Goal: Task Accomplishment & Management: Complete application form

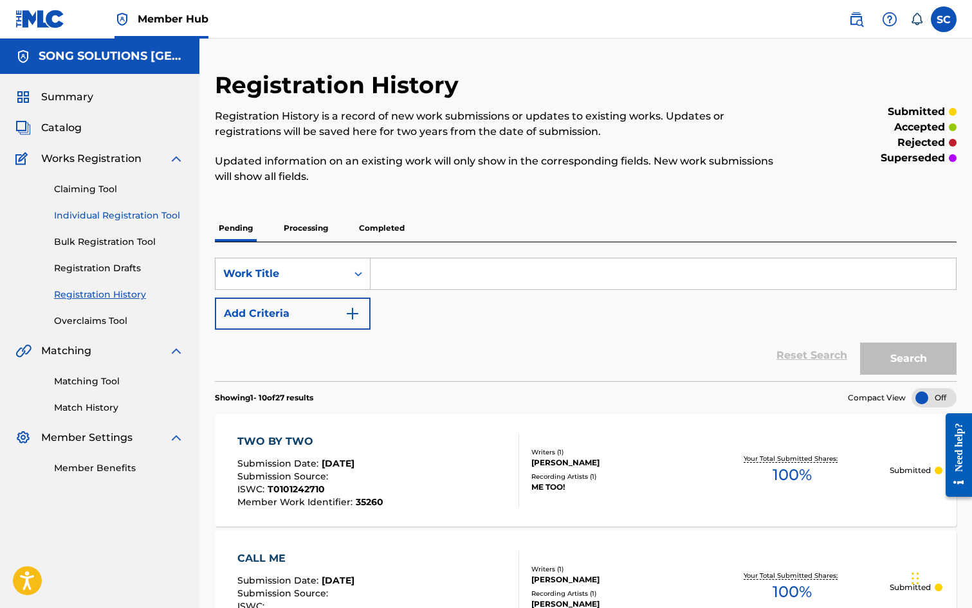
click at [95, 212] on link "Individual Registration Tool" at bounding box center [119, 216] width 130 height 14
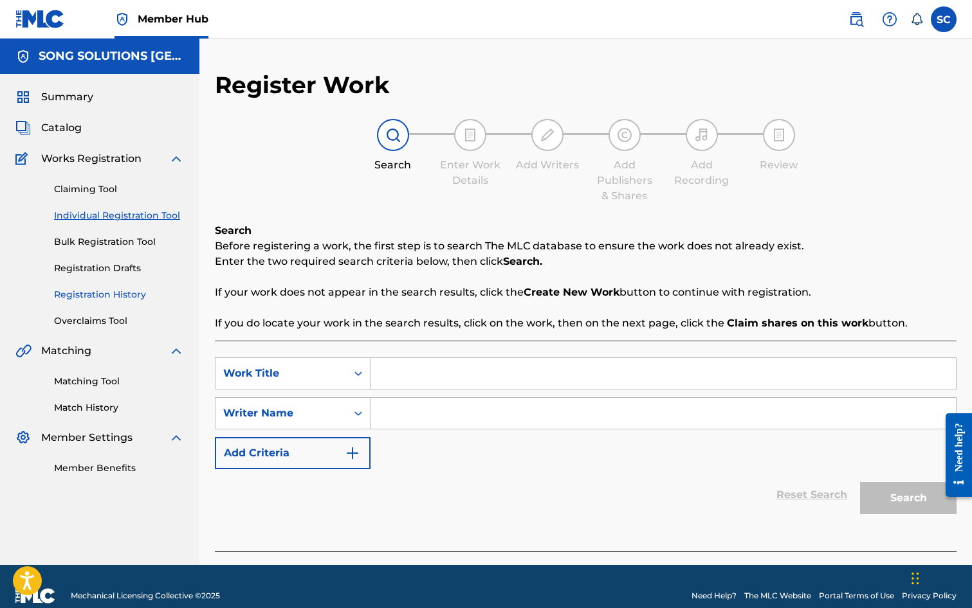
click at [97, 291] on link "Registration History" at bounding box center [119, 295] width 130 height 14
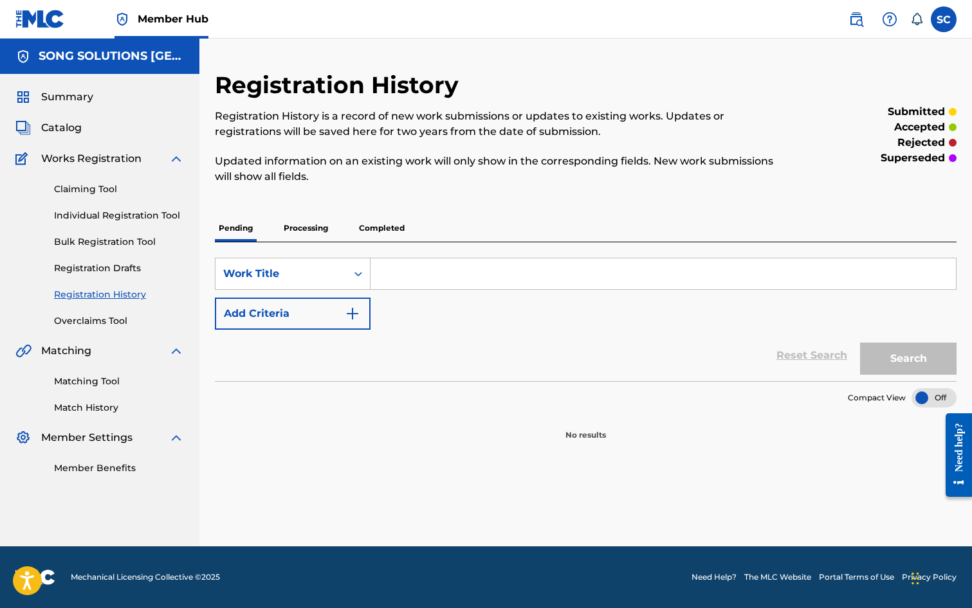
click at [308, 226] on p "Processing" at bounding box center [306, 228] width 52 height 27
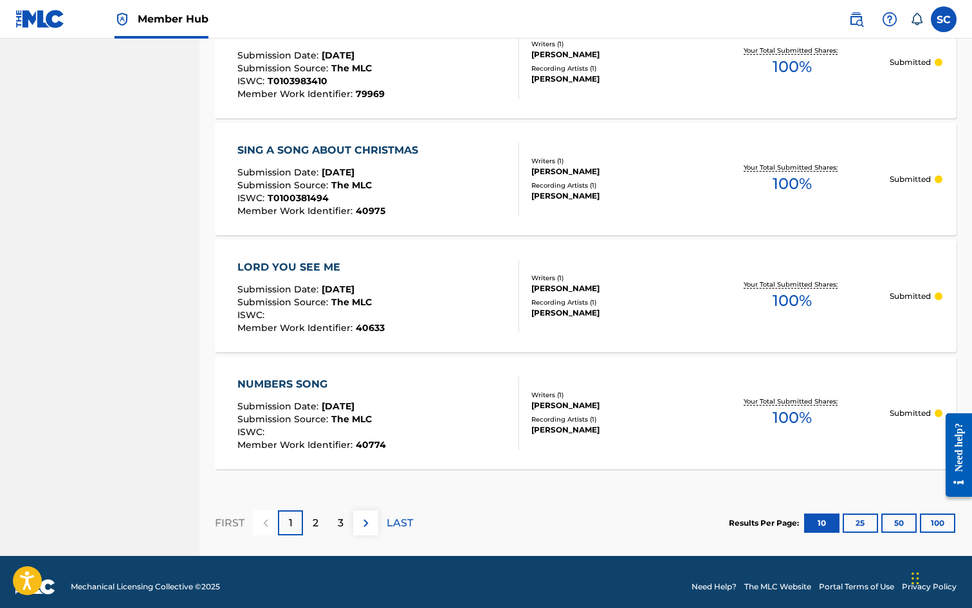
scroll to position [1120, 0]
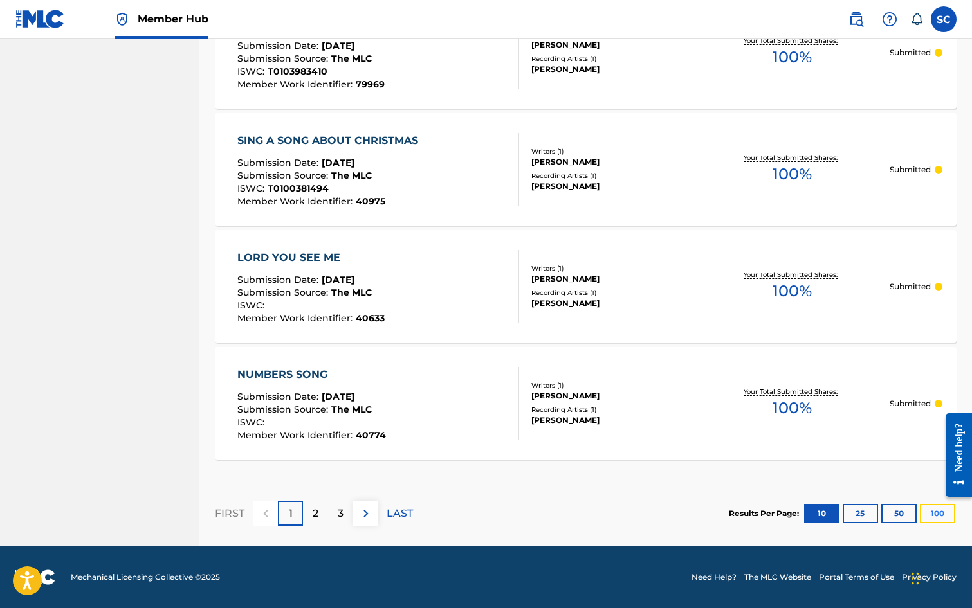
click at [935, 509] on button "100" at bounding box center [937, 513] width 35 height 19
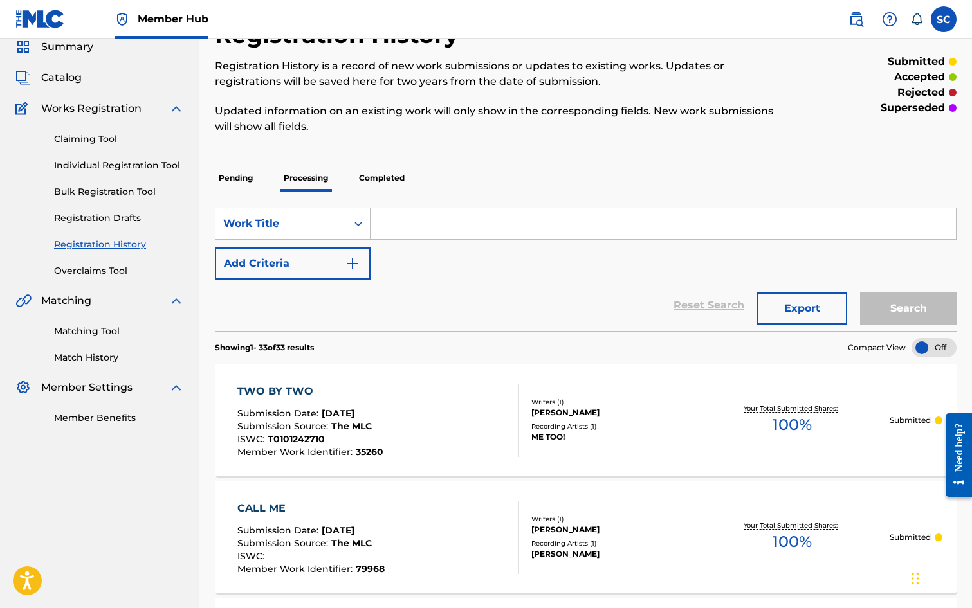
scroll to position [0, 0]
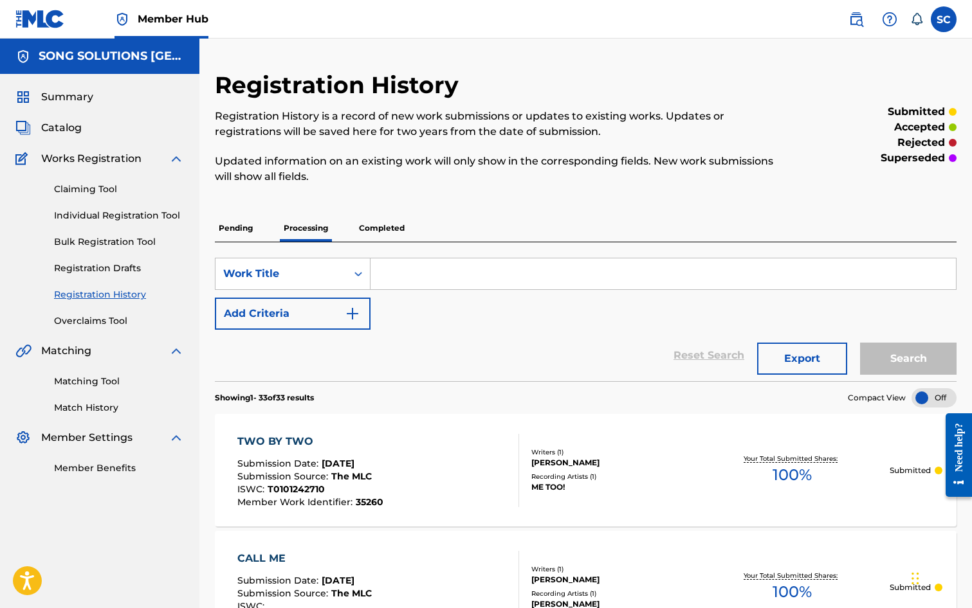
click at [383, 227] on p "Completed" at bounding box center [381, 228] width 53 height 27
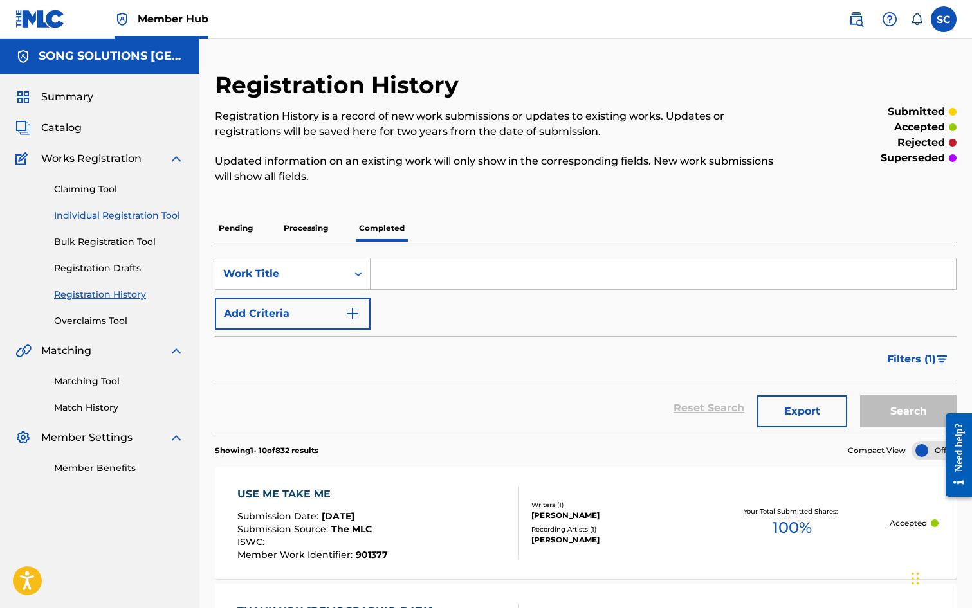
click at [110, 214] on link "Individual Registration Tool" at bounding box center [119, 216] width 130 height 14
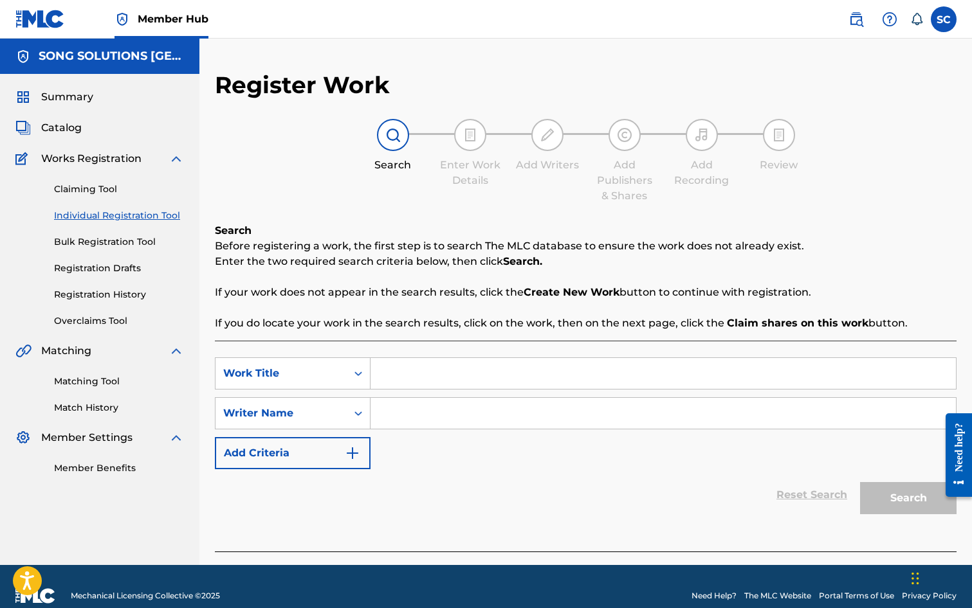
click at [416, 367] on input "Search Form" at bounding box center [662, 373] width 585 height 31
type input "THE WALL THAT DID NOT FALL"
click at [403, 411] on input "Search Form" at bounding box center [662, 413] width 585 height 31
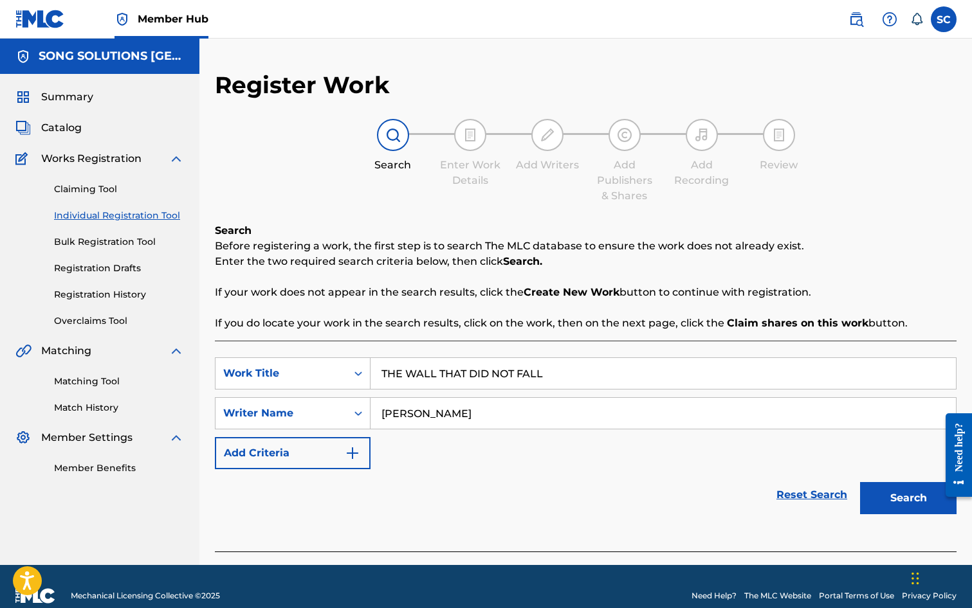
type input "[PERSON_NAME]"
click at [860, 482] on button "Search" at bounding box center [908, 498] width 96 height 32
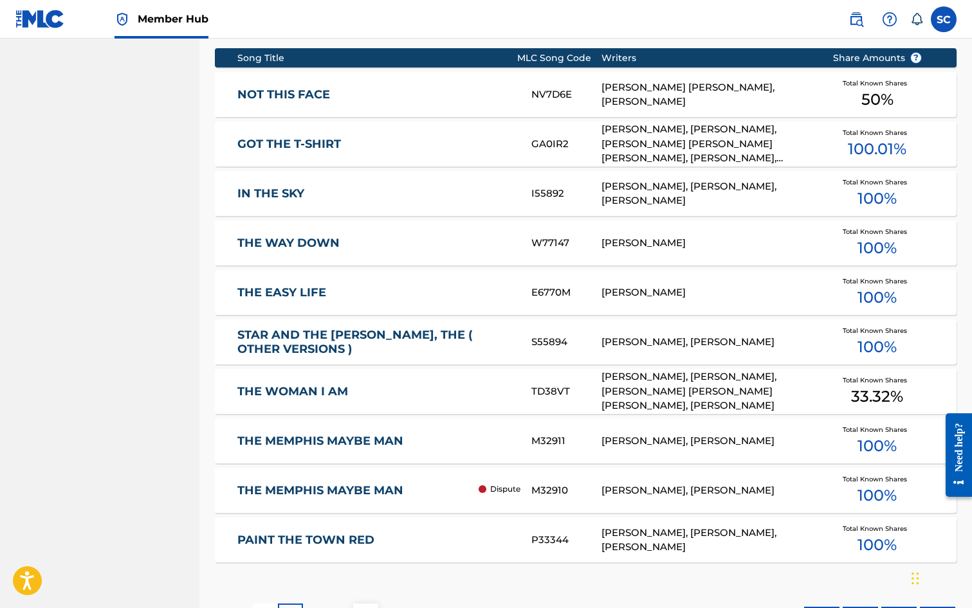
scroll to position [643, 0]
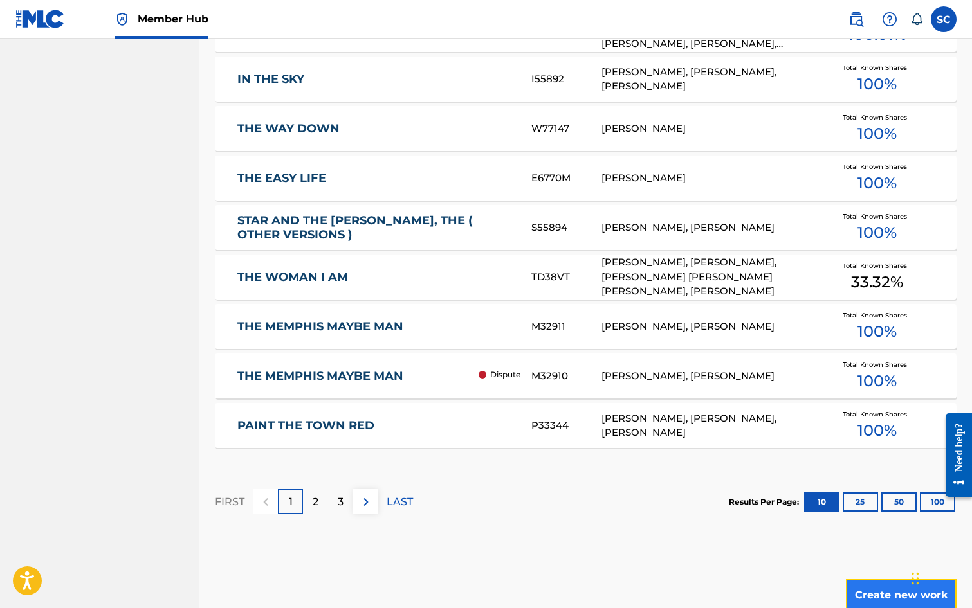
click at [884, 590] on button "Create new work" at bounding box center [901, 595] width 111 height 32
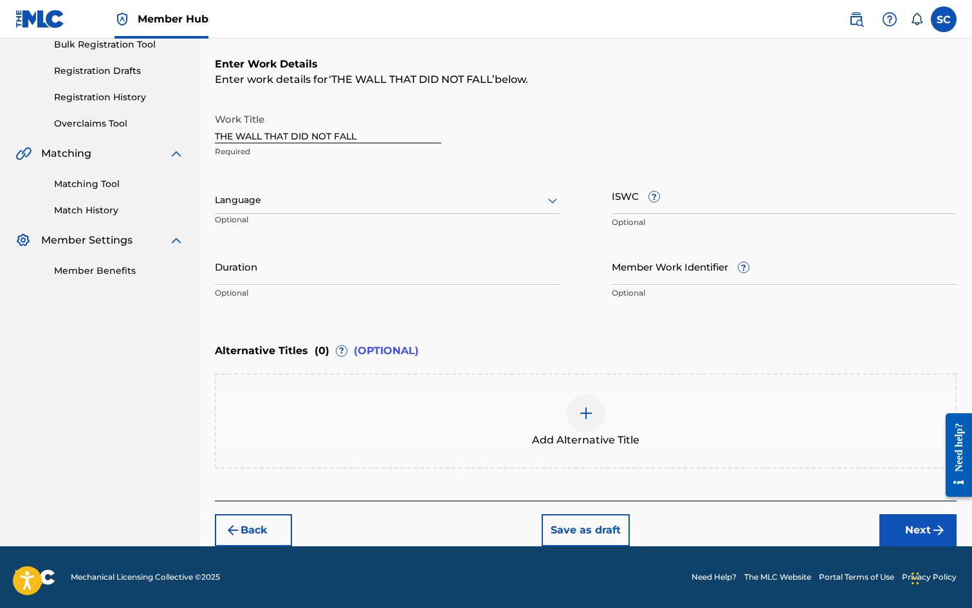
scroll to position [0, 0]
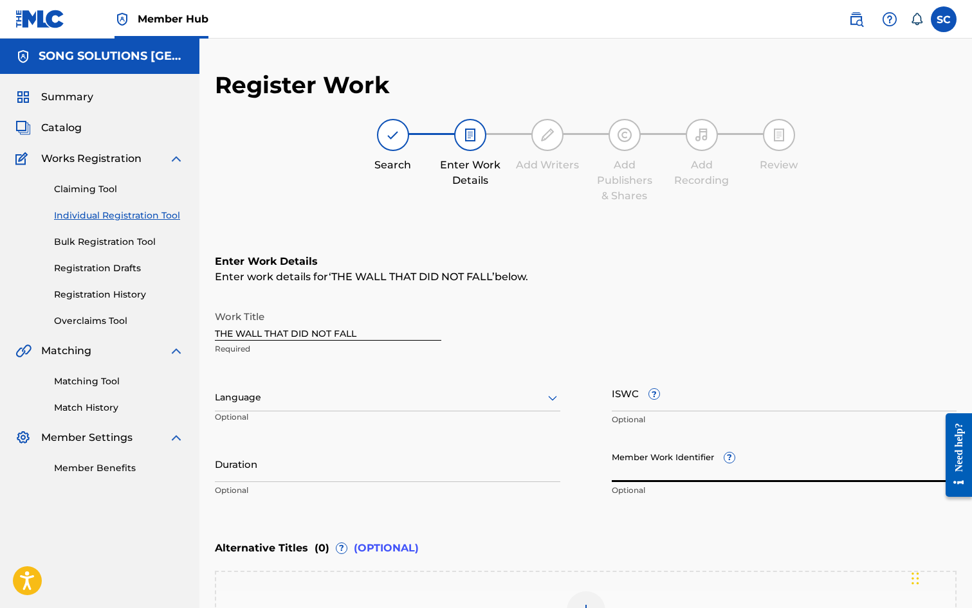
click at [652, 468] on input "Member Work Identifier ?" at bounding box center [784, 464] width 345 height 37
type input "35191"
click at [627, 405] on input "ISWC ?" at bounding box center [784, 393] width 345 height 37
paste input "T-010.124.257-2"
type input "T-010.124.257-2"
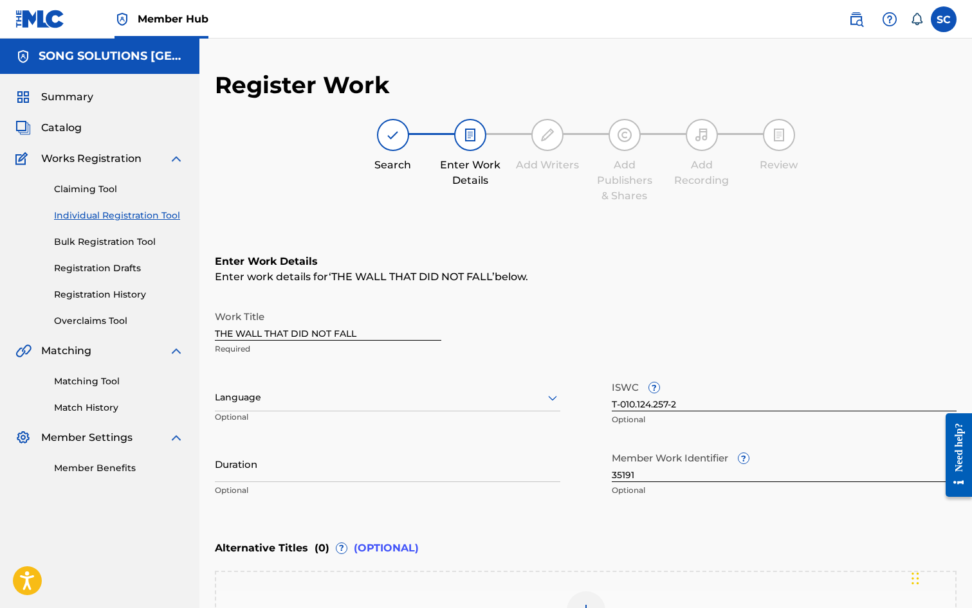
scroll to position [197, 0]
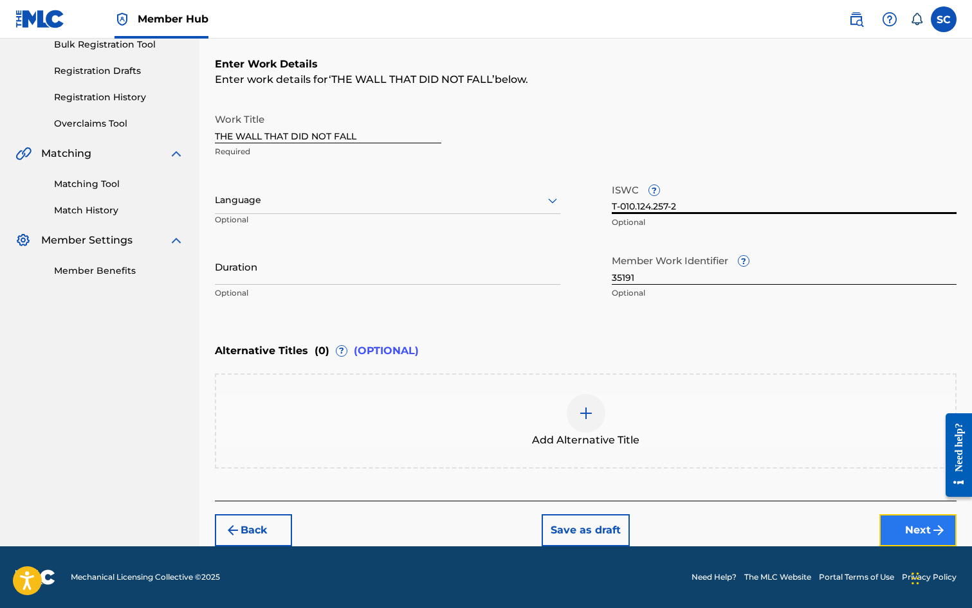
click at [933, 526] on img "submit" at bounding box center [938, 530] width 15 height 15
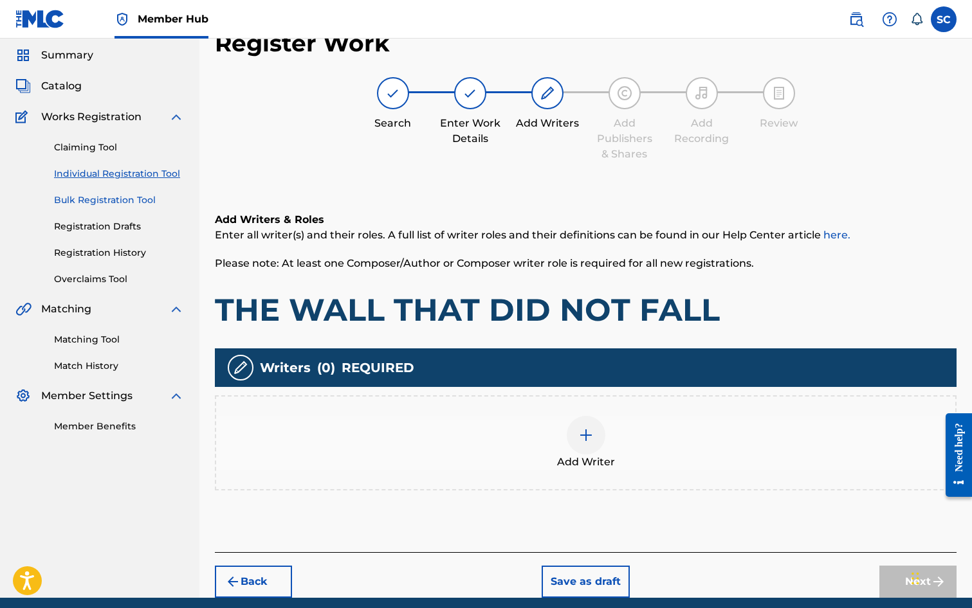
scroll to position [58, 0]
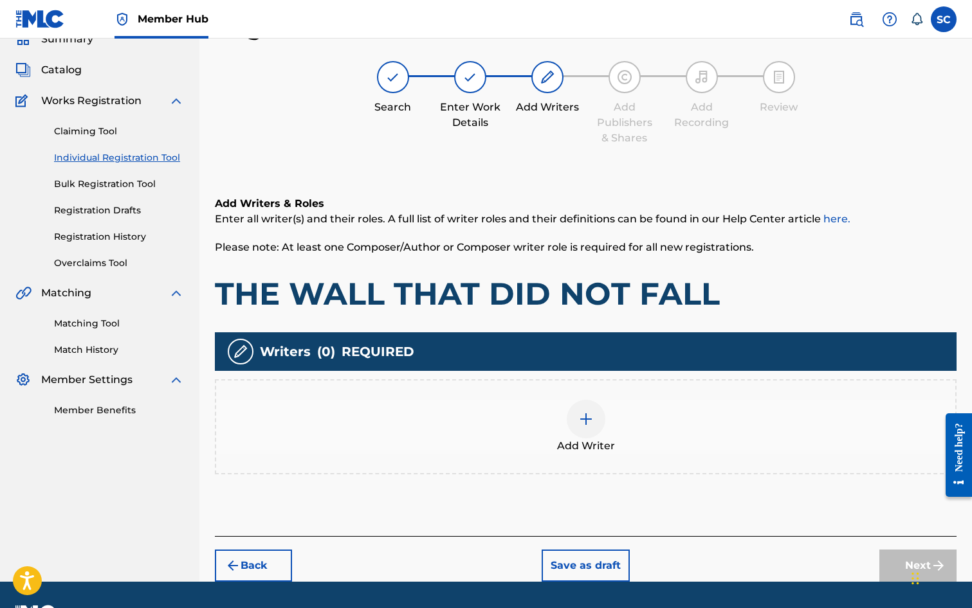
click at [586, 416] on img at bounding box center [585, 419] width 15 height 15
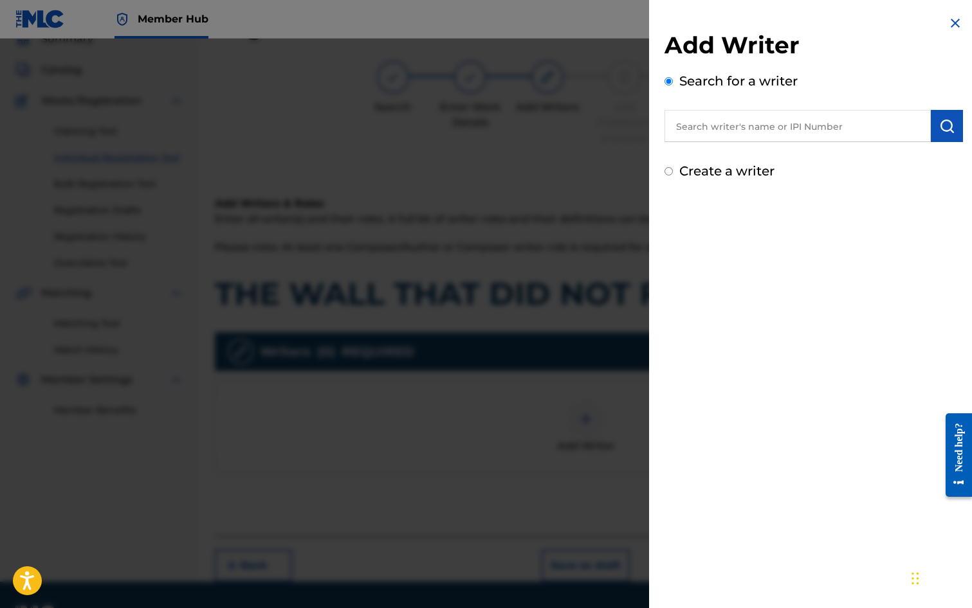
click at [701, 123] on input "text" at bounding box center [797, 126] width 266 height 32
type input "[PERSON_NAME]"
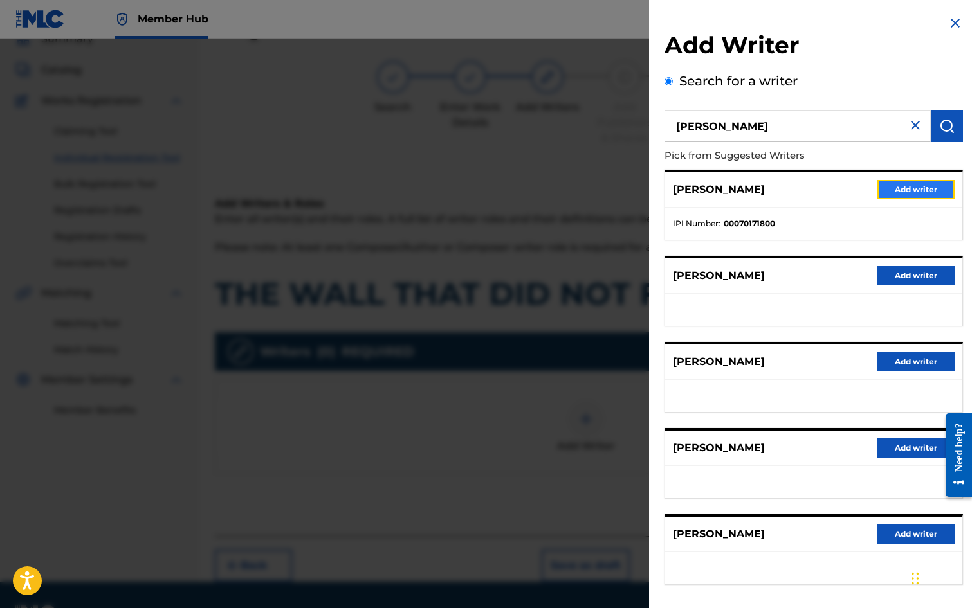
click at [913, 192] on button "Add writer" at bounding box center [915, 189] width 77 height 19
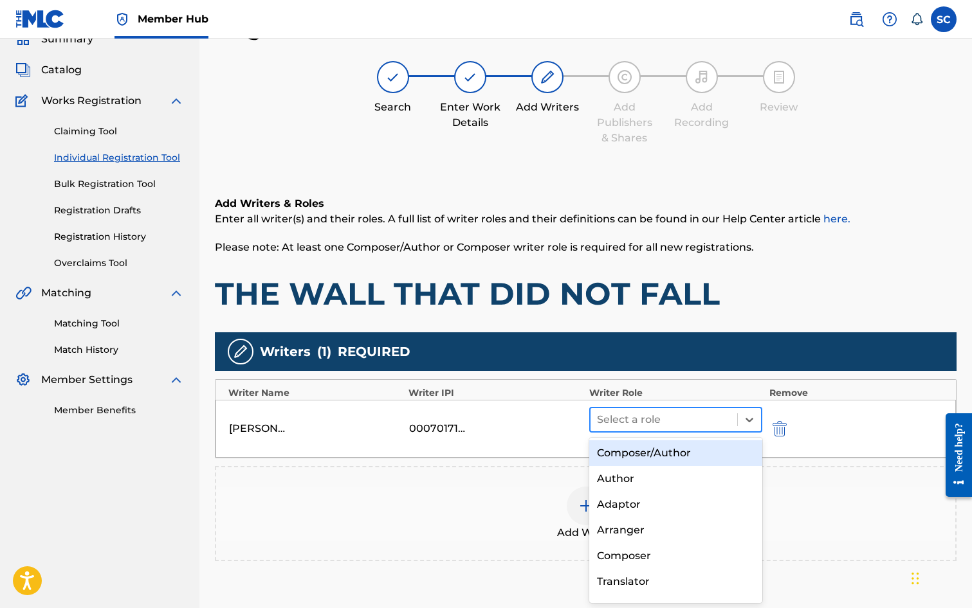
click at [617, 424] on div at bounding box center [664, 420] width 134 height 18
click at [631, 457] on div "Composer/Author" at bounding box center [676, 454] width 174 height 26
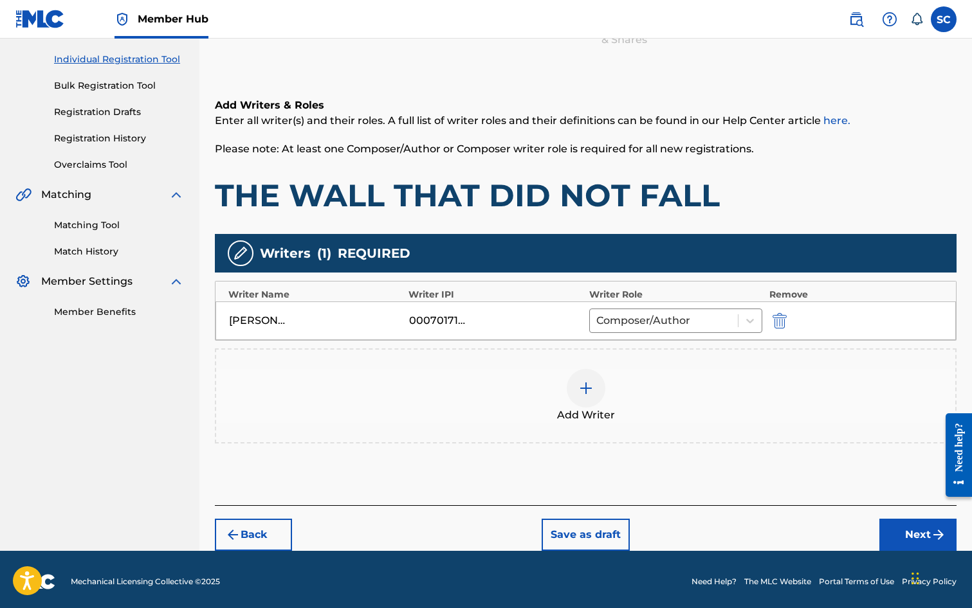
scroll to position [161, 0]
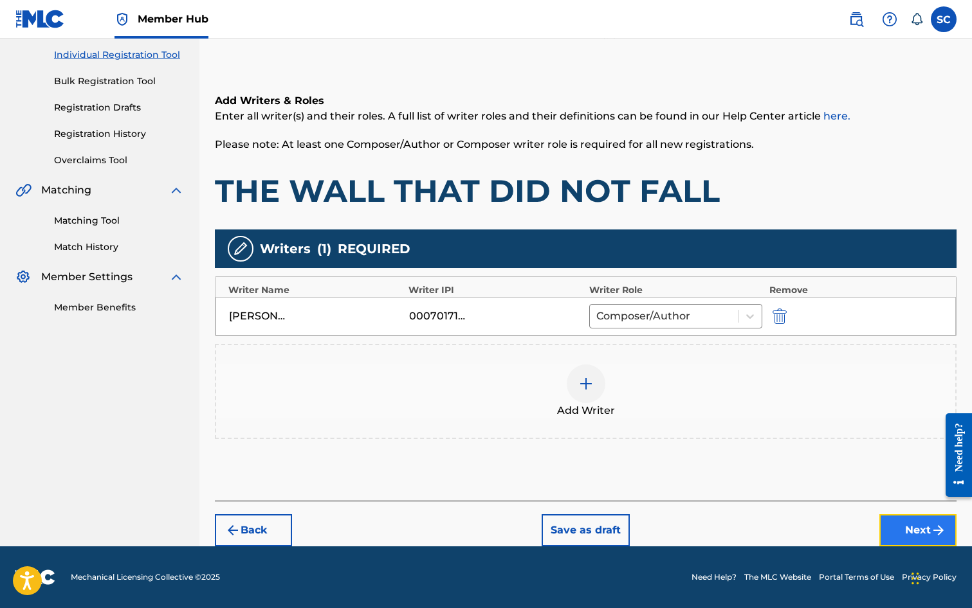
click at [915, 526] on button "Next" at bounding box center [917, 531] width 77 height 32
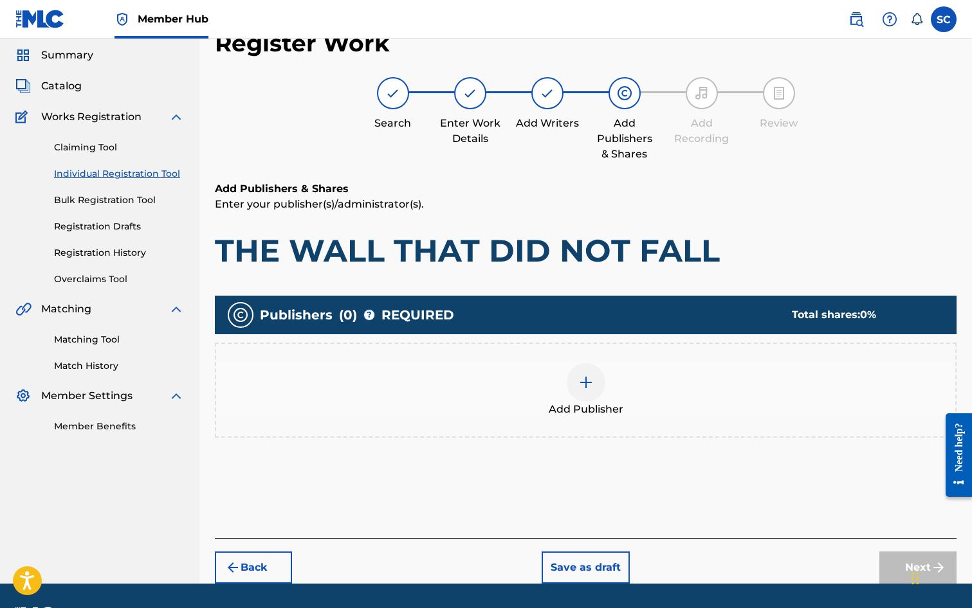
scroll to position [58, 0]
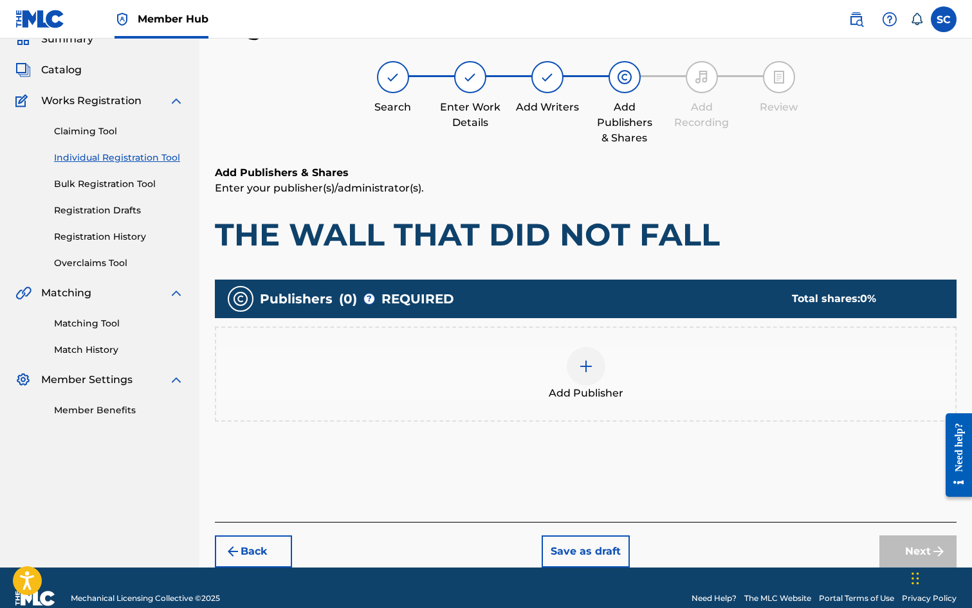
click at [591, 369] on img at bounding box center [585, 366] width 15 height 15
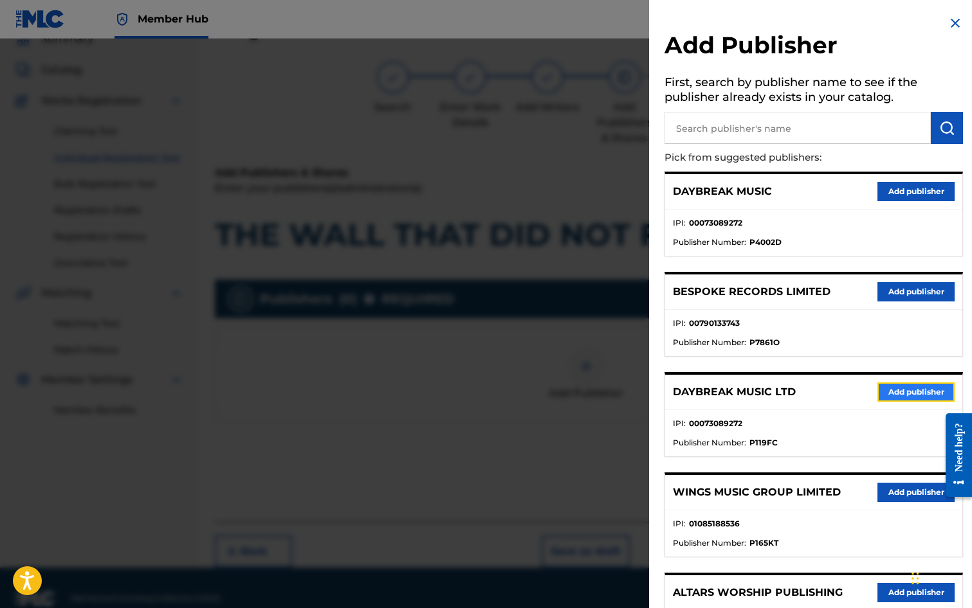
click at [903, 392] on button "Add publisher" at bounding box center [915, 392] width 77 height 19
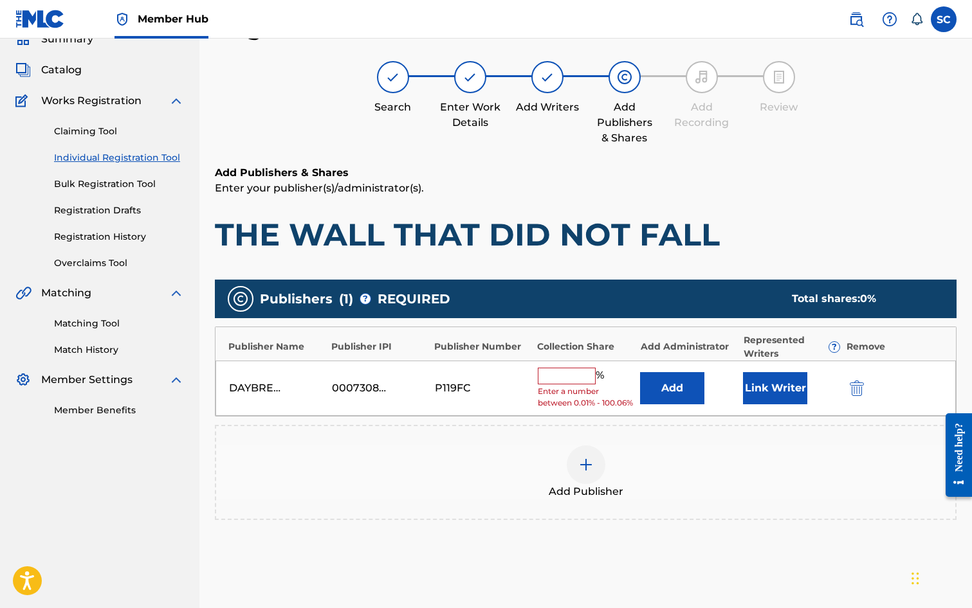
click at [545, 376] on input "text" at bounding box center [567, 376] width 58 height 17
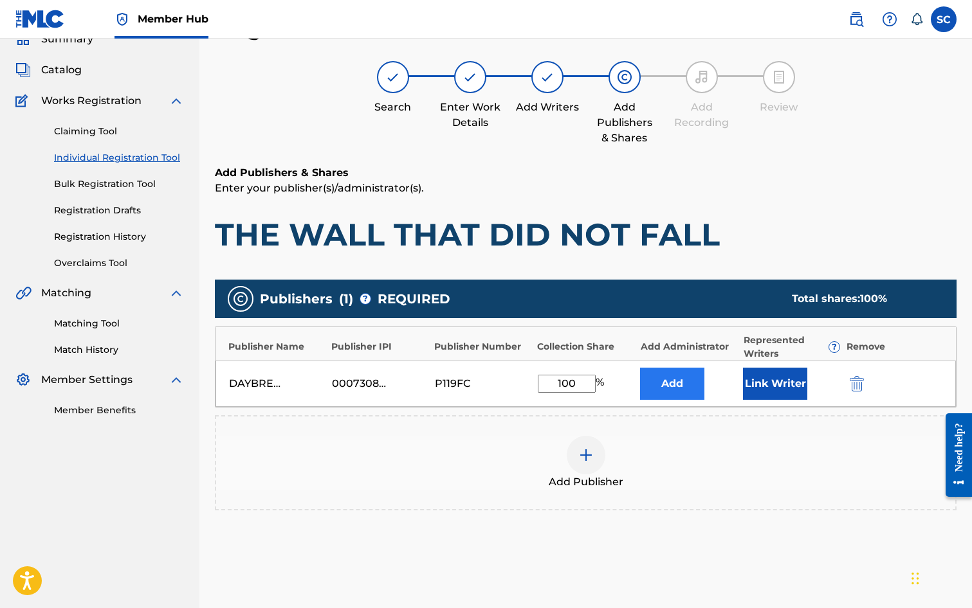
type input "100"
click at [675, 383] on button "Add" at bounding box center [672, 384] width 64 height 32
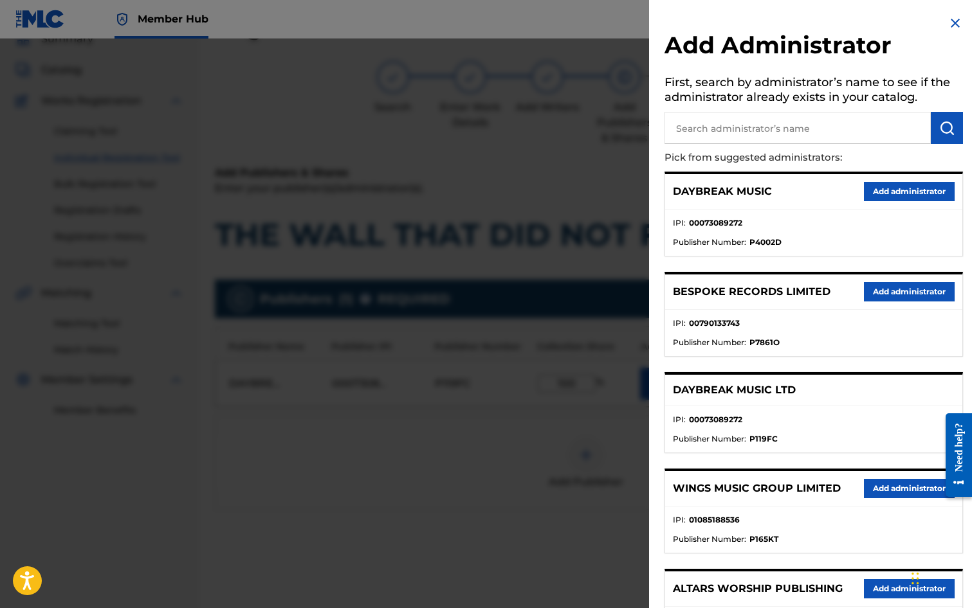
click at [722, 127] on input "text" at bounding box center [797, 128] width 266 height 32
type input "SONG SOLUTIONS"
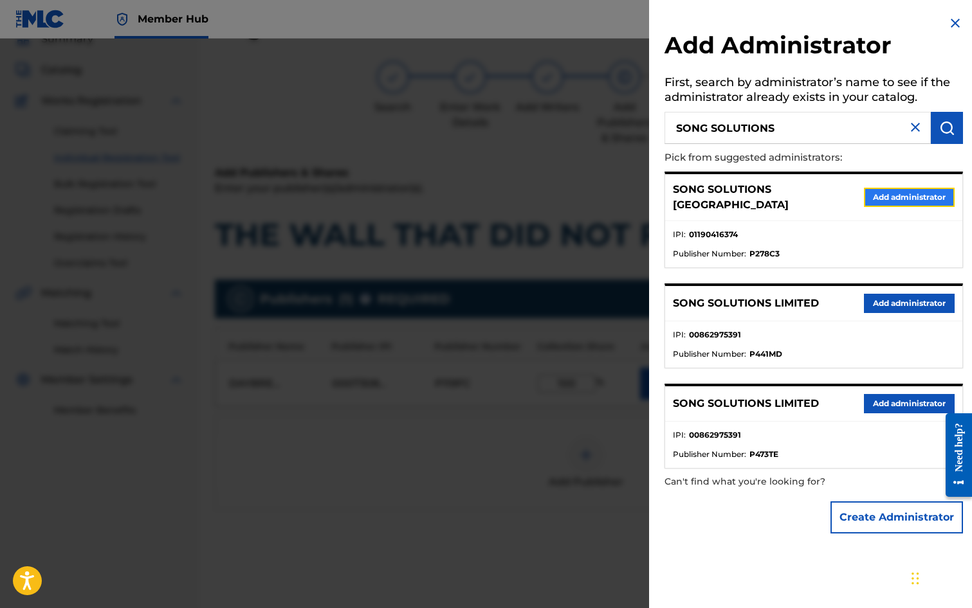
click at [899, 196] on button "Add administrator" at bounding box center [909, 197] width 91 height 19
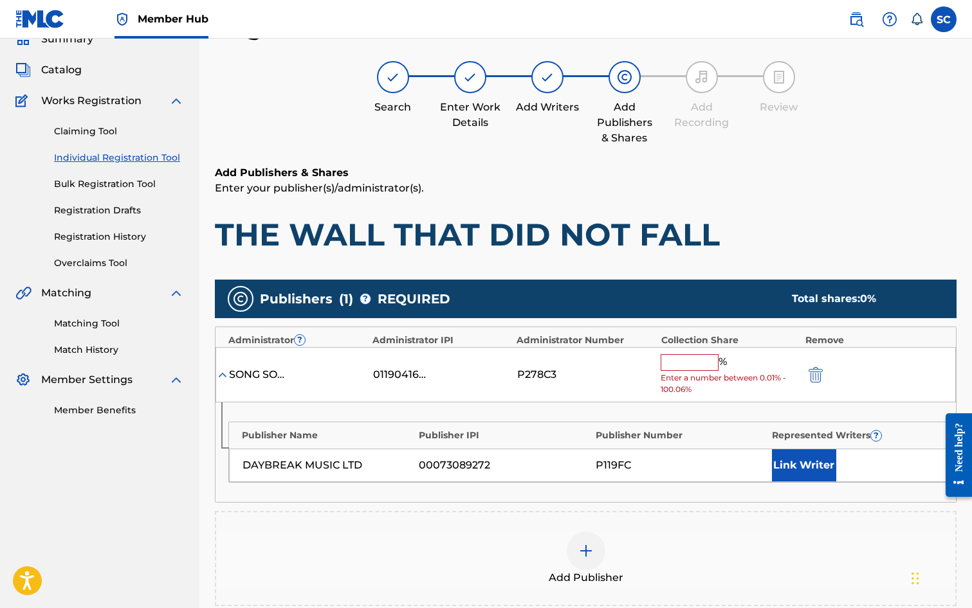
click at [689, 366] on input "text" at bounding box center [690, 362] width 58 height 17
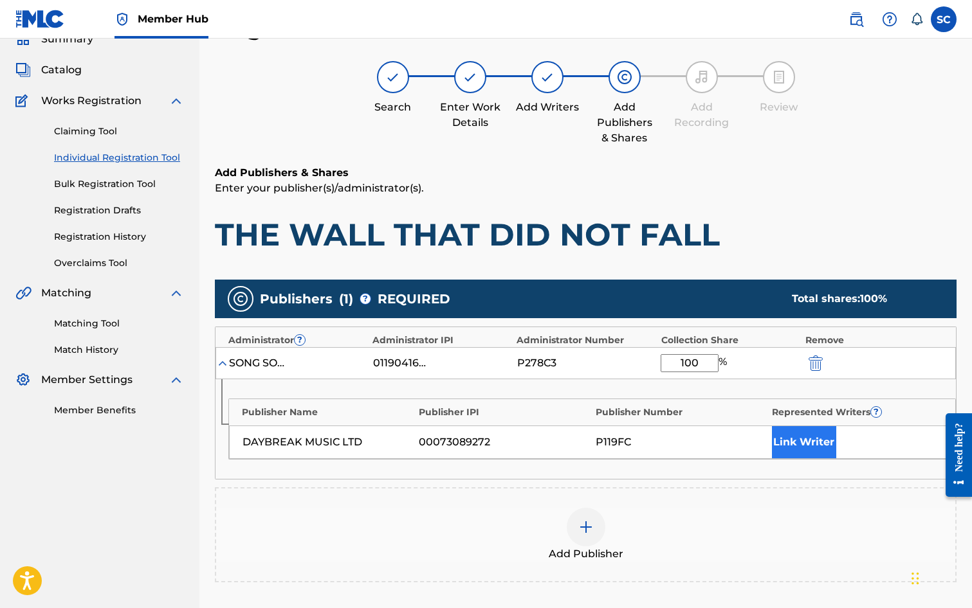
type input "100"
click at [790, 445] on button "Link Writer" at bounding box center [804, 442] width 64 height 32
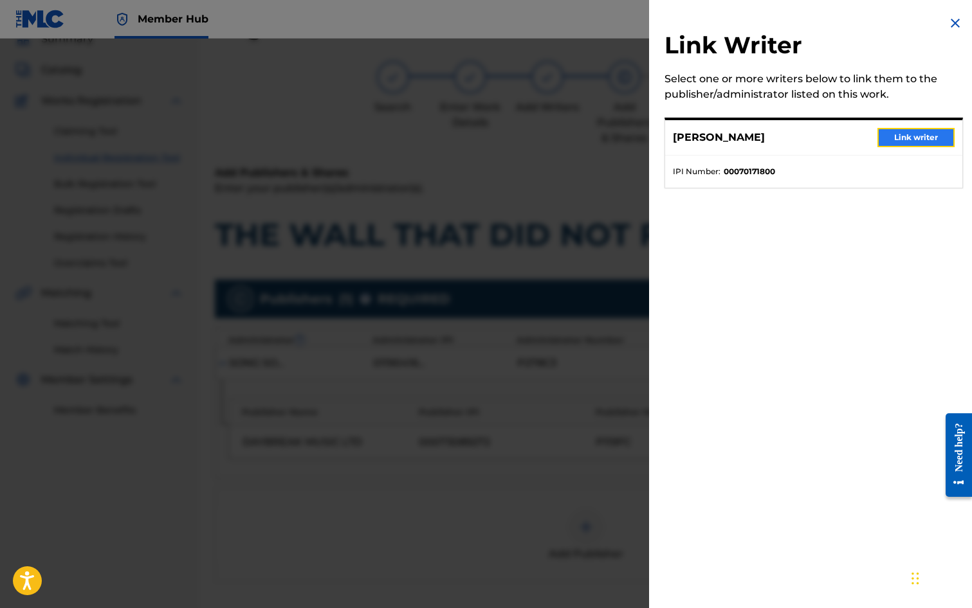
click at [900, 135] on button "Link writer" at bounding box center [915, 137] width 77 height 19
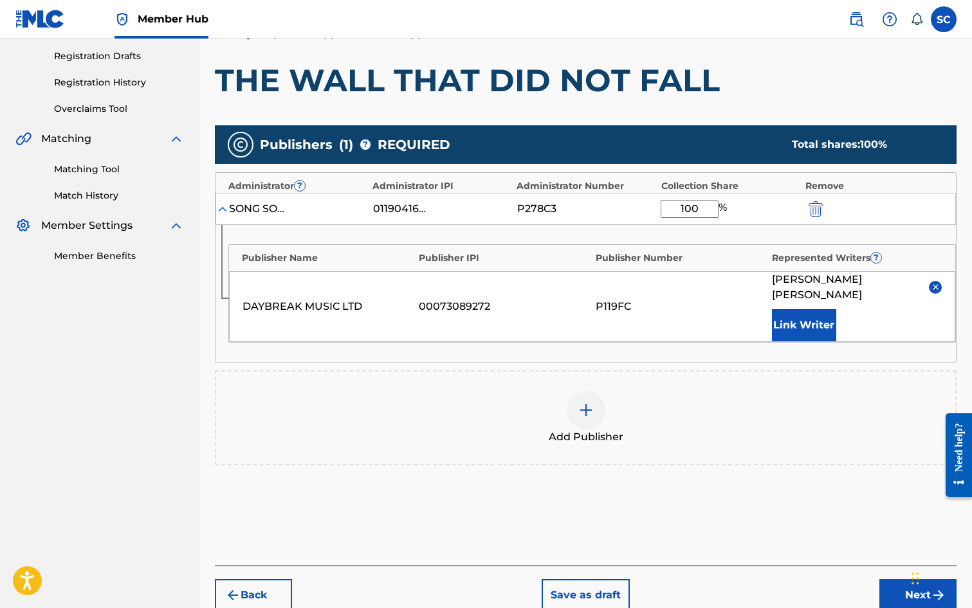
scroll to position [262, 0]
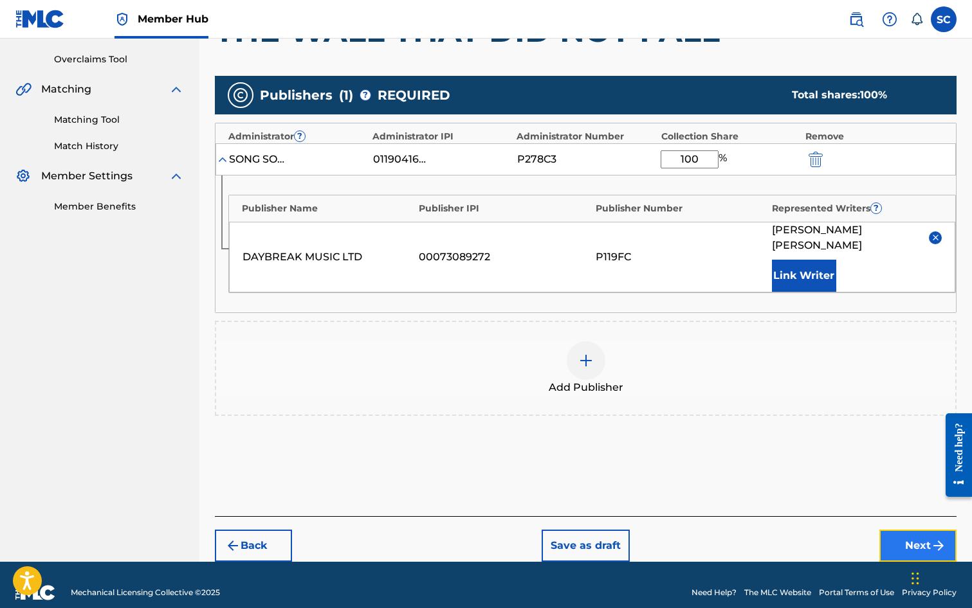
click at [917, 530] on button "Next" at bounding box center [917, 546] width 77 height 32
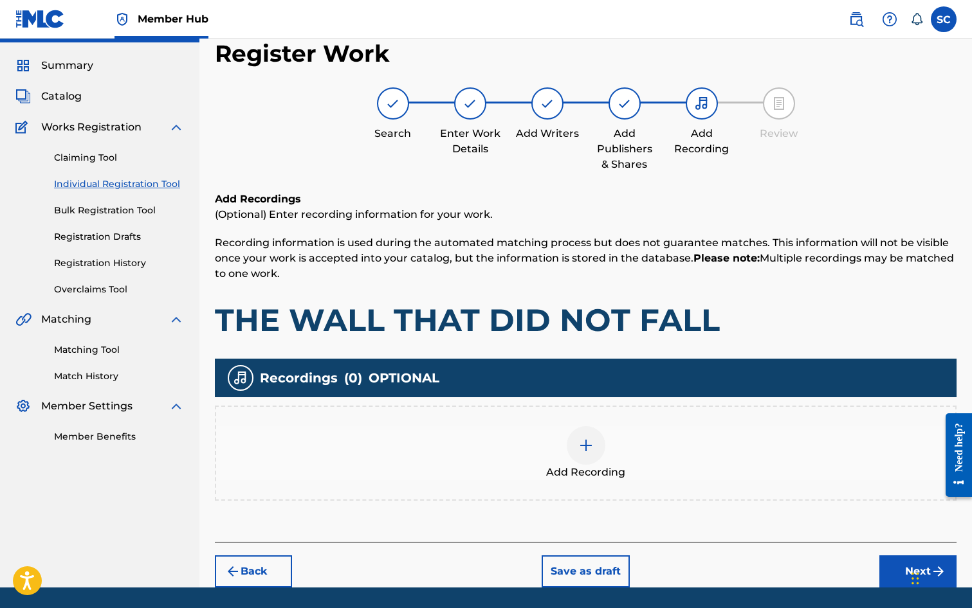
scroll to position [58, 0]
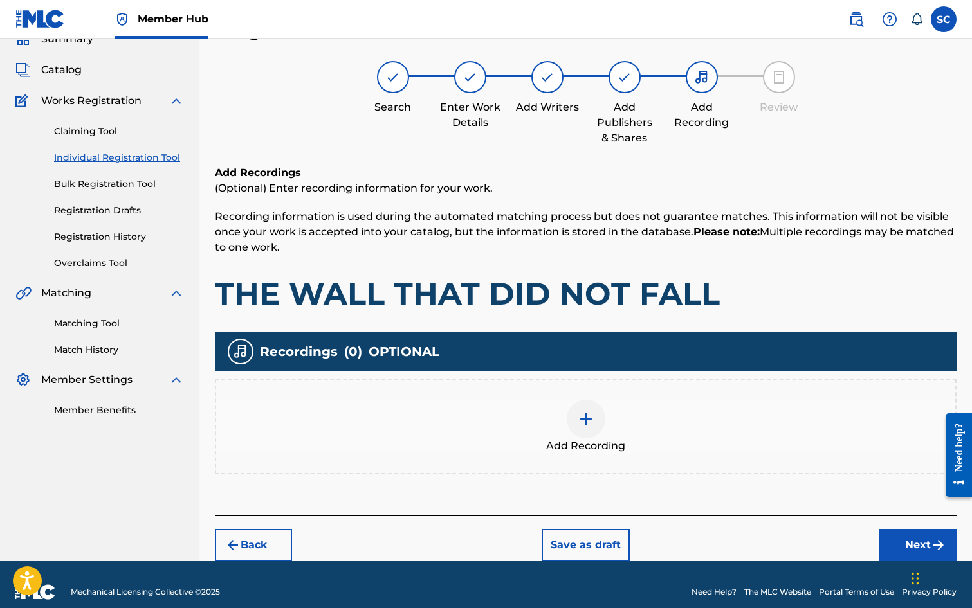
click at [584, 423] on img at bounding box center [585, 419] width 15 height 15
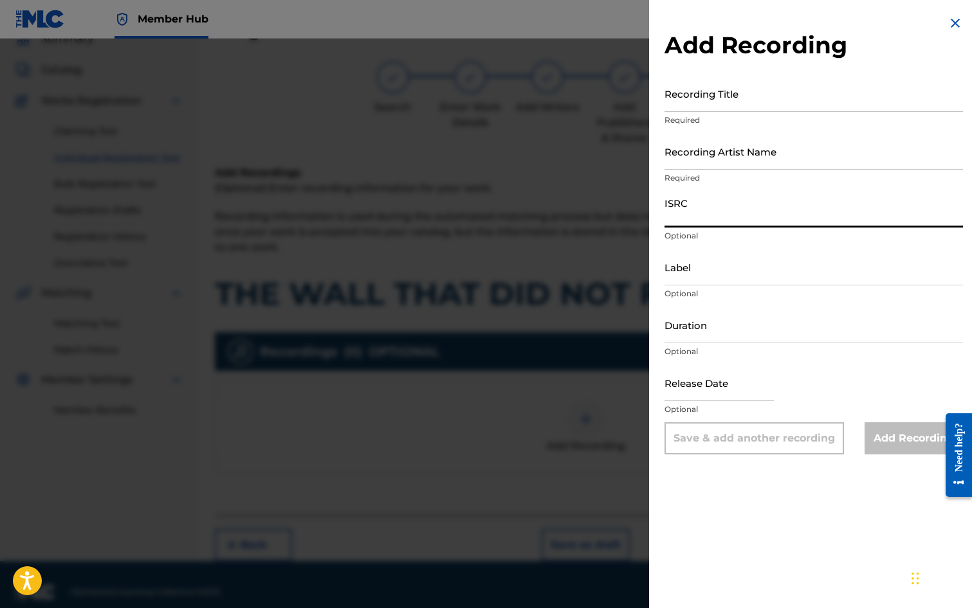
click at [682, 208] on input "ISRC" at bounding box center [813, 209] width 298 height 37
paste input "GBDPR1202520"
type input "GBDPR1202520"
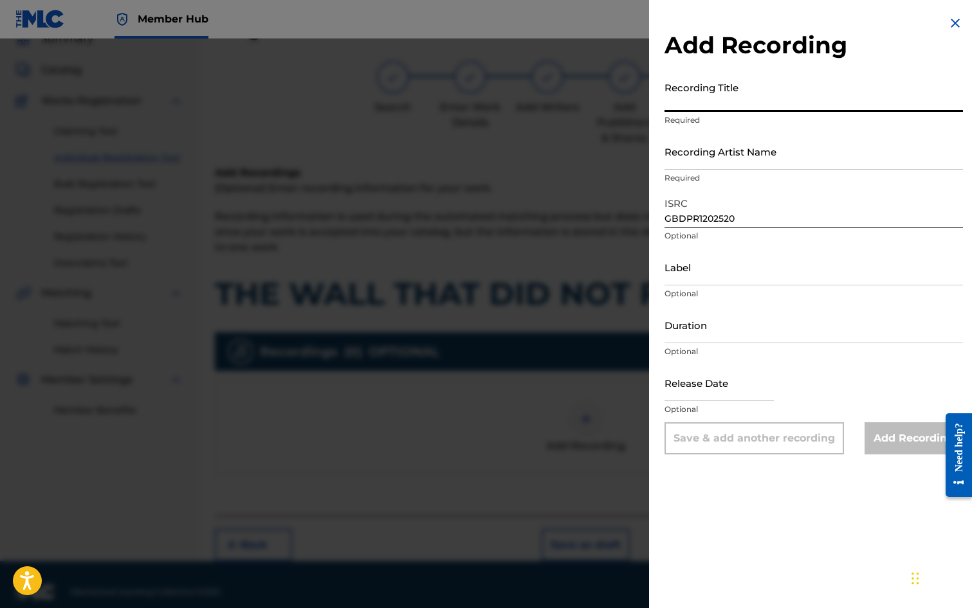
click at [685, 98] on input "Recording Title" at bounding box center [813, 93] width 298 height 37
type input "THE WALL THAT DID NOT FALL"
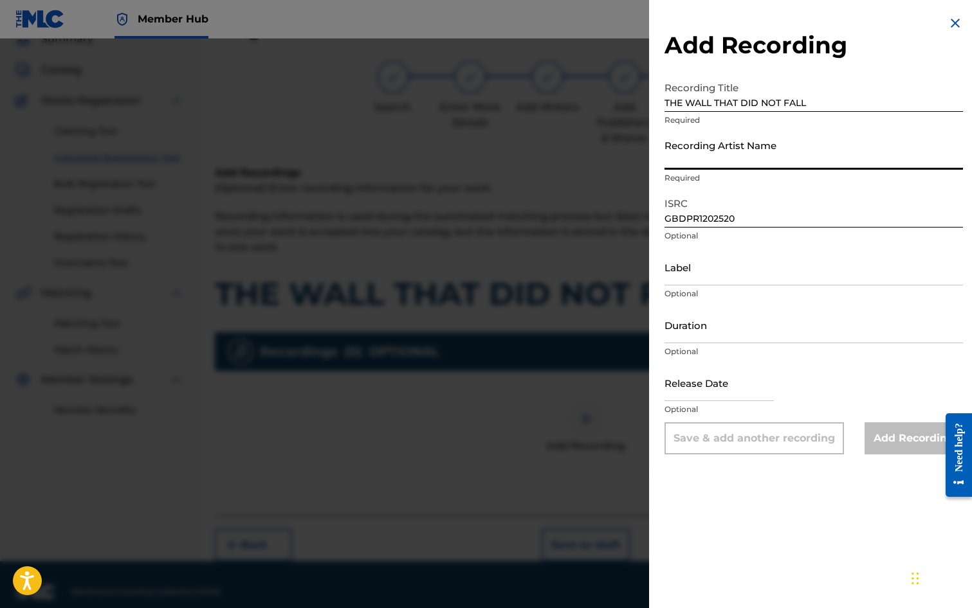
click at [706, 151] on input "Recording Artist Name" at bounding box center [813, 151] width 298 height 37
type input "ME TOO!"
type input "[DATE]"
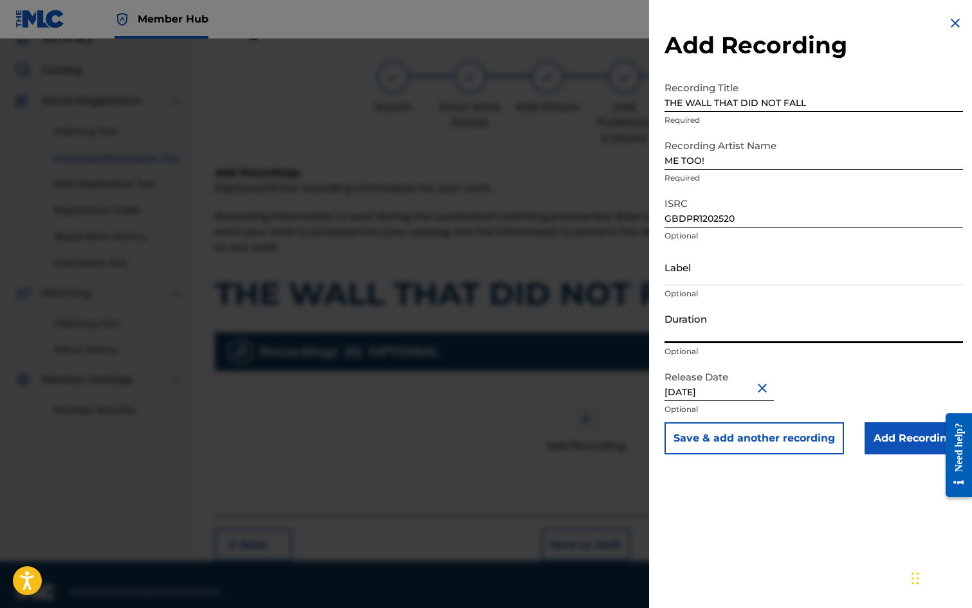
click at [718, 323] on input "Duration" at bounding box center [813, 325] width 298 height 37
type input "03:25"
click at [895, 440] on input "Add Recording" at bounding box center [913, 439] width 98 height 32
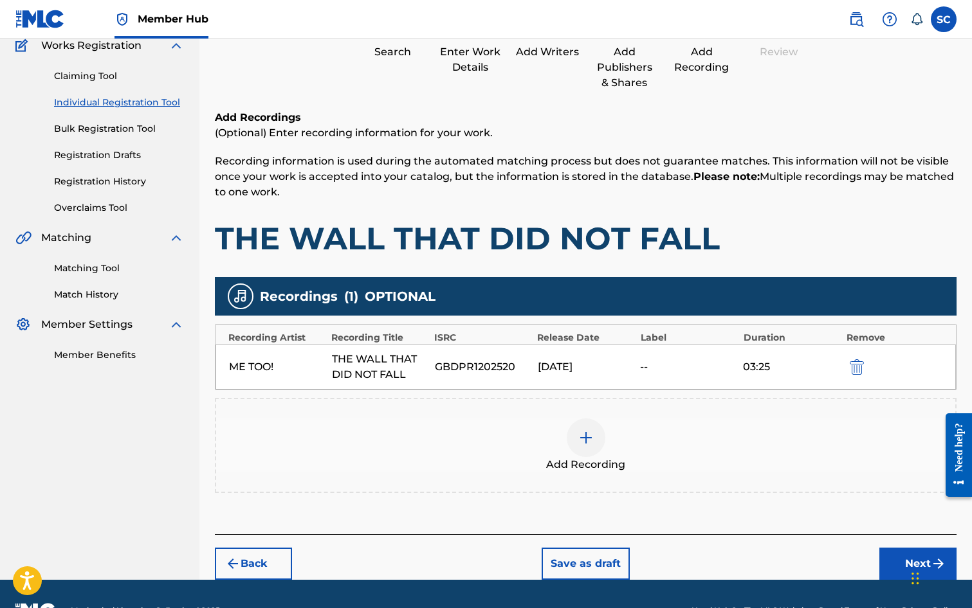
scroll to position [147, 0]
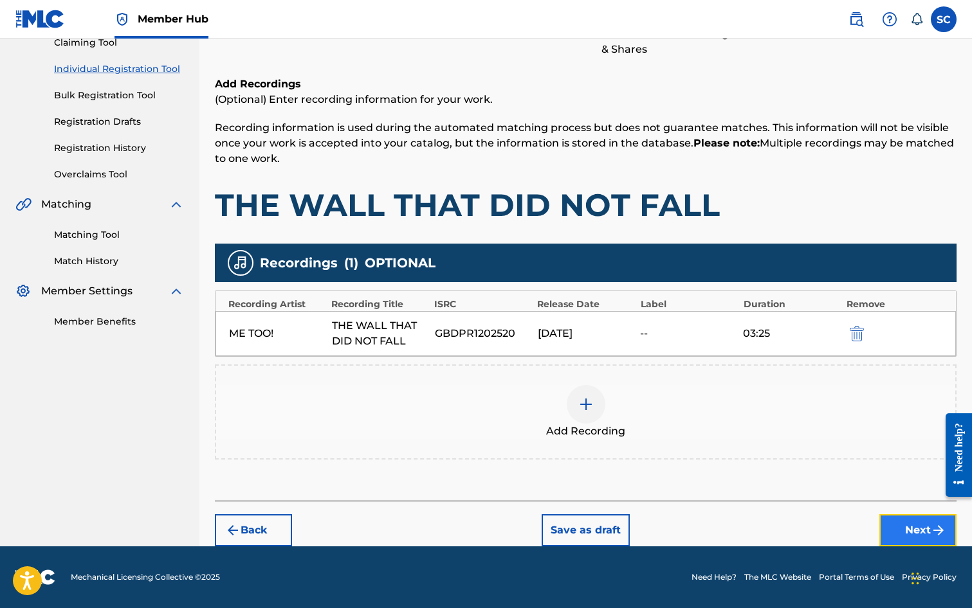
click at [909, 530] on button "Next" at bounding box center [917, 531] width 77 height 32
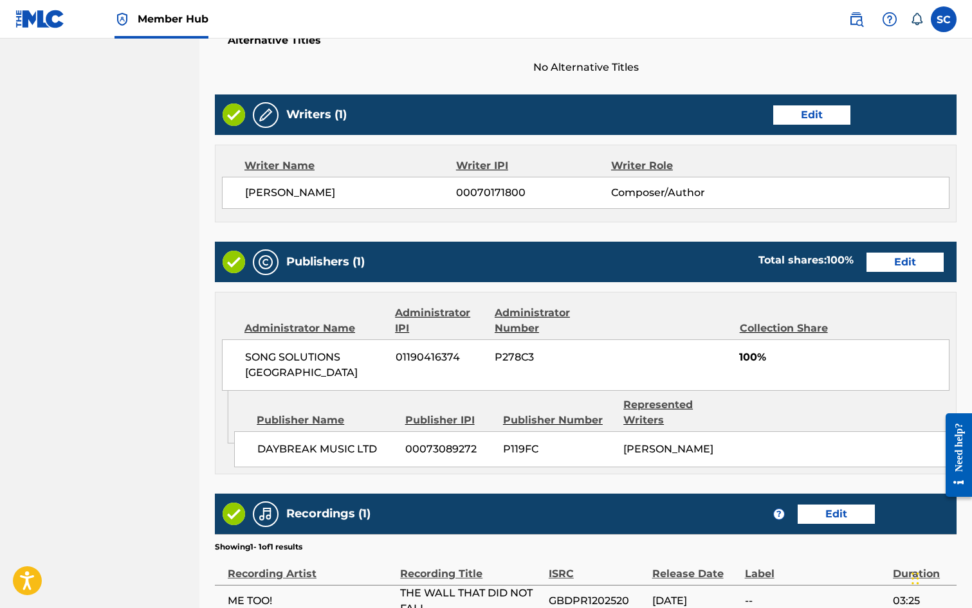
scroll to position [580, 0]
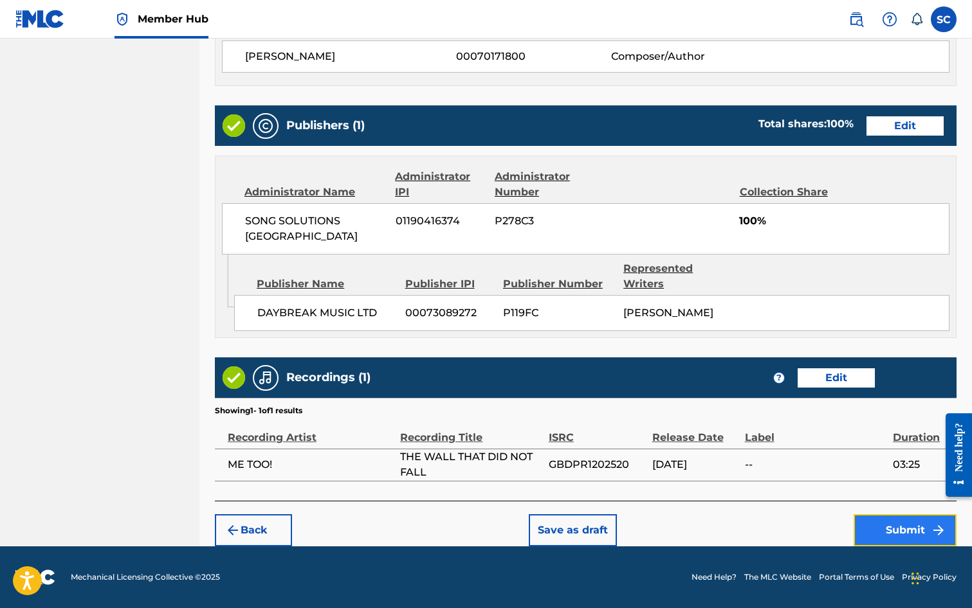
click at [899, 527] on button "Submit" at bounding box center [904, 531] width 103 height 32
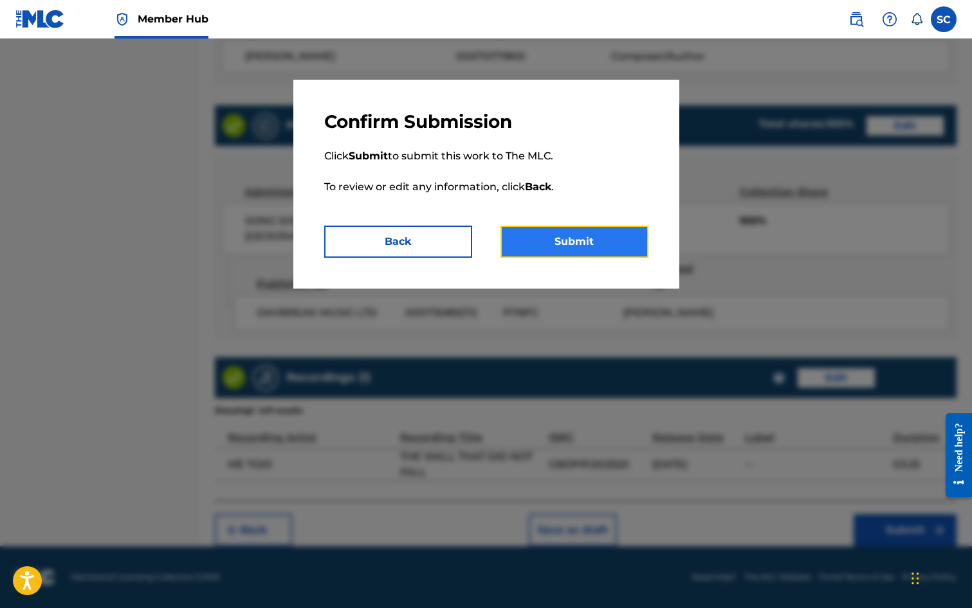
click at [568, 248] on button "Submit" at bounding box center [574, 242] width 148 height 32
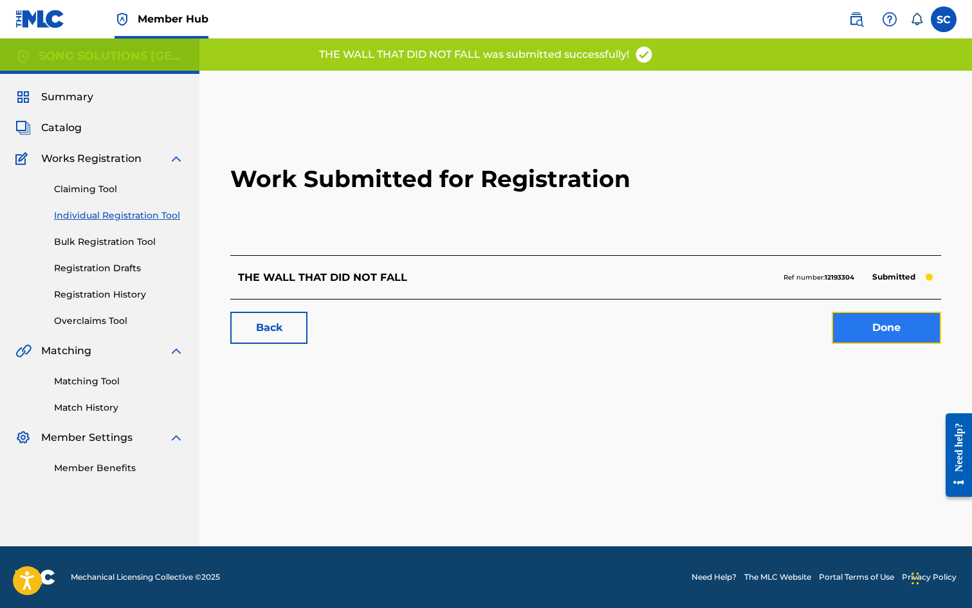
click at [865, 336] on link "Done" at bounding box center [886, 328] width 109 height 32
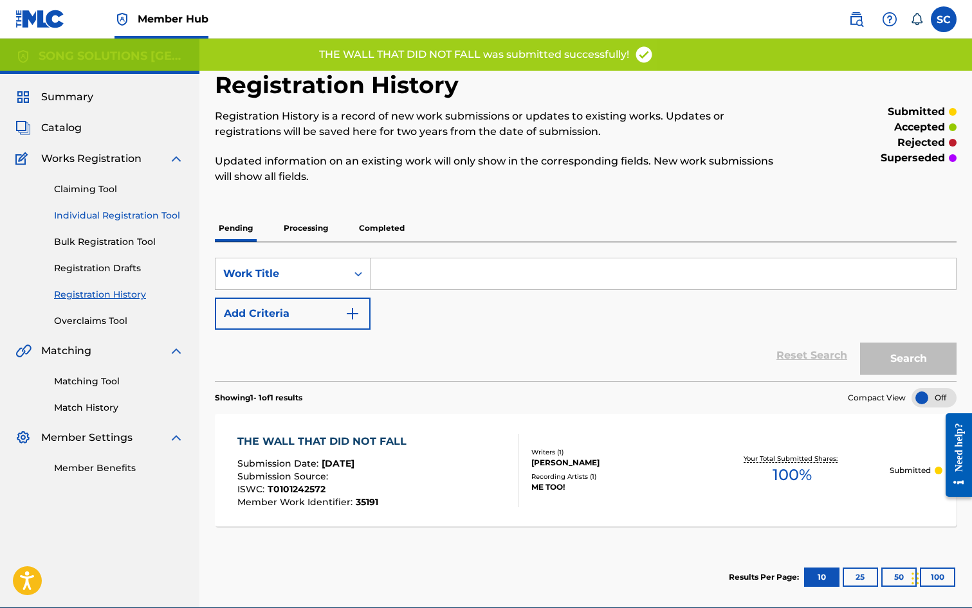
click at [87, 216] on link "Individual Registration Tool" at bounding box center [119, 216] width 130 height 14
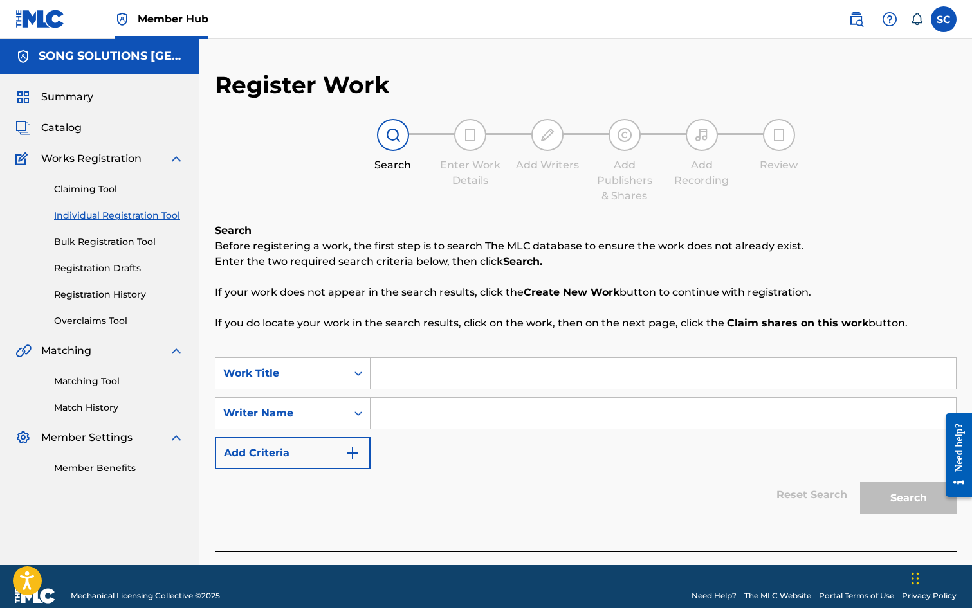
click at [417, 376] on input "Search Form" at bounding box center [662, 373] width 585 height 31
type input "NOW I SEE"
drag, startPoint x: 423, startPoint y: 416, endPoint x: 429, endPoint y: 406, distance: 11.3
click at [424, 417] on input "Search Form" at bounding box center [662, 413] width 585 height 31
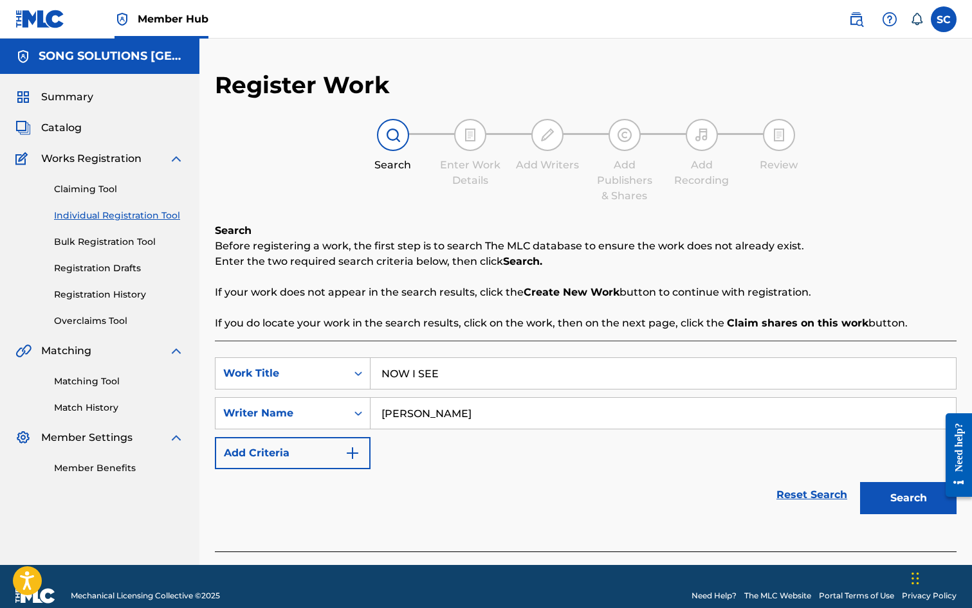
type input "[PERSON_NAME]"
click at [860, 482] on button "Search" at bounding box center [908, 498] width 96 height 32
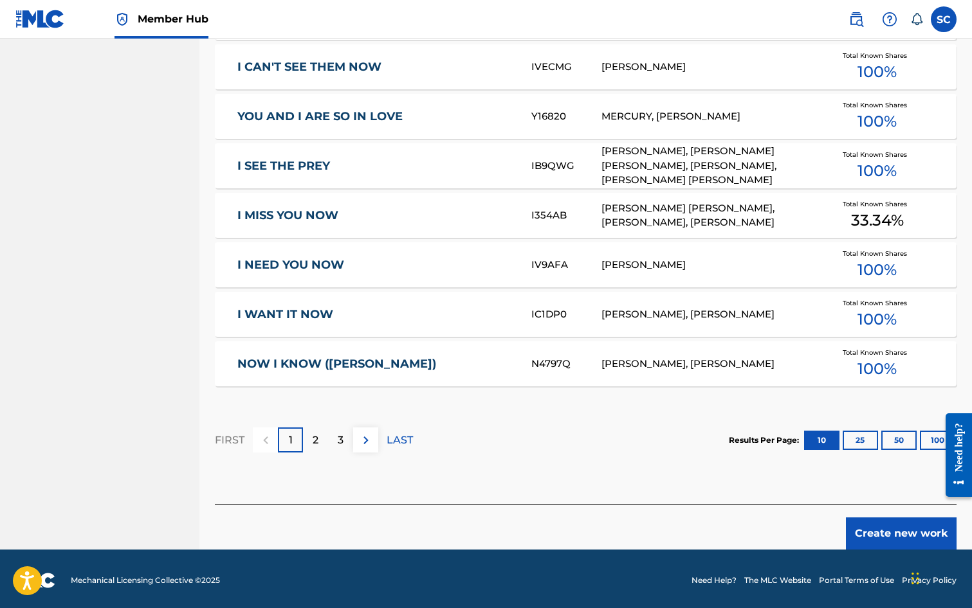
scroll to position [708, 0]
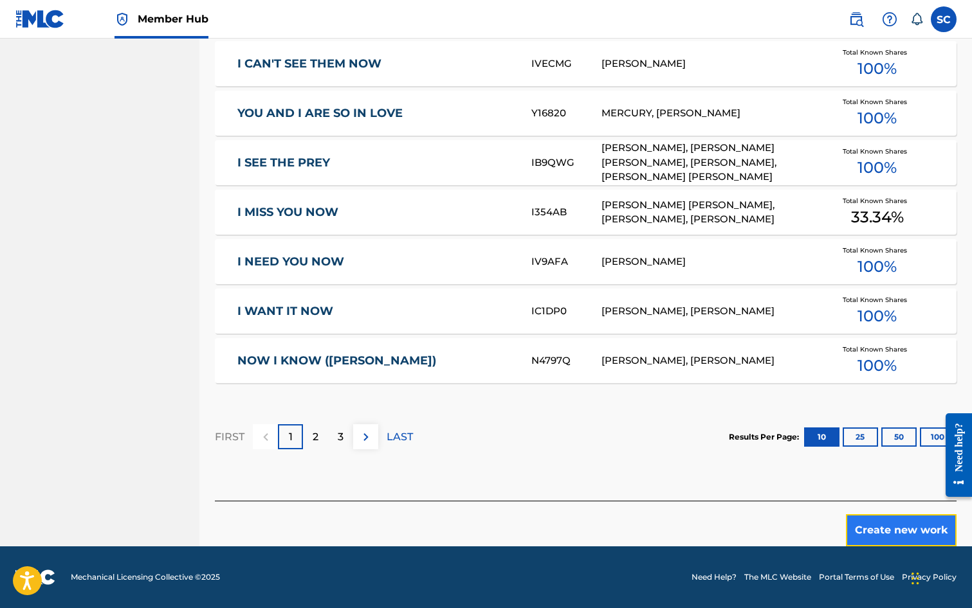
click at [898, 526] on button "Create new work" at bounding box center [901, 531] width 111 height 32
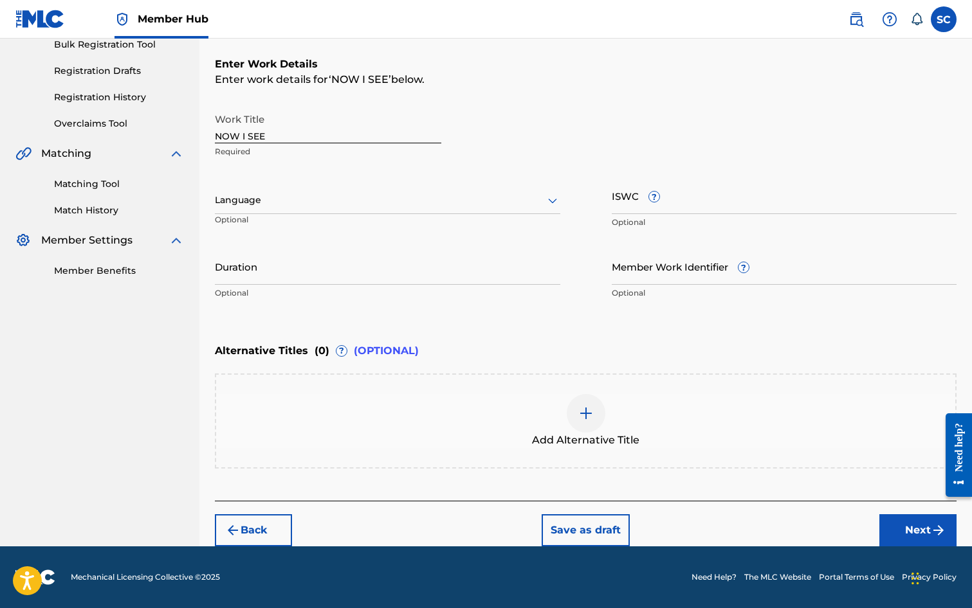
scroll to position [0, 0]
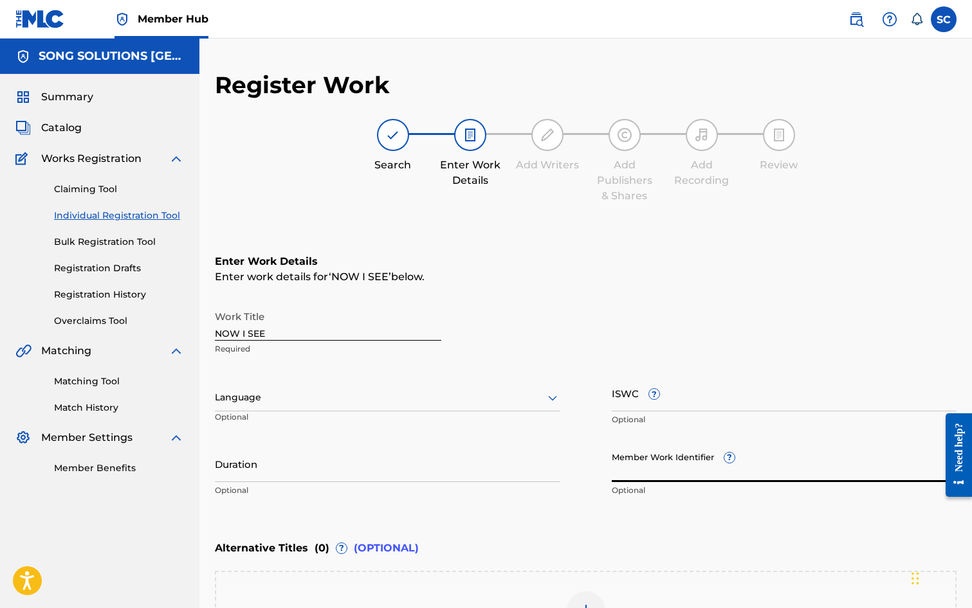
click at [621, 463] on input "Member Work Identifier ?" at bounding box center [784, 464] width 345 height 37
type input "40769"
click at [625, 400] on input "ISWC ?" at bounding box center [784, 393] width 345 height 37
paste input "T-010.124.251-6"
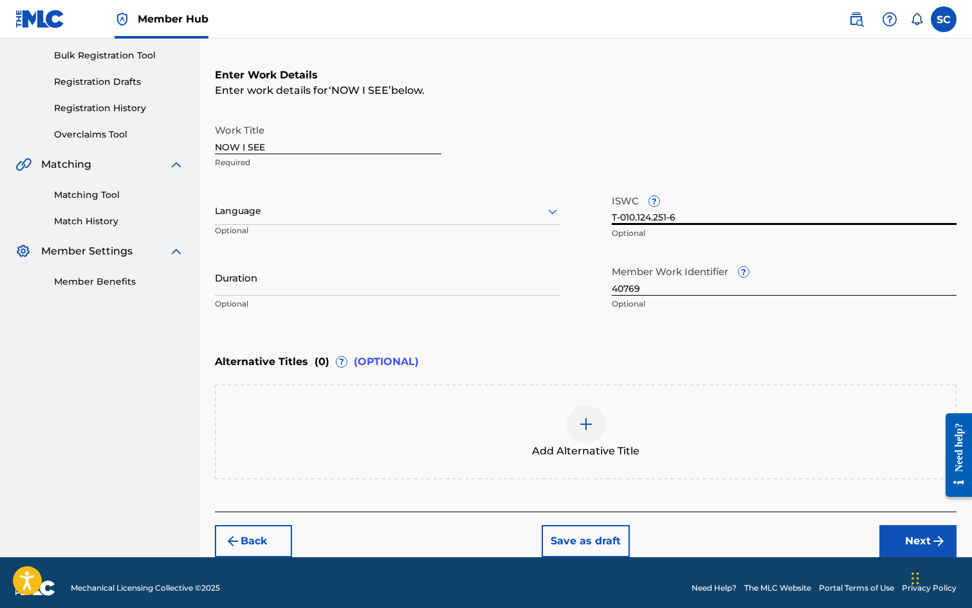
scroll to position [193, 0]
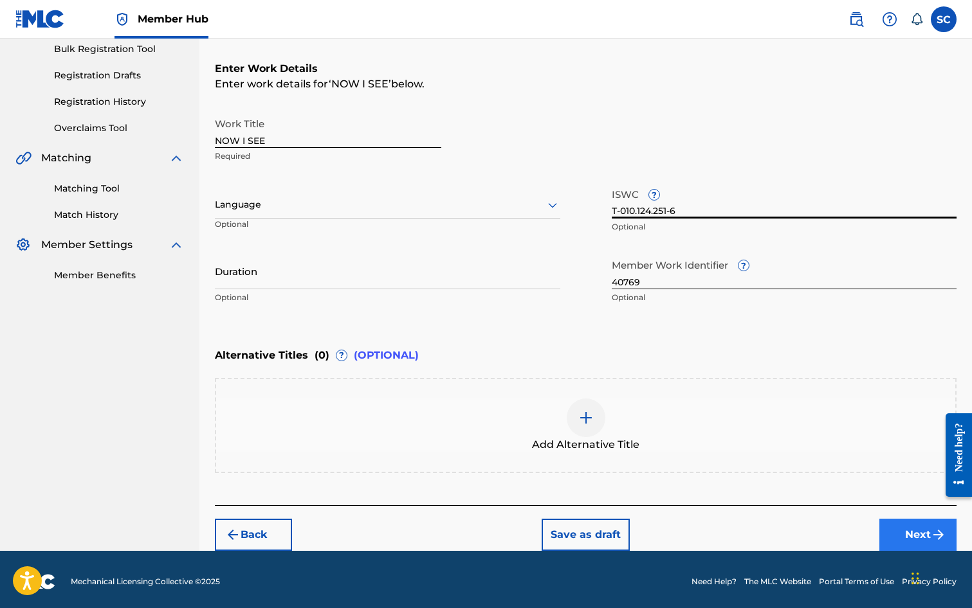
type input "T-010.124.251-6"
click at [917, 536] on button "Next" at bounding box center [917, 535] width 77 height 32
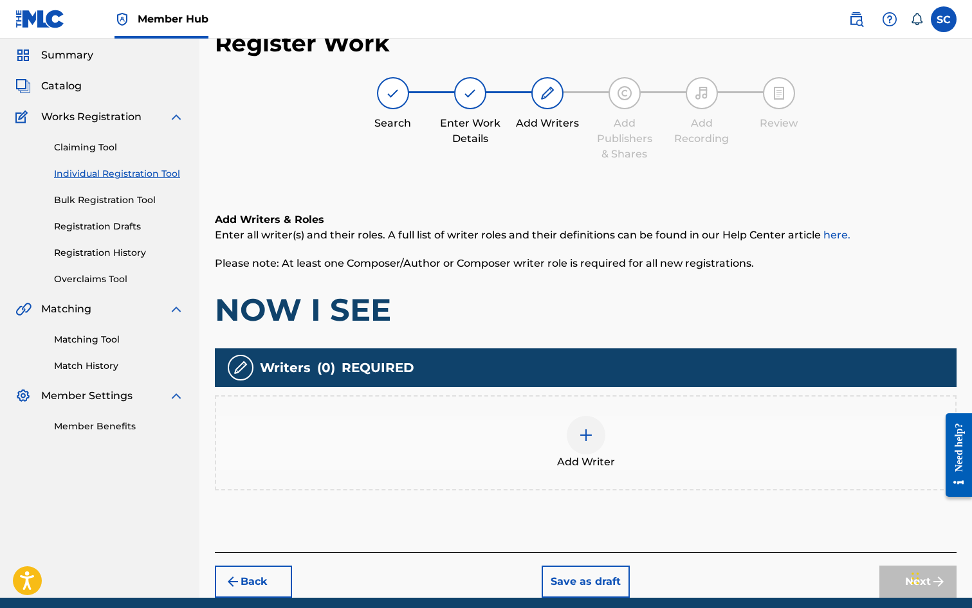
scroll to position [58, 0]
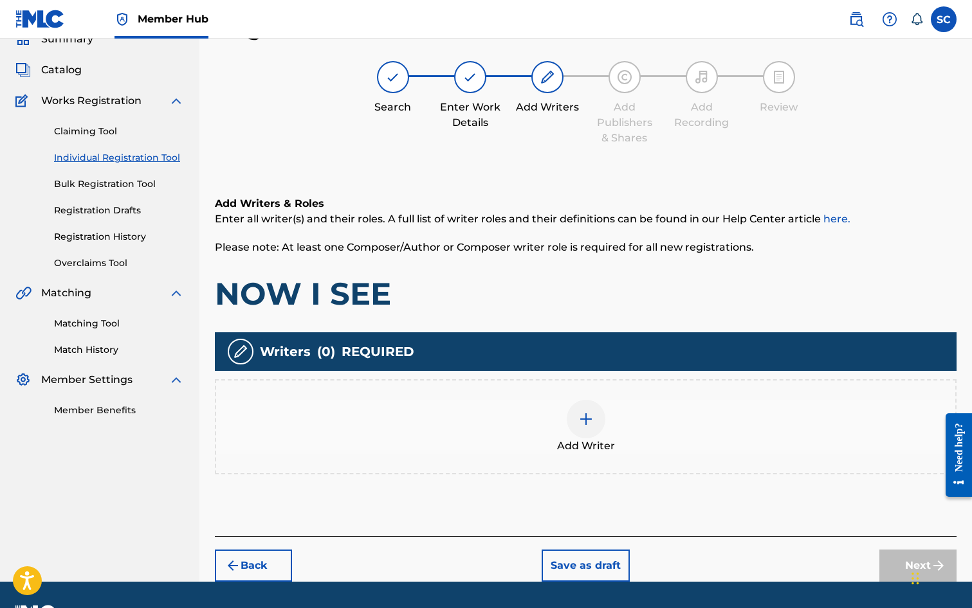
click at [585, 419] on img at bounding box center [585, 419] width 15 height 15
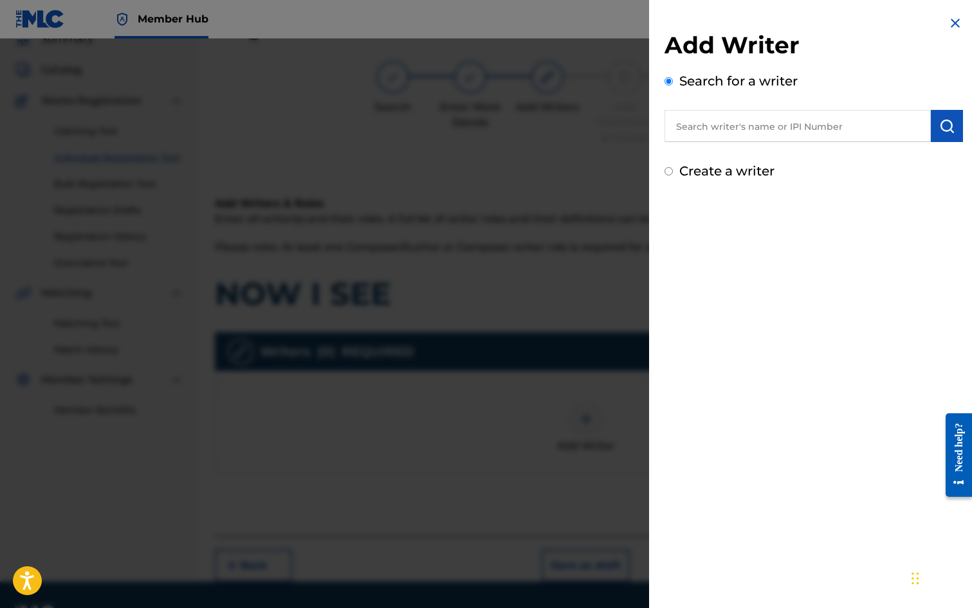
drag, startPoint x: 740, startPoint y: 129, endPoint x: 748, endPoint y: 124, distance: 9.3
click at [740, 127] on input "text" at bounding box center [797, 126] width 266 height 32
type input "[PERSON_NAME]"
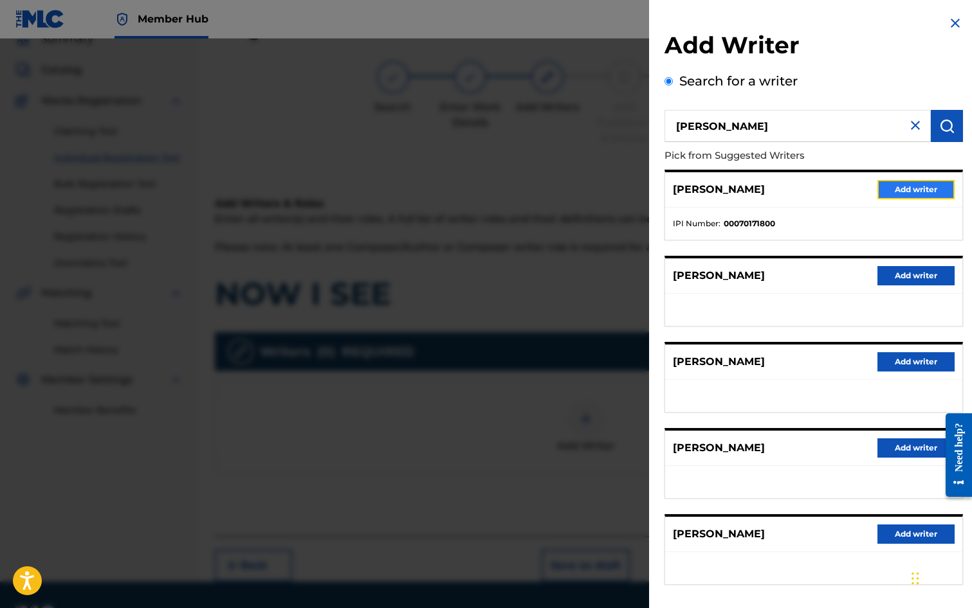
click at [927, 190] on button "Add writer" at bounding box center [915, 189] width 77 height 19
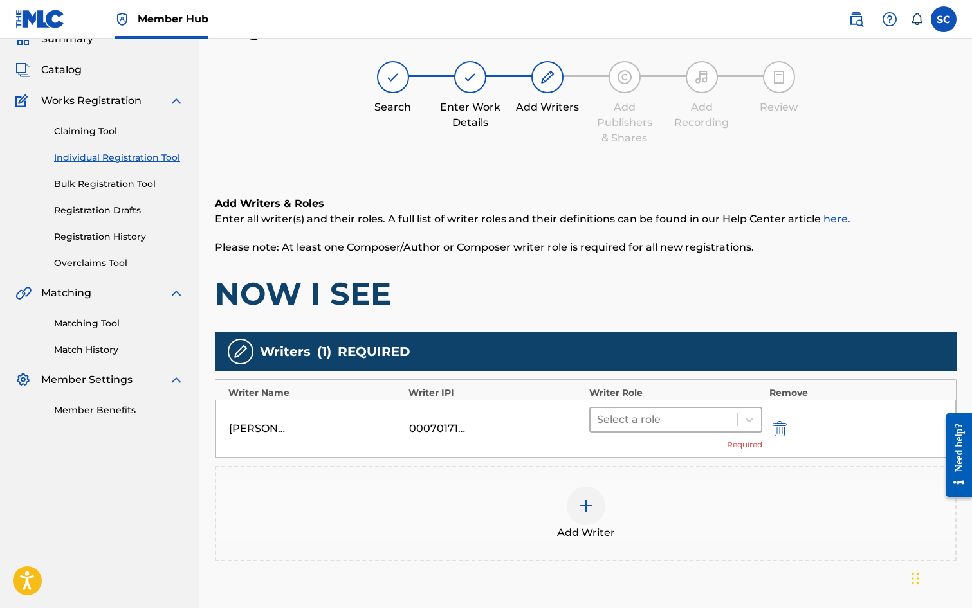
click at [635, 415] on div at bounding box center [664, 420] width 134 height 18
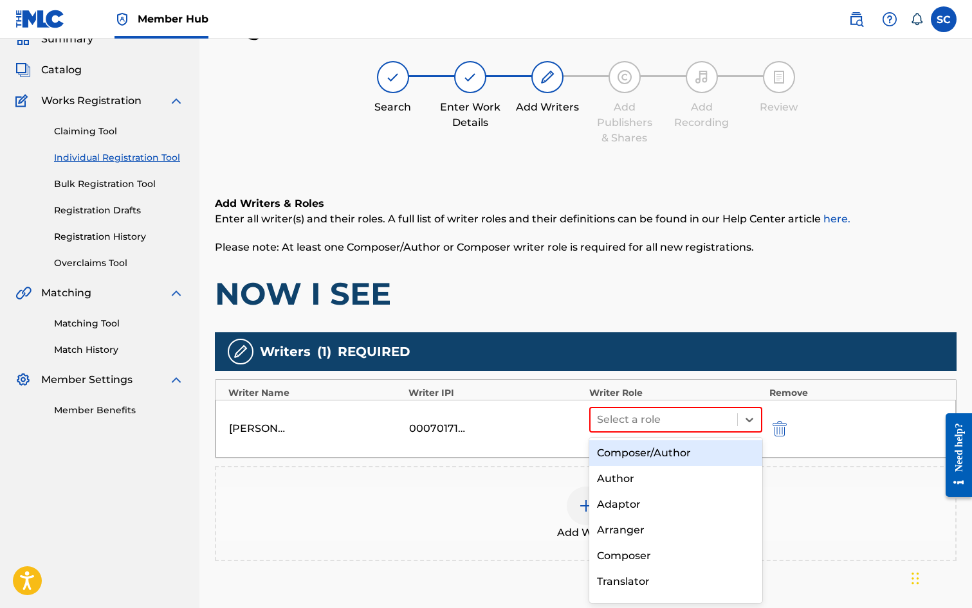
click at [645, 452] on div "Composer/Author" at bounding box center [676, 454] width 174 height 26
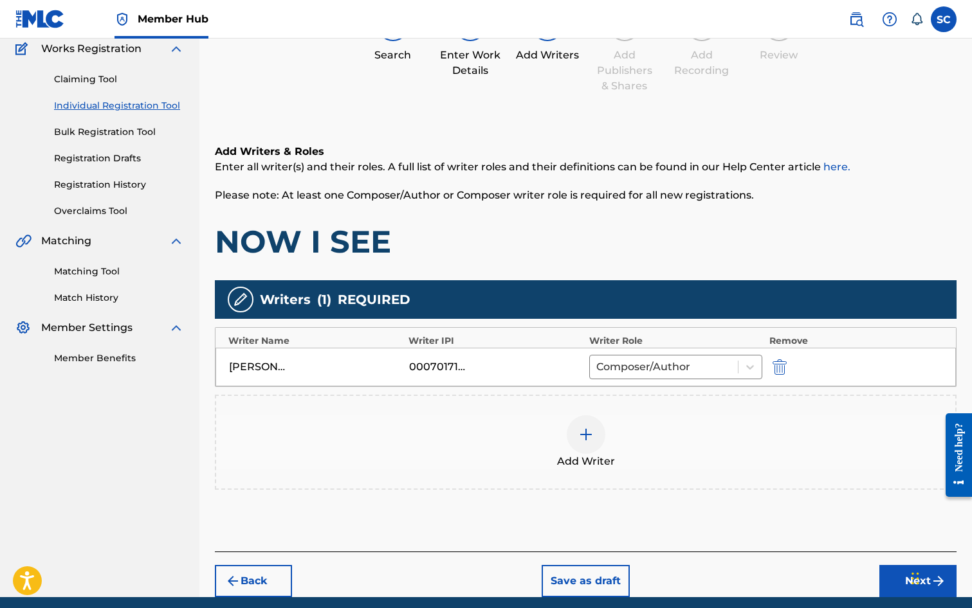
scroll to position [161, 0]
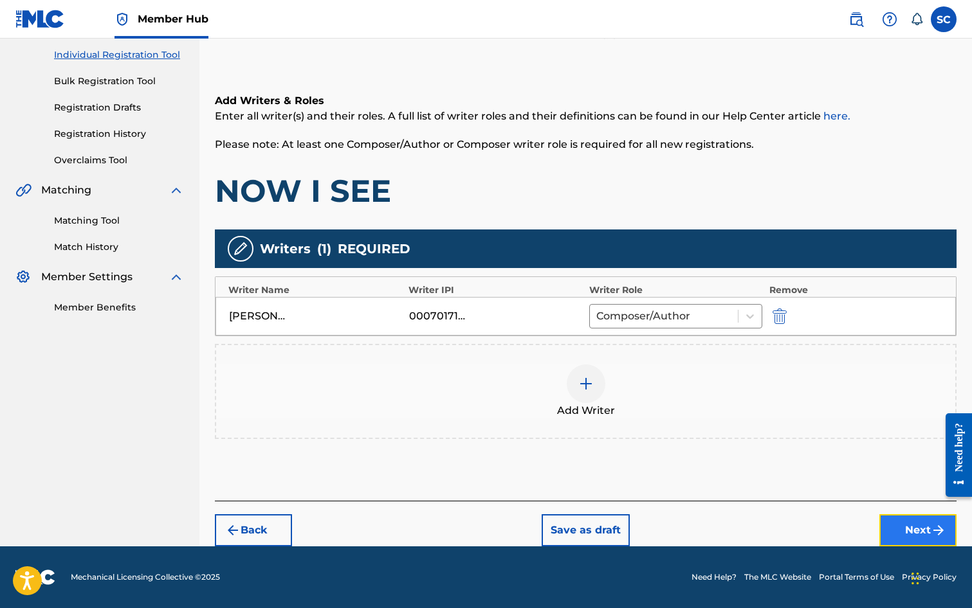
click at [919, 531] on button "Next" at bounding box center [917, 531] width 77 height 32
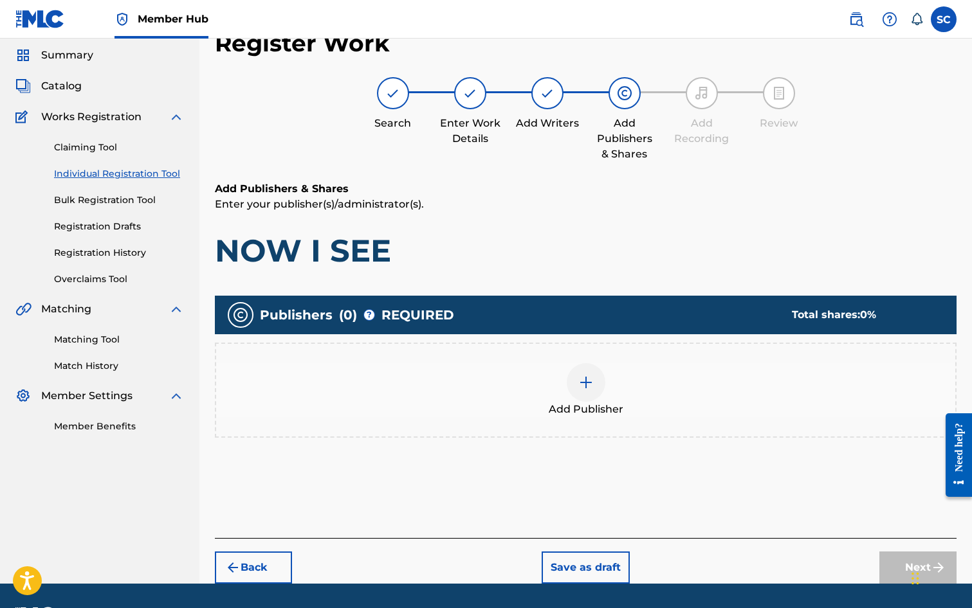
scroll to position [58, 0]
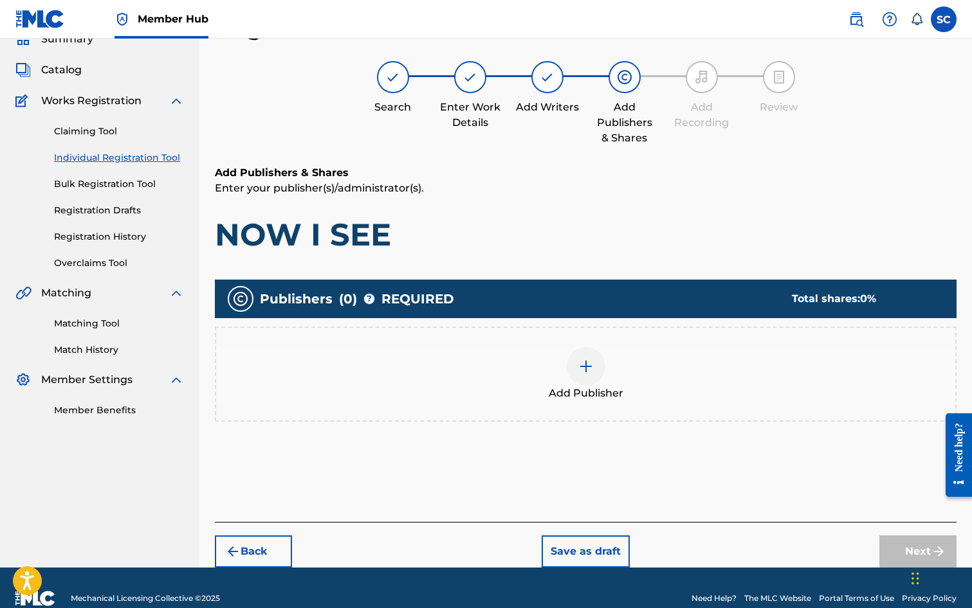
click at [584, 369] on img at bounding box center [585, 366] width 15 height 15
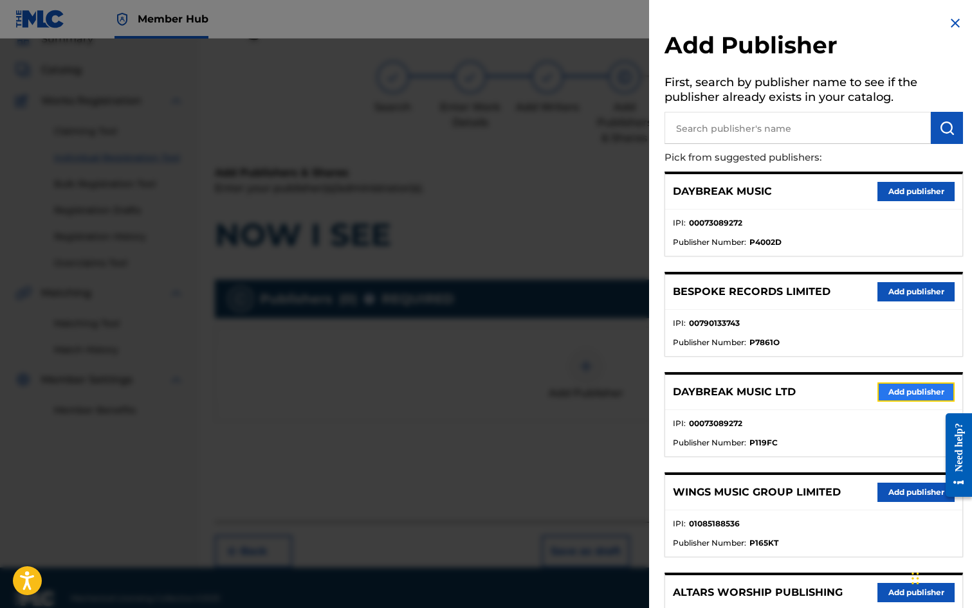
click at [932, 390] on button "Add publisher" at bounding box center [915, 392] width 77 height 19
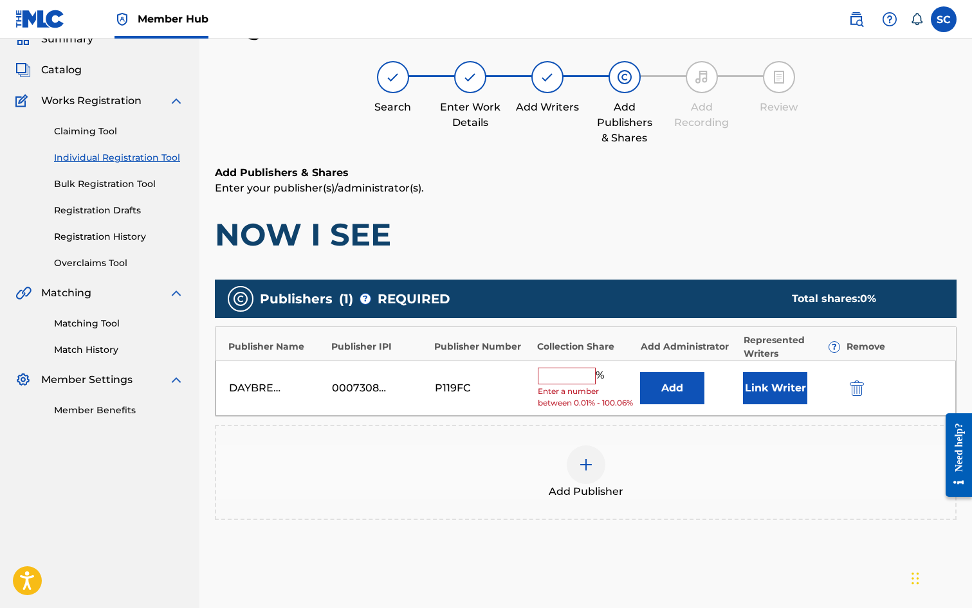
click at [572, 370] on input "text" at bounding box center [567, 376] width 58 height 17
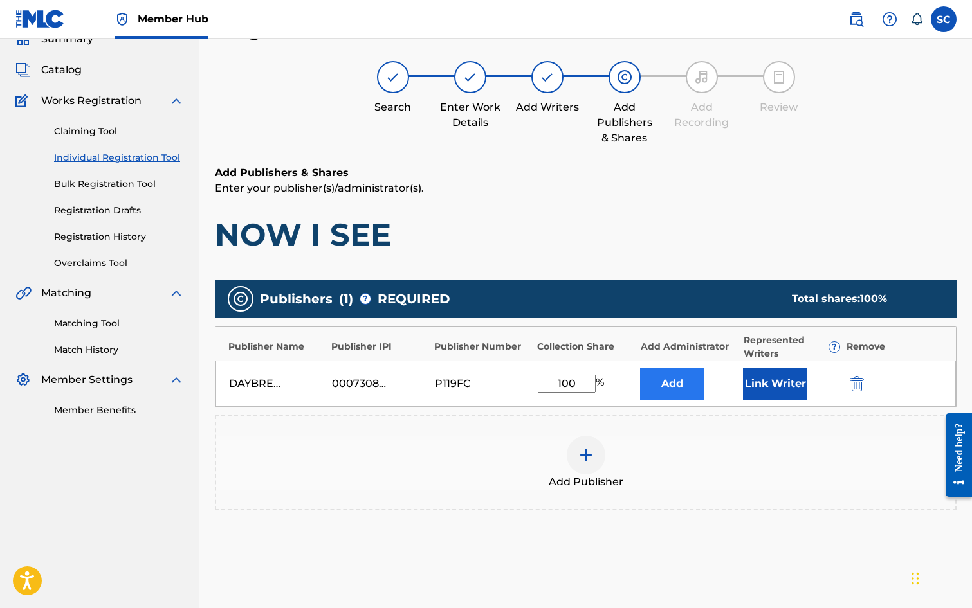
type input "100"
click at [655, 376] on button "Add" at bounding box center [672, 384] width 64 height 32
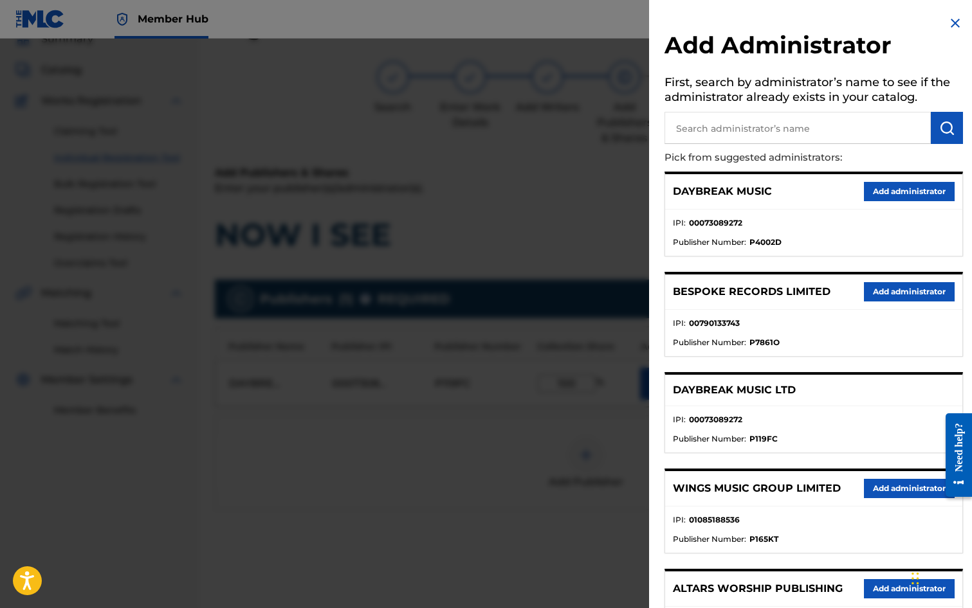
click at [720, 117] on input "text" at bounding box center [797, 128] width 266 height 32
type input "SONG SOLUTIONS"
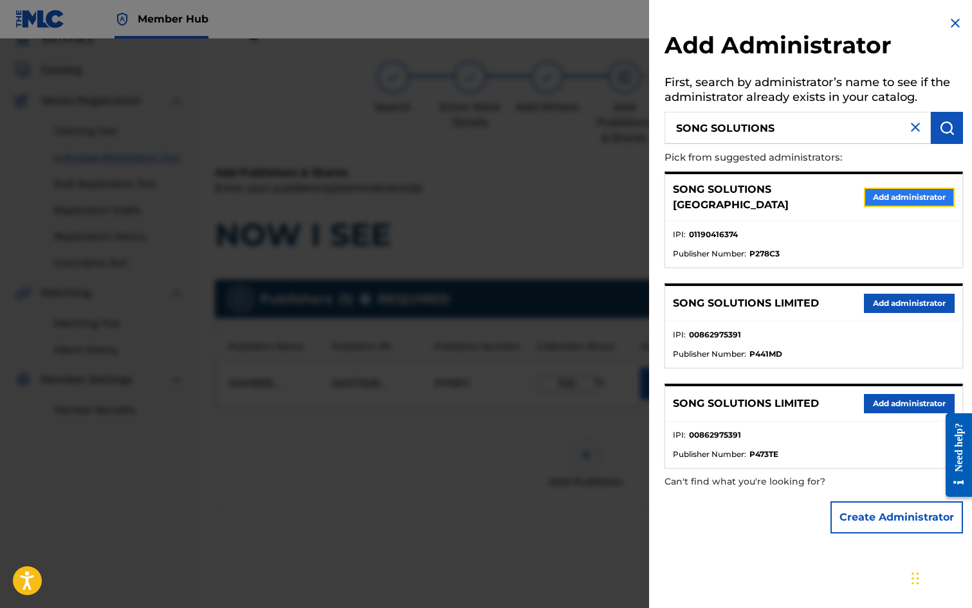
click at [908, 190] on button "Add administrator" at bounding box center [909, 197] width 91 height 19
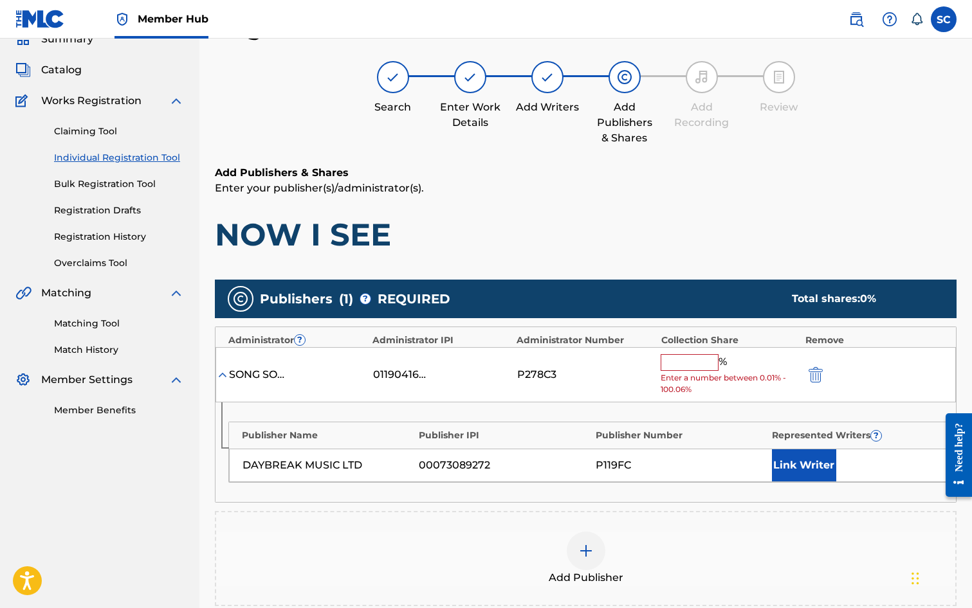
click at [674, 360] on input "text" at bounding box center [690, 362] width 58 height 17
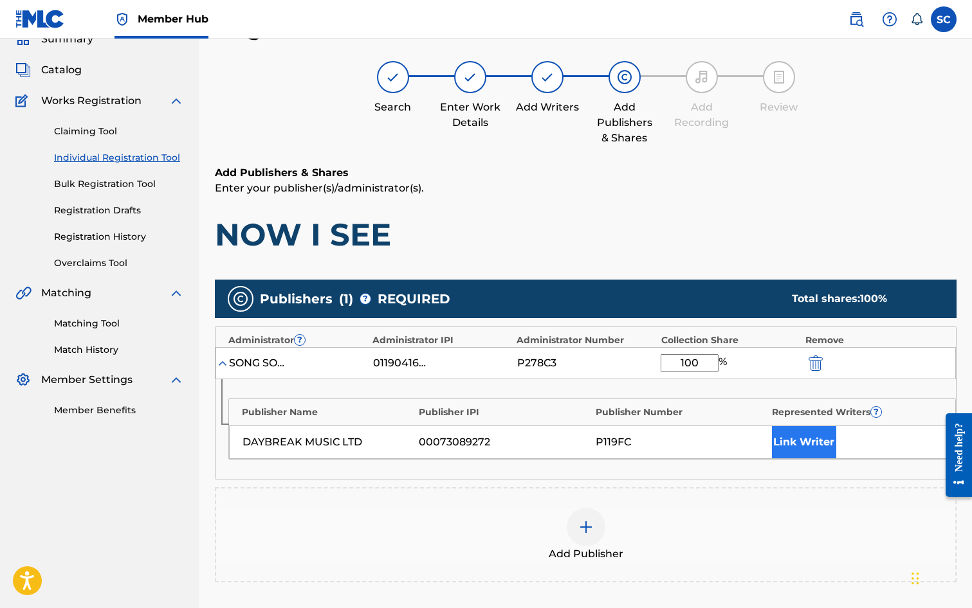
type input "100"
click at [790, 440] on button "Link Writer" at bounding box center [804, 442] width 64 height 32
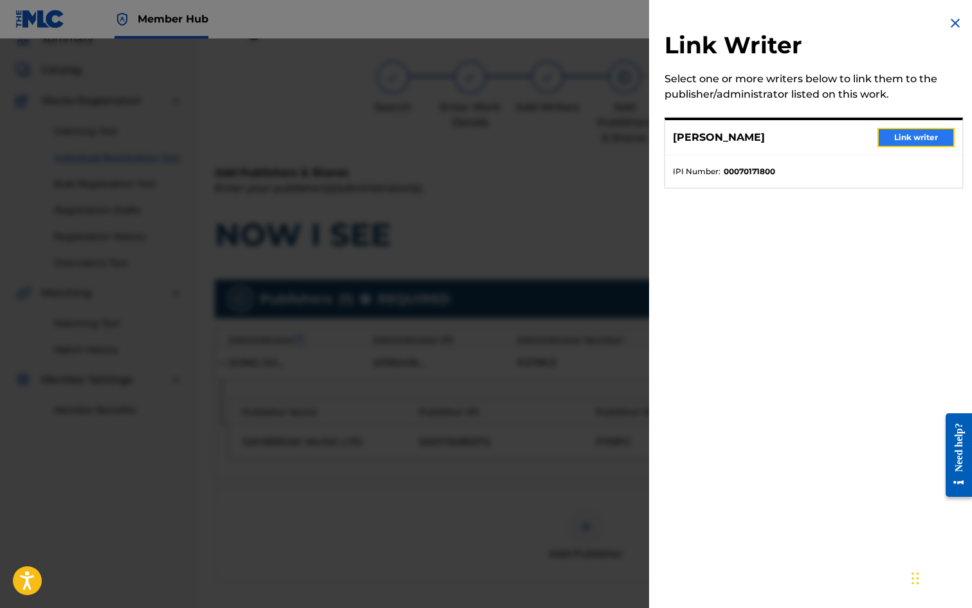
click at [913, 138] on button "Link writer" at bounding box center [915, 137] width 77 height 19
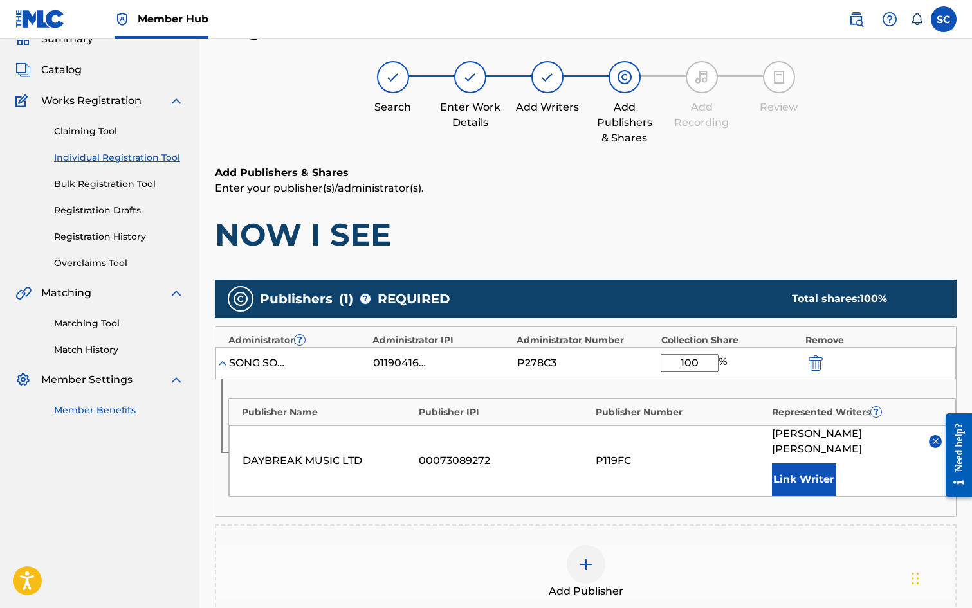
click at [71, 408] on link "Member Benefits" at bounding box center [119, 411] width 130 height 14
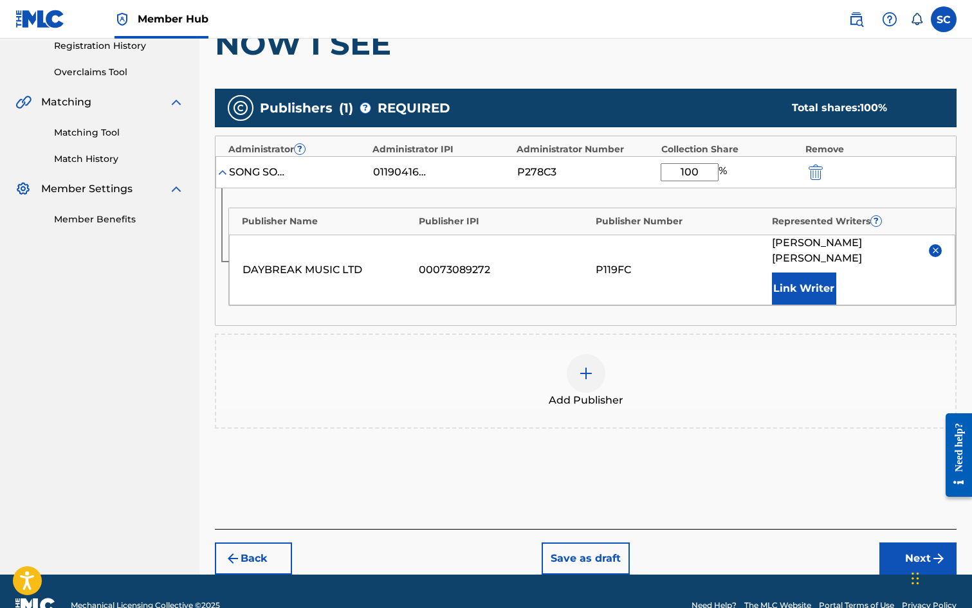
scroll to position [262, 0]
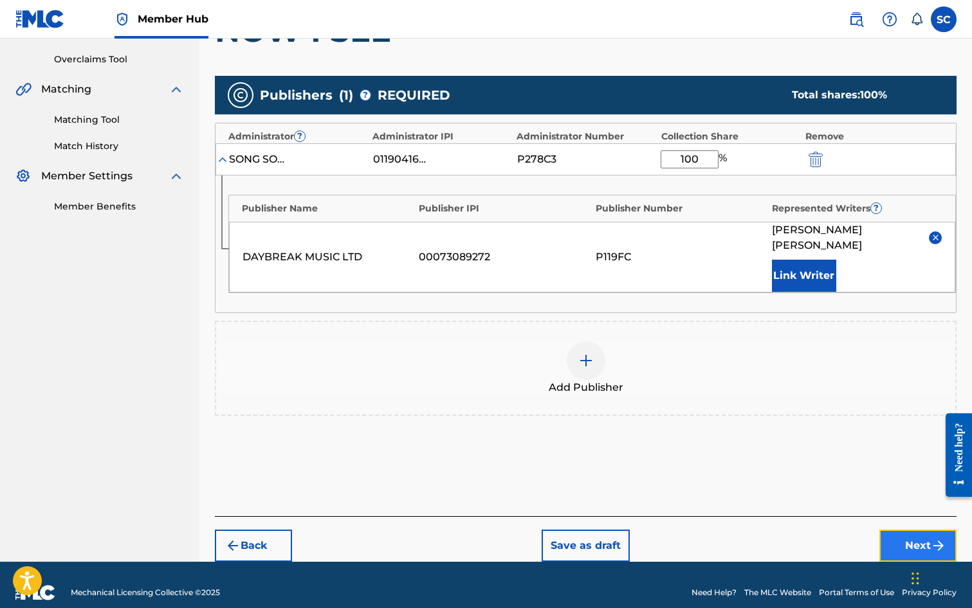
click at [906, 531] on button "Next" at bounding box center [917, 546] width 77 height 32
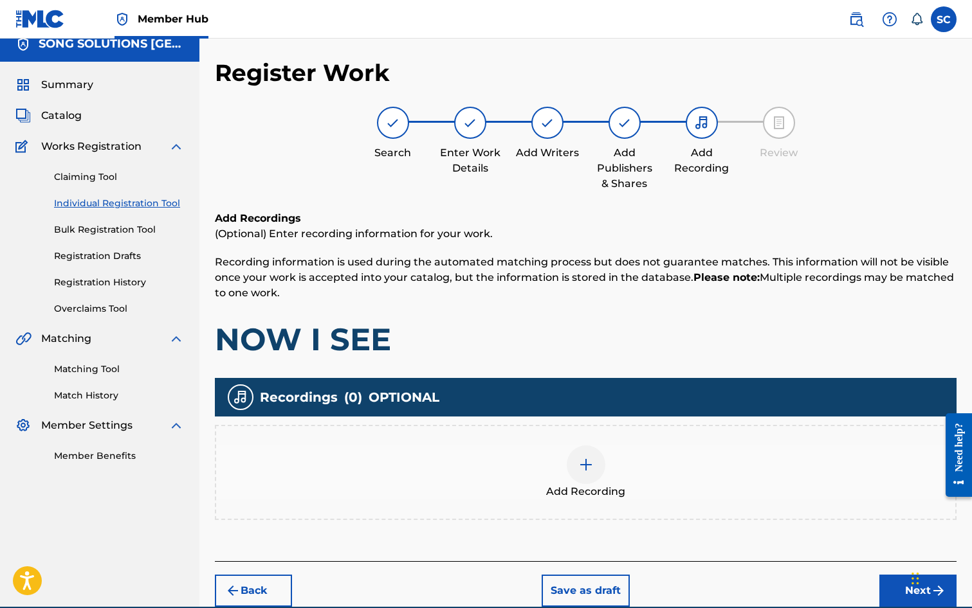
scroll to position [58, 0]
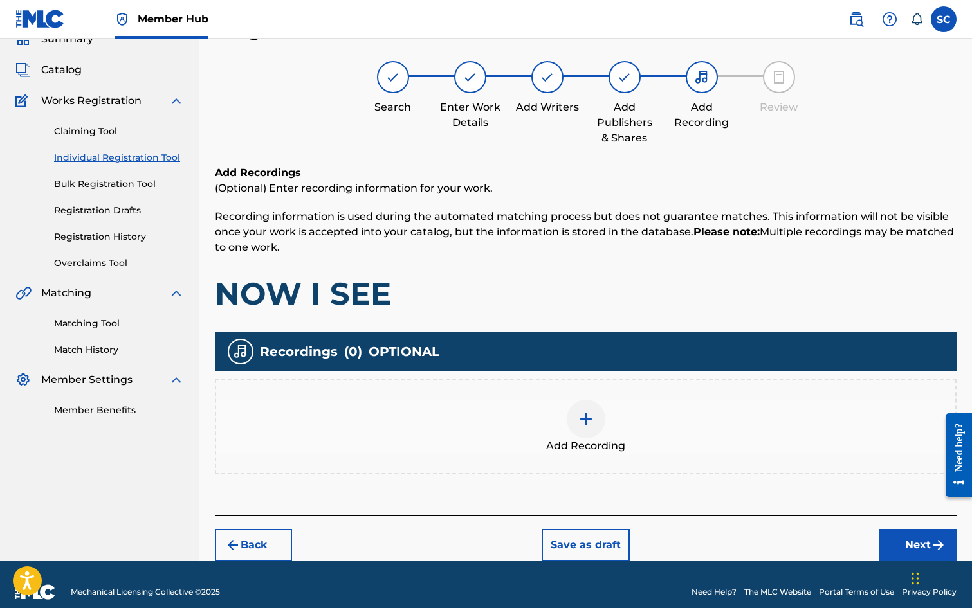
click at [585, 420] on img at bounding box center [585, 419] width 15 height 15
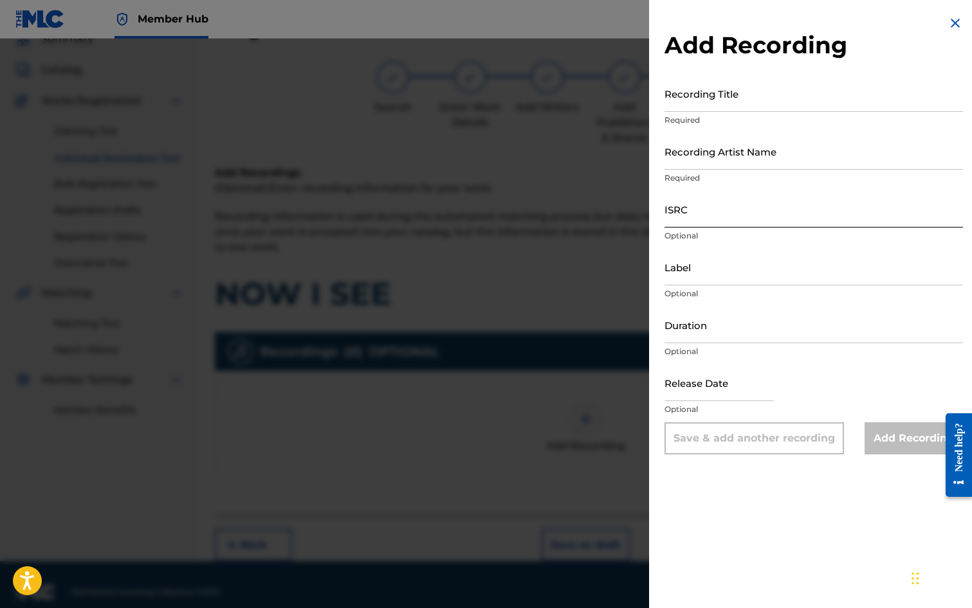
click at [688, 210] on input "ISRC" at bounding box center [813, 209] width 298 height 37
paste input "GBDPR1202521"
type input "GBDPR1202521"
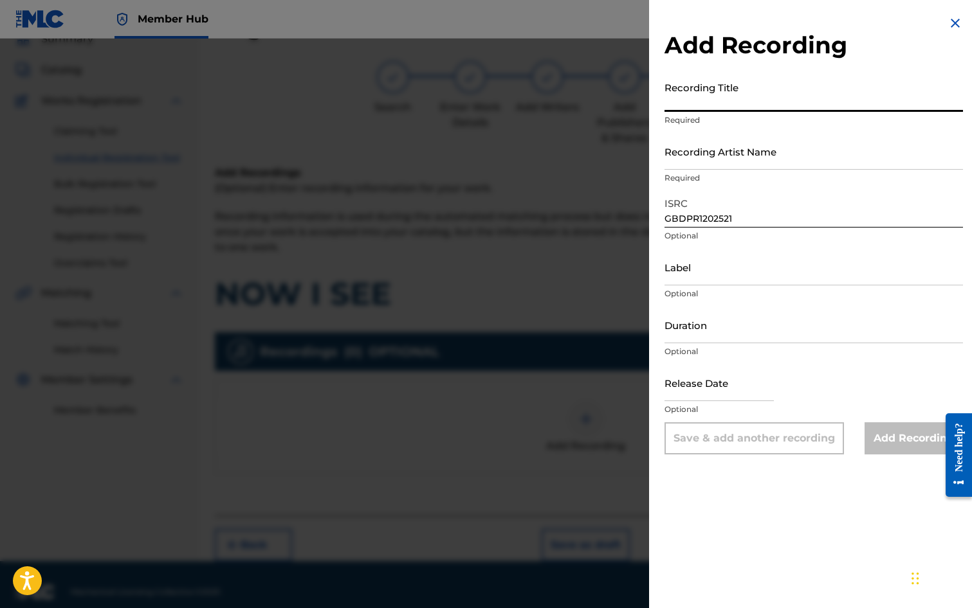
click at [697, 97] on input "Recording Title" at bounding box center [813, 93] width 298 height 37
type input "NOW I SEE"
click at [716, 153] on input "Recording Artist Name" at bounding box center [813, 151] width 298 height 37
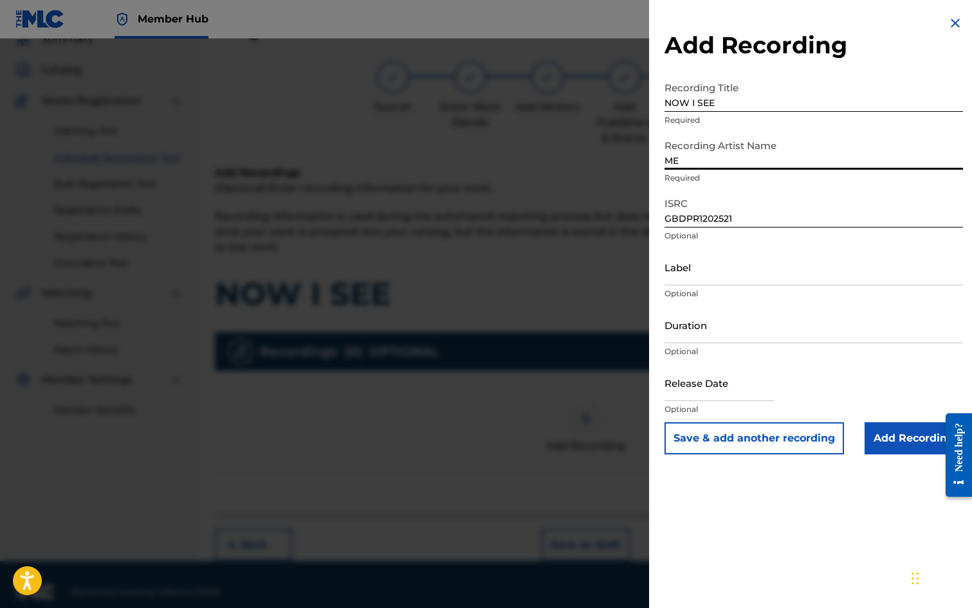
type input "ME TOO!"
type input "[DATE]"
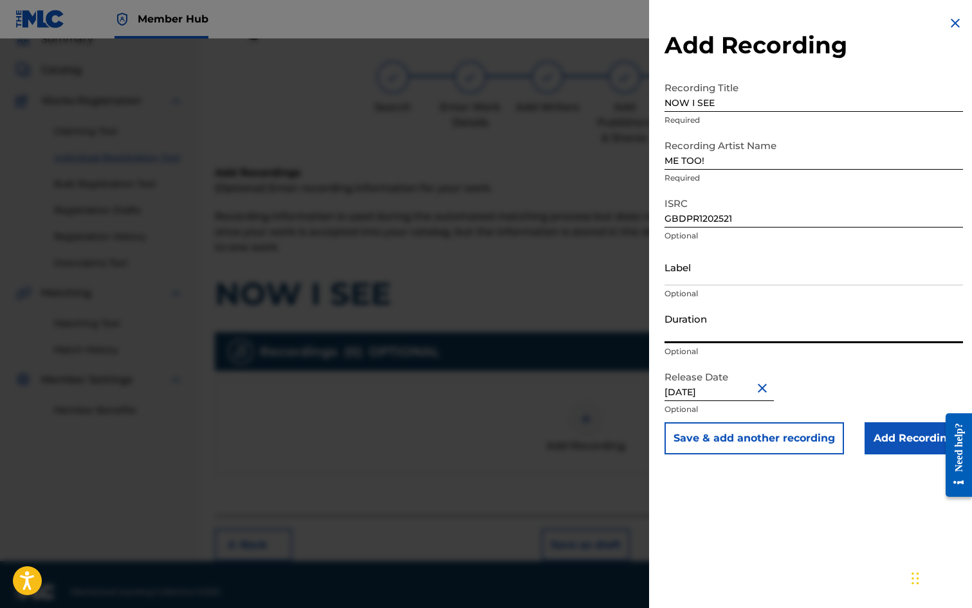
click at [707, 331] on input "Duration" at bounding box center [813, 325] width 298 height 37
type input "03:15"
click at [920, 438] on input "Add Recording" at bounding box center [913, 439] width 98 height 32
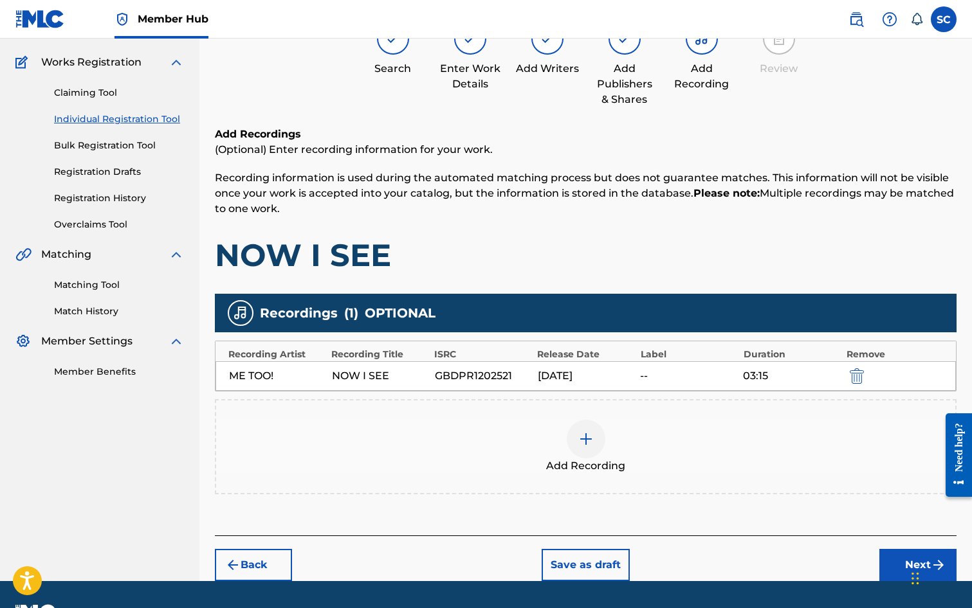
scroll to position [131, 0]
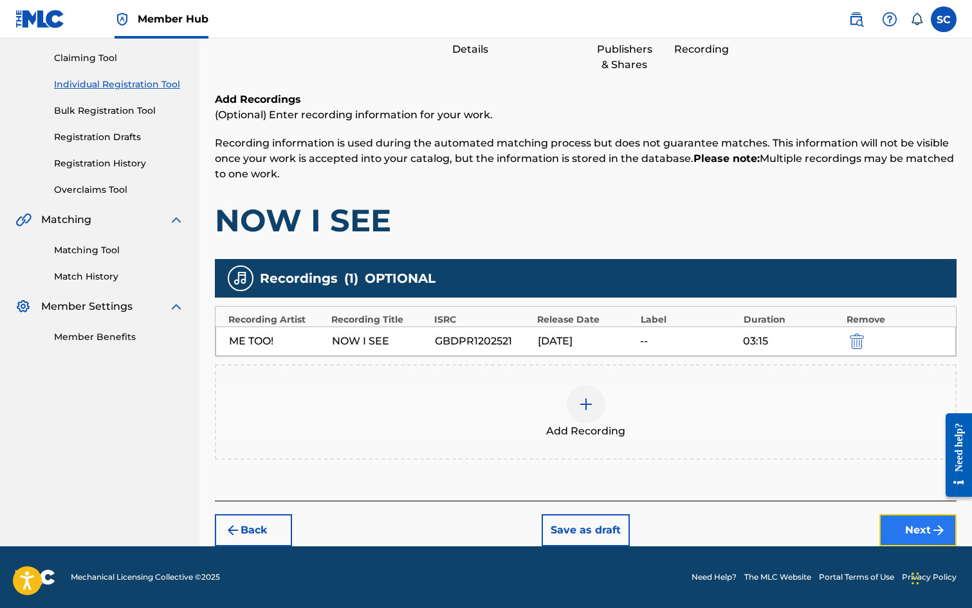
click at [907, 529] on button "Next" at bounding box center [917, 531] width 77 height 32
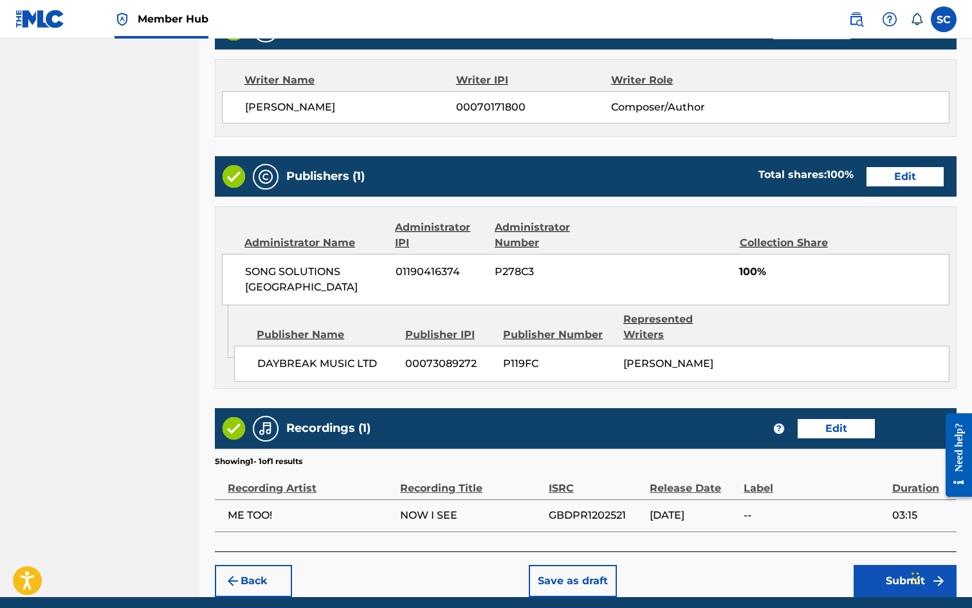
scroll to position [580, 0]
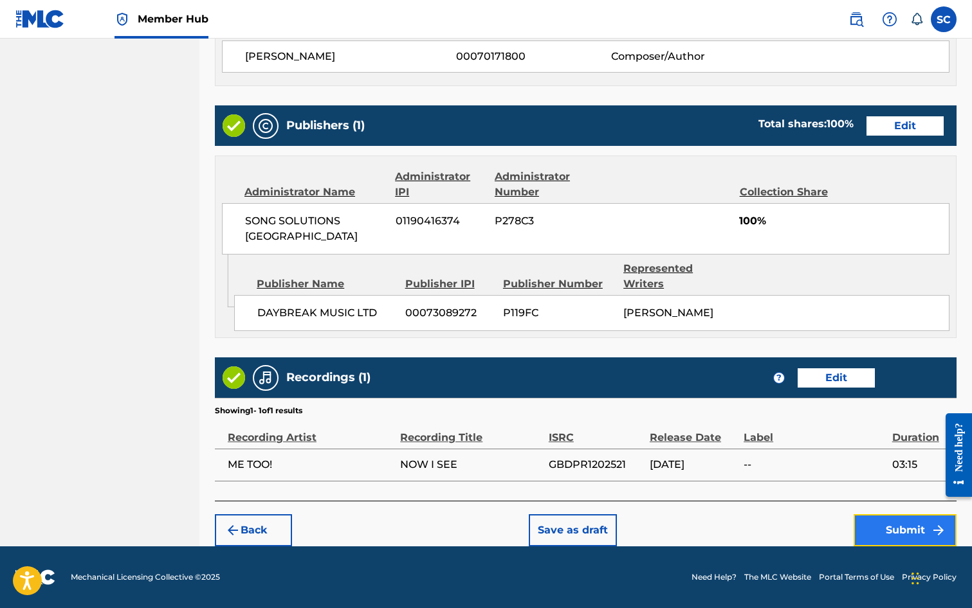
click at [902, 529] on button "Submit" at bounding box center [904, 531] width 103 height 32
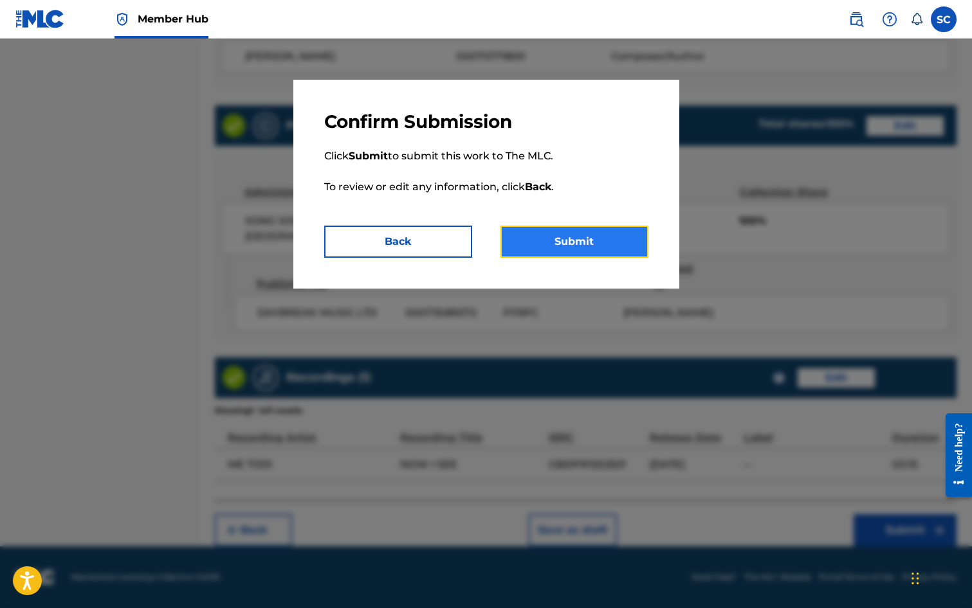
click at [581, 246] on button "Submit" at bounding box center [574, 242] width 148 height 32
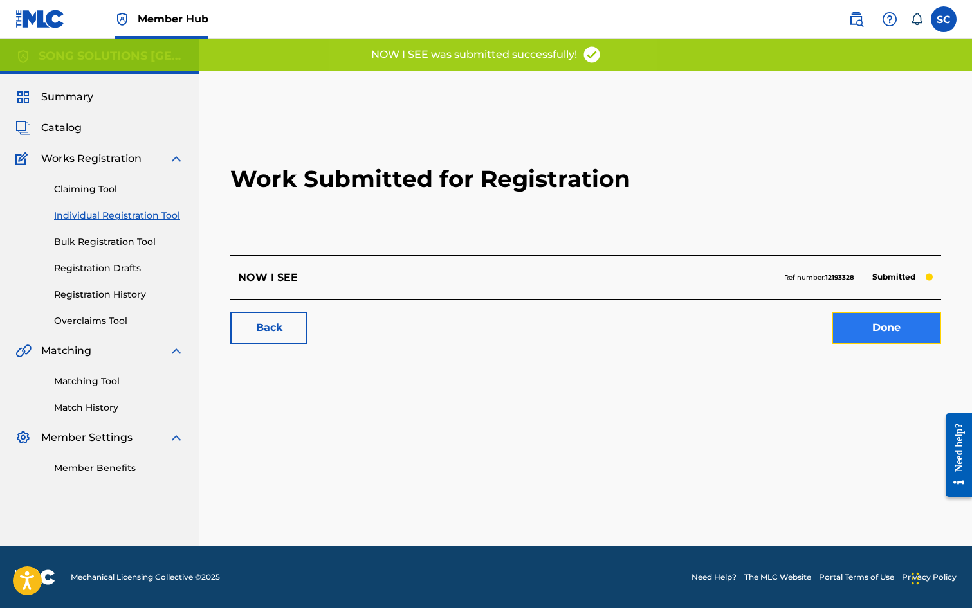
click at [856, 327] on link "Done" at bounding box center [886, 328] width 109 height 32
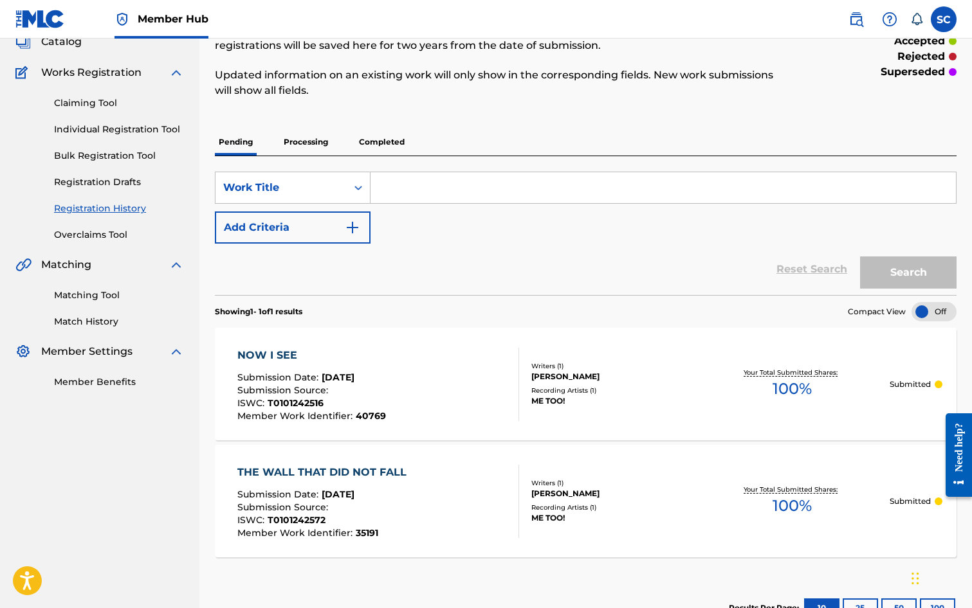
scroll to position [129, 0]
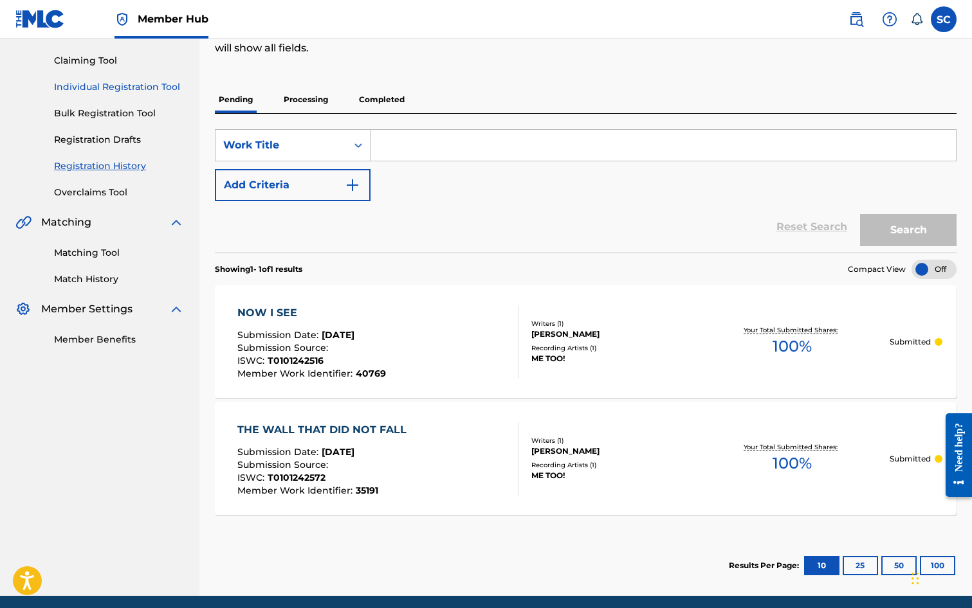
click at [119, 84] on link "Individual Registration Tool" at bounding box center [119, 87] width 130 height 14
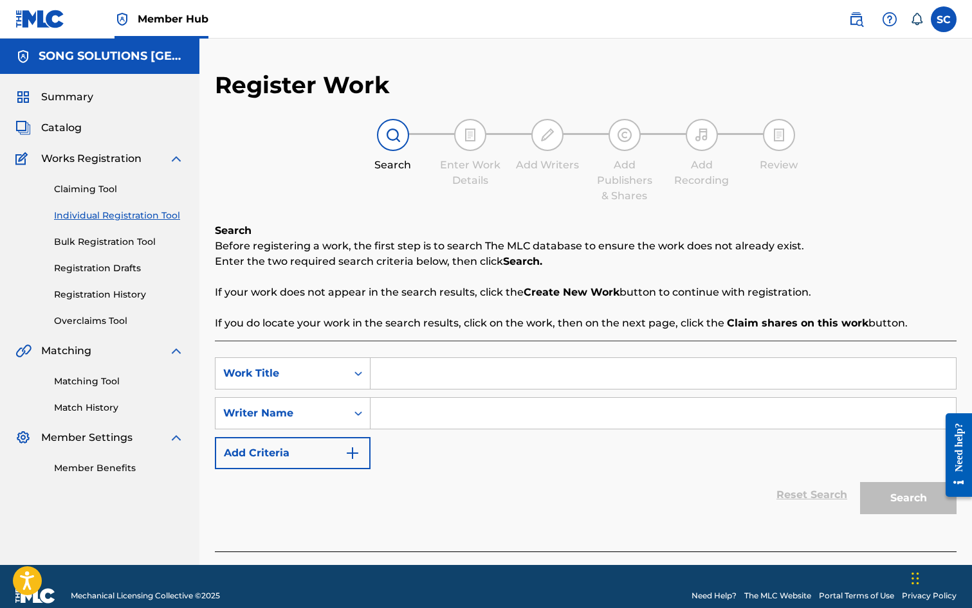
drag, startPoint x: 434, startPoint y: 379, endPoint x: 432, endPoint y: 371, distance: 8.0
click at [435, 378] on input "Search Form" at bounding box center [662, 373] width 585 height 31
type input "I DON'T WANT TO"
click at [434, 419] on input "Search Form" at bounding box center [662, 413] width 585 height 31
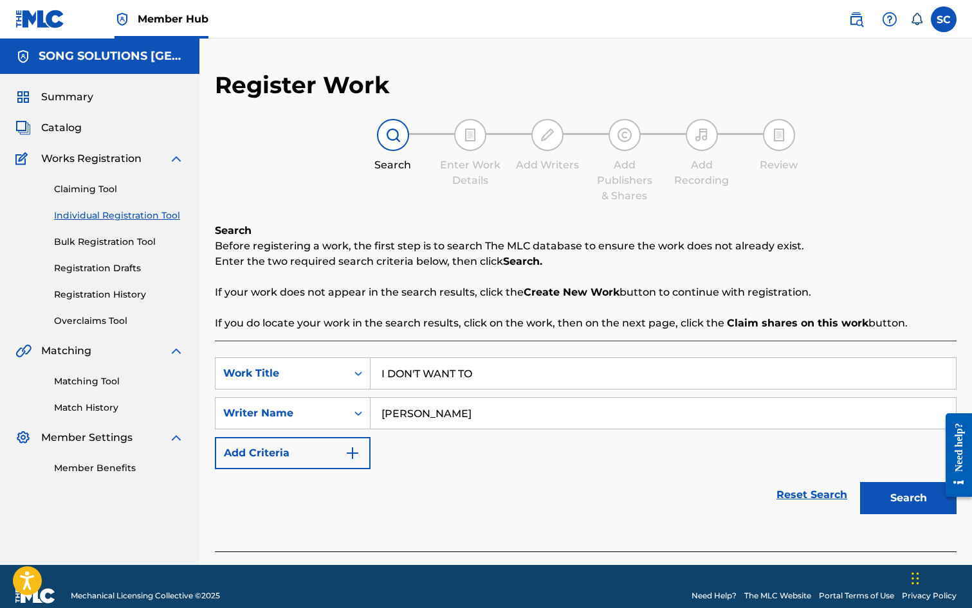
type input "[PERSON_NAME]"
click at [860, 482] on button "Search" at bounding box center [908, 498] width 96 height 32
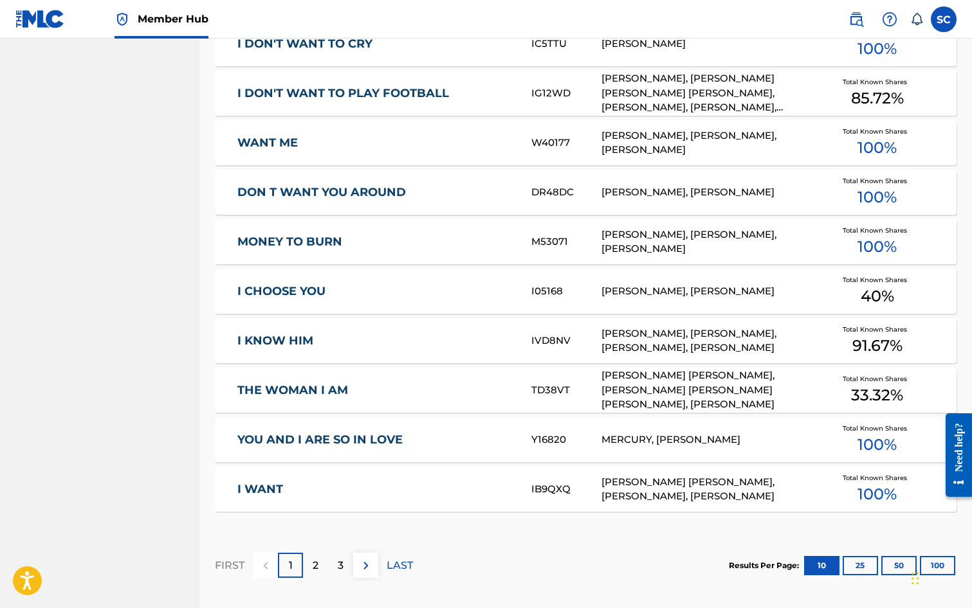
scroll to position [708, 0]
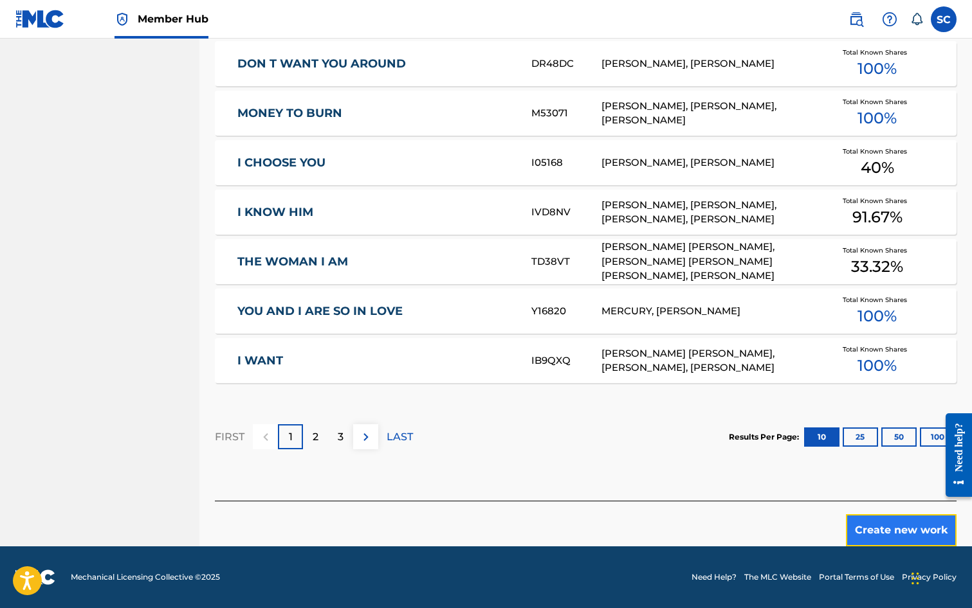
click at [904, 529] on button "Create new work" at bounding box center [901, 531] width 111 height 32
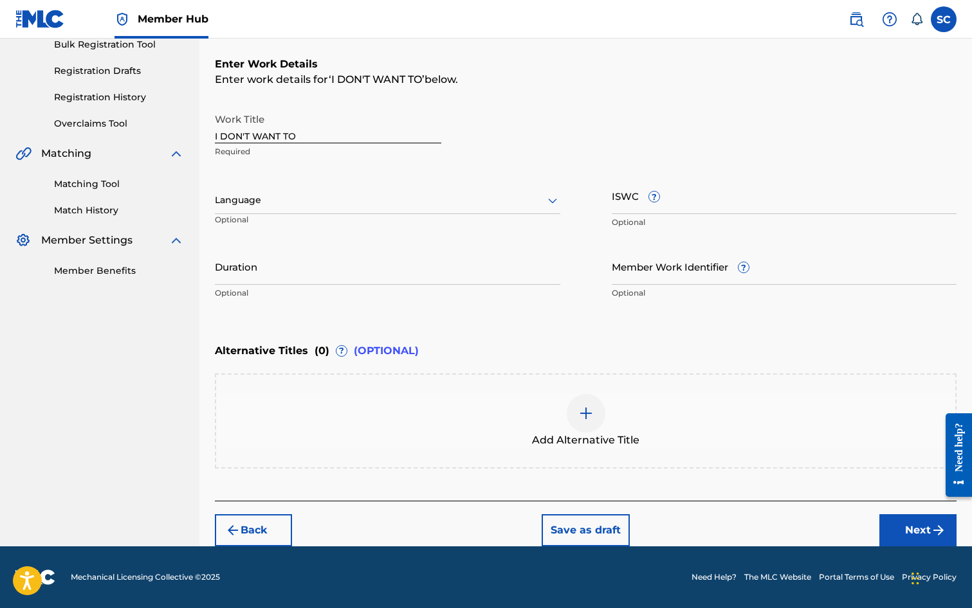
scroll to position [0, 0]
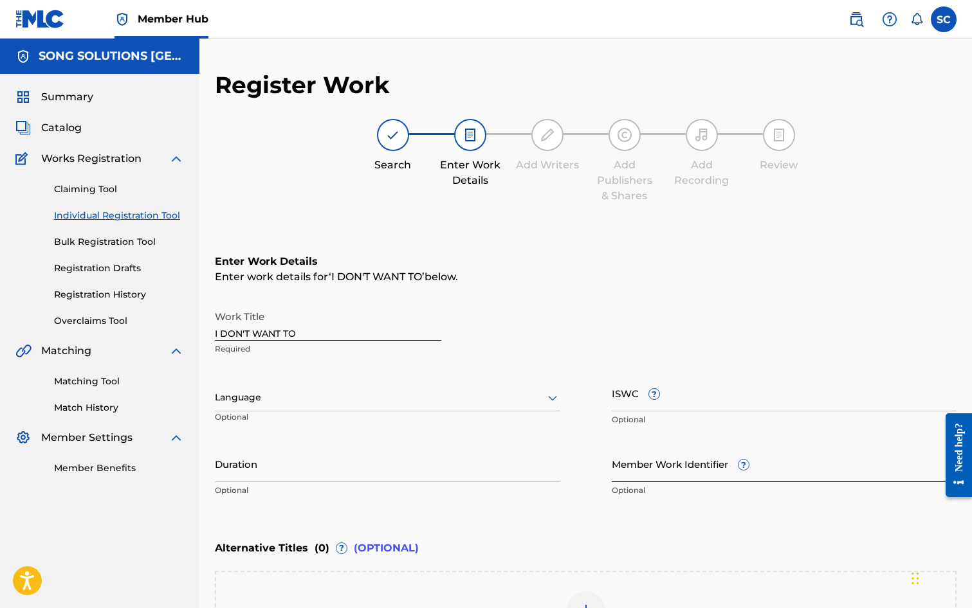
click at [650, 462] on input "Member Work Identifier ?" at bounding box center [784, 464] width 345 height 37
type input "41414"
click at [626, 406] on input "ISWC ?" at bounding box center [784, 393] width 345 height 37
paste input "T-010.124.267-4"
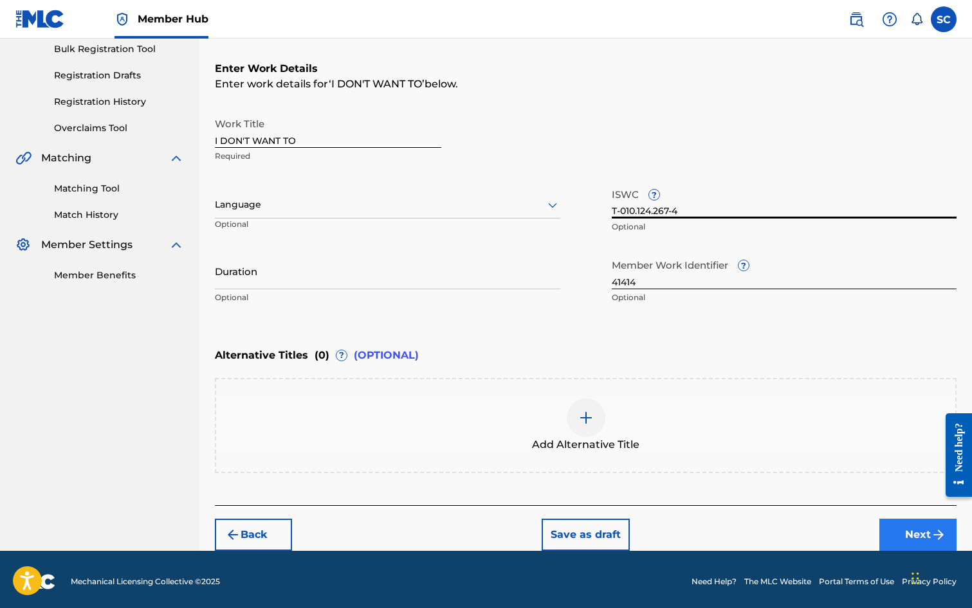
type input "T-010.124.267-4"
click at [917, 529] on button "Next" at bounding box center [917, 535] width 77 height 32
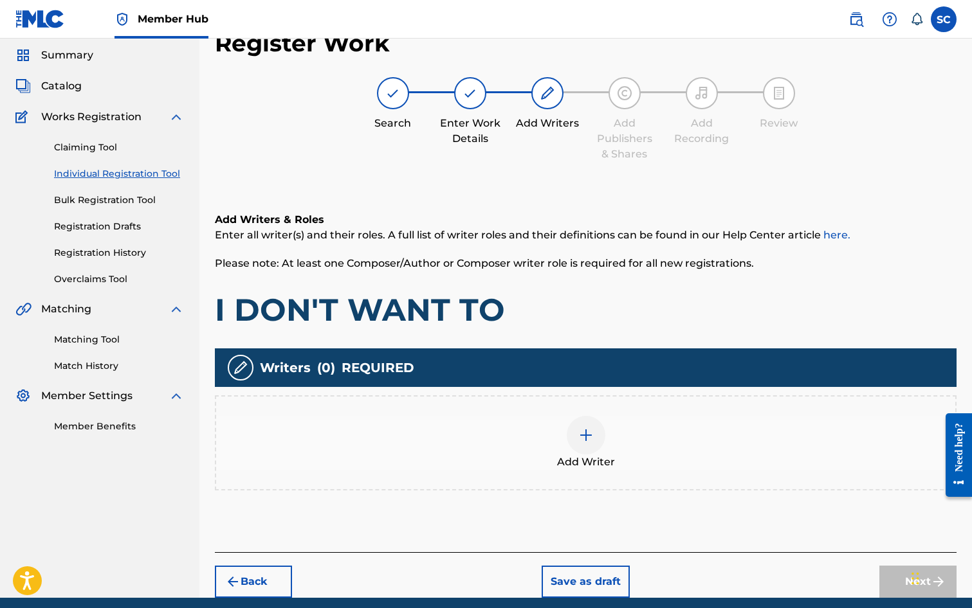
scroll to position [58, 0]
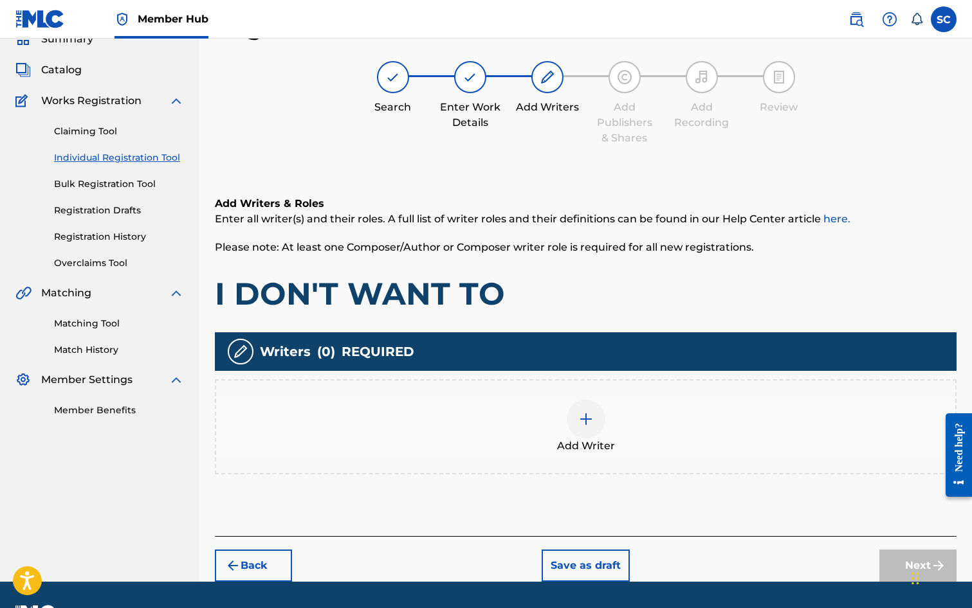
click at [580, 421] on img at bounding box center [585, 419] width 15 height 15
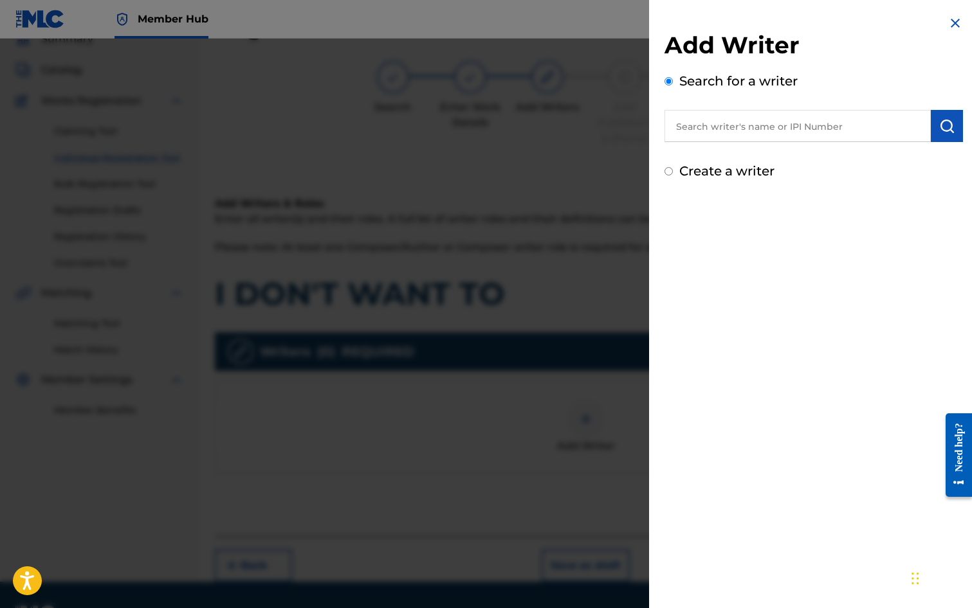
click at [695, 123] on input "text" at bounding box center [797, 126] width 266 height 32
type input "[PERSON_NAME]"
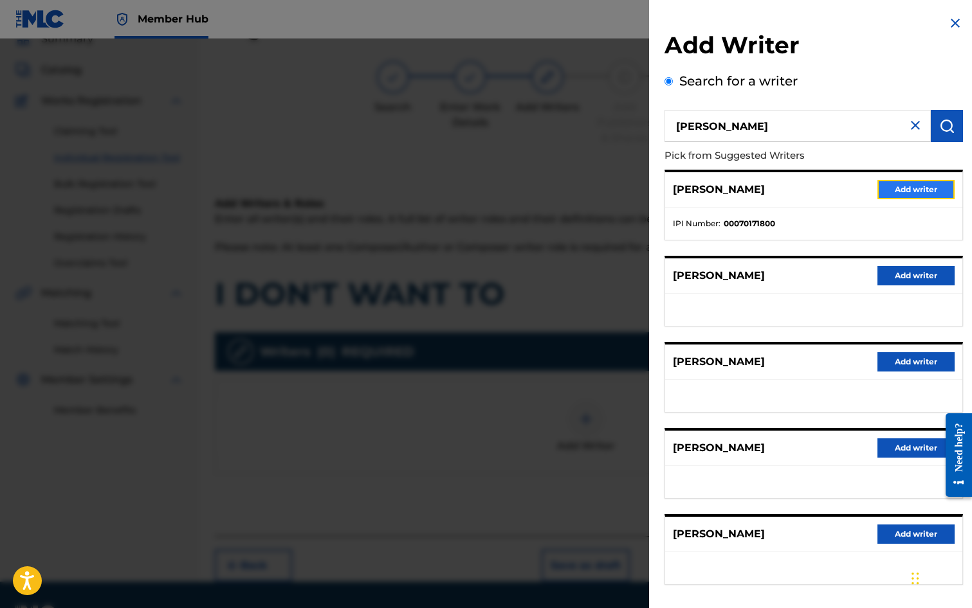
click at [918, 185] on button "Add writer" at bounding box center [915, 189] width 77 height 19
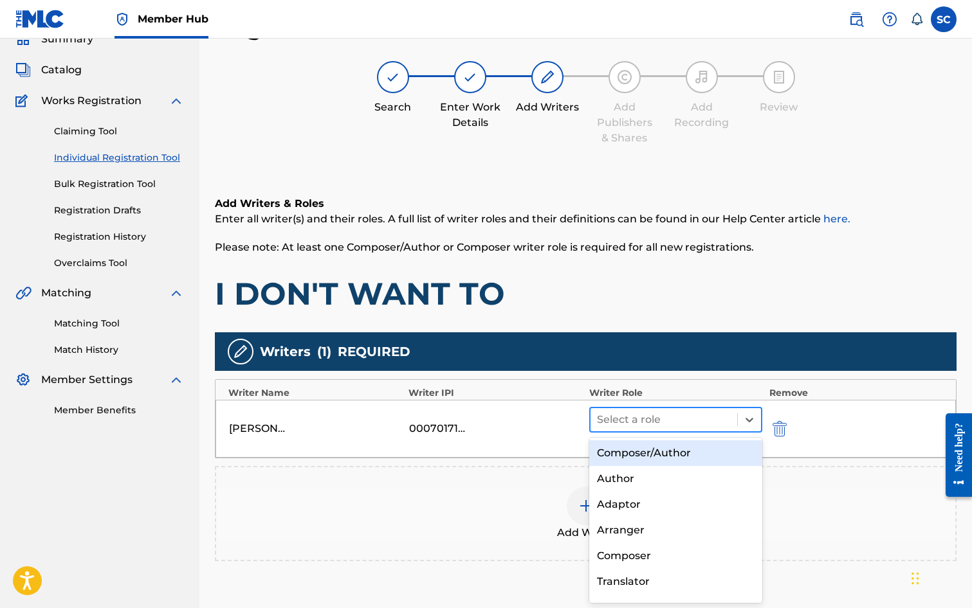
click at [646, 421] on div at bounding box center [664, 420] width 134 height 18
click at [633, 452] on div "Composer/Author" at bounding box center [676, 454] width 174 height 26
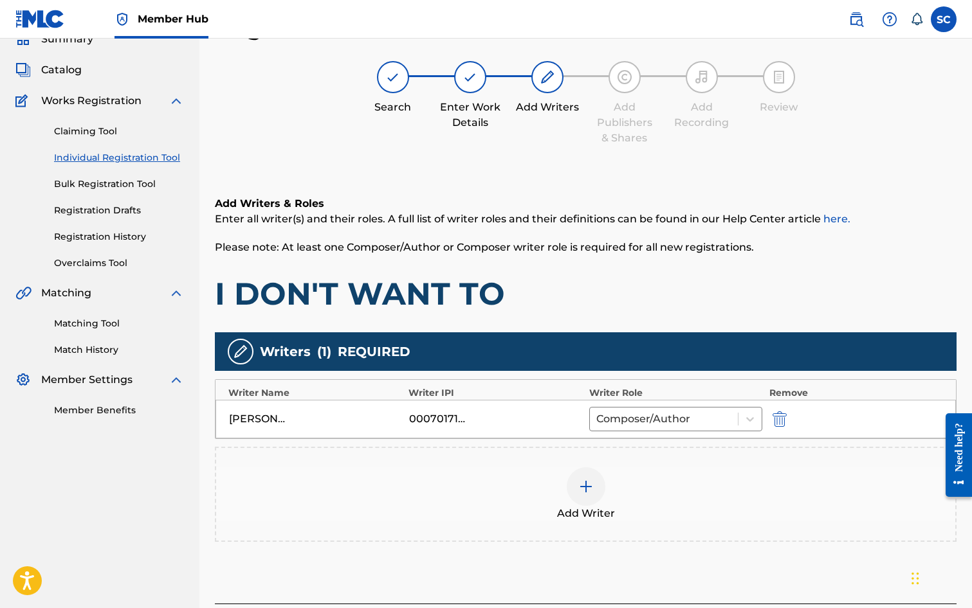
scroll to position [161, 0]
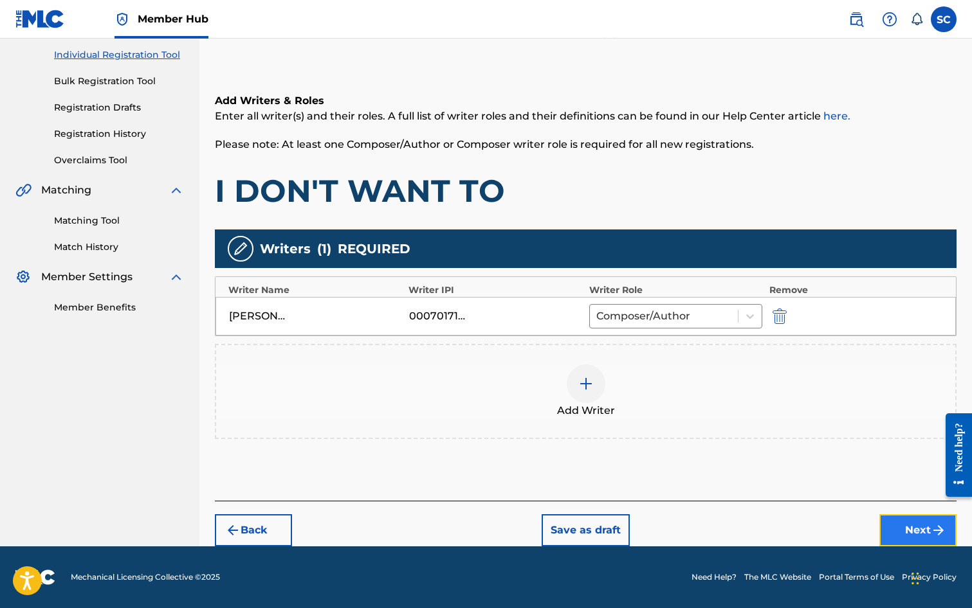
click at [922, 527] on button "Next" at bounding box center [917, 531] width 77 height 32
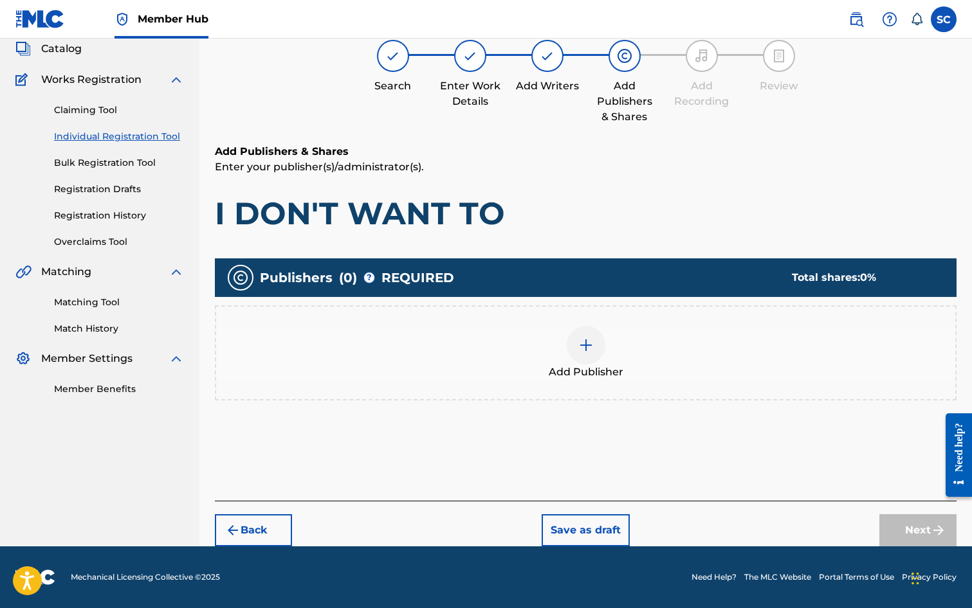
scroll to position [58, 0]
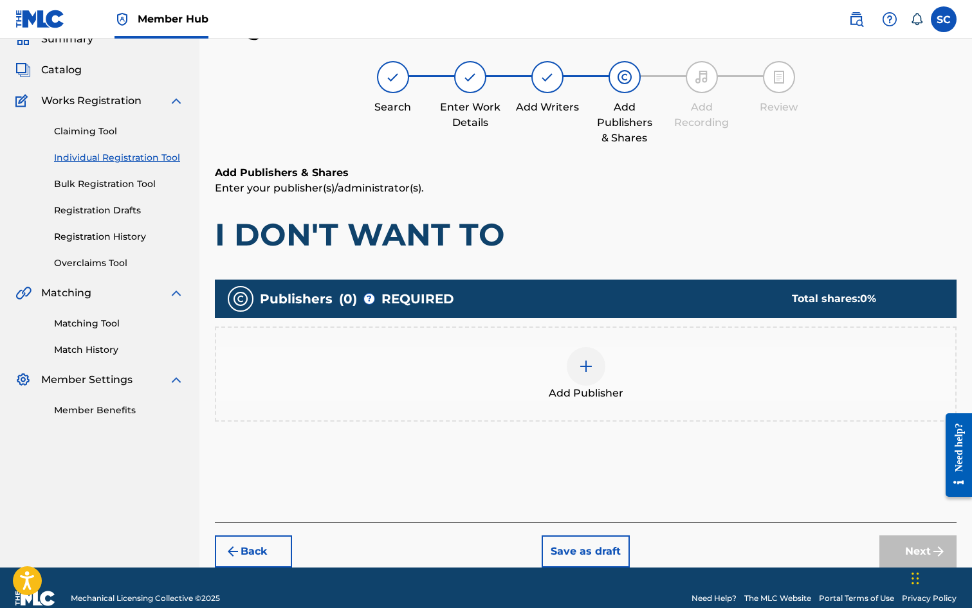
click at [584, 365] on img at bounding box center [585, 366] width 15 height 15
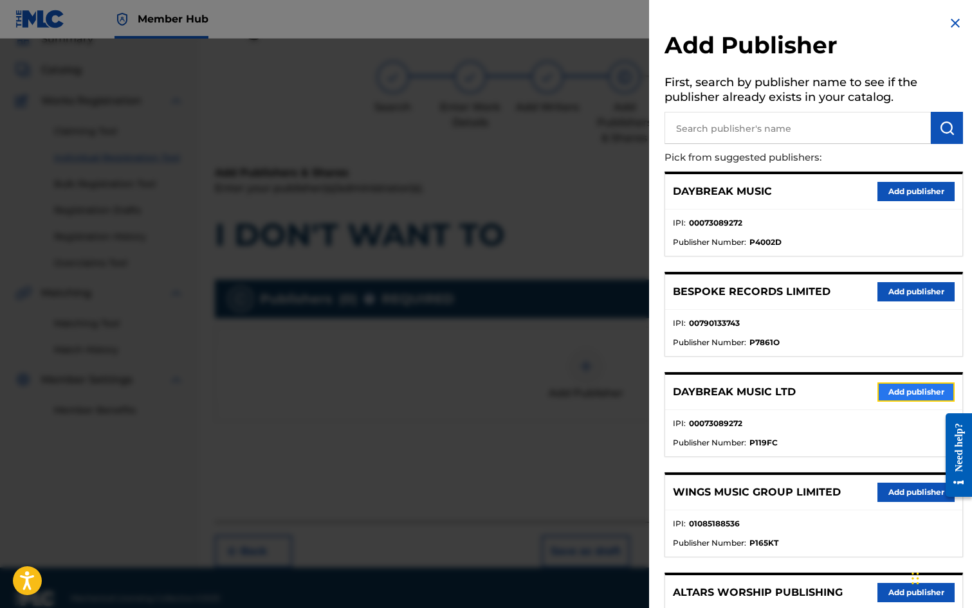
click at [900, 393] on button "Add publisher" at bounding box center [915, 392] width 77 height 19
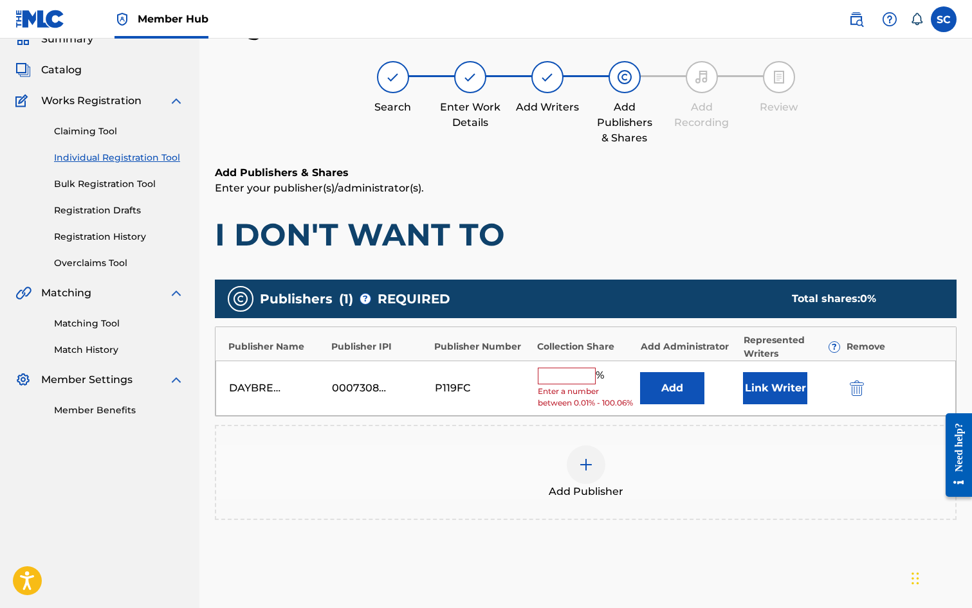
click at [574, 379] on input "text" at bounding box center [567, 376] width 58 height 17
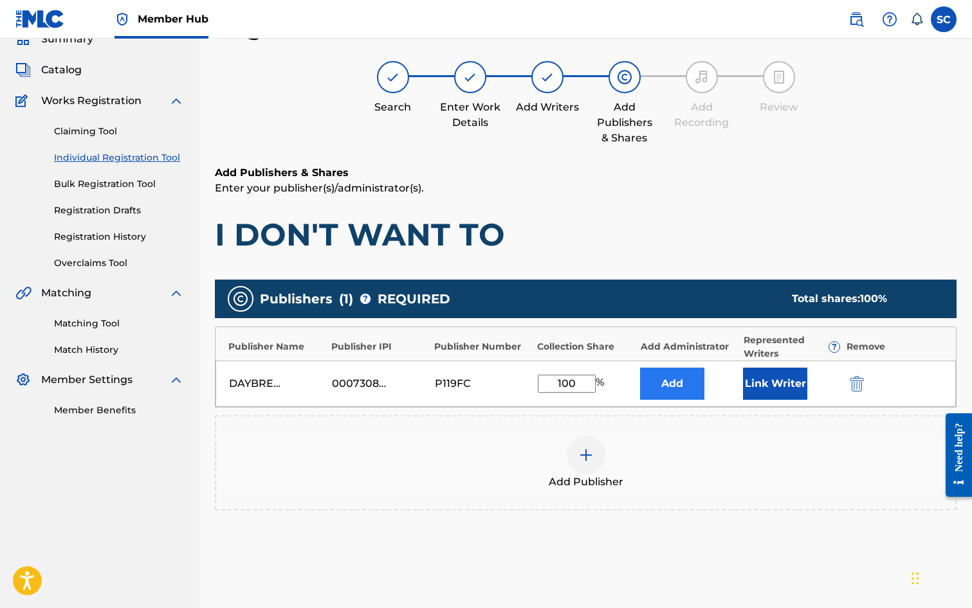
type input "100"
click at [662, 385] on button "Add" at bounding box center [672, 384] width 64 height 32
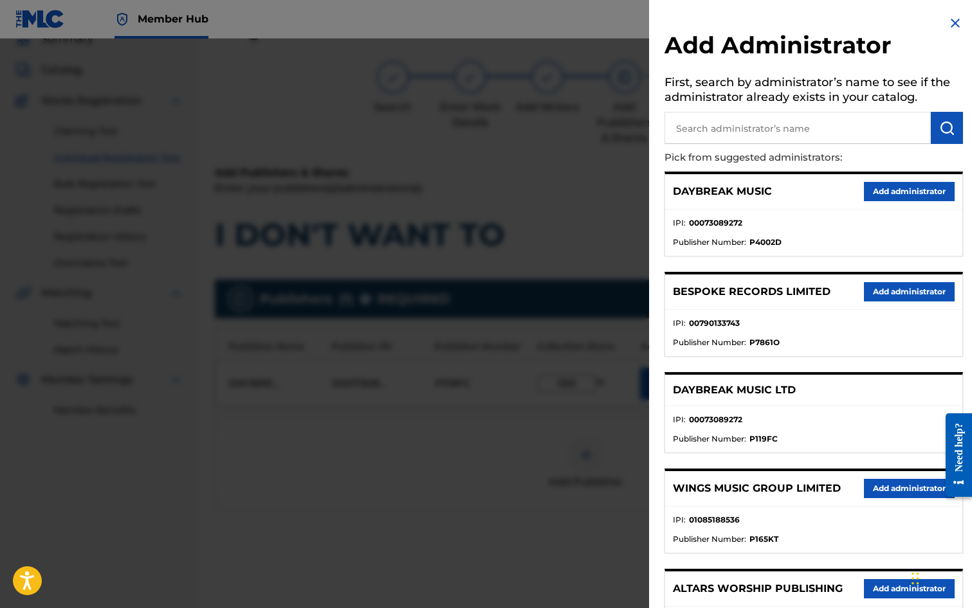
click at [700, 125] on input "text" at bounding box center [797, 128] width 266 height 32
type input "SONG SOLUTIONS"
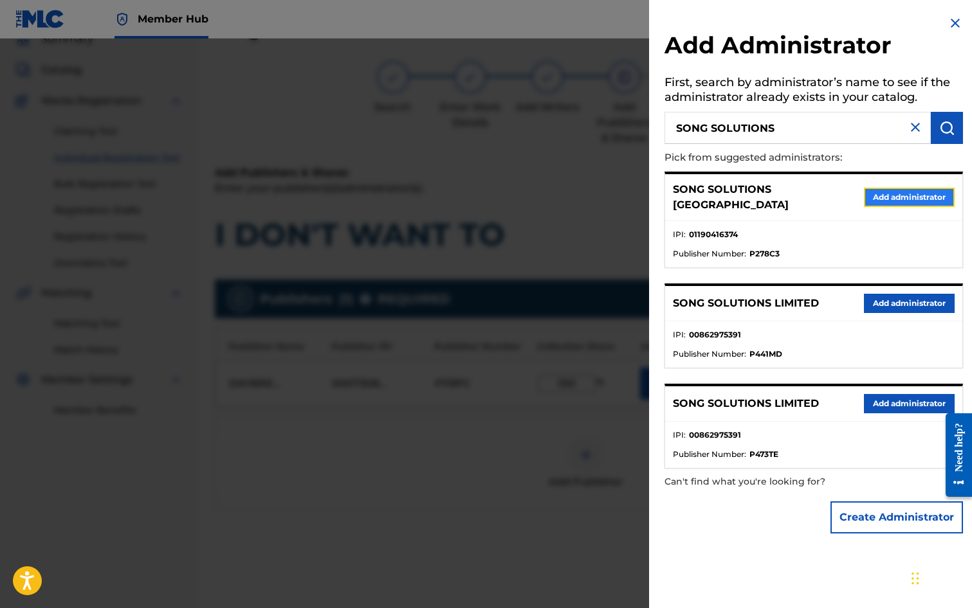
click at [888, 192] on button "Add administrator" at bounding box center [909, 197] width 91 height 19
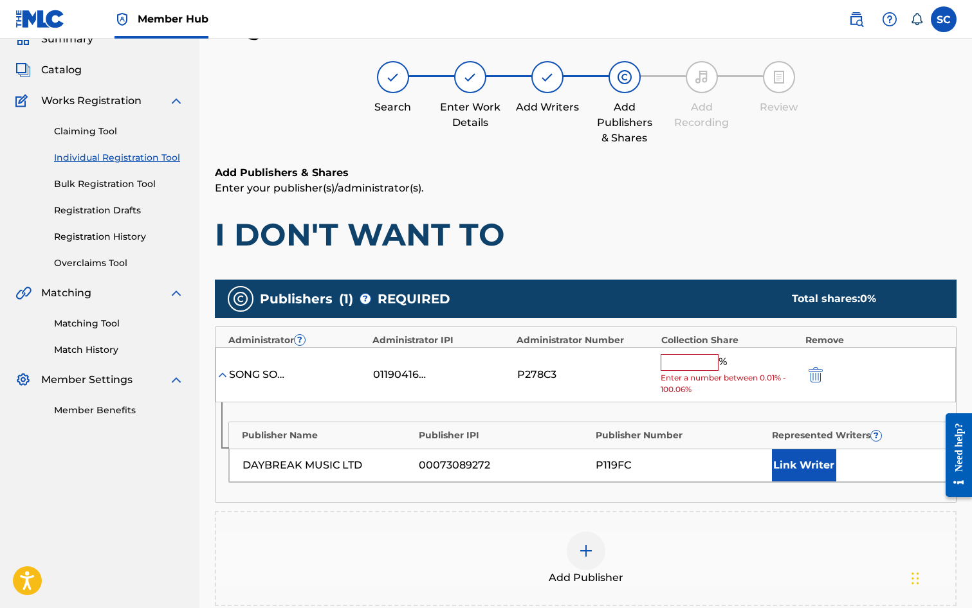
click at [672, 356] on input "text" at bounding box center [690, 362] width 58 height 17
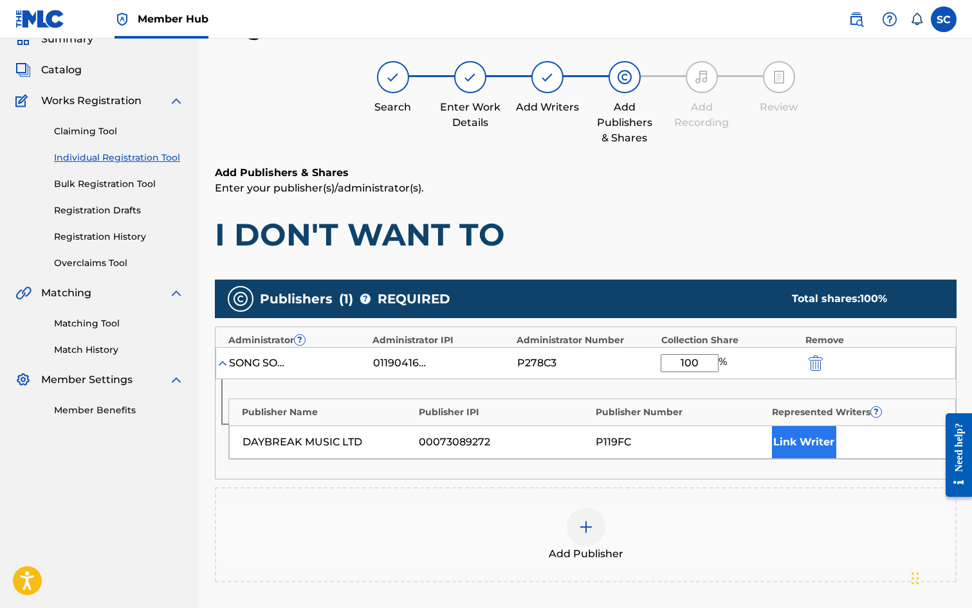
type input "100"
click at [792, 441] on button "Link Writer" at bounding box center [804, 442] width 64 height 32
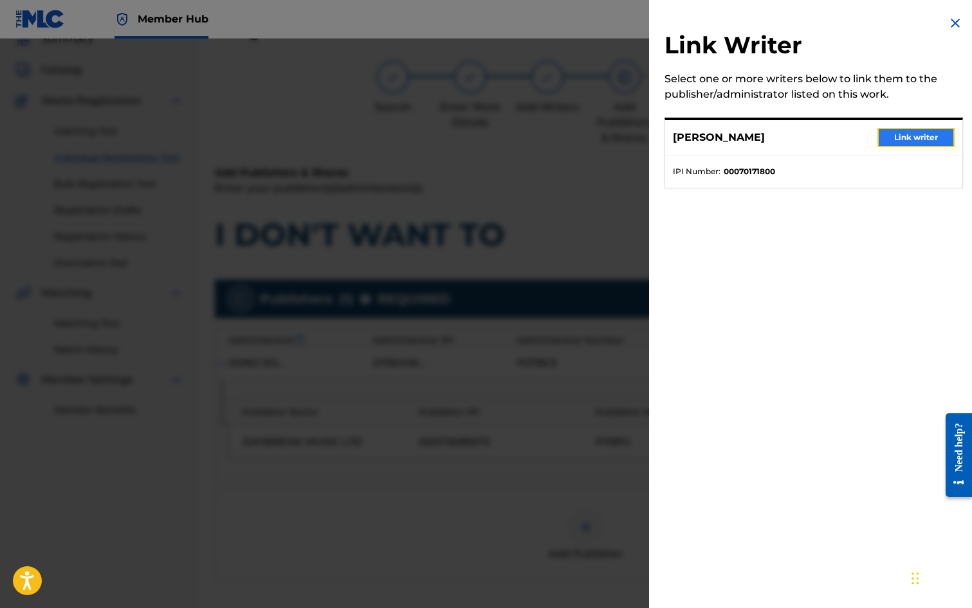
click at [900, 136] on button "Link writer" at bounding box center [915, 137] width 77 height 19
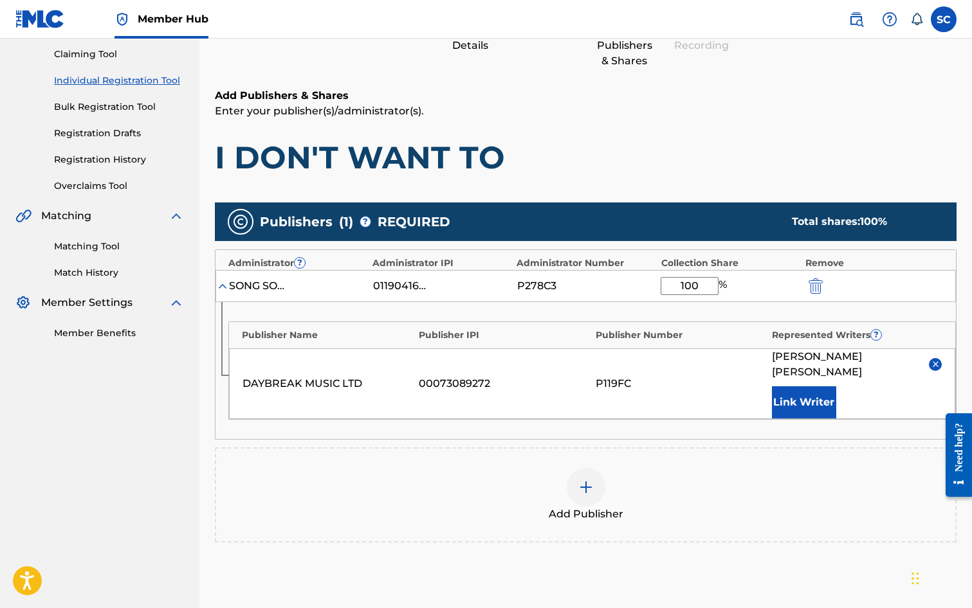
scroll to position [262, 0]
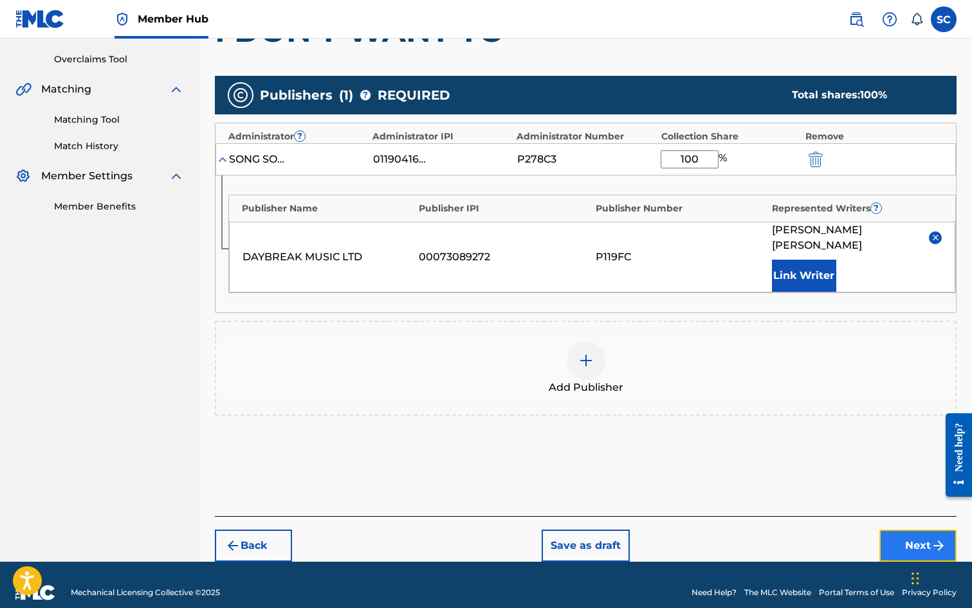
click at [913, 530] on button "Next" at bounding box center [917, 546] width 77 height 32
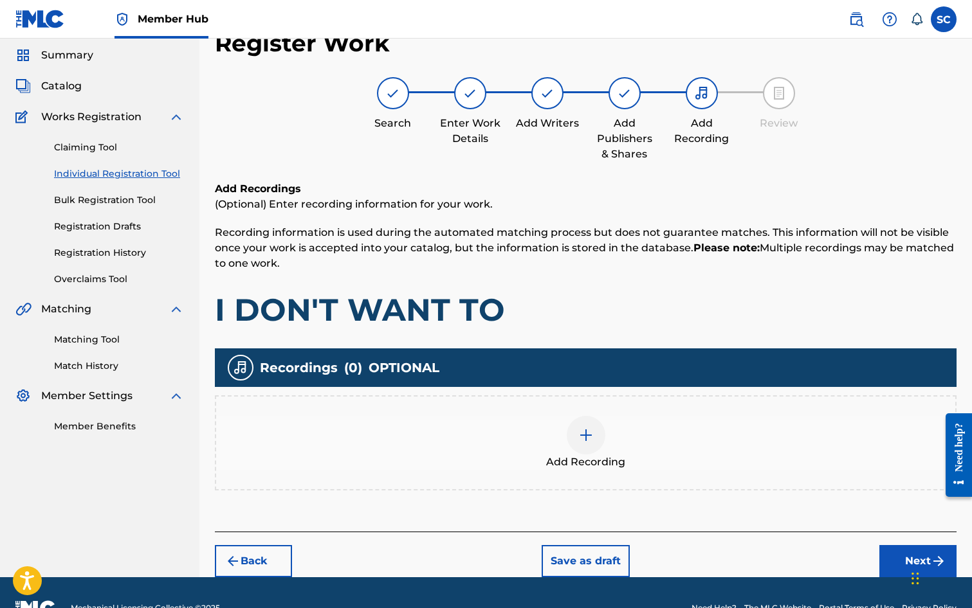
scroll to position [58, 0]
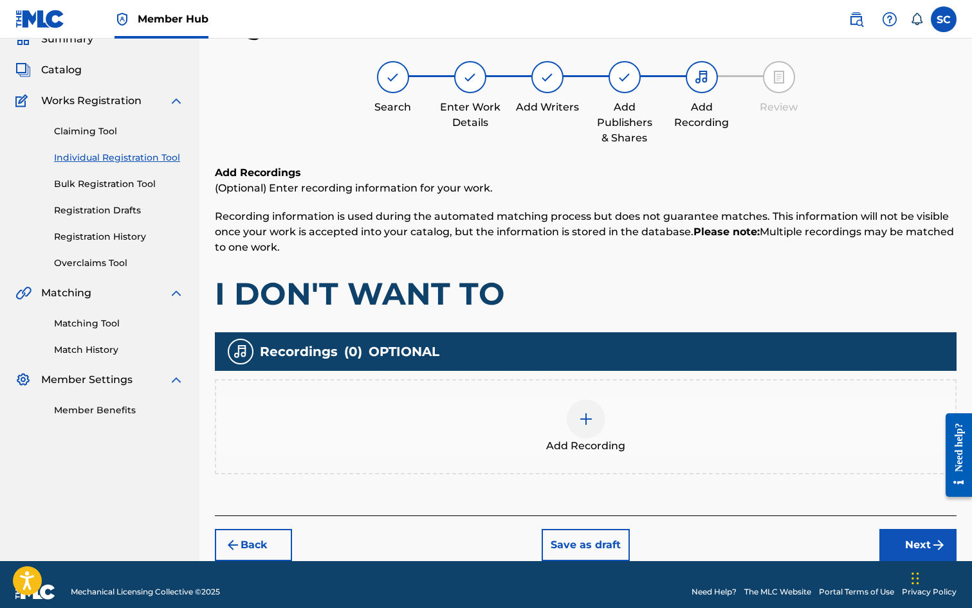
click at [579, 419] on img at bounding box center [585, 419] width 15 height 15
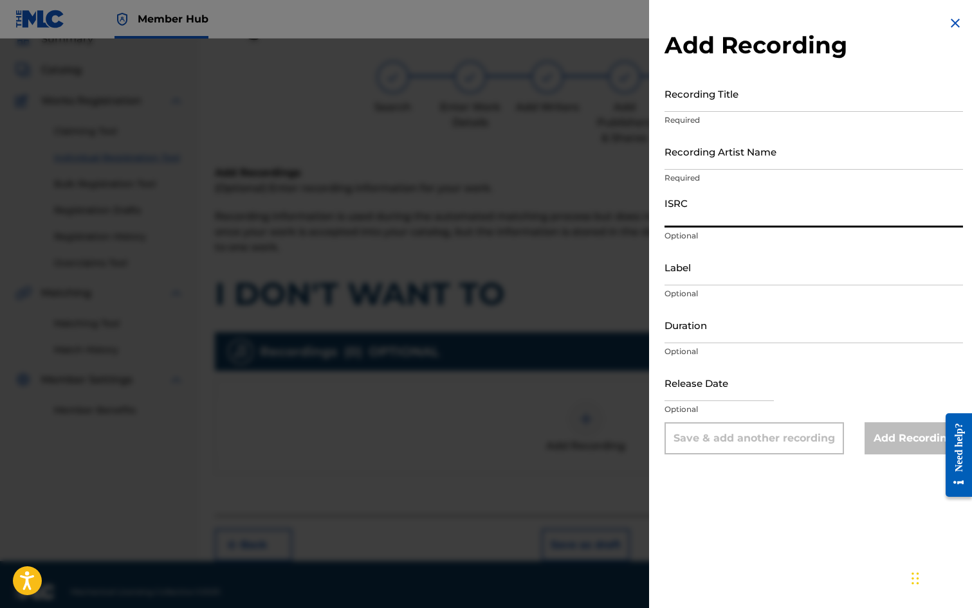
click at [688, 205] on input "ISRC" at bounding box center [813, 209] width 298 height 37
paste input "GBDPR1202522"
type input "GBDPR1202522"
click at [702, 87] on input "Recording Title" at bounding box center [813, 93] width 298 height 37
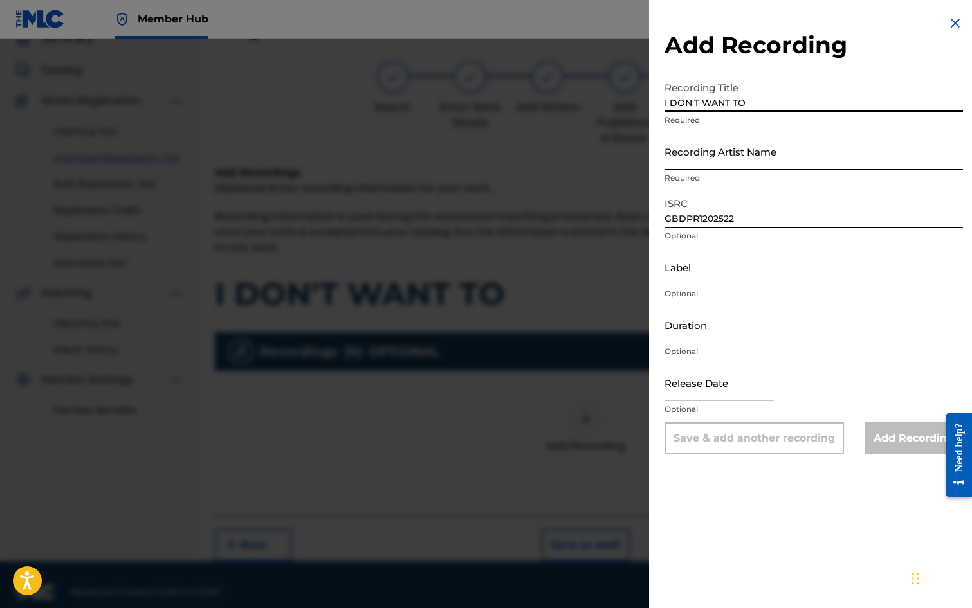
type input "I DON'T WANT TO"
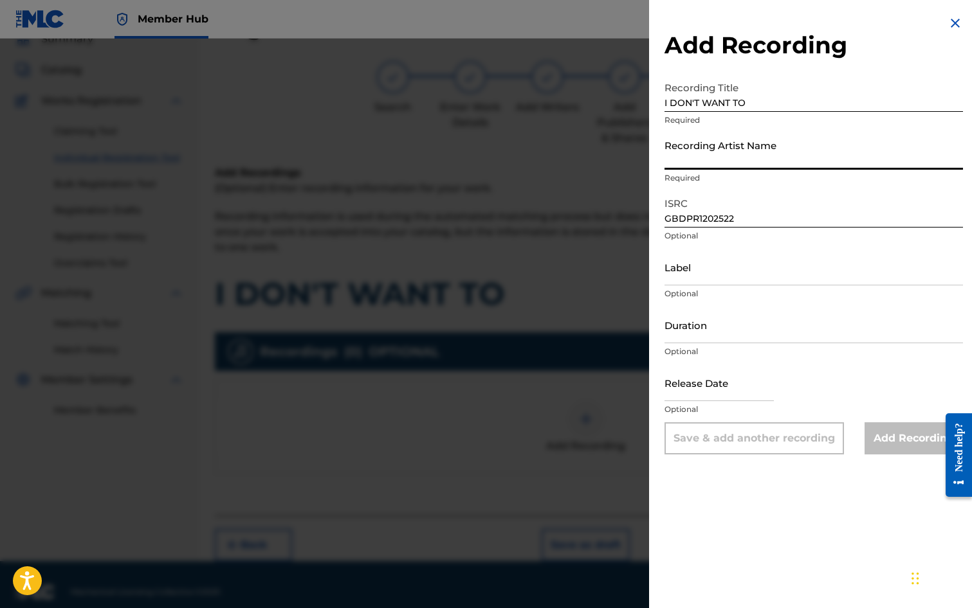
click at [729, 146] on input "Recording Artist Name" at bounding box center [813, 151] width 298 height 37
type input "ME TOO!"
type input "[DATE]"
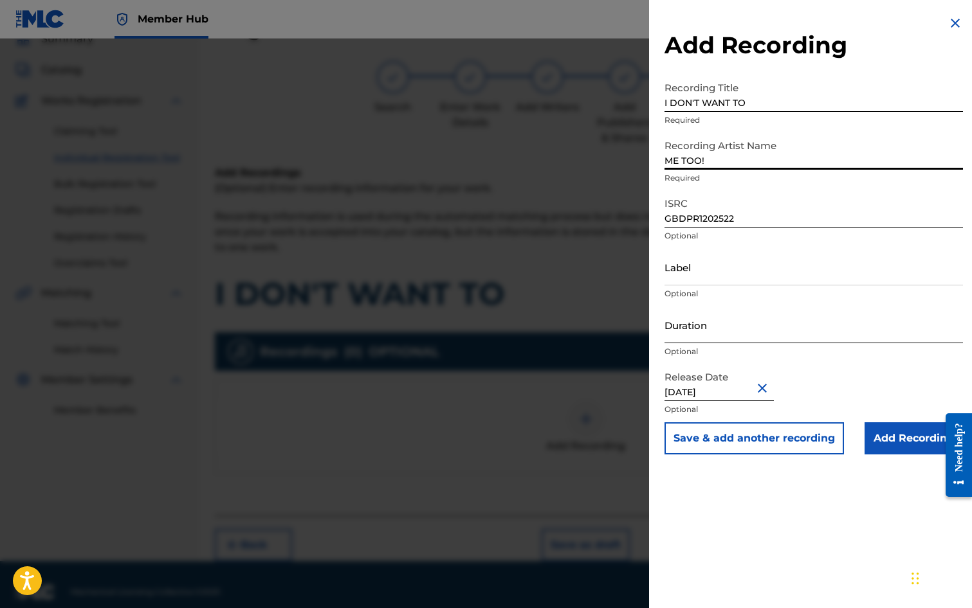
click at [722, 323] on input "Duration" at bounding box center [813, 325] width 298 height 37
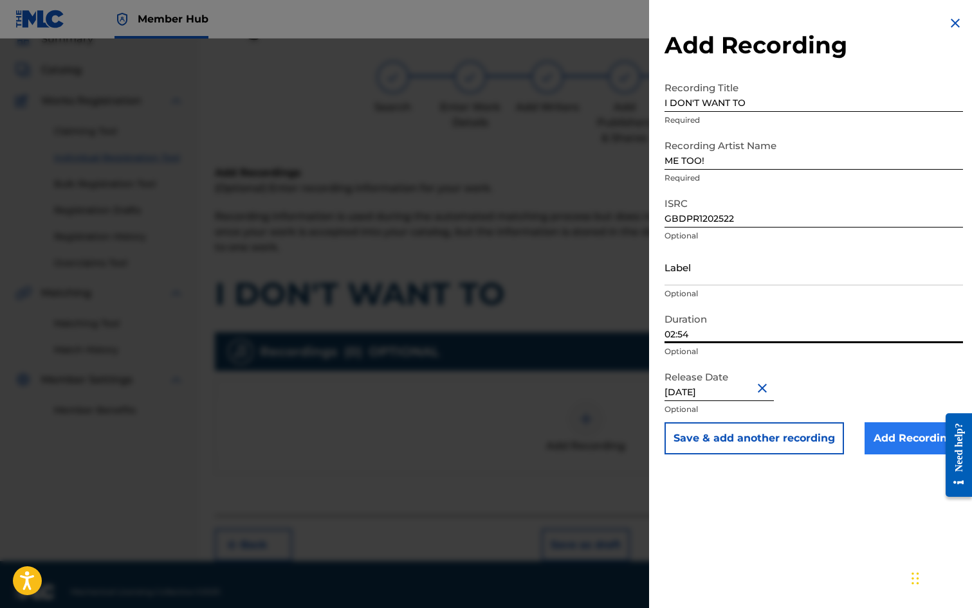
type input "02:54"
click at [907, 439] on input "Add Recording" at bounding box center [913, 439] width 98 height 32
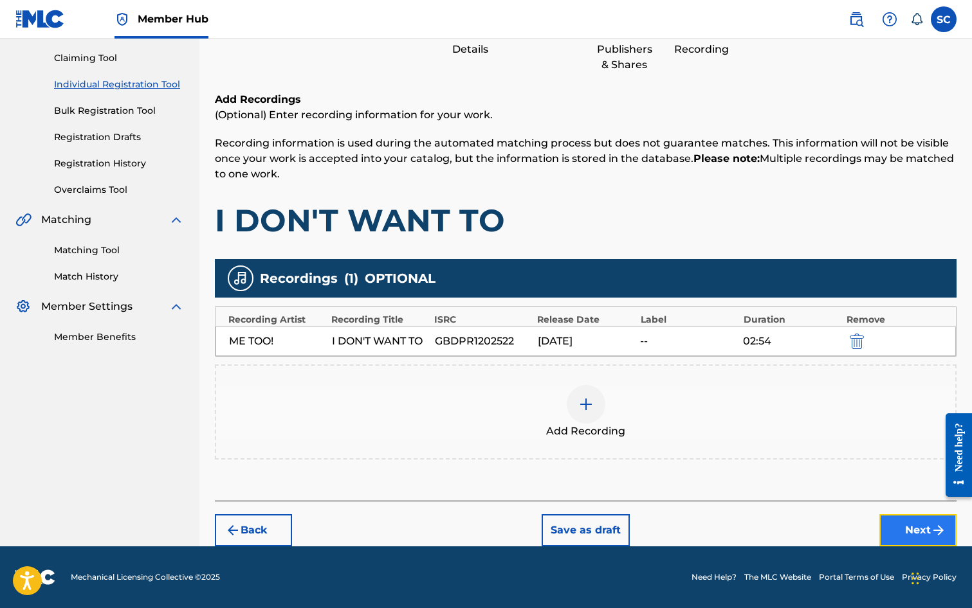
click at [927, 527] on button "Next" at bounding box center [917, 531] width 77 height 32
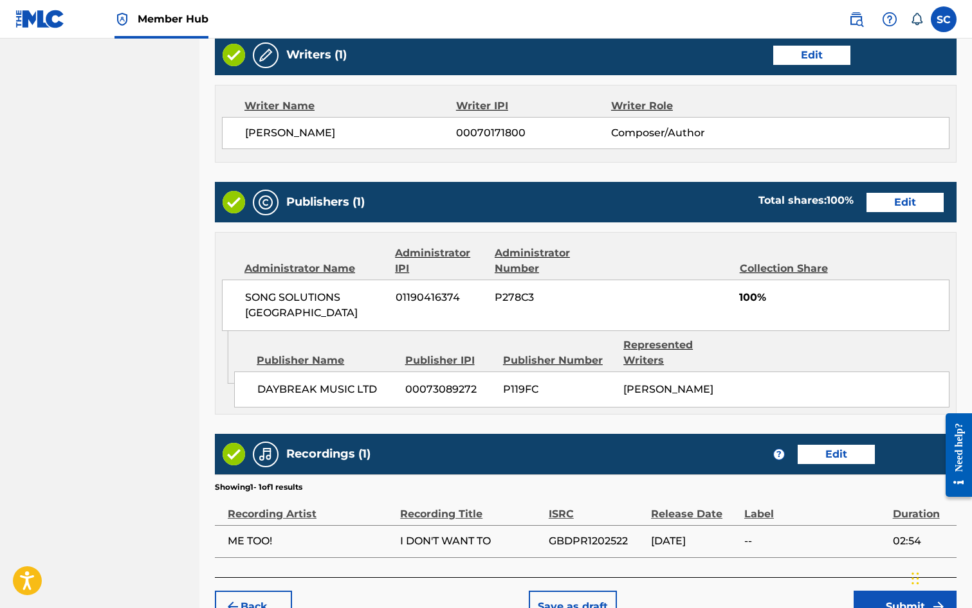
scroll to position [572, 0]
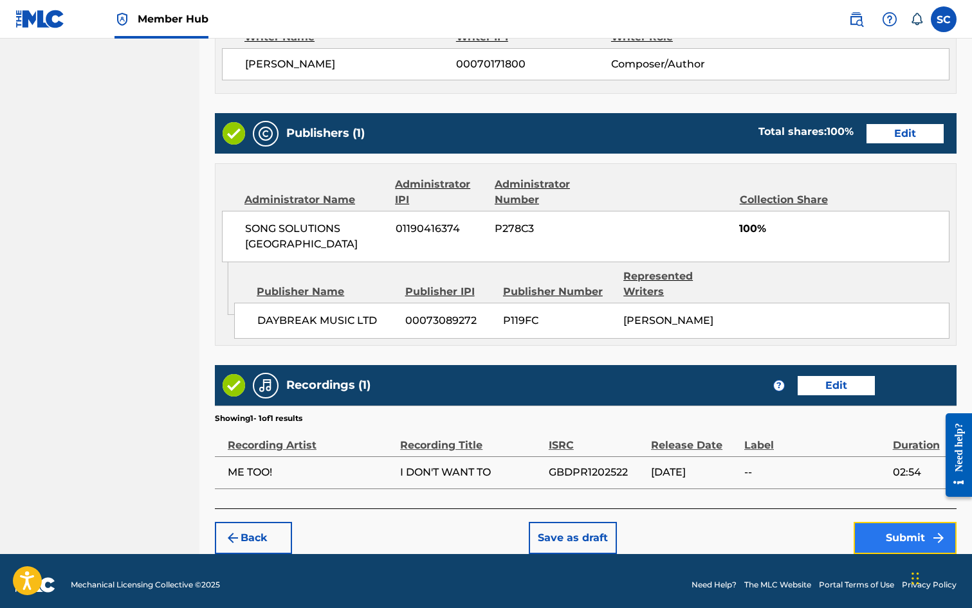
click at [899, 533] on button "Submit" at bounding box center [904, 538] width 103 height 32
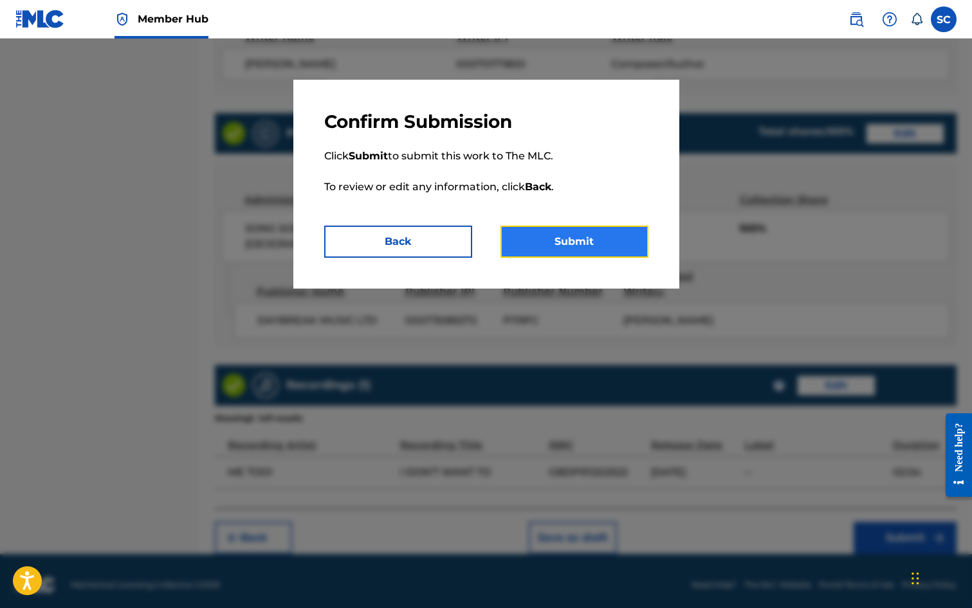
click at [572, 244] on button "Submit" at bounding box center [574, 242] width 148 height 32
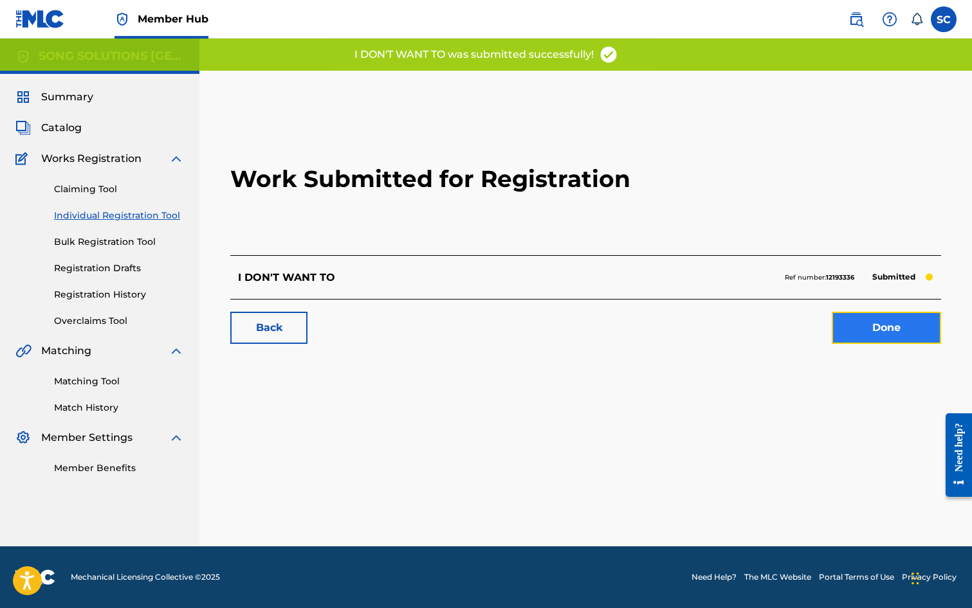
click at [867, 333] on link "Done" at bounding box center [886, 328] width 109 height 32
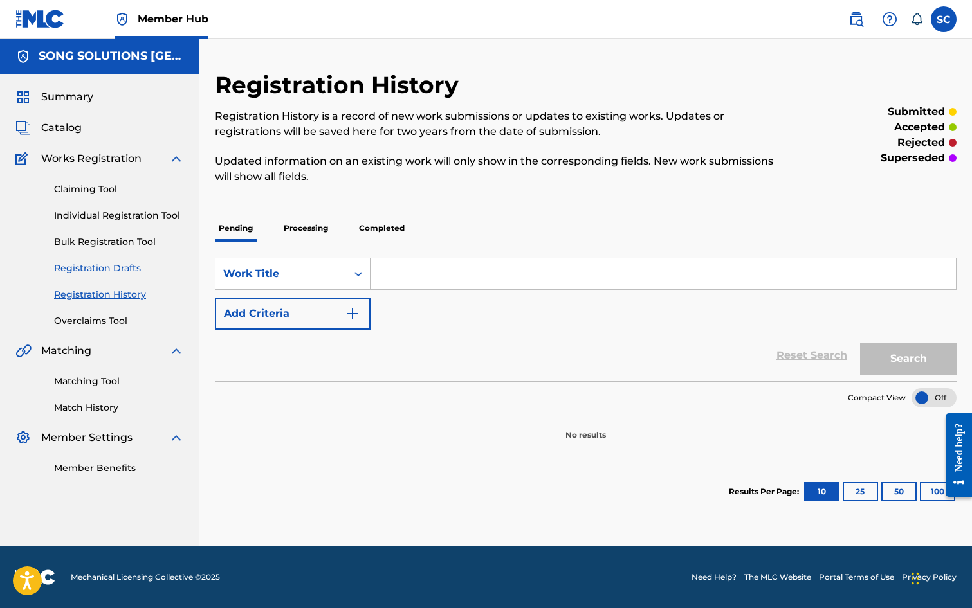
click at [85, 266] on link "Registration Drafts" at bounding box center [119, 269] width 130 height 14
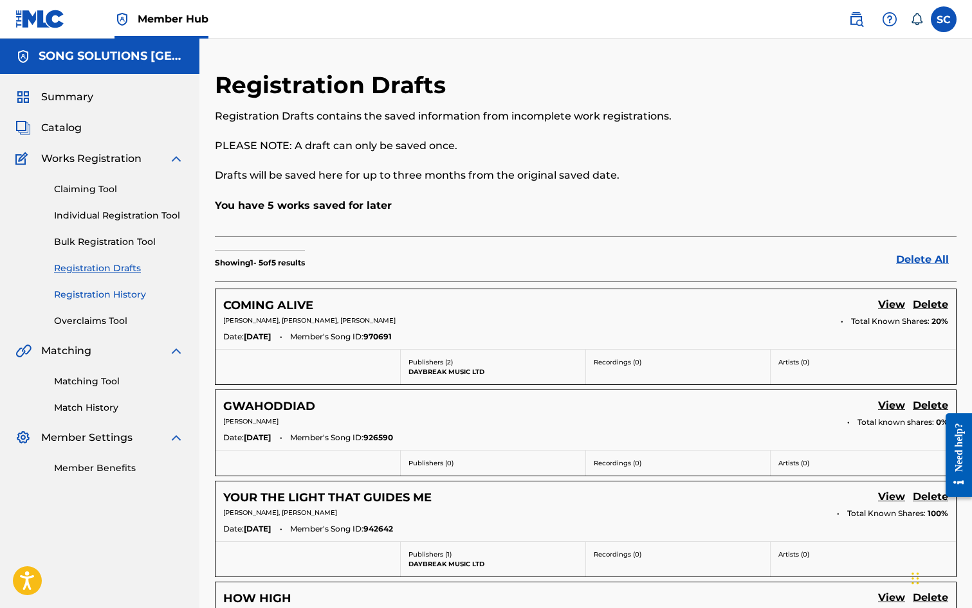
click at [107, 293] on link "Registration History" at bounding box center [119, 295] width 130 height 14
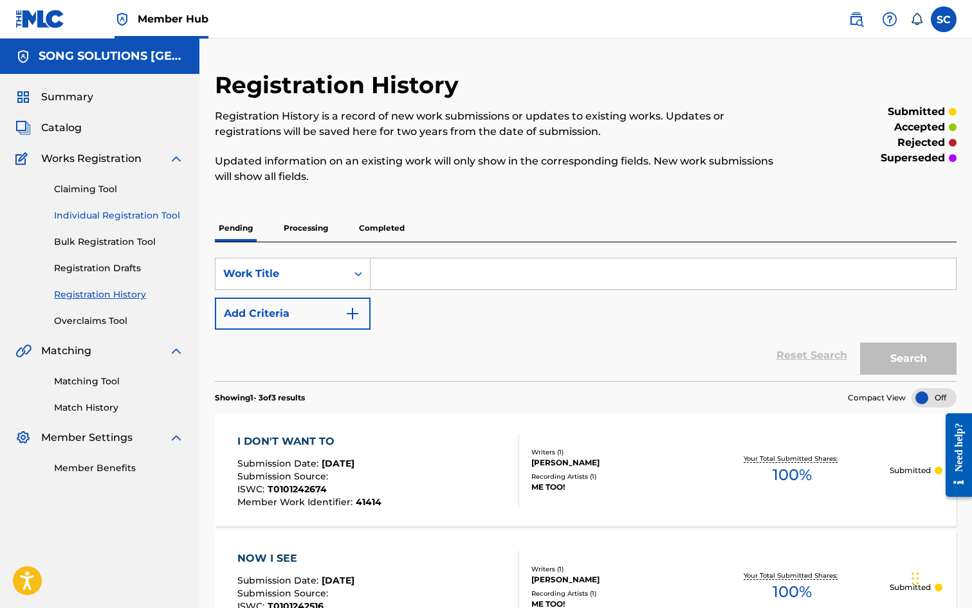
click at [66, 218] on link "Individual Registration Tool" at bounding box center [119, 216] width 130 height 14
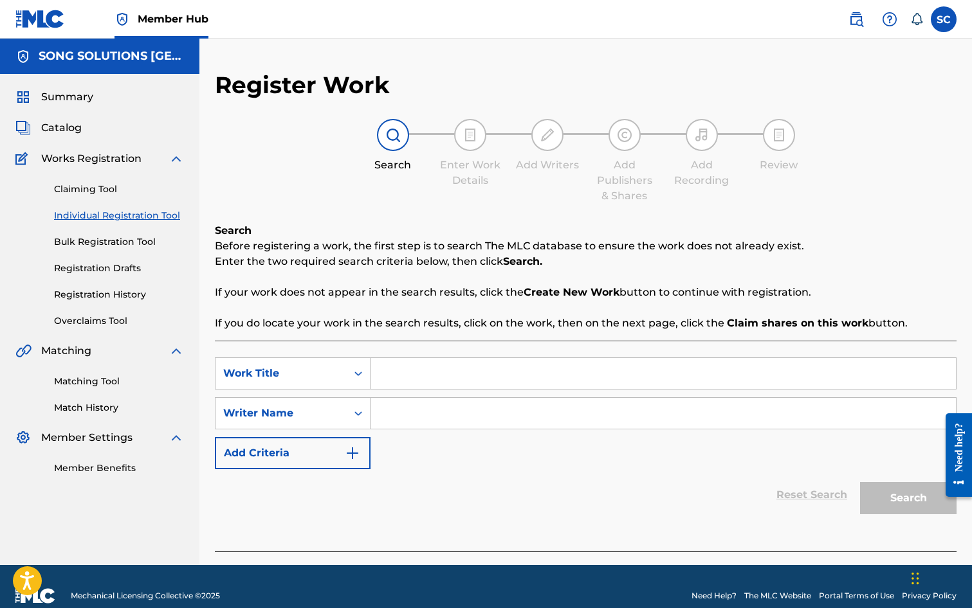
click at [419, 374] on input "Search Form" at bounding box center [662, 373] width 585 height 31
type input "I'LL PRAY ANYWAY"
click at [453, 414] on input "Search Form" at bounding box center [662, 413] width 585 height 31
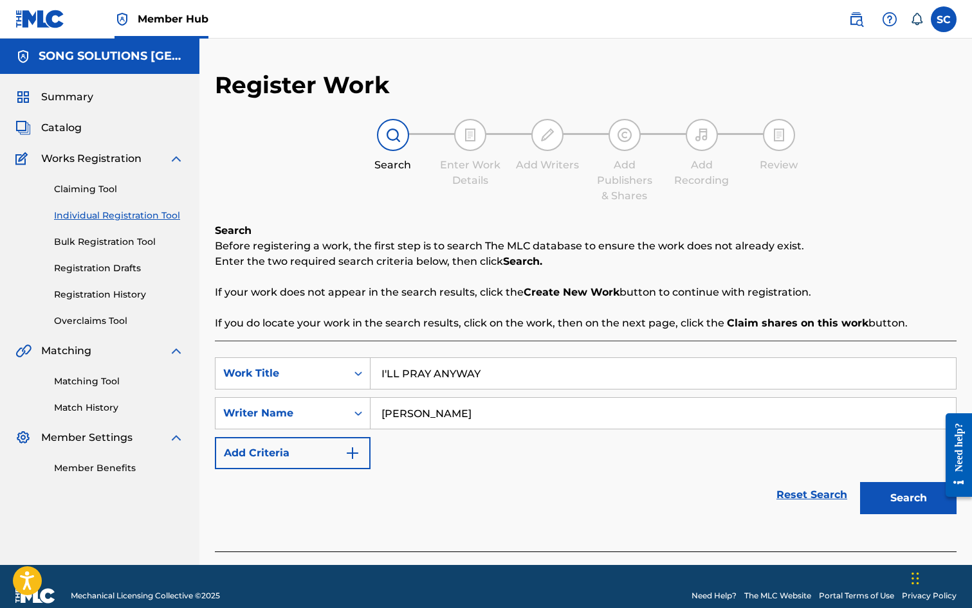
type input "[PERSON_NAME]"
click at [860, 482] on button "Search" at bounding box center [908, 498] width 96 height 32
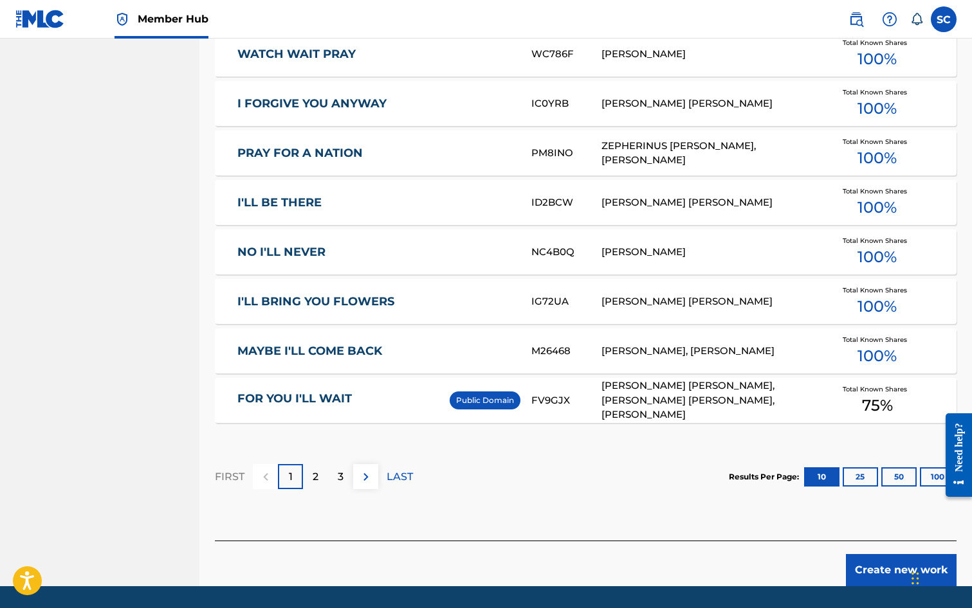
scroll to position [708, 0]
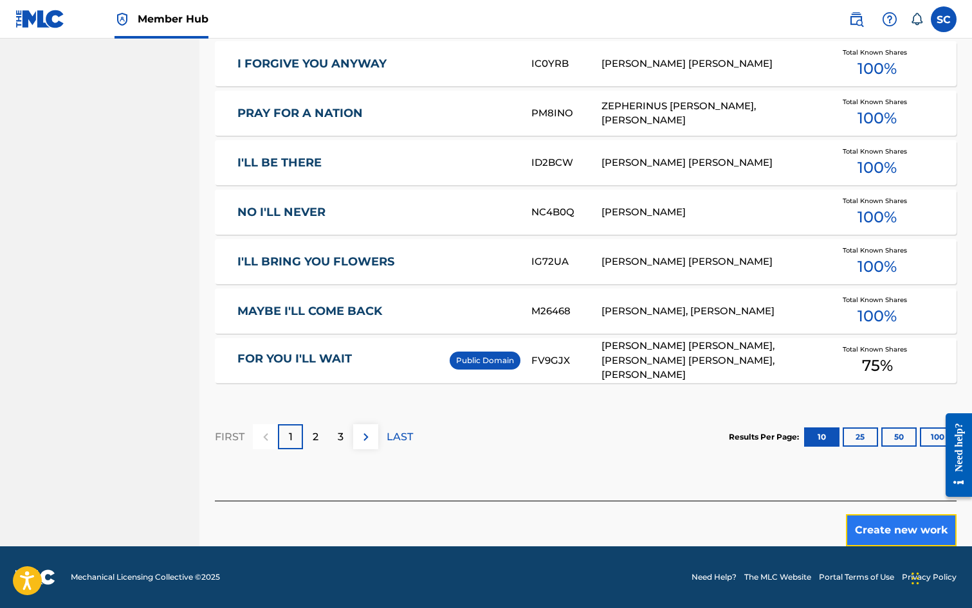
click at [908, 531] on button "Create new work" at bounding box center [901, 531] width 111 height 32
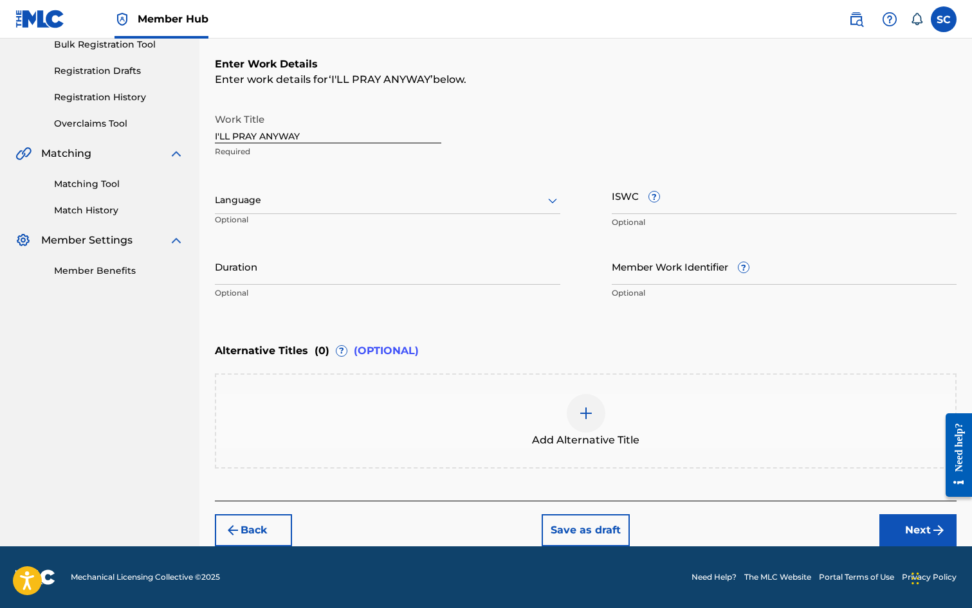
scroll to position [0, 0]
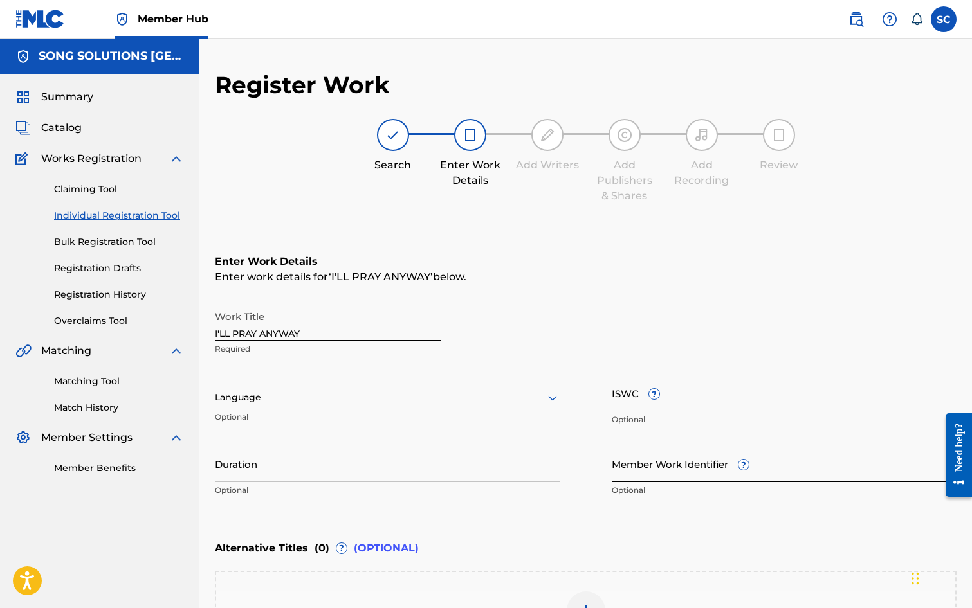
click at [660, 471] on input "Member Work Identifier ?" at bounding box center [784, 464] width 345 height 37
type input "41489"
click at [628, 405] on input "ISWC ?" at bounding box center [784, 393] width 345 height 37
paste input "T-010.124.269-6"
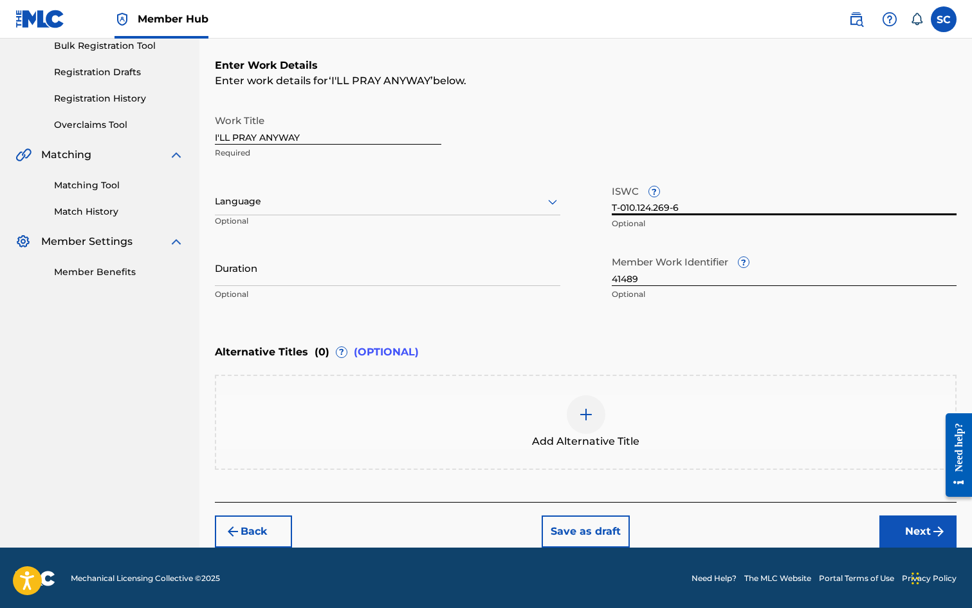
scroll to position [197, 0]
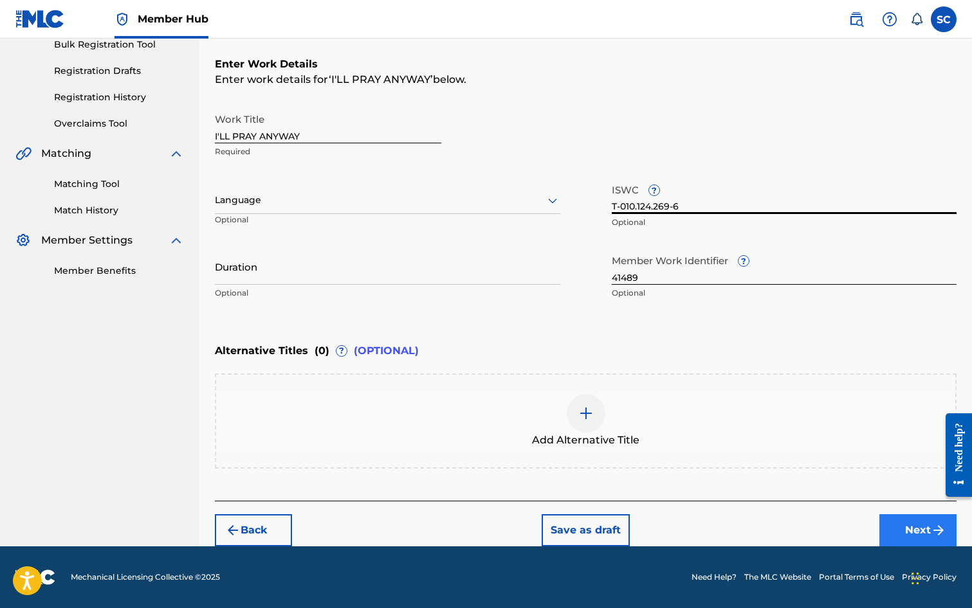
type input "T-010.124.269-6"
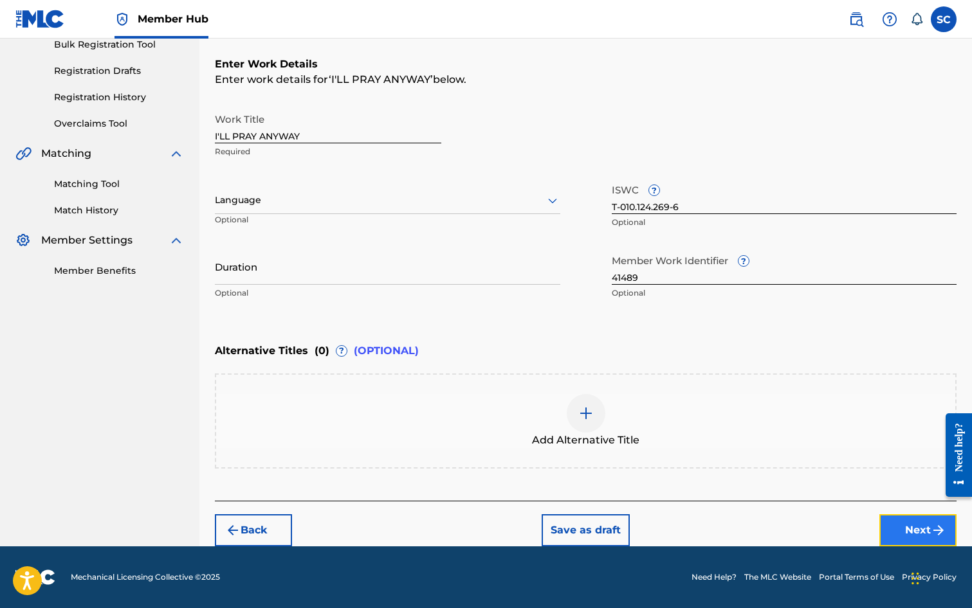
click at [908, 525] on button "Next" at bounding box center [917, 531] width 77 height 32
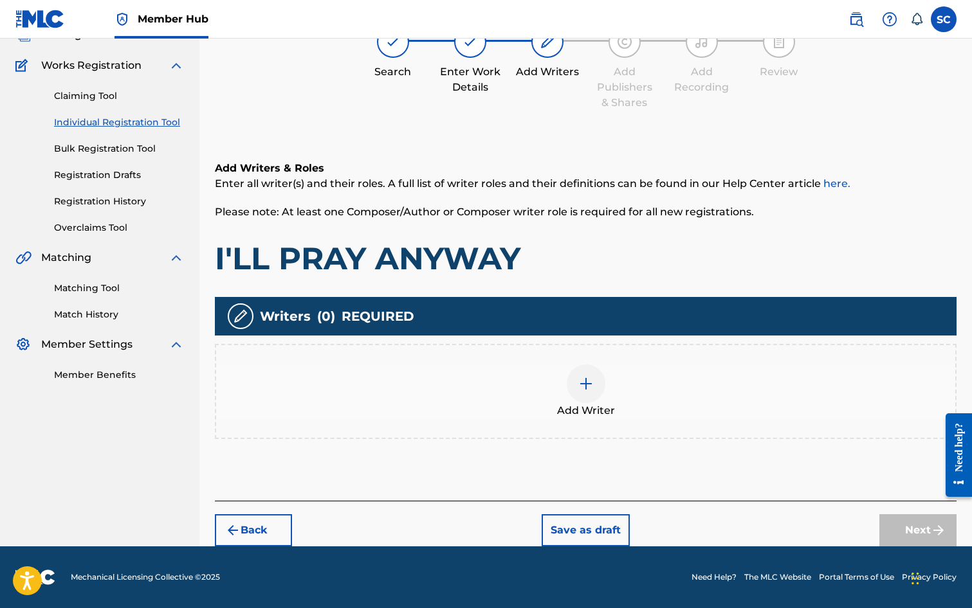
scroll to position [58, 0]
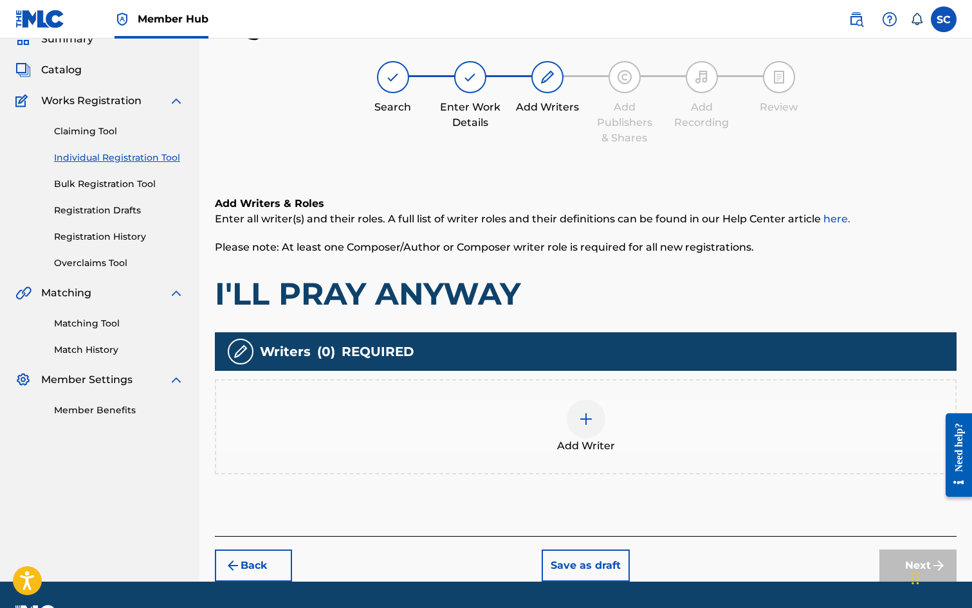
click at [584, 423] on img at bounding box center [585, 419] width 15 height 15
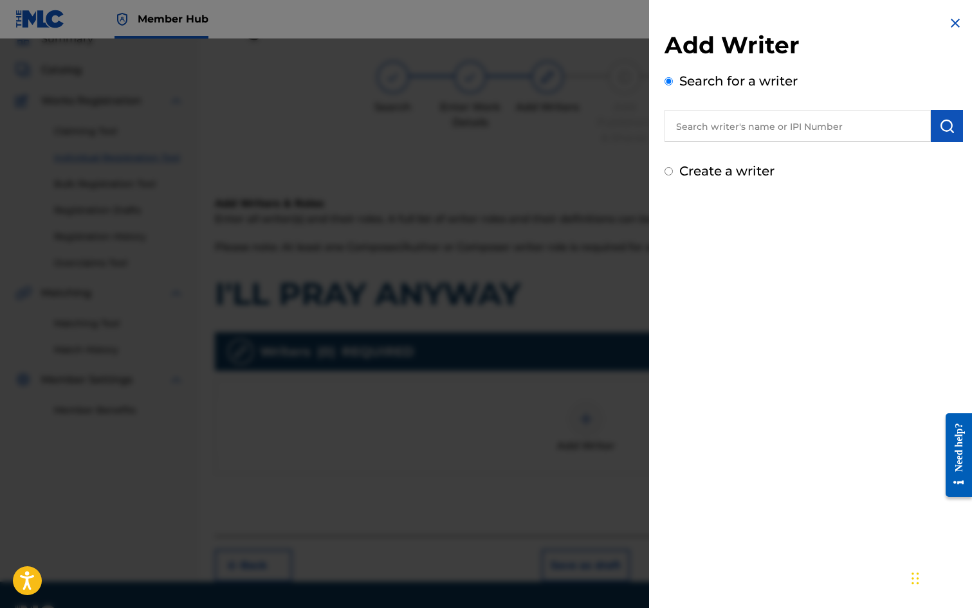
click at [736, 121] on input "text" at bounding box center [797, 126] width 266 height 32
type input "[PERSON_NAME]"
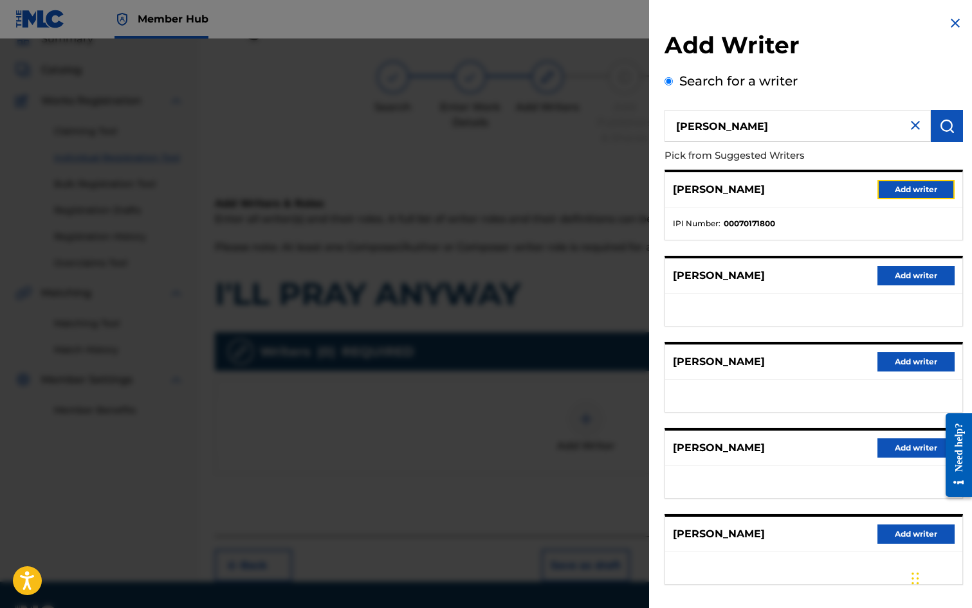
click at [905, 187] on button "Add writer" at bounding box center [915, 189] width 77 height 19
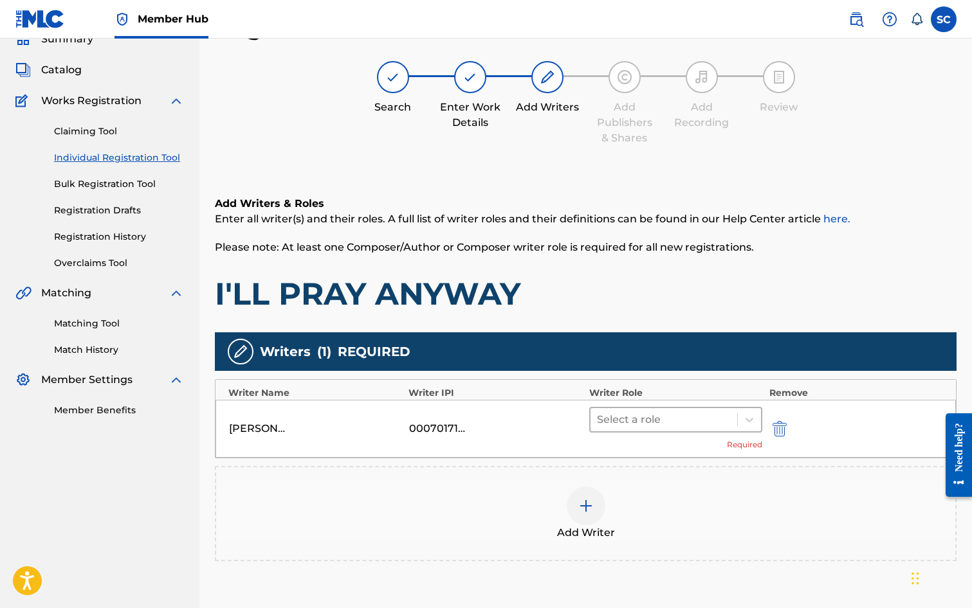
click at [622, 423] on div at bounding box center [664, 420] width 134 height 18
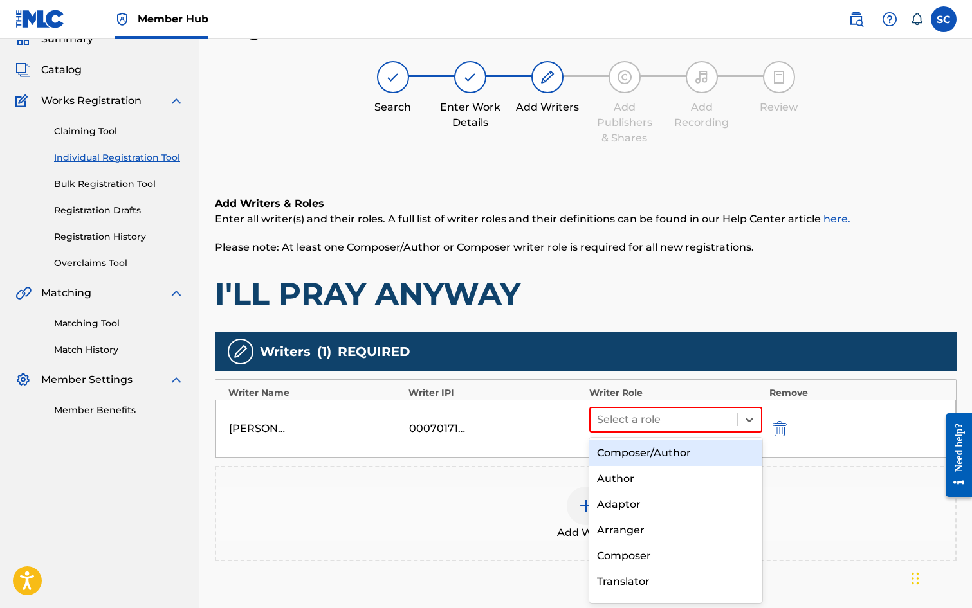
click at [630, 450] on div "Composer/Author" at bounding box center [676, 454] width 174 height 26
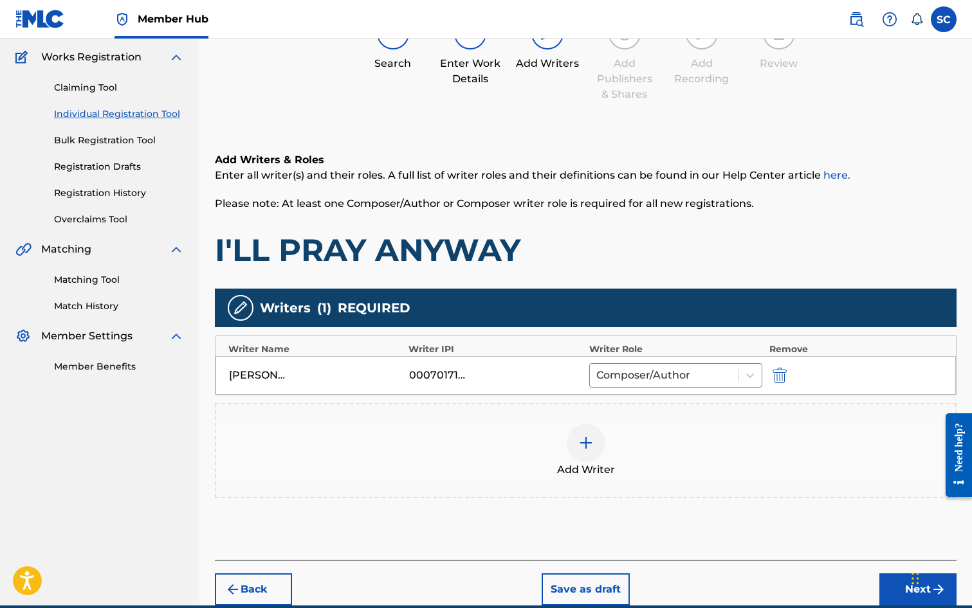
scroll to position [161, 0]
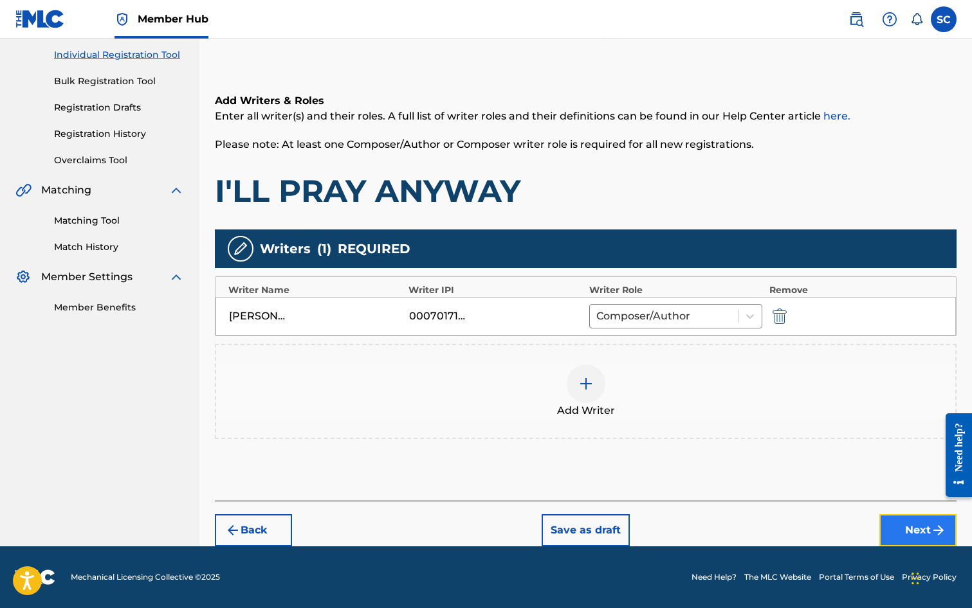
click at [895, 531] on button "Next" at bounding box center [917, 531] width 77 height 32
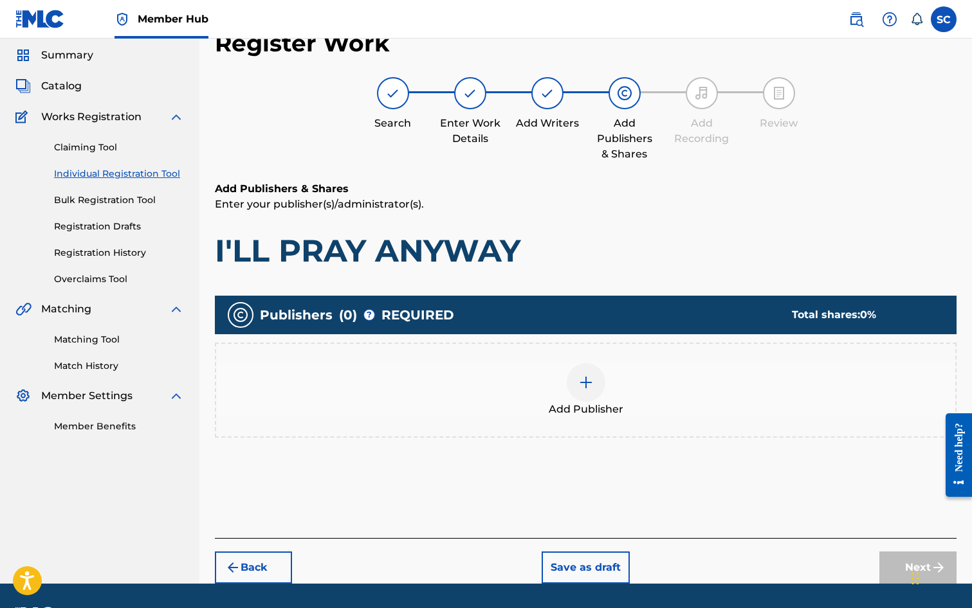
scroll to position [58, 0]
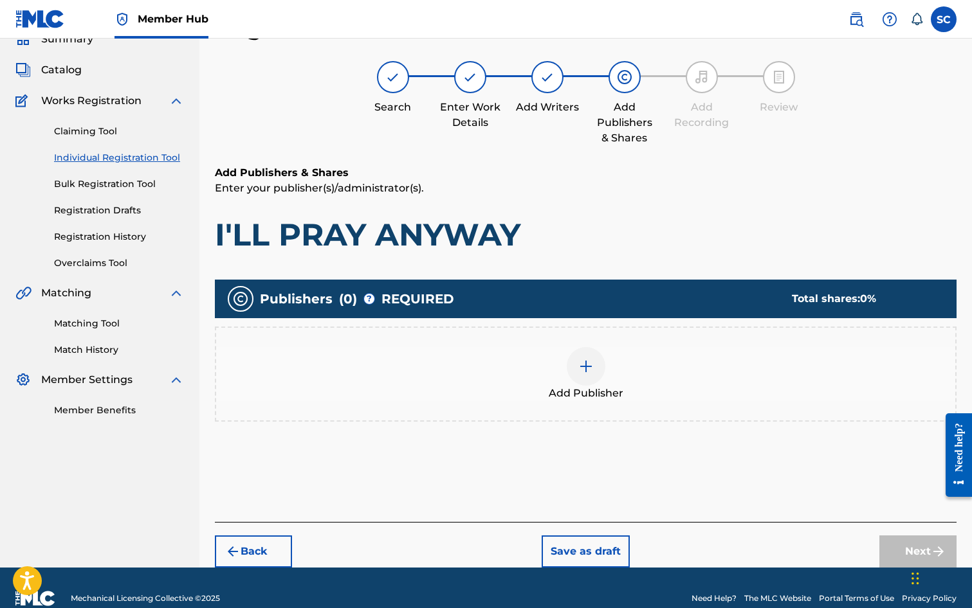
click at [578, 374] on div at bounding box center [586, 366] width 39 height 39
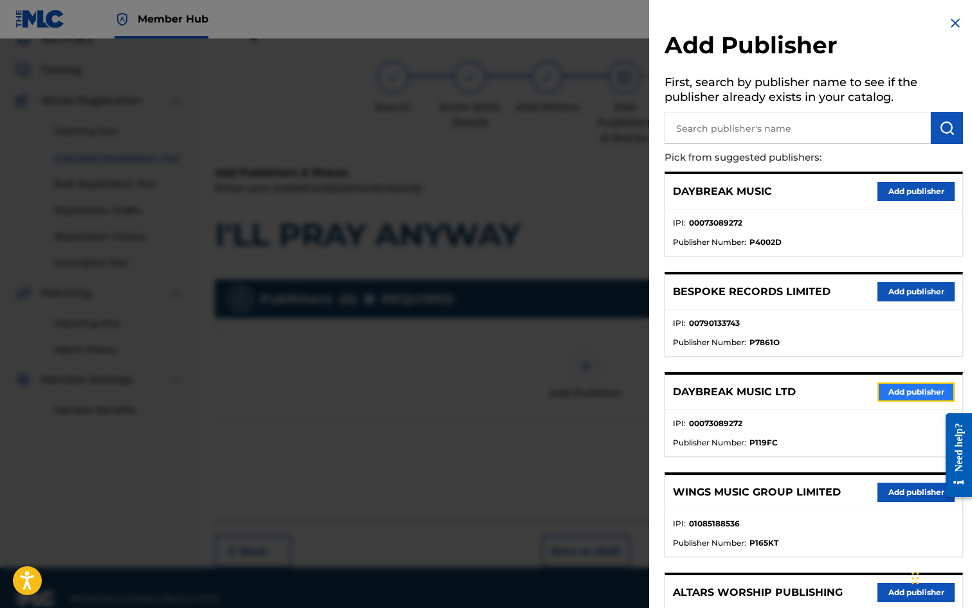
click at [917, 391] on button "Add publisher" at bounding box center [915, 392] width 77 height 19
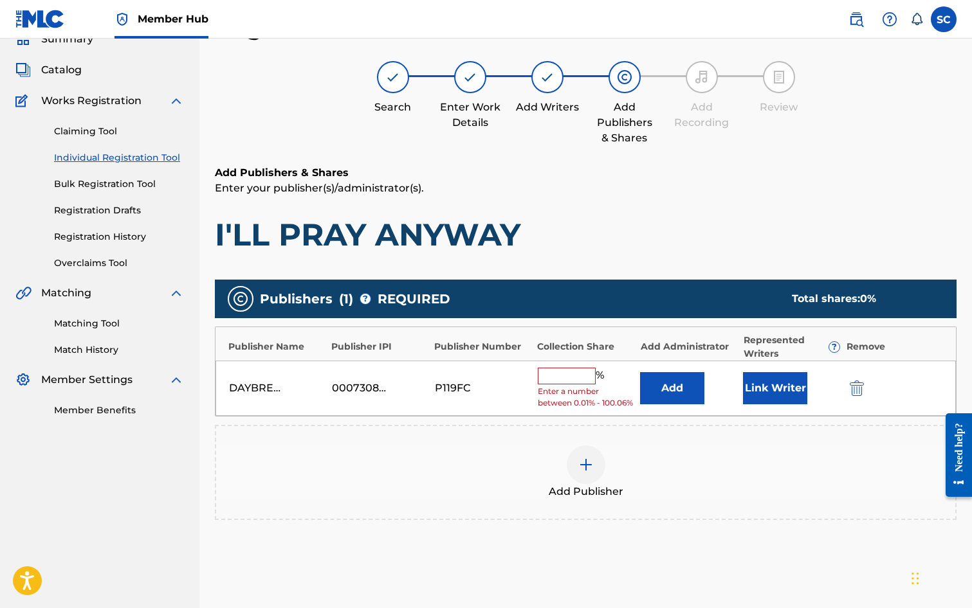
click at [572, 378] on input "text" at bounding box center [567, 376] width 58 height 17
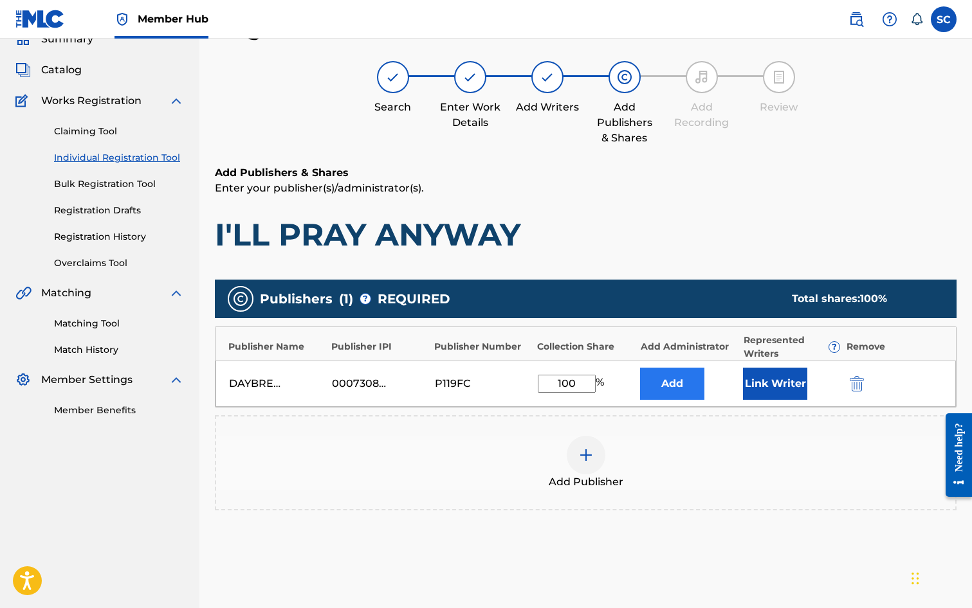
type input "100"
click at [664, 378] on button "Add" at bounding box center [672, 384] width 64 height 32
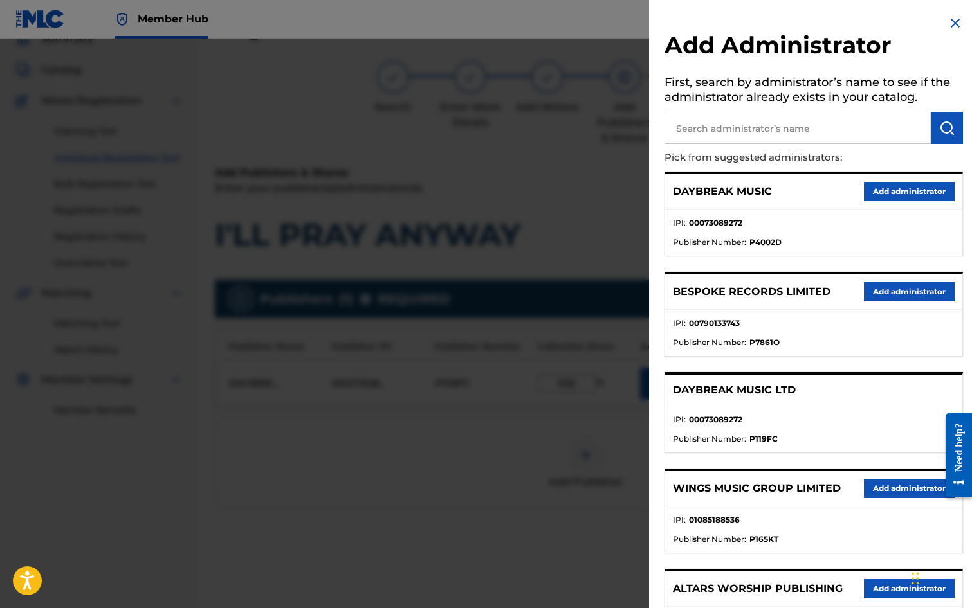
click at [713, 132] on input "text" at bounding box center [797, 128] width 266 height 32
type input "SONG SOLUTIONS"
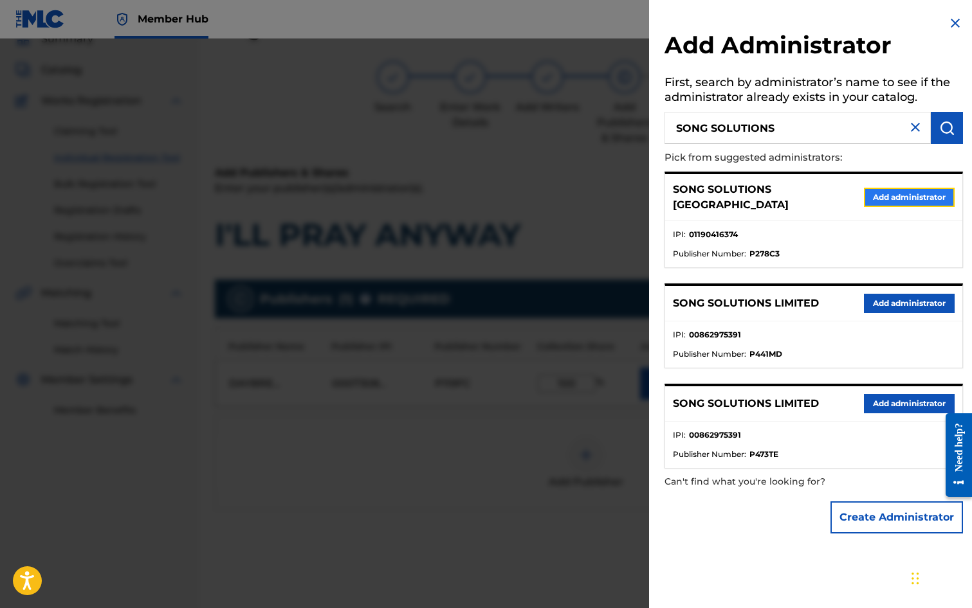
click at [911, 191] on button "Add administrator" at bounding box center [909, 197] width 91 height 19
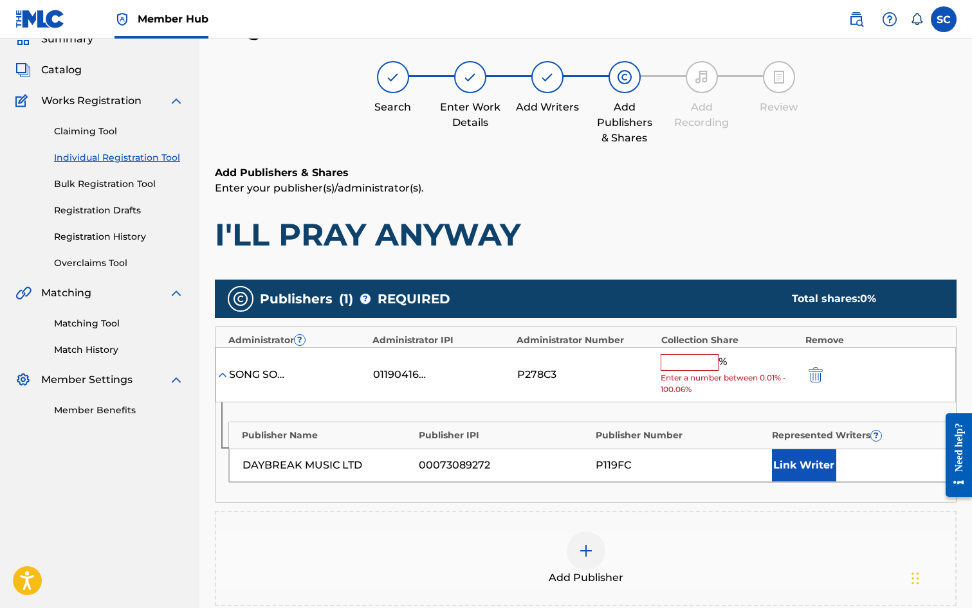
click at [695, 363] on input "text" at bounding box center [690, 362] width 58 height 17
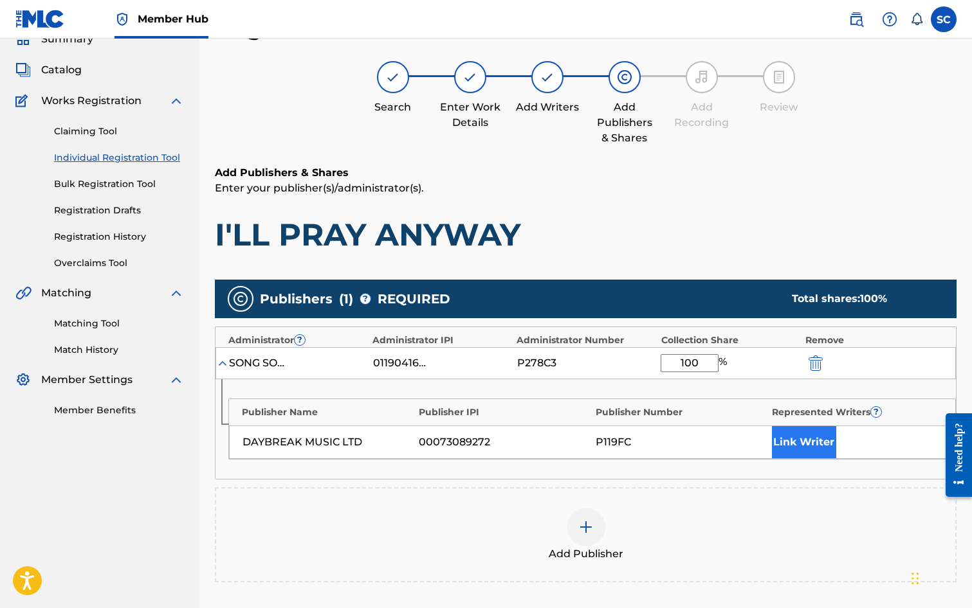
type input "100"
click at [790, 439] on button "Link Writer" at bounding box center [804, 442] width 64 height 32
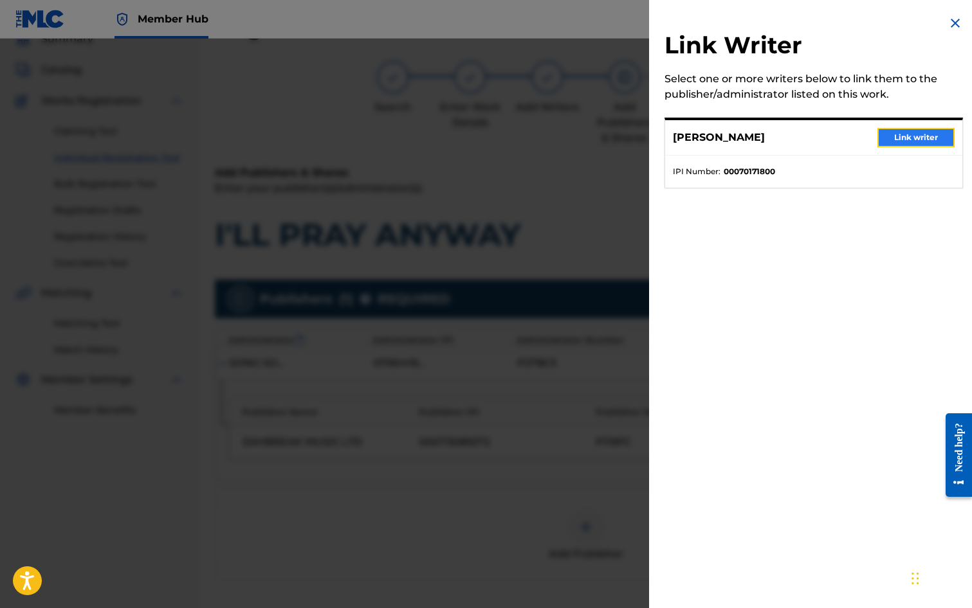
click at [919, 131] on button "Link writer" at bounding box center [915, 137] width 77 height 19
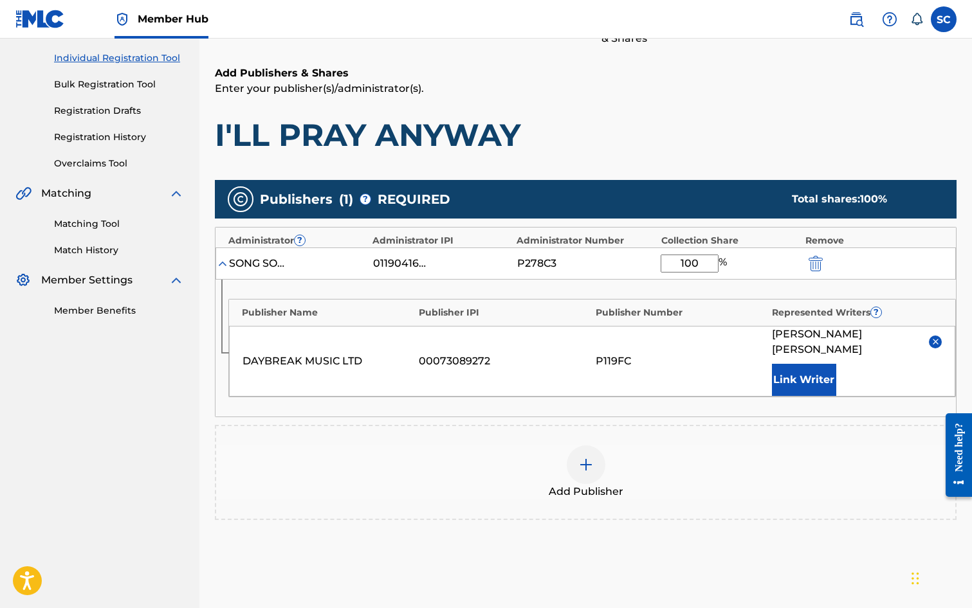
scroll to position [262, 0]
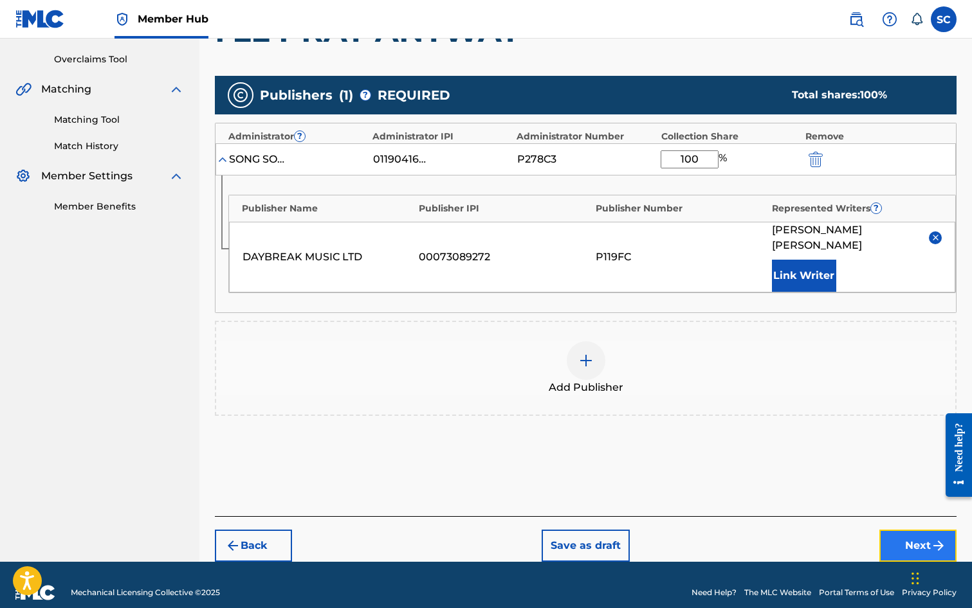
click at [888, 530] on button "Next" at bounding box center [917, 546] width 77 height 32
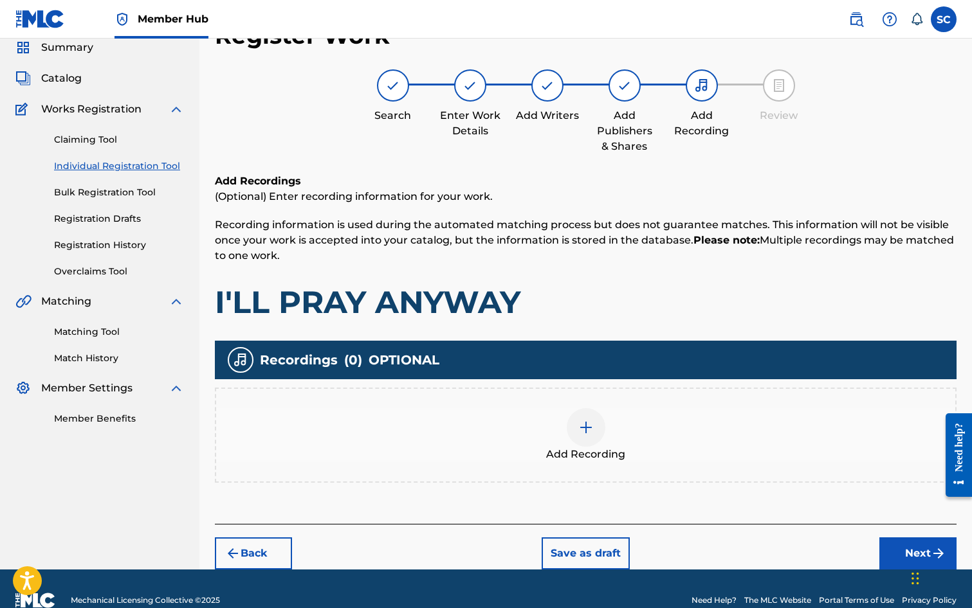
scroll to position [58, 0]
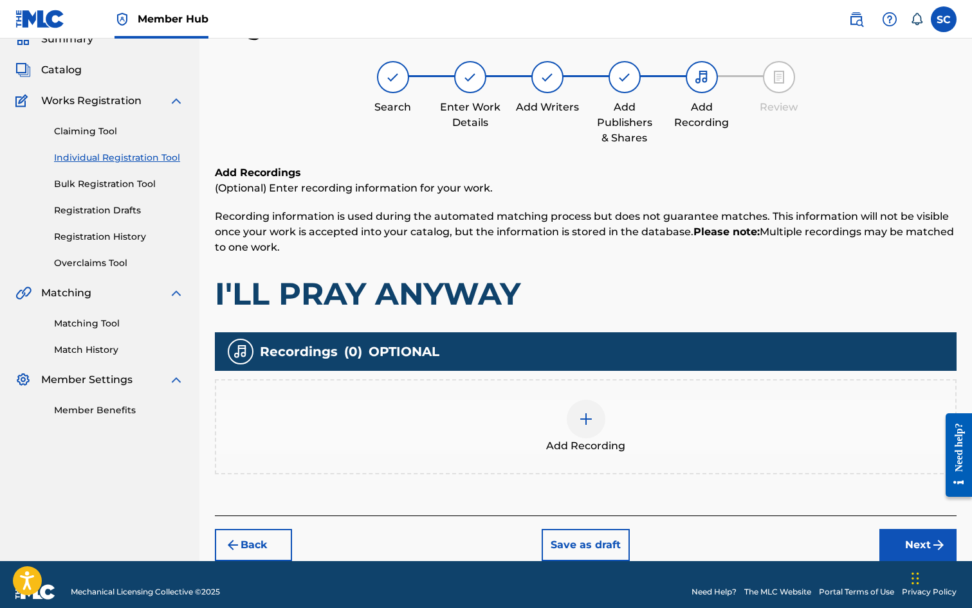
click at [585, 423] on img at bounding box center [585, 419] width 15 height 15
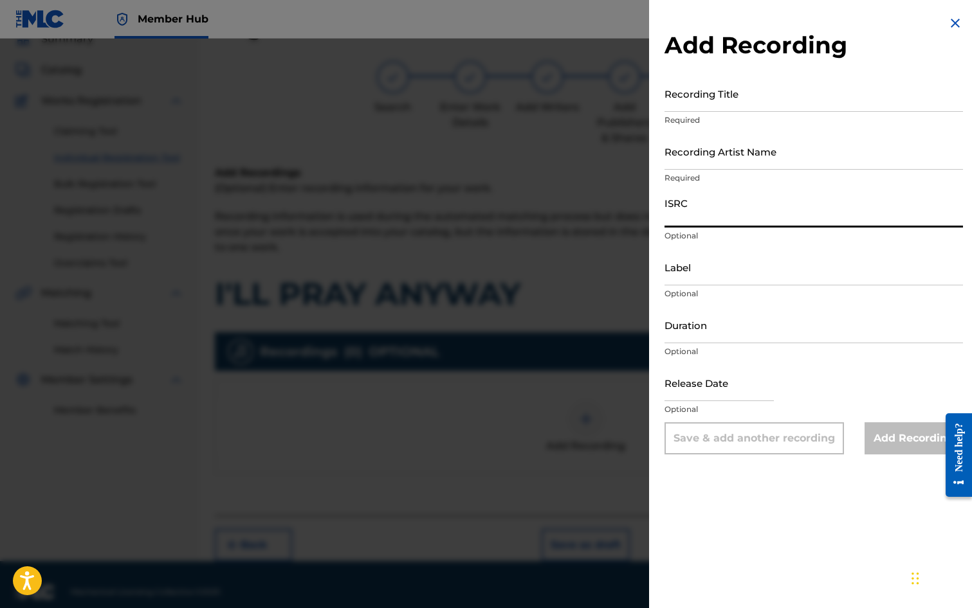
click at [690, 215] on input "ISRC" at bounding box center [813, 209] width 298 height 37
paste input "GBDPR1202523"
type input "GBDPR1202523"
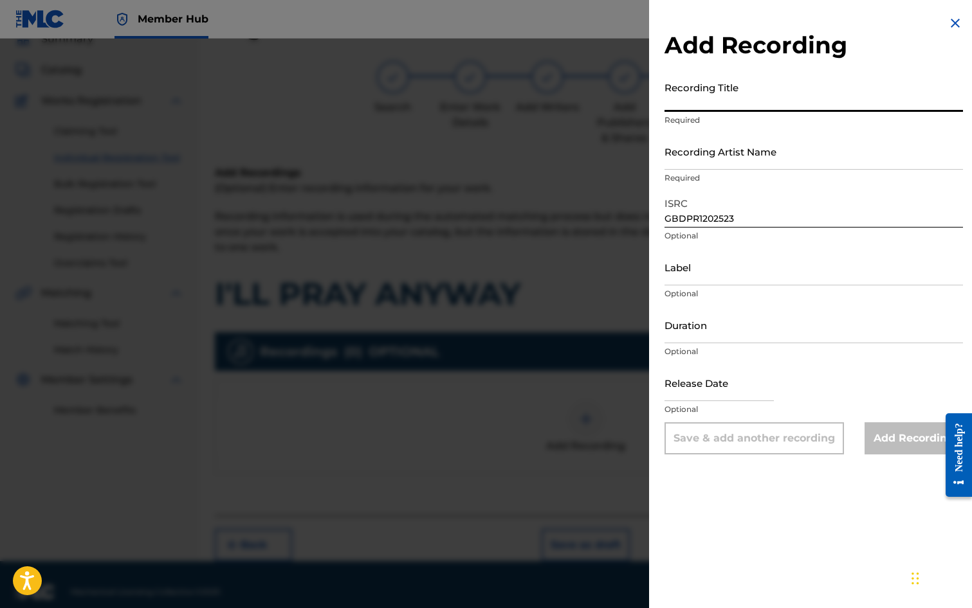
click at [691, 96] on input "Recording Title" at bounding box center [813, 93] width 298 height 37
type input "I'LL PRAY ANYWAY"
click at [781, 158] on input "Recording Artist Name" at bounding box center [813, 151] width 298 height 37
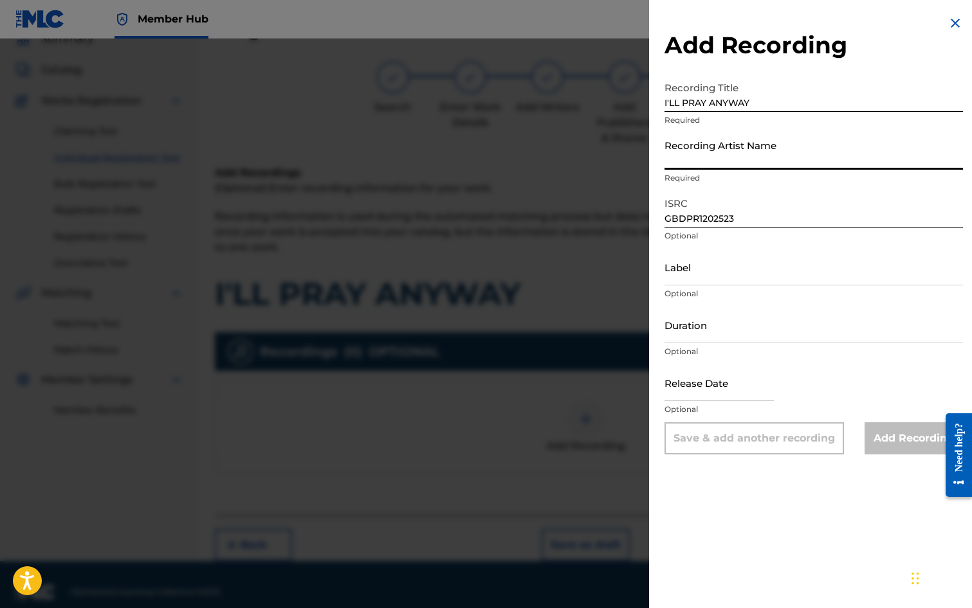
type input "ME TOO!"
type input "[DATE]"
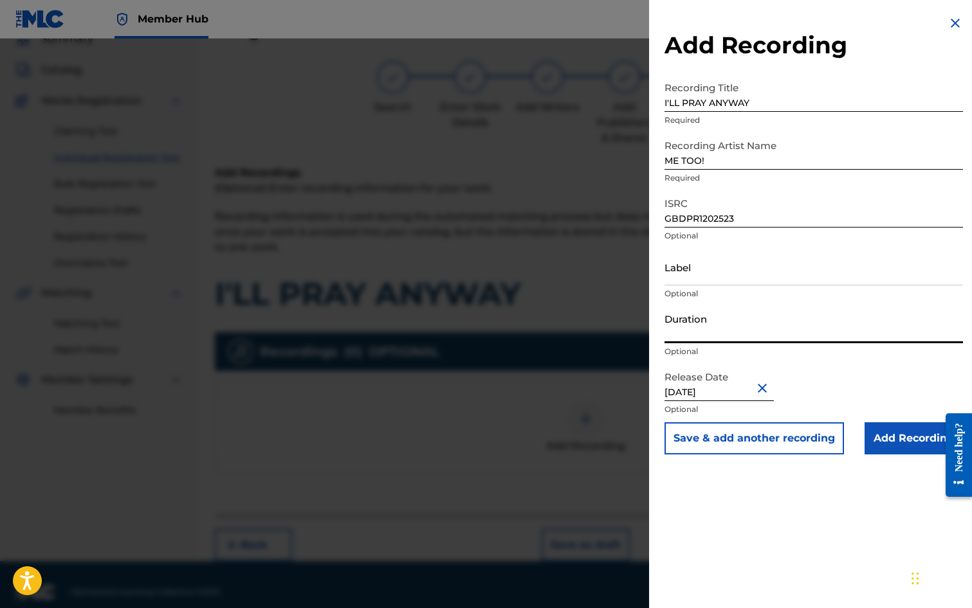
click at [707, 325] on input "Duration" at bounding box center [813, 325] width 298 height 37
type input "03:36"
click at [893, 444] on input "Add Recording" at bounding box center [913, 439] width 98 height 32
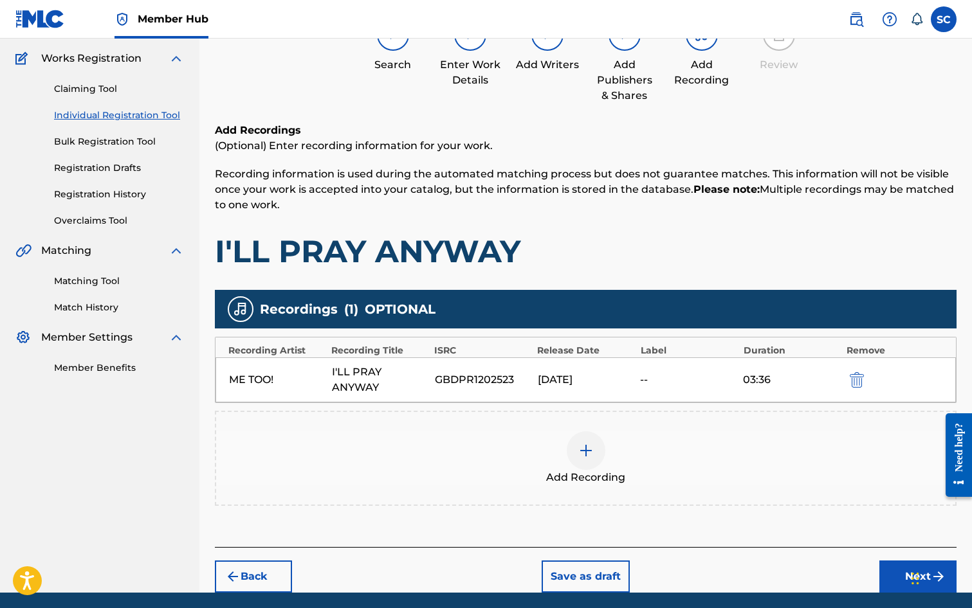
scroll to position [147, 0]
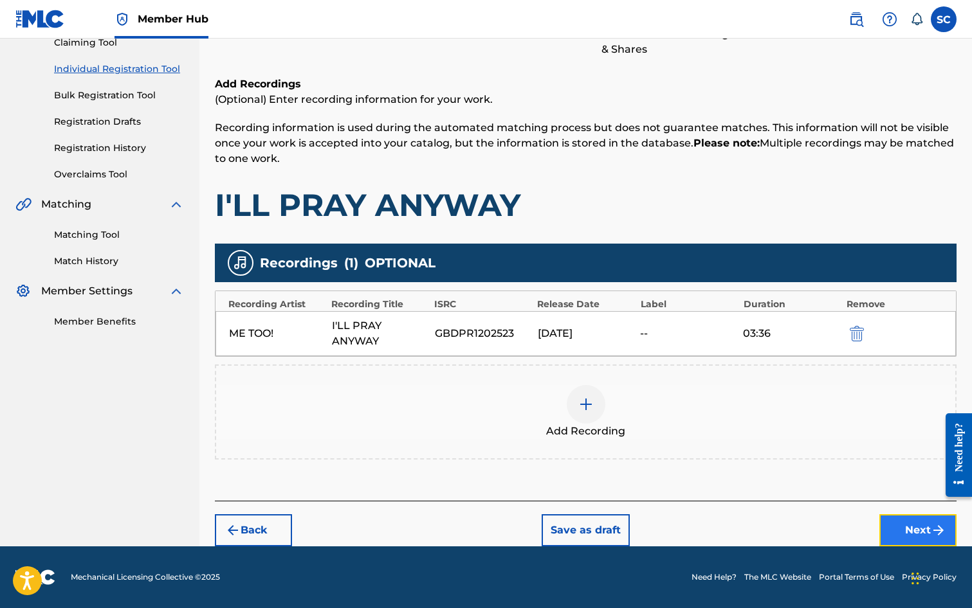
click at [900, 527] on button "Next" at bounding box center [917, 531] width 77 height 32
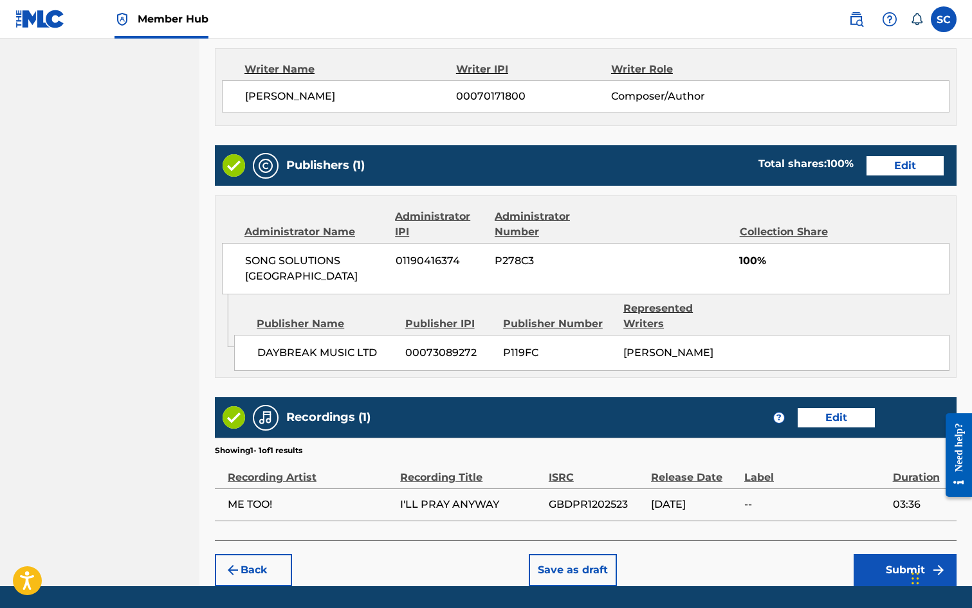
scroll to position [580, 0]
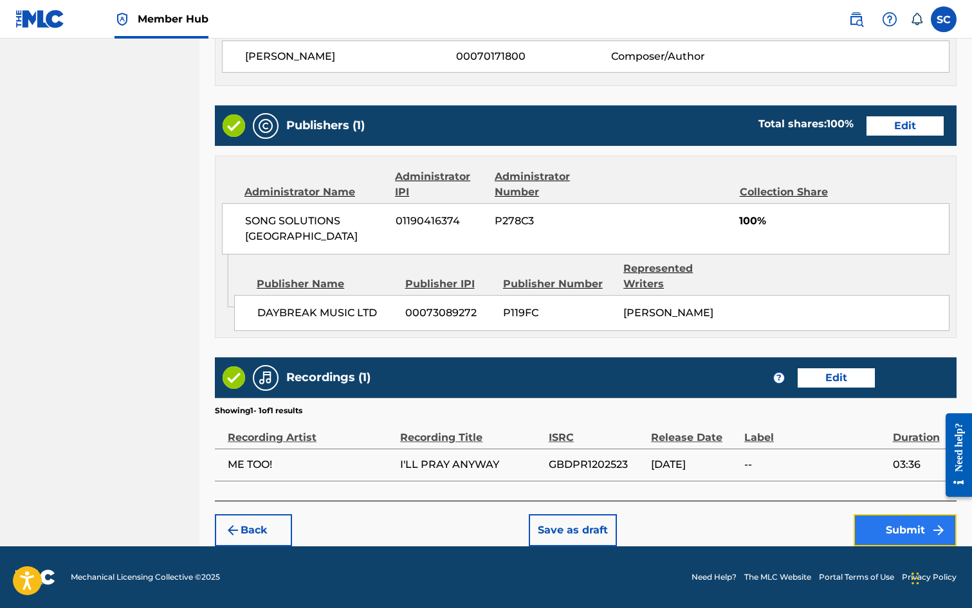
click at [883, 534] on button "Submit" at bounding box center [904, 531] width 103 height 32
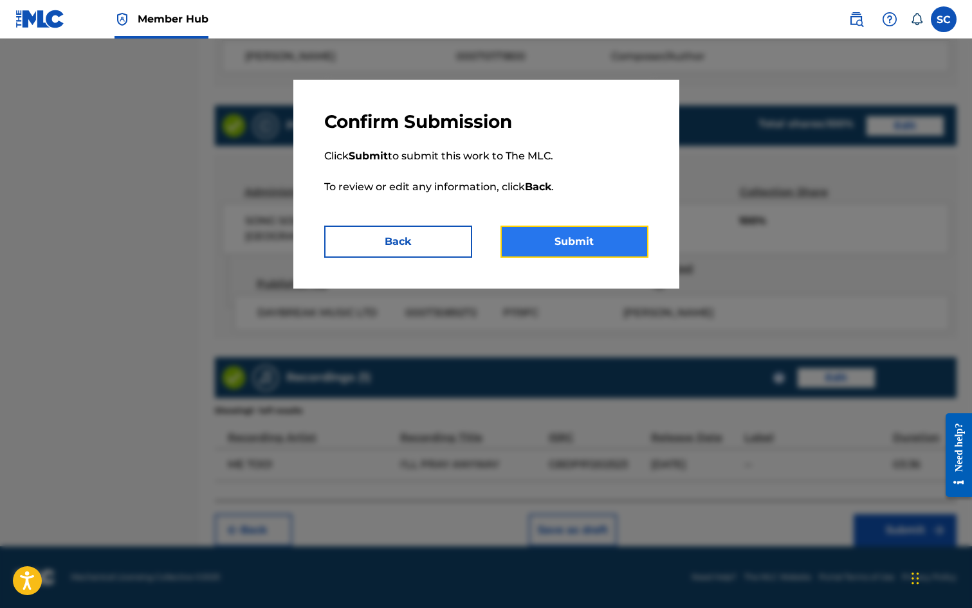
click at [584, 244] on button "Submit" at bounding box center [574, 242] width 148 height 32
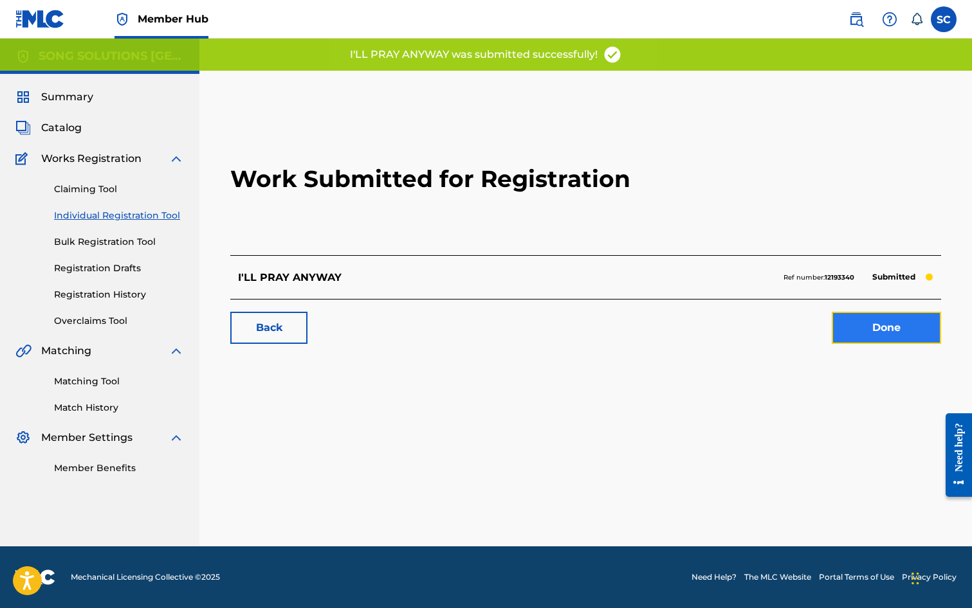
click at [897, 335] on link "Done" at bounding box center [886, 328] width 109 height 32
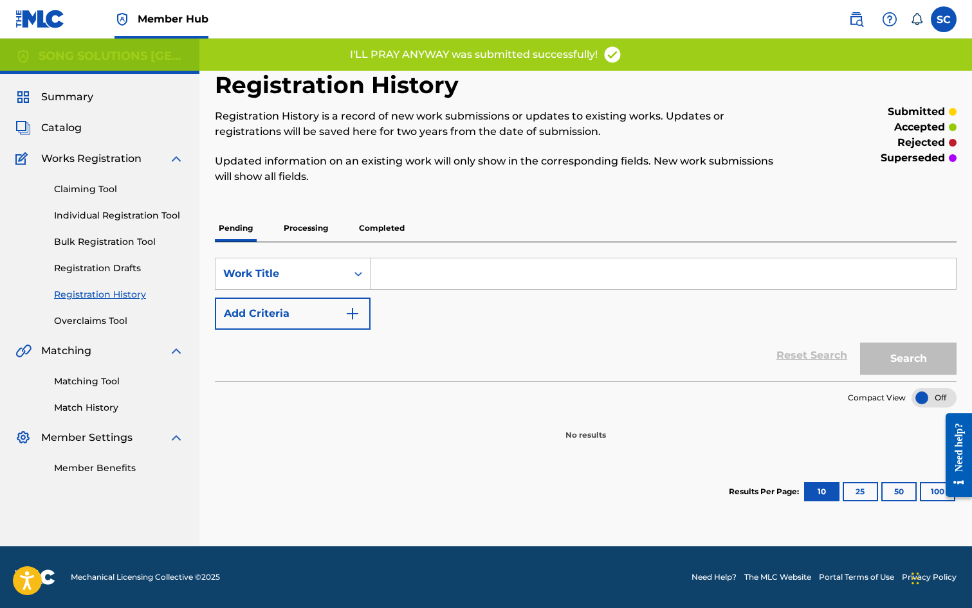
click at [114, 292] on link "Registration History" at bounding box center [119, 295] width 130 height 14
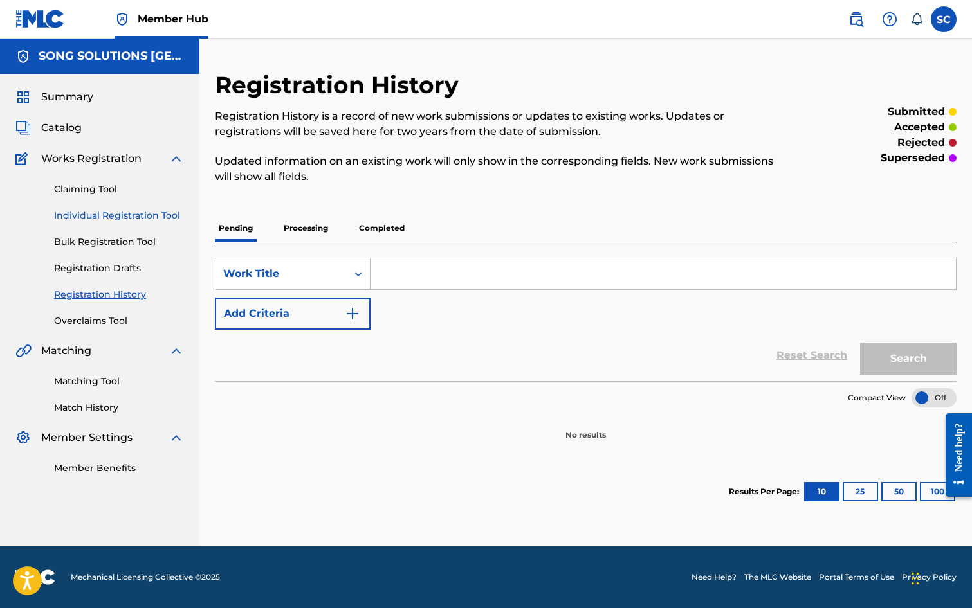
click at [107, 212] on link "Individual Registration Tool" at bounding box center [119, 216] width 130 height 14
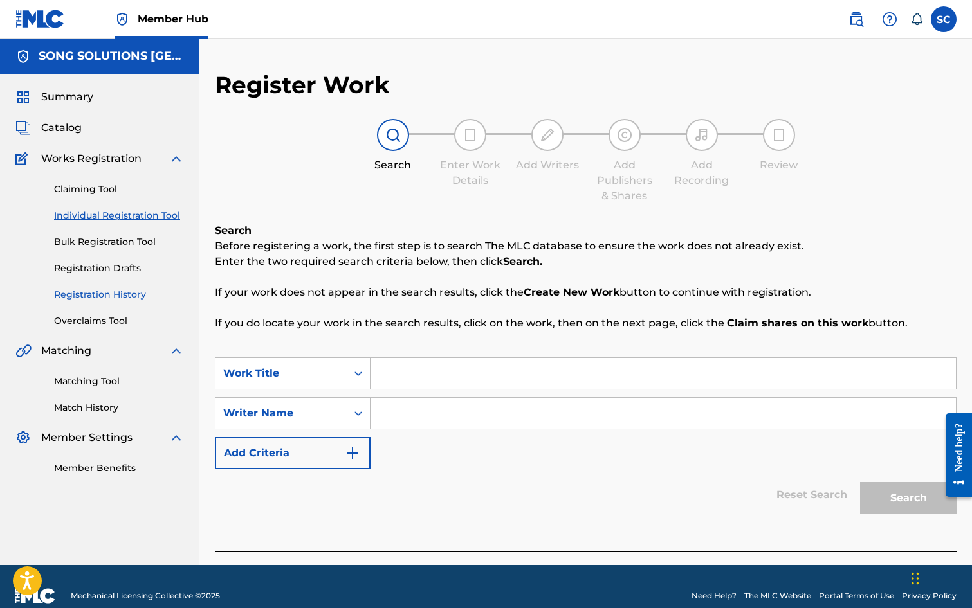
click at [94, 293] on link "Registration History" at bounding box center [119, 295] width 130 height 14
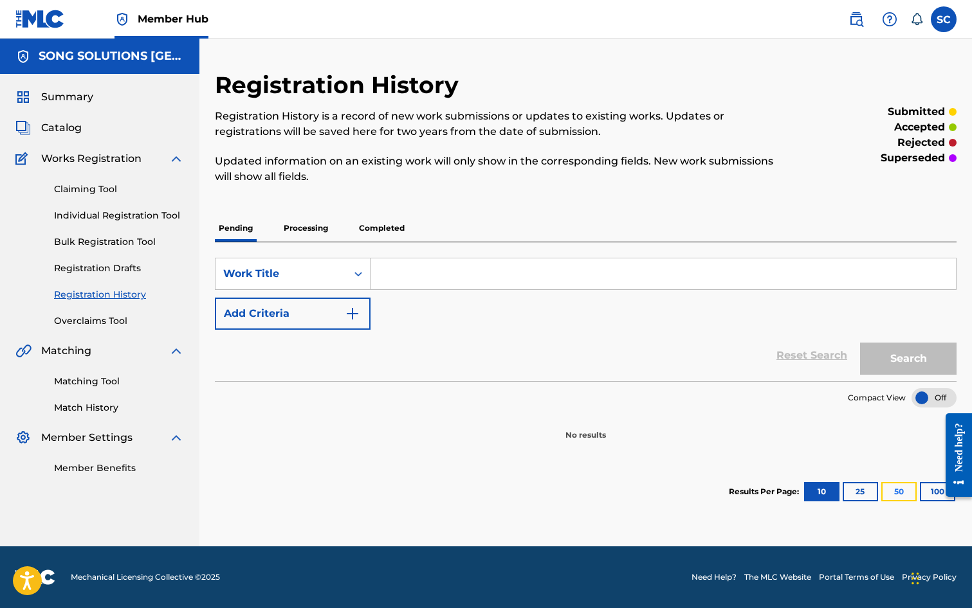
click at [906, 491] on button "50" at bounding box center [898, 491] width 35 height 19
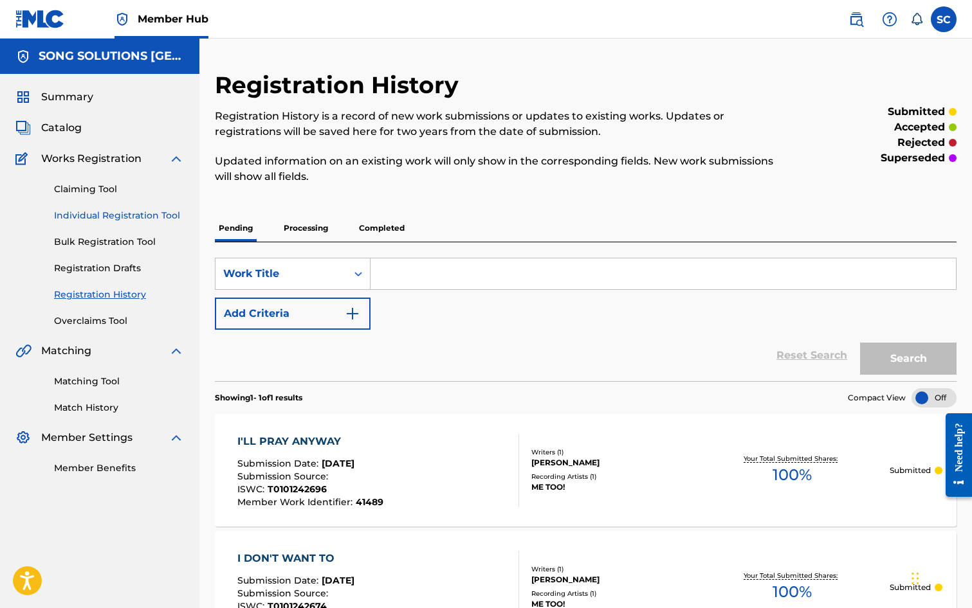
click at [95, 215] on link "Individual Registration Tool" at bounding box center [119, 216] width 130 height 14
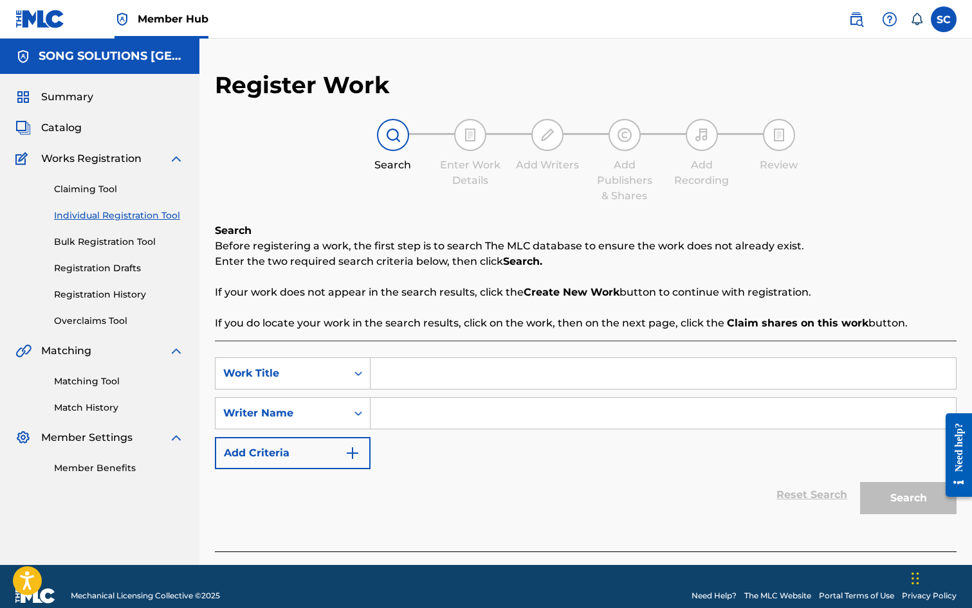
click at [424, 368] on input "Search Form" at bounding box center [662, 373] width 585 height 31
click at [455, 370] on input "Search Form" at bounding box center [662, 373] width 585 height 31
type input "GOOD BETTER BEST"
click at [474, 395] on div "SearchWithCriteria244dbbd7-2b31-477a-80d1-82555b487436 Work Title GOOD BETTER B…" at bounding box center [586, 414] width 742 height 112
click at [470, 407] on input "Search Form" at bounding box center [662, 413] width 585 height 31
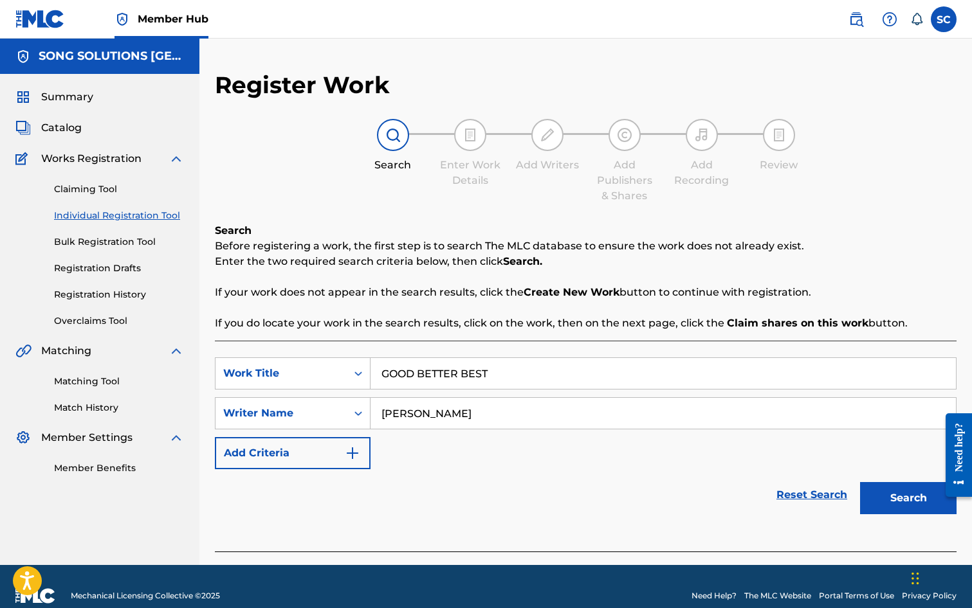
type input "[PERSON_NAME]"
click at [860, 482] on button "Search" at bounding box center [908, 498] width 96 height 32
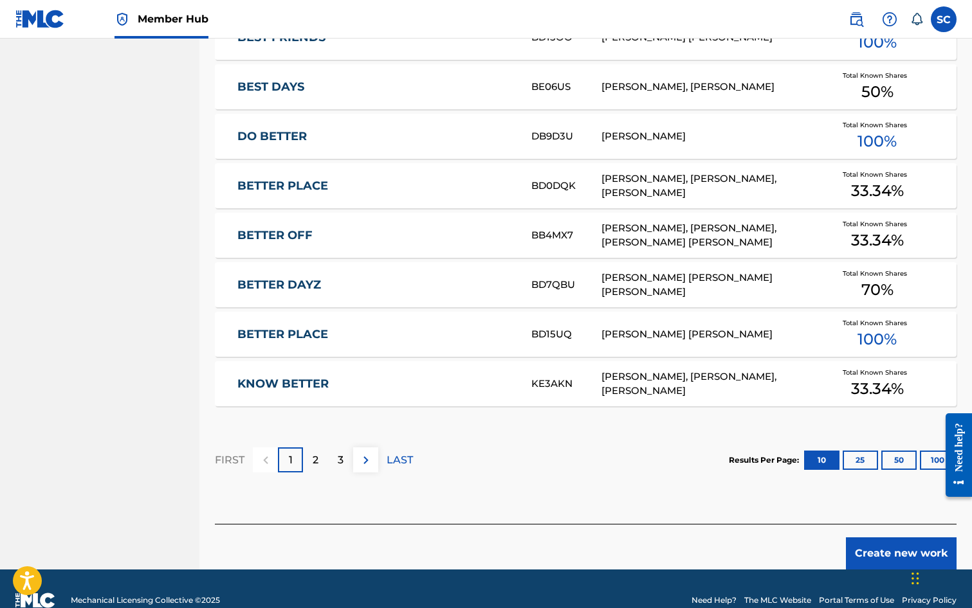
scroll to position [708, 0]
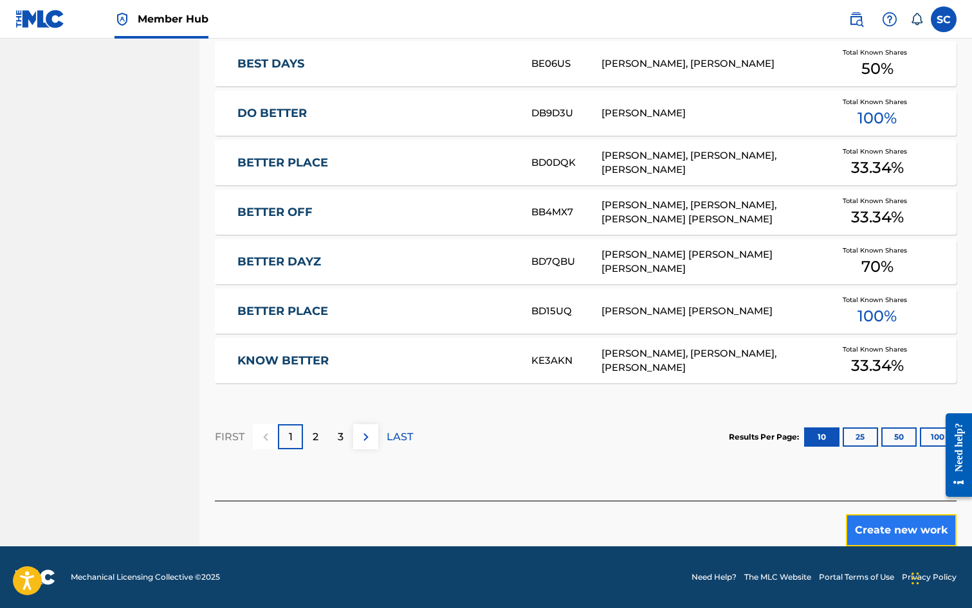
click at [881, 527] on button "Create new work" at bounding box center [901, 531] width 111 height 32
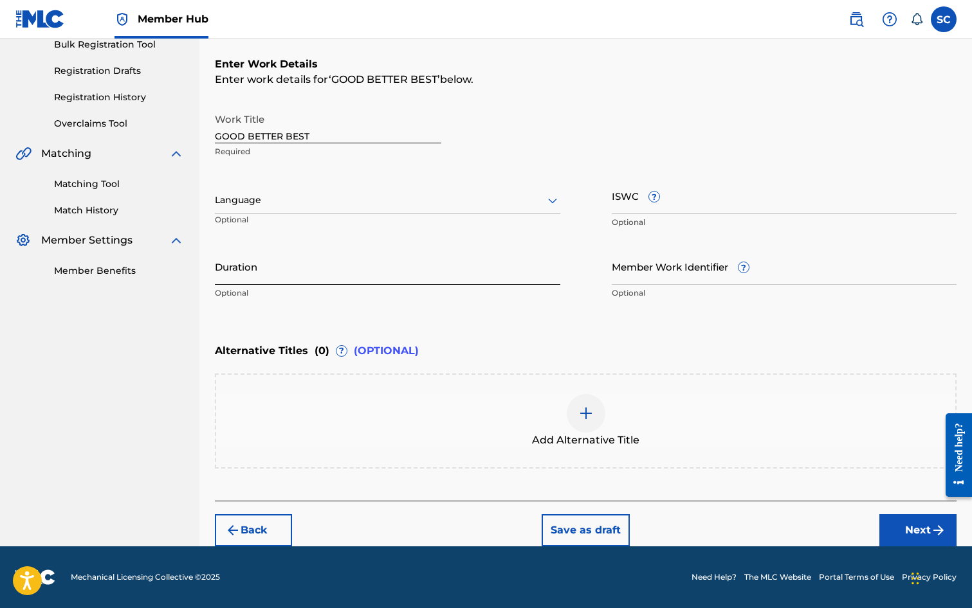
scroll to position [0, 0]
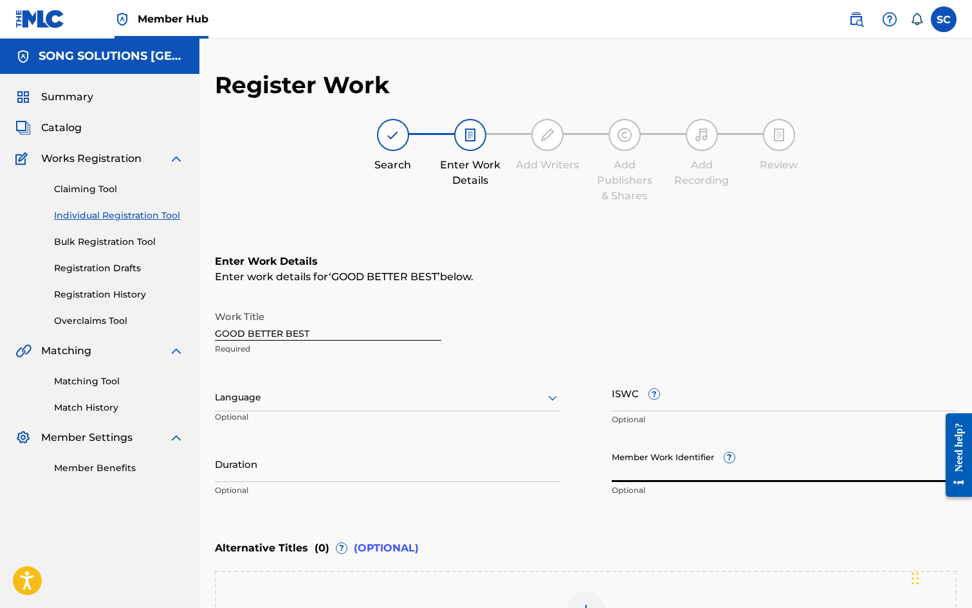
click at [628, 466] on input "Member Work Identifier ?" at bounding box center [784, 464] width 345 height 37
type input "41284"
click at [623, 403] on input "ISWC ?" at bounding box center [784, 393] width 345 height 37
paste input "T-010.124.270-9"
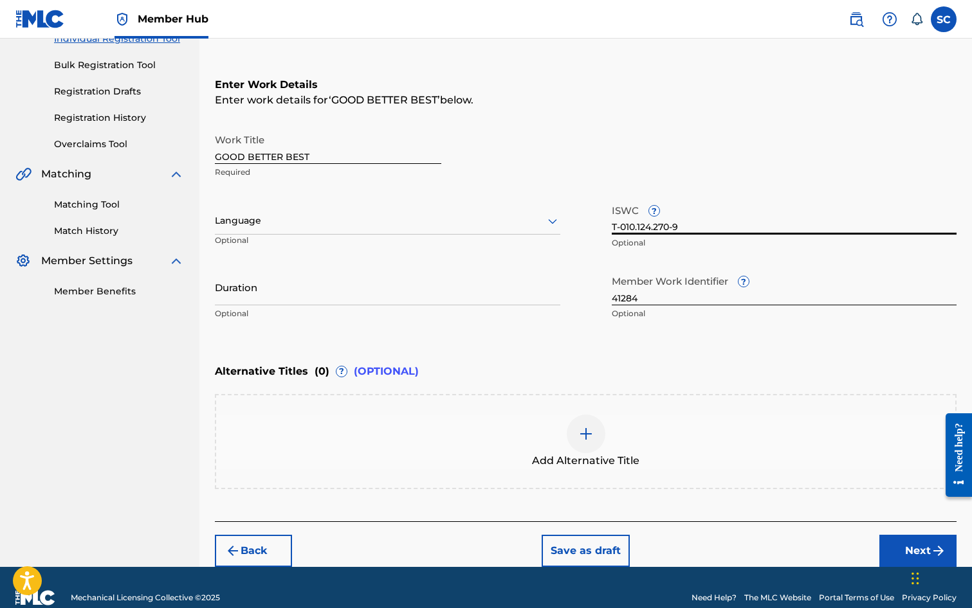
scroll to position [197, 0]
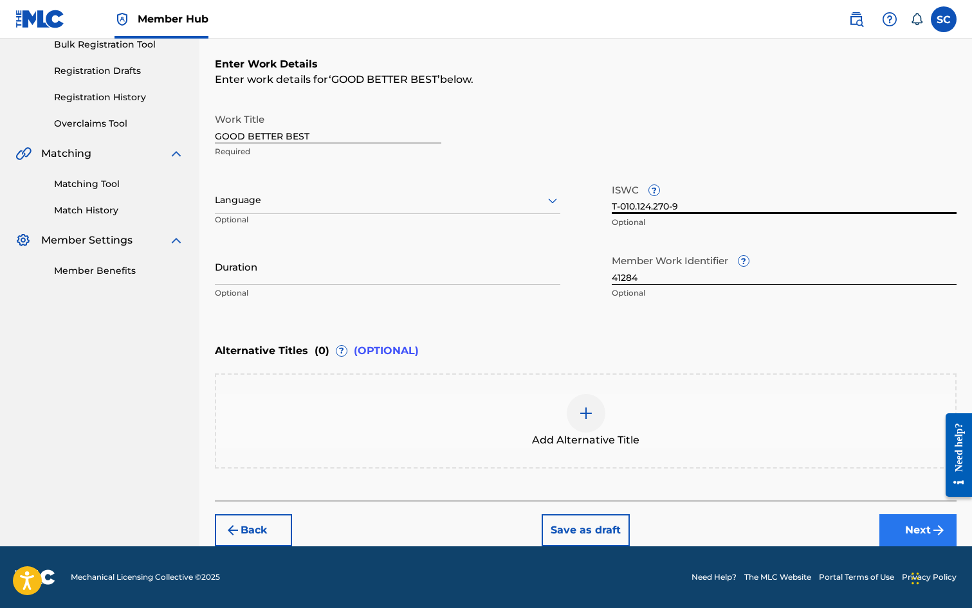
type input "T-010.124.270-9"
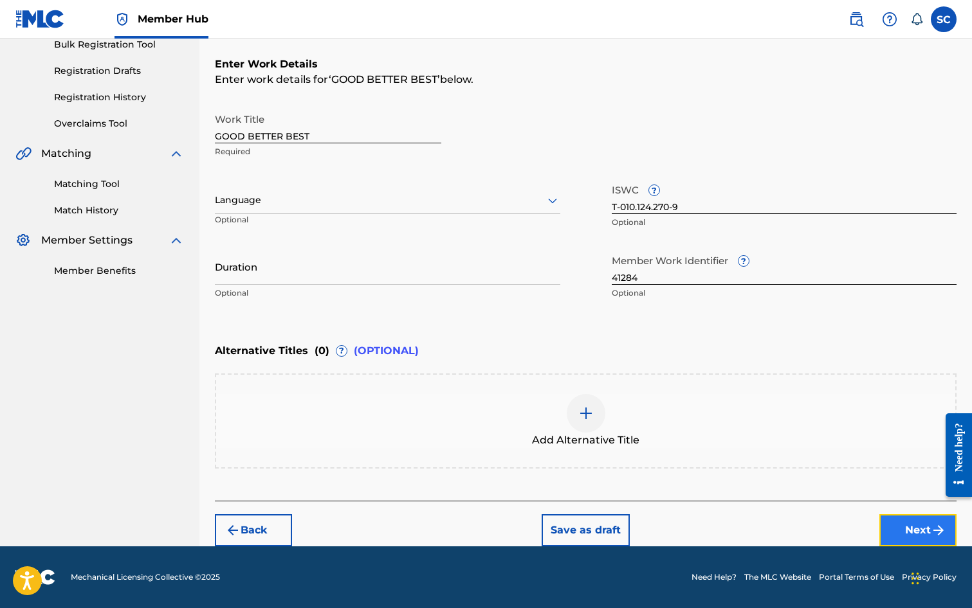
click at [904, 528] on button "Next" at bounding box center [917, 531] width 77 height 32
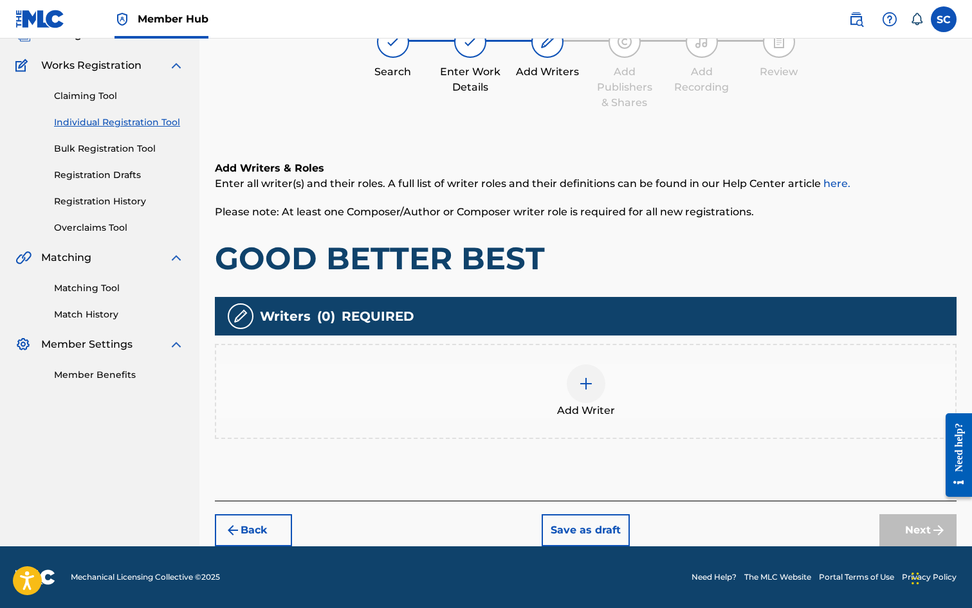
scroll to position [58, 0]
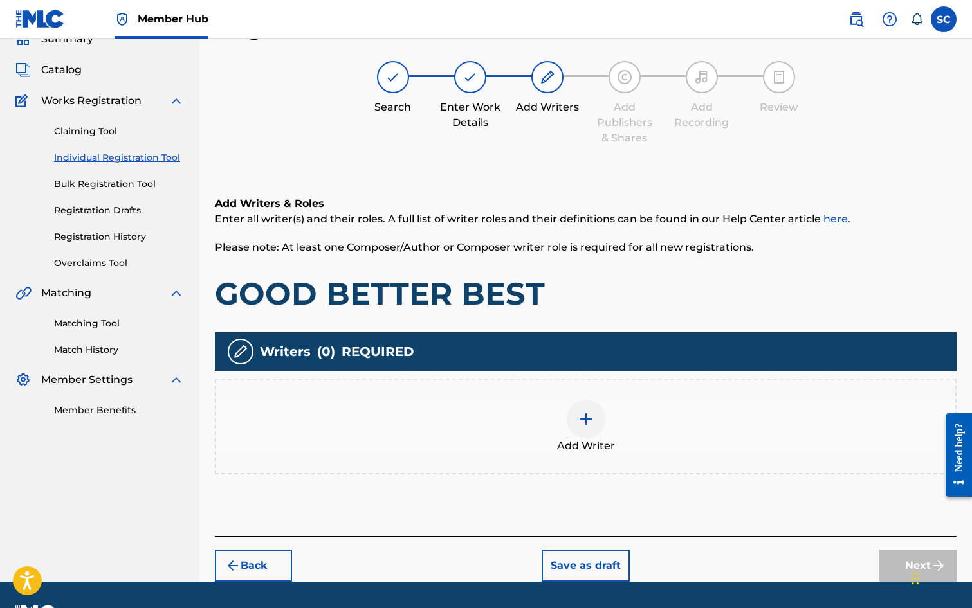
click at [582, 421] on img at bounding box center [585, 419] width 15 height 15
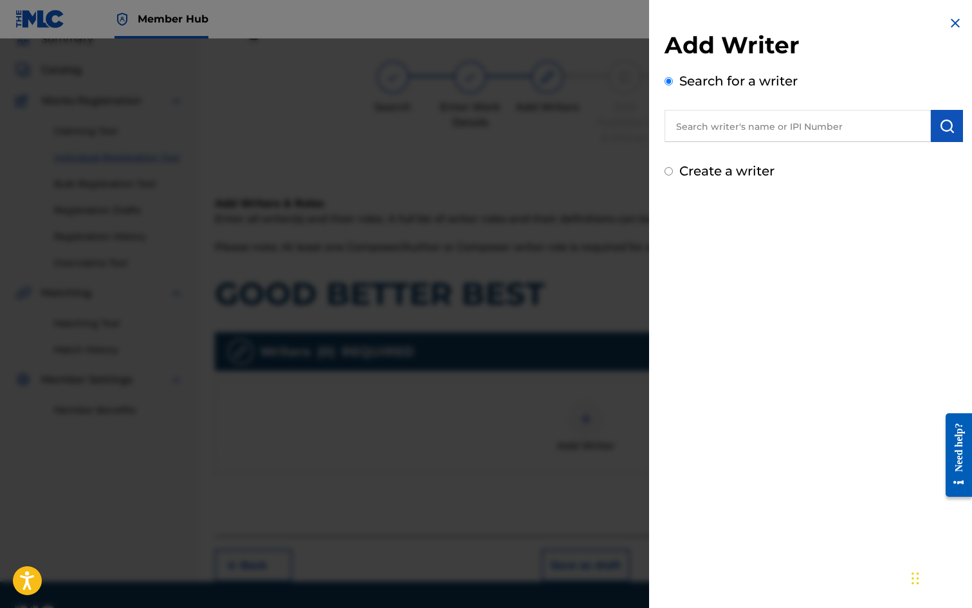
click at [726, 120] on input "text" at bounding box center [797, 126] width 266 height 32
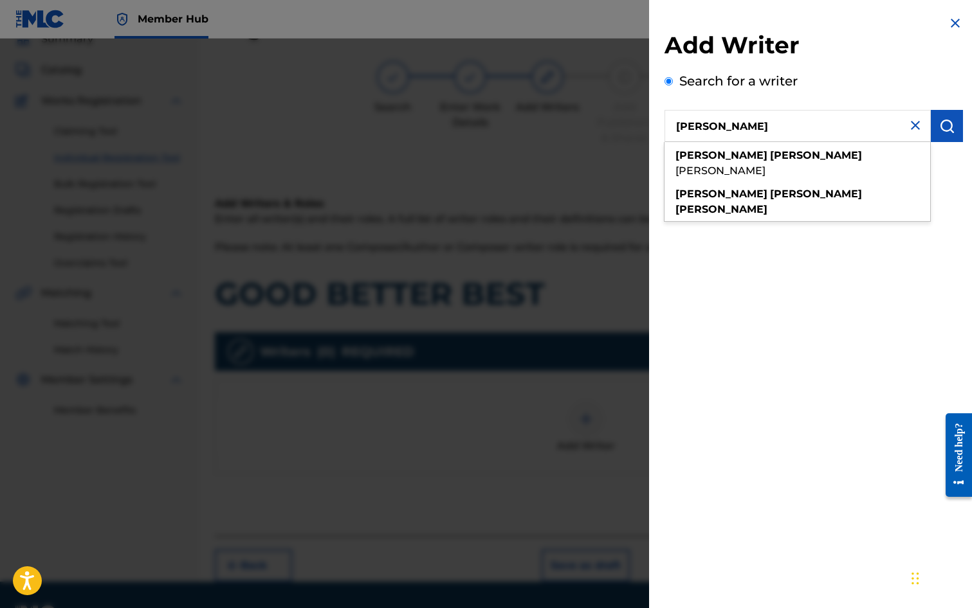
type input "[PERSON_NAME]"
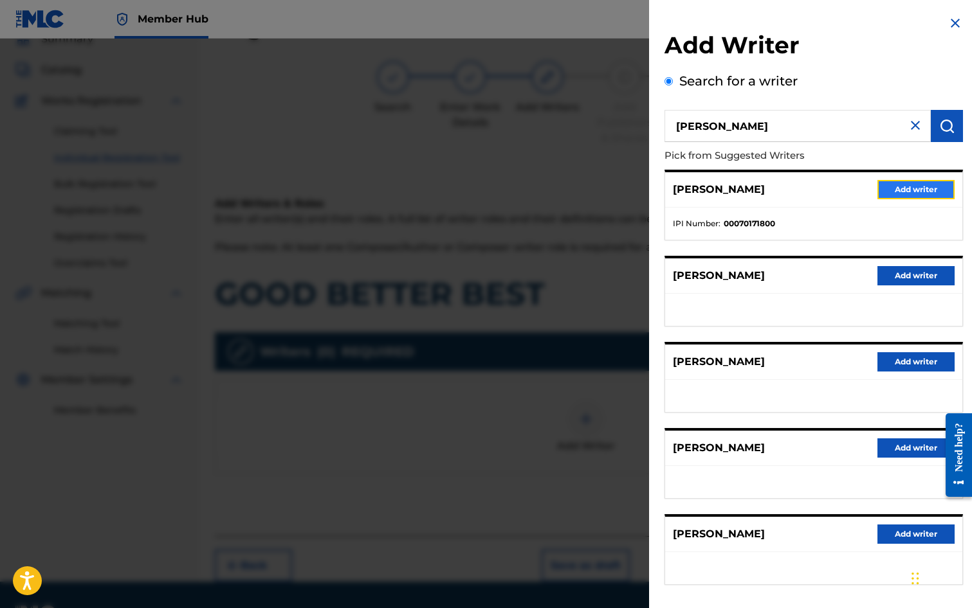
click at [908, 187] on button "Add writer" at bounding box center [915, 189] width 77 height 19
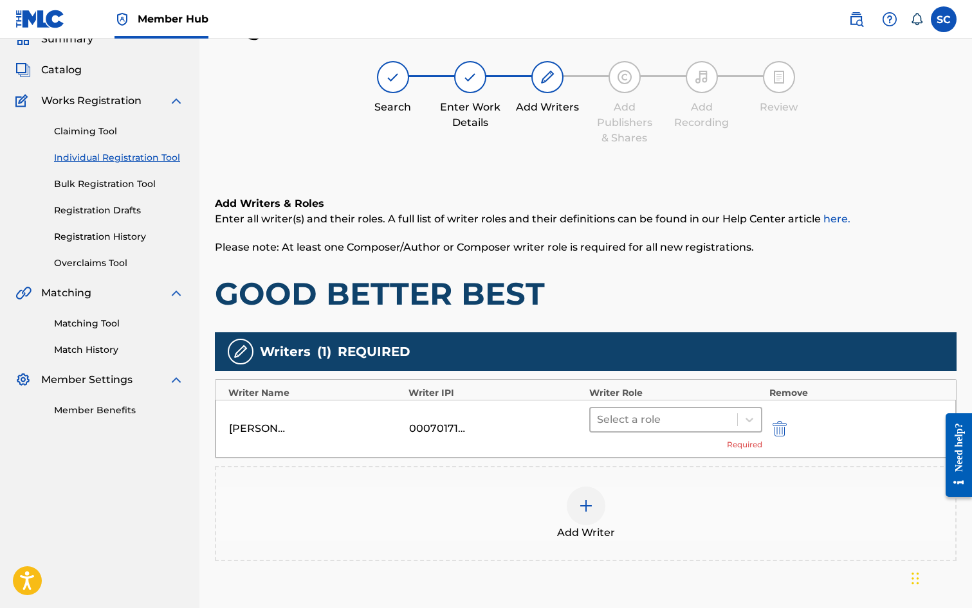
click at [671, 417] on div at bounding box center [664, 420] width 134 height 18
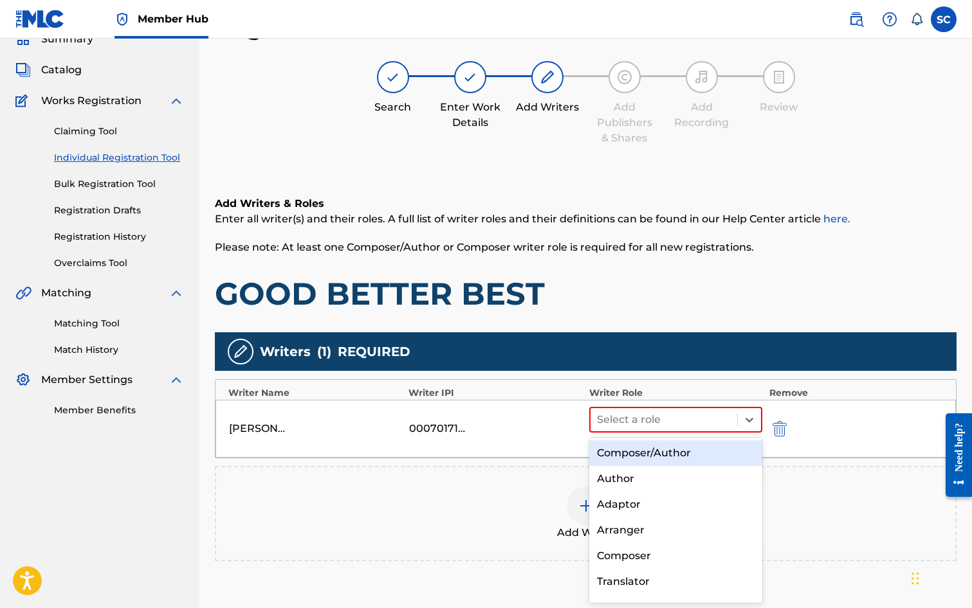
click at [664, 456] on div "Composer/Author" at bounding box center [676, 454] width 174 height 26
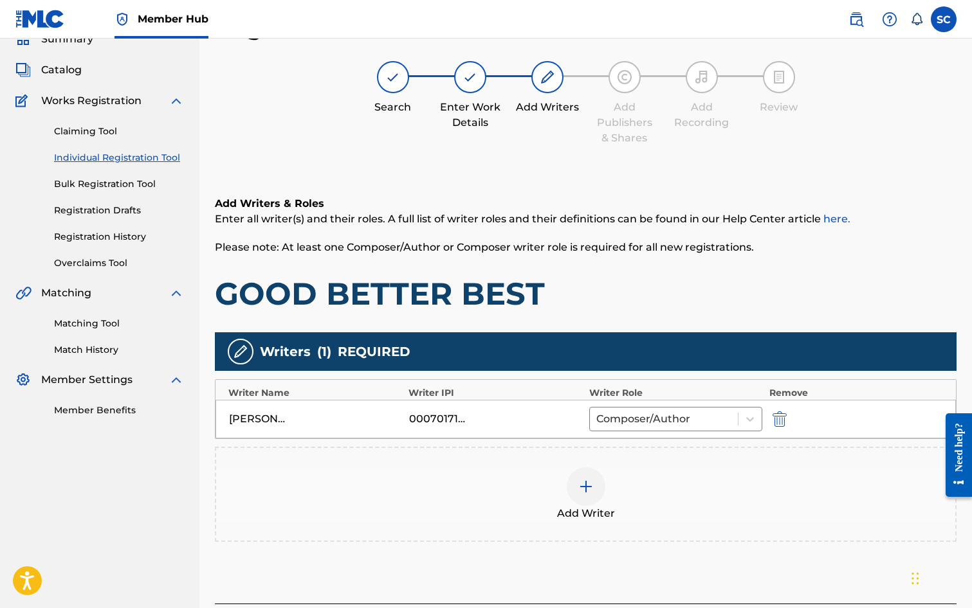
scroll to position [161, 0]
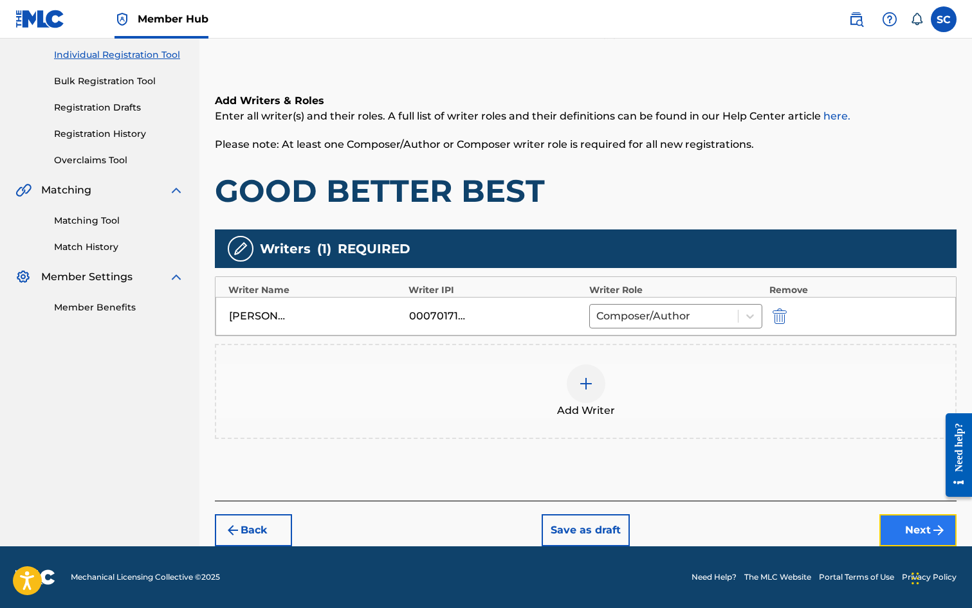
click at [915, 531] on button "Next" at bounding box center [917, 531] width 77 height 32
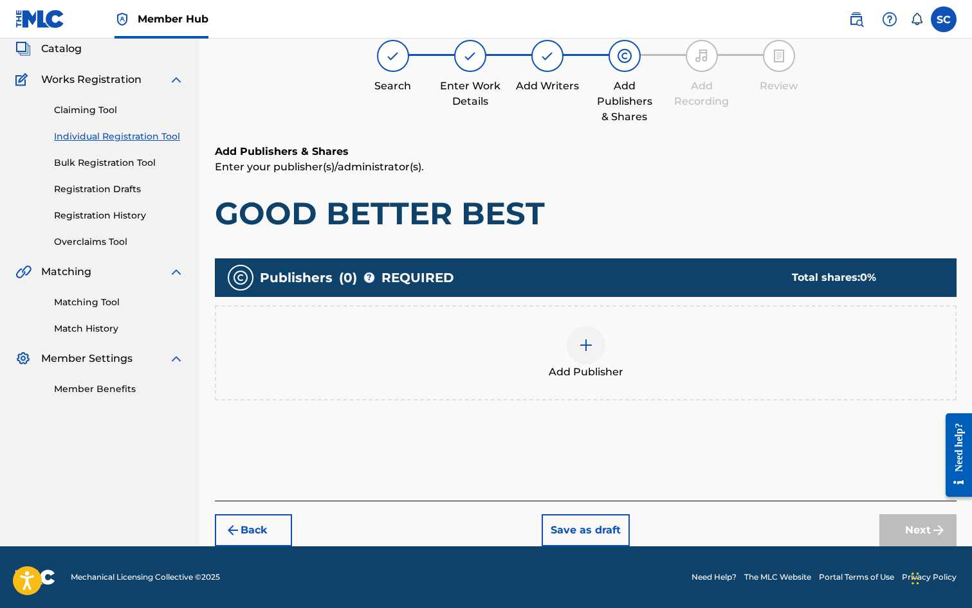
scroll to position [58, 0]
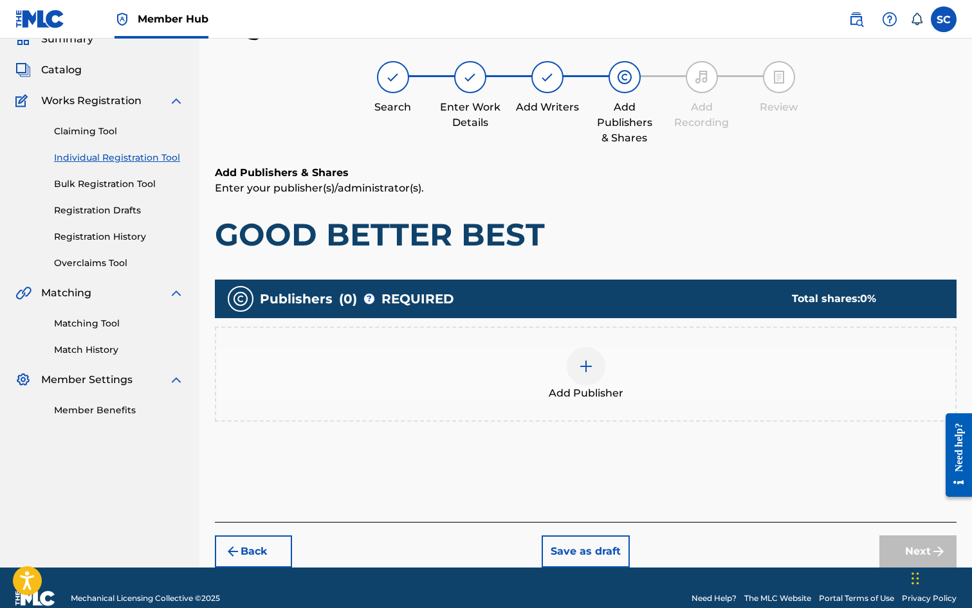
click at [585, 367] on img at bounding box center [585, 366] width 15 height 15
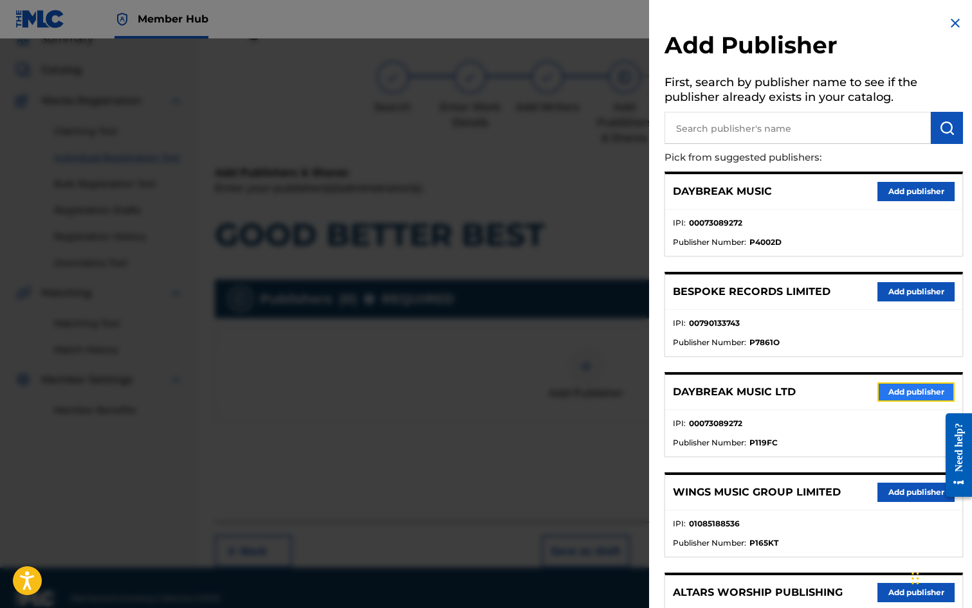
click at [905, 390] on button "Add publisher" at bounding box center [915, 392] width 77 height 19
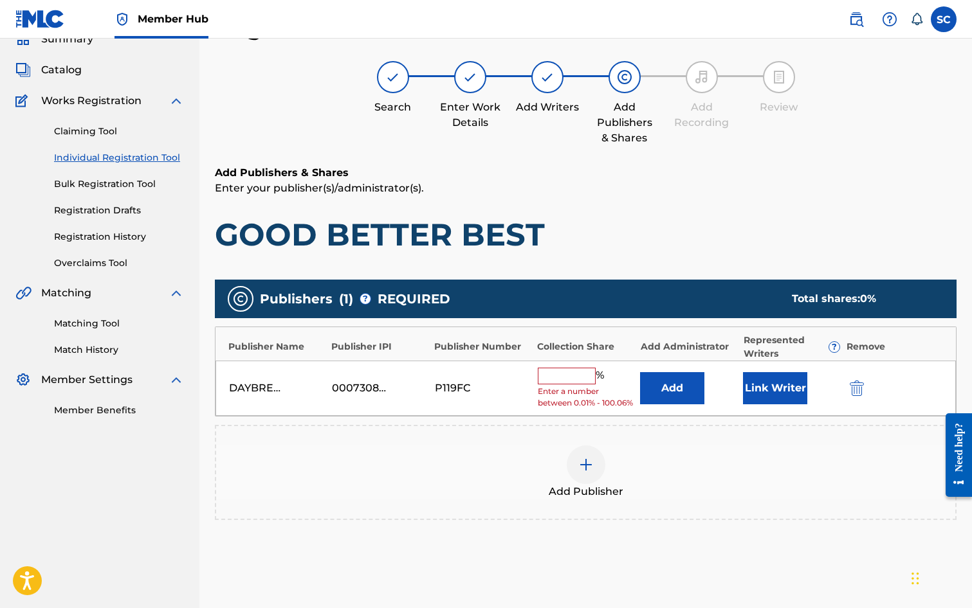
click at [569, 372] on input "text" at bounding box center [567, 376] width 58 height 17
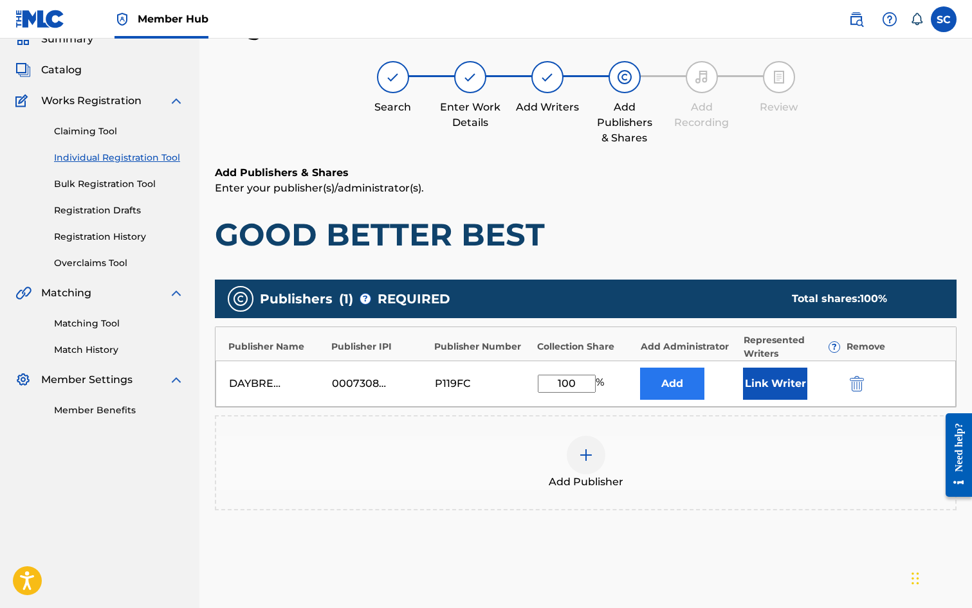
type input "100"
click at [689, 388] on button "Add" at bounding box center [672, 384] width 64 height 32
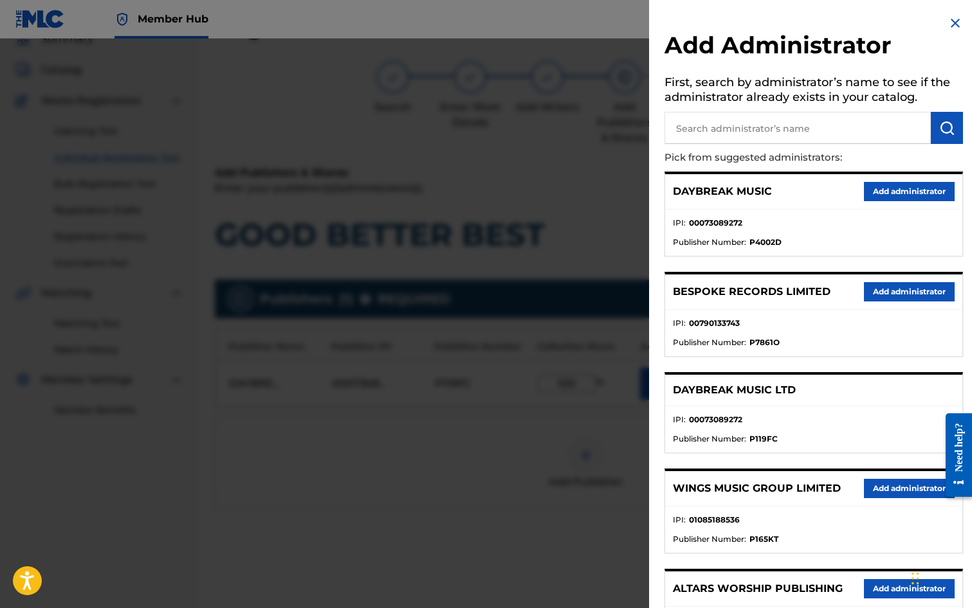
click at [746, 125] on input "text" at bounding box center [797, 128] width 266 height 32
type input "SONG SOLUTIONS"
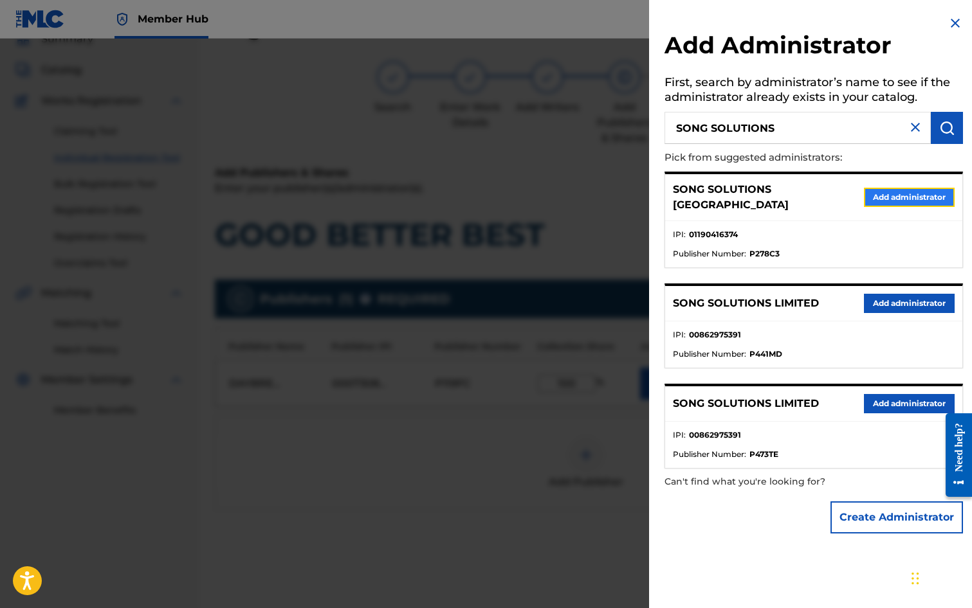
click at [888, 193] on button "Add administrator" at bounding box center [909, 197] width 91 height 19
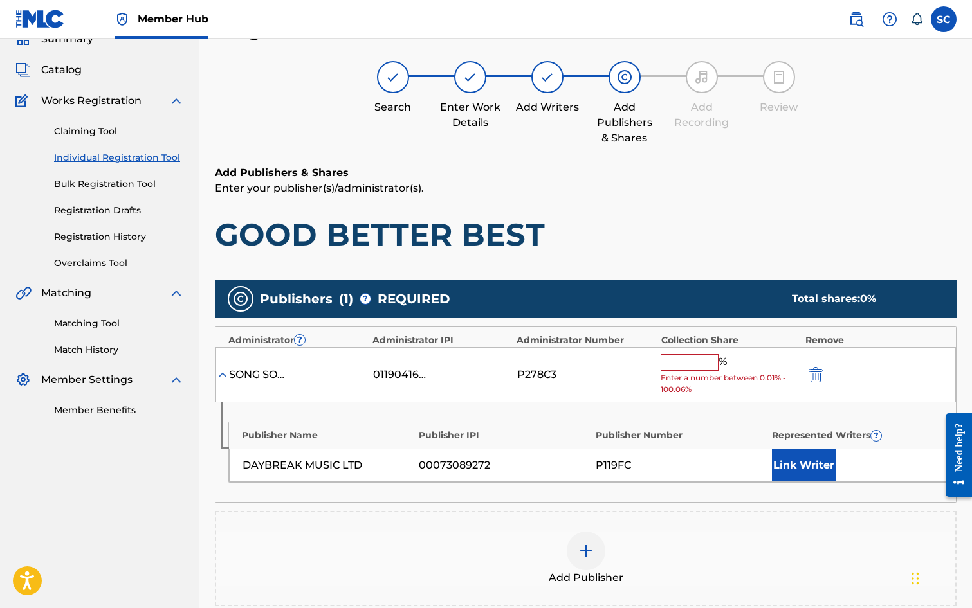
click at [693, 365] on input "text" at bounding box center [690, 362] width 58 height 17
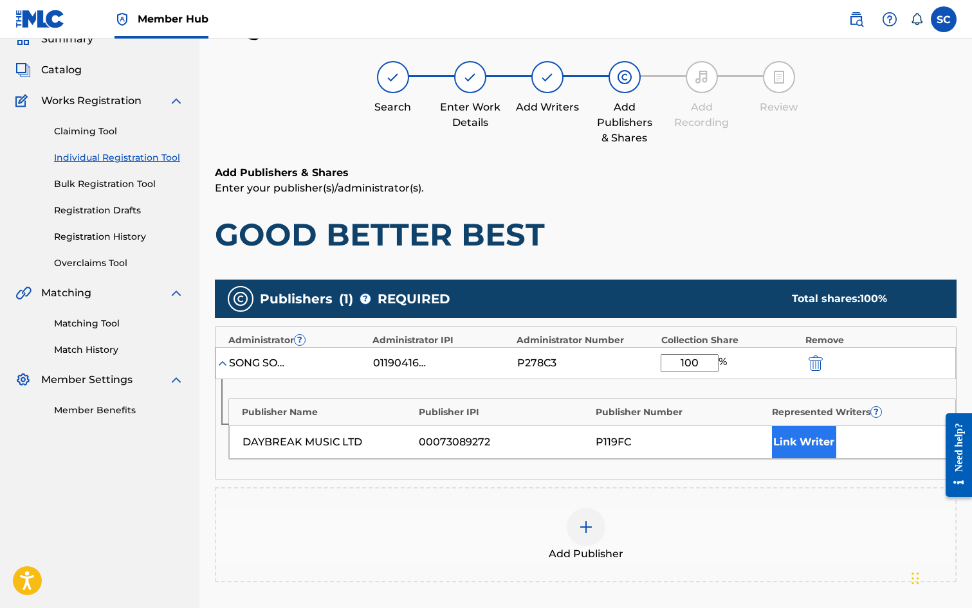
type input "100"
click at [796, 444] on button "Link Writer" at bounding box center [804, 442] width 64 height 32
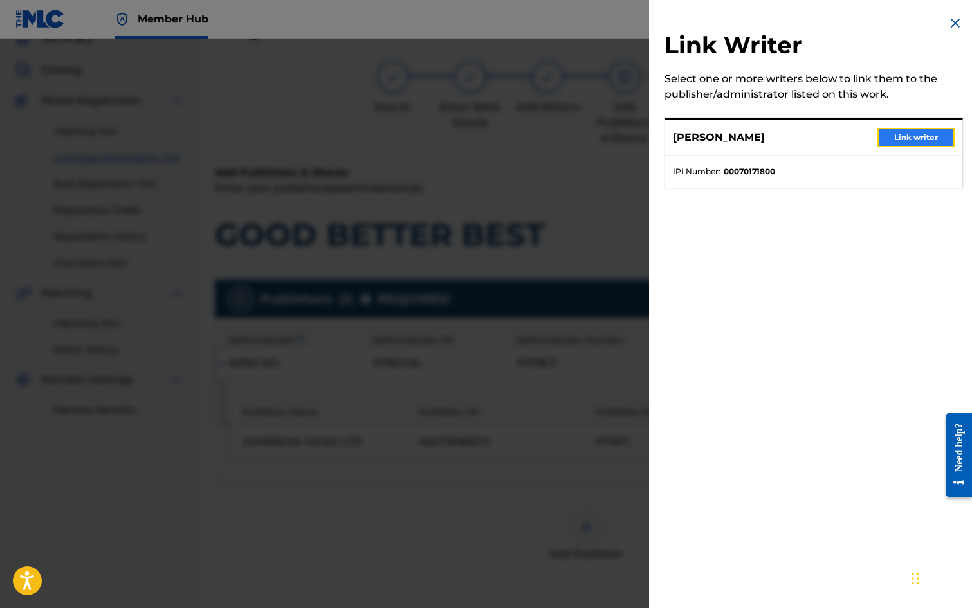
click at [916, 138] on button "Link writer" at bounding box center [915, 137] width 77 height 19
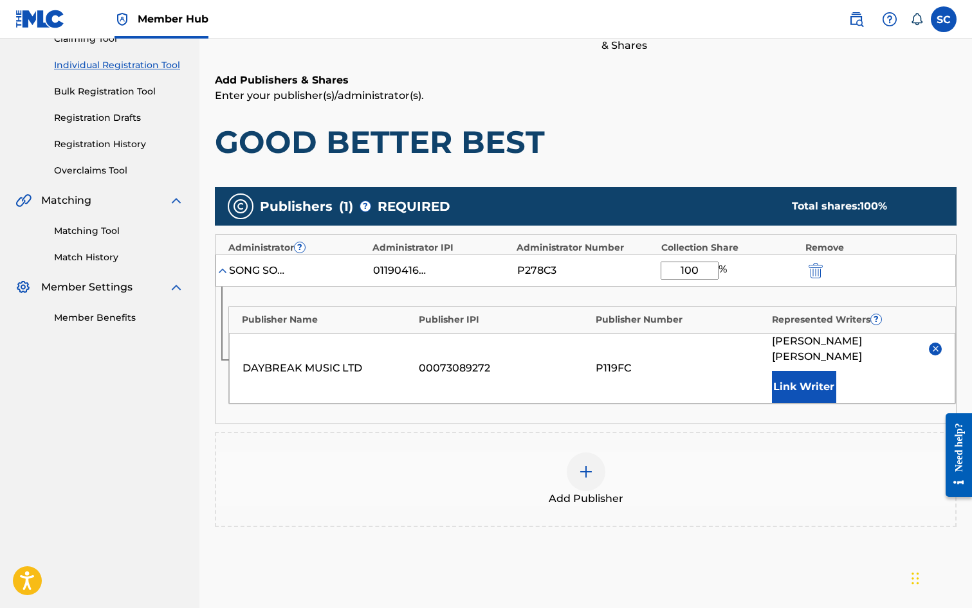
scroll to position [262, 0]
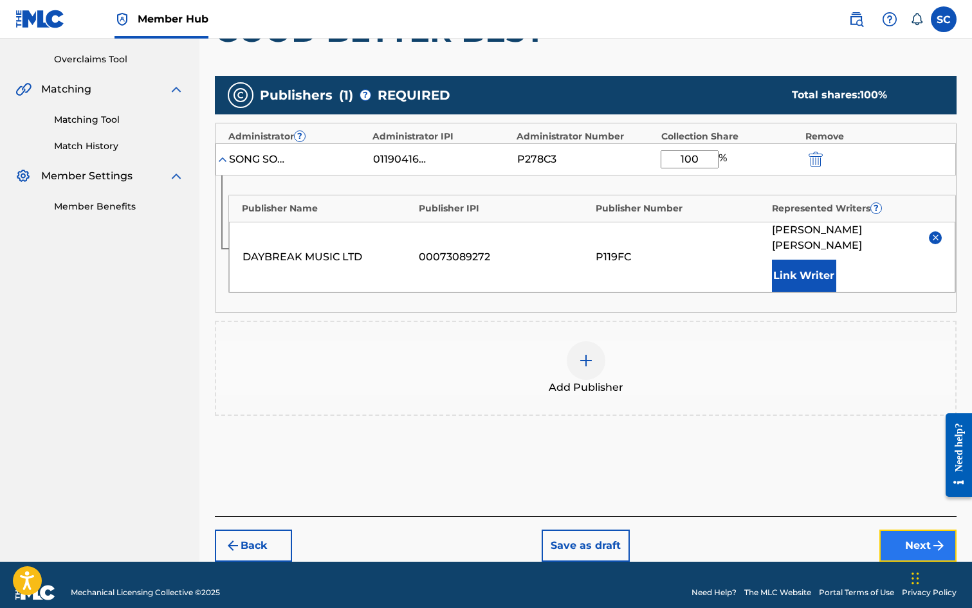
click at [920, 530] on button "Next" at bounding box center [917, 546] width 77 height 32
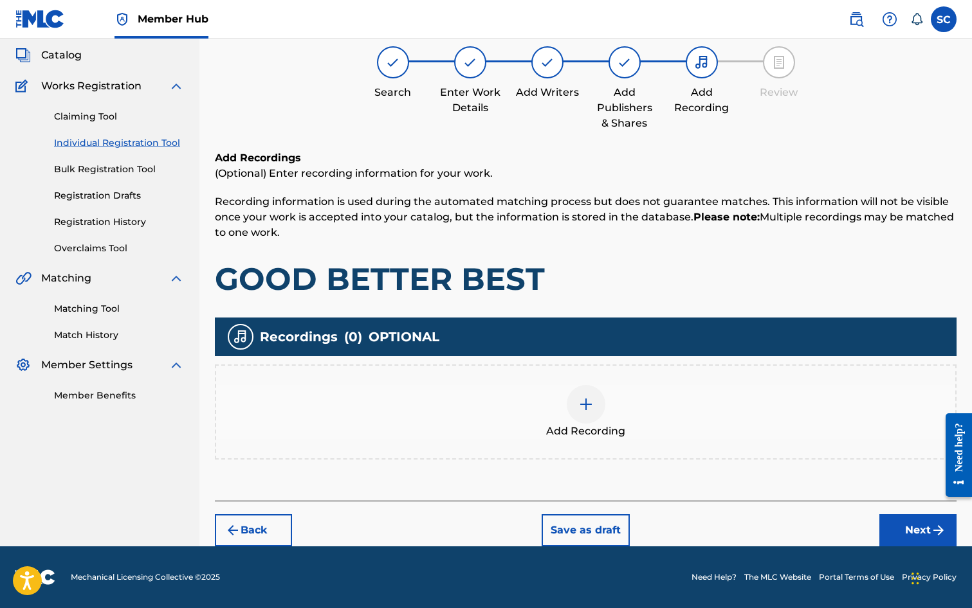
scroll to position [58, 0]
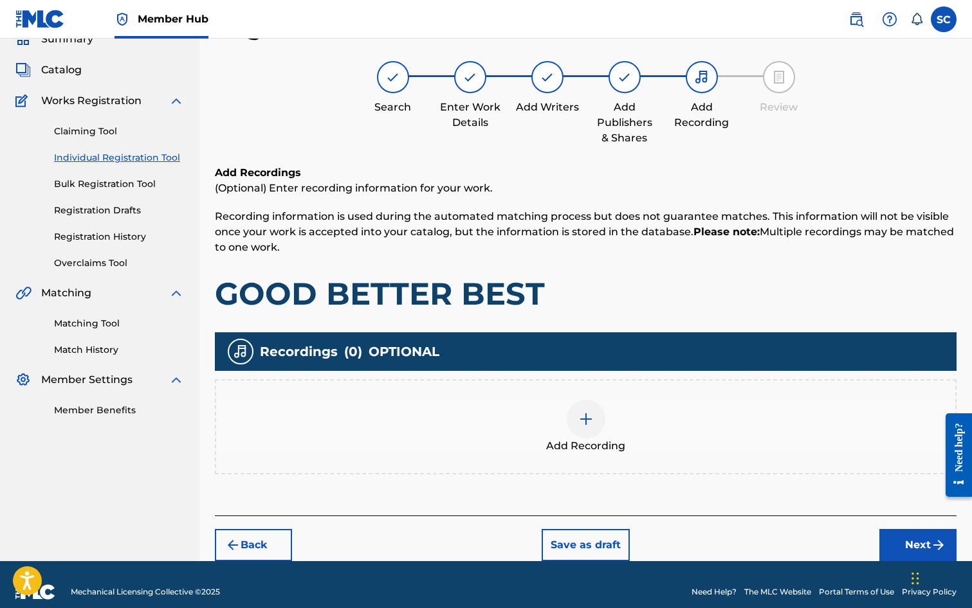
click at [586, 419] on img at bounding box center [585, 419] width 15 height 15
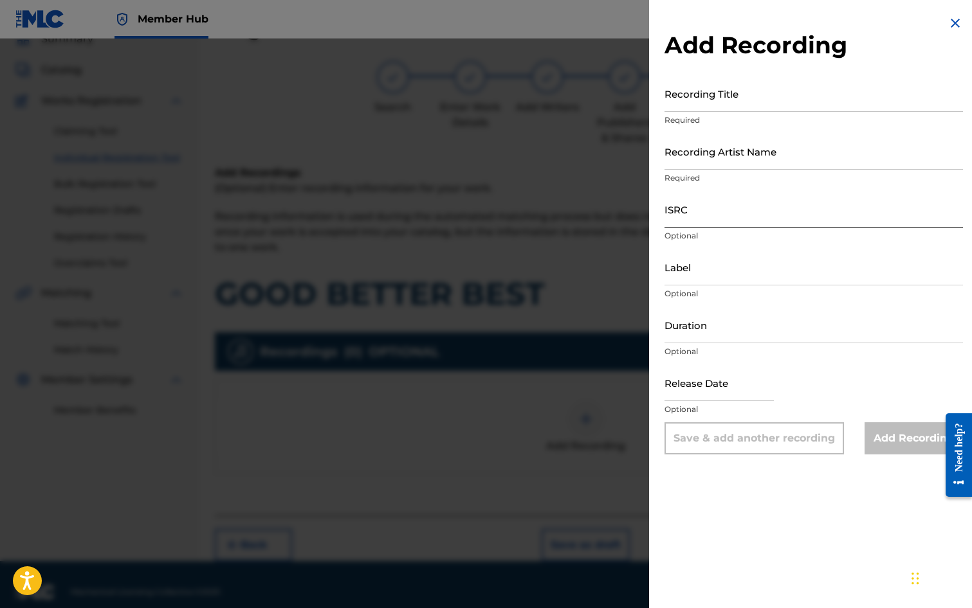
drag, startPoint x: 722, startPoint y: 204, endPoint x: 715, endPoint y: 207, distance: 7.2
click at [722, 204] on input "ISRC" at bounding box center [813, 209] width 298 height 37
paste input "GBDPR1202524"
type input "GBDPR1202524"
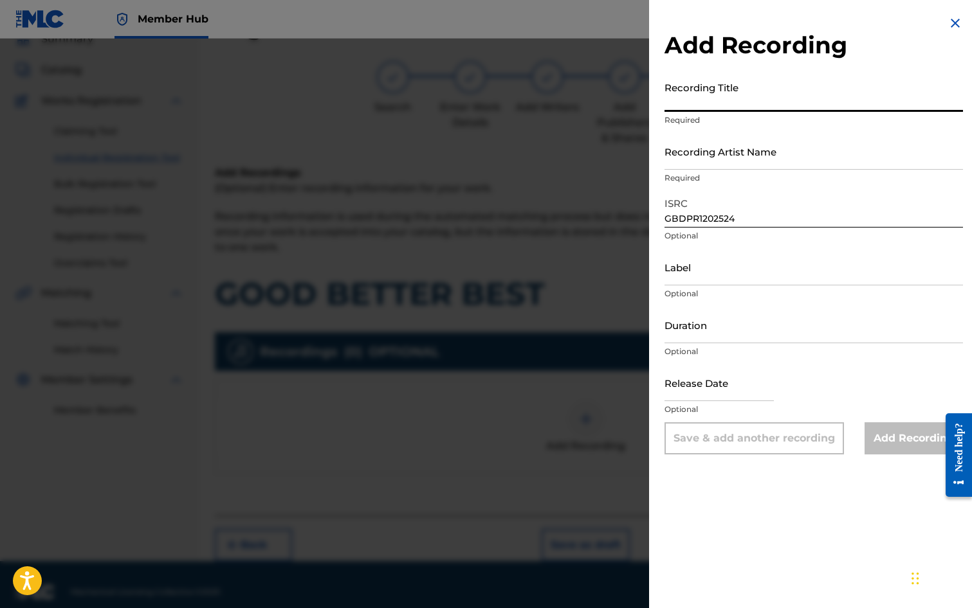
click at [711, 95] on input "Recording Title" at bounding box center [813, 93] width 298 height 37
type input "GOOD, BETTER, BEST"
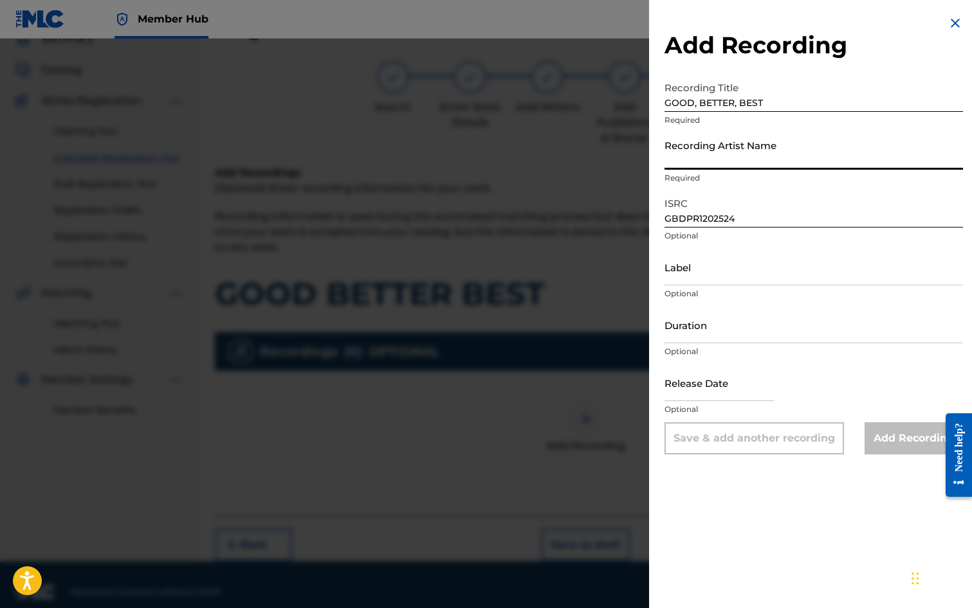
click at [693, 156] on input "Recording Artist Name" at bounding box center [813, 151] width 298 height 37
type input "ME TOO!"
type input "[DATE]"
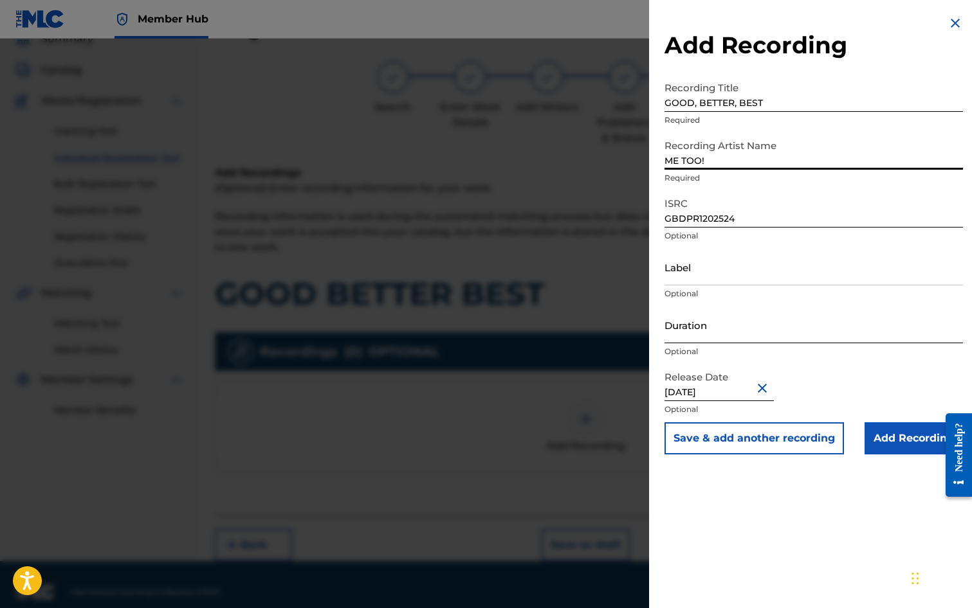
click at [694, 324] on input "Duration" at bounding box center [813, 325] width 298 height 37
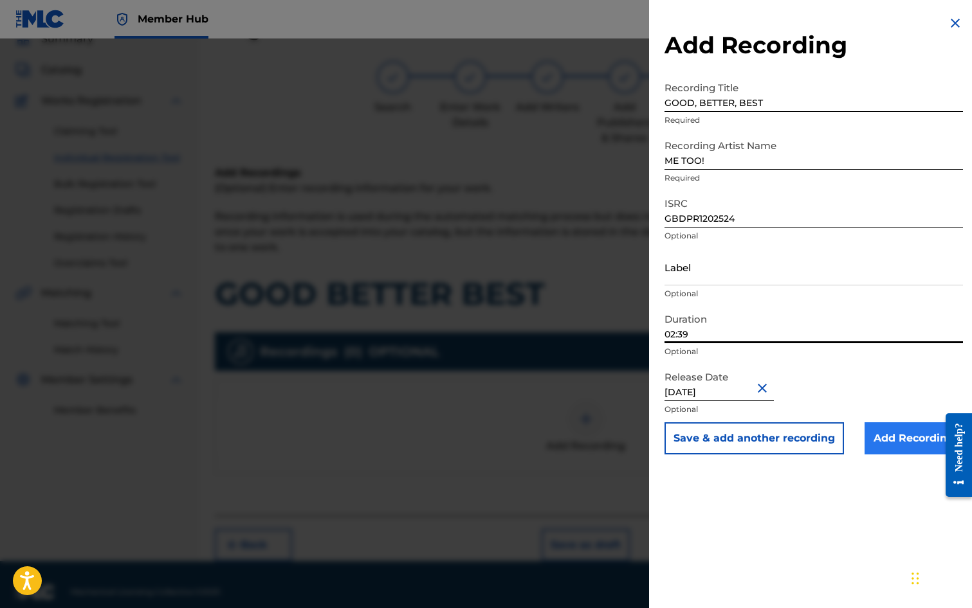
type input "02:39"
click at [904, 442] on input "Add Recording" at bounding box center [913, 439] width 98 height 32
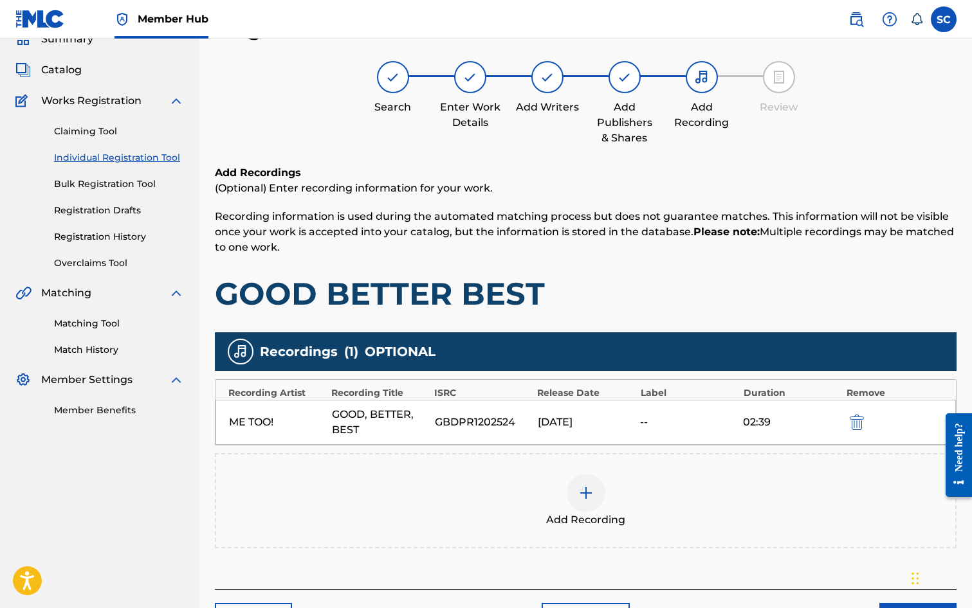
scroll to position [147, 0]
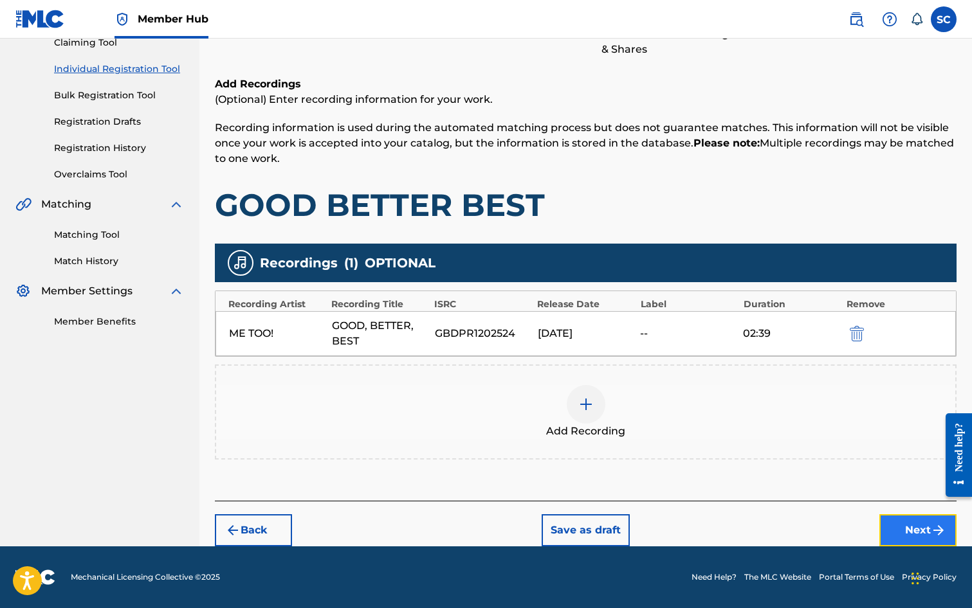
click at [902, 530] on button "Next" at bounding box center [917, 531] width 77 height 32
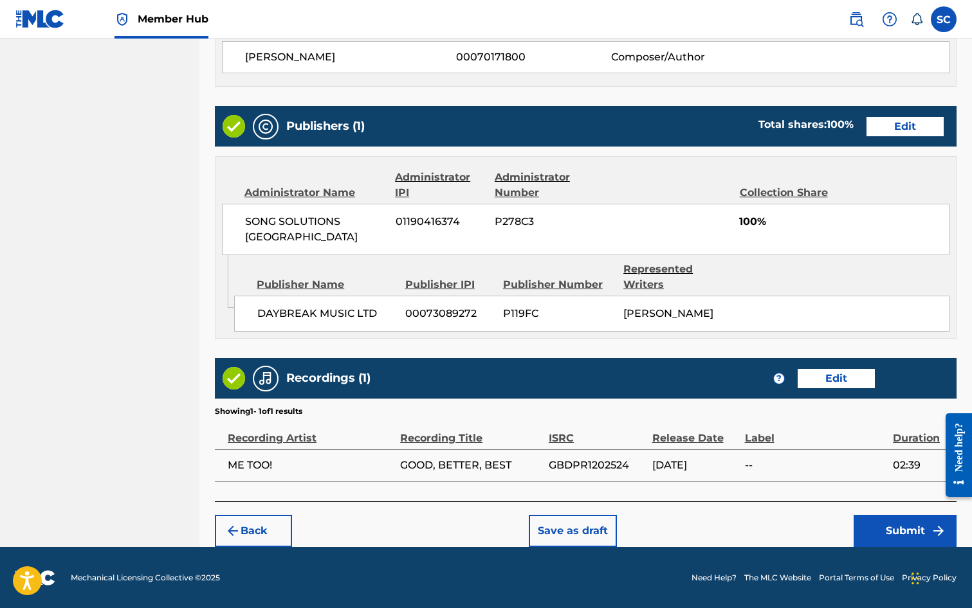
scroll to position [580, 0]
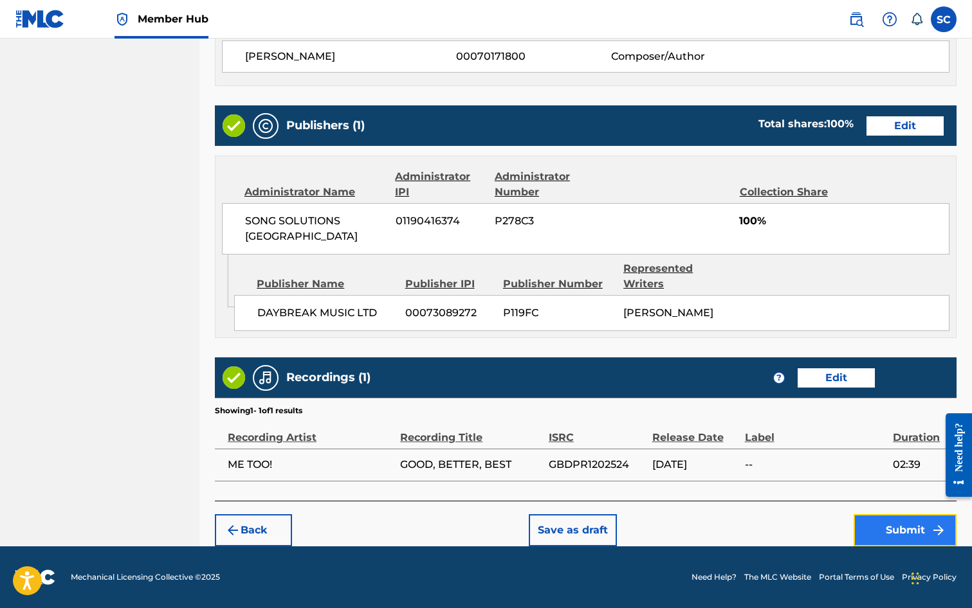
click at [898, 534] on button "Submit" at bounding box center [904, 531] width 103 height 32
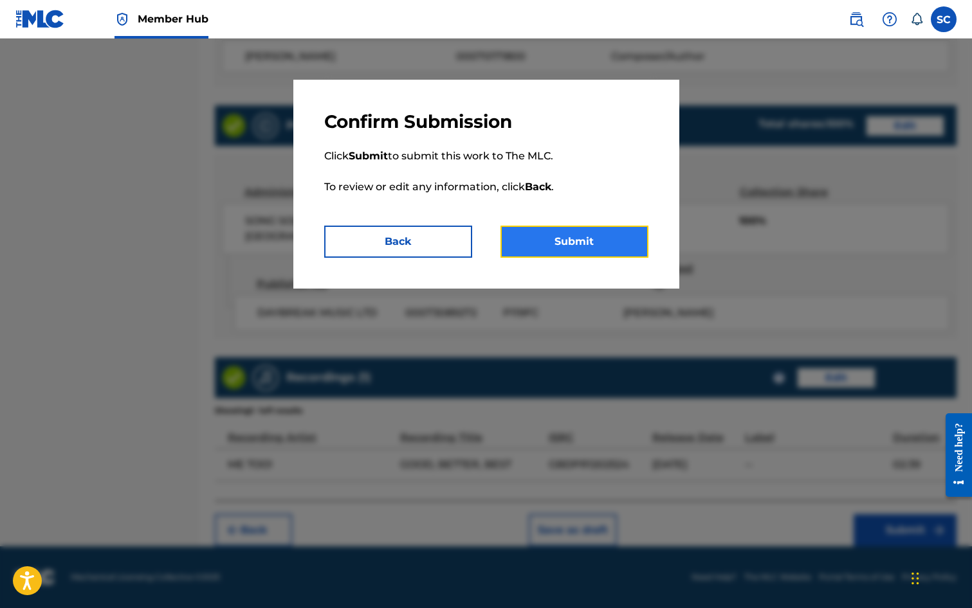
click at [578, 237] on button "Submit" at bounding box center [574, 242] width 148 height 32
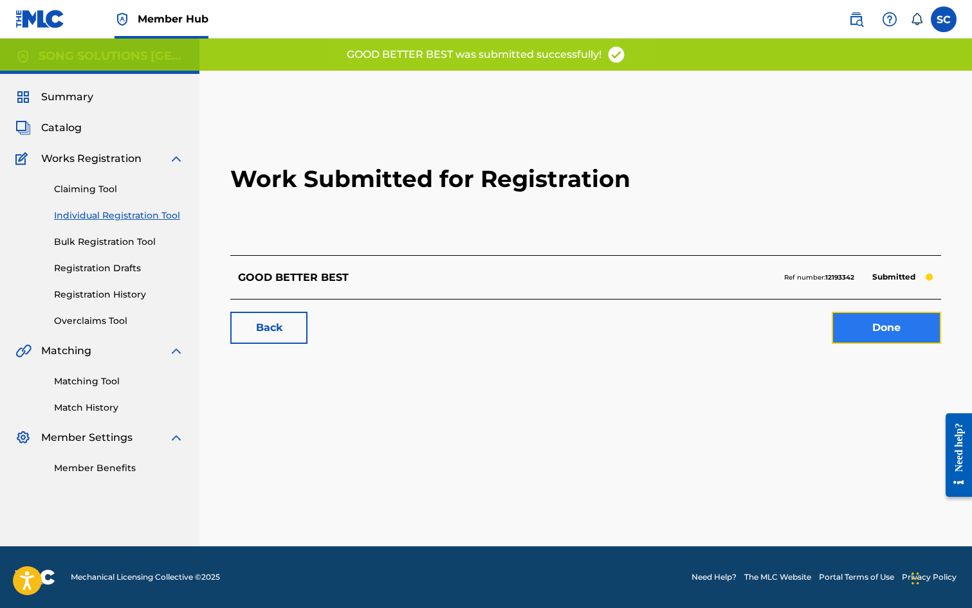
click at [914, 330] on link "Done" at bounding box center [886, 328] width 109 height 32
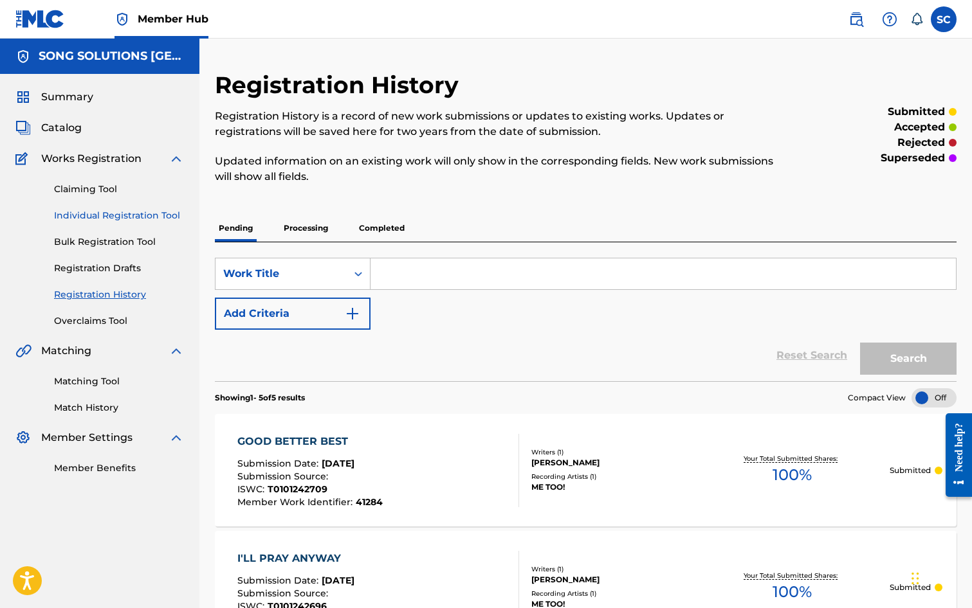
click at [105, 219] on link "Individual Registration Tool" at bounding box center [119, 216] width 130 height 14
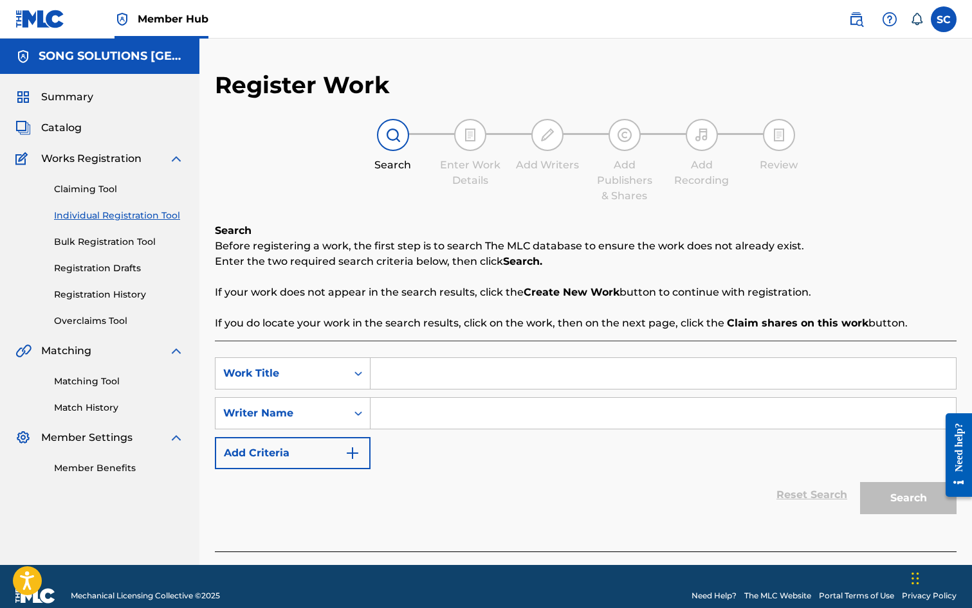
click at [439, 376] on input "Search Form" at bounding box center [662, 373] width 585 height 31
type input "DON'T STOP FILL EVERY POT"
click at [430, 412] on input "Search Form" at bounding box center [662, 413] width 585 height 31
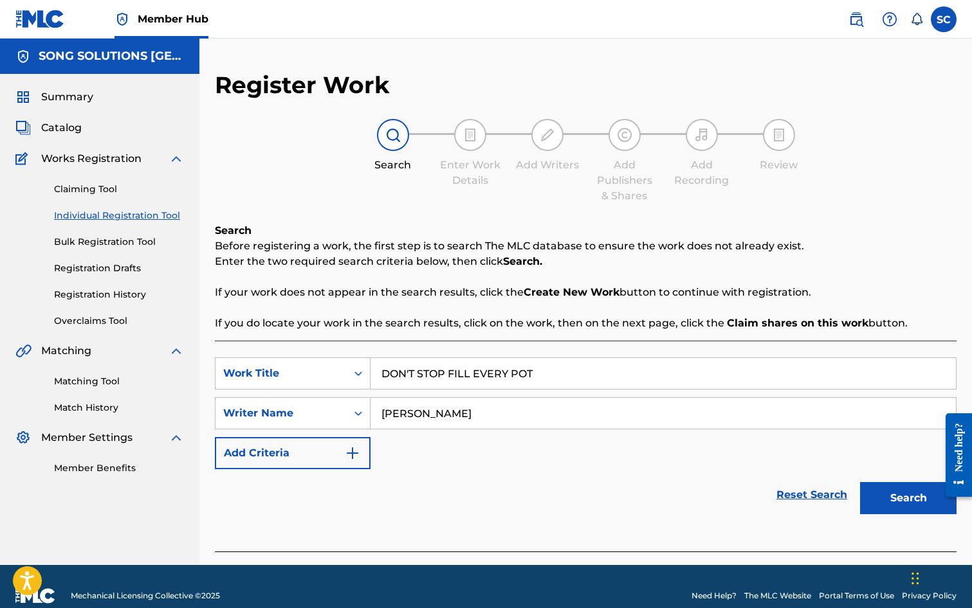
type input "[PERSON_NAME]"
click at [860, 482] on button "Search" at bounding box center [908, 498] width 96 height 32
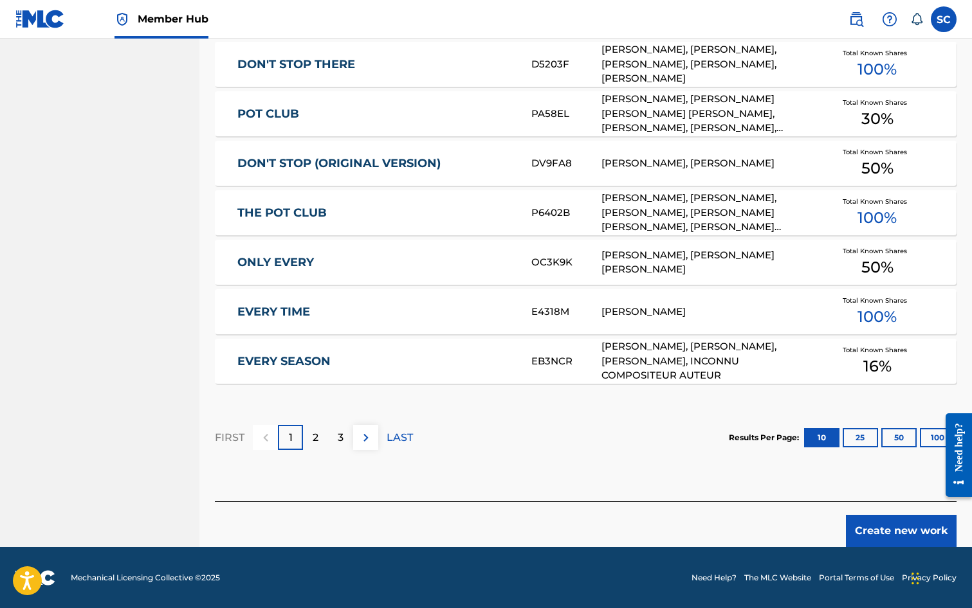
scroll to position [708, 0]
click at [898, 522] on button "Create new work" at bounding box center [901, 531] width 111 height 32
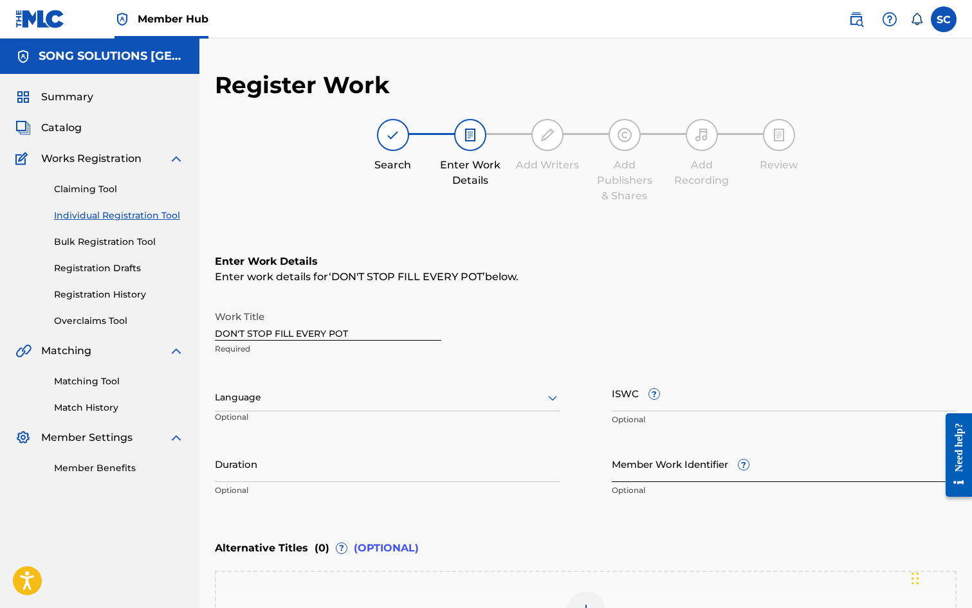
click at [628, 467] on input "Member Work Identifier ?" at bounding box center [784, 464] width 345 height 37
type input "40592"
click at [621, 403] on input "ISWC ?" at bounding box center [784, 393] width 345 height 37
paste input "T-010.124.250-5"
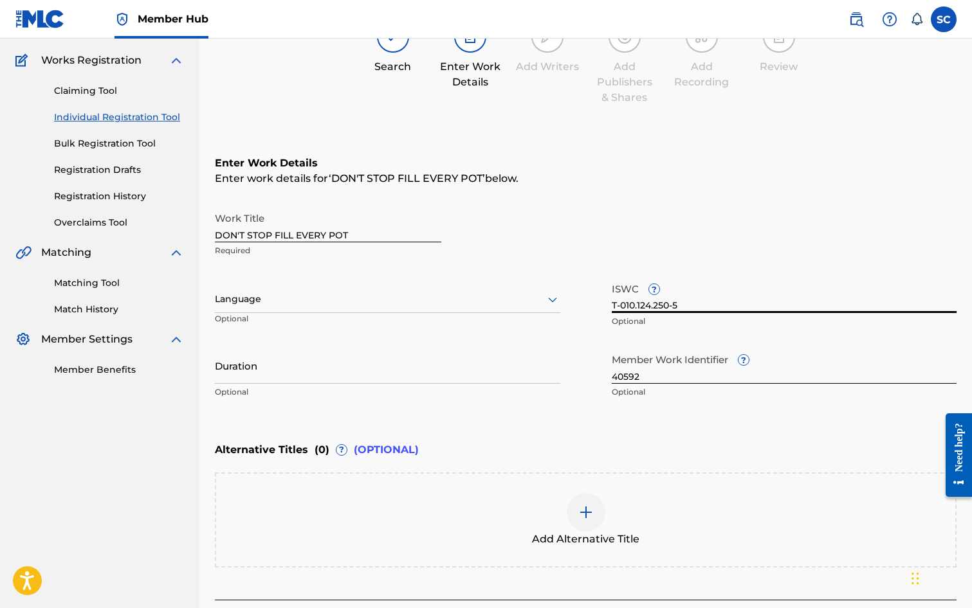
scroll to position [197, 0]
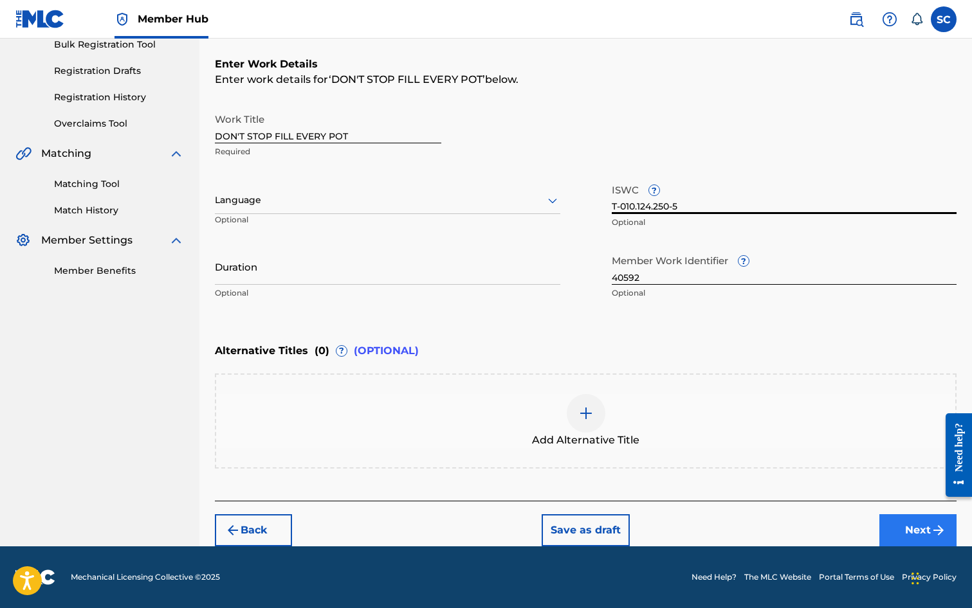
type input "T-010.124.250-5"
click at [896, 531] on button "Next" at bounding box center [917, 531] width 77 height 32
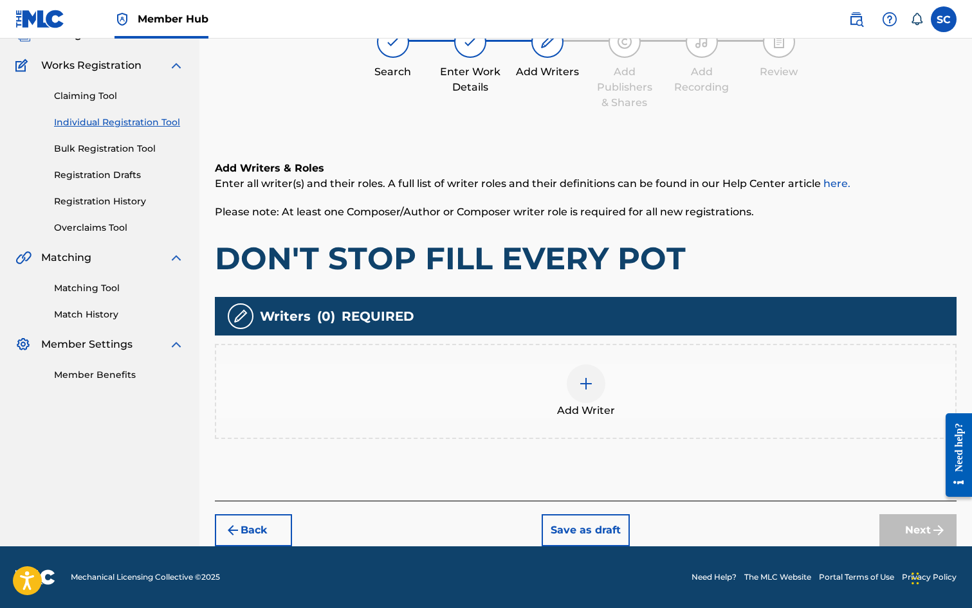
scroll to position [58, 0]
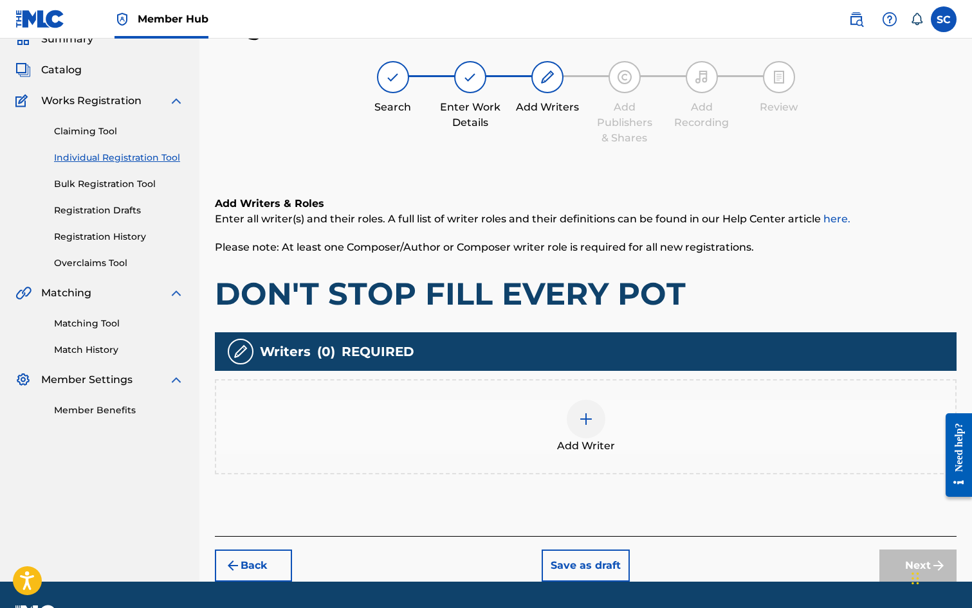
click at [582, 415] on img at bounding box center [585, 419] width 15 height 15
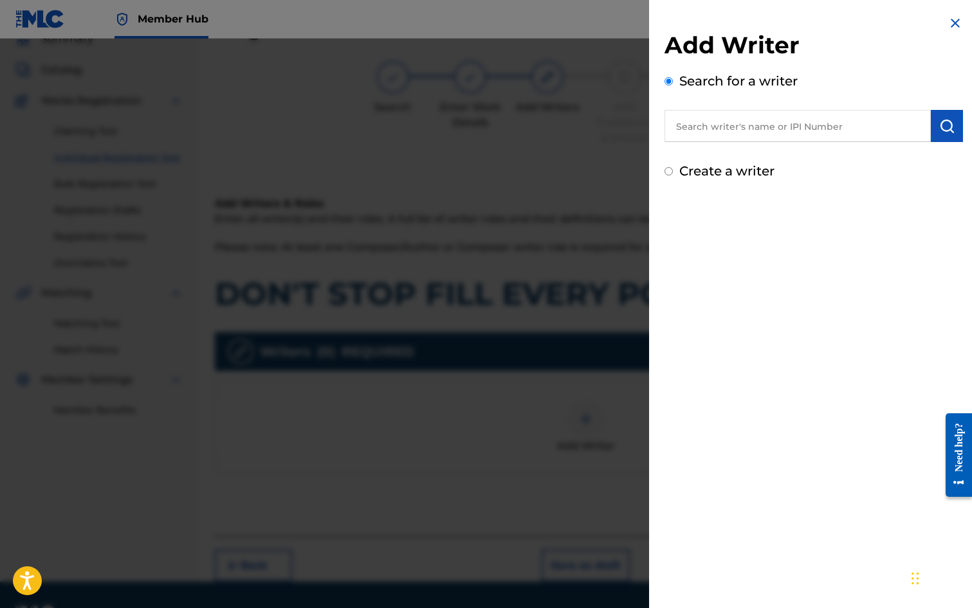
click at [723, 117] on input "text" at bounding box center [797, 126] width 266 height 32
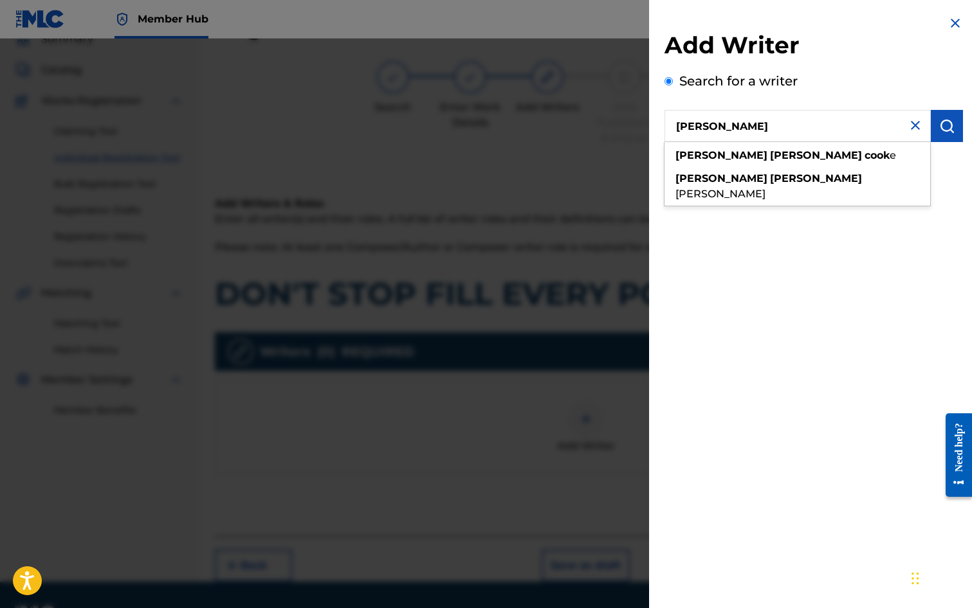
type input "[PERSON_NAME]"
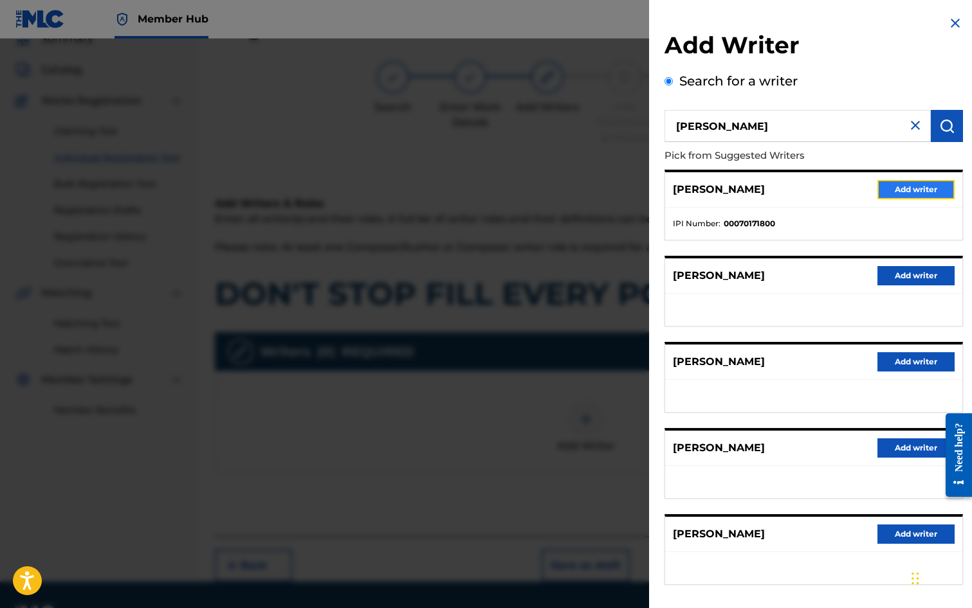
click at [913, 190] on button "Add writer" at bounding box center [915, 189] width 77 height 19
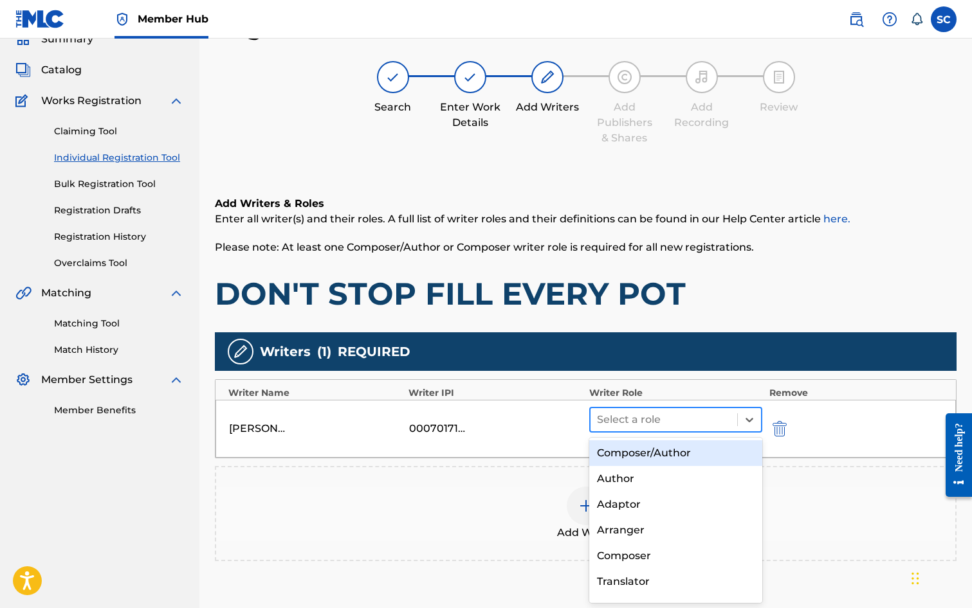
click at [660, 419] on div at bounding box center [664, 420] width 134 height 18
click at [654, 454] on div "Composer/Author" at bounding box center [676, 454] width 174 height 26
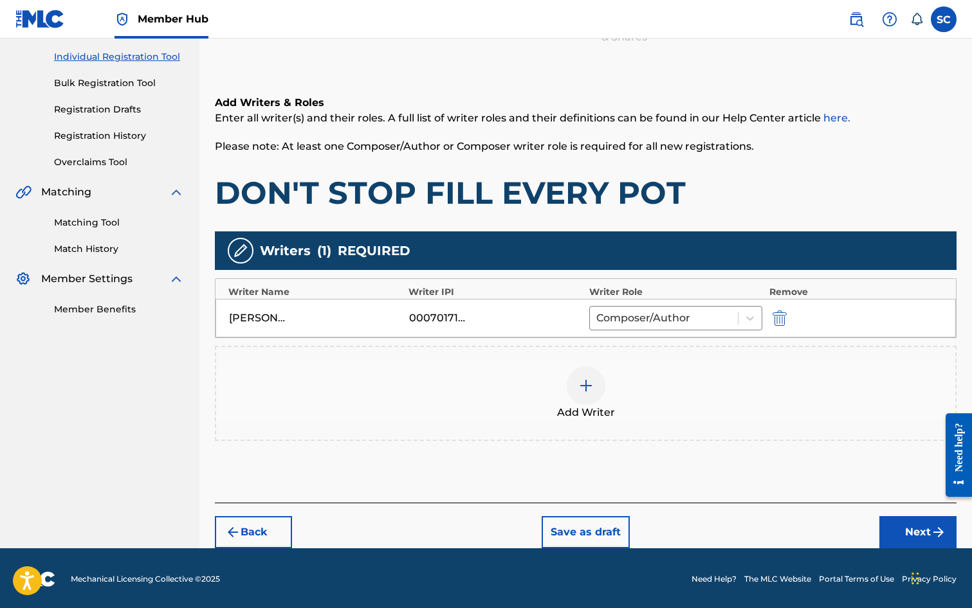
scroll to position [161, 0]
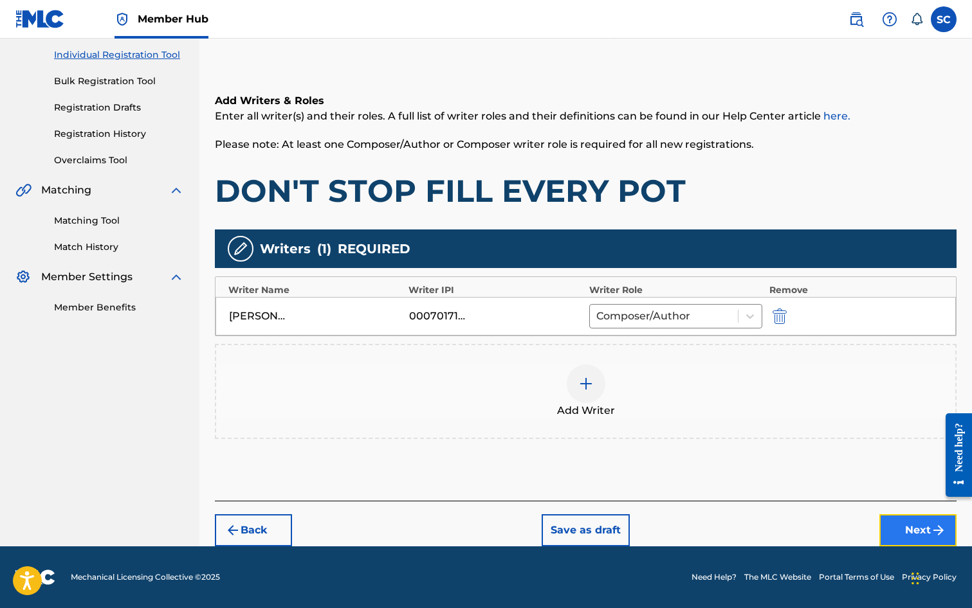
click at [911, 527] on button "Next" at bounding box center [917, 531] width 77 height 32
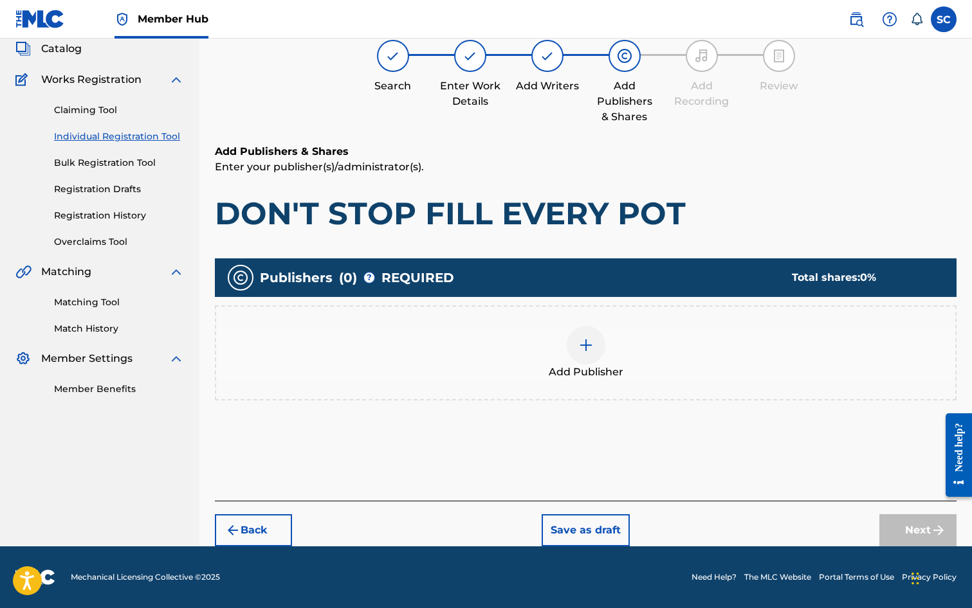
scroll to position [58, 0]
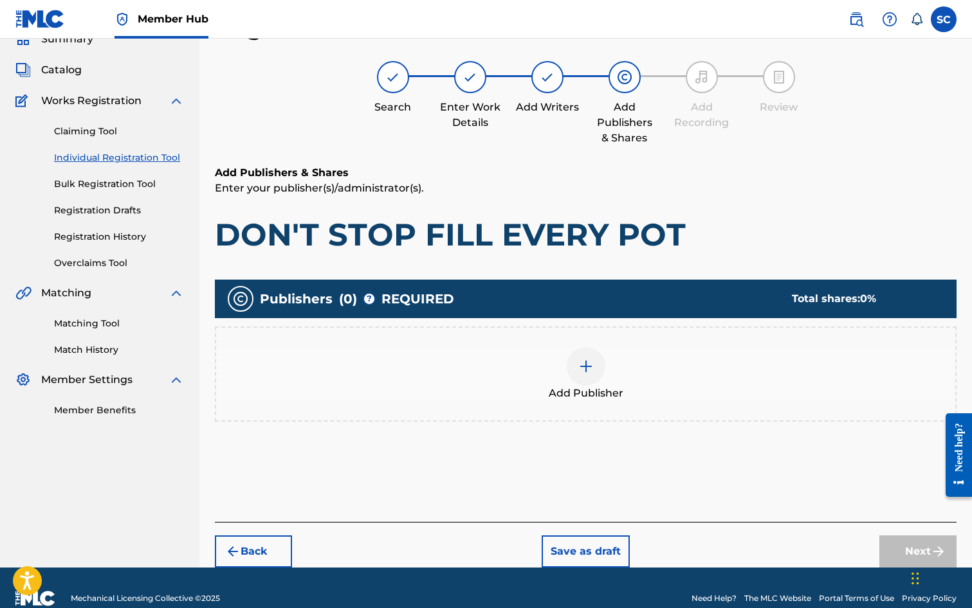
click at [590, 368] on img at bounding box center [585, 366] width 15 height 15
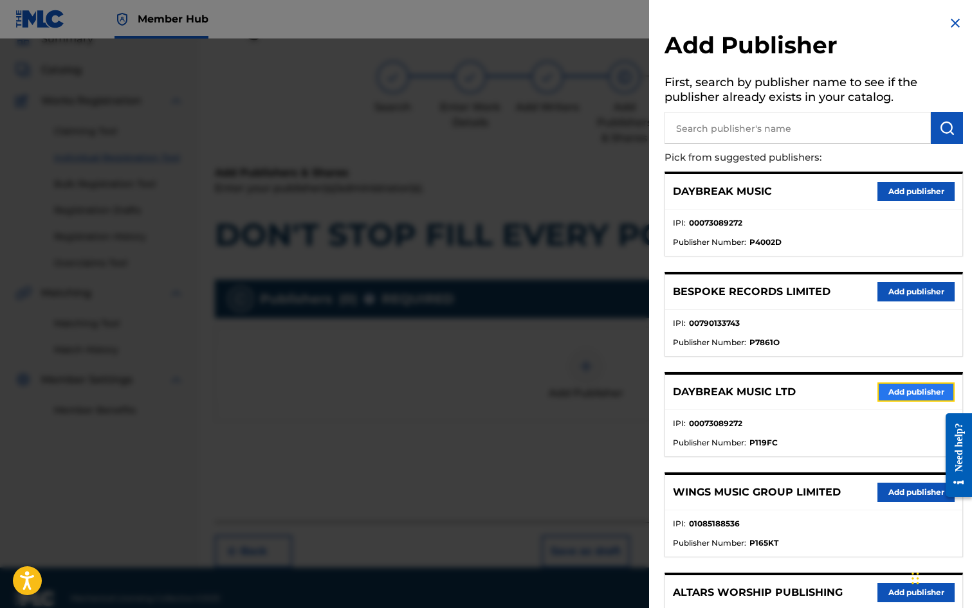
click at [895, 394] on button "Add publisher" at bounding box center [915, 392] width 77 height 19
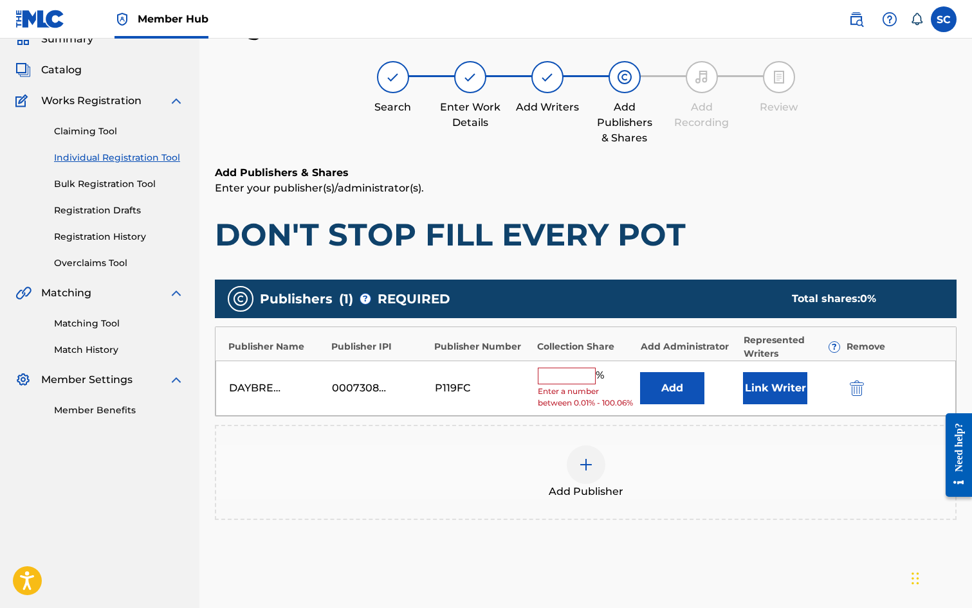
click at [551, 372] on input "text" at bounding box center [567, 376] width 58 height 17
type input "100"
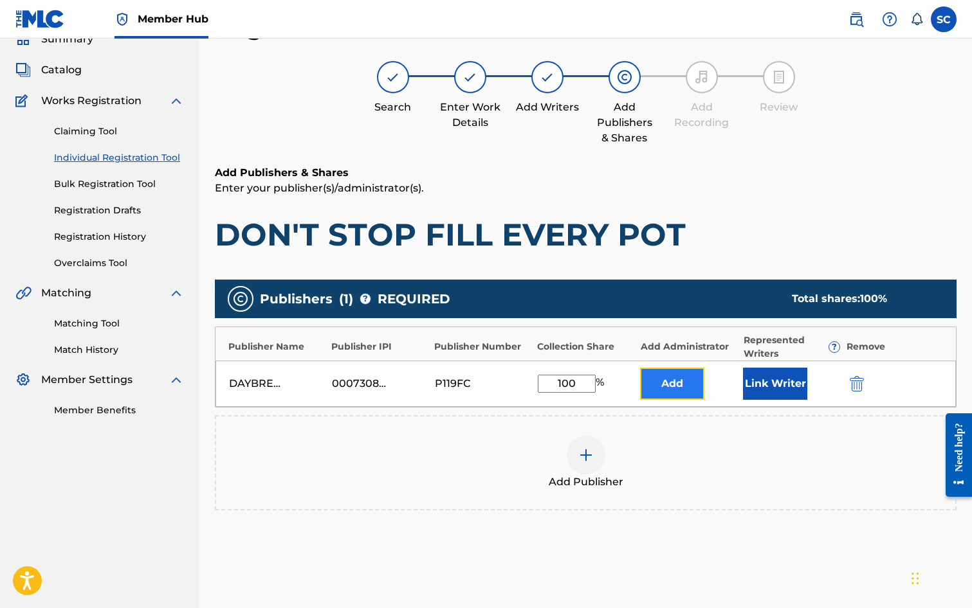
click at [670, 382] on button "Add" at bounding box center [672, 384] width 64 height 32
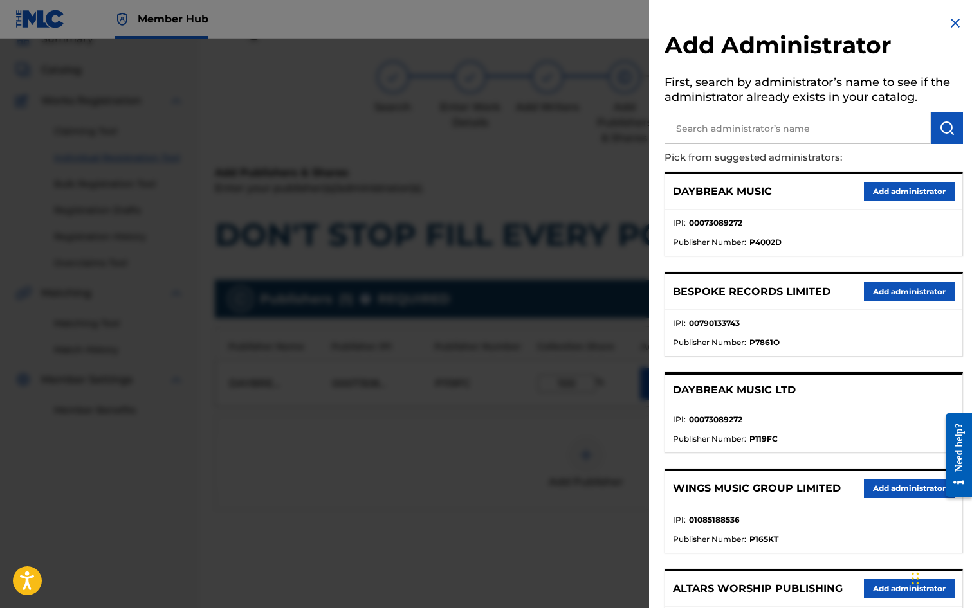
click at [695, 122] on input "text" at bounding box center [797, 128] width 266 height 32
type input "SONG SOLUTIONS"
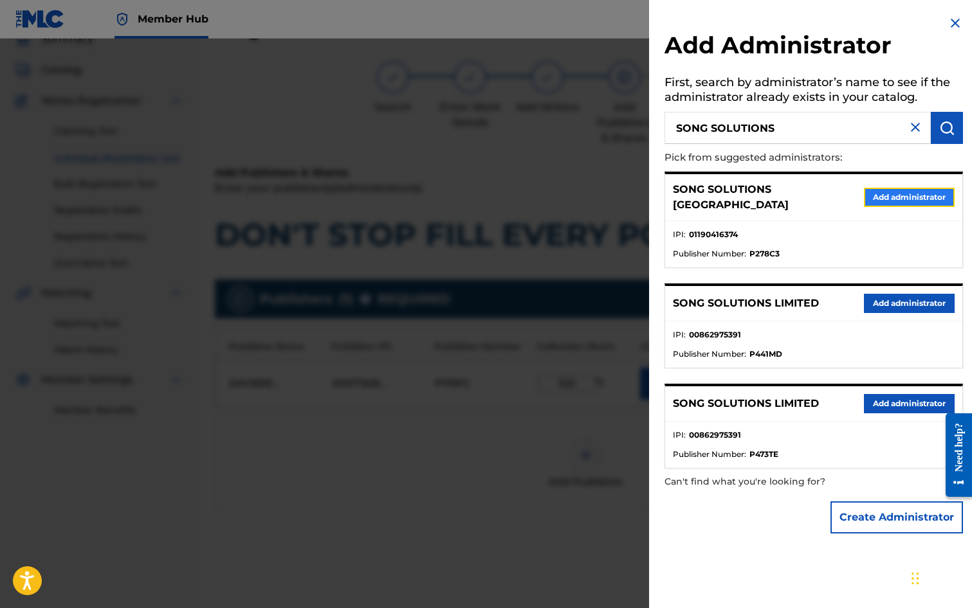
click at [921, 191] on button "Add administrator" at bounding box center [909, 197] width 91 height 19
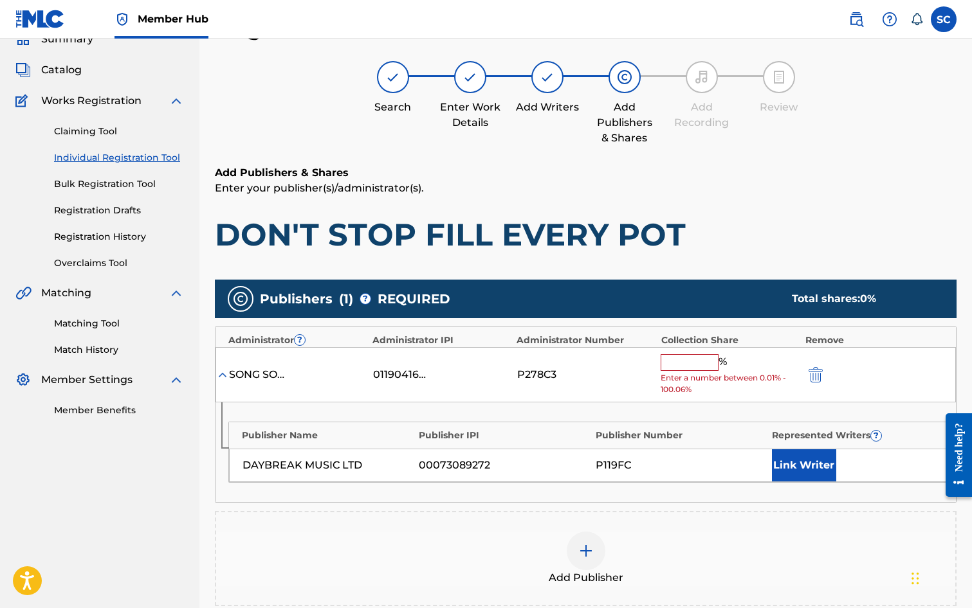
click at [698, 364] on input "text" at bounding box center [690, 362] width 58 height 17
type input "100"
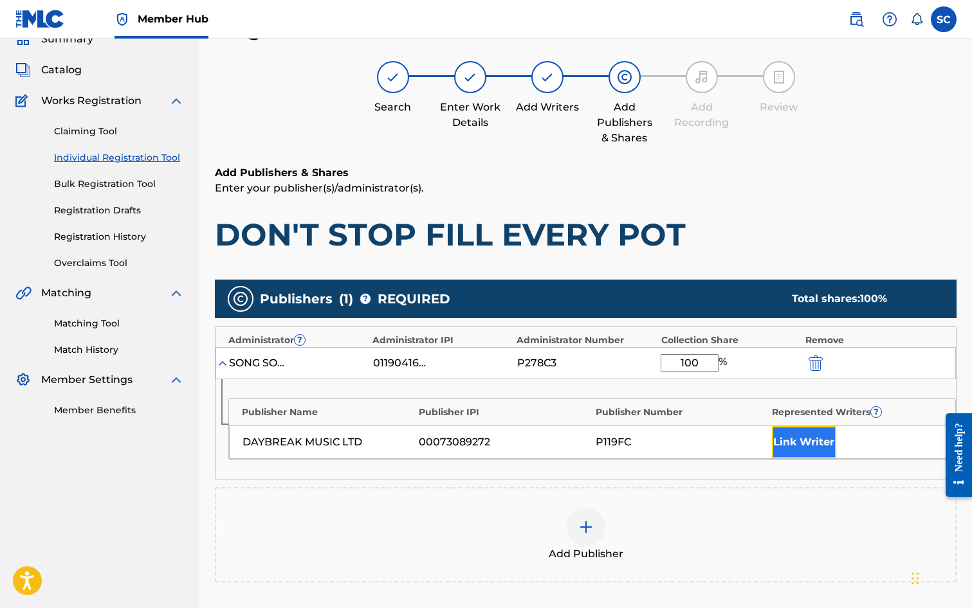
click at [800, 444] on button "Link Writer" at bounding box center [804, 442] width 64 height 32
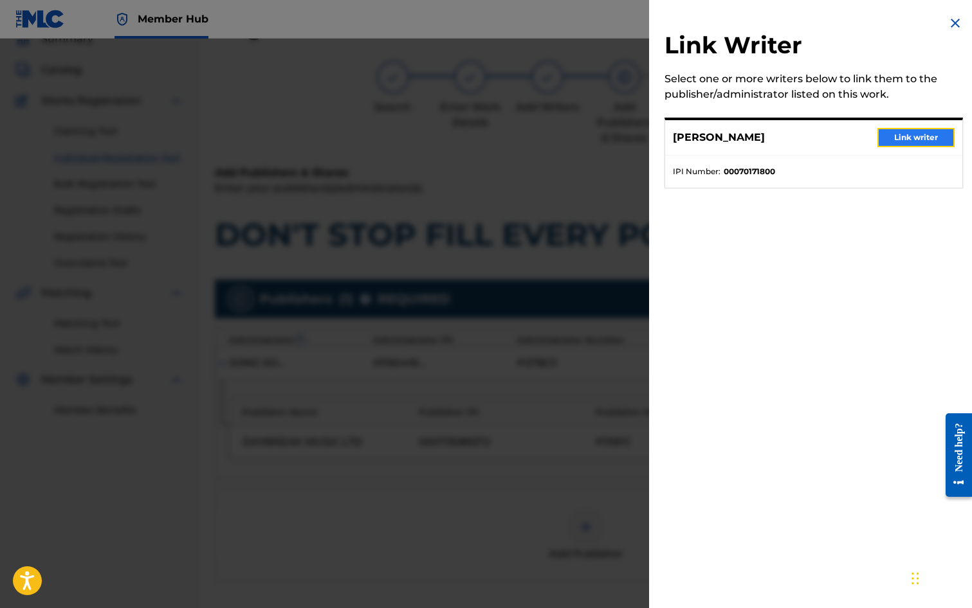
click at [895, 143] on button "Link writer" at bounding box center [915, 137] width 77 height 19
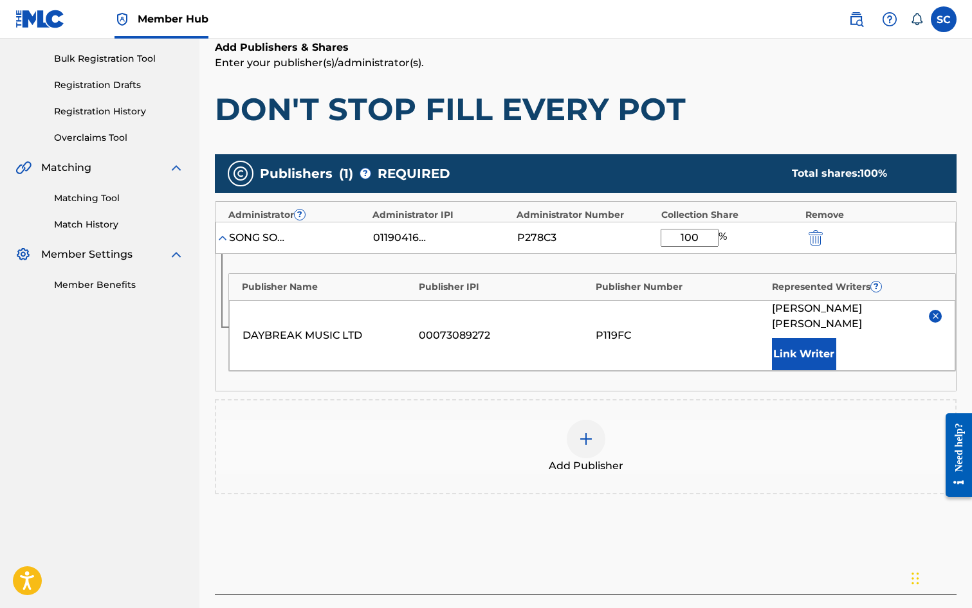
scroll to position [251, 0]
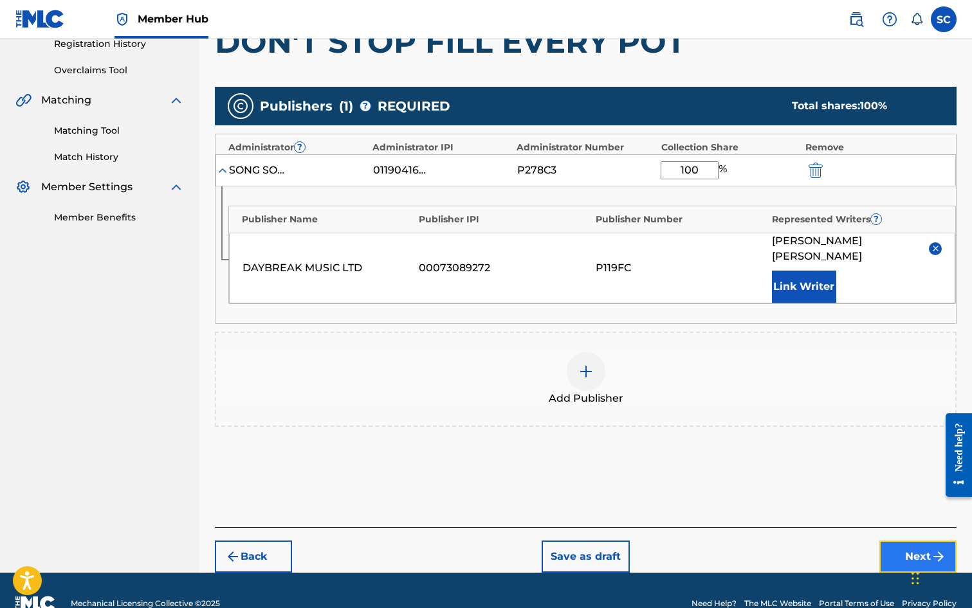
click at [912, 542] on button "Next" at bounding box center [917, 557] width 77 height 32
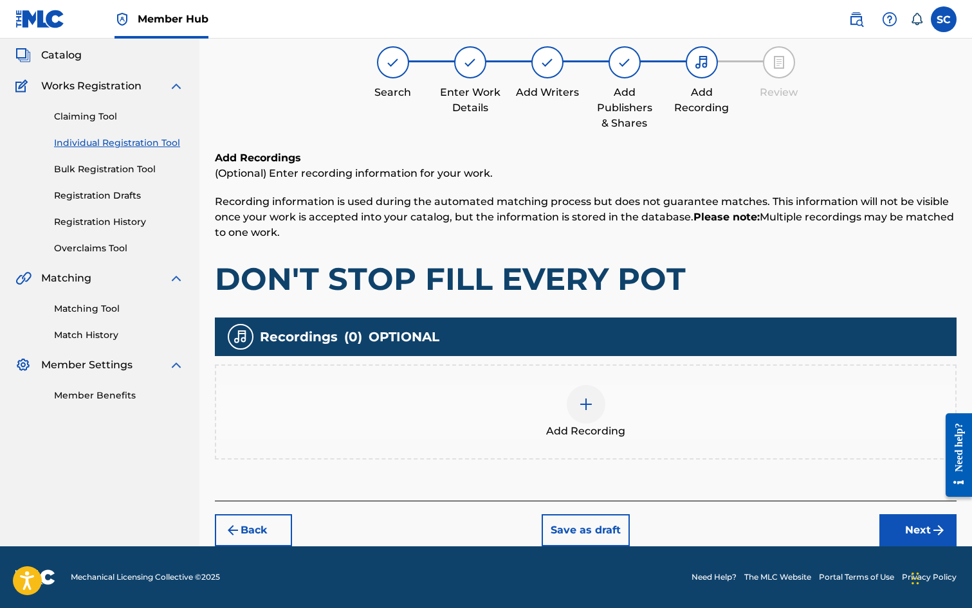
scroll to position [58, 0]
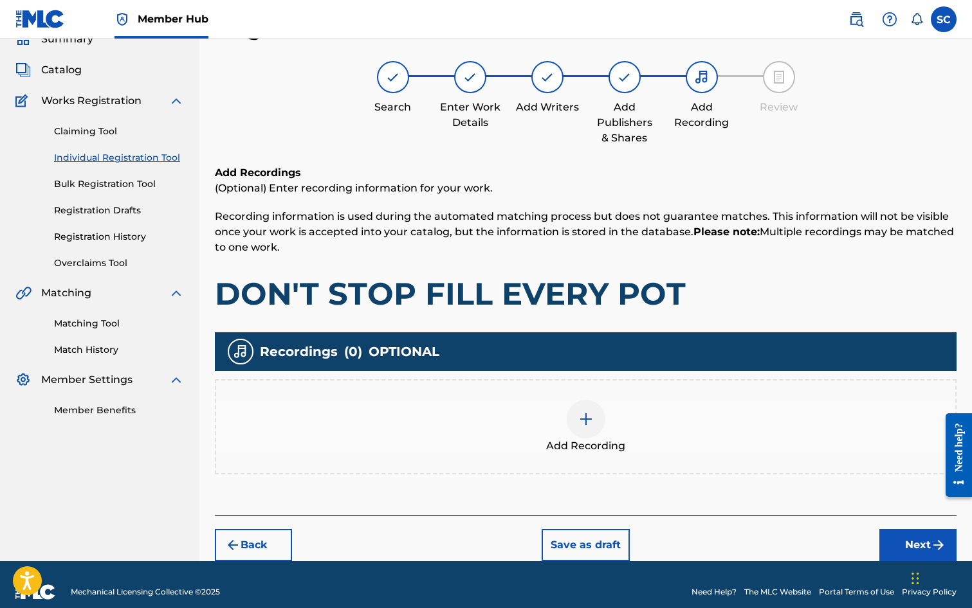
click at [587, 422] on img at bounding box center [585, 419] width 15 height 15
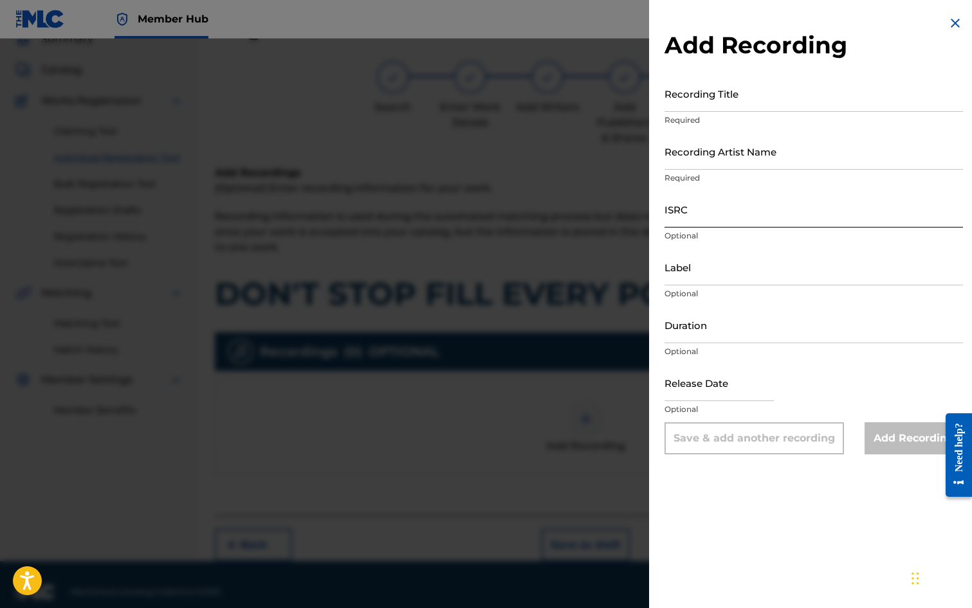
click at [673, 209] on input "ISRC" at bounding box center [813, 209] width 298 height 37
paste input "GBDPR1202525"
type input "GBDPR1202525"
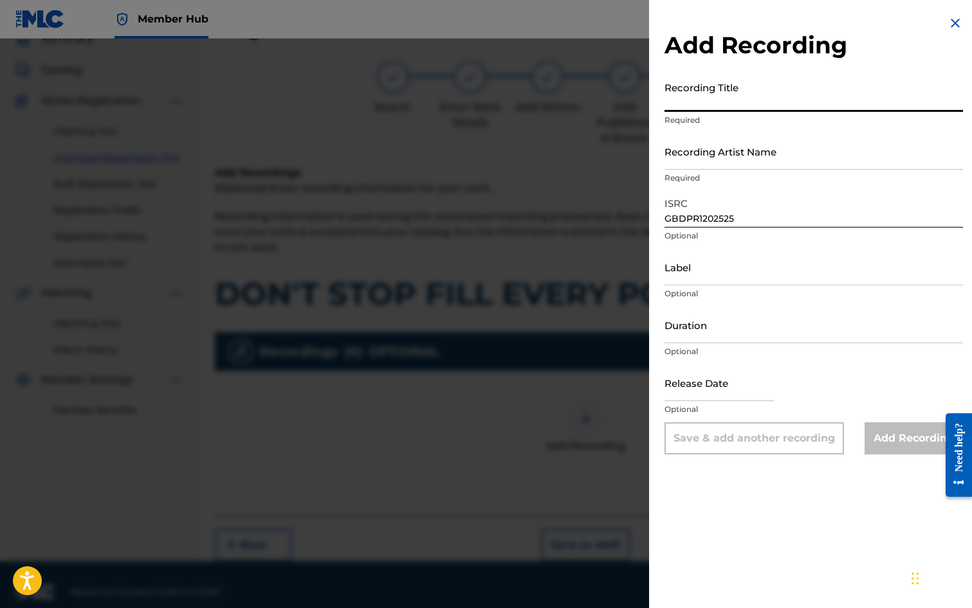
click at [689, 98] on input "Recording Title" at bounding box center [813, 93] width 298 height 37
type input "DON'T STOP...FILL EVERY POT"
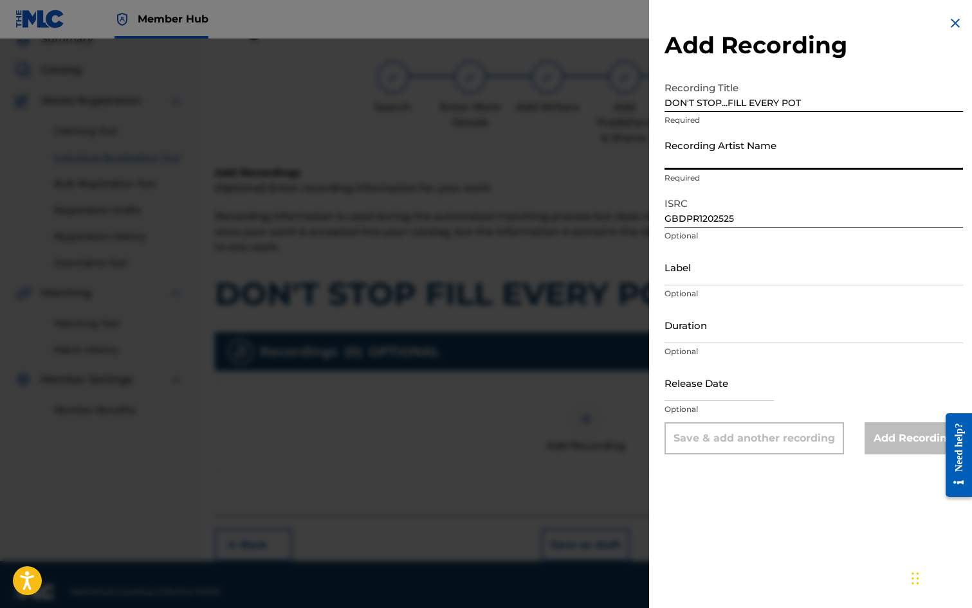
click at [678, 156] on input "Recording Artist Name" at bounding box center [813, 151] width 298 height 37
type input "ME TOO!"
type input "[DATE]"
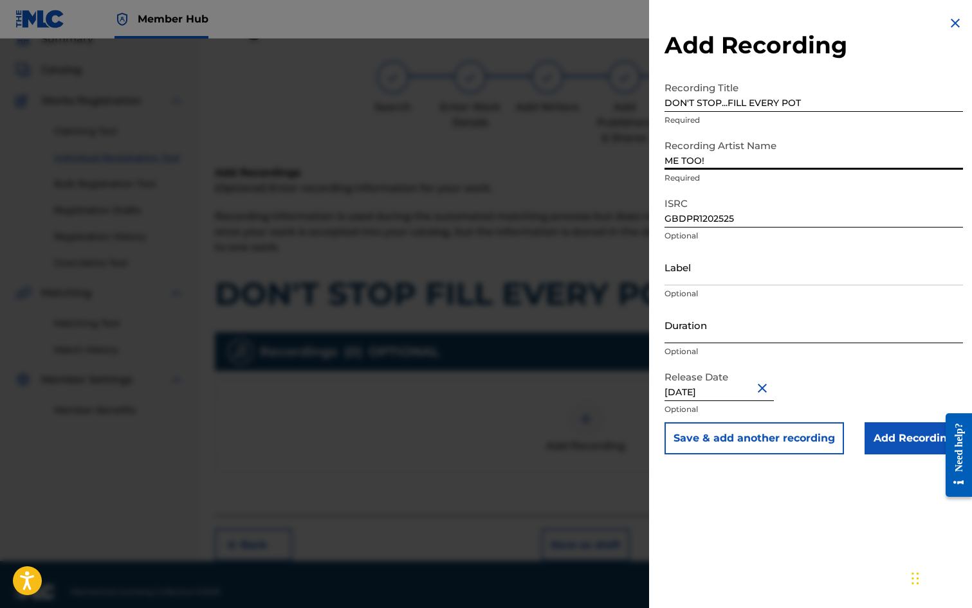
click at [729, 318] on input "Duration" at bounding box center [813, 325] width 298 height 37
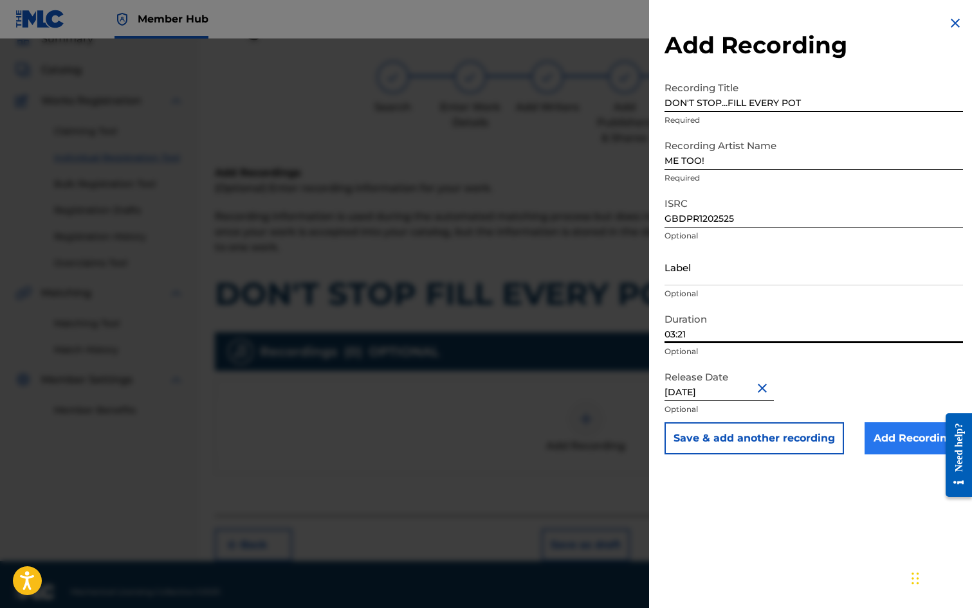
type input "03:21"
click at [919, 444] on input "Add Recording" at bounding box center [913, 439] width 98 height 32
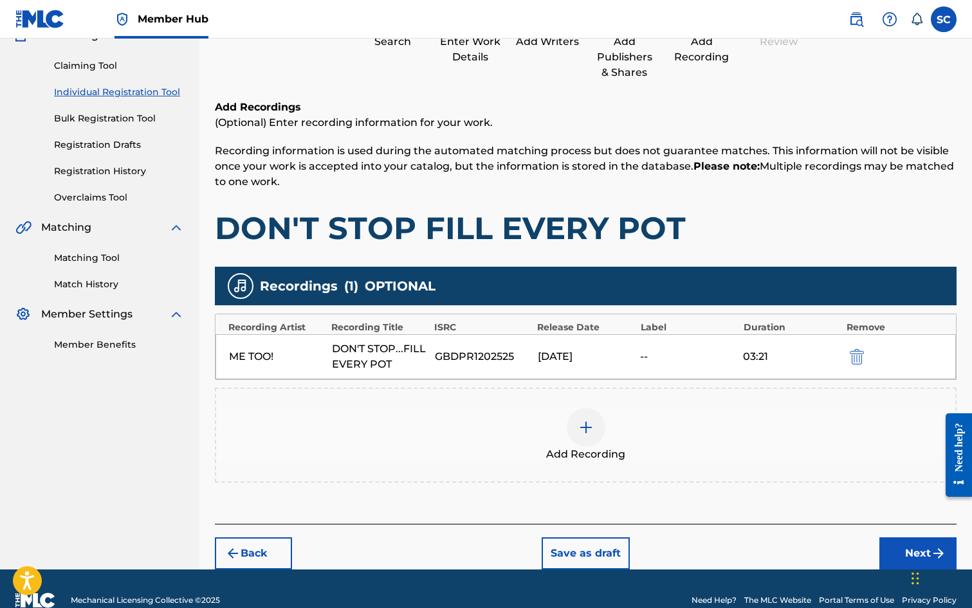
scroll to position [147, 0]
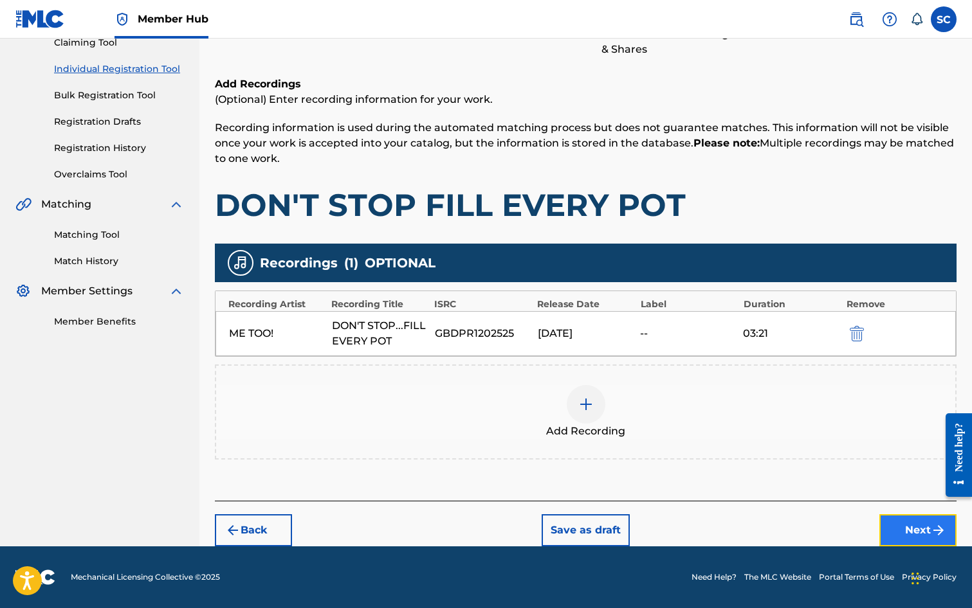
click at [903, 532] on button "Next" at bounding box center [917, 531] width 77 height 32
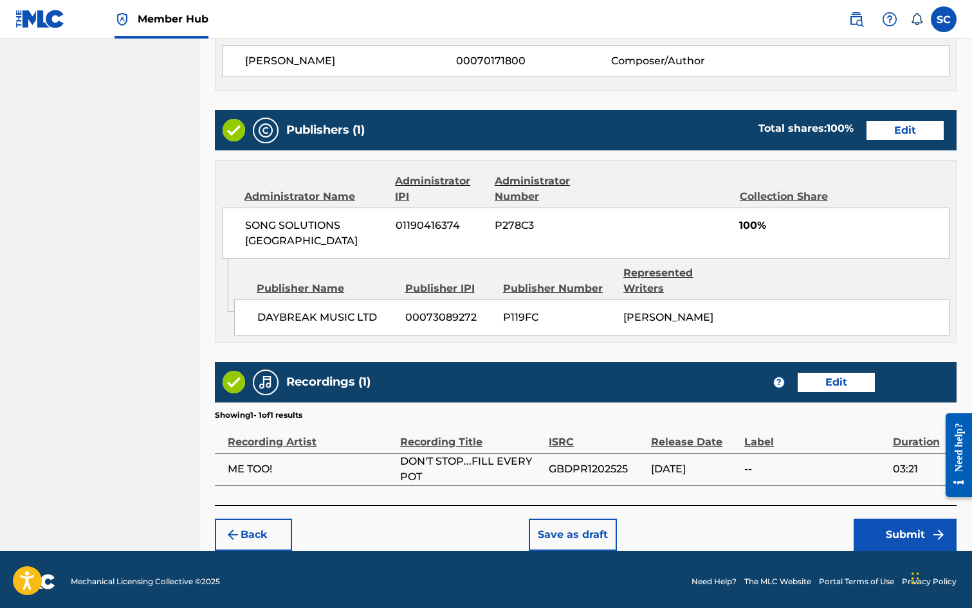
scroll to position [580, 0]
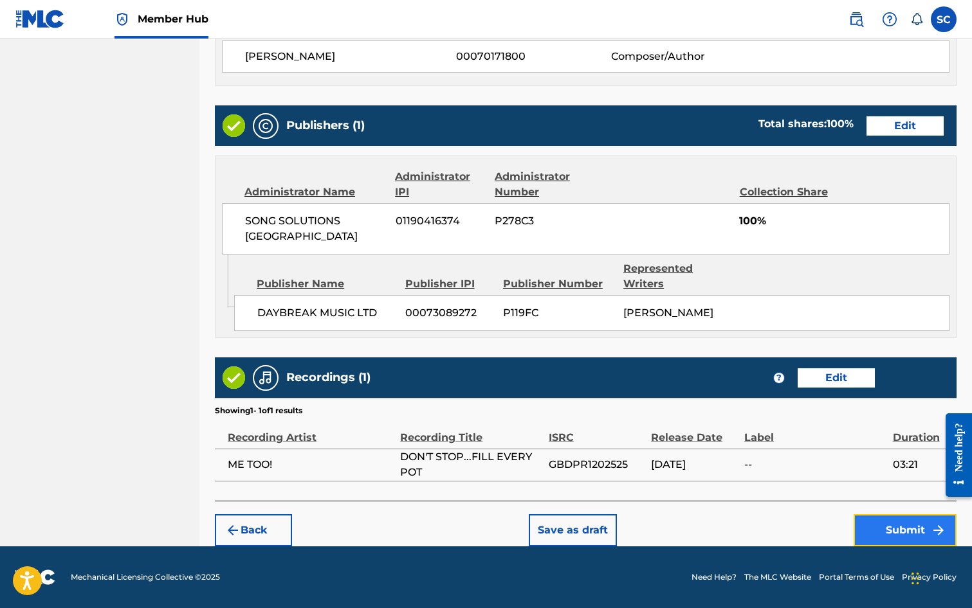
click at [902, 529] on button "Submit" at bounding box center [904, 531] width 103 height 32
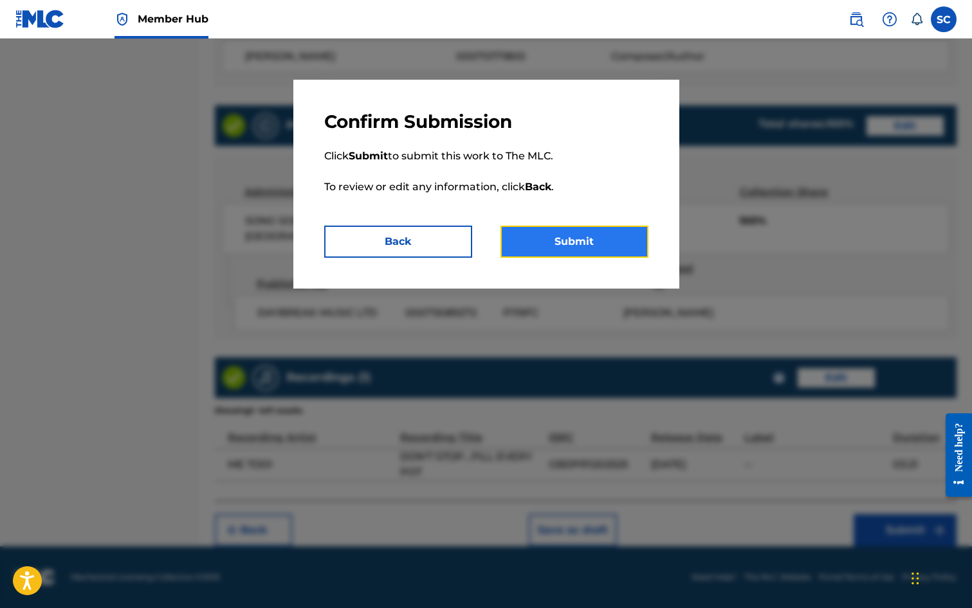
click at [569, 243] on button "Submit" at bounding box center [574, 242] width 148 height 32
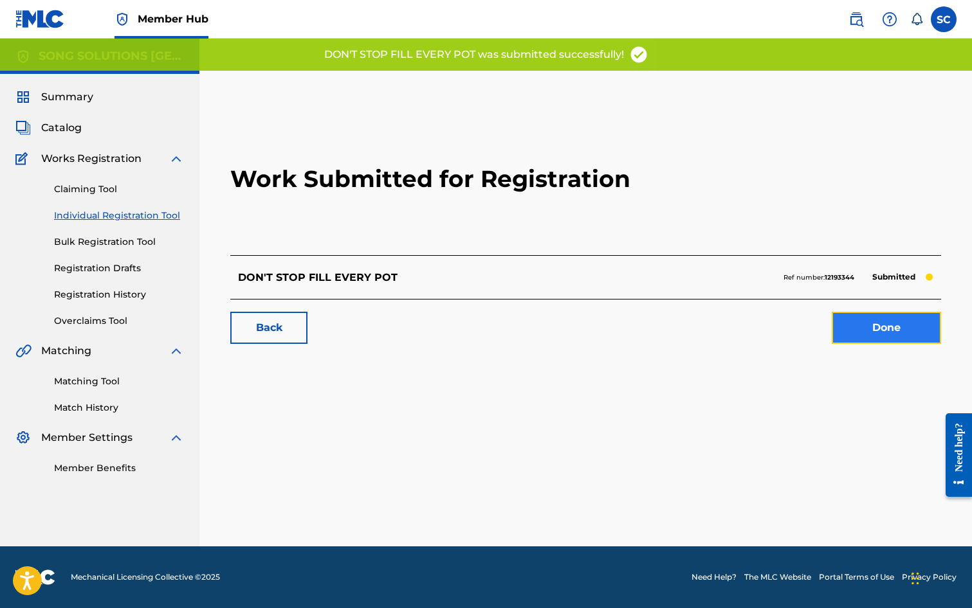
click at [875, 329] on link "Done" at bounding box center [886, 328] width 109 height 32
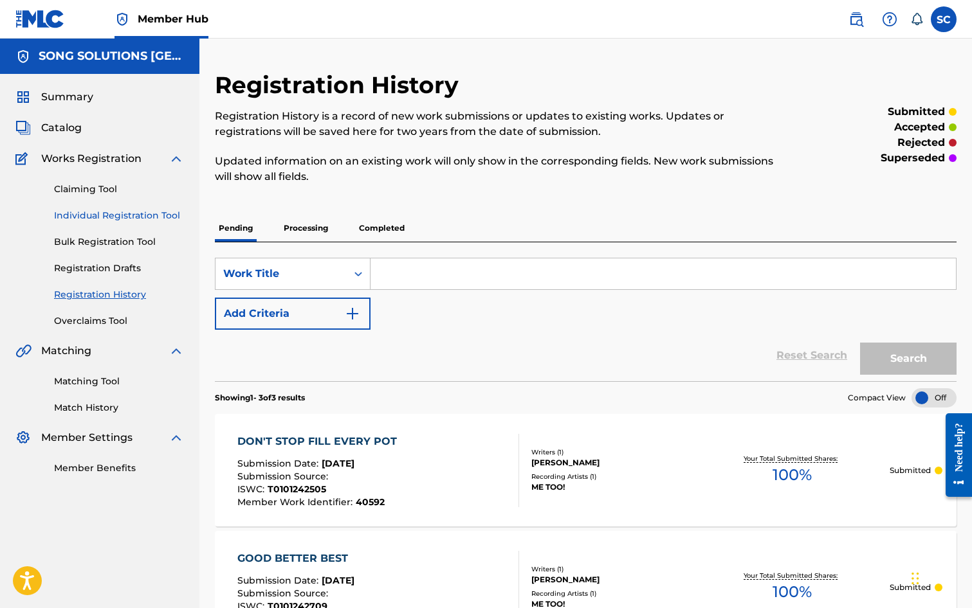
click at [93, 216] on link "Individual Registration Tool" at bounding box center [119, 216] width 130 height 14
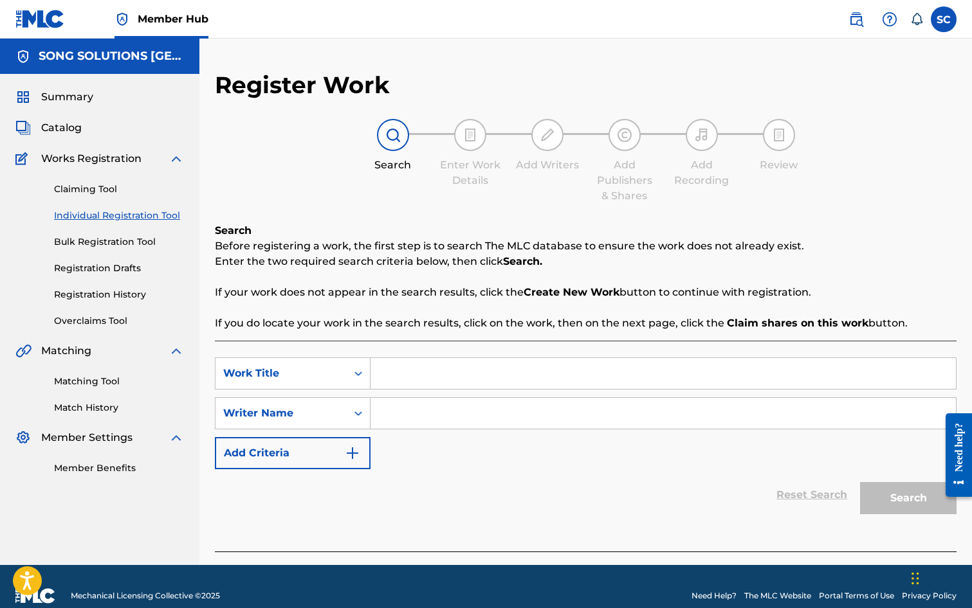
click at [410, 370] on input "Search Form" at bounding box center [662, 373] width 585 height 31
drag, startPoint x: 470, startPoint y: 374, endPoint x: 158, endPoint y: 345, distance: 313.3
click at [158, 345] on main "SONG SOLUTIONS USA Summary Catalog Works Registration Claiming Tool Individual …" at bounding box center [486, 302] width 972 height 527
type input "OUT ON A LIMB"
click at [468, 414] on input "Search Form" at bounding box center [662, 413] width 585 height 31
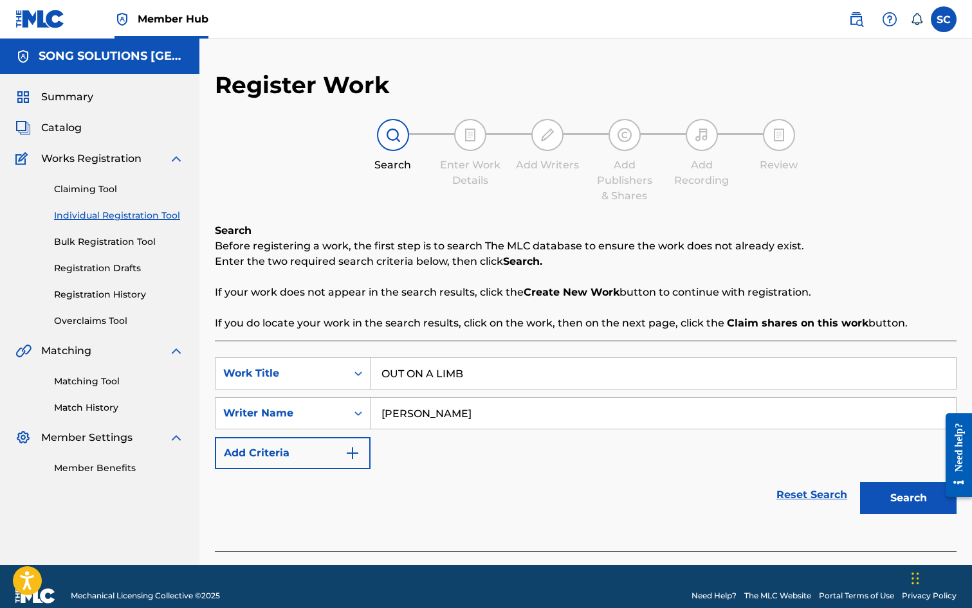
type input "[PERSON_NAME]"
click at [860, 482] on button "Search" at bounding box center [908, 498] width 96 height 32
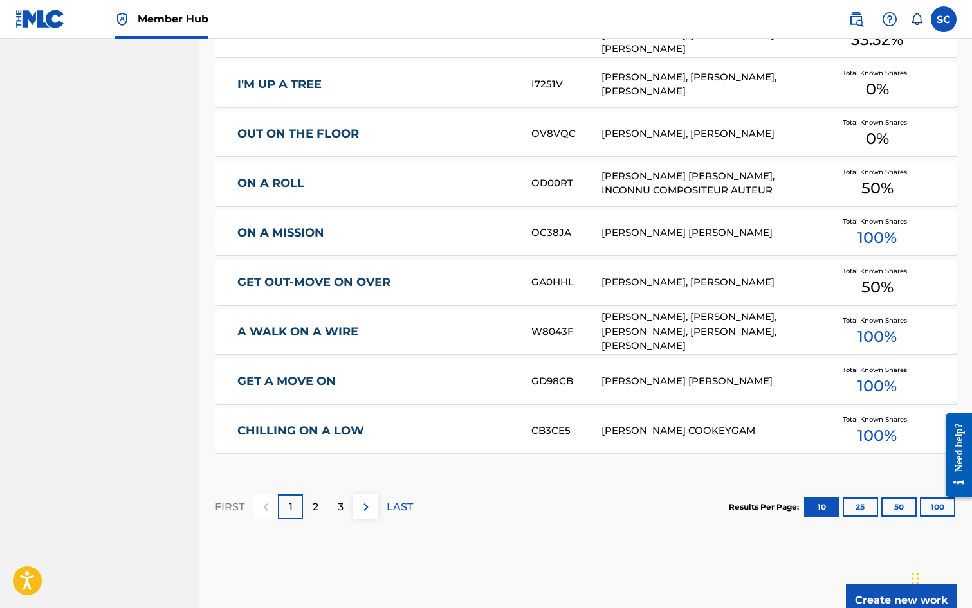
scroll to position [708, 0]
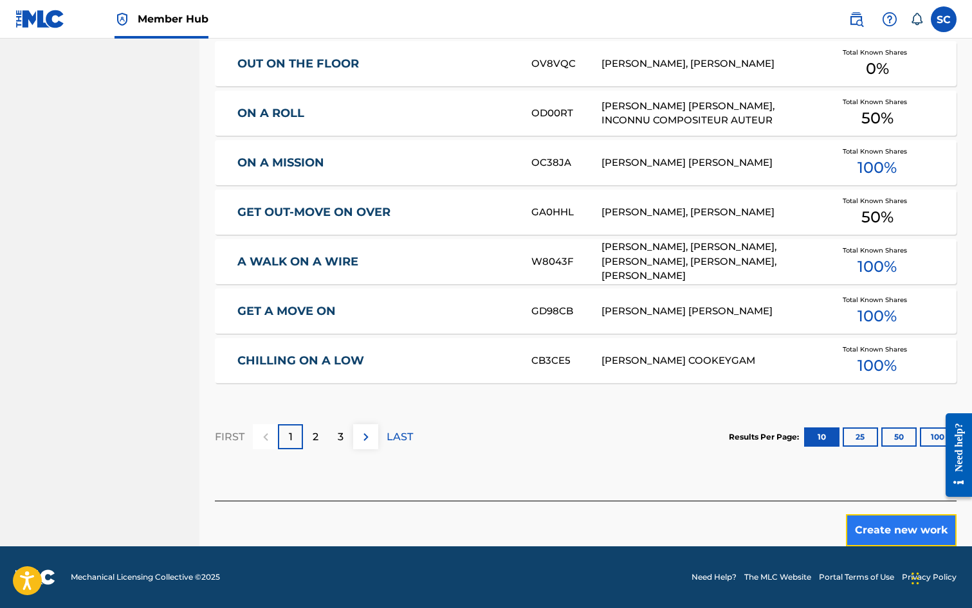
click at [922, 527] on button "Create new work" at bounding box center [901, 531] width 111 height 32
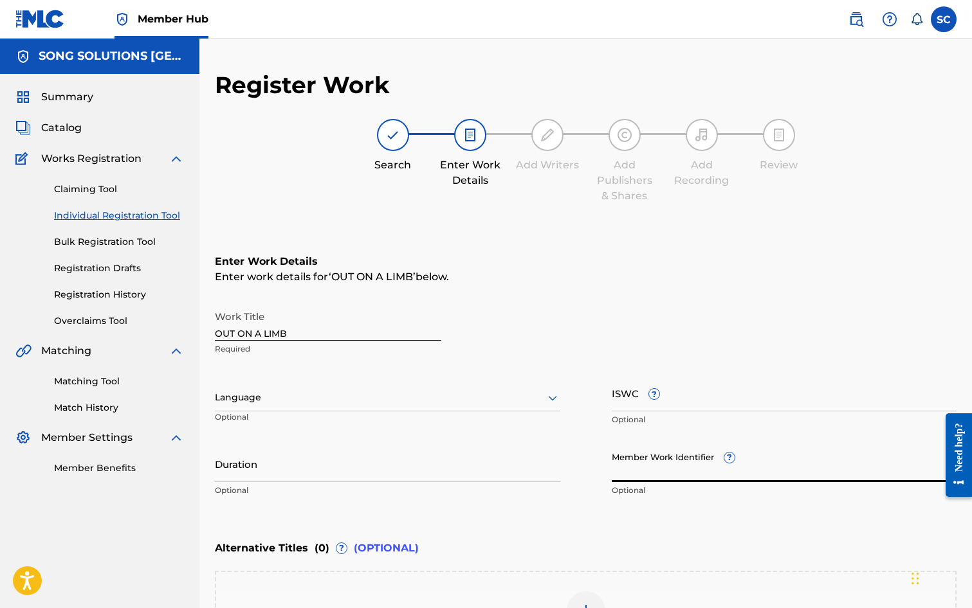
click at [636, 473] on input "Member Work Identifier ?" at bounding box center [784, 464] width 345 height 37
type input "40827"
click at [628, 396] on input "ISWC ?" at bounding box center [784, 393] width 345 height 37
paste input "T-010.124.264-1"
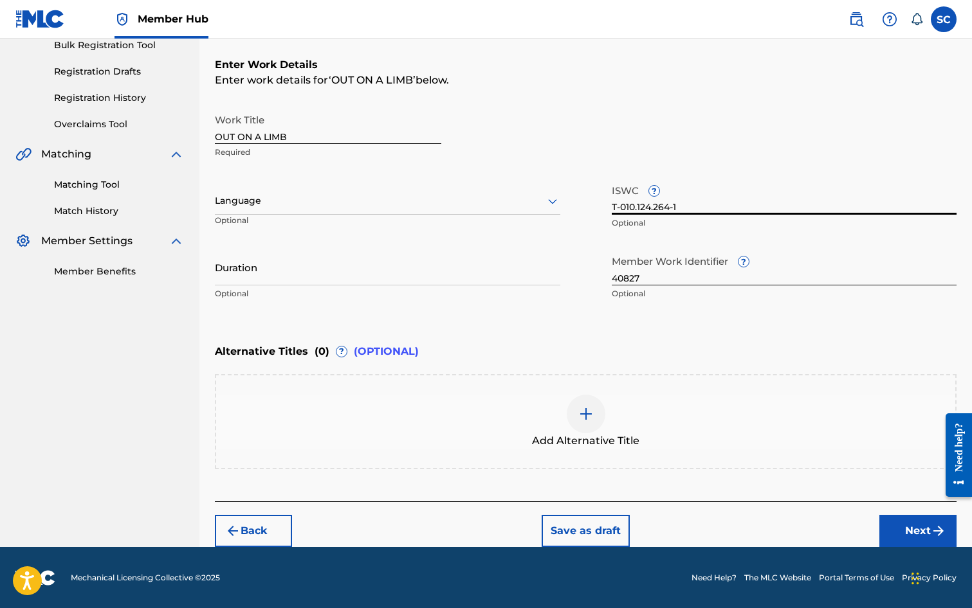
scroll to position [197, 0]
type input "T-010.124.264-1"
click at [916, 531] on button "Next" at bounding box center [917, 531] width 77 height 32
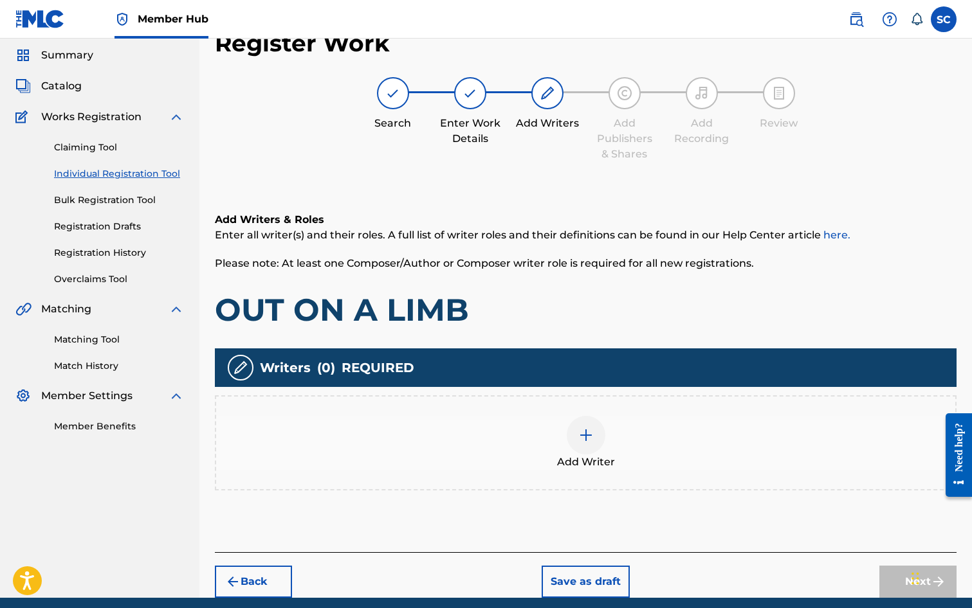
scroll to position [58, 0]
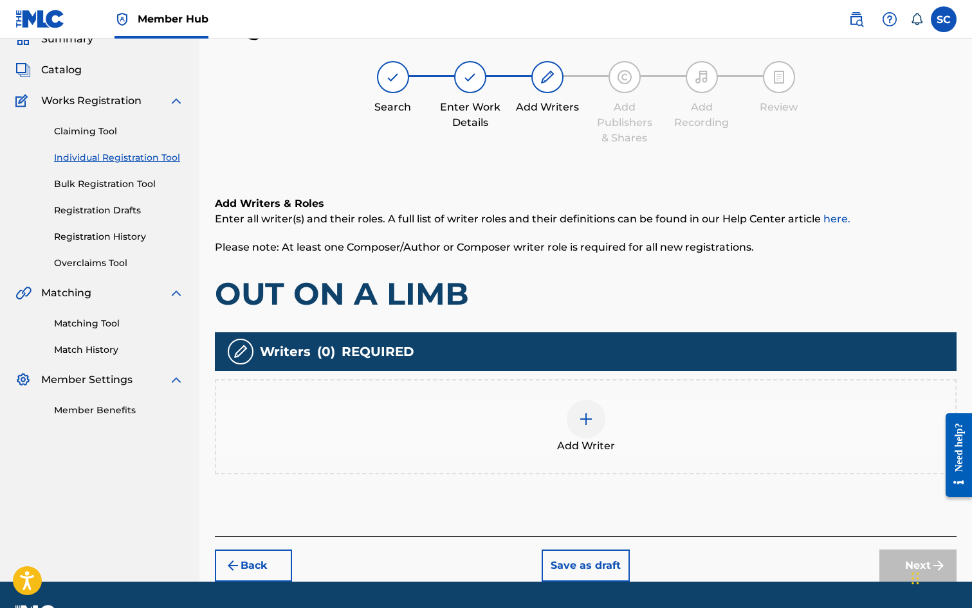
click at [583, 422] on img at bounding box center [585, 419] width 15 height 15
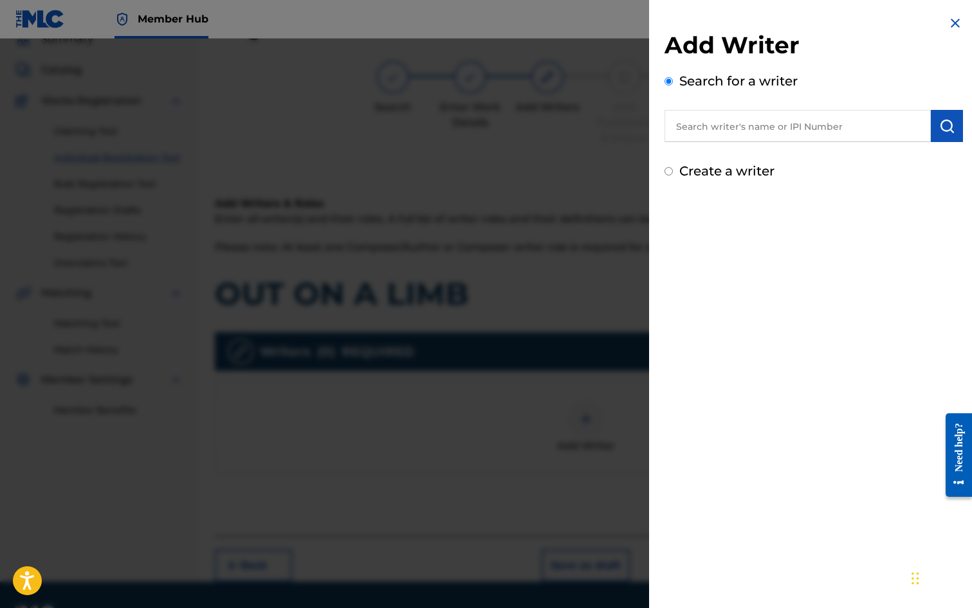
click at [745, 120] on input "text" at bounding box center [797, 126] width 266 height 32
type input "[PERSON_NAME]"
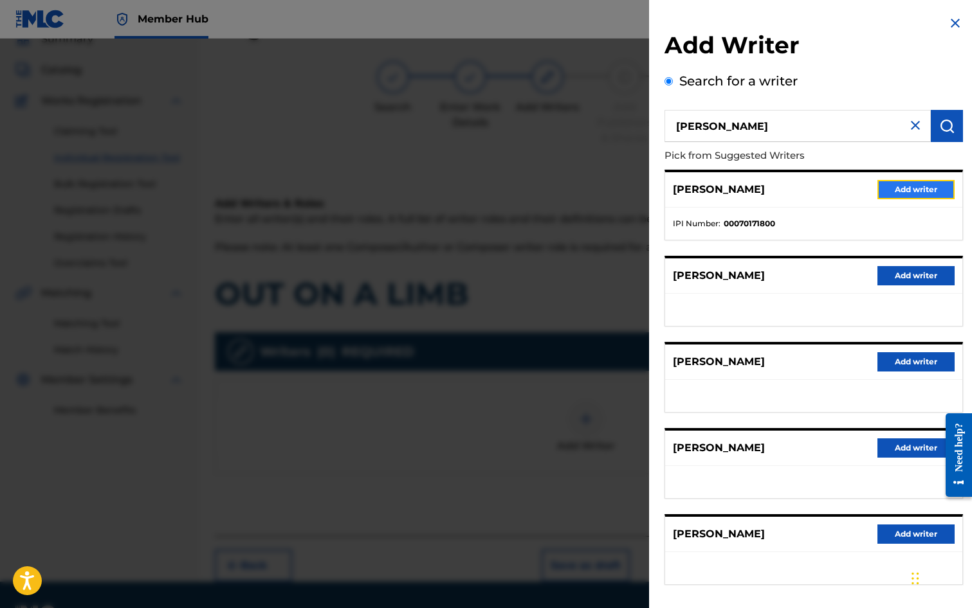
click at [899, 186] on button "Add writer" at bounding box center [915, 189] width 77 height 19
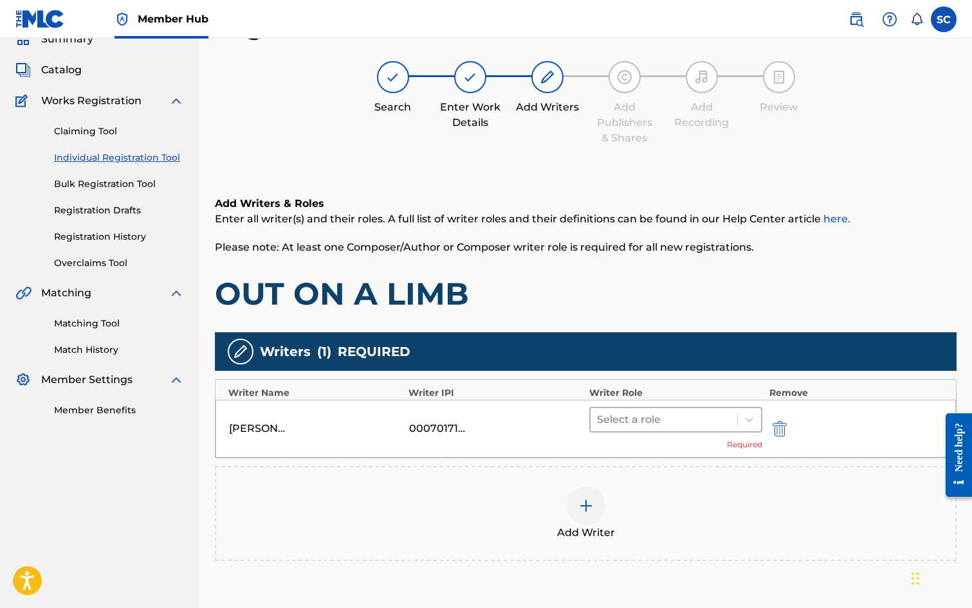
click at [662, 416] on div at bounding box center [664, 420] width 134 height 18
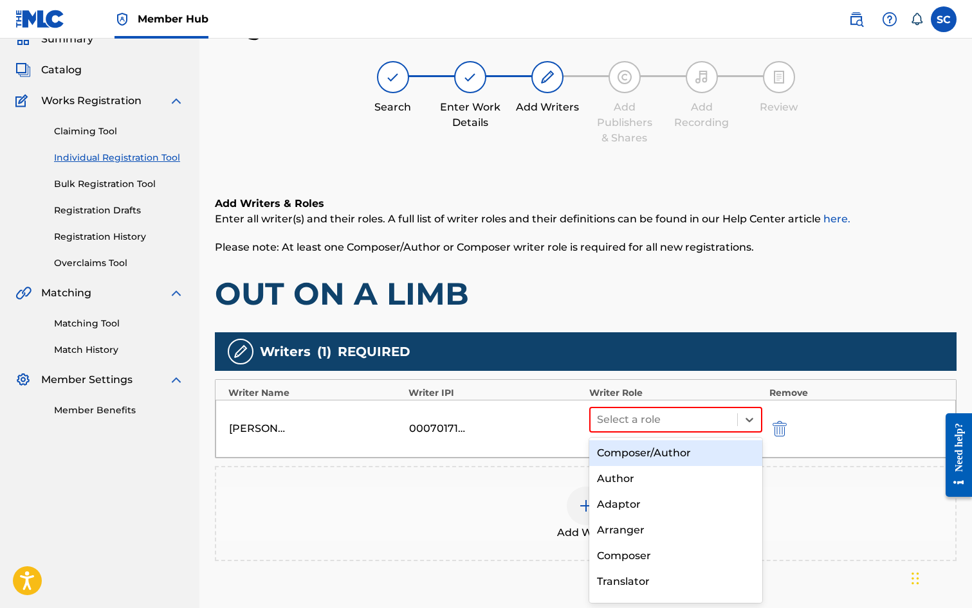
click at [619, 453] on div "Composer/Author" at bounding box center [676, 454] width 174 height 26
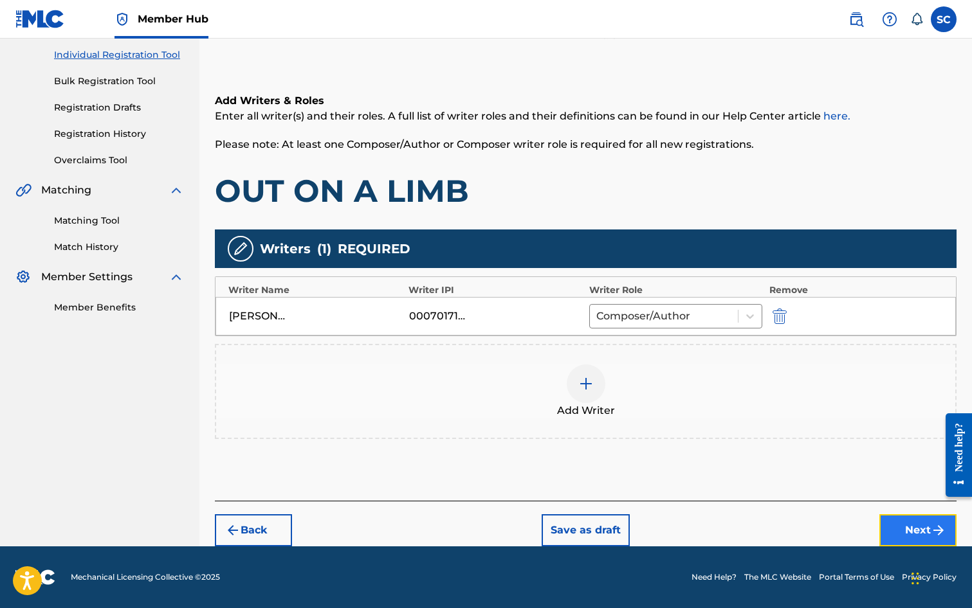
click at [924, 538] on button "Next" at bounding box center [917, 531] width 77 height 32
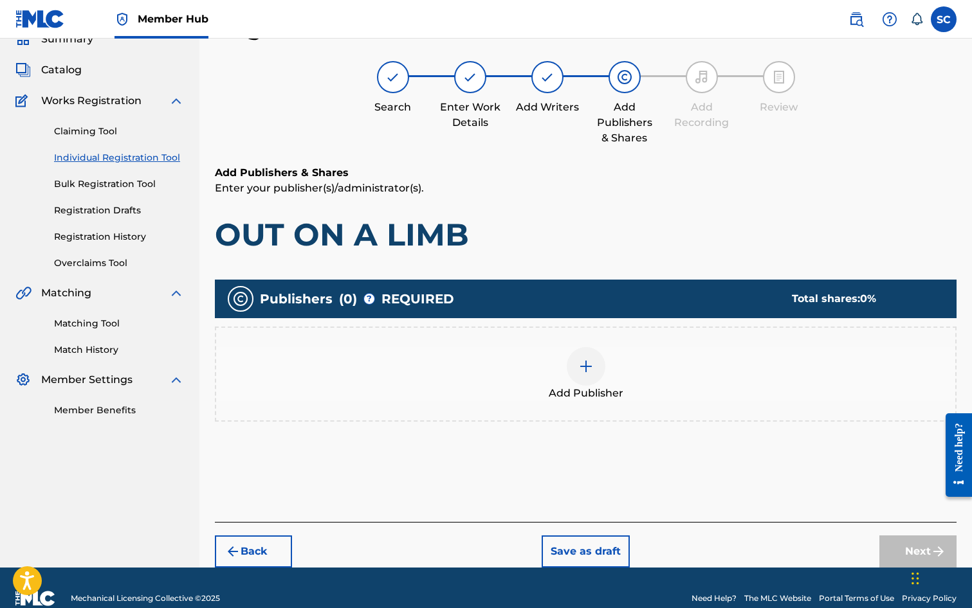
click at [596, 360] on div at bounding box center [586, 366] width 39 height 39
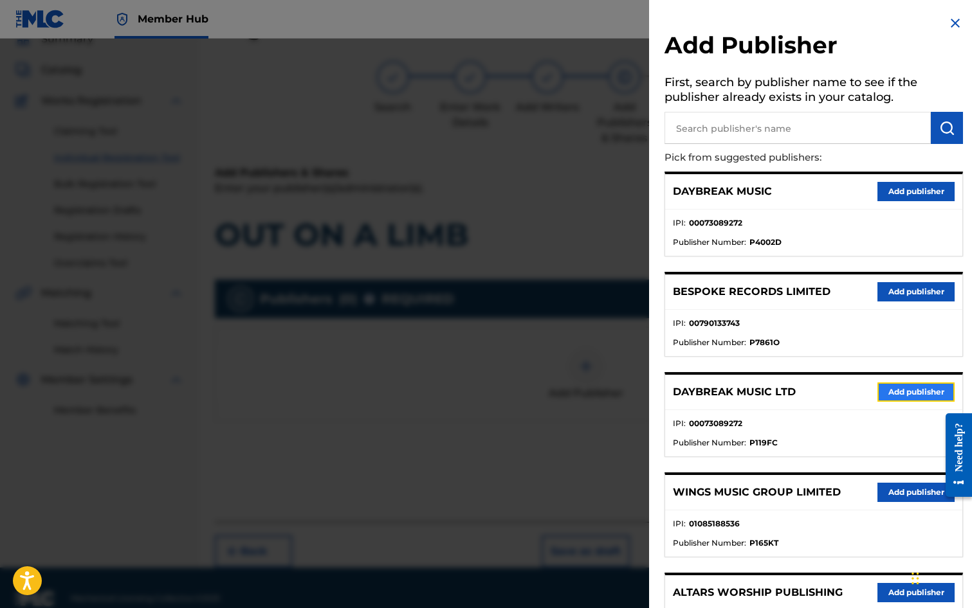
click at [904, 392] on button "Add publisher" at bounding box center [915, 392] width 77 height 19
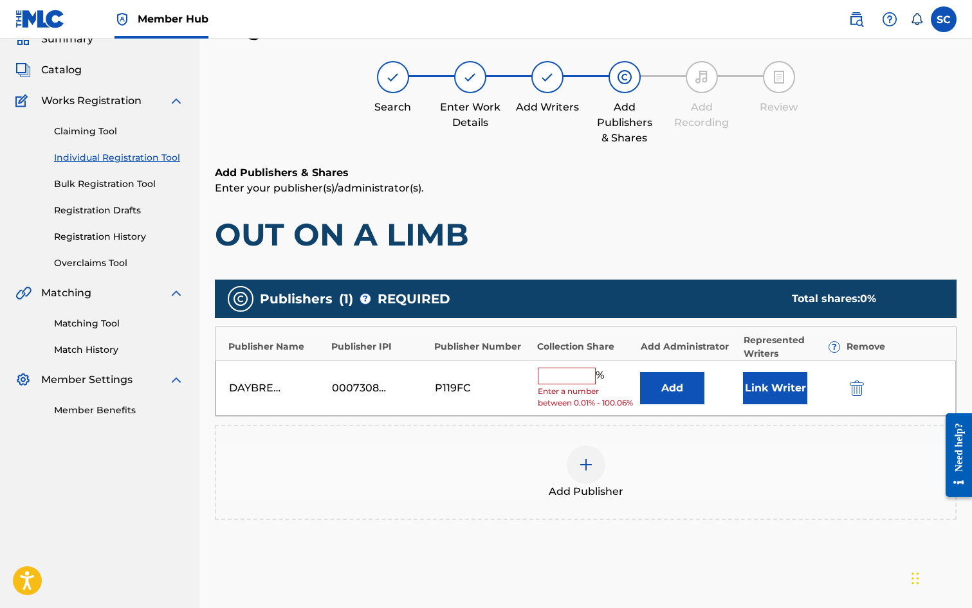
click at [564, 376] on input "text" at bounding box center [567, 376] width 58 height 17
type input "100"
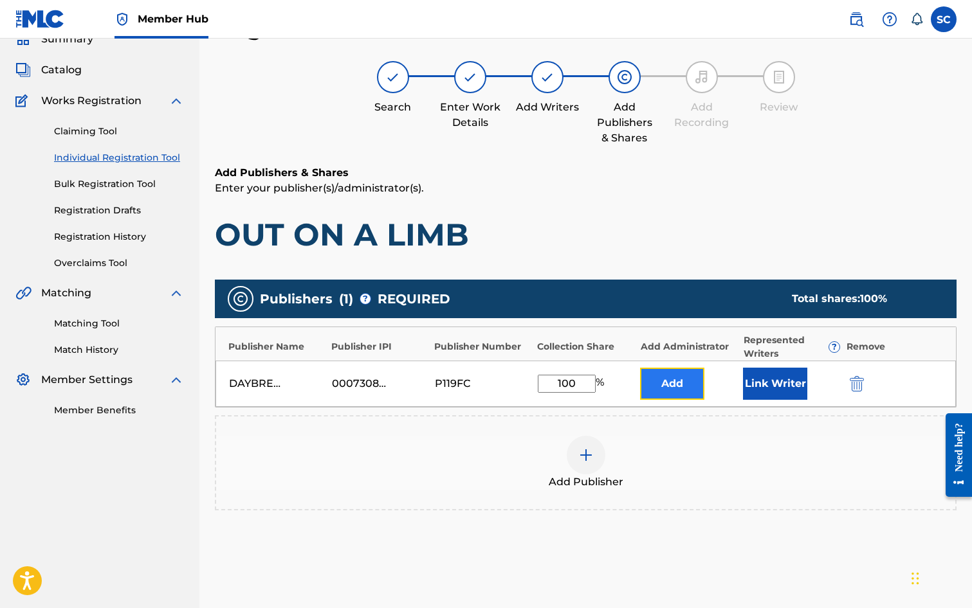
click at [676, 381] on button "Add" at bounding box center [672, 384] width 64 height 32
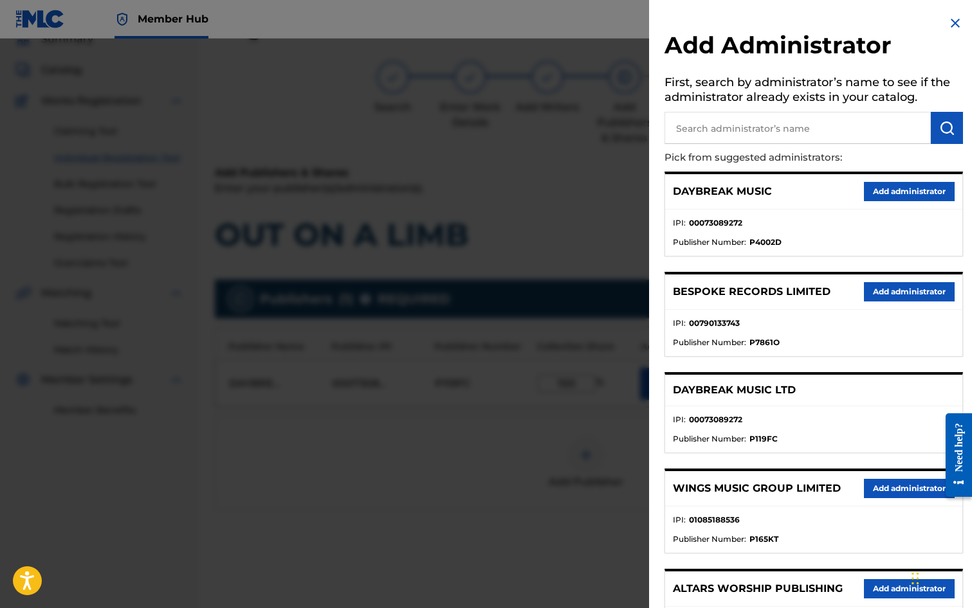
click at [718, 129] on input "text" at bounding box center [797, 128] width 266 height 32
type input "SONG SOLUTIONS"
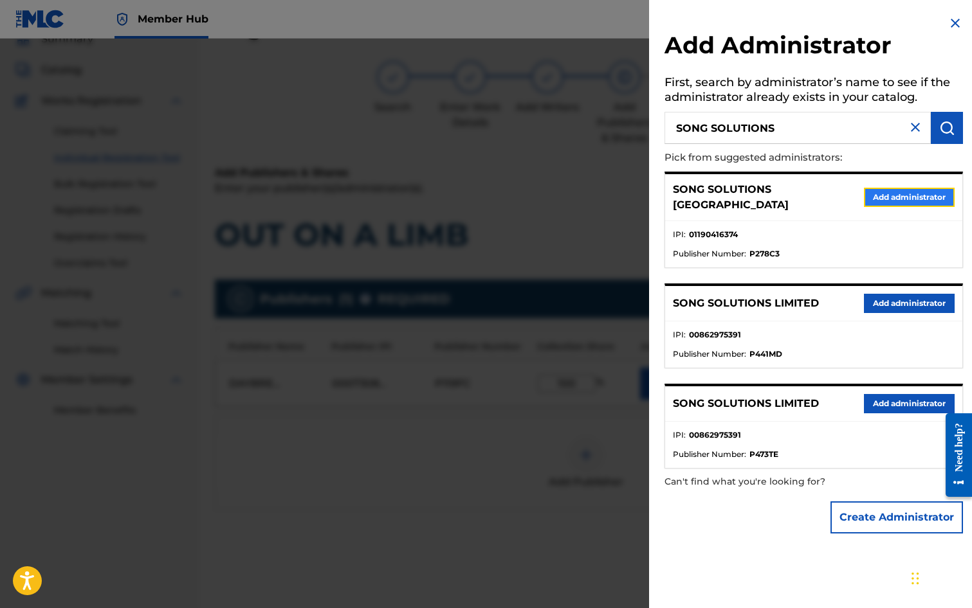
click at [913, 197] on button "Add administrator" at bounding box center [909, 197] width 91 height 19
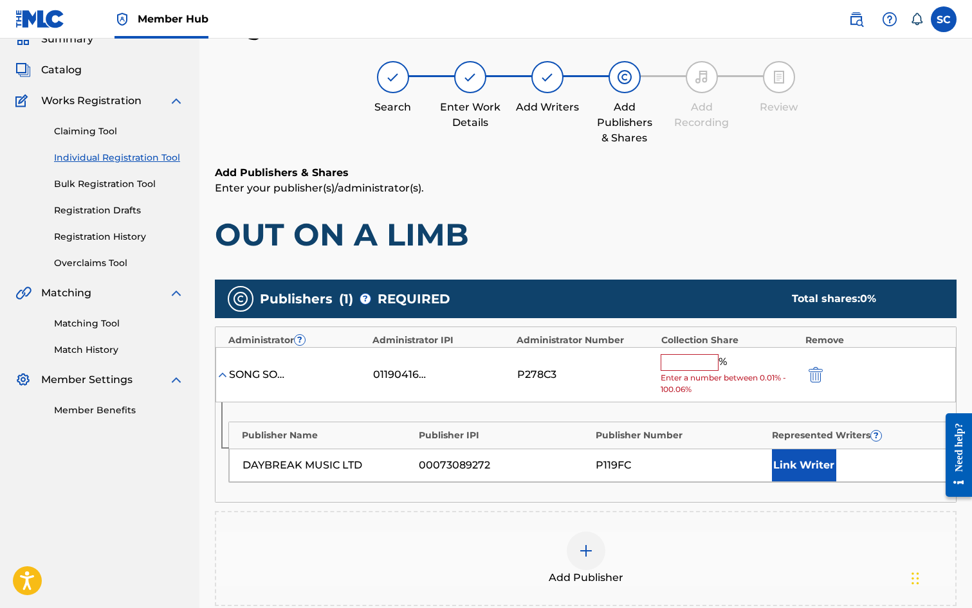
click at [689, 358] on input "text" at bounding box center [690, 362] width 58 height 17
type input "100"
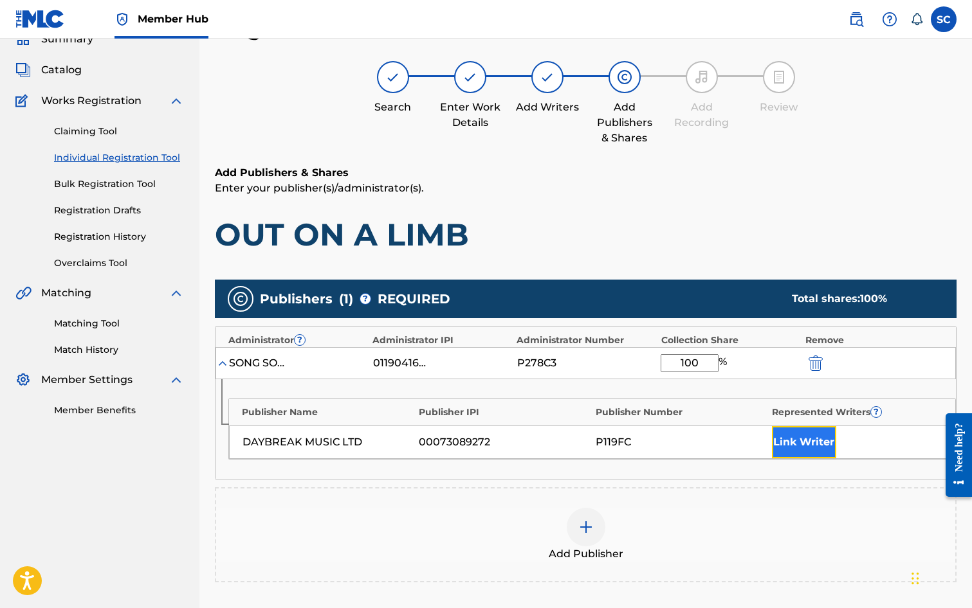
click at [819, 441] on button "Link Writer" at bounding box center [804, 442] width 64 height 32
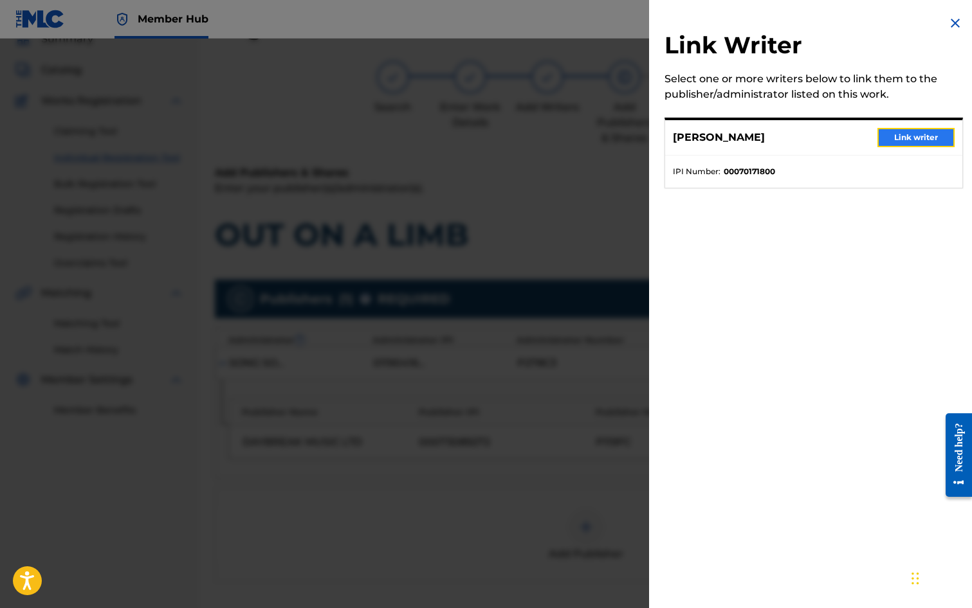
click at [915, 140] on button "Link writer" at bounding box center [915, 137] width 77 height 19
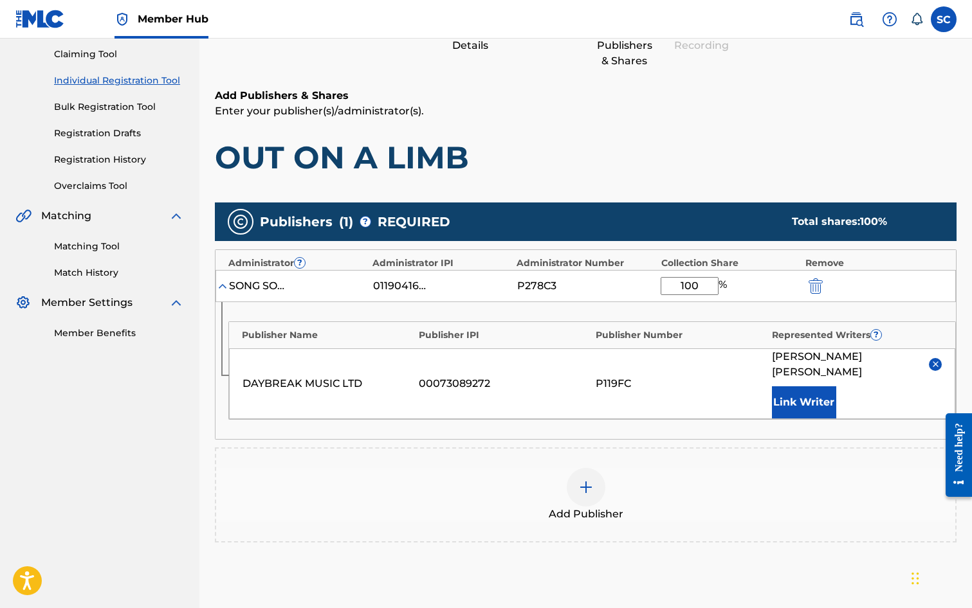
scroll to position [262, 0]
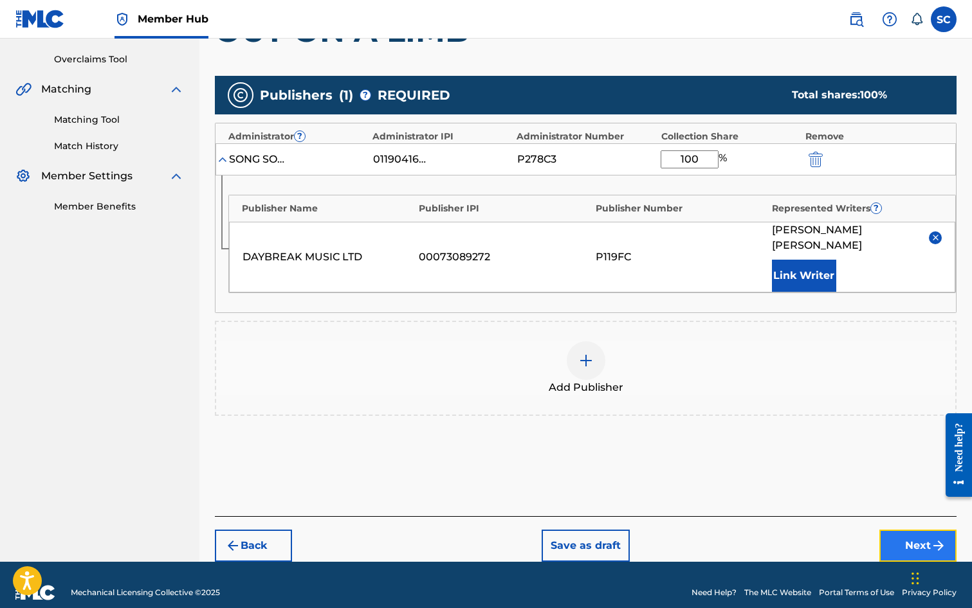
click at [905, 532] on button "Next" at bounding box center [917, 546] width 77 height 32
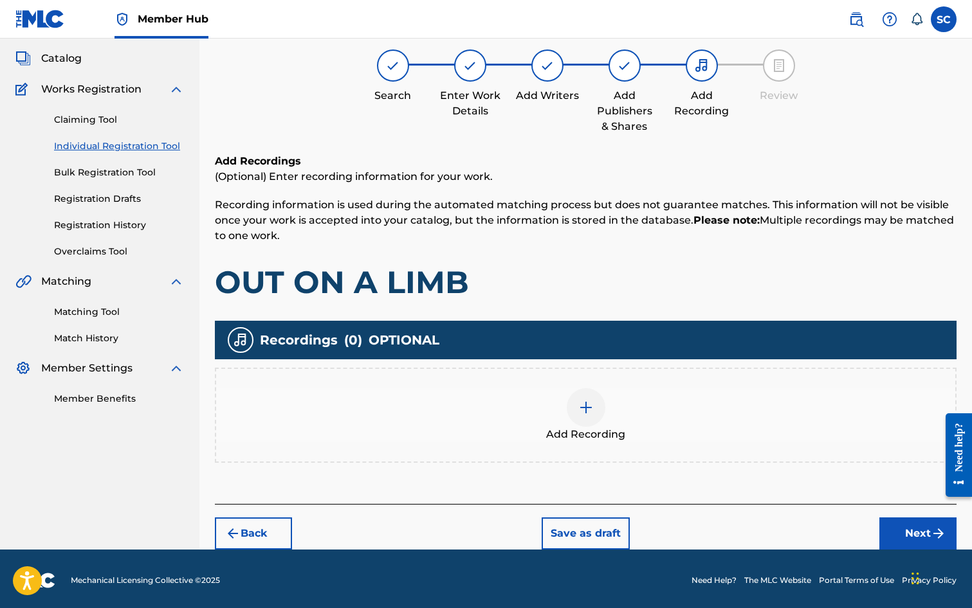
scroll to position [73, 0]
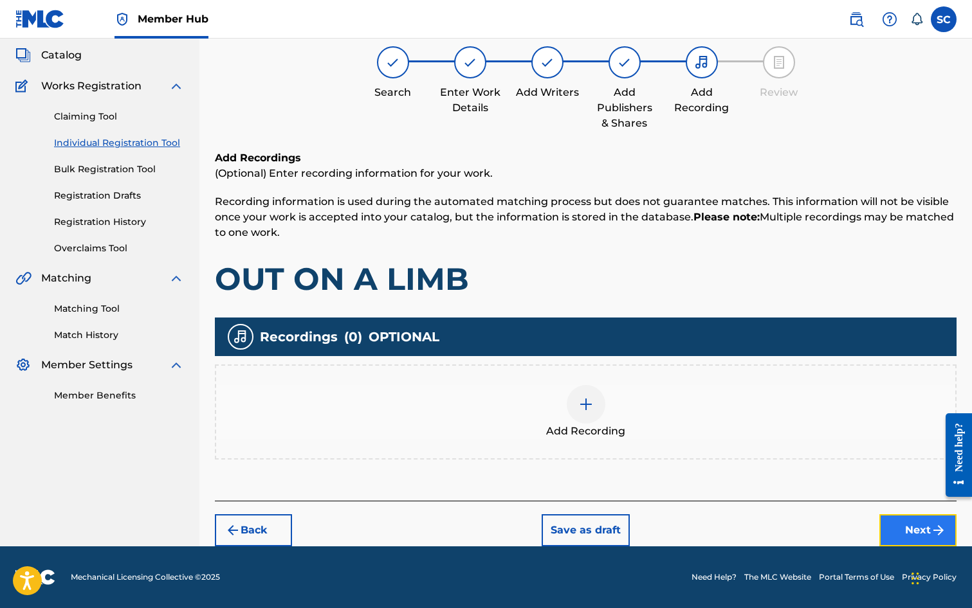
click at [902, 533] on button "Next" at bounding box center [917, 531] width 77 height 32
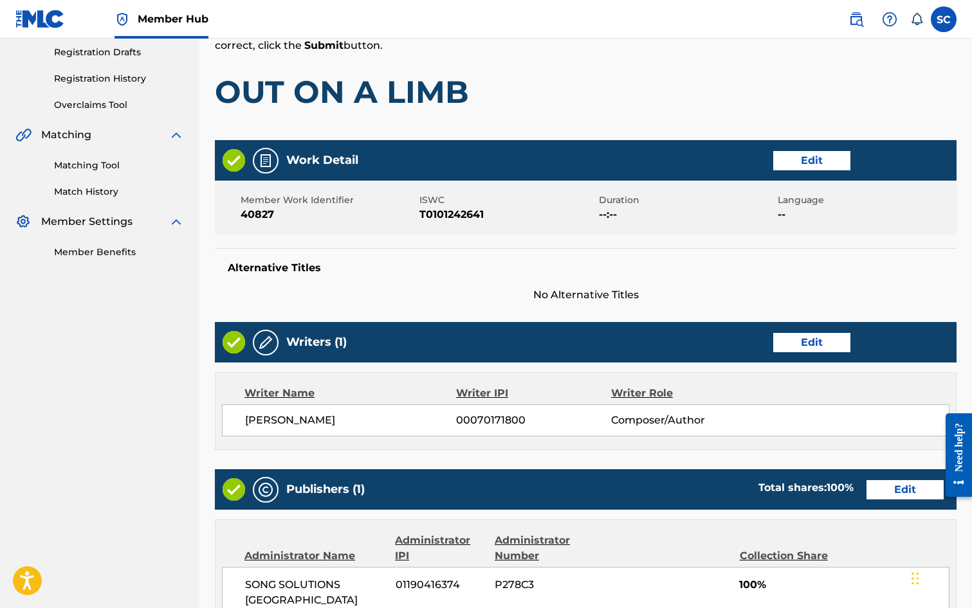
scroll to position [538, 0]
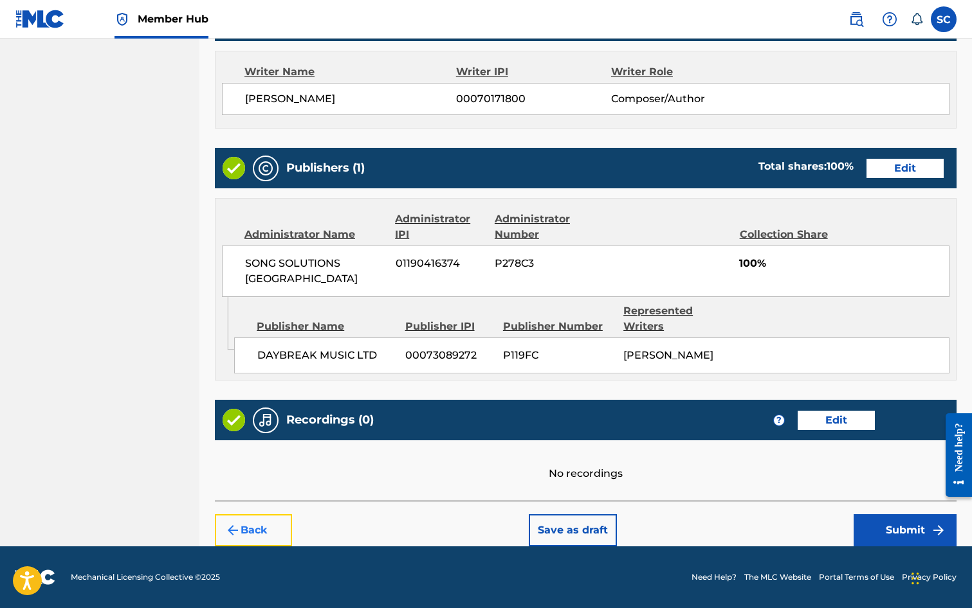
click at [261, 531] on button "Back" at bounding box center [253, 531] width 77 height 32
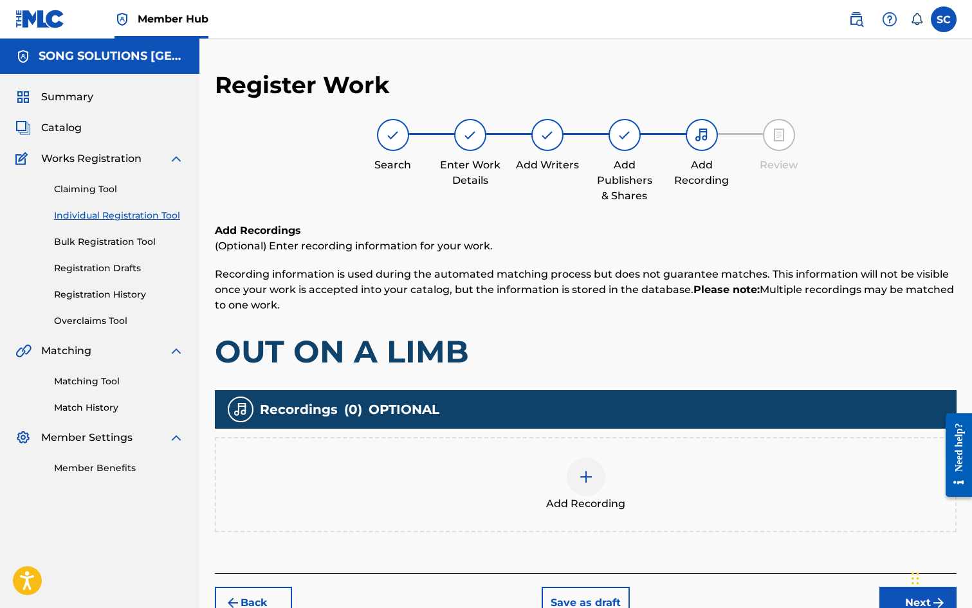
click at [588, 476] on img at bounding box center [585, 477] width 15 height 15
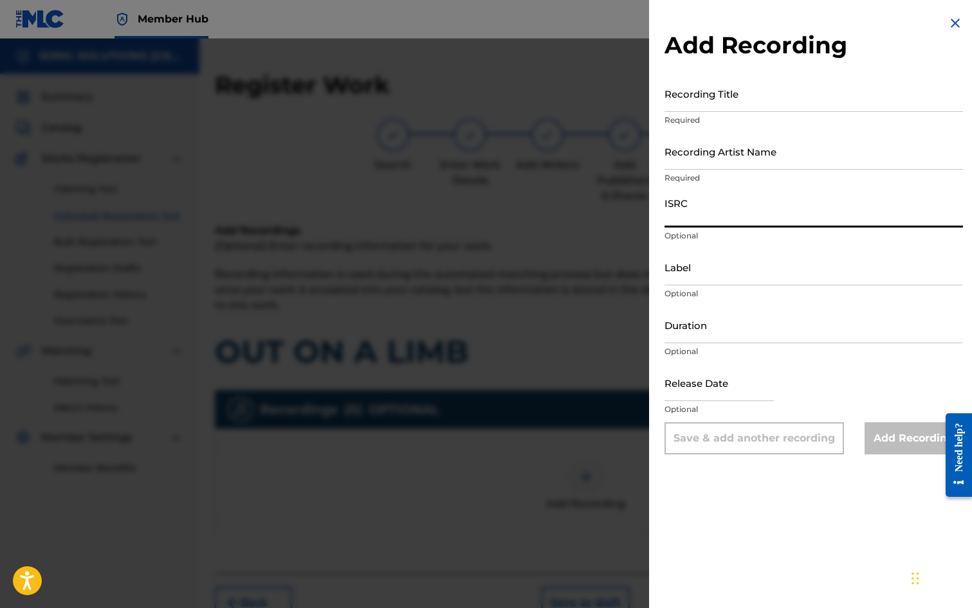
click at [688, 213] on input "ISRC" at bounding box center [813, 209] width 298 height 37
paste input "GBDPR1202527"
type input "GBDPR1202527"
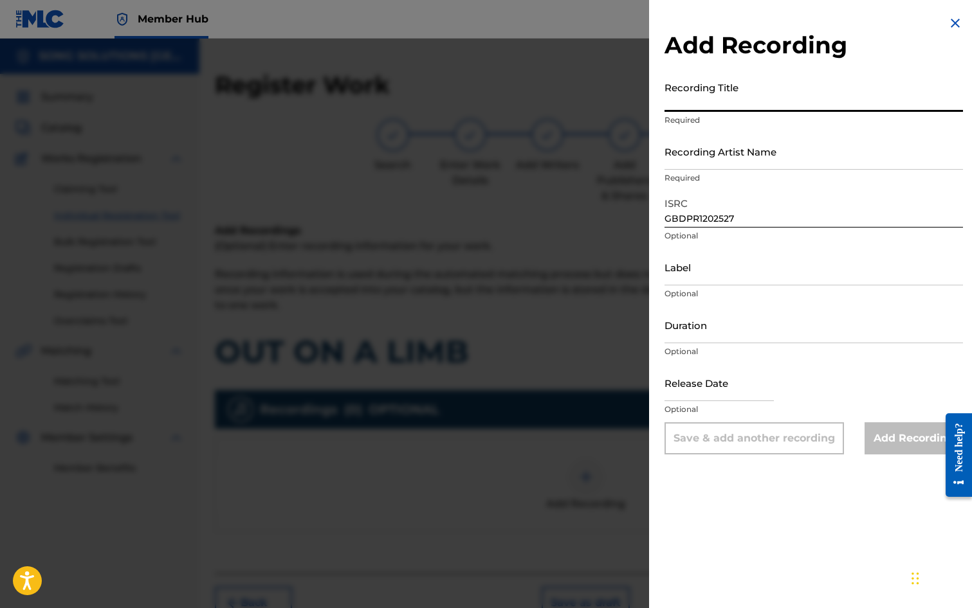
click at [691, 96] on input "Recording Title" at bounding box center [813, 93] width 298 height 37
type input "OUT ON A LIMB"
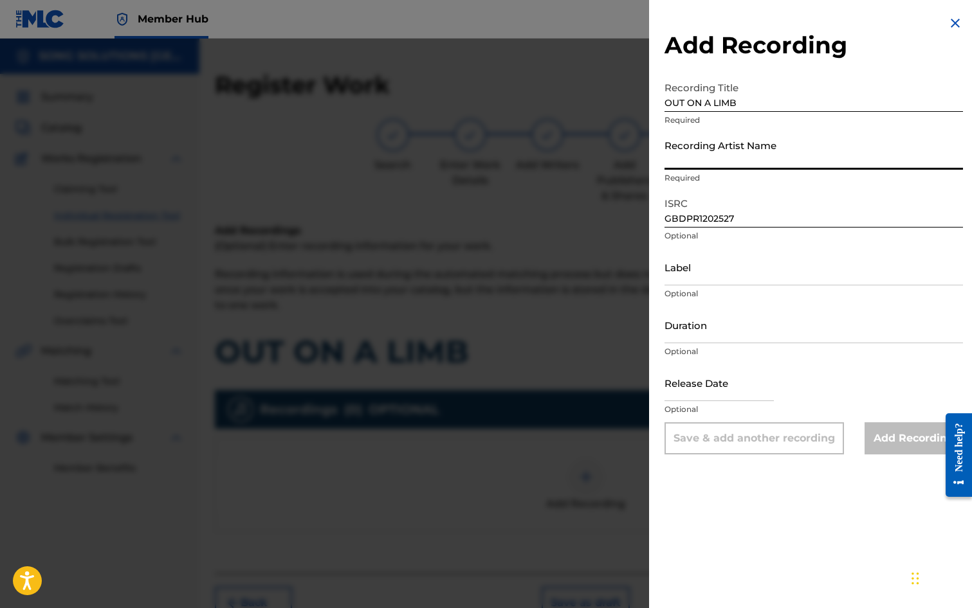
click at [717, 147] on input "Recording Artist Name" at bounding box center [813, 151] width 298 height 37
type input "ME TOO!"
type input "[DATE]"
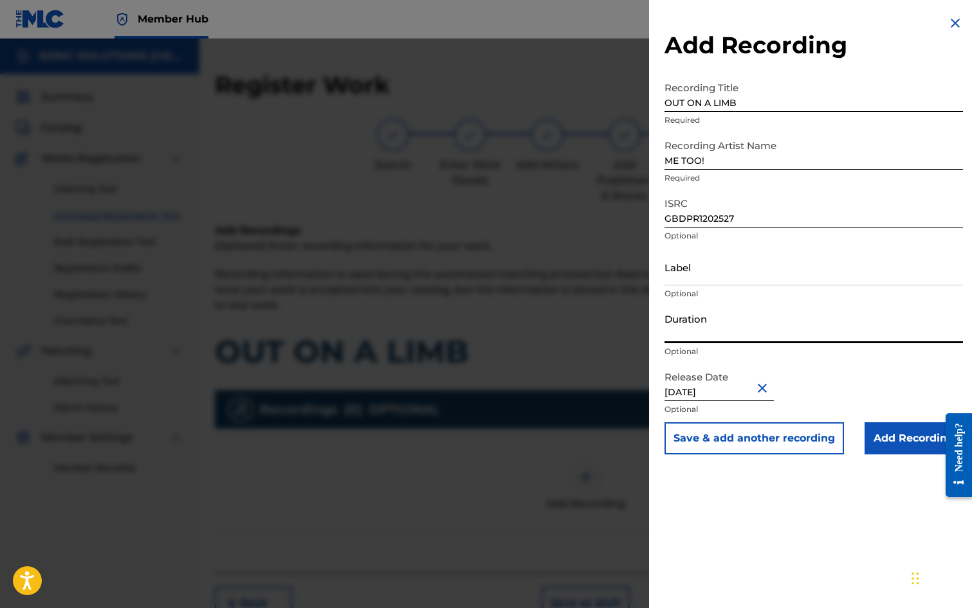
click at [724, 330] on input "Duration" at bounding box center [813, 325] width 298 height 37
type input "03:16"
click at [892, 444] on input "Add Recording" at bounding box center [913, 439] width 98 height 32
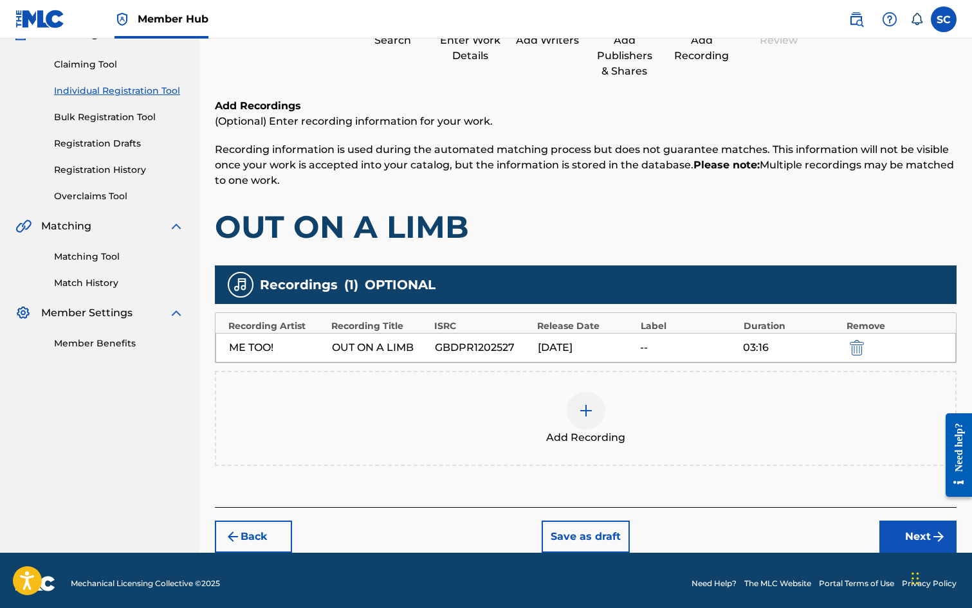
scroll to position [131, 0]
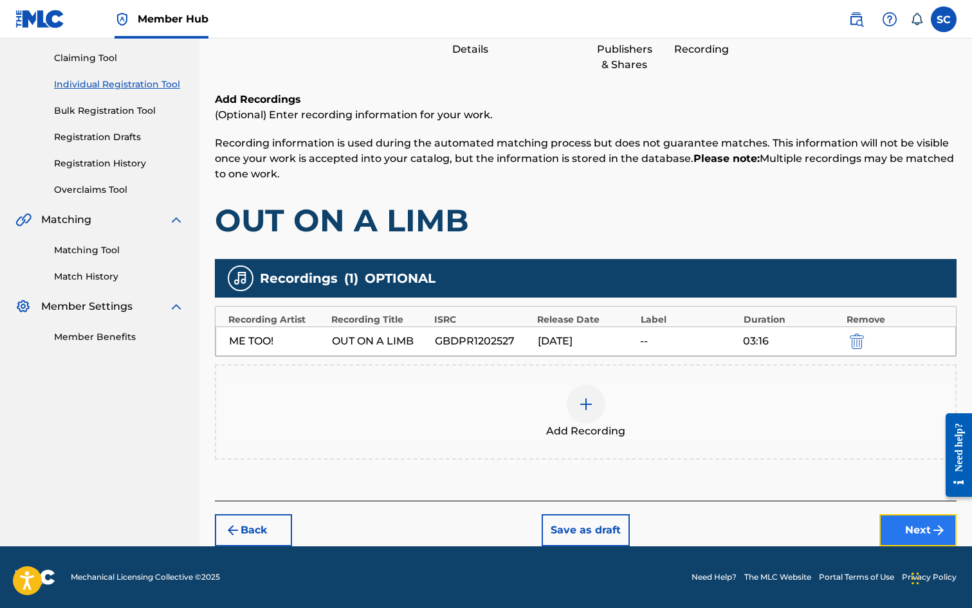
click at [900, 531] on button "Next" at bounding box center [917, 531] width 77 height 32
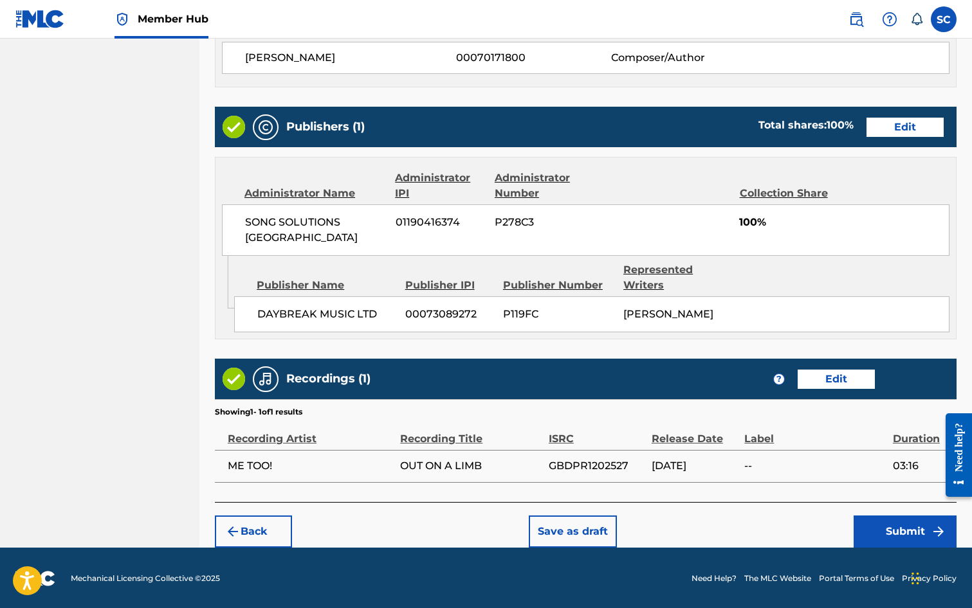
scroll to position [580, 0]
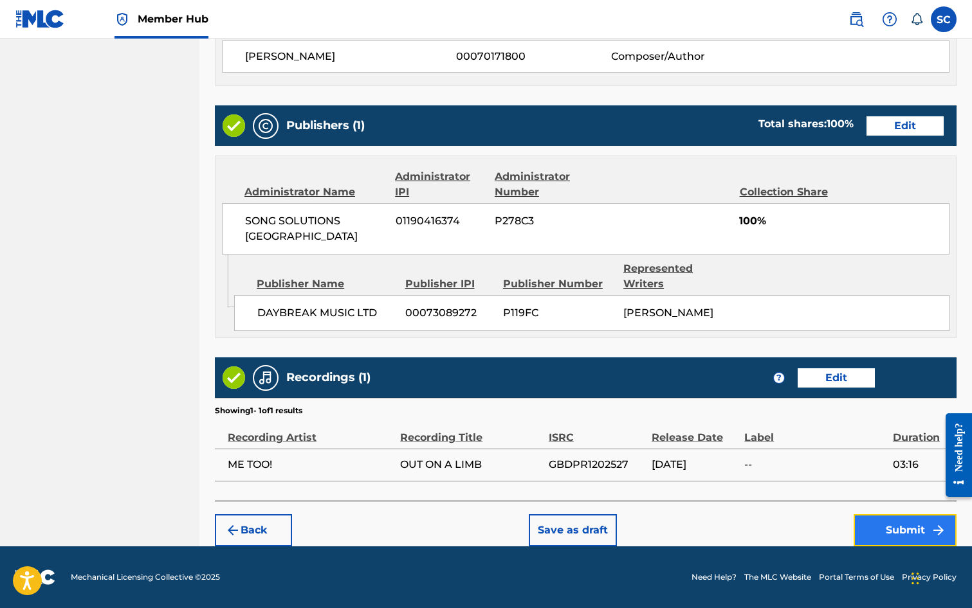
click at [902, 527] on button "Submit" at bounding box center [904, 531] width 103 height 32
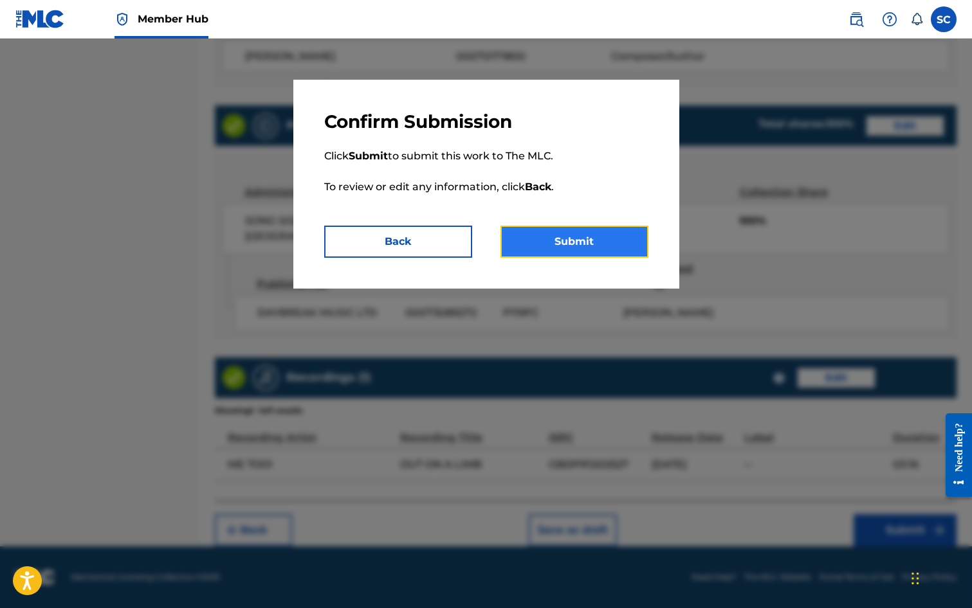
click at [583, 238] on button "Submit" at bounding box center [574, 242] width 148 height 32
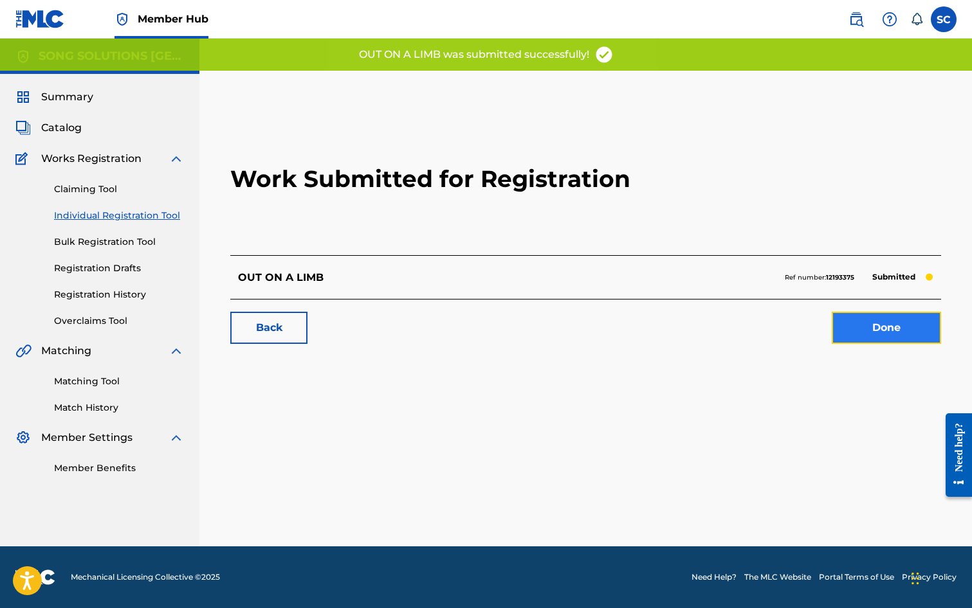
click at [882, 331] on link "Done" at bounding box center [886, 328] width 109 height 32
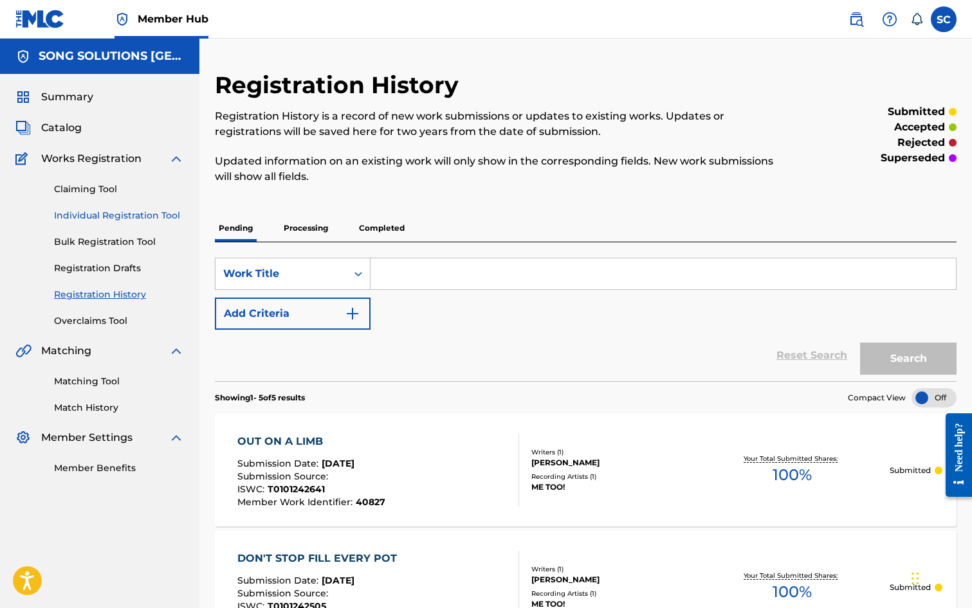
click at [122, 215] on link "Individual Registration Tool" at bounding box center [119, 216] width 130 height 14
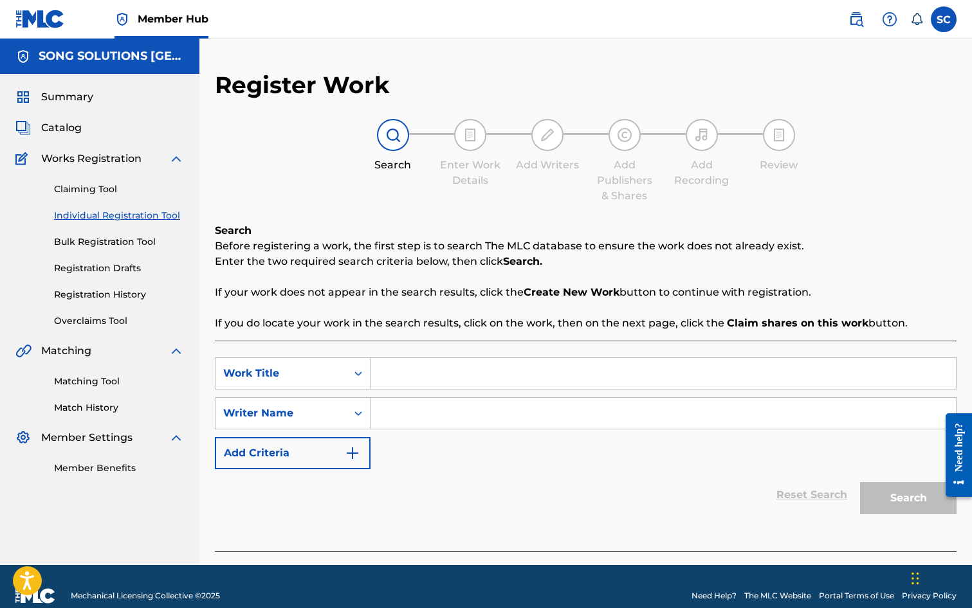
drag, startPoint x: 414, startPoint y: 373, endPoint x: 415, endPoint y: 367, distance: 6.6
click at [414, 373] on input "Search Form" at bounding box center [662, 373] width 585 height 31
type input "FAITH TO WIN"
drag, startPoint x: 419, startPoint y: 412, endPoint x: 420, endPoint y: 403, distance: 9.0
click at [420, 411] on input "Search Form" at bounding box center [662, 413] width 585 height 31
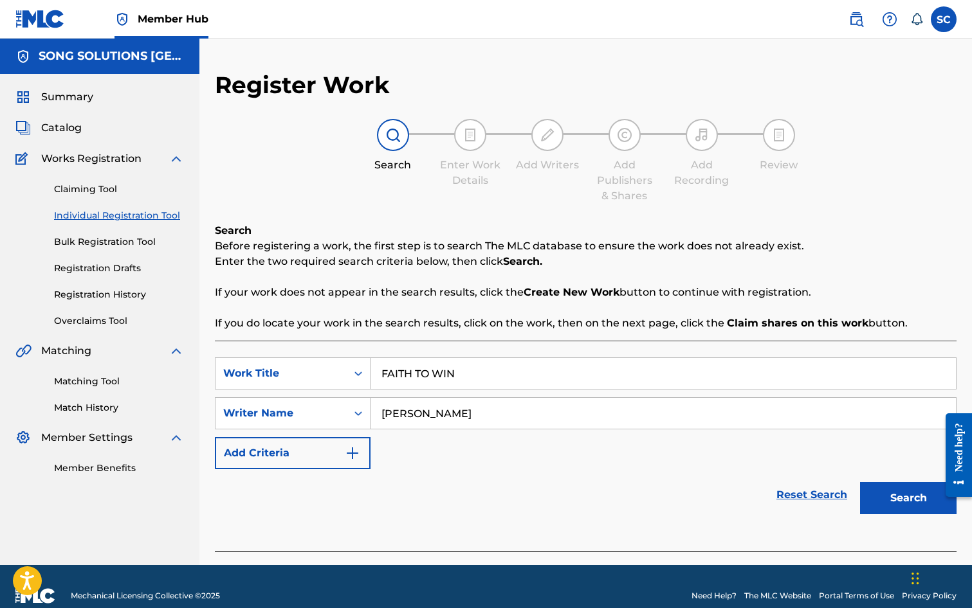
type input "[PERSON_NAME]"
click at [860, 482] on button "Search" at bounding box center [908, 498] width 96 height 32
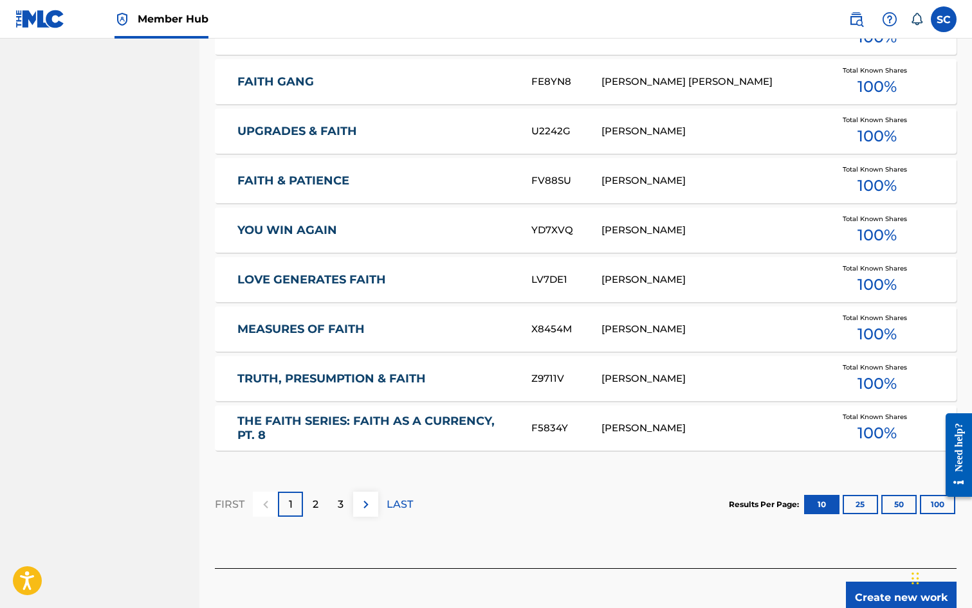
scroll to position [643, 0]
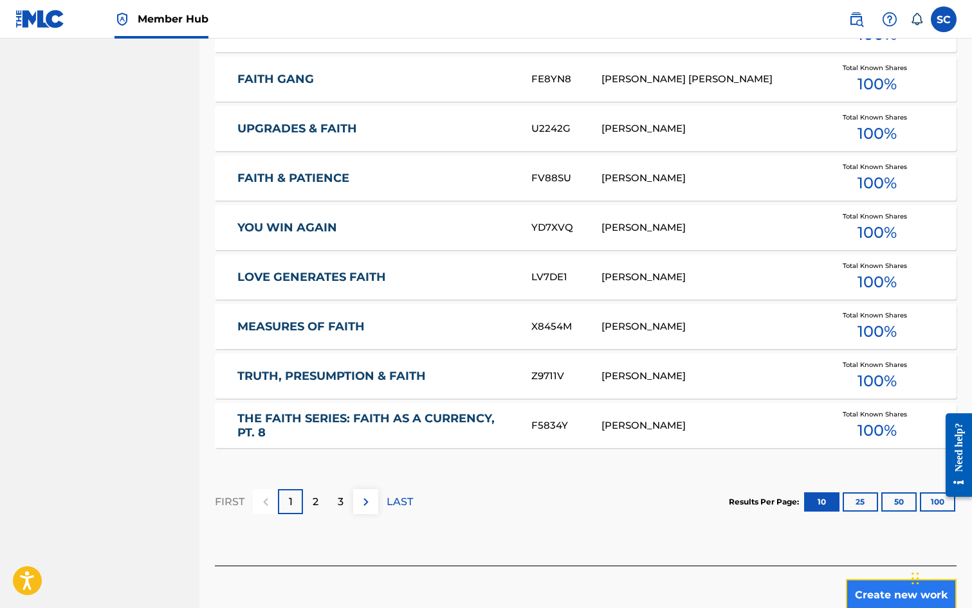
click at [879, 590] on button "Create new work" at bounding box center [901, 595] width 111 height 32
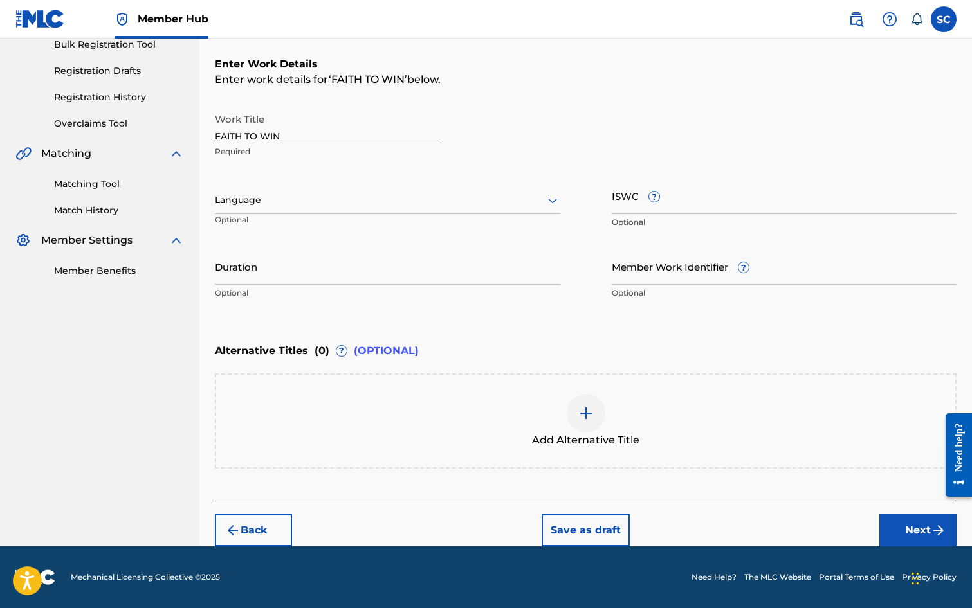
scroll to position [0, 0]
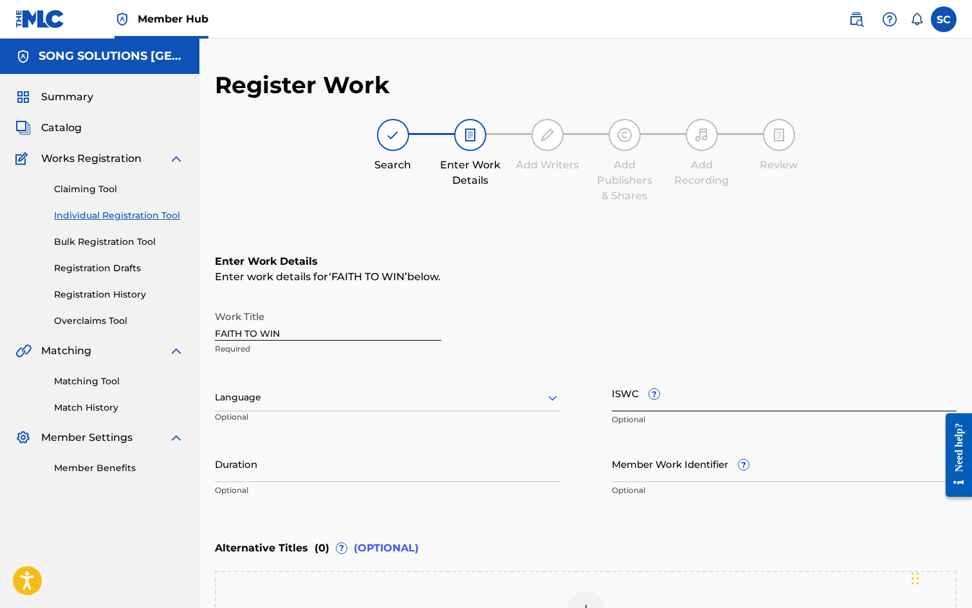
click at [627, 399] on input "ISWC ?" at bounding box center [784, 393] width 345 height 37
paste input "T-010.124.263-0"
type input "T-010.124.263-0"
click at [624, 479] on input "Member Work Identifier ?" at bounding box center [784, 464] width 345 height 37
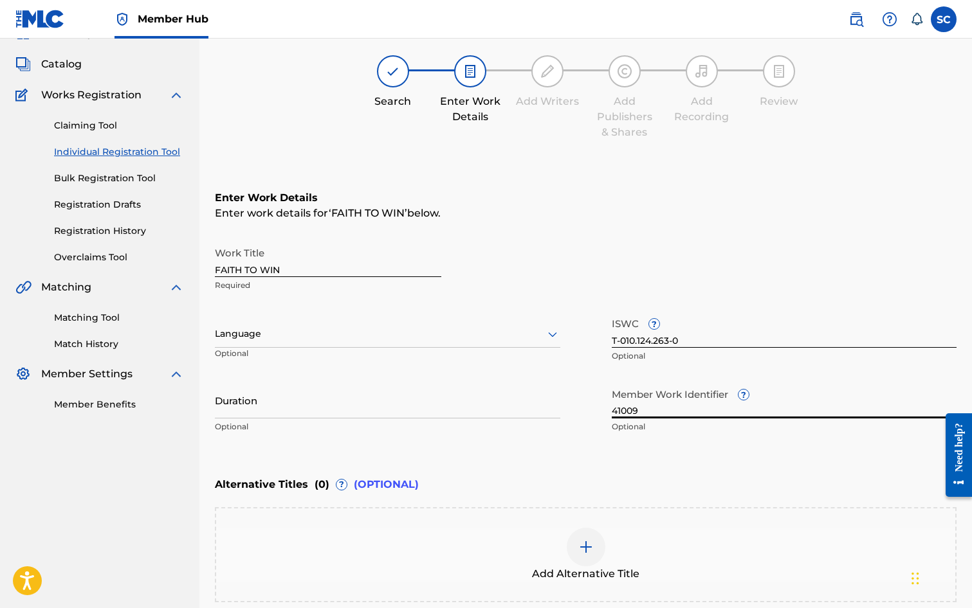
scroll to position [193, 0]
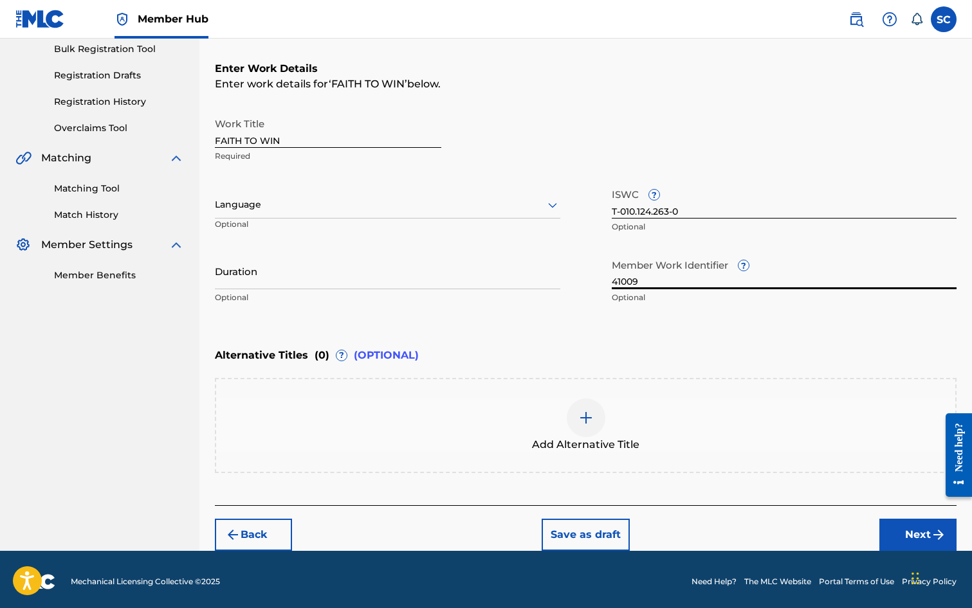
type input "41009"
click at [503, 428] on div "Add Alternative Title" at bounding box center [585, 426] width 739 height 54
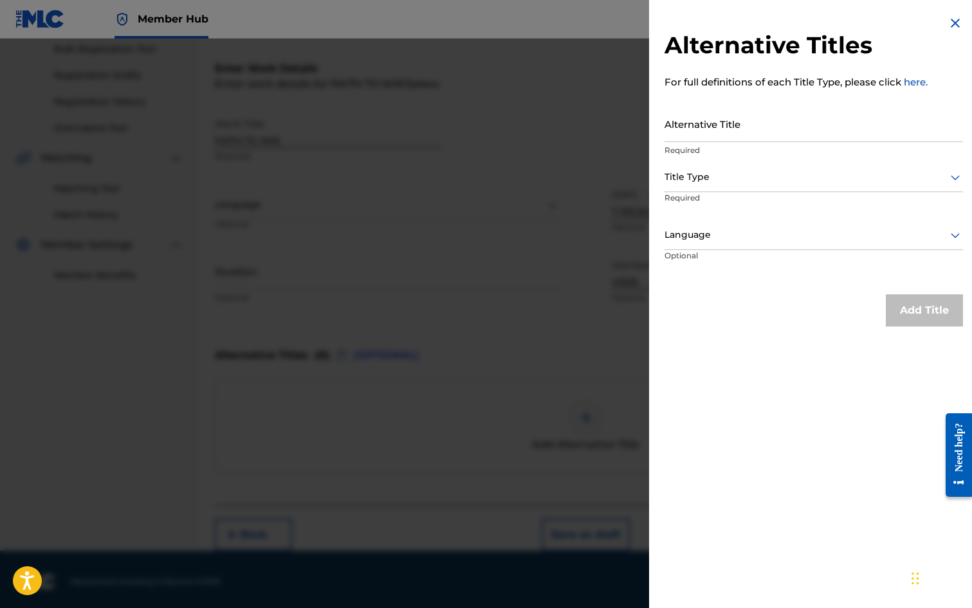
click at [958, 24] on div "Alternative Titles For full definitions of each Title Type, please click here. …" at bounding box center [813, 171] width 329 height 342
click at [950, 21] on img at bounding box center [954, 22] width 15 height 15
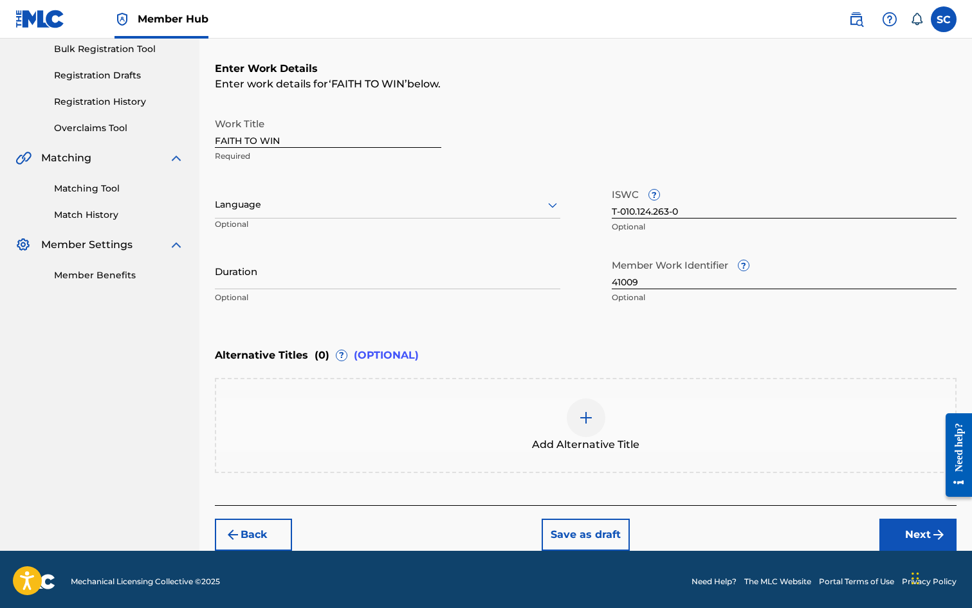
scroll to position [197, 0]
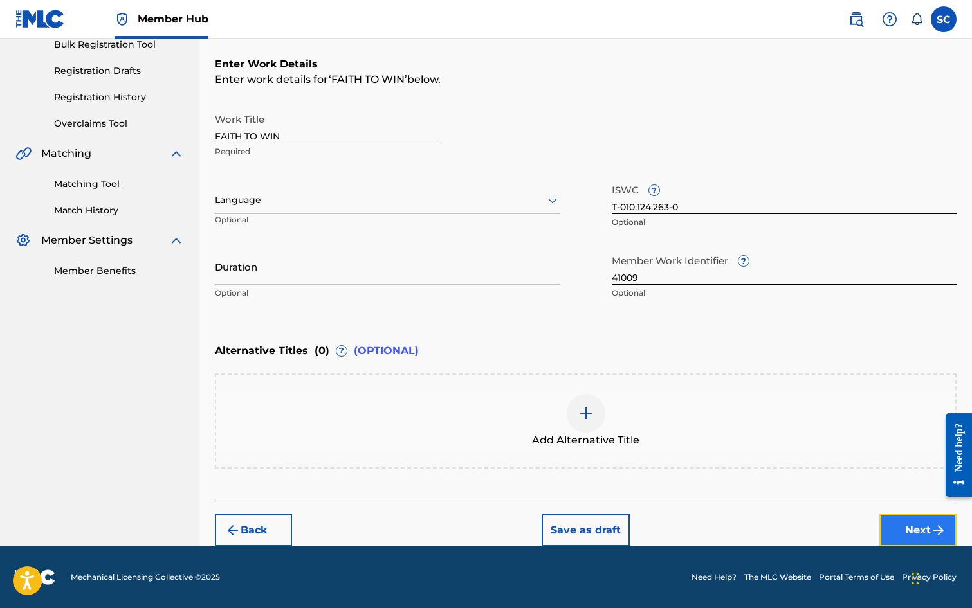
click at [924, 530] on button "Next" at bounding box center [917, 531] width 77 height 32
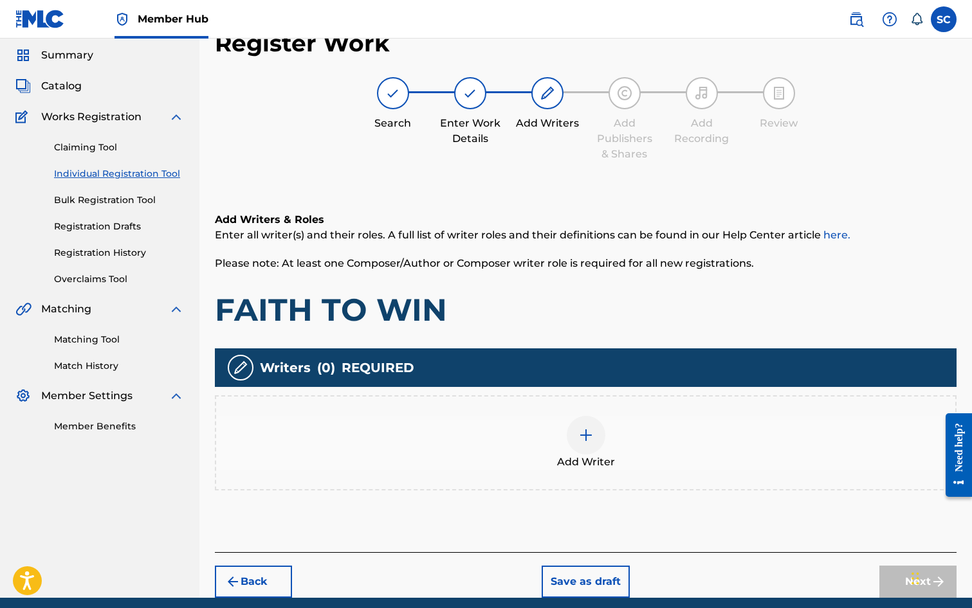
scroll to position [58, 0]
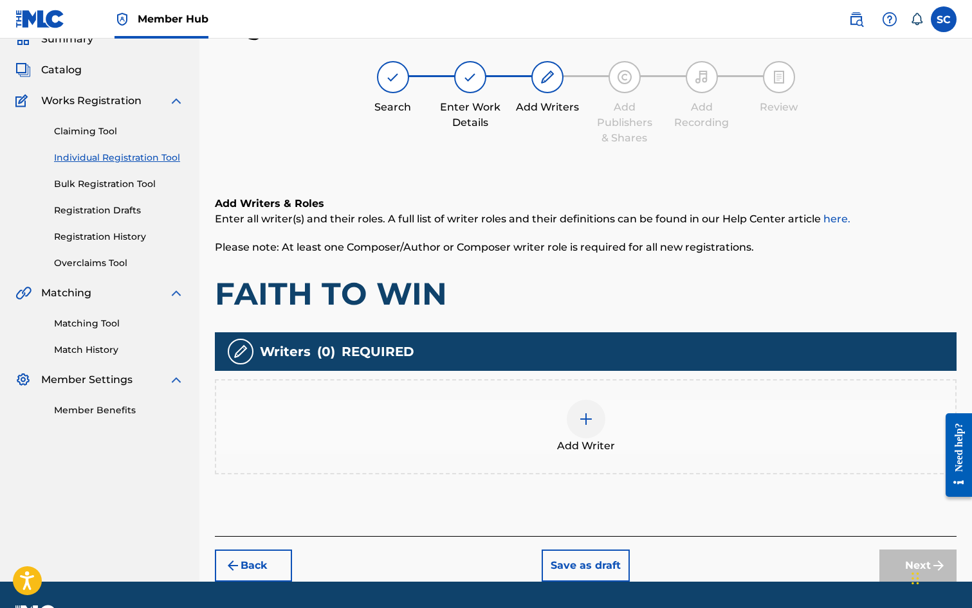
click at [590, 421] on img at bounding box center [585, 419] width 15 height 15
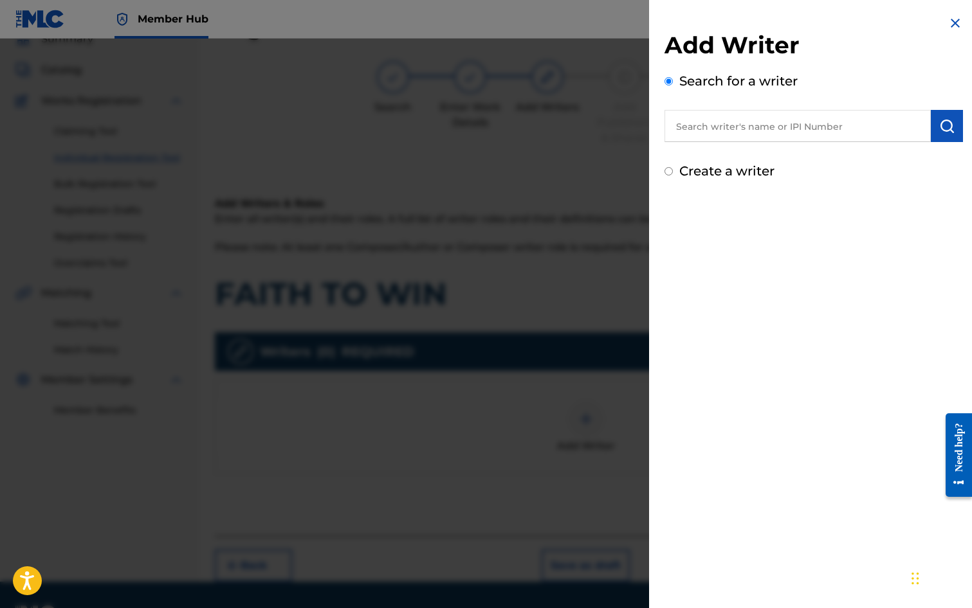
click at [698, 125] on input "text" at bounding box center [797, 126] width 266 height 32
type input "[PERSON_NAME]"
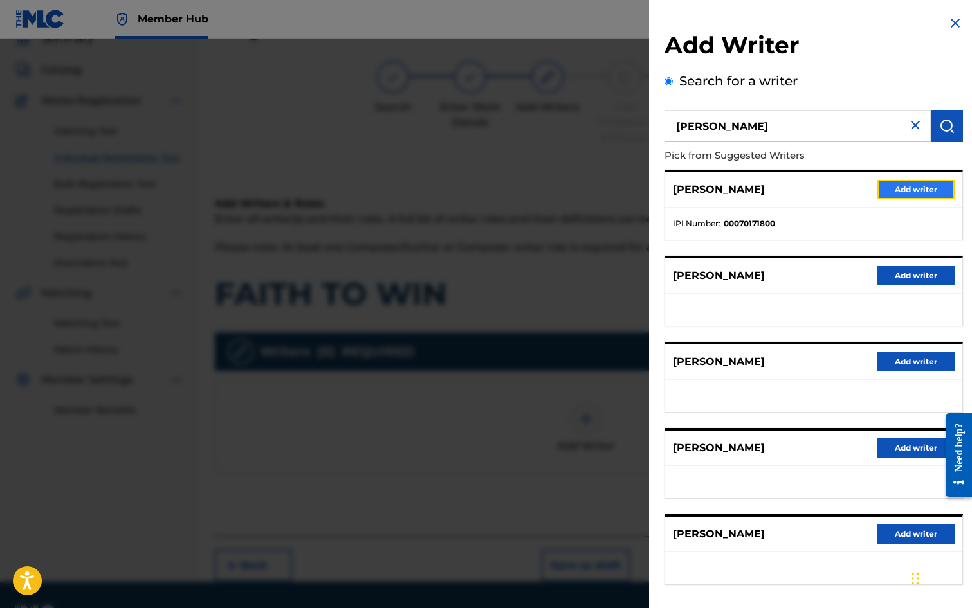
click at [902, 186] on button "Add writer" at bounding box center [915, 189] width 77 height 19
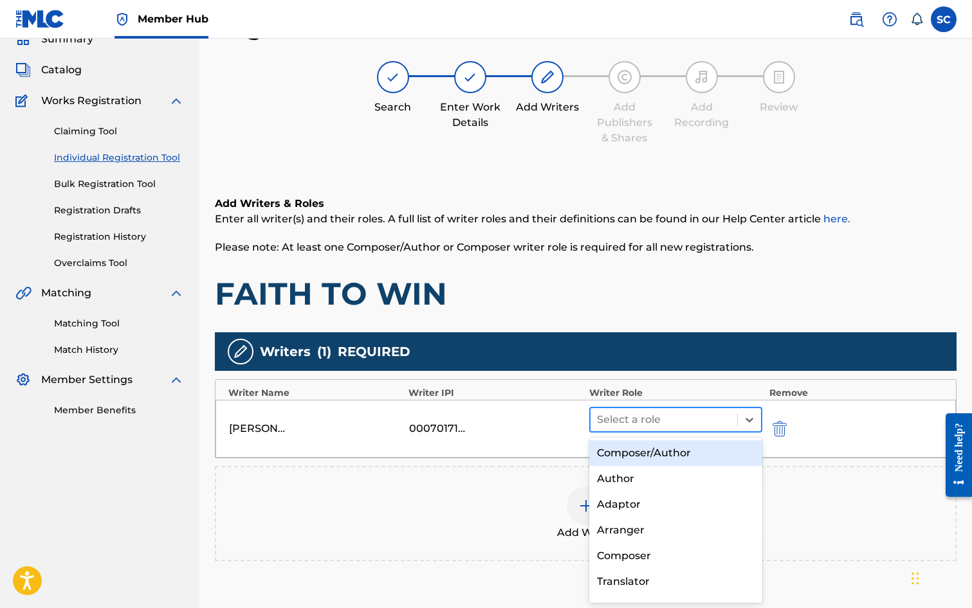
click at [621, 416] on div at bounding box center [664, 420] width 134 height 18
click at [631, 457] on div "Composer/Author" at bounding box center [676, 454] width 174 height 26
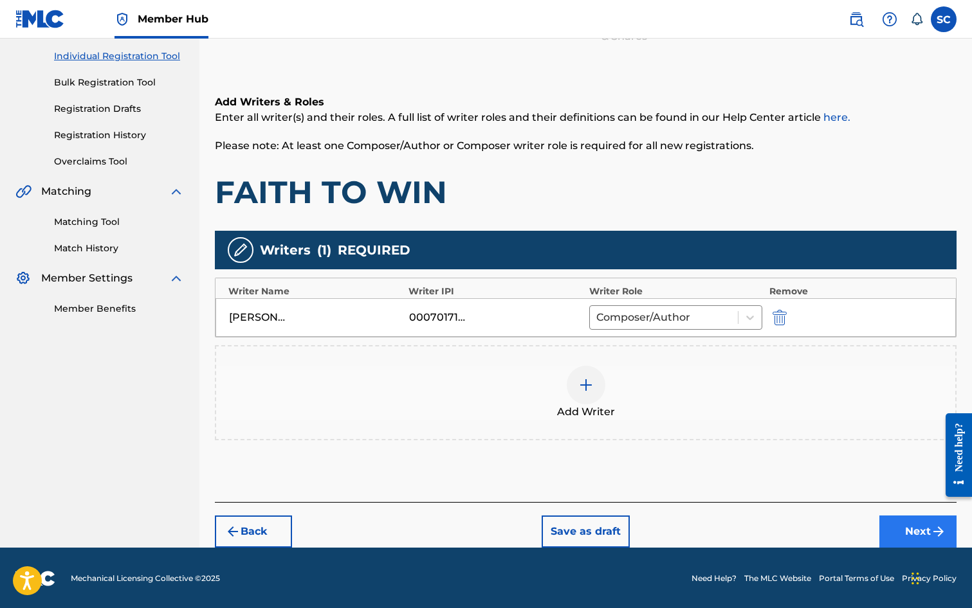
scroll to position [161, 0]
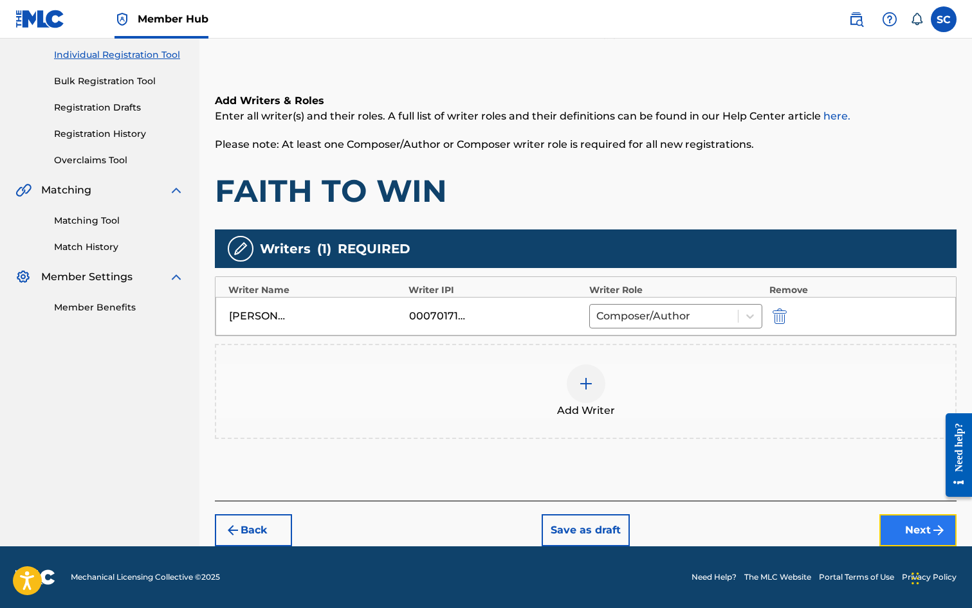
click at [922, 520] on button "Next" at bounding box center [917, 531] width 77 height 32
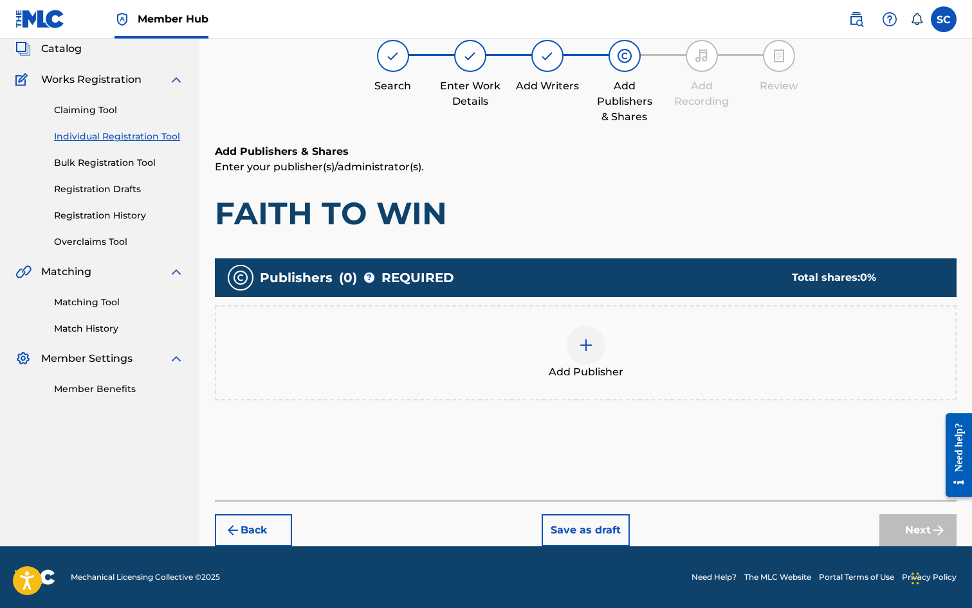
scroll to position [58, 0]
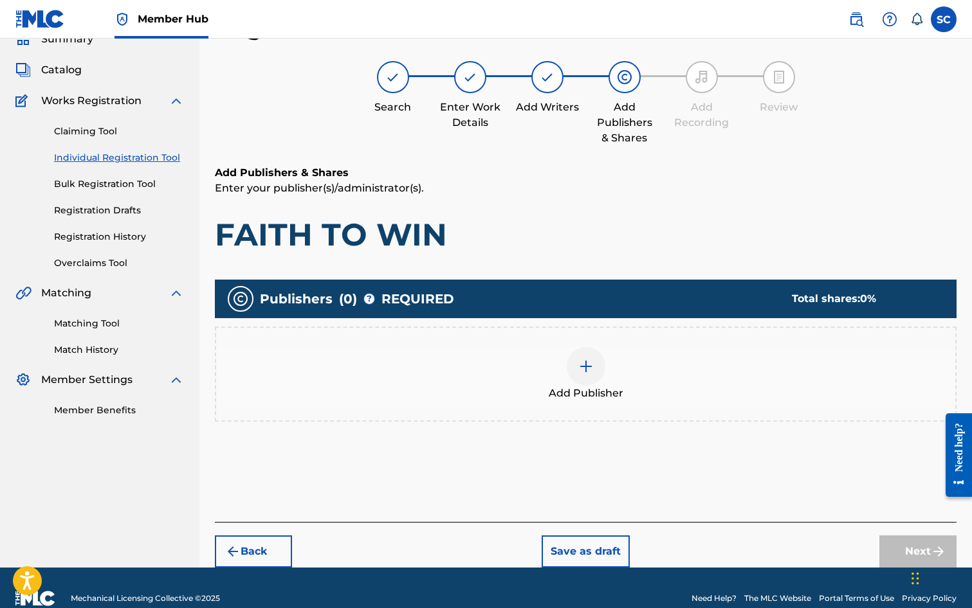
click at [583, 372] on img at bounding box center [585, 366] width 15 height 15
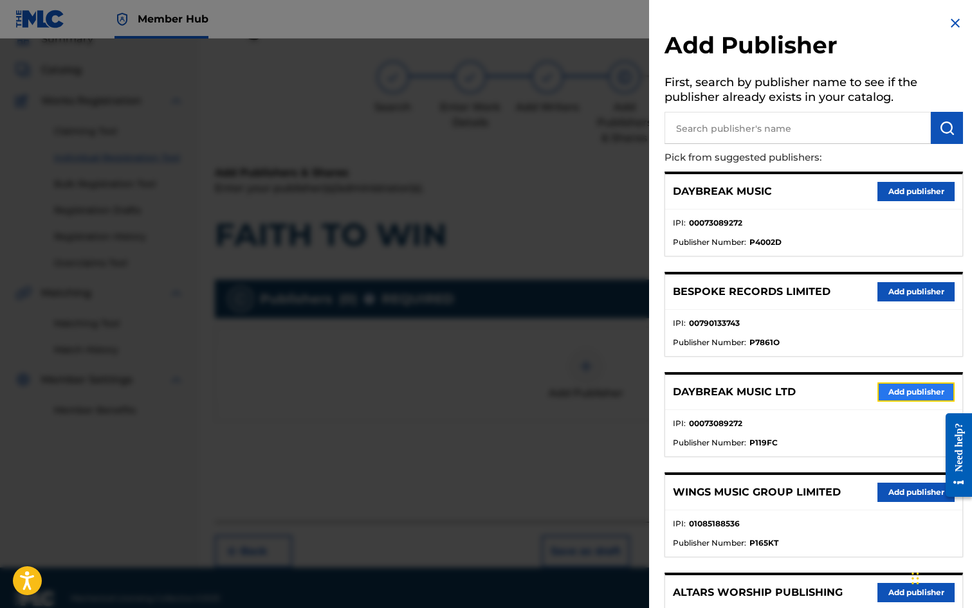
click at [900, 391] on button "Add publisher" at bounding box center [915, 392] width 77 height 19
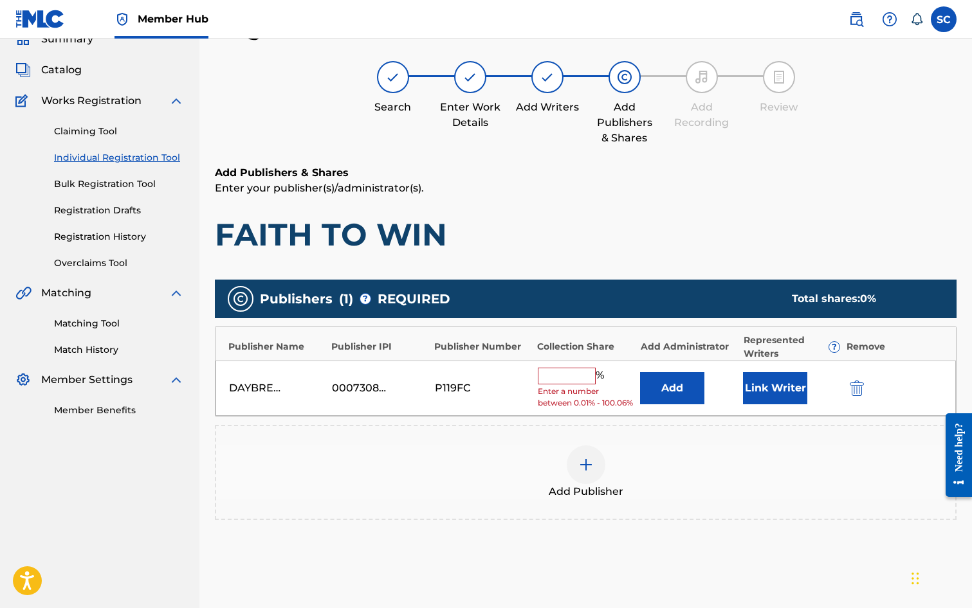
click at [576, 378] on input "text" at bounding box center [567, 376] width 58 height 17
type input "100"
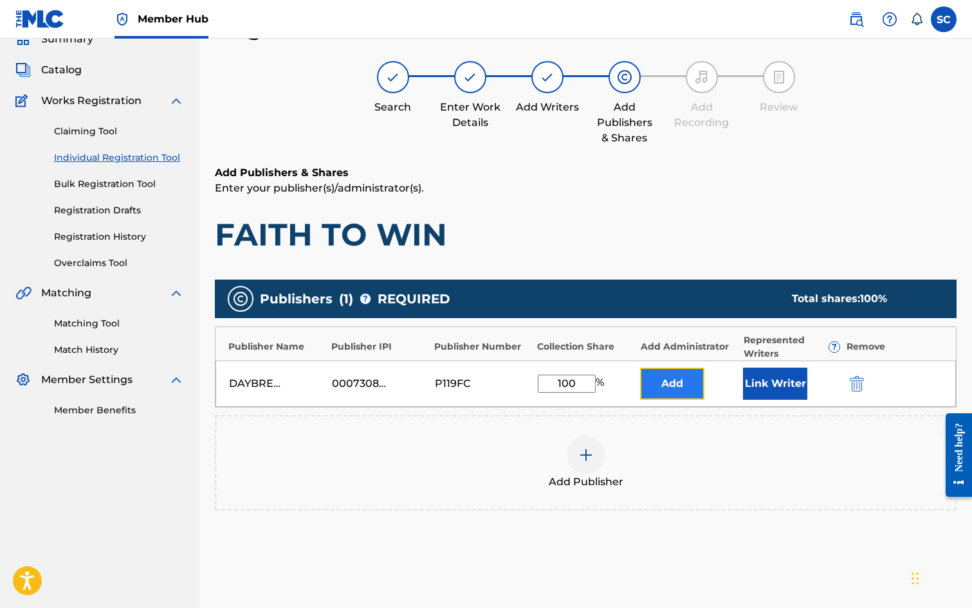
click at [666, 388] on button "Add" at bounding box center [672, 384] width 64 height 32
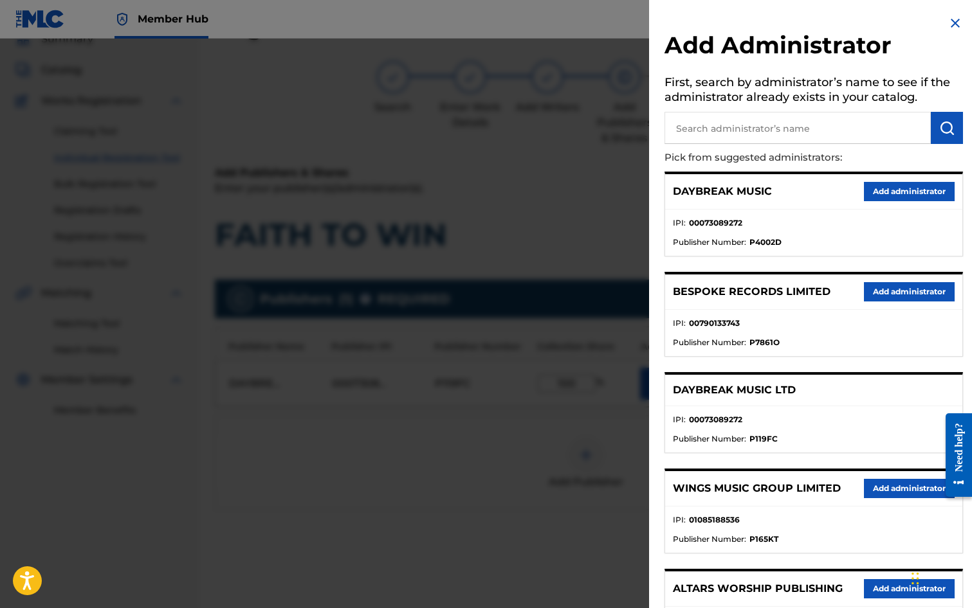
click at [699, 126] on input "text" at bounding box center [797, 128] width 266 height 32
type input "SONG SOLUTIONS"
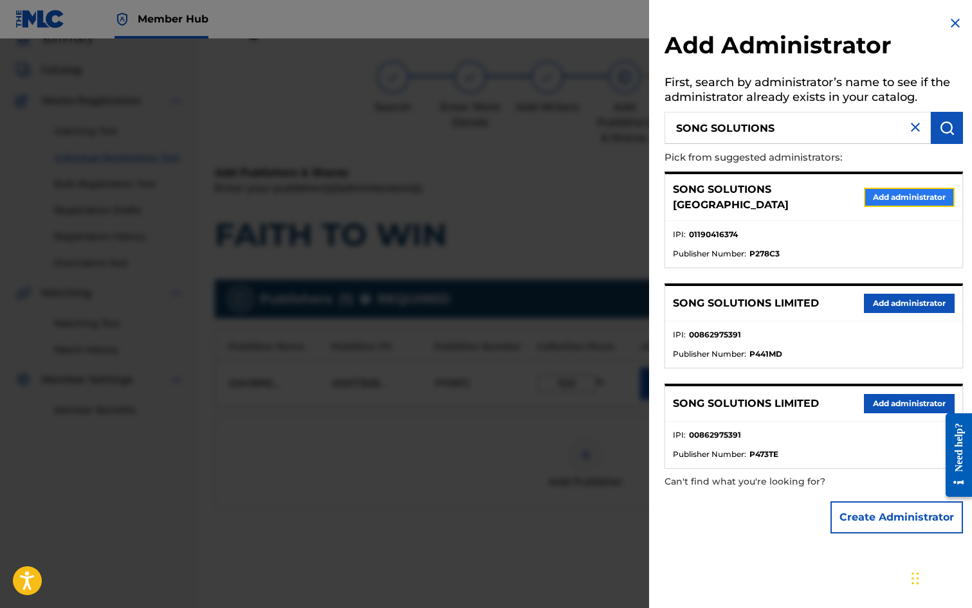
click at [900, 197] on button "Add administrator" at bounding box center [909, 197] width 91 height 19
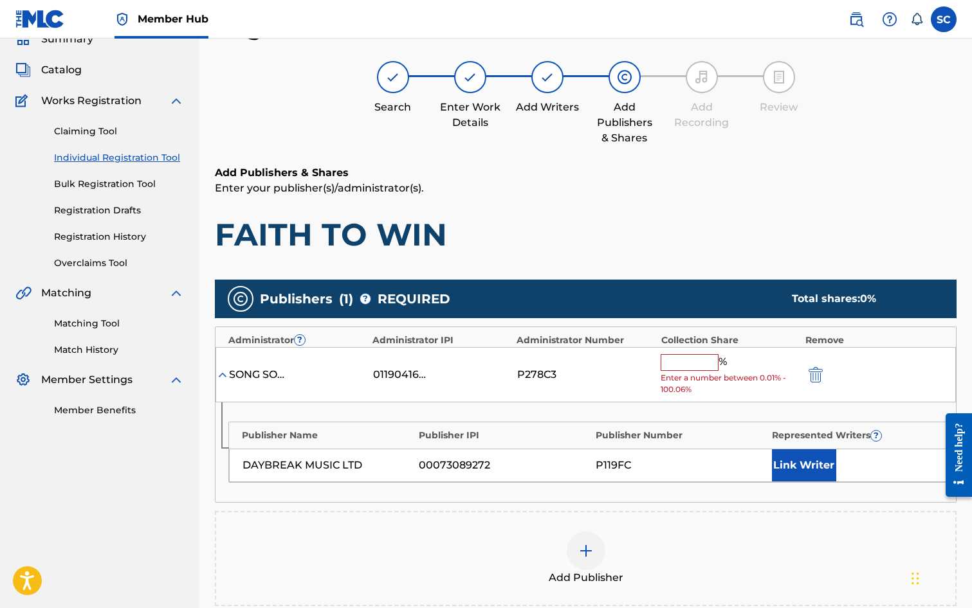
click at [686, 361] on input "text" at bounding box center [690, 362] width 58 height 17
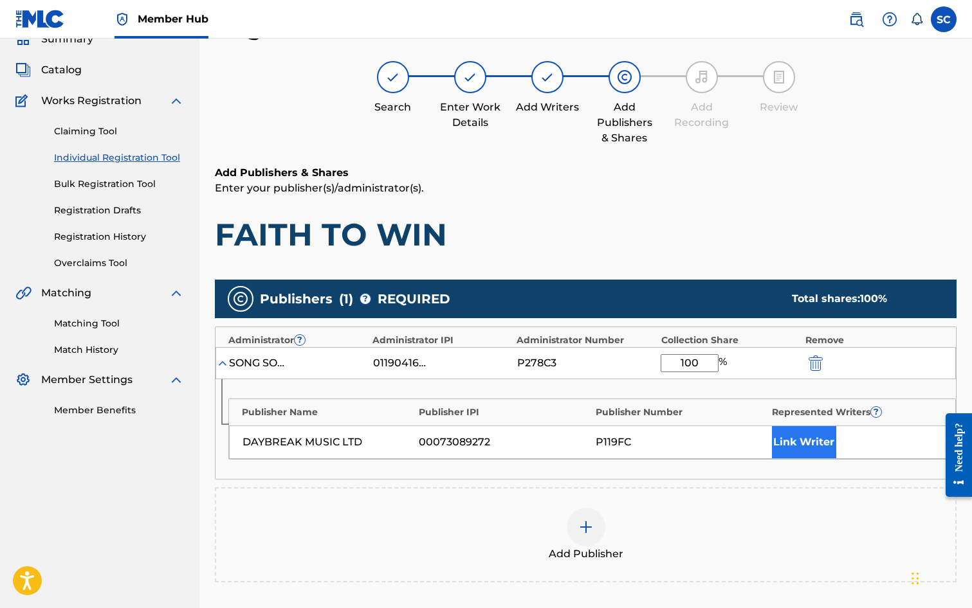
type input "100"
click at [791, 446] on button "Link Writer" at bounding box center [804, 442] width 64 height 32
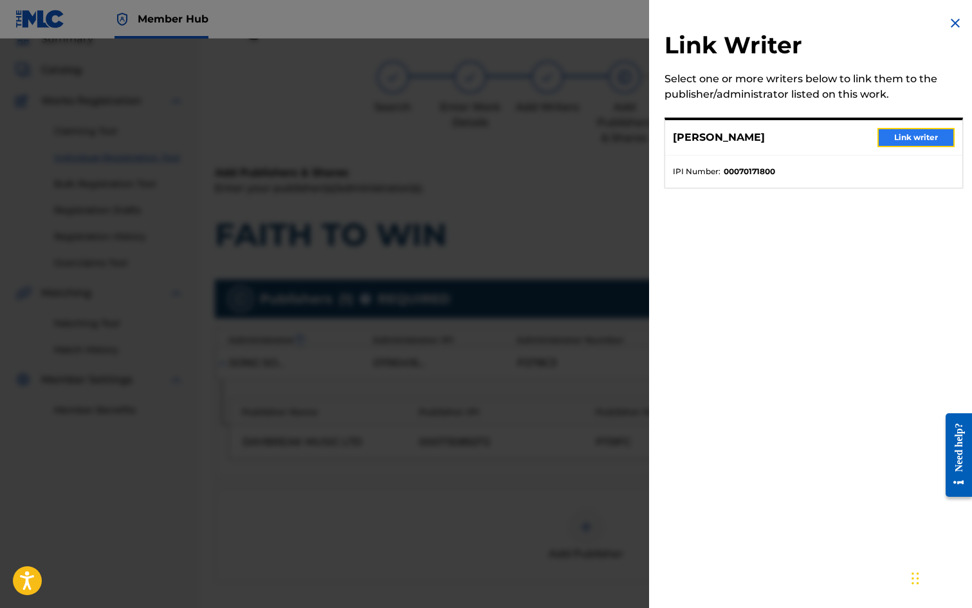
click at [902, 139] on button "Link writer" at bounding box center [915, 137] width 77 height 19
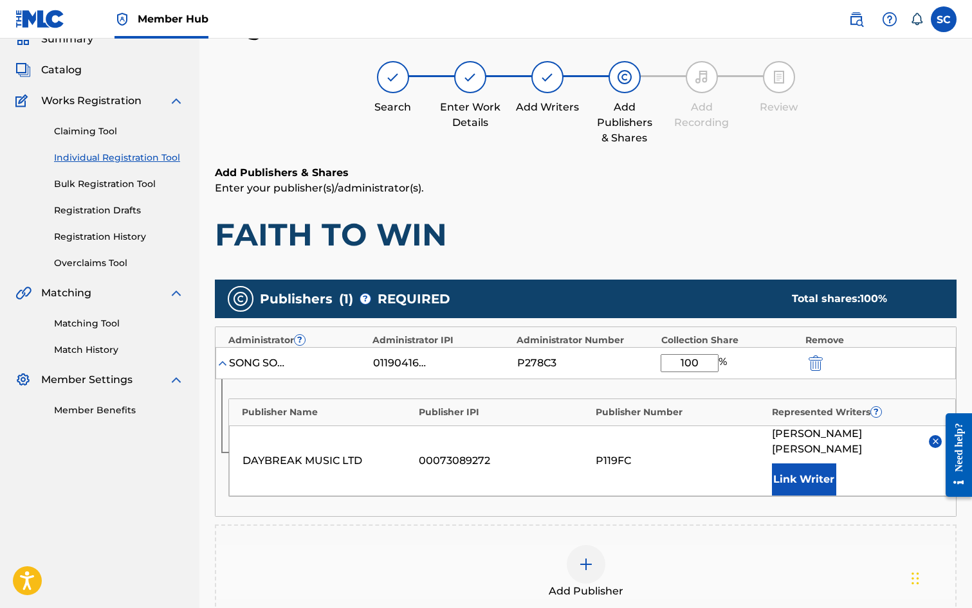
scroll to position [262, 0]
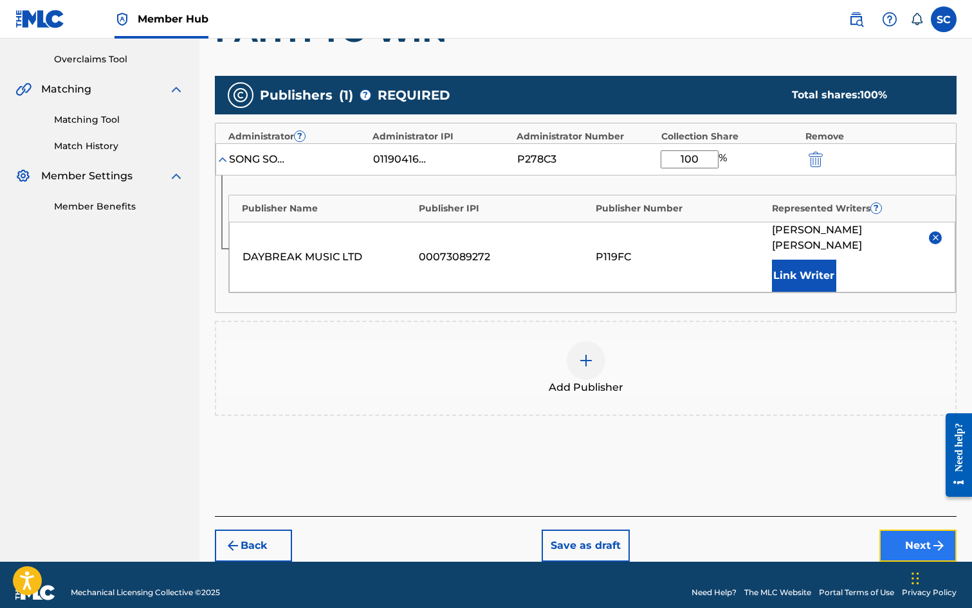
click at [894, 531] on button "Next" at bounding box center [917, 546] width 77 height 32
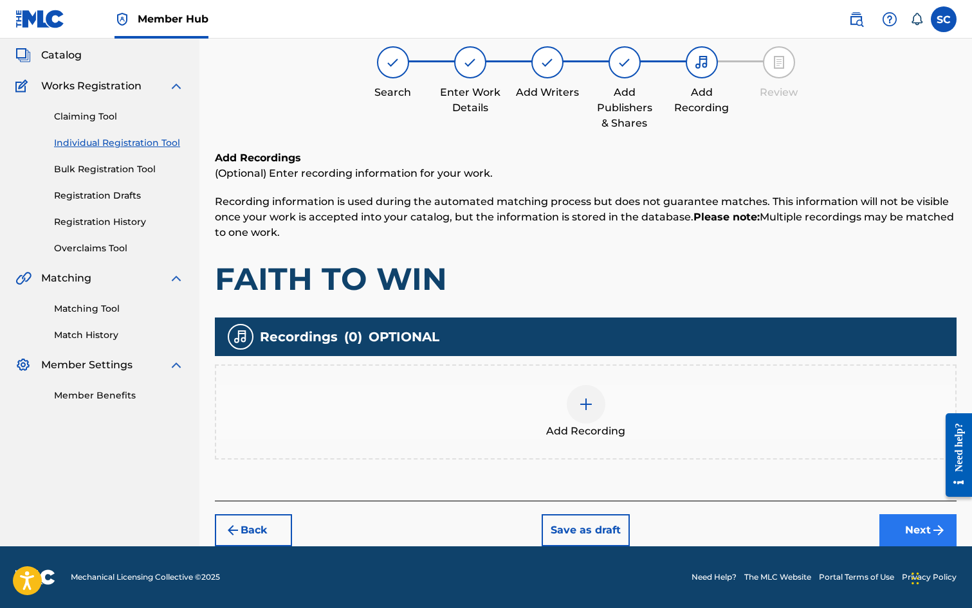
scroll to position [58, 0]
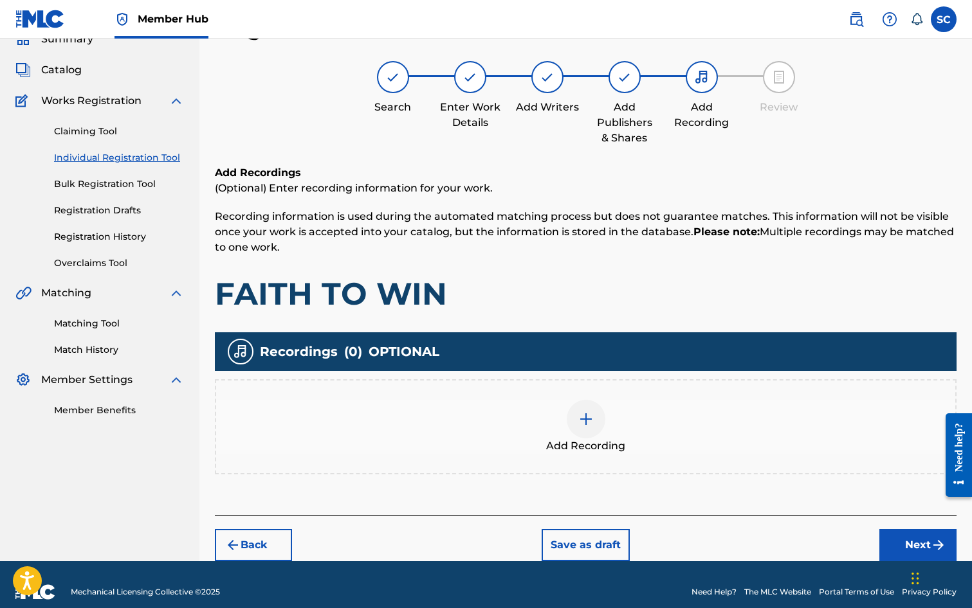
click at [588, 423] on img at bounding box center [585, 419] width 15 height 15
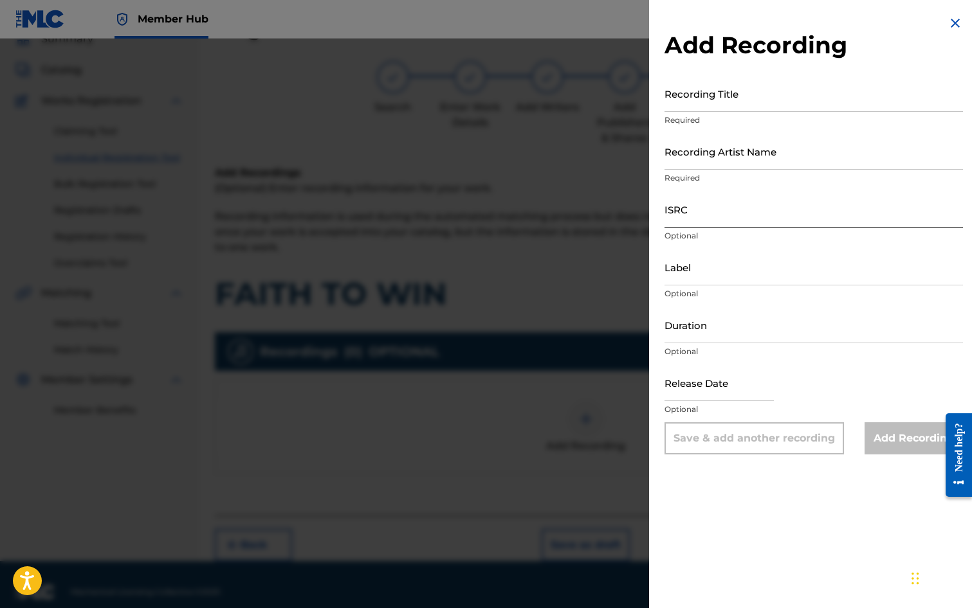
click at [698, 214] on input "ISRC" at bounding box center [813, 209] width 298 height 37
paste input "GBDPR1202528"
type input "GBDPR1202528"
click at [707, 96] on input "Recording Title" at bounding box center [813, 93] width 298 height 37
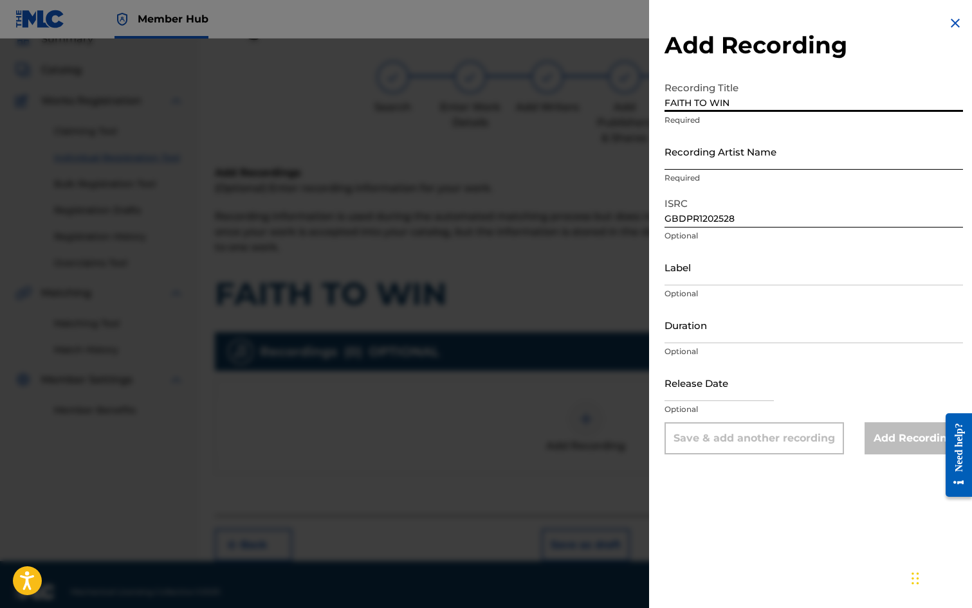
type input "FAITH TO WIN"
click at [723, 154] on input "Recording Artist Name" at bounding box center [813, 151] width 298 height 37
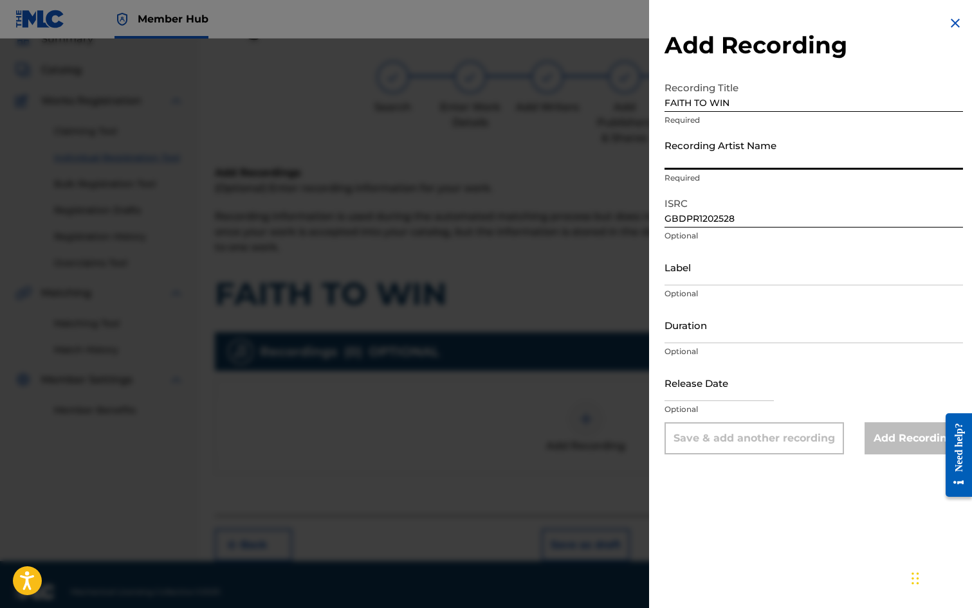
type input "ME TOO!"
type input "[DATE]"
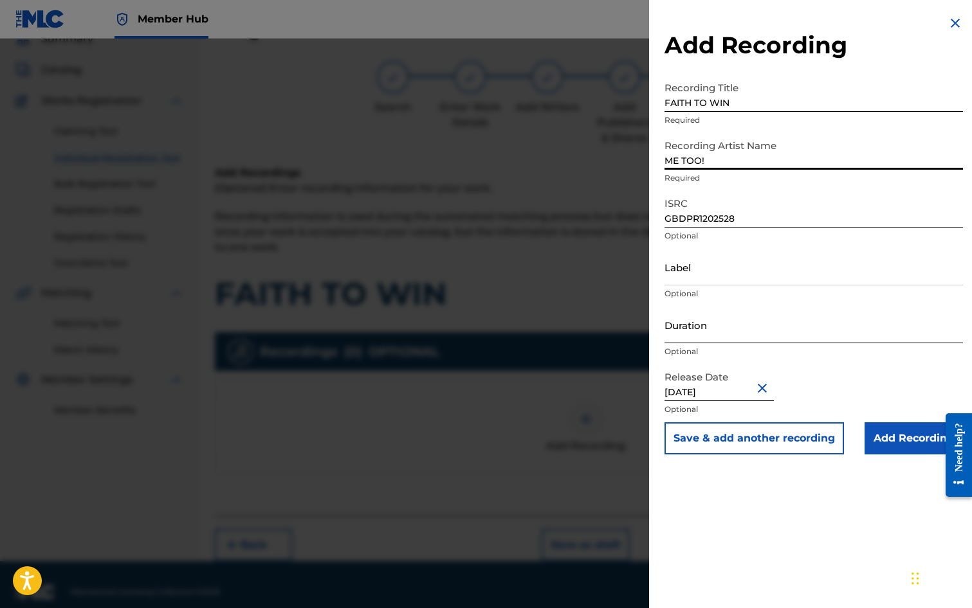
click at [696, 323] on input "Duration" at bounding box center [813, 325] width 298 height 37
type input "03:02"
click at [693, 520] on div "Add Recording Recording Title FAITH TO WIN Required Recording Artist Name ME TO…" at bounding box center [813, 304] width 329 height 608
click at [895, 433] on input "Add Recording" at bounding box center [913, 439] width 98 height 32
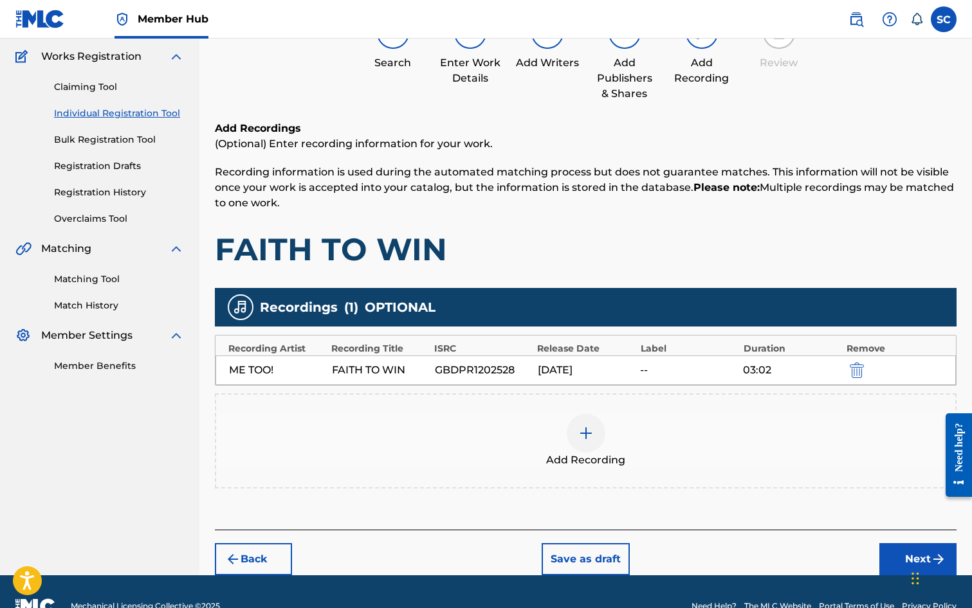
scroll to position [131, 0]
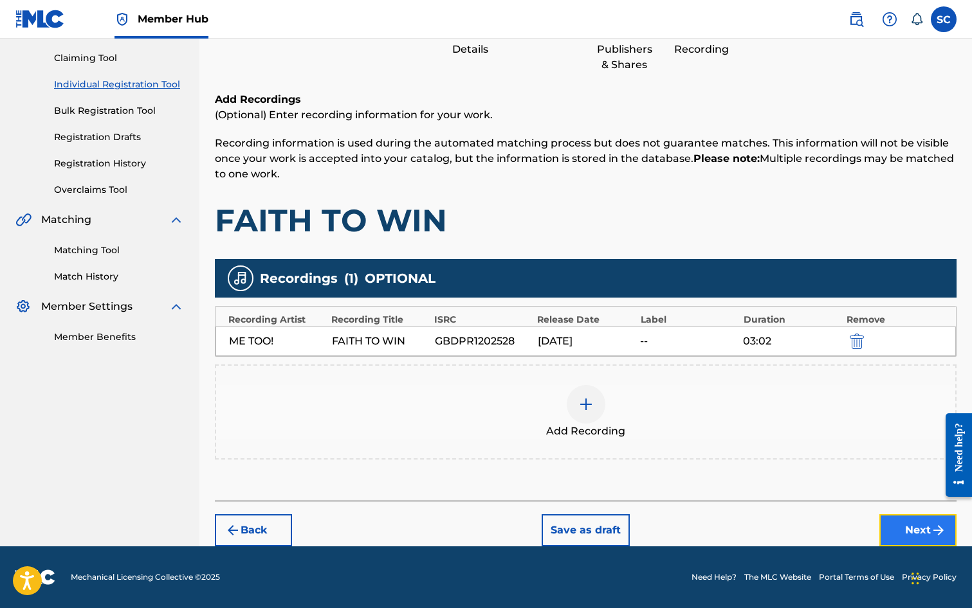
click at [900, 534] on button "Next" at bounding box center [917, 531] width 77 height 32
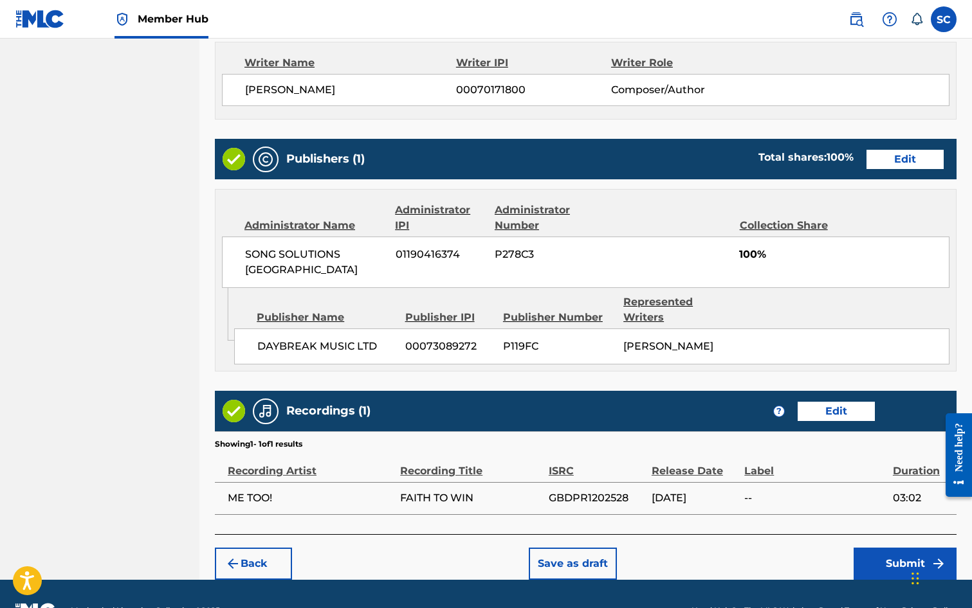
scroll to position [580, 0]
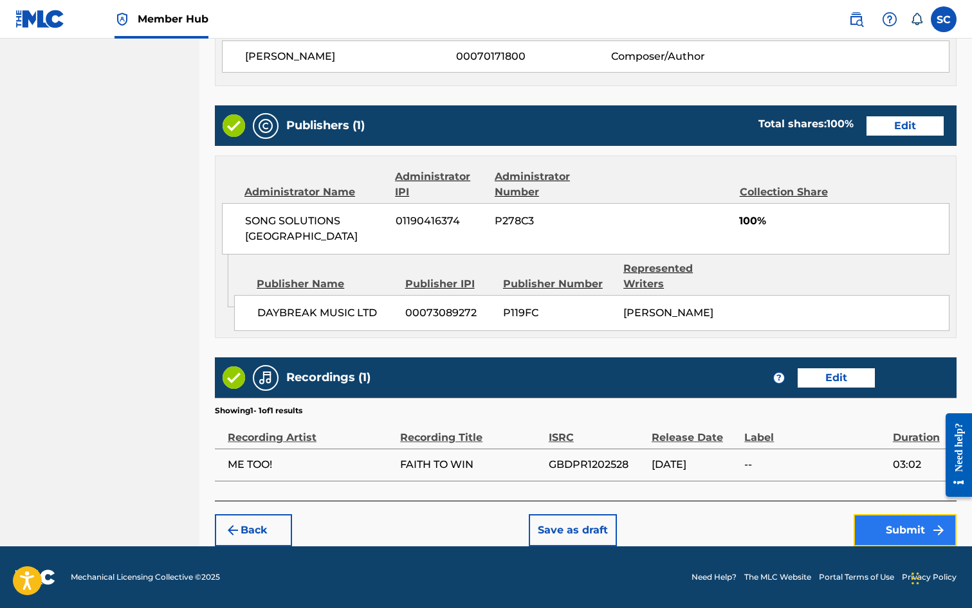
click at [926, 529] on button "Submit" at bounding box center [904, 531] width 103 height 32
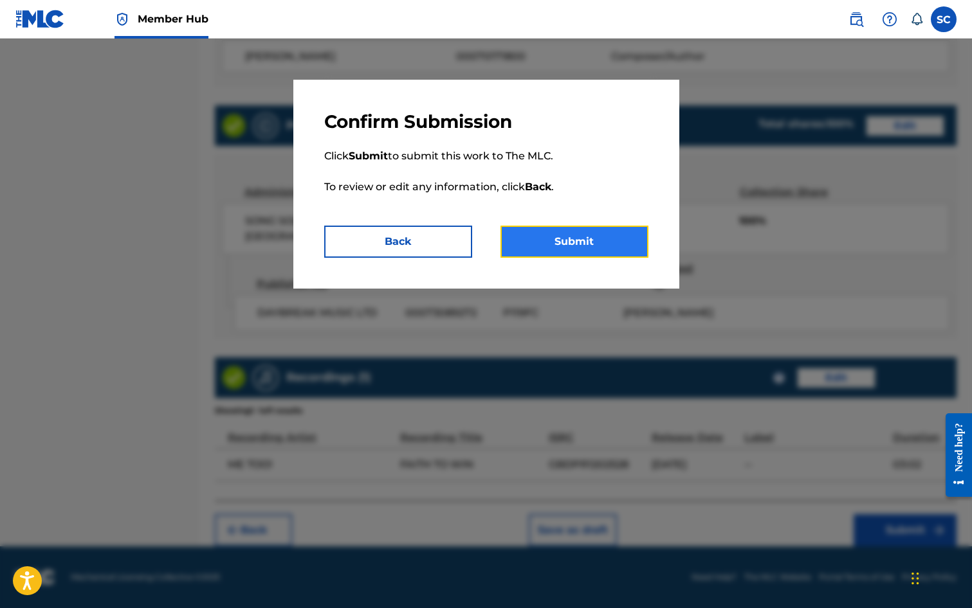
click at [578, 243] on button "Submit" at bounding box center [574, 242] width 148 height 32
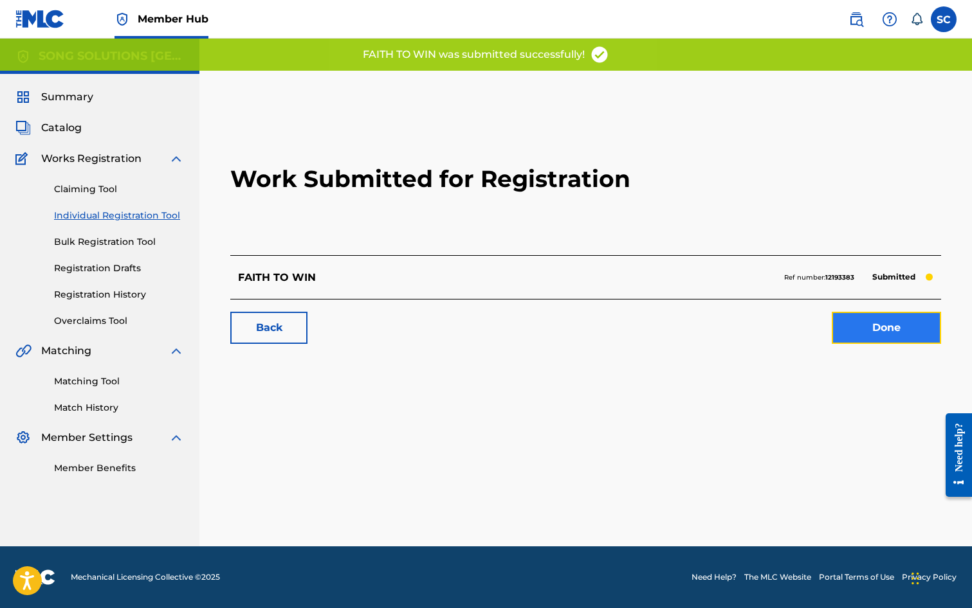
click at [878, 336] on link "Done" at bounding box center [886, 328] width 109 height 32
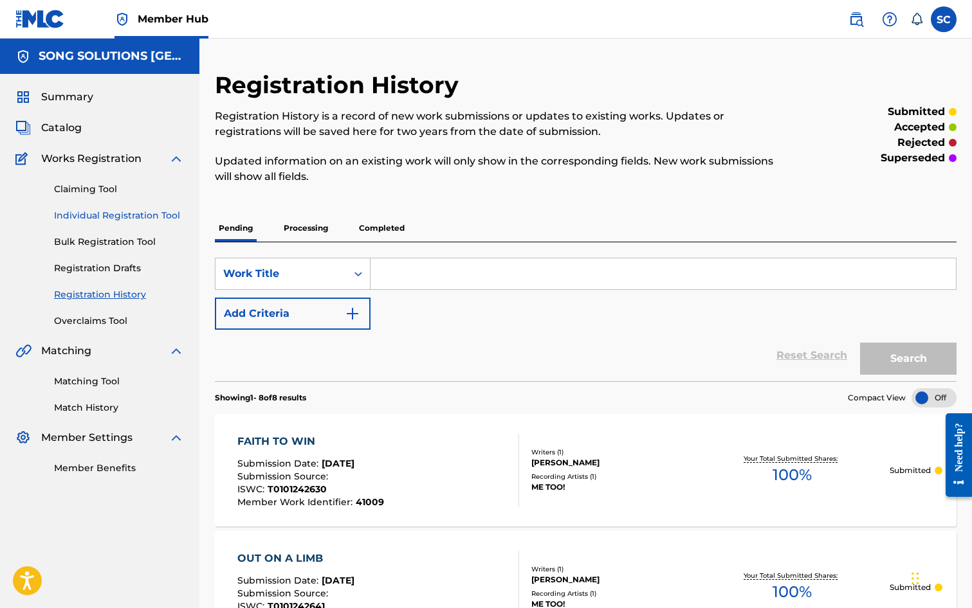
click at [75, 213] on link "Individual Registration Tool" at bounding box center [119, 216] width 130 height 14
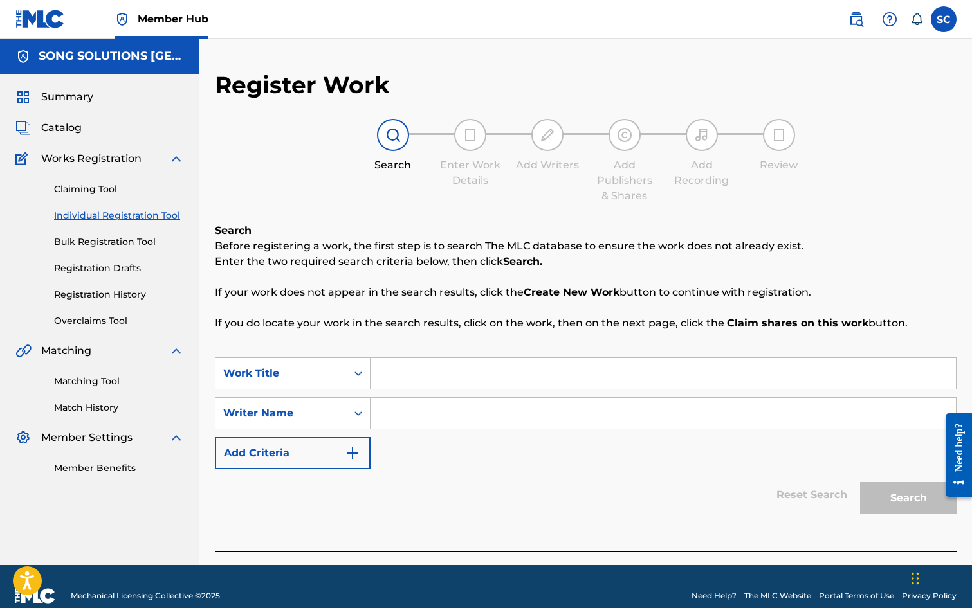
click at [459, 367] on input "Search Form" at bounding box center [662, 373] width 585 height 31
type input "MORE THAN BEAUTIFUL"
click at [471, 412] on input "Search Form" at bounding box center [662, 413] width 585 height 31
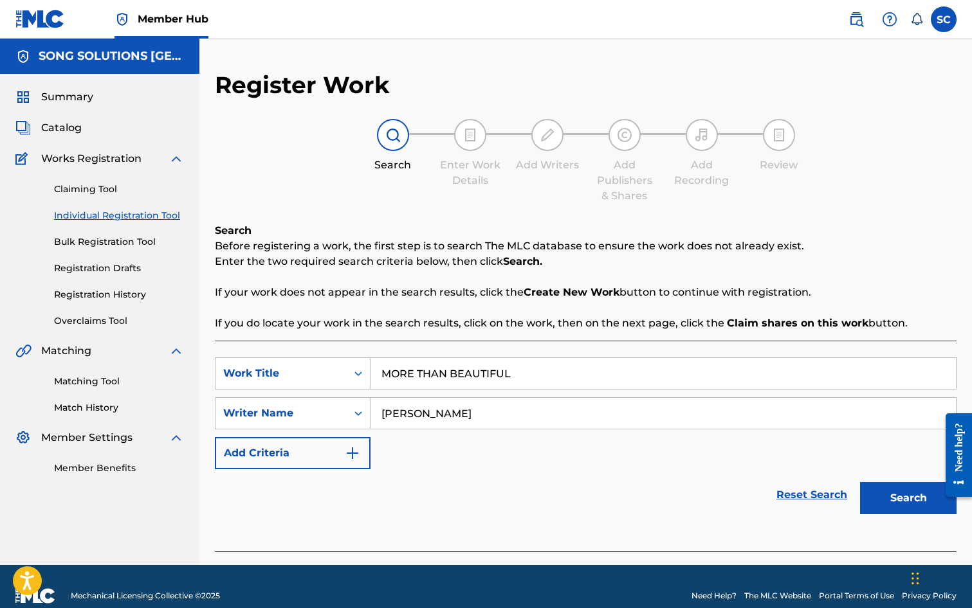
type input "[PERSON_NAME]"
click at [860, 482] on button "Search" at bounding box center [908, 498] width 96 height 32
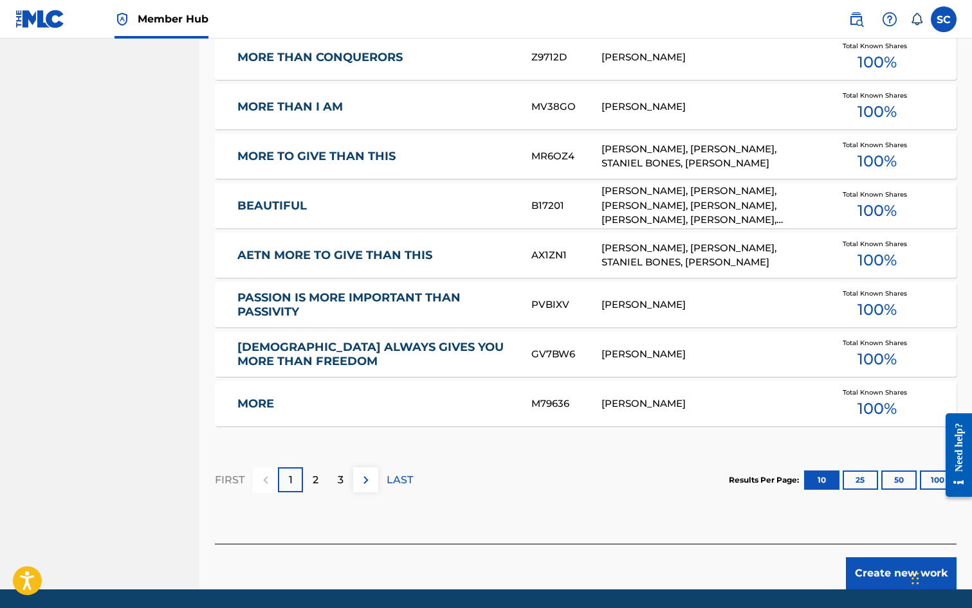
scroll to position [707, 0]
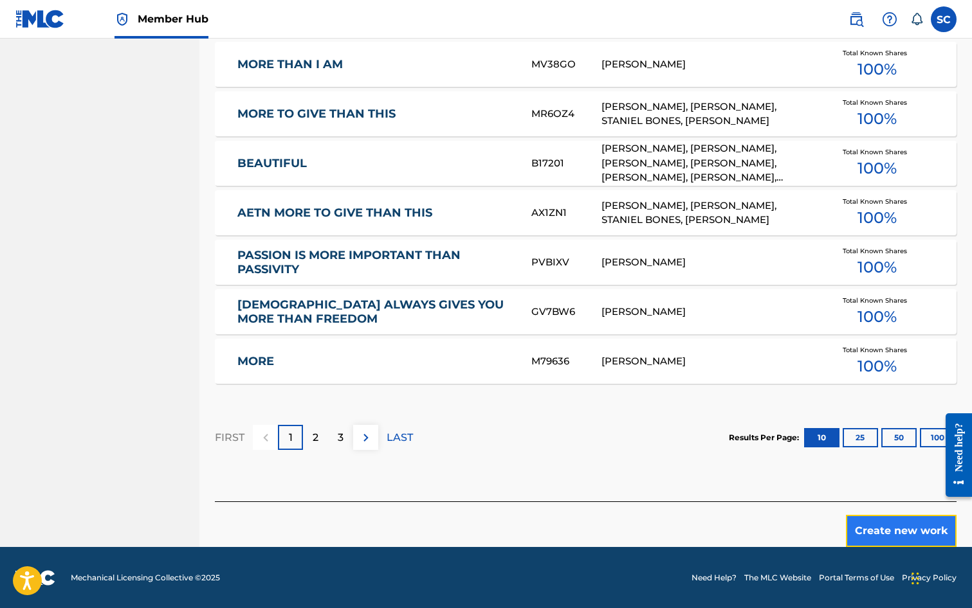
click at [900, 526] on button "Create new work" at bounding box center [901, 531] width 111 height 32
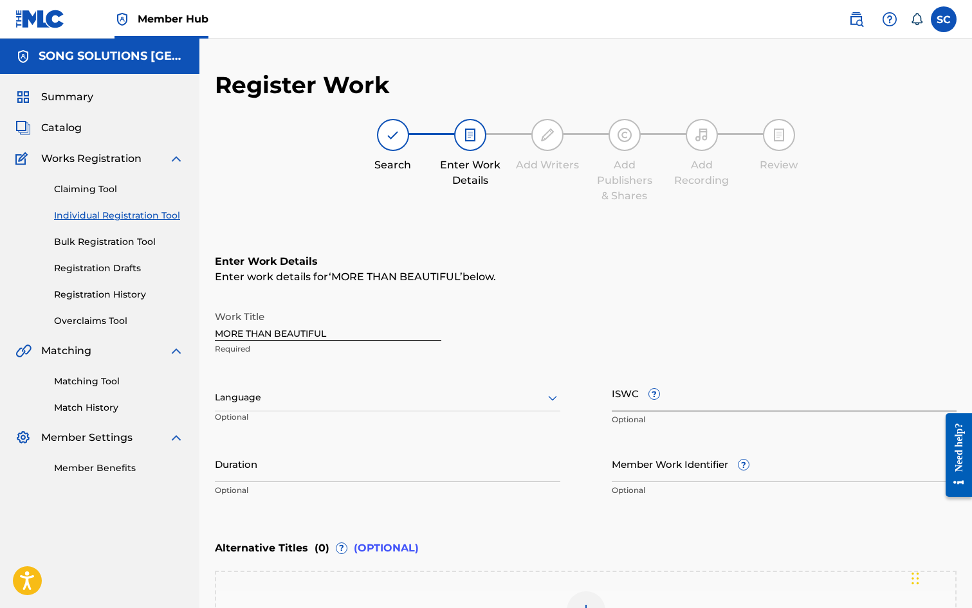
click at [625, 397] on input "ISWC ?" at bounding box center [784, 393] width 345 height 37
paste input "T-010.124.262-9"
type input "T-010.124.262-9"
click at [654, 473] on input "Member Work Identifier ?" at bounding box center [784, 464] width 345 height 37
type input "40710"
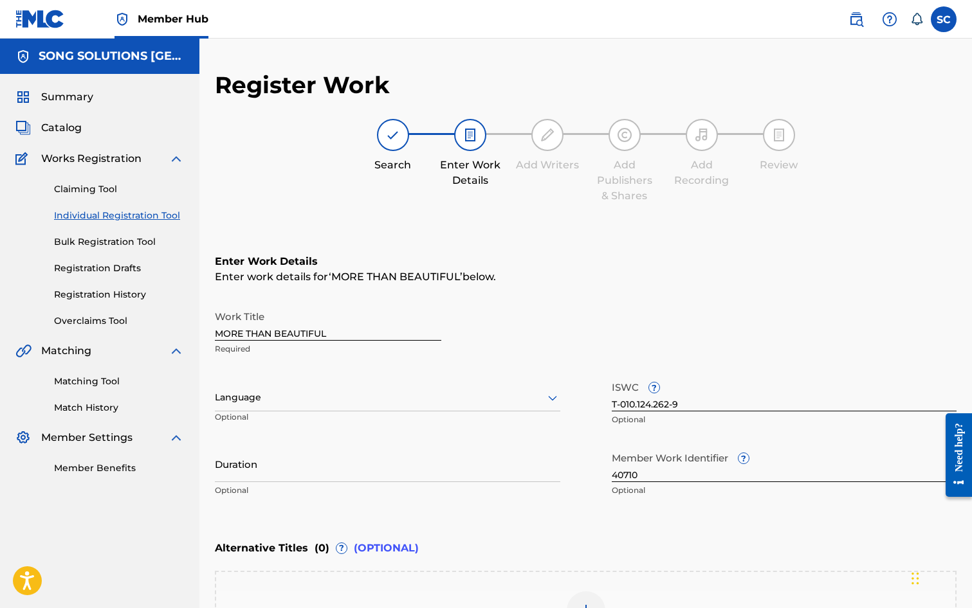
click at [486, 496] on p "Optional" at bounding box center [387, 491] width 345 height 12
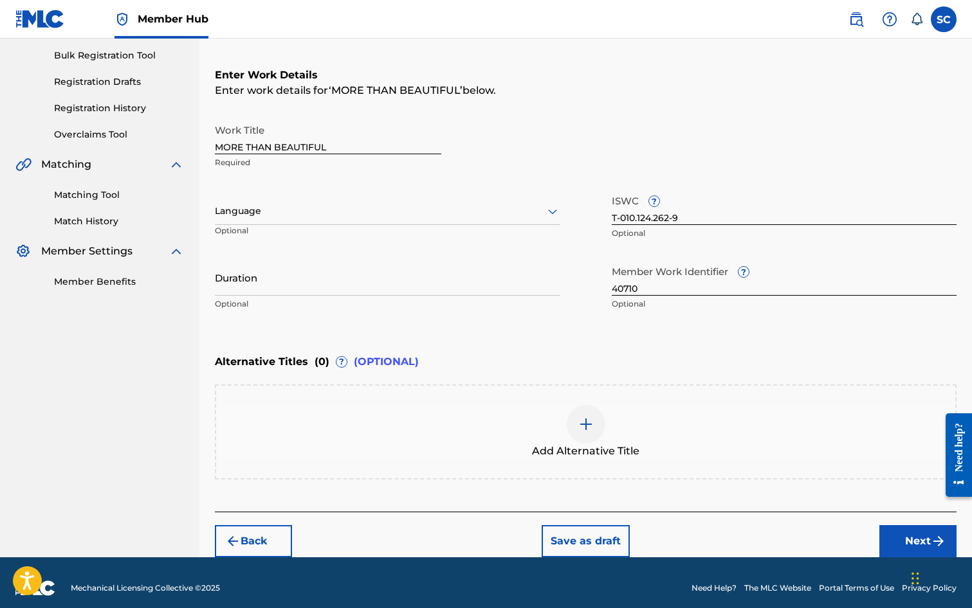
scroll to position [193, 0]
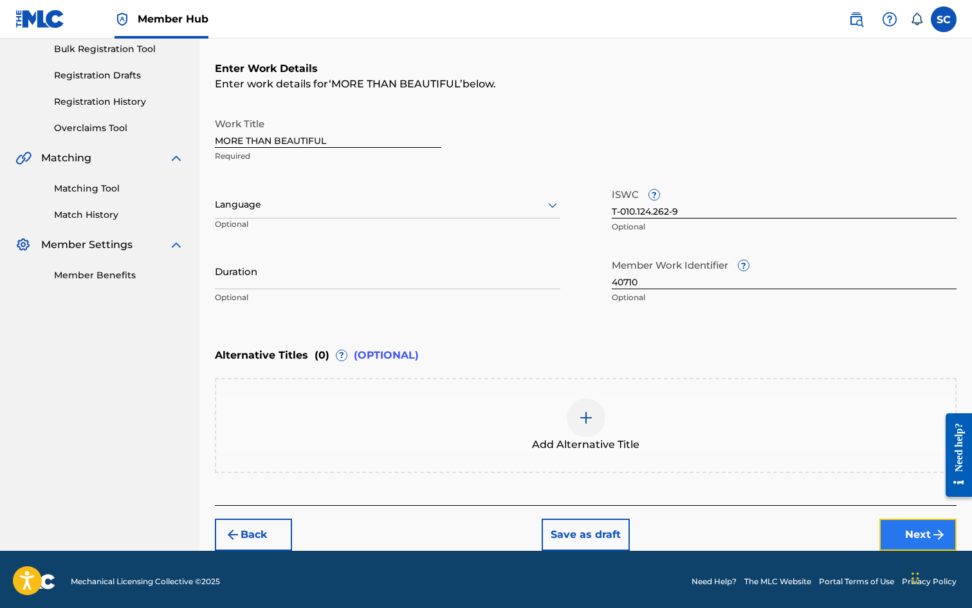
click at [914, 536] on button "Next" at bounding box center [917, 535] width 77 height 32
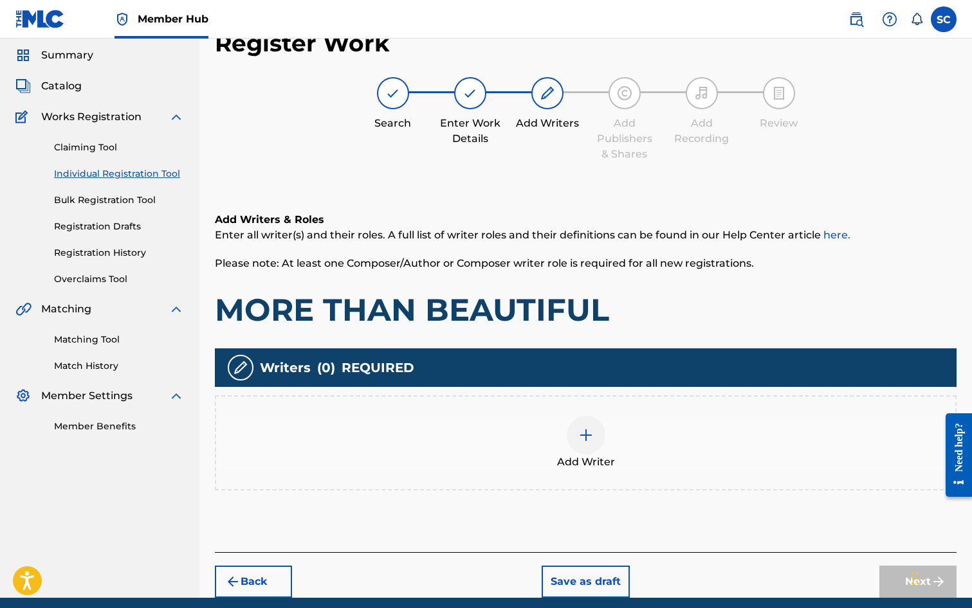
scroll to position [58, 0]
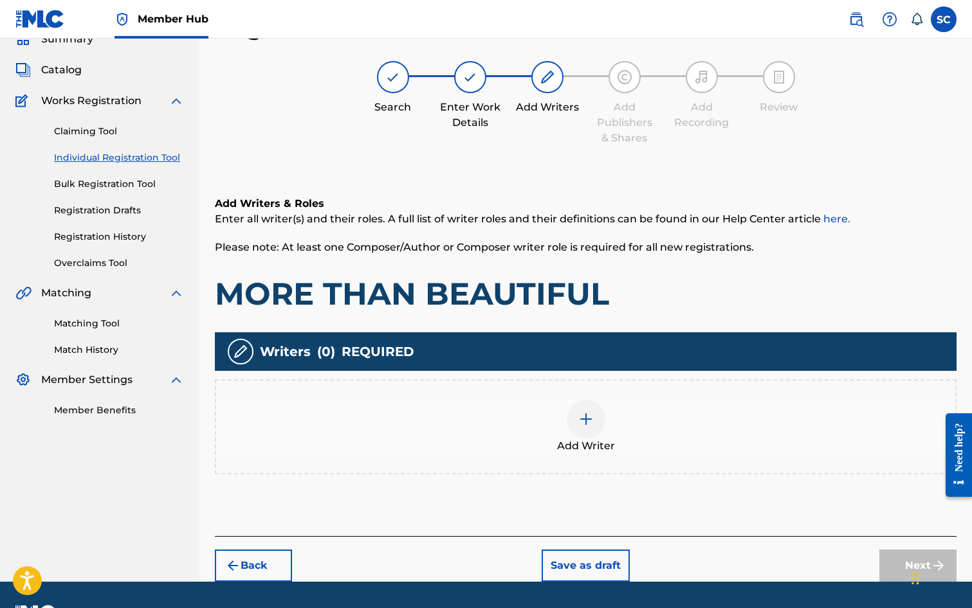
click at [581, 419] on img at bounding box center [585, 419] width 15 height 15
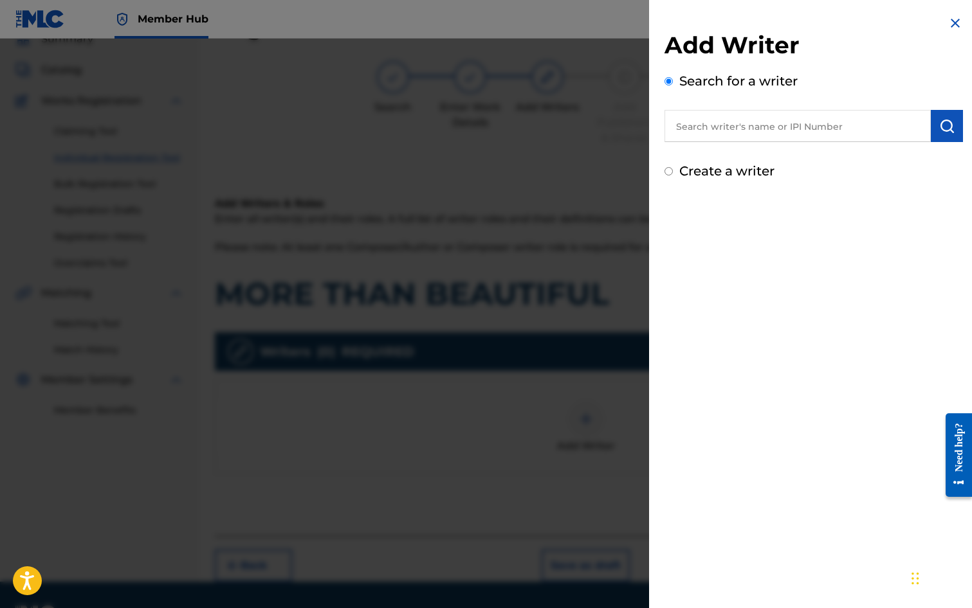
click at [723, 132] on input "text" at bounding box center [797, 126] width 266 height 32
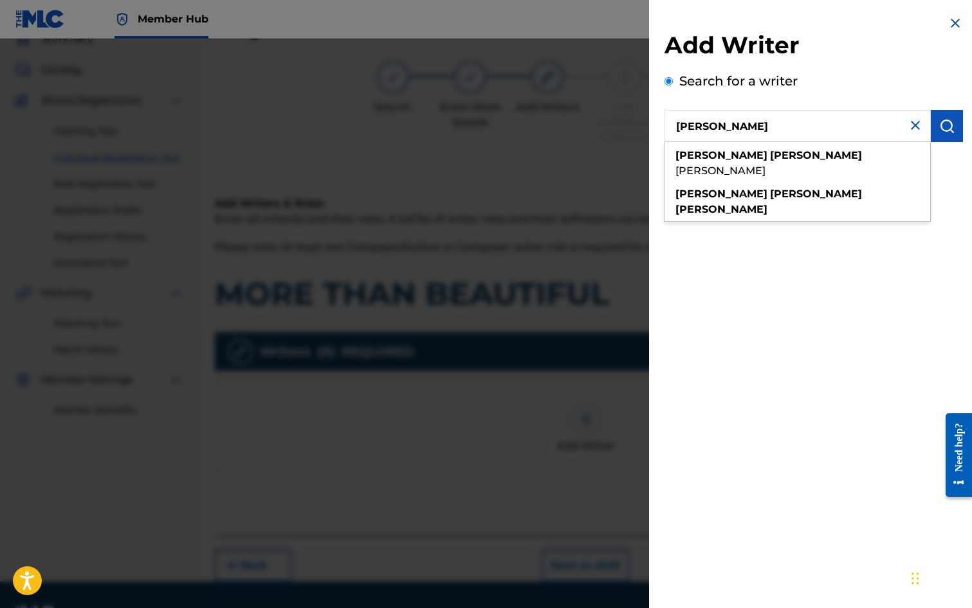
type input "[PERSON_NAME]"
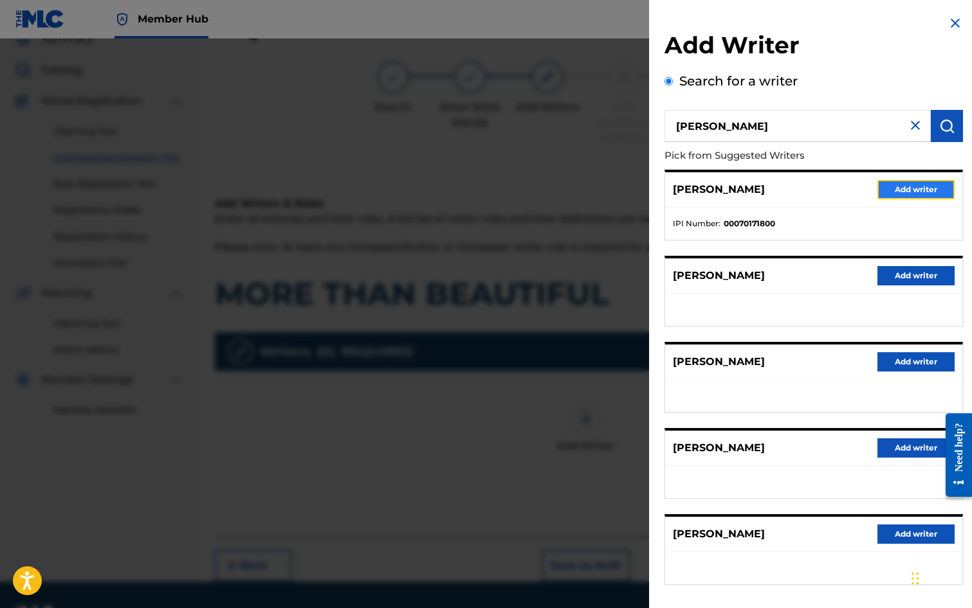
click at [912, 192] on button "Add writer" at bounding box center [915, 189] width 77 height 19
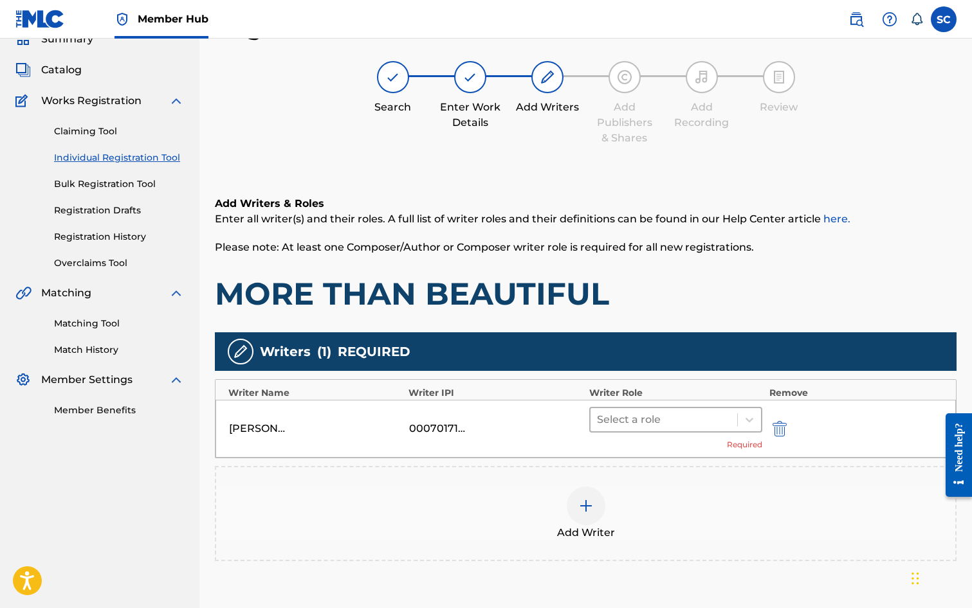
click at [601, 417] on div at bounding box center [664, 420] width 134 height 18
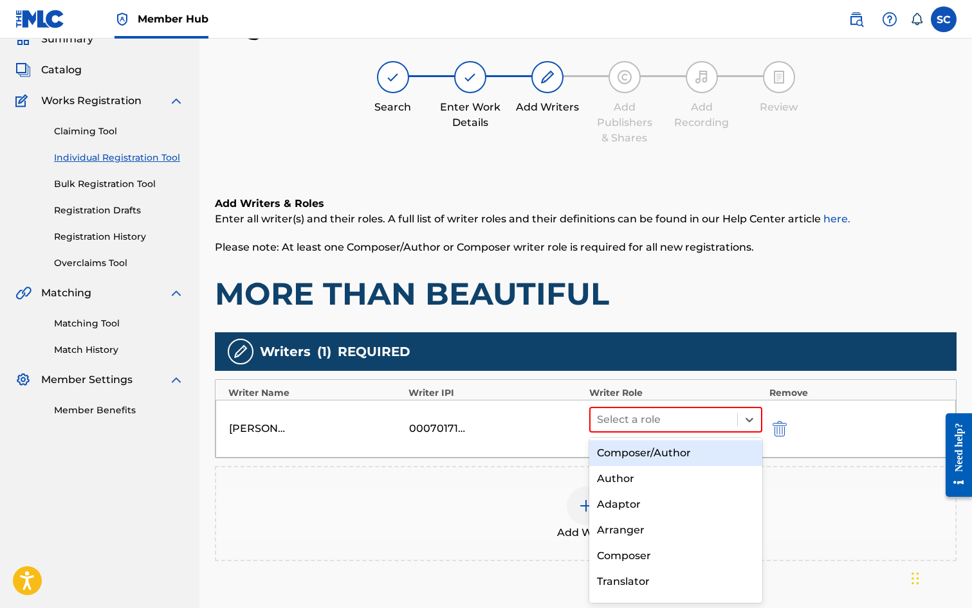
click at [621, 454] on div "Composer/Author" at bounding box center [676, 454] width 174 height 26
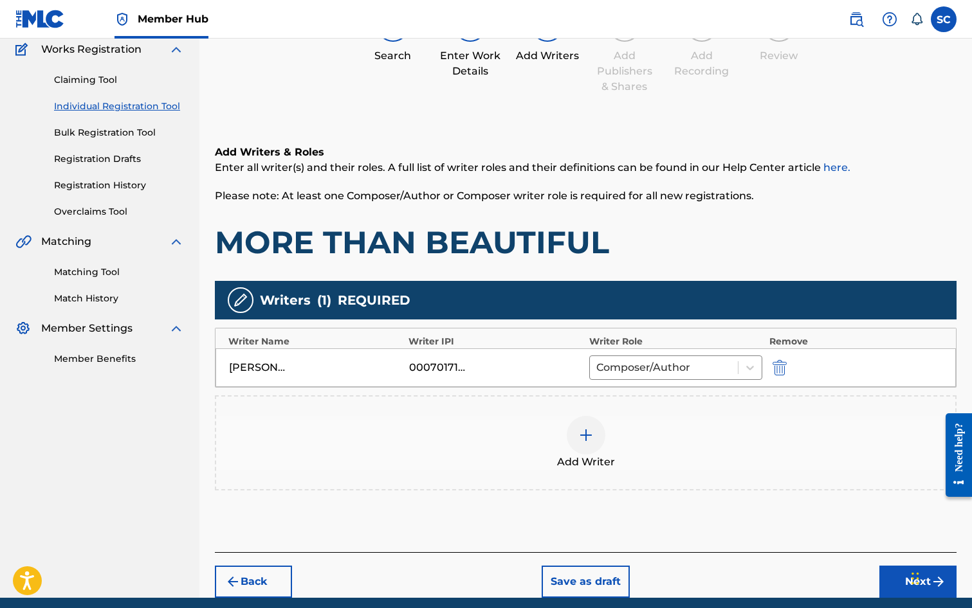
scroll to position [161, 0]
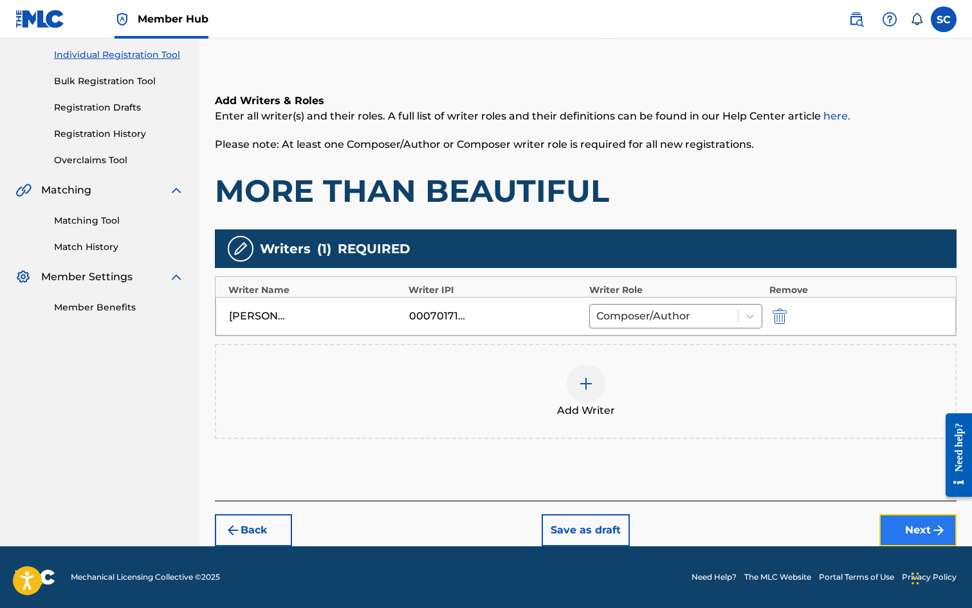
click at [901, 530] on button "Next" at bounding box center [917, 531] width 77 height 32
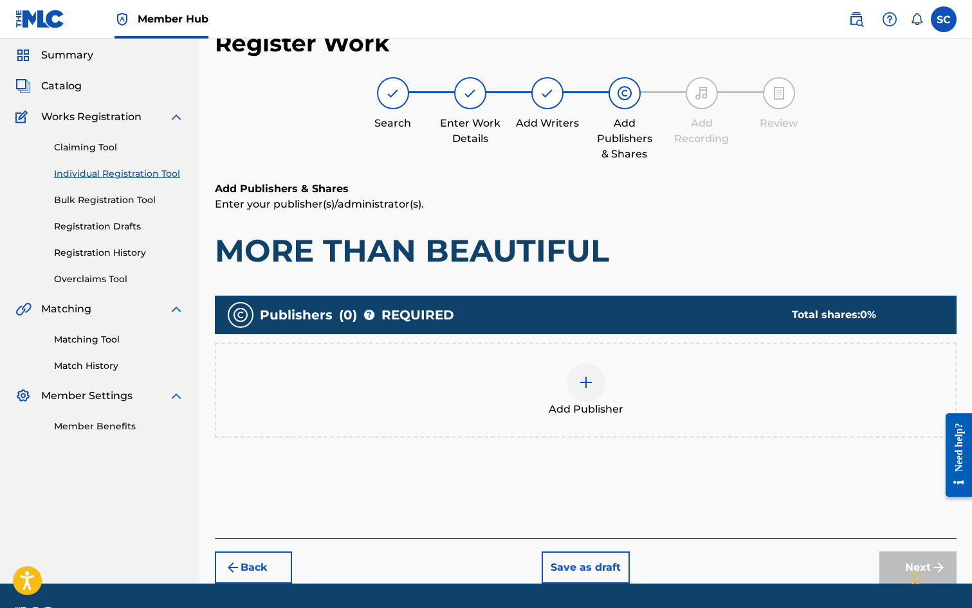
scroll to position [58, 0]
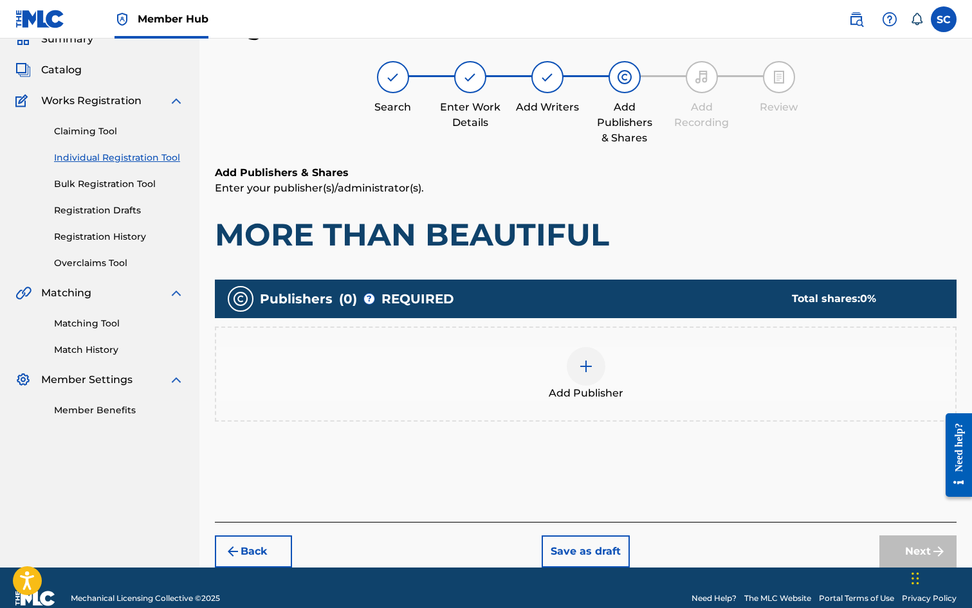
click at [582, 370] on img at bounding box center [585, 366] width 15 height 15
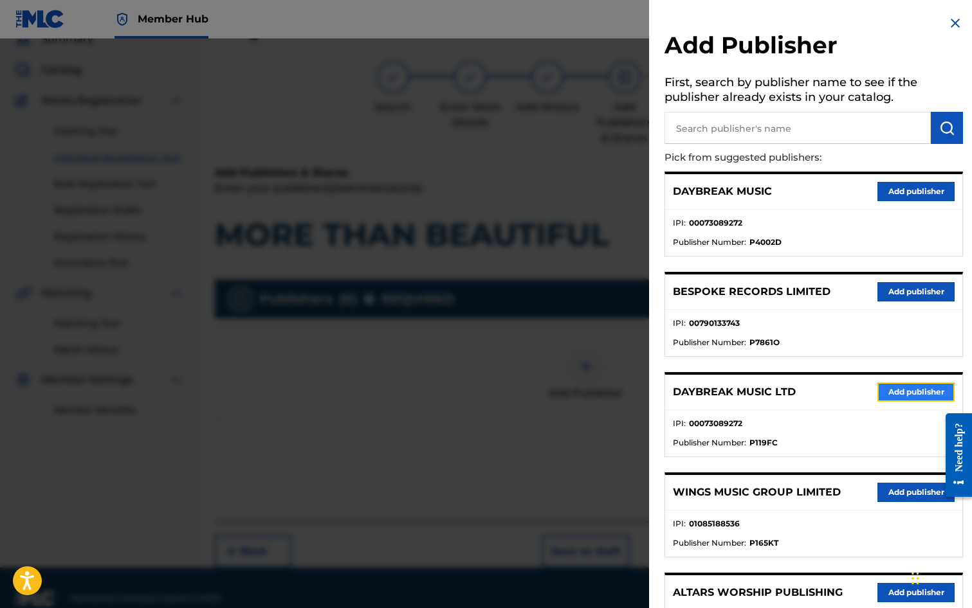
click at [895, 388] on button "Add publisher" at bounding box center [915, 392] width 77 height 19
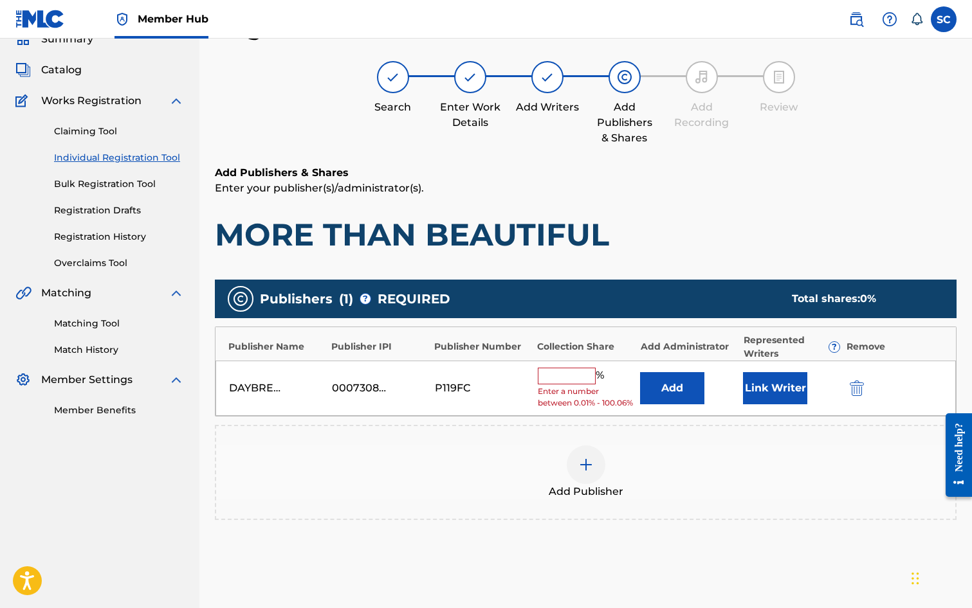
click at [570, 376] on input "text" at bounding box center [567, 376] width 58 height 17
type input "100"
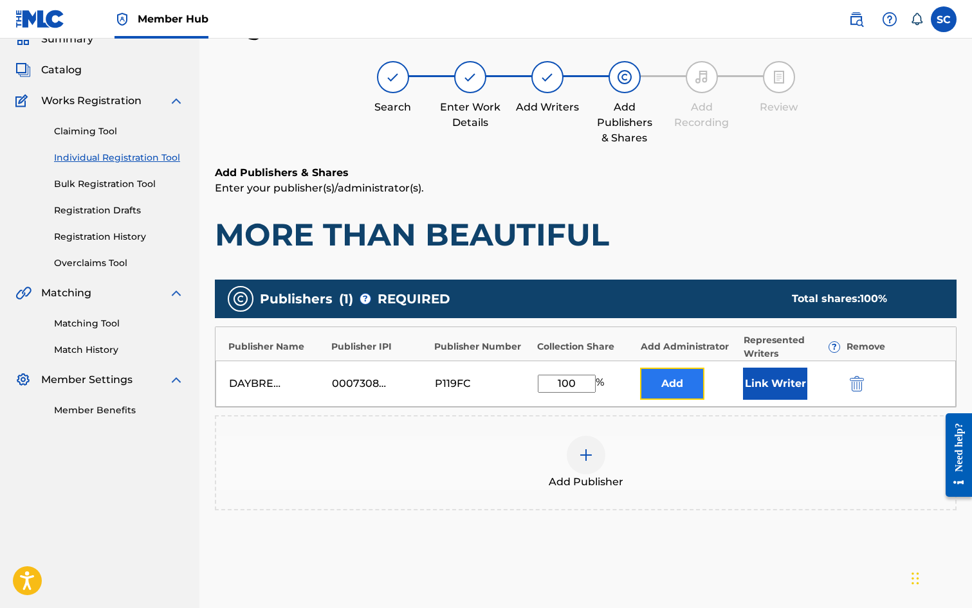
click at [657, 394] on button "Add" at bounding box center [672, 384] width 64 height 32
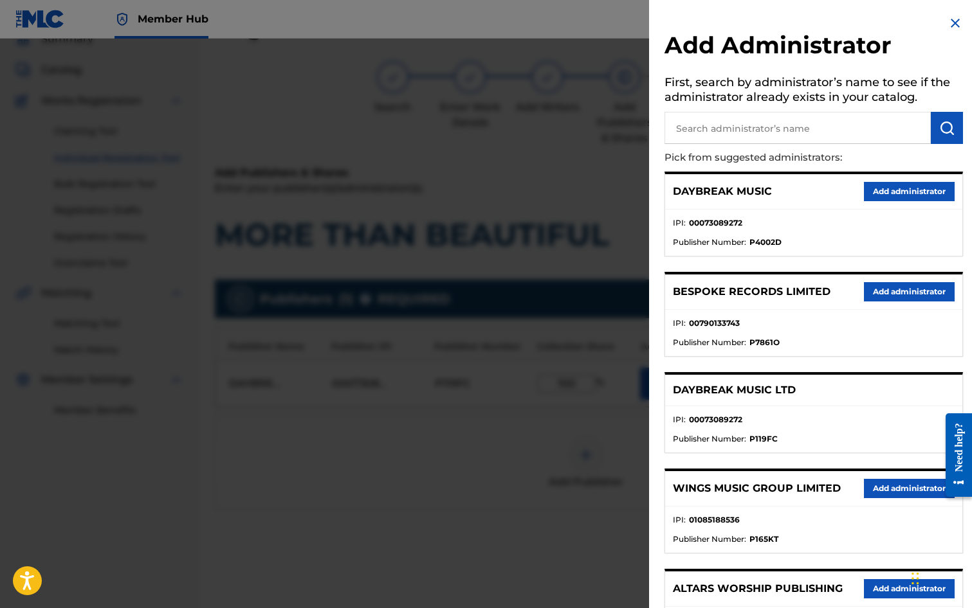
click at [707, 123] on input "text" at bounding box center [797, 128] width 266 height 32
type input "SONG SOLUTIONS"
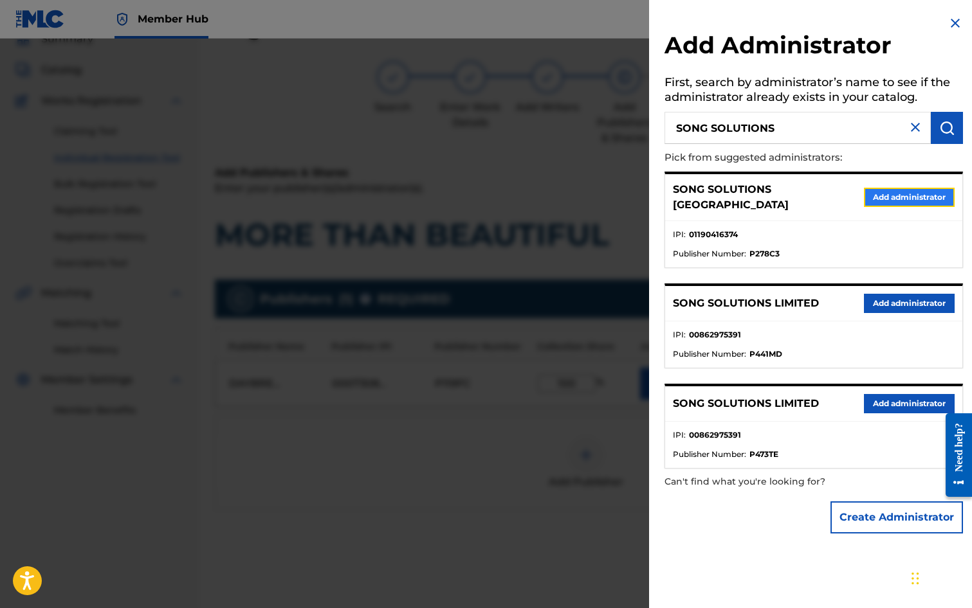
click at [931, 192] on button "Add administrator" at bounding box center [909, 197] width 91 height 19
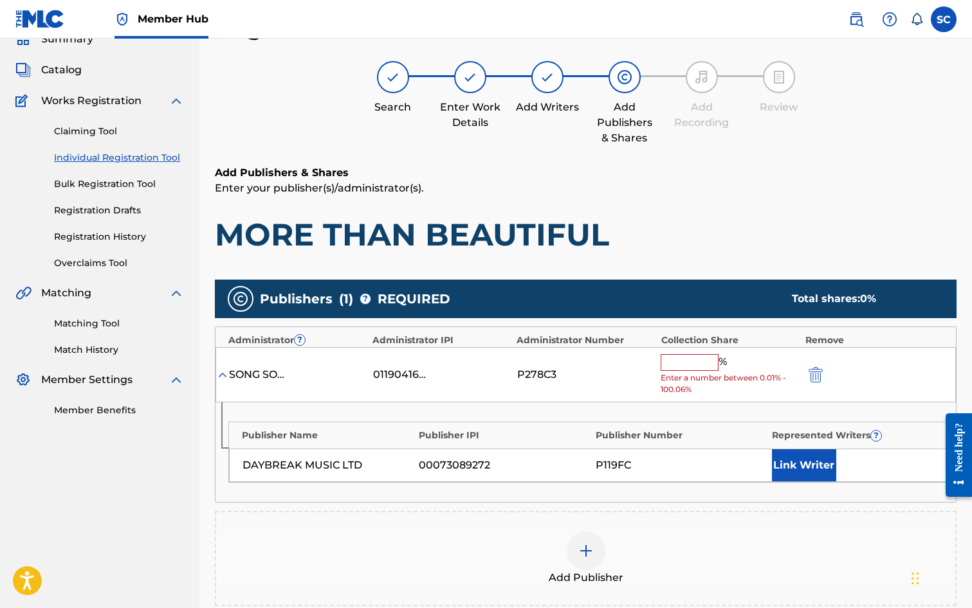
click at [688, 351] on div "SONG SOLUTIONS USA 01190416374 P278C3 % Enter a number between 0.01% - 100.06%" at bounding box center [585, 375] width 740 height 56
click at [685, 362] on input "text" at bounding box center [690, 362] width 58 height 17
type input "100"
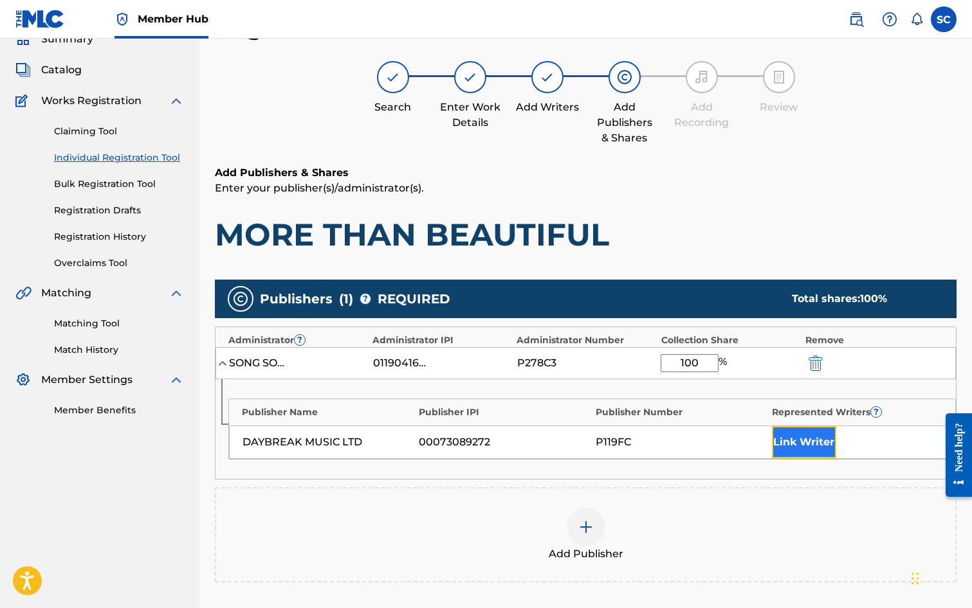
click at [804, 442] on button "Link Writer" at bounding box center [804, 442] width 64 height 32
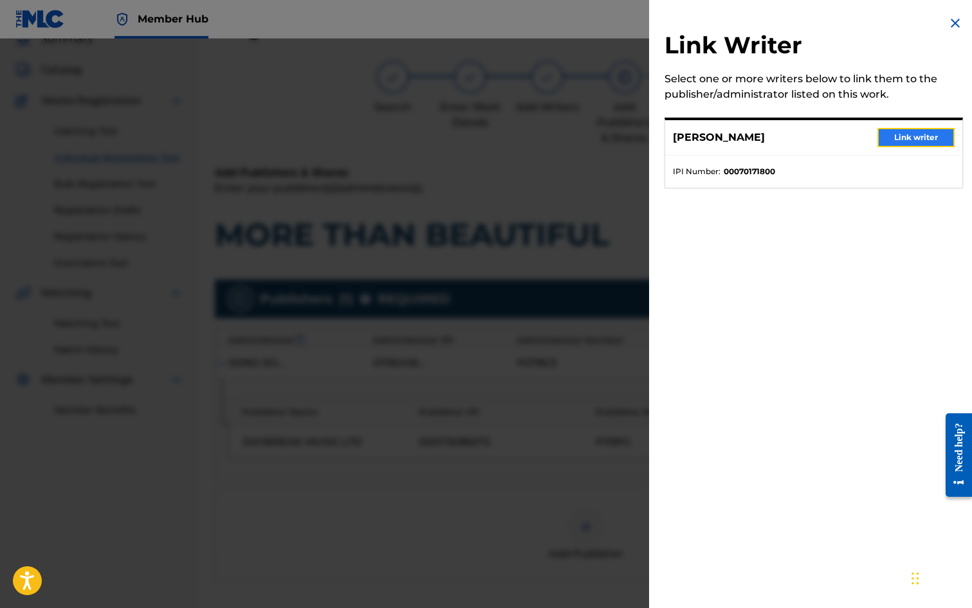
click at [928, 139] on button "Link writer" at bounding box center [915, 137] width 77 height 19
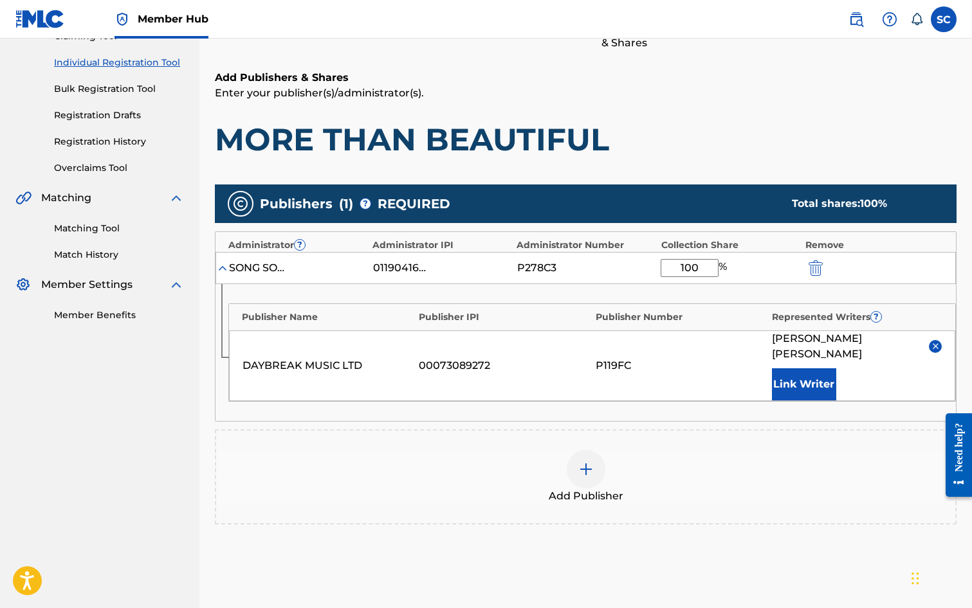
scroll to position [262, 0]
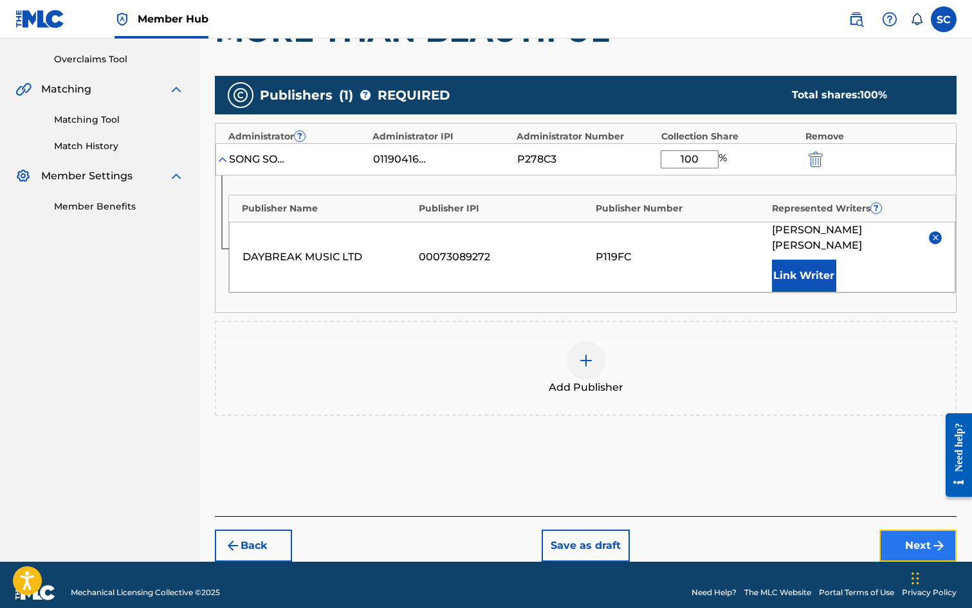
click at [916, 531] on button "Next" at bounding box center [917, 546] width 77 height 32
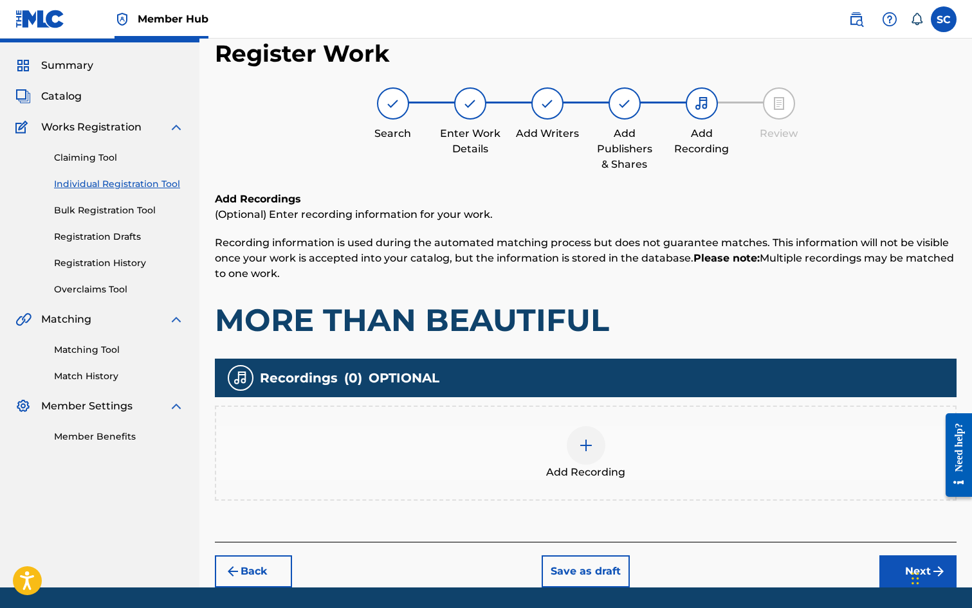
scroll to position [58, 0]
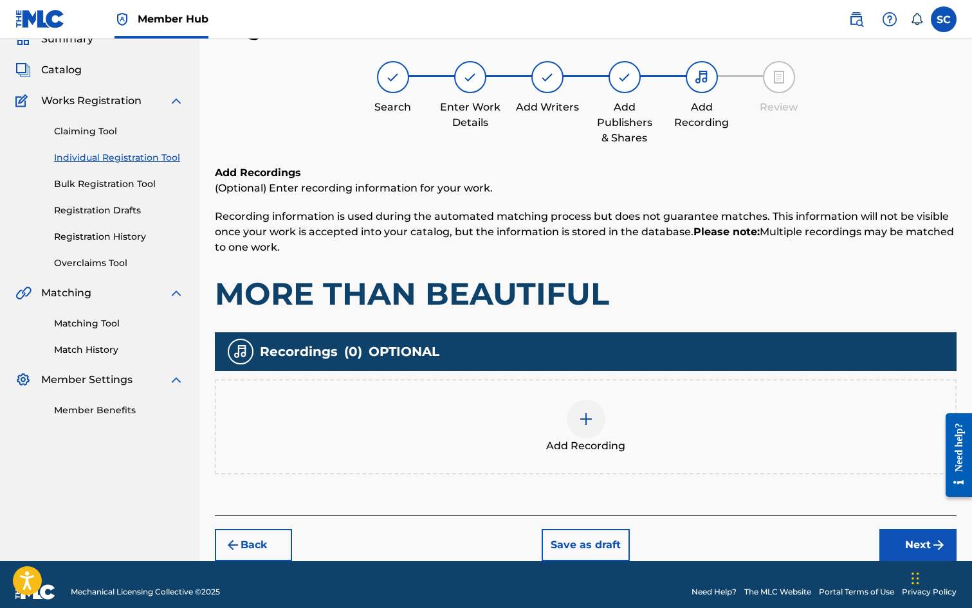
click at [591, 419] on img at bounding box center [585, 419] width 15 height 15
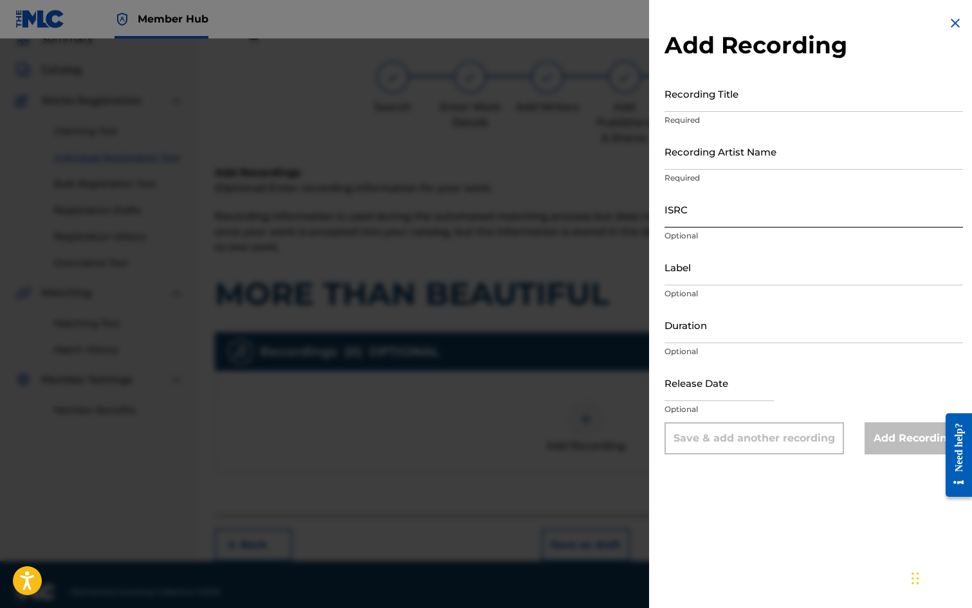
click at [692, 214] on input "ISRC" at bounding box center [813, 209] width 298 height 37
paste input "GBDPR1202529"
type input "GBDPR1202529"
click at [704, 99] on input "Recording Title" at bounding box center [813, 93] width 298 height 37
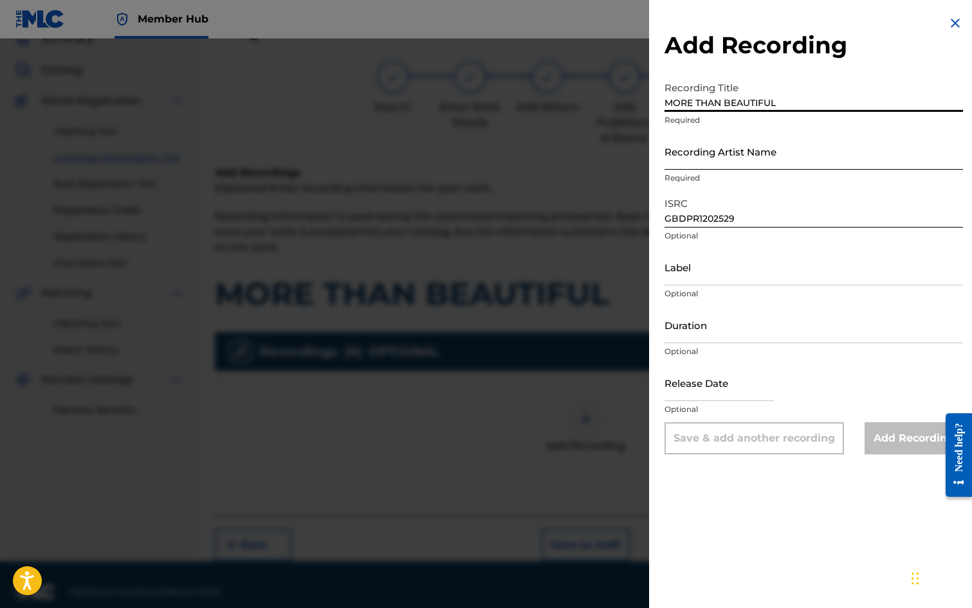
type input "MORE THAN BEAUTIFUL"
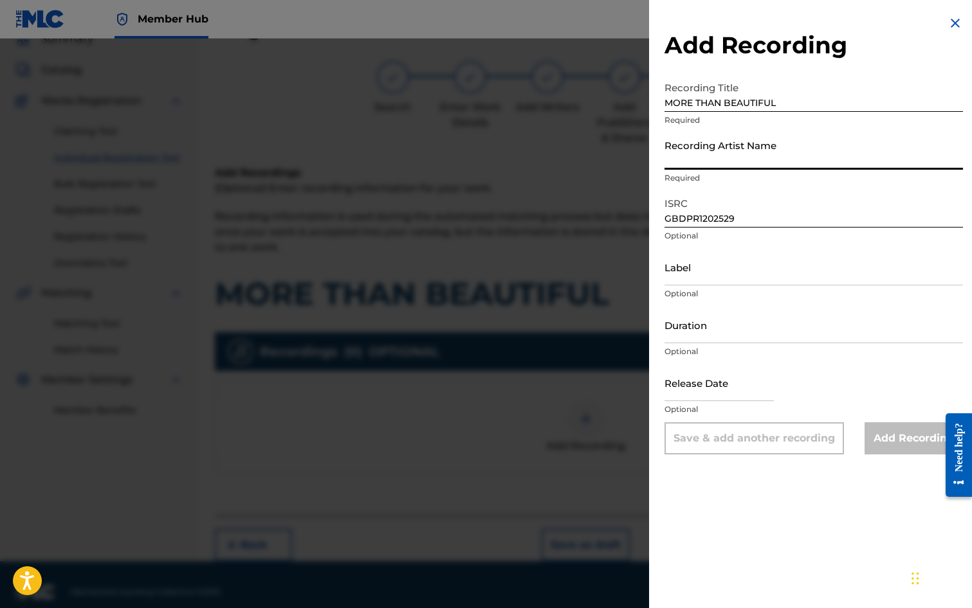
click at [716, 147] on input "Recording Artist Name" at bounding box center [813, 151] width 298 height 37
type input "ME TOO!"
type input "[DATE]"
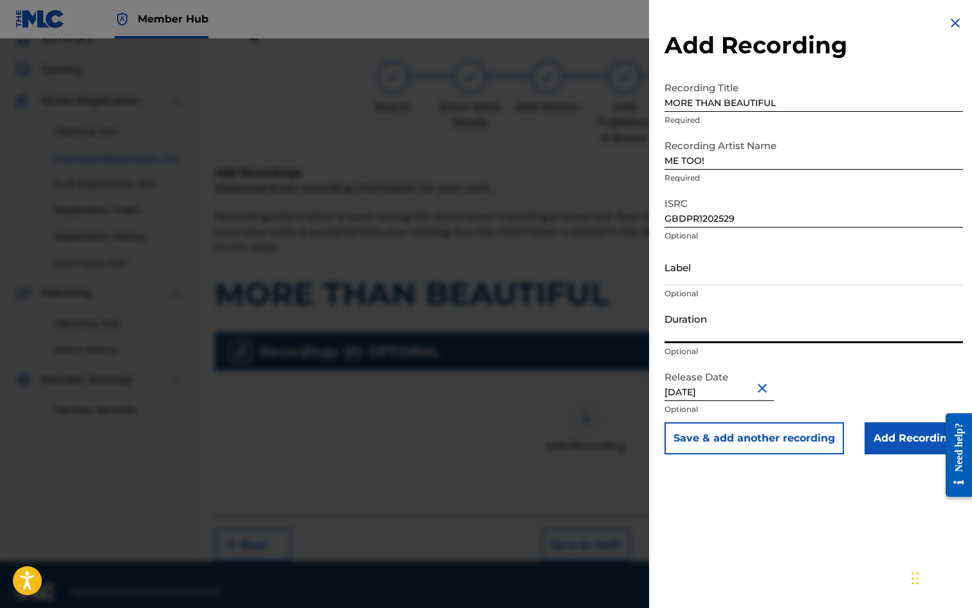
click at [708, 320] on input "Duration" at bounding box center [813, 325] width 298 height 37
type input "03:48"
click at [888, 437] on input "Add Recording" at bounding box center [913, 439] width 98 height 32
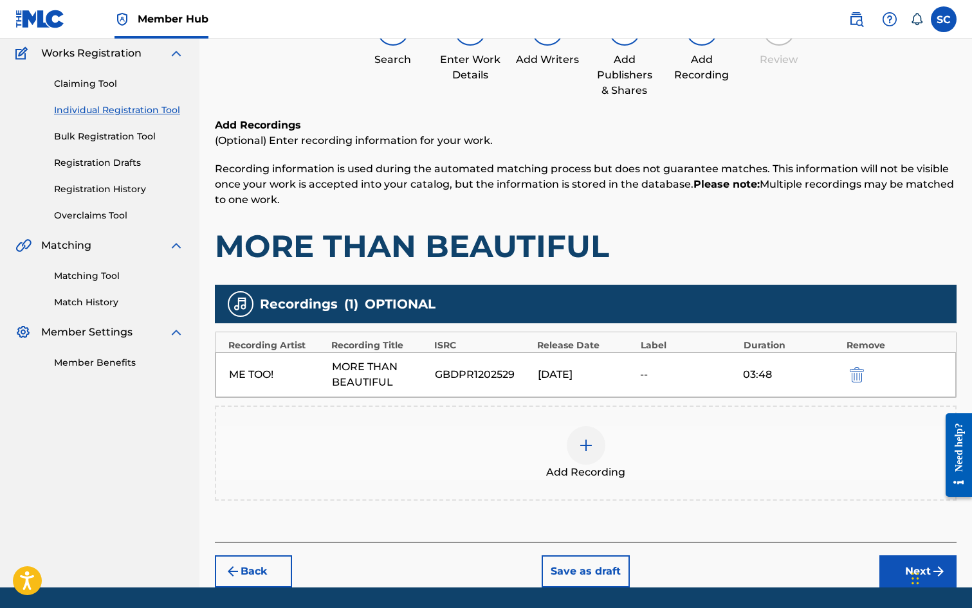
scroll to position [147, 0]
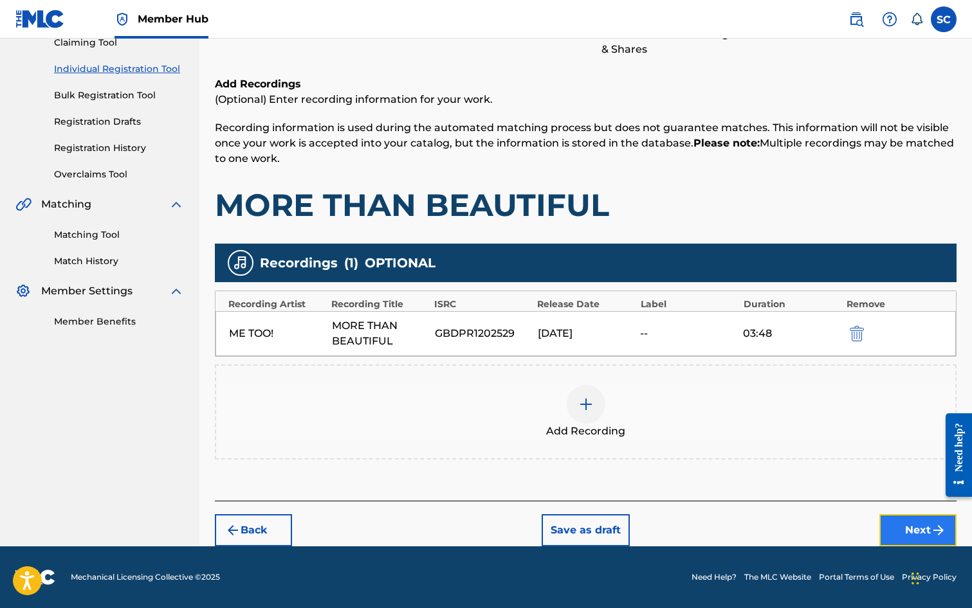
click at [916, 526] on button "Next" at bounding box center [917, 531] width 77 height 32
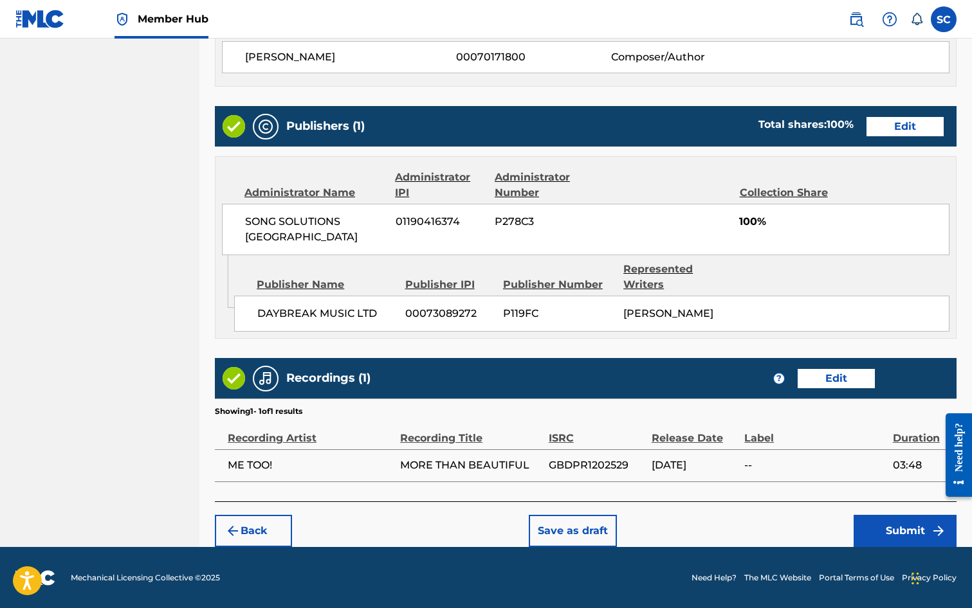
scroll to position [580, 0]
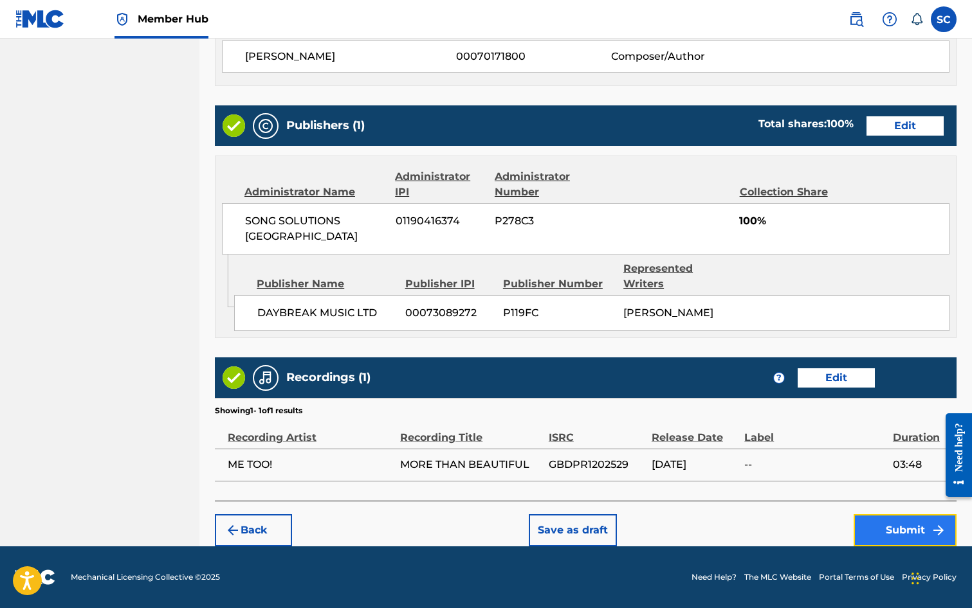
click at [899, 533] on button "Submit" at bounding box center [904, 531] width 103 height 32
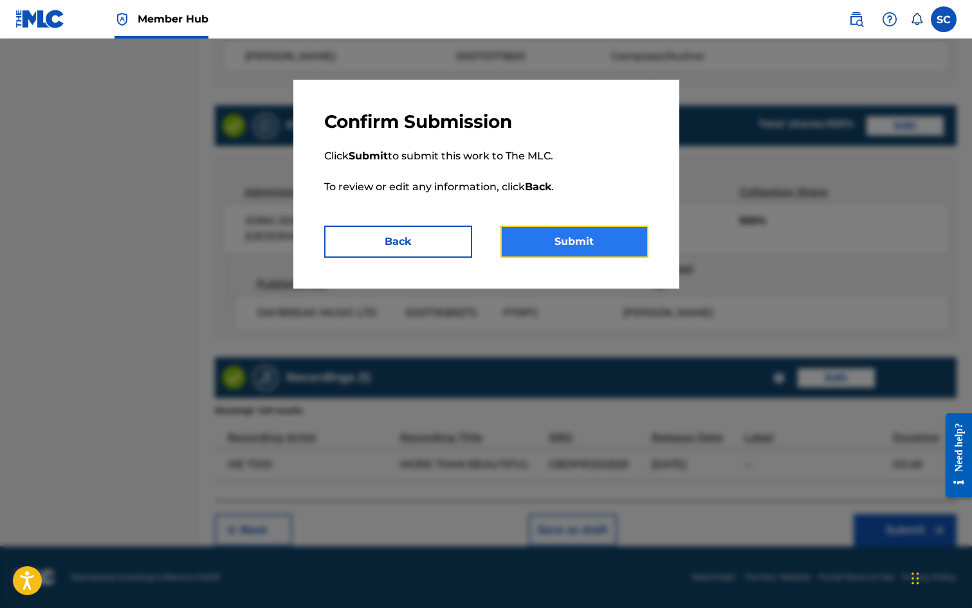
click at [583, 248] on button "Submit" at bounding box center [574, 242] width 148 height 32
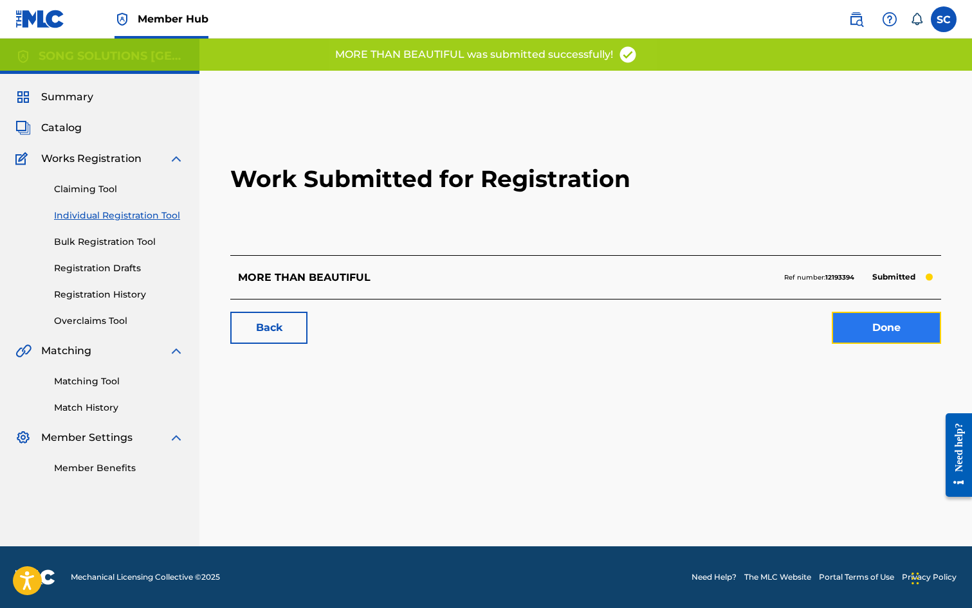
click at [876, 327] on link "Done" at bounding box center [886, 328] width 109 height 32
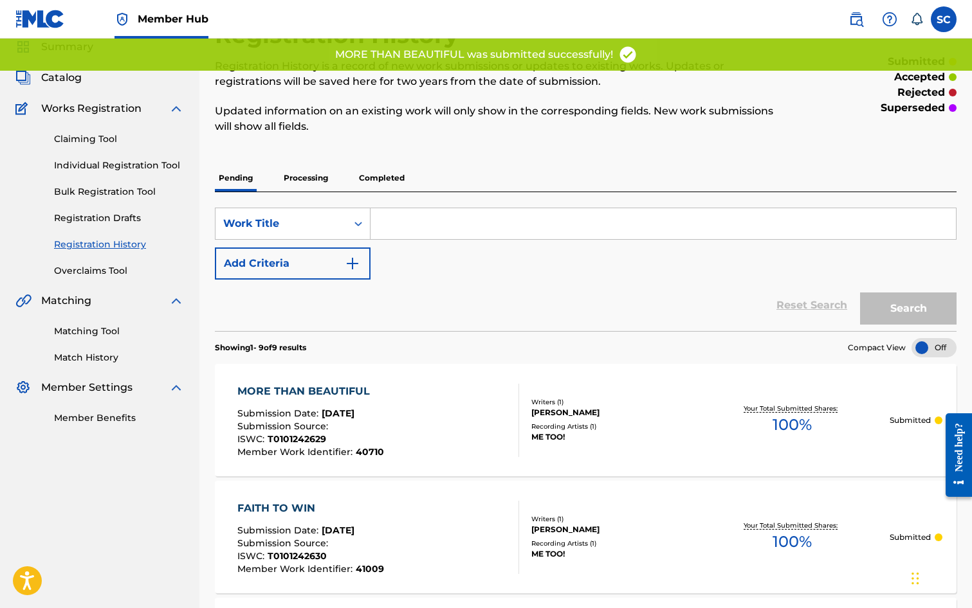
scroll to position [64, 0]
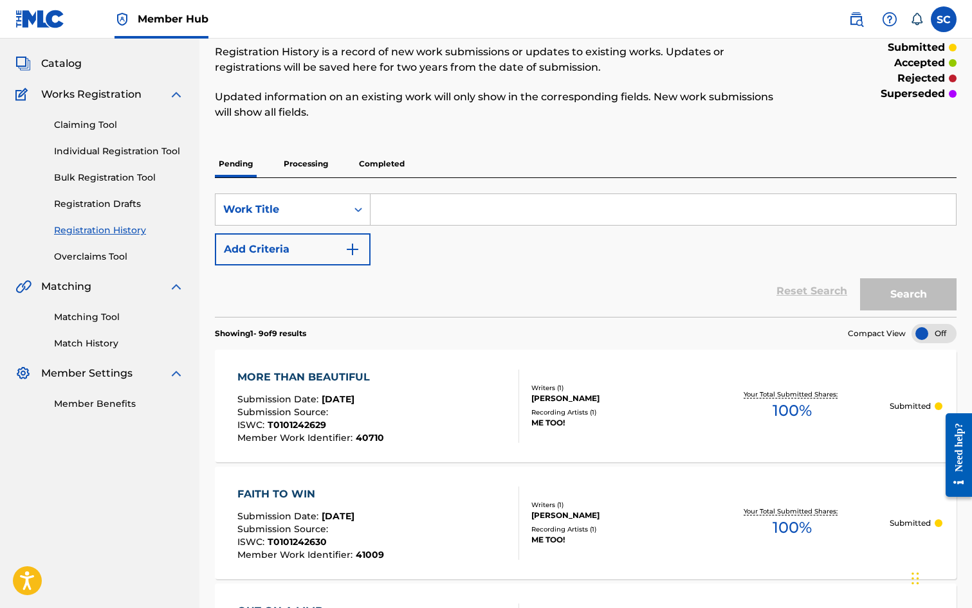
click at [118, 150] on link "Individual Registration Tool" at bounding box center [119, 152] width 130 height 14
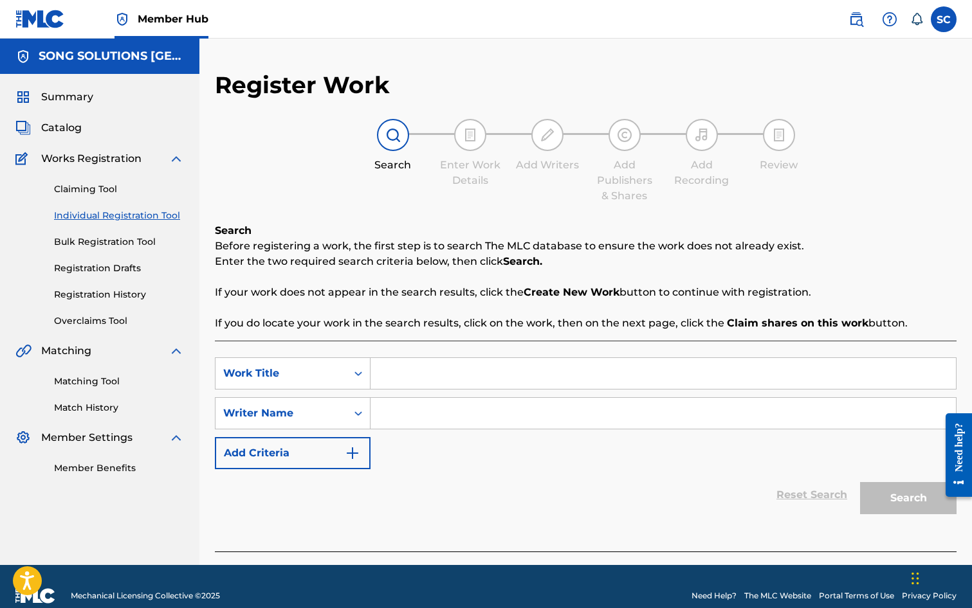
click at [442, 376] on input "Search Form" at bounding box center [662, 373] width 585 height 31
type input "SOMEONE TO LOVE"
click at [489, 410] on input "Search Form" at bounding box center [662, 413] width 585 height 31
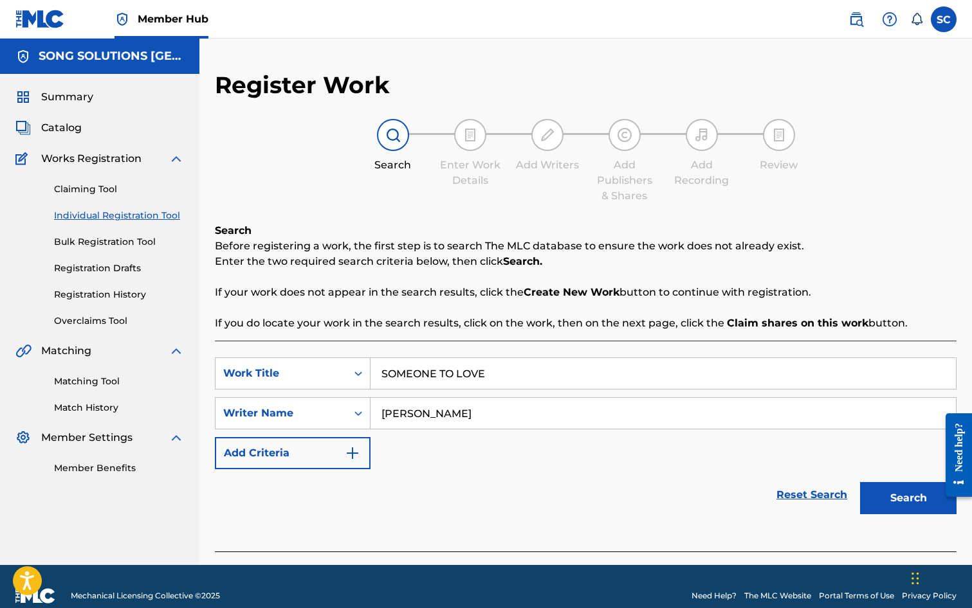
type input "[PERSON_NAME]"
click at [860, 482] on button "Search" at bounding box center [908, 498] width 96 height 32
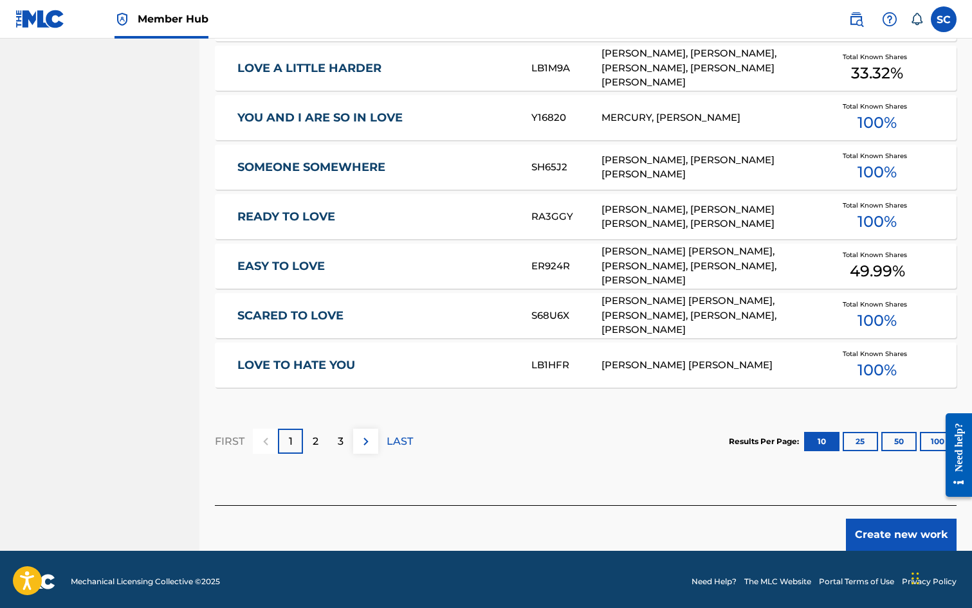
scroll to position [707, 0]
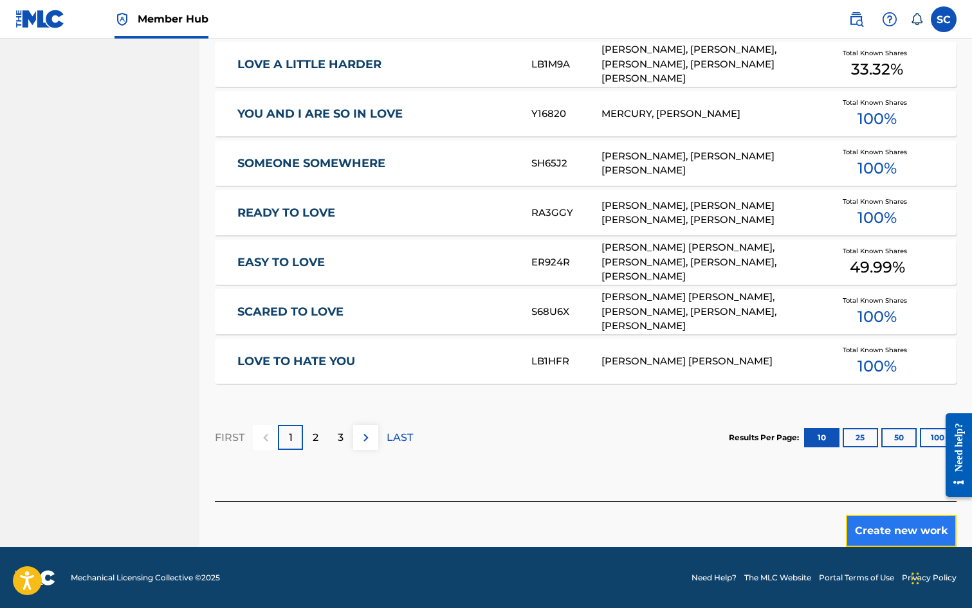
click at [909, 531] on button "Create new work" at bounding box center [901, 531] width 111 height 32
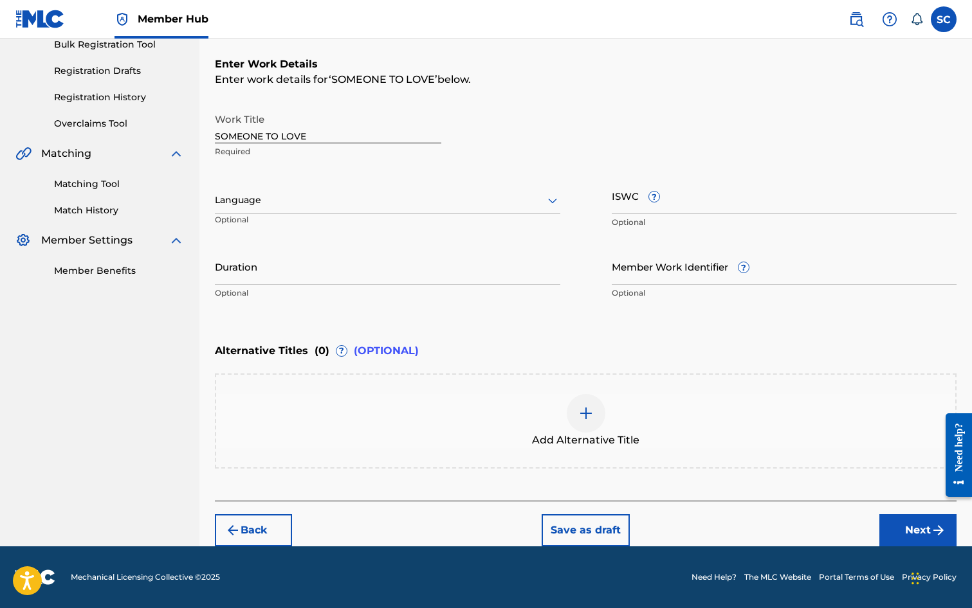
scroll to position [0, 0]
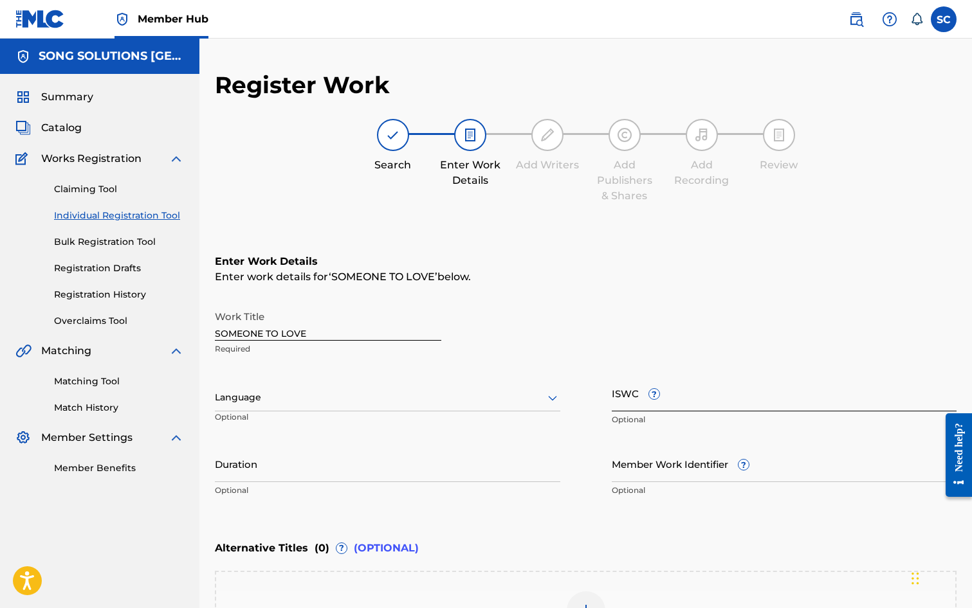
click at [623, 392] on input "ISWC ?" at bounding box center [784, 393] width 345 height 37
paste input "T-010.124.253-8"
type input "T-010.124.253-8"
click at [626, 471] on input "Member Work Identifier ?" at bounding box center [784, 464] width 345 height 37
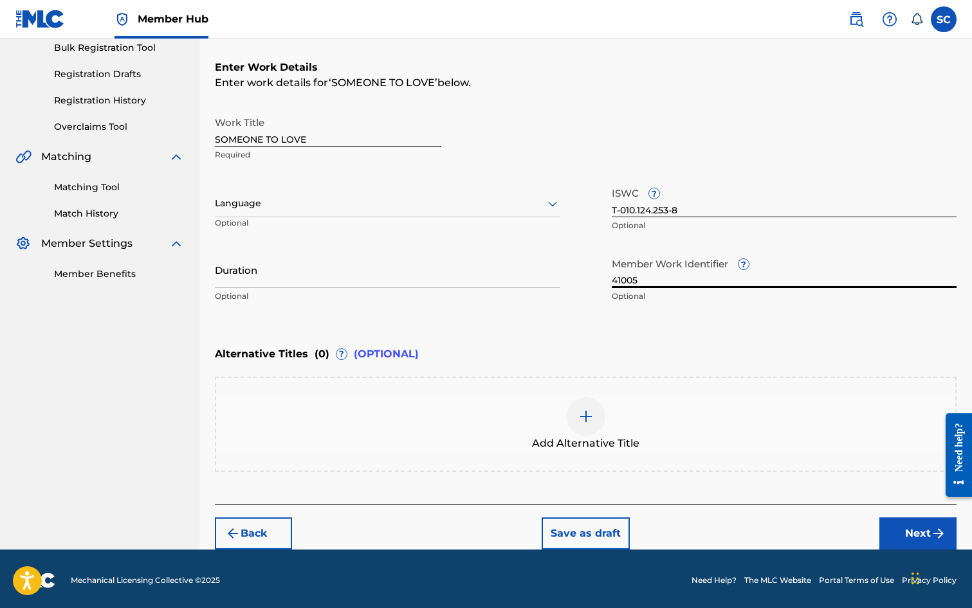
scroll to position [197, 0]
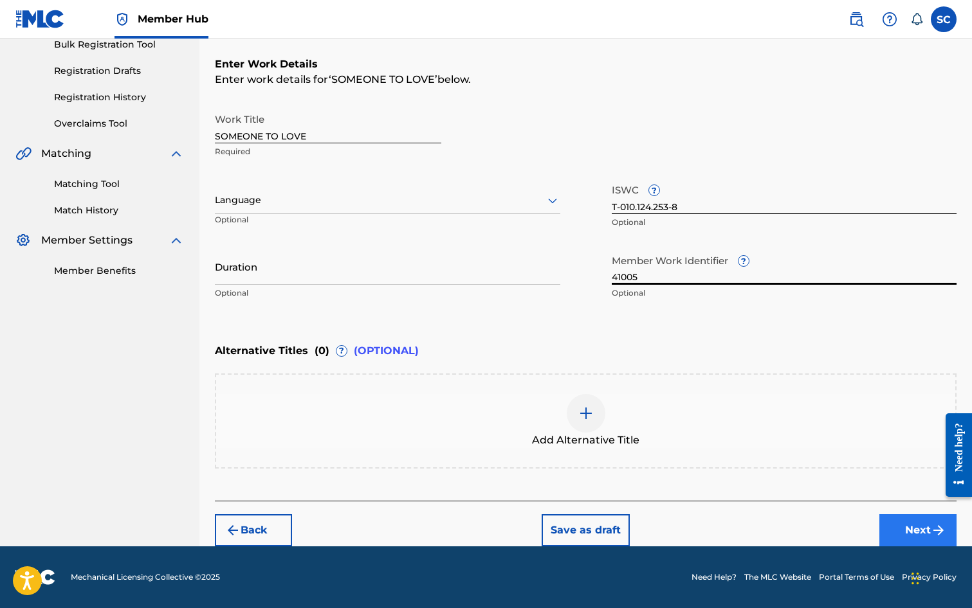
type input "41005"
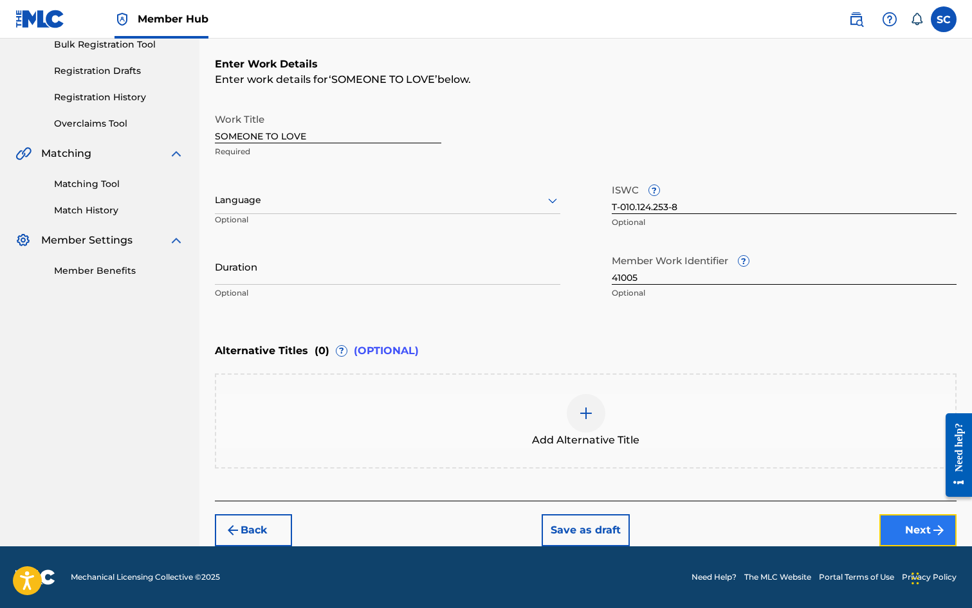
click at [915, 530] on button "Next" at bounding box center [917, 531] width 77 height 32
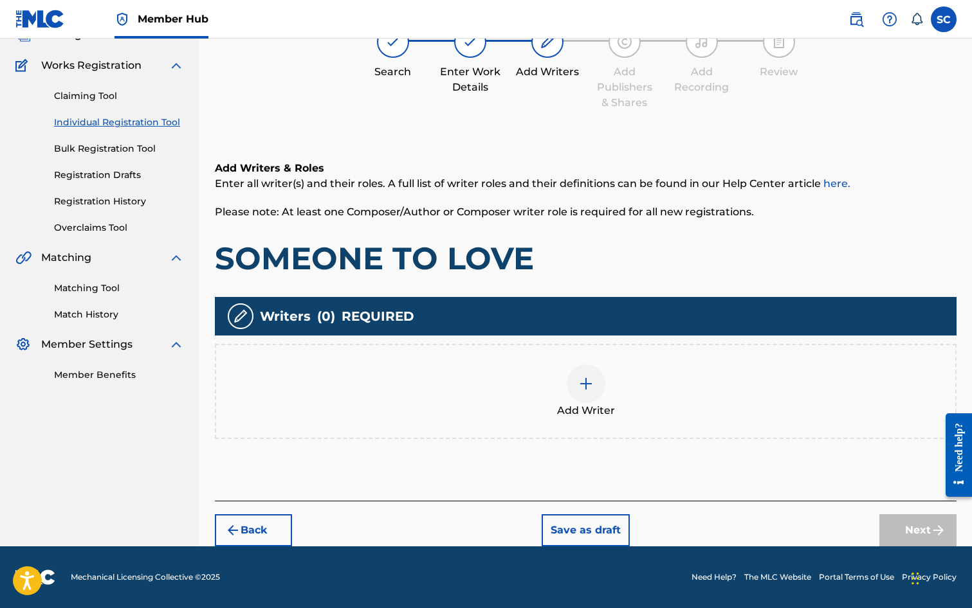
scroll to position [58, 0]
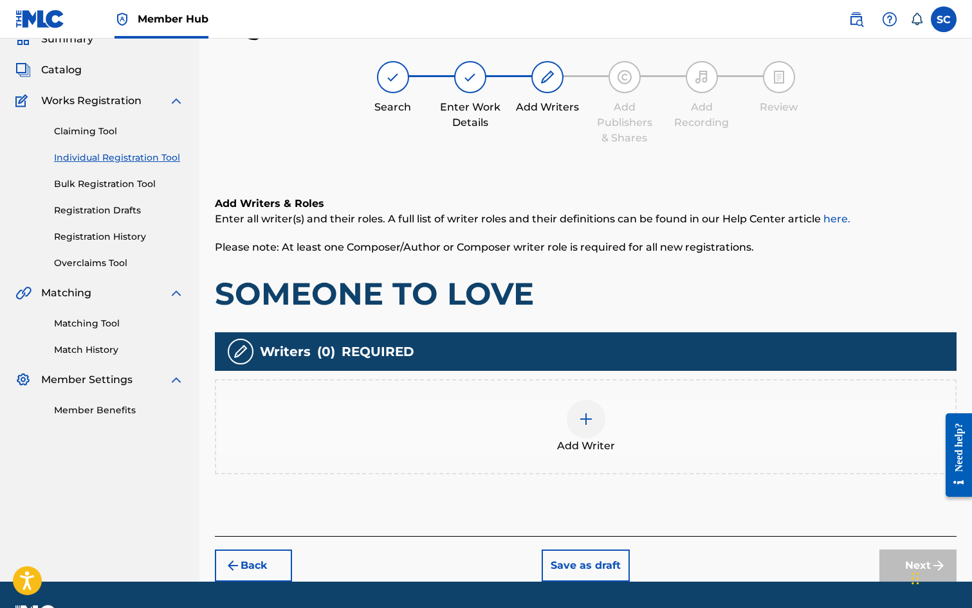
click at [591, 416] on img at bounding box center [585, 419] width 15 height 15
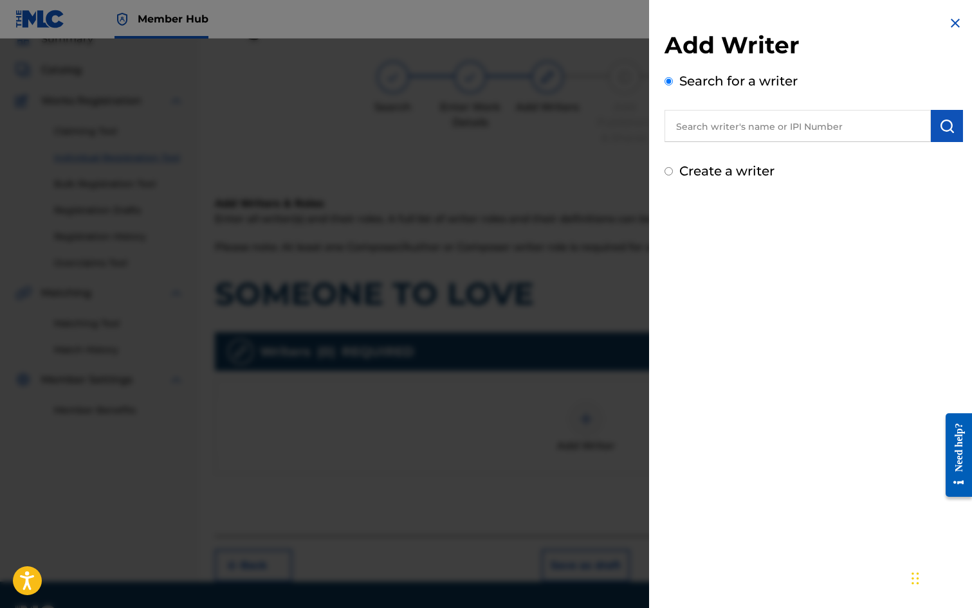
click at [733, 126] on input "text" at bounding box center [797, 126] width 266 height 32
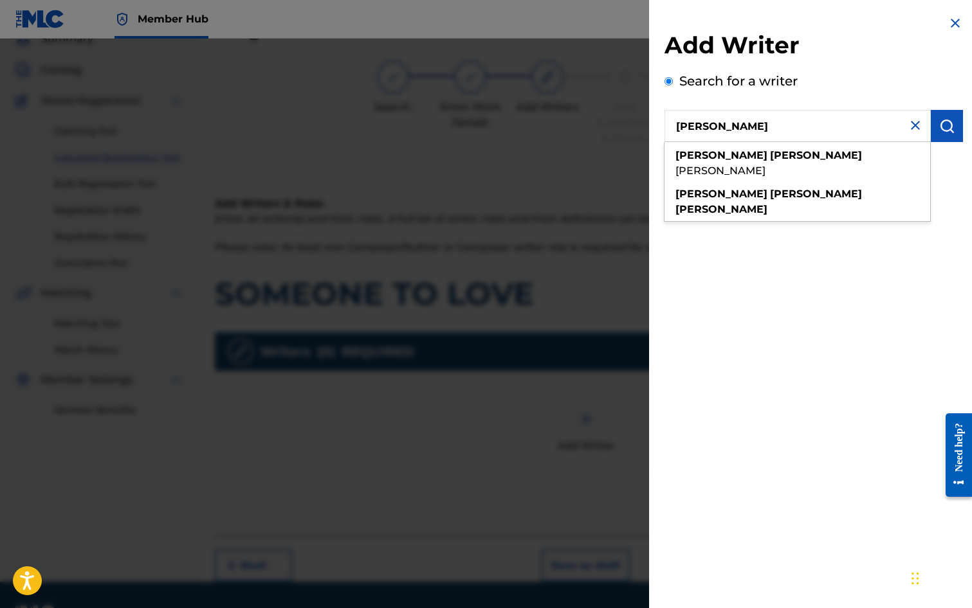
type input "[PERSON_NAME]"
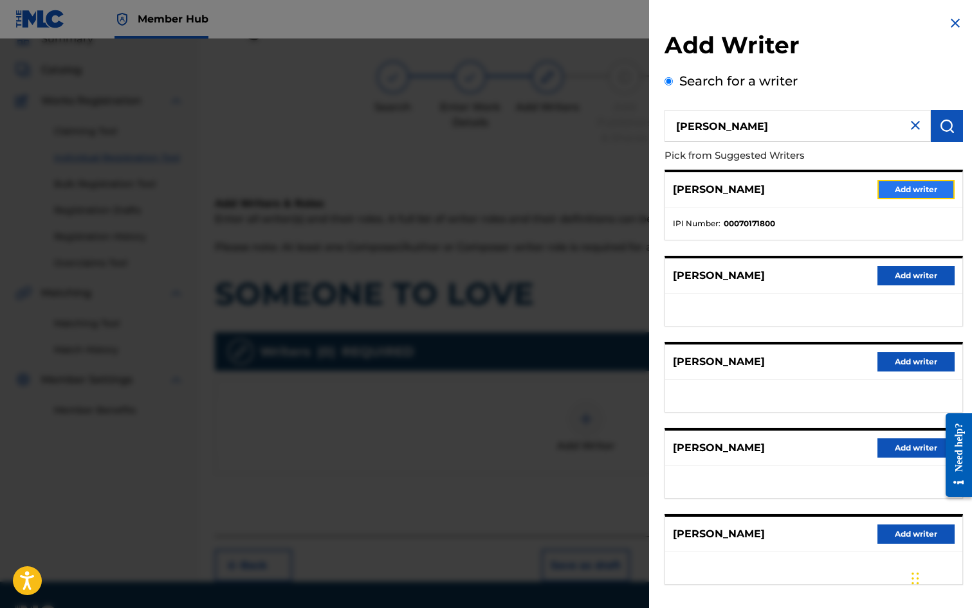
click at [901, 187] on button "Add writer" at bounding box center [915, 189] width 77 height 19
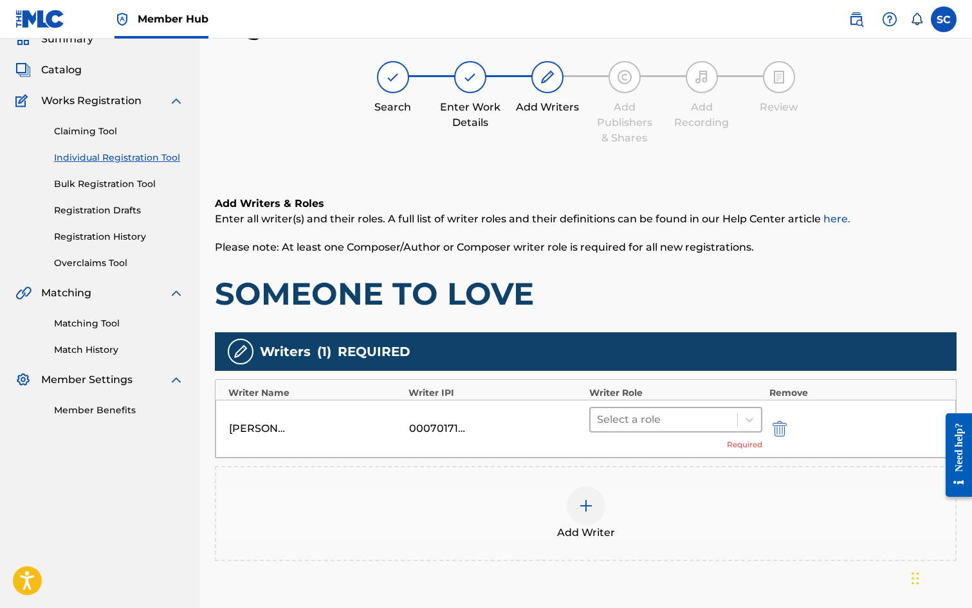
click at [611, 420] on div at bounding box center [664, 420] width 134 height 18
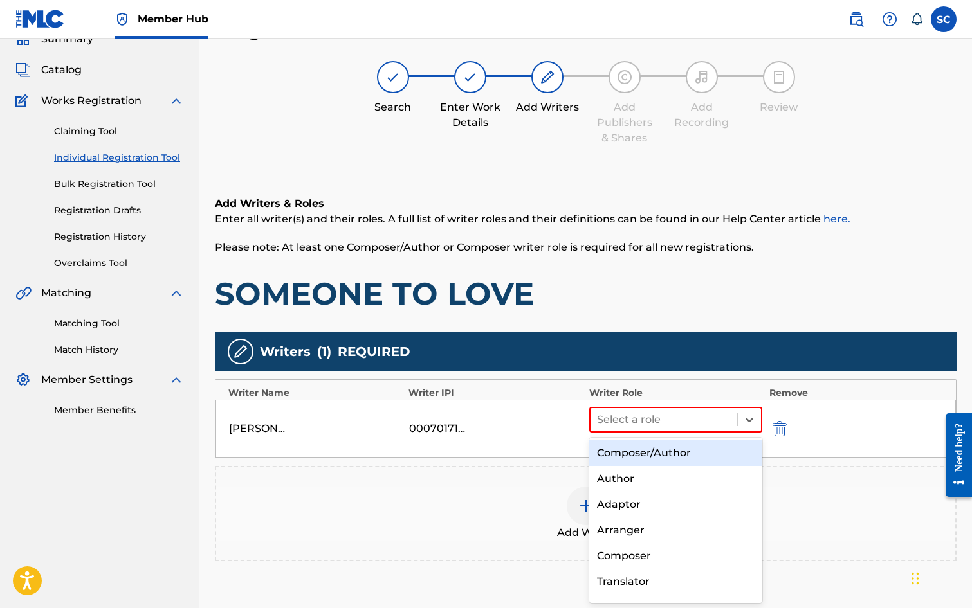
click at [612, 450] on div "Composer/Author" at bounding box center [676, 454] width 174 height 26
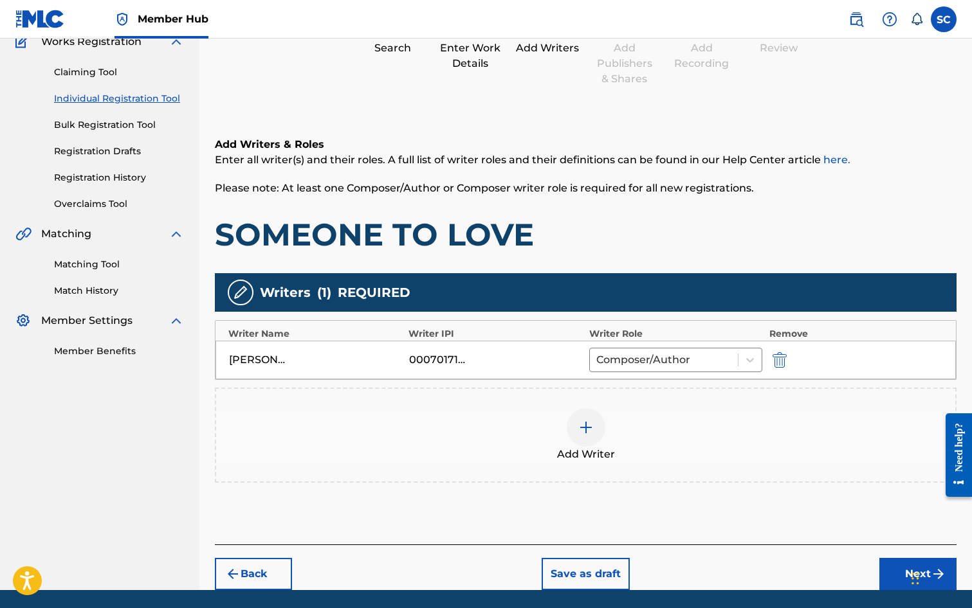
scroll to position [161, 0]
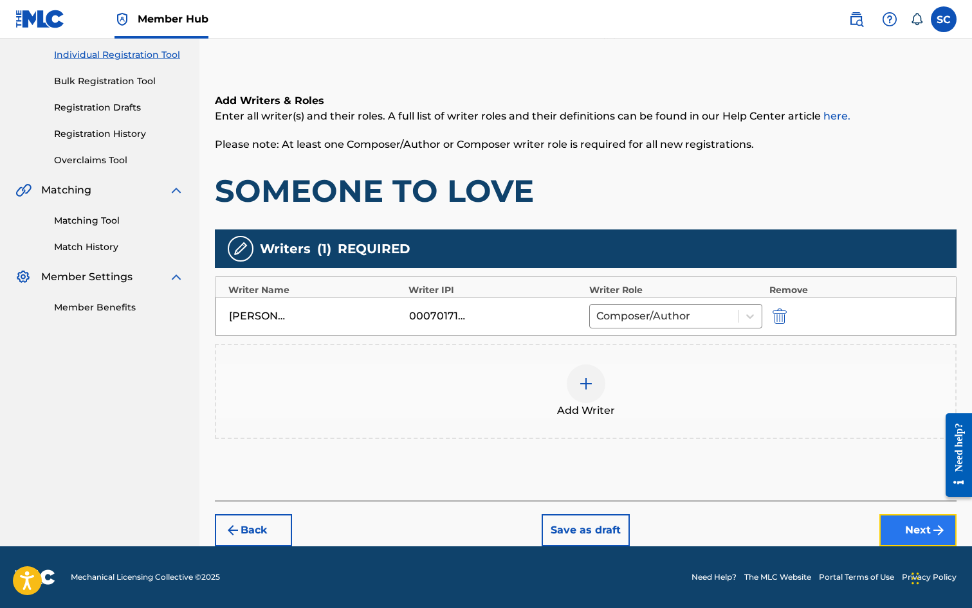
click at [901, 525] on button "Next" at bounding box center [917, 531] width 77 height 32
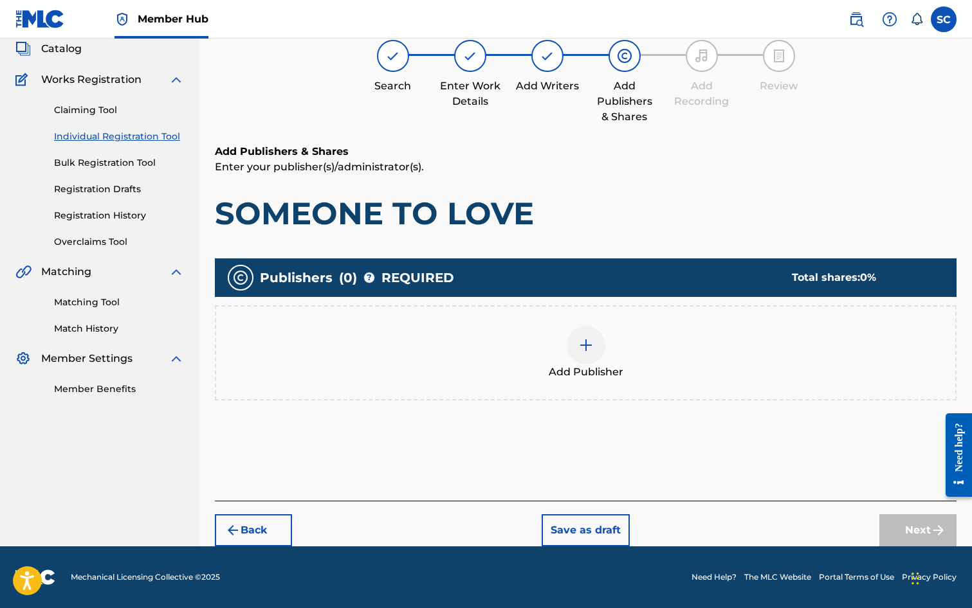
scroll to position [58, 0]
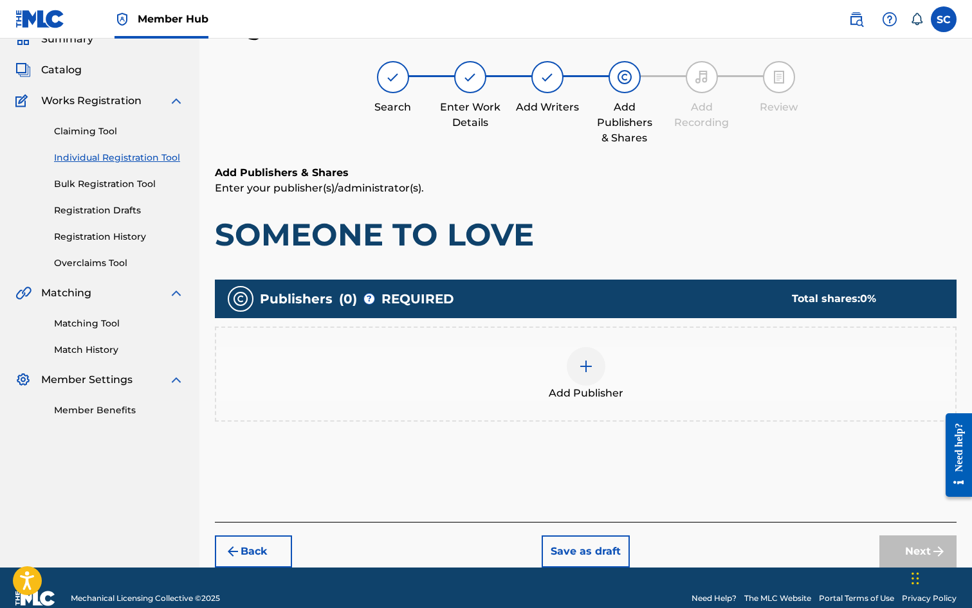
click at [585, 370] on img at bounding box center [585, 366] width 15 height 15
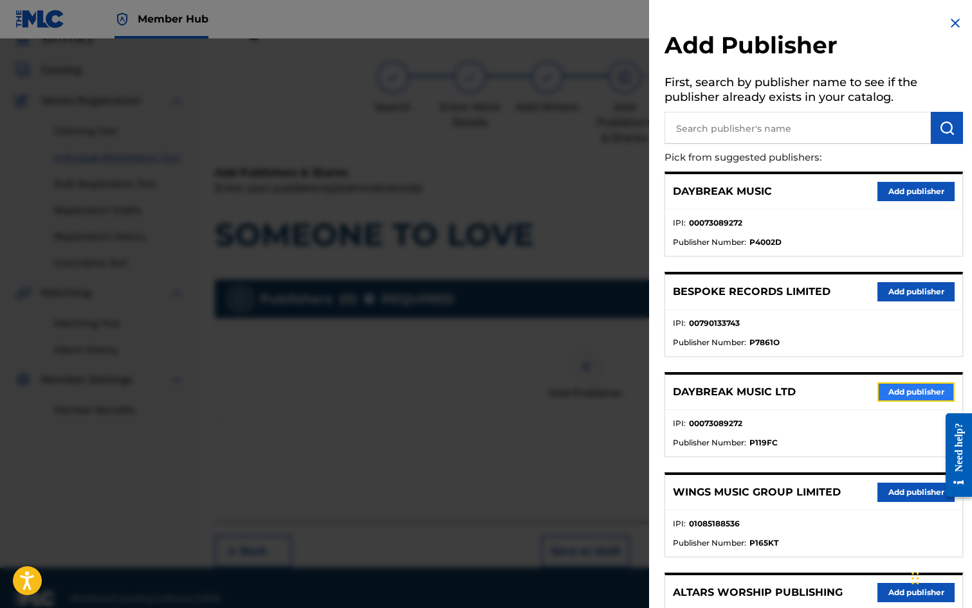
click at [891, 394] on button "Add publisher" at bounding box center [915, 392] width 77 height 19
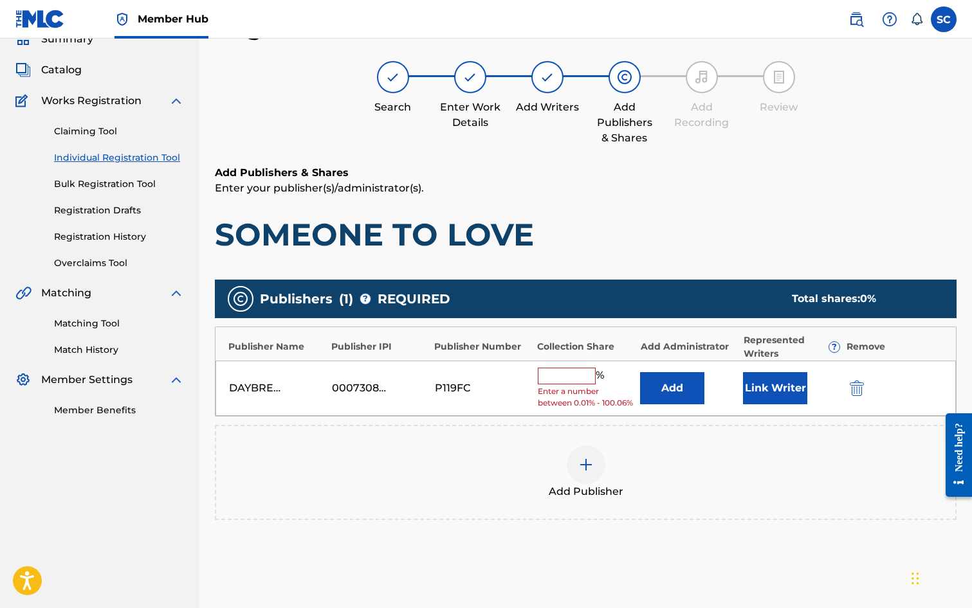
click at [561, 373] on input "text" at bounding box center [567, 376] width 58 height 17
type input "100"
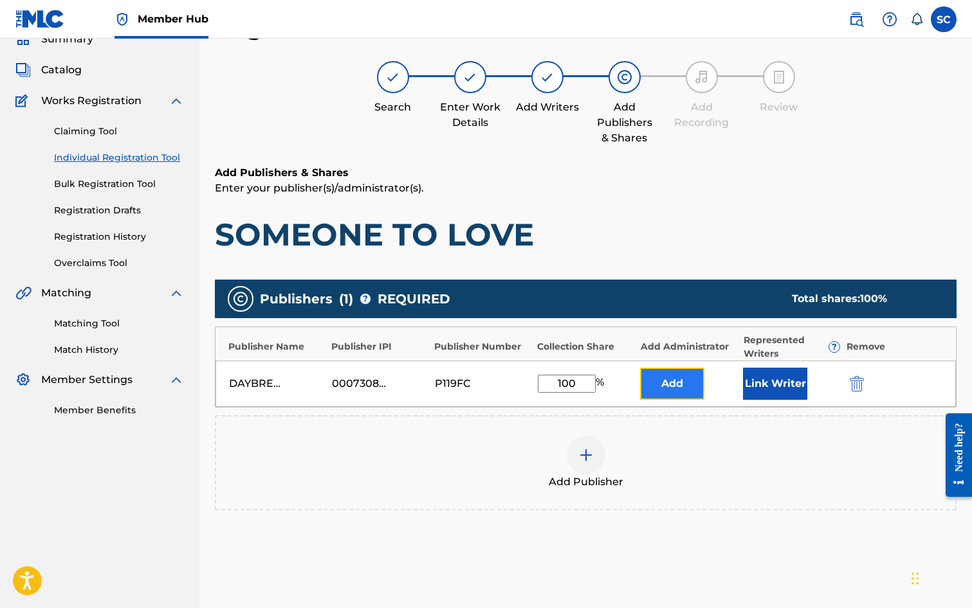
click at [660, 383] on button "Add" at bounding box center [672, 384] width 64 height 32
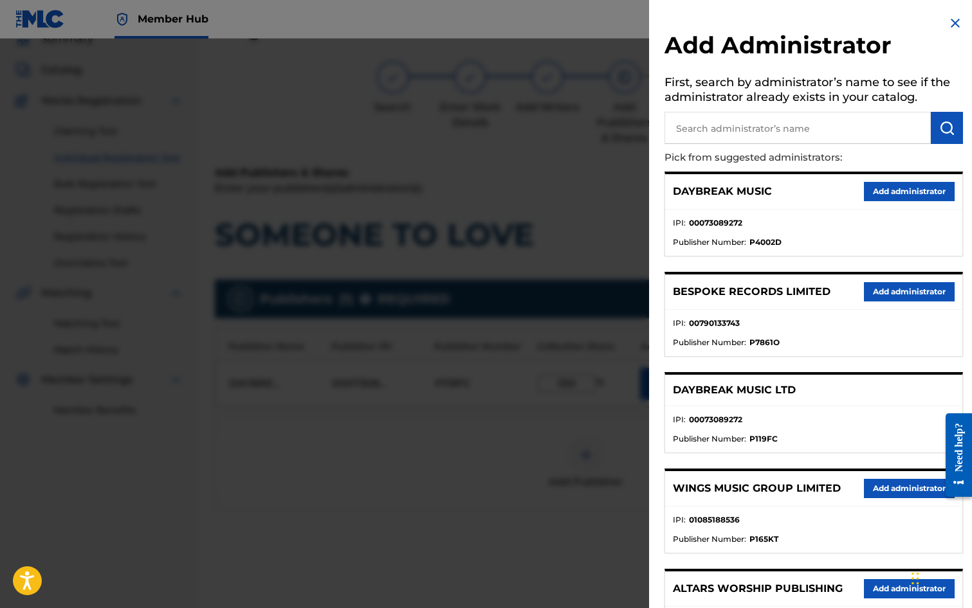
click at [695, 130] on input "text" at bounding box center [797, 128] width 266 height 32
type input "SONG SOLUTIONS"
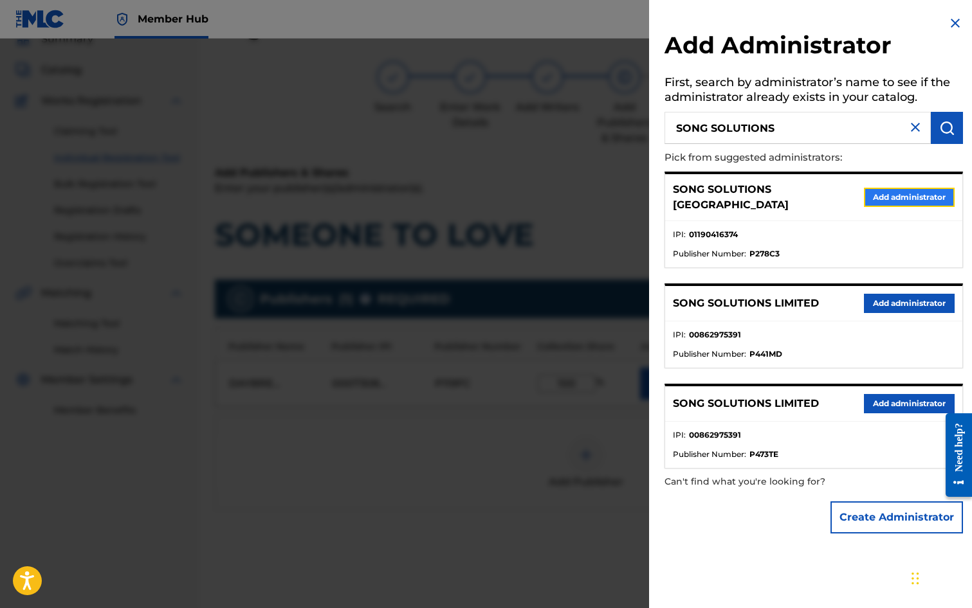
click at [900, 197] on button "Add administrator" at bounding box center [909, 197] width 91 height 19
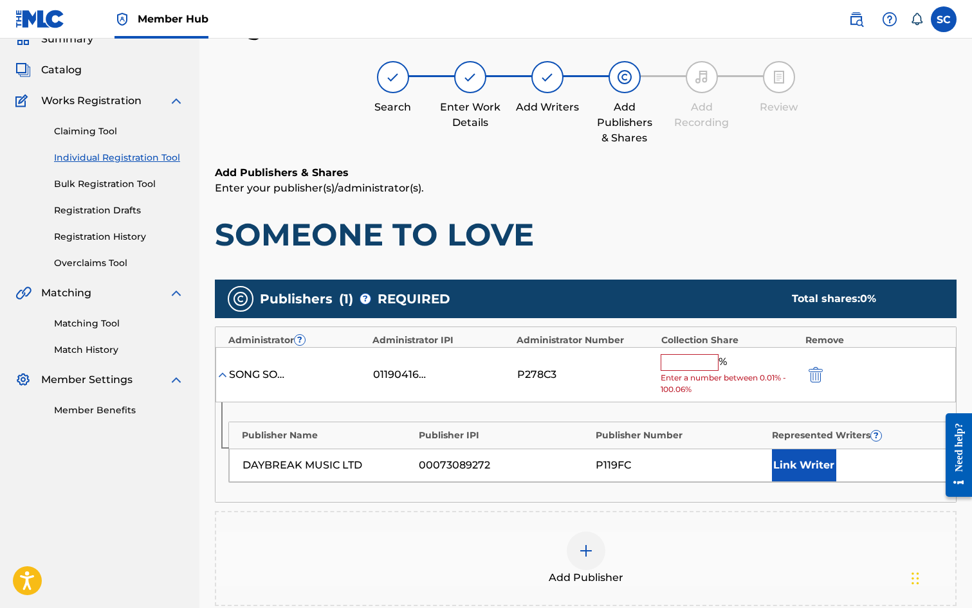
click at [695, 372] on div "% Enter a number between 0.01% - 100.06%" at bounding box center [730, 375] width 138 height 42
click at [695, 369] on input "text" at bounding box center [690, 362] width 58 height 17
type input "100"
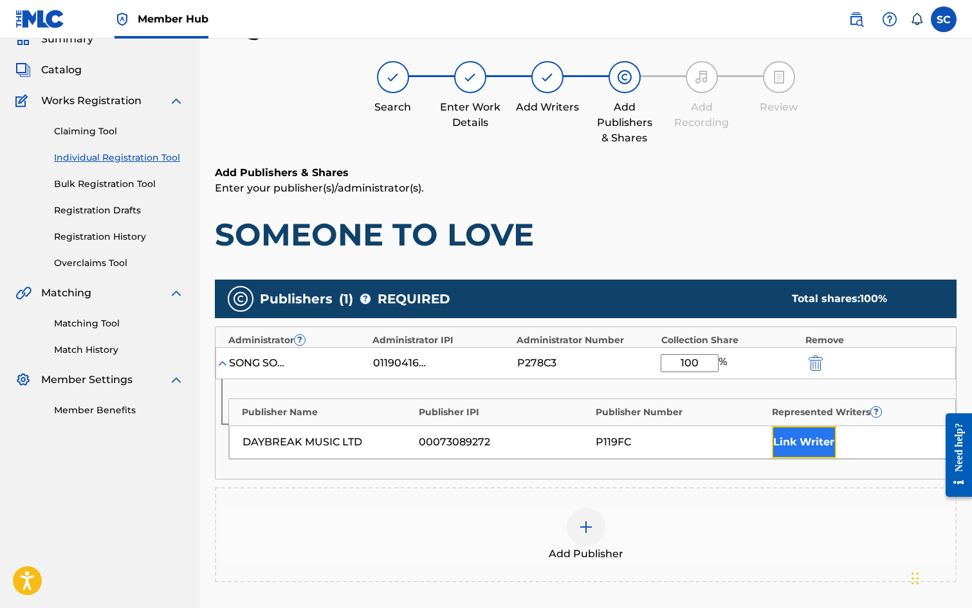
click at [798, 448] on button "Link Writer" at bounding box center [804, 442] width 64 height 32
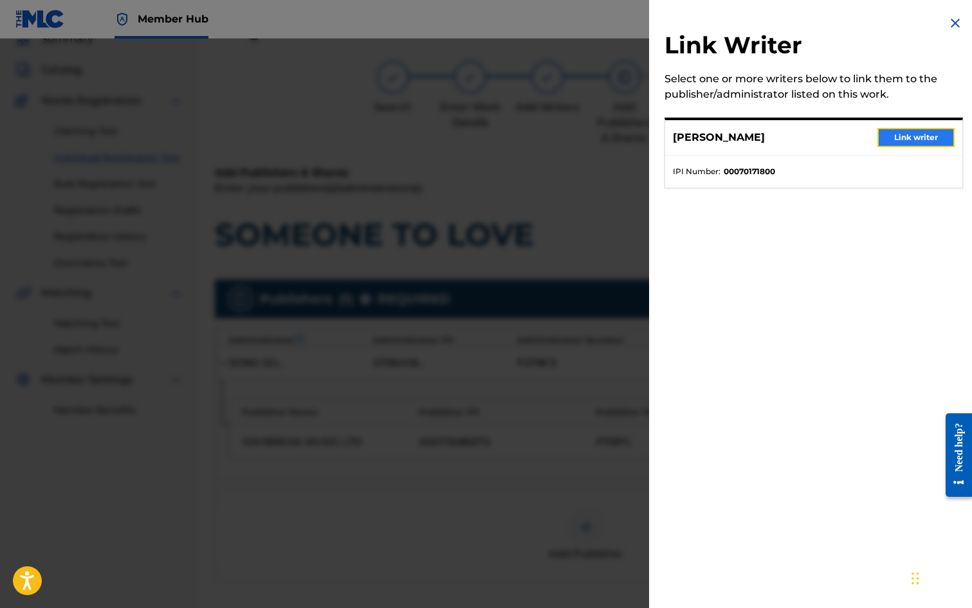
click at [909, 138] on button "Link writer" at bounding box center [915, 137] width 77 height 19
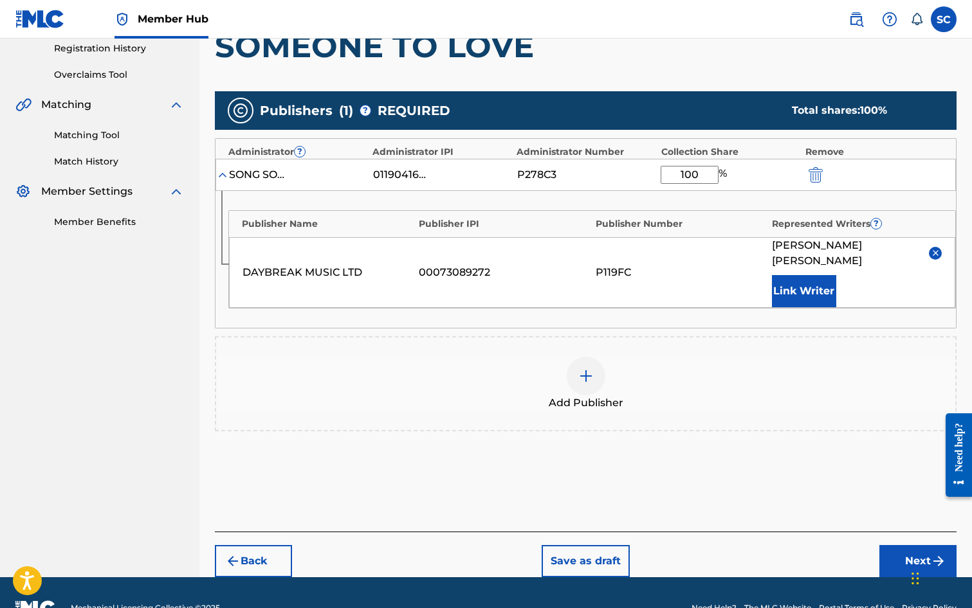
scroll to position [262, 0]
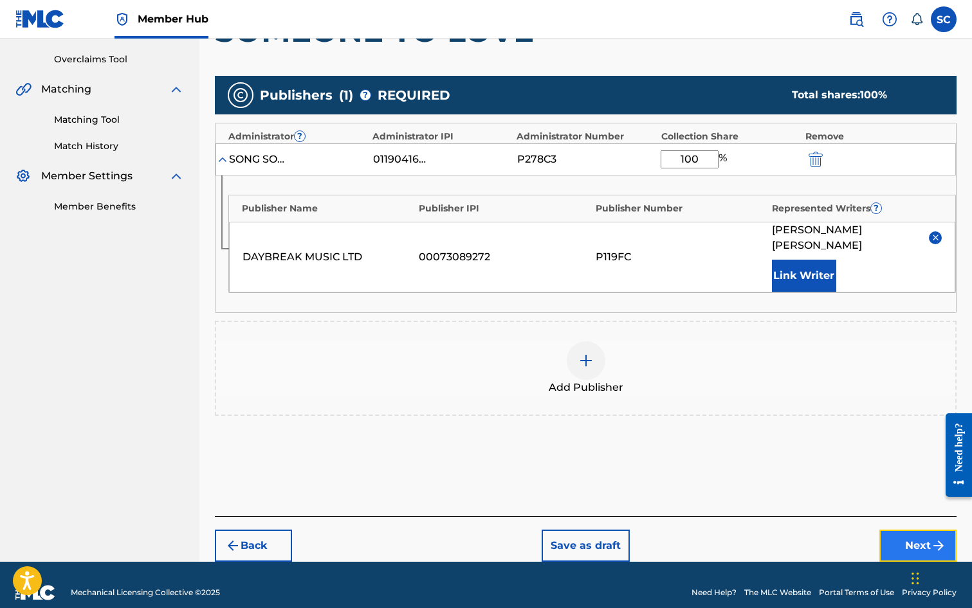
click at [910, 530] on button "Next" at bounding box center [917, 546] width 77 height 32
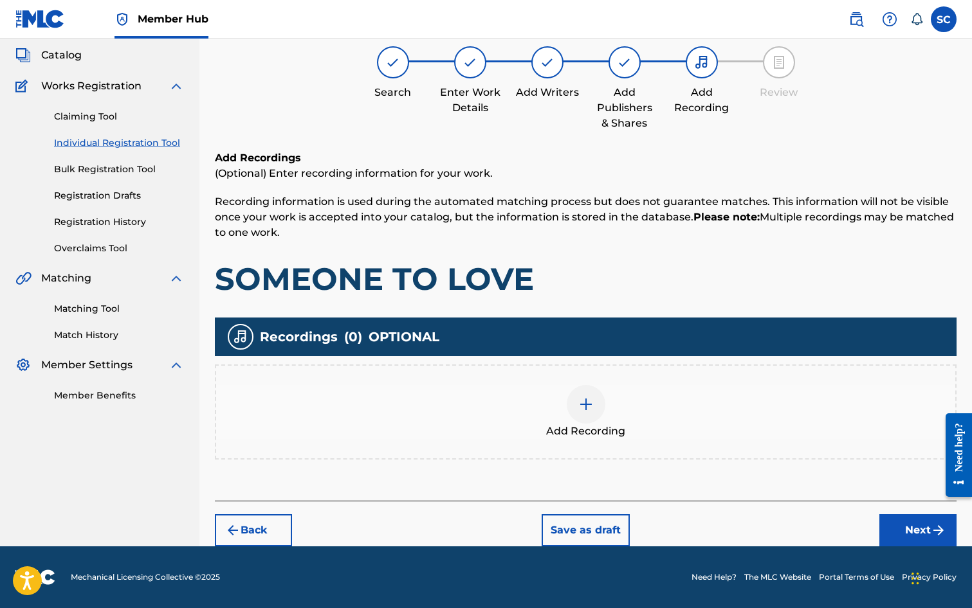
scroll to position [58, 0]
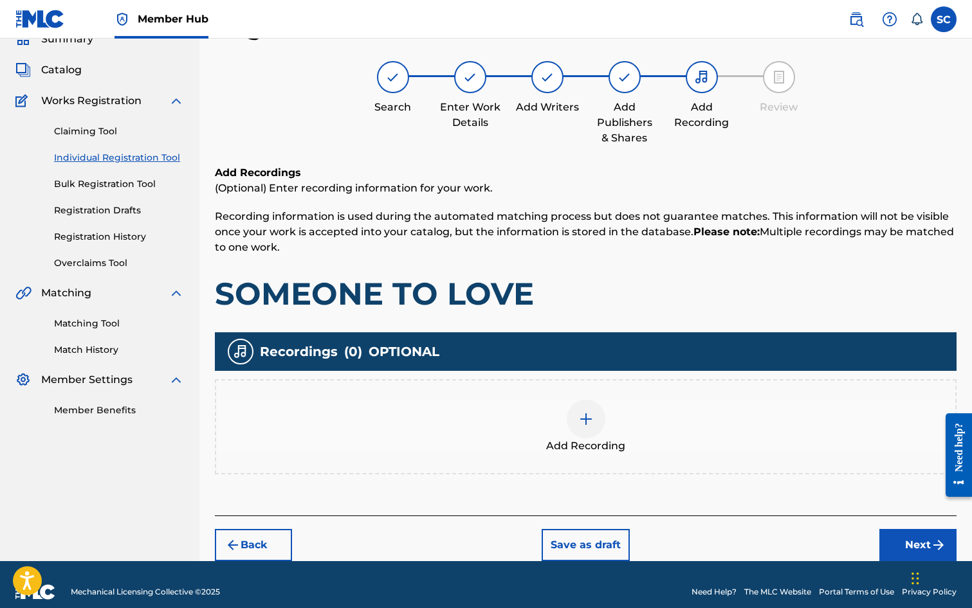
click at [581, 416] on img at bounding box center [585, 419] width 15 height 15
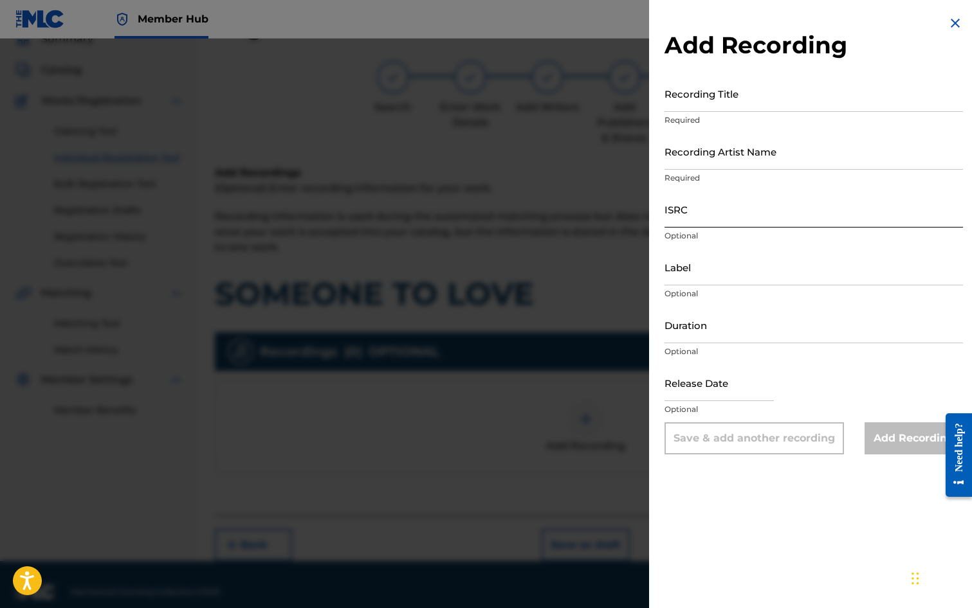
click at [701, 216] on input "ISRC" at bounding box center [813, 209] width 298 height 37
paste input "GBDPR1202530"
type input "GBDPR1202530"
click at [712, 93] on input "Recording Title" at bounding box center [813, 93] width 298 height 37
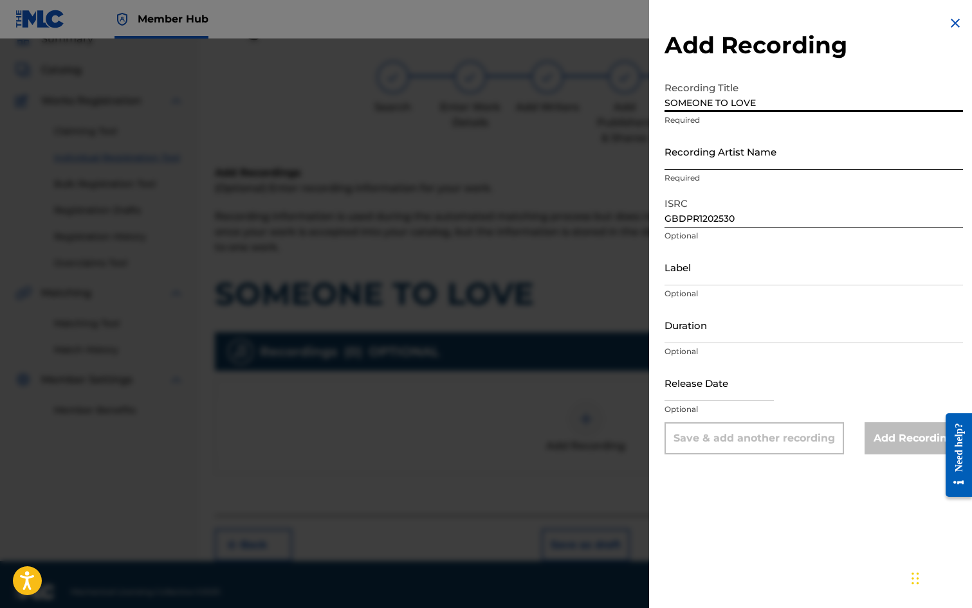
type input "SOMEONE TO LOVE"
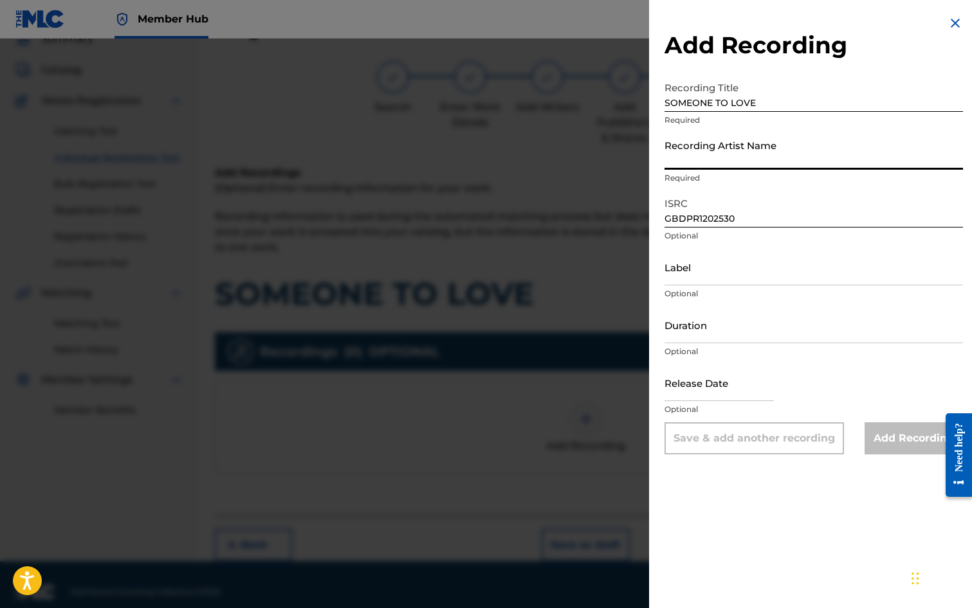
click at [695, 151] on input "Recording Artist Name" at bounding box center [813, 151] width 298 height 37
type input "ME TOO!"
type input "[DATE]"
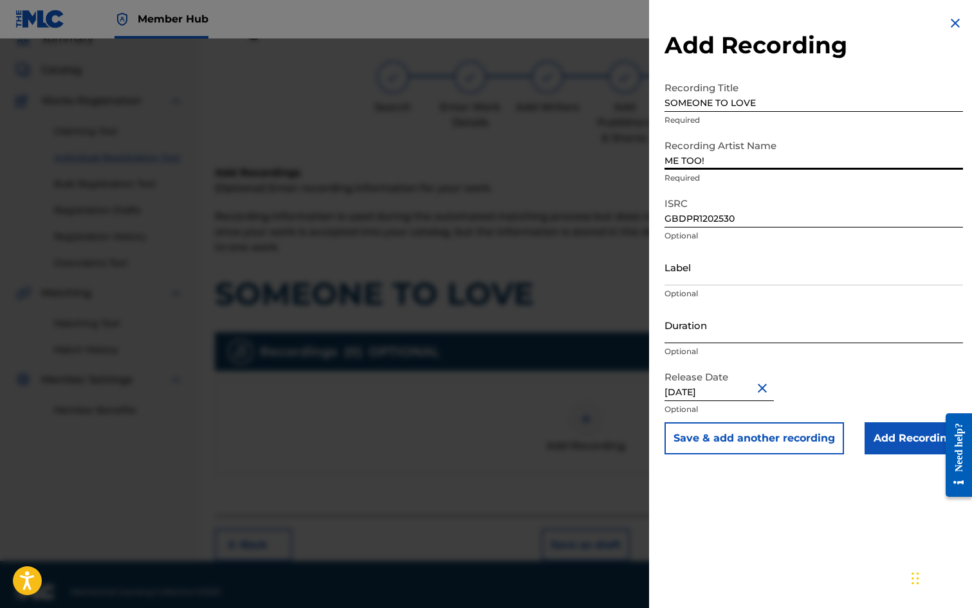
click at [700, 329] on input "Duration" at bounding box center [813, 325] width 298 height 37
type input "02:24"
click at [704, 589] on div "Add Recording Recording Title SOMEONE TO LOVE Required Recording Artist Name ME…" at bounding box center [813, 304] width 329 height 608
click at [911, 433] on input "Add Recording" at bounding box center [913, 439] width 98 height 32
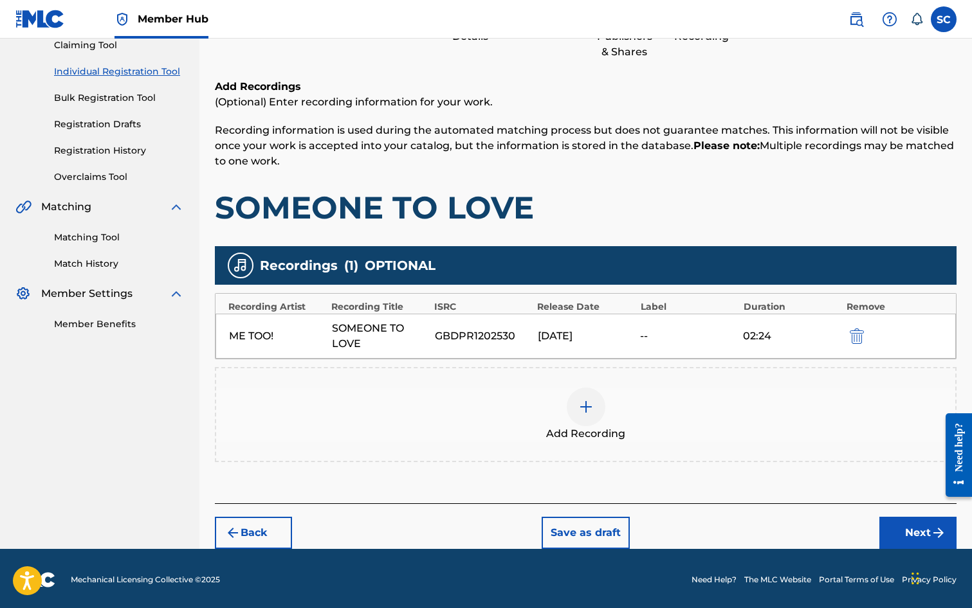
scroll to position [147, 0]
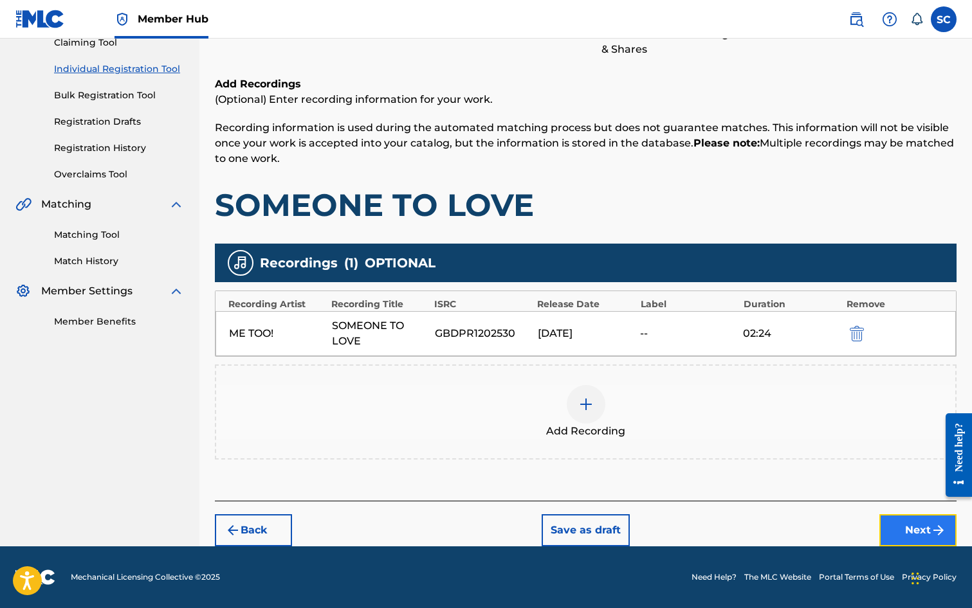
click at [918, 526] on button "Next" at bounding box center [917, 531] width 77 height 32
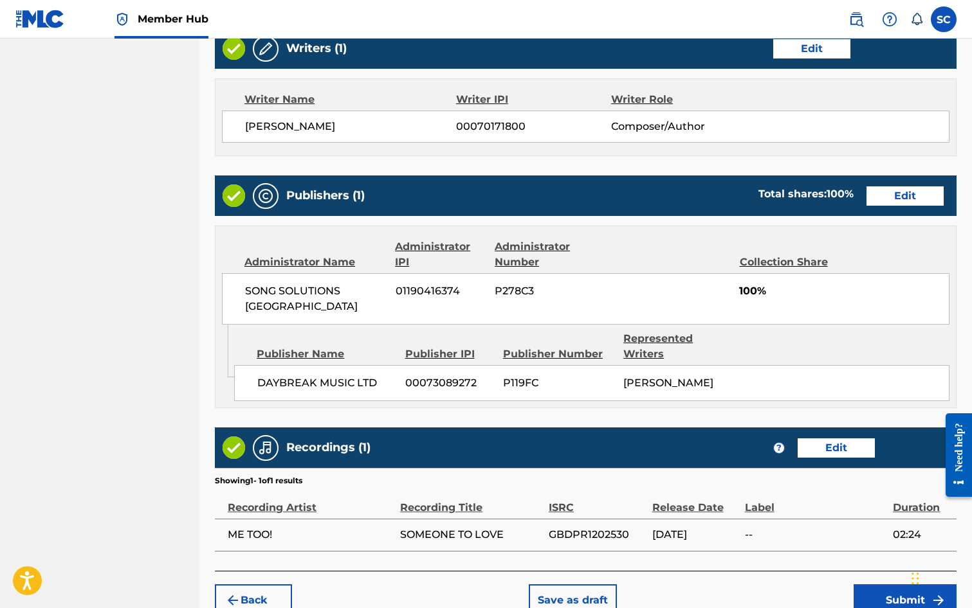
scroll to position [580, 0]
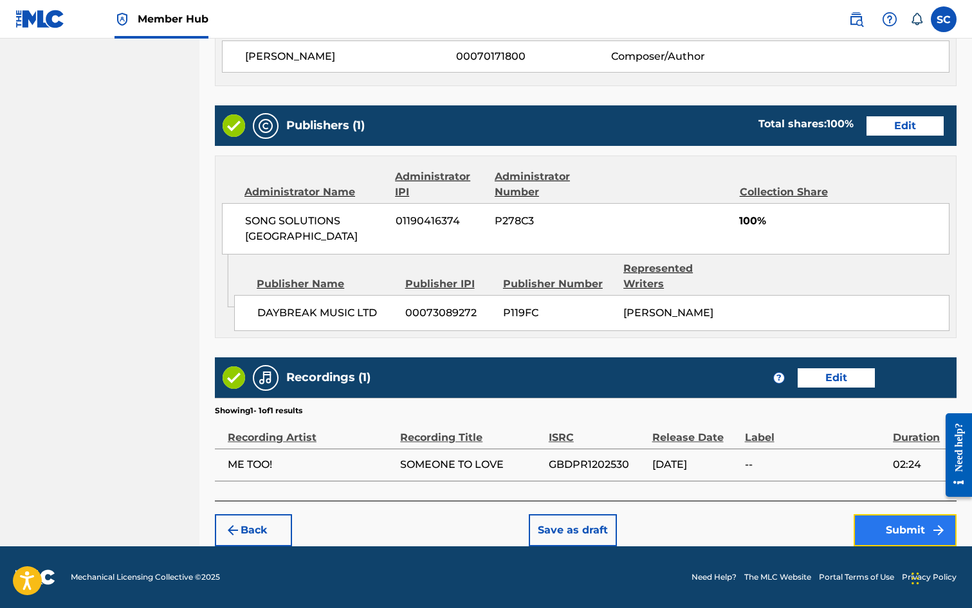
click at [911, 530] on button "Submit" at bounding box center [904, 531] width 103 height 32
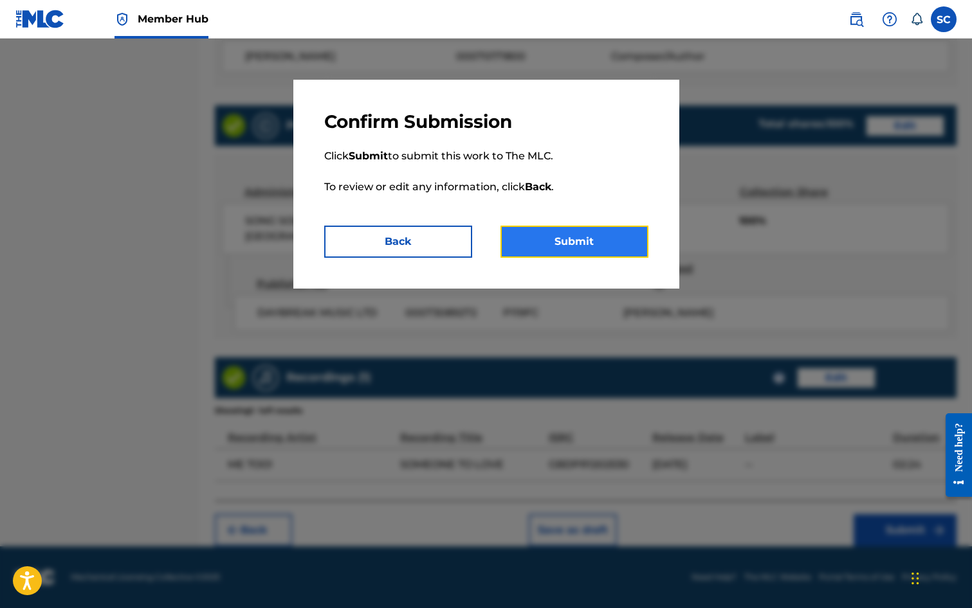
click at [591, 242] on button "Submit" at bounding box center [574, 242] width 148 height 32
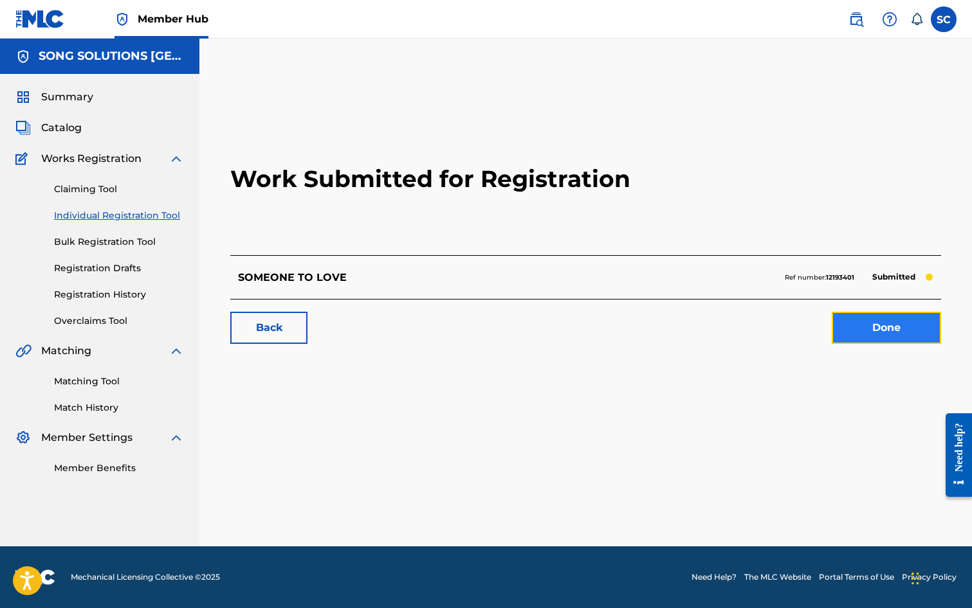
click at [904, 329] on link "Done" at bounding box center [886, 328] width 109 height 32
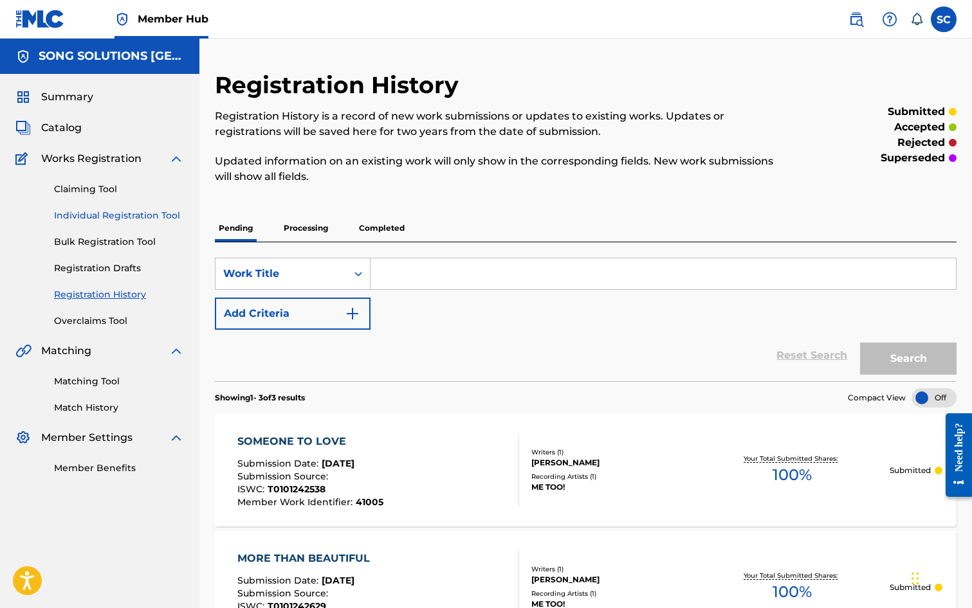
click at [87, 217] on link "Individual Registration Tool" at bounding box center [119, 216] width 130 height 14
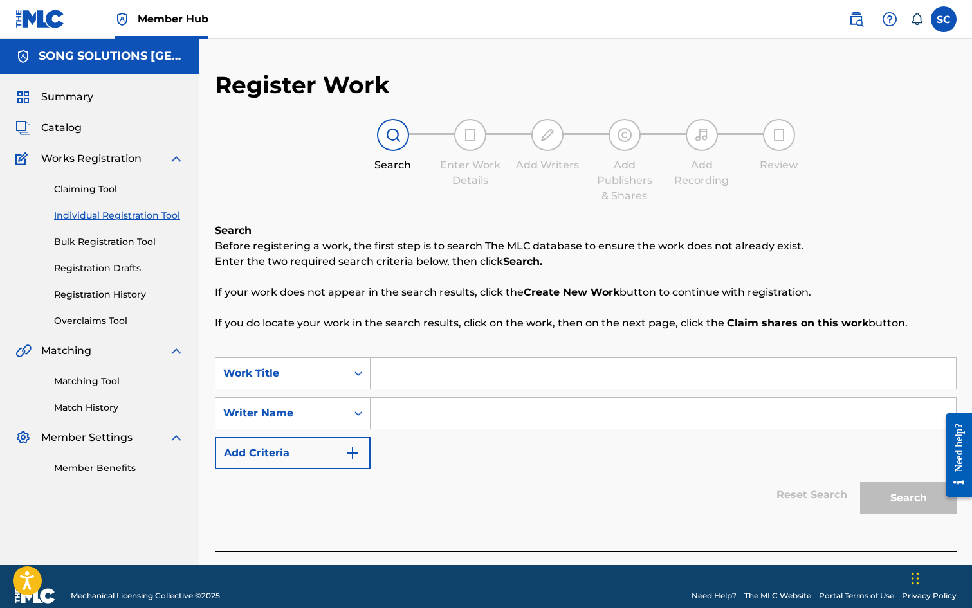
click at [446, 363] on input "Search Form" at bounding box center [662, 373] width 585 height 31
type input "I MAY BE LITTLE"
click at [433, 412] on input "Search Form" at bounding box center [662, 413] width 585 height 31
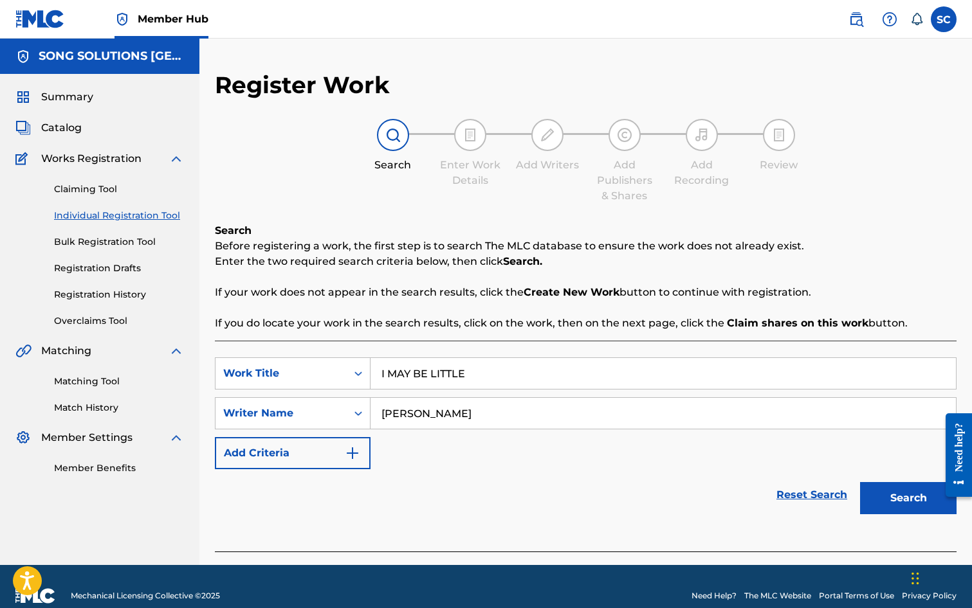
type input "[PERSON_NAME]"
click at [860, 482] on button "Search" at bounding box center [908, 498] width 96 height 32
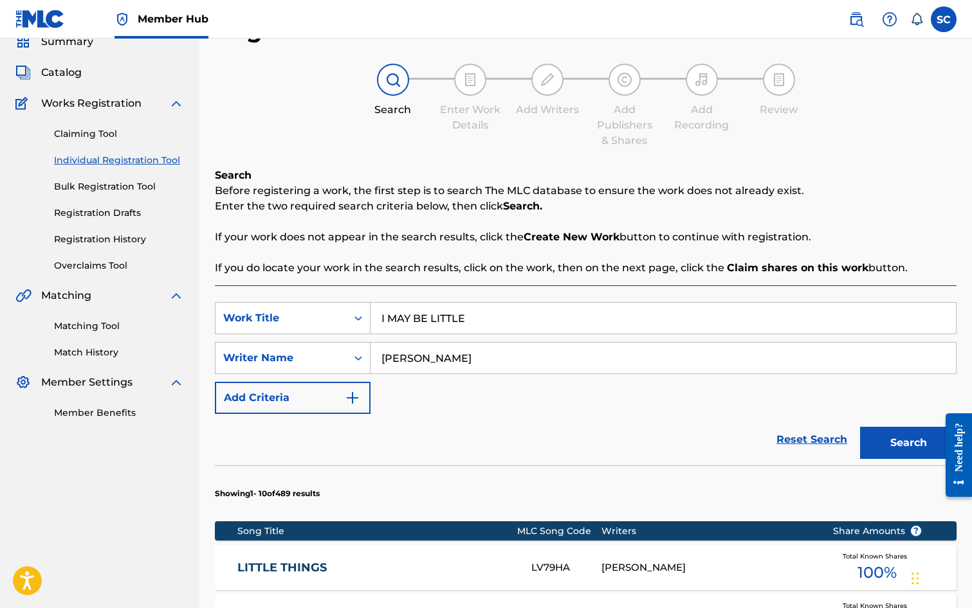
scroll to position [129, 0]
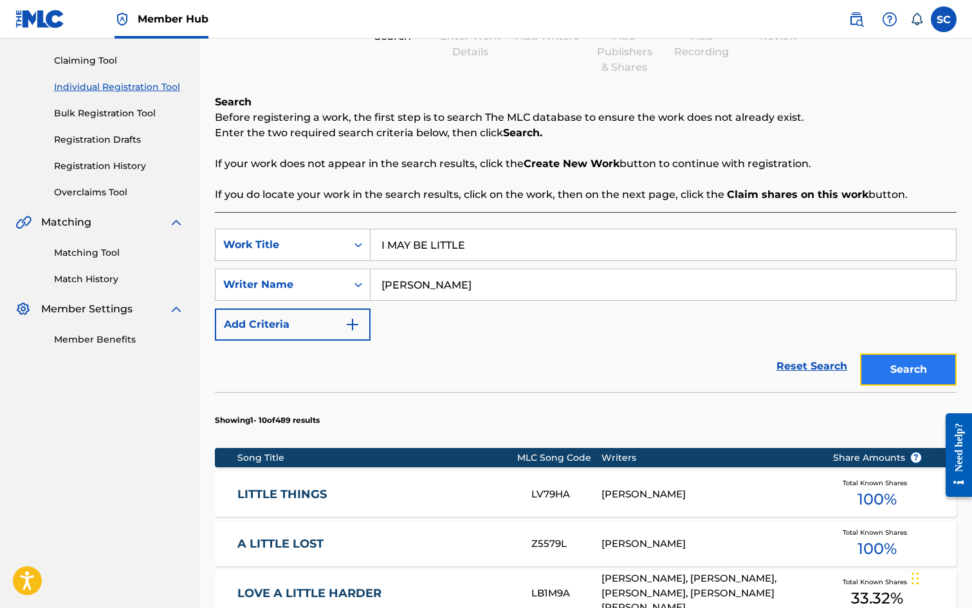
click at [911, 375] on button "Search" at bounding box center [908, 370] width 96 height 32
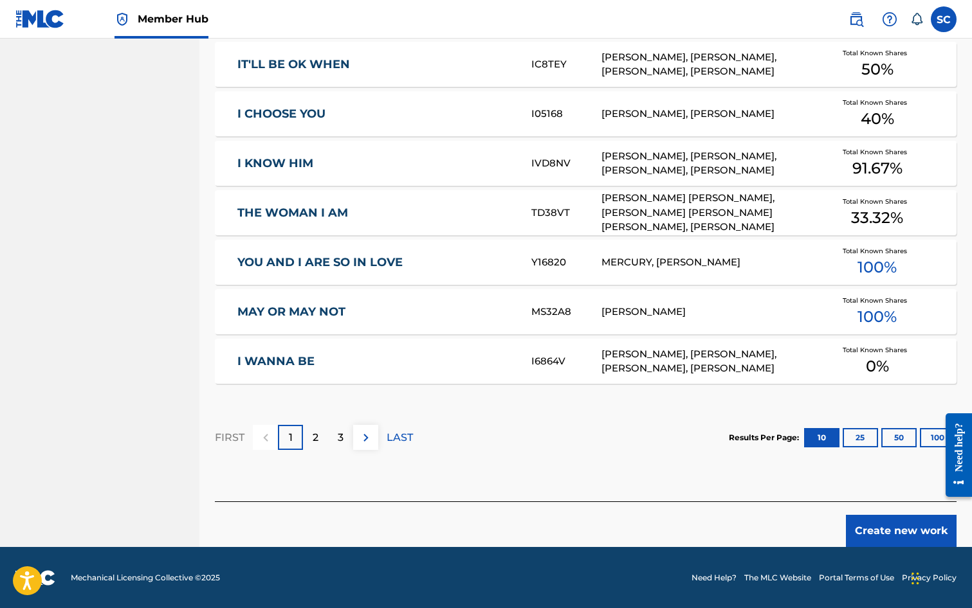
scroll to position [708, 0]
click at [913, 529] on button "Create new work" at bounding box center [901, 531] width 111 height 32
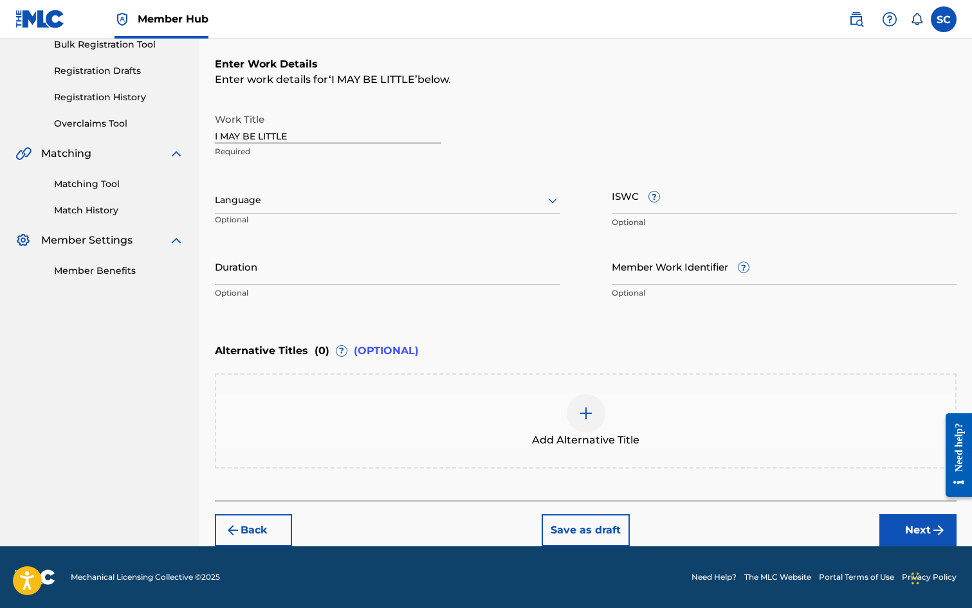
scroll to position [0, 0]
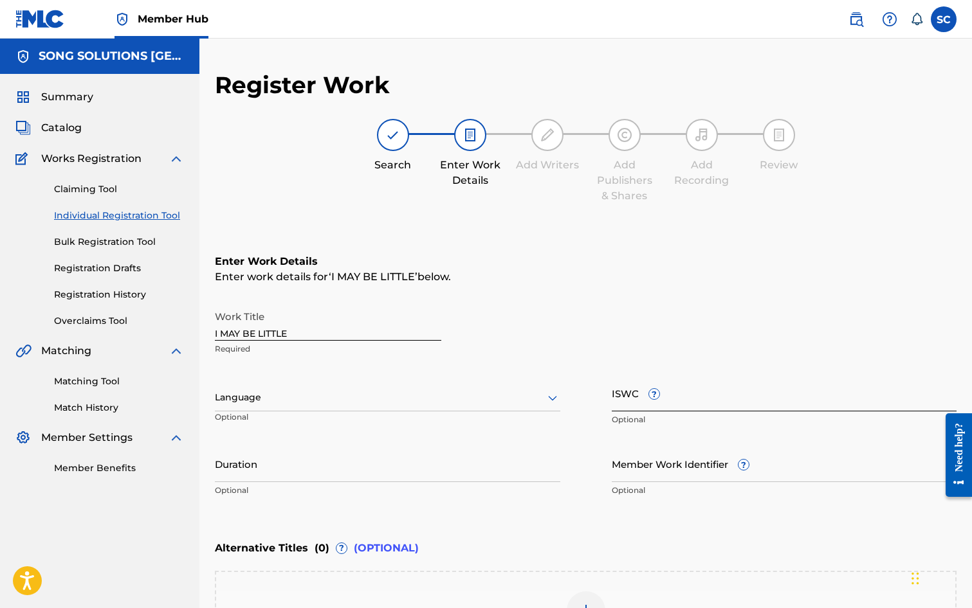
click at [631, 403] on input "ISWC ?" at bounding box center [784, 393] width 345 height 37
paste input "T-010.124.255-0"
type input "T-010.124.255-0"
click at [630, 473] on input "Member Work Identifier ?" at bounding box center [784, 464] width 345 height 37
type input "41436"
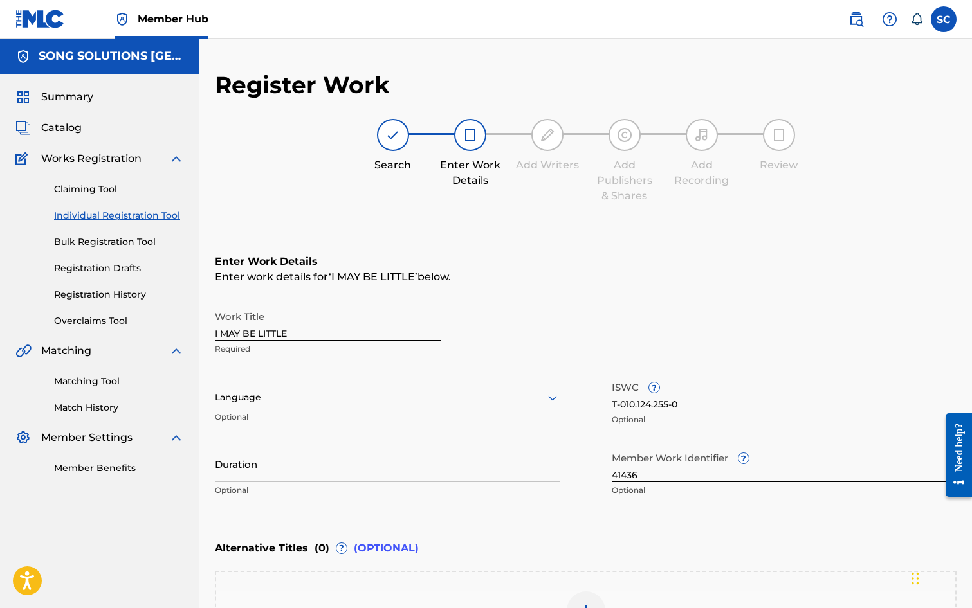
click at [567, 510] on div "Enter Work Details Enter work details for ‘ I MAY BE LITTLE ’ below. Work Title…" at bounding box center [586, 378] width 742 height 311
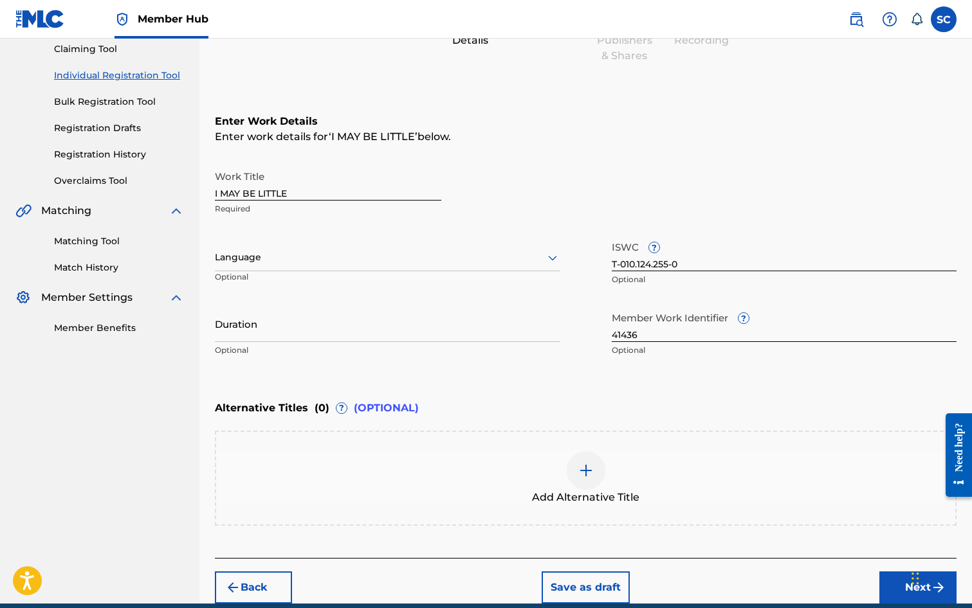
scroll to position [197, 0]
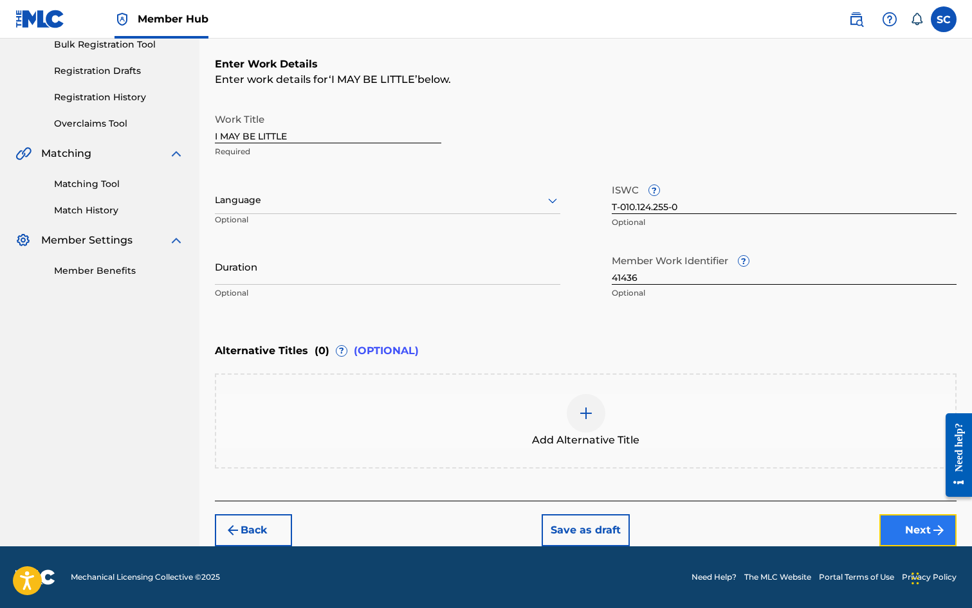
click at [908, 533] on button "Next" at bounding box center [917, 531] width 77 height 32
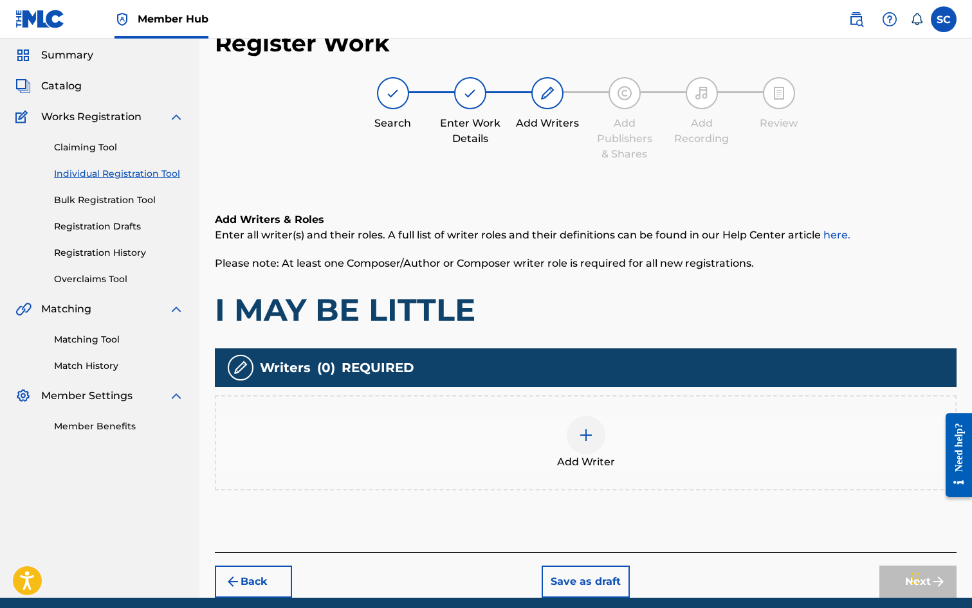
scroll to position [58, 0]
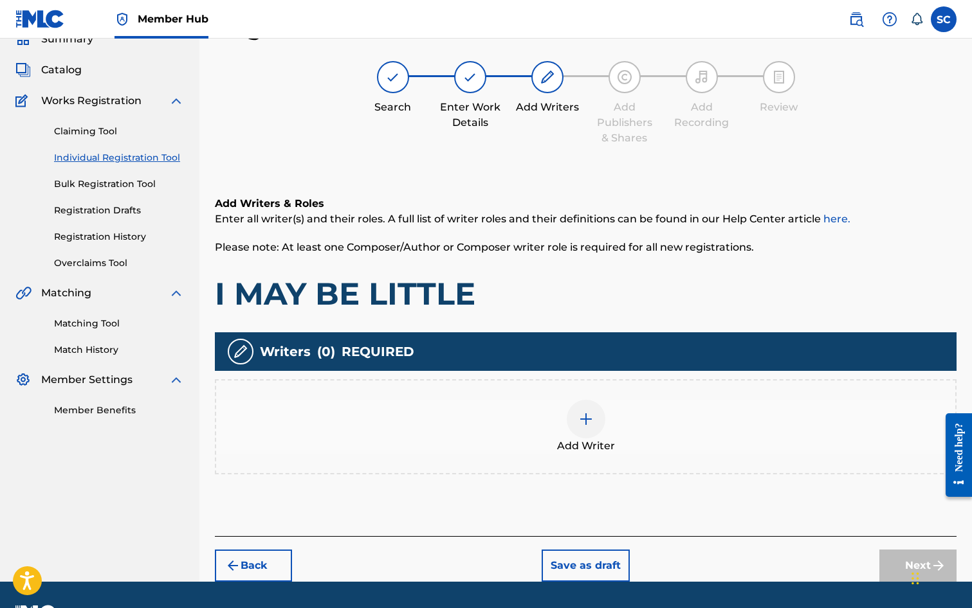
click at [587, 421] on img at bounding box center [585, 419] width 15 height 15
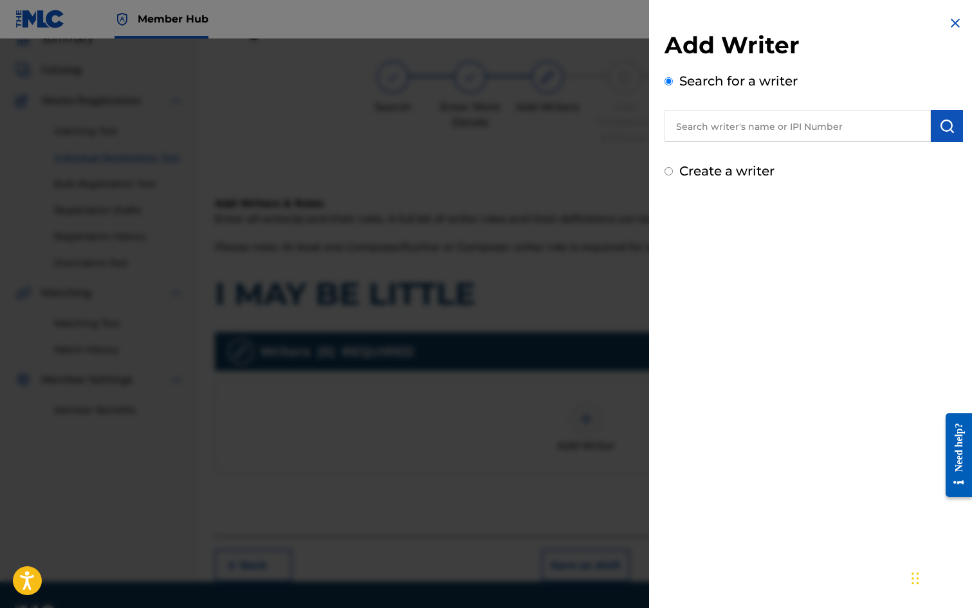
click at [722, 124] on input "text" at bounding box center [797, 126] width 266 height 32
click at [723, 123] on input "text" at bounding box center [797, 126] width 266 height 32
type input "[PERSON_NAME]"
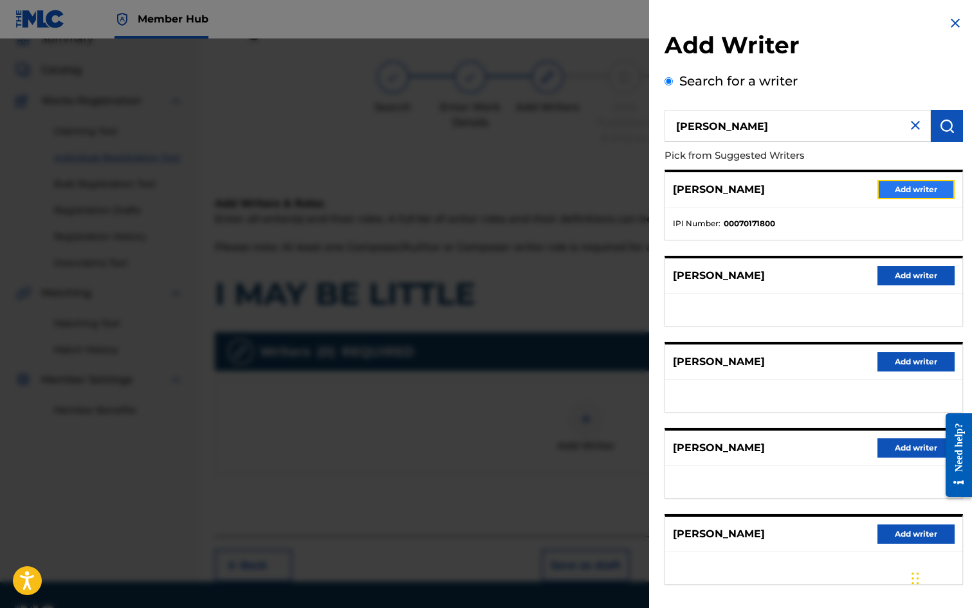
click at [909, 193] on button "Add writer" at bounding box center [915, 189] width 77 height 19
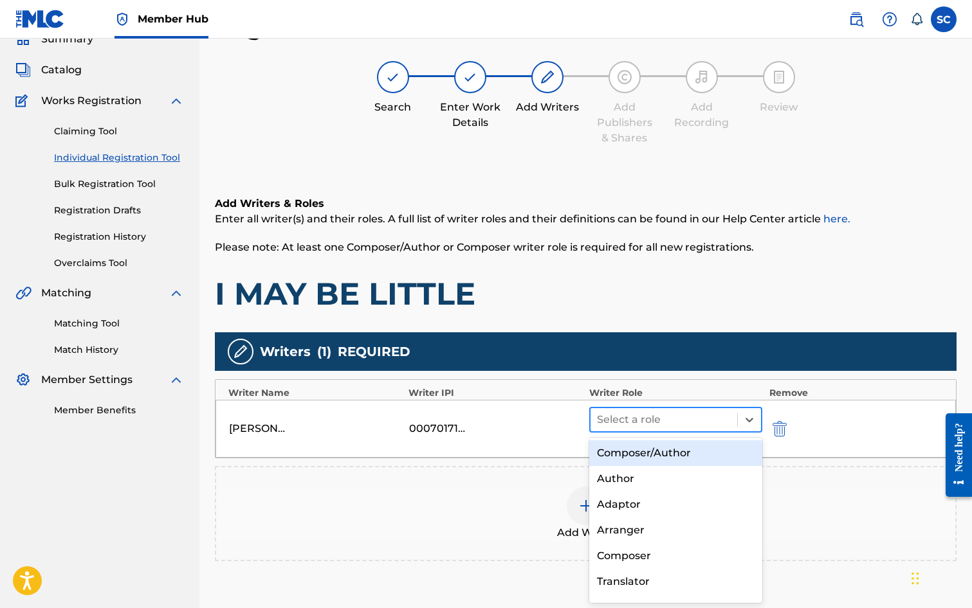
click at [614, 417] on div at bounding box center [664, 420] width 134 height 18
click at [628, 455] on div "Composer/Author" at bounding box center [676, 454] width 174 height 26
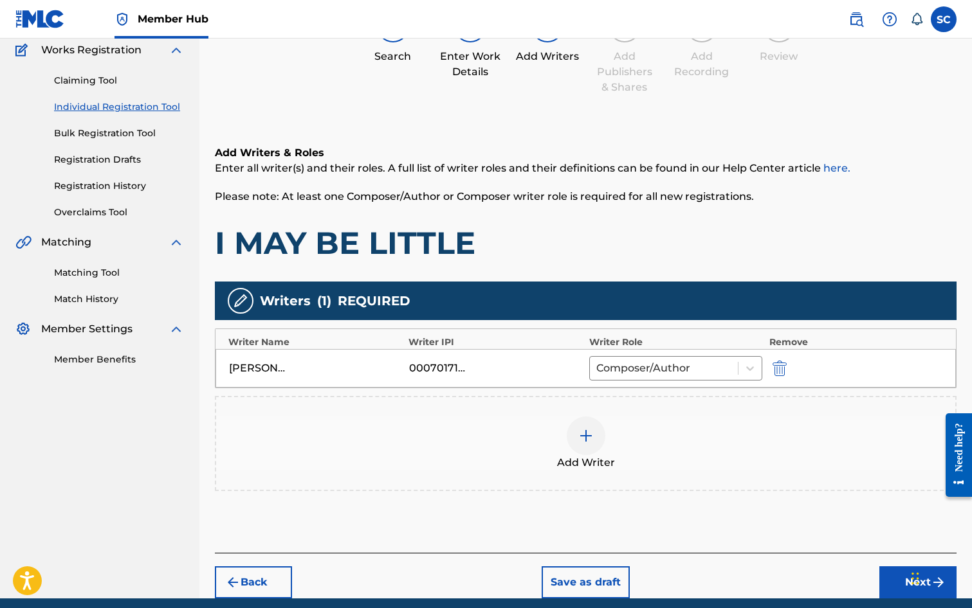
scroll to position [161, 0]
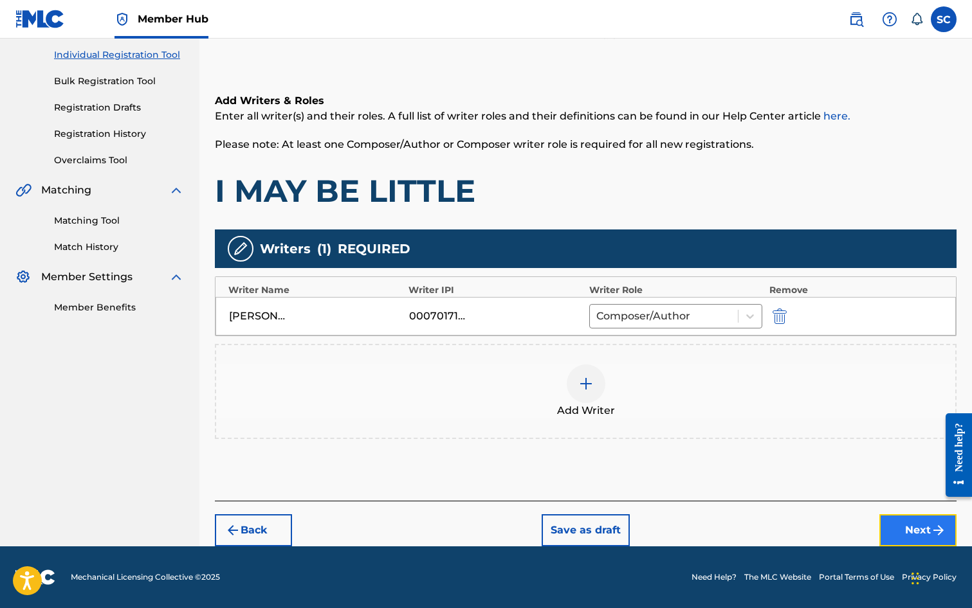
click at [905, 526] on button "Next" at bounding box center [917, 531] width 77 height 32
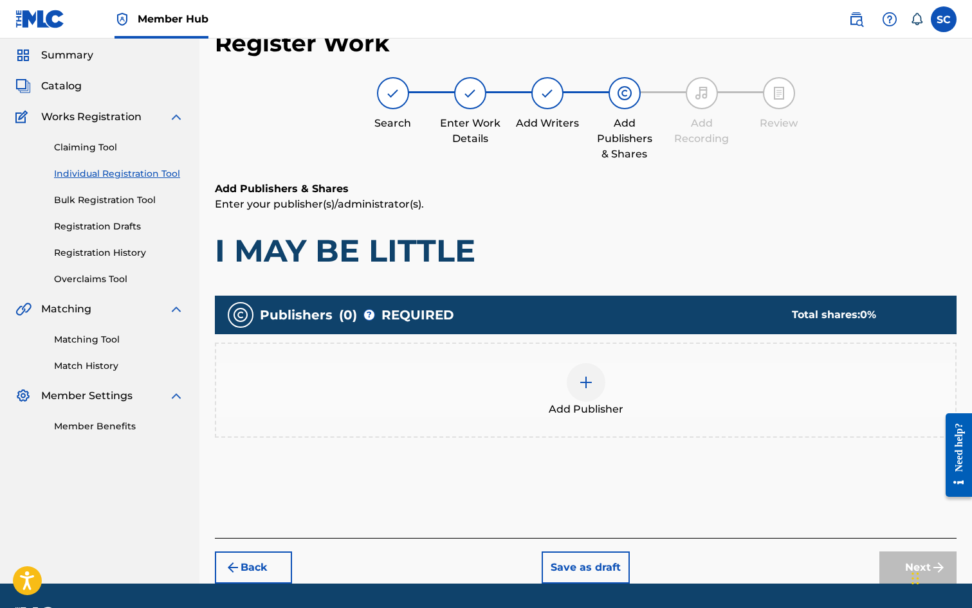
scroll to position [58, 0]
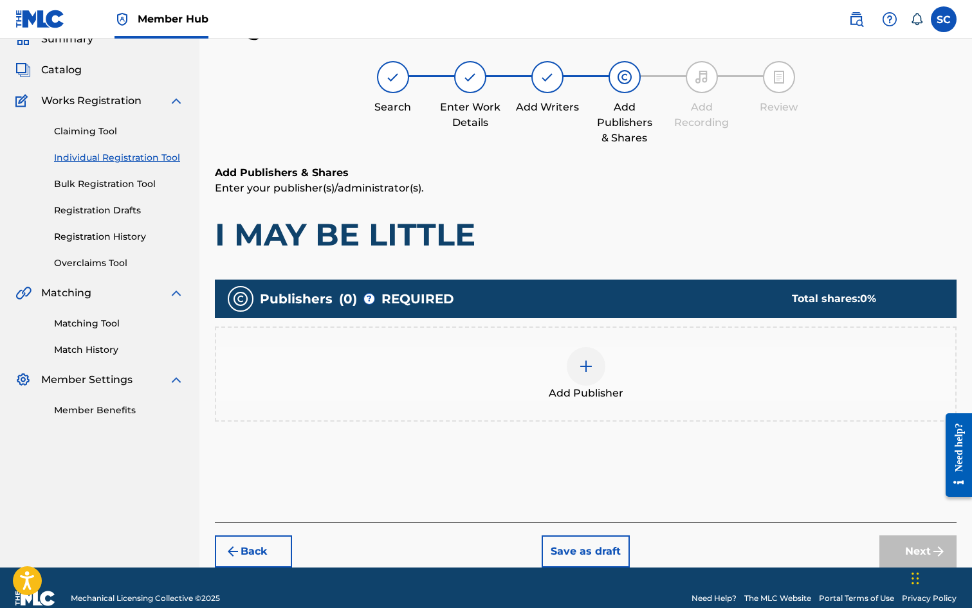
click at [582, 369] on img at bounding box center [585, 366] width 15 height 15
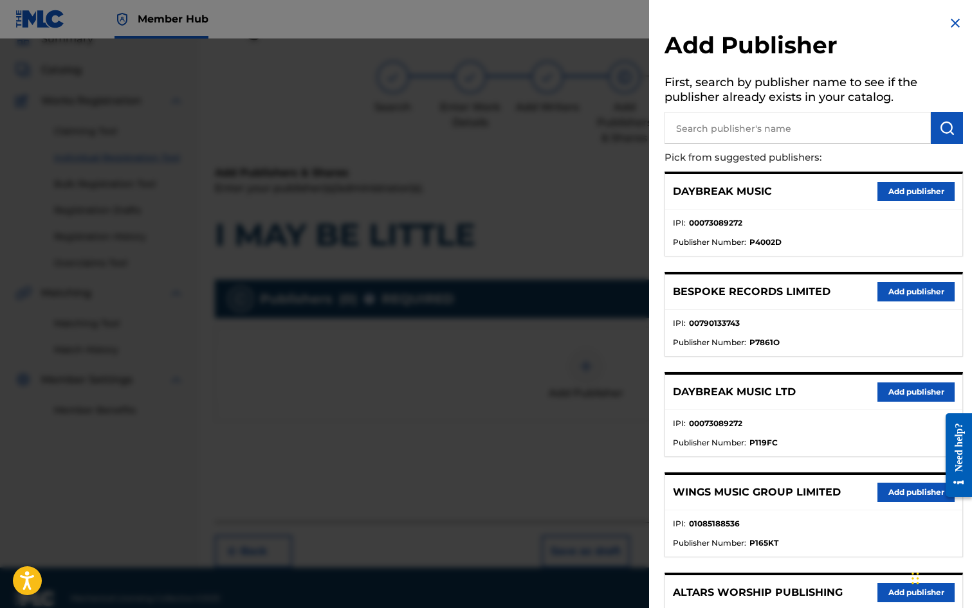
click at [731, 132] on input "text" at bounding box center [797, 128] width 266 height 32
type input "SONG SOLUTIONS"
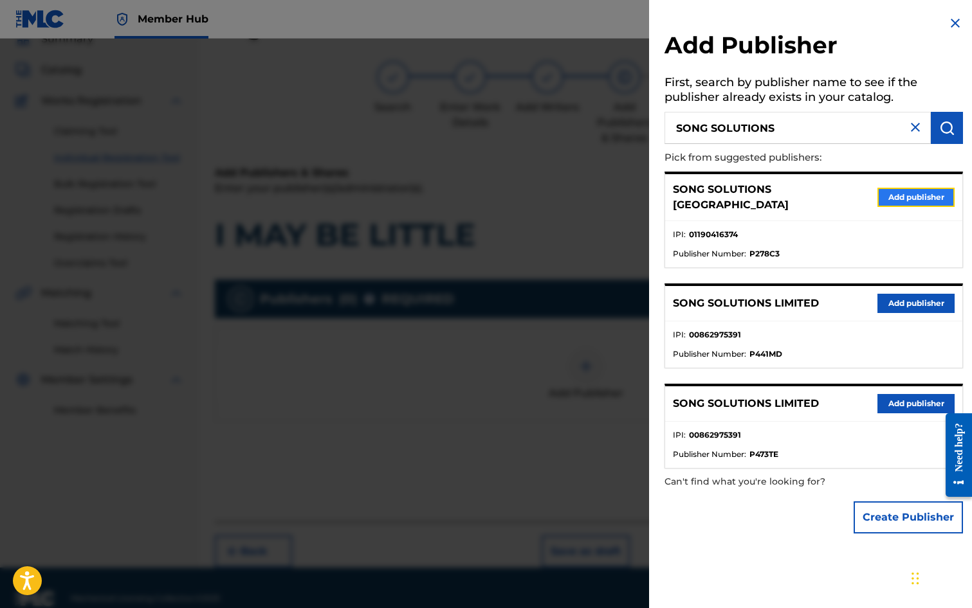
click at [884, 192] on button "Add publisher" at bounding box center [915, 197] width 77 height 19
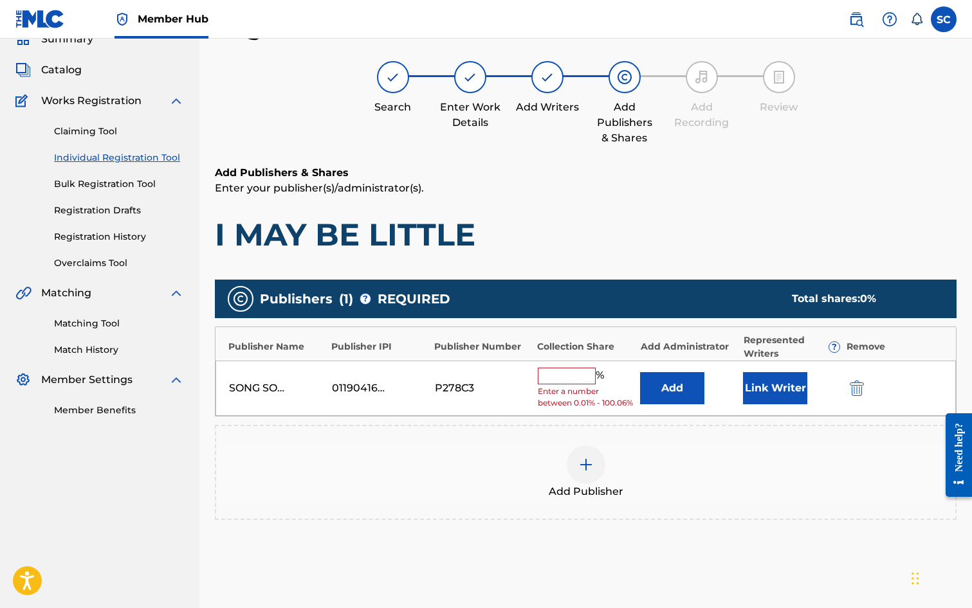
click at [553, 377] on input "text" at bounding box center [567, 376] width 58 height 17
type input "100"
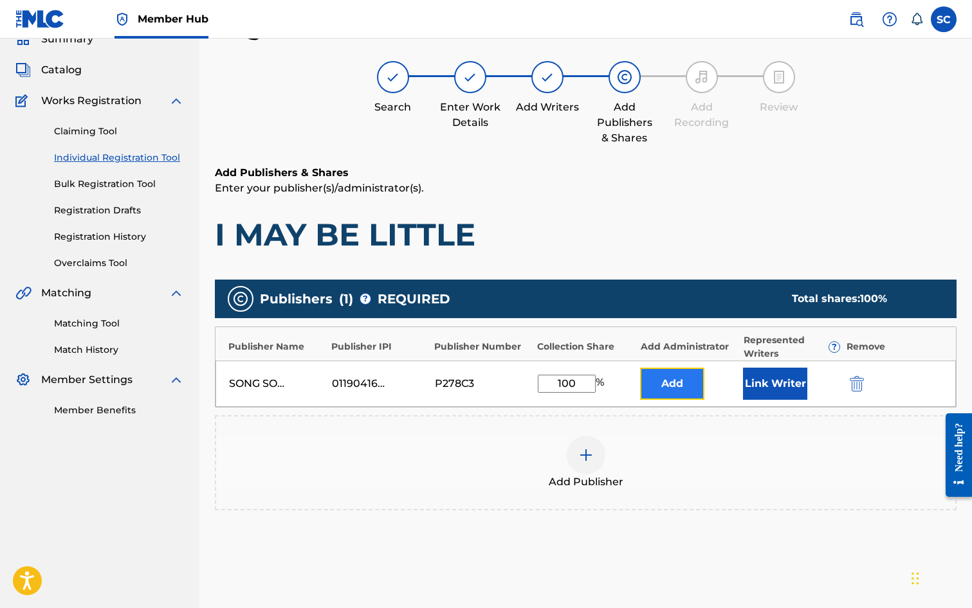
click at [671, 382] on button "Add" at bounding box center [672, 384] width 64 height 32
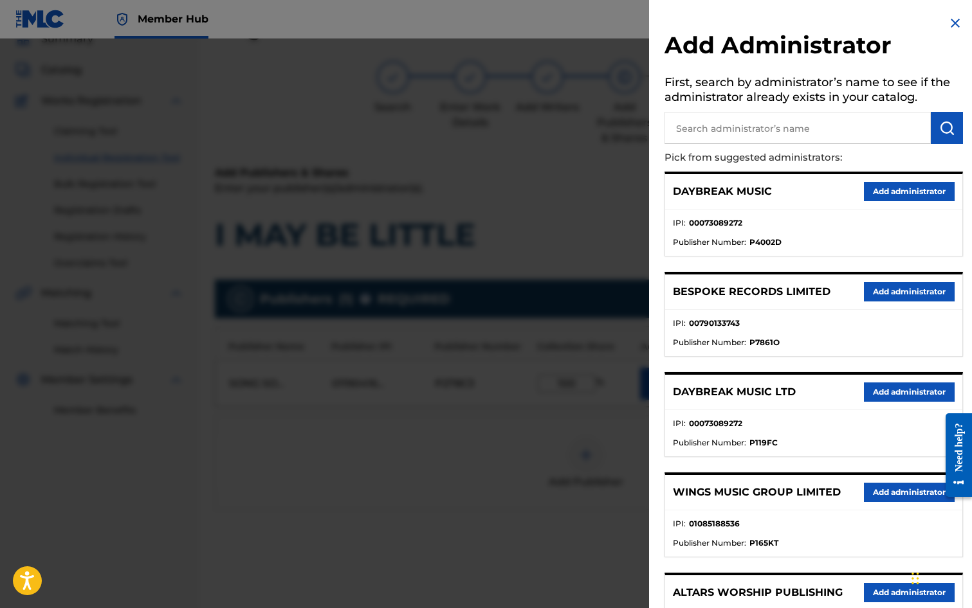
click at [949, 25] on img at bounding box center [954, 22] width 15 height 15
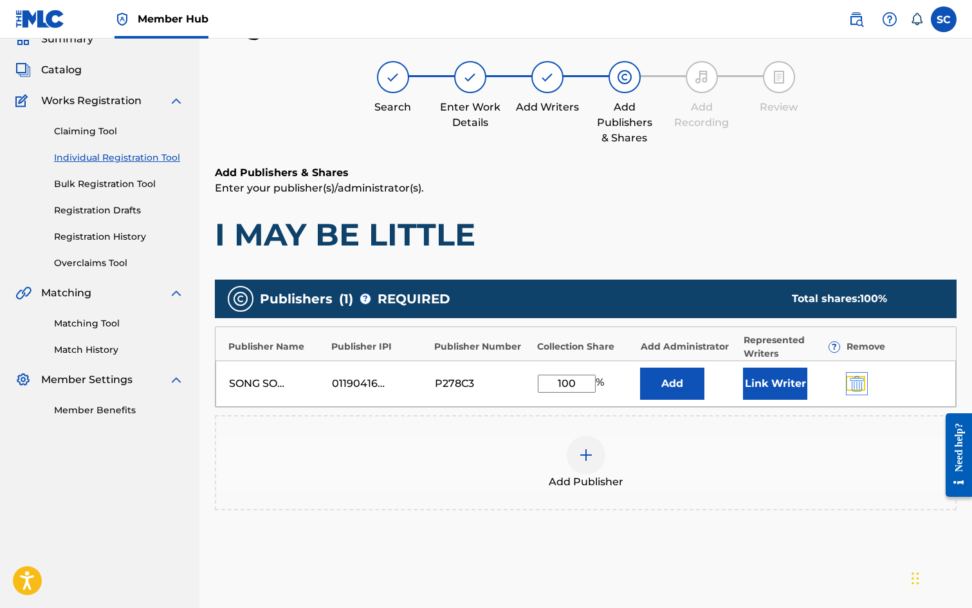
click at [859, 381] on img "submit" at bounding box center [857, 383] width 14 height 15
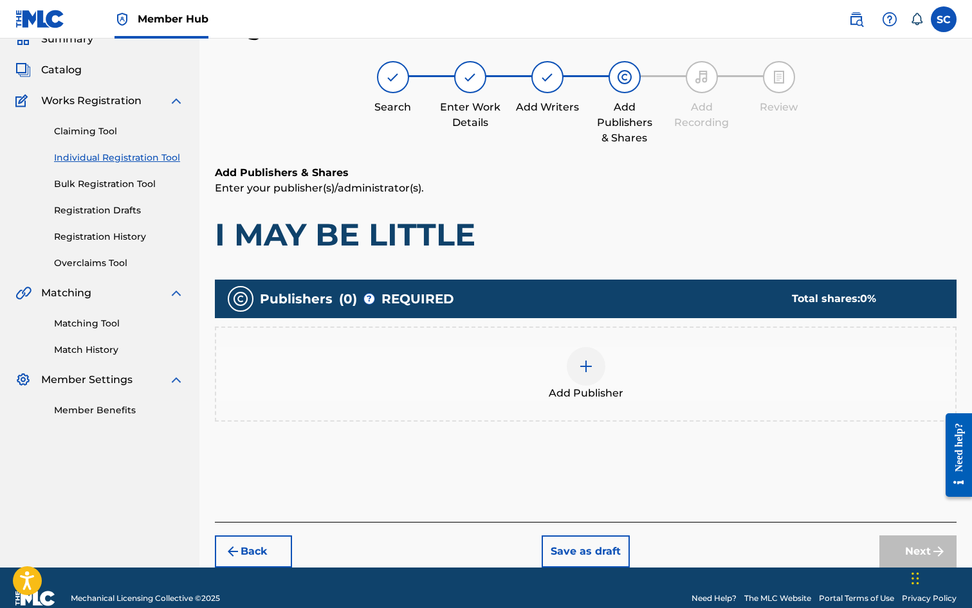
click at [584, 365] on img at bounding box center [585, 366] width 15 height 15
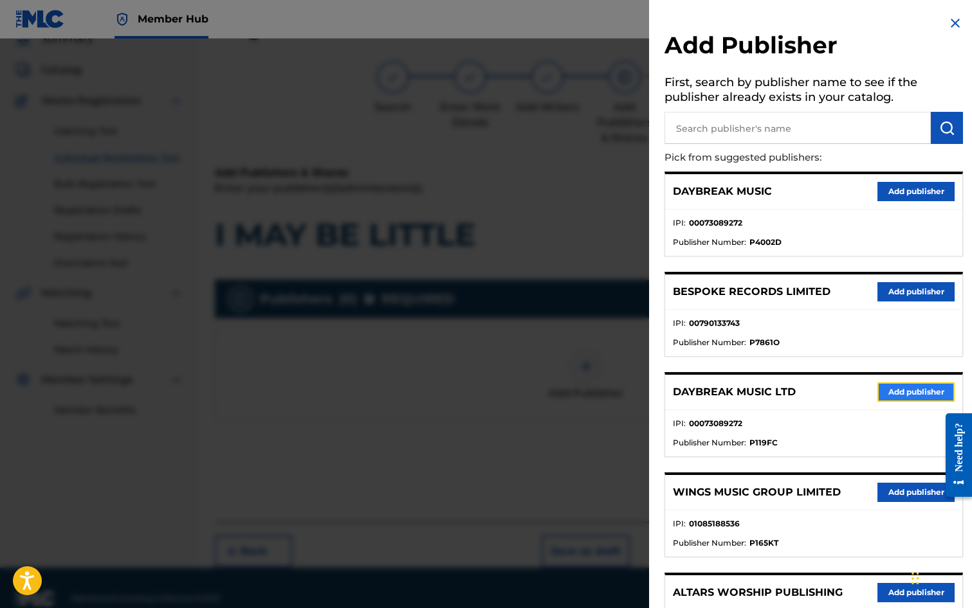
click at [897, 394] on button "Add publisher" at bounding box center [915, 392] width 77 height 19
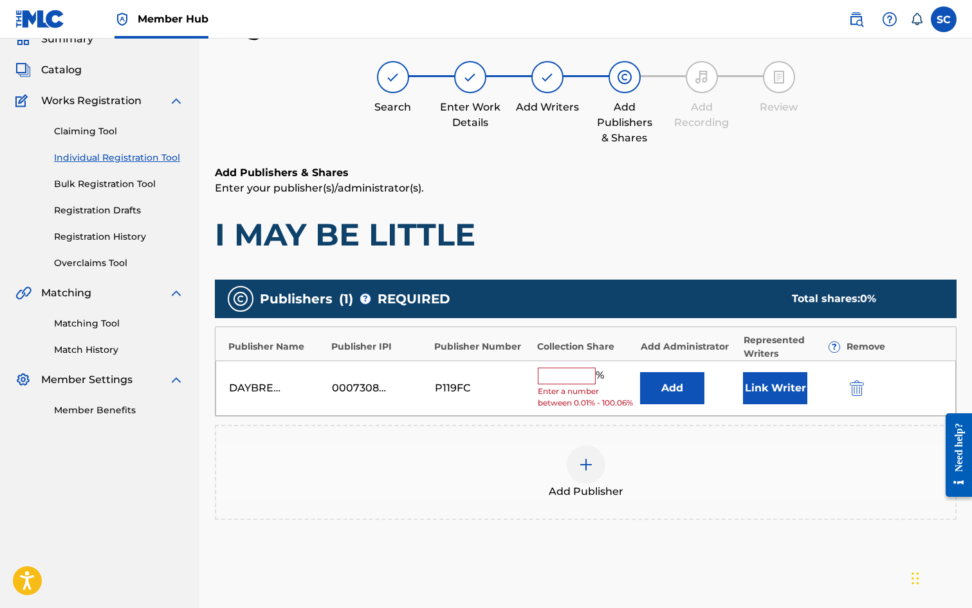
click at [542, 373] on input "text" at bounding box center [567, 376] width 58 height 17
type input "100"
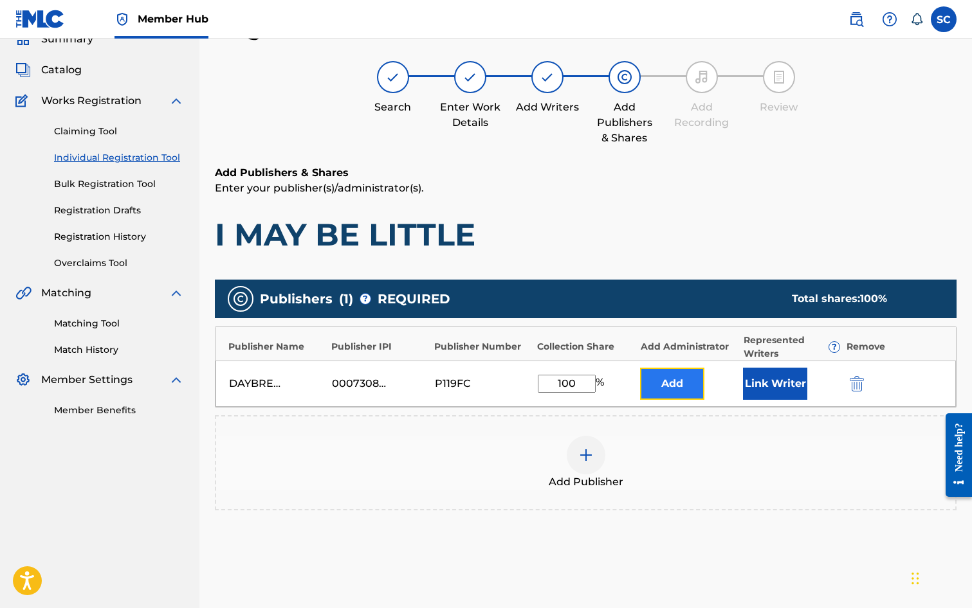
click at [654, 384] on button "Add" at bounding box center [672, 384] width 64 height 32
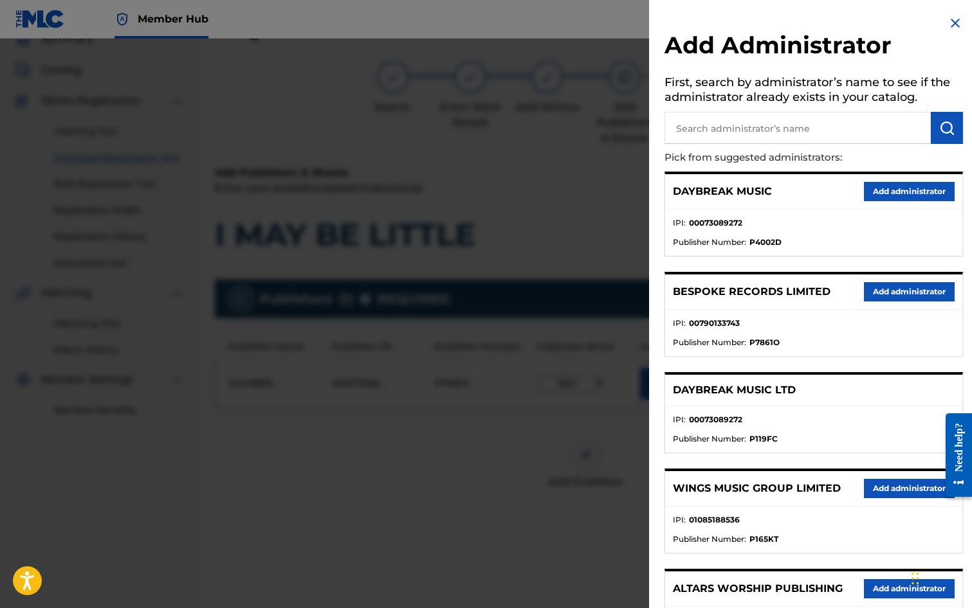
click at [753, 118] on input "text" at bounding box center [797, 128] width 266 height 32
type input "SONG SOLUTIONS"
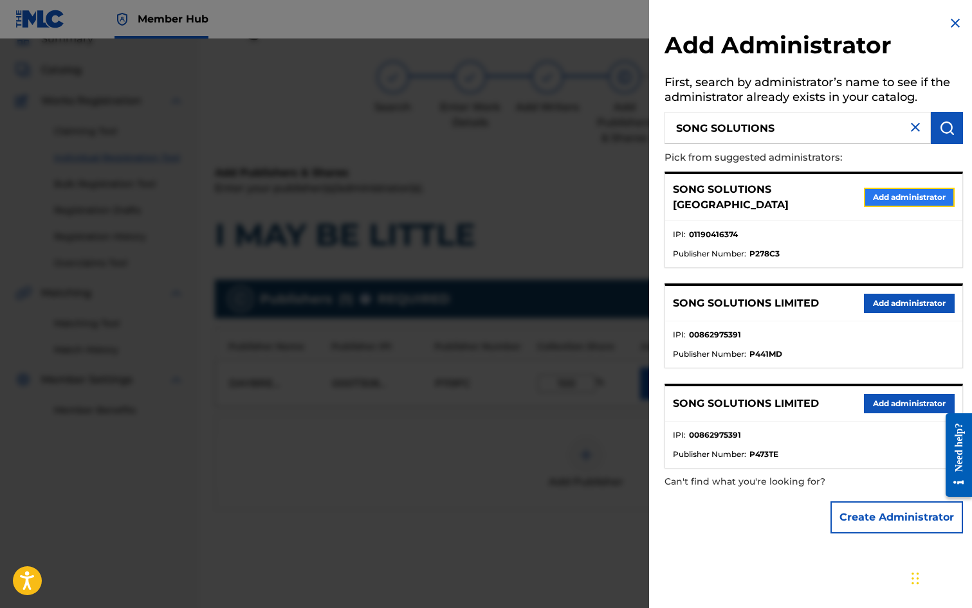
click at [921, 192] on button "Add administrator" at bounding box center [909, 197] width 91 height 19
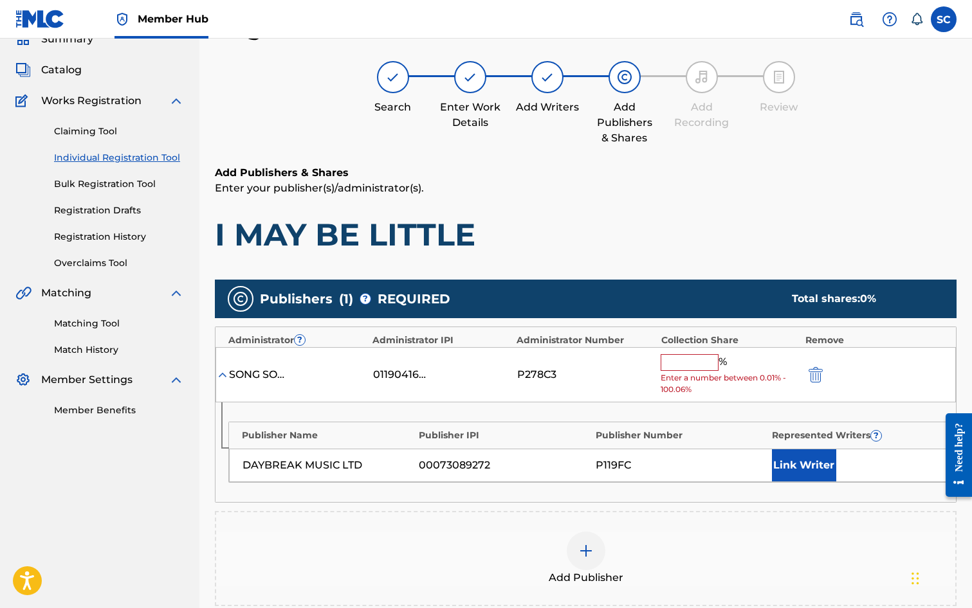
click at [687, 362] on input "text" at bounding box center [690, 362] width 58 height 17
type input "100"
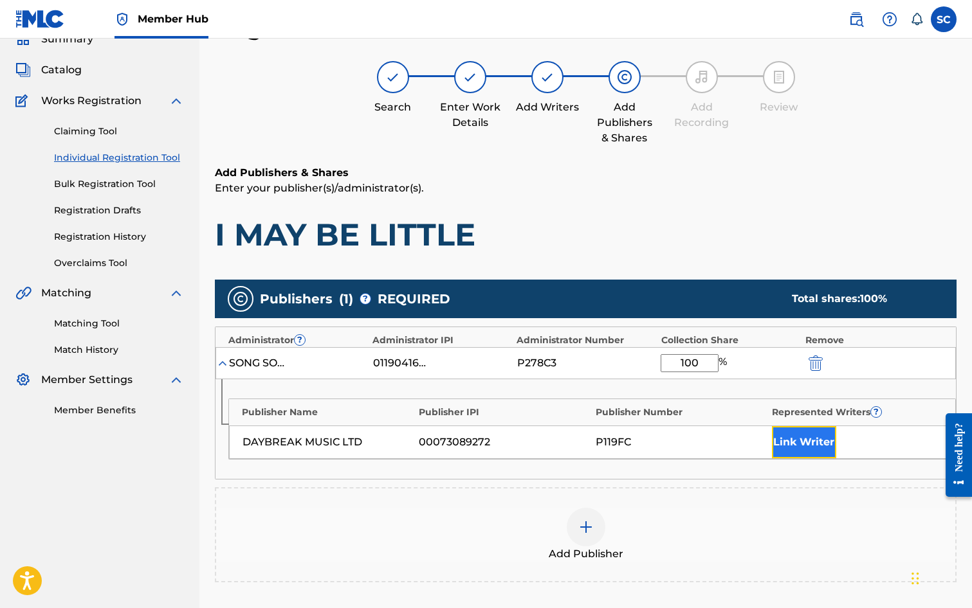
click at [788, 443] on button "Link Writer" at bounding box center [804, 442] width 64 height 32
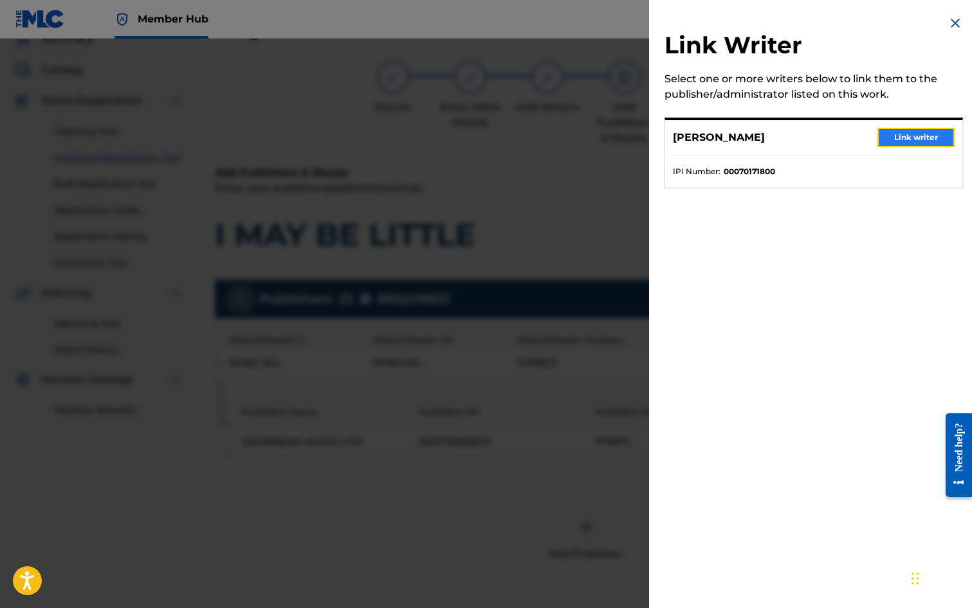
click at [891, 139] on button "Link writer" at bounding box center [915, 137] width 77 height 19
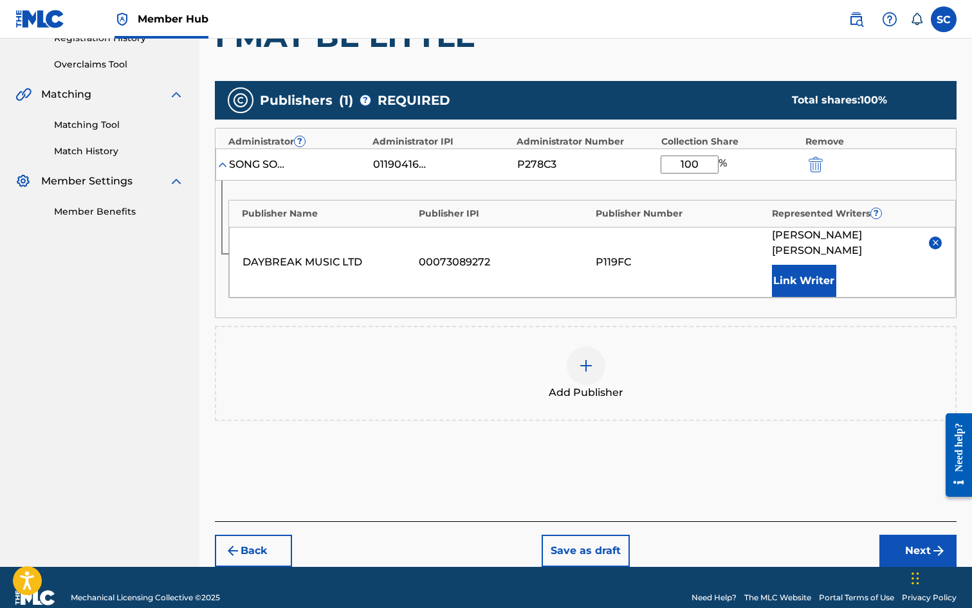
scroll to position [262, 0]
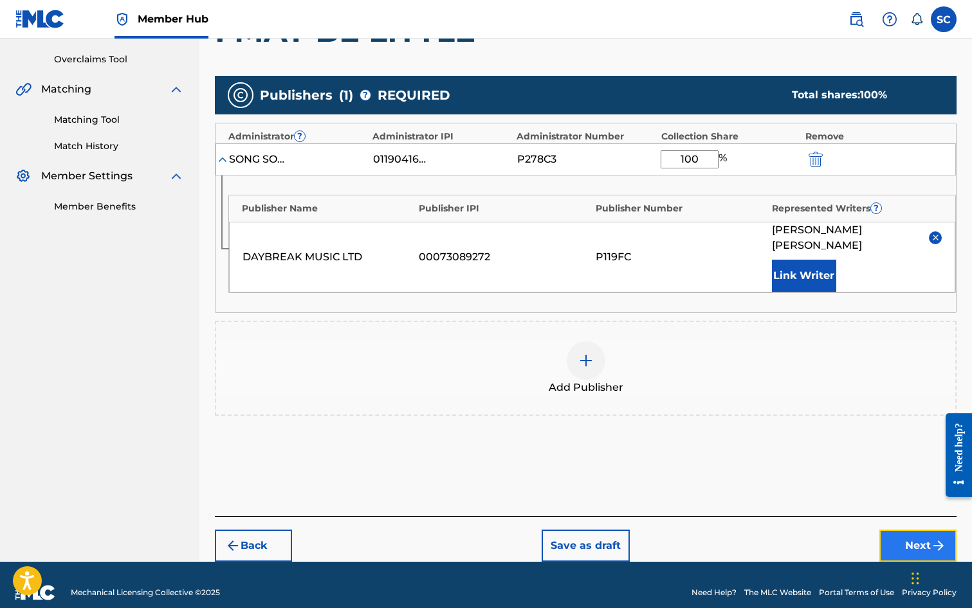
click at [899, 531] on button "Next" at bounding box center [917, 546] width 77 height 32
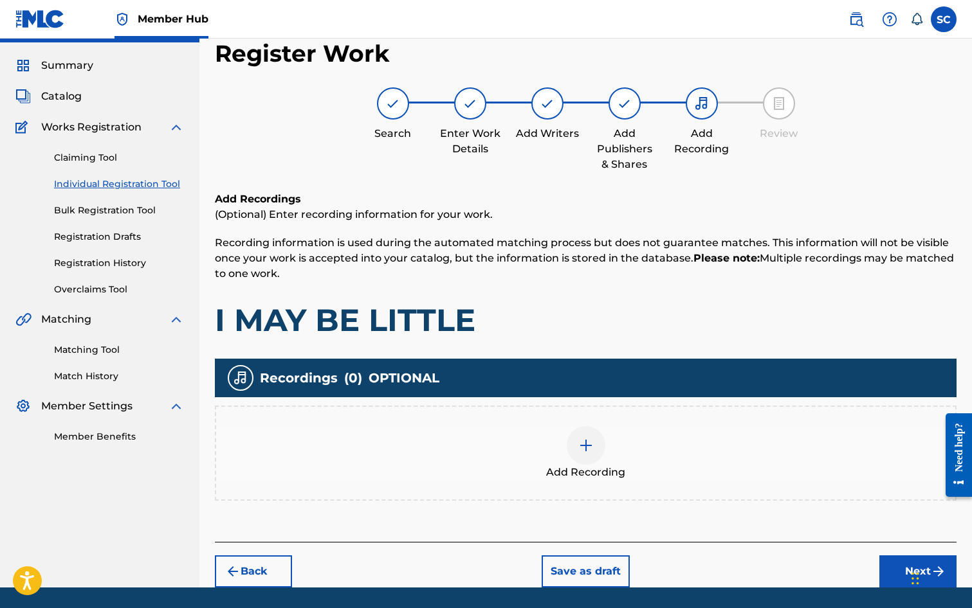
scroll to position [58, 0]
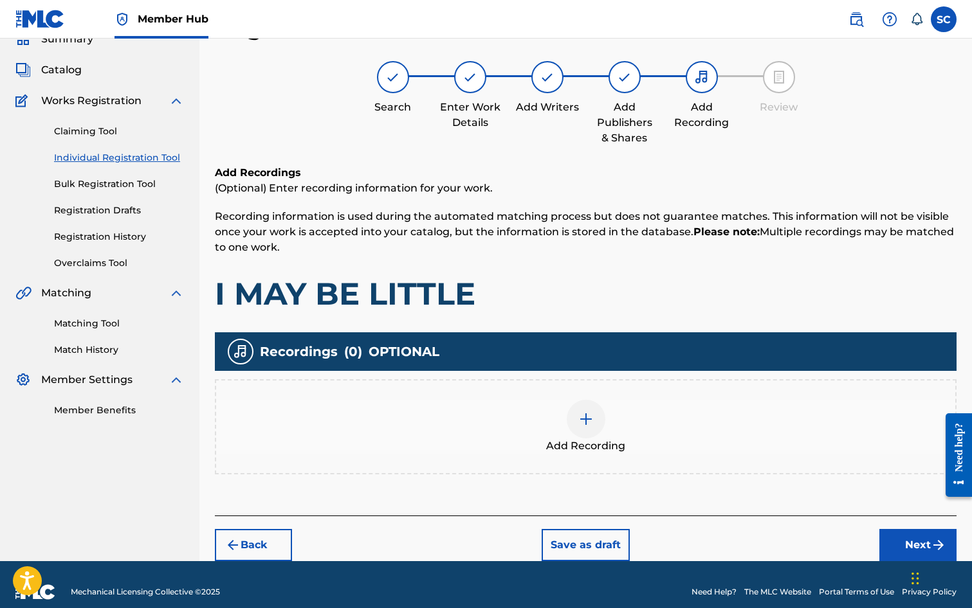
click at [584, 415] on img at bounding box center [585, 419] width 15 height 15
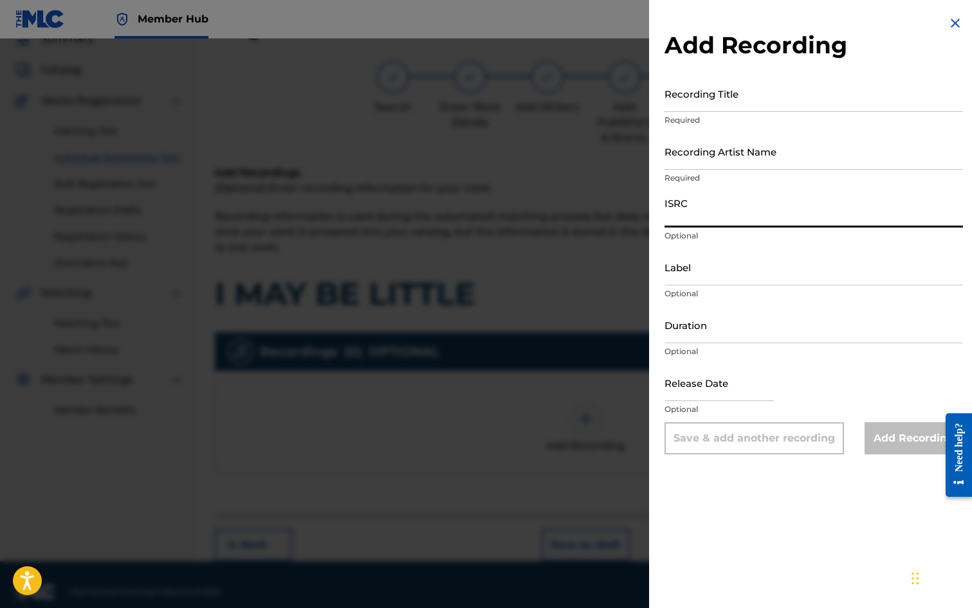
click at [679, 203] on input "ISRC" at bounding box center [813, 209] width 298 height 37
paste input "GBDPR1202532"
type input "GBDPR1202532"
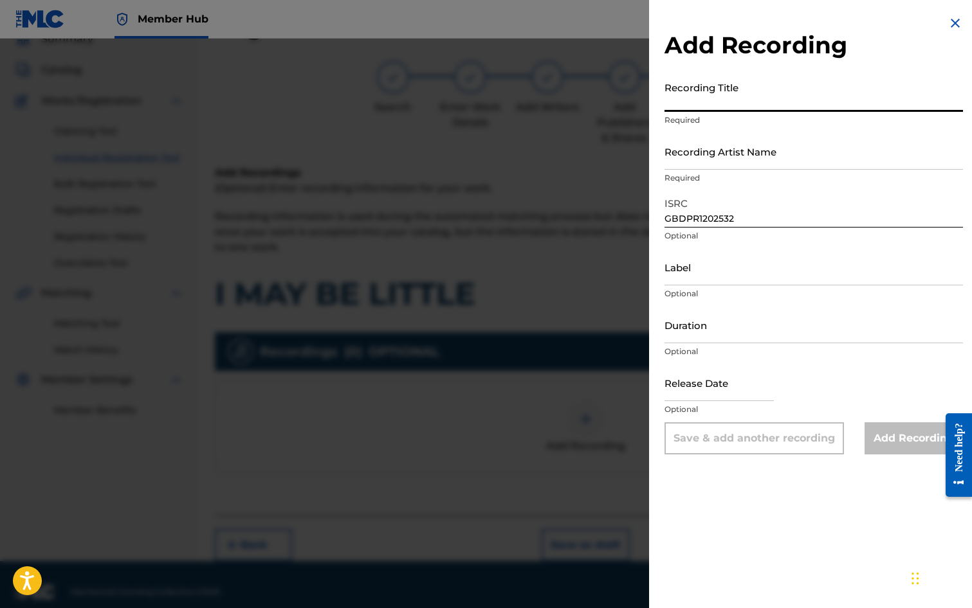
click at [691, 98] on input "Recording Title" at bounding box center [813, 93] width 298 height 37
type input "I MAY BE LITTLE"
click at [707, 149] on input "Recording Artist Name" at bounding box center [813, 151] width 298 height 37
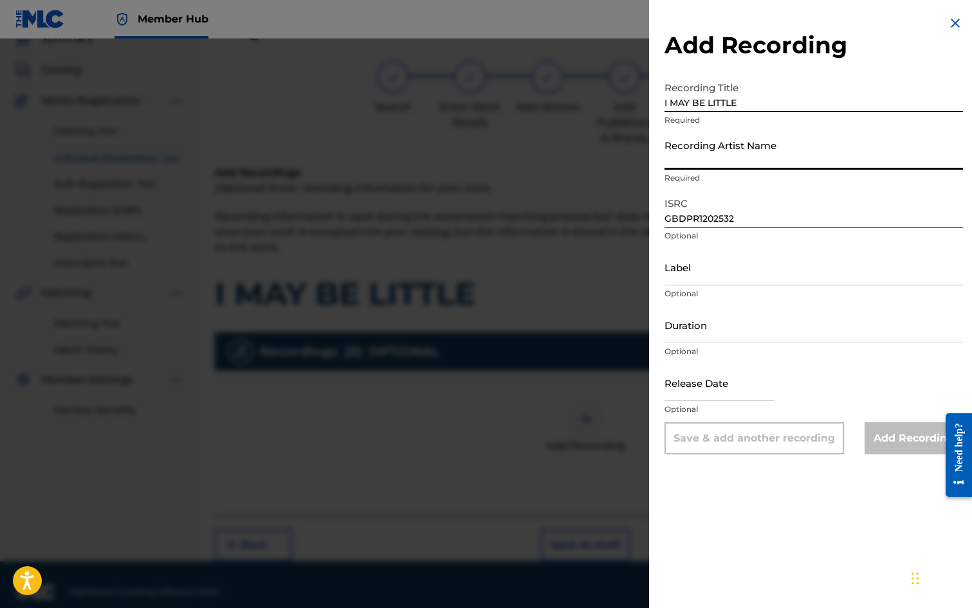
type input "ME TOO!"
type input "[DATE]"
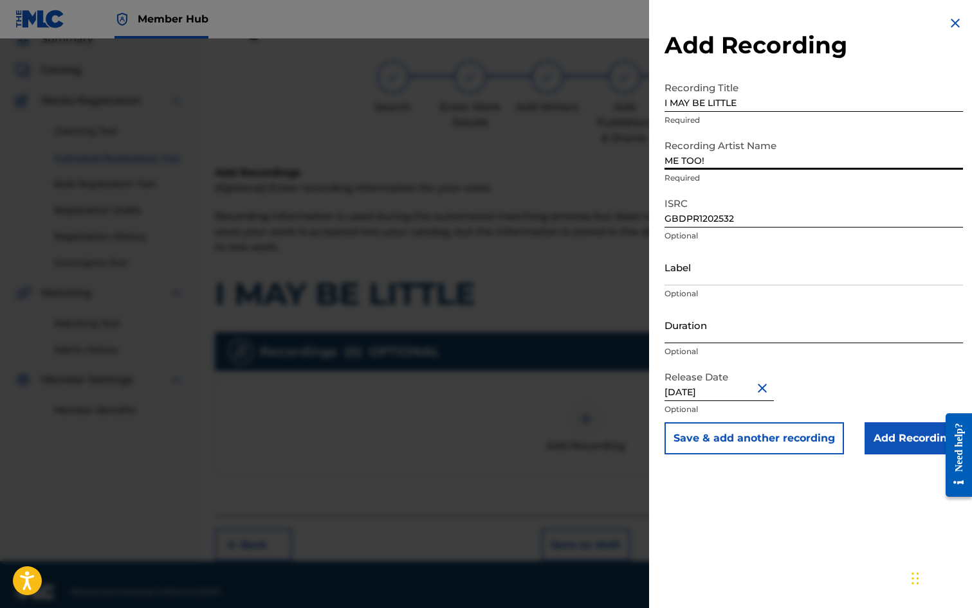
click at [703, 321] on input "Duration" at bounding box center [813, 325] width 298 height 37
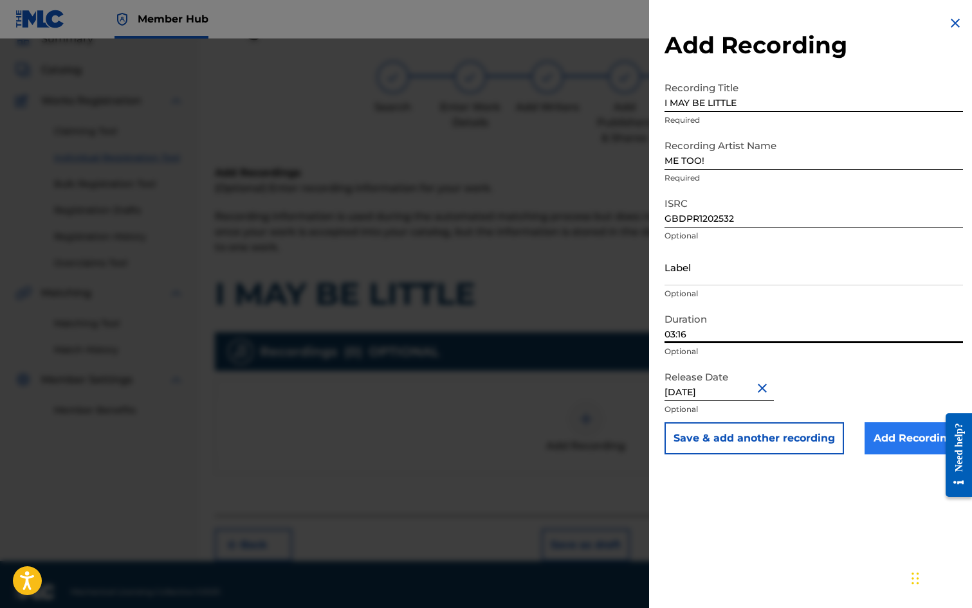
type input "03:16"
click at [888, 440] on input "Add Recording" at bounding box center [913, 439] width 98 height 32
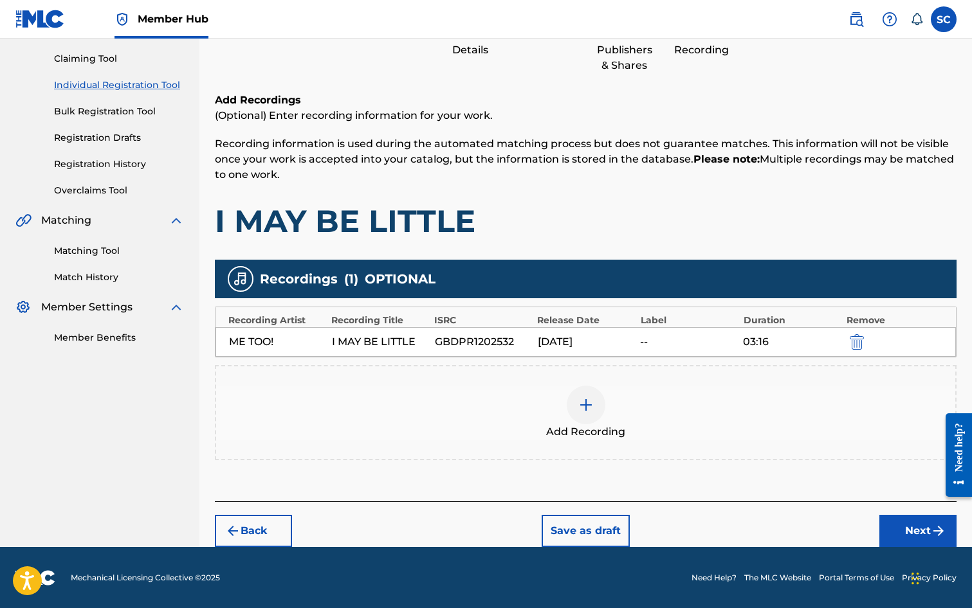
scroll to position [131, 0]
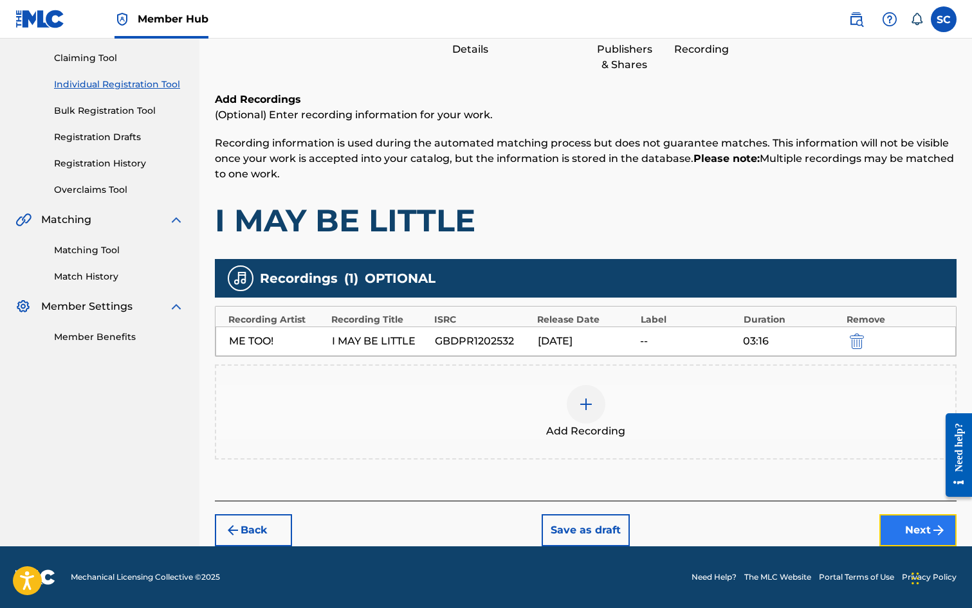
click at [908, 527] on button "Next" at bounding box center [917, 531] width 77 height 32
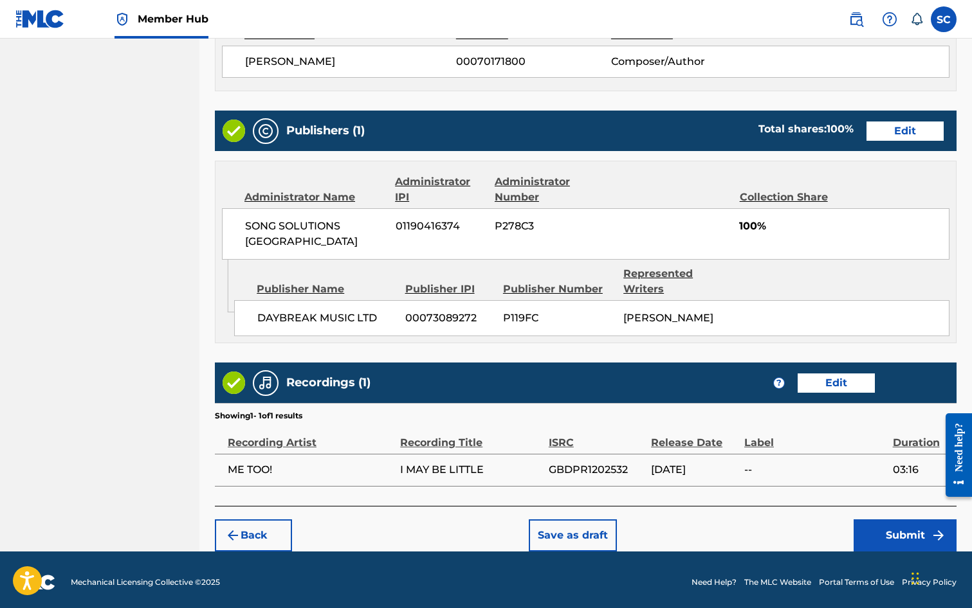
scroll to position [580, 0]
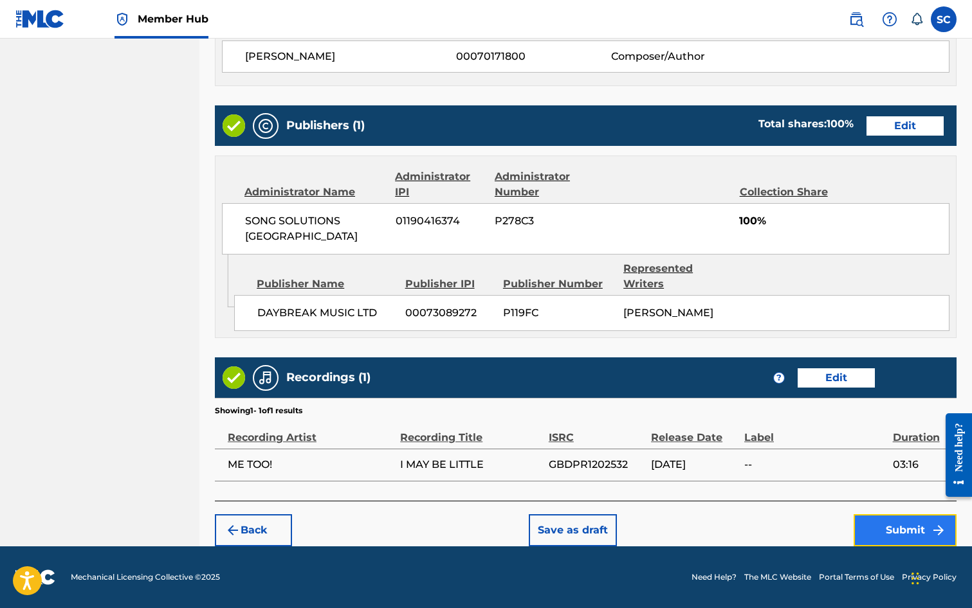
click at [889, 534] on button "Submit" at bounding box center [904, 531] width 103 height 32
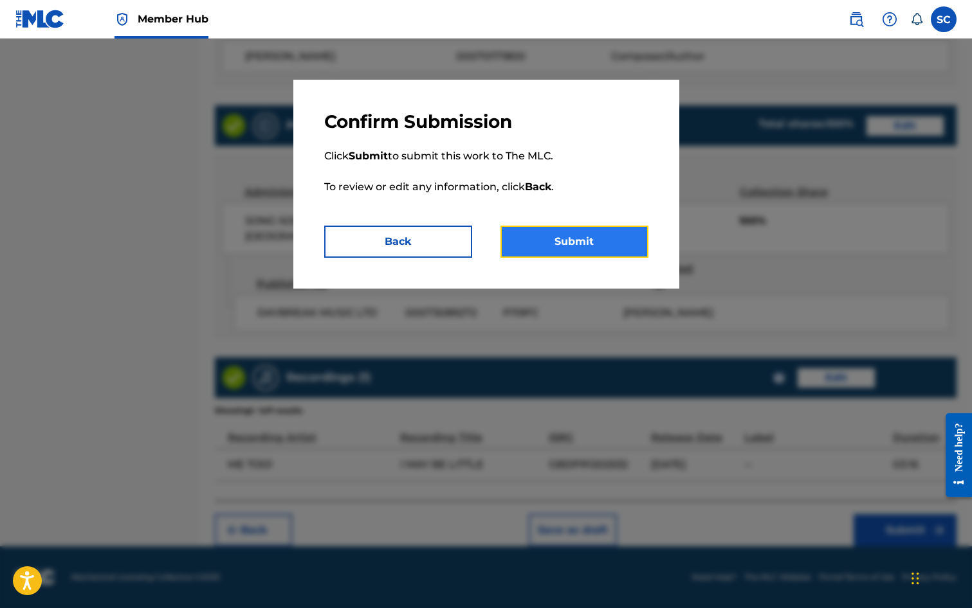
click at [569, 237] on button "Submit" at bounding box center [574, 242] width 148 height 32
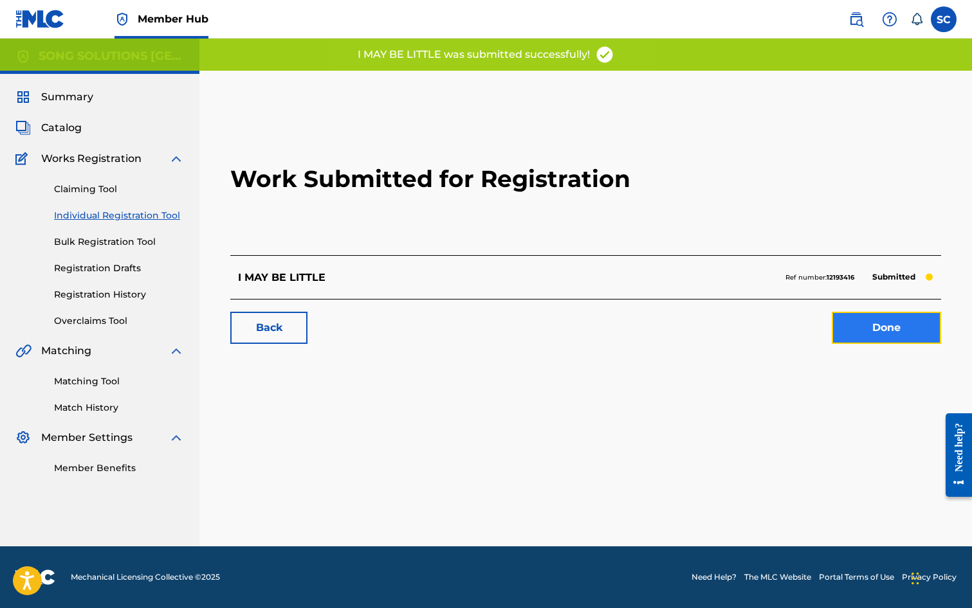
click at [880, 325] on link "Done" at bounding box center [886, 328] width 109 height 32
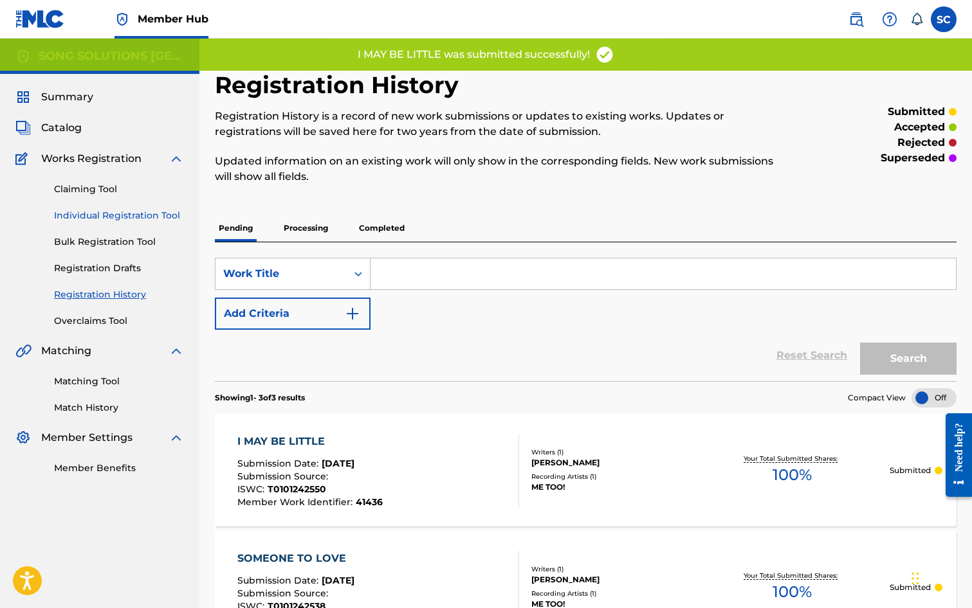
click at [93, 214] on link "Individual Registration Tool" at bounding box center [119, 216] width 130 height 14
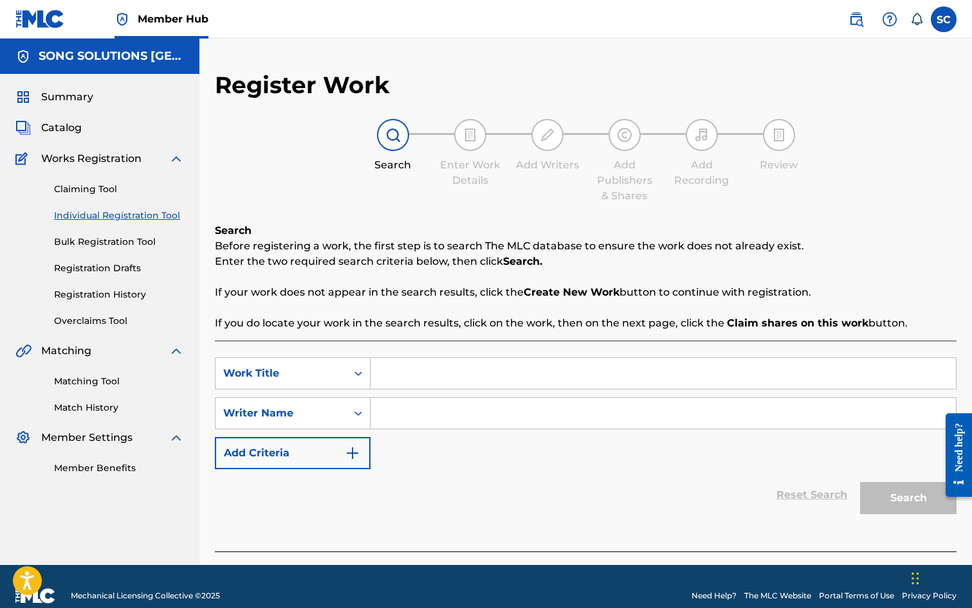
click at [433, 357] on div "SearchWithCriteria244dbbd7-2b31-477a-80d1-82555b487436 Work Title SearchWithCri…" at bounding box center [586, 446] width 742 height 211
click at [437, 376] on input "Search Form" at bounding box center [662, 373] width 585 height 31
type input "NOBODY KNEW BUT GOD"
click at [428, 420] on input "Search Form" at bounding box center [662, 413] width 585 height 31
click at [430, 410] on input "Search Form" at bounding box center [662, 413] width 585 height 31
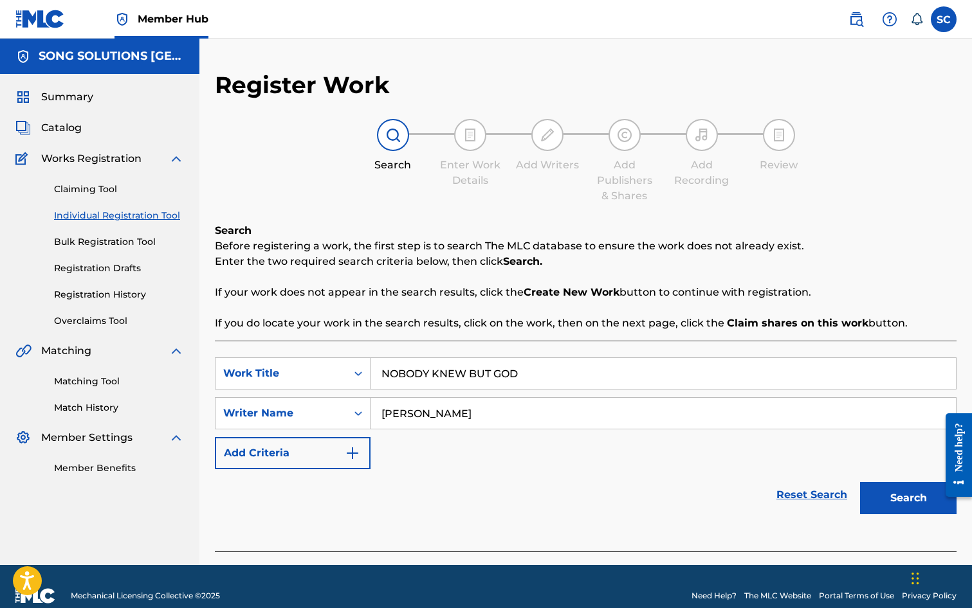
type input "[PERSON_NAME]"
click at [860, 482] on button "Search" at bounding box center [908, 498] width 96 height 32
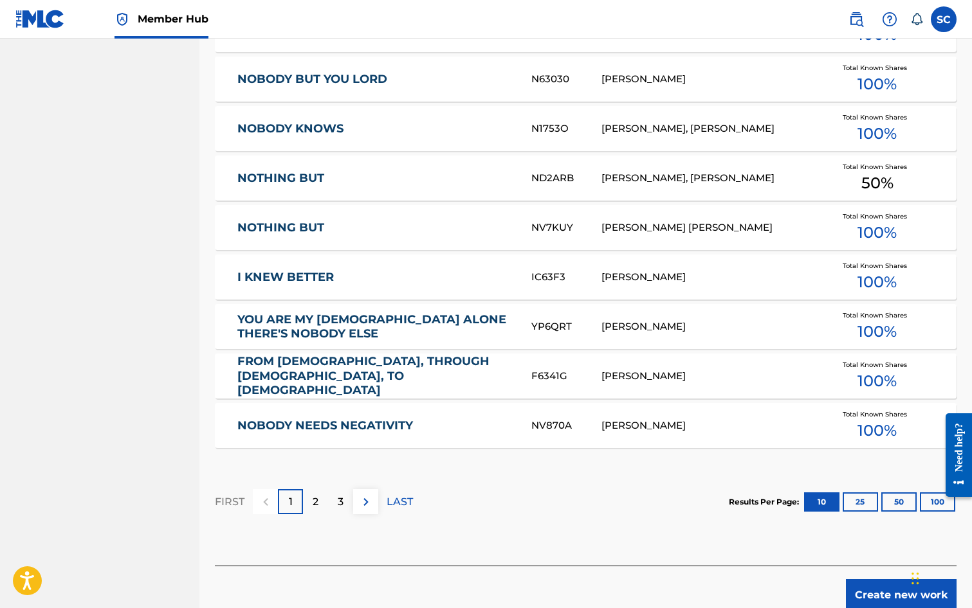
scroll to position [707, 0]
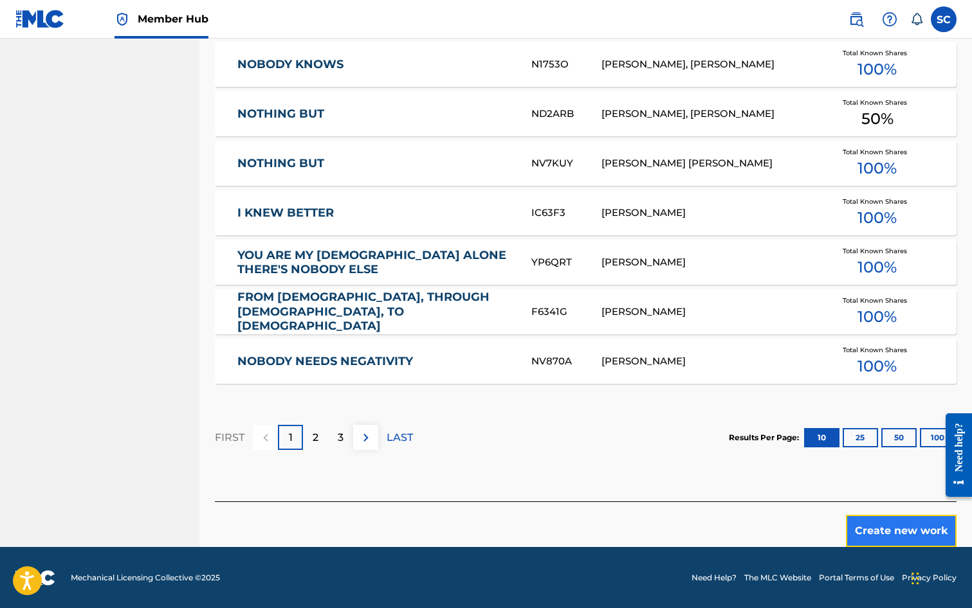
click at [921, 534] on button "Create new work" at bounding box center [901, 531] width 111 height 32
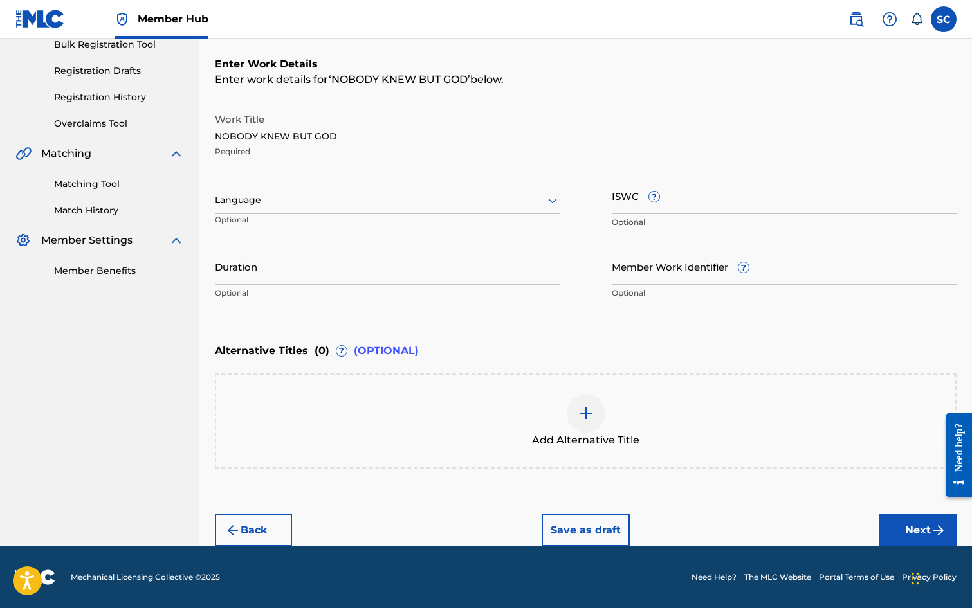
scroll to position [0, 0]
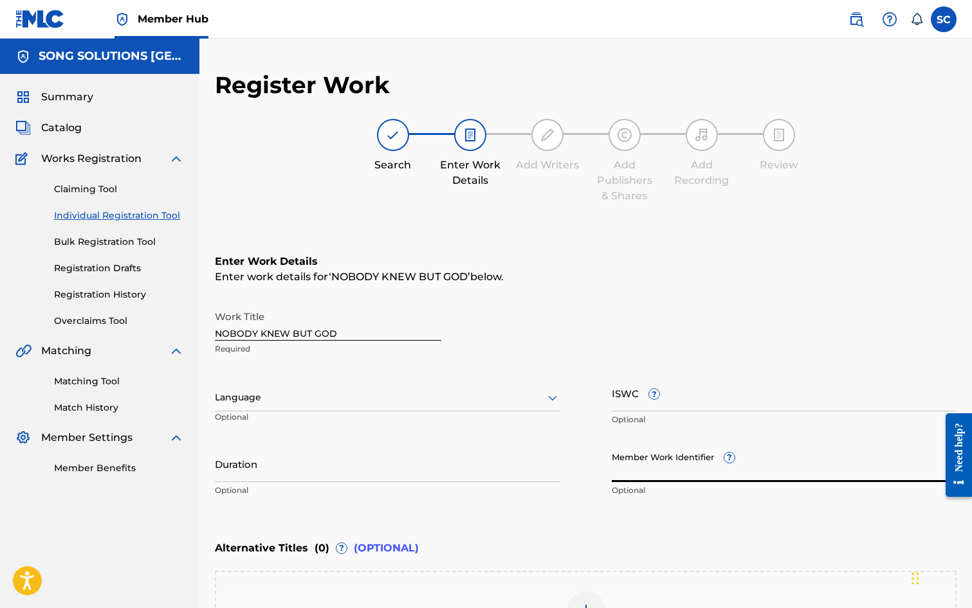
click at [648, 464] on input "Member Work Identifier ?" at bounding box center [784, 464] width 345 height 37
type input "40750"
click at [628, 401] on input "ISWC ?" at bounding box center [784, 393] width 345 height 37
paste input "T-010.124.278-7"
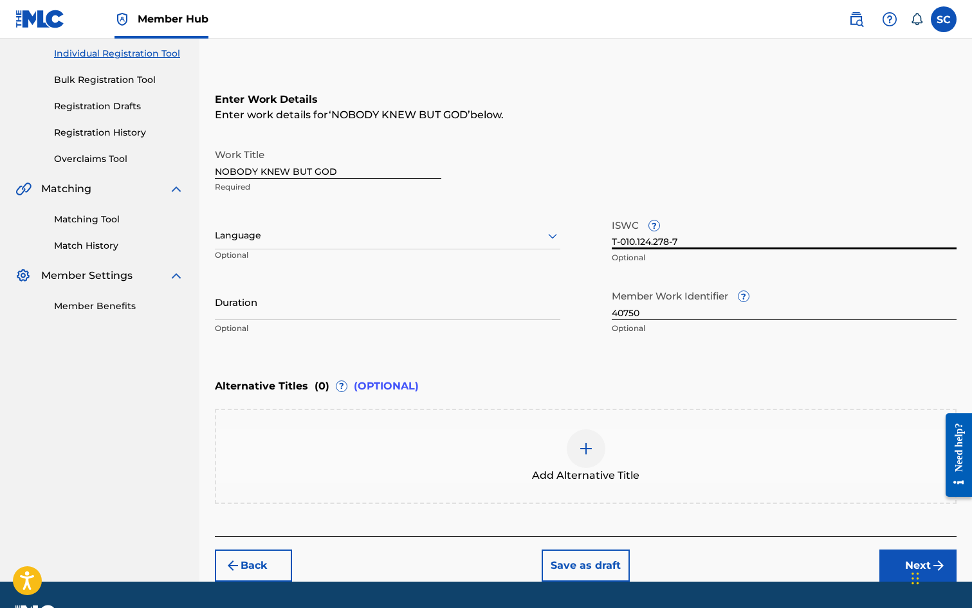
scroll to position [197, 0]
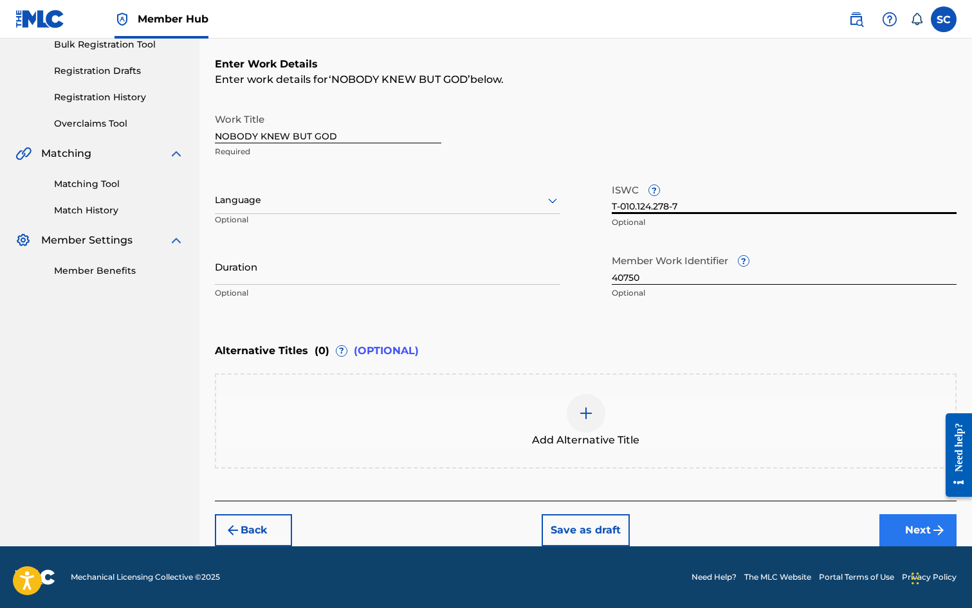
type input "T-010.124.278-7"
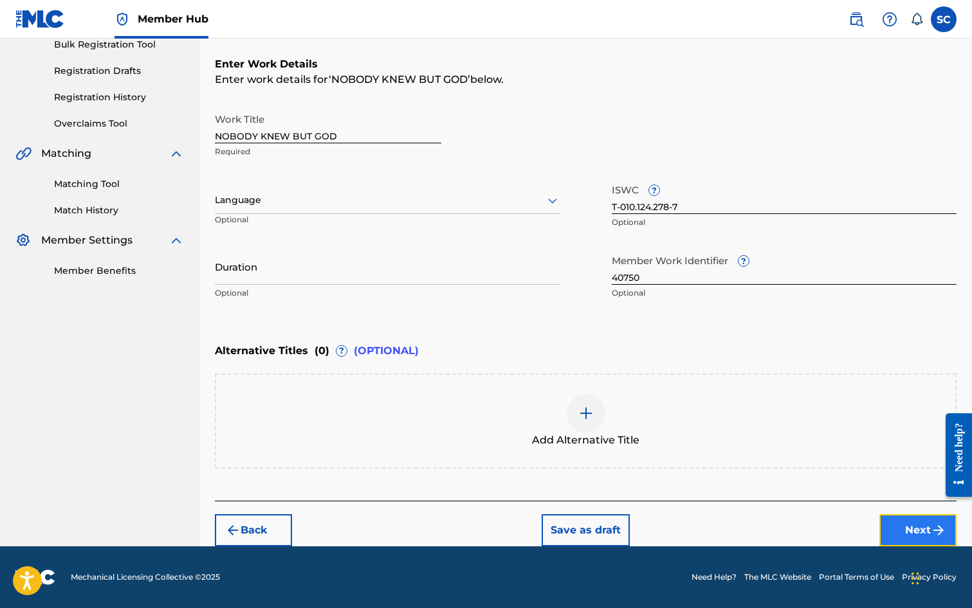
click at [906, 524] on button "Next" at bounding box center [917, 531] width 77 height 32
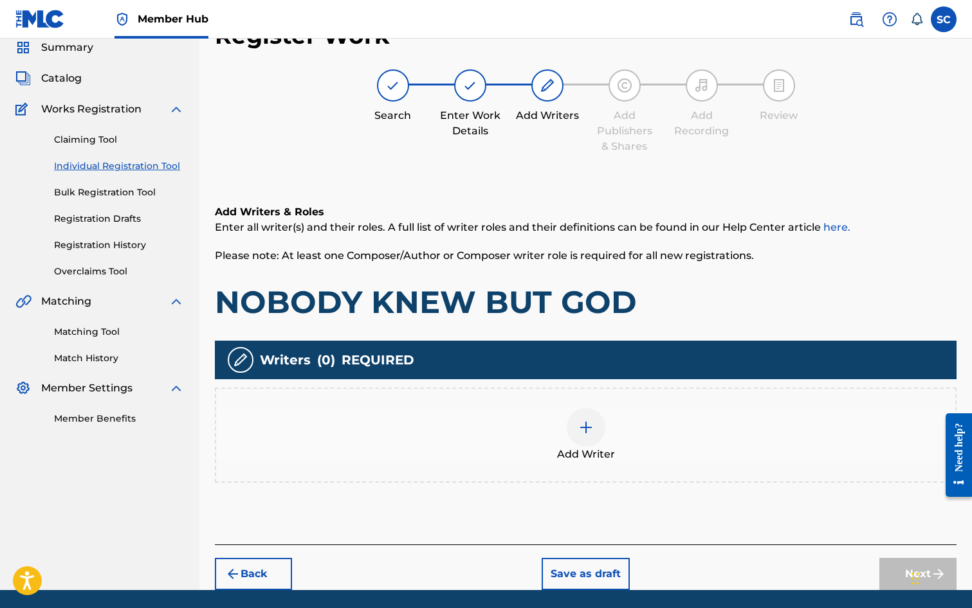
scroll to position [58, 0]
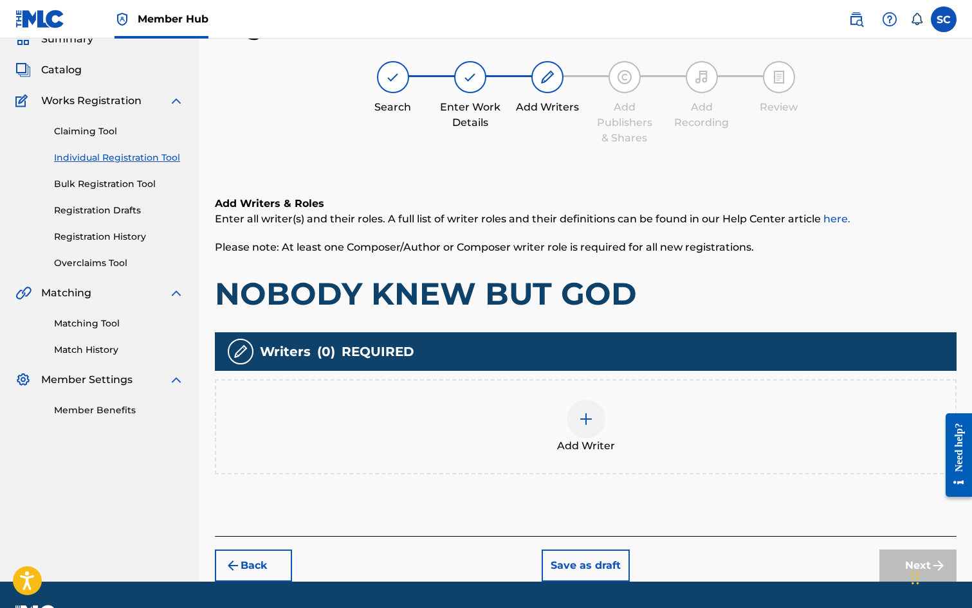
click at [585, 421] on img at bounding box center [585, 419] width 15 height 15
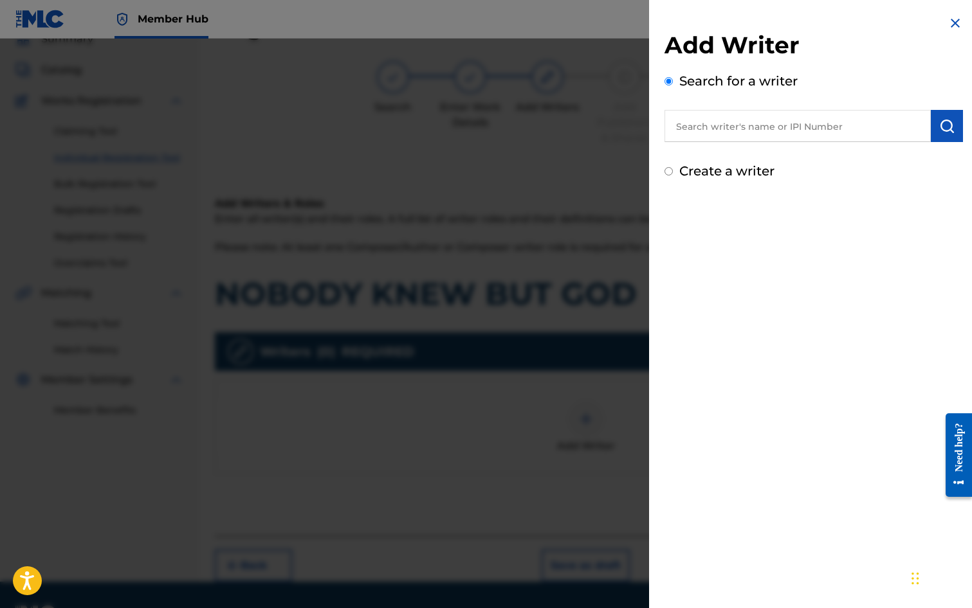
click at [705, 125] on input "text" at bounding box center [797, 126] width 266 height 32
type input "[PERSON_NAME]"
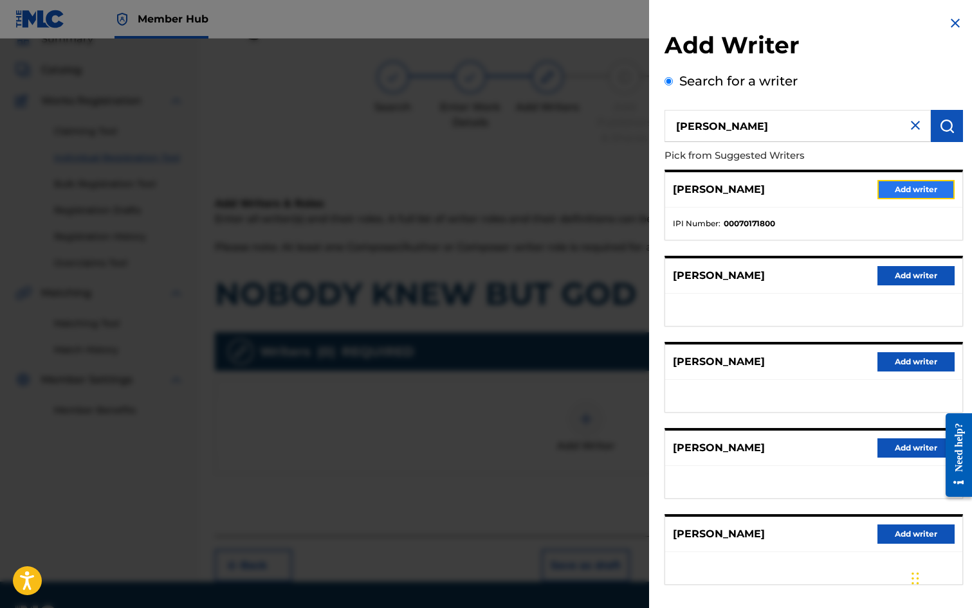
click at [902, 188] on button "Add writer" at bounding box center [915, 189] width 77 height 19
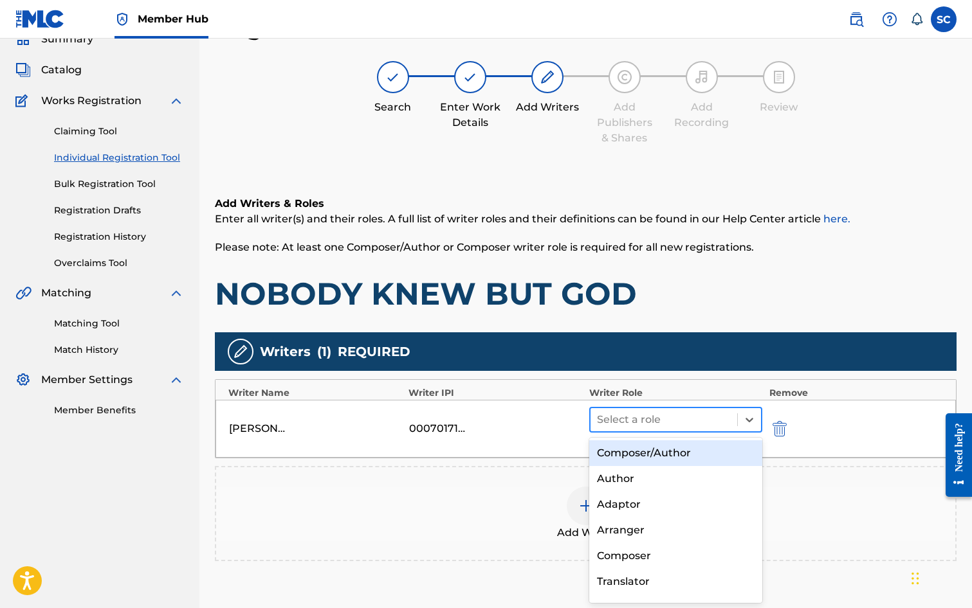
click at [652, 422] on div at bounding box center [664, 420] width 134 height 18
click at [644, 448] on div "Composer/Author" at bounding box center [676, 454] width 174 height 26
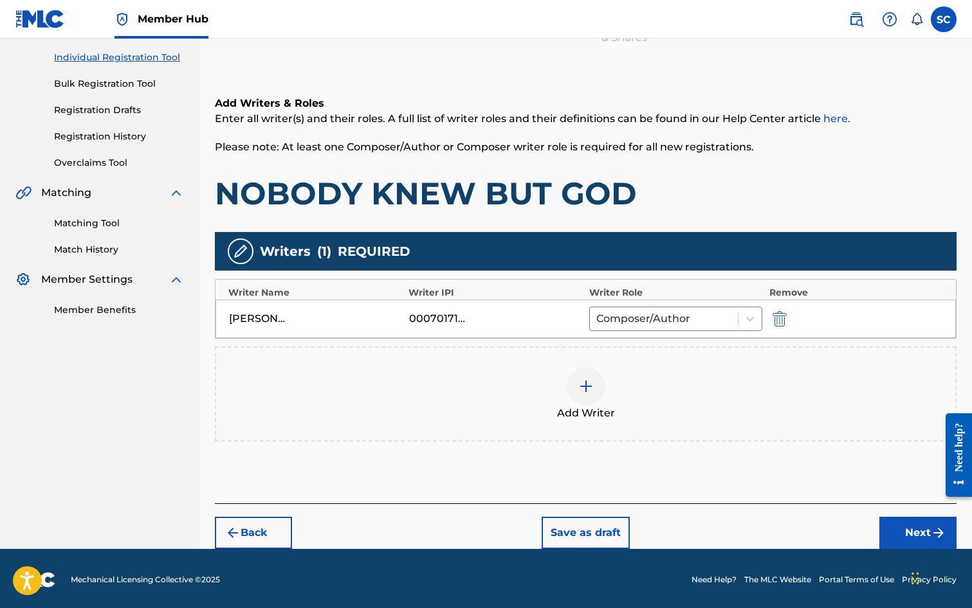
scroll to position [161, 0]
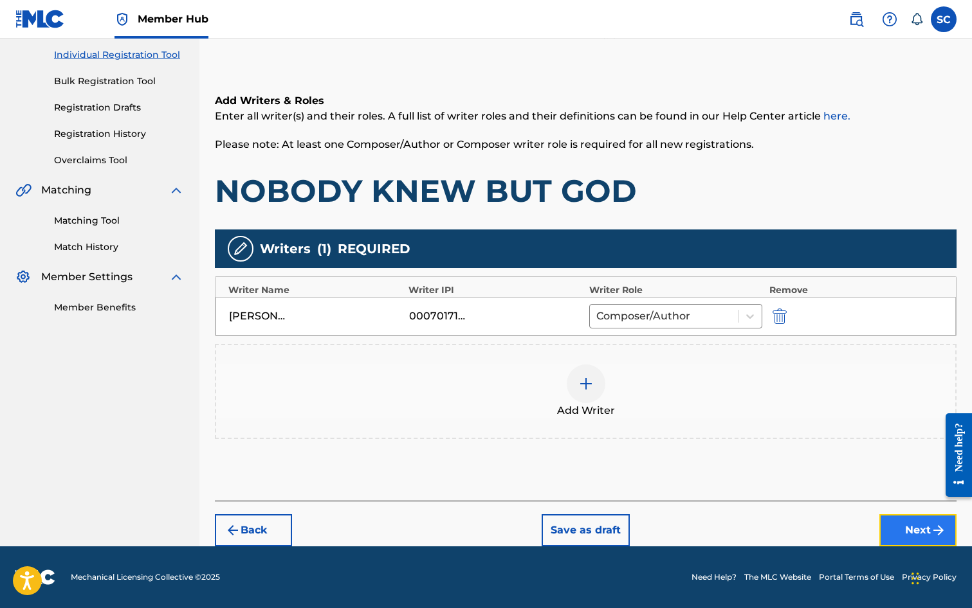
click at [910, 531] on button "Next" at bounding box center [917, 531] width 77 height 32
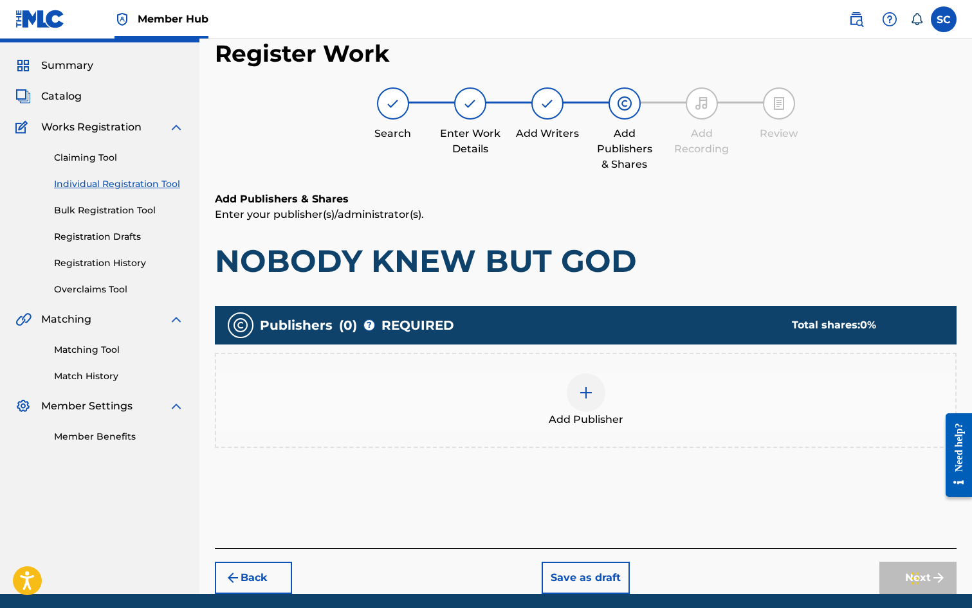
scroll to position [58, 0]
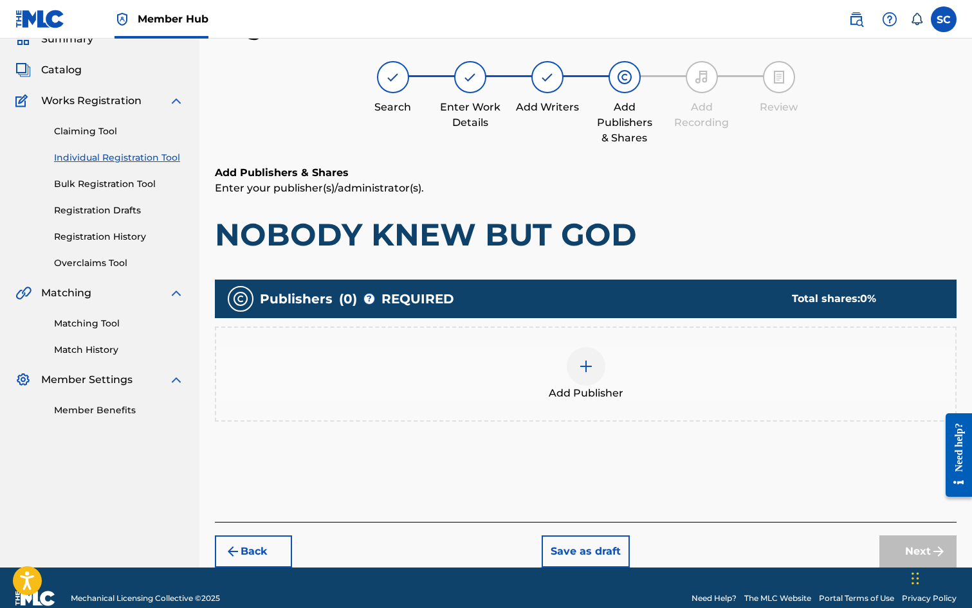
click at [592, 374] on div at bounding box center [586, 366] width 39 height 39
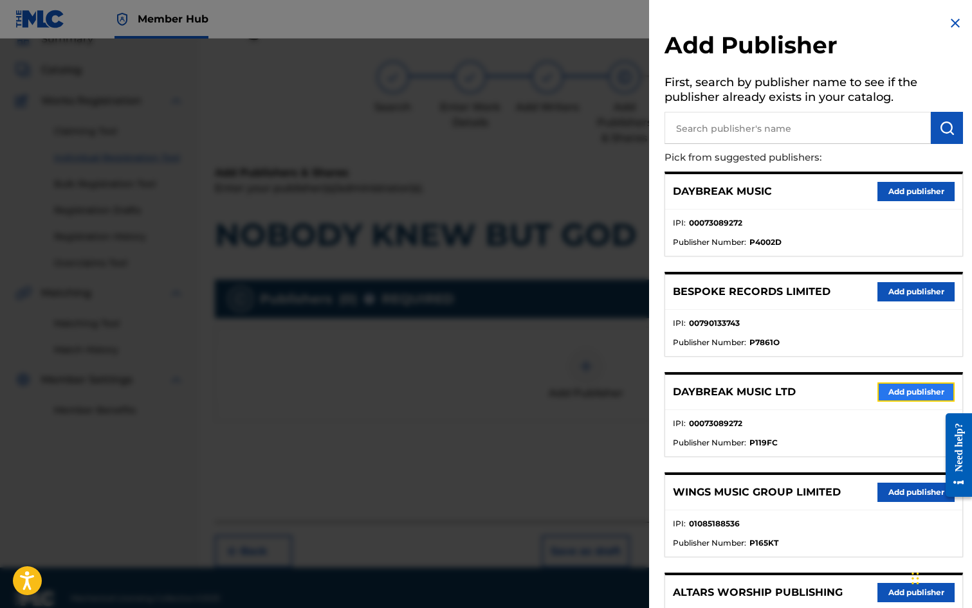
click at [888, 395] on button "Add publisher" at bounding box center [915, 392] width 77 height 19
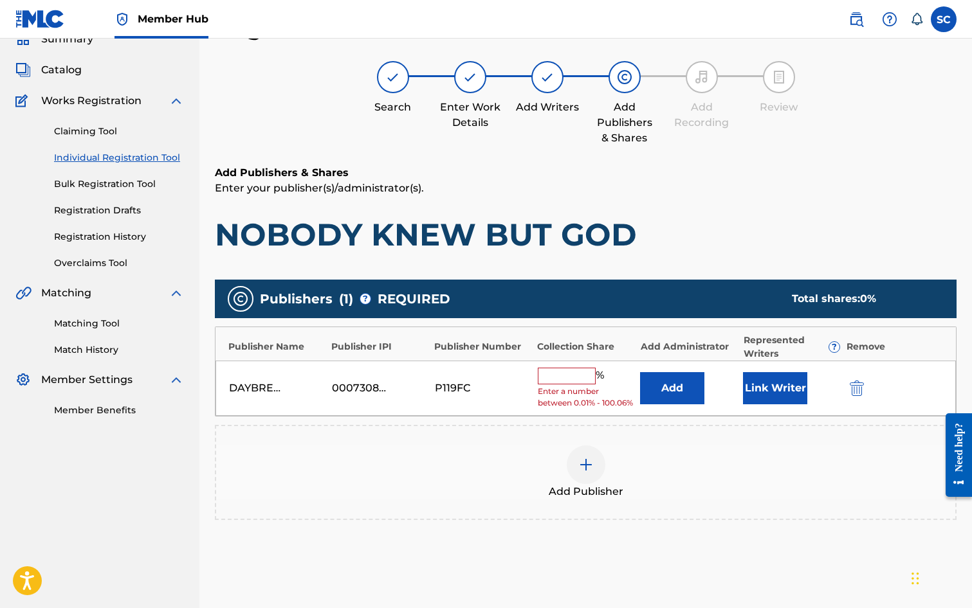
click at [556, 379] on input "text" at bounding box center [567, 376] width 58 height 17
type input "100"
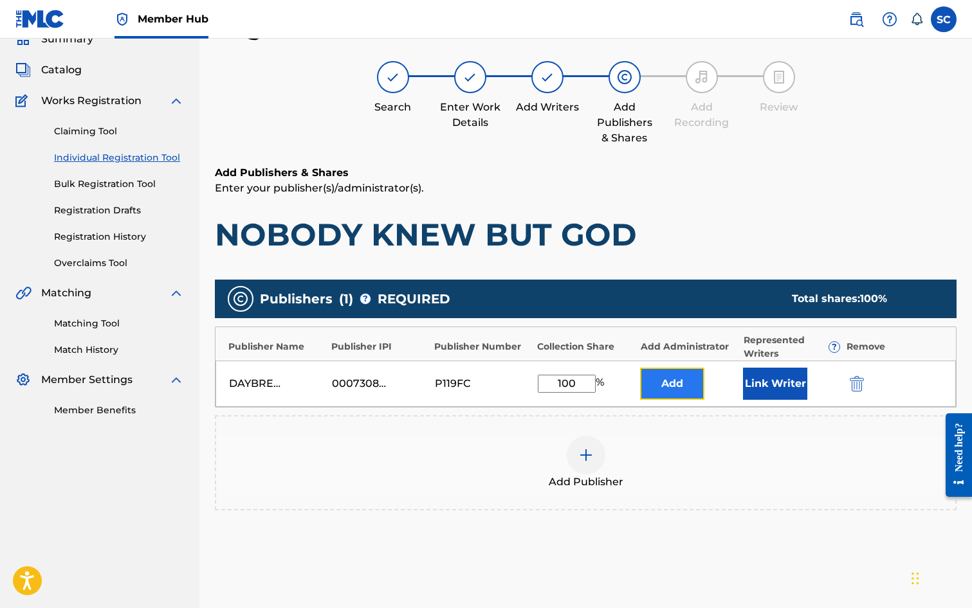
click at [666, 383] on button "Add" at bounding box center [672, 384] width 64 height 32
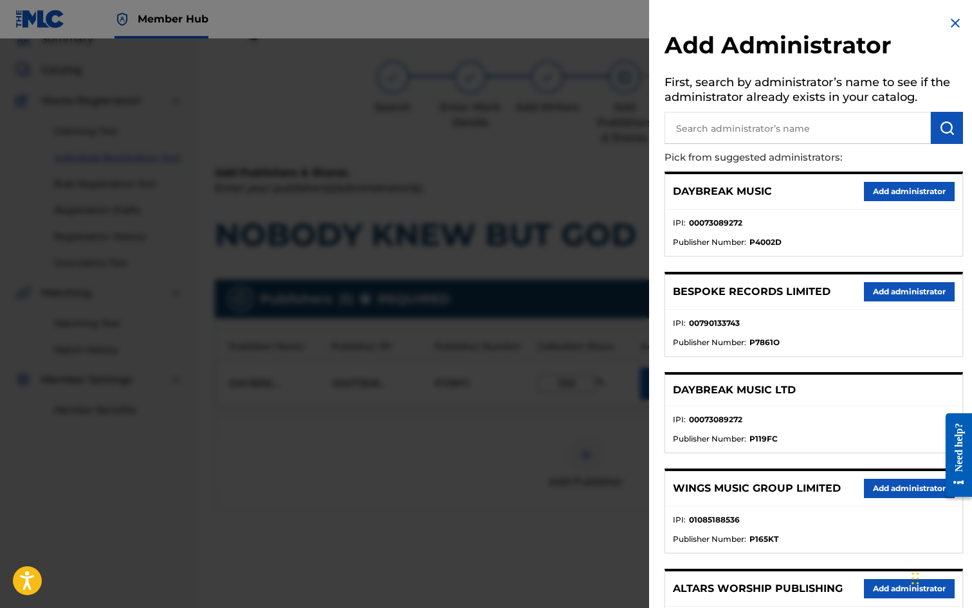
click at [700, 123] on input "text" at bounding box center [797, 128] width 266 height 32
type input "SONG SOLUTIONS"
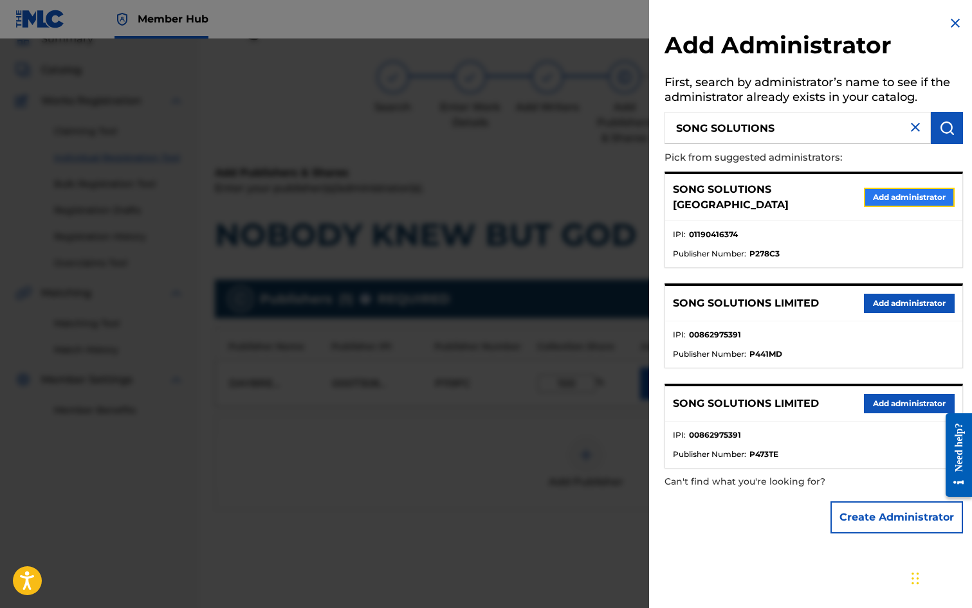
click at [870, 189] on button "Add administrator" at bounding box center [909, 197] width 91 height 19
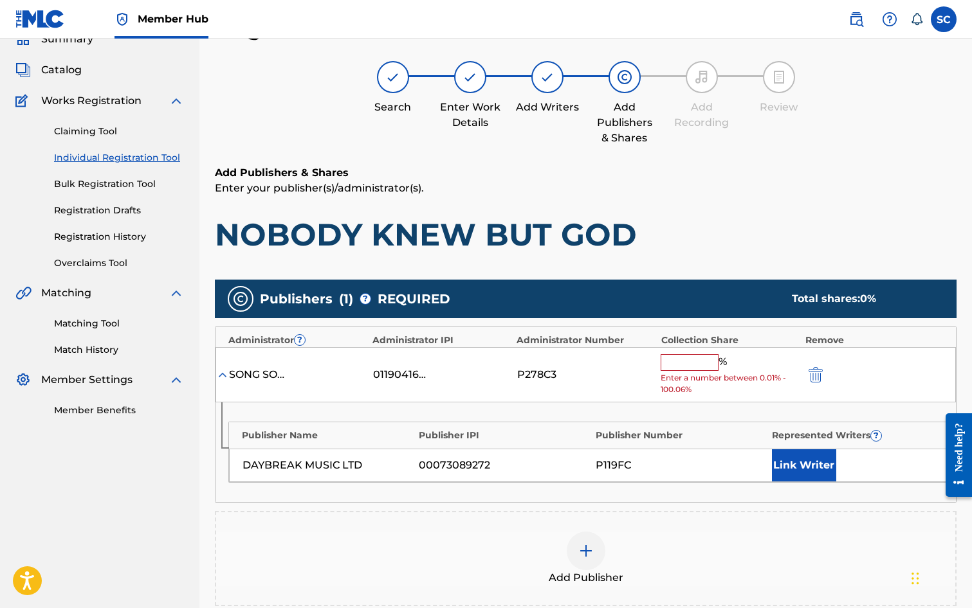
click at [688, 360] on input "text" at bounding box center [690, 362] width 58 height 17
type input "100"
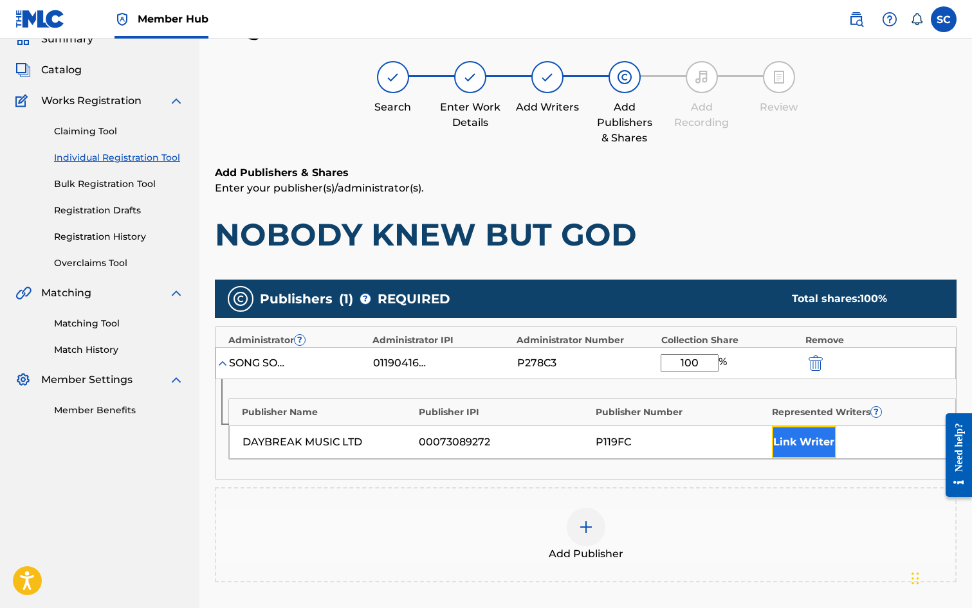
click at [790, 438] on button "Link Writer" at bounding box center [804, 442] width 64 height 32
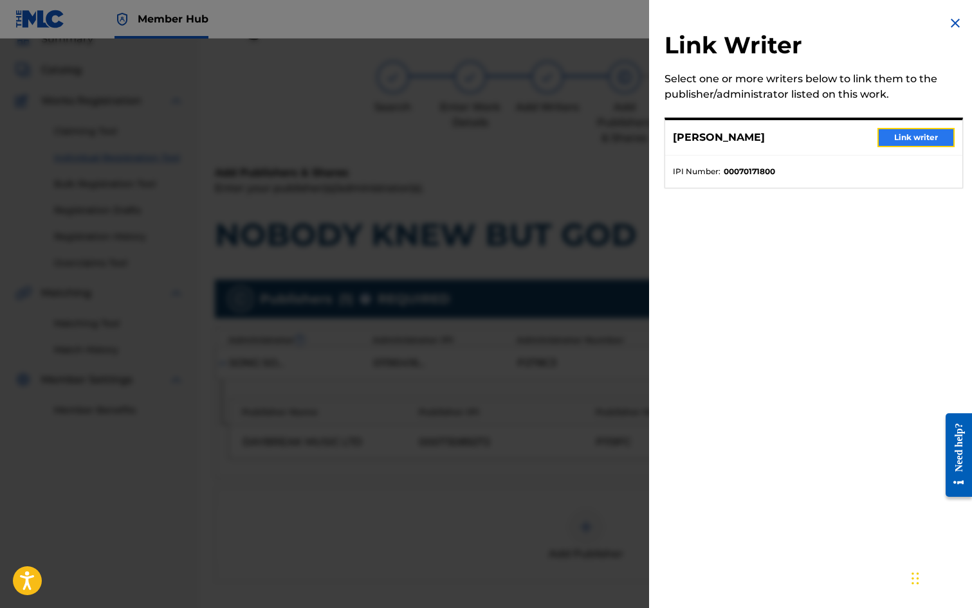
click at [916, 129] on button "Link writer" at bounding box center [915, 137] width 77 height 19
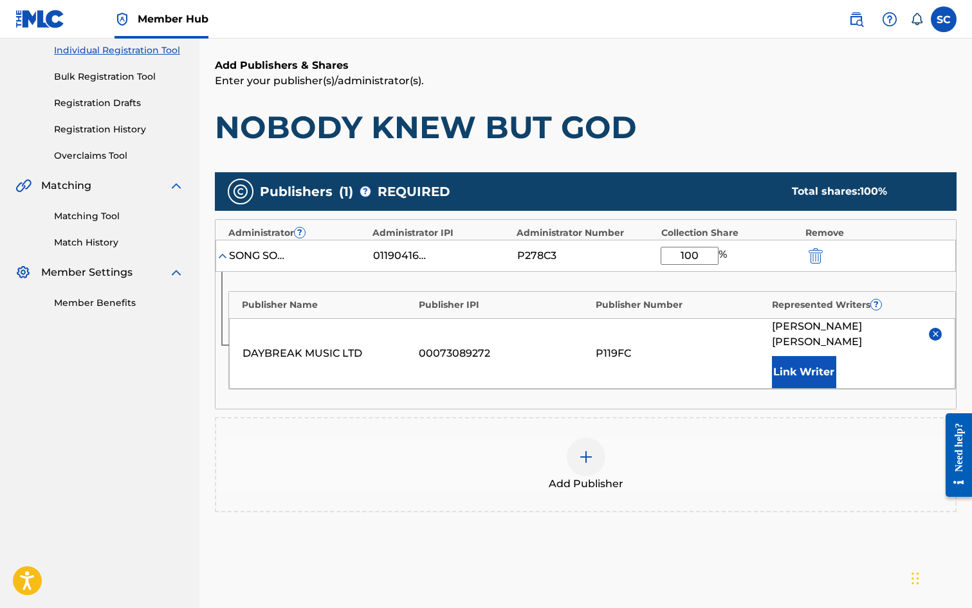
scroll to position [262, 0]
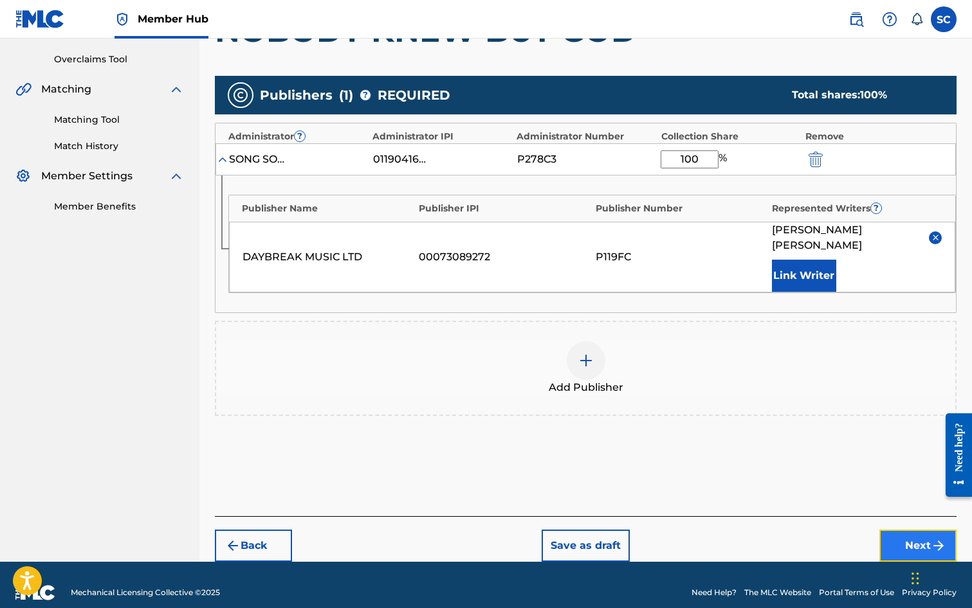
click at [899, 530] on button "Next" at bounding box center [917, 546] width 77 height 32
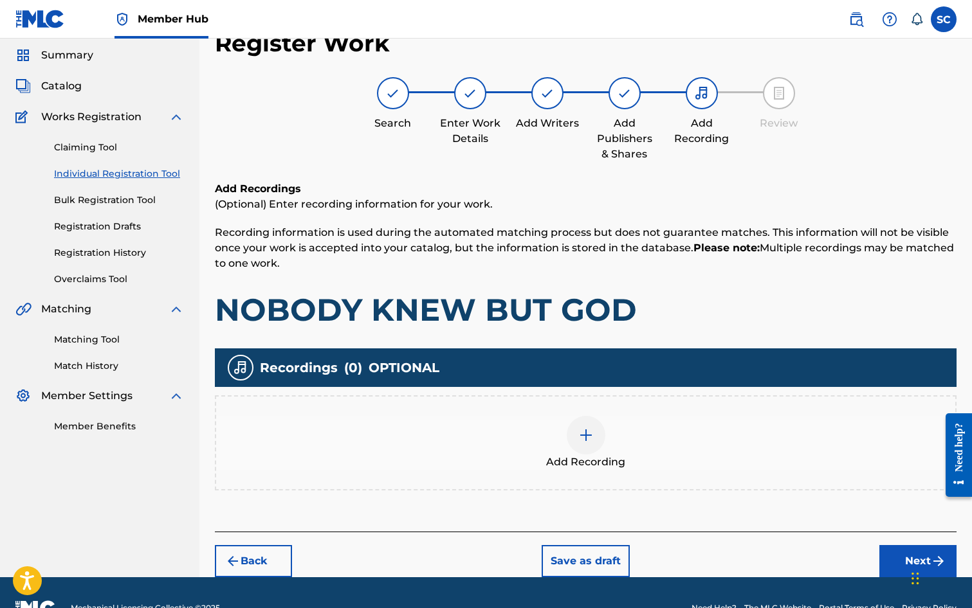
scroll to position [58, 0]
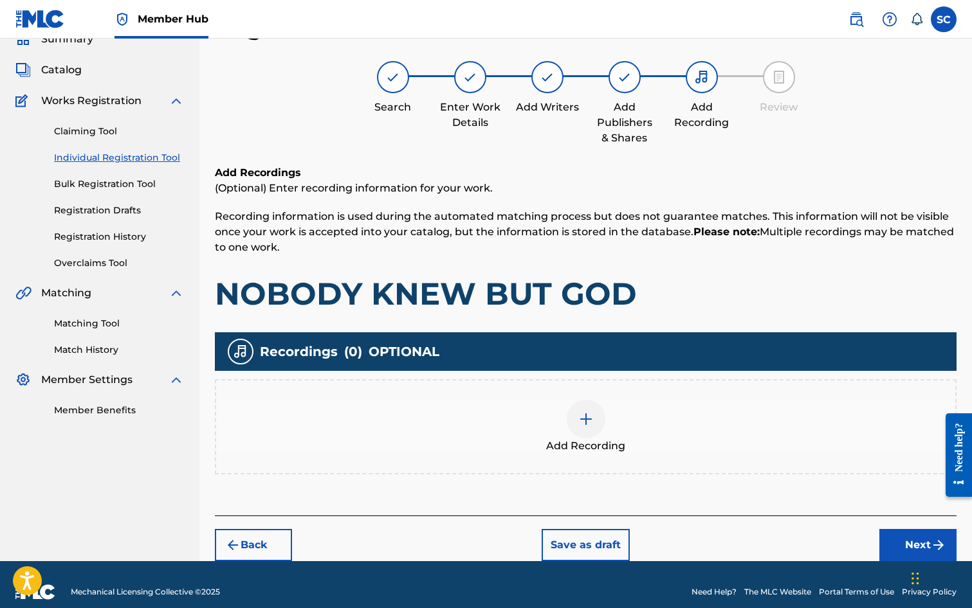
click at [587, 421] on img at bounding box center [585, 419] width 15 height 15
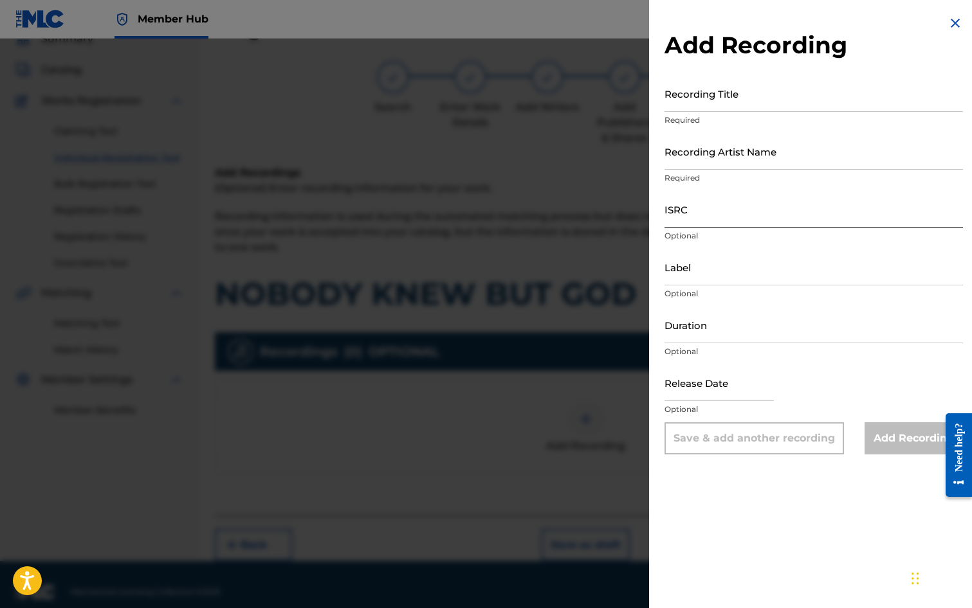
click at [689, 224] on input "ISRC" at bounding box center [813, 209] width 298 height 37
paste input "GBDPR1202533"
type input "GBDPR1202533"
click at [679, 94] on input "Recording Title" at bounding box center [813, 93] width 298 height 37
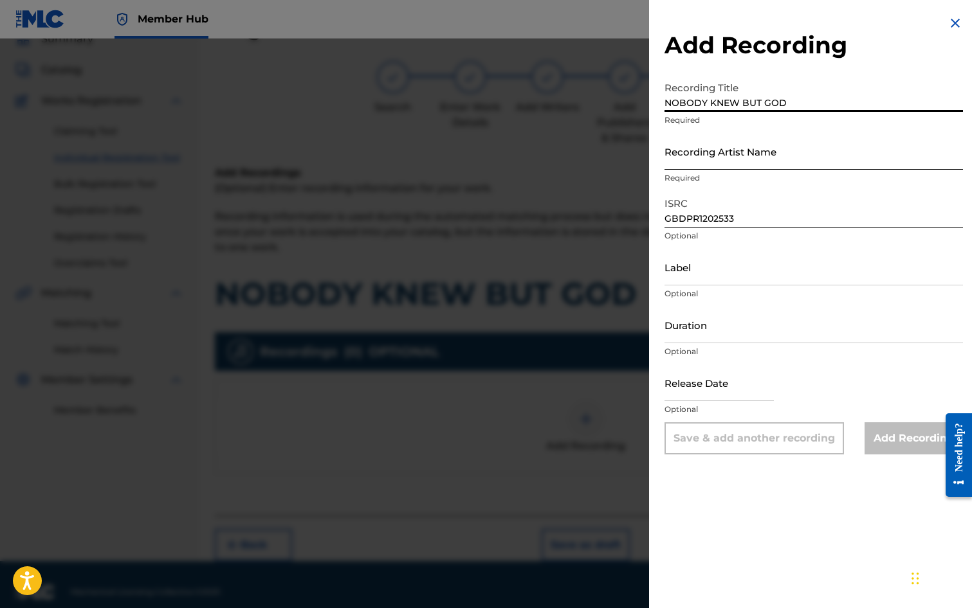
type input "NOBODY KNEW BUT GOD"
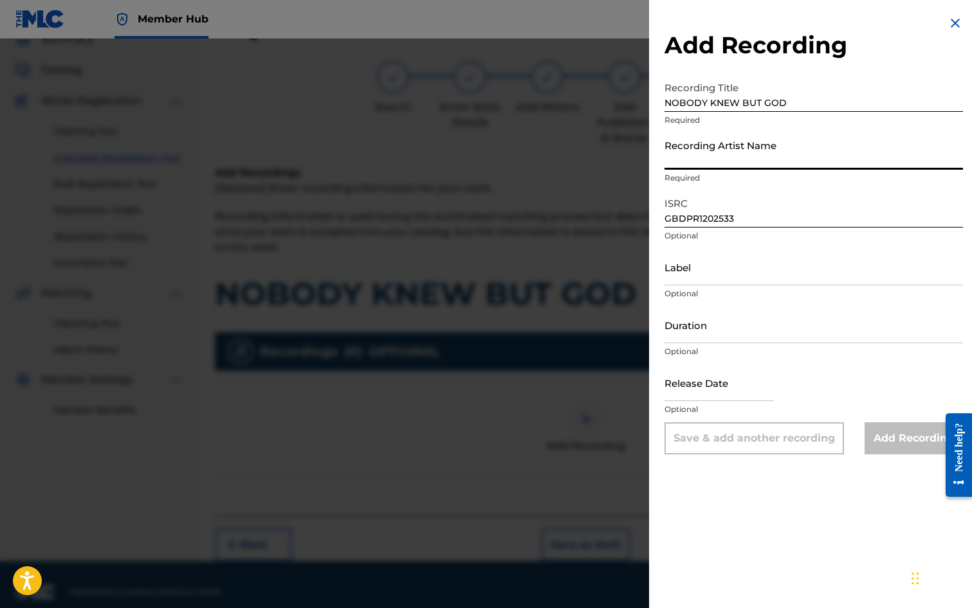
click at [691, 159] on input "Recording Artist Name" at bounding box center [813, 151] width 298 height 37
type input "ME TOO!"
type input "03:16"
type input "[DATE]"
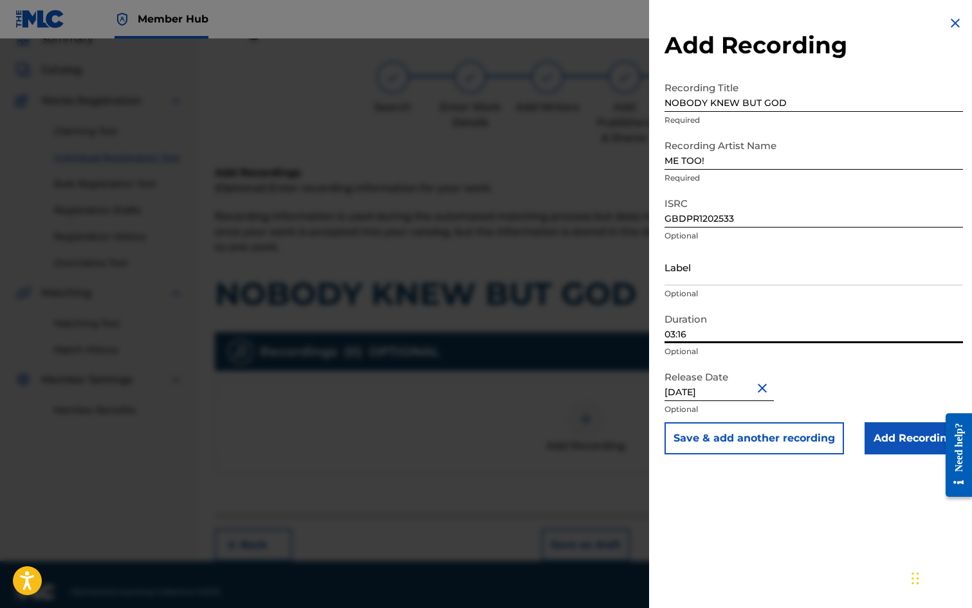
drag, startPoint x: 701, startPoint y: 331, endPoint x: 666, endPoint y: 332, distance: 34.7
click at [666, 332] on input "03:16" at bounding box center [813, 325] width 298 height 37
type input "03:32"
drag, startPoint x: 748, startPoint y: 536, endPoint x: 744, endPoint y: 527, distance: 10.1
click at [744, 527] on div "Add Recording Recording Title NOBODY KNEW BUT GOD Required Recording Artist Nam…" at bounding box center [813, 304] width 329 height 608
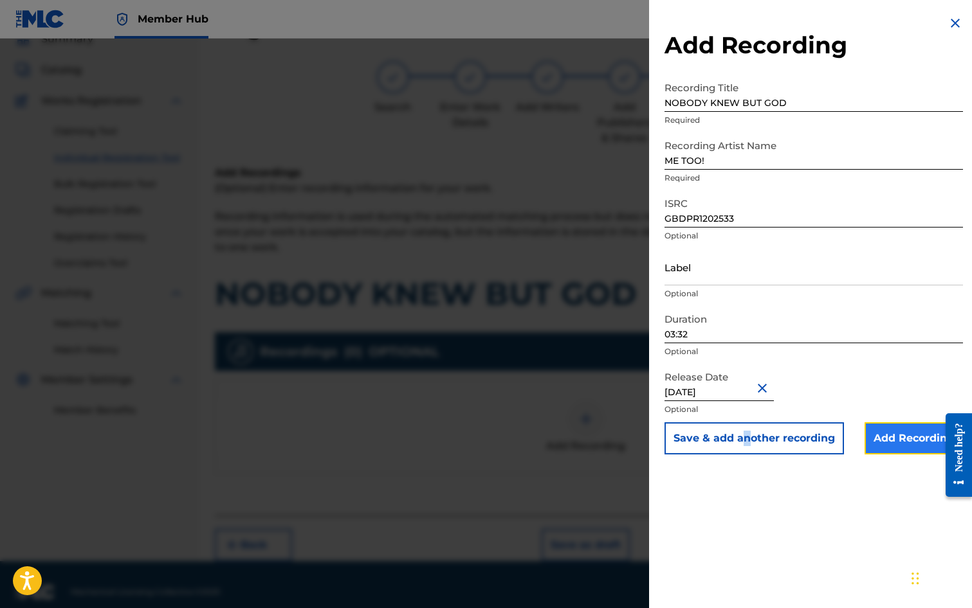
drag, startPoint x: 744, startPoint y: 527, endPoint x: 897, endPoint y: 434, distance: 179.5
click at [897, 434] on input "Add Recording" at bounding box center [913, 439] width 98 height 32
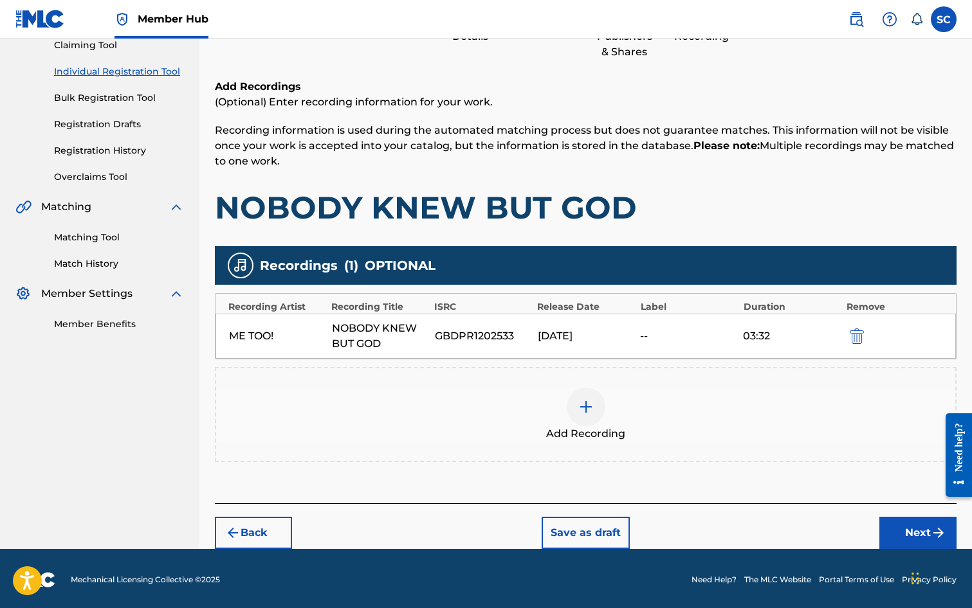
scroll to position [147, 0]
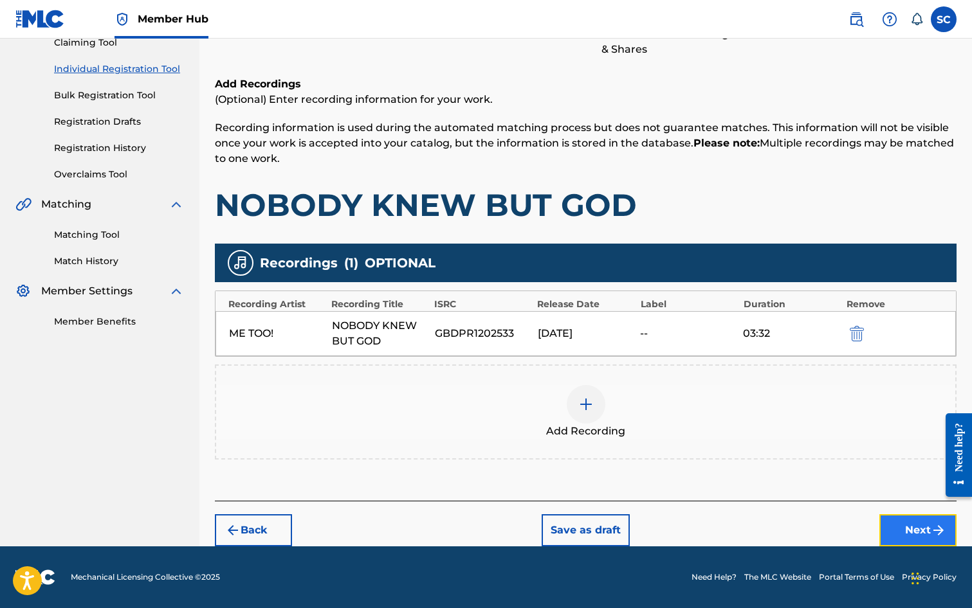
click at [923, 531] on button "Next" at bounding box center [917, 531] width 77 height 32
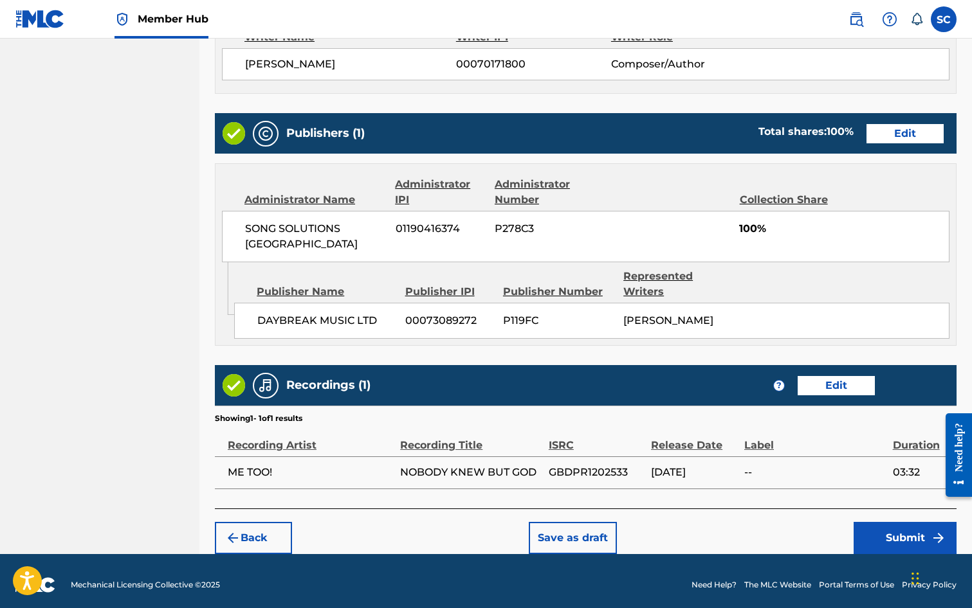
scroll to position [580, 0]
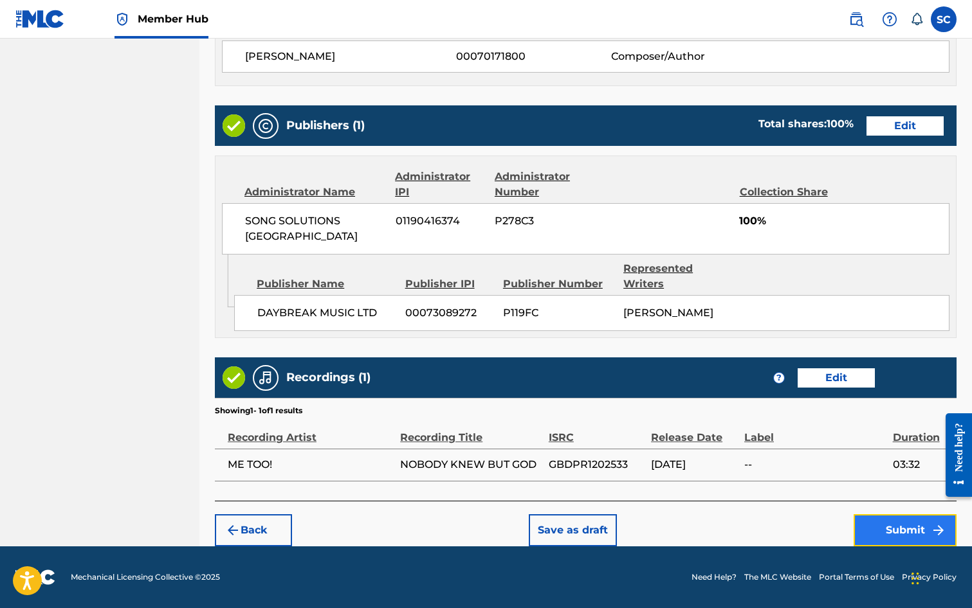
click at [899, 524] on button "Submit" at bounding box center [904, 531] width 103 height 32
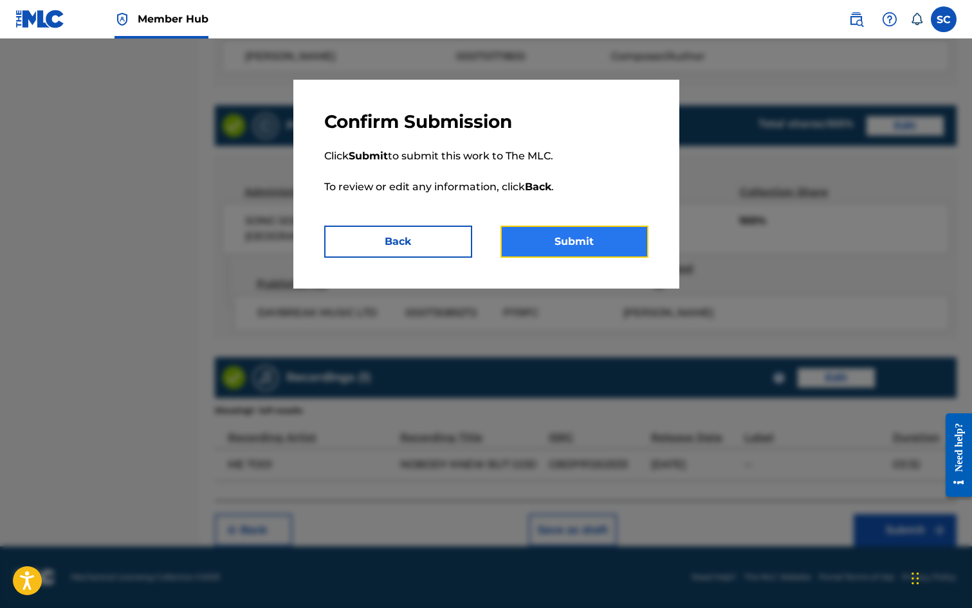
click at [568, 241] on button "Submit" at bounding box center [574, 242] width 148 height 32
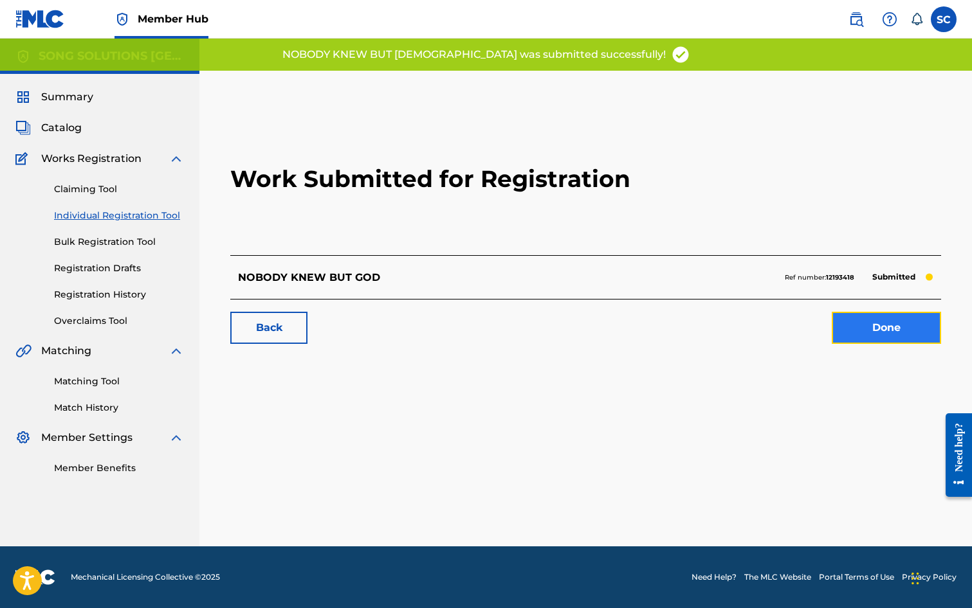
click at [901, 327] on link "Done" at bounding box center [886, 328] width 109 height 32
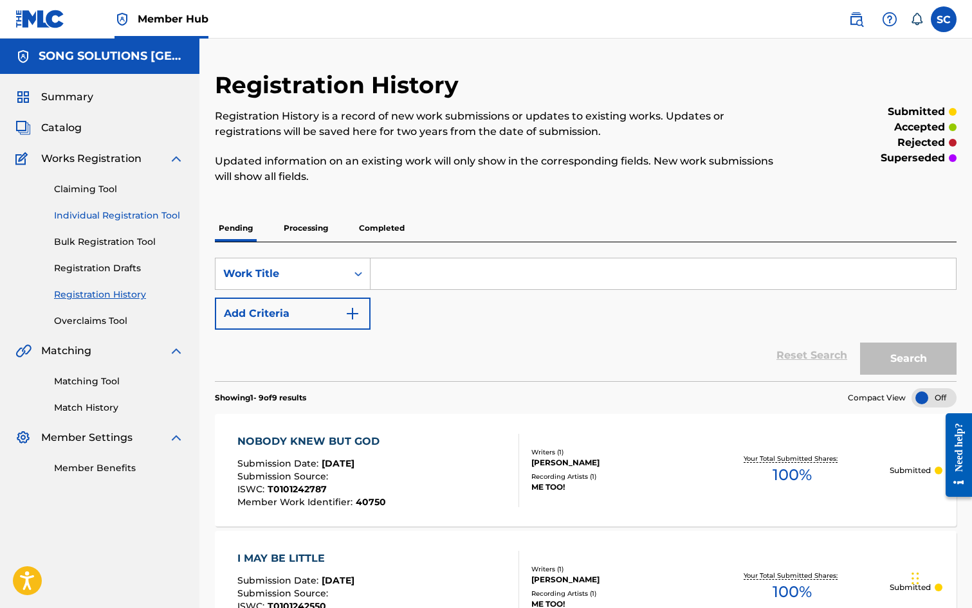
click at [122, 216] on link "Individual Registration Tool" at bounding box center [119, 216] width 130 height 14
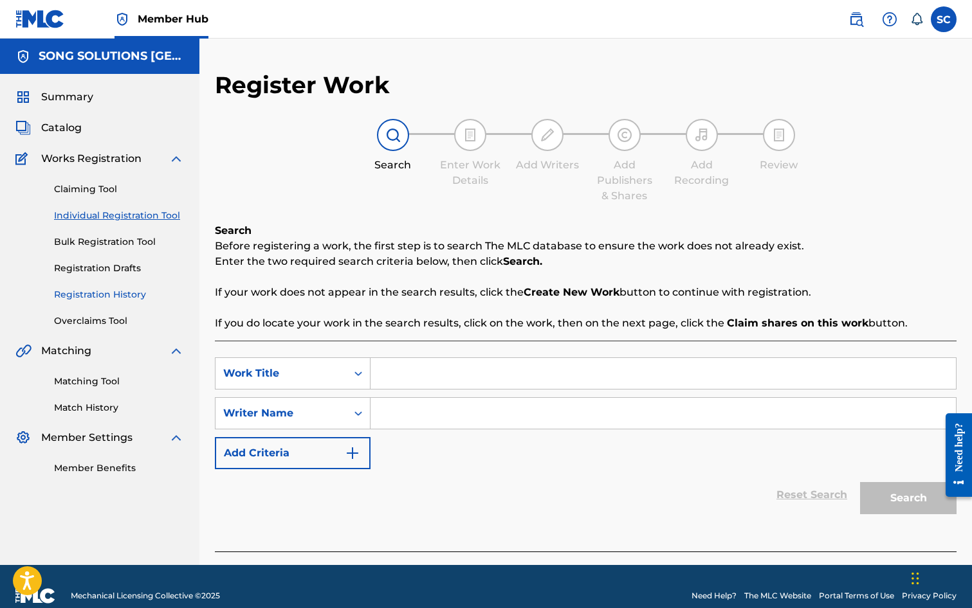
click at [105, 295] on link "Registration History" at bounding box center [119, 295] width 130 height 14
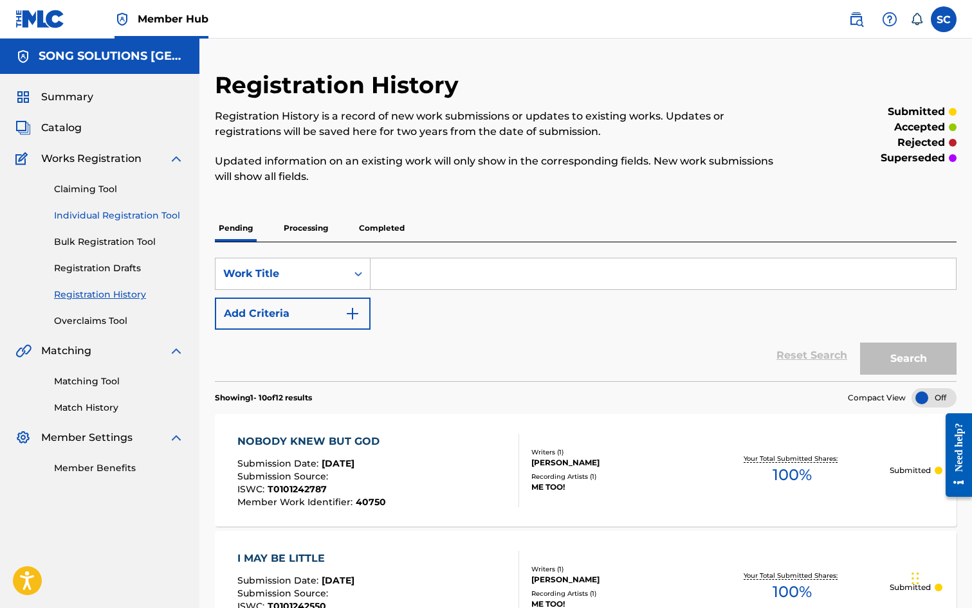
click at [82, 215] on link "Individual Registration Tool" at bounding box center [119, 216] width 130 height 14
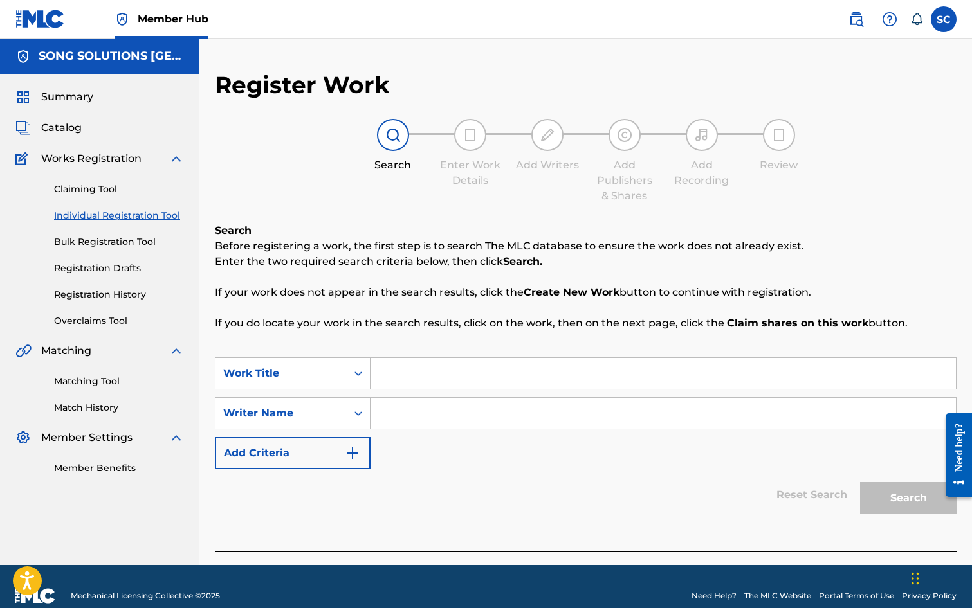
click at [446, 376] on input "Search Form" at bounding box center [662, 373] width 585 height 31
type input "GET LOST LITTLE BROTHER"
click at [451, 404] on input "Search Form" at bounding box center [662, 413] width 585 height 31
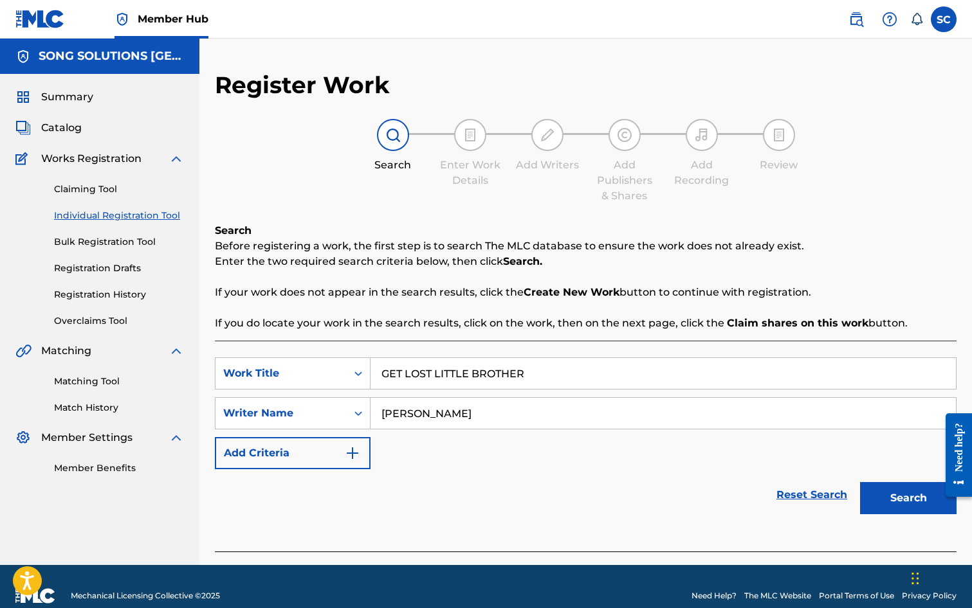
type input "[PERSON_NAME]"
click at [860, 482] on button "Search" at bounding box center [908, 498] width 96 height 32
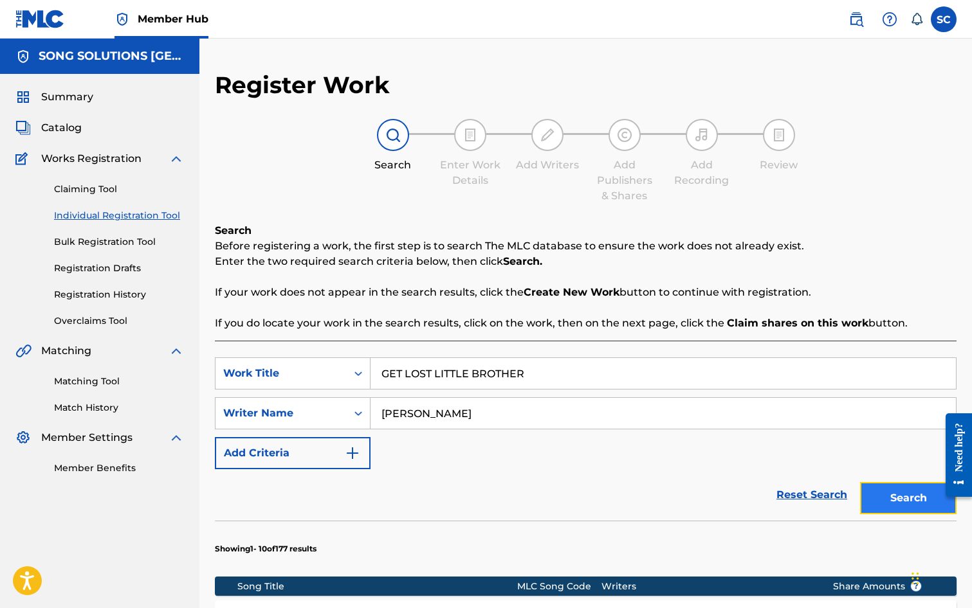
click at [899, 500] on button "Search" at bounding box center [908, 498] width 96 height 32
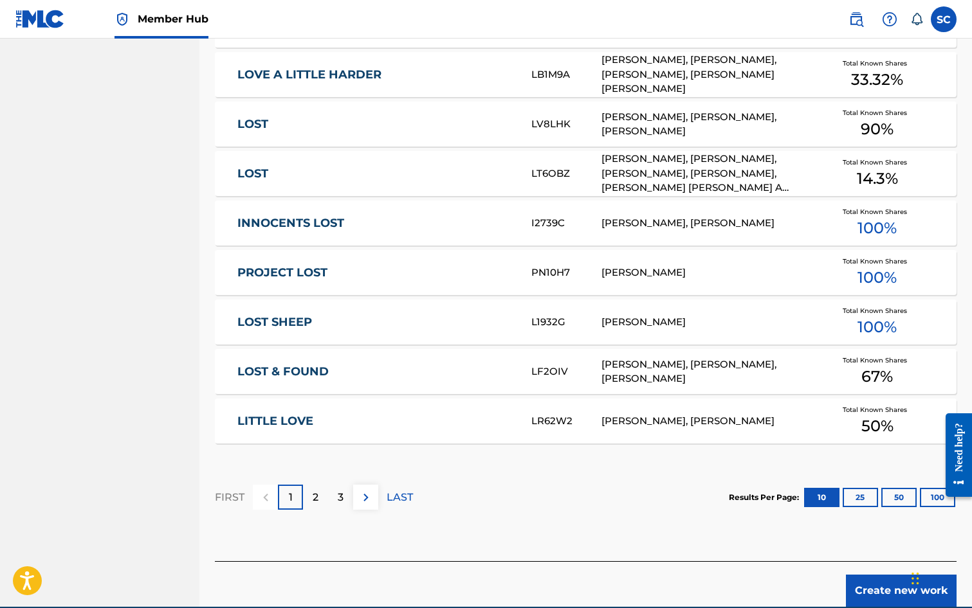
scroll to position [707, 0]
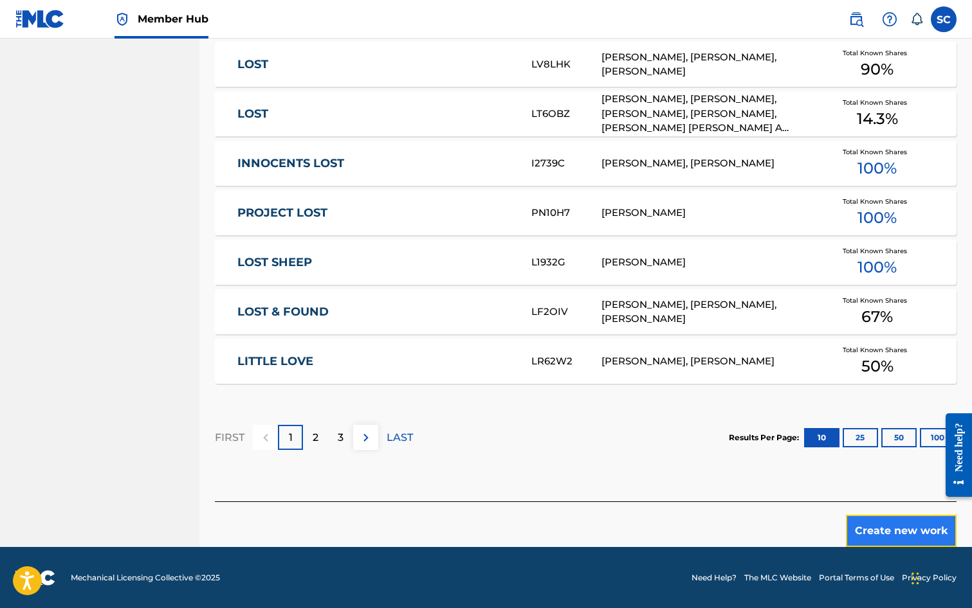
click at [887, 525] on button "Create new work" at bounding box center [901, 531] width 111 height 32
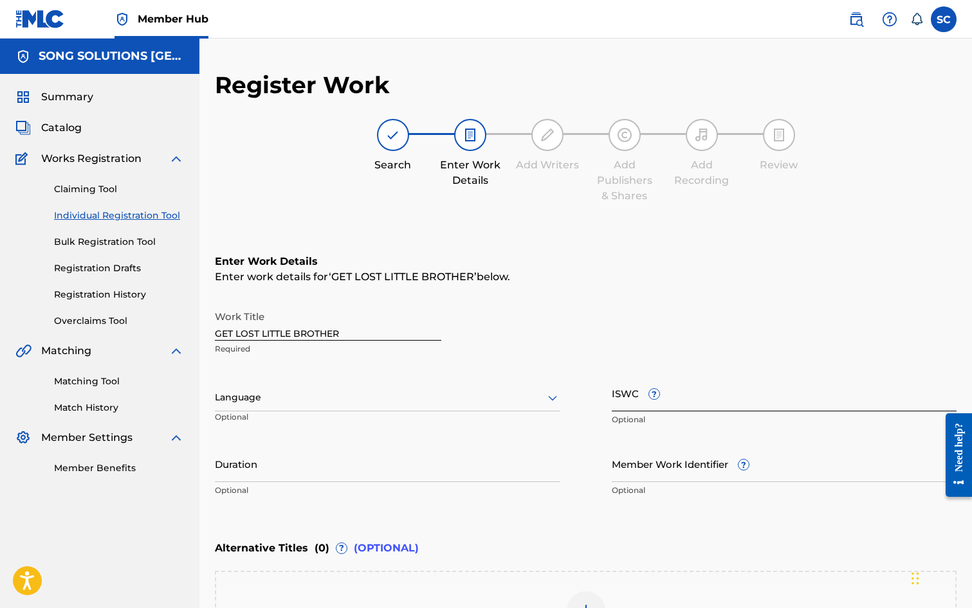
click at [624, 401] on input "ISWC ?" at bounding box center [784, 393] width 345 height 37
paste input "T-010.124.260-7"
type input "T-010.124.260-7"
click at [644, 468] on input "Member Work Identifier ?" at bounding box center [784, 464] width 345 height 37
type input "41193"
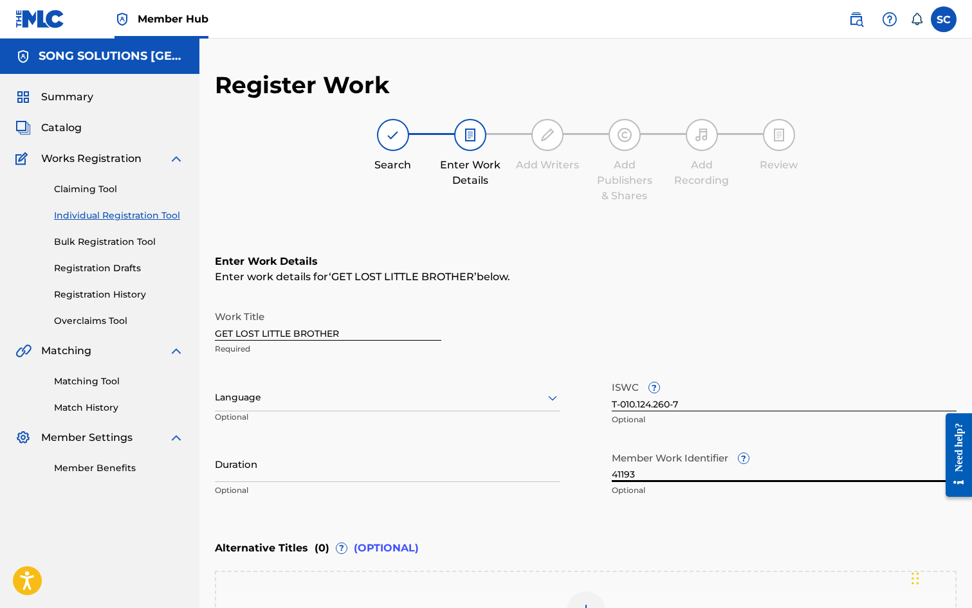
click at [566, 538] on div "Alternative Titles ( 0 ) ? (OPTIONAL)" at bounding box center [586, 548] width 742 height 28
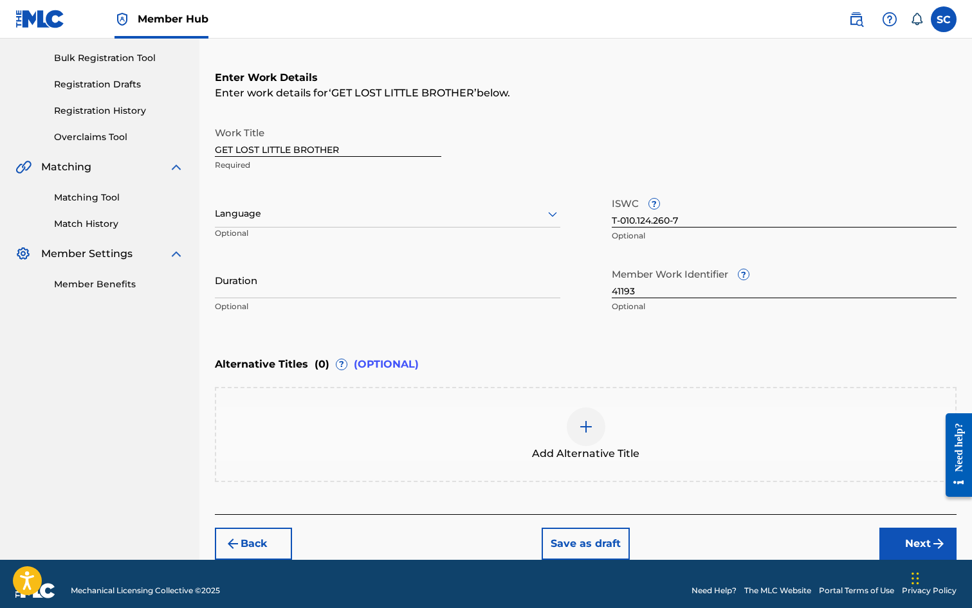
scroll to position [197, 0]
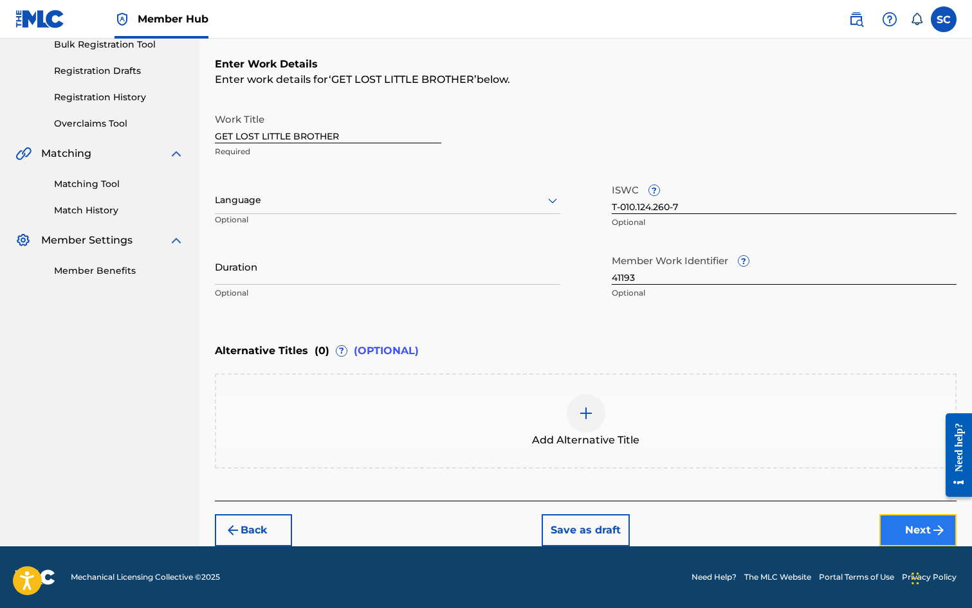
click at [909, 530] on button "Next" at bounding box center [917, 531] width 77 height 32
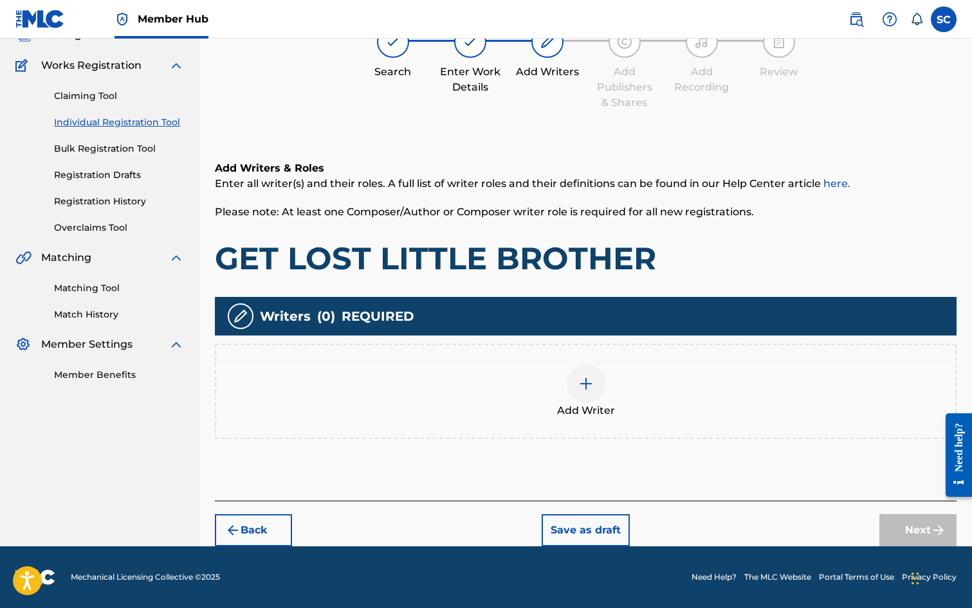
scroll to position [58, 0]
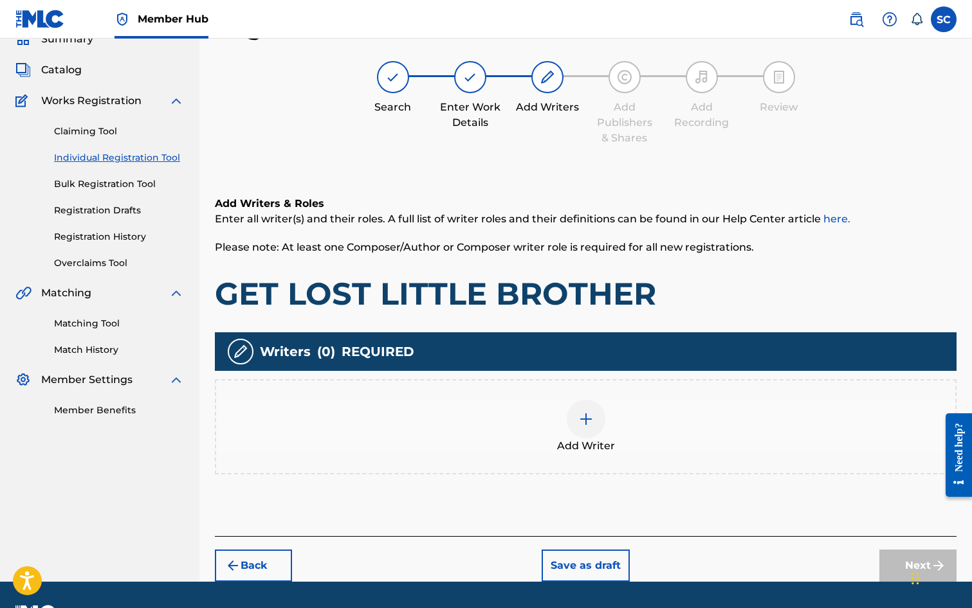
click at [584, 421] on img at bounding box center [585, 419] width 15 height 15
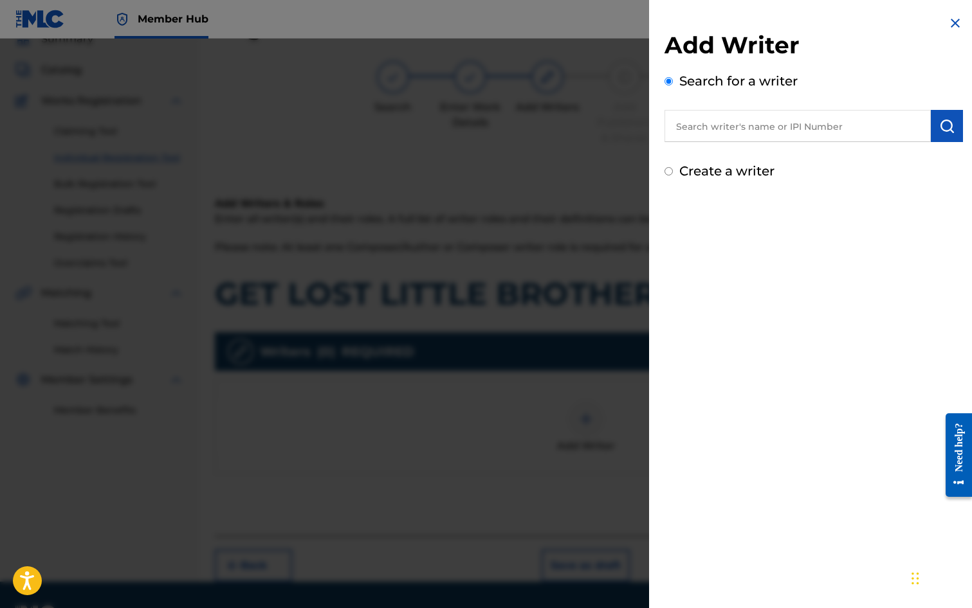
click at [722, 123] on input "text" at bounding box center [797, 126] width 266 height 32
type input "[PERSON_NAME]"
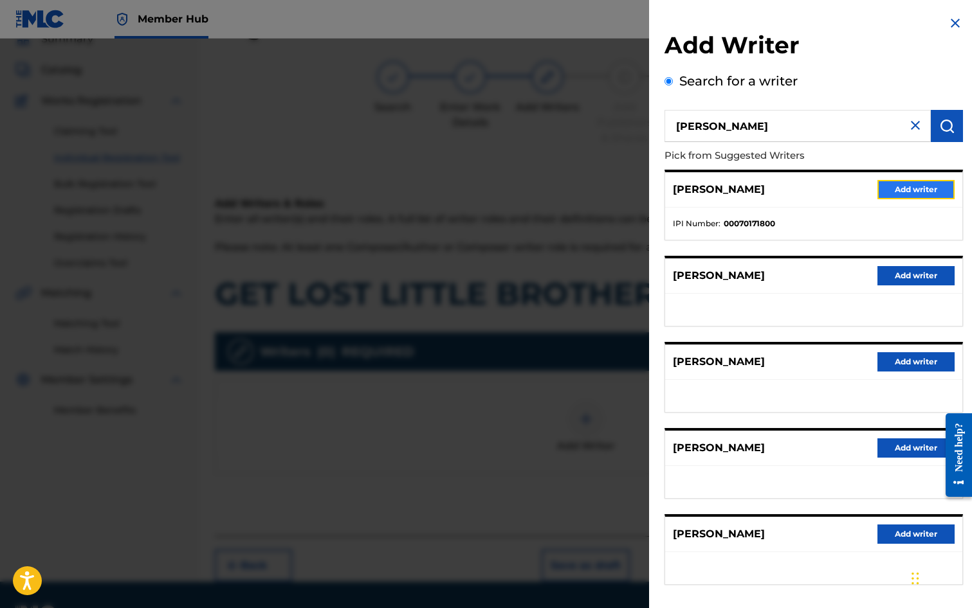
click at [923, 188] on button "Add writer" at bounding box center [915, 189] width 77 height 19
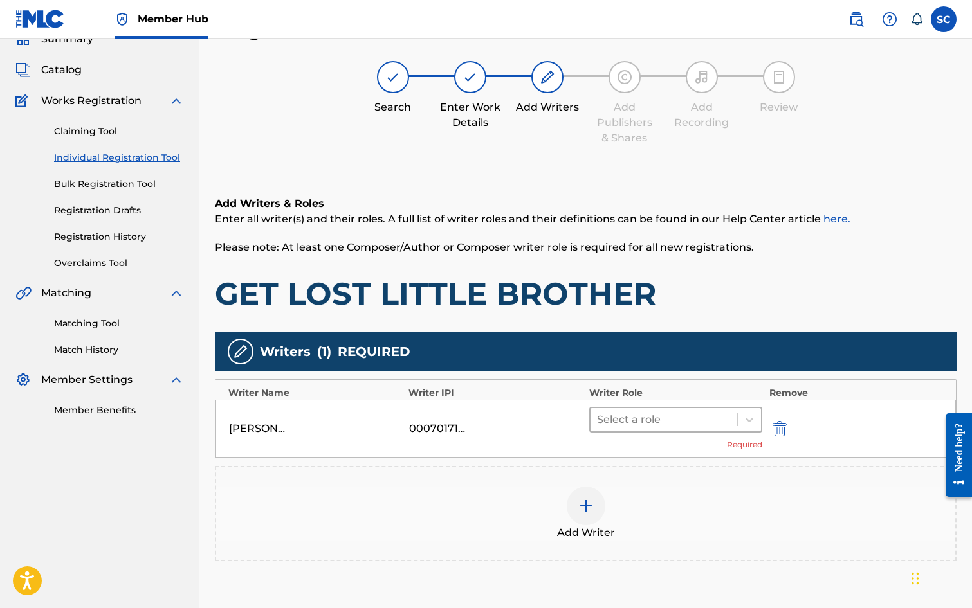
click at [643, 419] on div at bounding box center [664, 420] width 134 height 18
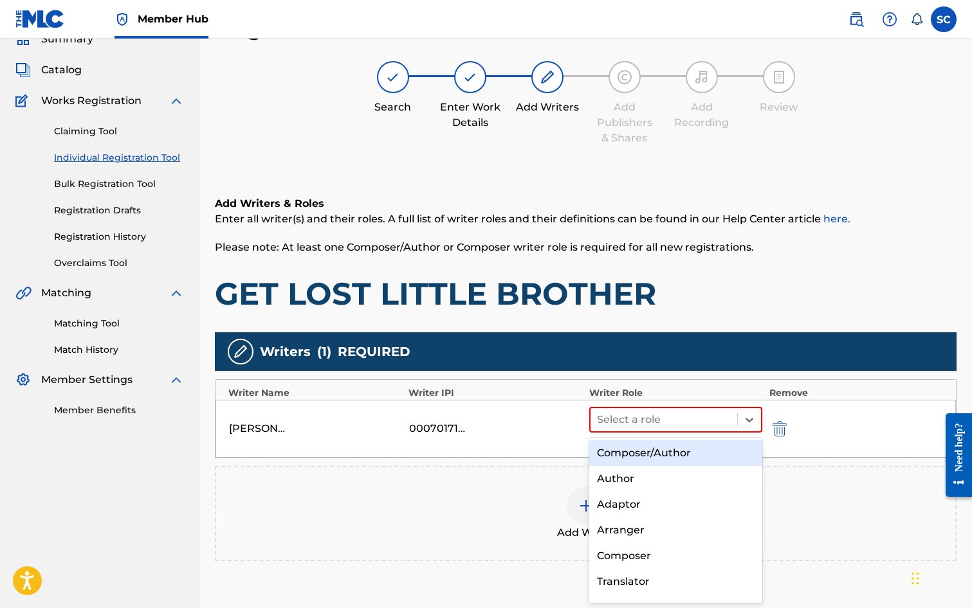
click at [642, 455] on div "Composer/Author" at bounding box center [676, 454] width 174 height 26
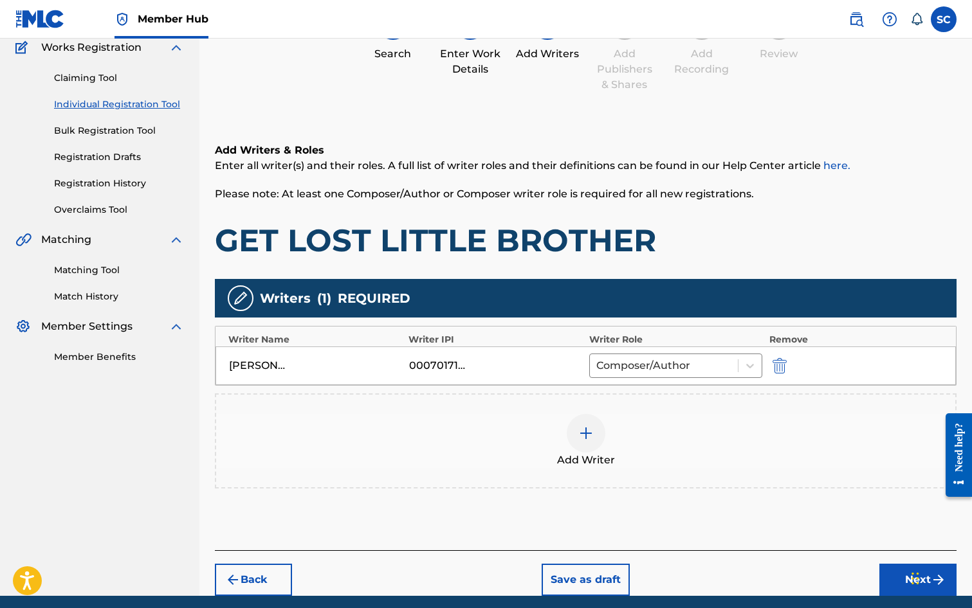
scroll to position [161, 0]
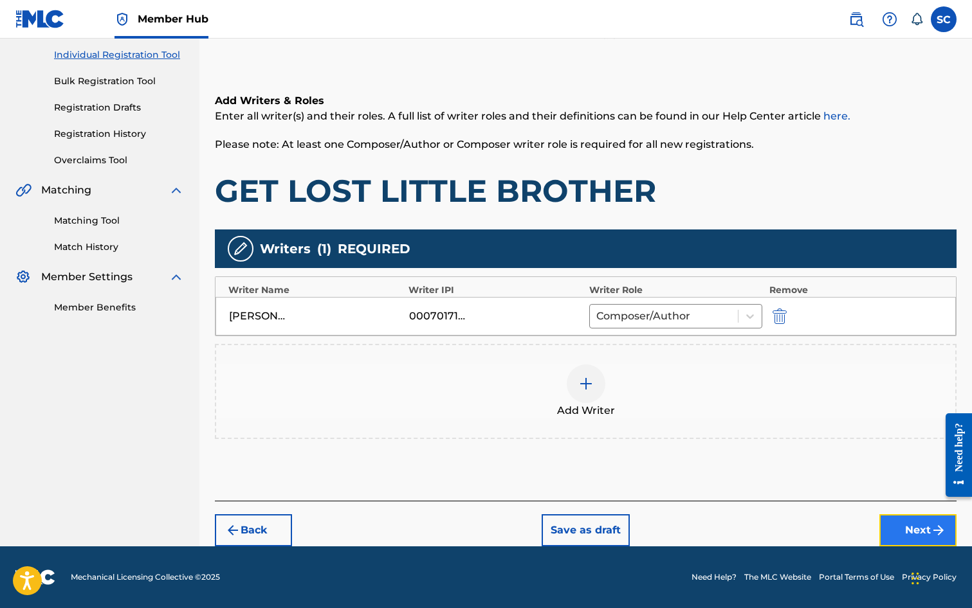
click at [914, 529] on button "Next" at bounding box center [917, 531] width 77 height 32
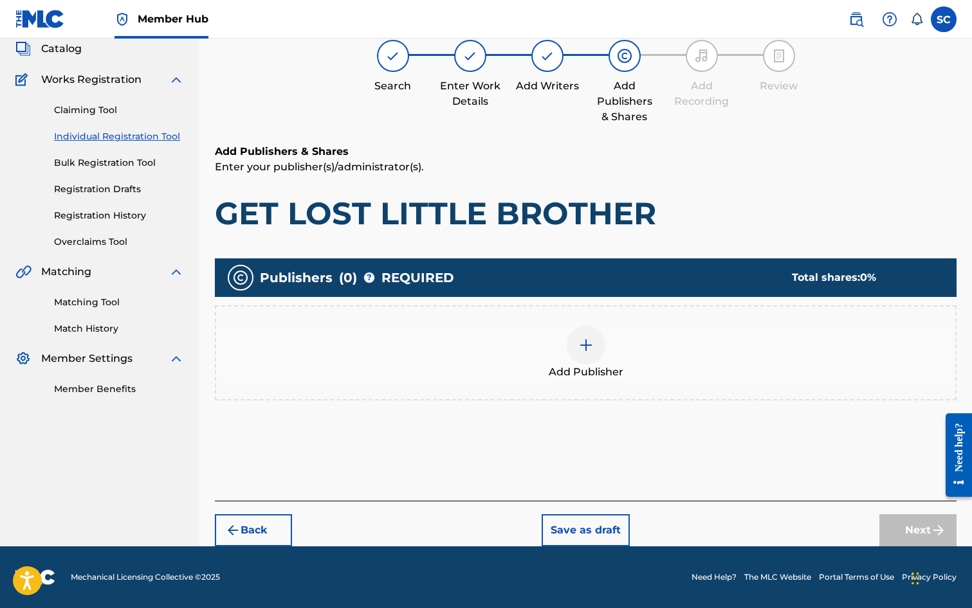
scroll to position [58, 0]
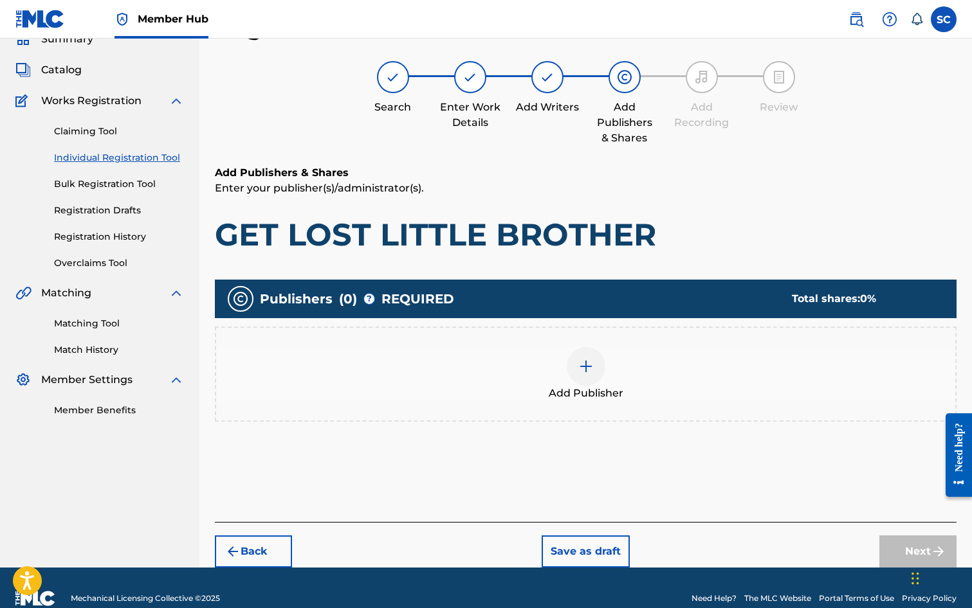
click at [585, 369] on img at bounding box center [585, 366] width 15 height 15
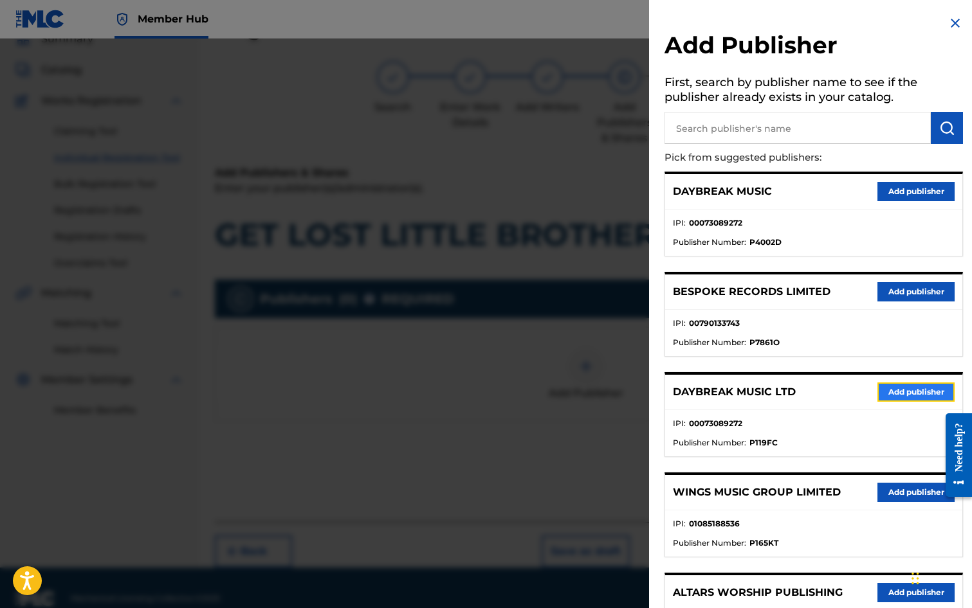
click at [906, 388] on button "Add publisher" at bounding box center [915, 392] width 77 height 19
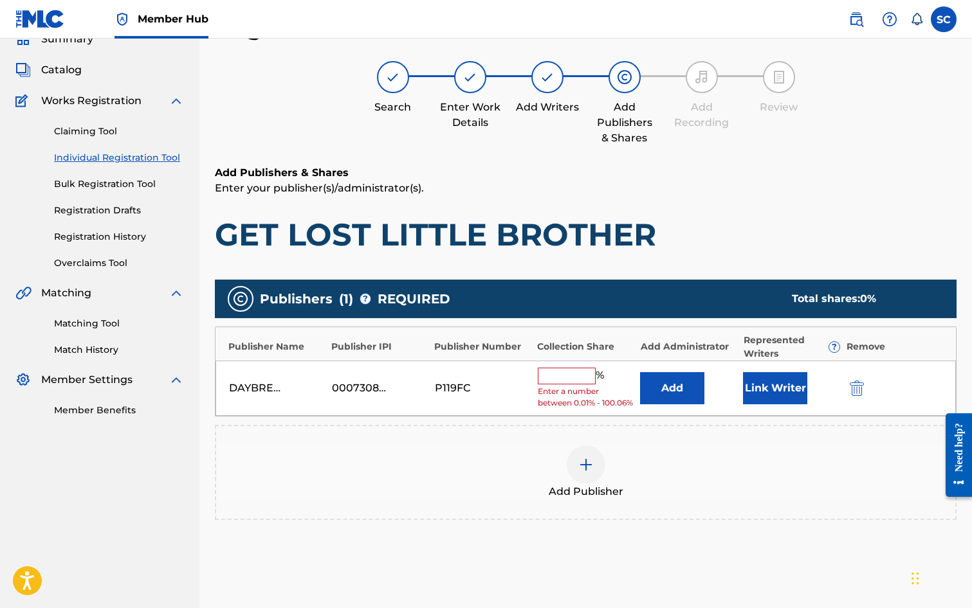
click at [555, 372] on input "text" at bounding box center [567, 376] width 58 height 17
type input "100"
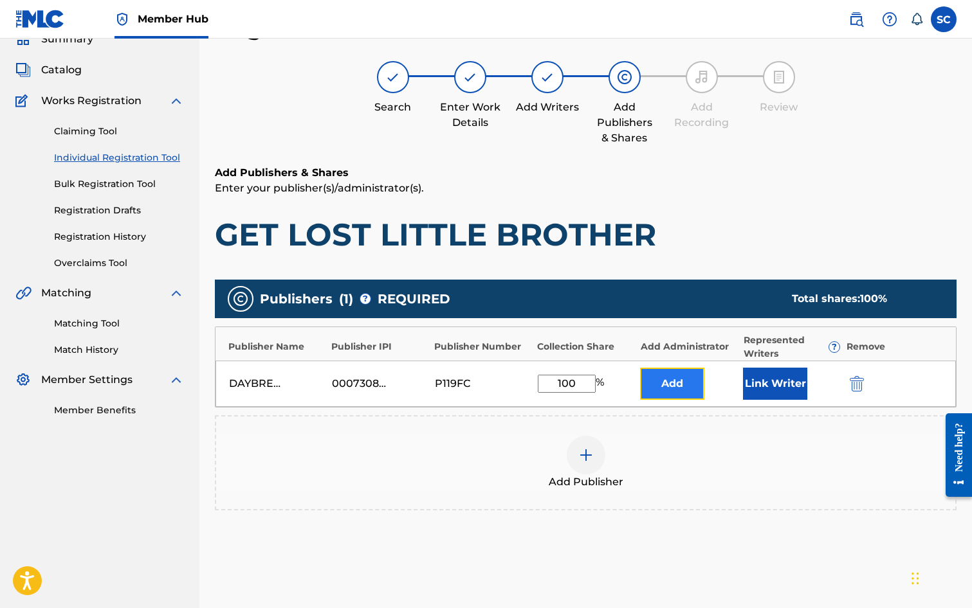
click at [668, 387] on button "Add" at bounding box center [672, 384] width 64 height 32
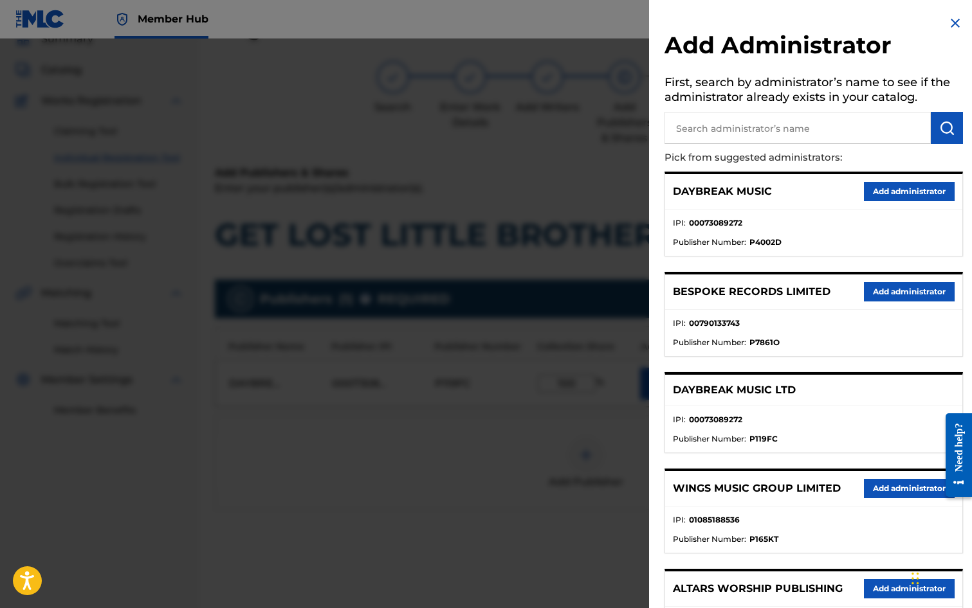
click at [694, 127] on input "text" at bounding box center [797, 128] width 266 height 32
type input "SONG SOLUTIONS"
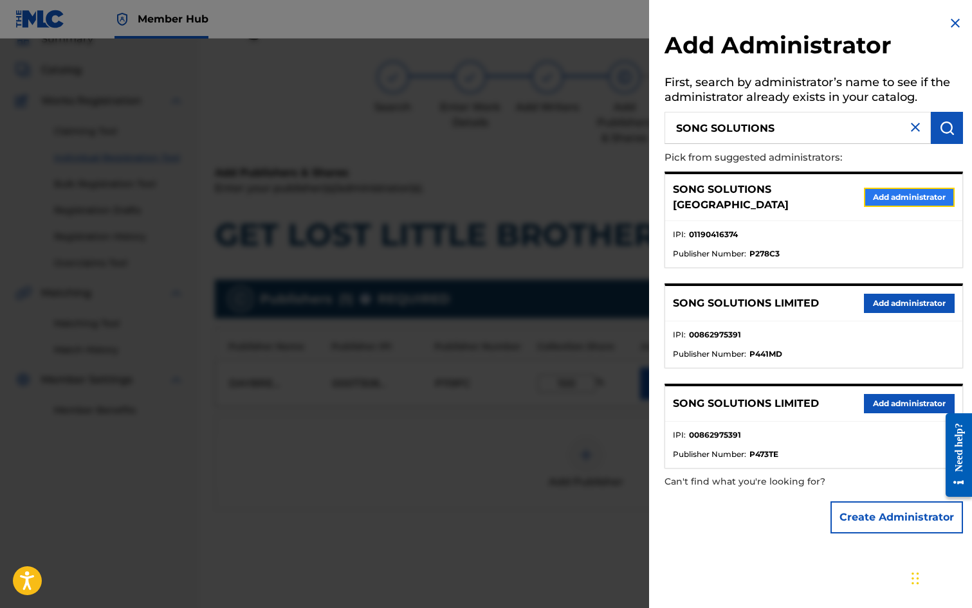
click at [913, 192] on button "Add administrator" at bounding box center [909, 197] width 91 height 19
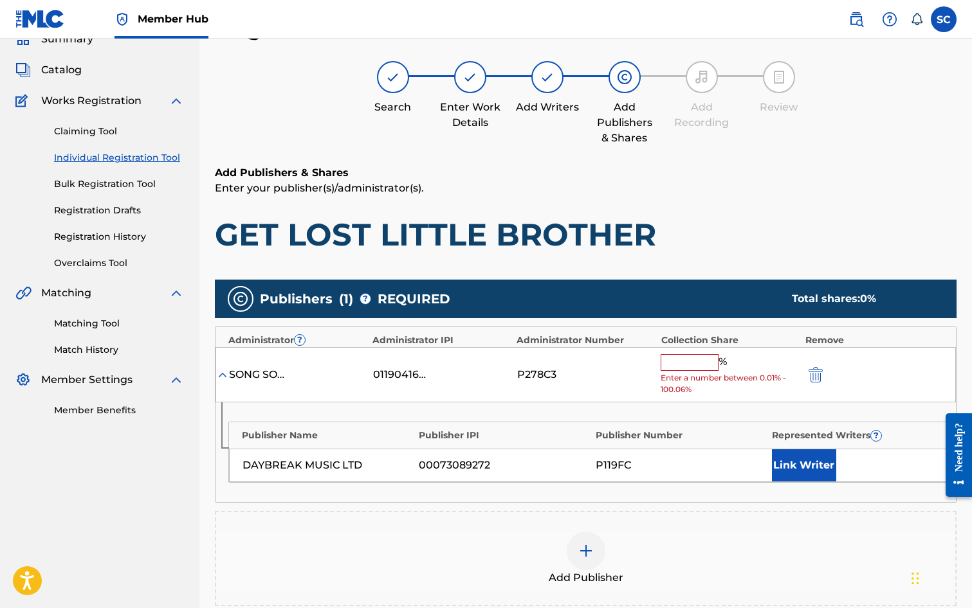
click at [672, 364] on input "text" at bounding box center [690, 362] width 58 height 17
type input "100"
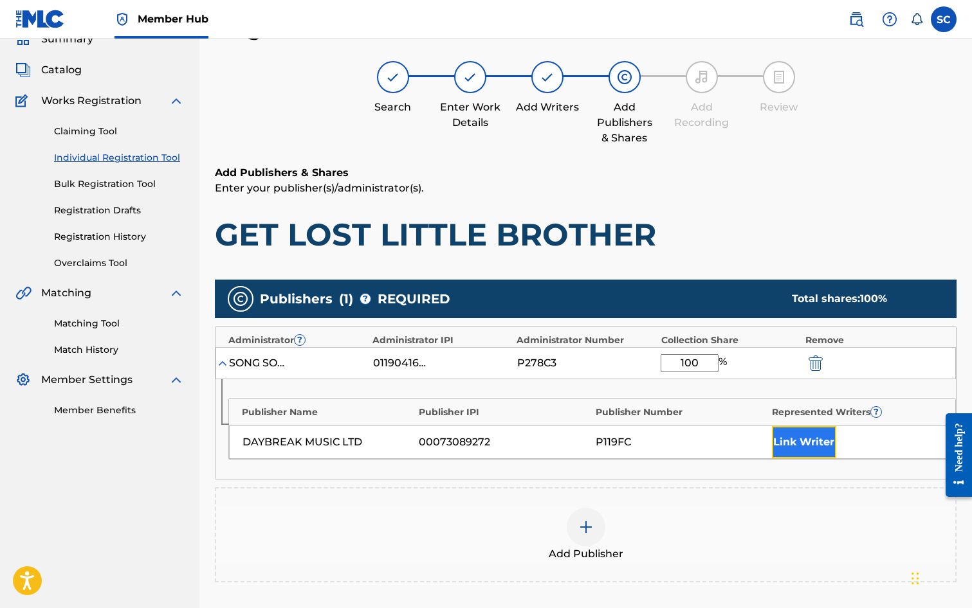
click at [801, 445] on button "Link Writer" at bounding box center [804, 442] width 64 height 32
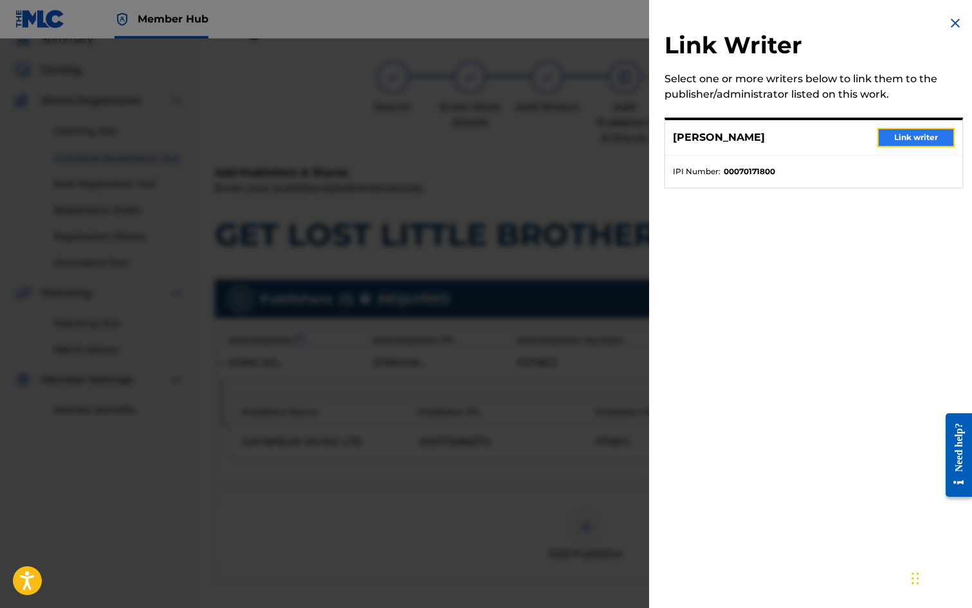
click at [904, 139] on button "Link writer" at bounding box center [915, 137] width 77 height 19
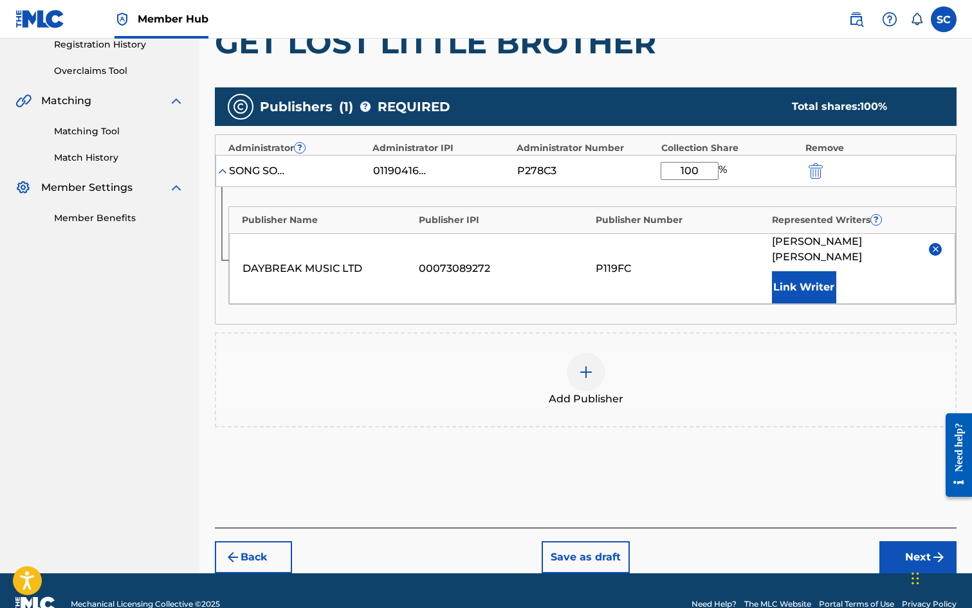
scroll to position [262, 0]
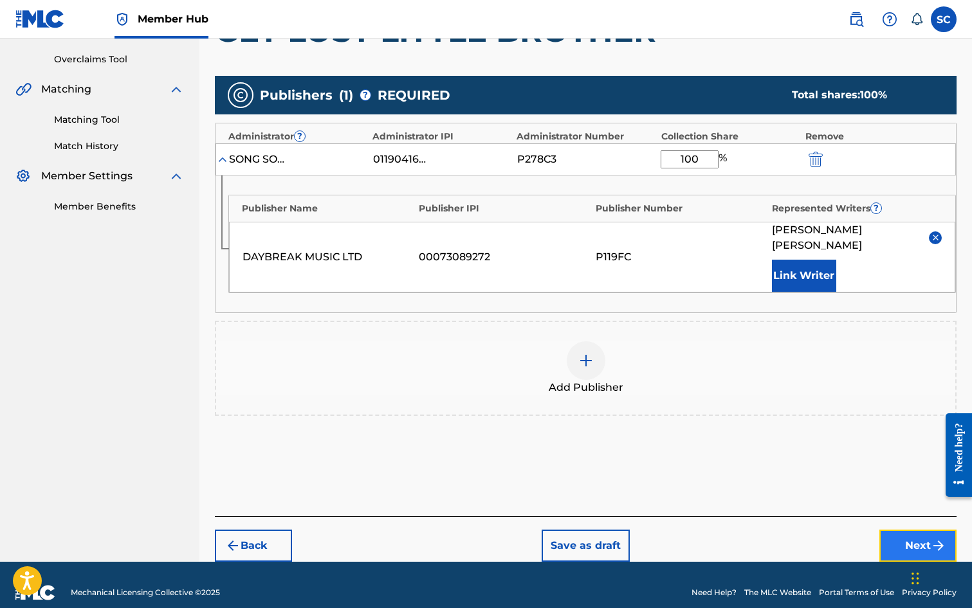
click at [918, 530] on button "Next" at bounding box center [917, 546] width 77 height 32
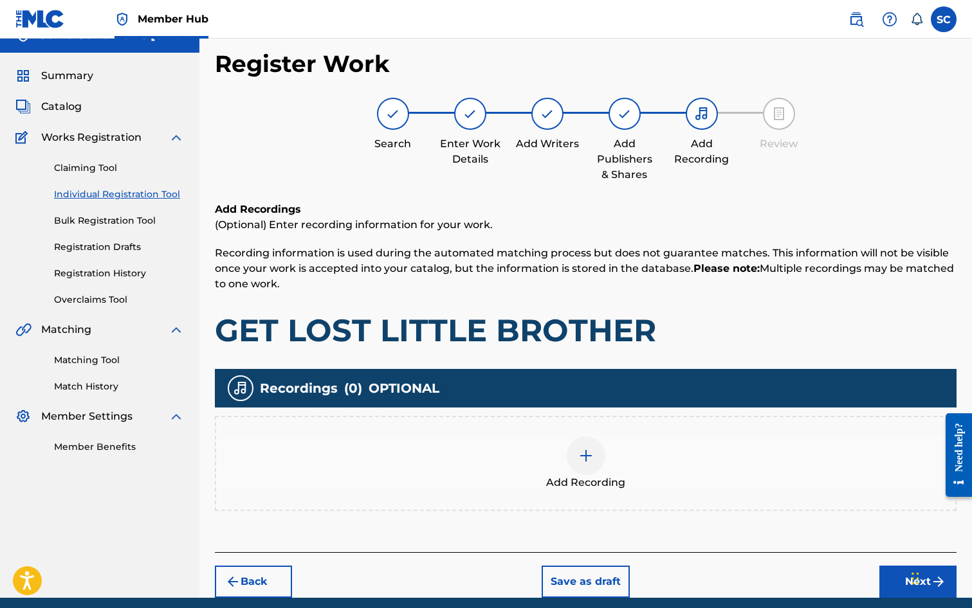
scroll to position [58, 0]
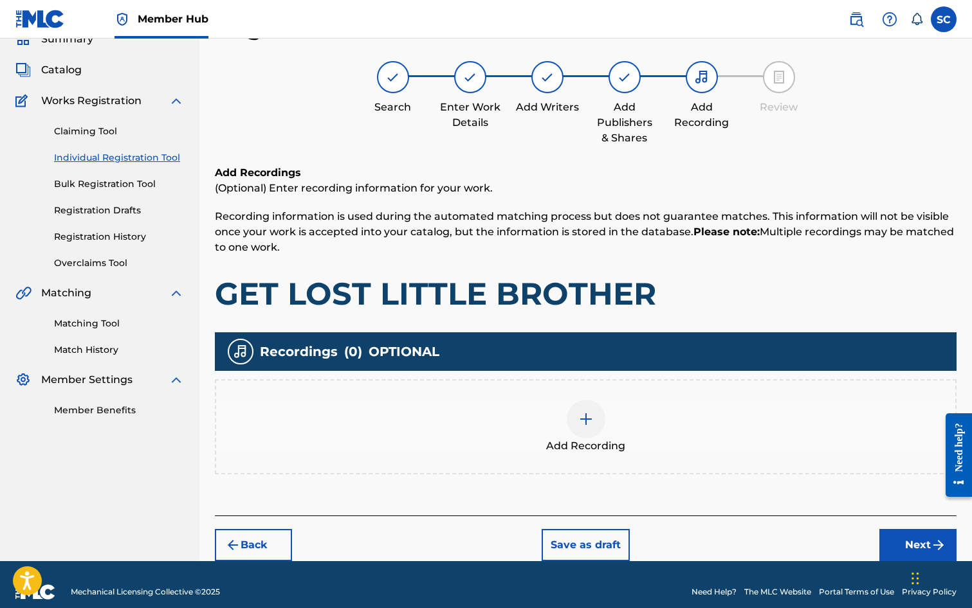
click at [583, 419] on img at bounding box center [585, 419] width 15 height 15
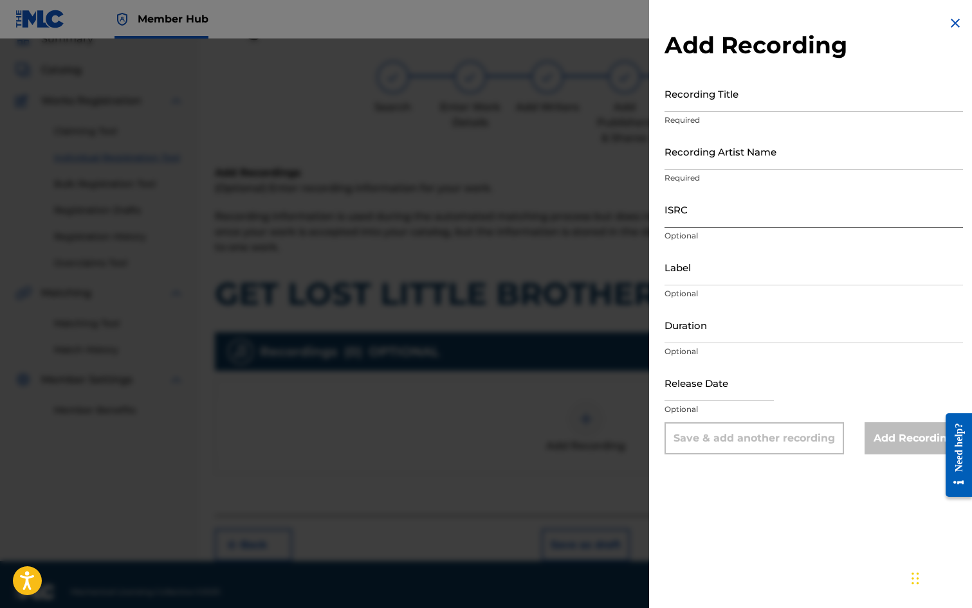
click at [688, 212] on input "ISRC" at bounding box center [813, 209] width 298 height 37
paste input "GBDPR1202534"
type input "GBDPR1202534"
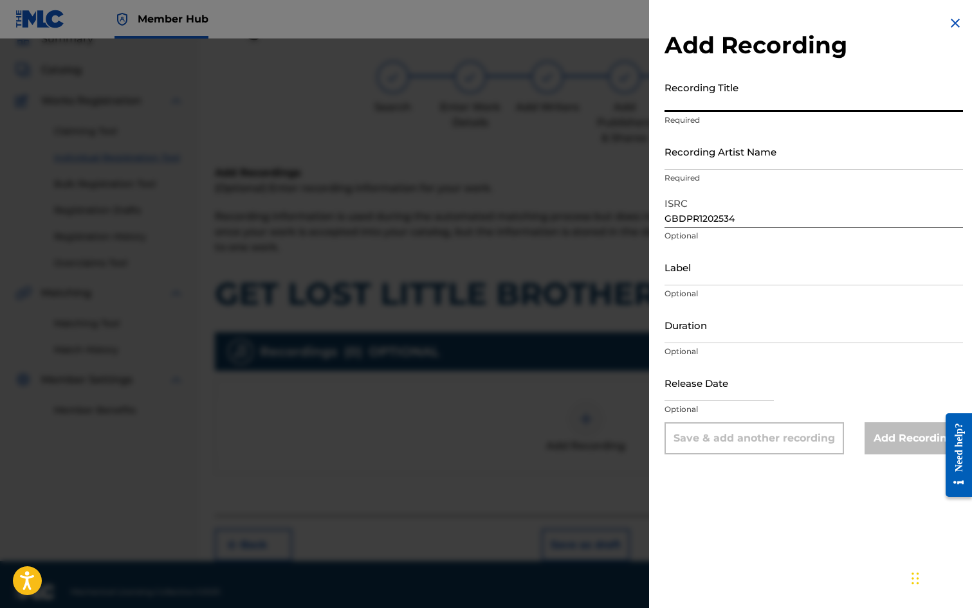
click at [734, 99] on input "Recording Title" at bounding box center [813, 93] width 298 height 37
type input "GET LOST LITTLE BROTHER"
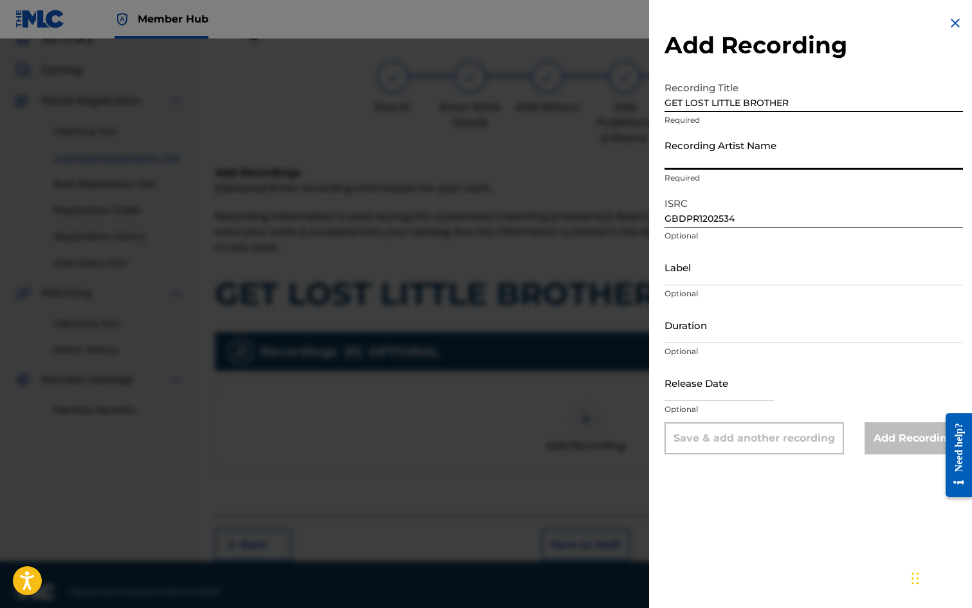
click at [707, 148] on input "Recording Artist Name" at bounding box center [813, 151] width 298 height 37
type input "ME TOO!"
type input "03:32"
type input "[DATE]"
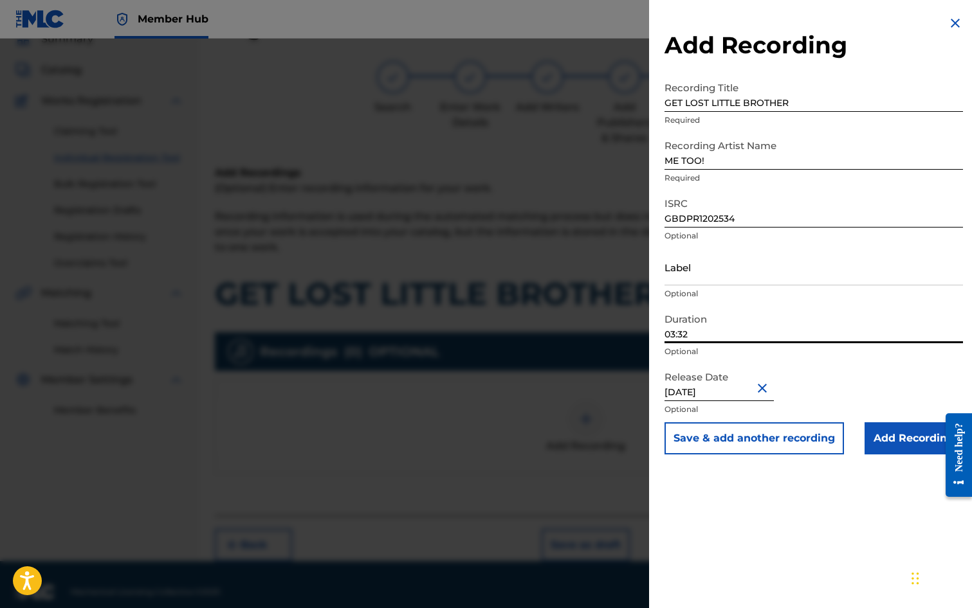
drag, startPoint x: 724, startPoint y: 334, endPoint x: 657, endPoint y: 335, distance: 66.3
click at [657, 335] on div "Add Recording Recording Title GET LOST LITTLE BROTHER Required Recording Artist…" at bounding box center [813, 235] width 329 height 470
type input "02:48"
click at [747, 486] on div "Add Recording Recording Title GET LOST LITTLE BROTHER Required Recording Artist…" at bounding box center [813, 304] width 329 height 608
click at [897, 439] on input "Add Recording" at bounding box center [913, 439] width 98 height 32
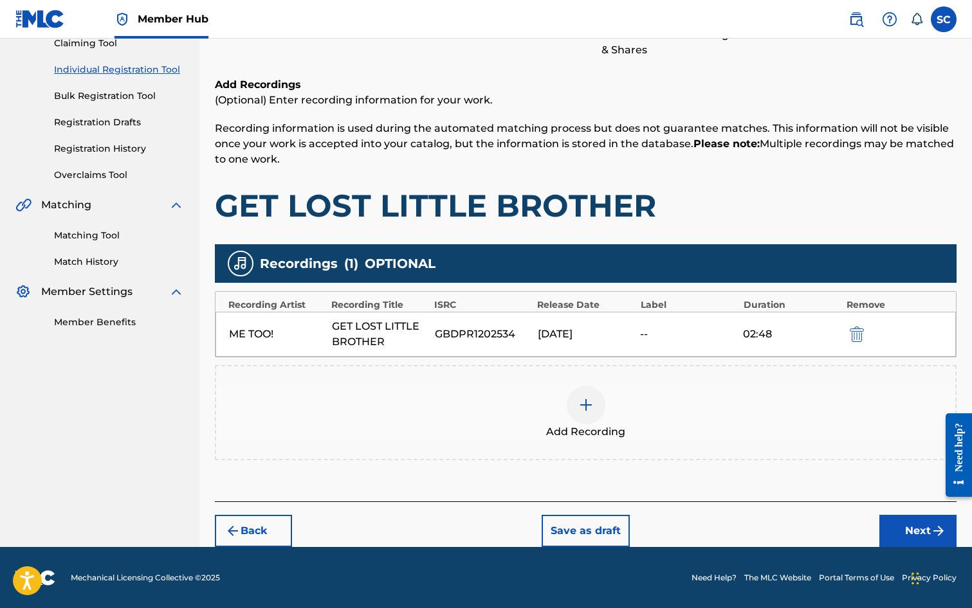
scroll to position [147, 0]
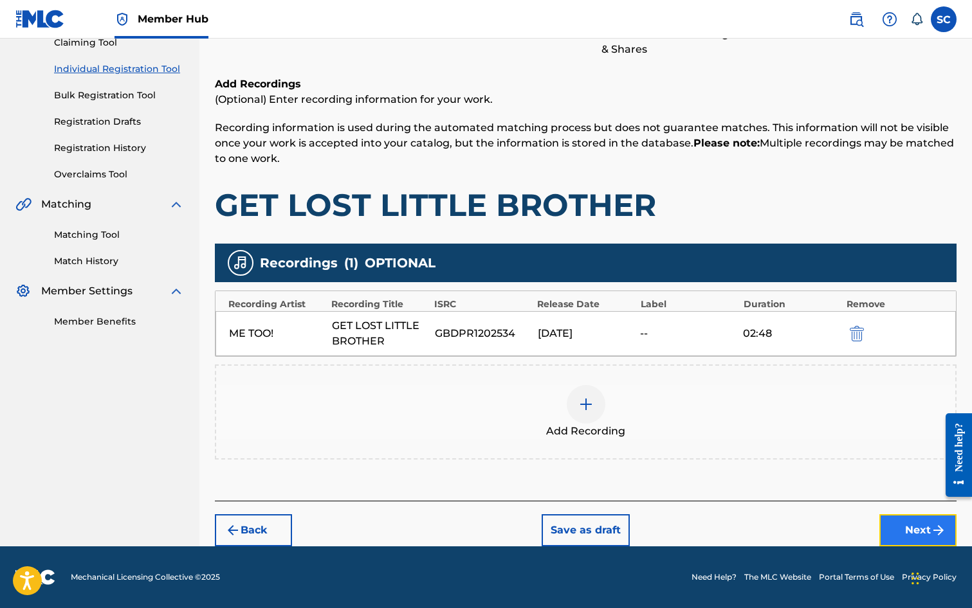
click at [914, 529] on button "Next" at bounding box center [917, 531] width 77 height 32
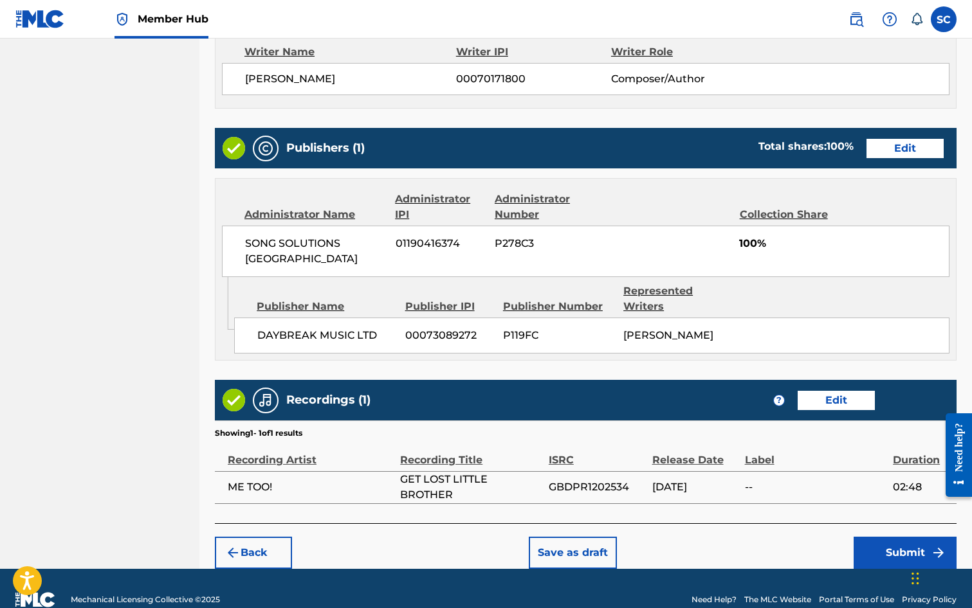
scroll to position [580, 0]
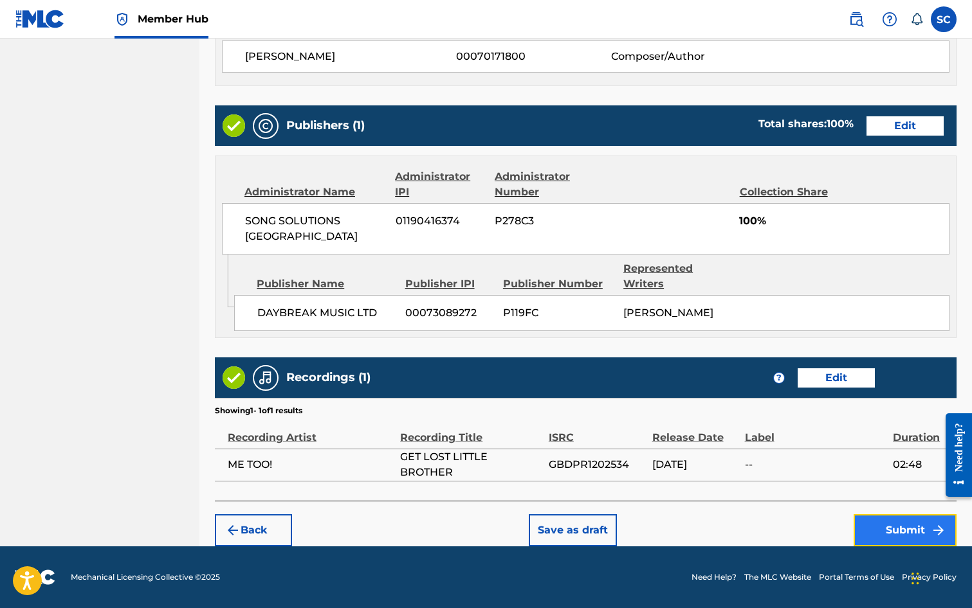
click at [909, 531] on button "Submit" at bounding box center [904, 531] width 103 height 32
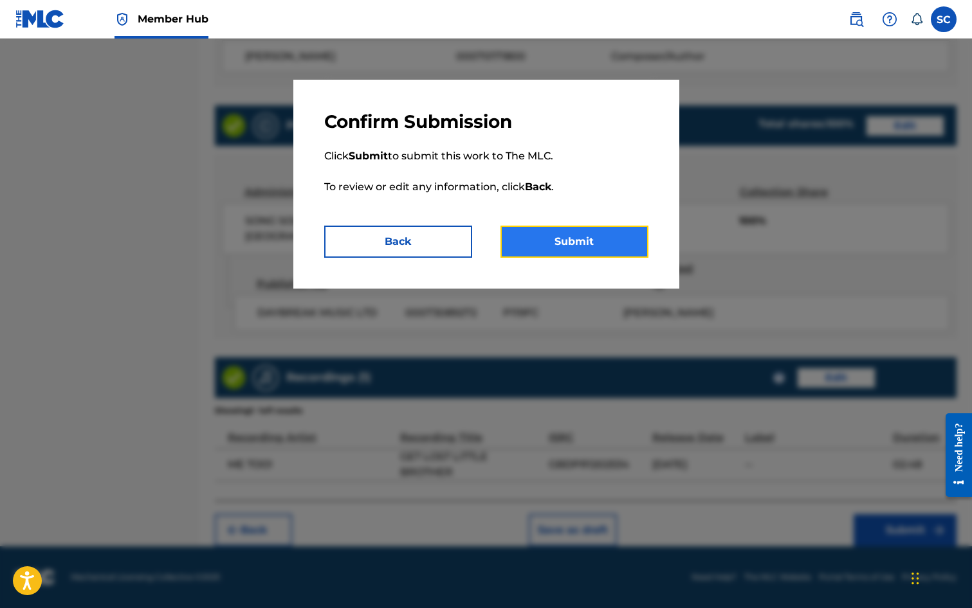
click at [546, 239] on button "Submit" at bounding box center [574, 242] width 148 height 32
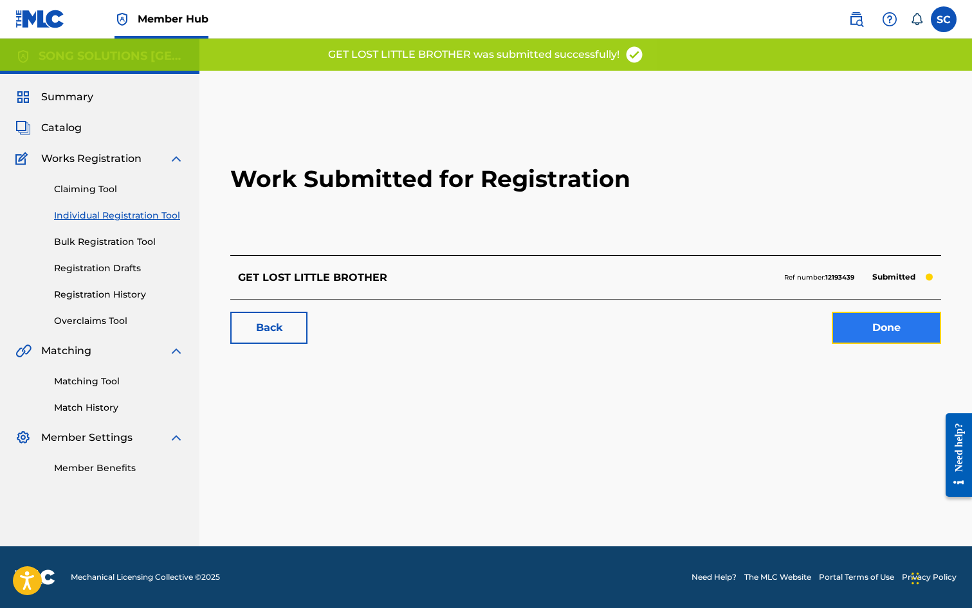
click at [859, 331] on link "Done" at bounding box center [886, 328] width 109 height 32
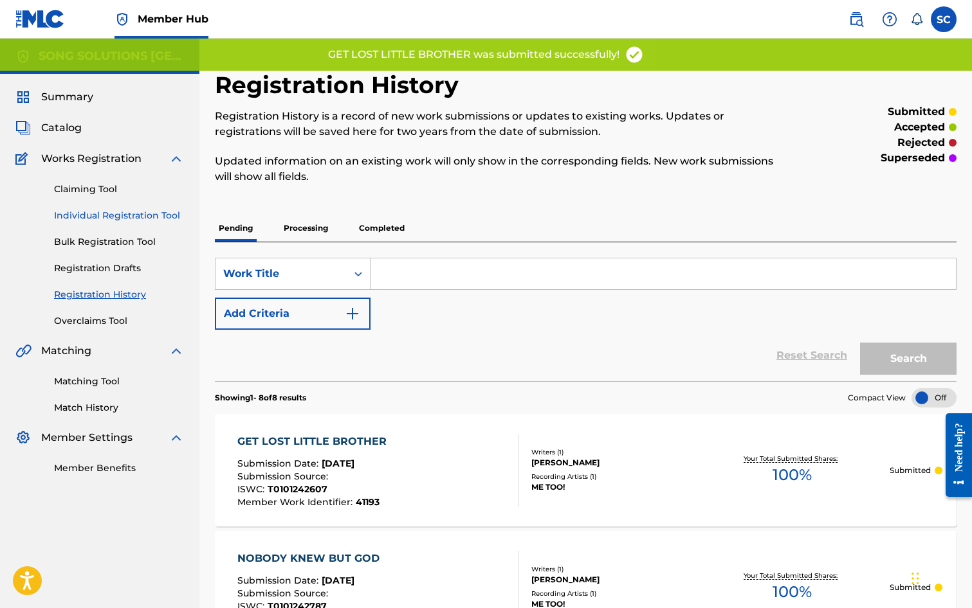
click at [64, 213] on link "Individual Registration Tool" at bounding box center [119, 216] width 130 height 14
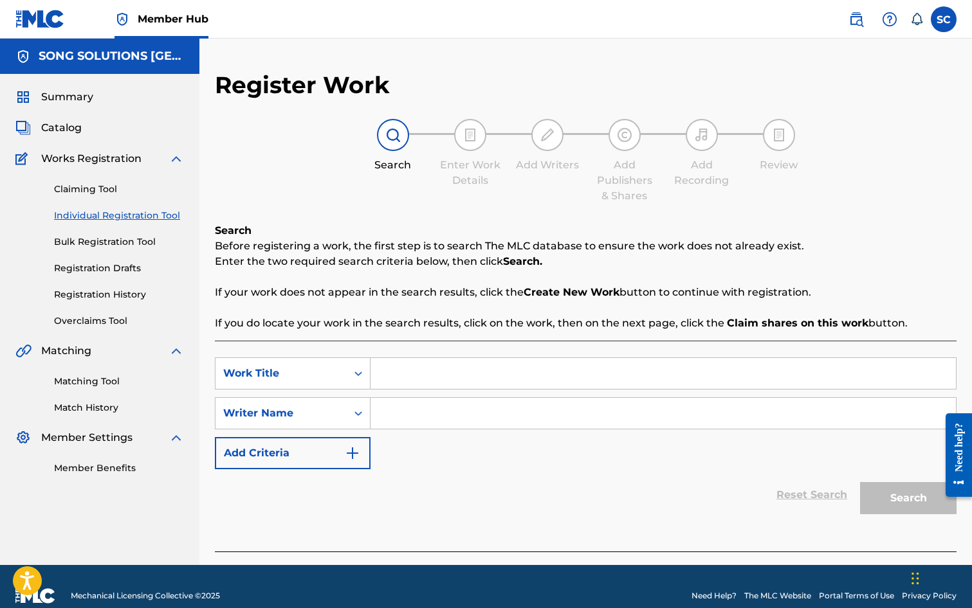
drag, startPoint x: 455, startPoint y: 375, endPoint x: 460, endPoint y: 355, distance: 20.6
click at [455, 375] on input "Search Form" at bounding box center [662, 373] width 585 height 31
type input "NO TREE FOR CHRISTMAS"
click at [420, 412] on input "Search Form" at bounding box center [662, 413] width 585 height 31
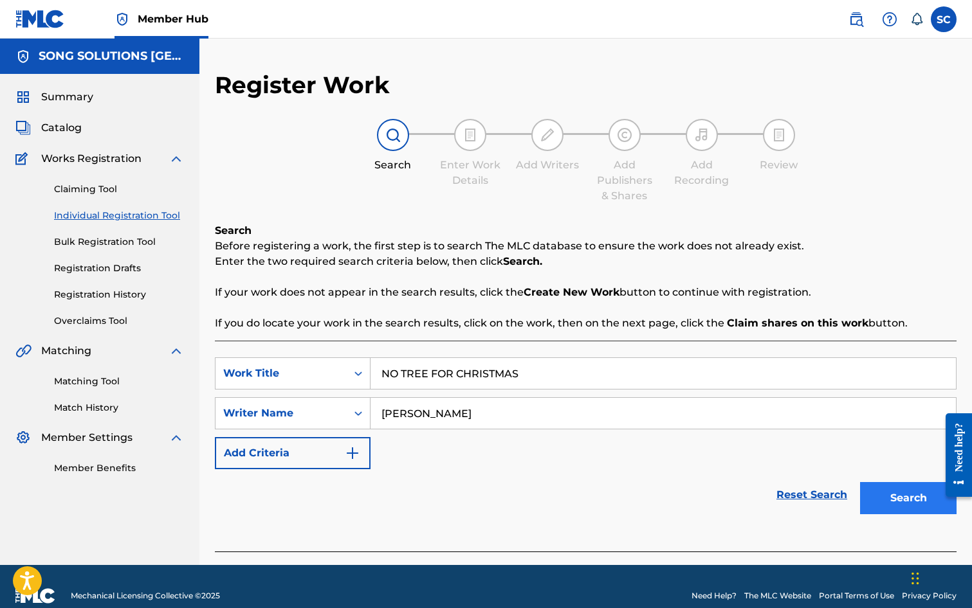
type input "[PERSON_NAME]"
drag, startPoint x: 882, startPoint y: 499, endPoint x: 871, endPoint y: 498, distance: 10.3
click at [880, 498] on button "Search" at bounding box center [908, 498] width 96 height 32
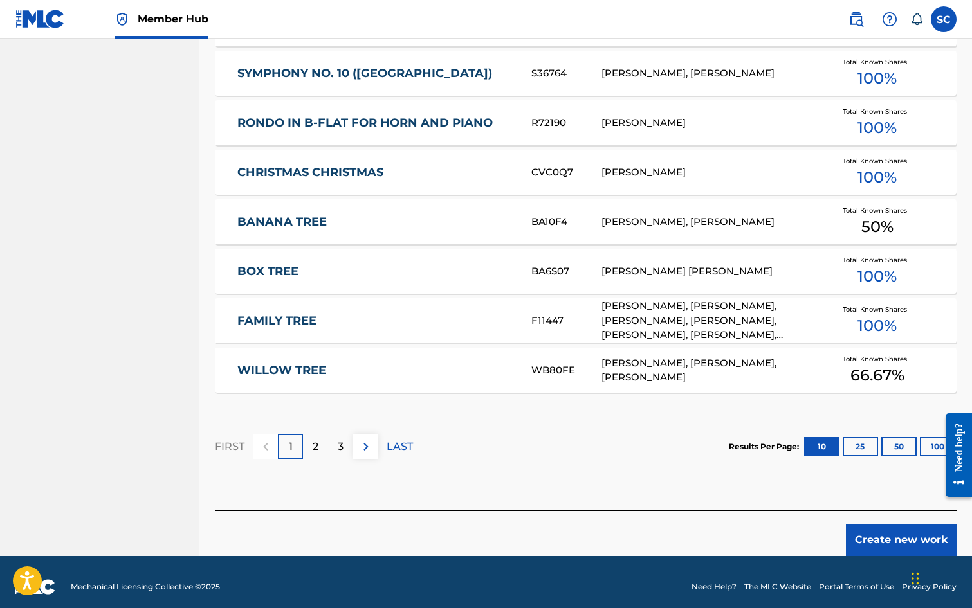
scroll to position [708, 0]
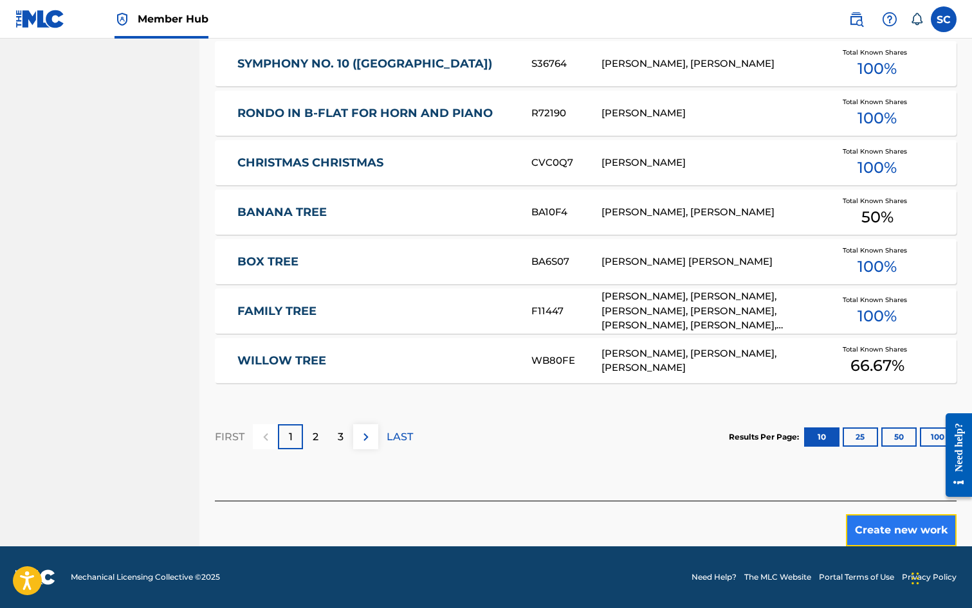
click at [909, 533] on button "Create new work" at bounding box center [901, 531] width 111 height 32
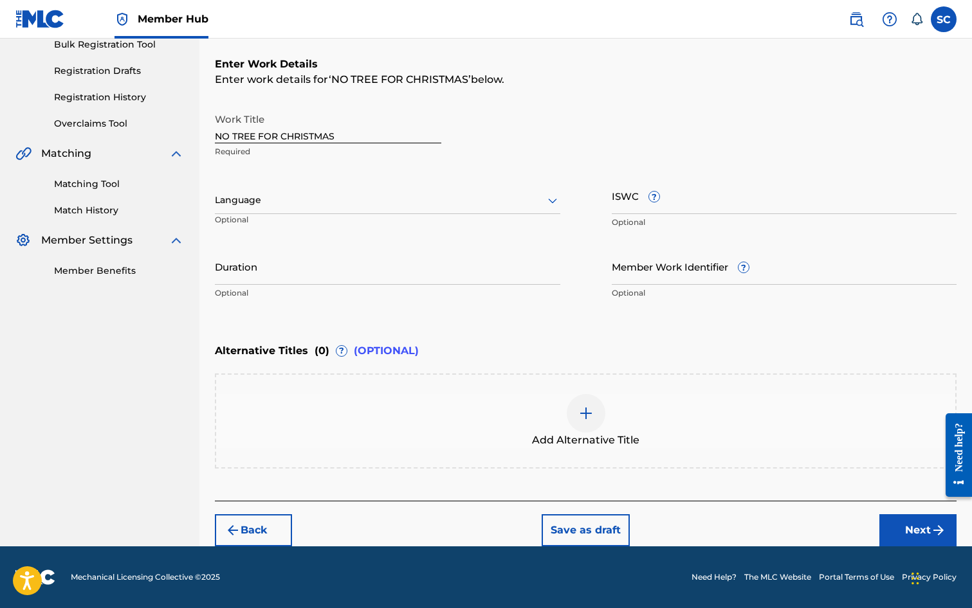
scroll to position [0, 0]
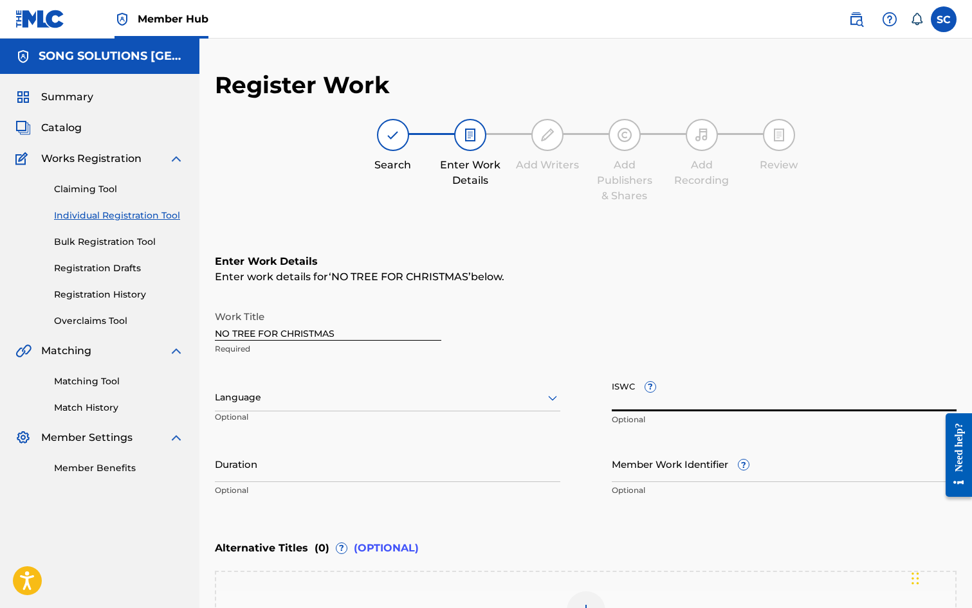
click at [628, 397] on input "ISWC ?" at bounding box center [784, 393] width 345 height 37
paste input "T-010.027.607-0"
type input "T-010.027.607-0"
click at [628, 467] on input "Member Work Identifier ?" at bounding box center [784, 464] width 345 height 37
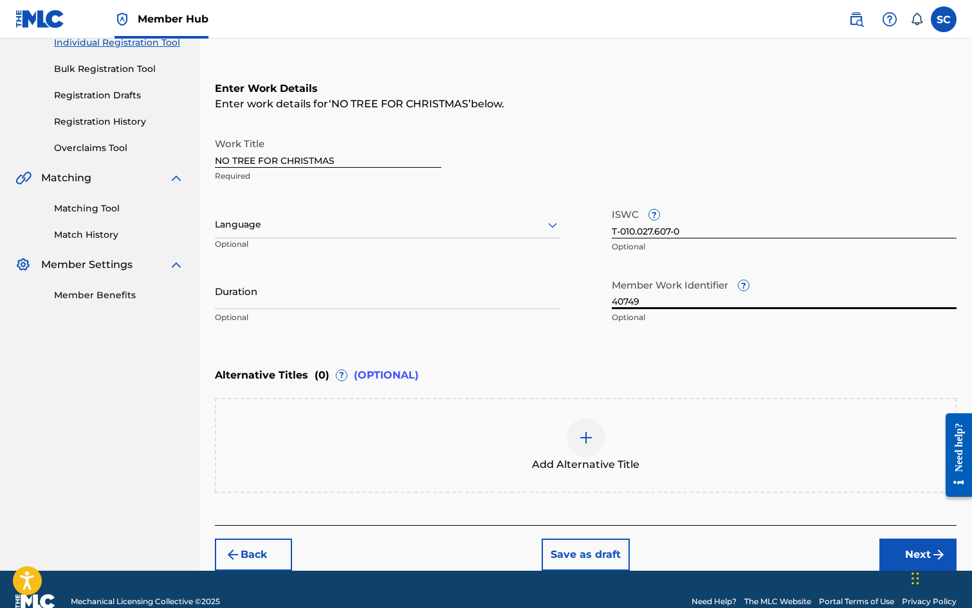
scroll to position [193, 0]
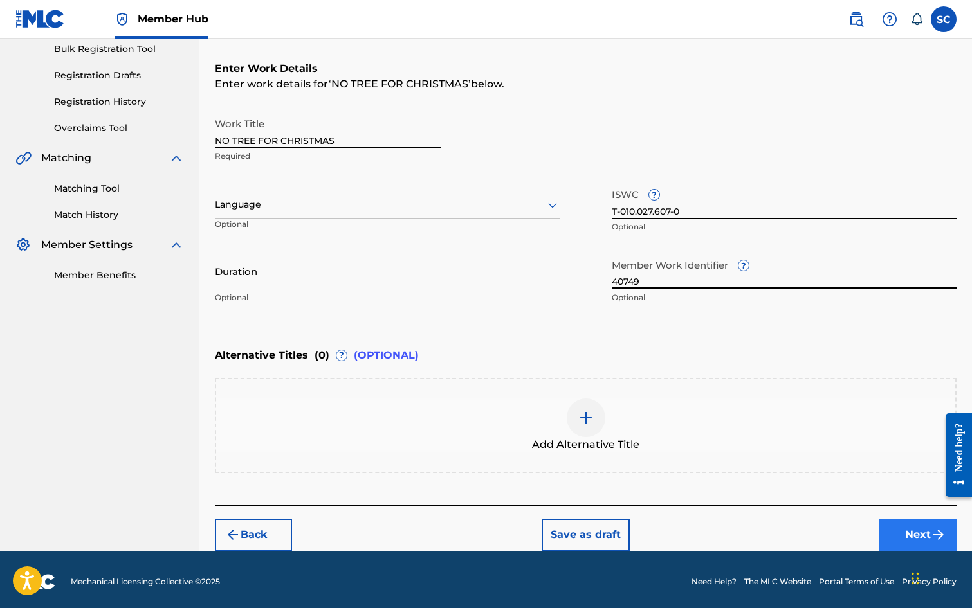
type input "40749"
click at [917, 534] on button "Next" at bounding box center [917, 535] width 77 height 32
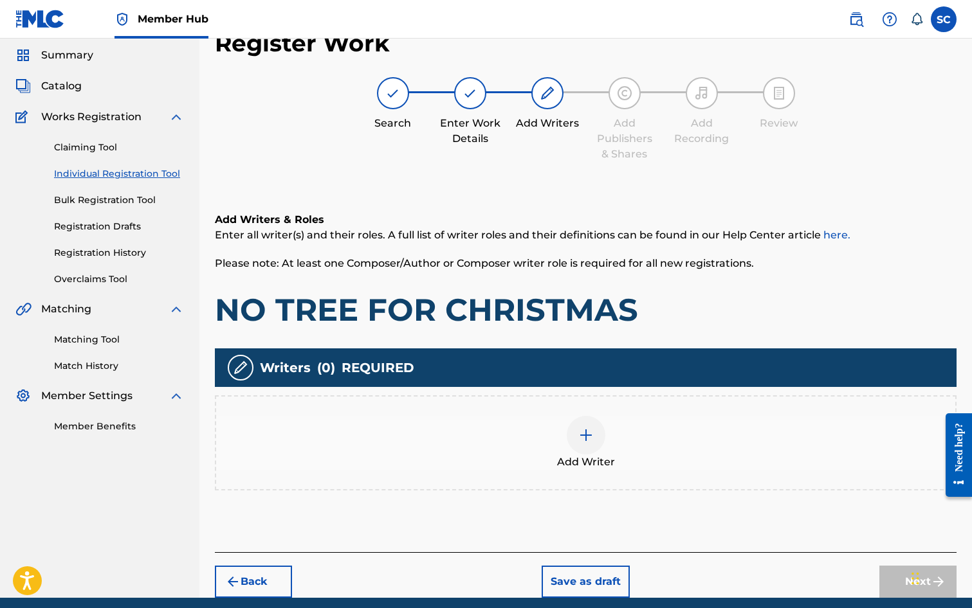
scroll to position [58, 0]
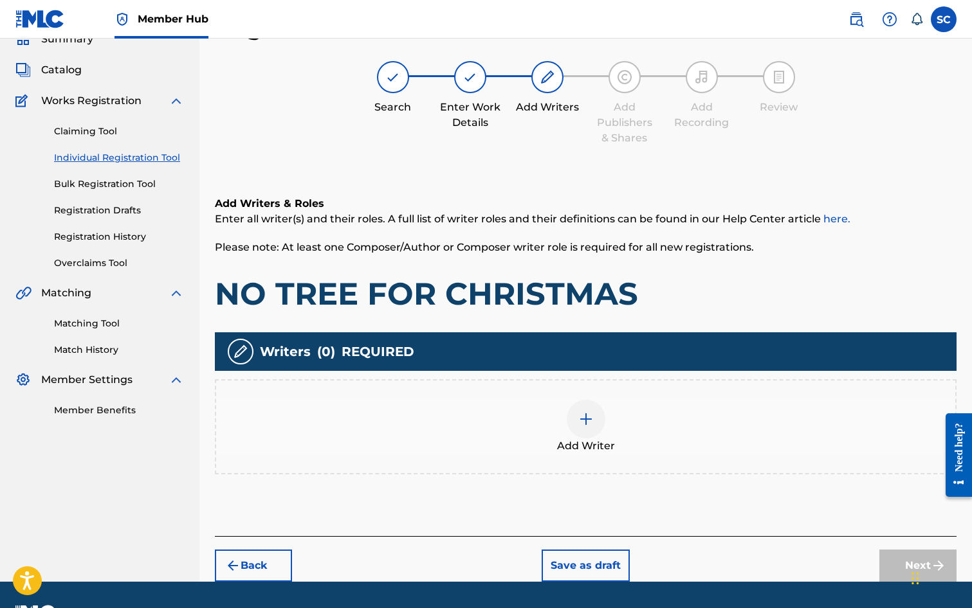
click at [585, 421] on img at bounding box center [585, 419] width 15 height 15
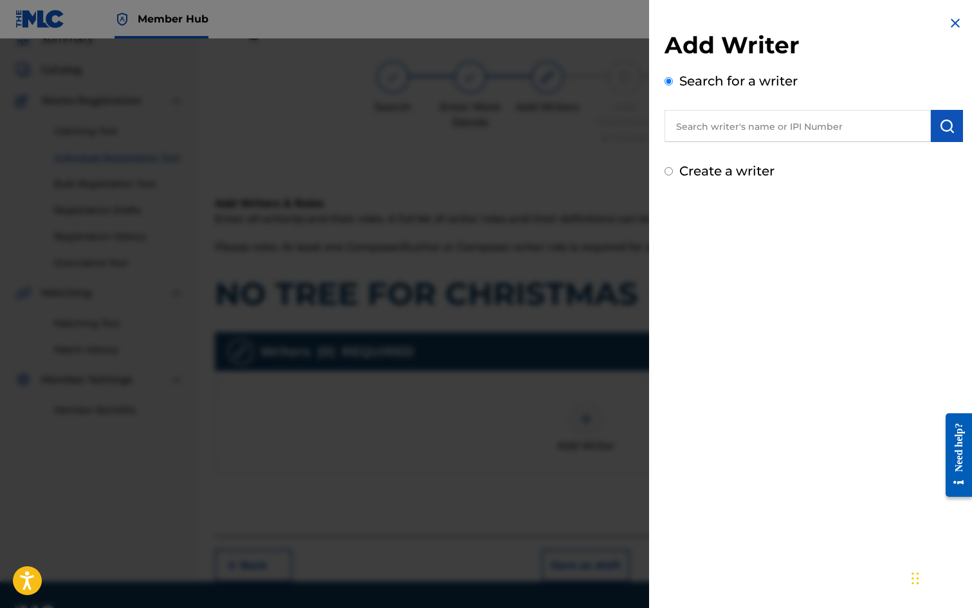
click at [695, 127] on input "text" at bounding box center [797, 126] width 266 height 32
type input "[PERSON_NAME]"
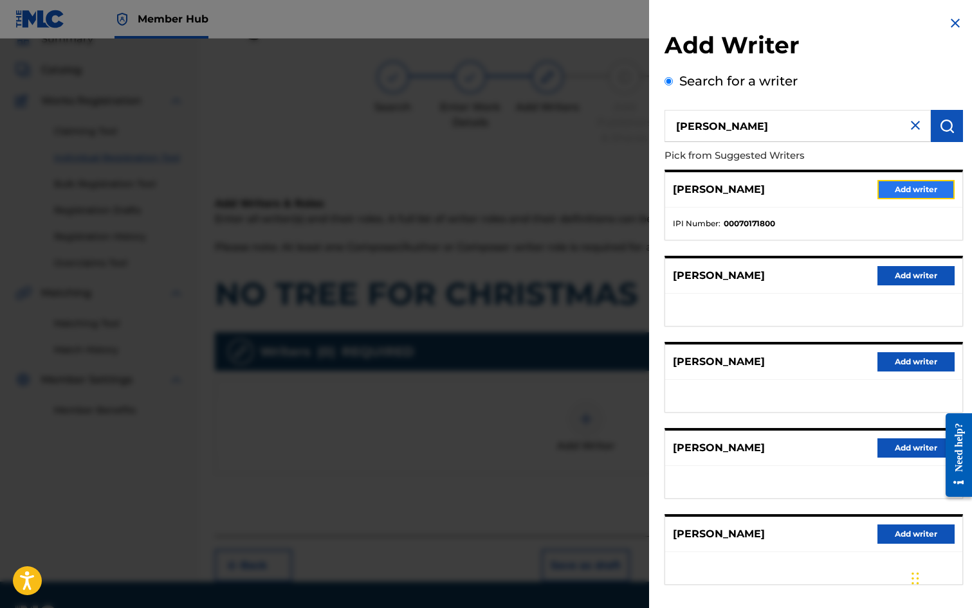
click at [926, 187] on button "Add writer" at bounding box center [915, 189] width 77 height 19
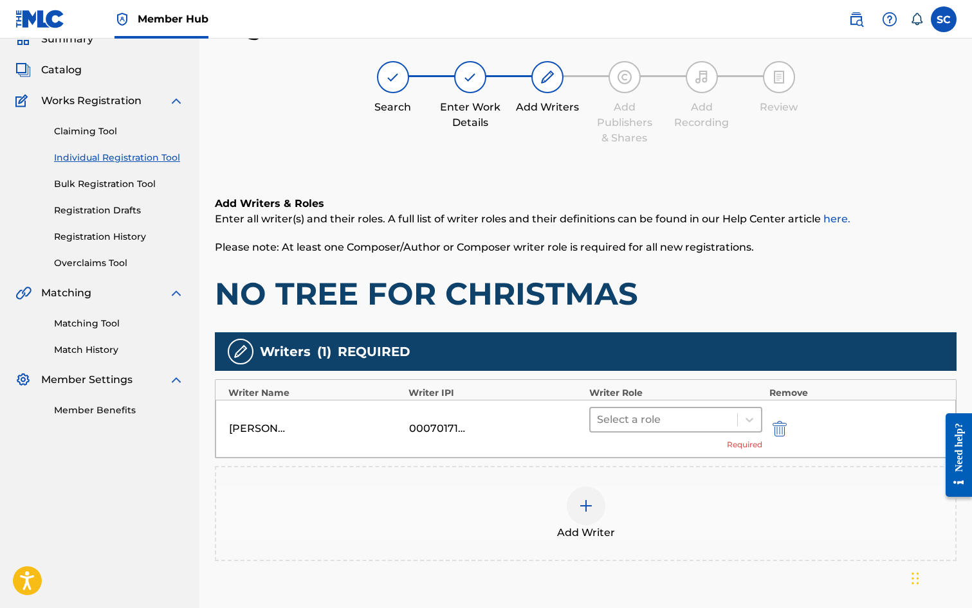
click at [611, 424] on div at bounding box center [664, 420] width 134 height 18
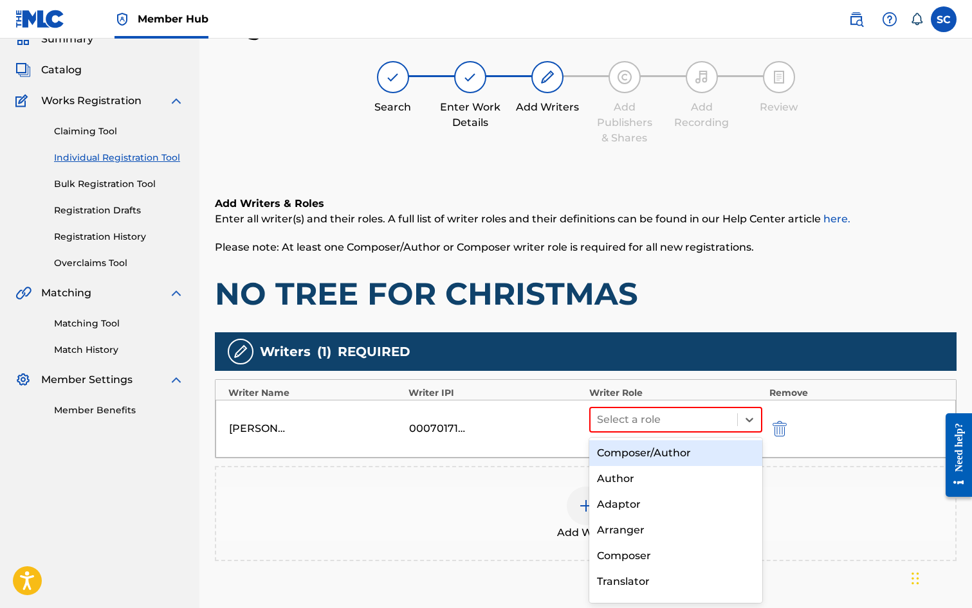
click at [625, 456] on div "Composer/Author" at bounding box center [676, 454] width 174 height 26
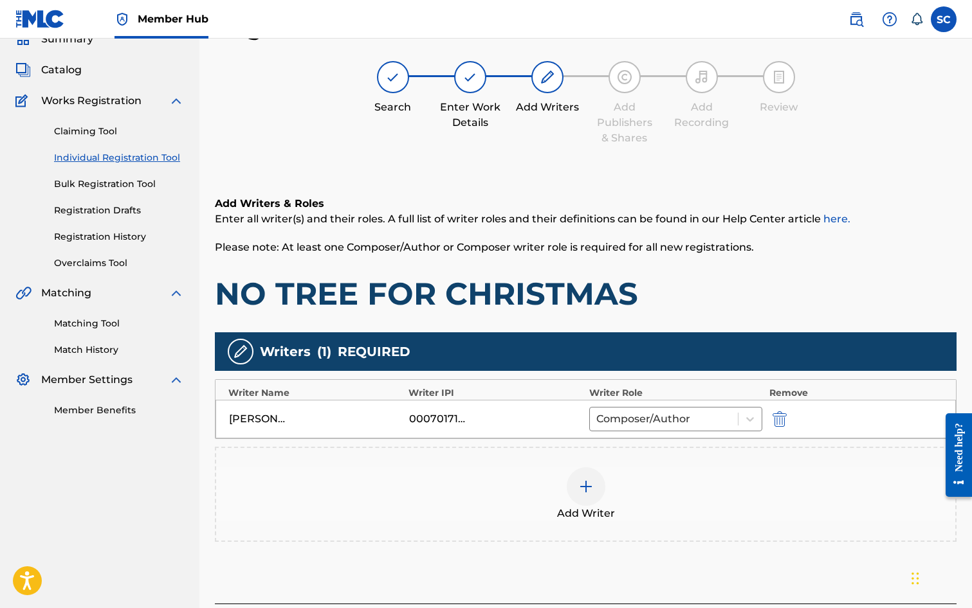
scroll to position [161, 0]
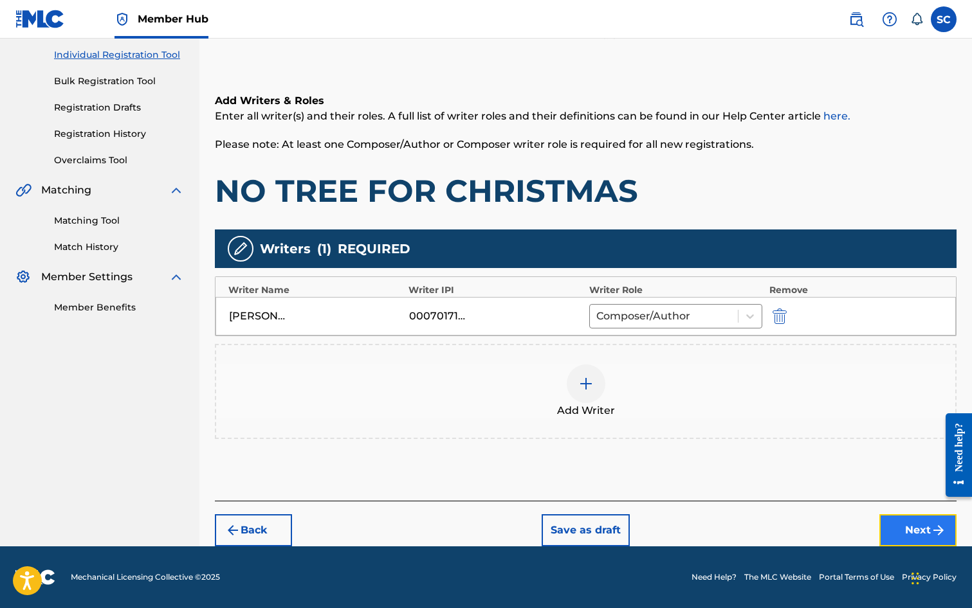
click at [915, 527] on button "Next" at bounding box center [917, 531] width 77 height 32
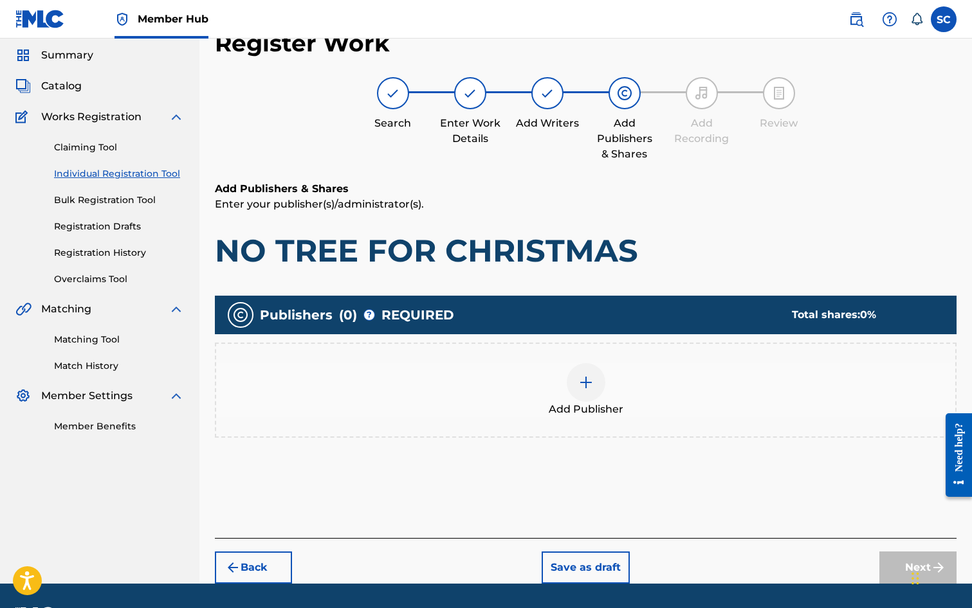
scroll to position [58, 0]
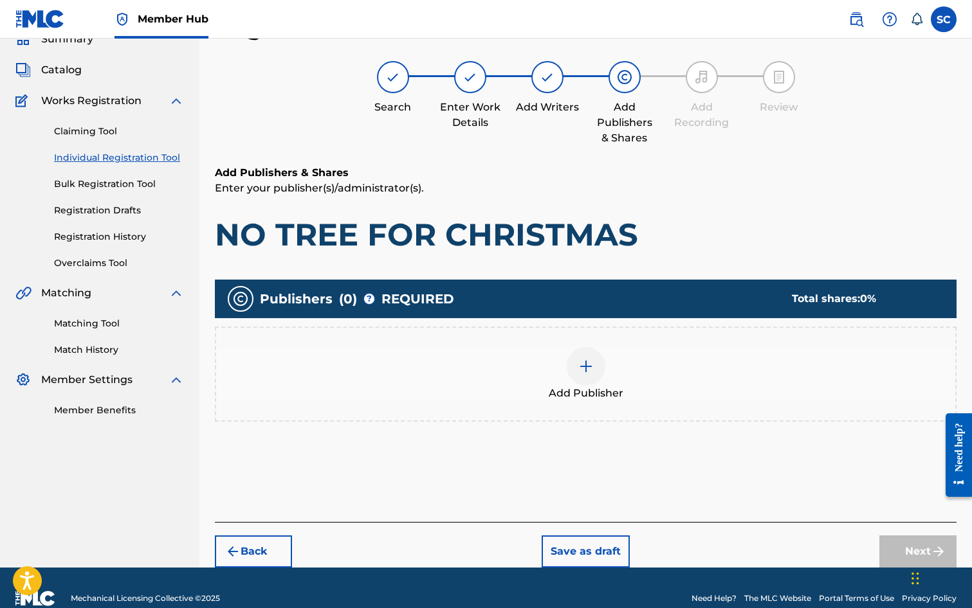
click at [589, 370] on img at bounding box center [585, 366] width 15 height 15
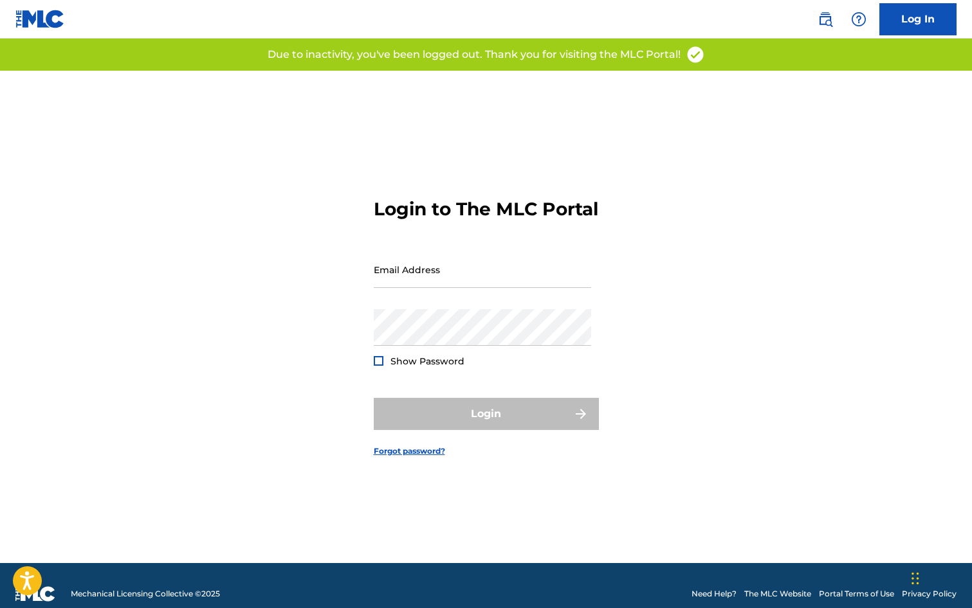
type input "[EMAIL_ADDRESS][PERSON_NAME][DOMAIN_NAME]"
click at [497, 428] on div "Login" at bounding box center [486, 414] width 225 height 32
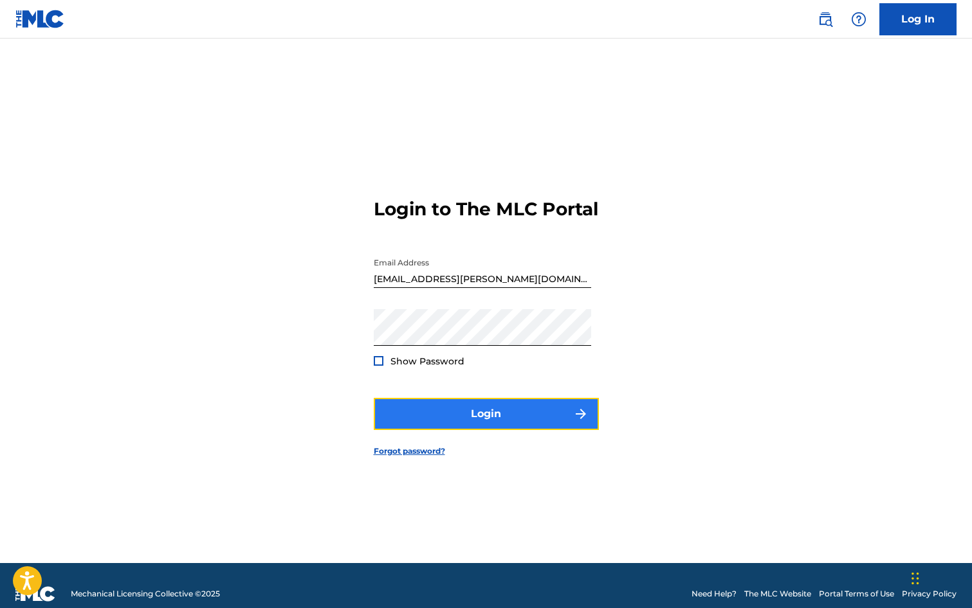
click at [497, 425] on button "Login" at bounding box center [486, 414] width 225 height 32
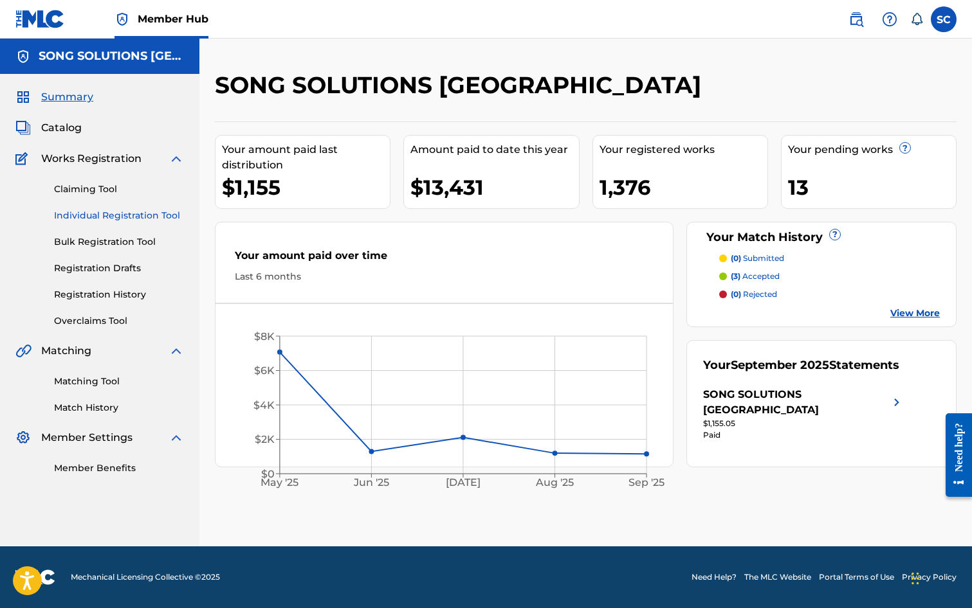
click at [104, 213] on link "Individual Registration Tool" at bounding box center [119, 216] width 130 height 14
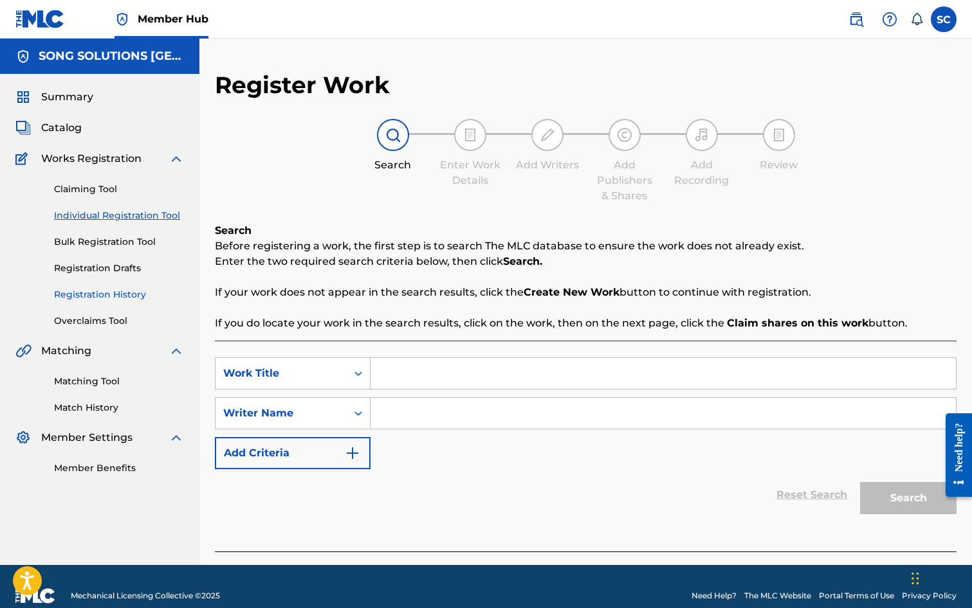
click at [100, 294] on link "Registration History" at bounding box center [119, 295] width 130 height 14
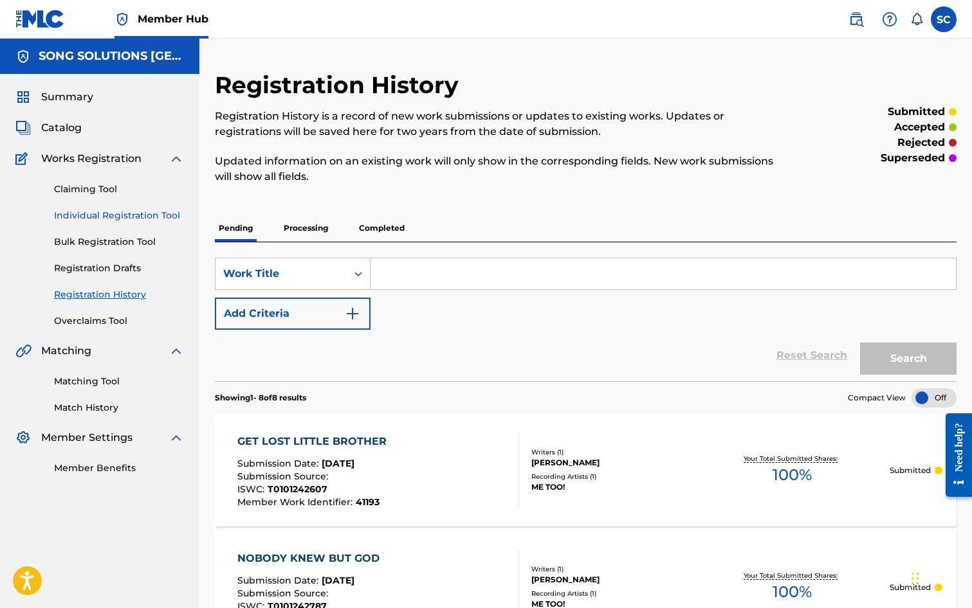
click at [86, 215] on link "Individual Registration Tool" at bounding box center [119, 216] width 130 height 14
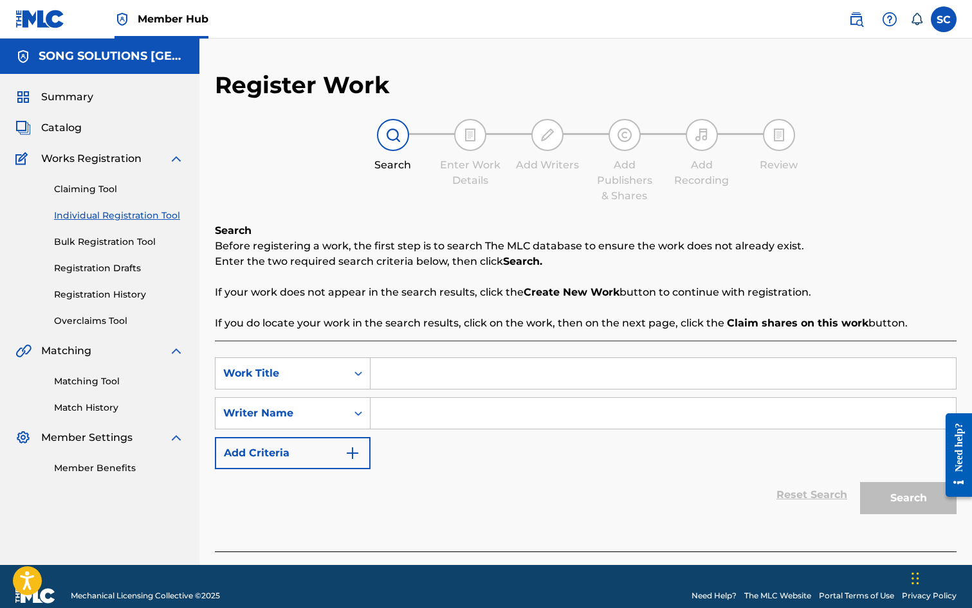
click at [423, 372] on input "Search Form" at bounding box center [662, 373] width 585 height 31
type input "NO TREE FOR"
click at [109, 271] on link "Registration Drafts" at bounding box center [119, 269] width 130 height 14
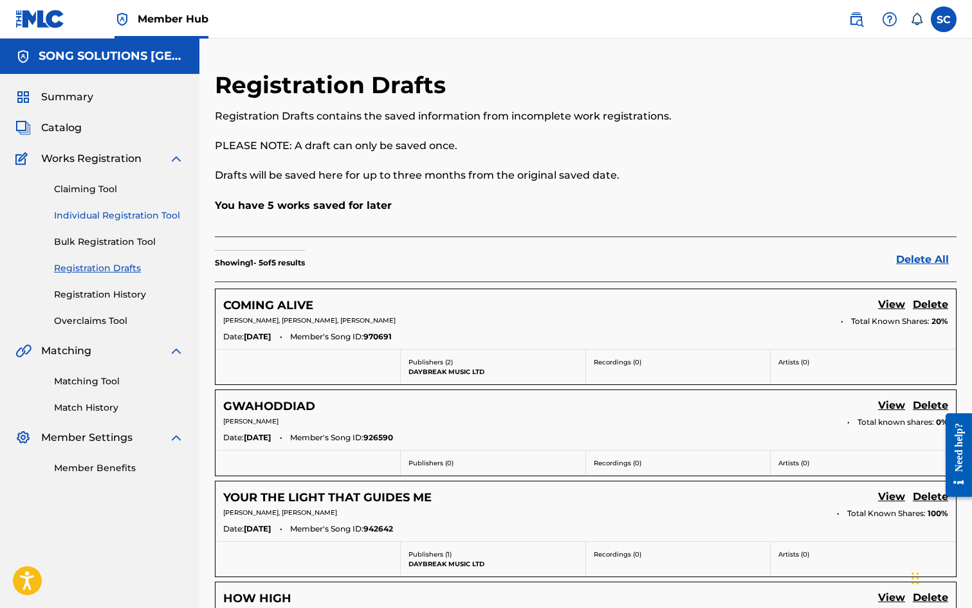
click at [97, 213] on link "Individual Registration Tool" at bounding box center [119, 216] width 130 height 14
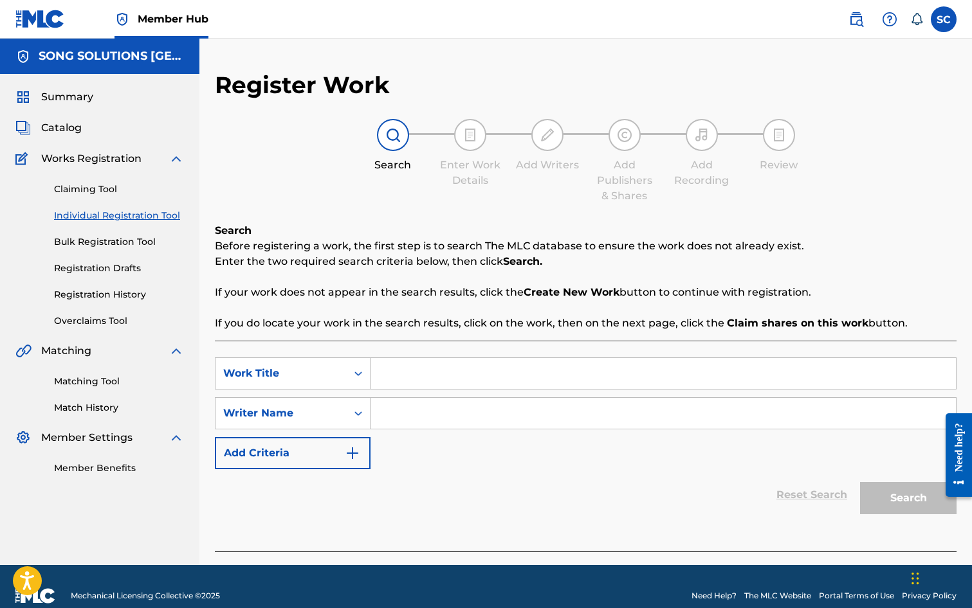
click at [423, 367] on input "Search Form" at bounding box center [662, 373] width 585 height 31
type input "NO TREE FOR CHRISTMAS"
drag, startPoint x: 433, startPoint y: 406, endPoint x: 435, endPoint y: 397, distance: 9.4
click at [435, 405] on input "Search Form" at bounding box center [662, 413] width 585 height 31
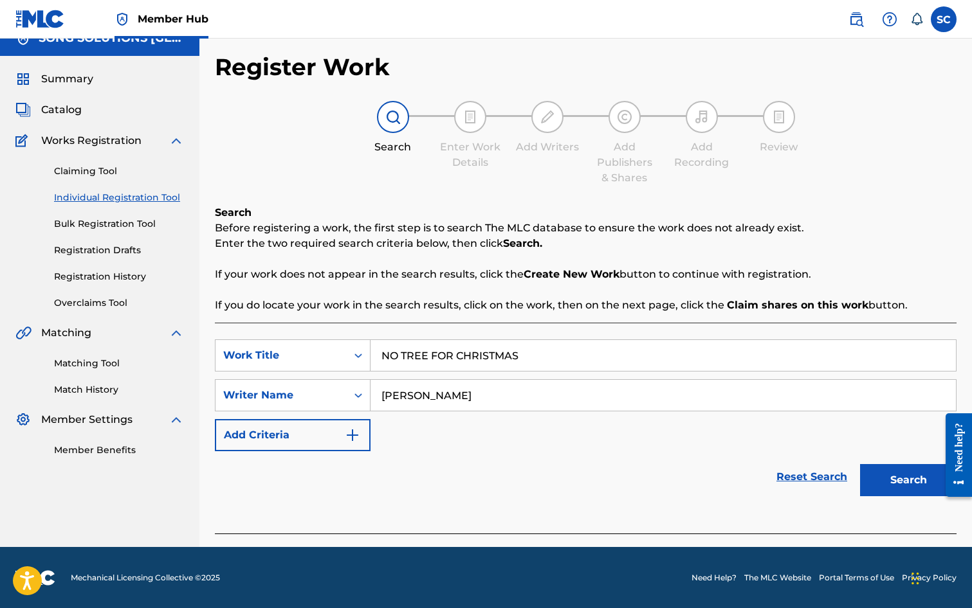
scroll to position [19, 0]
type input "[PERSON_NAME]"
click at [900, 480] on button "Search" at bounding box center [908, 480] width 96 height 32
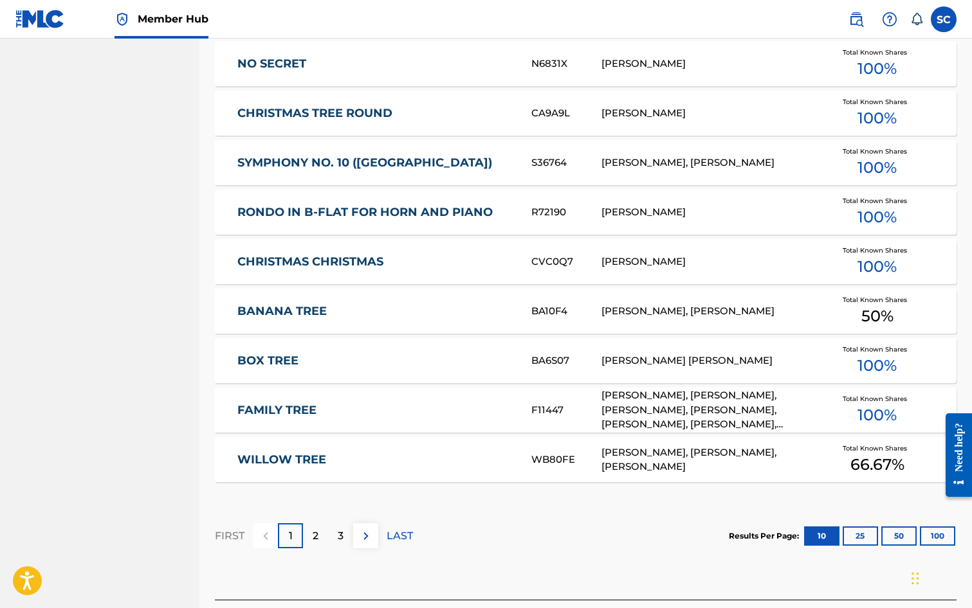
scroll to position [708, 0]
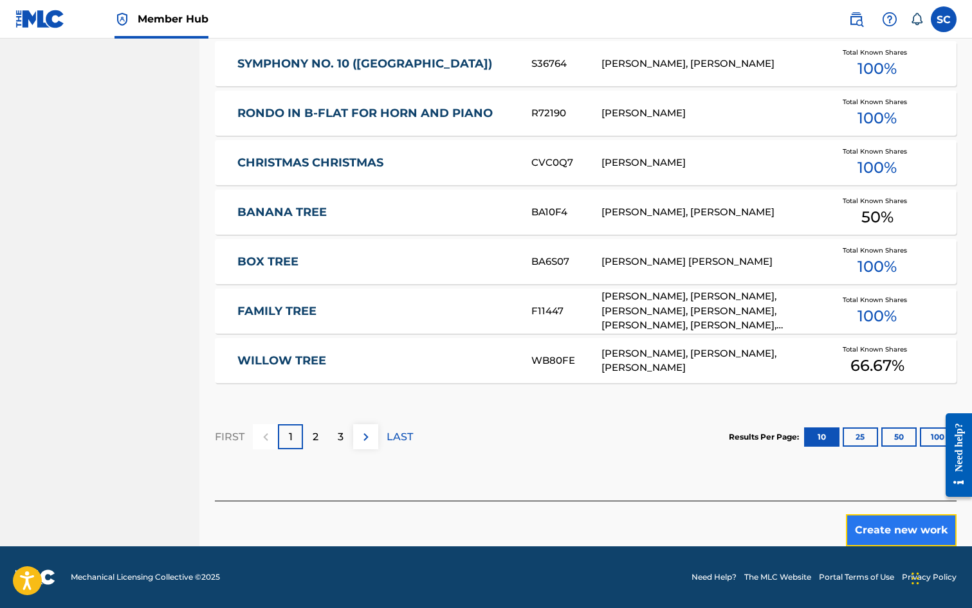
click at [896, 531] on button "Create new work" at bounding box center [901, 531] width 111 height 32
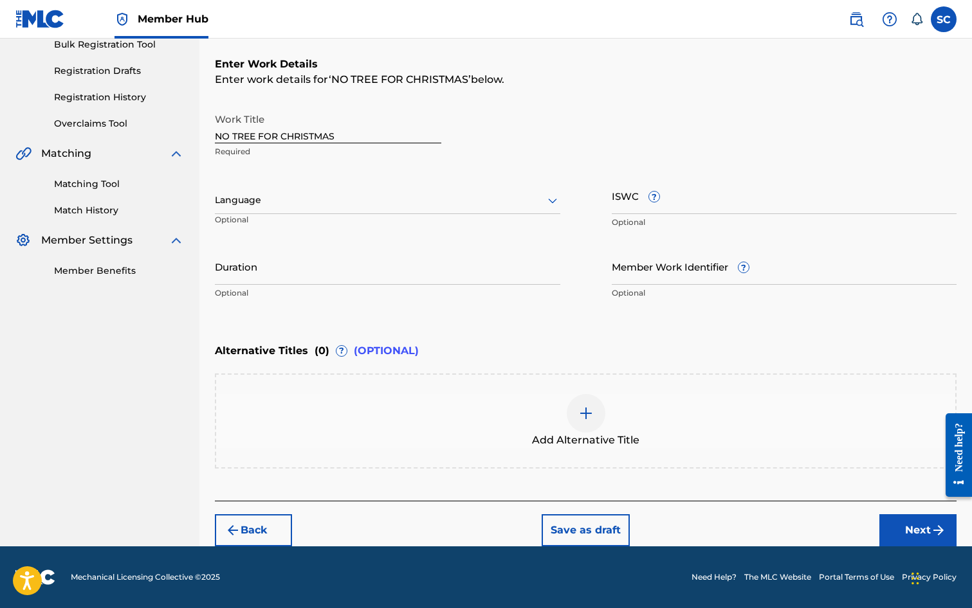
scroll to position [197, 0]
click at [640, 271] on input "Member Work Identifier ?" at bounding box center [784, 266] width 345 height 37
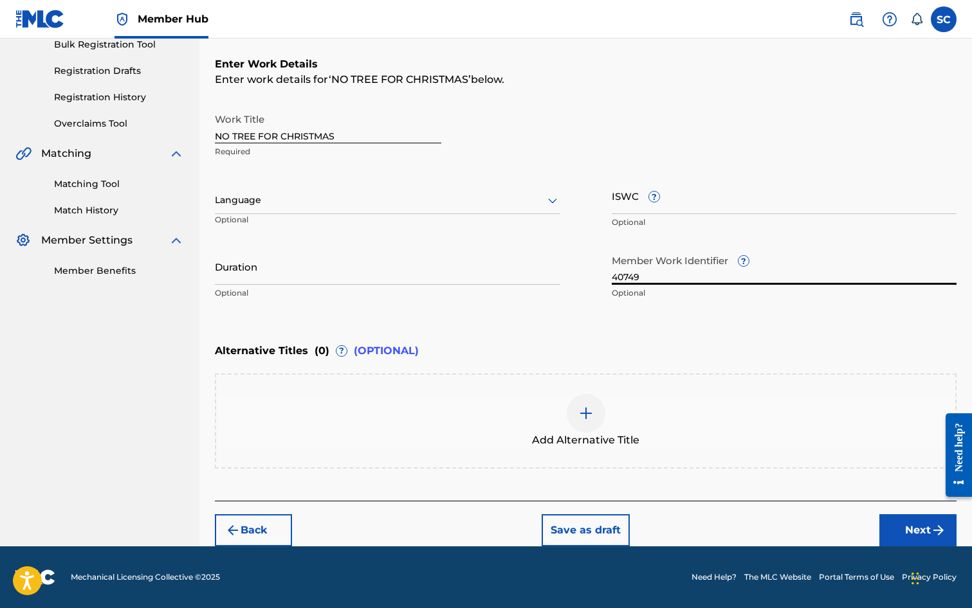
type input "40749"
click at [625, 202] on input "ISWC ?" at bounding box center [784, 196] width 345 height 37
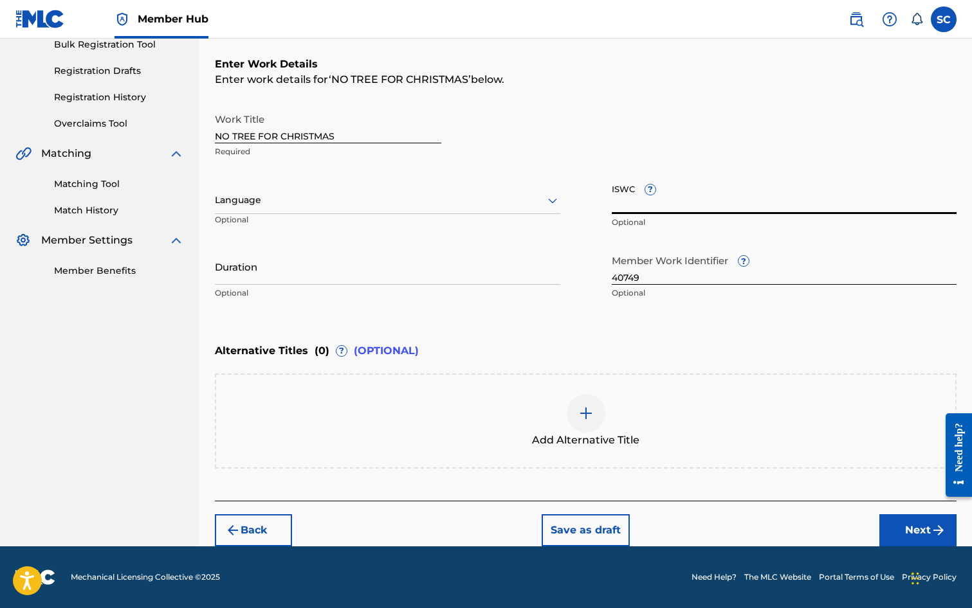
paste input "T-010.027.607-0"
type input "T-010.027.607-0"
click at [920, 530] on button "Next" at bounding box center [917, 531] width 77 height 32
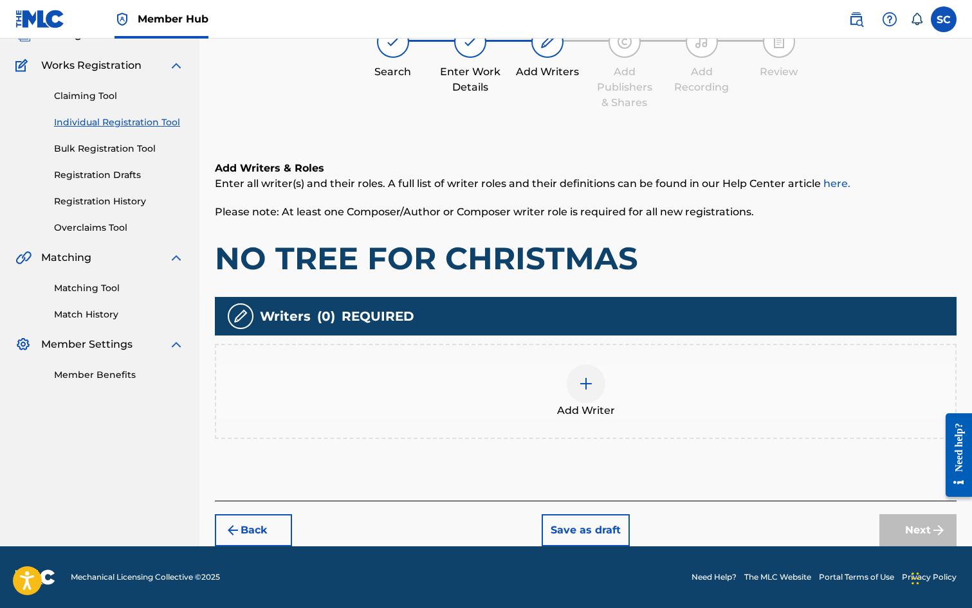
scroll to position [58, 0]
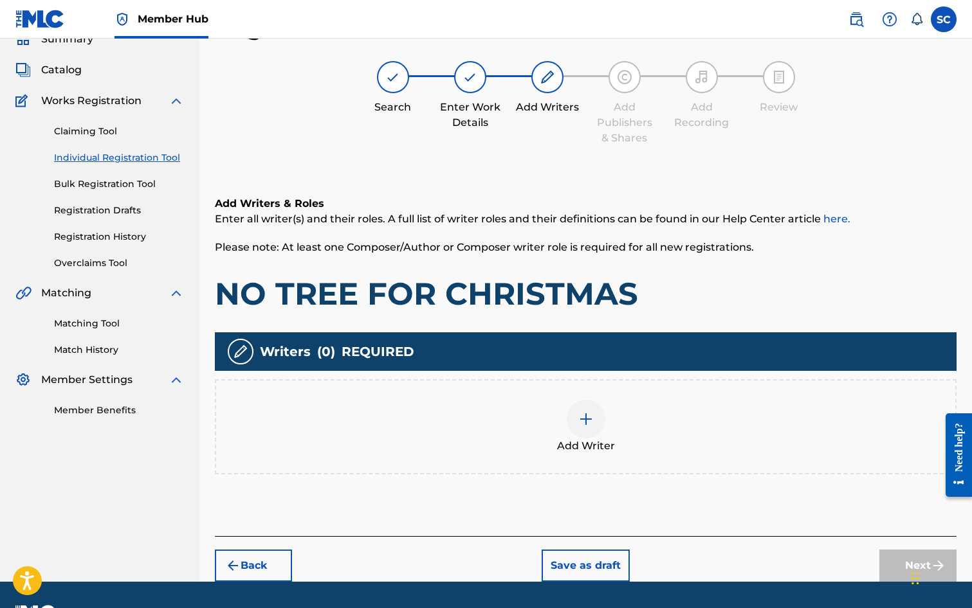
click at [585, 422] on img at bounding box center [585, 419] width 15 height 15
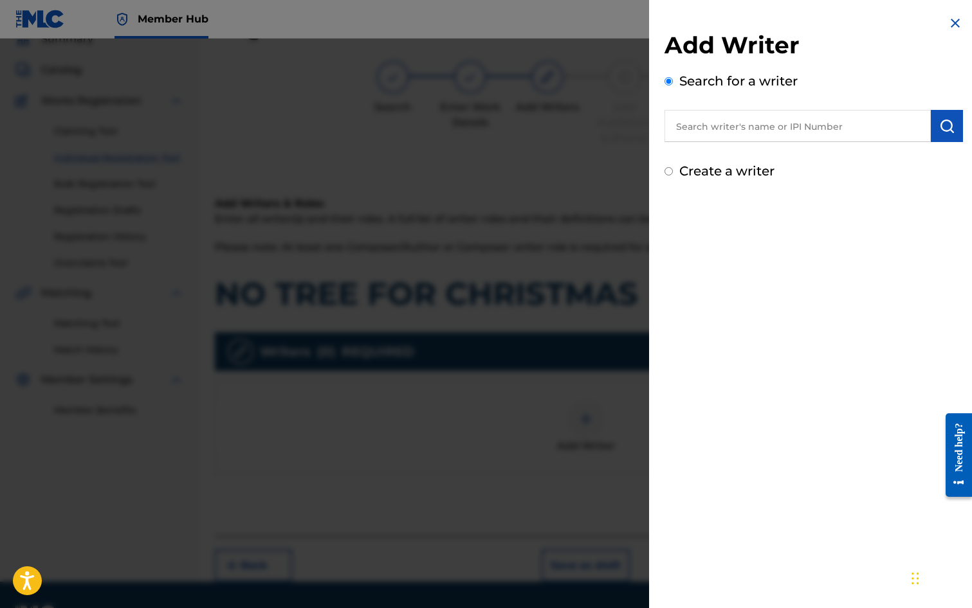
drag, startPoint x: 712, startPoint y: 129, endPoint x: 709, endPoint y: 121, distance: 9.0
click at [712, 128] on input "text" at bounding box center [797, 126] width 266 height 32
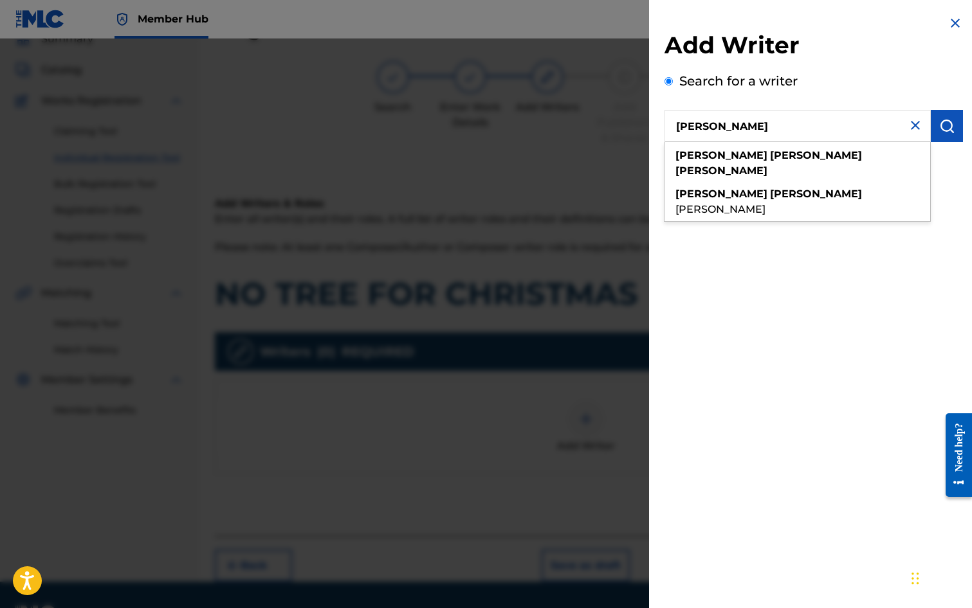
type input "[PERSON_NAME]"
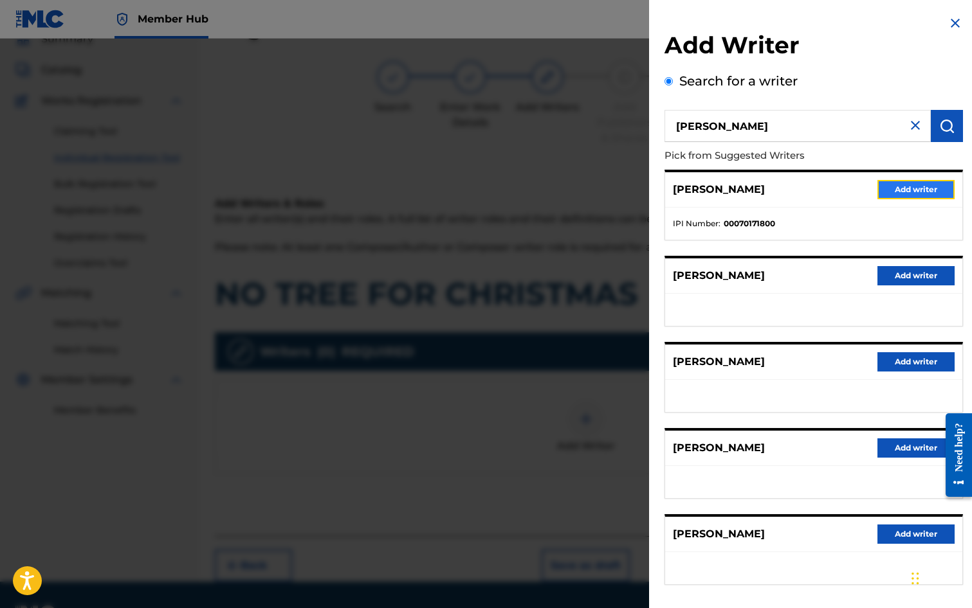
click at [882, 190] on button "Add writer" at bounding box center [915, 189] width 77 height 19
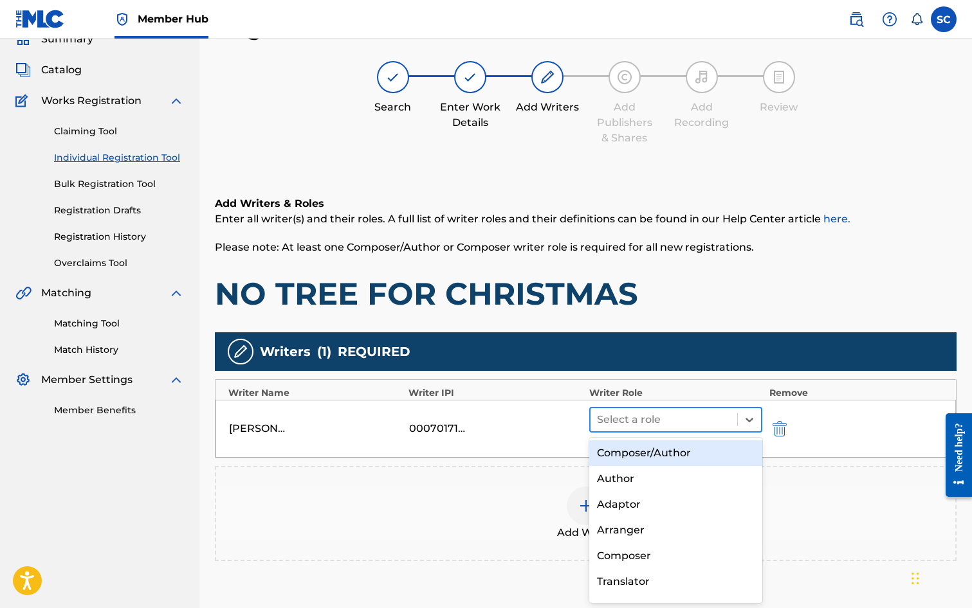
click at [627, 418] on div at bounding box center [664, 420] width 134 height 18
click at [625, 453] on div "Composer/Author" at bounding box center [676, 454] width 174 height 26
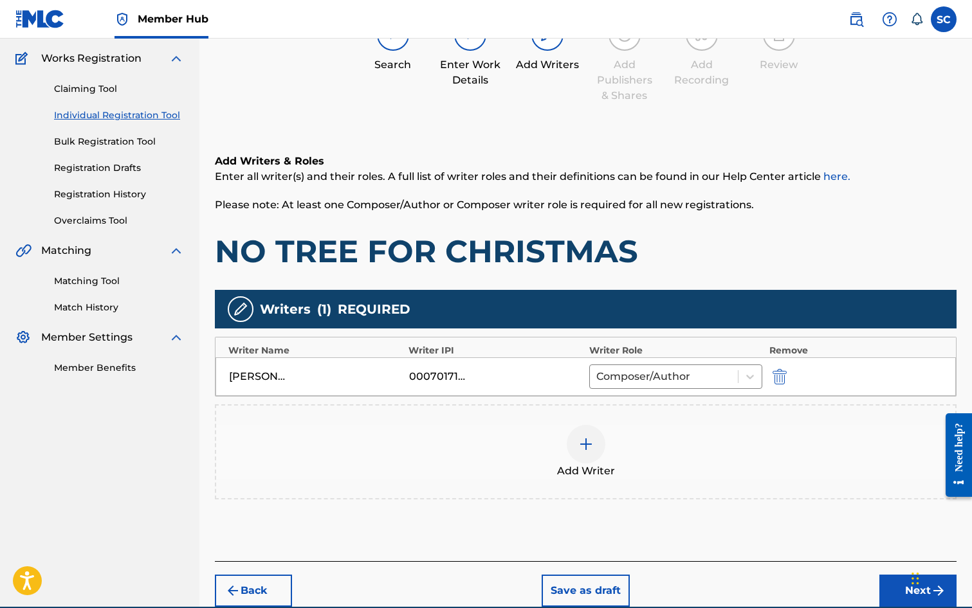
scroll to position [161, 0]
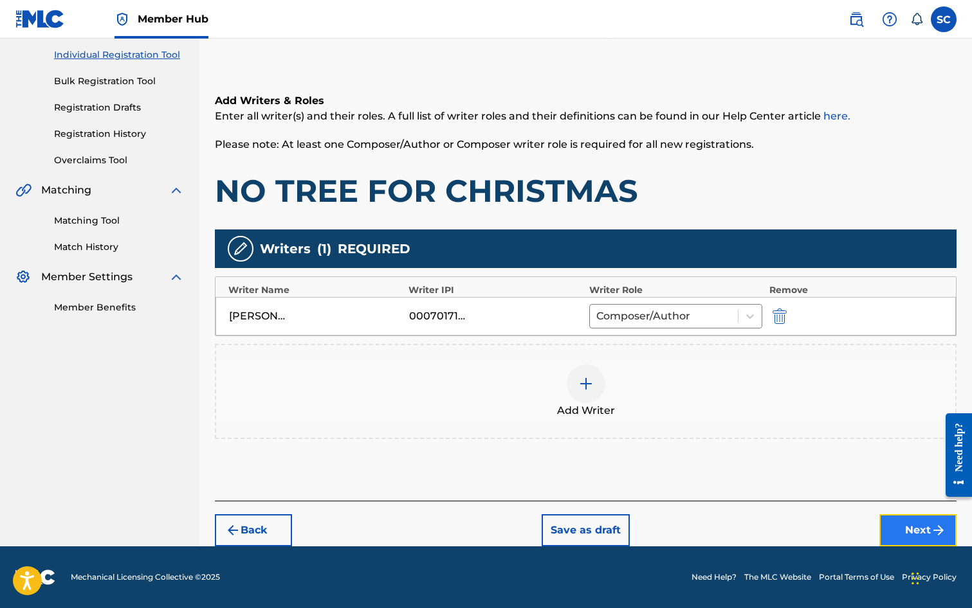
click at [914, 530] on button "Next" at bounding box center [917, 531] width 77 height 32
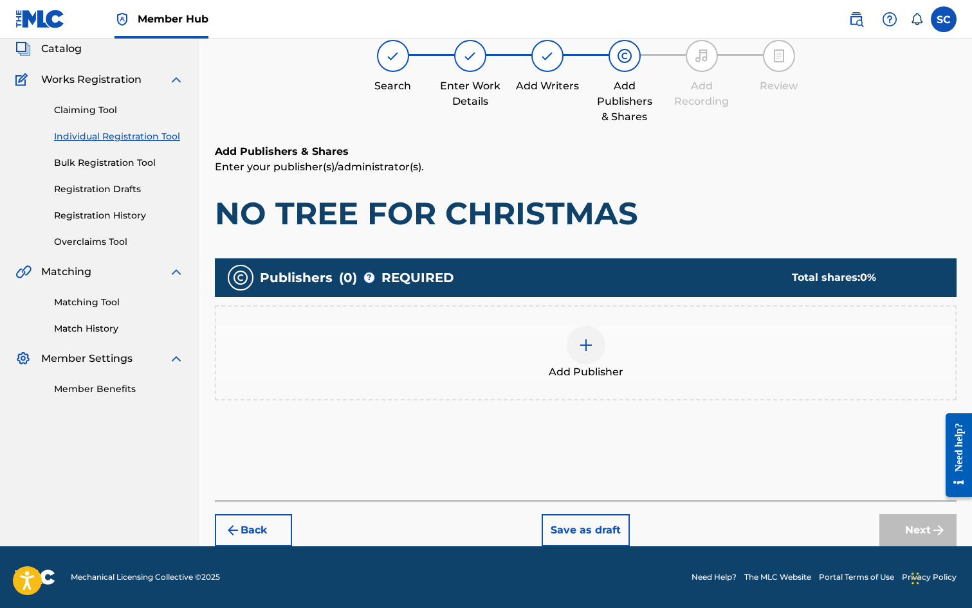
scroll to position [58, 0]
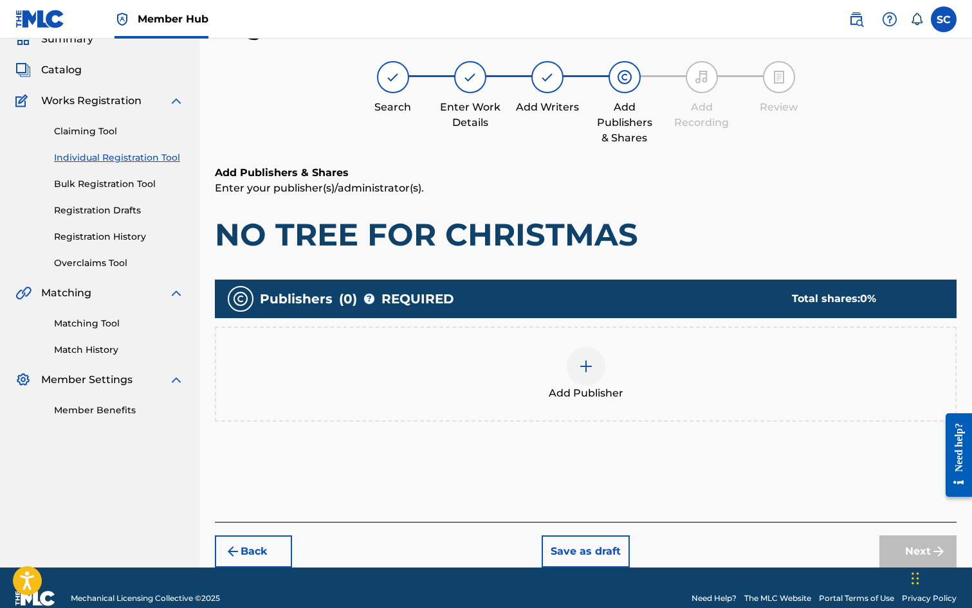
click at [581, 372] on img at bounding box center [585, 366] width 15 height 15
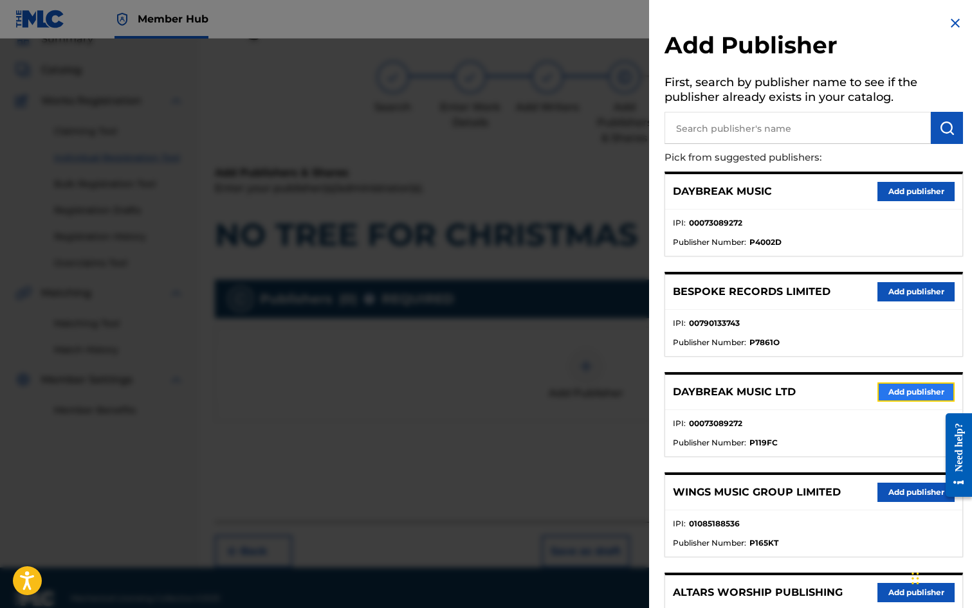
click at [890, 392] on button "Add publisher" at bounding box center [915, 392] width 77 height 19
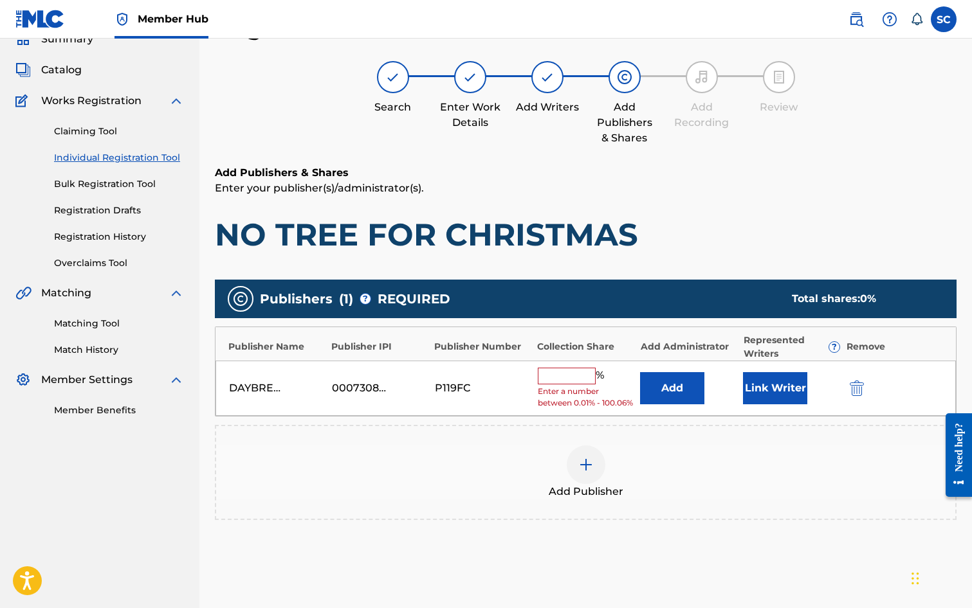
click at [551, 372] on input "text" at bounding box center [567, 376] width 58 height 17
type input "100"
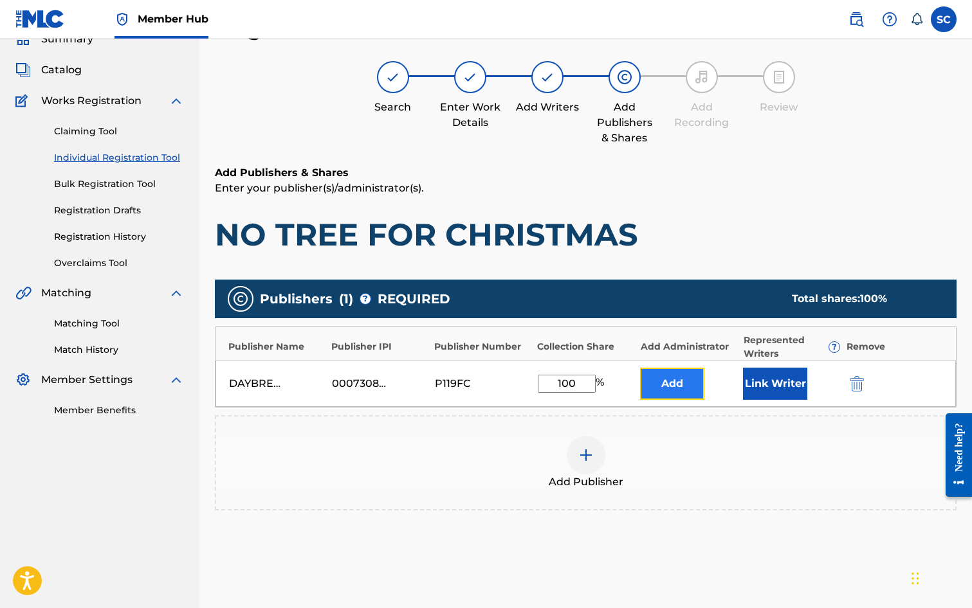
click at [675, 393] on button "Add" at bounding box center [672, 384] width 64 height 32
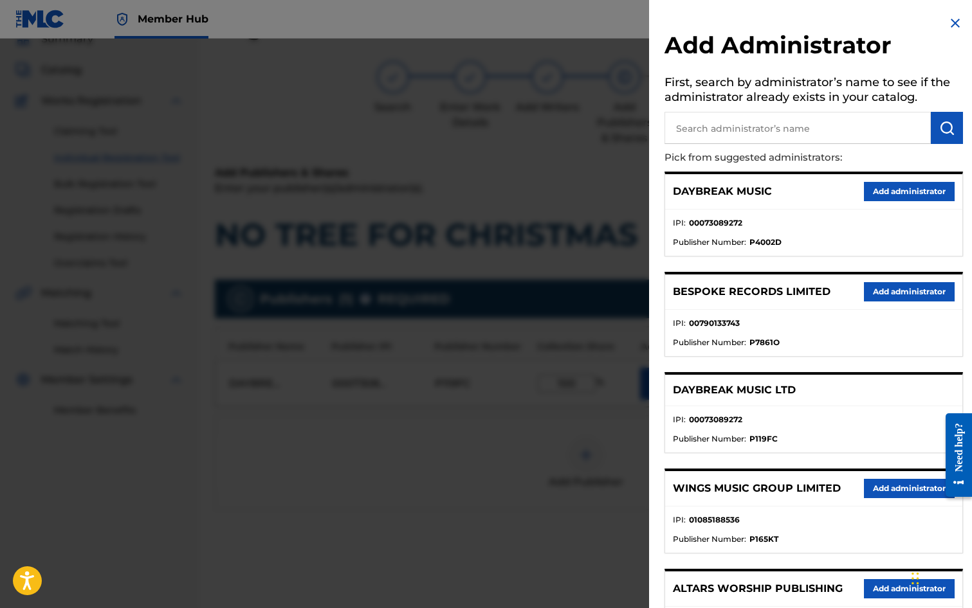
click at [711, 127] on input "text" at bounding box center [797, 128] width 266 height 32
type input "SONG SOLUTIONS"
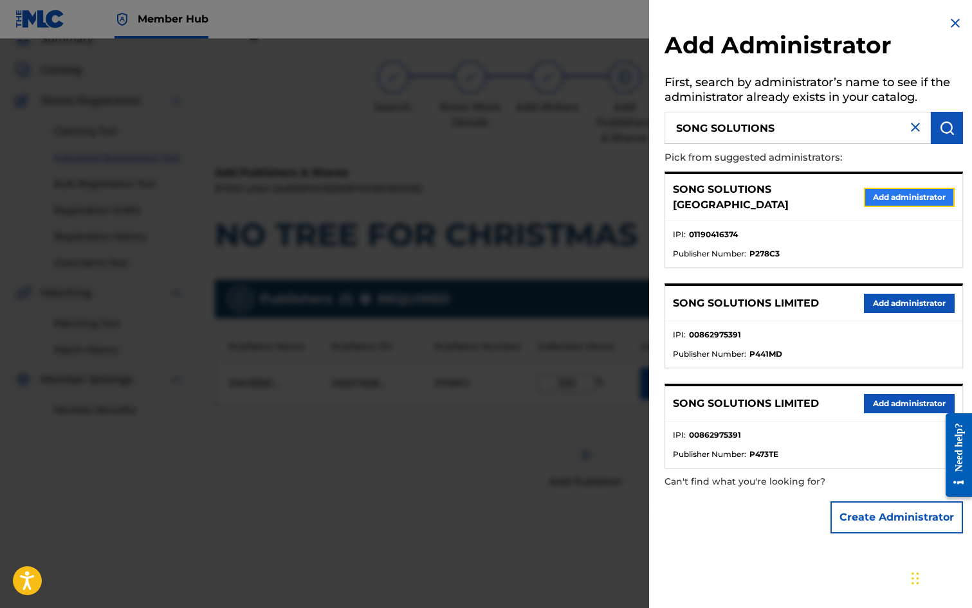
click at [897, 190] on button "Add administrator" at bounding box center [909, 197] width 91 height 19
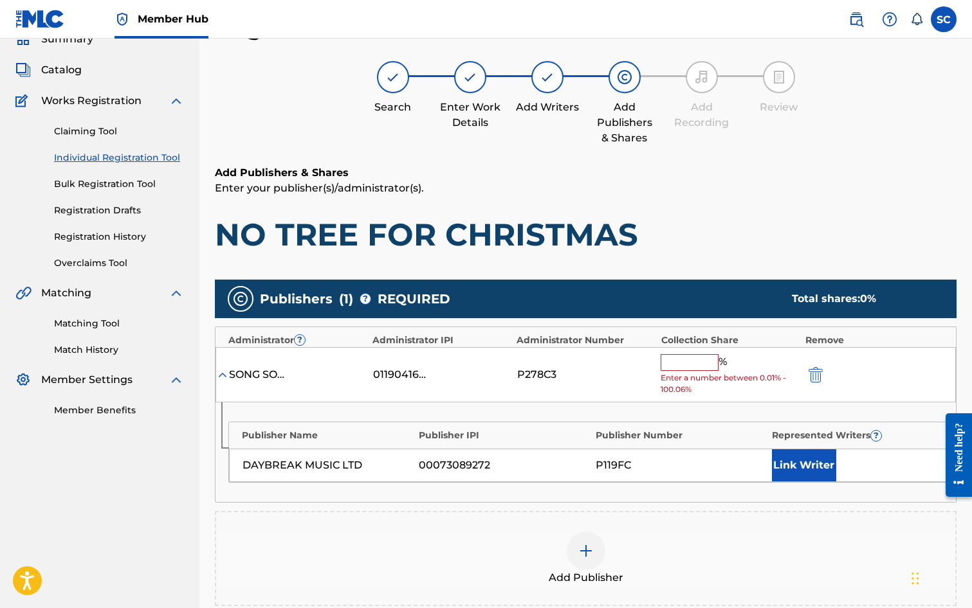
click at [671, 360] on input "text" at bounding box center [690, 362] width 58 height 17
type input "100"
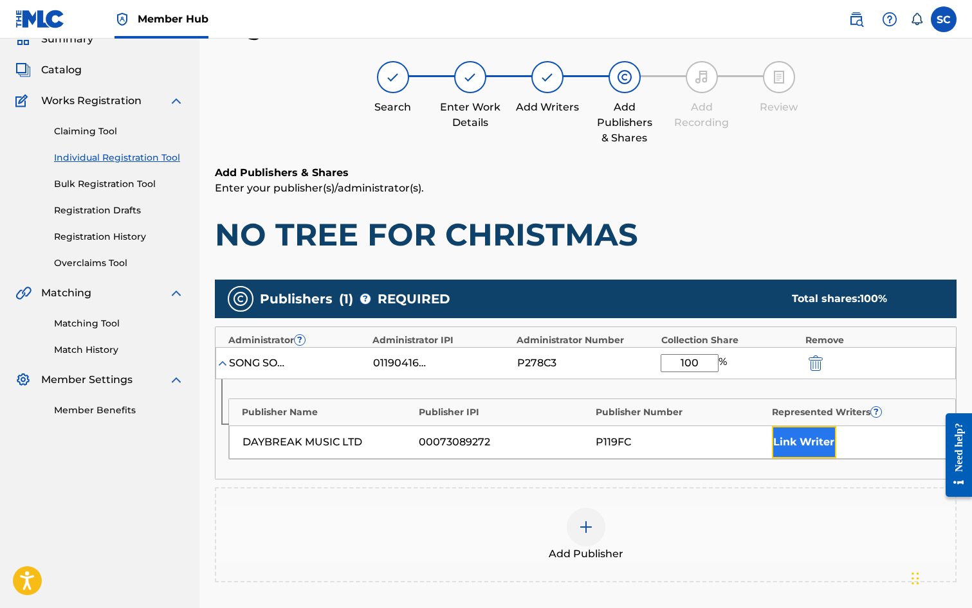
click at [795, 442] on button "Link Writer" at bounding box center [804, 442] width 64 height 32
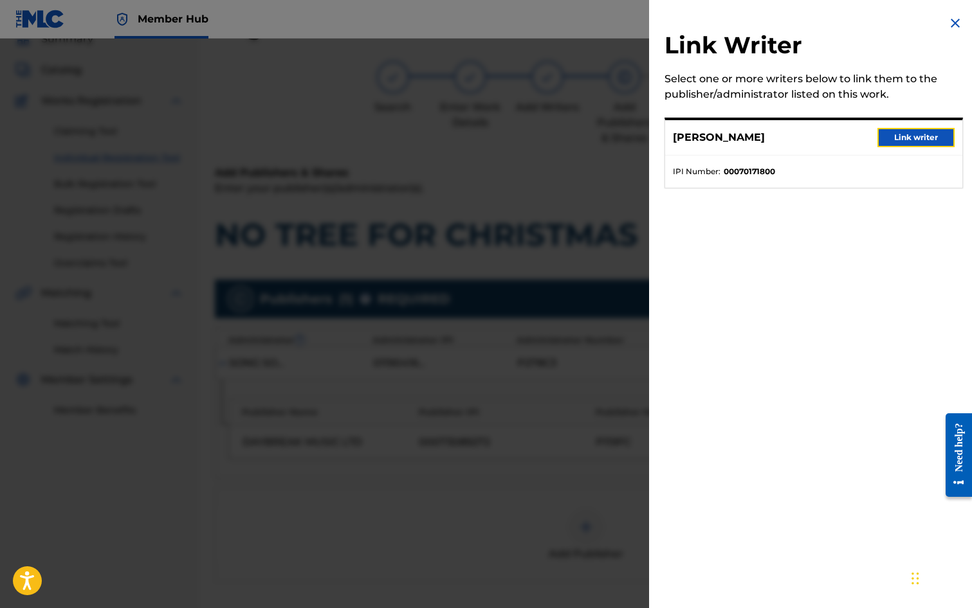
click at [894, 139] on button "Link writer" at bounding box center [915, 137] width 77 height 19
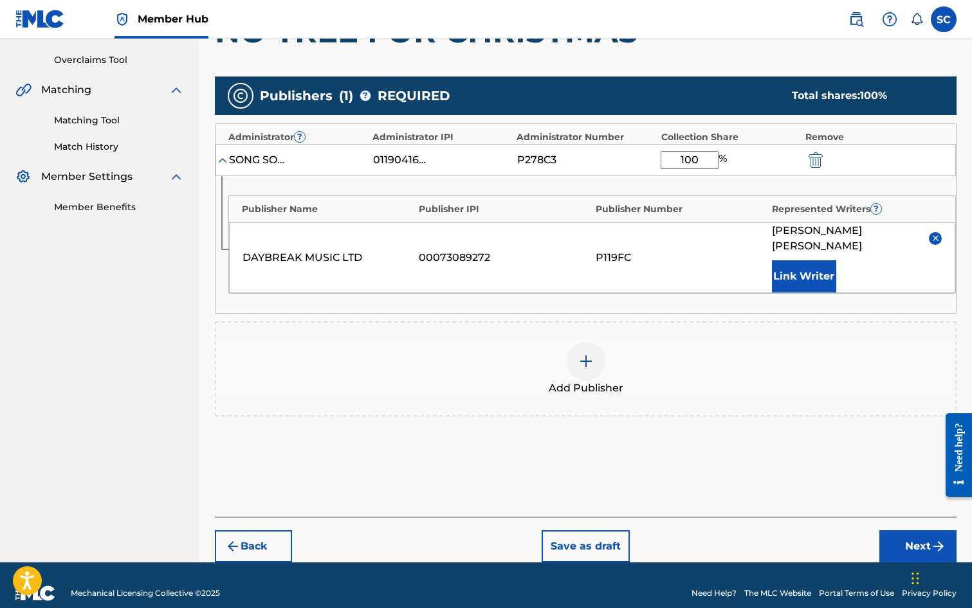
scroll to position [262, 0]
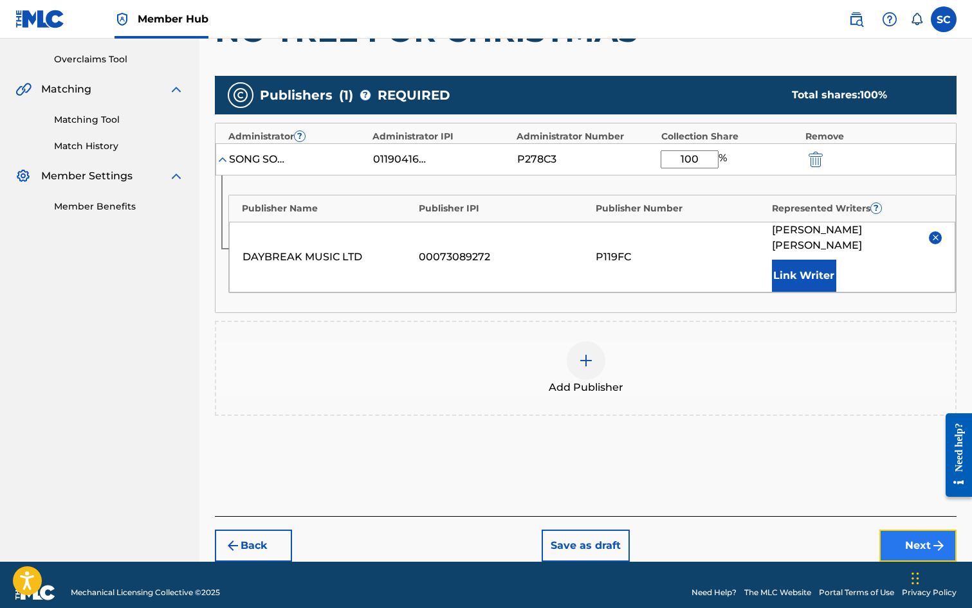
click at [915, 530] on button "Next" at bounding box center [917, 546] width 77 height 32
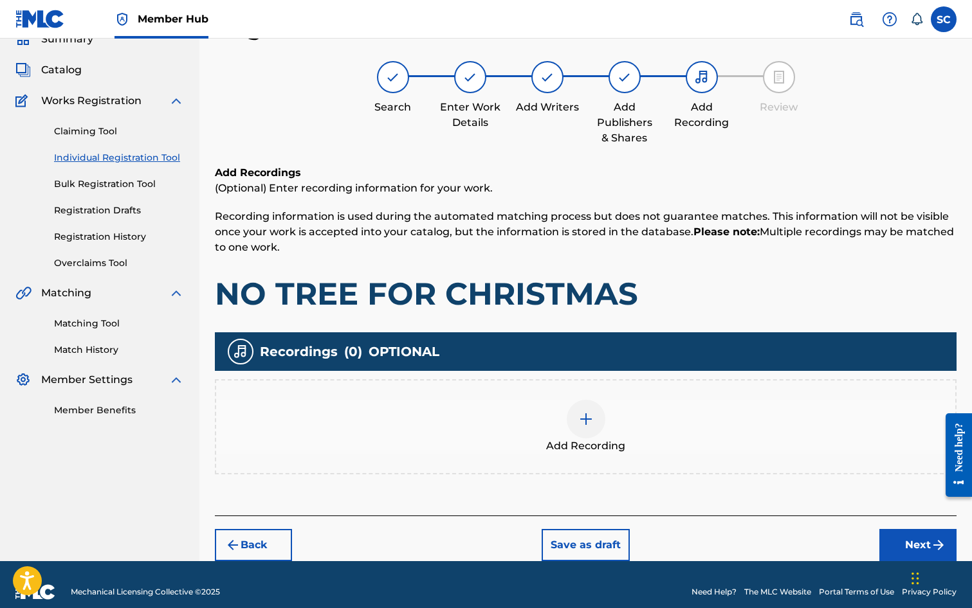
click at [587, 419] on img at bounding box center [585, 419] width 15 height 15
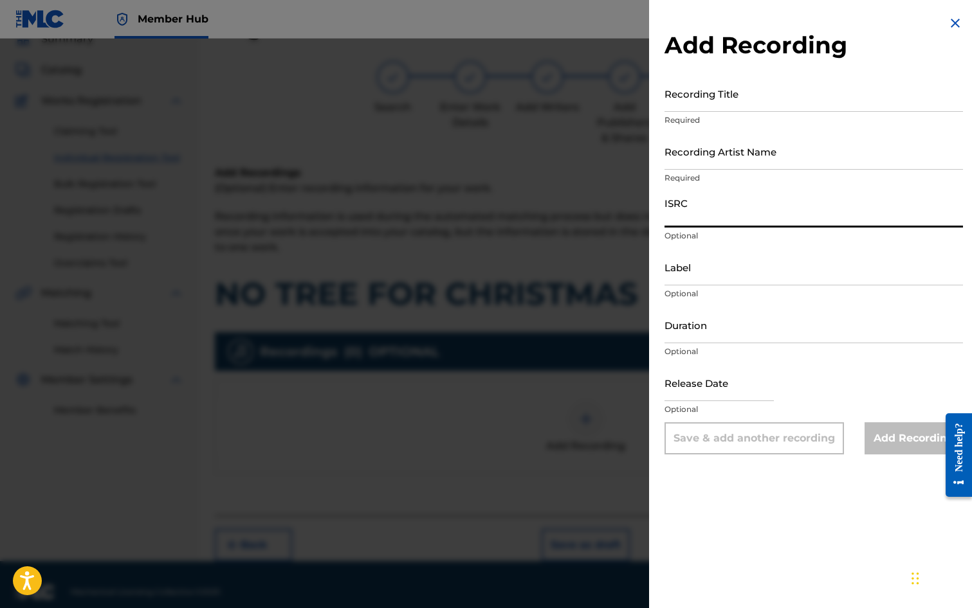
click at [695, 210] on input "ISRC" at bounding box center [813, 209] width 298 height 37
paste input "GBDPR1202535"
type input "GBDPR1202535"
click at [694, 89] on input "Recording Title" at bounding box center [813, 93] width 298 height 37
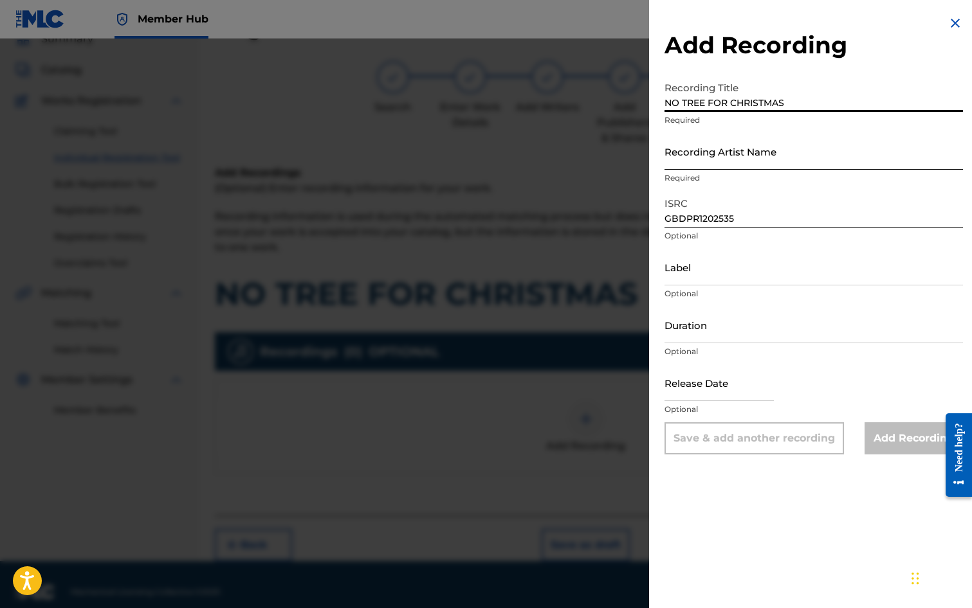
type input "NO TREE FOR CHRISTMAS"
click at [742, 154] on input "Recording Artist Name" at bounding box center [813, 151] width 298 height 37
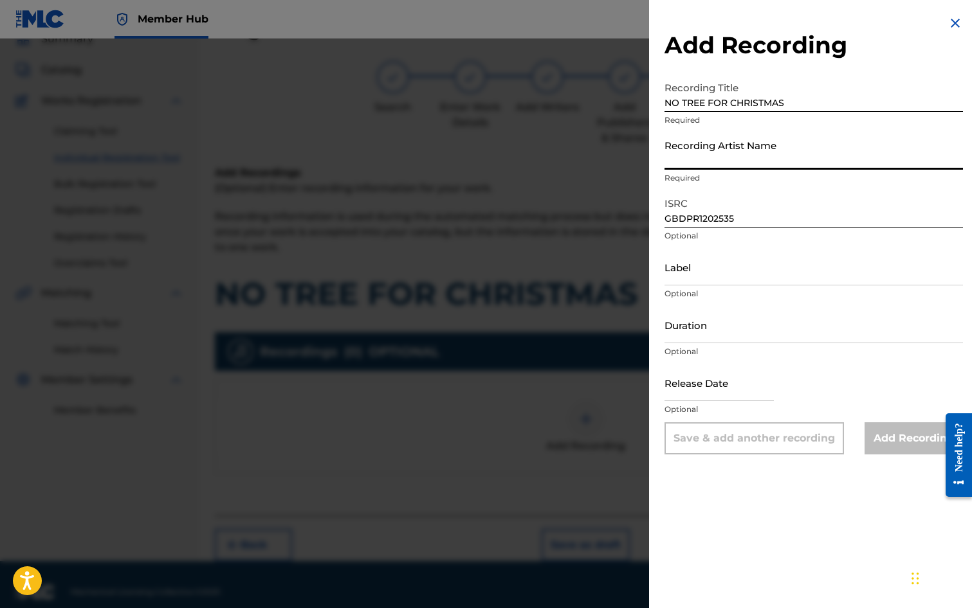
type input "ME TOO!"
type input "02:48"
type input "[DATE]"
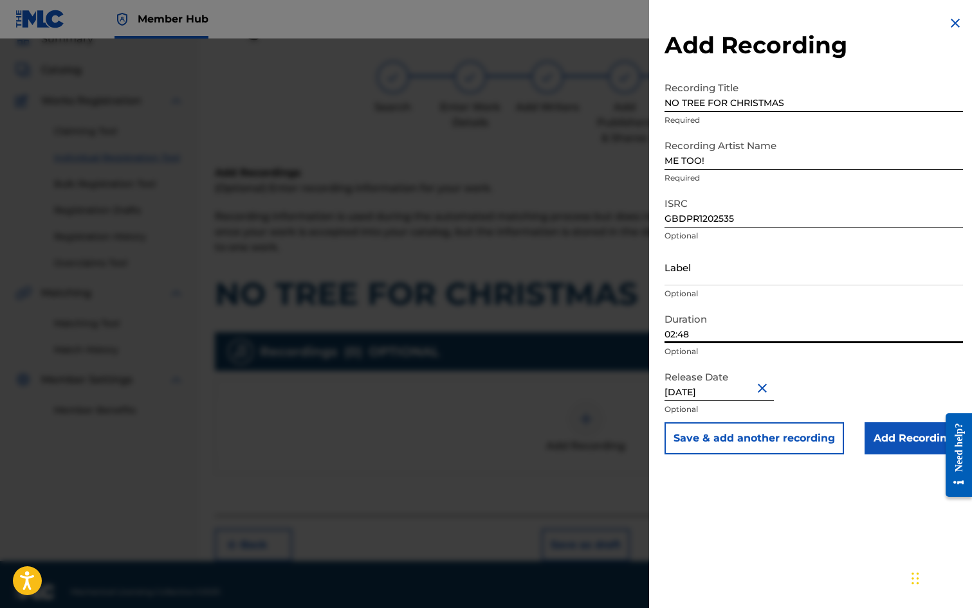
drag, startPoint x: 705, startPoint y: 333, endPoint x: 646, endPoint y: 338, distance: 58.8
click at [646, 338] on div "Add Recording Recording Title NO TREE FOR CHRISTMAS Required Recording Artist N…" at bounding box center [486, 324] width 972 height 570
type input "03:26"
drag, startPoint x: 882, startPoint y: 441, endPoint x: 871, endPoint y: 446, distance: 12.1
click at [883, 439] on input "Add Recording" at bounding box center [913, 439] width 98 height 32
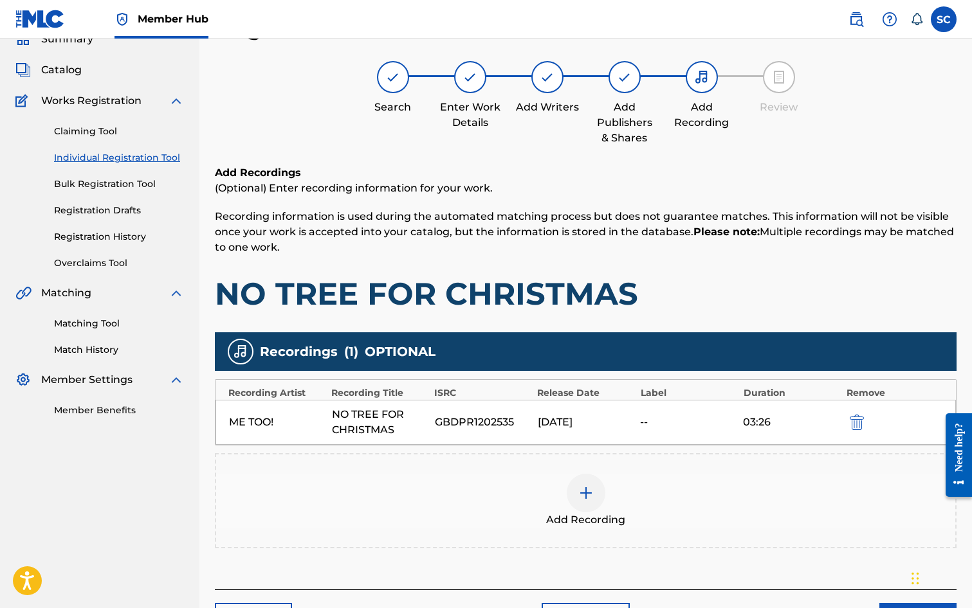
scroll to position [147, 0]
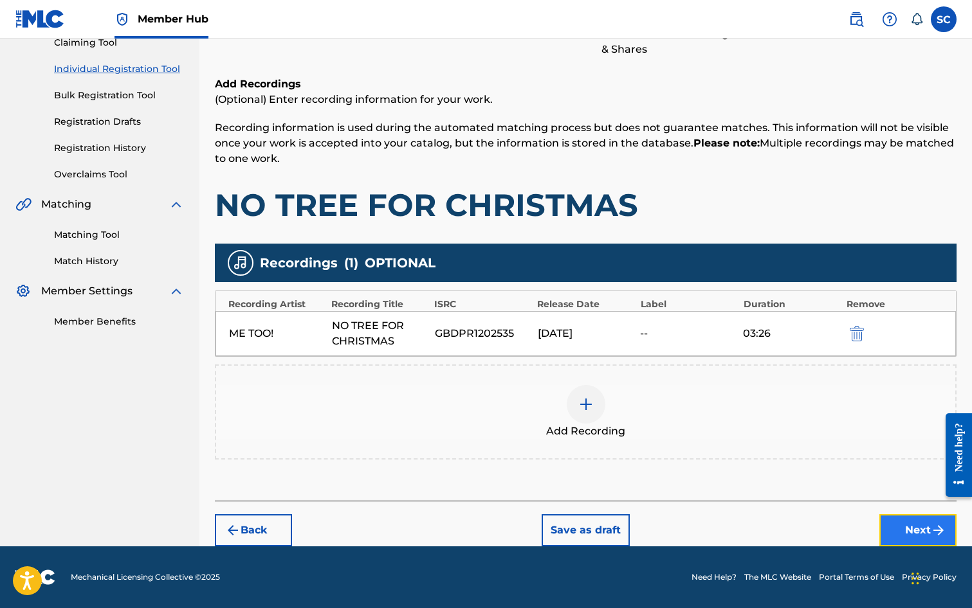
click at [908, 529] on button "Next" at bounding box center [917, 531] width 77 height 32
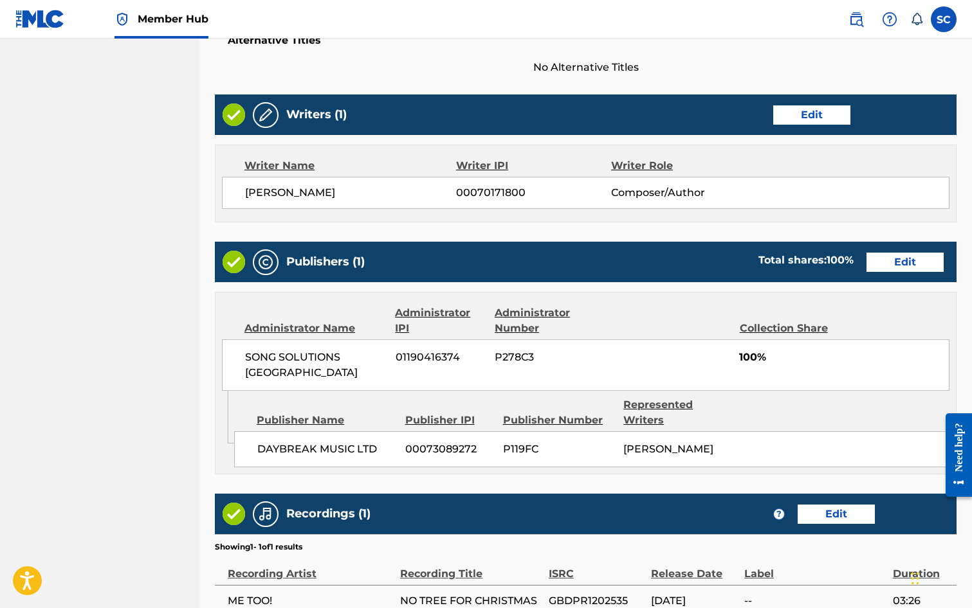
scroll to position [580, 0]
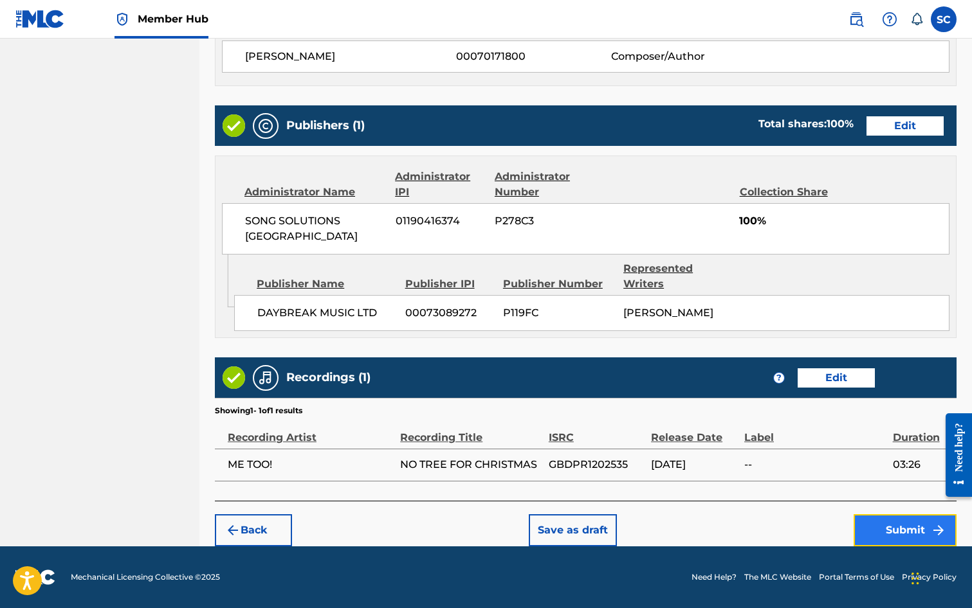
click at [907, 530] on button "Submit" at bounding box center [904, 531] width 103 height 32
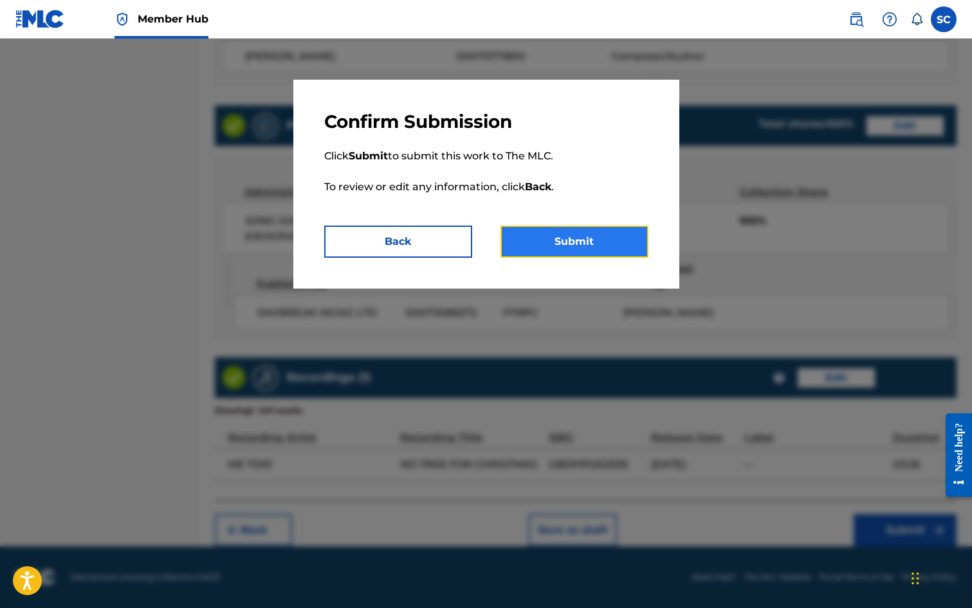
click at [572, 243] on button "Submit" at bounding box center [574, 242] width 148 height 32
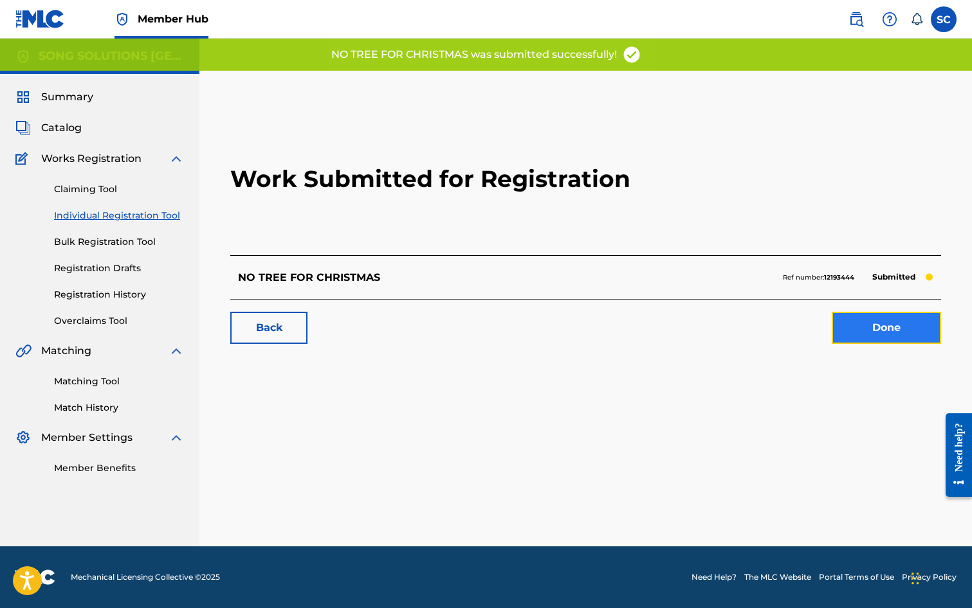
click at [895, 330] on link "Done" at bounding box center [886, 328] width 109 height 32
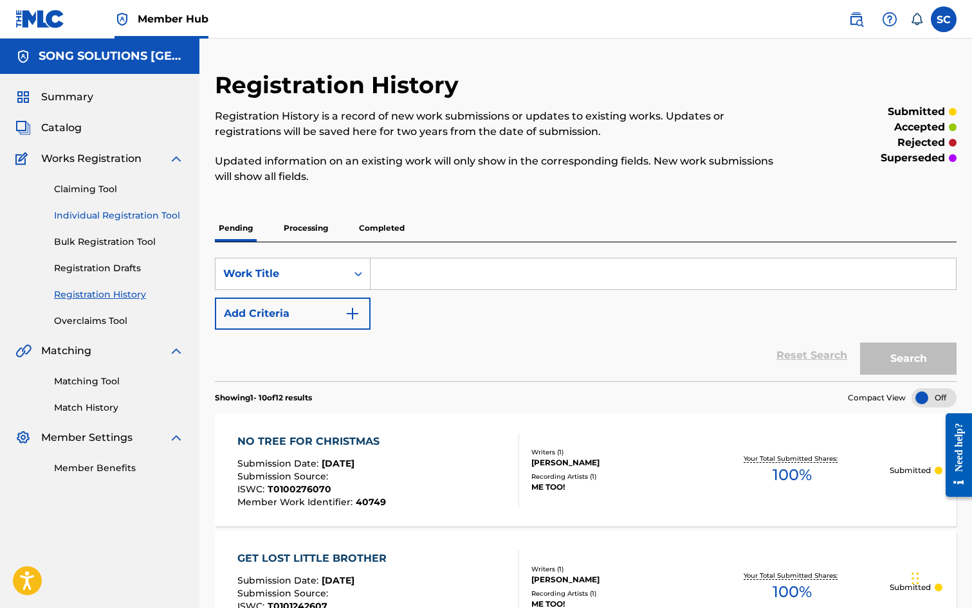
click at [94, 213] on link "Individual Registration Tool" at bounding box center [119, 216] width 130 height 14
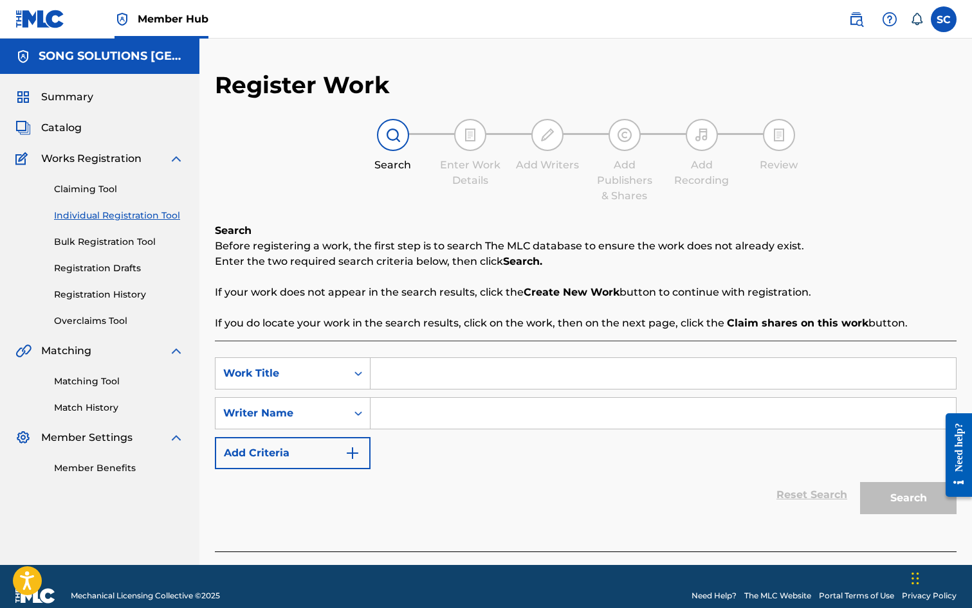
click at [406, 371] on input "Search Form" at bounding box center [662, 373] width 585 height 31
type input "ROCKY KIDS"
click at [412, 412] on input "Search Form" at bounding box center [662, 413] width 585 height 31
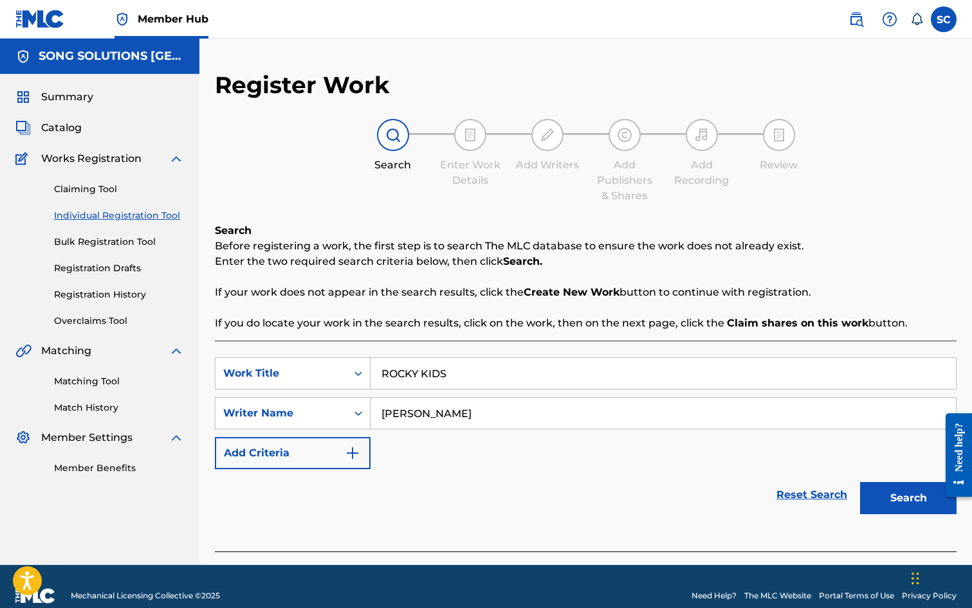
type input "[PERSON_NAME]"
click at [860, 482] on button "Search" at bounding box center [908, 498] width 96 height 32
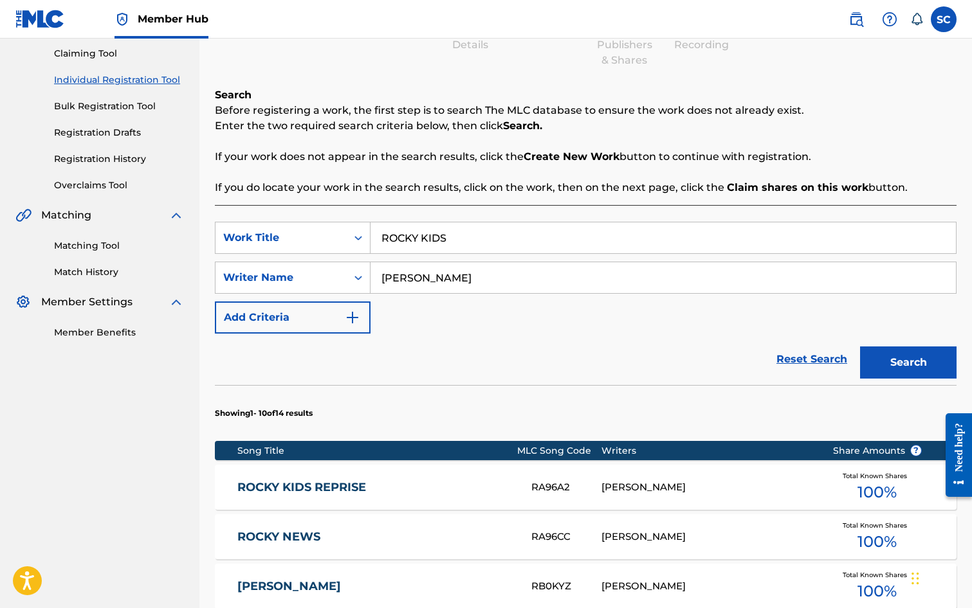
scroll to position [129, 0]
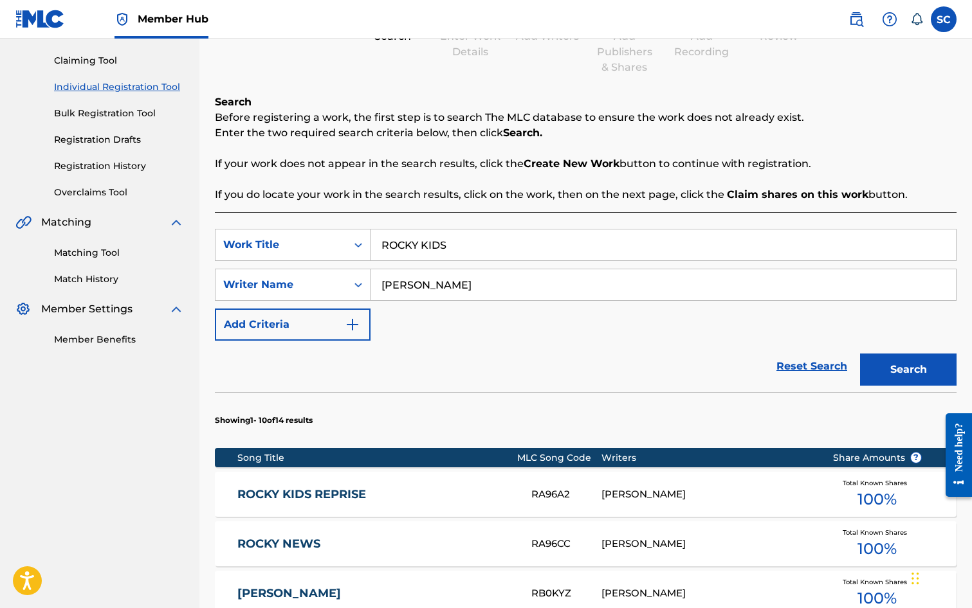
click at [331, 495] on link "ROCKY KIDS REPRISE" at bounding box center [375, 495] width 277 height 15
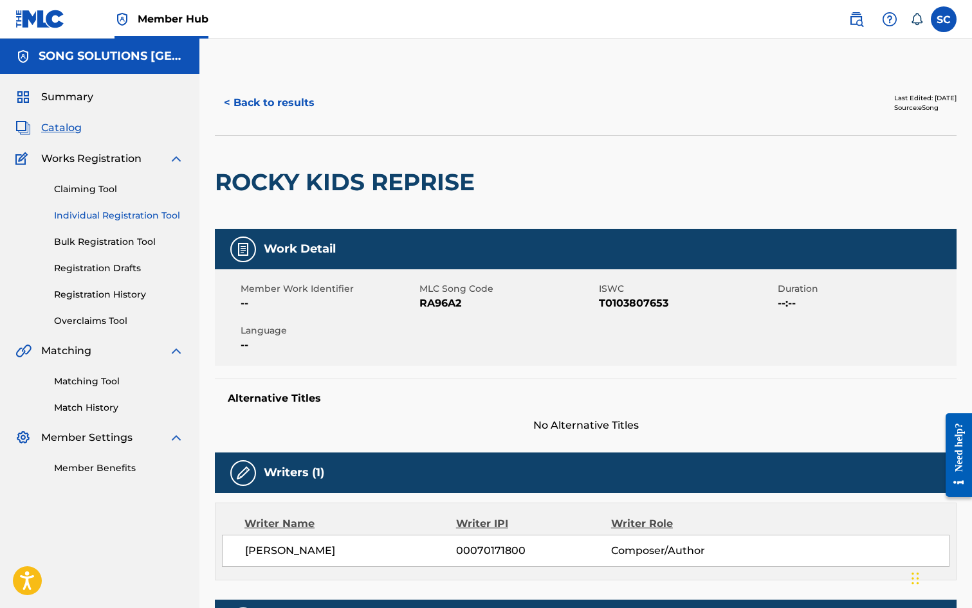
click at [101, 217] on link "Individual Registration Tool" at bounding box center [119, 216] width 130 height 14
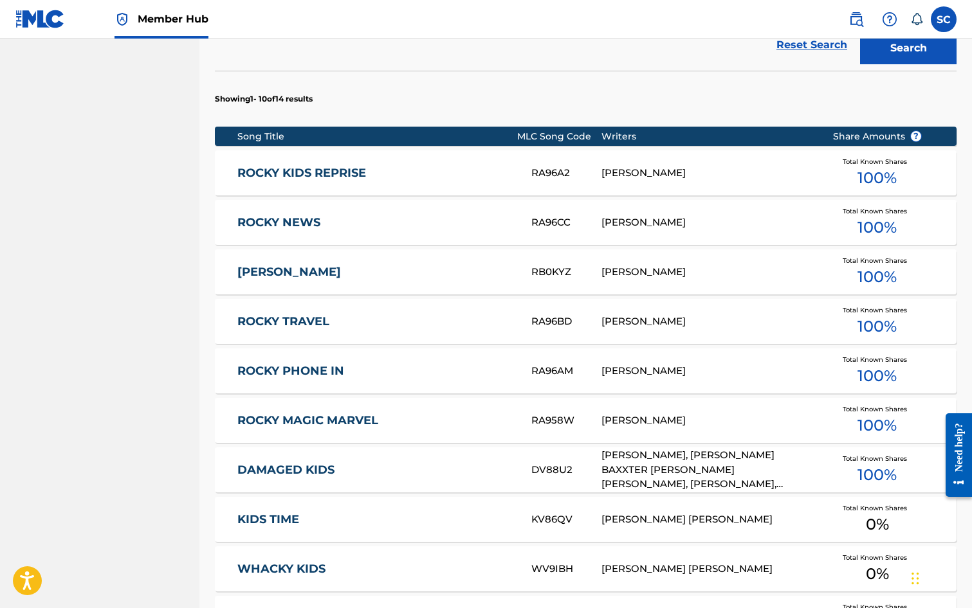
scroll to position [708, 0]
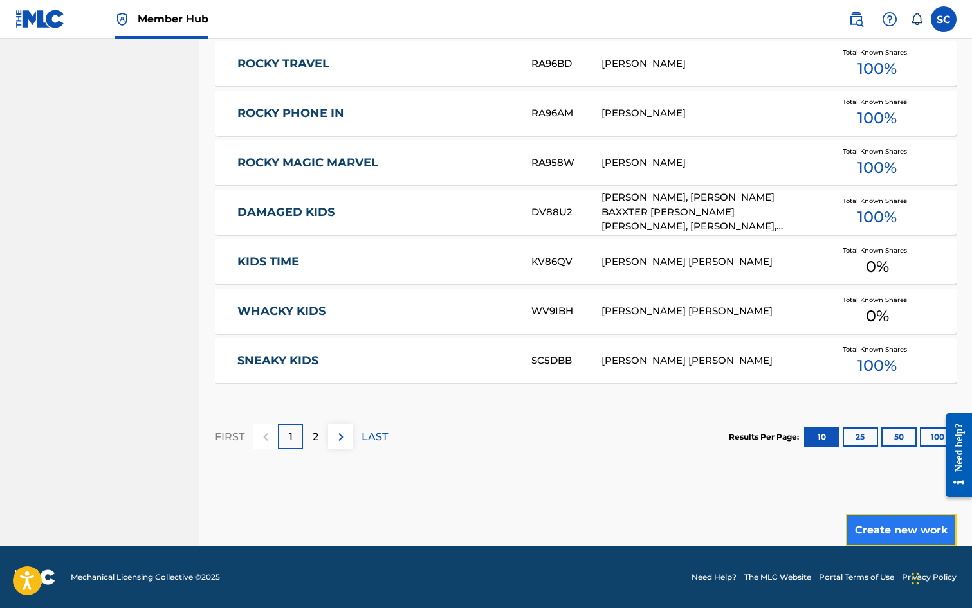
click at [880, 527] on button "Create new work" at bounding box center [901, 531] width 111 height 32
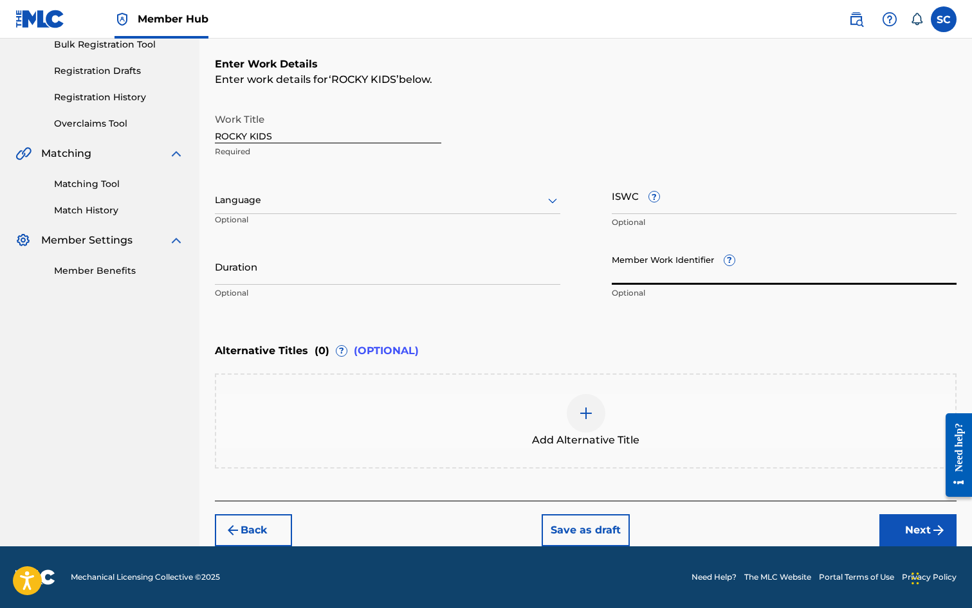
click at [646, 275] on input "Member Work Identifier ?" at bounding box center [784, 266] width 345 height 37
type input "40921"
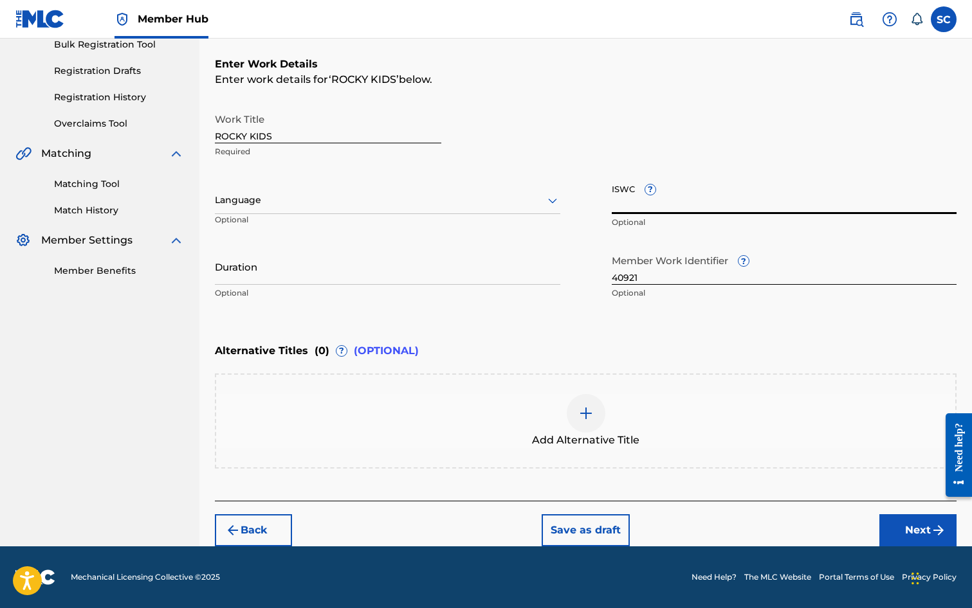
click at [628, 204] on input "ISWC ?" at bounding box center [784, 196] width 345 height 37
paste input "T-010.047.004-9"
type input "T-010.047.004-9"
click at [909, 530] on button "Next" at bounding box center [917, 531] width 77 height 32
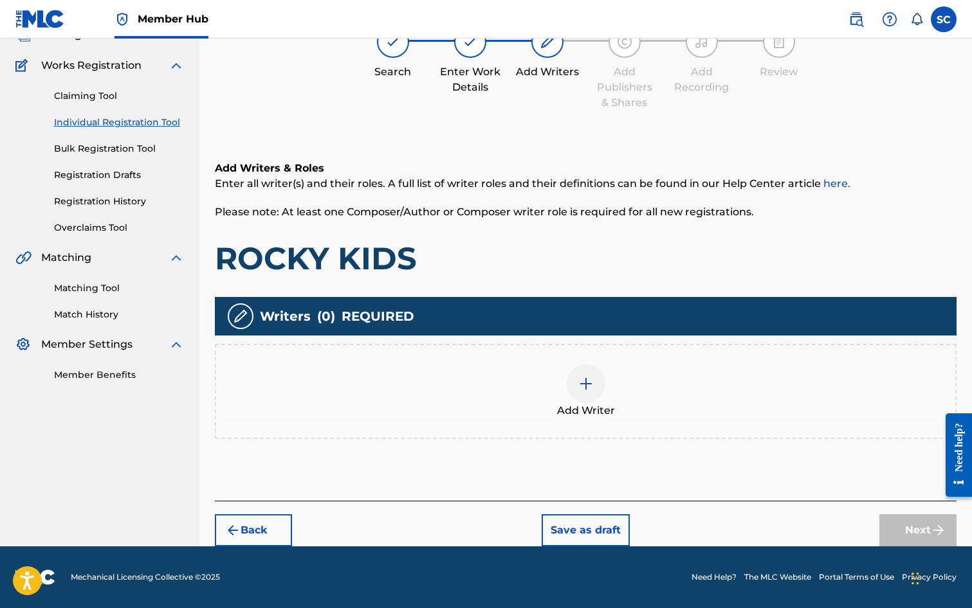
scroll to position [58, 0]
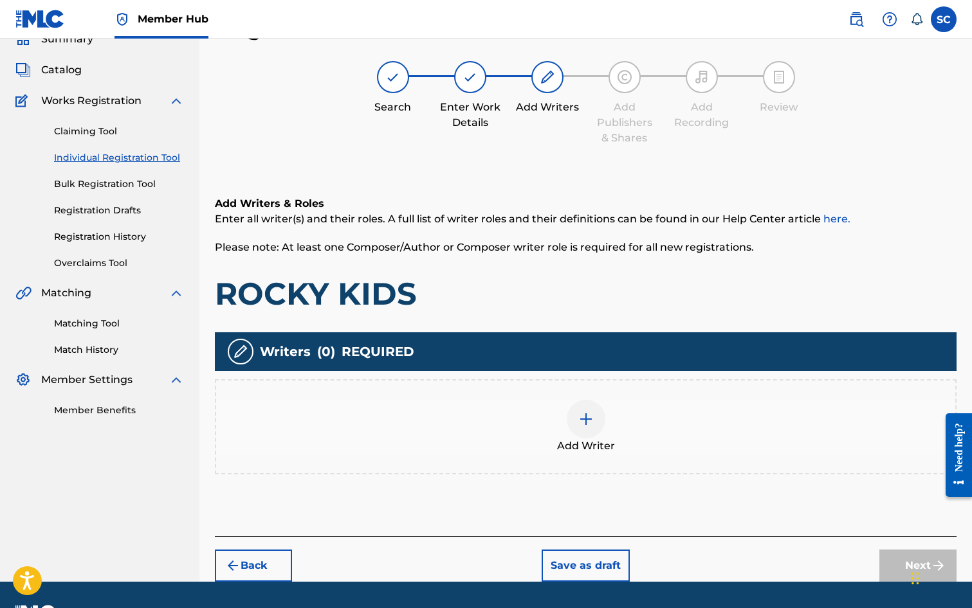
click at [579, 425] on img at bounding box center [585, 419] width 15 height 15
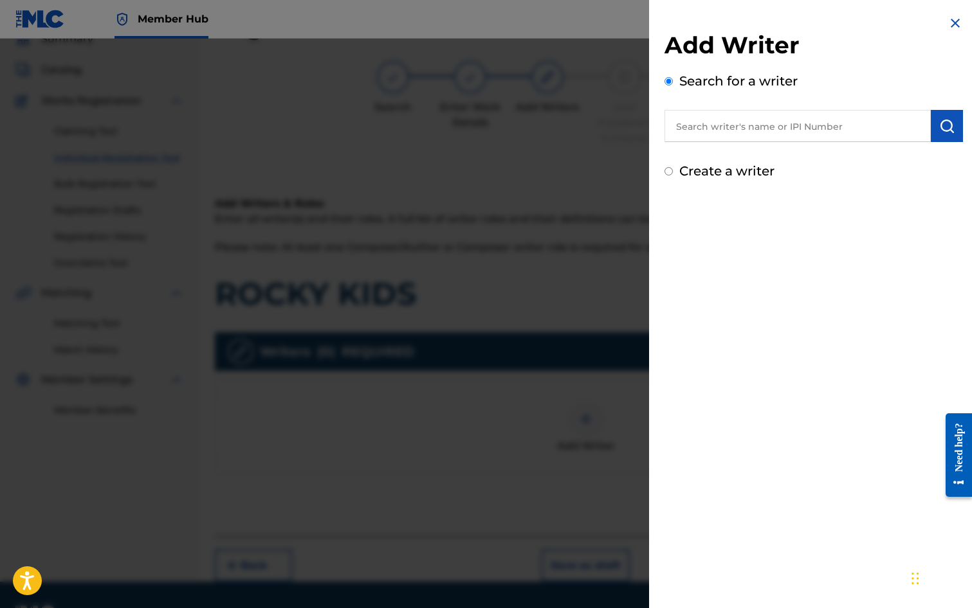
click at [736, 121] on input "text" at bounding box center [797, 126] width 266 height 32
type input "[PERSON_NAME]"
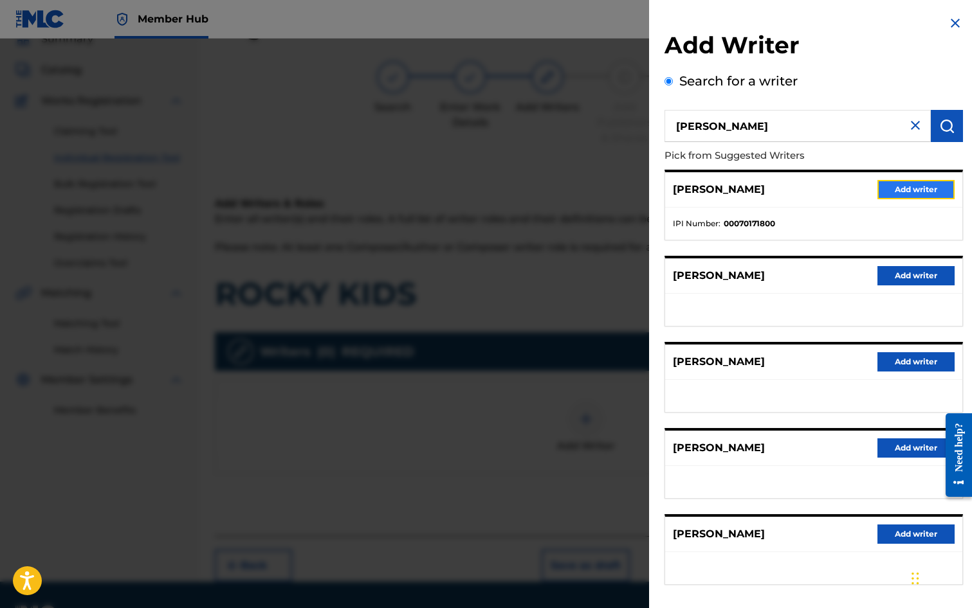
click at [911, 190] on button "Add writer" at bounding box center [915, 189] width 77 height 19
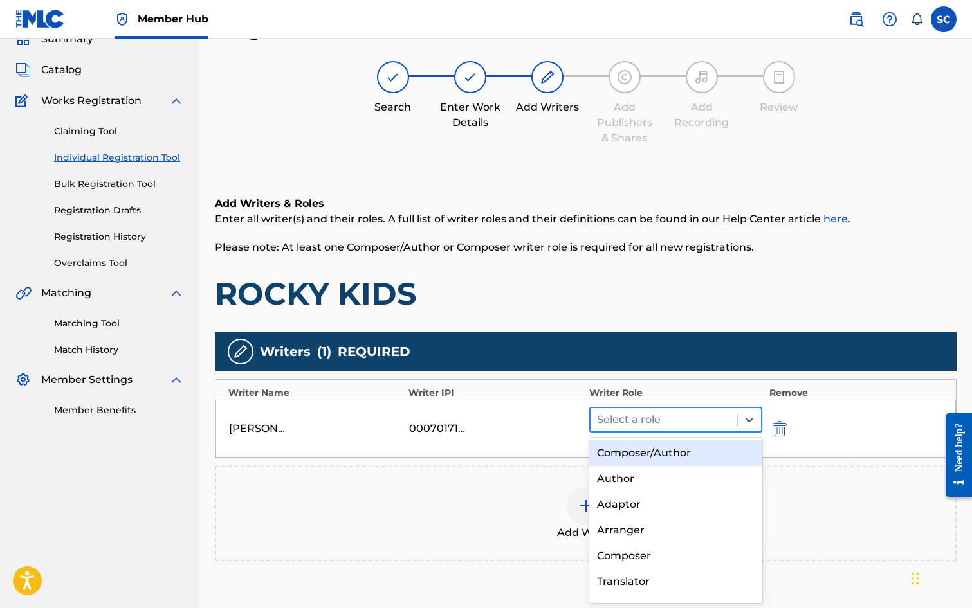
click at [610, 420] on div at bounding box center [664, 420] width 134 height 18
click at [620, 452] on div "Composer/Author" at bounding box center [676, 454] width 174 height 26
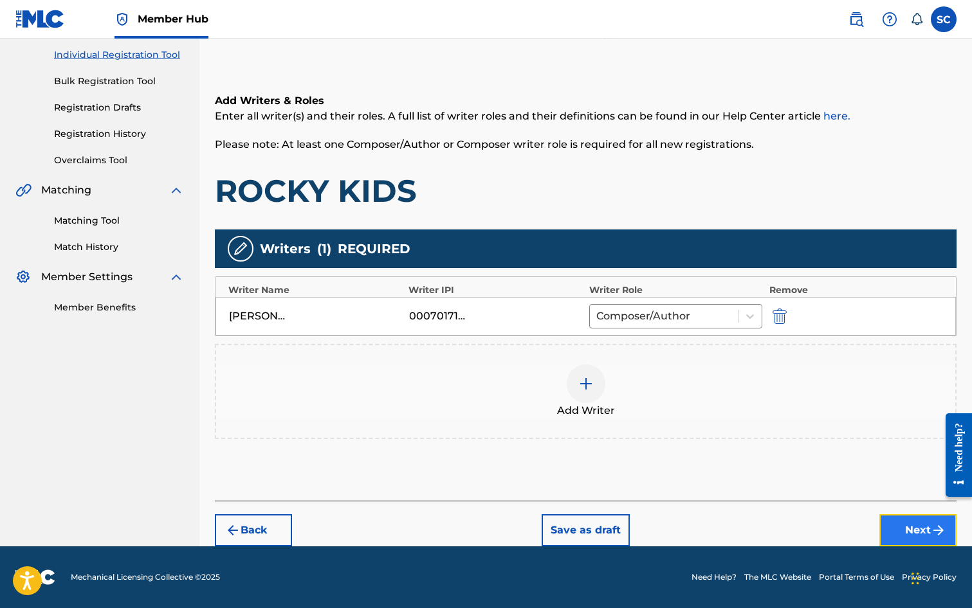
click at [904, 531] on button "Next" at bounding box center [917, 531] width 77 height 32
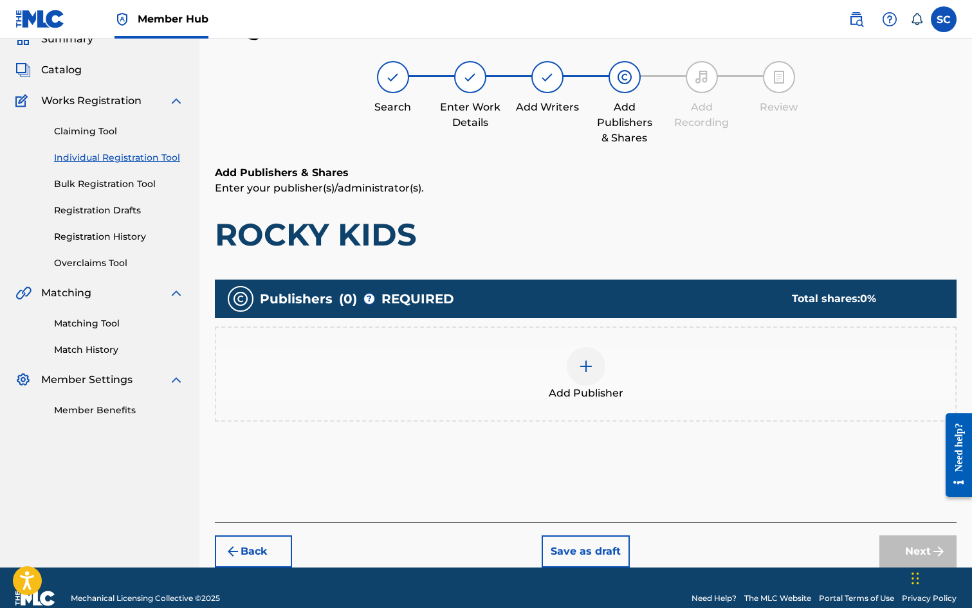
click at [584, 367] on img at bounding box center [585, 366] width 15 height 15
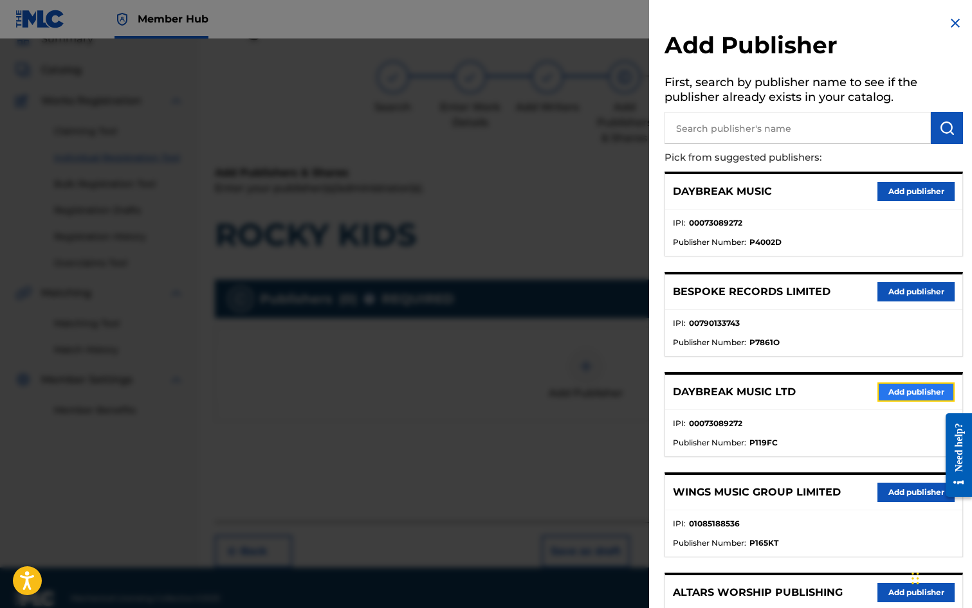
click at [913, 394] on button "Add publisher" at bounding box center [915, 392] width 77 height 19
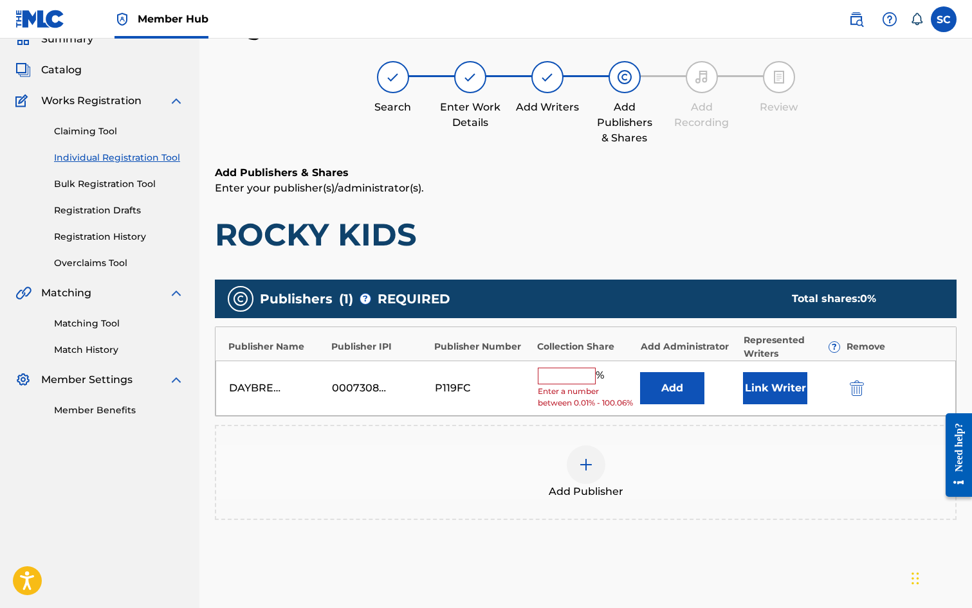
click at [558, 378] on input "text" at bounding box center [567, 376] width 58 height 17
type input "100"
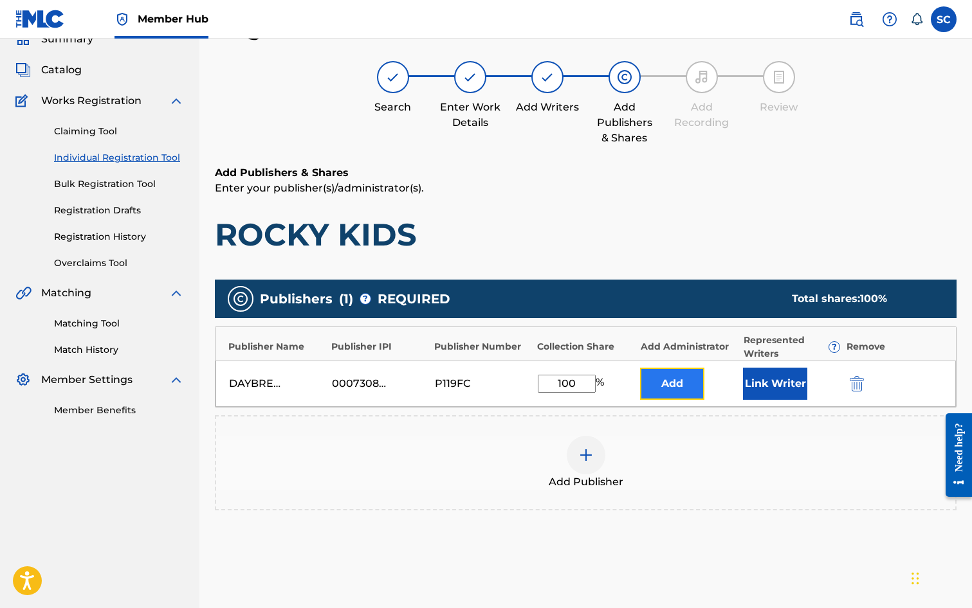
click at [664, 390] on button "Add" at bounding box center [672, 384] width 64 height 32
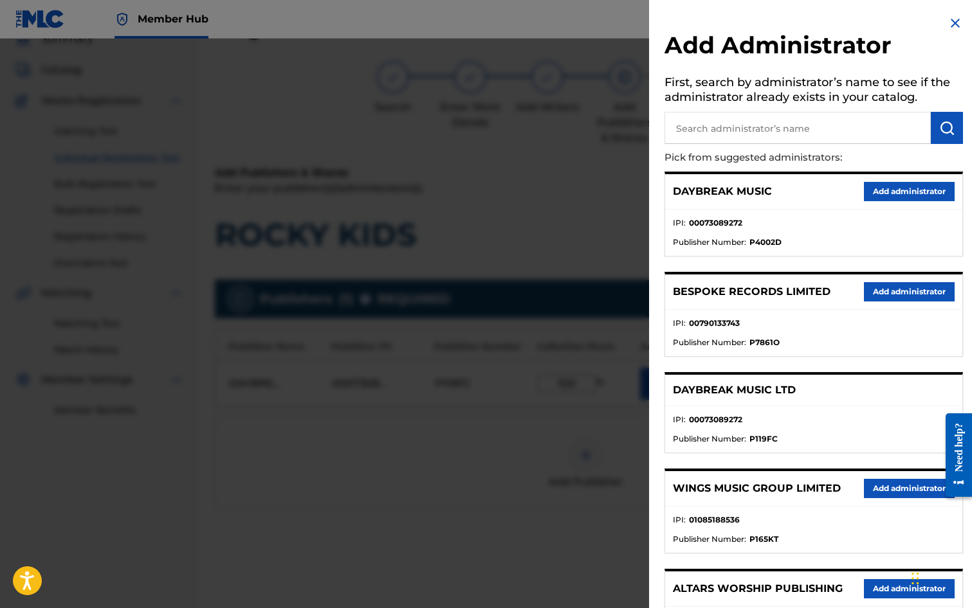
click at [706, 125] on input "text" at bounding box center [797, 128] width 266 height 32
type input "SONG SOLUTIONS"
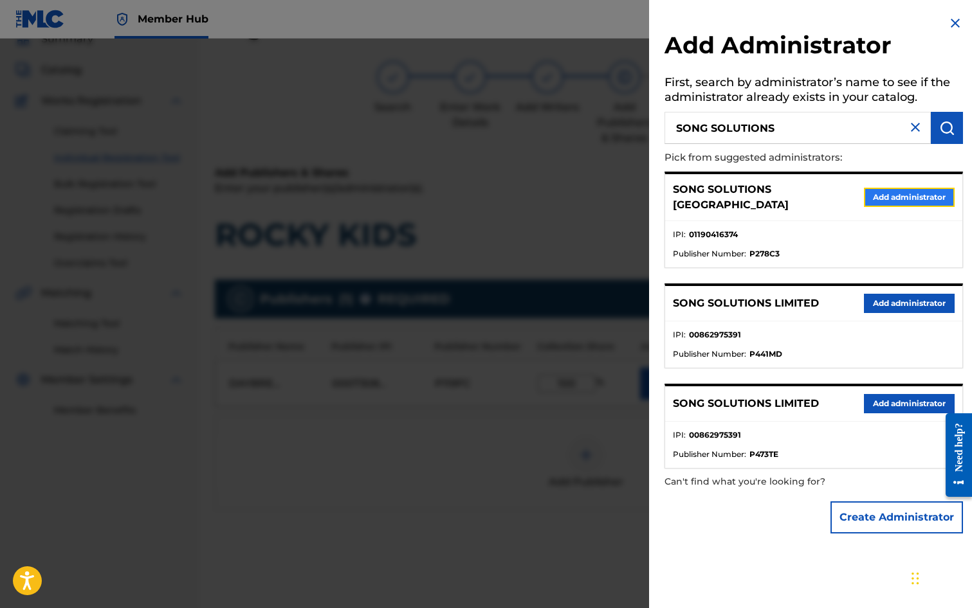
click at [914, 192] on button "Add administrator" at bounding box center [909, 197] width 91 height 19
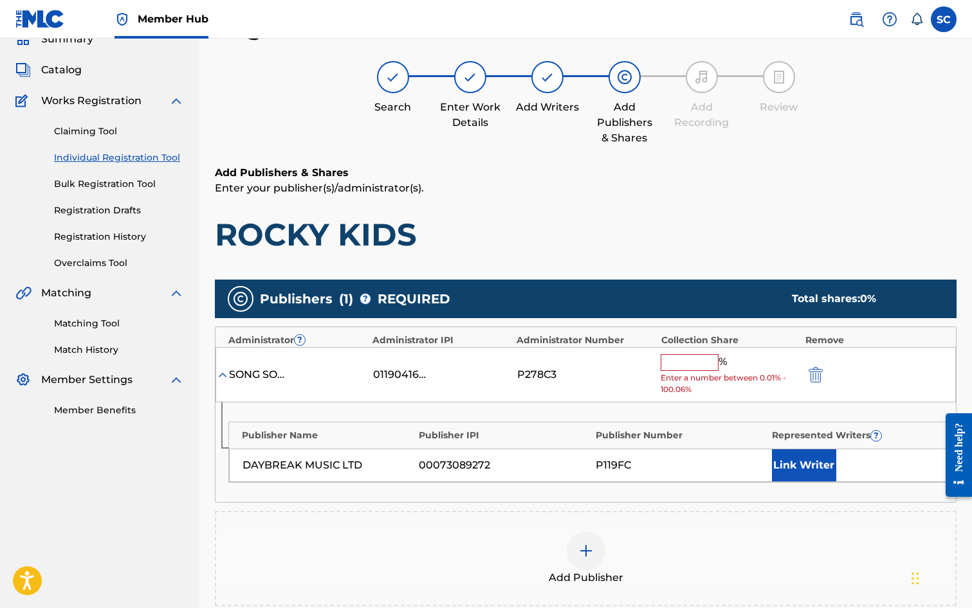
click at [695, 369] on input "text" at bounding box center [690, 362] width 58 height 17
type input "100"
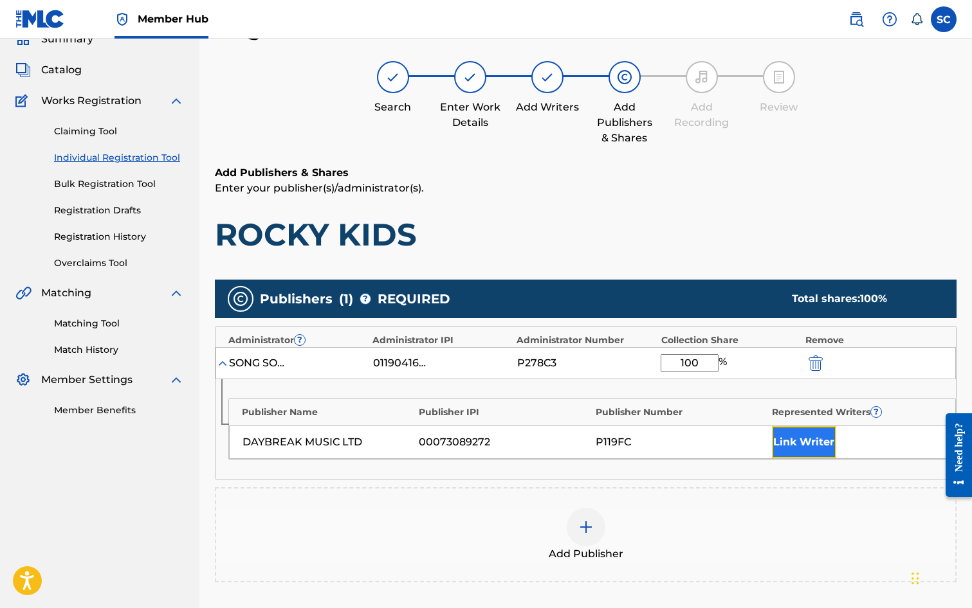
click at [814, 445] on button "Link Writer" at bounding box center [804, 442] width 64 height 32
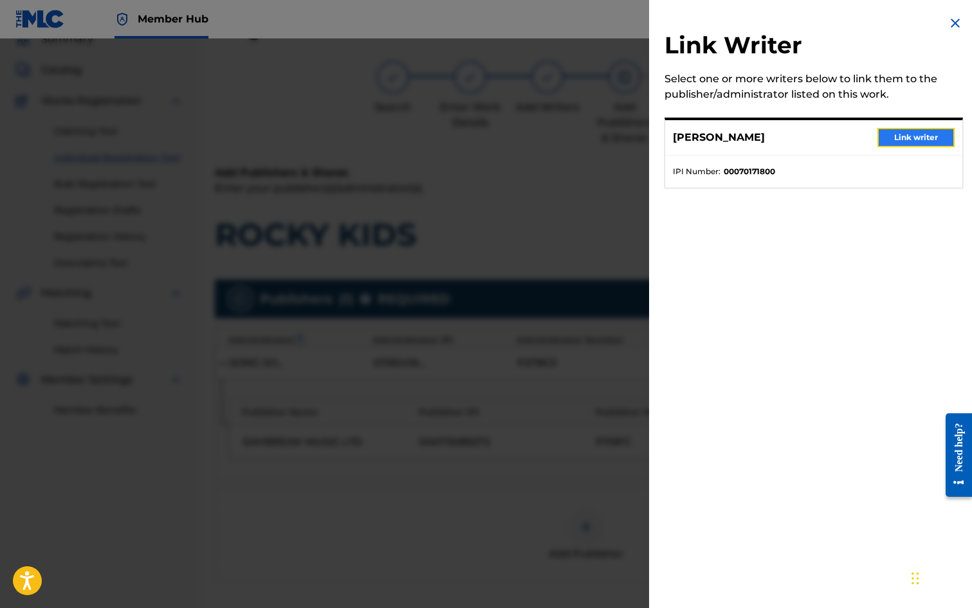
click at [913, 137] on button "Link writer" at bounding box center [915, 137] width 77 height 19
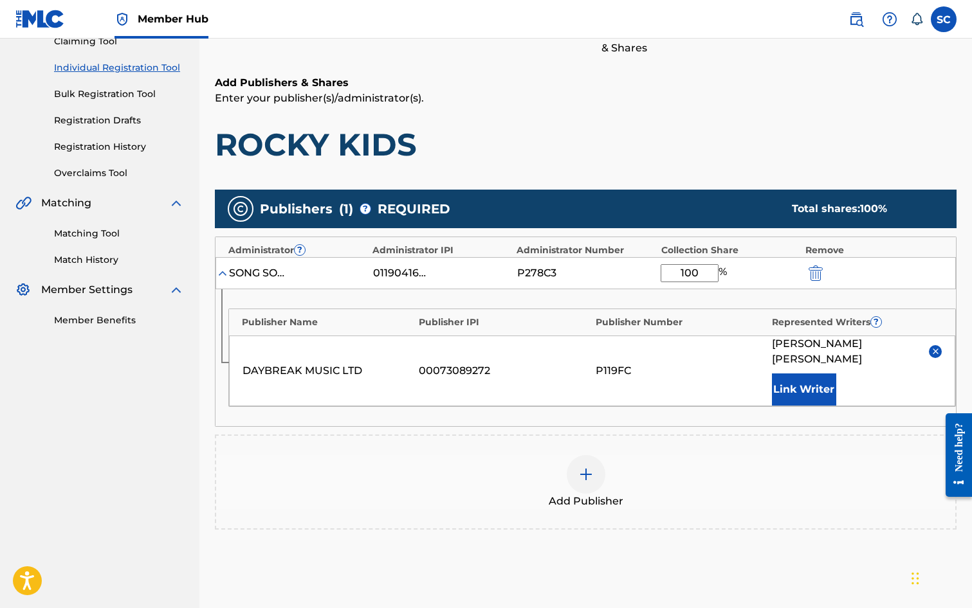
scroll to position [262, 0]
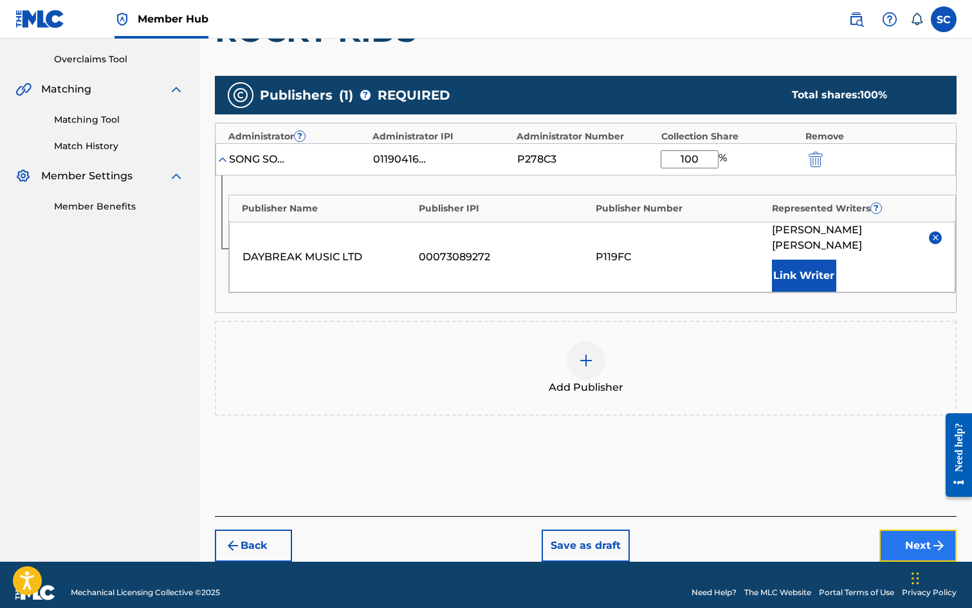
click at [917, 530] on button "Next" at bounding box center [917, 546] width 77 height 32
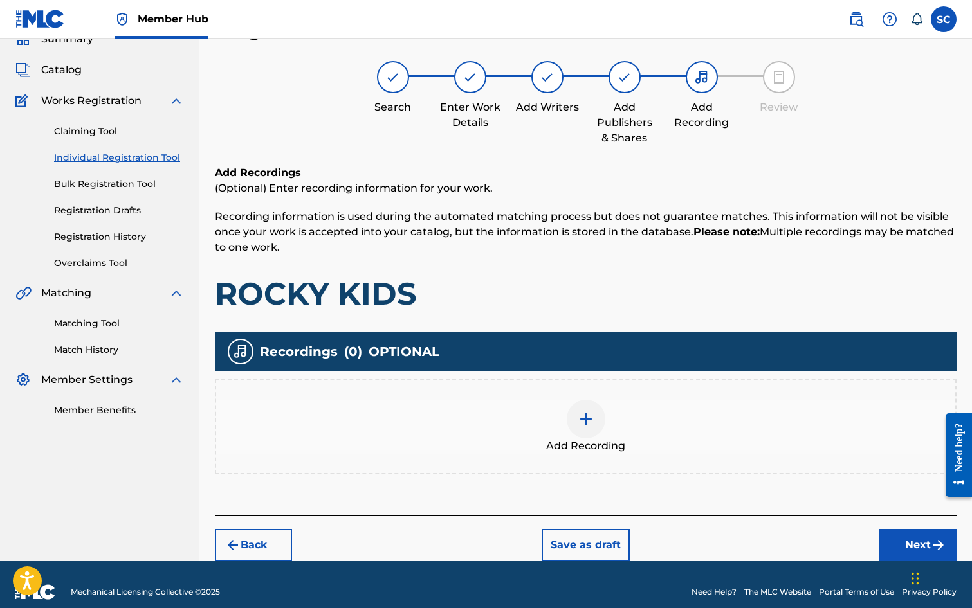
click at [590, 422] on img at bounding box center [585, 419] width 15 height 15
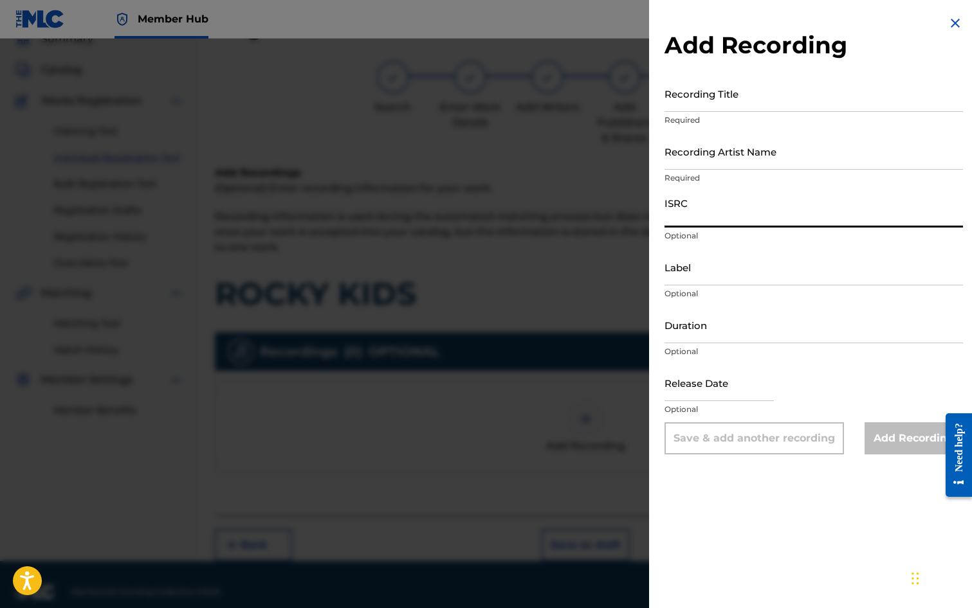
click at [700, 212] on input "ISRC" at bounding box center [813, 209] width 298 height 37
paste input "GBDPR9933501"
type input "GBDPR9933501"
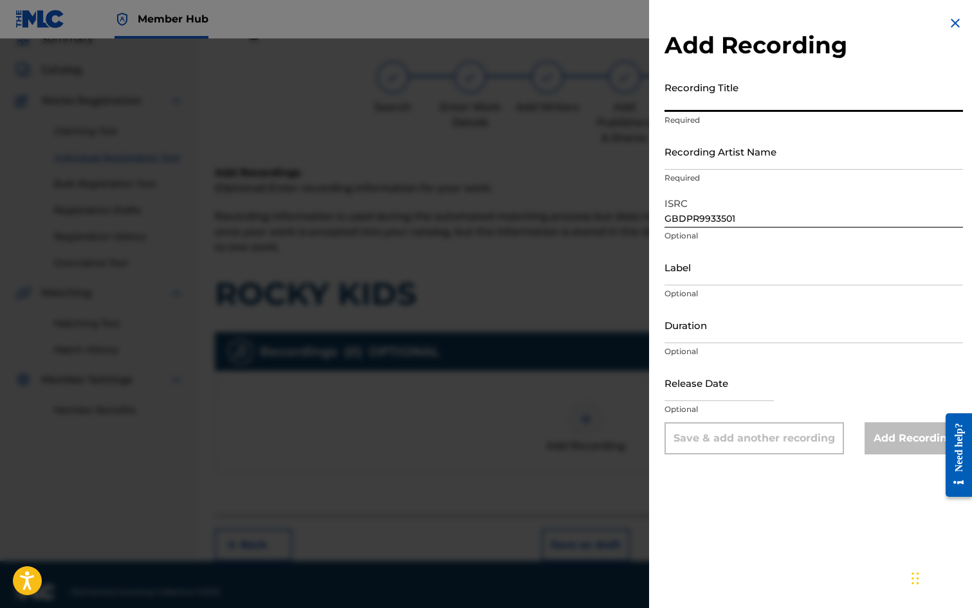
click at [716, 93] on input "Recording Title" at bounding box center [813, 93] width 298 height 37
type input "ROCKY KIDS"
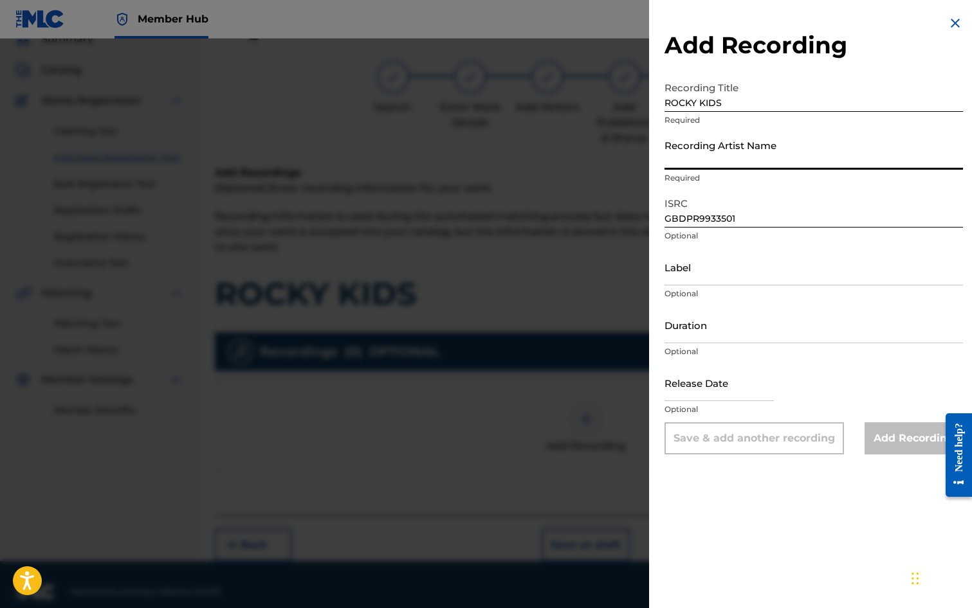
click at [697, 147] on input "Recording Artist Name" at bounding box center [813, 151] width 298 height 37
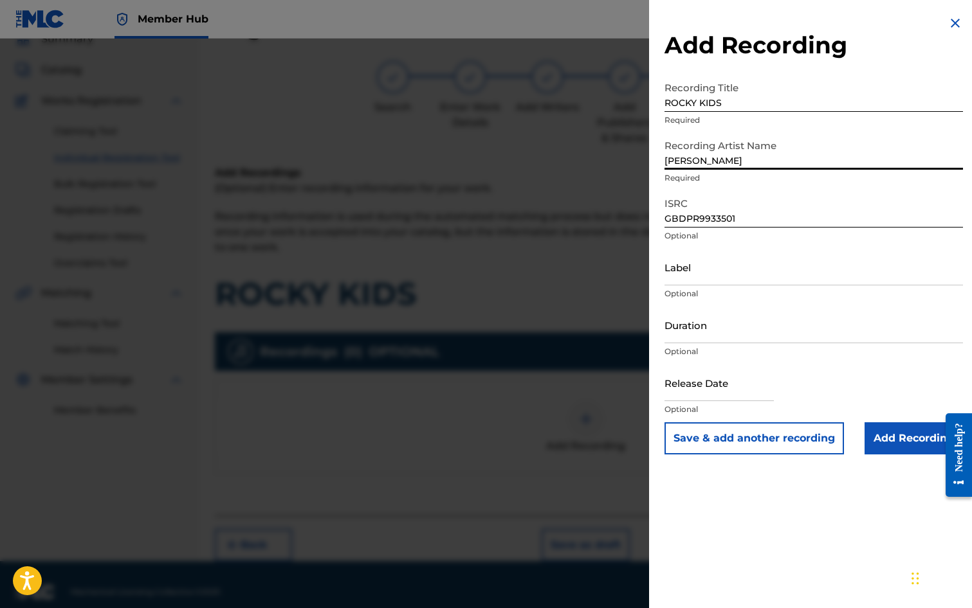
type input "[PERSON_NAME]"
click at [656, 198] on div "Add Recording Recording Title ROCKY KIDS Required Recording Artist Name [PERSON…" at bounding box center [813, 235] width 329 height 470
click at [694, 324] on input "Duration" at bounding box center [813, 325] width 298 height 37
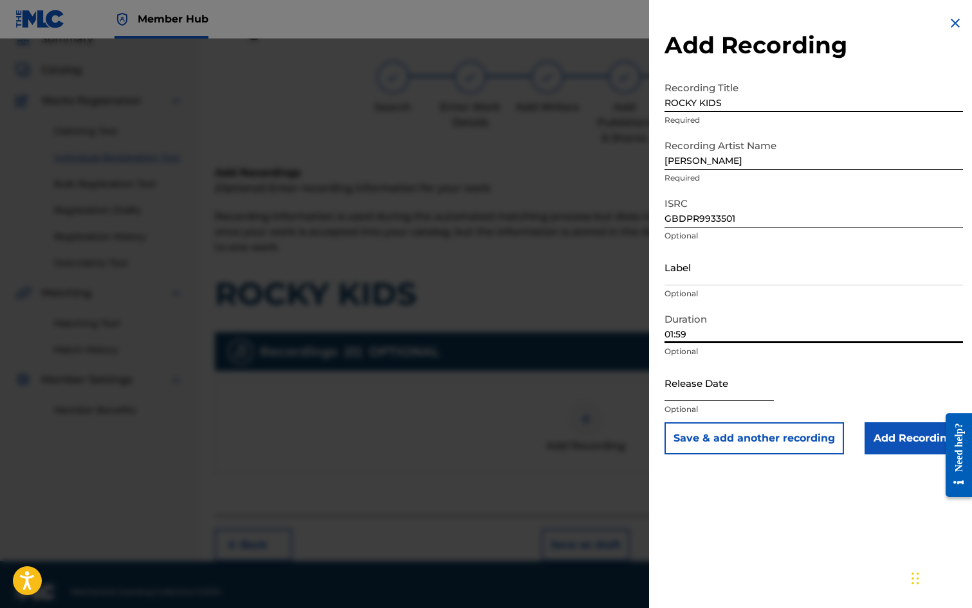
type input "01:59"
click at [677, 385] on input "text" at bounding box center [718, 383] width 109 height 37
select select "8"
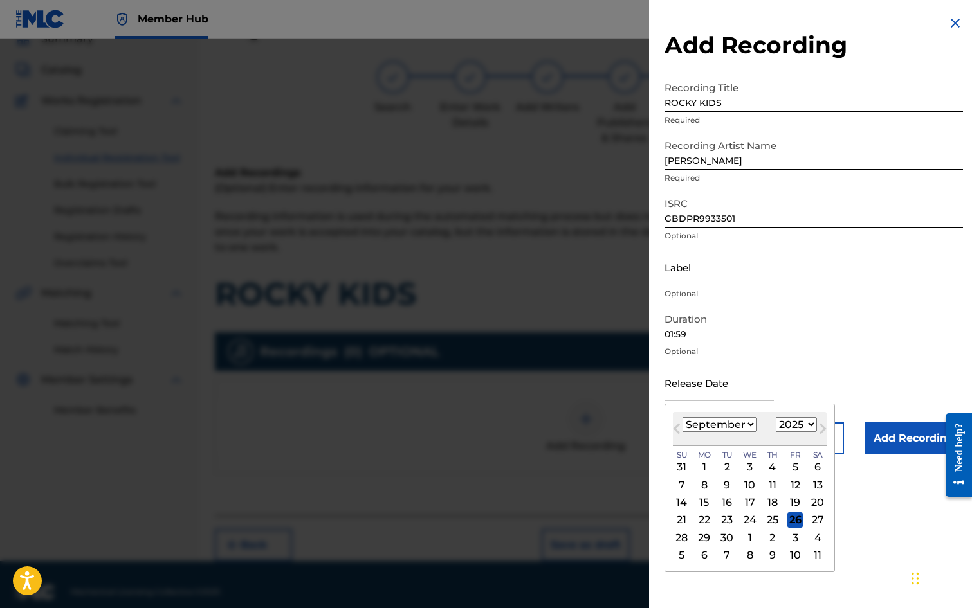
click at [667, 407] on div "Previous Month Next Month [DATE] January February March April May June July Aug…" at bounding box center [749, 488] width 170 height 169
click at [810, 422] on select "1900 1901 1902 1903 1904 1905 1906 1907 1908 1909 1910 1911 1912 1913 1914 1915…" at bounding box center [796, 424] width 41 height 15
select select "1999"
click at [776, 417] on select "1900 1901 1902 1903 1904 1905 1906 1907 1908 1909 1910 1911 1912 1913 1914 1915…" at bounding box center [796, 424] width 41 height 15
click at [752, 425] on select "January February March April May June July August September October November De…" at bounding box center [719, 424] width 74 height 15
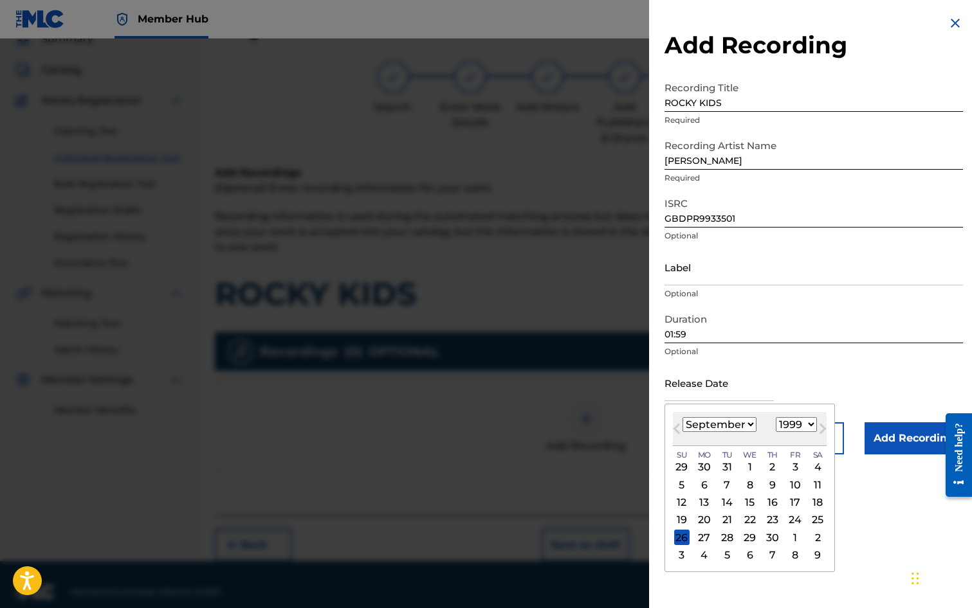
select select "2"
click at [682, 417] on select "January February March April May June July August September October November De…" at bounding box center [719, 424] width 74 height 15
click at [751, 502] on div "17" at bounding box center [749, 502] width 15 height 15
type input "[DATE]"
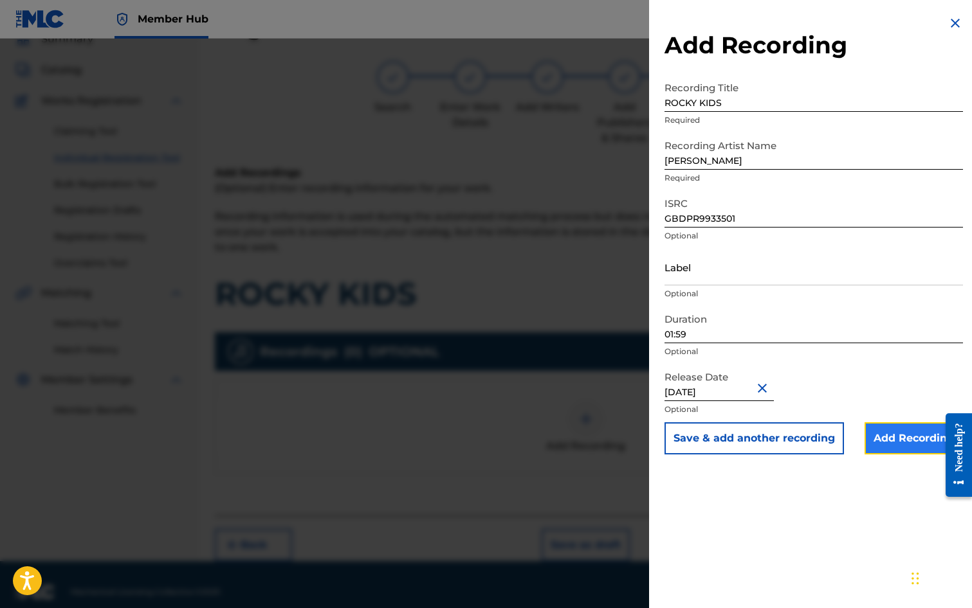
click at [907, 439] on input "Add Recording" at bounding box center [913, 439] width 98 height 32
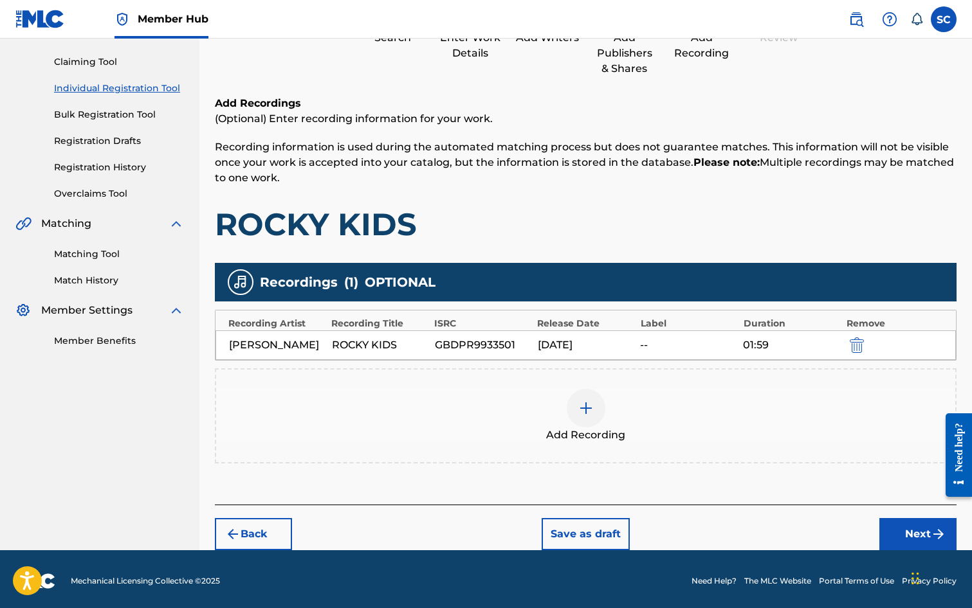
scroll to position [131, 0]
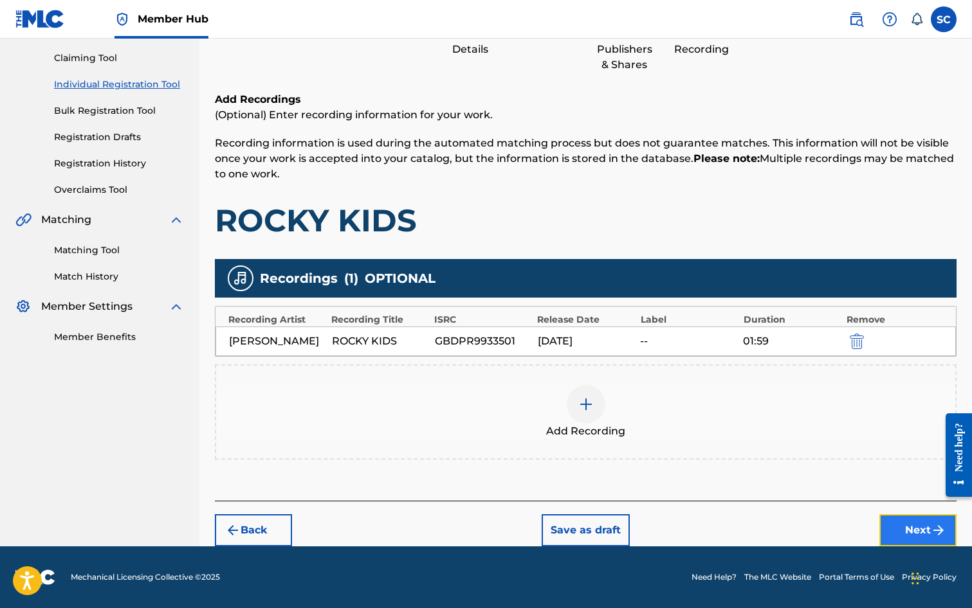
click at [917, 529] on button "Next" at bounding box center [917, 531] width 77 height 32
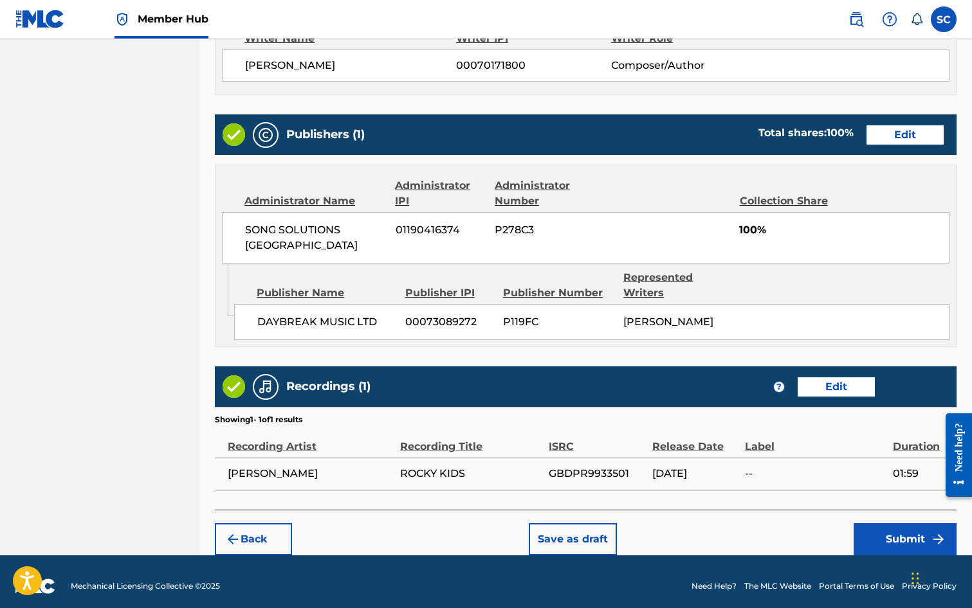
scroll to position [580, 0]
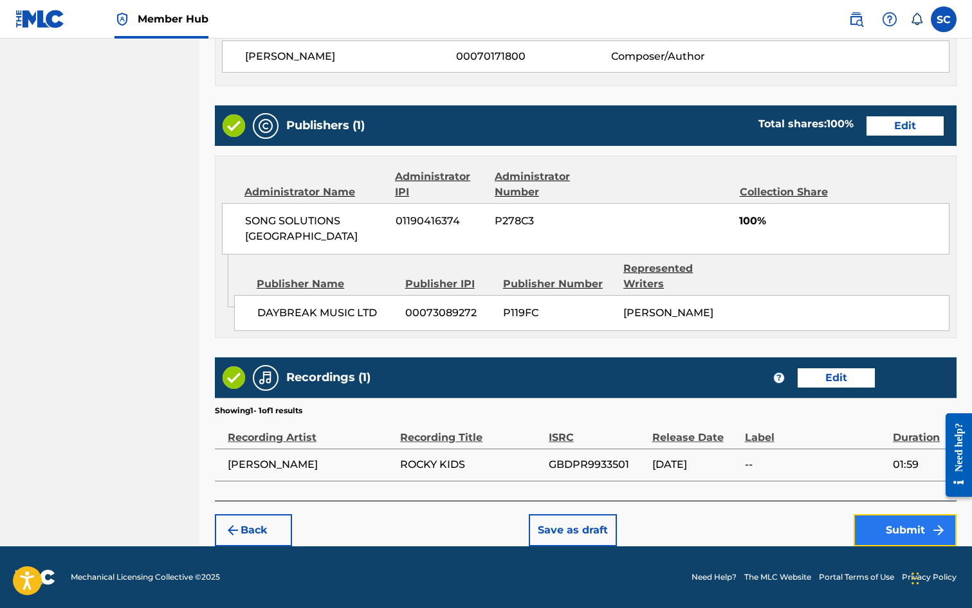
click at [906, 527] on button "Submit" at bounding box center [904, 531] width 103 height 32
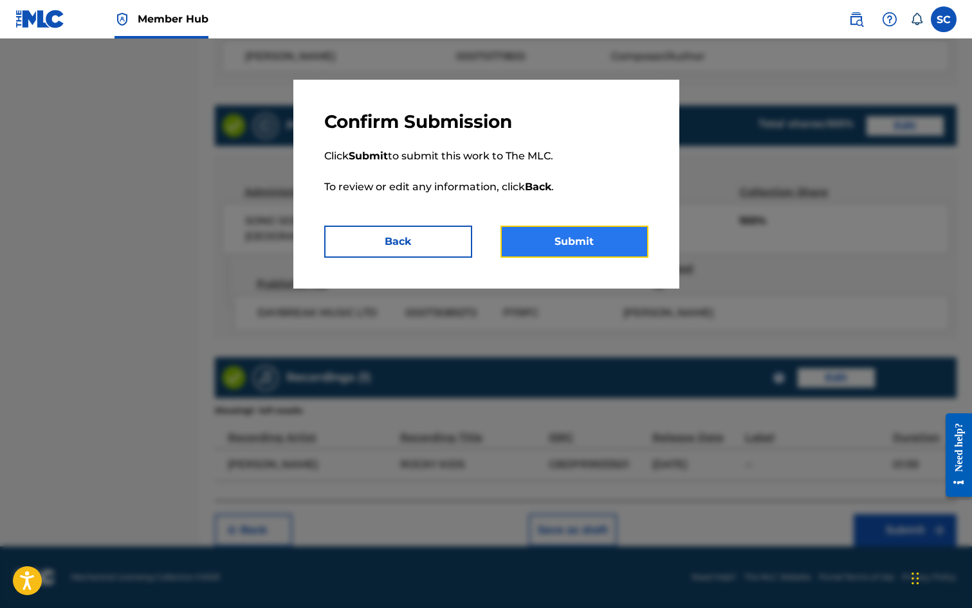
click at [579, 242] on button "Submit" at bounding box center [574, 242] width 148 height 32
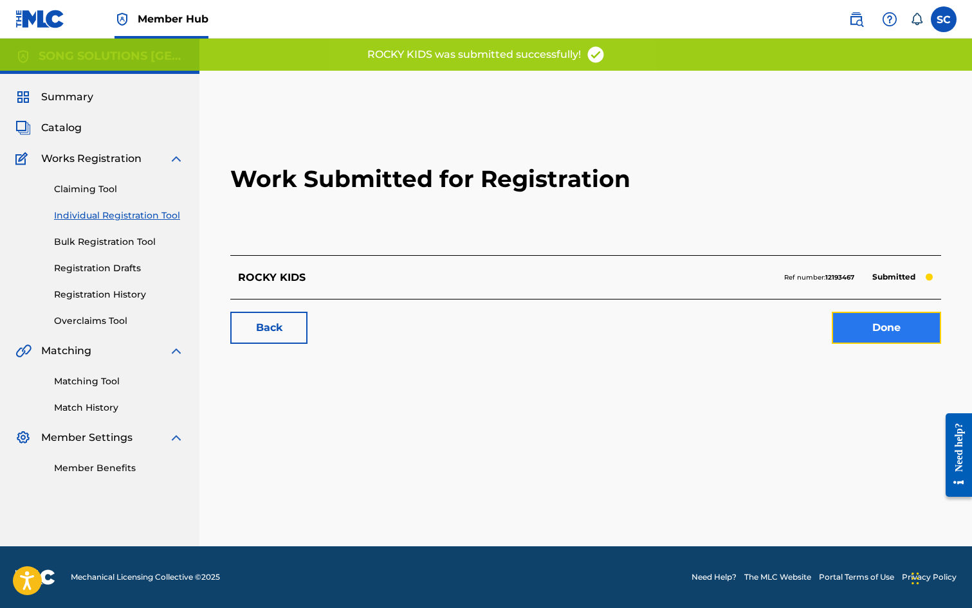
click at [870, 331] on link "Done" at bounding box center [886, 328] width 109 height 32
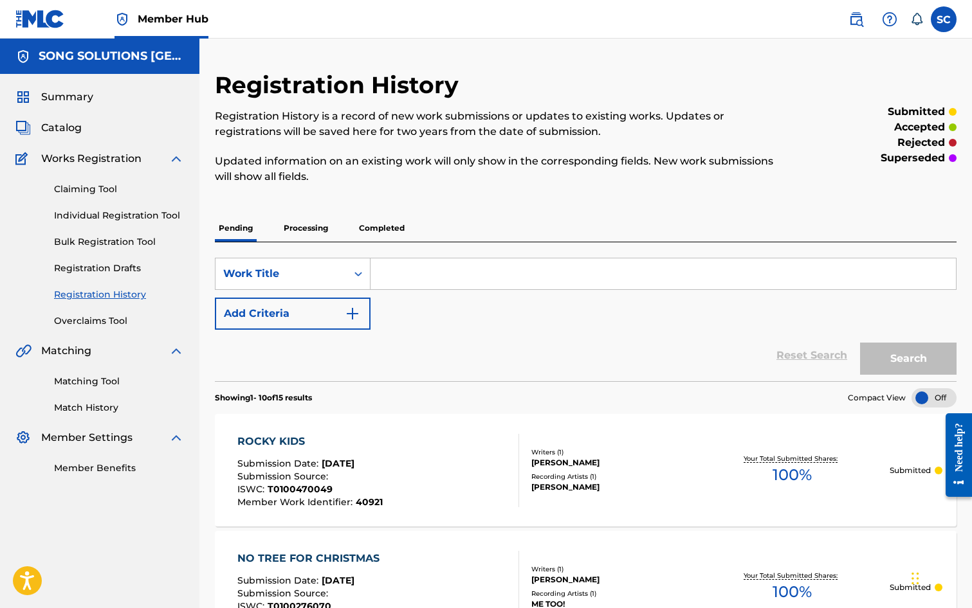
click at [470, 282] on input "Search Form" at bounding box center [662, 274] width 585 height 31
click at [104, 208] on div "Claiming Tool Individual Registration Tool Bulk Registration Tool Registration …" at bounding box center [99, 247] width 169 height 161
click at [99, 218] on link "Individual Registration Tool" at bounding box center [119, 216] width 130 height 14
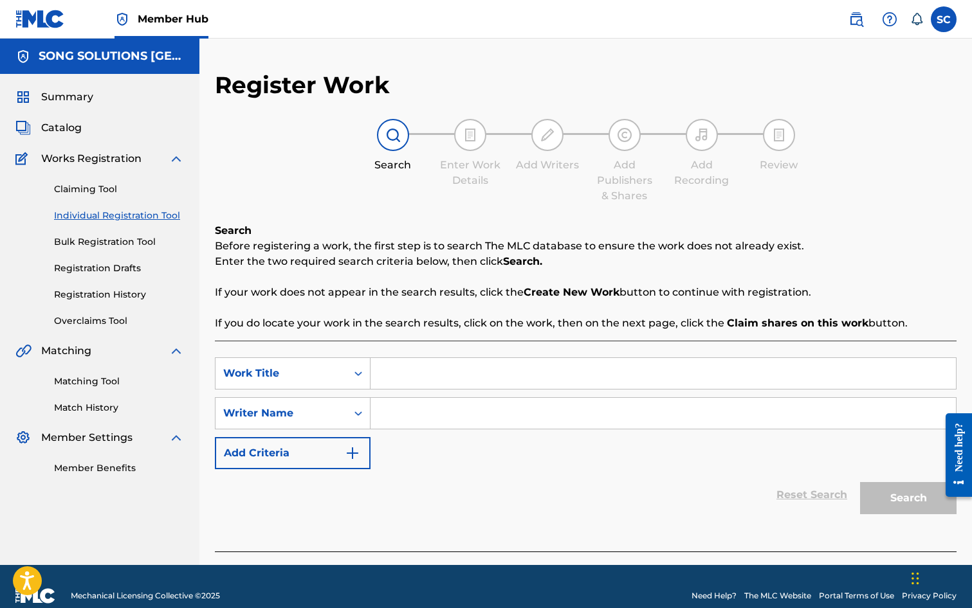
click at [476, 368] on input "Search Form" at bounding box center [662, 373] width 585 height 31
type input "1 2 3 4"
click at [441, 406] on input "Search Form" at bounding box center [662, 413] width 585 height 31
type input "[PERSON_NAME]"
click at [860, 482] on button "Search" at bounding box center [908, 498] width 96 height 32
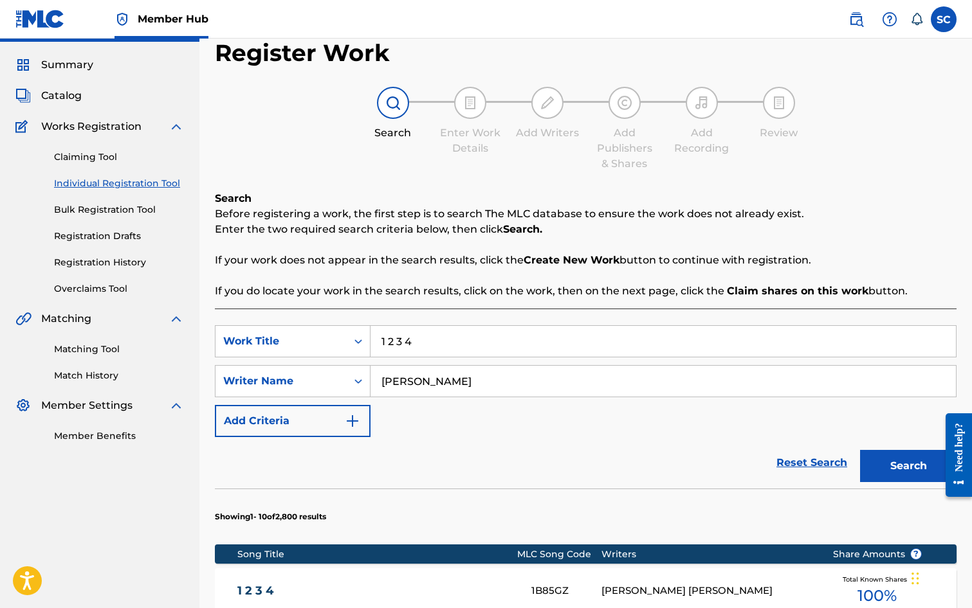
scroll to position [193, 0]
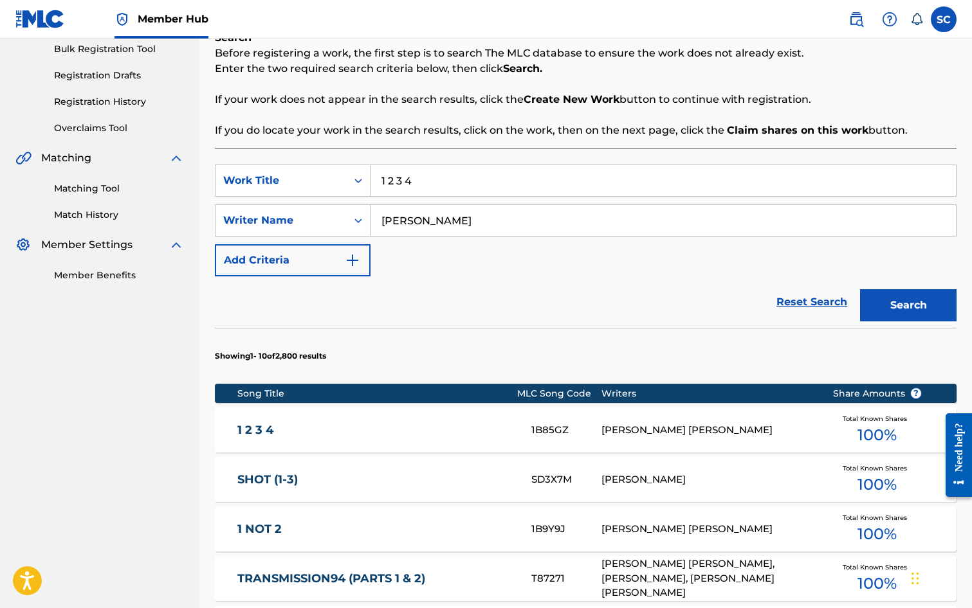
click at [247, 479] on link "SHOT (1-3)" at bounding box center [375, 480] width 277 height 15
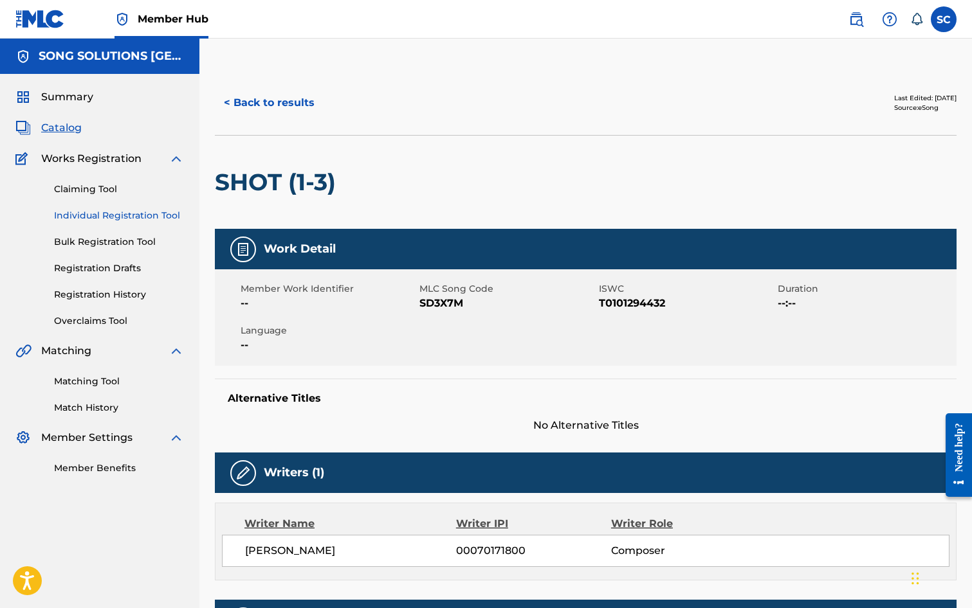
click at [105, 215] on link "Individual Registration Tool" at bounding box center [119, 216] width 130 height 14
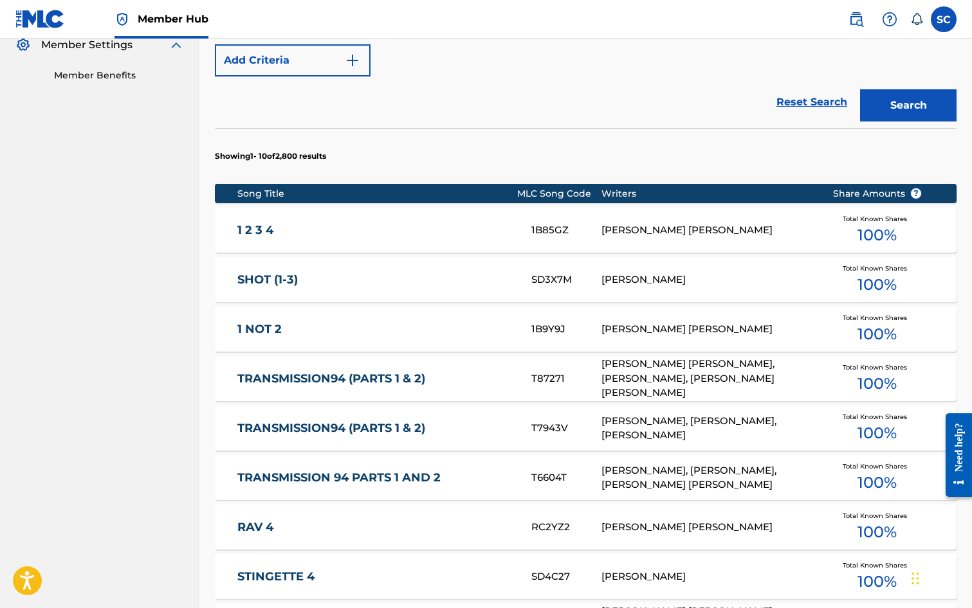
scroll to position [386, 0]
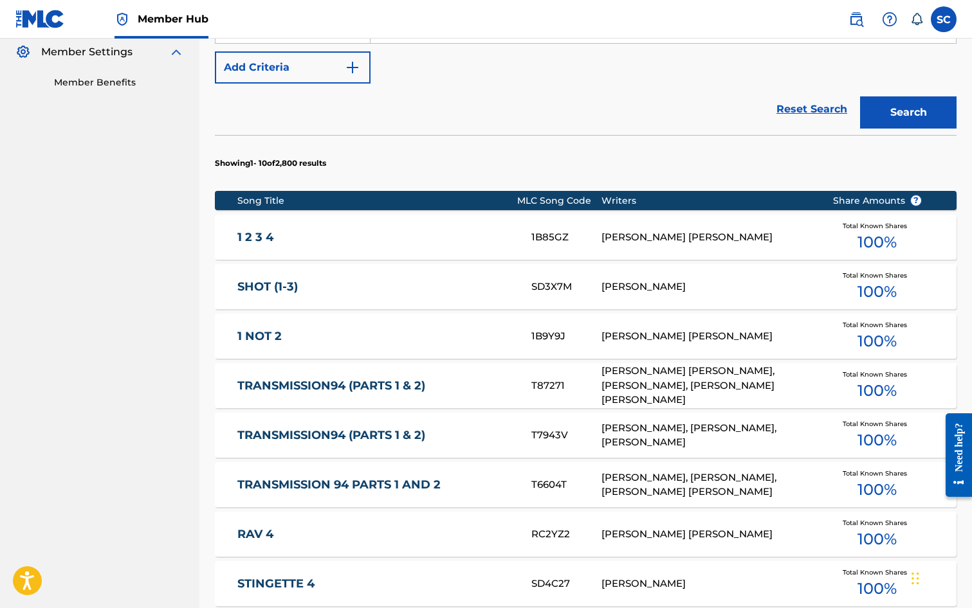
click at [260, 237] on link "1 2 3 4" at bounding box center [375, 237] width 277 height 15
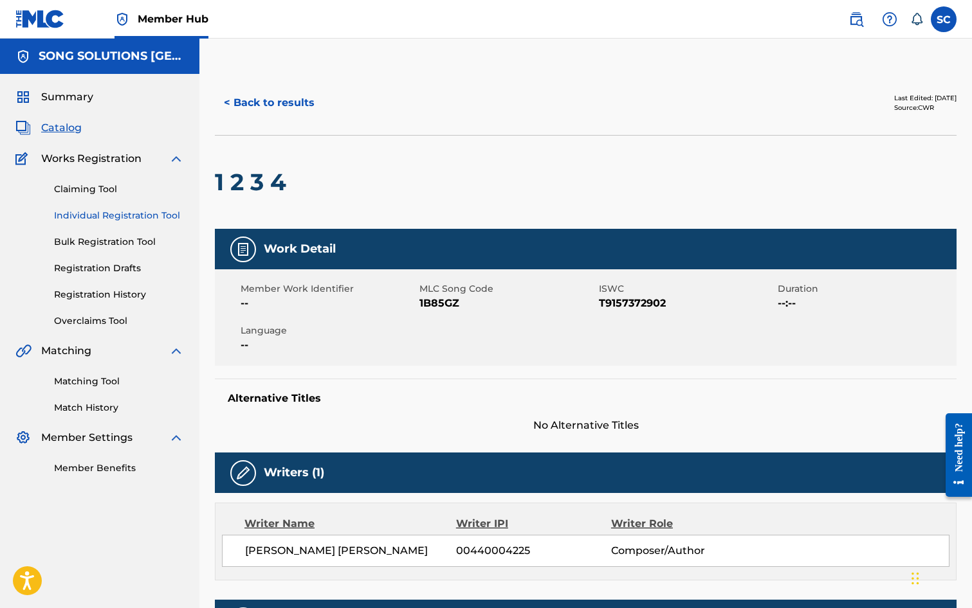
click at [98, 219] on link "Individual Registration Tool" at bounding box center [119, 216] width 130 height 14
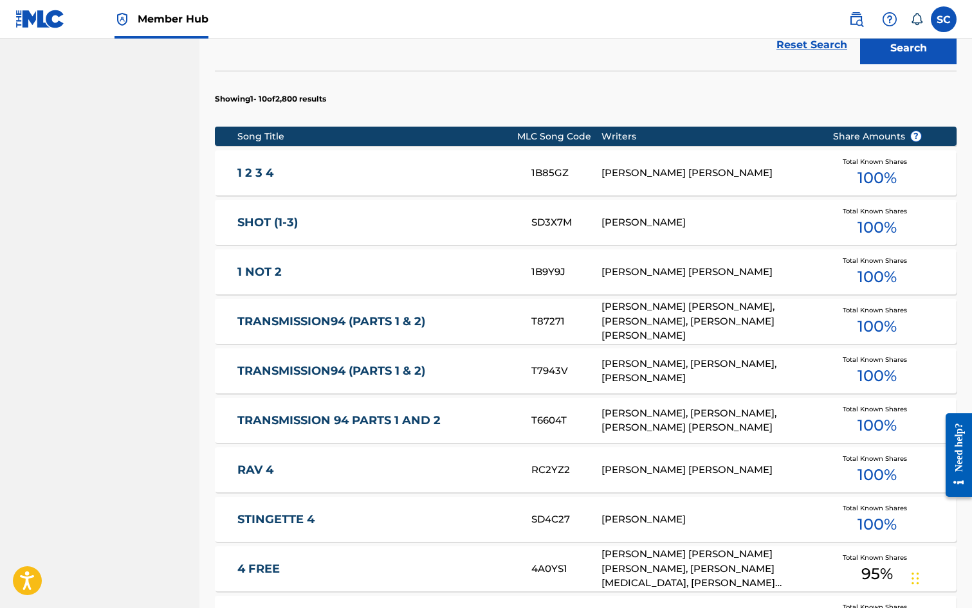
scroll to position [708, 0]
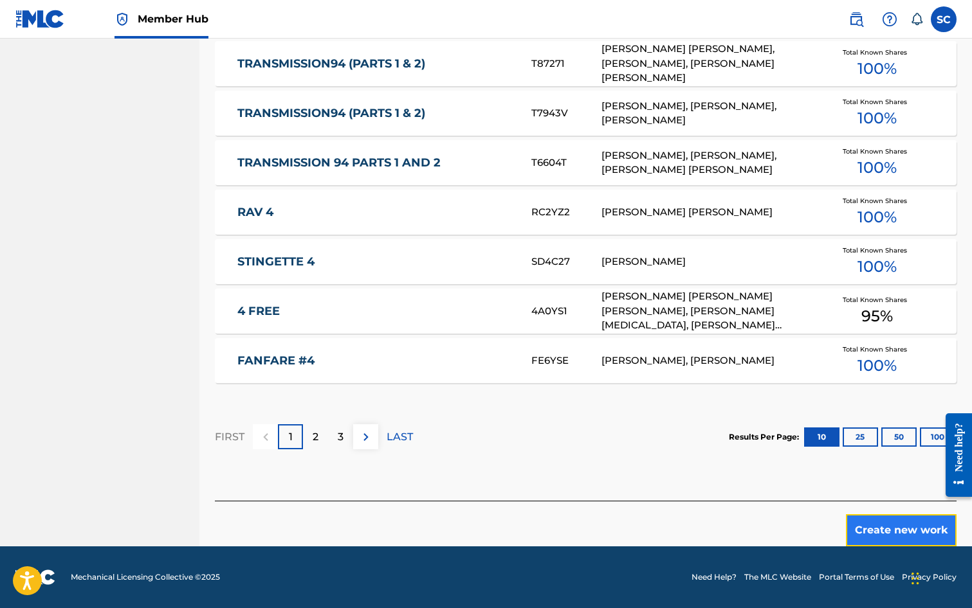
click at [913, 525] on button "Create new work" at bounding box center [901, 531] width 111 height 32
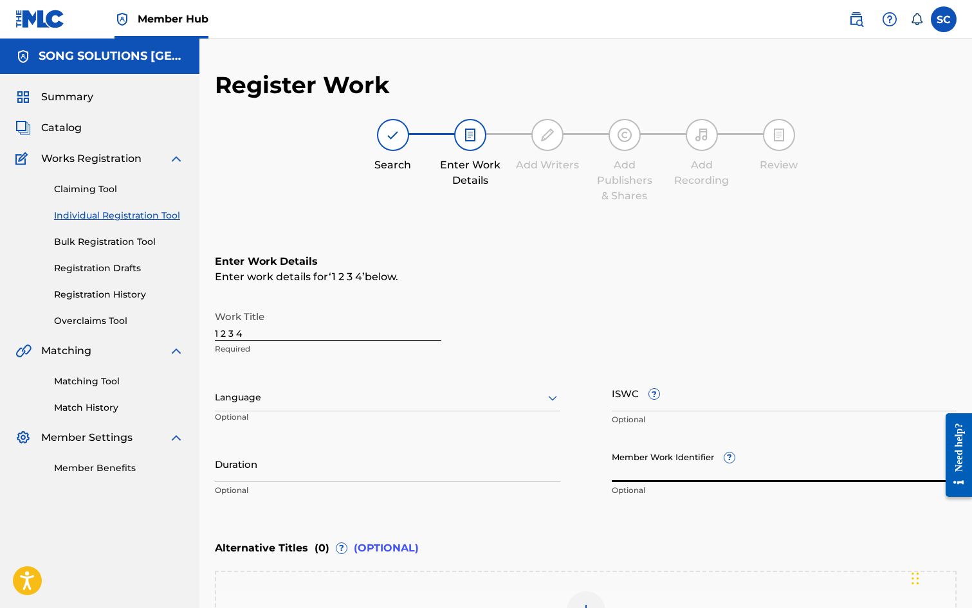
click at [636, 467] on input "Member Work Identifier ?" at bounding box center [784, 464] width 345 height 37
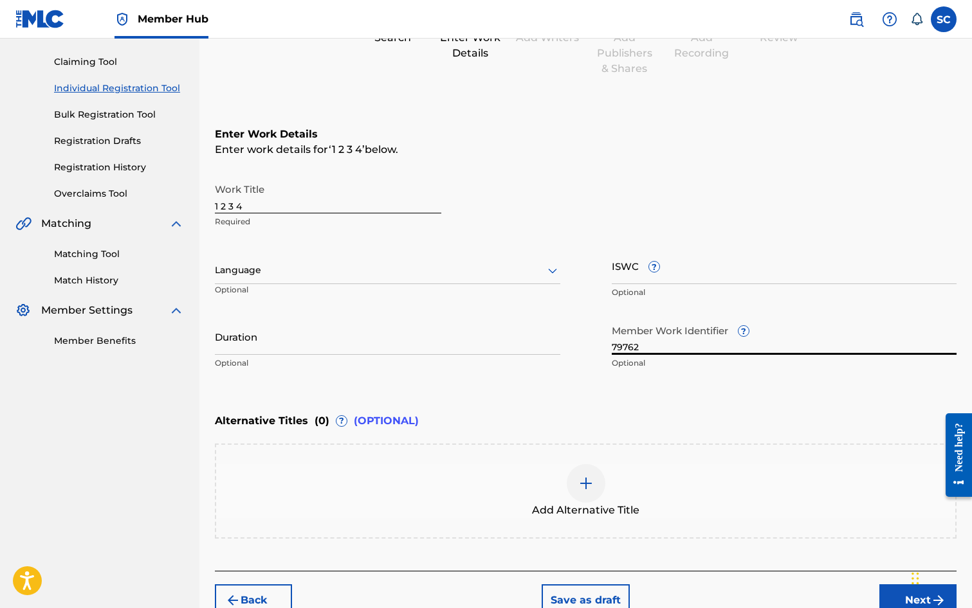
scroll to position [129, 0]
type input "79762"
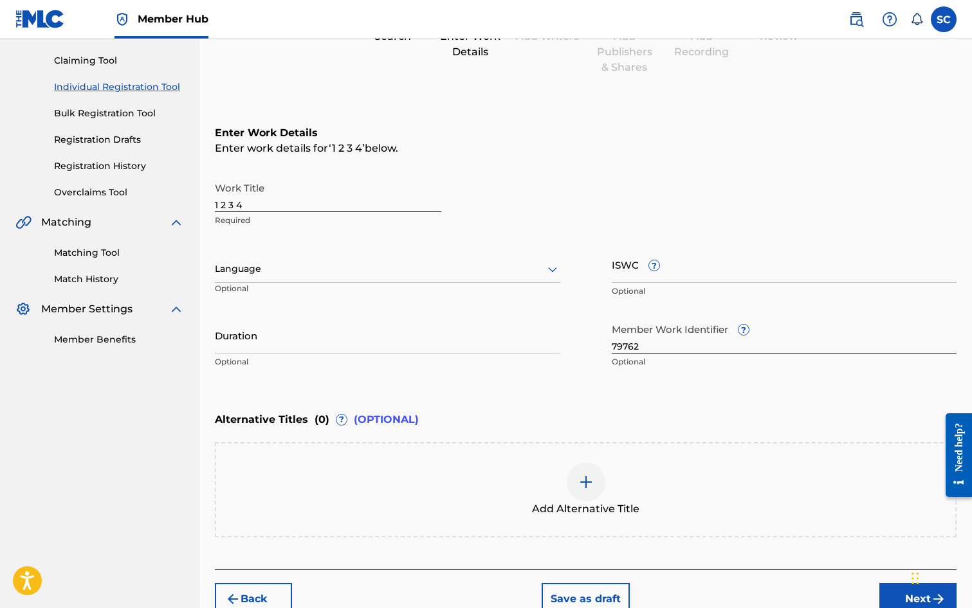
click at [580, 488] on img at bounding box center [585, 482] width 15 height 15
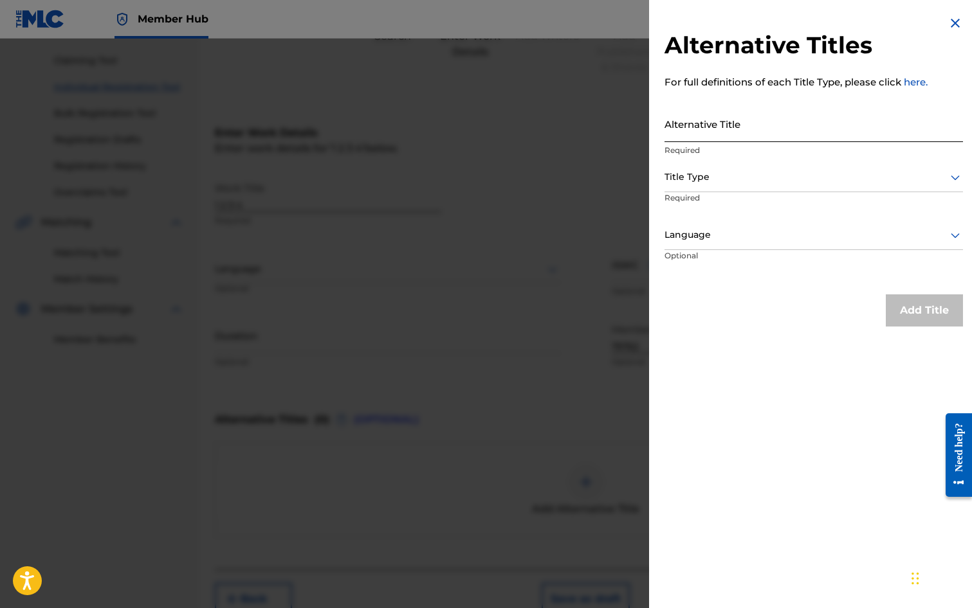
click at [690, 124] on input "Alternative Title" at bounding box center [813, 123] width 298 height 37
type input "1-2-3-4"
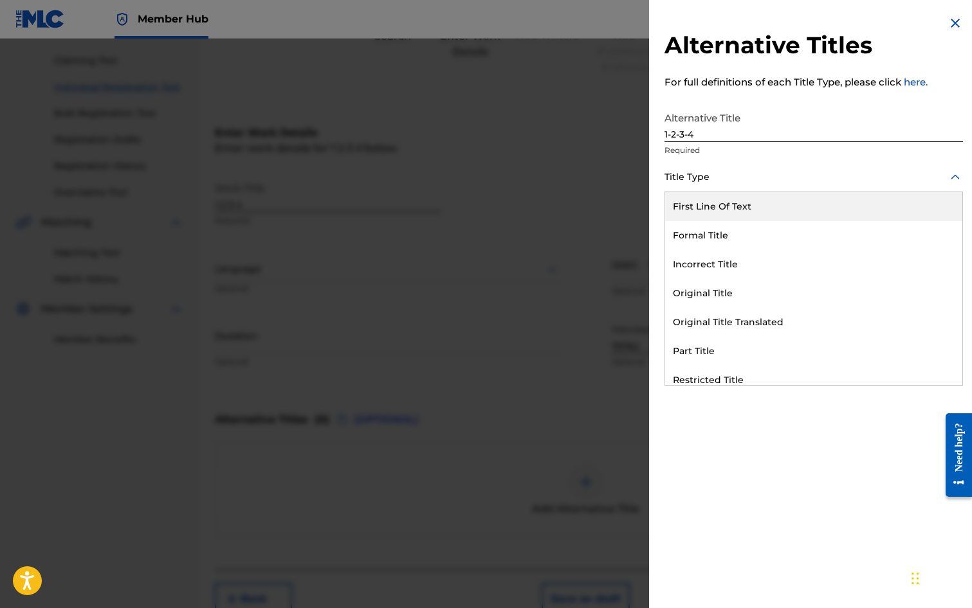
drag, startPoint x: 728, startPoint y: 173, endPoint x: 715, endPoint y: 185, distance: 18.2
click at [727, 174] on div at bounding box center [813, 177] width 298 height 16
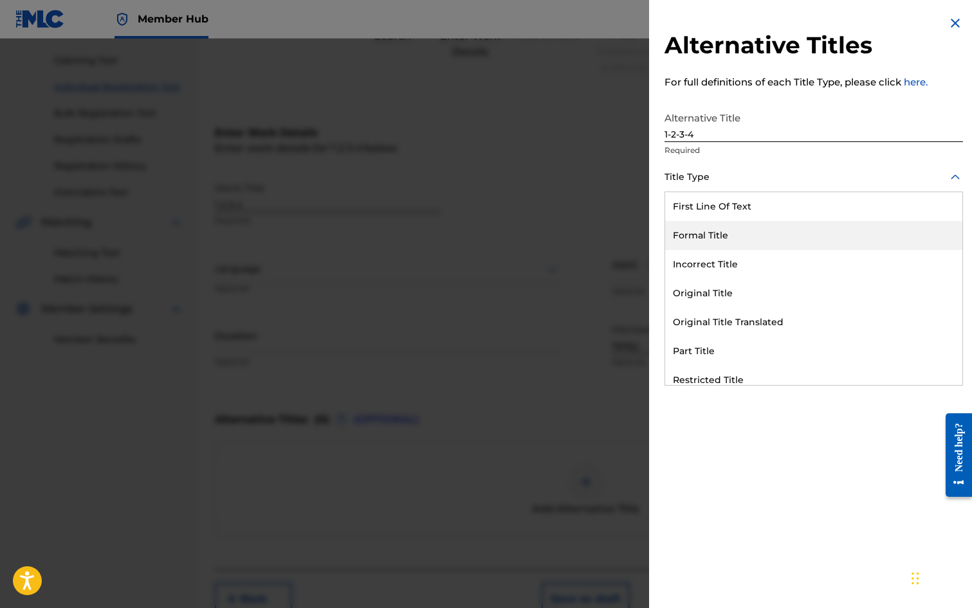
click at [716, 240] on div "Formal Title" at bounding box center [813, 235] width 297 height 29
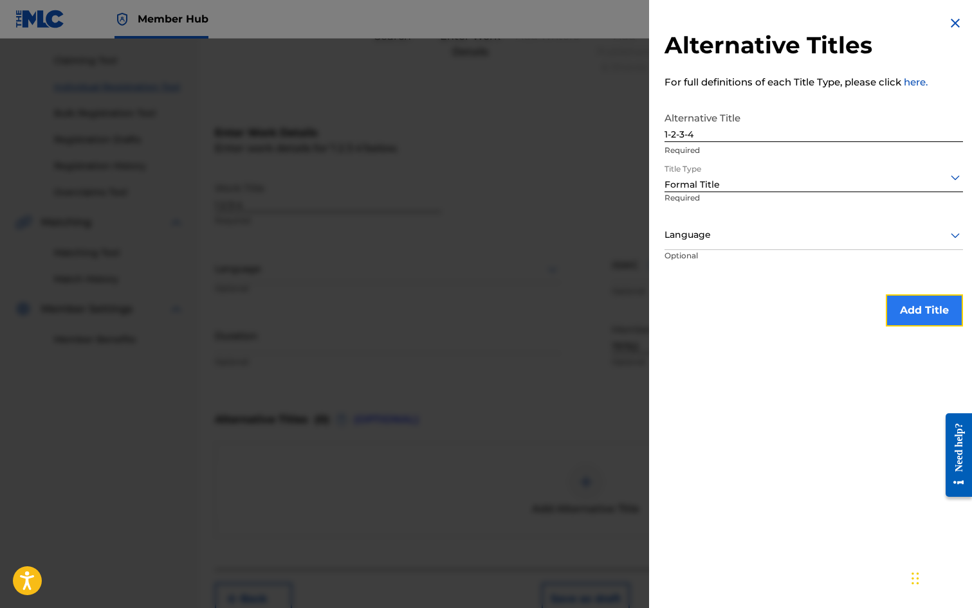
click at [914, 313] on button "Add Title" at bounding box center [924, 311] width 77 height 32
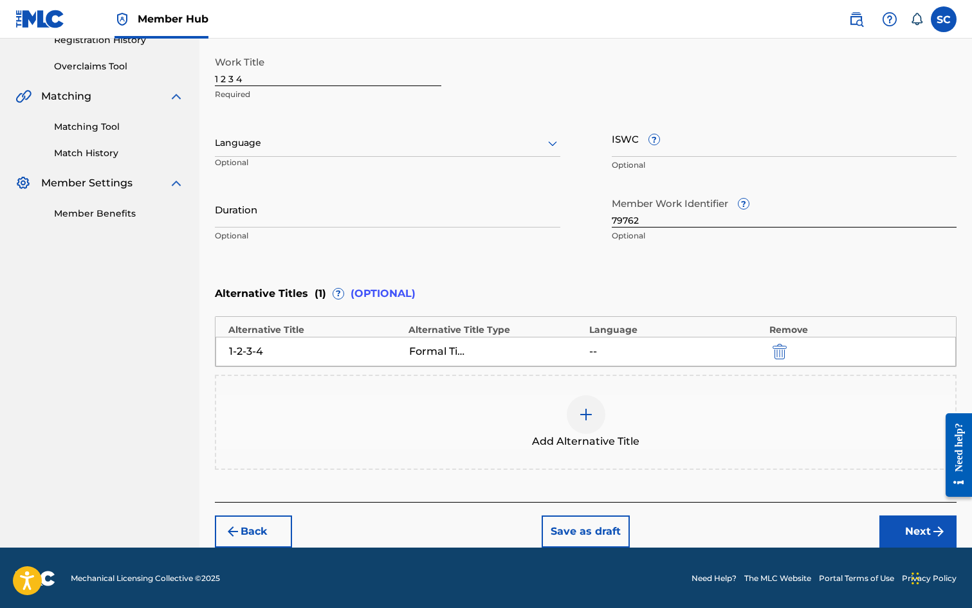
scroll to position [256, 0]
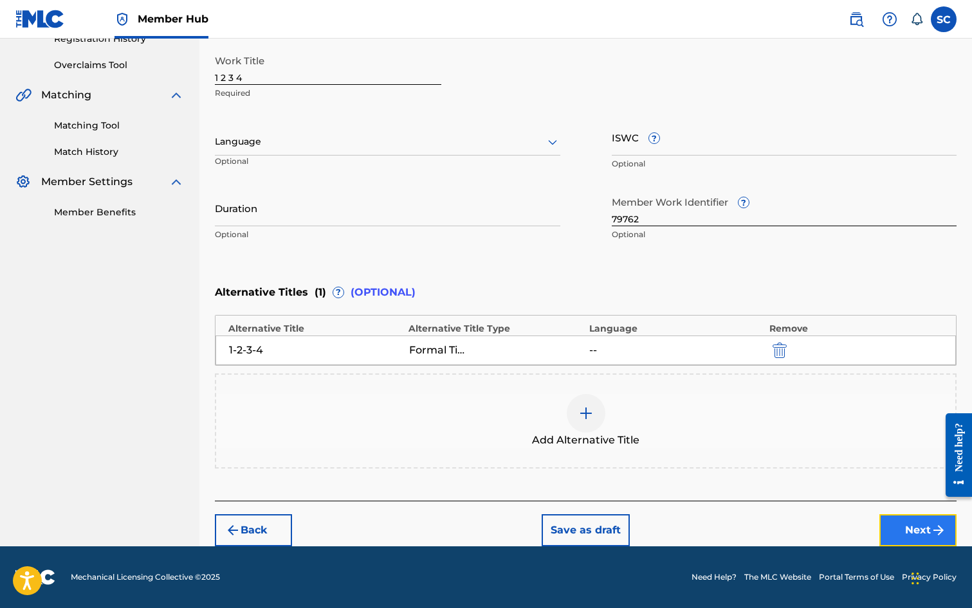
click at [899, 533] on button "Next" at bounding box center [917, 531] width 77 height 32
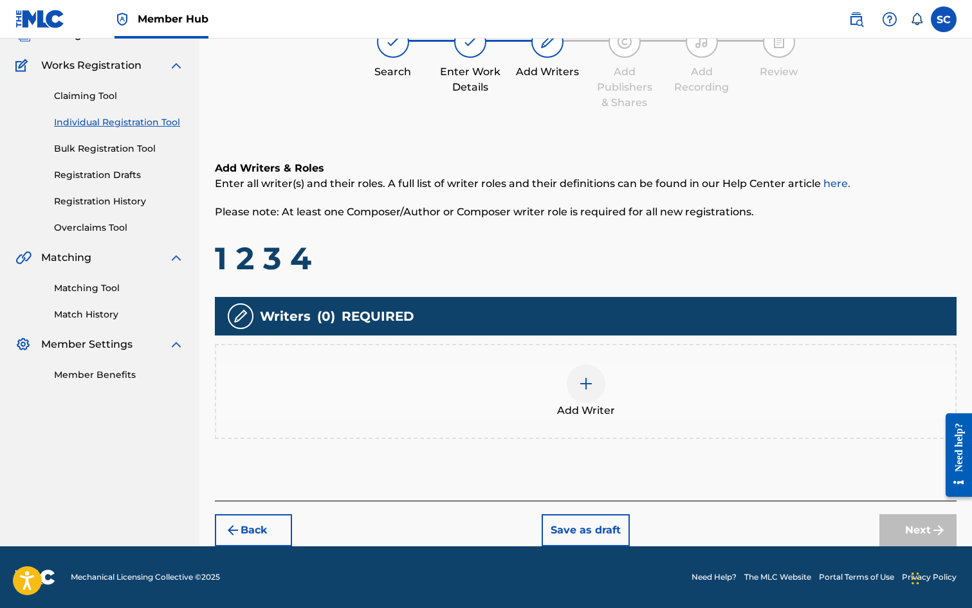
scroll to position [58, 0]
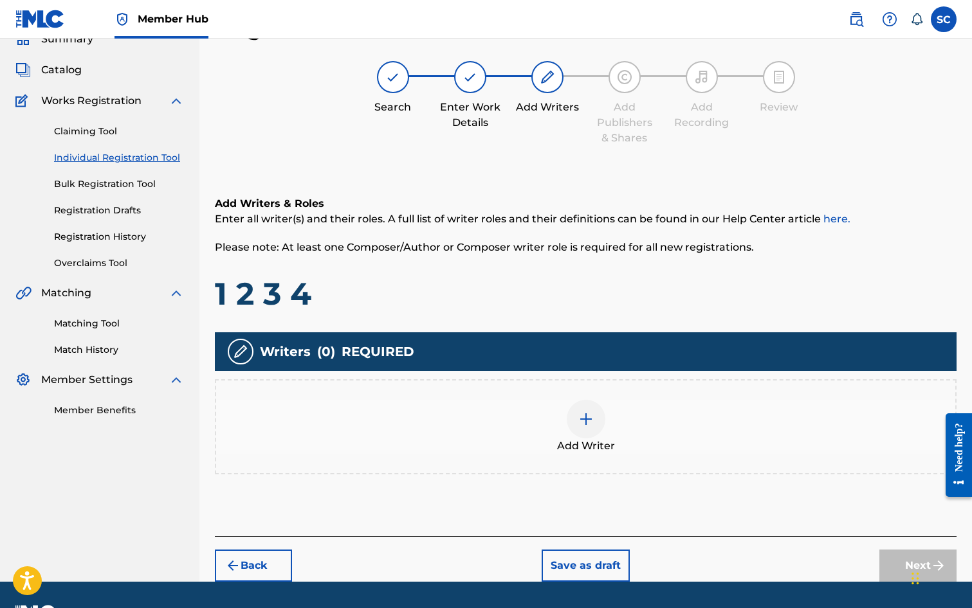
click at [584, 423] on img at bounding box center [585, 419] width 15 height 15
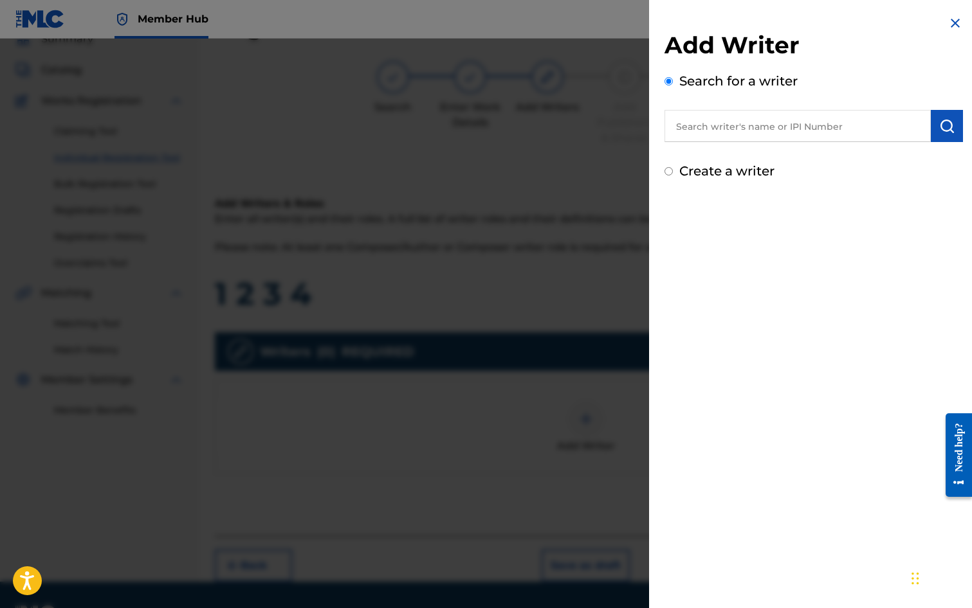
click at [732, 127] on input "text" at bounding box center [797, 126] width 266 height 32
type input "[PERSON_NAME]"
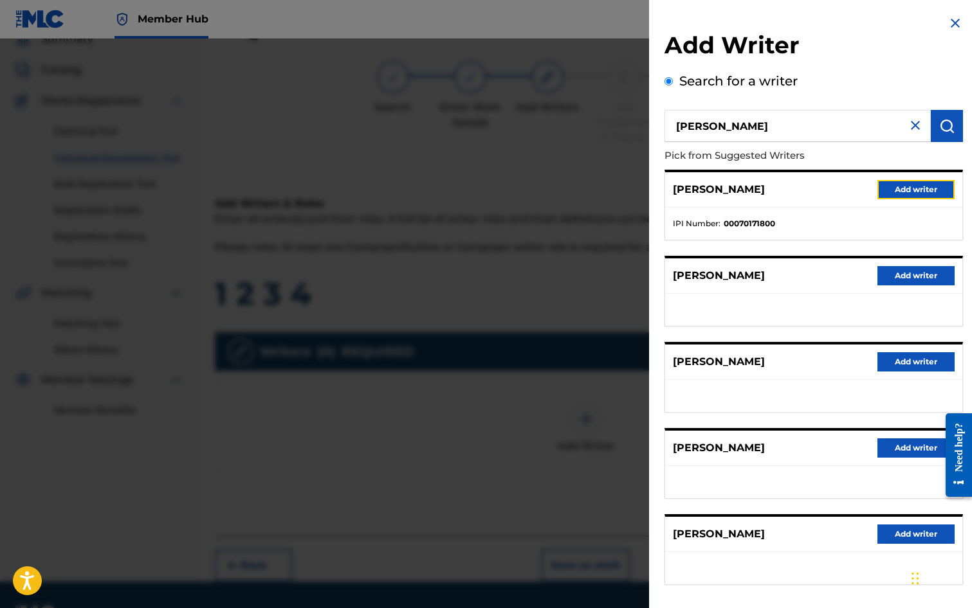
click at [901, 187] on button "Add writer" at bounding box center [915, 189] width 77 height 19
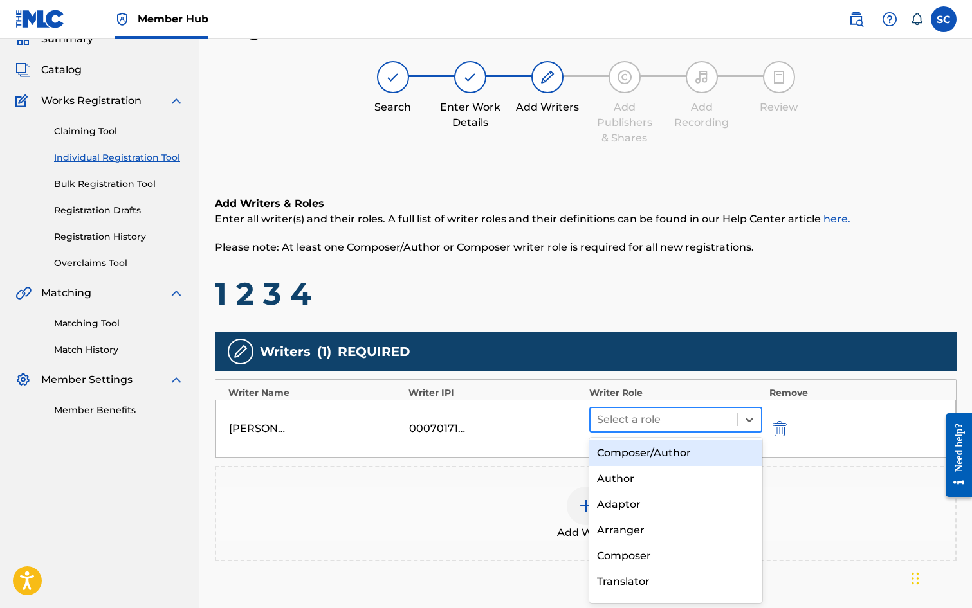
click at [610, 420] on div at bounding box center [664, 420] width 134 height 18
click at [622, 453] on div "Composer/Author" at bounding box center [676, 454] width 174 height 26
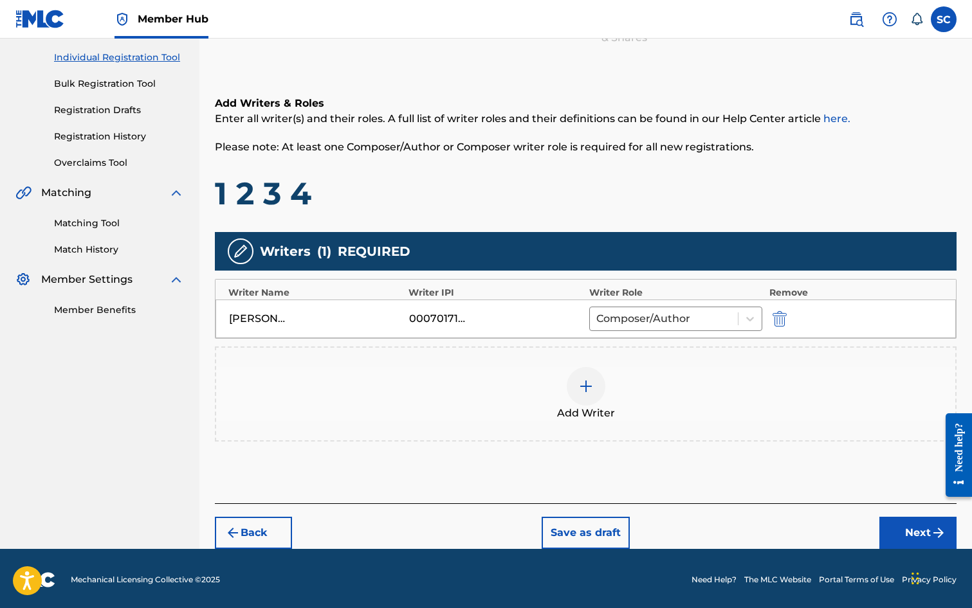
scroll to position [161, 0]
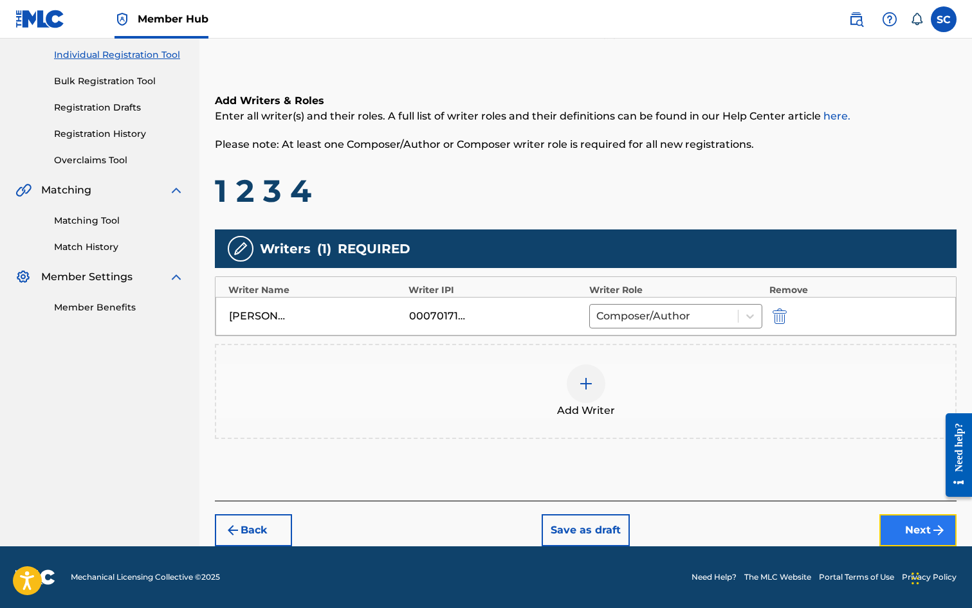
click at [903, 527] on button "Next" at bounding box center [917, 531] width 77 height 32
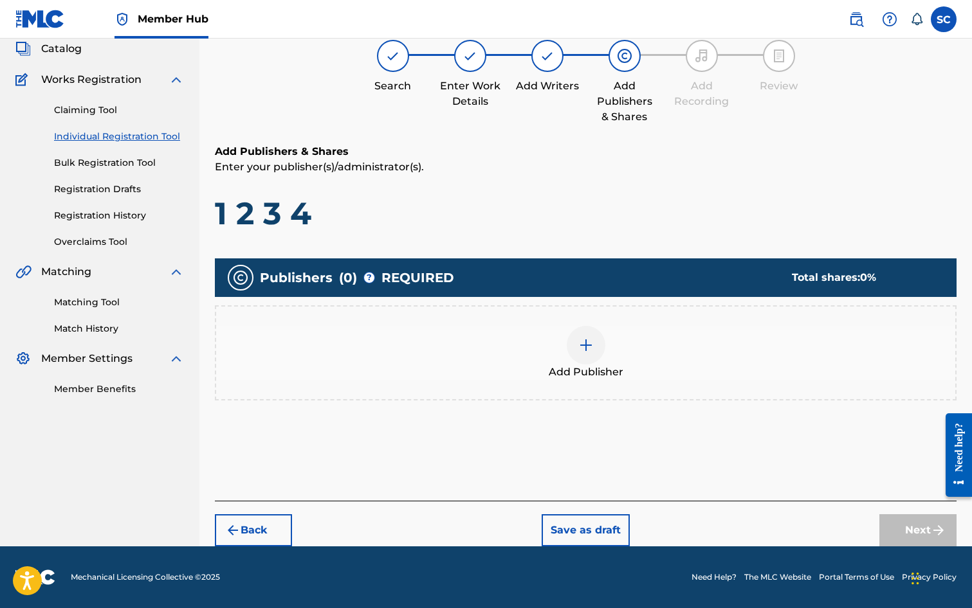
scroll to position [58, 0]
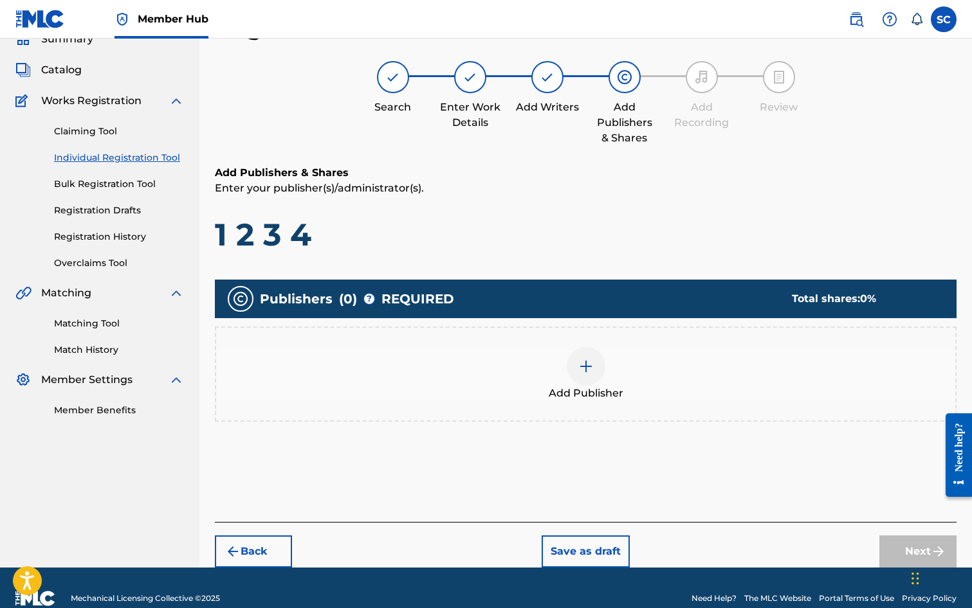
click at [581, 368] on img at bounding box center [585, 366] width 15 height 15
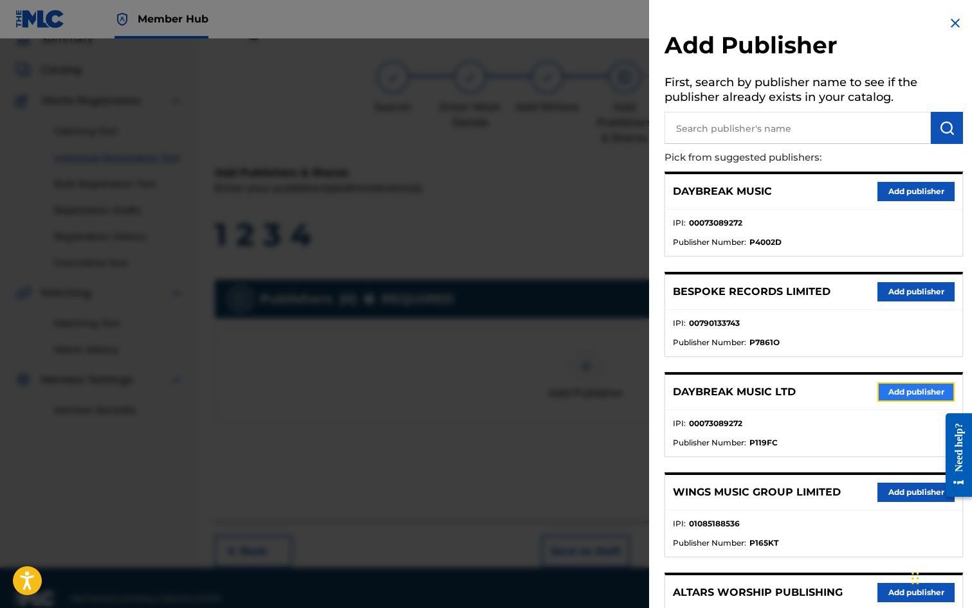
click at [901, 397] on button "Add publisher" at bounding box center [915, 392] width 77 height 19
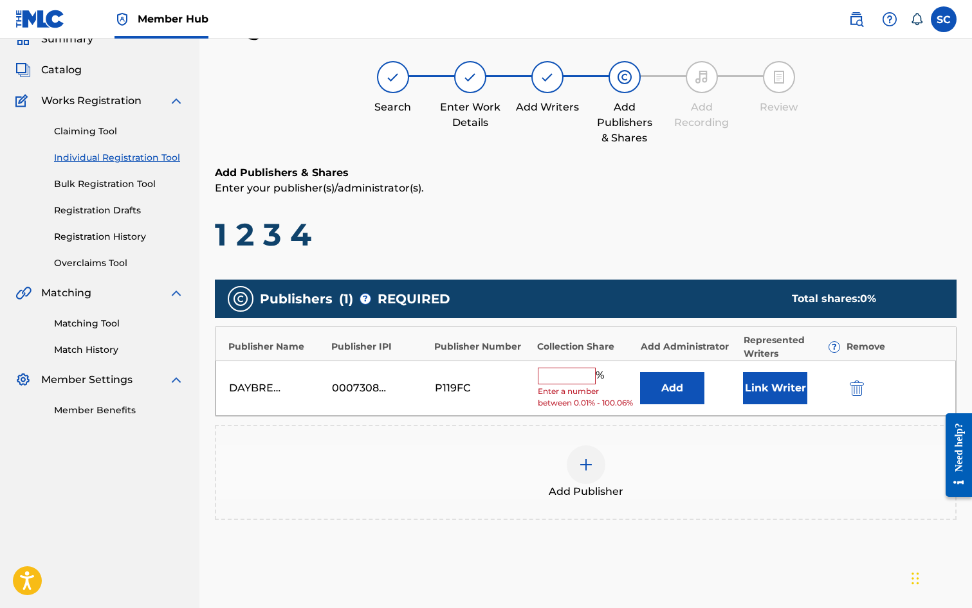
click at [552, 374] on input "text" at bounding box center [567, 376] width 58 height 17
type input "100"
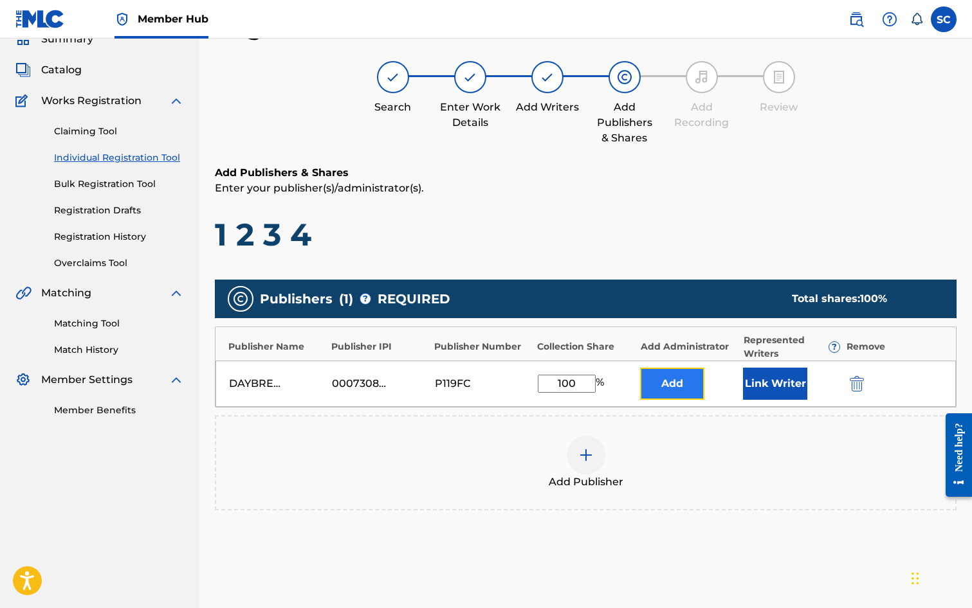
click at [658, 381] on button "Add" at bounding box center [672, 384] width 64 height 32
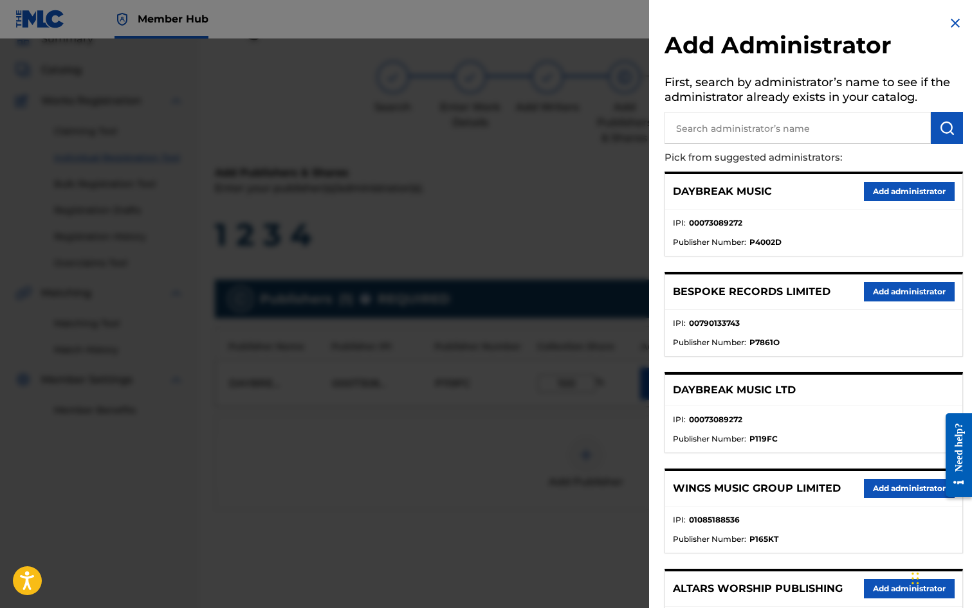
click at [758, 126] on input "text" at bounding box center [797, 128] width 266 height 32
type input "SONG SOLUTIONS"
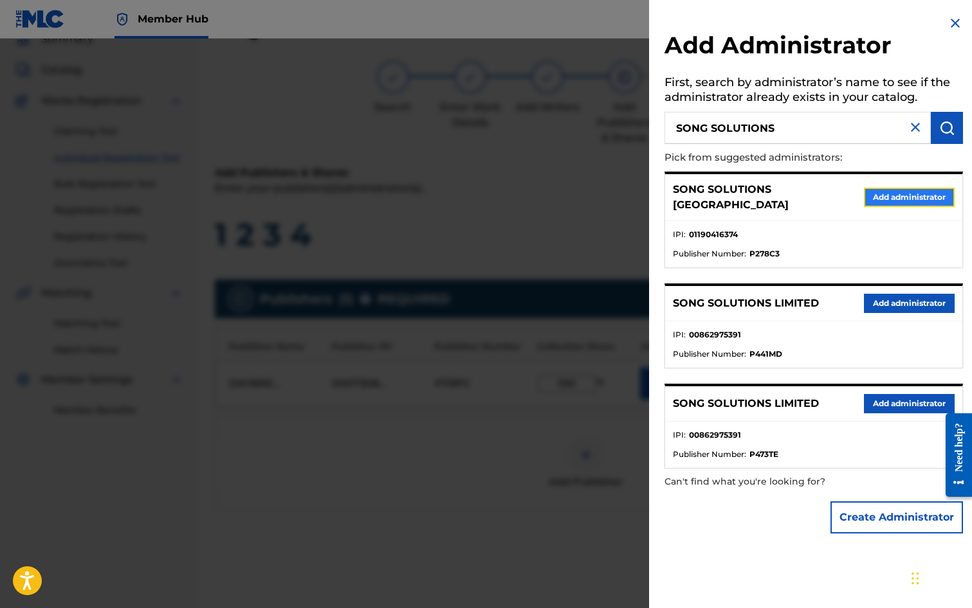
click at [867, 191] on button "Add administrator" at bounding box center [909, 197] width 91 height 19
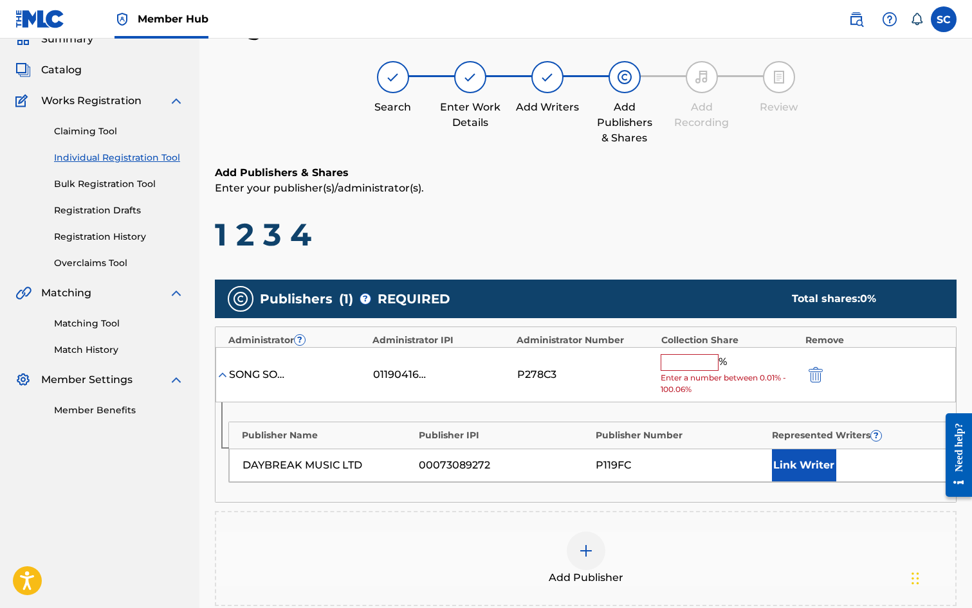
click at [673, 364] on input "text" at bounding box center [690, 362] width 58 height 17
type input "100"
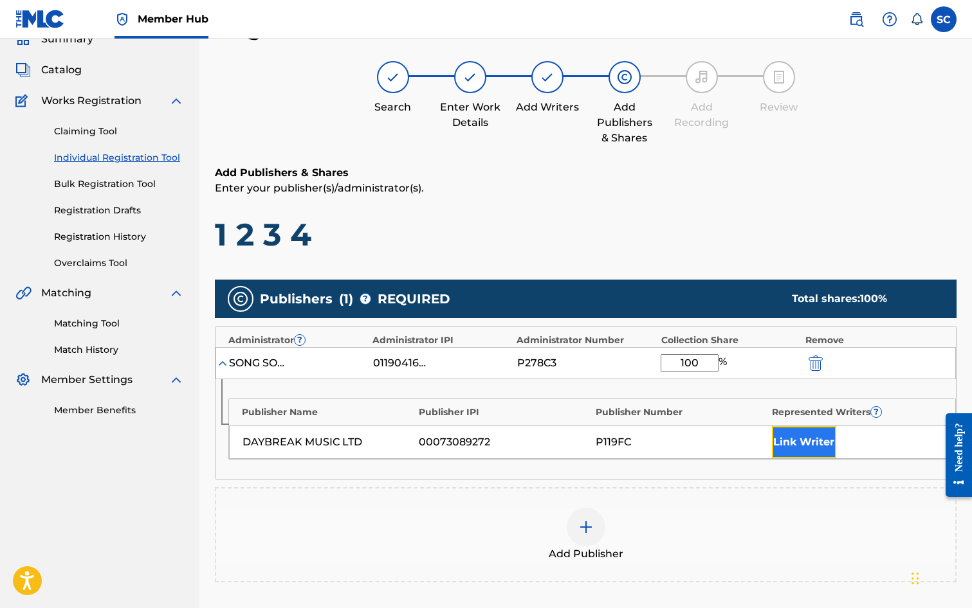
click at [807, 448] on button "Link Writer" at bounding box center [804, 442] width 64 height 32
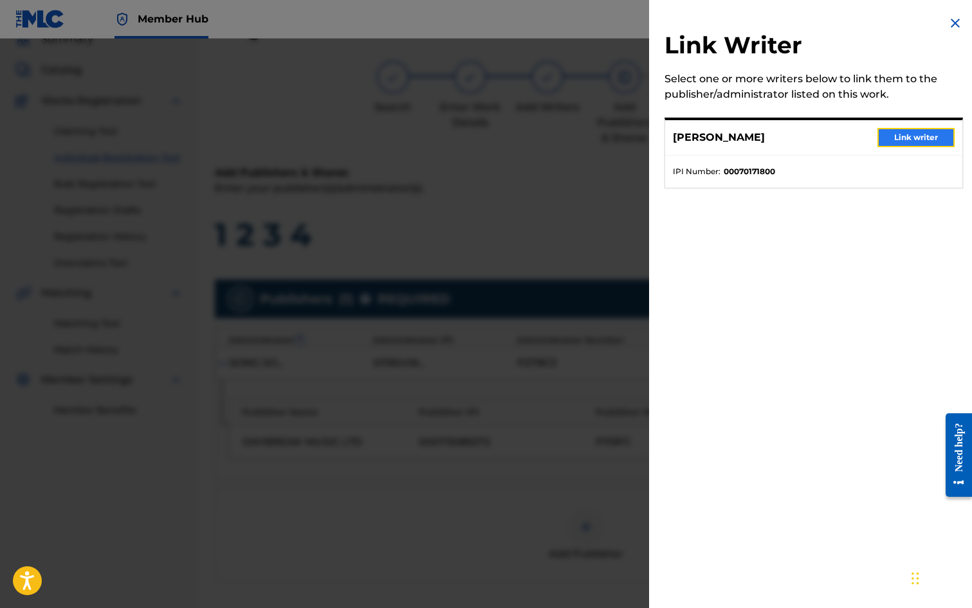
click at [926, 139] on button "Link writer" at bounding box center [915, 137] width 77 height 19
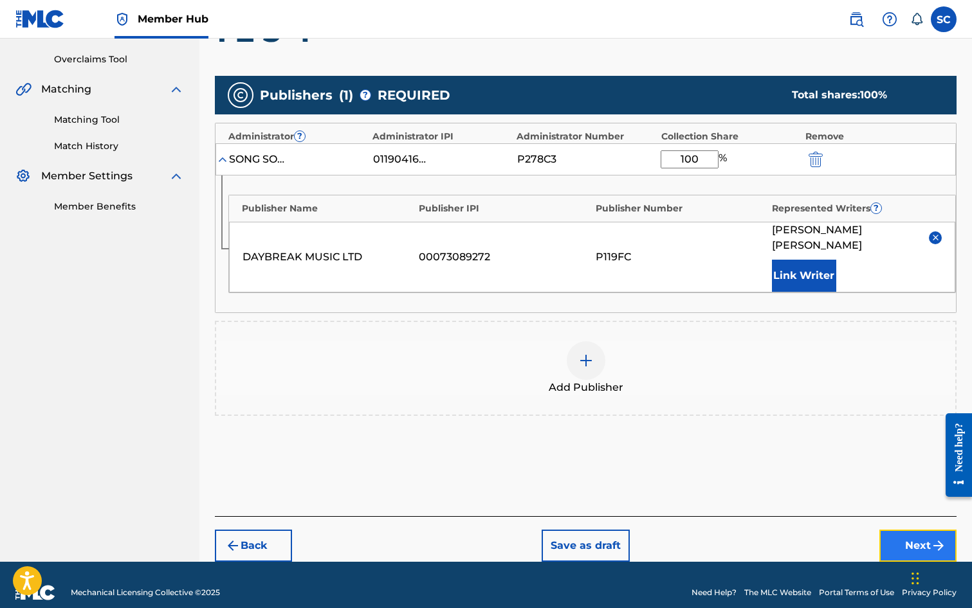
click at [915, 530] on button "Next" at bounding box center [917, 546] width 77 height 32
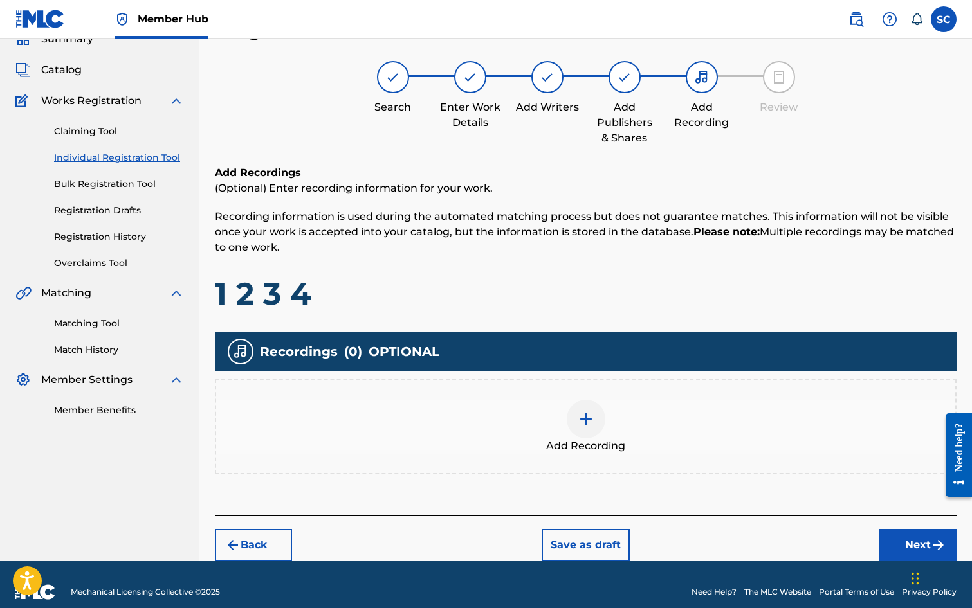
scroll to position [73, 0]
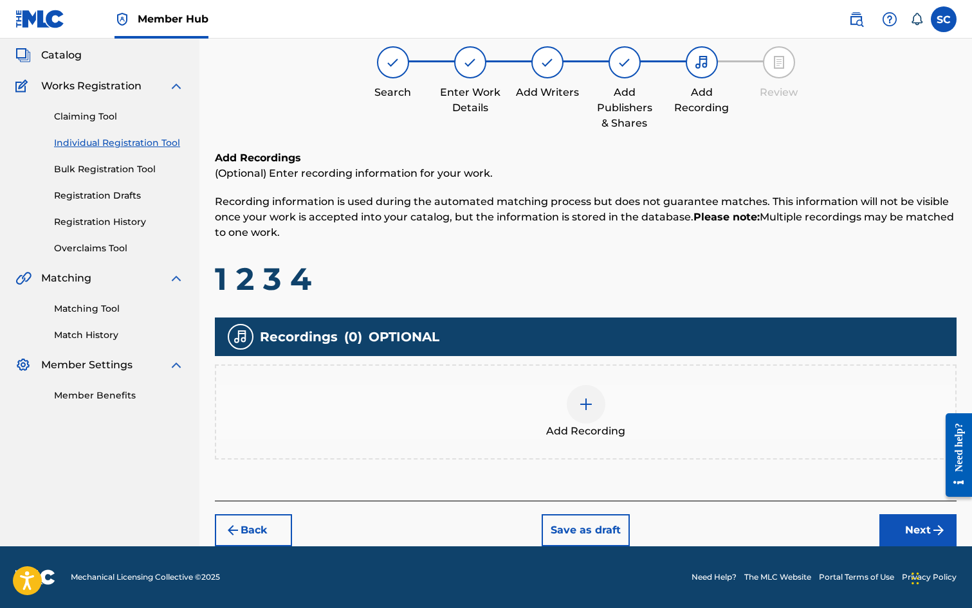
click at [582, 404] on img at bounding box center [585, 404] width 15 height 15
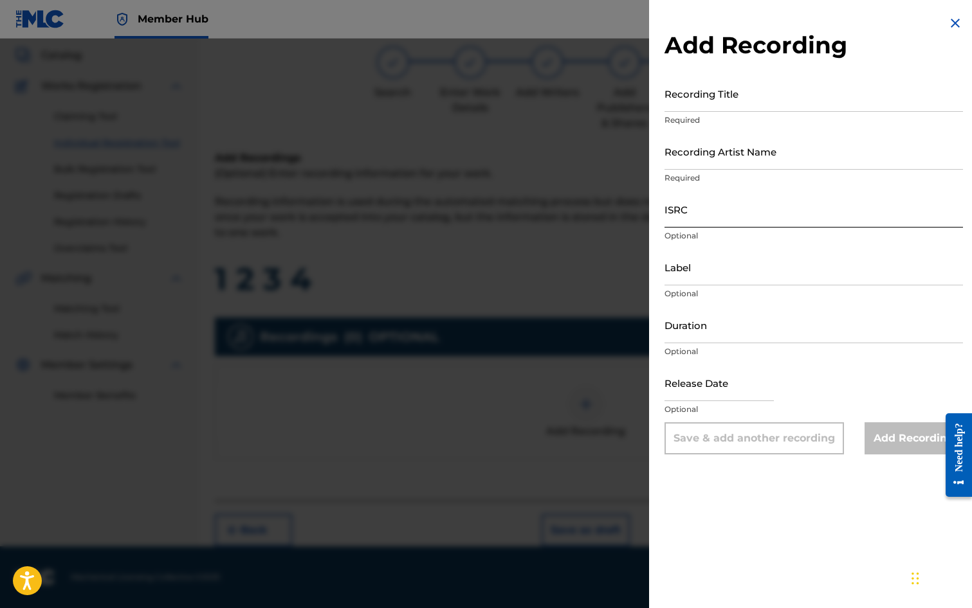
click at [709, 213] on input "ISRC" at bounding box center [813, 209] width 298 height 37
drag, startPoint x: 709, startPoint y: 213, endPoint x: 703, endPoint y: 209, distance: 7.5
paste input "GBDPR9933502"
type input "GBDPR9933502"
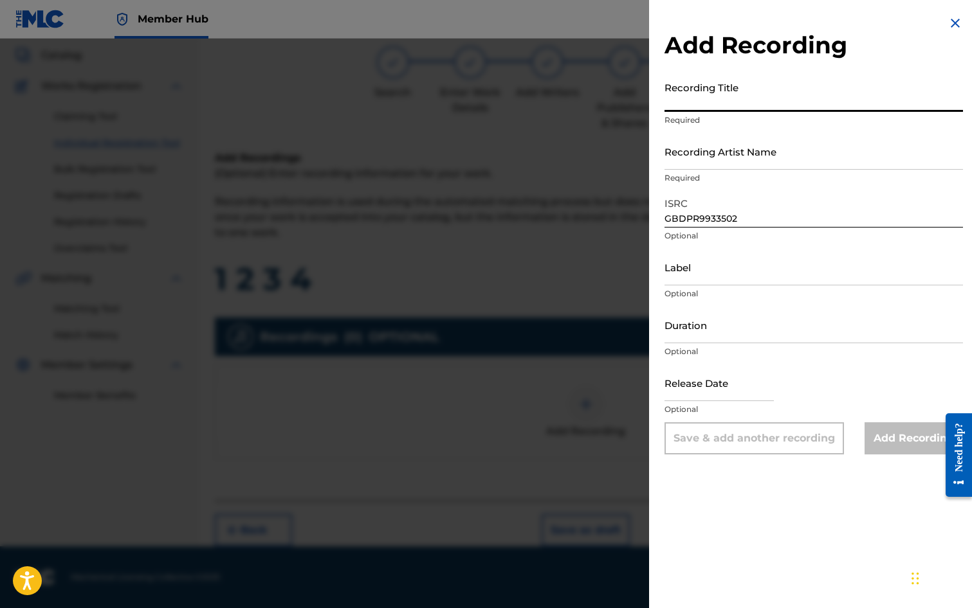
click at [703, 91] on input "Recording Title" at bounding box center [813, 93] width 298 height 37
type input "1 2 3 4"
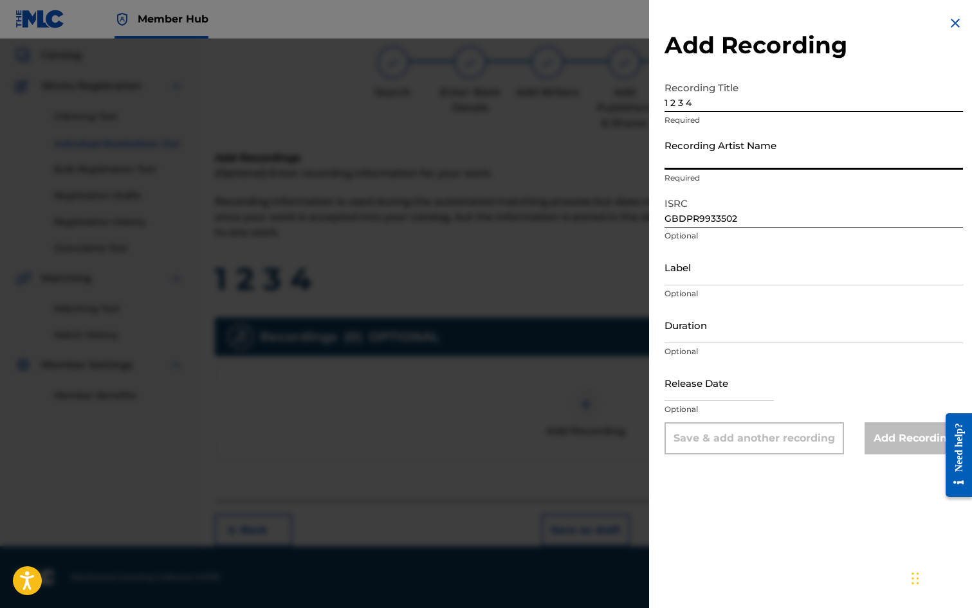
click at [686, 149] on input "Recording Artist Name" at bounding box center [813, 151] width 298 height 37
type input "[PERSON_NAME]"
type input "01:59"
type input "[DATE]"
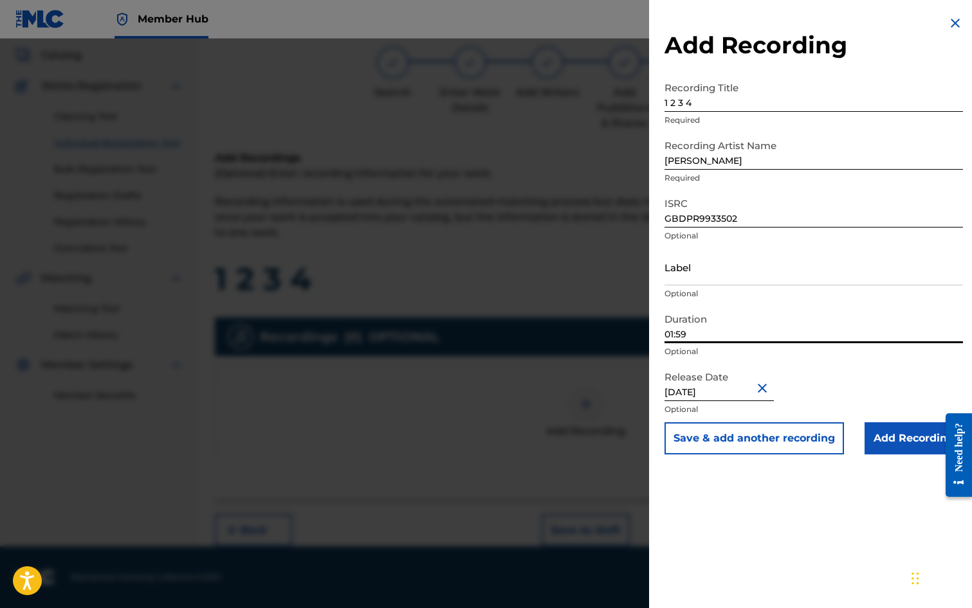
drag, startPoint x: 693, startPoint y: 330, endPoint x: 653, endPoint y: 334, distance: 40.1
click at [653, 334] on div "Add Recording Recording Title 1 2 3 4 Required Recording Artist Name [PERSON_NA…" at bounding box center [813, 235] width 329 height 470
type input "03:48"
click at [895, 435] on input "Add Recording" at bounding box center [913, 439] width 98 height 32
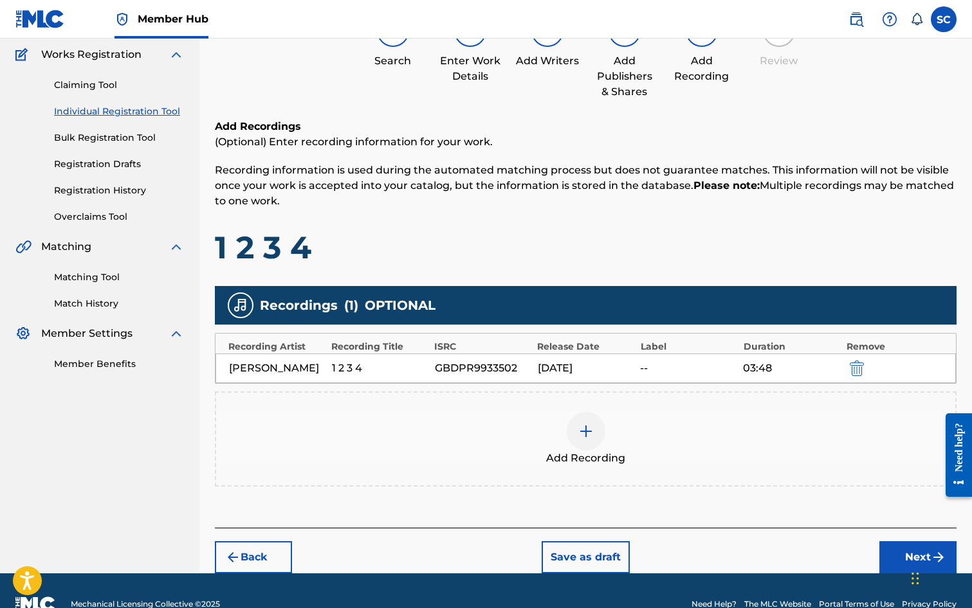
scroll to position [131, 0]
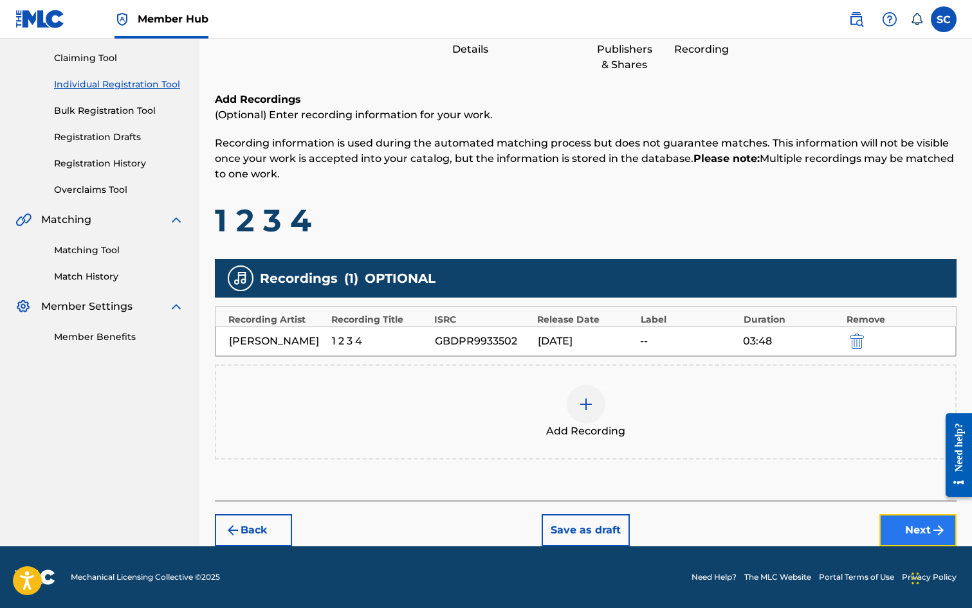
click at [917, 529] on button "Next" at bounding box center [917, 531] width 77 height 32
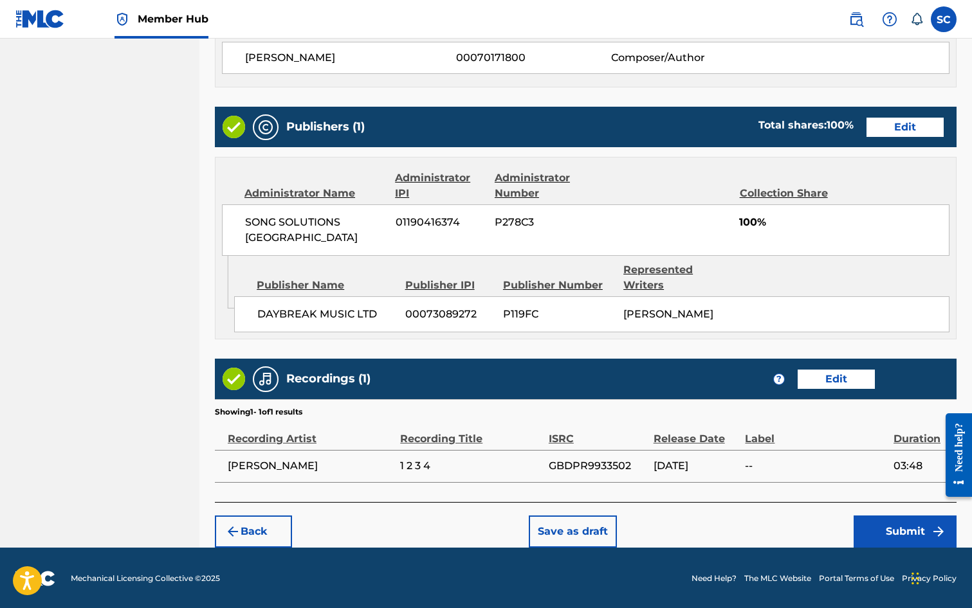
scroll to position [638, 0]
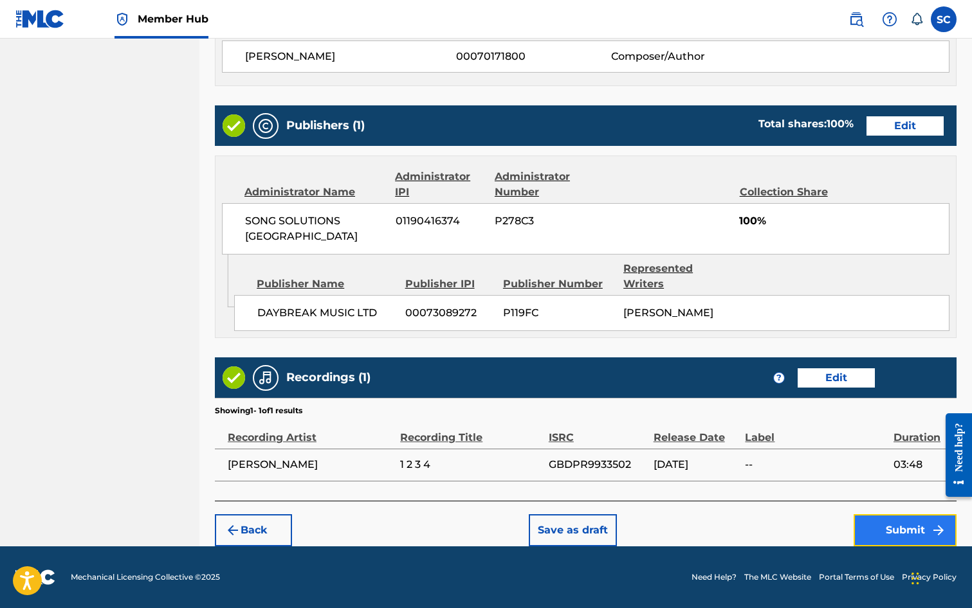
click at [895, 525] on button "Submit" at bounding box center [904, 531] width 103 height 32
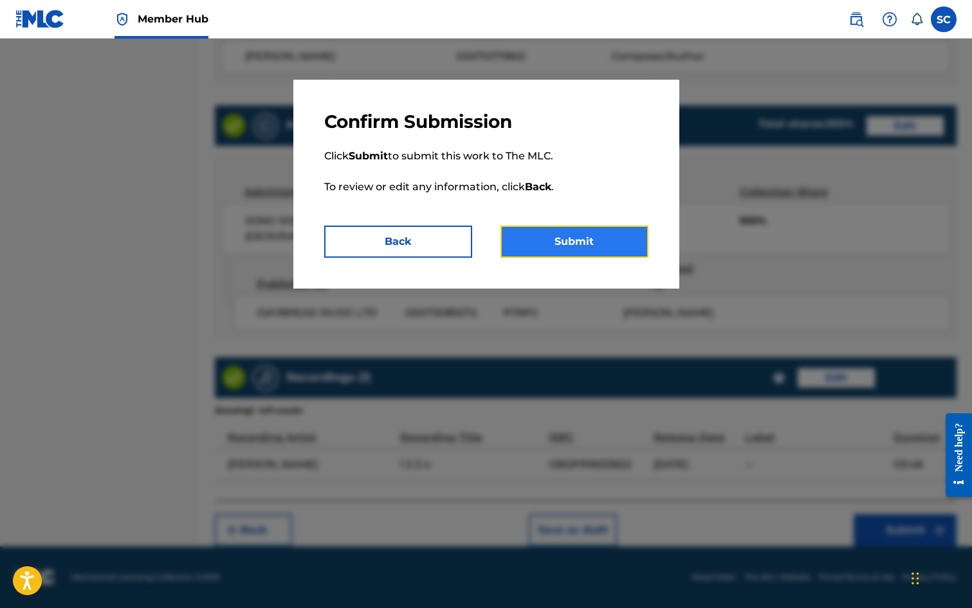
click at [569, 237] on button "Submit" at bounding box center [574, 242] width 148 height 32
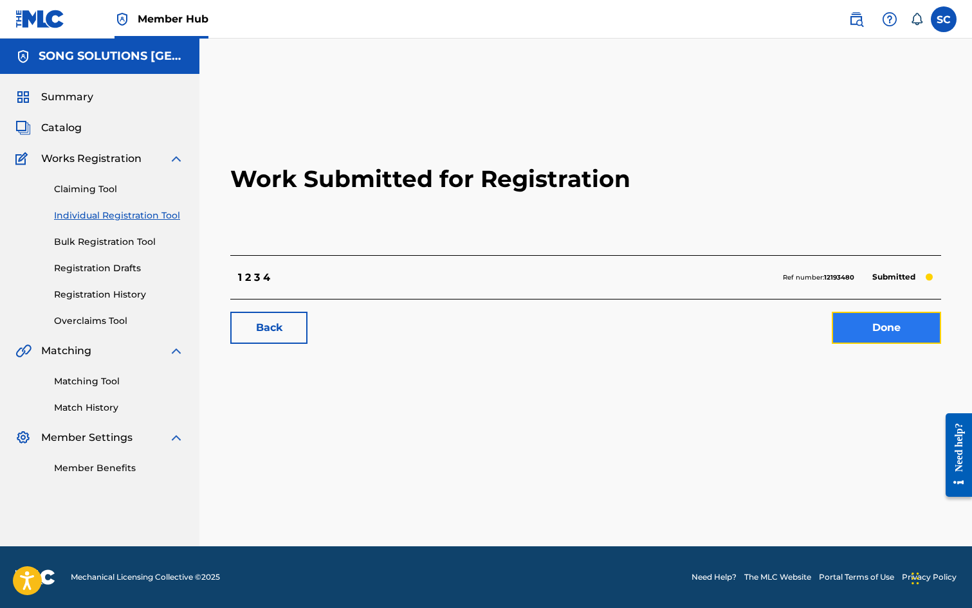
click at [886, 329] on link "Done" at bounding box center [886, 328] width 109 height 32
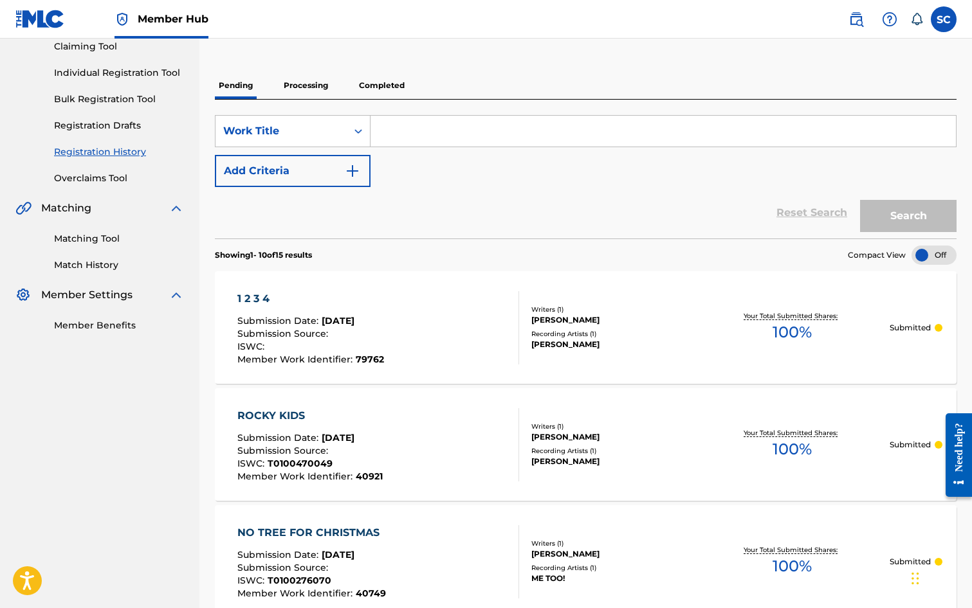
scroll to position [64, 0]
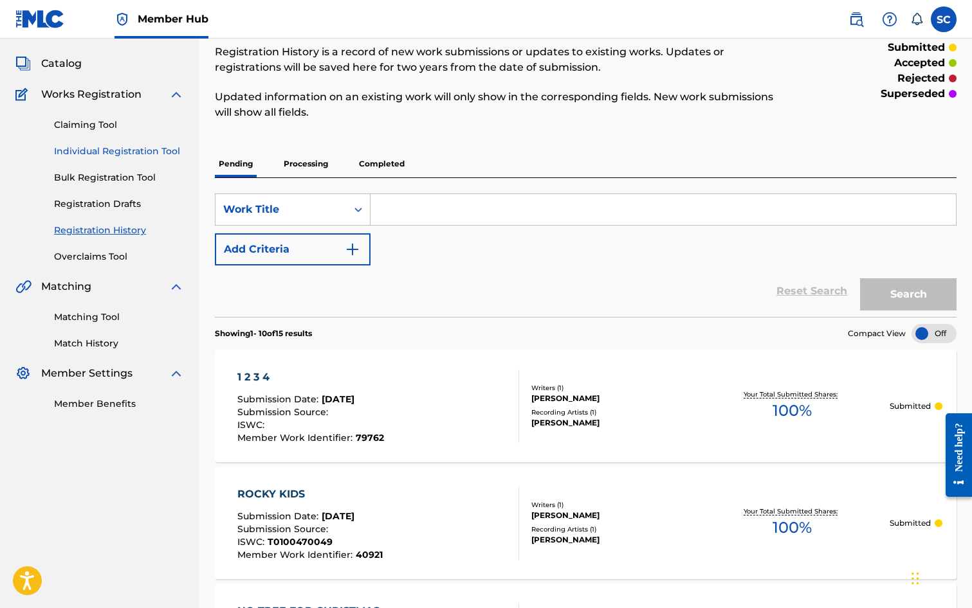
click at [109, 149] on link "Individual Registration Tool" at bounding box center [119, 152] width 130 height 14
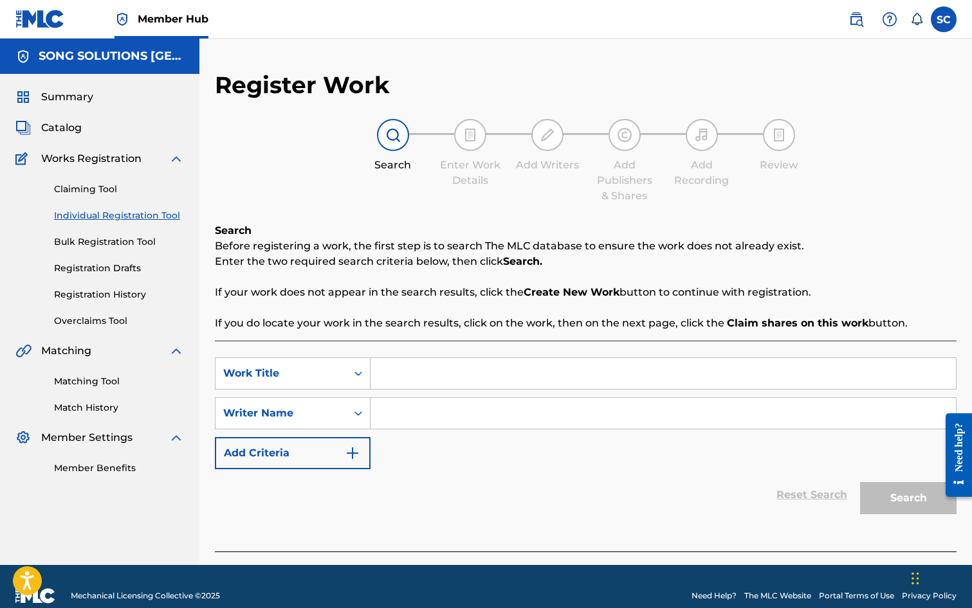
click at [421, 379] on input "Search Form" at bounding box center [662, 373] width 585 height 31
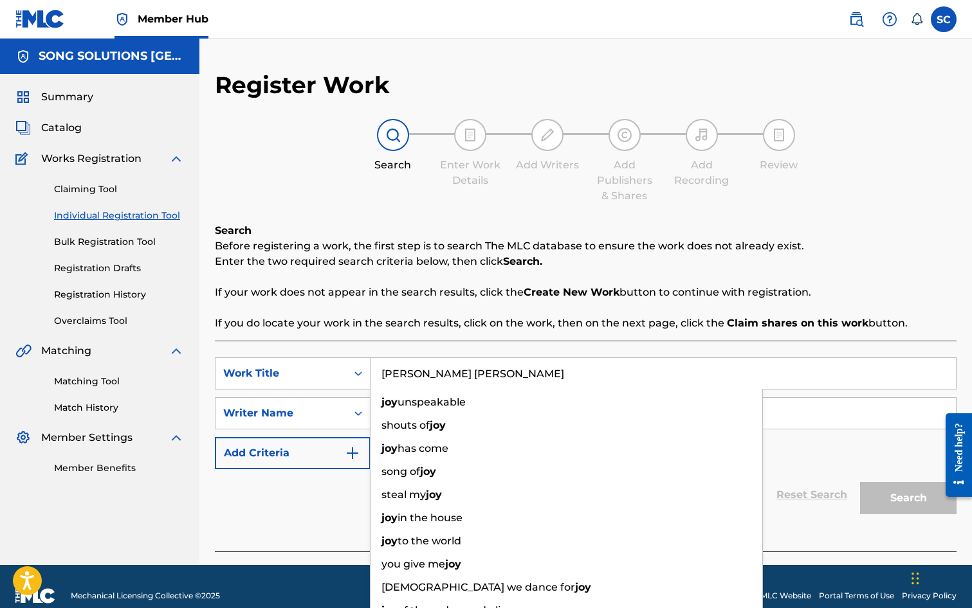
type input "[PERSON_NAME] [PERSON_NAME]"
click at [292, 507] on div "Reset Search Search" at bounding box center [586, 495] width 742 height 51
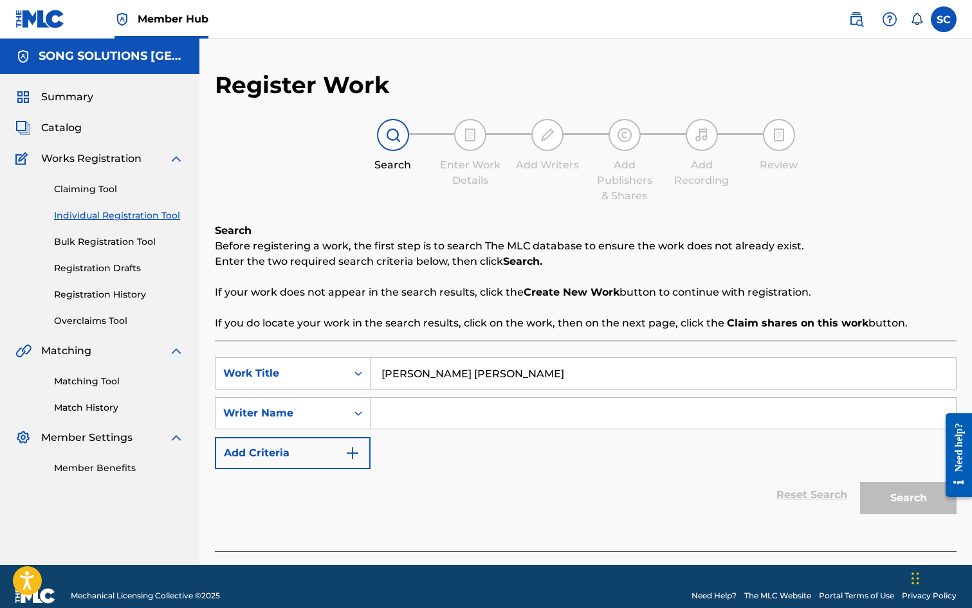
click at [420, 410] on input "Search Form" at bounding box center [662, 413] width 585 height 31
type input "[PERSON_NAME]"
click at [860, 482] on button "Search" at bounding box center [908, 498] width 96 height 32
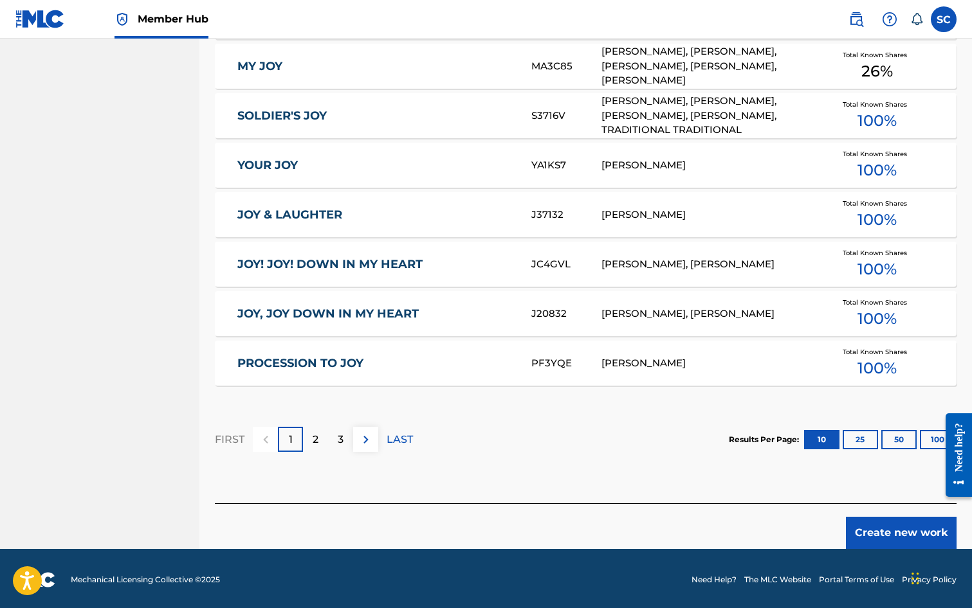
scroll to position [708, 0]
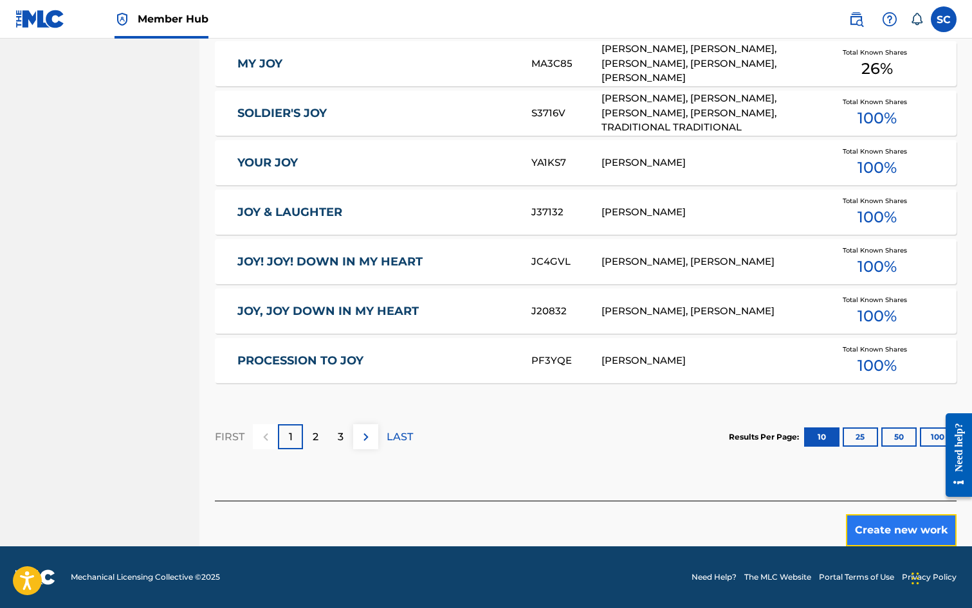
click at [896, 526] on button "Create new work" at bounding box center [901, 531] width 111 height 32
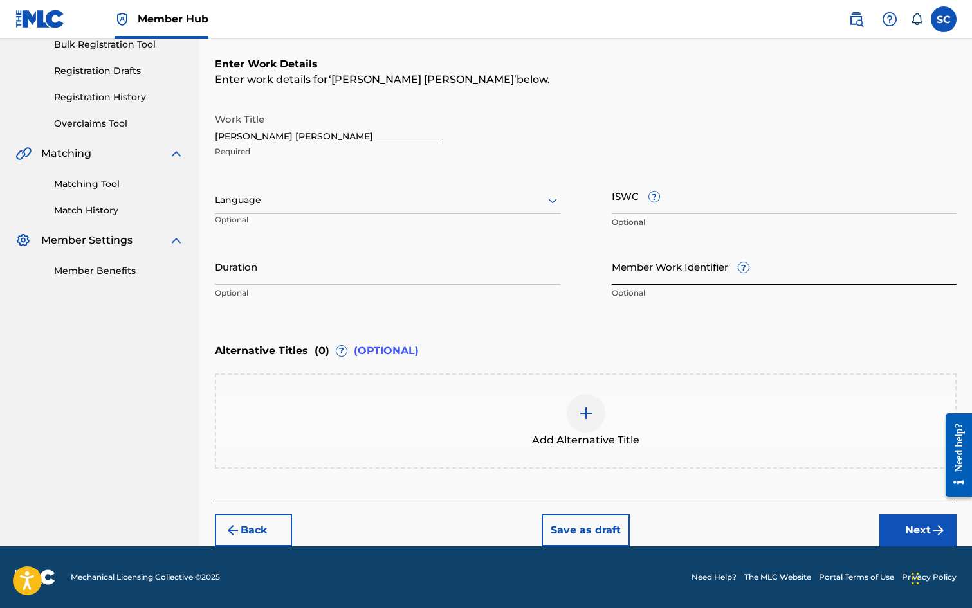
scroll to position [0, 0]
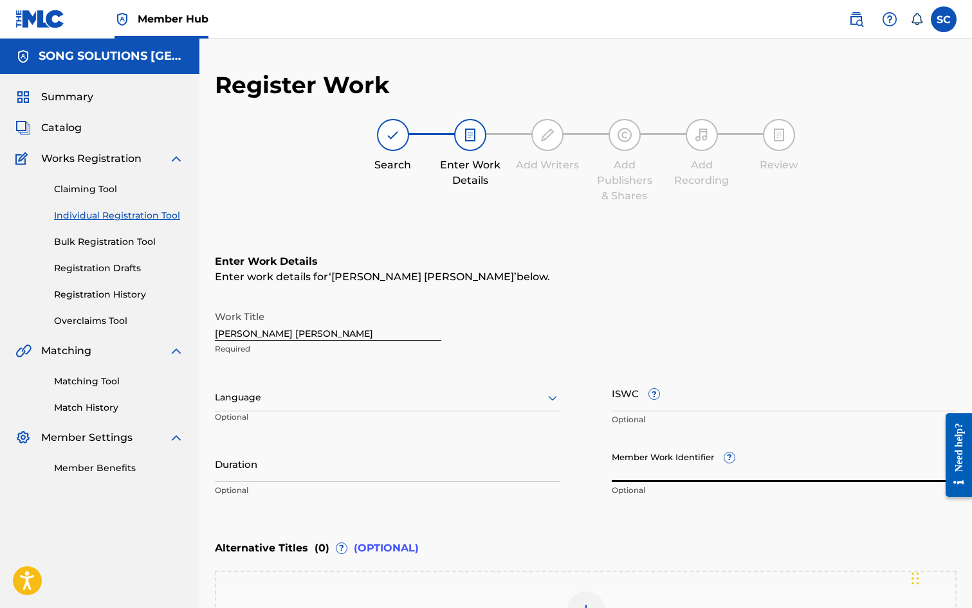
click at [630, 476] on input "Member Work Identifier ?" at bounding box center [784, 464] width 345 height 37
type input "40404"
click at [622, 401] on input "ISWC ?" at bounding box center [784, 393] width 345 height 37
paste input "T-011.527.262-2"
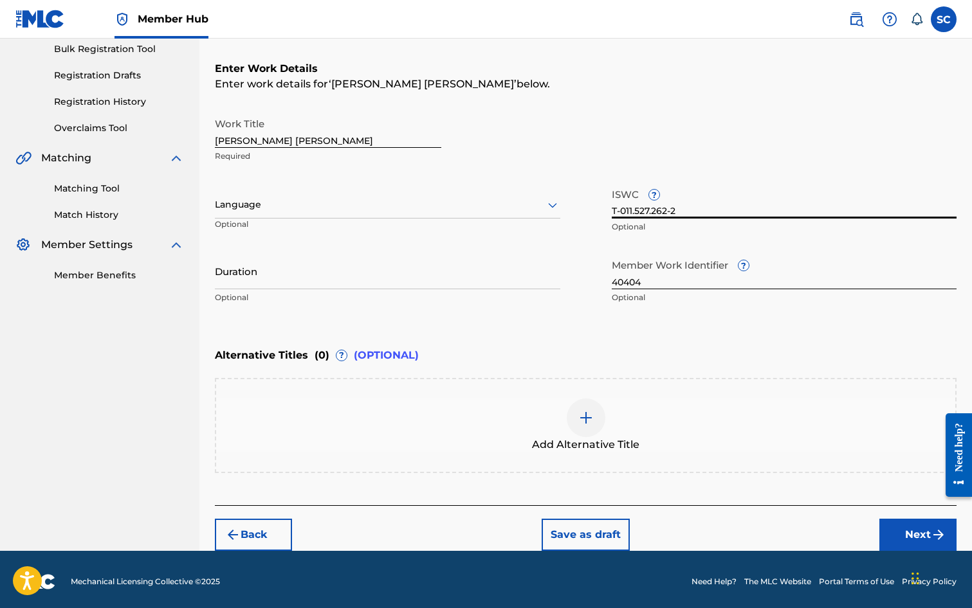
scroll to position [197, 0]
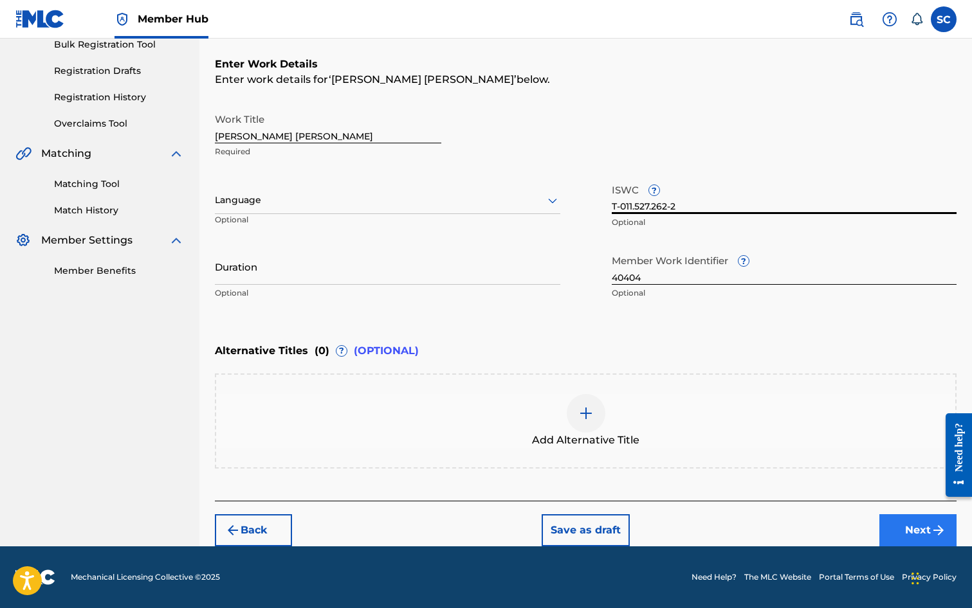
type input "T-011.527.262-2"
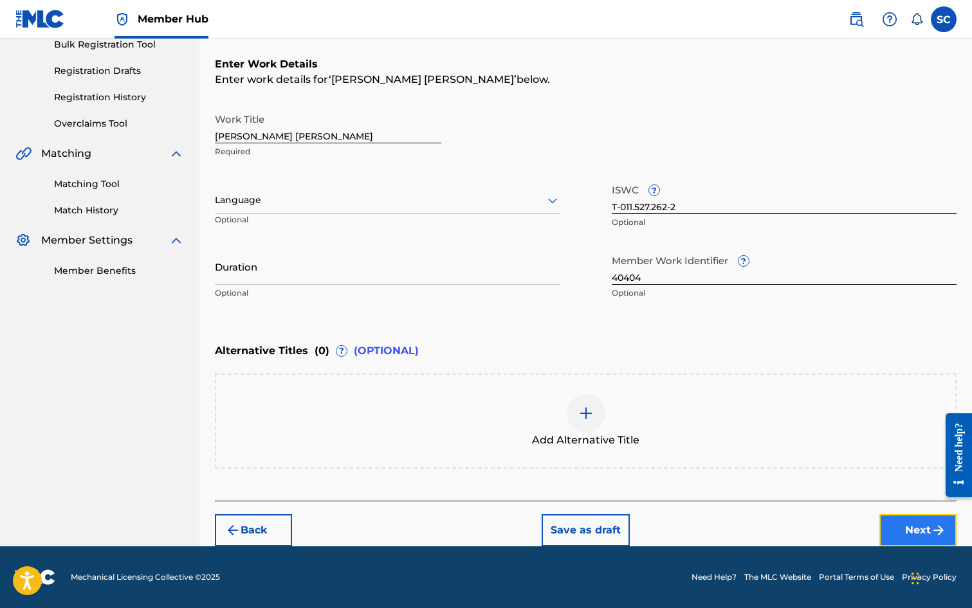
click at [929, 529] on button "Next" at bounding box center [917, 531] width 77 height 32
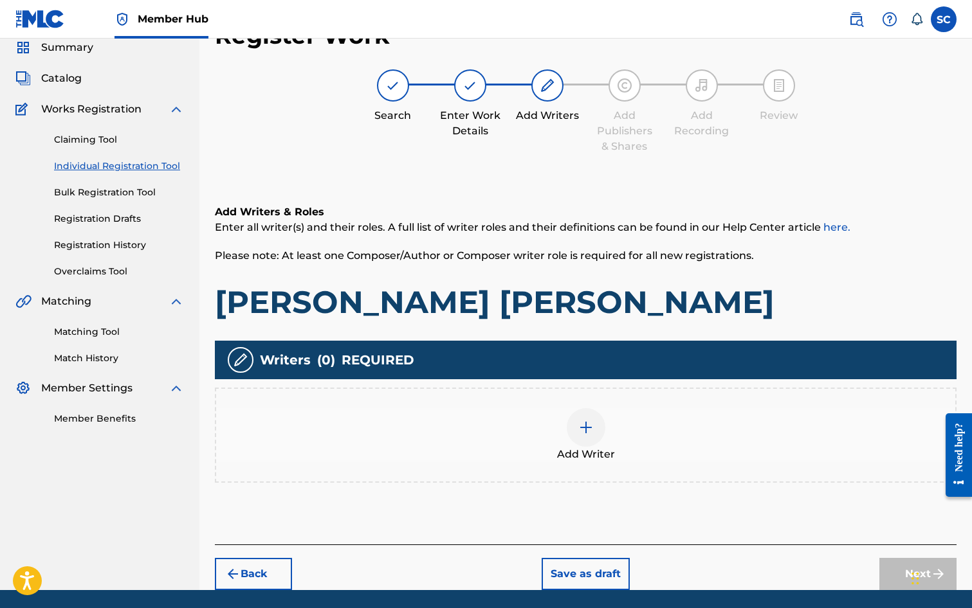
scroll to position [58, 0]
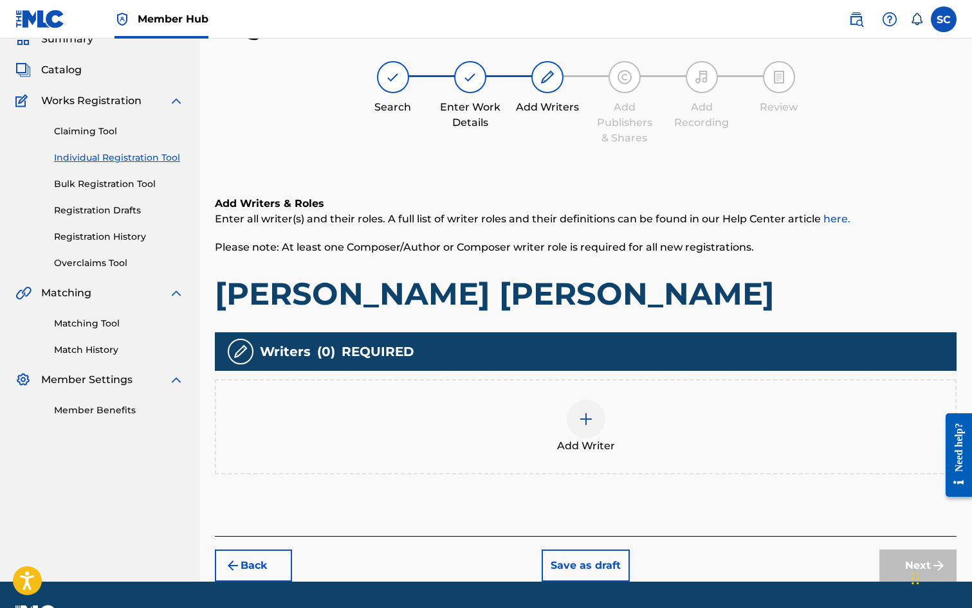
click at [584, 424] on img at bounding box center [585, 419] width 15 height 15
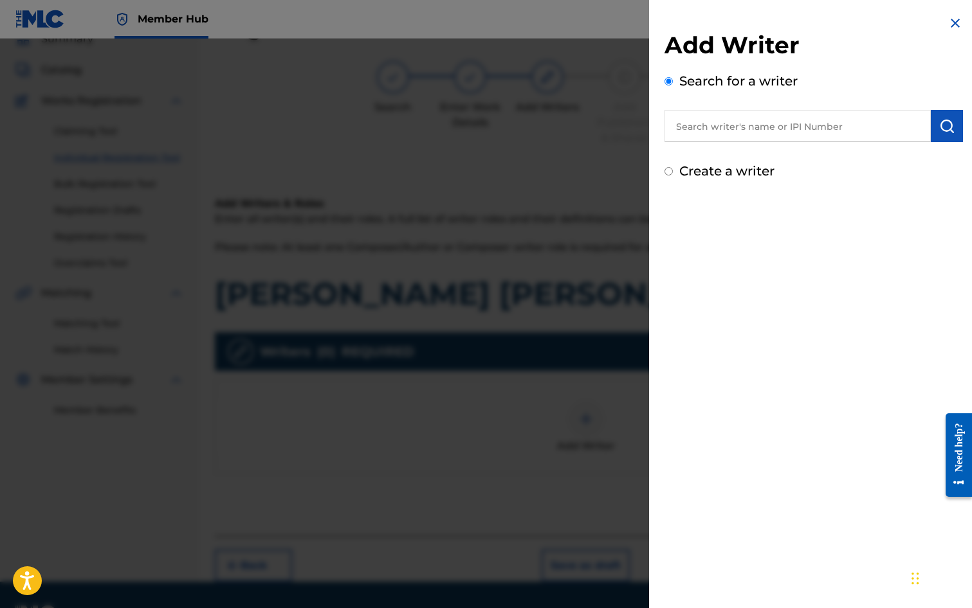
click at [732, 125] on input "text" at bounding box center [797, 126] width 266 height 32
type input "[PERSON_NAME]"
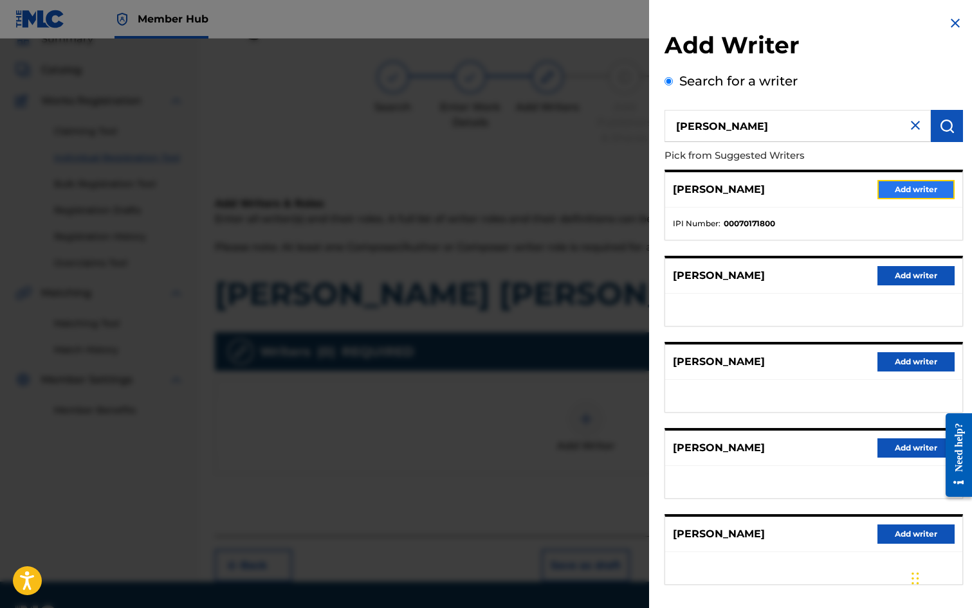
click at [923, 187] on button "Add writer" at bounding box center [915, 189] width 77 height 19
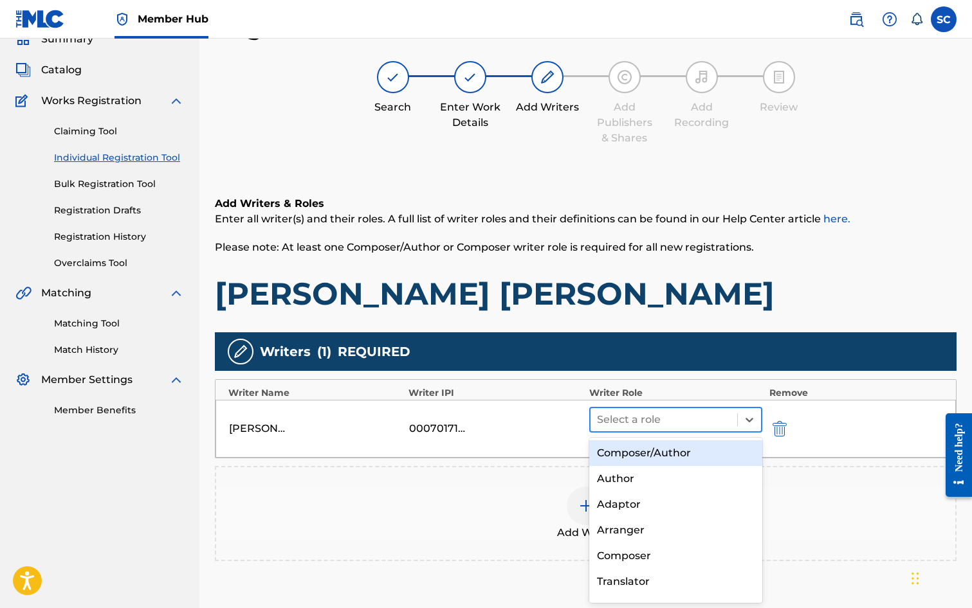
click at [643, 417] on div at bounding box center [664, 420] width 134 height 18
click at [640, 453] on div "Composer/Author" at bounding box center [676, 454] width 174 height 26
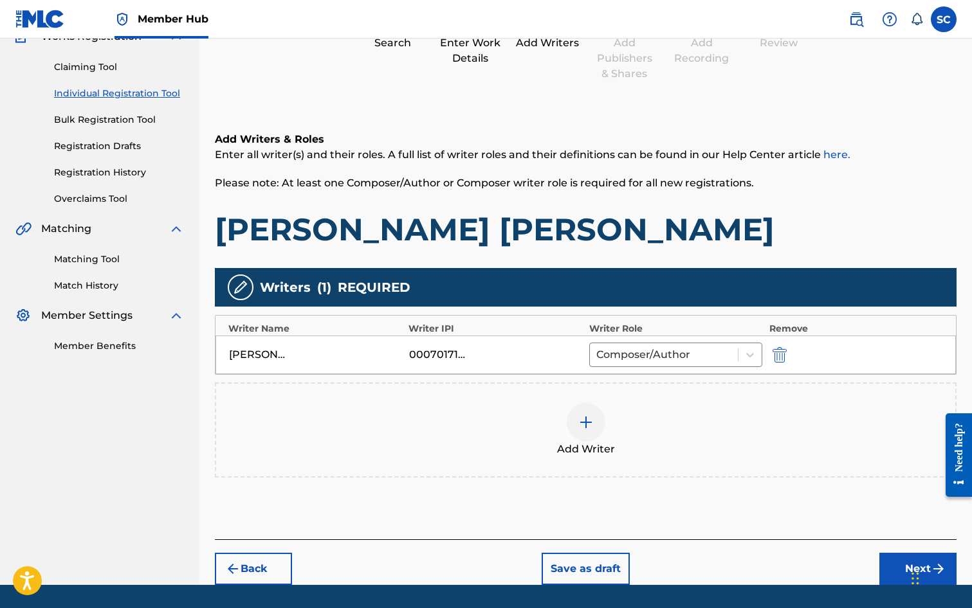
scroll to position [161, 0]
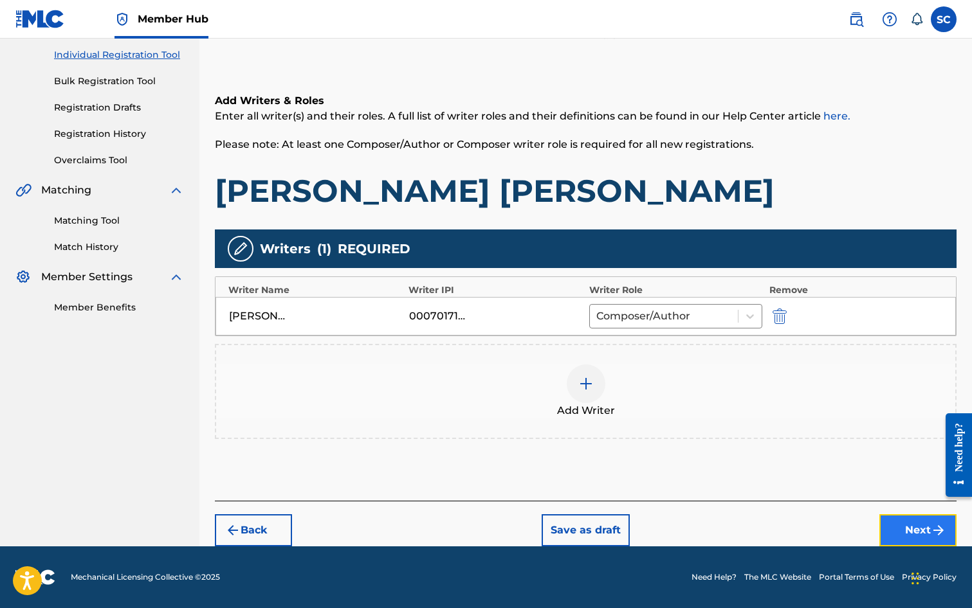
click at [911, 531] on button "Next" at bounding box center [917, 531] width 77 height 32
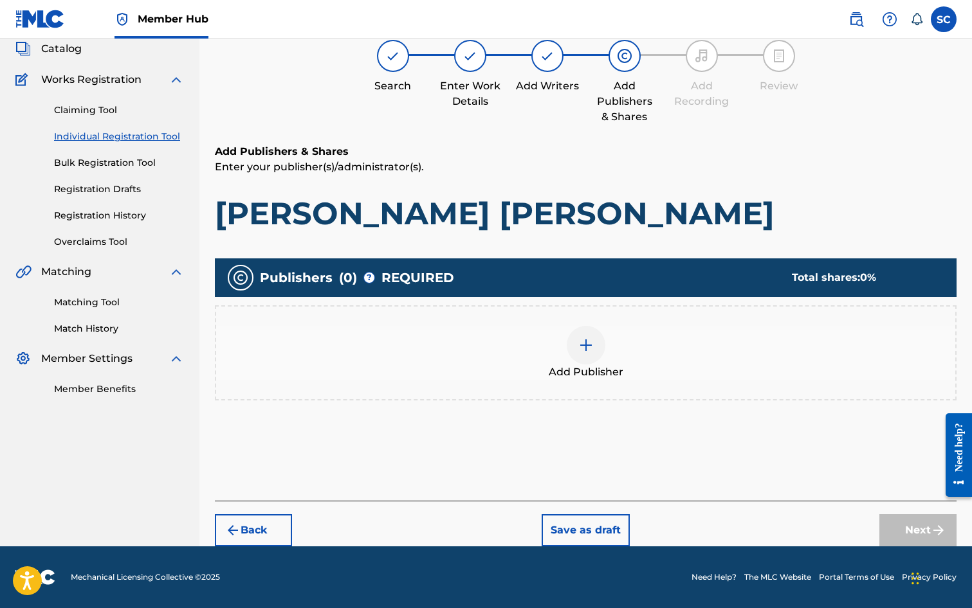
scroll to position [58, 0]
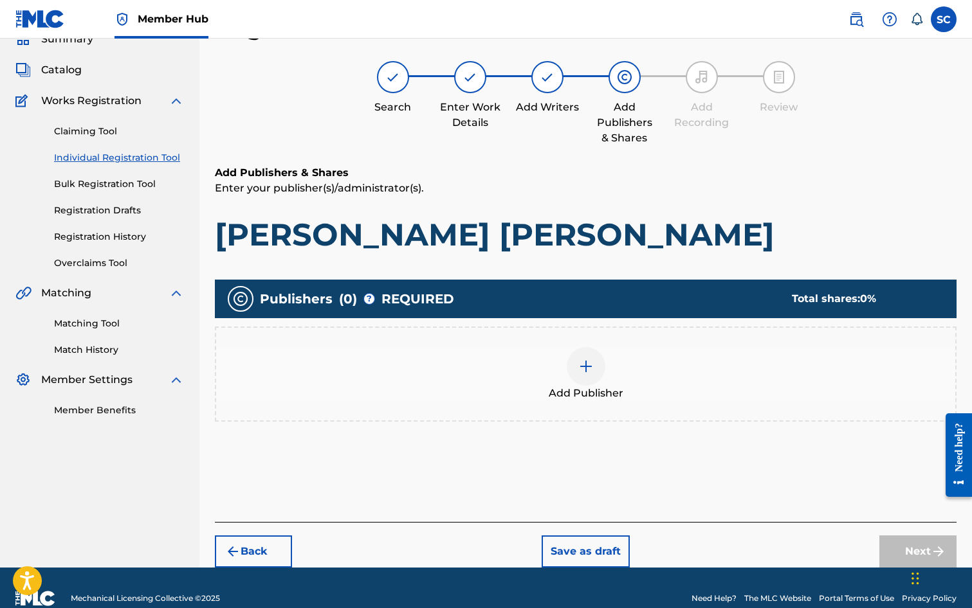
click at [584, 360] on img at bounding box center [585, 366] width 15 height 15
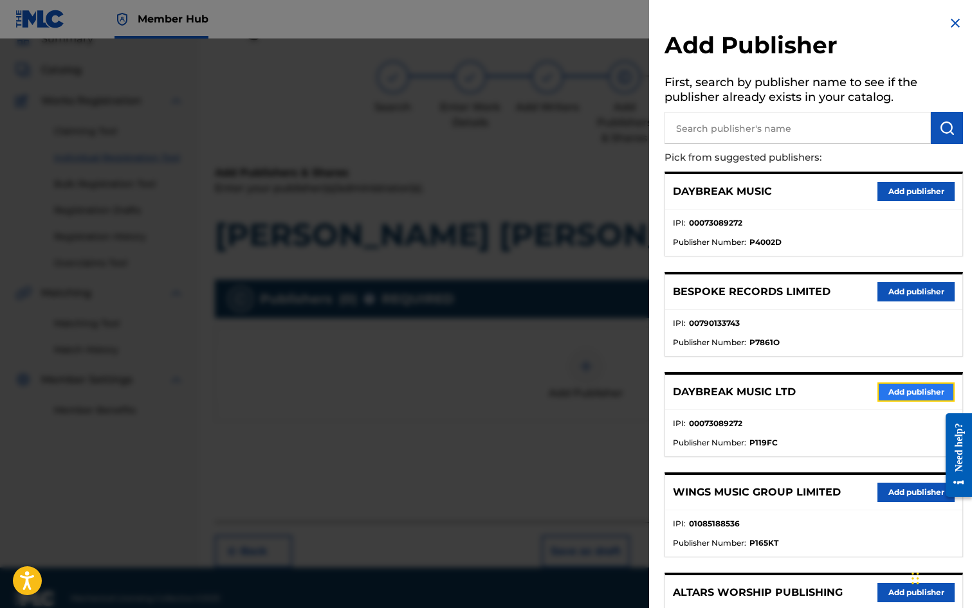
click at [906, 391] on button "Add publisher" at bounding box center [915, 392] width 77 height 19
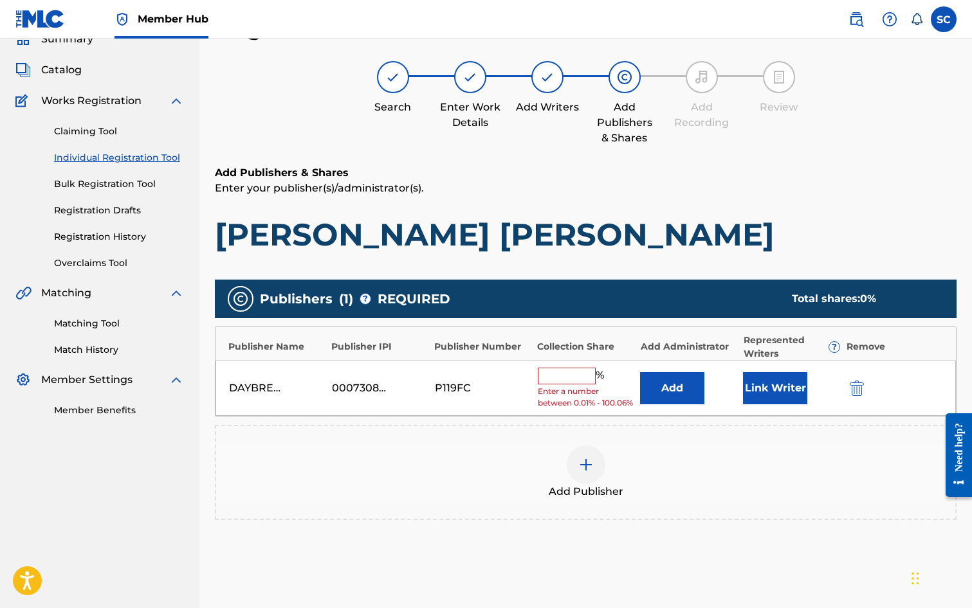
click at [563, 372] on input "text" at bounding box center [567, 376] width 58 height 17
type input "100"
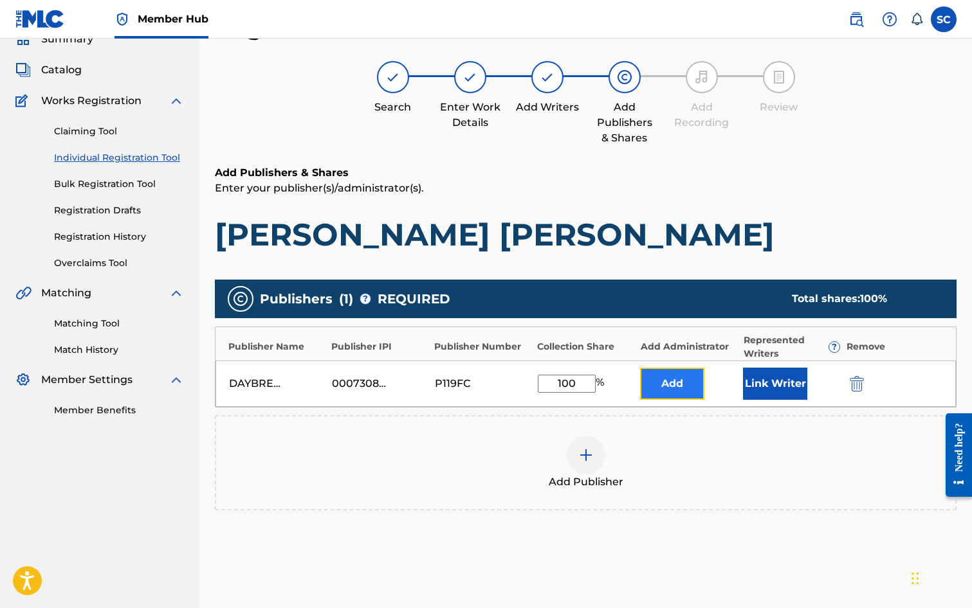
click at [662, 385] on button "Add" at bounding box center [672, 384] width 64 height 32
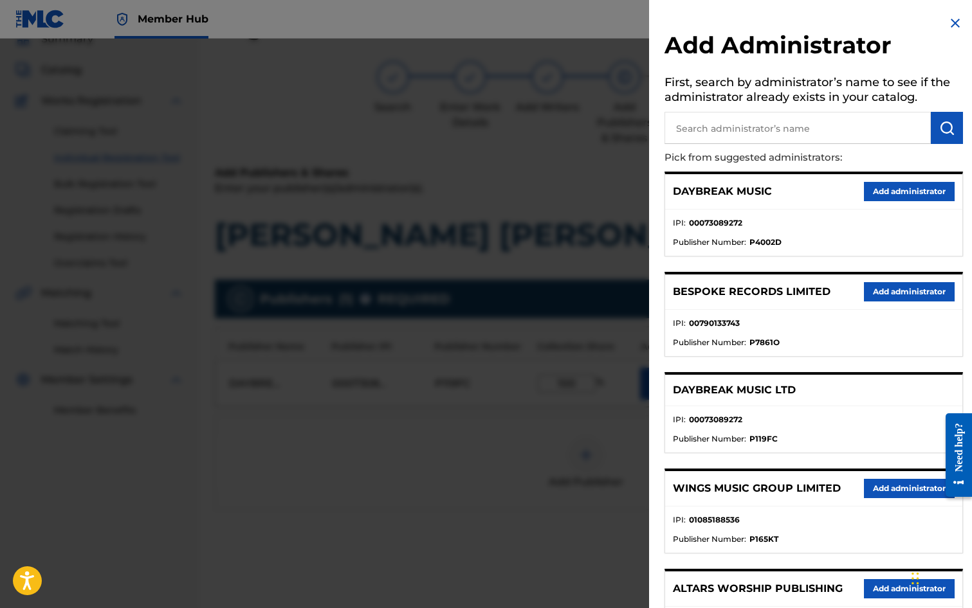
click at [691, 128] on input "text" at bounding box center [797, 128] width 266 height 32
type input "SONG SOLUTIONS"
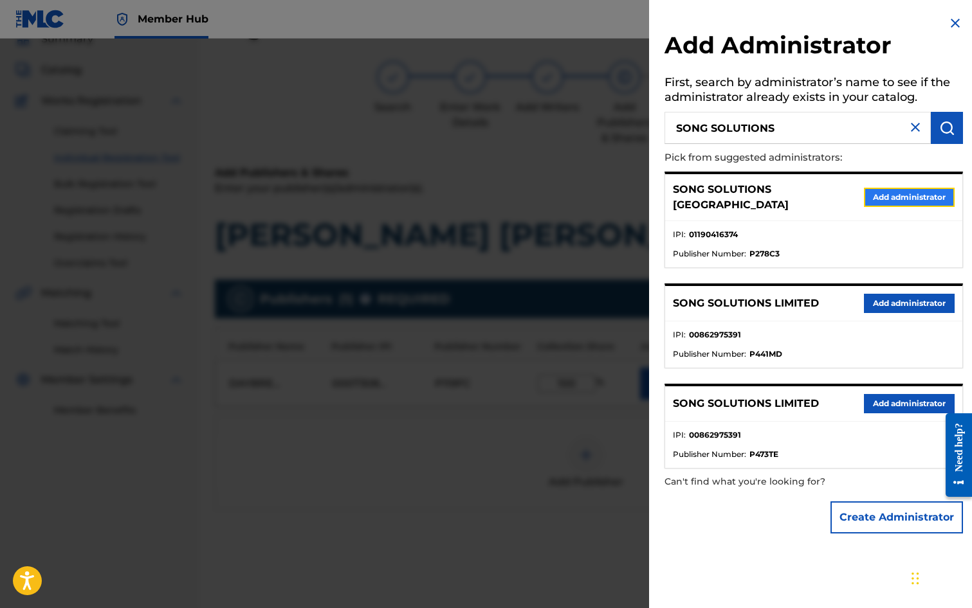
click at [906, 197] on button "Add administrator" at bounding box center [909, 197] width 91 height 19
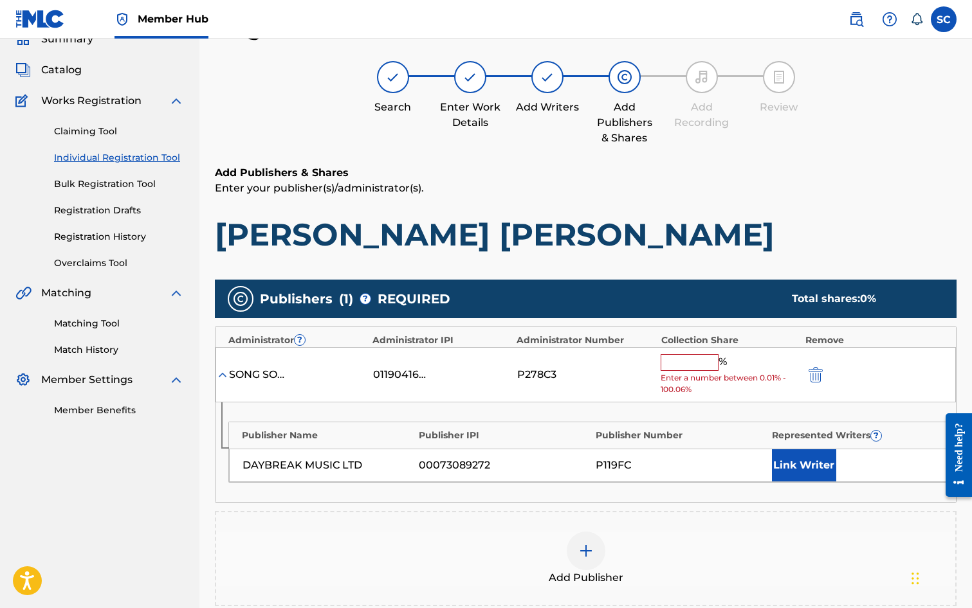
click at [684, 361] on input "text" at bounding box center [690, 362] width 58 height 17
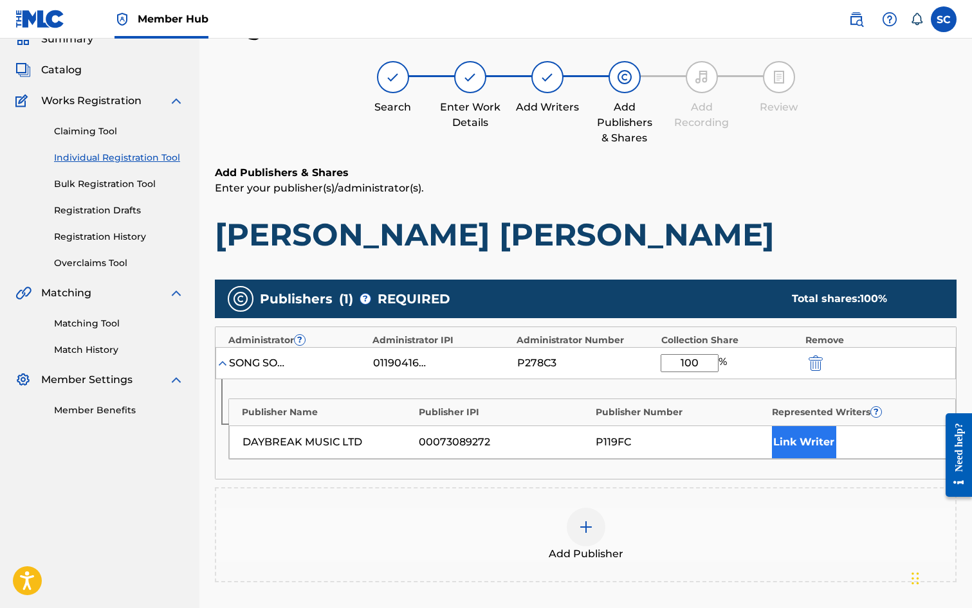
type input "100"
click at [798, 437] on button "Link Writer" at bounding box center [804, 442] width 64 height 32
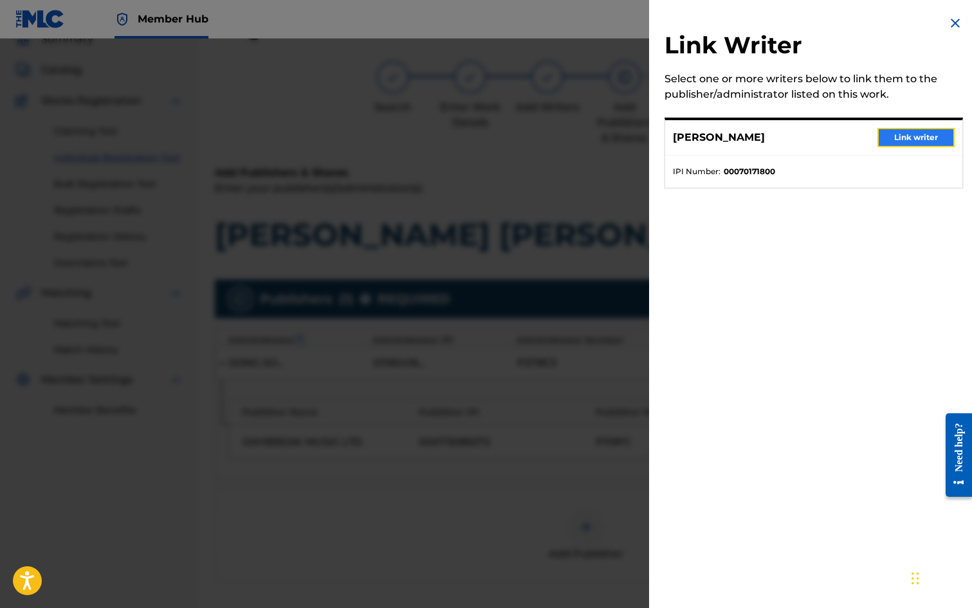
click at [906, 134] on button "Link writer" at bounding box center [915, 137] width 77 height 19
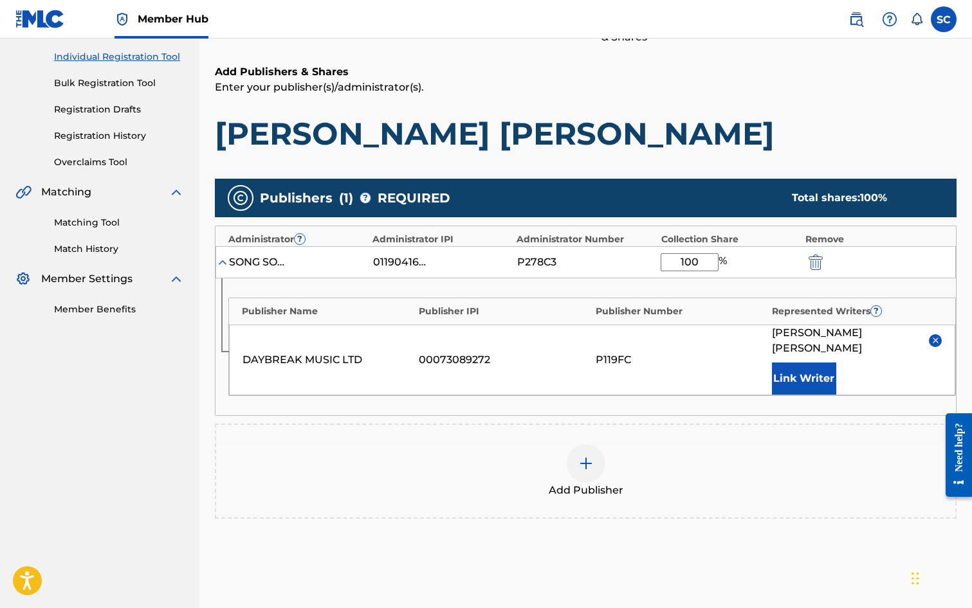
scroll to position [262, 0]
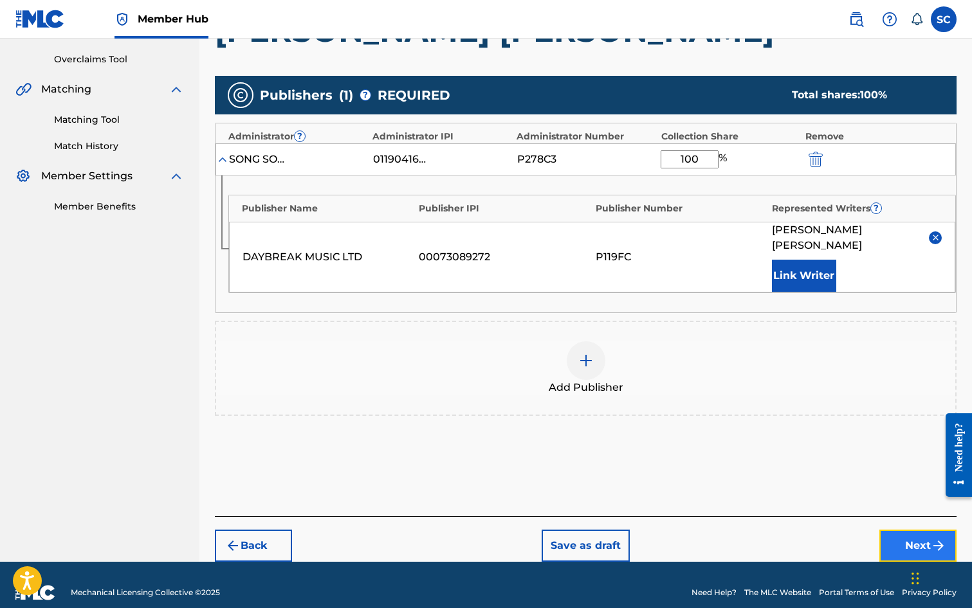
click at [909, 536] on button "Next" at bounding box center [917, 546] width 77 height 32
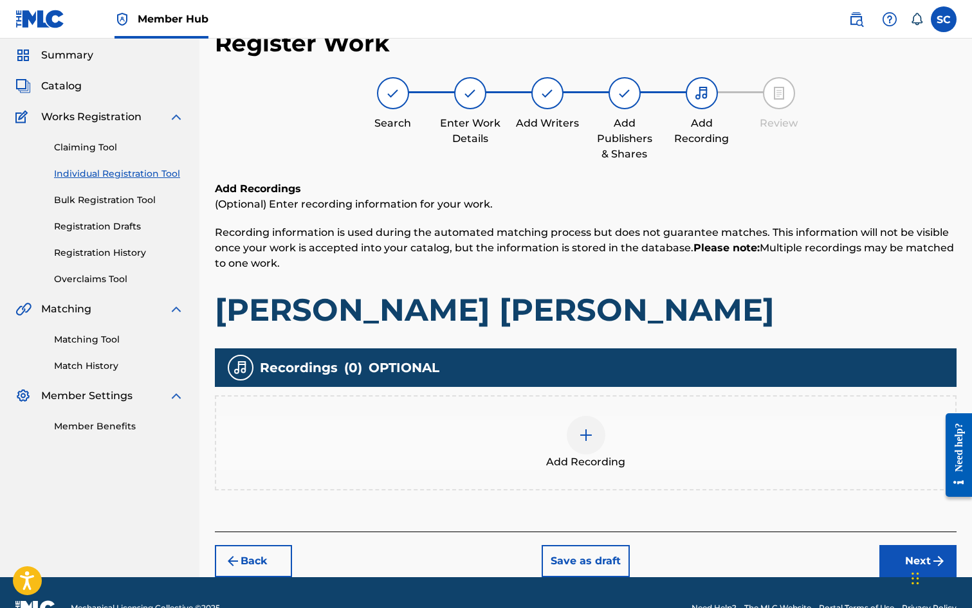
scroll to position [58, 0]
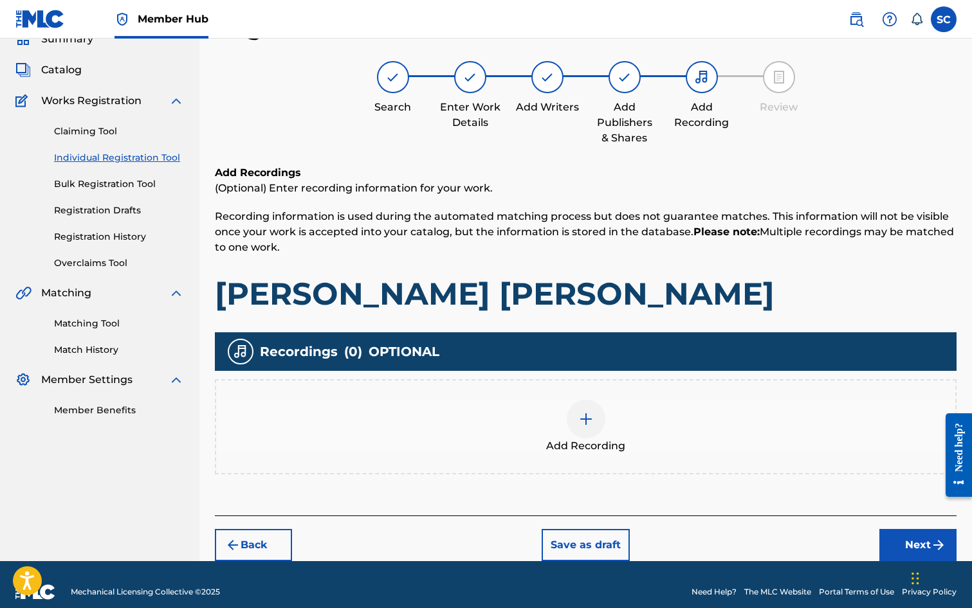
click at [588, 421] on img at bounding box center [585, 419] width 15 height 15
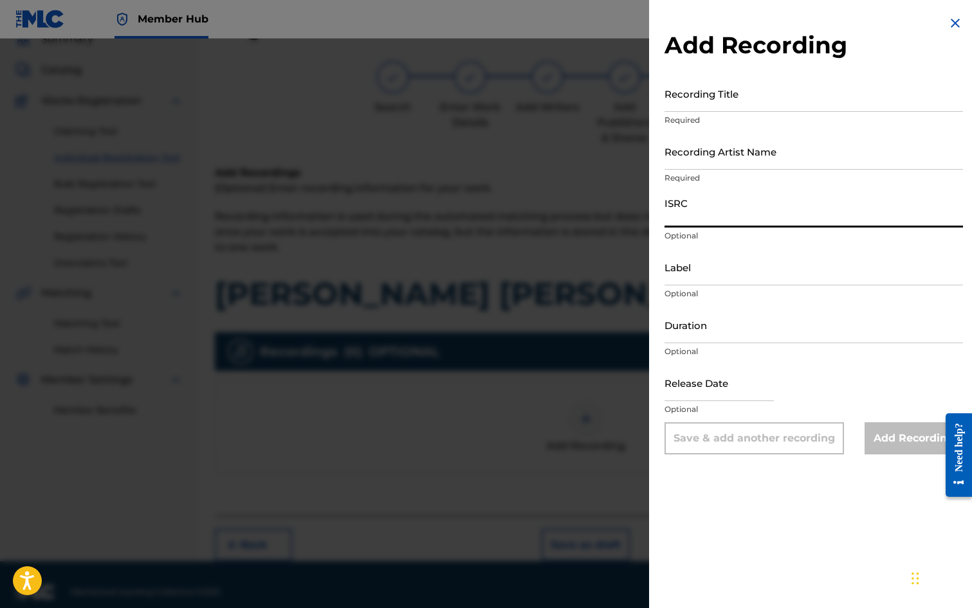
click at [698, 205] on input "ISRC" at bounding box center [813, 209] width 298 height 37
paste input "GBDPR9933503"
type input "GBDPR9933503"
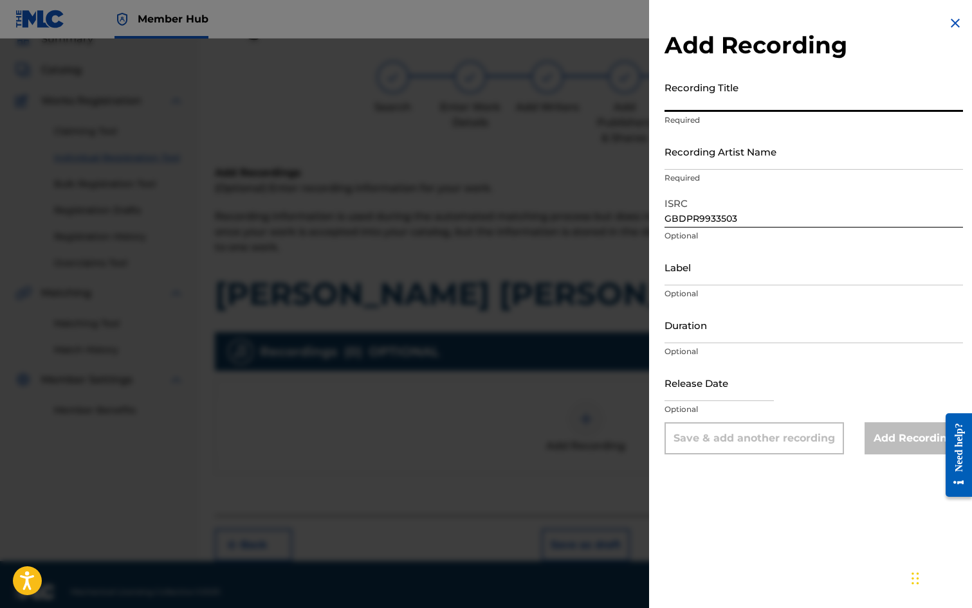
click at [686, 93] on input "Recording Title" at bounding box center [813, 93] width 298 height 37
type input "[PERSON_NAME] [PERSON_NAME]"
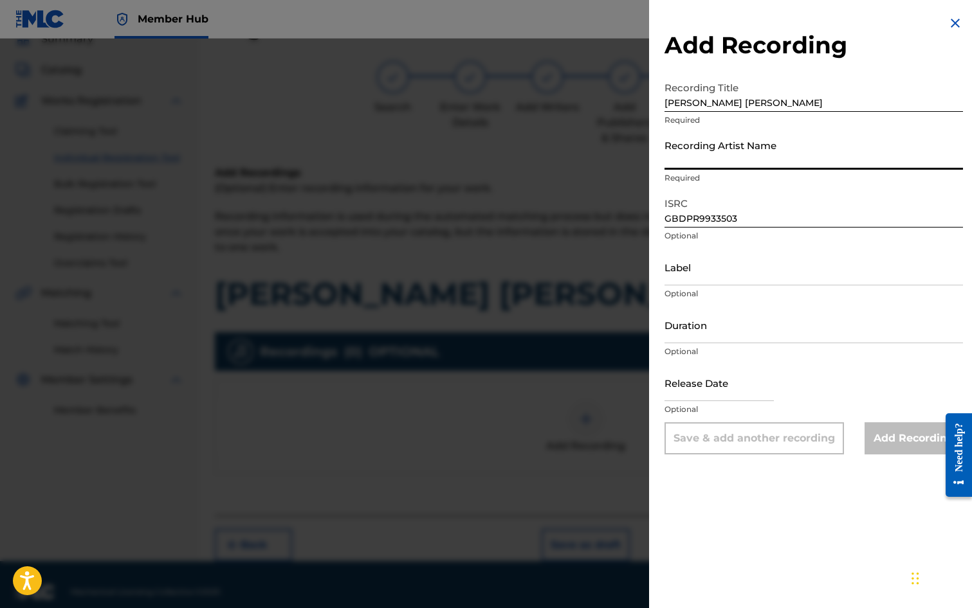
click at [684, 153] on input "Recording Artist Name" at bounding box center [813, 151] width 298 height 37
type input "[PERSON_NAME]"
type input "[DATE]"
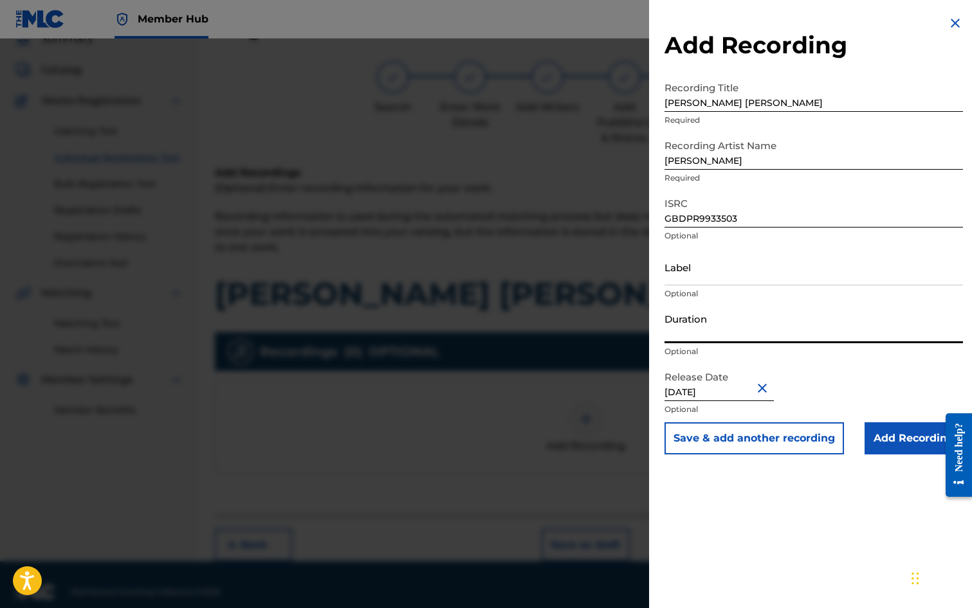
click at [713, 331] on input "Duration" at bounding box center [813, 325] width 298 height 37
type input "04:28"
click at [861, 471] on div "Add Recording Recording Title JOY [PERSON_NAME] Required Recording Artist Name …" at bounding box center [813, 304] width 329 height 608
click at [889, 441] on input "Add Recording" at bounding box center [913, 439] width 98 height 32
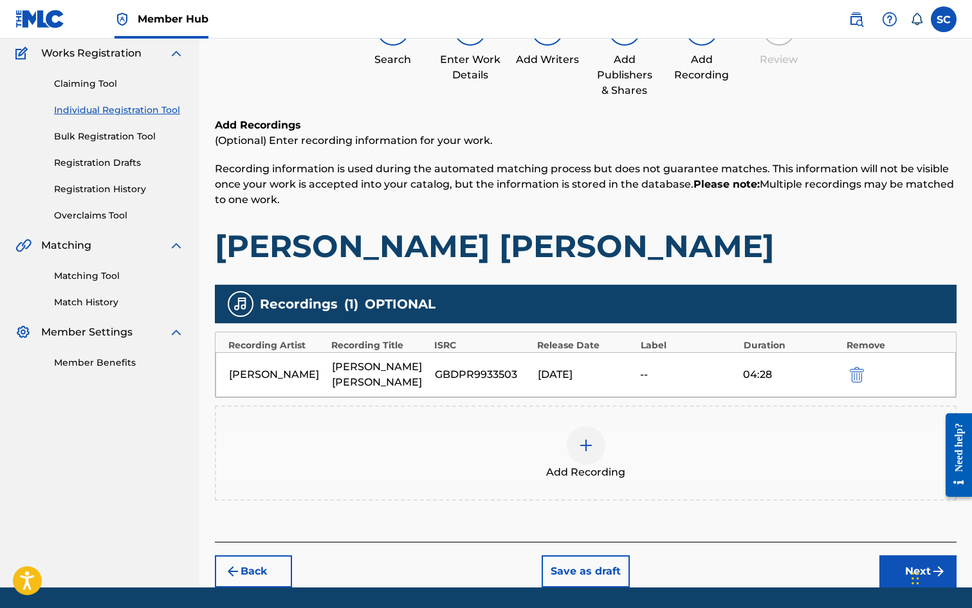
scroll to position [131, 0]
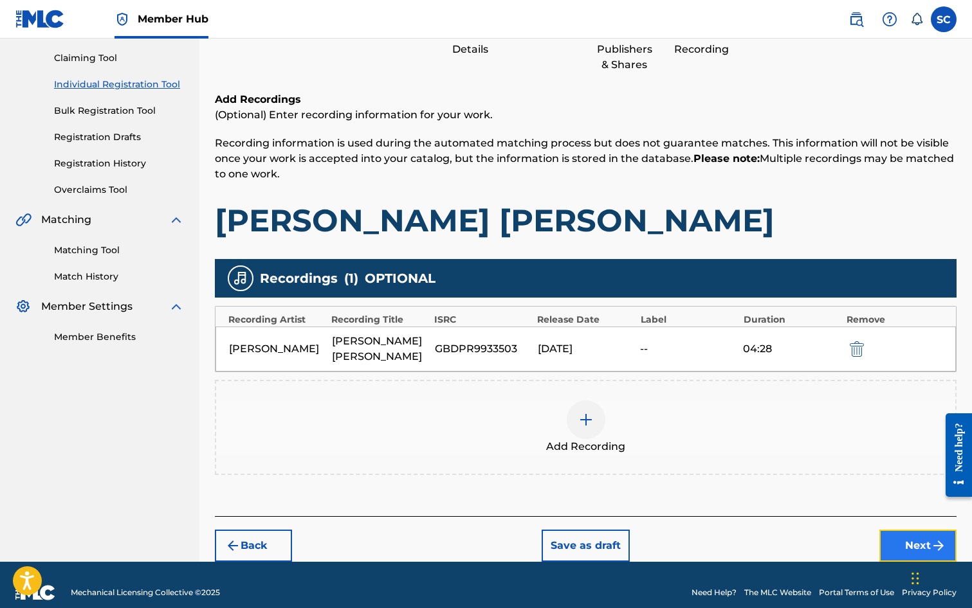
click at [908, 530] on button "Next" at bounding box center [917, 546] width 77 height 32
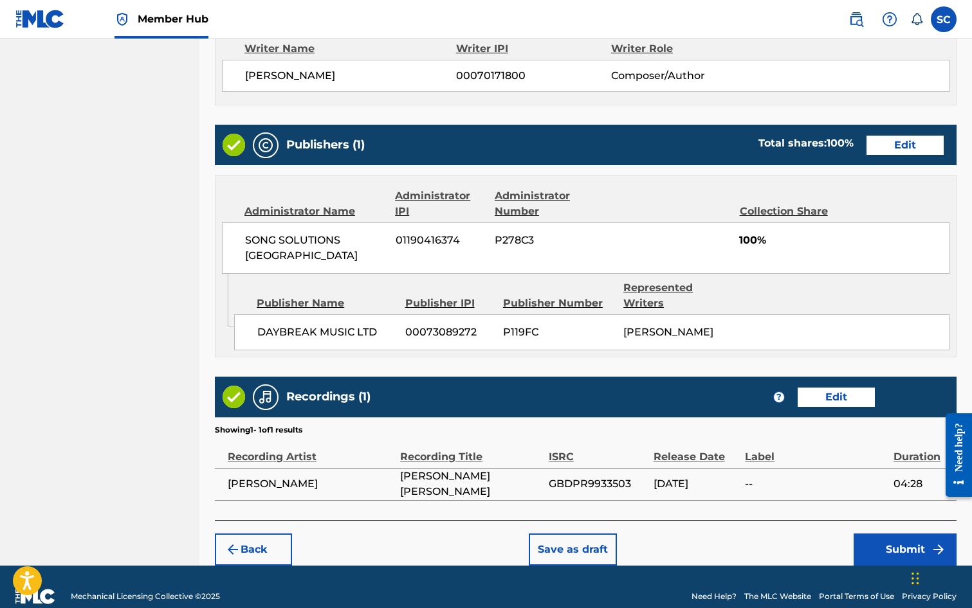
scroll to position [580, 0]
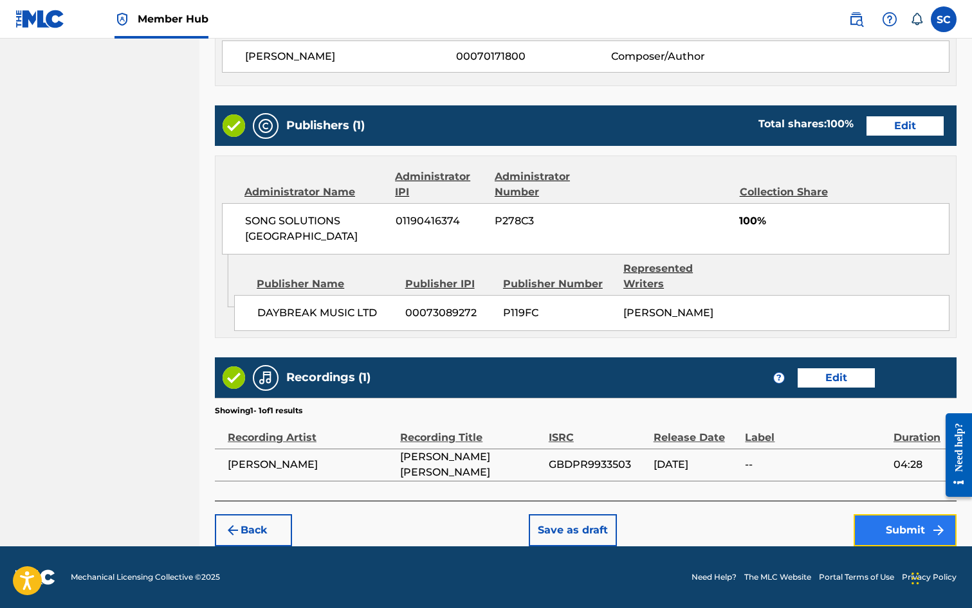
click at [905, 531] on button "Submit" at bounding box center [904, 531] width 103 height 32
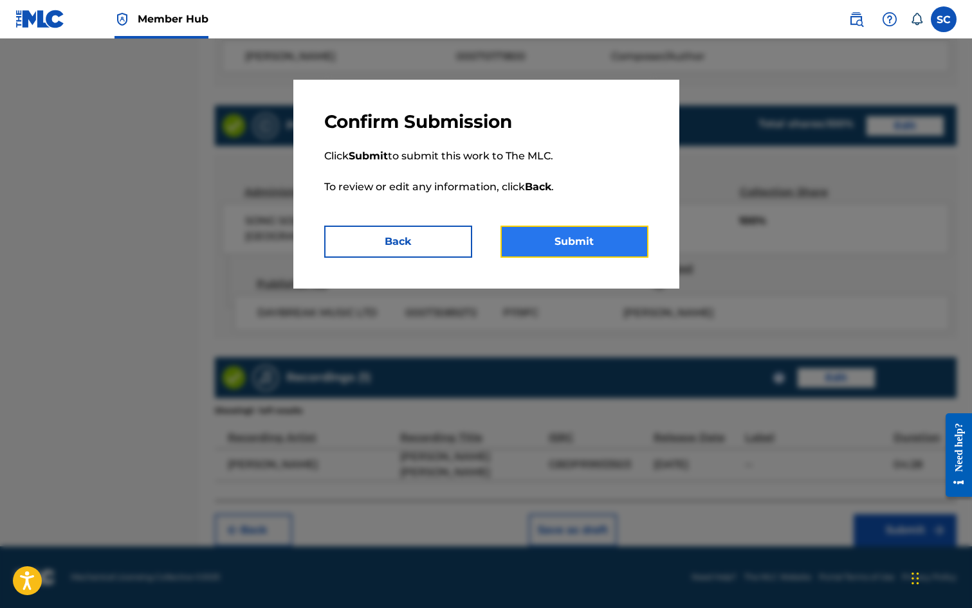
click at [567, 239] on button "Submit" at bounding box center [574, 242] width 148 height 32
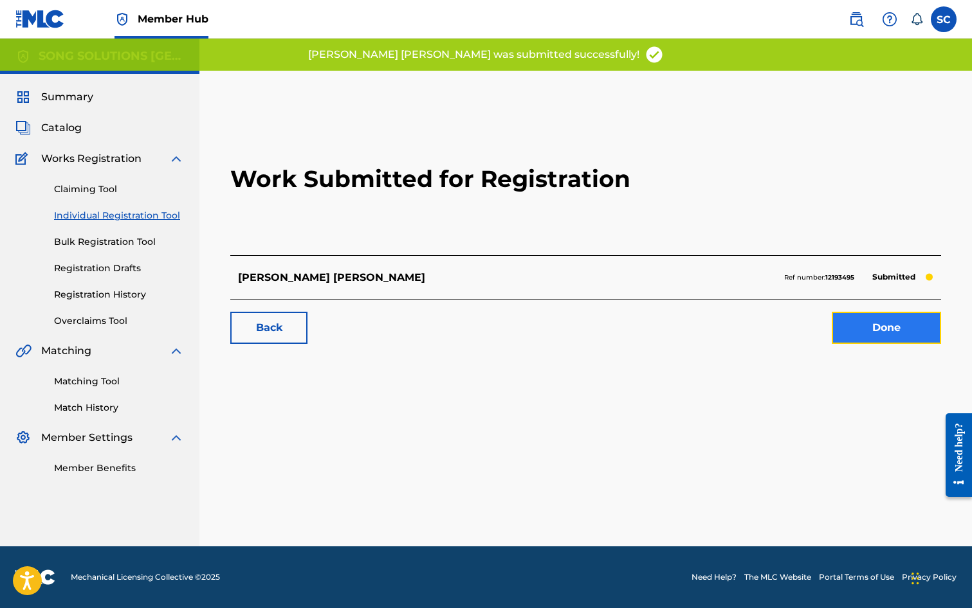
click at [892, 330] on link "Done" at bounding box center [886, 328] width 109 height 32
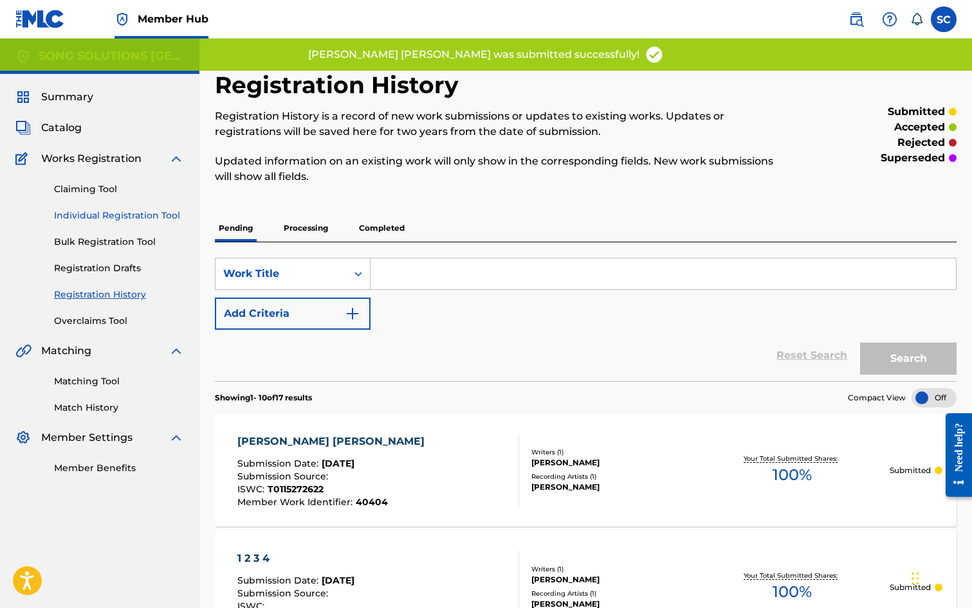
click at [95, 218] on link "Individual Registration Tool" at bounding box center [119, 216] width 130 height 14
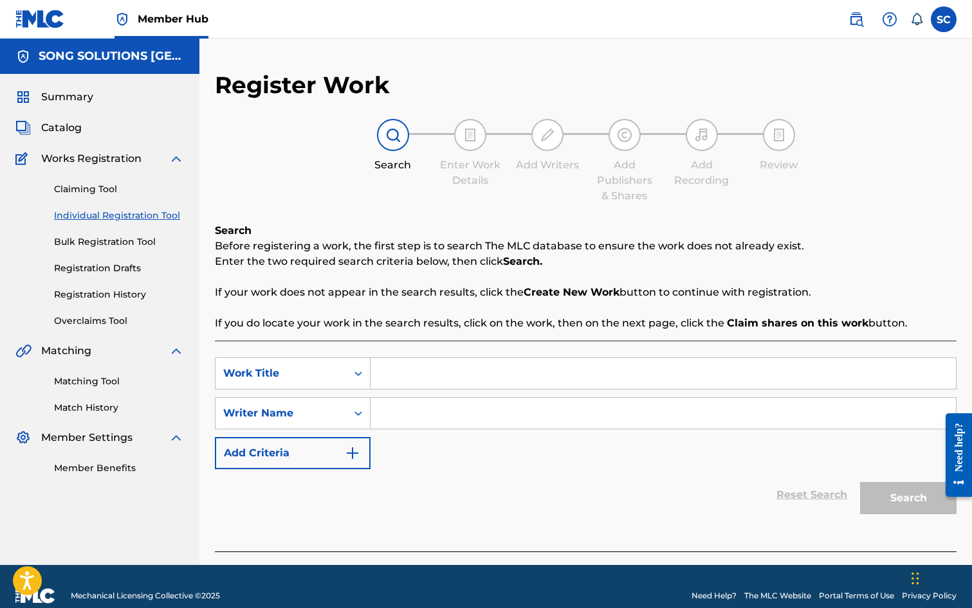
click at [441, 383] on input "Search Form" at bounding box center [662, 373] width 585 height 31
type input "TONGUE SONG"
click at [475, 401] on input "Search Form" at bounding box center [662, 413] width 585 height 31
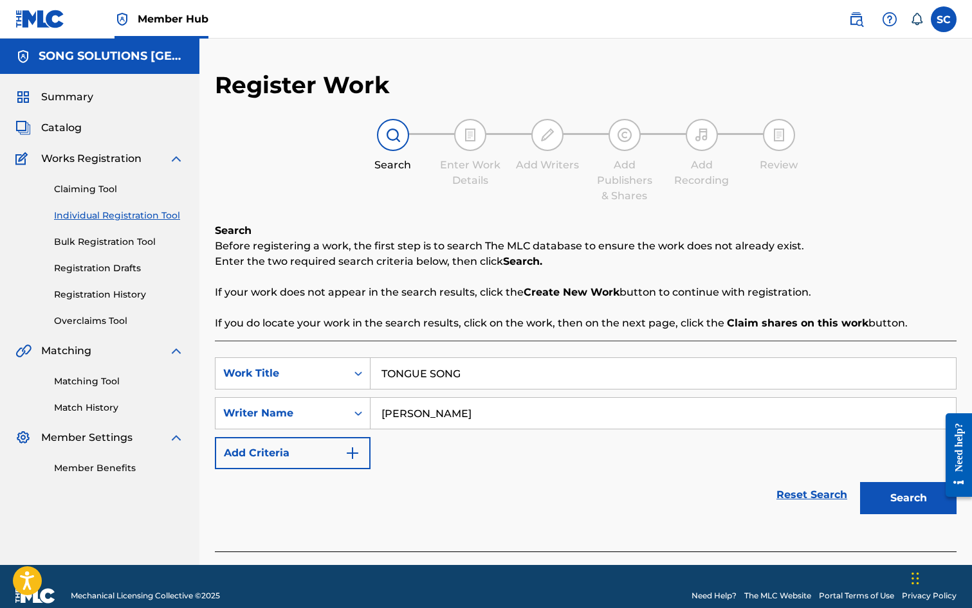
type input "[PERSON_NAME]"
click at [860, 482] on button "Search" at bounding box center [908, 498] width 96 height 32
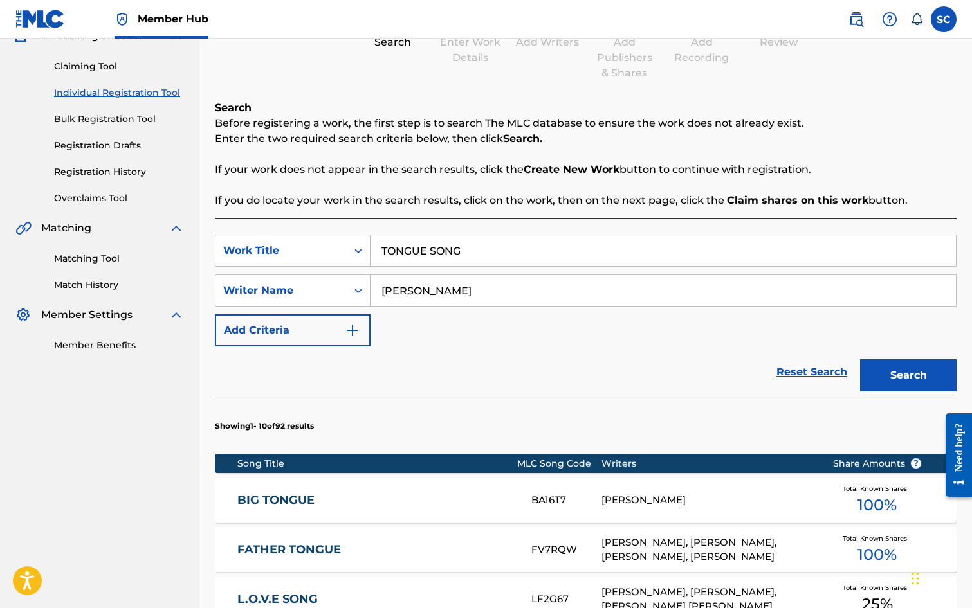
scroll to position [129, 0]
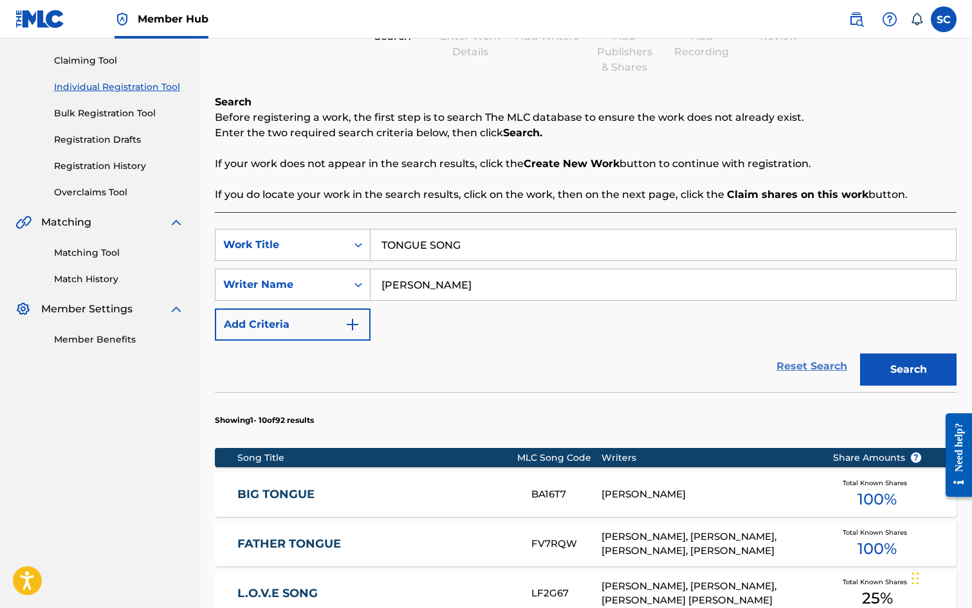
click at [810, 368] on link "Reset Search" at bounding box center [812, 366] width 84 height 28
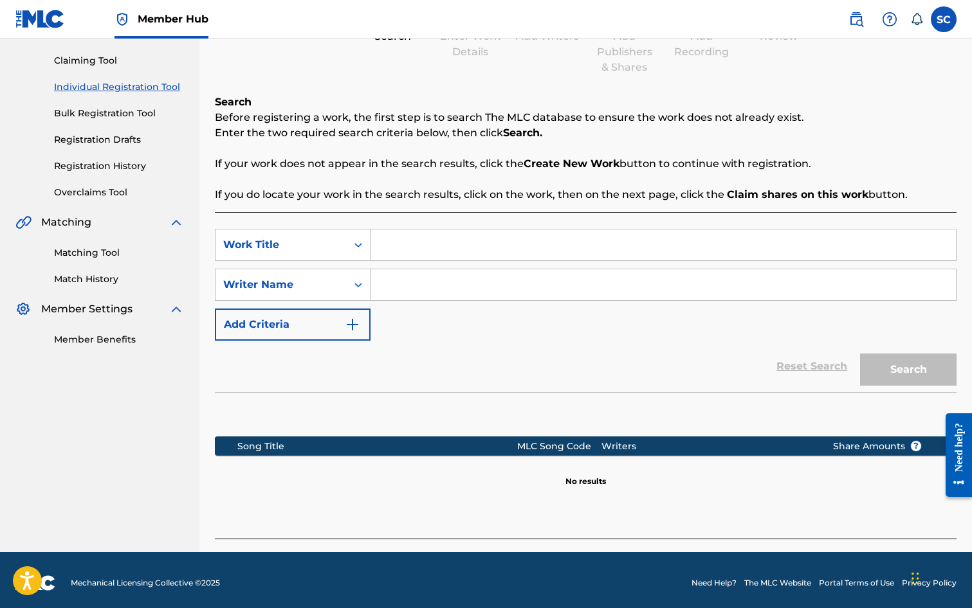
click at [459, 246] on input "Search Form" at bounding box center [662, 245] width 585 height 31
type input "TONGUE SONG"
click at [430, 277] on input "Search Form" at bounding box center [662, 284] width 585 height 31
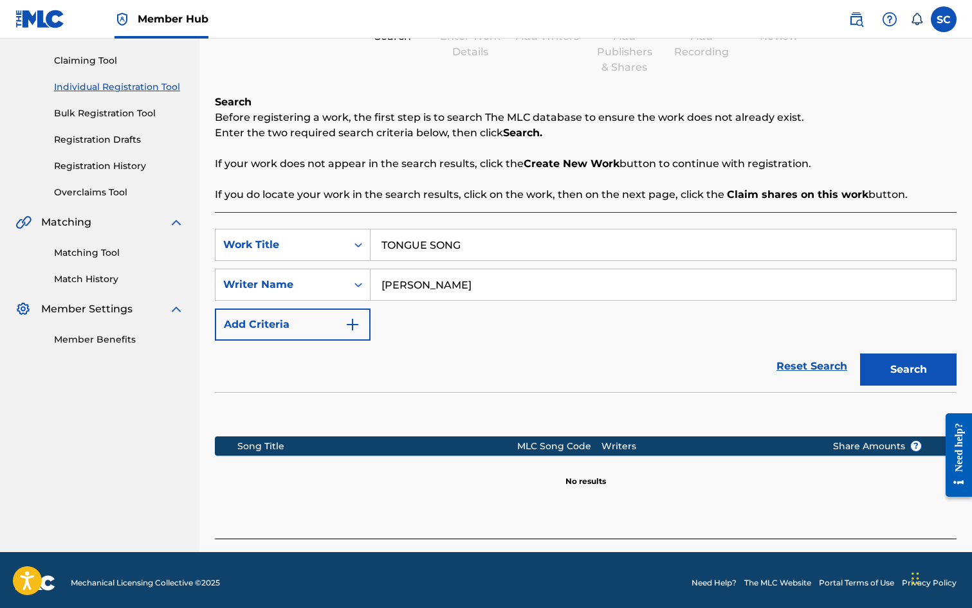
type input "[PERSON_NAME]"
click at [860, 354] on button "Search" at bounding box center [908, 370] width 96 height 32
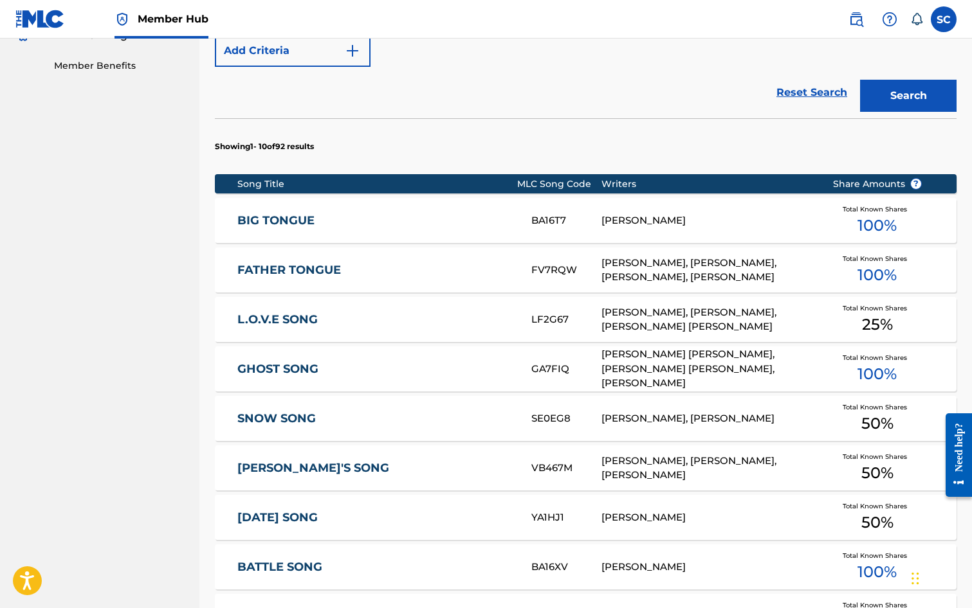
scroll to position [450, 0]
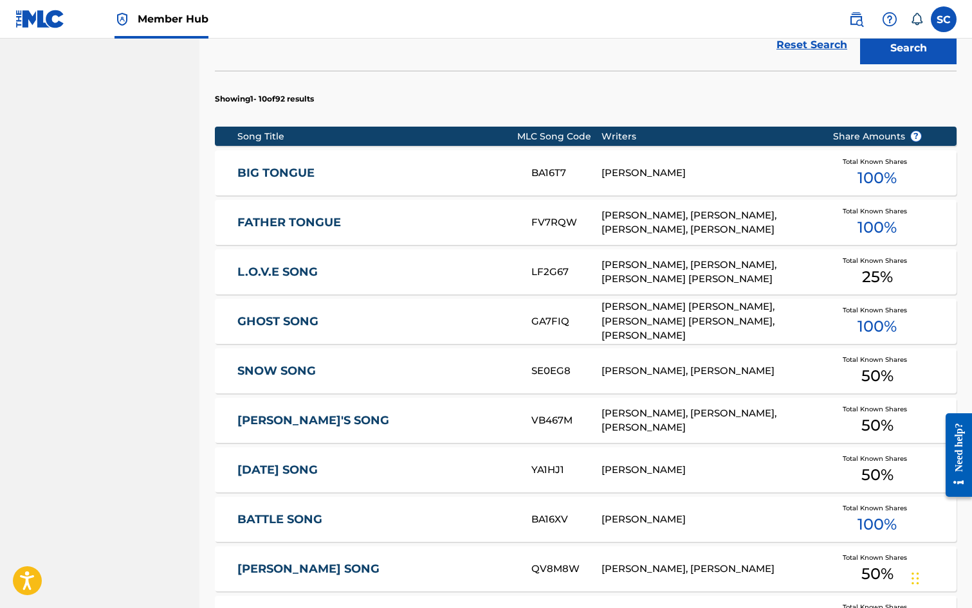
click at [266, 174] on link "BIG TONGUE" at bounding box center [375, 173] width 277 height 15
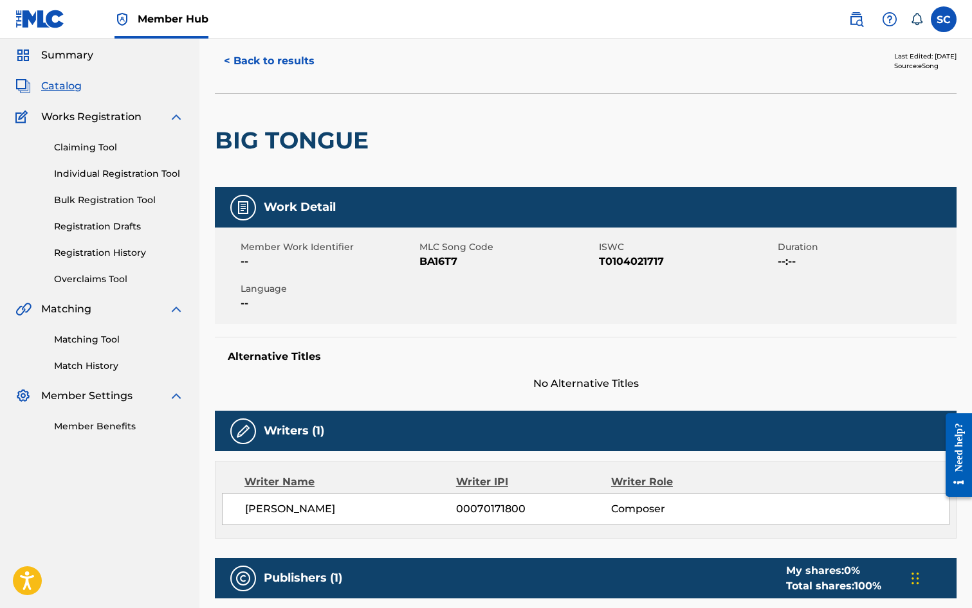
scroll to position [64, 0]
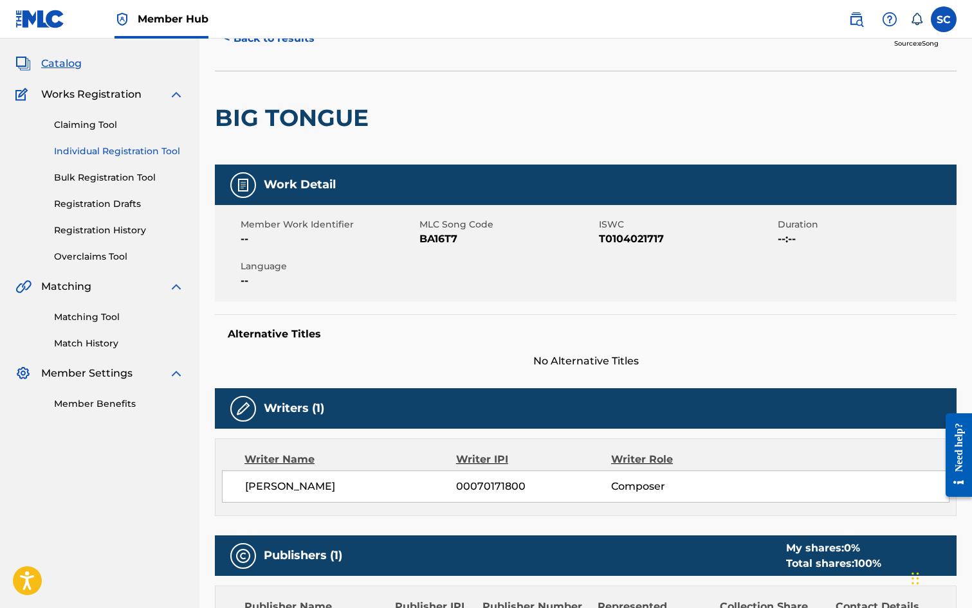
click at [126, 151] on link "Individual Registration Tool" at bounding box center [119, 152] width 130 height 14
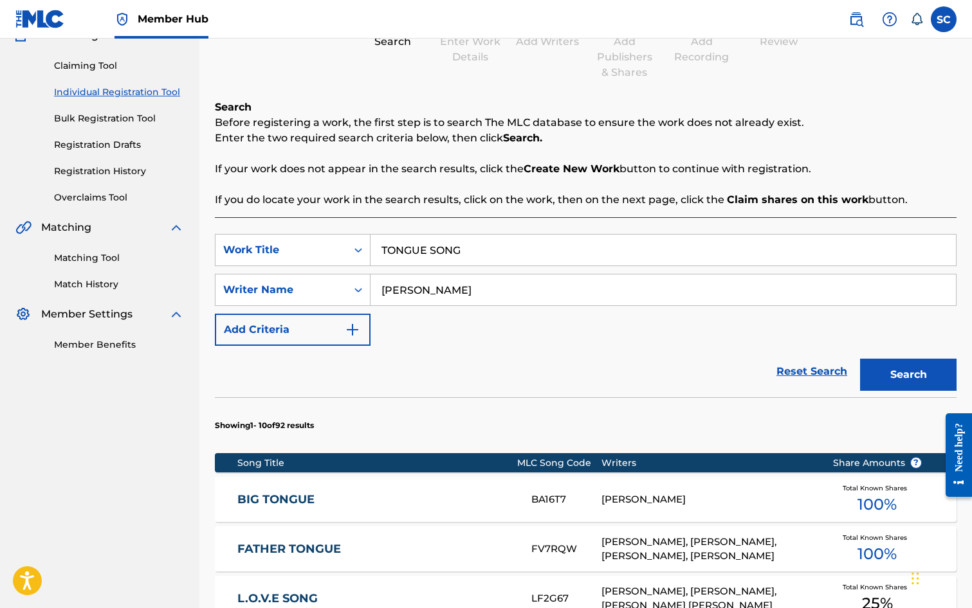
scroll to position [257, 0]
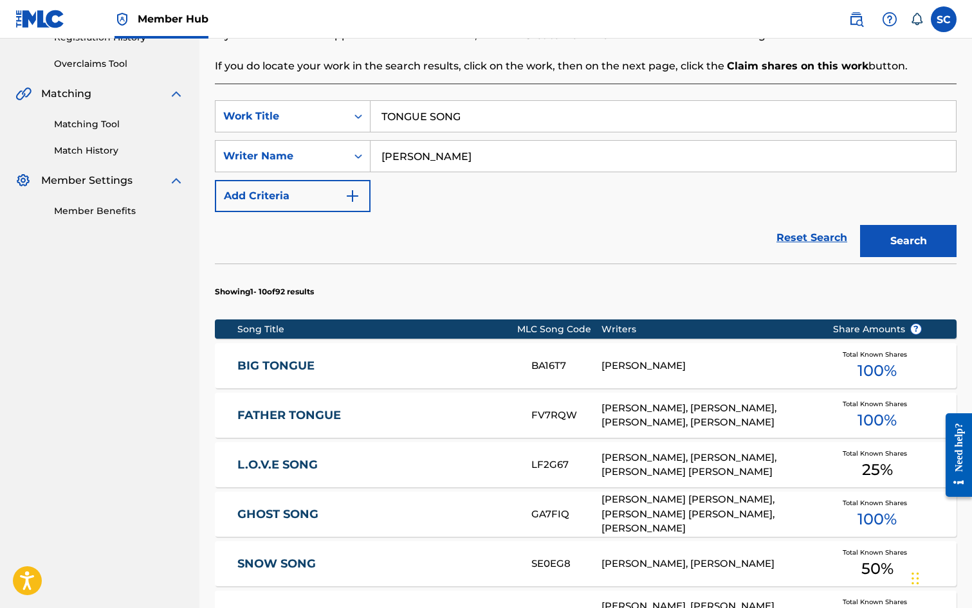
click at [272, 360] on link "BIG TONGUE" at bounding box center [375, 366] width 277 height 15
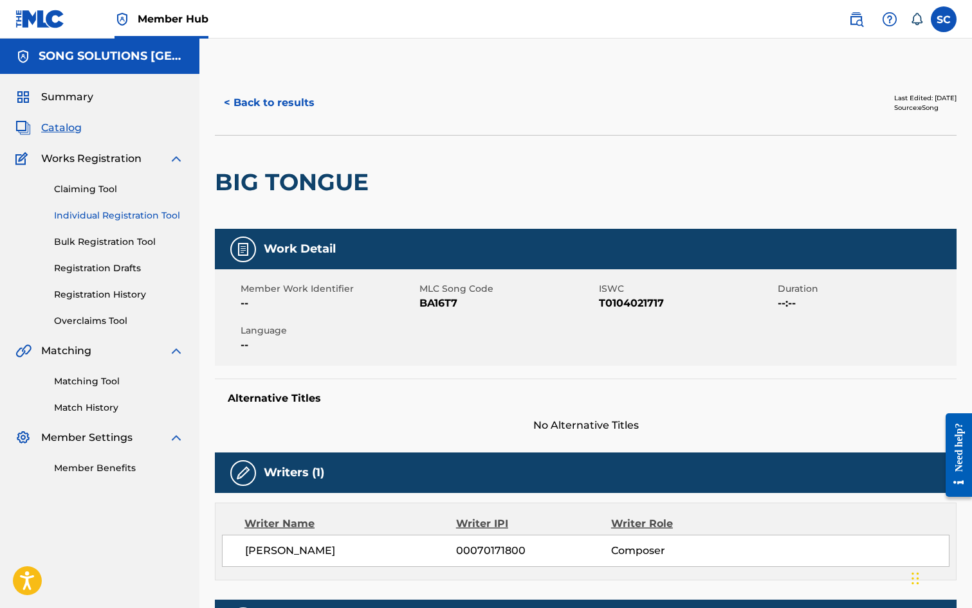
click at [89, 216] on link "Individual Registration Tool" at bounding box center [119, 216] width 130 height 14
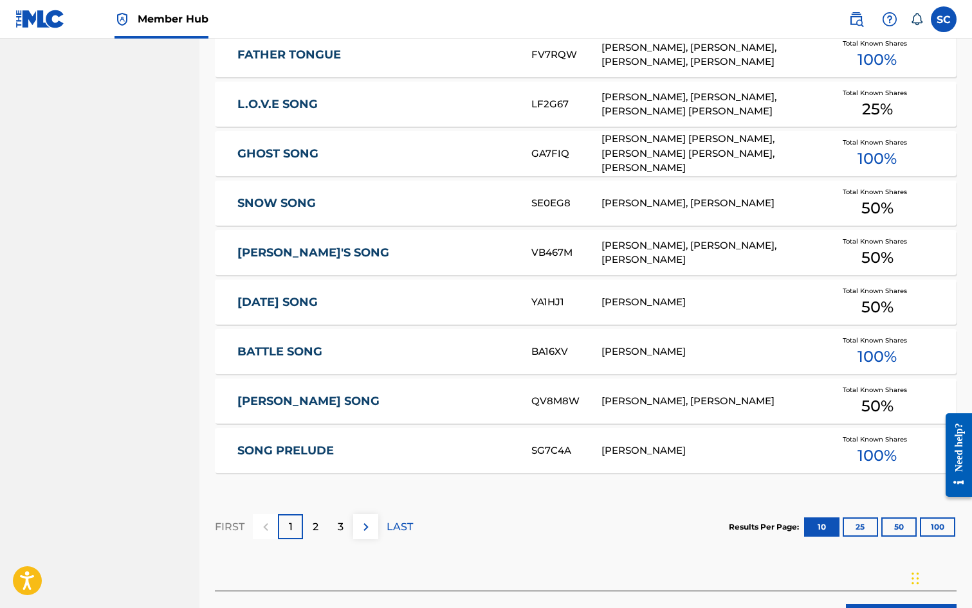
scroll to position [708, 0]
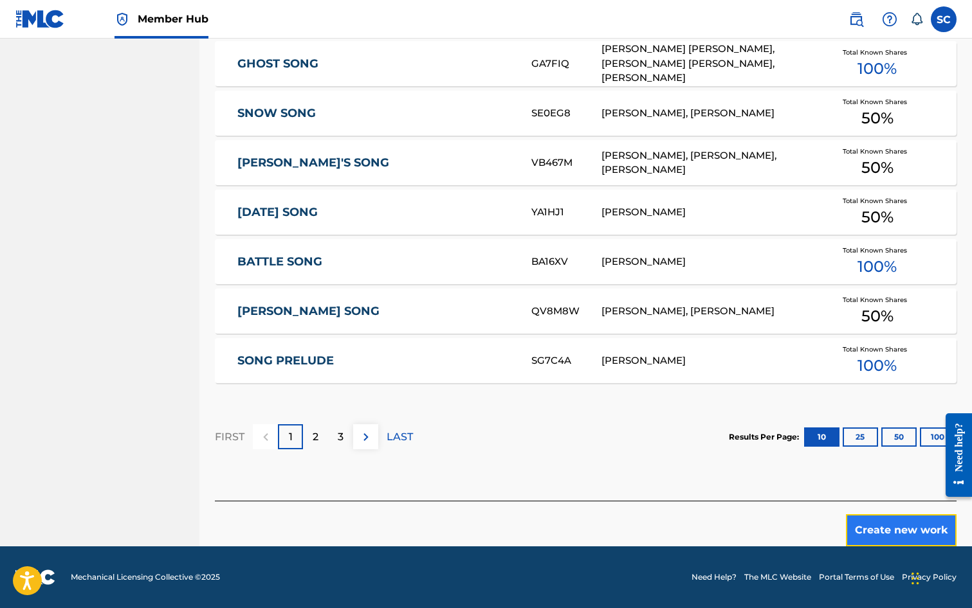
click at [891, 529] on button "Create new work" at bounding box center [901, 531] width 111 height 32
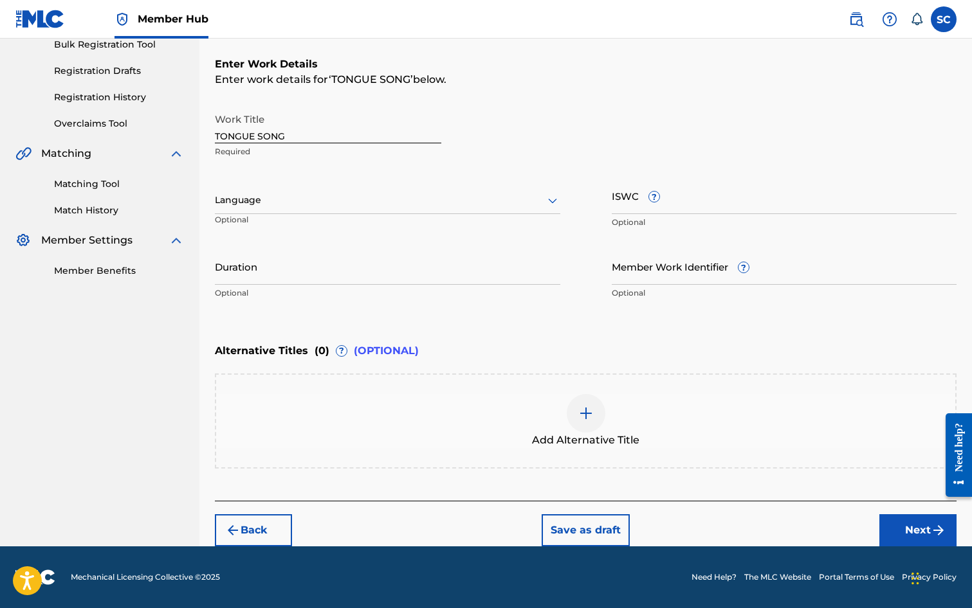
scroll to position [0, 0]
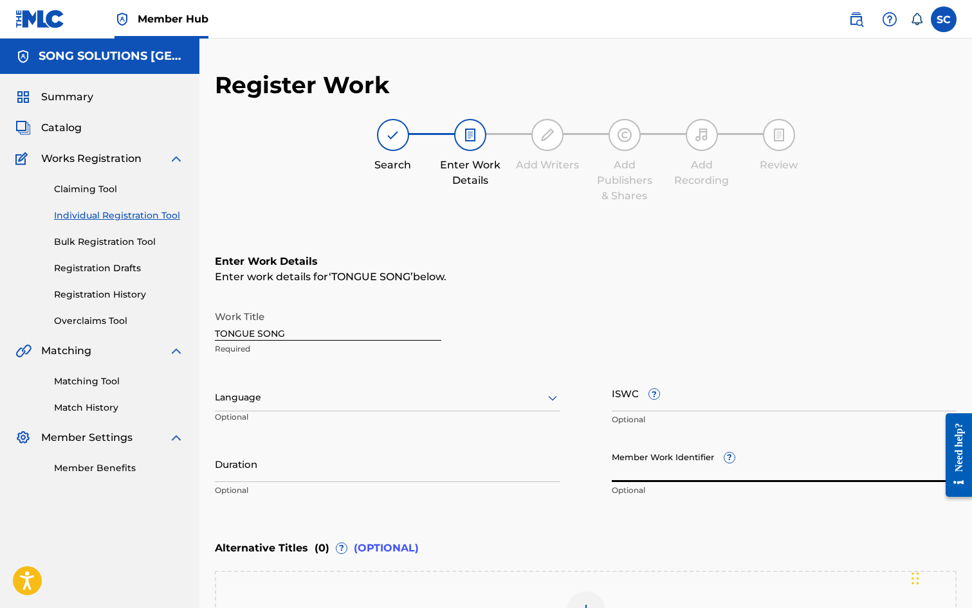
click at [640, 462] on input "Member Work Identifier ?" at bounding box center [784, 464] width 345 height 37
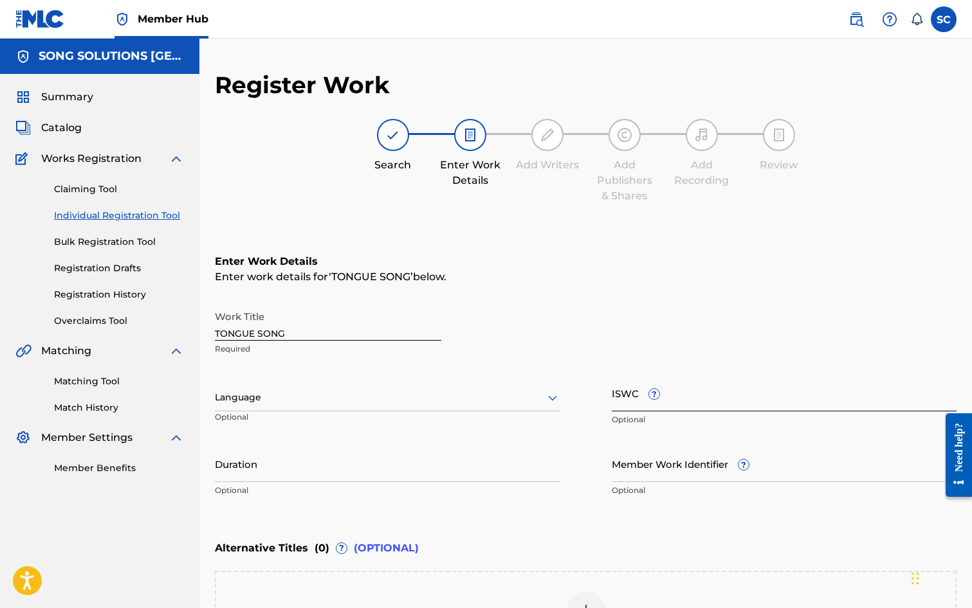
click at [636, 404] on input "ISWC ?" at bounding box center [784, 393] width 345 height 37
click at [623, 401] on input "ISWC ?" at bounding box center [784, 393] width 345 height 37
paste input "T-011.527.260-0"
type input "T-011.527.260-0"
click at [639, 473] on input "Member Work Identifier ?" at bounding box center [784, 464] width 345 height 37
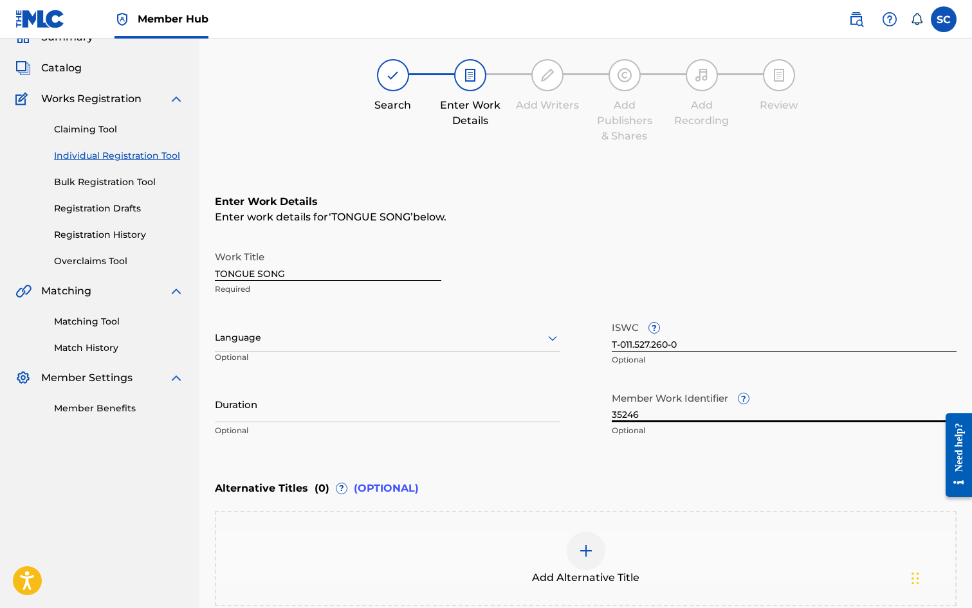
scroll to position [197, 0]
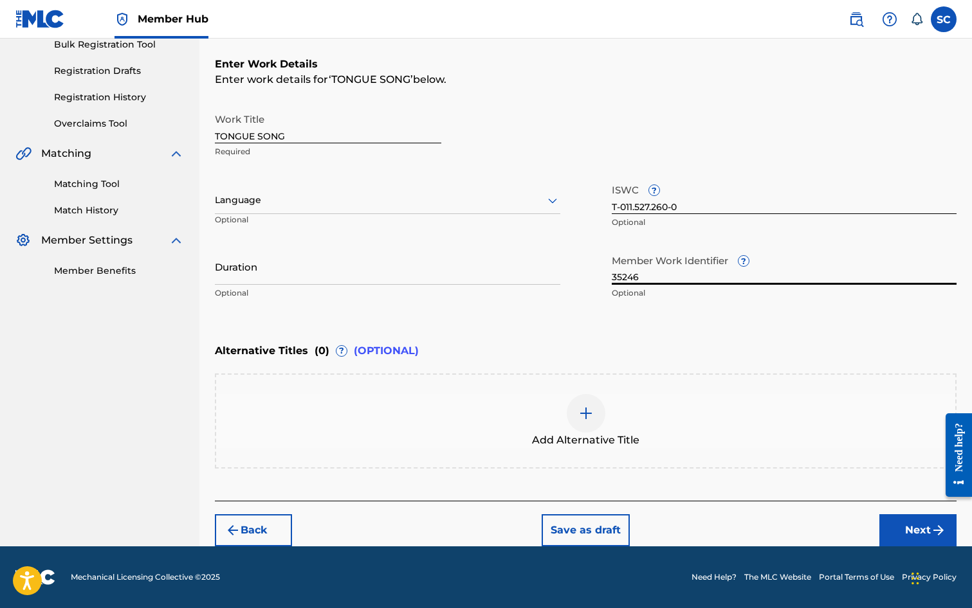
type input "35246"
click at [583, 416] on img at bounding box center [585, 413] width 15 height 15
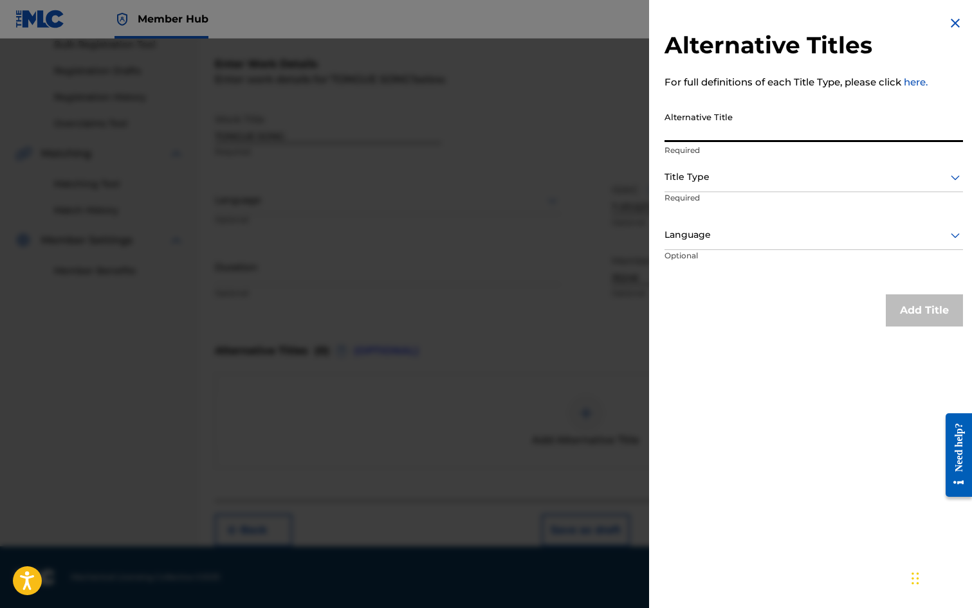
click at [696, 123] on input "Alternative Title" at bounding box center [813, 123] width 298 height 37
type input "THE TONGUE SONG"
click at [717, 179] on div at bounding box center [813, 177] width 298 height 16
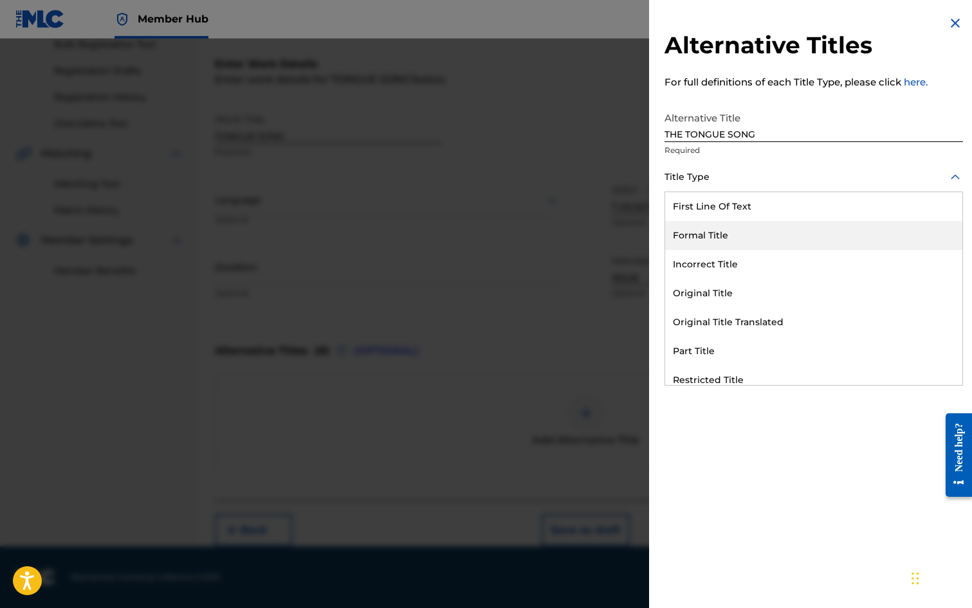
click at [708, 241] on div "Formal Title" at bounding box center [813, 235] width 297 height 29
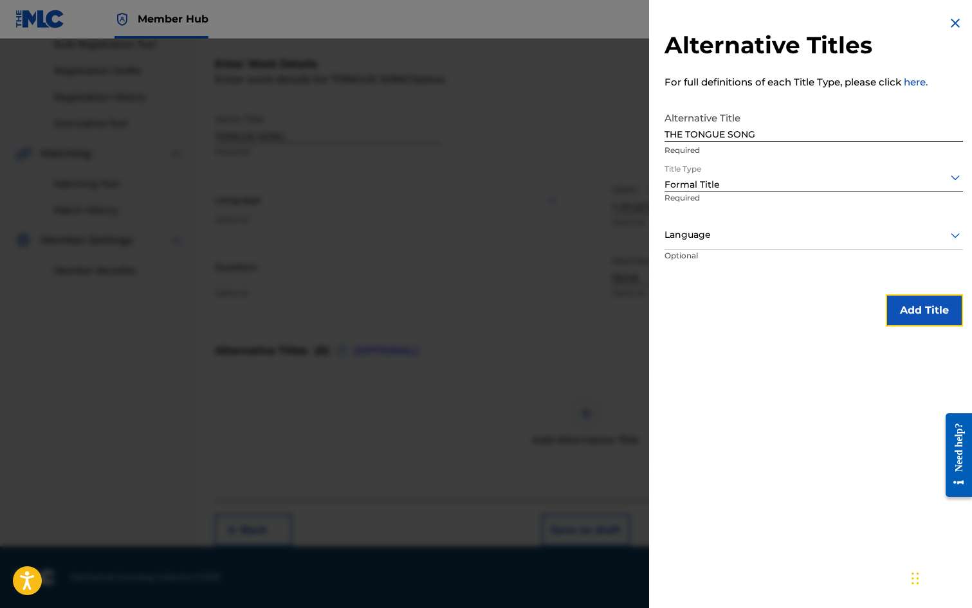
drag, startPoint x: 929, startPoint y: 312, endPoint x: 727, endPoint y: 312, distance: 202.6
click at [928, 312] on button "Add Title" at bounding box center [924, 311] width 77 height 32
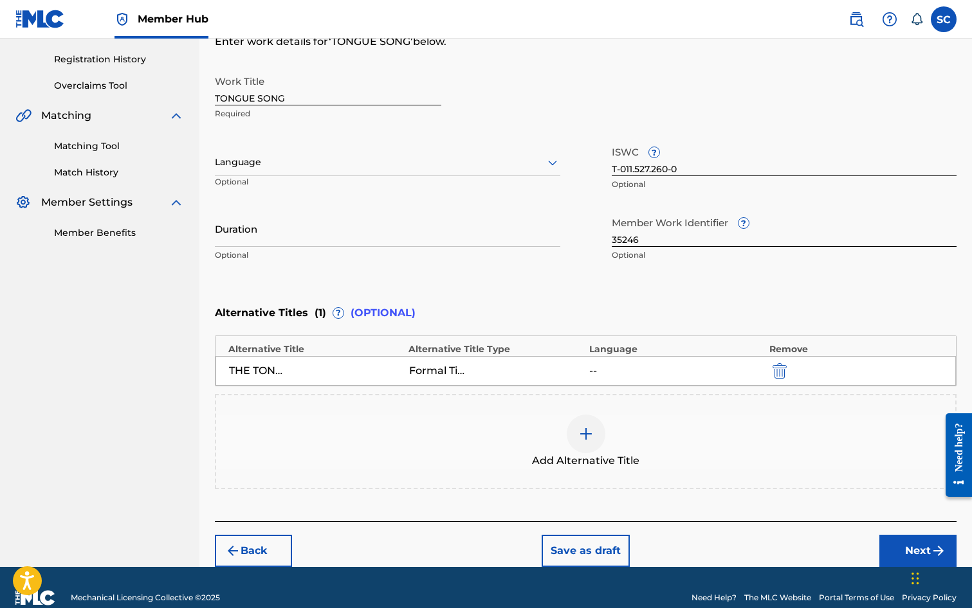
scroll to position [256, 0]
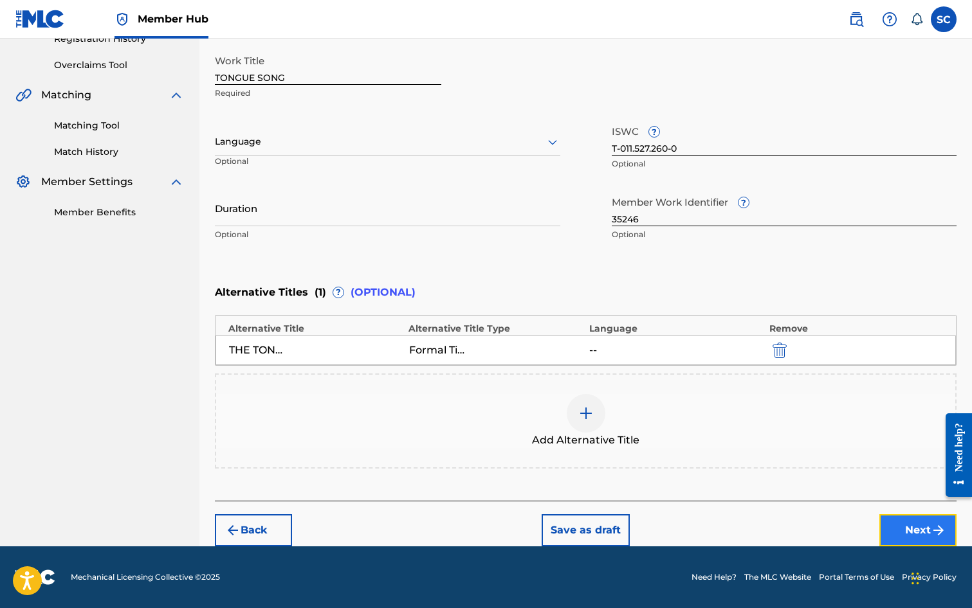
click at [909, 531] on button "Next" at bounding box center [917, 531] width 77 height 32
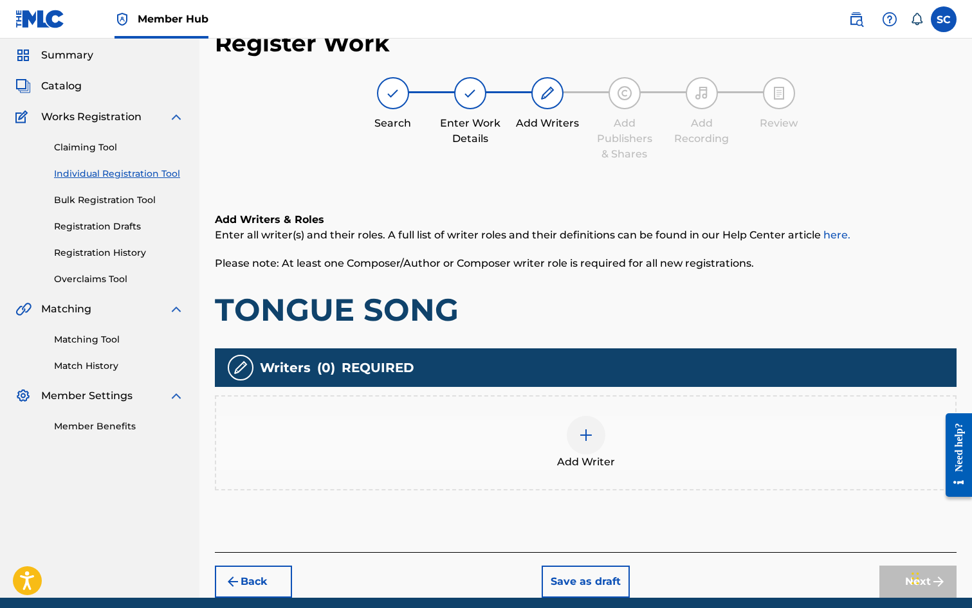
scroll to position [58, 0]
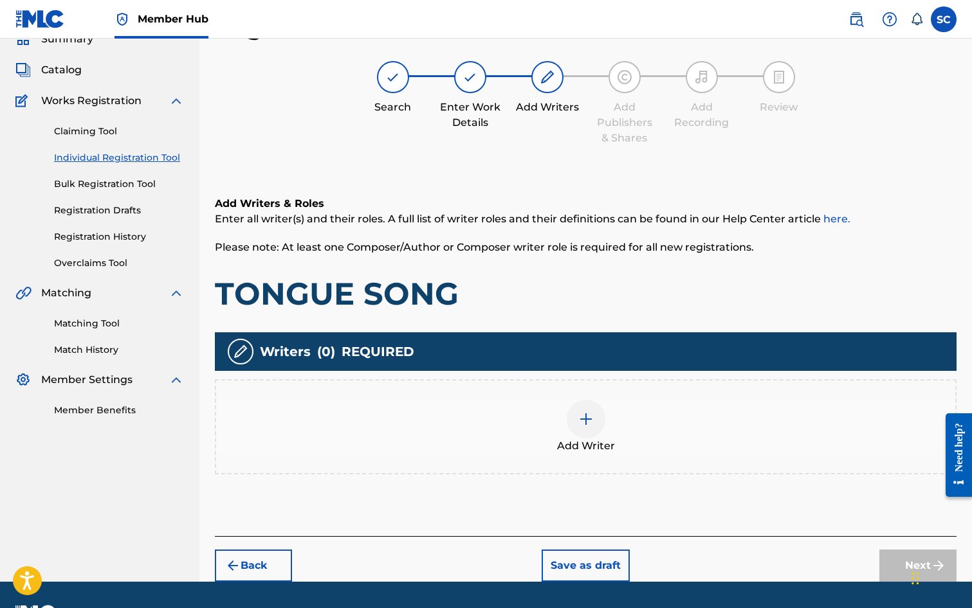
click at [581, 419] on img at bounding box center [585, 419] width 15 height 15
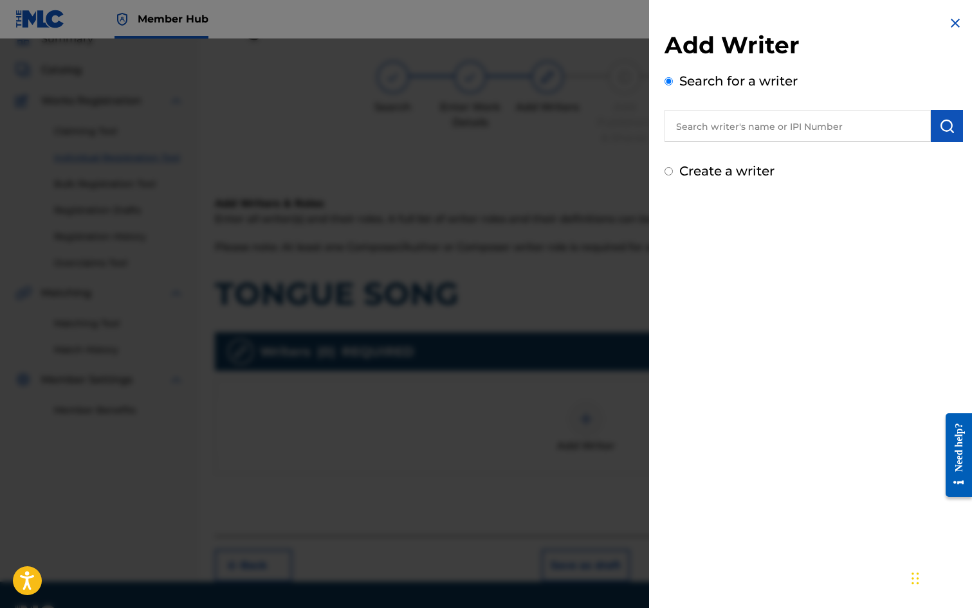
click at [734, 134] on input "text" at bounding box center [797, 126] width 266 height 32
type input "[PERSON_NAME]"
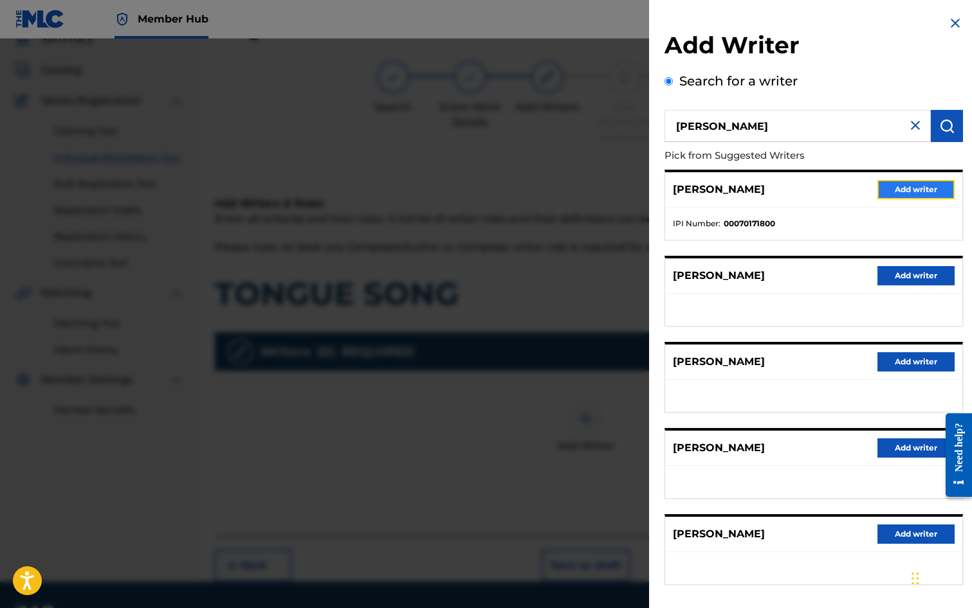
click at [936, 192] on button "Add writer" at bounding box center [915, 189] width 77 height 19
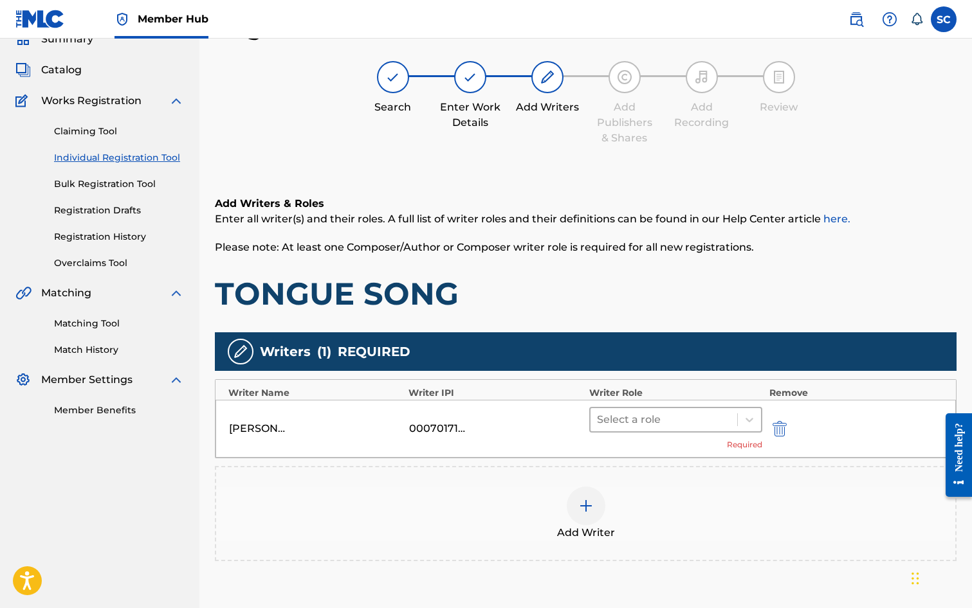
click at [621, 422] on div at bounding box center [664, 420] width 134 height 18
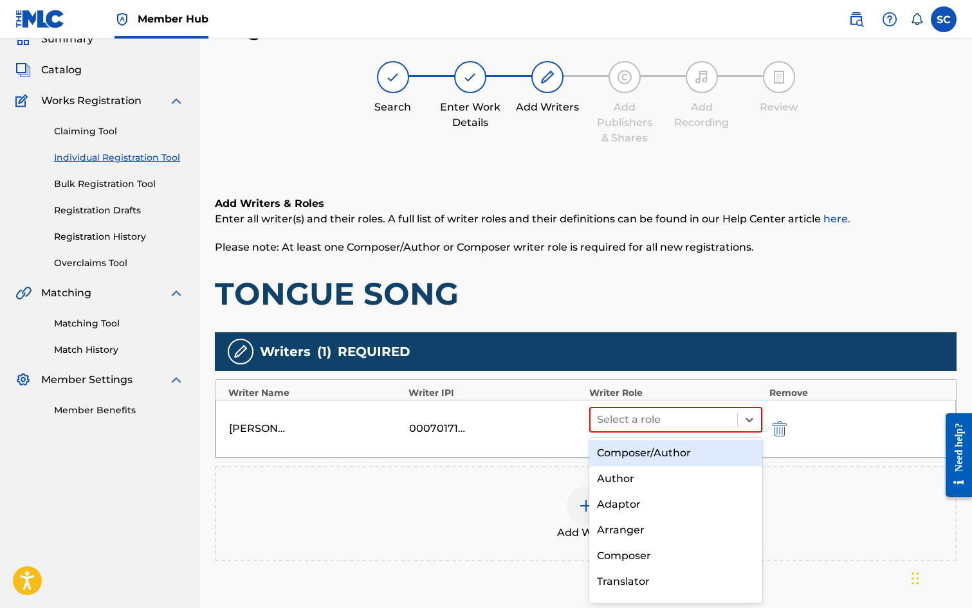
click at [628, 449] on div "Composer/Author" at bounding box center [676, 454] width 174 height 26
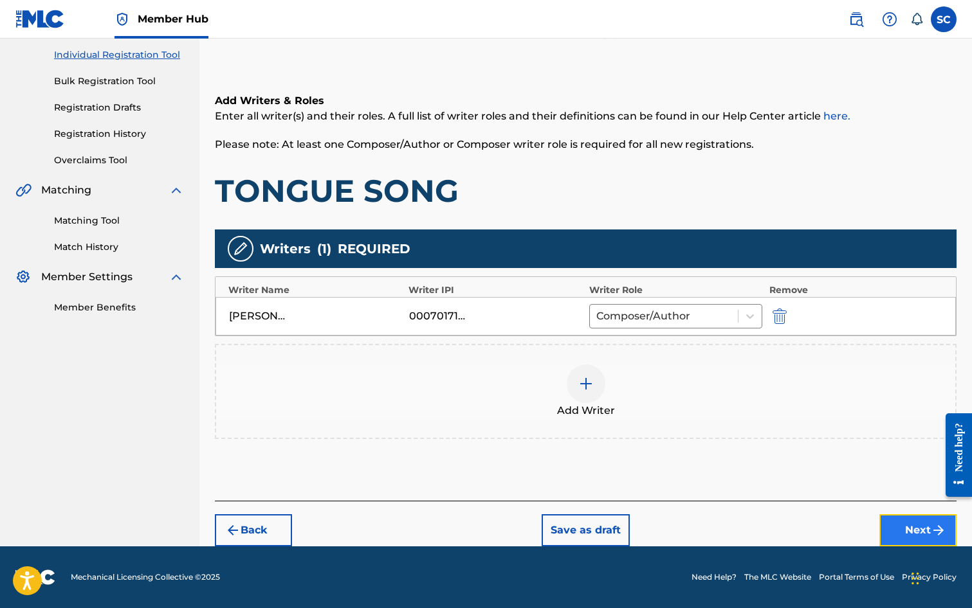
click at [900, 533] on button "Next" at bounding box center [917, 531] width 77 height 32
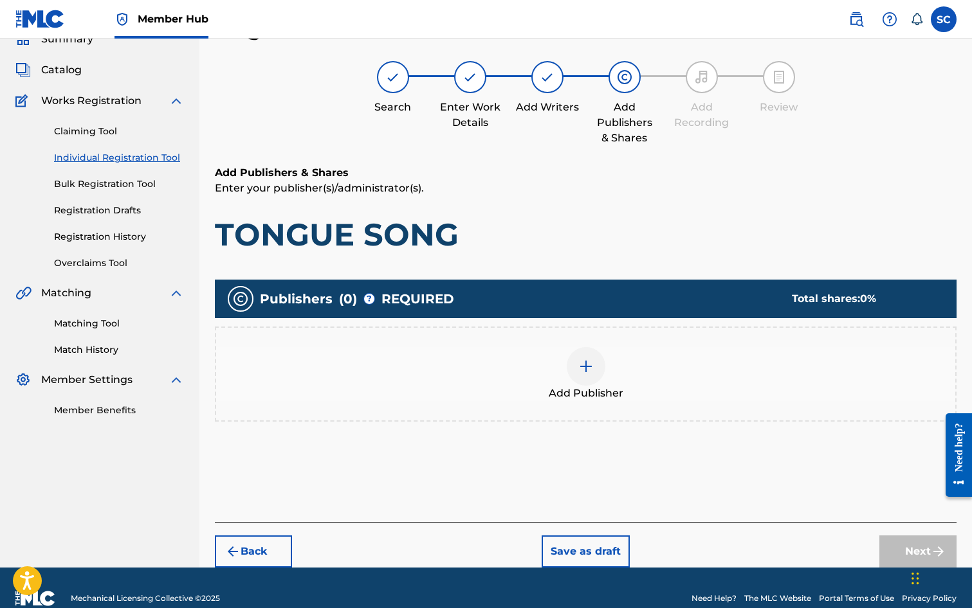
click at [587, 370] on img at bounding box center [585, 366] width 15 height 15
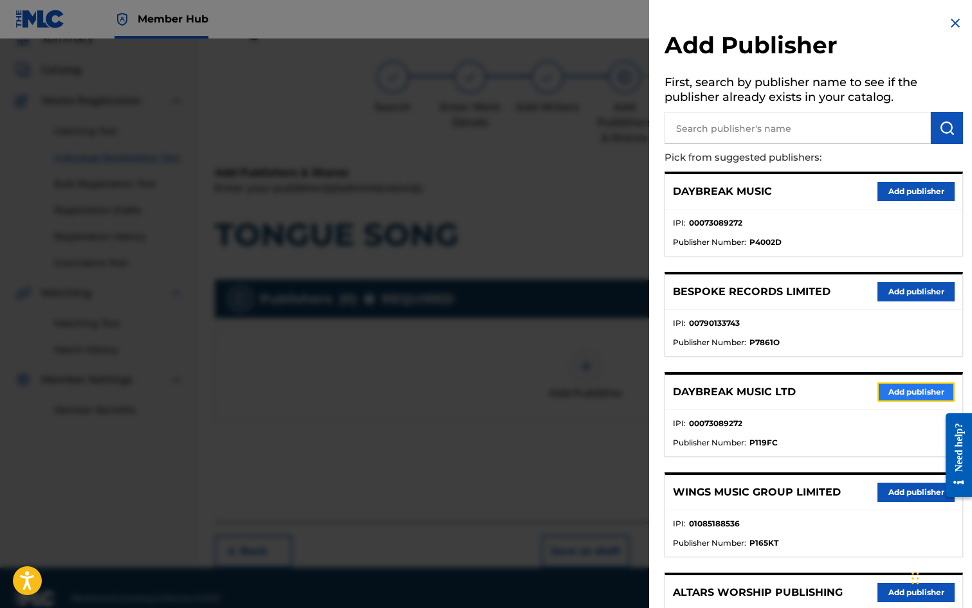
click at [895, 395] on button "Add publisher" at bounding box center [915, 392] width 77 height 19
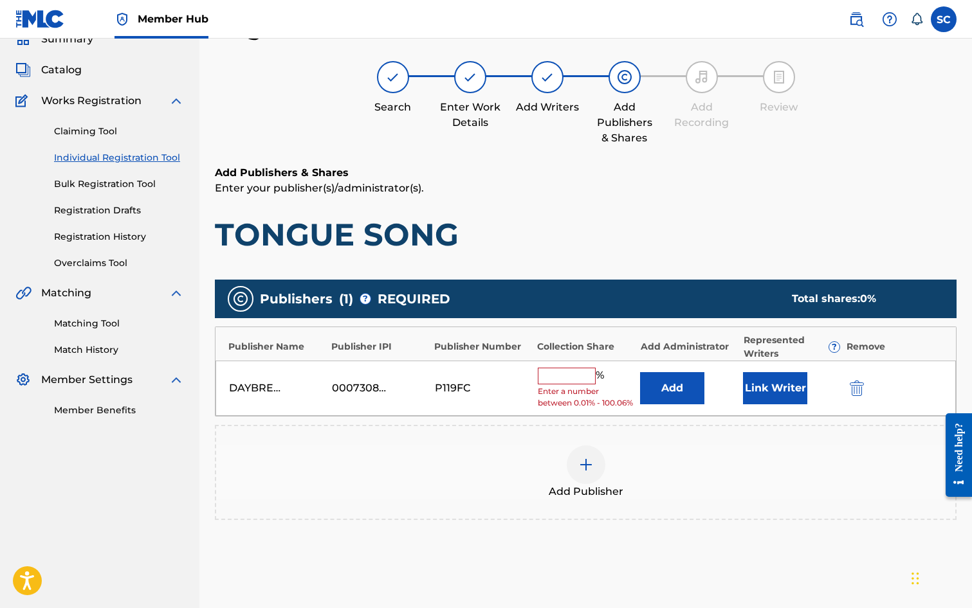
click at [551, 370] on input "text" at bounding box center [567, 376] width 58 height 17
type input "100"
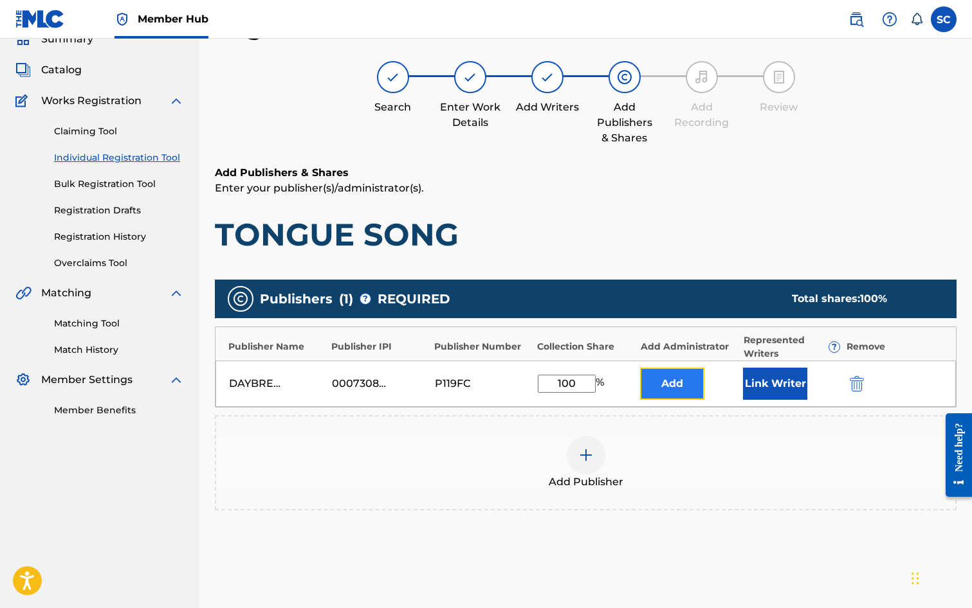
click at [664, 386] on button "Add" at bounding box center [672, 384] width 64 height 32
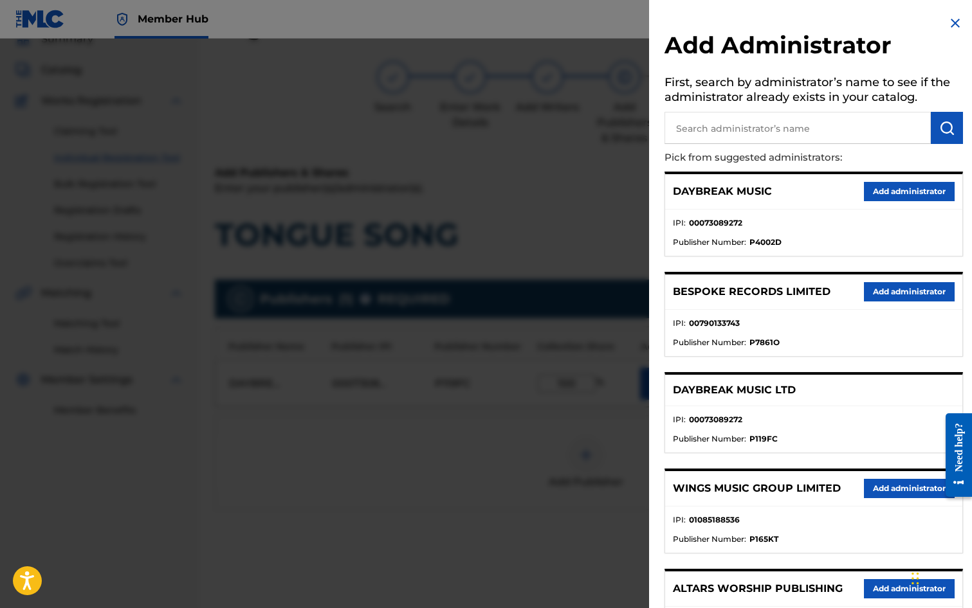
click at [727, 128] on input "text" at bounding box center [797, 128] width 266 height 32
type input "SONG SOLUTIONS"
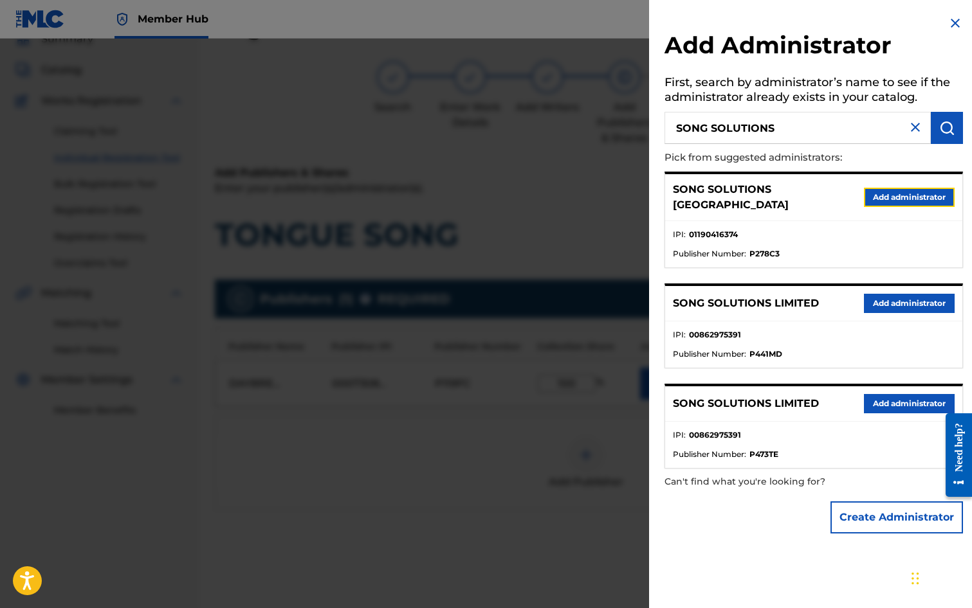
drag, startPoint x: 886, startPoint y: 190, endPoint x: 682, endPoint y: 222, distance: 206.4
click at [886, 190] on button "Add administrator" at bounding box center [909, 197] width 91 height 19
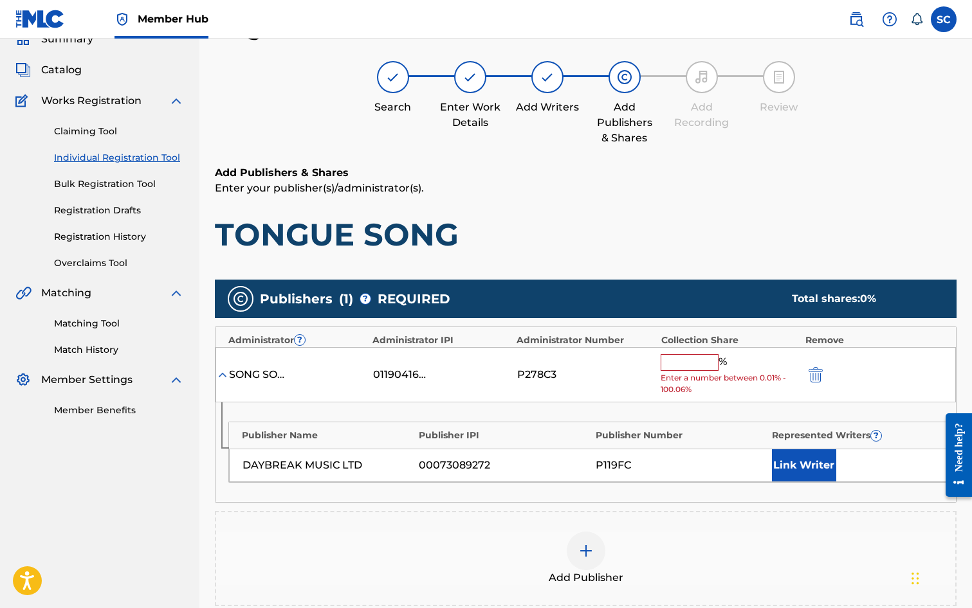
click at [671, 363] on input "text" at bounding box center [690, 362] width 58 height 17
type input "100"
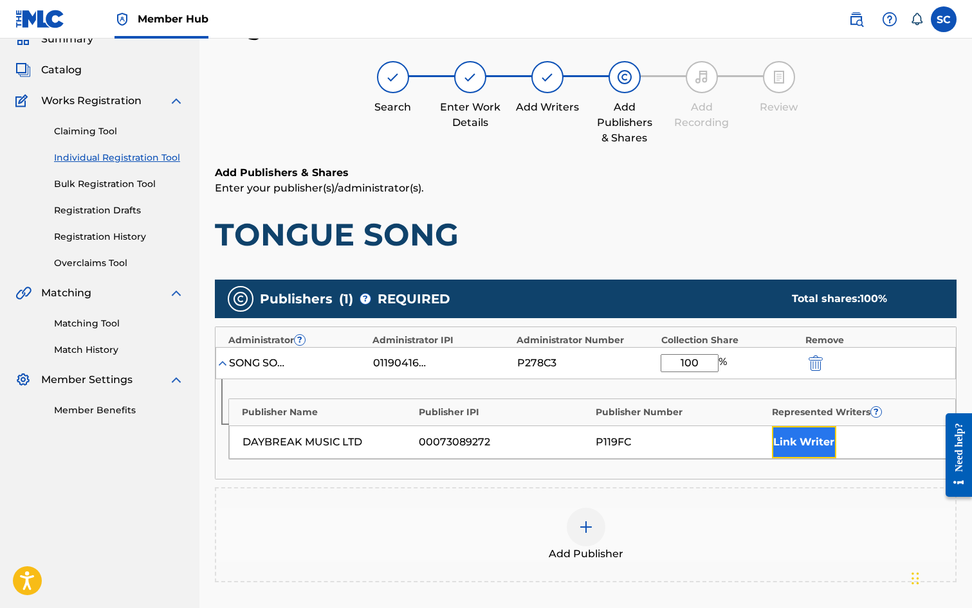
click at [783, 445] on button "Link Writer" at bounding box center [804, 442] width 64 height 32
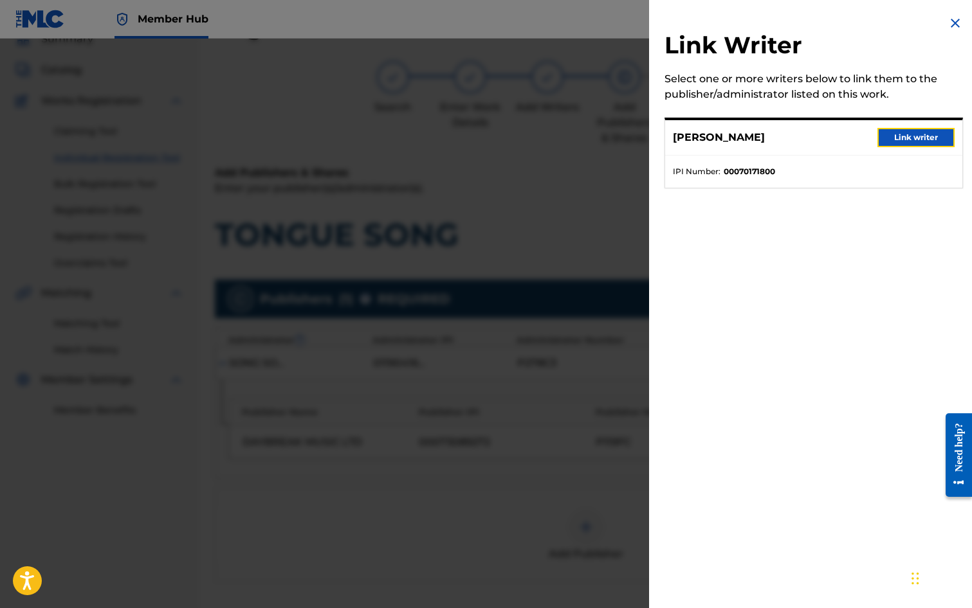
drag, startPoint x: 897, startPoint y: 132, endPoint x: 772, endPoint y: 196, distance: 140.1
click at [893, 135] on button "Link writer" at bounding box center [915, 137] width 77 height 19
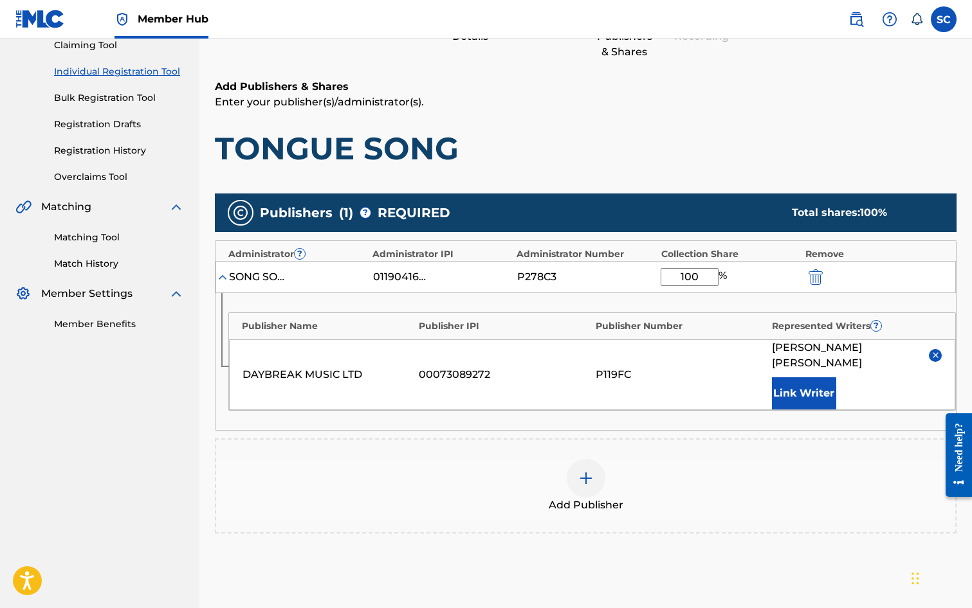
scroll to position [262, 0]
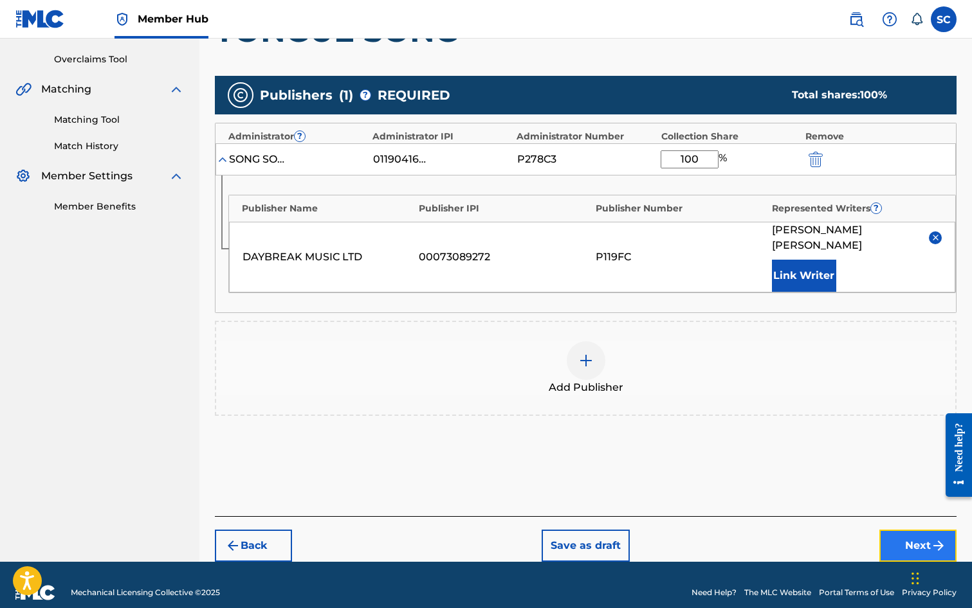
click at [922, 531] on button "Next" at bounding box center [917, 546] width 77 height 32
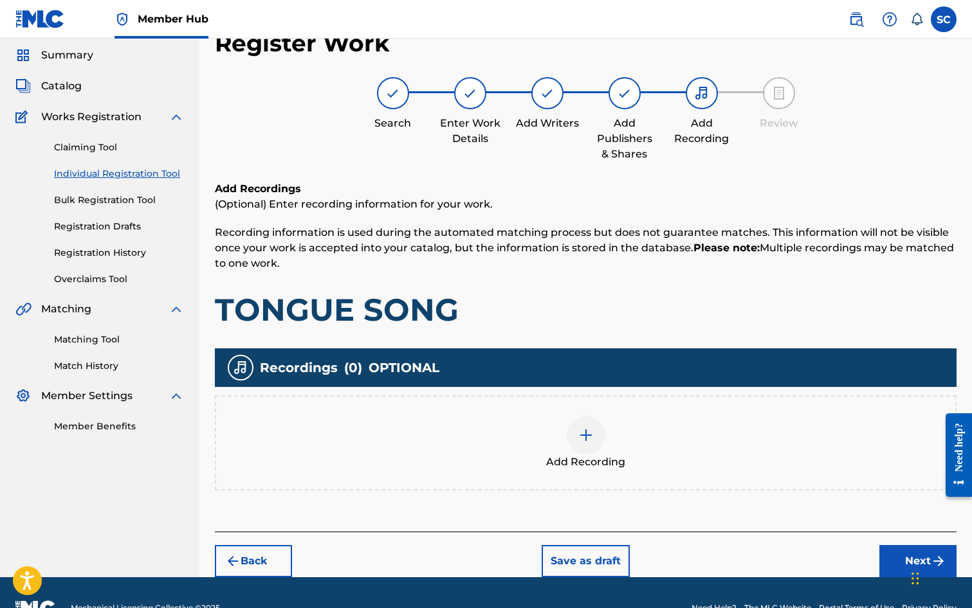
scroll to position [58, 0]
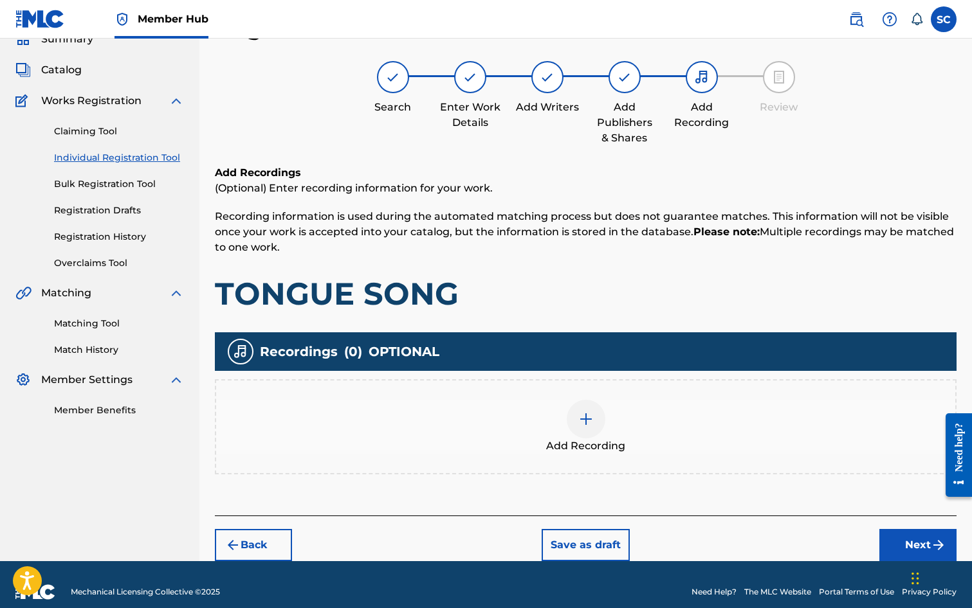
click at [593, 417] on img at bounding box center [585, 419] width 15 height 15
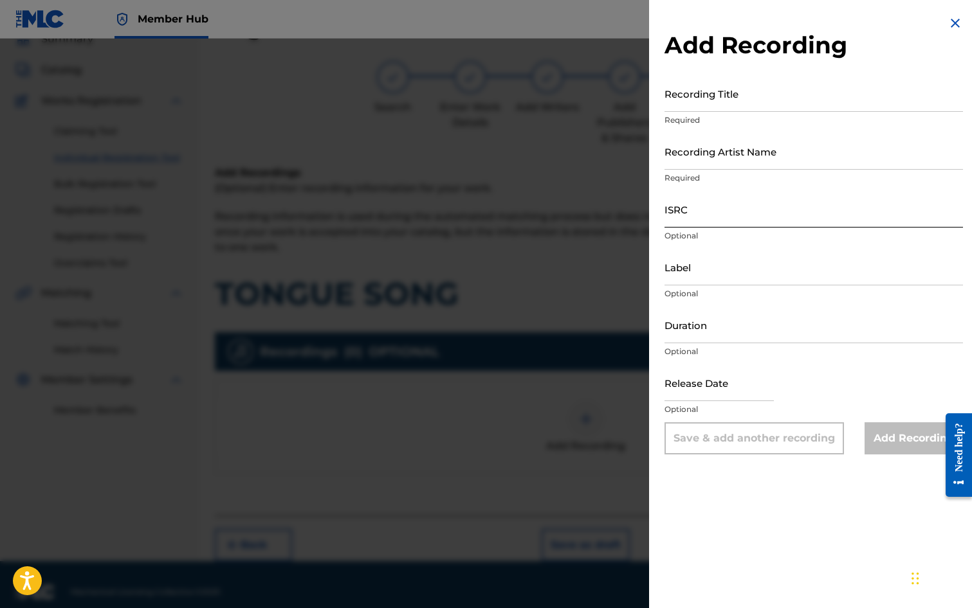
click at [692, 208] on input "ISRC" at bounding box center [813, 209] width 298 height 37
paste input "GBDPR9933505"
type input "GBDPR9933505"
click at [689, 98] on input "Recording Title" at bounding box center [813, 93] width 298 height 37
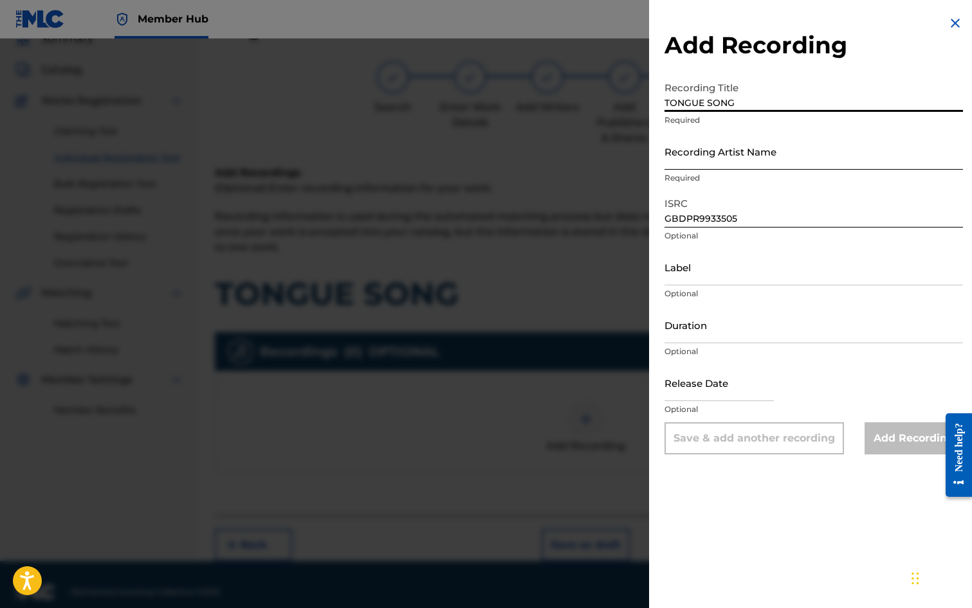
type input "TONGUE SONG"
click at [704, 144] on input "Recording Artist Name" at bounding box center [813, 151] width 298 height 37
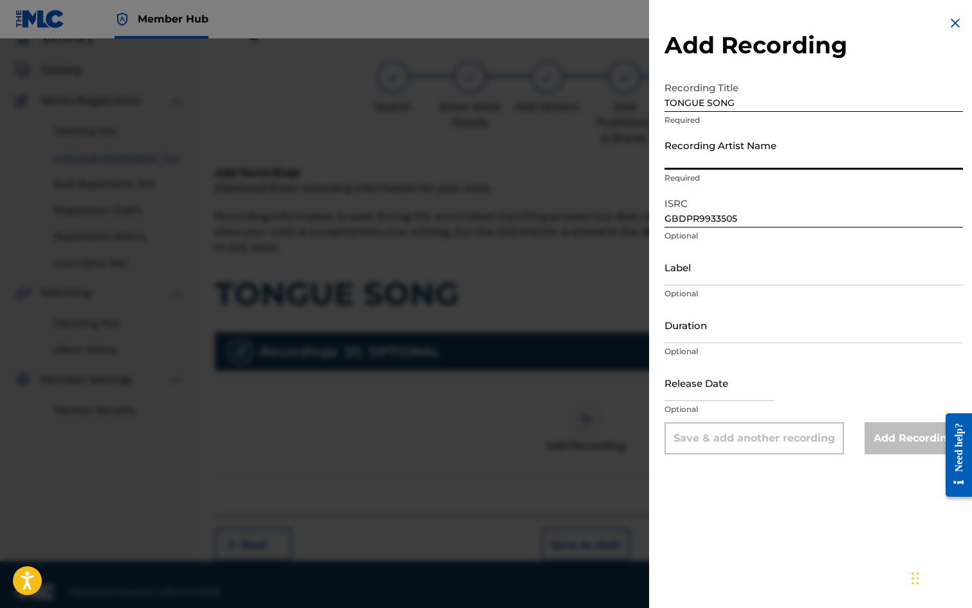
type input "[PERSON_NAME]"
type input "[DATE]"
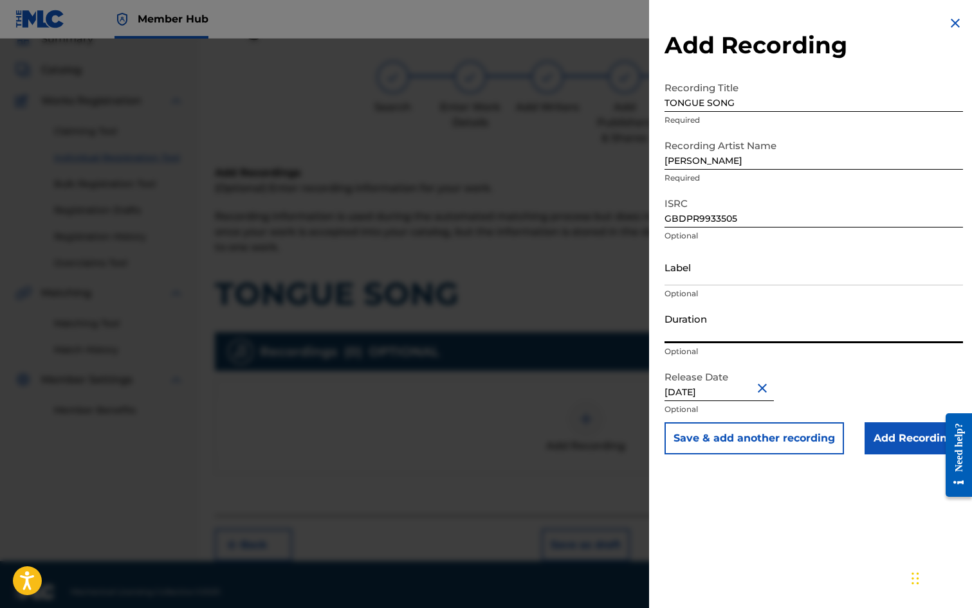
click at [700, 329] on input "Duration" at bounding box center [813, 325] width 298 height 37
type input "02:55"
click at [917, 435] on input "Add Recording" at bounding box center [913, 439] width 98 height 32
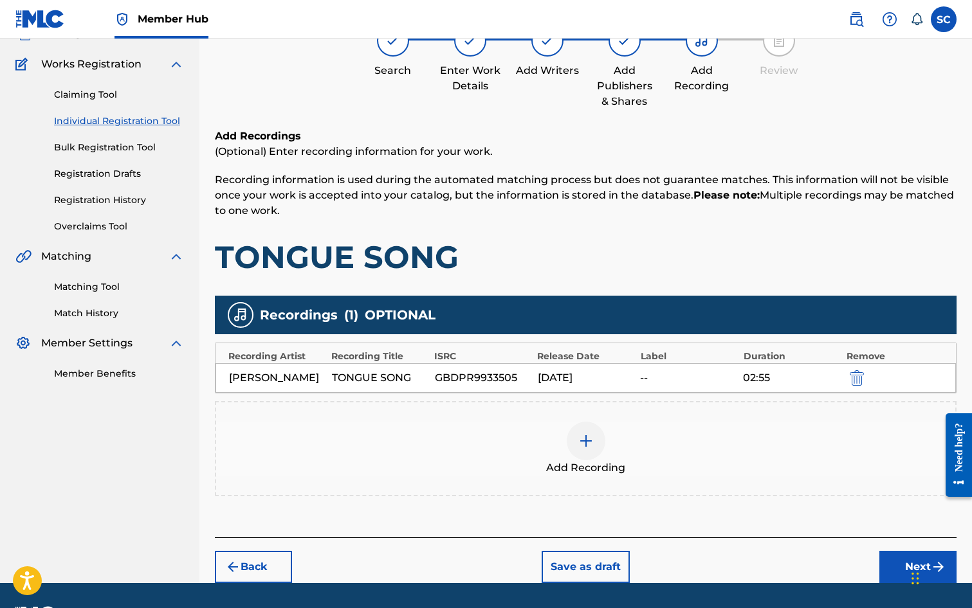
scroll to position [131, 0]
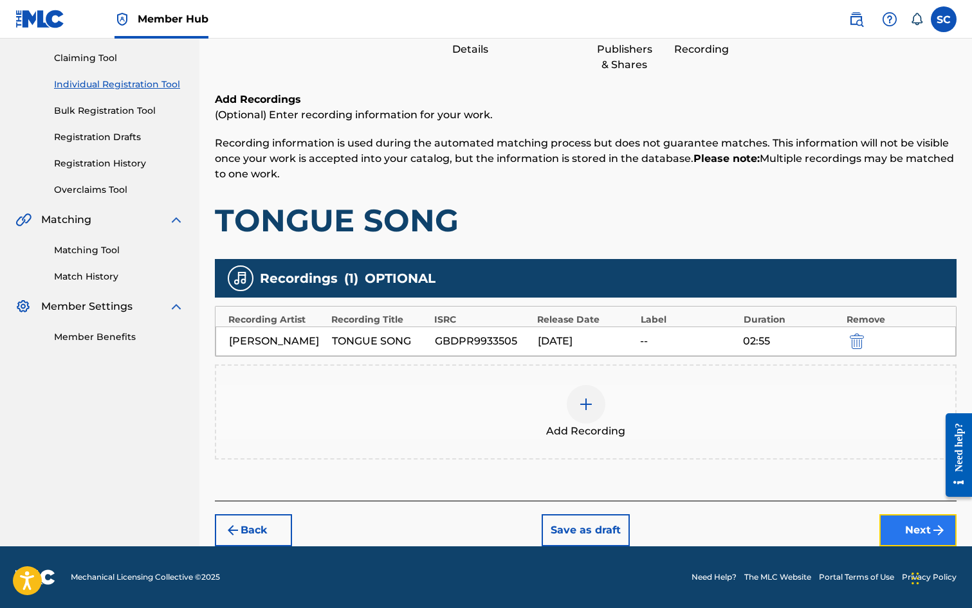
click at [902, 525] on button "Next" at bounding box center [917, 531] width 77 height 32
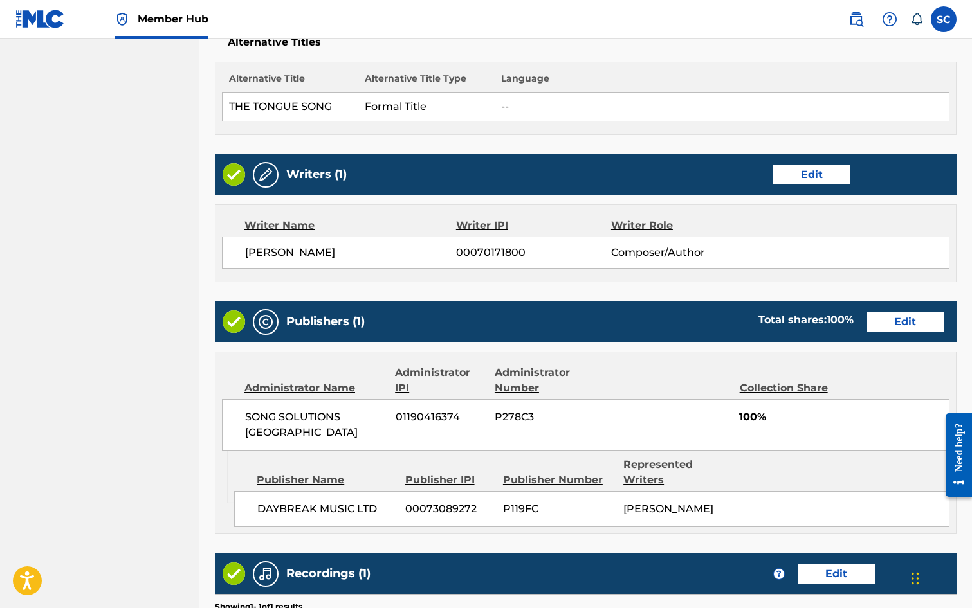
scroll to position [638, 0]
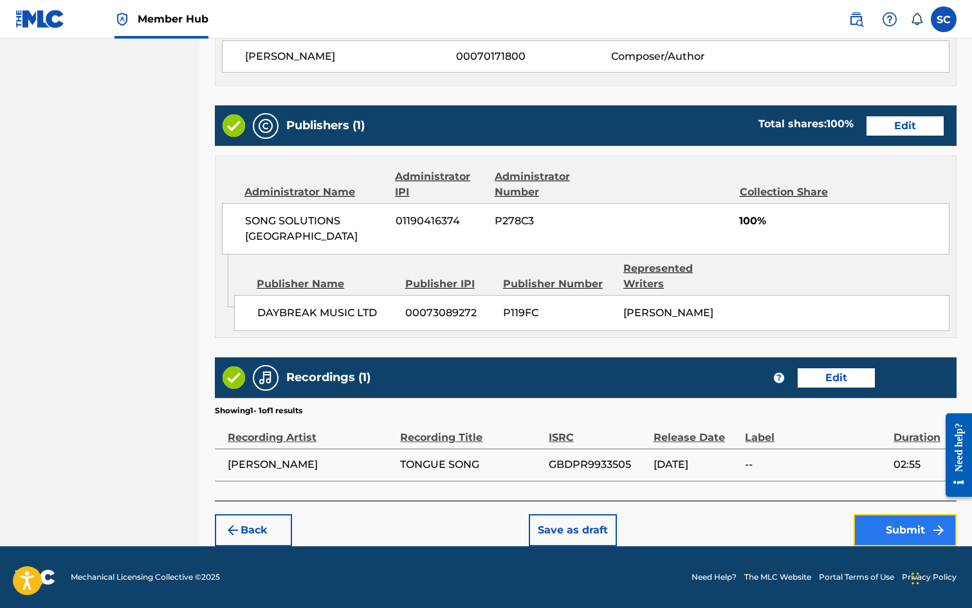
click at [886, 529] on button "Submit" at bounding box center [904, 531] width 103 height 32
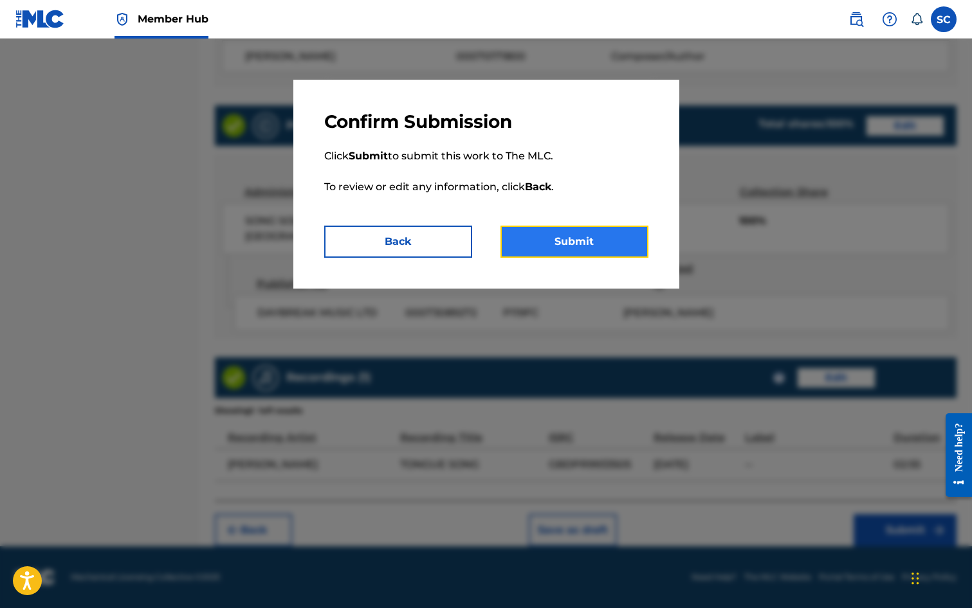
click at [587, 241] on button "Submit" at bounding box center [574, 242] width 148 height 32
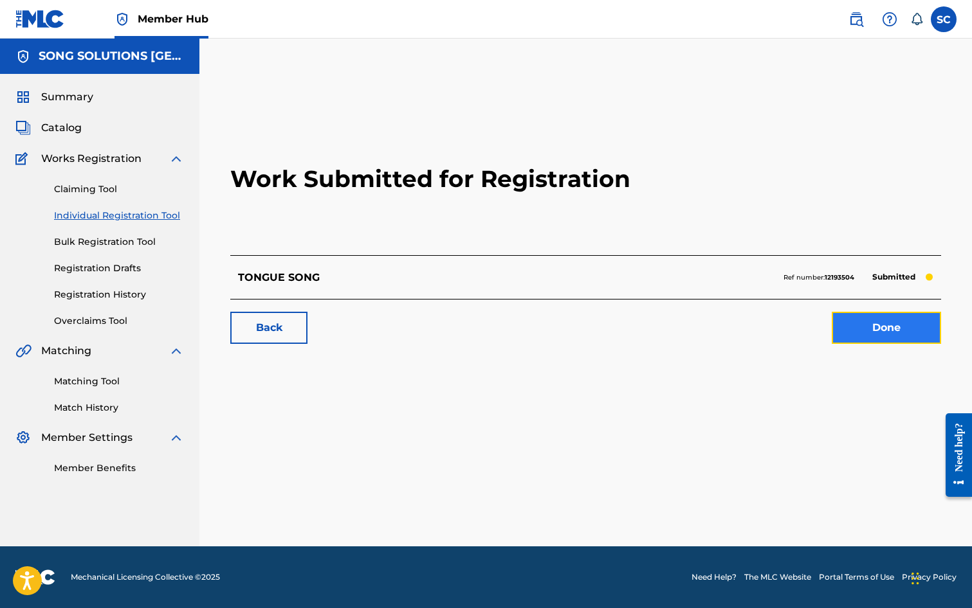
click at [900, 324] on link "Done" at bounding box center [886, 328] width 109 height 32
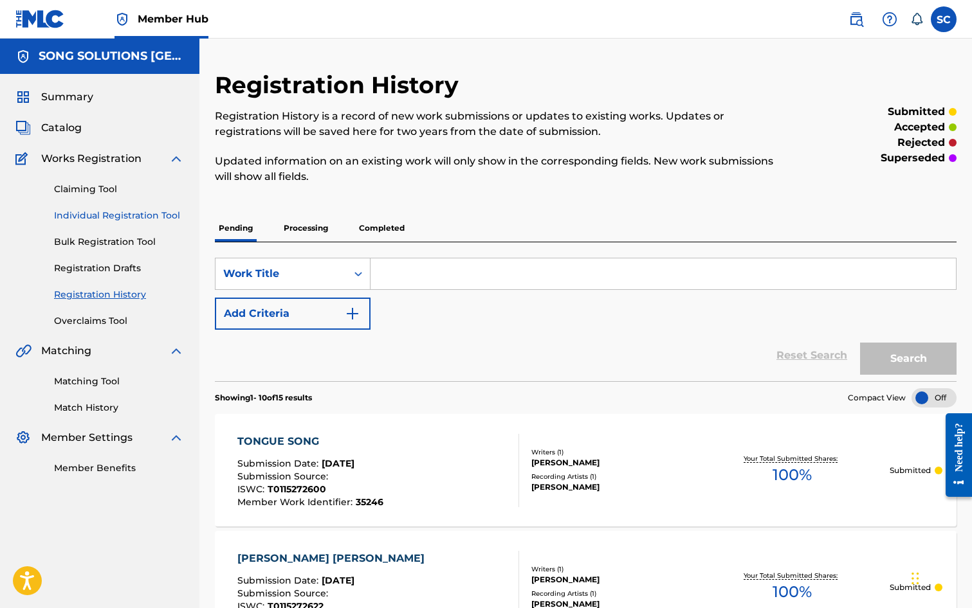
click at [88, 212] on link "Individual Registration Tool" at bounding box center [119, 216] width 130 height 14
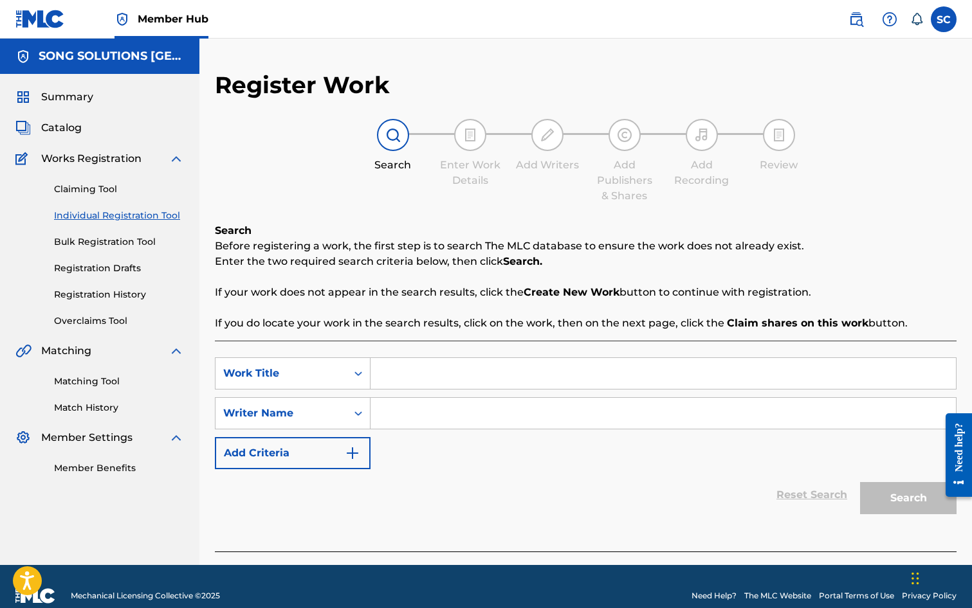
click at [414, 365] on input "Search Form" at bounding box center [662, 373] width 585 height 31
type input "WE'VE GOT [DEMOGRAPHIC_DATA]"
click at [418, 412] on input "Search Form" at bounding box center [662, 413] width 585 height 31
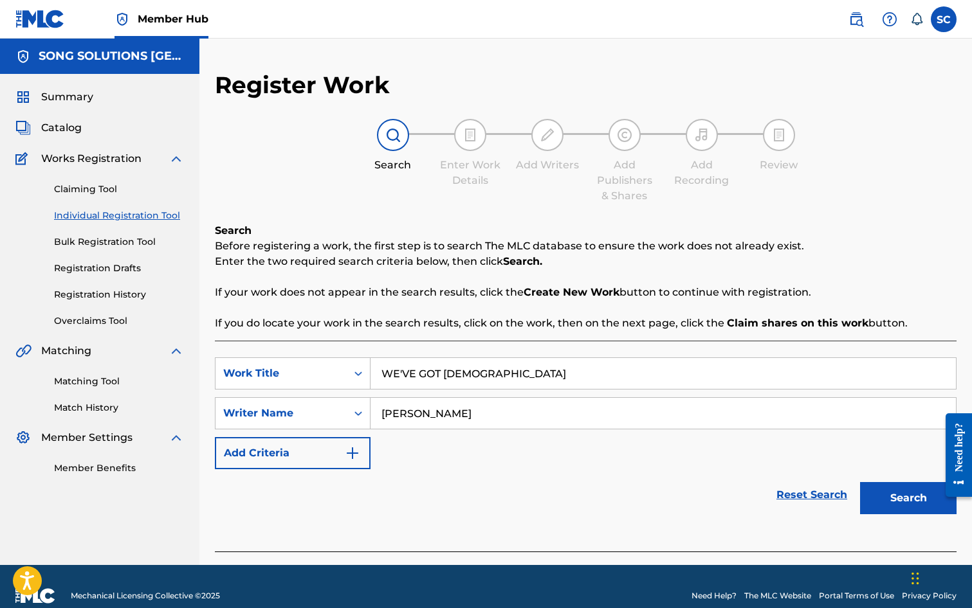
type input "[PERSON_NAME]"
click at [860, 482] on button "Search" at bounding box center [908, 498] width 96 height 32
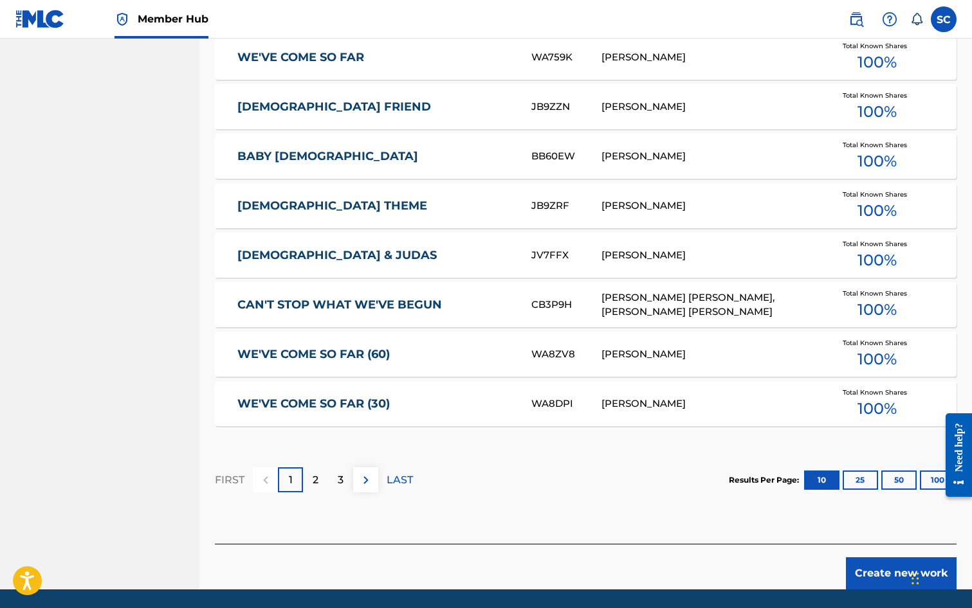
scroll to position [708, 0]
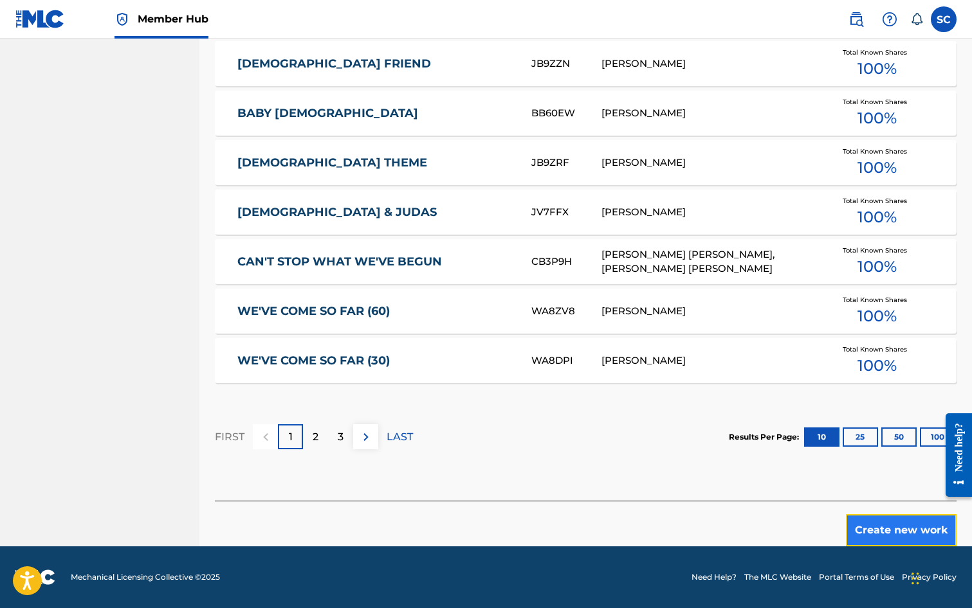
click at [868, 533] on button "Create new work" at bounding box center [901, 531] width 111 height 32
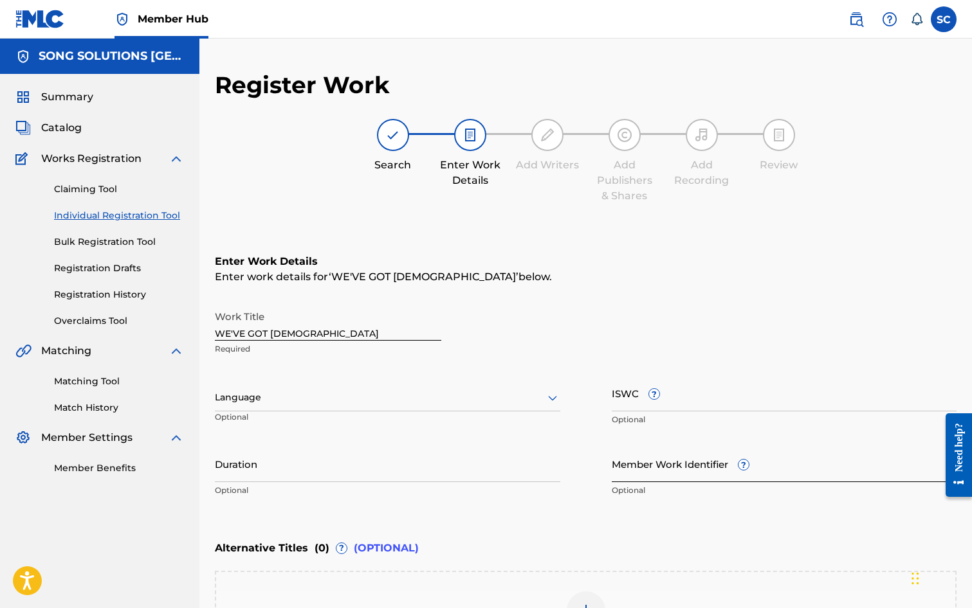
click at [623, 465] on input "Member Work Identifier ?" at bounding box center [784, 464] width 345 height 37
type input "35337"
click at [630, 397] on input "ISWC ?" at bounding box center [784, 393] width 345 height 37
paste input "T-011.527.259-7"
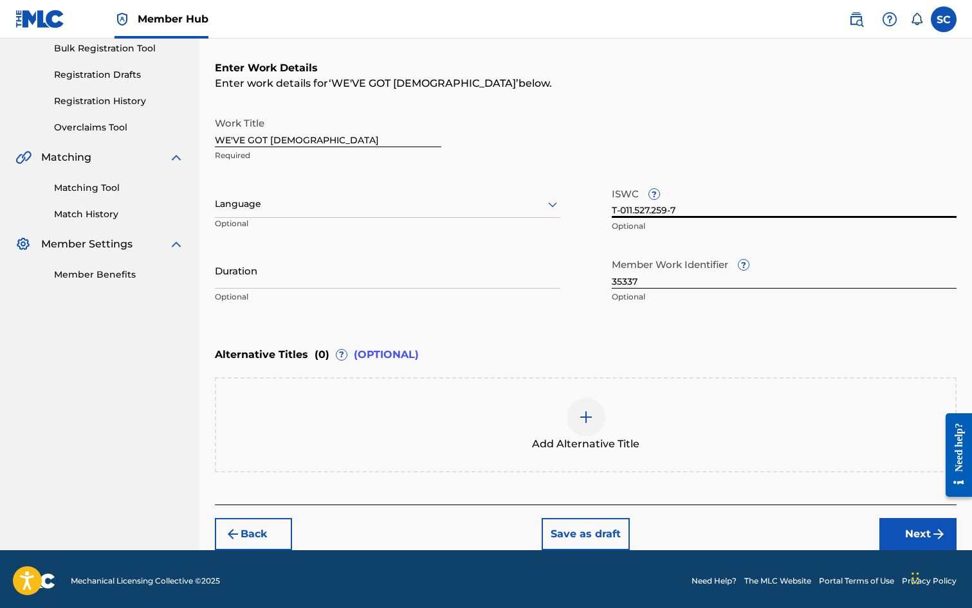
scroll to position [197, 0]
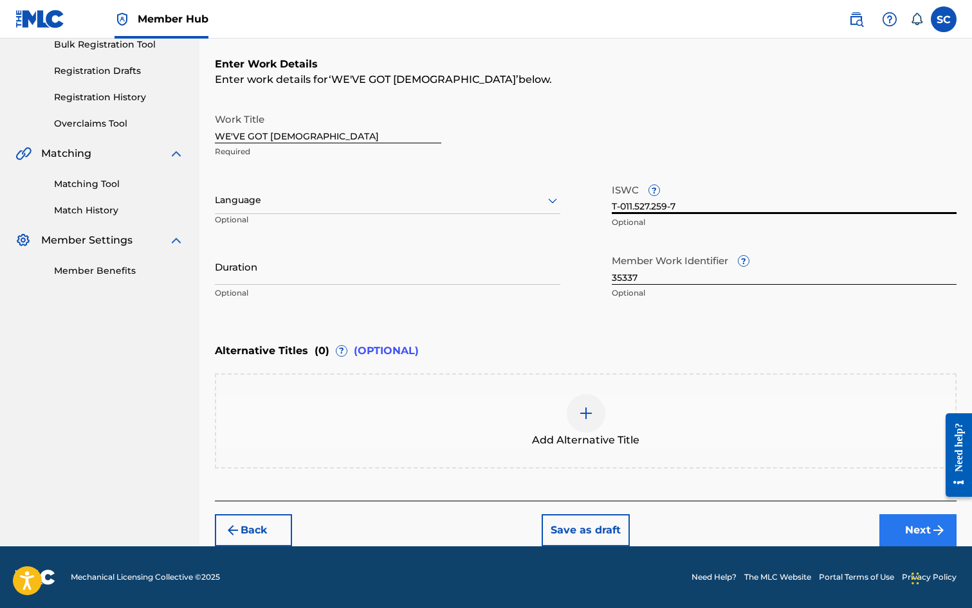
type input "T-011.527.259-7"
click at [913, 529] on button "Next" at bounding box center [917, 531] width 77 height 32
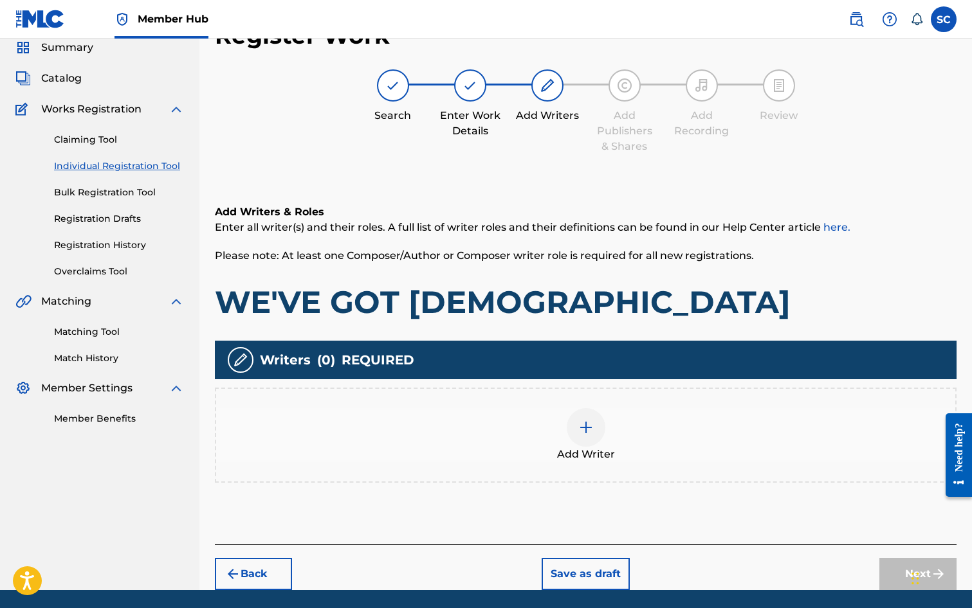
scroll to position [58, 0]
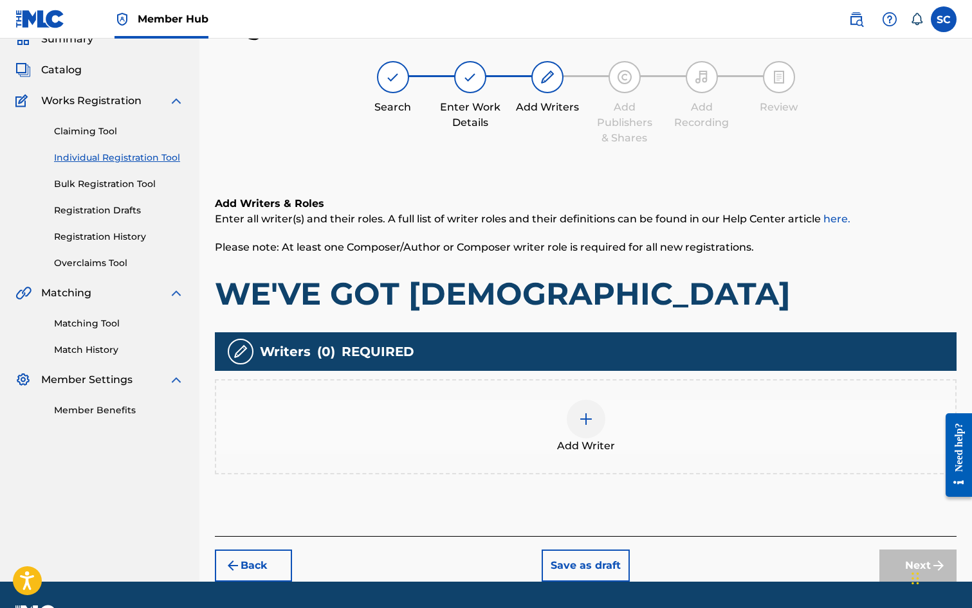
click at [589, 419] on img at bounding box center [585, 419] width 15 height 15
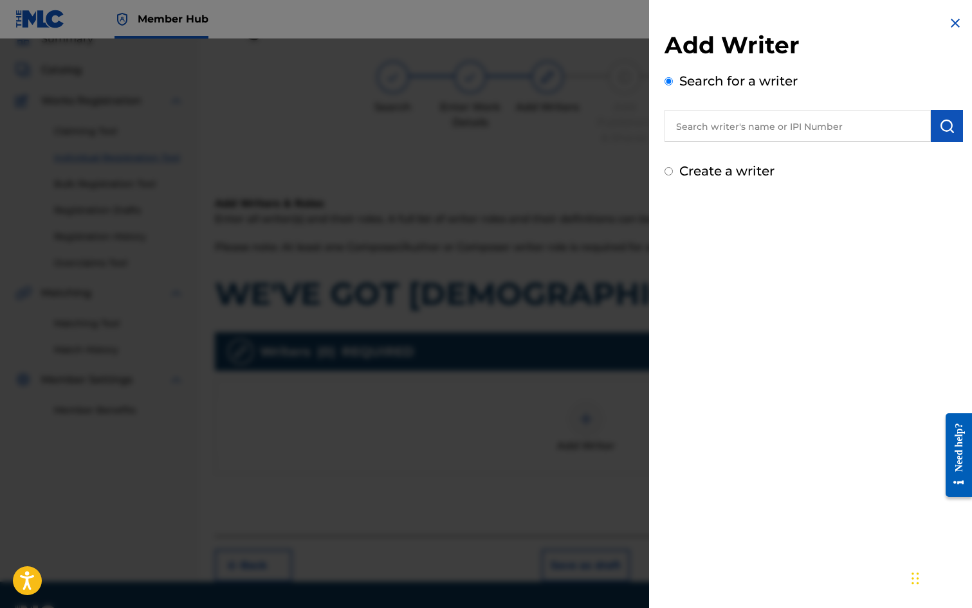
click at [758, 131] on input "text" at bounding box center [797, 126] width 266 height 32
type input "[PERSON_NAME]"
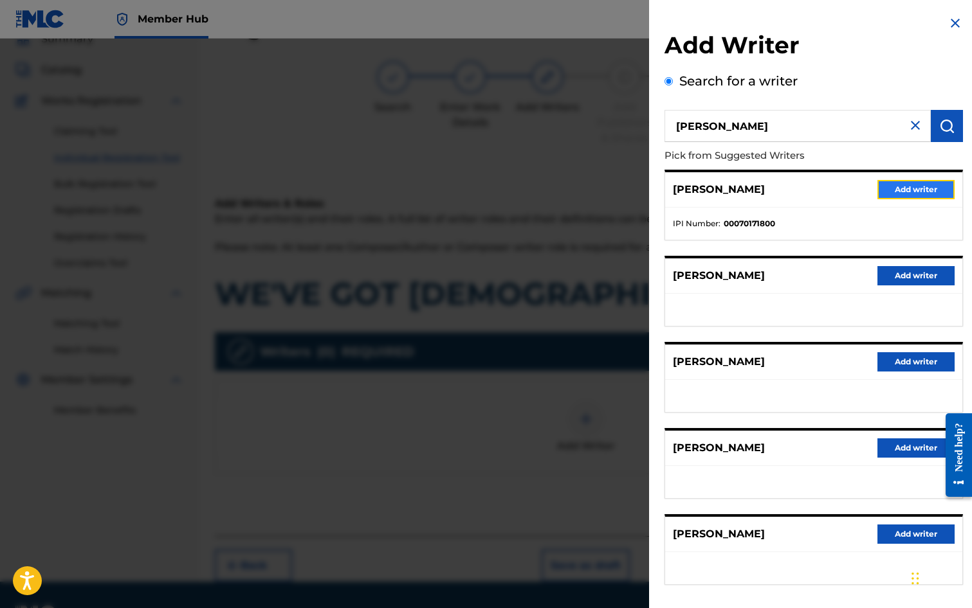
click at [920, 190] on button "Add writer" at bounding box center [915, 189] width 77 height 19
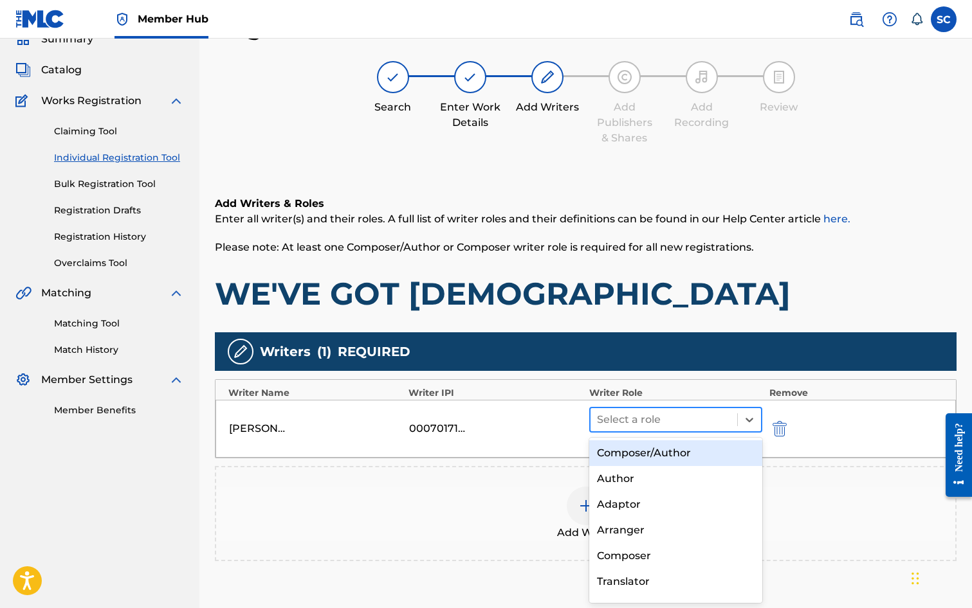
click at [650, 416] on div at bounding box center [664, 420] width 134 height 18
click at [646, 452] on div "Composer/Author" at bounding box center [676, 454] width 174 height 26
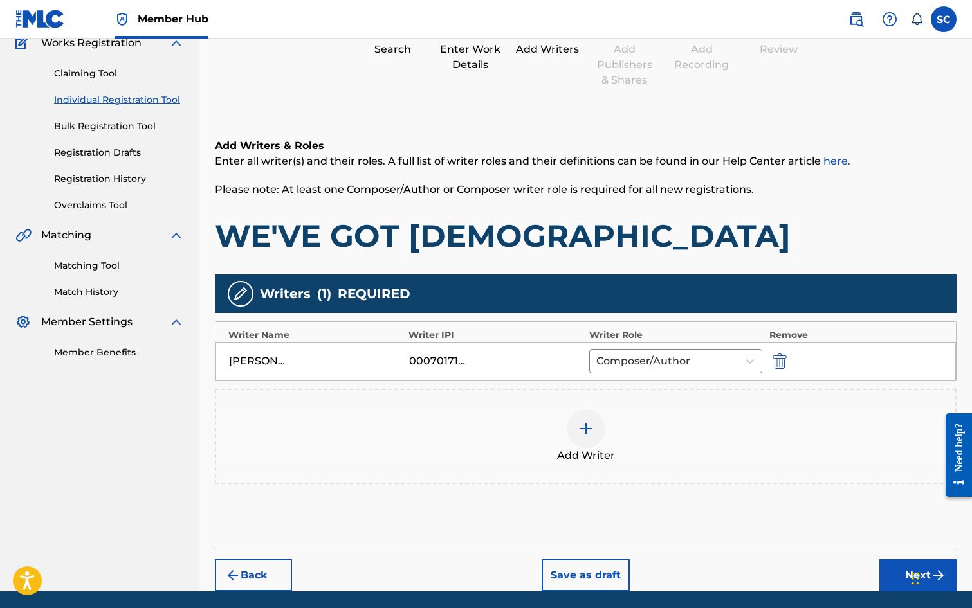
scroll to position [161, 0]
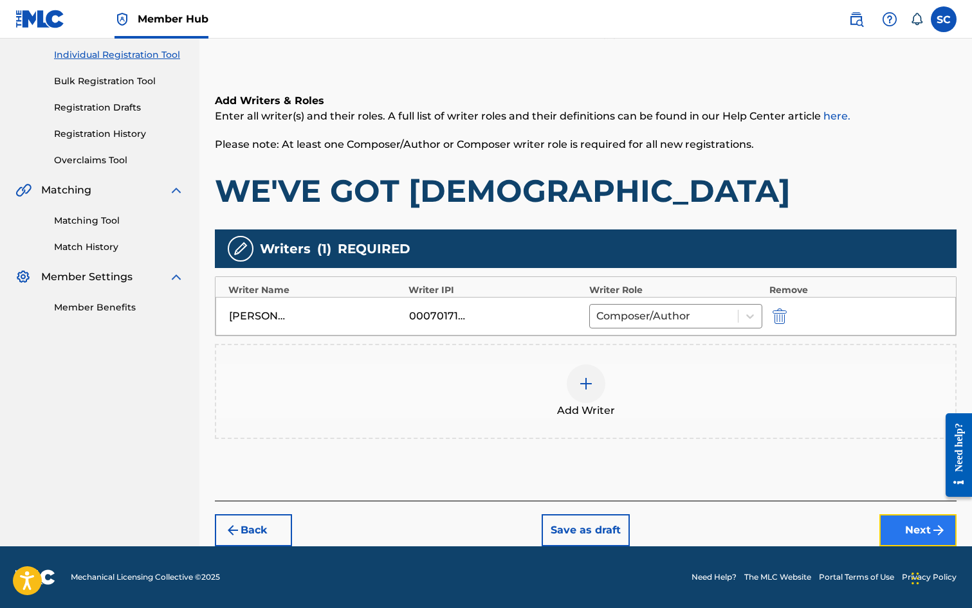
click at [911, 531] on button "Next" at bounding box center [917, 531] width 77 height 32
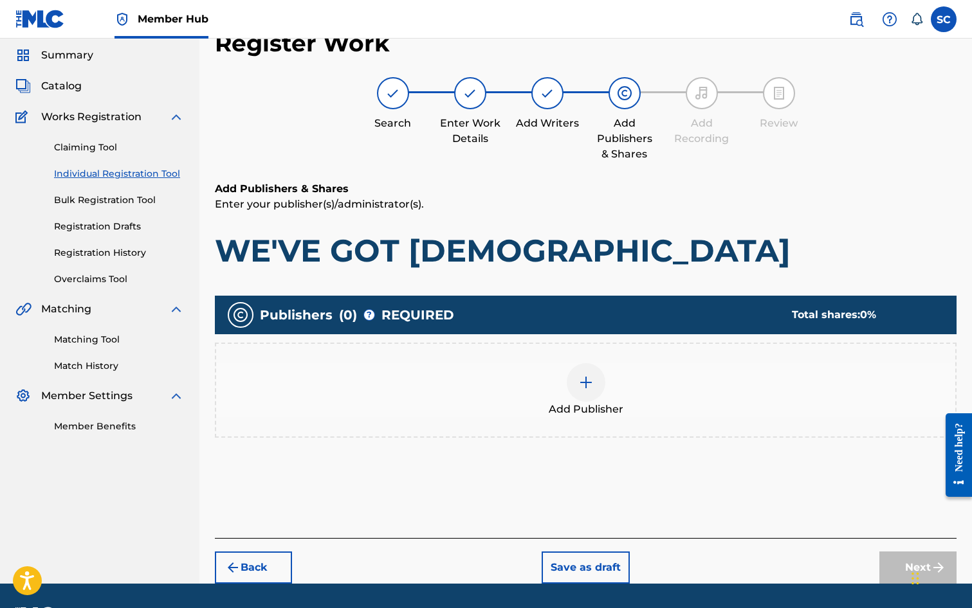
scroll to position [58, 0]
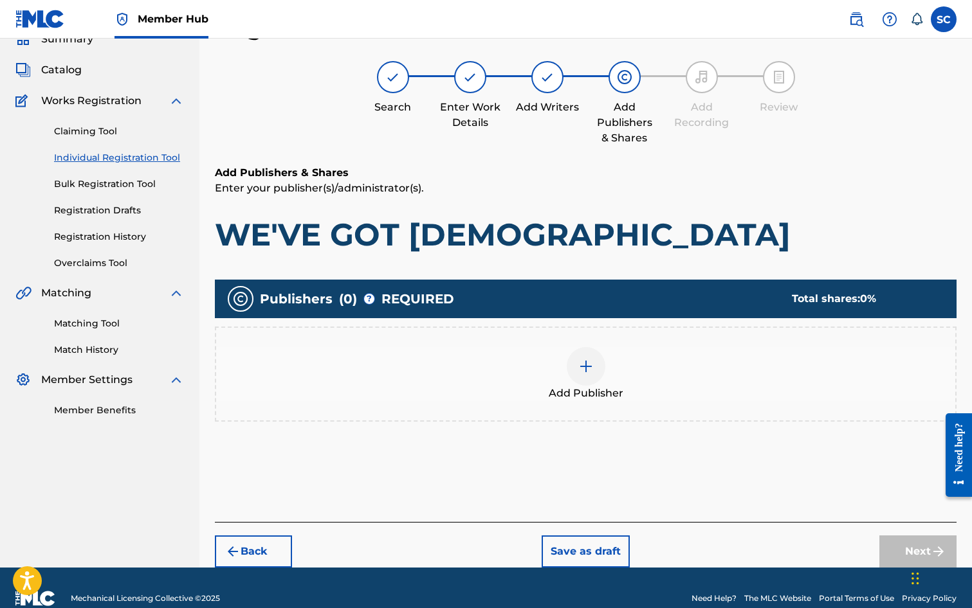
click at [580, 367] on img at bounding box center [585, 366] width 15 height 15
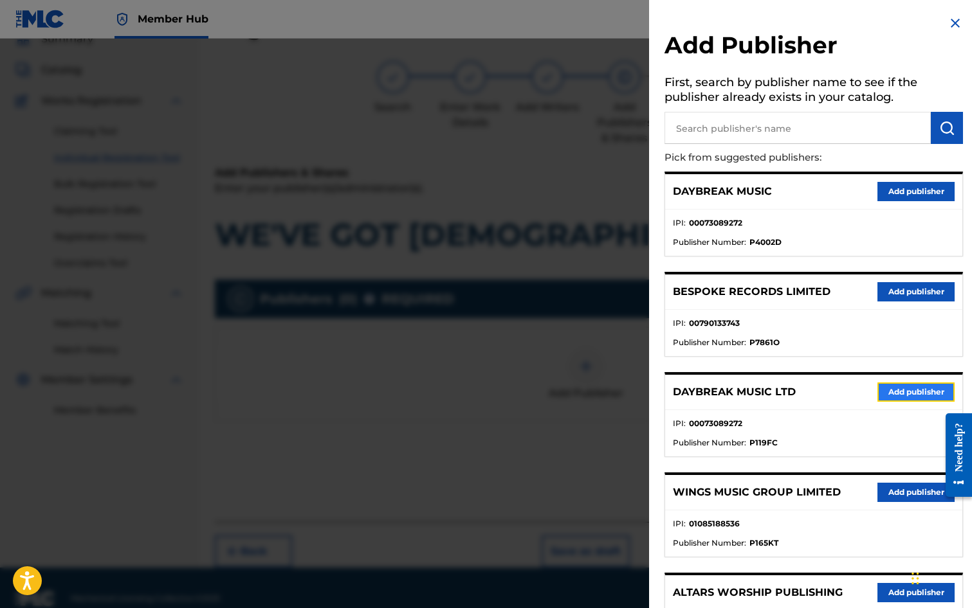
click at [909, 400] on button "Add publisher" at bounding box center [915, 392] width 77 height 19
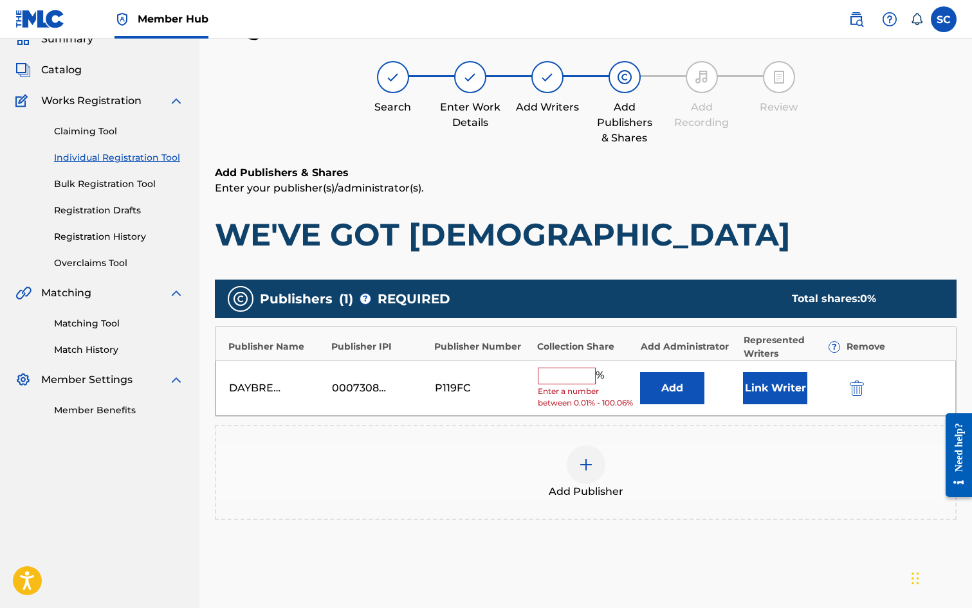
click at [556, 371] on input "text" at bounding box center [567, 376] width 58 height 17
type input "100"
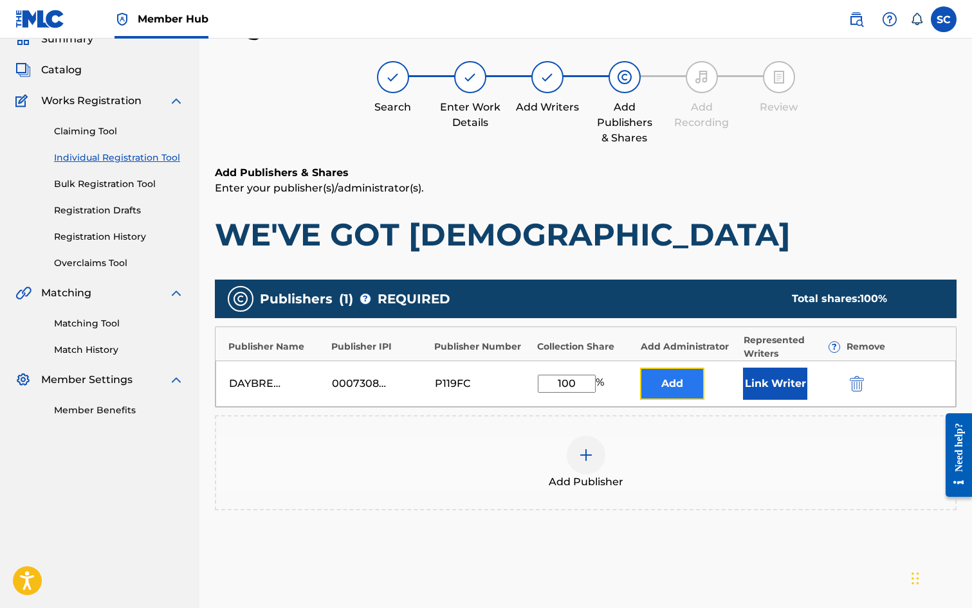
click at [666, 388] on button "Add" at bounding box center [672, 384] width 64 height 32
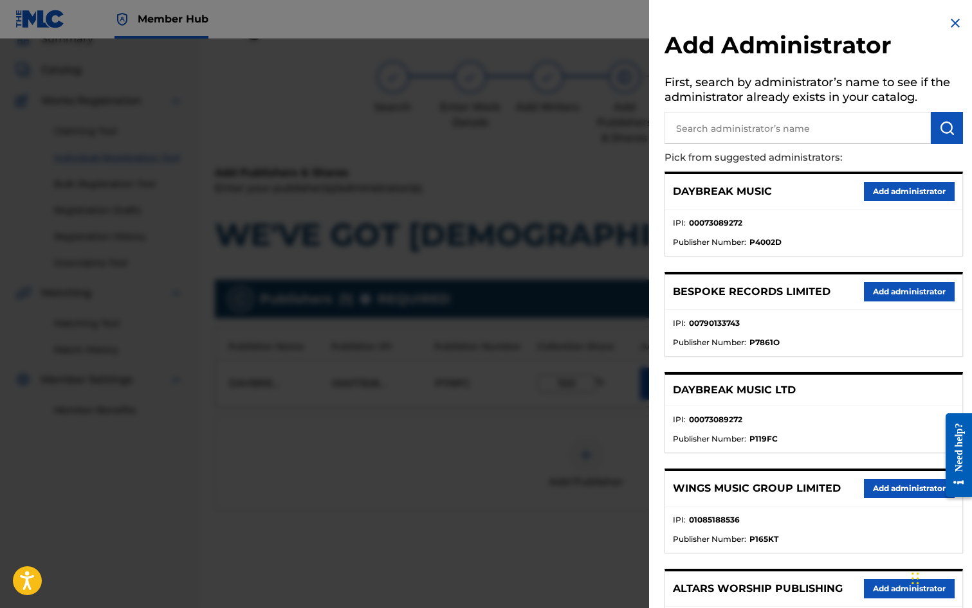
click at [717, 129] on input "text" at bounding box center [797, 128] width 266 height 32
type input "SONG SOLUTIONS"
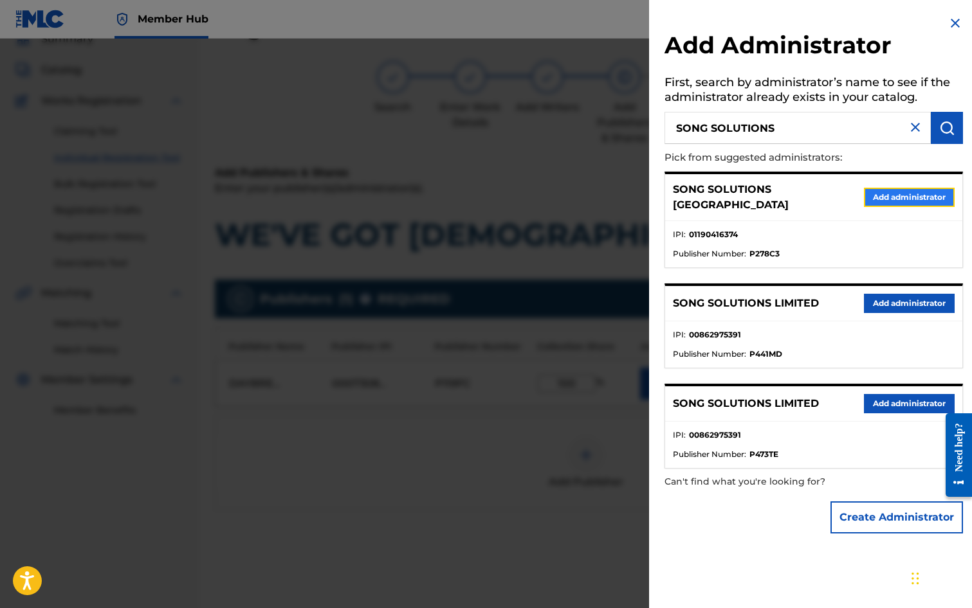
click at [873, 192] on button "Add administrator" at bounding box center [909, 197] width 91 height 19
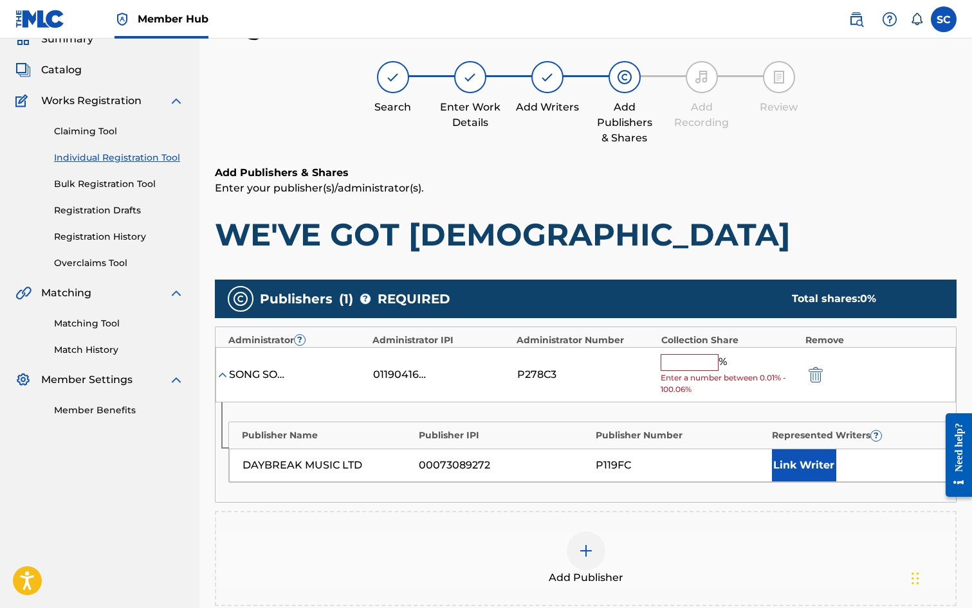
click at [695, 358] on input "text" at bounding box center [690, 362] width 58 height 17
type input "100"
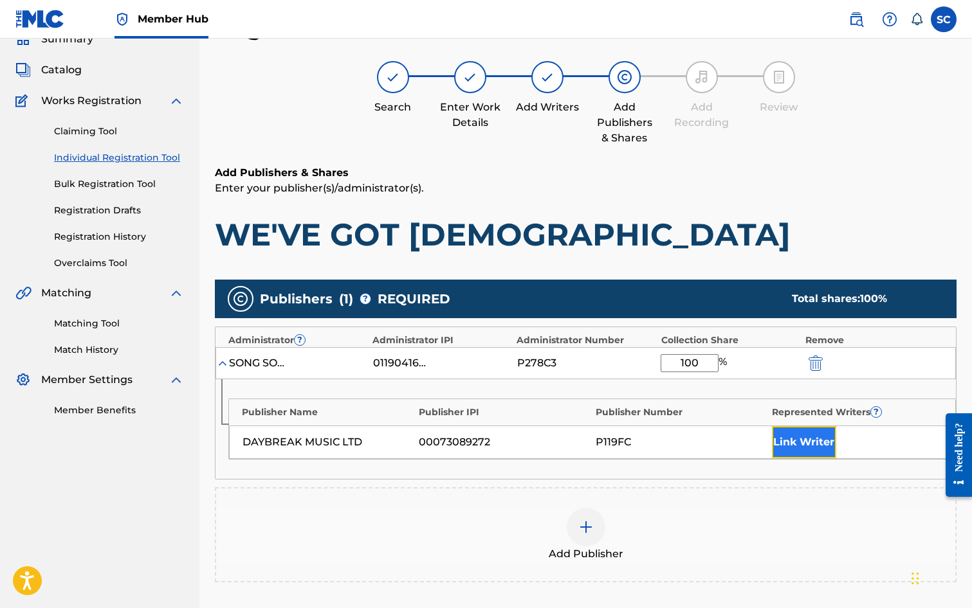
click at [791, 443] on button "Link Writer" at bounding box center [804, 442] width 64 height 32
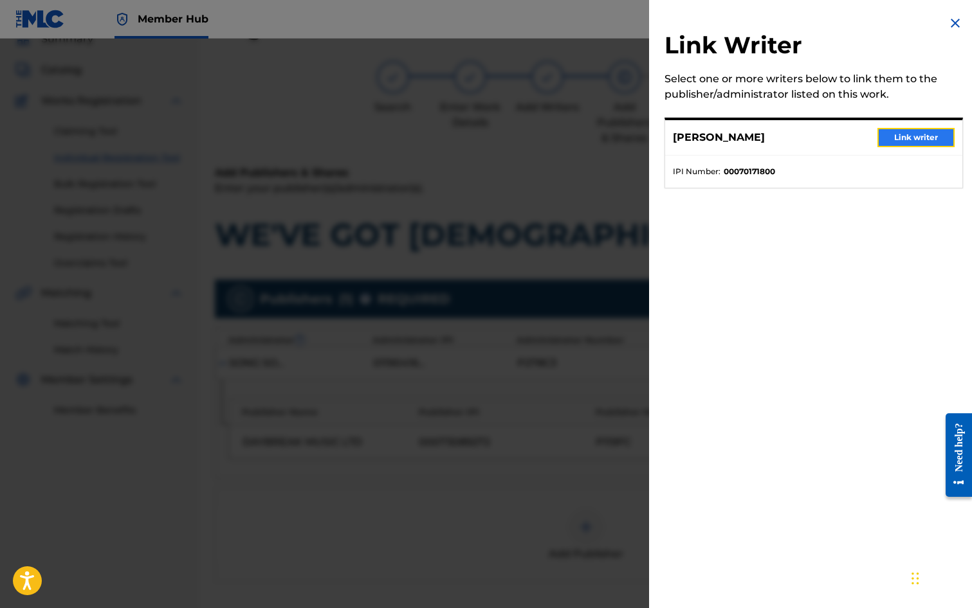
click at [906, 139] on button "Link writer" at bounding box center [915, 137] width 77 height 19
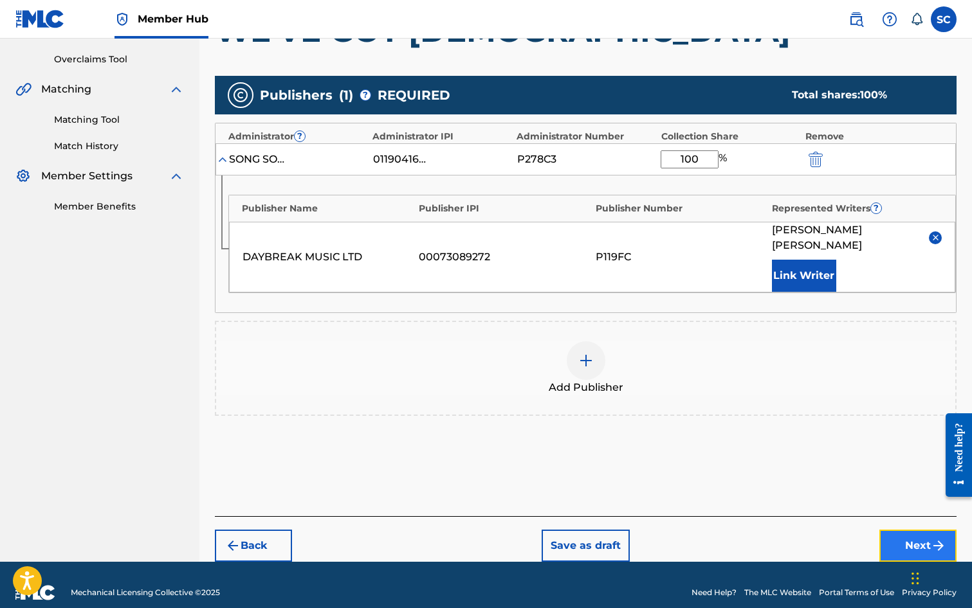
click at [904, 532] on button "Next" at bounding box center [917, 546] width 77 height 32
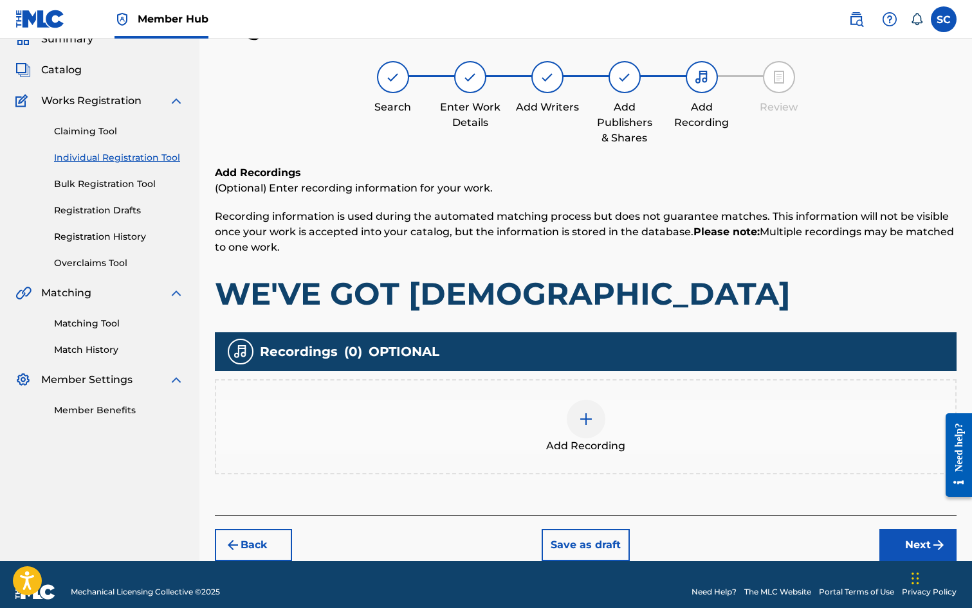
click at [586, 423] on img at bounding box center [585, 419] width 15 height 15
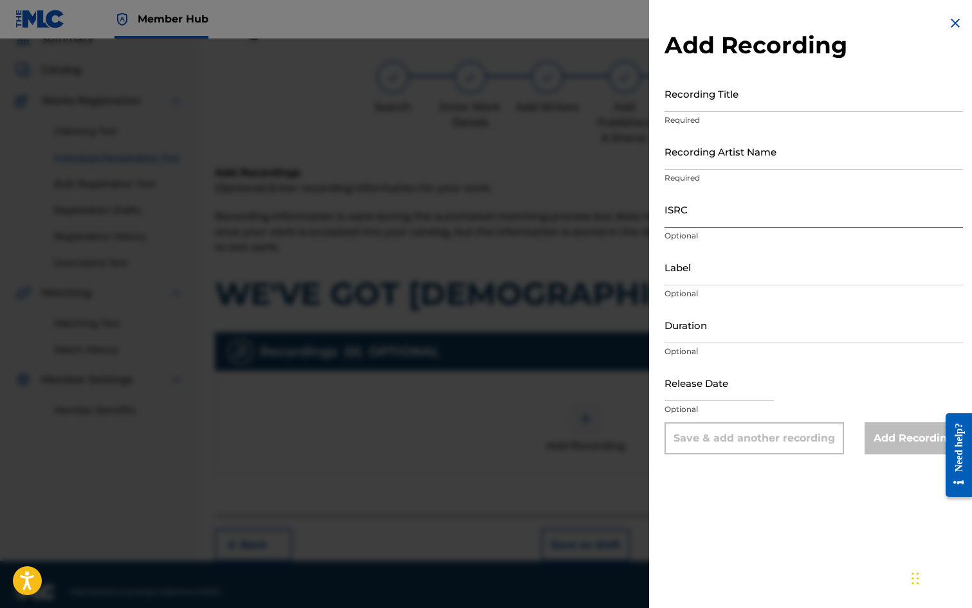
click at [689, 210] on input "ISRC" at bounding box center [813, 209] width 298 height 37
paste input "GBDPR9933506"
type input "GBDPR9933506"
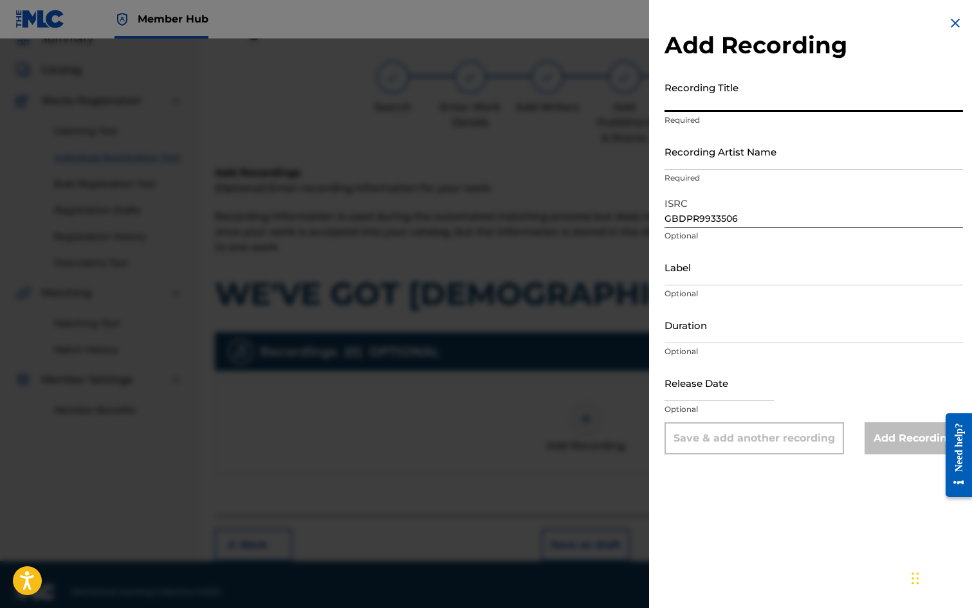
click at [710, 103] on input "Recording Title" at bounding box center [813, 93] width 298 height 37
type input "WE'VE GOT [DEMOGRAPHIC_DATA]"
click at [737, 153] on input "Recording Artist Name" at bounding box center [813, 151] width 298 height 37
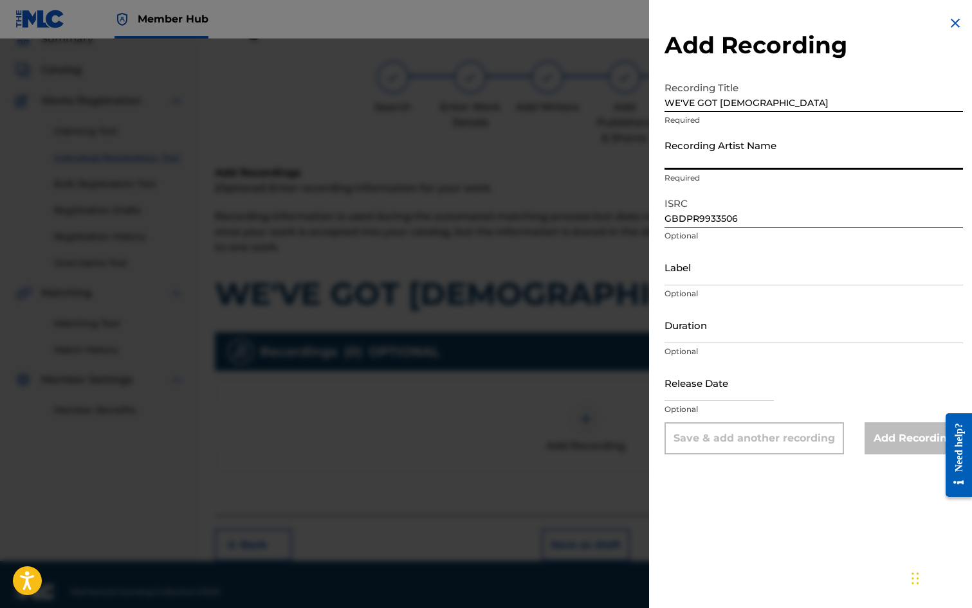
type input "[PERSON_NAME]"
type input "[DATE]"
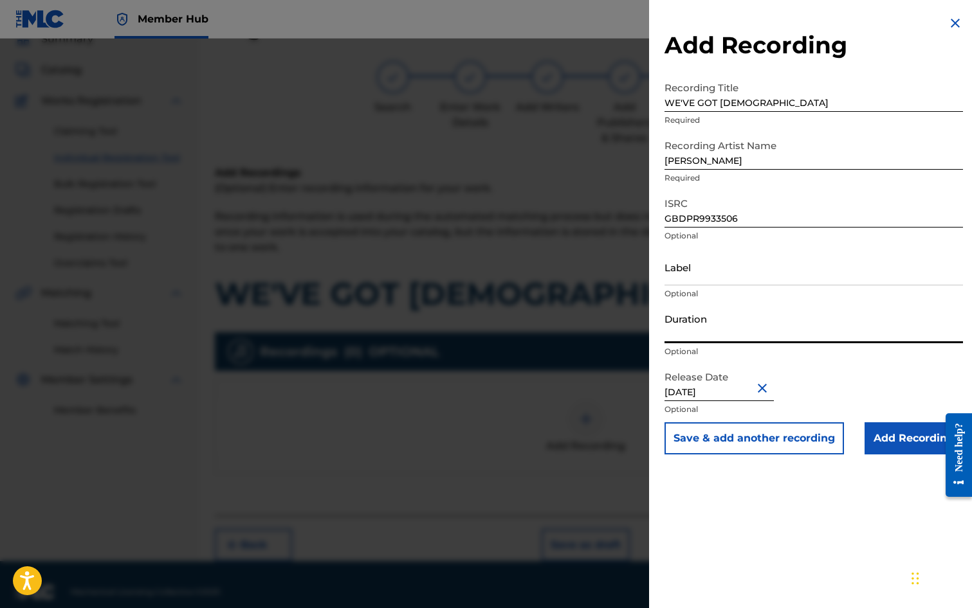
click at [693, 320] on input "Duration" at bounding box center [813, 325] width 298 height 37
type input "03:21"
click at [912, 441] on input "Add Recording" at bounding box center [913, 439] width 98 height 32
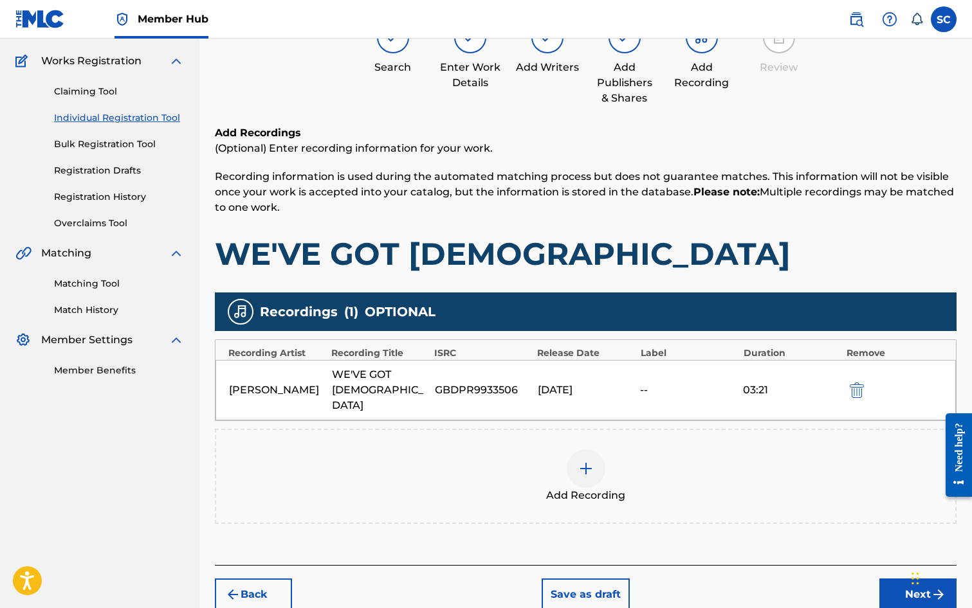
scroll to position [131, 0]
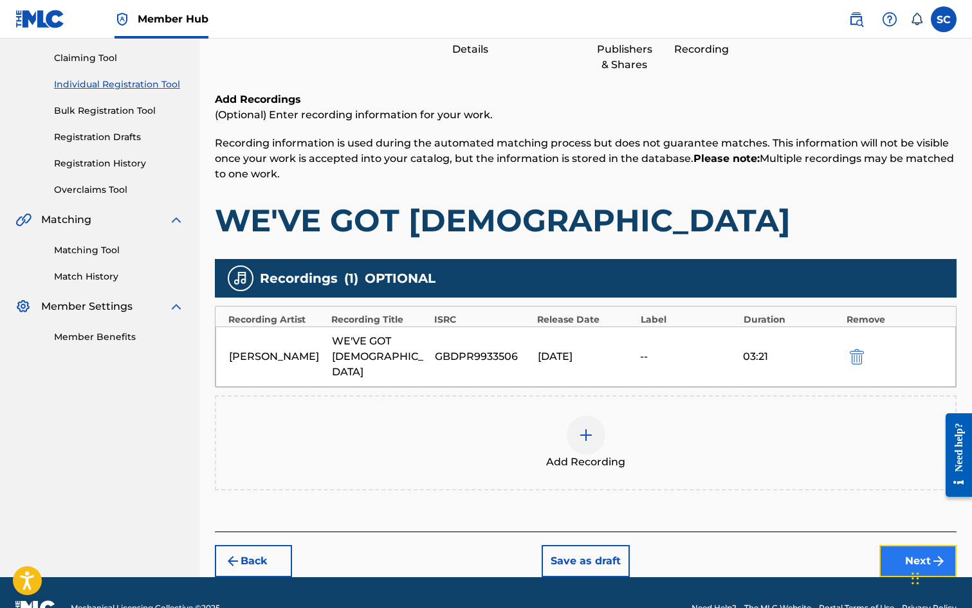
click at [902, 545] on button "Next" at bounding box center [917, 561] width 77 height 32
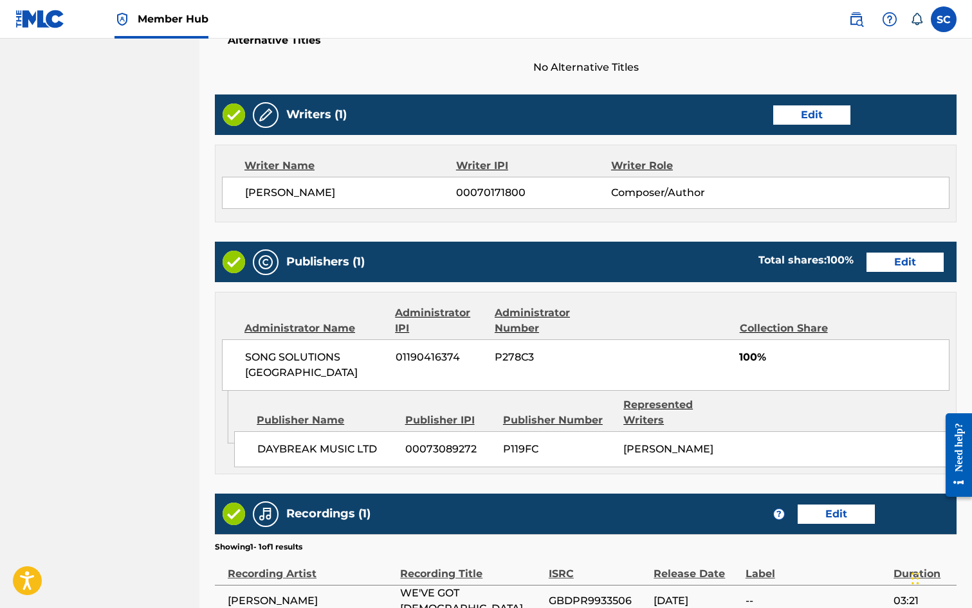
scroll to position [580, 0]
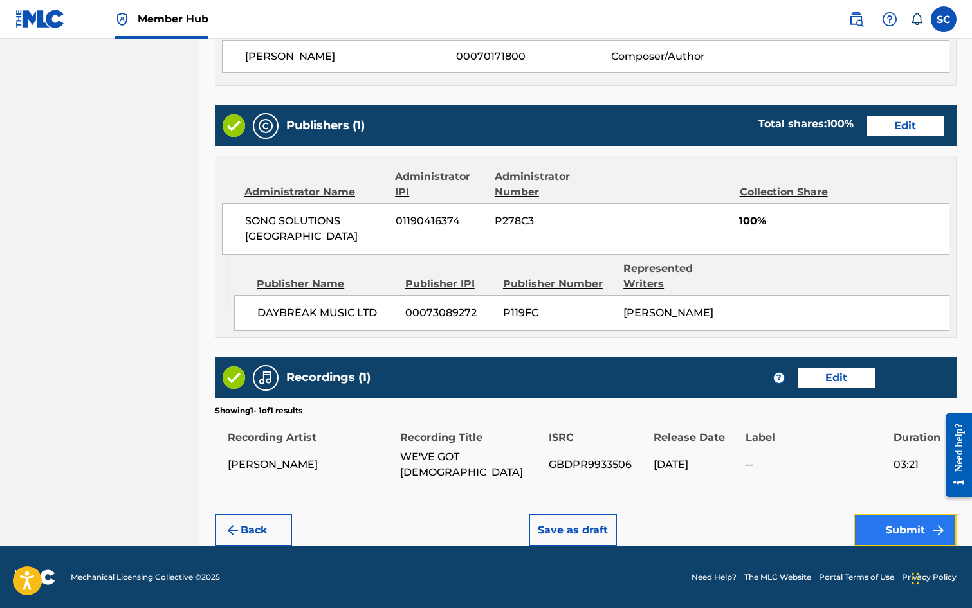
click at [914, 529] on button "Submit" at bounding box center [904, 531] width 103 height 32
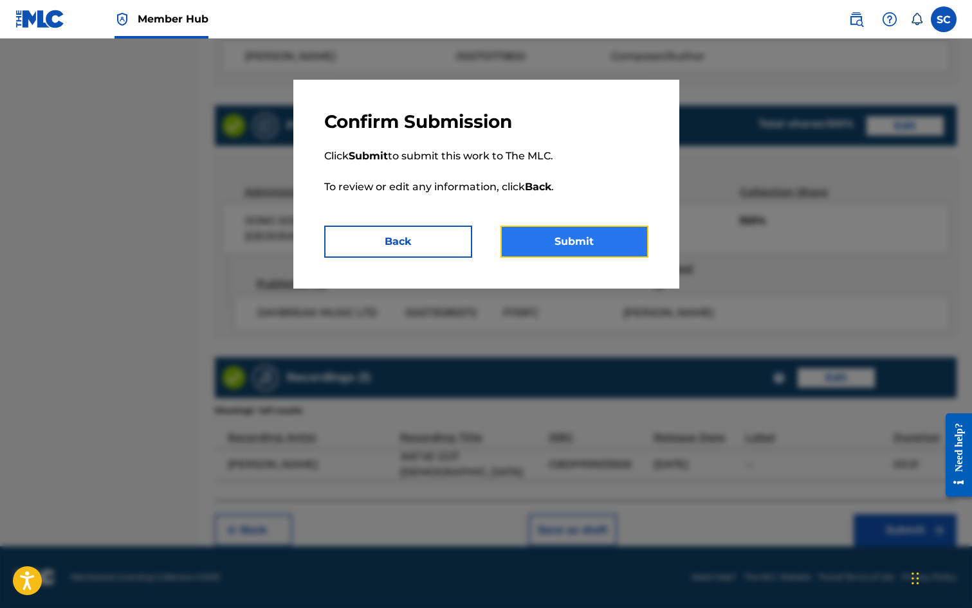
click at [570, 242] on button "Submit" at bounding box center [574, 242] width 148 height 32
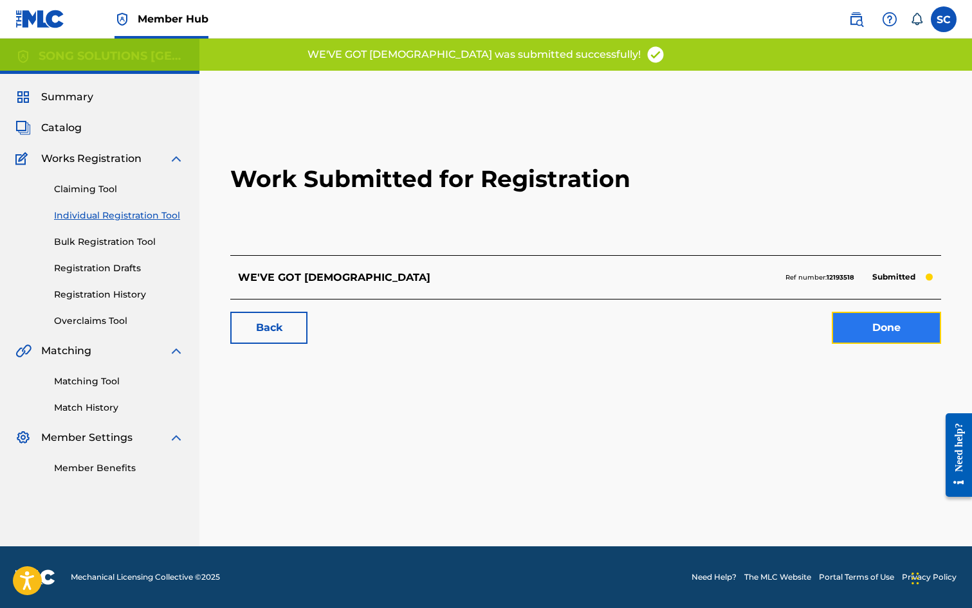
click at [876, 324] on link "Done" at bounding box center [886, 328] width 109 height 32
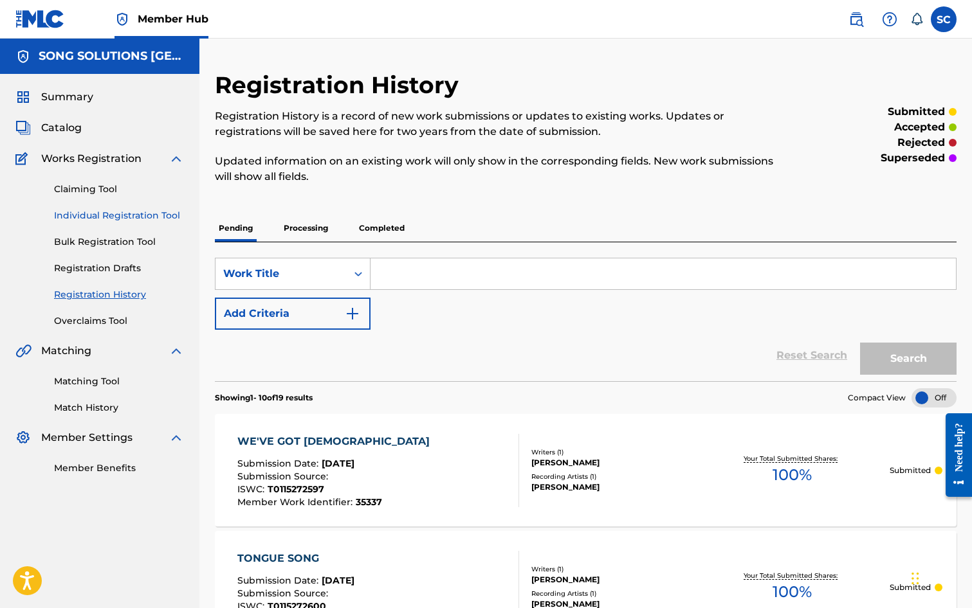
click at [107, 218] on link "Individual Registration Tool" at bounding box center [119, 216] width 130 height 14
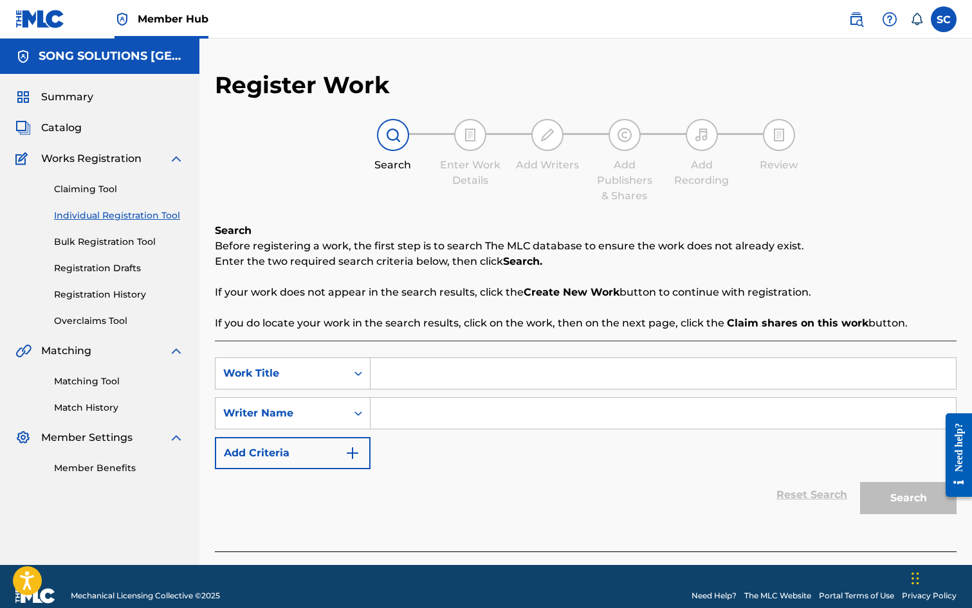
click at [411, 376] on input "Search Form" at bounding box center [662, 373] width 585 height 31
type input "[DEMOGRAPHIC_DATA] IN ONE SONG"
drag, startPoint x: 434, startPoint y: 411, endPoint x: 432, endPoint y: 396, distance: 15.6
click at [433, 410] on input "Search Form" at bounding box center [662, 413] width 585 height 31
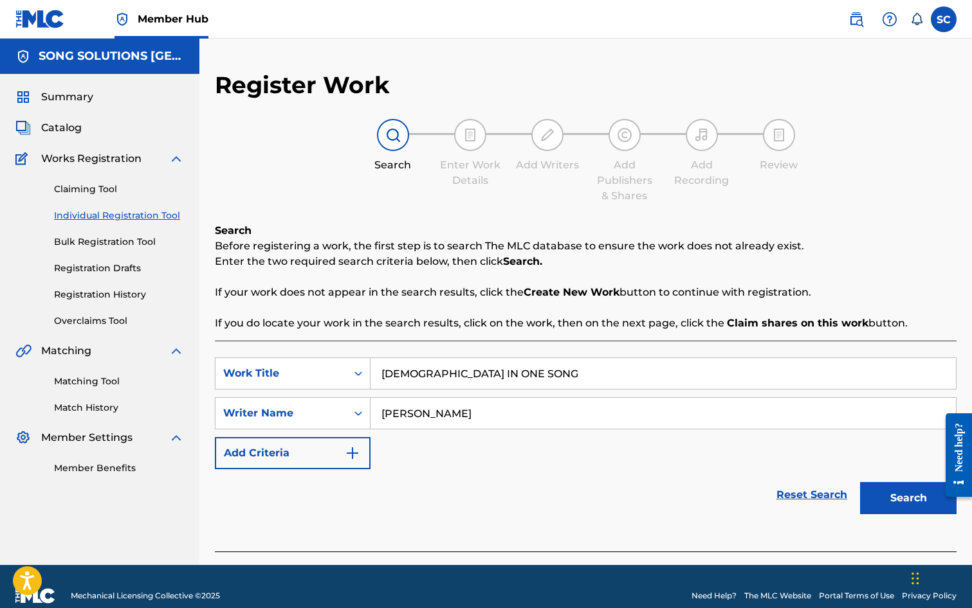
type input "[PERSON_NAME]"
click at [860, 482] on button "Search" at bounding box center [908, 498] width 96 height 32
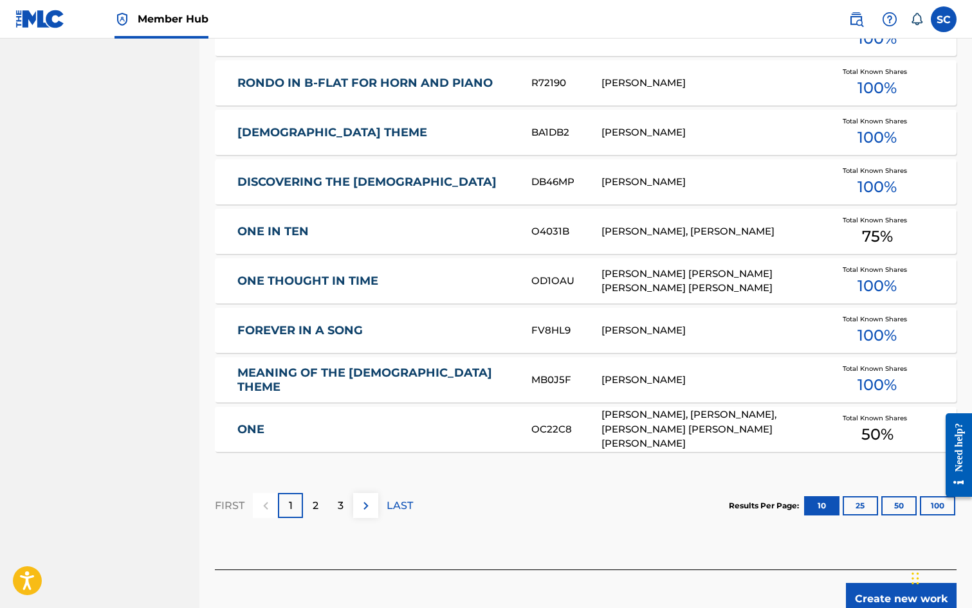
scroll to position [707, 0]
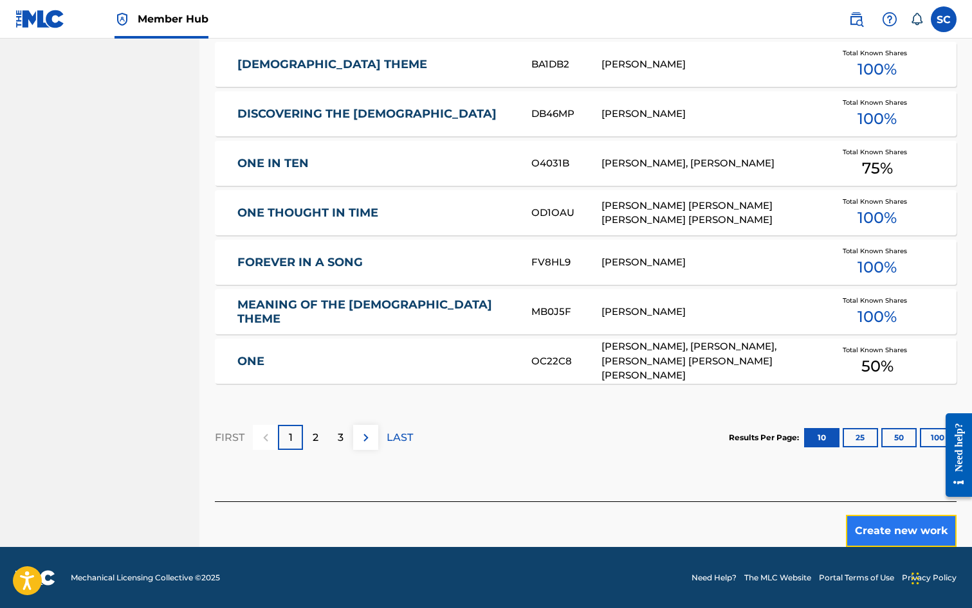
click at [913, 533] on button "Create new work" at bounding box center [901, 531] width 111 height 32
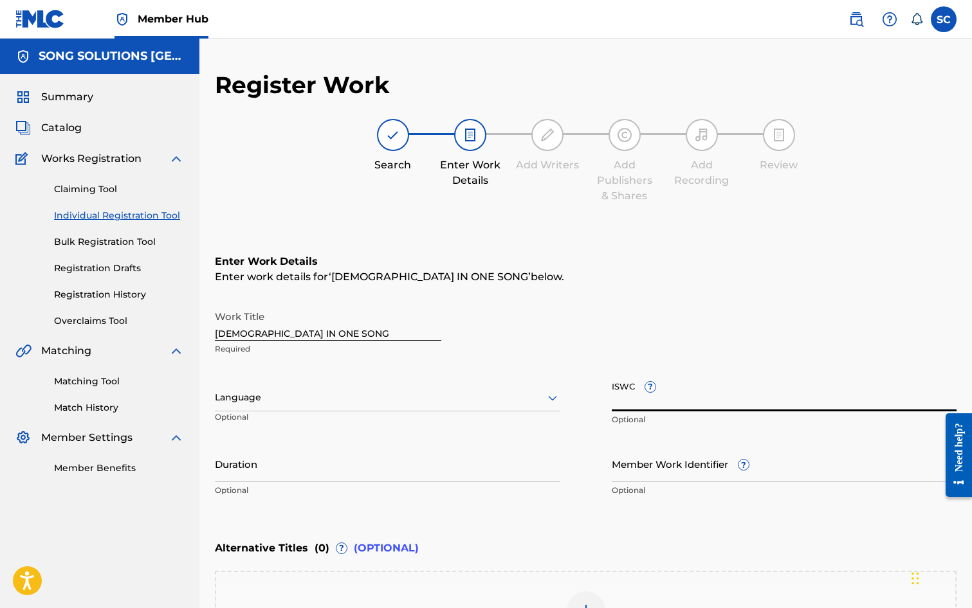
click at [621, 402] on input "ISWC ?" at bounding box center [784, 393] width 345 height 37
paste input "T-011.527.258-6"
type input "T-011.527.258-6"
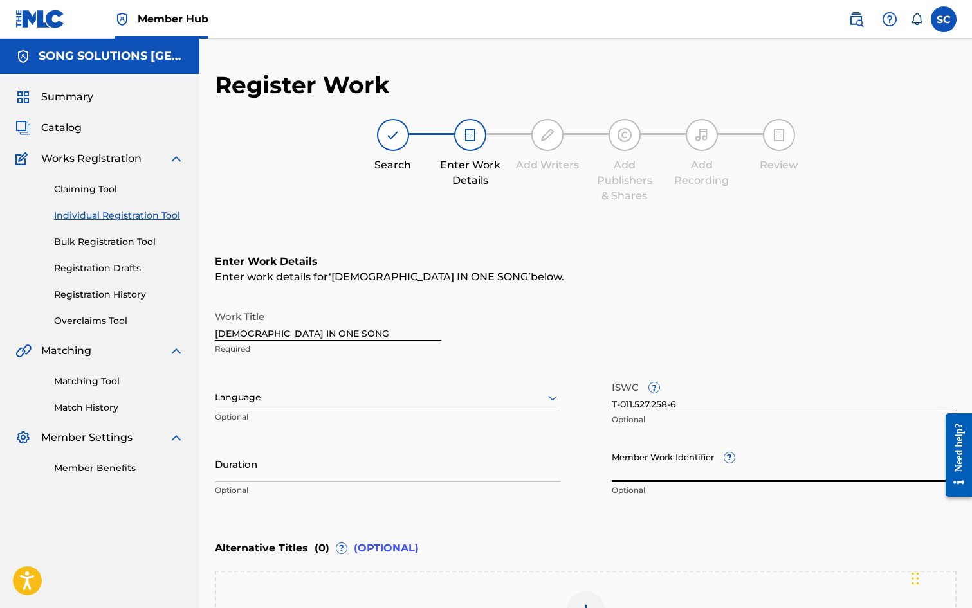
click at [623, 471] on input "Member Work Identifier ?" at bounding box center [784, 464] width 345 height 37
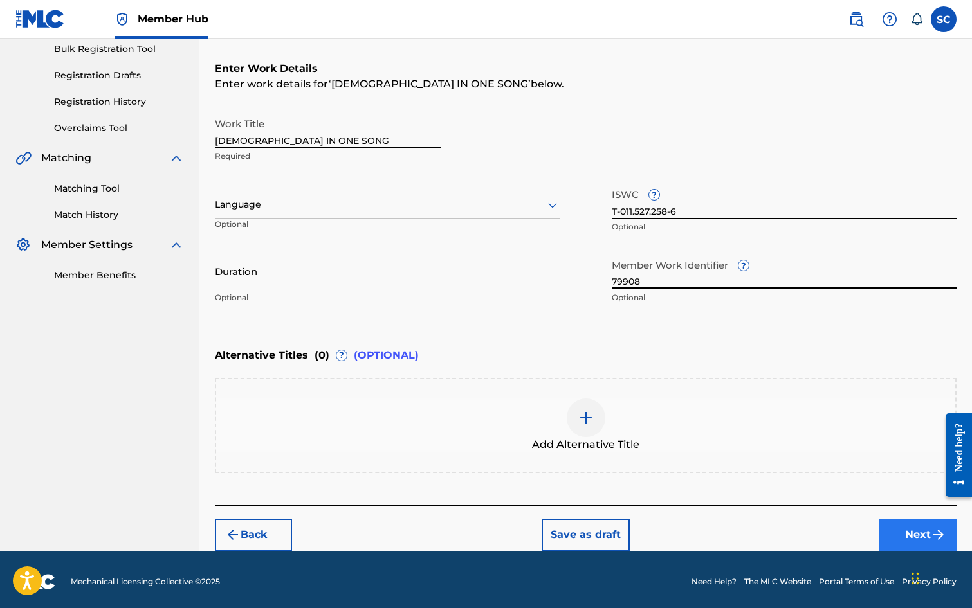
type input "79908"
click at [904, 538] on button "Next" at bounding box center [917, 535] width 77 height 32
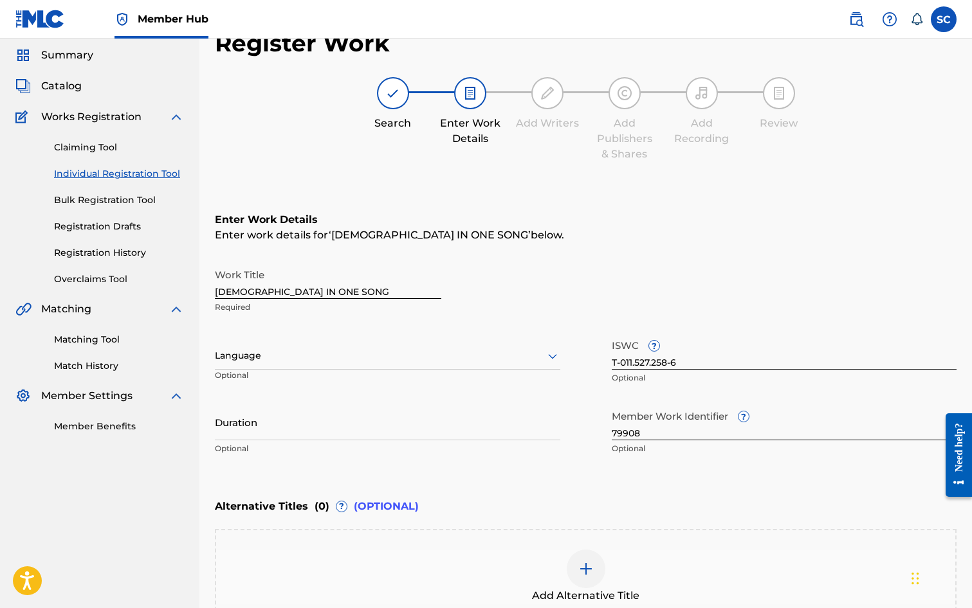
scroll to position [58, 0]
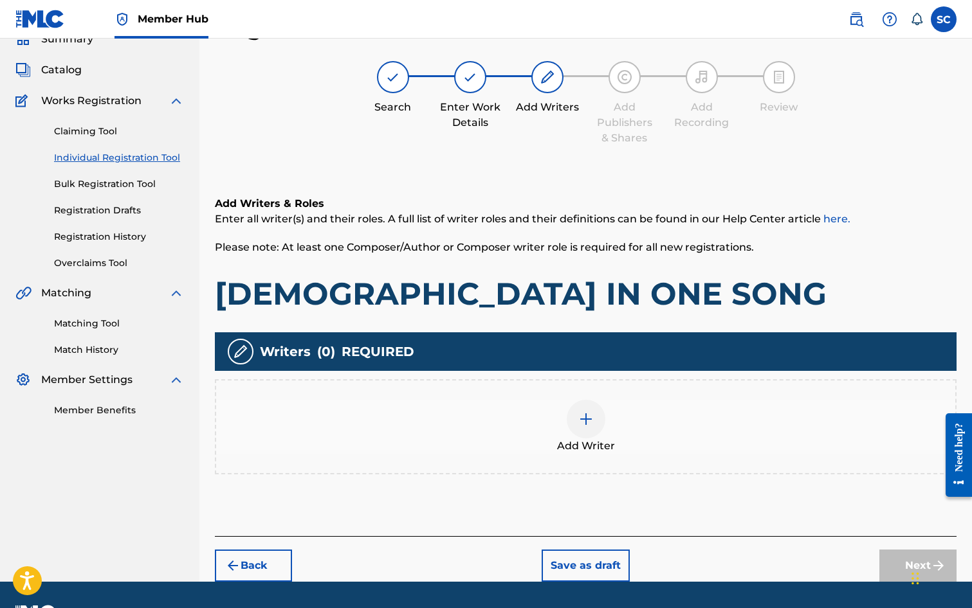
click at [580, 419] on img at bounding box center [585, 419] width 15 height 15
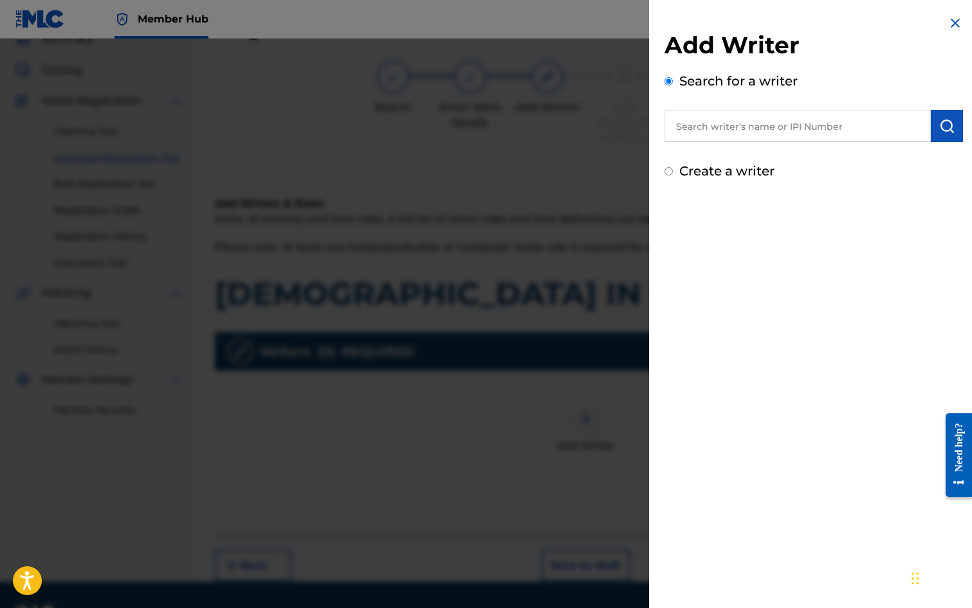
click at [749, 118] on input "text" at bounding box center [797, 126] width 266 height 32
type input "[PERSON_NAME]"
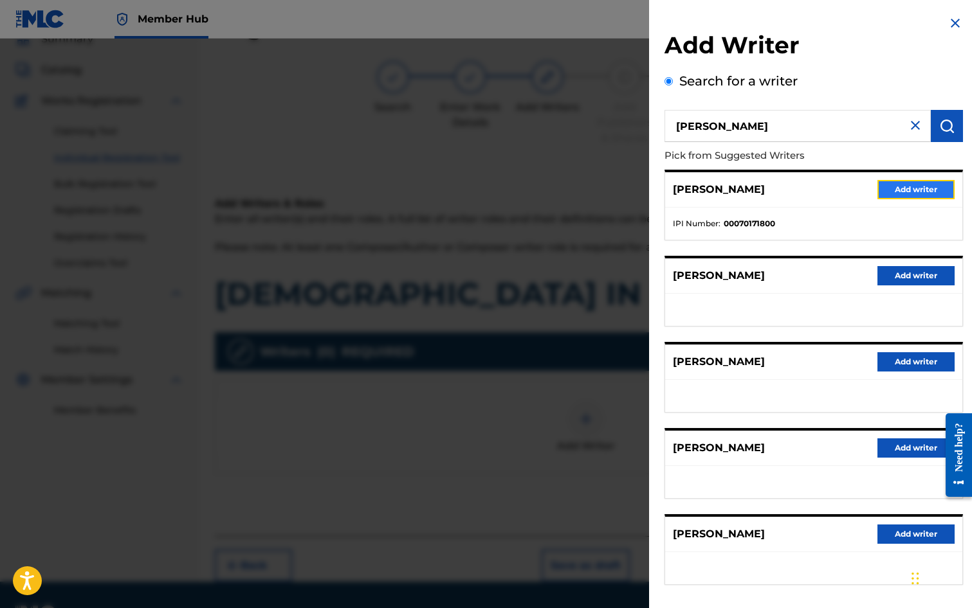
click at [924, 190] on button "Add writer" at bounding box center [915, 189] width 77 height 19
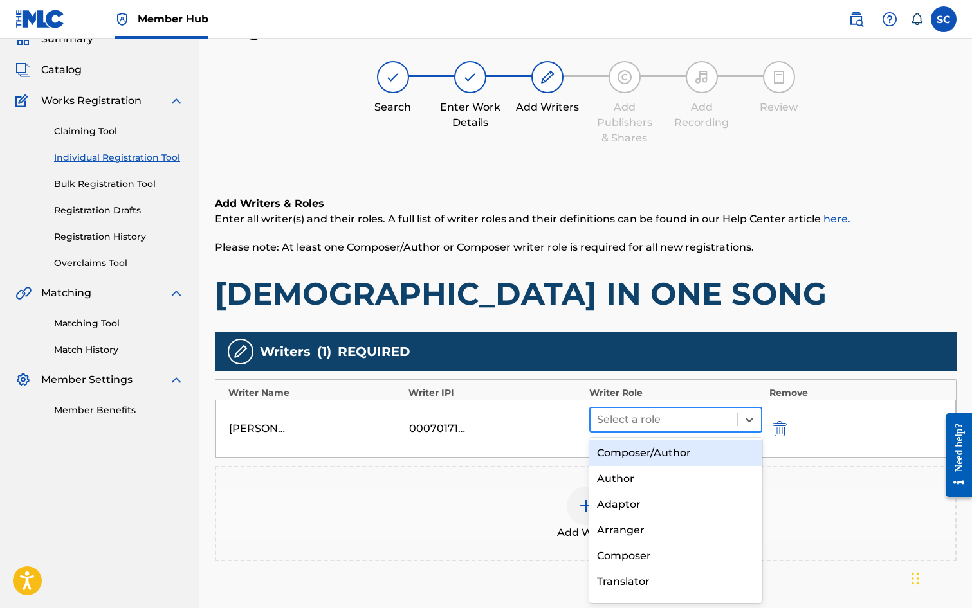
click at [664, 423] on div at bounding box center [664, 420] width 134 height 18
click at [660, 450] on div "Composer/Author" at bounding box center [676, 454] width 174 height 26
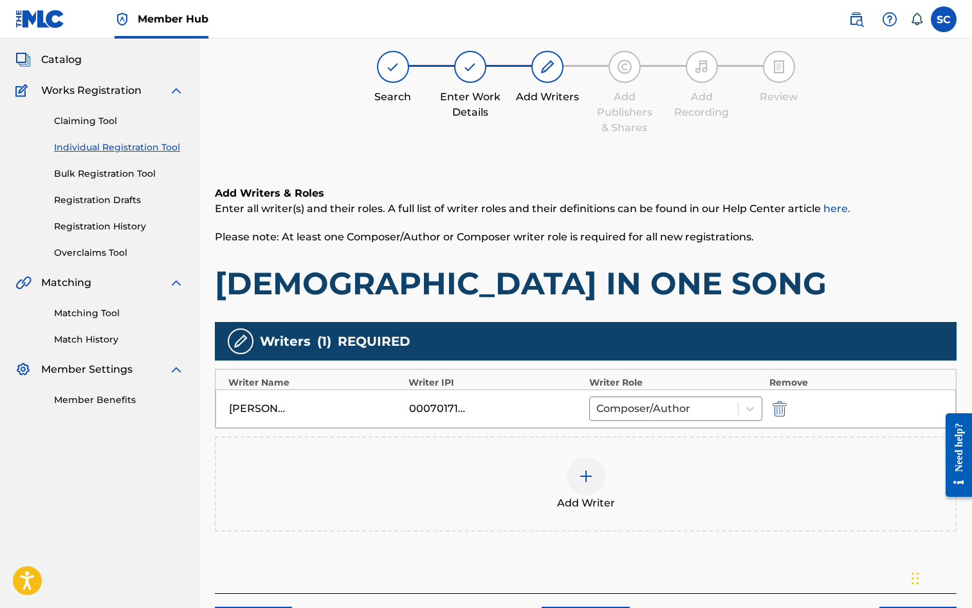
scroll to position [161, 0]
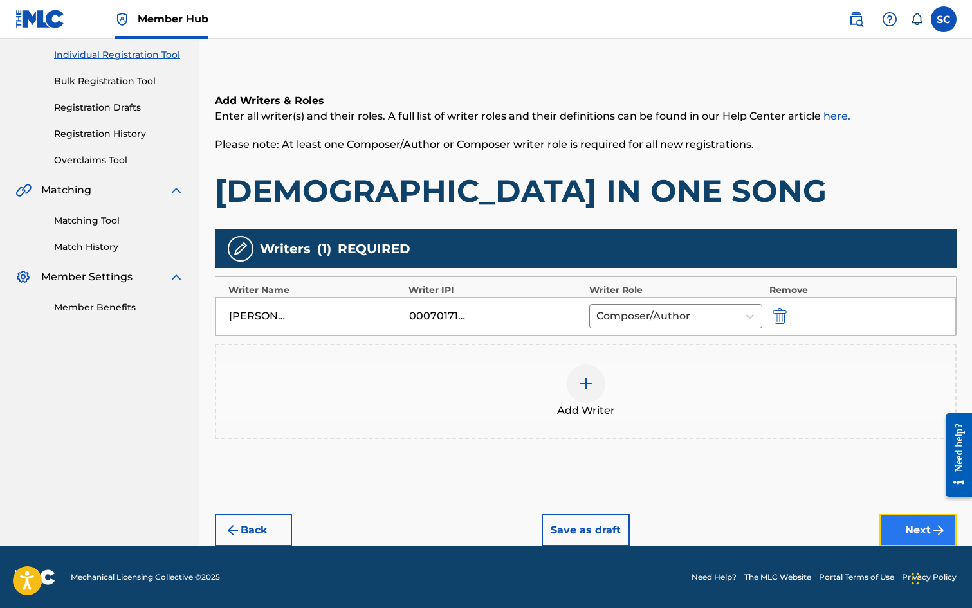
click at [911, 534] on button "Next" at bounding box center [917, 531] width 77 height 32
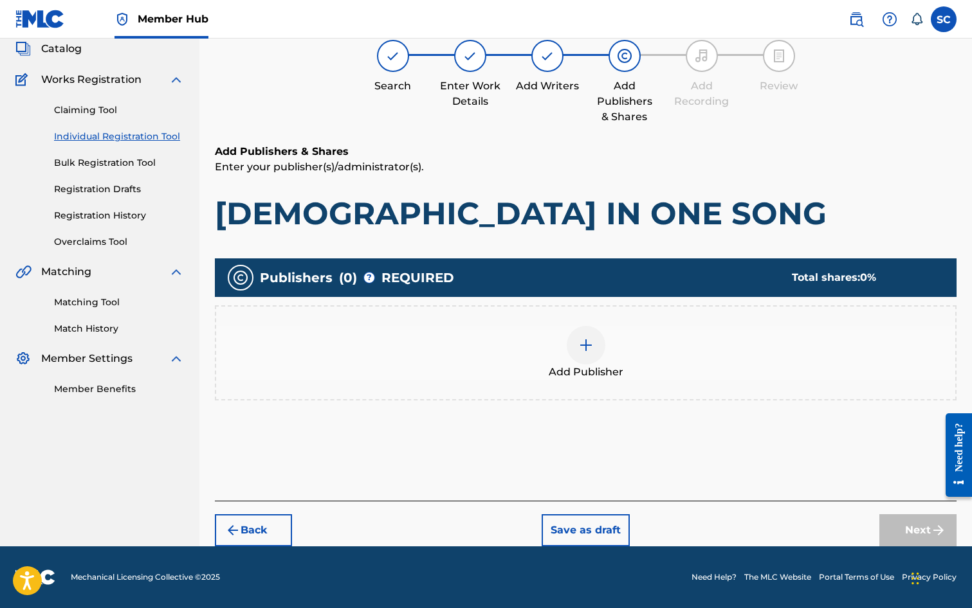
scroll to position [58, 0]
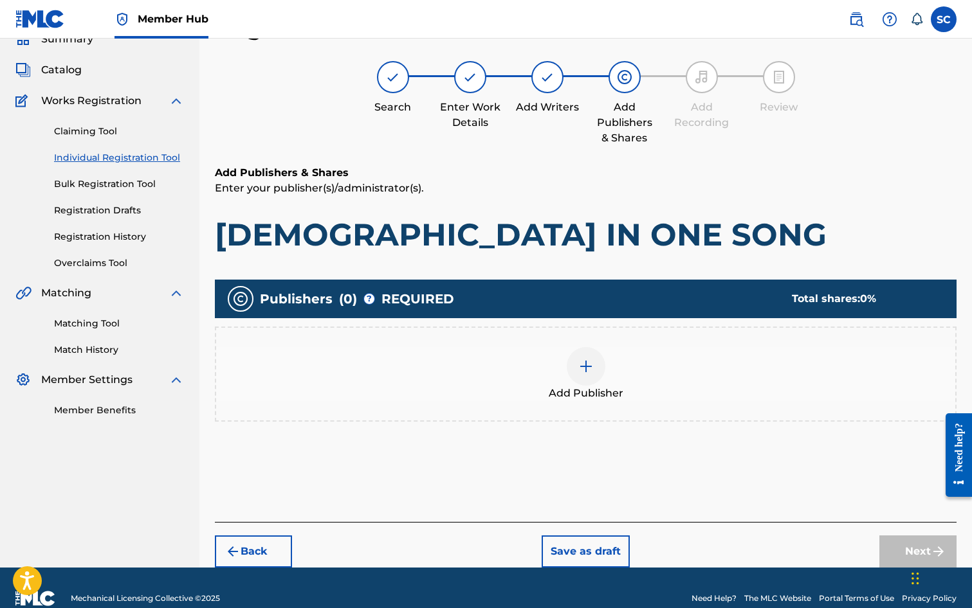
click at [574, 374] on div at bounding box center [586, 366] width 39 height 39
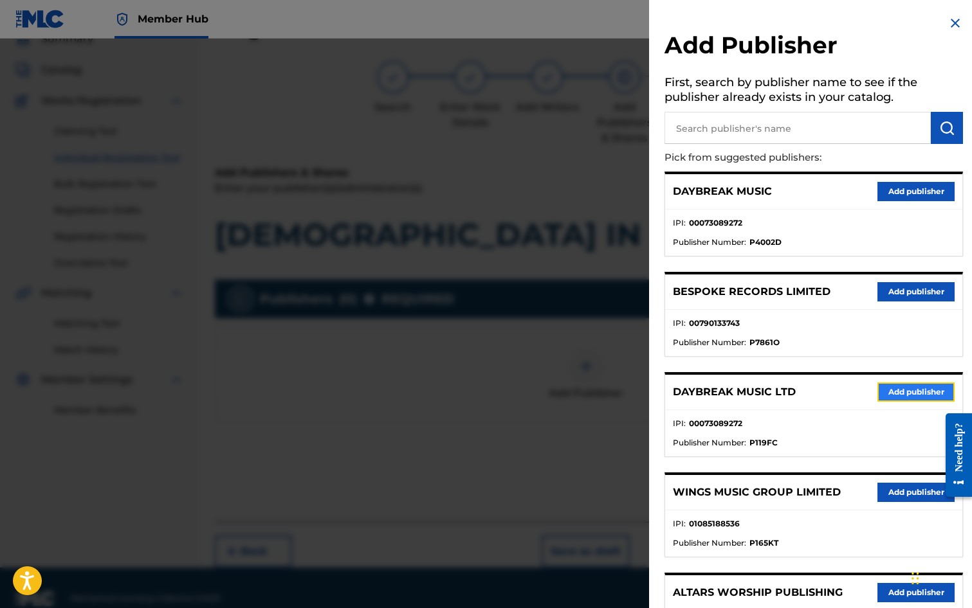
click at [888, 388] on button "Add publisher" at bounding box center [915, 392] width 77 height 19
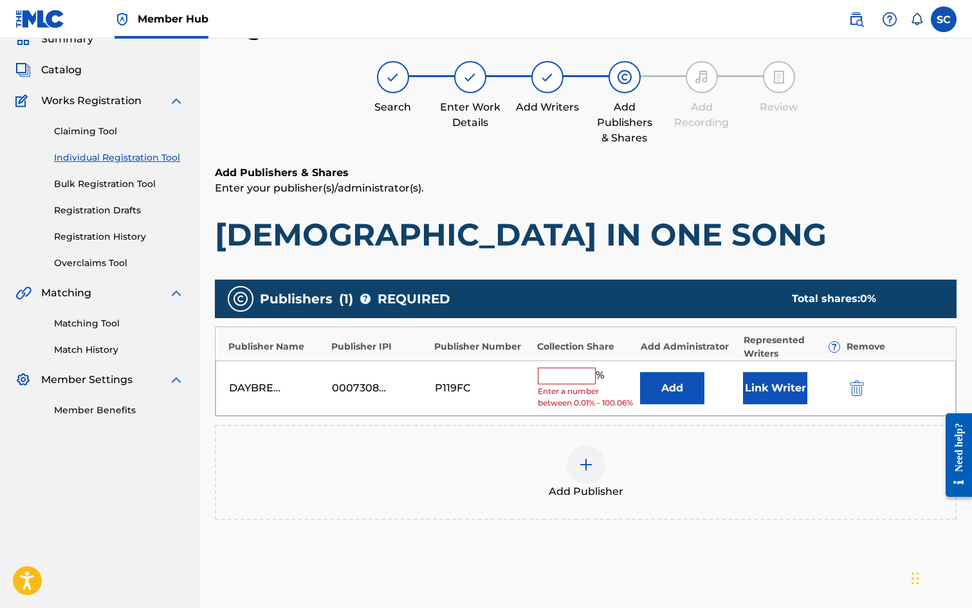
click at [569, 377] on input "text" at bounding box center [567, 376] width 58 height 17
type input "100"
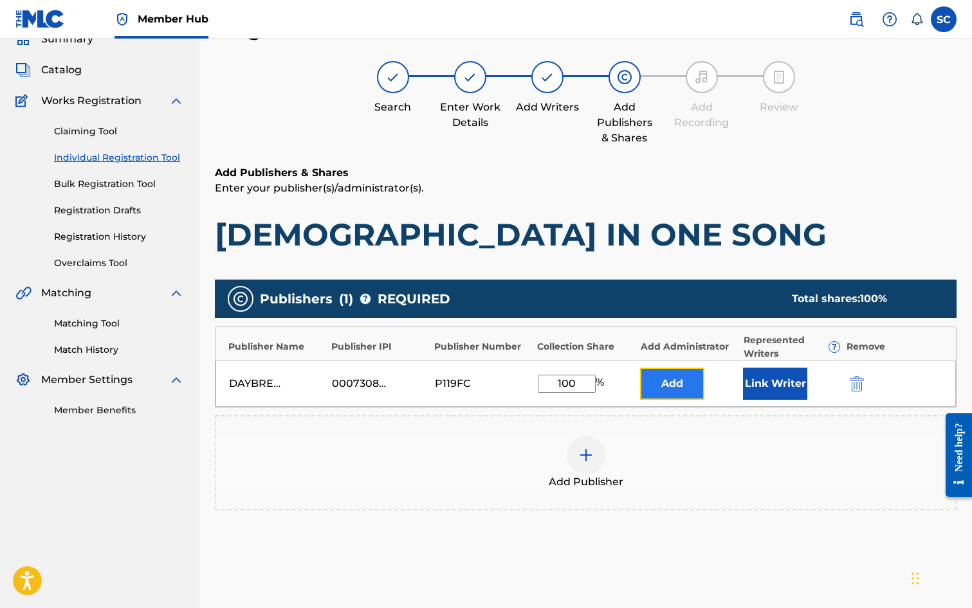
click at [667, 383] on button "Add" at bounding box center [672, 384] width 64 height 32
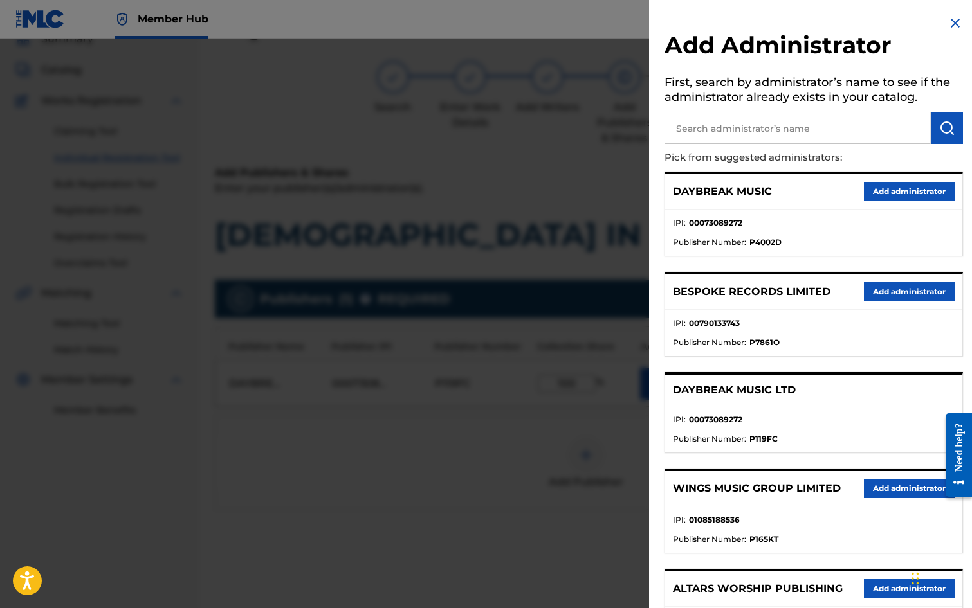
click at [703, 129] on input "text" at bounding box center [797, 128] width 266 height 32
type input "SONG SOLUTIONS"
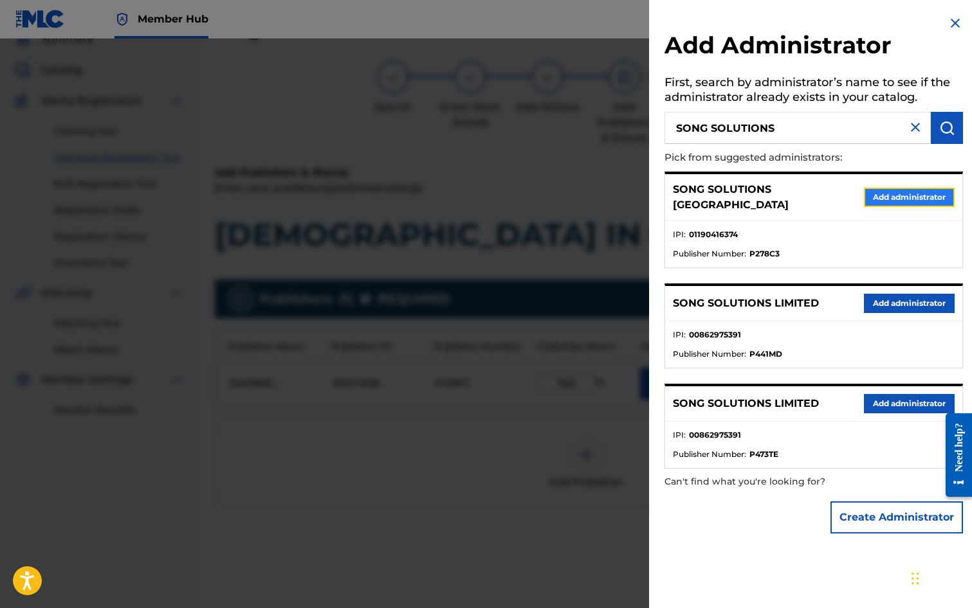
click at [868, 194] on button "Add administrator" at bounding box center [909, 197] width 91 height 19
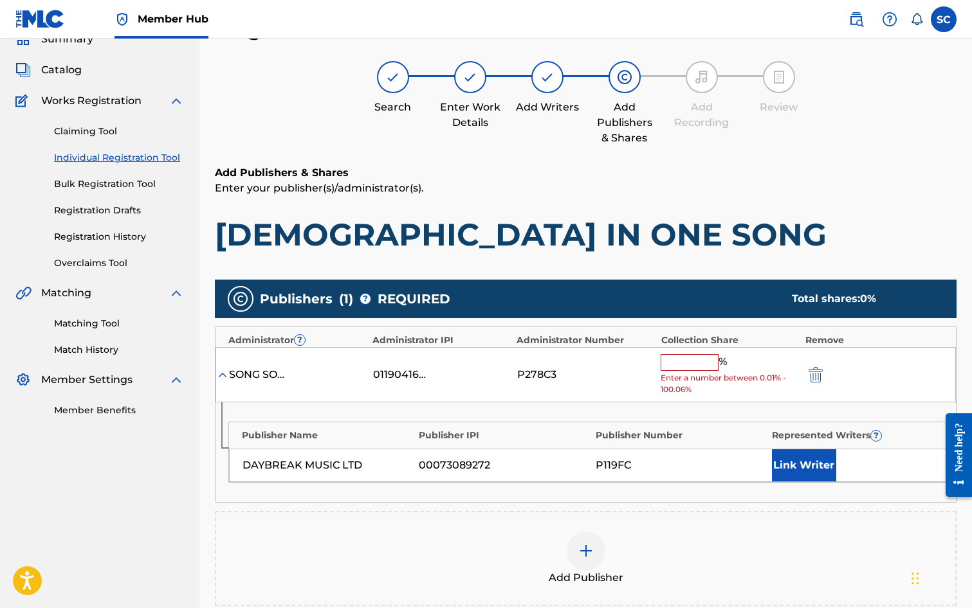
click at [686, 369] on input "text" at bounding box center [690, 362] width 58 height 17
type input "100"
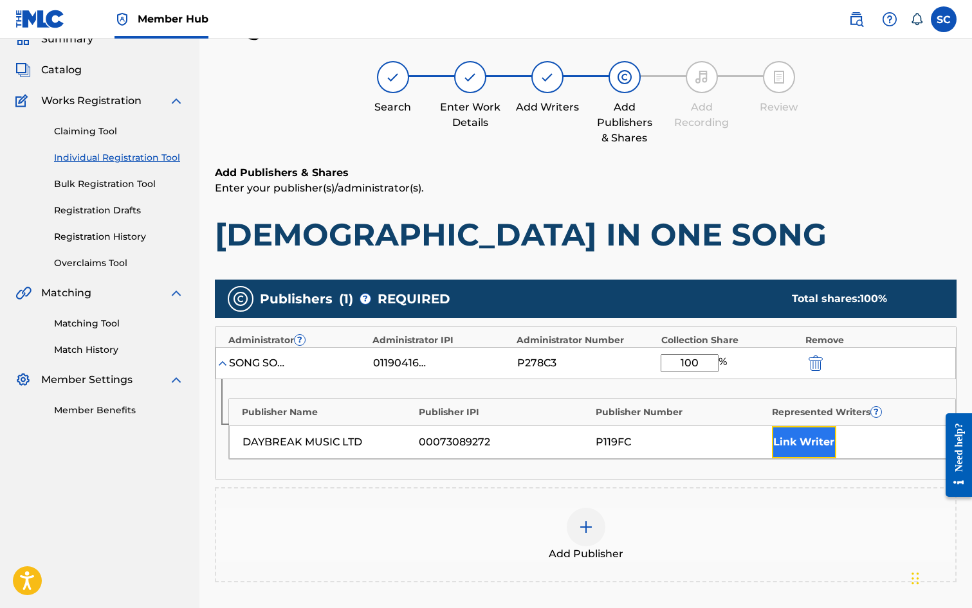
click at [802, 442] on button "Link Writer" at bounding box center [804, 442] width 64 height 32
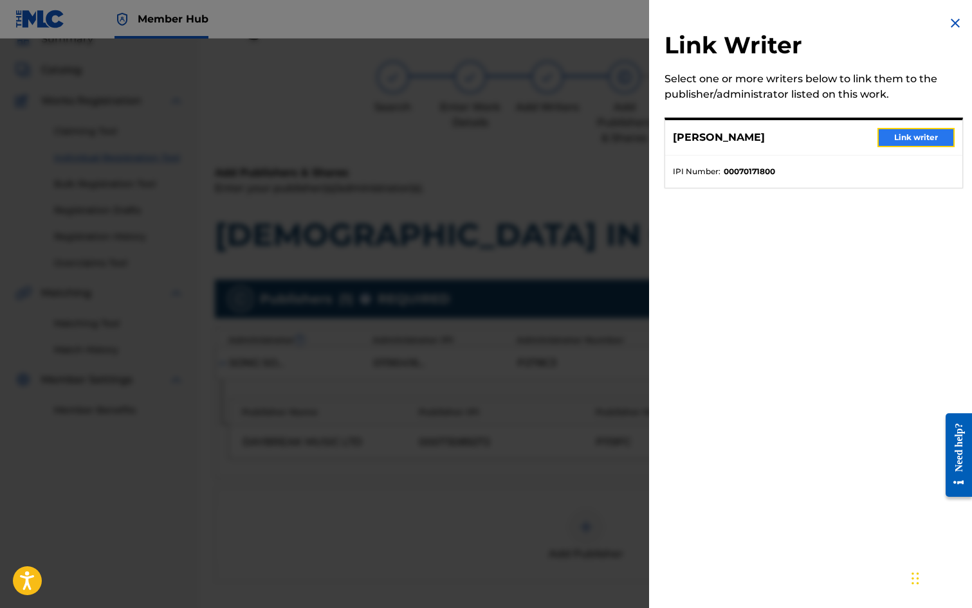
click at [900, 138] on button "Link writer" at bounding box center [915, 137] width 77 height 19
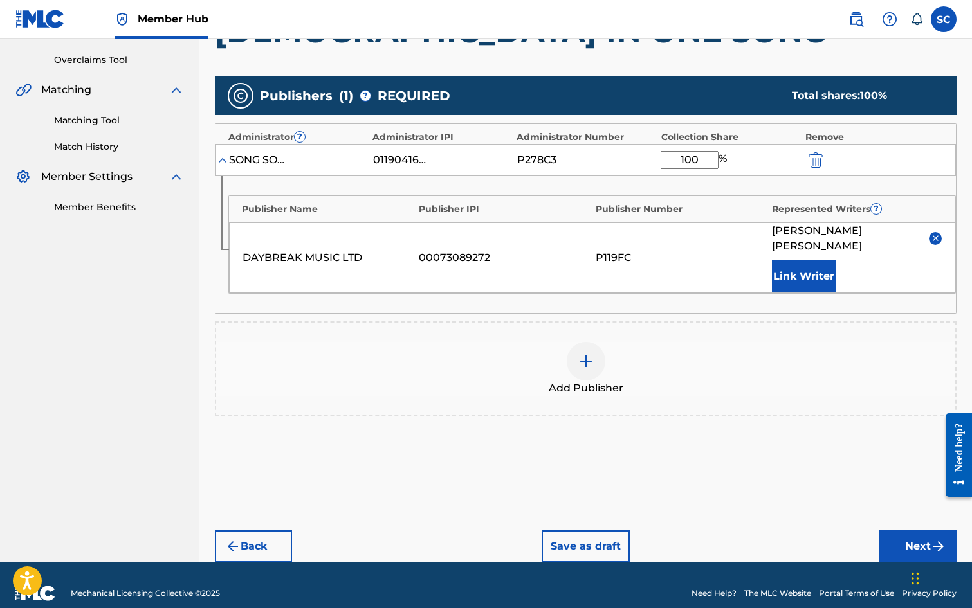
scroll to position [262, 0]
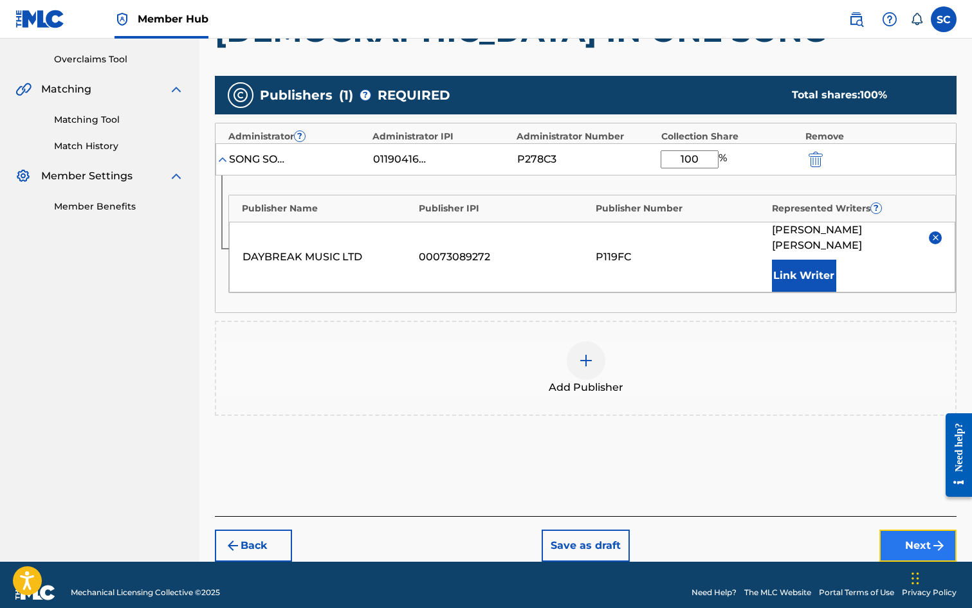
click at [906, 530] on button "Next" at bounding box center [917, 546] width 77 height 32
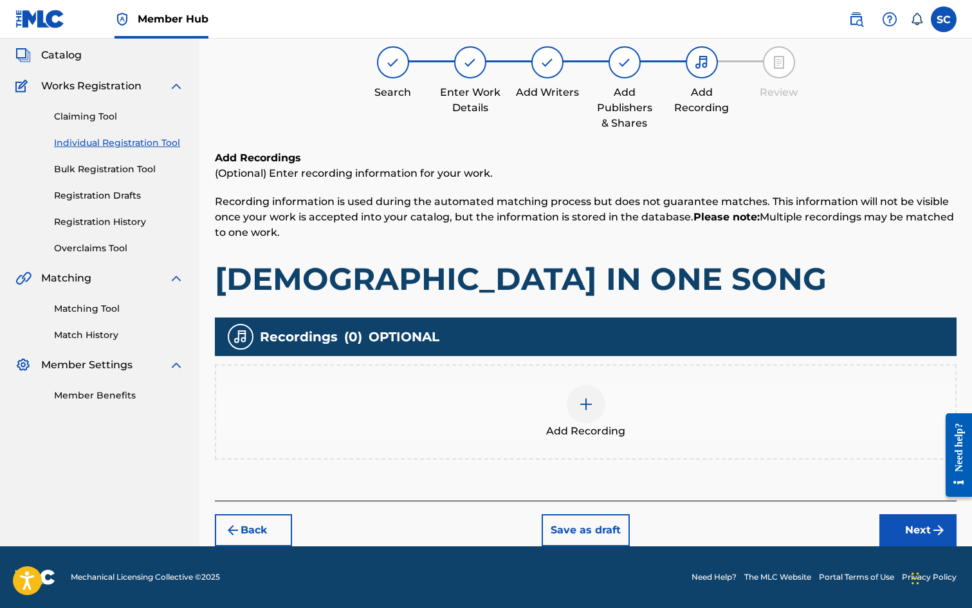
scroll to position [58, 0]
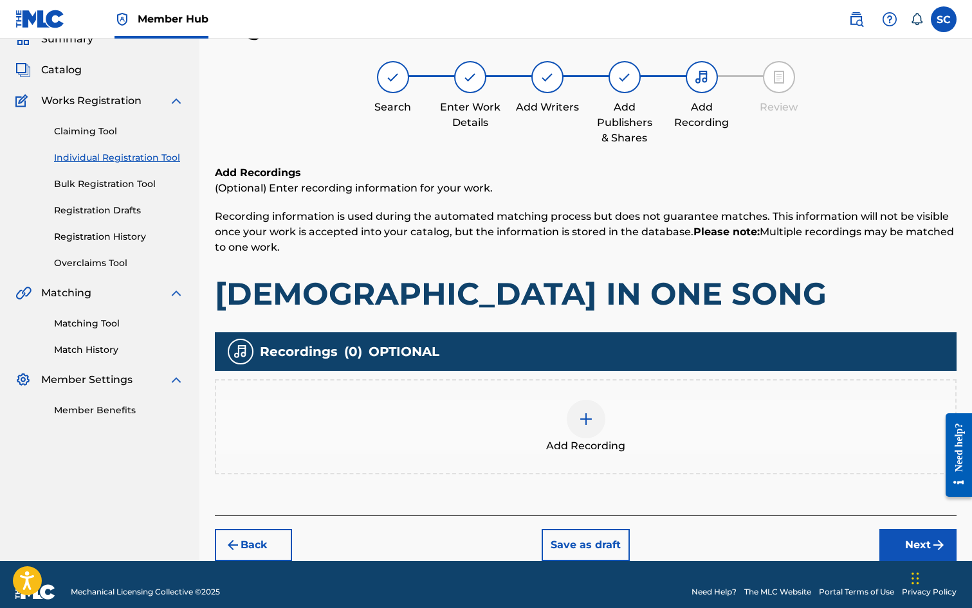
click at [583, 419] on img at bounding box center [585, 419] width 15 height 15
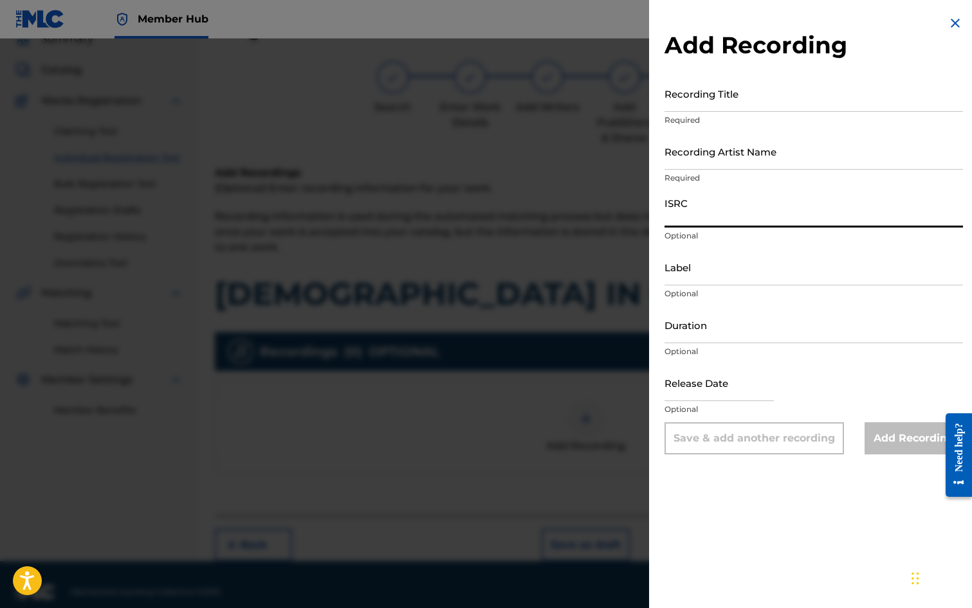
click at [694, 211] on input "ISRC" at bounding box center [813, 209] width 298 height 37
paste input "GBDPR9933508"
type input "GBDPR9933508"
click at [706, 99] on input "Recording Title" at bounding box center [813, 93] width 298 height 37
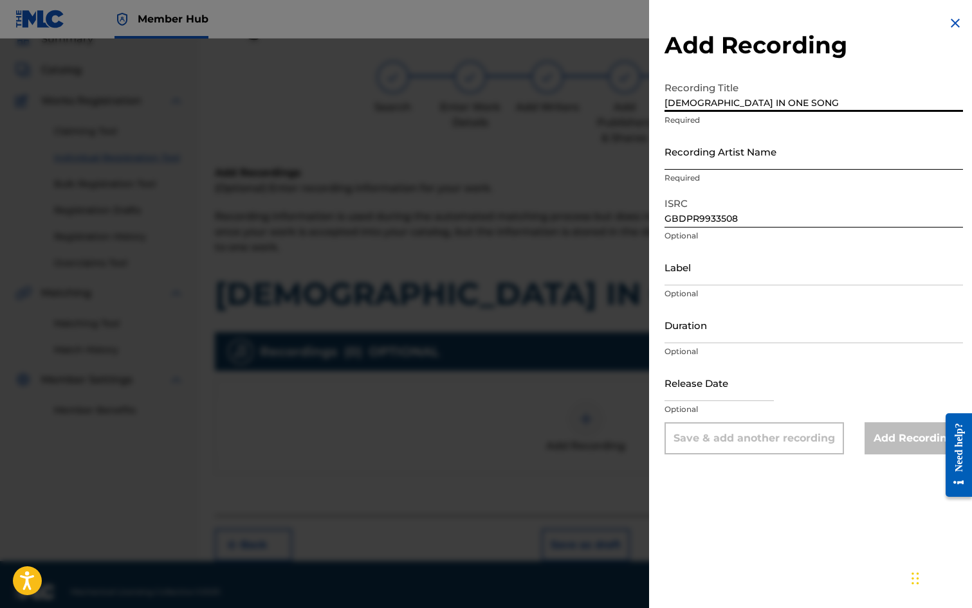
type input "[DEMOGRAPHIC_DATA] IN ONE SONG"
click at [679, 158] on input "Recording Artist Name" at bounding box center [813, 151] width 298 height 37
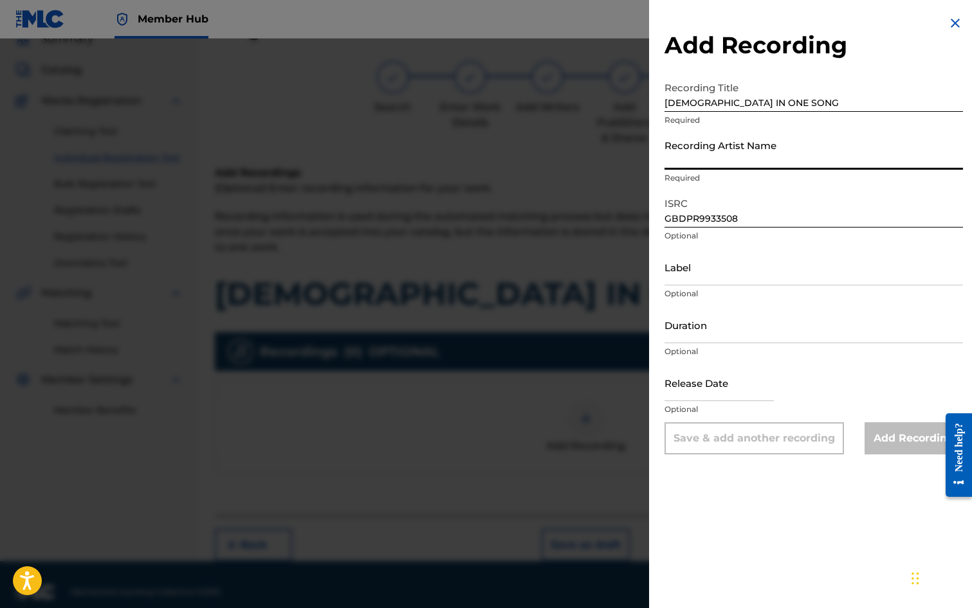
type input "[PERSON_NAME]"
type input "[DATE]"
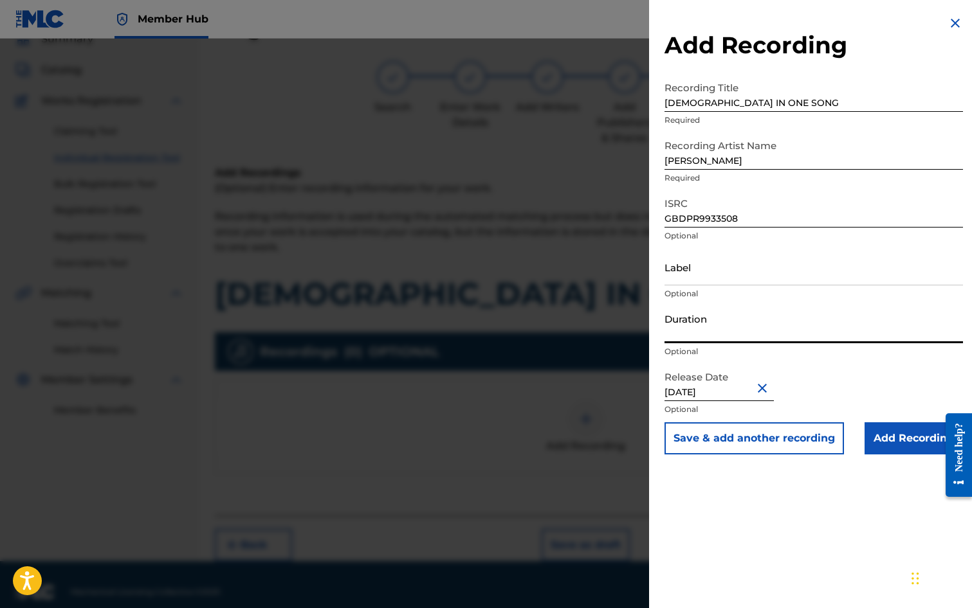
click at [709, 328] on input "Duration" at bounding box center [813, 325] width 298 height 37
type input "04:41"
click at [886, 439] on input "Add Recording" at bounding box center [913, 439] width 98 height 32
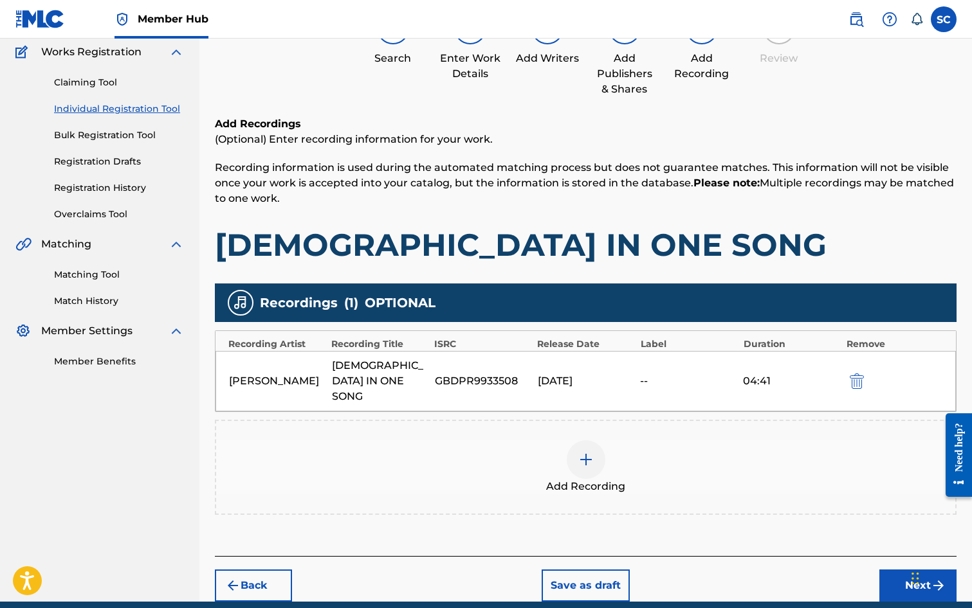
scroll to position [147, 0]
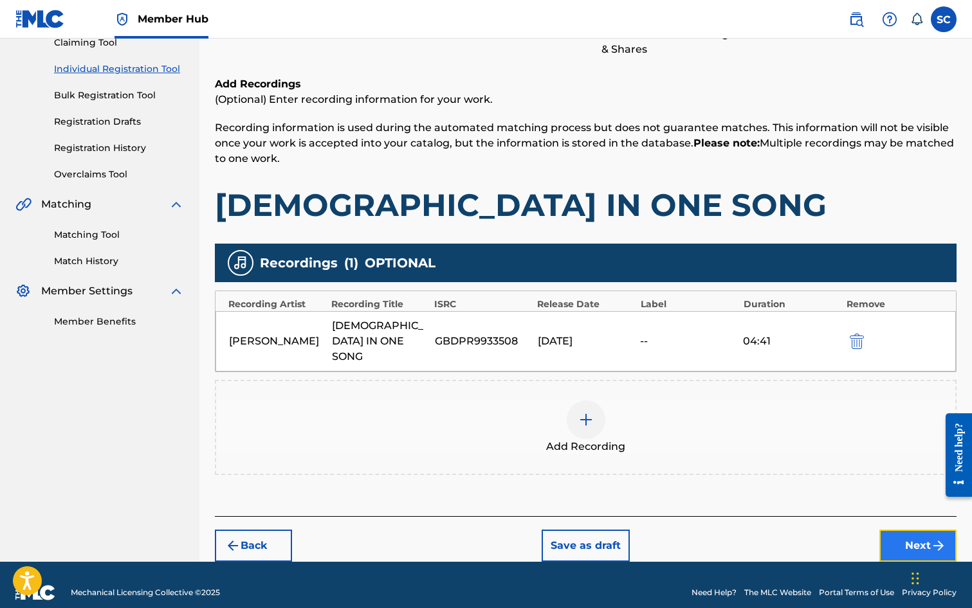
click at [902, 530] on button "Next" at bounding box center [917, 546] width 77 height 32
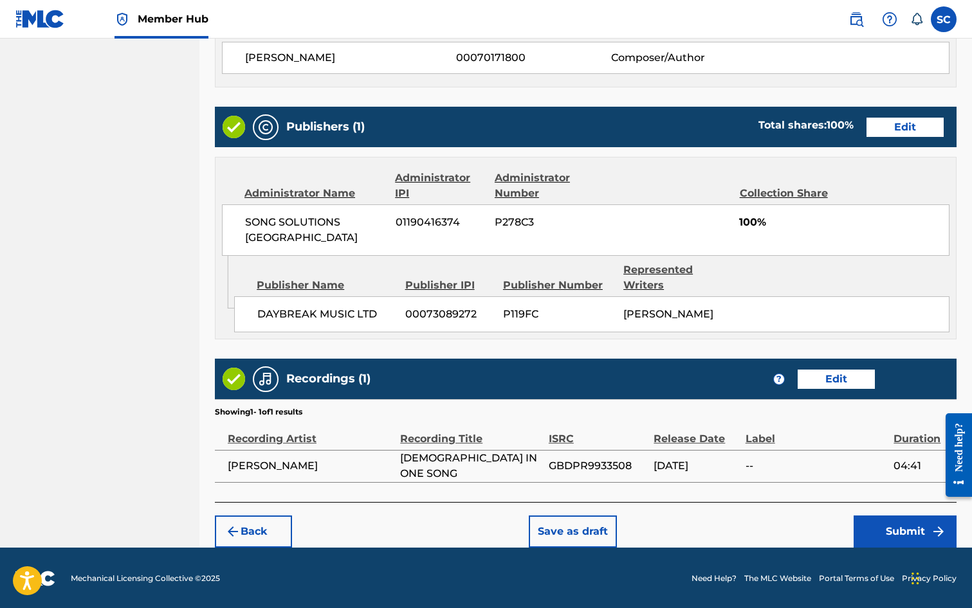
scroll to position [580, 0]
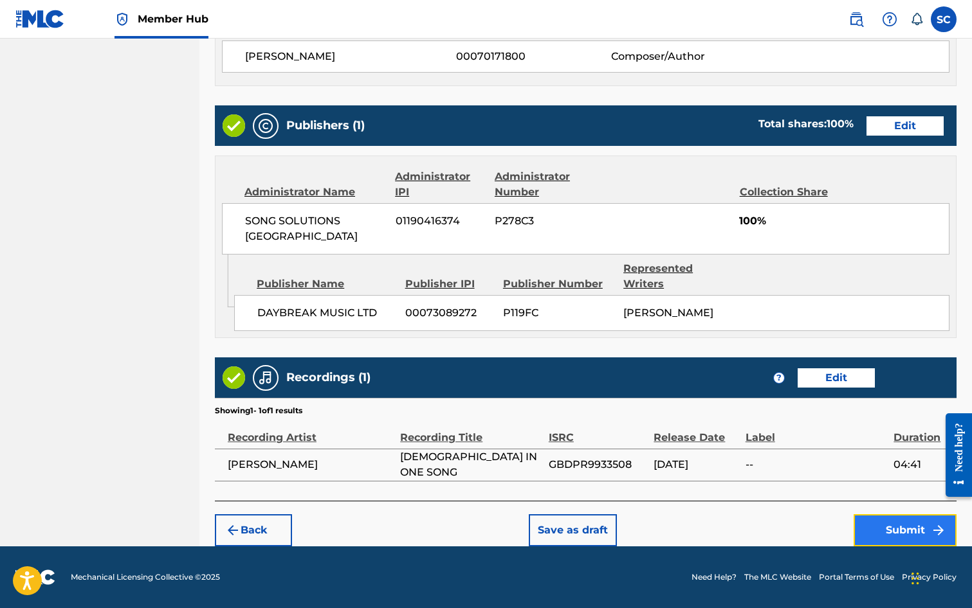
click at [910, 533] on button "Submit" at bounding box center [904, 531] width 103 height 32
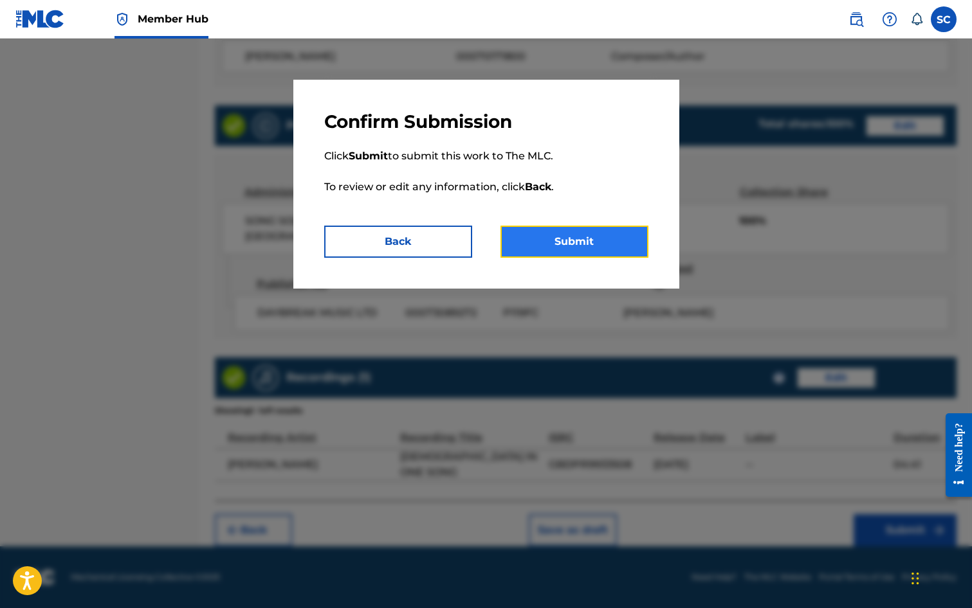
click at [567, 240] on button "Submit" at bounding box center [574, 242] width 148 height 32
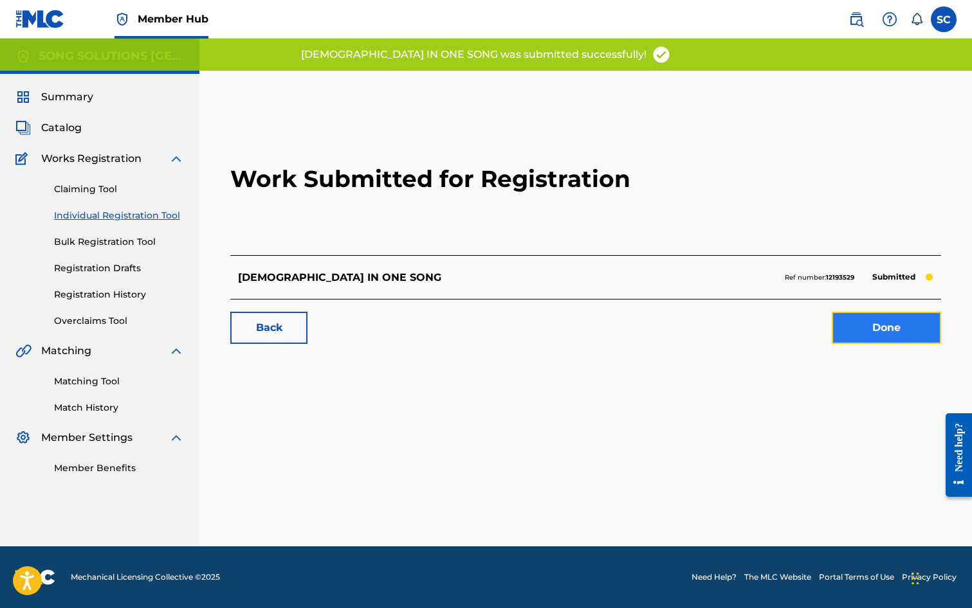
click at [890, 328] on link "Done" at bounding box center [886, 328] width 109 height 32
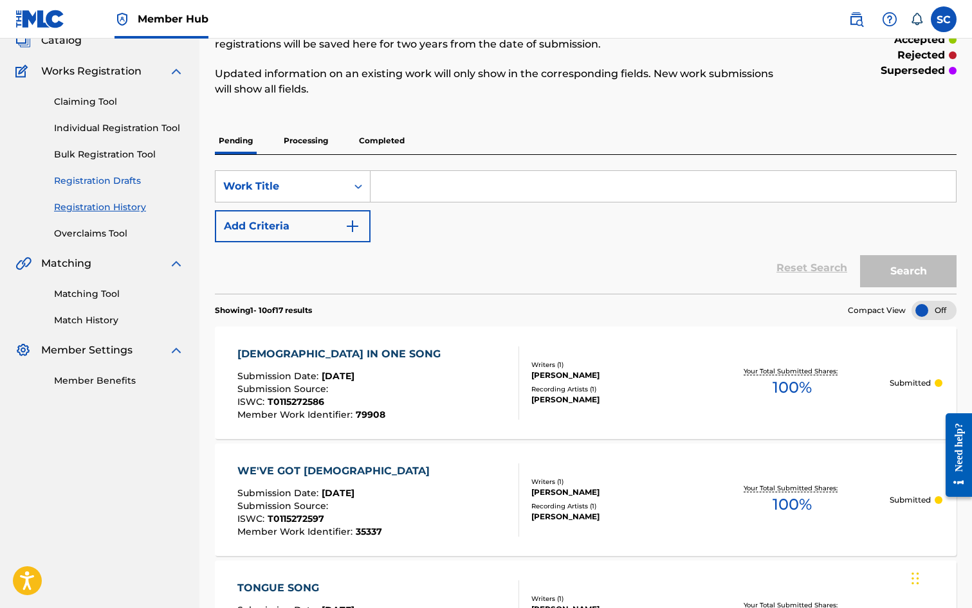
scroll to position [64, 0]
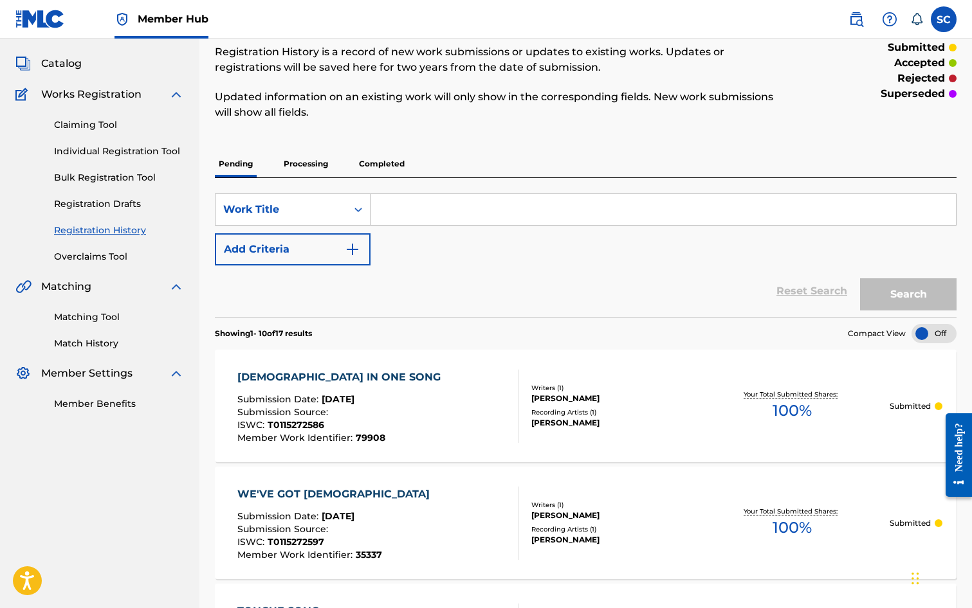
drag, startPoint x: 102, startPoint y: 154, endPoint x: 114, endPoint y: 158, distance: 12.0
click at [102, 154] on link "Individual Registration Tool" at bounding box center [119, 152] width 130 height 14
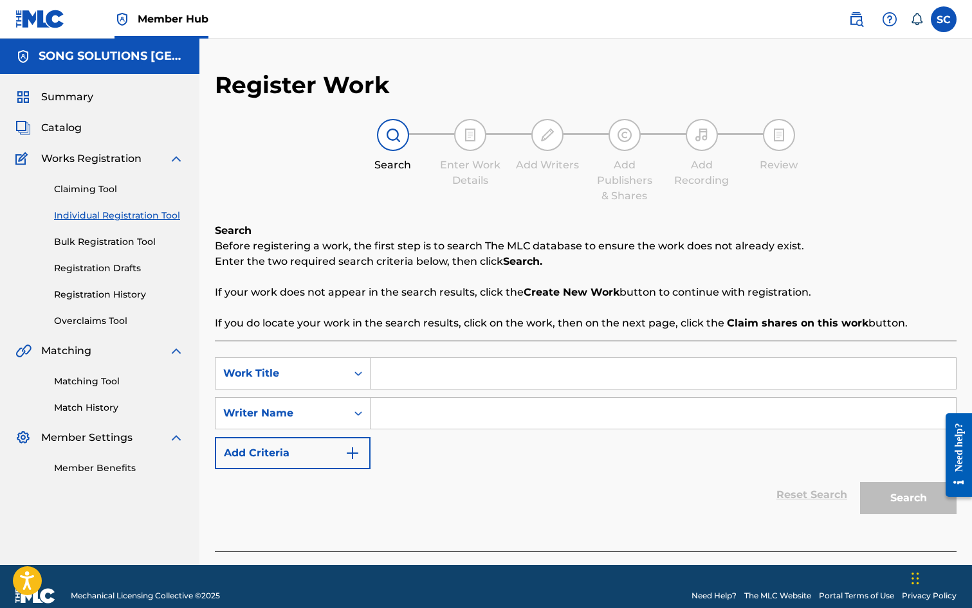
click at [480, 379] on input "Search Form" at bounding box center [662, 373] width 585 height 31
type input "[PERSON_NAME] LOVES ME"
click at [414, 463] on div "SearchWithCriteria993cda23-7161-4468-ab6f-aa5e971cf0eb Work Title [PERSON_NAME]…" at bounding box center [586, 414] width 742 height 112
click at [426, 397] on div "Search Form" at bounding box center [663, 413] width 586 height 32
click at [423, 411] on input "Search Form" at bounding box center [662, 413] width 585 height 31
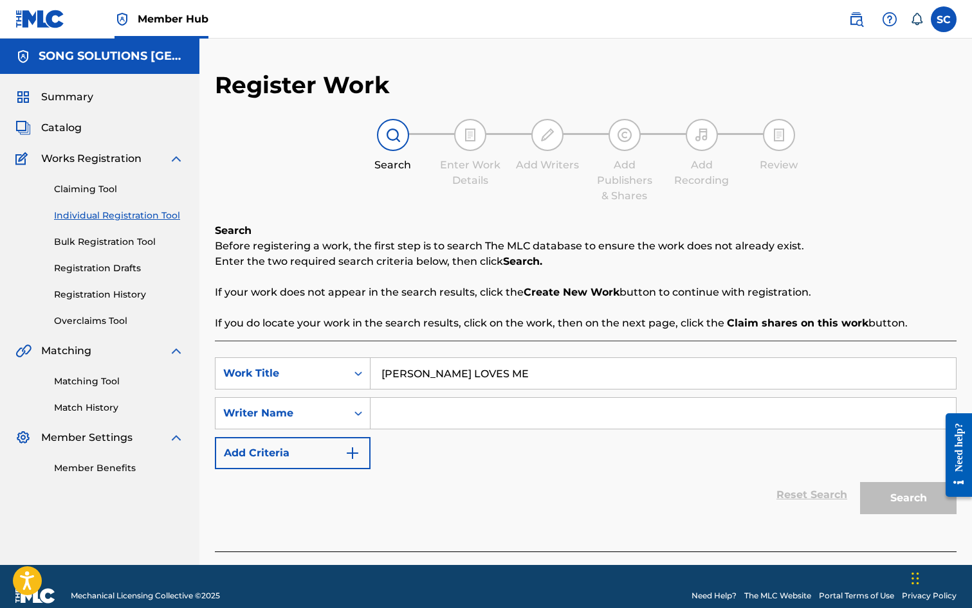
click at [419, 418] on input "Search Form" at bounding box center [662, 413] width 585 height 31
type input "[PERSON_NAME]"
click at [860, 482] on button "Search" at bounding box center [908, 498] width 96 height 32
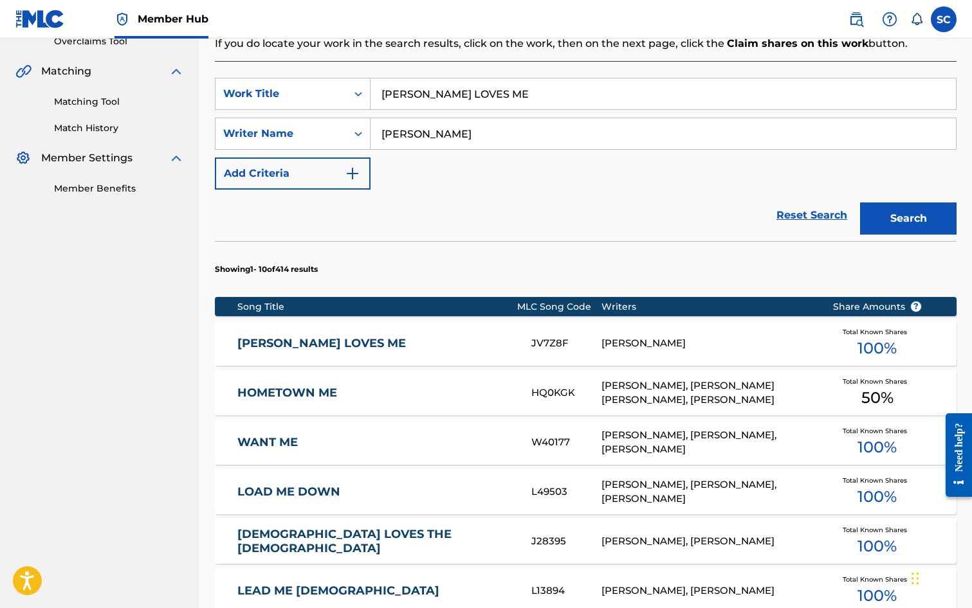
scroll to position [386, 0]
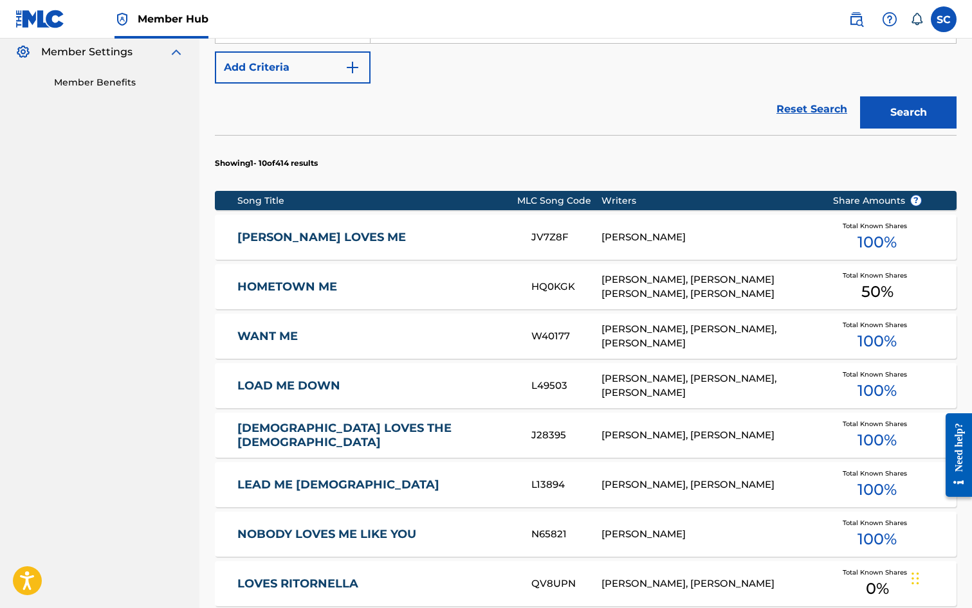
click at [304, 239] on link "[PERSON_NAME] LOVES ME" at bounding box center [375, 237] width 277 height 15
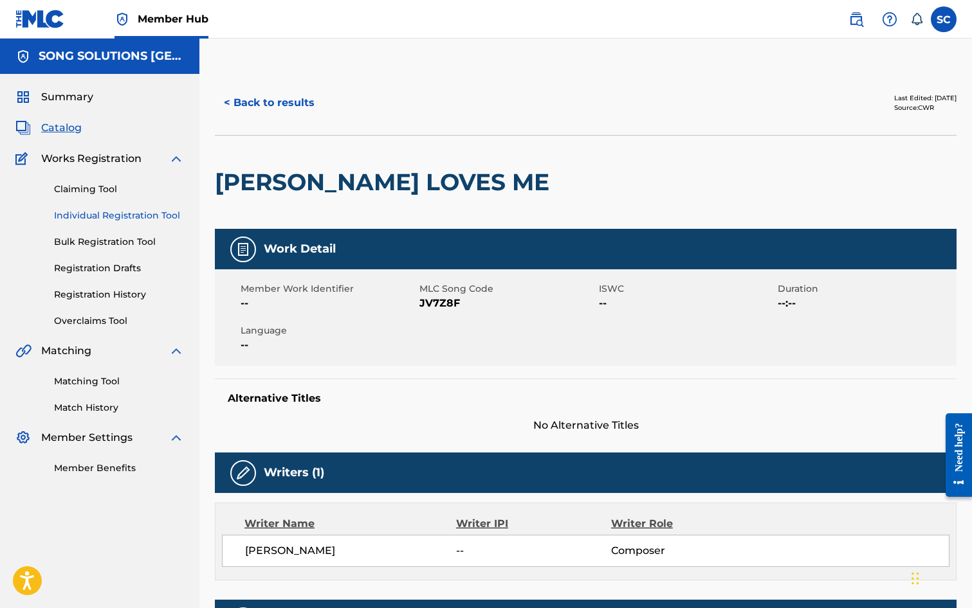
click at [120, 212] on link "Individual Registration Tool" at bounding box center [119, 216] width 130 height 14
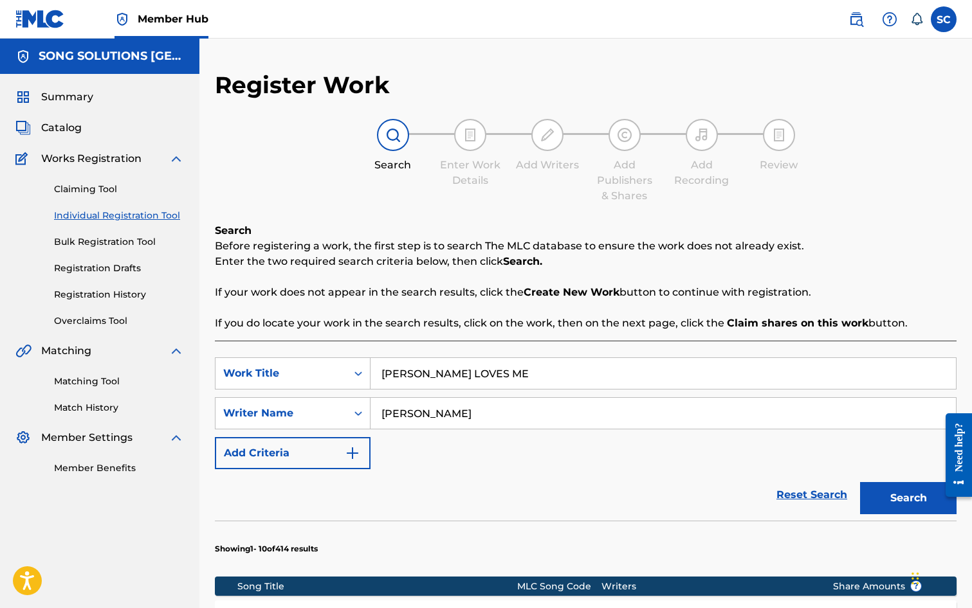
drag, startPoint x: 503, startPoint y: 376, endPoint x: 269, endPoint y: 345, distance: 235.6
type input "[PERSON_NAME] AND HIS FRIENDS"
click at [860, 482] on button "Search" at bounding box center [908, 498] width 96 height 32
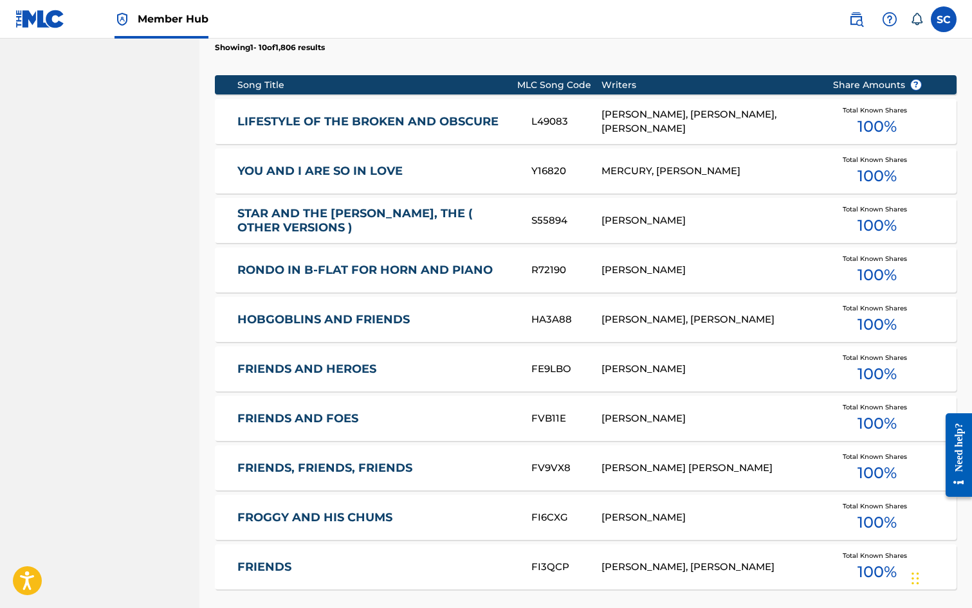
scroll to position [643, 0]
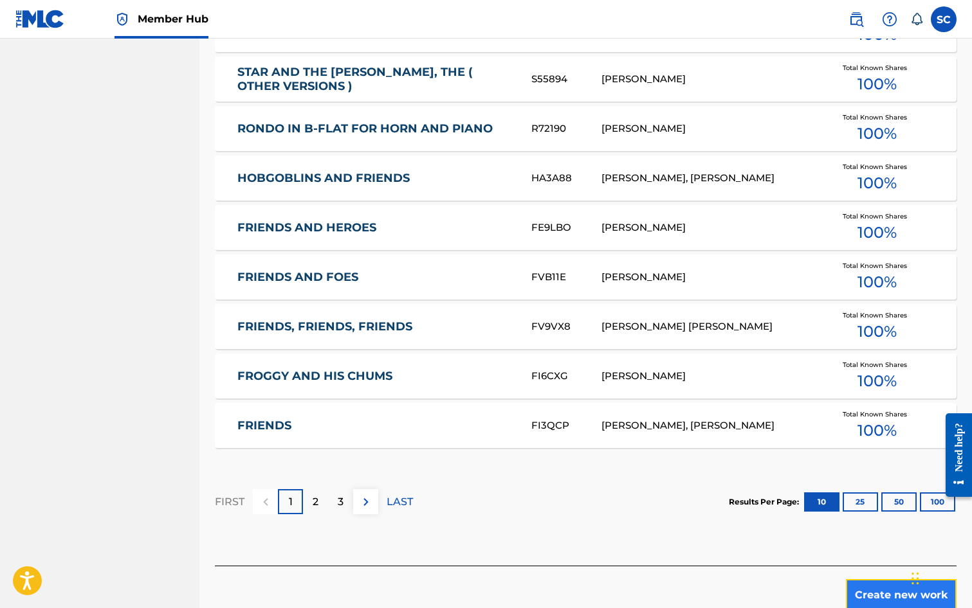
click at [869, 598] on button "Create new work" at bounding box center [901, 595] width 111 height 32
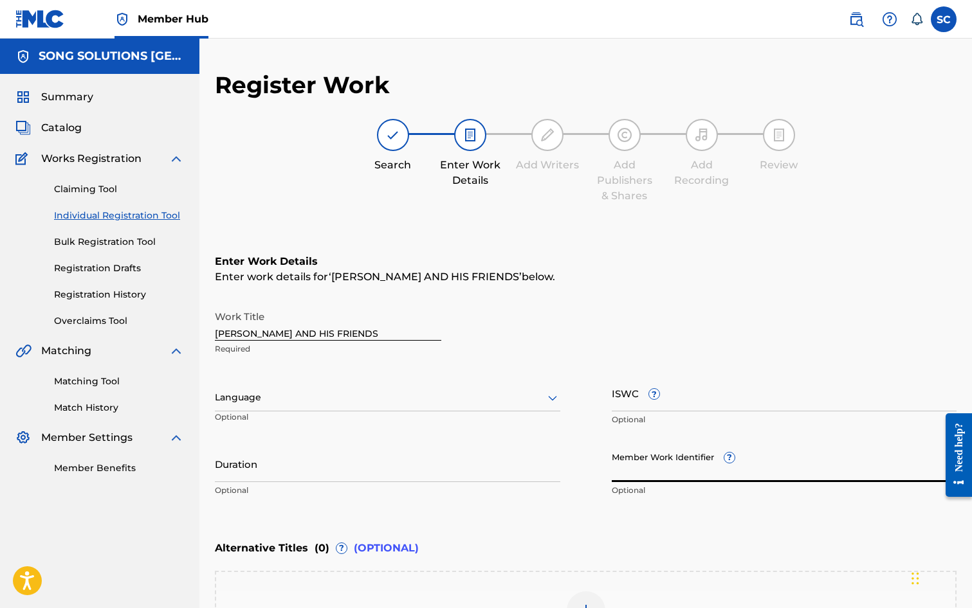
click at [657, 470] on input "Member Work Identifier ?" at bounding box center [784, 464] width 345 height 37
type input "41569"
click at [620, 399] on input "ISWC ?" at bounding box center [784, 393] width 345 height 37
paste input "T-011.527.257-5"
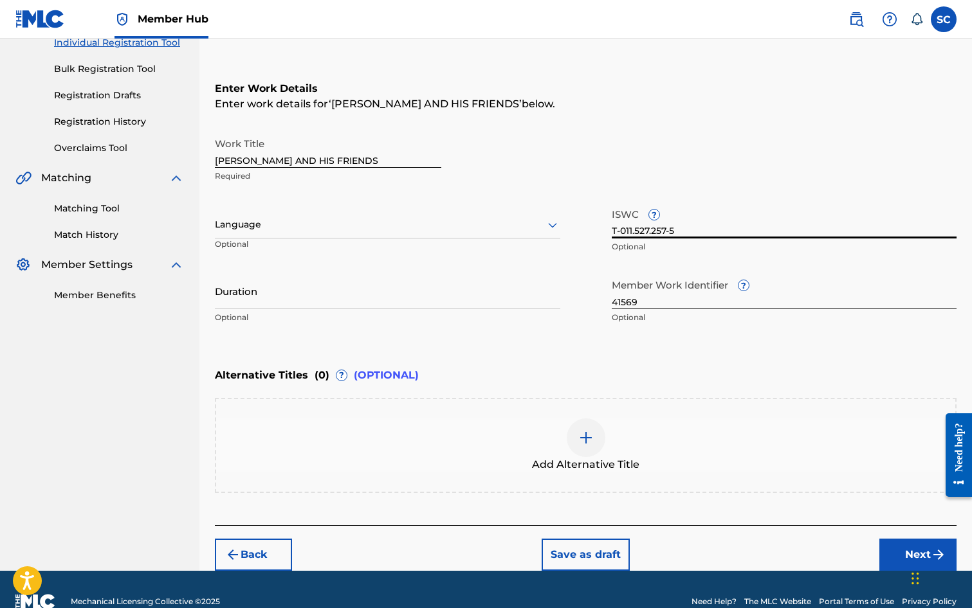
scroll to position [197, 0]
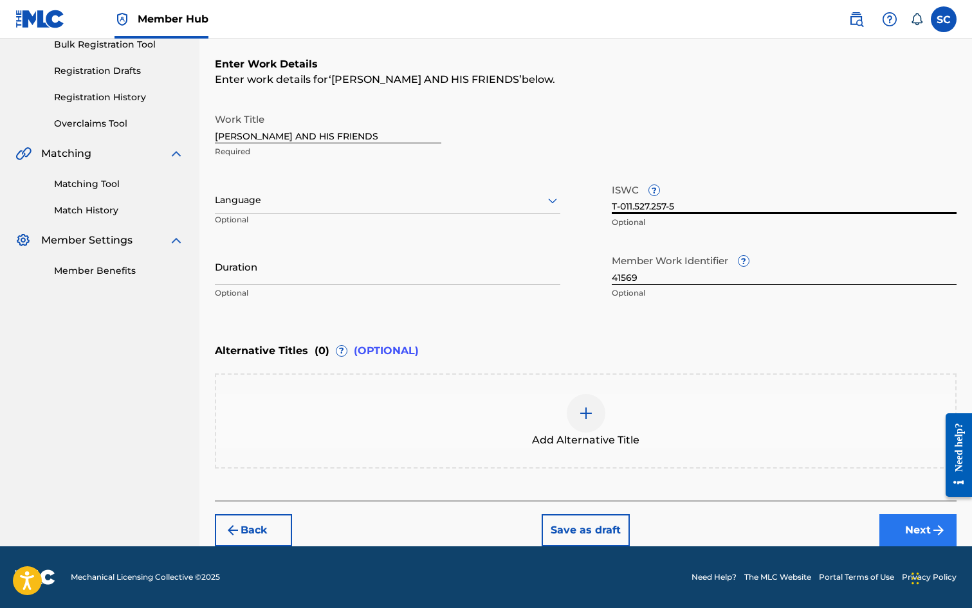
type input "T-011.527.257-5"
click at [917, 525] on button "Next" at bounding box center [917, 531] width 77 height 32
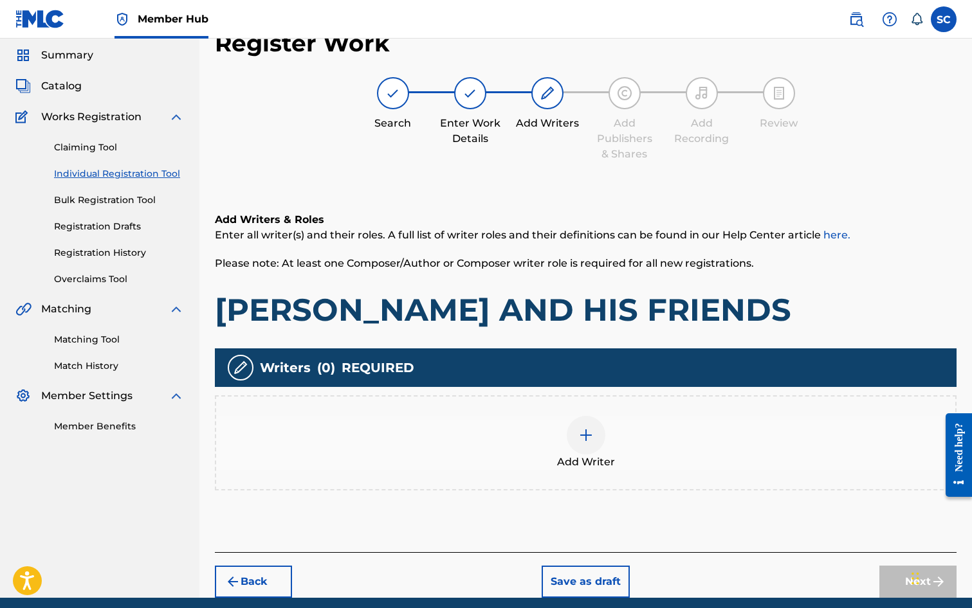
scroll to position [58, 0]
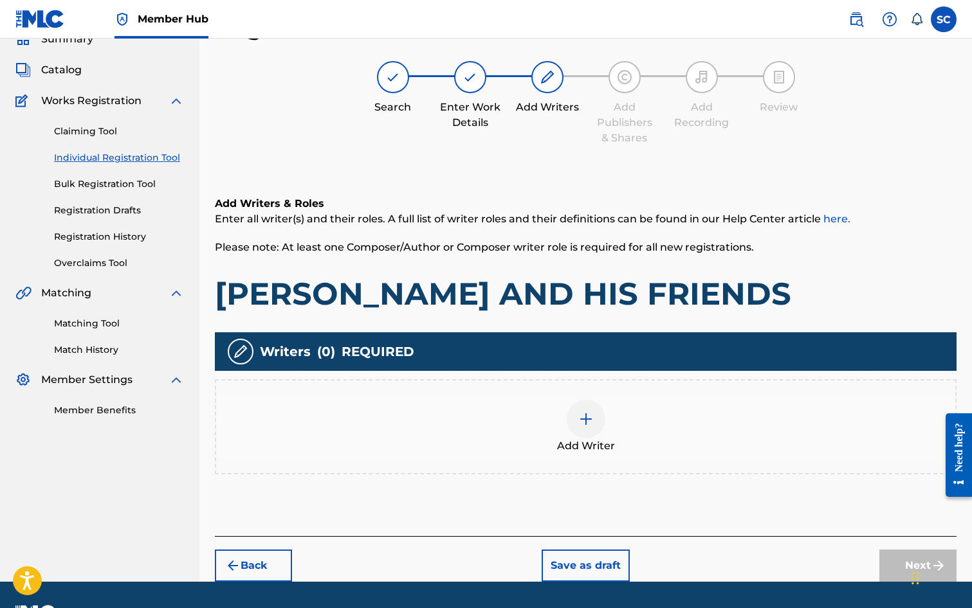
click at [585, 421] on img at bounding box center [585, 419] width 15 height 15
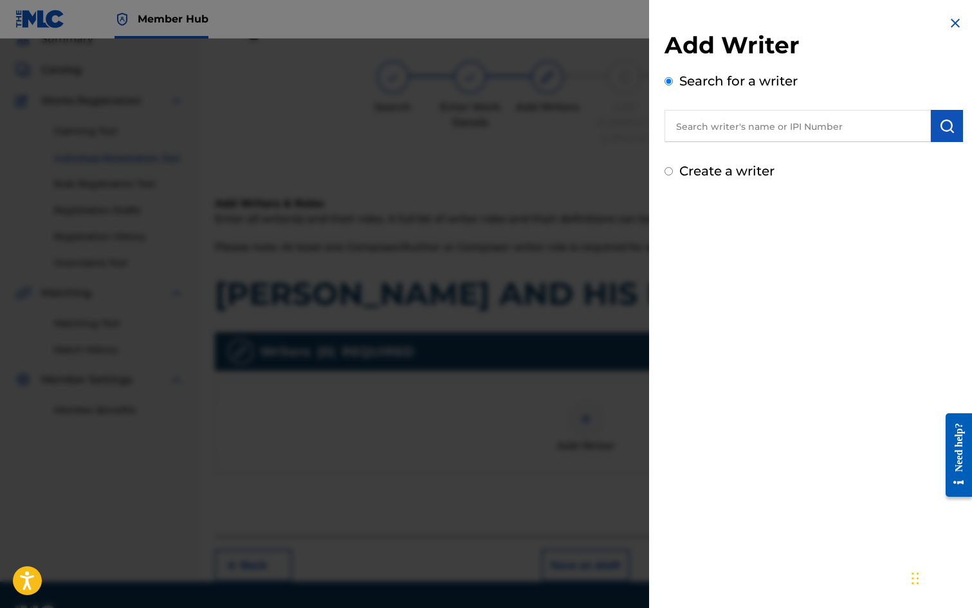
click at [747, 114] on input "text" at bounding box center [797, 126] width 266 height 32
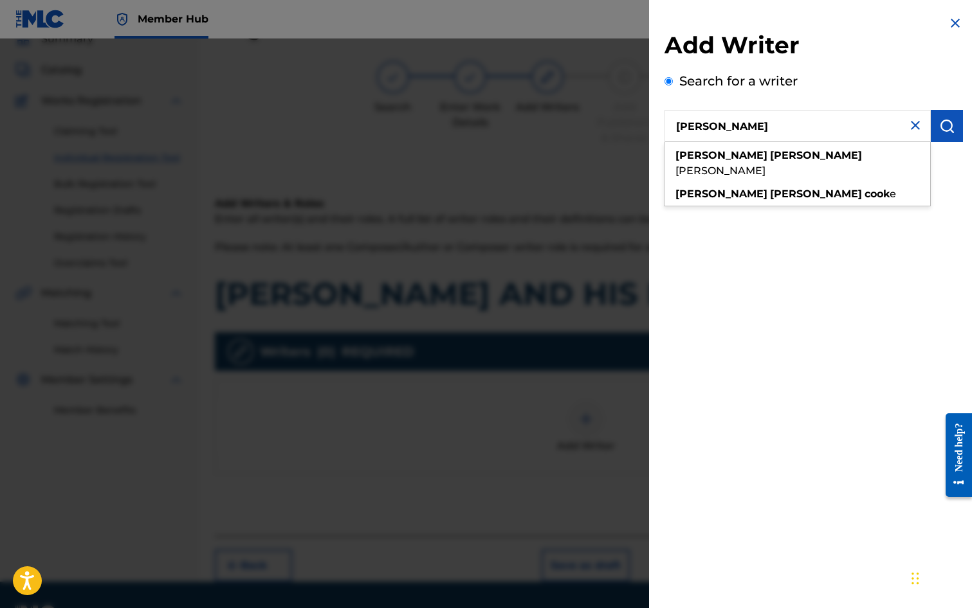
type input "[PERSON_NAME]"
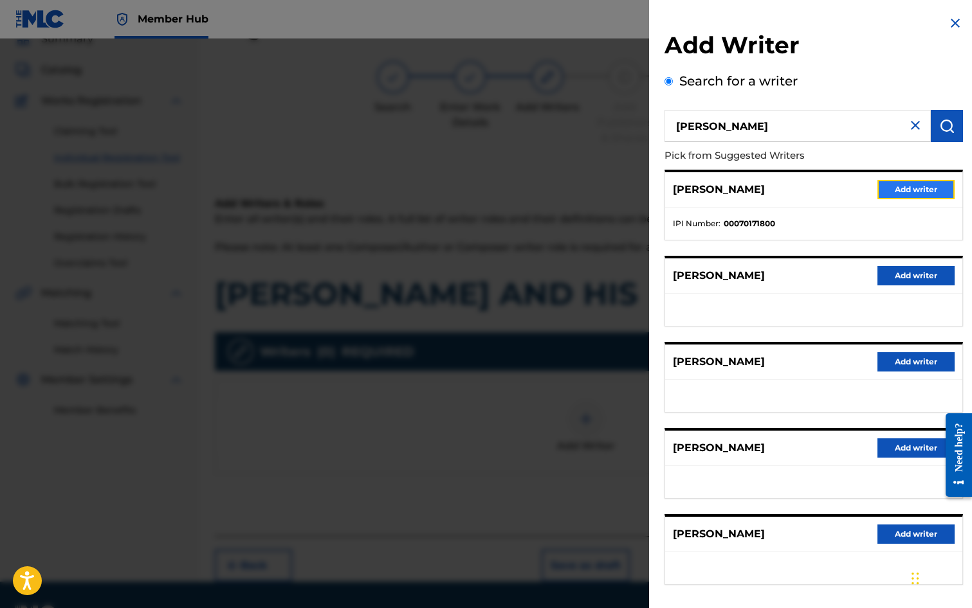
click at [922, 189] on button "Add writer" at bounding box center [915, 189] width 77 height 19
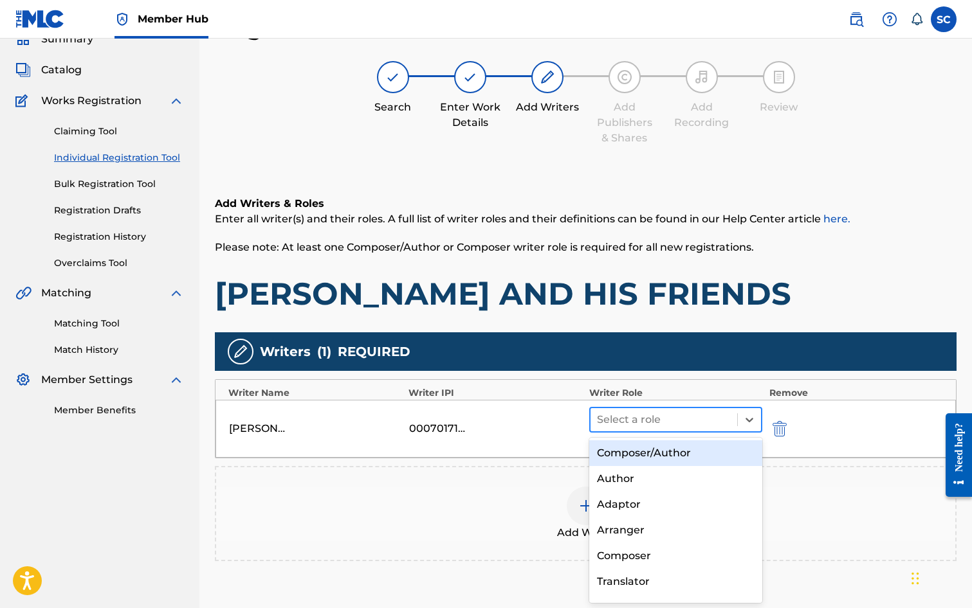
click at [636, 424] on div at bounding box center [664, 420] width 134 height 18
click at [637, 454] on div "Composer/Author" at bounding box center [676, 454] width 174 height 26
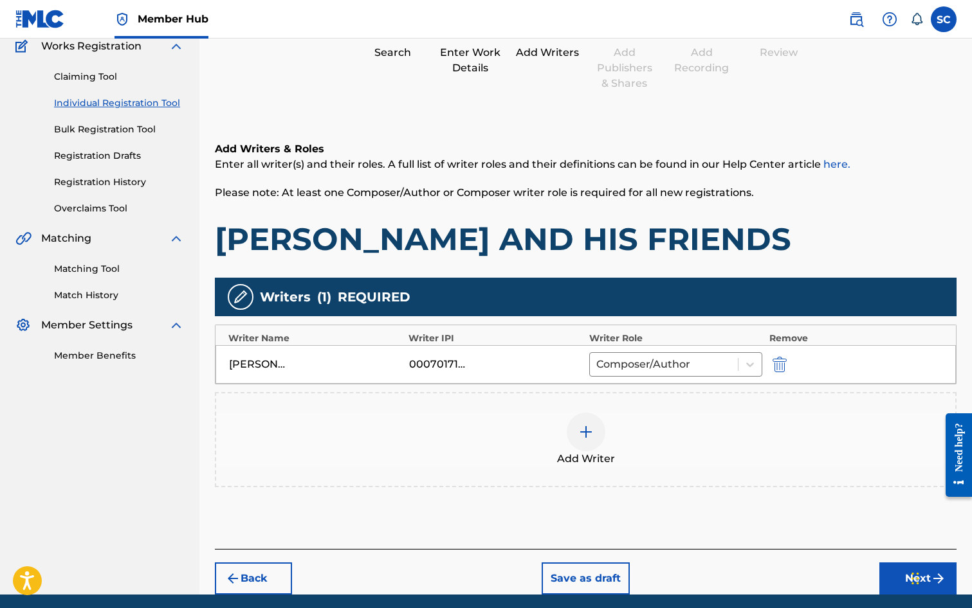
scroll to position [161, 0]
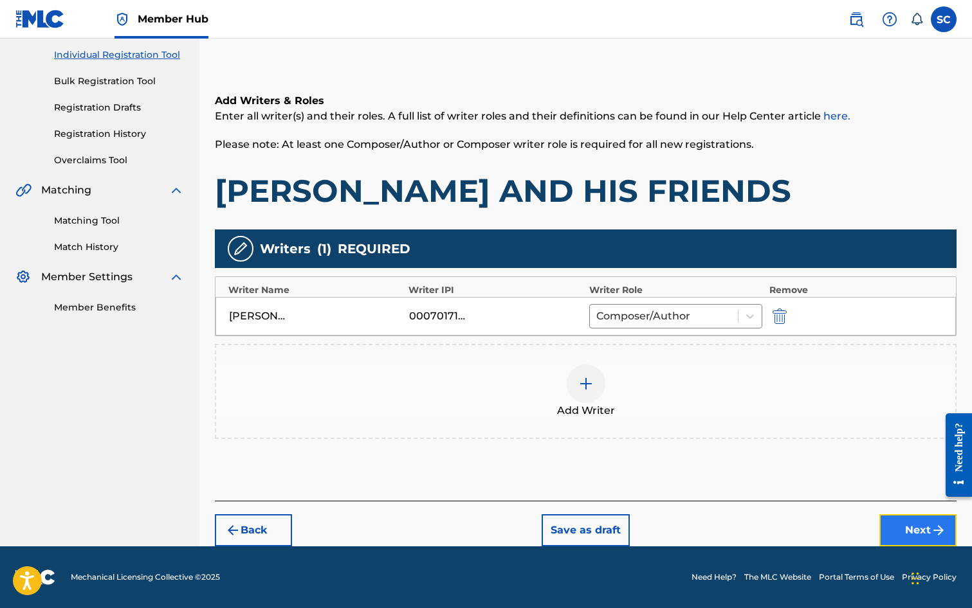
click at [918, 527] on button "Next" at bounding box center [917, 531] width 77 height 32
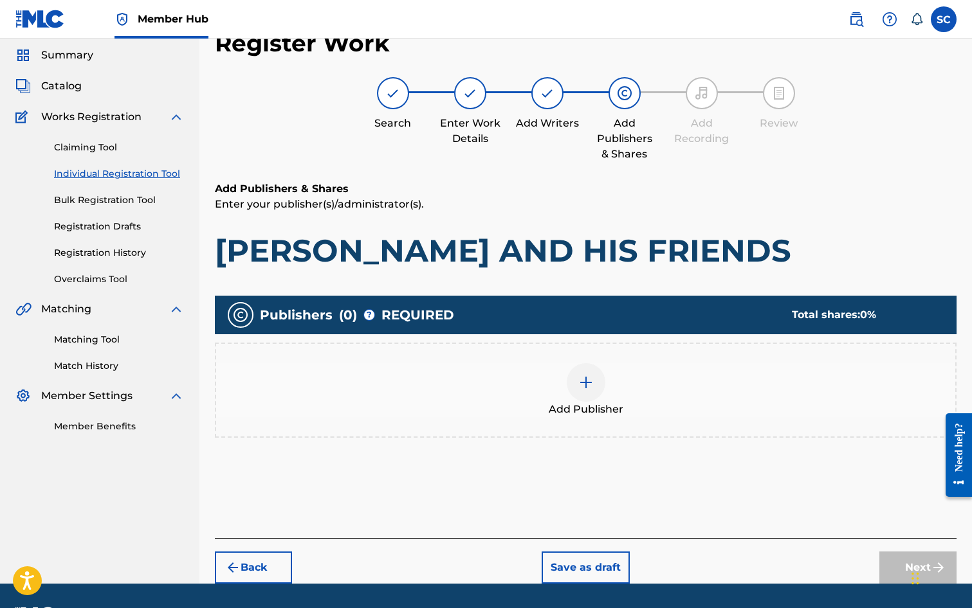
scroll to position [58, 0]
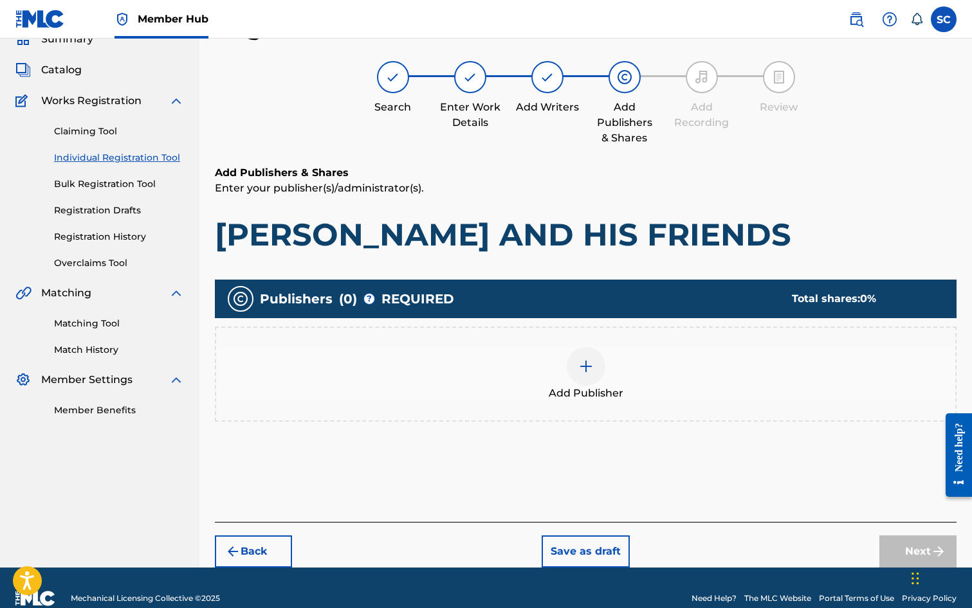
click at [584, 365] on img at bounding box center [585, 366] width 15 height 15
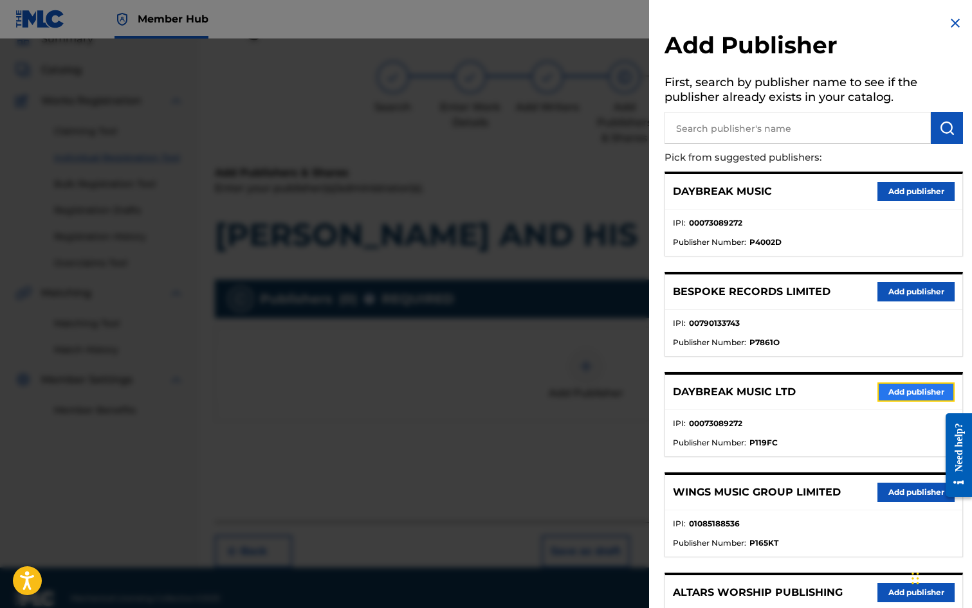
click at [896, 397] on button "Add publisher" at bounding box center [915, 392] width 77 height 19
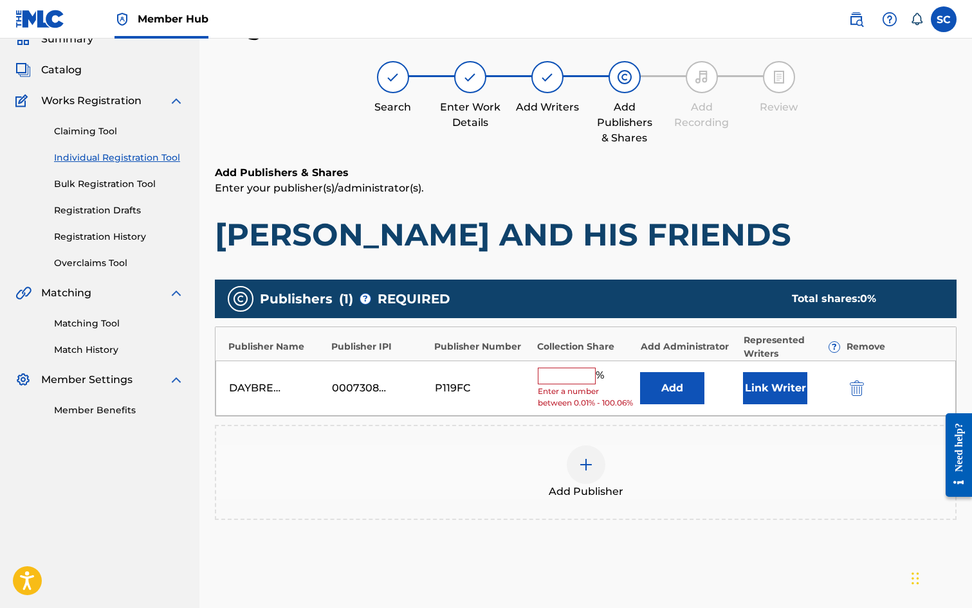
click at [561, 372] on input "text" at bounding box center [567, 376] width 58 height 17
type input "100"
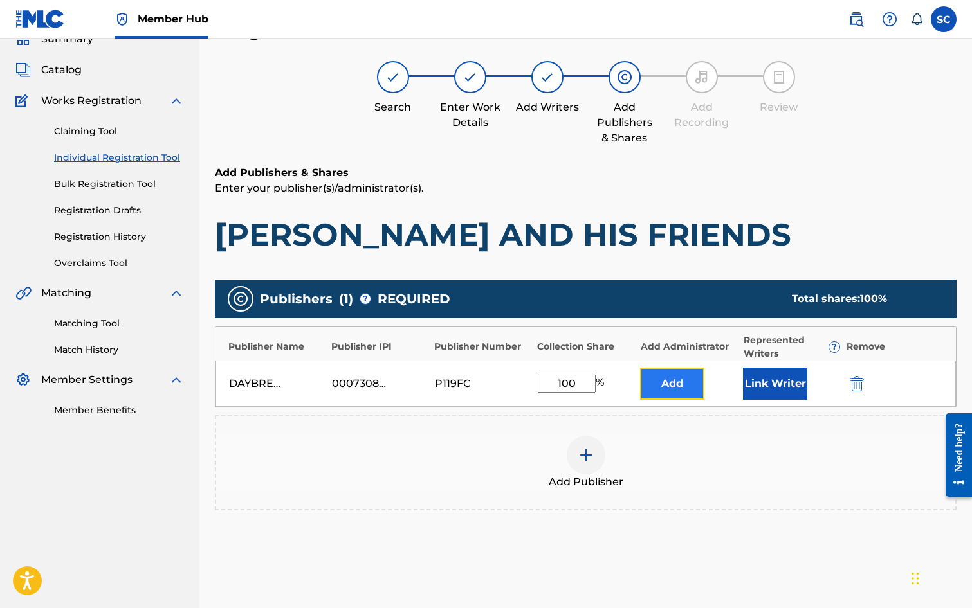
click at [685, 385] on button "Add" at bounding box center [672, 384] width 64 height 32
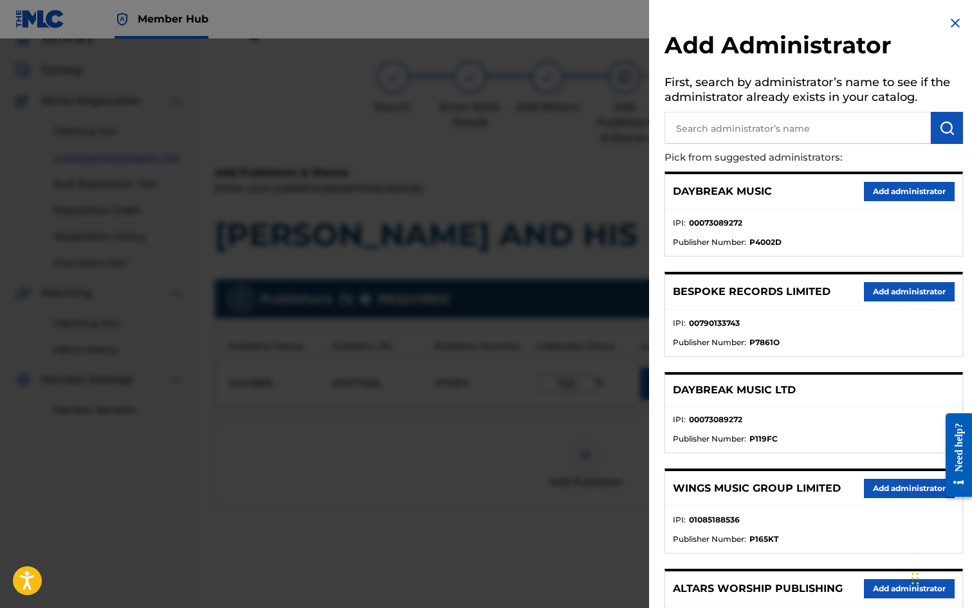
click at [722, 125] on input "text" at bounding box center [797, 128] width 266 height 32
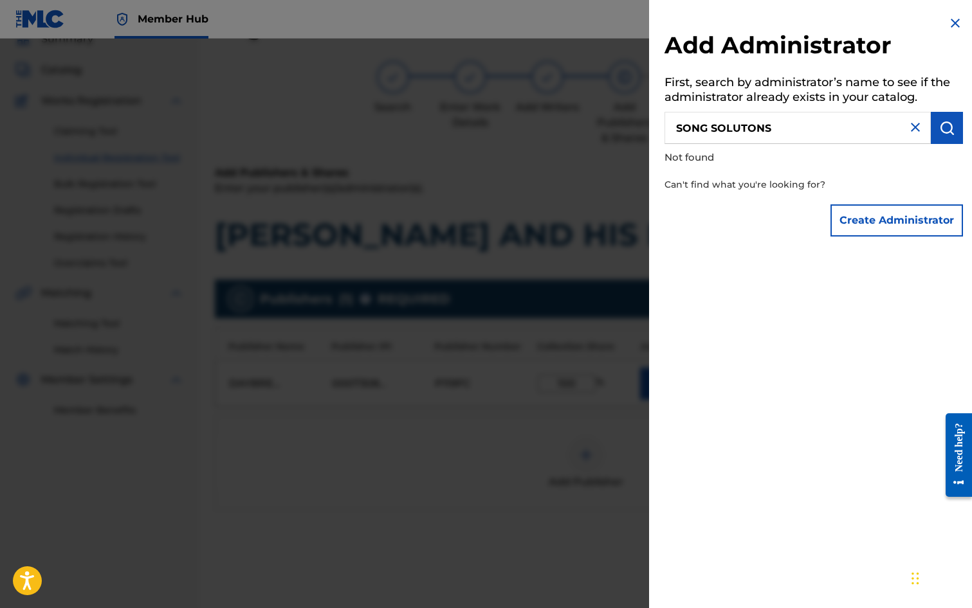
click at [748, 125] on input "SONG SOLUTONS" at bounding box center [797, 128] width 266 height 32
type input "SONG SOLUTIONS"
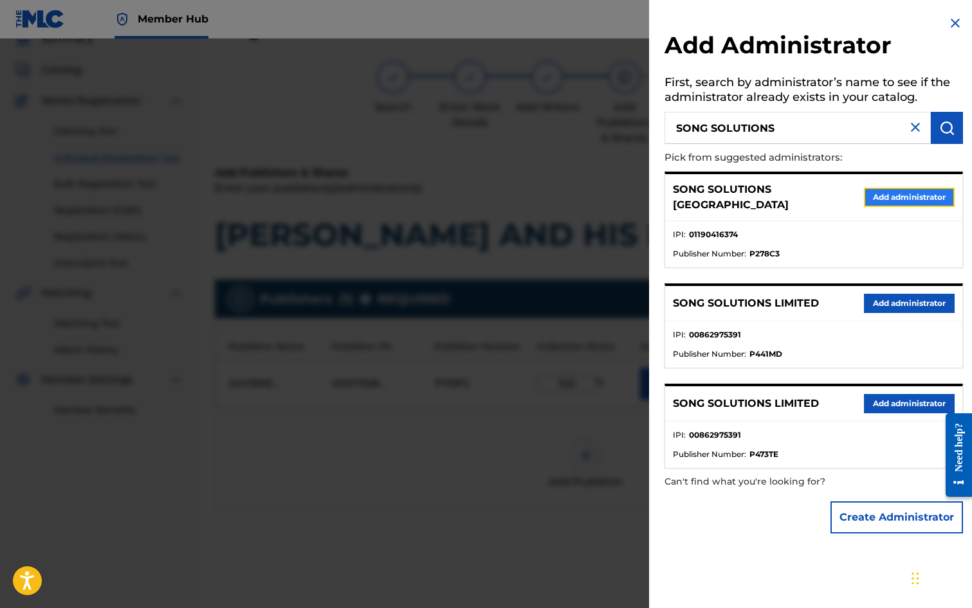
click at [891, 196] on button "Add administrator" at bounding box center [909, 197] width 91 height 19
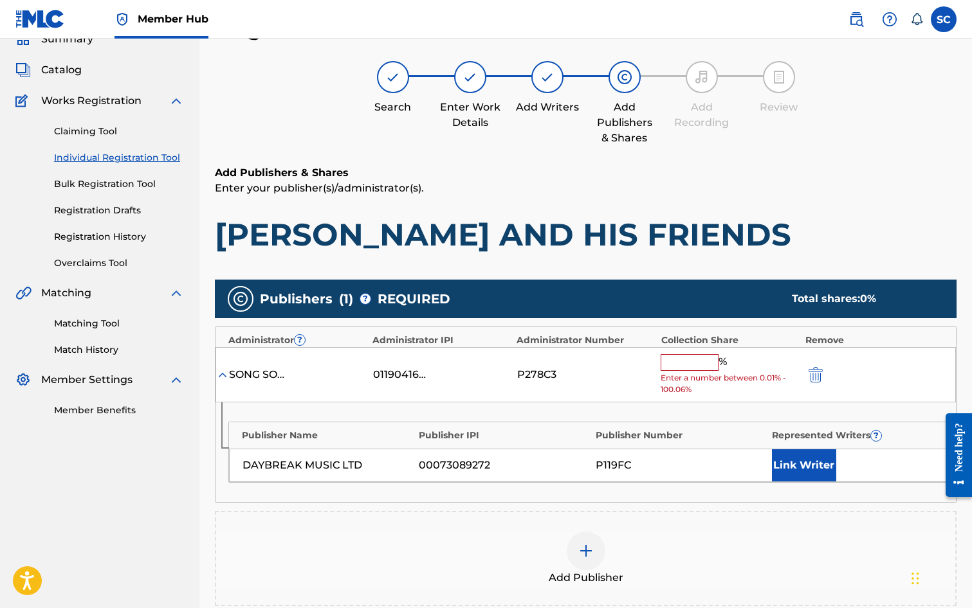
click at [678, 359] on input "text" at bounding box center [690, 362] width 58 height 17
type input "100"
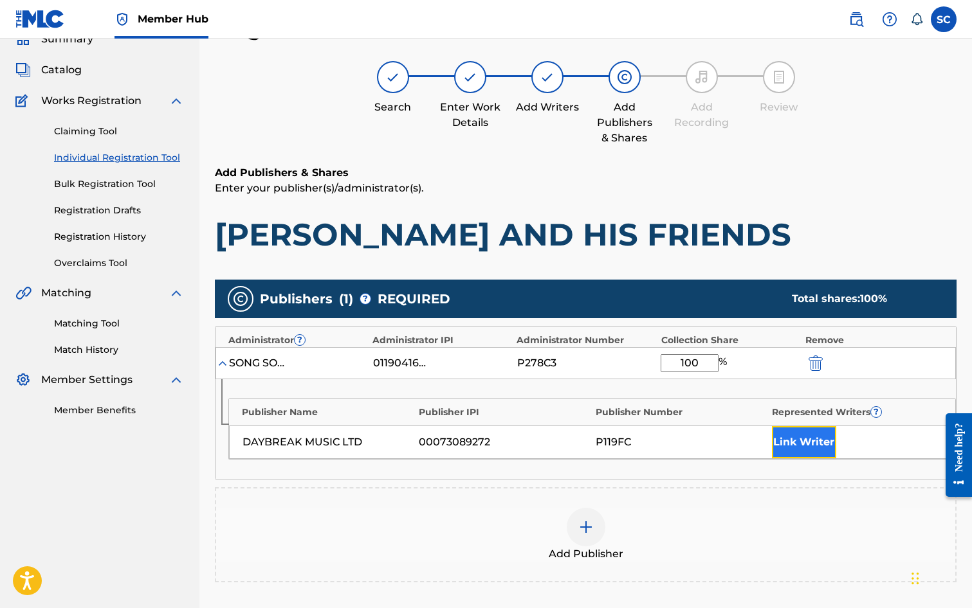
click at [807, 448] on button "Link Writer" at bounding box center [804, 442] width 64 height 32
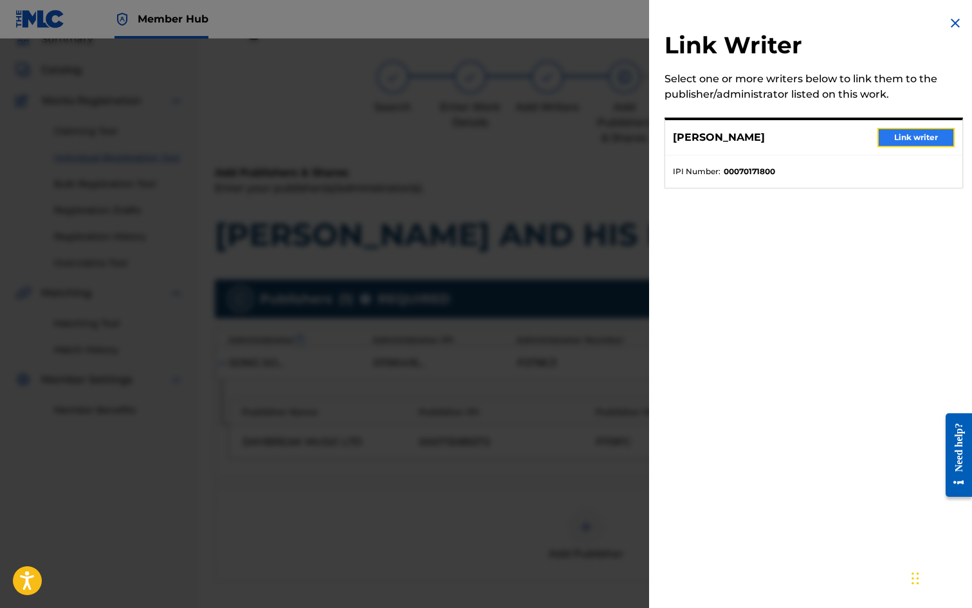
click at [902, 138] on button "Link writer" at bounding box center [915, 137] width 77 height 19
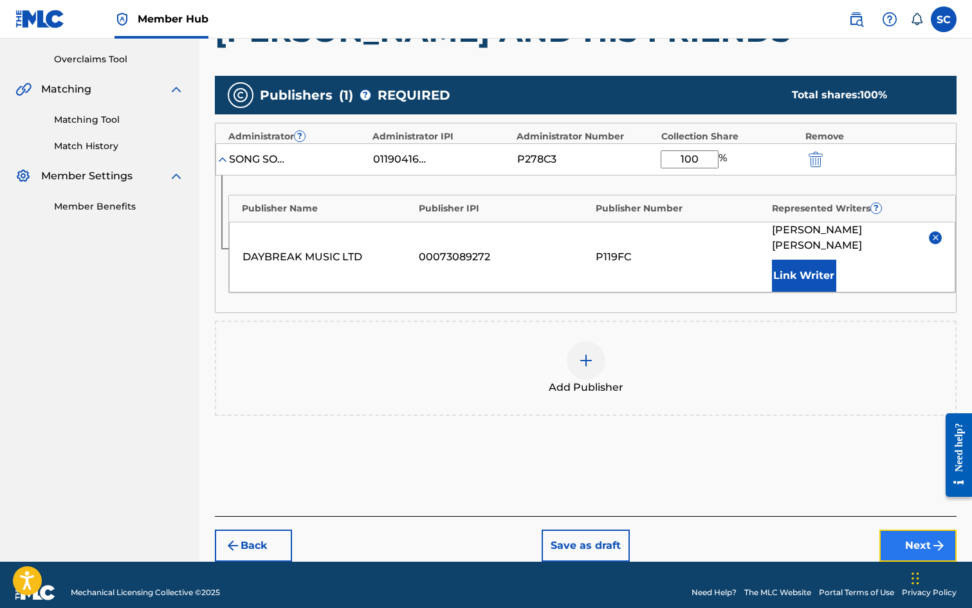
click at [898, 530] on button "Next" at bounding box center [917, 546] width 77 height 32
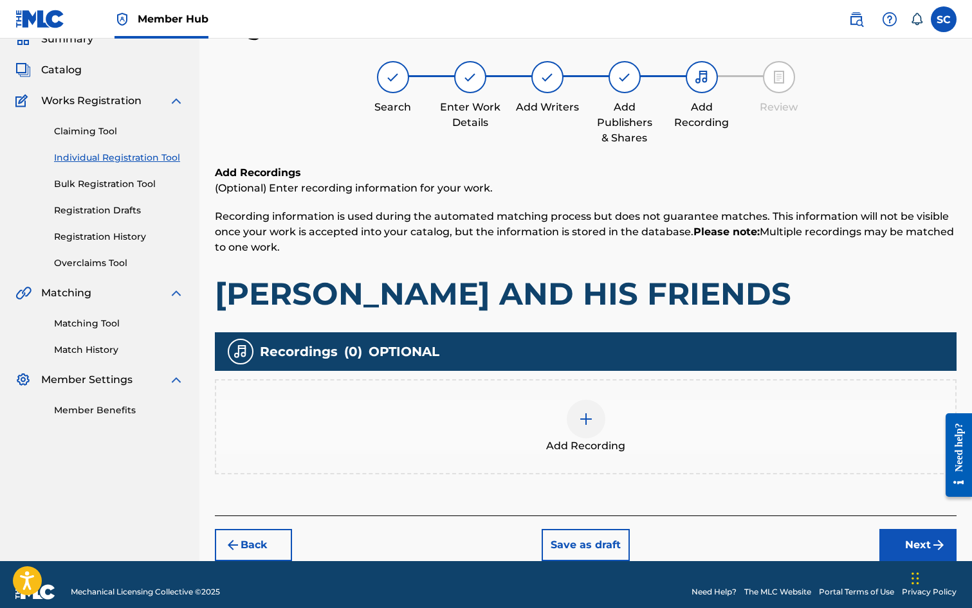
click at [581, 424] on img at bounding box center [585, 419] width 15 height 15
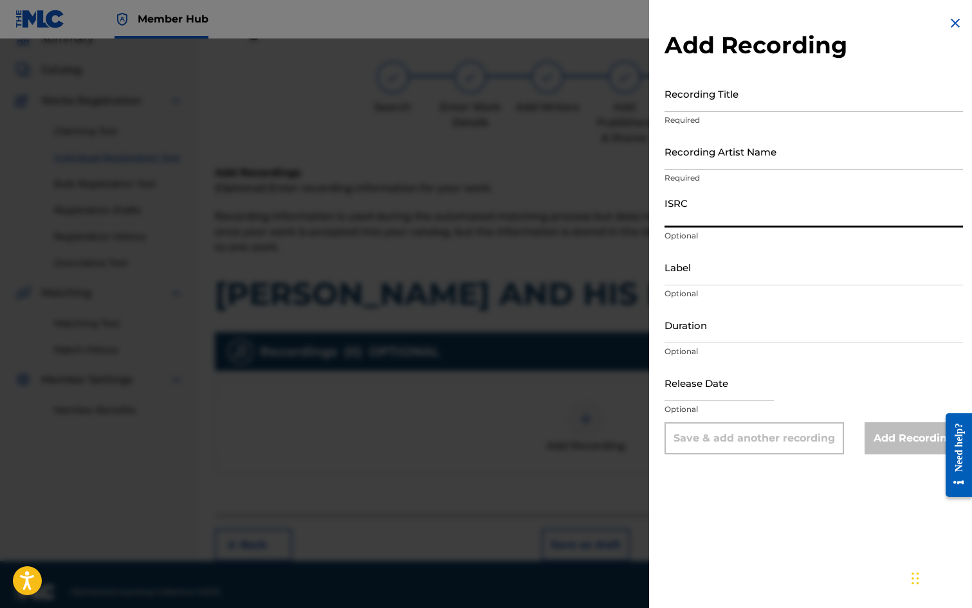
click at [707, 213] on input "ISRC" at bounding box center [813, 209] width 298 height 37
paste input "GBDPR9933512"
type input "GBDPR9933512"
click at [697, 100] on input "Recording Title" at bounding box center [813, 93] width 298 height 37
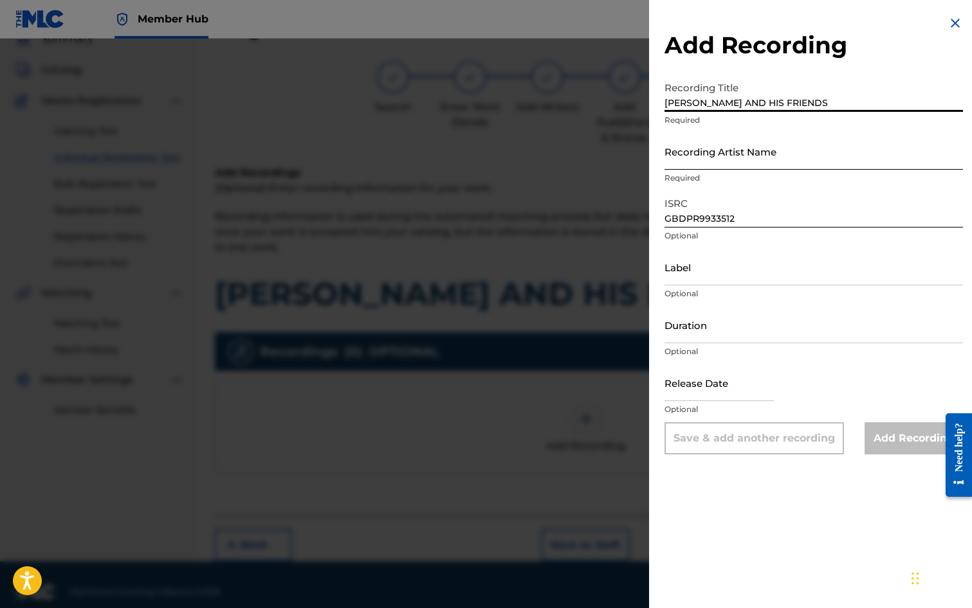
type input "[PERSON_NAME] AND HIS FRIENDS"
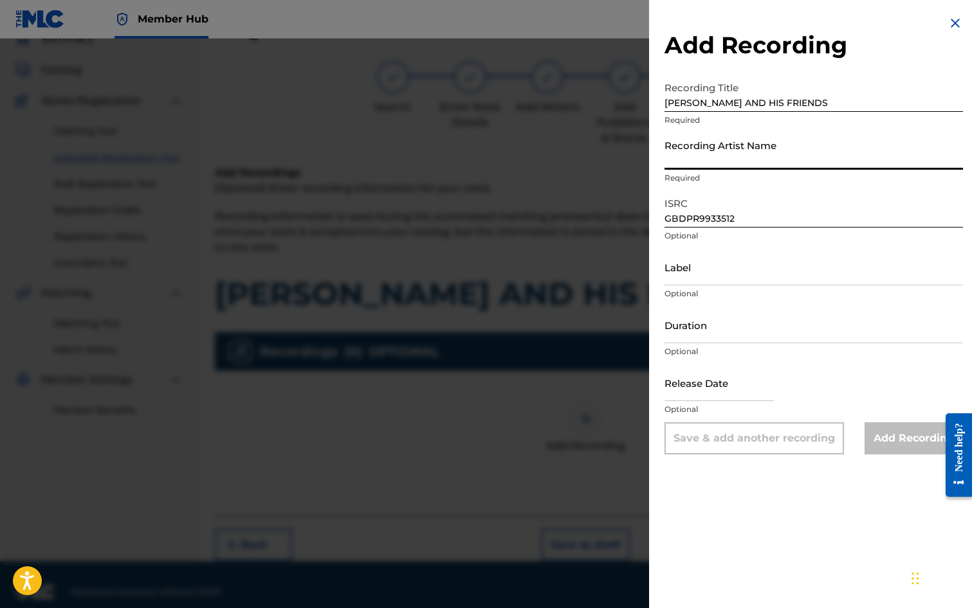
click at [700, 153] on input "Recording Artist Name" at bounding box center [813, 151] width 298 height 37
type input "[PERSON_NAME]"
type input "[DATE]"
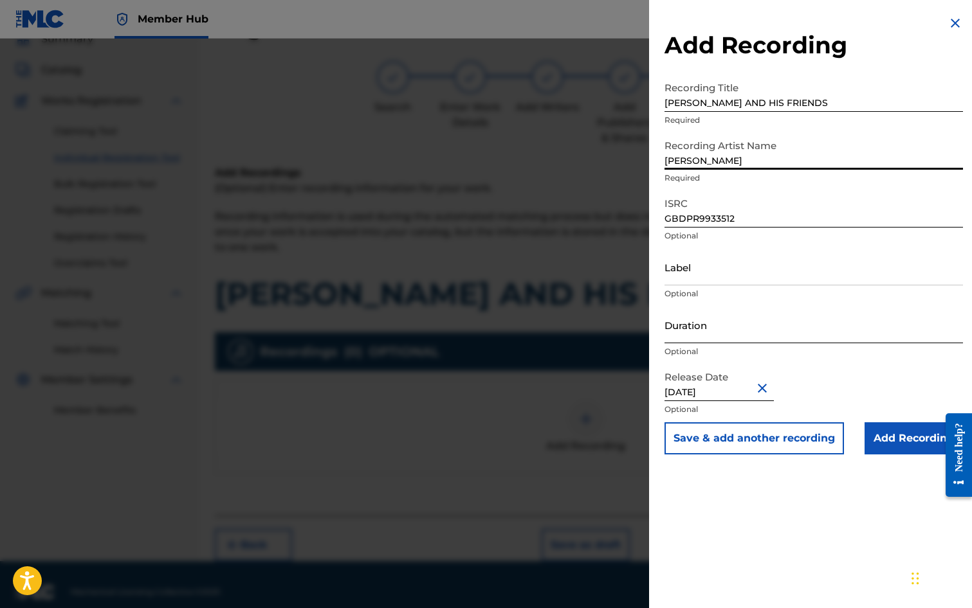
click at [718, 325] on input "Duration" at bounding box center [813, 325] width 298 height 37
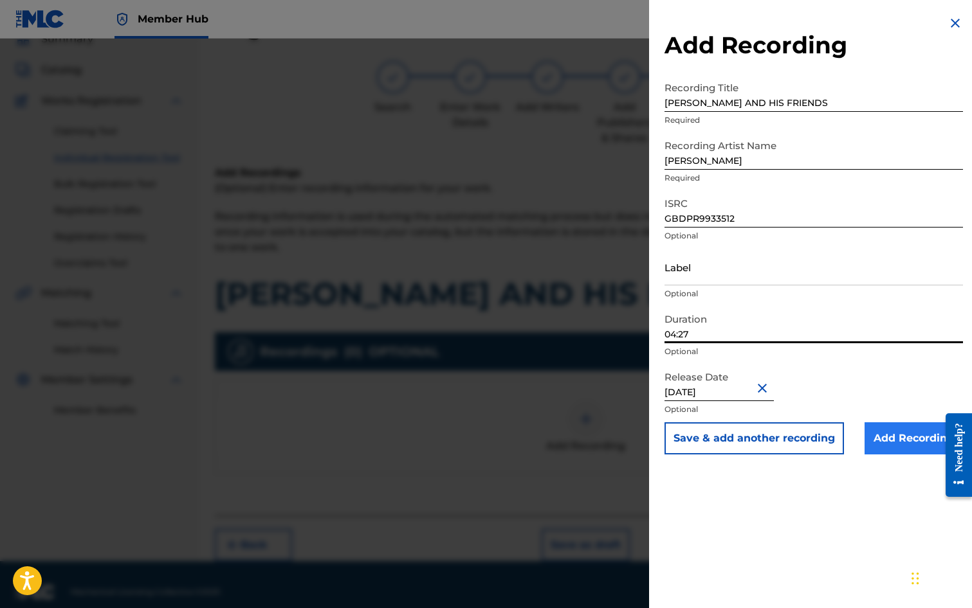
type input "04:27"
click at [884, 439] on input "Add Recording" at bounding box center [913, 439] width 98 height 32
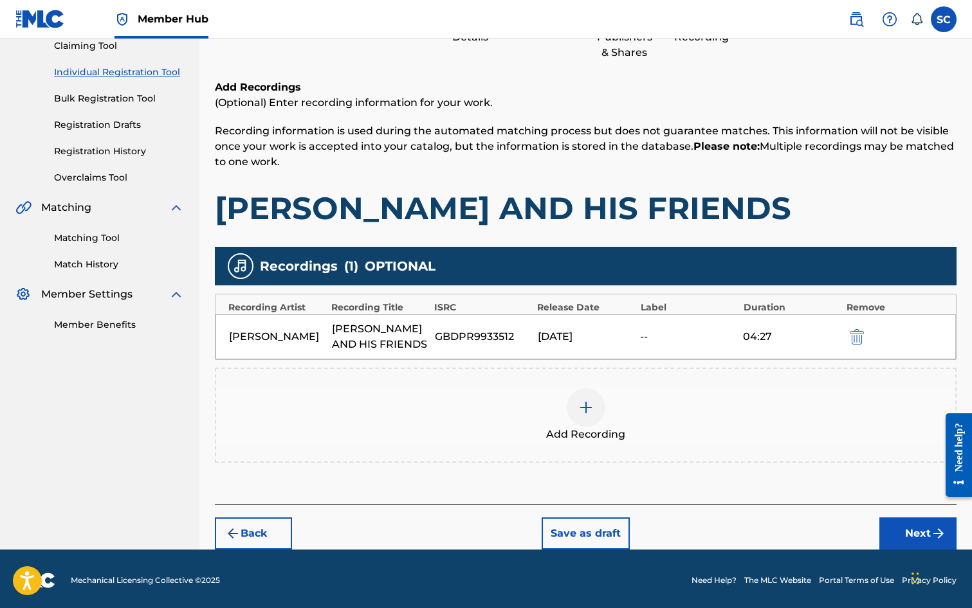
scroll to position [147, 0]
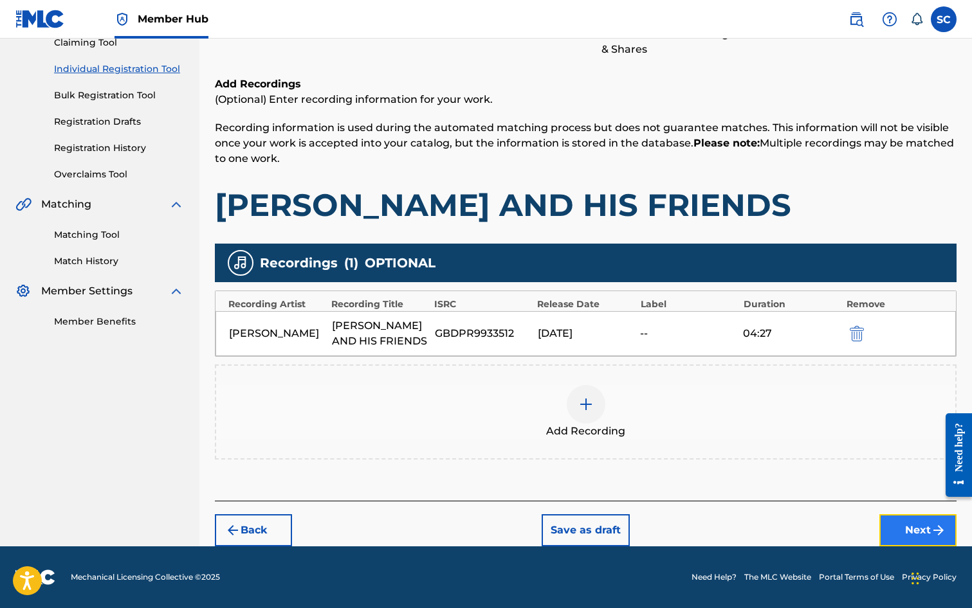
click at [915, 526] on button "Next" at bounding box center [917, 531] width 77 height 32
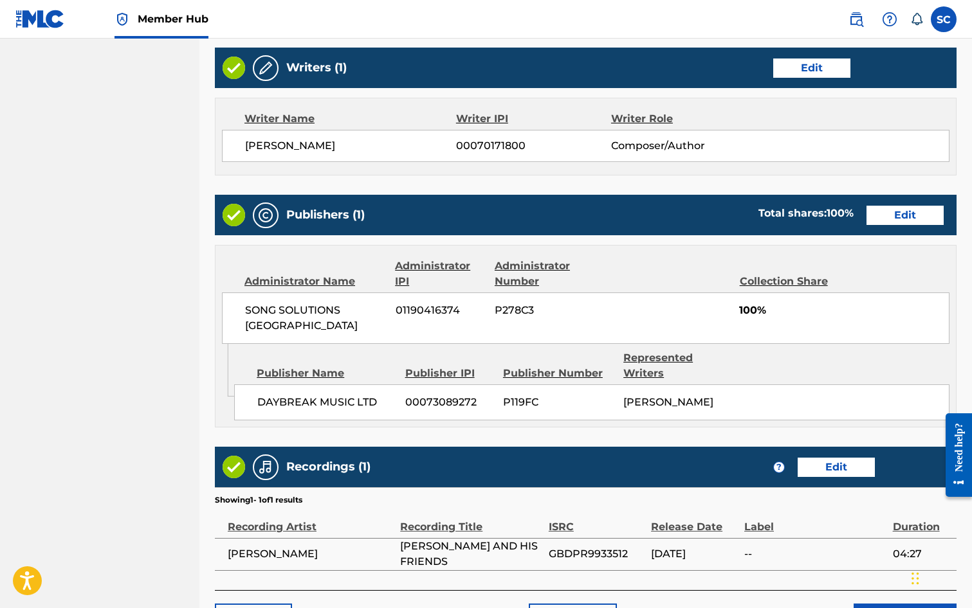
scroll to position [580, 0]
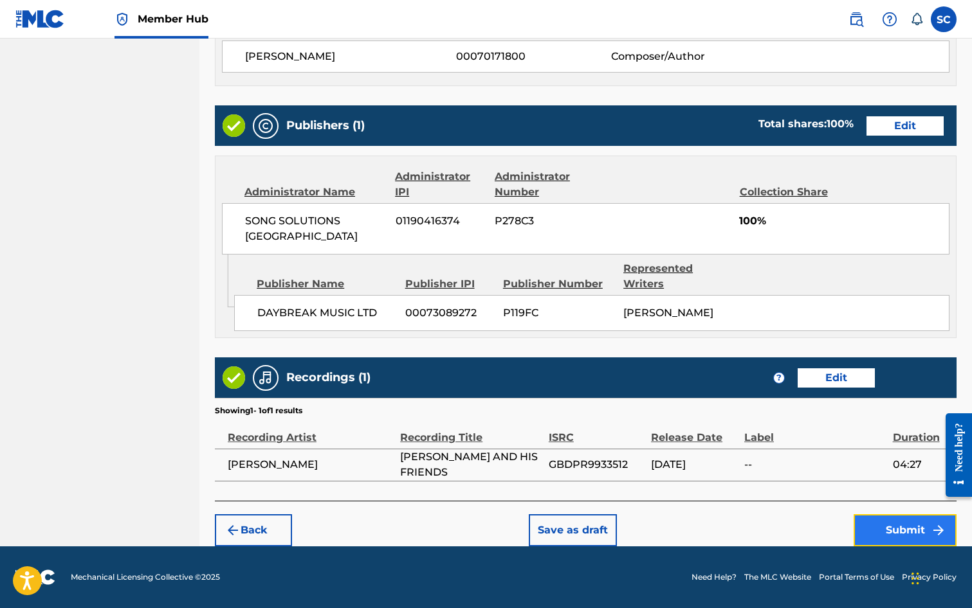
click at [895, 528] on button "Submit" at bounding box center [904, 531] width 103 height 32
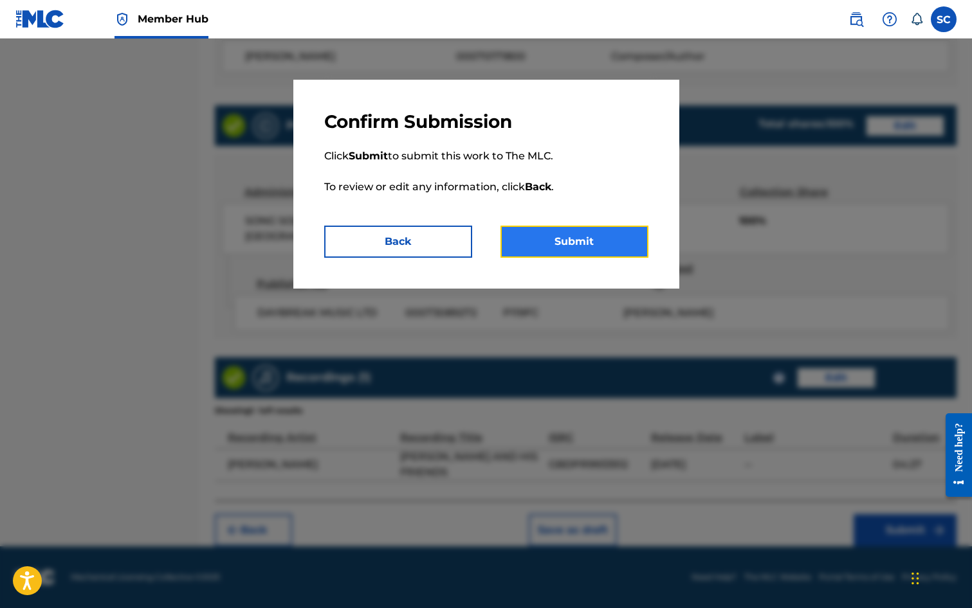
click at [580, 239] on button "Submit" at bounding box center [574, 242] width 148 height 32
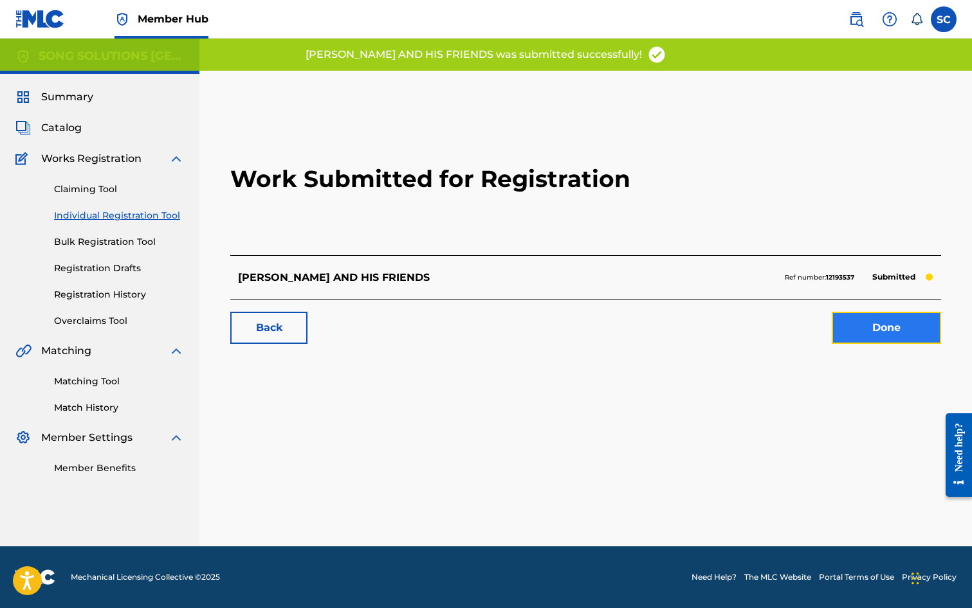
click at [892, 330] on link "Done" at bounding box center [886, 328] width 109 height 32
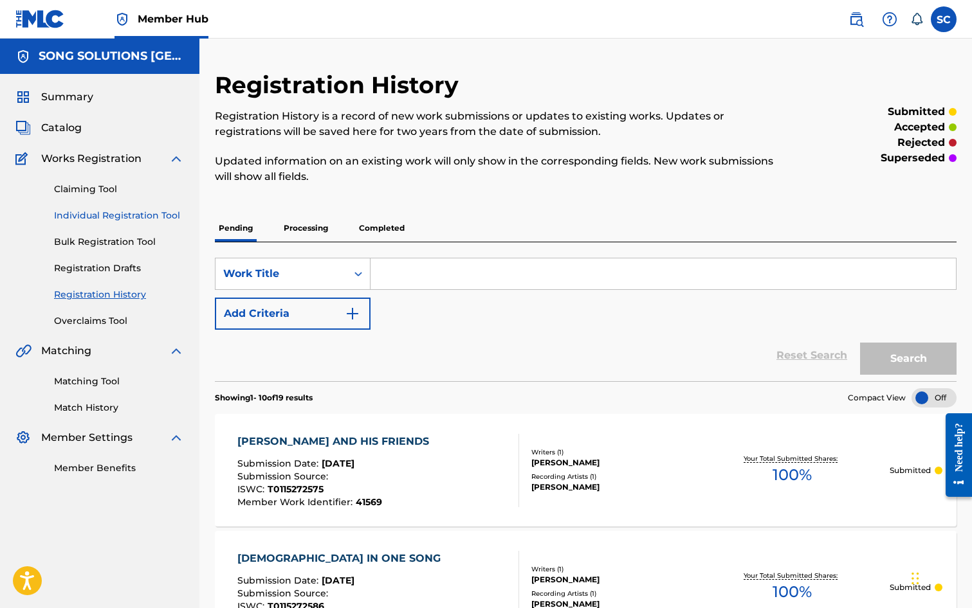
click at [122, 217] on link "Individual Registration Tool" at bounding box center [119, 216] width 130 height 14
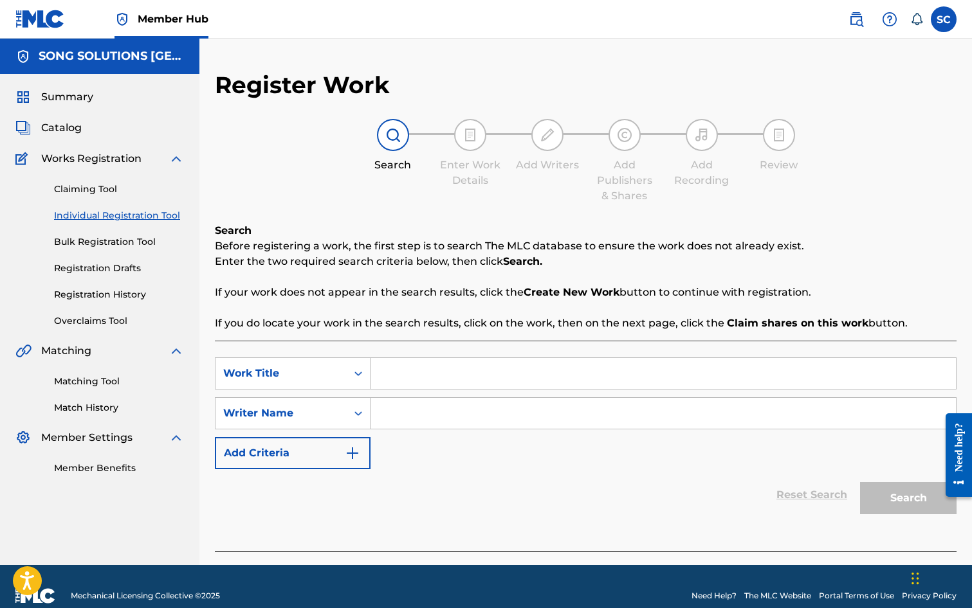
click at [421, 386] on input "Search Form" at bounding box center [662, 373] width 585 height 31
type input "SHAPING UP"
click at [497, 411] on input "Search Form" at bounding box center [662, 413] width 585 height 31
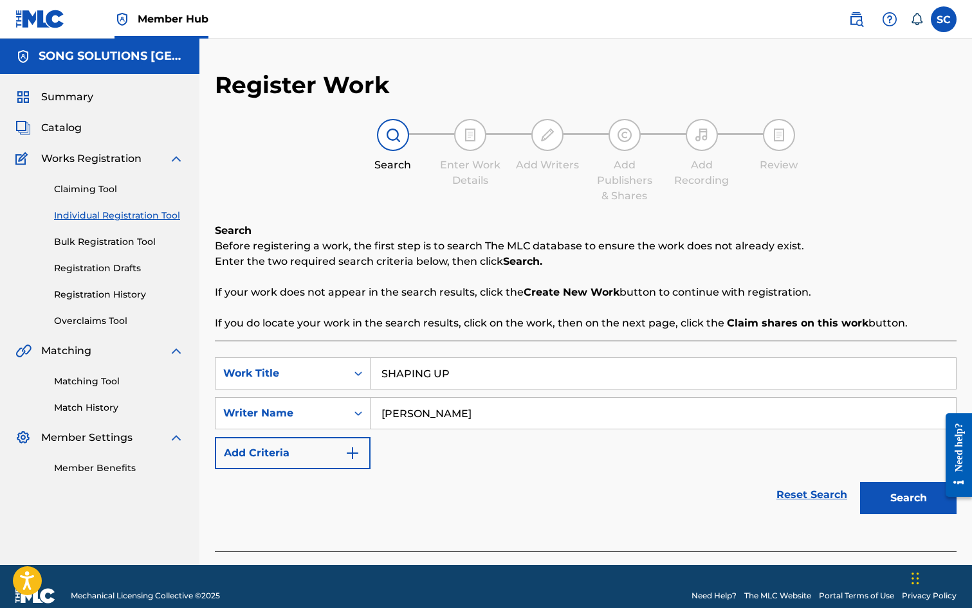
type input "[PERSON_NAME]"
click at [860, 482] on button "Search" at bounding box center [908, 498] width 96 height 32
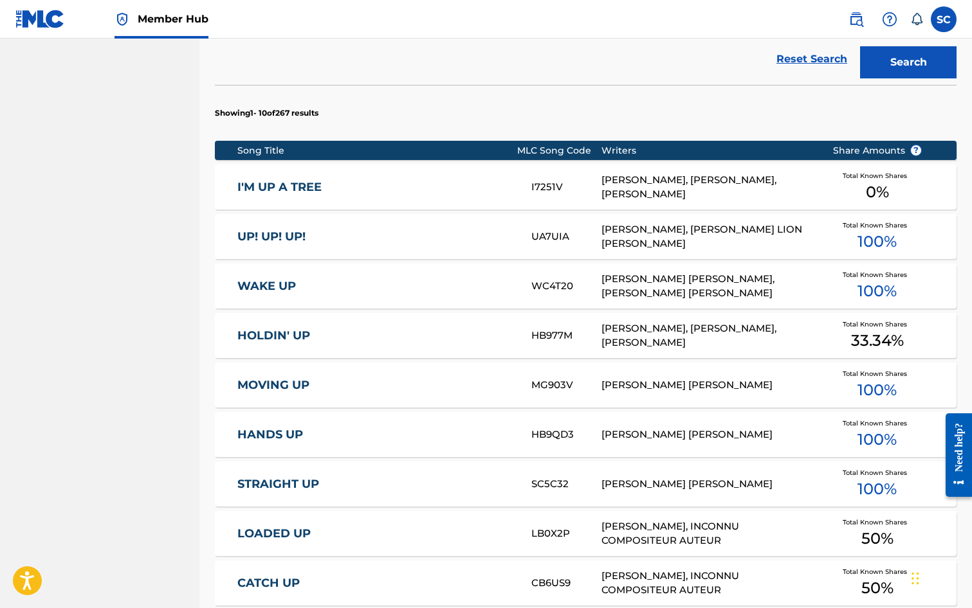
scroll to position [707, 0]
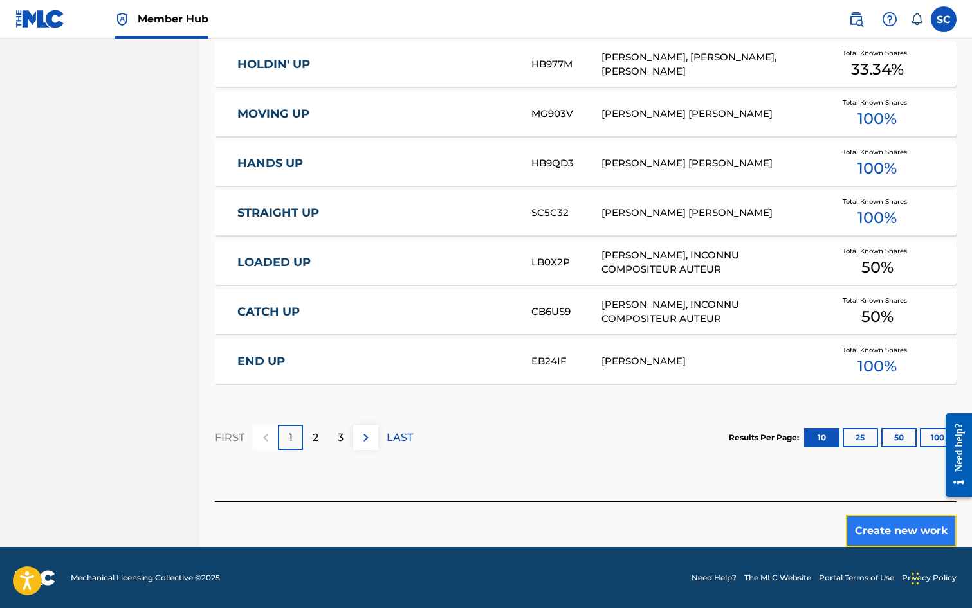
click at [877, 533] on button "Create new work" at bounding box center [901, 531] width 111 height 32
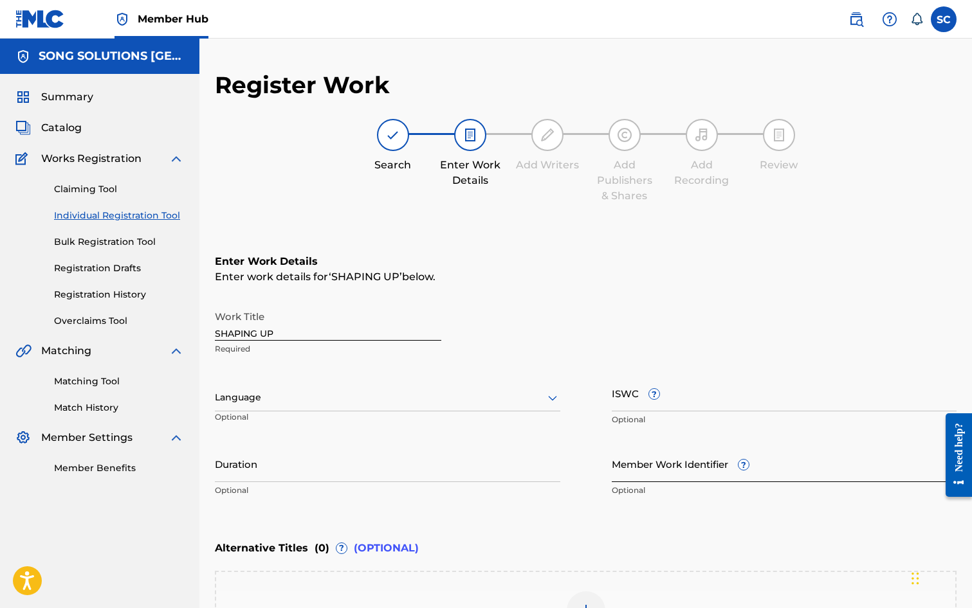
click at [638, 473] on input "Member Work Identifier ?" at bounding box center [784, 464] width 345 height 37
type input "40957"
click at [632, 398] on input "ISWC ?" at bounding box center [784, 393] width 345 height 37
paste input "T-010.047.003-8"
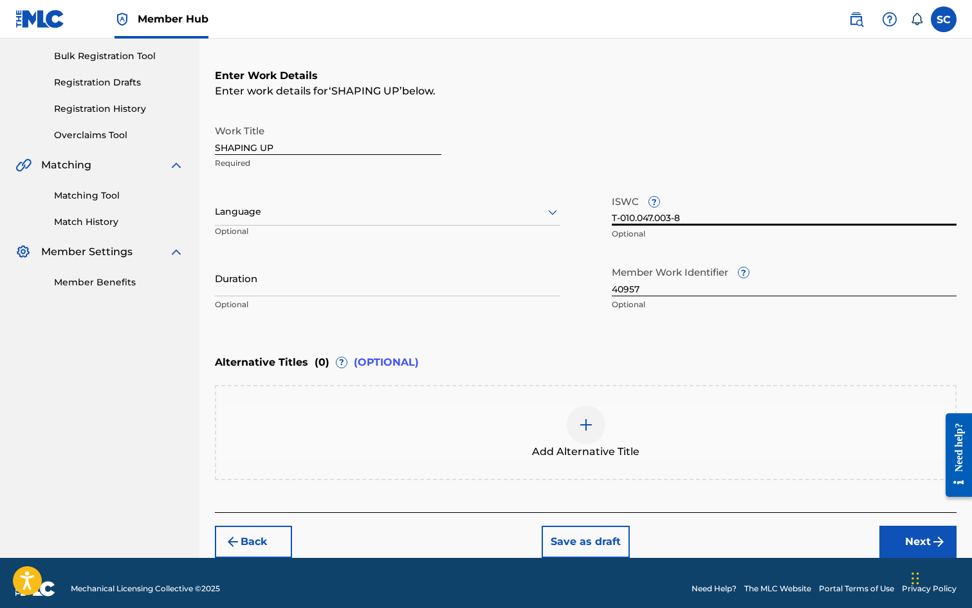
scroll to position [197, 0]
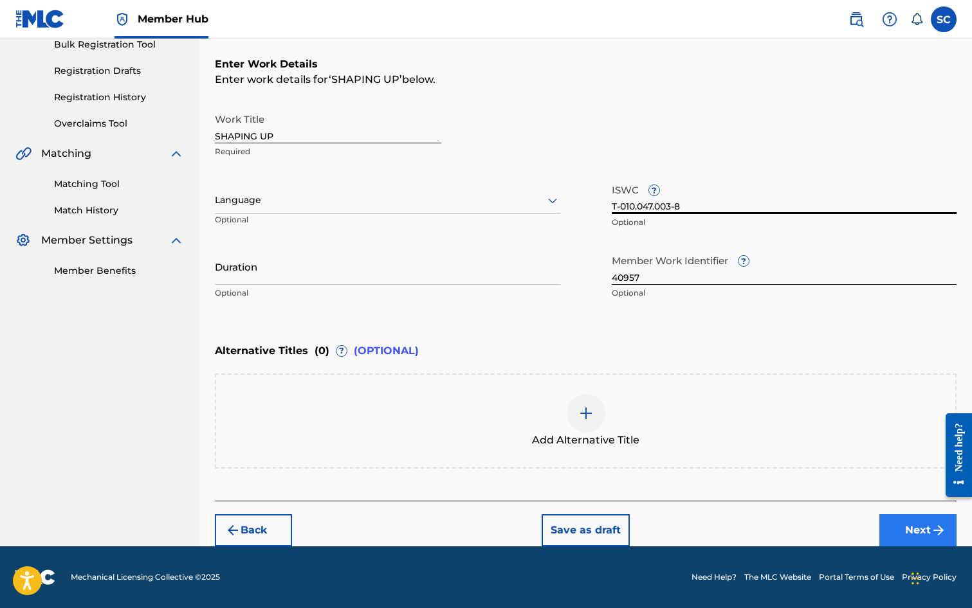
type input "T-010.047.003-8"
click at [921, 527] on button "Next" at bounding box center [917, 531] width 77 height 32
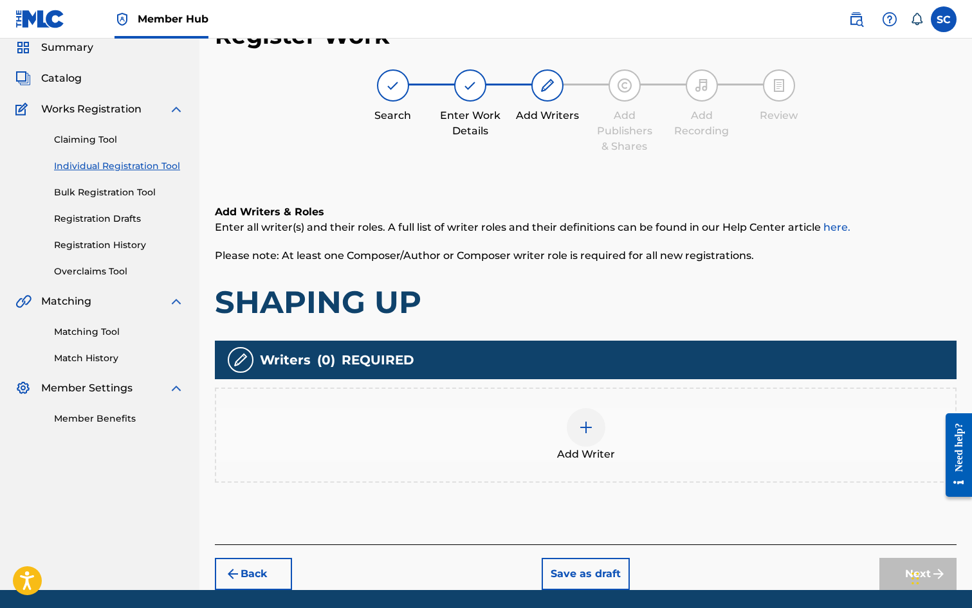
scroll to position [58, 0]
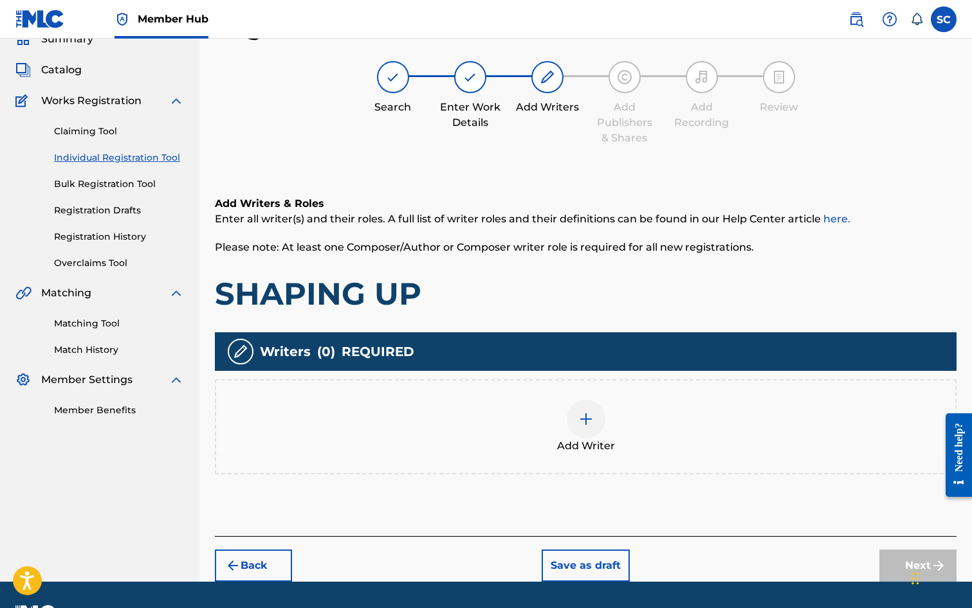
click at [586, 423] on img at bounding box center [585, 419] width 15 height 15
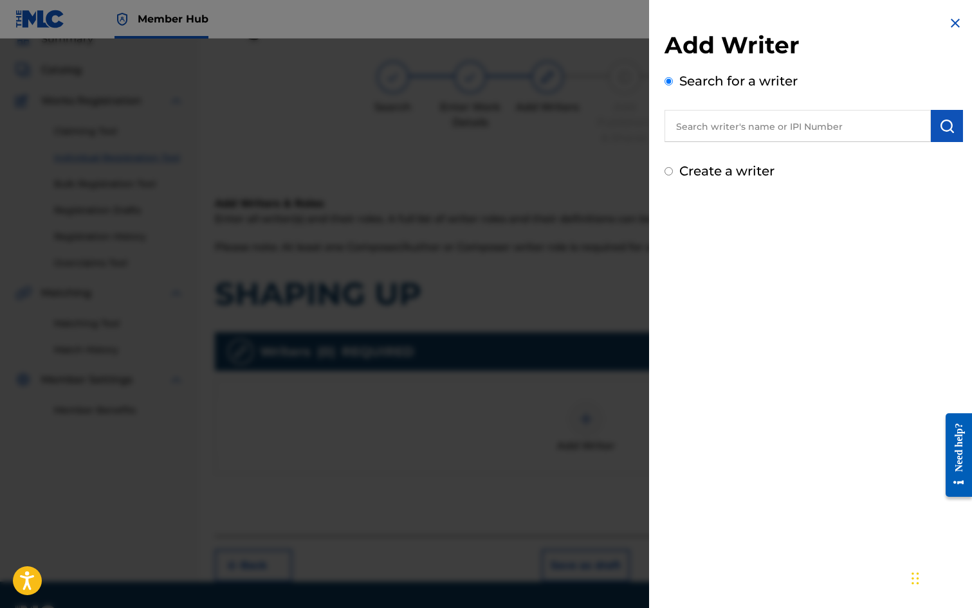
click at [793, 132] on input "text" at bounding box center [797, 126] width 266 height 32
type input "[PERSON_NAME]"
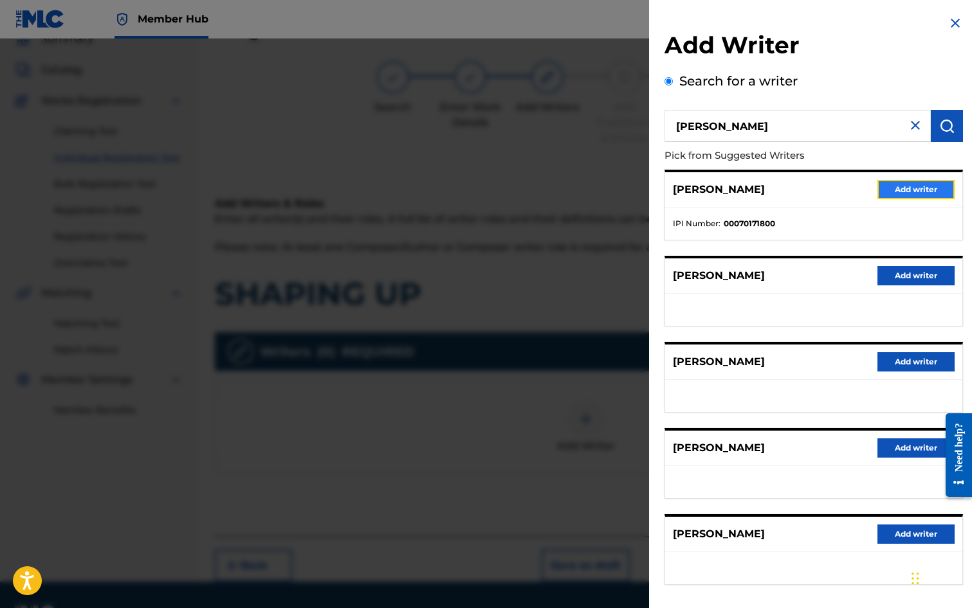
click at [891, 193] on button "Add writer" at bounding box center [915, 189] width 77 height 19
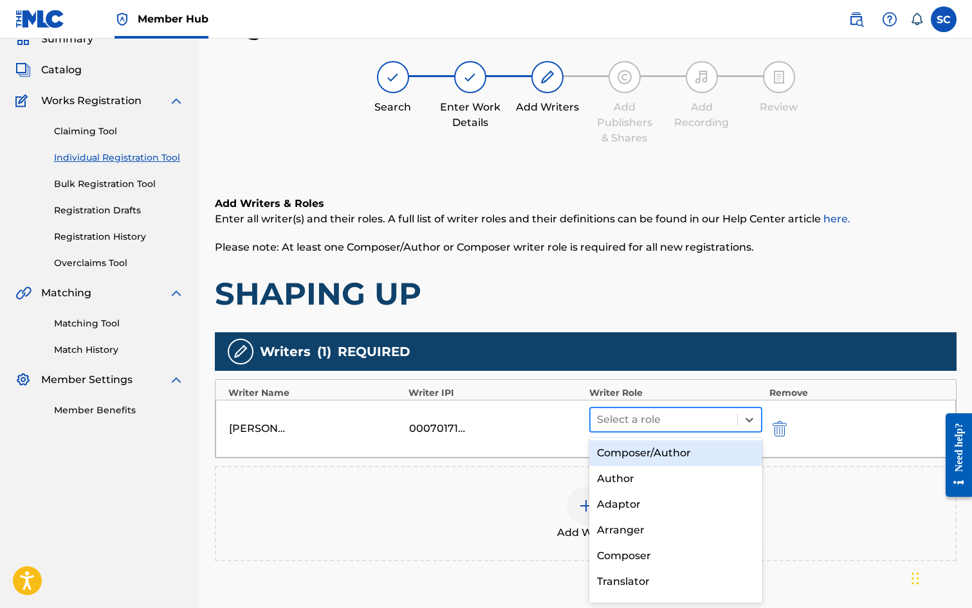
click at [625, 416] on div at bounding box center [664, 420] width 134 height 18
click at [615, 445] on div "Composer/Author" at bounding box center [676, 454] width 174 height 26
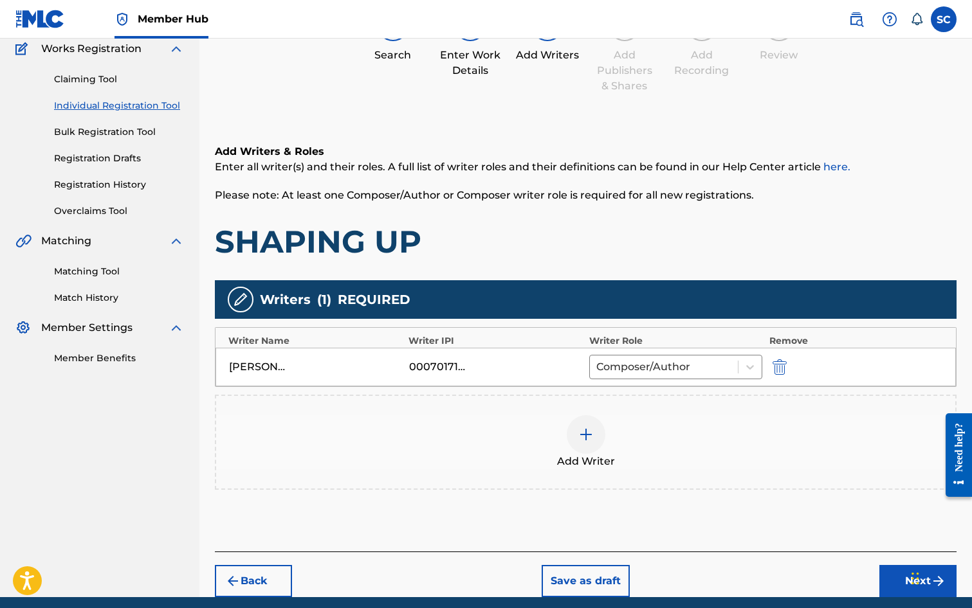
scroll to position [161, 0]
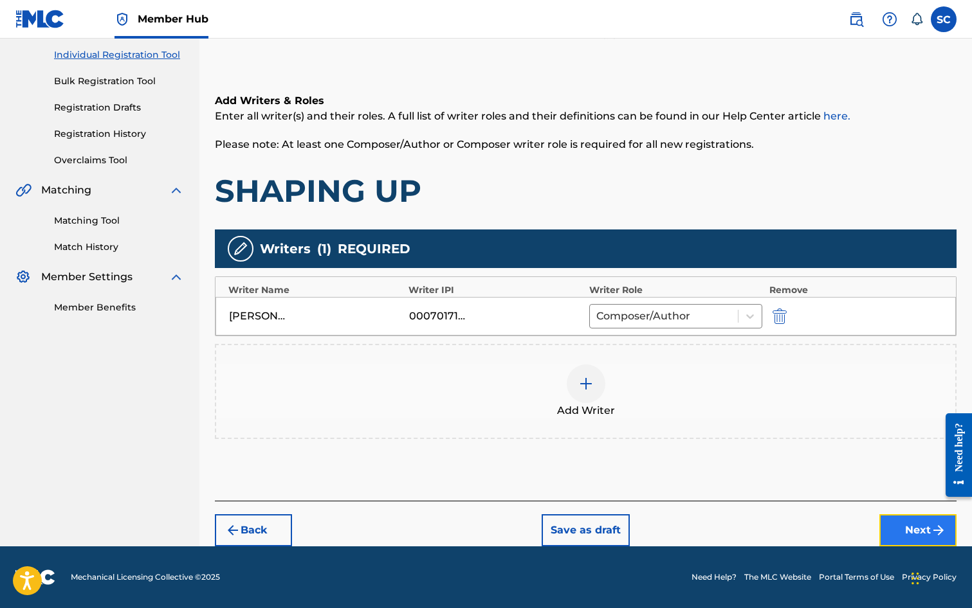
click at [886, 529] on button "Next" at bounding box center [917, 531] width 77 height 32
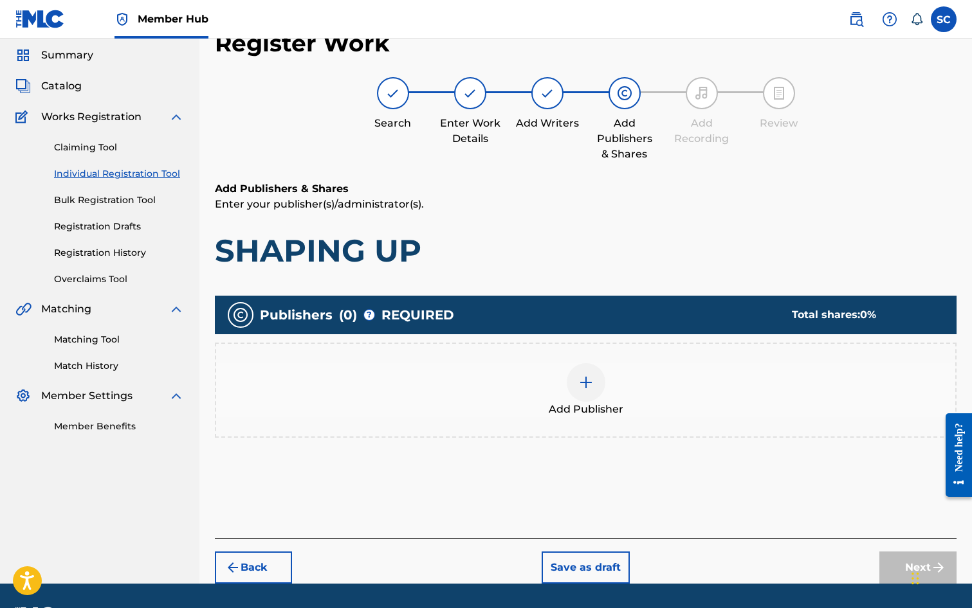
scroll to position [58, 0]
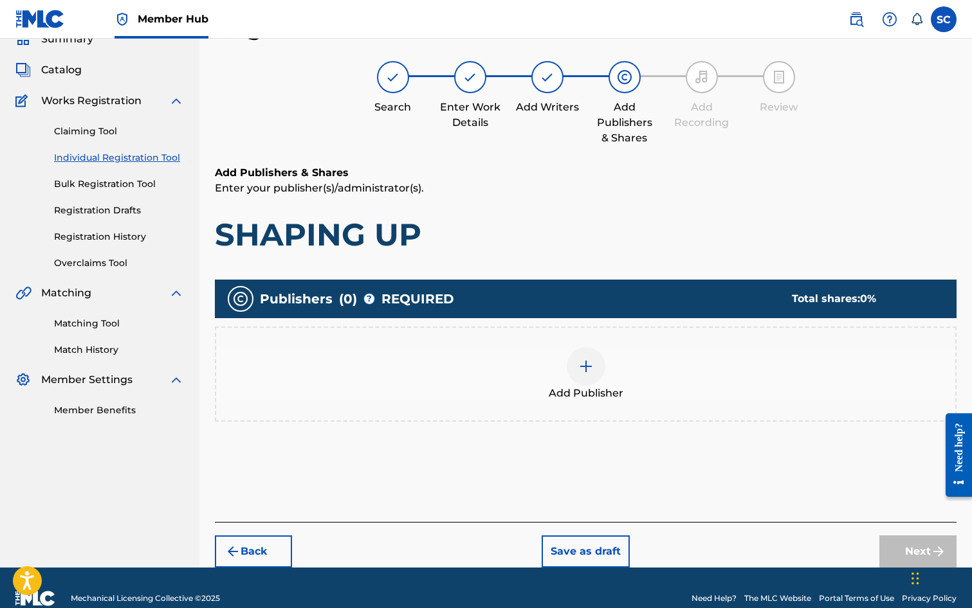
click at [587, 367] on img at bounding box center [585, 366] width 15 height 15
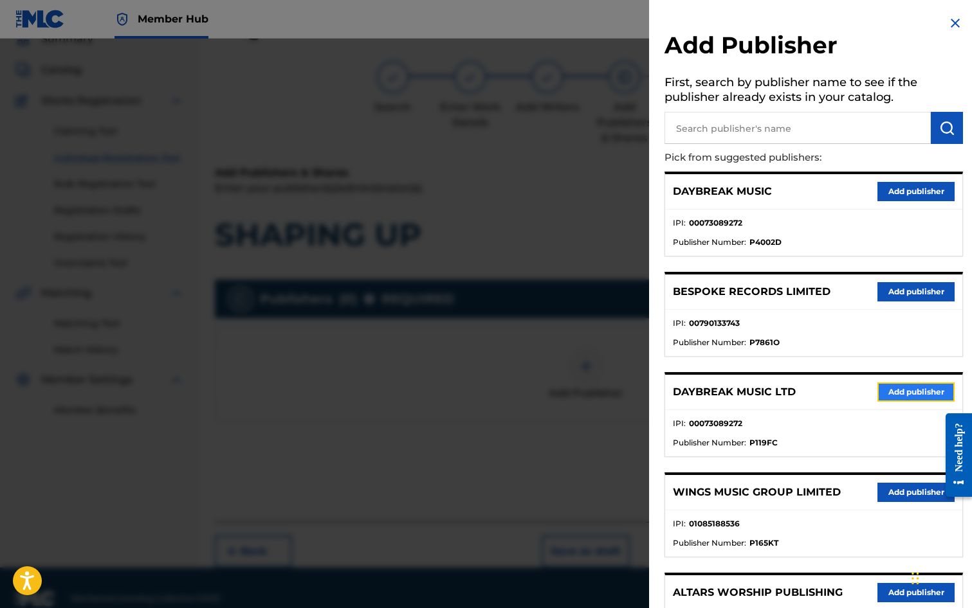
click at [920, 392] on button "Add publisher" at bounding box center [915, 392] width 77 height 19
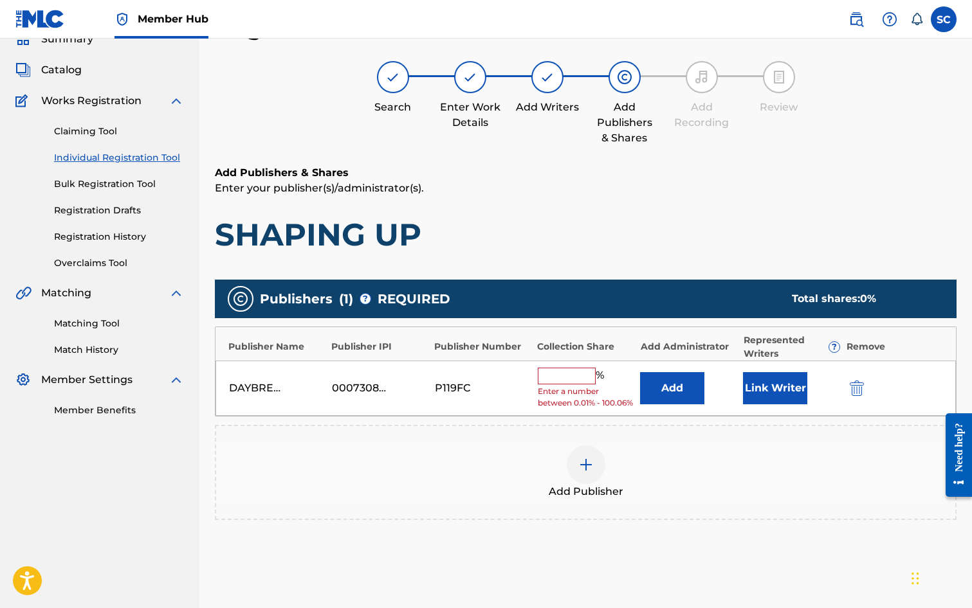
click at [554, 377] on input "text" at bounding box center [567, 376] width 58 height 17
type input "100"
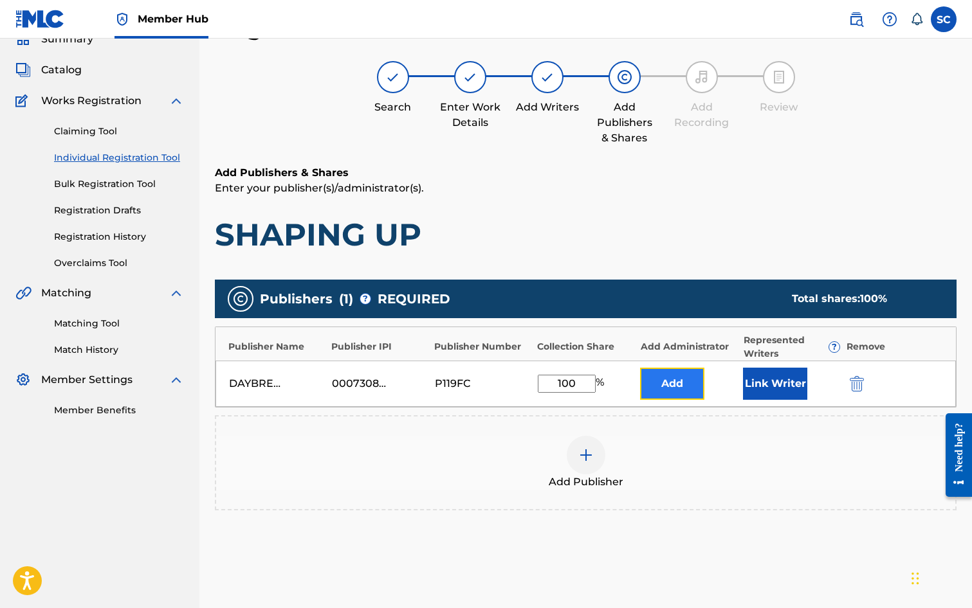
click at [671, 390] on button "Add" at bounding box center [672, 384] width 64 height 32
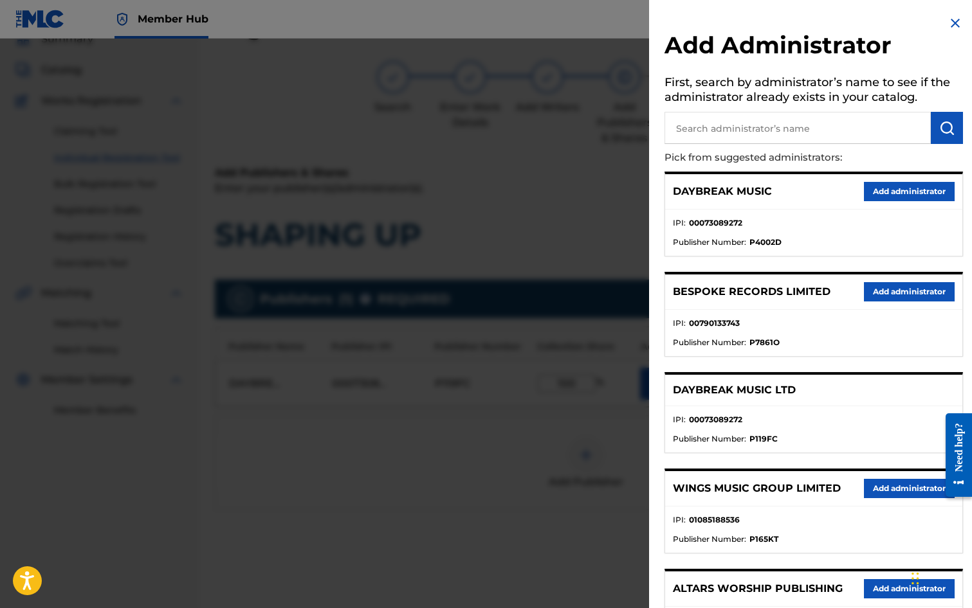
click at [741, 128] on input "text" at bounding box center [797, 128] width 266 height 32
type input "SONG SOLUTIONS"
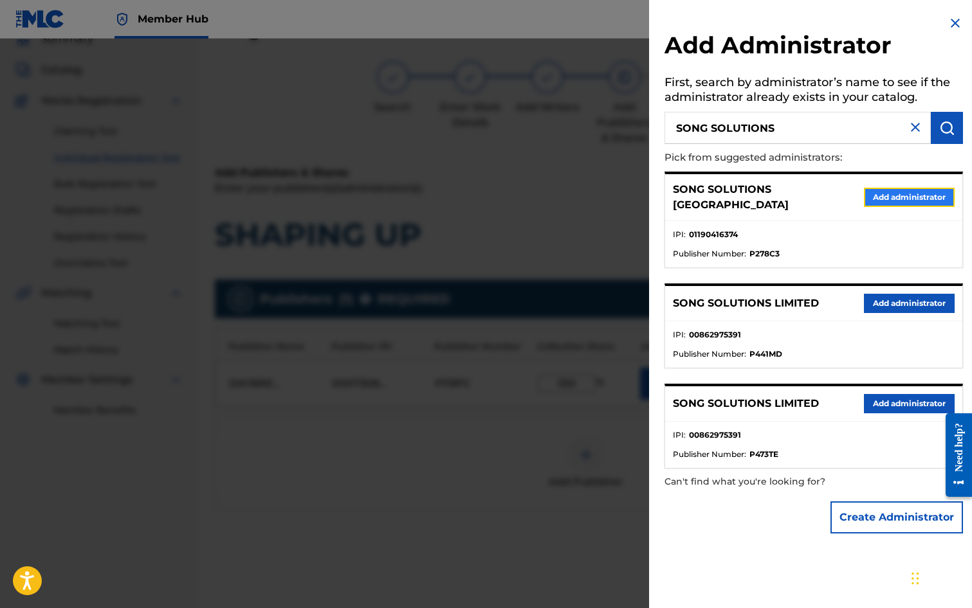
click at [900, 188] on button "Add administrator" at bounding box center [909, 197] width 91 height 19
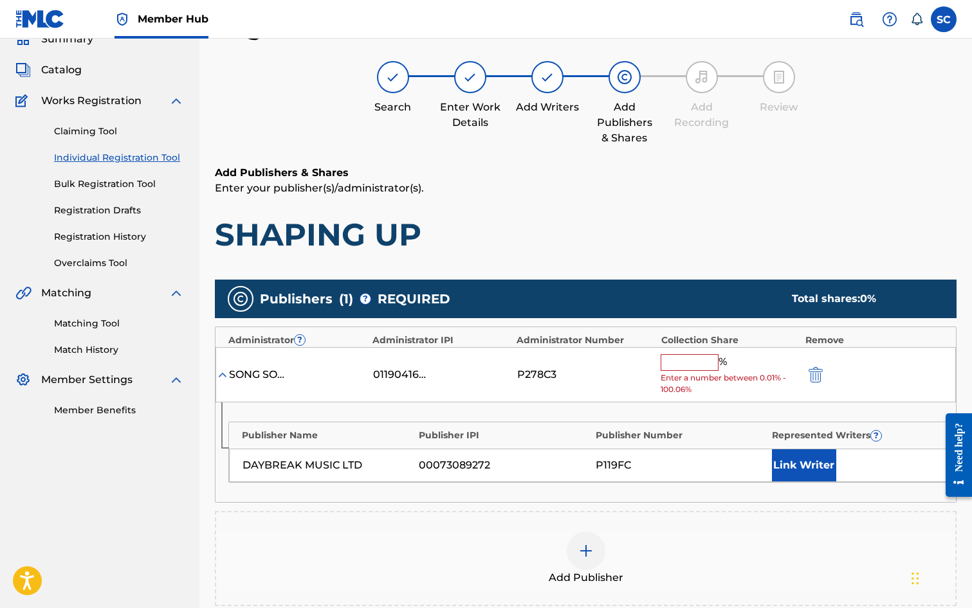
click at [679, 364] on input "text" at bounding box center [690, 362] width 58 height 17
type input "100"
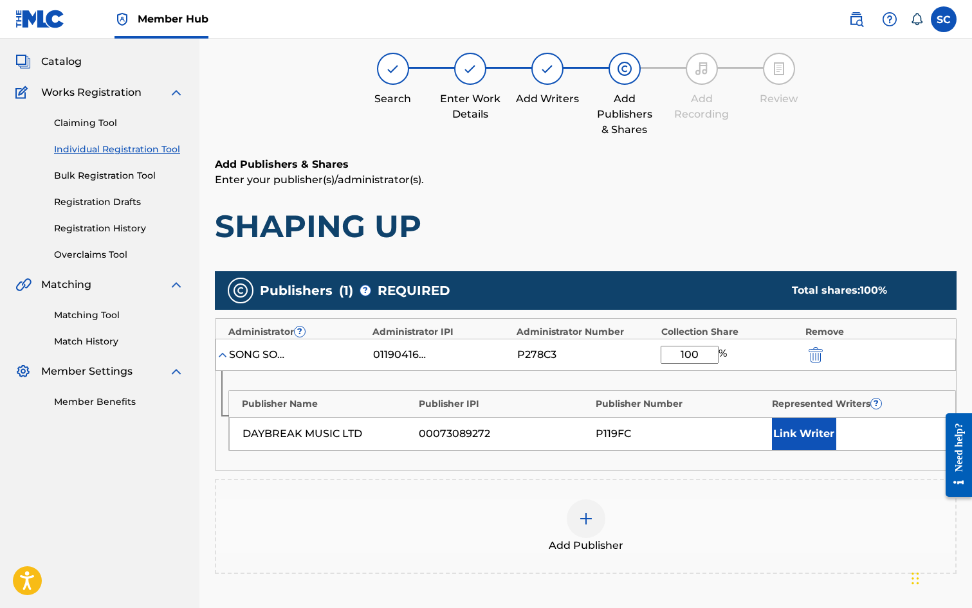
scroll to position [122, 0]
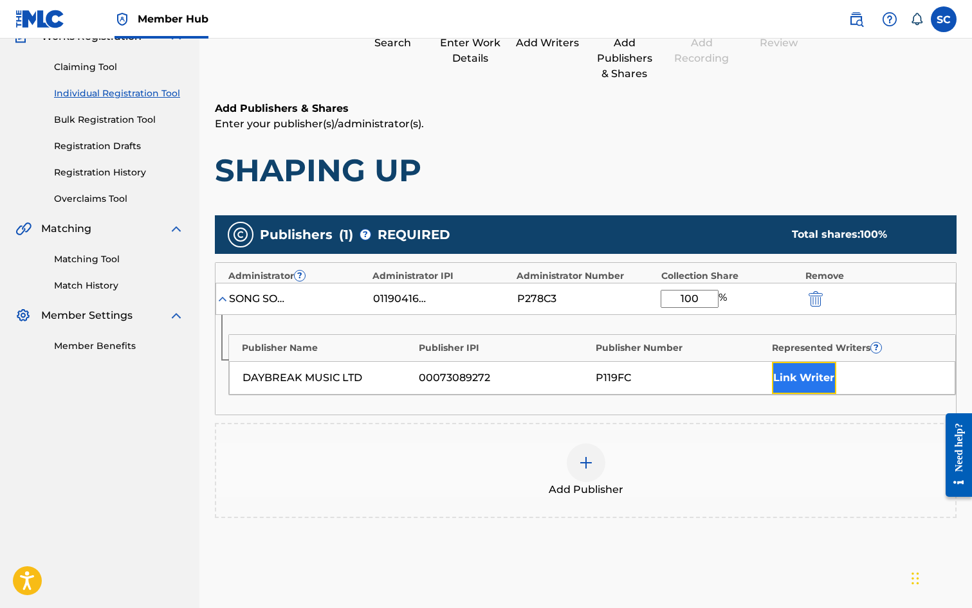
click at [772, 382] on button "Link Writer" at bounding box center [804, 378] width 64 height 32
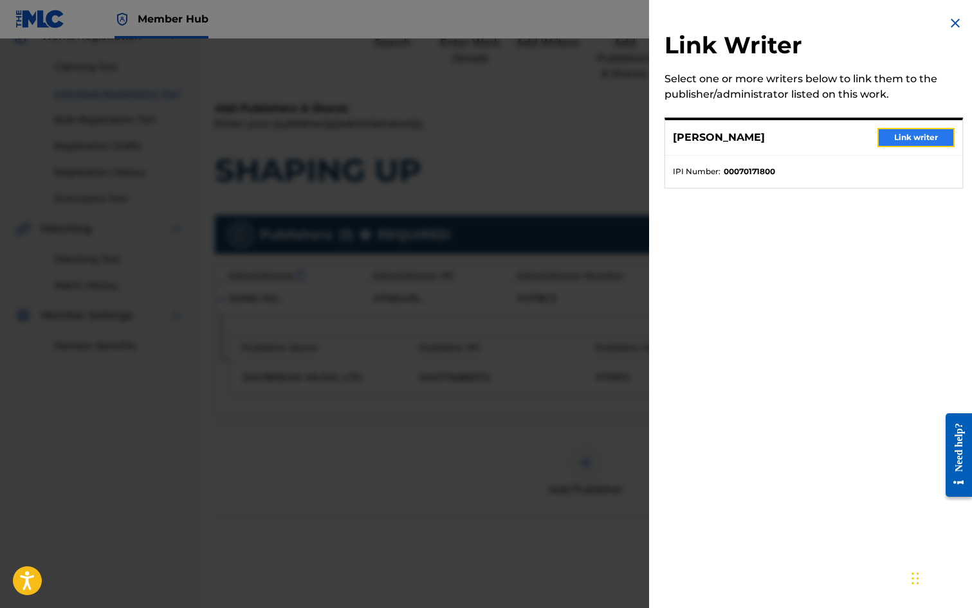
click at [884, 136] on button "Link writer" at bounding box center [915, 137] width 77 height 19
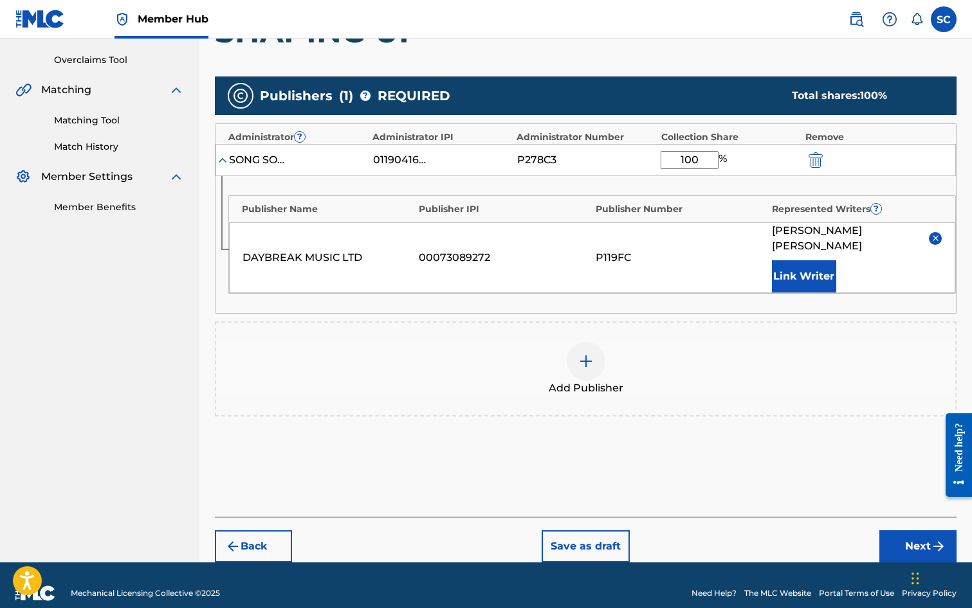
scroll to position [262, 0]
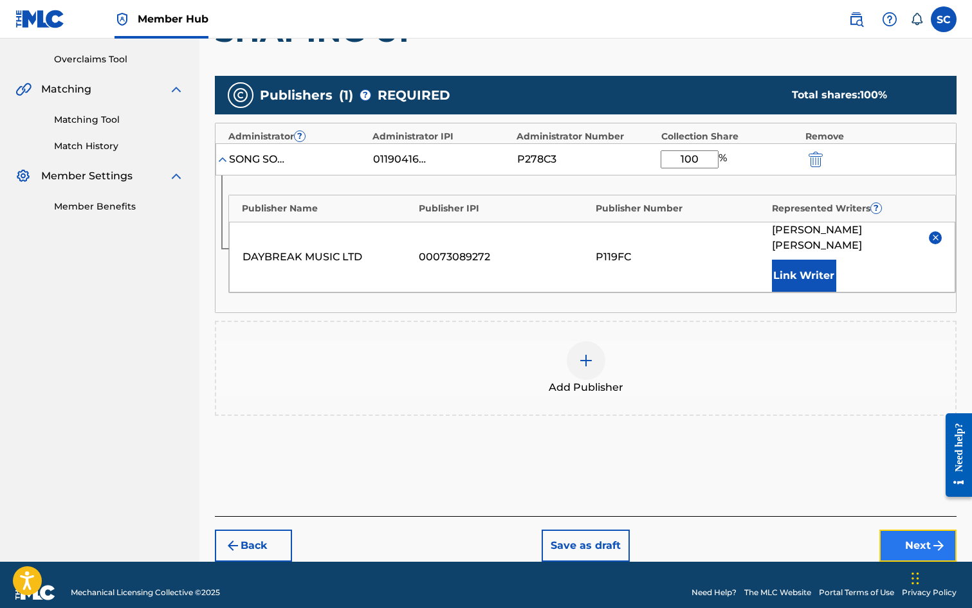
click at [911, 530] on button "Next" at bounding box center [917, 546] width 77 height 32
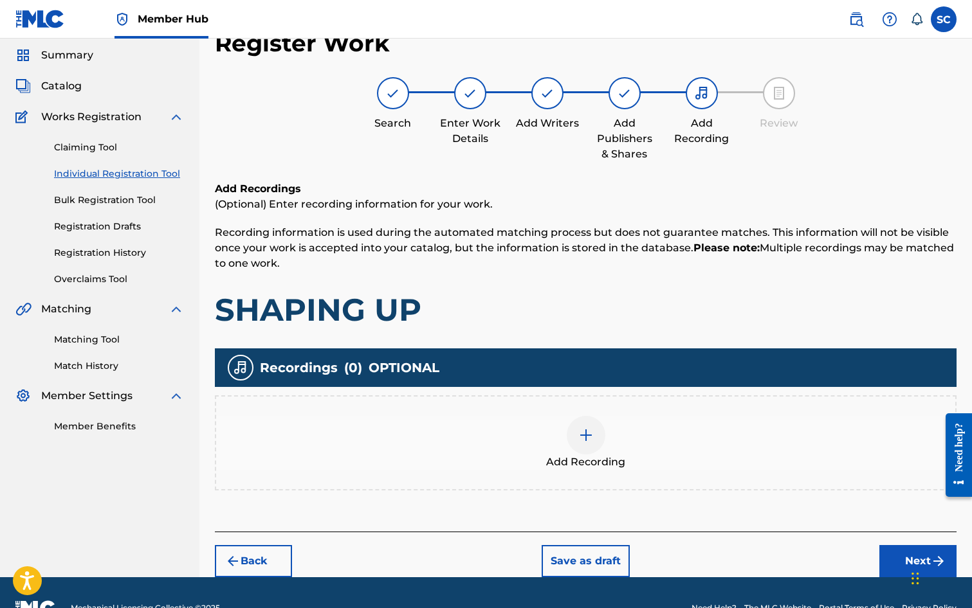
scroll to position [58, 0]
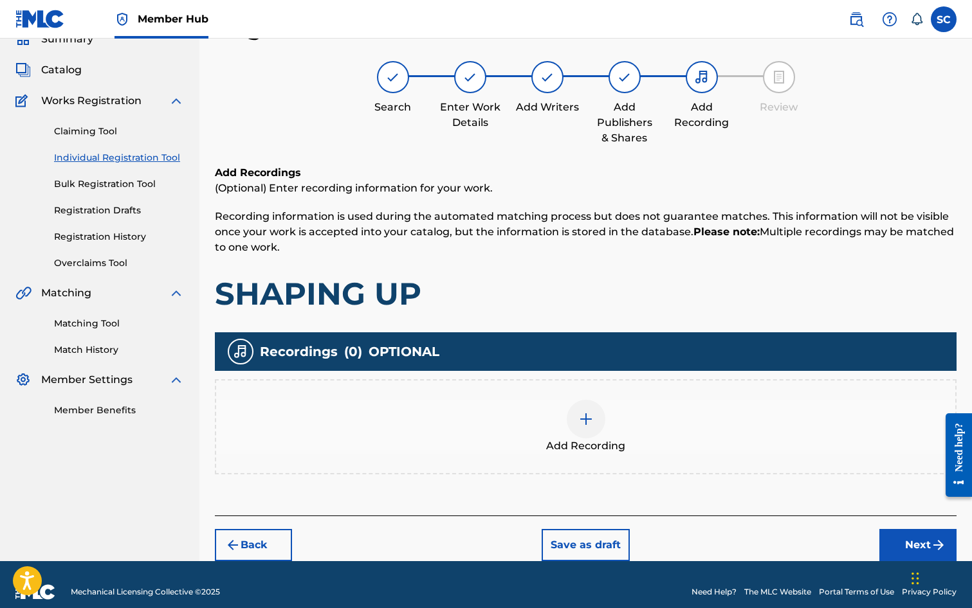
click at [588, 423] on img at bounding box center [585, 419] width 15 height 15
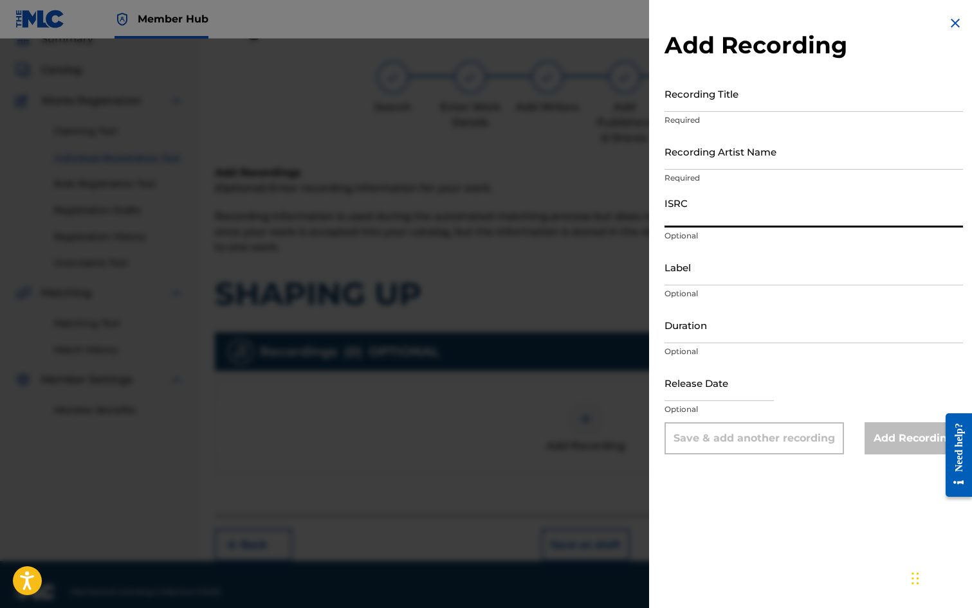
click at [701, 211] on input "ISRC" at bounding box center [813, 209] width 298 height 37
paste input "GBDPR9933513"
type input "GBDPR9933513"
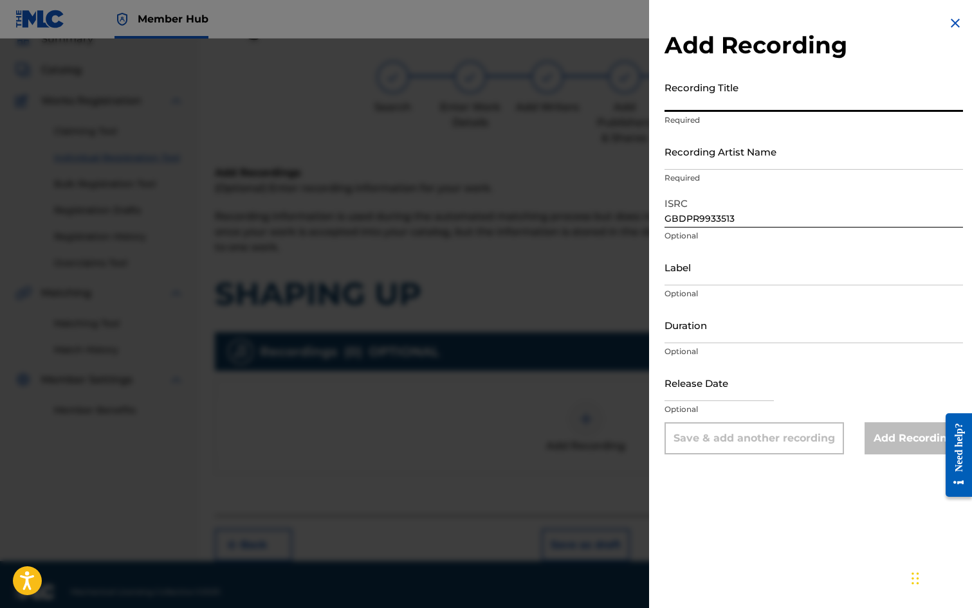
click at [697, 91] on input "Recording Title" at bounding box center [813, 93] width 298 height 37
type input "SHAPING UP"
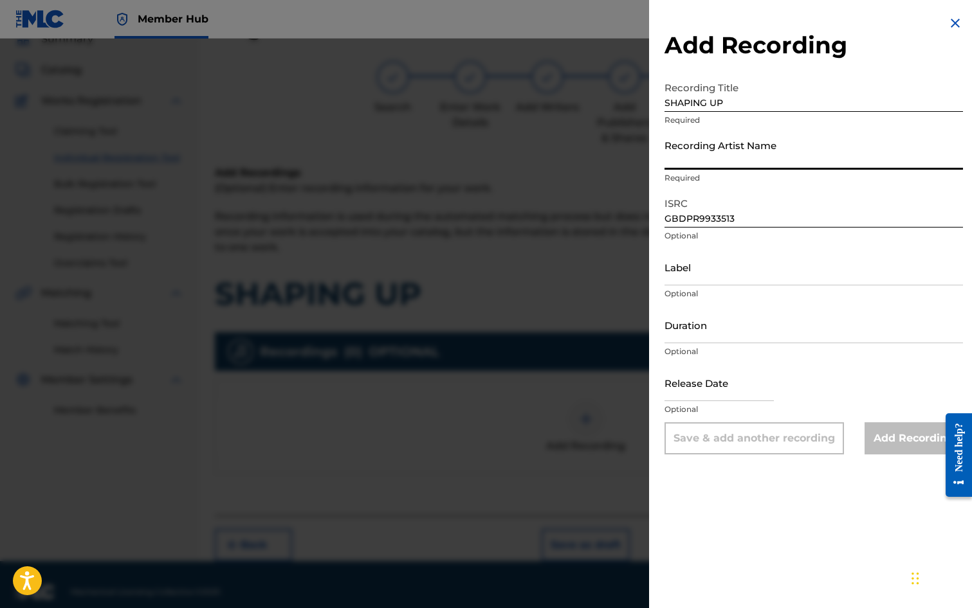
click at [679, 152] on input "Recording Artist Name" at bounding box center [813, 151] width 298 height 37
type input "[PERSON_NAME]"
type input "[DATE]"
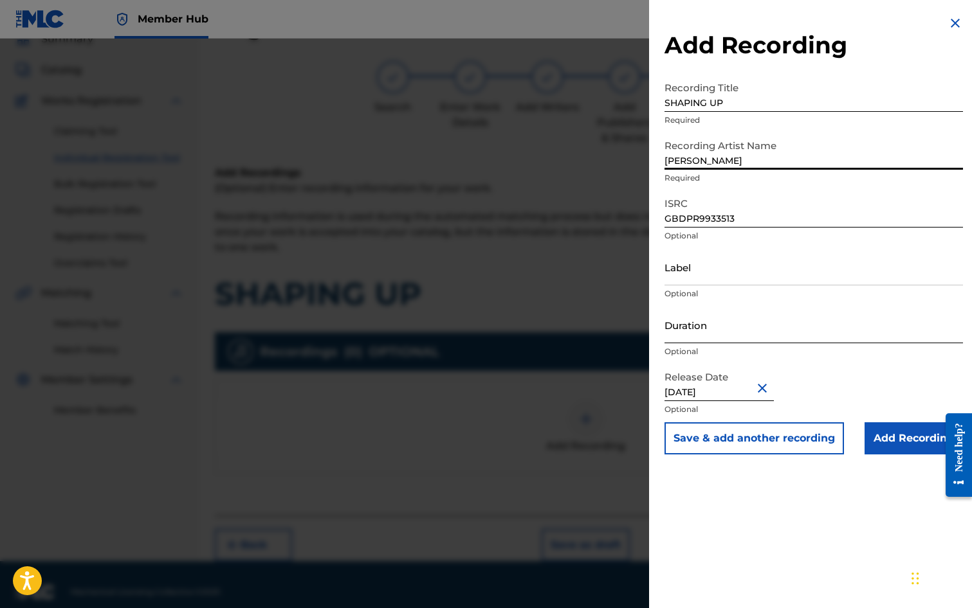
click at [696, 323] on input "Duration" at bounding box center [813, 325] width 298 height 37
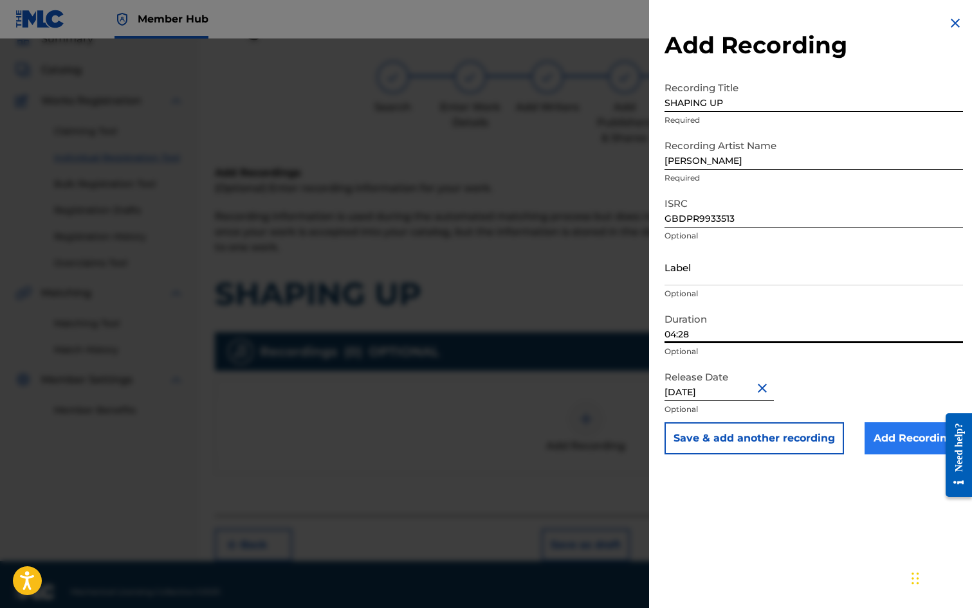
type input "04:28"
click at [909, 438] on input "Add Recording" at bounding box center [913, 439] width 98 height 32
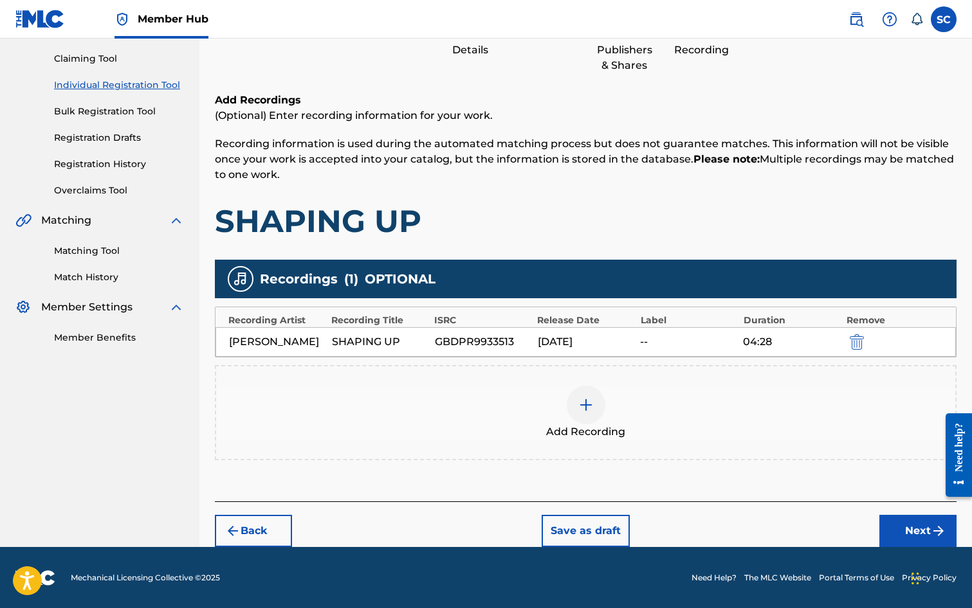
scroll to position [131, 0]
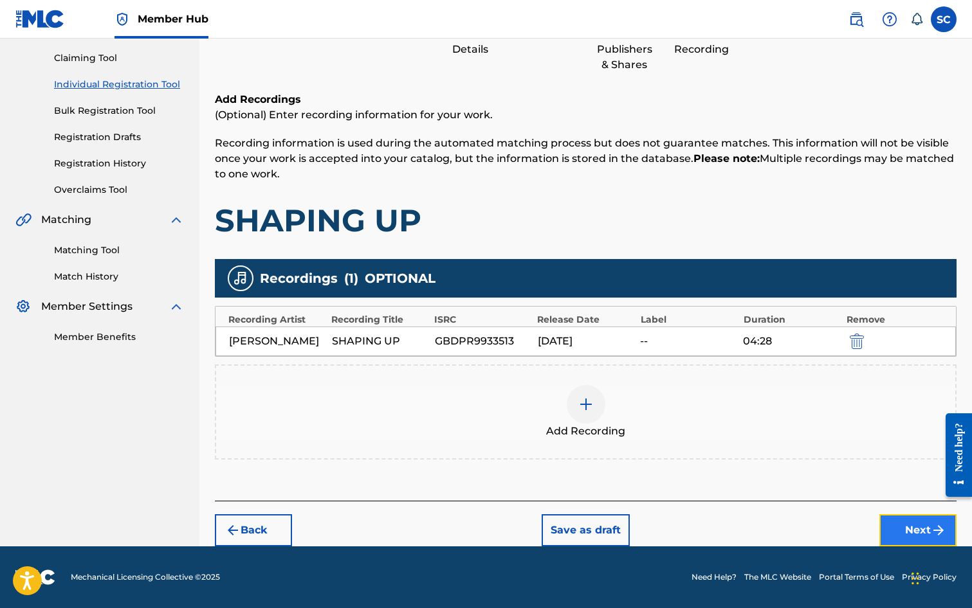
click at [909, 532] on button "Next" at bounding box center [917, 531] width 77 height 32
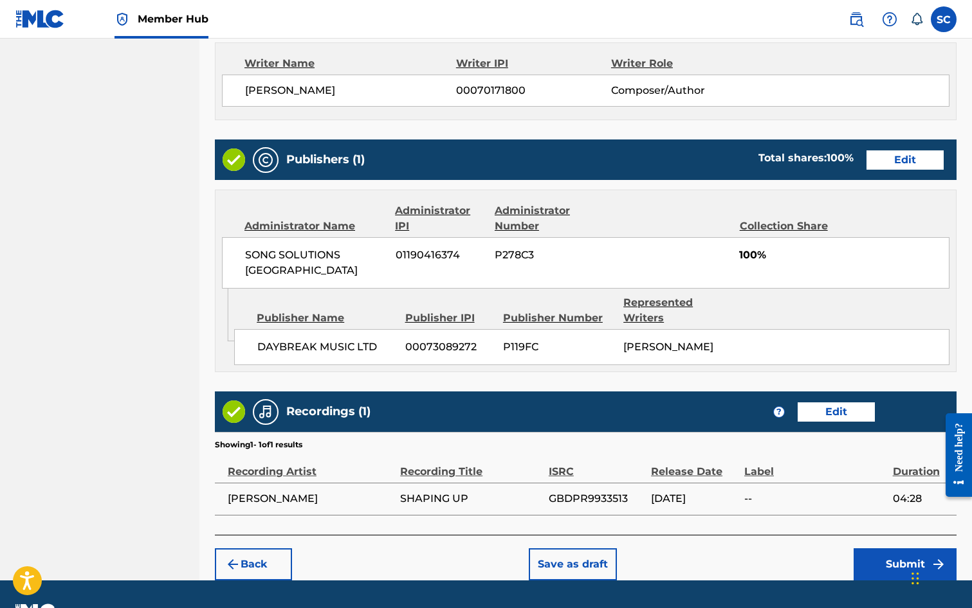
scroll to position [580, 0]
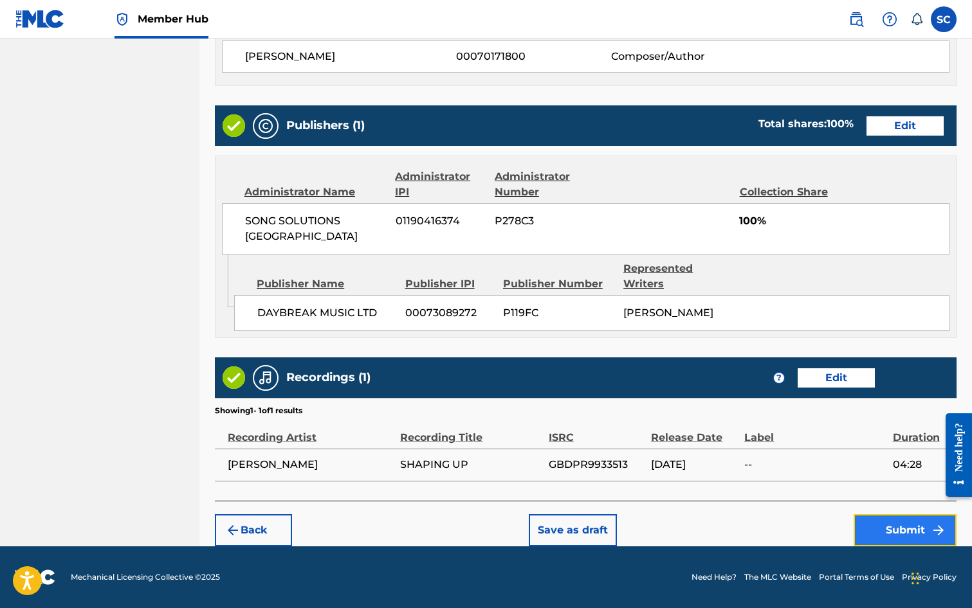
click at [888, 527] on button "Submit" at bounding box center [904, 531] width 103 height 32
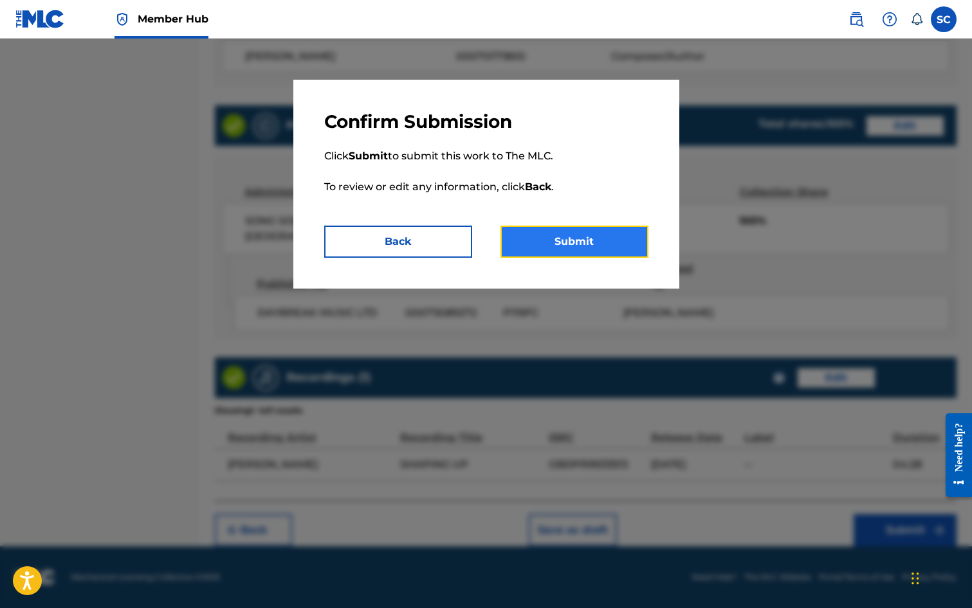
click at [564, 242] on button "Submit" at bounding box center [574, 242] width 148 height 32
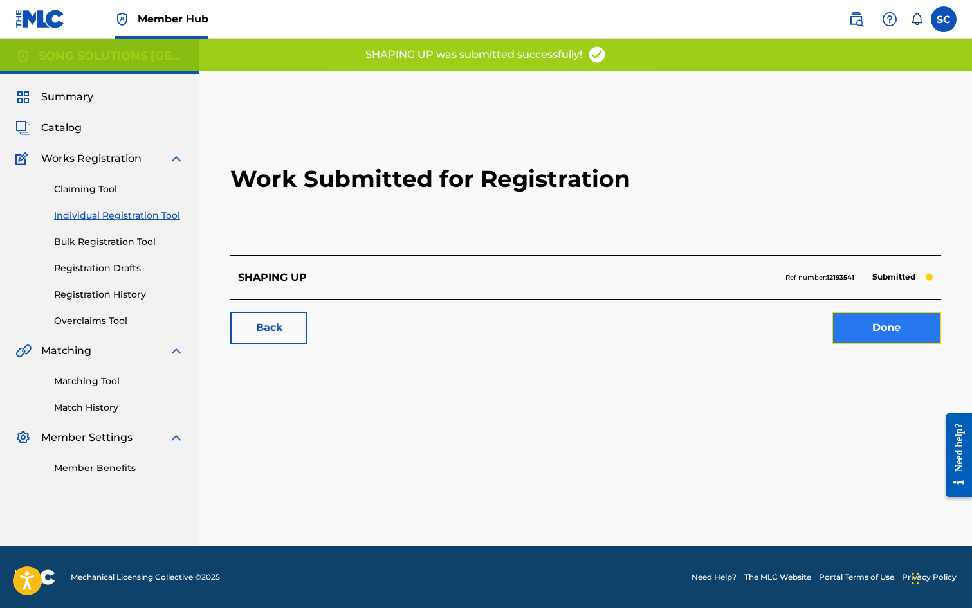
click at [867, 330] on link "Done" at bounding box center [886, 328] width 109 height 32
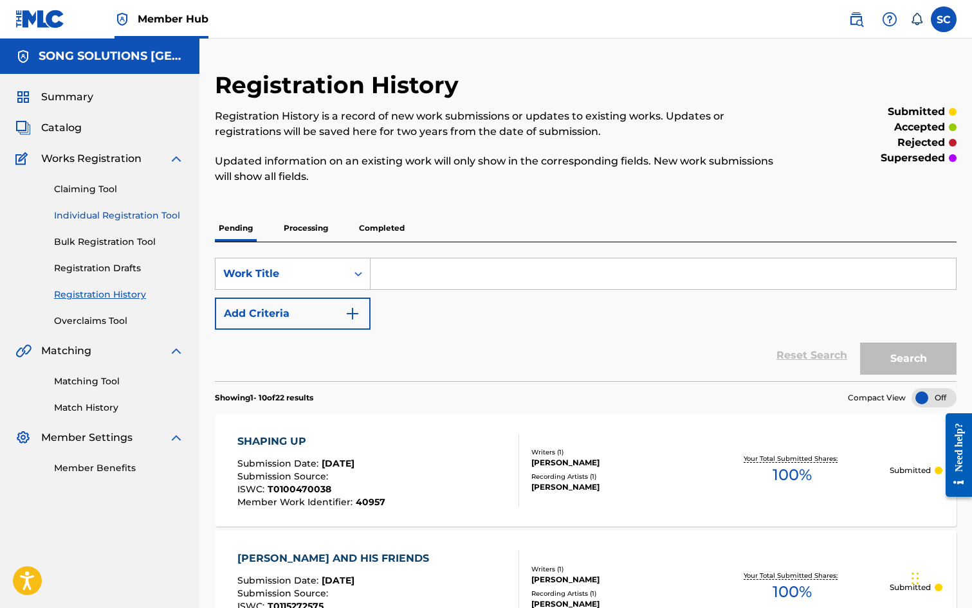
click at [73, 212] on link "Individual Registration Tool" at bounding box center [119, 216] width 130 height 14
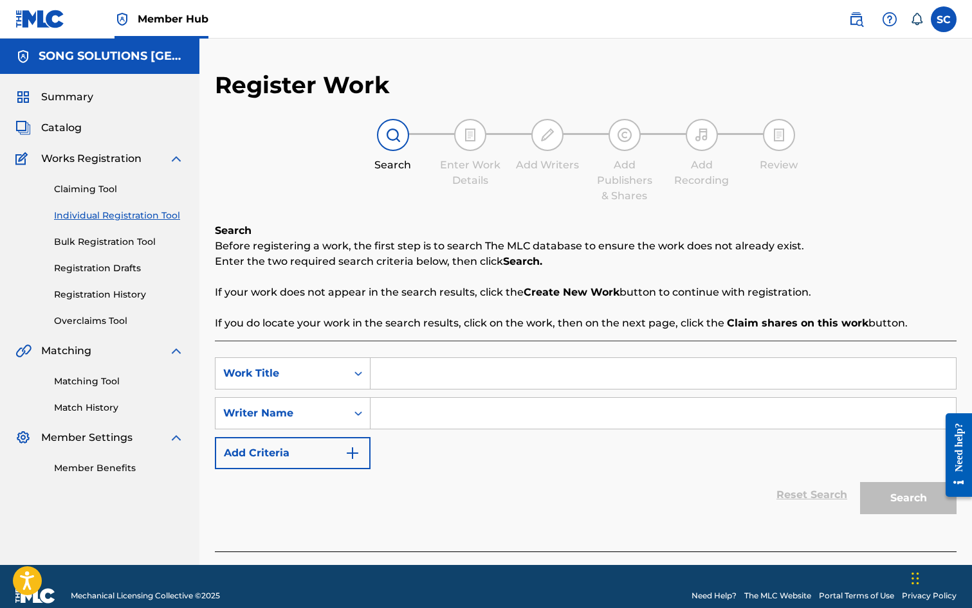
click at [435, 361] on input "Search Form" at bounding box center [662, 373] width 585 height 31
type input "ALL MY DAYS"
click at [485, 406] on input "Search Form" at bounding box center [662, 413] width 585 height 31
type input "FRITH"
click at [860, 482] on button "Search" at bounding box center [908, 498] width 96 height 32
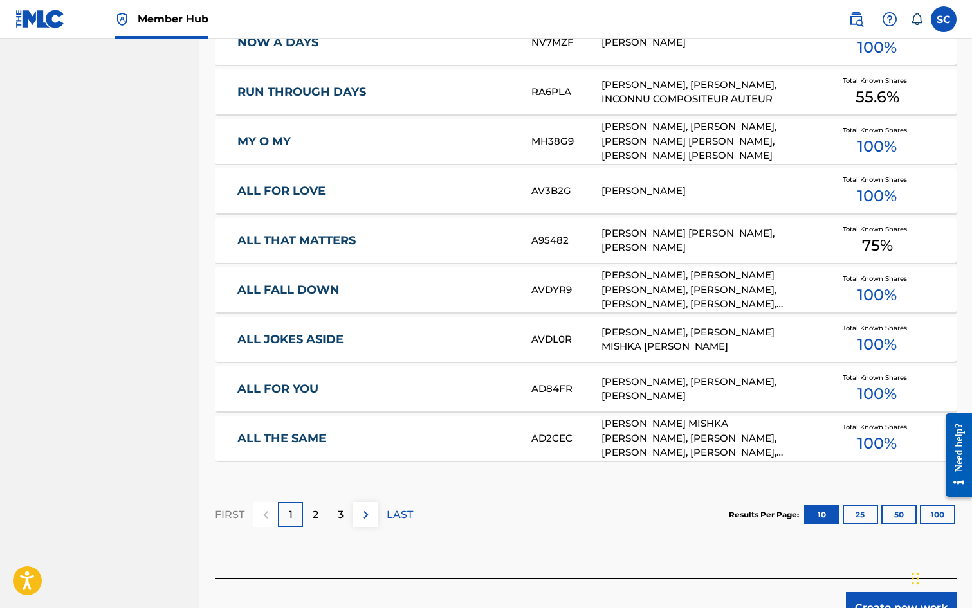
scroll to position [708, 0]
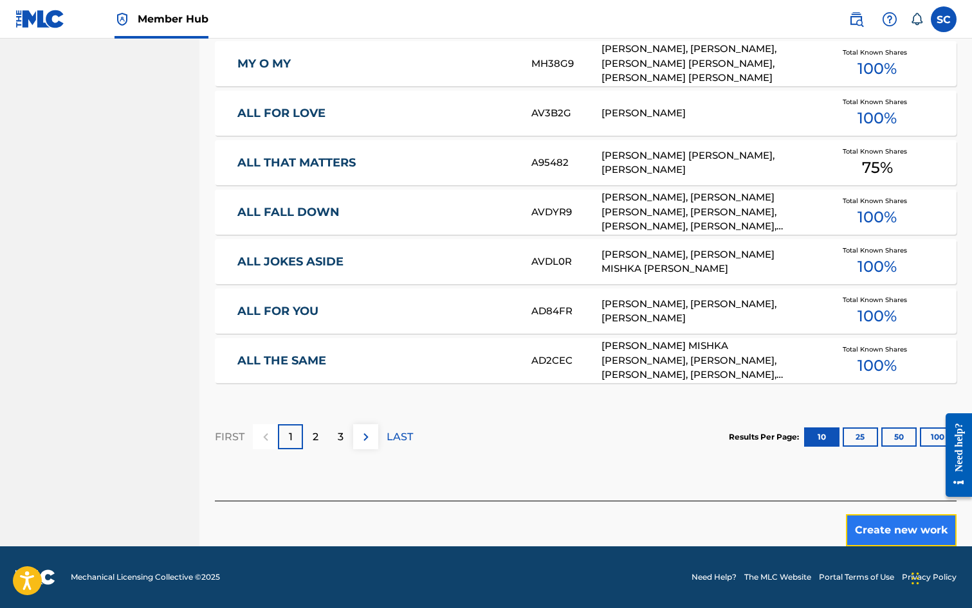
click at [904, 536] on button "Create new work" at bounding box center [901, 531] width 111 height 32
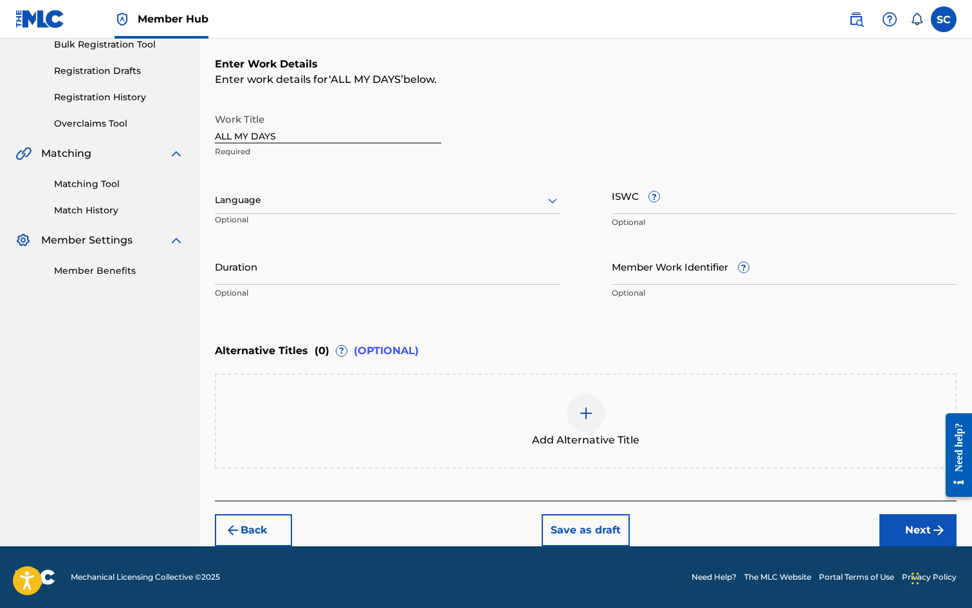
scroll to position [0, 0]
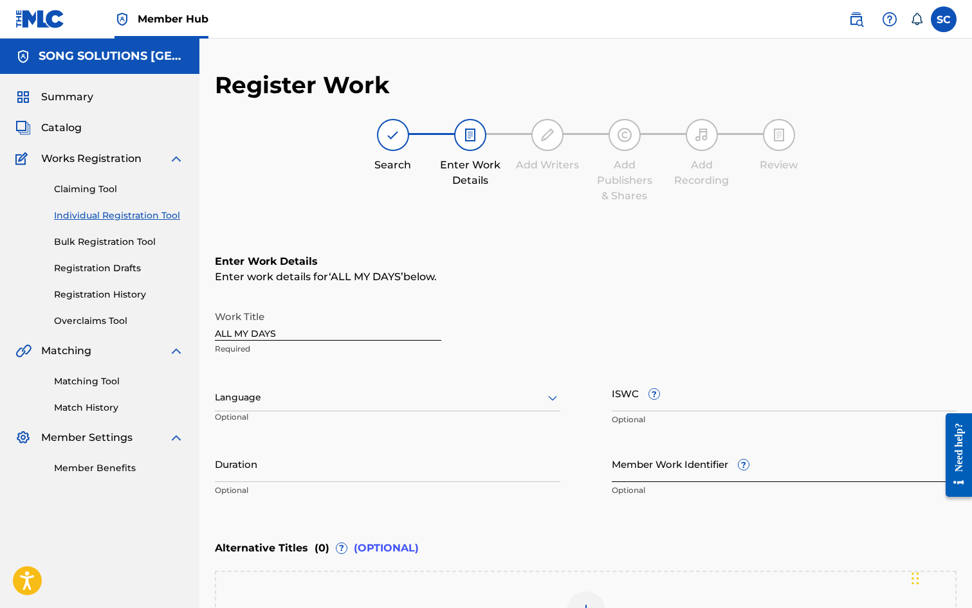
click at [631, 468] on input "Member Work Identifier ?" at bounding box center [784, 464] width 345 height 37
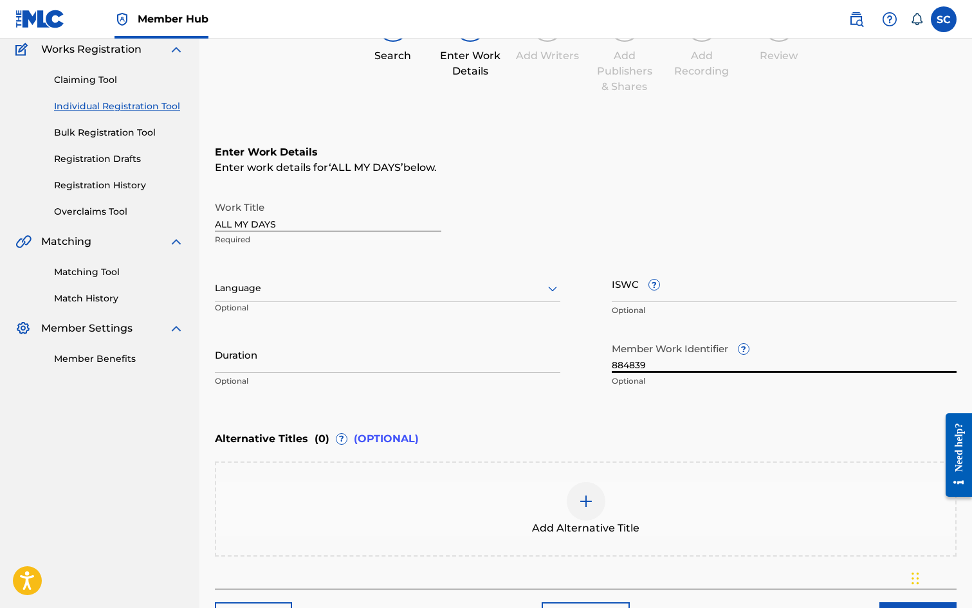
scroll to position [197, 0]
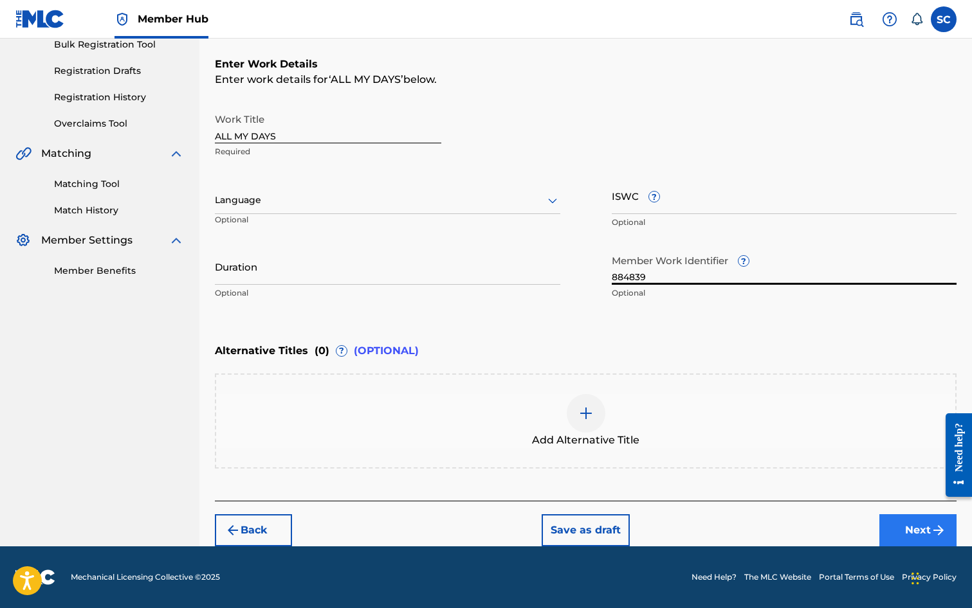
type input "884839"
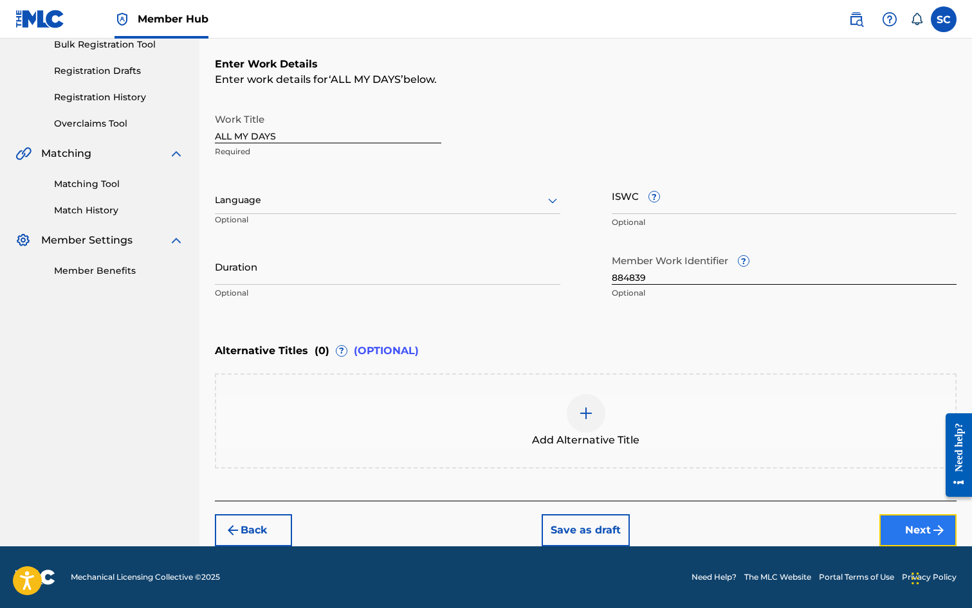
click at [921, 530] on button "Next" at bounding box center [917, 531] width 77 height 32
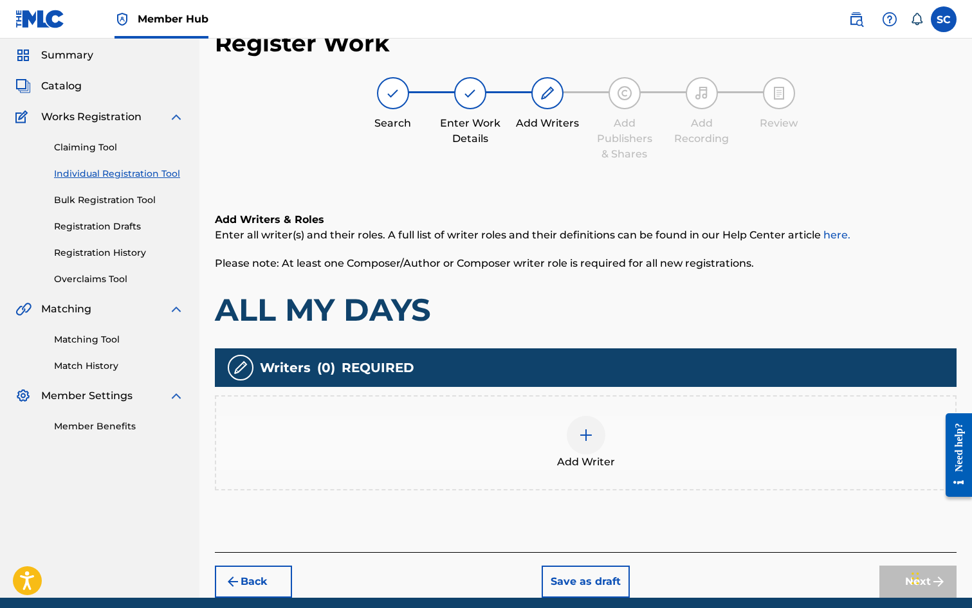
scroll to position [58, 0]
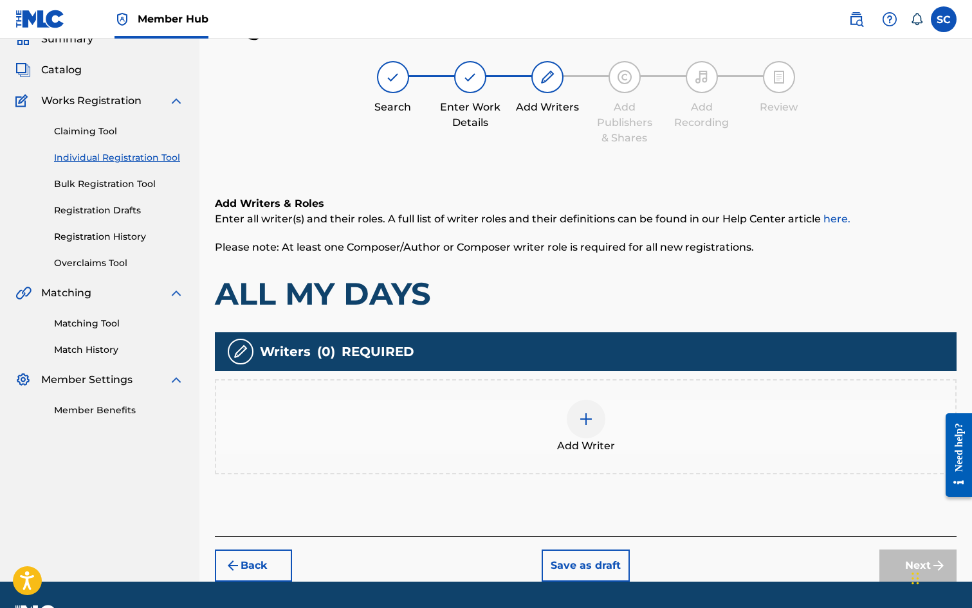
click at [588, 423] on img at bounding box center [585, 419] width 15 height 15
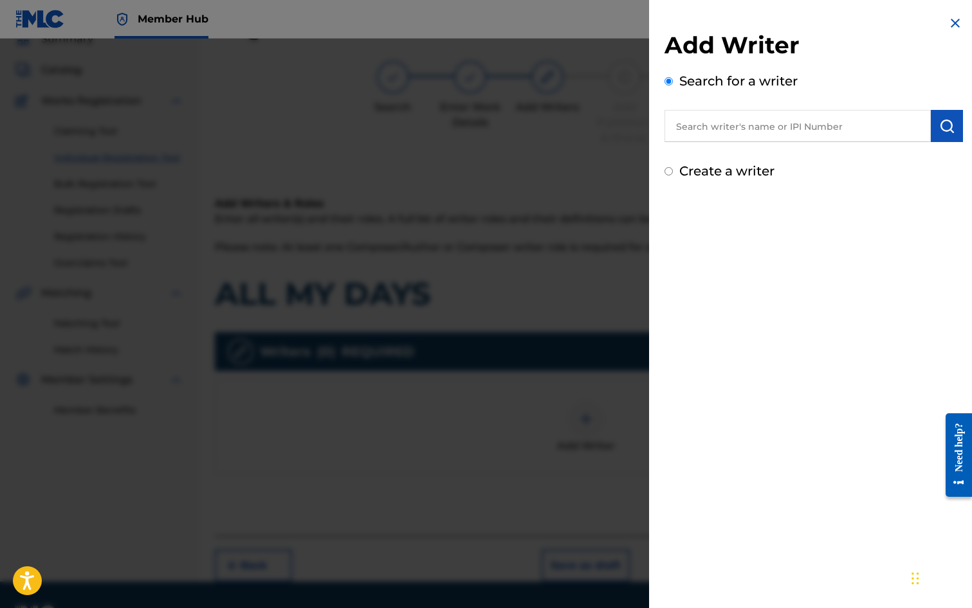
click at [712, 136] on input "text" at bounding box center [797, 126] width 266 height 32
type input "[PERSON_NAME]"
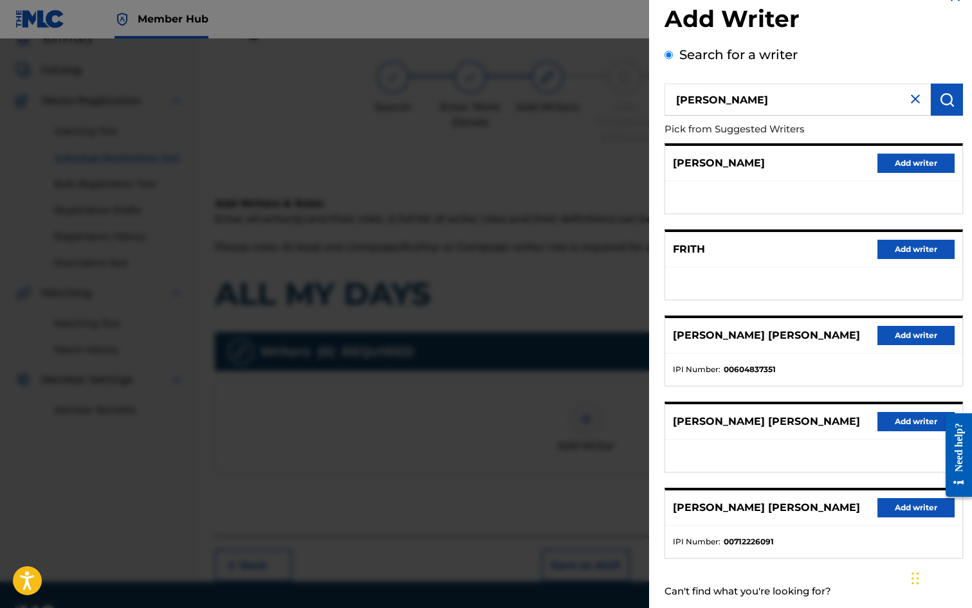
scroll to position [0, 0]
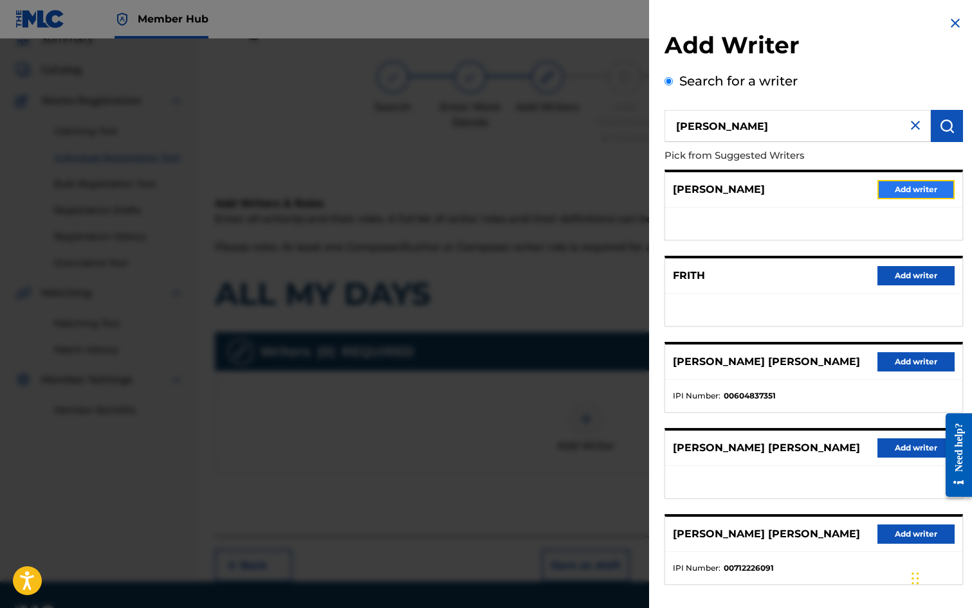
click at [900, 190] on button "Add writer" at bounding box center [915, 189] width 77 height 19
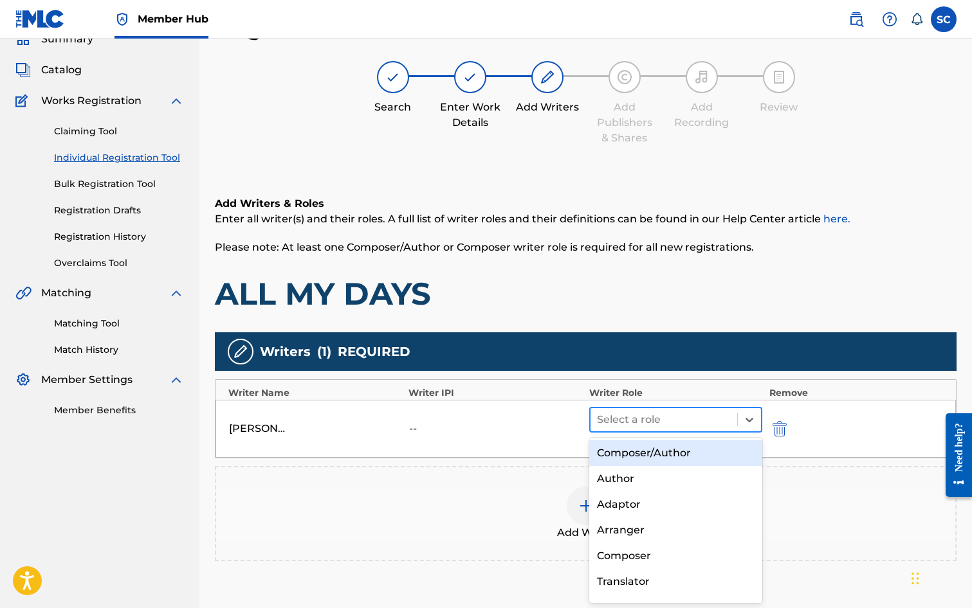
click at [643, 417] on div at bounding box center [664, 420] width 134 height 18
click at [642, 448] on div "Composer/Author" at bounding box center [676, 454] width 174 height 26
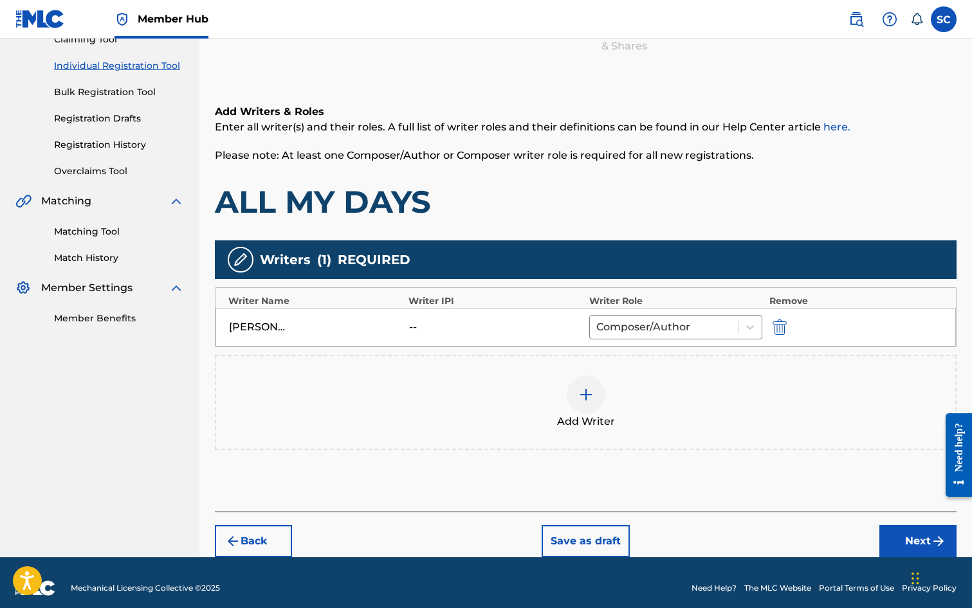
scroll to position [161, 0]
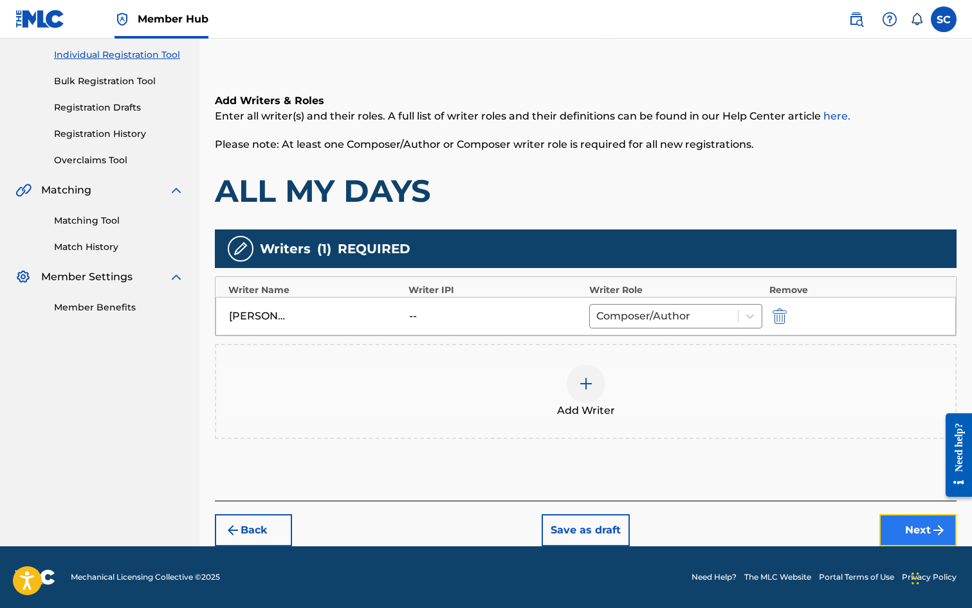
click at [901, 526] on button "Next" at bounding box center [917, 531] width 77 height 32
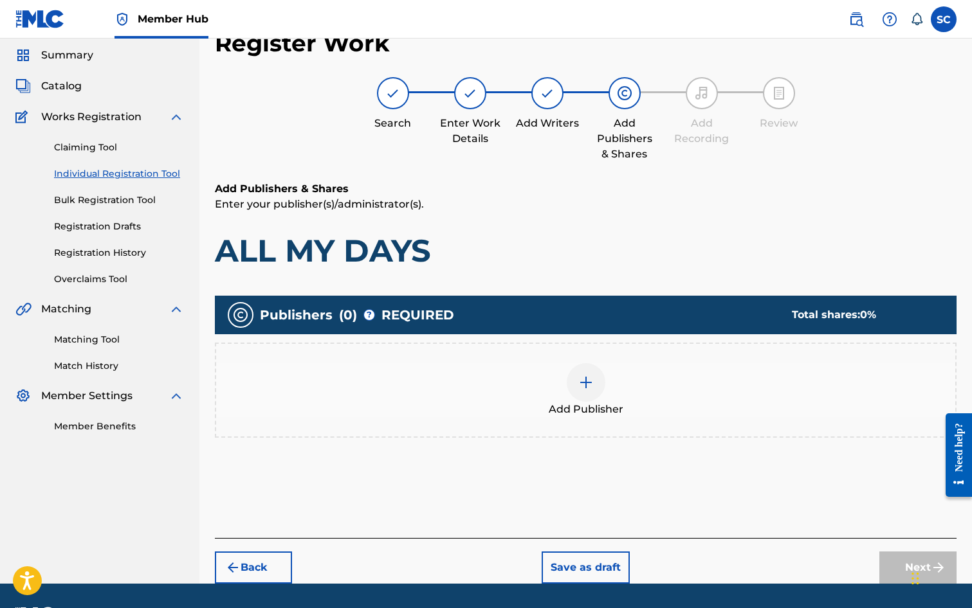
scroll to position [58, 0]
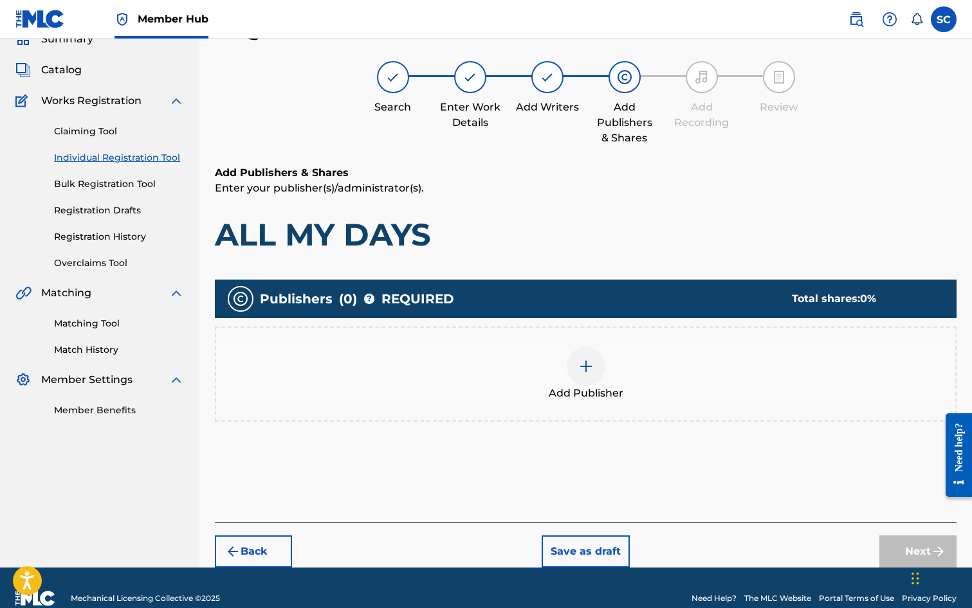
click at [577, 371] on div at bounding box center [586, 366] width 39 height 39
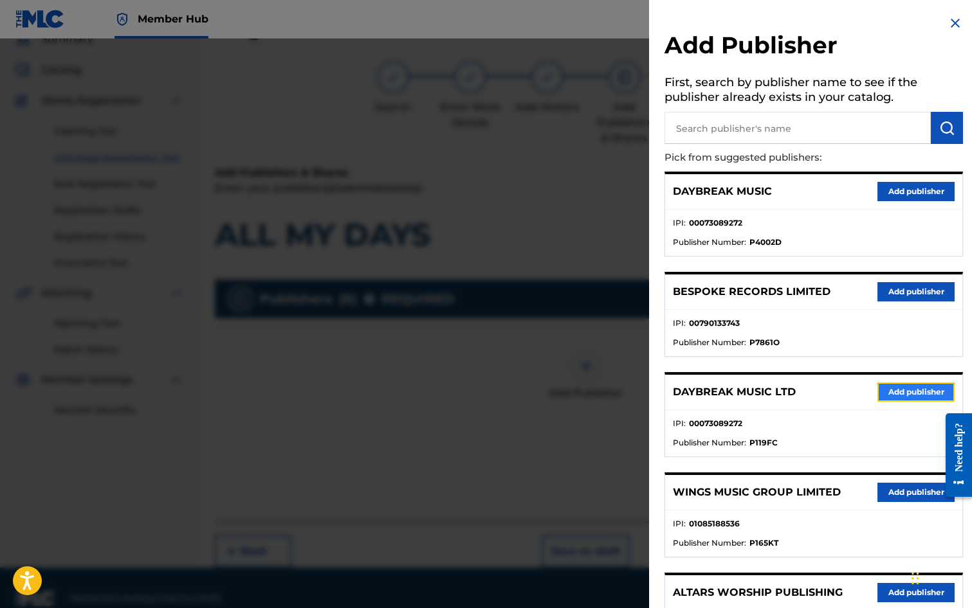
click at [888, 396] on button "Add publisher" at bounding box center [915, 392] width 77 height 19
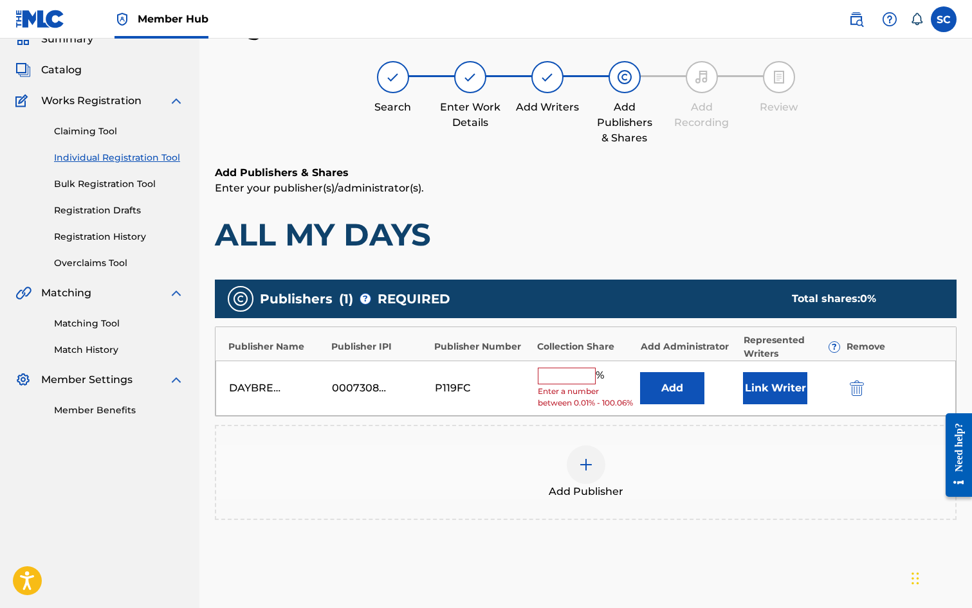
click at [556, 381] on input "text" at bounding box center [567, 376] width 58 height 17
type input "100"
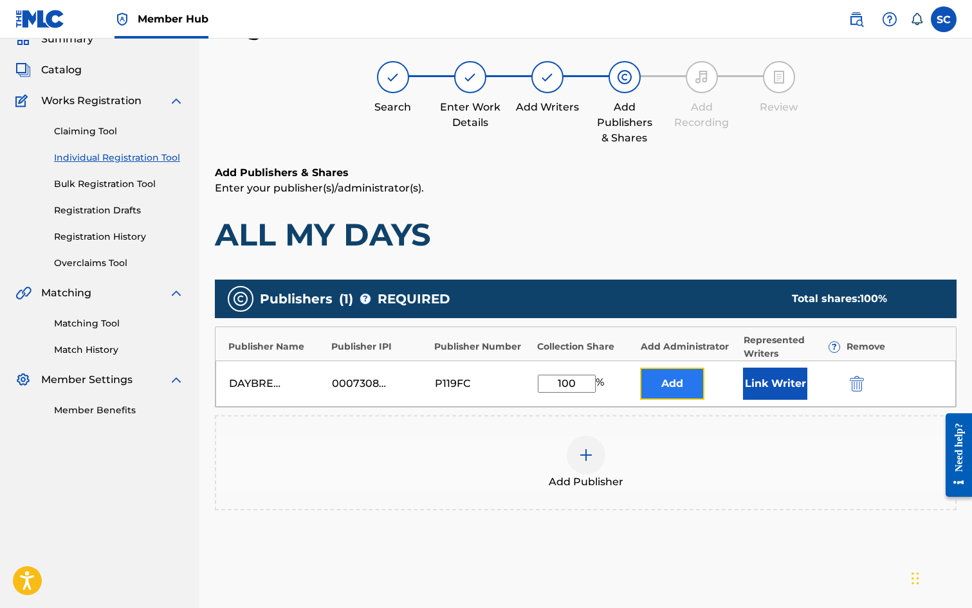
click at [666, 377] on button "Add" at bounding box center [672, 384] width 64 height 32
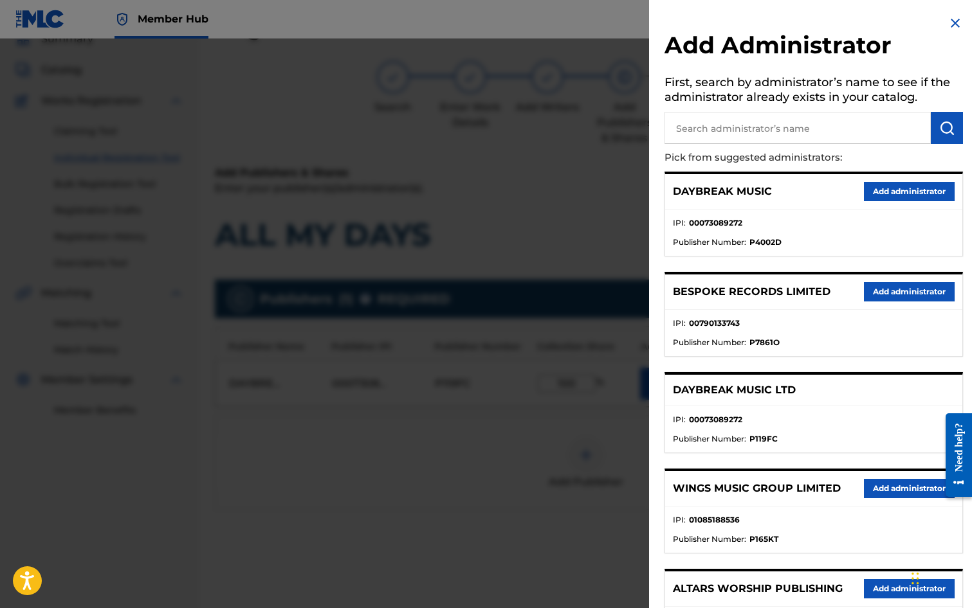
click at [734, 127] on input "text" at bounding box center [797, 128] width 266 height 32
type input "SONG SOLUTIONS"
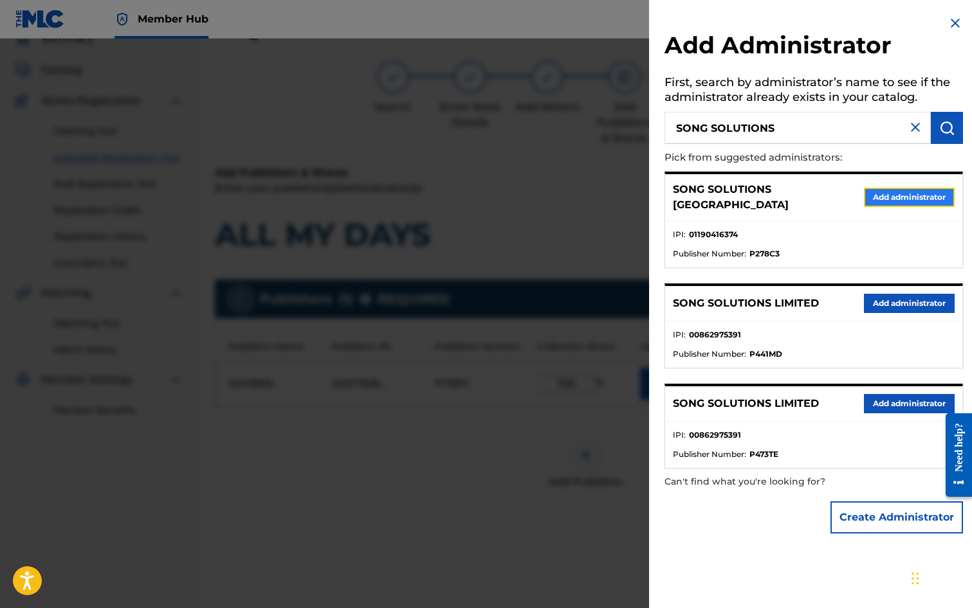
click at [891, 193] on button "Add administrator" at bounding box center [909, 197] width 91 height 19
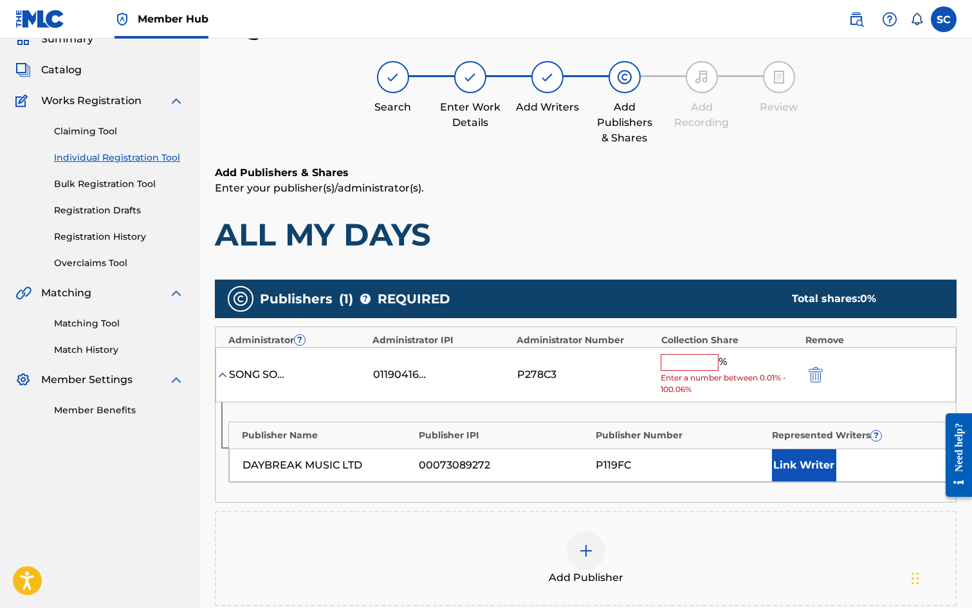
click at [689, 363] on input "text" at bounding box center [690, 362] width 58 height 17
type input "100"
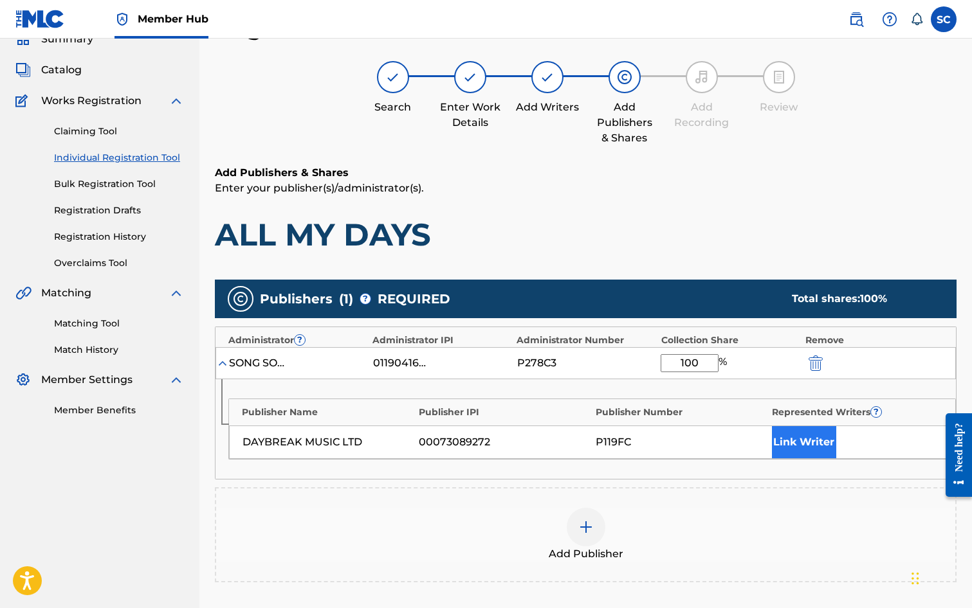
drag, startPoint x: 840, startPoint y: 453, endPoint x: 826, endPoint y: 453, distance: 14.1
click at [832, 453] on div "Link Writer" at bounding box center [857, 442] width 170 height 32
click at [814, 441] on button "Link Writer" at bounding box center [804, 442] width 64 height 32
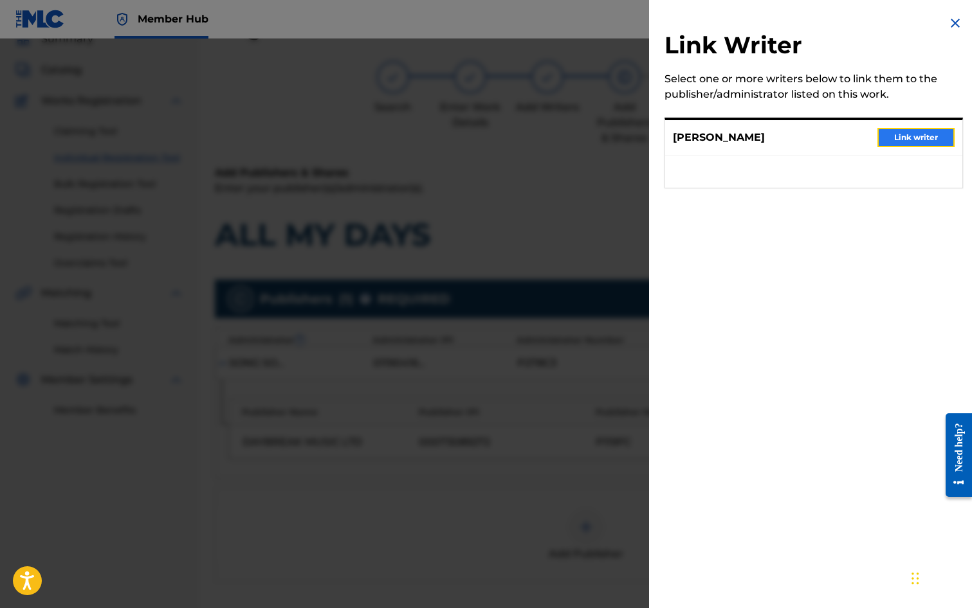
click at [906, 132] on button "Link writer" at bounding box center [915, 137] width 77 height 19
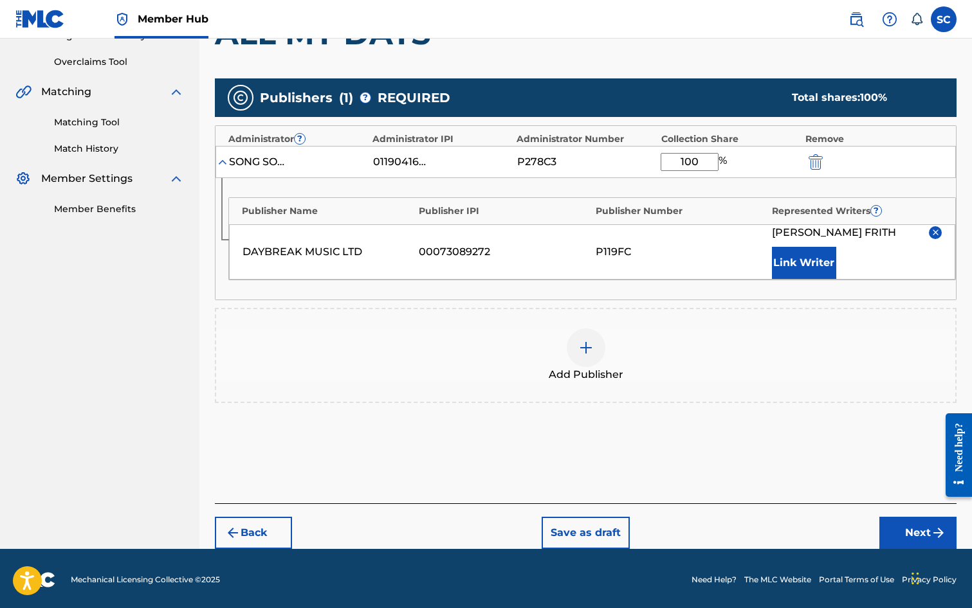
scroll to position [262, 0]
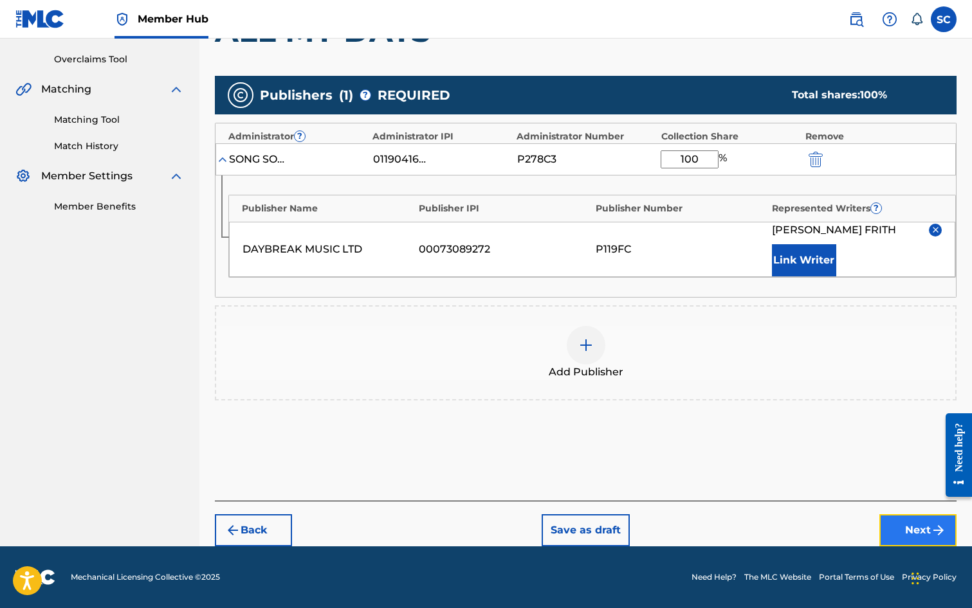
click at [904, 535] on button "Next" at bounding box center [917, 531] width 77 height 32
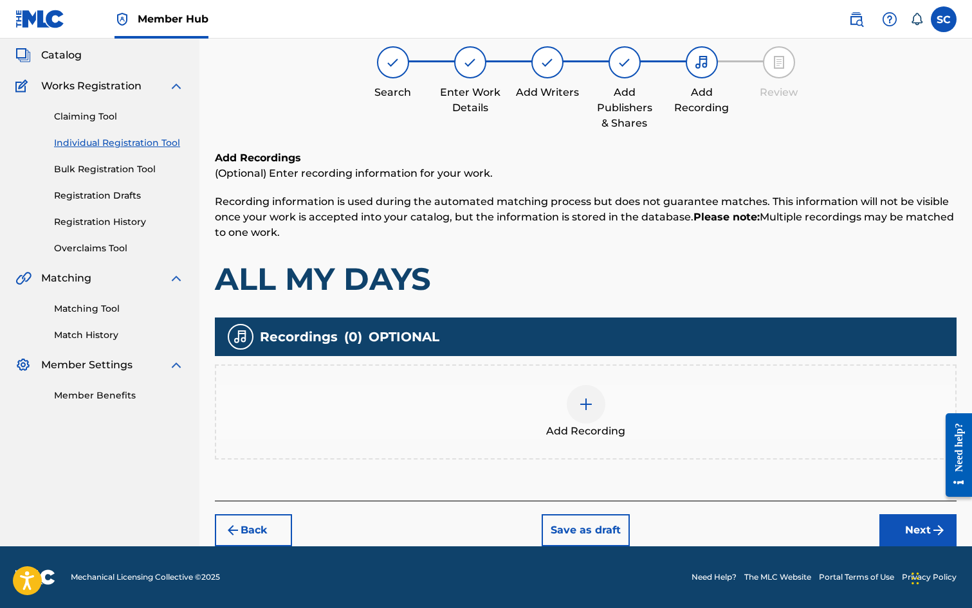
scroll to position [58, 0]
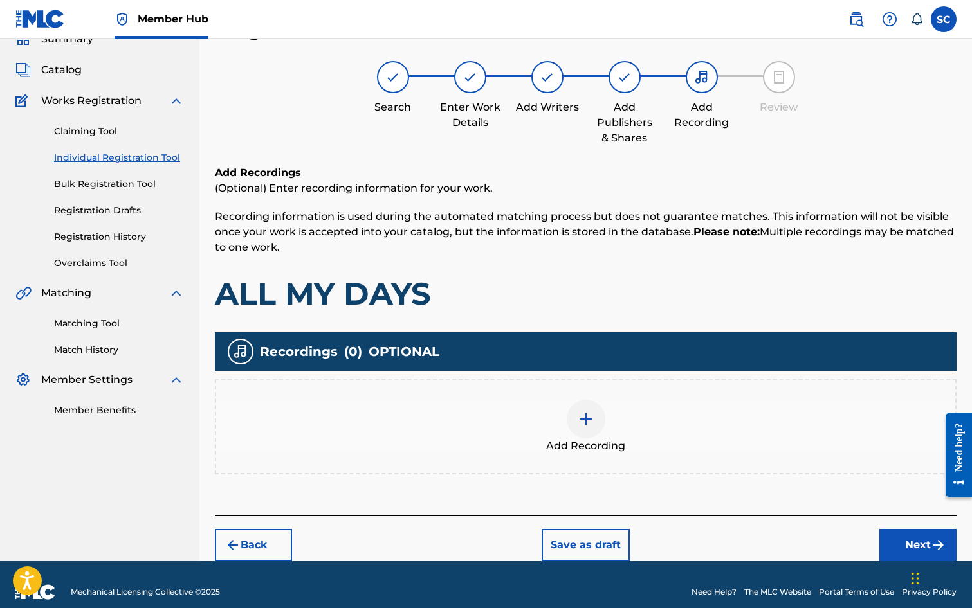
click at [587, 419] on img at bounding box center [585, 419] width 15 height 15
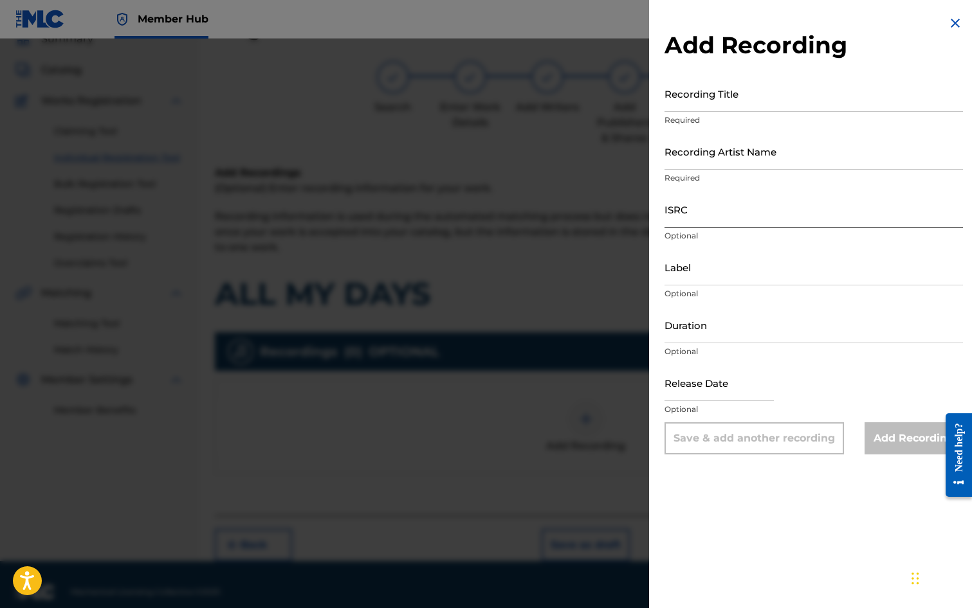
click at [694, 204] on input "ISRC" at bounding box center [813, 209] width 298 height 37
paste input "GB3YD0900001"
type input "GB3YD0900001"
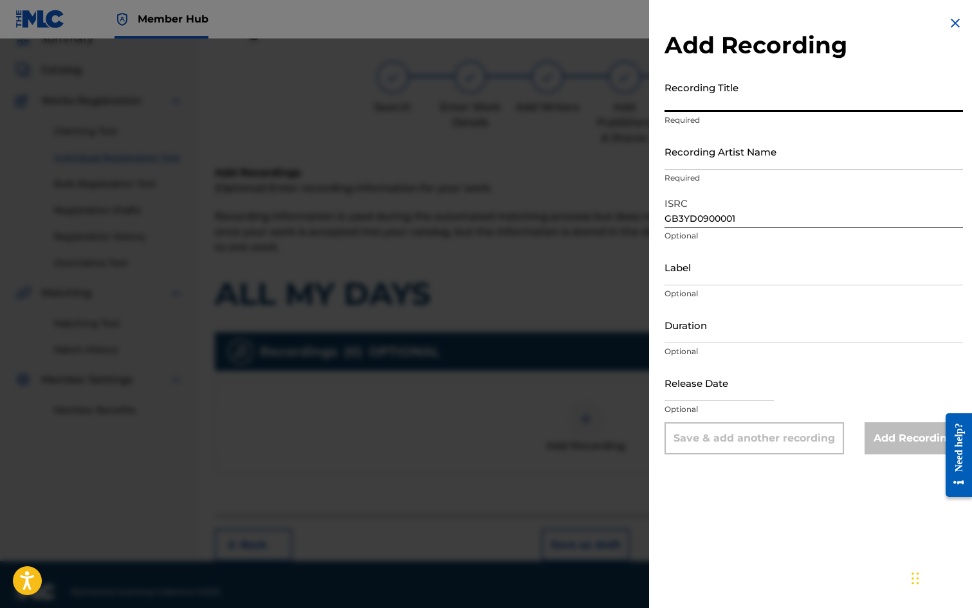
click at [702, 93] on input "Recording Title" at bounding box center [813, 93] width 298 height 37
type input "ALL MY DAYS"
click at [707, 150] on input "Recording Artist Name" at bounding box center [813, 151] width 298 height 37
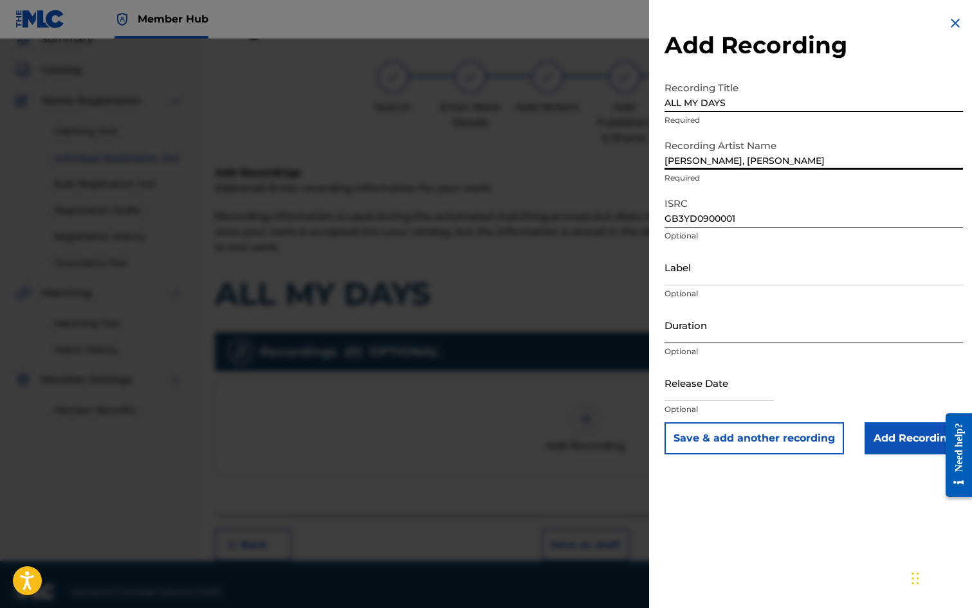
type input "[PERSON_NAME], [PERSON_NAME]"
click at [711, 323] on input "Duration" at bounding box center [813, 325] width 298 height 37
type input "03:38"
click at [695, 396] on input "text" at bounding box center [718, 383] width 109 height 37
select select "8"
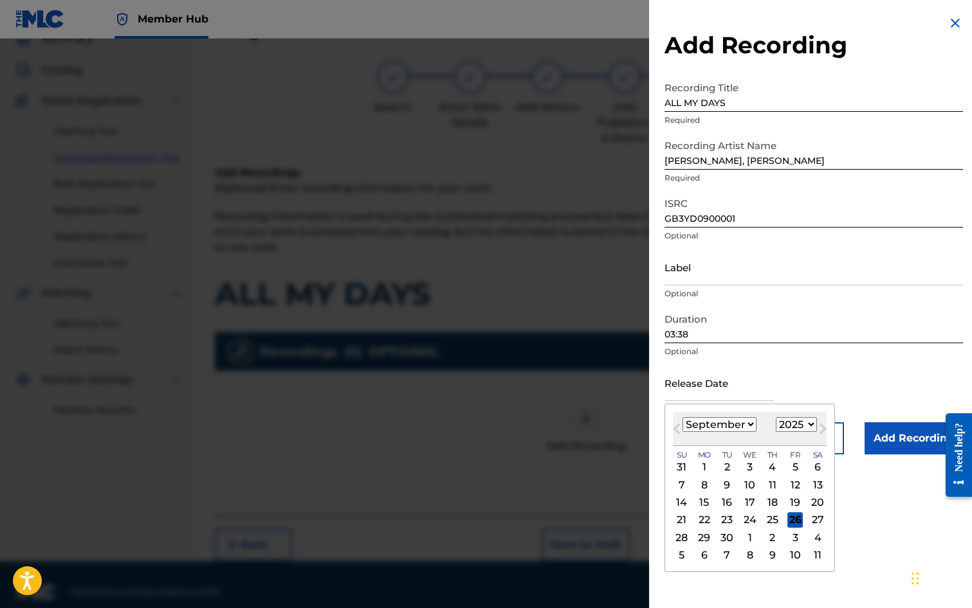
click at [670, 415] on div "Previous Month Next Month [DATE] January February March April May June July Aug…" at bounding box center [749, 488] width 170 height 169
click at [808, 424] on select "1900 1901 1902 1903 1904 1905 1906 1907 1908 1909 1910 1911 1912 1913 1914 1915…" at bounding box center [796, 424] width 41 height 15
select select "2010"
click at [776, 417] on select "1900 1901 1902 1903 1904 1905 1906 1907 1908 1909 1910 1911 1912 1913 1914 1915…" at bounding box center [796, 424] width 41 height 15
click at [751, 421] on select "January February March April May June July August September October November De…" at bounding box center [719, 424] width 74 height 15
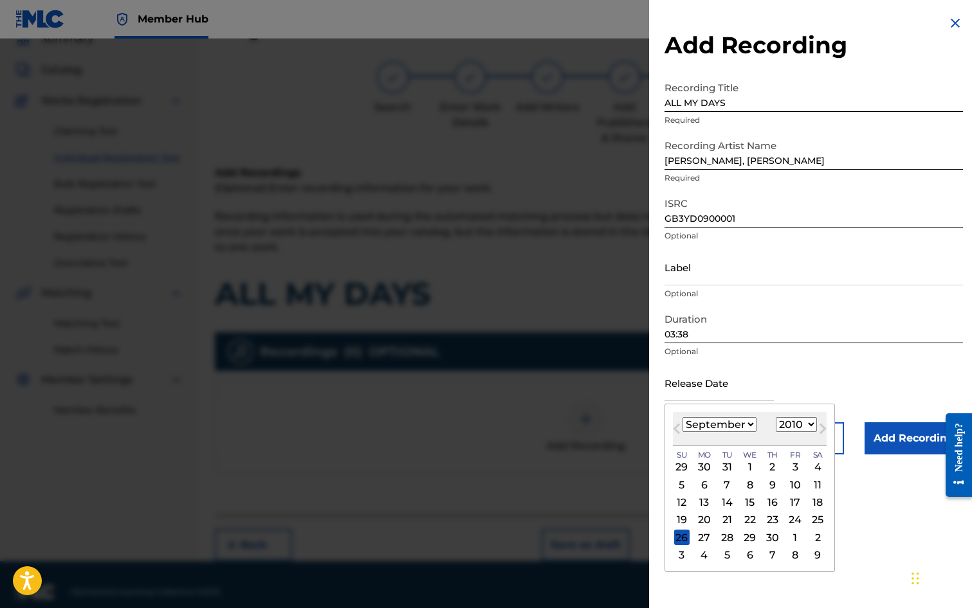
select select "2"
click at [682, 417] on select "January February March April May June July August September October November De…" at bounding box center [719, 424] width 74 height 15
click at [748, 521] on div "24" at bounding box center [749, 520] width 15 height 15
type input "[DATE]"
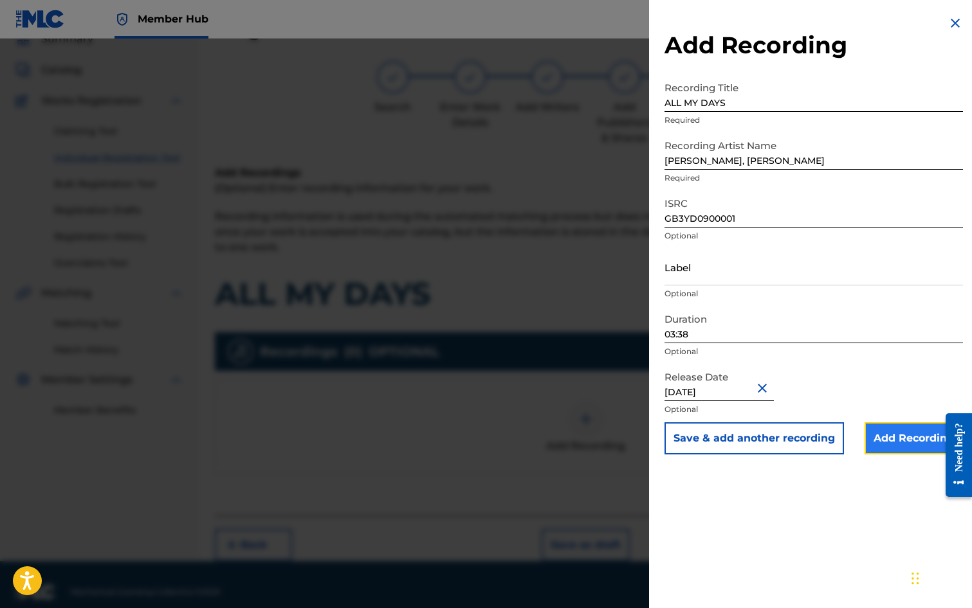
click at [908, 441] on input "Add Recording" at bounding box center [913, 439] width 98 height 32
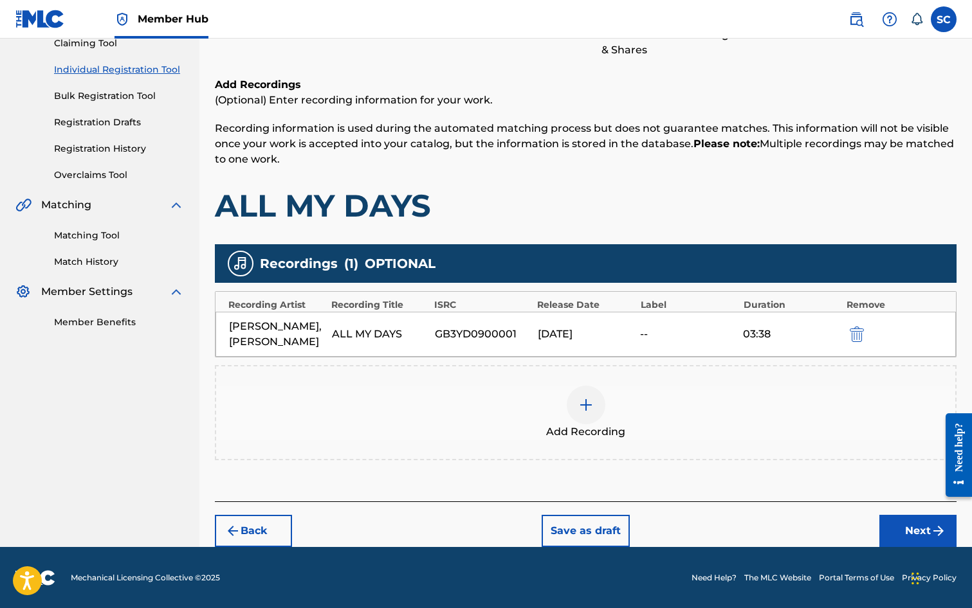
scroll to position [147, 0]
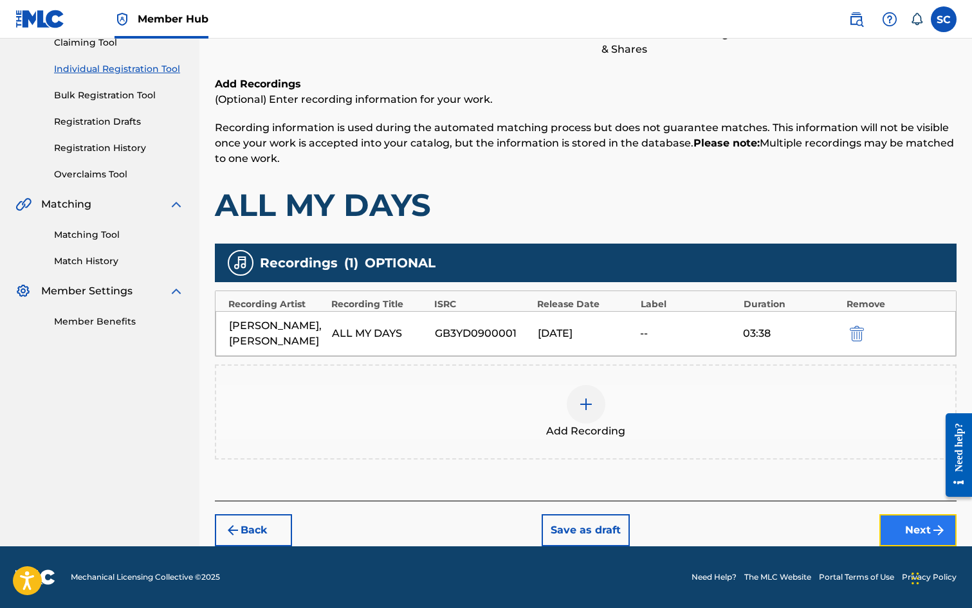
click at [906, 528] on button "Next" at bounding box center [917, 531] width 77 height 32
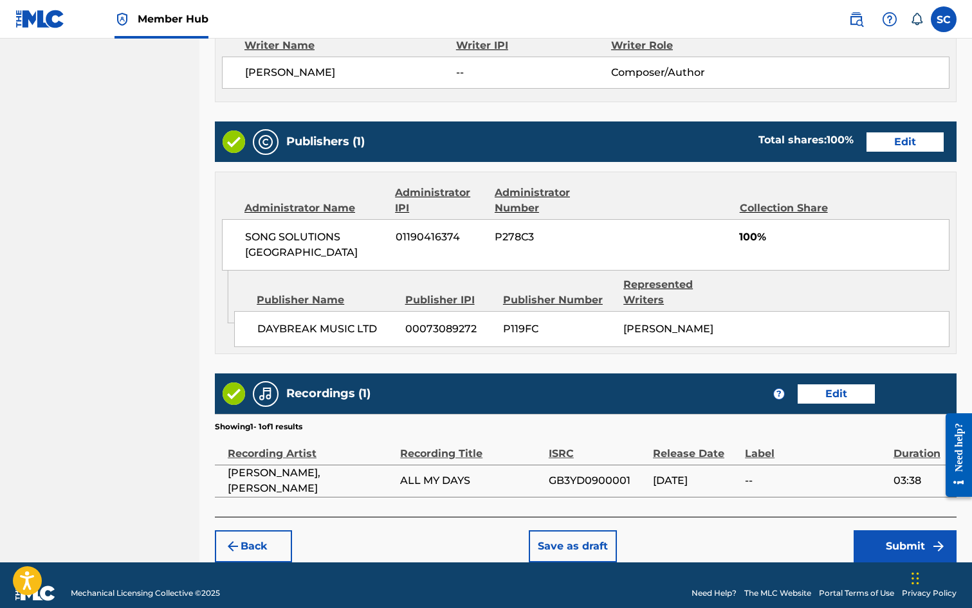
scroll to position [565, 0]
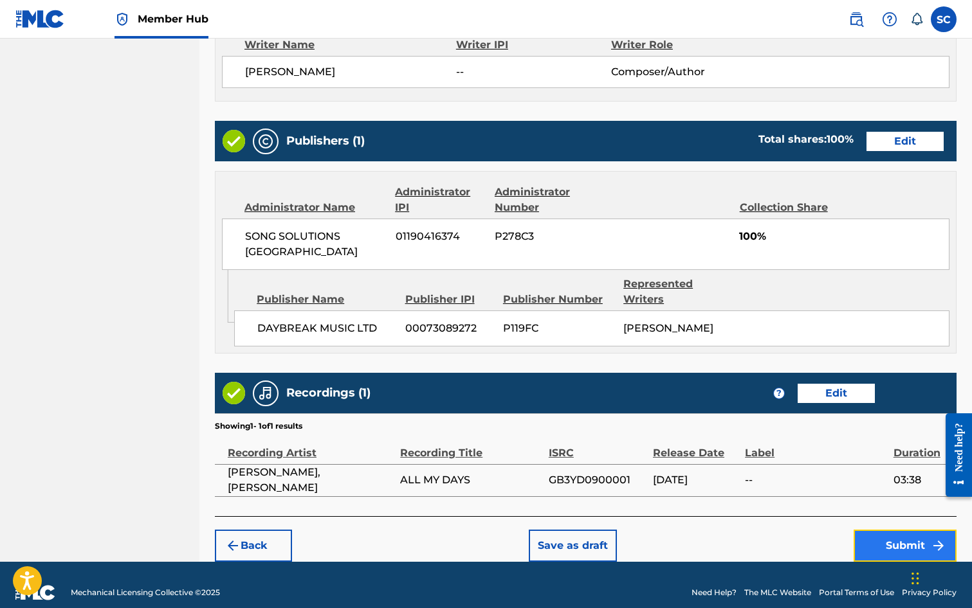
click at [902, 531] on button "Submit" at bounding box center [904, 546] width 103 height 32
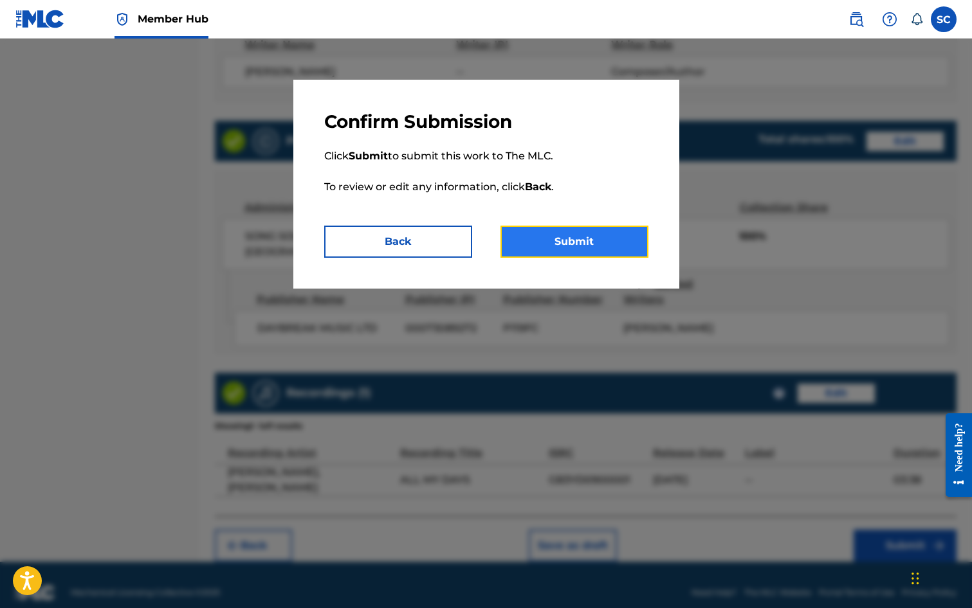
click at [583, 247] on button "Submit" at bounding box center [574, 242] width 148 height 32
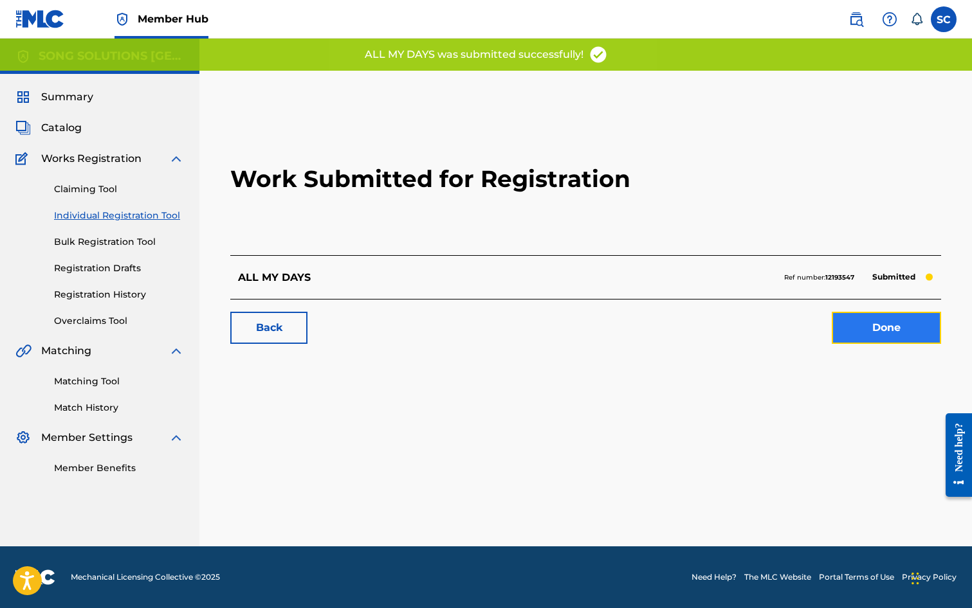
click at [881, 333] on link "Done" at bounding box center [886, 328] width 109 height 32
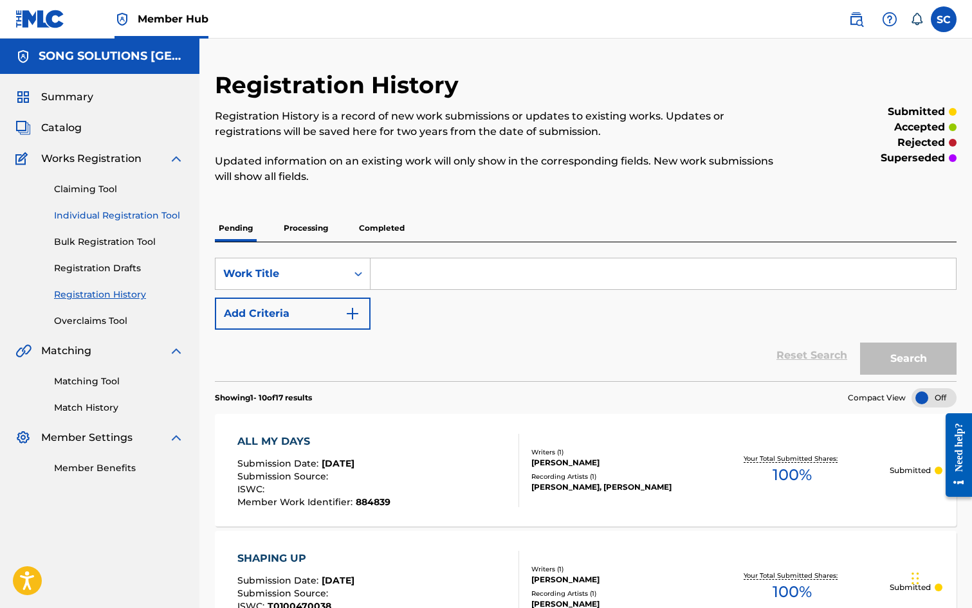
click at [114, 216] on link "Individual Registration Tool" at bounding box center [119, 216] width 130 height 14
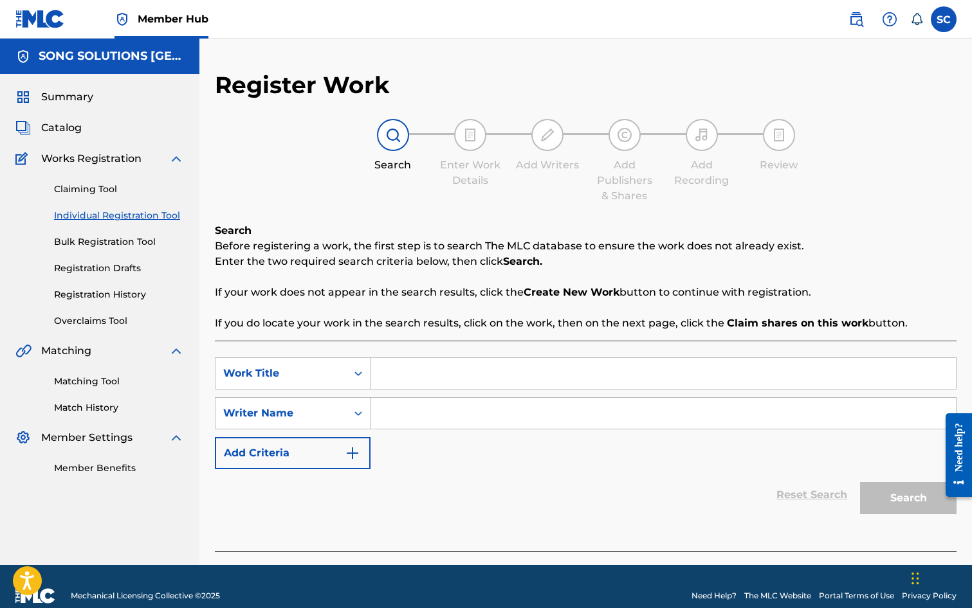
click at [433, 378] on input "Search Form" at bounding box center [662, 373] width 585 height 31
type input "YOU ARE BEAUTIFUL"
click at [461, 409] on input "Search Form" at bounding box center [662, 413] width 585 height 31
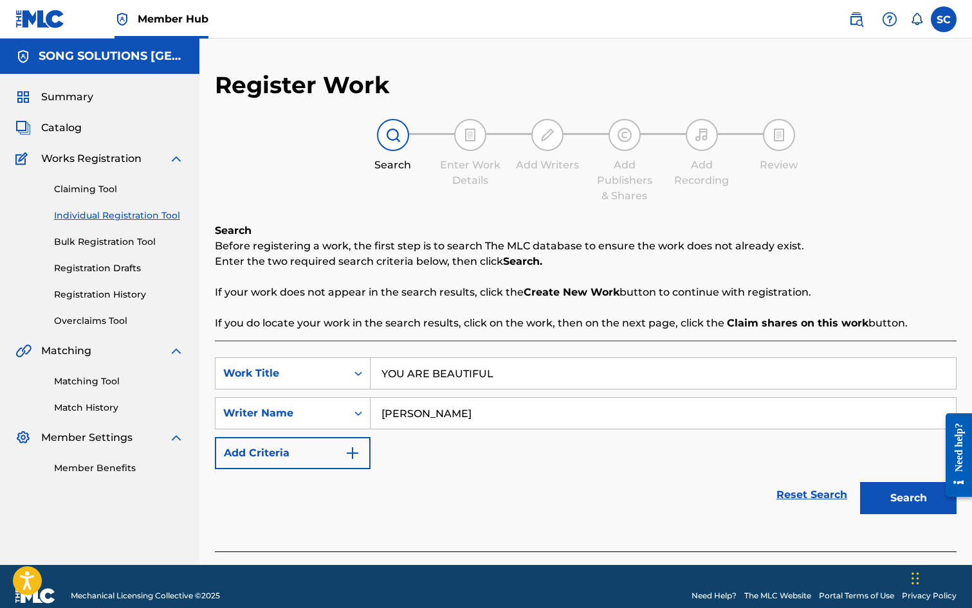
type input "[PERSON_NAME]"
click at [860, 482] on button "Search" at bounding box center [908, 498] width 96 height 32
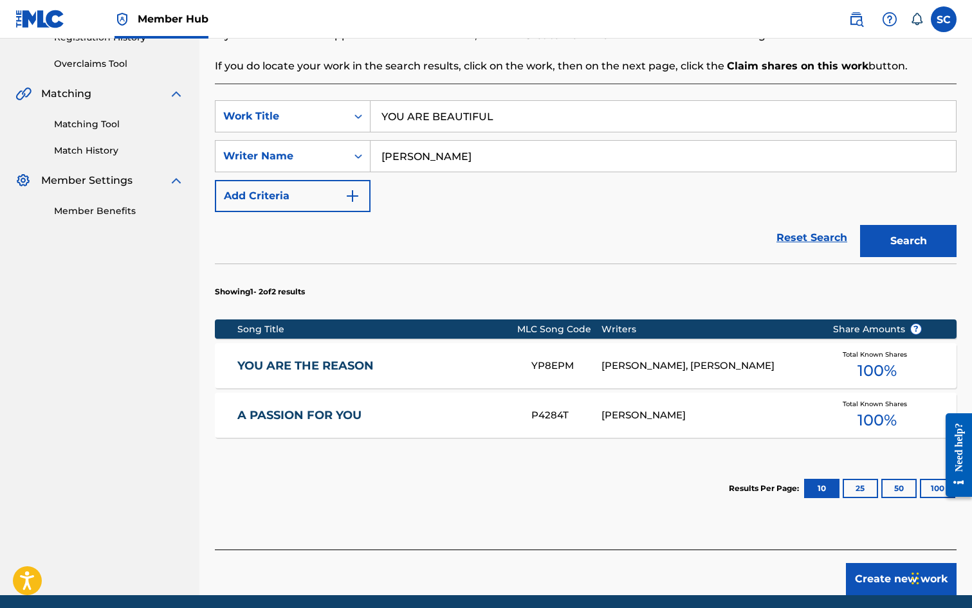
scroll to position [306, 0]
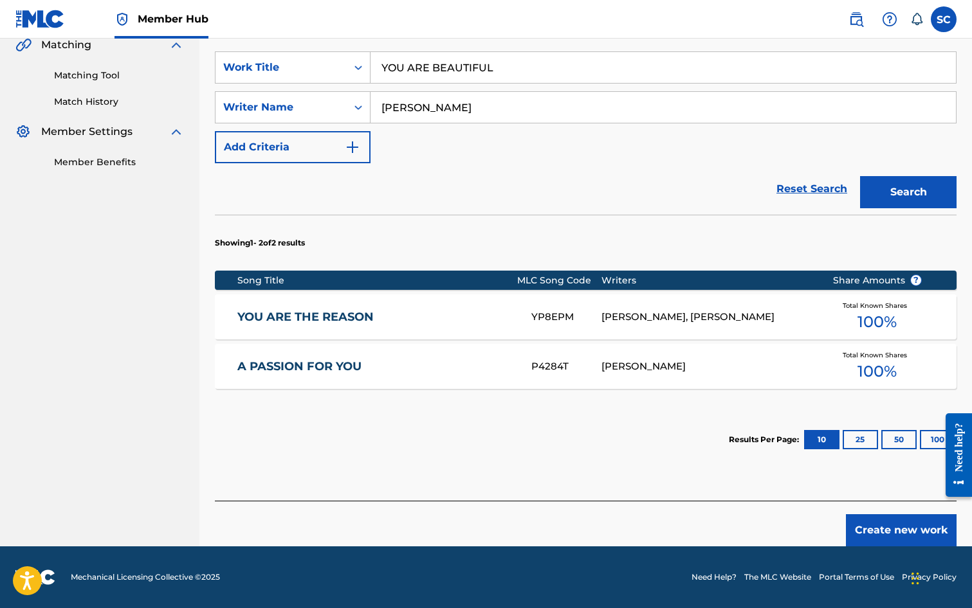
click at [313, 369] on link "A PASSION FOR YOU" at bounding box center [375, 367] width 277 height 15
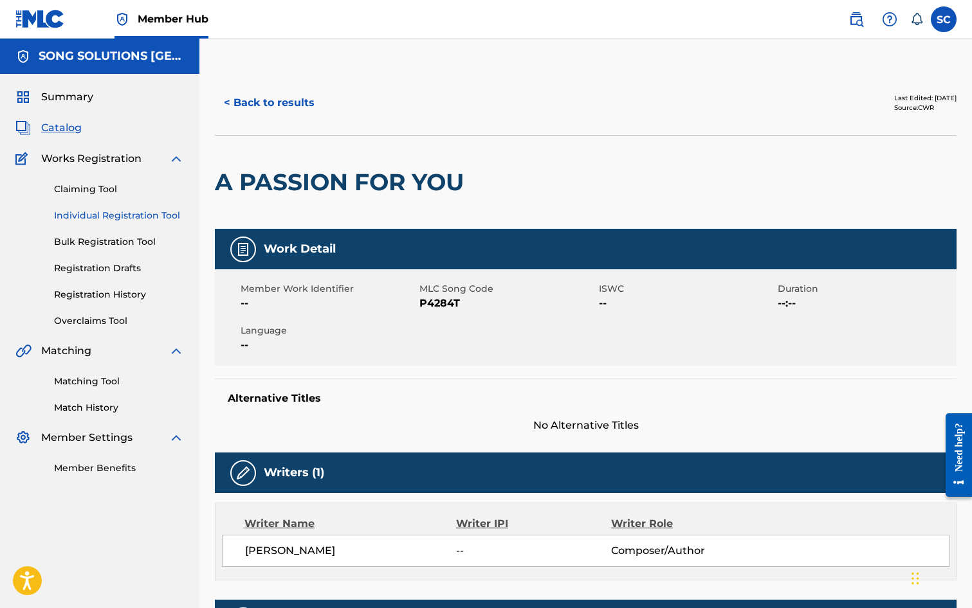
click at [133, 221] on link "Individual Registration Tool" at bounding box center [119, 216] width 130 height 14
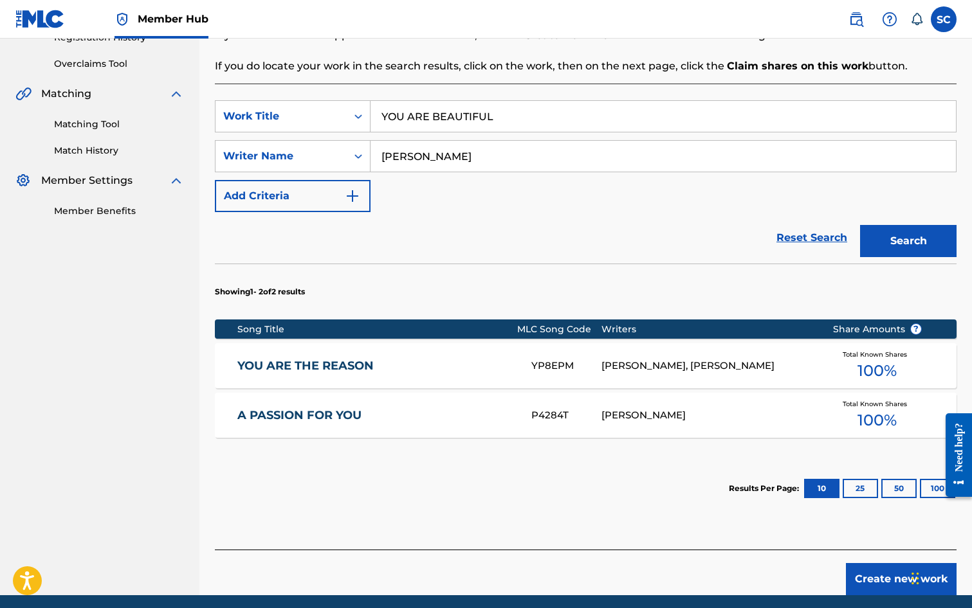
scroll to position [306, 0]
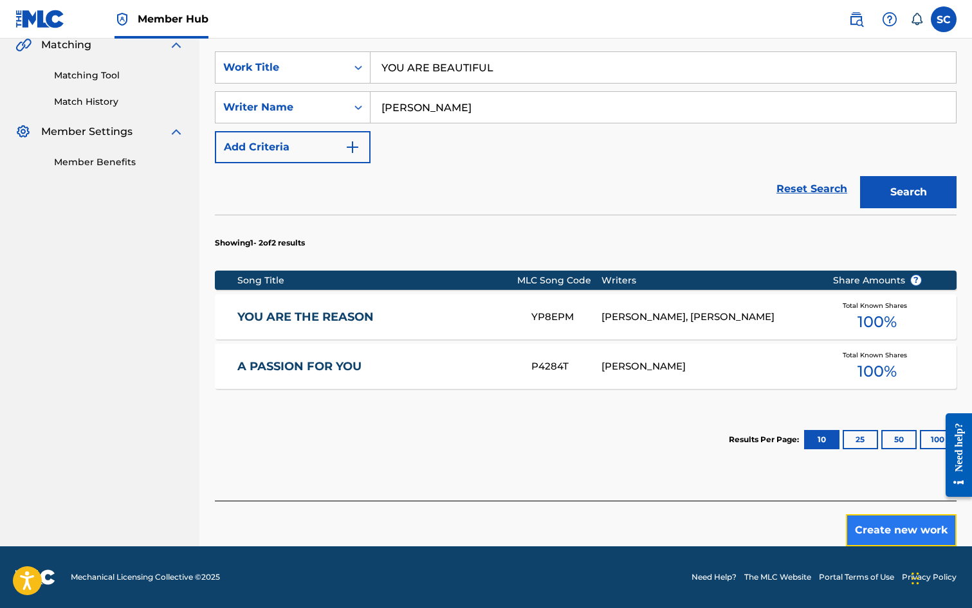
click at [882, 529] on button "Create new work" at bounding box center [901, 531] width 111 height 32
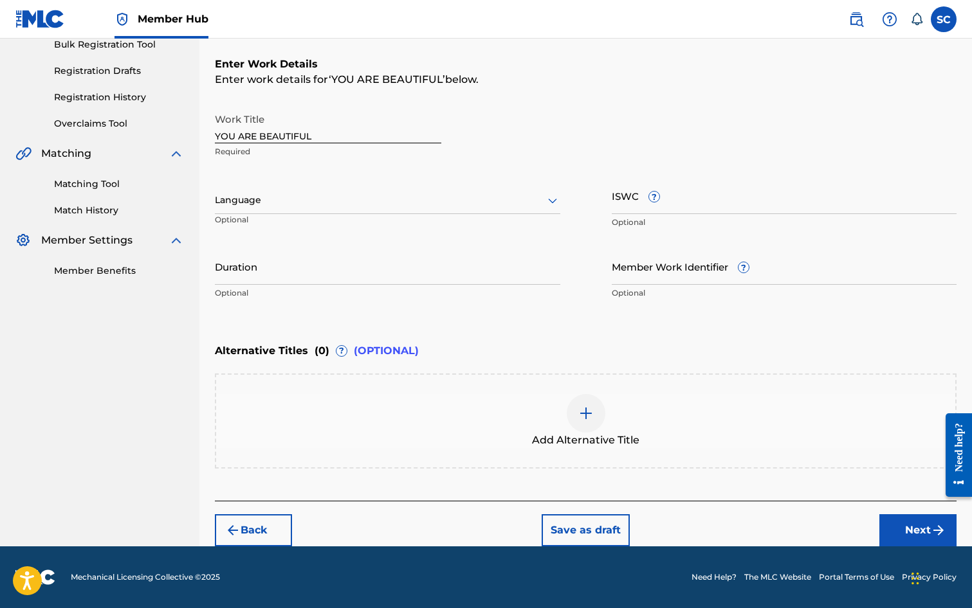
scroll to position [0, 0]
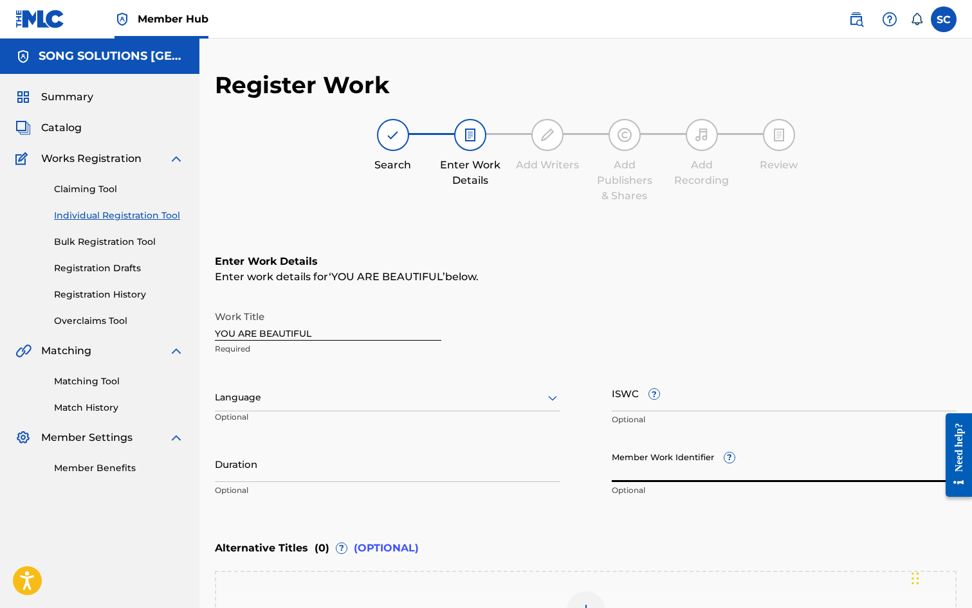
click at [634, 471] on input "Member Work Identifier ?" at bounding box center [784, 464] width 345 height 37
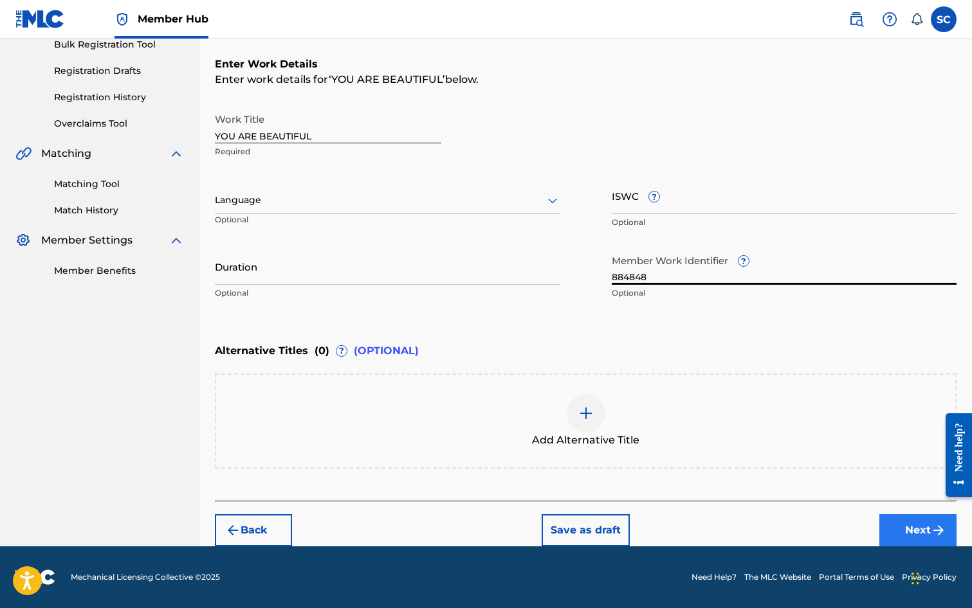
type input "884848"
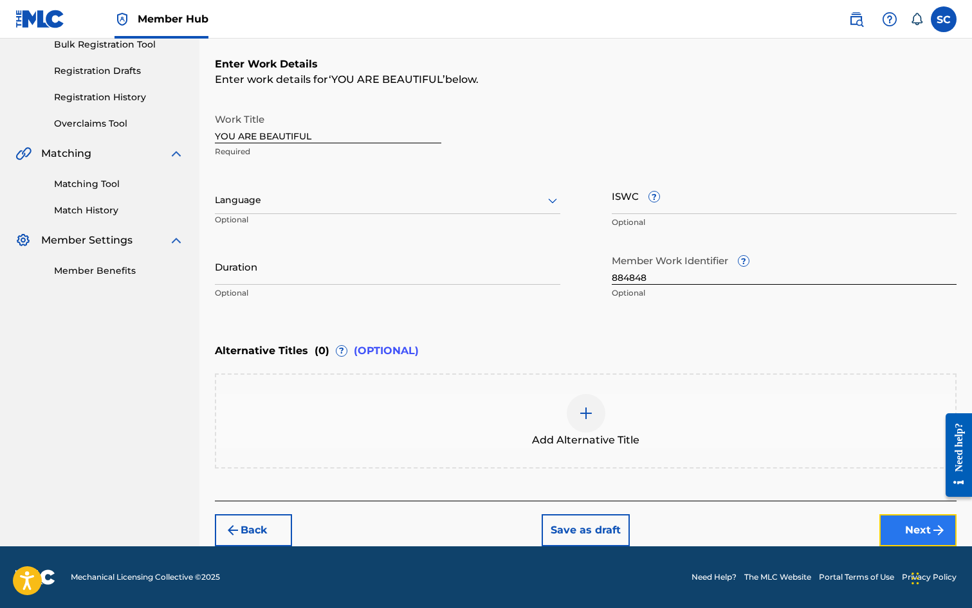
click at [915, 533] on button "Next" at bounding box center [917, 531] width 77 height 32
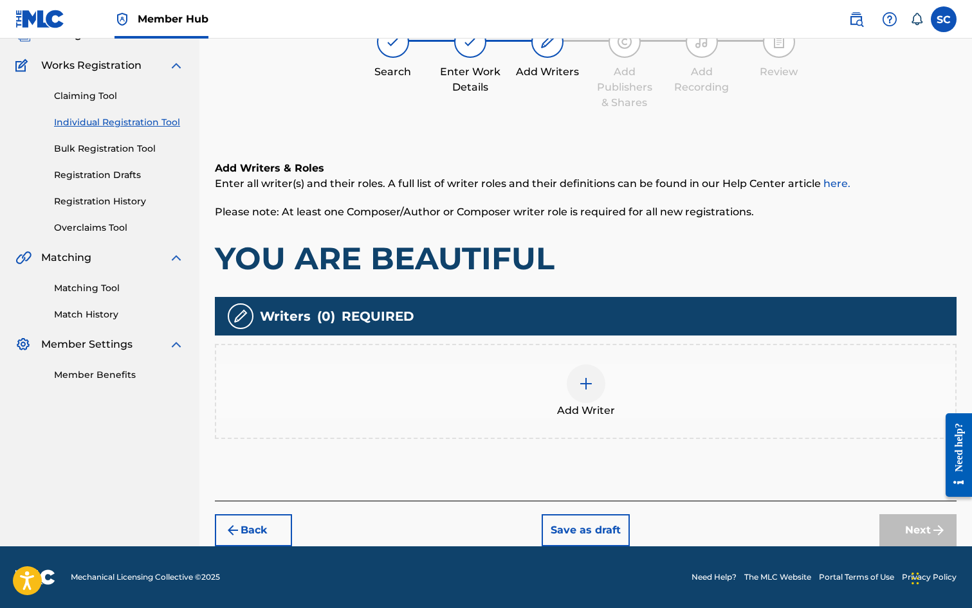
scroll to position [58, 0]
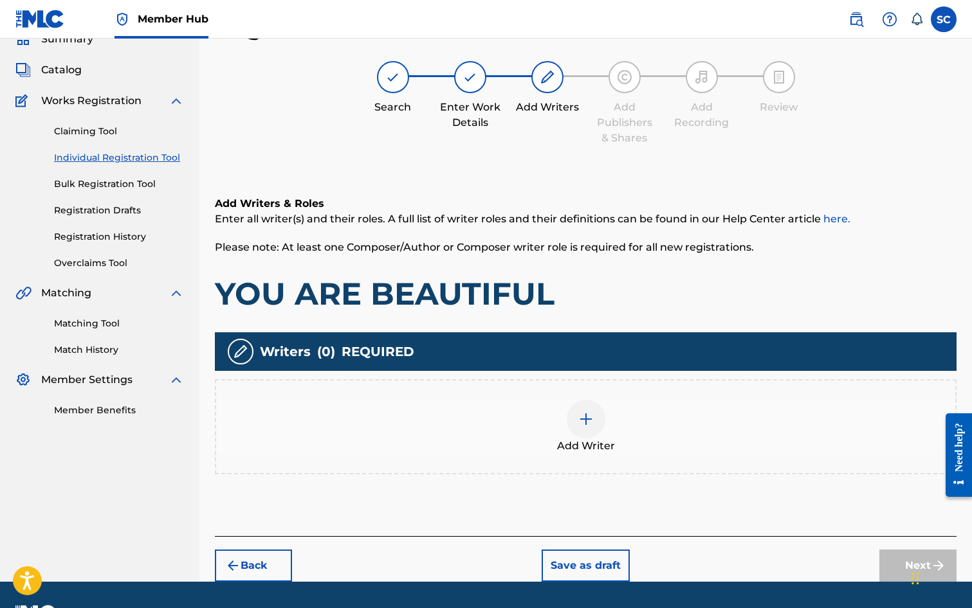
click at [587, 419] on img at bounding box center [585, 419] width 15 height 15
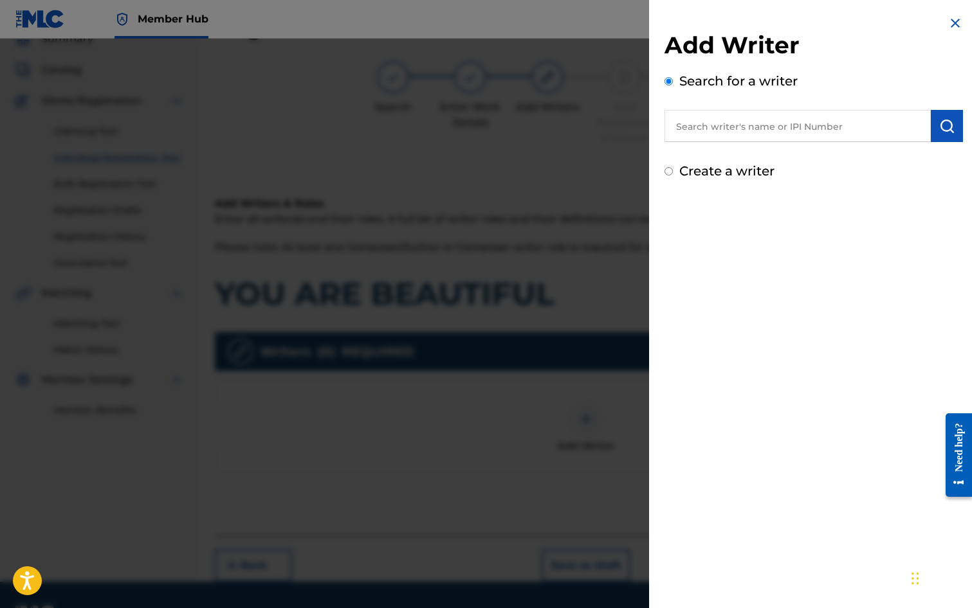
click at [758, 122] on input "text" at bounding box center [797, 126] width 266 height 32
type input "[PERSON_NAME]"
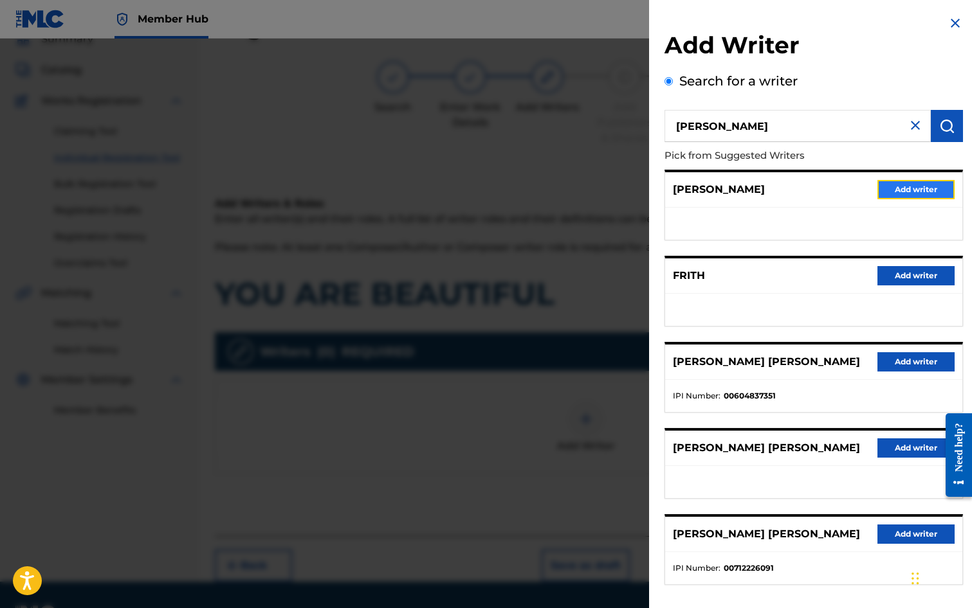
click at [902, 187] on button "Add writer" at bounding box center [915, 189] width 77 height 19
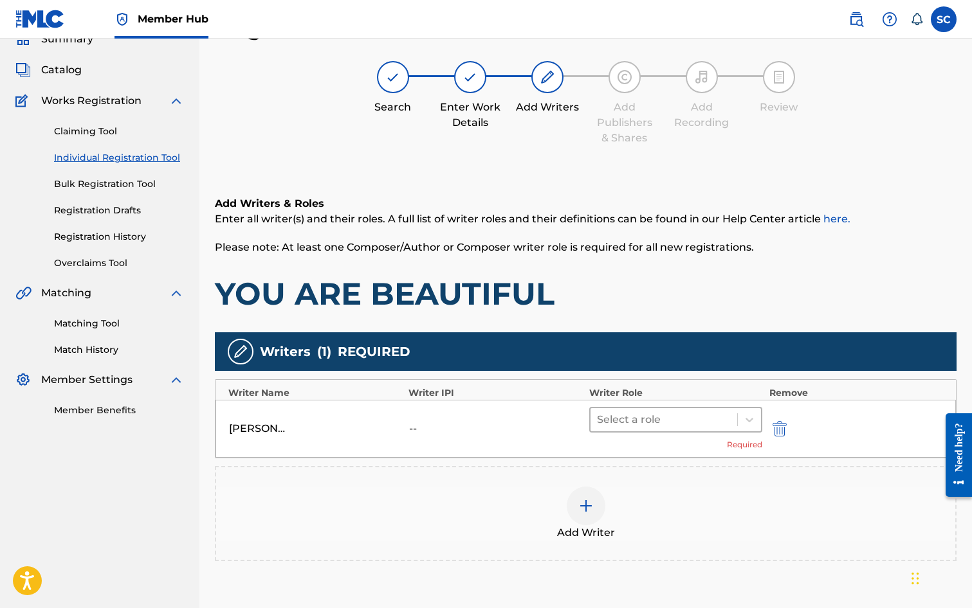
click at [634, 416] on div at bounding box center [664, 420] width 134 height 18
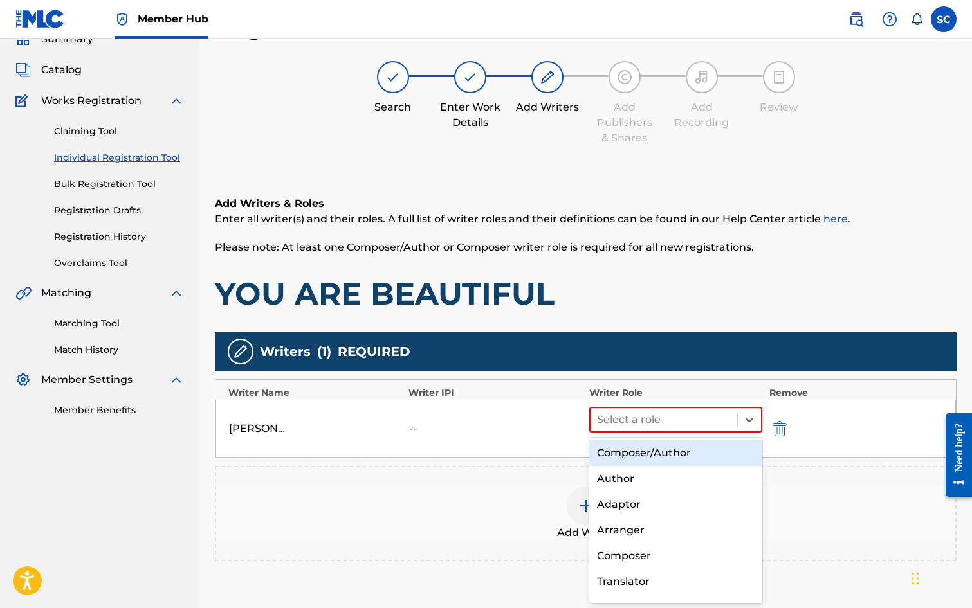
click at [632, 456] on div "Composer/Author" at bounding box center [676, 454] width 174 height 26
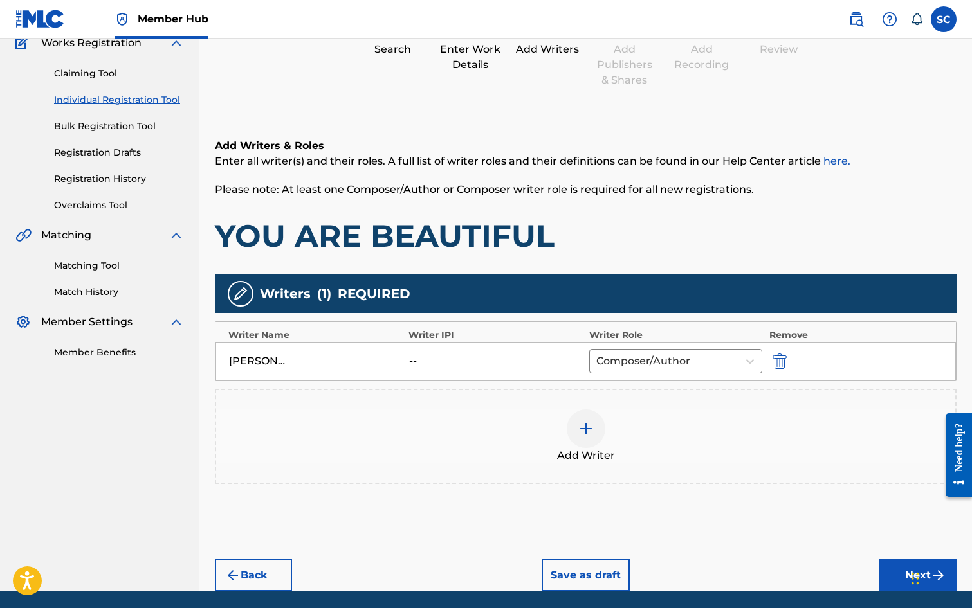
scroll to position [161, 0]
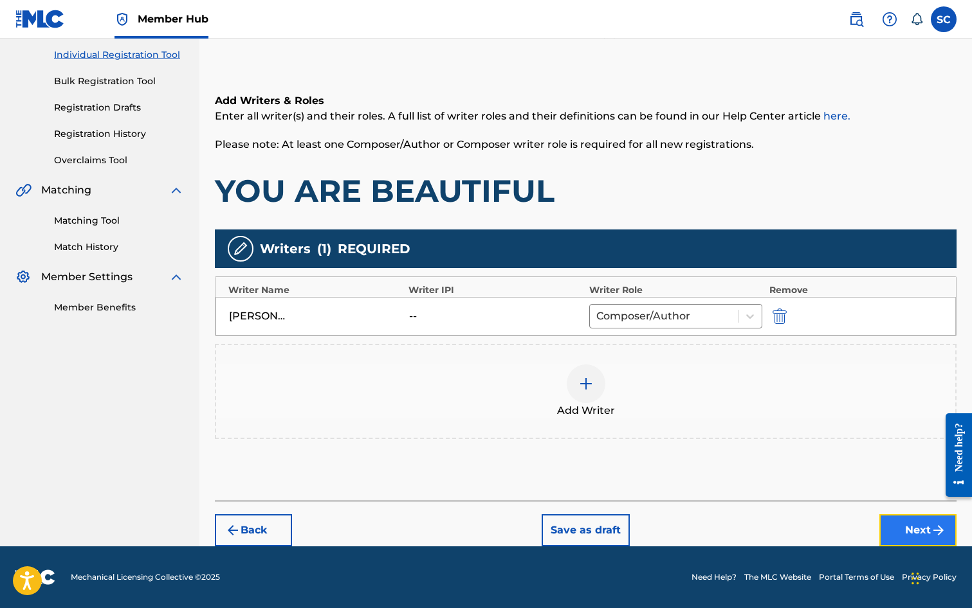
drag, startPoint x: 895, startPoint y: 534, endPoint x: 882, endPoint y: 532, distance: 13.0
click at [882, 532] on button "Next" at bounding box center [917, 531] width 77 height 32
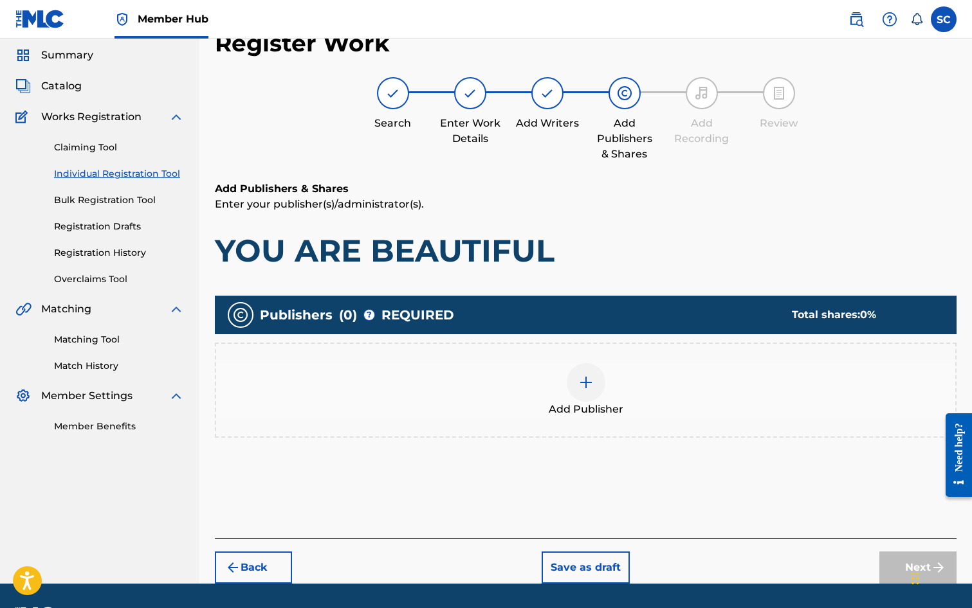
scroll to position [58, 0]
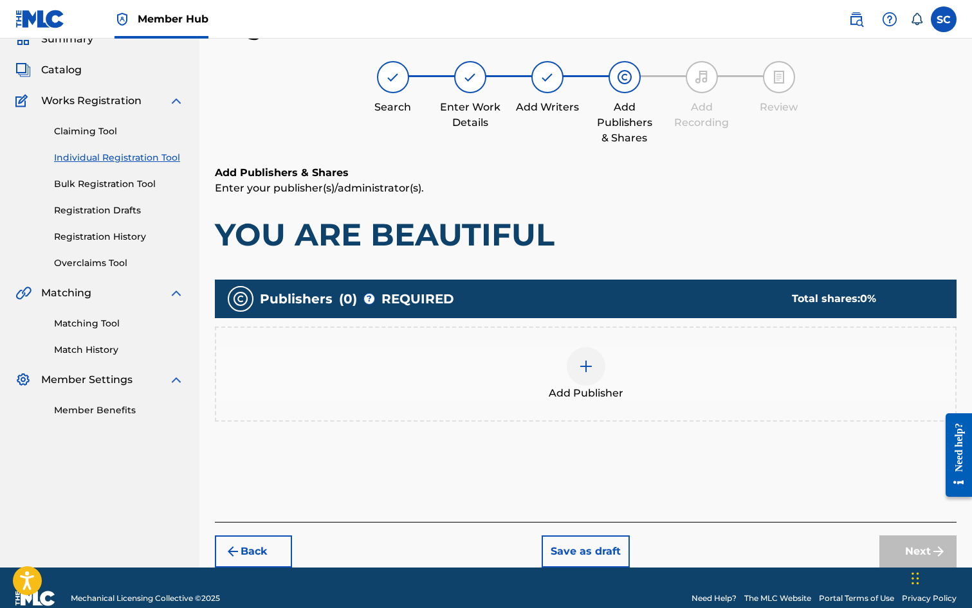
click at [580, 366] on img at bounding box center [585, 366] width 15 height 15
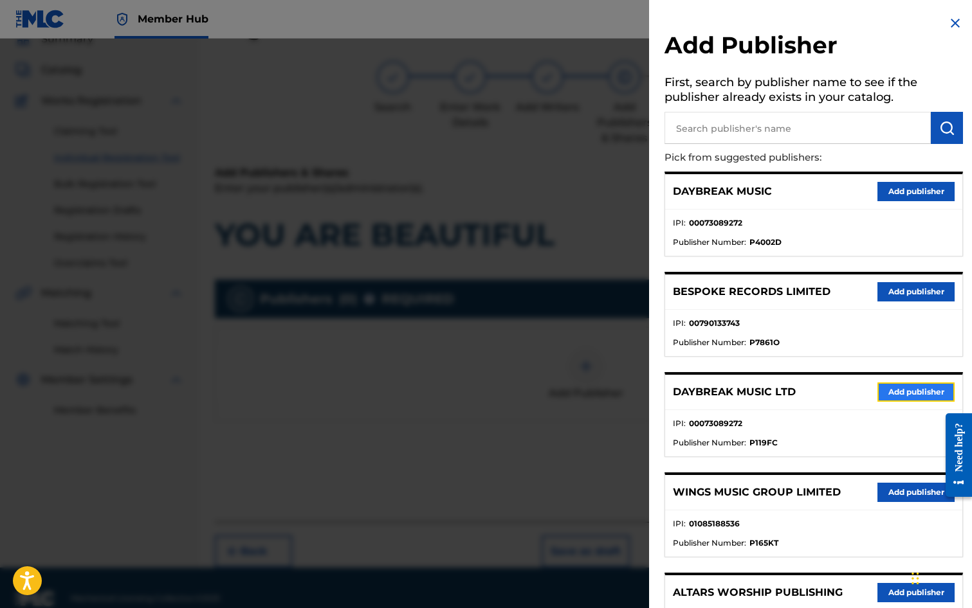
click at [897, 387] on button "Add publisher" at bounding box center [915, 392] width 77 height 19
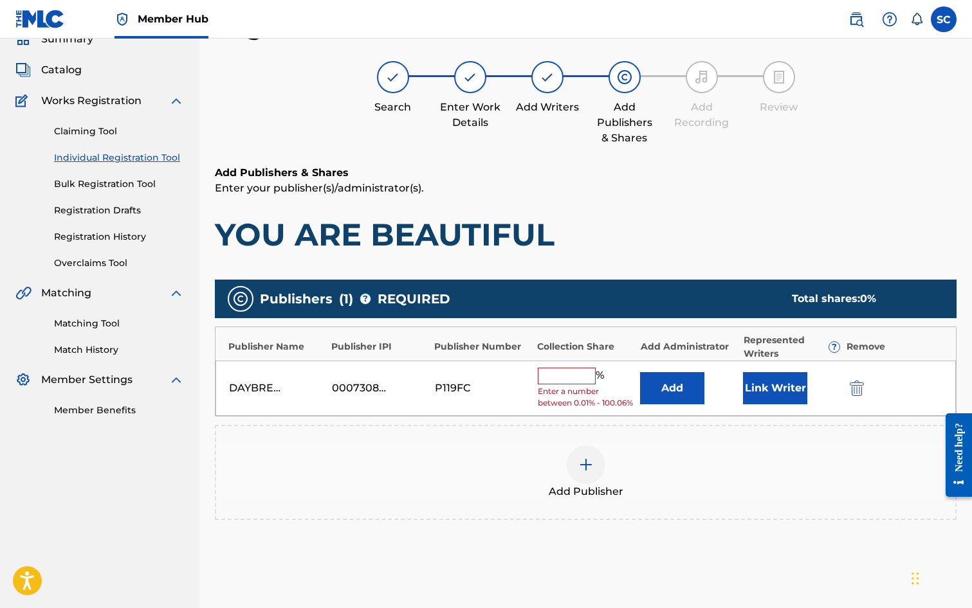
click at [558, 374] on input "text" at bounding box center [567, 376] width 58 height 17
type input "100"
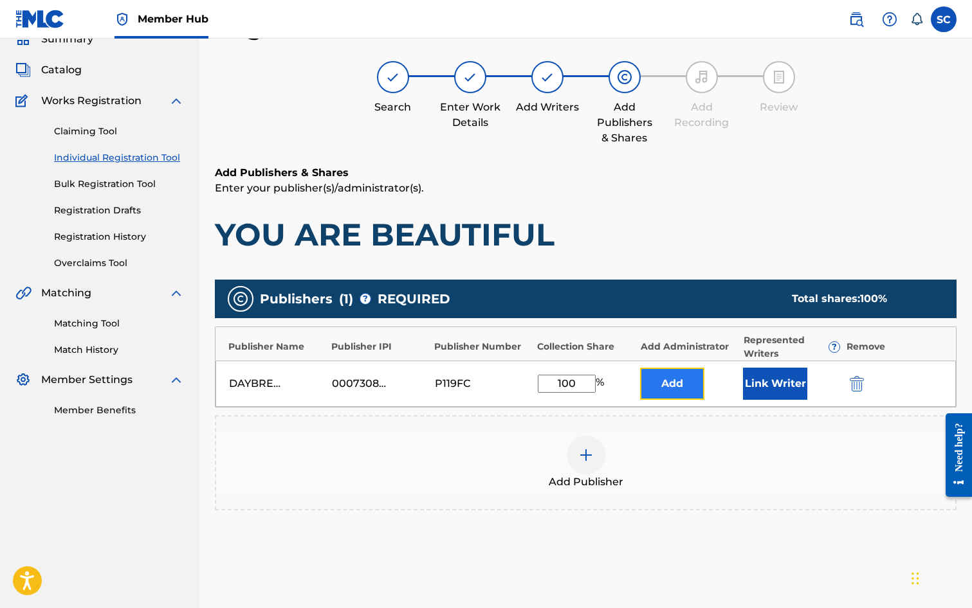
click at [665, 388] on button "Add" at bounding box center [672, 384] width 64 height 32
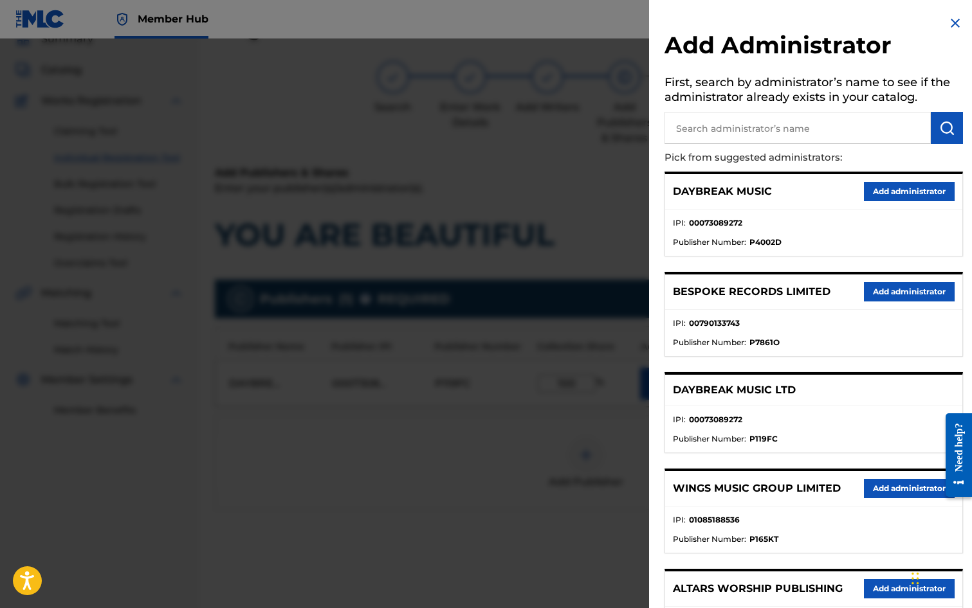
click at [701, 122] on input "text" at bounding box center [797, 128] width 266 height 32
type input "SONG SOLUTIONS"
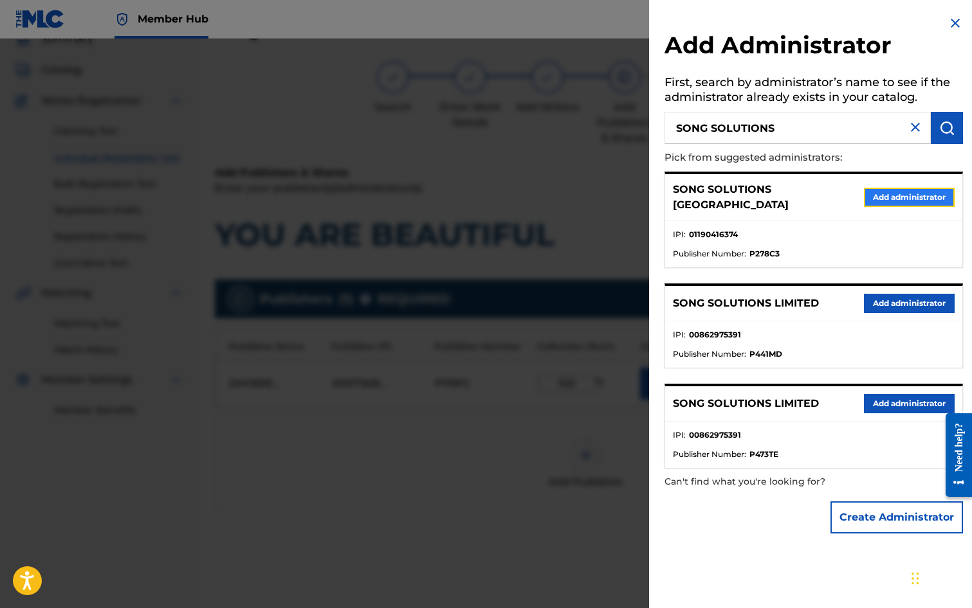
click at [891, 190] on button "Add administrator" at bounding box center [909, 197] width 91 height 19
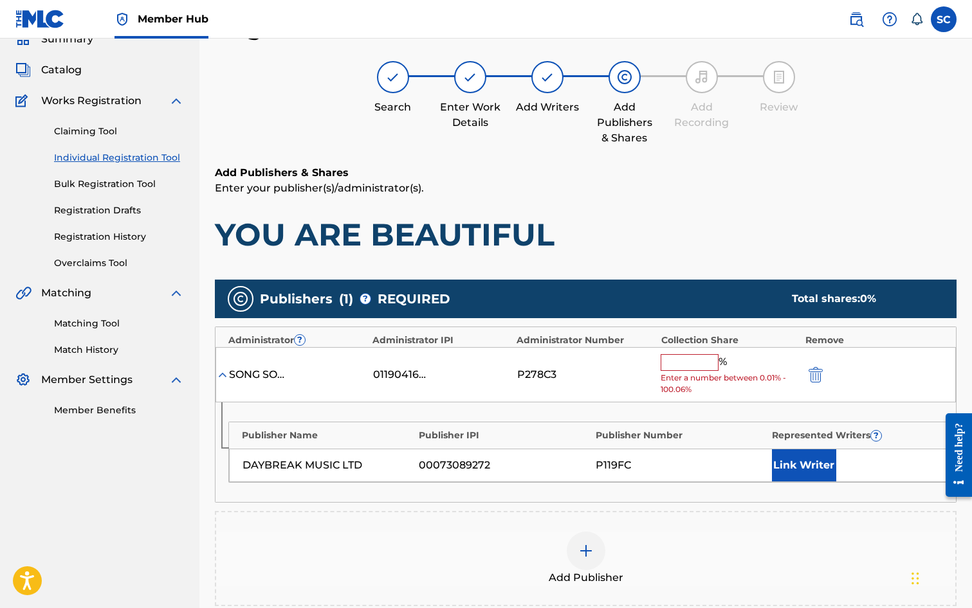
click at [680, 361] on input "text" at bounding box center [690, 362] width 58 height 17
type input "100"
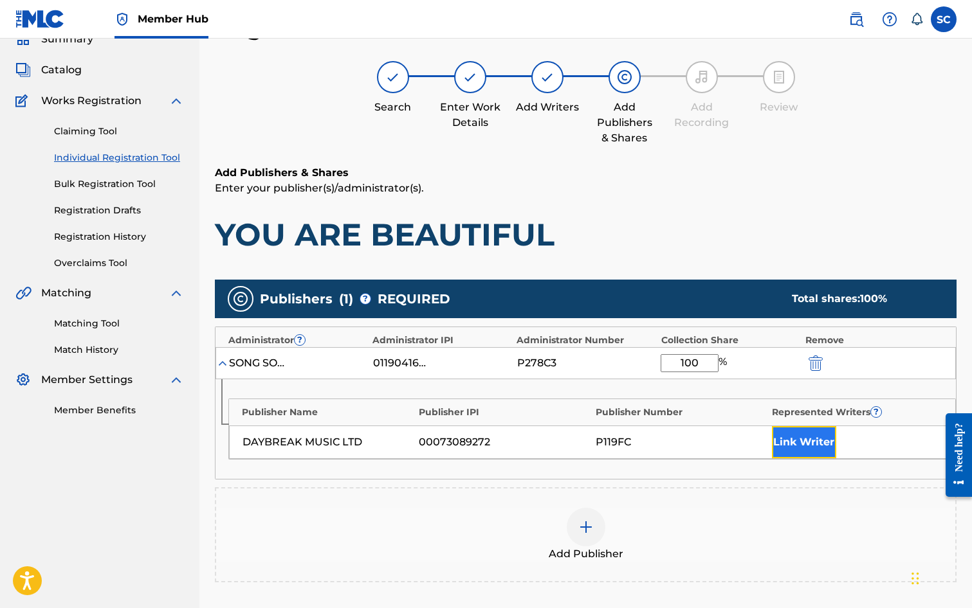
click at [794, 451] on button "Link Writer" at bounding box center [804, 442] width 64 height 32
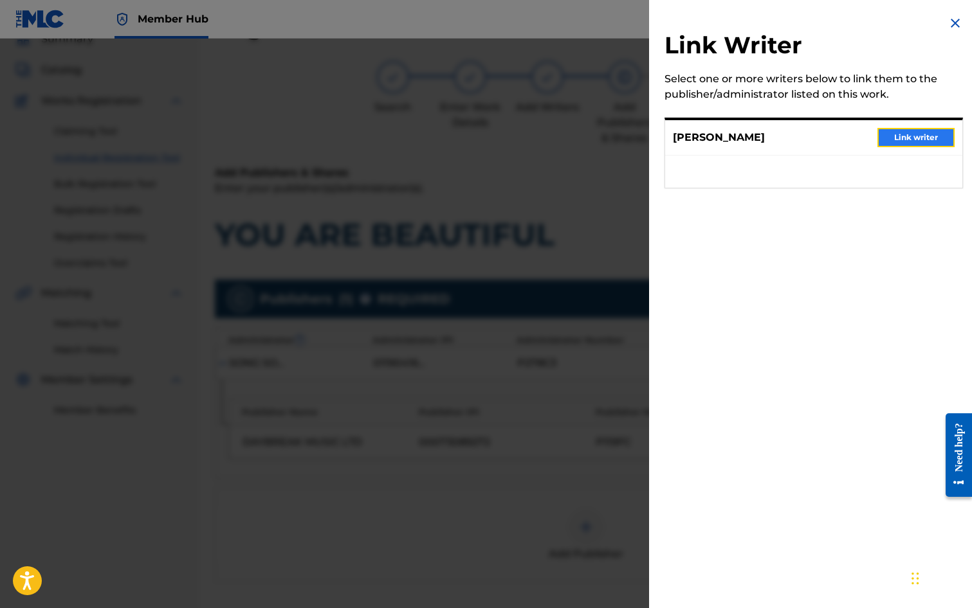
click at [911, 138] on button "Link writer" at bounding box center [915, 137] width 77 height 19
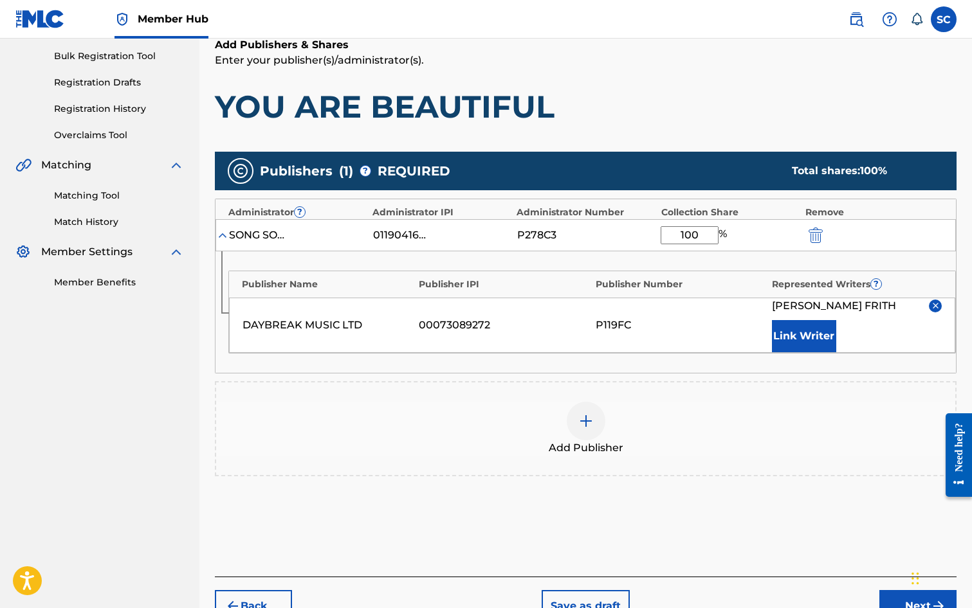
scroll to position [262, 0]
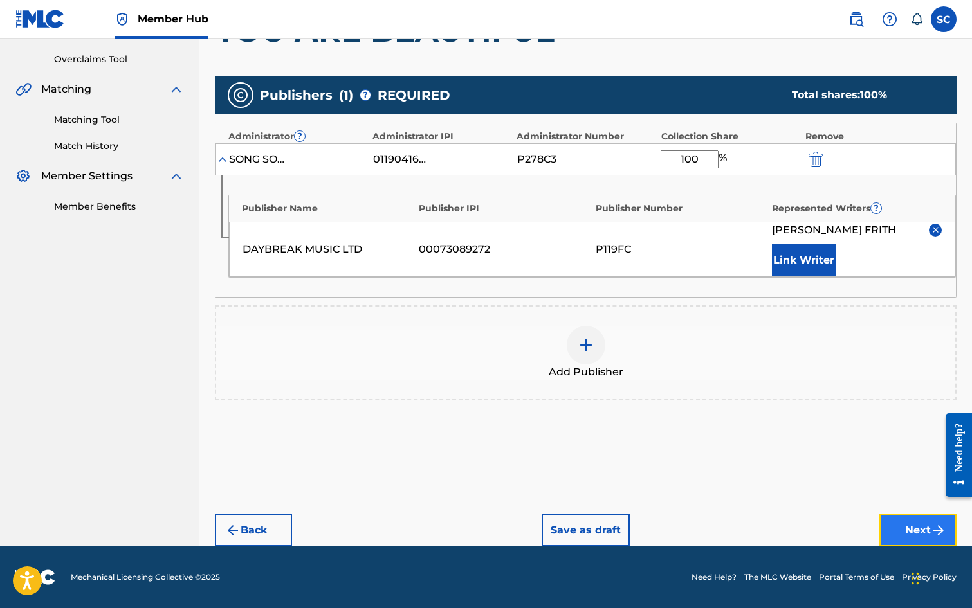
click at [931, 526] on img "submit" at bounding box center [938, 530] width 15 height 15
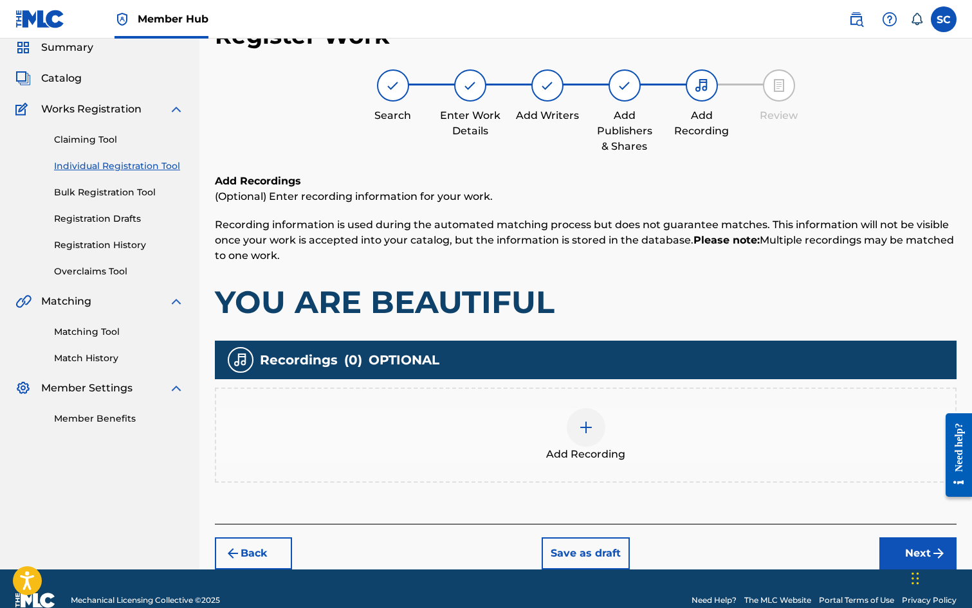
scroll to position [58, 0]
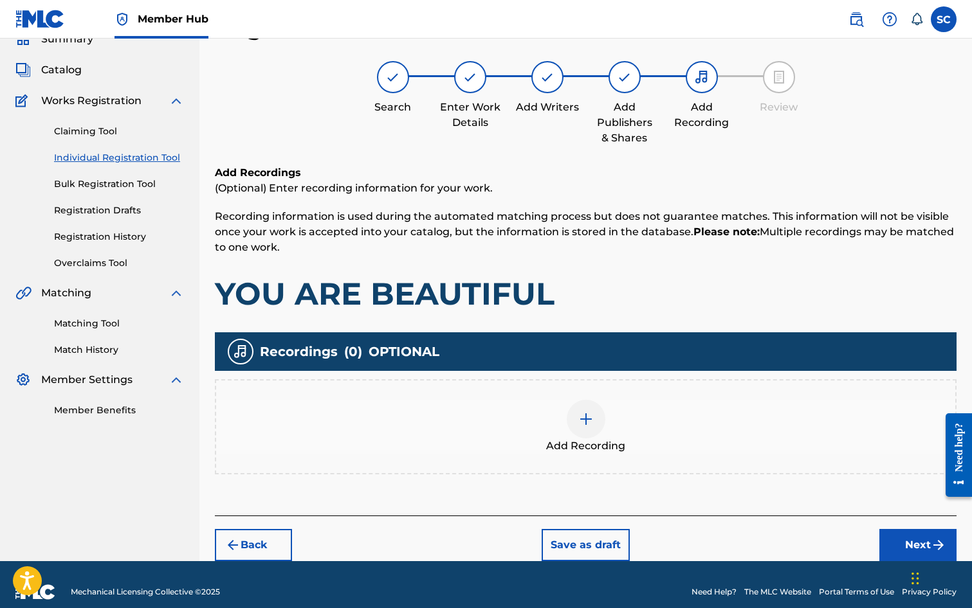
click at [581, 422] on img at bounding box center [585, 419] width 15 height 15
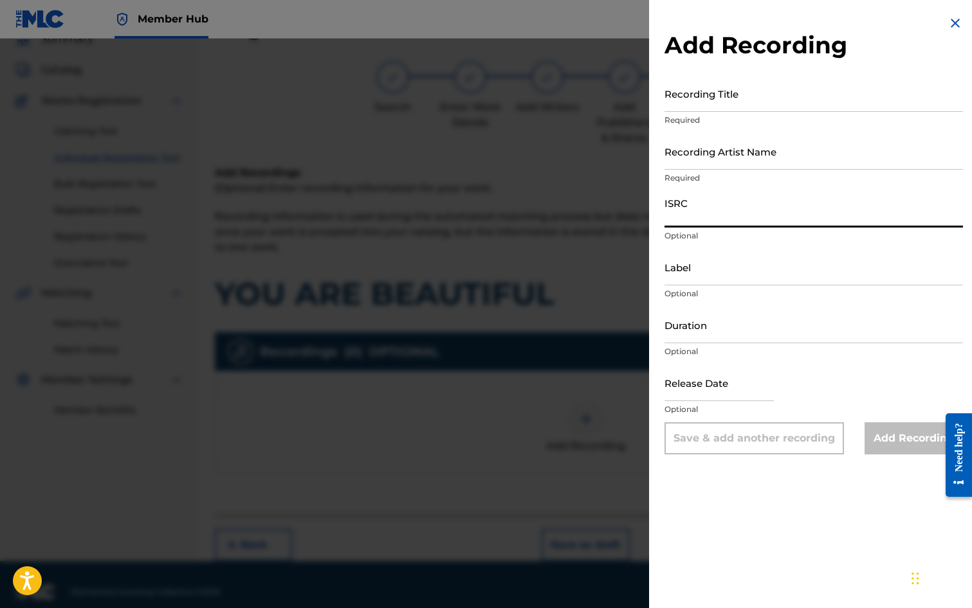
click at [677, 202] on input "ISRC" at bounding box center [813, 209] width 298 height 37
paste input "GB3YD0900002"
type input "GB3YD0900002"
click at [706, 98] on input "Recording Title" at bounding box center [813, 93] width 298 height 37
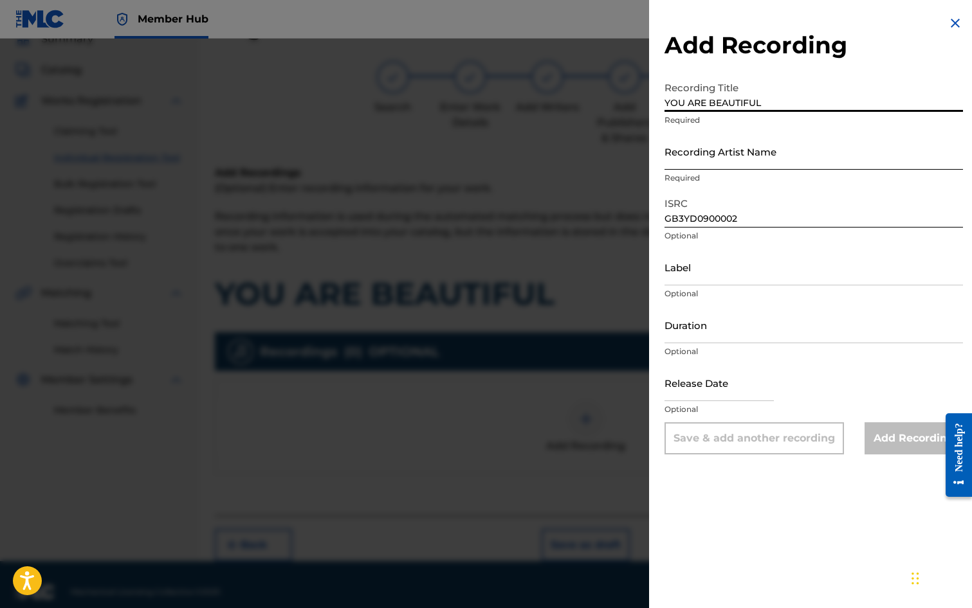
type input "YOU ARE BEAUTIFUL"
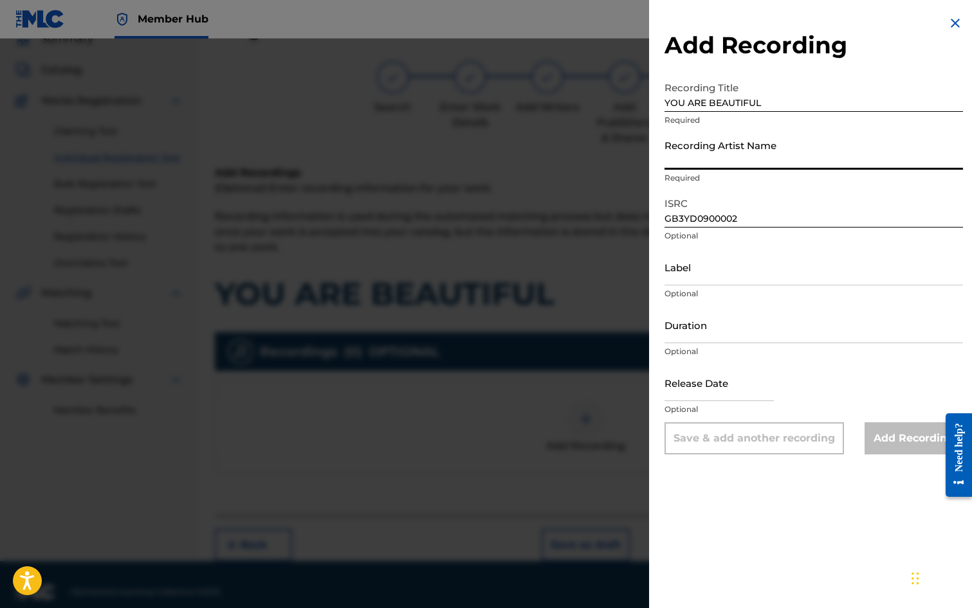
drag, startPoint x: 718, startPoint y: 153, endPoint x: 720, endPoint y: 164, distance: 11.0
click at [718, 153] on input "Recording Artist Name" at bounding box center [813, 151] width 298 height 37
type input "[PERSON_NAME], [PERSON_NAME]"
type input "03:38"
type input "[DATE]"
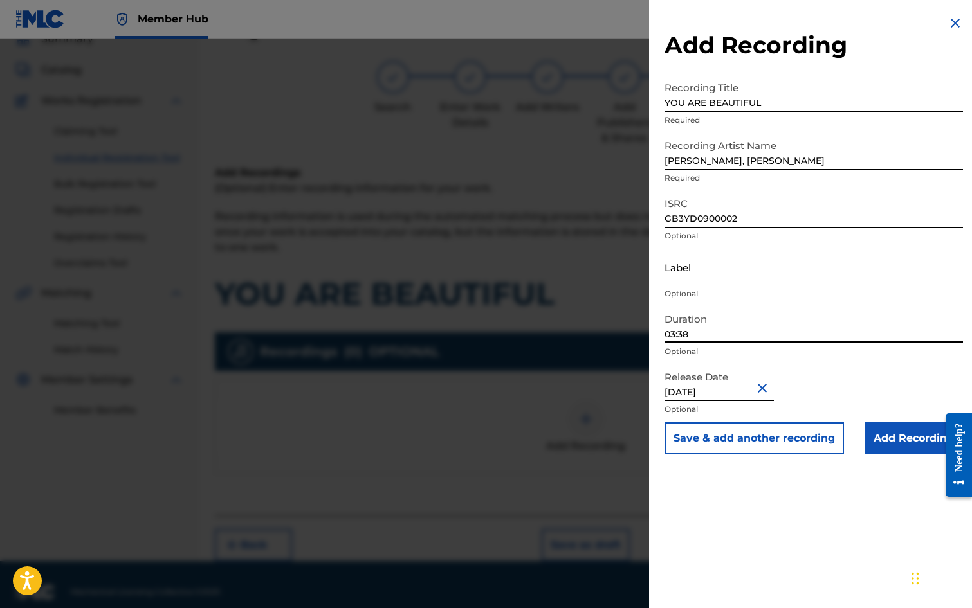
drag, startPoint x: 688, startPoint y: 339, endPoint x: 664, endPoint y: 332, distance: 24.8
click at [664, 332] on input "03:38" at bounding box center [813, 325] width 298 height 37
type input "04:00"
click at [913, 435] on input "Add Recording" at bounding box center [913, 439] width 98 height 32
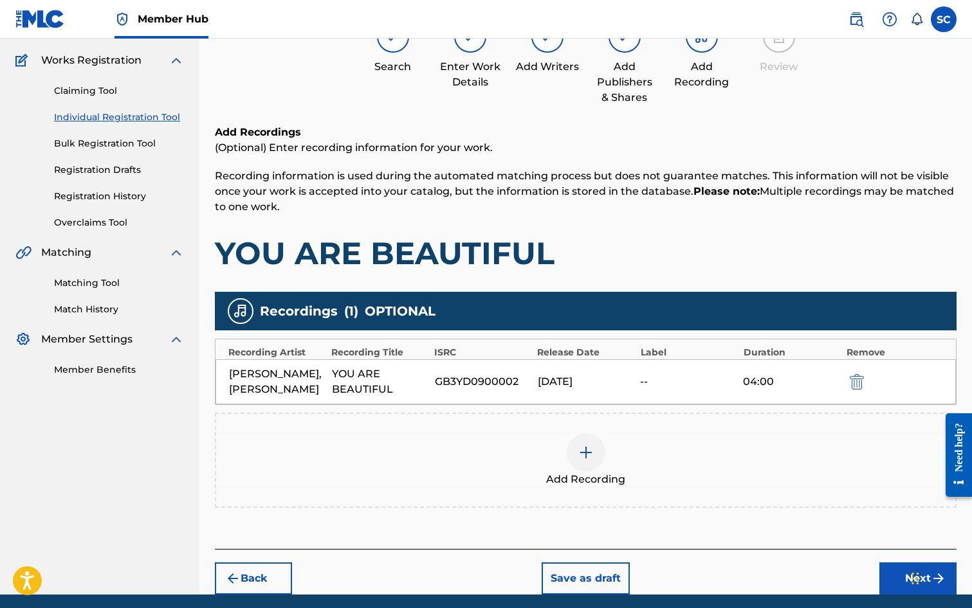
scroll to position [147, 0]
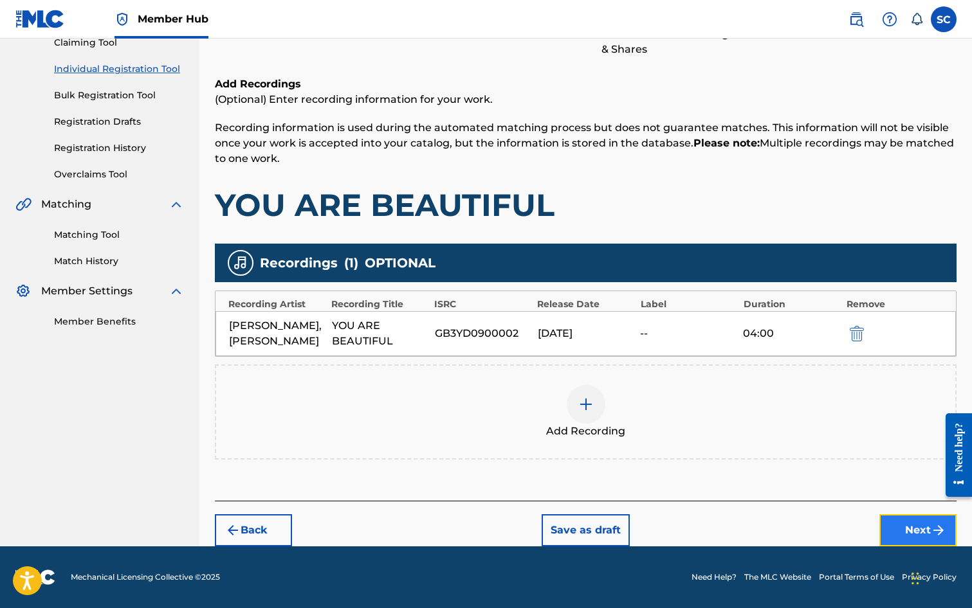
click at [911, 531] on button "Next" at bounding box center [917, 531] width 77 height 32
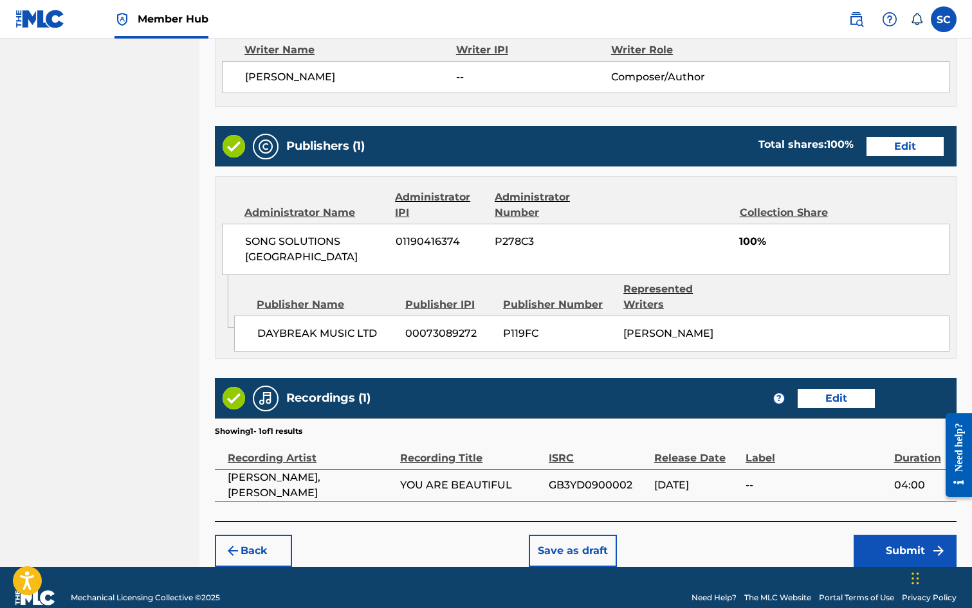
scroll to position [565, 0]
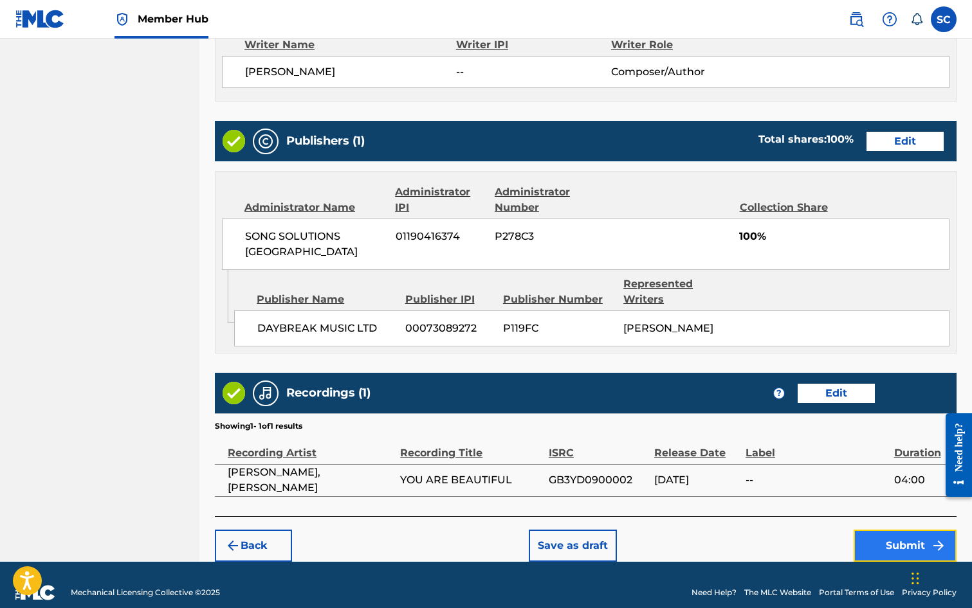
click at [893, 532] on button "Submit" at bounding box center [904, 546] width 103 height 32
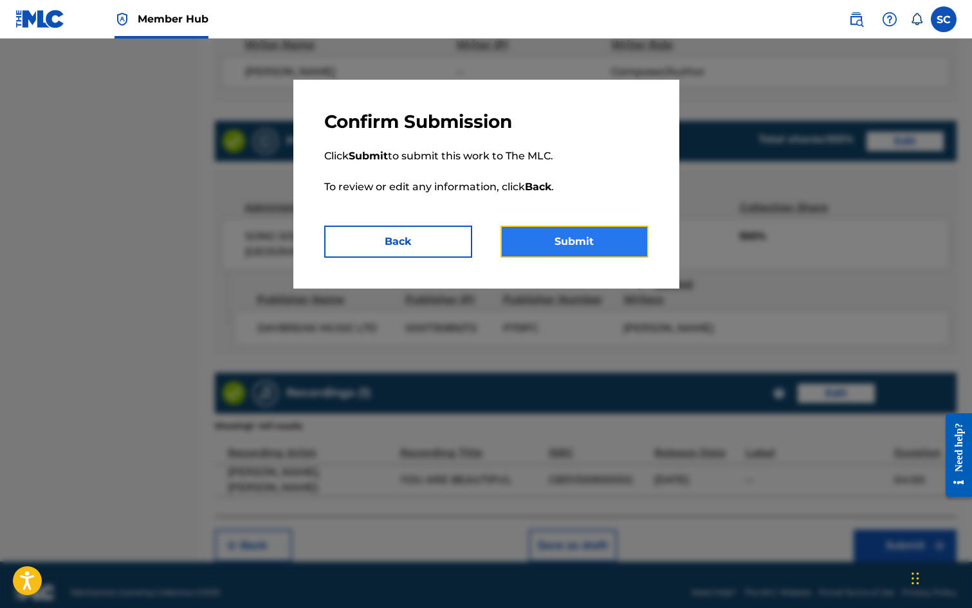
click at [583, 240] on button "Submit" at bounding box center [574, 242] width 148 height 32
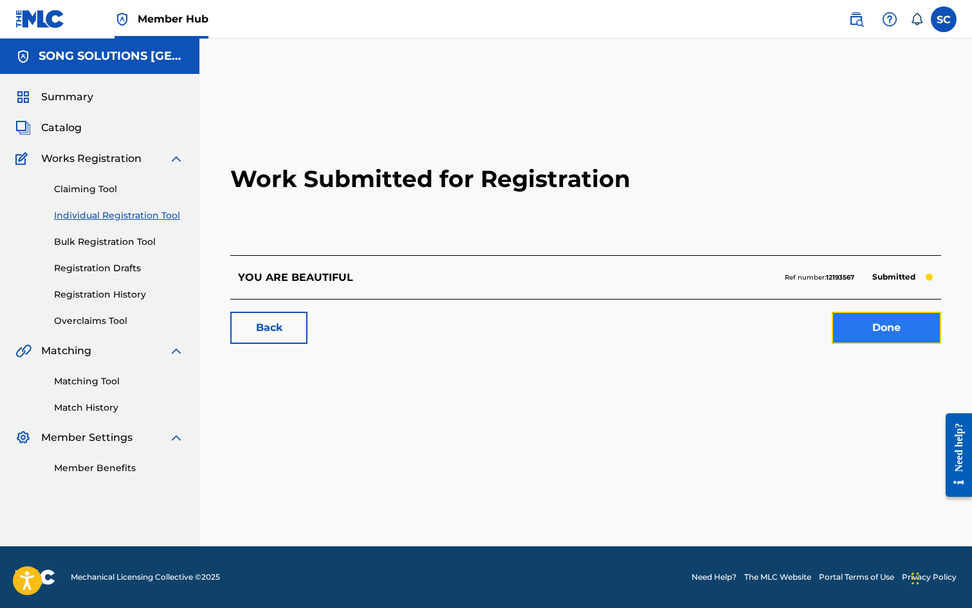
click at [890, 325] on link "Done" at bounding box center [886, 328] width 109 height 32
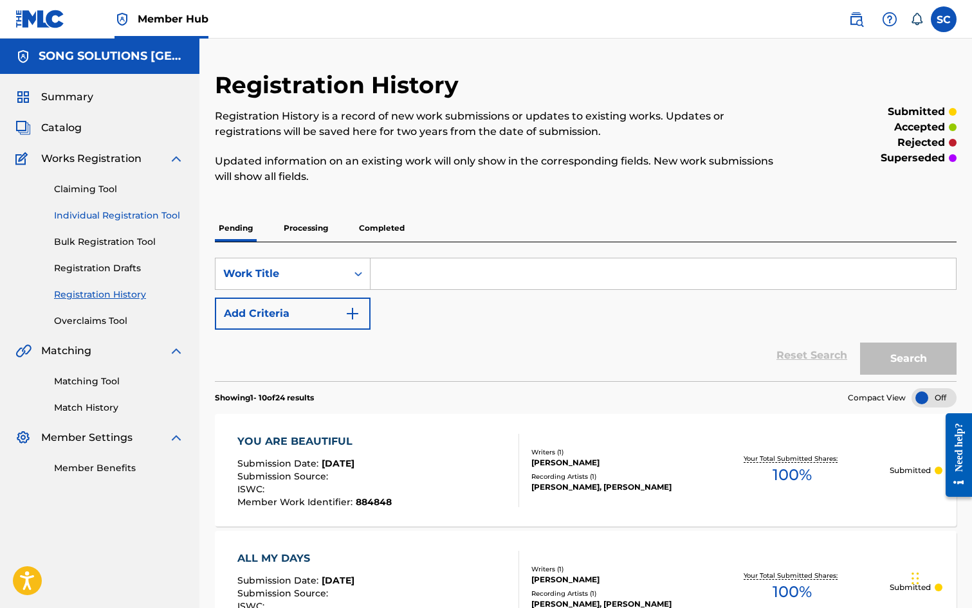
click at [94, 214] on link "Individual Registration Tool" at bounding box center [119, 216] width 130 height 14
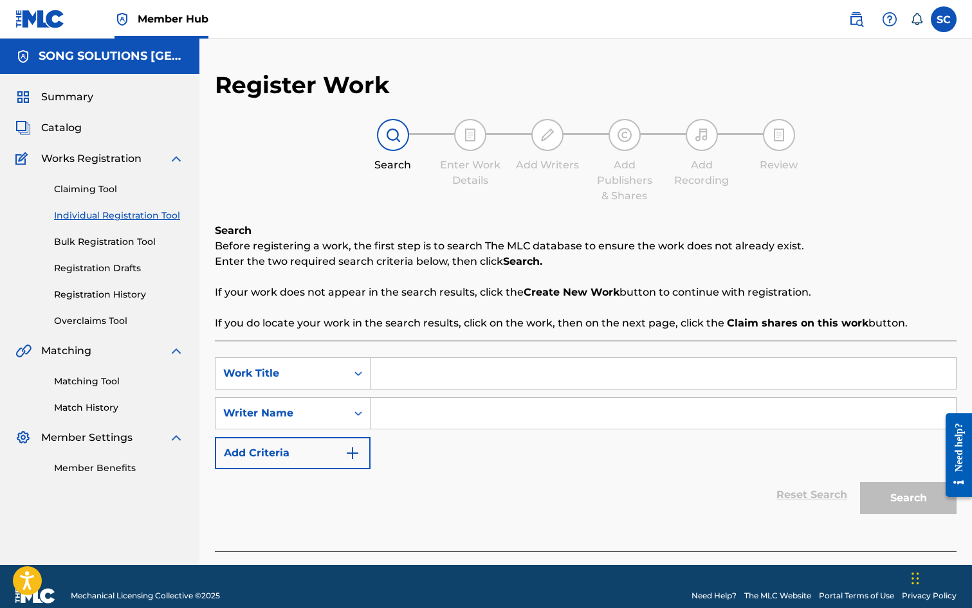
click at [453, 372] on input "Search Form" at bounding box center [662, 373] width 585 height 31
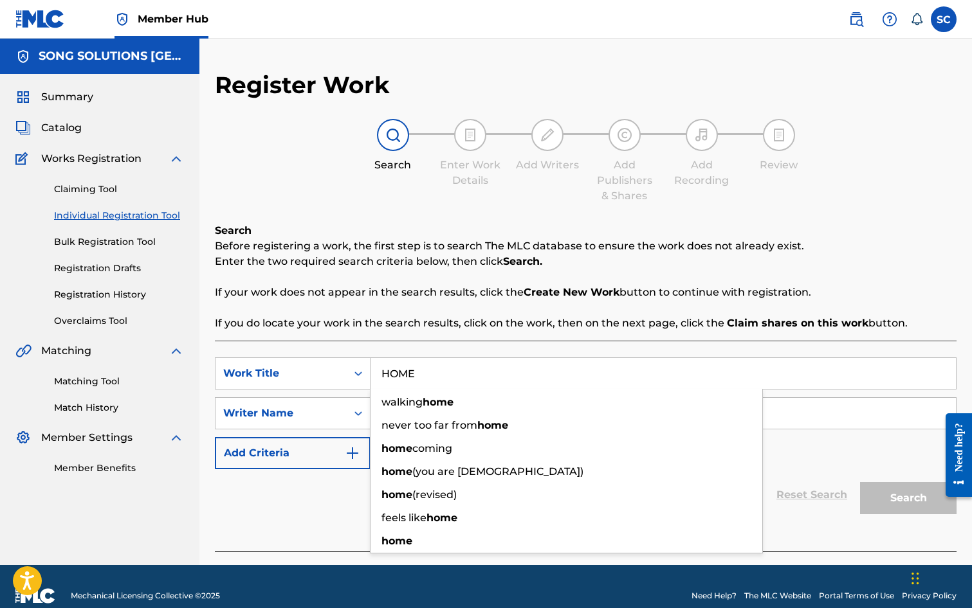
type input "HOME"
drag, startPoint x: 300, startPoint y: 524, endPoint x: 347, endPoint y: 475, distance: 68.2
click at [300, 524] on div "SearchWithCriteria993cda23-7161-4468-ab6f-aa5e971cf0eb Work Title HOME walking …" at bounding box center [586, 446] width 742 height 211
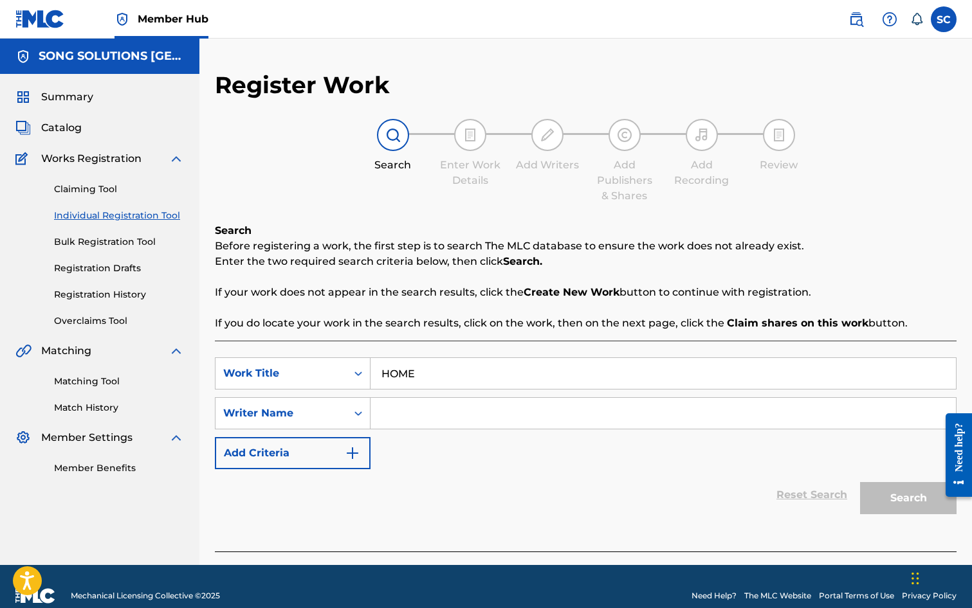
click at [423, 410] on input "Search Form" at bounding box center [662, 413] width 585 height 31
type input "FRITH"
drag, startPoint x: 893, startPoint y: 497, endPoint x: 869, endPoint y: 494, distance: 24.7
click at [893, 497] on button "Search" at bounding box center [908, 498] width 96 height 32
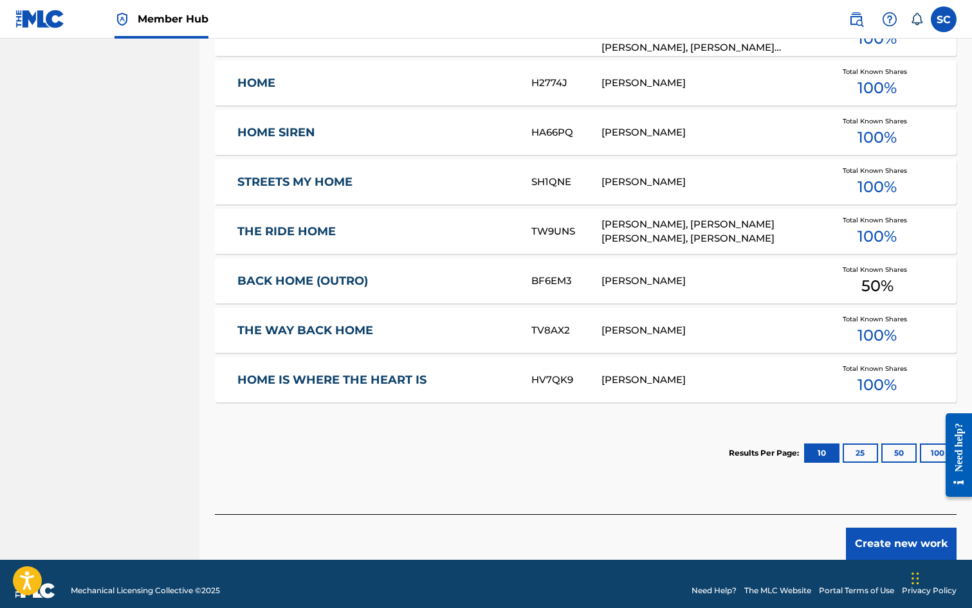
scroll to position [603, 0]
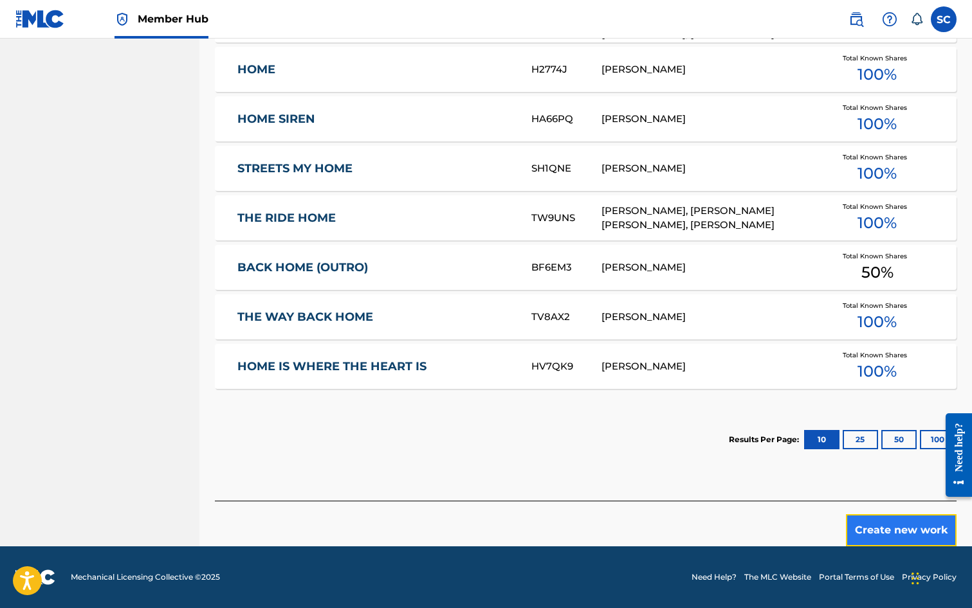
click at [869, 527] on button "Create new work" at bounding box center [901, 531] width 111 height 32
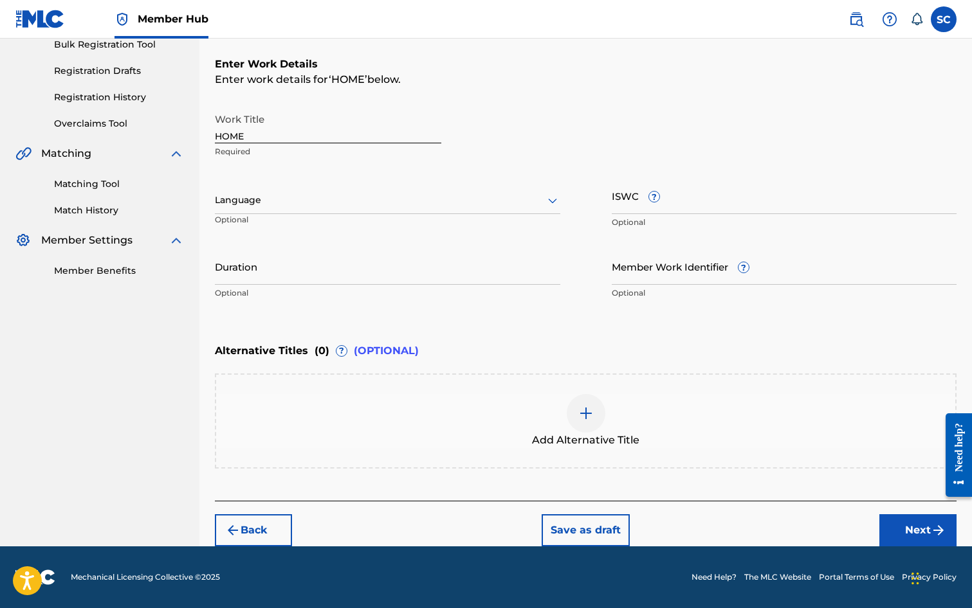
scroll to position [0, 0]
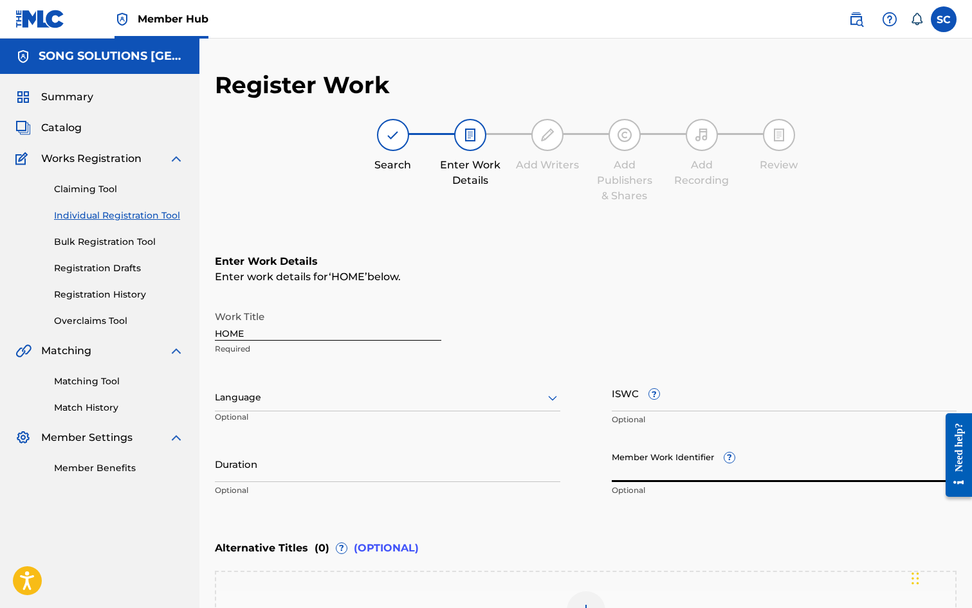
click at [622, 468] on input "Member Work Identifier ?" at bounding box center [784, 464] width 345 height 37
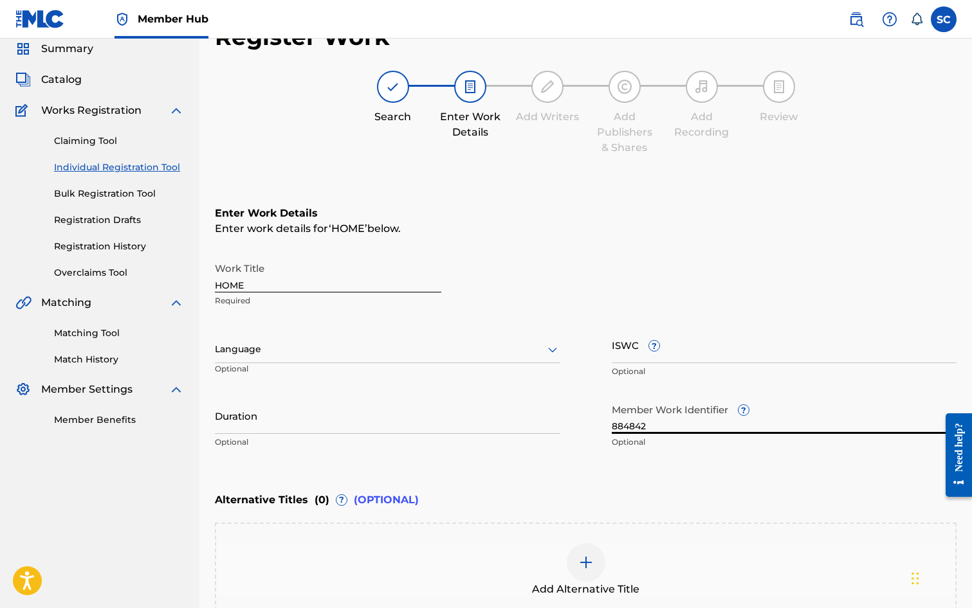
scroll to position [197, 0]
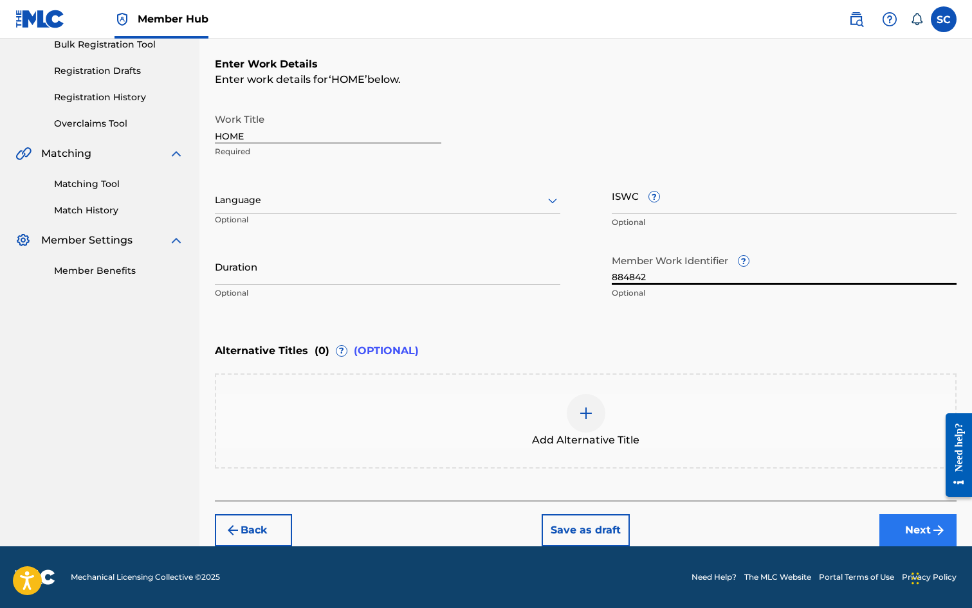
type input "884842"
click at [897, 534] on button "Next" at bounding box center [917, 531] width 77 height 32
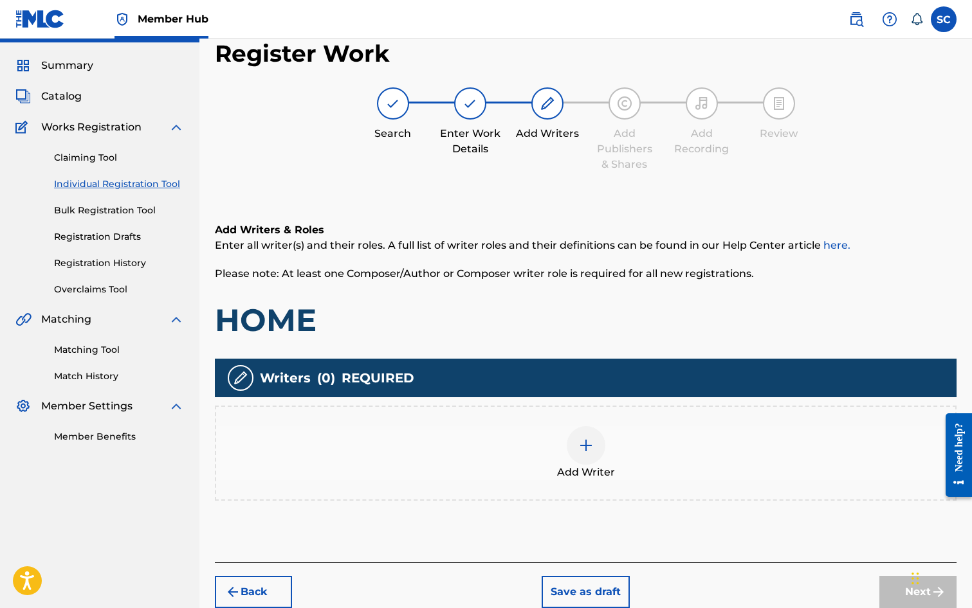
scroll to position [58, 0]
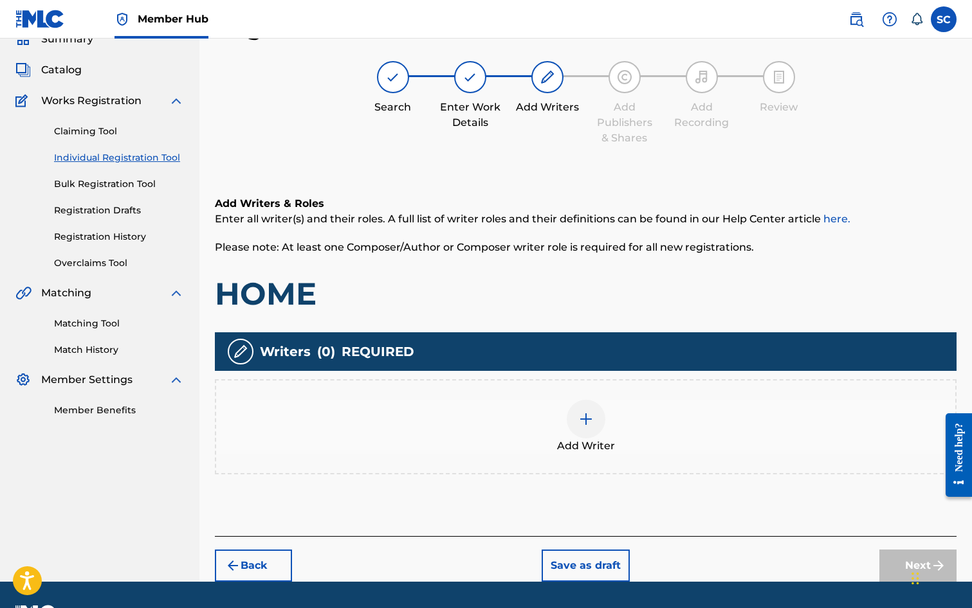
click at [582, 421] on img at bounding box center [585, 419] width 15 height 15
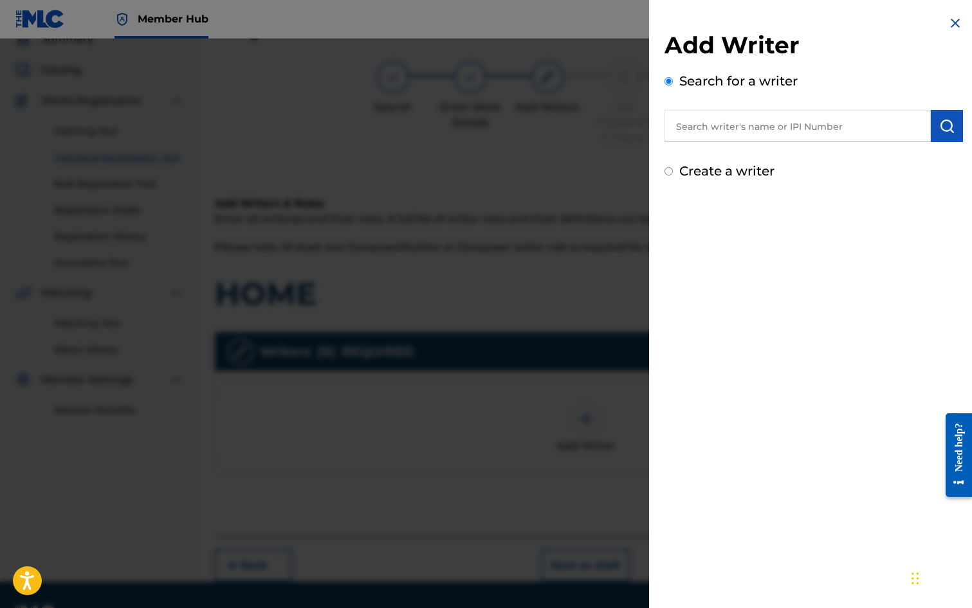
click at [697, 123] on input "text" at bounding box center [797, 126] width 266 height 32
type input "[PERSON_NAME]"
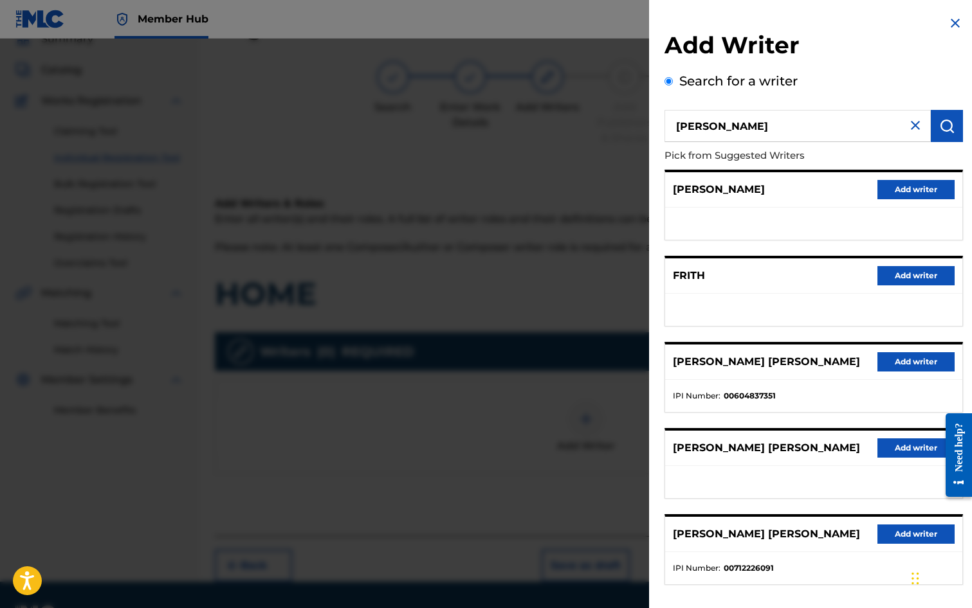
click at [724, 187] on p "[PERSON_NAME]" at bounding box center [719, 189] width 92 height 15
drag, startPoint x: 945, startPoint y: 194, endPoint x: 926, endPoint y: 192, distance: 20.0
click at [928, 194] on button "Add writer" at bounding box center [915, 189] width 77 height 19
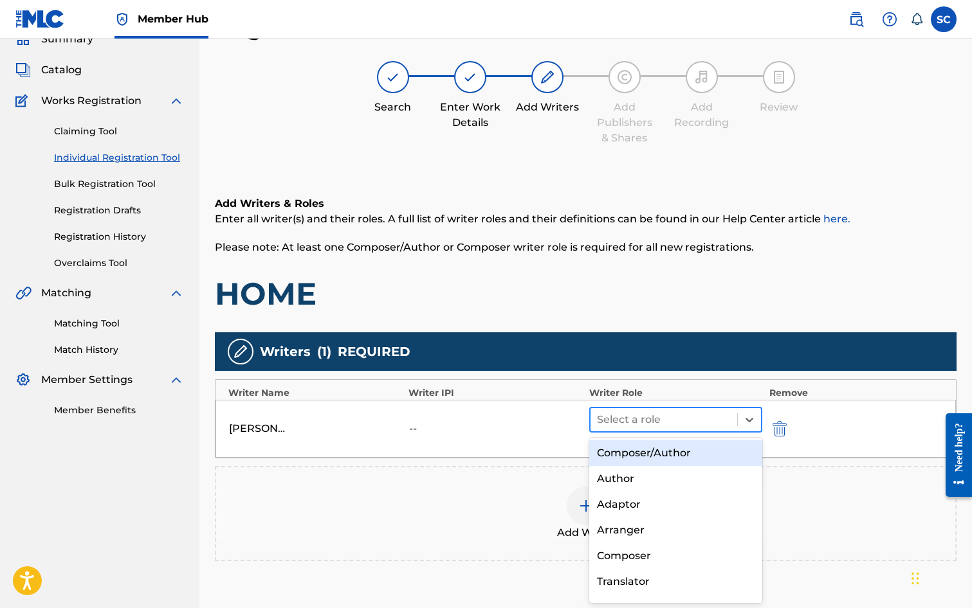
click at [601, 427] on div at bounding box center [664, 420] width 134 height 18
click at [605, 448] on div "Composer/Author" at bounding box center [676, 454] width 174 height 26
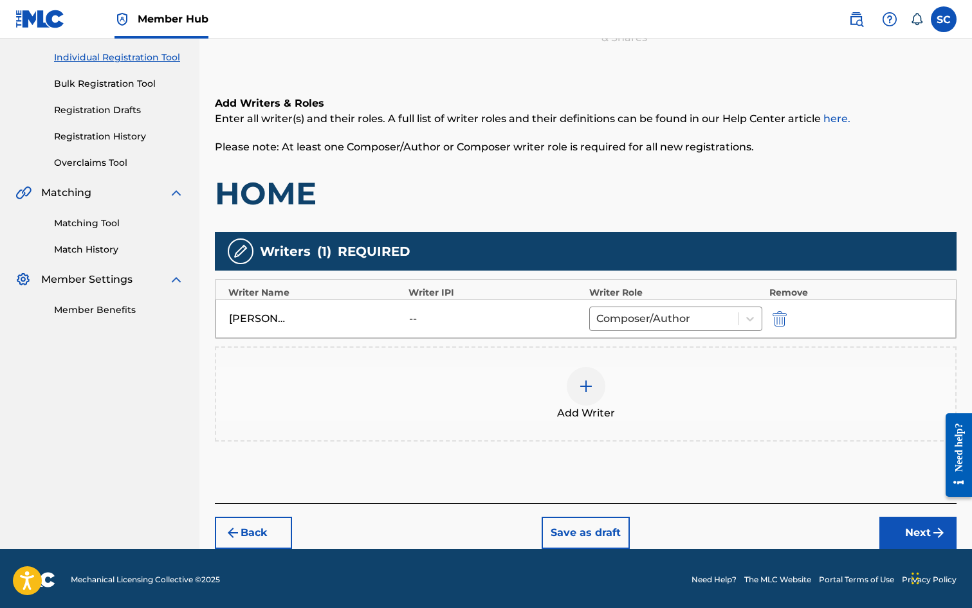
scroll to position [161, 0]
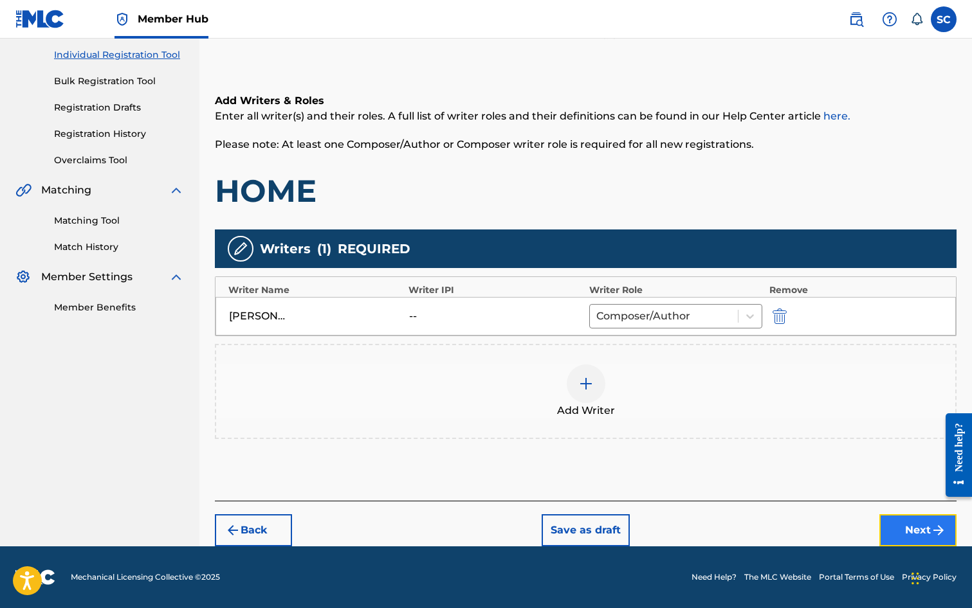
click at [904, 534] on button "Next" at bounding box center [917, 531] width 77 height 32
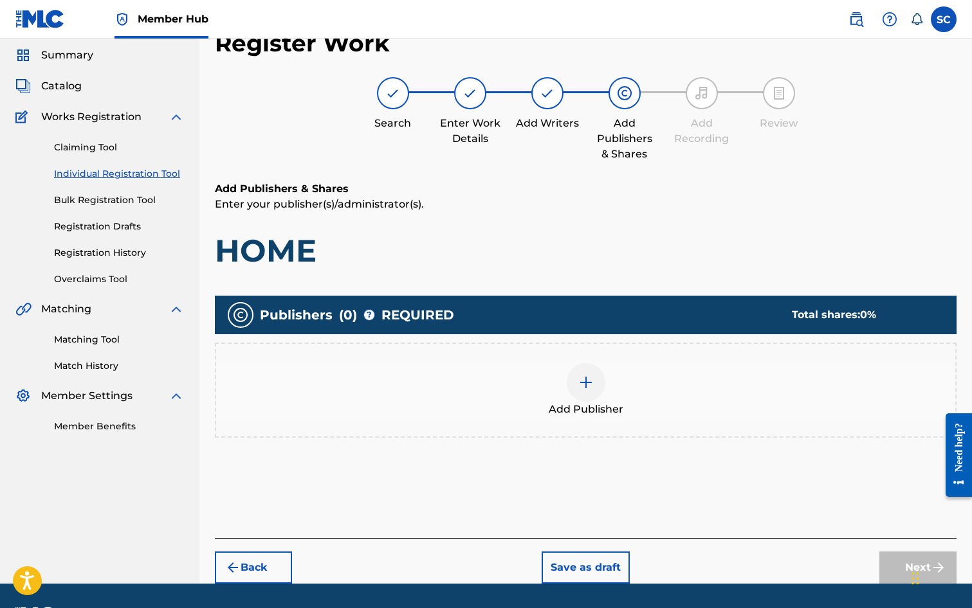
scroll to position [58, 0]
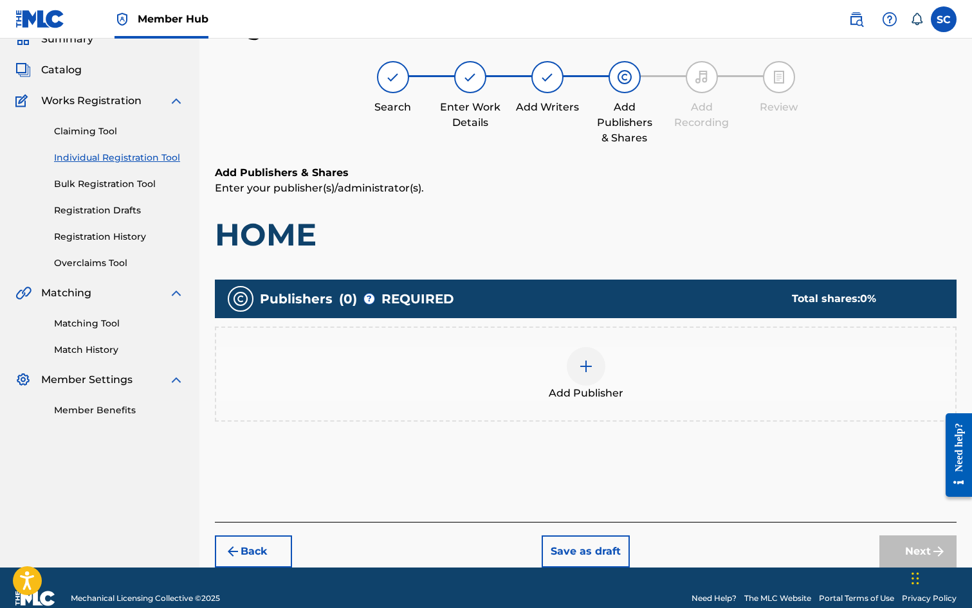
click at [574, 362] on div at bounding box center [586, 366] width 39 height 39
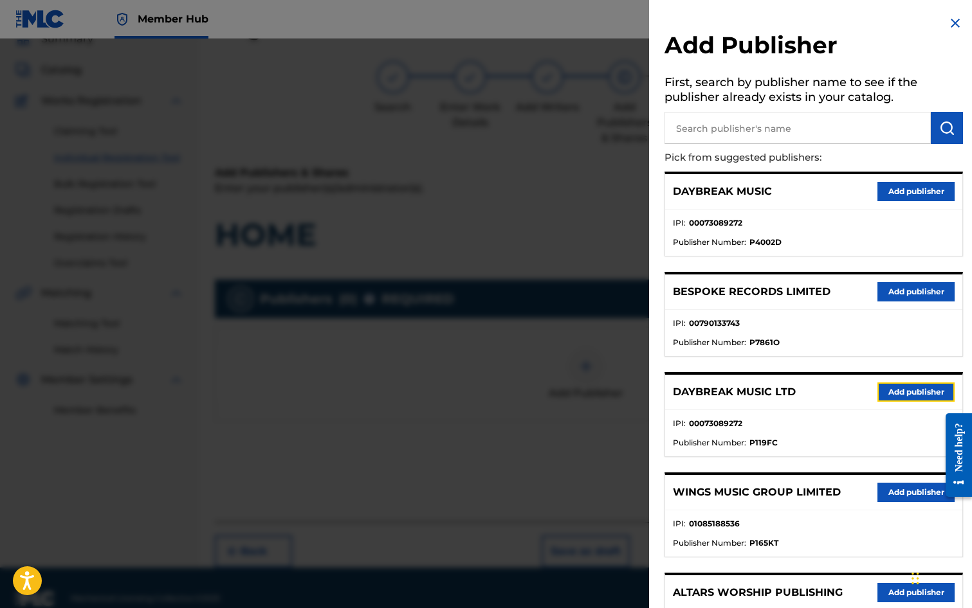
drag, startPoint x: 887, startPoint y: 392, endPoint x: 634, endPoint y: 420, distance: 254.3
click at [886, 392] on button "Add publisher" at bounding box center [915, 392] width 77 height 19
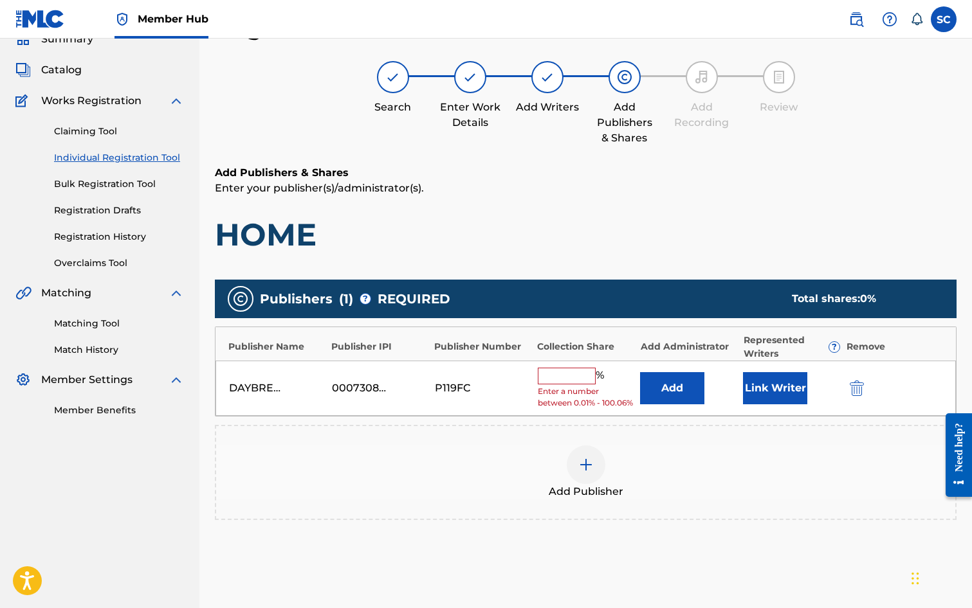
click at [552, 384] on input "text" at bounding box center [567, 376] width 58 height 17
type input "100"
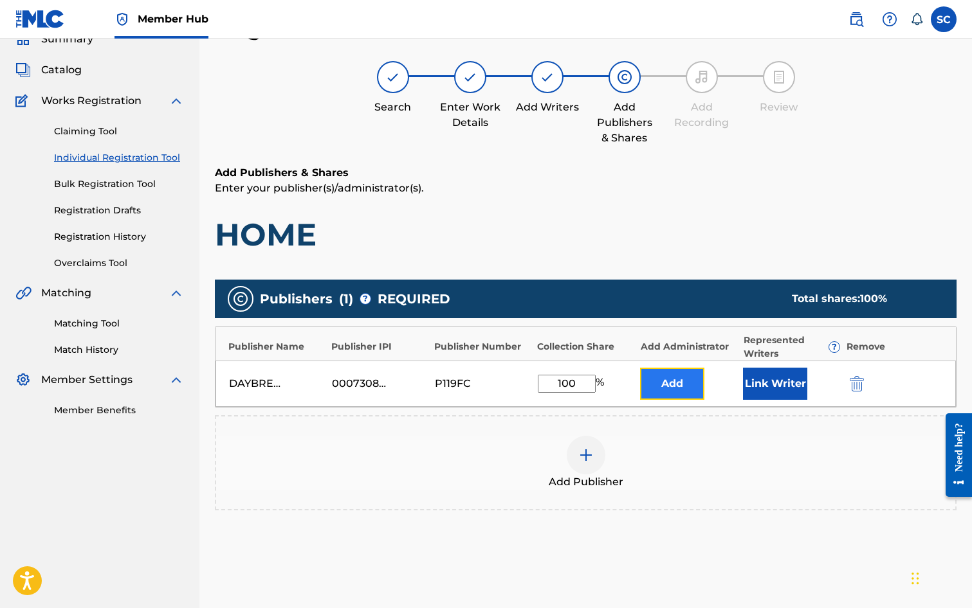
click at [679, 381] on button "Add" at bounding box center [672, 384] width 64 height 32
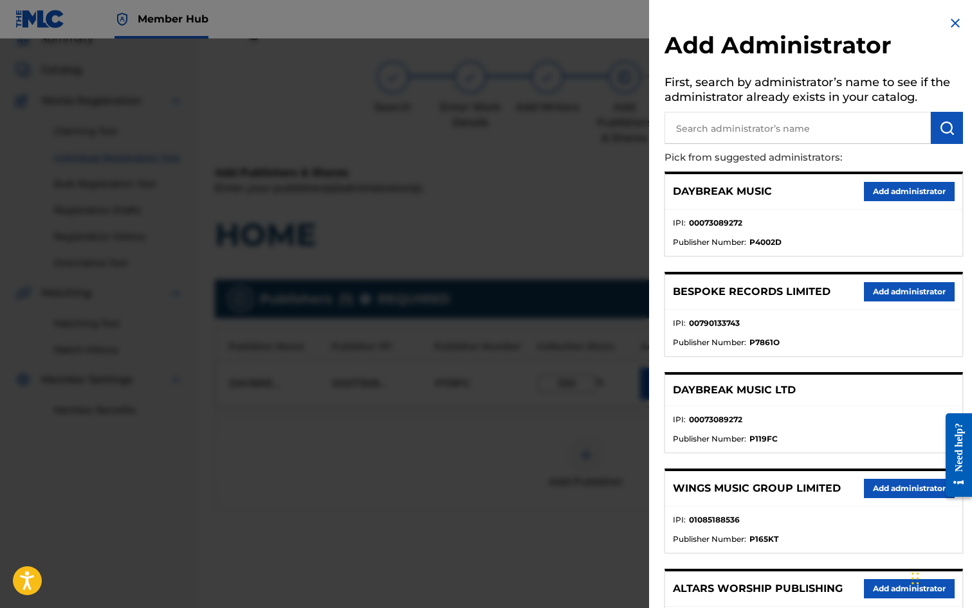
click at [725, 129] on input "text" at bounding box center [797, 128] width 266 height 32
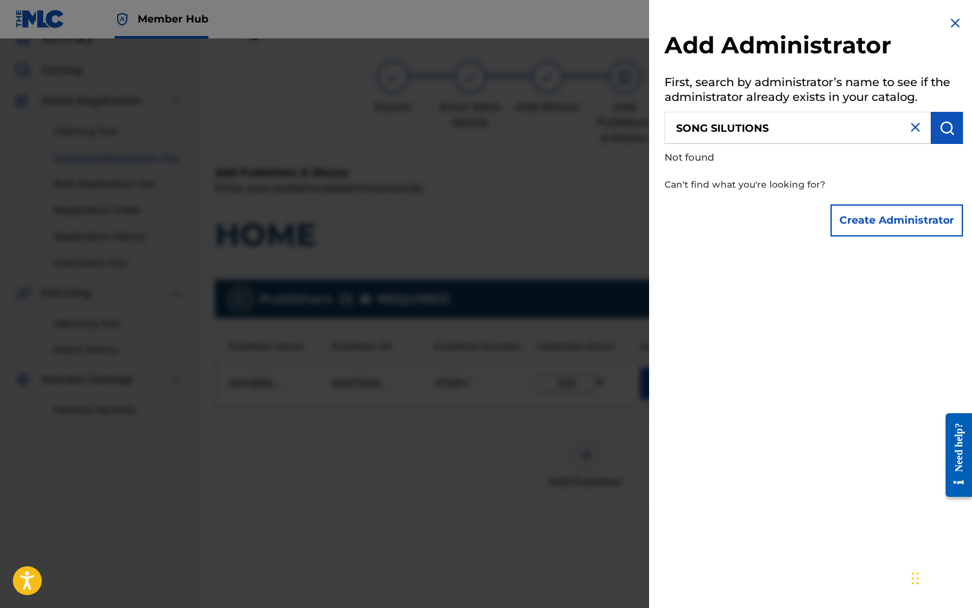
click at [721, 128] on input "SONG SILUTIONS" at bounding box center [797, 128] width 266 height 32
type input "SONG SOLUTIONS"
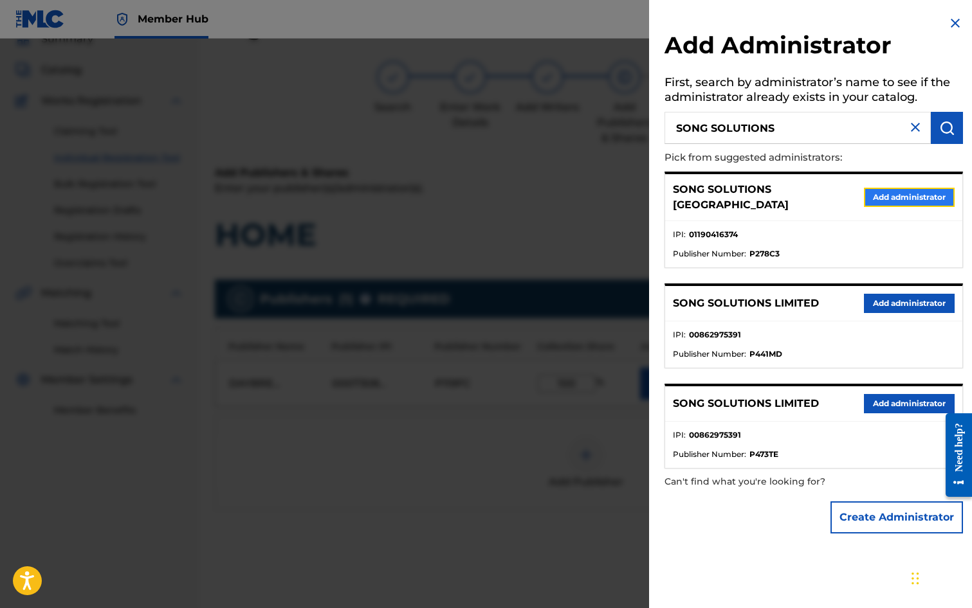
click at [891, 193] on button "Add administrator" at bounding box center [909, 197] width 91 height 19
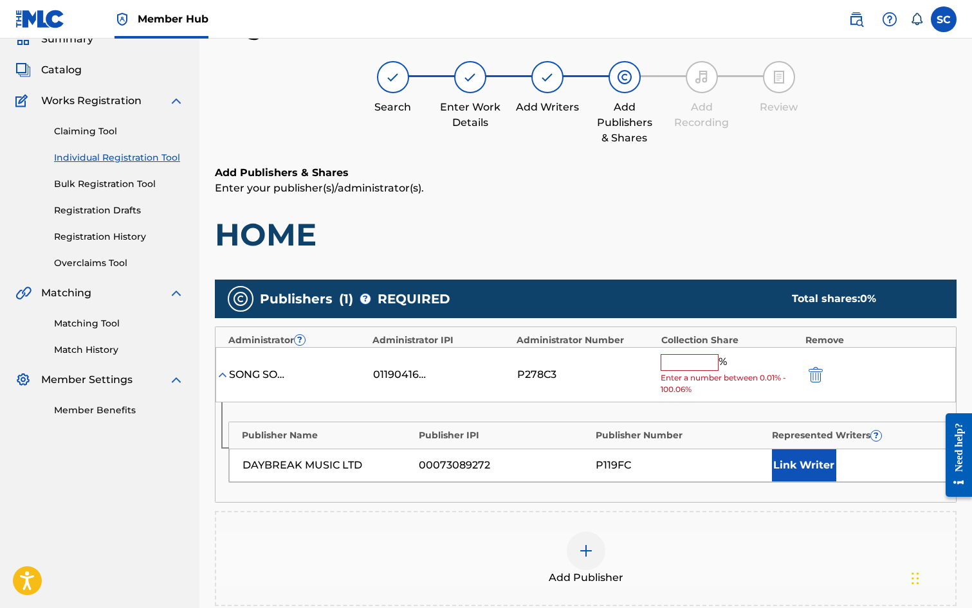
click at [673, 358] on input "text" at bounding box center [690, 362] width 58 height 17
type input "100"
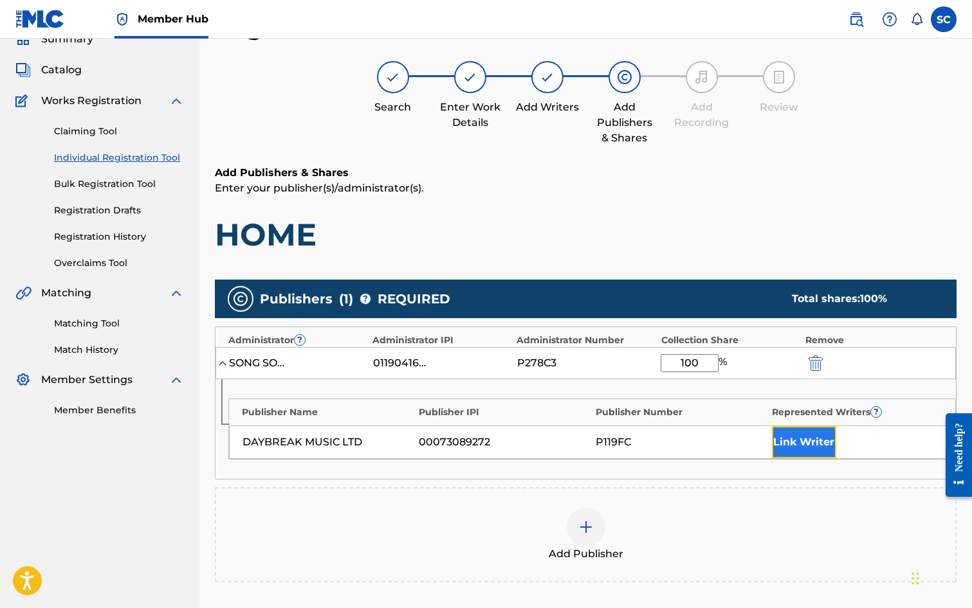
click at [796, 440] on button "Link Writer" at bounding box center [804, 442] width 64 height 32
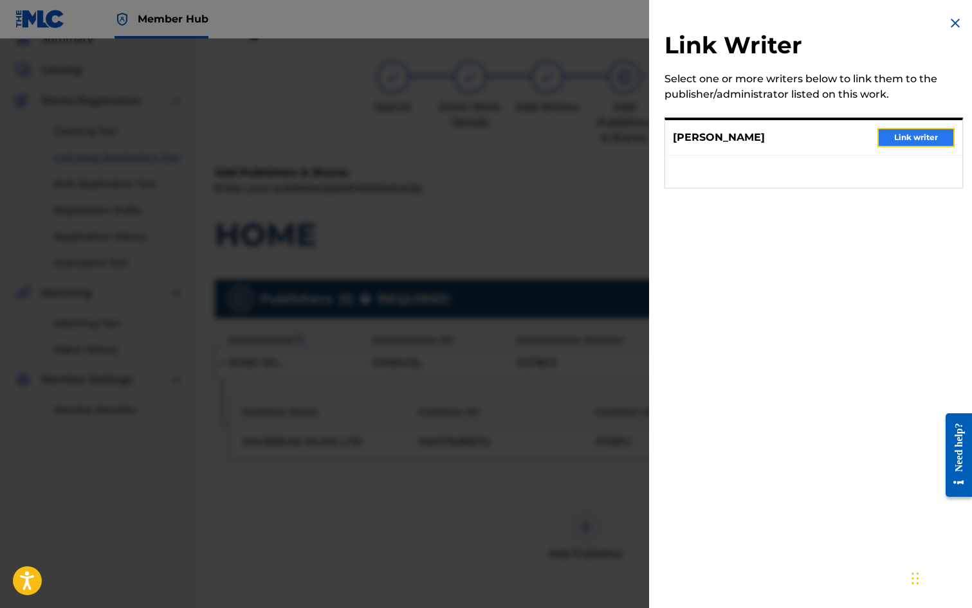
click at [895, 137] on button "Link writer" at bounding box center [915, 137] width 77 height 19
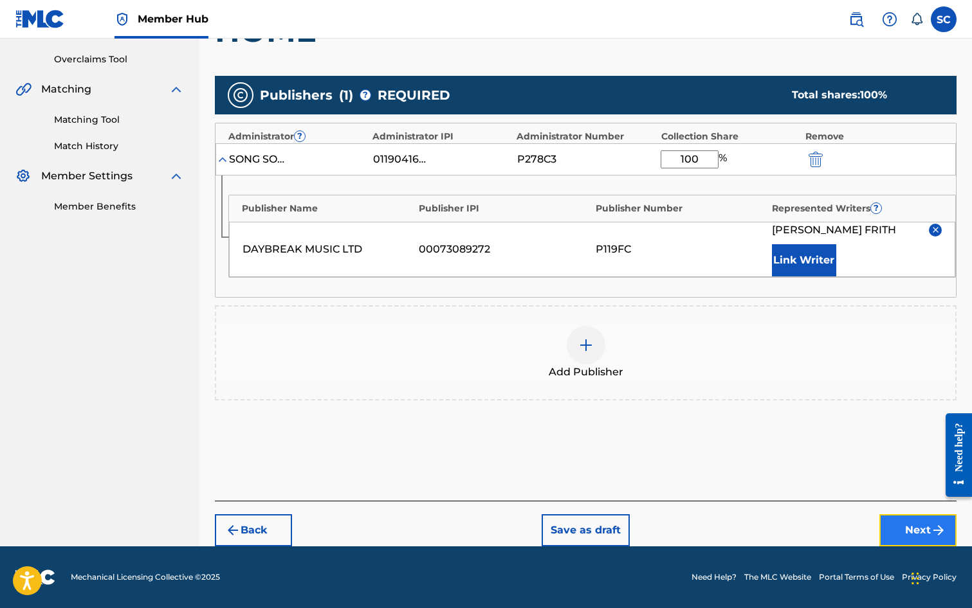
click at [913, 531] on button "Next" at bounding box center [917, 531] width 77 height 32
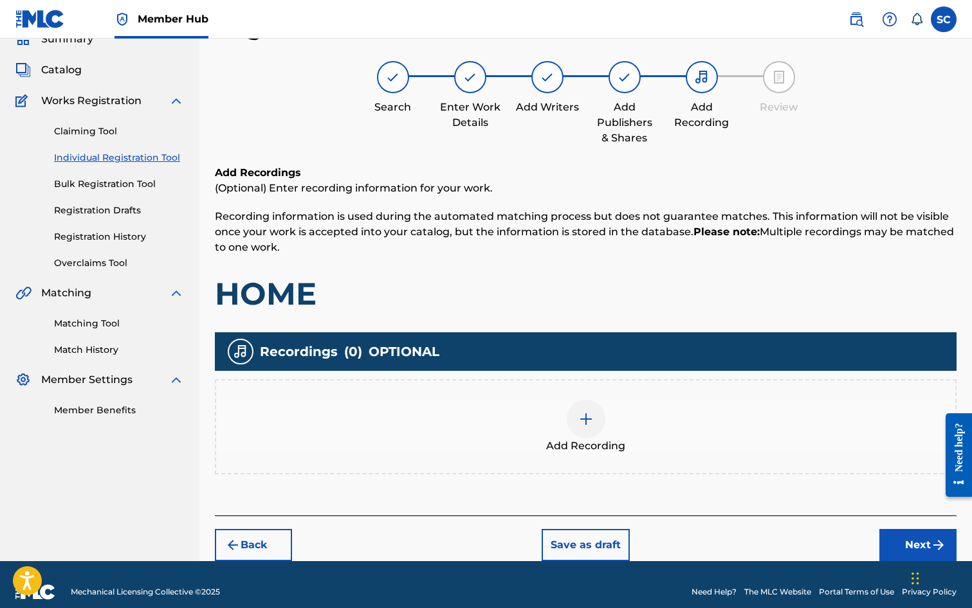
click at [585, 419] on img at bounding box center [585, 419] width 15 height 15
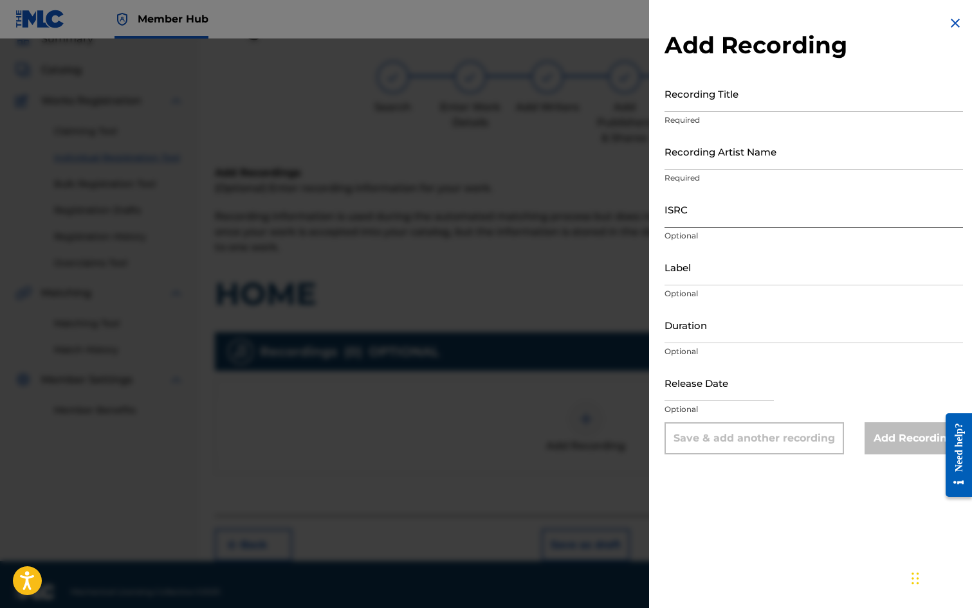
click at [684, 210] on input "ISRC" at bounding box center [813, 209] width 298 height 37
paste input "GB3YD0900003"
type input "GB3YD0900003"
click at [687, 98] on input "Recording Title" at bounding box center [813, 93] width 298 height 37
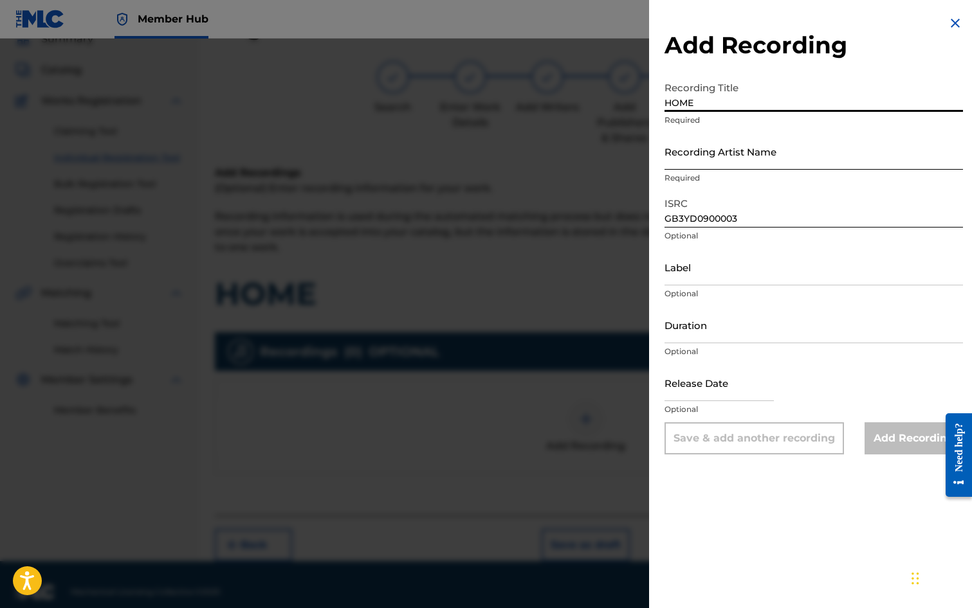
type input "HOME"
click at [682, 146] on input "Recording Artist Name" at bounding box center [813, 151] width 298 height 37
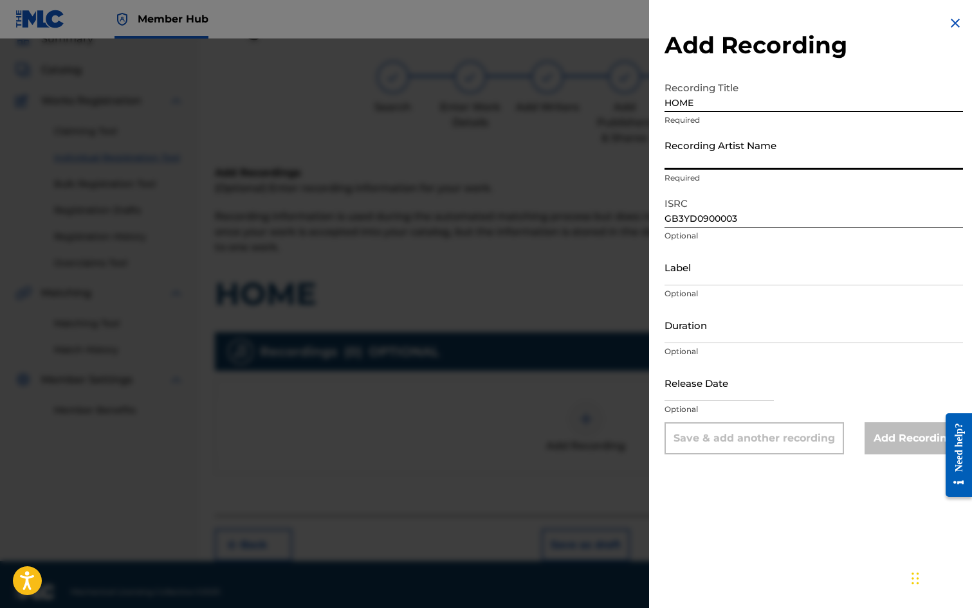
type input "[PERSON_NAME], [PERSON_NAME]"
type input "04:00"
type input "[DATE]"
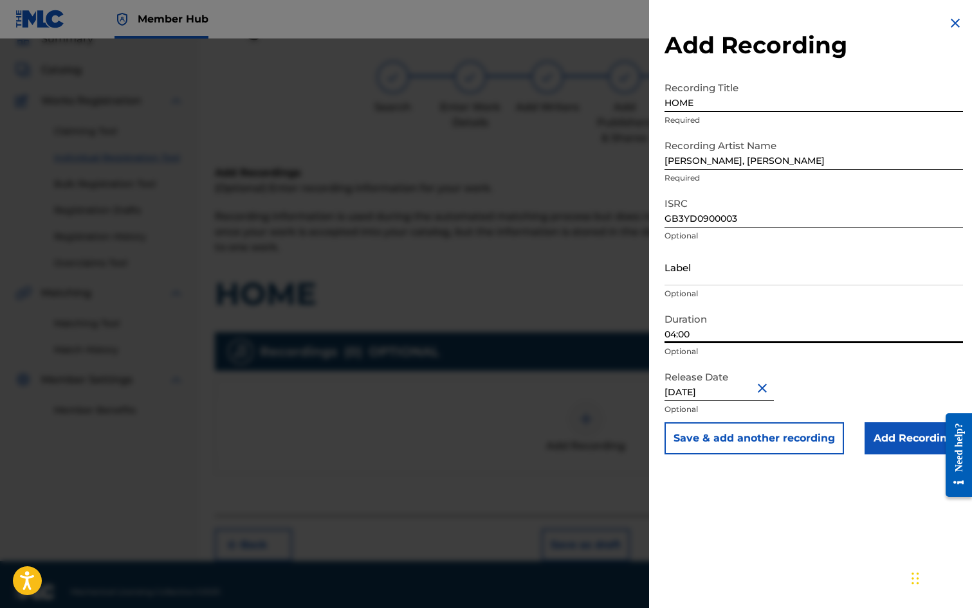
drag, startPoint x: 706, startPoint y: 333, endPoint x: 656, endPoint y: 333, distance: 49.5
click at [656, 333] on div "Add Recording Recording Title HOME Required Recording Artist Name [PERSON_NAME]…" at bounding box center [813, 235] width 329 height 470
type input "03:50"
click at [764, 495] on div "Add Recording Recording Title HOME Required Recording Artist Name [PERSON_NAME]…" at bounding box center [813, 304] width 329 height 608
click at [905, 438] on input "Add Recording" at bounding box center [913, 439] width 98 height 32
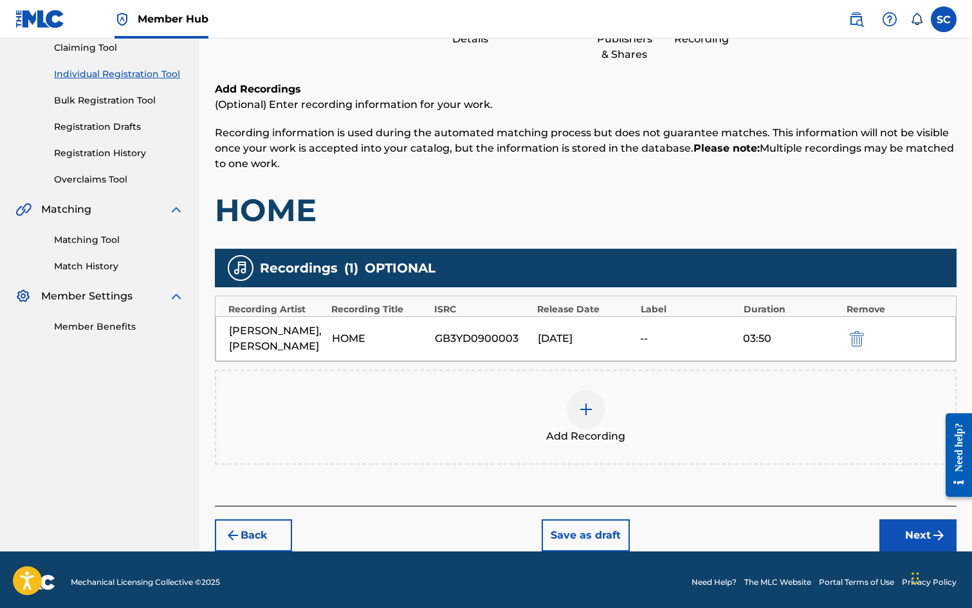
scroll to position [147, 0]
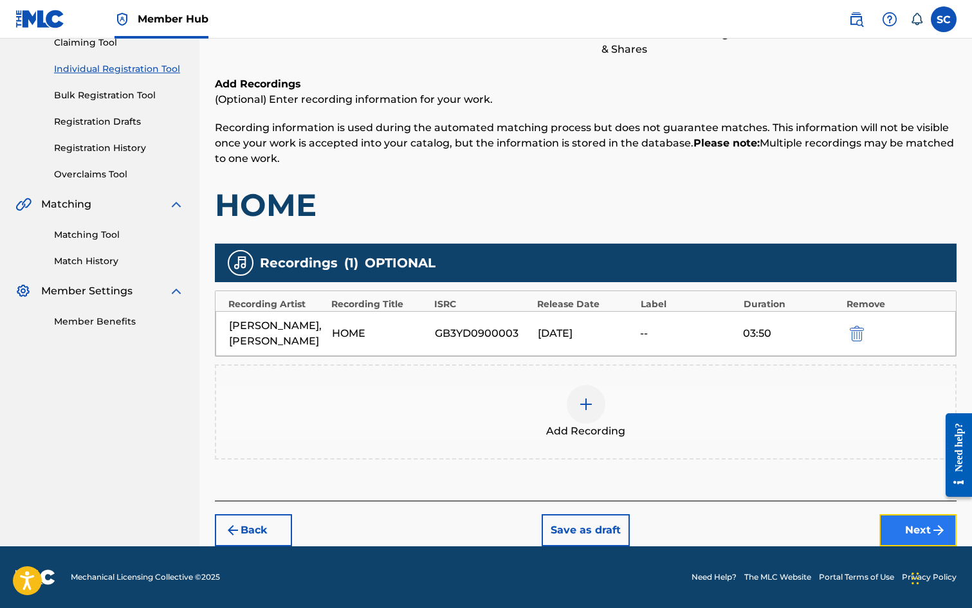
click at [894, 525] on button "Next" at bounding box center [917, 531] width 77 height 32
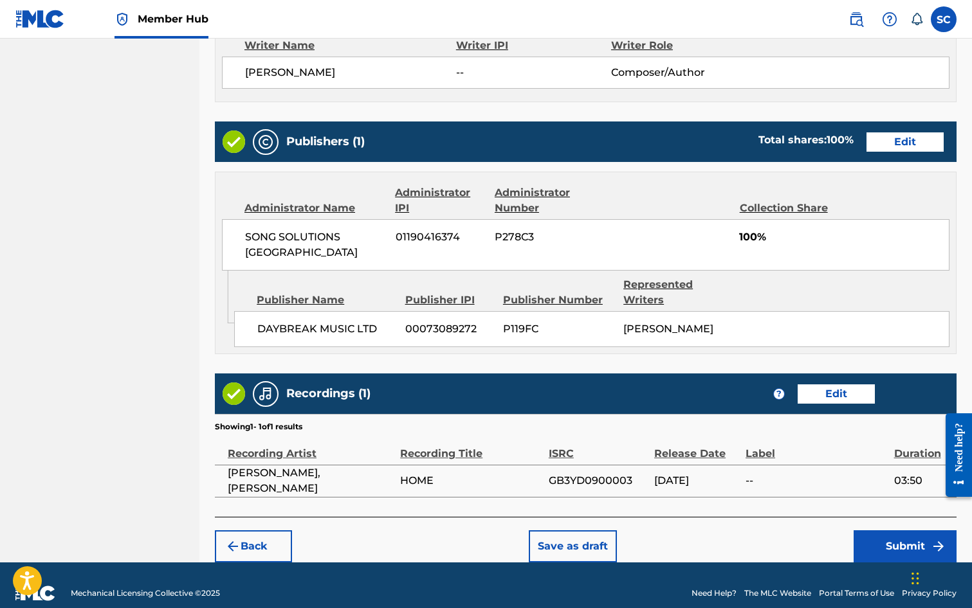
scroll to position [565, 0]
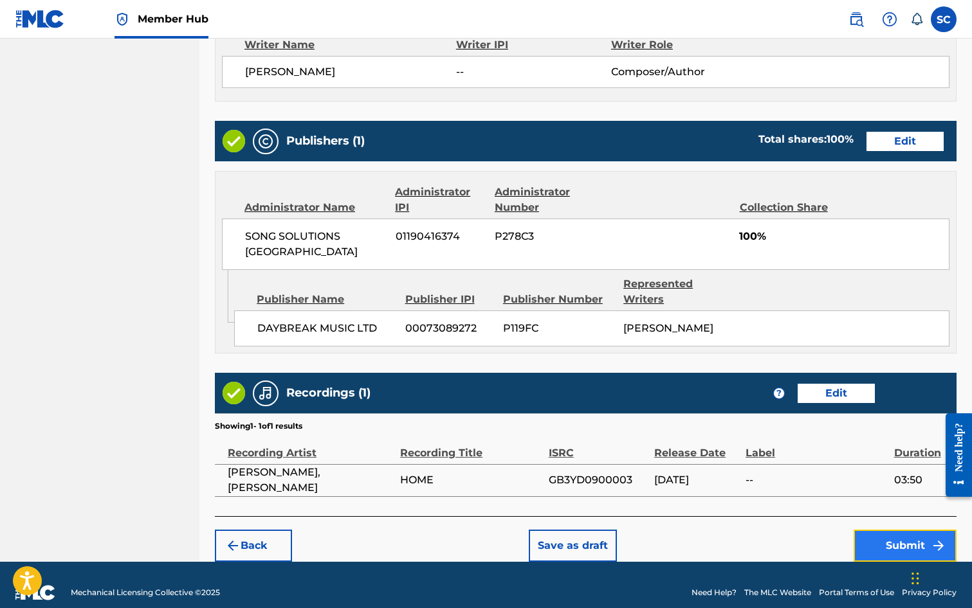
click at [896, 530] on button "Submit" at bounding box center [904, 546] width 103 height 32
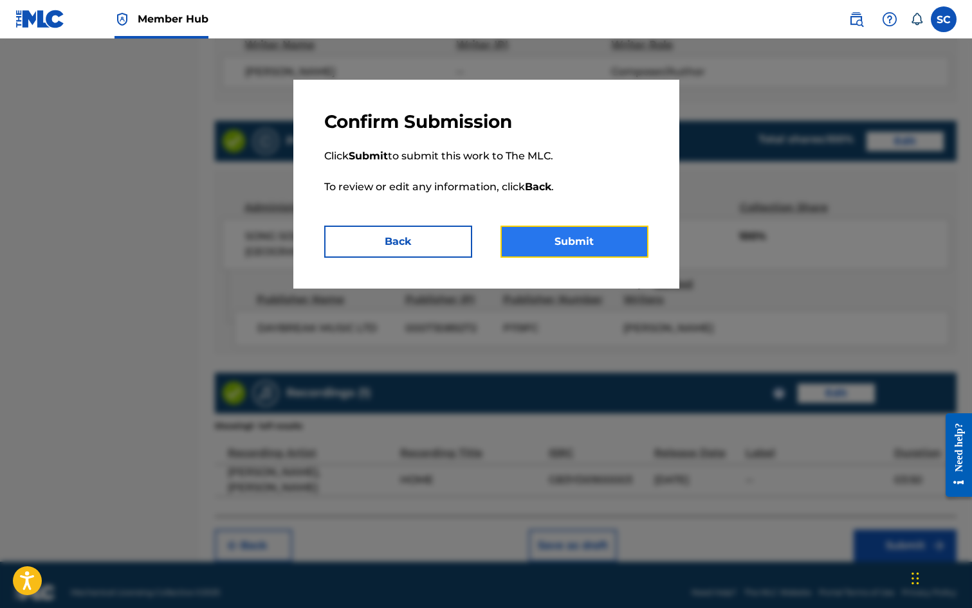
click at [552, 239] on button "Submit" at bounding box center [574, 242] width 148 height 32
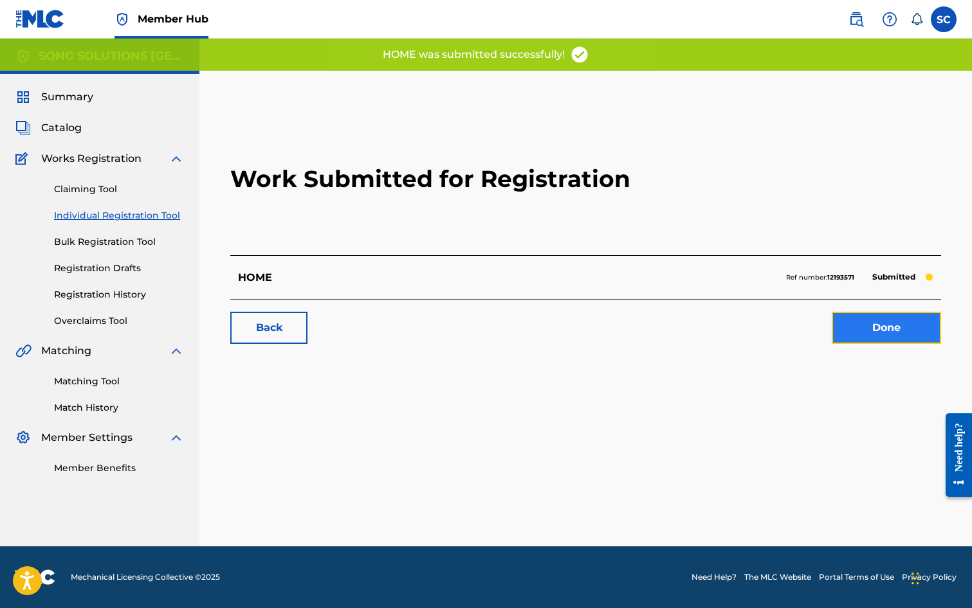
click at [881, 328] on link "Done" at bounding box center [886, 328] width 109 height 32
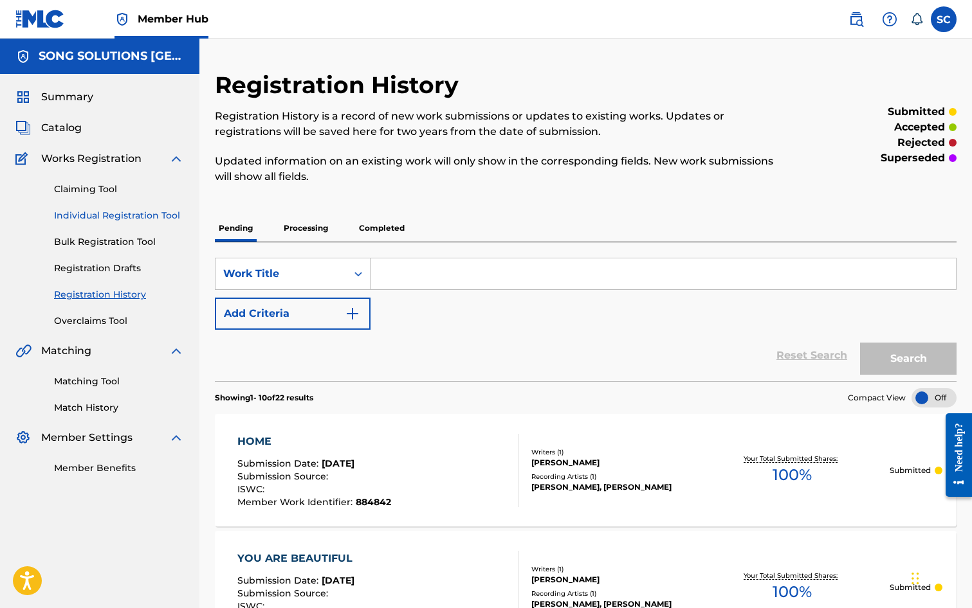
click at [91, 210] on link "Individual Registration Tool" at bounding box center [119, 216] width 130 height 14
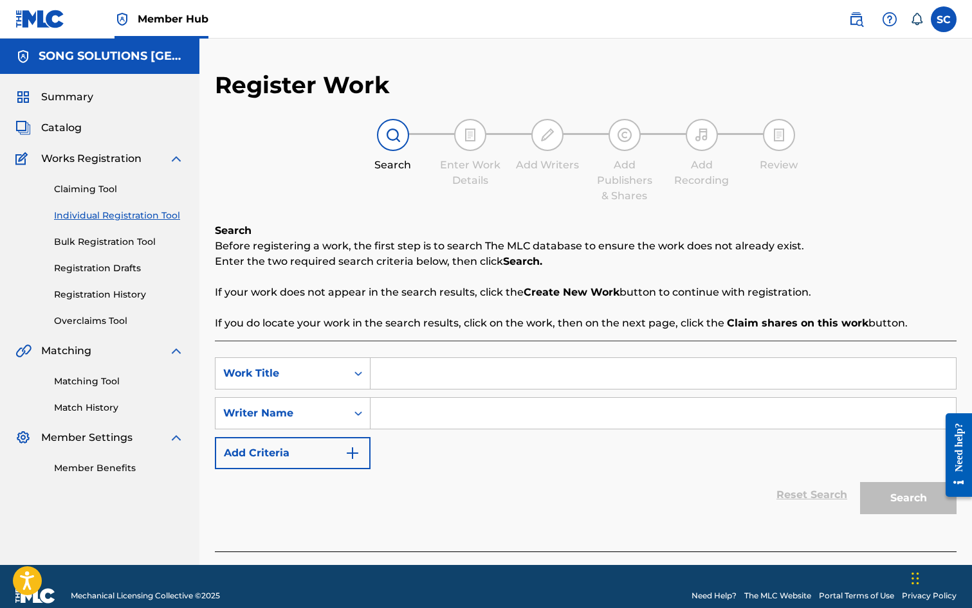
click at [411, 375] on input "Search Form" at bounding box center [662, 373] width 585 height 31
type input "OVERWHELMED"
click at [429, 417] on input "Search Form" at bounding box center [662, 413] width 585 height 31
type input "FRITH"
click at [860, 482] on button "Search" at bounding box center [908, 498] width 96 height 32
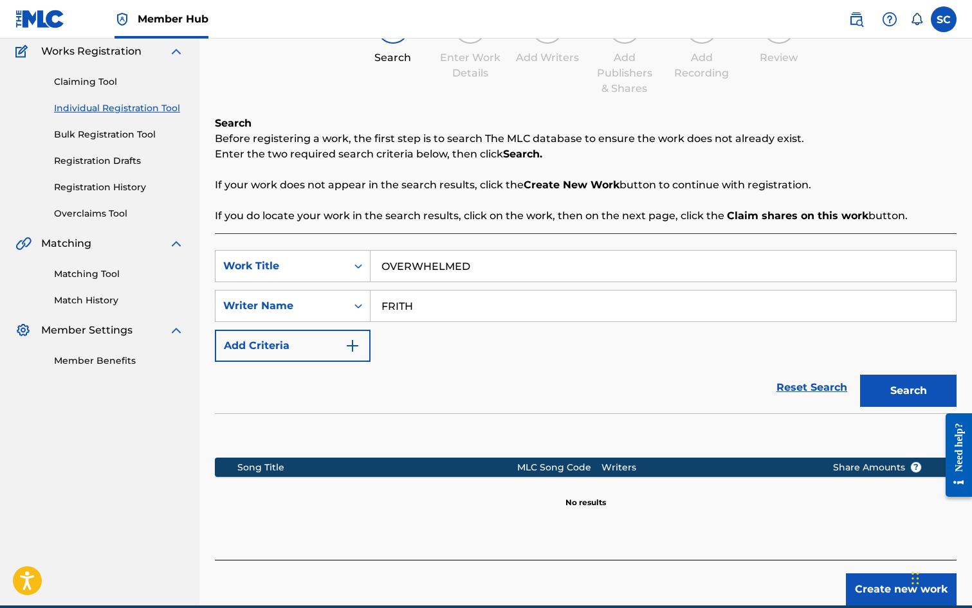
scroll to position [167, 0]
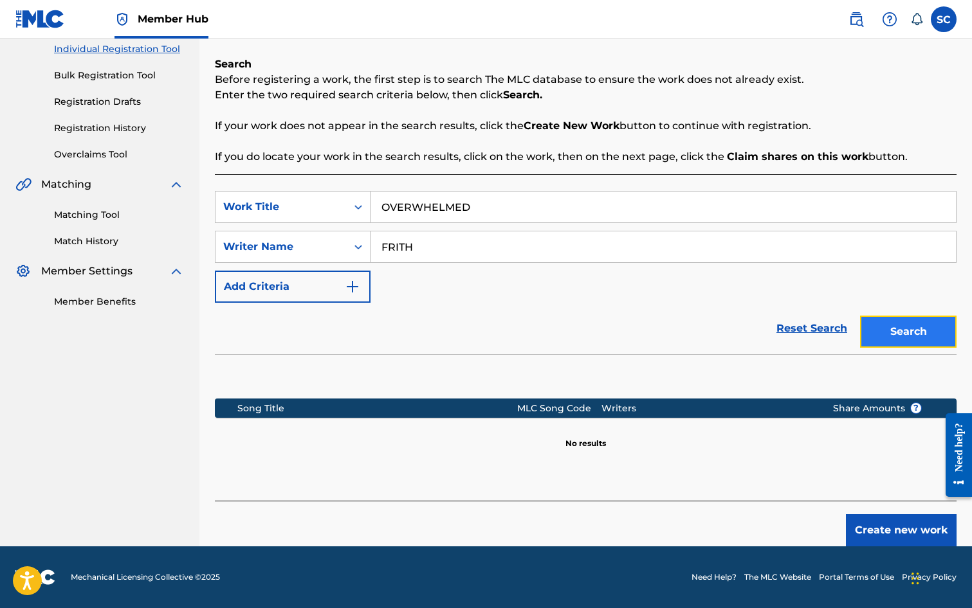
click at [894, 334] on button "Search" at bounding box center [908, 332] width 96 height 32
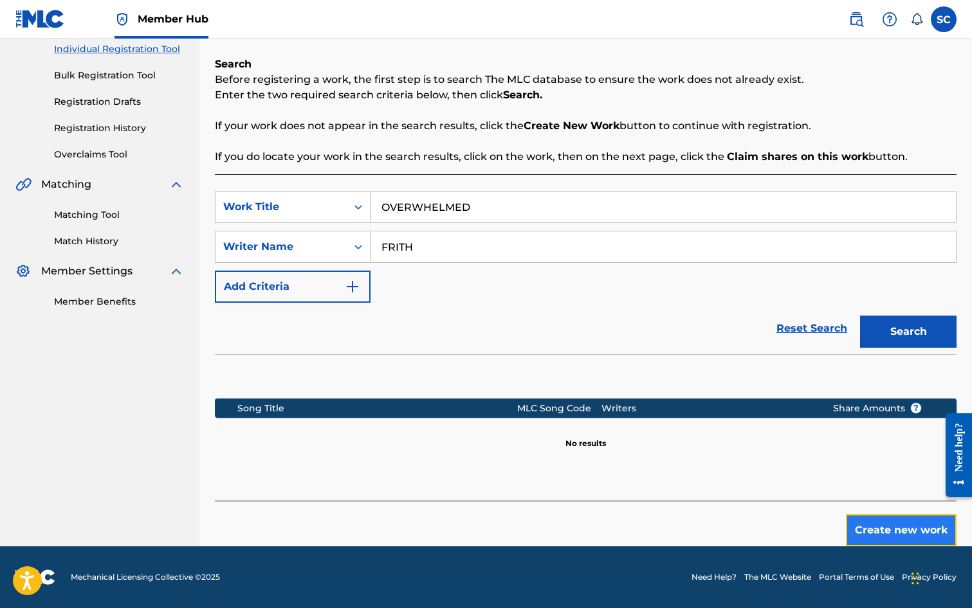
click at [910, 531] on button "Create new work" at bounding box center [901, 531] width 111 height 32
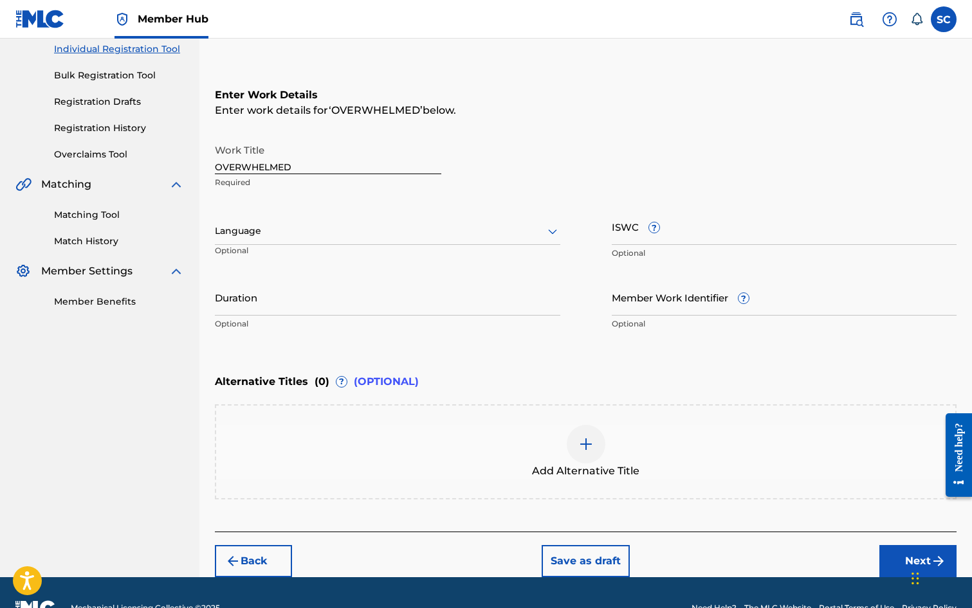
scroll to position [0, 0]
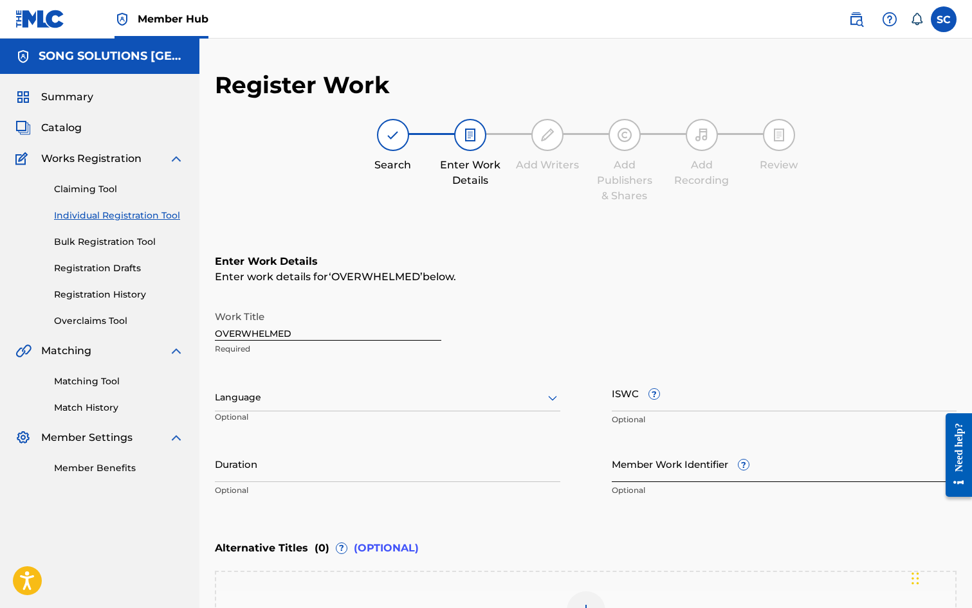
click at [622, 469] on input "Member Work Identifier ?" at bounding box center [784, 464] width 345 height 37
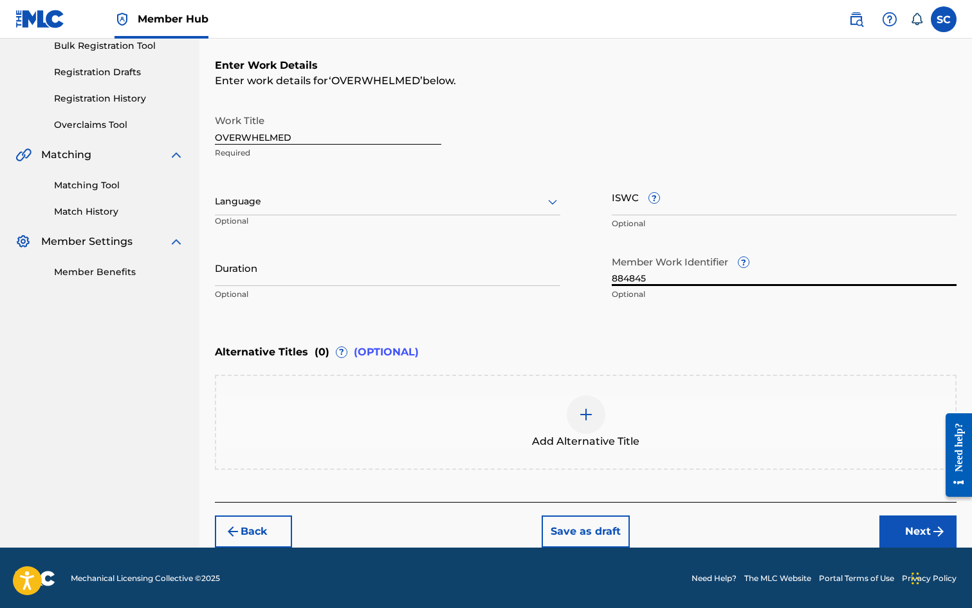
scroll to position [197, 0]
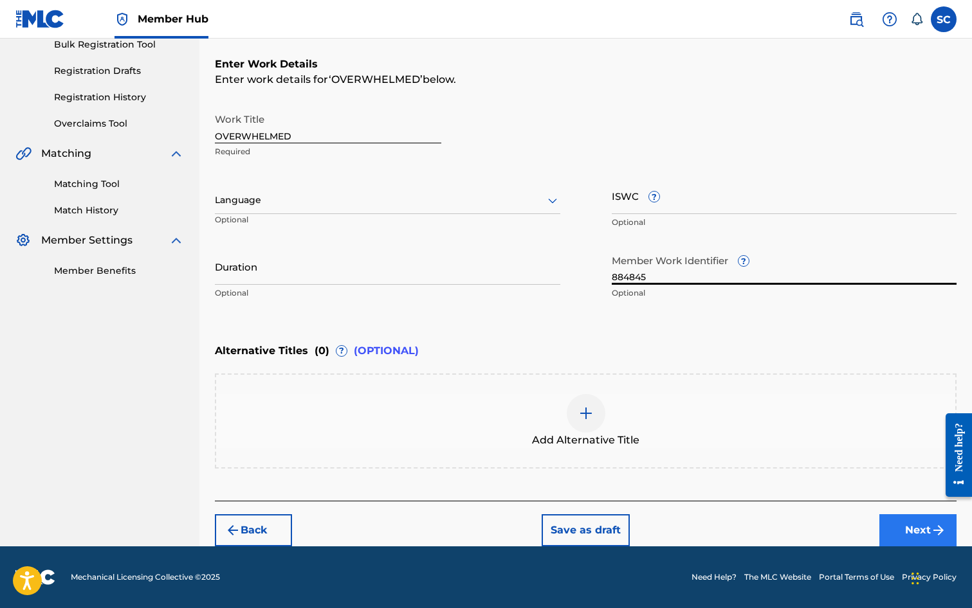
type input "884845"
click at [920, 531] on button "Next" at bounding box center [917, 531] width 77 height 32
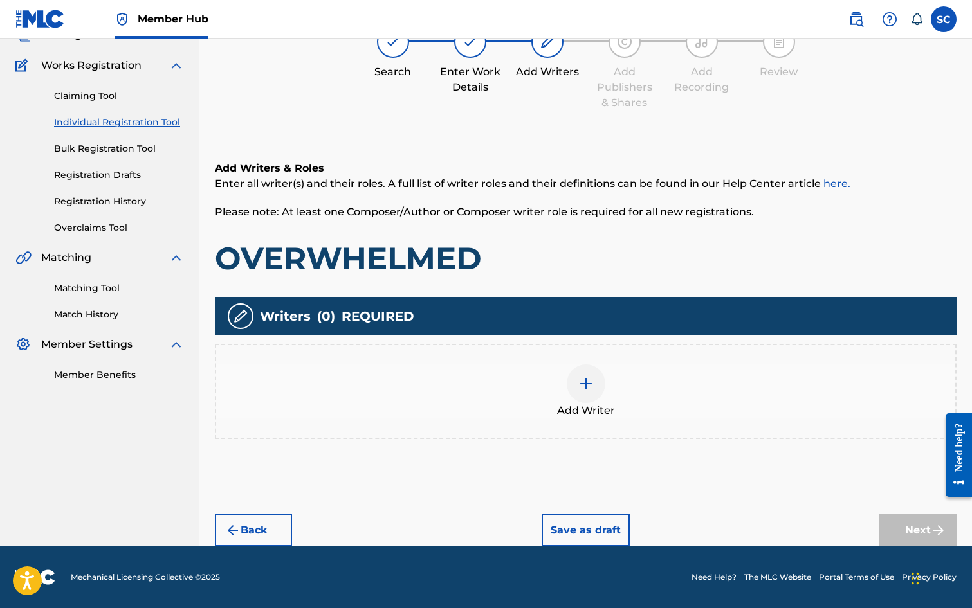
scroll to position [58, 0]
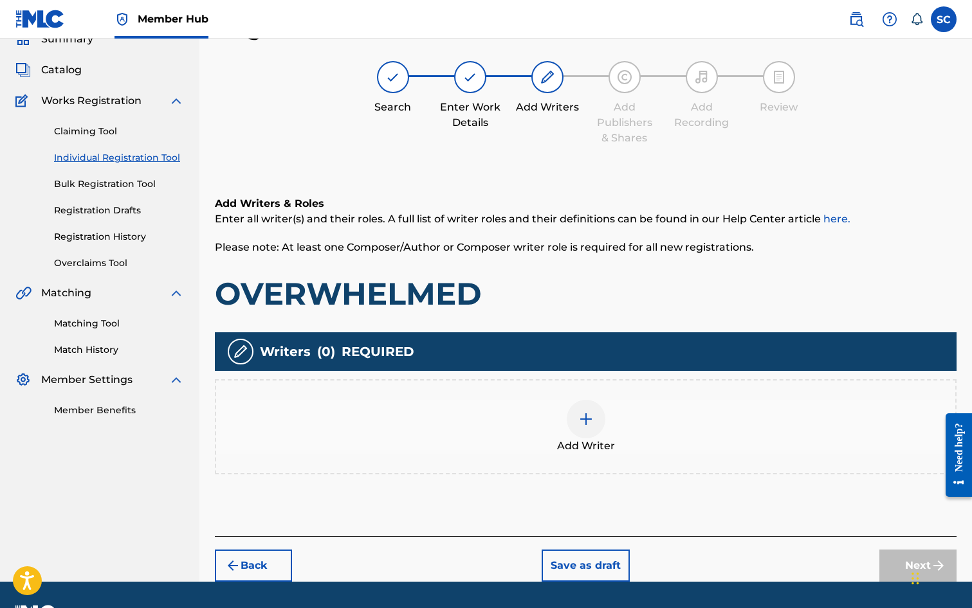
click at [587, 419] on img at bounding box center [585, 419] width 15 height 15
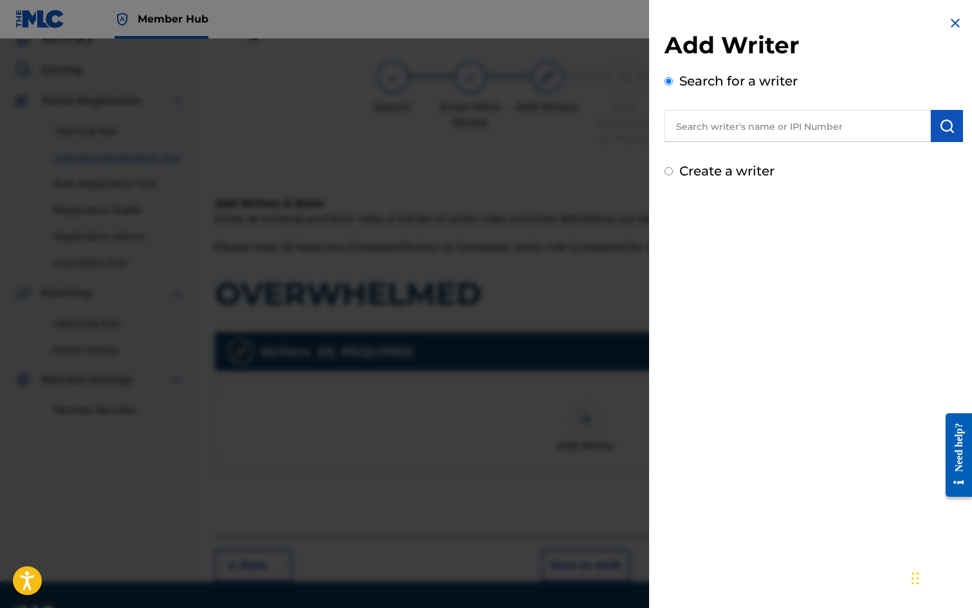
click at [744, 129] on input "text" at bounding box center [797, 126] width 266 height 32
type input "[PERSON_NAME]"
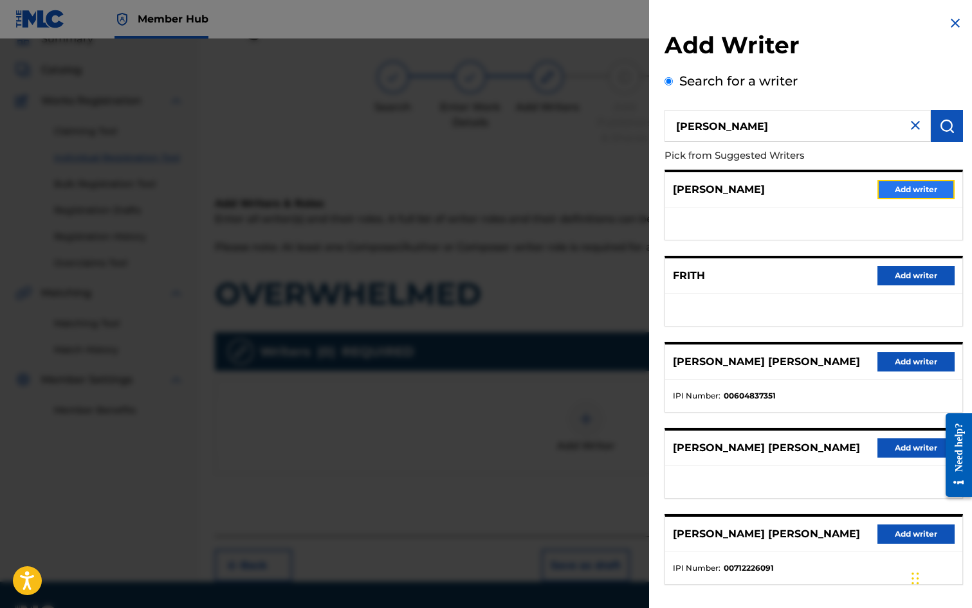
click at [922, 188] on button "Add writer" at bounding box center [915, 189] width 77 height 19
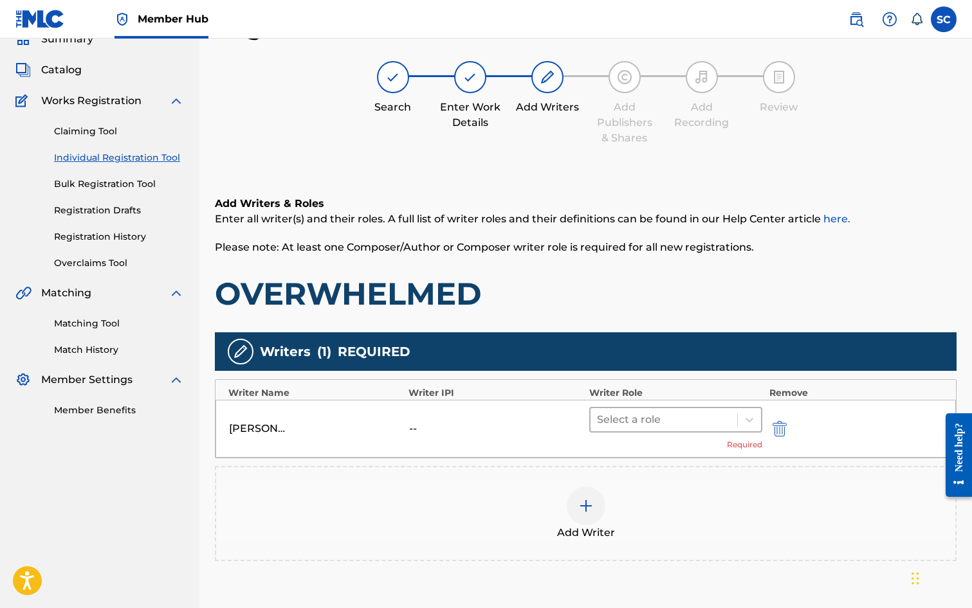
click at [652, 424] on div at bounding box center [664, 420] width 134 height 18
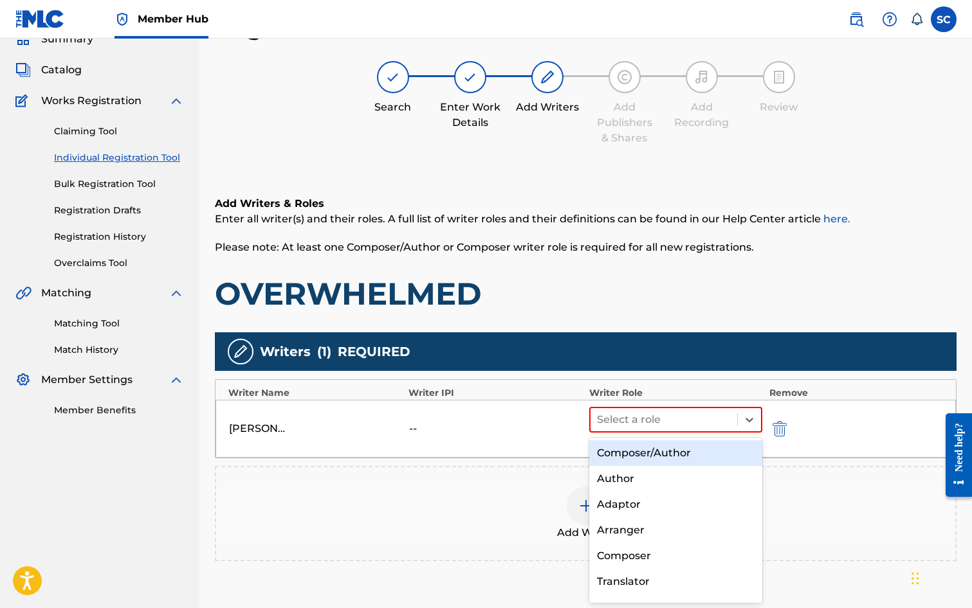
click at [641, 454] on div "Composer/Author" at bounding box center [676, 454] width 174 height 26
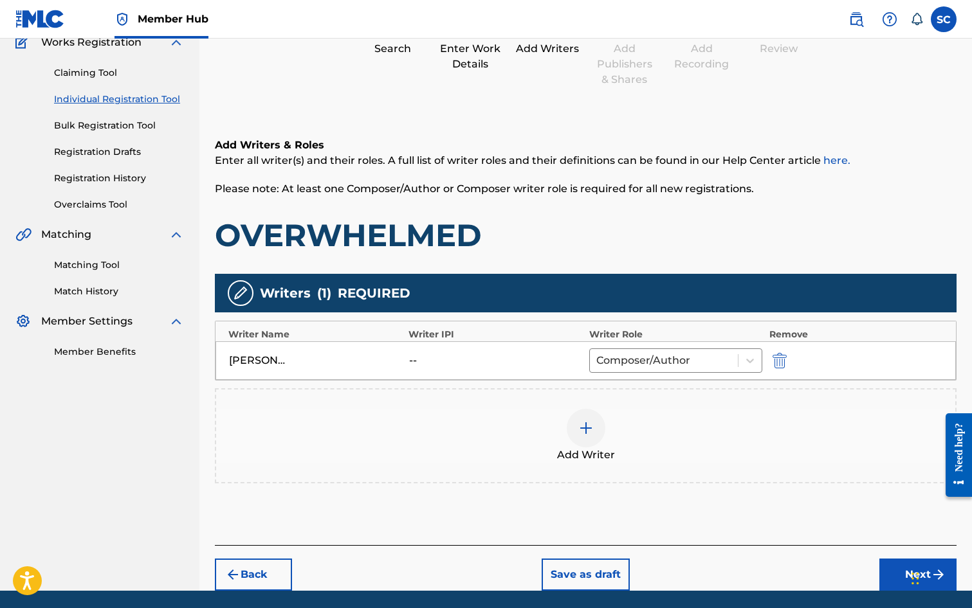
scroll to position [161, 0]
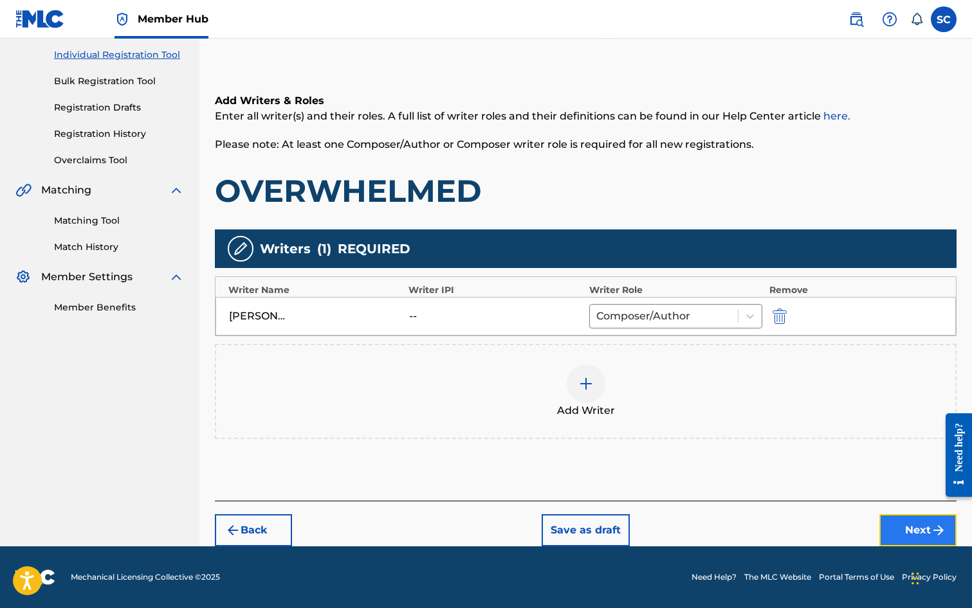
click at [915, 533] on button "Next" at bounding box center [917, 531] width 77 height 32
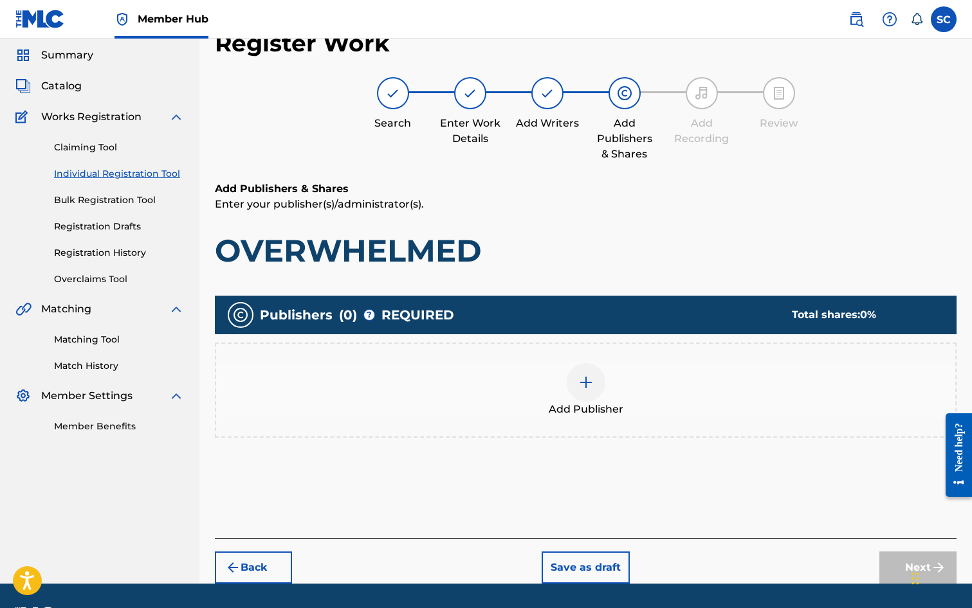
scroll to position [58, 0]
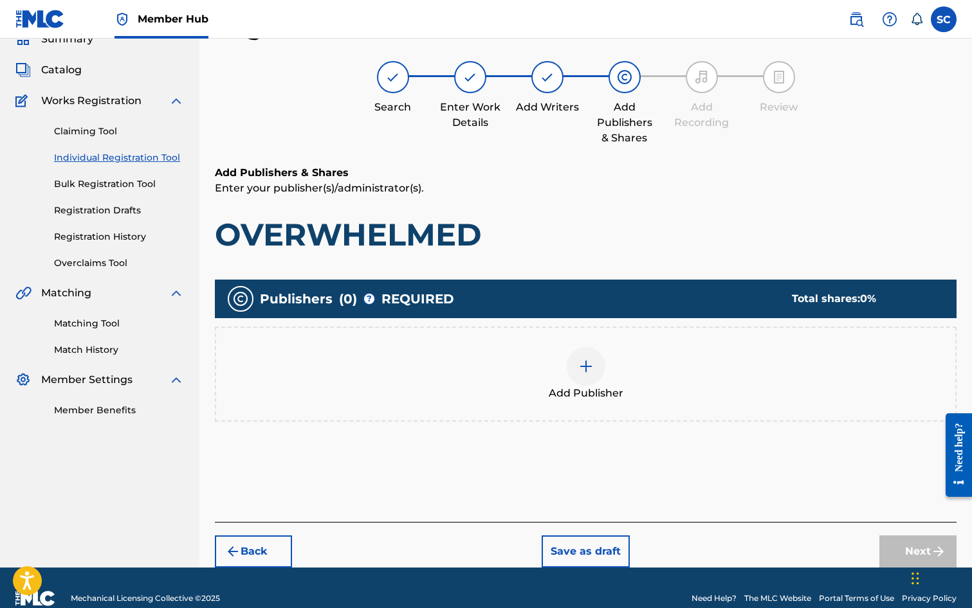
click at [578, 369] on img at bounding box center [585, 366] width 15 height 15
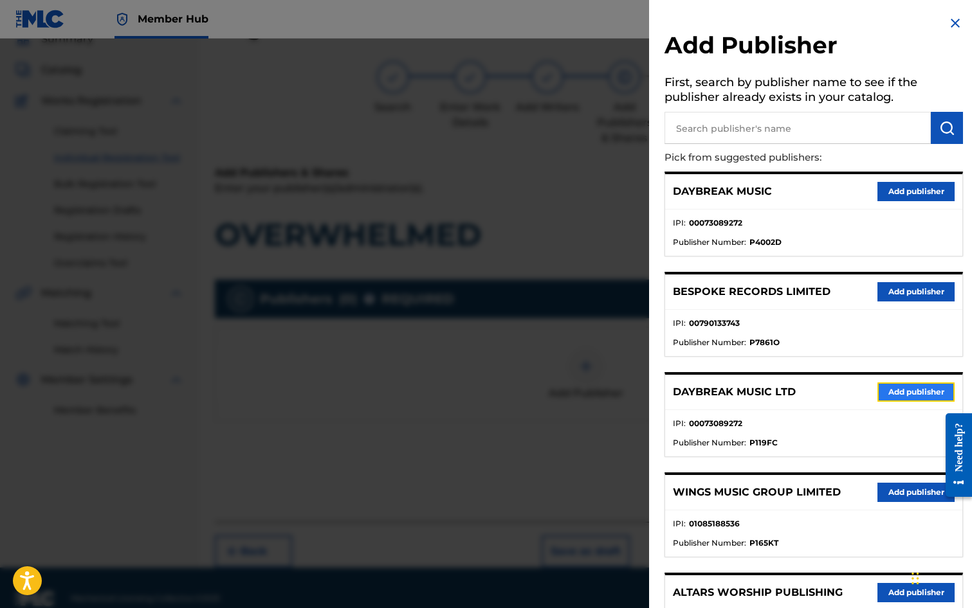
click at [906, 392] on button "Add publisher" at bounding box center [915, 392] width 77 height 19
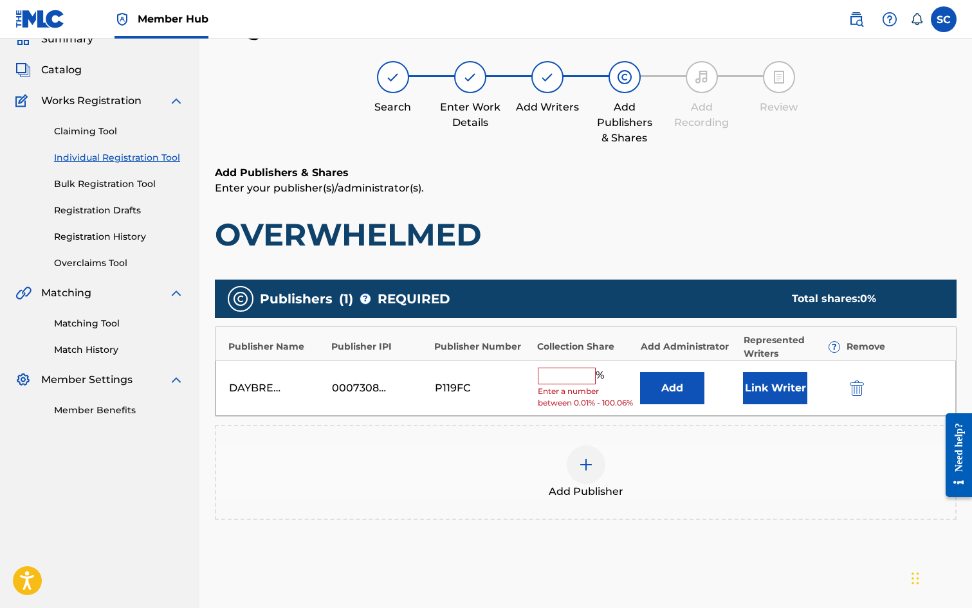
click at [560, 378] on input "text" at bounding box center [567, 376] width 58 height 17
type input "100"
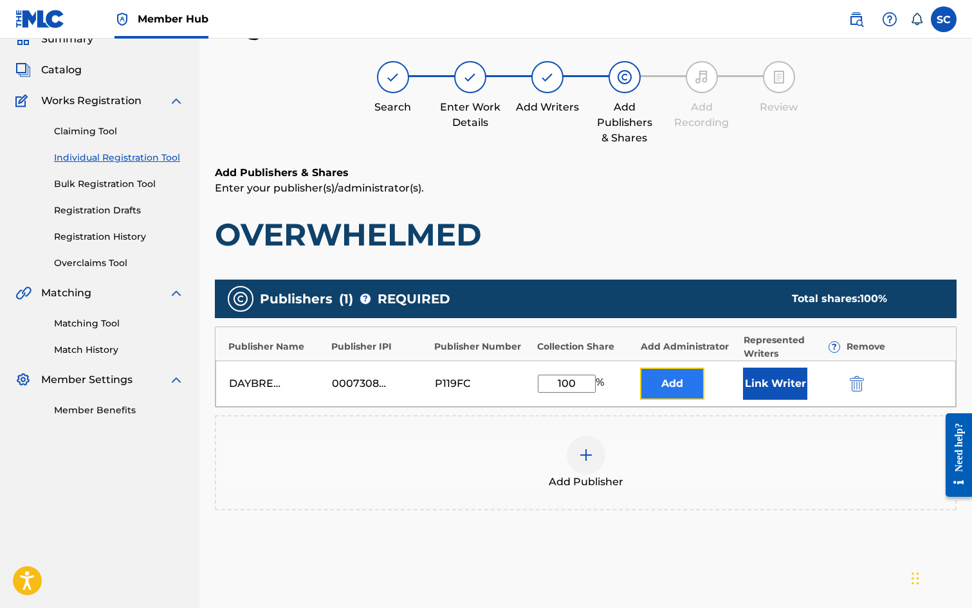
click at [670, 380] on button "Add" at bounding box center [672, 384] width 64 height 32
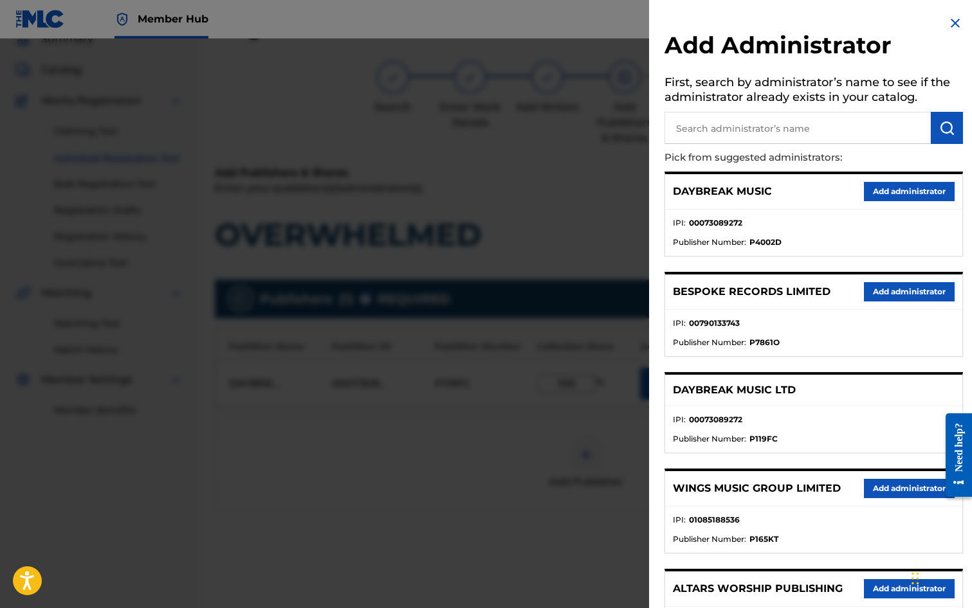
click at [700, 124] on input "text" at bounding box center [797, 128] width 266 height 32
type input "SONG SOLUTIONS"
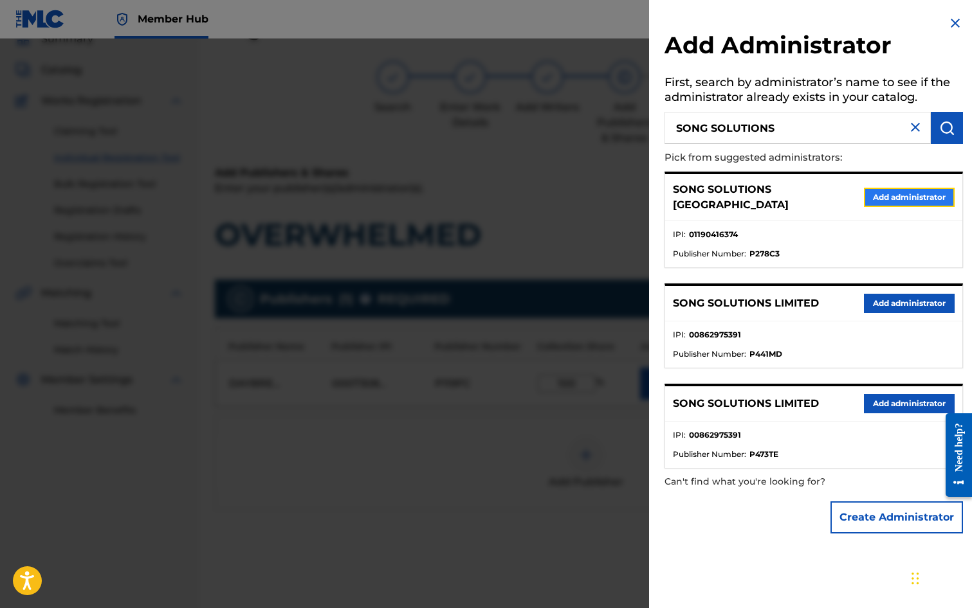
click at [877, 192] on button "Add administrator" at bounding box center [909, 197] width 91 height 19
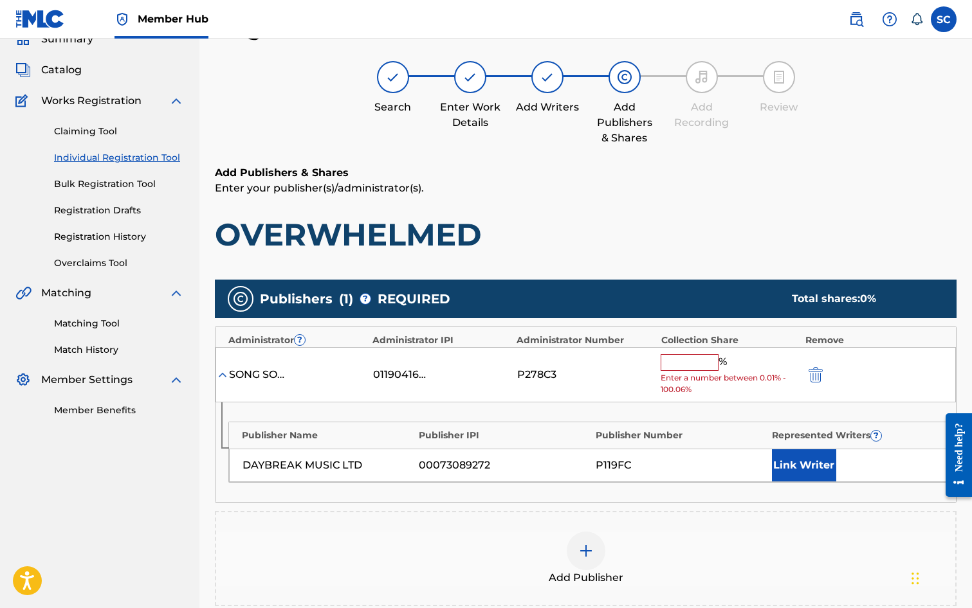
click at [671, 358] on input "text" at bounding box center [690, 362] width 58 height 17
type input "100"
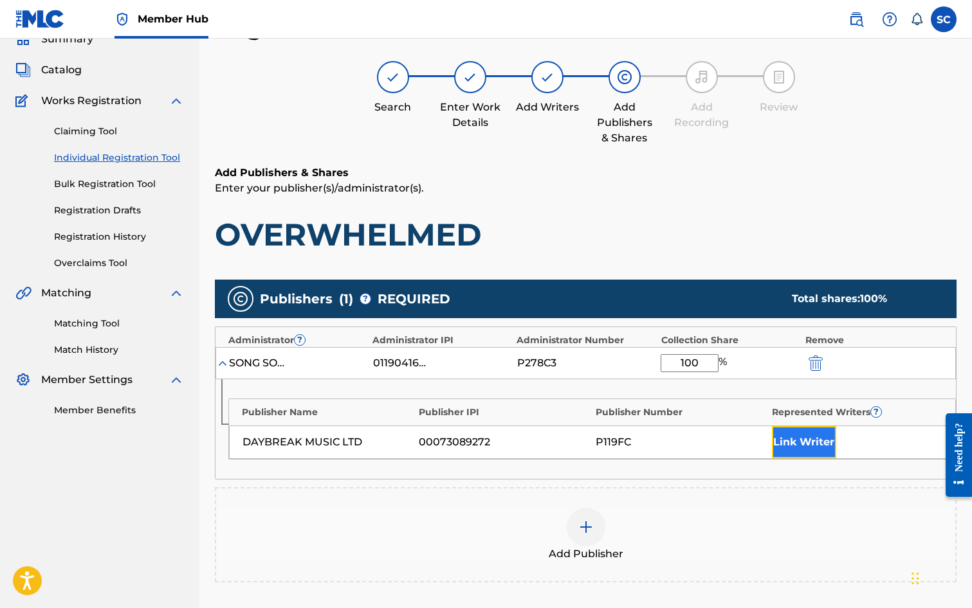
click at [776, 450] on button "Link Writer" at bounding box center [804, 442] width 64 height 32
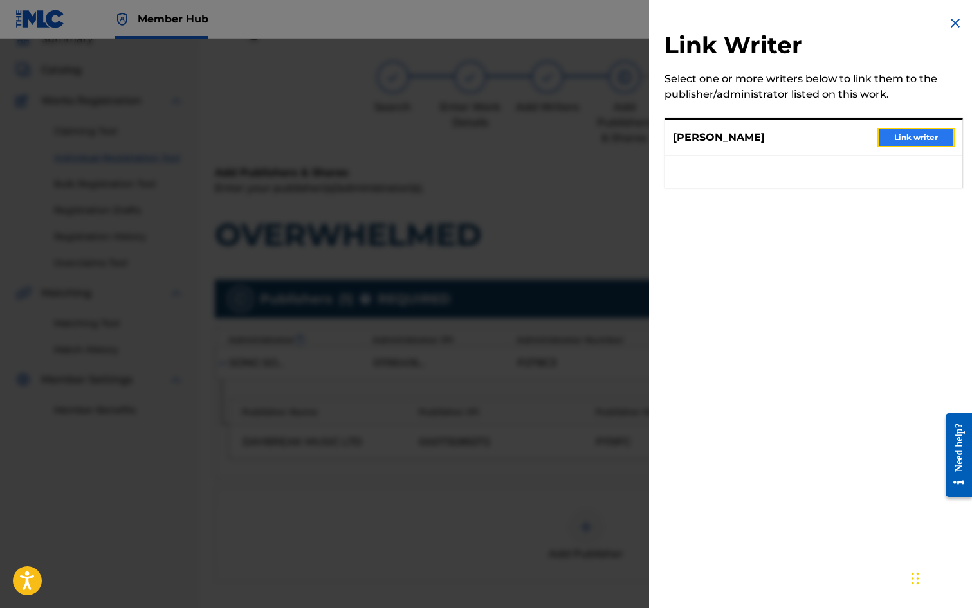
click at [908, 138] on button "Link writer" at bounding box center [915, 137] width 77 height 19
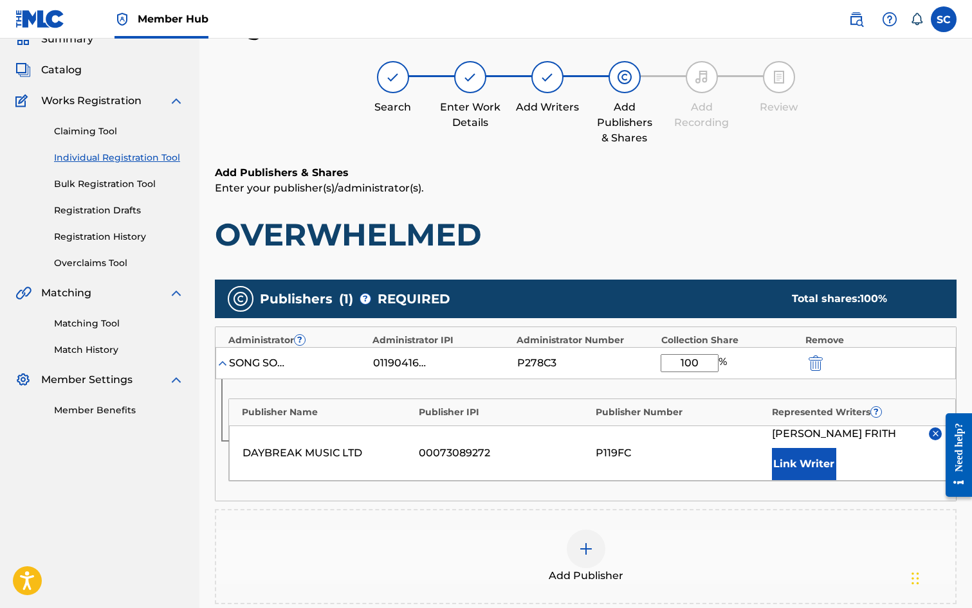
scroll to position [251, 0]
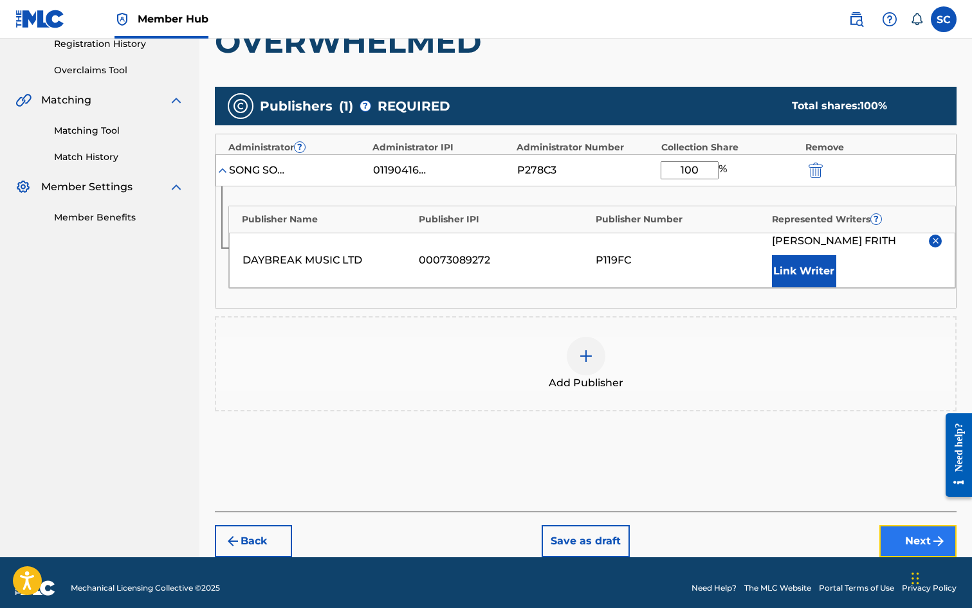
click at [920, 539] on button "Next" at bounding box center [917, 541] width 77 height 32
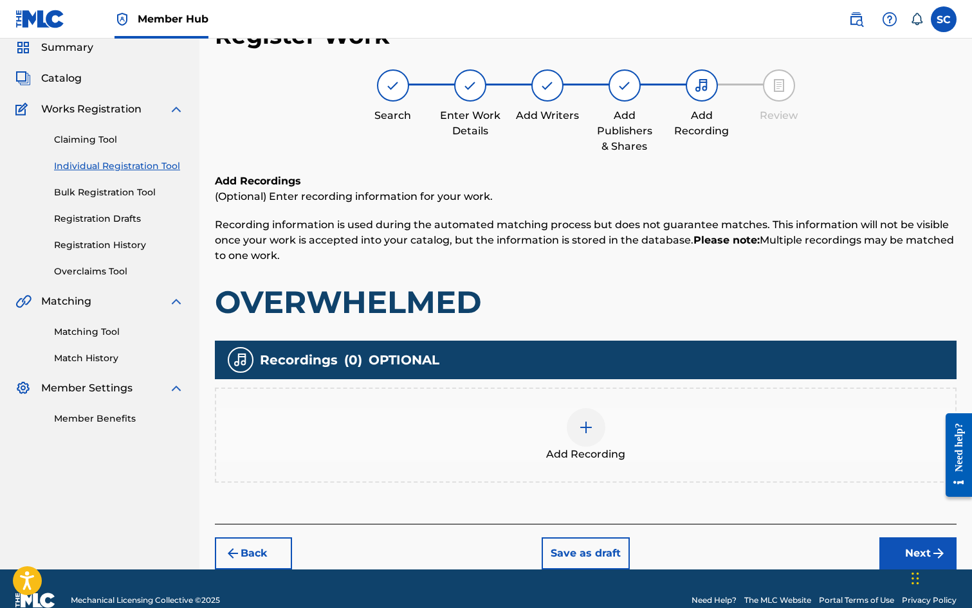
scroll to position [58, 0]
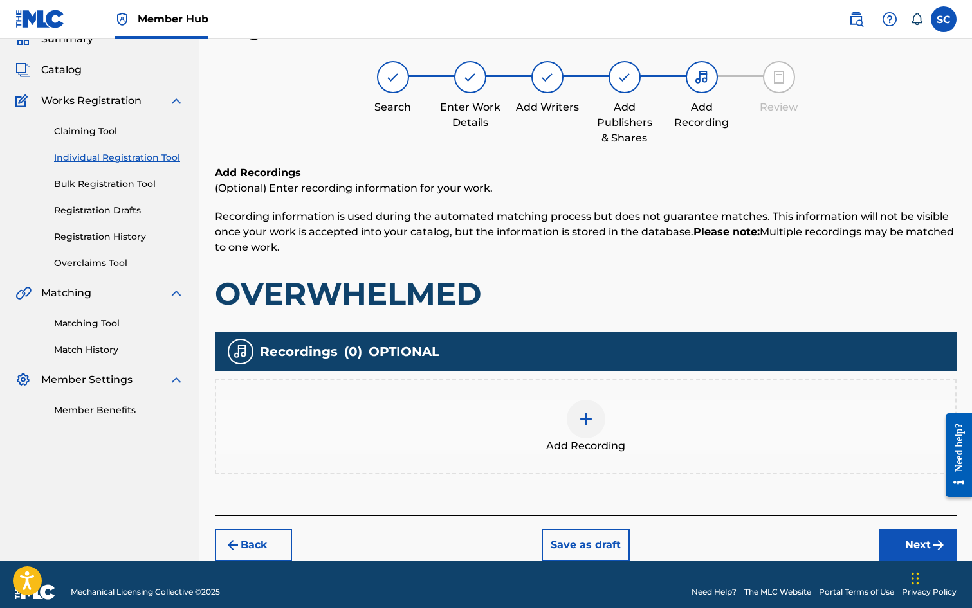
click at [580, 421] on img at bounding box center [585, 419] width 15 height 15
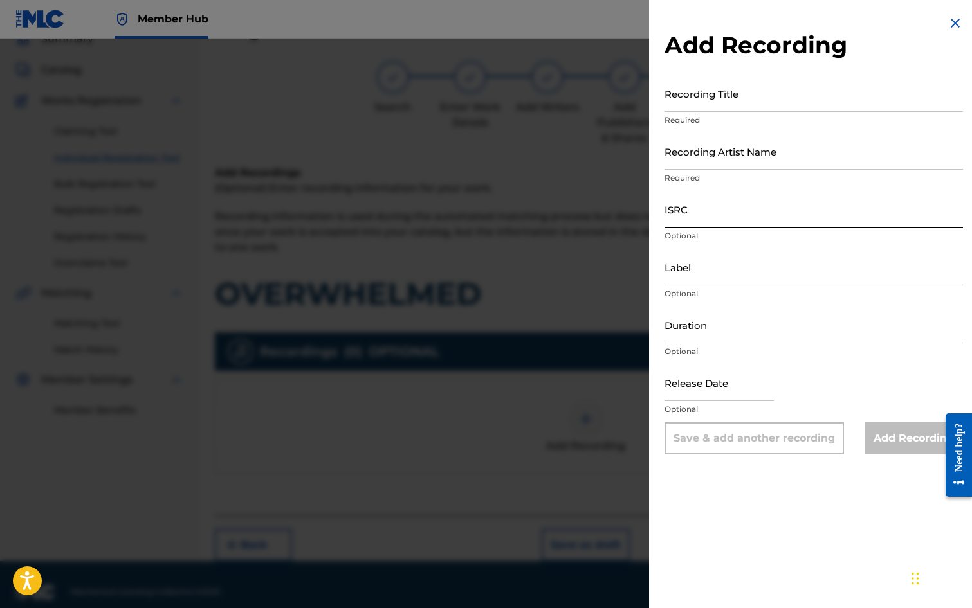
click at [690, 215] on input "ISRC" at bounding box center [813, 209] width 298 height 37
paste input "GB3YD0900004"
type input "GB3YD0900004"
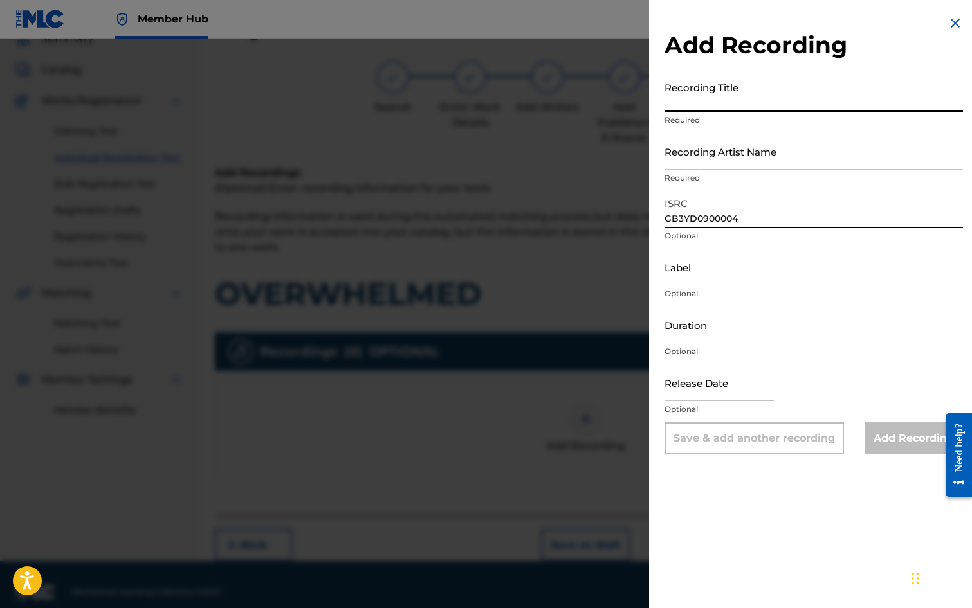
click at [680, 96] on input "Recording Title" at bounding box center [813, 93] width 298 height 37
type input "OVERWHELMED"
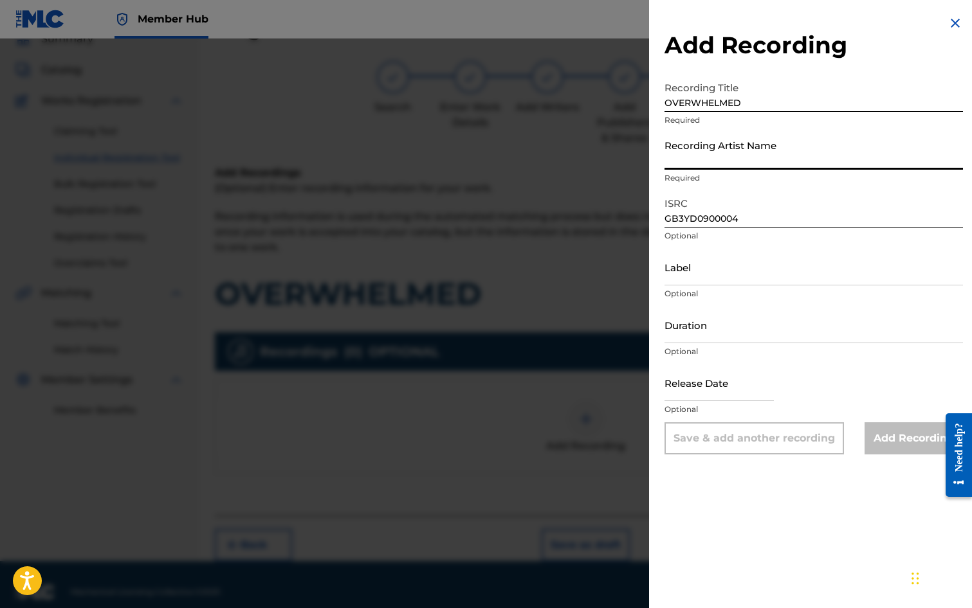
click at [696, 154] on input "Recording Artist Name" at bounding box center [813, 151] width 298 height 37
type input "[PERSON_NAME], [PERSON_NAME]"
type input "03:50"
type input "[DATE]"
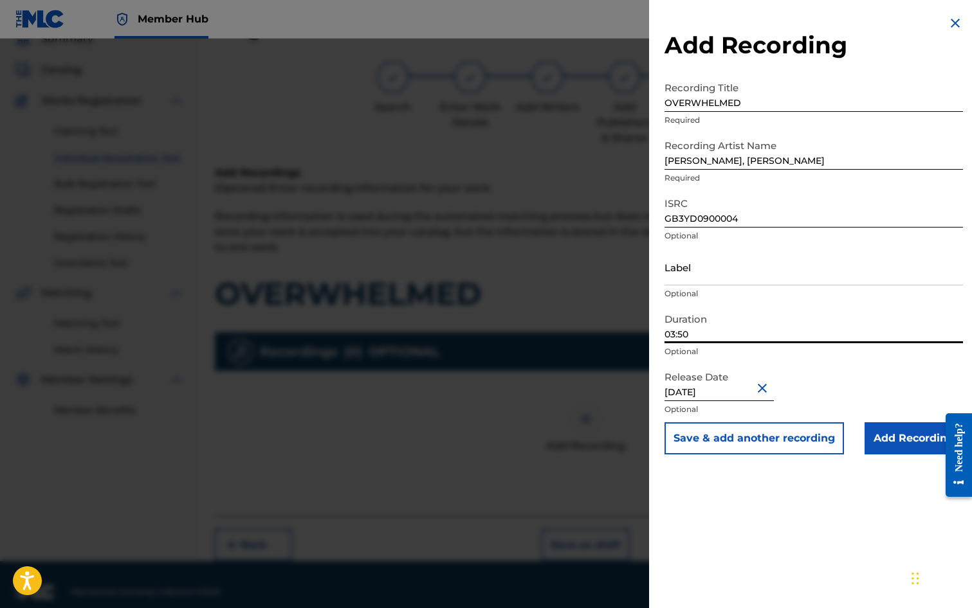
drag, startPoint x: 700, startPoint y: 338, endPoint x: 619, endPoint y: 329, distance: 82.3
click at [619, 329] on div "Add Recording Recording Title OVERWHELMED Required Recording Artist Name [PERSO…" at bounding box center [486, 324] width 972 height 570
type input "04:32"
click at [767, 486] on div "Add Recording Recording Title OVERWHELMED Required Recording Artist Name [PERSO…" at bounding box center [813, 304] width 329 height 608
click at [898, 435] on input "Add Recording" at bounding box center [913, 439] width 98 height 32
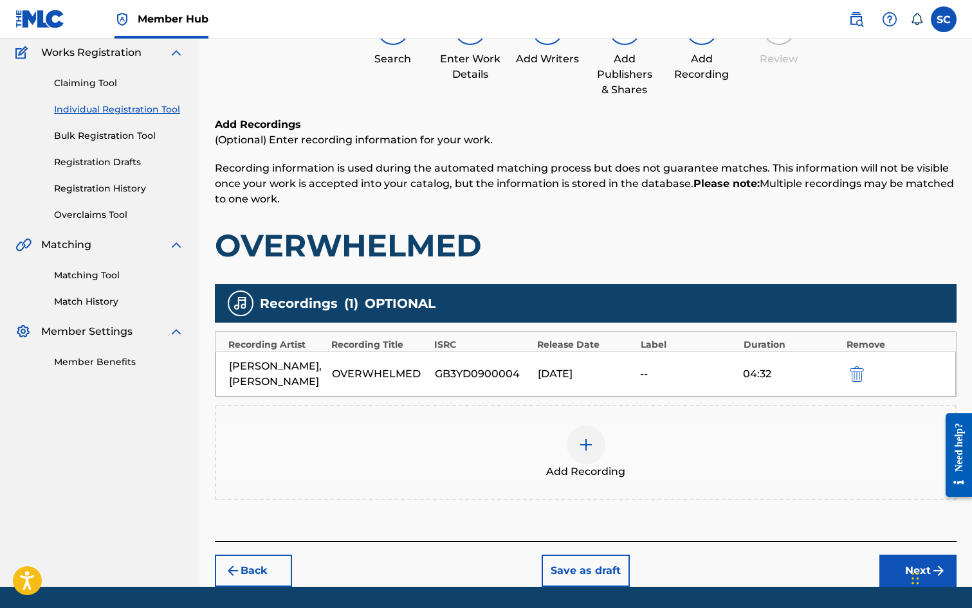
scroll to position [147, 0]
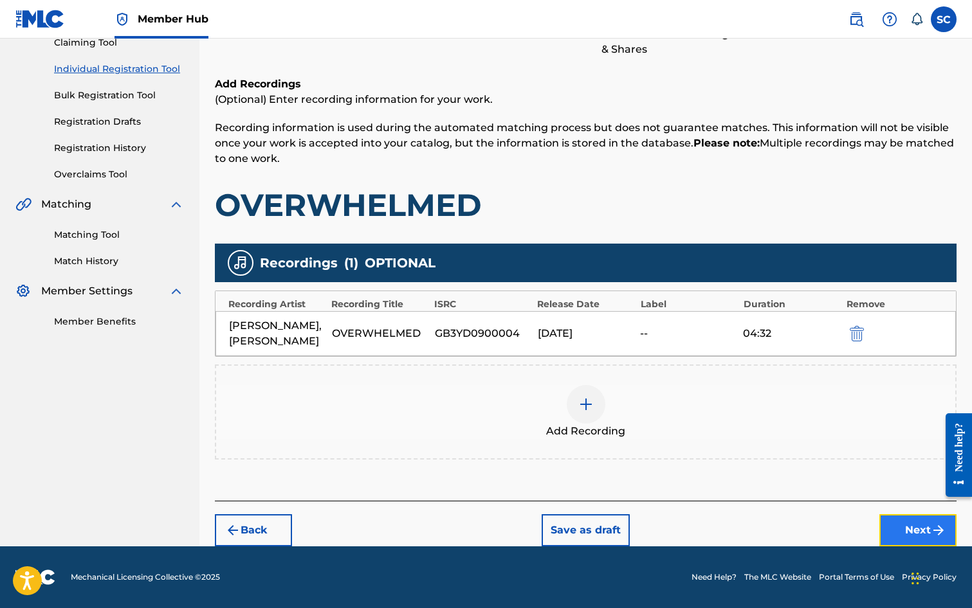
click at [924, 532] on button "Next" at bounding box center [917, 531] width 77 height 32
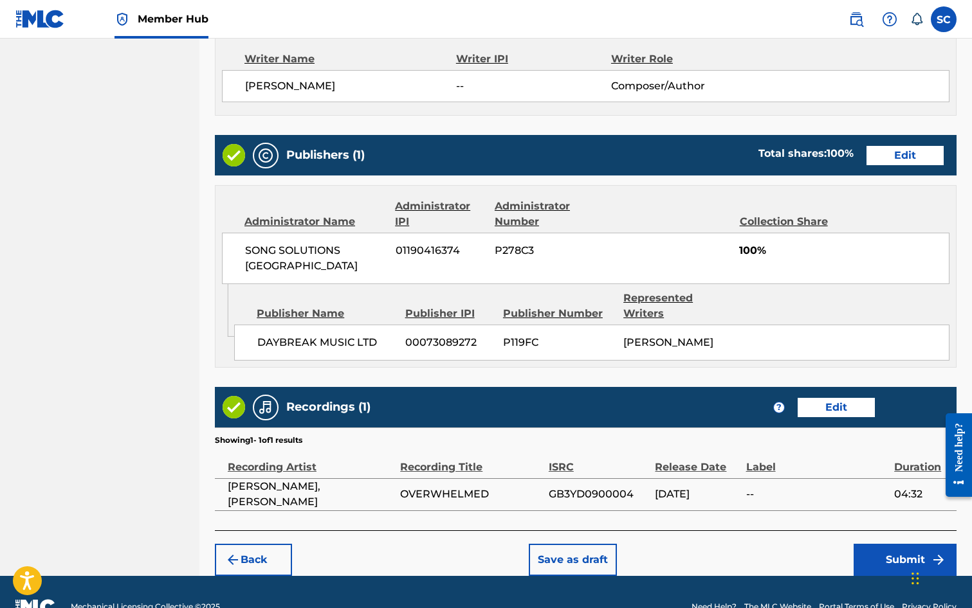
scroll to position [565, 0]
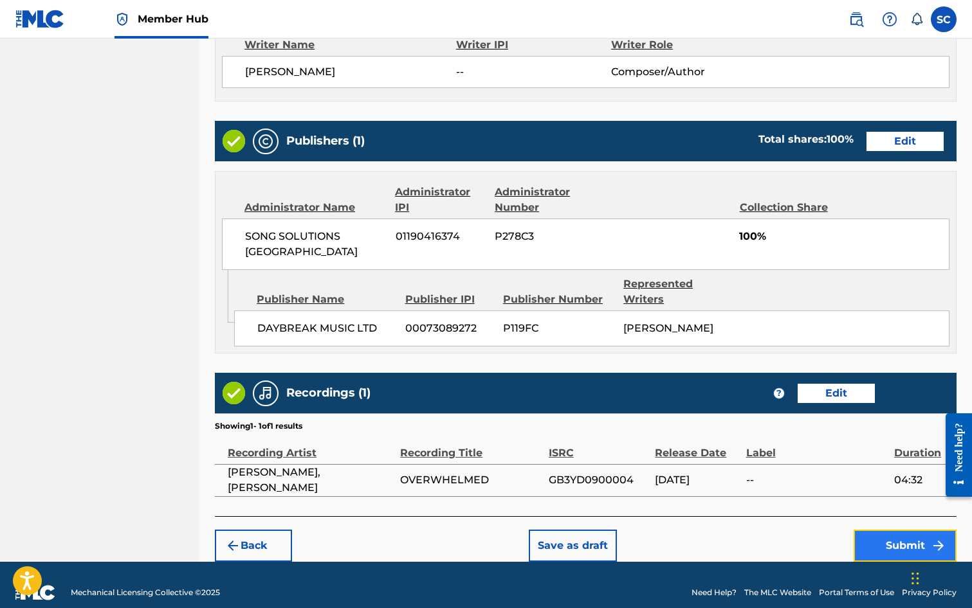
click at [888, 531] on button "Submit" at bounding box center [904, 546] width 103 height 32
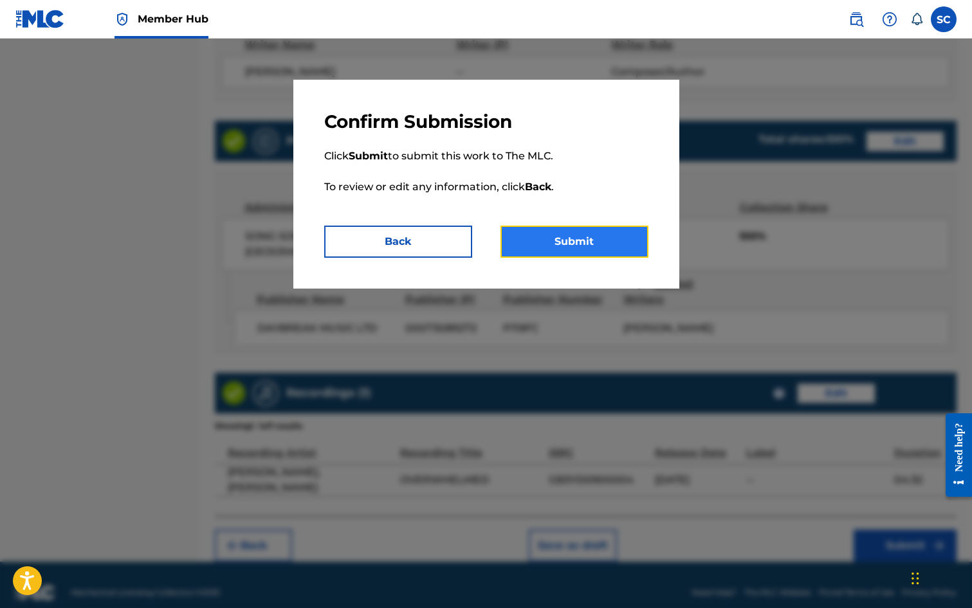
click at [567, 242] on button "Submit" at bounding box center [574, 242] width 148 height 32
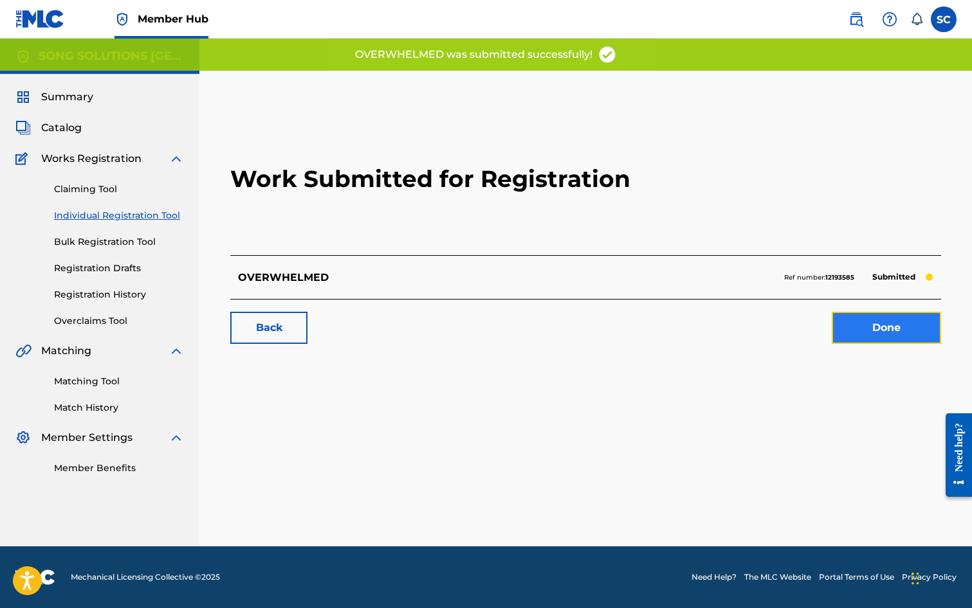
click at [904, 336] on link "Done" at bounding box center [886, 328] width 109 height 32
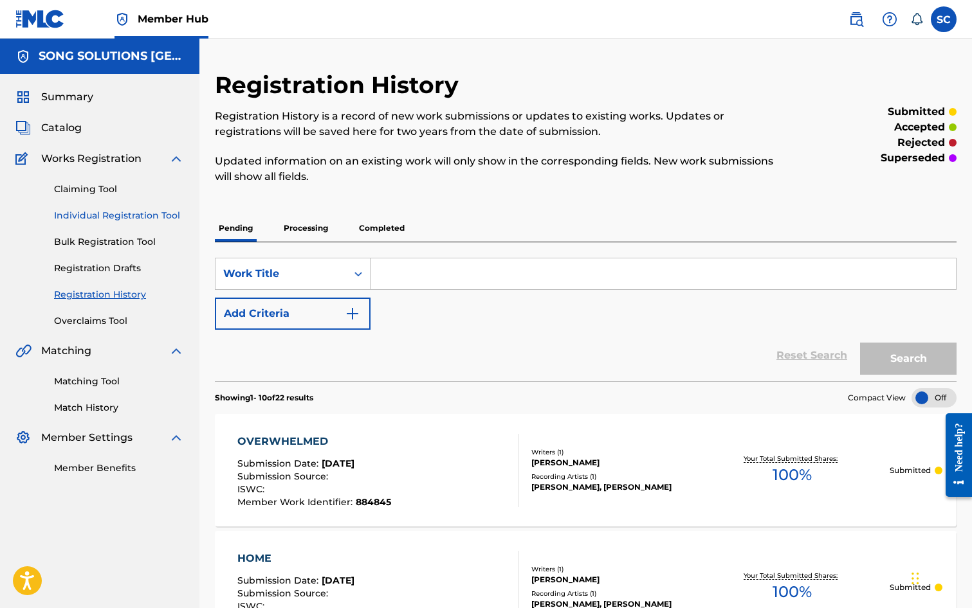
drag, startPoint x: 81, startPoint y: 214, endPoint x: 95, endPoint y: 221, distance: 15.5
click at [81, 214] on link "Individual Registration Tool" at bounding box center [119, 216] width 130 height 14
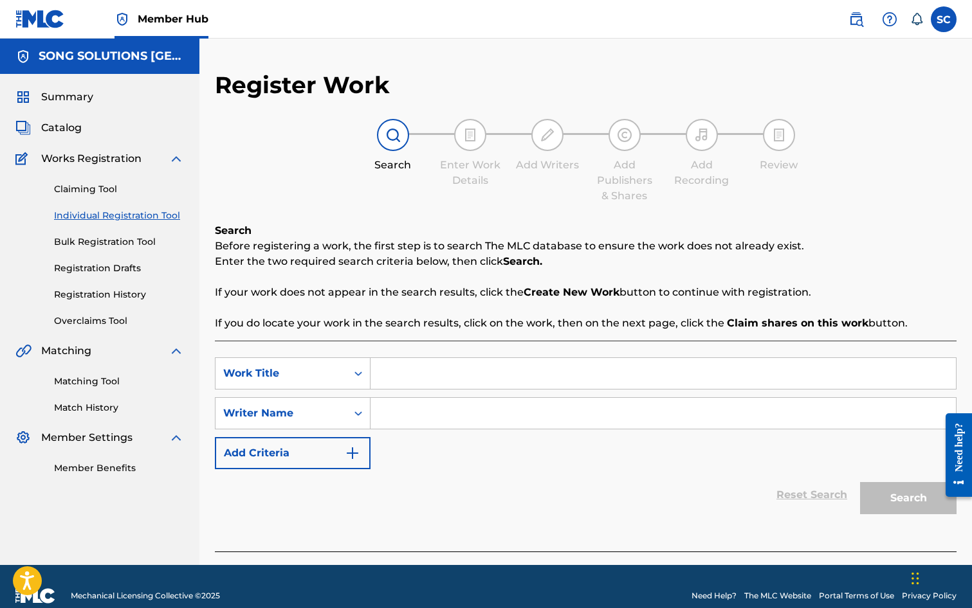
click at [416, 367] on input "Search Form" at bounding box center [662, 373] width 585 height 31
type input "JUST BREATHE"
click at [440, 406] on input "Search Form" at bounding box center [662, 413] width 585 height 31
type input "FRITH"
click at [860, 482] on button "Search" at bounding box center [908, 498] width 96 height 32
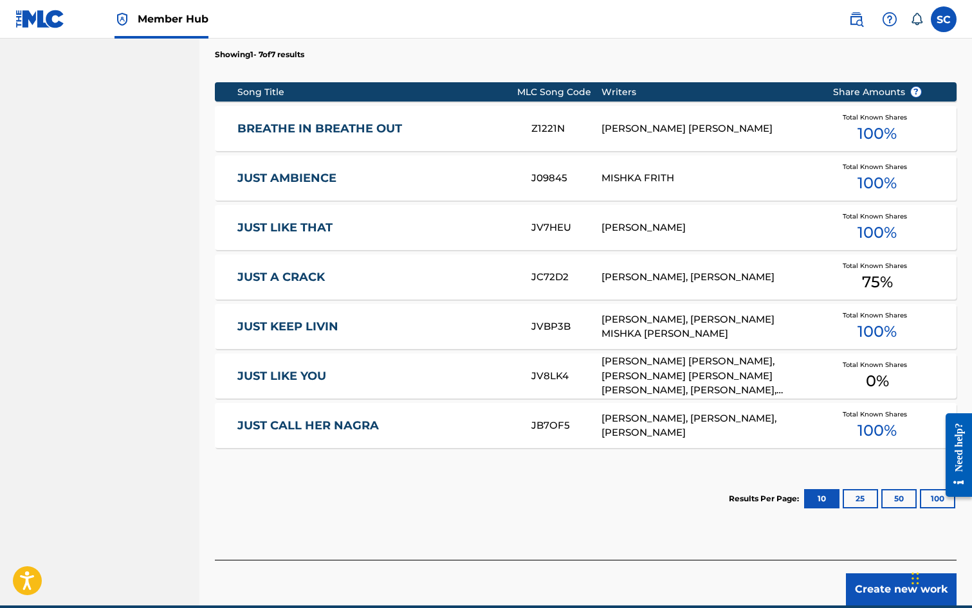
scroll to position [554, 0]
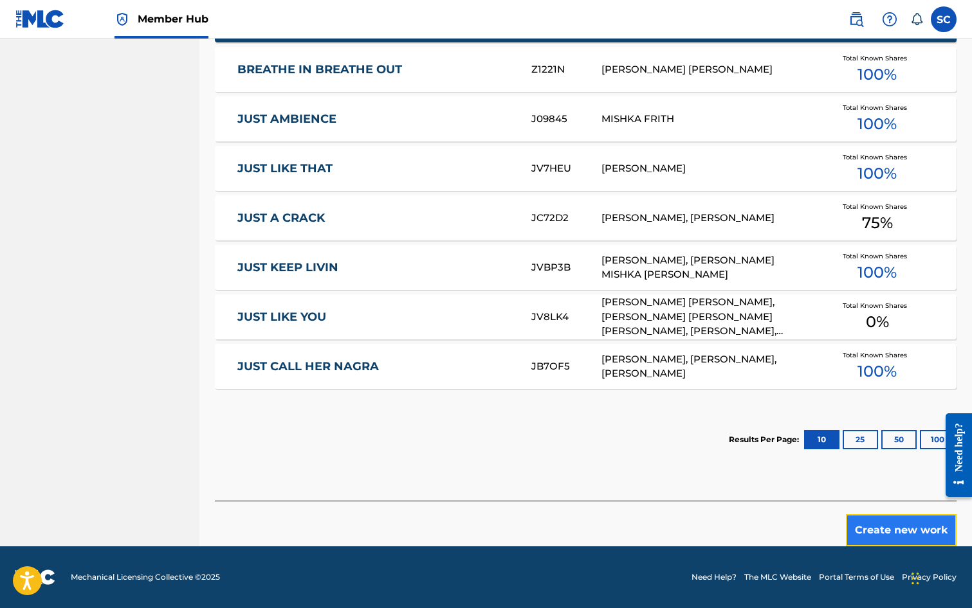
click at [890, 528] on button "Create new work" at bounding box center [901, 531] width 111 height 32
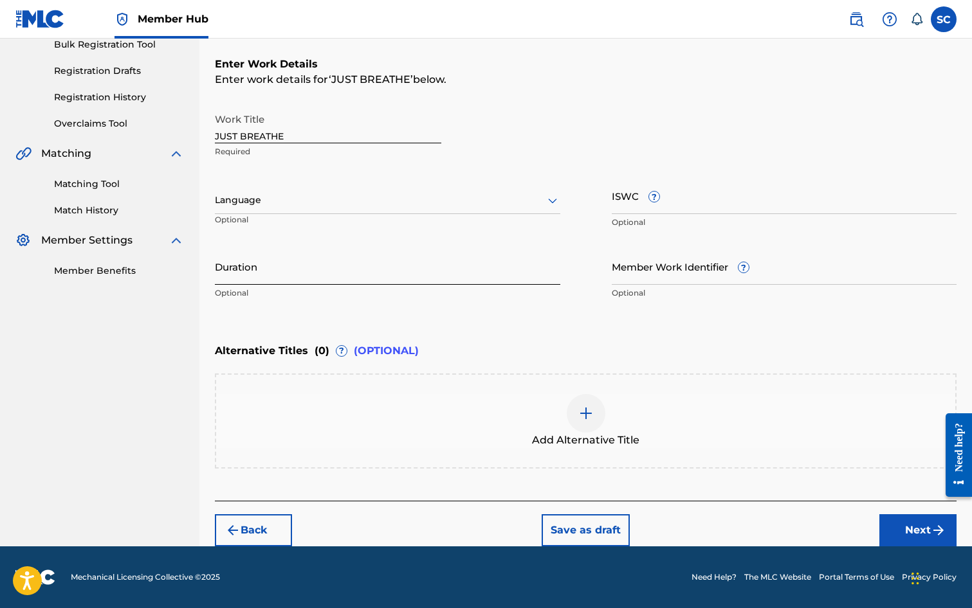
scroll to position [0, 0]
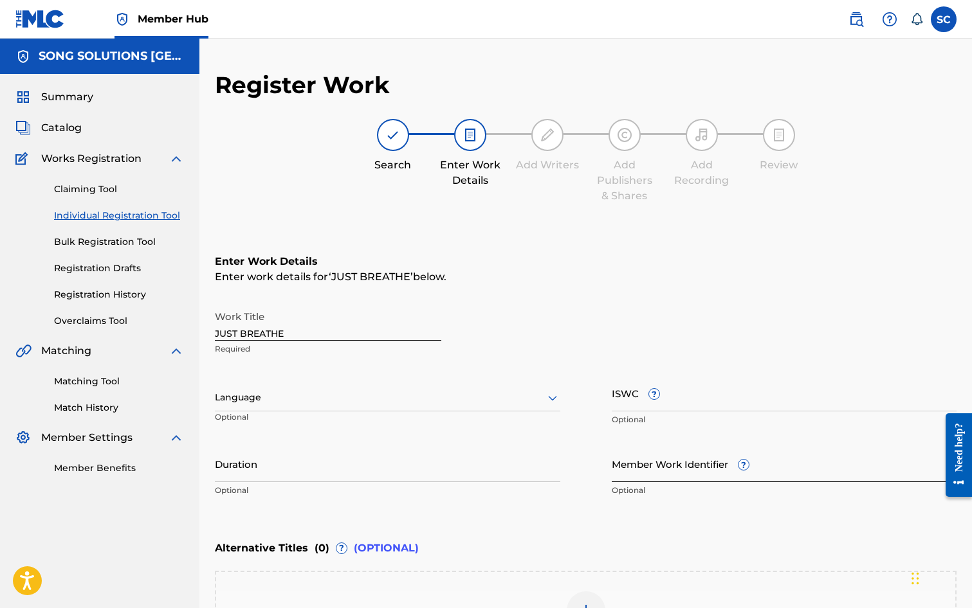
click at [628, 467] on input "Member Work Identifier ?" at bounding box center [784, 464] width 345 height 37
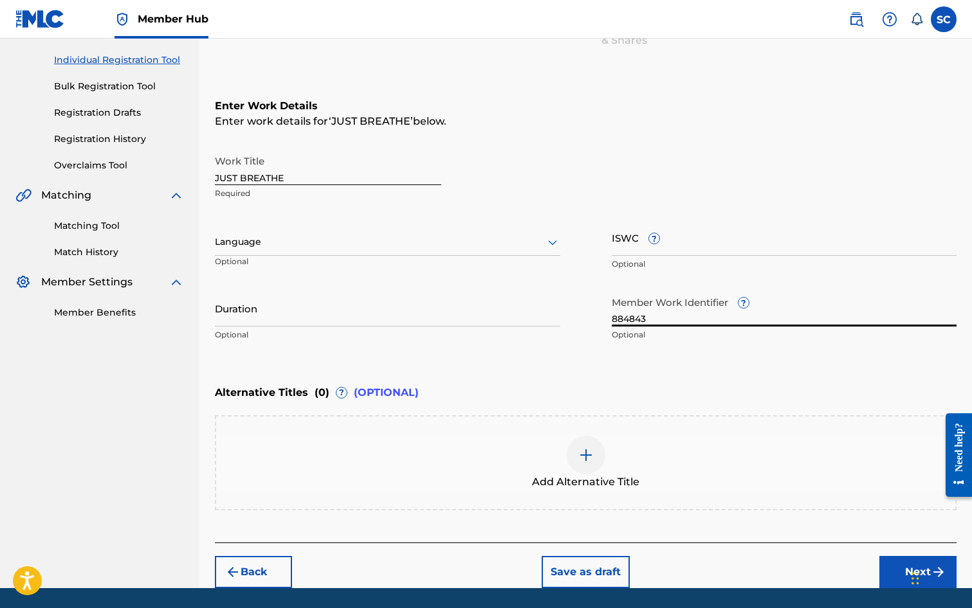
scroll to position [193, 0]
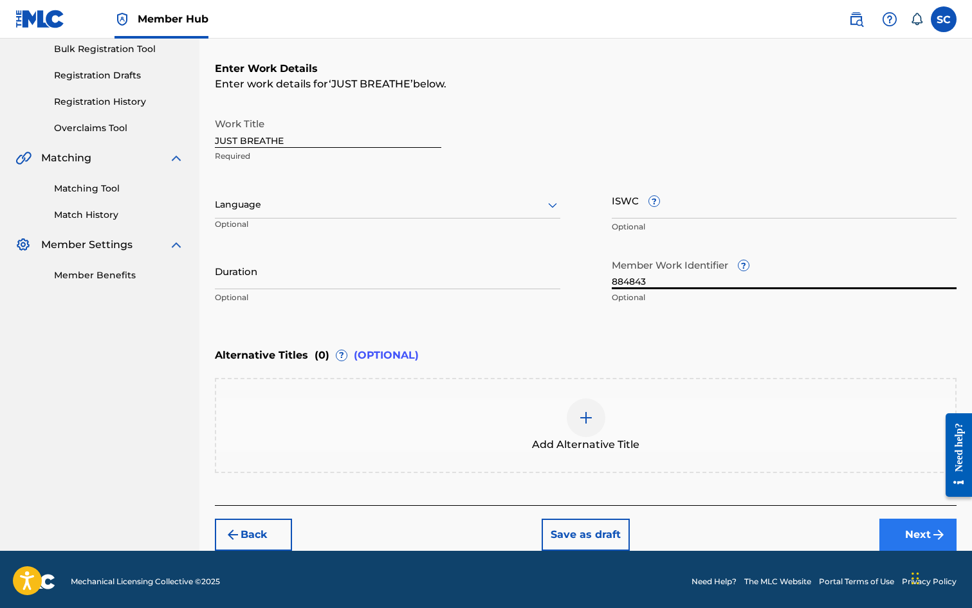
type input "884843"
click at [909, 533] on button "Next" at bounding box center [917, 535] width 77 height 32
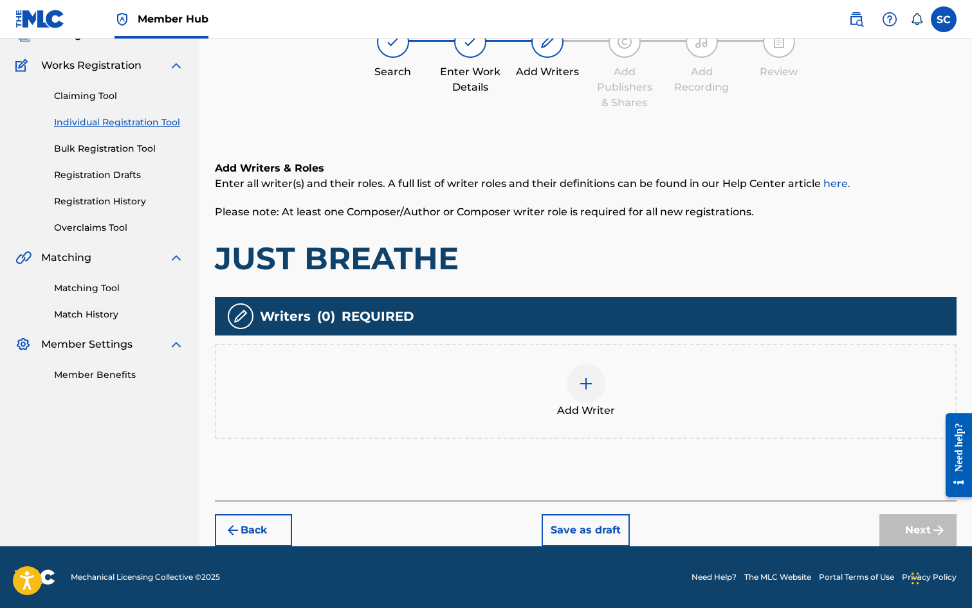
scroll to position [58, 0]
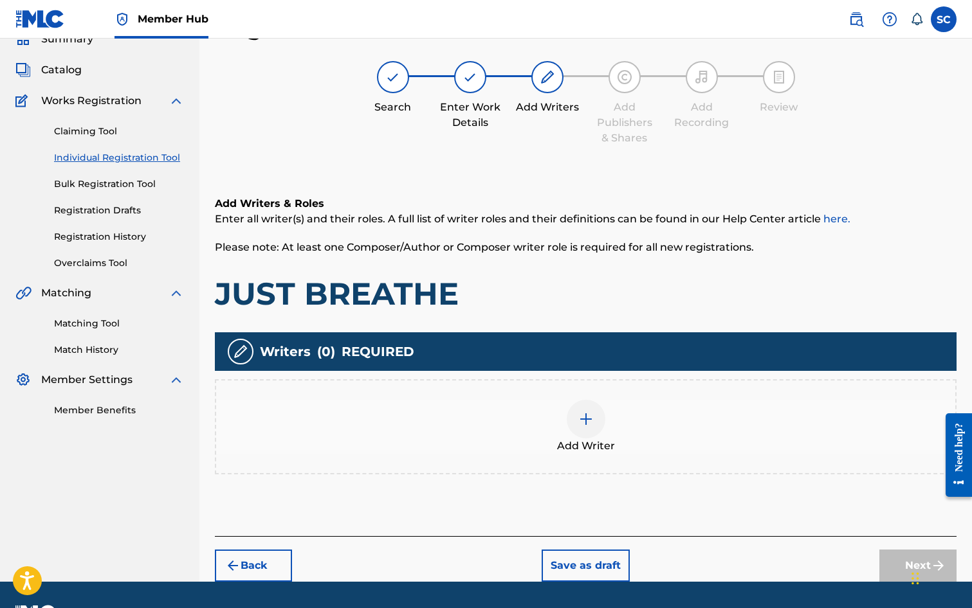
click at [583, 419] on img at bounding box center [585, 419] width 15 height 15
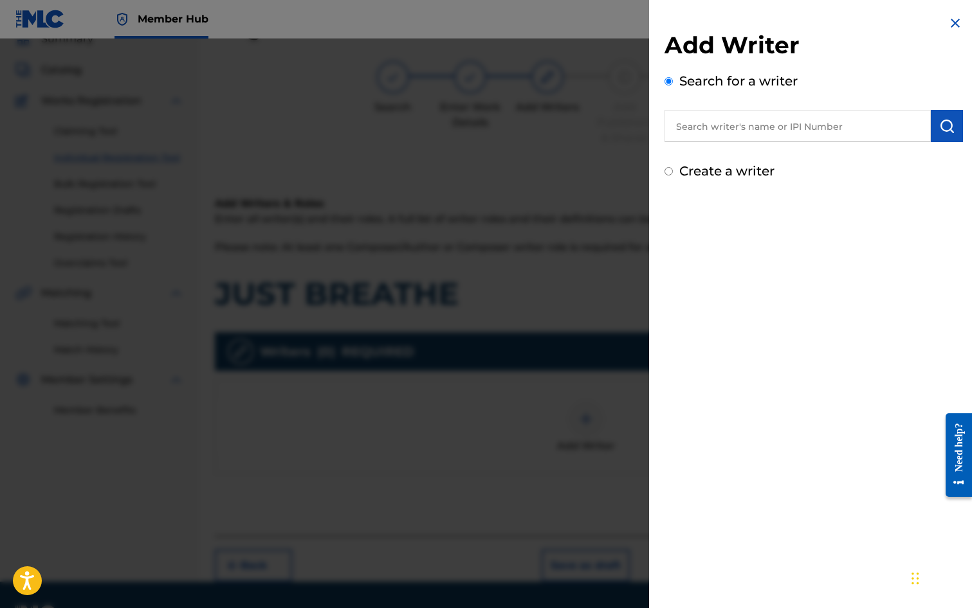
click at [711, 118] on input "text" at bounding box center [797, 126] width 266 height 32
type input "[PERSON_NAME]"
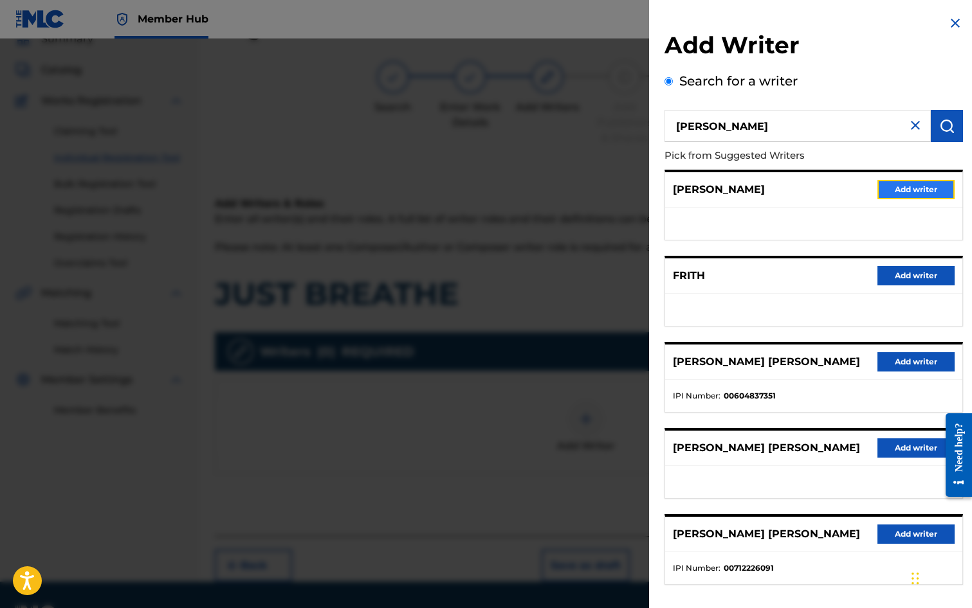
click at [902, 187] on button "Add writer" at bounding box center [915, 189] width 77 height 19
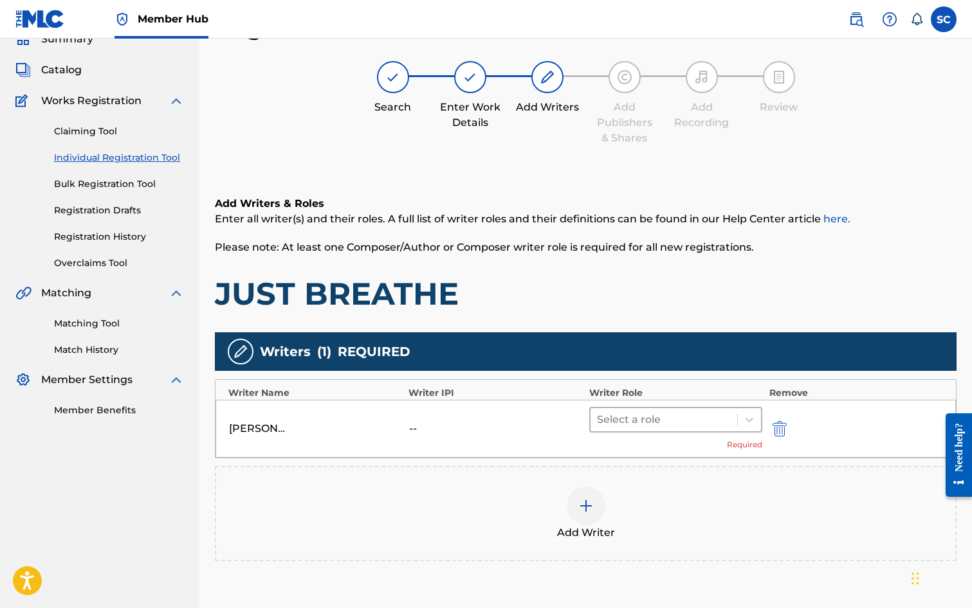
click at [634, 421] on div at bounding box center [664, 420] width 134 height 18
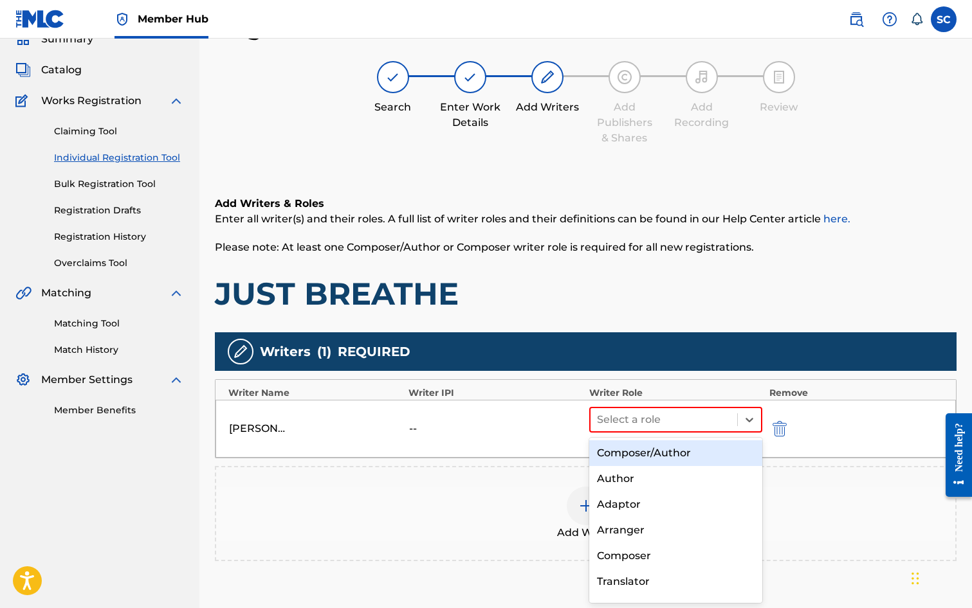
click at [630, 456] on div "Composer/Author" at bounding box center [676, 454] width 174 height 26
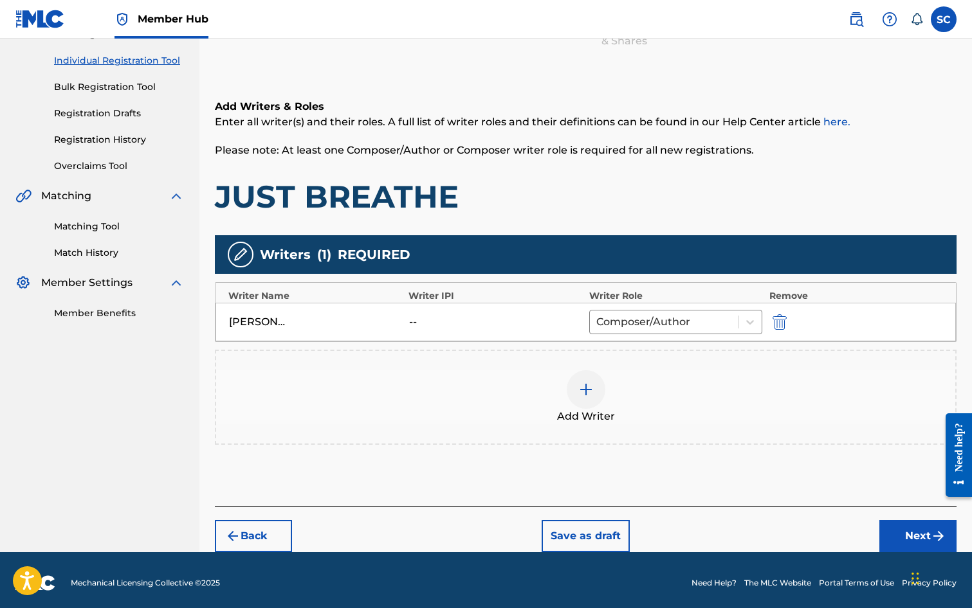
scroll to position [161, 0]
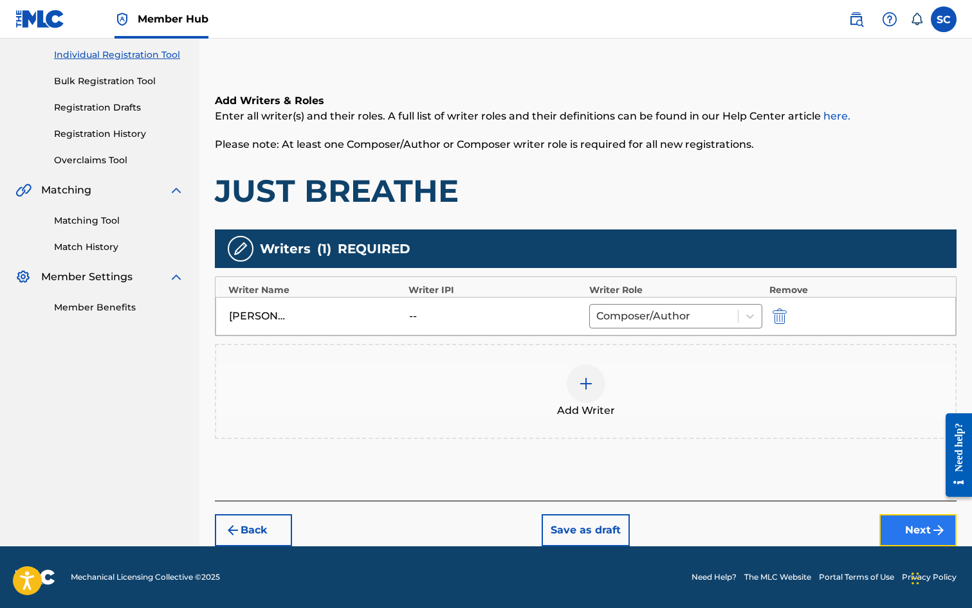
click at [917, 525] on button "Next" at bounding box center [917, 531] width 77 height 32
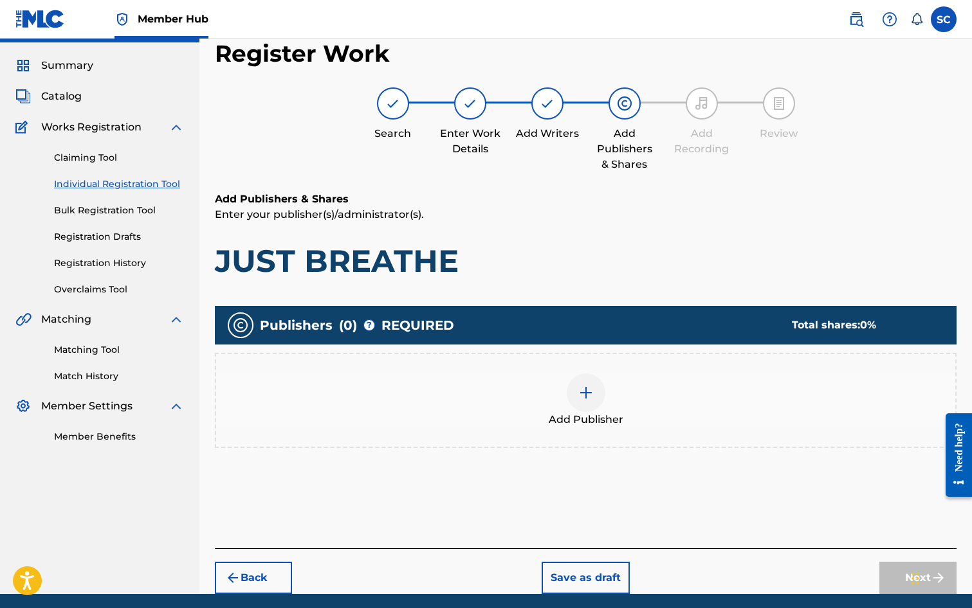
scroll to position [58, 0]
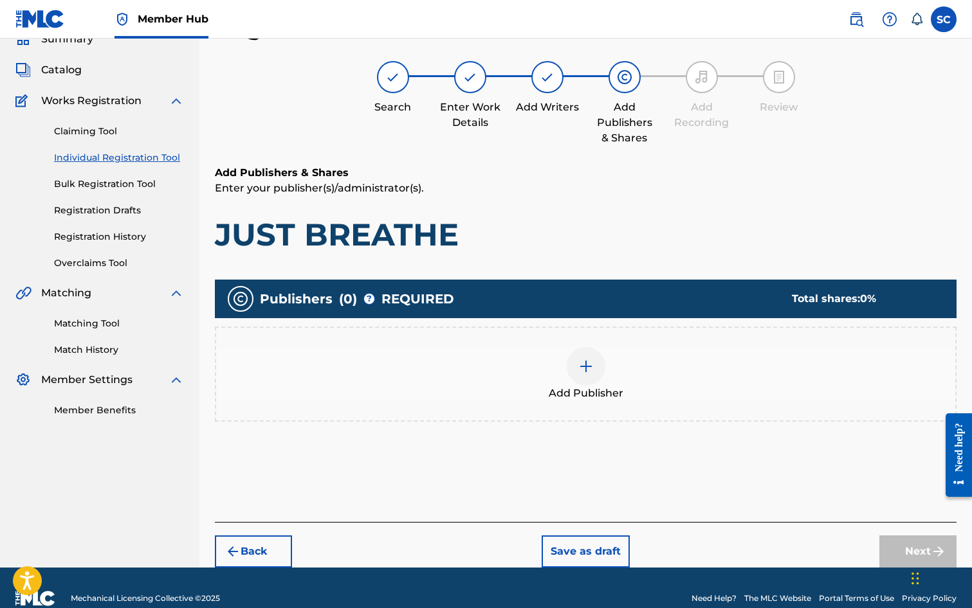
click at [582, 373] on img at bounding box center [585, 366] width 15 height 15
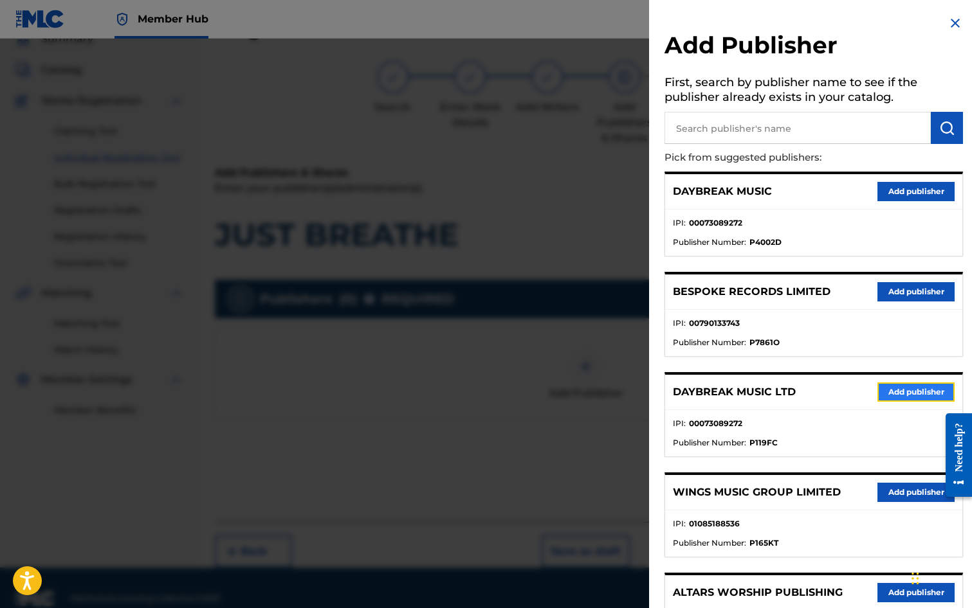
click at [893, 392] on button "Add publisher" at bounding box center [915, 392] width 77 height 19
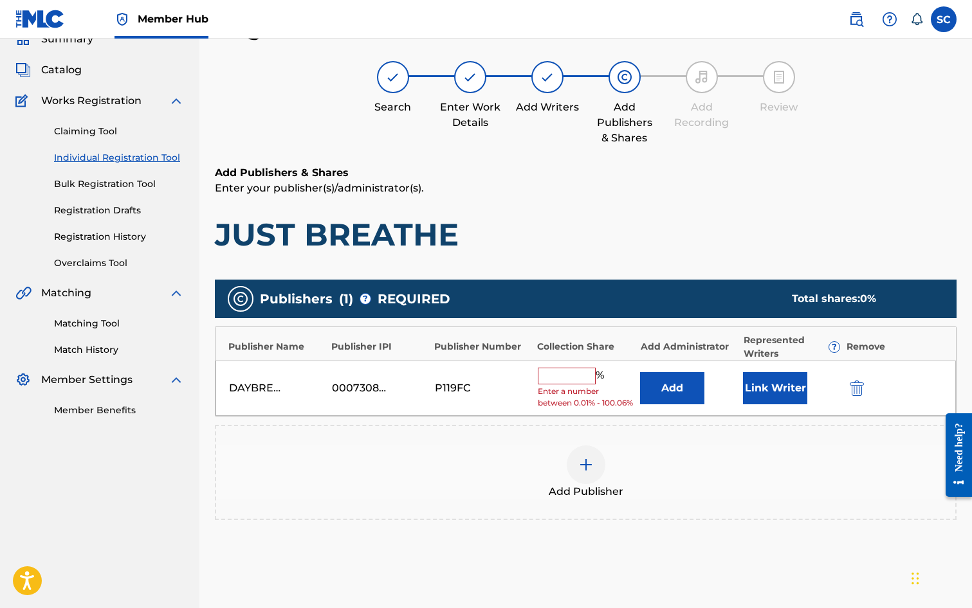
click at [554, 377] on input "text" at bounding box center [567, 376] width 58 height 17
type input "100"
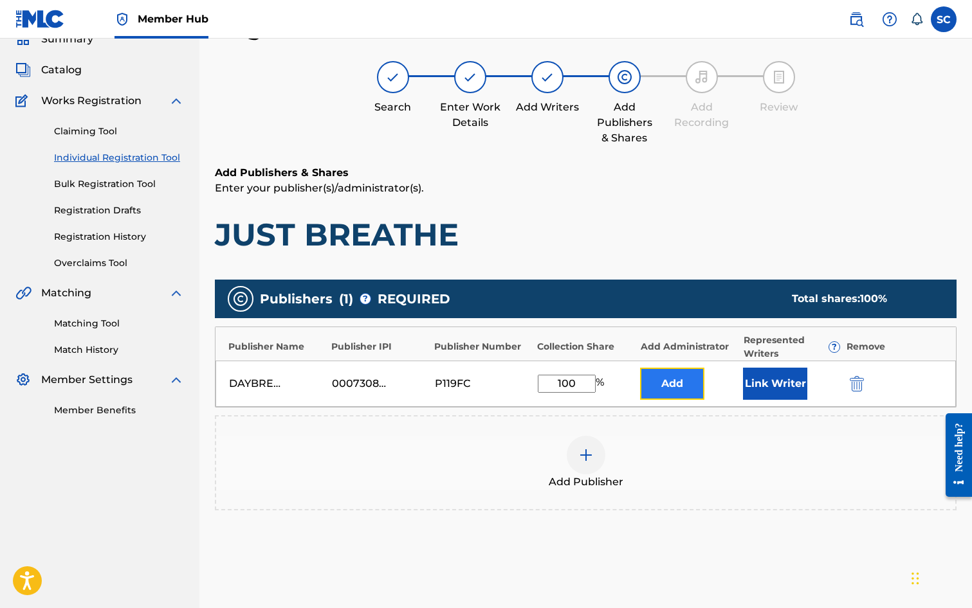
click at [664, 391] on button "Add" at bounding box center [672, 384] width 64 height 32
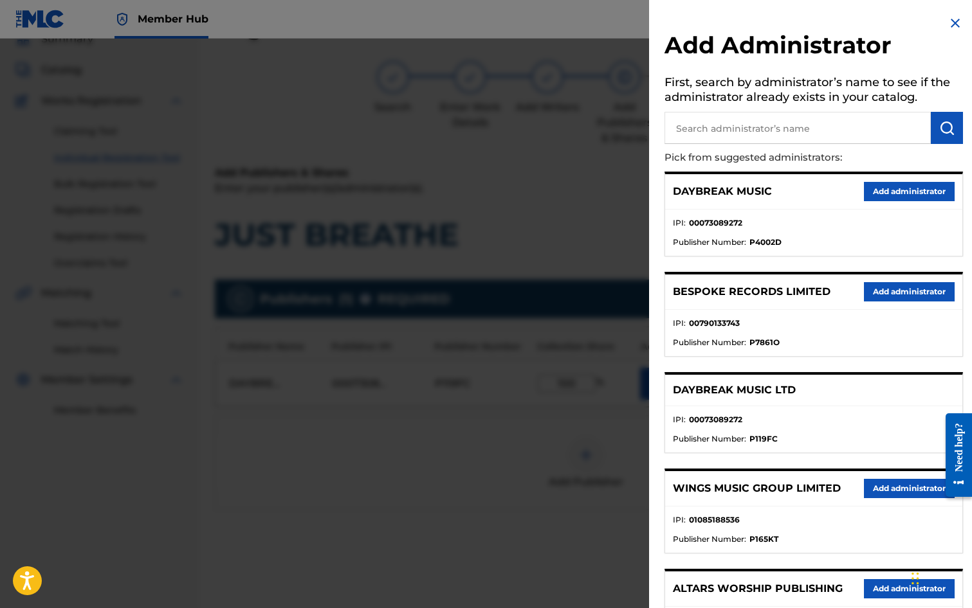
click at [695, 127] on input "text" at bounding box center [797, 128] width 266 height 32
type input "SONG SOLUTIONS"
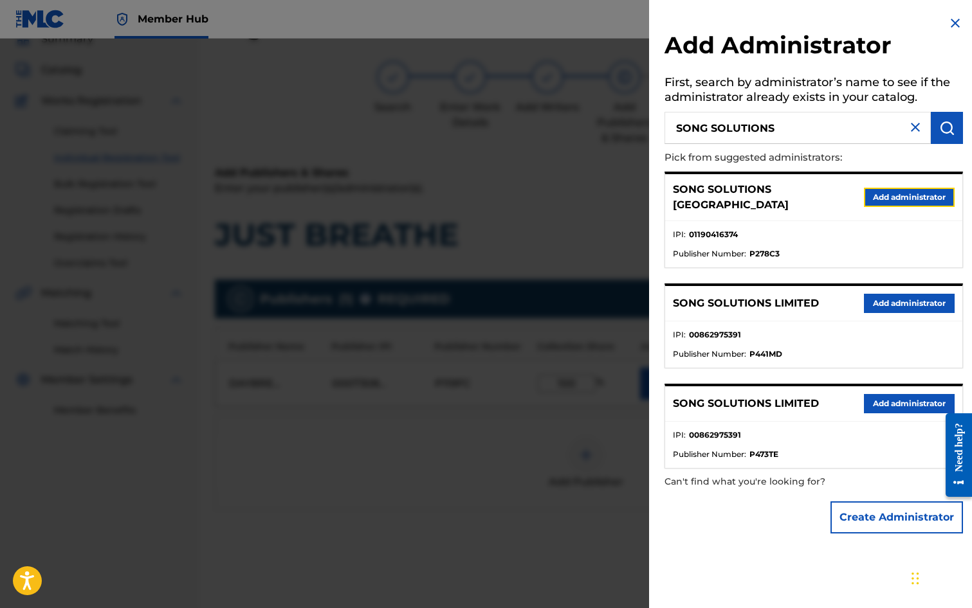
drag, startPoint x: 882, startPoint y: 190, endPoint x: 875, endPoint y: 196, distance: 9.1
click at [882, 190] on button "Add administrator" at bounding box center [909, 197] width 91 height 19
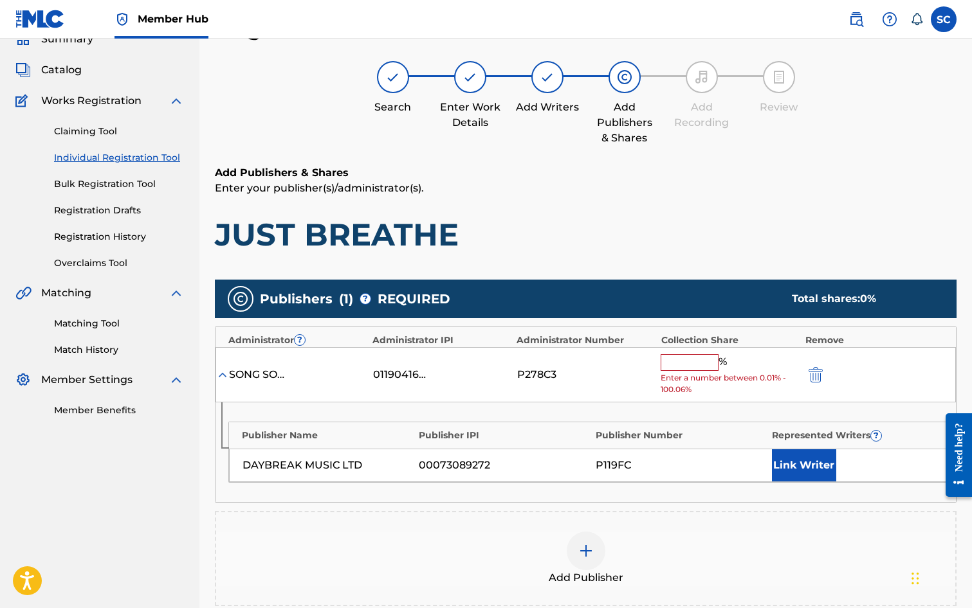
click at [680, 361] on input "text" at bounding box center [690, 362] width 58 height 17
type input "100"
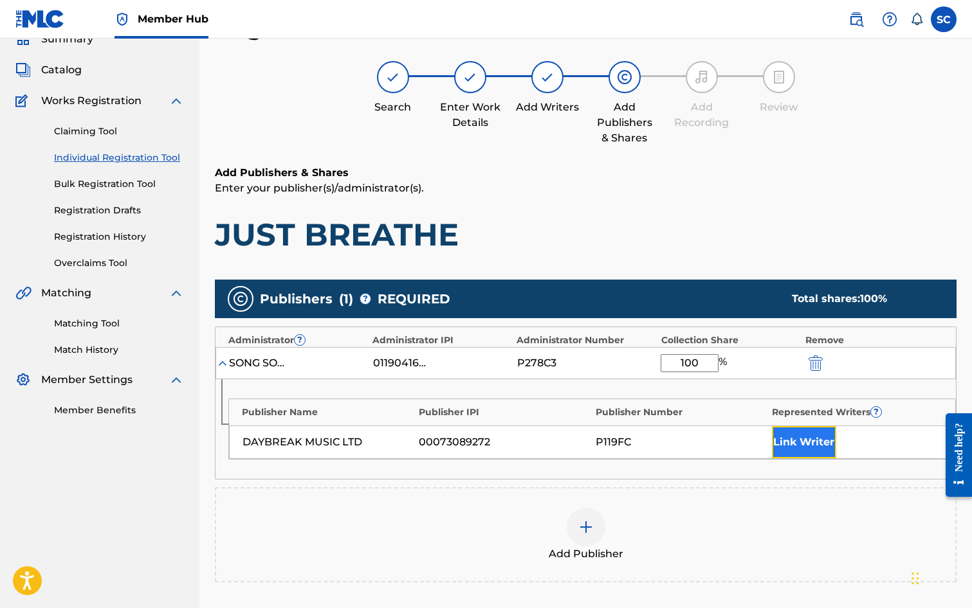
click at [801, 447] on button "Link Writer" at bounding box center [804, 442] width 64 height 32
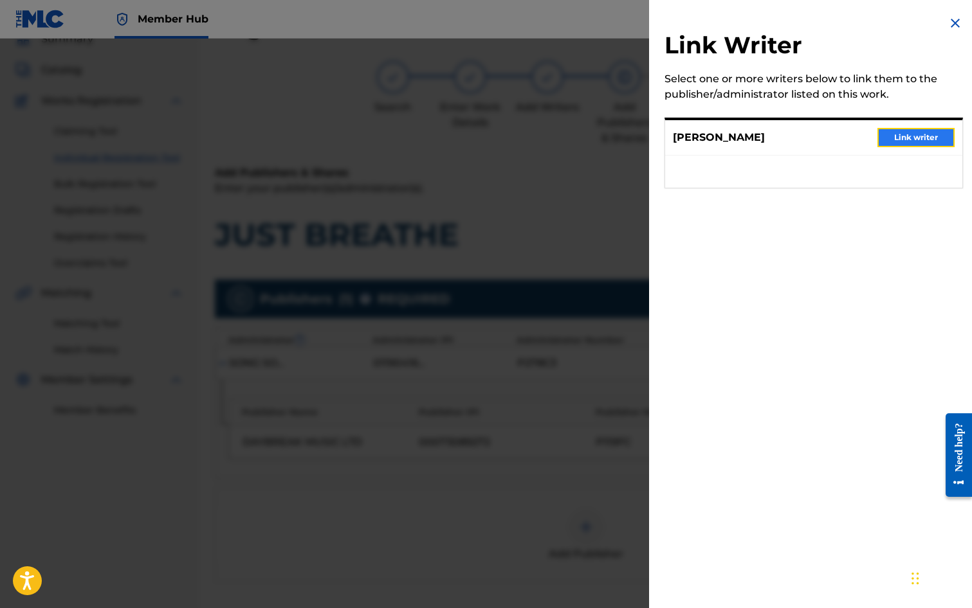
click at [909, 137] on button "Link writer" at bounding box center [915, 137] width 77 height 19
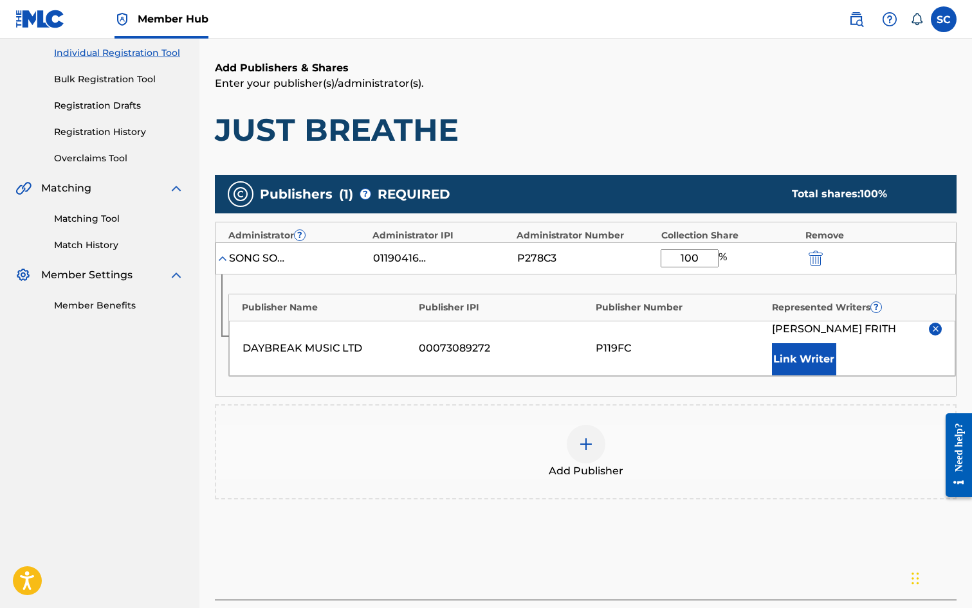
scroll to position [262, 0]
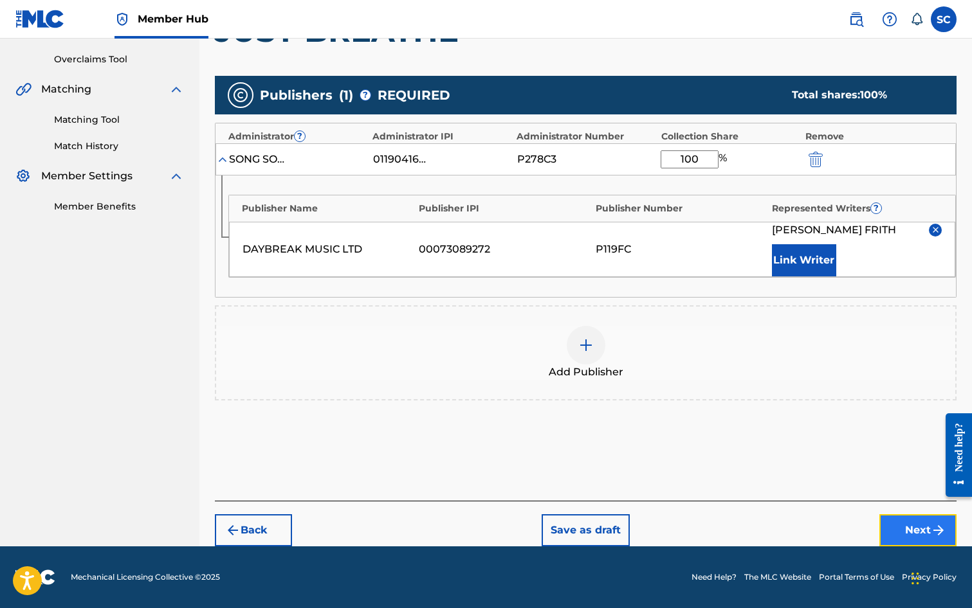
click at [921, 533] on button "Next" at bounding box center [917, 531] width 77 height 32
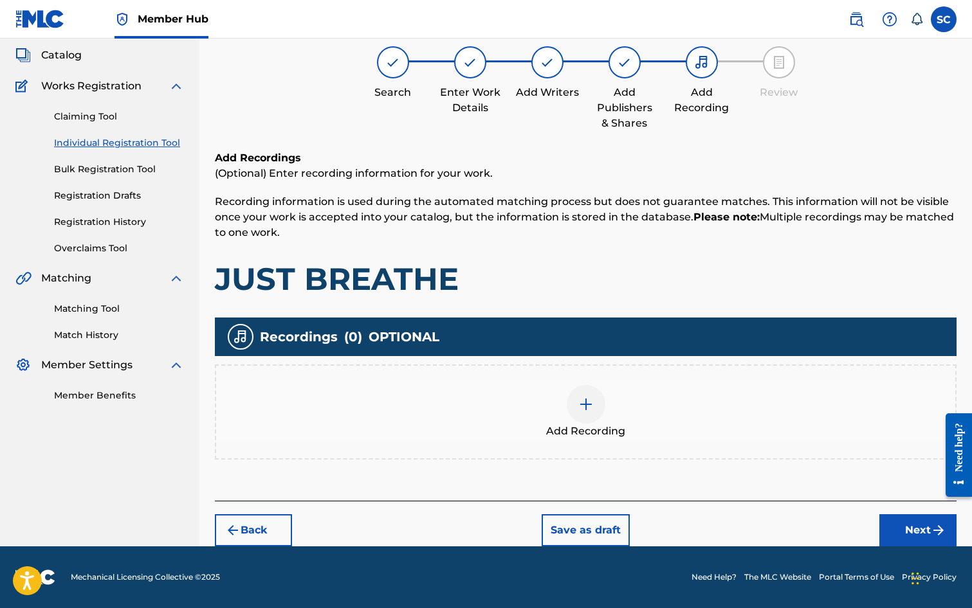
scroll to position [58, 0]
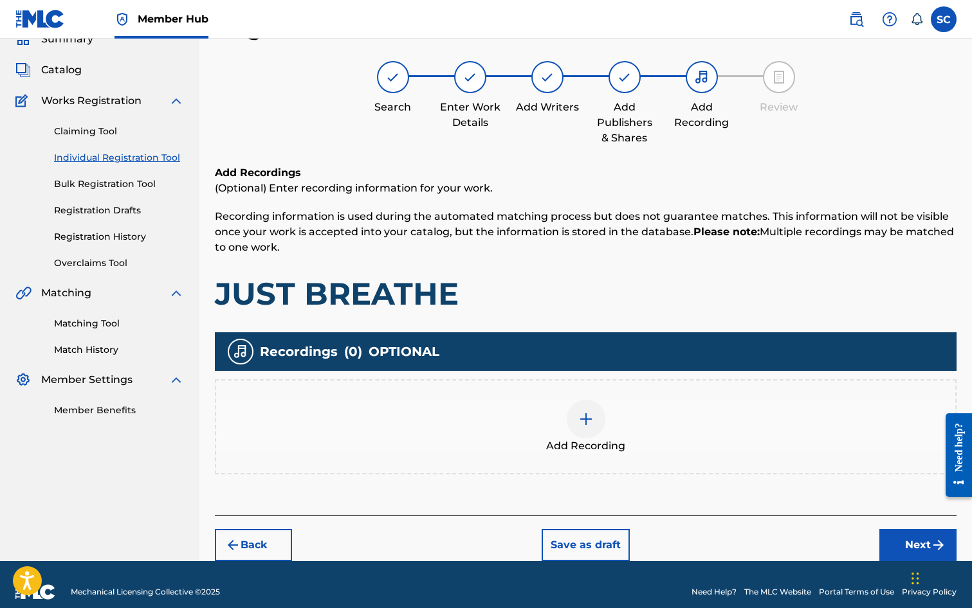
click at [583, 419] on img at bounding box center [585, 419] width 15 height 15
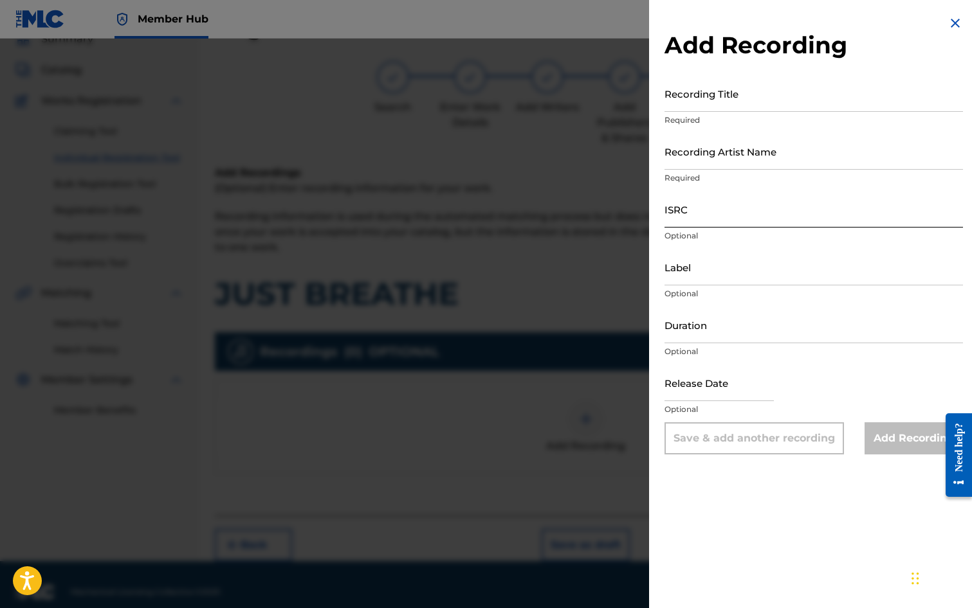
click at [710, 212] on input "ISRC" at bounding box center [813, 209] width 298 height 37
paste input "GB3YD0900005"
type input "GB3YD0900005"
click at [695, 95] on input "Recording Title" at bounding box center [813, 93] width 298 height 37
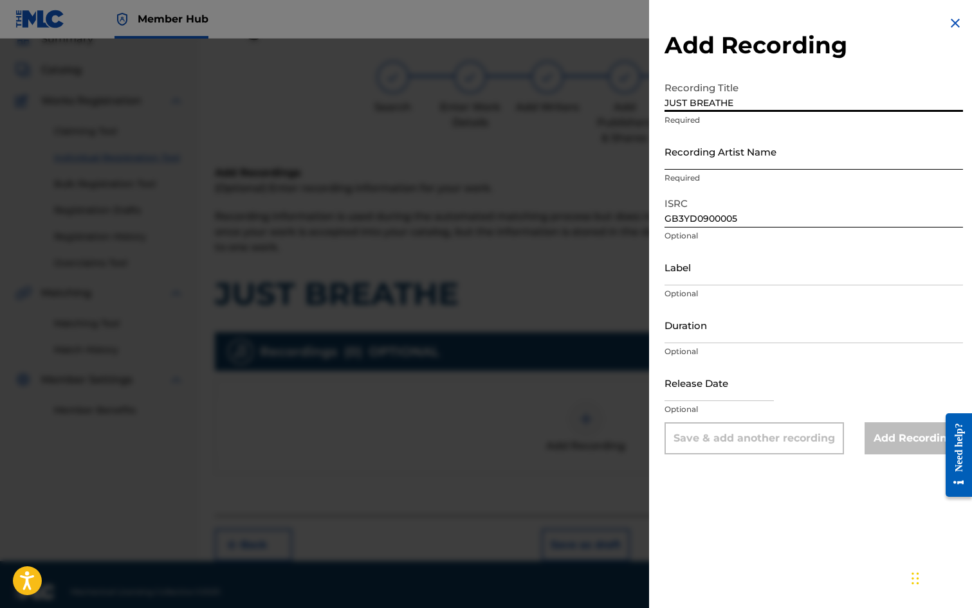
type input "JUST BREATHE"
click at [705, 150] on input "Recording Artist Name" at bounding box center [813, 151] width 298 height 37
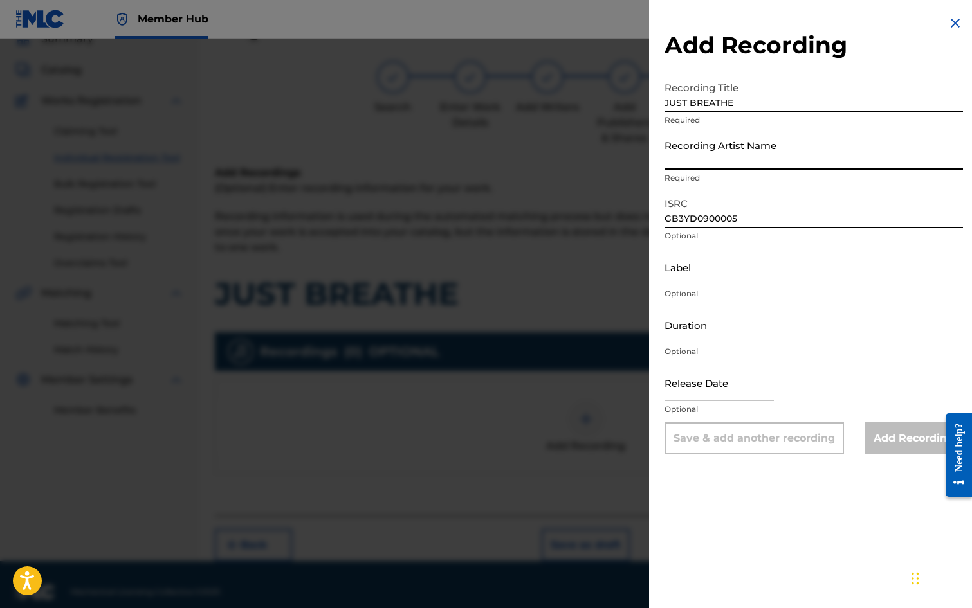
type input "[PERSON_NAME], [PERSON_NAME]"
type input "04:32"
type input "[DATE]"
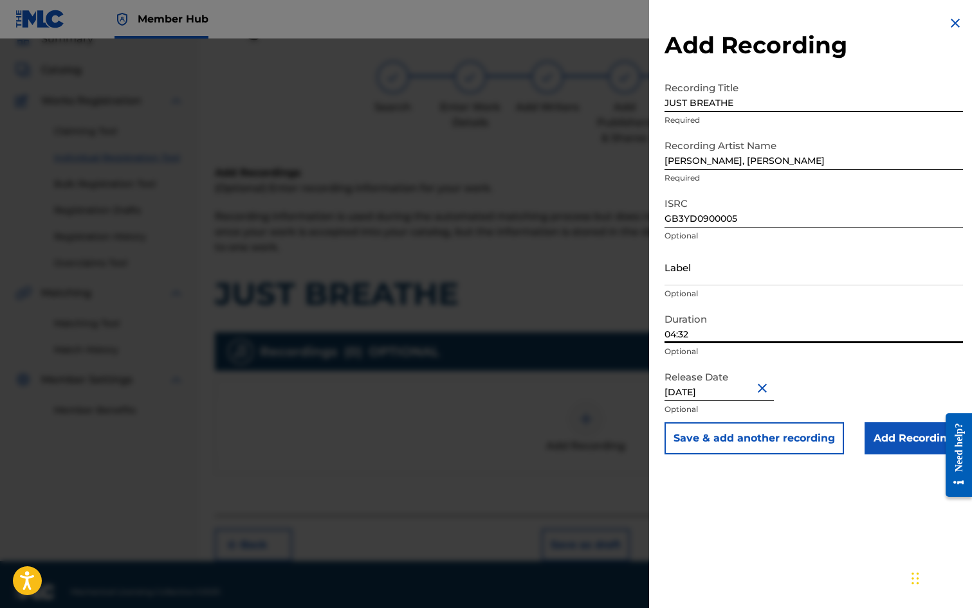
drag, startPoint x: 693, startPoint y: 335, endPoint x: 652, endPoint y: 331, distance: 41.3
click at [652, 331] on div "Add Recording Recording Title JUST BREATHE Required Recording Artist Name [PERS…" at bounding box center [813, 235] width 329 height 470
type input "04:52"
click at [885, 445] on input "Add Recording" at bounding box center [913, 439] width 98 height 32
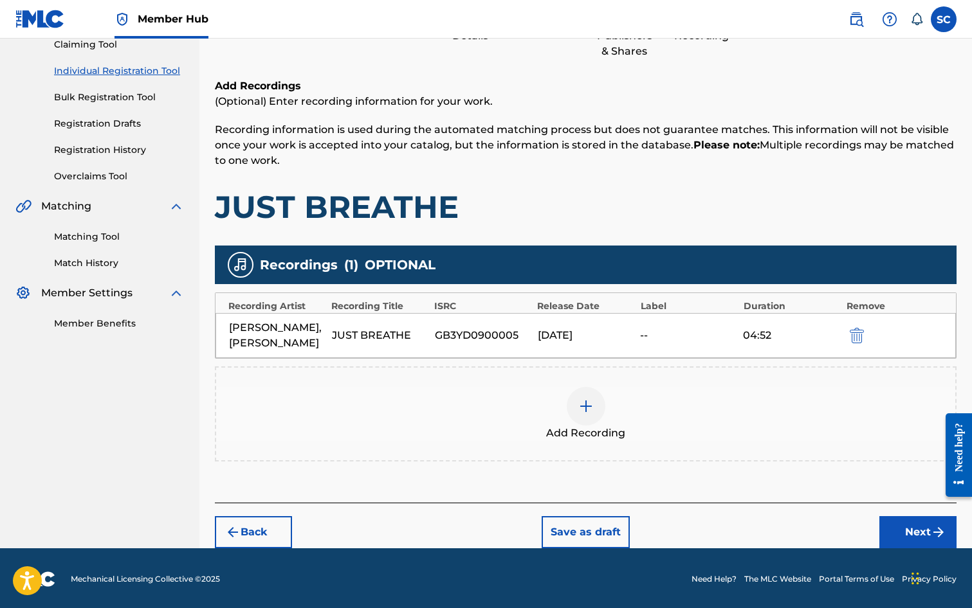
scroll to position [147, 0]
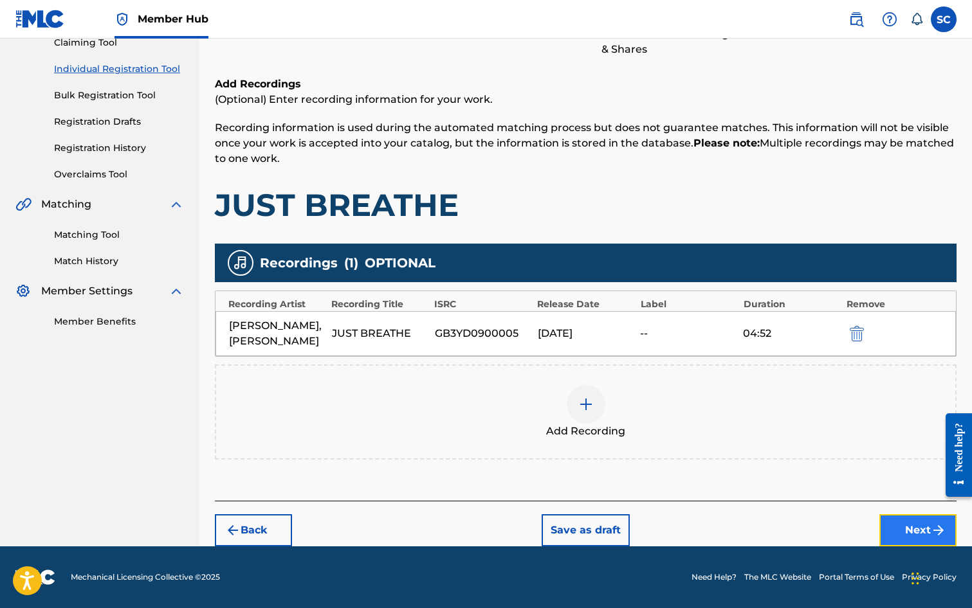
click at [913, 529] on button "Next" at bounding box center [917, 531] width 77 height 32
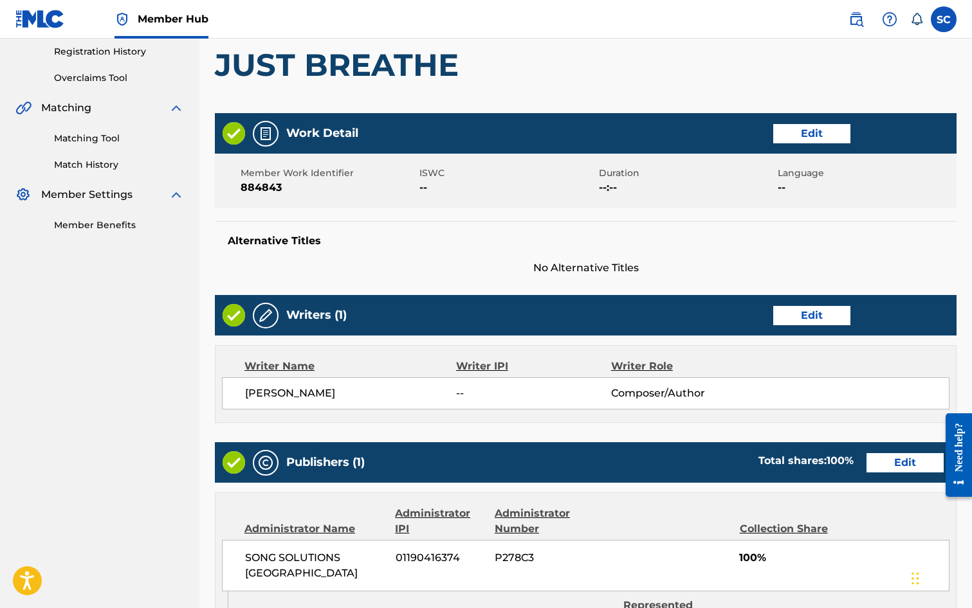
scroll to position [565, 0]
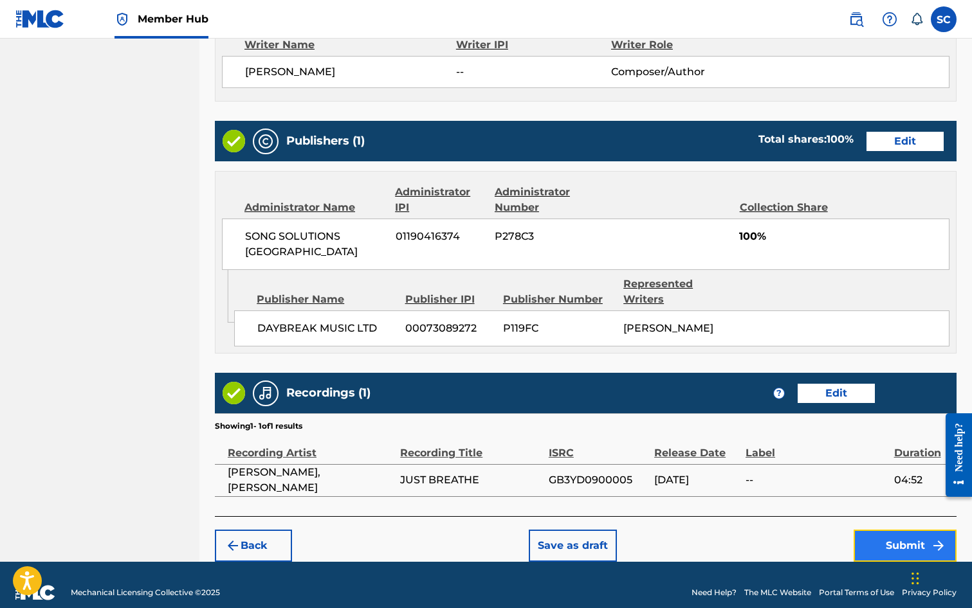
click at [900, 532] on button "Submit" at bounding box center [904, 546] width 103 height 32
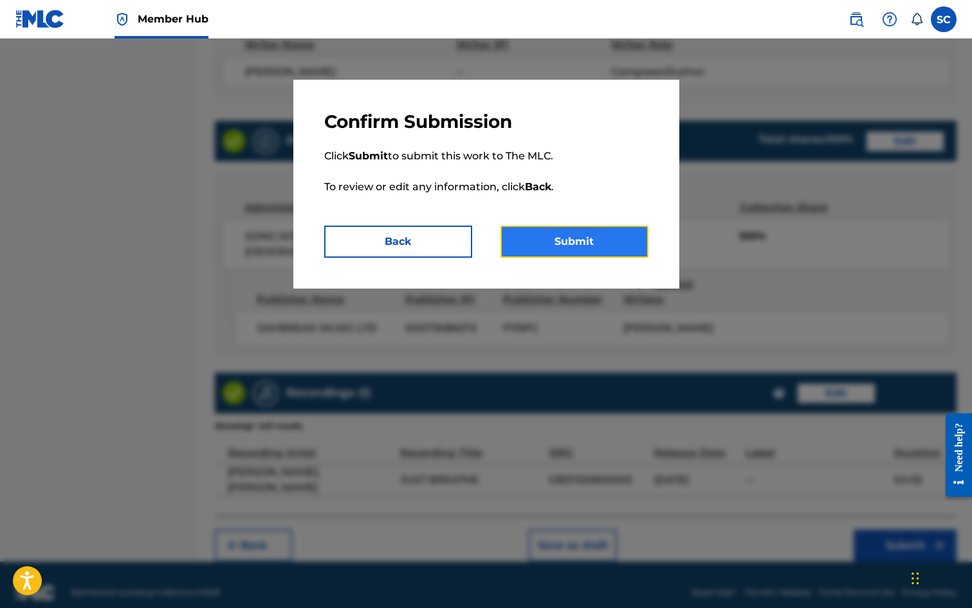
click at [579, 245] on button "Submit" at bounding box center [574, 242] width 148 height 32
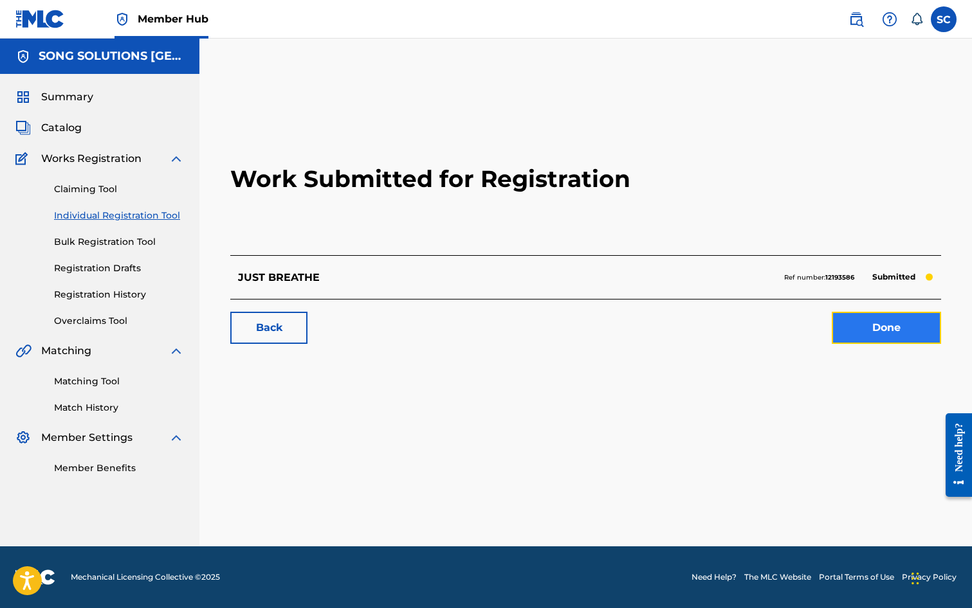
click at [903, 334] on link "Done" at bounding box center [886, 328] width 109 height 32
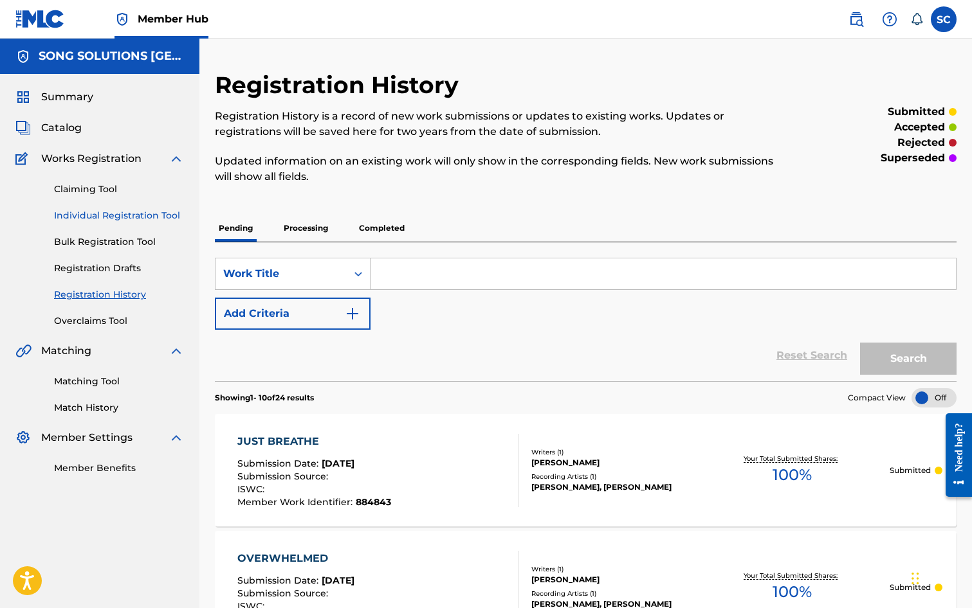
click at [88, 217] on link "Individual Registration Tool" at bounding box center [119, 216] width 130 height 14
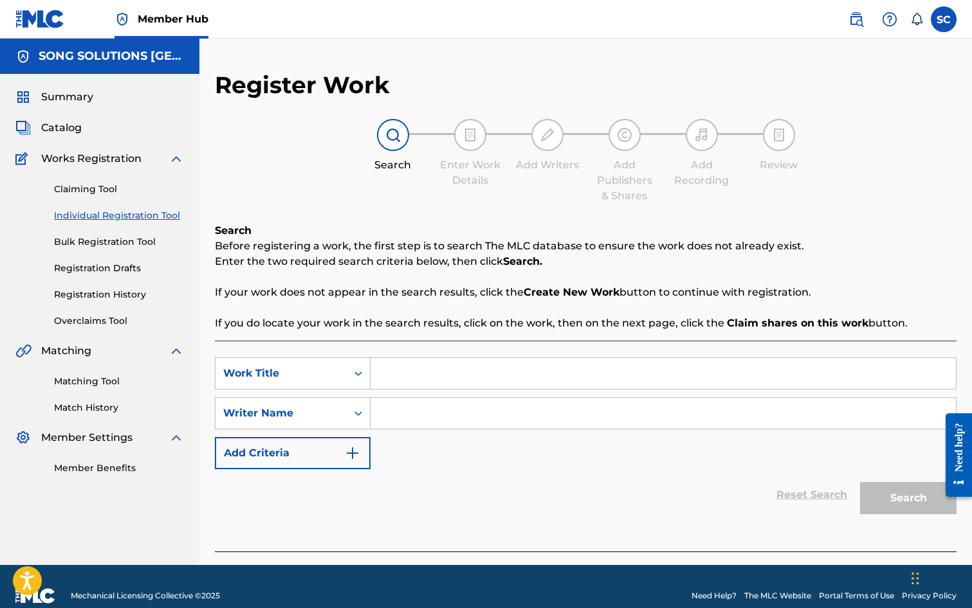
drag, startPoint x: 500, startPoint y: 382, endPoint x: 512, endPoint y: 367, distance: 19.2
click at [500, 382] on input "Search Form" at bounding box center [662, 373] width 585 height 31
type input "ARISE"
click at [443, 470] on div "Reset Search Search" at bounding box center [586, 495] width 742 height 51
click at [416, 411] on input "Search Form" at bounding box center [662, 413] width 585 height 31
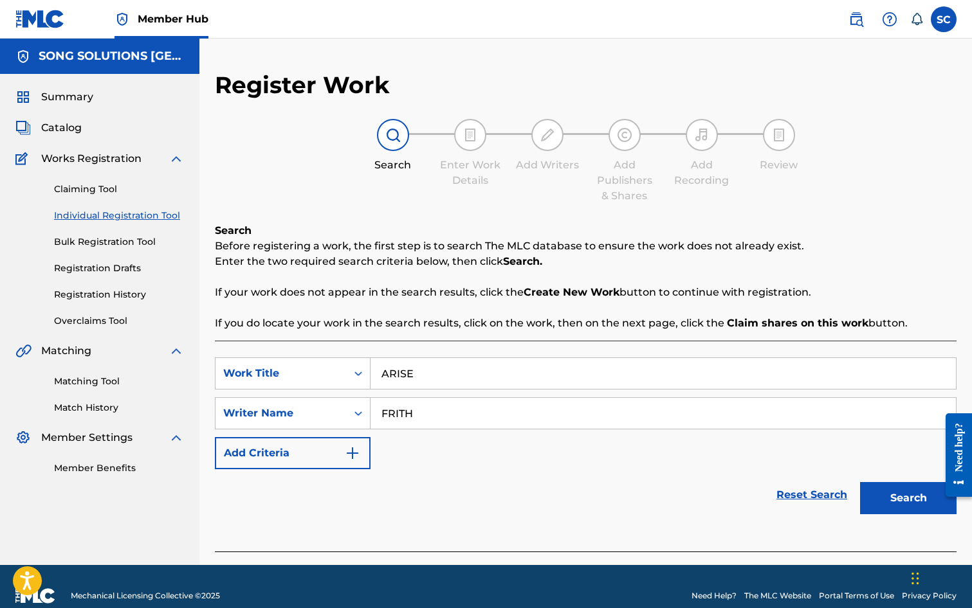
type input "FRITH"
click at [860, 482] on button "Search" at bounding box center [908, 498] width 96 height 32
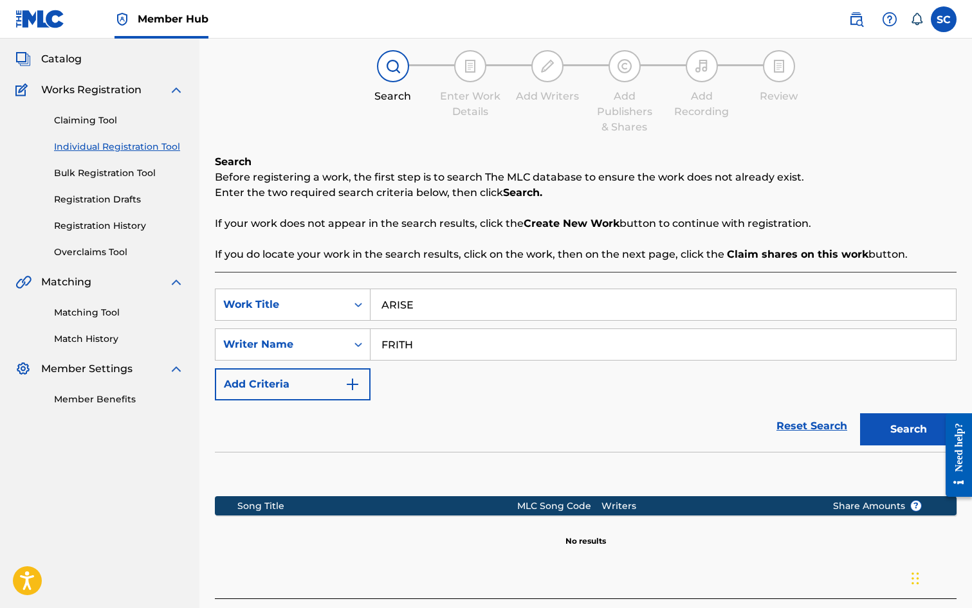
scroll to position [167, 0]
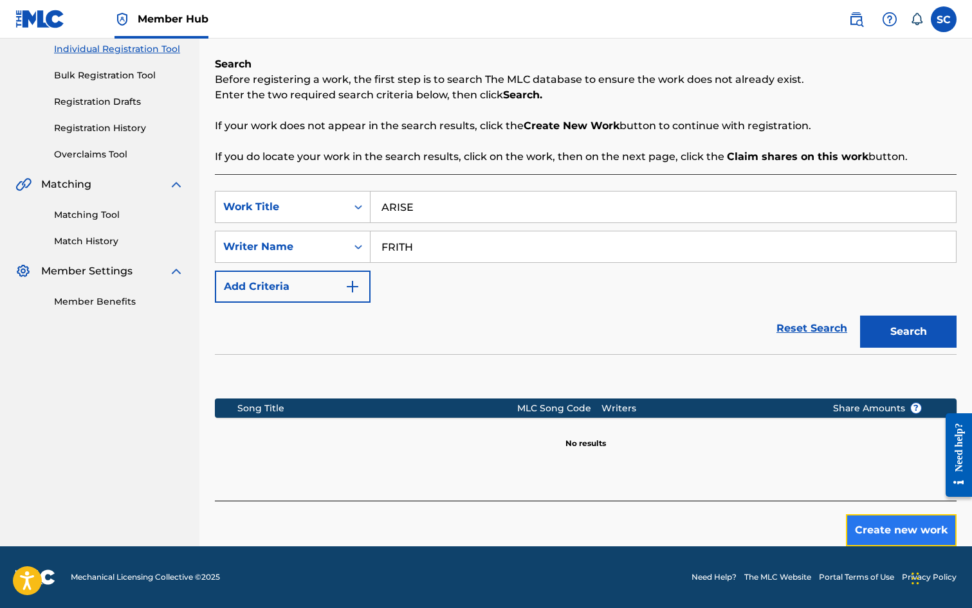
click at [899, 532] on button "Create new work" at bounding box center [901, 531] width 111 height 32
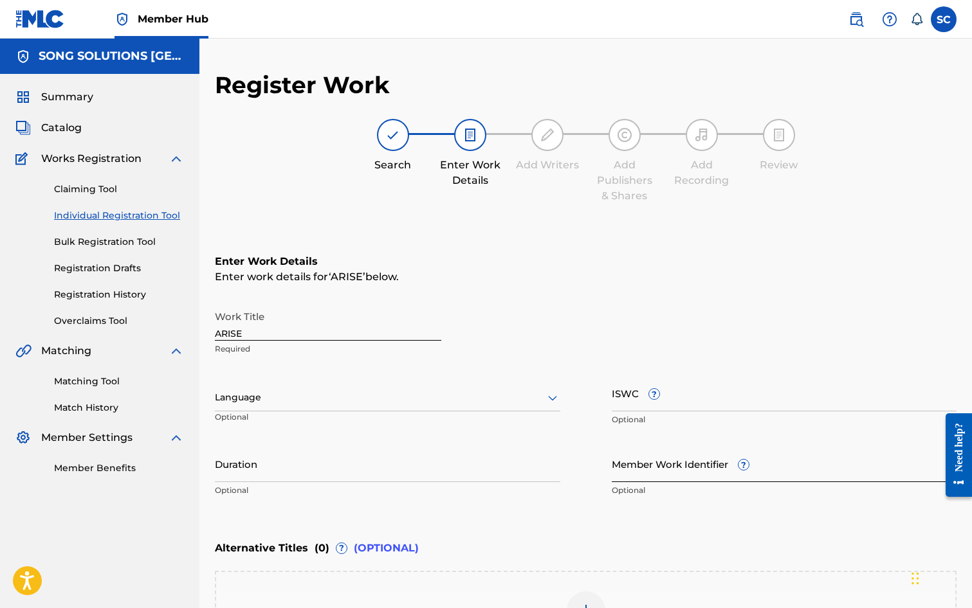
click at [626, 471] on input "Member Work Identifier ?" at bounding box center [784, 464] width 345 height 37
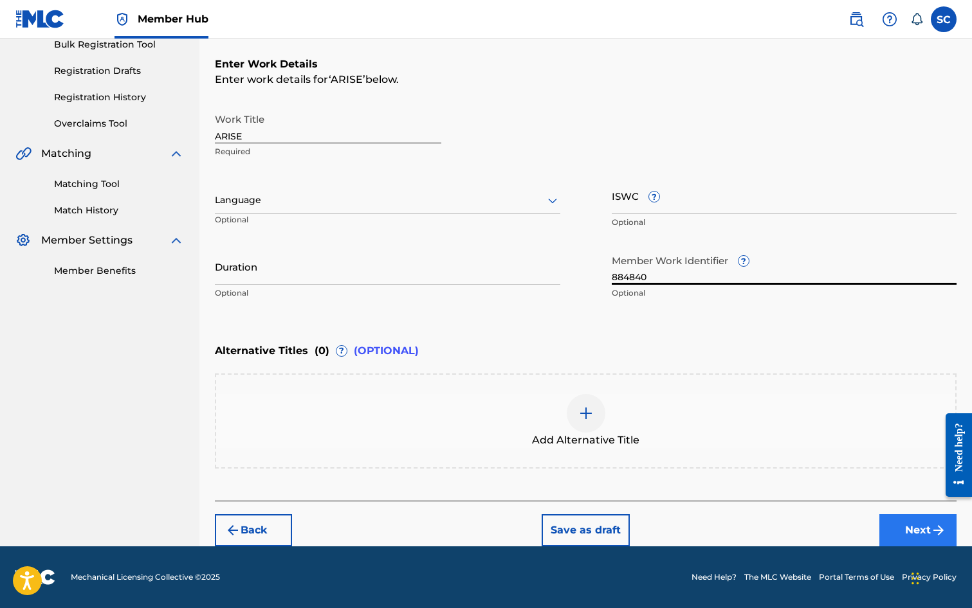
type input "884840"
click at [894, 530] on button "Next" at bounding box center [917, 531] width 77 height 32
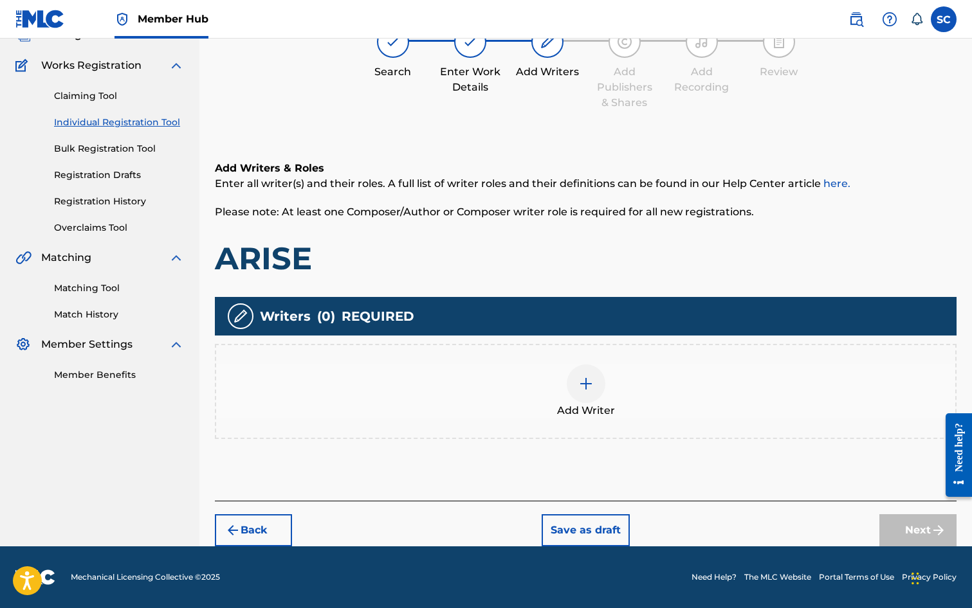
scroll to position [58, 0]
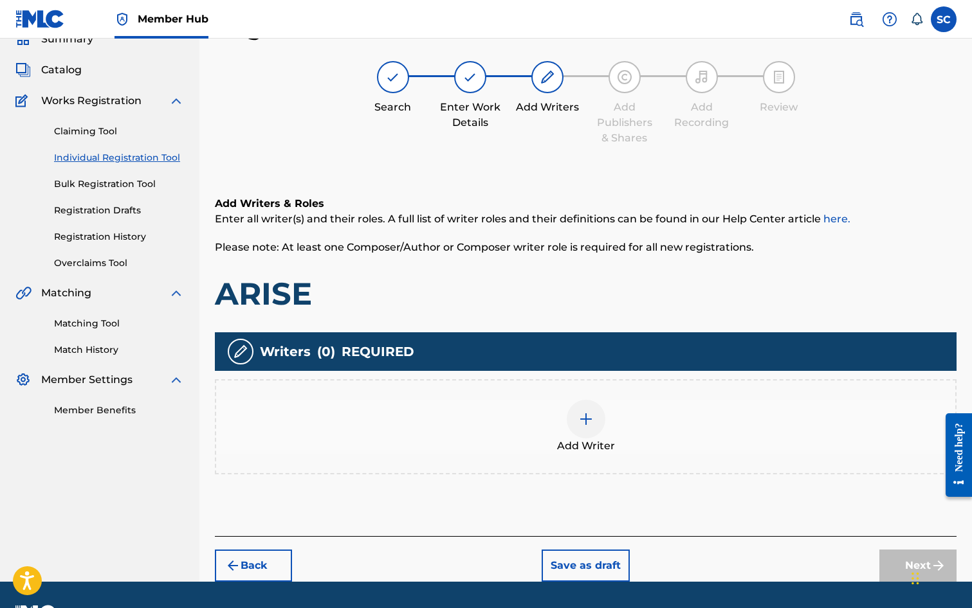
click at [579, 421] on img at bounding box center [585, 419] width 15 height 15
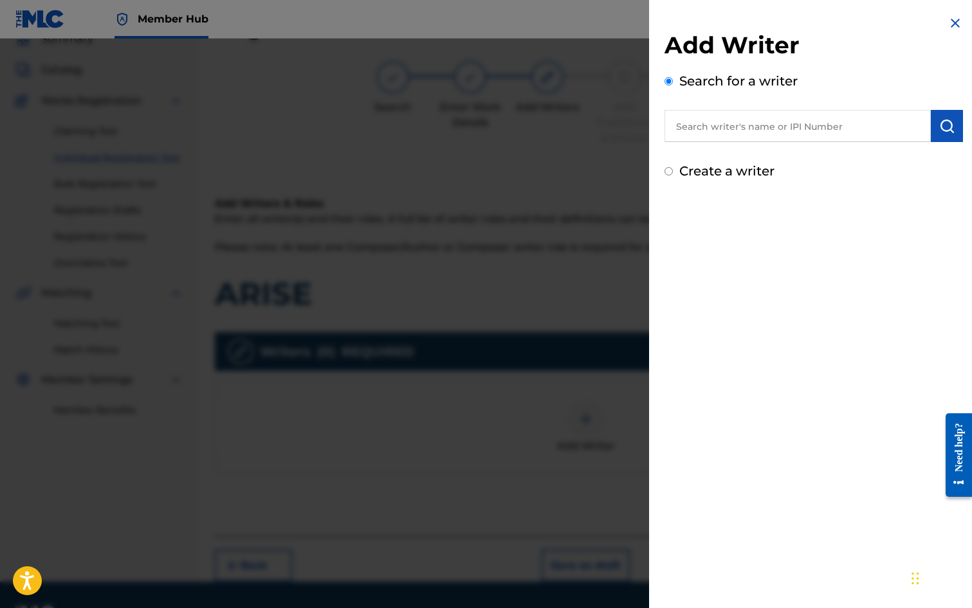
click at [726, 126] on input "text" at bounding box center [797, 126] width 266 height 32
type input "[PERSON_NAME]"
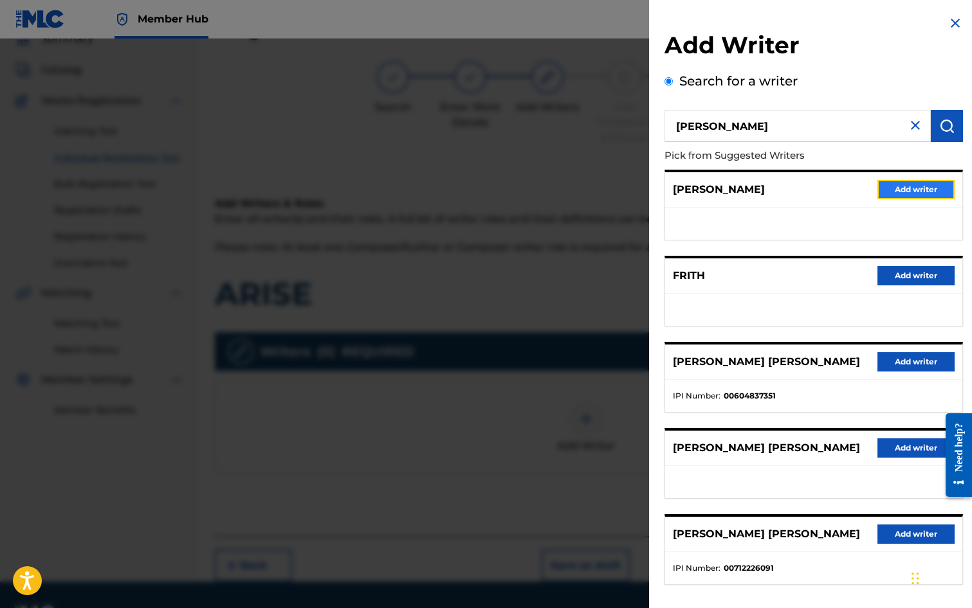
click at [920, 197] on button "Add writer" at bounding box center [915, 189] width 77 height 19
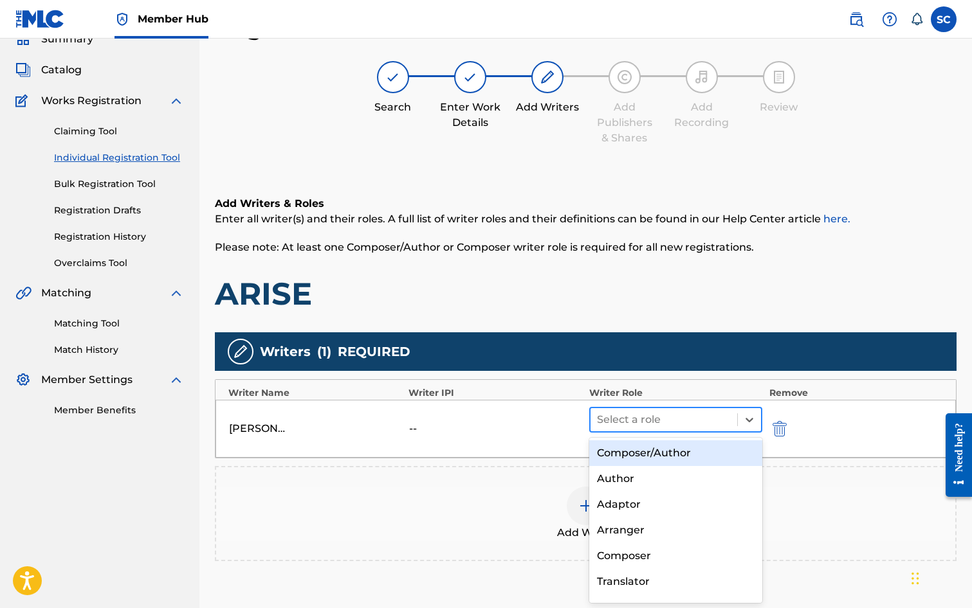
click at [640, 420] on div at bounding box center [664, 420] width 134 height 18
click at [619, 450] on div "Composer/Author" at bounding box center [676, 454] width 174 height 26
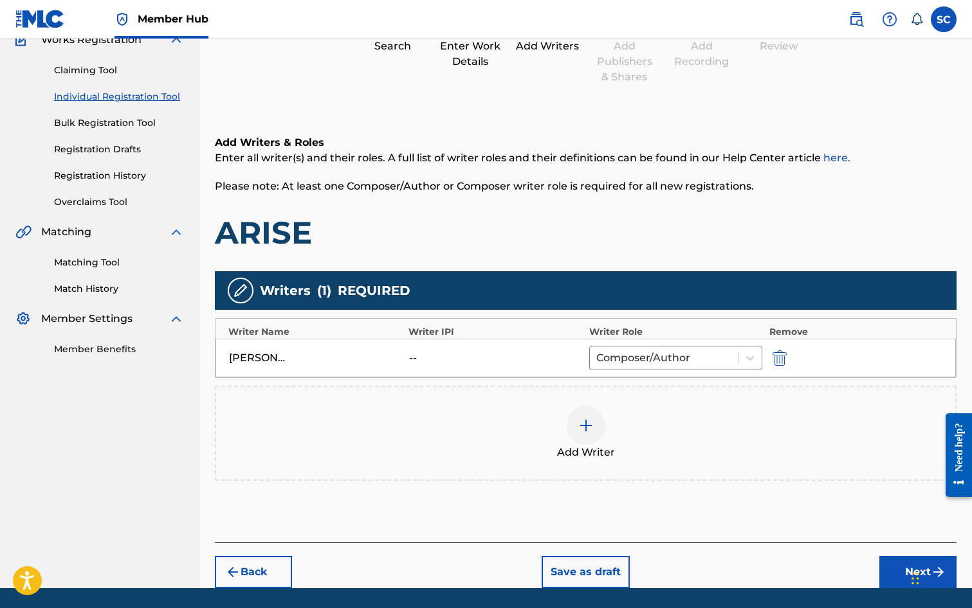
scroll to position [161, 0]
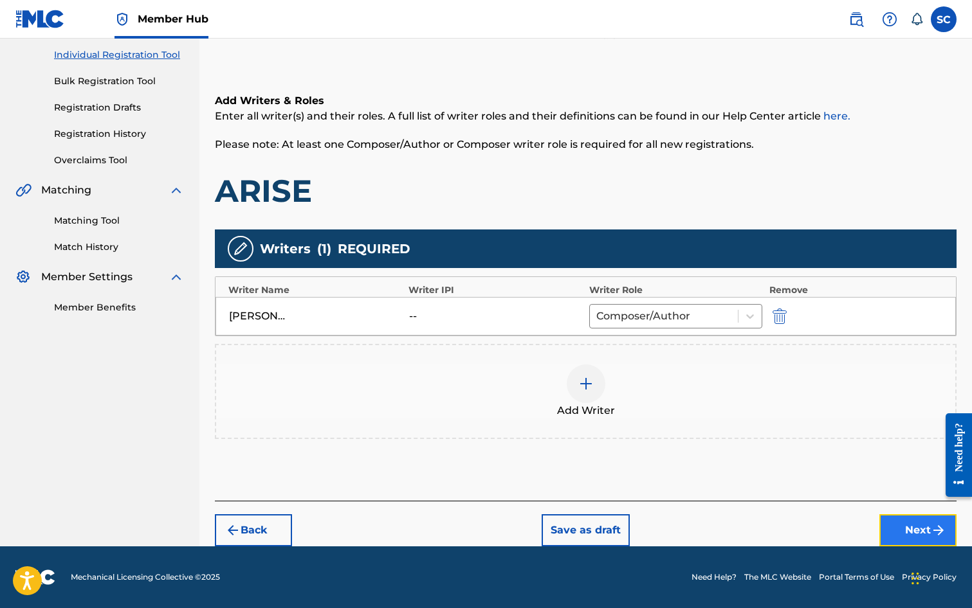
click at [915, 528] on button "Next" at bounding box center [917, 531] width 77 height 32
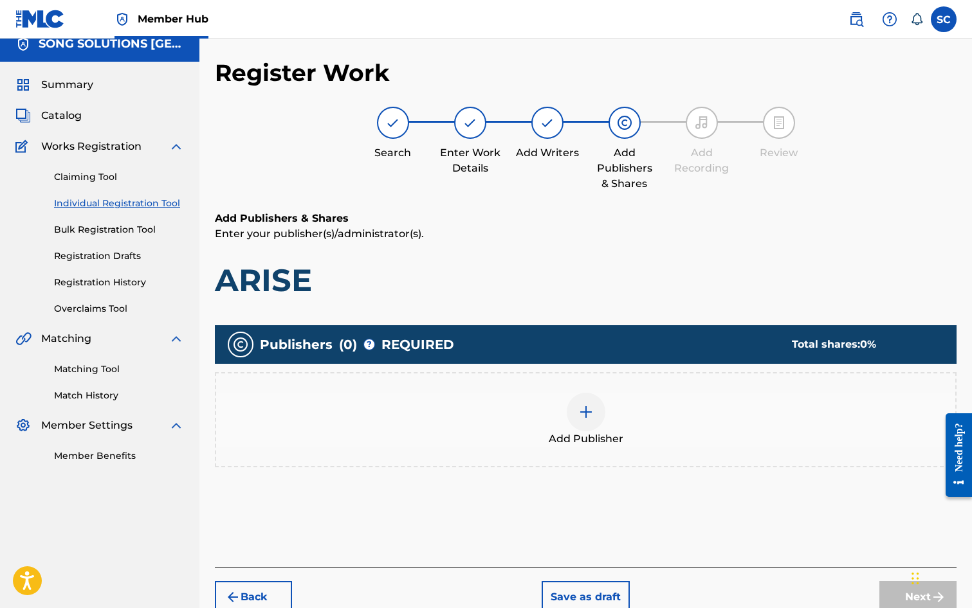
scroll to position [58, 0]
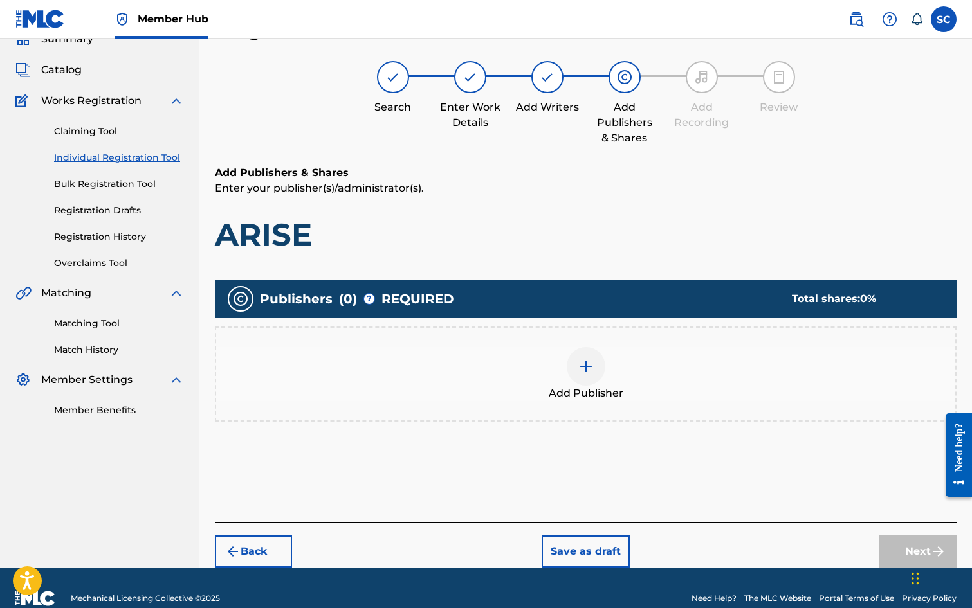
click at [587, 370] on img at bounding box center [585, 366] width 15 height 15
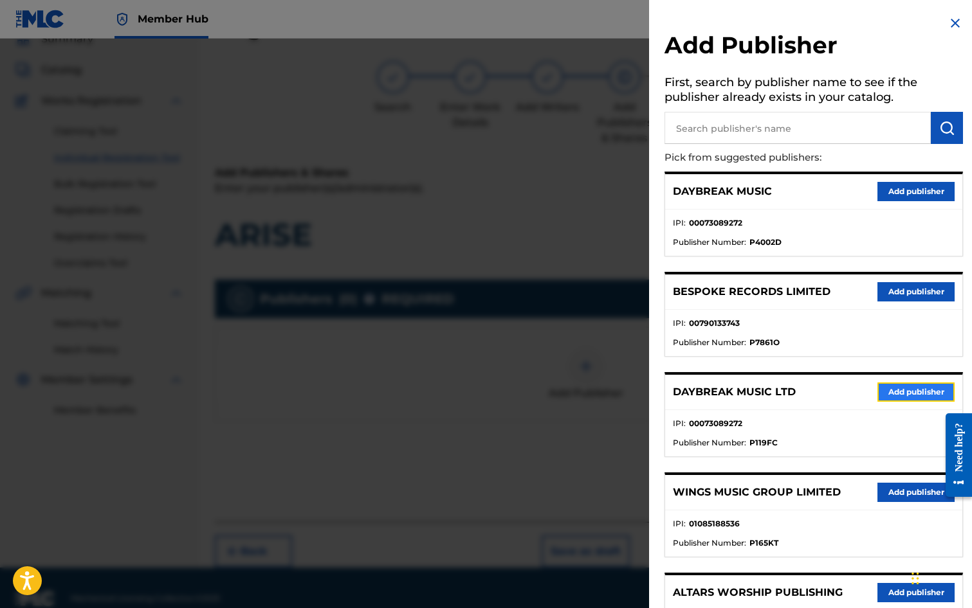
click at [914, 392] on button "Add publisher" at bounding box center [915, 392] width 77 height 19
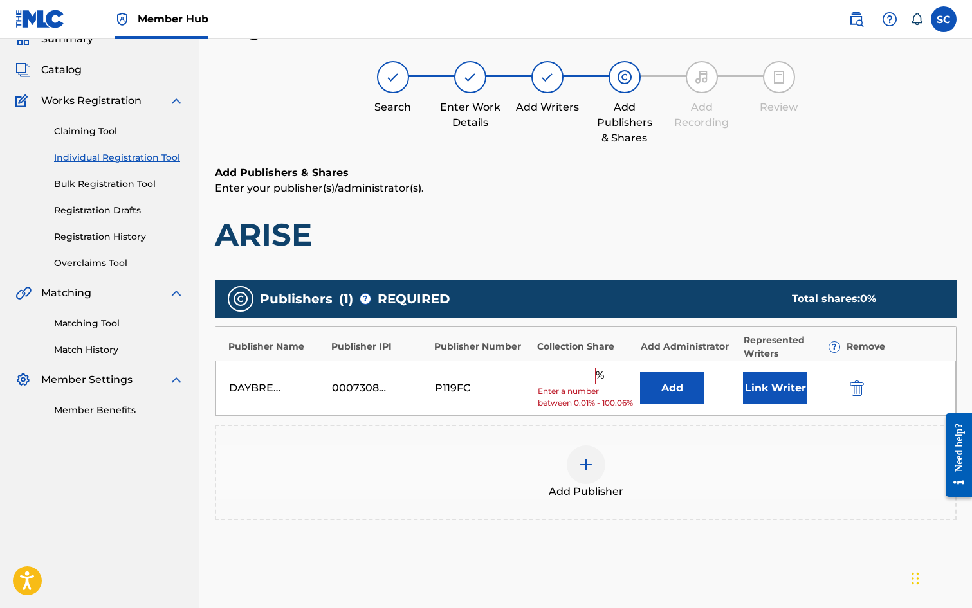
click at [555, 372] on input "text" at bounding box center [567, 376] width 58 height 17
type input "100"
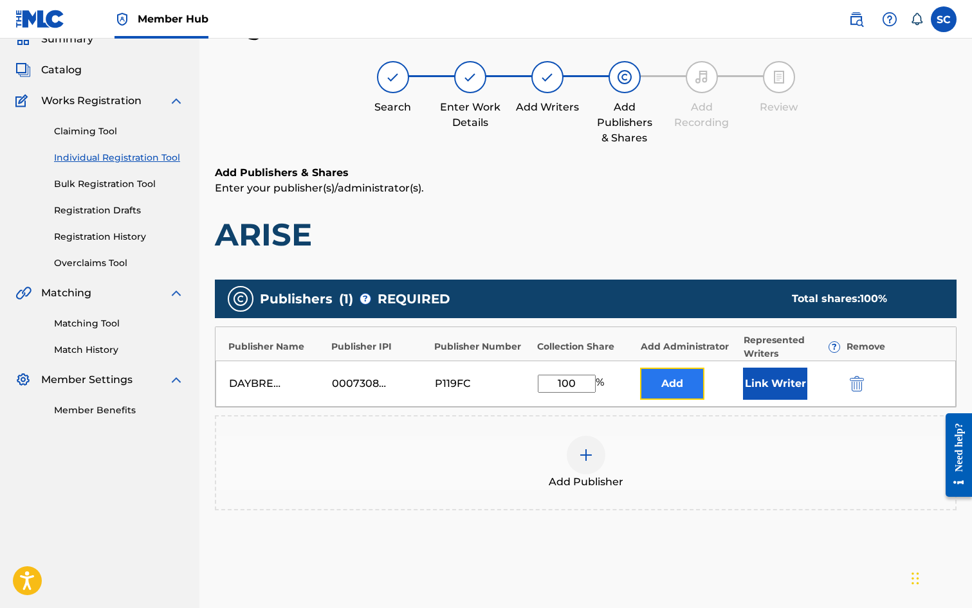
click at [659, 389] on button "Add" at bounding box center [672, 384] width 64 height 32
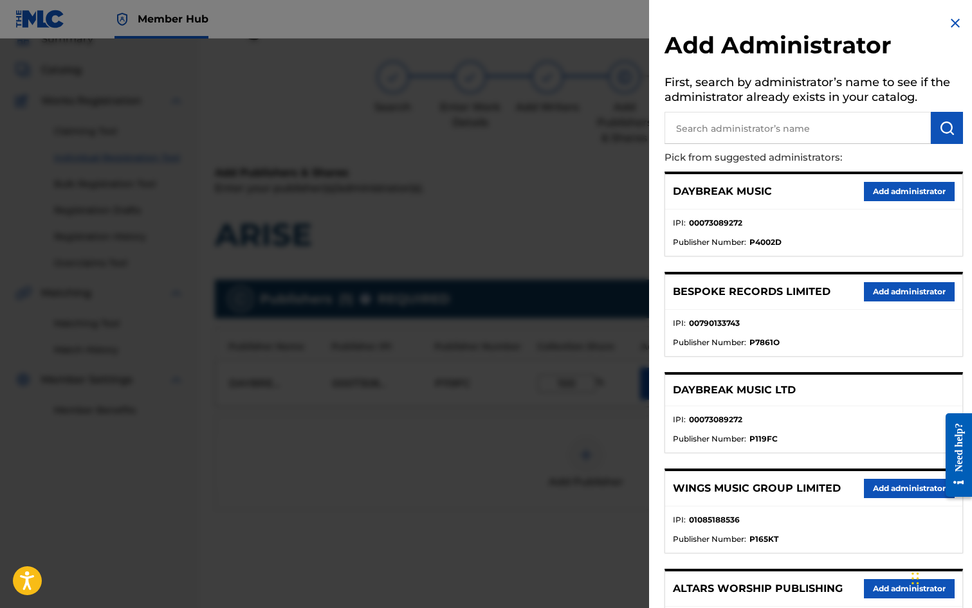
click at [689, 127] on input "text" at bounding box center [797, 128] width 266 height 32
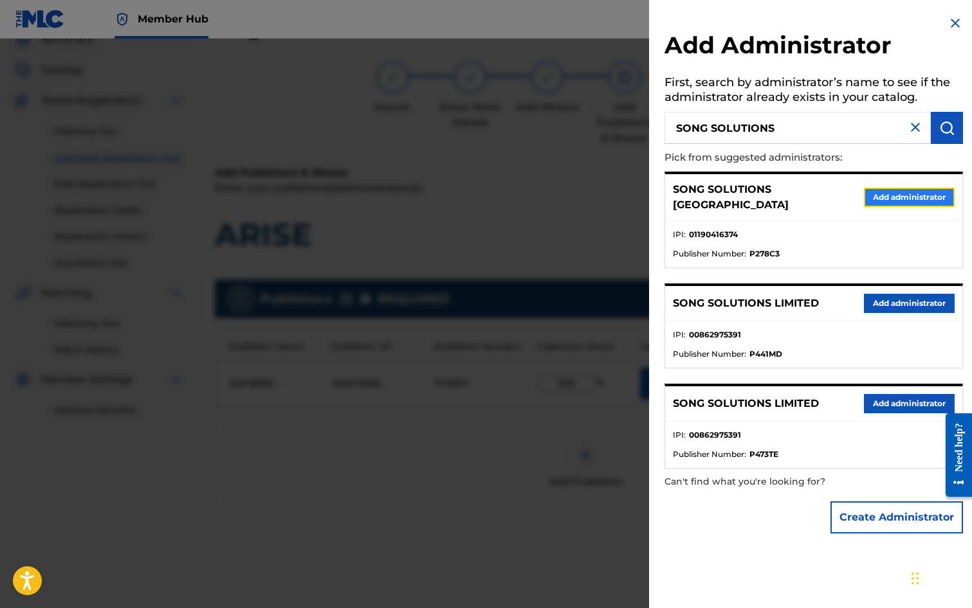
click at [896, 195] on button "Add administrator" at bounding box center [909, 197] width 91 height 19
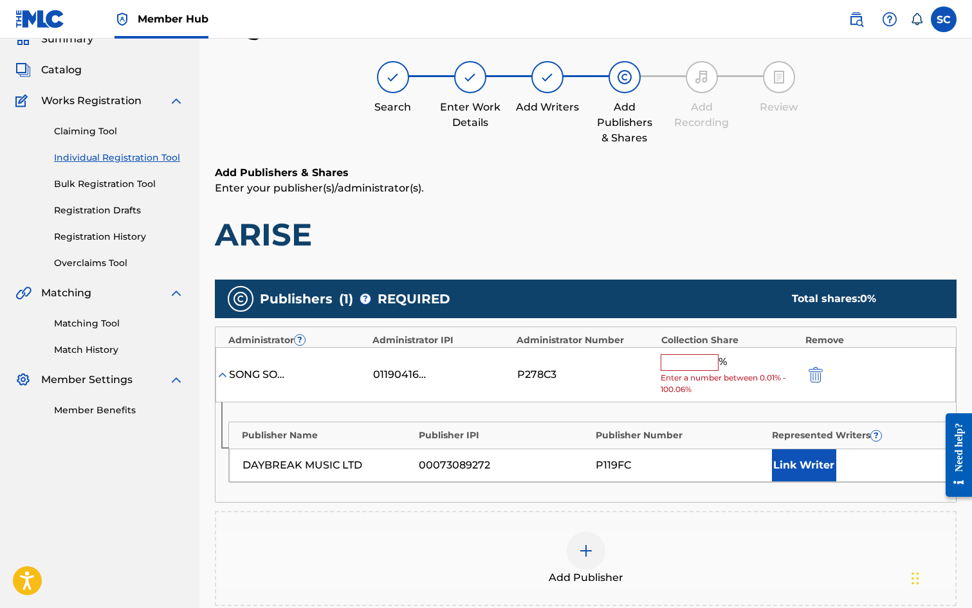
click at [686, 363] on input "text" at bounding box center [690, 362] width 58 height 17
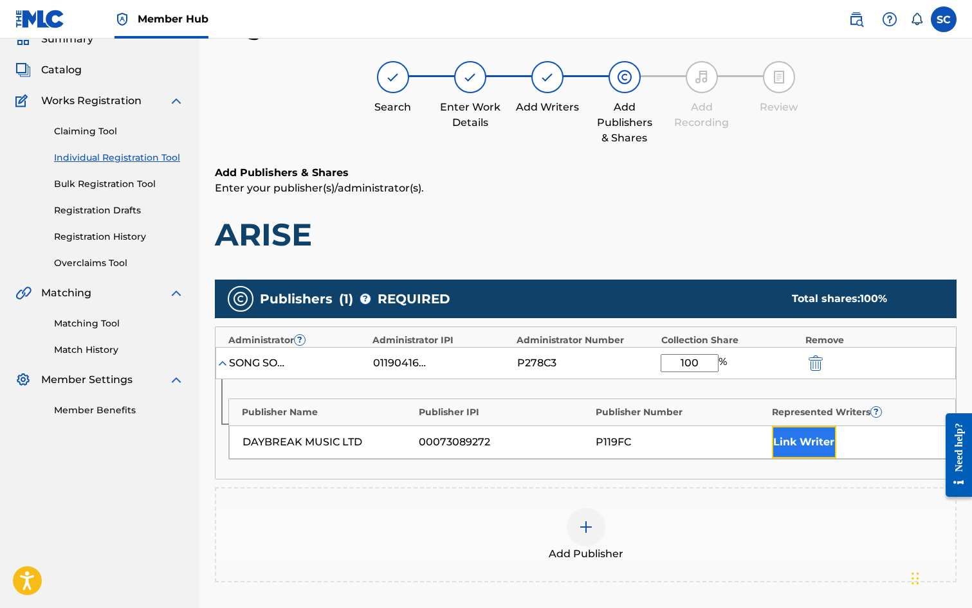
click at [784, 443] on button "Link Writer" at bounding box center [804, 442] width 64 height 32
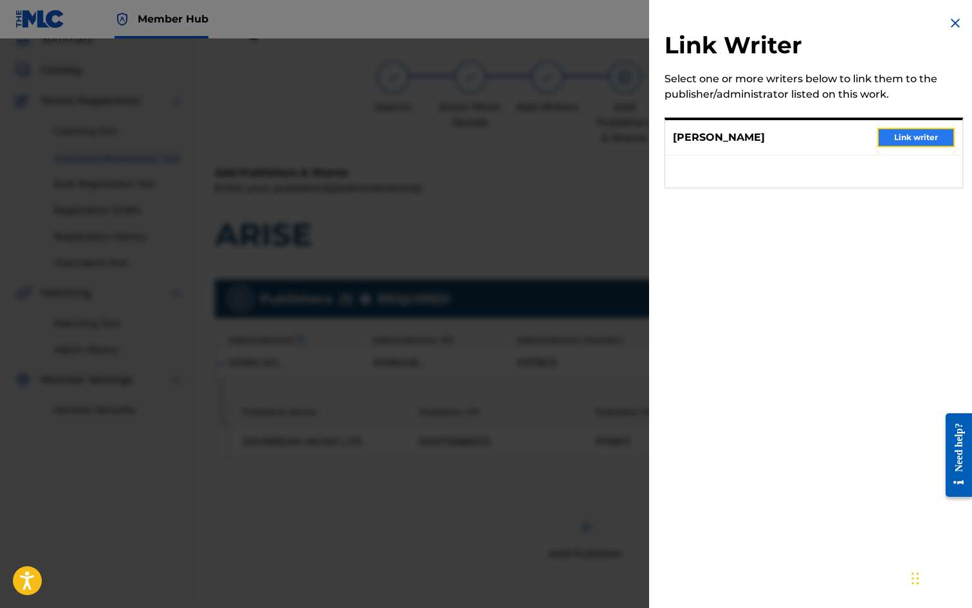
click at [894, 132] on button "Link writer" at bounding box center [915, 137] width 77 height 19
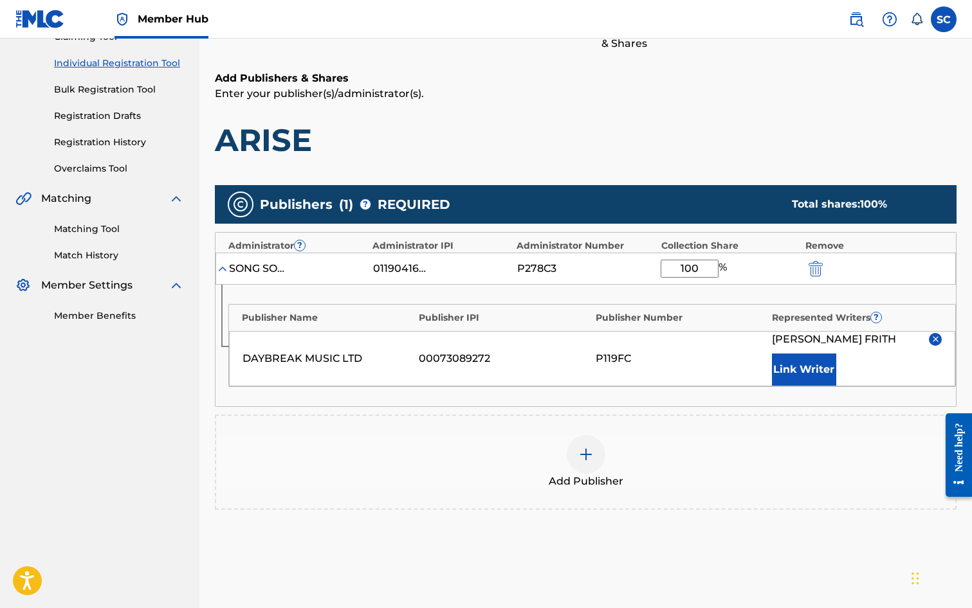
scroll to position [262, 0]
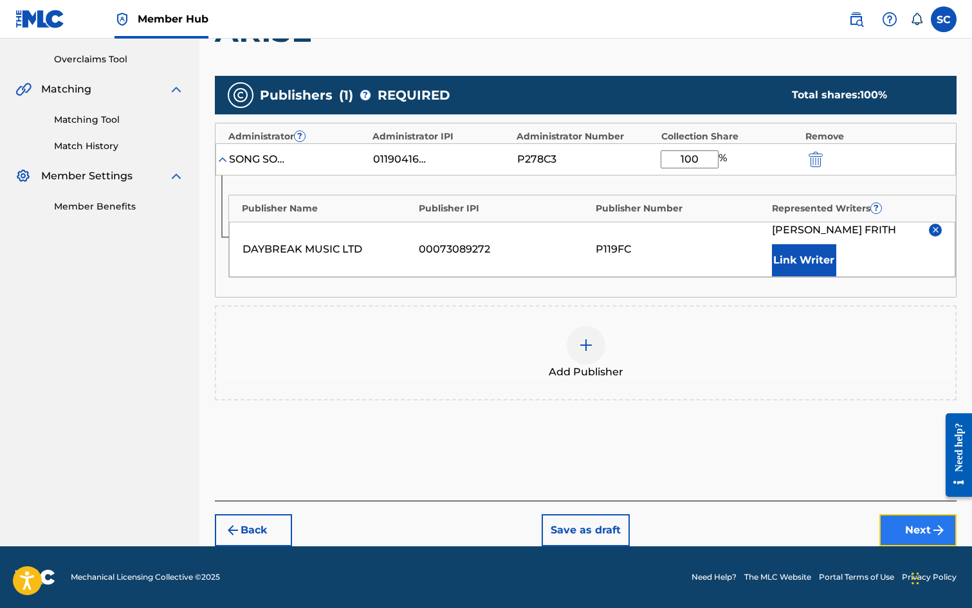
click at [907, 529] on button "Next" at bounding box center [917, 531] width 77 height 32
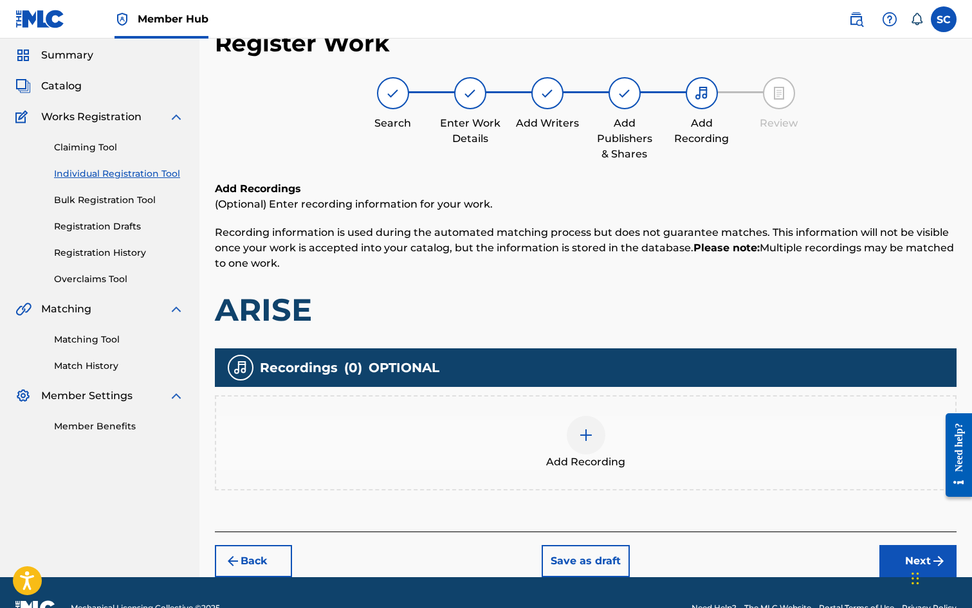
scroll to position [58, 0]
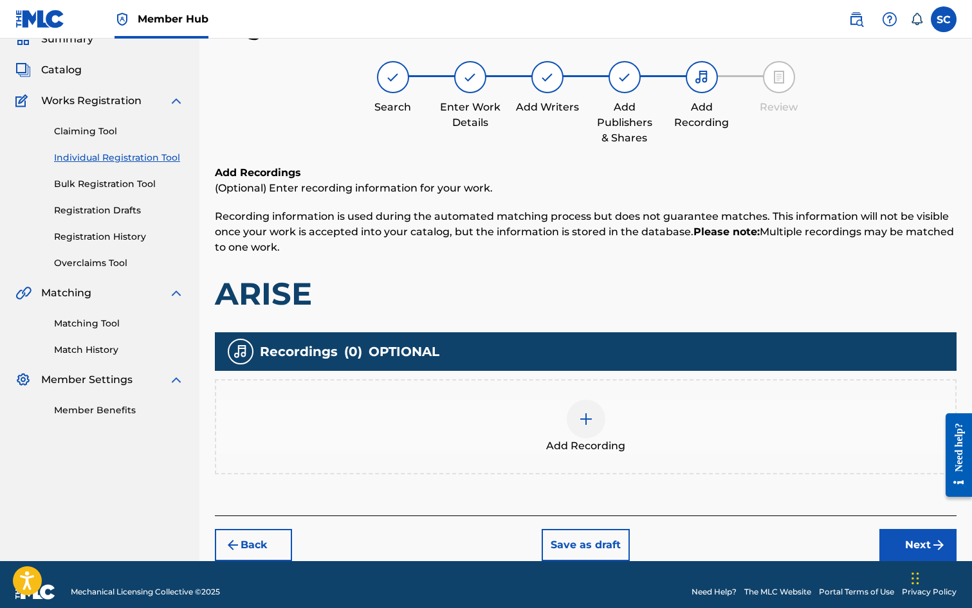
click at [576, 420] on div at bounding box center [586, 419] width 39 height 39
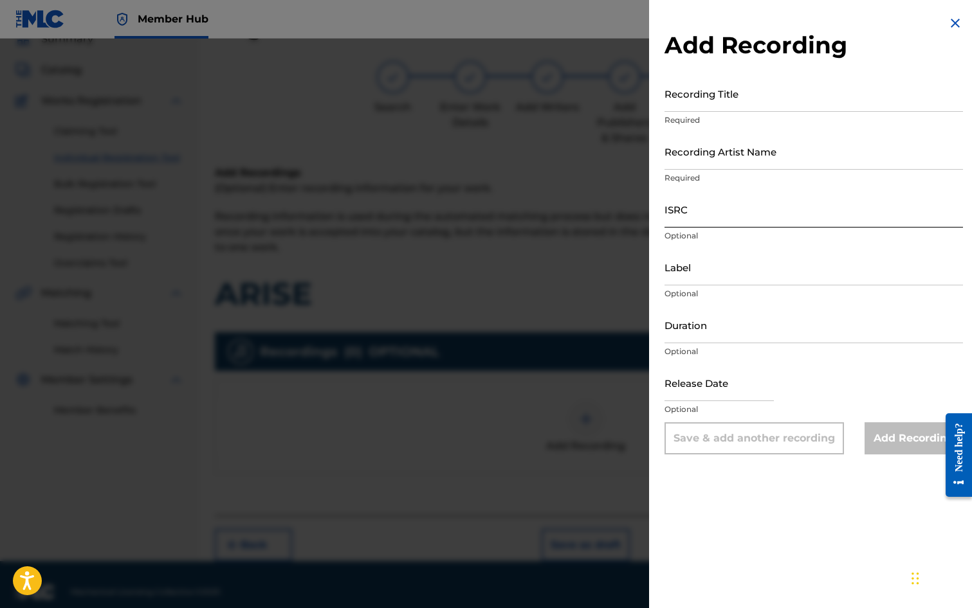
click at [702, 206] on input "ISRC" at bounding box center [813, 209] width 298 height 37
paste input "GB3YD0900006"
click at [680, 90] on input "Recording Title" at bounding box center [813, 93] width 298 height 37
click at [698, 143] on input "Recording Artist Name" at bounding box center [813, 151] width 298 height 37
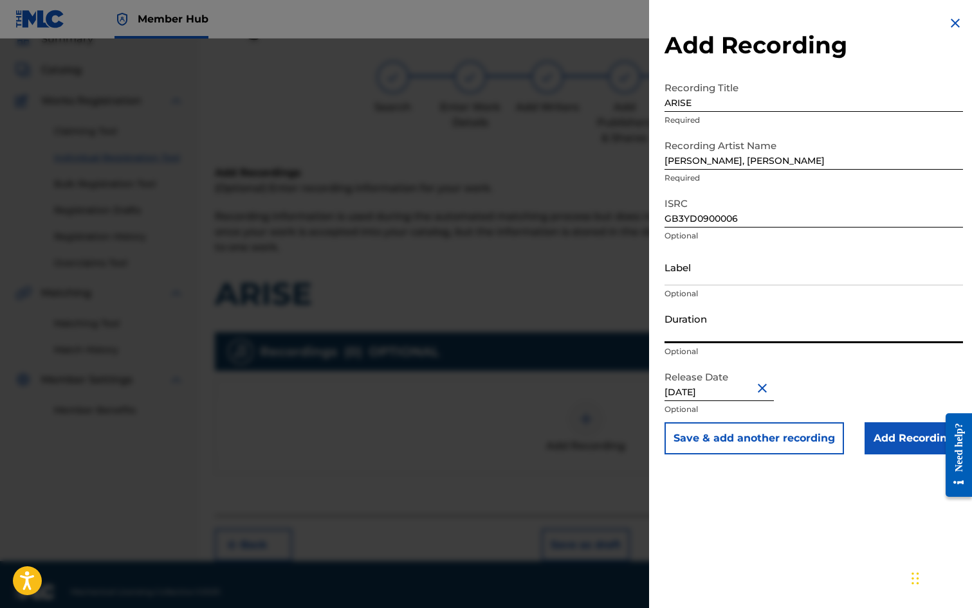
click at [704, 332] on input "Duration" at bounding box center [813, 325] width 298 height 37
click at [734, 480] on div "Add Recording Recording Title ARISE Required Recording Artist Name [PERSON_NAME…" at bounding box center [813, 304] width 329 height 608
click at [912, 441] on input "Add Recording" at bounding box center [913, 439] width 98 height 32
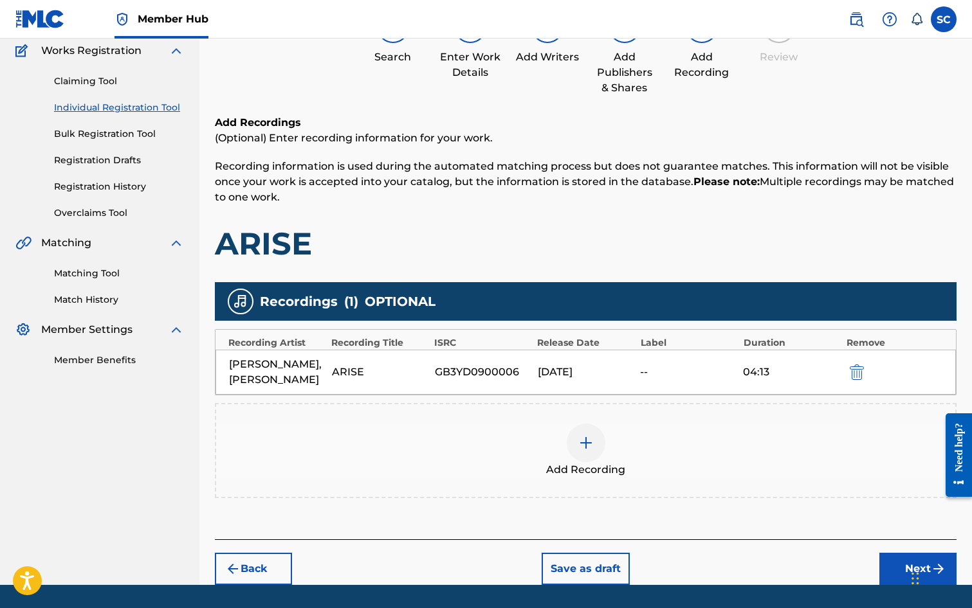
scroll to position [147, 0]
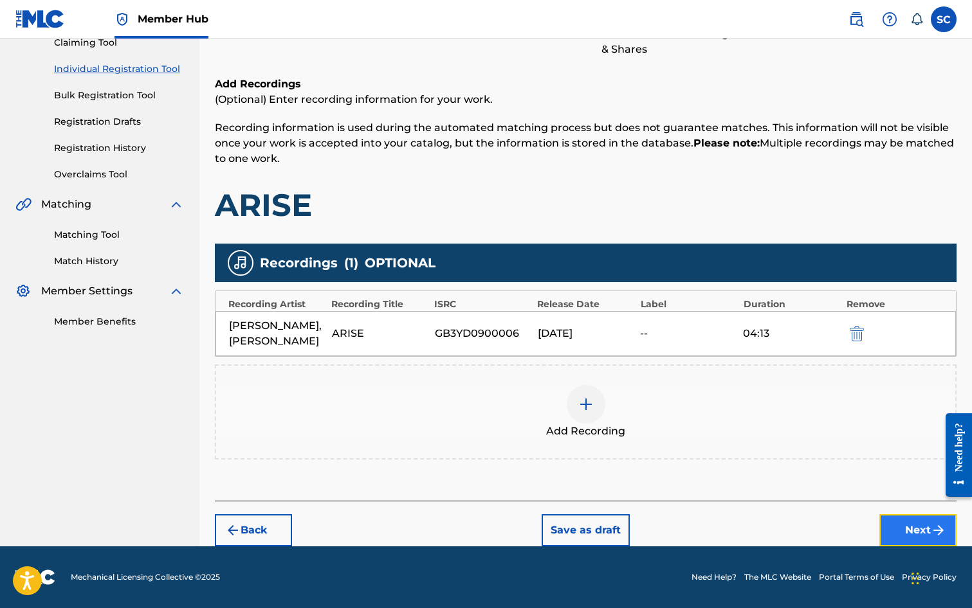
click at [916, 529] on button "Next" at bounding box center [917, 531] width 77 height 32
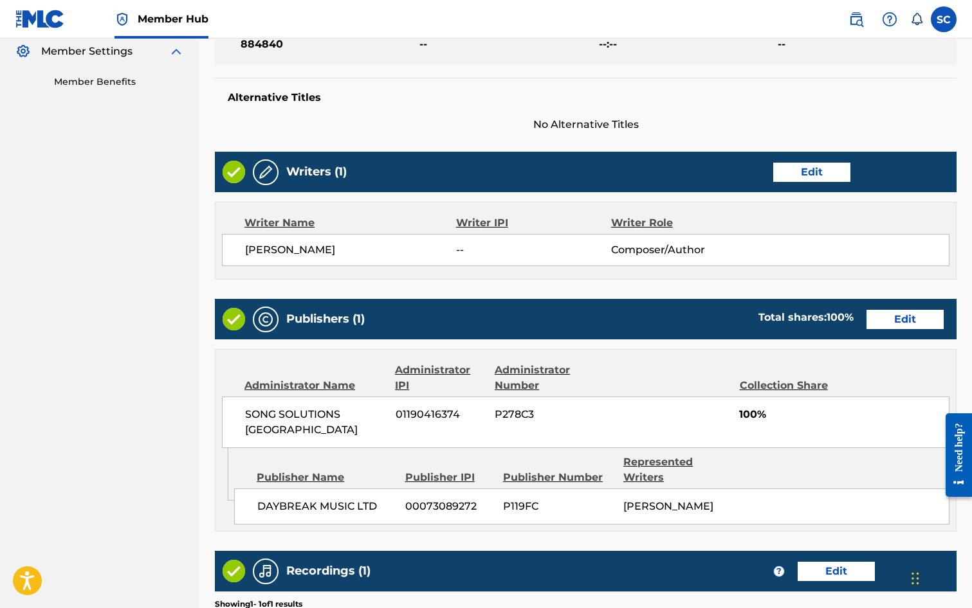
scroll to position [565, 0]
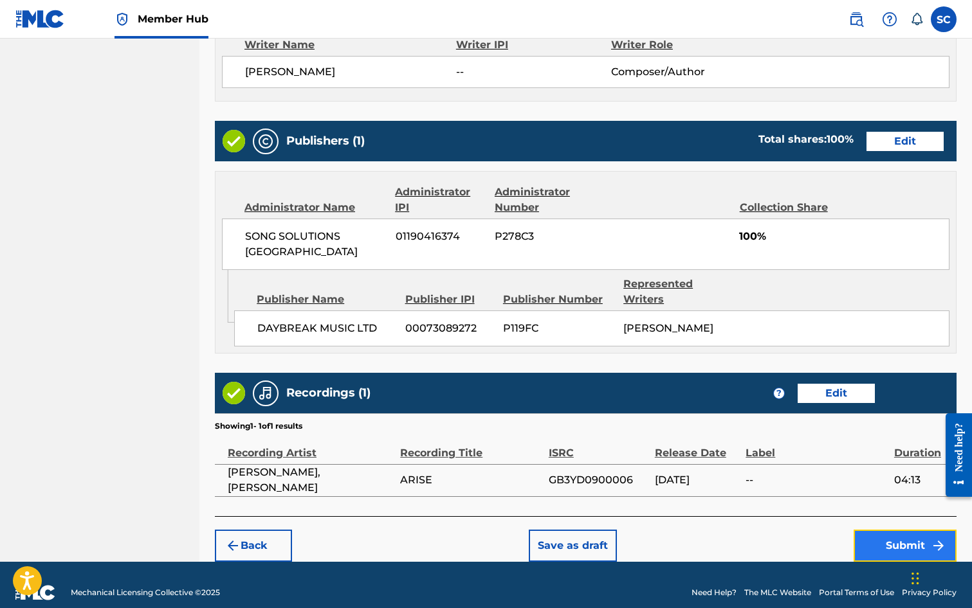
click at [921, 530] on button "Submit" at bounding box center [904, 546] width 103 height 32
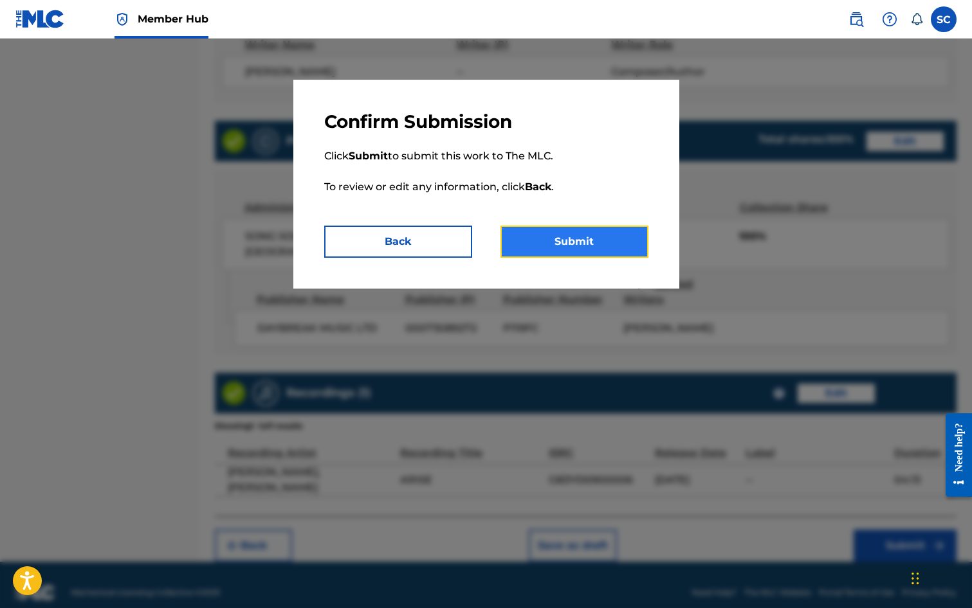
click at [585, 247] on button "Submit" at bounding box center [574, 242] width 148 height 32
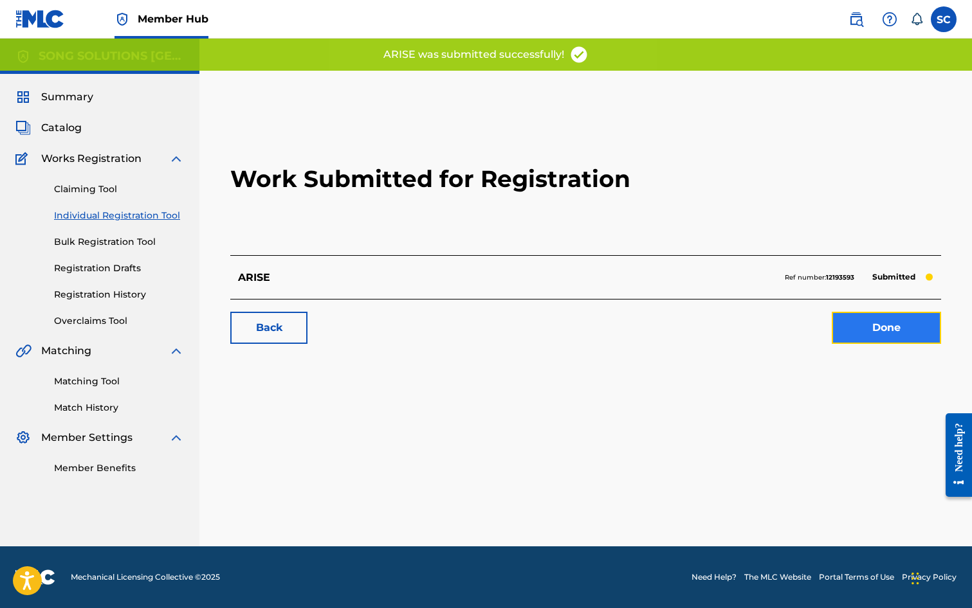
click at [886, 329] on link "Done" at bounding box center [886, 328] width 109 height 32
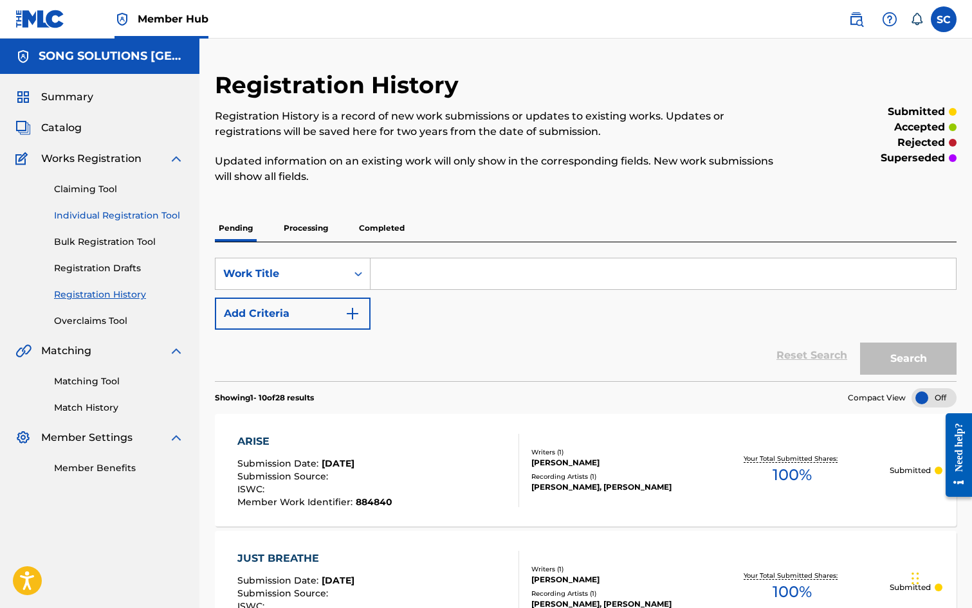
click at [90, 216] on link "Individual Registration Tool" at bounding box center [119, 216] width 130 height 14
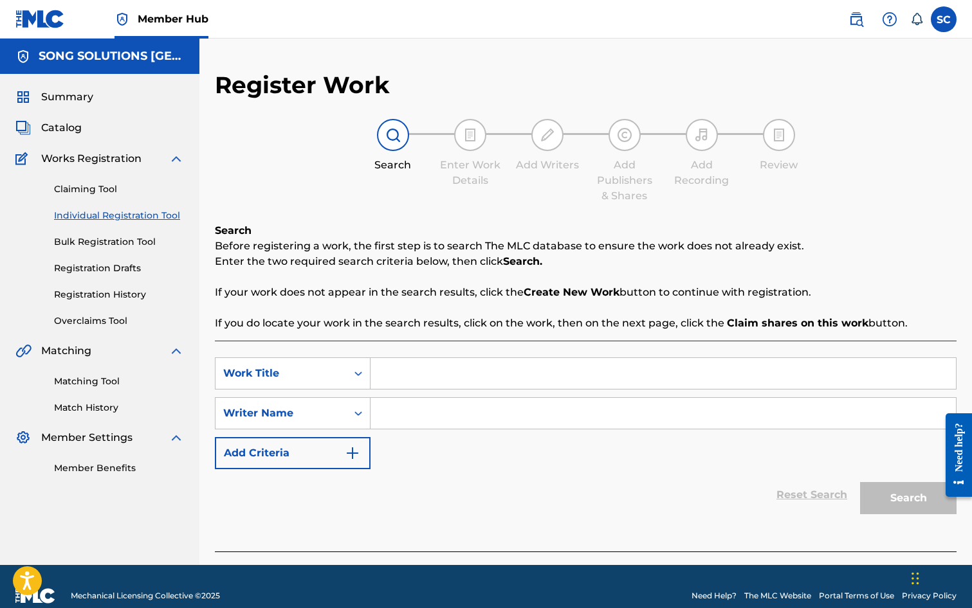
drag, startPoint x: 423, startPoint y: 373, endPoint x: 433, endPoint y: 361, distance: 16.4
click at [423, 373] on input "Search Form" at bounding box center [662, 373] width 585 height 31
click at [278, 502] on div "Reset Search Search" at bounding box center [586, 495] width 742 height 51
click at [453, 405] on input "Search Form" at bounding box center [662, 413] width 585 height 31
click at [860, 482] on button "Search" at bounding box center [908, 498] width 96 height 32
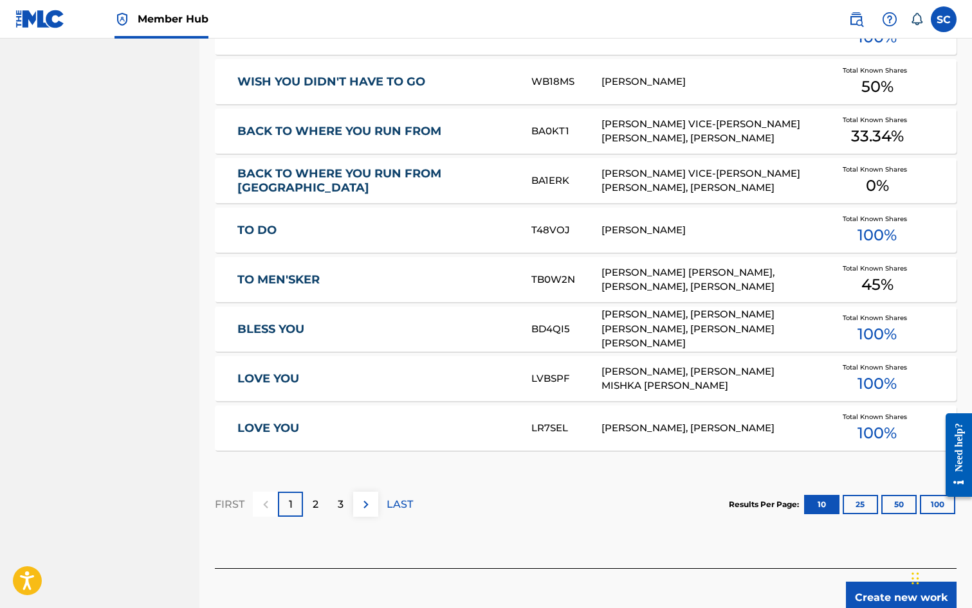
scroll to position [643, 0]
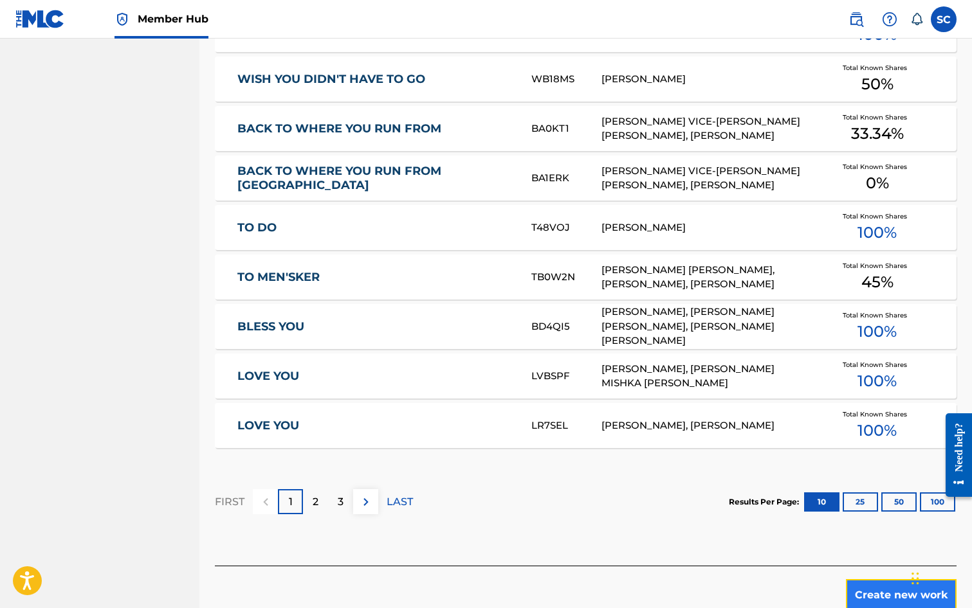
click at [882, 594] on button "Create new work" at bounding box center [901, 595] width 111 height 32
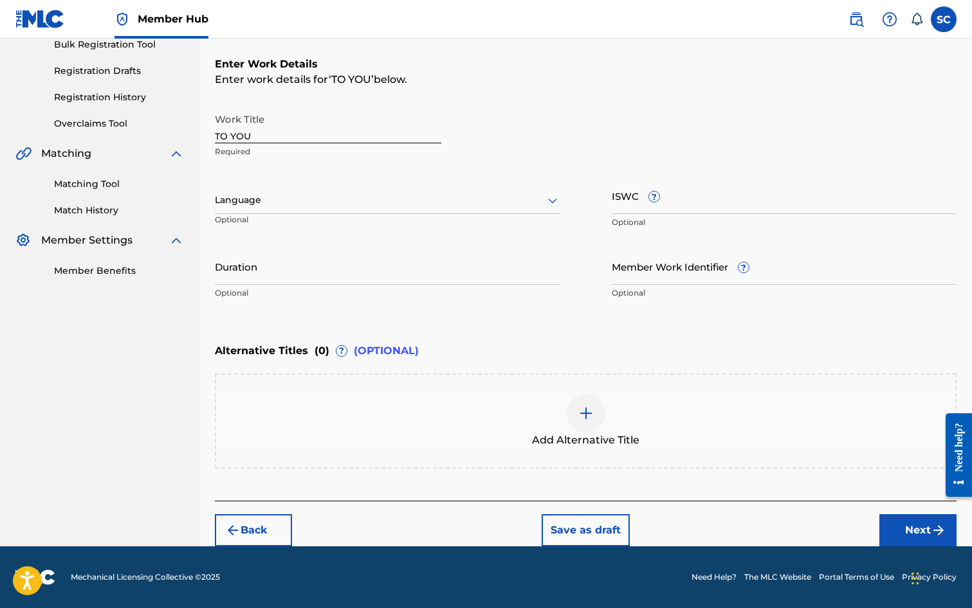
scroll to position [0, 0]
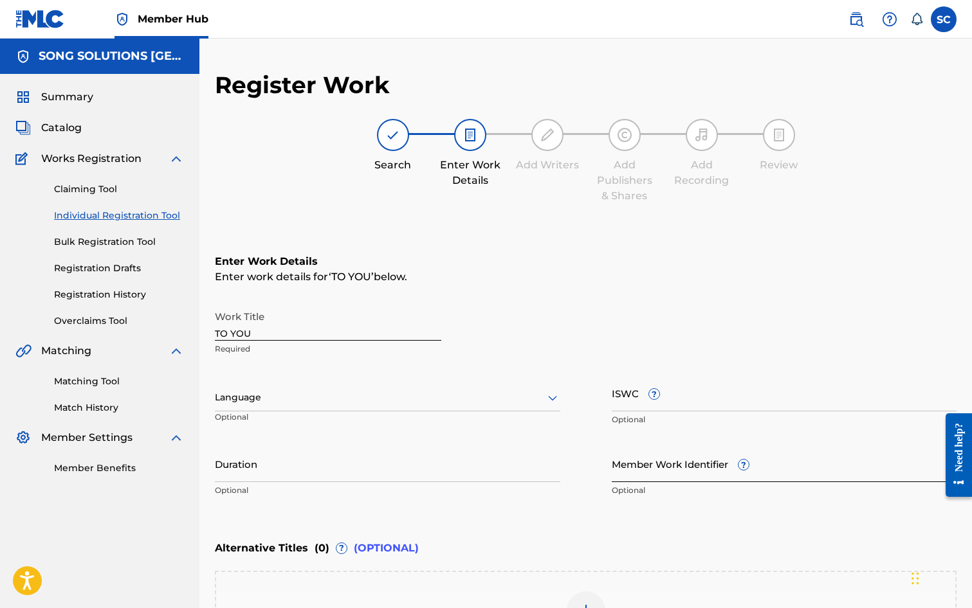
click at [652, 473] on input "Member Work Identifier ?" at bounding box center [784, 464] width 345 height 37
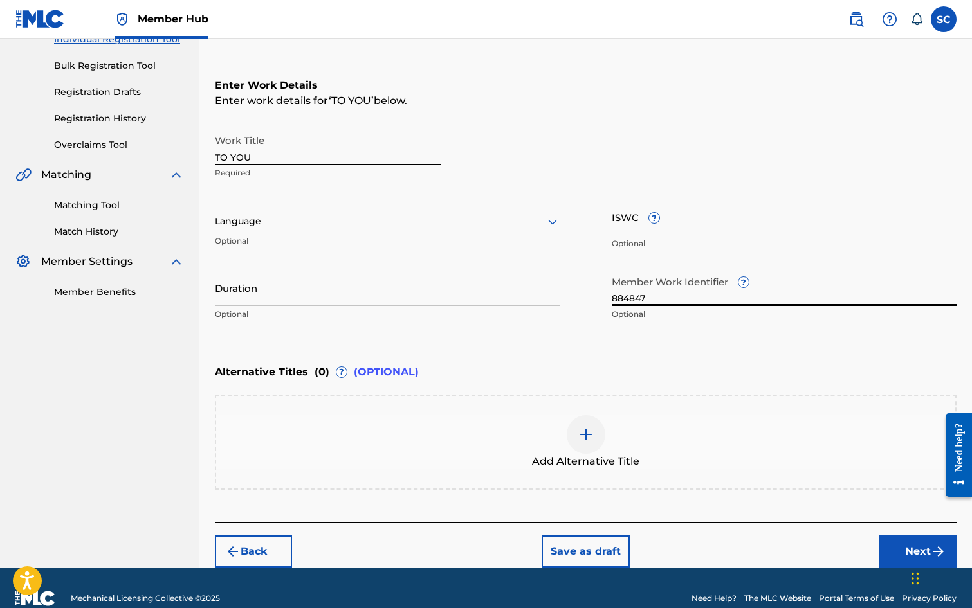
scroll to position [197, 0]
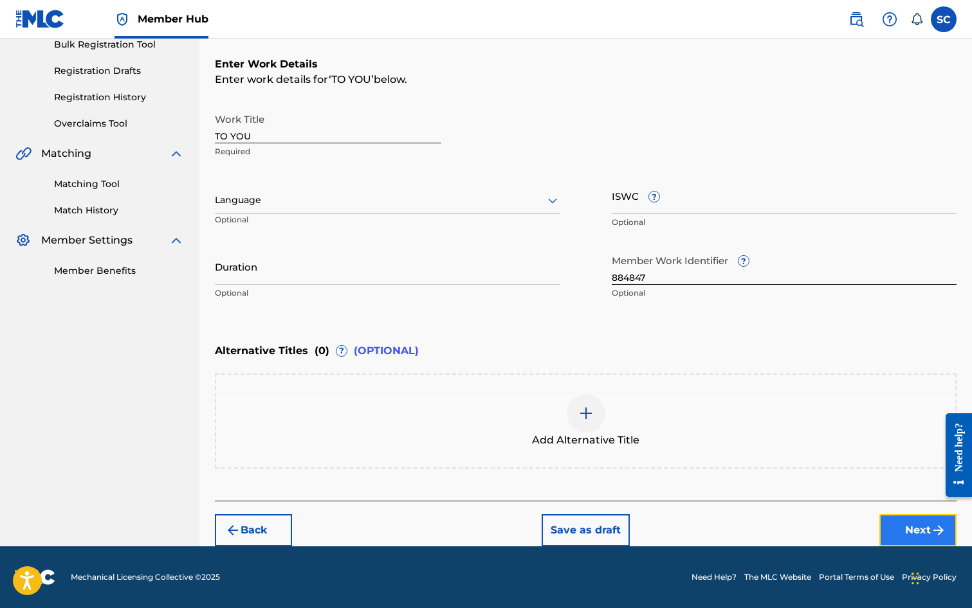
click at [916, 538] on button "Next" at bounding box center [917, 531] width 77 height 32
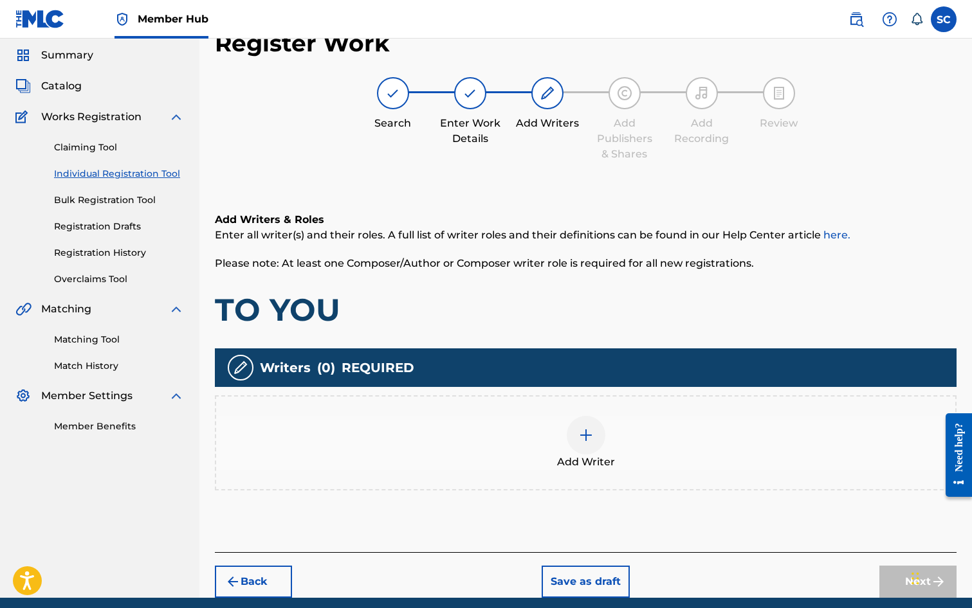
scroll to position [58, 0]
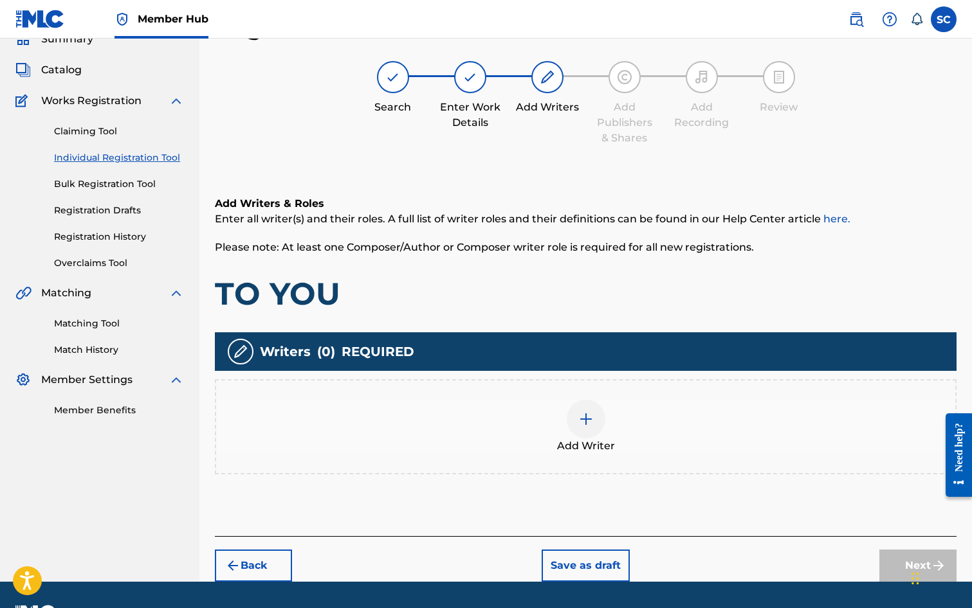
click at [585, 415] on img at bounding box center [585, 419] width 15 height 15
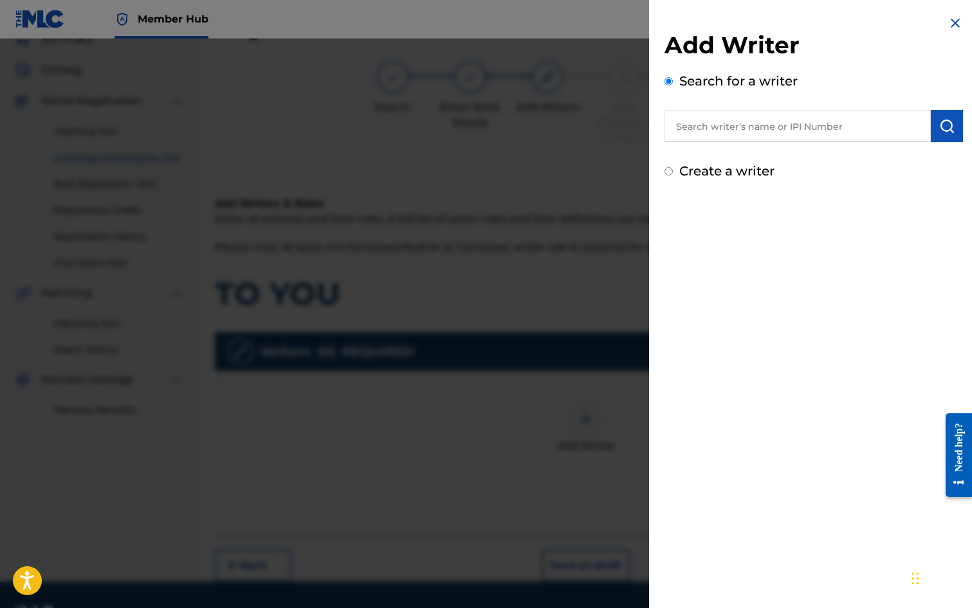
click at [710, 132] on input "text" at bounding box center [797, 126] width 266 height 32
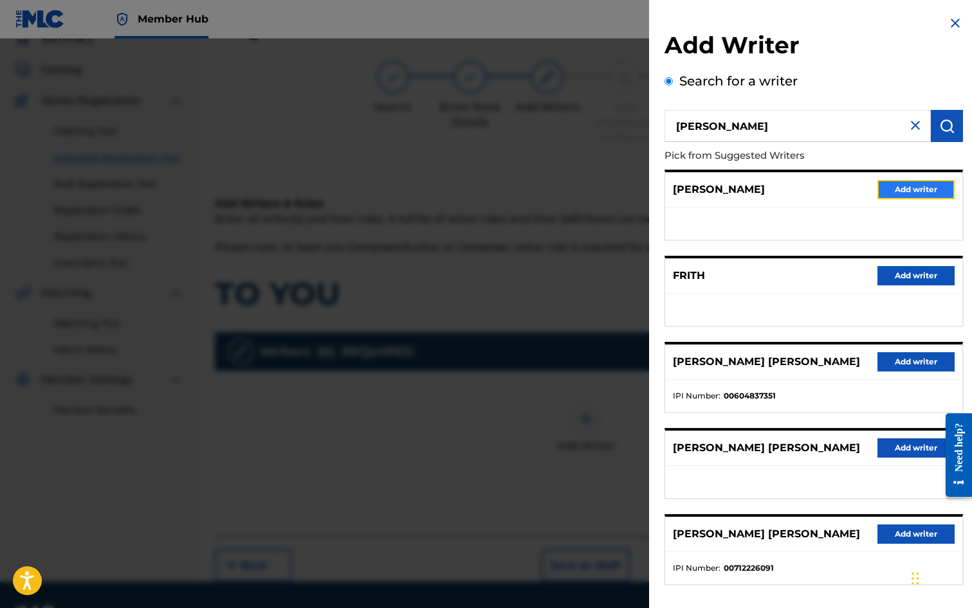
click at [920, 187] on button "Add writer" at bounding box center [915, 189] width 77 height 19
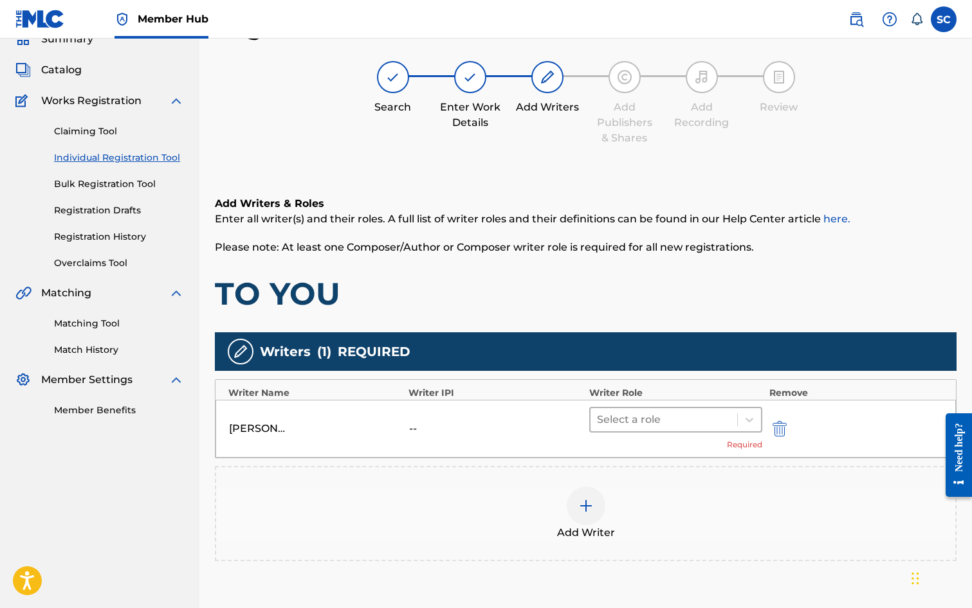
click at [634, 417] on div at bounding box center [664, 420] width 134 height 18
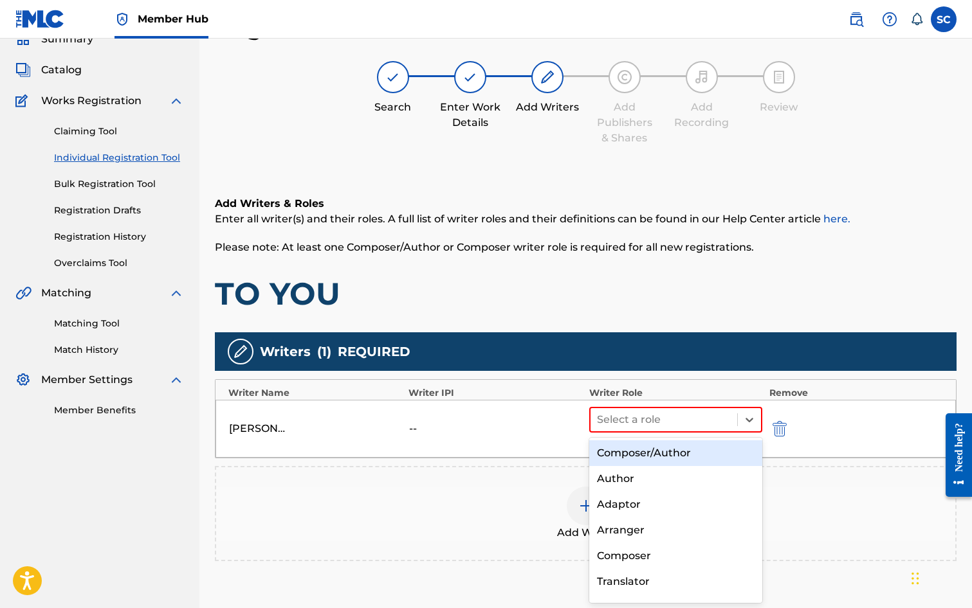
click at [628, 458] on div "Composer/Author" at bounding box center [676, 454] width 174 height 26
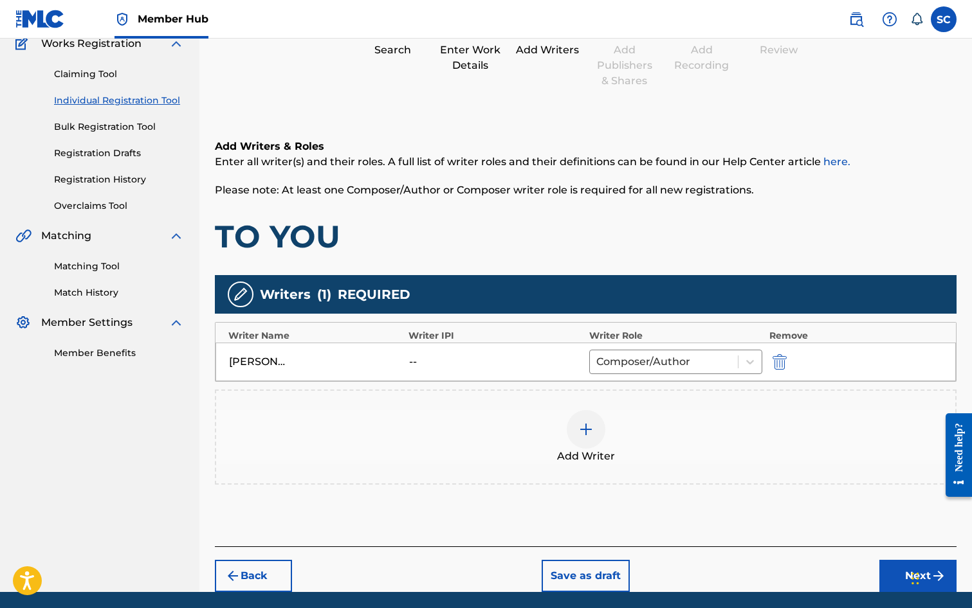
scroll to position [161, 0]
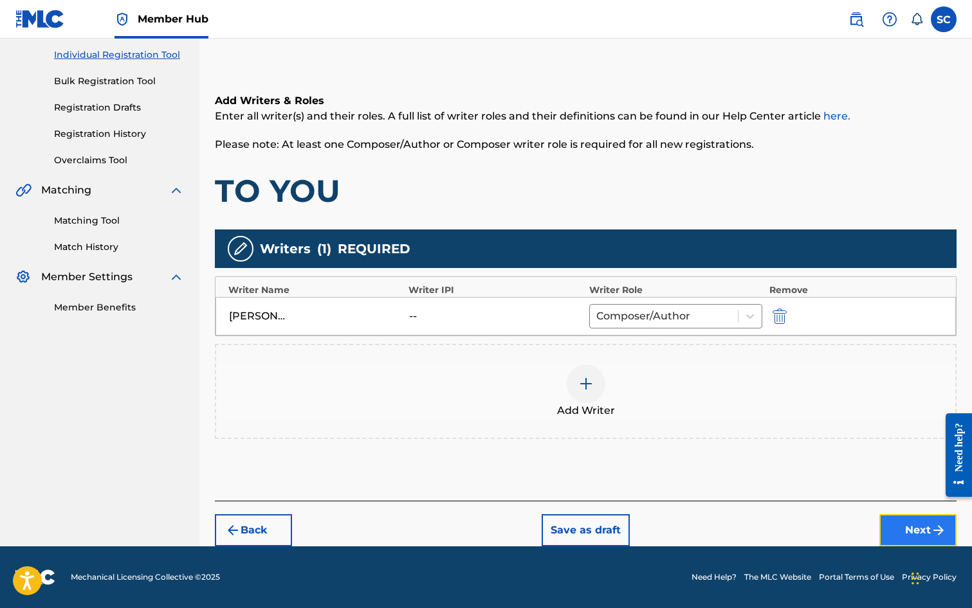
click at [909, 531] on button "Next" at bounding box center [917, 531] width 77 height 32
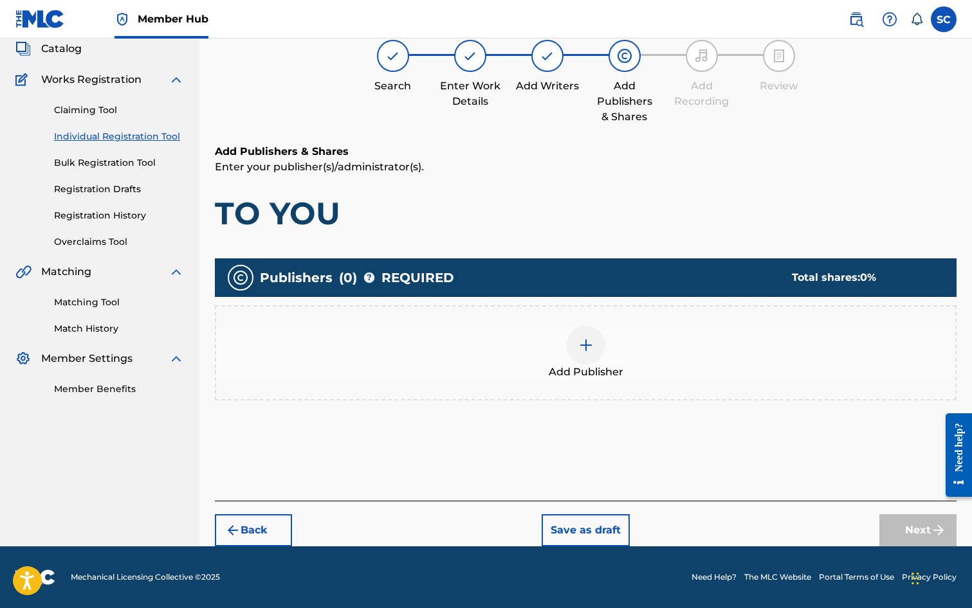
scroll to position [58, 0]
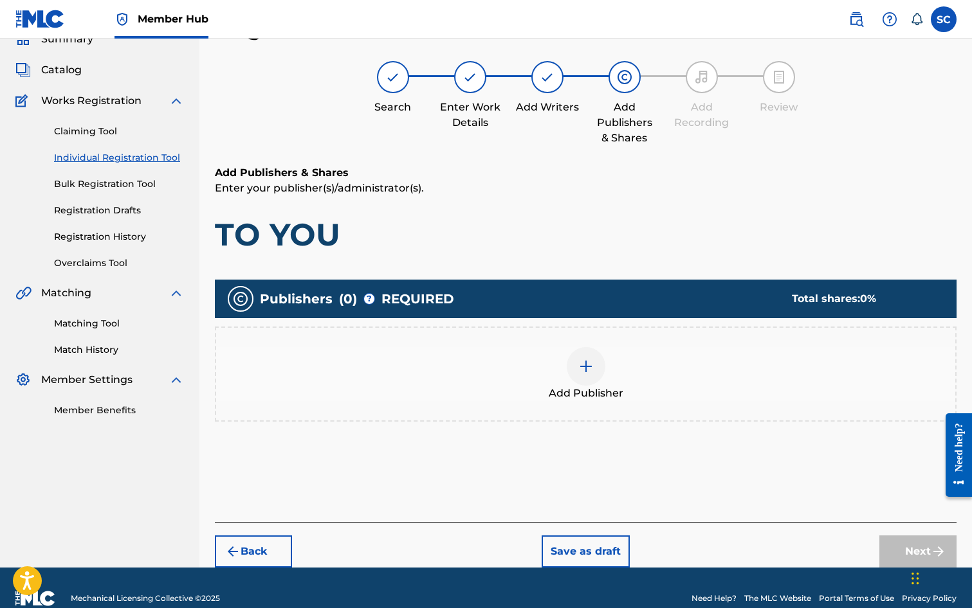
click at [582, 360] on img at bounding box center [585, 366] width 15 height 15
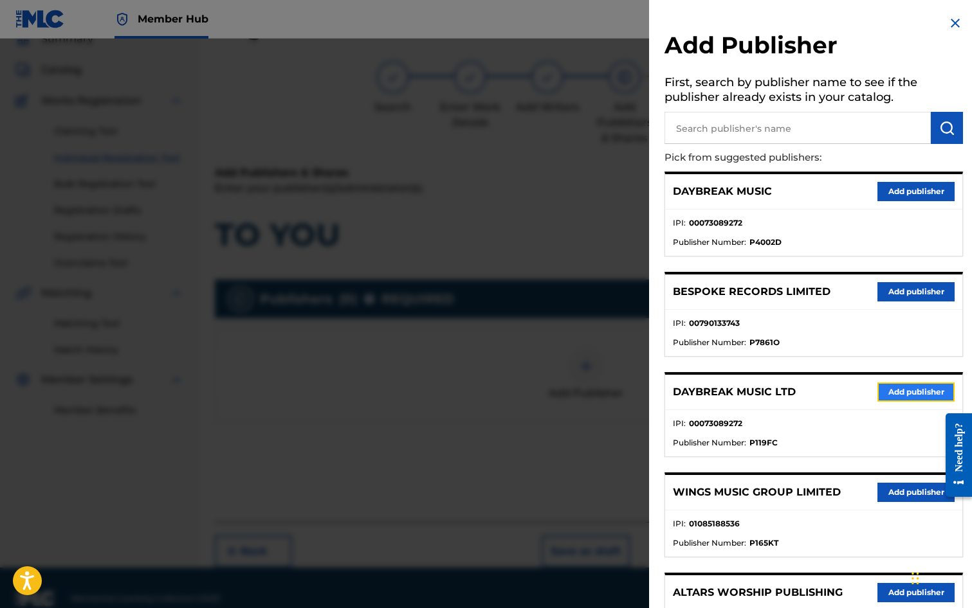
click at [893, 396] on button "Add publisher" at bounding box center [915, 392] width 77 height 19
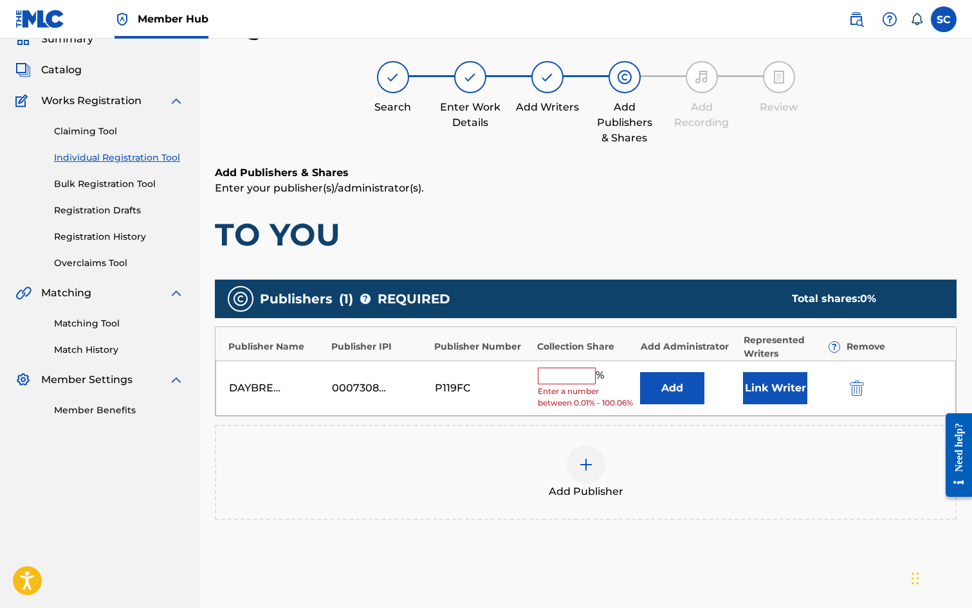
click at [557, 370] on input "text" at bounding box center [567, 376] width 58 height 17
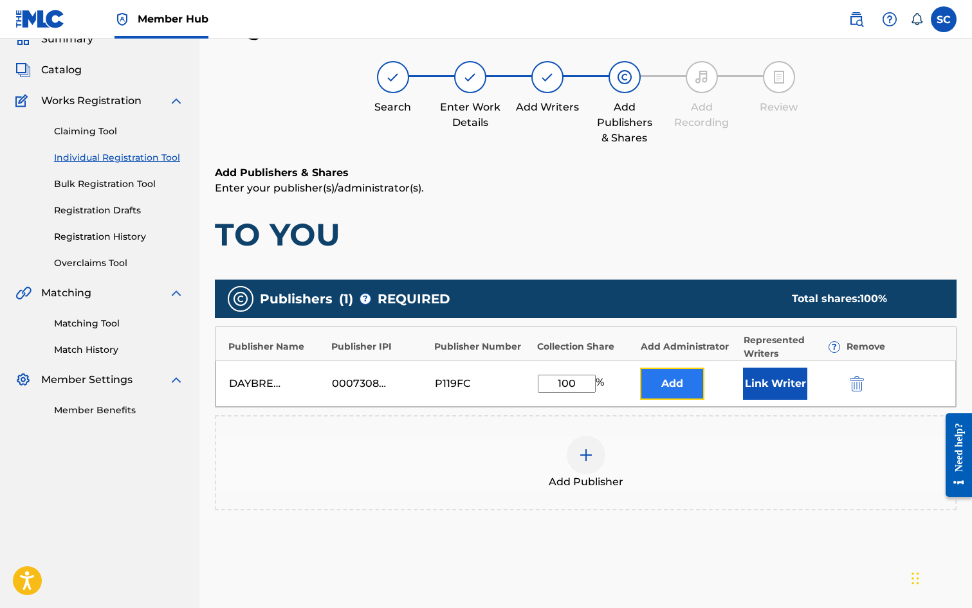
click at [655, 385] on button "Add" at bounding box center [672, 384] width 64 height 32
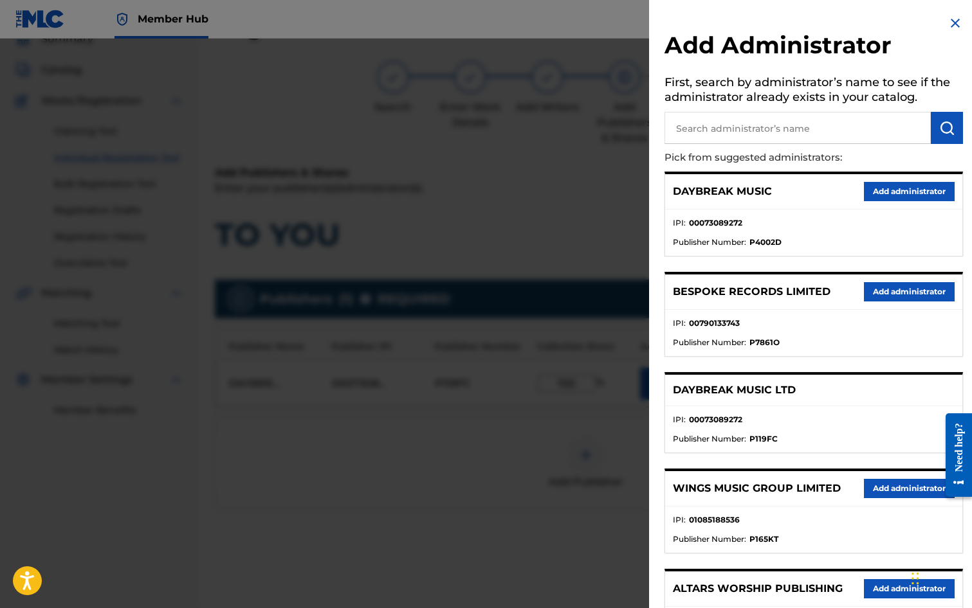
click at [697, 123] on input "text" at bounding box center [797, 128] width 266 height 32
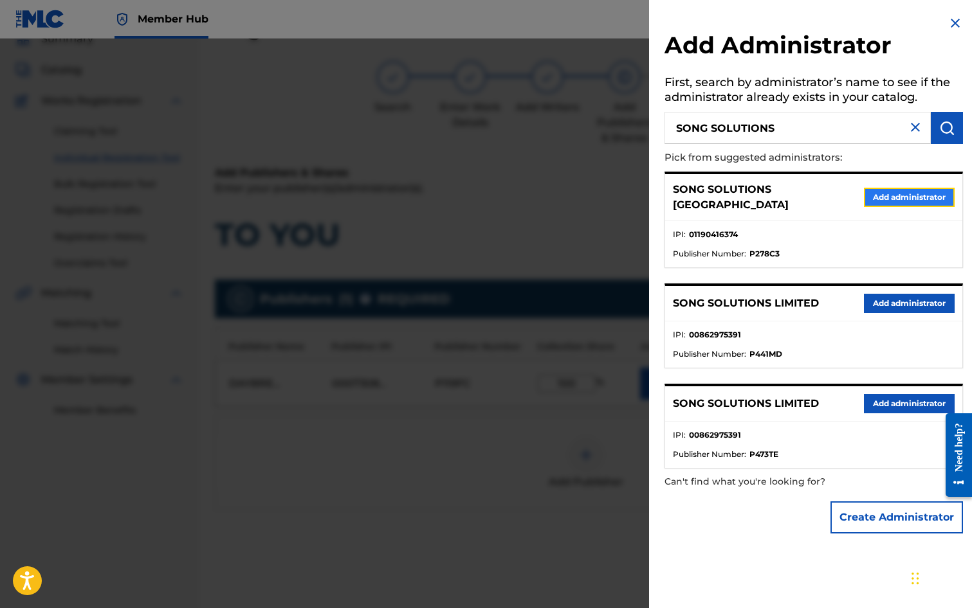
click at [883, 196] on button "Add administrator" at bounding box center [909, 197] width 91 height 19
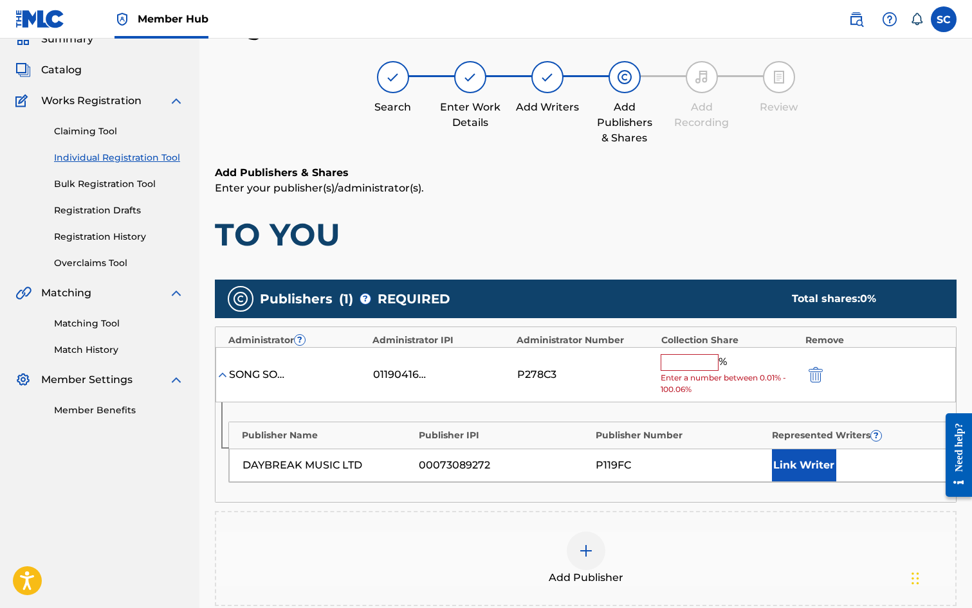
click at [689, 358] on input "text" at bounding box center [690, 362] width 58 height 17
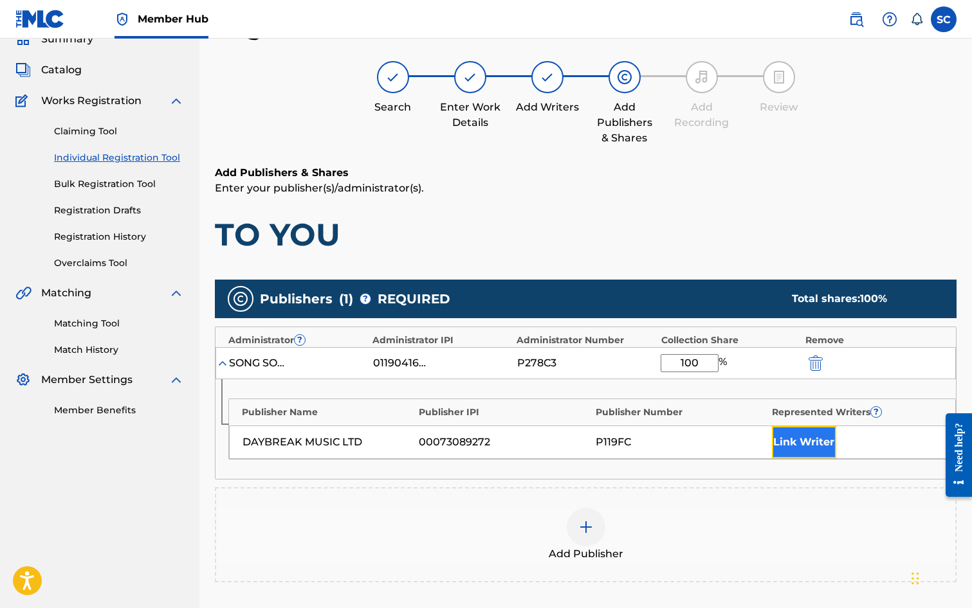
click at [772, 445] on button "Link Writer" at bounding box center [804, 442] width 64 height 32
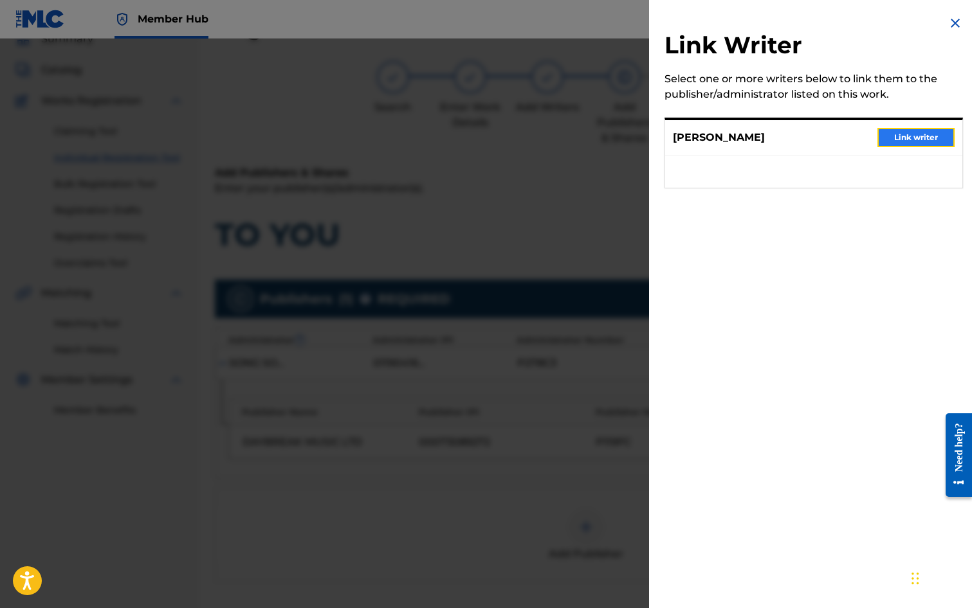
click at [927, 135] on button "Link writer" at bounding box center [915, 137] width 77 height 19
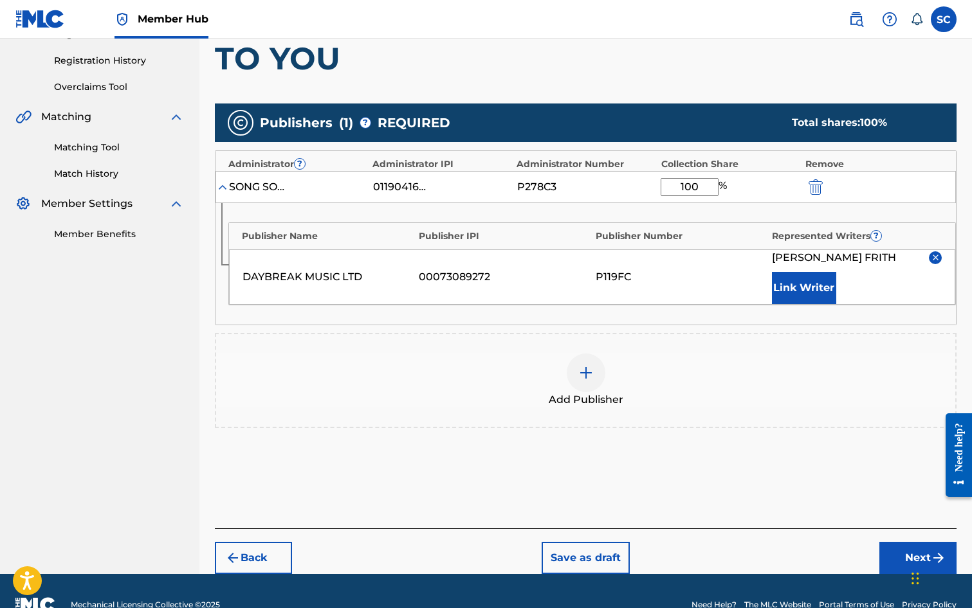
scroll to position [251, 0]
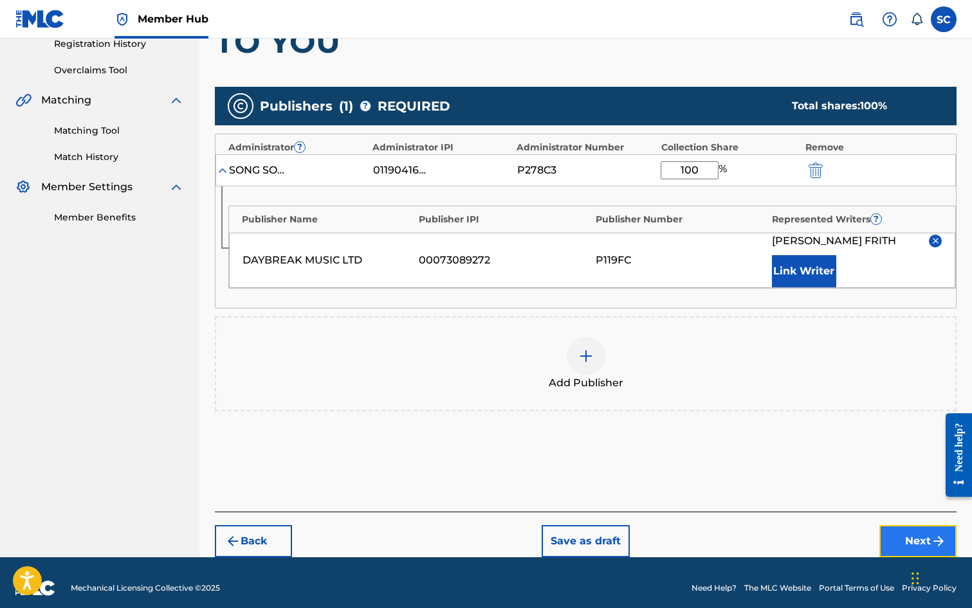
click at [913, 540] on button "Next" at bounding box center [917, 541] width 77 height 32
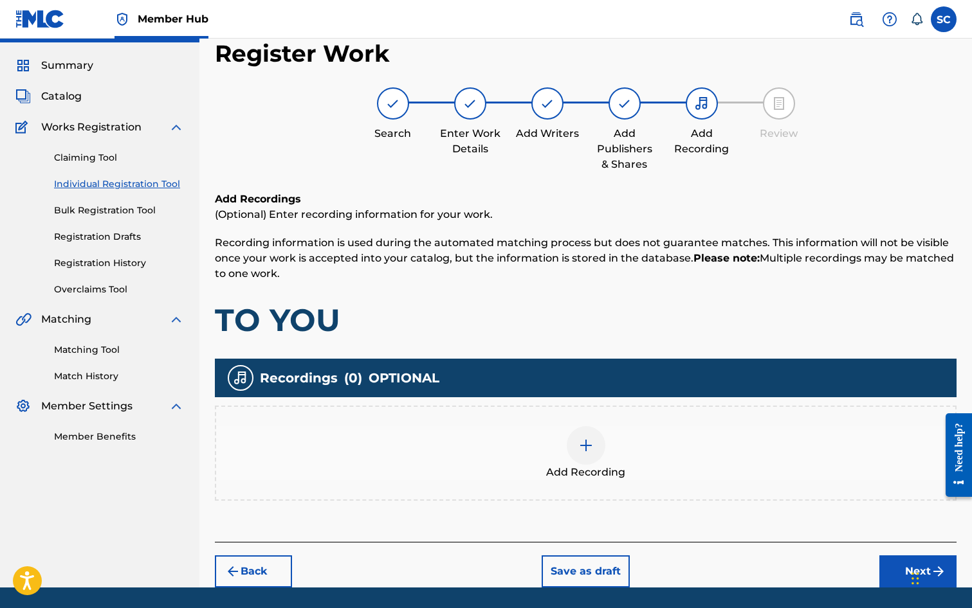
scroll to position [58, 0]
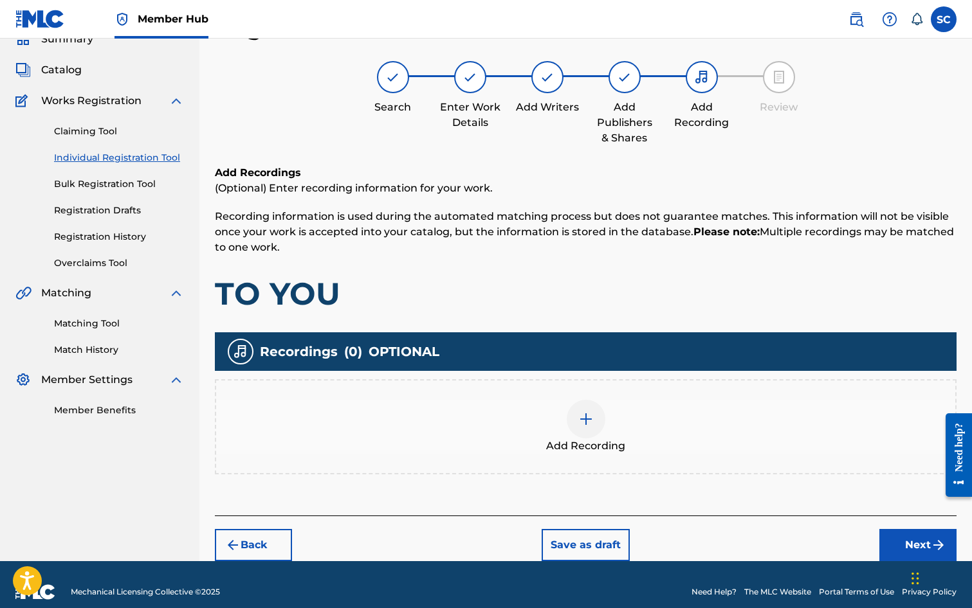
click at [588, 417] on img at bounding box center [585, 419] width 15 height 15
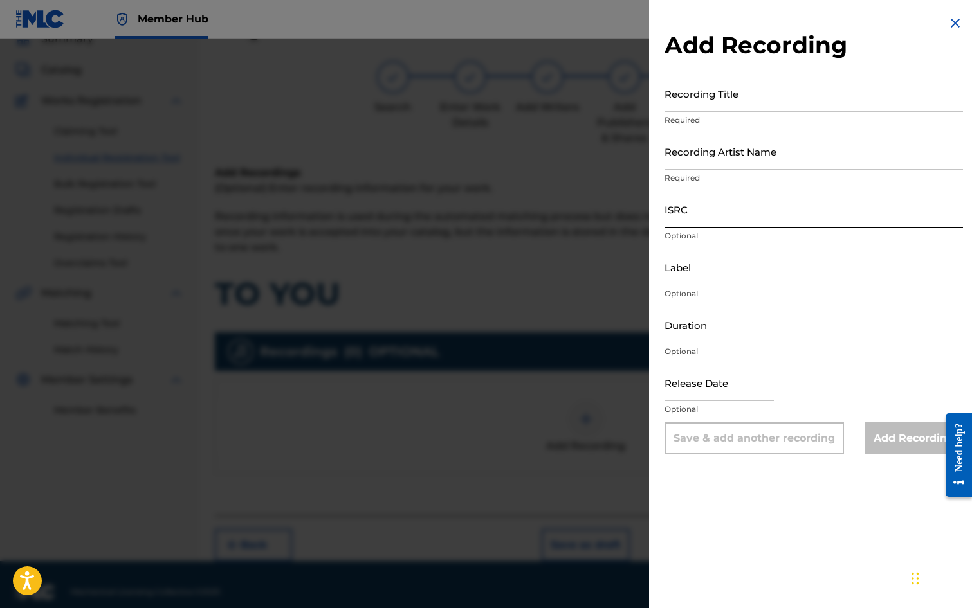
click at [684, 201] on input "ISRC" at bounding box center [813, 209] width 298 height 37
paste input "GB3YD0900007"
click at [683, 91] on input "Recording Title" at bounding box center [813, 93] width 298 height 37
drag, startPoint x: 690, startPoint y: 146, endPoint x: 688, endPoint y: 153, distance: 7.3
click at [690, 146] on input "Recording Artist Name" at bounding box center [813, 151] width 298 height 37
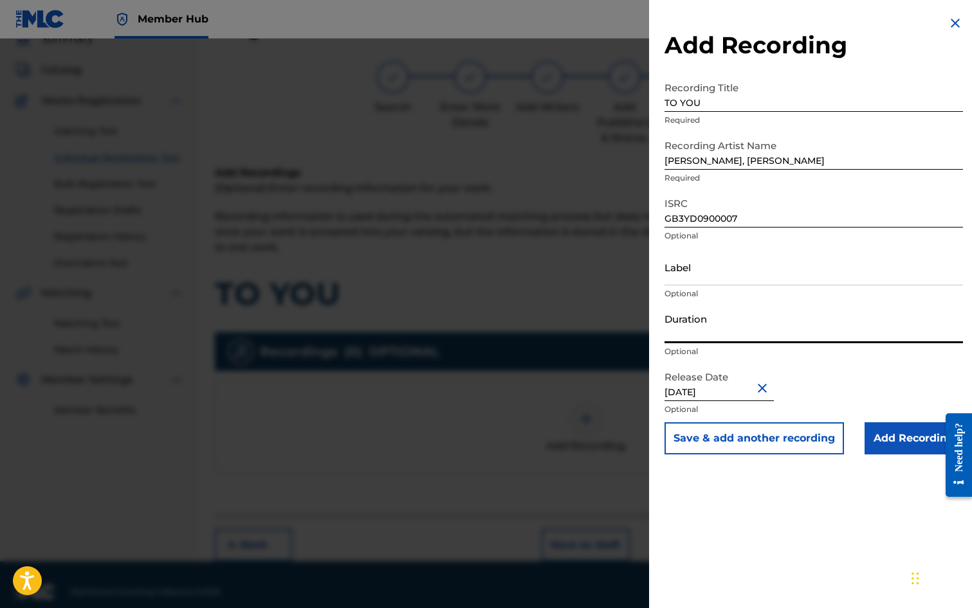
click at [702, 323] on input "Duration" at bounding box center [813, 325] width 298 height 37
click at [716, 492] on div "Add Recording Recording Title TO YOU Required Recording Artist Name [PERSON_NAM…" at bounding box center [813, 304] width 329 height 608
click at [892, 435] on input "Add Recording" at bounding box center [913, 439] width 98 height 32
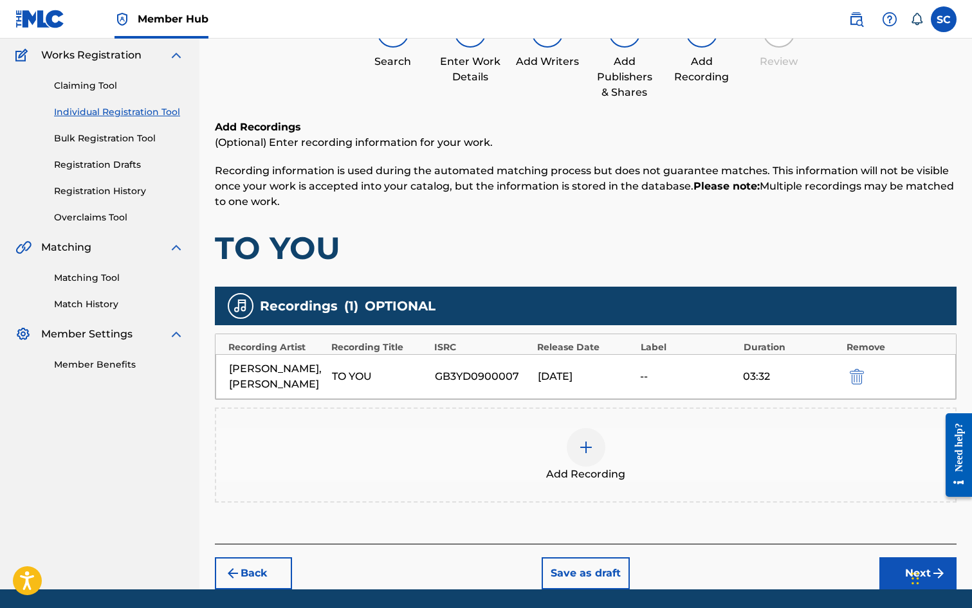
scroll to position [147, 0]
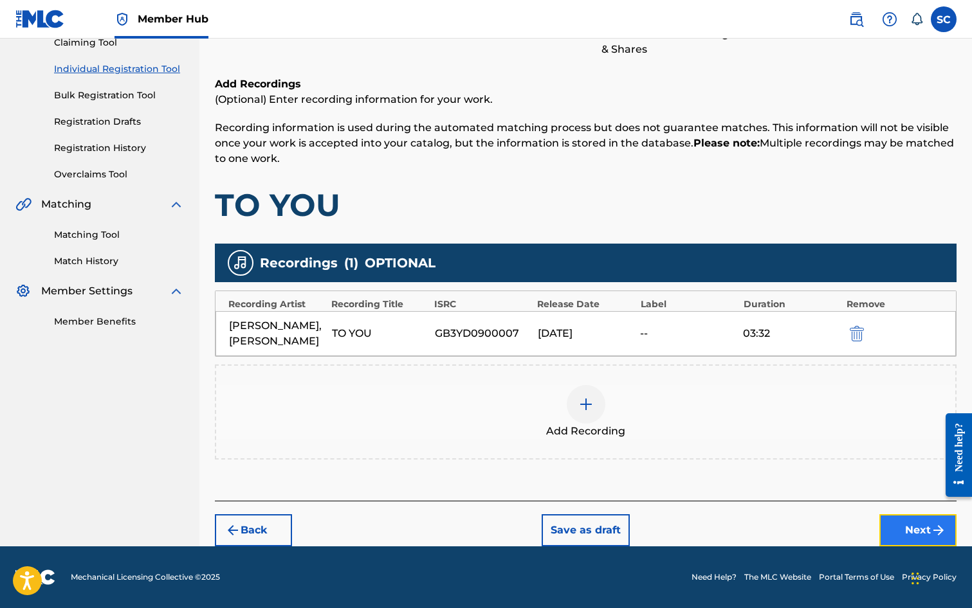
click at [912, 526] on button "Next" at bounding box center [917, 531] width 77 height 32
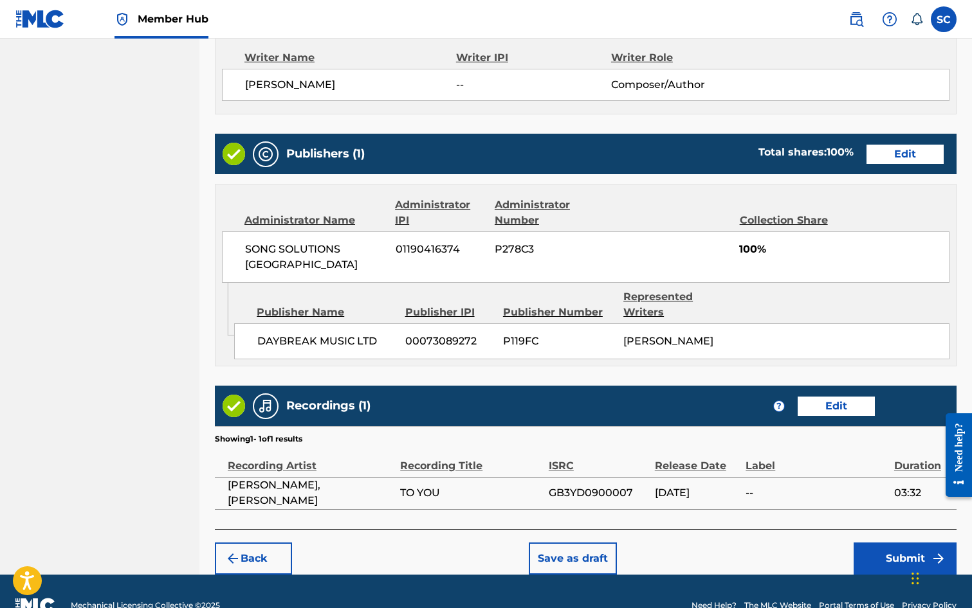
scroll to position [565, 0]
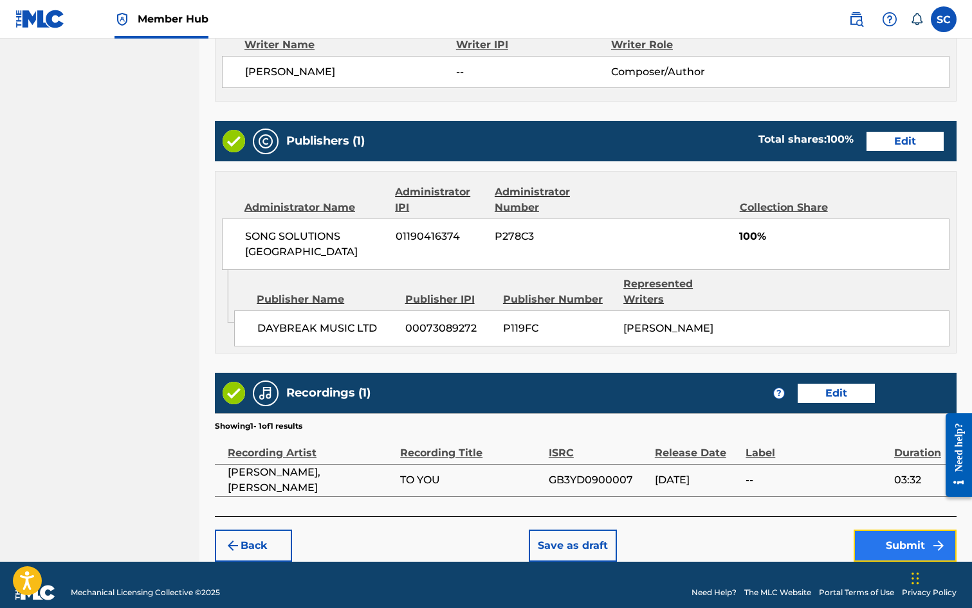
click at [911, 530] on button "Submit" at bounding box center [904, 546] width 103 height 32
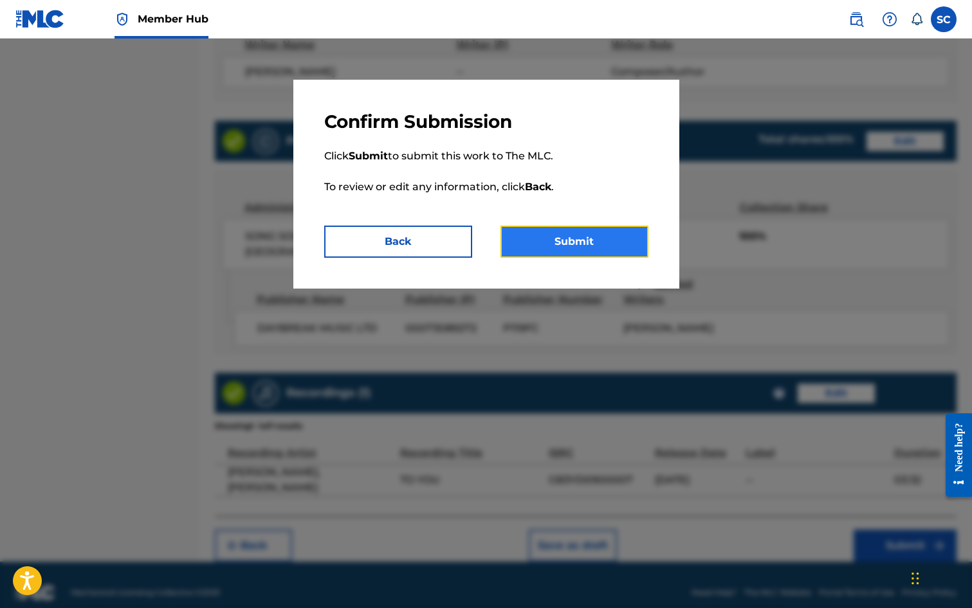
click at [572, 234] on button "Submit" at bounding box center [574, 242] width 148 height 32
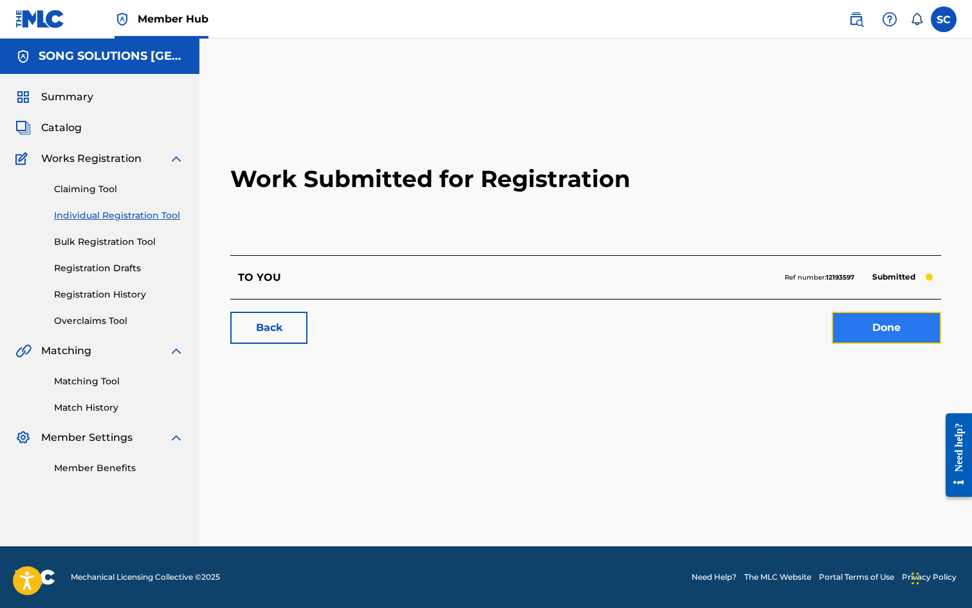
click at [887, 331] on link "Done" at bounding box center [886, 328] width 109 height 32
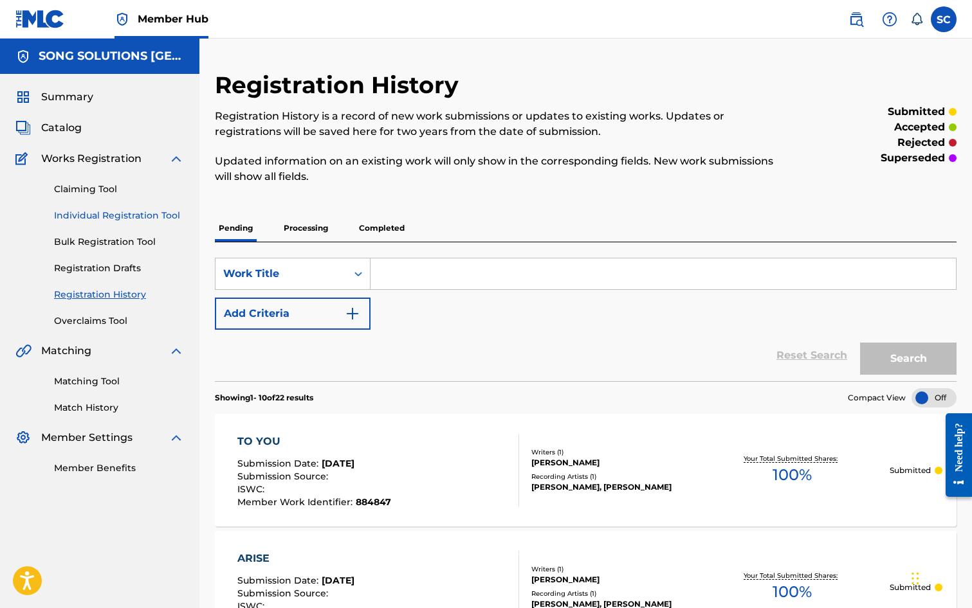
click at [70, 220] on link "Individual Registration Tool" at bounding box center [119, 216] width 130 height 14
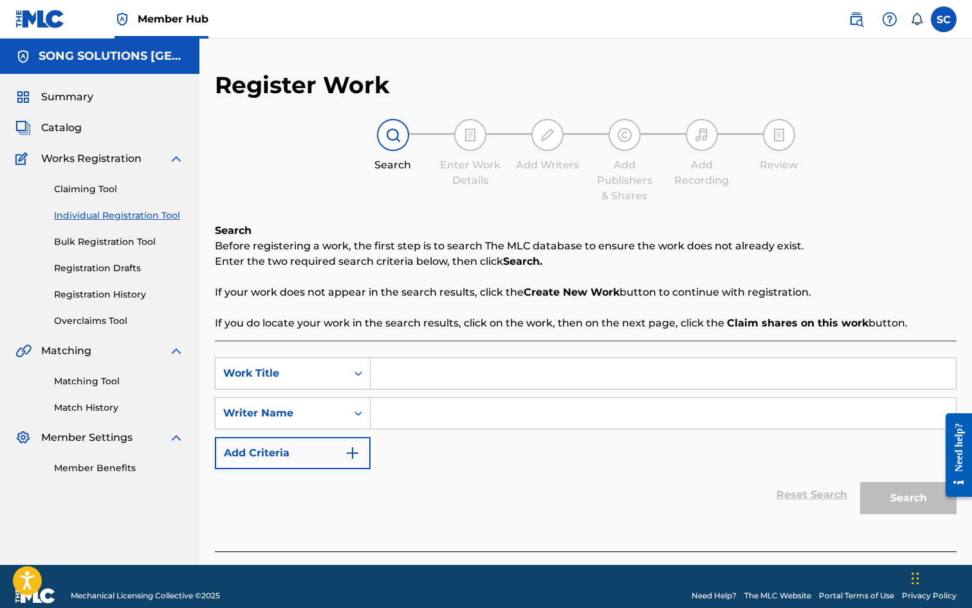
click at [406, 369] on input "Search Form" at bounding box center [662, 373] width 585 height 31
click at [445, 408] on input "Search Form" at bounding box center [662, 413] width 585 height 31
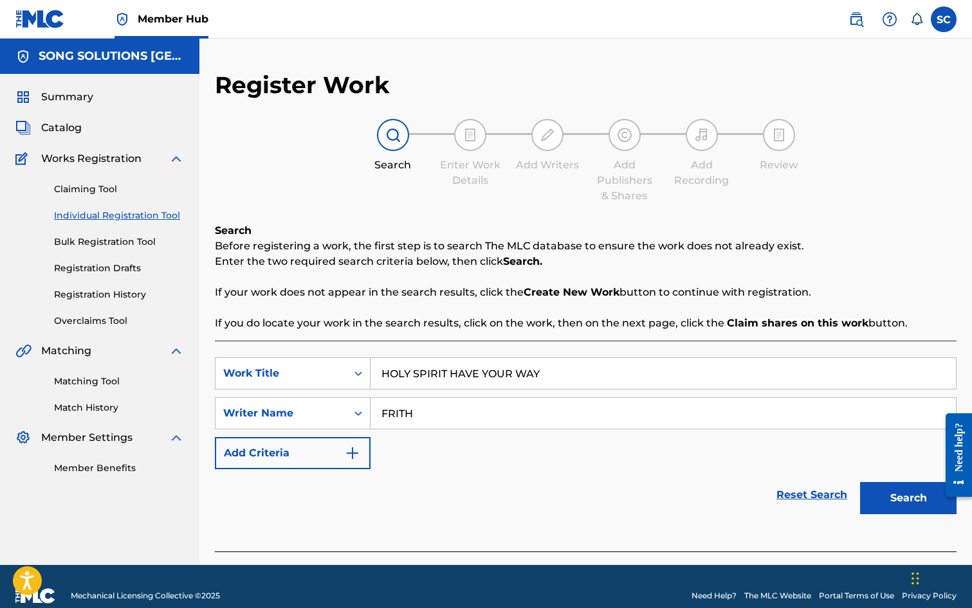
click at [860, 482] on button "Search" at bounding box center [908, 498] width 96 height 32
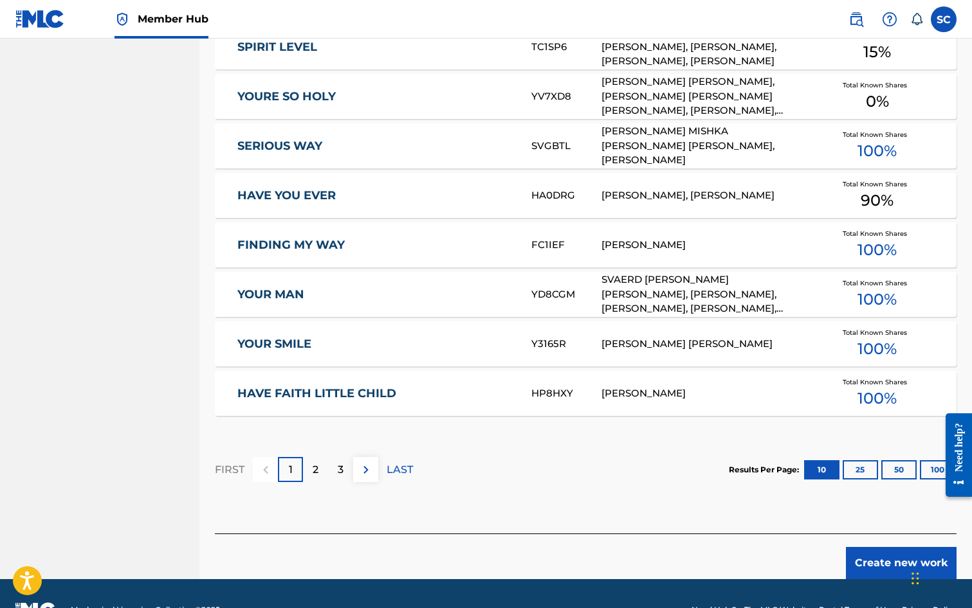
scroll to position [707, 0]
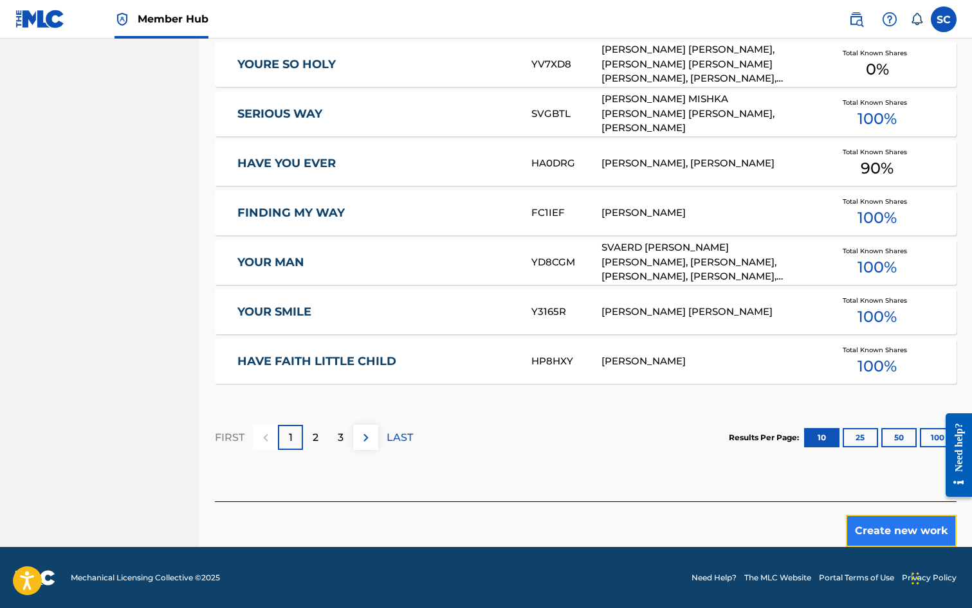
click at [870, 524] on button "Create new work" at bounding box center [901, 531] width 111 height 32
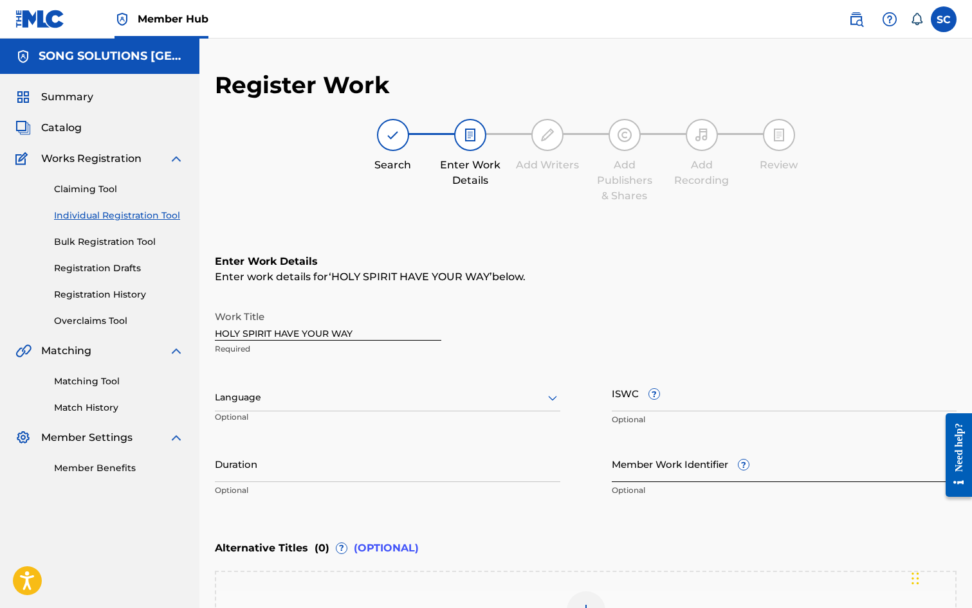
click at [614, 468] on input "Member Work Identifier ?" at bounding box center [784, 464] width 345 height 37
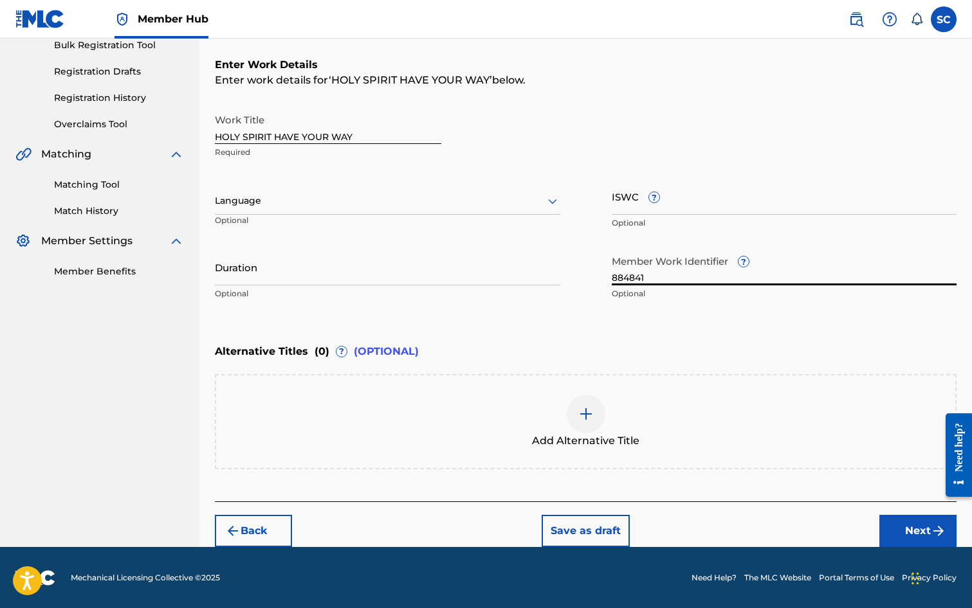
scroll to position [197, 0]
click at [917, 522] on button "Next" at bounding box center [917, 531] width 77 height 32
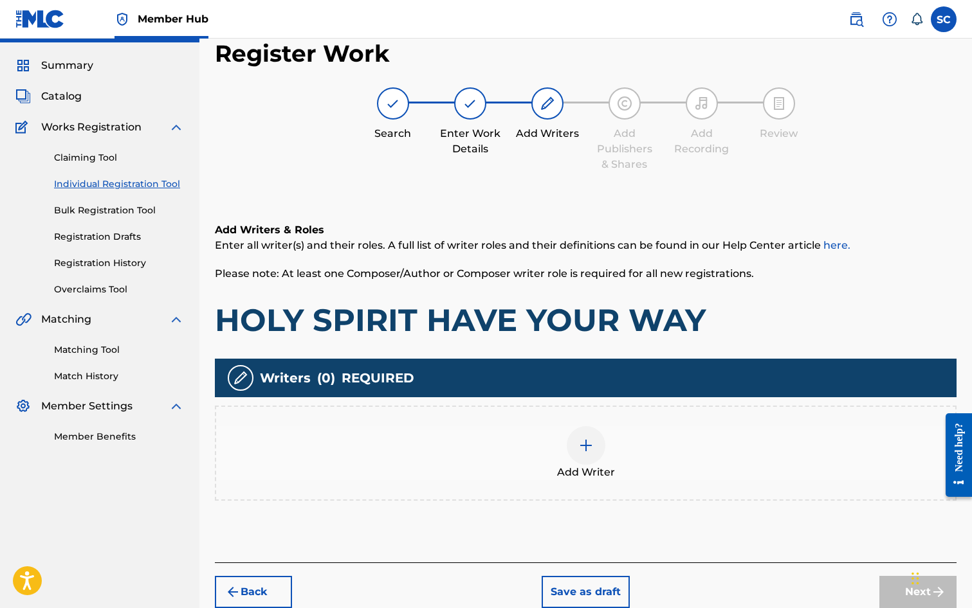
scroll to position [58, 0]
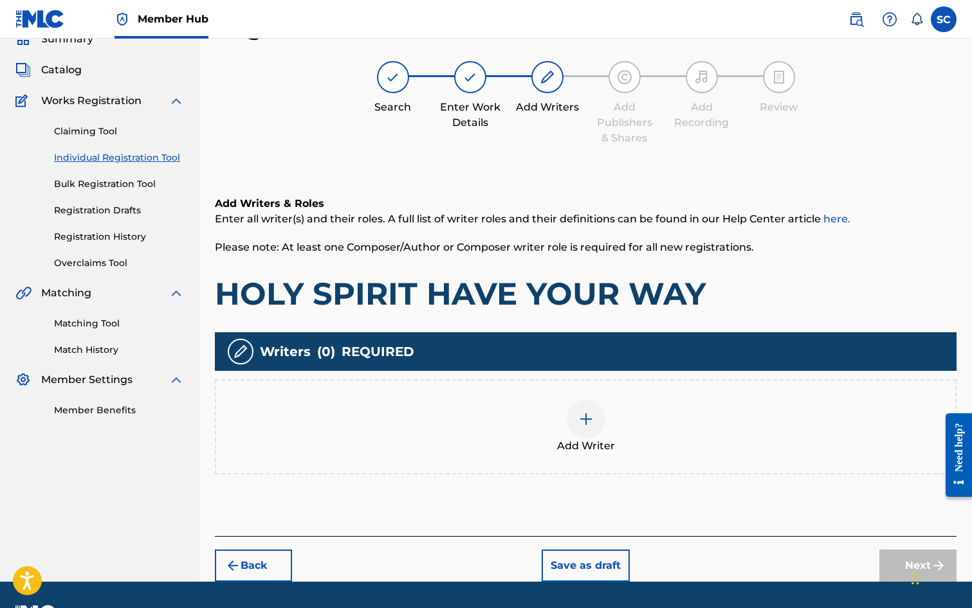
click at [586, 421] on img at bounding box center [585, 419] width 15 height 15
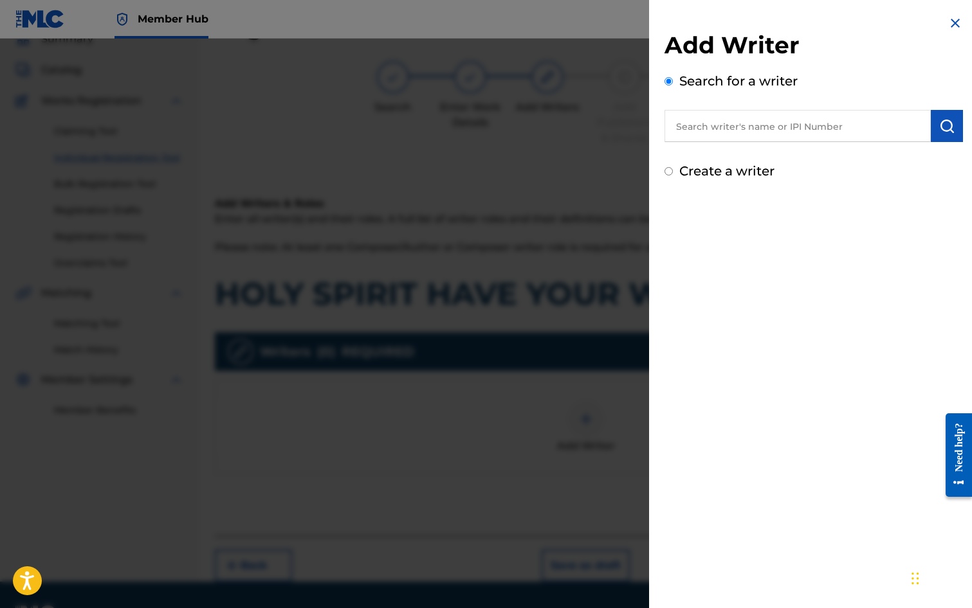
click at [725, 125] on input "text" at bounding box center [797, 126] width 266 height 32
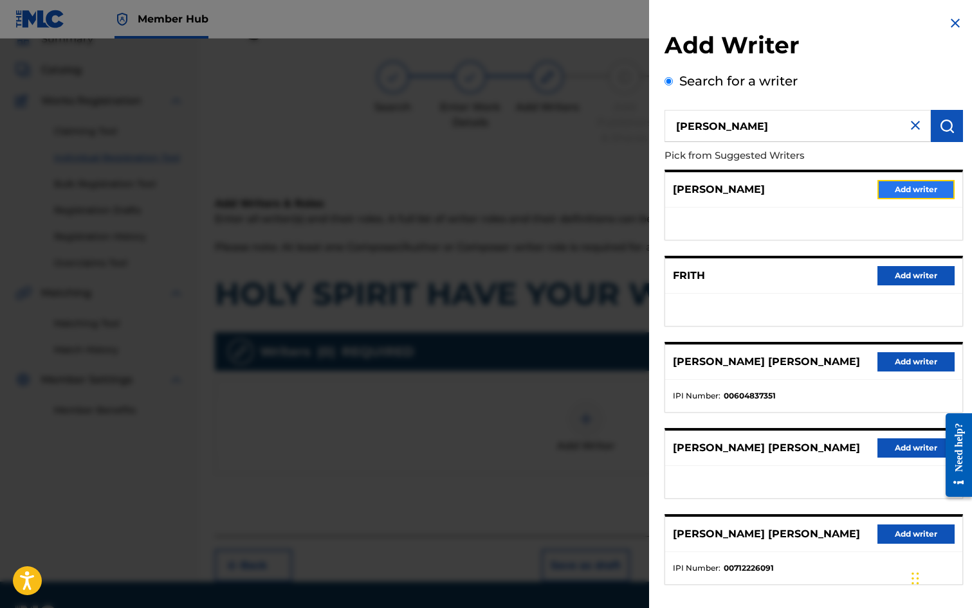
click at [926, 185] on button "Add writer" at bounding box center [915, 189] width 77 height 19
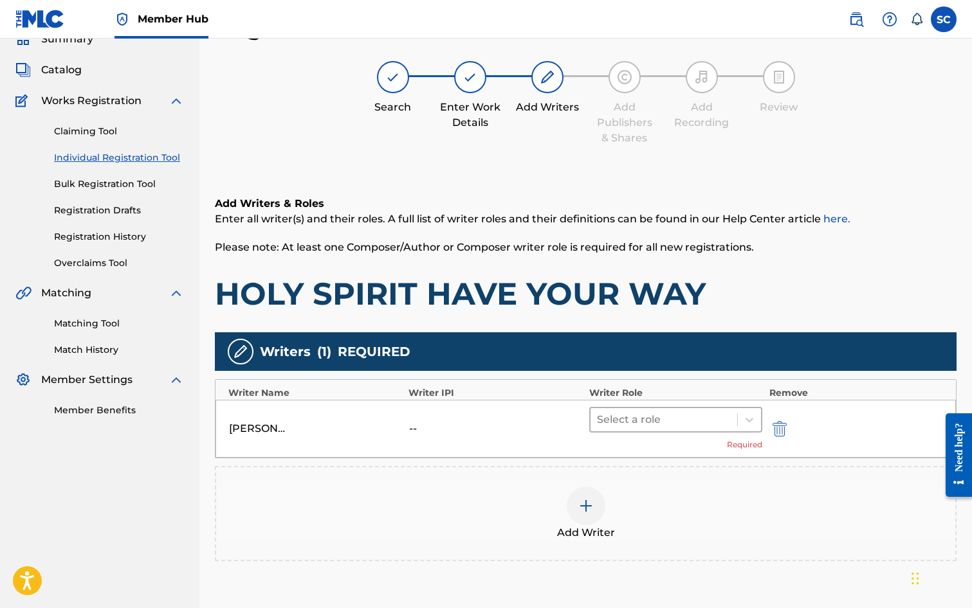
click at [624, 417] on div at bounding box center [664, 420] width 134 height 18
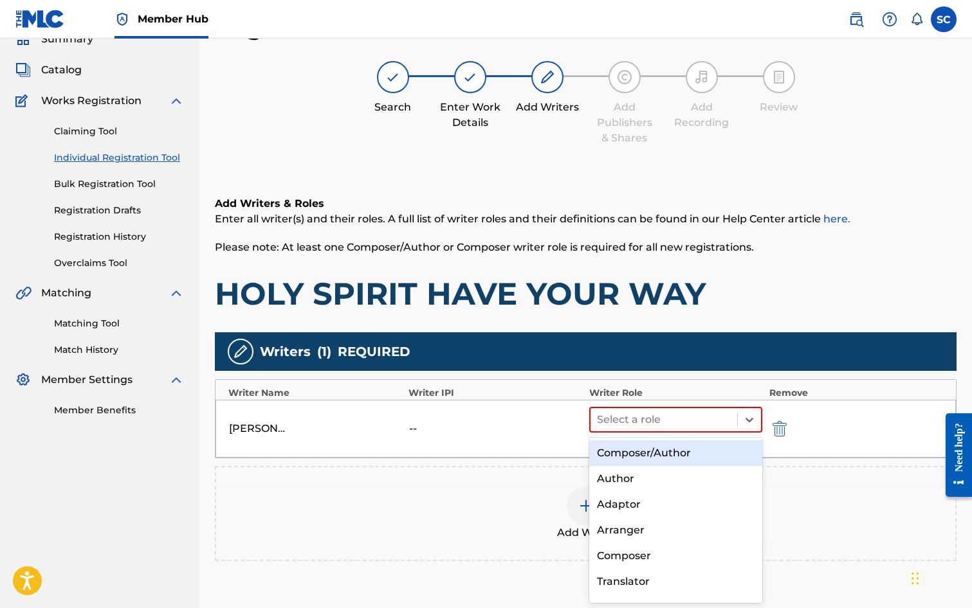
click at [644, 453] on div "Composer/Author" at bounding box center [676, 454] width 174 height 26
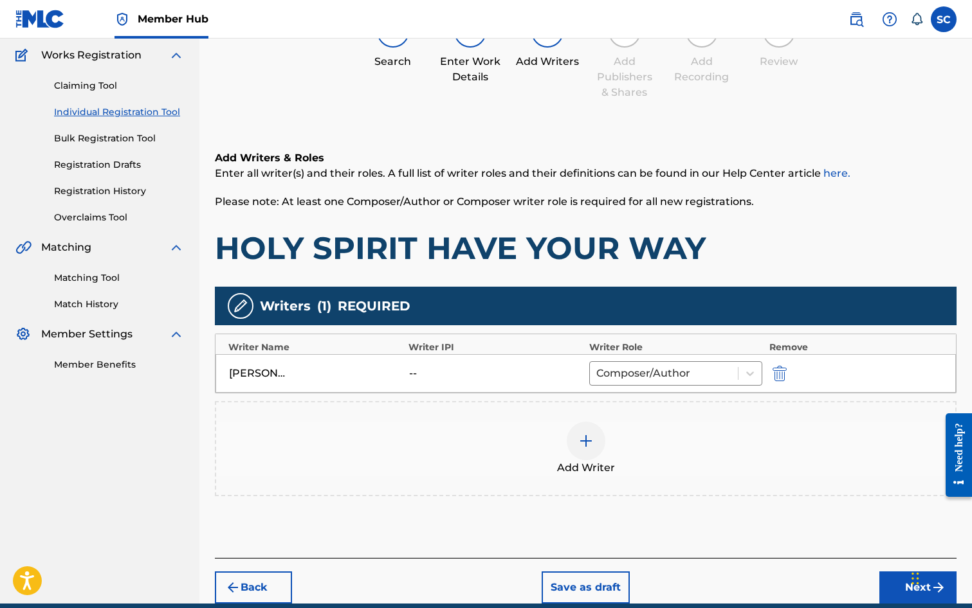
scroll to position [161, 0]
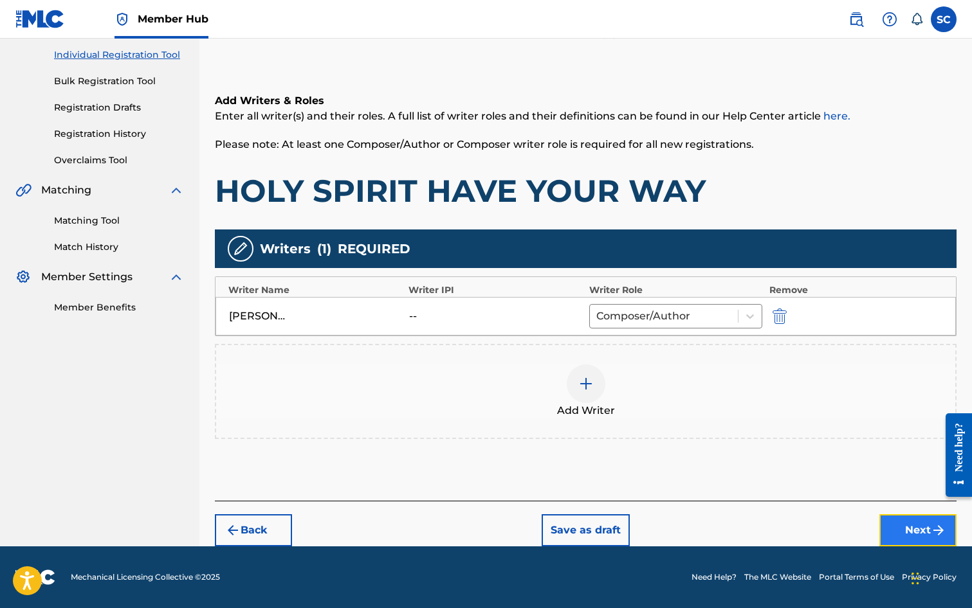
click at [918, 529] on button "Next" at bounding box center [917, 531] width 77 height 32
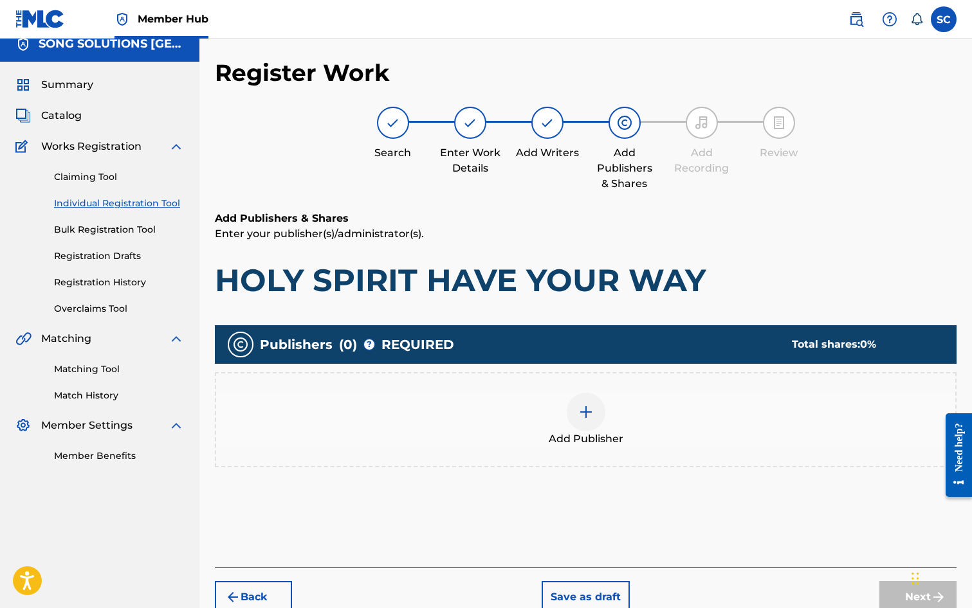
scroll to position [58, 0]
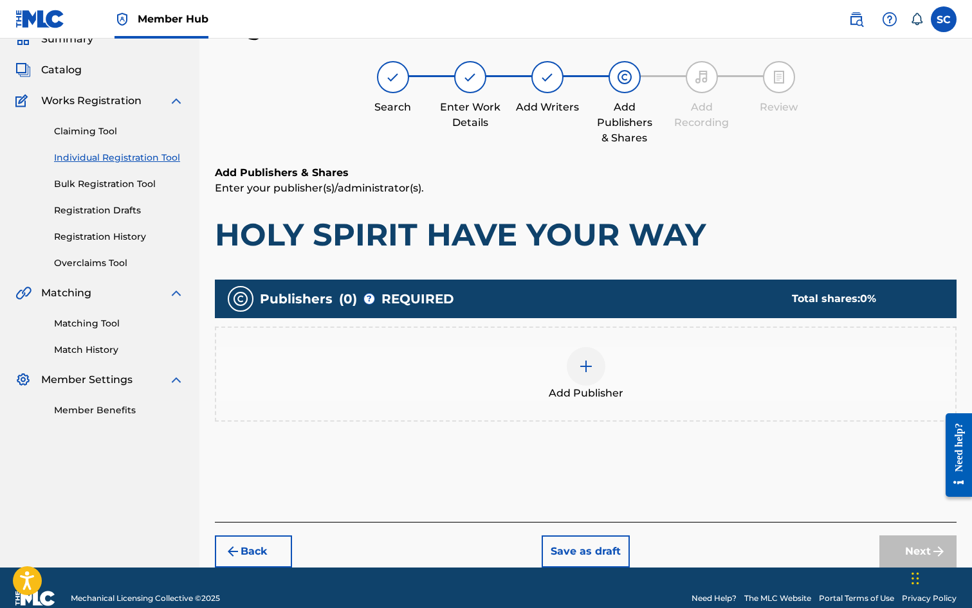
click at [589, 367] on img at bounding box center [585, 366] width 15 height 15
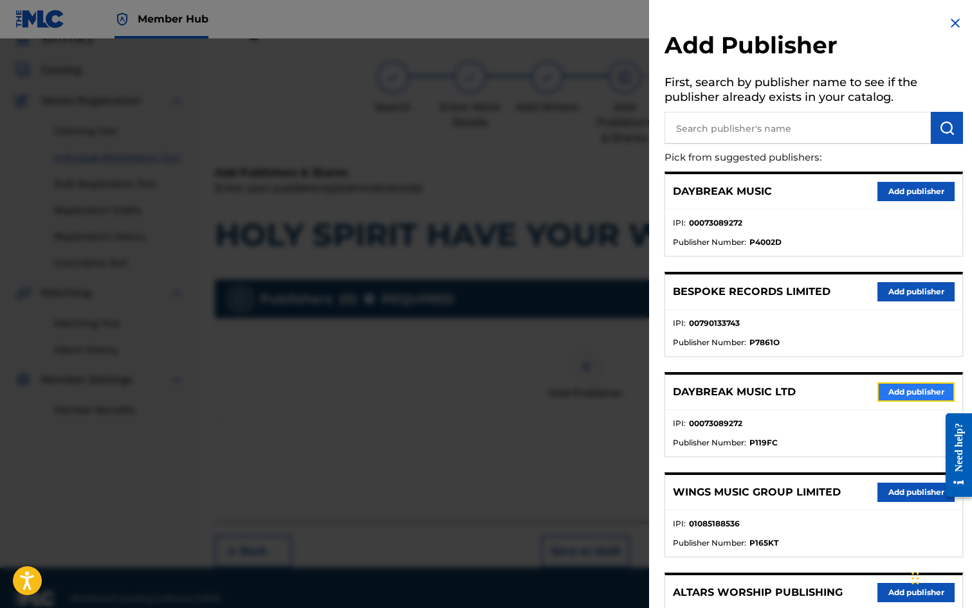
click at [906, 394] on button "Add publisher" at bounding box center [915, 392] width 77 height 19
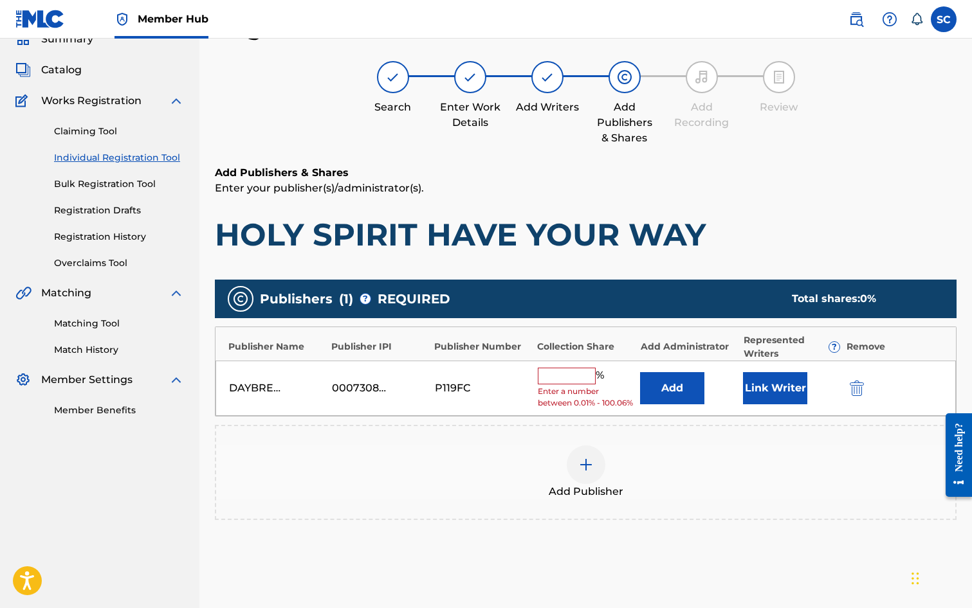
click at [578, 383] on input "text" at bounding box center [567, 376] width 58 height 17
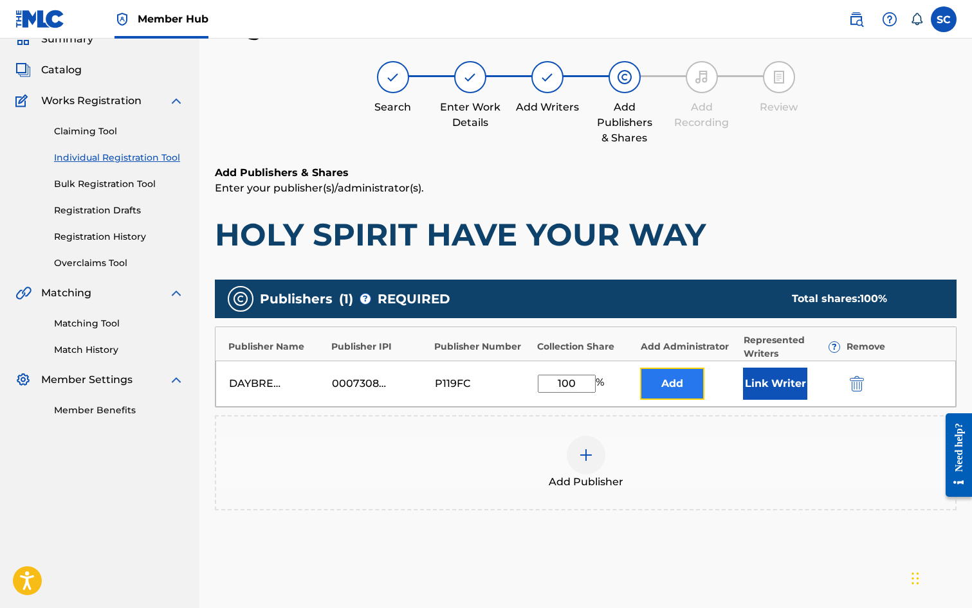
click at [661, 385] on button "Add" at bounding box center [672, 384] width 64 height 32
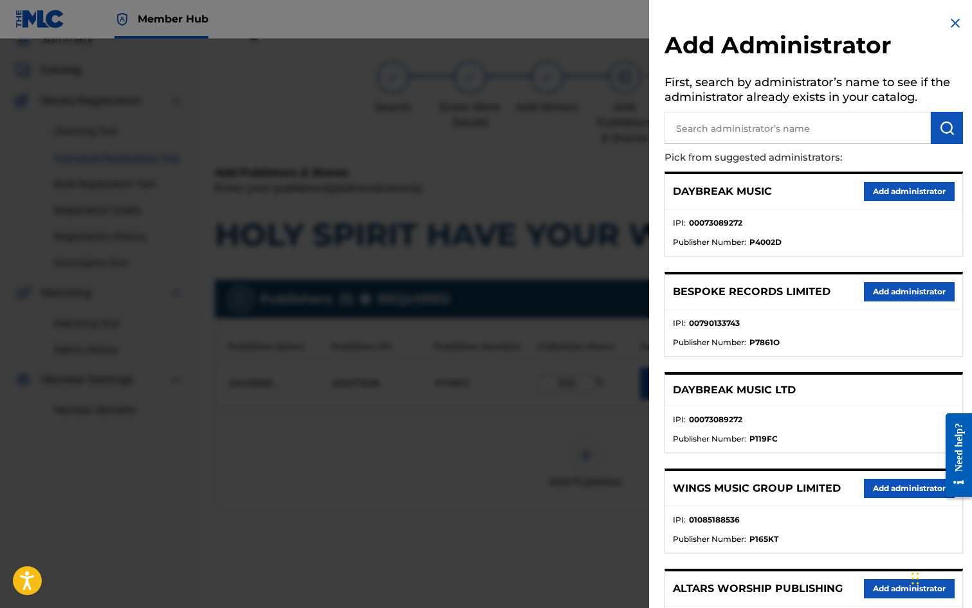
click at [707, 123] on input "text" at bounding box center [797, 128] width 266 height 32
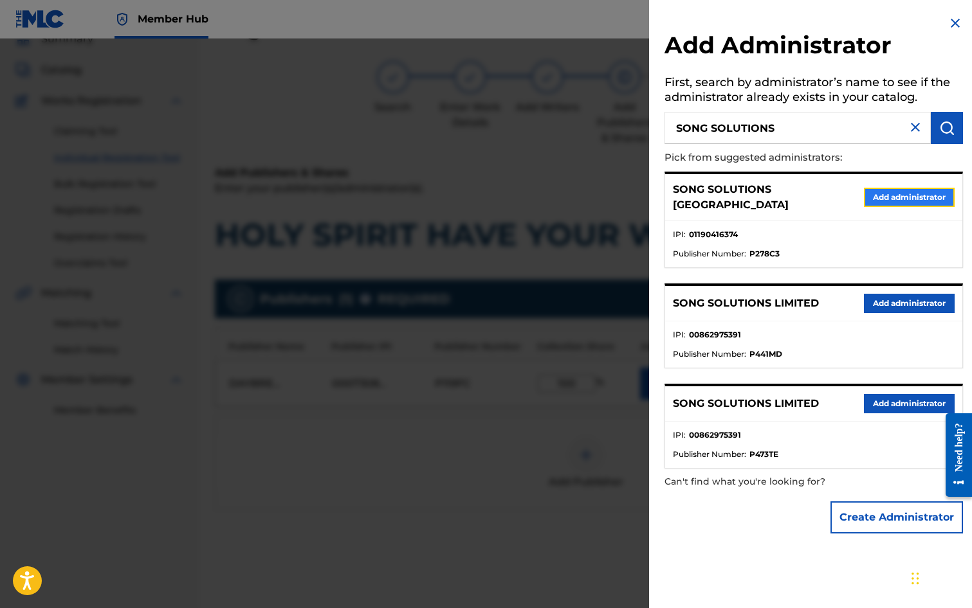
click at [880, 189] on button "Add administrator" at bounding box center [909, 197] width 91 height 19
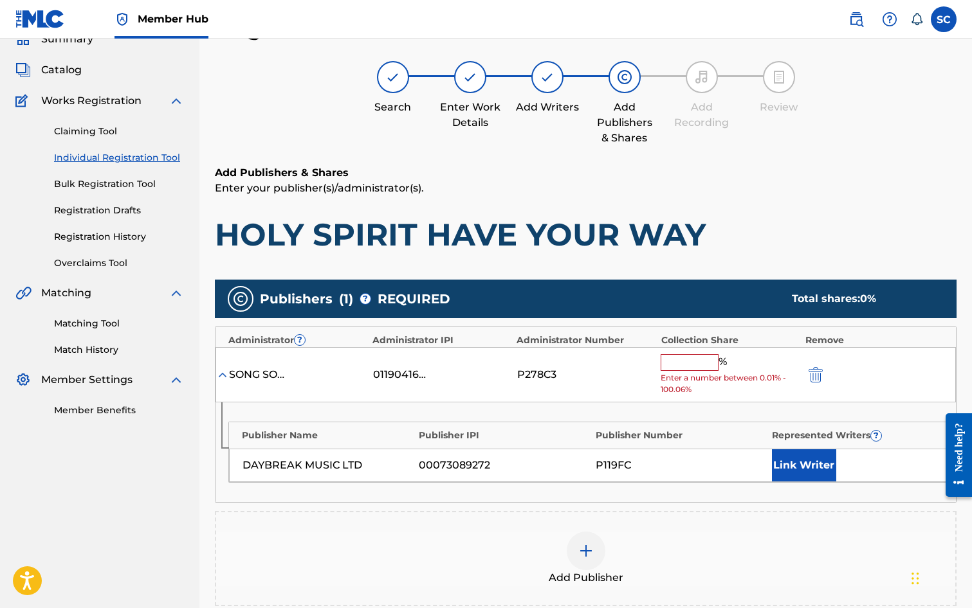
click at [672, 365] on input "text" at bounding box center [690, 362] width 58 height 17
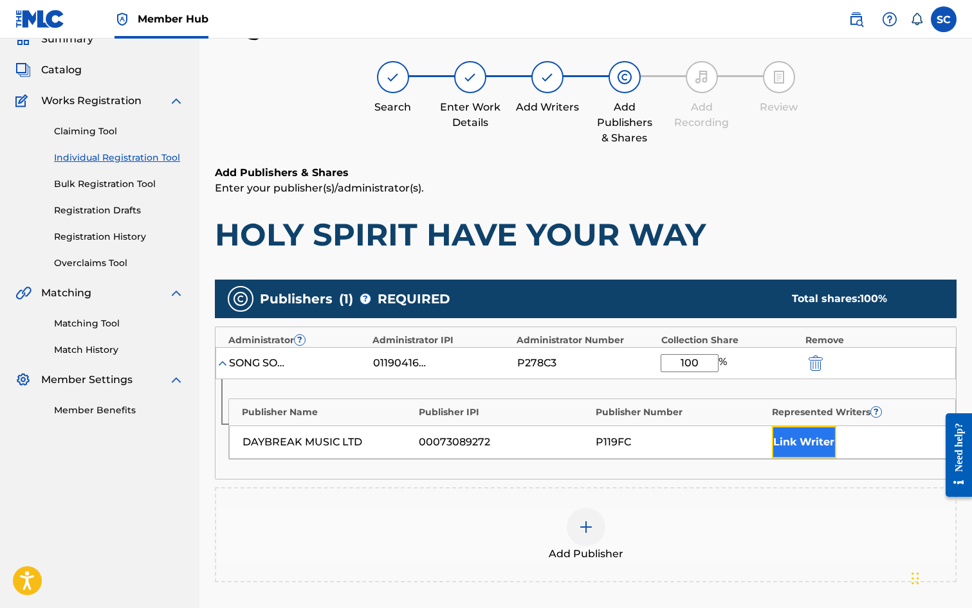
click at [789, 442] on button "Link Writer" at bounding box center [804, 442] width 64 height 32
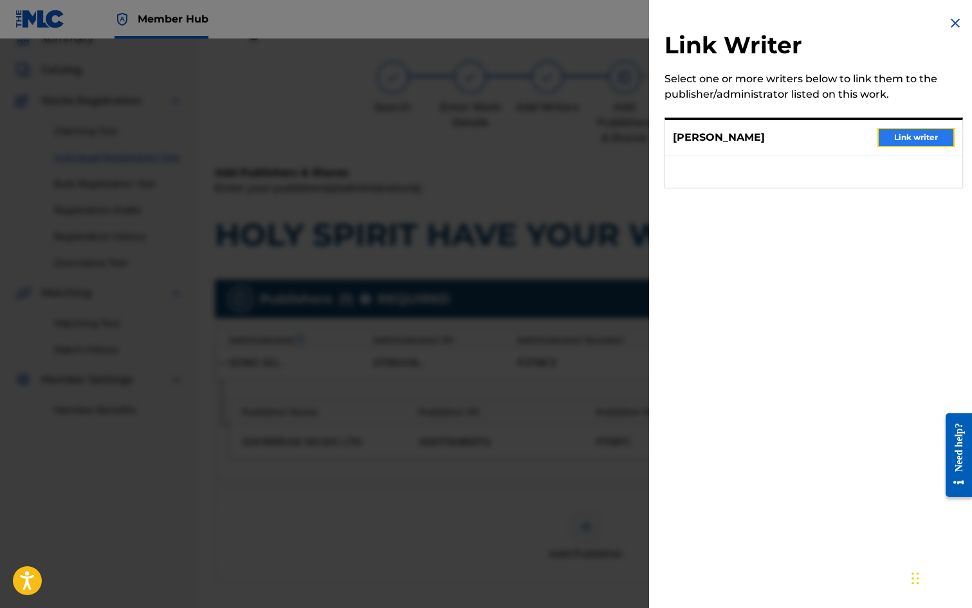
click at [909, 133] on button "Link writer" at bounding box center [915, 137] width 77 height 19
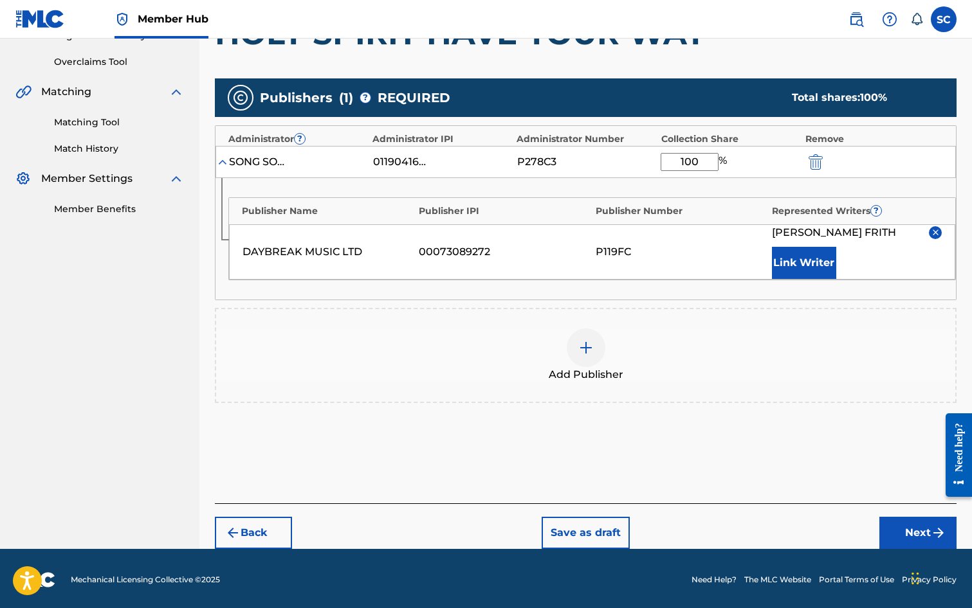
scroll to position [262, 0]
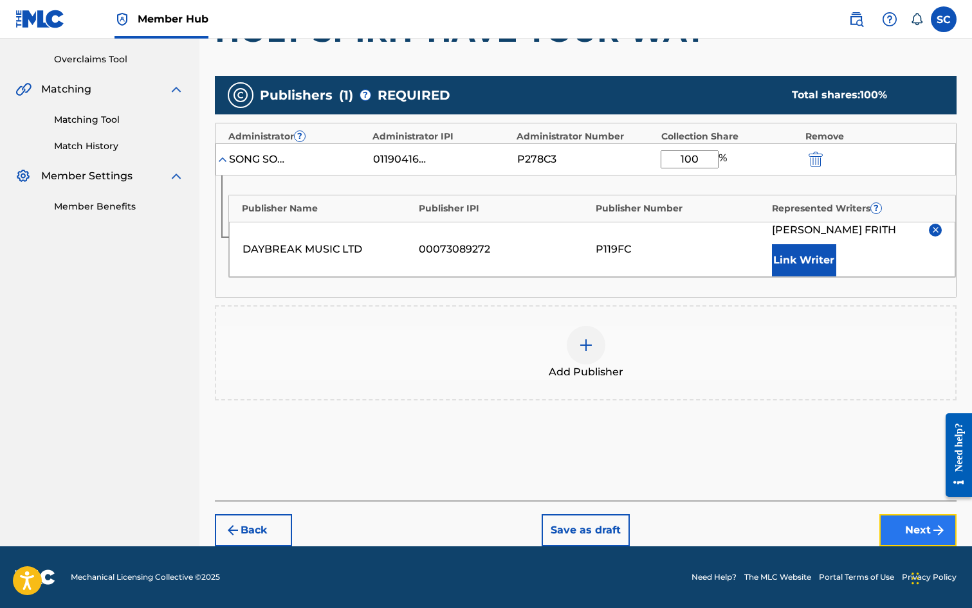
click at [915, 532] on button "Next" at bounding box center [917, 531] width 77 height 32
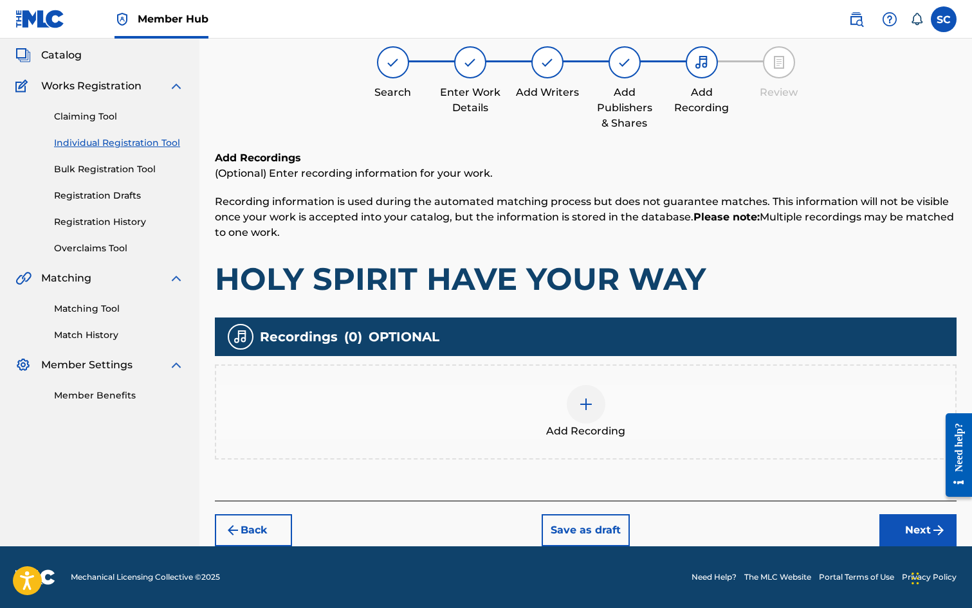
scroll to position [58, 0]
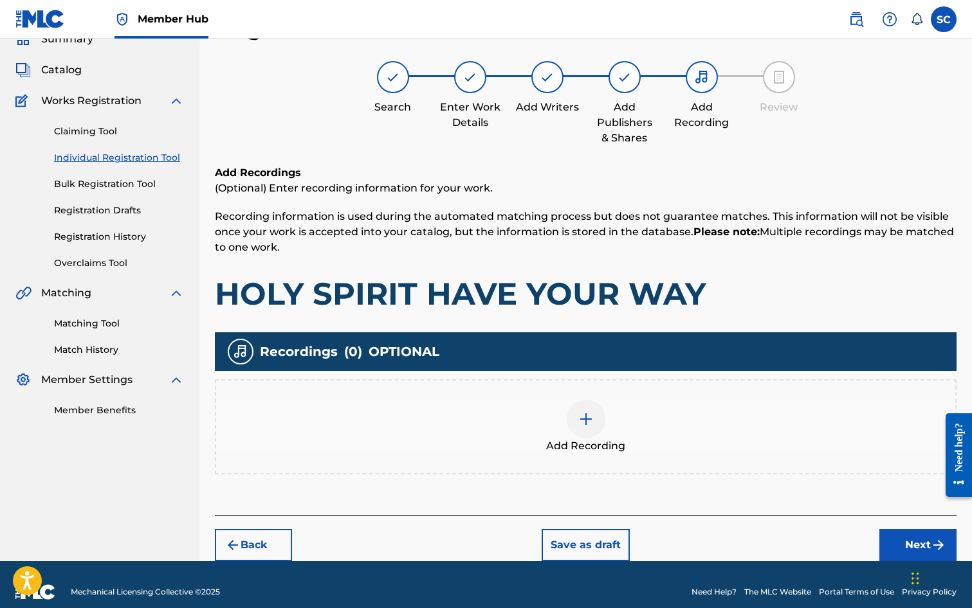
click at [586, 424] on img at bounding box center [585, 419] width 15 height 15
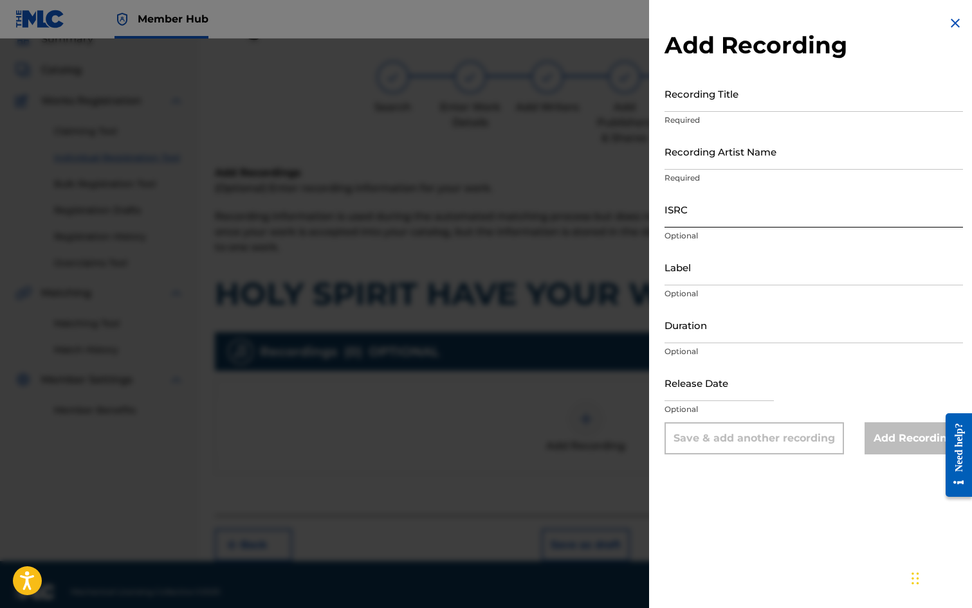
click at [714, 209] on input "ISRC" at bounding box center [813, 209] width 298 height 37
paste input "GB3YD0900008"
click at [705, 104] on input "Recording Title" at bounding box center [813, 93] width 298 height 37
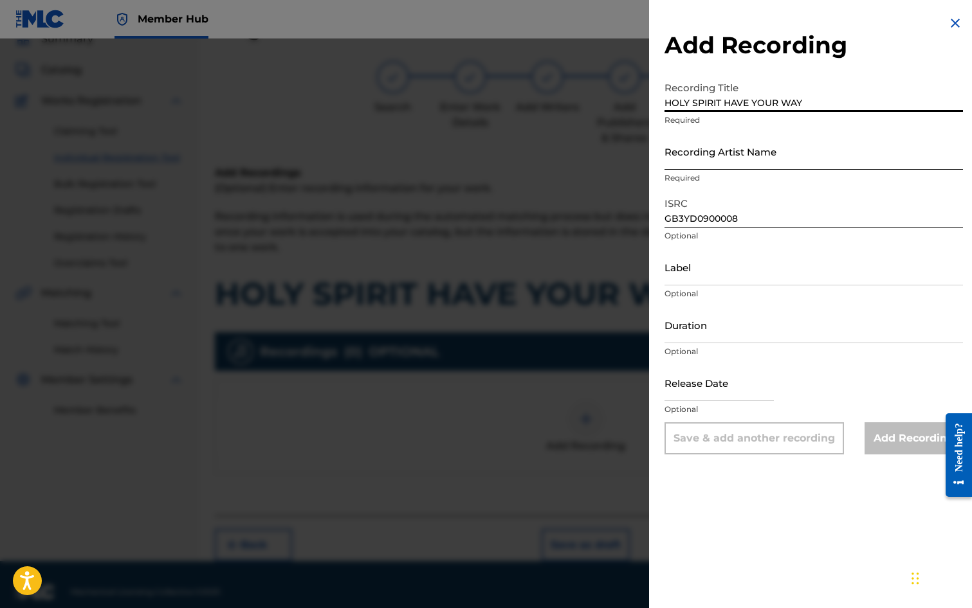
click at [716, 147] on input "Recording Artist Name" at bounding box center [813, 151] width 298 height 37
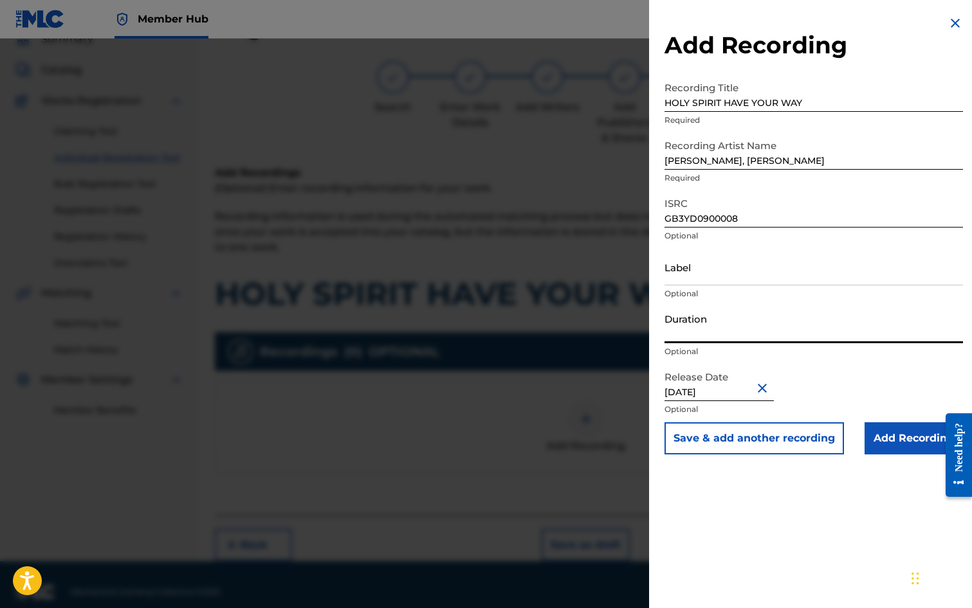
click at [713, 326] on input "Duration" at bounding box center [813, 325] width 298 height 37
click at [907, 440] on input "Add Recording" at bounding box center [913, 439] width 98 height 32
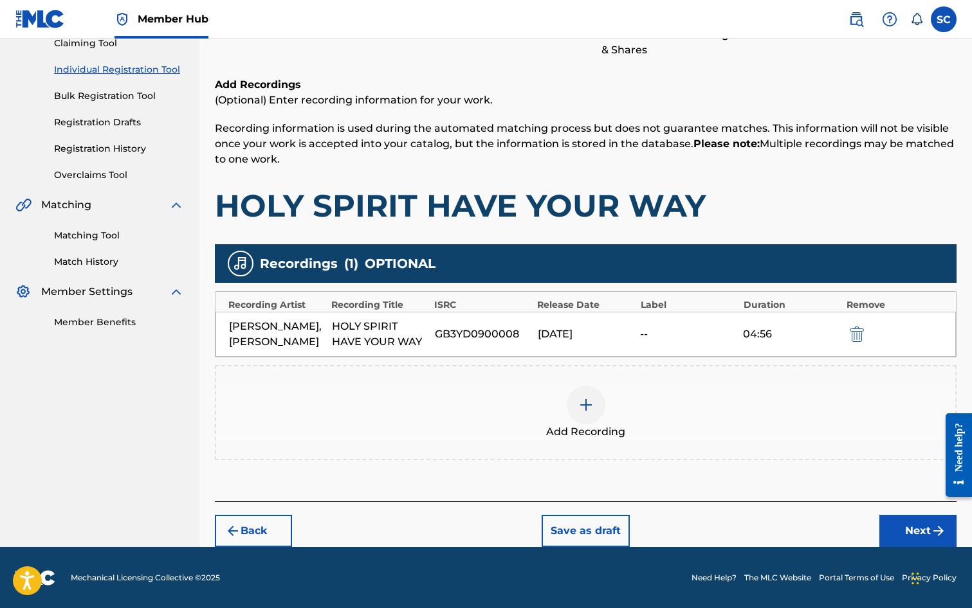
scroll to position [147, 0]
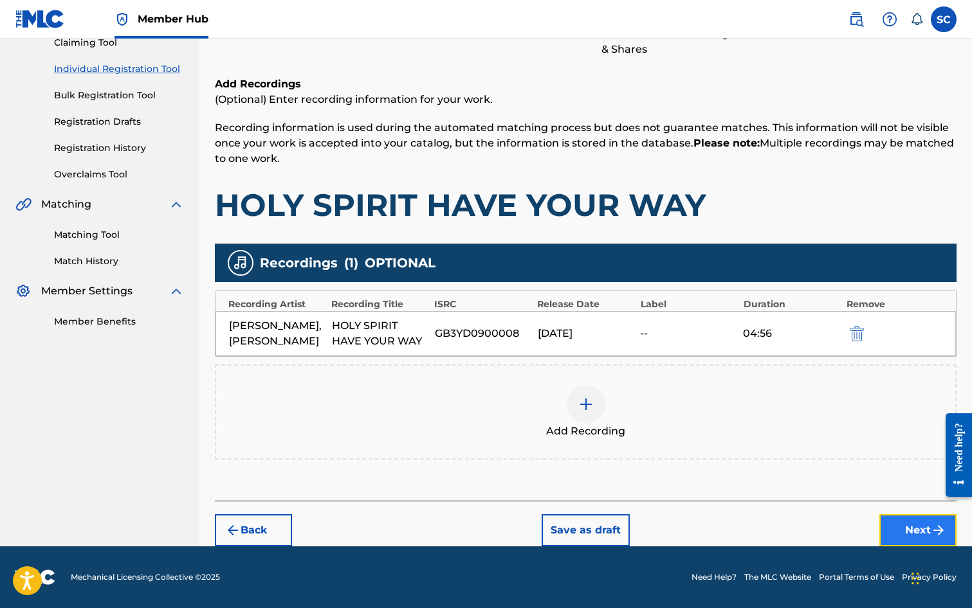
click at [913, 529] on button "Next" at bounding box center [917, 531] width 77 height 32
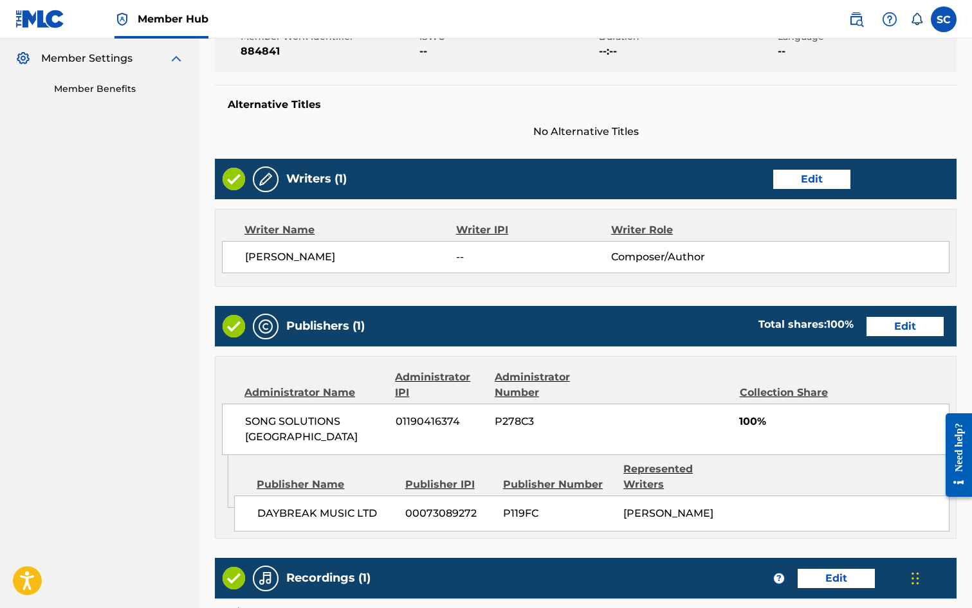
scroll to position [565, 0]
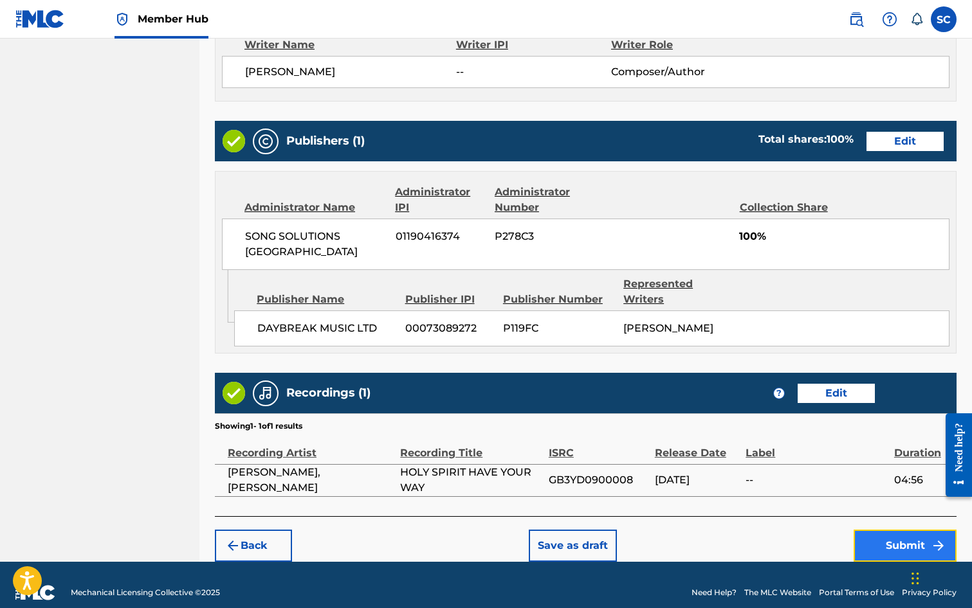
click at [883, 534] on button "Submit" at bounding box center [904, 546] width 103 height 32
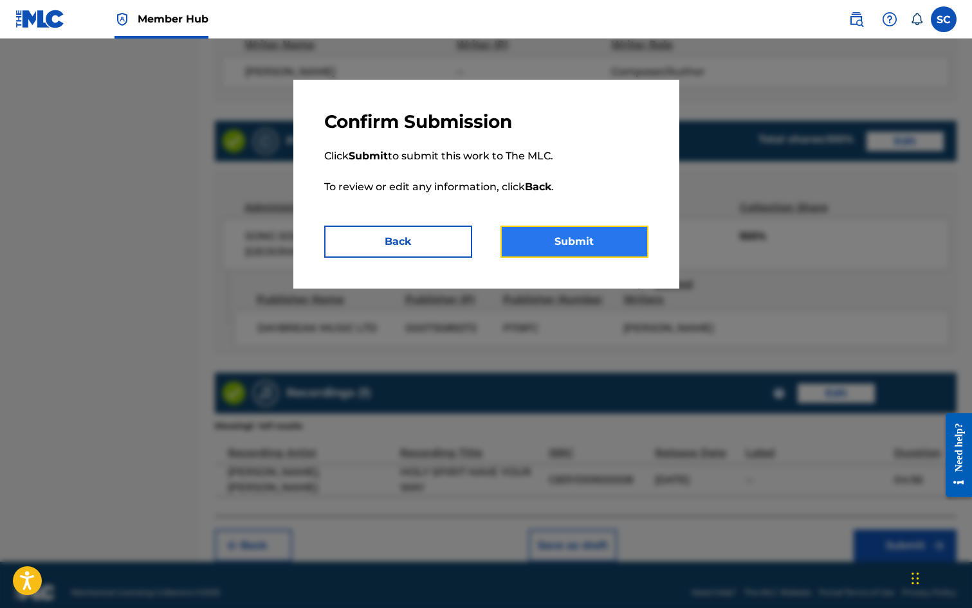
click at [570, 238] on button "Submit" at bounding box center [574, 242] width 148 height 32
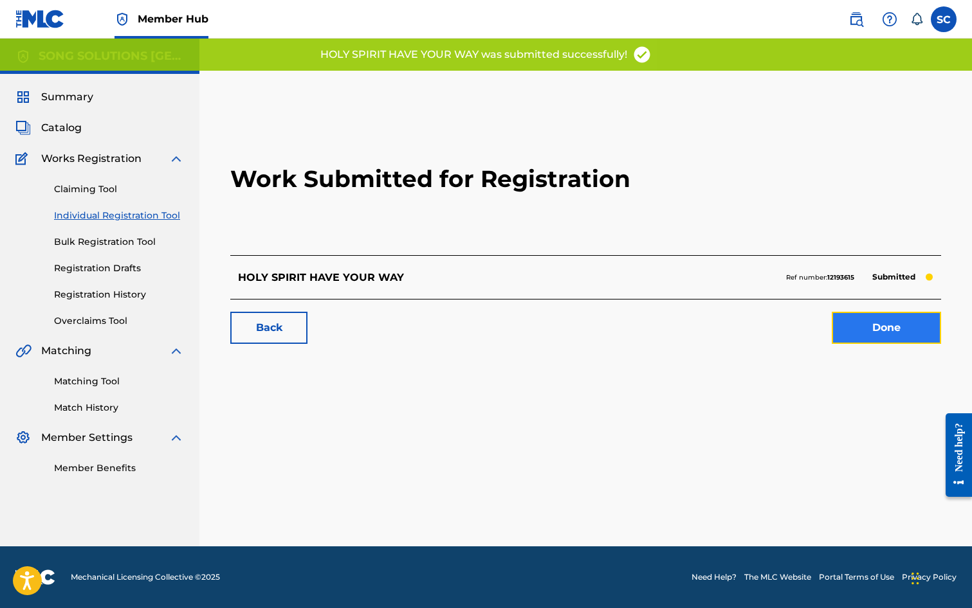
click at [898, 328] on link "Done" at bounding box center [886, 328] width 109 height 32
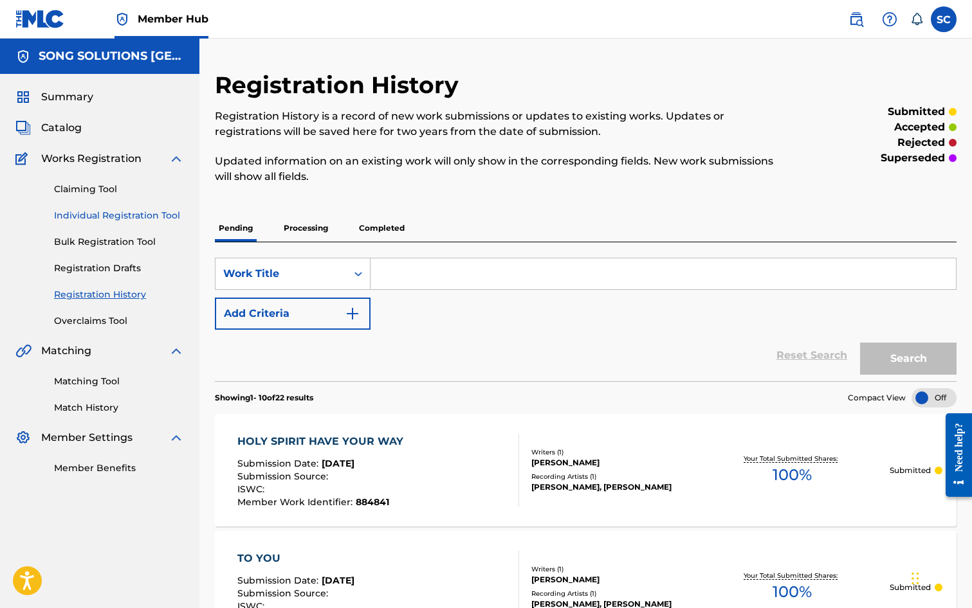
click at [85, 213] on link "Individual Registration Tool" at bounding box center [119, 216] width 130 height 14
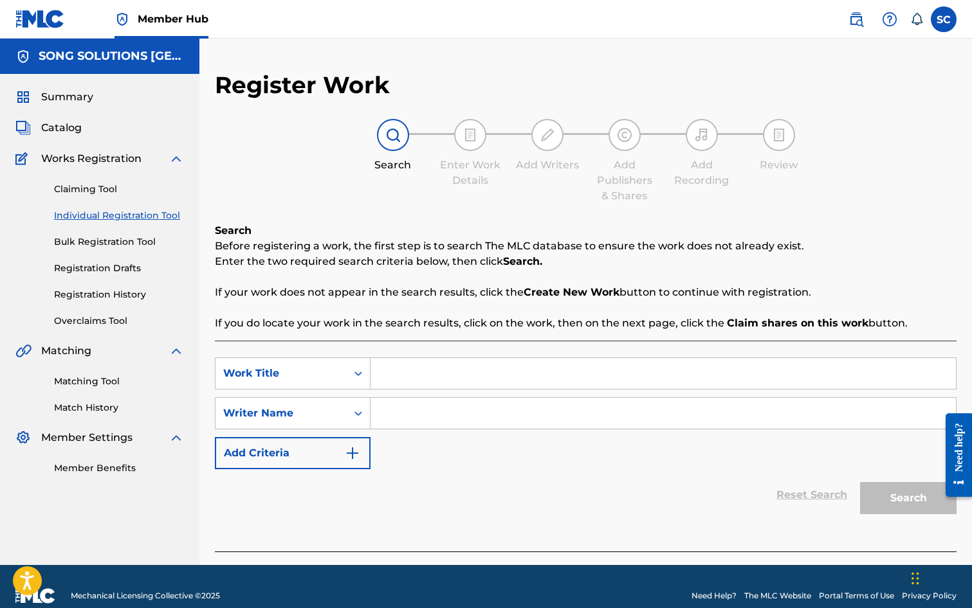
click at [414, 379] on input "Search Form" at bounding box center [662, 373] width 585 height 31
click at [406, 407] on input "Search Form" at bounding box center [662, 413] width 585 height 31
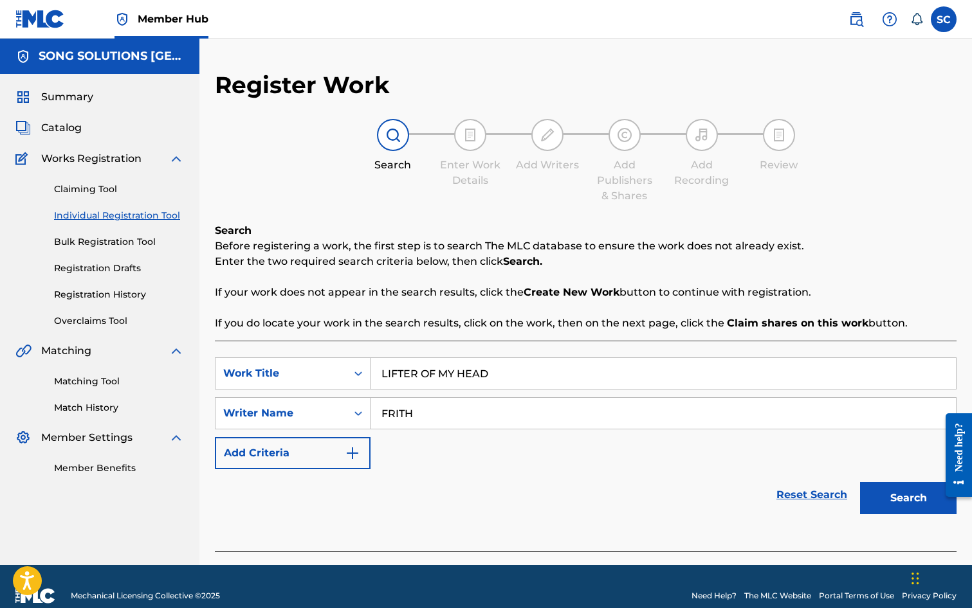
click at [860, 482] on button "Search" at bounding box center [908, 498] width 96 height 32
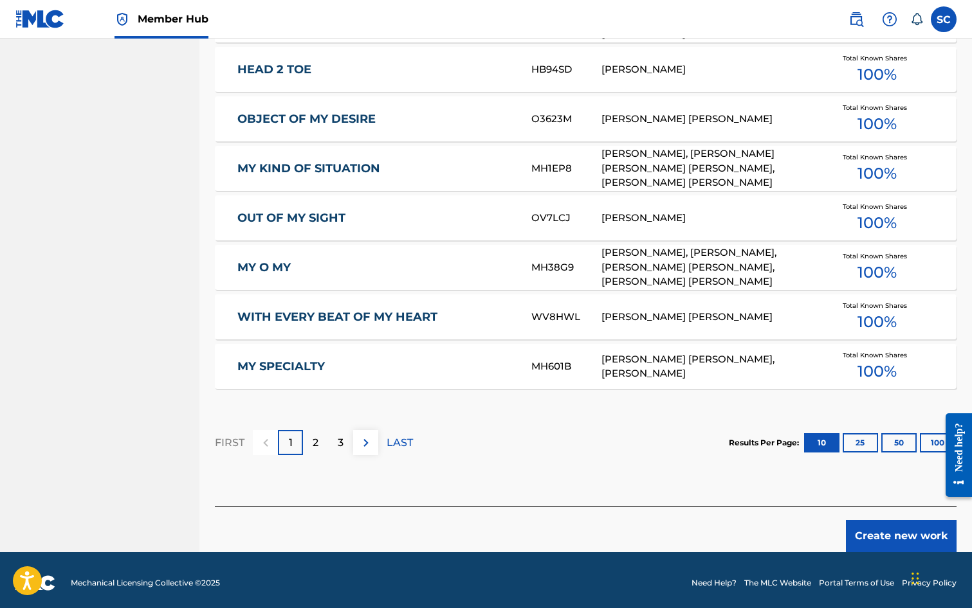
scroll to position [708, 0]
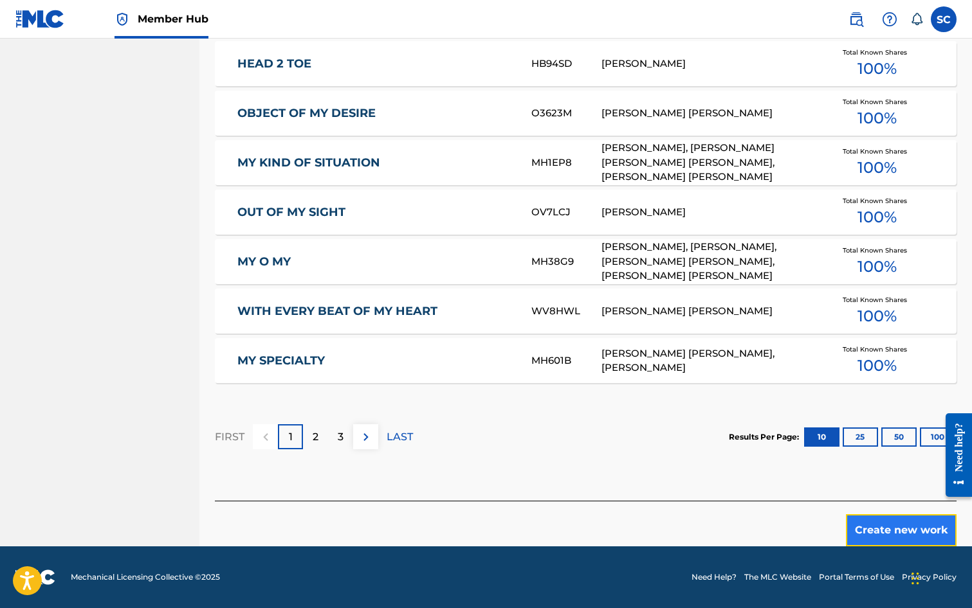
click at [893, 531] on button "Create new work" at bounding box center [901, 531] width 111 height 32
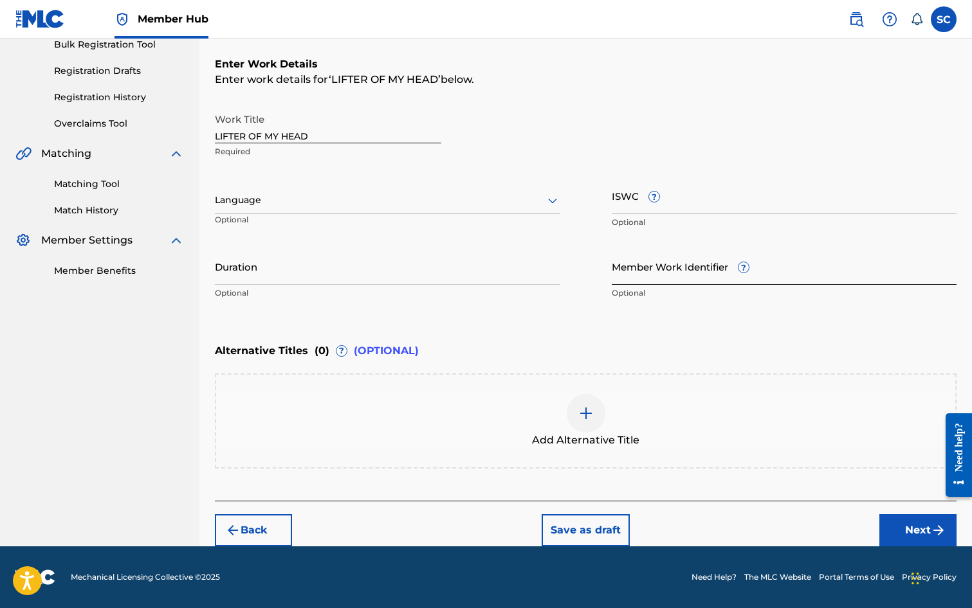
scroll to position [0, 0]
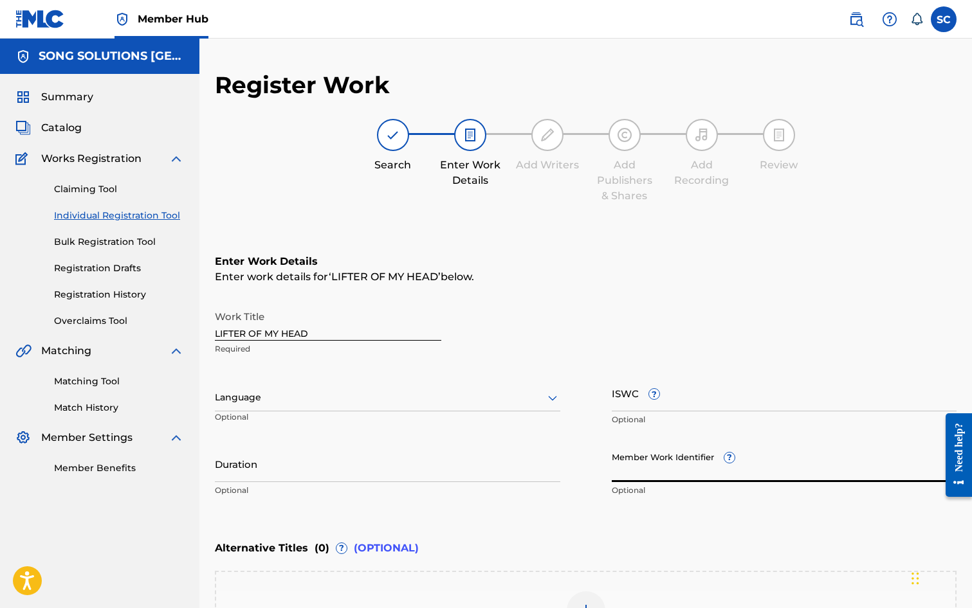
click at [627, 459] on input "Member Work Identifier ?" at bounding box center [784, 464] width 345 height 37
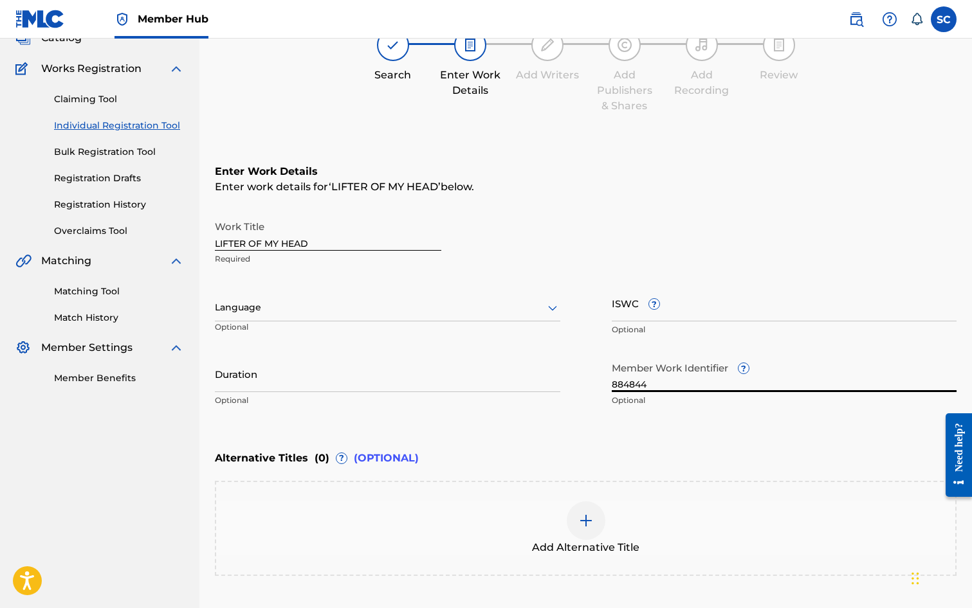
scroll to position [197, 0]
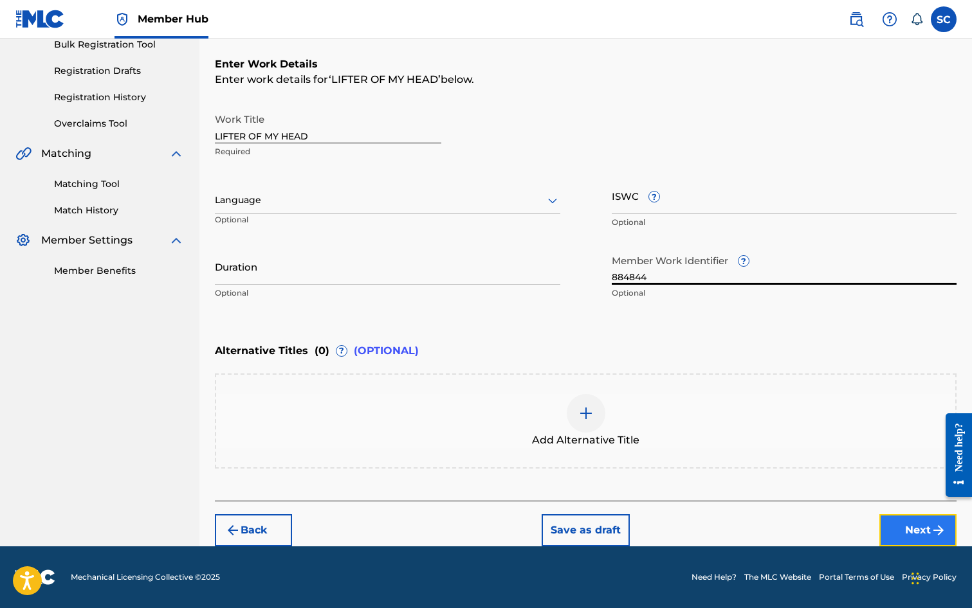
click at [895, 527] on button "Next" at bounding box center [917, 531] width 77 height 32
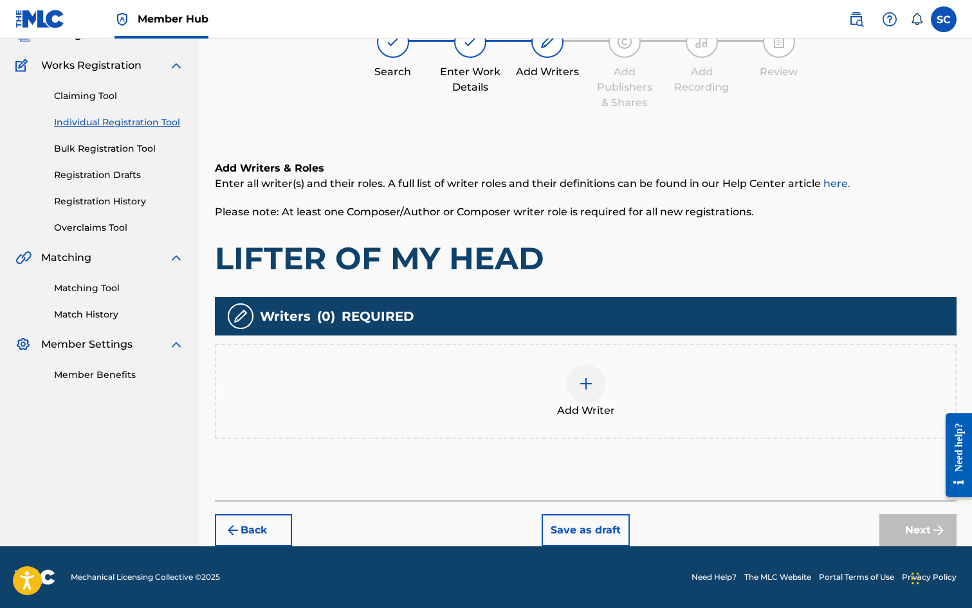
scroll to position [58, 0]
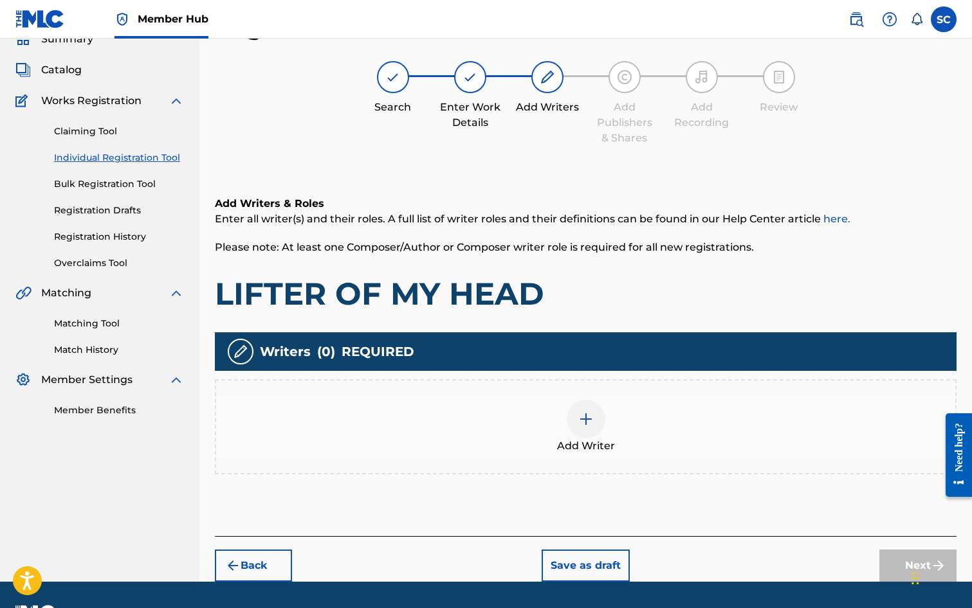
click at [583, 419] on img at bounding box center [585, 419] width 15 height 15
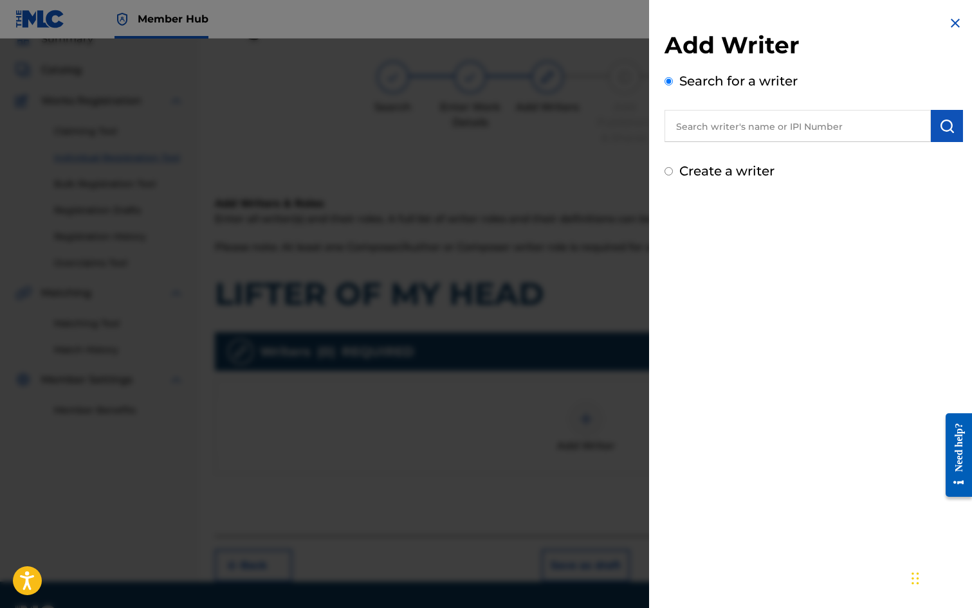
click at [714, 131] on input "text" at bounding box center [797, 126] width 266 height 32
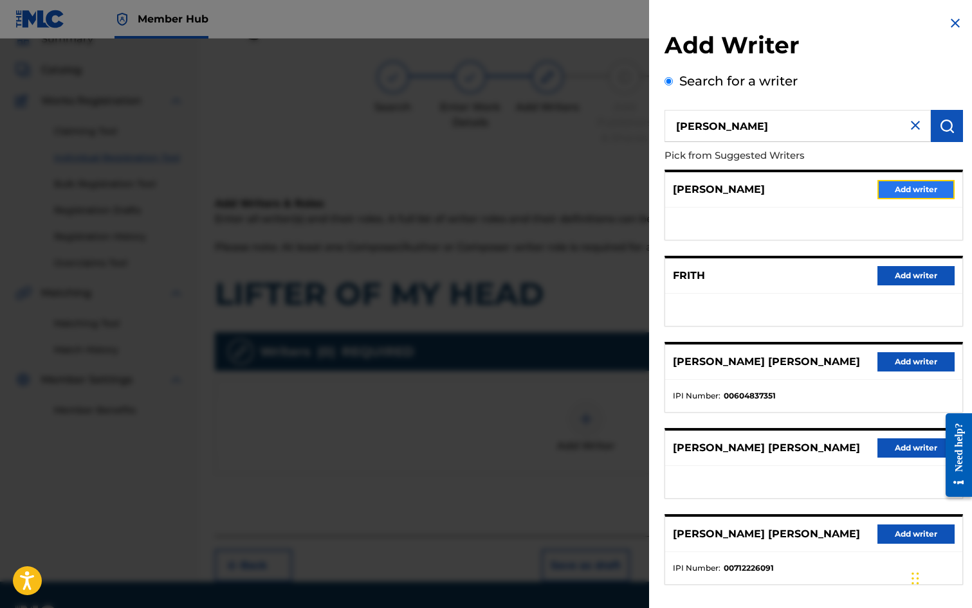
click at [893, 194] on button "Add writer" at bounding box center [915, 189] width 77 height 19
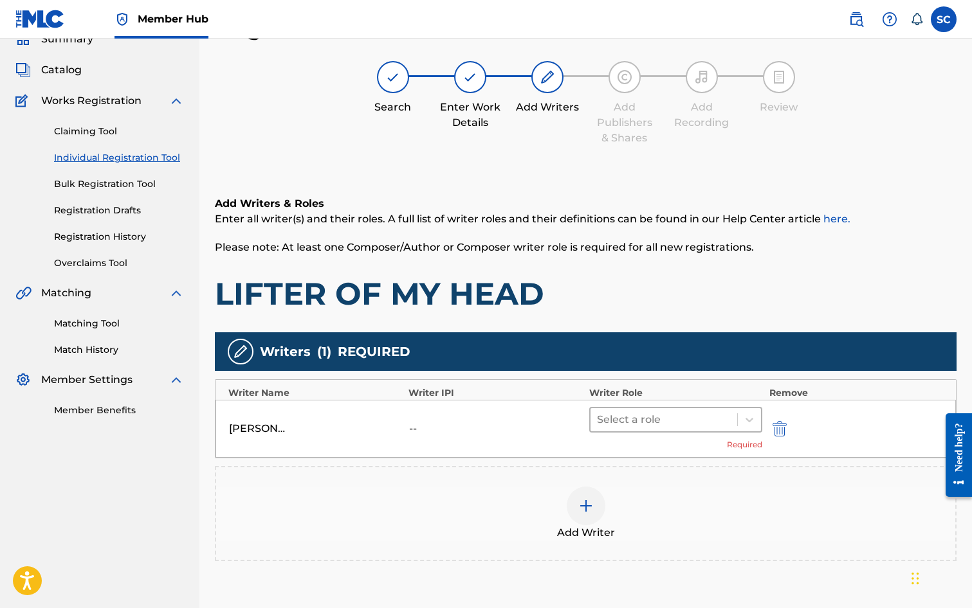
click at [611, 414] on div at bounding box center [664, 420] width 134 height 18
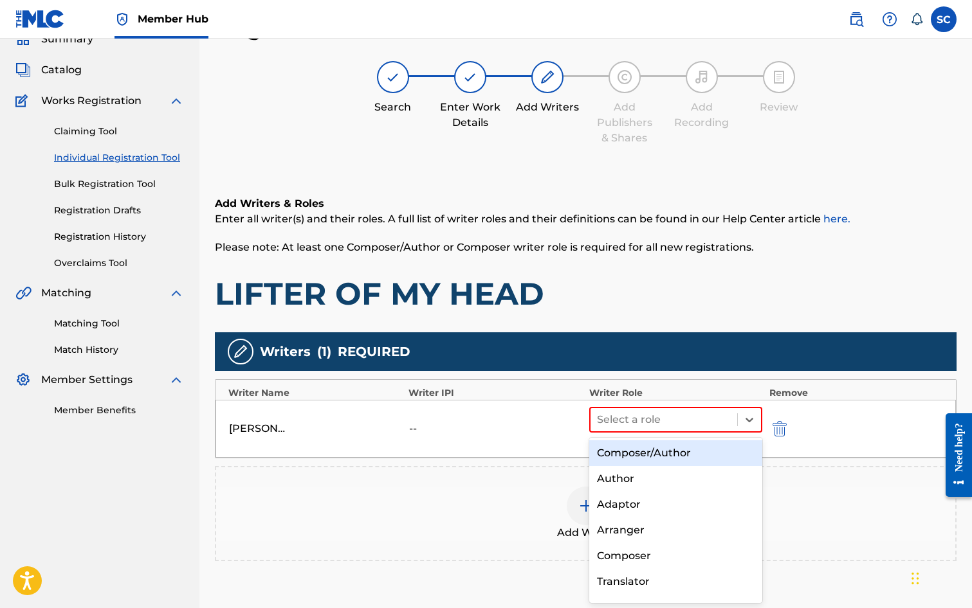
click at [622, 455] on div "Composer/Author" at bounding box center [676, 454] width 174 height 26
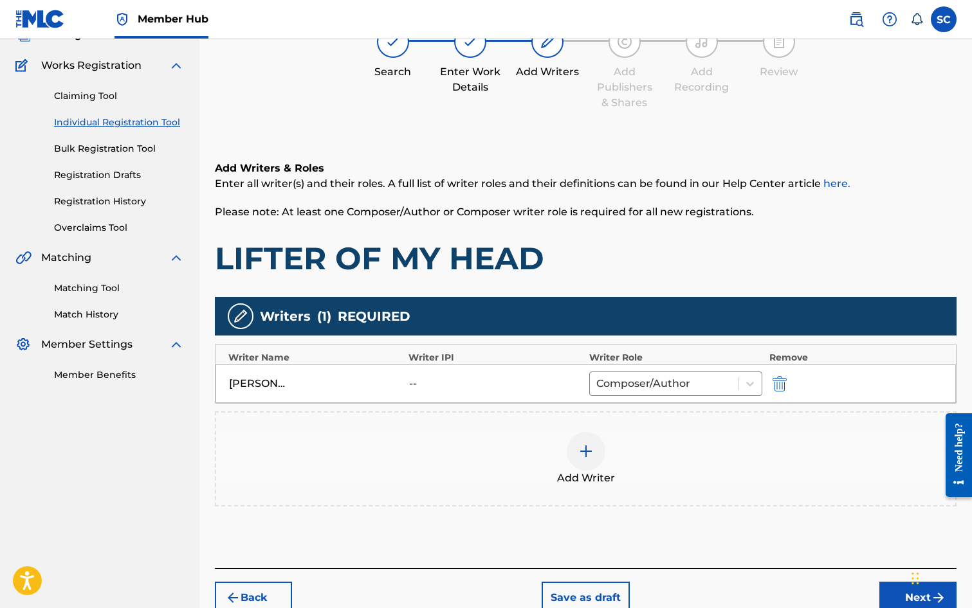
scroll to position [161, 0]
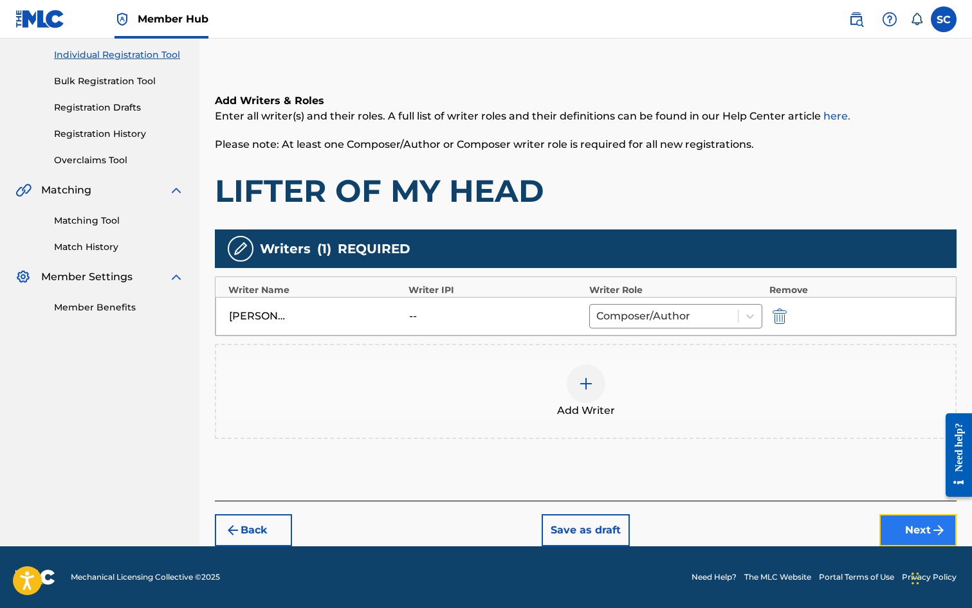
click at [921, 526] on button "Next" at bounding box center [917, 531] width 77 height 32
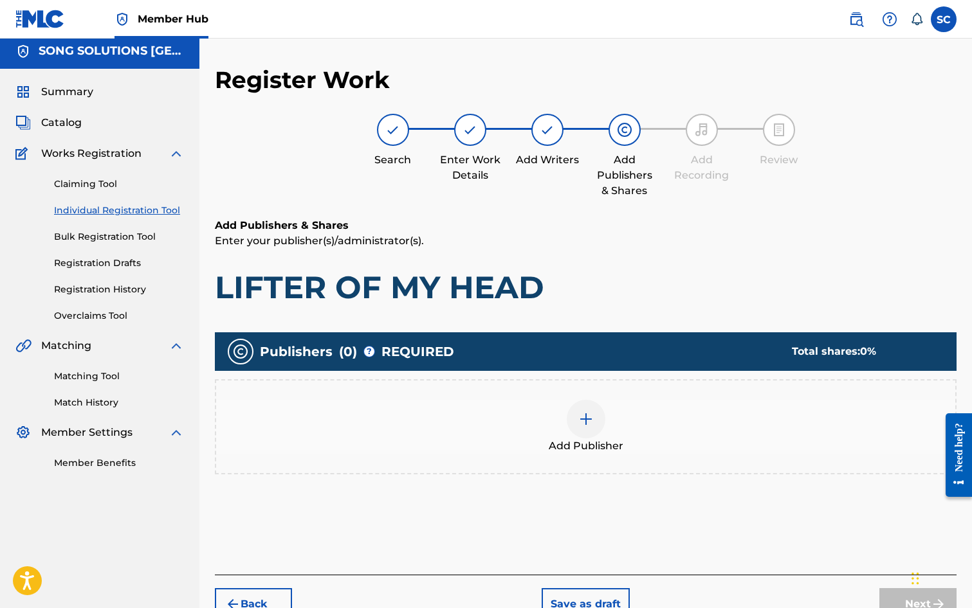
scroll to position [58, 0]
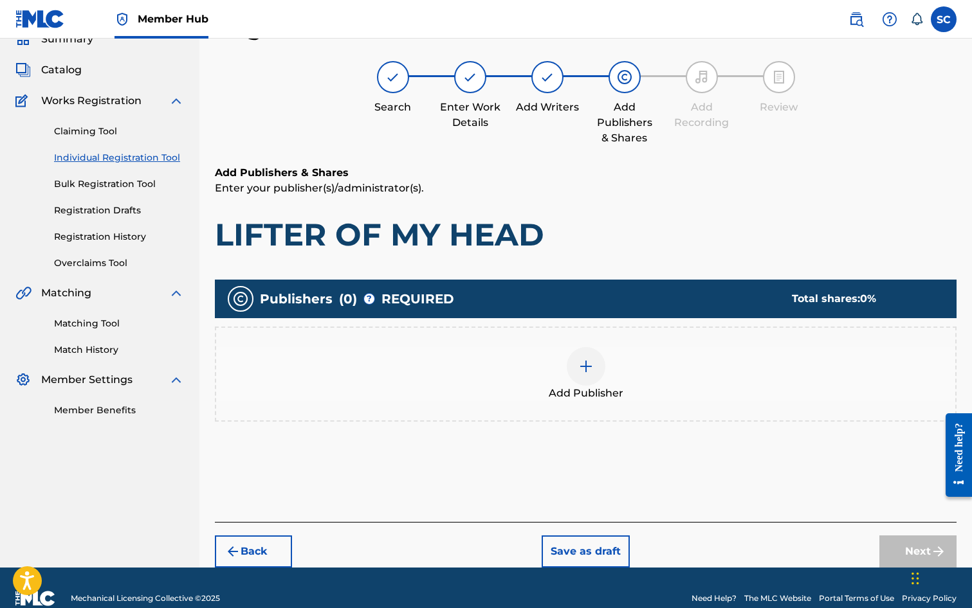
click at [581, 363] on img at bounding box center [585, 366] width 15 height 15
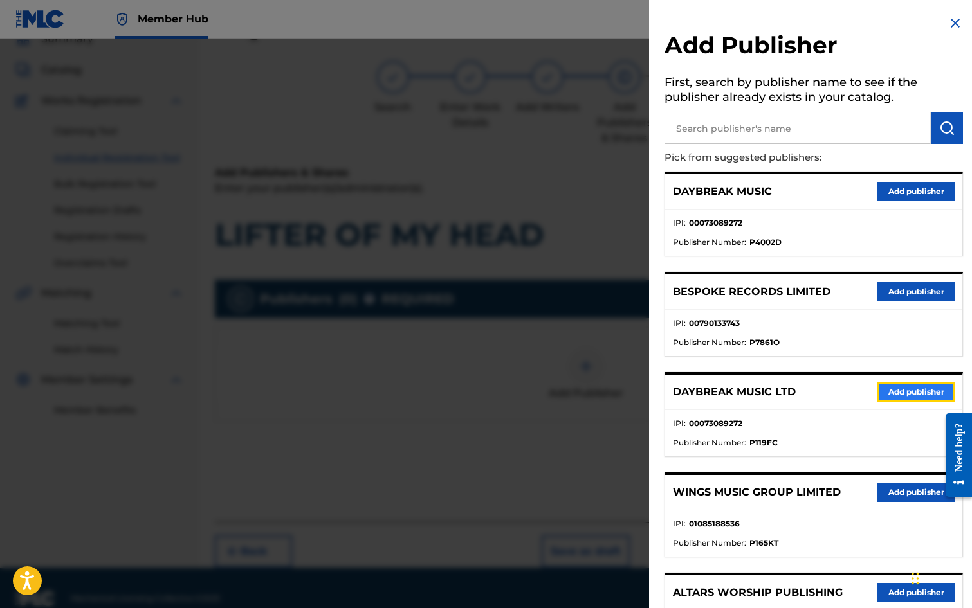
click at [902, 390] on button "Add publisher" at bounding box center [915, 392] width 77 height 19
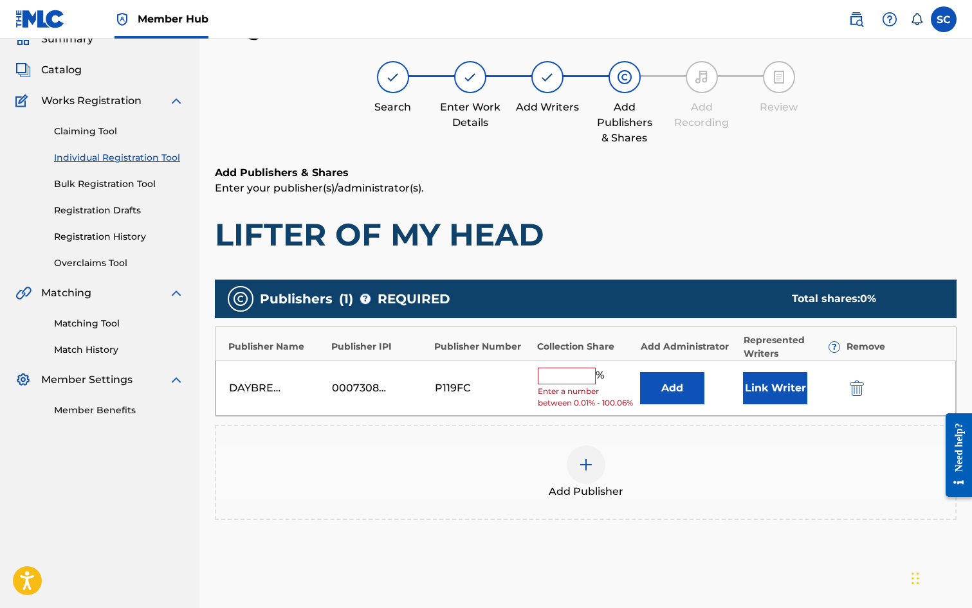
click at [557, 373] on input "text" at bounding box center [567, 376] width 58 height 17
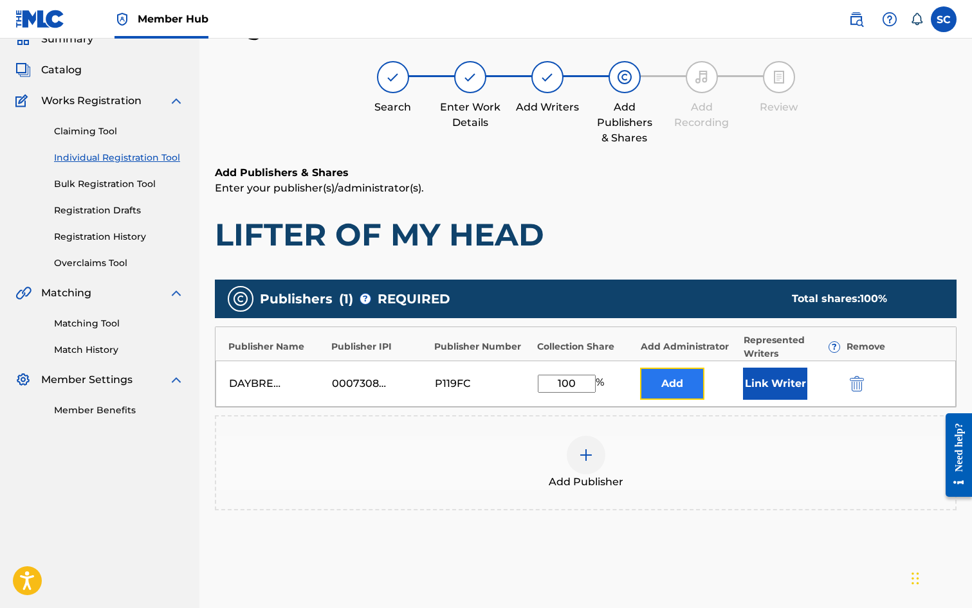
click at [662, 385] on button "Add" at bounding box center [672, 384] width 64 height 32
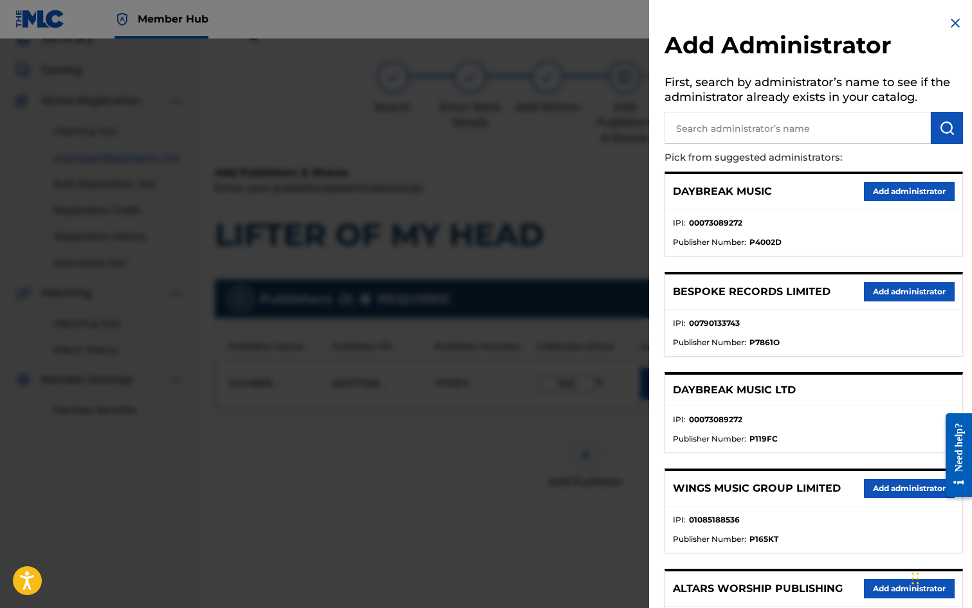
click at [706, 133] on input "text" at bounding box center [797, 128] width 266 height 32
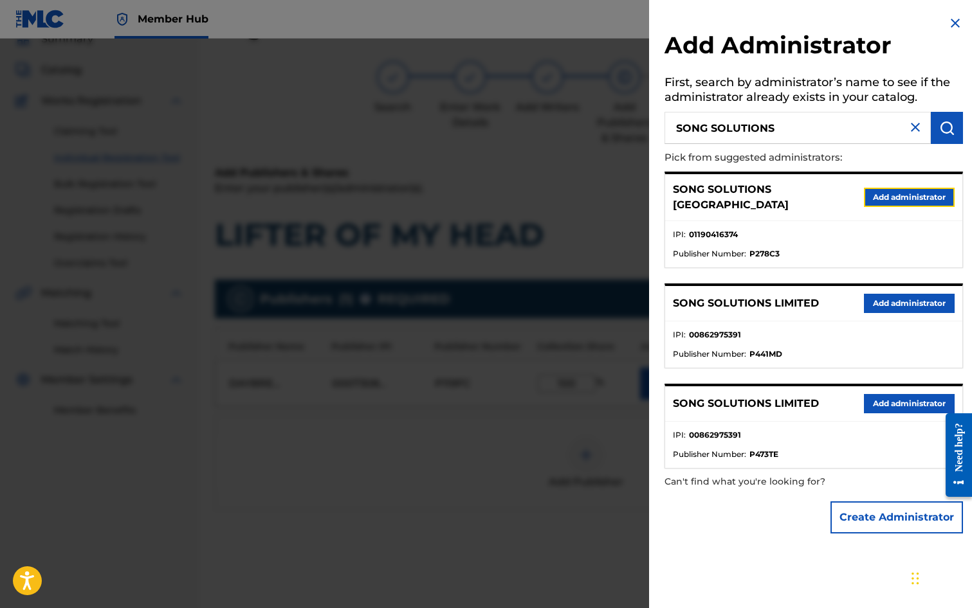
drag, startPoint x: 873, startPoint y: 194, endPoint x: 763, endPoint y: 241, distance: 119.6
click at [871, 194] on button "Add administrator" at bounding box center [909, 197] width 91 height 19
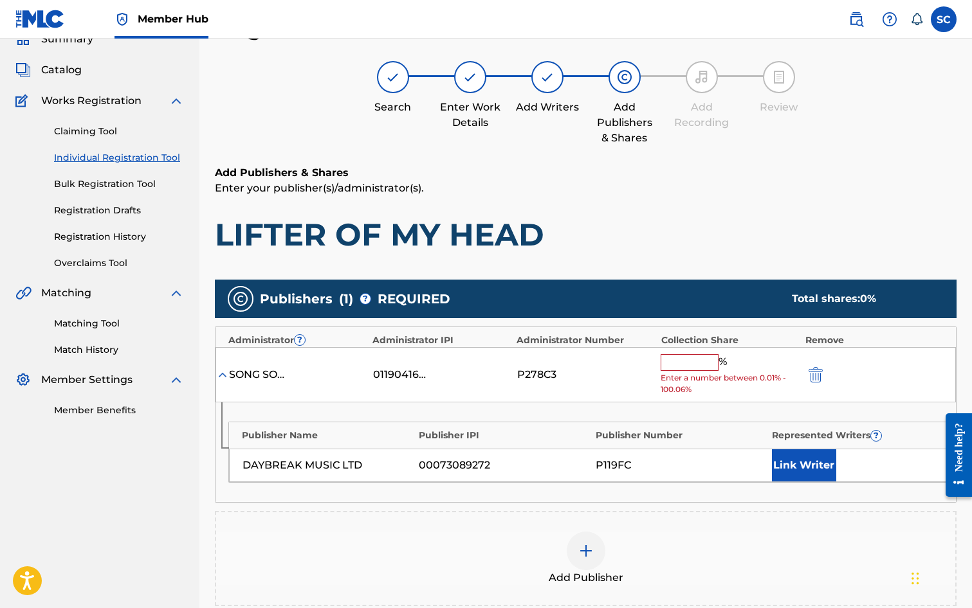
click at [671, 360] on input "text" at bounding box center [690, 362] width 58 height 17
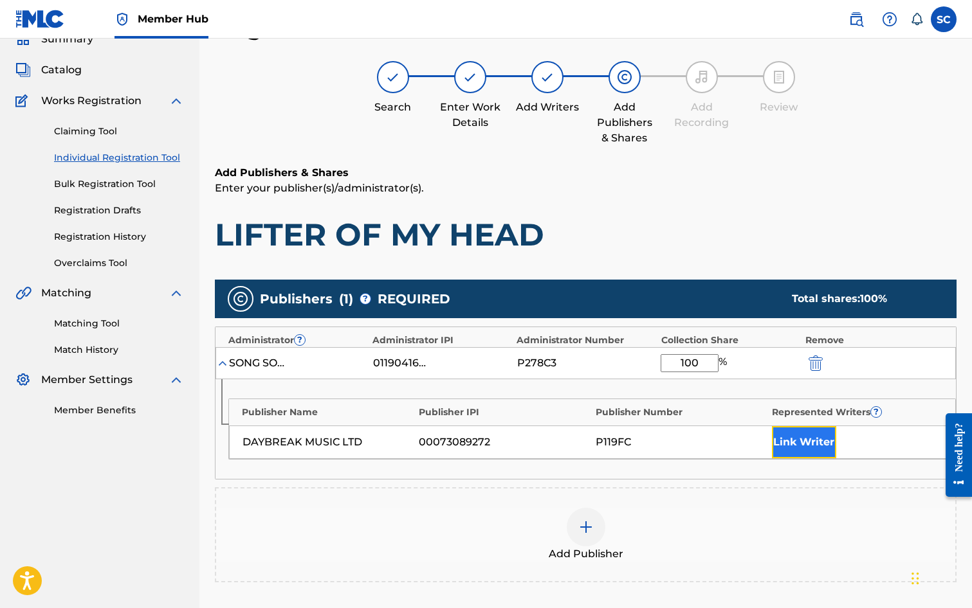
click at [784, 436] on button "Link Writer" at bounding box center [804, 442] width 64 height 32
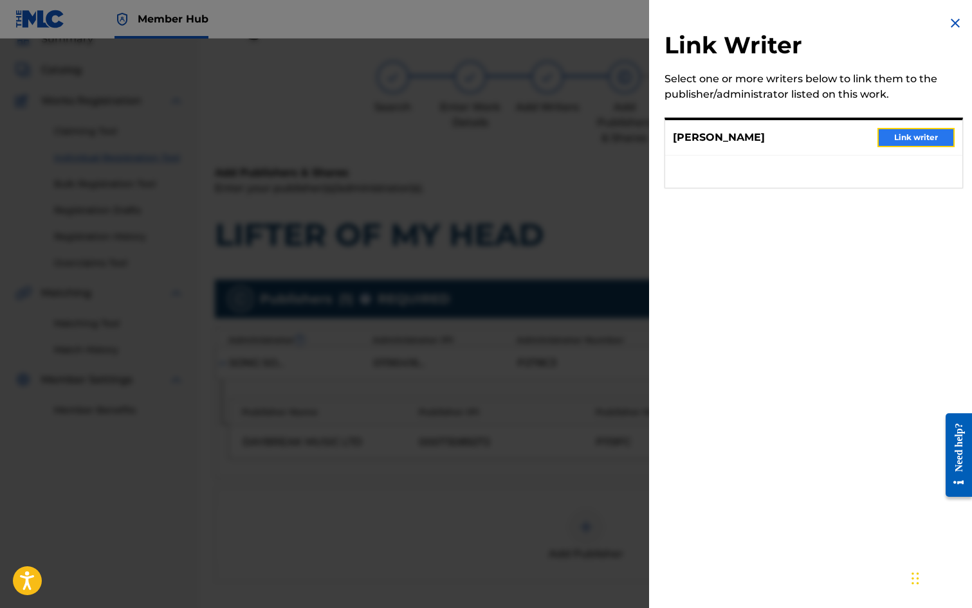
click at [920, 142] on button "Link writer" at bounding box center [915, 137] width 77 height 19
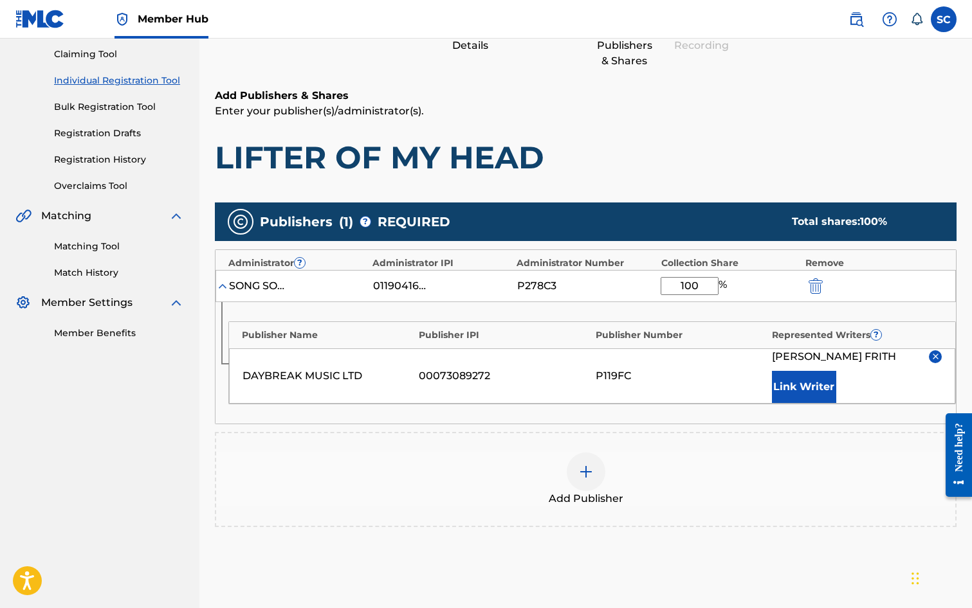
scroll to position [262, 0]
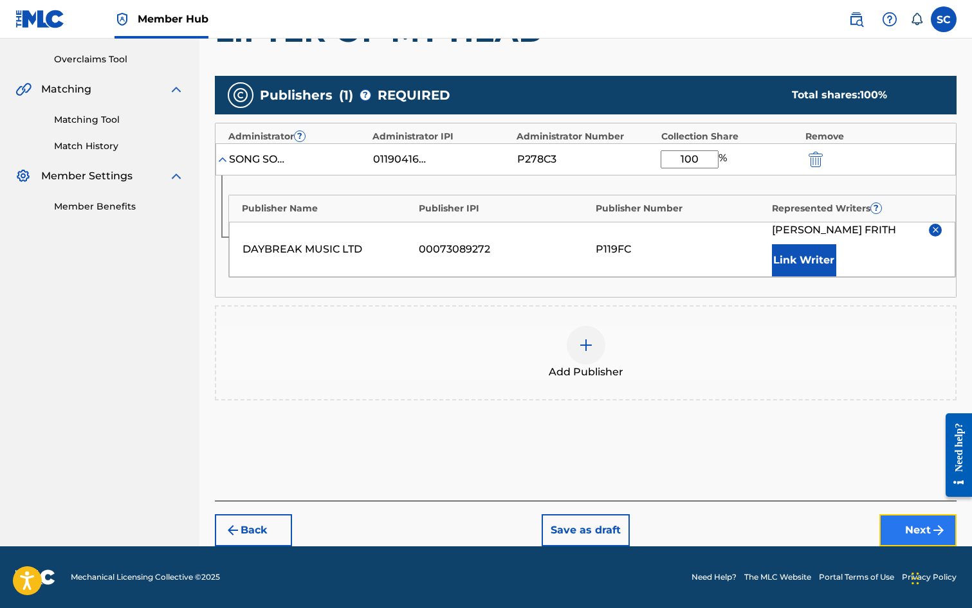
click at [927, 531] on button "Next" at bounding box center [917, 531] width 77 height 32
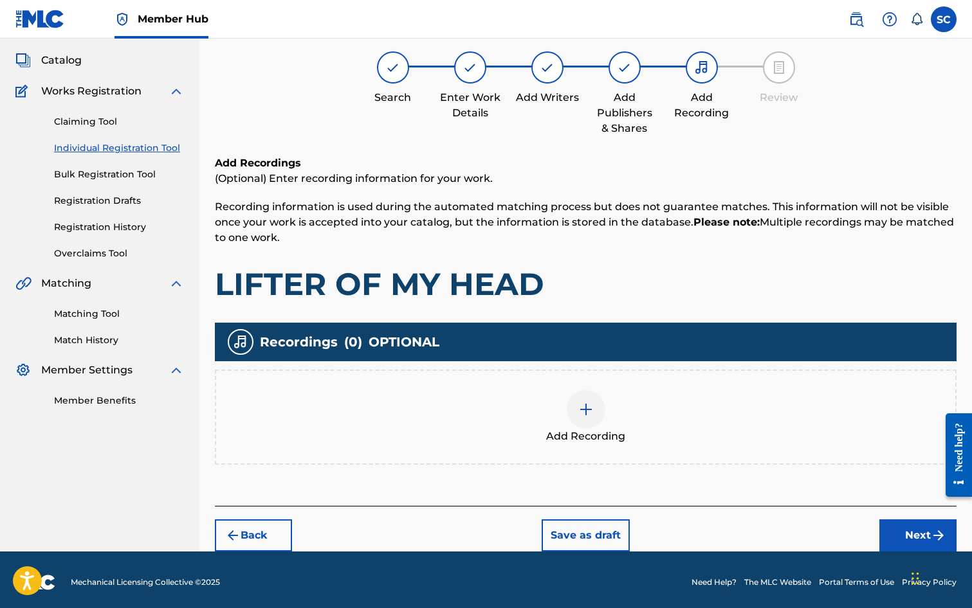
scroll to position [73, 0]
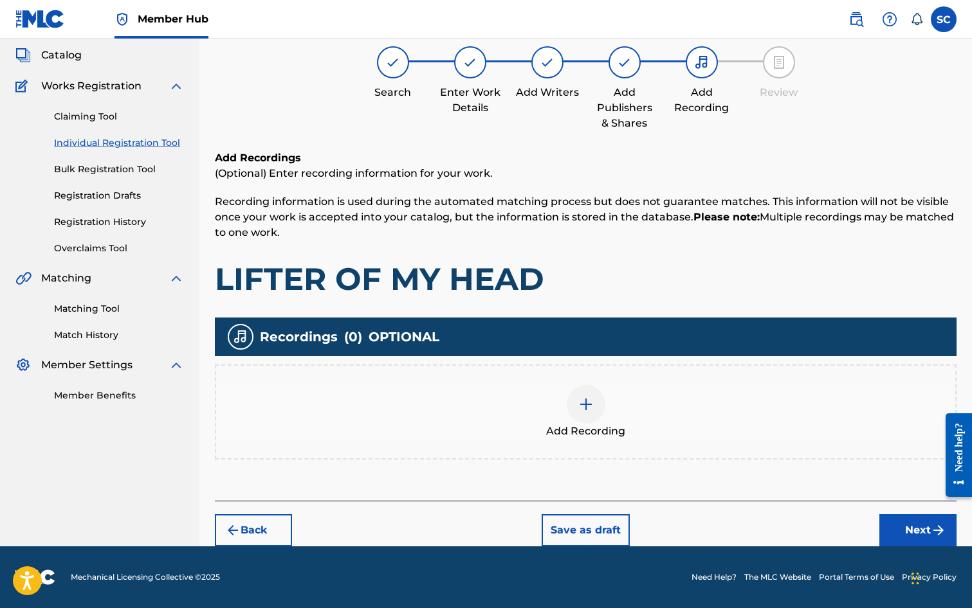
click at [596, 414] on div at bounding box center [586, 404] width 39 height 39
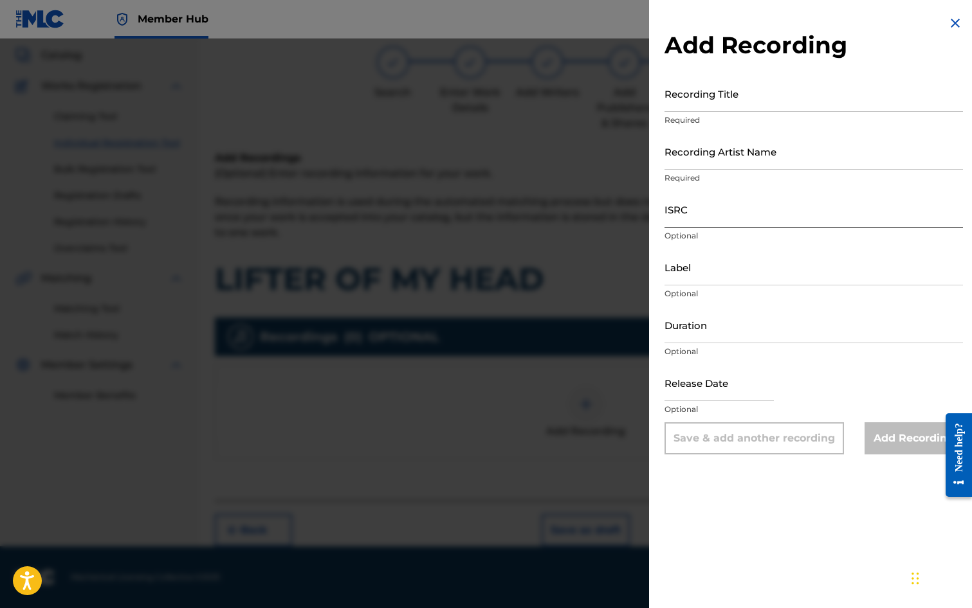
click at [693, 208] on input "ISRC" at bounding box center [813, 209] width 298 height 37
paste input "GB3YD0900009"
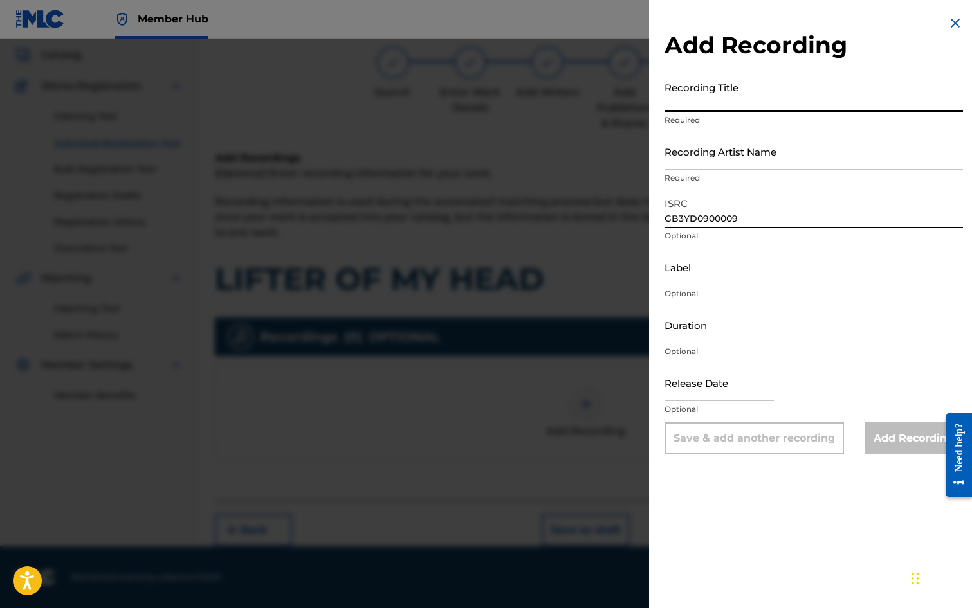
click at [704, 94] on input "Recording Title" at bounding box center [813, 93] width 298 height 37
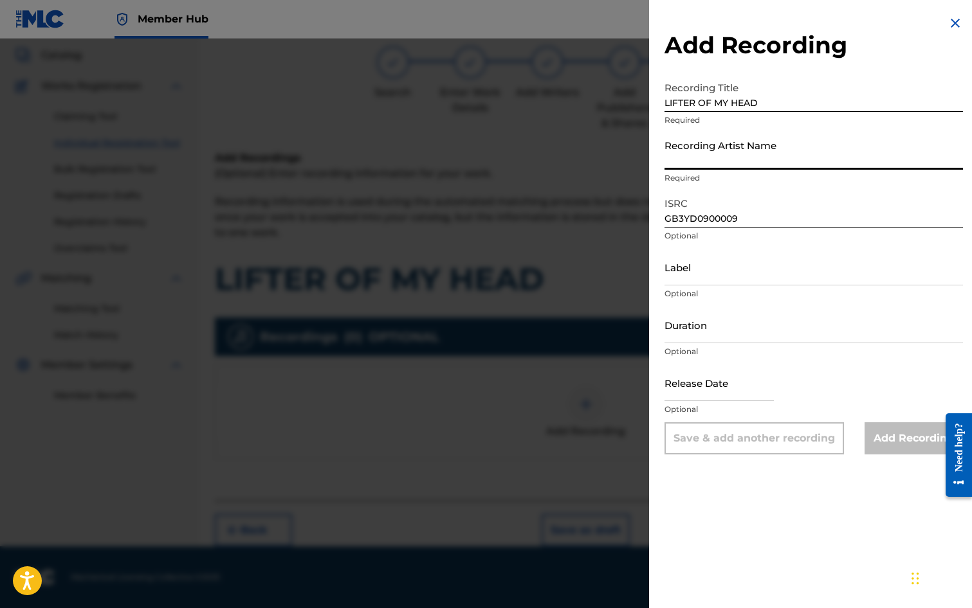
click at [725, 151] on input "Recording Artist Name" at bounding box center [813, 151] width 298 height 37
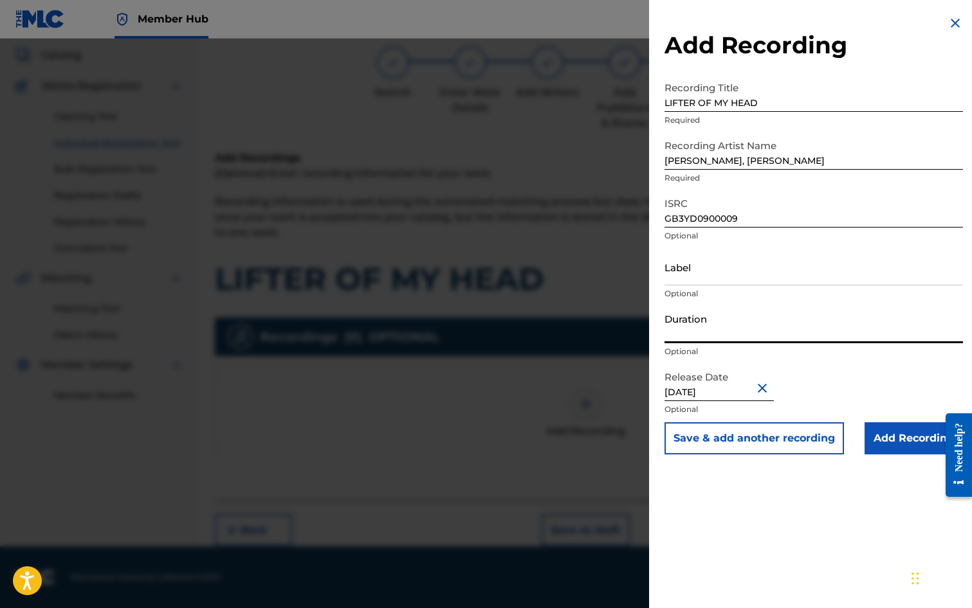
click at [701, 332] on input "Duration" at bounding box center [813, 325] width 298 height 37
click at [762, 506] on div "Add Recording Recording Title LIFTER OF MY HEAD Required Recording Artist Name …" at bounding box center [813, 304] width 329 height 608
click at [889, 438] on input "Add Recording" at bounding box center [913, 439] width 98 height 32
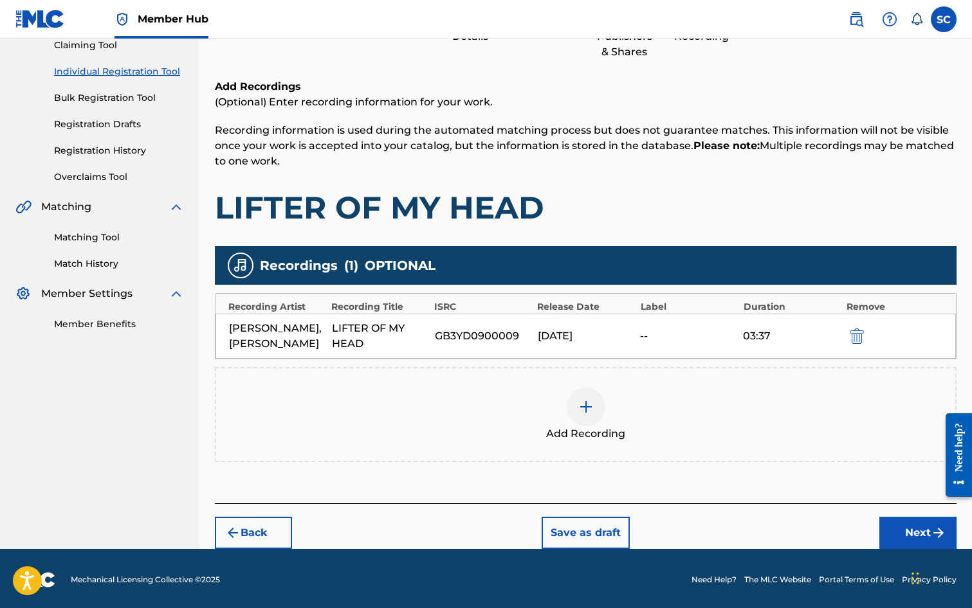
scroll to position [147, 0]
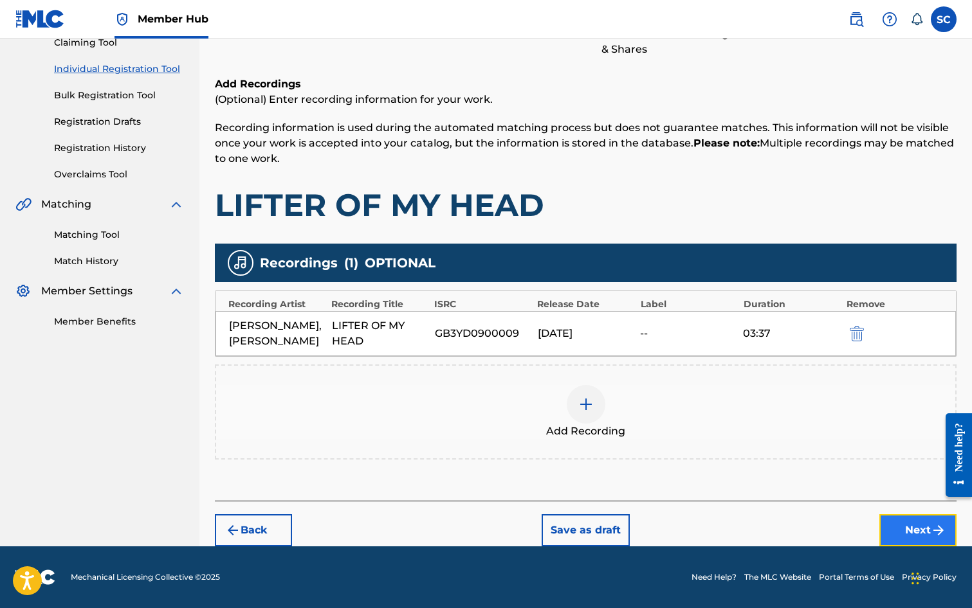
click at [904, 533] on button "Next" at bounding box center [917, 531] width 77 height 32
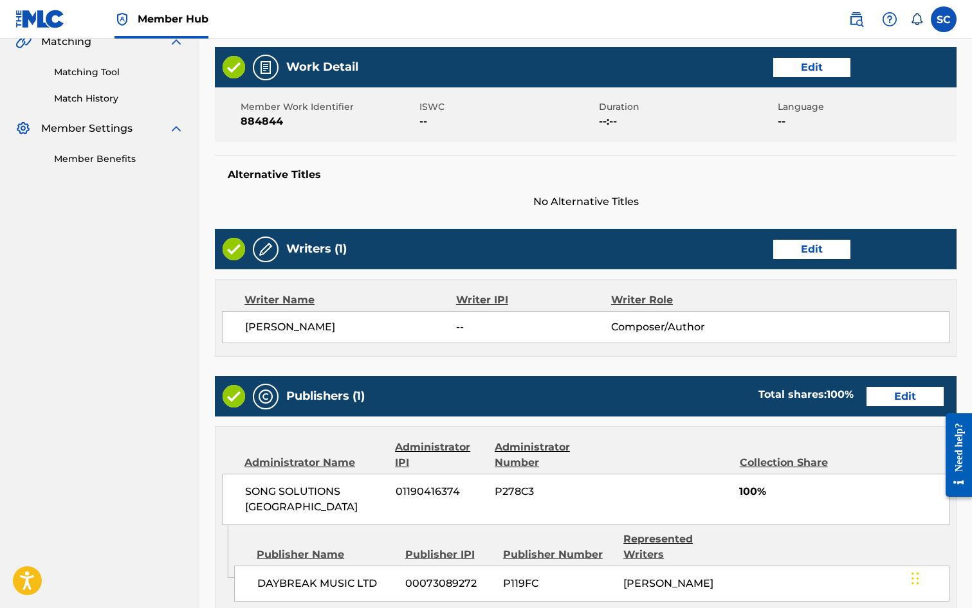
scroll to position [565, 0]
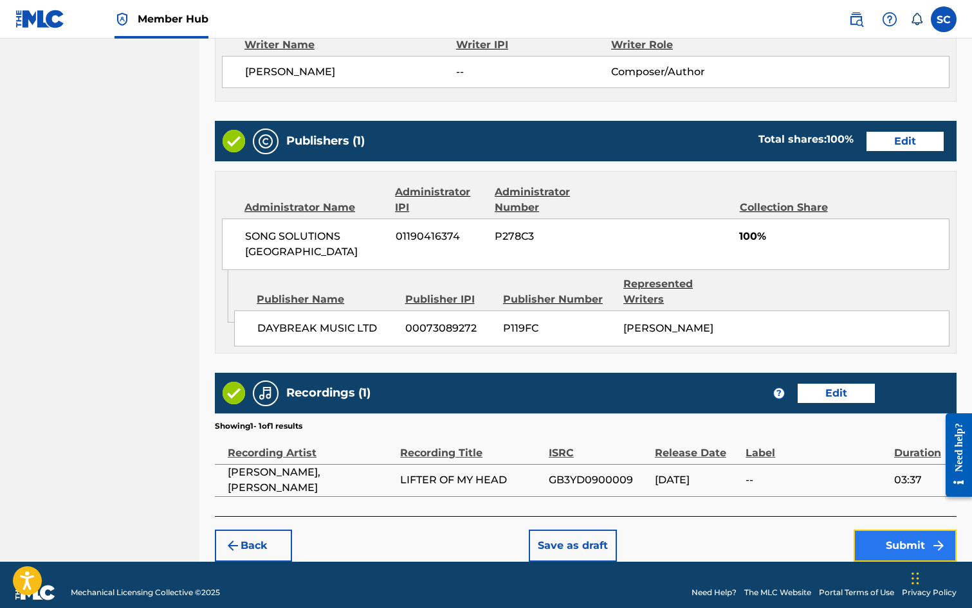
click at [875, 533] on button "Submit" at bounding box center [904, 546] width 103 height 32
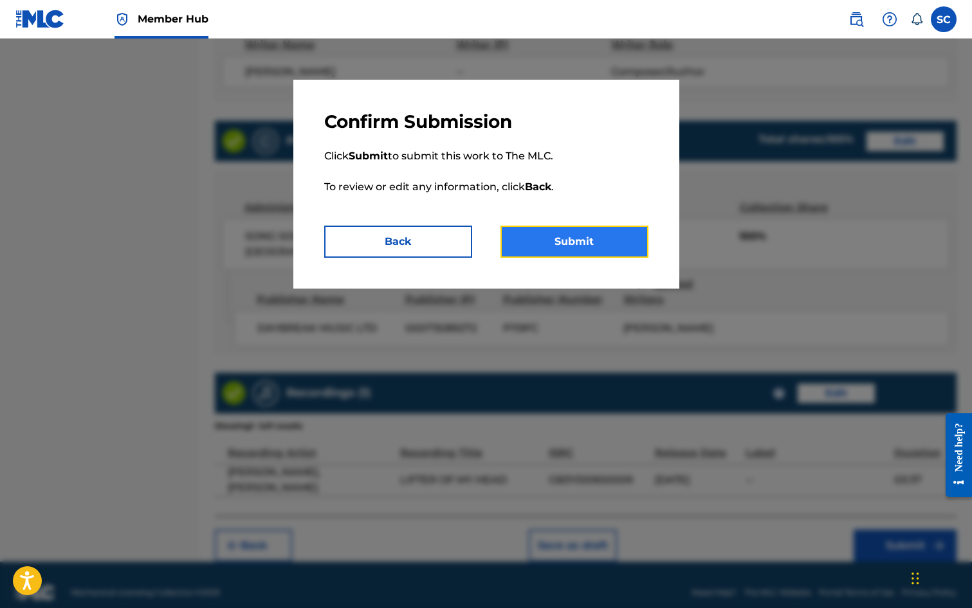
click at [578, 243] on button "Submit" at bounding box center [574, 242] width 148 height 32
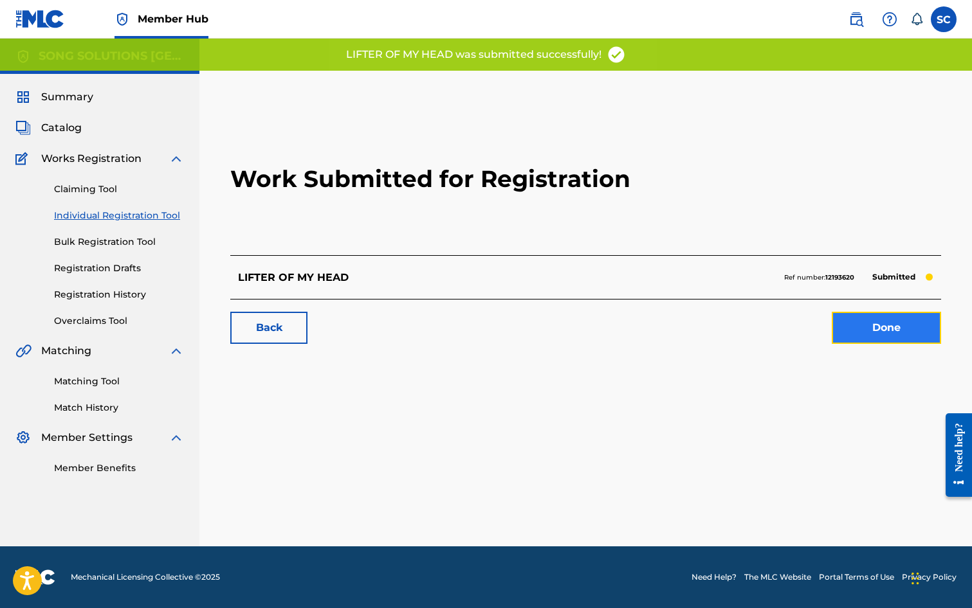
click at [892, 331] on link "Done" at bounding box center [886, 328] width 109 height 32
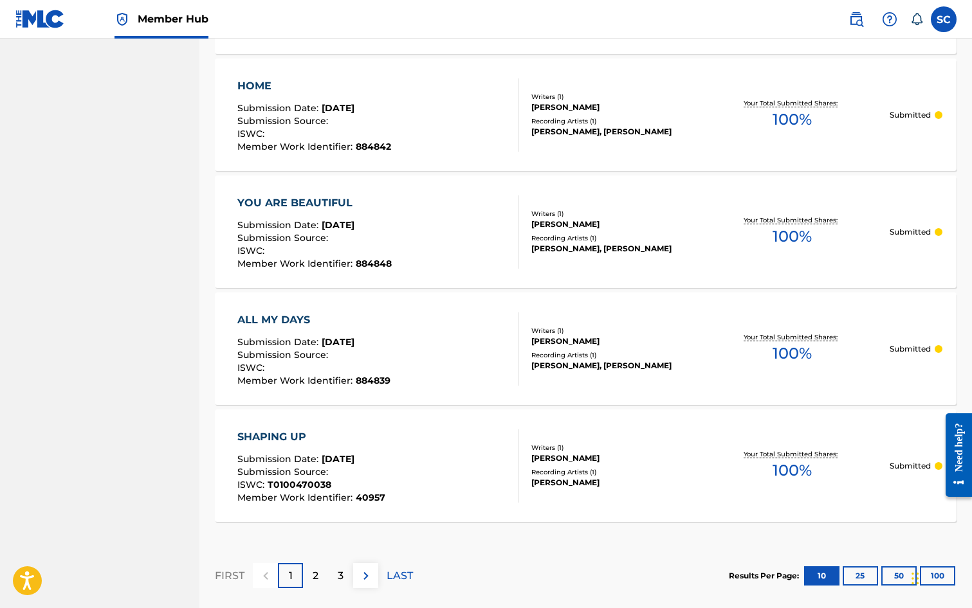
scroll to position [1120, 0]
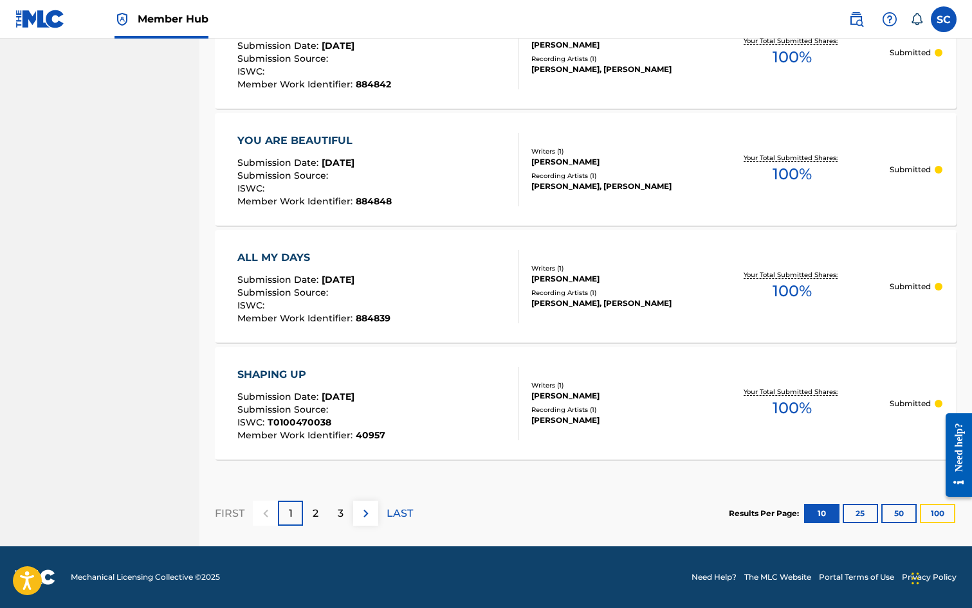
click at [931, 514] on button "100" at bounding box center [937, 513] width 35 height 19
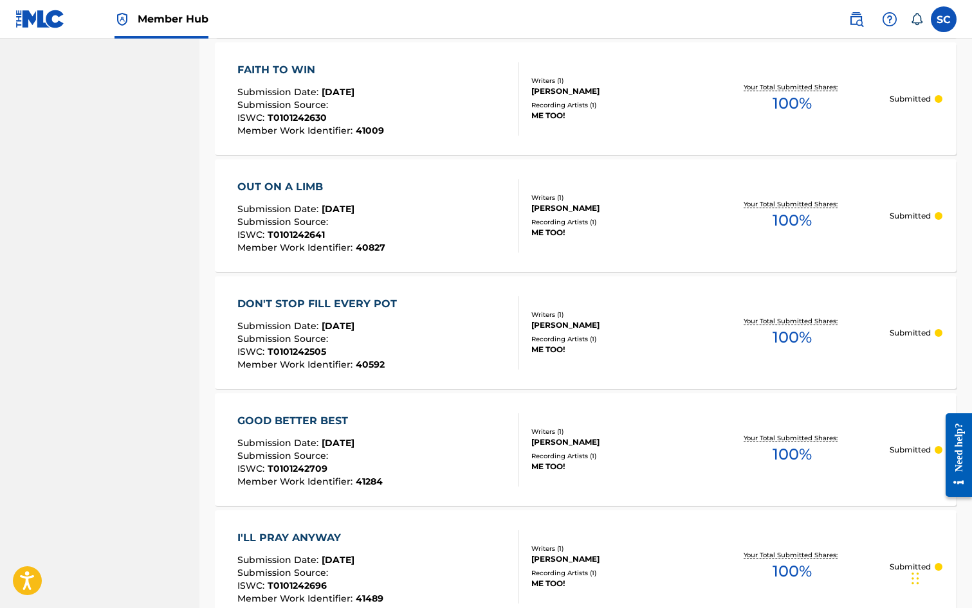
scroll to position [3058, 0]
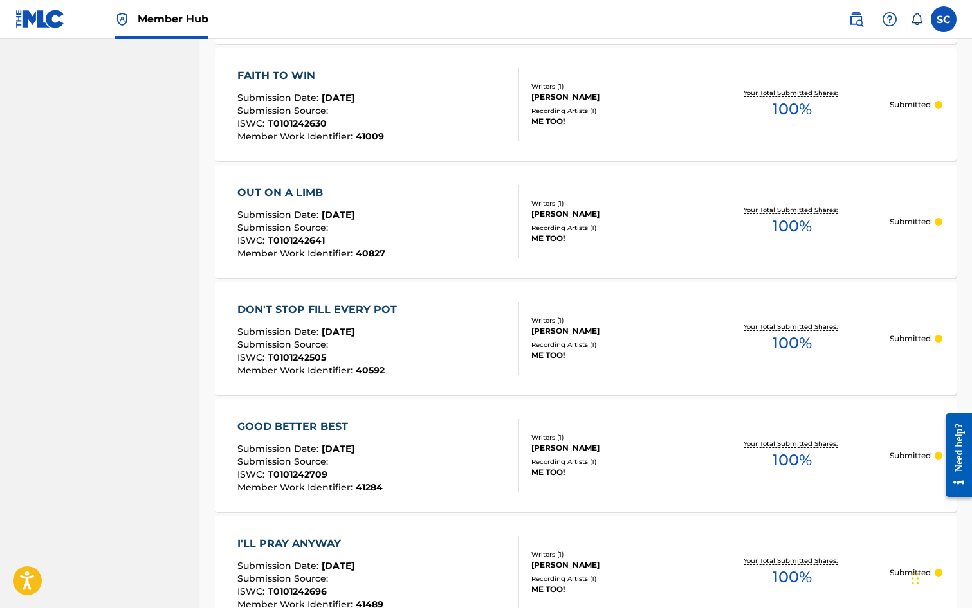
click at [313, 127] on span "T0101242630" at bounding box center [297, 124] width 59 height 12
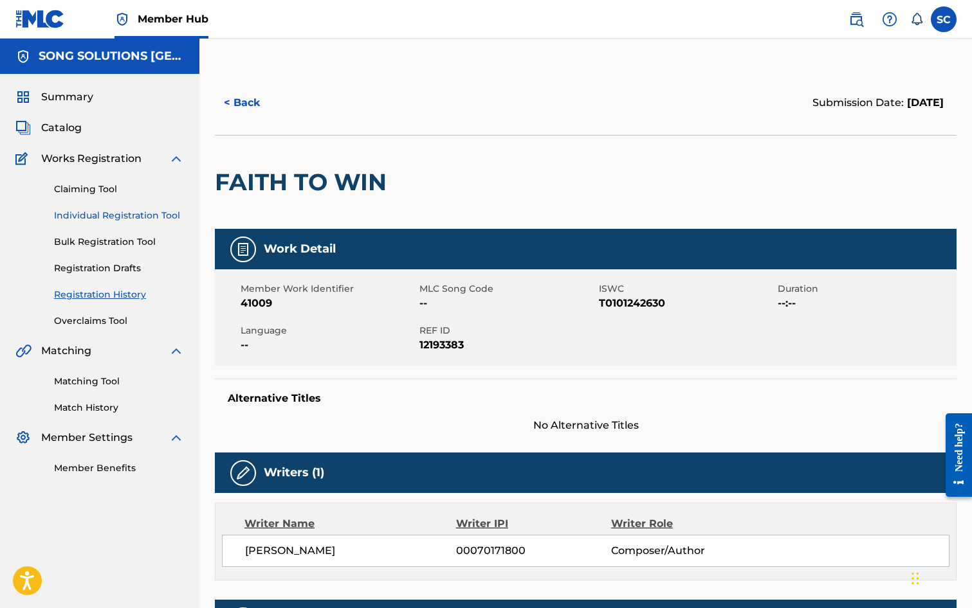
click at [91, 215] on link "Individual Registration Tool" at bounding box center [119, 216] width 130 height 14
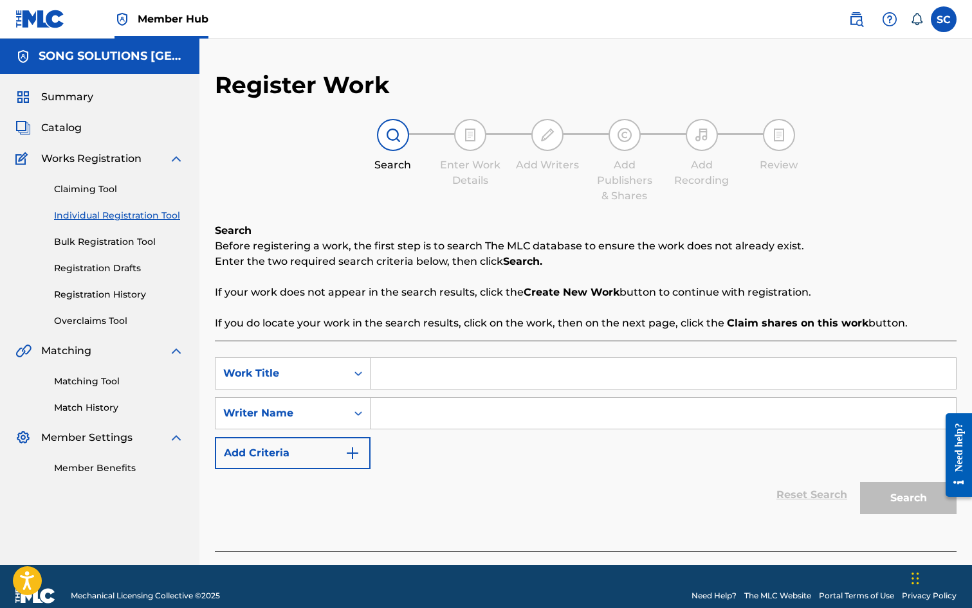
drag, startPoint x: 515, startPoint y: 377, endPoint x: 540, endPoint y: 367, distance: 27.1
click at [515, 377] on input "Search Form" at bounding box center [662, 373] width 585 height 31
click at [502, 403] on input "Search Form" at bounding box center [662, 413] width 585 height 31
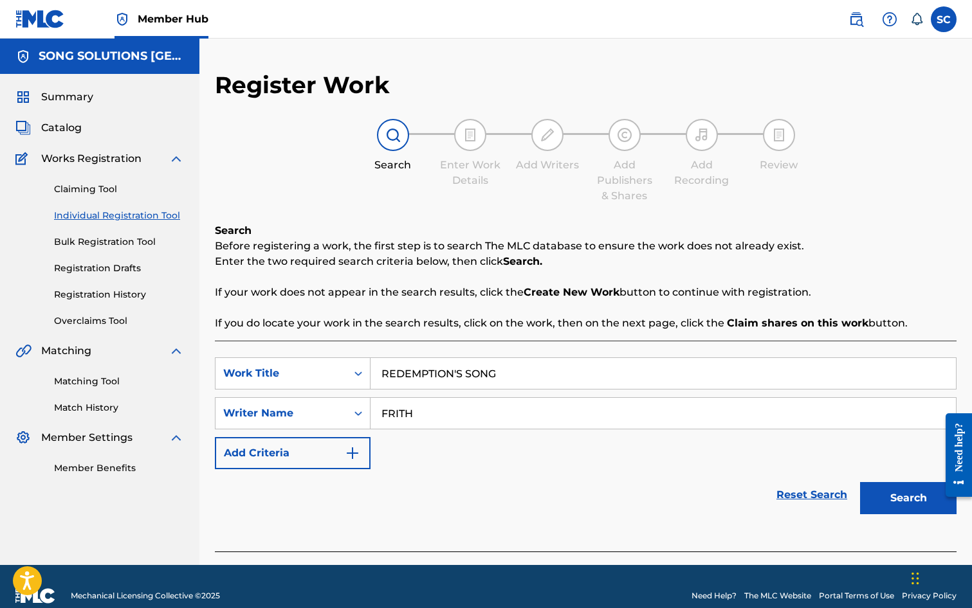
click at [860, 482] on button "Search" at bounding box center [908, 498] width 96 height 32
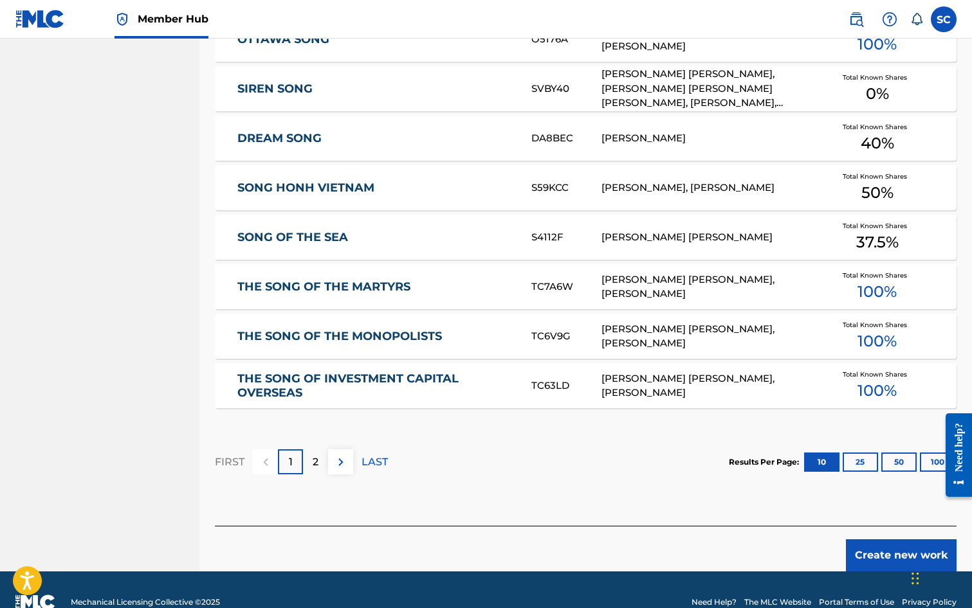
scroll to position [707, 0]
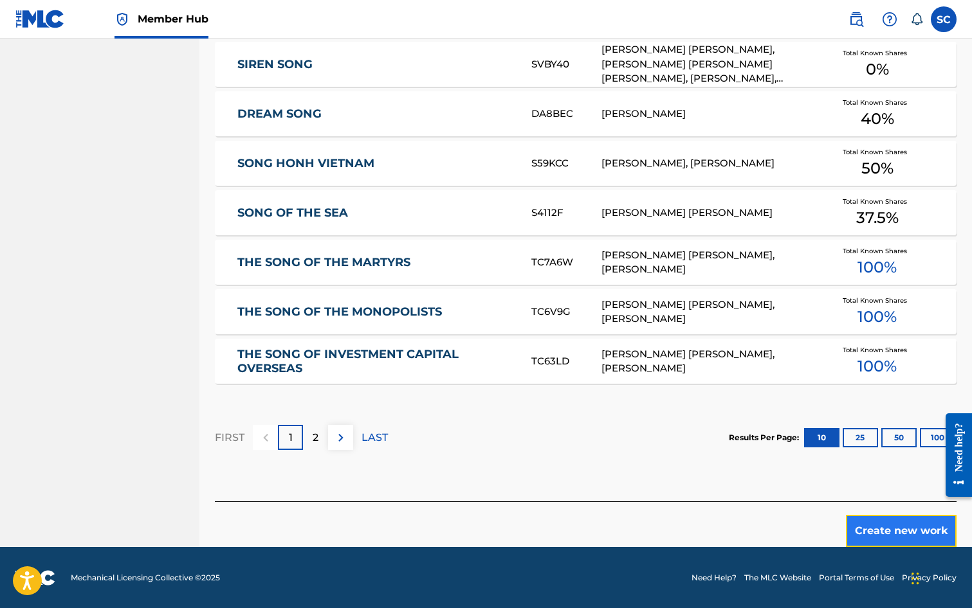
click at [900, 532] on button "Create new work" at bounding box center [901, 531] width 111 height 32
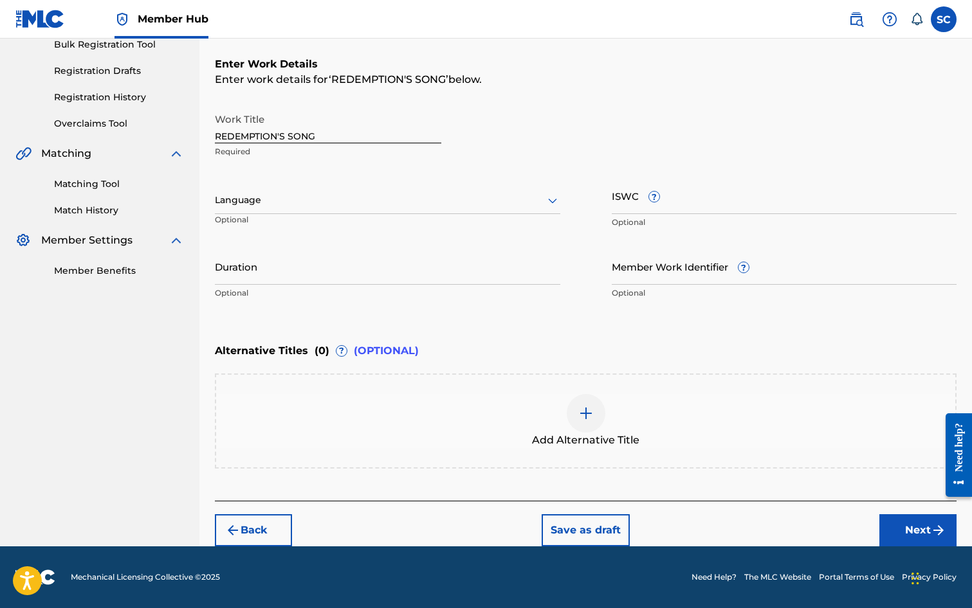
scroll to position [0, 0]
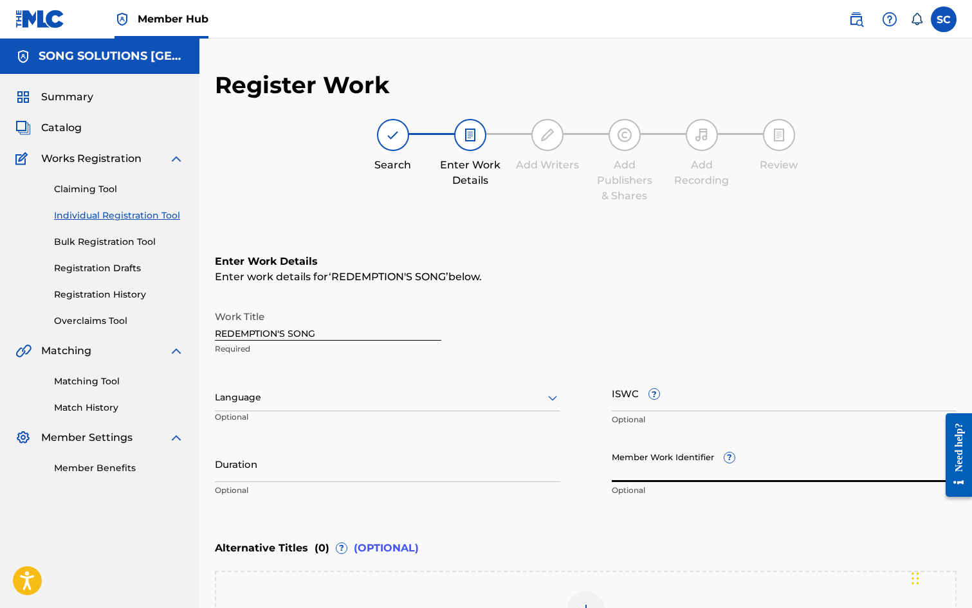
click at [642, 471] on input "Member Work Identifier ?" at bounding box center [784, 464] width 345 height 37
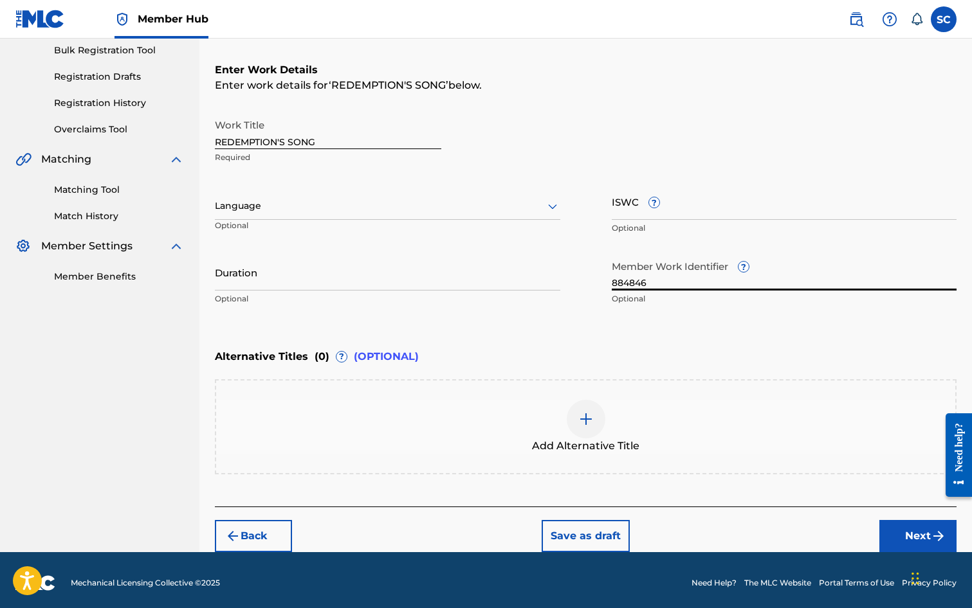
scroll to position [197, 0]
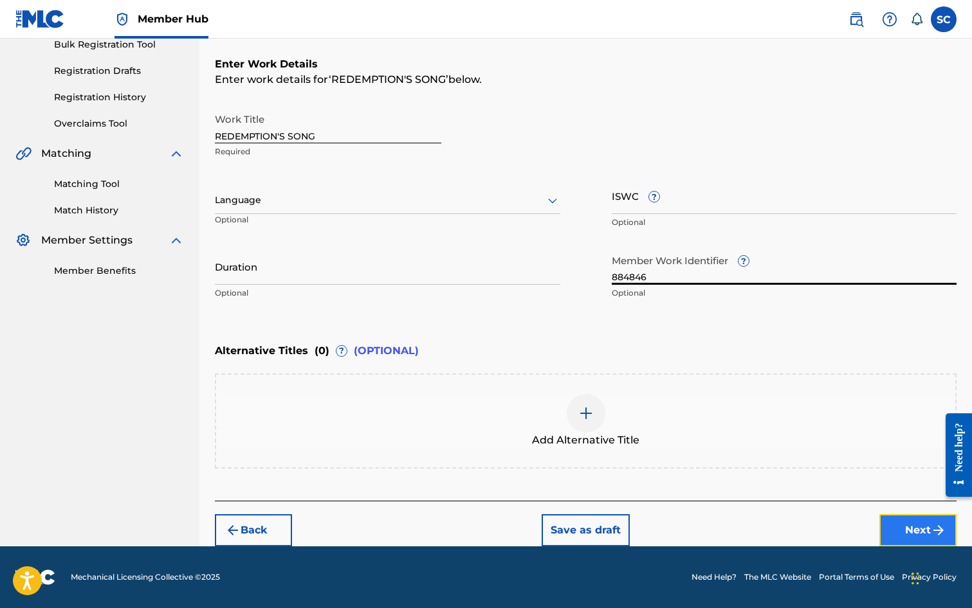
click at [909, 530] on button "Next" at bounding box center [917, 531] width 77 height 32
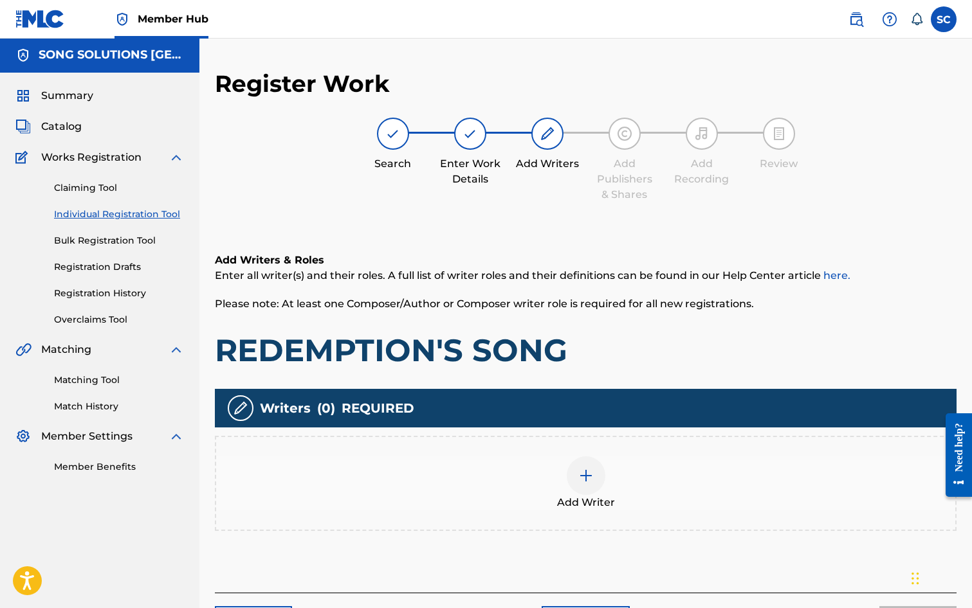
scroll to position [58, 0]
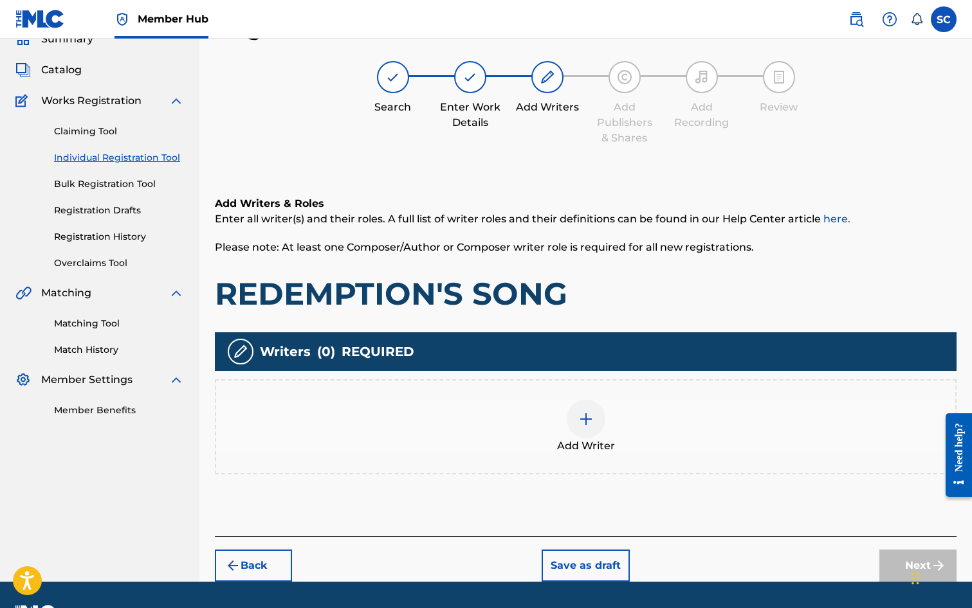
click at [579, 419] on img at bounding box center [585, 419] width 15 height 15
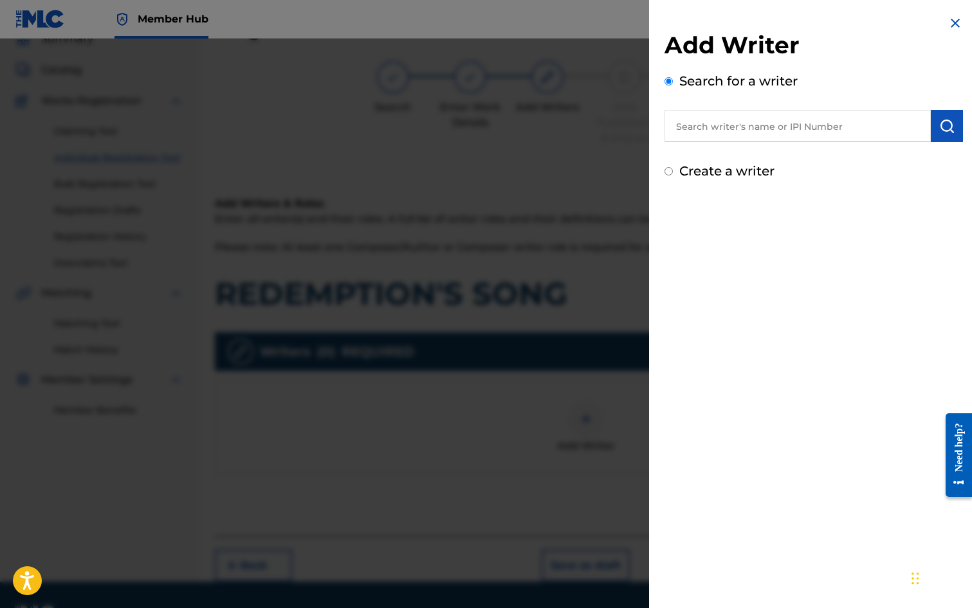
click at [740, 128] on input "text" at bounding box center [797, 126] width 266 height 32
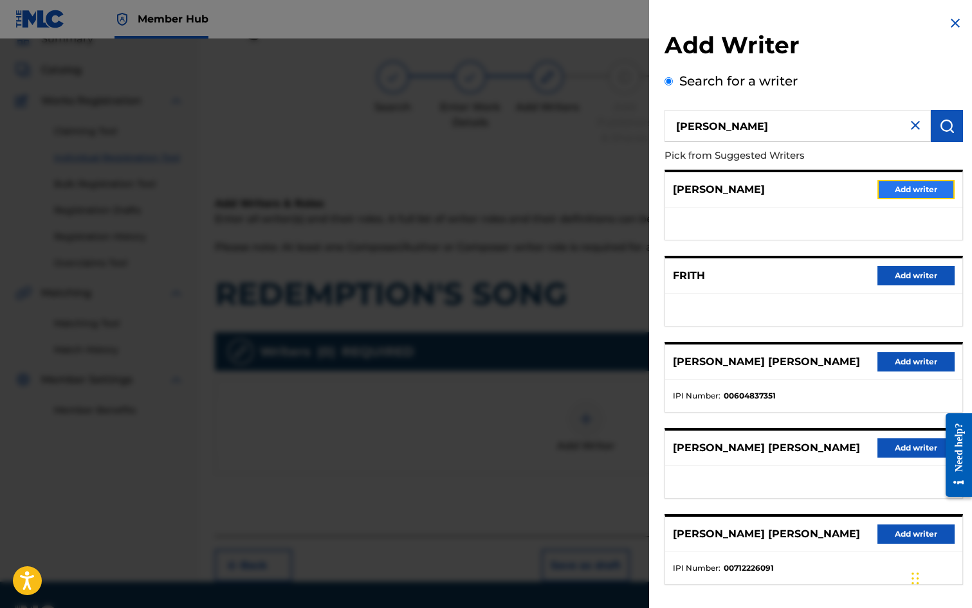
click at [930, 187] on button "Add writer" at bounding box center [915, 189] width 77 height 19
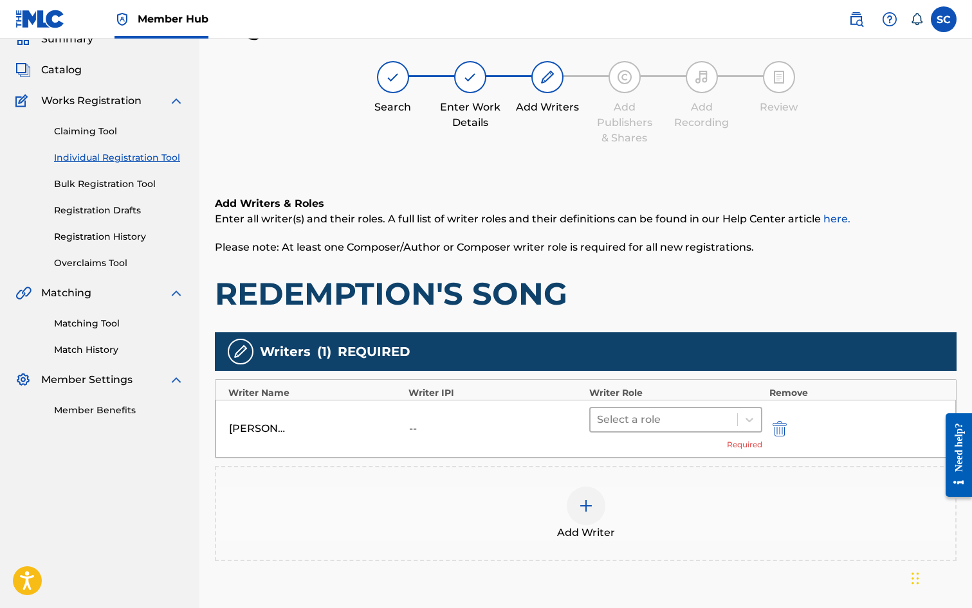
click at [651, 417] on div at bounding box center [664, 420] width 134 height 18
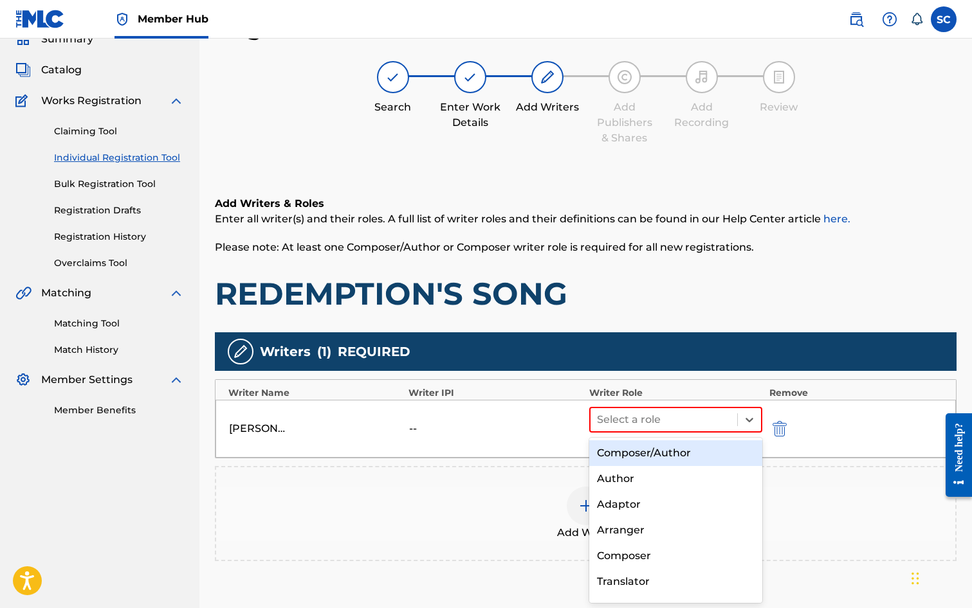
click at [649, 453] on div "Composer/Author" at bounding box center [676, 454] width 174 height 26
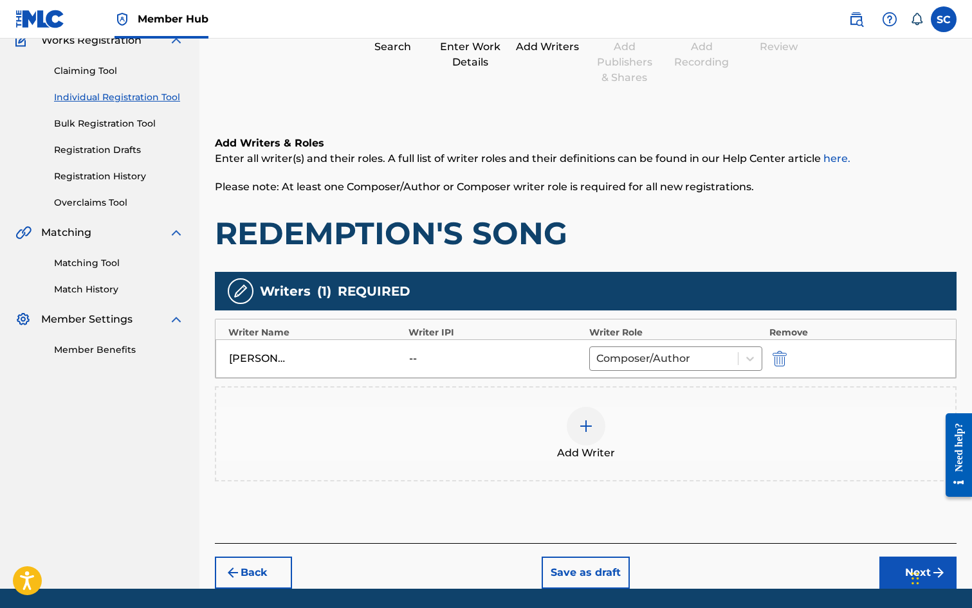
scroll to position [161, 0]
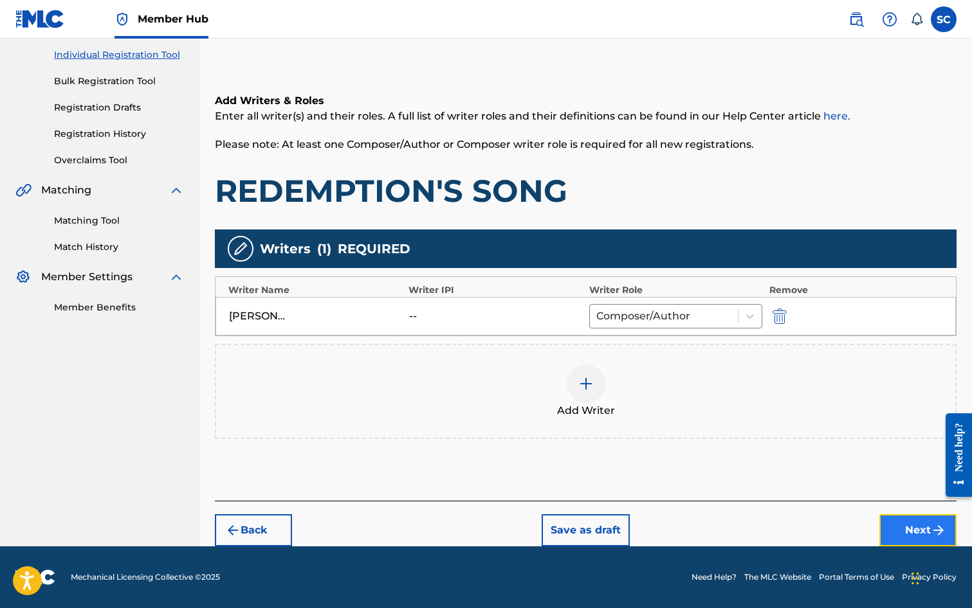
click at [918, 528] on button "Next" at bounding box center [917, 531] width 77 height 32
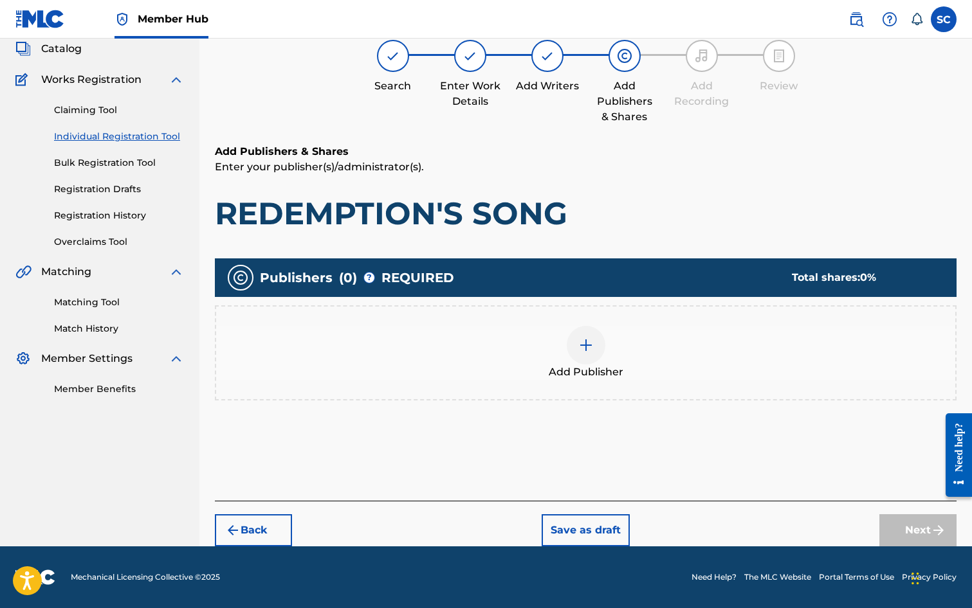
scroll to position [58, 0]
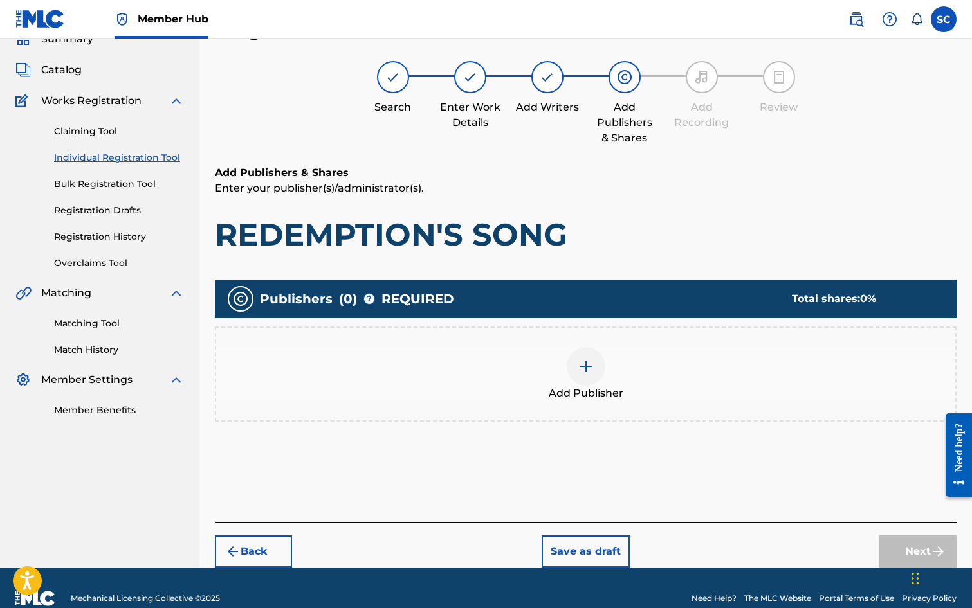
click at [585, 363] on img at bounding box center [585, 366] width 15 height 15
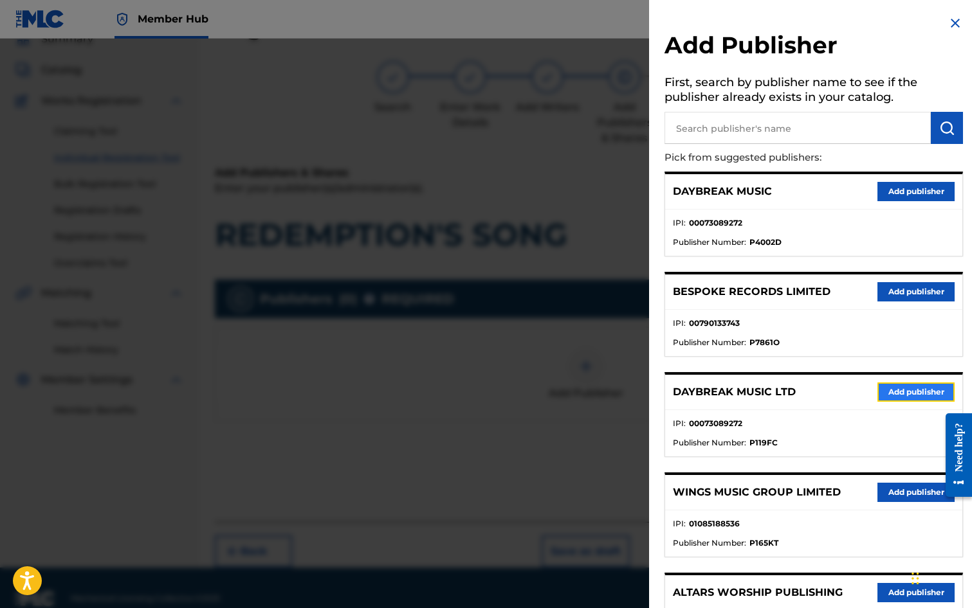
click at [904, 391] on button "Add publisher" at bounding box center [915, 392] width 77 height 19
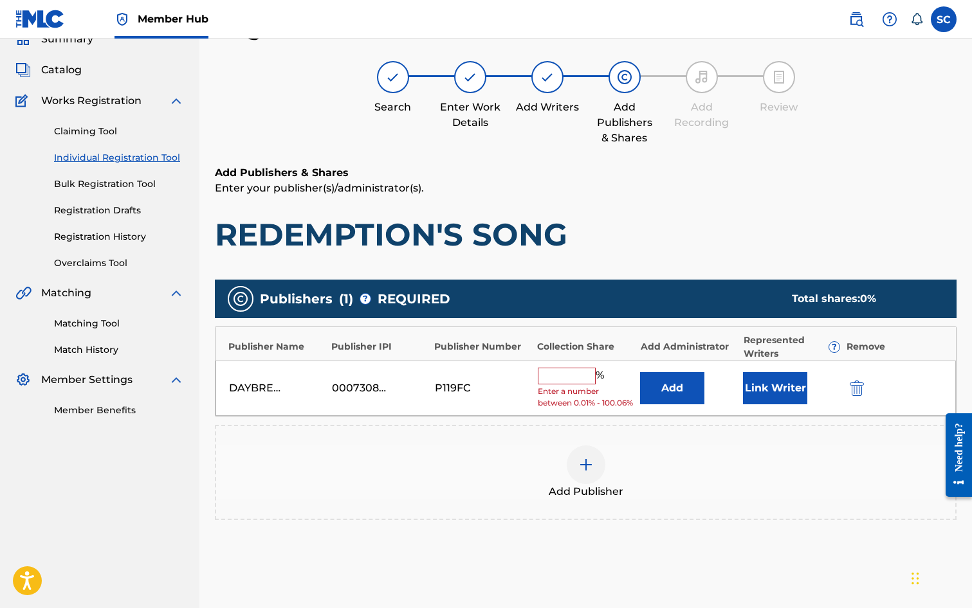
click at [569, 376] on input "text" at bounding box center [567, 376] width 58 height 17
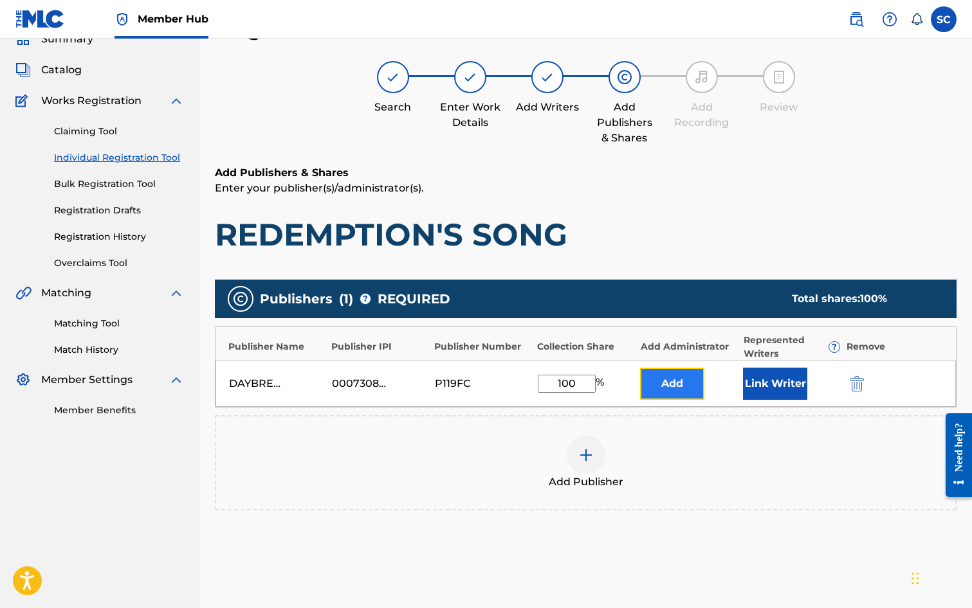
click at [659, 391] on button "Add" at bounding box center [672, 384] width 64 height 32
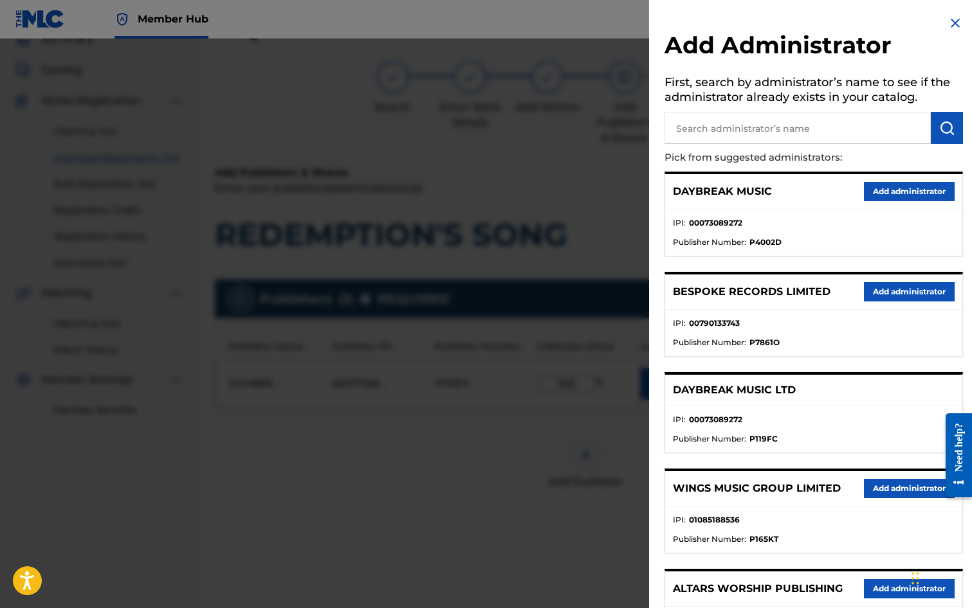
click at [733, 125] on input "text" at bounding box center [797, 128] width 266 height 32
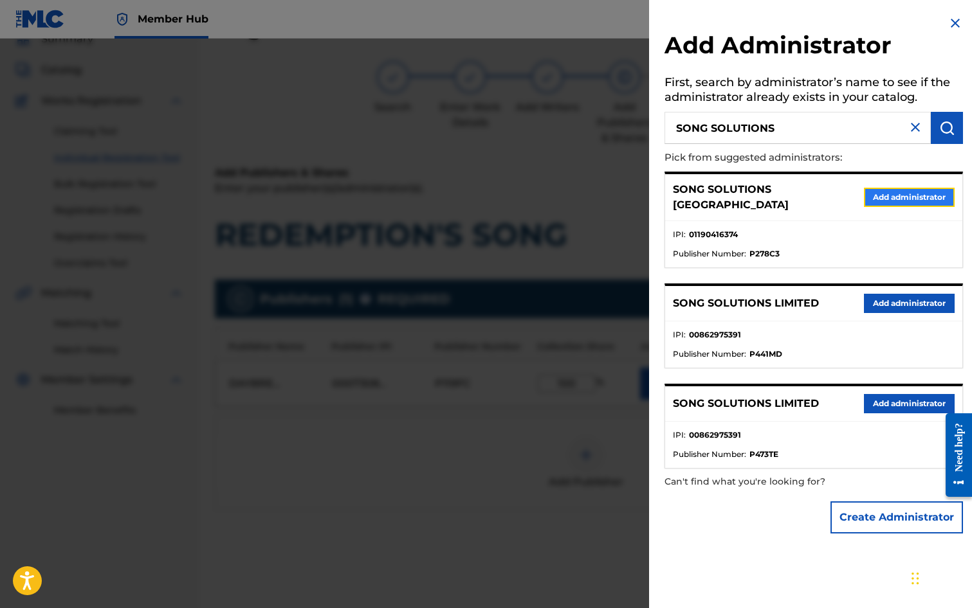
click at [931, 196] on button "Add administrator" at bounding box center [909, 197] width 91 height 19
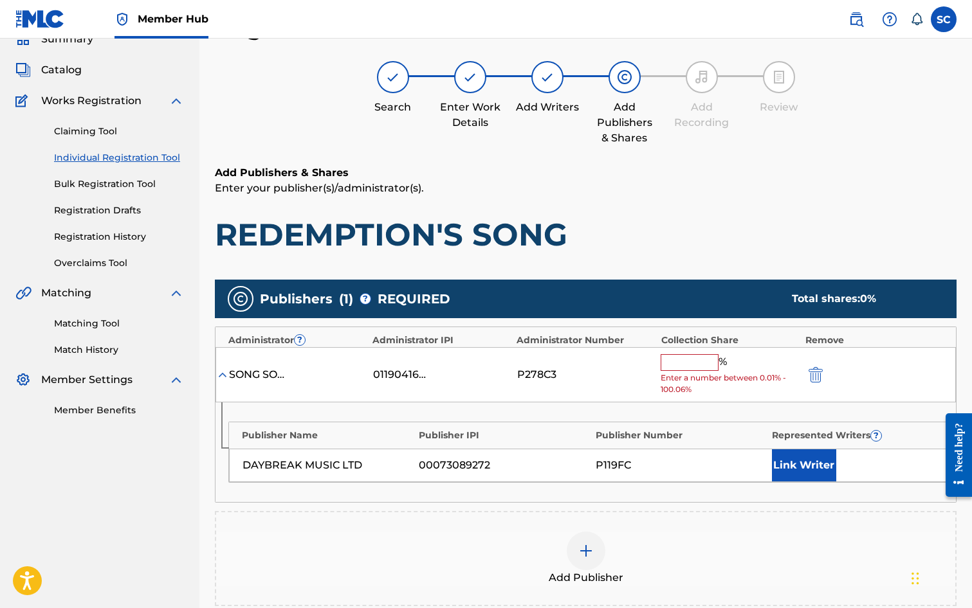
click at [695, 357] on input "text" at bounding box center [690, 362] width 58 height 17
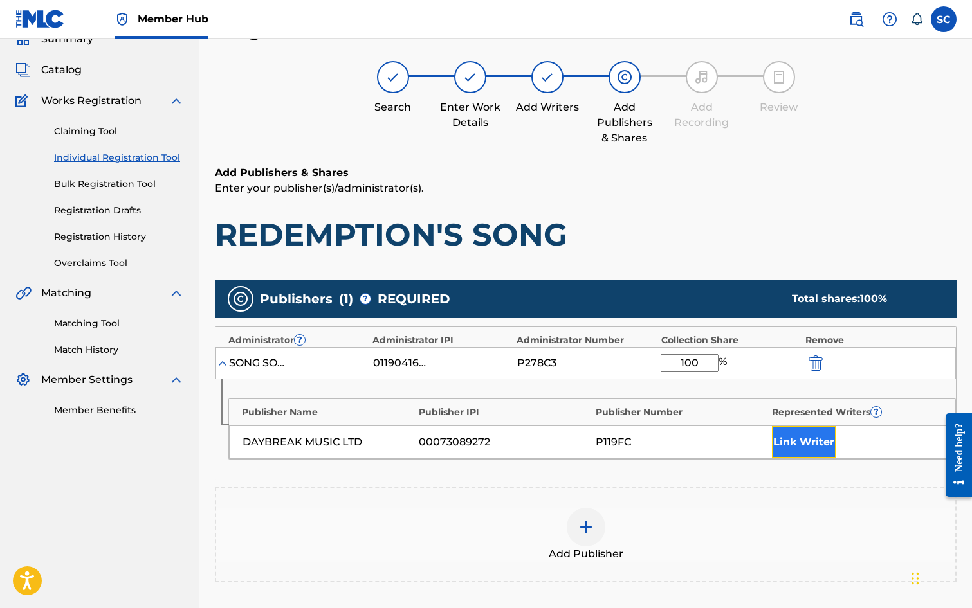
click at [805, 440] on button "Link Writer" at bounding box center [804, 442] width 64 height 32
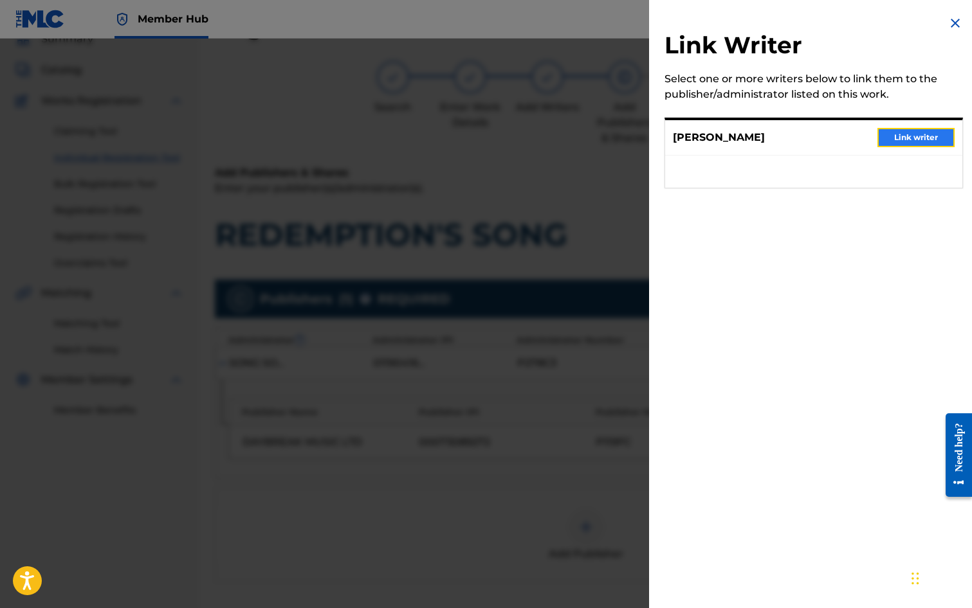
click at [913, 138] on button "Link writer" at bounding box center [915, 137] width 77 height 19
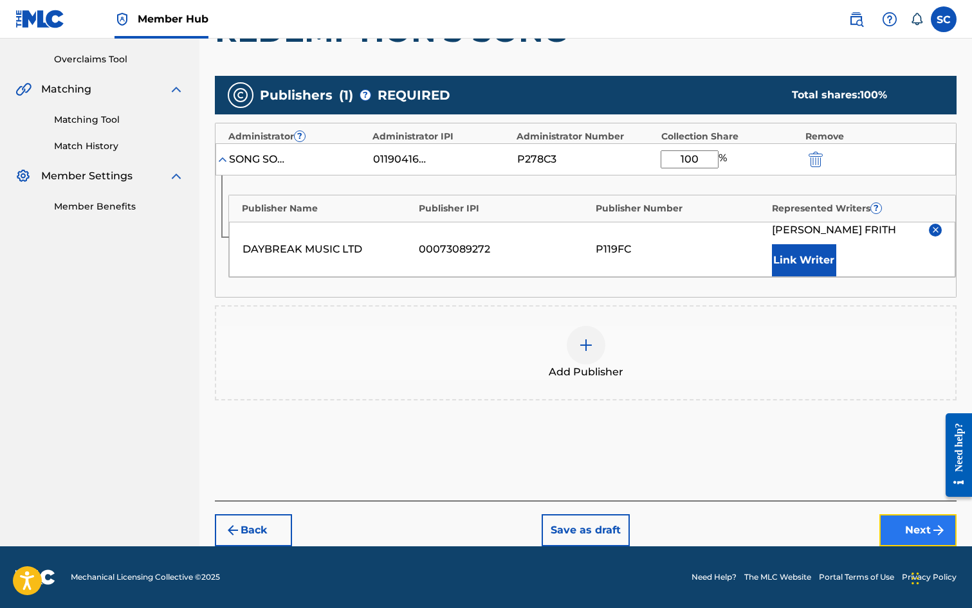
click at [918, 529] on button "Next" at bounding box center [917, 531] width 77 height 32
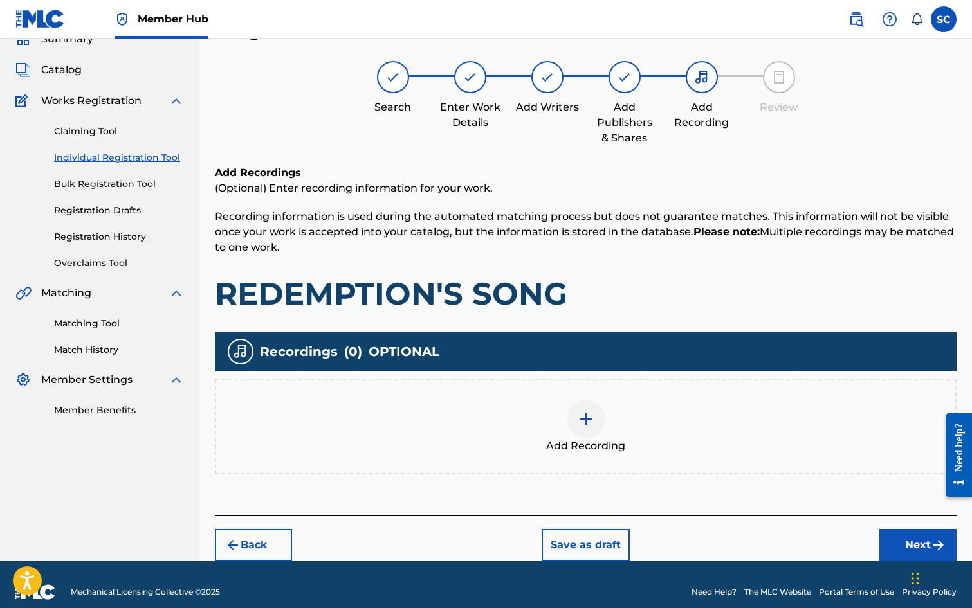
click at [588, 421] on img at bounding box center [585, 419] width 15 height 15
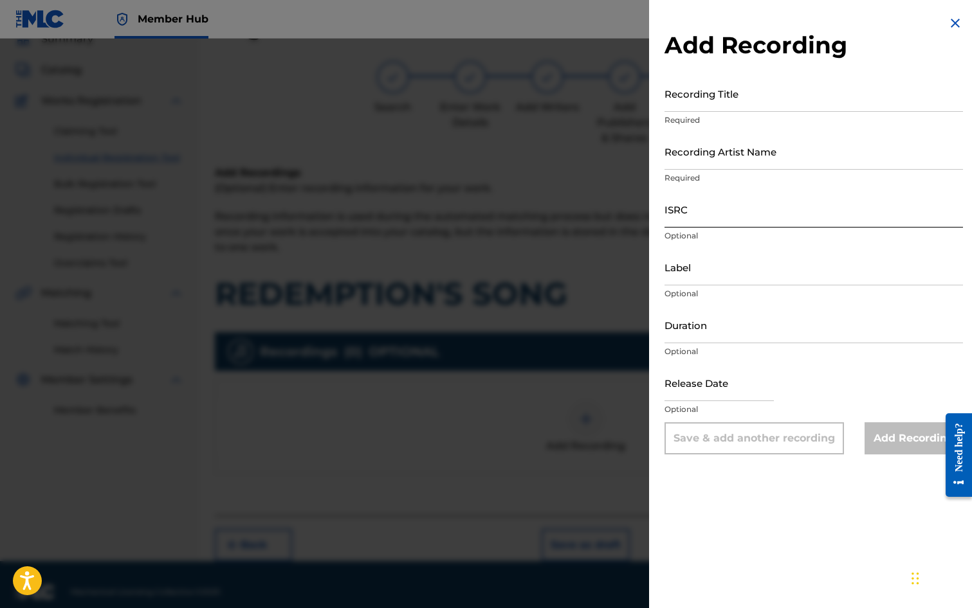
click at [687, 208] on input "ISRC" at bounding box center [813, 209] width 298 height 37
paste input "GB3YD0900010"
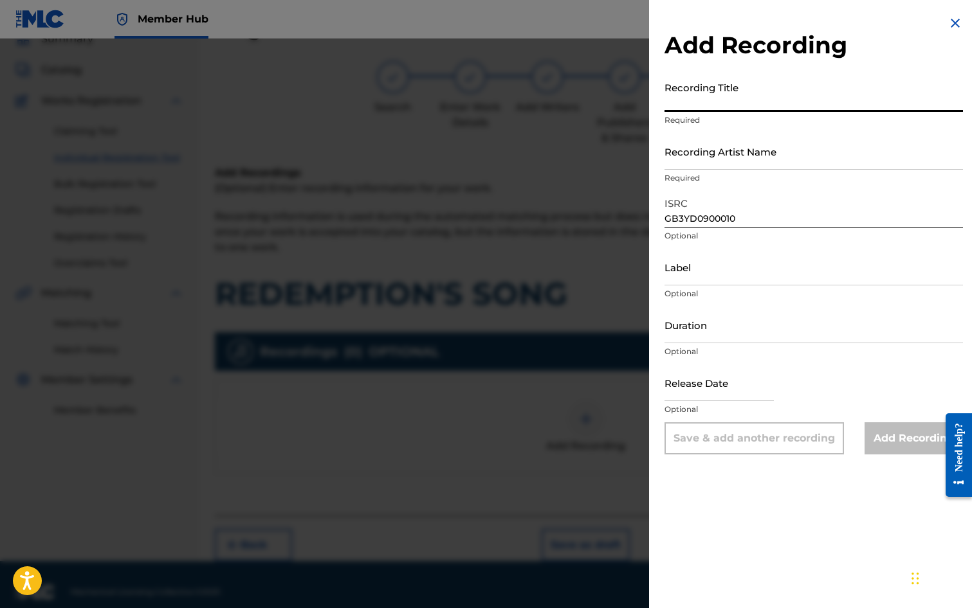
click at [700, 100] on input "Recording Title" at bounding box center [813, 93] width 298 height 37
click at [716, 156] on input "Recording Artist Name" at bounding box center [813, 151] width 298 height 37
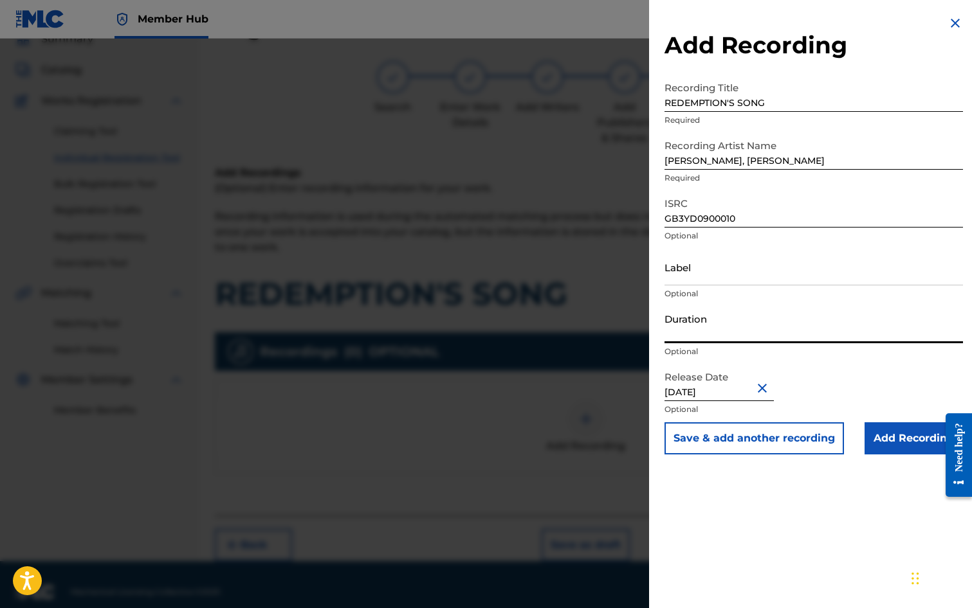
click at [724, 325] on input "Duration" at bounding box center [813, 325] width 298 height 37
click at [905, 442] on input "Add Recording" at bounding box center [913, 439] width 98 height 32
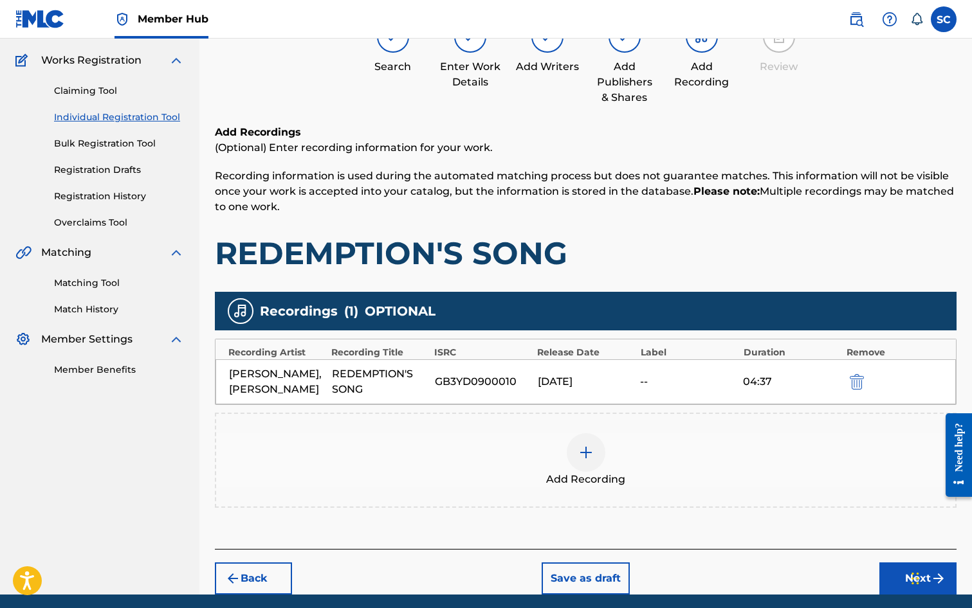
scroll to position [147, 0]
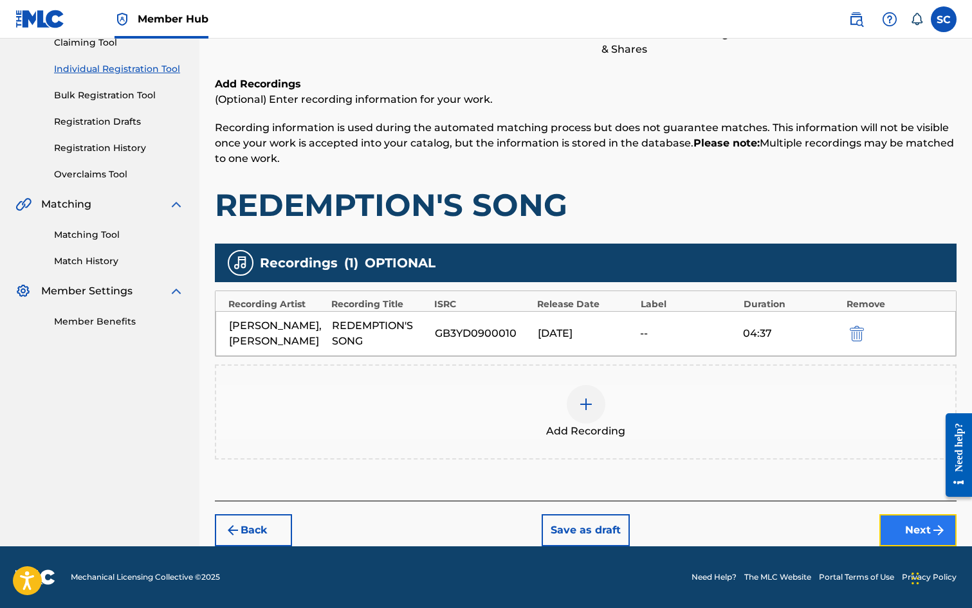
click at [923, 529] on button "Next" at bounding box center [917, 531] width 77 height 32
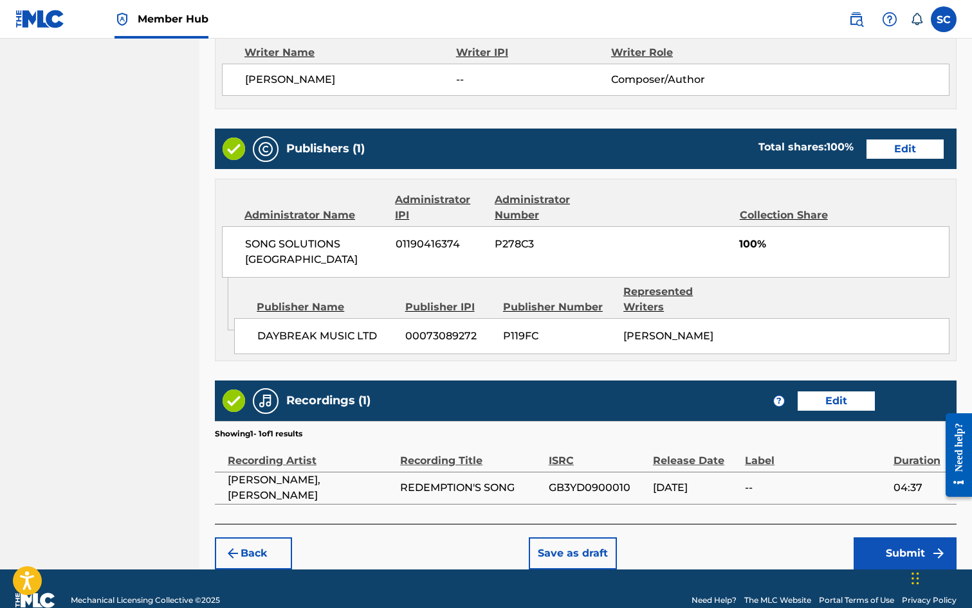
scroll to position [565, 0]
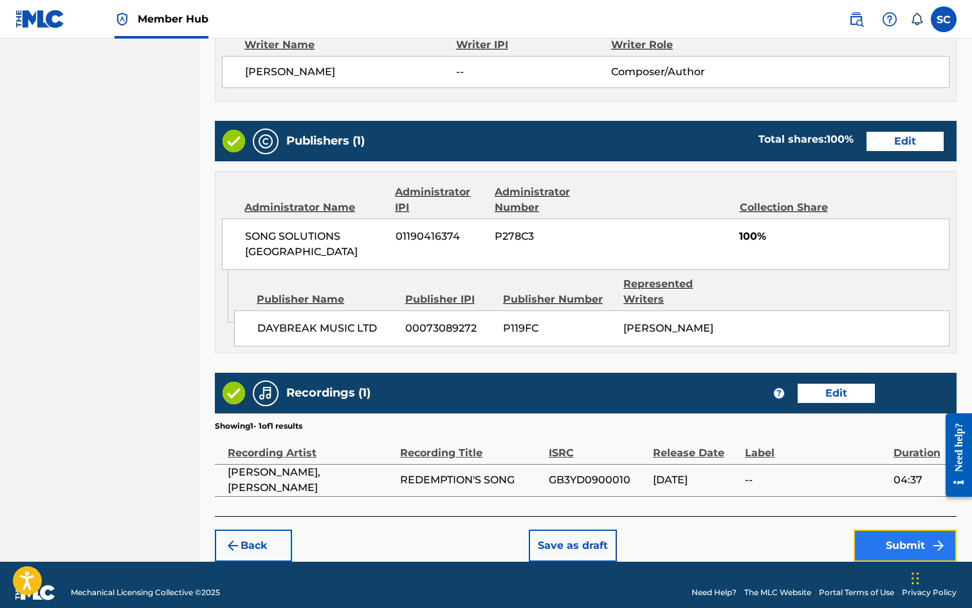
click at [911, 531] on button "Submit" at bounding box center [904, 546] width 103 height 32
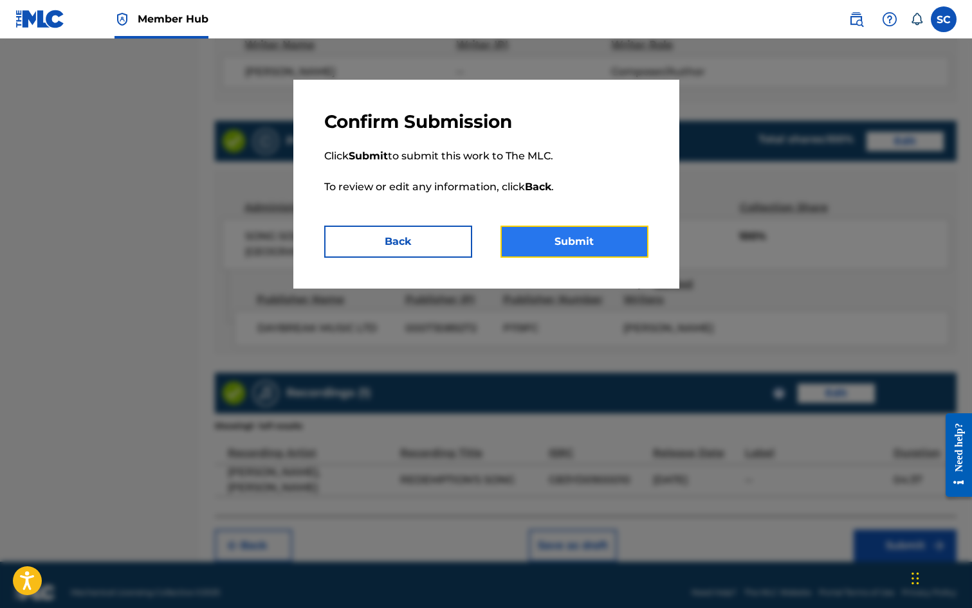
click at [591, 237] on button "Submit" at bounding box center [574, 242] width 148 height 32
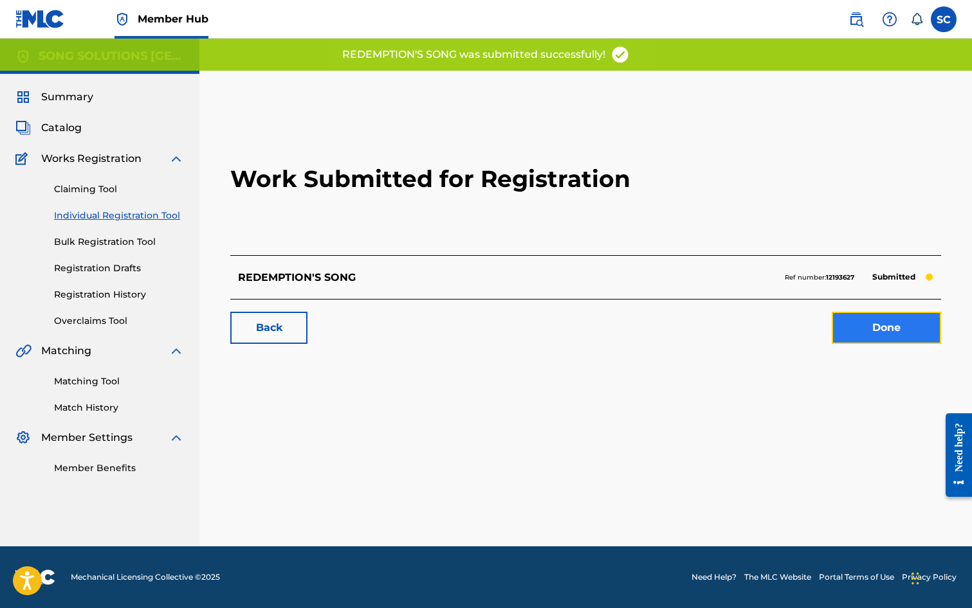
click at [890, 329] on link "Done" at bounding box center [886, 328] width 109 height 32
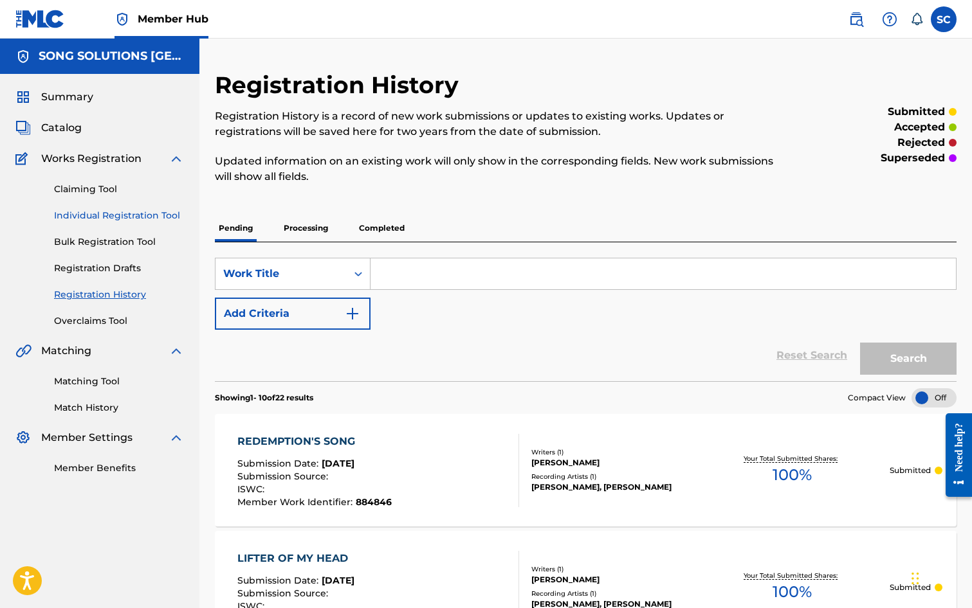
click at [121, 216] on link "Individual Registration Tool" at bounding box center [119, 216] width 130 height 14
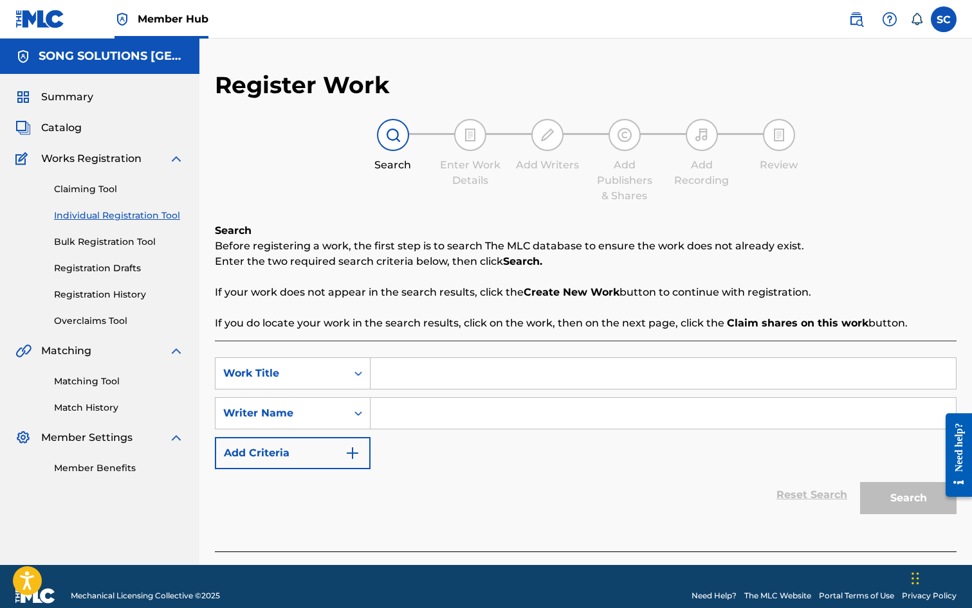
click at [397, 368] on input "Search Form" at bounding box center [662, 373] width 585 height 31
click at [438, 395] on div "SearchWithCriteria993cda23-7161-4468-ab6f-aa5e971cf0eb Work Title ALL WHO ARE W…" at bounding box center [586, 414] width 742 height 112
click at [435, 406] on input "Search Form" at bounding box center [662, 413] width 585 height 31
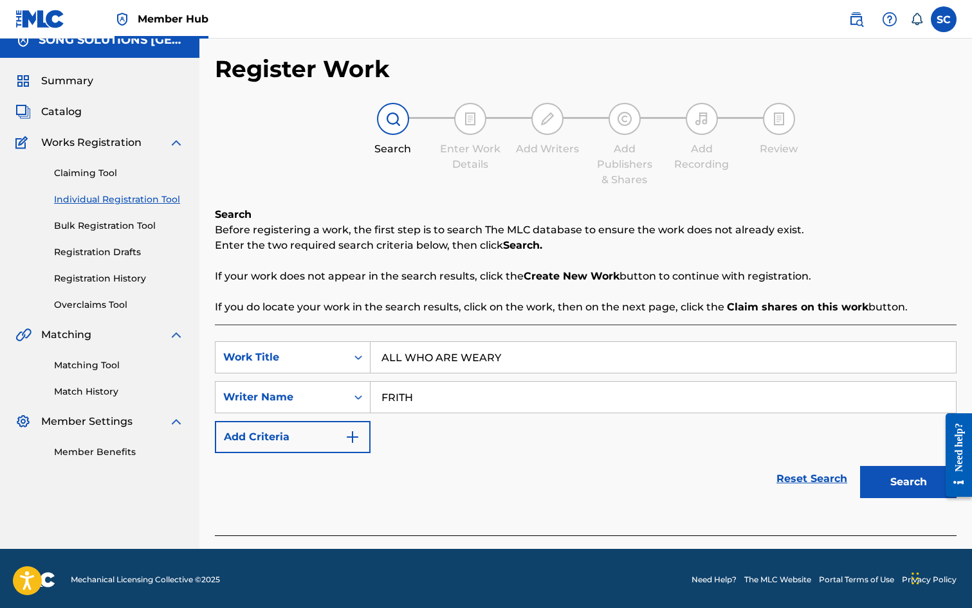
scroll to position [19, 0]
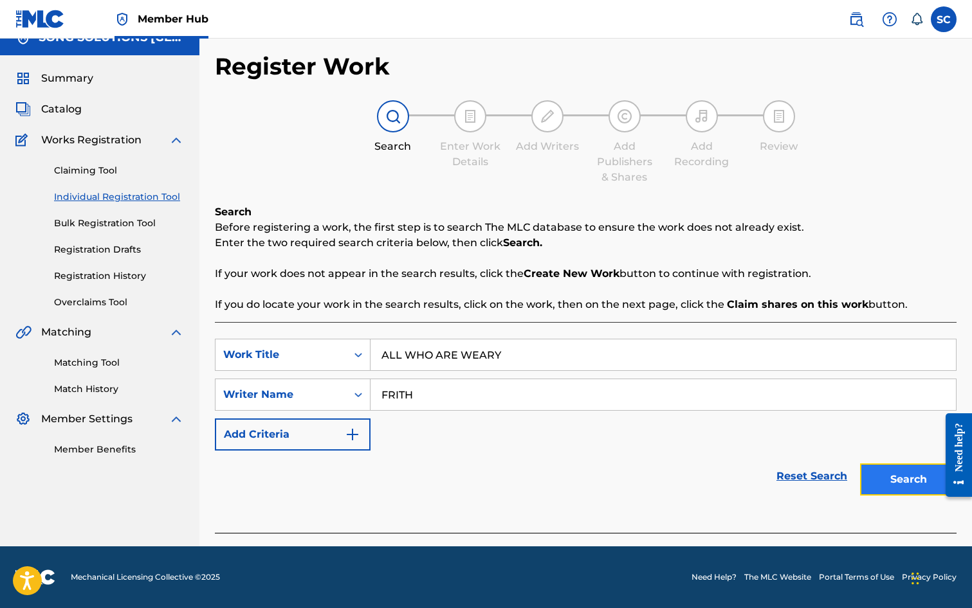
click at [906, 482] on button "Search" at bounding box center [908, 480] width 96 height 32
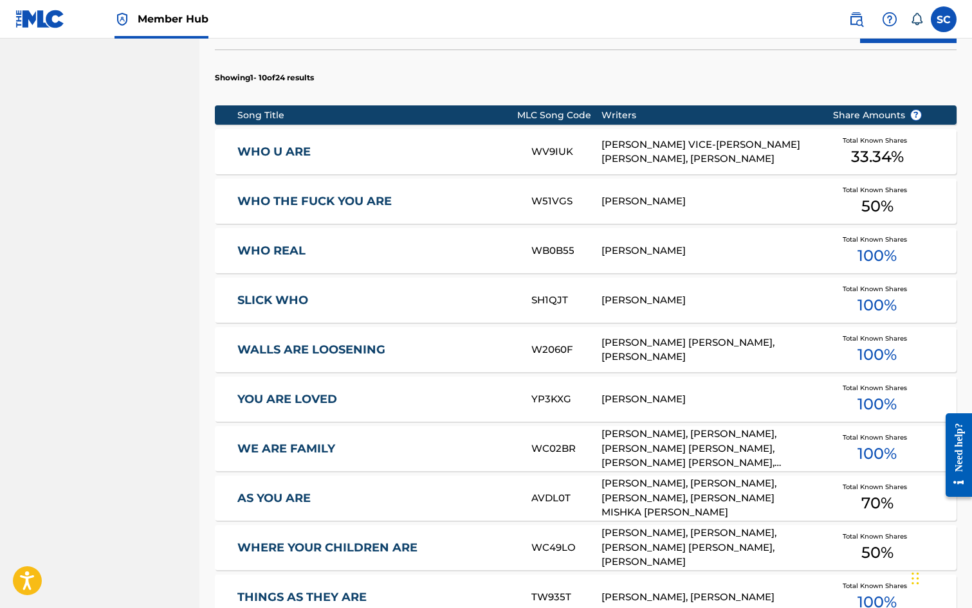
scroll to position [708, 0]
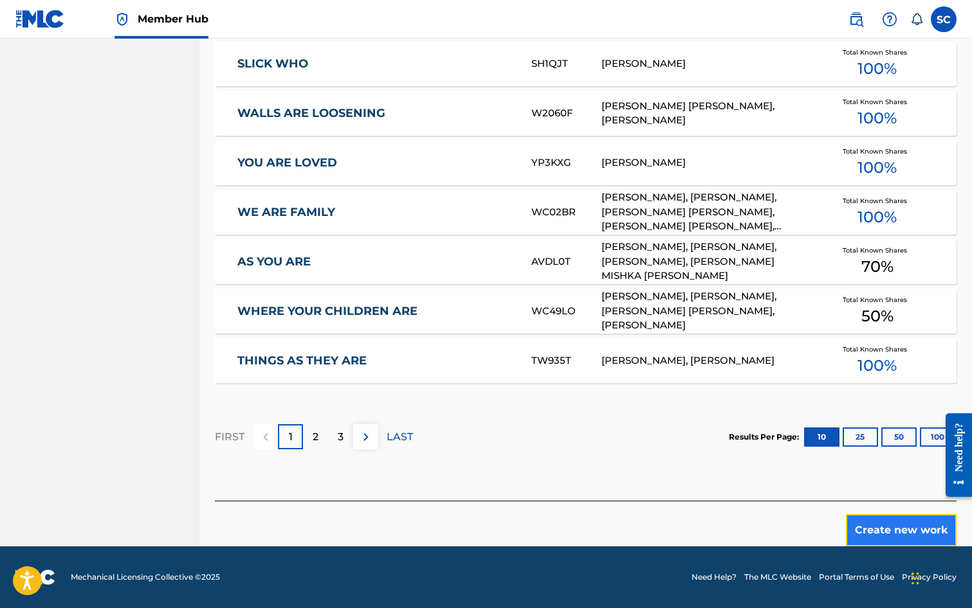
click at [899, 532] on button "Create new work" at bounding box center [901, 531] width 111 height 32
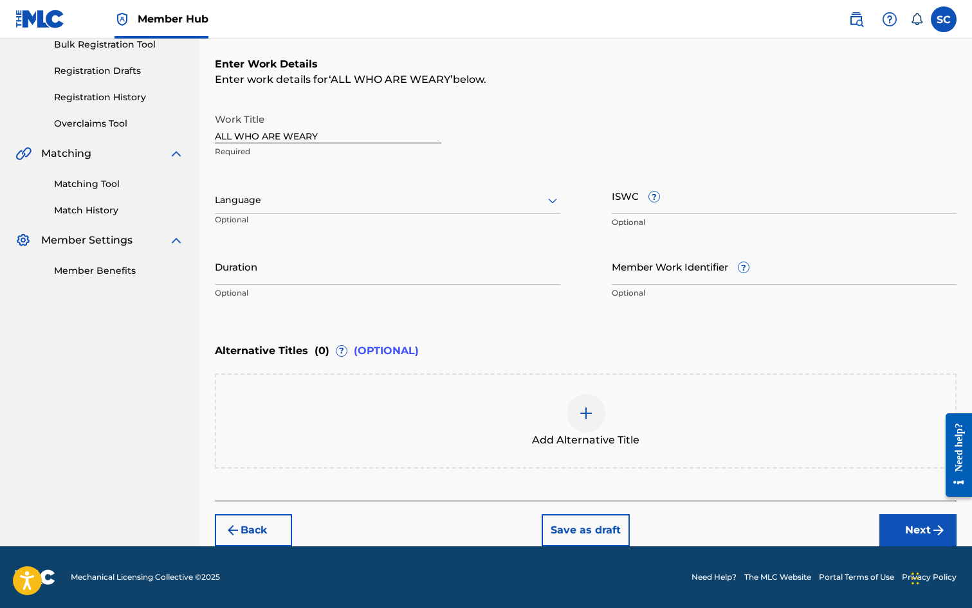
scroll to position [0, 0]
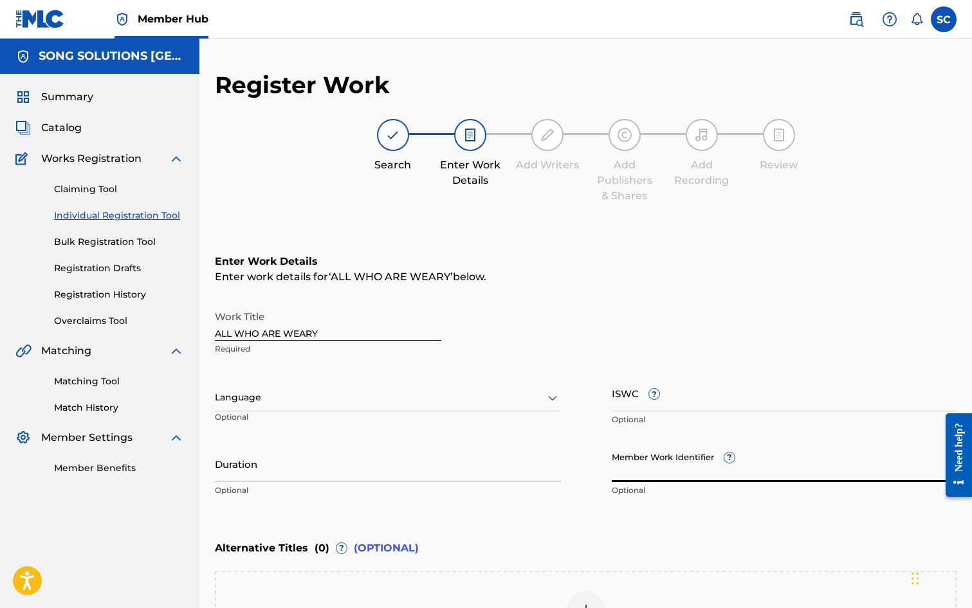
click at [659, 473] on input "Member Work Identifier ?" at bounding box center [784, 464] width 345 height 37
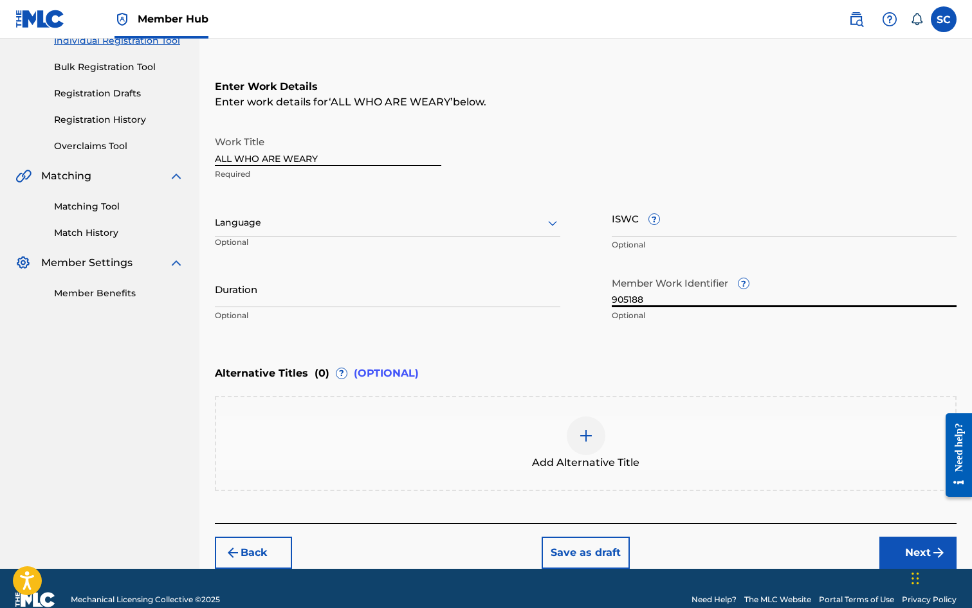
scroll to position [197, 0]
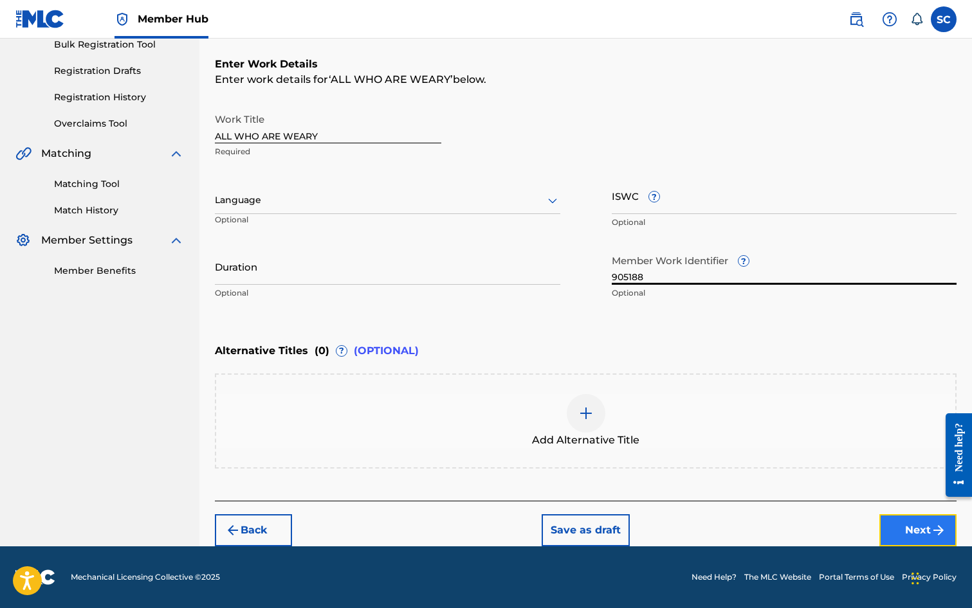
click at [920, 529] on button "Next" at bounding box center [917, 531] width 77 height 32
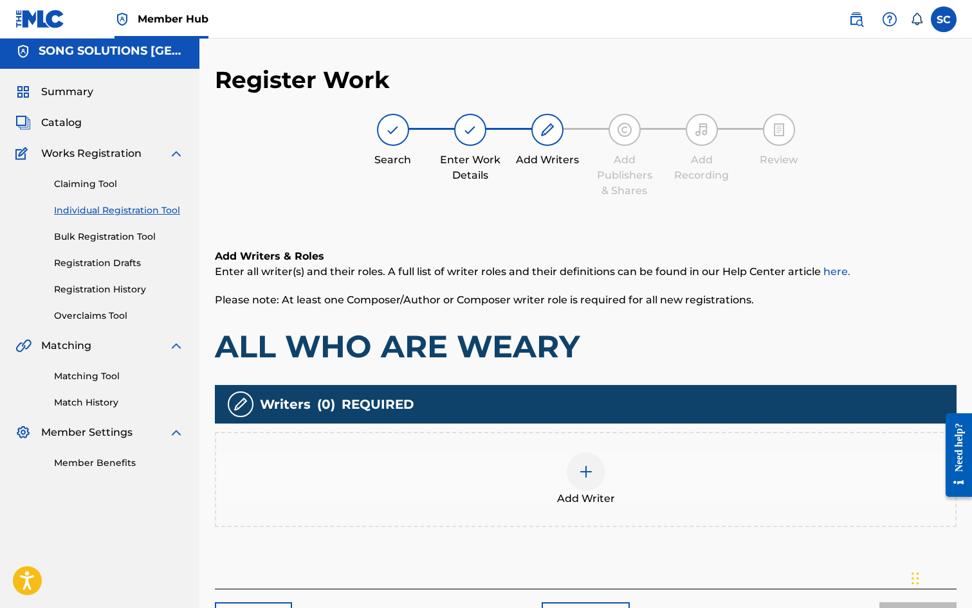
scroll to position [58, 0]
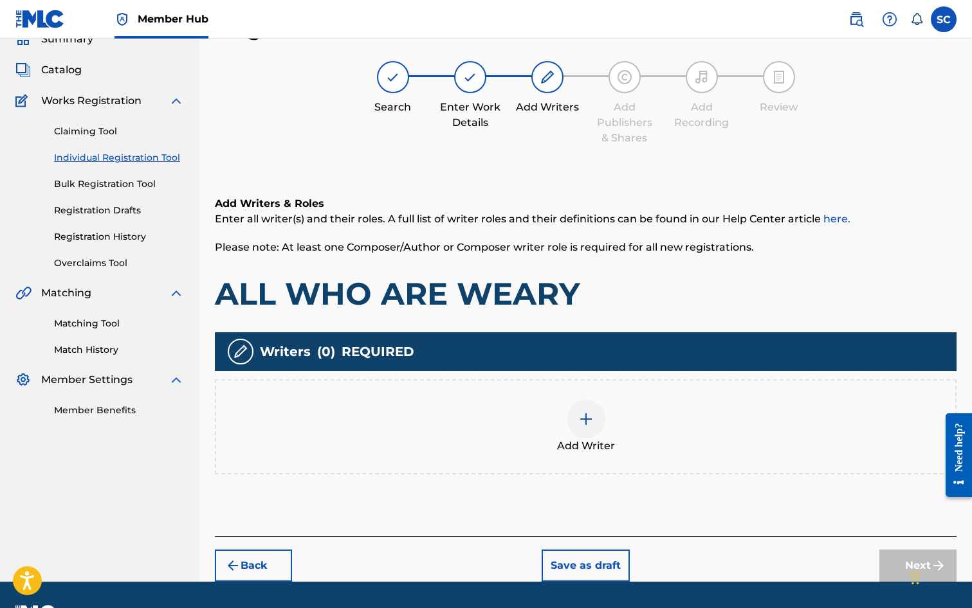
click at [589, 414] on img at bounding box center [585, 419] width 15 height 15
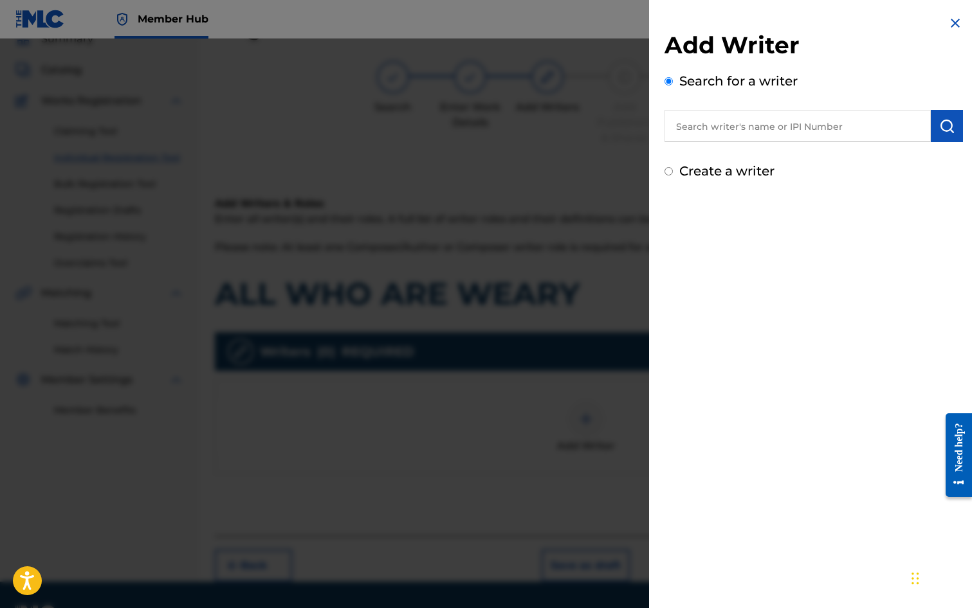
click at [718, 123] on input "text" at bounding box center [797, 126] width 266 height 32
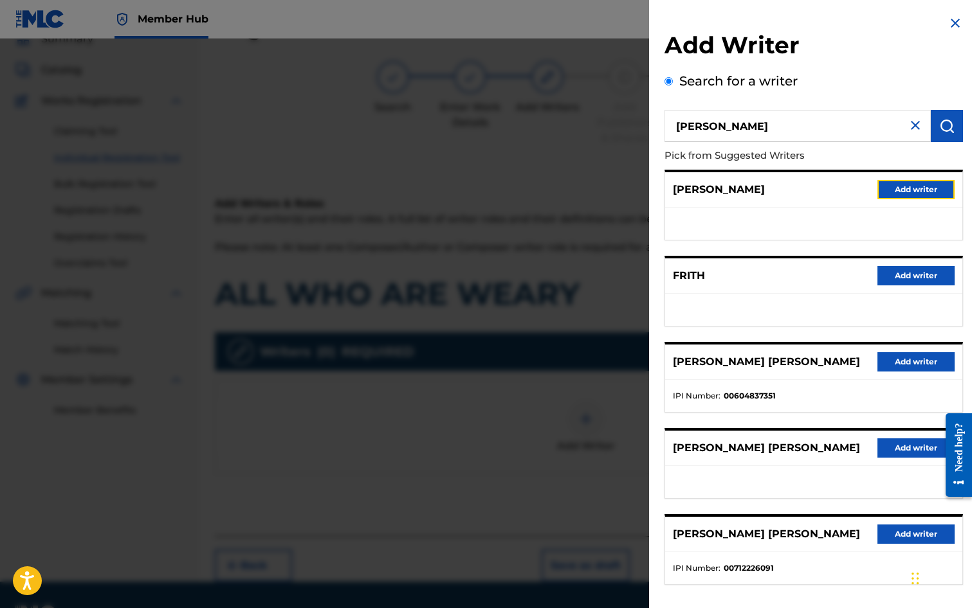
click at [926, 190] on button "Add writer" at bounding box center [915, 189] width 77 height 19
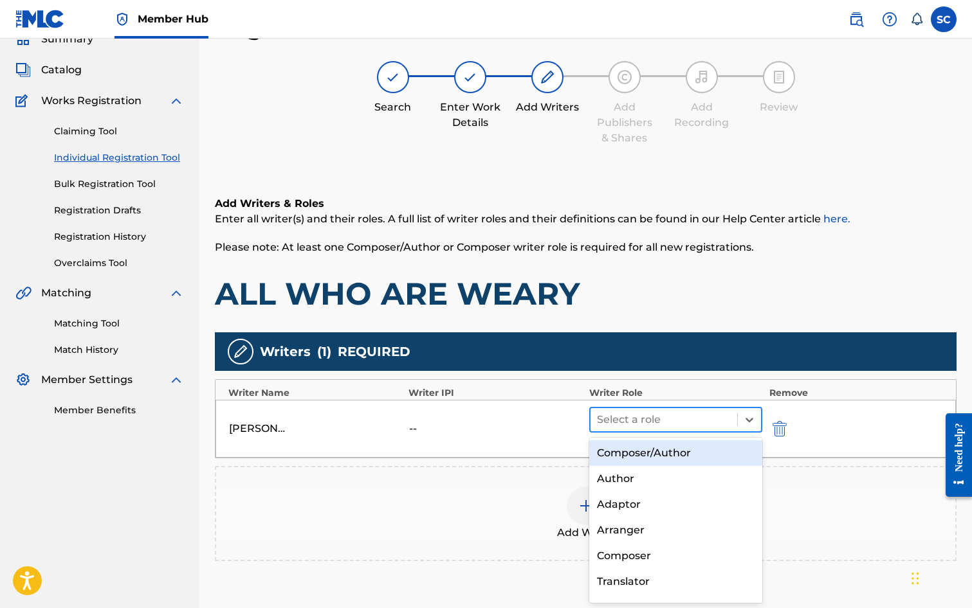
click at [653, 419] on div at bounding box center [664, 420] width 134 height 18
click at [649, 452] on div "Composer/Author" at bounding box center [676, 454] width 174 height 26
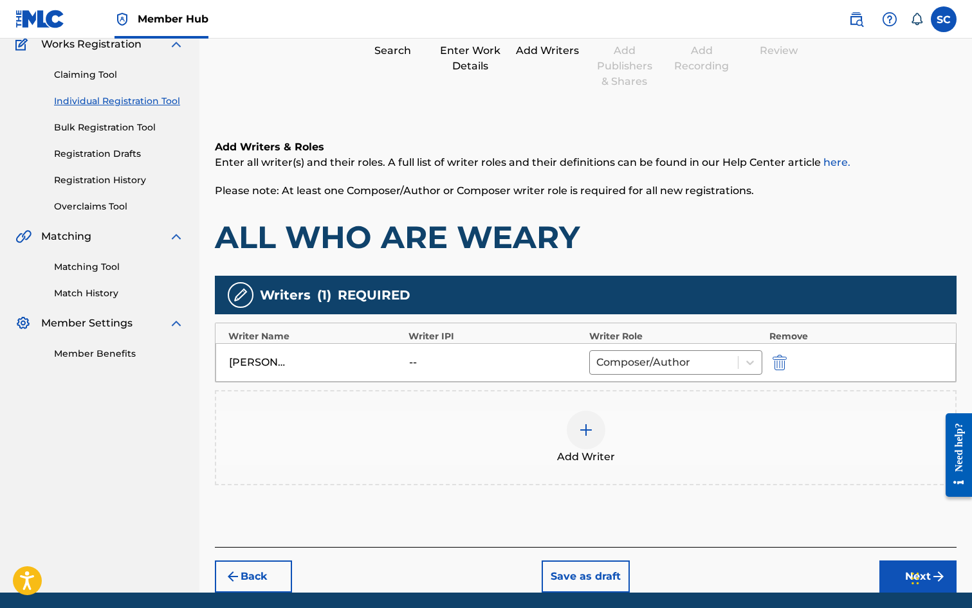
scroll to position [161, 0]
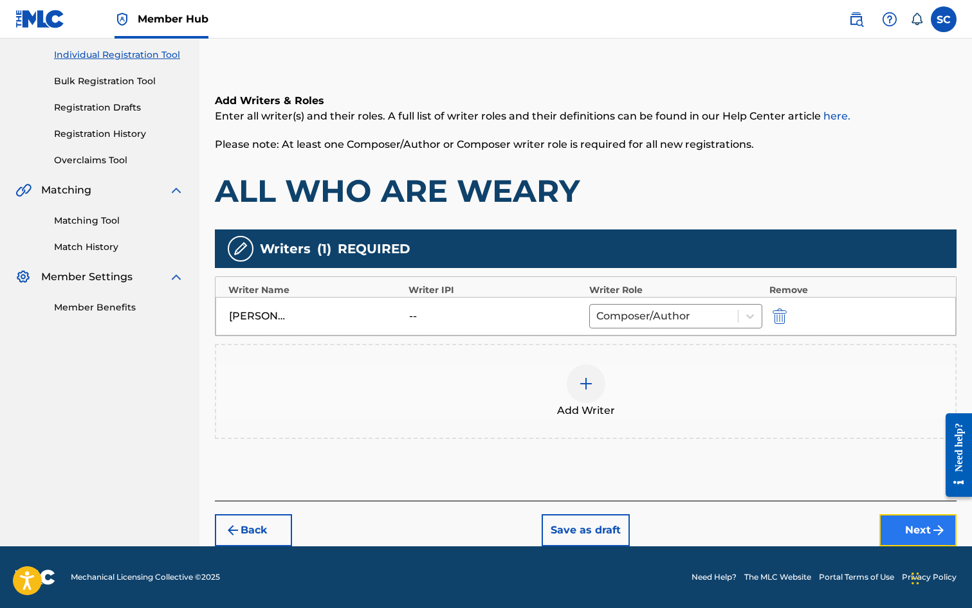
click at [913, 529] on button "Next" at bounding box center [917, 531] width 77 height 32
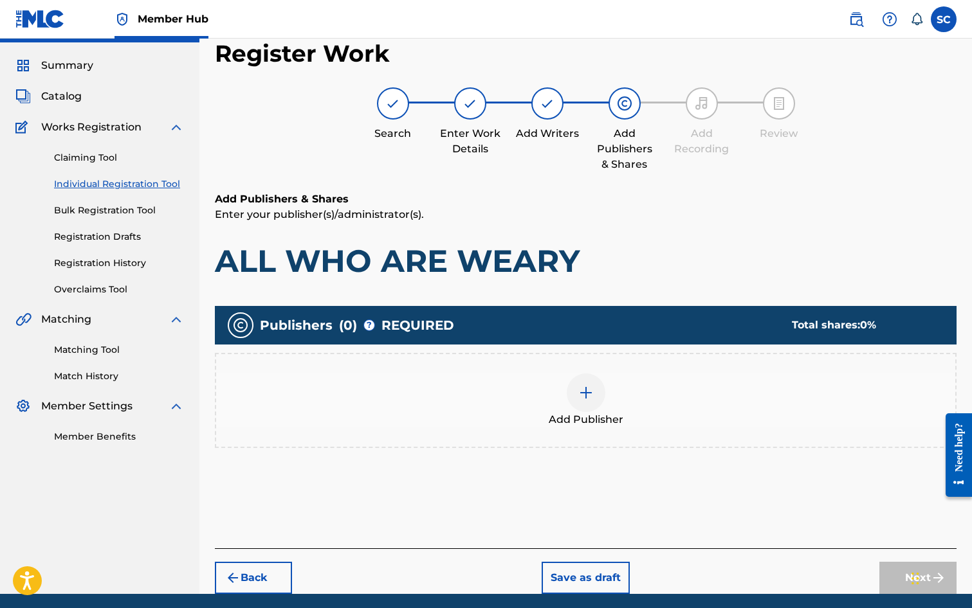
scroll to position [58, 0]
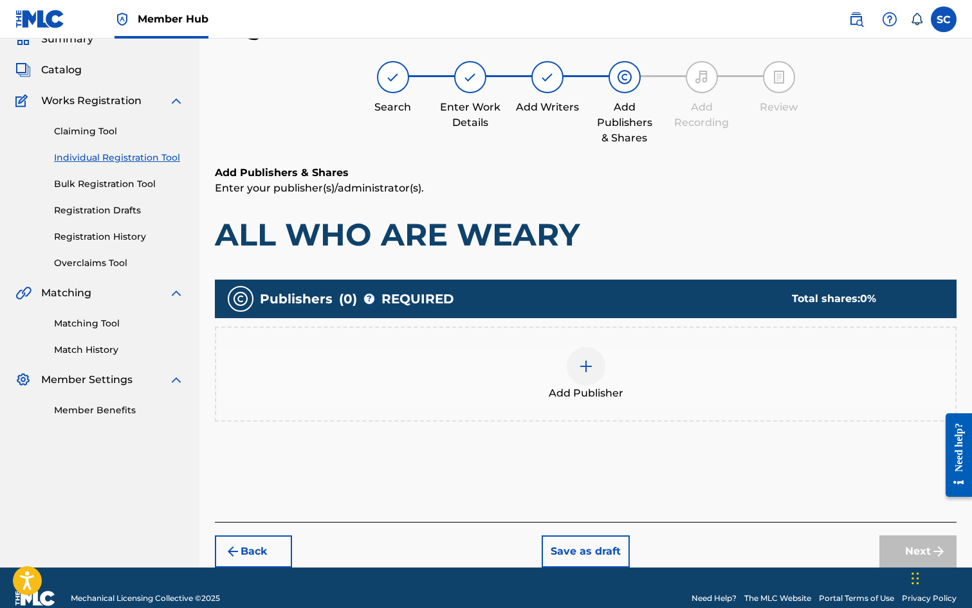
click at [591, 374] on img at bounding box center [585, 366] width 15 height 15
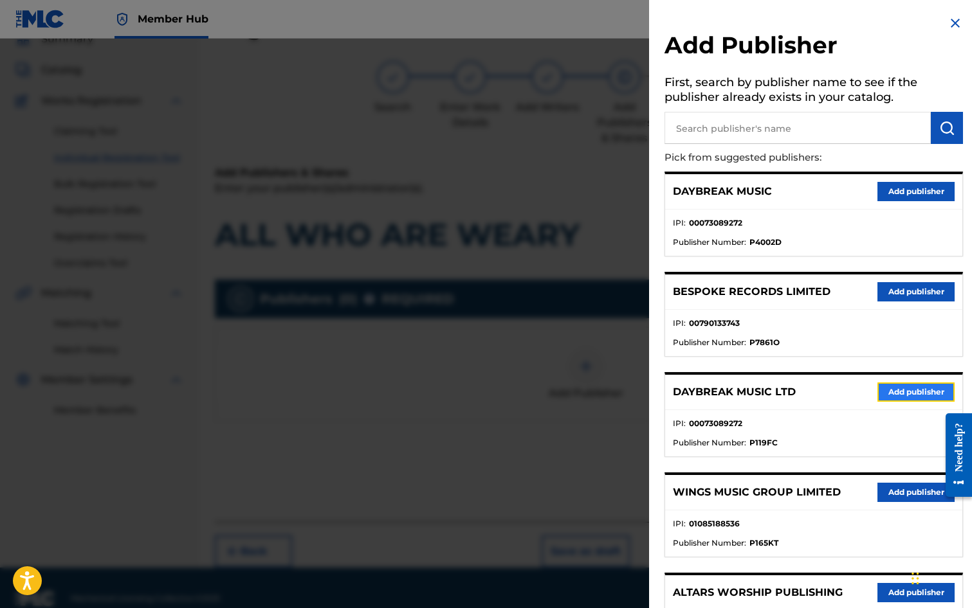
click at [889, 397] on button "Add publisher" at bounding box center [915, 392] width 77 height 19
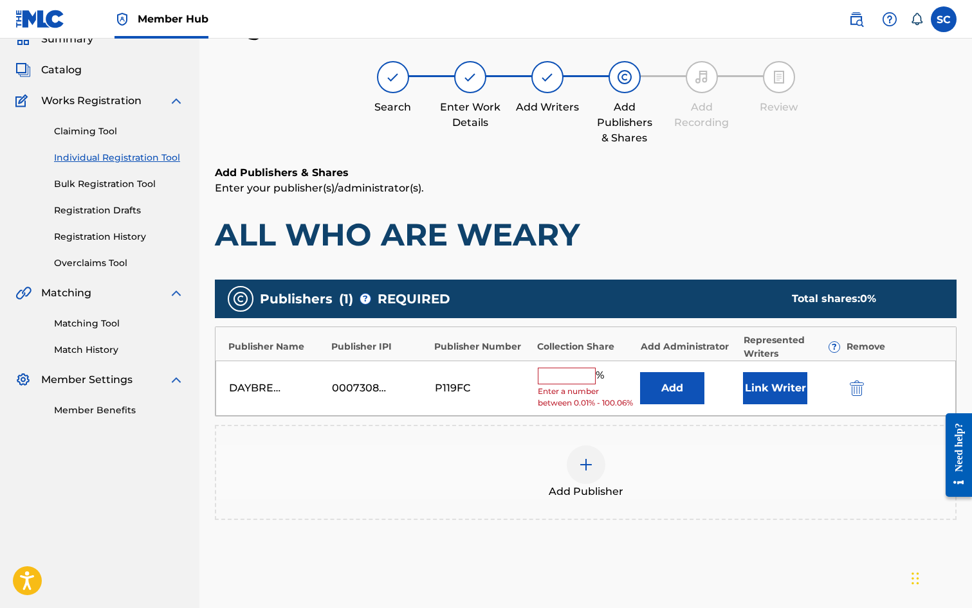
click at [567, 379] on input "text" at bounding box center [567, 376] width 58 height 17
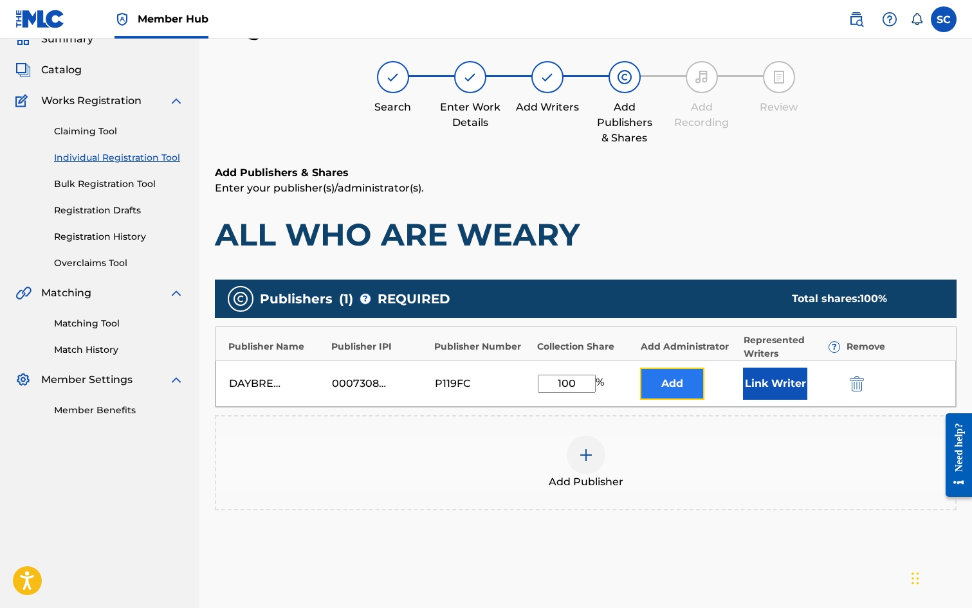
click at [657, 382] on button "Add" at bounding box center [672, 384] width 64 height 32
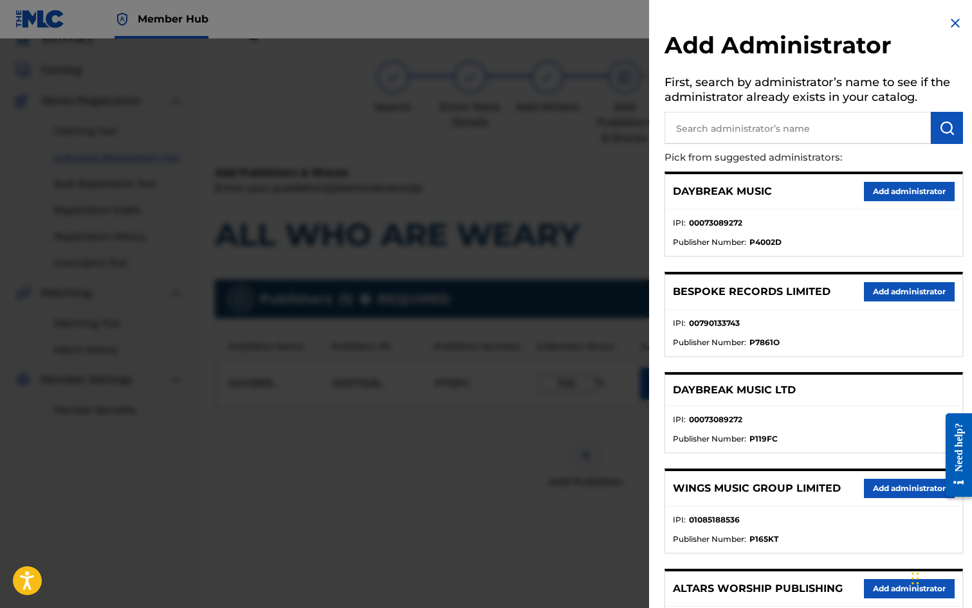
click at [742, 134] on input "text" at bounding box center [797, 128] width 266 height 32
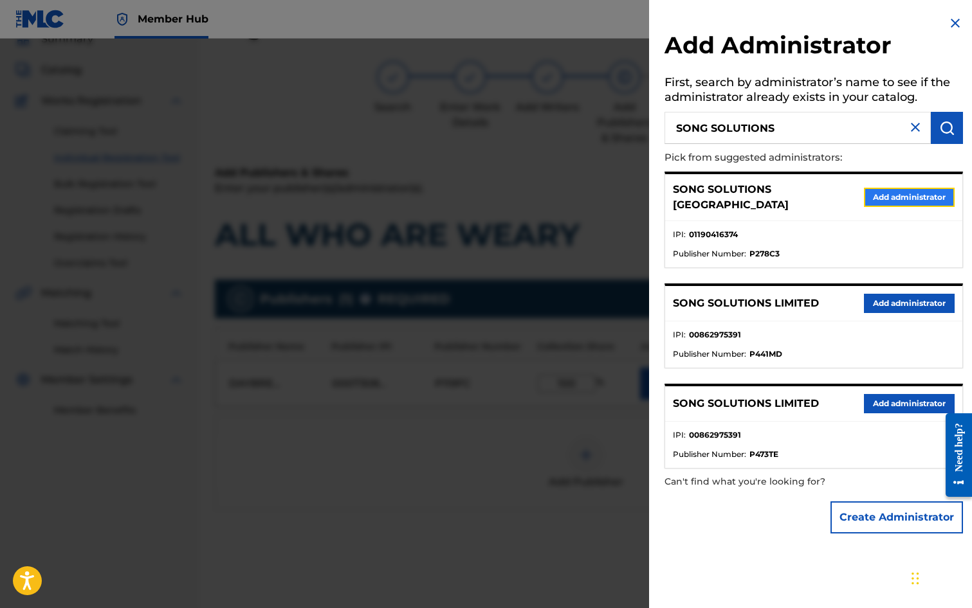
click at [906, 193] on button "Add administrator" at bounding box center [909, 197] width 91 height 19
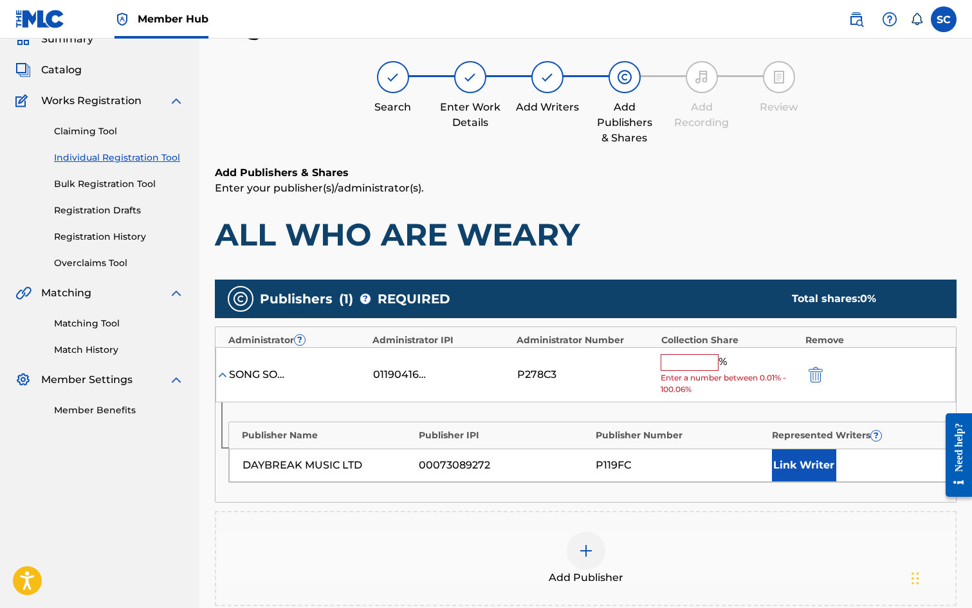
click at [676, 363] on input "text" at bounding box center [690, 362] width 58 height 17
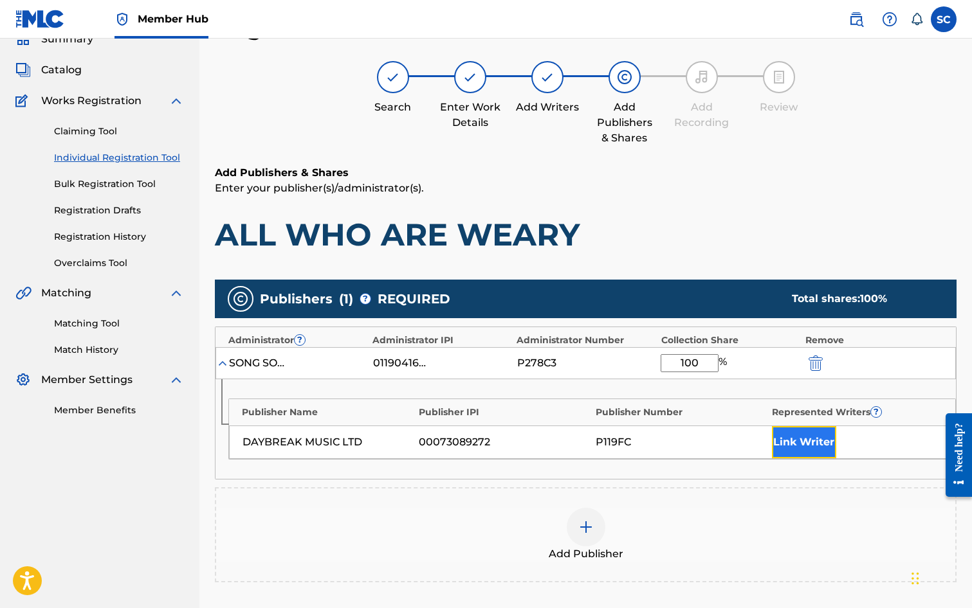
click at [804, 446] on button "Link Writer" at bounding box center [804, 442] width 64 height 32
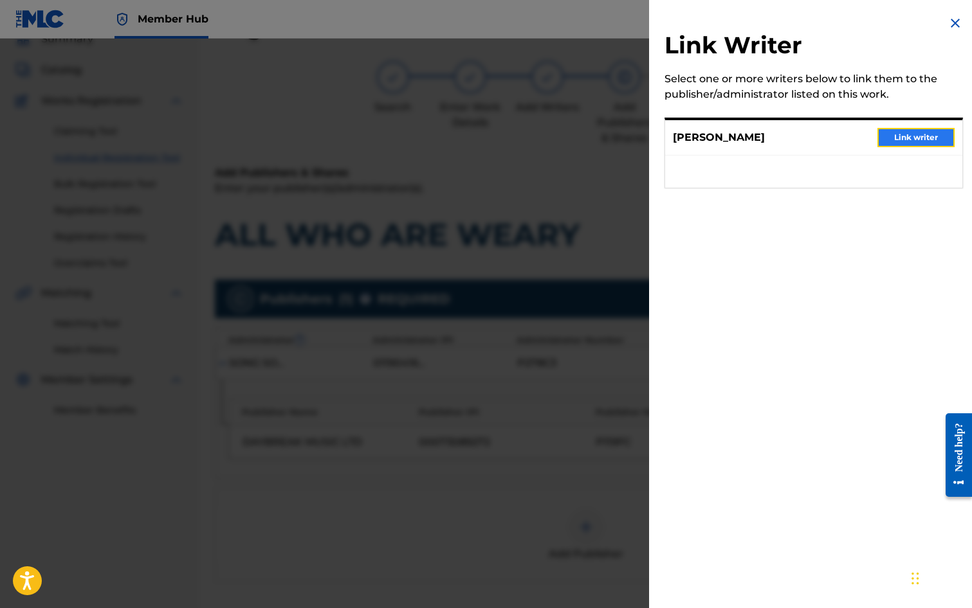
click at [908, 136] on button "Link writer" at bounding box center [915, 137] width 77 height 19
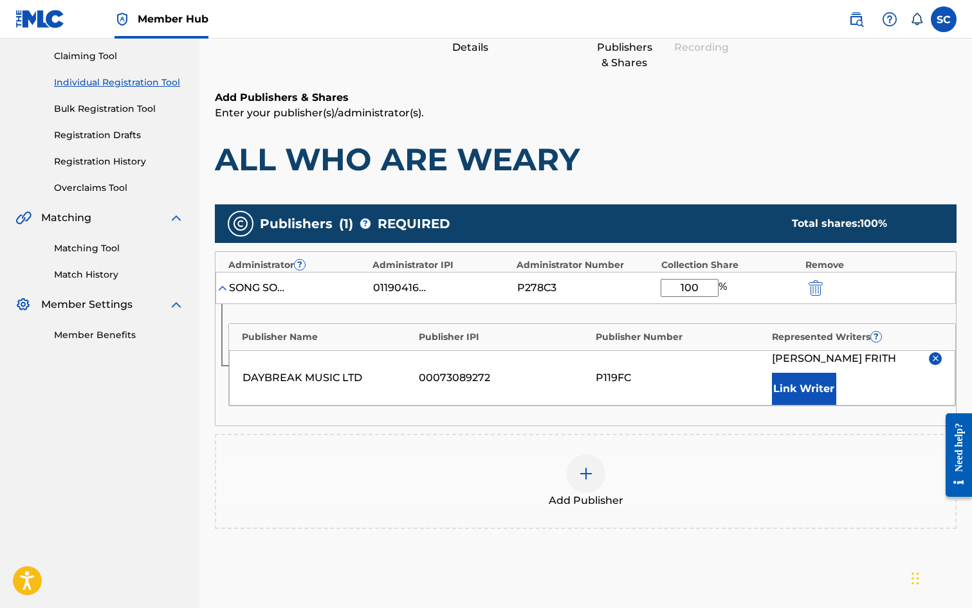
scroll to position [262, 0]
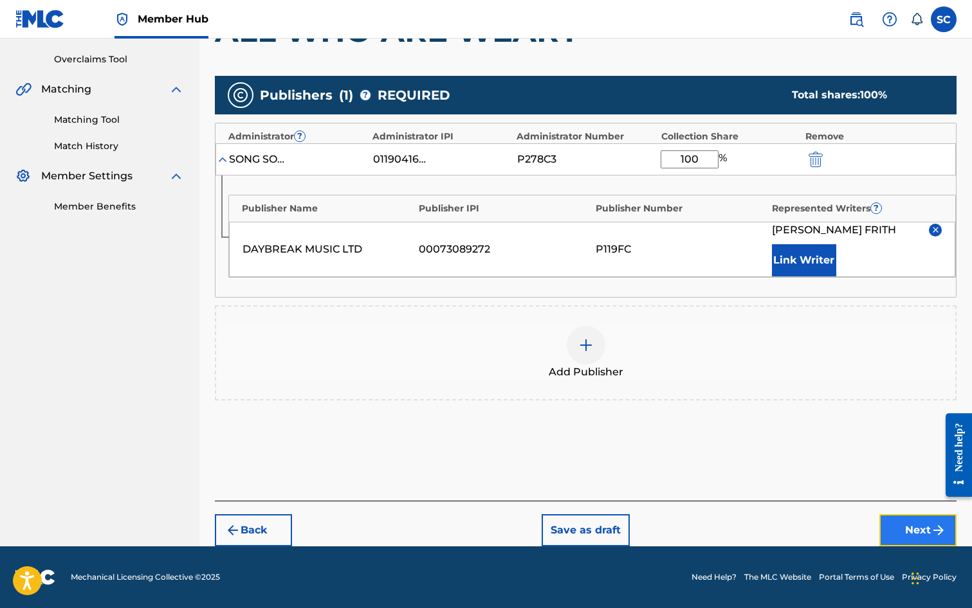
click at [915, 530] on button "Next" at bounding box center [917, 531] width 77 height 32
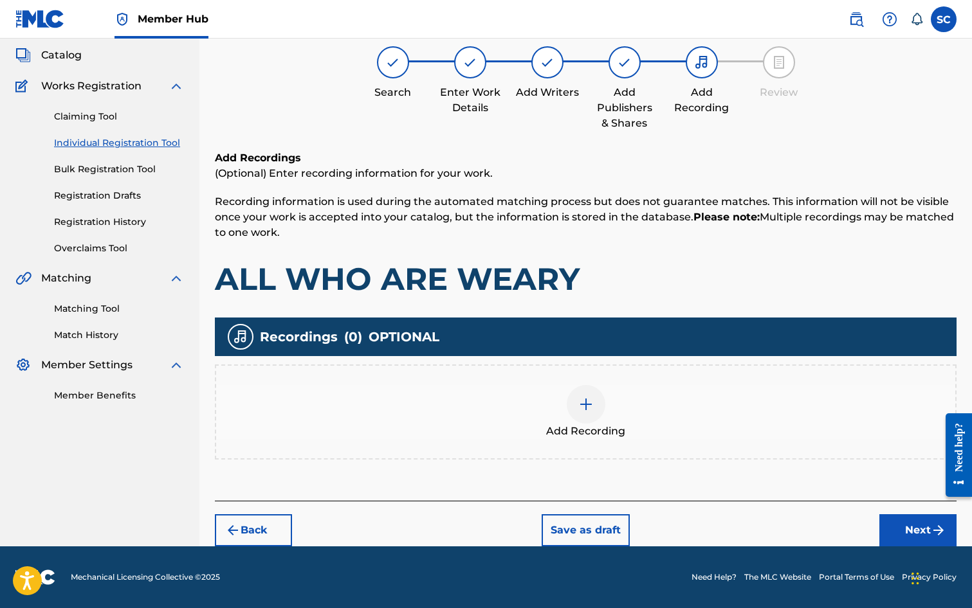
scroll to position [58, 0]
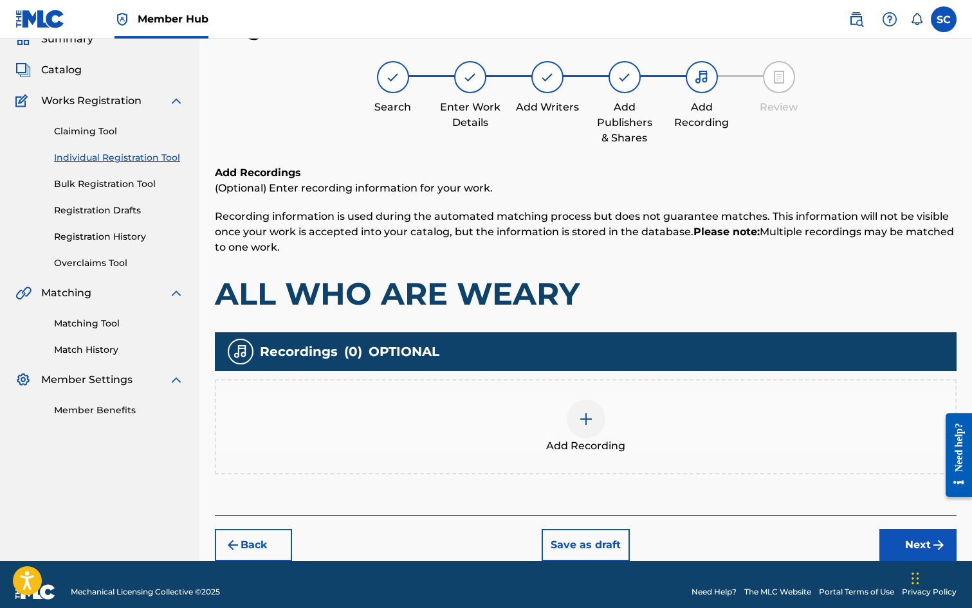
click at [583, 422] on img at bounding box center [585, 419] width 15 height 15
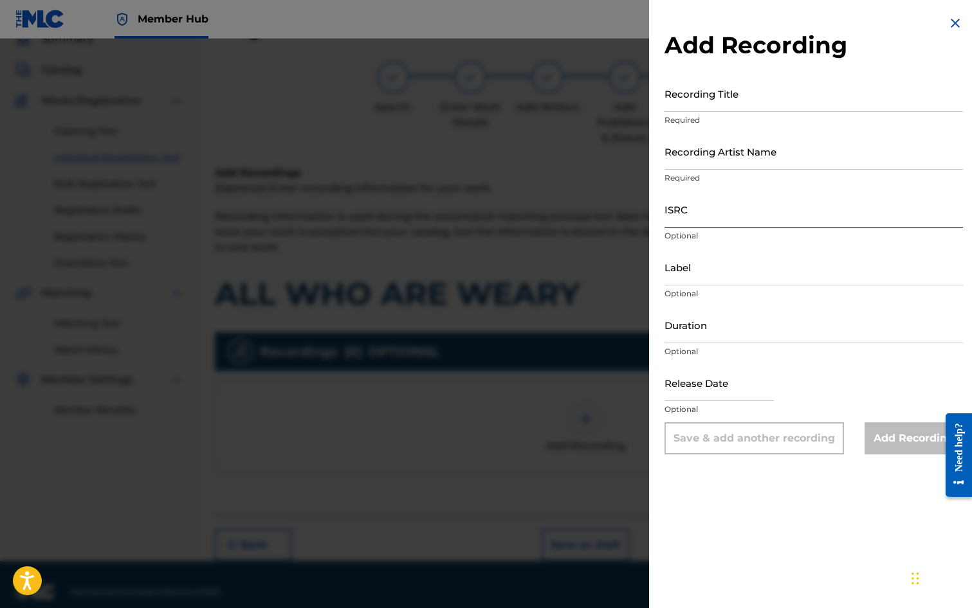
click at [689, 210] on input "ISRC" at bounding box center [813, 209] width 298 height 37
paste input "GB3YD1400002"
click at [709, 99] on input "Recording Title" at bounding box center [813, 93] width 298 height 37
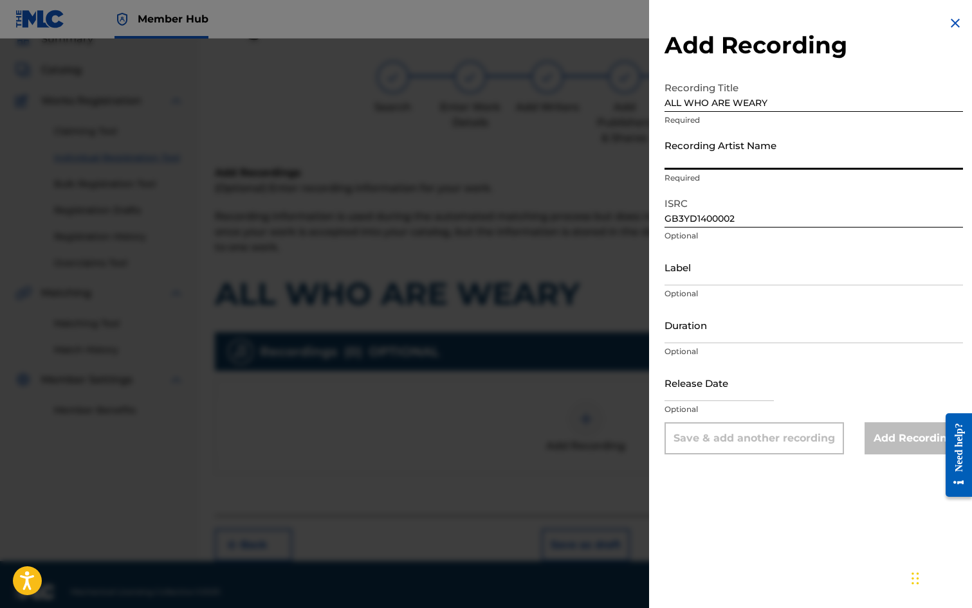
click at [716, 158] on input "Recording Artist Name" at bounding box center [813, 151] width 298 height 37
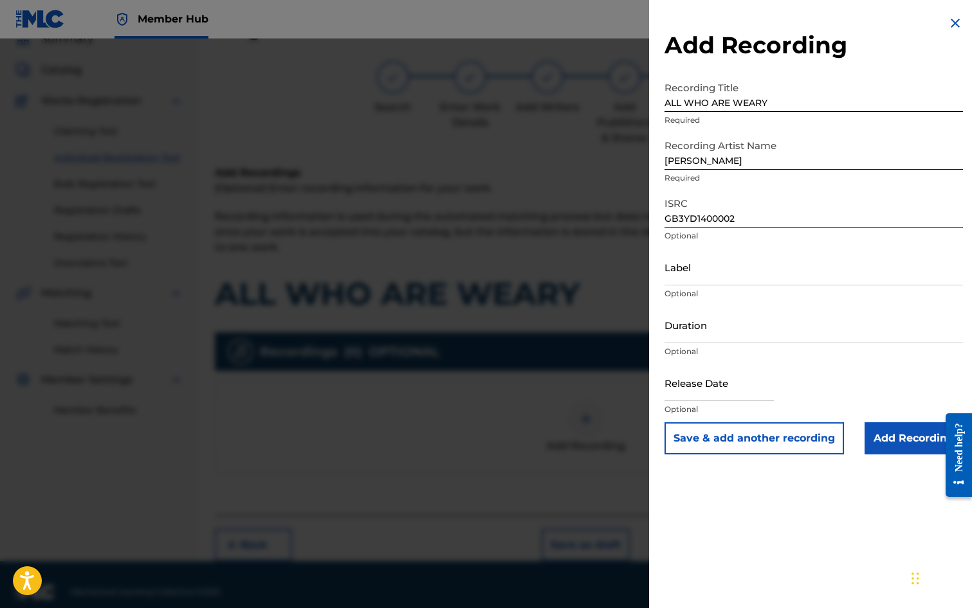
click at [654, 200] on div "Add Recording Recording Title ALL WHO ARE WEARY Required Recording Artist Name …" at bounding box center [813, 235] width 329 height 470
click at [712, 323] on input "Duration" at bounding box center [813, 325] width 298 height 37
click at [713, 389] on input "text" at bounding box center [718, 383] width 109 height 37
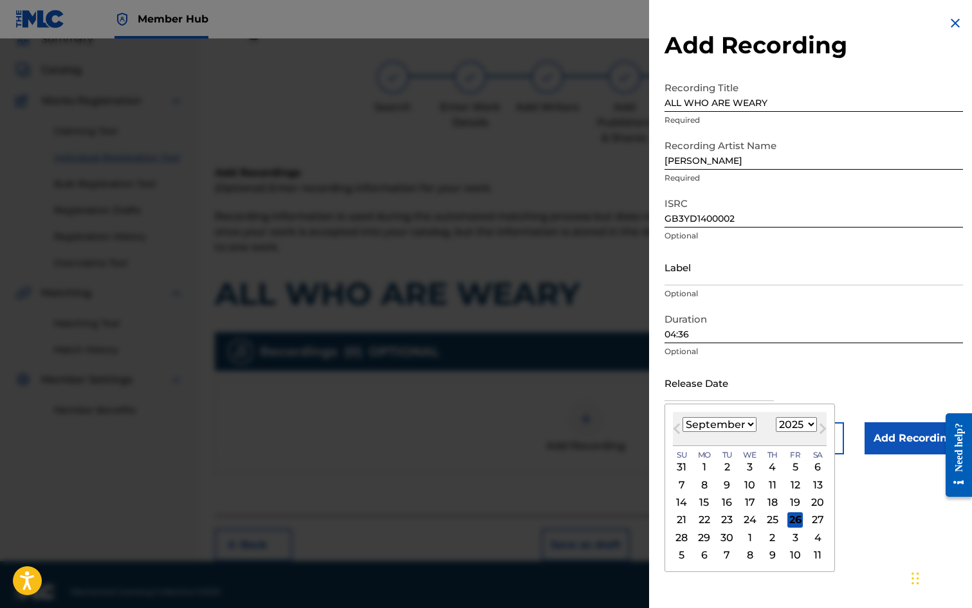
click at [669, 417] on div "Previous Month Next Month [DATE] January February March April May June July Aug…" at bounding box center [749, 488] width 170 height 169
click at [812, 424] on button "Next Month" at bounding box center [822, 431] width 21 height 21
click at [807, 423] on select "1900 1901 1902 1903 1904 1905 1906 1907 1908 1909 1910 1911 1912 1913 1914 1915…" at bounding box center [796, 424] width 41 height 15
click at [776, 417] on select "1900 1901 1902 1903 1904 1905 1906 1907 1908 1909 1910 1911 1912 1913 1914 1915…" at bounding box center [796, 424] width 41 height 15
click at [748, 427] on select "January February March April May June July August September October November De…" at bounding box center [719, 424] width 74 height 15
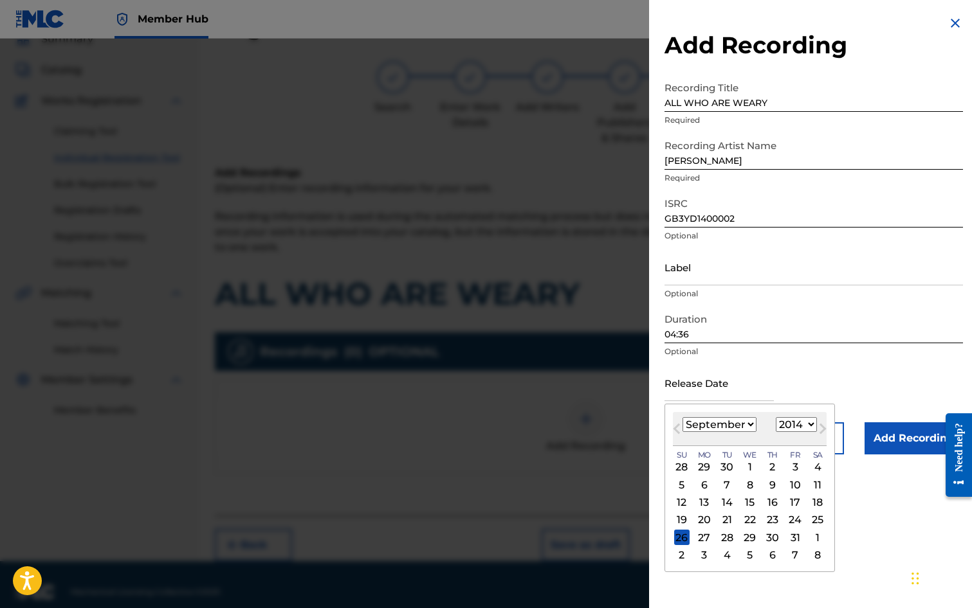
click at [682, 417] on select "January February March April May June July August September October November De…" at bounding box center [719, 424] width 74 height 15
click at [703, 466] on div "1" at bounding box center [704, 467] width 15 height 15
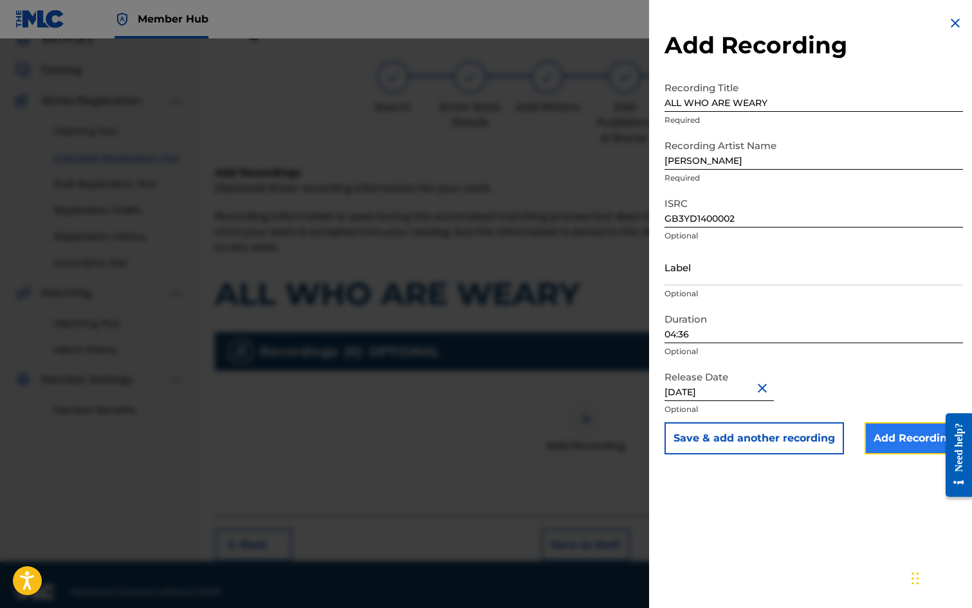
click at [917, 441] on input "Add Recording" at bounding box center [913, 439] width 98 height 32
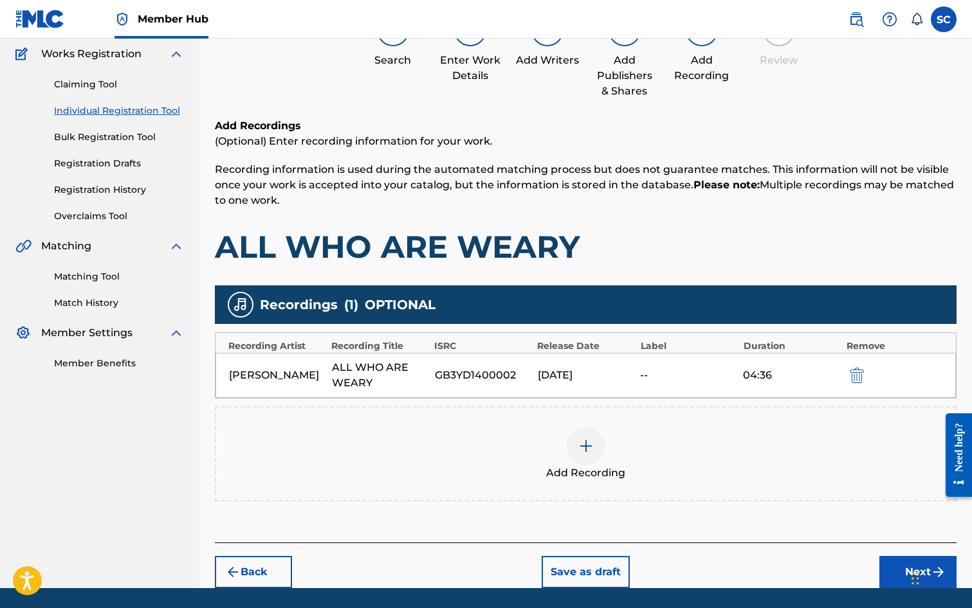
scroll to position [147, 0]
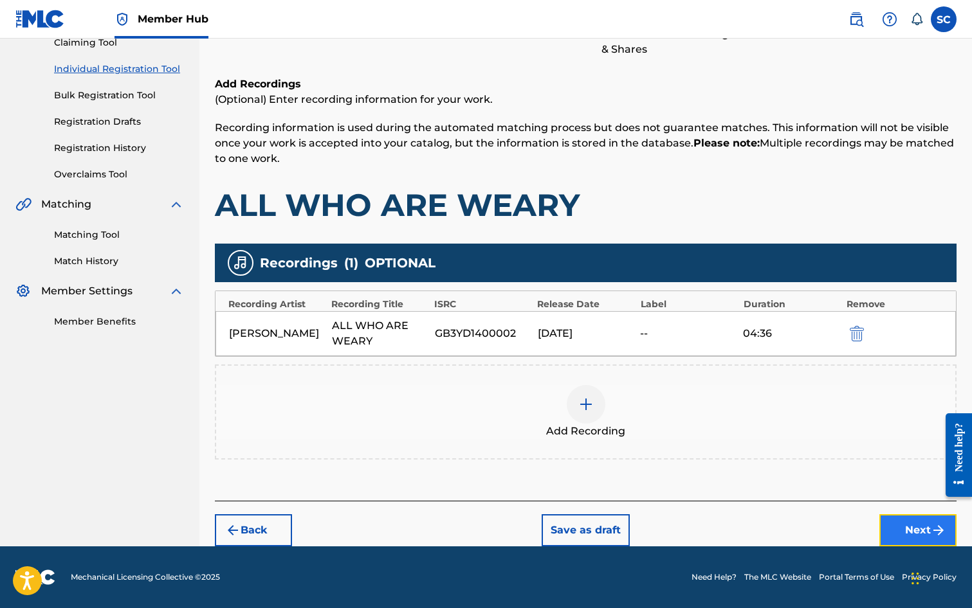
click at [923, 529] on button "Next" at bounding box center [917, 531] width 77 height 32
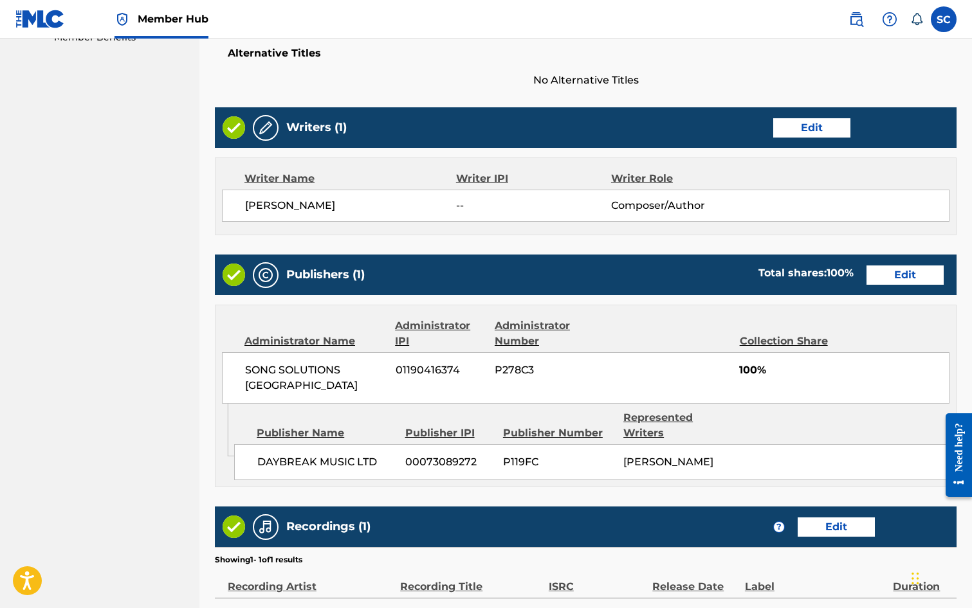
scroll to position [565, 0]
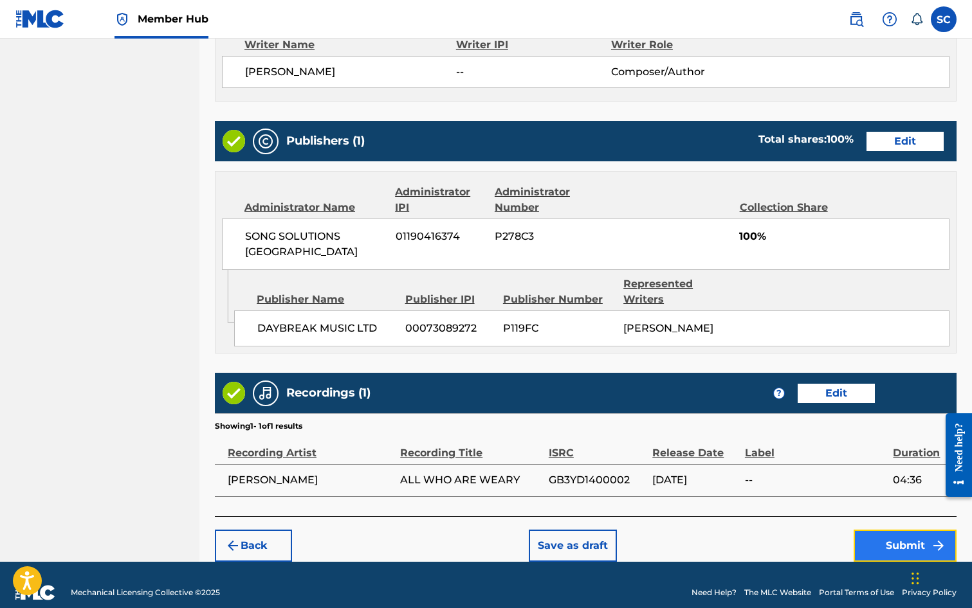
click at [906, 531] on button "Submit" at bounding box center [904, 546] width 103 height 32
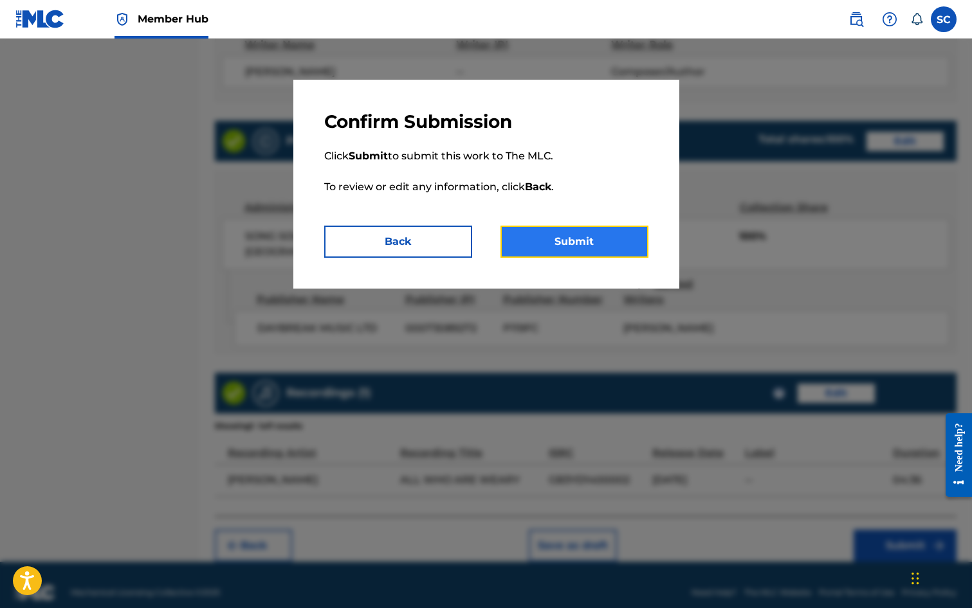
click at [557, 241] on button "Submit" at bounding box center [574, 242] width 148 height 32
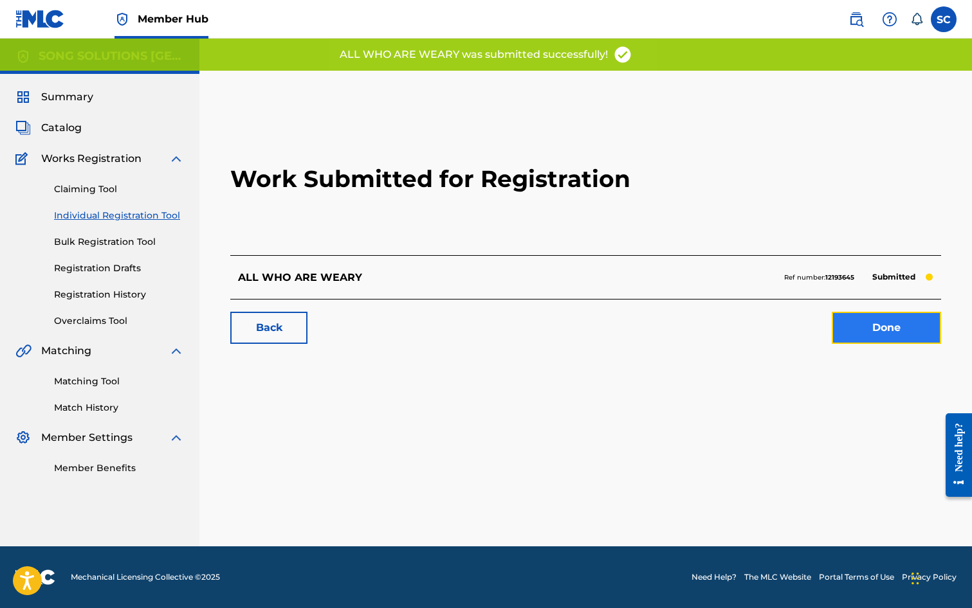
click at [903, 330] on link "Done" at bounding box center [886, 328] width 109 height 32
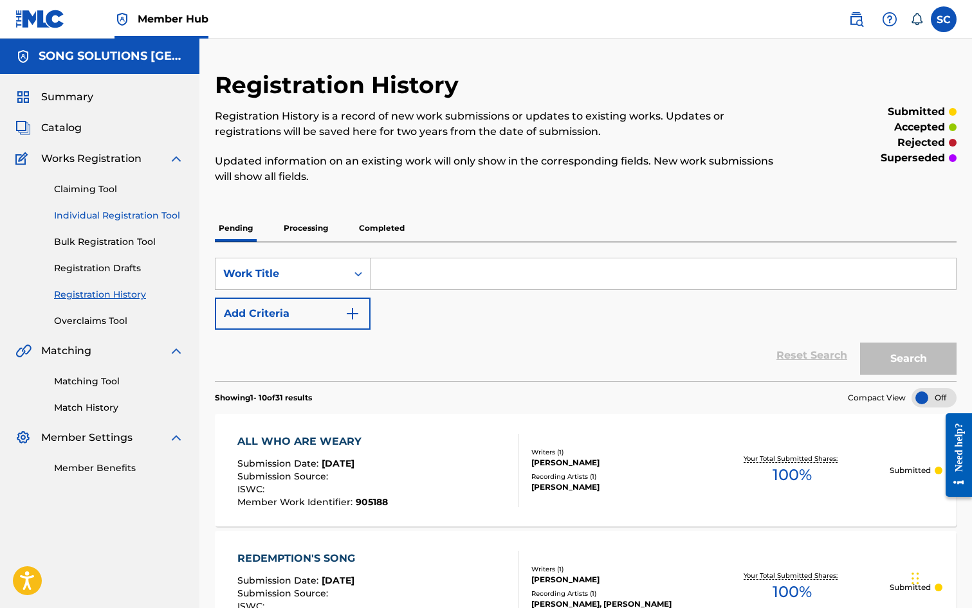
click at [91, 216] on link "Individual Registration Tool" at bounding box center [119, 216] width 130 height 14
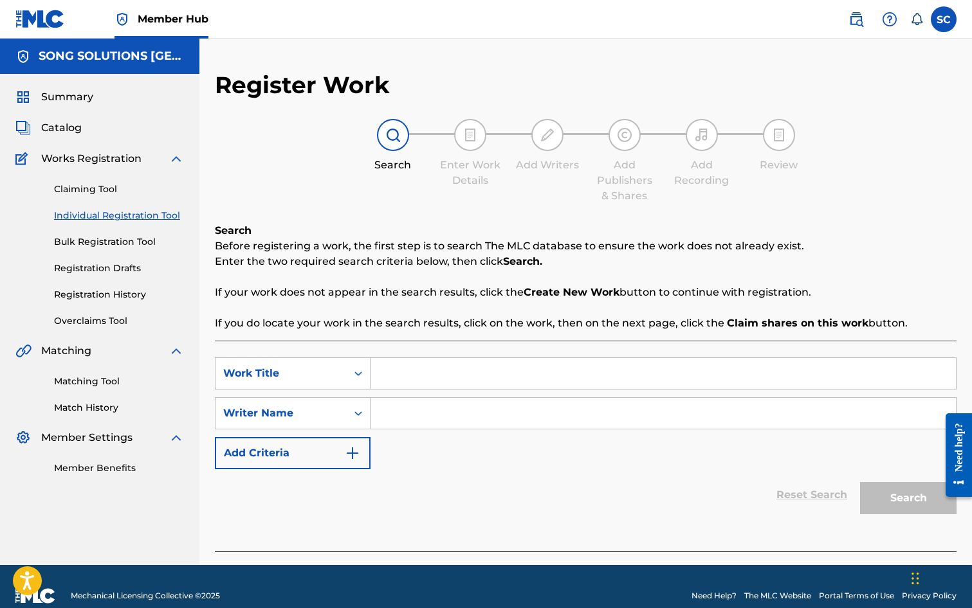
click at [512, 371] on input "Search Form" at bounding box center [662, 373] width 585 height 31
click at [473, 416] on input "Search Form" at bounding box center [662, 413] width 585 height 31
click at [860, 482] on button "Search" at bounding box center [908, 498] width 96 height 32
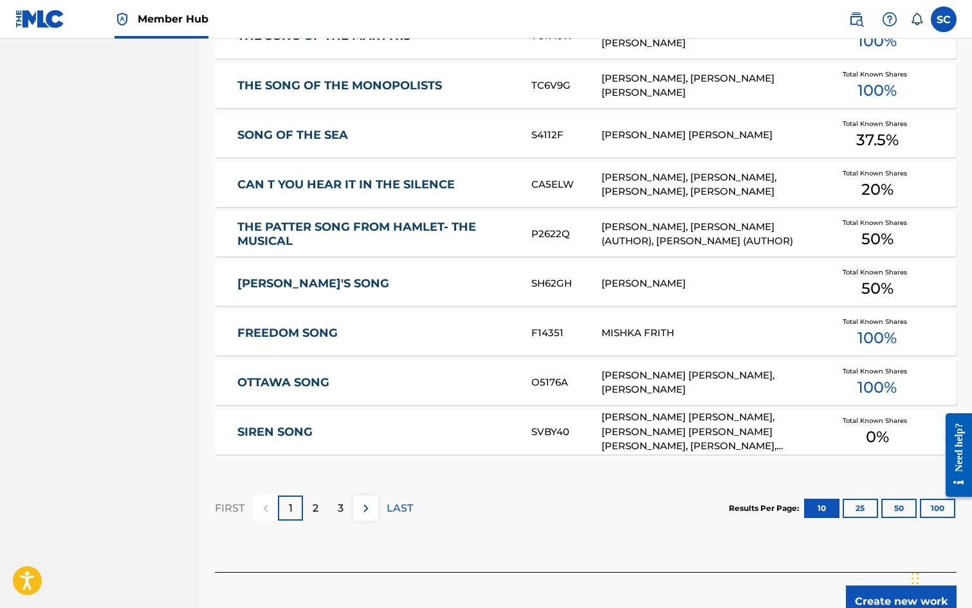
scroll to position [643, 0]
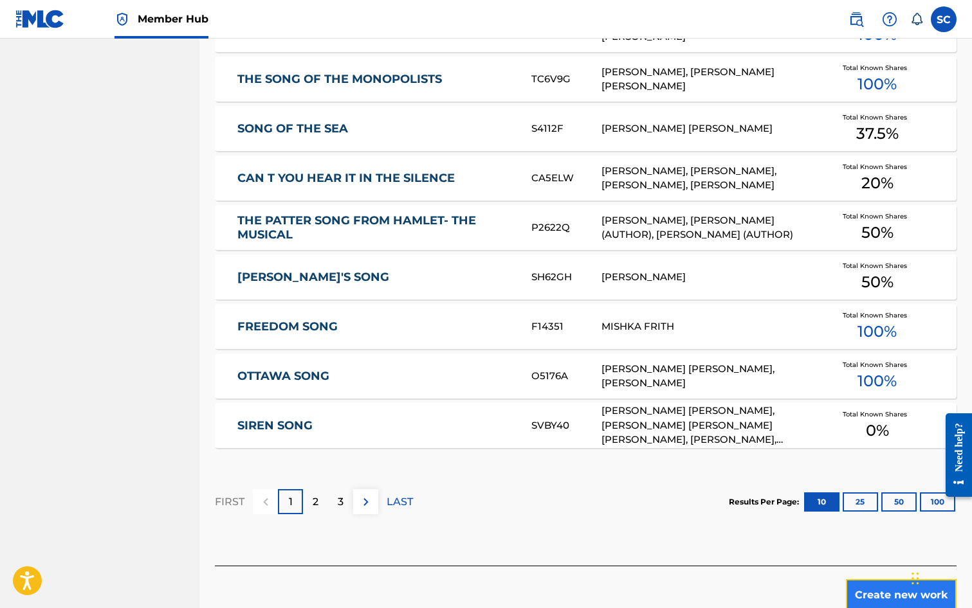
click at [893, 587] on button "Create new work" at bounding box center [901, 595] width 111 height 32
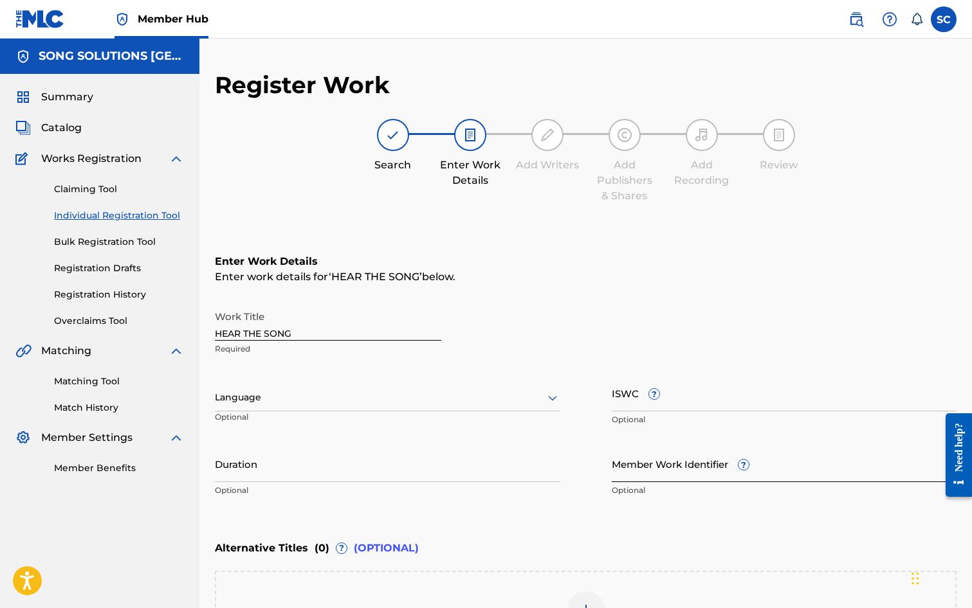
click at [641, 473] on input "Member Work Identifier ?" at bounding box center [784, 464] width 345 height 37
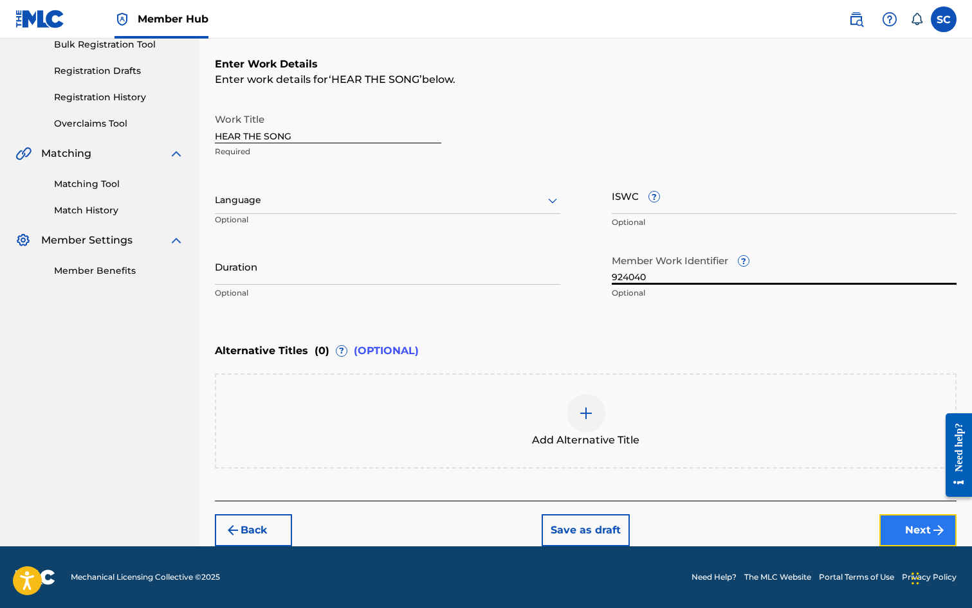
click at [910, 529] on button "Next" at bounding box center [917, 531] width 77 height 32
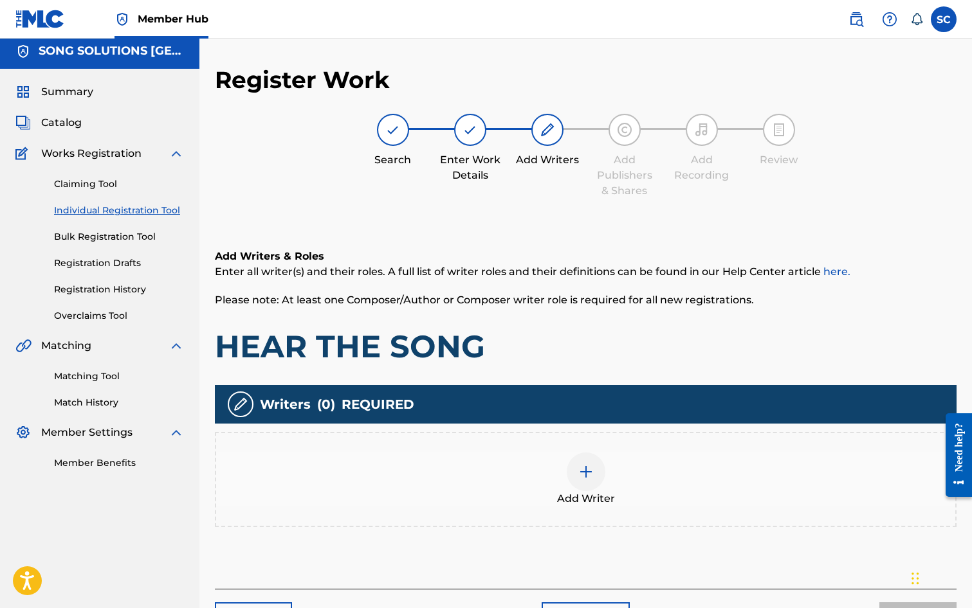
scroll to position [58, 0]
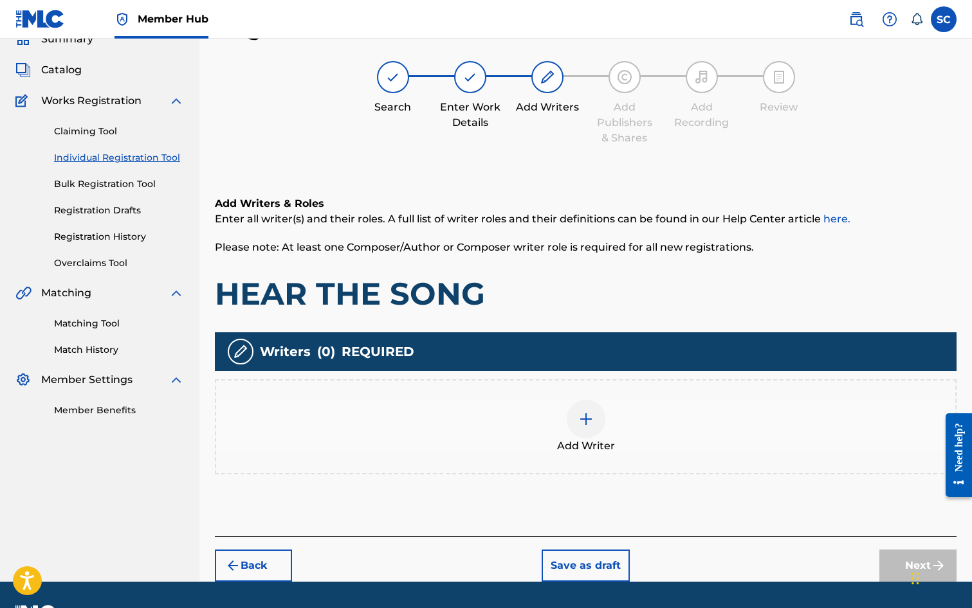
click at [589, 424] on img at bounding box center [585, 419] width 15 height 15
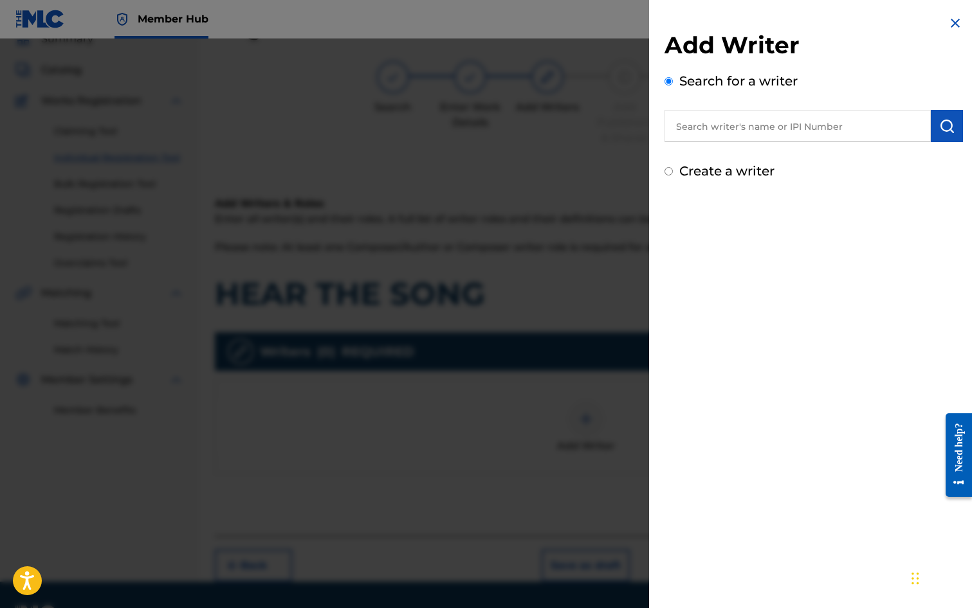
click at [725, 114] on input "text" at bounding box center [797, 126] width 266 height 32
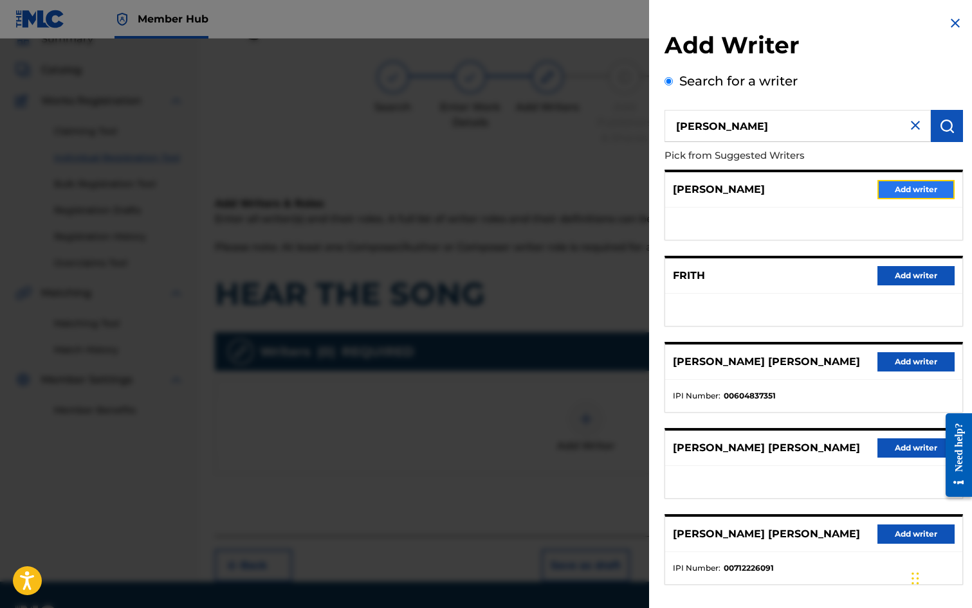
click at [895, 187] on button "Add writer" at bounding box center [915, 189] width 77 height 19
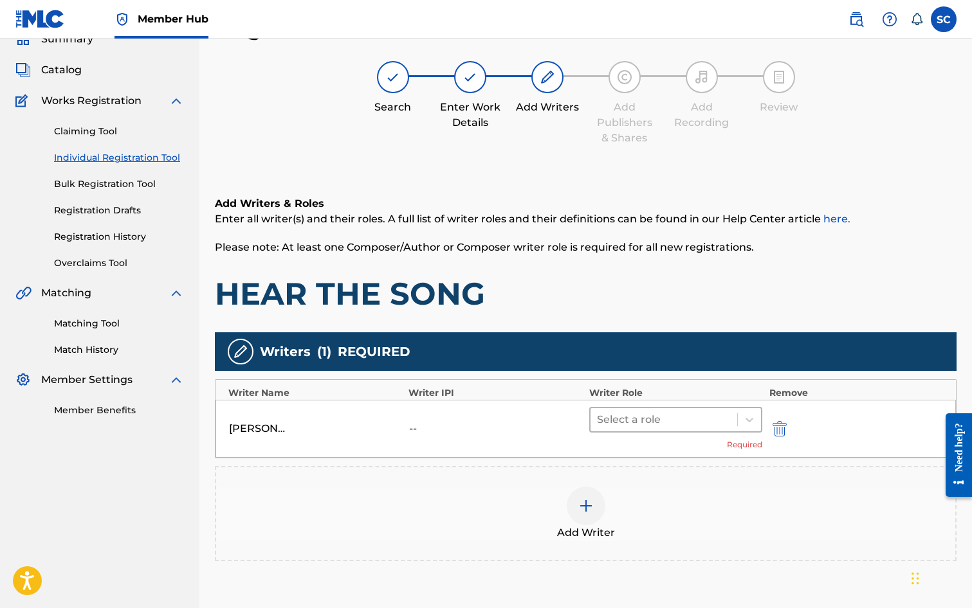
click at [623, 413] on div at bounding box center [664, 420] width 134 height 18
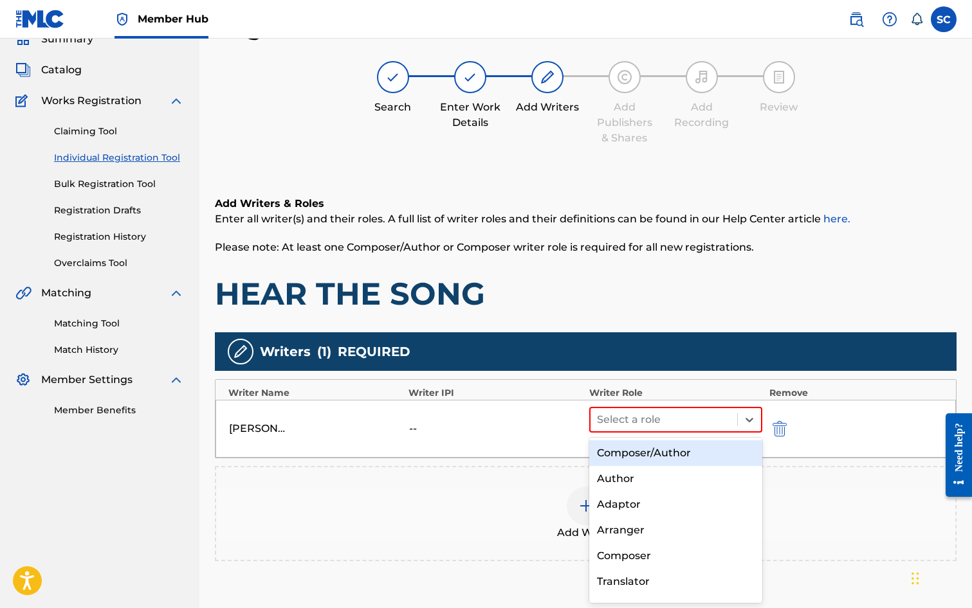
click at [632, 453] on div "Composer/Author" at bounding box center [676, 454] width 174 height 26
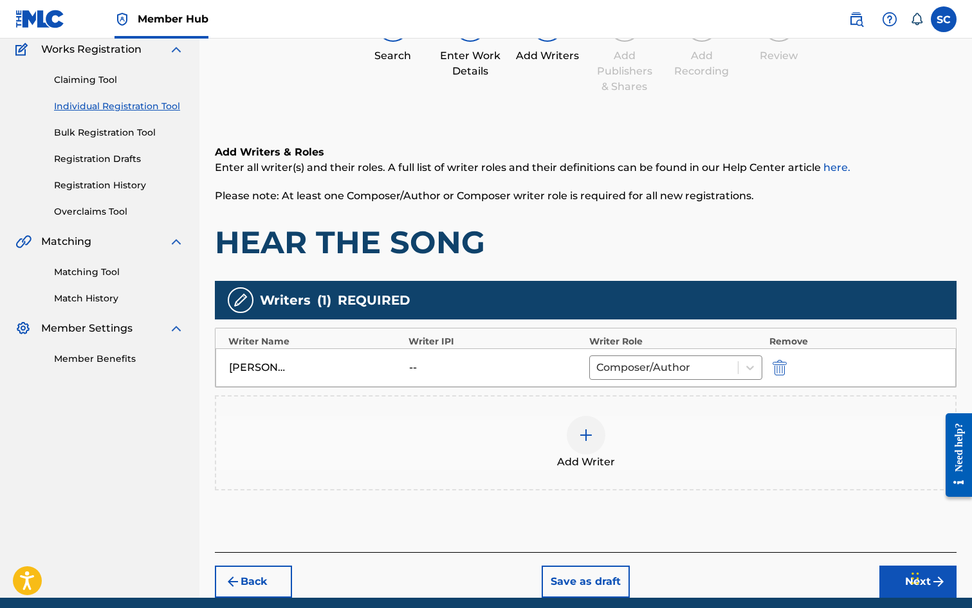
scroll to position [161, 0]
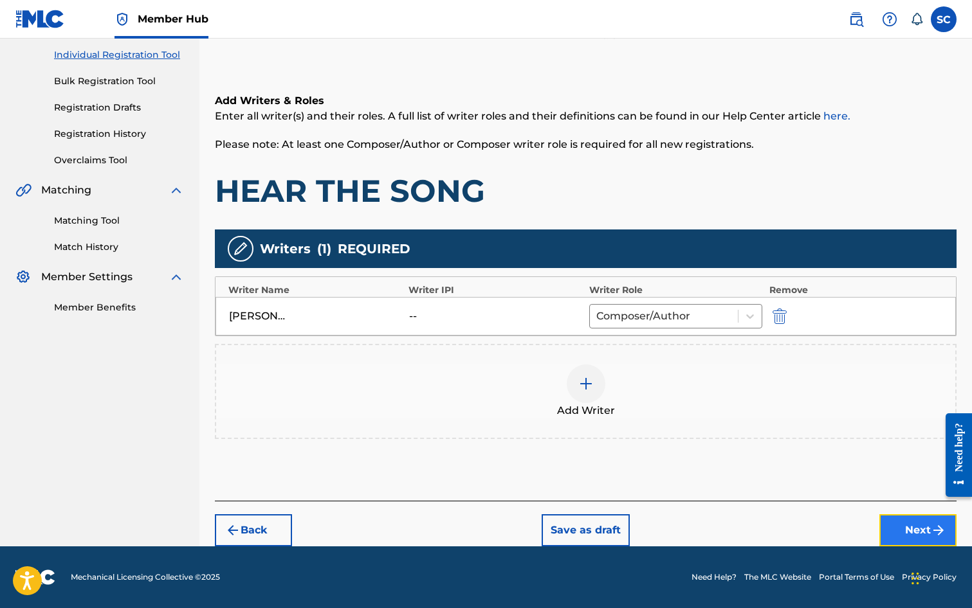
click at [920, 531] on button "Next" at bounding box center [917, 531] width 77 height 32
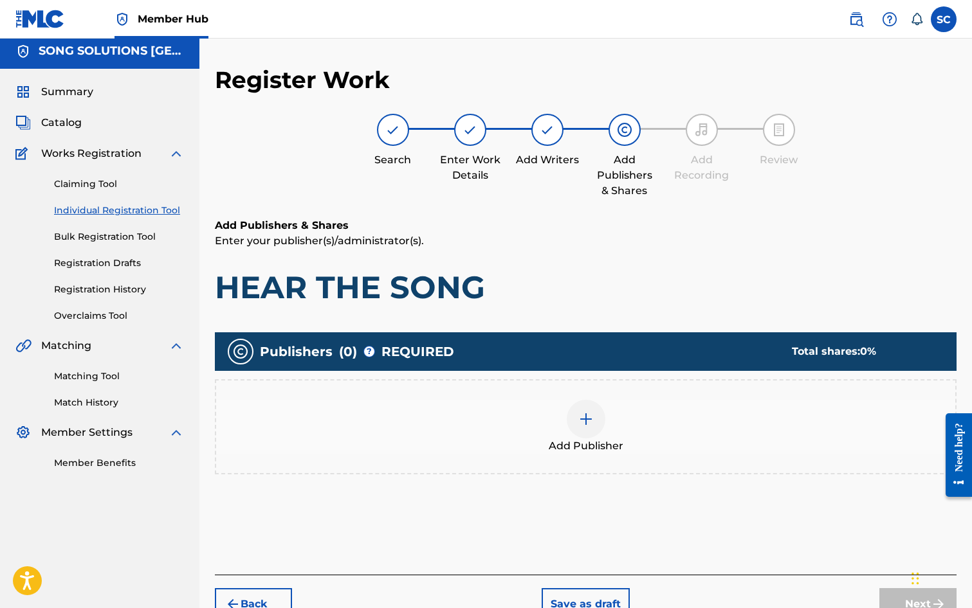
scroll to position [58, 0]
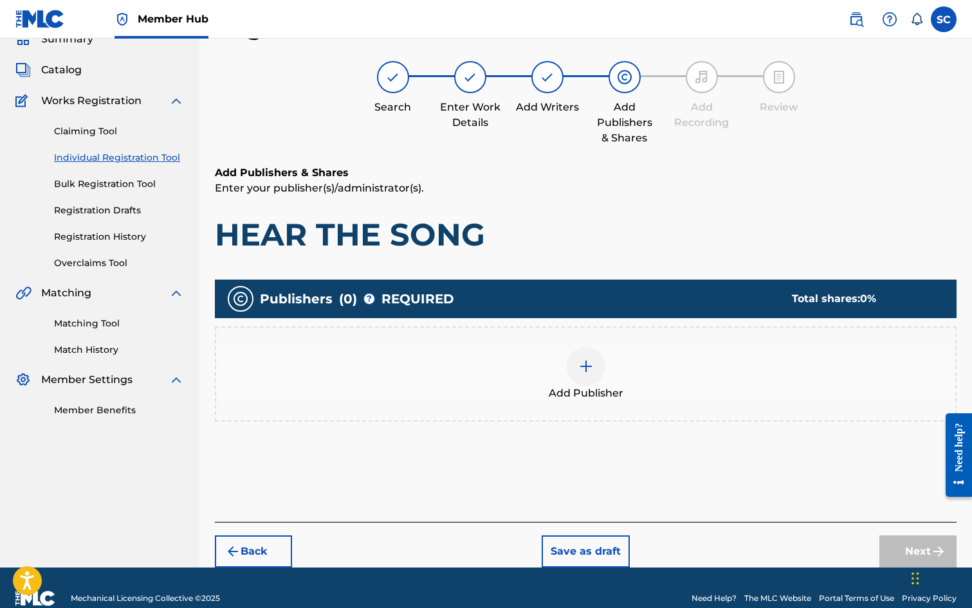
click at [588, 366] on img at bounding box center [585, 366] width 15 height 15
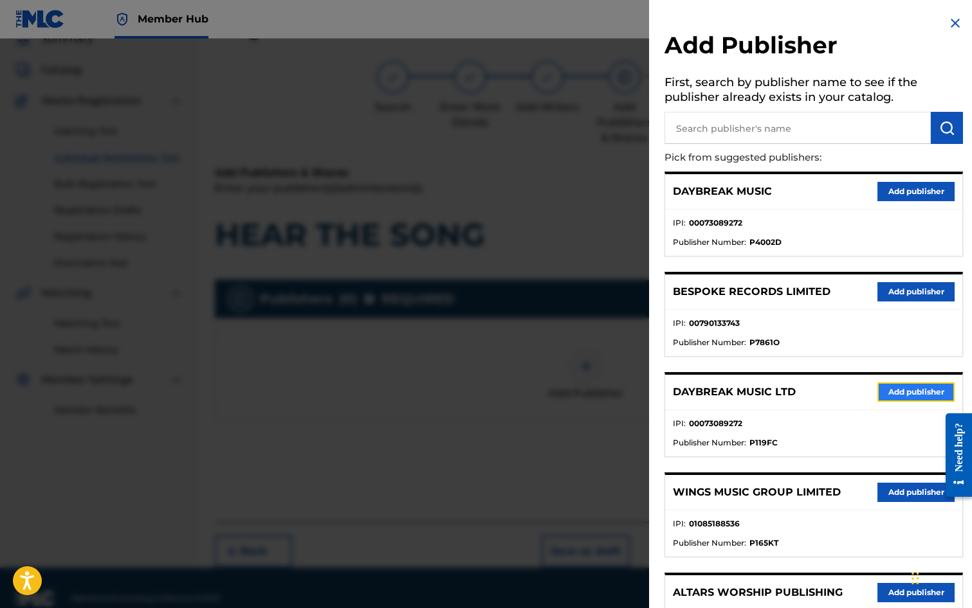
click at [898, 392] on button "Add publisher" at bounding box center [915, 392] width 77 height 19
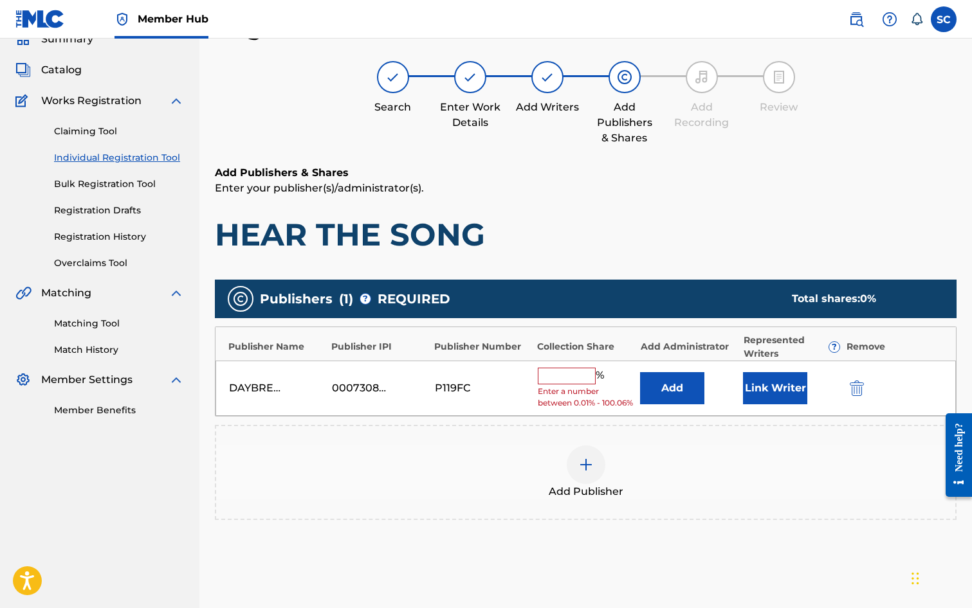
click at [558, 378] on input "text" at bounding box center [567, 376] width 58 height 17
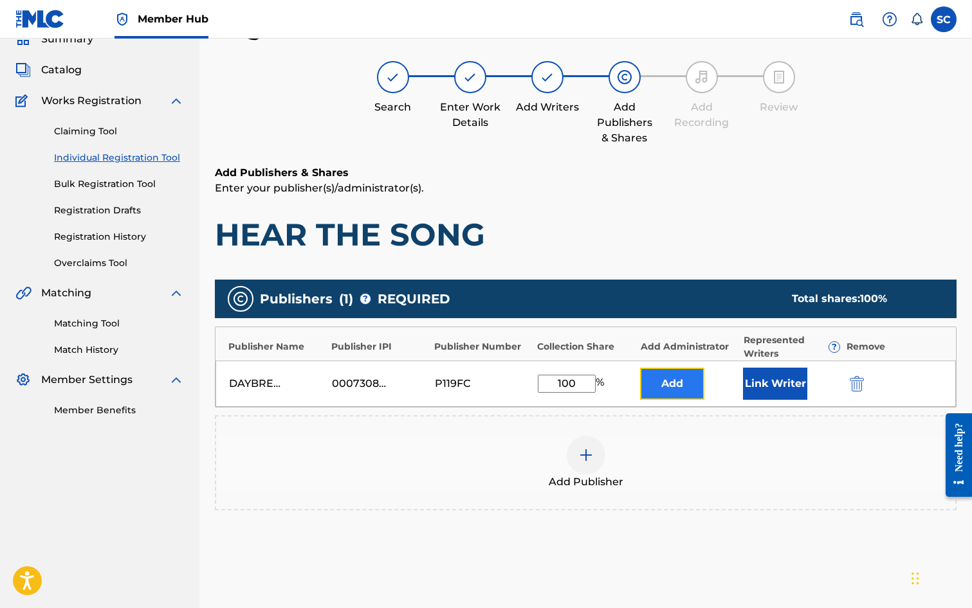
click at [683, 390] on button "Add" at bounding box center [672, 384] width 64 height 32
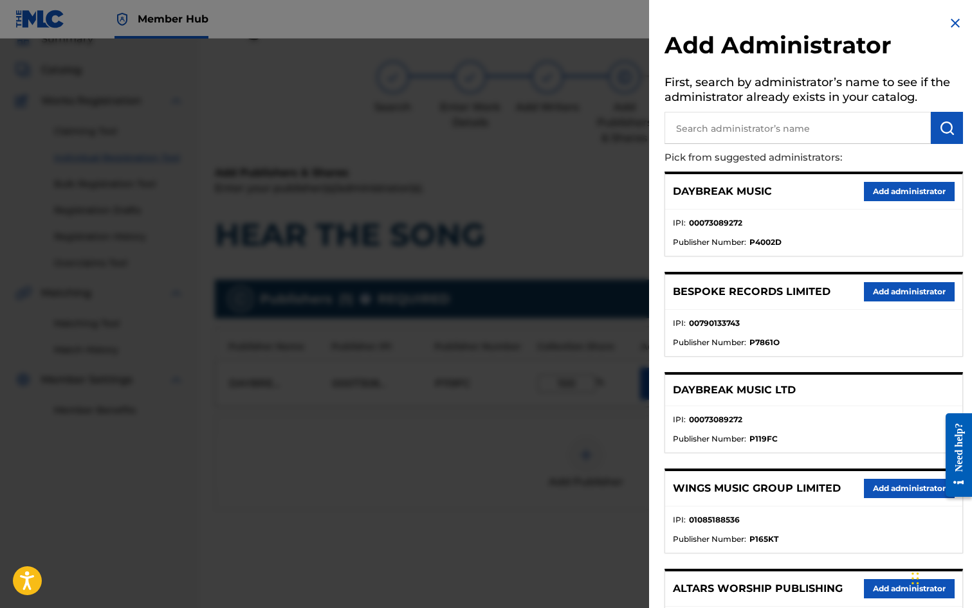
click at [705, 127] on input "text" at bounding box center [797, 128] width 266 height 32
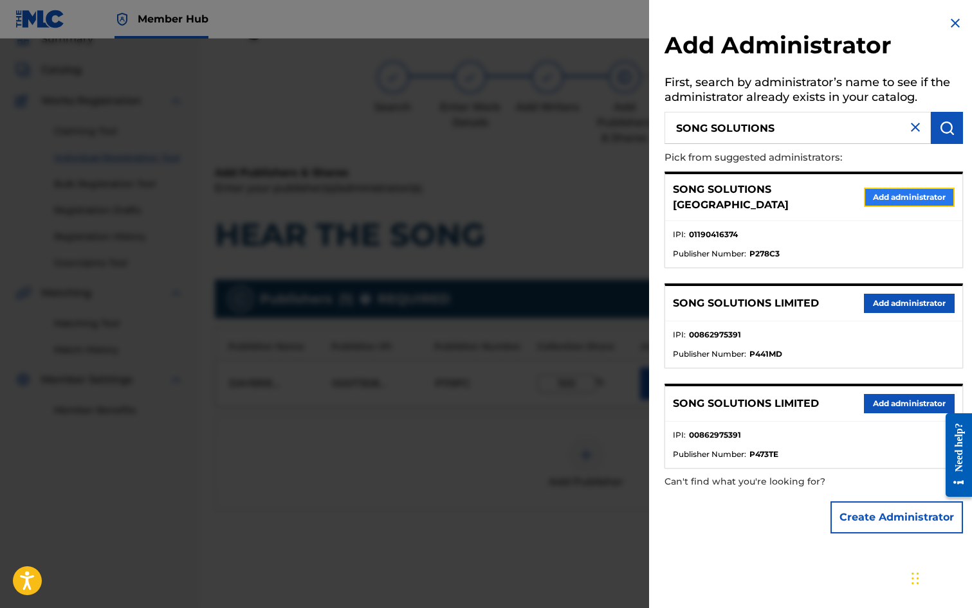
click at [883, 193] on button "Add administrator" at bounding box center [909, 197] width 91 height 19
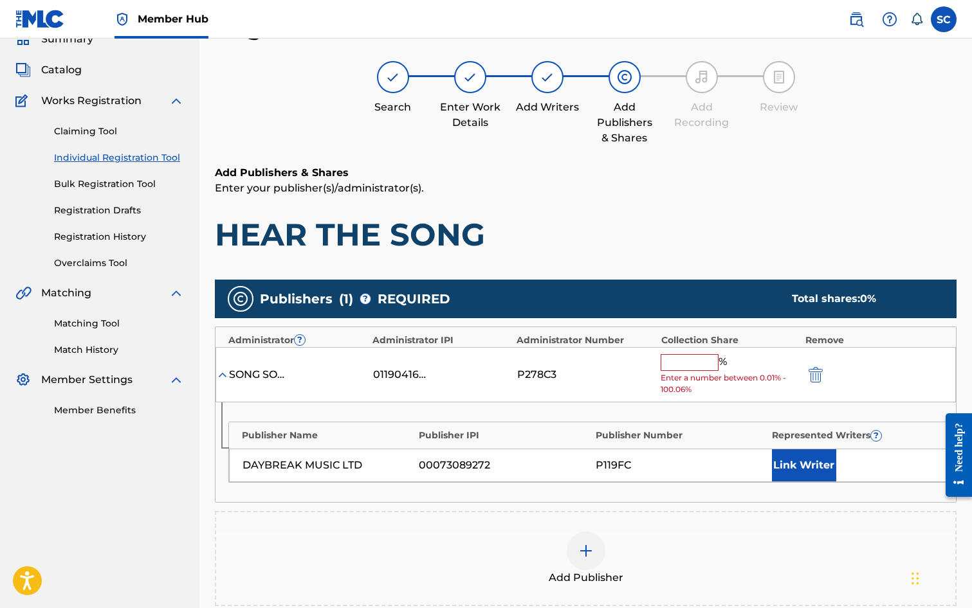
click at [676, 368] on input "text" at bounding box center [690, 362] width 58 height 17
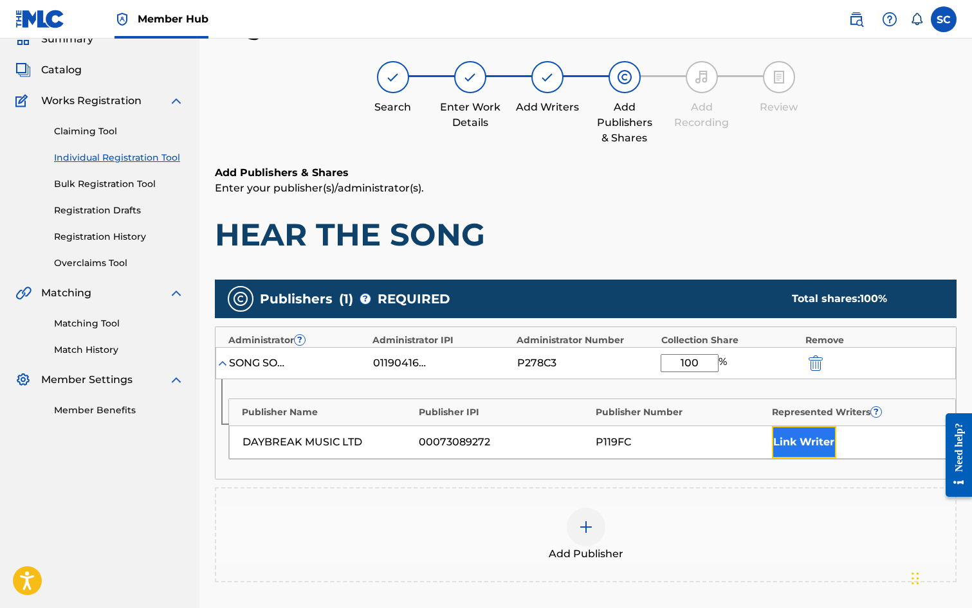
click at [792, 441] on button "Link Writer" at bounding box center [804, 442] width 64 height 32
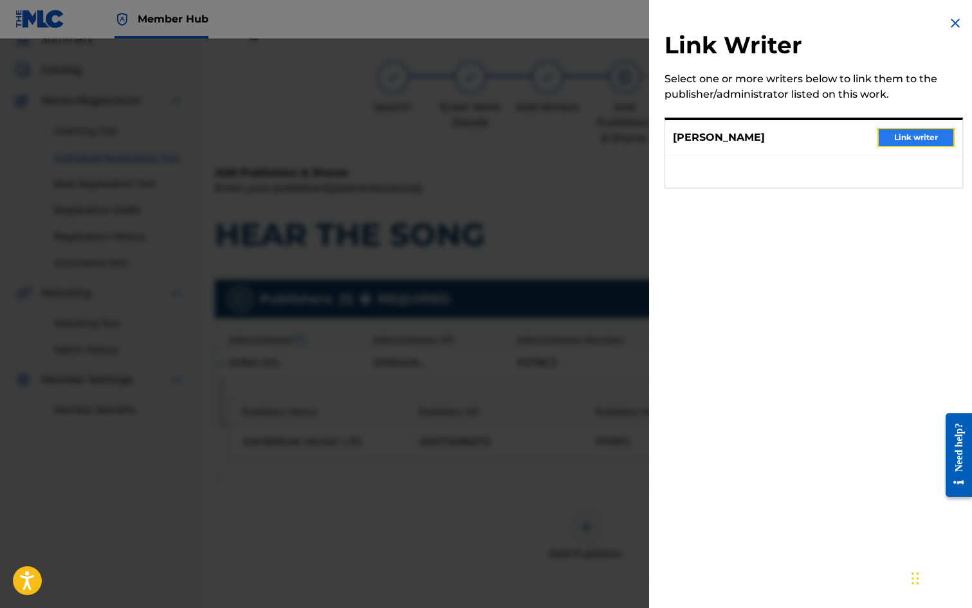
click at [918, 141] on button "Link writer" at bounding box center [915, 137] width 77 height 19
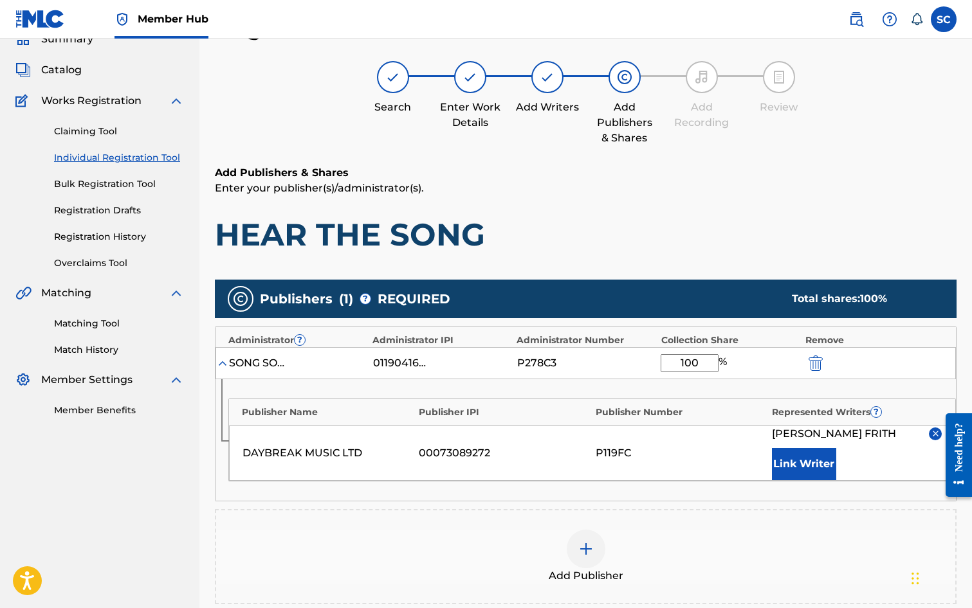
scroll to position [262, 0]
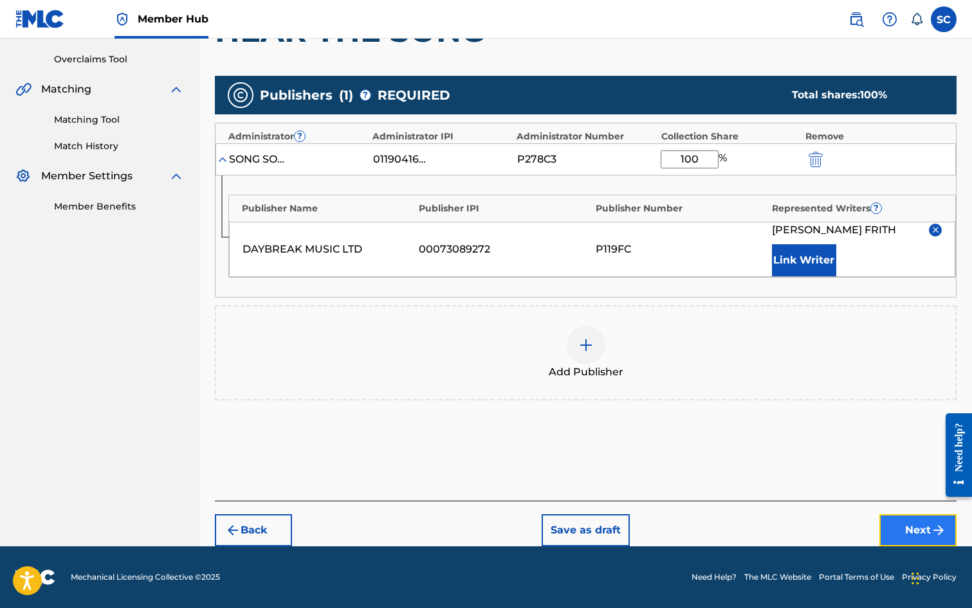
click at [904, 526] on button "Next" at bounding box center [917, 531] width 77 height 32
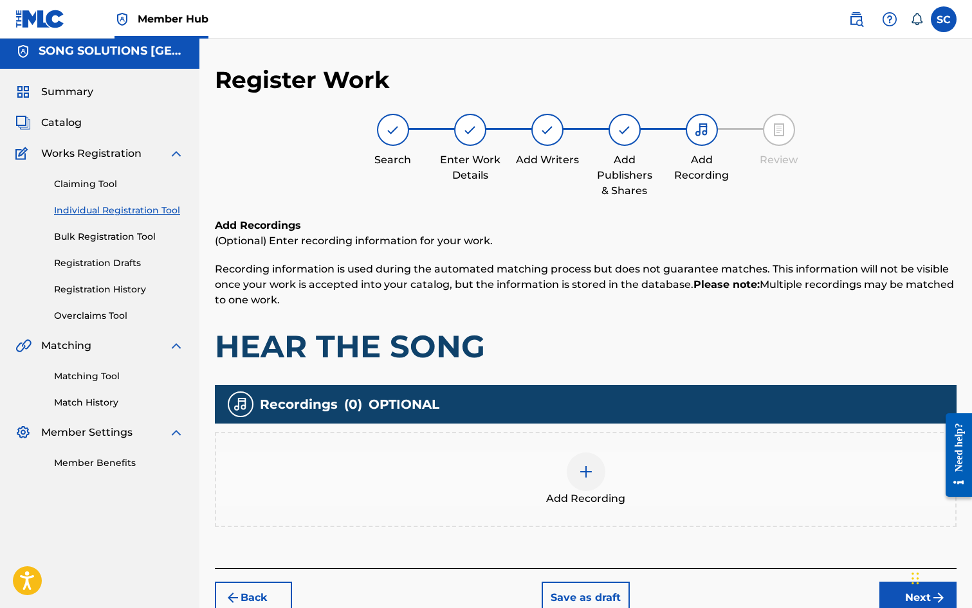
scroll to position [58, 0]
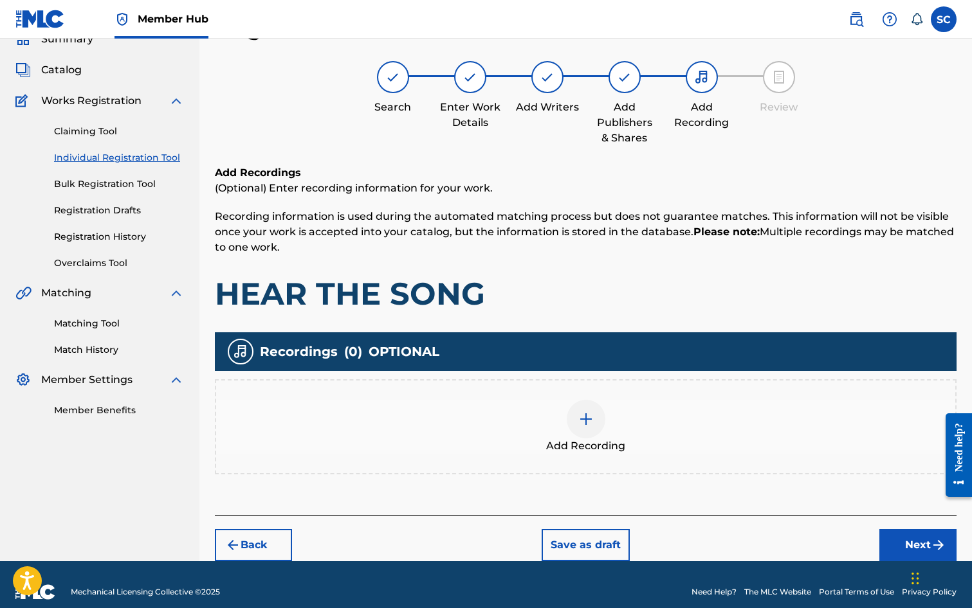
click at [583, 422] on img at bounding box center [585, 419] width 15 height 15
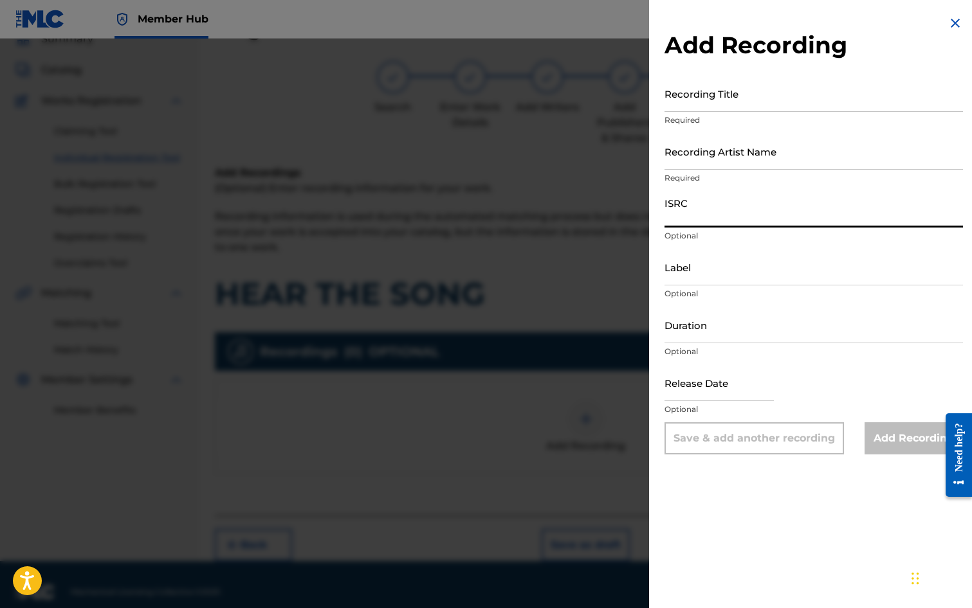
click at [697, 210] on input "ISRC" at bounding box center [813, 209] width 298 height 37
paste input "GB3YD1400003"
click at [689, 90] on input "Recording Title" at bounding box center [813, 93] width 298 height 37
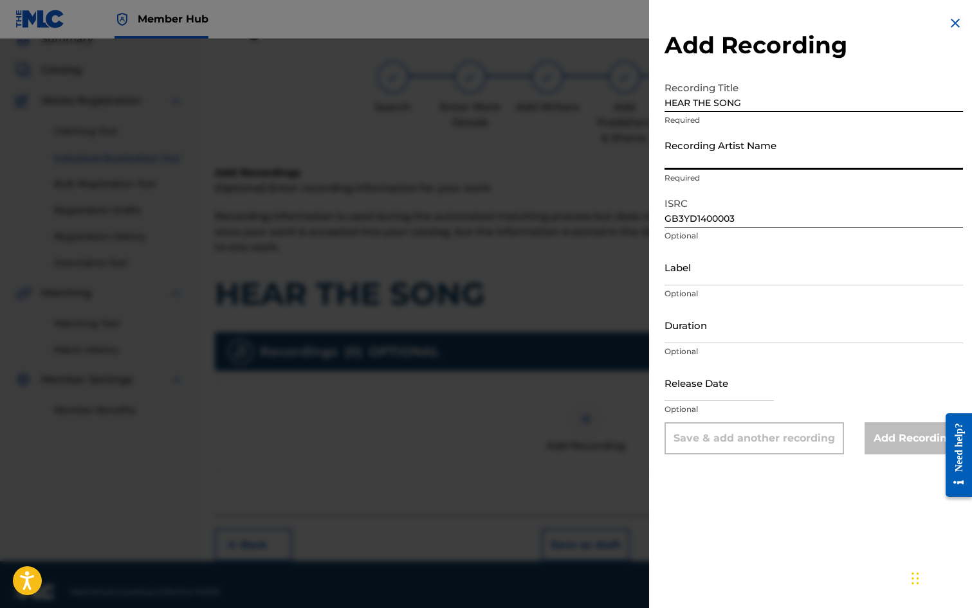
click at [721, 153] on input "Recording Artist Name" at bounding box center [813, 151] width 298 height 37
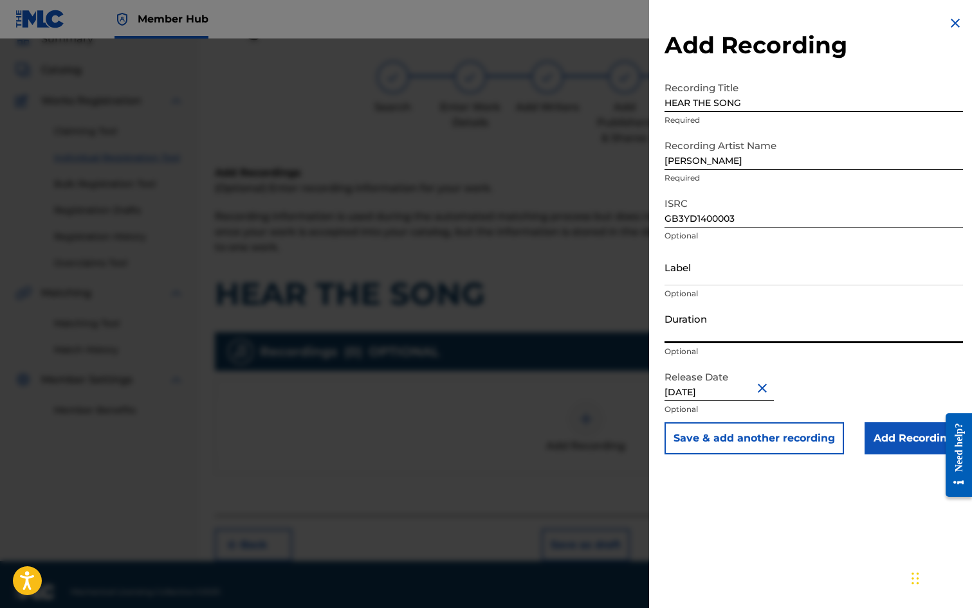
click at [705, 331] on input "Duration" at bounding box center [813, 325] width 298 height 37
click at [897, 440] on input "Add Recording" at bounding box center [913, 439] width 98 height 32
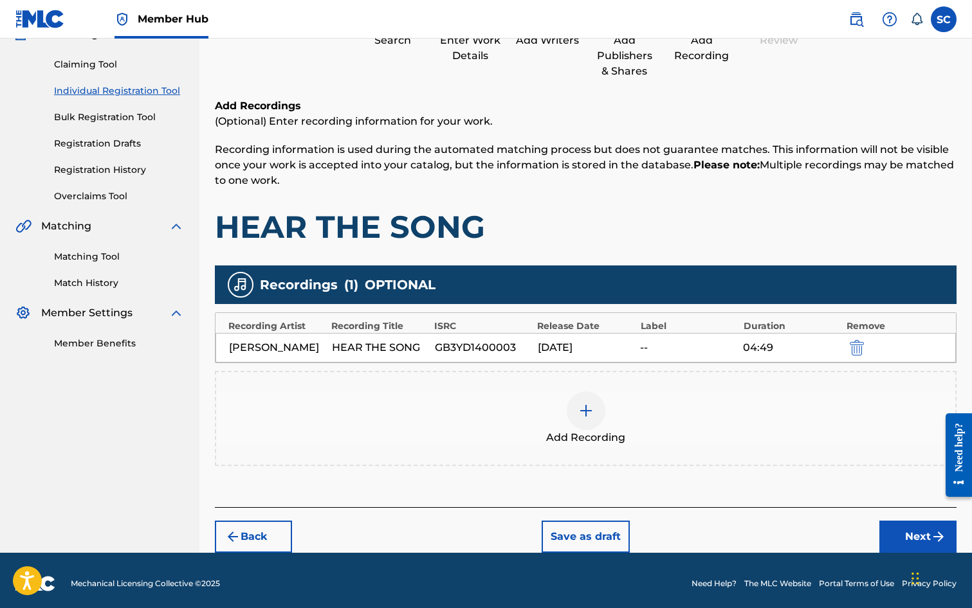
scroll to position [131, 0]
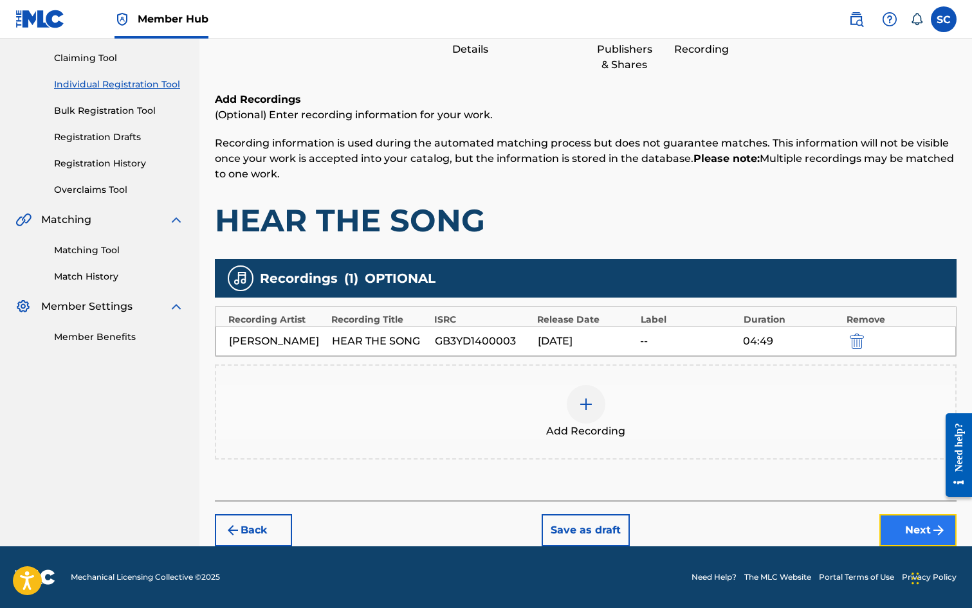
click at [915, 532] on button "Next" at bounding box center [917, 531] width 77 height 32
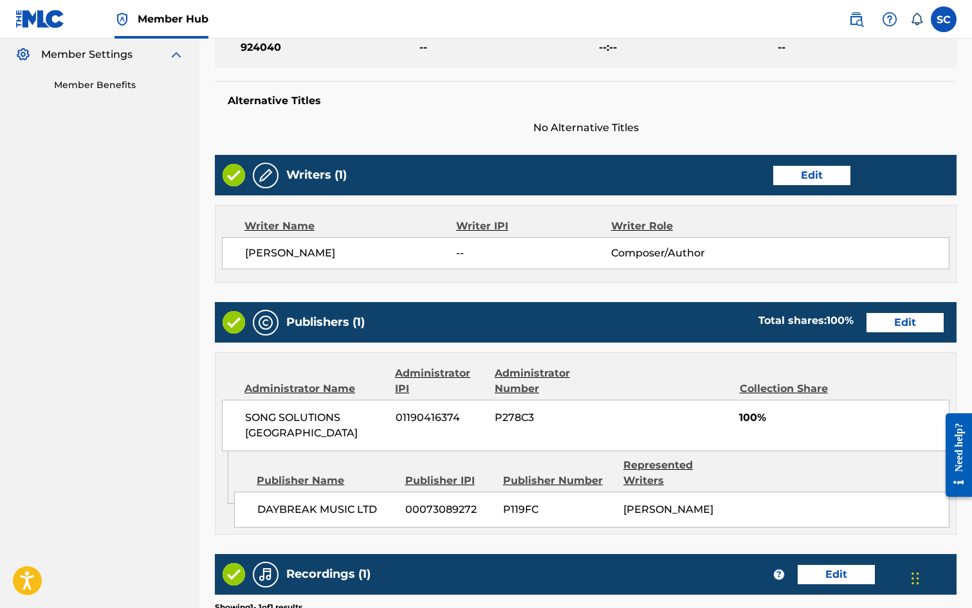
scroll to position [565, 0]
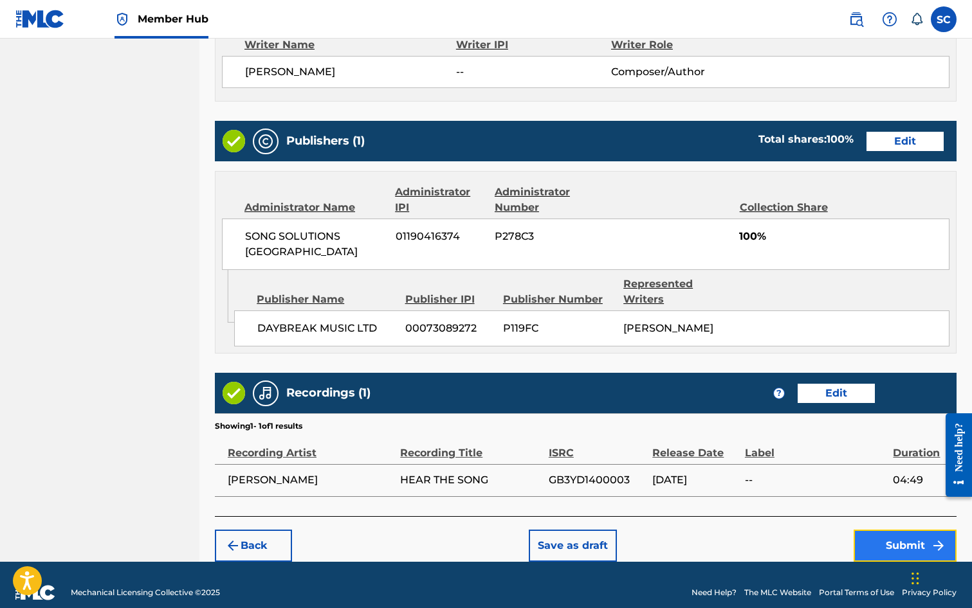
click at [901, 530] on button "Submit" at bounding box center [904, 546] width 103 height 32
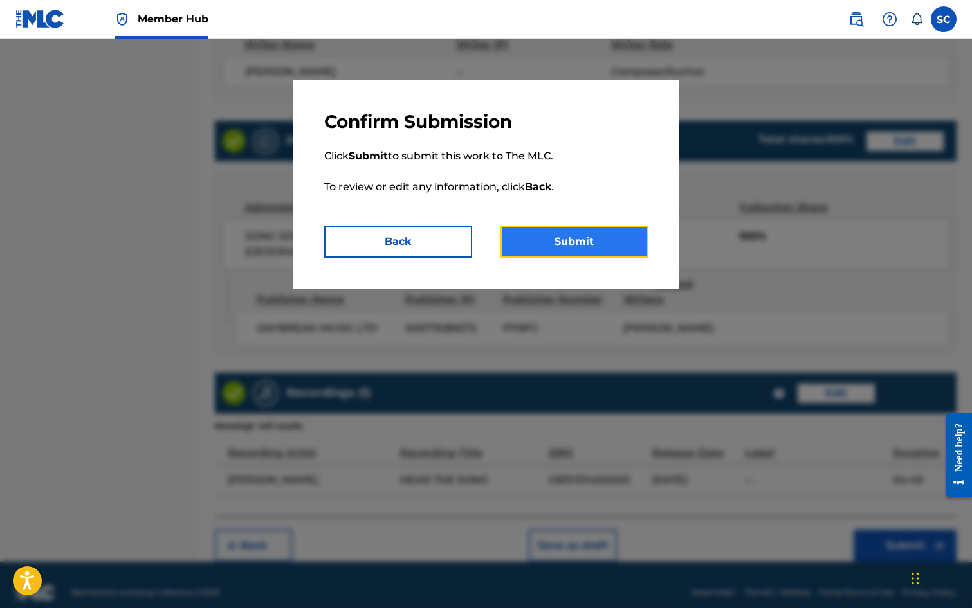
click at [595, 243] on button "Submit" at bounding box center [574, 242] width 148 height 32
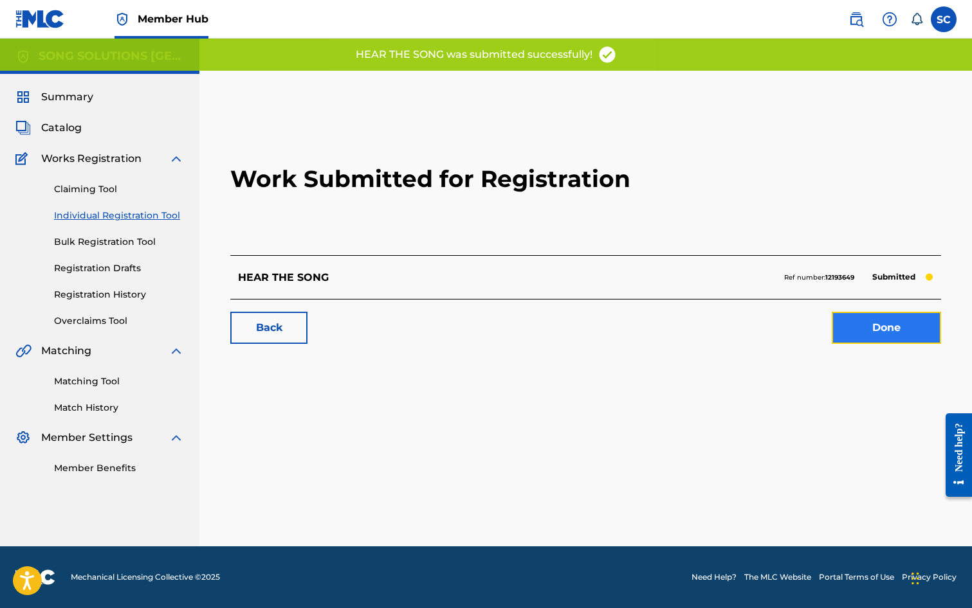
click at [927, 324] on link "Done" at bounding box center [886, 328] width 109 height 32
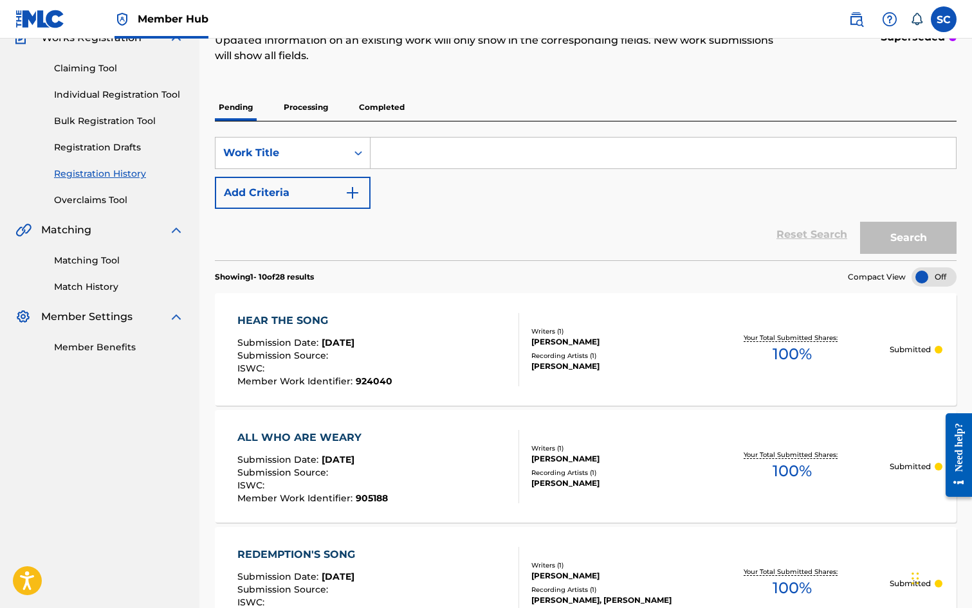
scroll to position [129, 0]
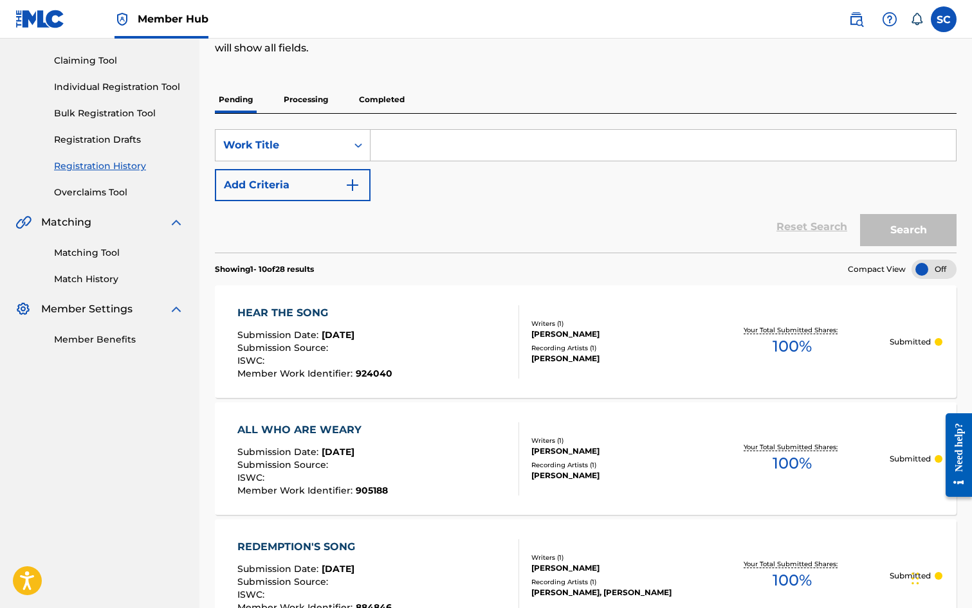
drag, startPoint x: 105, startPoint y: 88, endPoint x: 114, endPoint y: 98, distance: 13.7
click at [105, 88] on link "Individual Registration Tool" at bounding box center [119, 87] width 130 height 14
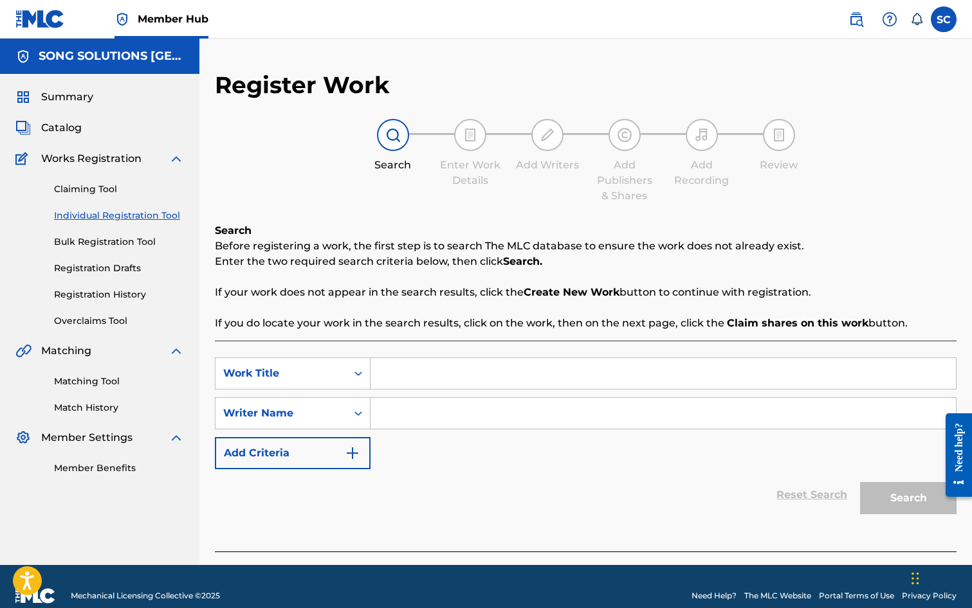
click at [414, 368] on input "Search Form" at bounding box center [662, 373] width 585 height 31
click at [426, 417] on input "Search Form" at bounding box center [662, 413] width 585 height 31
click at [860, 482] on button "Search" at bounding box center [908, 498] width 96 height 32
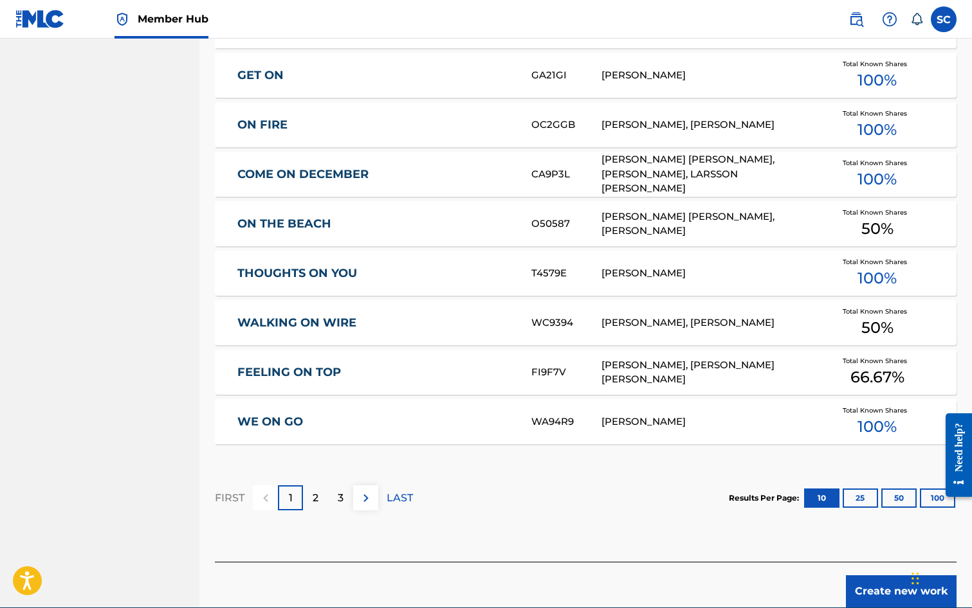
scroll to position [708, 0]
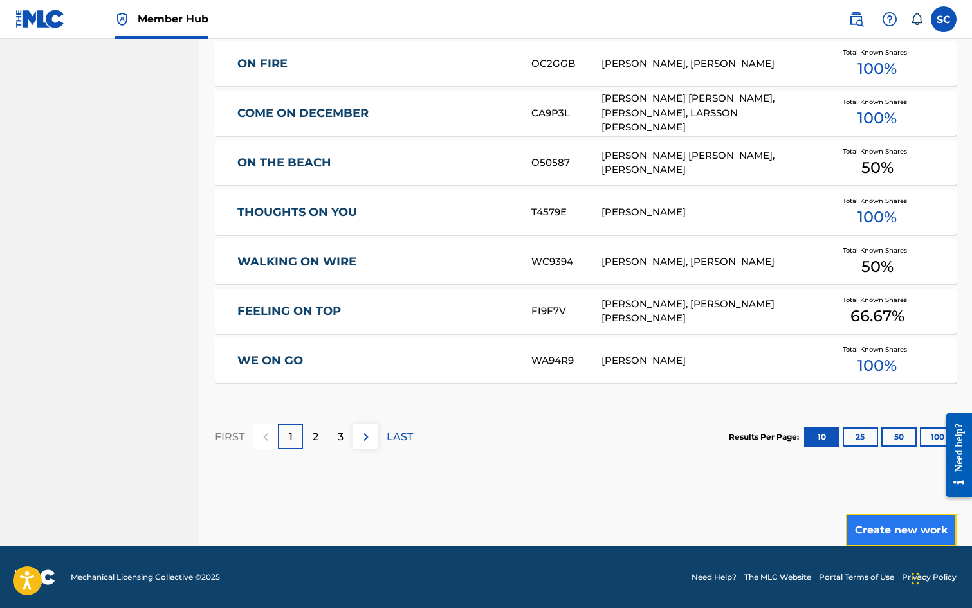
click at [913, 533] on button "Create new work" at bounding box center [901, 531] width 111 height 32
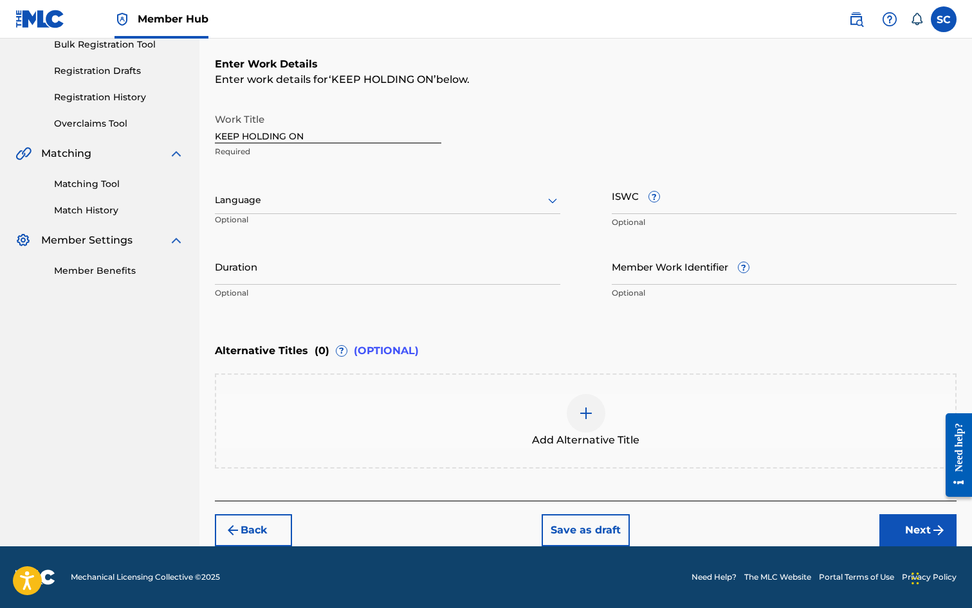
scroll to position [0, 0]
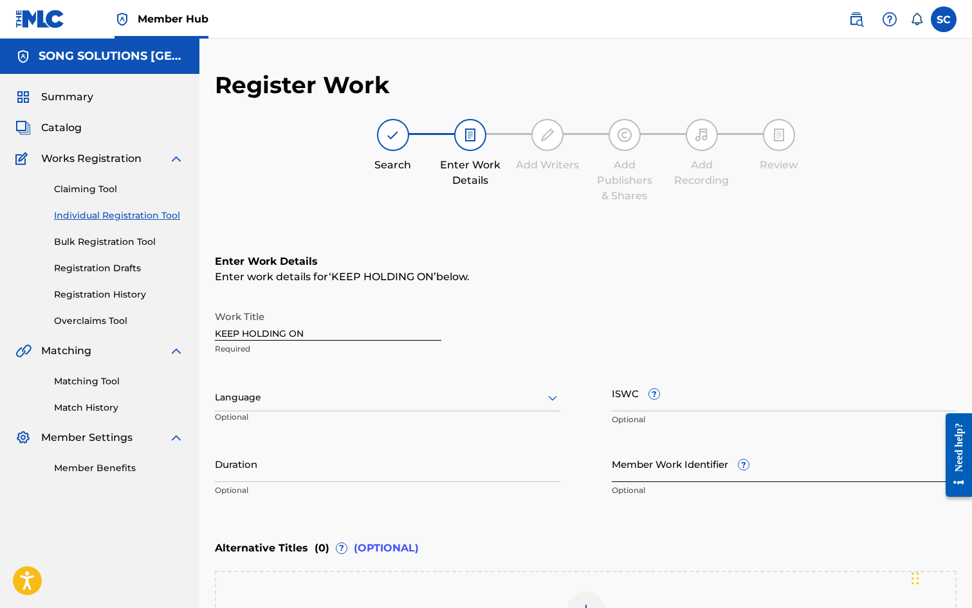
click at [634, 474] on input "Member Work Identifier ?" at bounding box center [784, 464] width 345 height 37
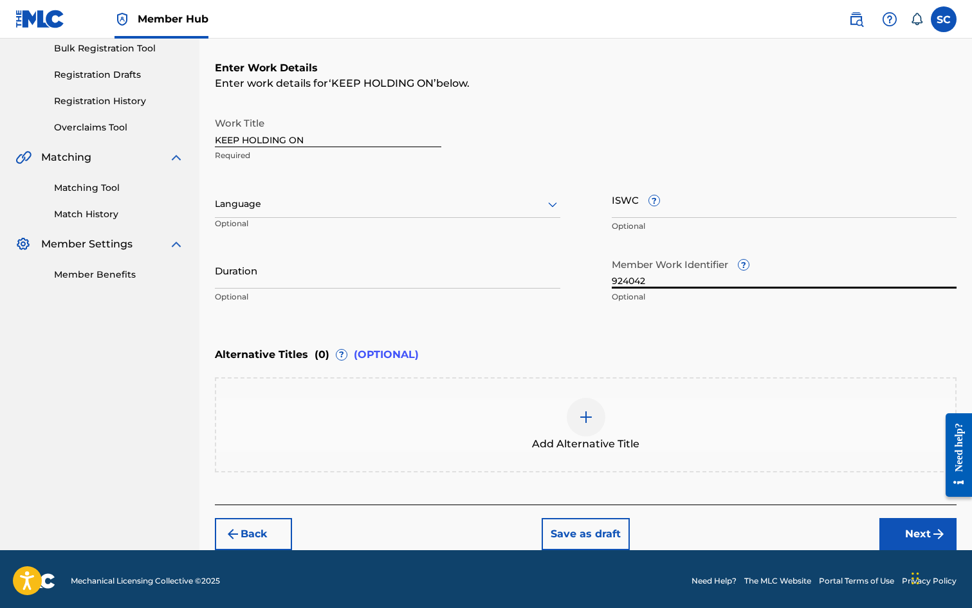
scroll to position [197, 0]
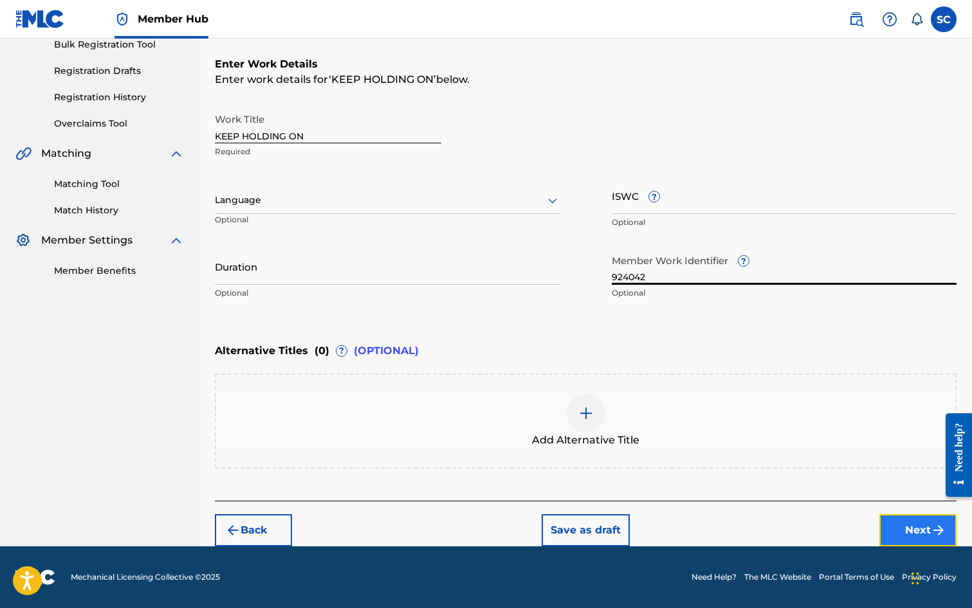
click at [916, 525] on button "Next" at bounding box center [917, 531] width 77 height 32
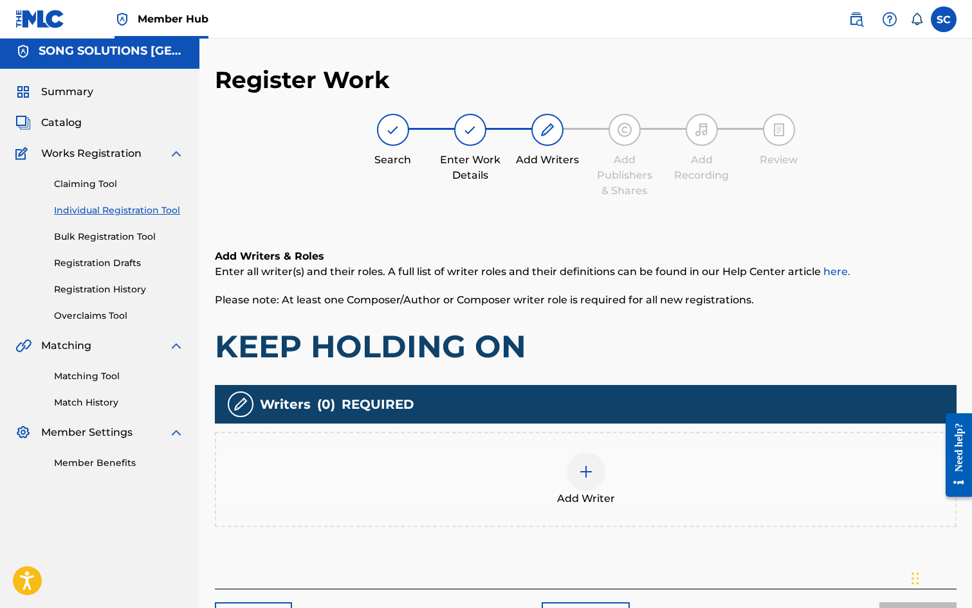
scroll to position [58, 0]
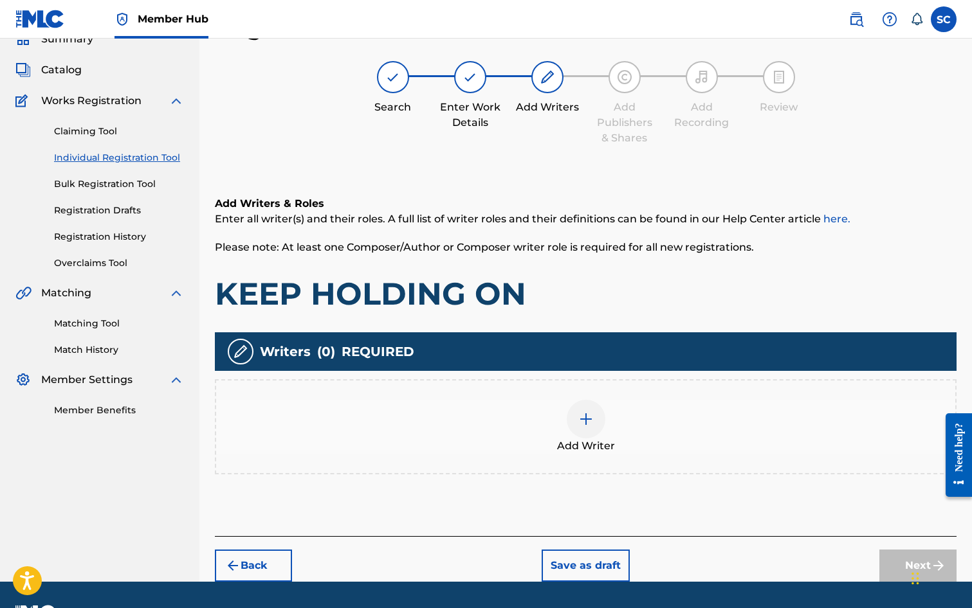
click at [583, 419] on img at bounding box center [585, 419] width 15 height 15
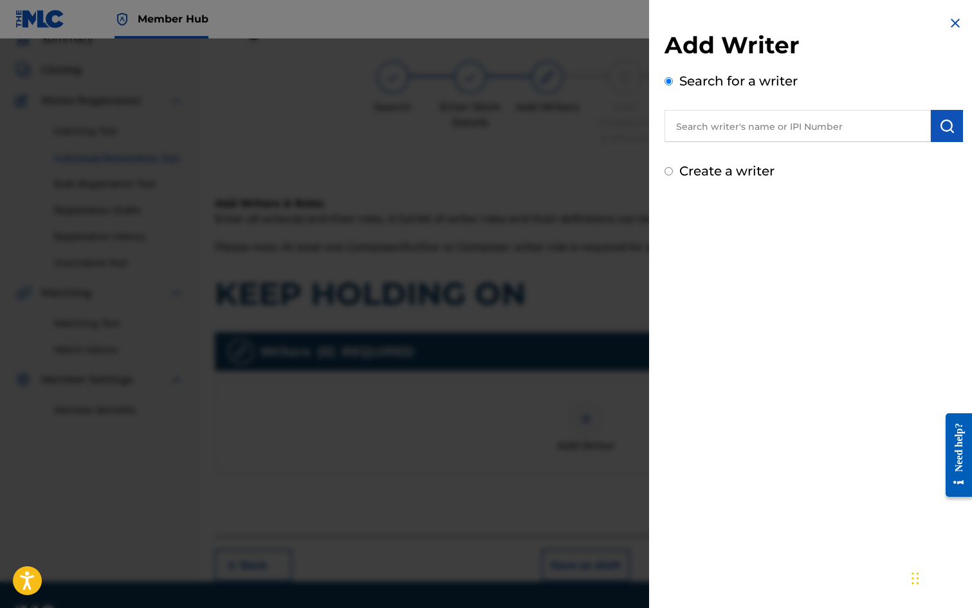
click at [731, 115] on input "text" at bounding box center [797, 126] width 266 height 32
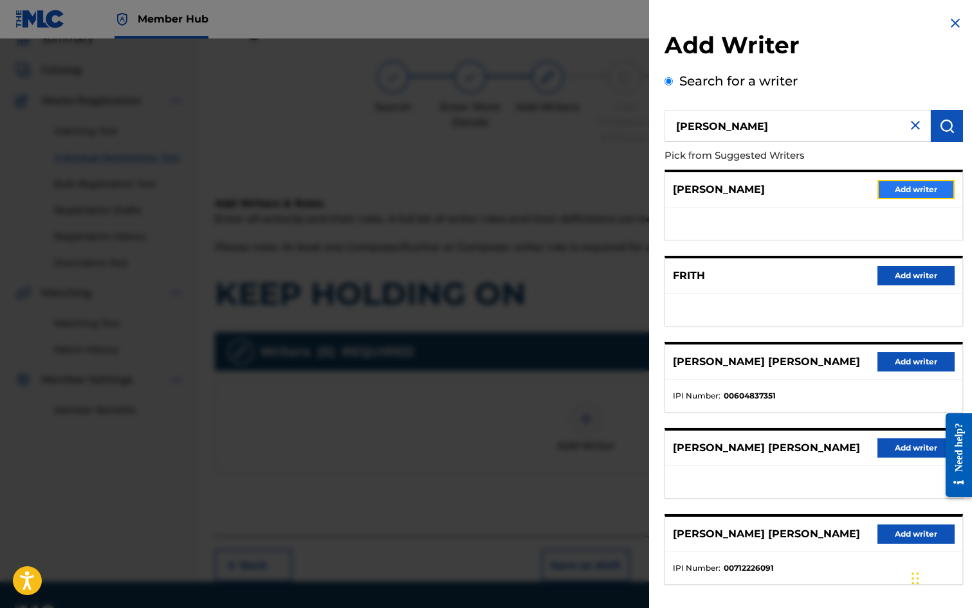
click at [913, 192] on button "Add writer" at bounding box center [915, 189] width 77 height 19
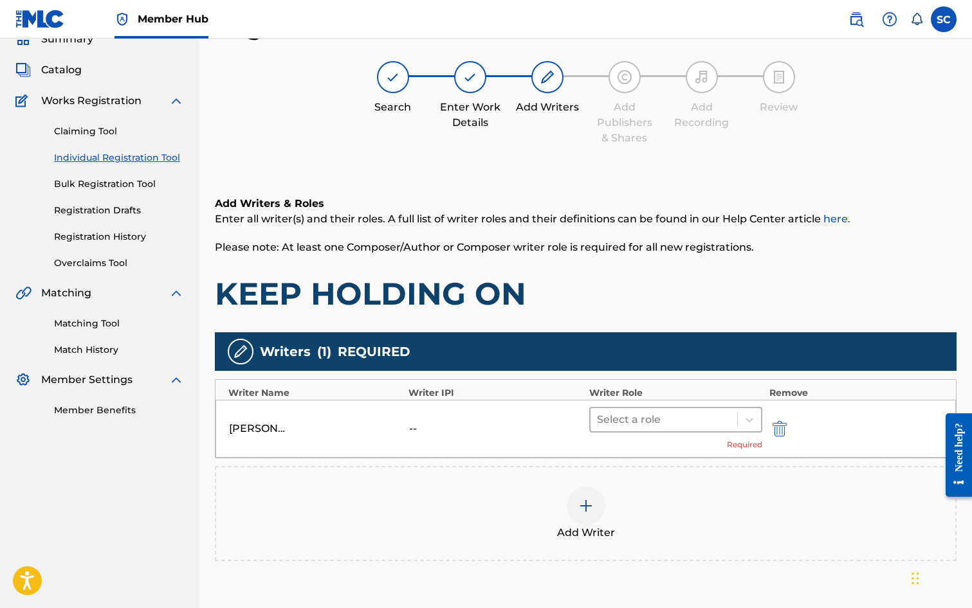
click at [670, 420] on div at bounding box center [664, 420] width 134 height 18
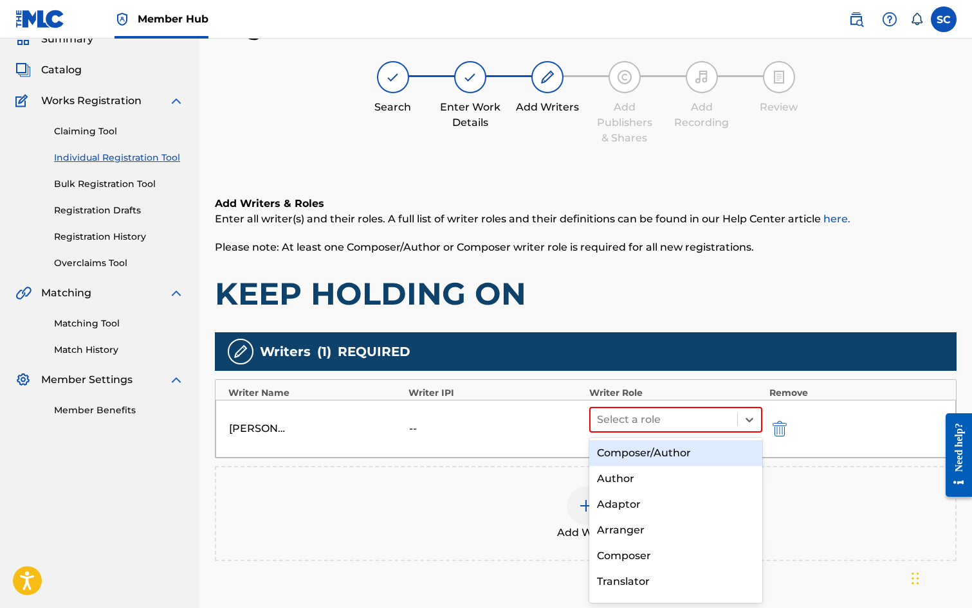
click at [664, 452] on div "Composer/Author" at bounding box center [676, 454] width 174 height 26
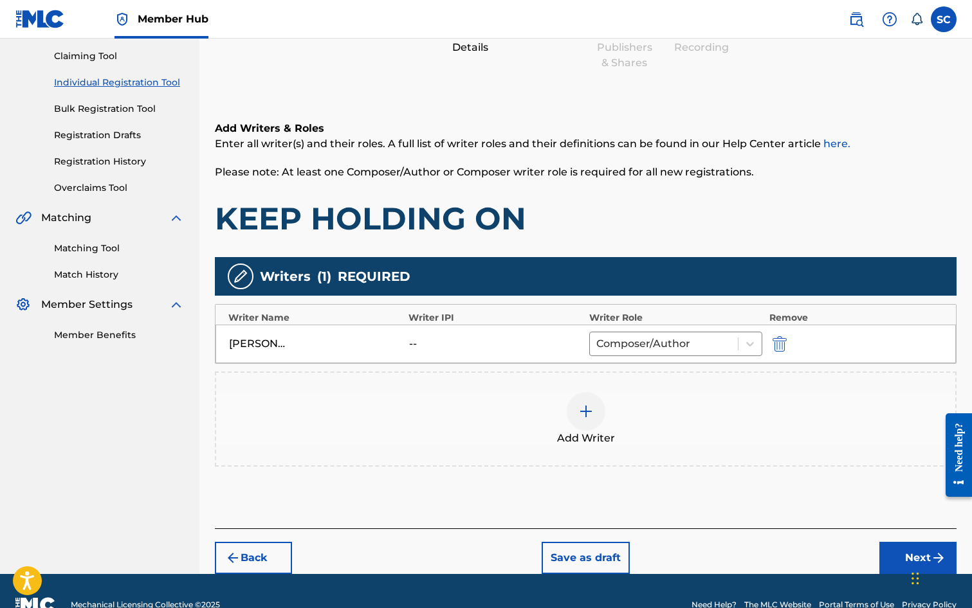
scroll to position [161, 0]
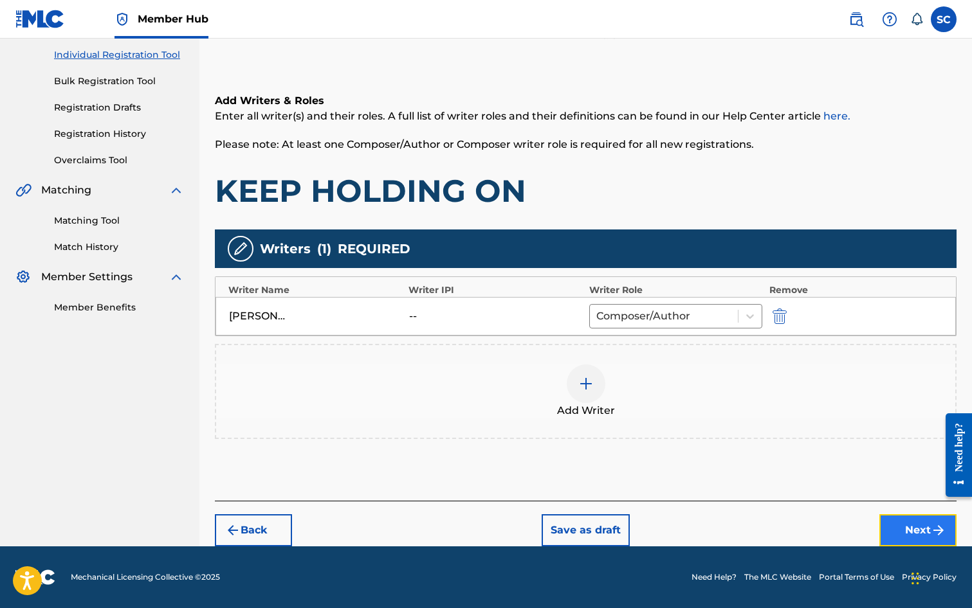
click at [900, 531] on button "Next" at bounding box center [917, 531] width 77 height 32
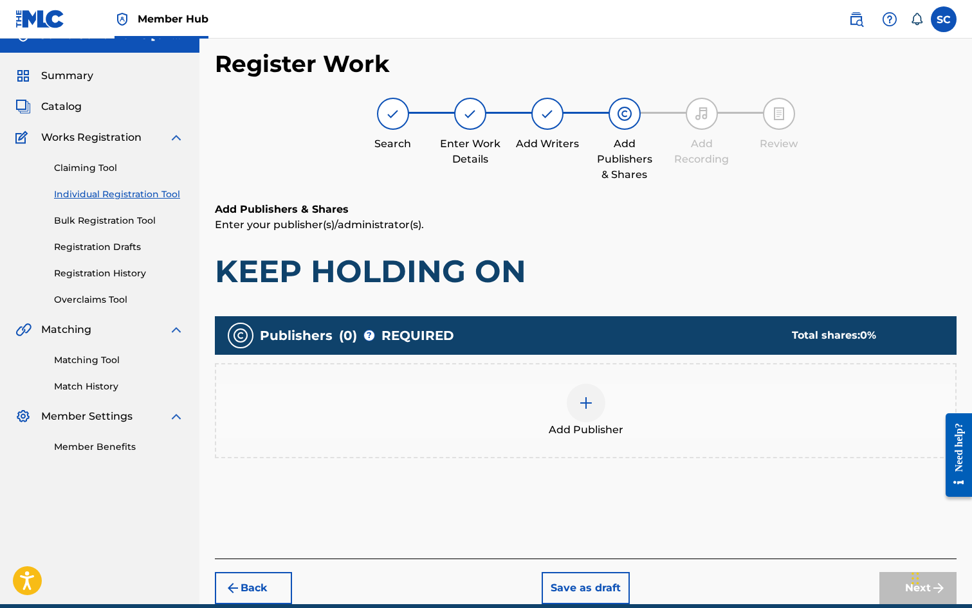
scroll to position [58, 0]
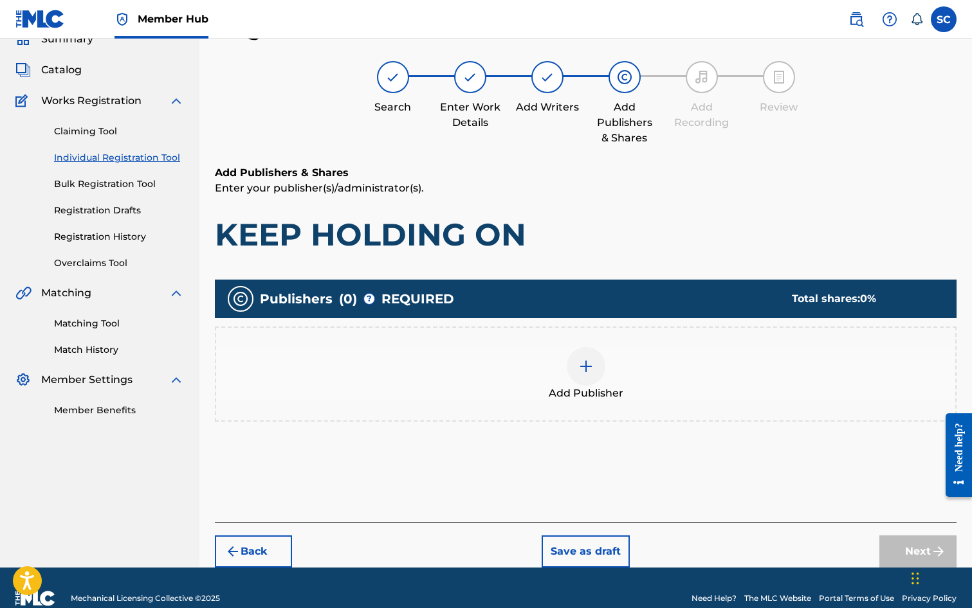
click at [581, 369] on img at bounding box center [585, 366] width 15 height 15
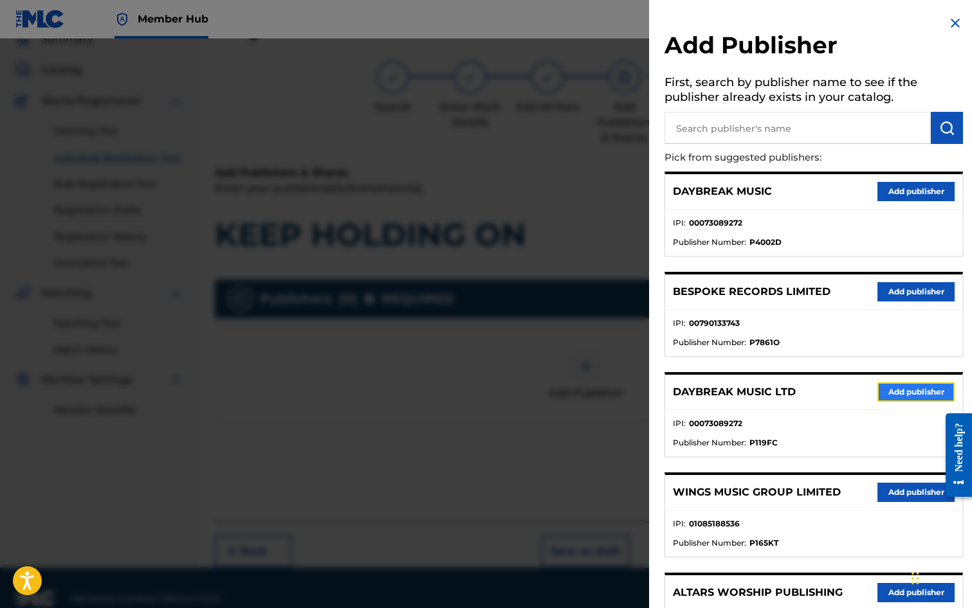
click at [885, 389] on button "Add publisher" at bounding box center [915, 392] width 77 height 19
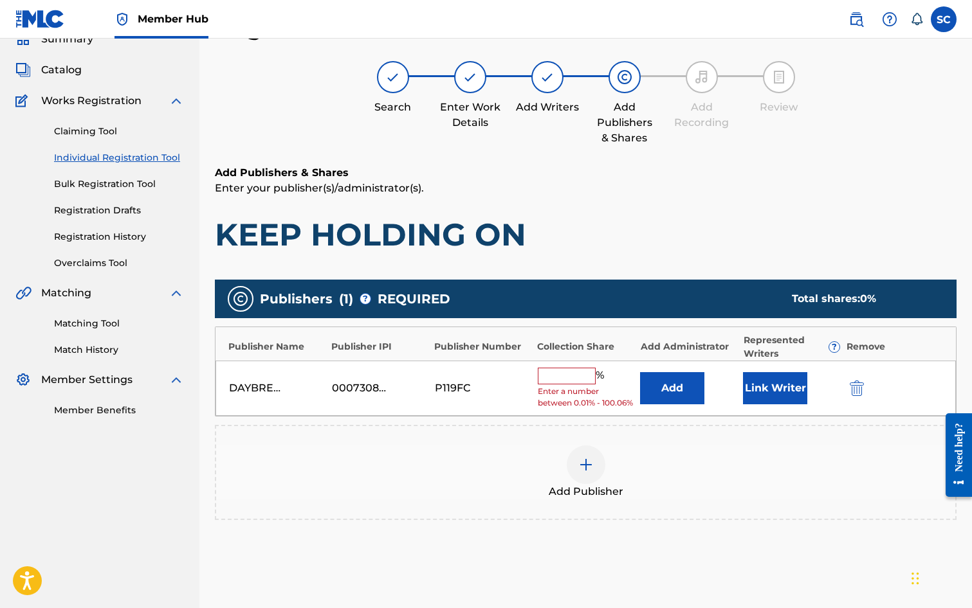
click at [559, 376] on input "text" at bounding box center [567, 376] width 58 height 17
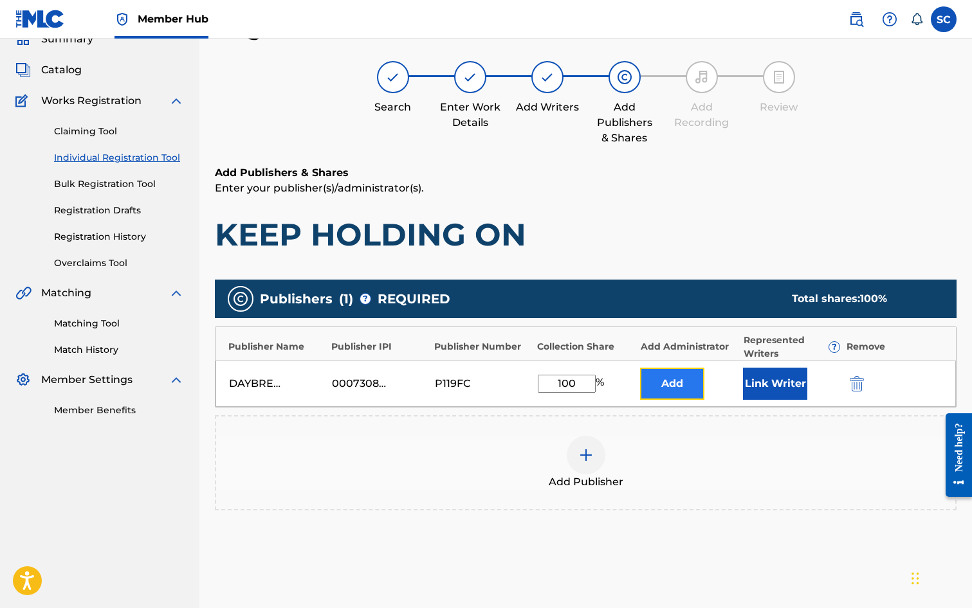
click at [662, 388] on button "Add" at bounding box center [672, 384] width 64 height 32
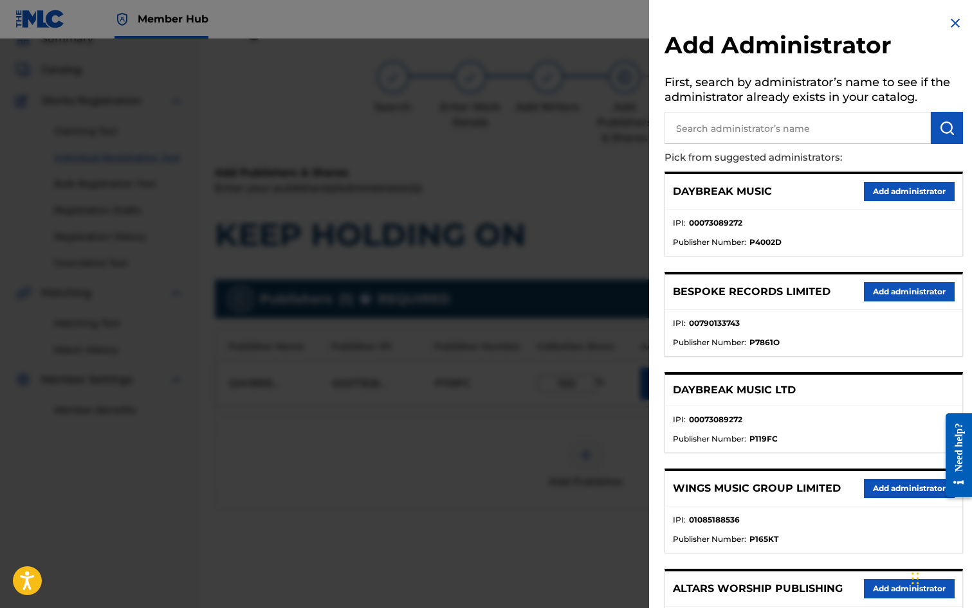
click at [685, 116] on input "text" at bounding box center [797, 128] width 266 height 32
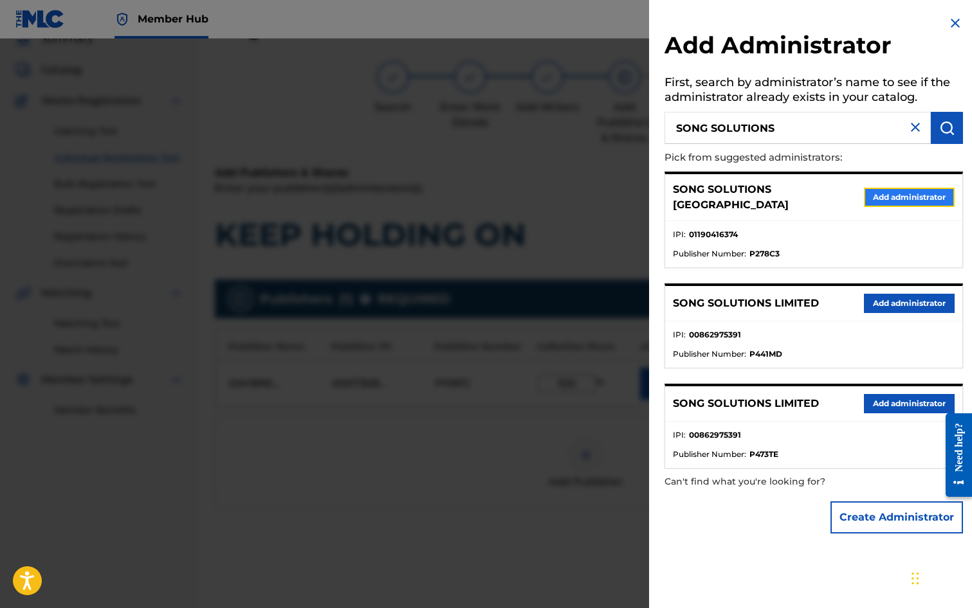
click at [908, 188] on button "Add administrator" at bounding box center [909, 197] width 91 height 19
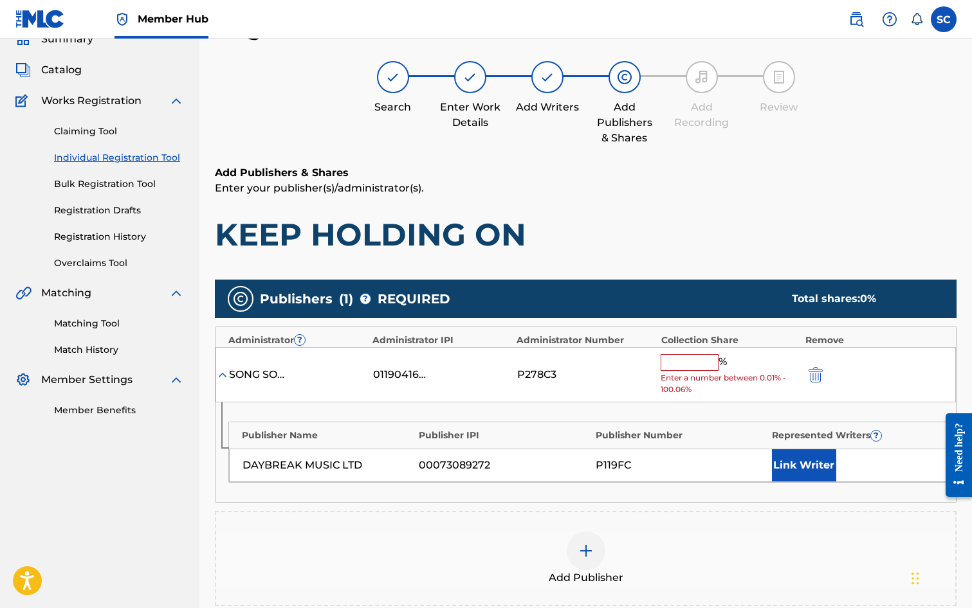
click at [681, 357] on input "text" at bounding box center [690, 362] width 58 height 17
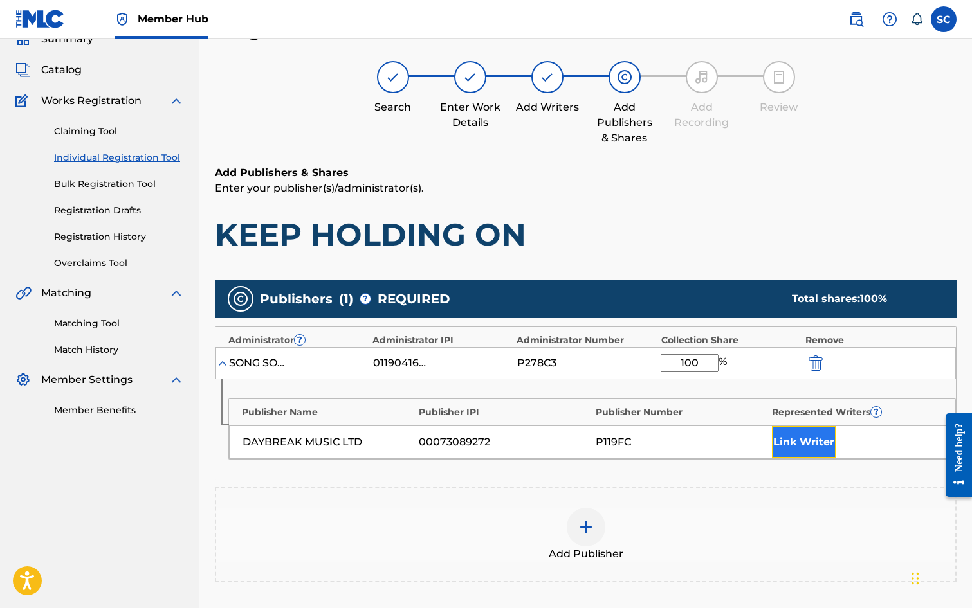
click at [811, 442] on button "Link Writer" at bounding box center [804, 442] width 64 height 32
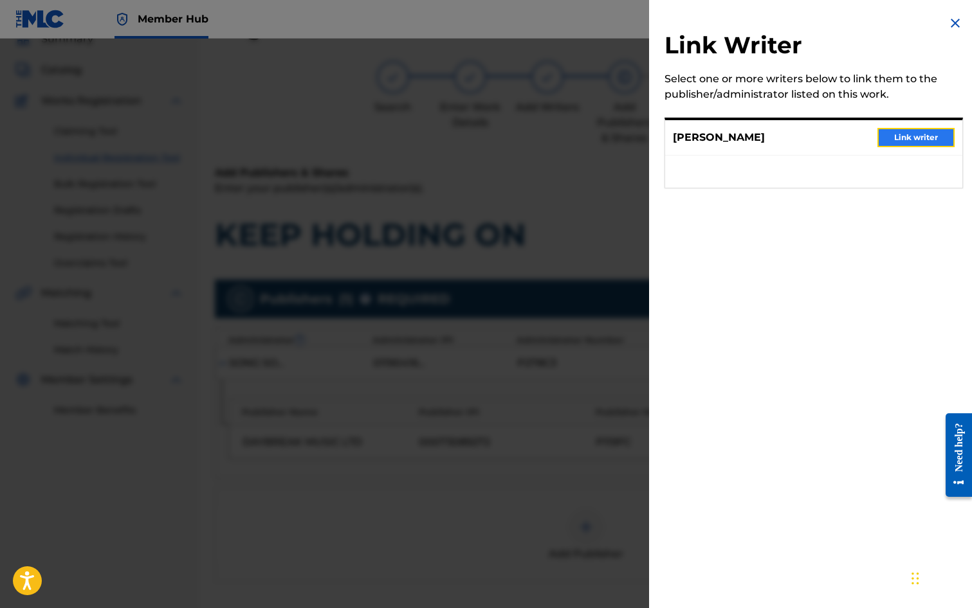
click at [911, 136] on button "Link writer" at bounding box center [915, 137] width 77 height 19
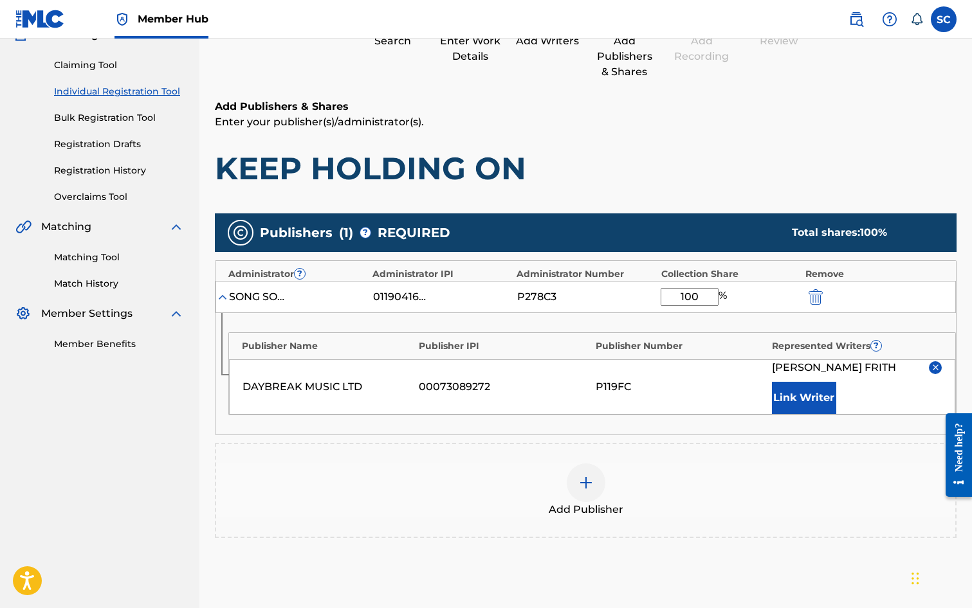
scroll to position [262, 0]
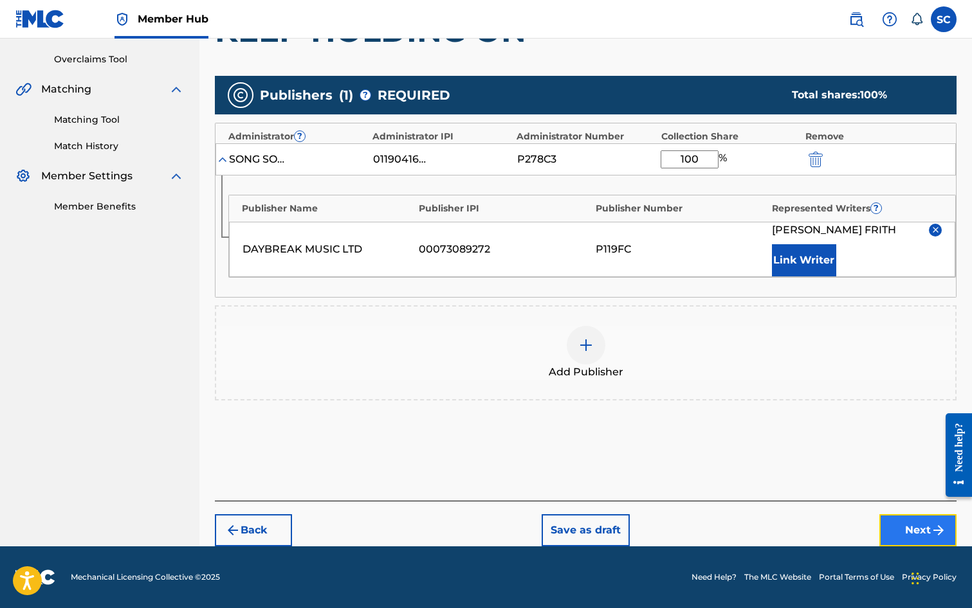
click at [918, 531] on button "Next" at bounding box center [917, 531] width 77 height 32
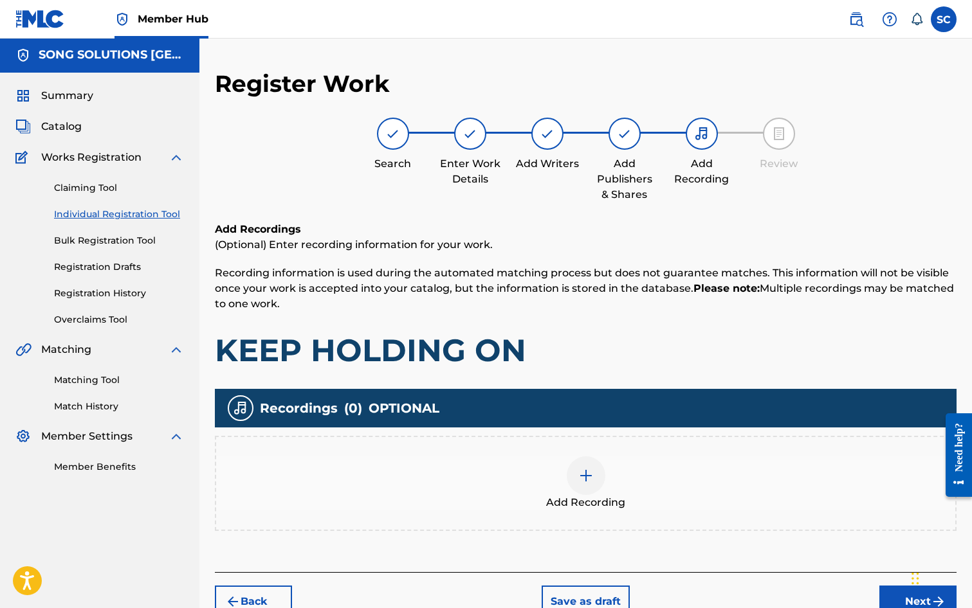
scroll to position [58, 0]
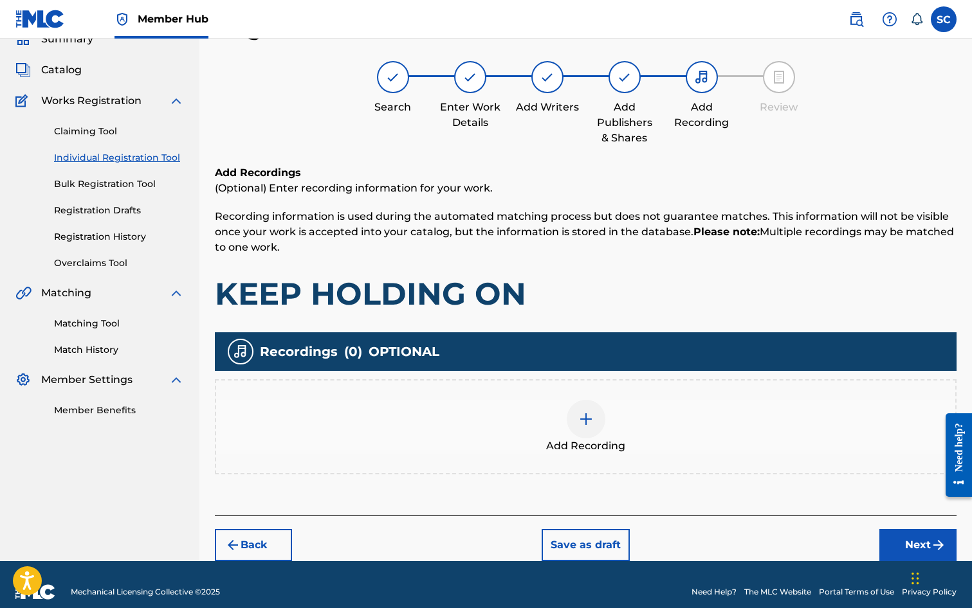
click at [576, 421] on div at bounding box center [586, 419] width 39 height 39
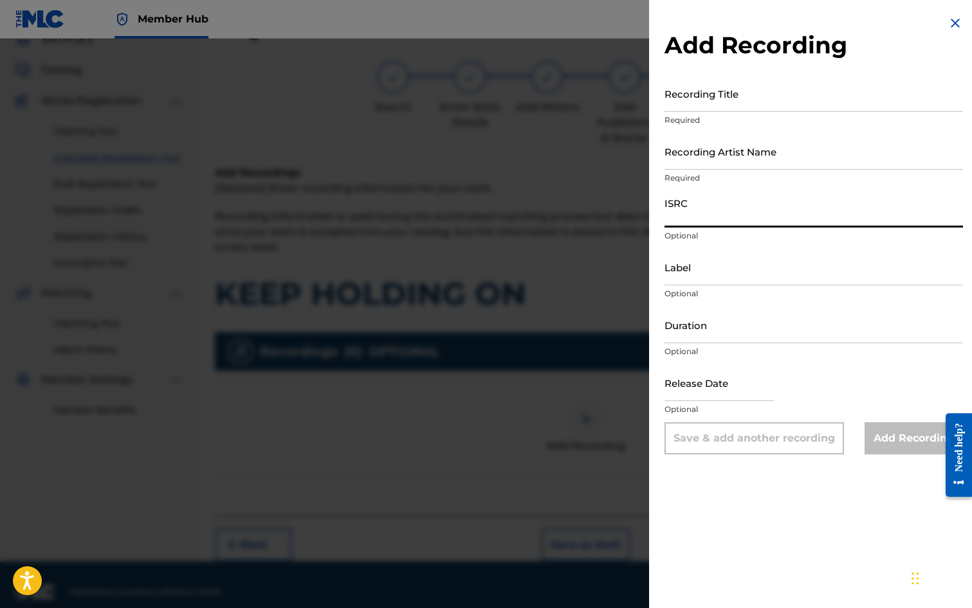
click at [698, 210] on input "ISRC" at bounding box center [813, 209] width 298 height 37
paste input "GB3YD1400005"
click at [704, 89] on input "Recording Title" at bounding box center [813, 93] width 298 height 37
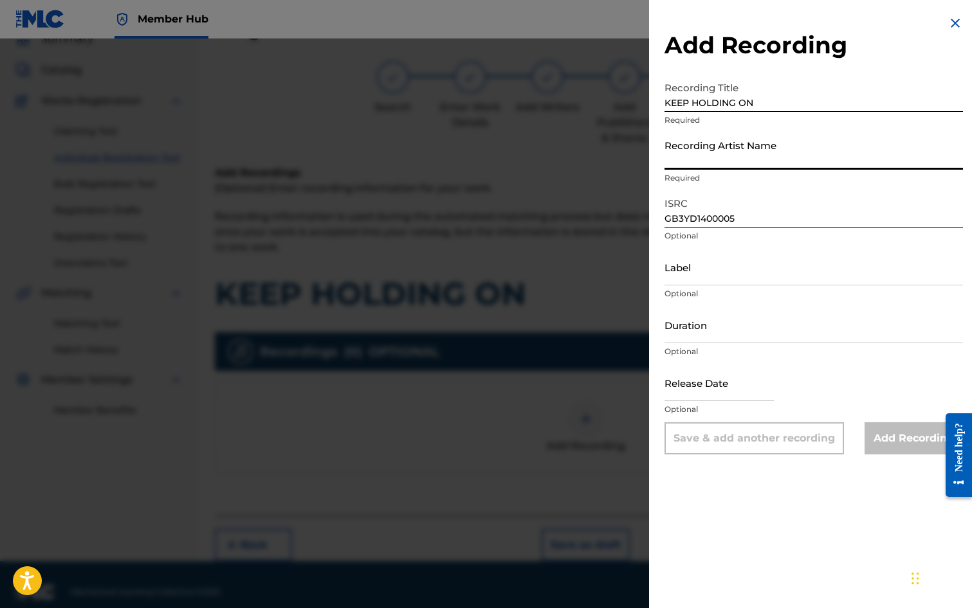
click at [711, 146] on input "Recording Artist Name" at bounding box center [813, 151] width 298 height 37
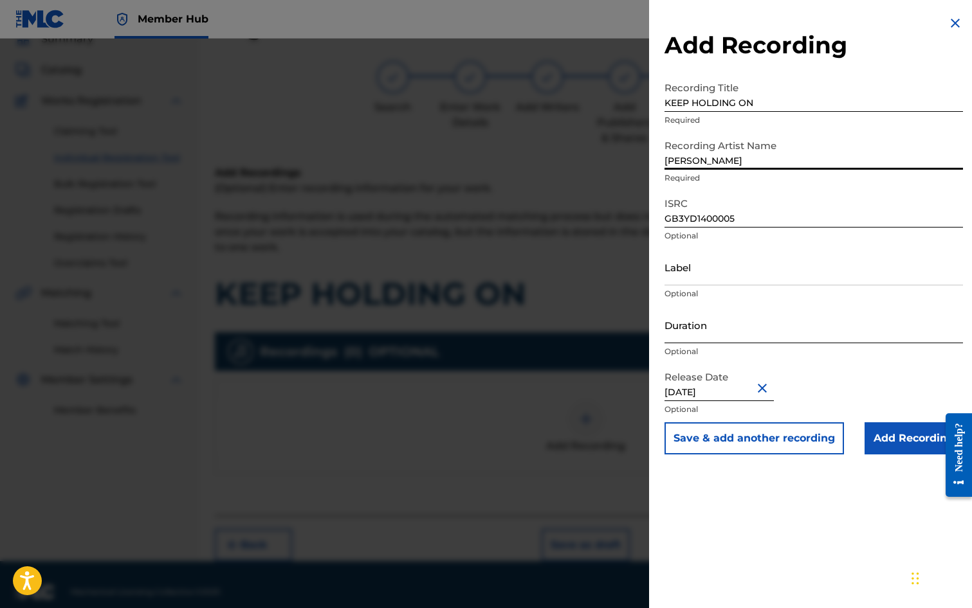
click at [693, 323] on input "Duration" at bounding box center [813, 325] width 298 height 37
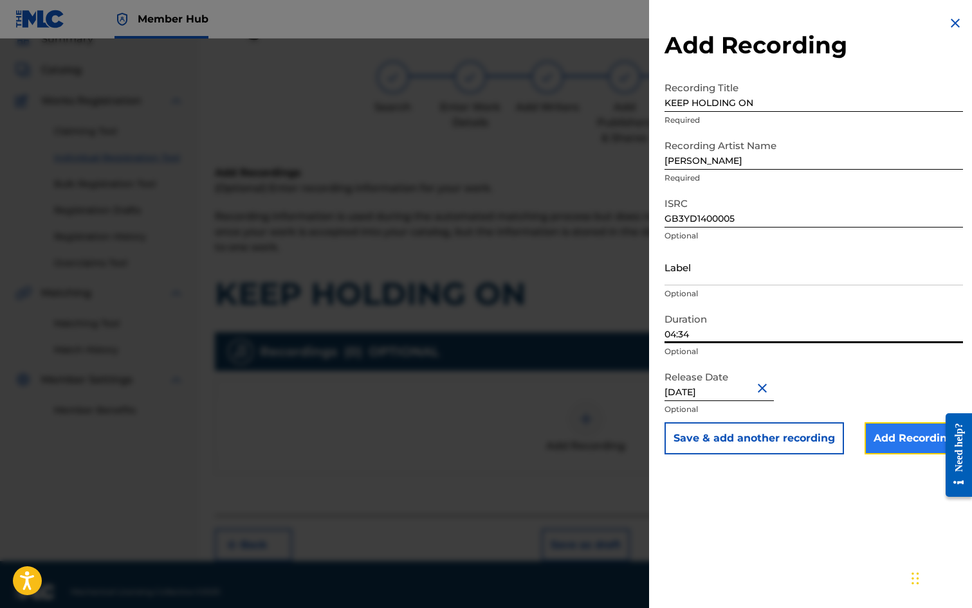
click at [902, 445] on input "Add Recording" at bounding box center [913, 439] width 98 height 32
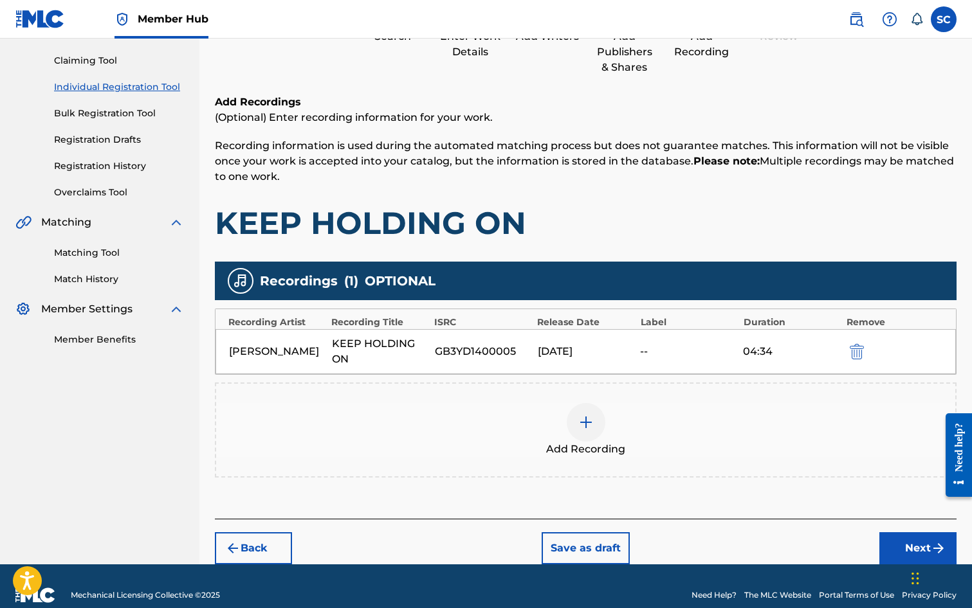
scroll to position [147, 0]
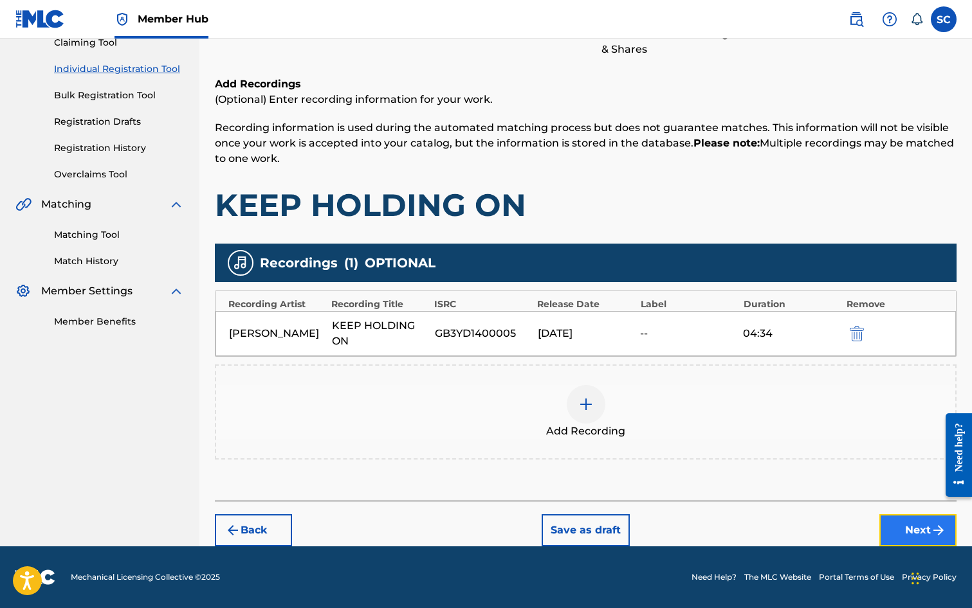
click at [906, 522] on button "Next" at bounding box center [917, 531] width 77 height 32
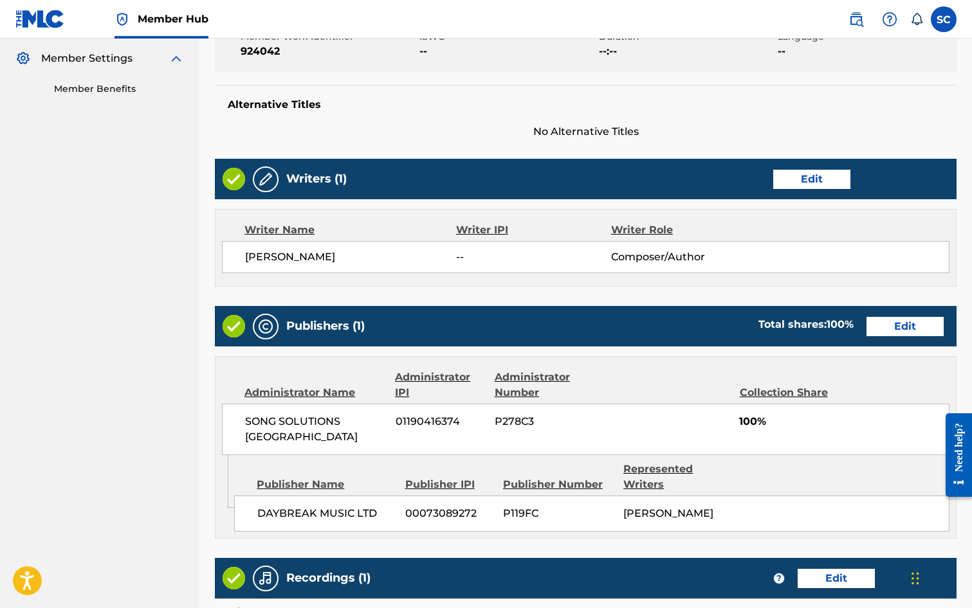
scroll to position [565, 0]
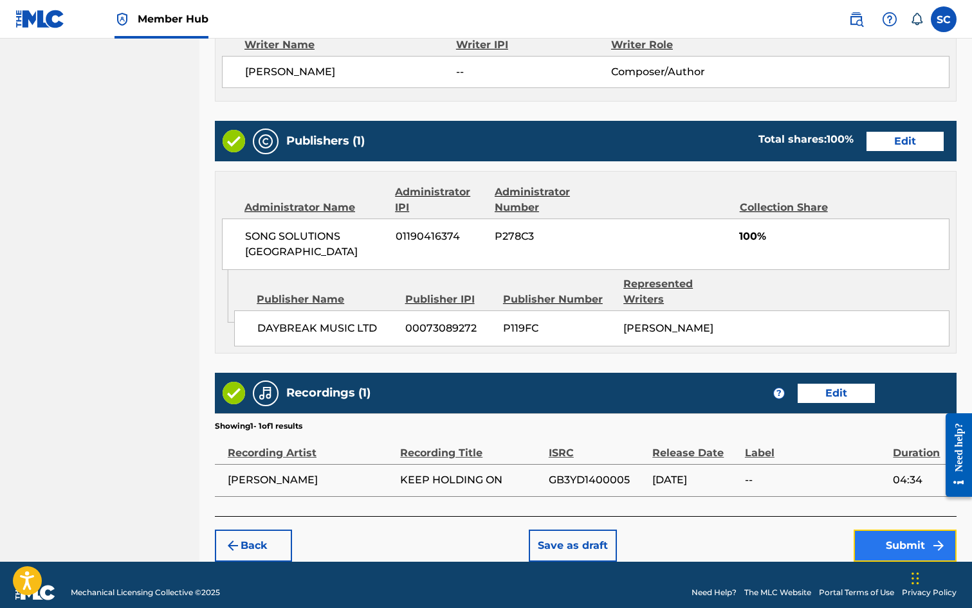
click at [906, 530] on button "Submit" at bounding box center [904, 546] width 103 height 32
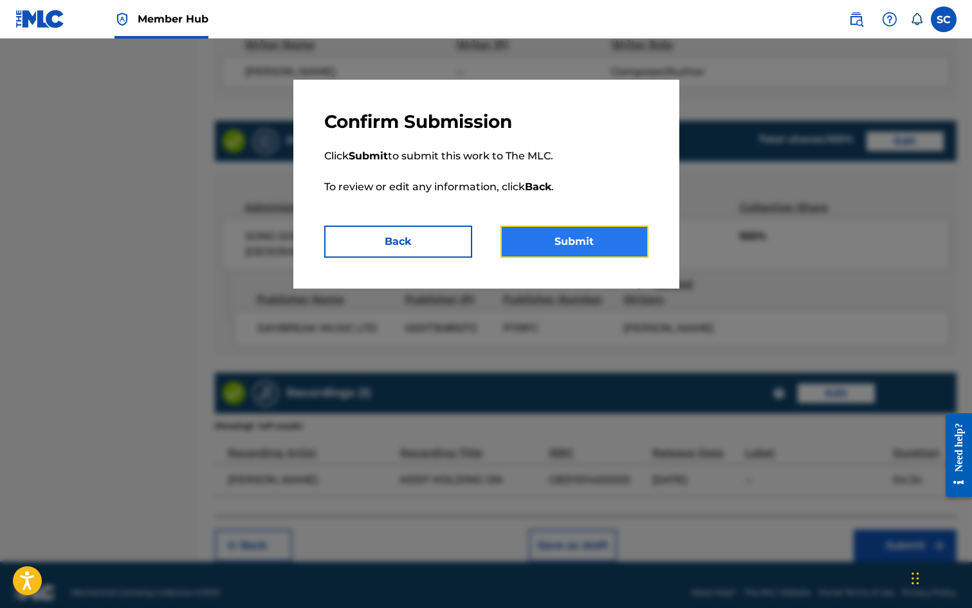
click at [586, 242] on button "Submit" at bounding box center [574, 242] width 148 height 32
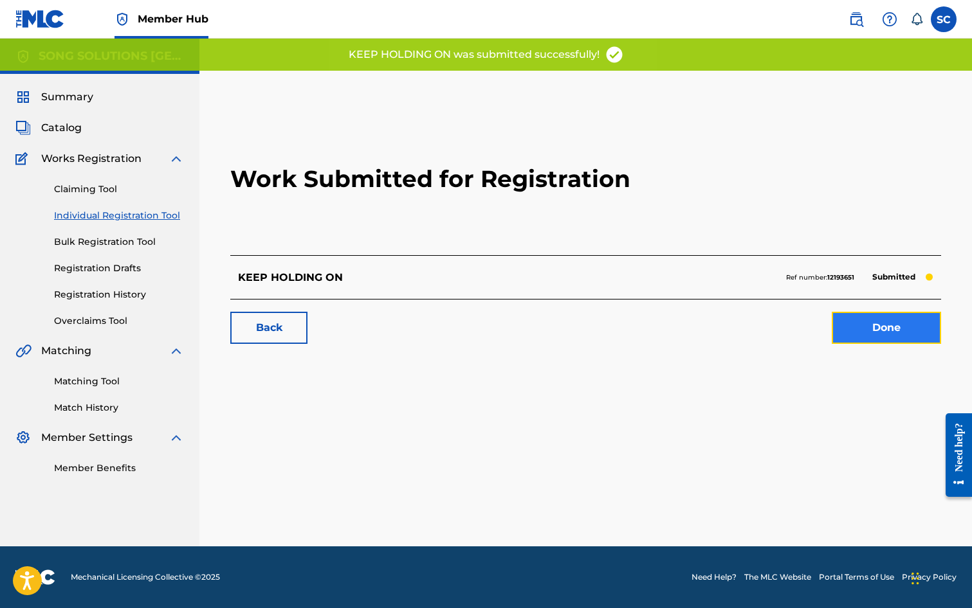
click at [886, 330] on link "Done" at bounding box center [886, 328] width 109 height 32
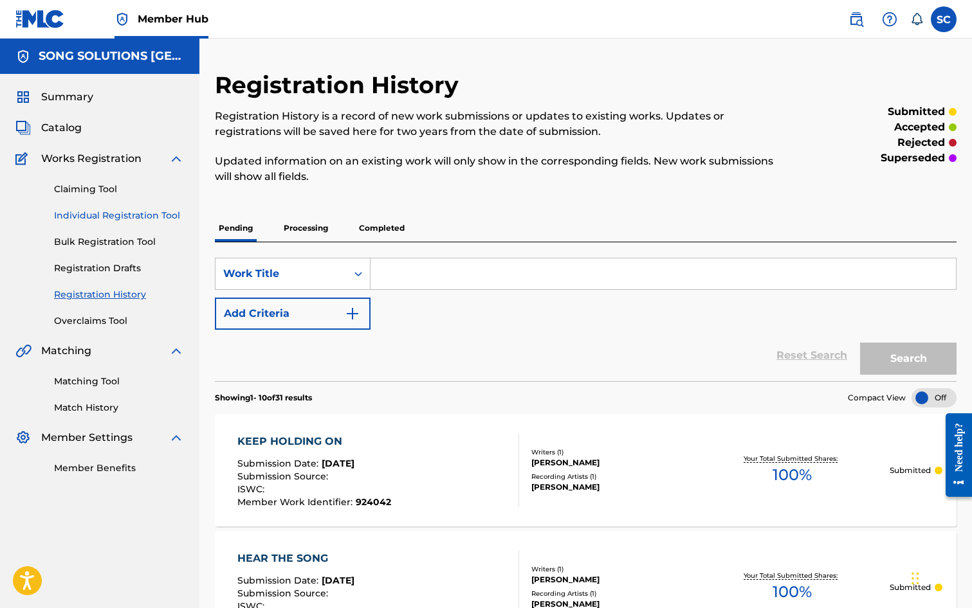
click at [140, 219] on link "Individual Registration Tool" at bounding box center [119, 216] width 130 height 14
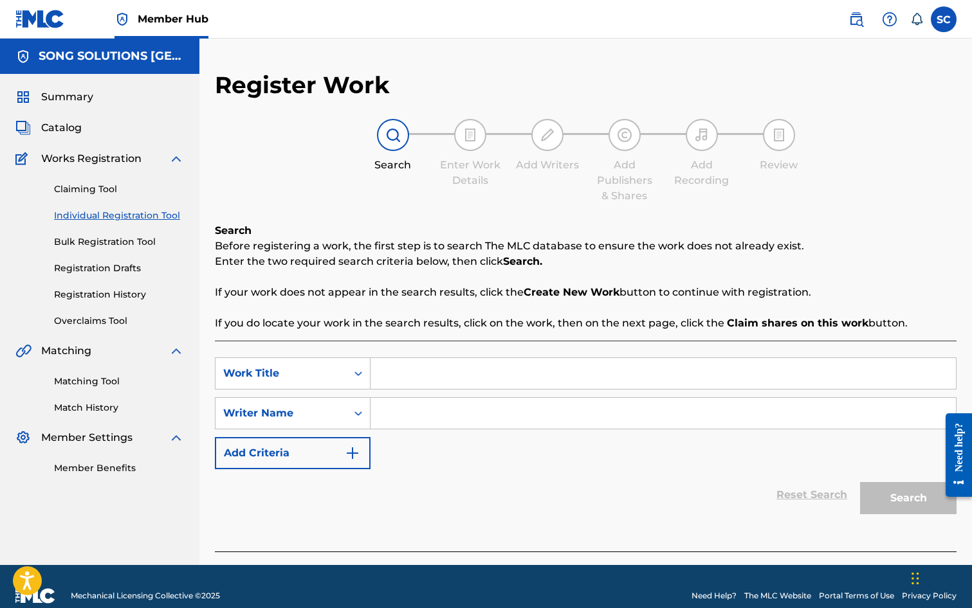
click at [485, 369] on input "Search Form" at bounding box center [662, 373] width 585 height 31
click at [486, 417] on input "Search Form" at bounding box center [662, 413] width 585 height 31
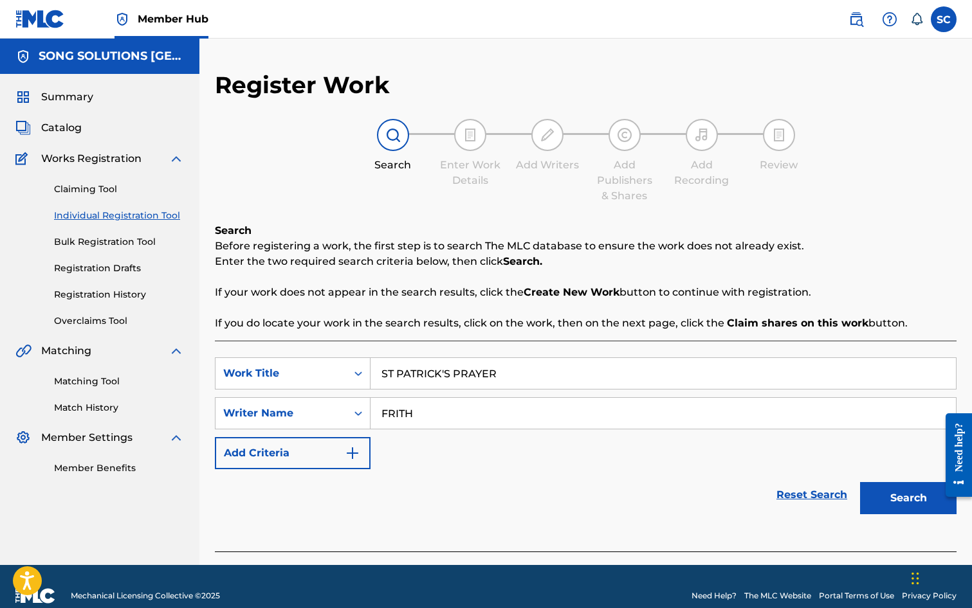
click at [860, 482] on button "Search" at bounding box center [908, 498] width 96 height 32
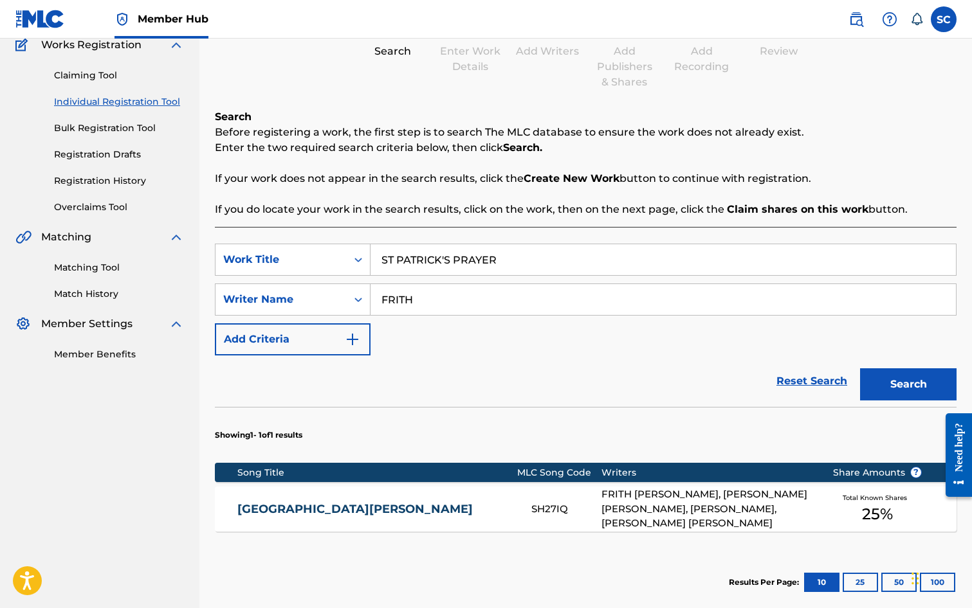
scroll to position [257, 0]
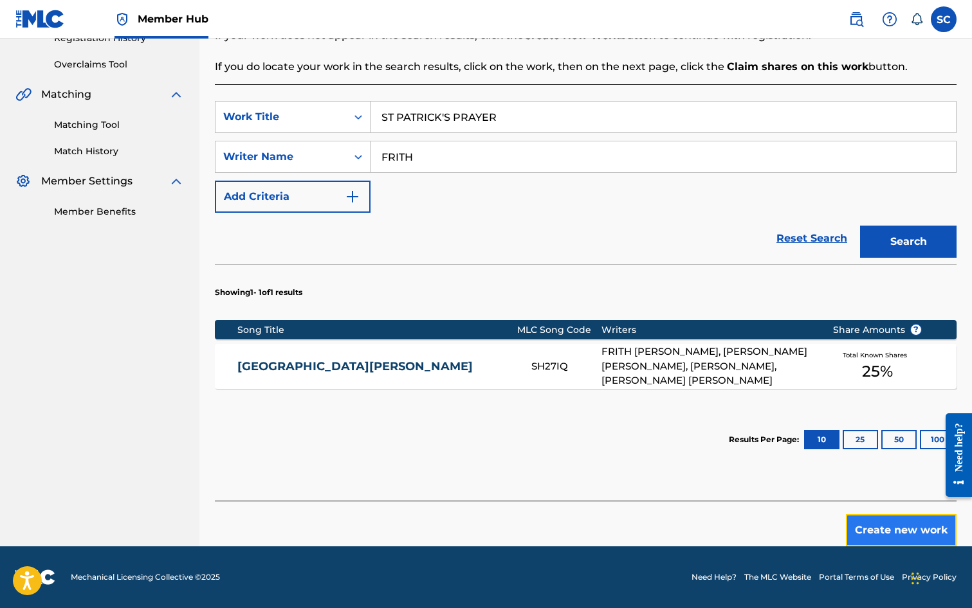
click at [868, 522] on button "Create new work" at bounding box center [901, 531] width 111 height 32
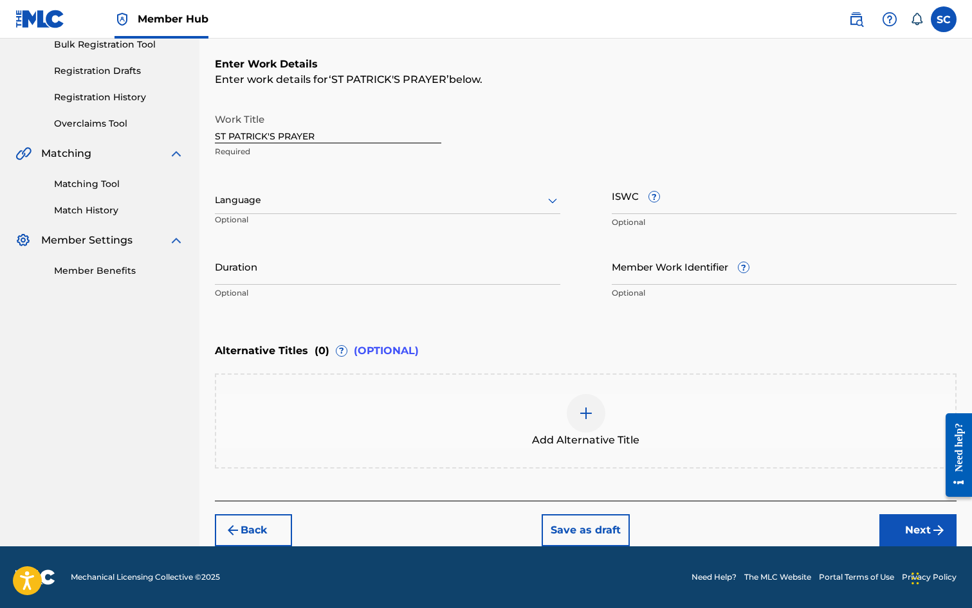
scroll to position [0, 0]
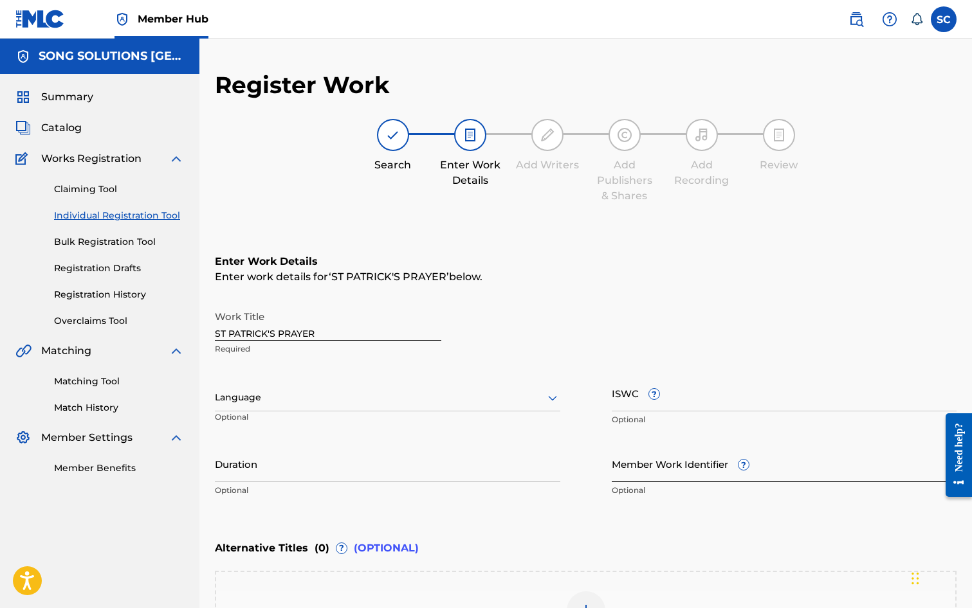
click at [646, 471] on input "Member Work Identifier ?" at bounding box center [784, 464] width 345 height 37
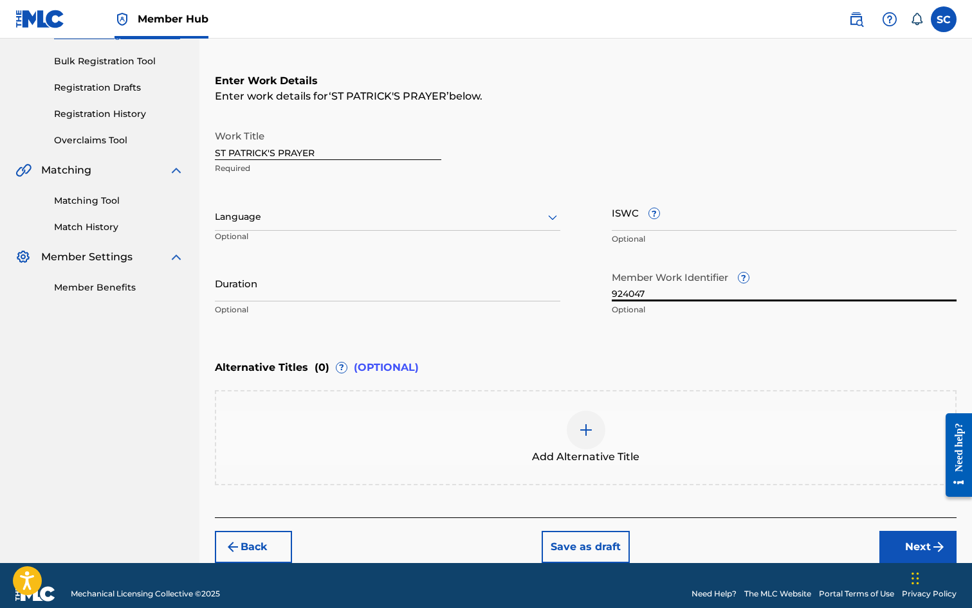
scroll to position [197, 0]
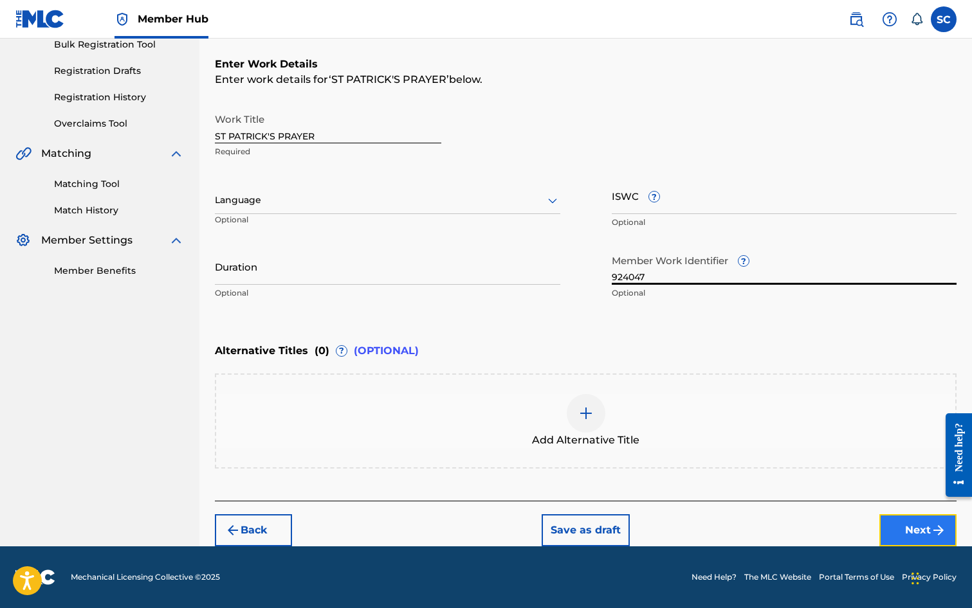
click at [911, 528] on button "Next" at bounding box center [917, 531] width 77 height 32
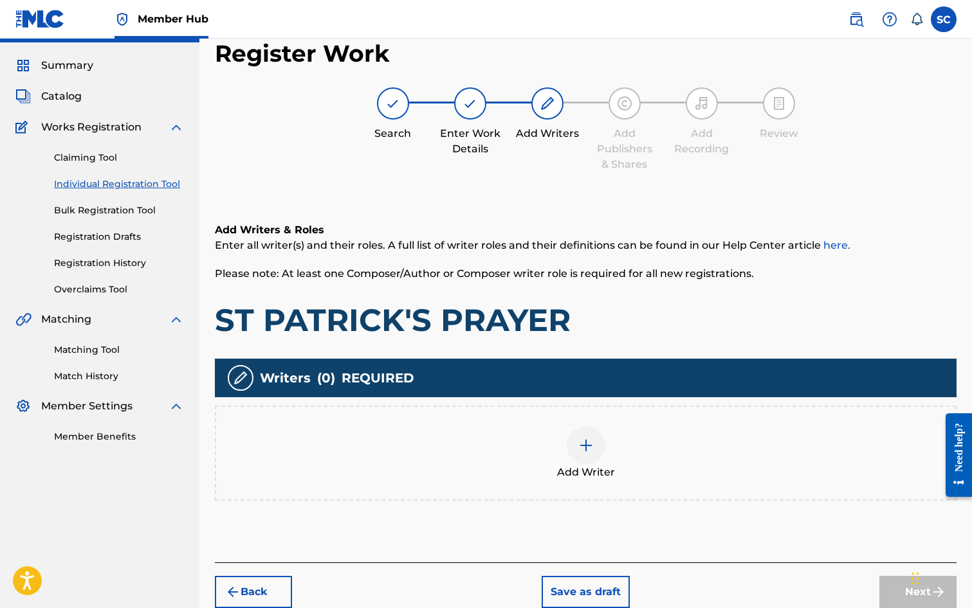
scroll to position [58, 0]
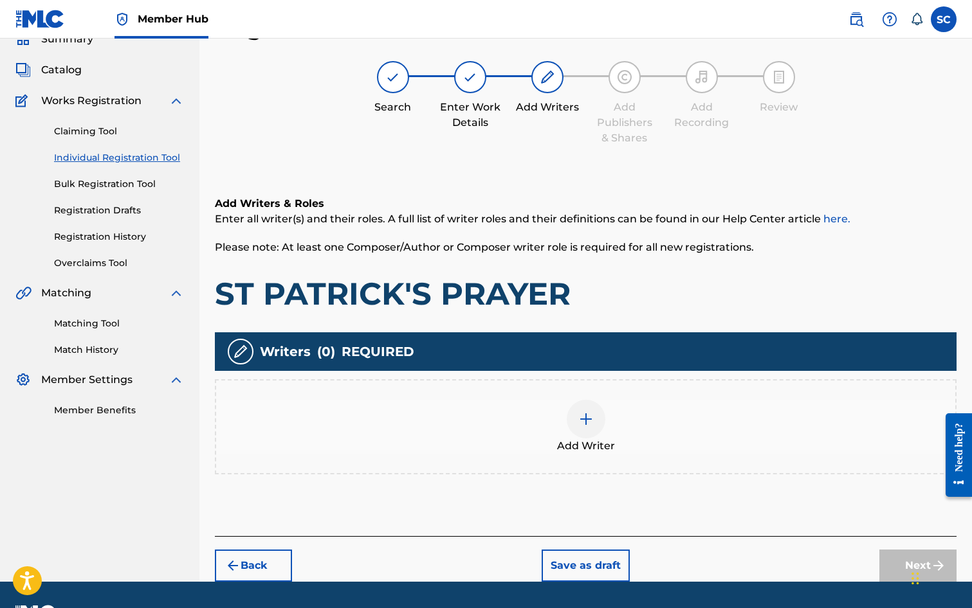
click at [587, 424] on img at bounding box center [585, 419] width 15 height 15
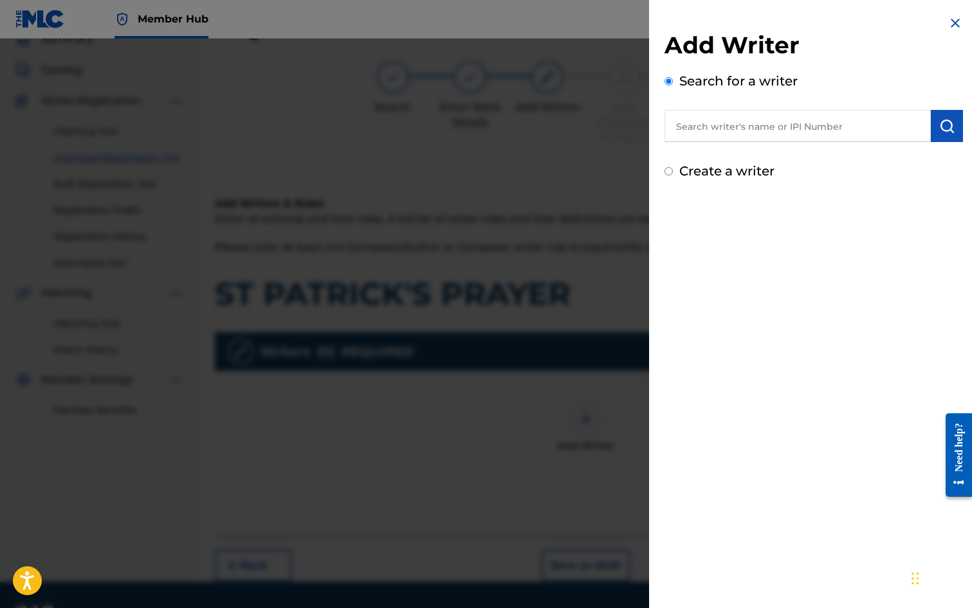
click at [710, 126] on input "text" at bounding box center [797, 126] width 266 height 32
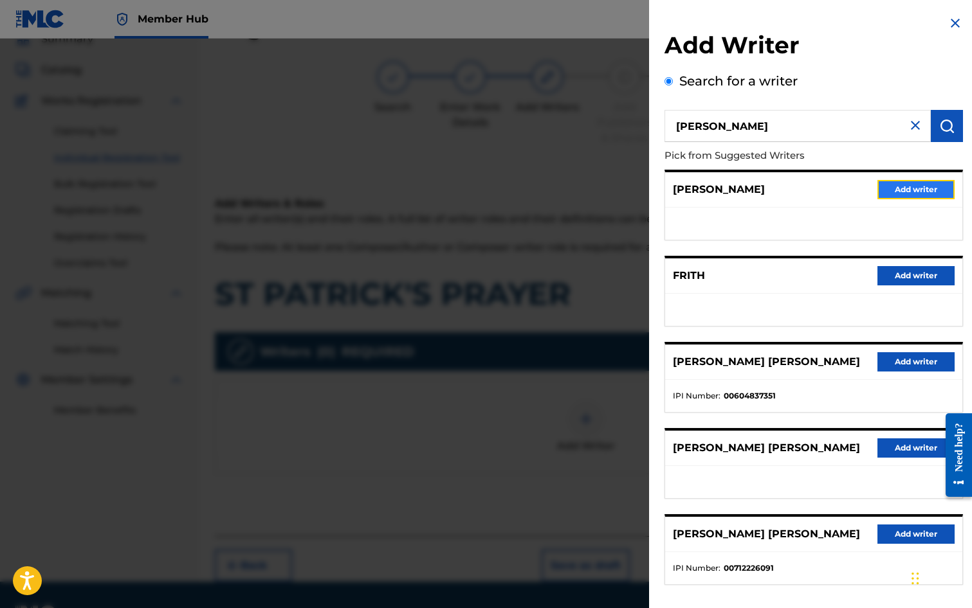
click at [917, 196] on button "Add writer" at bounding box center [915, 189] width 77 height 19
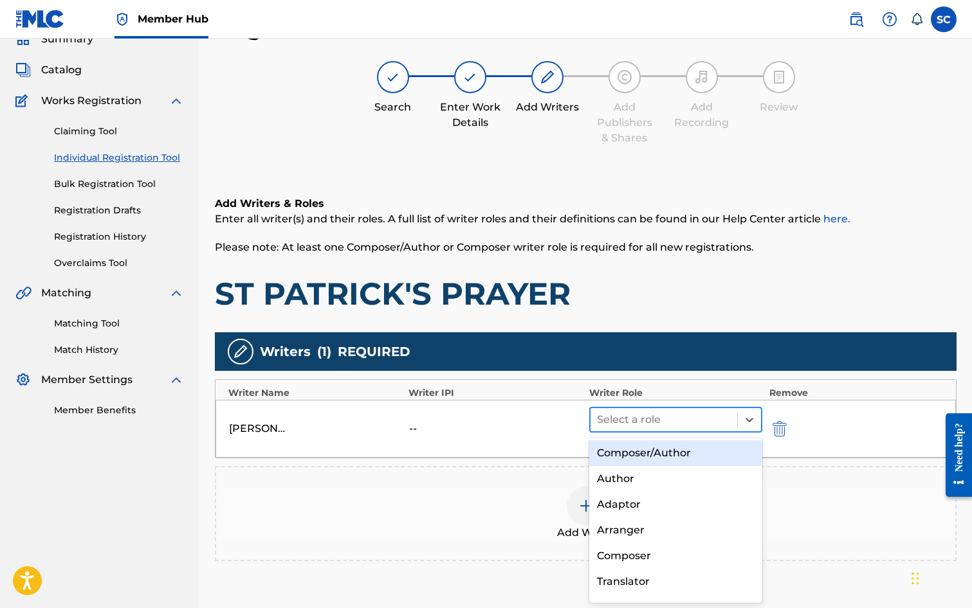
click at [635, 416] on div at bounding box center [664, 420] width 134 height 18
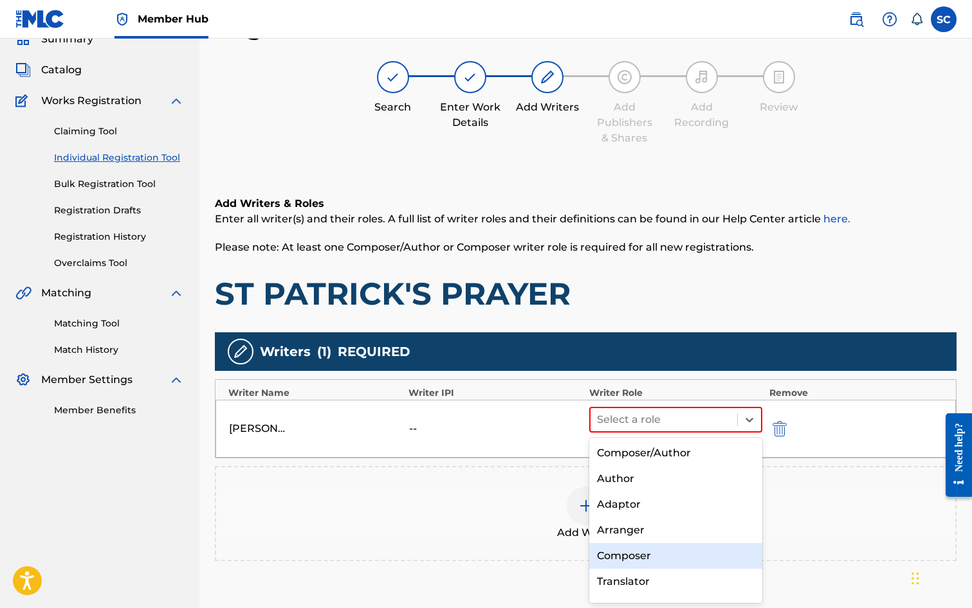
click at [641, 549] on div "Composer" at bounding box center [676, 556] width 174 height 26
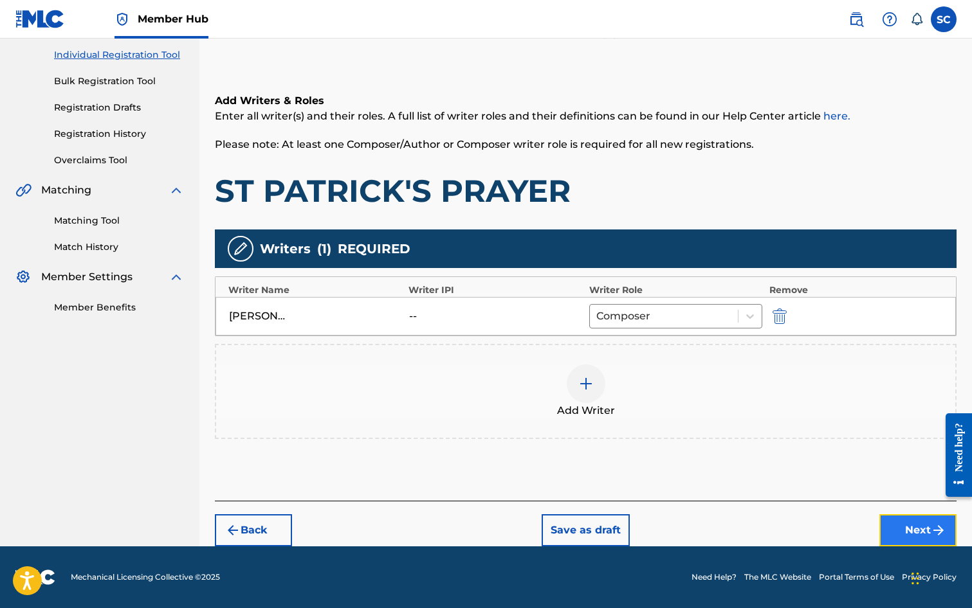
click at [906, 532] on button "Next" at bounding box center [917, 531] width 77 height 32
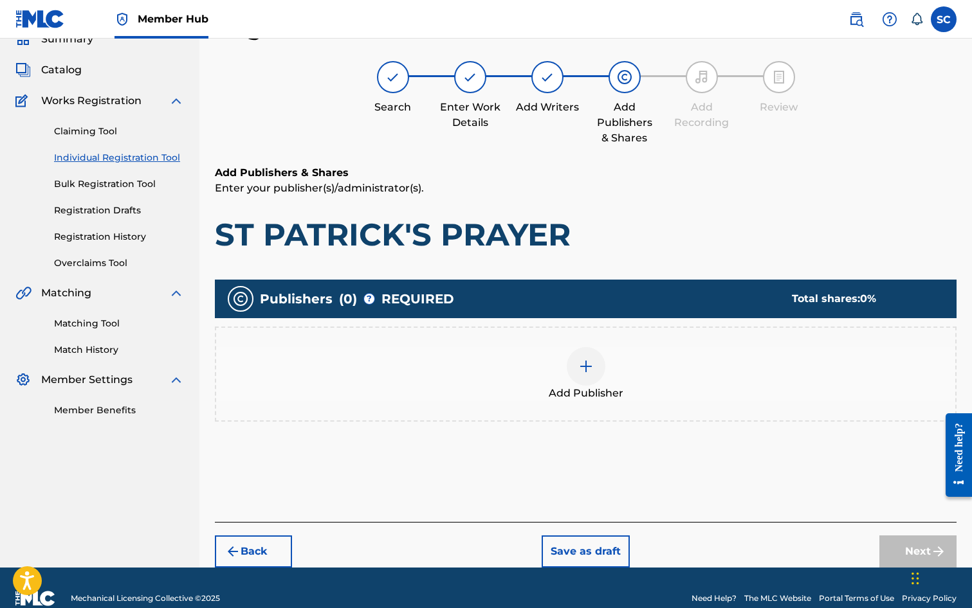
click at [582, 363] on img at bounding box center [585, 366] width 15 height 15
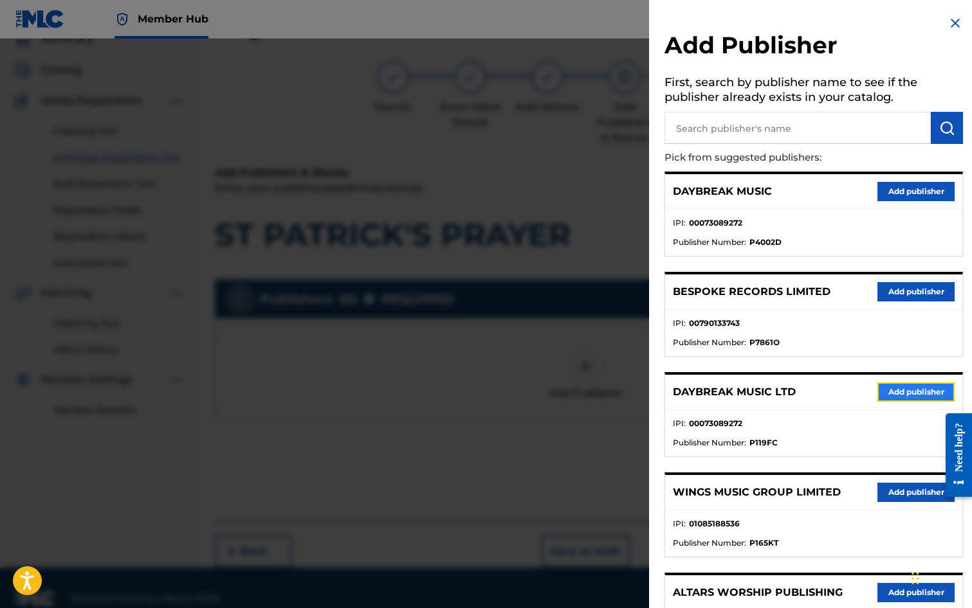
click at [895, 393] on button "Add publisher" at bounding box center [915, 392] width 77 height 19
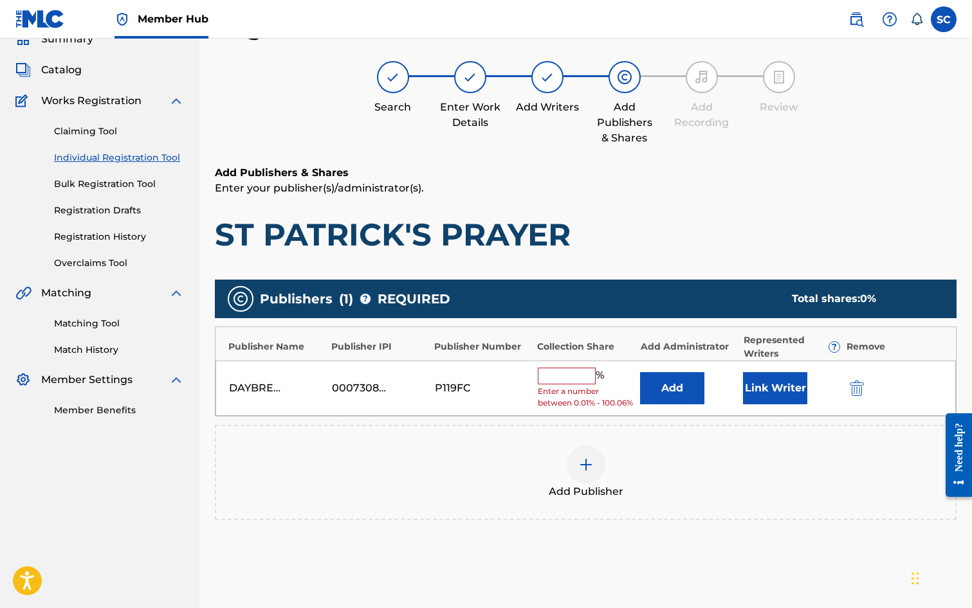
drag, startPoint x: 543, startPoint y: 373, endPoint x: 551, endPoint y: 379, distance: 9.6
click at [543, 373] on input "text" at bounding box center [567, 376] width 58 height 17
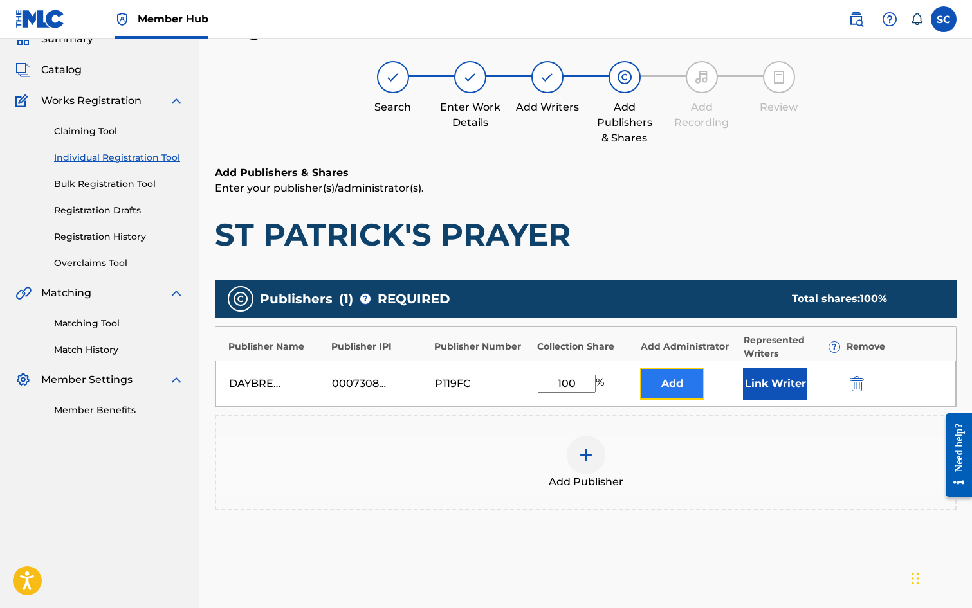
click at [675, 381] on button "Add" at bounding box center [672, 384] width 64 height 32
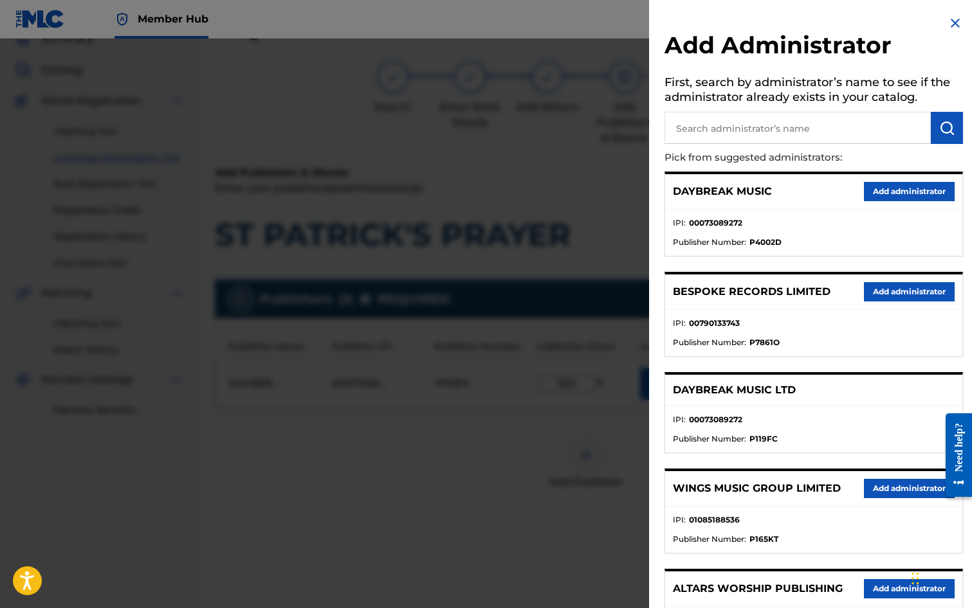
click at [711, 125] on input "text" at bounding box center [797, 128] width 266 height 32
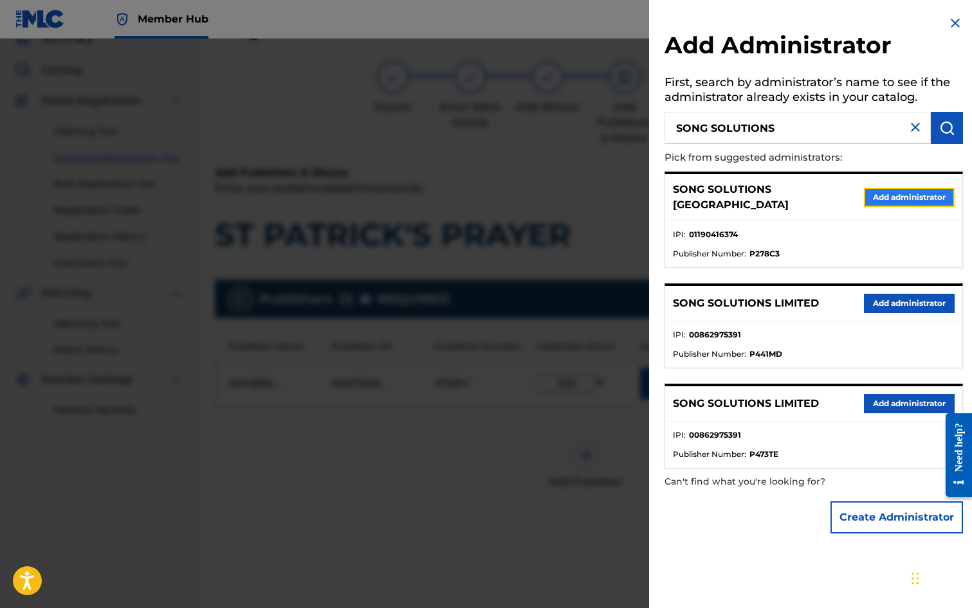
click at [894, 190] on button "Add administrator" at bounding box center [909, 197] width 91 height 19
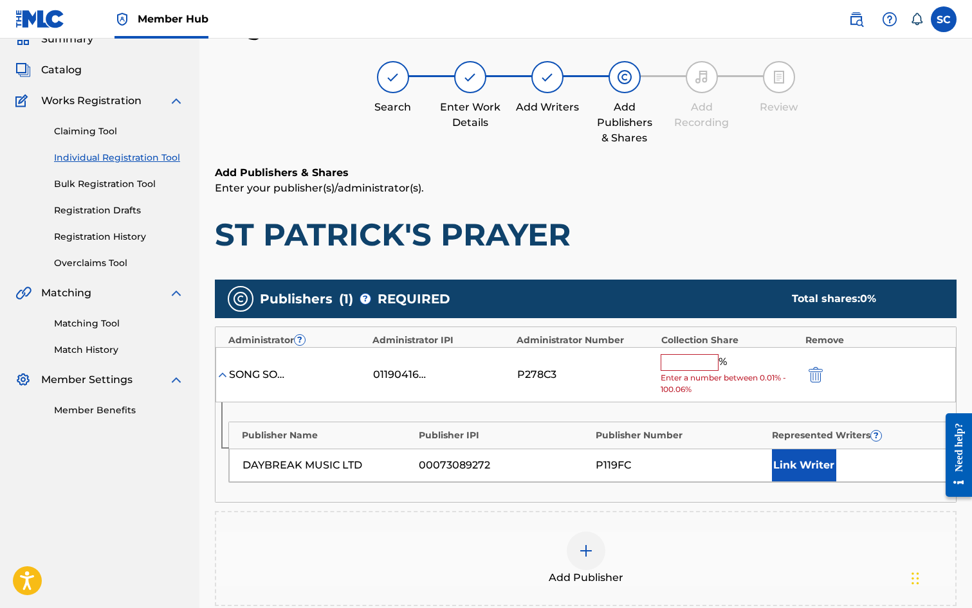
click at [668, 358] on input "text" at bounding box center [690, 362] width 58 height 17
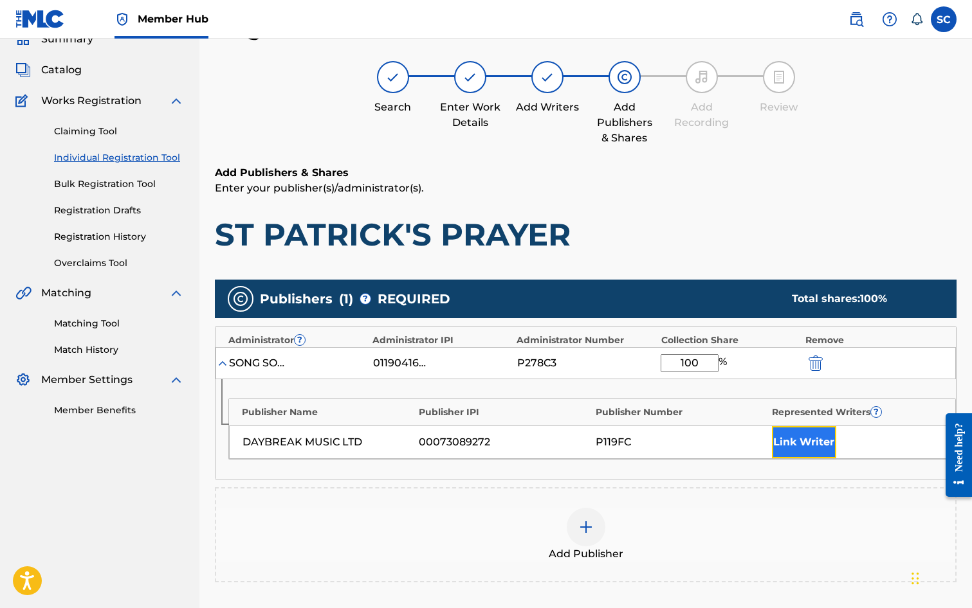
click at [801, 437] on button "Link Writer" at bounding box center [804, 442] width 64 height 32
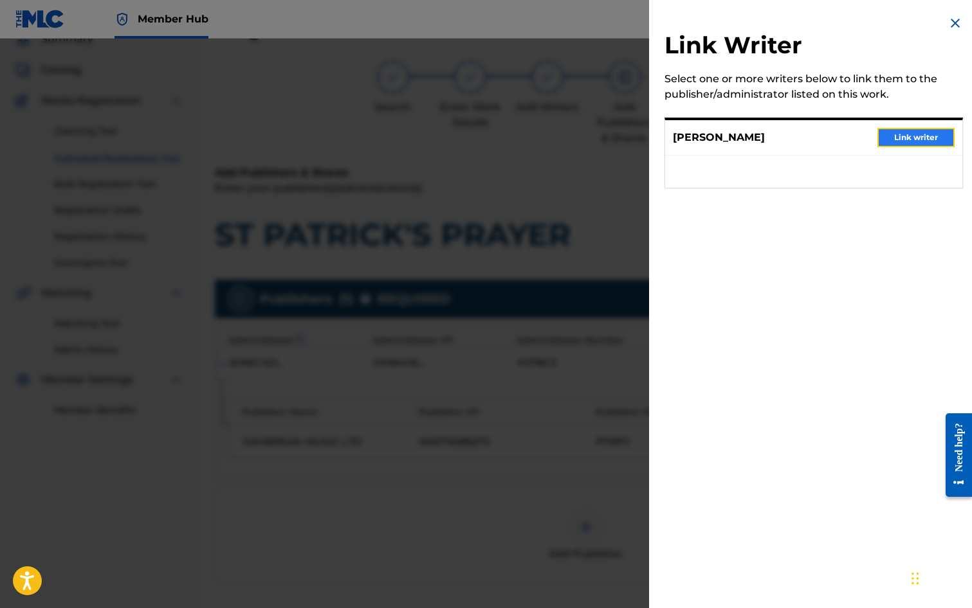
click at [906, 138] on button "Link writer" at bounding box center [915, 137] width 77 height 19
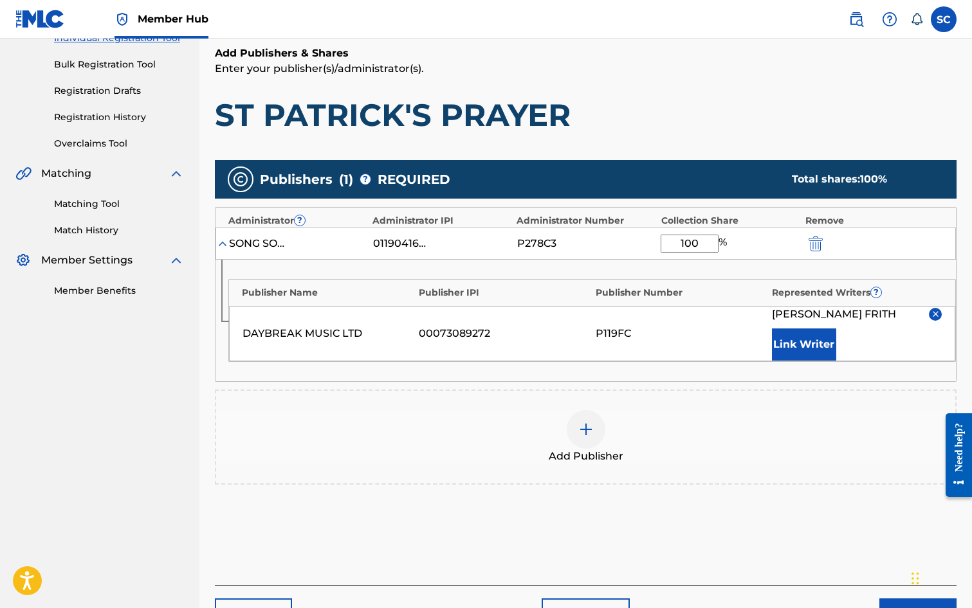
scroll to position [262, 0]
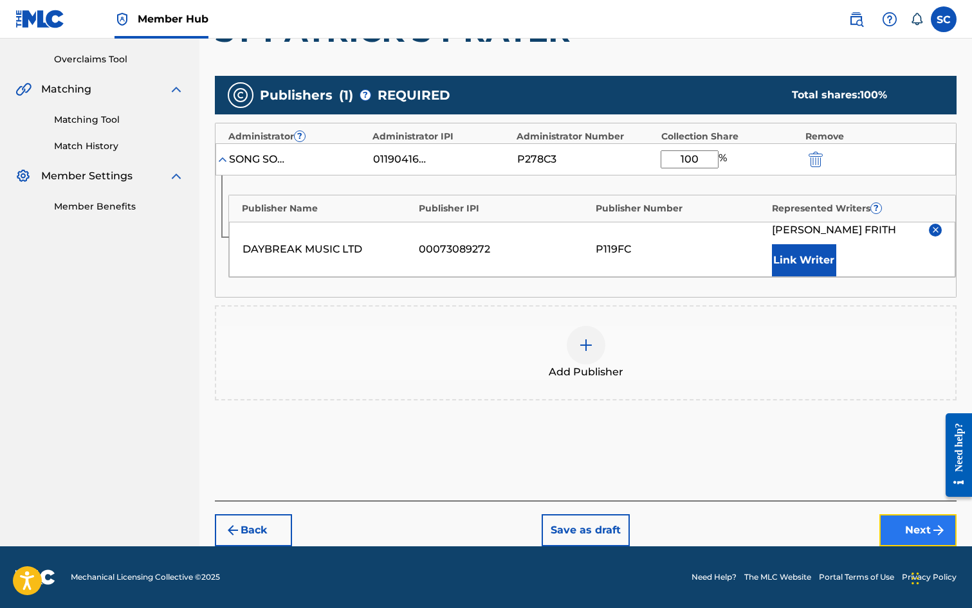
click at [893, 525] on button "Next" at bounding box center [917, 531] width 77 height 32
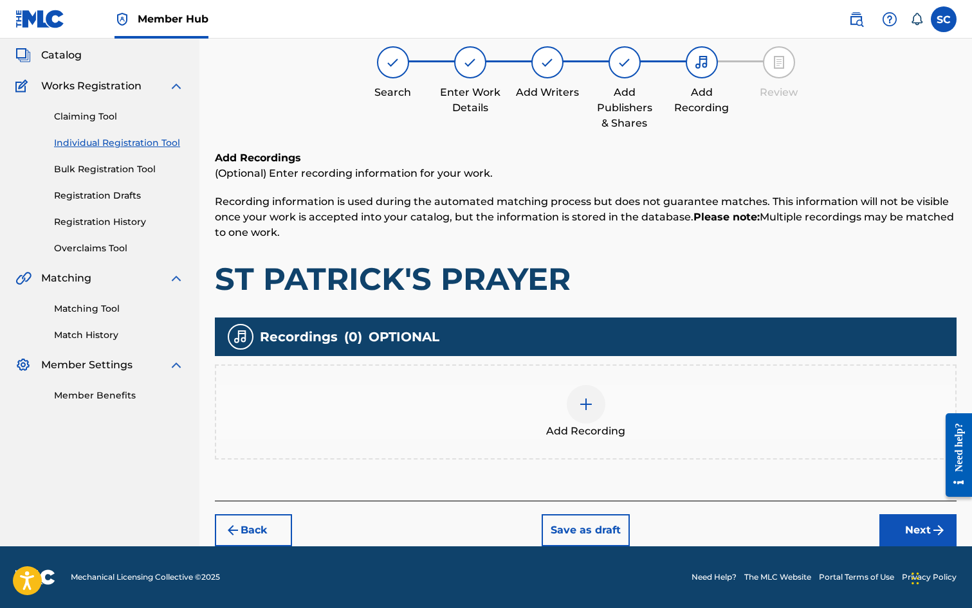
scroll to position [58, 0]
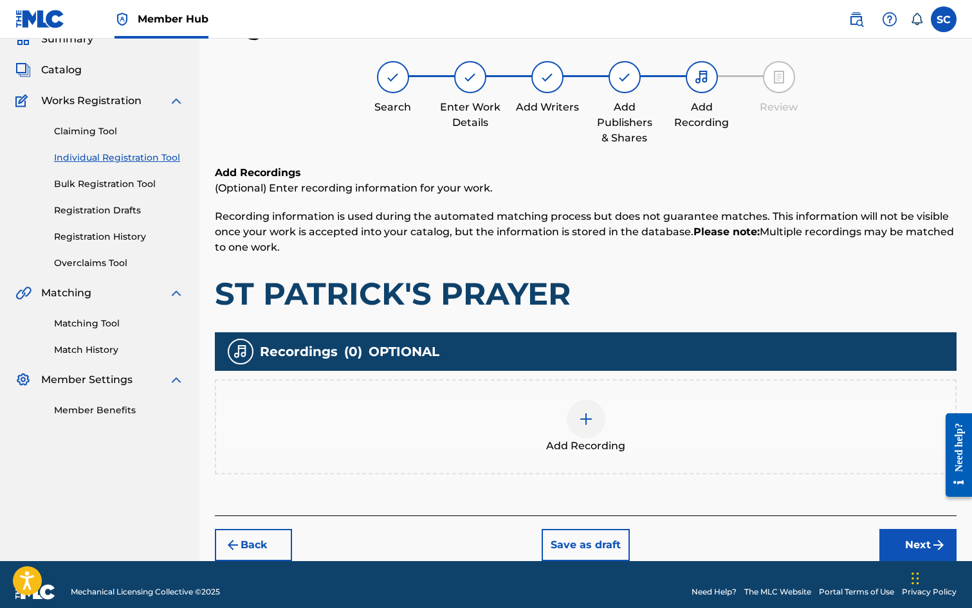
click at [582, 417] on img at bounding box center [585, 419] width 15 height 15
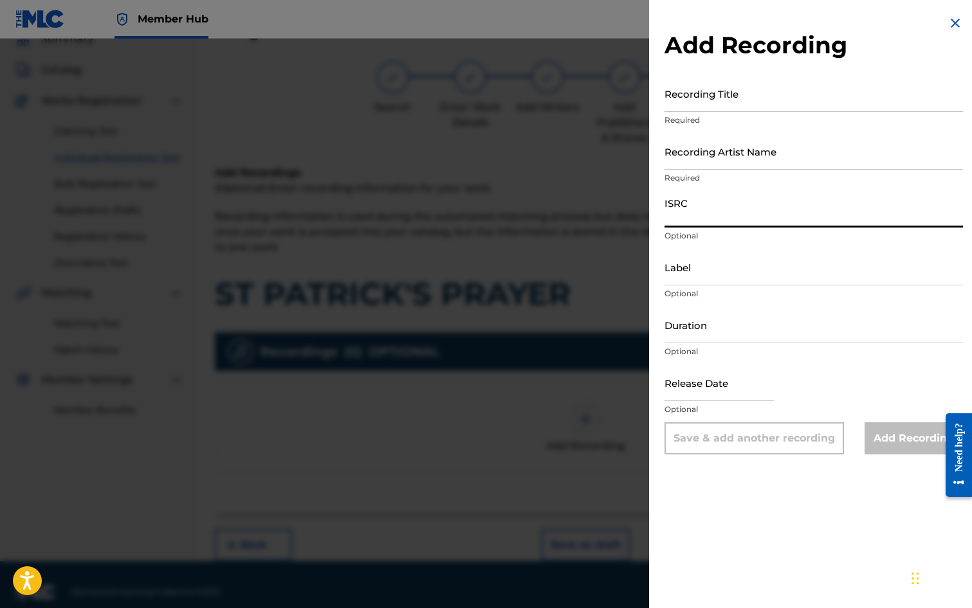
click at [700, 212] on input "ISRC" at bounding box center [813, 209] width 298 height 37
paste input "GB3YD1400007"
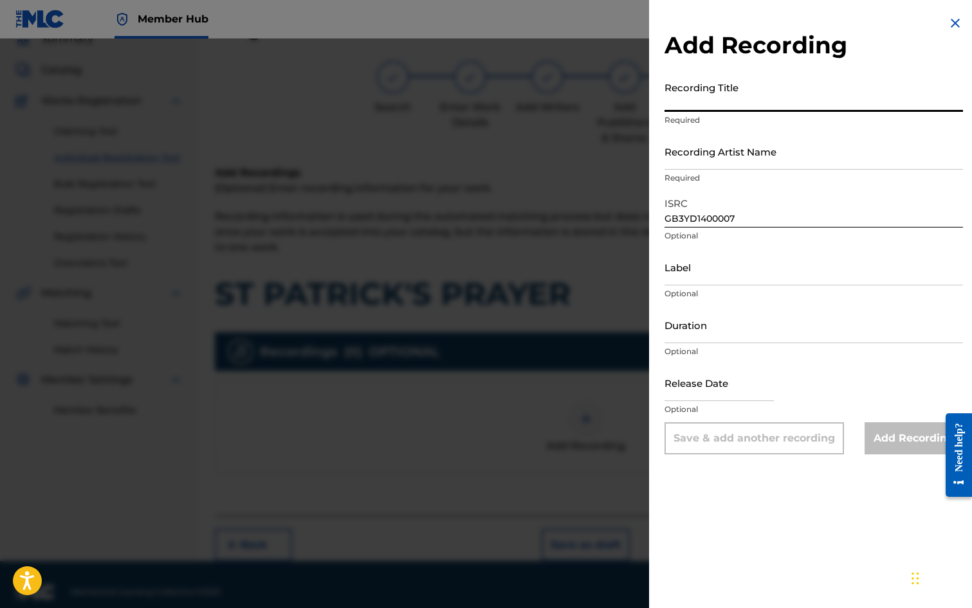
click at [692, 92] on input "Recording Title" at bounding box center [813, 93] width 298 height 37
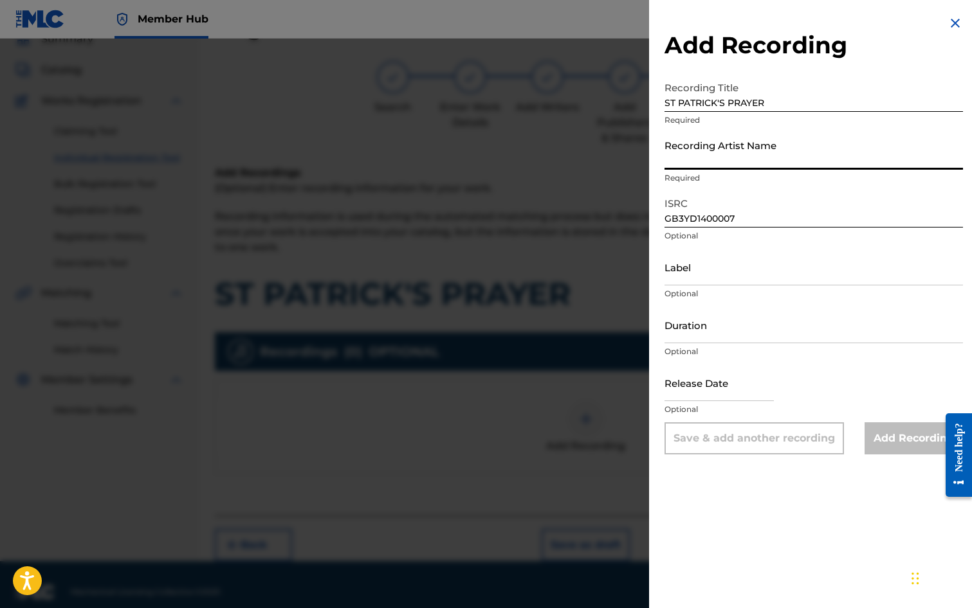
click at [696, 151] on input "Recording Artist Name" at bounding box center [813, 151] width 298 height 37
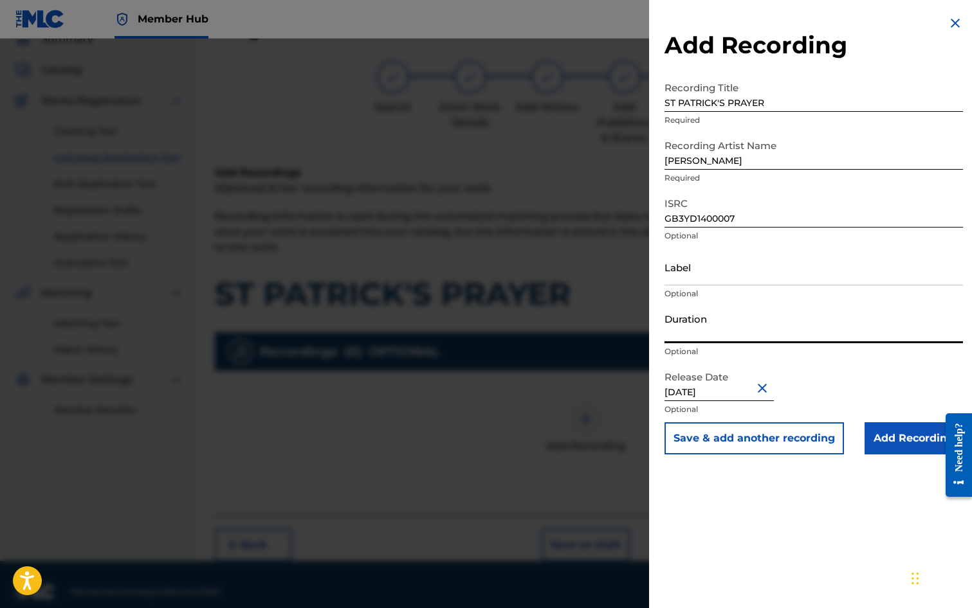
click at [711, 327] on input "Duration" at bounding box center [813, 325] width 298 height 37
click at [899, 441] on input "Add Recording" at bounding box center [913, 439] width 98 height 32
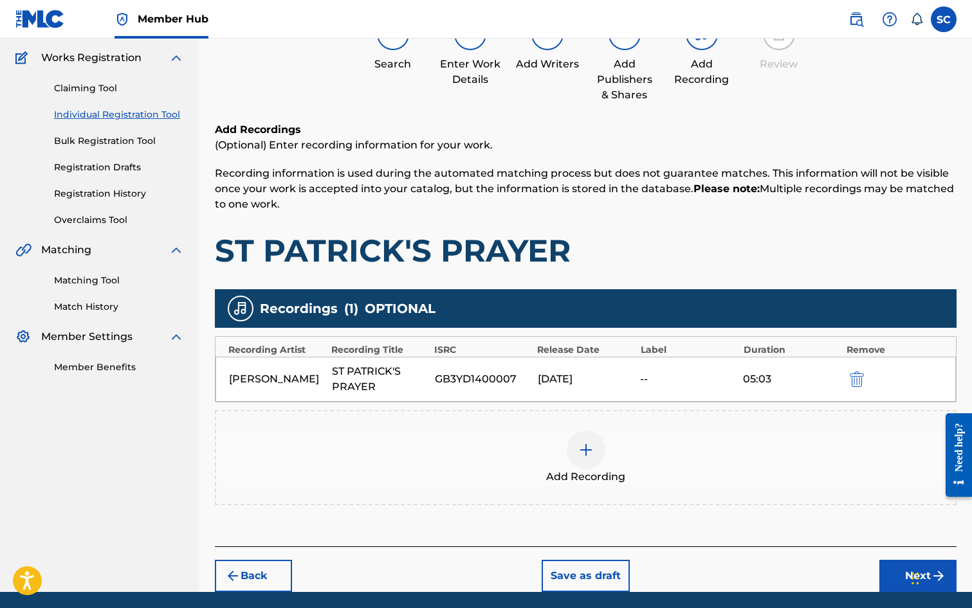
scroll to position [147, 0]
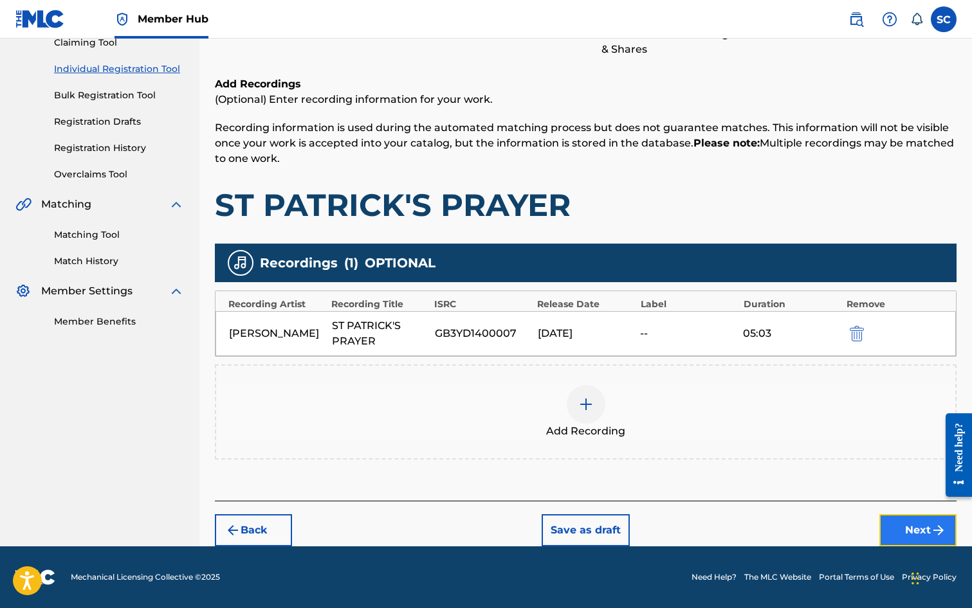
click at [905, 528] on button "Next" at bounding box center [917, 531] width 77 height 32
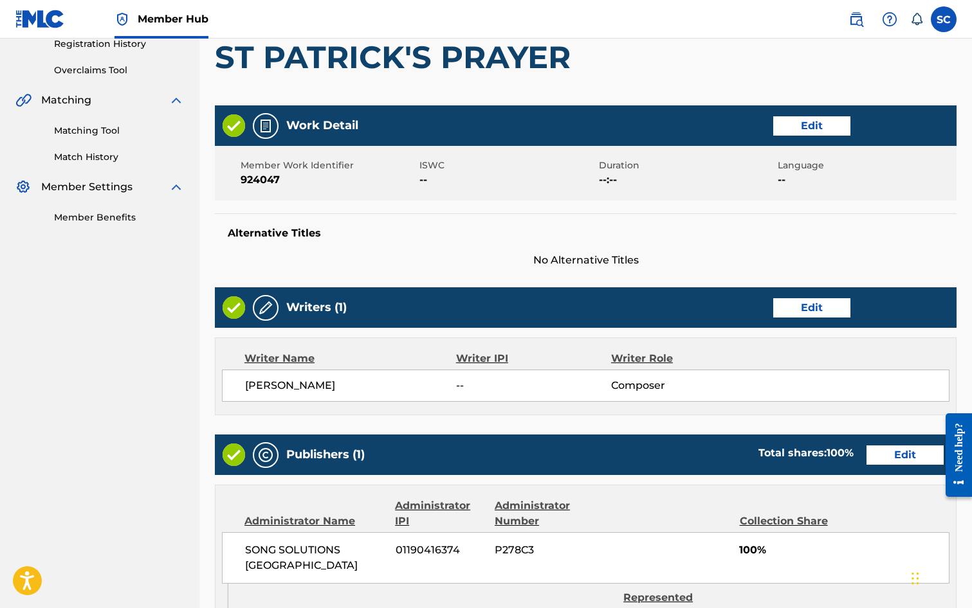
scroll to position [565, 0]
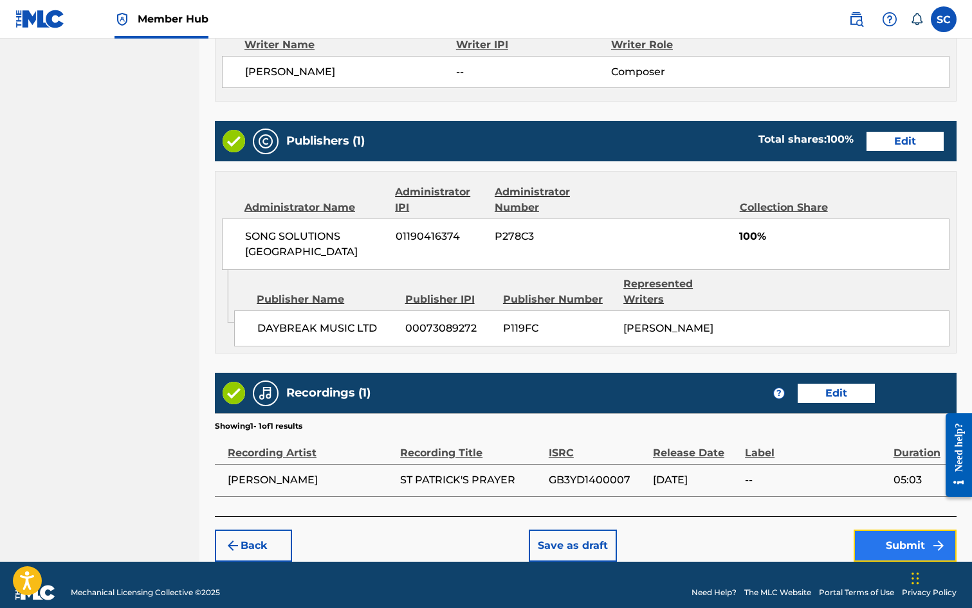
click at [880, 533] on button "Submit" at bounding box center [904, 546] width 103 height 32
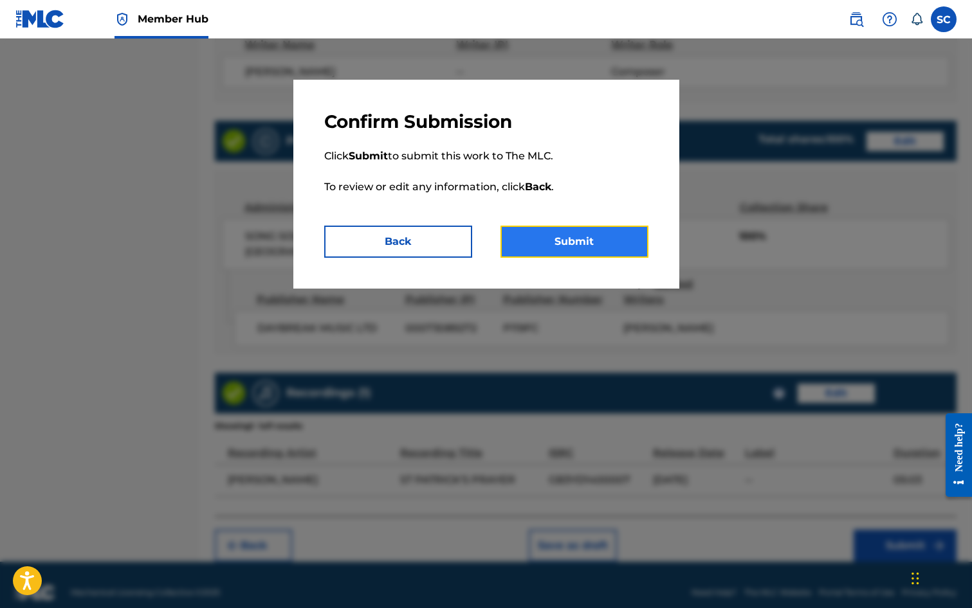
click at [555, 234] on button "Submit" at bounding box center [574, 242] width 148 height 32
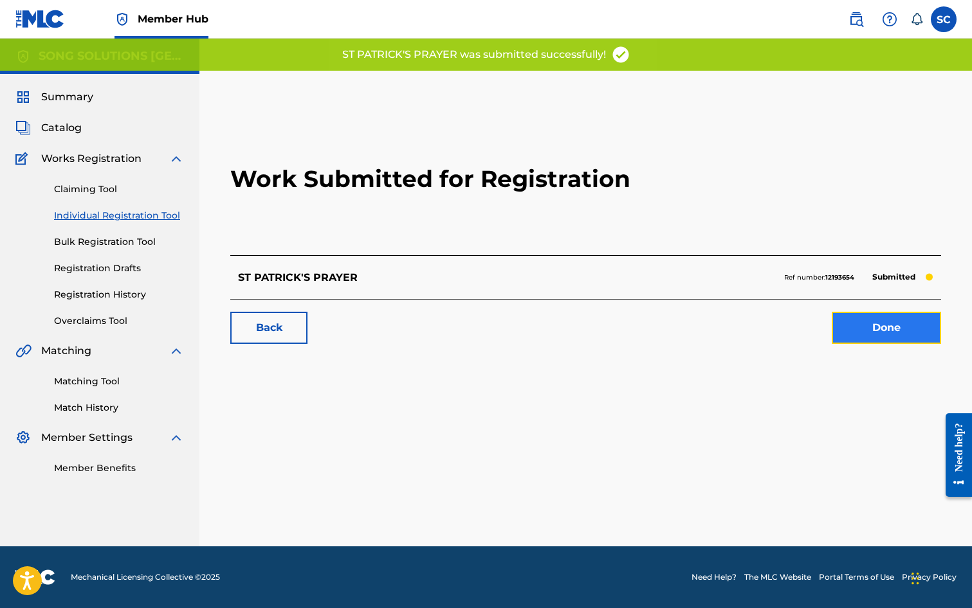
click at [885, 327] on link "Done" at bounding box center [886, 328] width 109 height 32
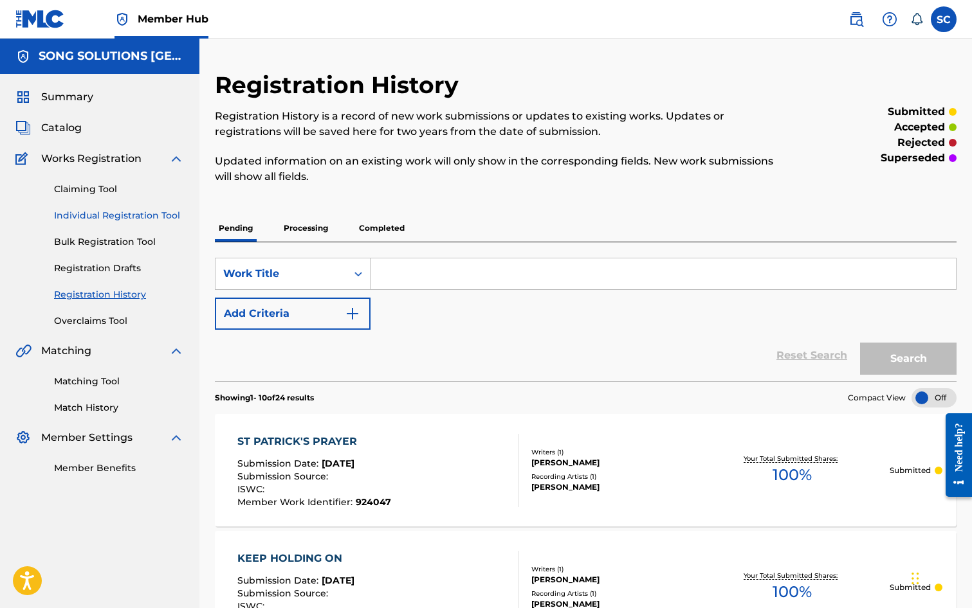
click at [127, 217] on link "Individual Registration Tool" at bounding box center [119, 216] width 130 height 14
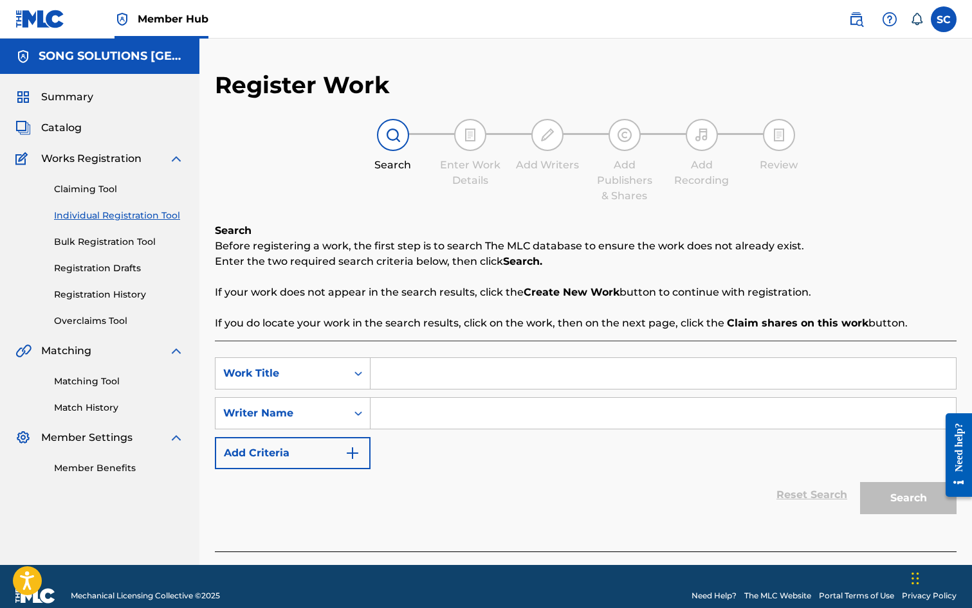
click at [443, 381] on input "Search Form" at bounding box center [662, 373] width 585 height 31
click at [455, 408] on input "Search Form" at bounding box center [662, 413] width 585 height 31
click at [860, 482] on button "Search" at bounding box center [908, 498] width 96 height 32
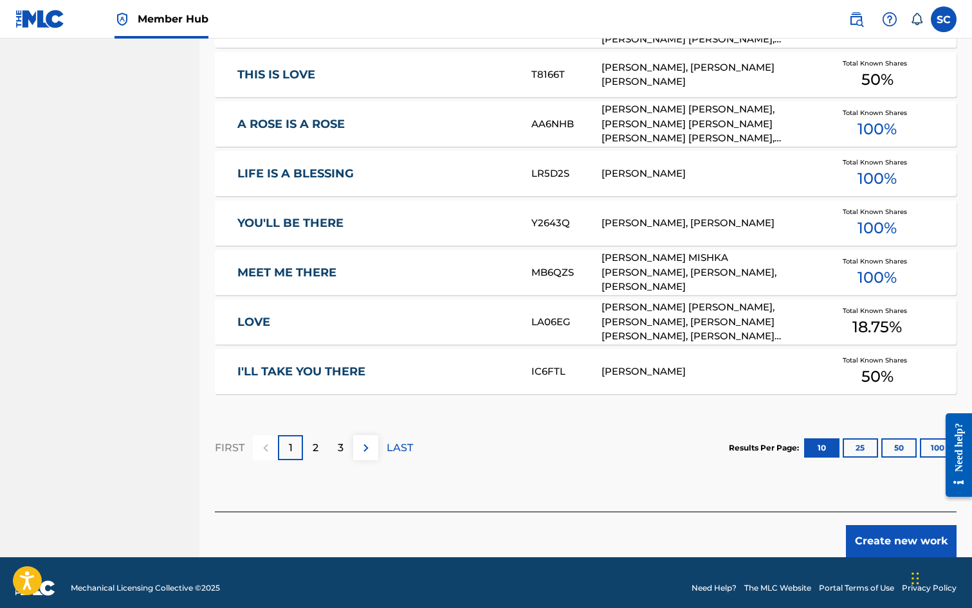
scroll to position [708, 0]
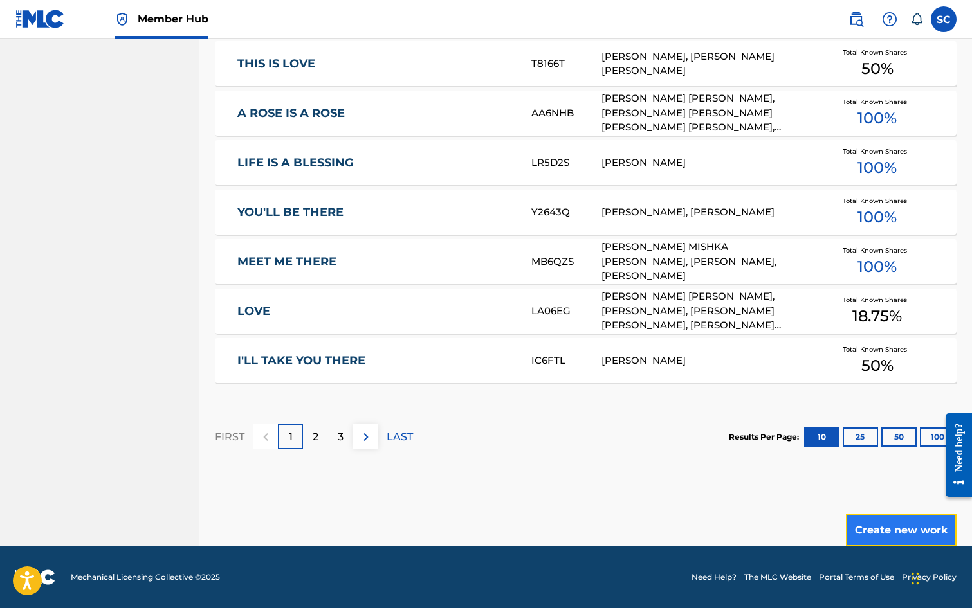
click at [898, 532] on button "Create new work" at bounding box center [901, 531] width 111 height 32
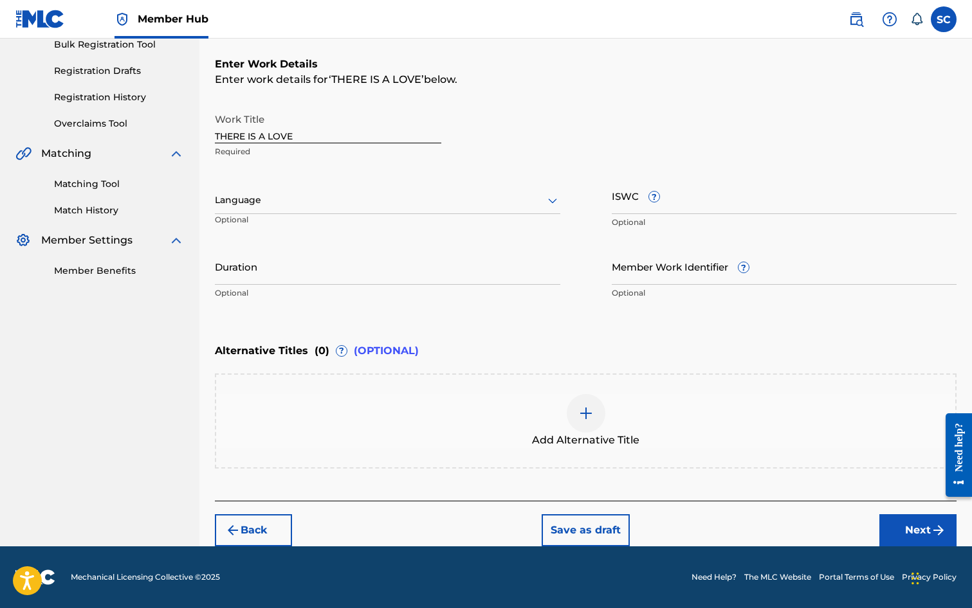
scroll to position [0, 0]
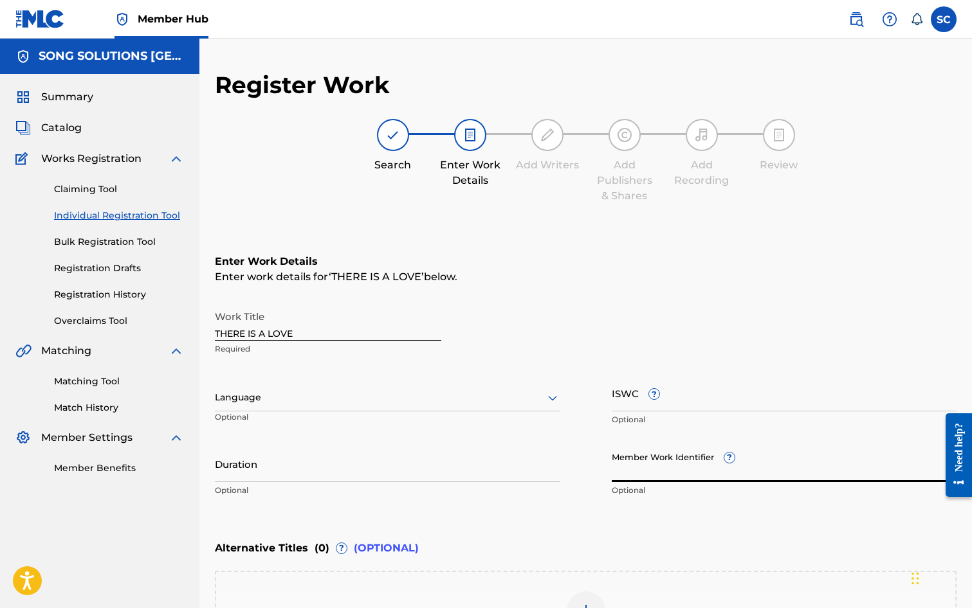
click at [627, 470] on input "Member Work Identifier ?" at bounding box center [784, 464] width 345 height 37
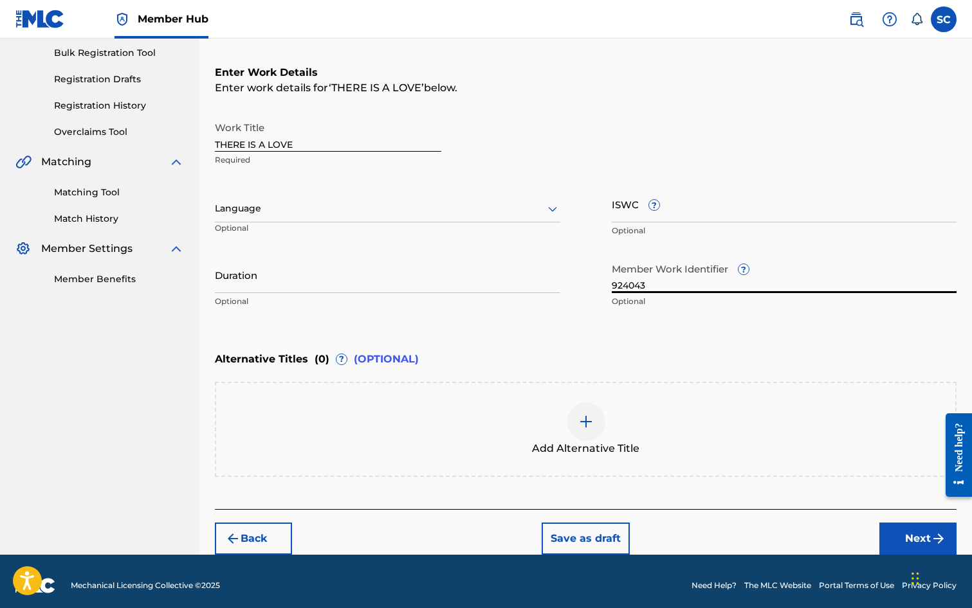
scroll to position [197, 0]
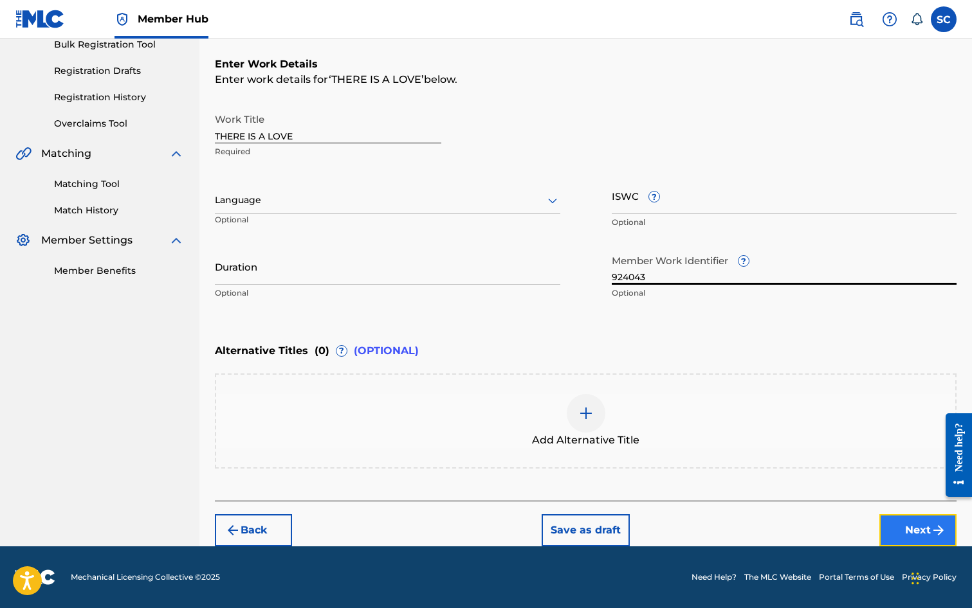
click at [906, 527] on button "Next" at bounding box center [917, 531] width 77 height 32
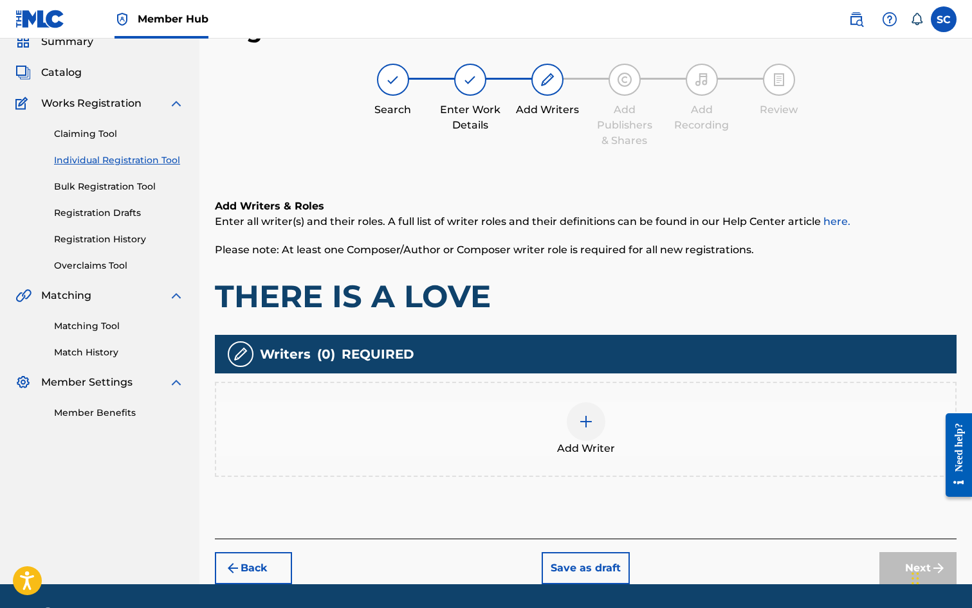
scroll to position [58, 0]
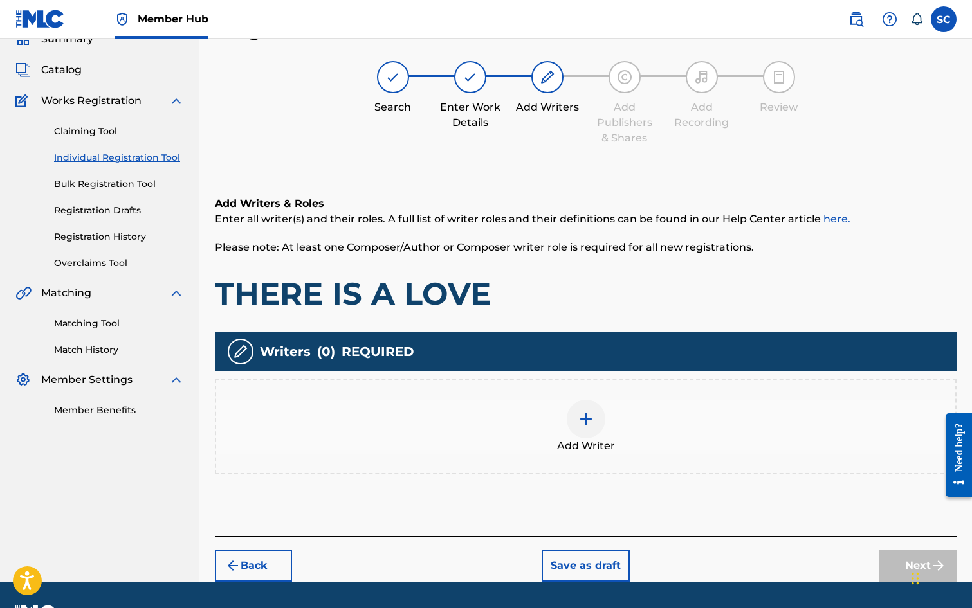
click at [590, 415] on img at bounding box center [585, 419] width 15 height 15
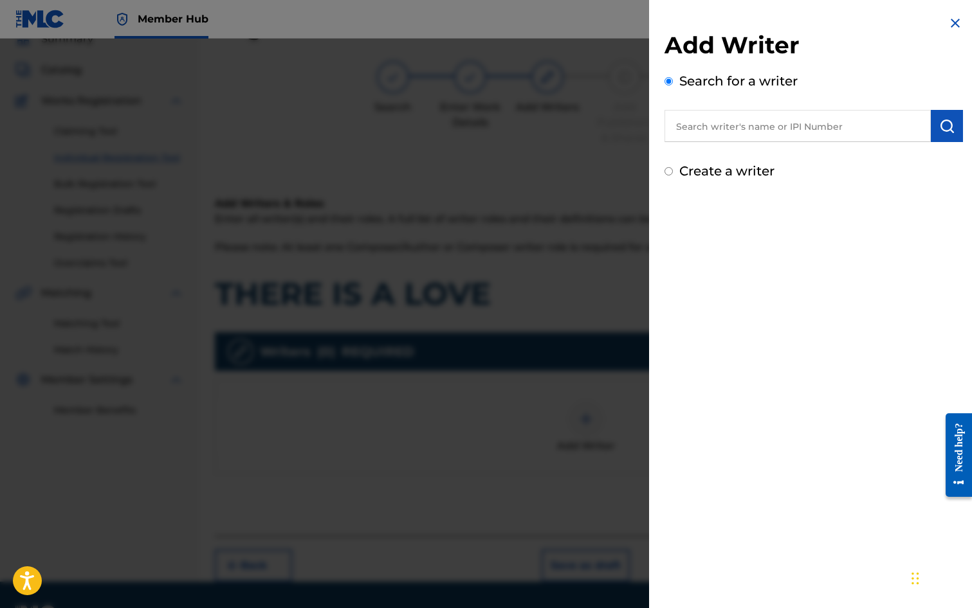
click at [736, 130] on input "text" at bounding box center [797, 126] width 266 height 32
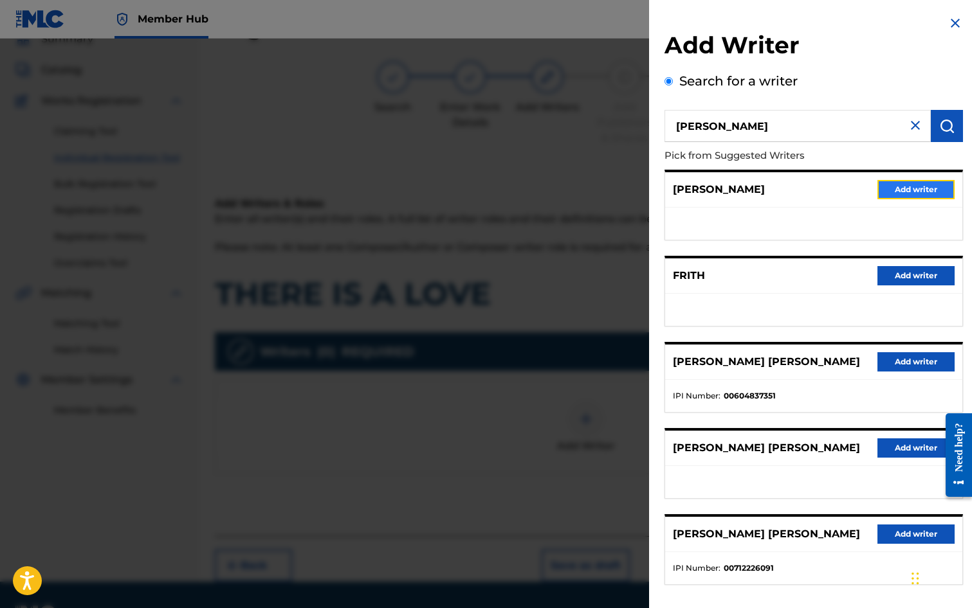
click at [896, 187] on button "Add writer" at bounding box center [915, 189] width 77 height 19
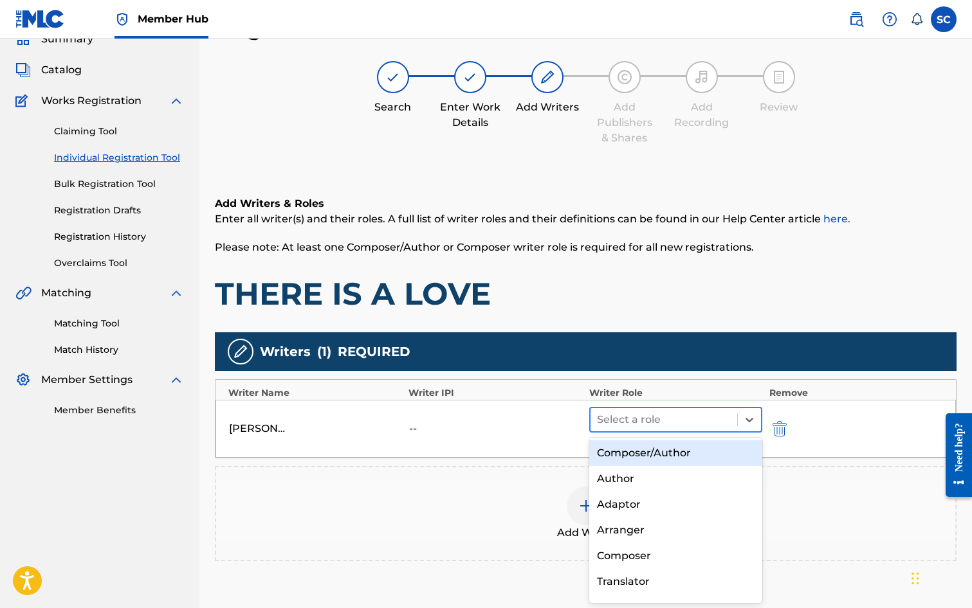
click at [607, 408] on div "Select a role" at bounding box center [663, 419] width 147 height 23
click at [633, 450] on div "Composer/Author" at bounding box center [676, 454] width 174 height 26
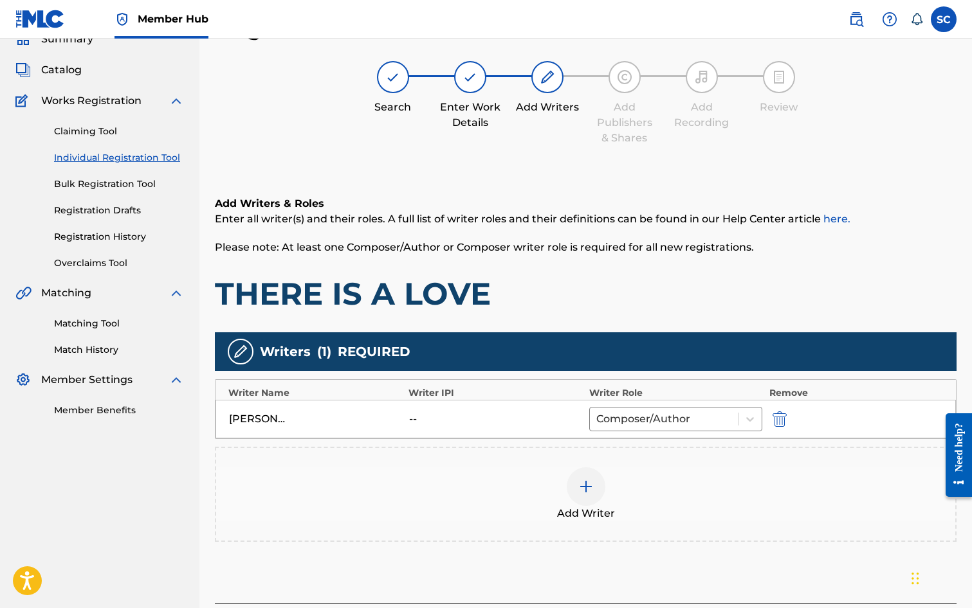
scroll to position [161, 0]
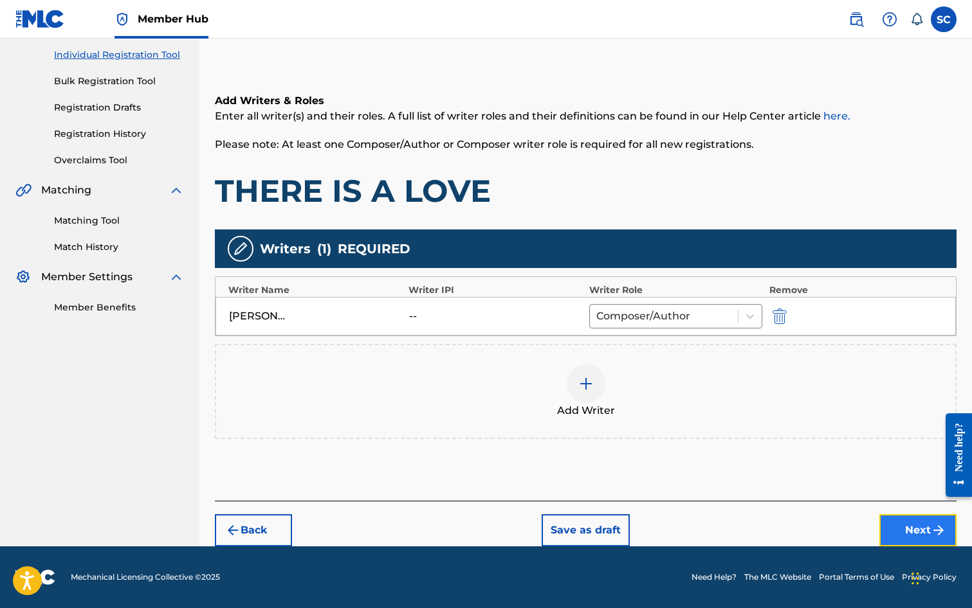
click at [911, 523] on button "Next" at bounding box center [917, 531] width 77 height 32
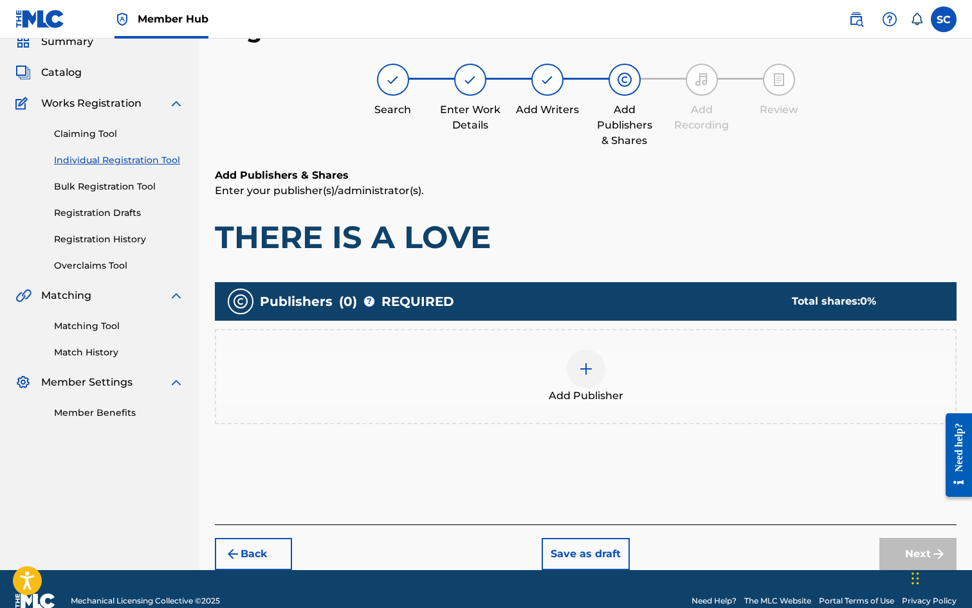
scroll to position [58, 0]
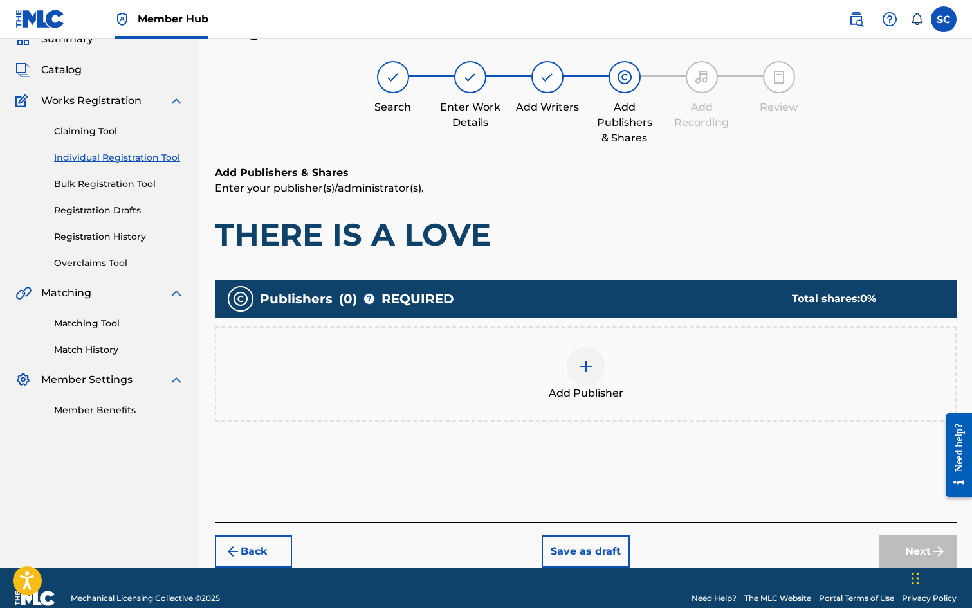
click at [583, 364] on img at bounding box center [585, 366] width 15 height 15
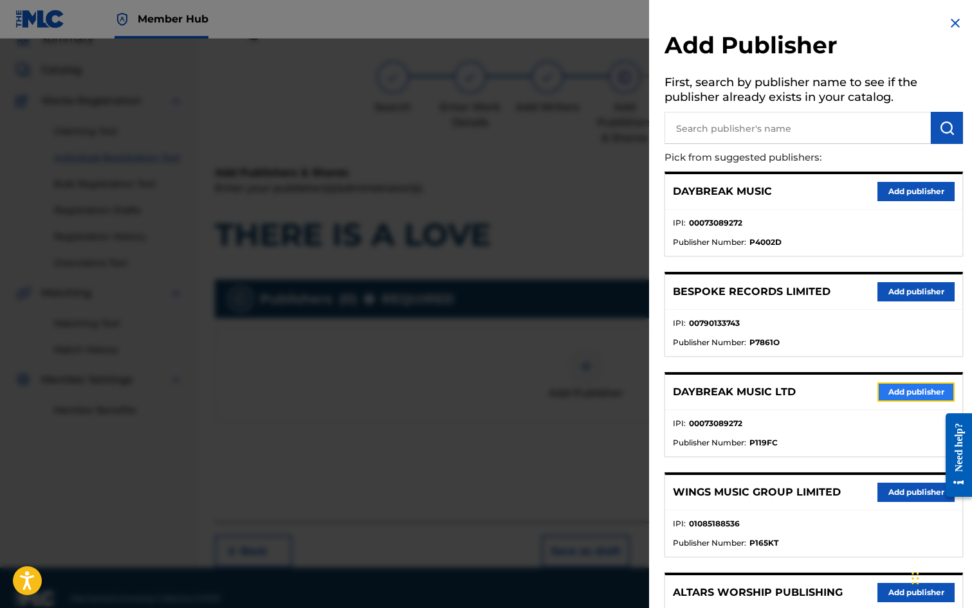
click at [891, 389] on button "Add publisher" at bounding box center [915, 392] width 77 height 19
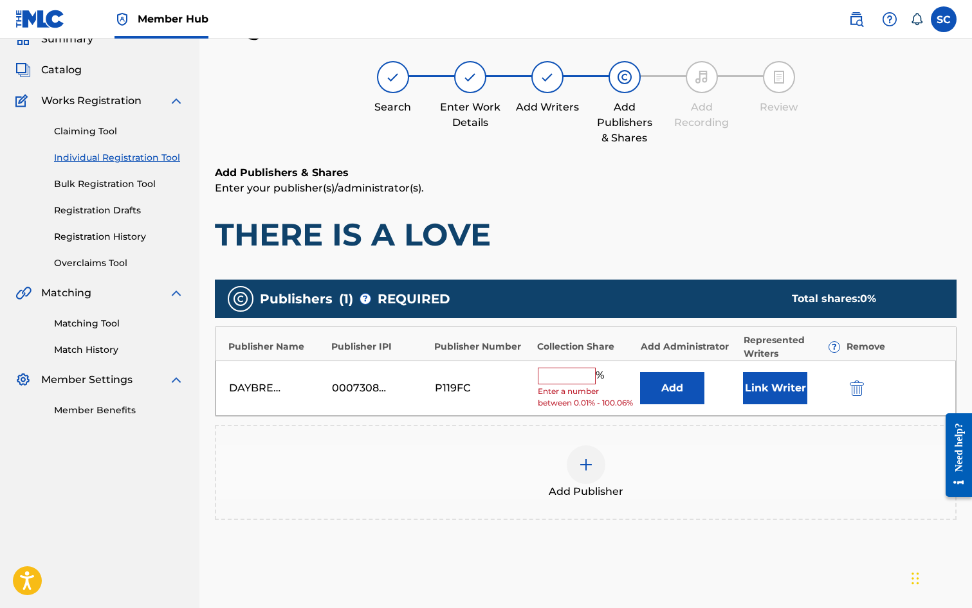
click at [565, 373] on input "text" at bounding box center [567, 376] width 58 height 17
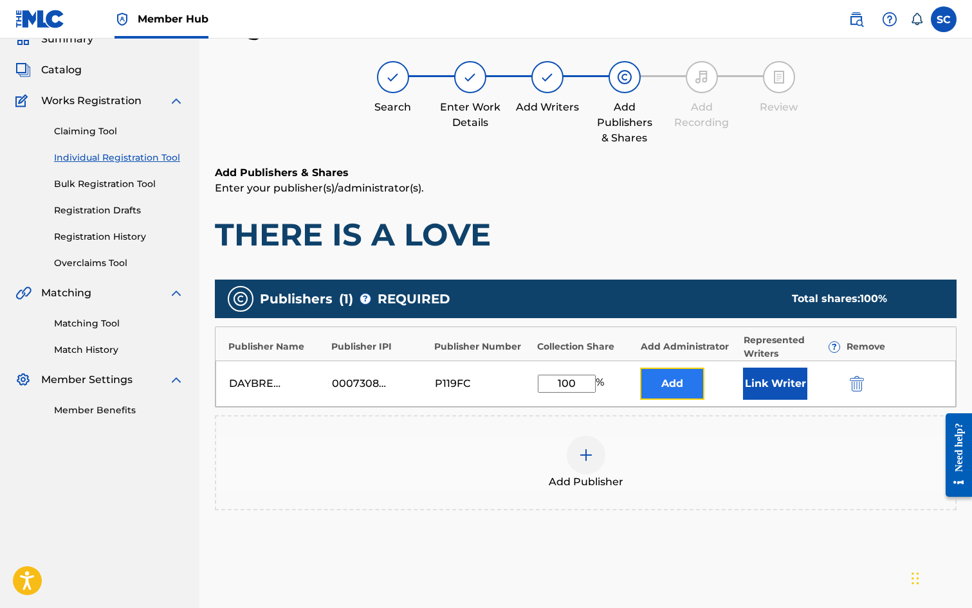
click at [669, 382] on button "Add" at bounding box center [672, 384] width 64 height 32
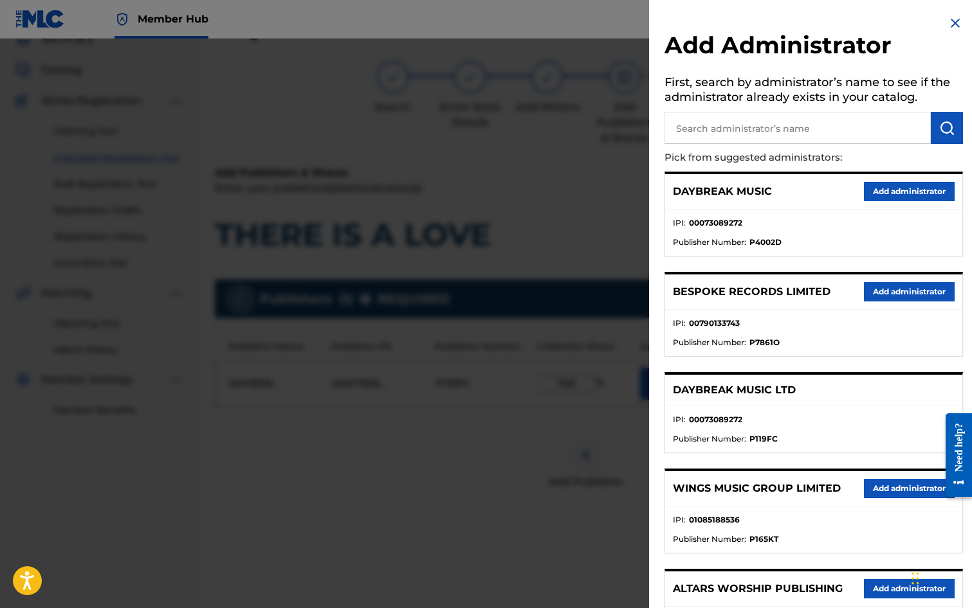
click at [702, 127] on input "text" at bounding box center [797, 128] width 266 height 32
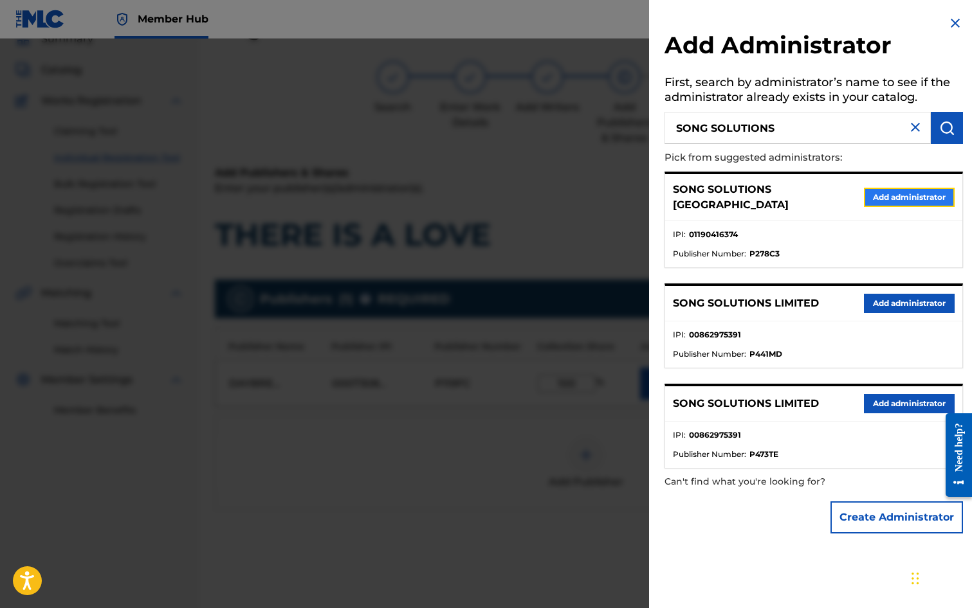
click at [891, 193] on button "Add administrator" at bounding box center [909, 197] width 91 height 19
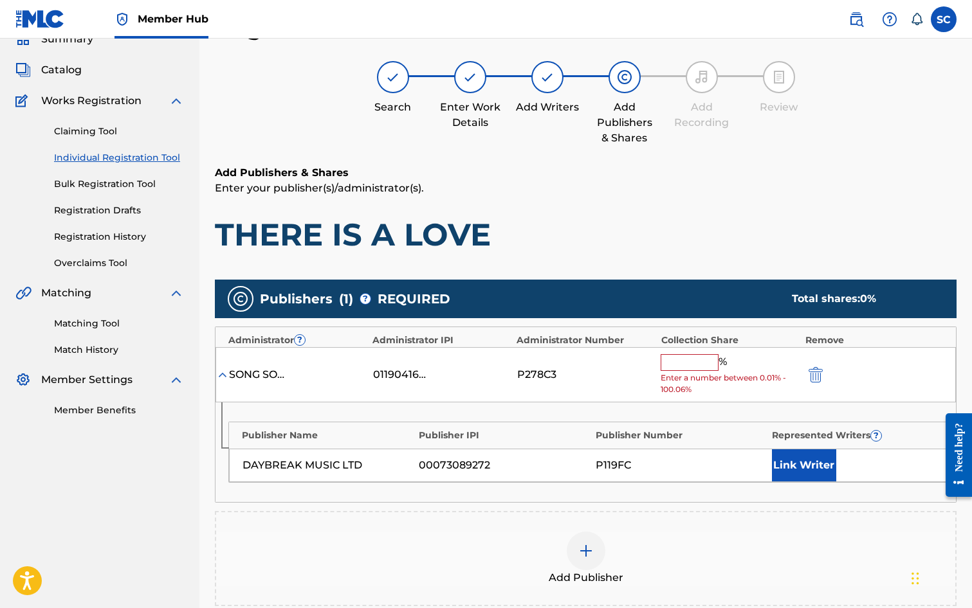
click at [677, 365] on input "text" at bounding box center [690, 362] width 58 height 17
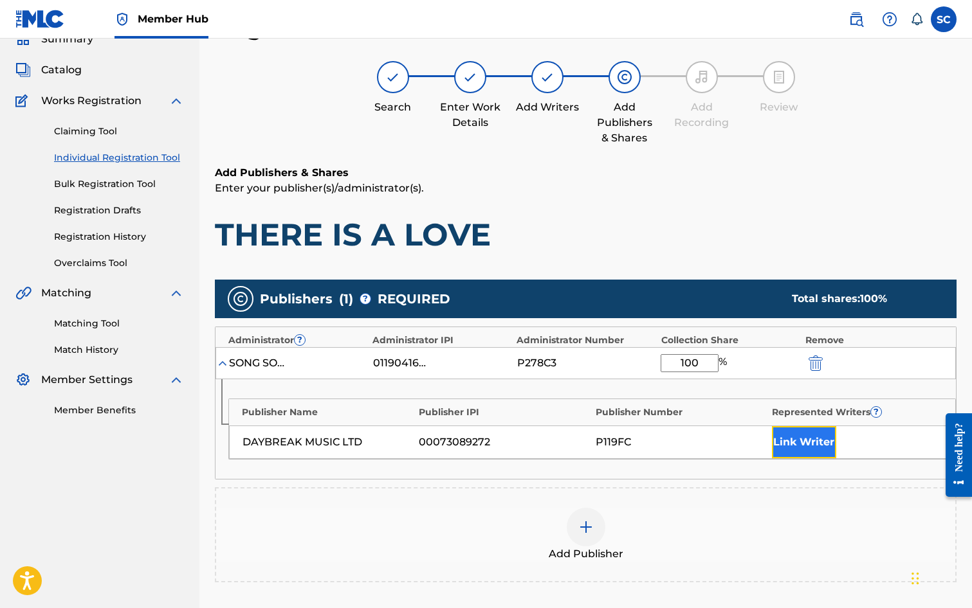
click at [801, 448] on button "Link Writer" at bounding box center [804, 442] width 64 height 32
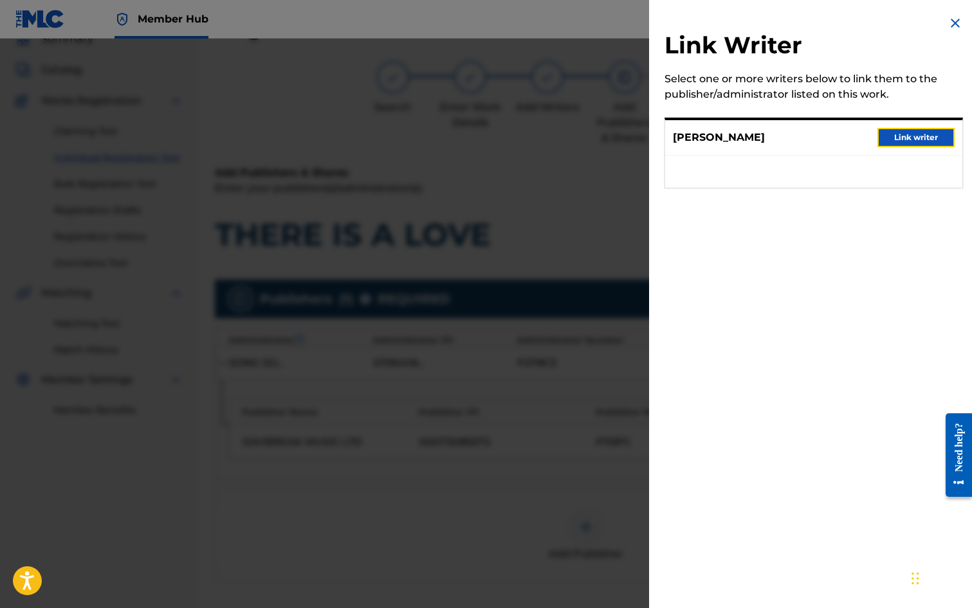
drag, startPoint x: 900, startPoint y: 143, endPoint x: 848, endPoint y: 201, distance: 77.0
click at [900, 143] on button "Link writer" at bounding box center [915, 137] width 77 height 19
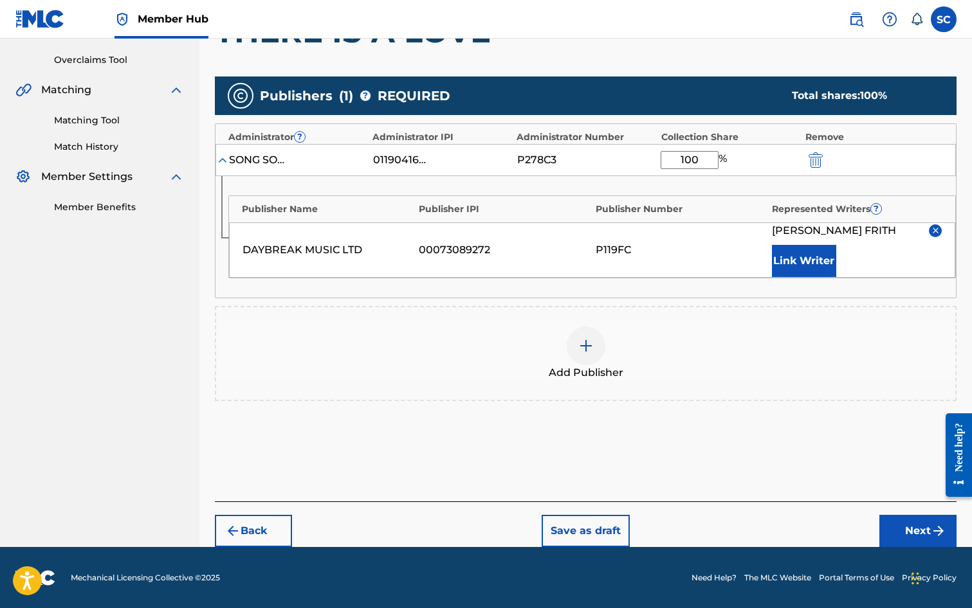
scroll to position [262, 0]
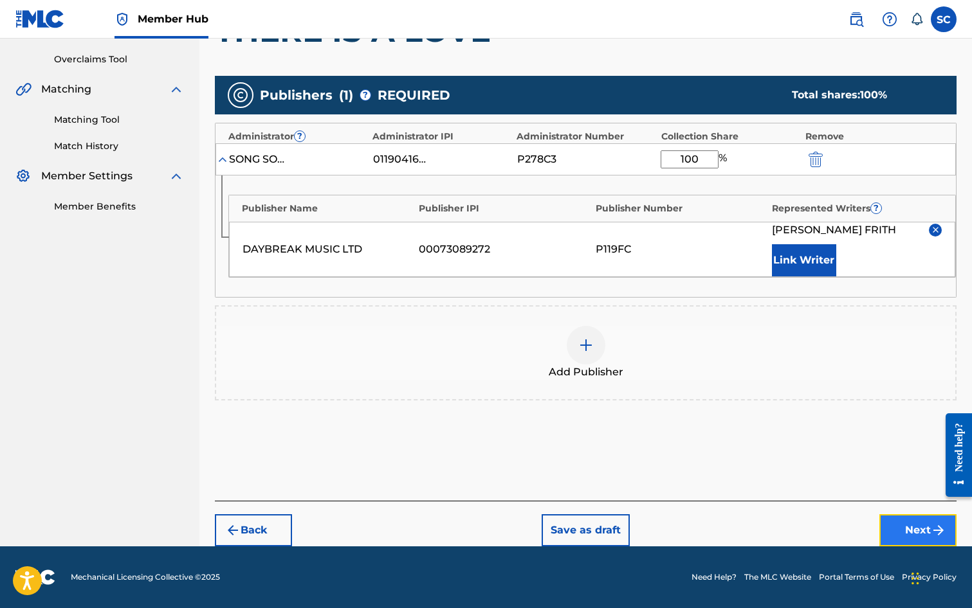
click at [920, 525] on button "Next" at bounding box center [917, 531] width 77 height 32
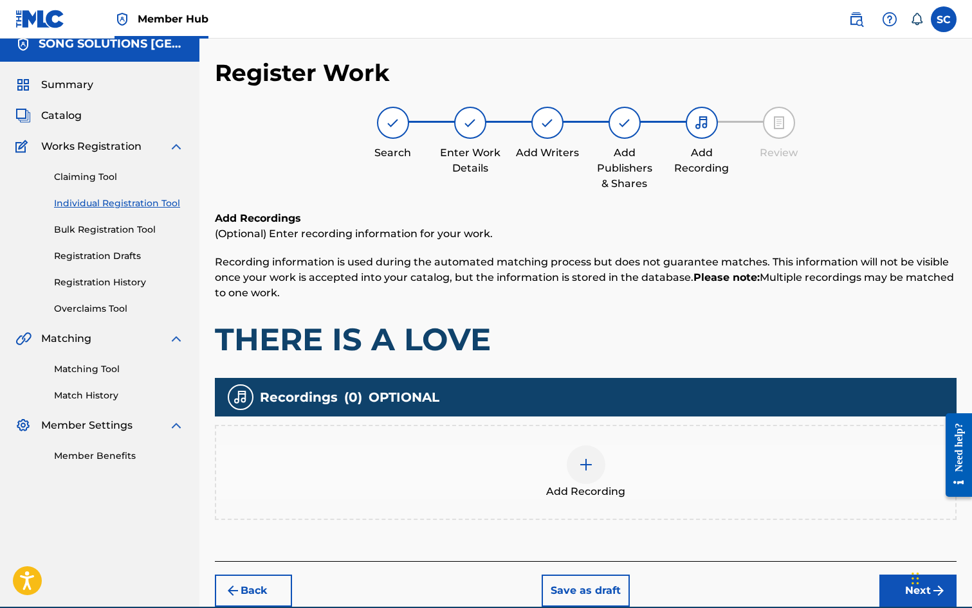
scroll to position [58, 0]
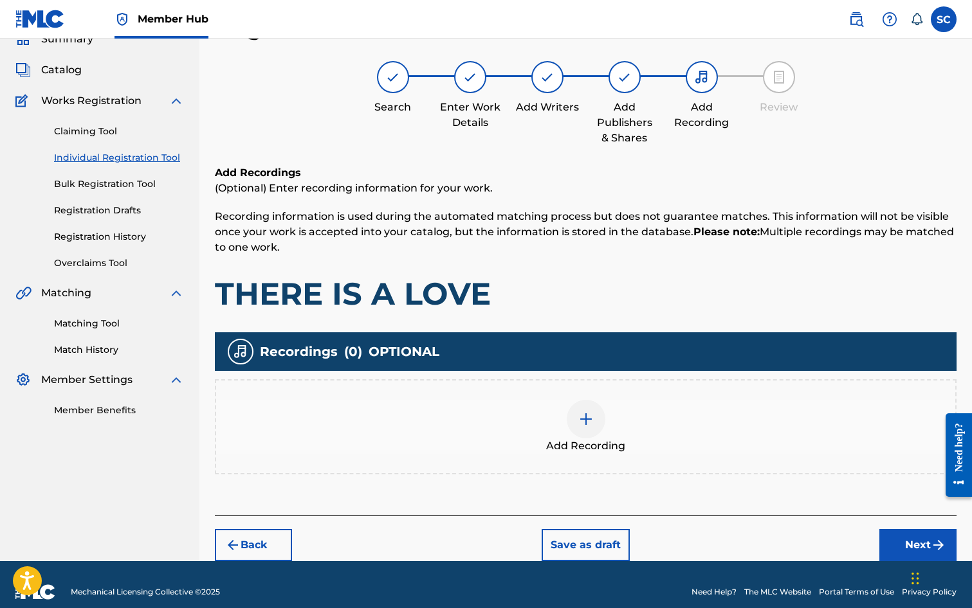
click at [585, 417] on img at bounding box center [585, 419] width 15 height 15
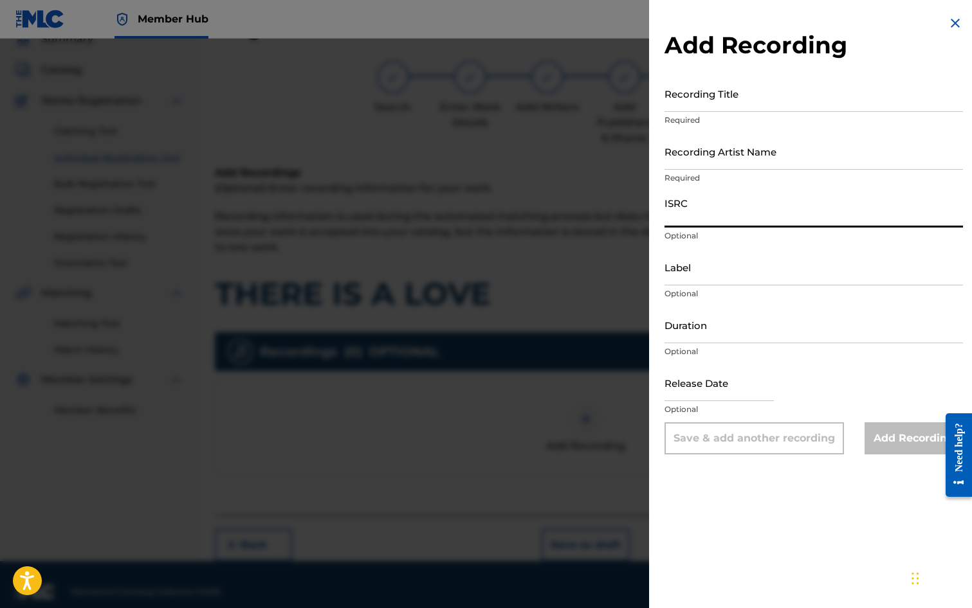
click at [711, 206] on input "ISRC" at bounding box center [813, 209] width 298 height 37
paste input "GB3YD1400008"
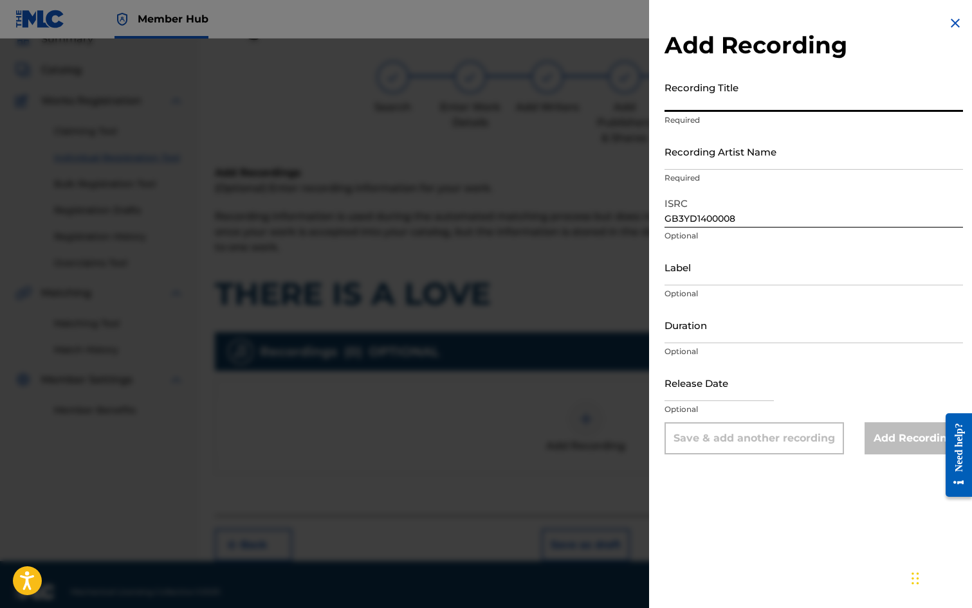
click at [697, 100] on input "Recording Title" at bounding box center [813, 93] width 298 height 37
click at [705, 152] on input "Recording Artist Name" at bounding box center [813, 151] width 298 height 37
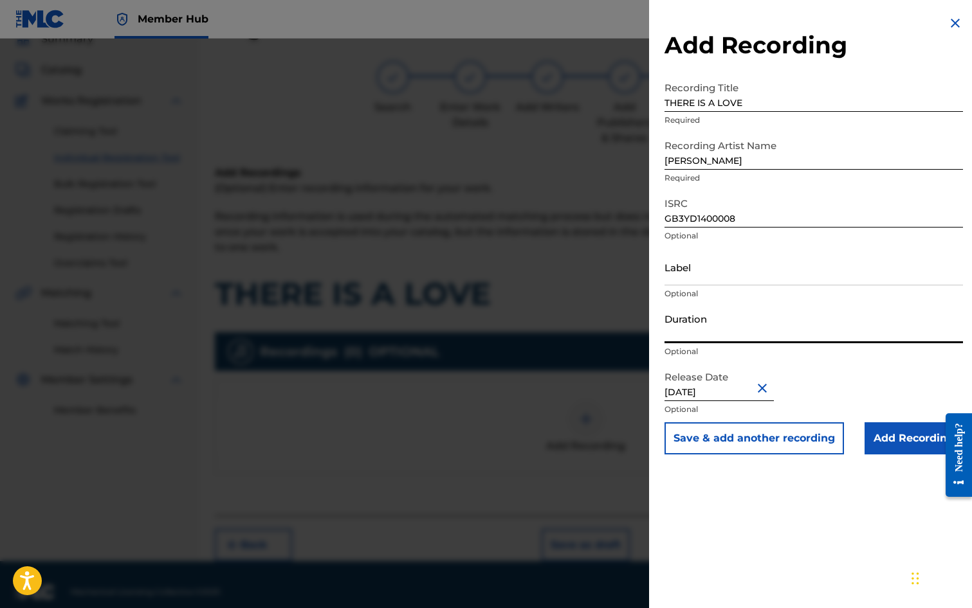
click at [681, 325] on input "Duration" at bounding box center [813, 325] width 298 height 37
click at [922, 439] on input "Add Recording" at bounding box center [913, 439] width 98 height 32
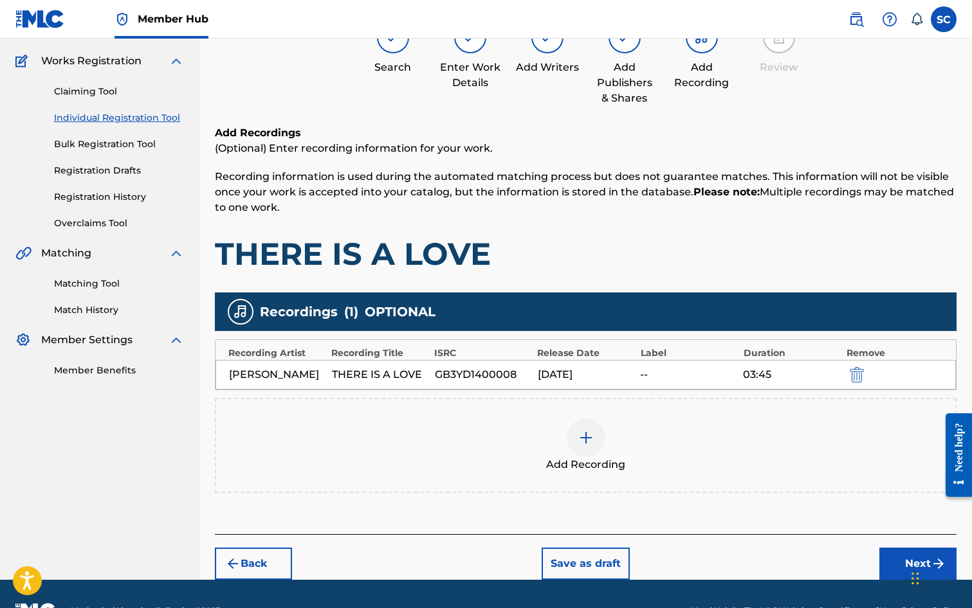
scroll to position [131, 0]
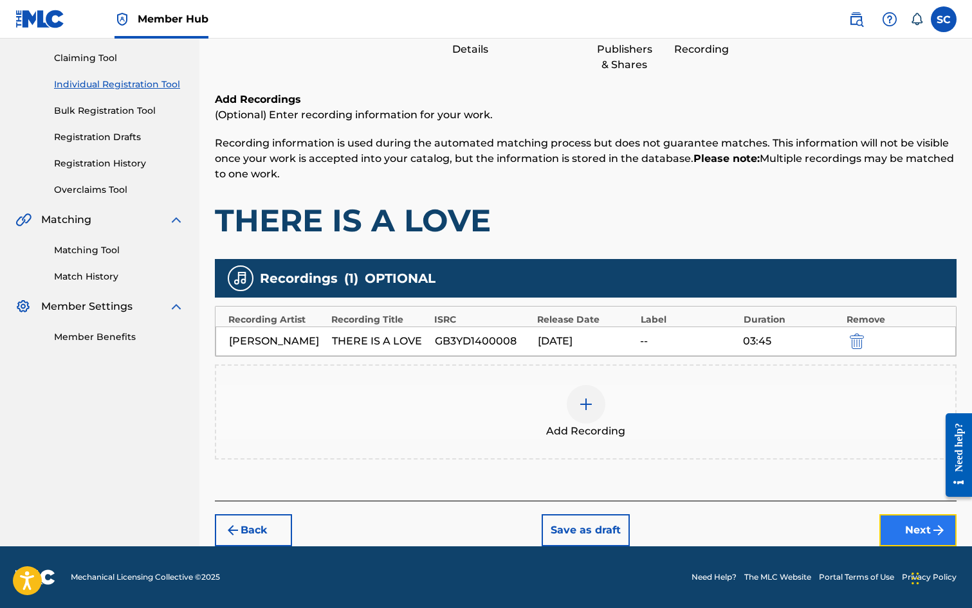
click at [914, 530] on button "Next" at bounding box center [917, 531] width 77 height 32
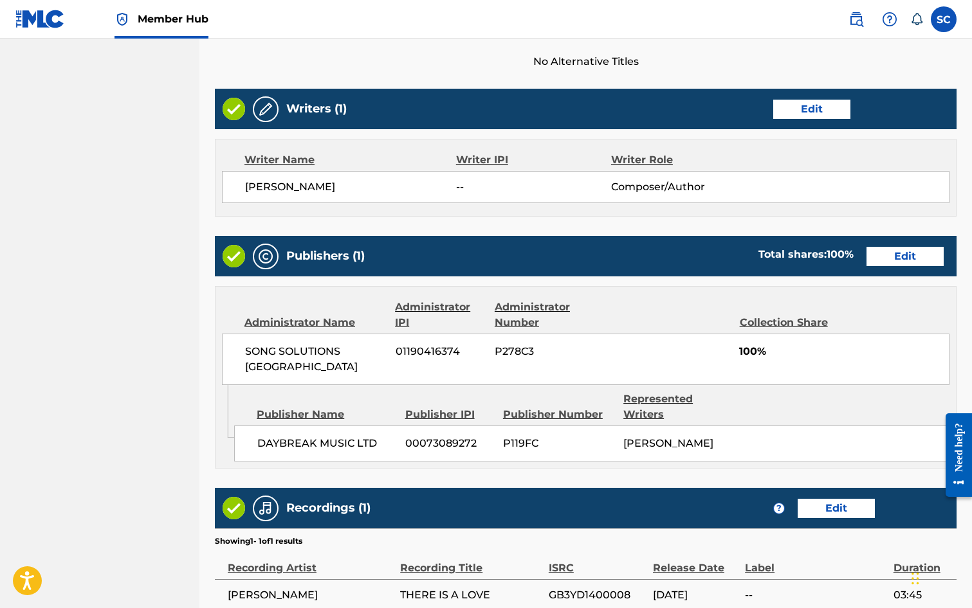
scroll to position [565, 0]
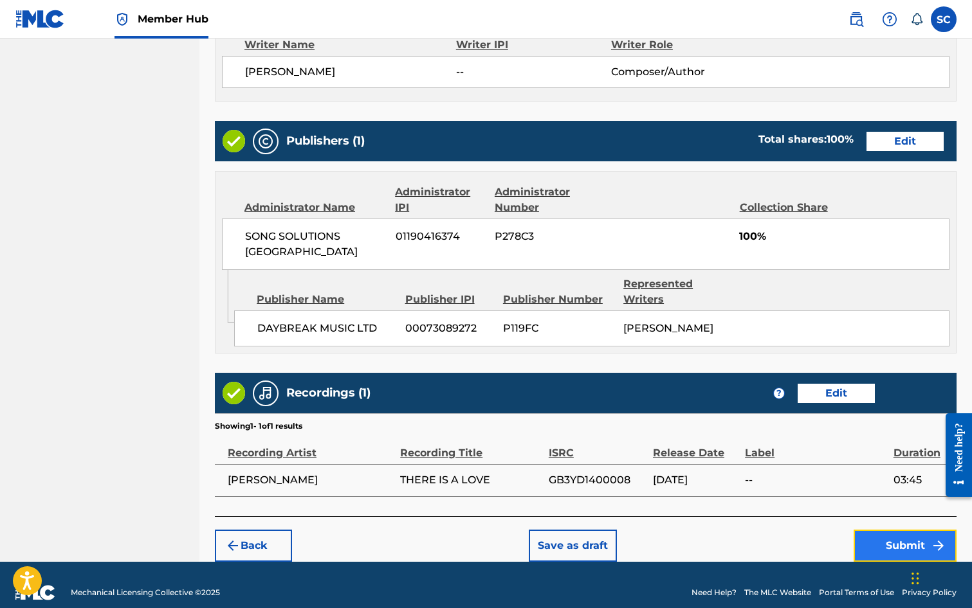
click at [908, 530] on button "Submit" at bounding box center [904, 546] width 103 height 32
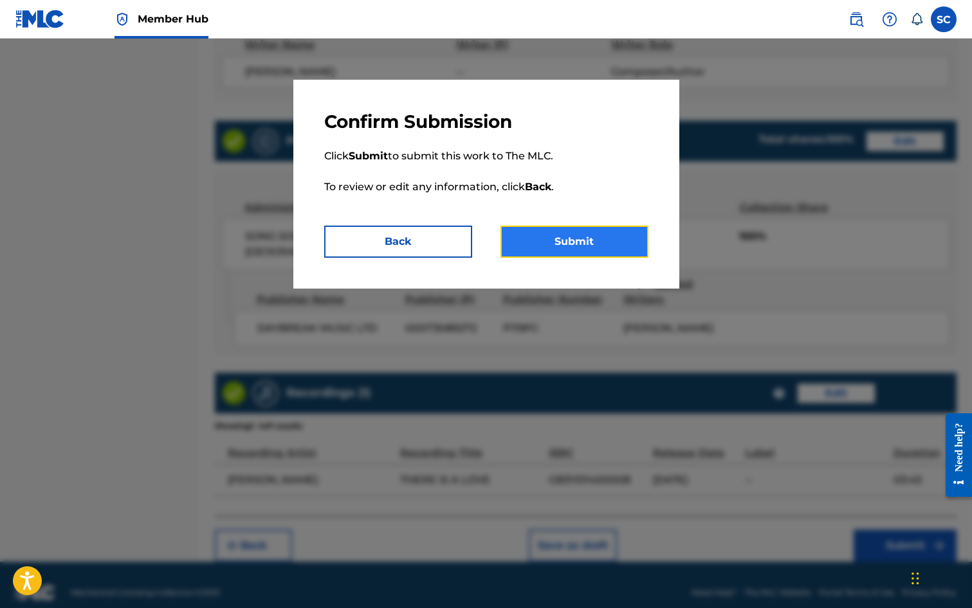
click at [576, 237] on button "Submit" at bounding box center [574, 242] width 148 height 32
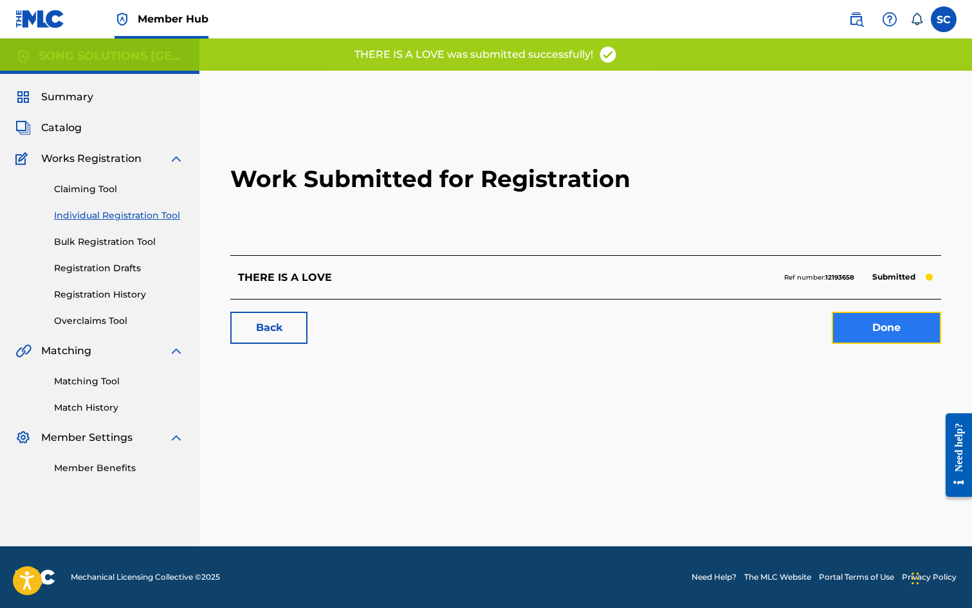
click at [864, 325] on link "Done" at bounding box center [886, 328] width 109 height 32
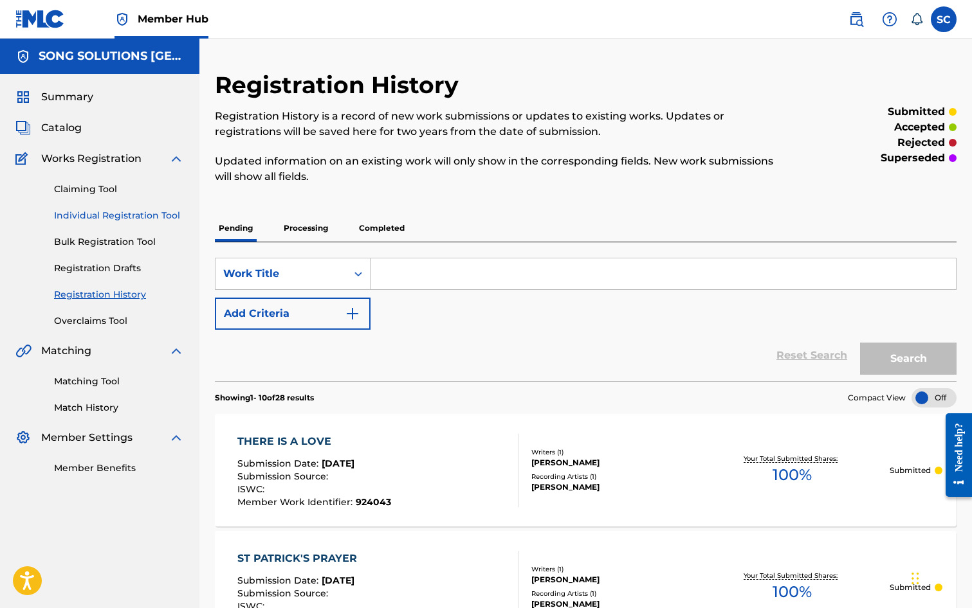
click at [107, 214] on link "Individual Registration Tool" at bounding box center [119, 216] width 130 height 14
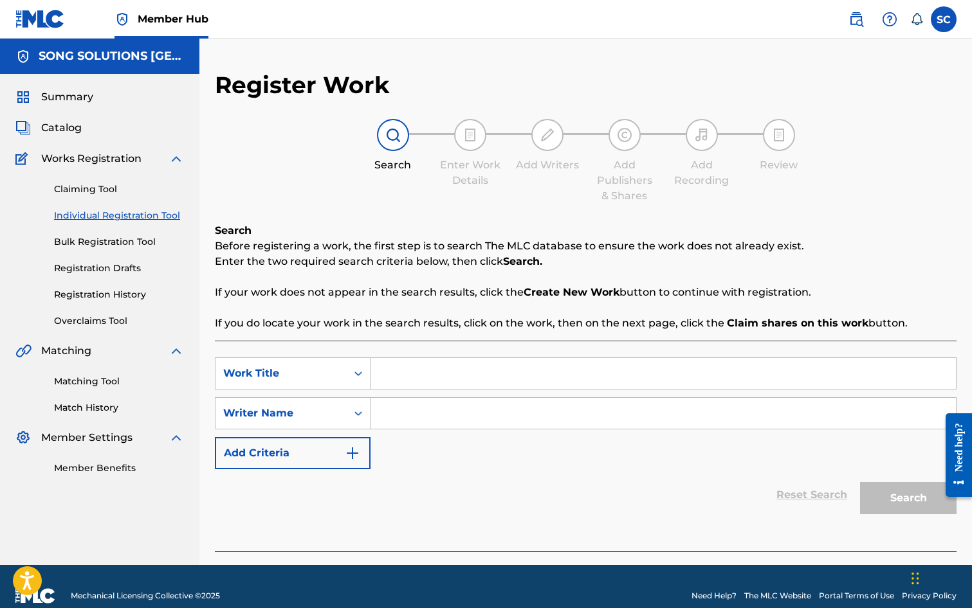
click at [471, 383] on input "Search Form" at bounding box center [662, 373] width 585 height 31
click at [487, 373] on input "Search Form" at bounding box center [662, 373] width 585 height 31
click at [475, 412] on input "Search Form" at bounding box center [662, 413] width 585 height 31
click at [860, 482] on button "Search" at bounding box center [908, 498] width 96 height 32
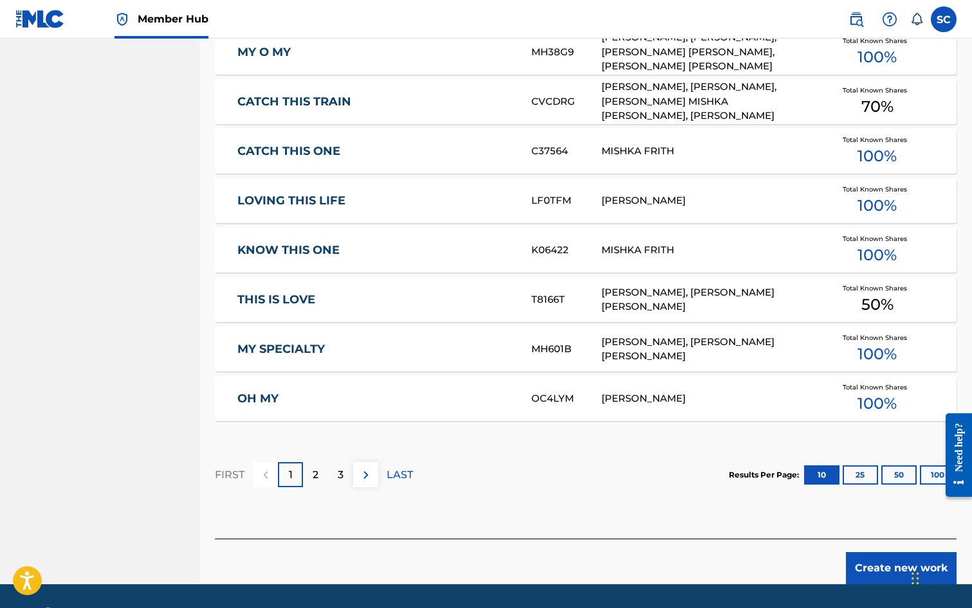
scroll to position [708, 0]
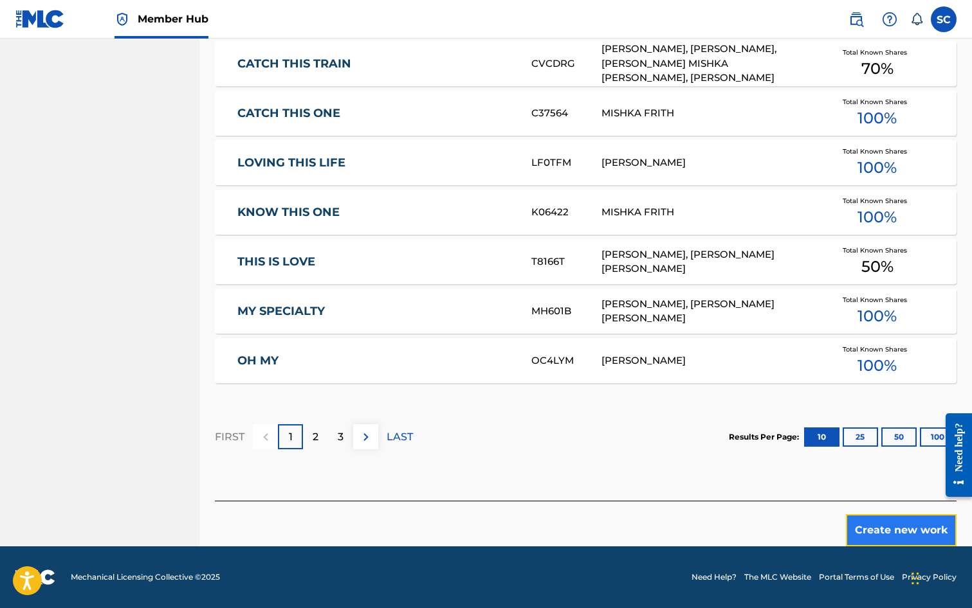
click at [873, 524] on button "Create new work" at bounding box center [901, 531] width 111 height 32
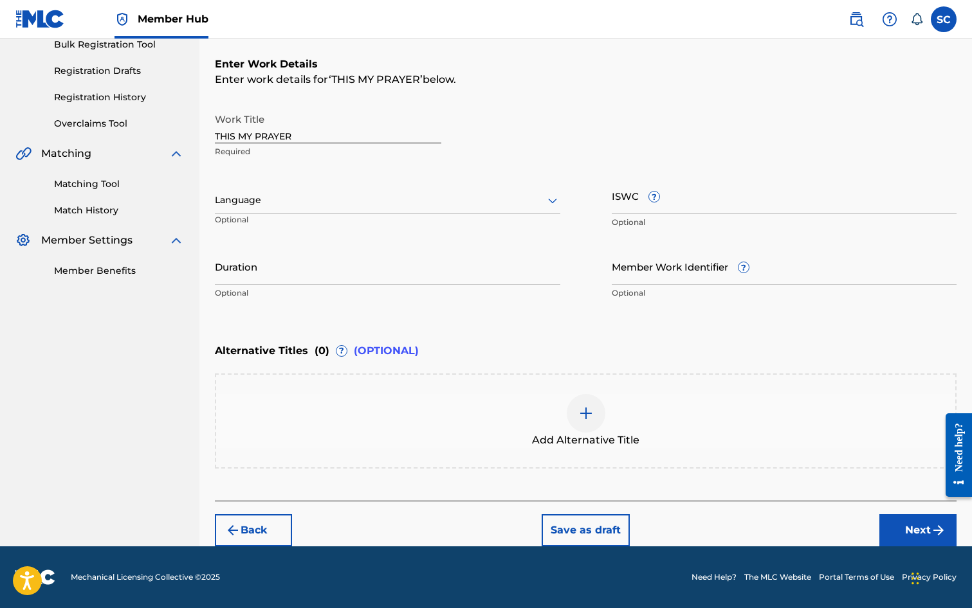
scroll to position [0, 0]
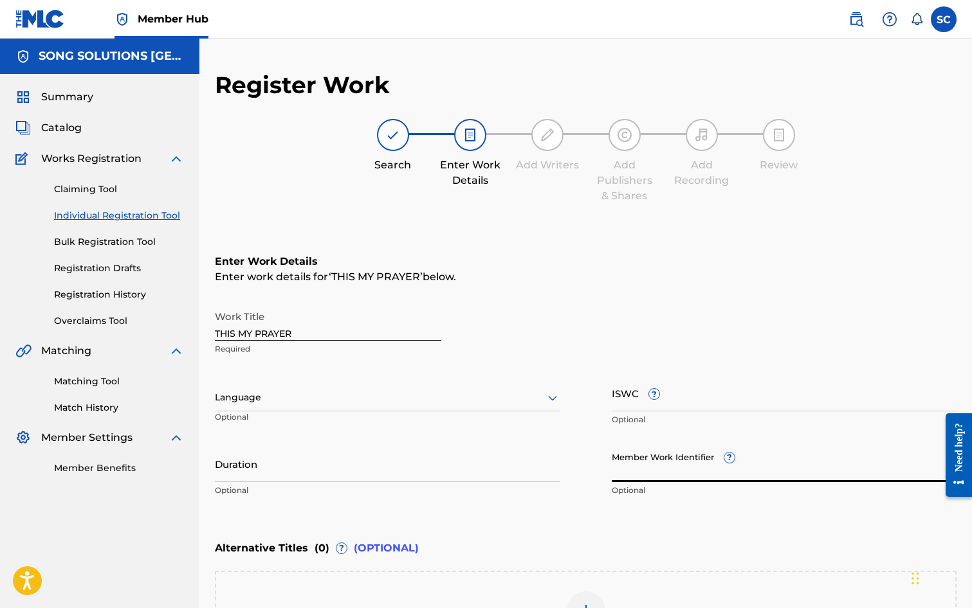
click at [627, 464] on input "Member Work Identifier ?" at bounding box center [784, 464] width 345 height 37
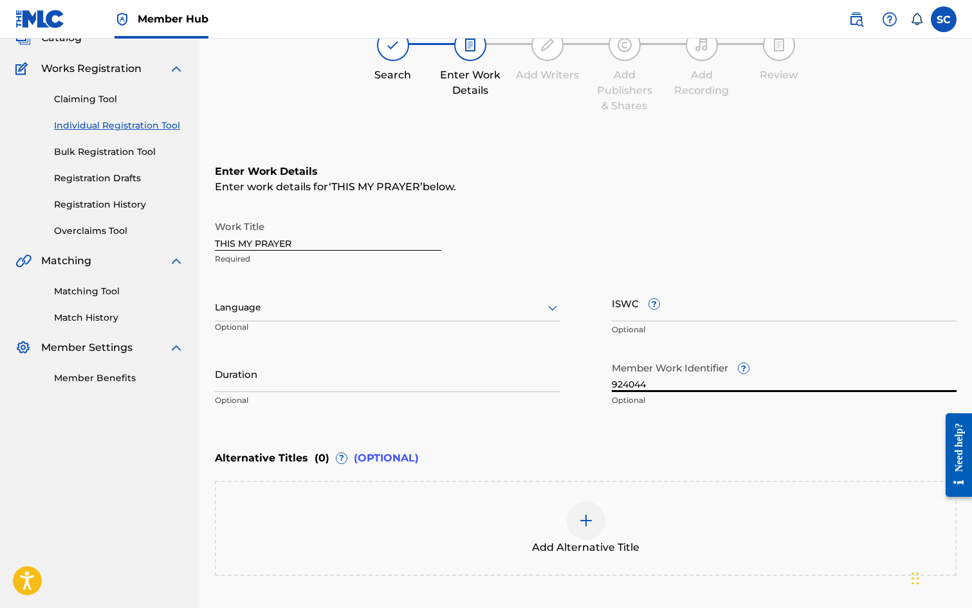
scroll to position [197, 0]
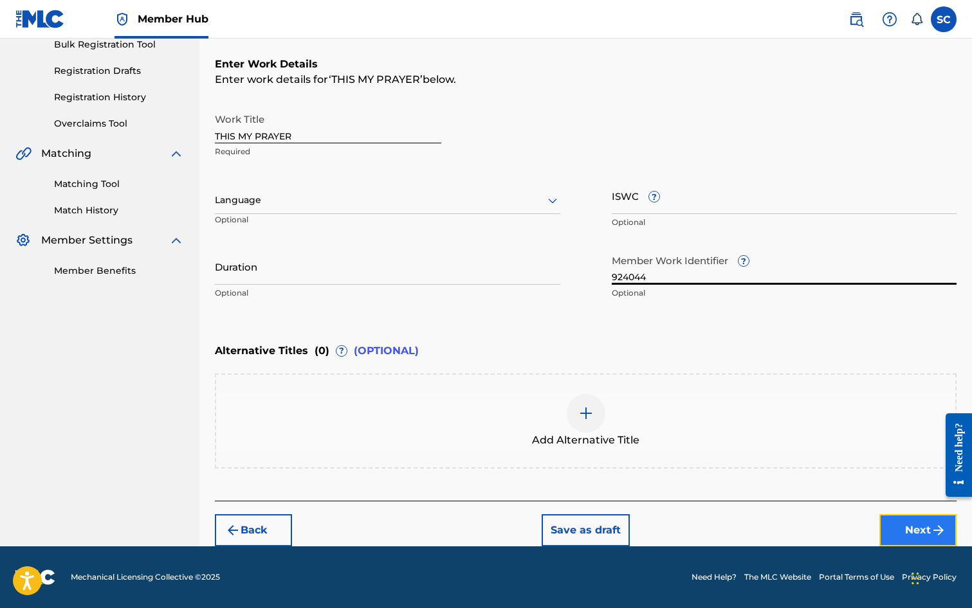
click at [904, 533] on button "Next" at bounding box center [917, 531] width 77 height 32
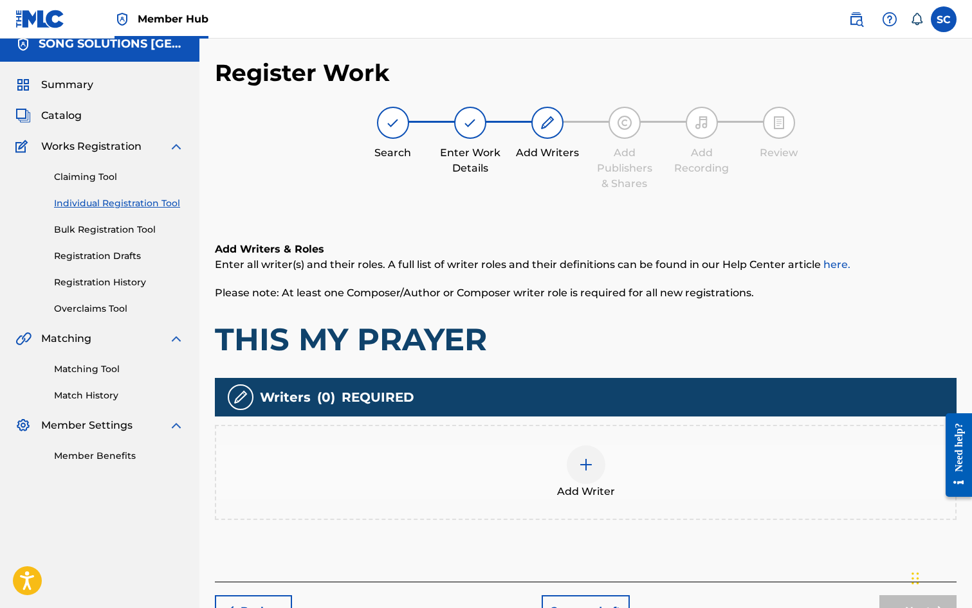
scroll to position [58, 0]
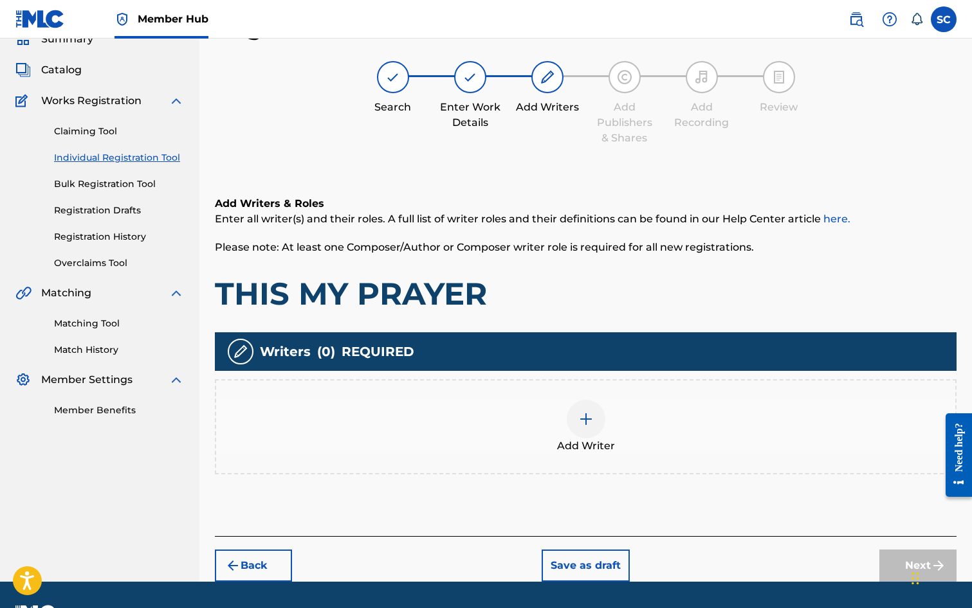
click at [585, 422] on img at bounding box center [585, 419] width 15 height 15
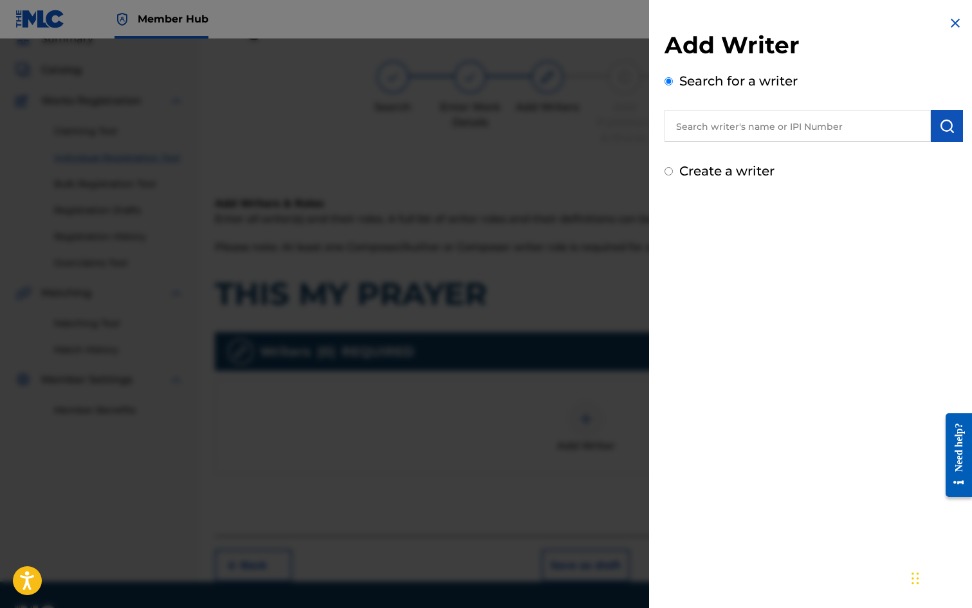
click at [706, 120] on input "text" at bounding box center [797, 126] width 266 height 32
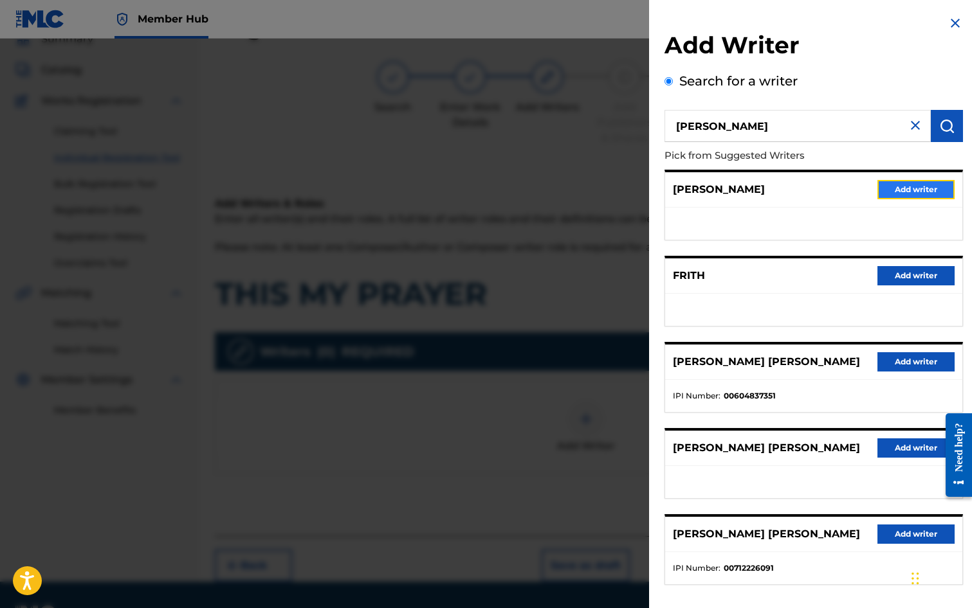
click at [917, 191] on button "Add writer" at bounding box center [915, 189] width 77 height 19
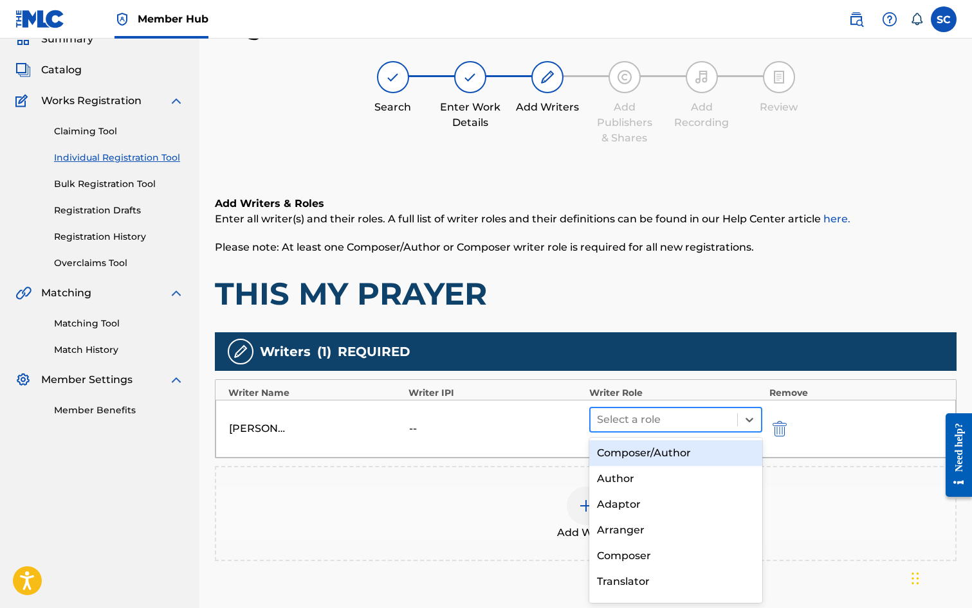
click at [623, 426] on div at bounding box center [664, 420] width 134 height 18
click at [619, 448] on div "Composer/Author" at bounding box center [676, 454] width 174 height 26
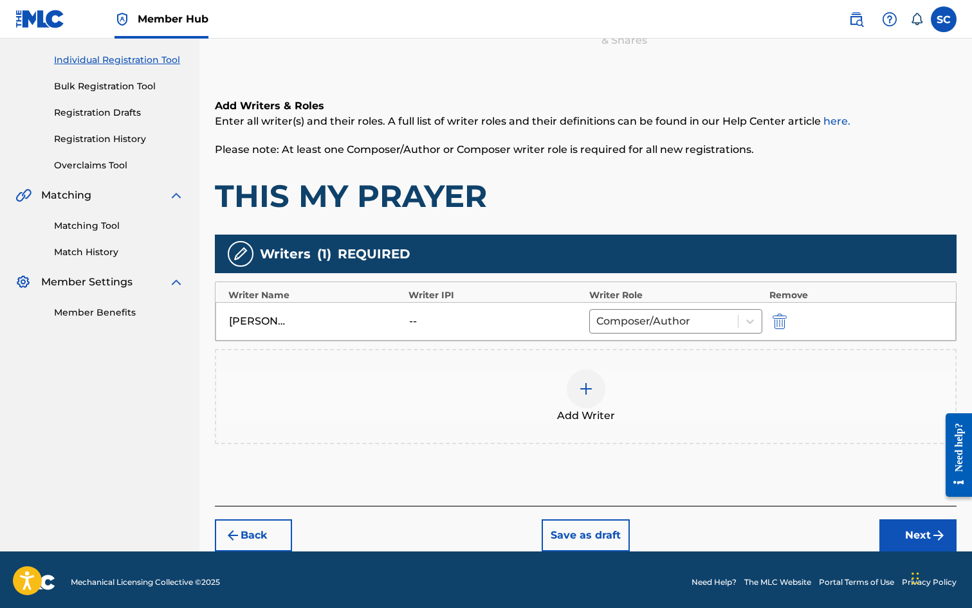
scroll to position [161, 0]
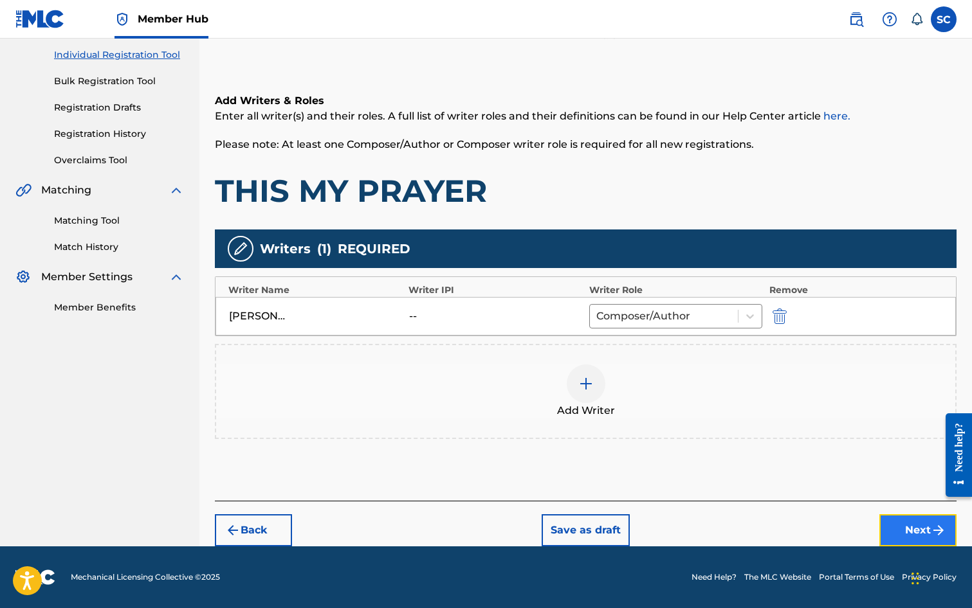
click at [899, 536] on button "Next" at bounding box center [917, 531] width 77 height 32
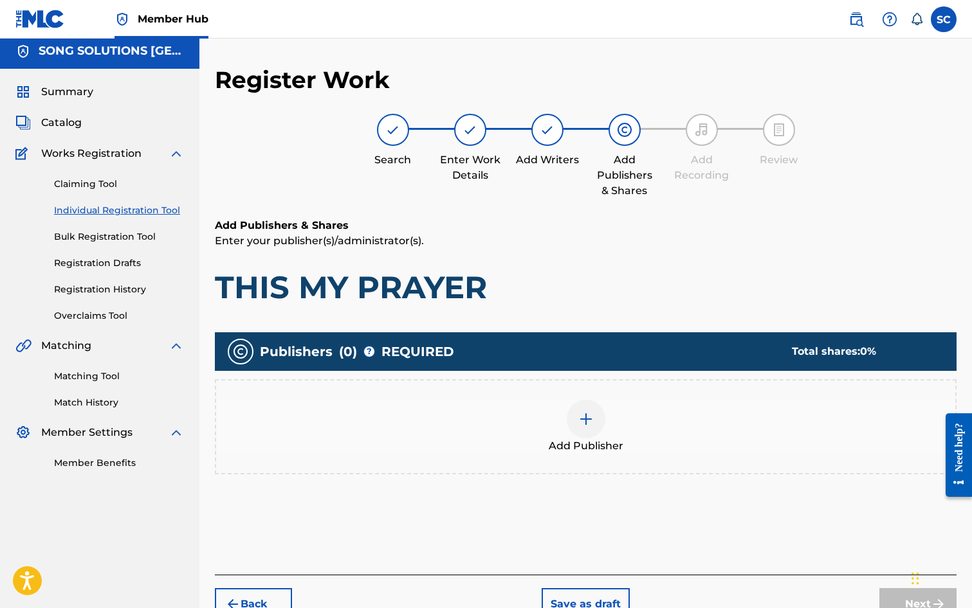
scroll to position [58, 0]
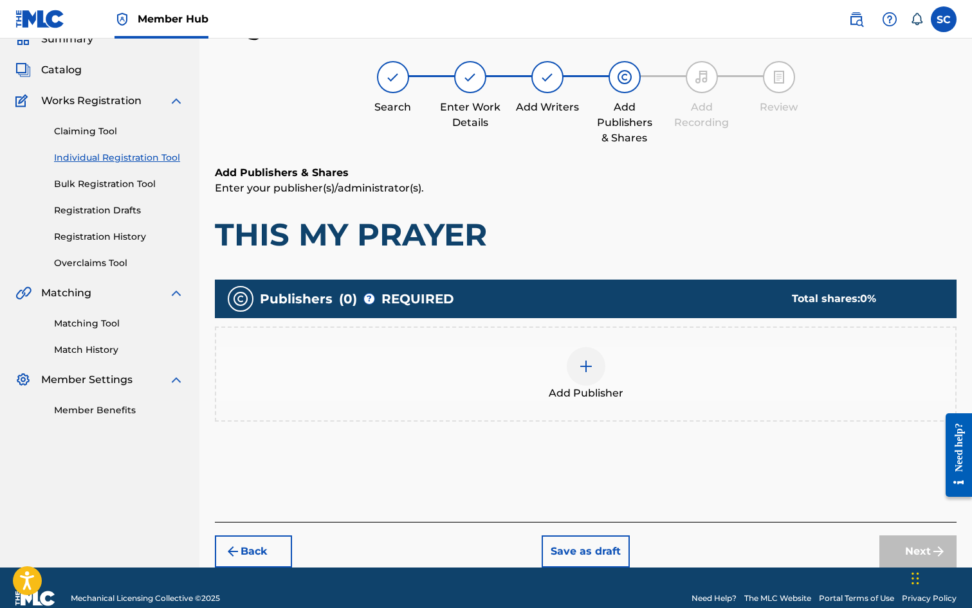
click at [578, 369] on img at bounding box center [585, 366] width 15 height 15
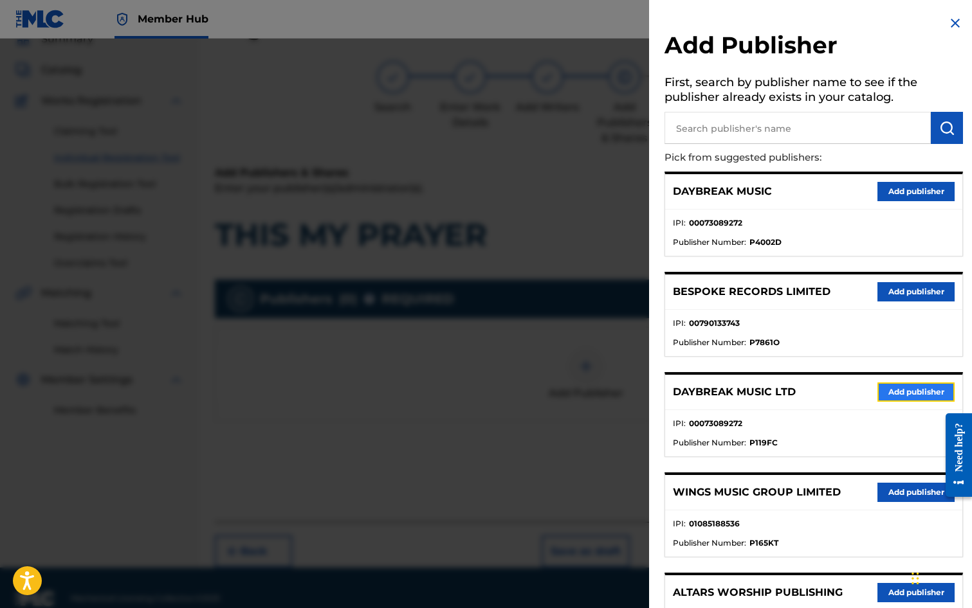
click at [884, 390] on button "Add publisher" at bounding box center [915, 392] width 77 height 19
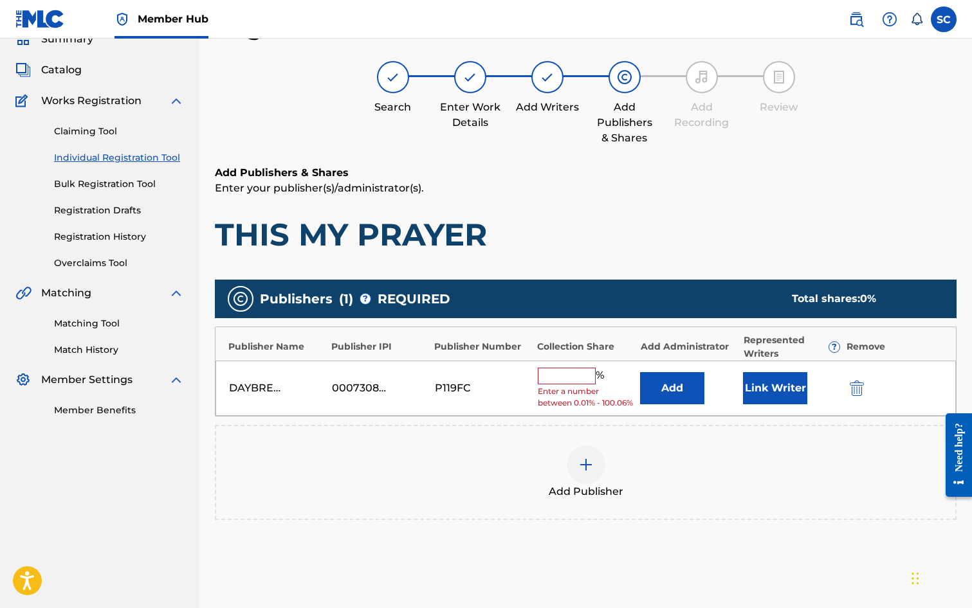
click at [558, 379] on input "text" at bounding box center [567, 376] width 58 height 17
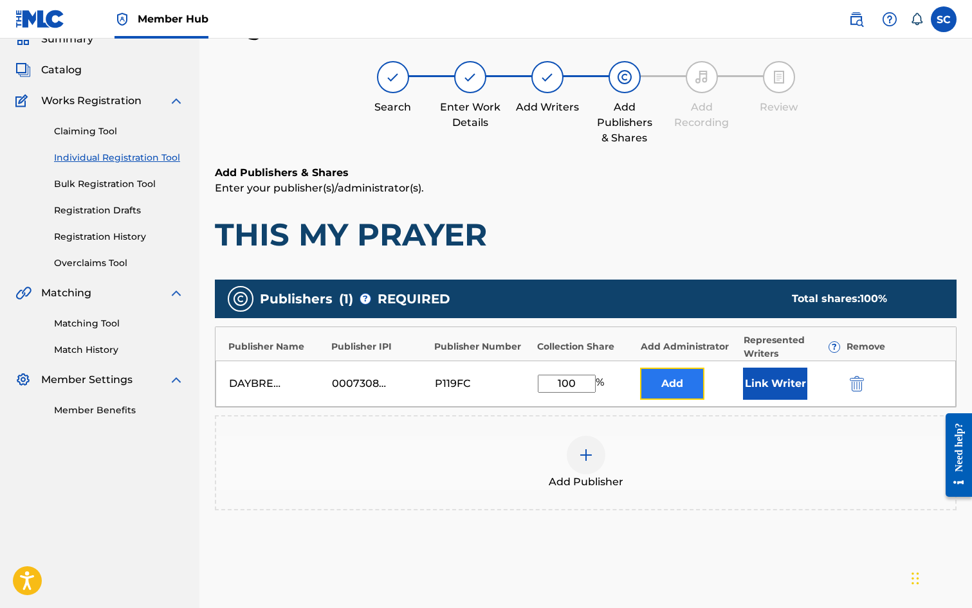
click at [673, 383] on button "Add" at bounding box center [672, 384] width 64 height 32
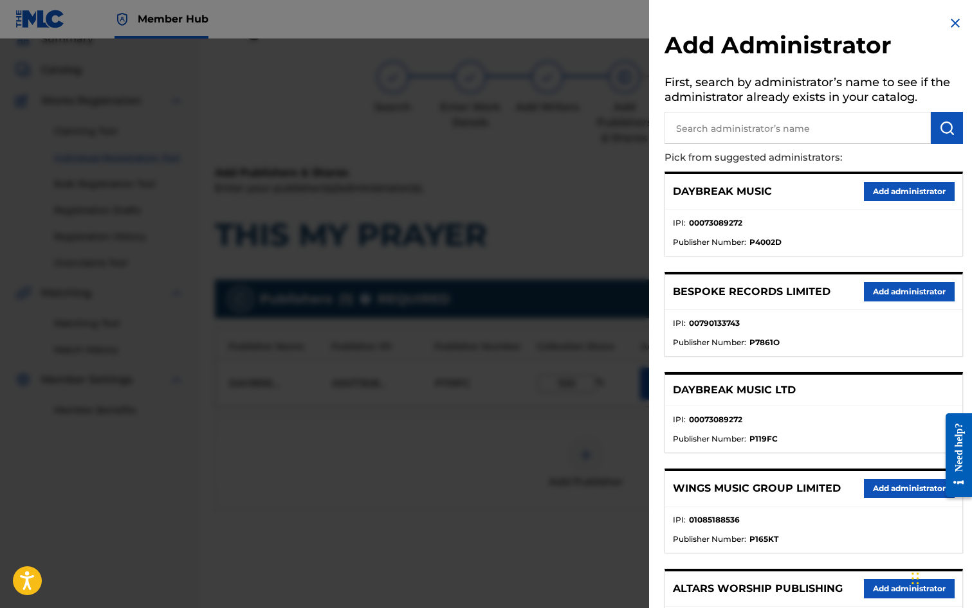
click at [720, 134] on input "text" at bounding box center [797, 128] width 266 height 32
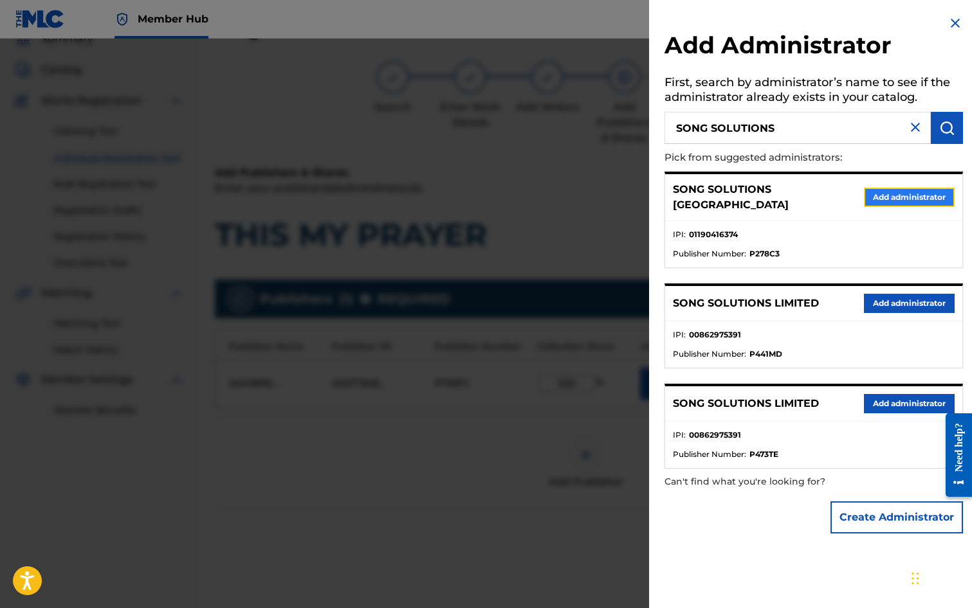
click at [917, 190] on button "Add administrator" at bounding box center [909, 197] width 91 height 19
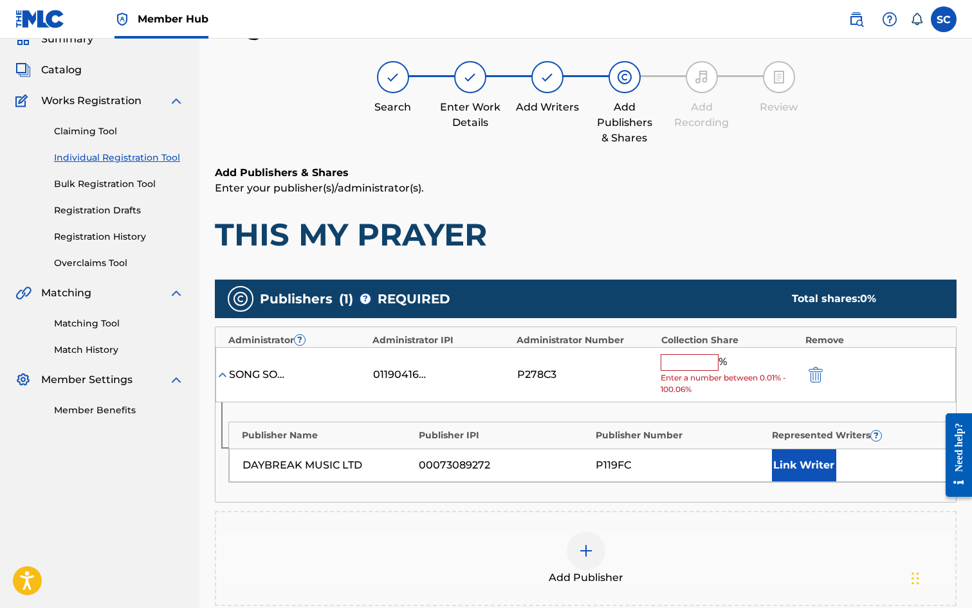
click at [701, 356] on input "text" at bounding box center [690, 362] width 58 height 17
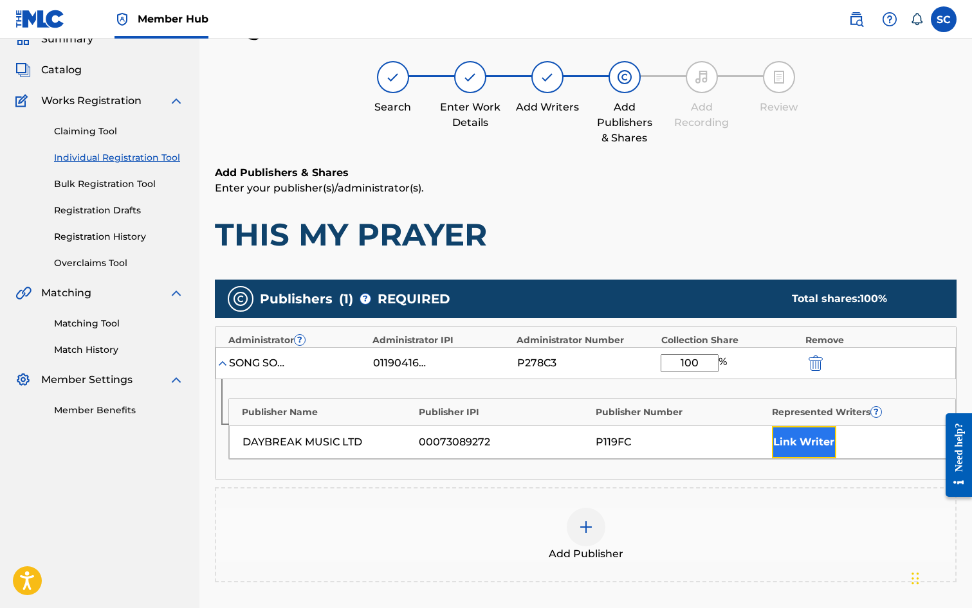
click at [814, 446] on button "Link Writer" at bounding box center [804, 442] width 64 height 32
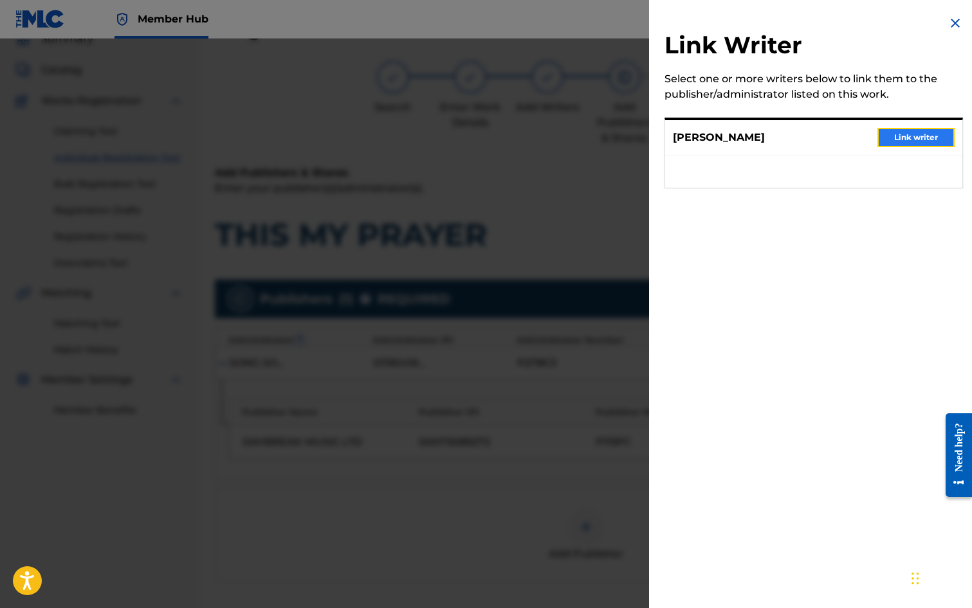
click at [922, 136] on button "Link writer" at bounding box center [915, 137] width 77 height 19
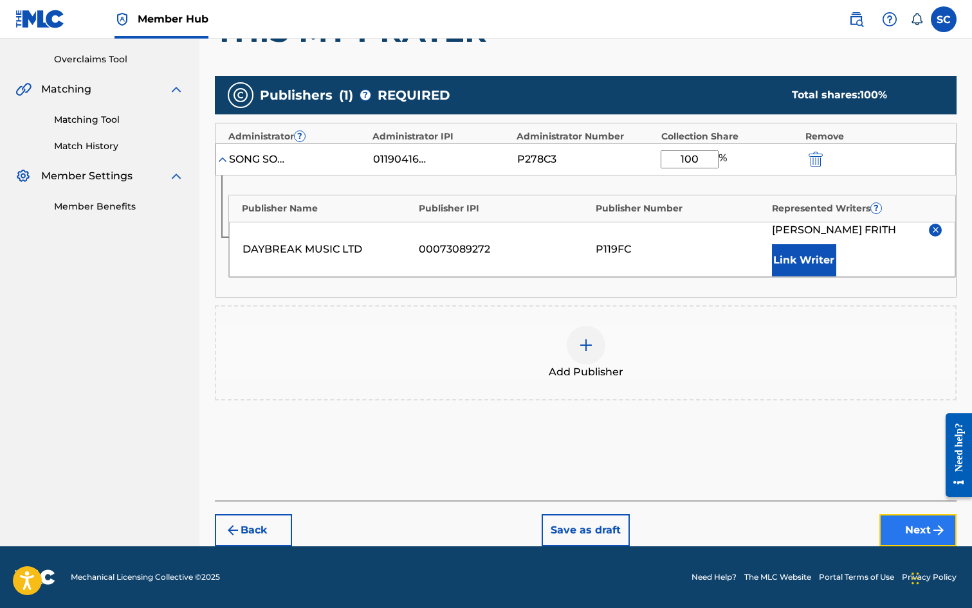
click at [908, 522] on button "Next" at bounding box center [917, 531] width 77 height 32
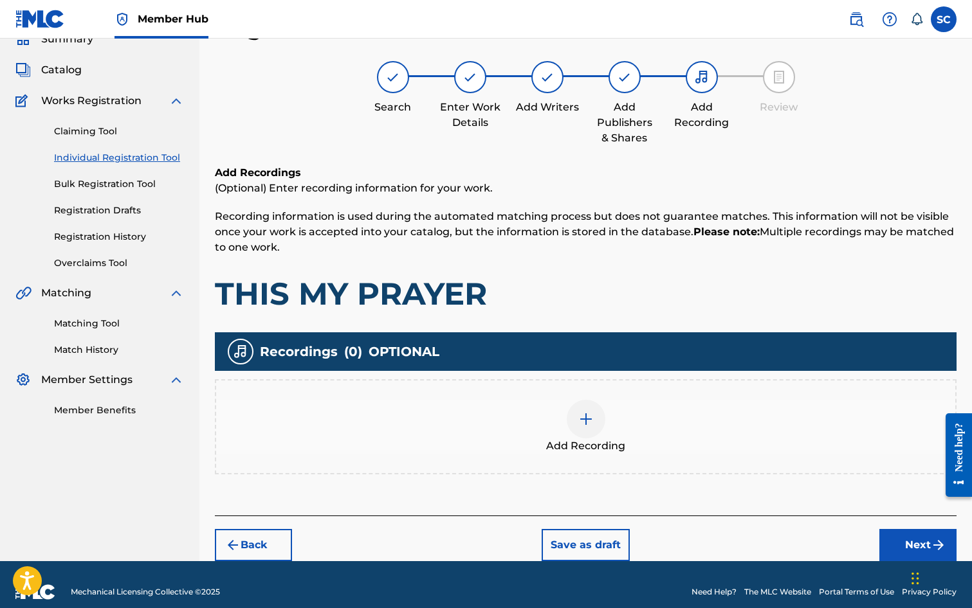
click at [587, 425] on img at bounding box center [585, 419] width 15 height 15
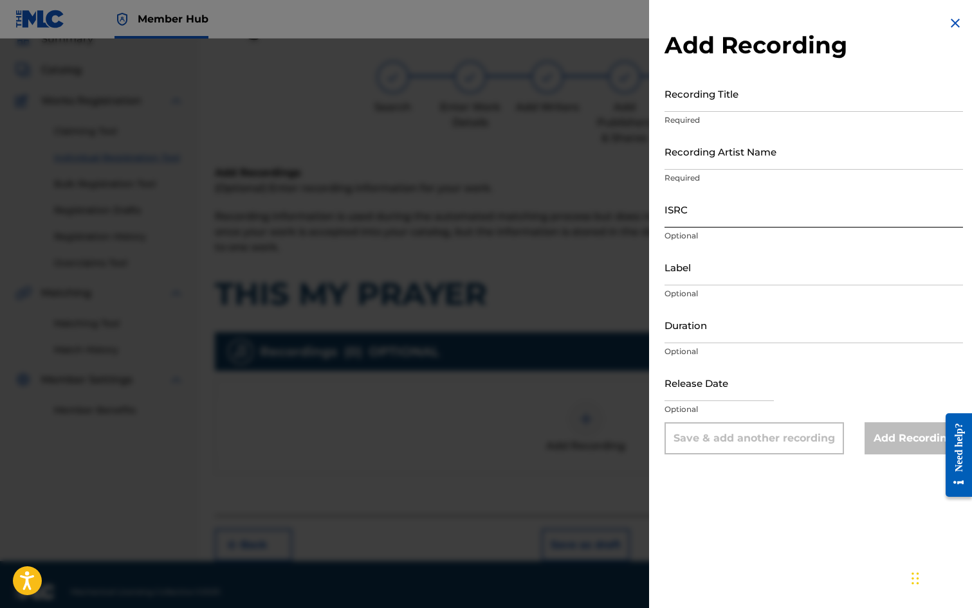
click at [703, 205] on input "ISRC" at bounding box center [813, 209] width 298 height 37
paste input "GB3YD1400009"
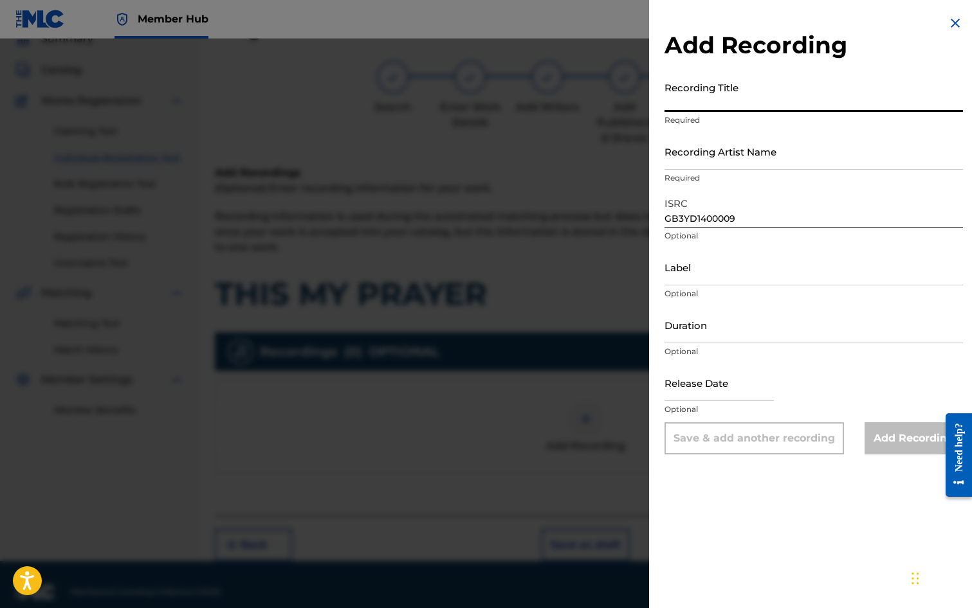
click at [697, 103] on input "Recording Title" at bounding box center [813, 93] width 298 height 37
click at [700, 154] on input "Recording Artist Name" at bounding box center [813, 151] width 298 height 37
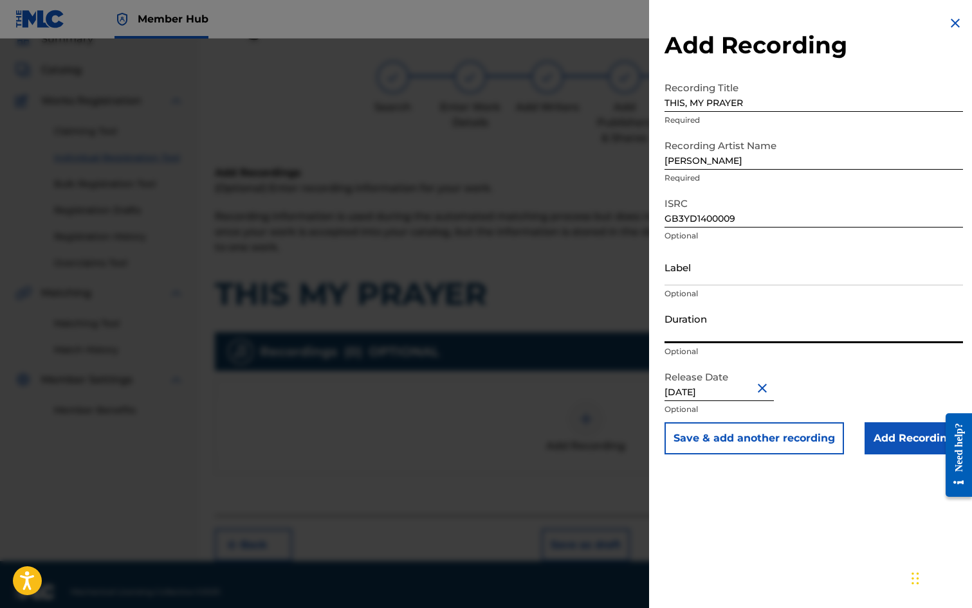
click at [713, 331] on input "Duration" at bounding box center [813, 325] width 298 height 37
click at [887, 443] on input "Add Recording" at bounding box center [913, 439] width 98 height 32
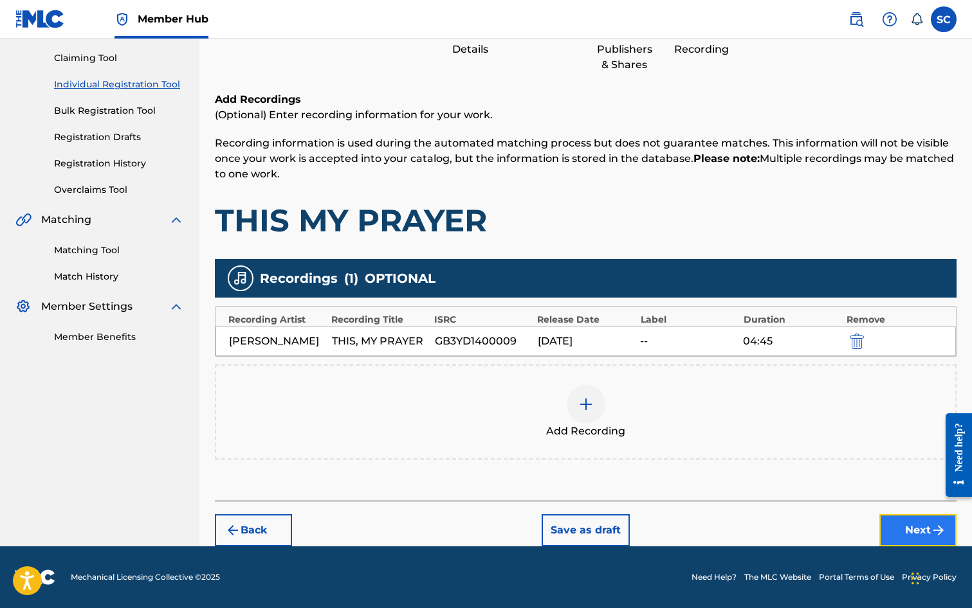
click at [913, 532] on button "Next" at bounding box center [917, 531] width 77 height 32
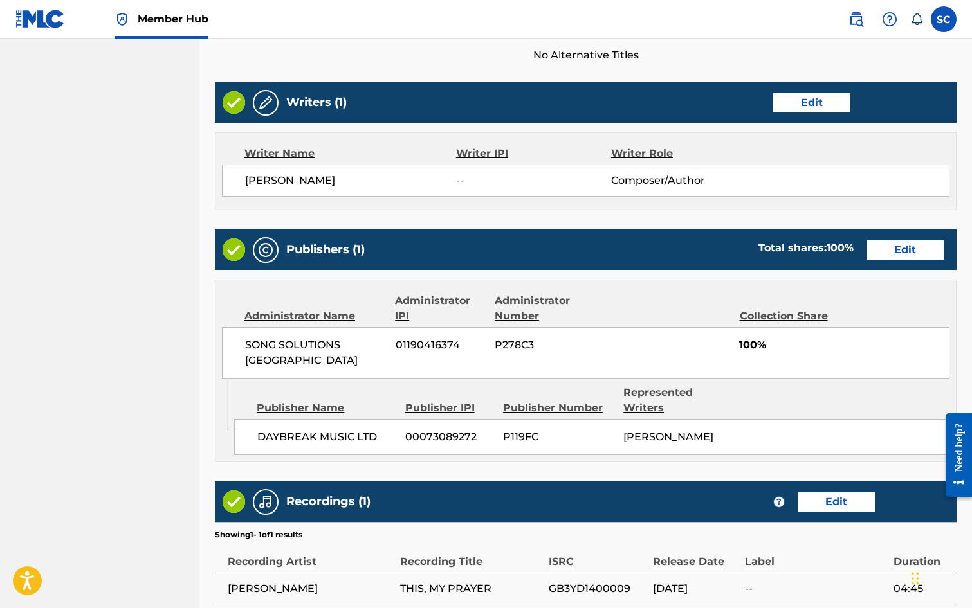
scroll to position [565, 0]
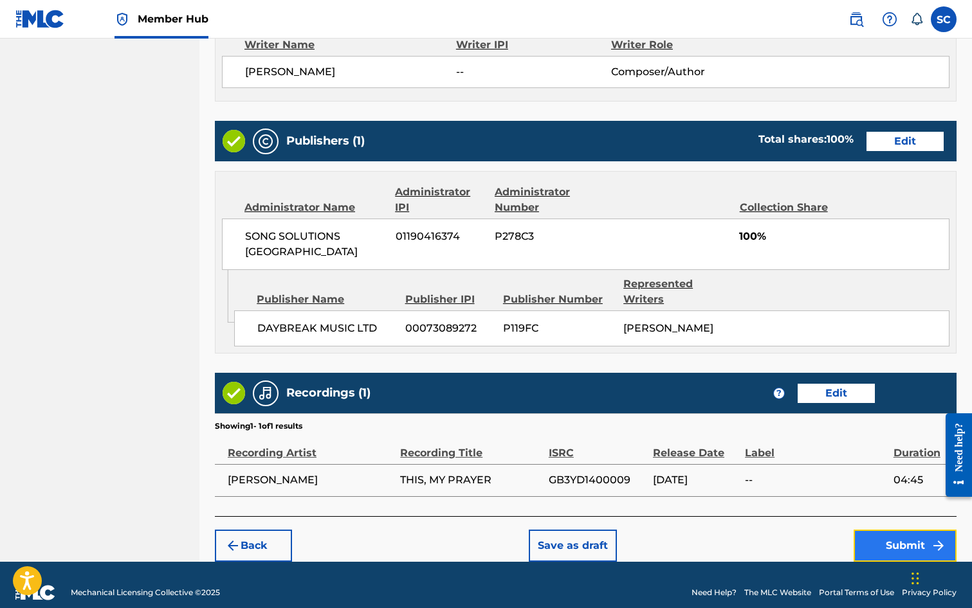
click at [910, 534] on button "Submit" at bounding box center [904, 546] width 103 height 32
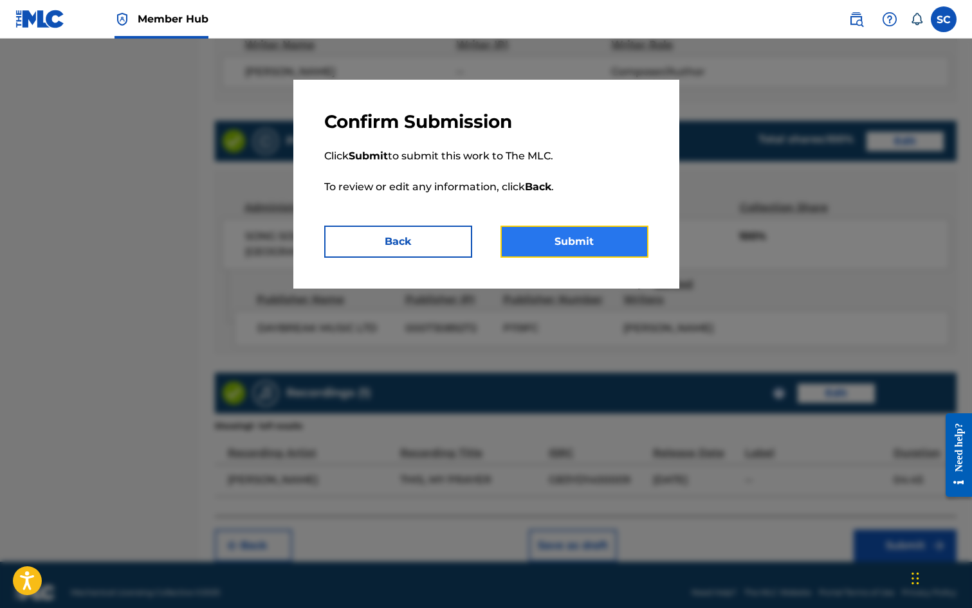
click at [590, 244] on button "Submit" at bounding box center [574, 242] width 148 height 32
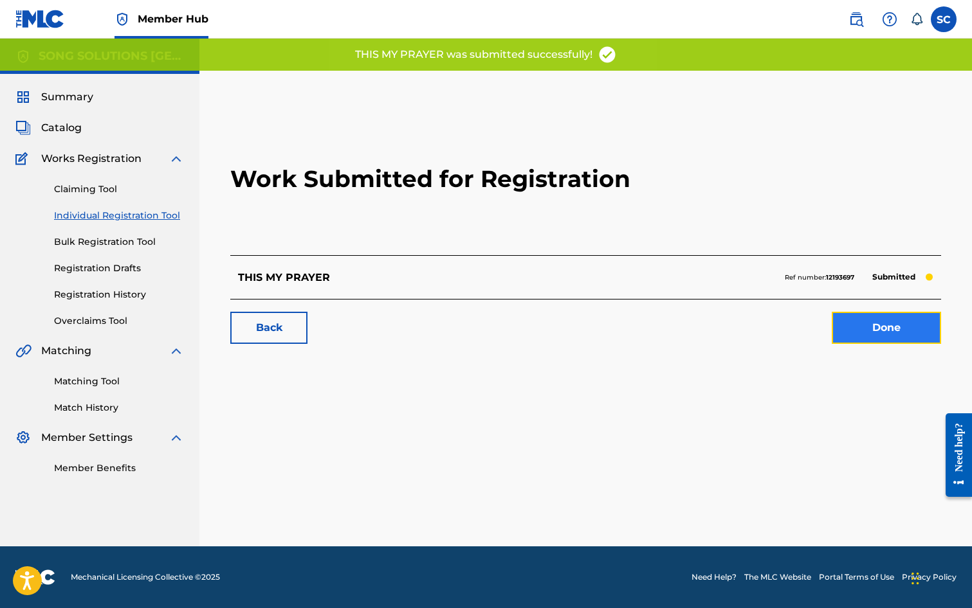
click at [897, 327] on link "Done" at bounding box center [886, 328] width 109 height 32
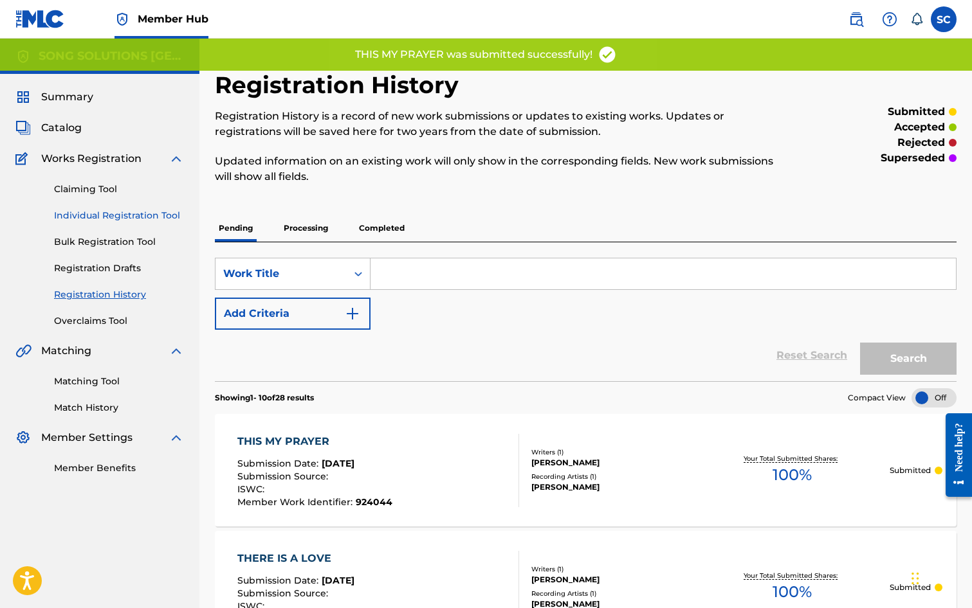
click at [91, 214] on link "Individual Registration Tool" at bounding box center [119, 216] width 130 height 14
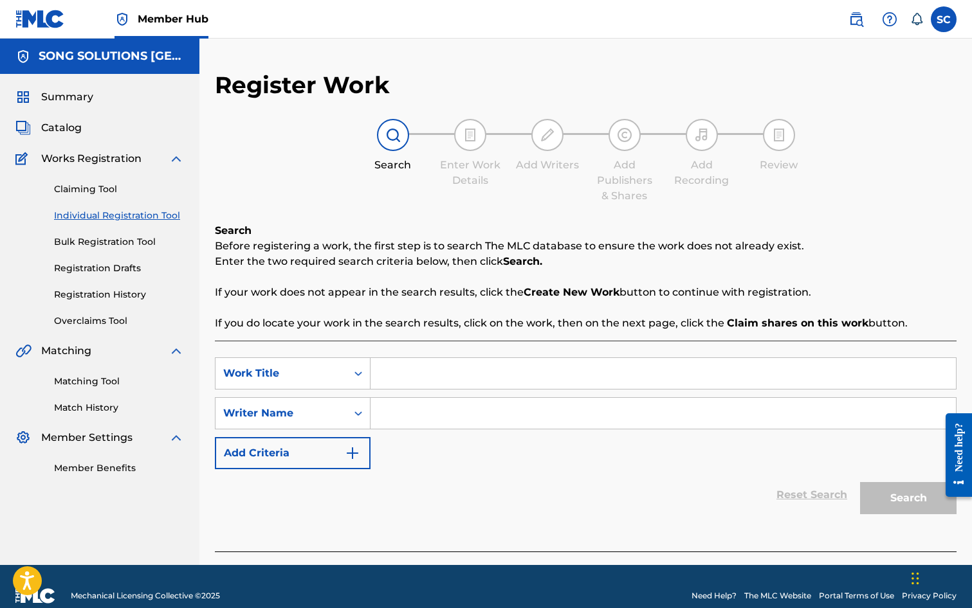
drag, startPoint x: 488, startPoint y: 382, endPoint x: 488, endPoint y: 376, distance: 6.5
click at [488, 382] on input "Search Form" at bounding box center [662, 373] width 585 height 31
click at [464, 412] on input "Search Form" at bounding box center [662, 413] width 585 height 31
click at [899, 502] on button "Search" at bounding box center [908, 498] width 96 height 32
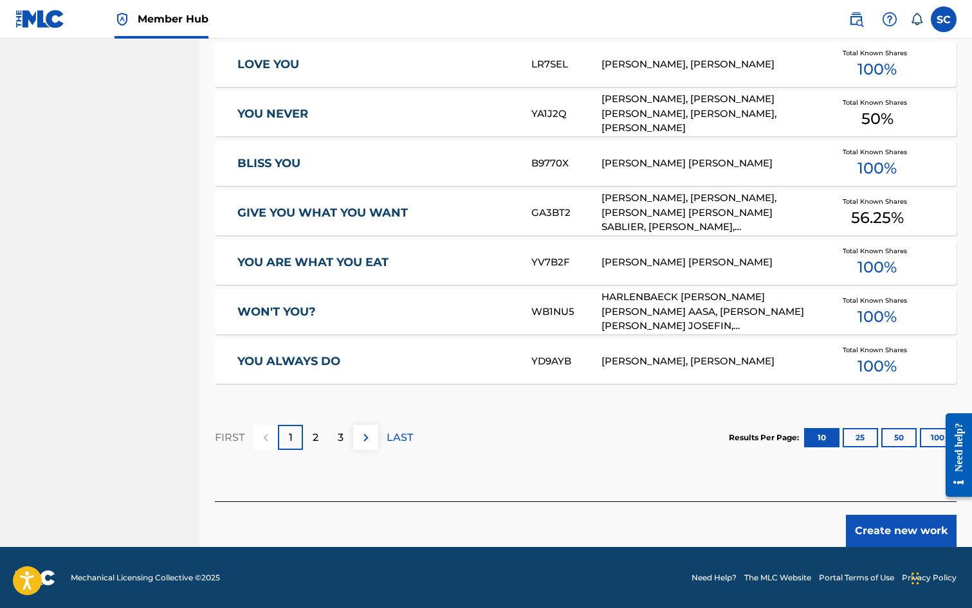
scroll to position [708, 0]
click at [909, 533] on button "Create new work" at bounding box center [901, 531] width 111 height 32
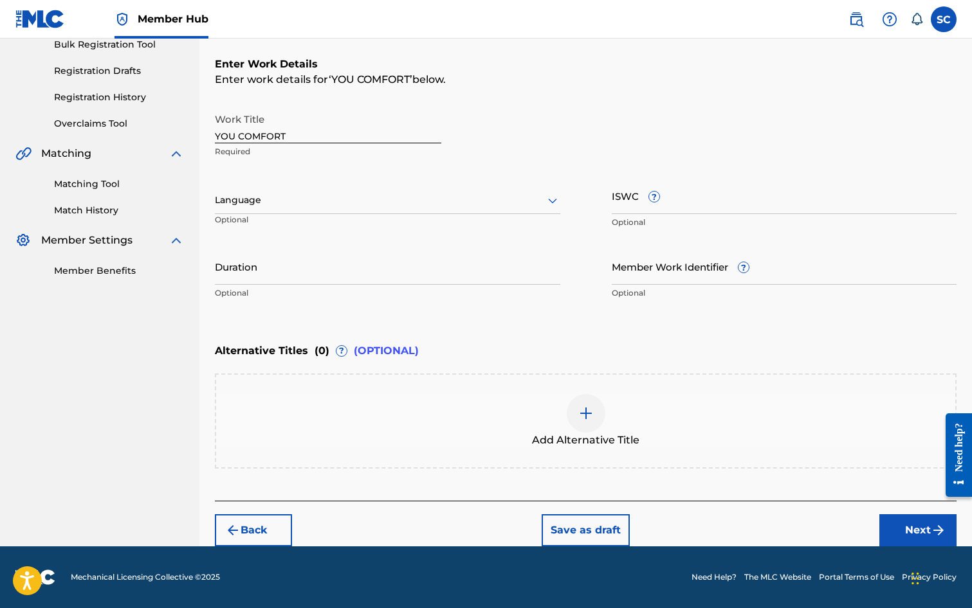
scroll to position [0, 0]
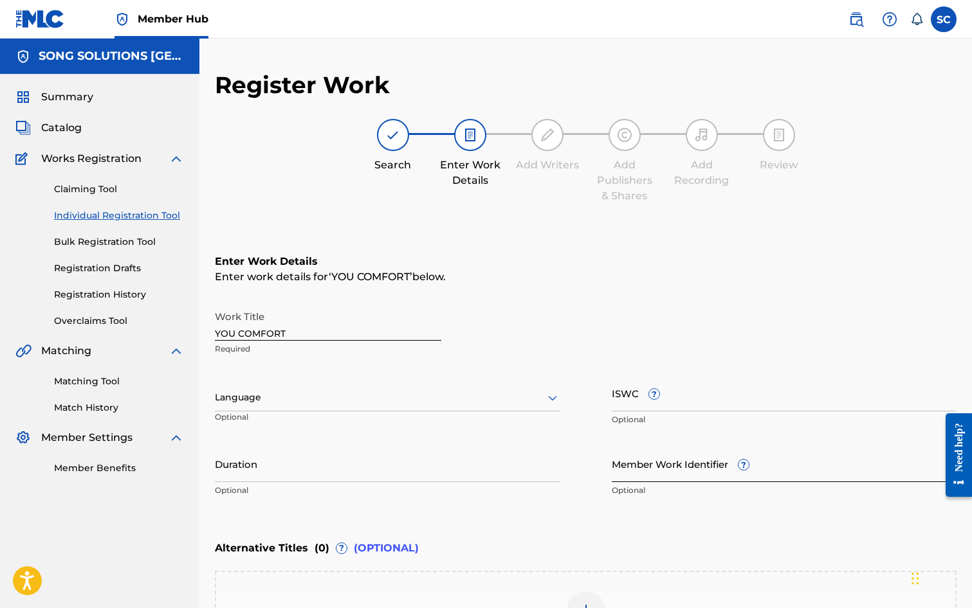
click at [628, 470] on input "Member Work Identifier ?" at bounding box center [784, 464] width 345 height 37
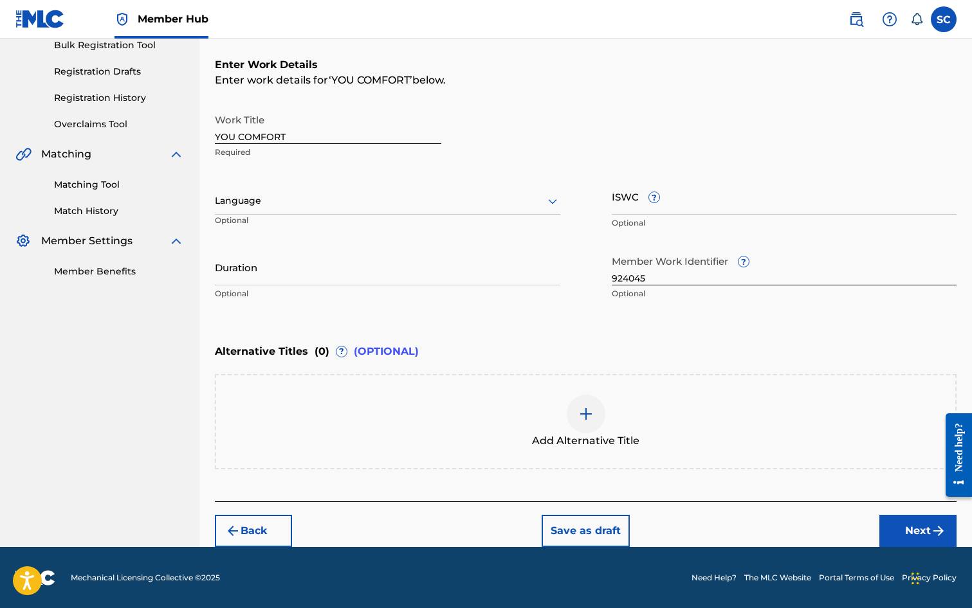
scroll to position [197, 0]
click at [917, 531] on button "Next" at bounding box center [917, 531] width 77 height 32
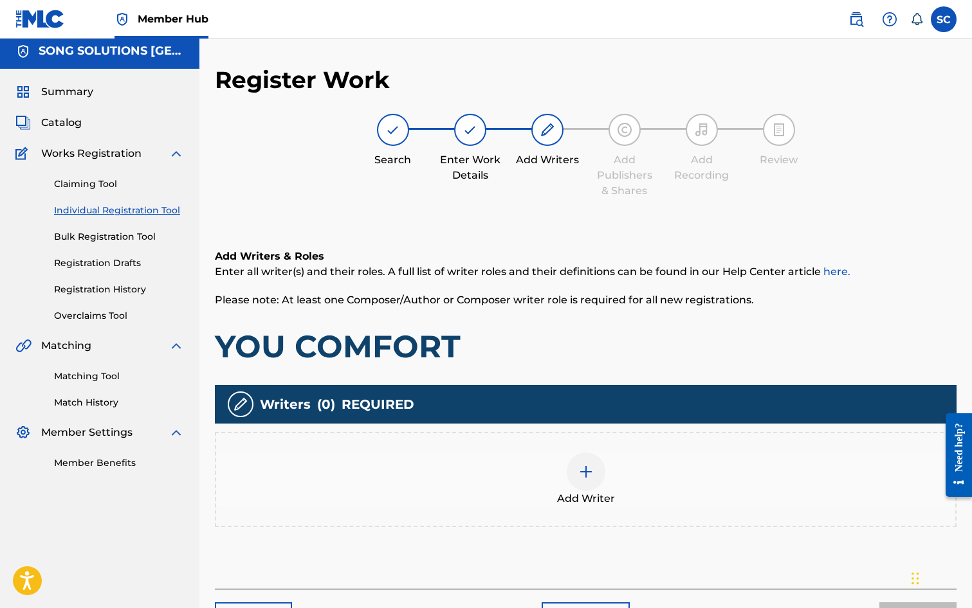
scroll to position [58, 0]
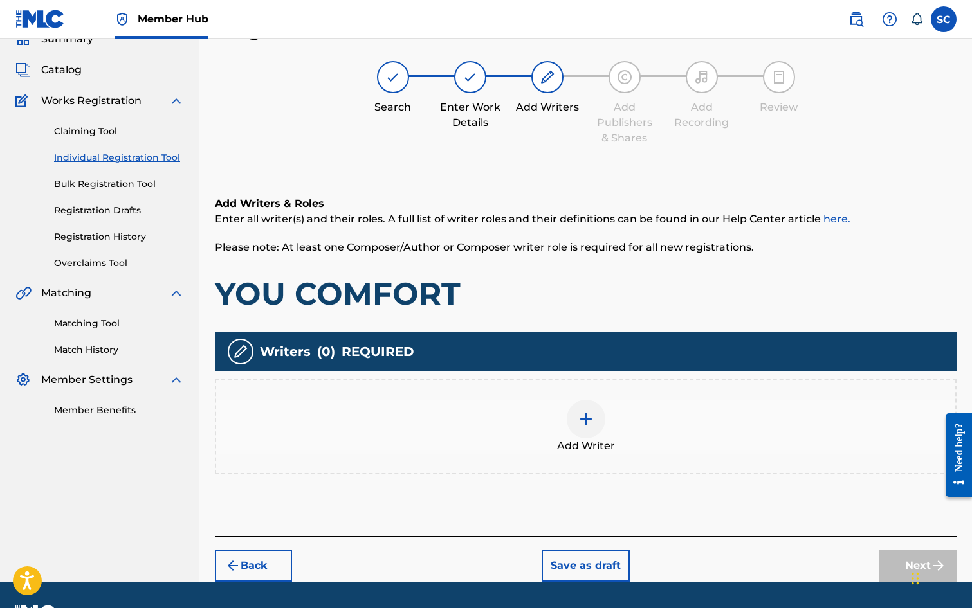
click at [590, 422] on img at bounding box center [585, 419] width 15 height 15
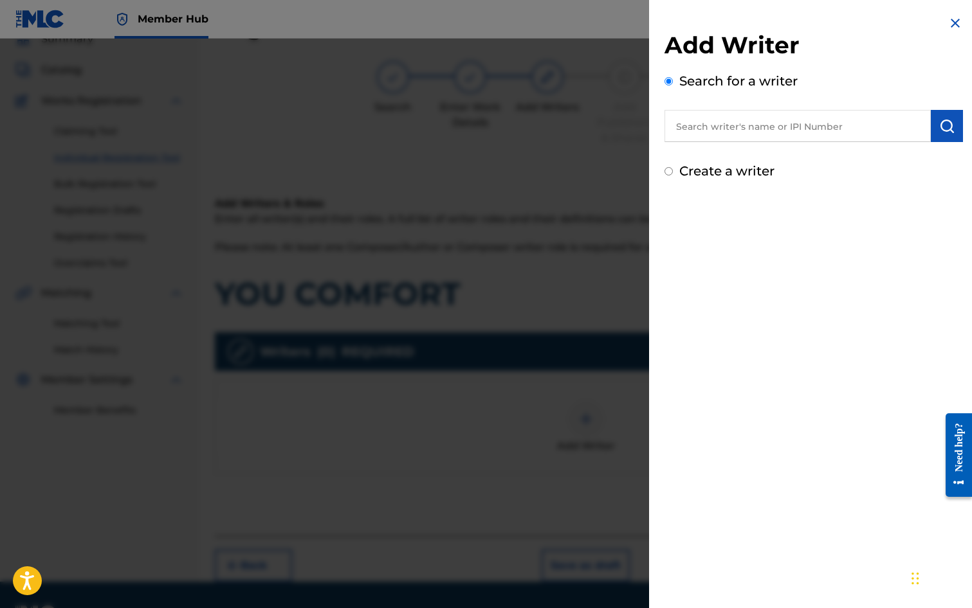
click at [722, 124] on input "text" at bounding box center [797, 126] width 266 height 32
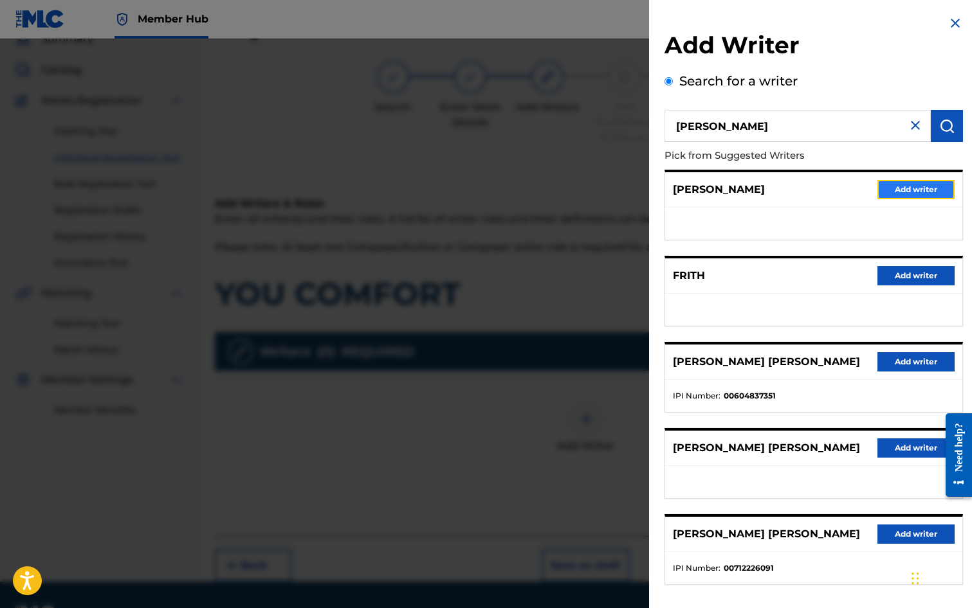
click at [917, 188] on button "Add writer" at bounding box center [915, 189] width 77 height 19
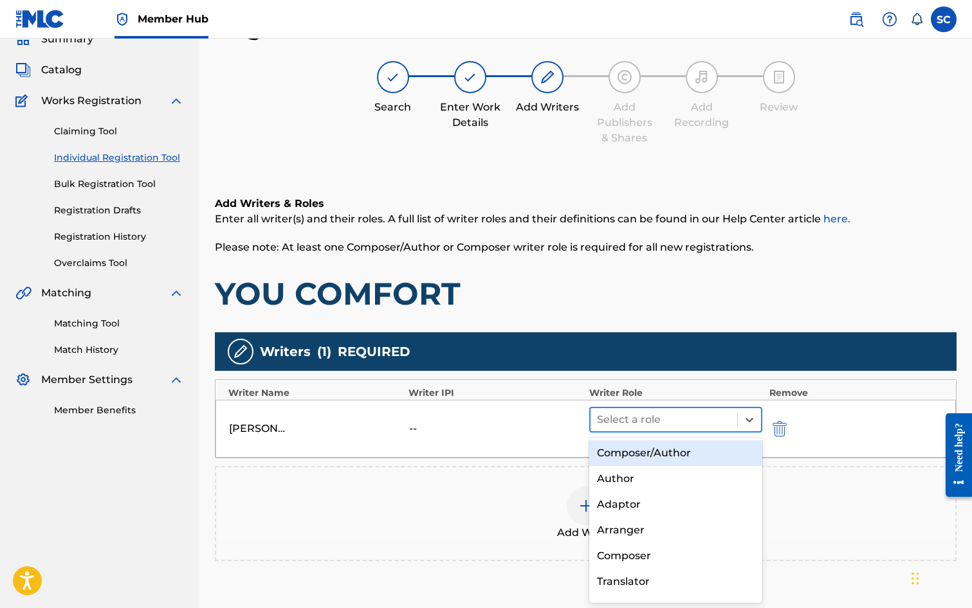
click at [654, 421] on div at bounding box center [664, 420] width 134 height 18
click at [640, 457] on div "Composer/Author" at bounding box center [676, 454] width 174 height 26
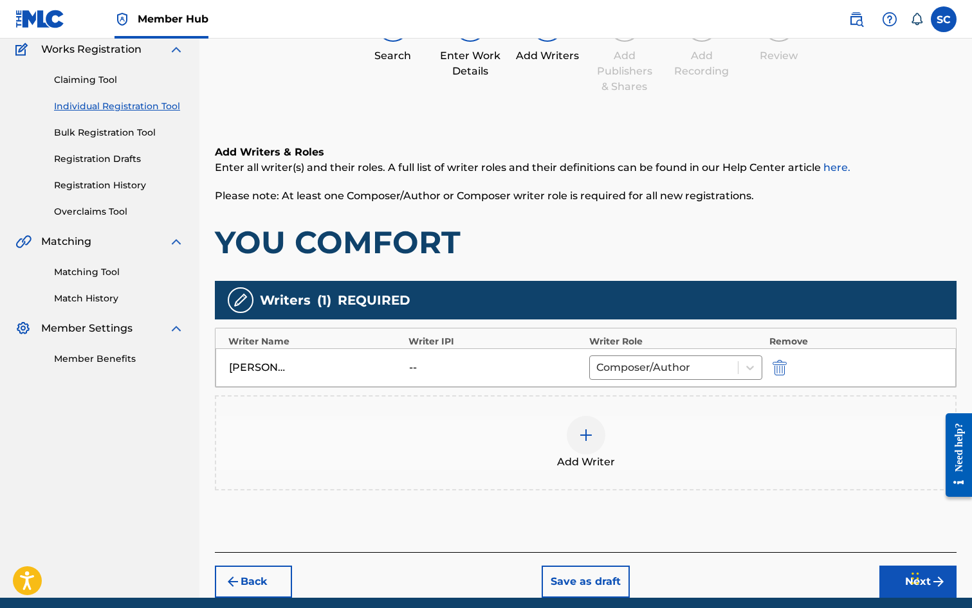
scroll to position [161, 0]
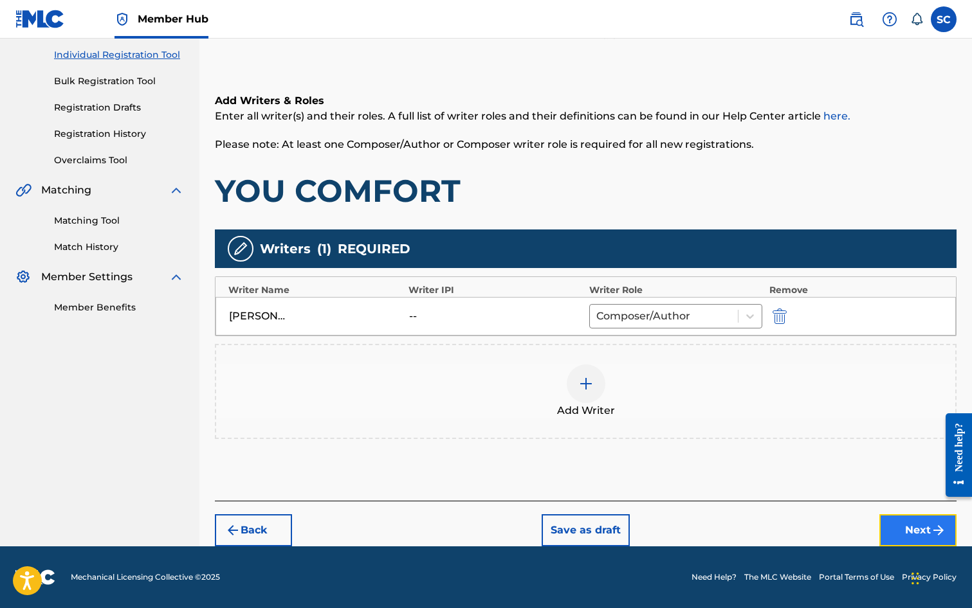
click at [900, 524] on button "Next" at bounding box center [917, 531] width 77 height 32
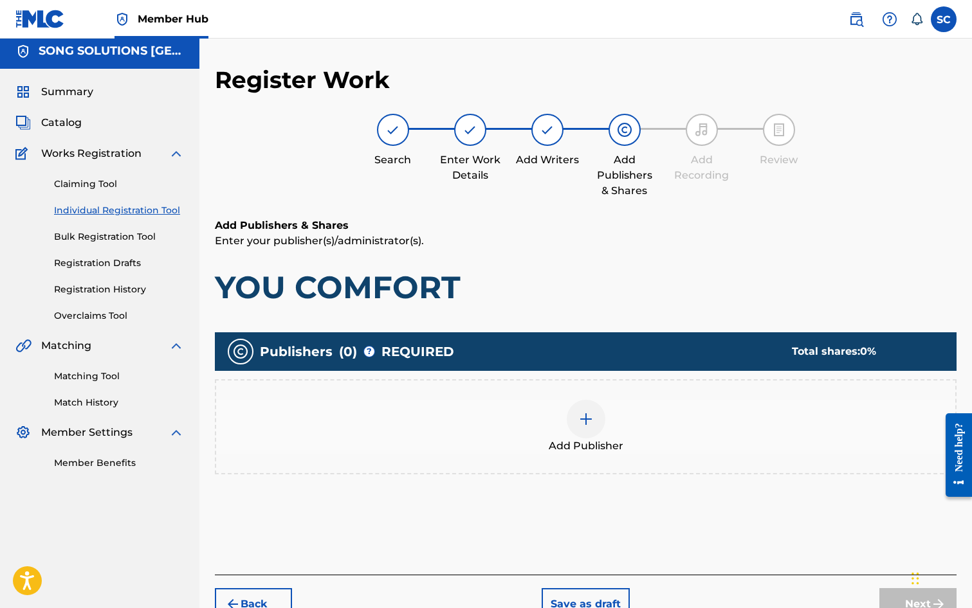
scroll to position [58, 0]
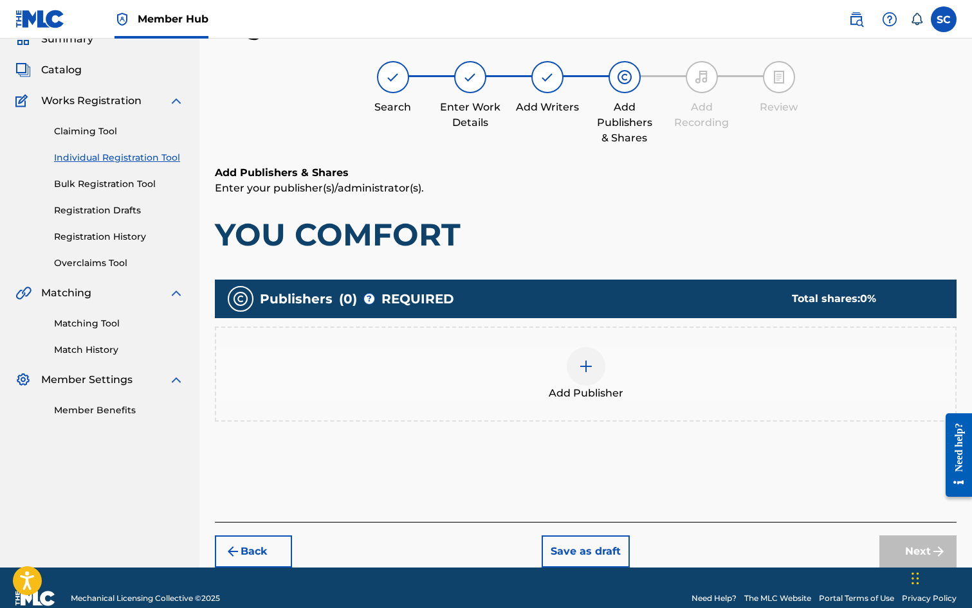
click at [588, 367] on img at bounding box center [585, 366] width 15 height 15
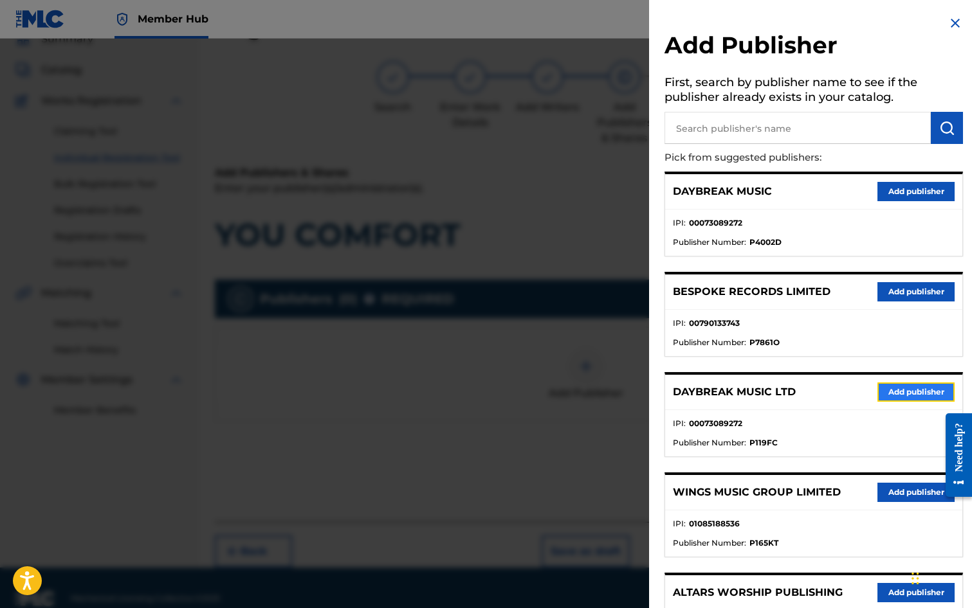
click at [886, 395] on button "Add publisher" at bounding box center [915, 392] width 77 height 19
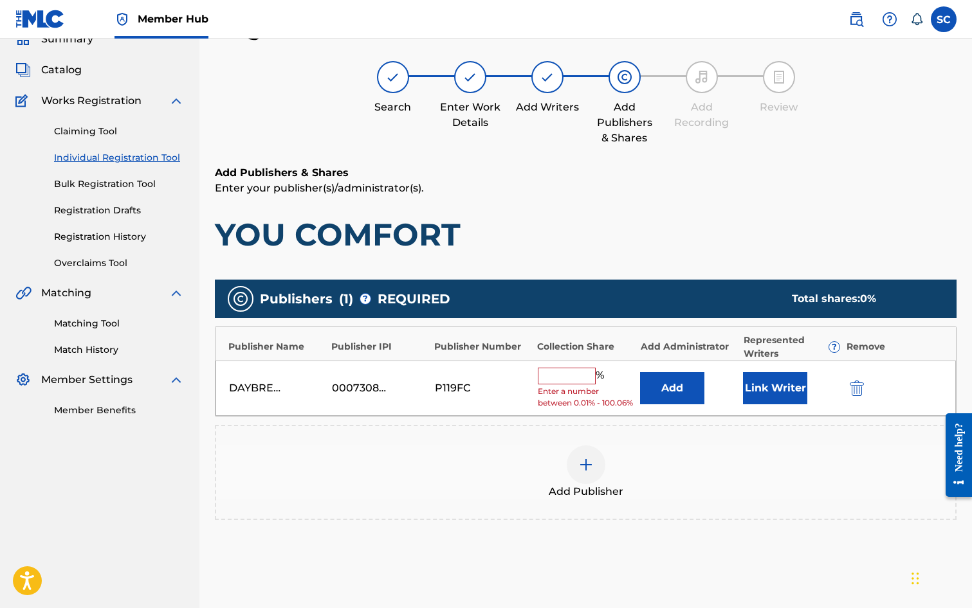
click at [549, 376] on input "text" at bounding box center [567, 376] width 58 height 17
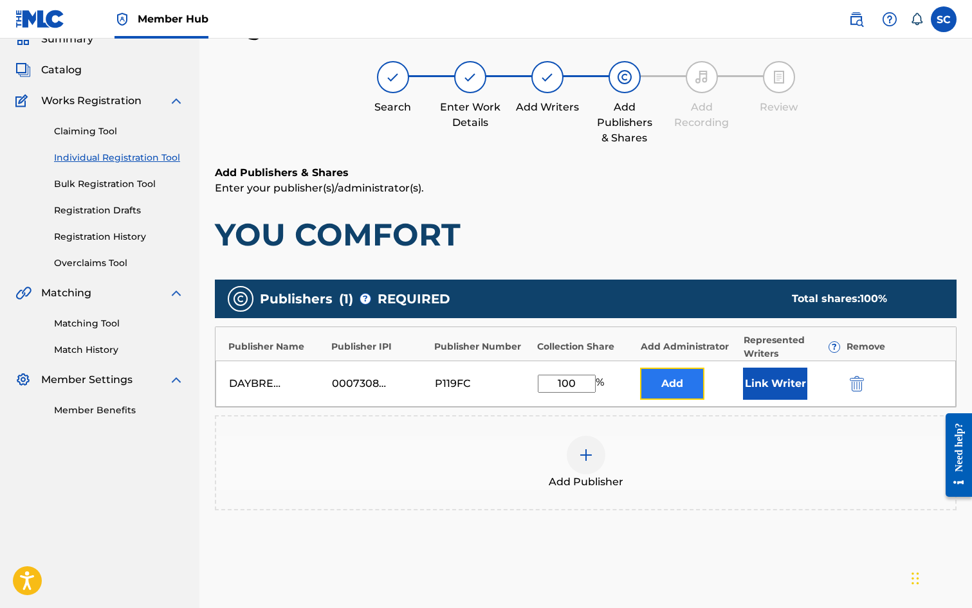
click at [664, 384] on button "Add" at bounding box center [672, 384] width 64 height 32
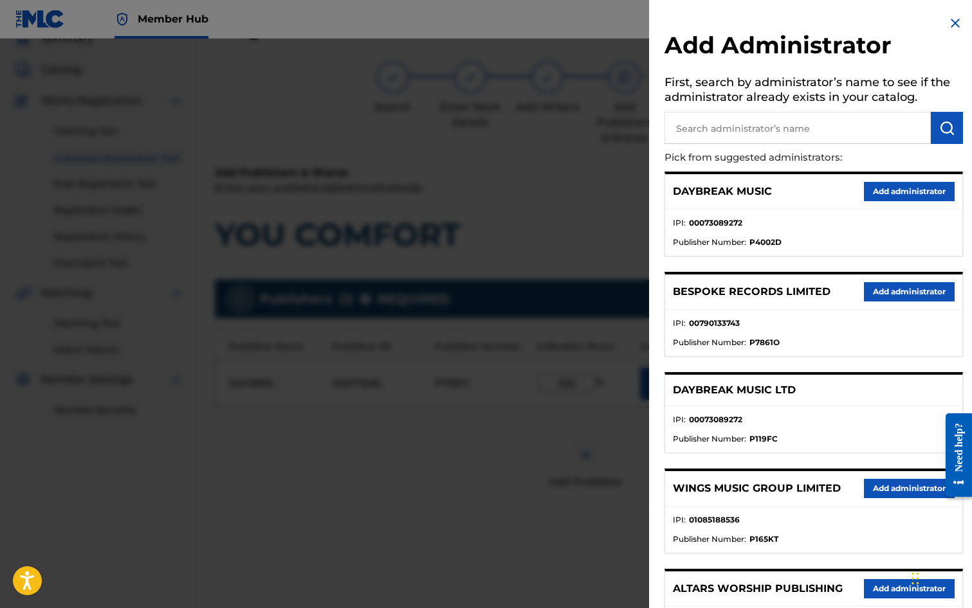
click at [699, 135] on input "text" at bounding box center [797, 128] width 266 height 32
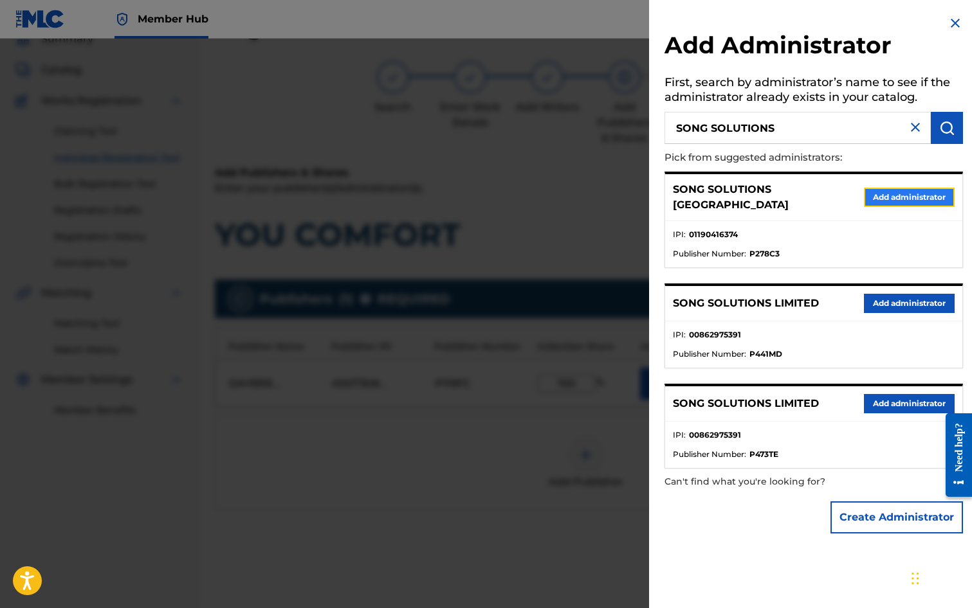
click at [906, 190] on button "Add administrator" at bounding box center [909, 197] width 91 height 19
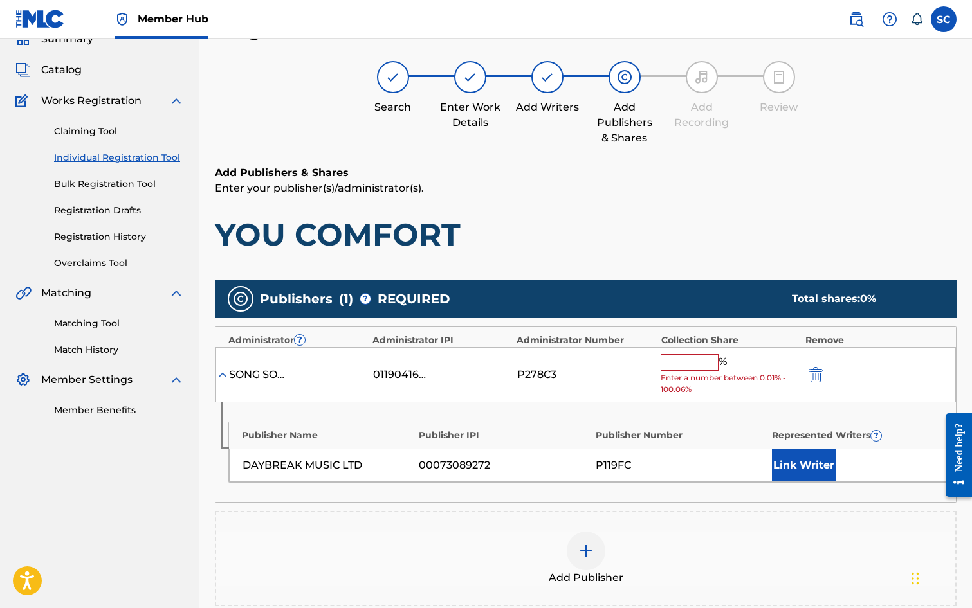
click at [686, 356] on input "text" at bounding box center [690, 362] width 58 height 17
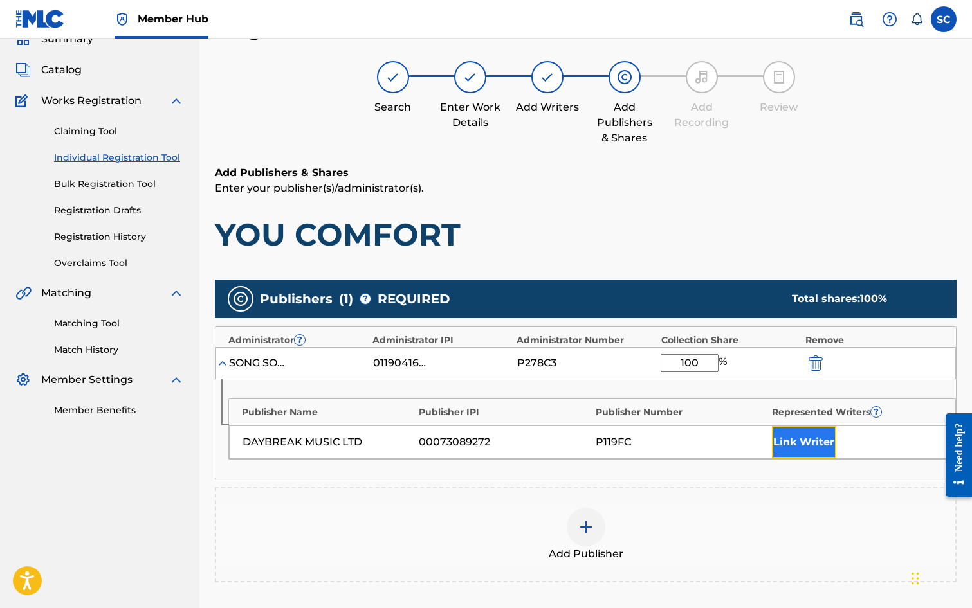
click at [801, 437] on button "Link Writer" at bounding box center [804, 442] width 64 height 32
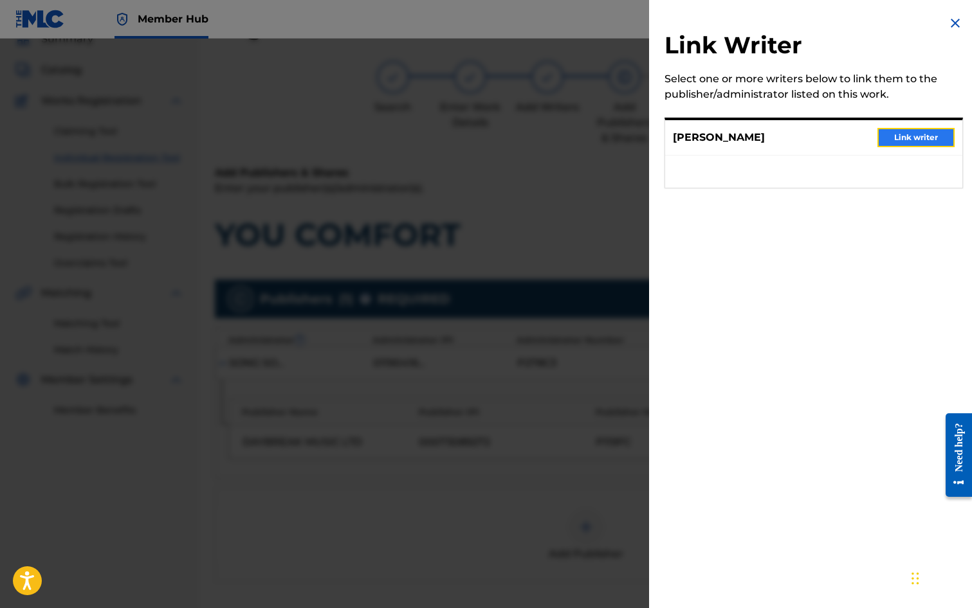
click at [915, 131] on button "Link writer" at bounding box center [915, 137] width 77 height 19
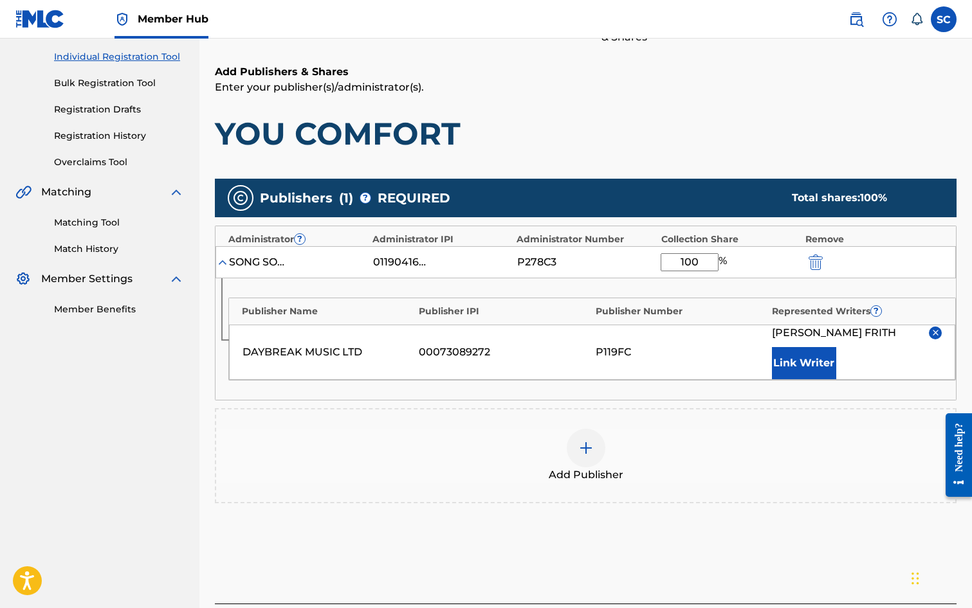
scroll to position [262, 0]
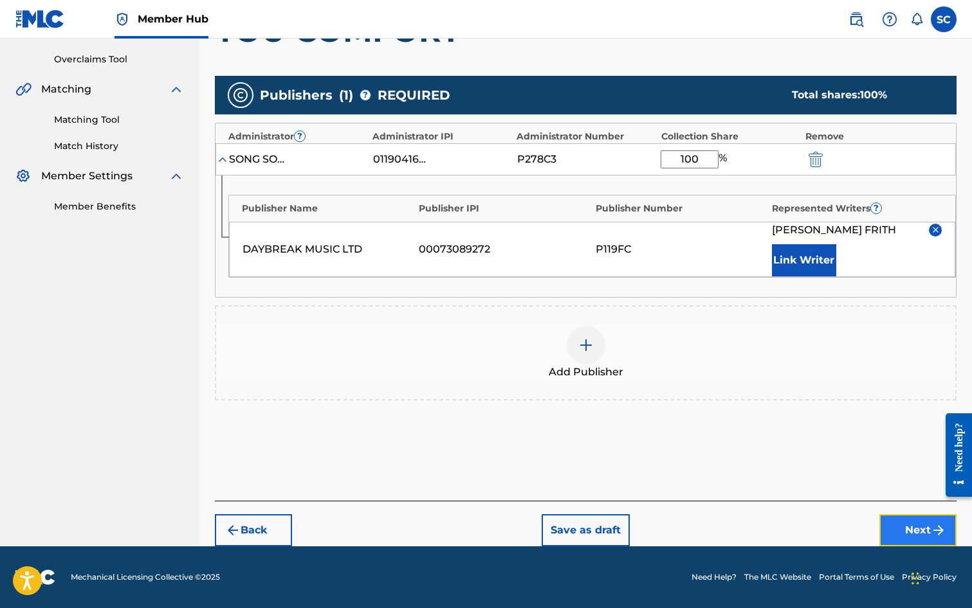
click at [909, 533] on button "Next" at bounding box center [917, 531] width 77 height 32
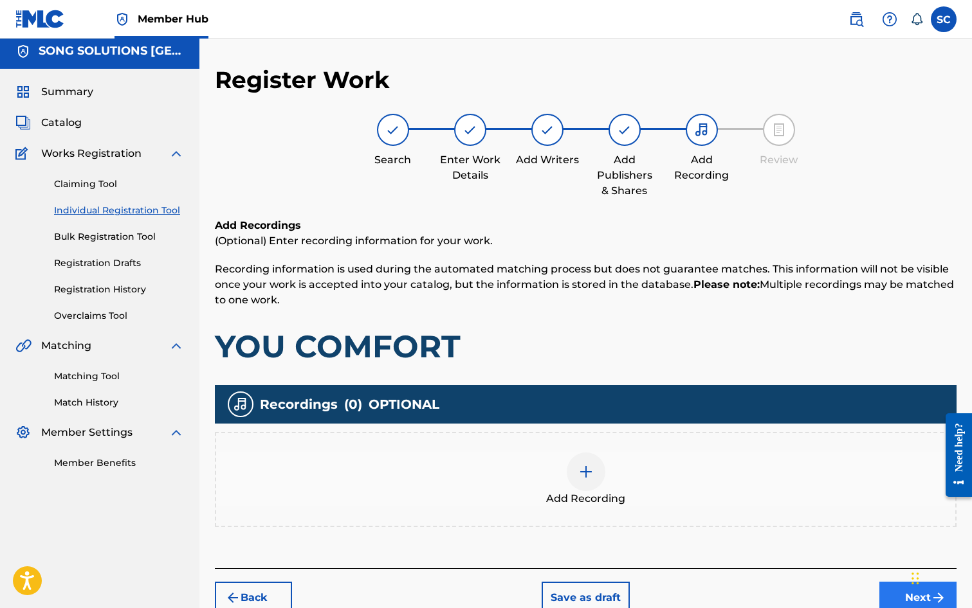
scroll to position [58, 0]
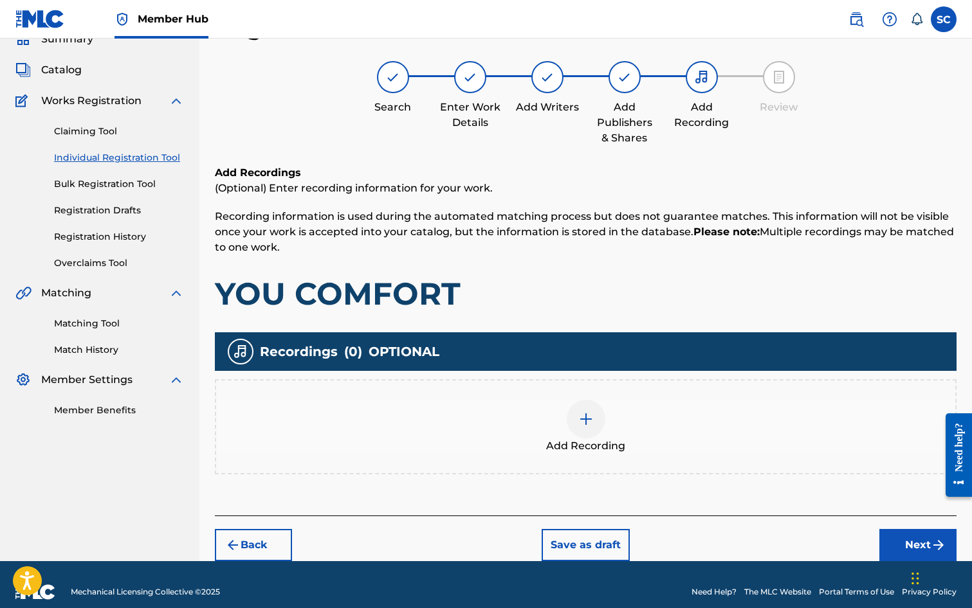
click at [586, 419] on img at bounding box center [585, 419] width 15 height 15
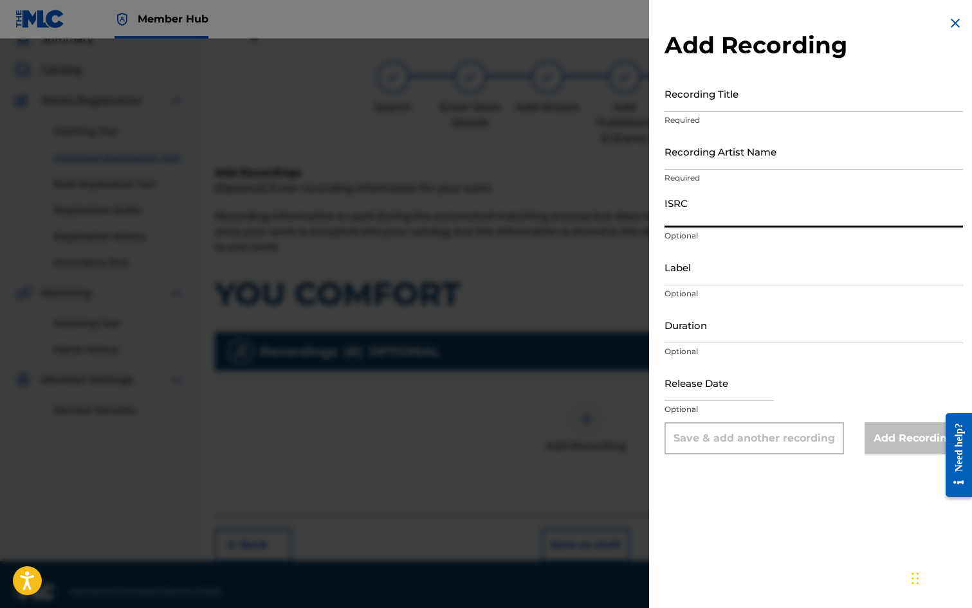
click at [704, 213] on input "ISRC" at bounding box center [813, 209] width 298 height 37
paste input "GB3YD1400010"
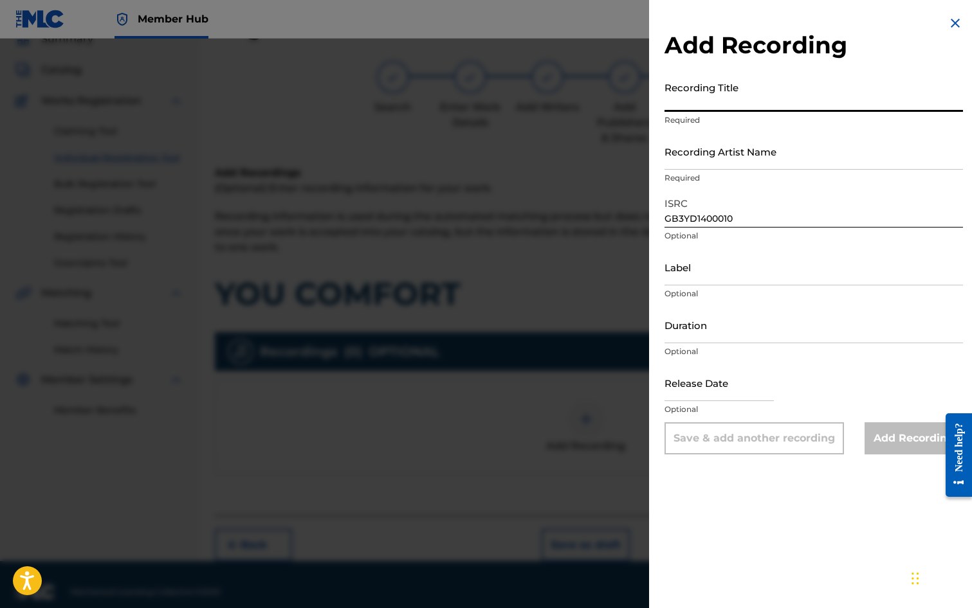
click at [691, 98] on input "Recording Title" at bounding box center [813, 93] width 298 height 37
click at [691, 154] on input "Recording Artist Name" at bounding box center [813, 151] width 298 height 37
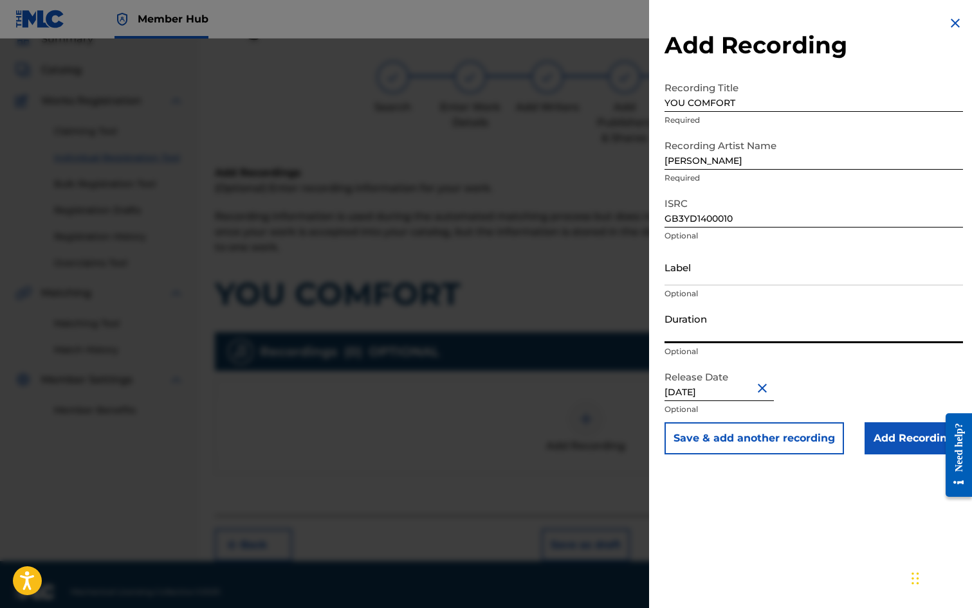
click at [697, 324] on input "Duration" at bounding box center [813, 325] width 298 height 37
click at [888, 442] on input "Add Recording" at bounding box center [913, 439] width 98 height 32
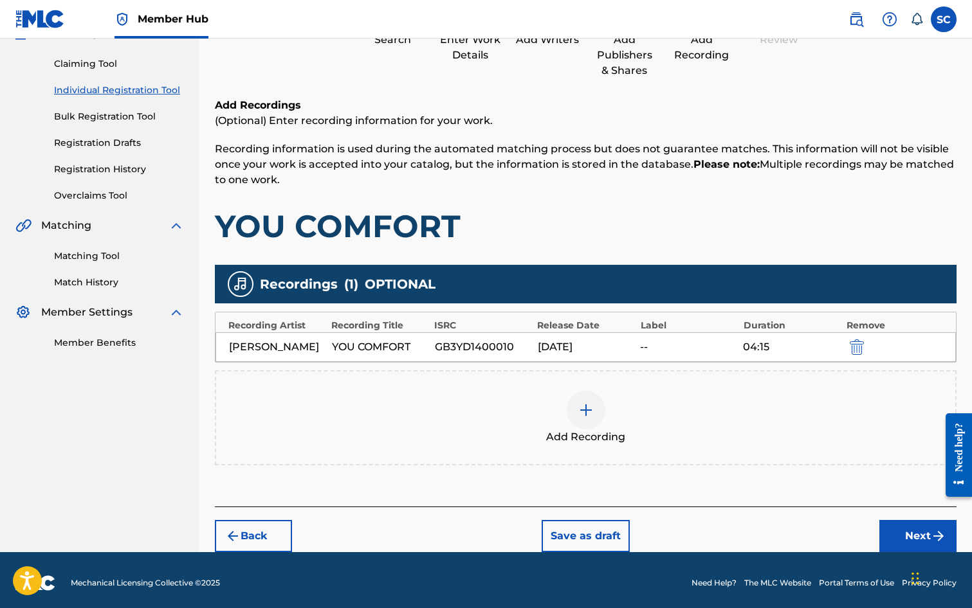
scroll to position [131, 0]
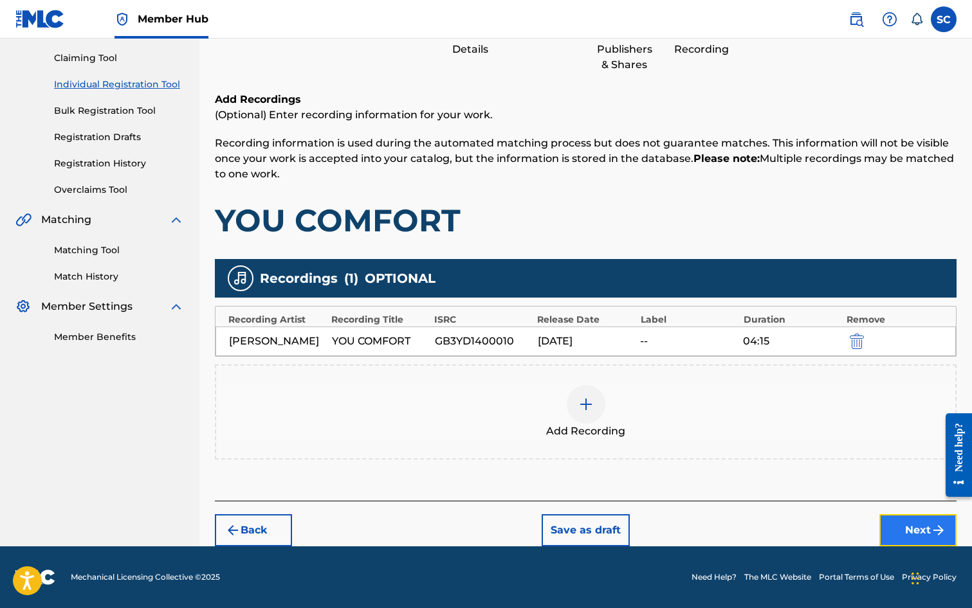
click at [919, 532] on button "Next" at bounding box center [917, 531] width 77 height 32
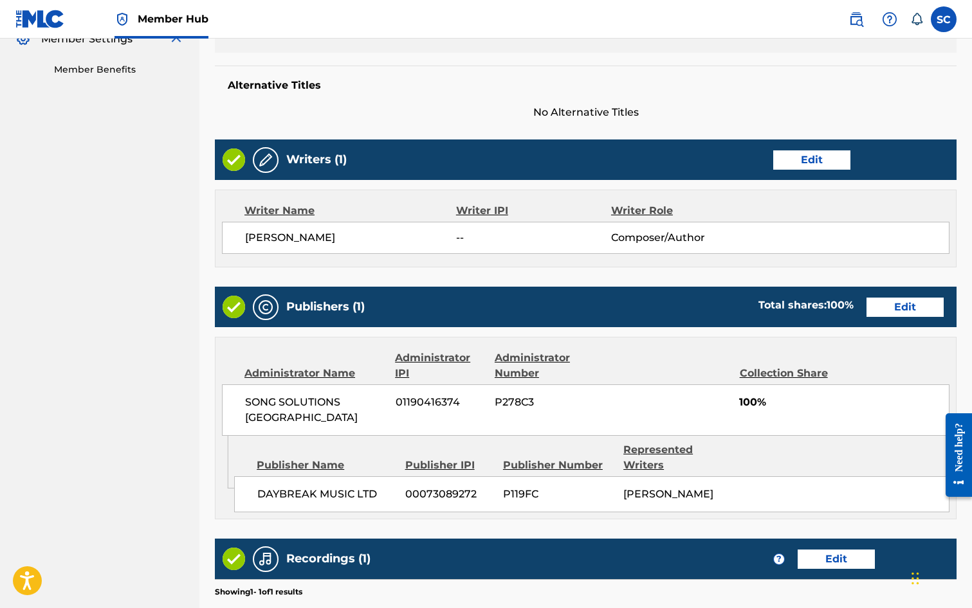
scroll to position [565, 0]
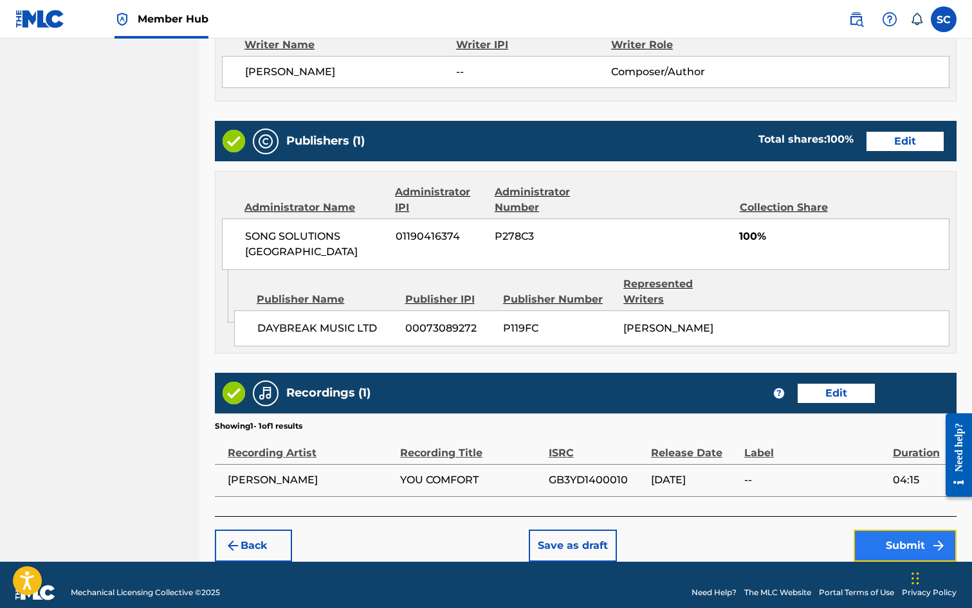
click at [906, 530] on button "Submit" at bounding box center [904, 546] width 103 height 32
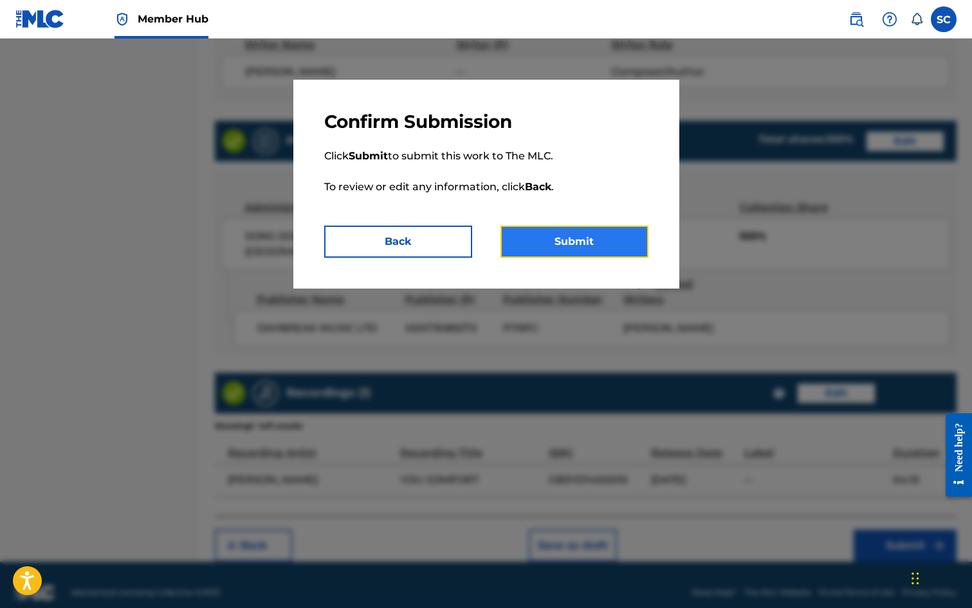
click at [553, 237] on button "Submit" at bounding box center [574, 242] width 148 height 32
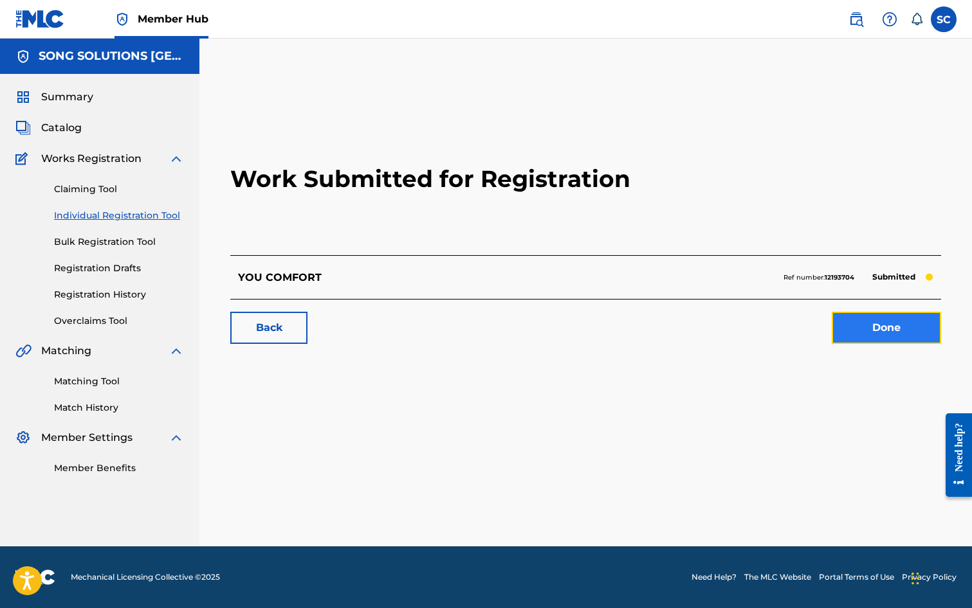
click at [885, 331] on link "Done" at bounding box center [886, 328] width 109 height 32
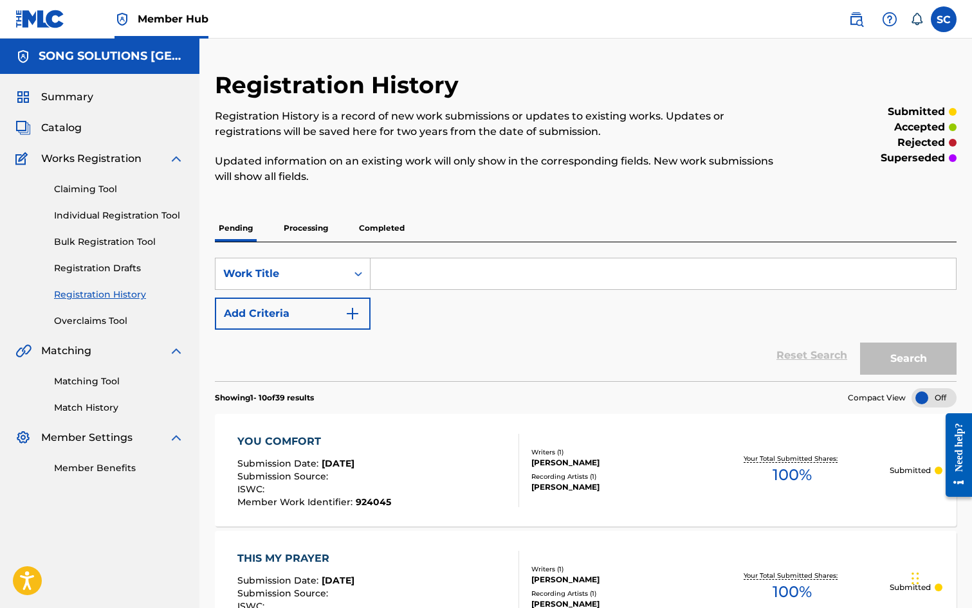
drag, startPoint x: 106, startPoint y: 208, endPoint x: 118, endPoint y: 224, distance: 19.7
click at [106, 208] on div "Claiming Tool Individual Registration Tool Bulk Registration Tool Registration …" at bounding box center [99, 247] width 169 height 161
click at [121, 211] on link "Individual Registration Tool" at bounding box center [119, 216] width 130 height 14
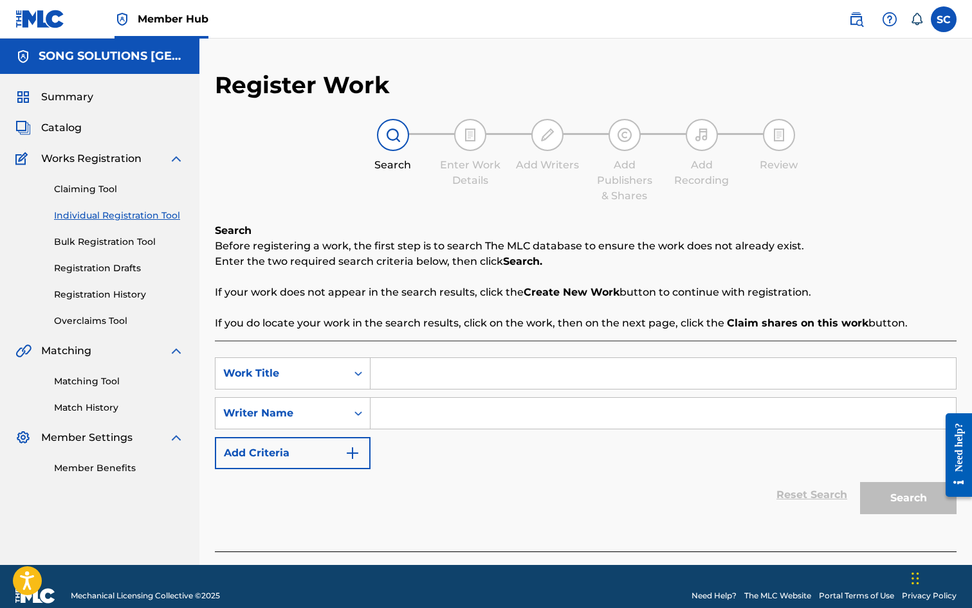
click at [418, 366] on input "Search Form" at bounding box center [662, 373] width 585 height 31
click at [491, 404] on input "Search Form" at bounding box center [662, 413] width 585 height 31
click at [860, 482] on button "Search" at bounding box center [908, 498] width 96 height 32
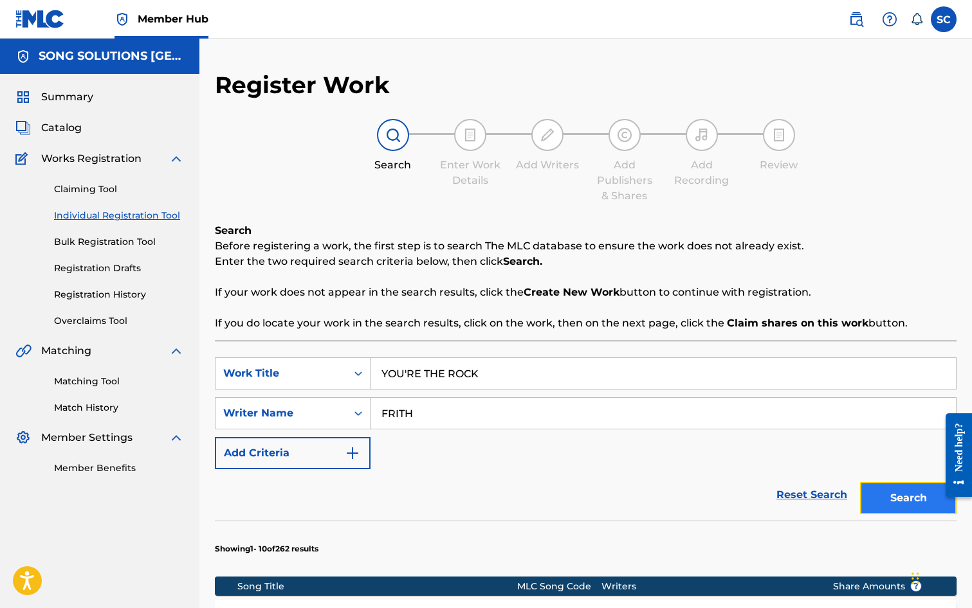
click at [902, 495] on button "Search" at bounding box center [908, 498] width 96 height 32
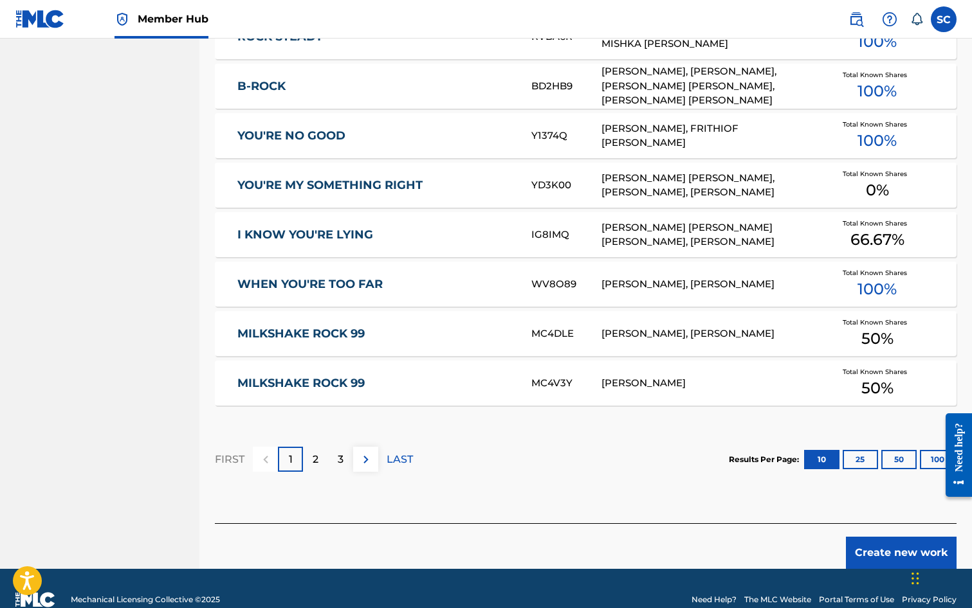
scroll to position [708, 0]
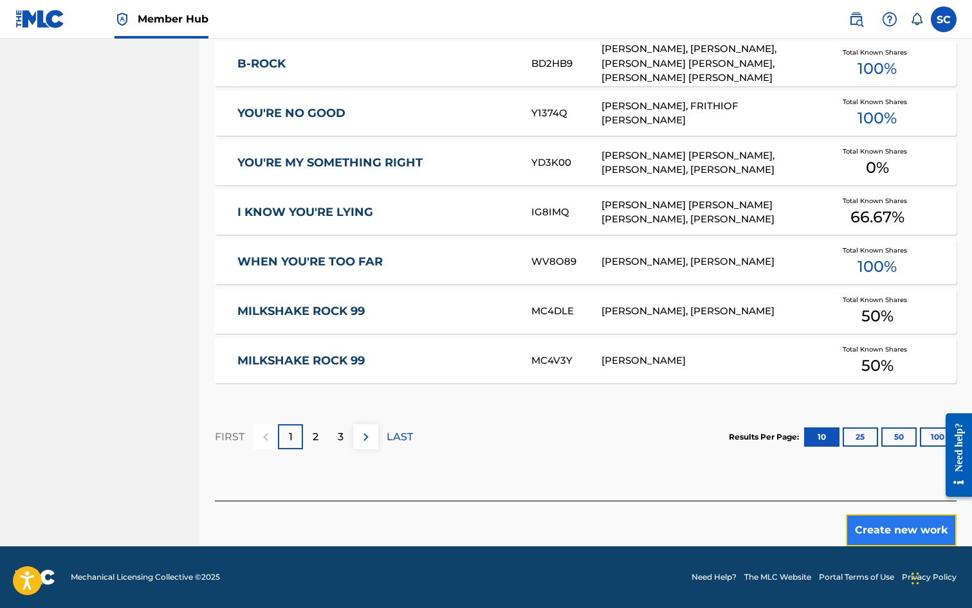
click at [891, 531] on button "Create new work" at bounding box center [901, 531] width 111 height 32
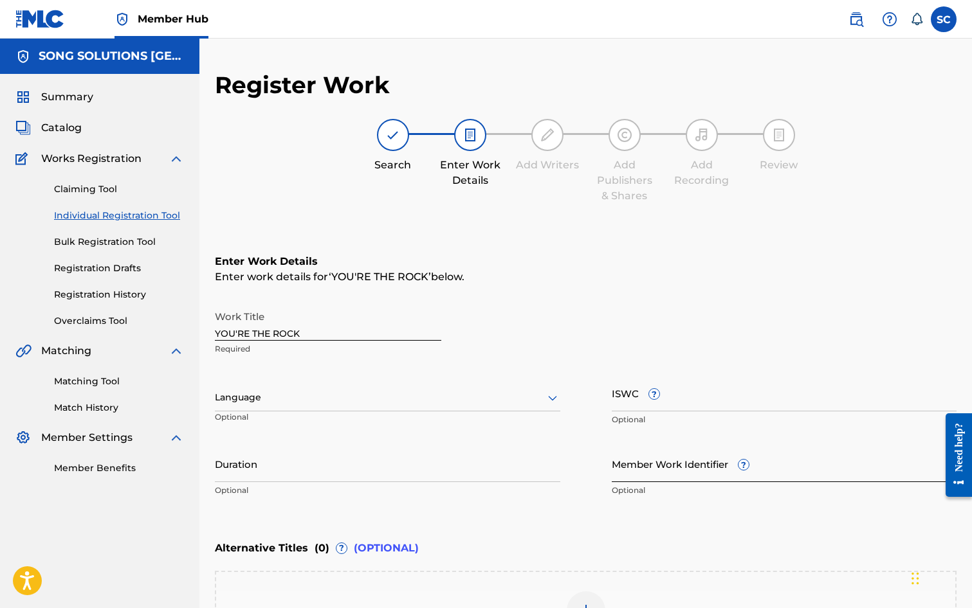
click at [632, 469] on input "Member Work Identifier ?" at bounding box center [784, 464] width 345 height 37
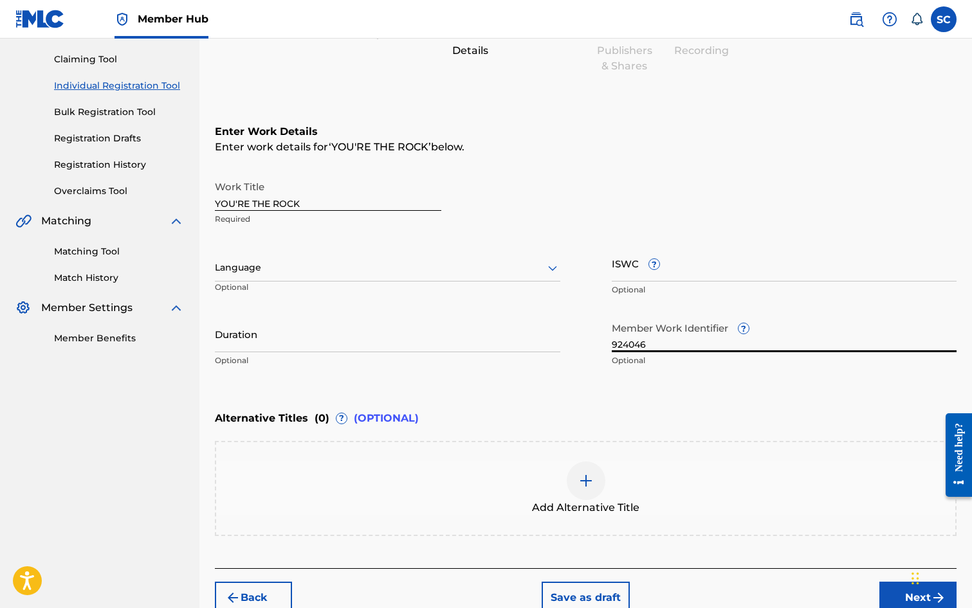
scroll to position [197, 0]
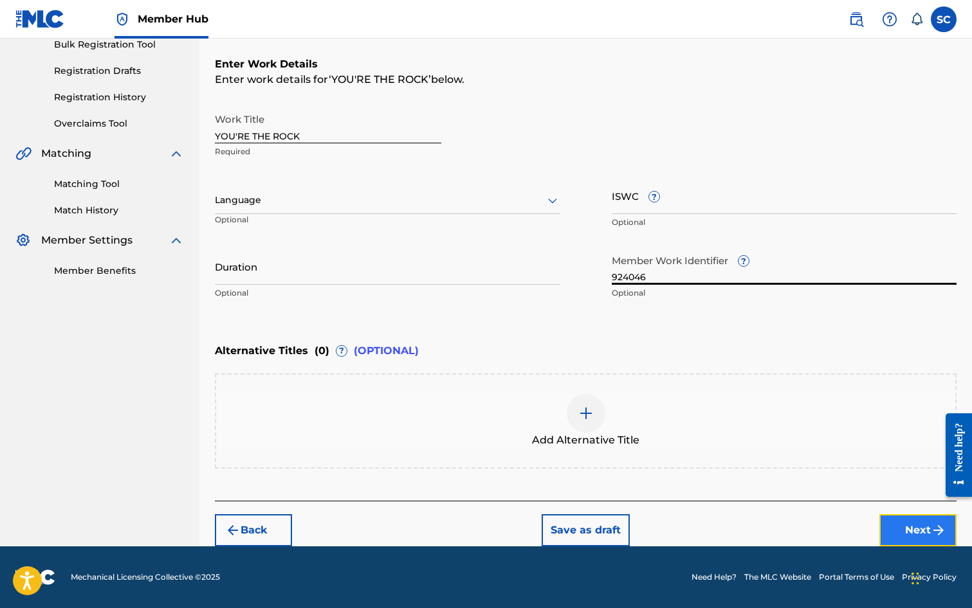
click at [922, 528] on button "Next" at bounding box center [917, 531] width 77 height 32
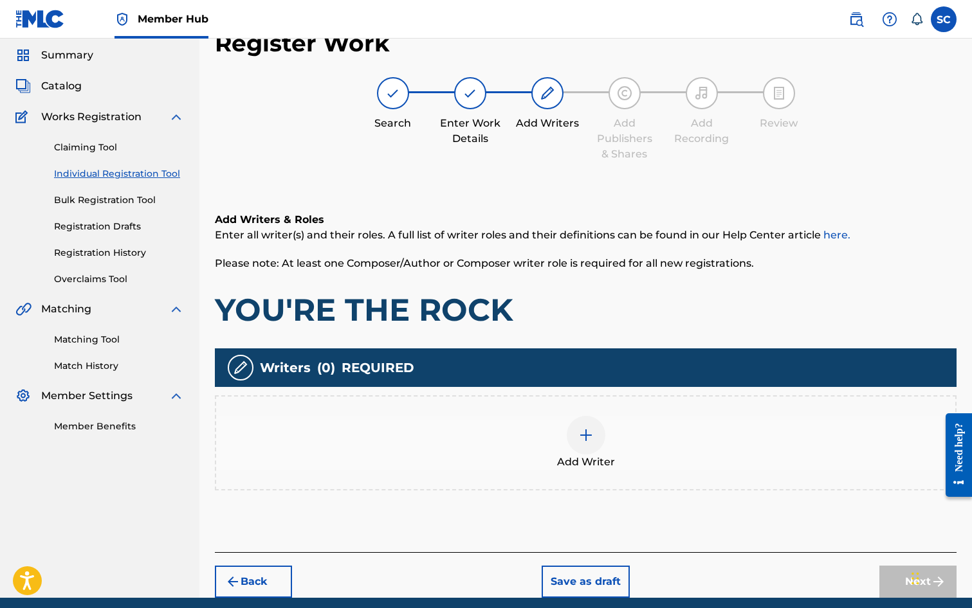
scroll to position [58, 0]
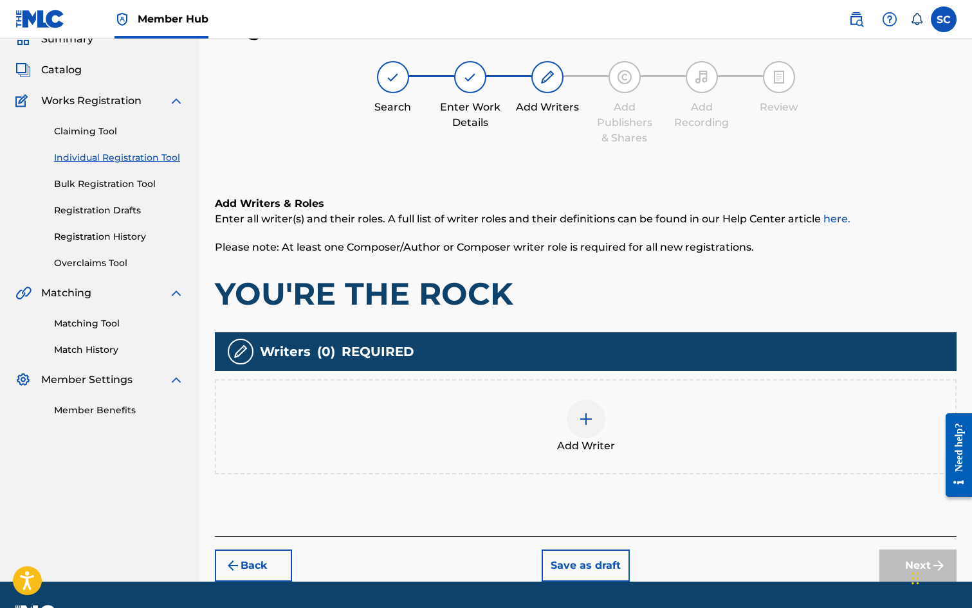
click at [587, 422] on img at bounding box center [585, 419] width 15 height 15
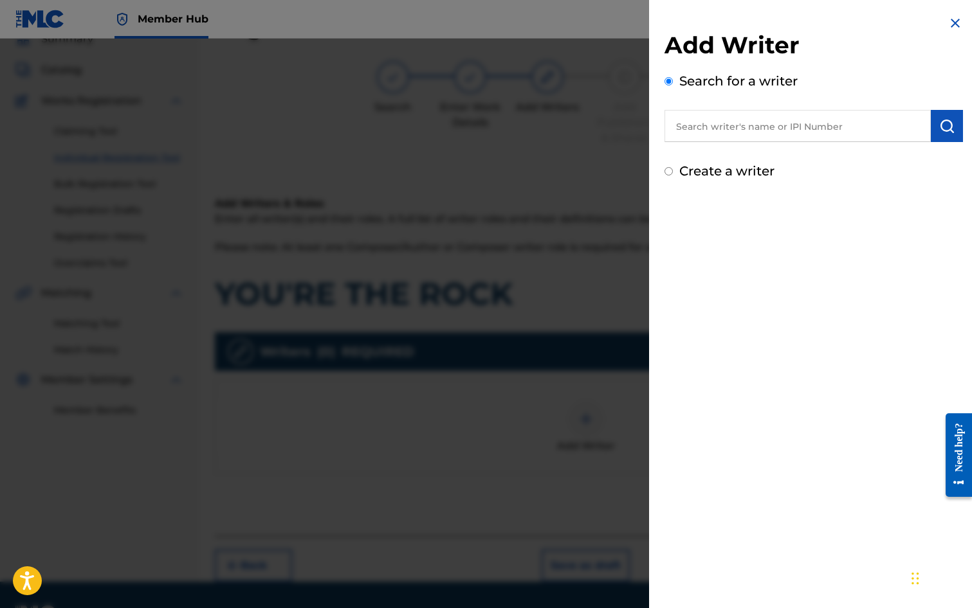
click at [743, 125] on input "text" at bounding box center [797, 126] width 266 height 32
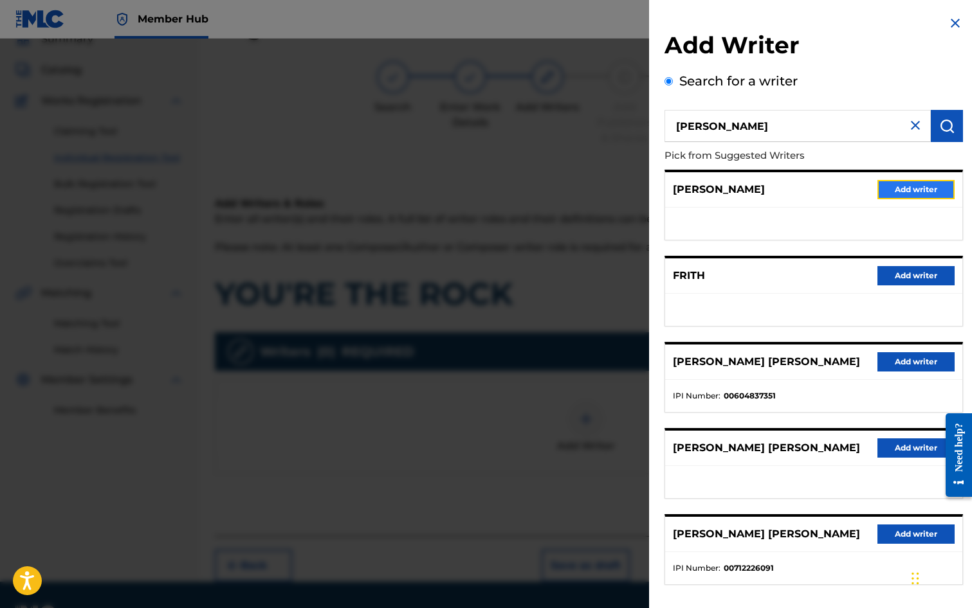
click at [880, 188] on button "Add writer" at bounding box center [915, 189] width 77 height 19
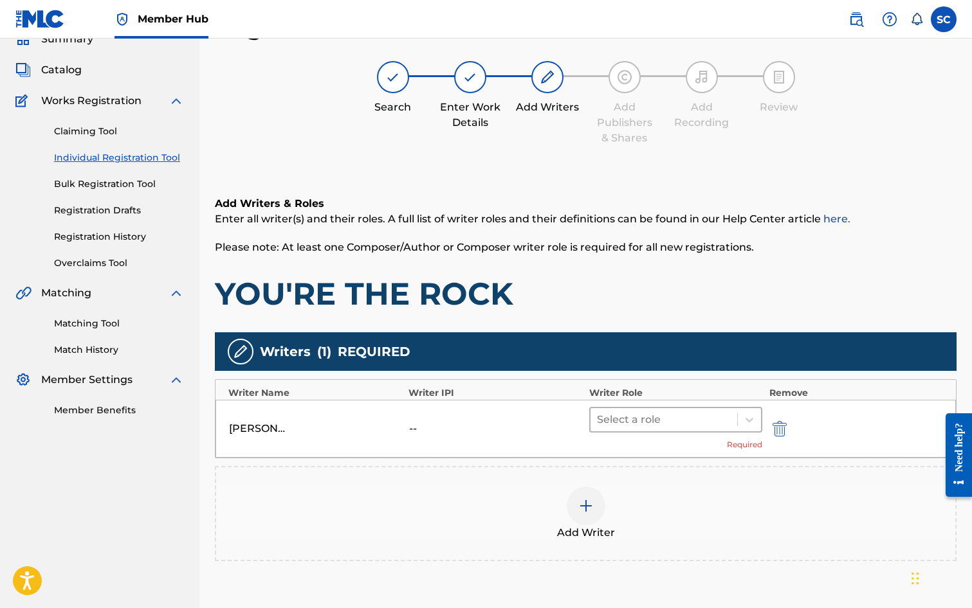
click at [625, 417] on div at bounding box center [664, 420] width 134 height 18
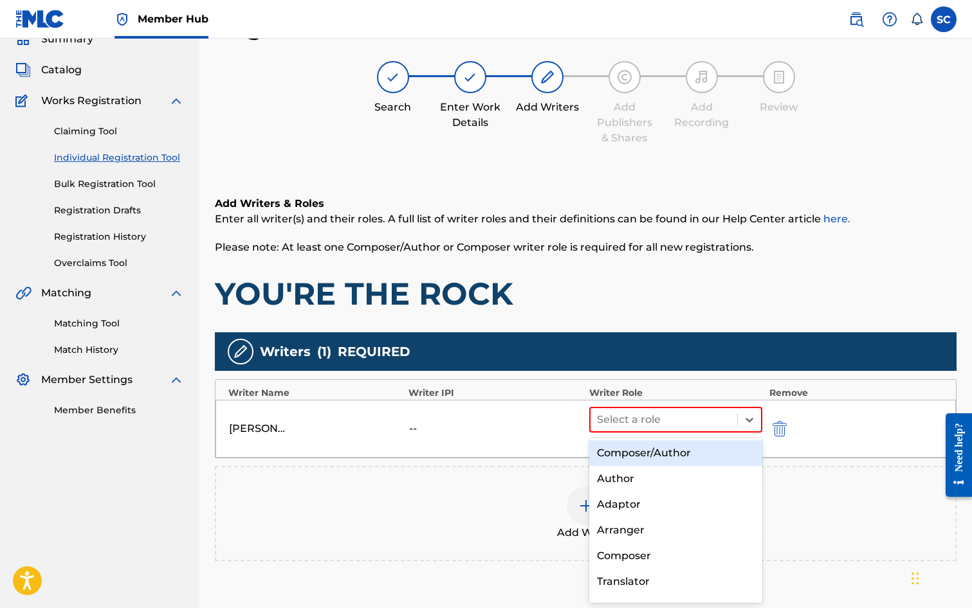
click at [646, 448] on div "Composer/Author" at bounding box center [676, 454] width 174 height 26
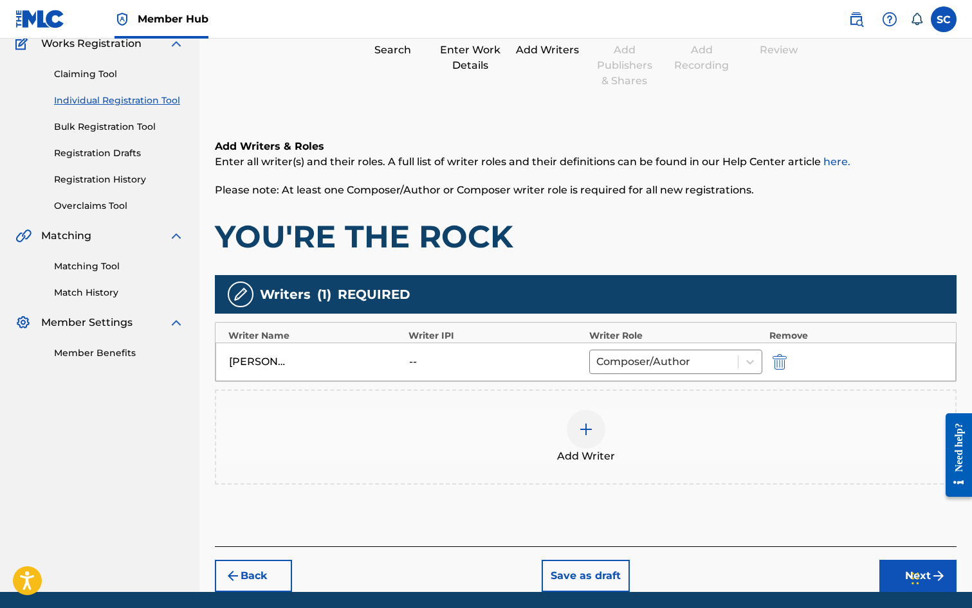
scroll to position [161, 0]
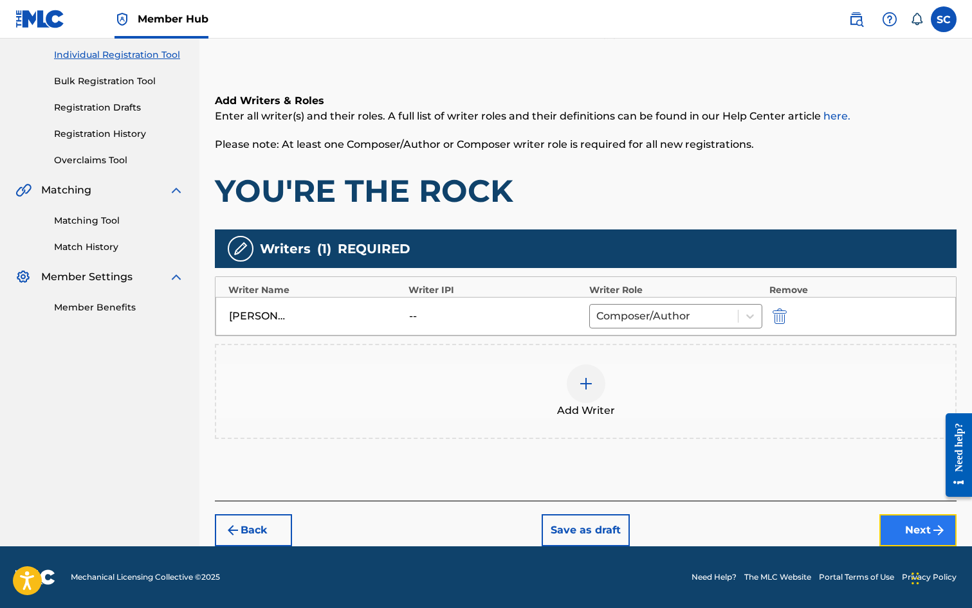
click at [917, 533] on button "Next" at bounding box center [917, 531] width 77 height 32
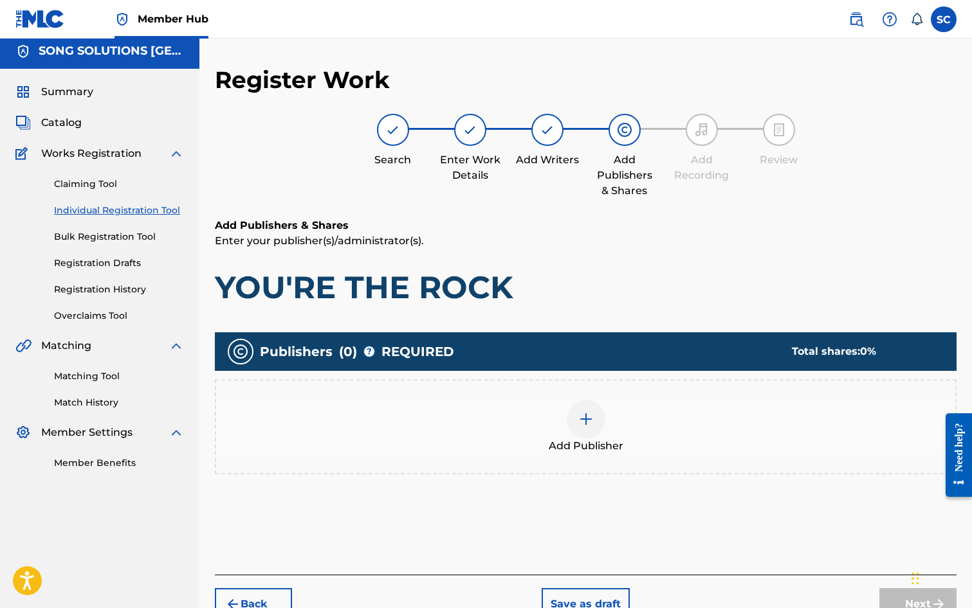
scroll to position [58, 0]
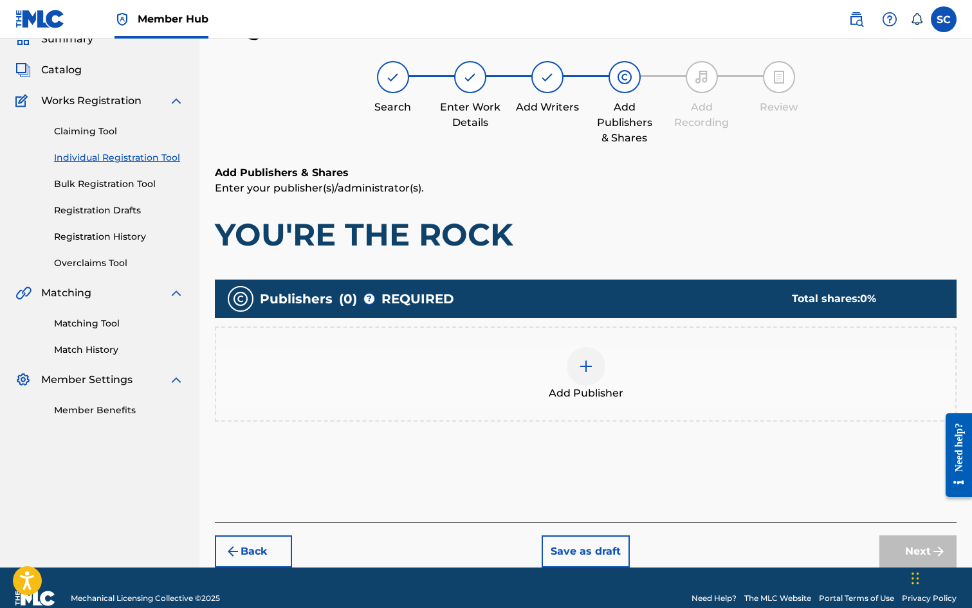
click at [583, 365] on img at bounding box center [585, 366] width 15 height 15
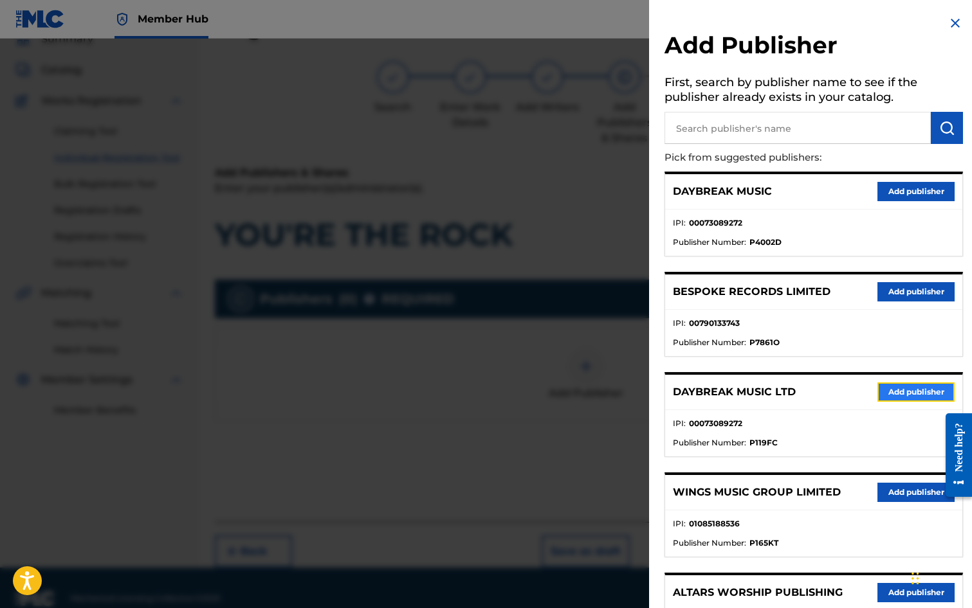
click at [893, 392] on button "Add publisher" at bounding box center [915, 392] width 77 height 19
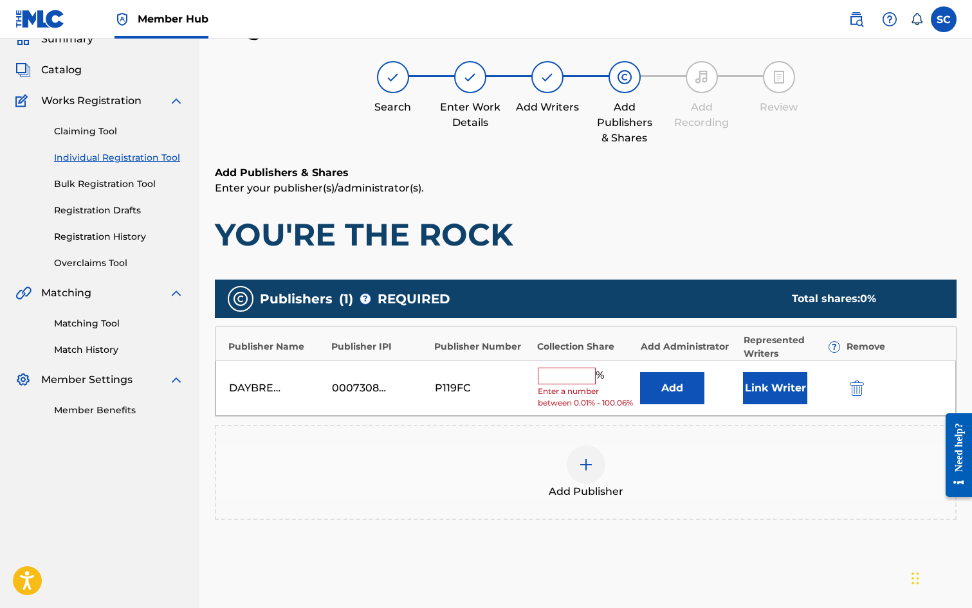
click at [567, 372] on input "text" at bounding box center [567, 376] width 58 height 17
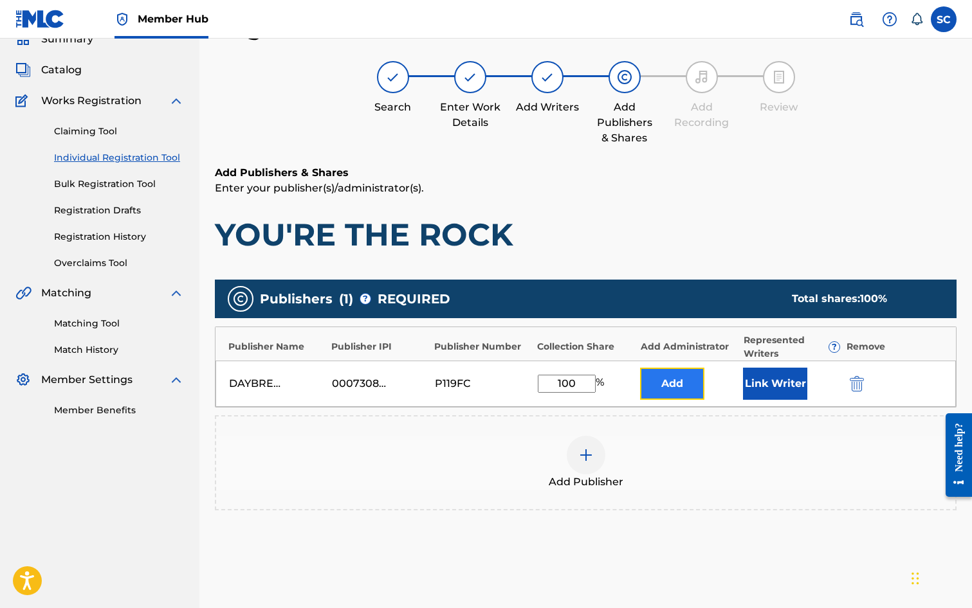
click at [671, 384] on button "Add" at bounding box center [672, 384] width 64 height 32
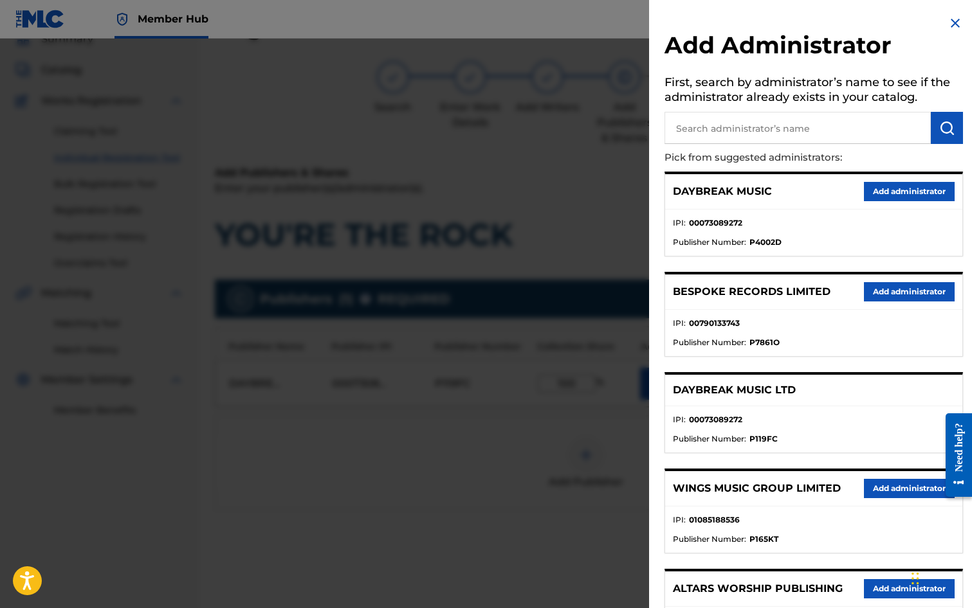
click at [714, 123] on input "text" at bounding box center [797, 128] width 266 height 32
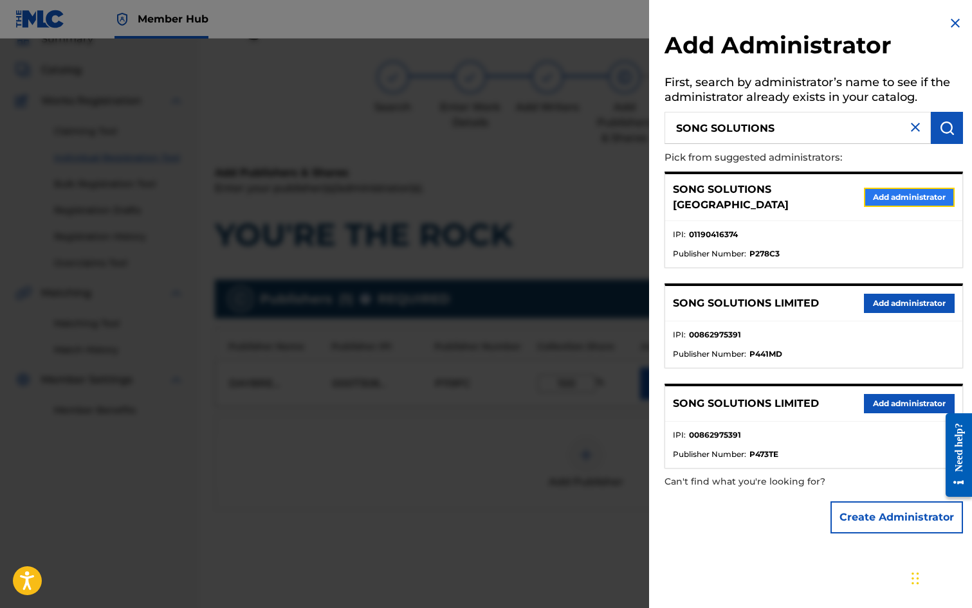
click at [869, 190] on button "Add administrator" at bounding box center [909, 197] width 91 height 19
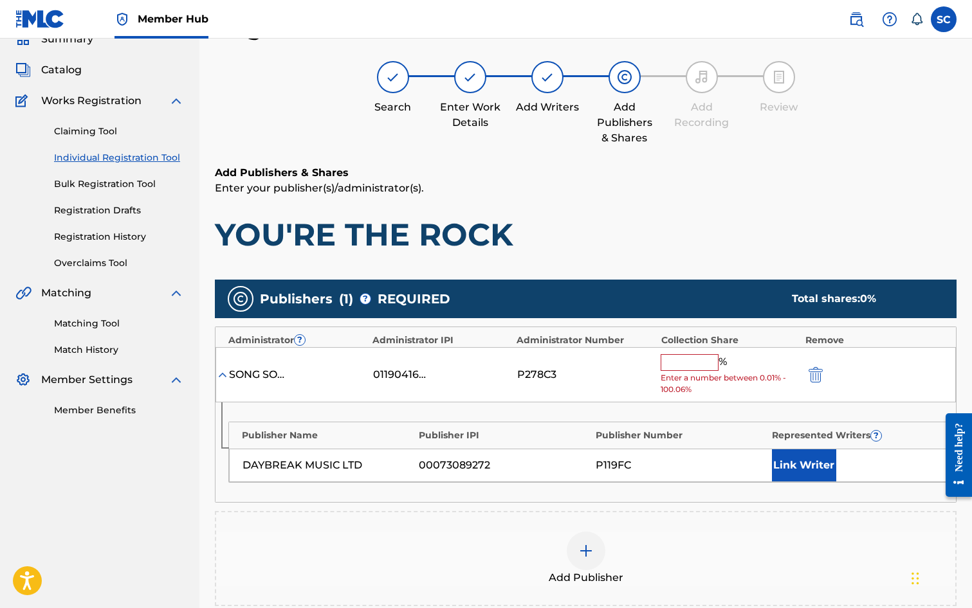
click at [677, 365] on input "text" at bounding box center [690, 362] width 58 height 17
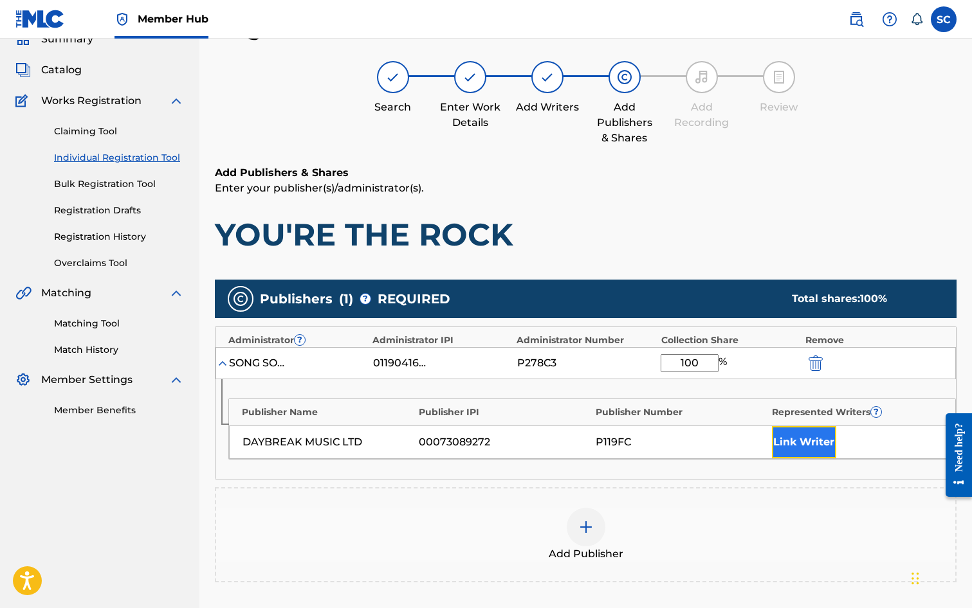
click at [789, 438] on button "Link Writer" at bounding box center [804, 442] width 64 height 32
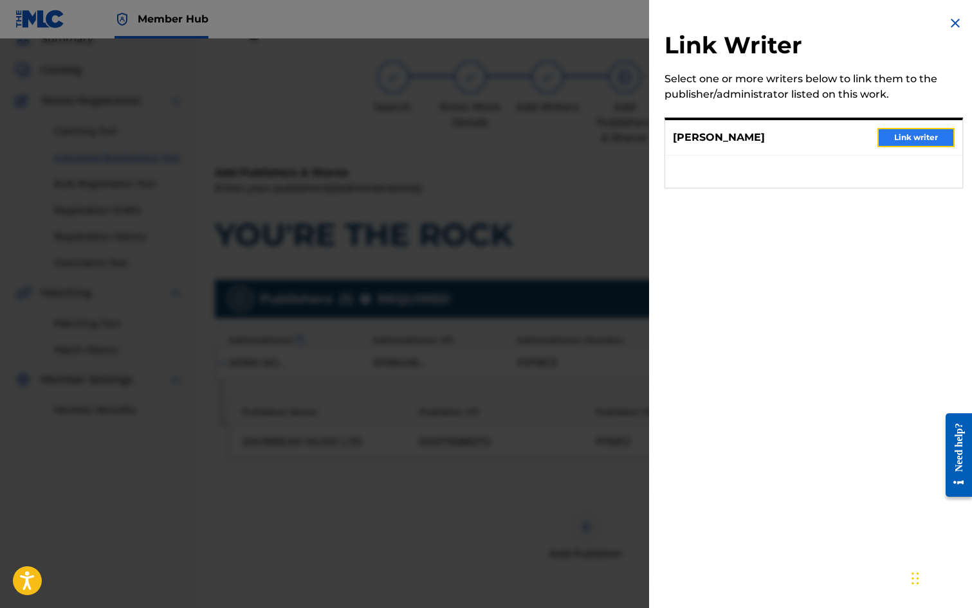
click at [900, 131] on button "Link writer" at bounding box center [915, 137] width 77 height 19
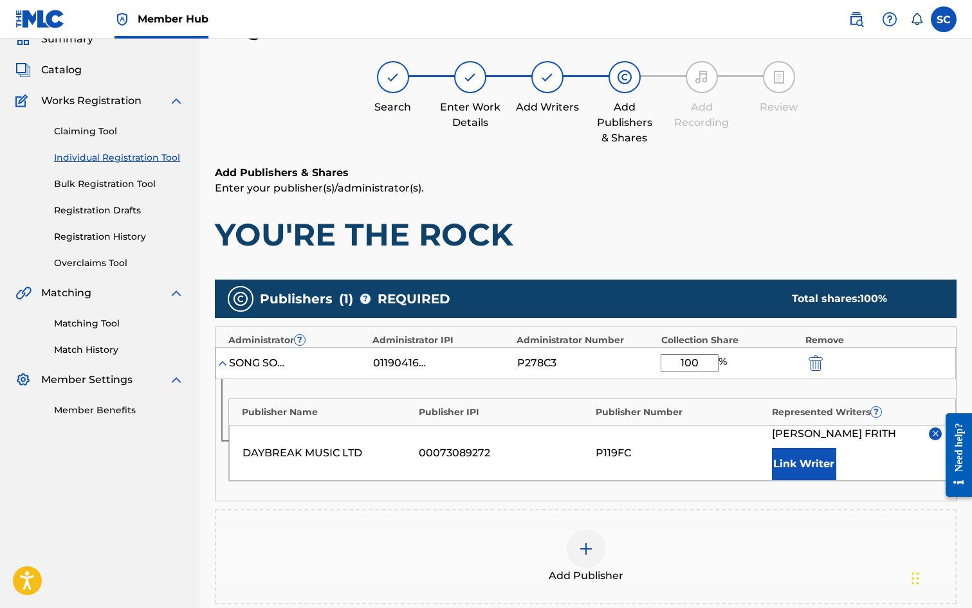
scroll to position [262, 0]
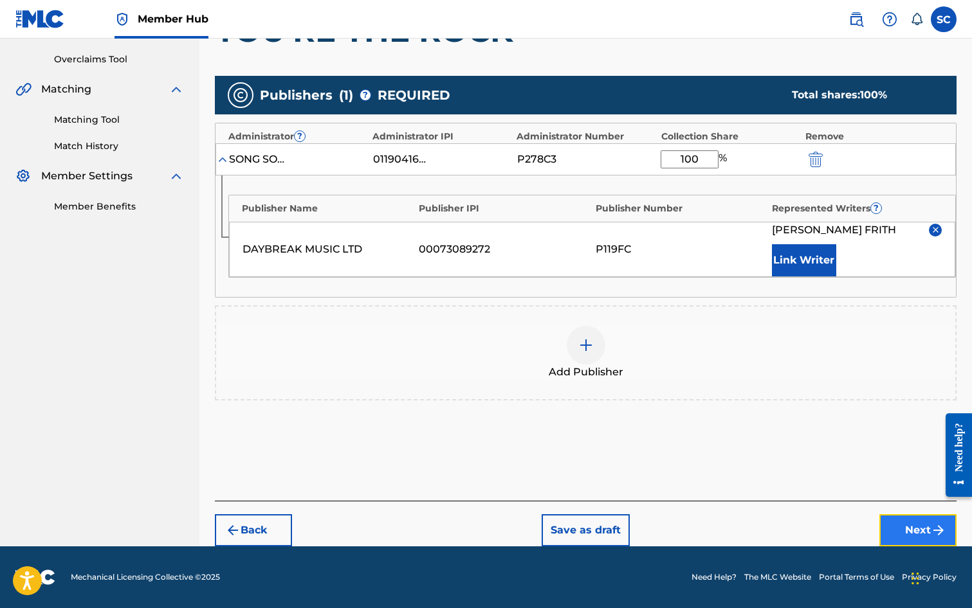
click at [909, 533] on button "Next" at bounding box center [917, 531] width 77 height 32
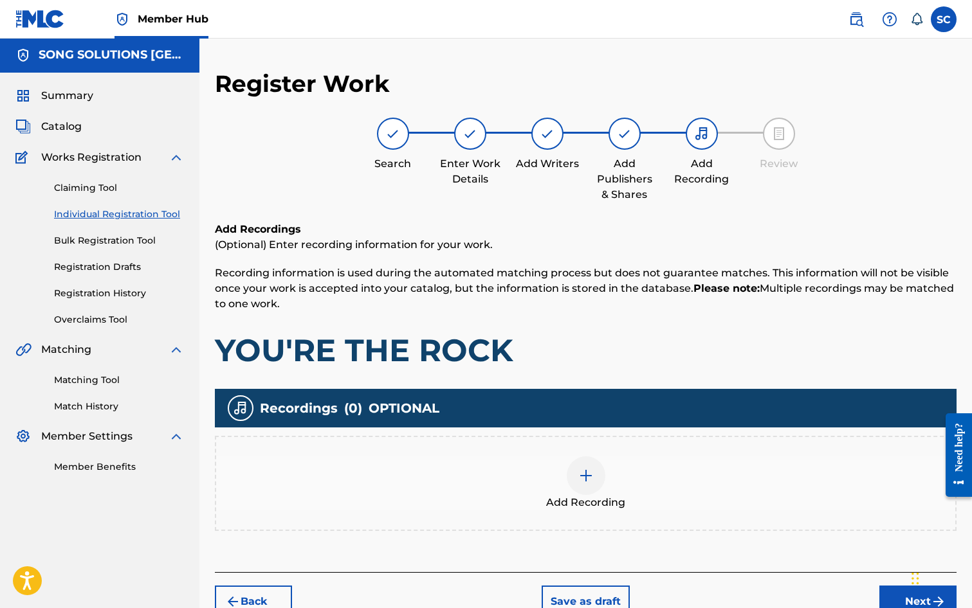
scroll to position [58, 0]
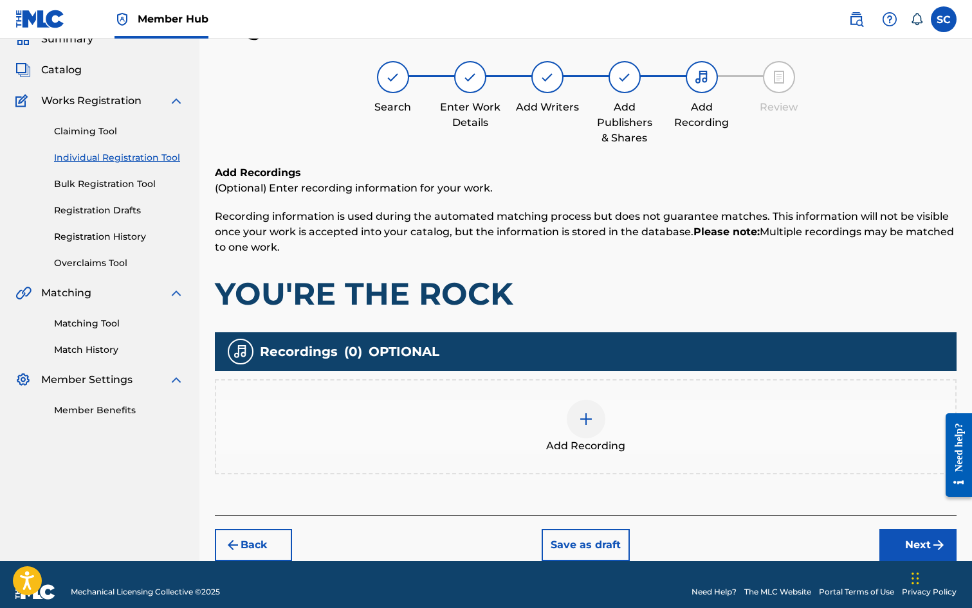
click at [588, 425] on img at bounding box center [585, 419] width 15 height 15
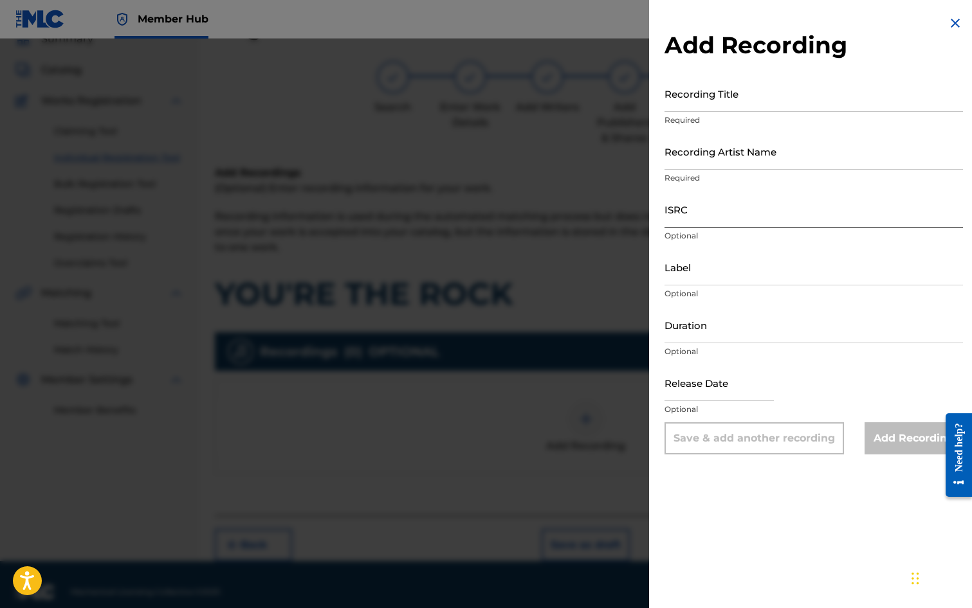
click at [714, 206] on input "ISRC" at bounding box center [813, 209] width 298 height 37
paste input "GB3YD1400011"
click at [708, 102] on input "Recording Title" at bounding box center [813, 93] width 298 height 37
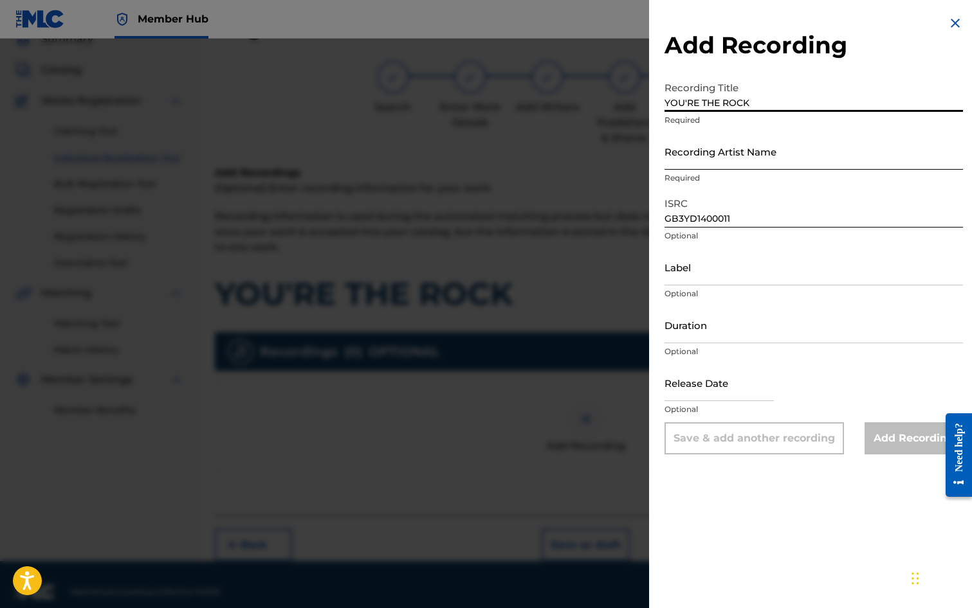
click at [700, 151] on input "Recording Artist Name" at bounding box center [813, 151] width 298 height 37
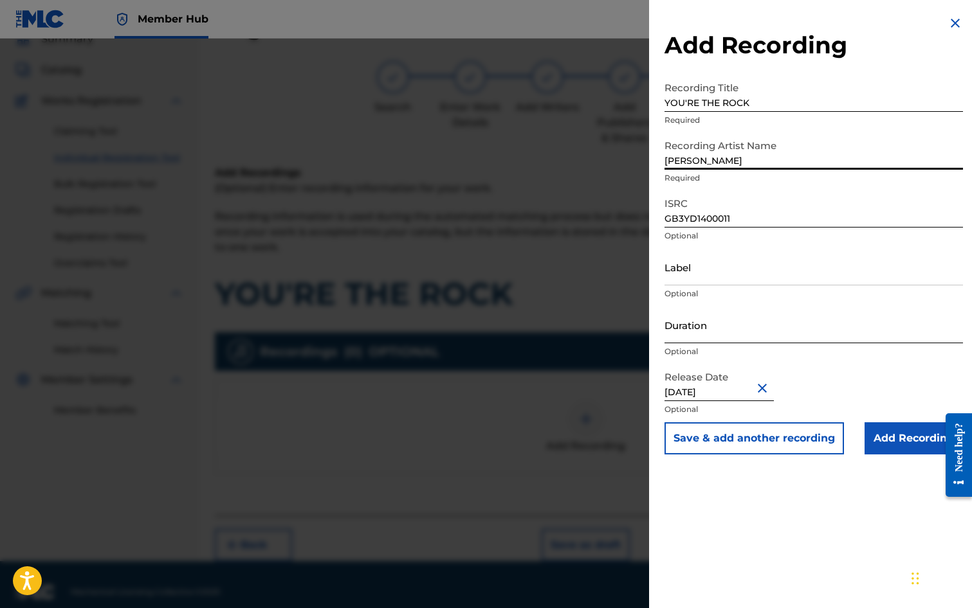
click at [700, 327] on input "Duration" at bounding box center [813, 325] width 298 height 37
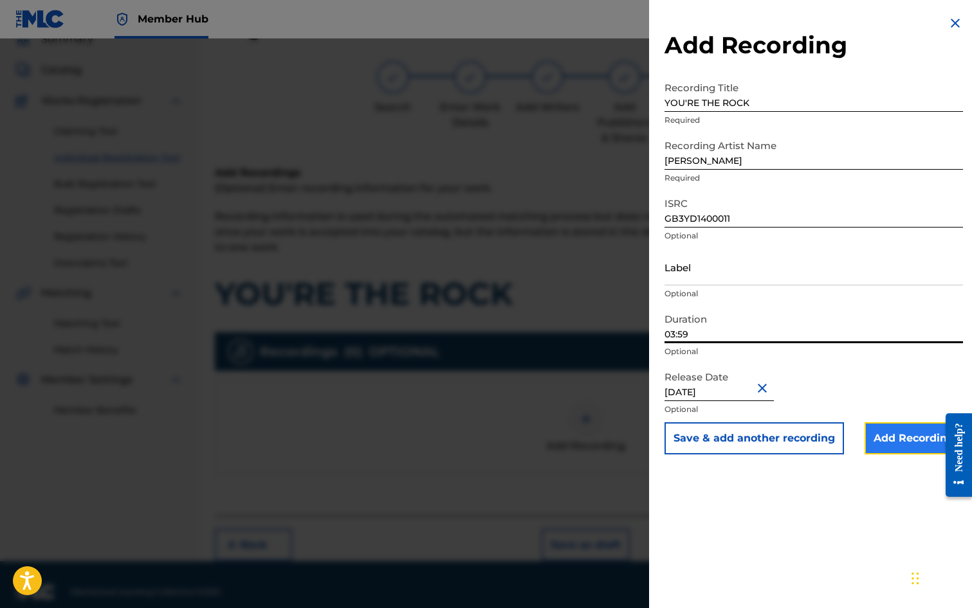
click at [895, 437] on input "Add Recording" at bounding box center [913, 439] width 98 height 32
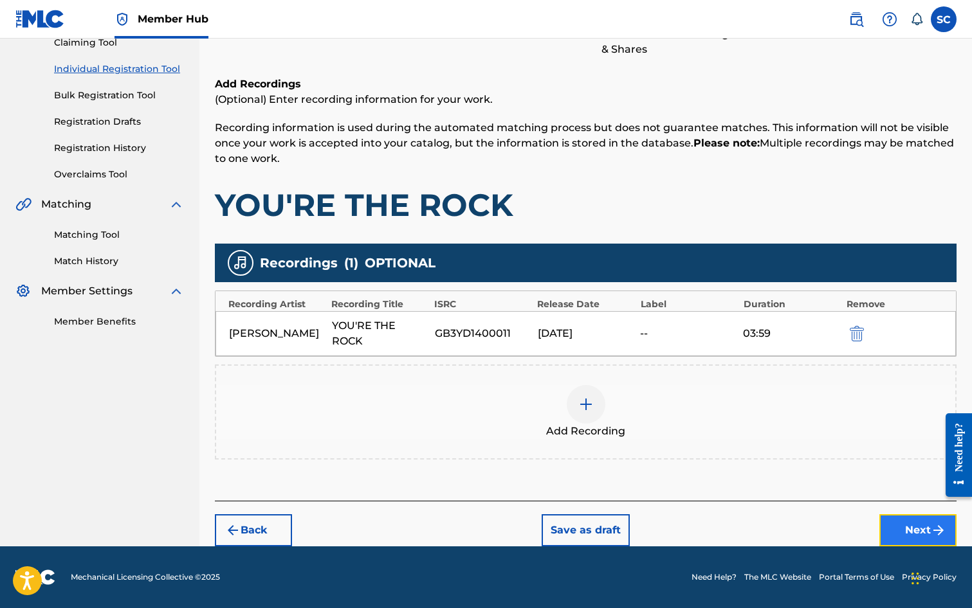
click at [918, 525] on button "Next" at bounding box center [917, 531] width 77 height 32
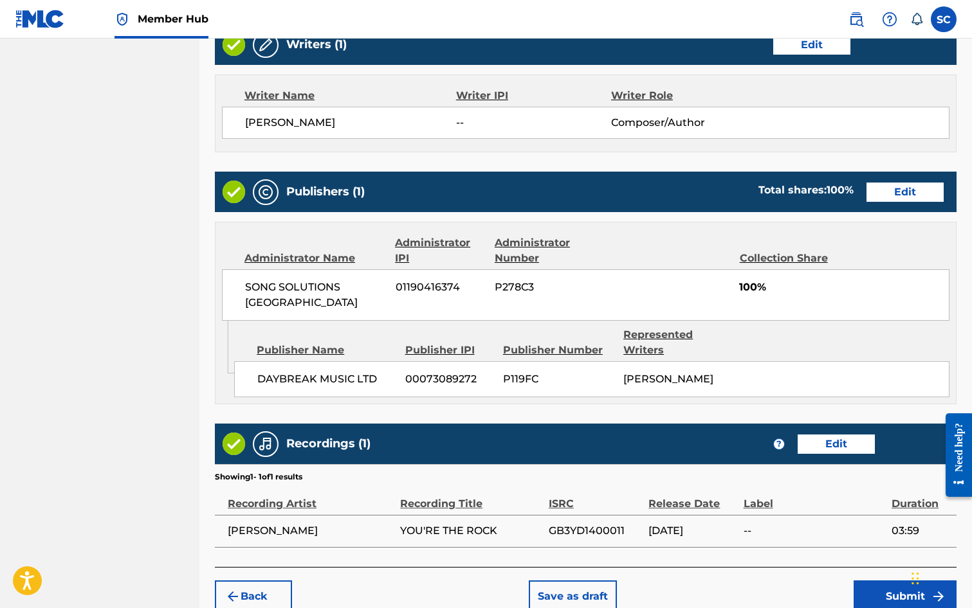
scroll to position [565, 0]
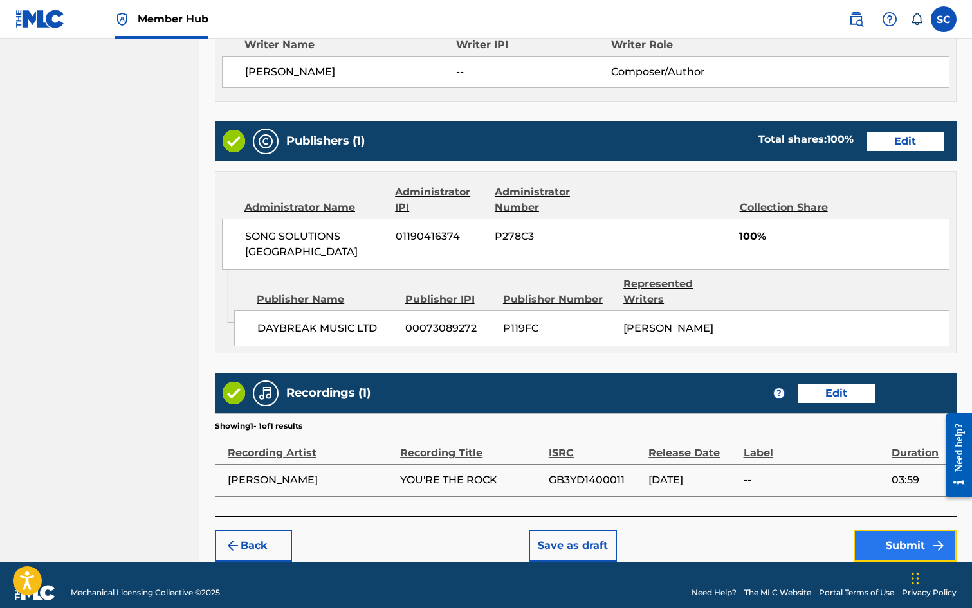
click at [911, 530] on button "Submit" at bounding box center [904, 546] width 103 height 32
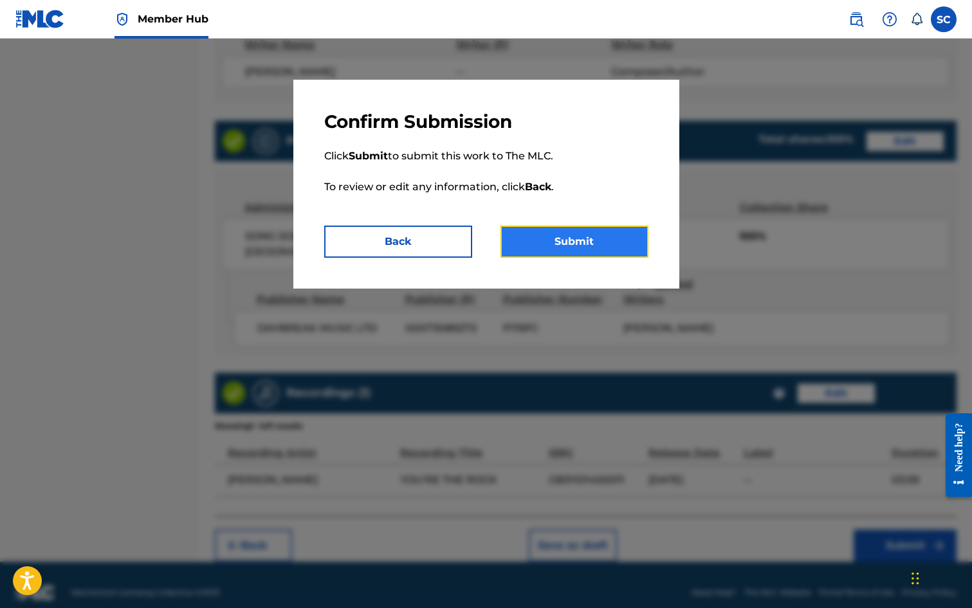
click at [594, 239] on button "Submit" at bounding box center [574, 242] width 148 height 32
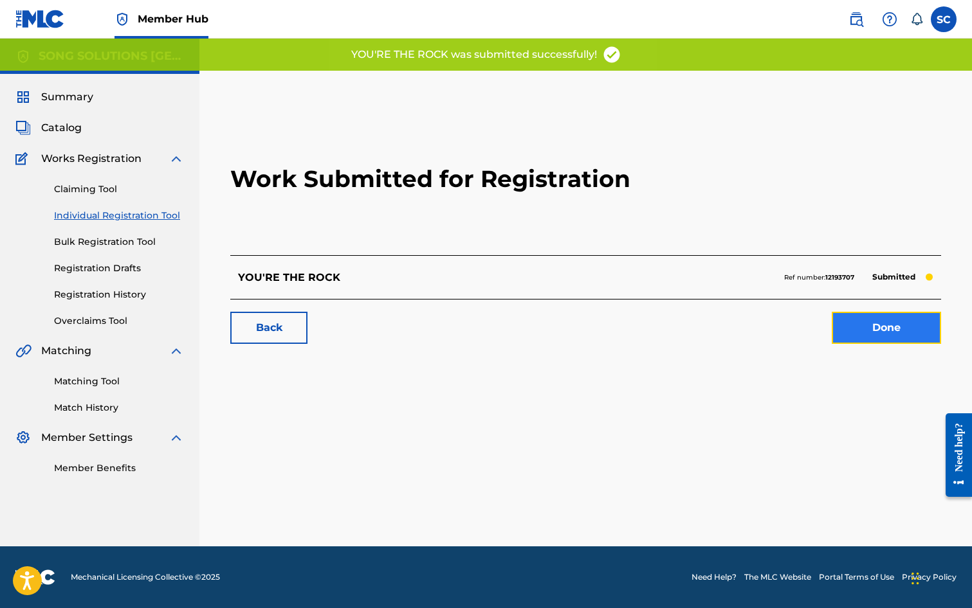
click at [863, 327] on link "Done" at bounding box center [886, 328] width 109 height 32
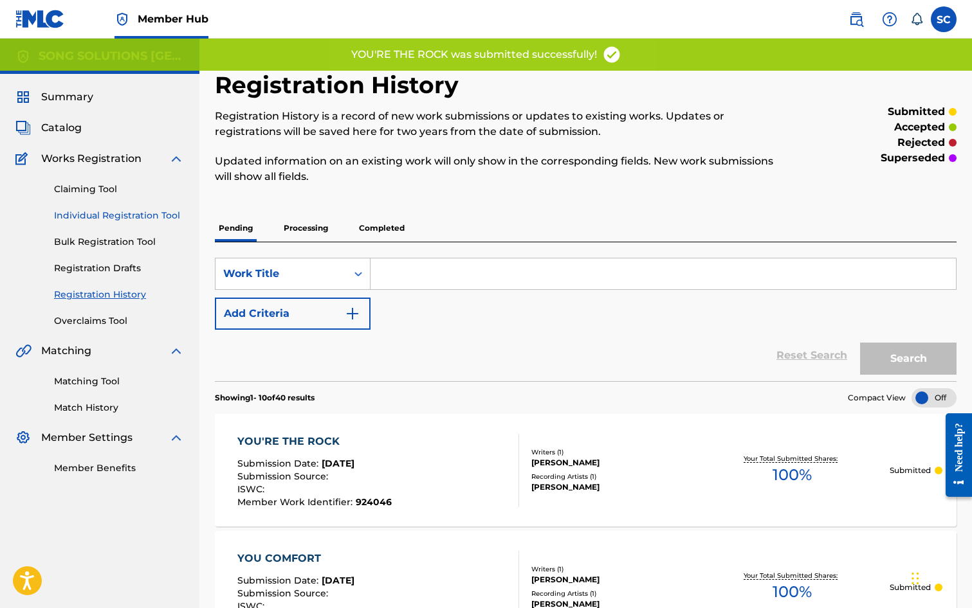
click at [83, 211] on link "Individual Registration Tool" at bounding box center [119, 216] width 130 height 14
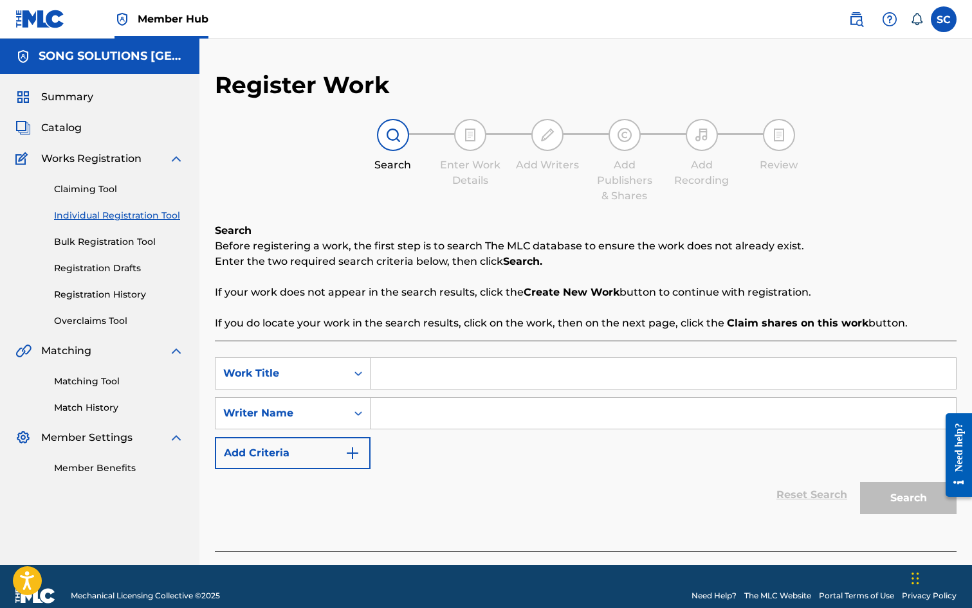
drag, startPoint x: 392, startPoint y: 363, endPoint x: 403, endPoint y: 360, distance: 11.4
click at [392, 363] on input "Search Form" at bounding box center [662, 373] width 585 height 31
click at [423, 470] on form "SearchWithCriteria993cda23-7161-4468-ab6f-aa5e971cf0eb Work Title YOU ARE WORTH…" at bounding box center [586, 439] width 742 height 163
drag, startPoint x: 423, startPoint y: 470, endPoint x: 394, endPoint y: 406, distance: 69.1
click at [394, 406] on input "Search Form" at bounding box center [662, 413] width 585 height 31
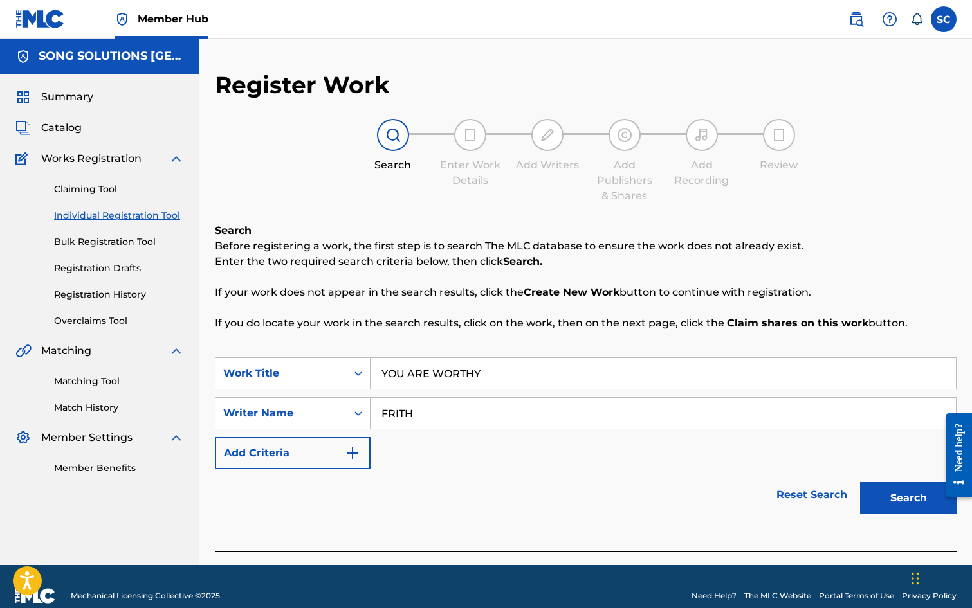
click at [860, 482] on button "Search" at bounding box center [908, 498] width 96 height 32
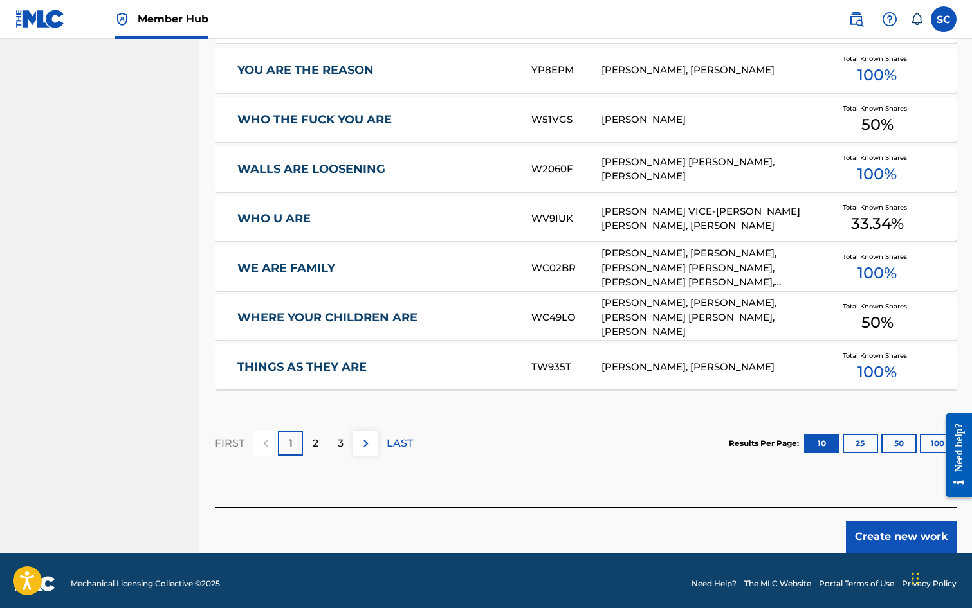
scroll to position [707, 0]
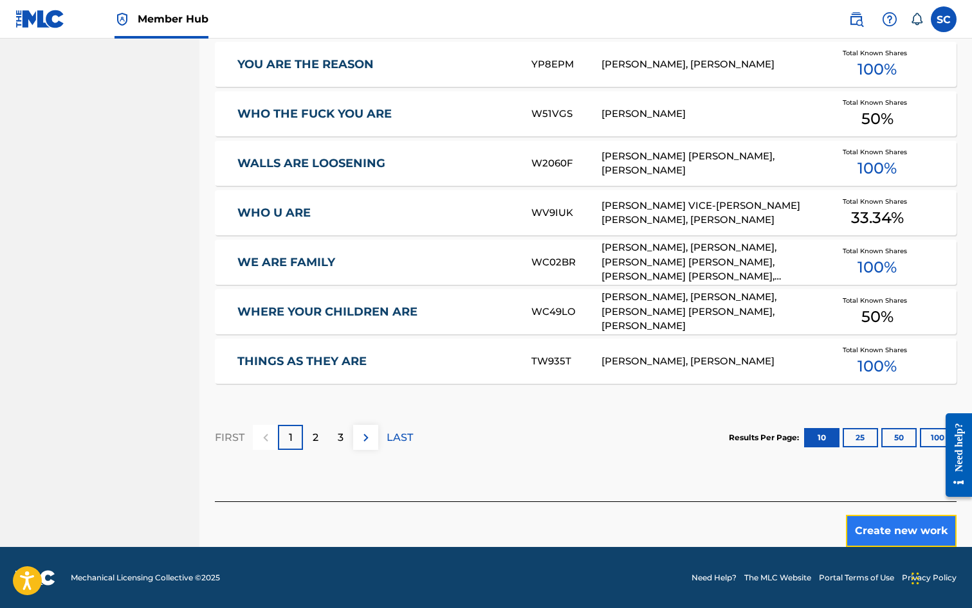
click at [904, 525] on button "Create new work" at bounding box center [901, 531] width 111 height 32
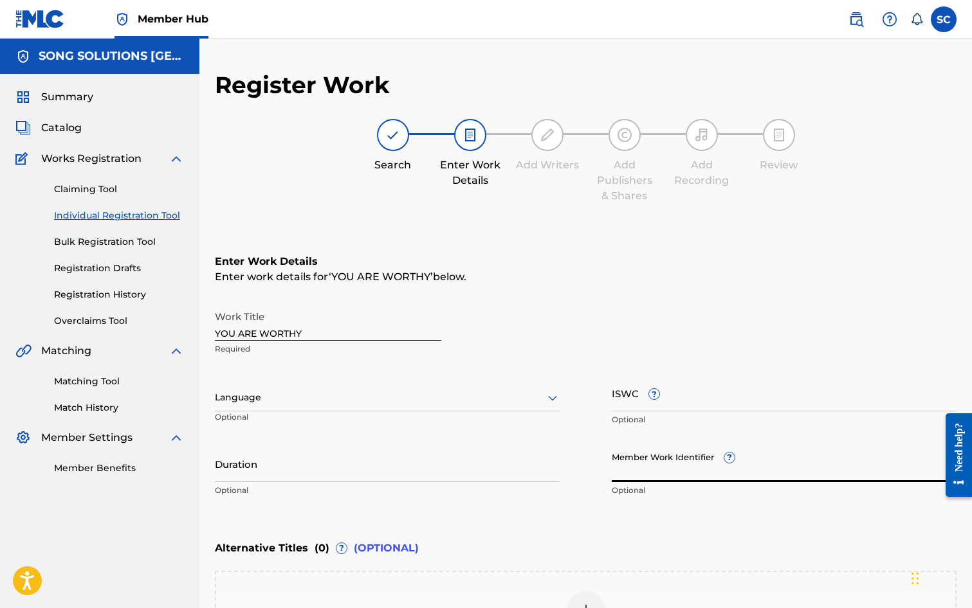
click at [632, 473] on input "Member Work Identifier ?" at bounding box center [784, 464] width 345 height 37
click at [641, 472] on input "Member Work Identifier ?" at bounding box center [784, 464] width 345 height 37
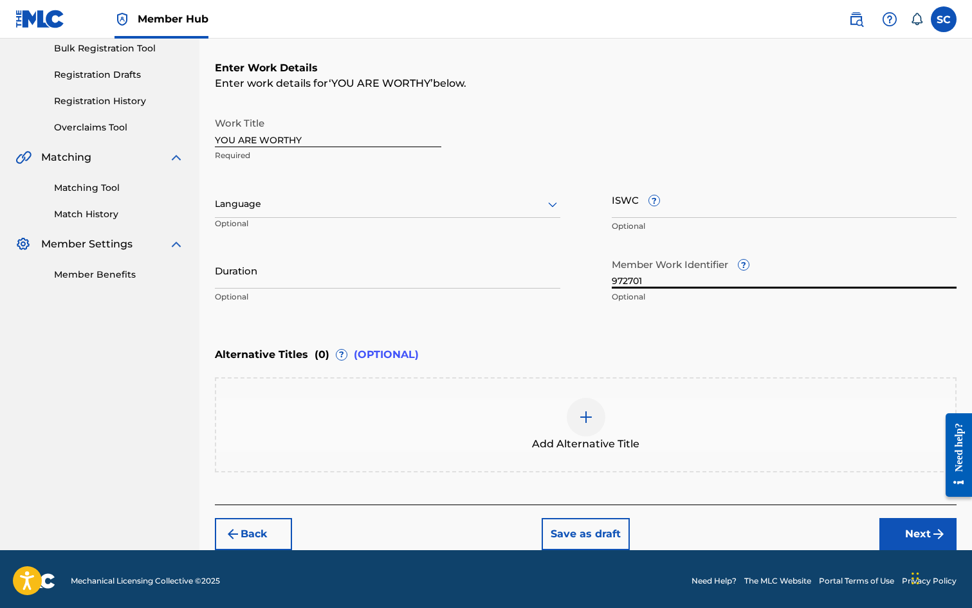
scroll to position [197, 0]
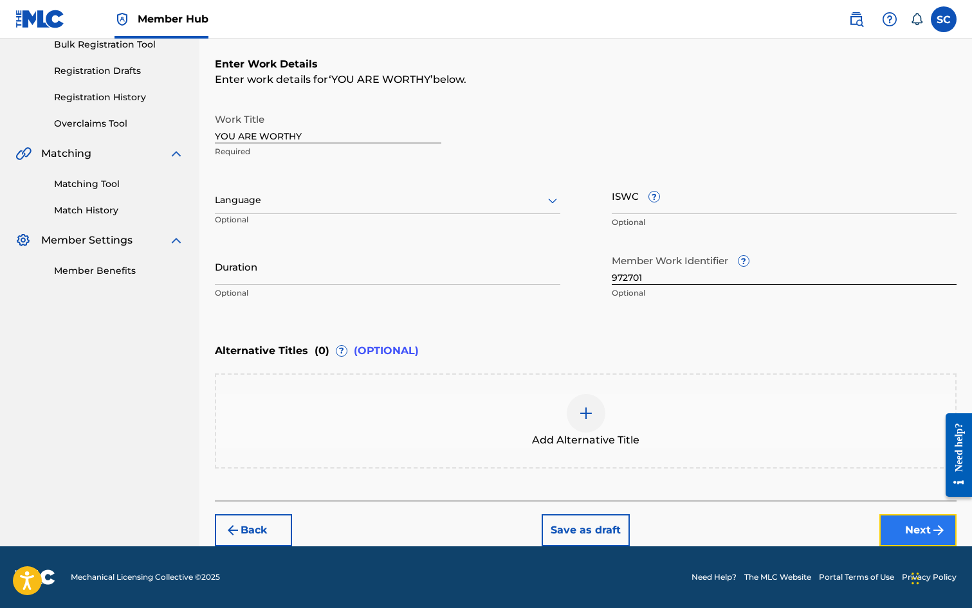
click at [923, 527] on button "Next" at bounding box center [917, 531] width 77 height 32
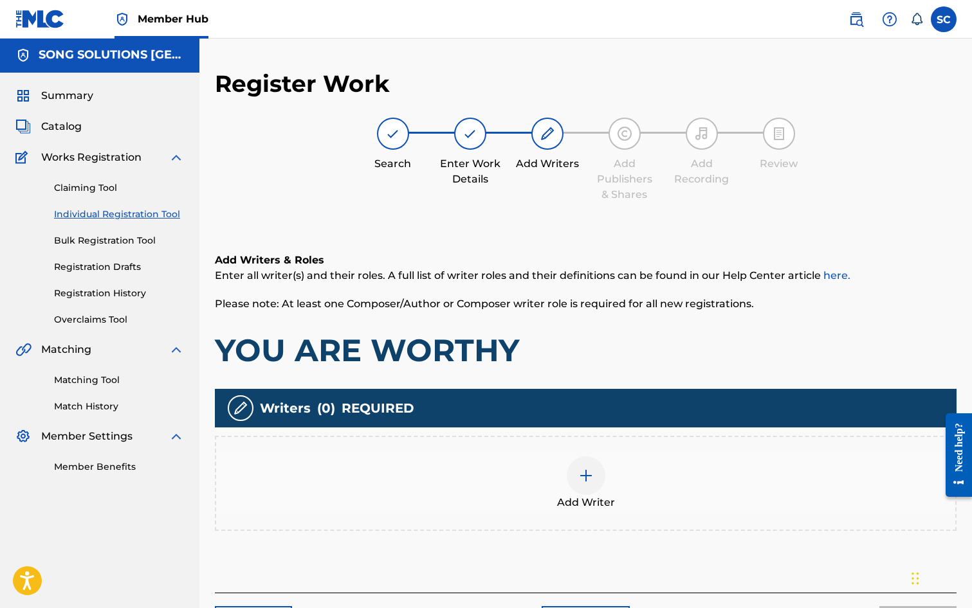
scroll to position [58, 0]
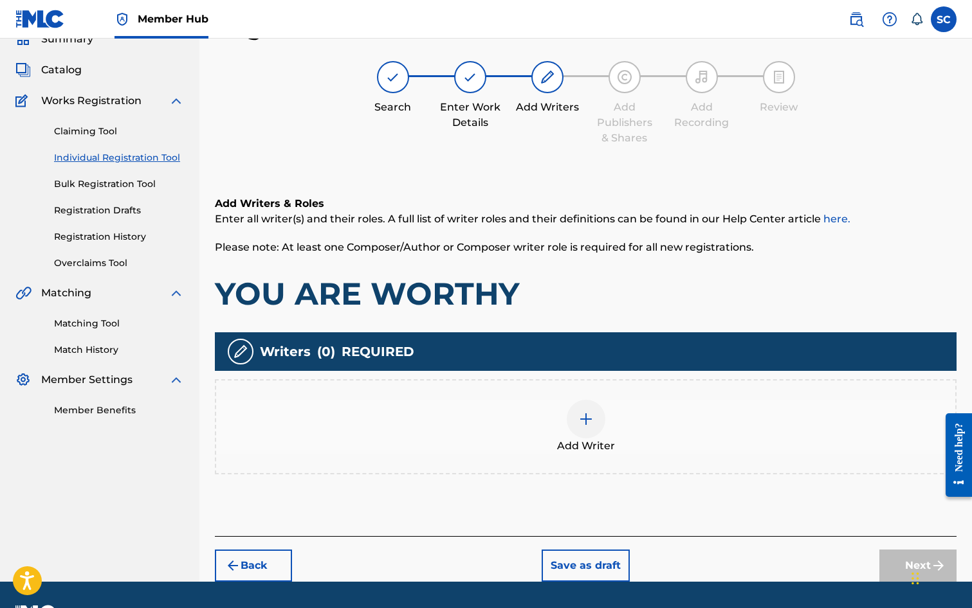
click at [584, 420] on img at bounding box center [585, 419] width 15 height 15
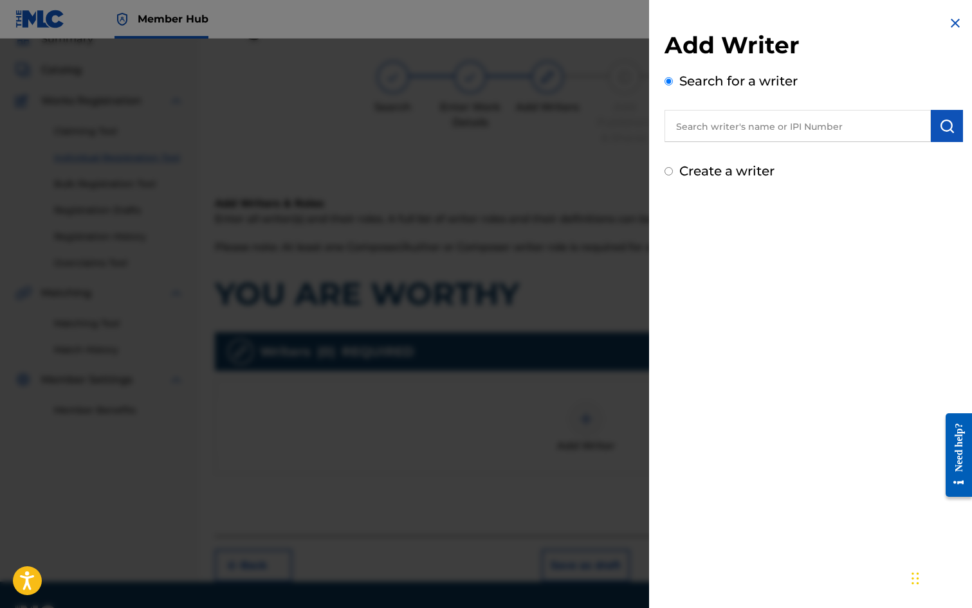
click at [716, 122] on input "text" at bounding box center [797, 126] width 266 height 32
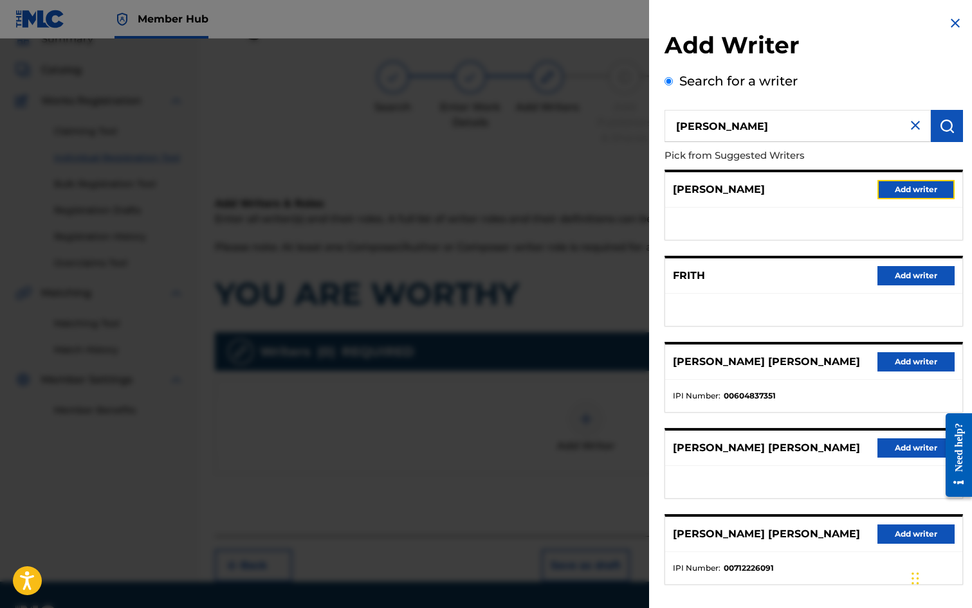
click at [923, 193] on button "Add writer" at bounding box center [915, 189] width 77 height 19
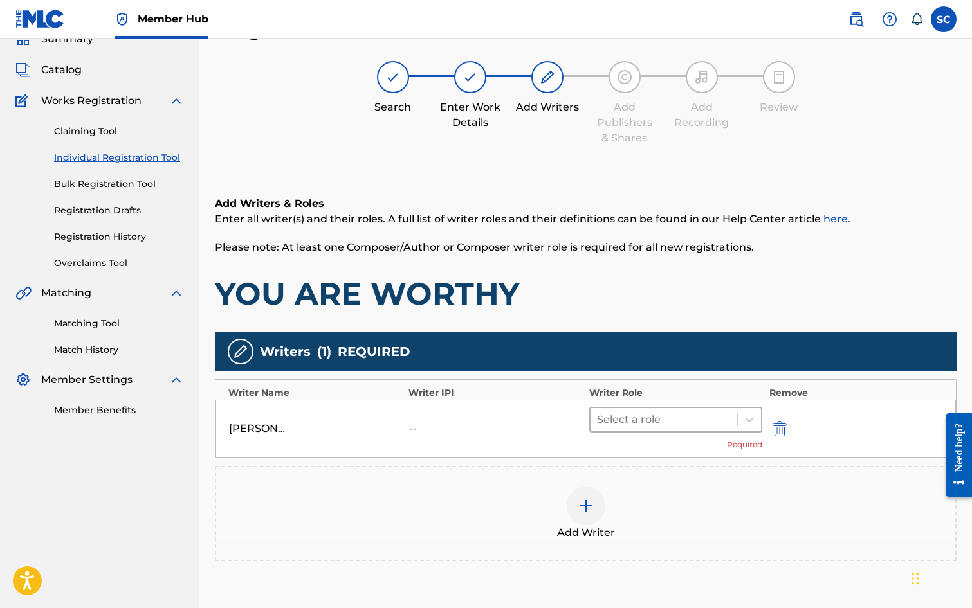
click at [599, 416] on input "text" at bounding box center [598, 419] width 3 height 15
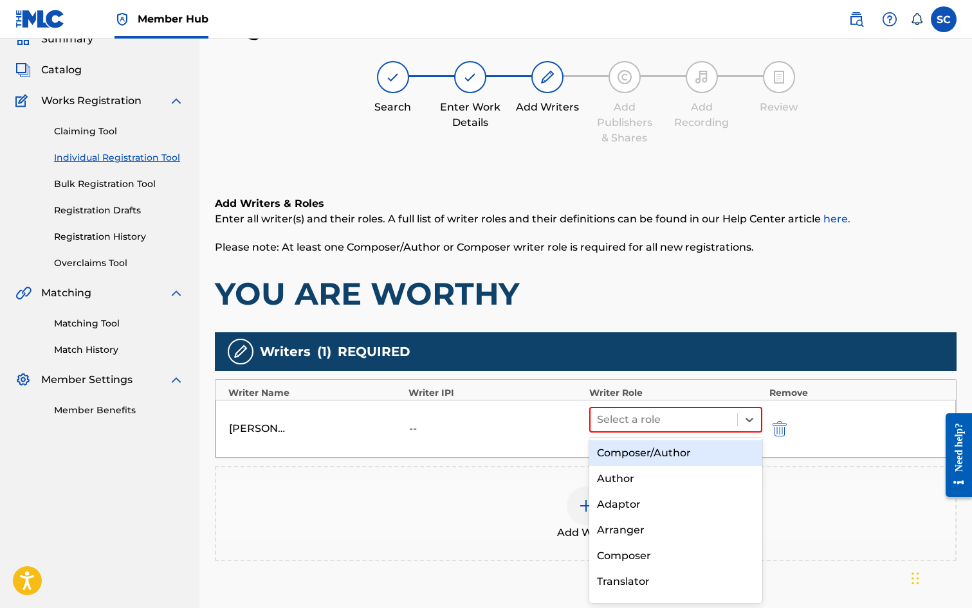
click at [629, 456] on div "Composer/Author" at bounding box center [676, 454] width 174 height 26
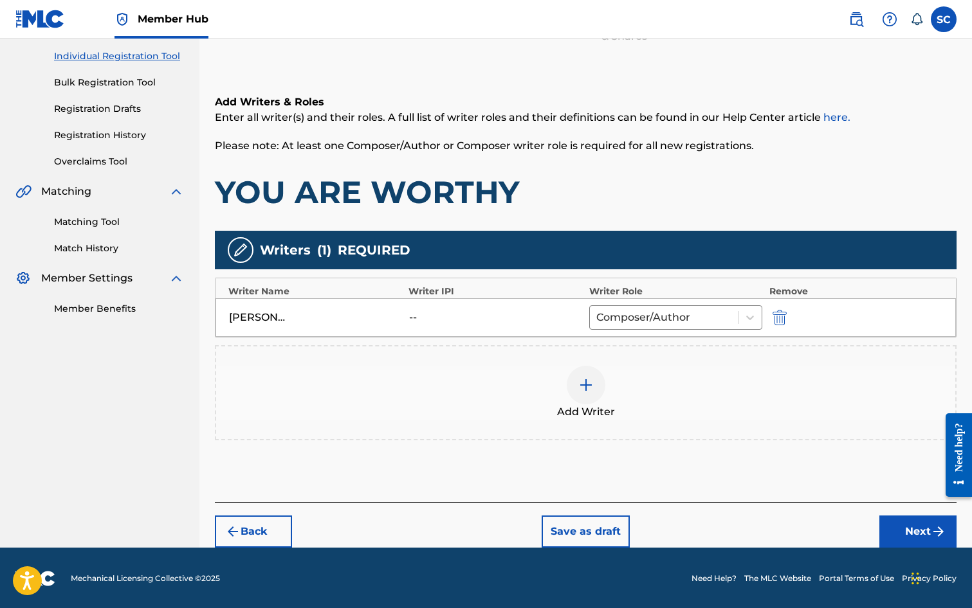
scroll to position [161, 0]
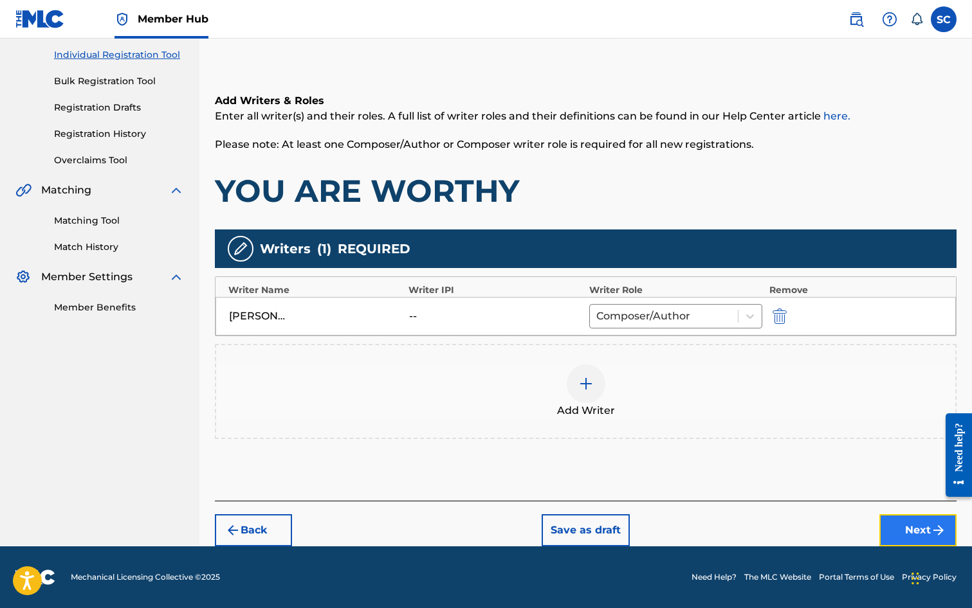
click at [901, 537] on button "Next" at bounding box center [917, 531] width 77 height 32
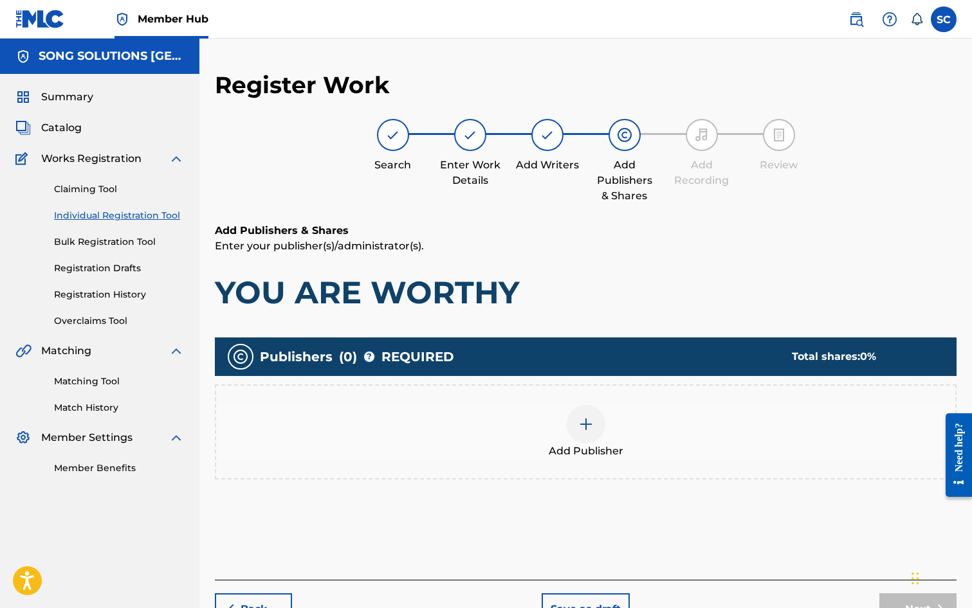
scroll to position [58, 0]
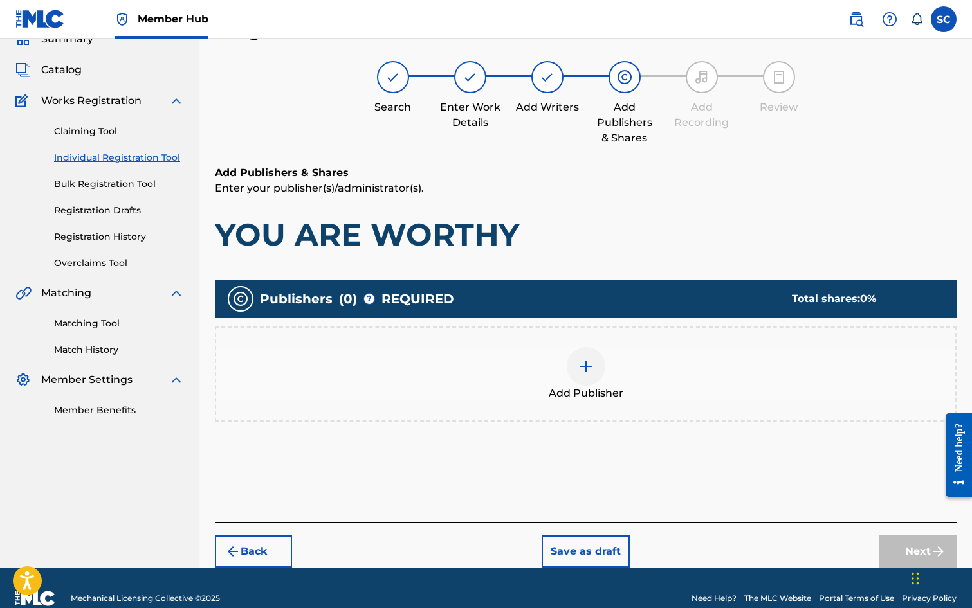
click at [589, 366] on img at bounding box center [585, 366] width 15 height 15
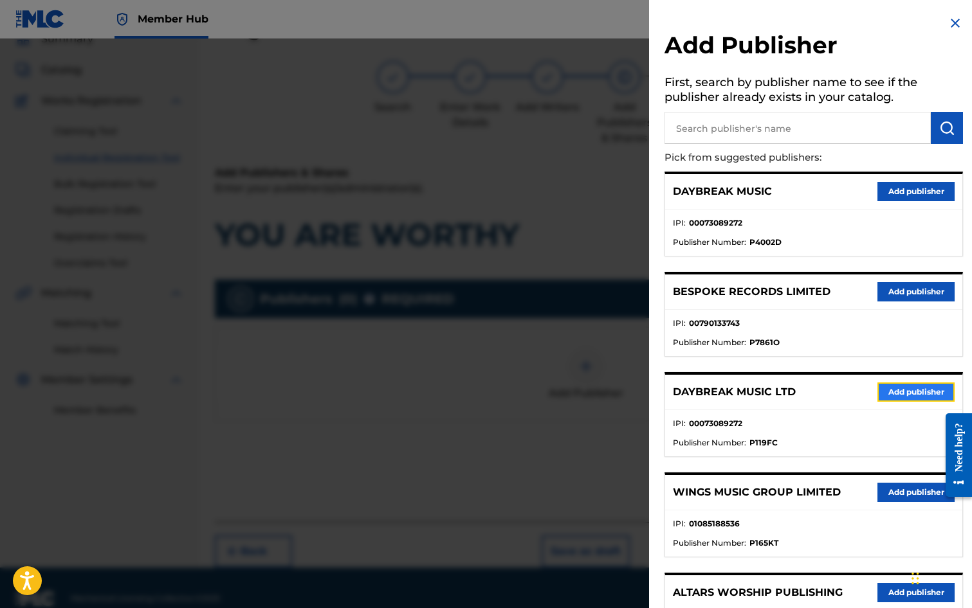
click at [919, 392] on button "Add publisher" at bounding box center [915, 392] width 77 height 19
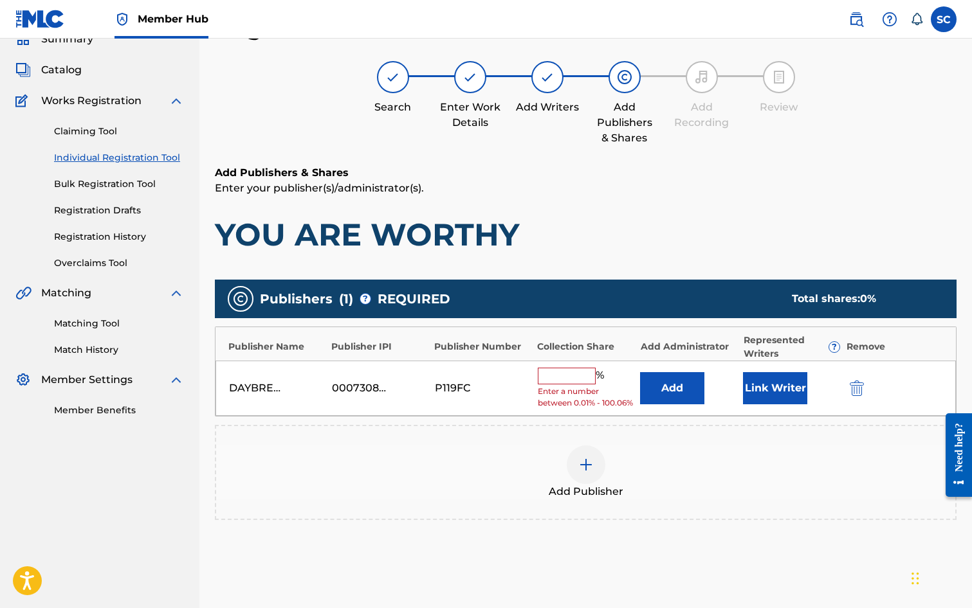
click at [554, 378] on input "text" at bounding box center [567, 376] width 58 height 17
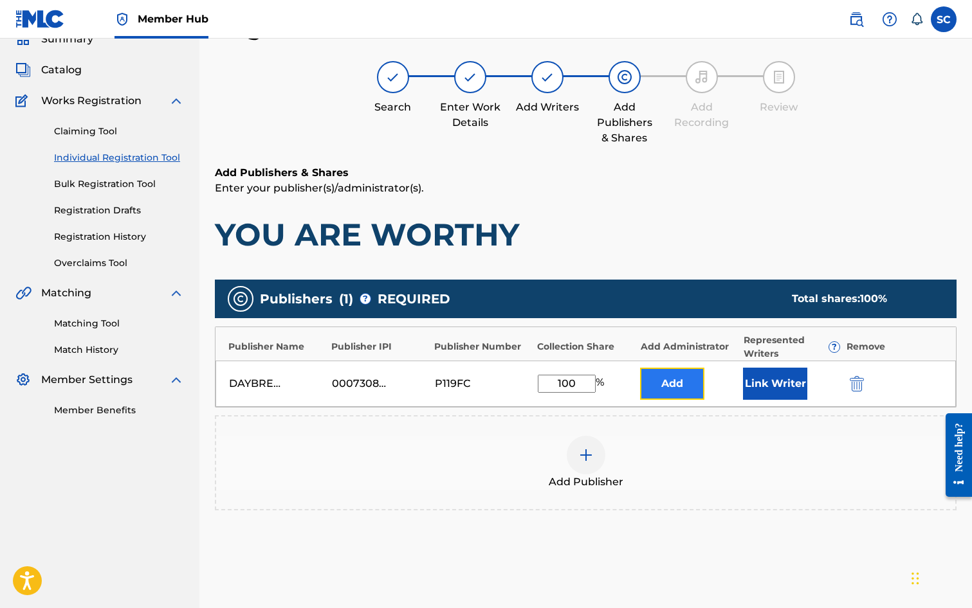
click at [644, 393] on button "Add" at bounding box center [672, 384] width 64 height 32
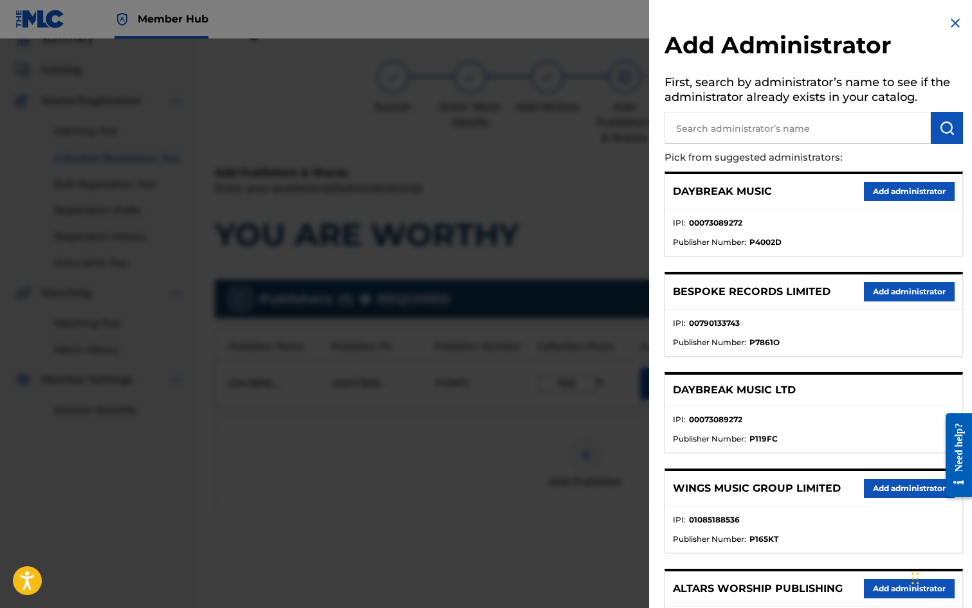
click at [748, 118] on input "text" at bounding box center [797, 128] width 266 height 32
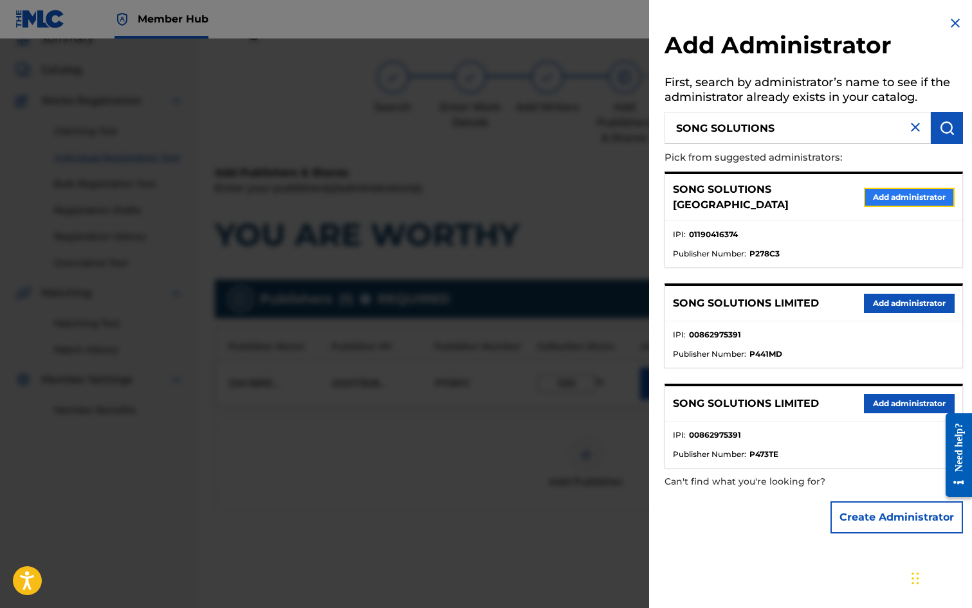
click at [880, 192] on button "Add administrator" at bounding box center [909, 197] width 91 height 19
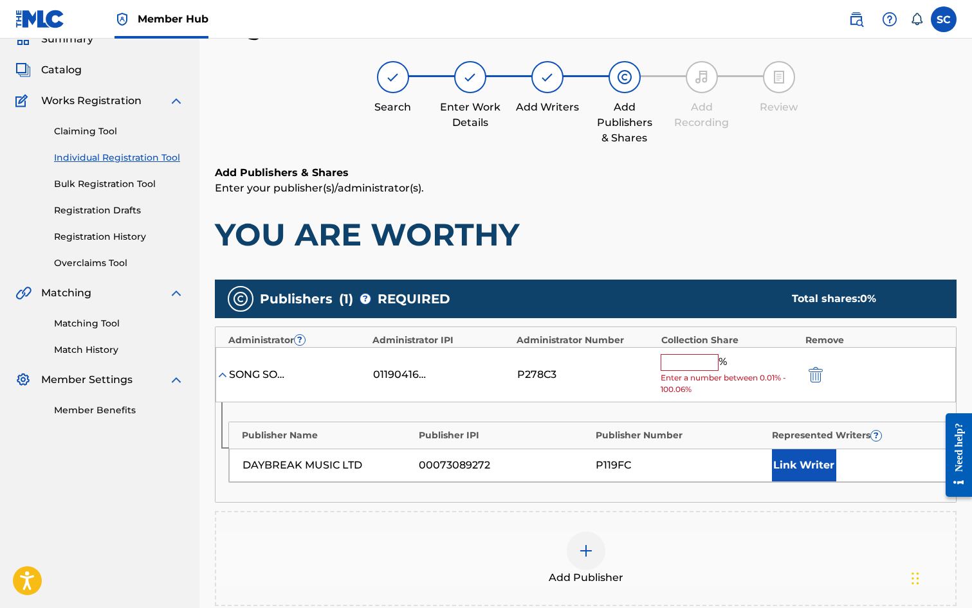
click at [689, 353] on div "SONG SOLUTIONS USA 01190416374 P278C3 % Enter a number between 0.01% - 100.06%" at bounding box center [585, 375] width 740 height 56
click at [686, 363] on input "text" at bounding box center [690, 362] width 58 height 17
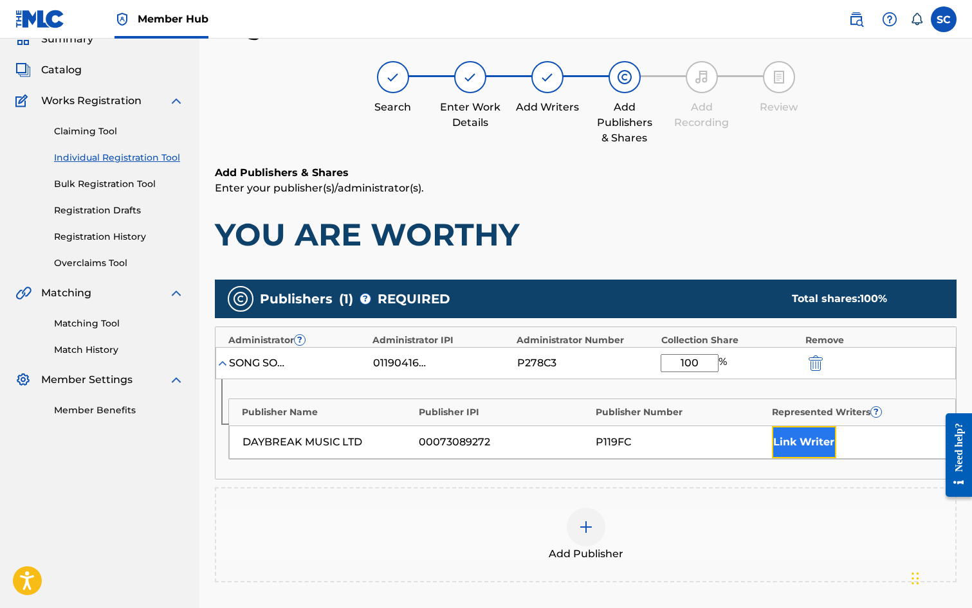
click at [801, 444] on button "Link Writer" at bounding box center [804, 442] width 64 height 32
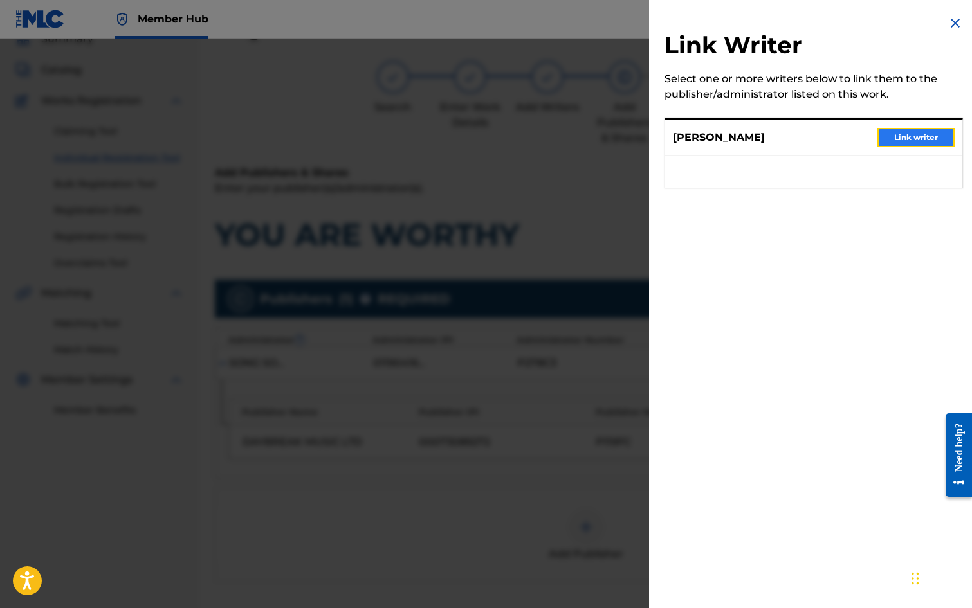
click at [922, 138] on button "Link writer" at bounding box center [915, 137] width 77 height 19
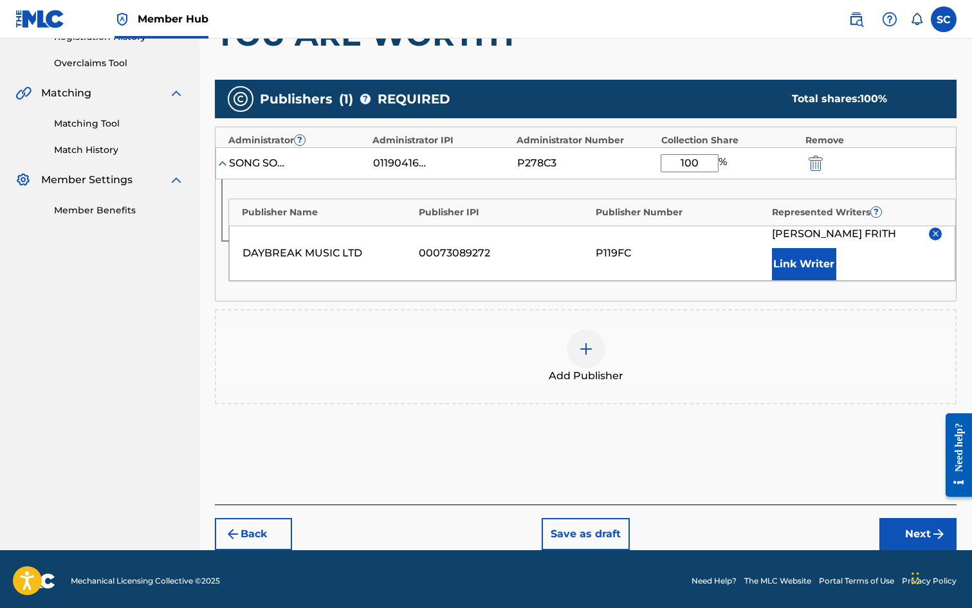
scroll to position [262, 0]
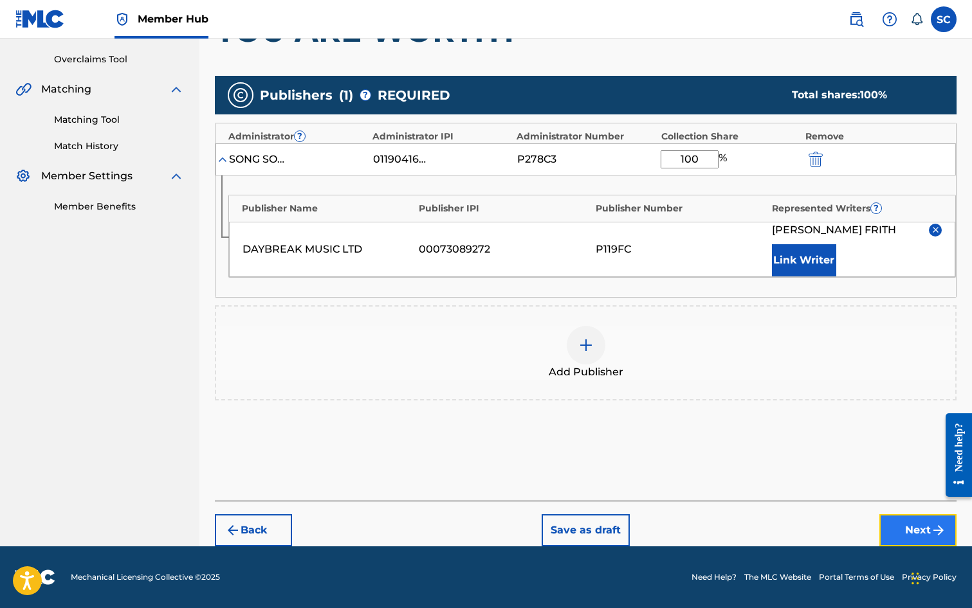
click at [912, 529] on button "Next" at bounding box center [917, 531] width 77 height 32
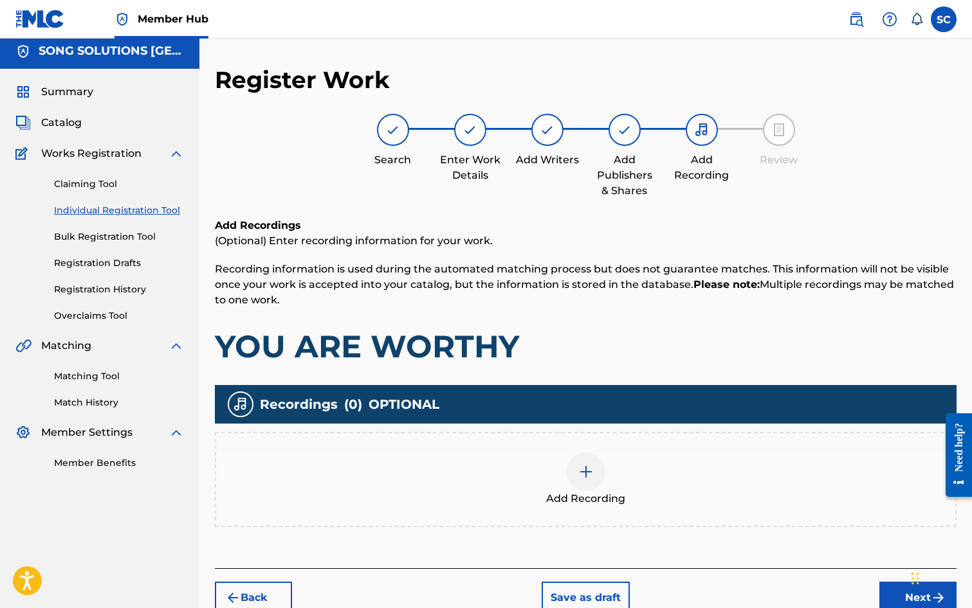
scroll to position [58, 0]
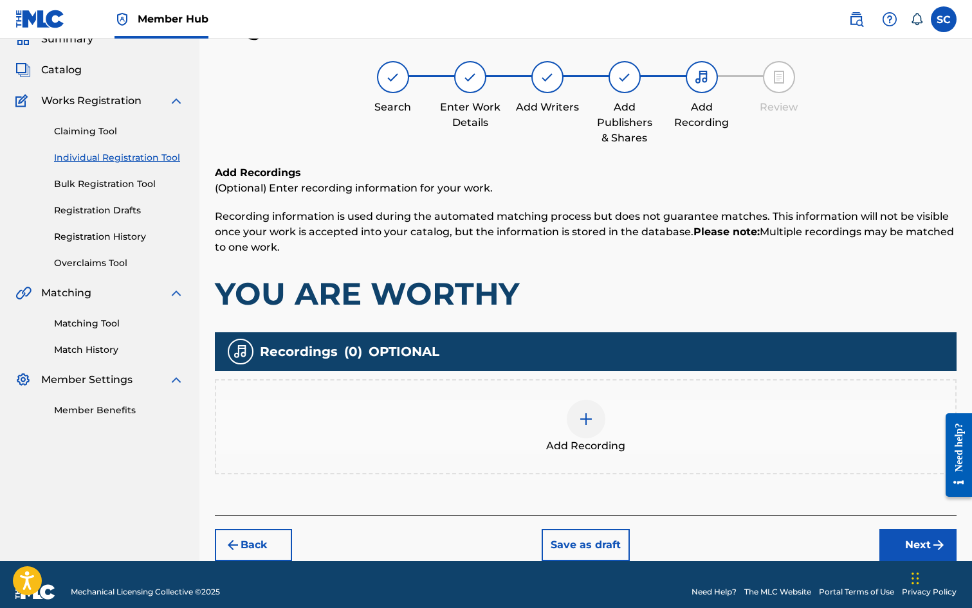
click at [584, 419] on img at bounding box center [585, 419] width 15 height 15
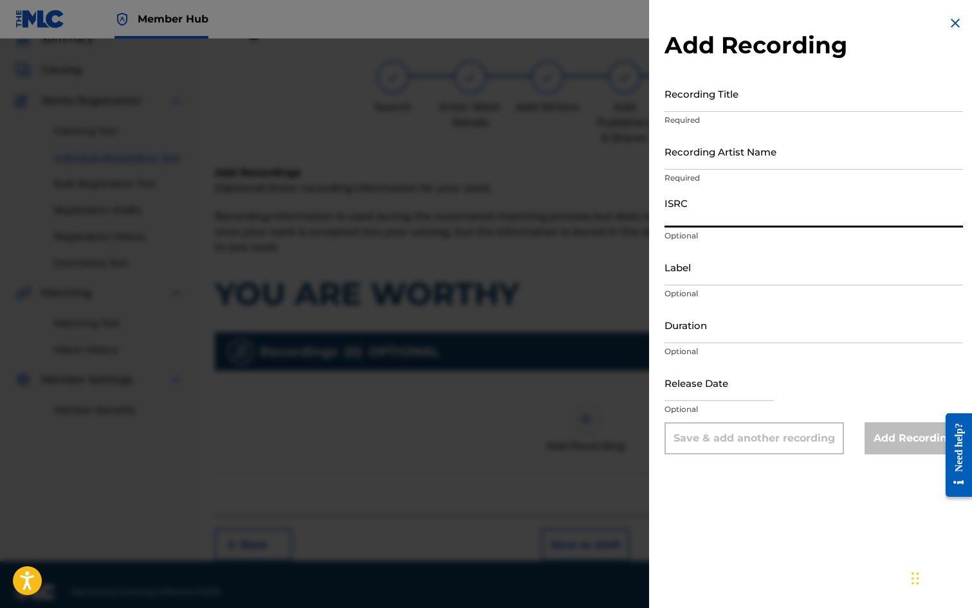
click at [709, 208] on input "ISRC" at bounding box center [813, 209] width 298 height 37
paste input "GB3YD1800001"
click at [695, 97] on input "Recording Title" at bounding box center [813, 93] width 298 height 37
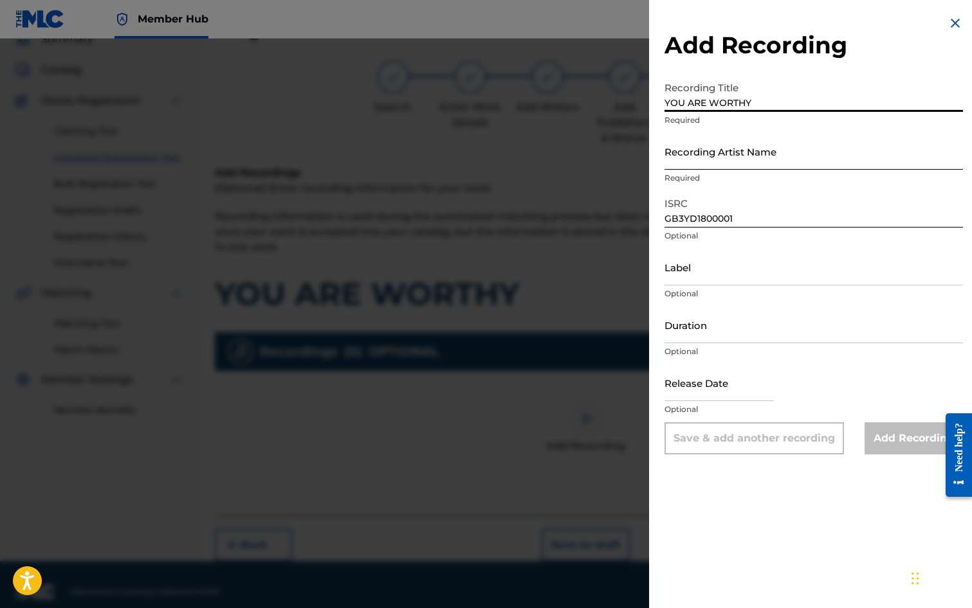
click at [706, 145] on input "Recording Artist Name" at bounding box center [813, 151] width 298 height 37
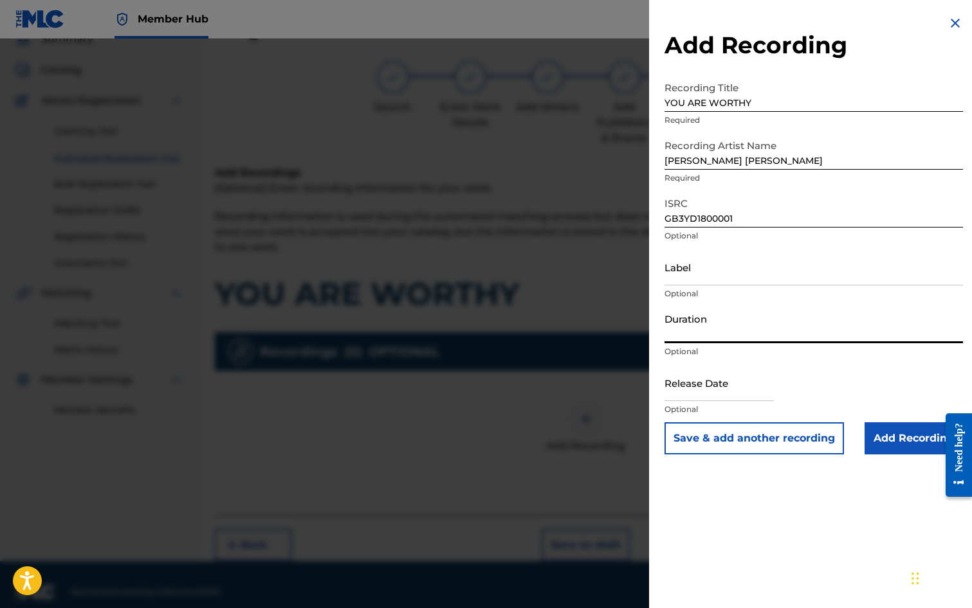
click at [700, 326] on input "Duration" at bounding box center [813, 325] width 298 height 37
click at [693, 381] on input "text" at bounding box center [718, 383] width 109 height 37
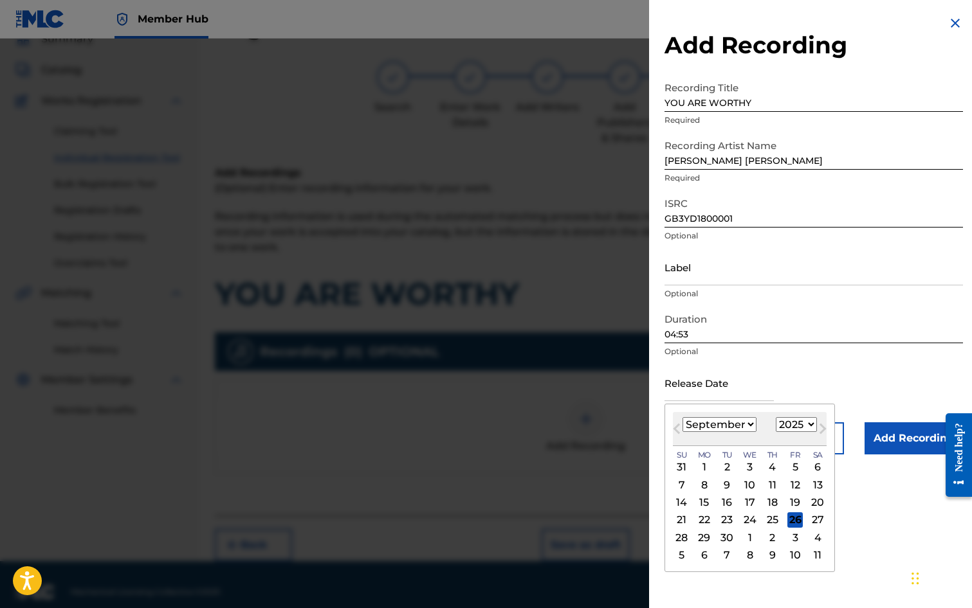
click at [672, 417] on div "Previous Month Next Month [DATE] January February March April May June July Aug…" at bounding box center [749, 488] width 170 height 169
click at [812, 422] on button "Next Month" at bounding box center [822, 431] width 21 height 21
click at [809, 424] on select "1900 1901 1902 1903 1904 1905 1906 1907 1908 1909 1910 1911 1912 1913 1914 1915…" at bounding box center [796, 424] width 41 height 15
click at [776, 417] on select "1900 1901 1902 1903 1904 1905 1906 1907 1908 1909 1910 1911 1912 1913 1914 1915…" at bounding box center [796, 424] width 41 height 15
click at [747, 425] on select "January February March April May June July August September October November De…" at bounding box center [719, 424] width 74 height 15
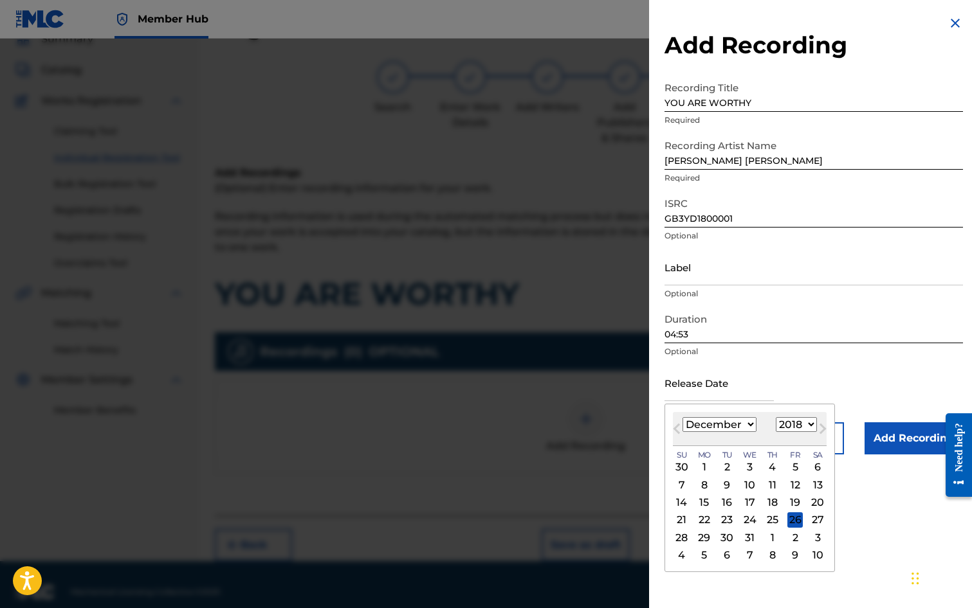
click at [682, 417] on select "January February March April May June July August September October November De…" at bounding box center [719, 424] width 74 height 15
click at [706, 484] on div "3" at bounding box center [704, 484] width 15 height 15
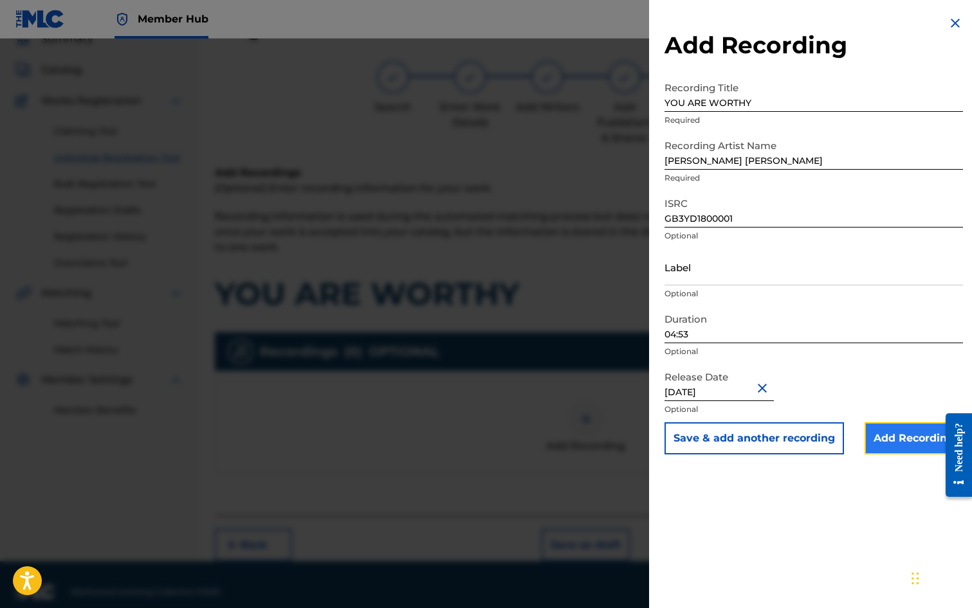
click at [884, 437] on input "Add Recording" at bounding box center [913, 439] width 98 height 32
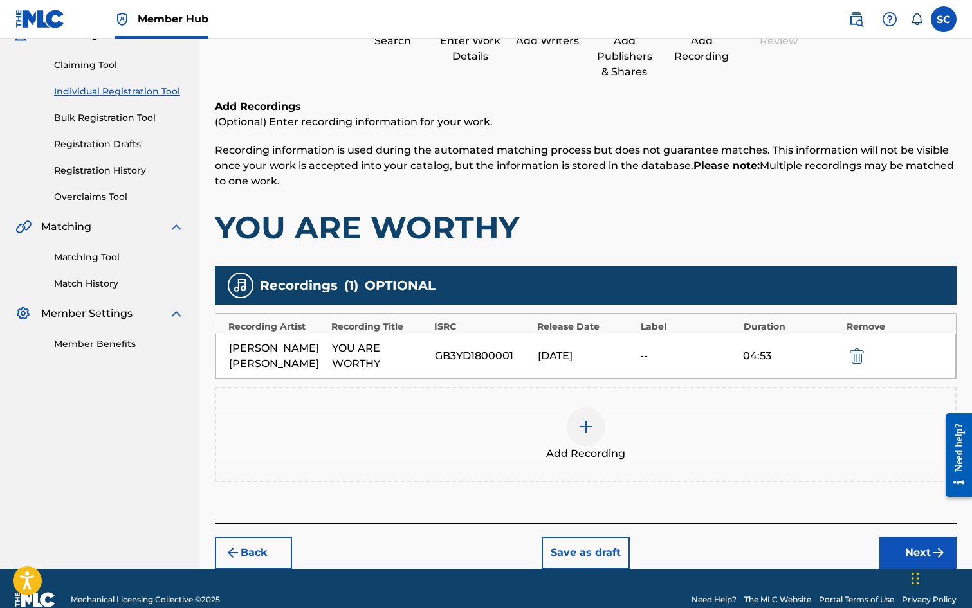
scroll to position [147, 0]
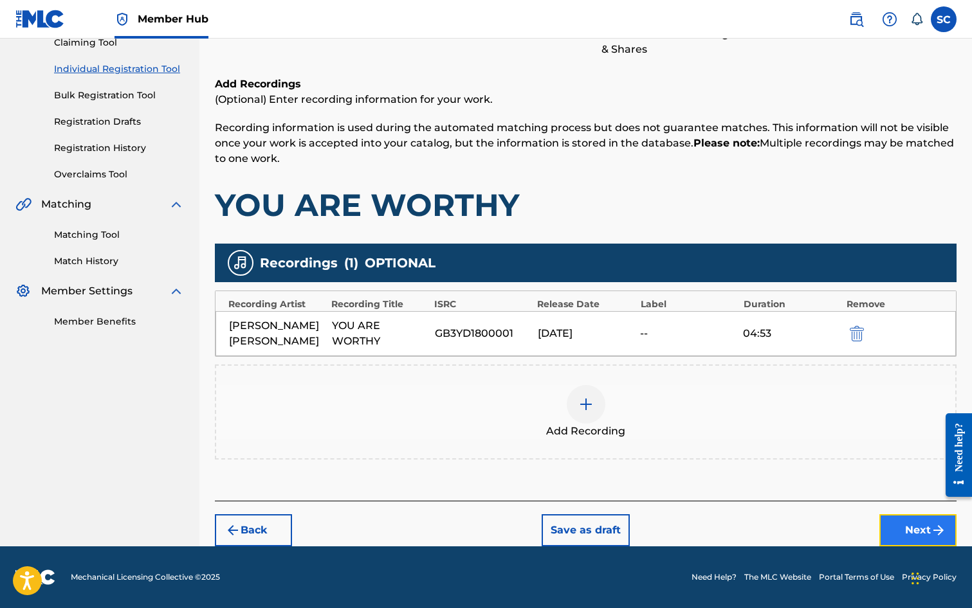
click at [893, 527] on button "Next" at bounding box center [917, 531] width 77 height 32
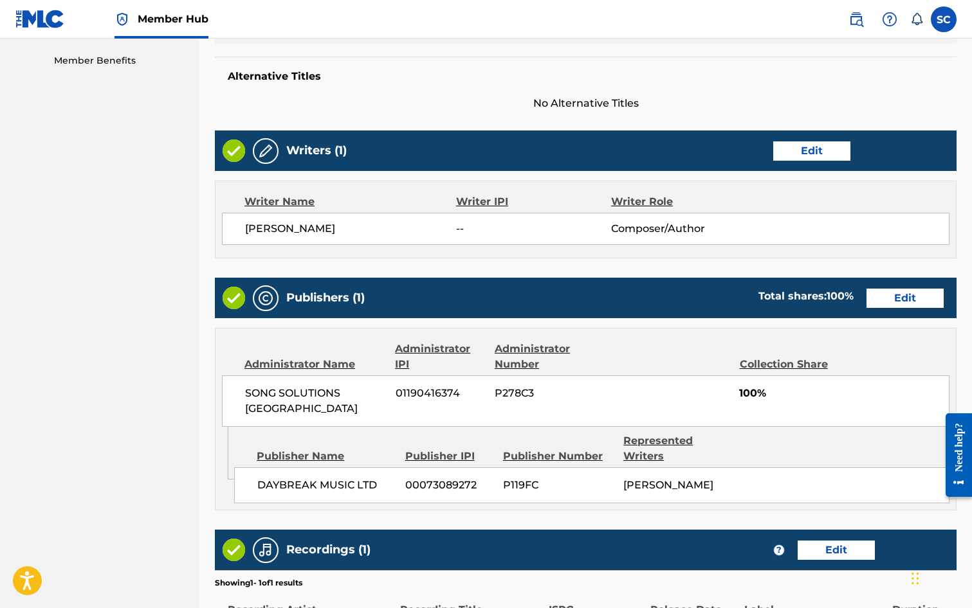
scroll to position [565, 0]
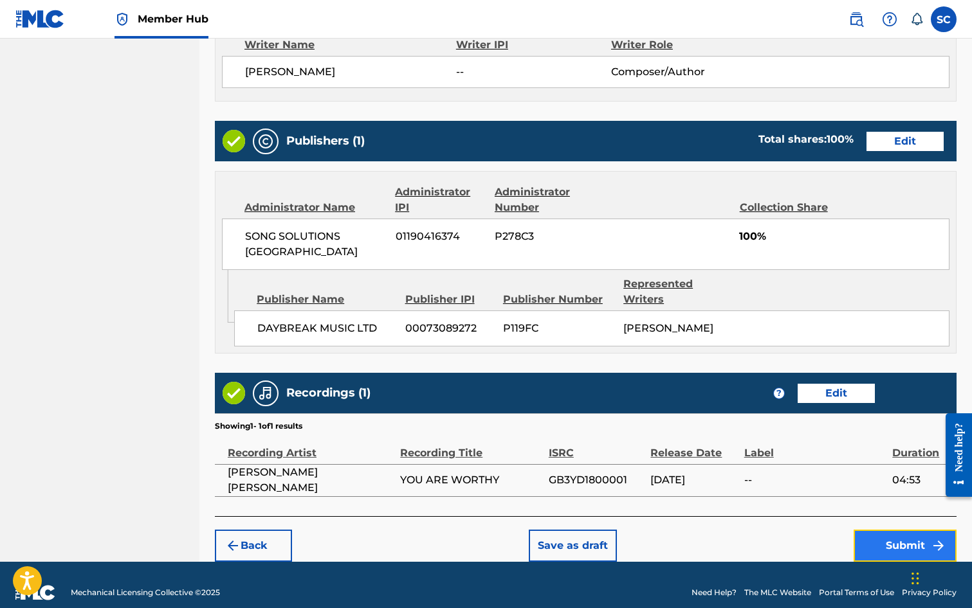
click at [888, 530] on button "Submit" at bounding box center [904, 546] width 103 height 32
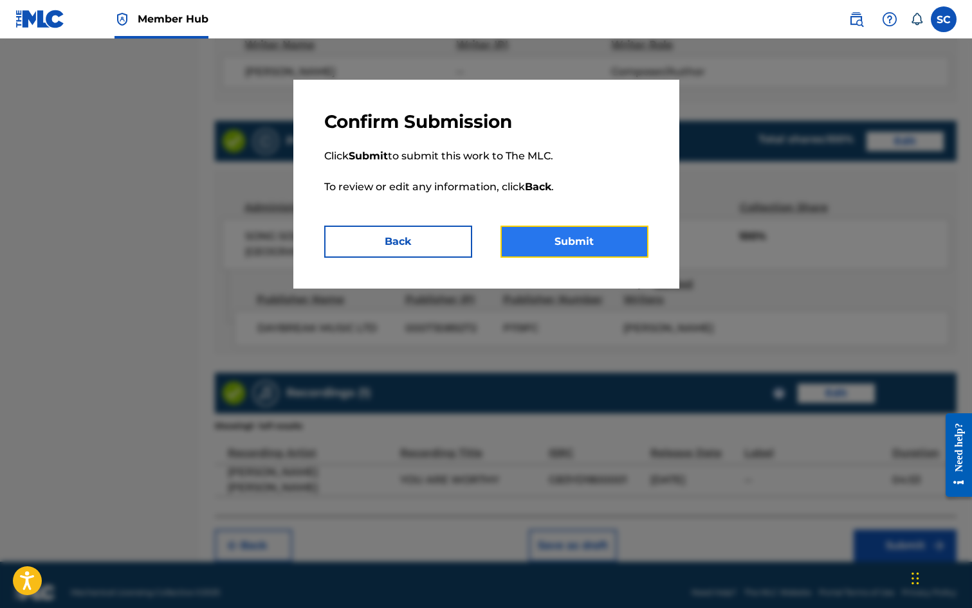
click at [588, 244] on button "Submit" at bounding box center [574, 242] width 148 height 32
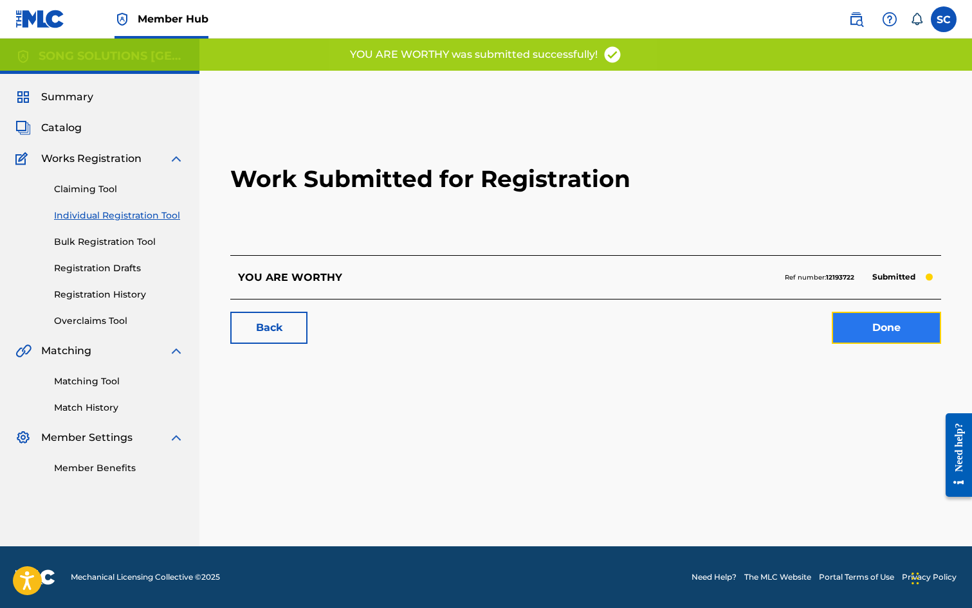
click at [874, 332] on link "Done" at bounding box center [886, 328] width 109 height 32
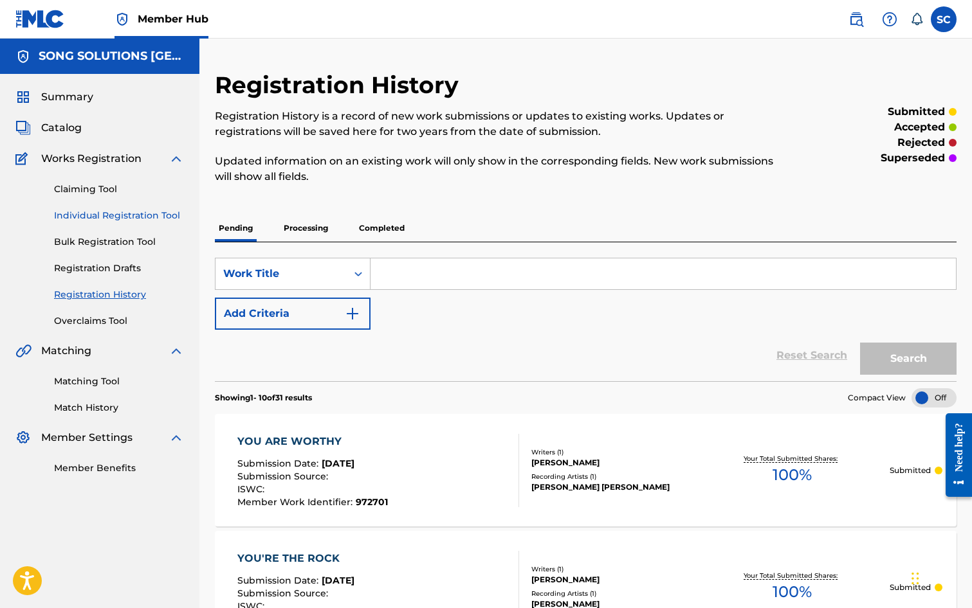
click at [129, 214] on link "Individual Registration Tool" at bounding box center [119, 216] width 130 height 14
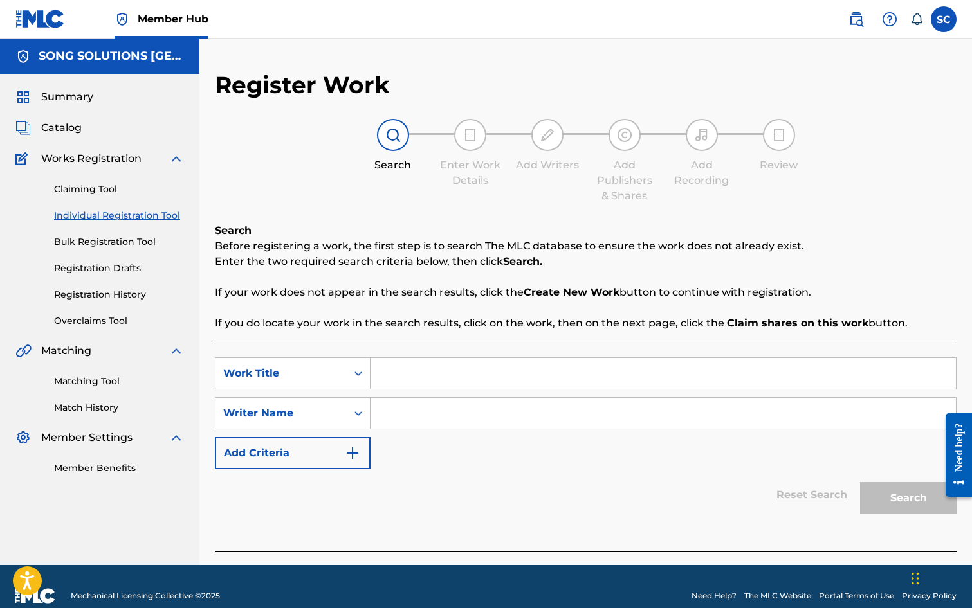
click at [412, 370] on input "Search Form" at bounding box center [662, 373] width 585 height 31
click at [461, 416] on input "Search Form" at bounding box center [662, 413] width 585 height 31
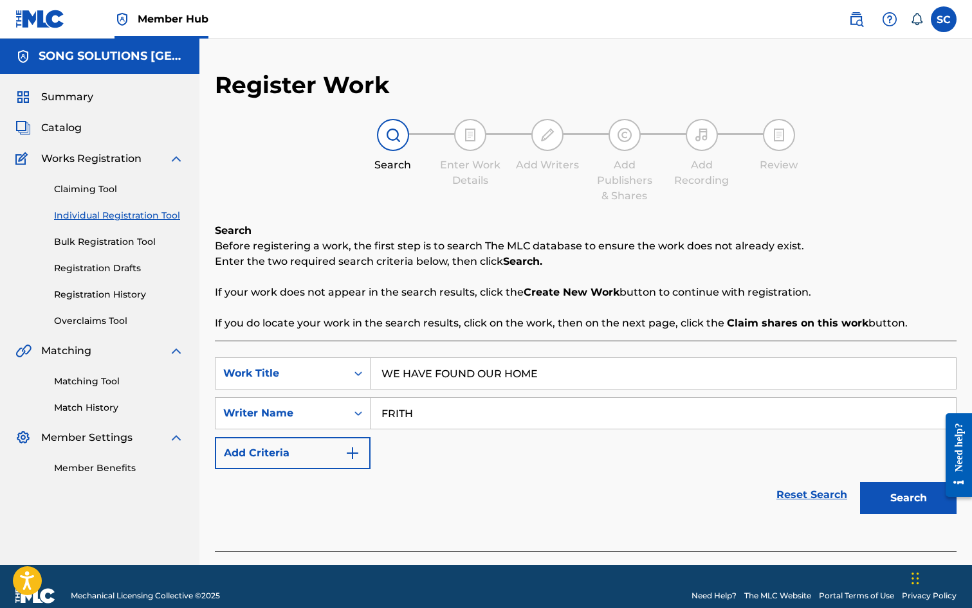
click at [860, 482] on button "Search" at bounding box center [908, 498] width 96 height 32
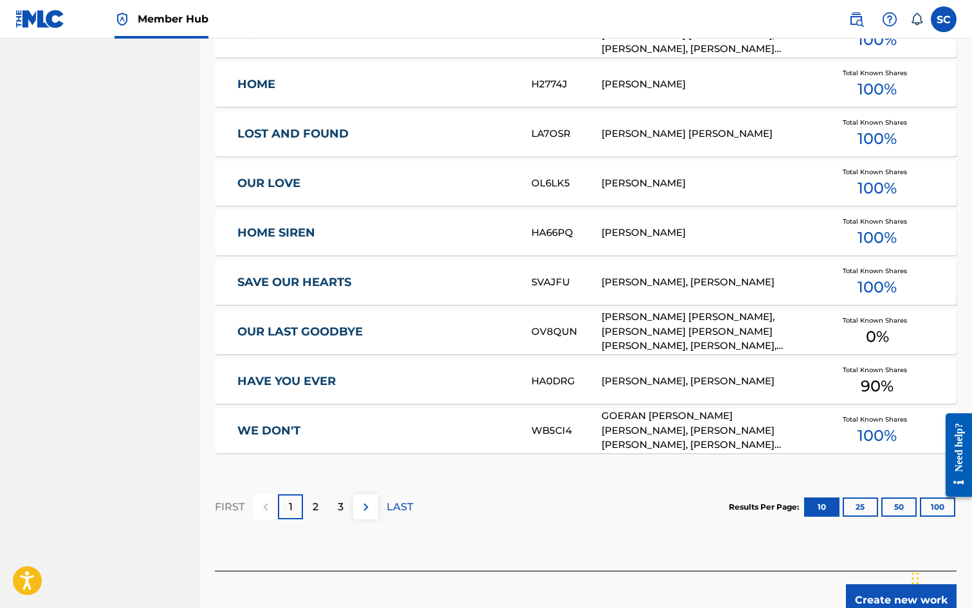
scroll to position [643, 0]
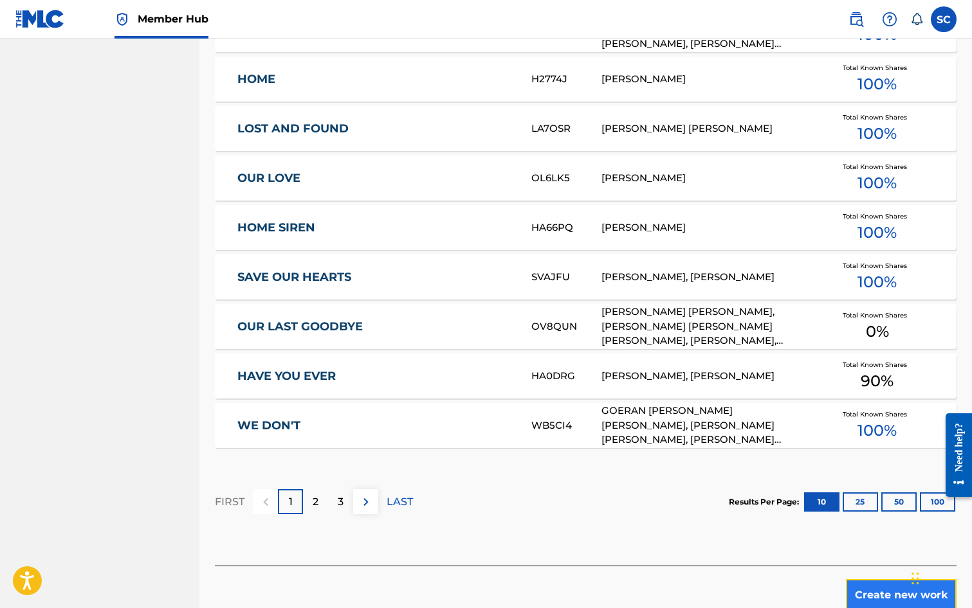
click at [882, 586] on button "Create new work" at bounding box center [901, 595] width 111 height 32
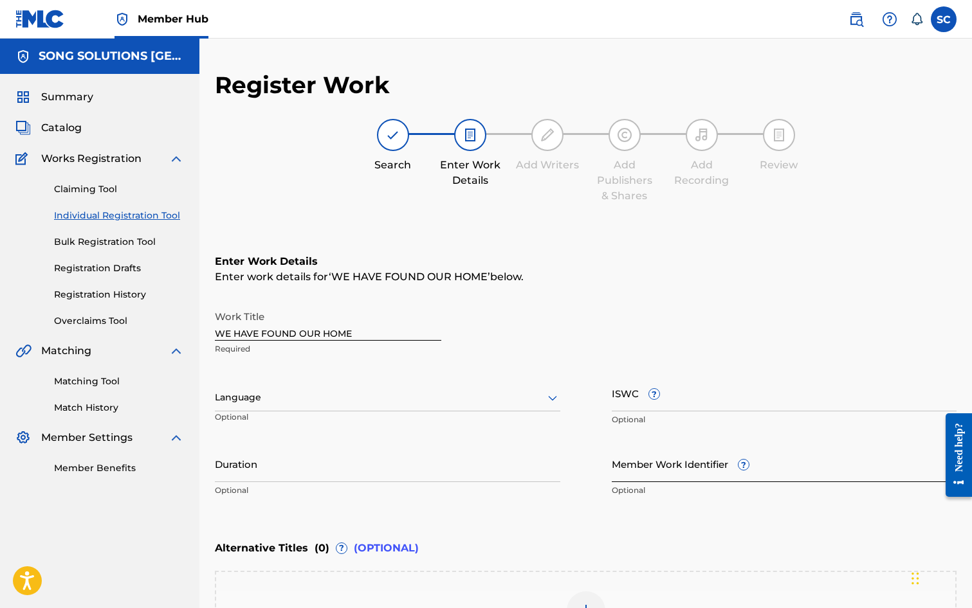
click at [628, 480] on input "Member Work Identifier ?" at bounding box center [784, 464] width 345 height 37
click at [584, 518] on div "Enter Work Details Enter work details for ‘ WE HAVE FOUND OUR HOME ’ below. Wor…" at bounding box center [586, 378] width 742 height 311
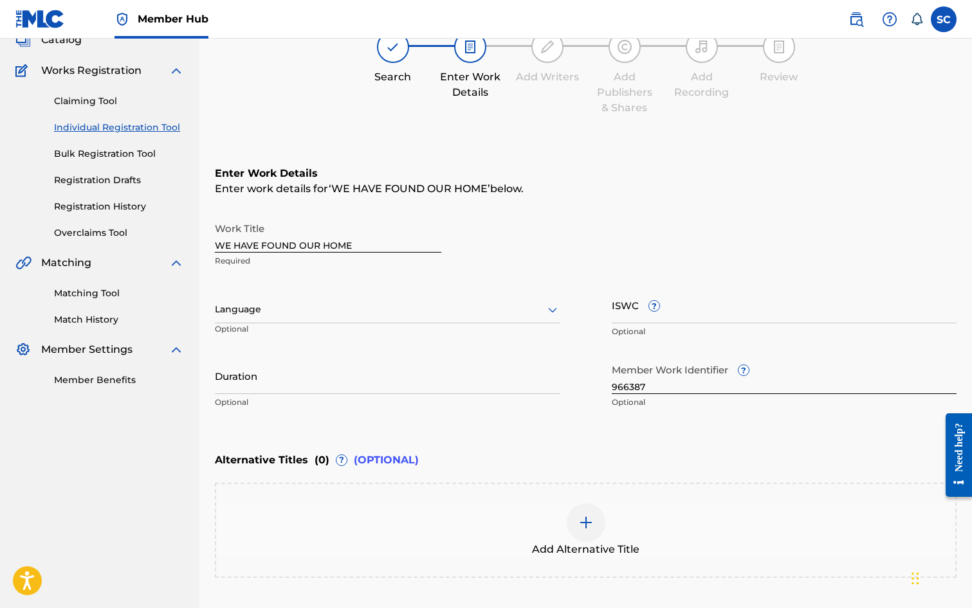
scroll to position [197, 0]
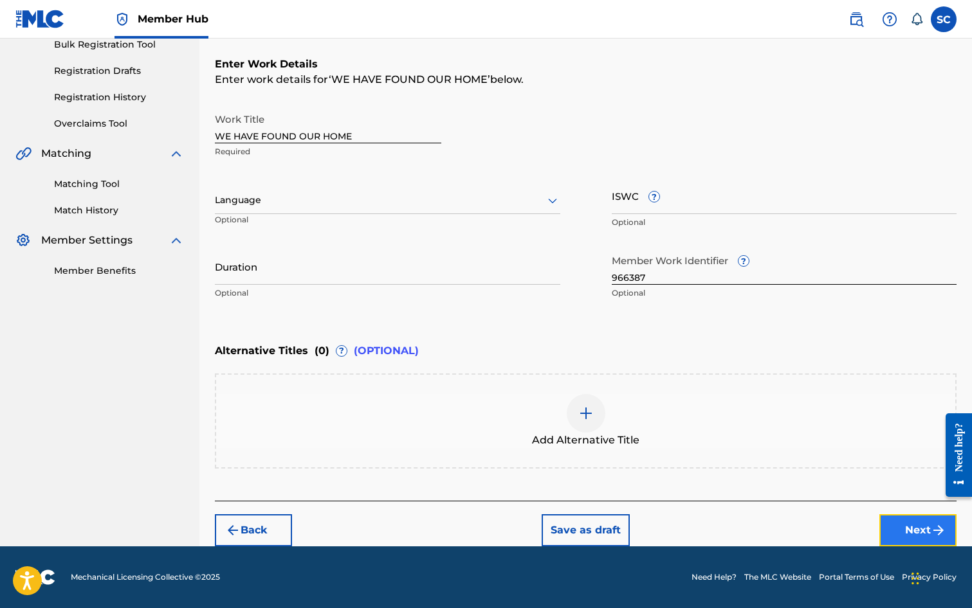
click at [914, 531] on button "Next" at bounding box center [917, 531] width 77 height 32
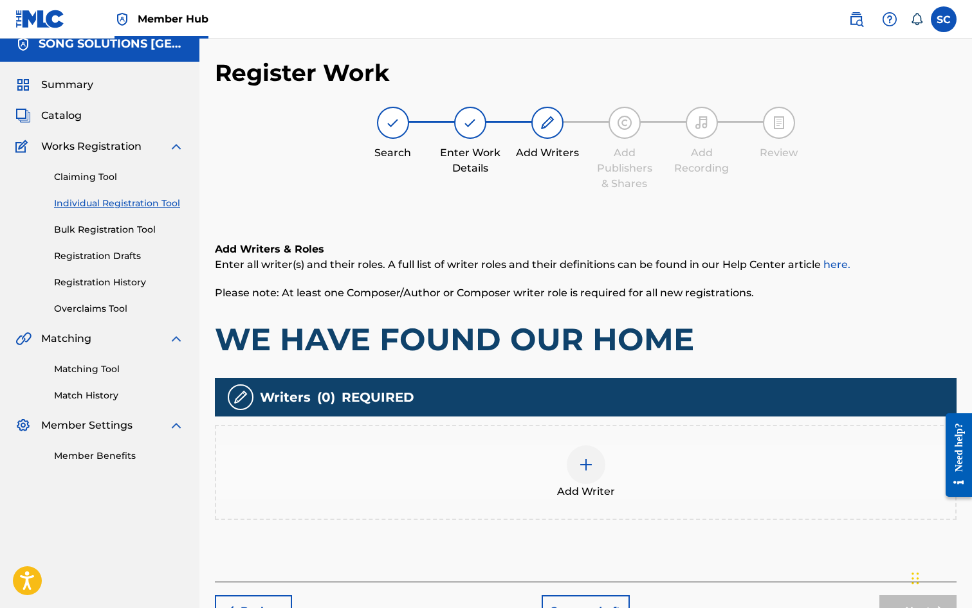
scroll to position [58, 0]
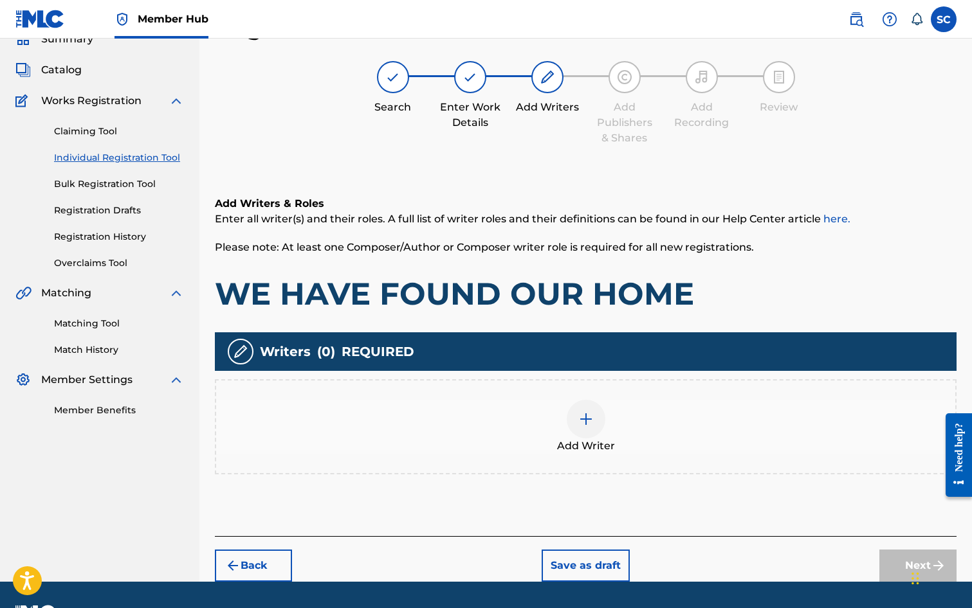
click at [591, 424] on img at bounding box center [585, 419] width 15 height 15
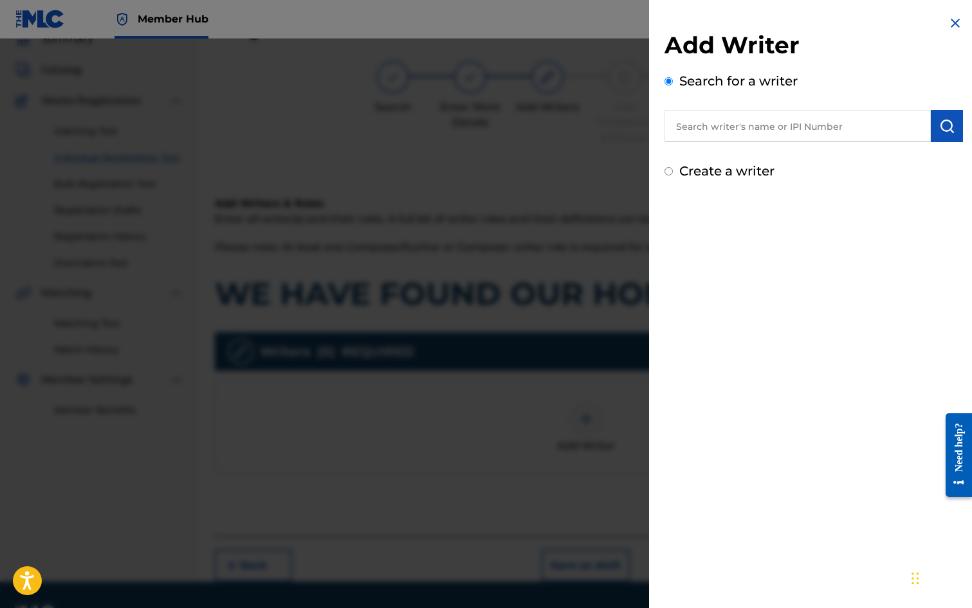
click at [680, 124] on input "text" at bounding box center [797, 126] width 266 height 32
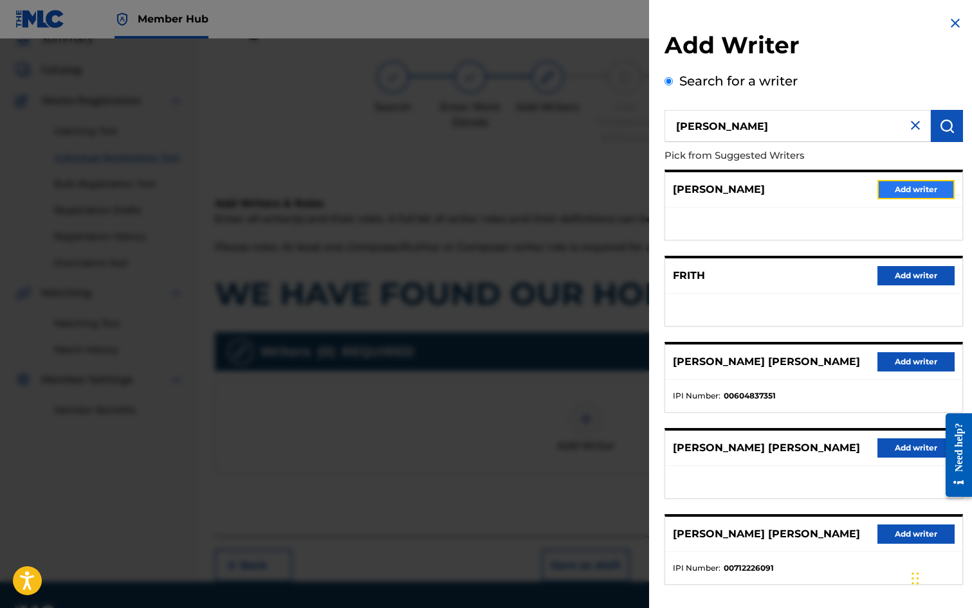
click at [918, 189] on button "Add writer" at bounding box center [915, 189] width 77 height 19
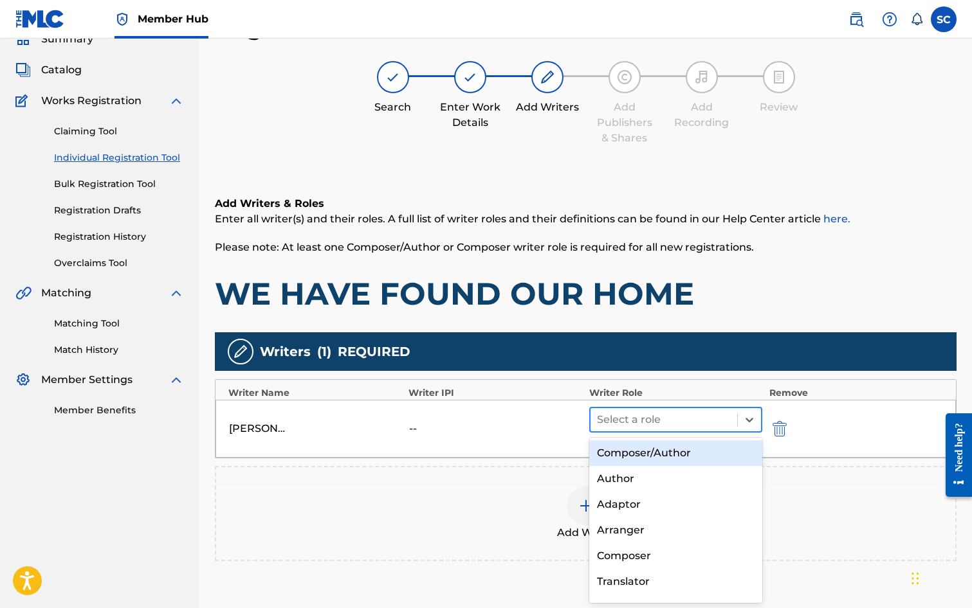
click at [664, 424] on div at bounding box center [664, 420] width 134 height 18
click at [650, 447] on div "Composer/Author" at bounding box center [676, 454] width 174 height 26
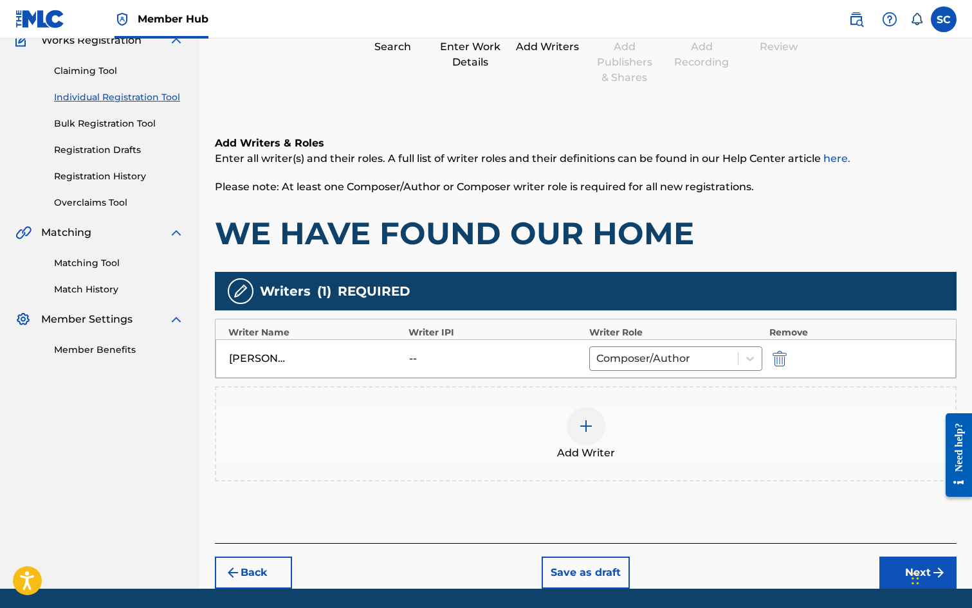
scroll to position [161, 0]
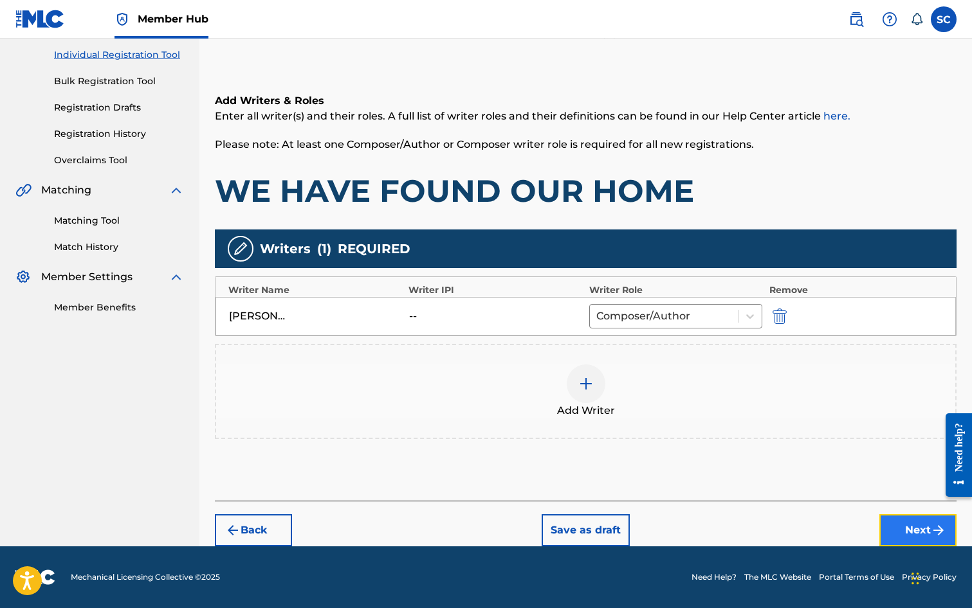
click at [899, 524] on button "Next" at bounding box center [917, 531] width 77 height 32
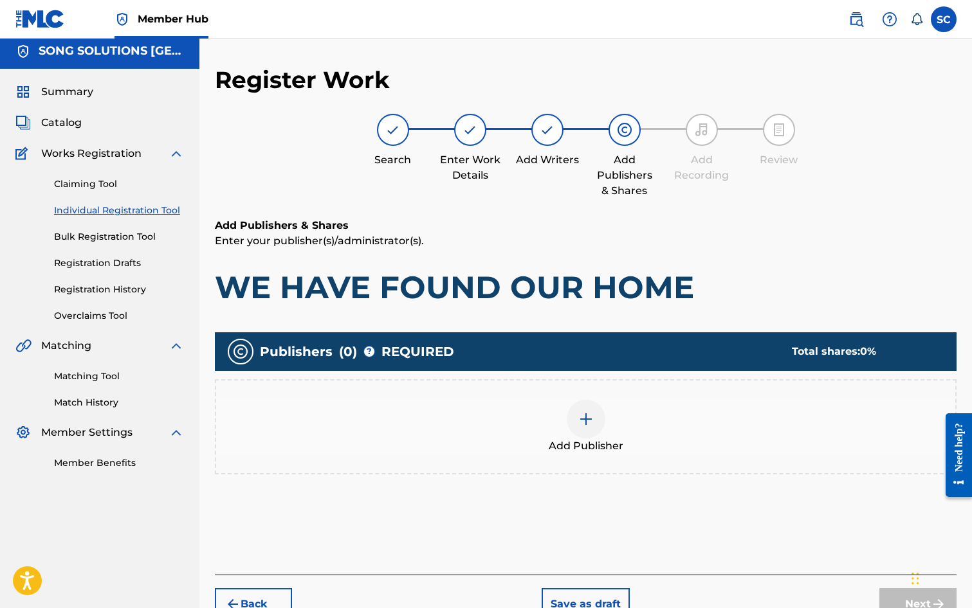
scroll to position [58, 0]
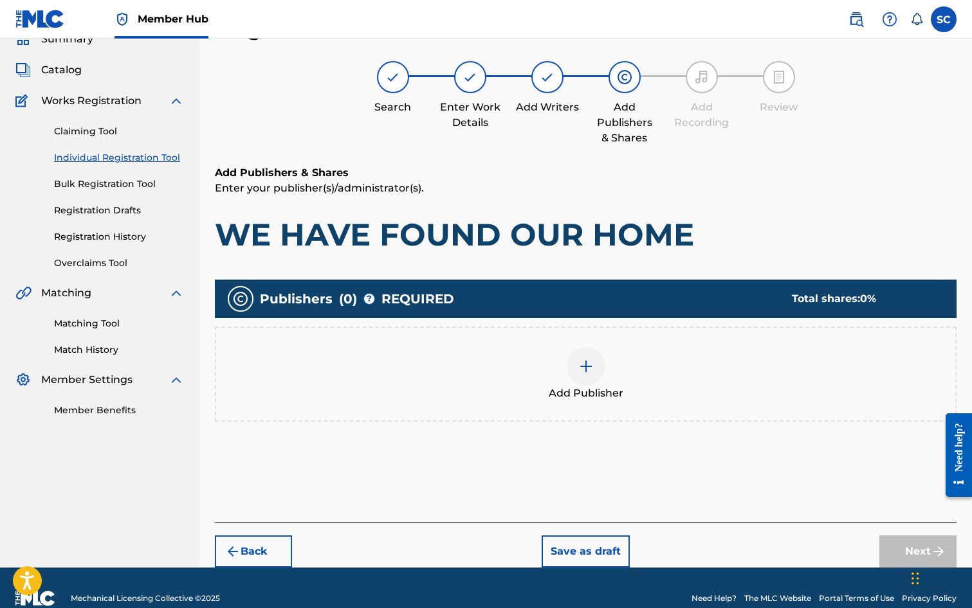
click at [588, 370] on img at bounding box center [585, 366] width 15 height 15
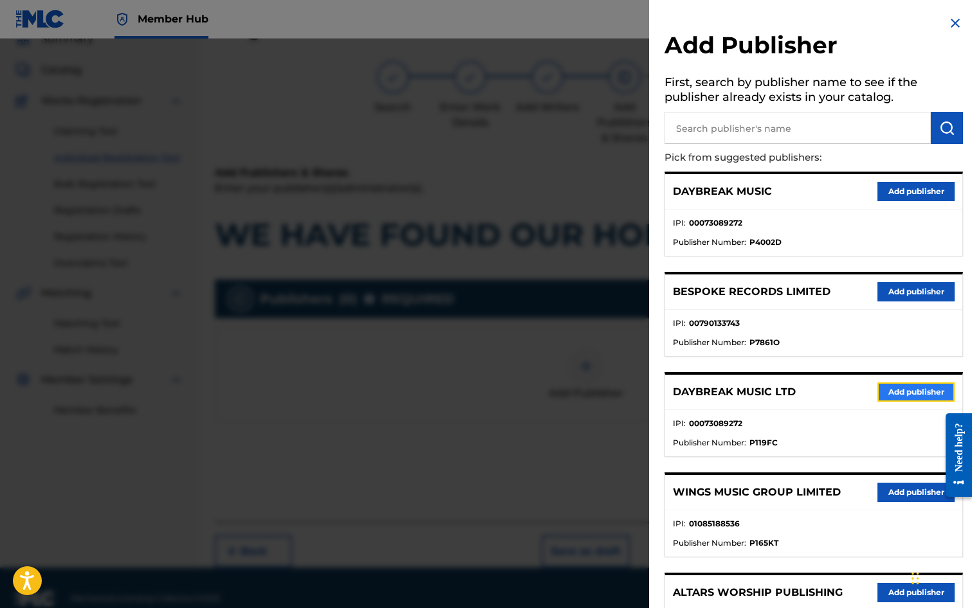
click at [889, 397] on button "Add publisher" at bounding box center [915, 392] width 77 height 19
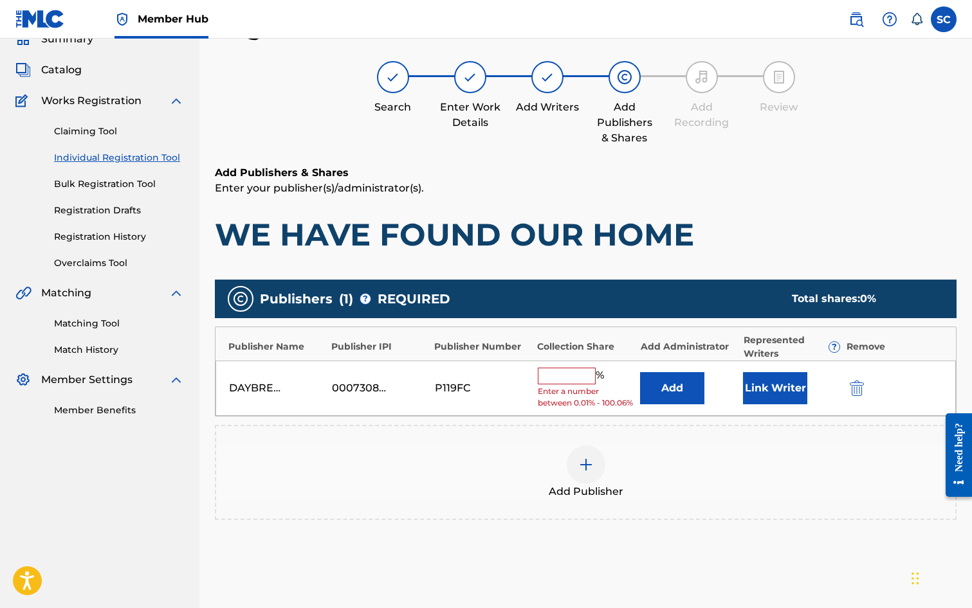
click at [552, 369] on input "text" at bounding box center [567, 376] width 58 height 17
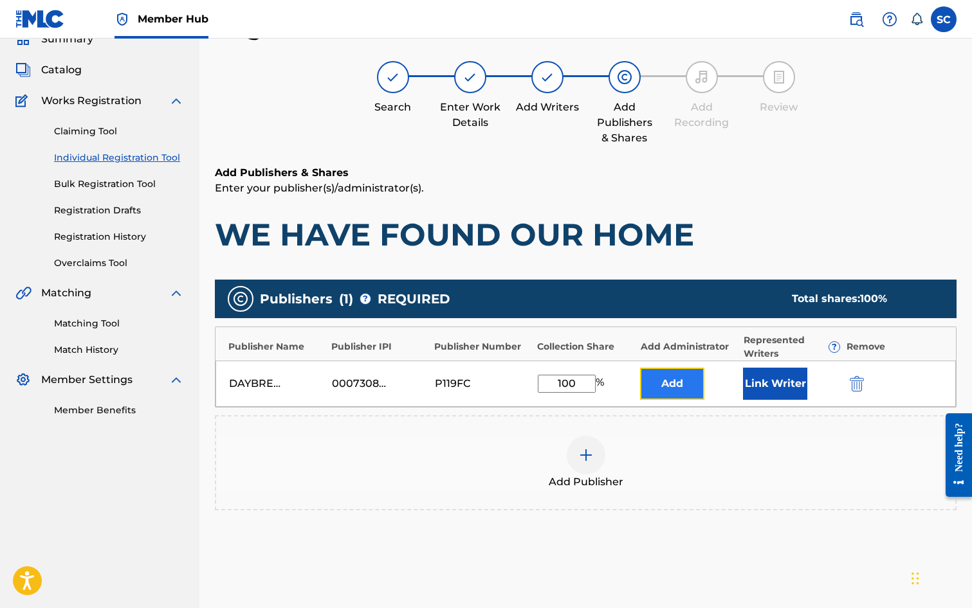
click at [665, 389] on button "Add" at bounding box center [672, 384] width 64 height 32
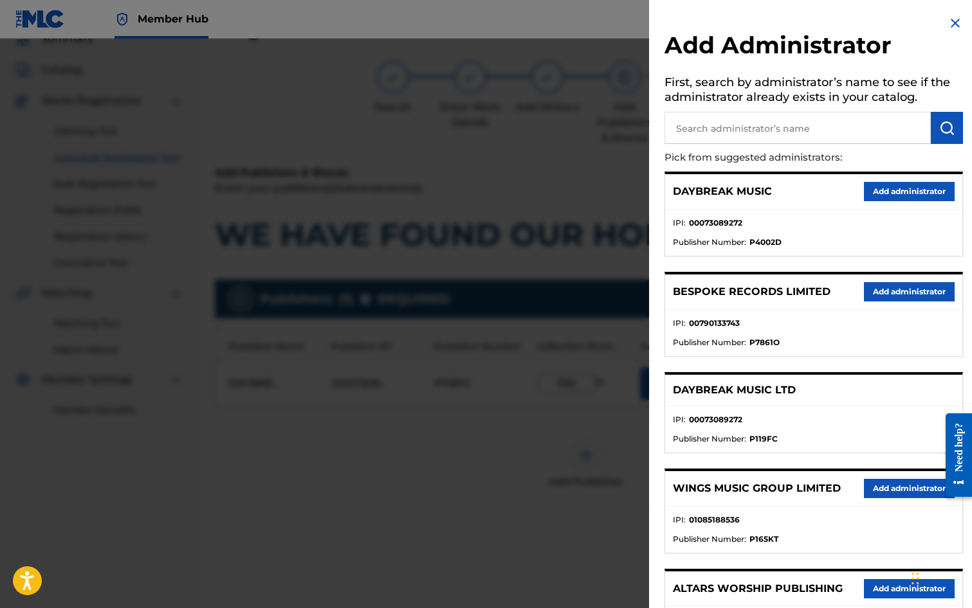
click at [722, 127] on input "text" at bounding box center [797, 128] width 266 height 32
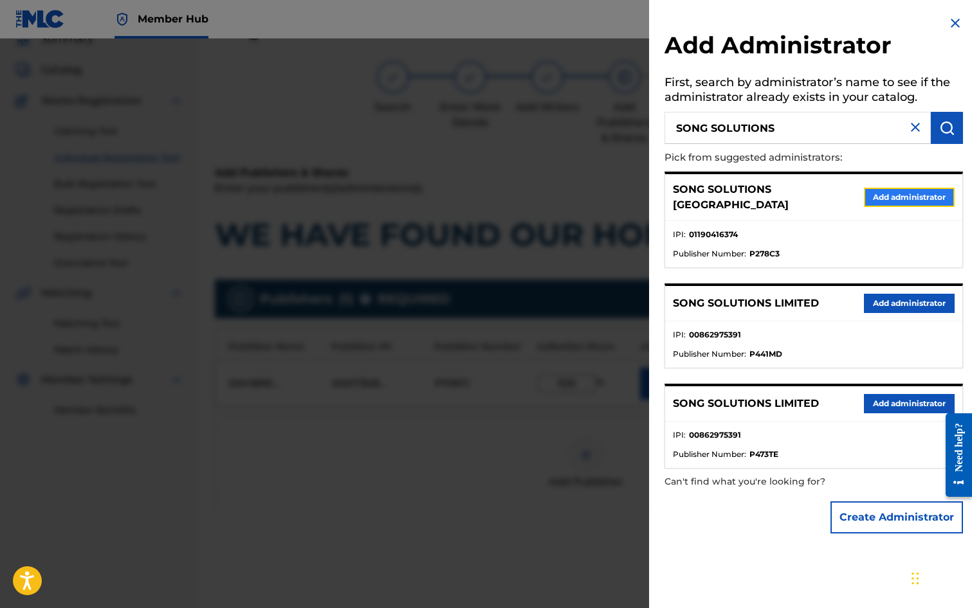
click at [879, 189] on button "Add administrator" at bounding box center [909, 197] width 91 height 19
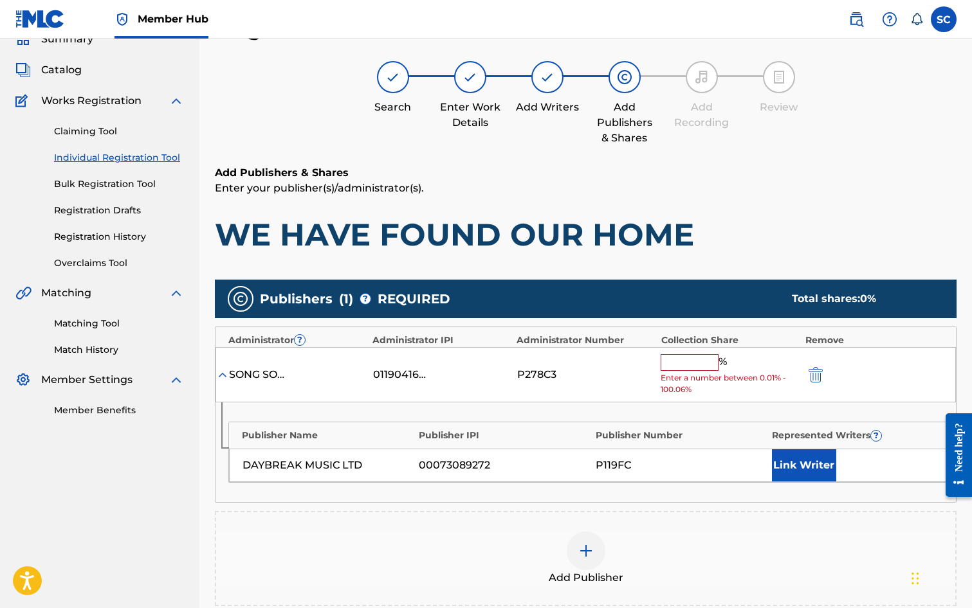
click at [687, 362] on input "text" at bounding box center [690, 362] width 58 height 17
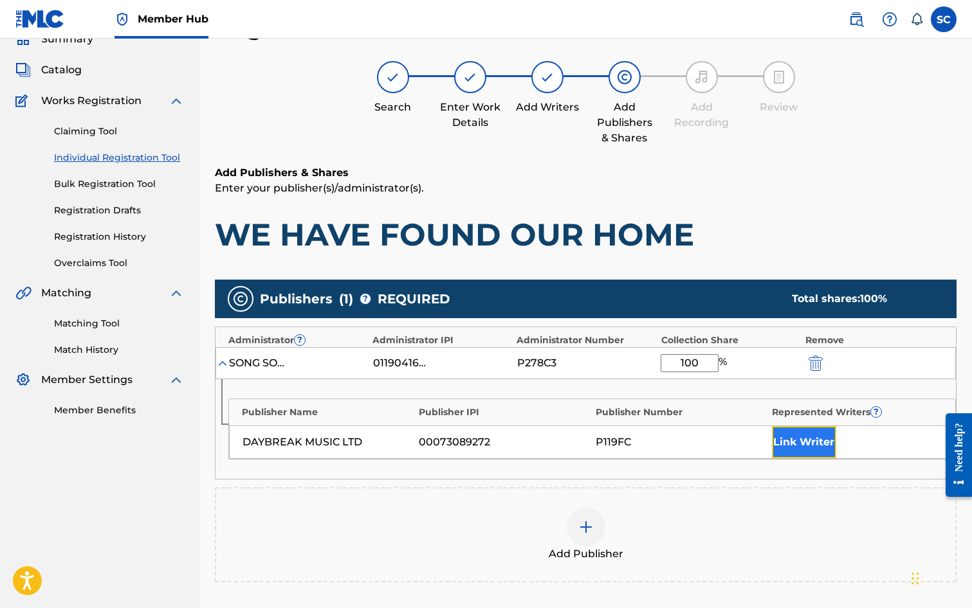
click at [794, 449] on button "Link Writer" at bounding box center [804, 442] width 64 height 32
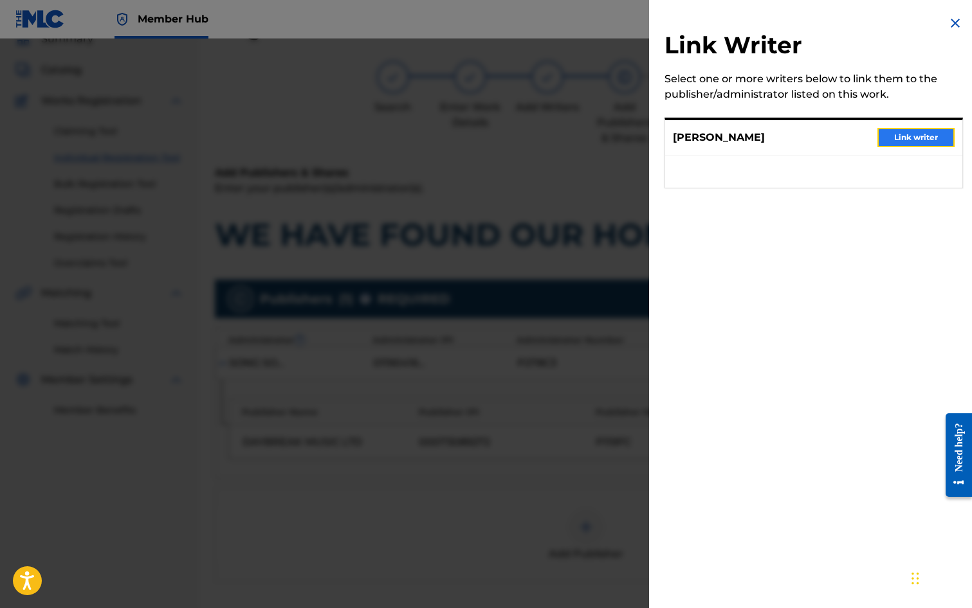
click at [908, 139] on button "Link writer" at bounding box center [915, 137] width 77 height 19
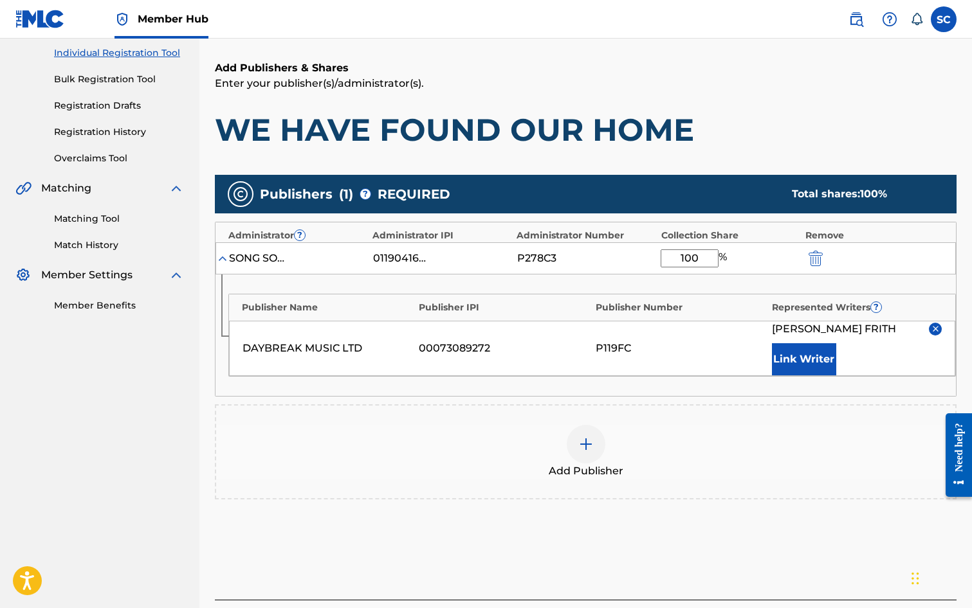
scroll to position [262, 0]
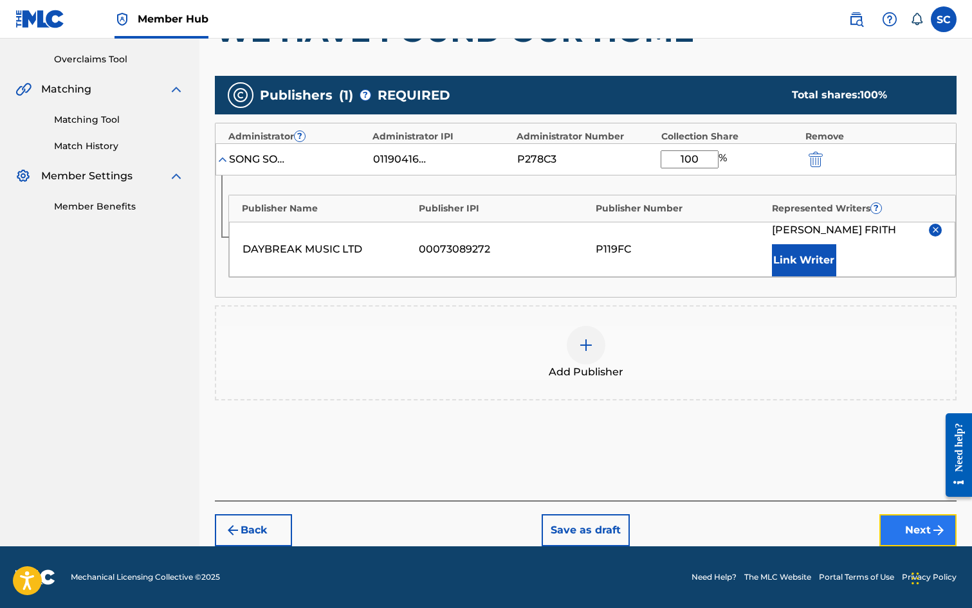
click at [920, 522] on button "Next" at bounding box center [917, 531] width 77 height 32
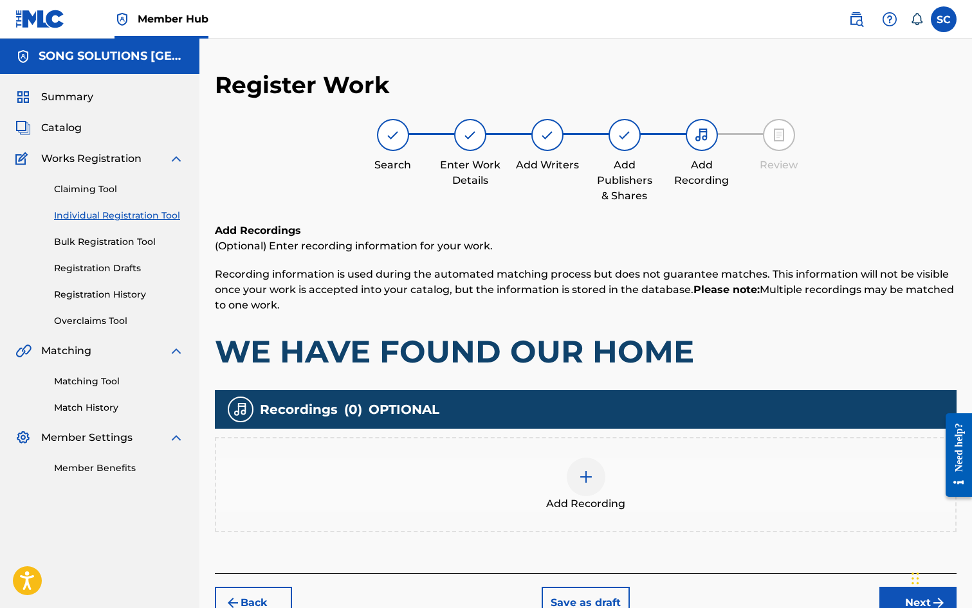
scroll to position [58, 0]
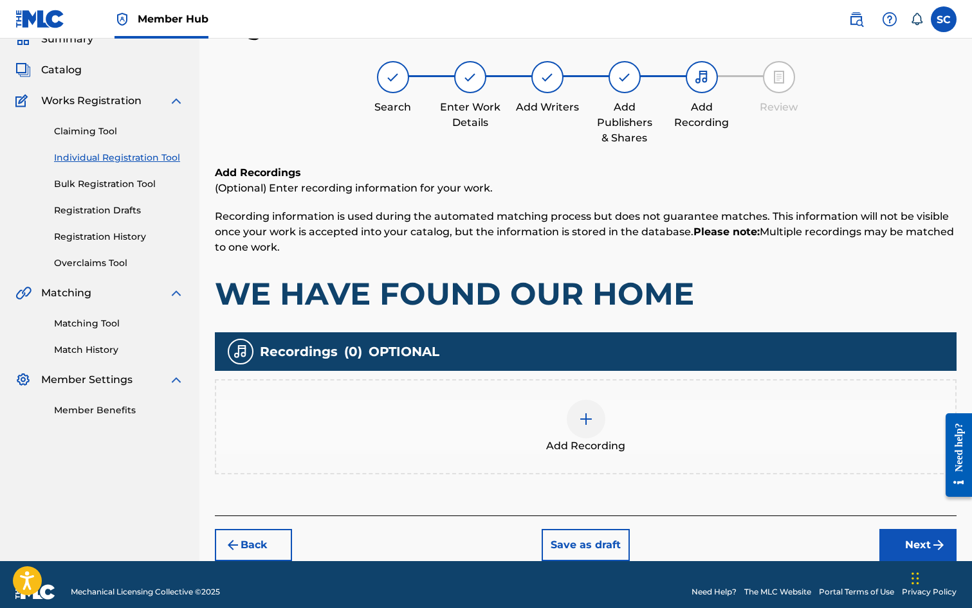
click at [587, 423] on img at bounding box center [585, 419] width 15 height 15
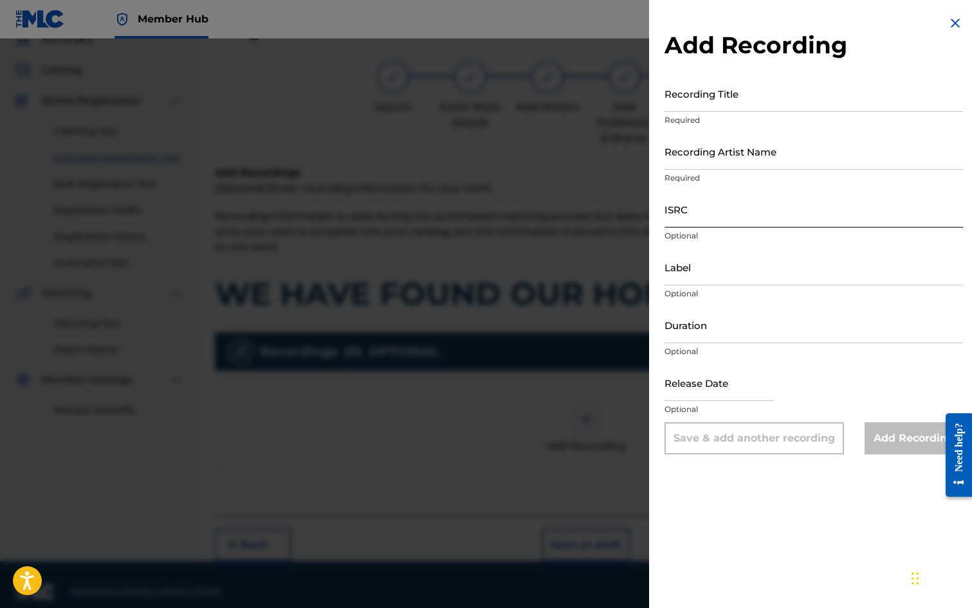
click at [700, 214] on input "ISRC" at bounding box center [813, 209] width 298 height 37
paste input "GB3YD1800002"
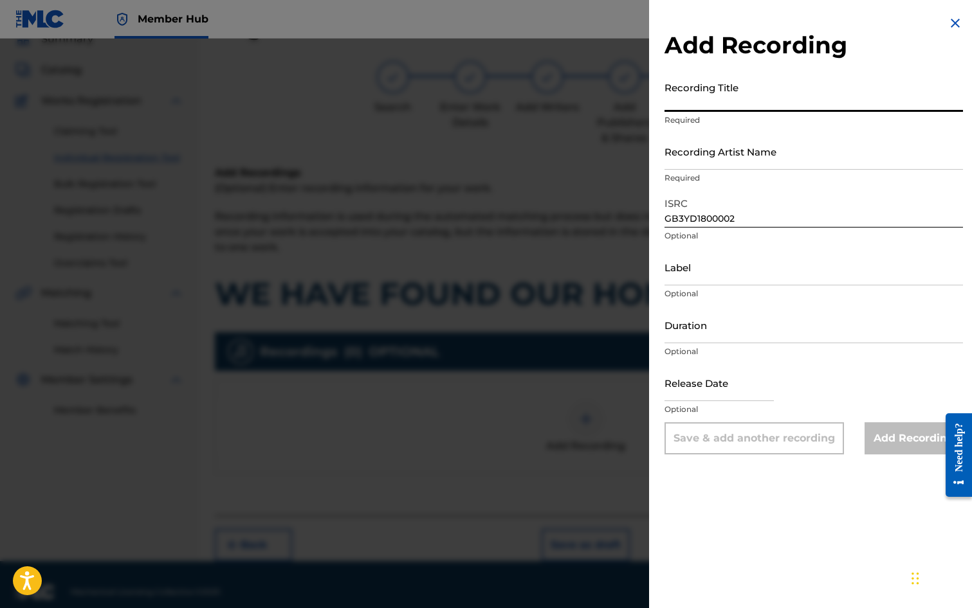
click at [680, 96] on input "Recording Title" at bounding box center [813, 93] width 298 height 37
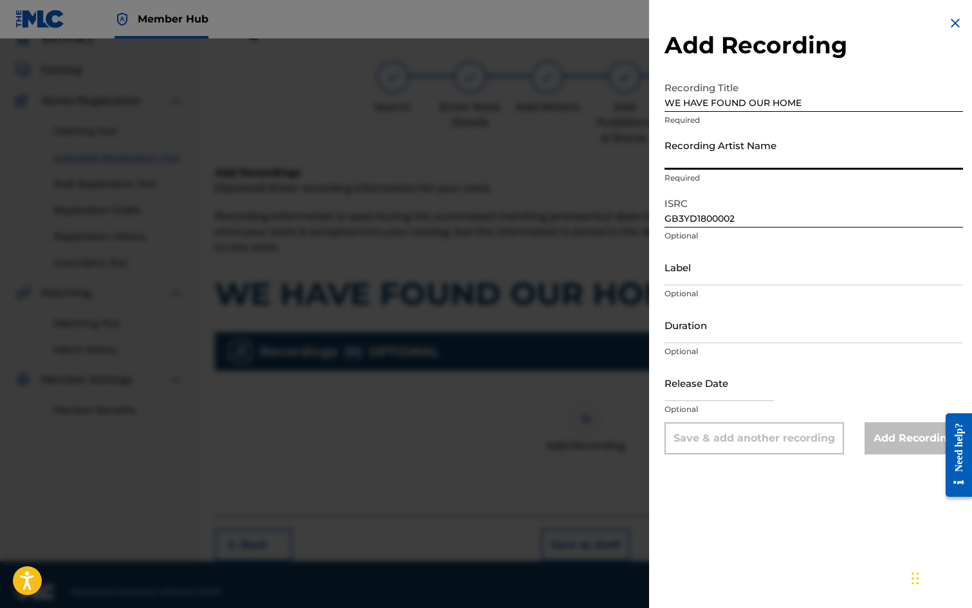
click at [674, 152] on input "Recording Artist Name" at bounding box center [813, 151] width 298 height 37
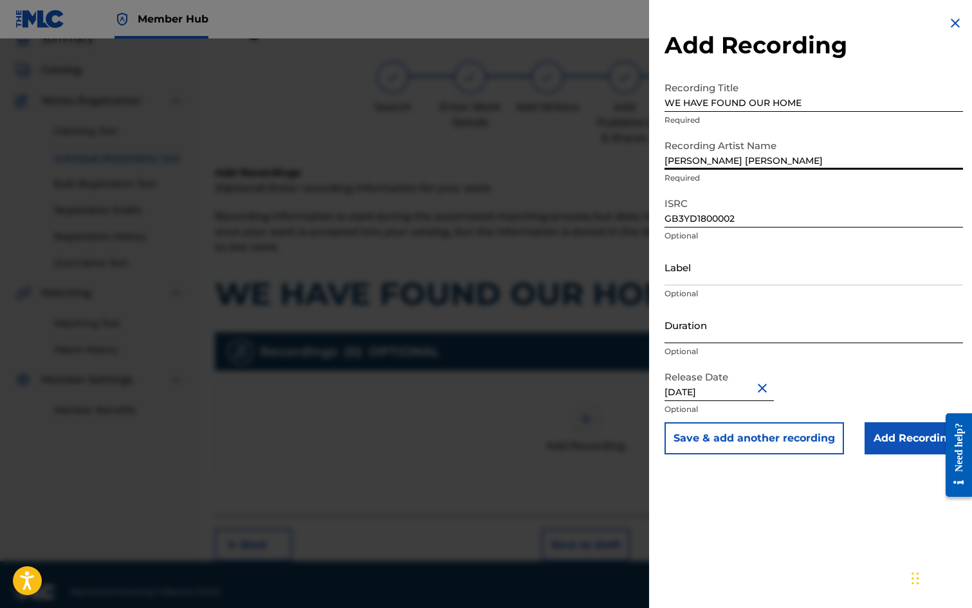
click at [729, 327] on input "Duration" at bounding box center [813, 325] width 298 height 37
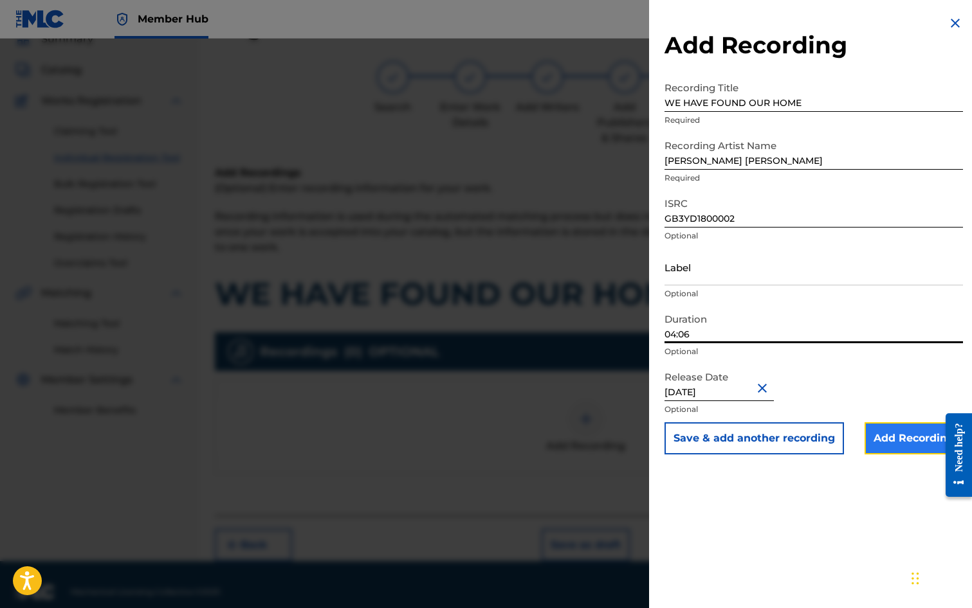
click at [888, 432] on input "Add Recording" at bounding box center [913, 439] width 98 height 32
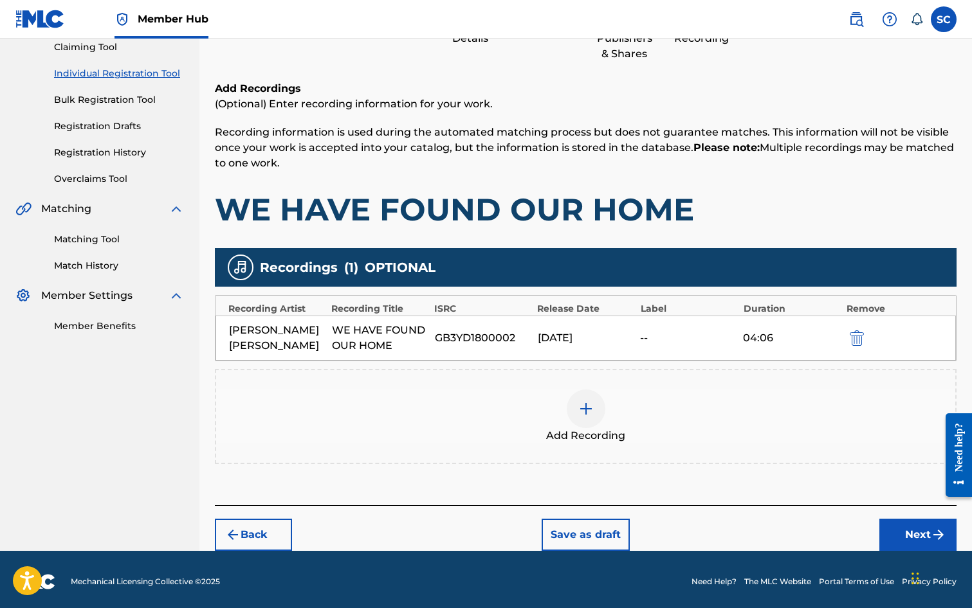
scroll to position [147, 0]
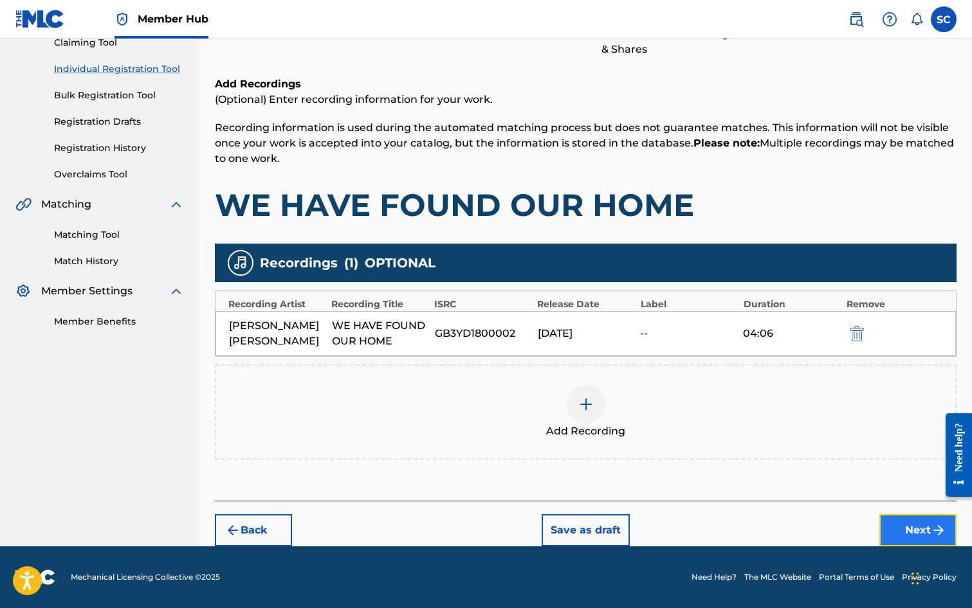
click at [904, 520] on button "Next" at bounding box center [917, 531] width 77 height 32
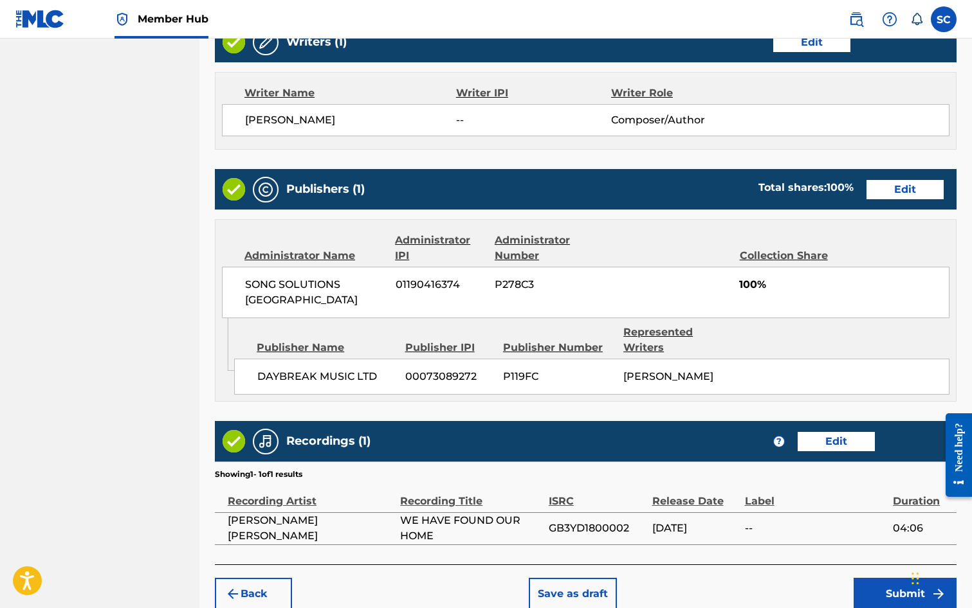
scroll to position [565, 0]
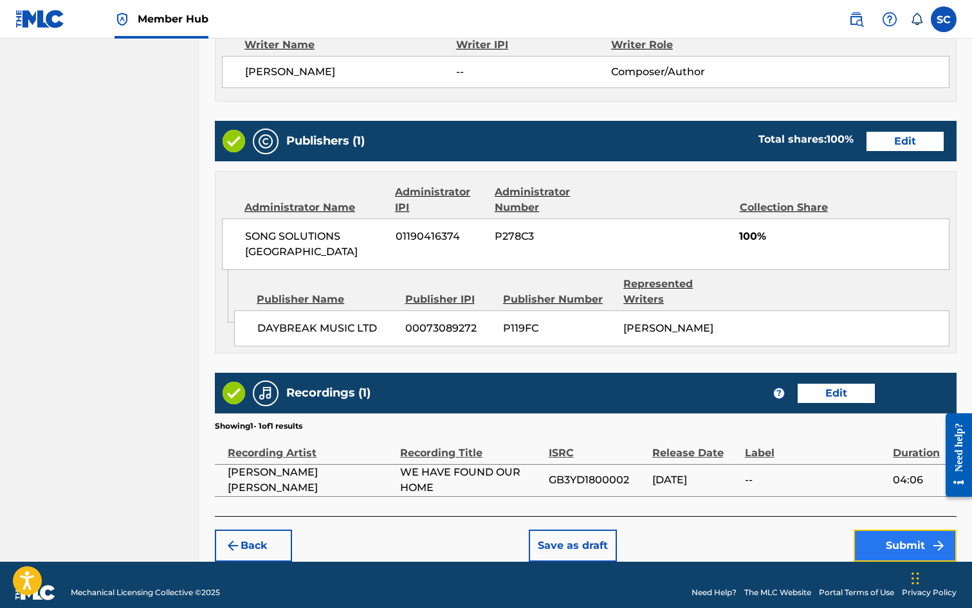
click at [907, 530] on button "Submit" at bounding box center [904, 546] width 103 height 32
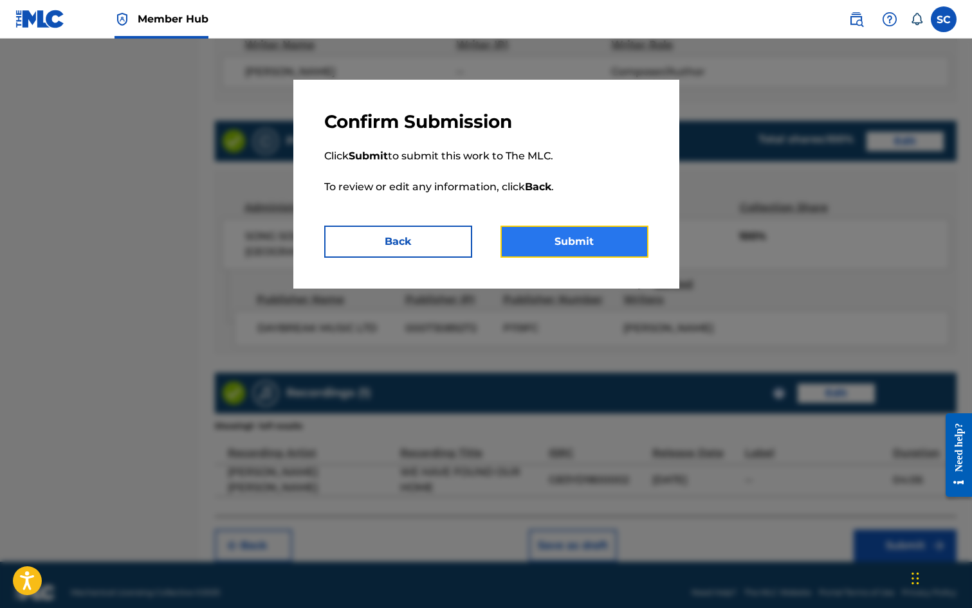
click at [540, 243] on button "Submit" at bounding box center [574, 242] width 148 height 32
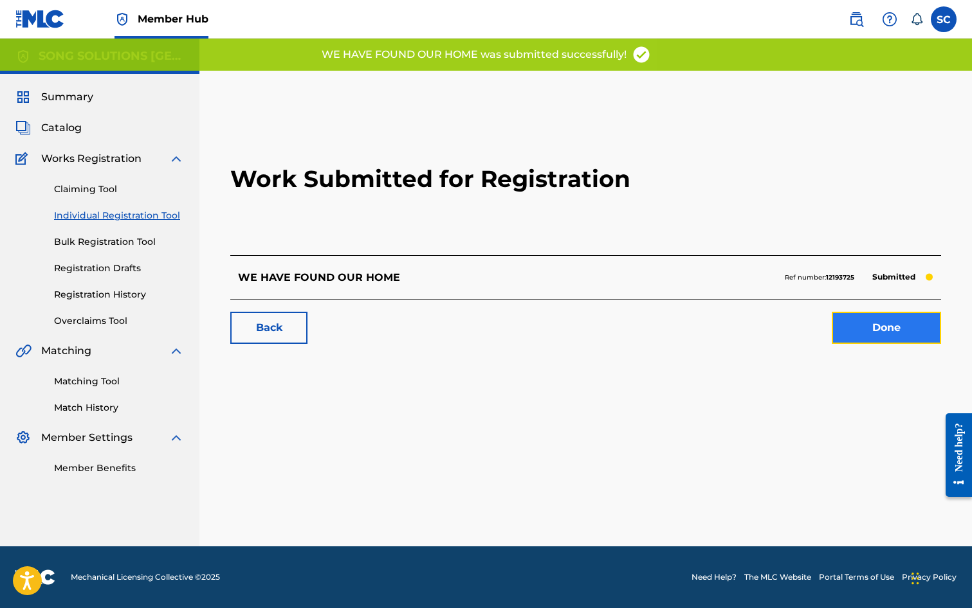
click at [882, 328] on link "Done" at bounding box center [886, 328] width 109 height 32
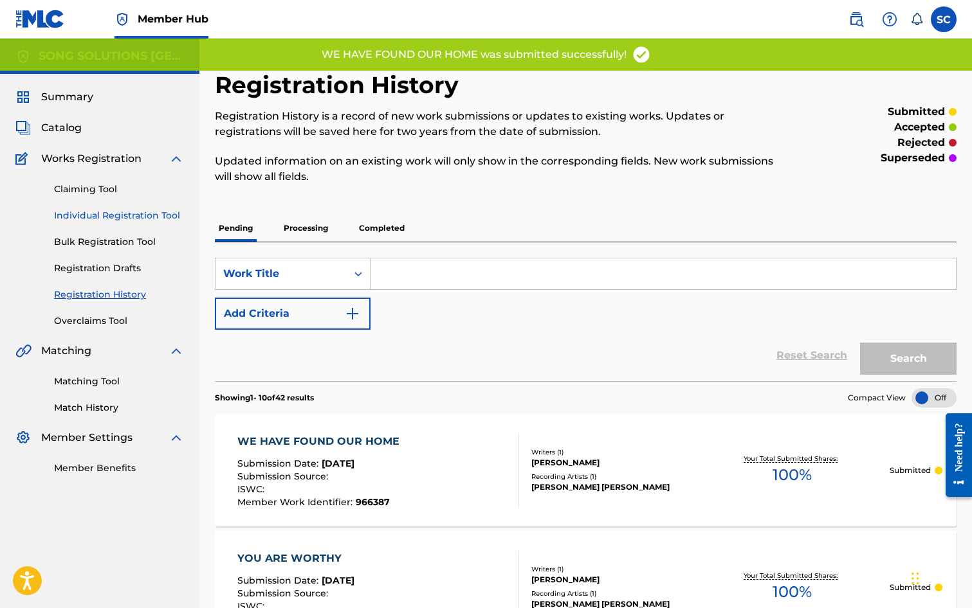
click at [110, 217] on link "Individual Registration Tool" at bounding box center [119, 216] width 130 height 14
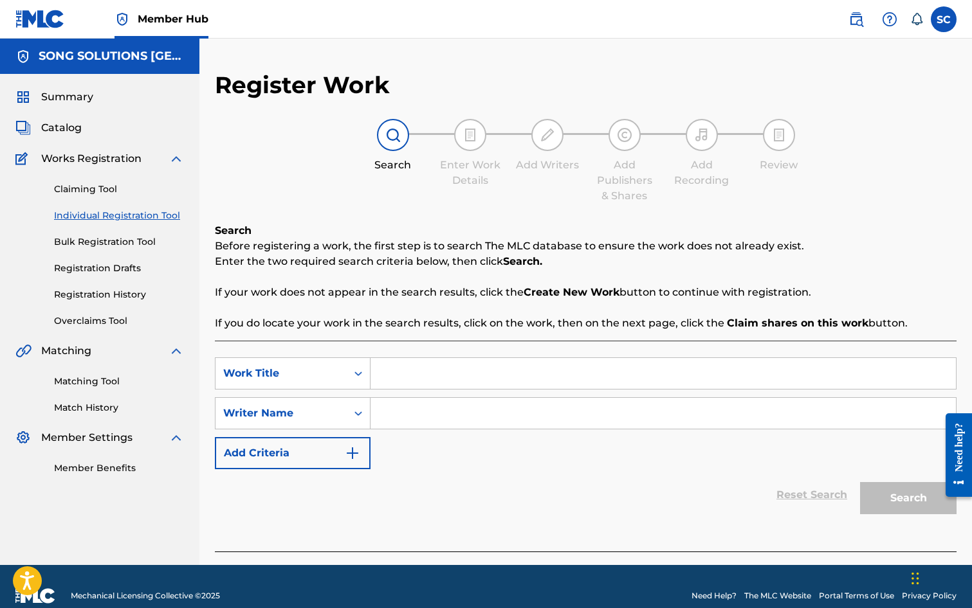
click at [486, 382] on input "Search Form" at bounding box center [662, 373] width 585 height 31
click at [505, 405] on input "Search Form" at bounding box center [662, 413] width 585 height 31
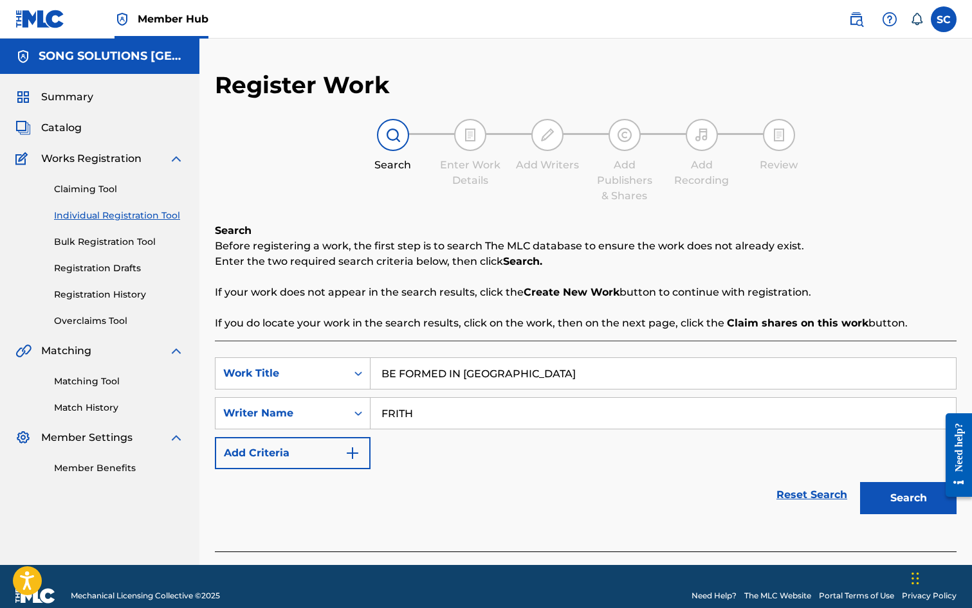
click at [860, 482] on button "Search" at bounding box center [908, 498] width 96 height 32
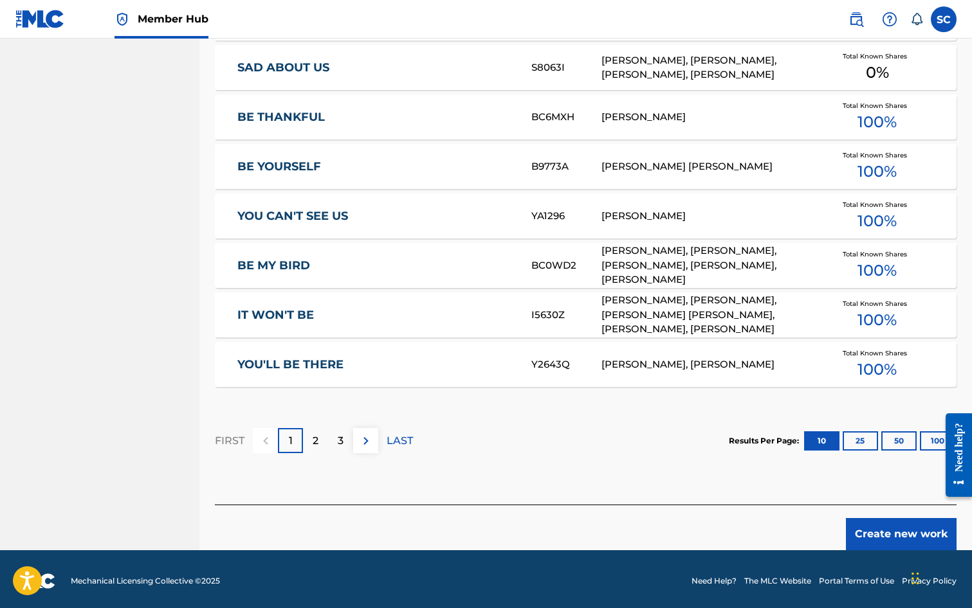
scroll to position [708, 0]
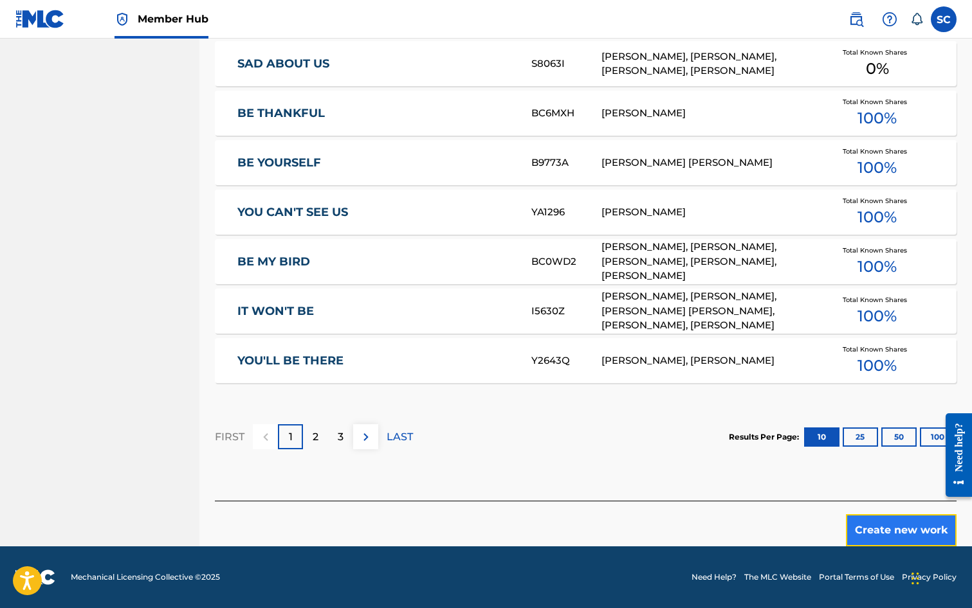
click at [934, 533] on button "Create new work" at bounding box center [901, 531] width 111 height 32
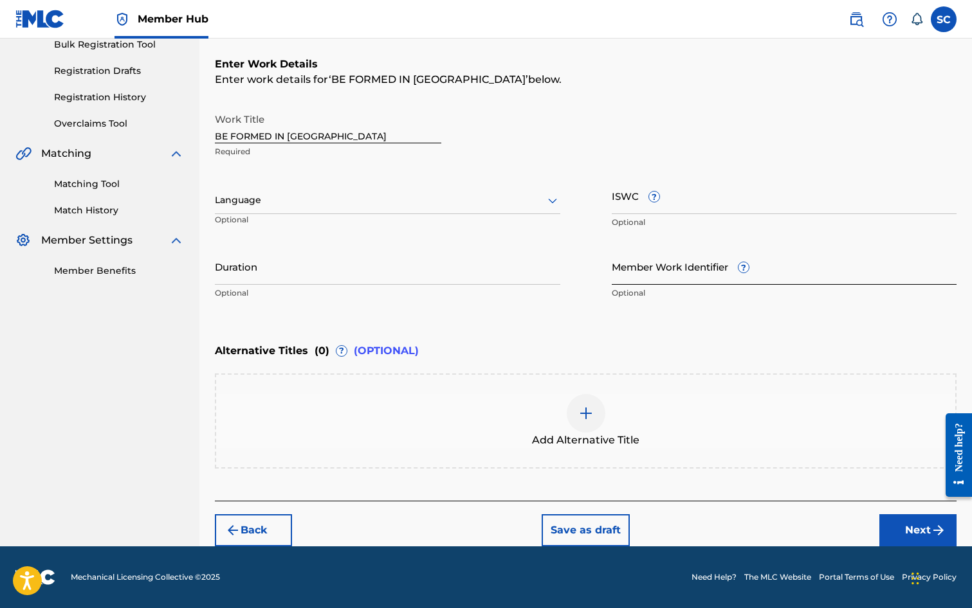
scroll to position [0, 0]
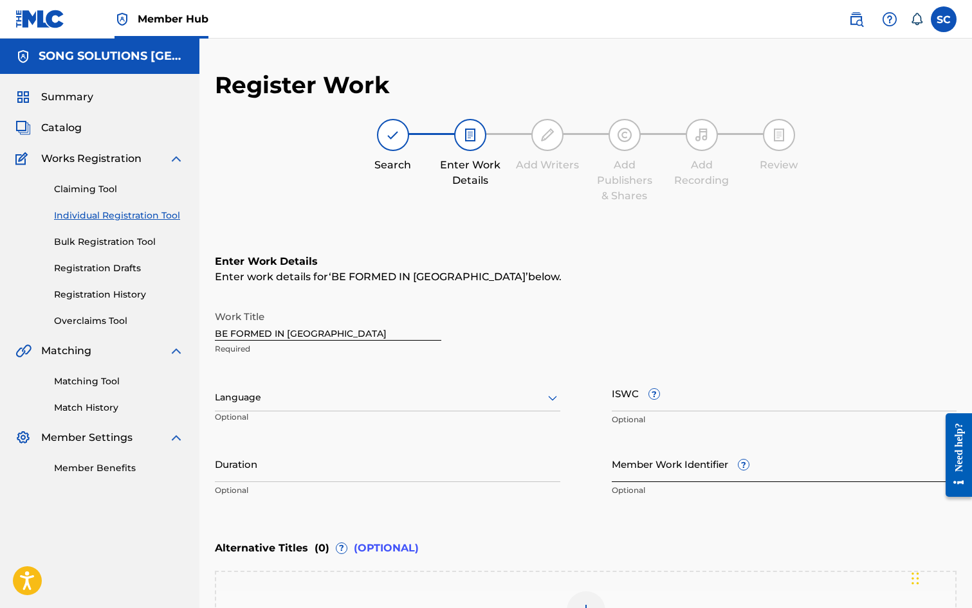
click at [637, 468] on input "Member Work Identifier ?" at bounding box center [784, 464] width 345 height 37
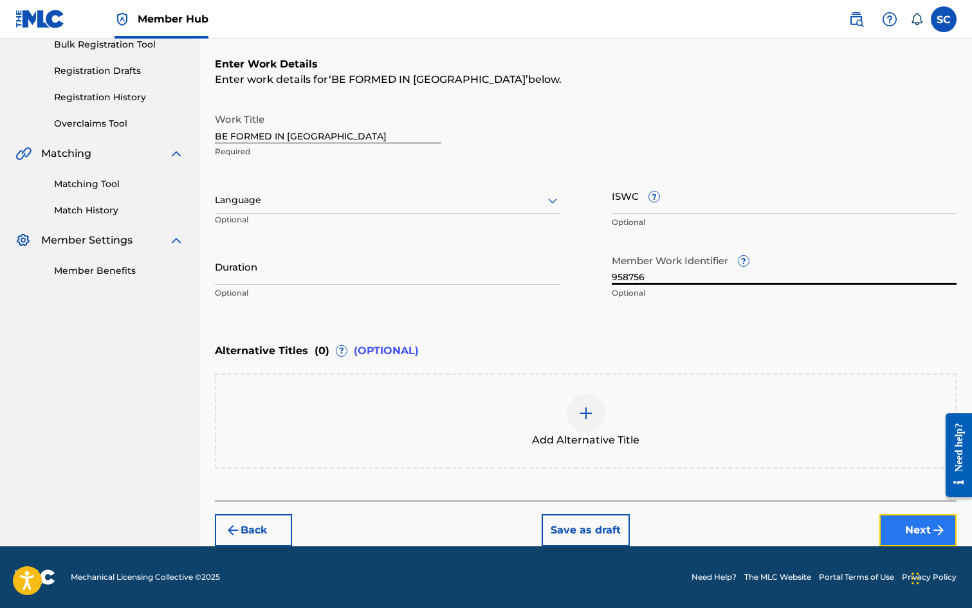
click at [918, 526] on button "Next" at bounding box center [917, 531] width 77 height 32
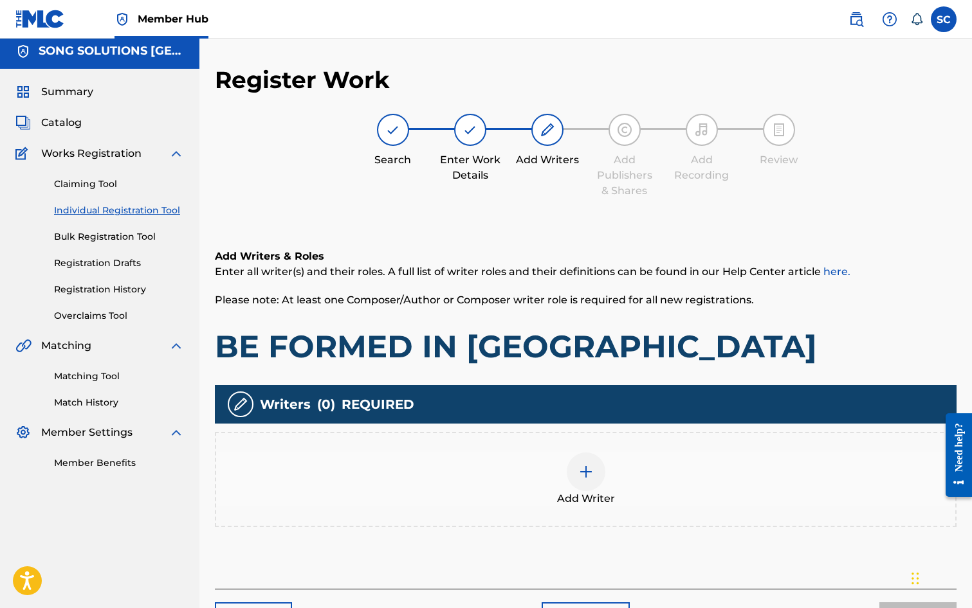
scroll to position [58, 0]
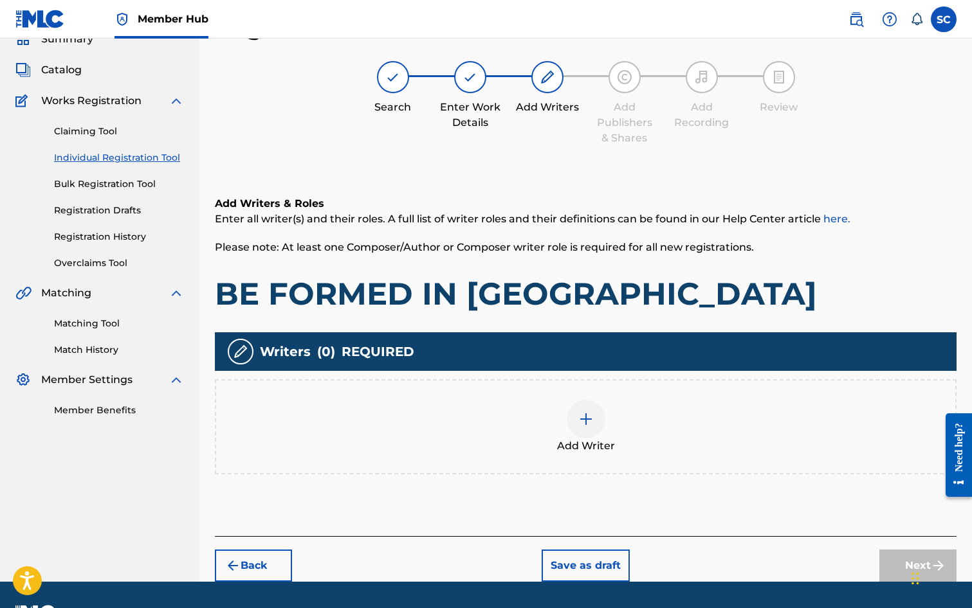
click at [590, 419] on img at bounding box center [585, 419] width 15 height 15
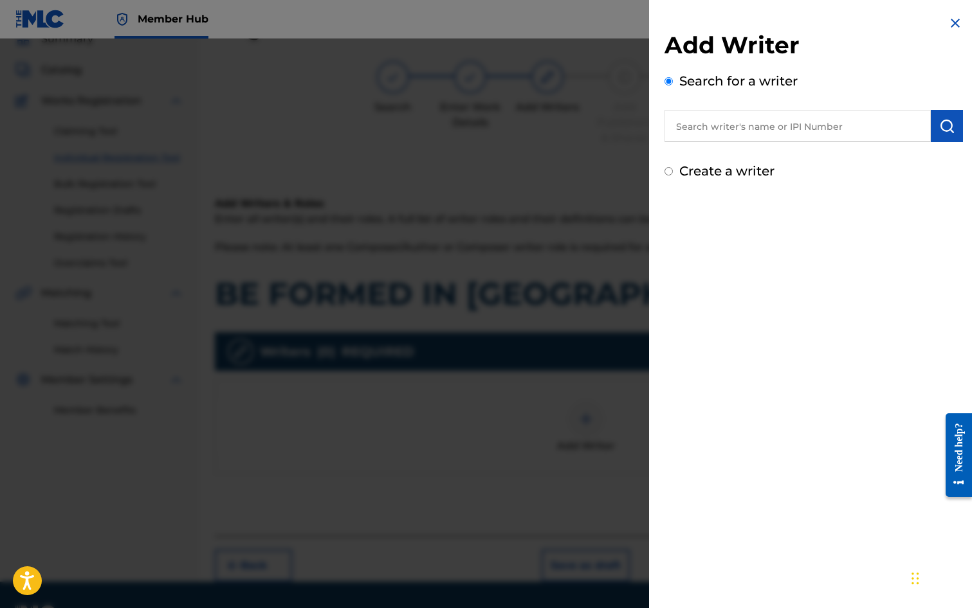
click at [734, 120] on input "text" at bounding box center [797, 126] width 266 height 32
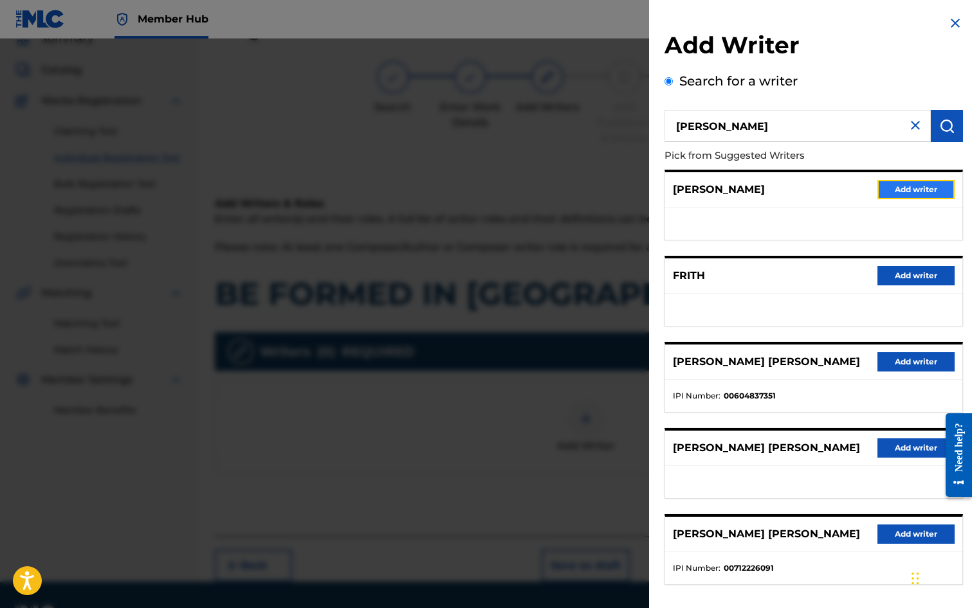
click at [927, 192] on button "Add writer" at bounding box center [915, 189] width 77 height 19
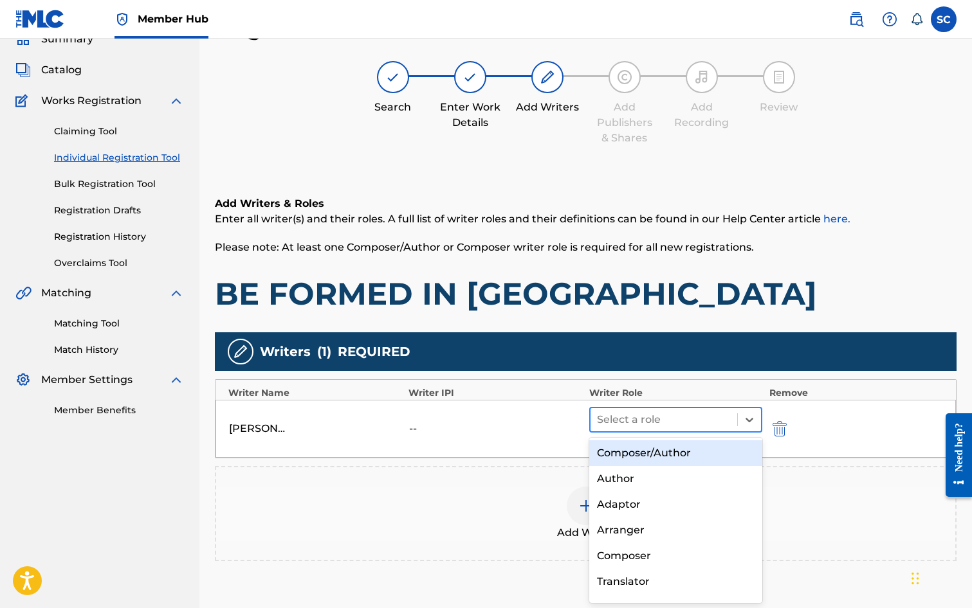
click at [653, 412] on div at bounding box center [664, 420] width 134 height 18
click at [645, 452] on div "Composer/Author" at bounding box center [676, 454] width 174 height 26
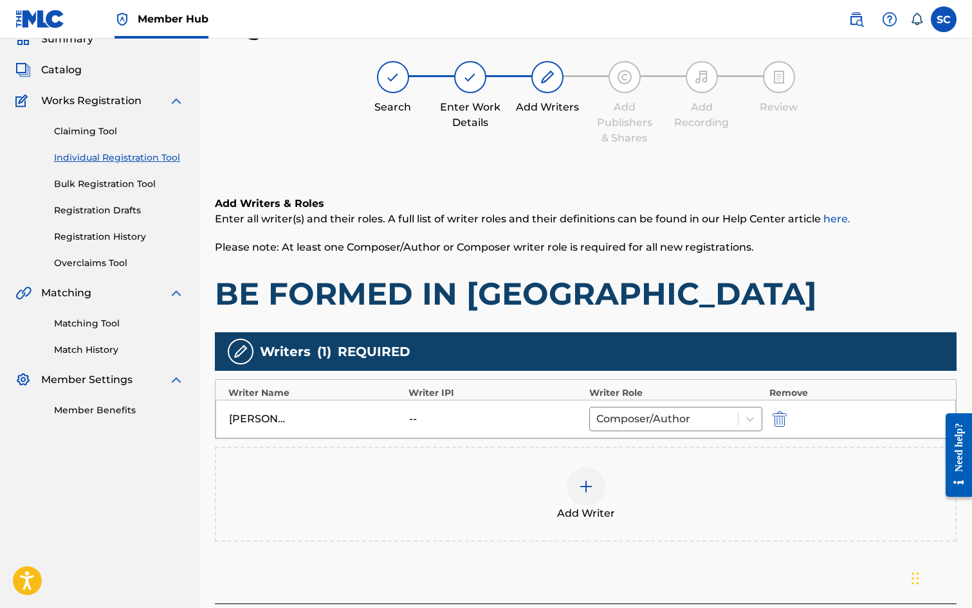
scroll to position [161, 0]
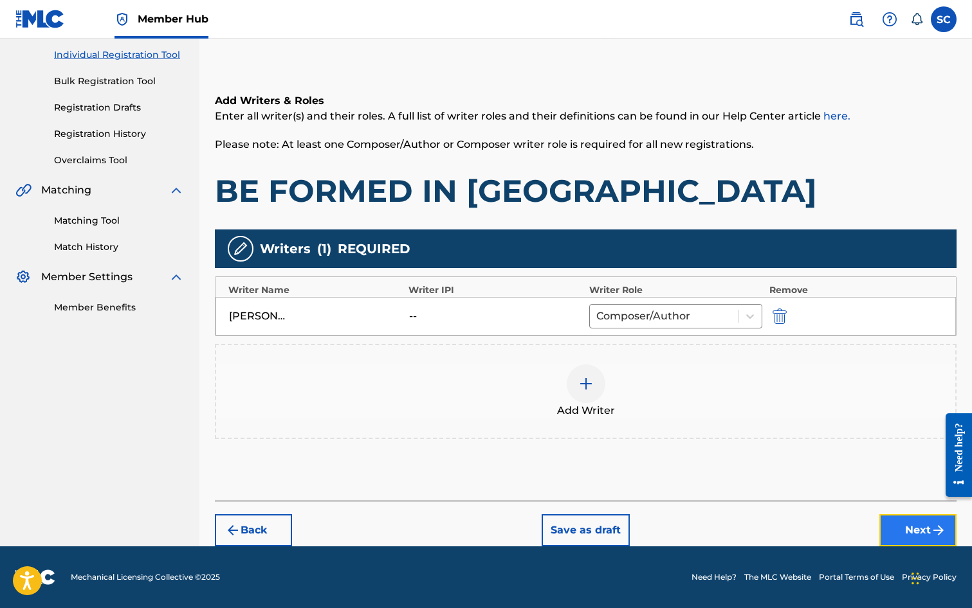
click at [904, 530] on button "Next" at bounding box center [917, 531] width 77 height 32
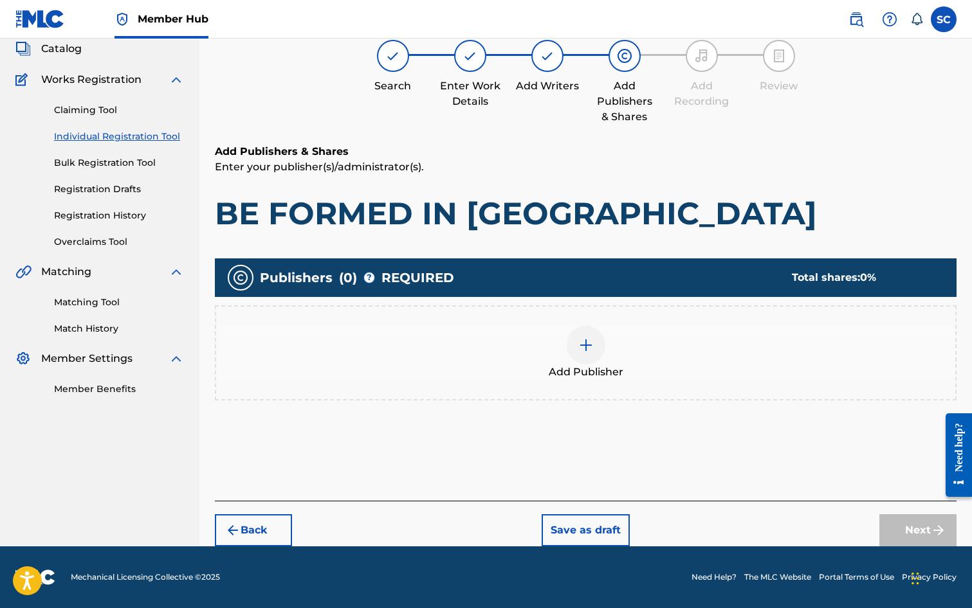
scroll to position [58, 0]
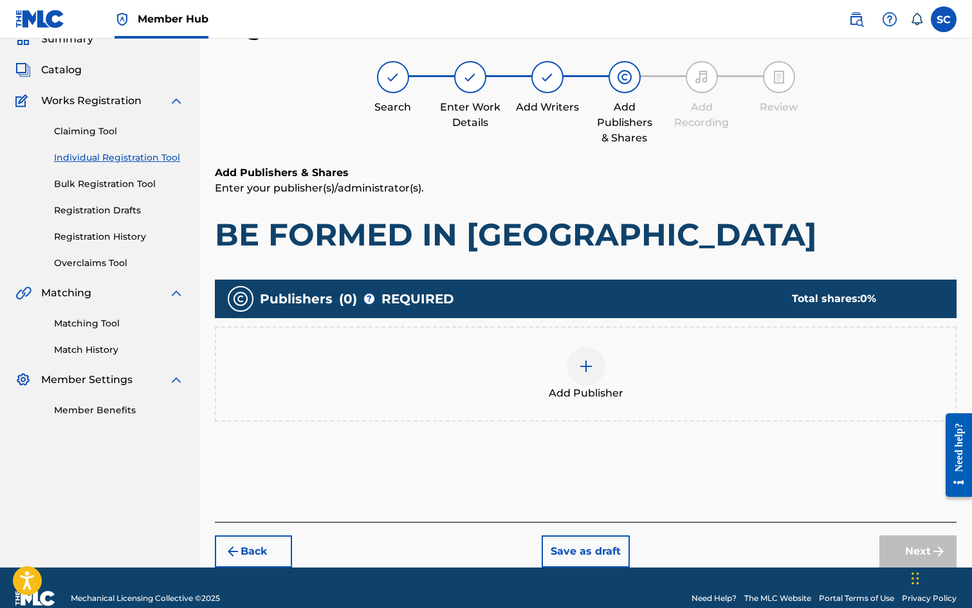
click at [584, 372] on img at bounding box center [585, 366] width 15 height 15
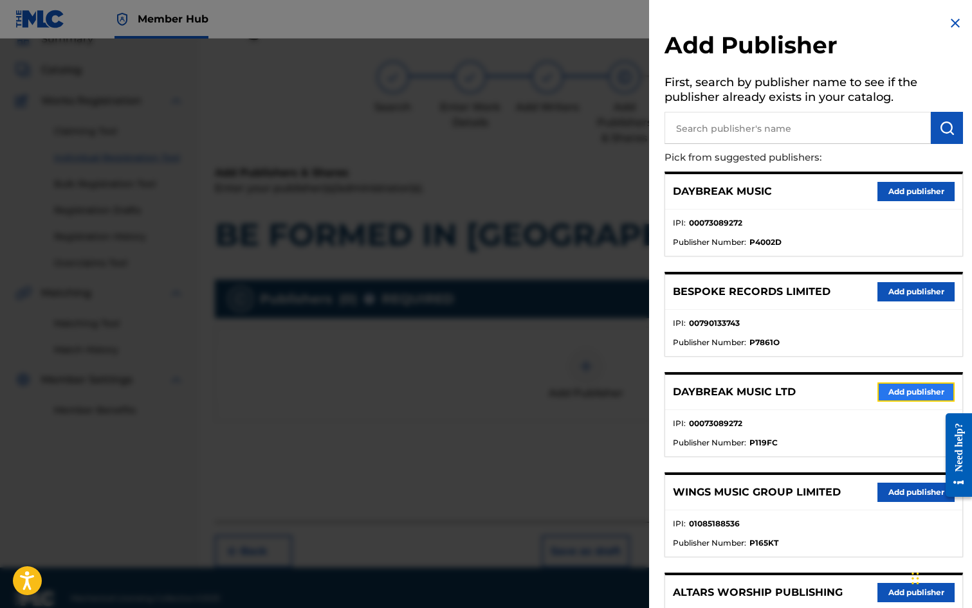
click at [906, 394] on button "Add publisher" at bounding box center [915, 392] width 77 height 19
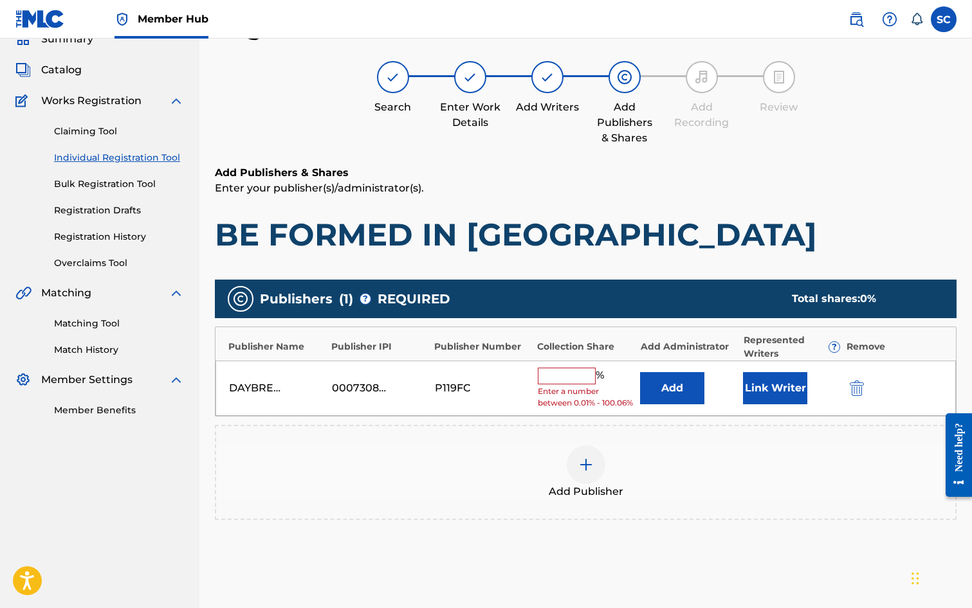
click at [556, 379] on input "text" at bounding box center [567, 376] width 58 height 17
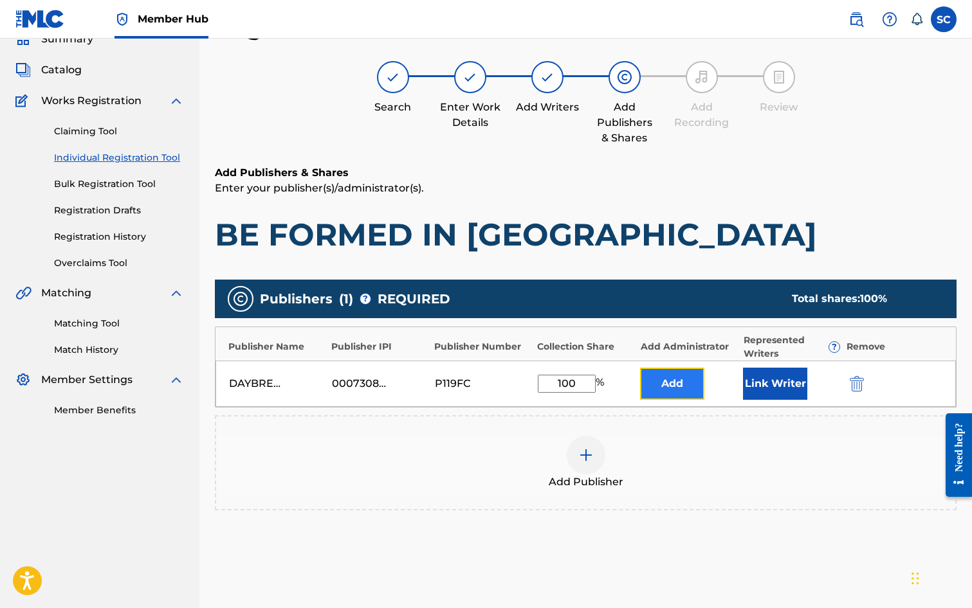
click at [668, 385] on button "Add" at bounding box center [672, 384] width 64 height 32
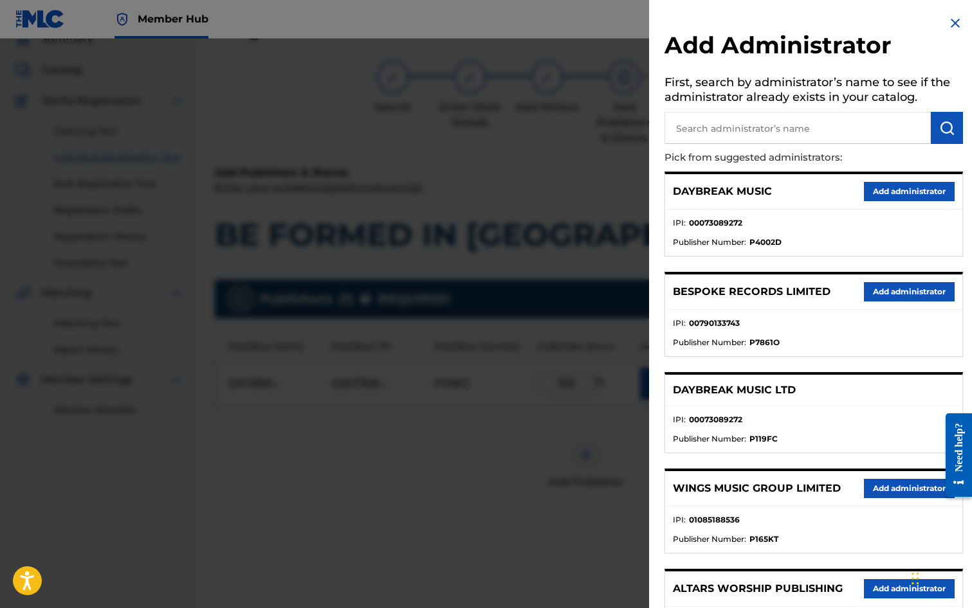
drag, startPoint x: 701, startPoint y: 127, endPoint x: 709, endPoint y: 126, distance: 7.7
click at [702, 127] on input "text" at bounding box center [797, 128] width 266 height 32
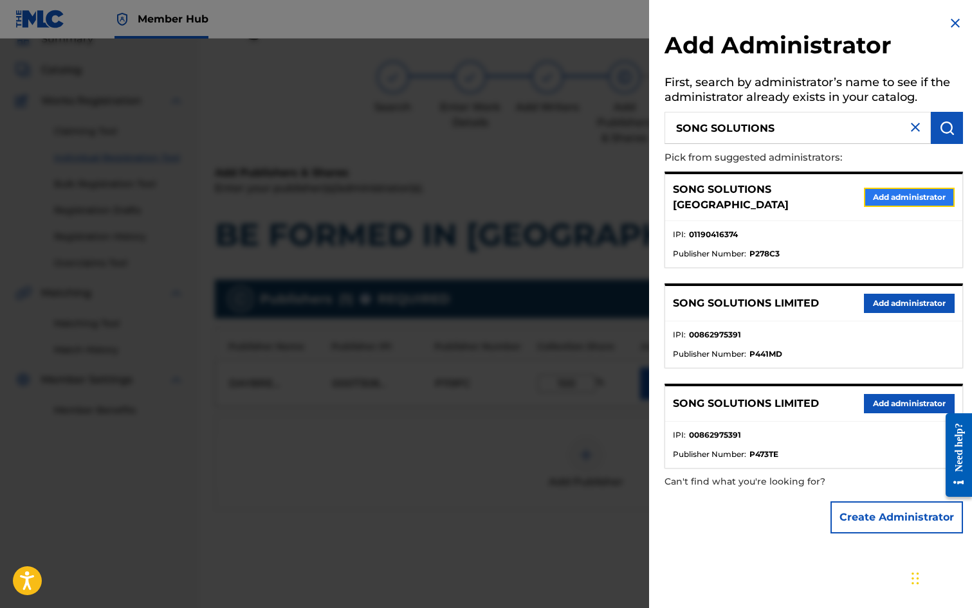
click at [890, 192] on button "Add administrator" at bounding box center [909, 197] width 91 height 19
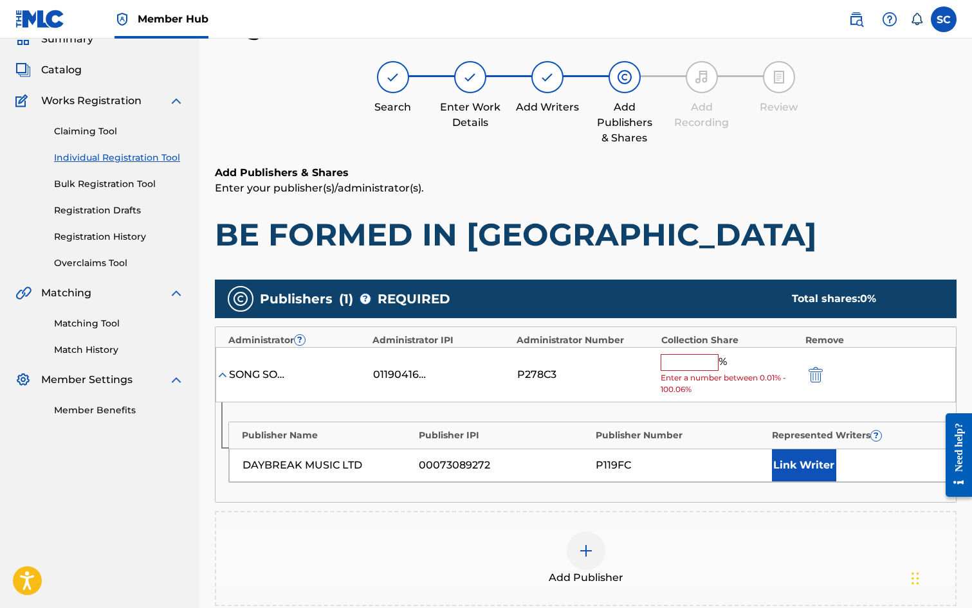
click at [695, 367] on input "text" at bounding box center [690, 362] width 58 height 17
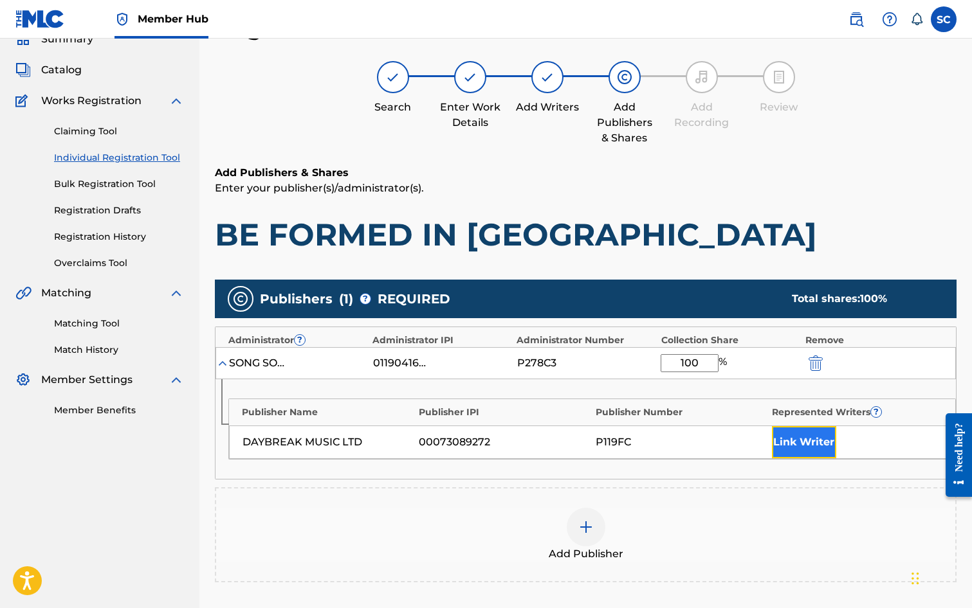
click at [796, 446] on button "Link Writer" at bounding box center [804, 442] width 64 height 32
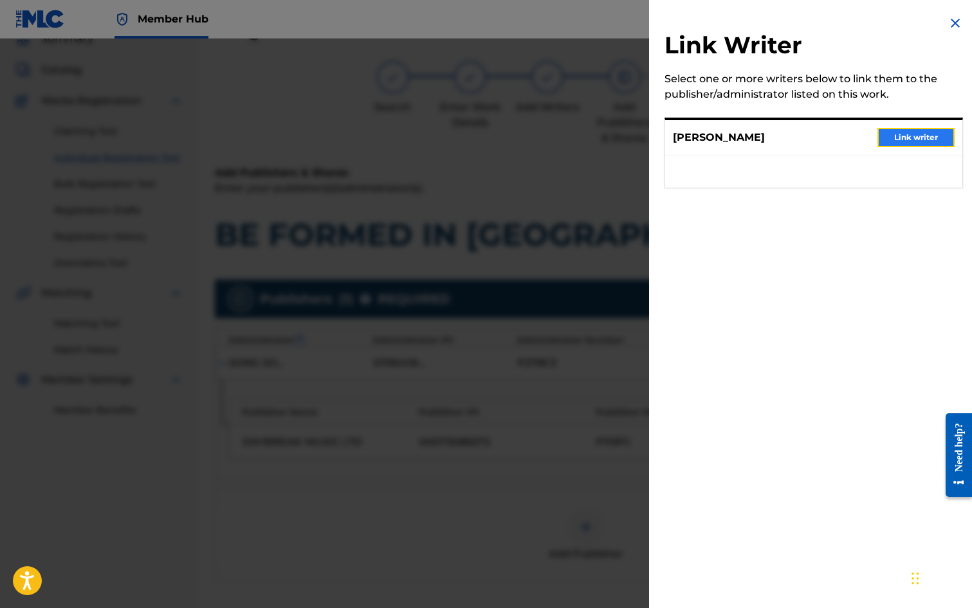
click at [915, 138] on button "Link writer" at bounding box center [915, 137] width 77 height 19
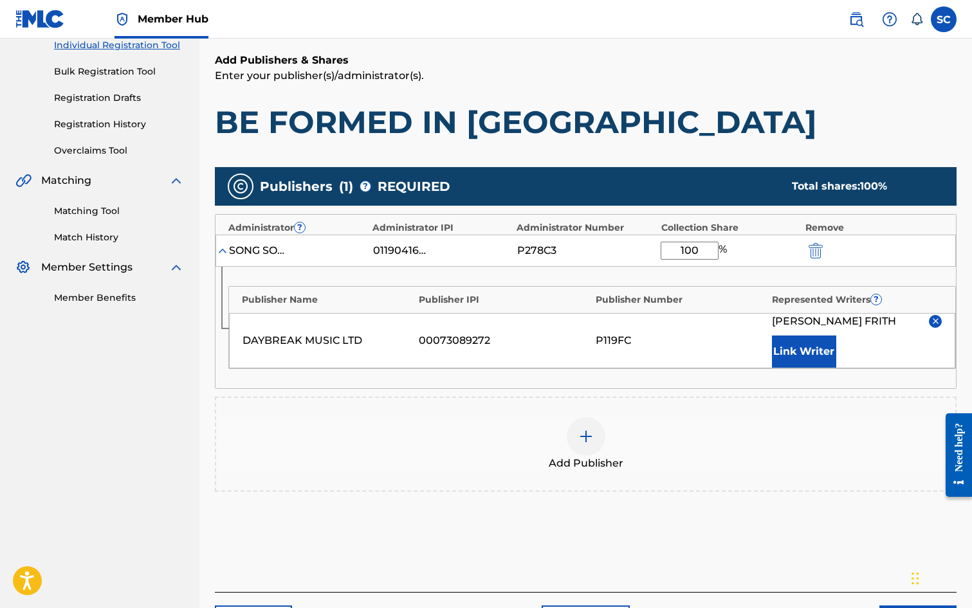
scroll to position [262, 0]
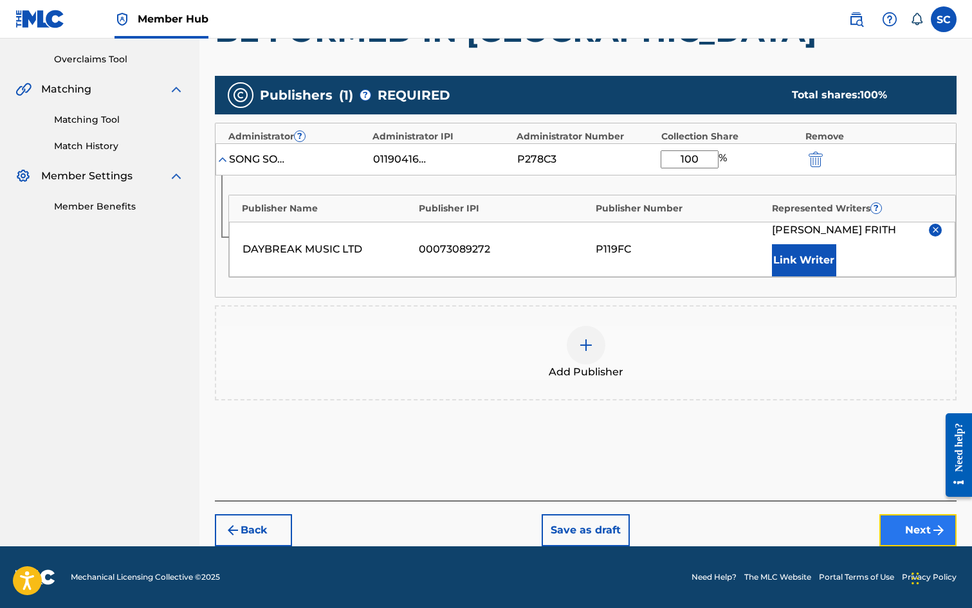
click at [922, 527] on button "Next" at bounding box center [917, 531] width 77 height 32
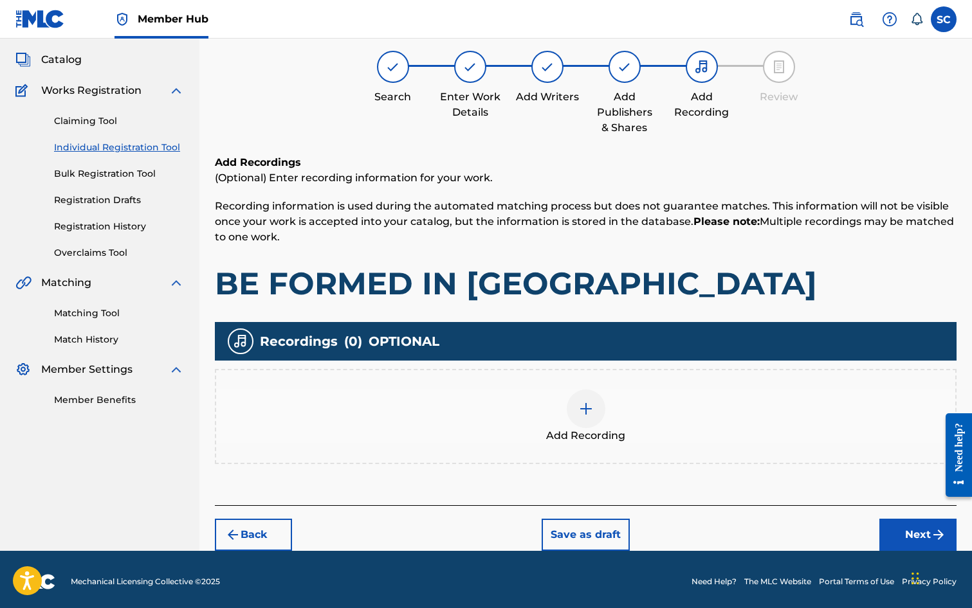
scroll to position [73, 0]
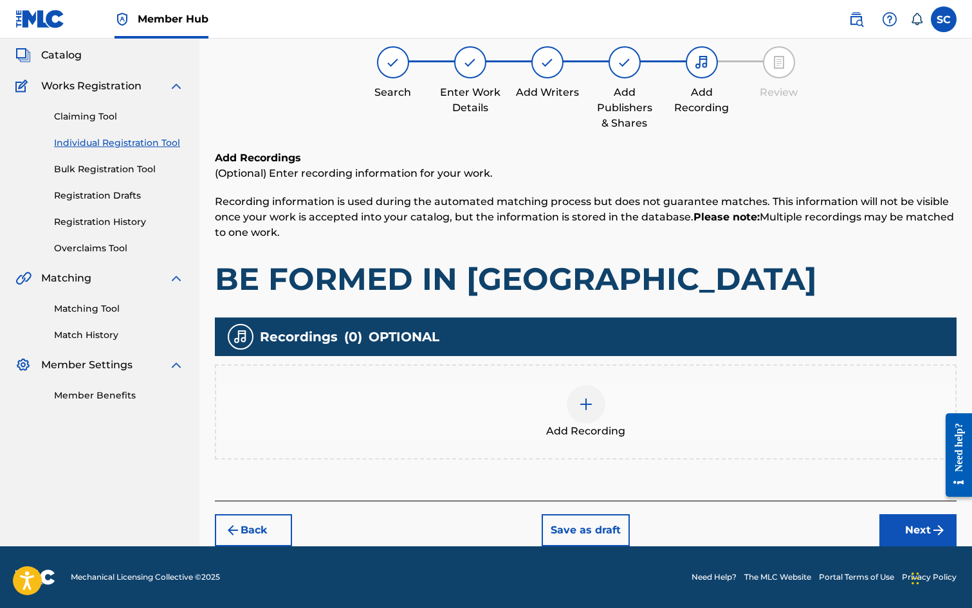
click at [591, 408] on img at bounding box center [585, 404] width 15 height 15
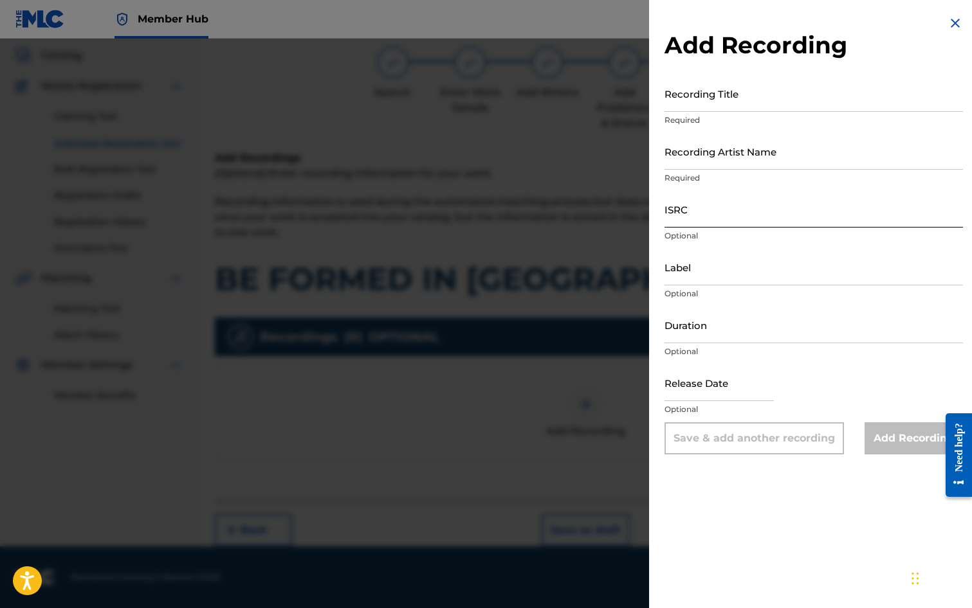
click at [675, 208] on input "ISRC" at bounding box center [813, 209] width 298 height 37
paste input "GB3YD1800003"
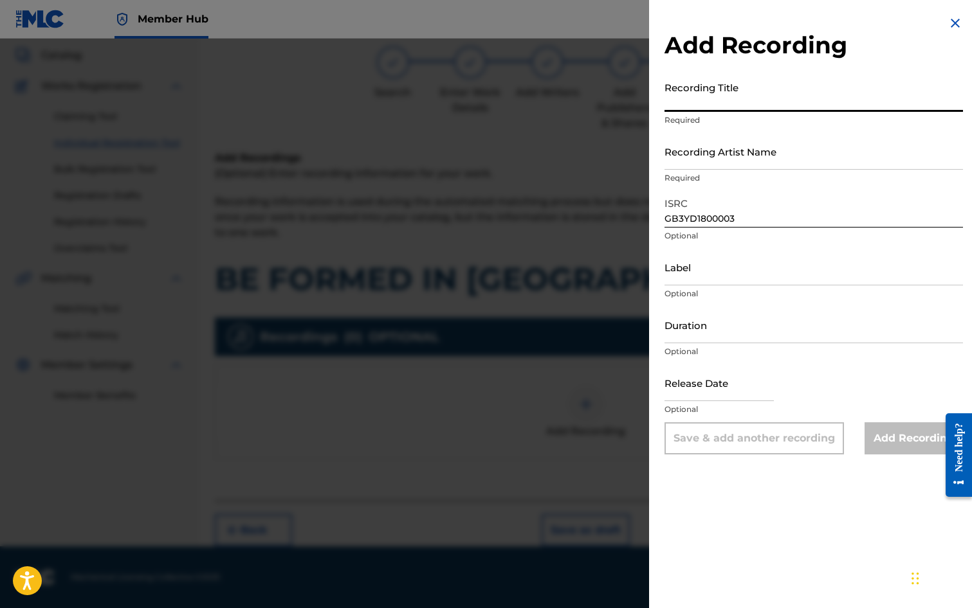
click at [686, 93] on input "Recording Title" at bounding box center [813, 93] width 298 height 37
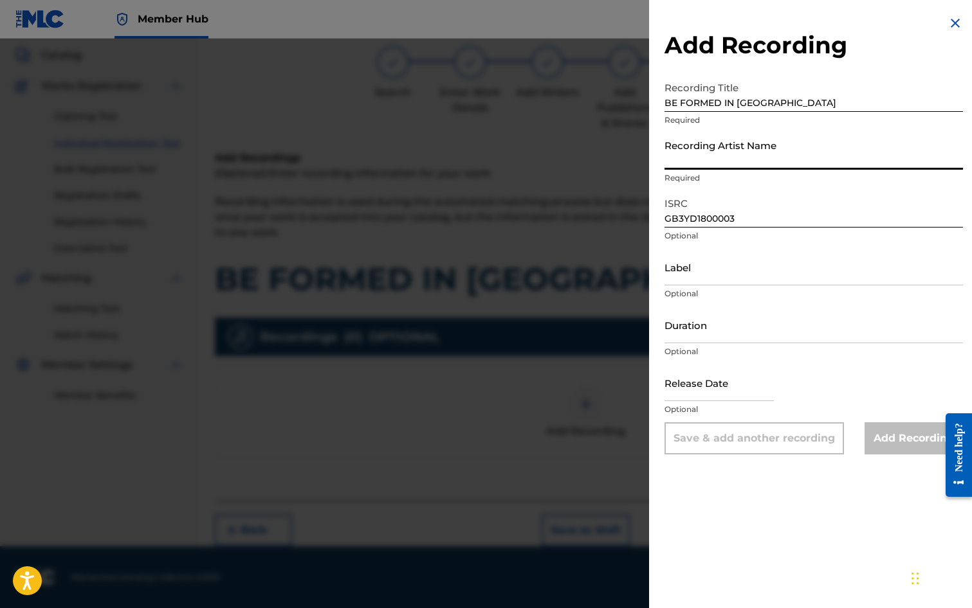
click at [713, 144] on input "Recording Artist Name" at bounding box center [813, 151] width 298 height 37
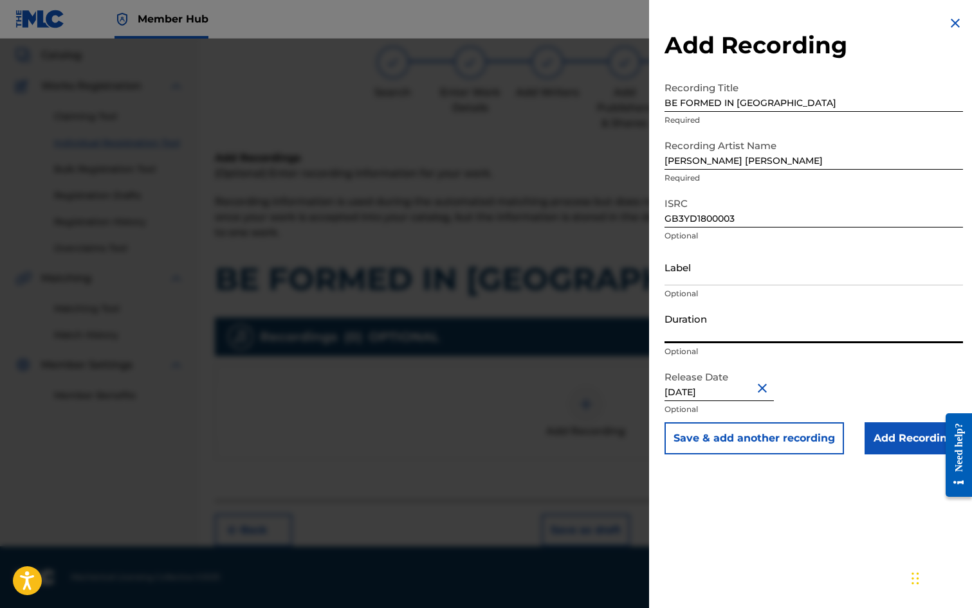
click at [697, 328] on input "Duration" at bounding box center [813, 325] width 298 height 37
click at [876, 434] on input "Add Recording" at bounding box center [913, 439] width 98 height 32
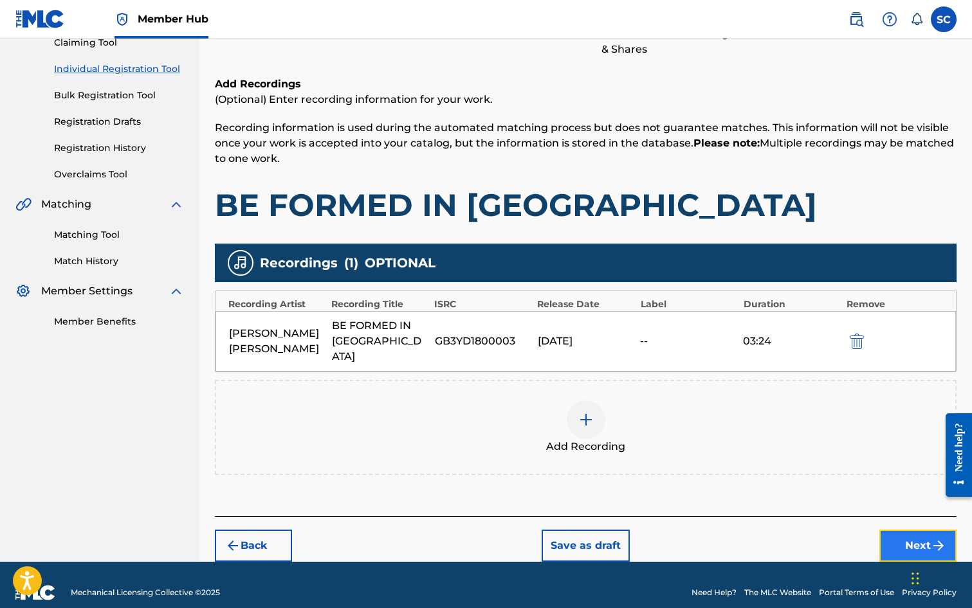
click at [913, 530] on button "Next" at bounding box center [917, 546] width 77 height 32
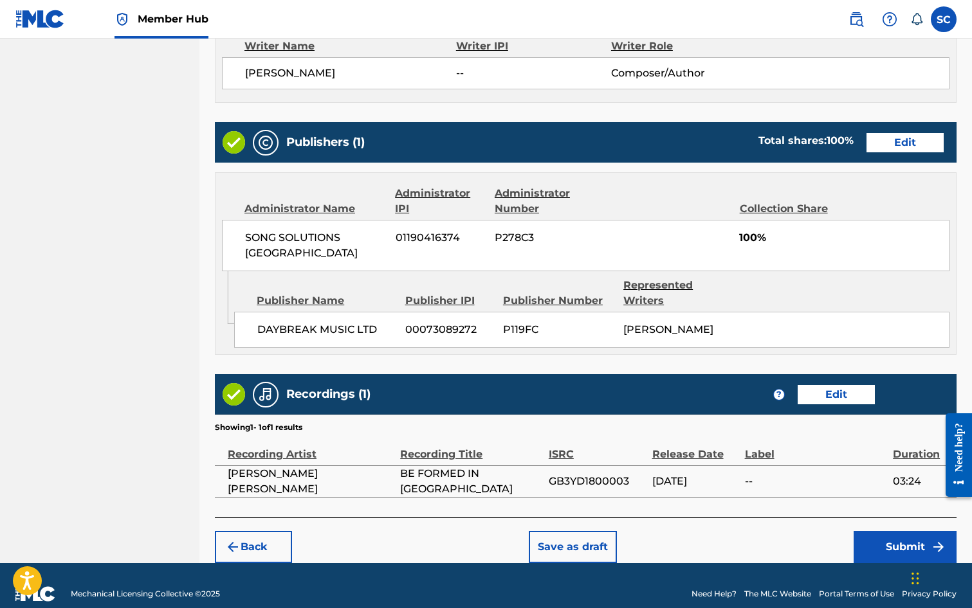
scroll to position [565, 0]
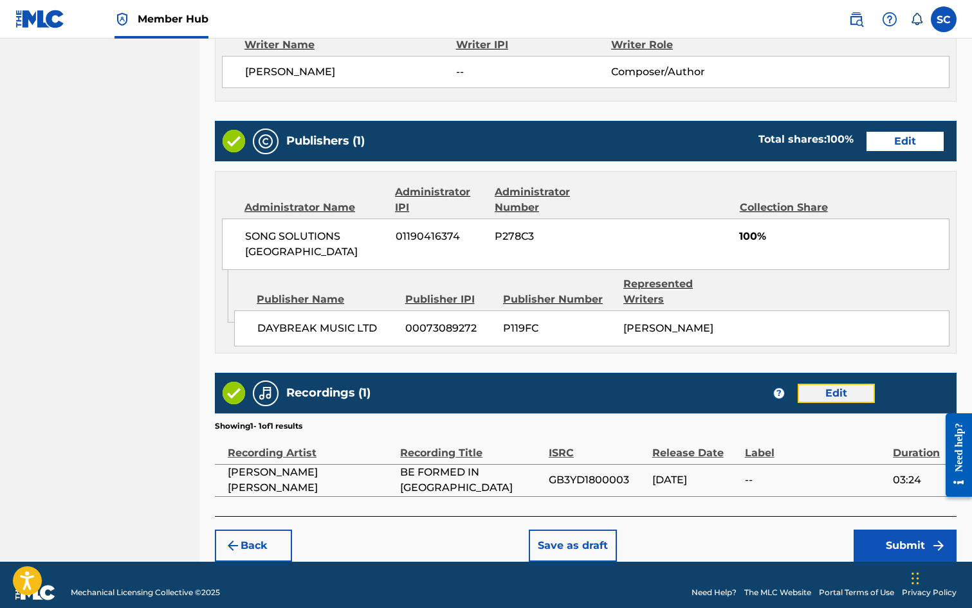
click at [842, 384] on button "Edit" at bounding box center [836, 393] width 77 height 19
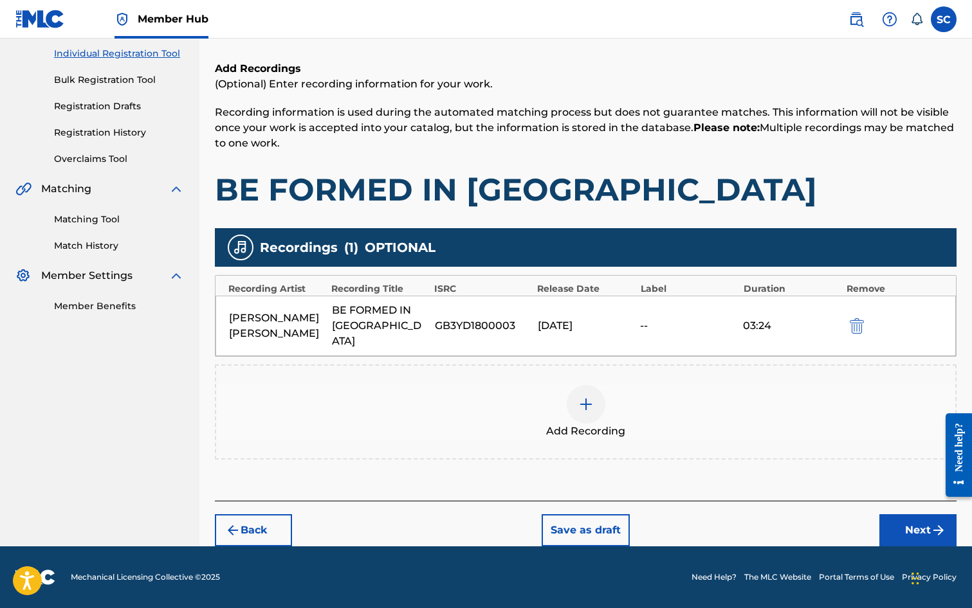
scroll to position [147, 0]
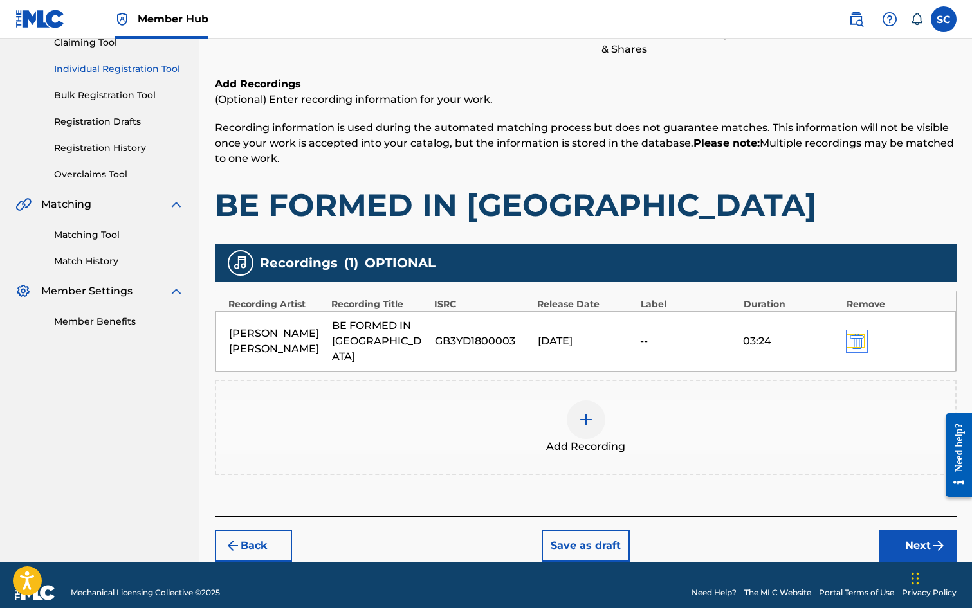
click at [858, 338] on img "submit" at bounding box center [857, 341] width 14 height 15
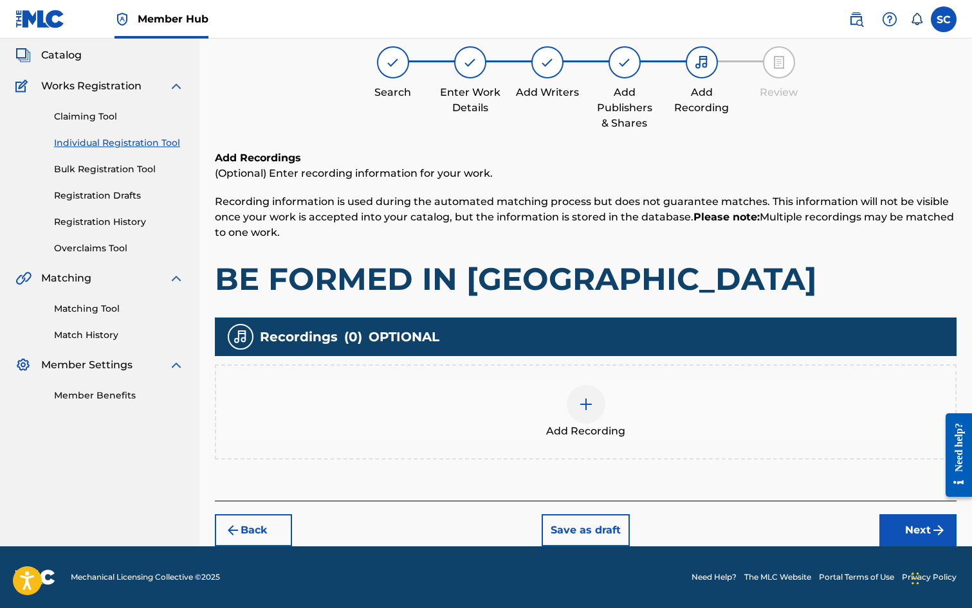
click at [578, 407] on img at bounding box center [585, 404] width 15 height 15
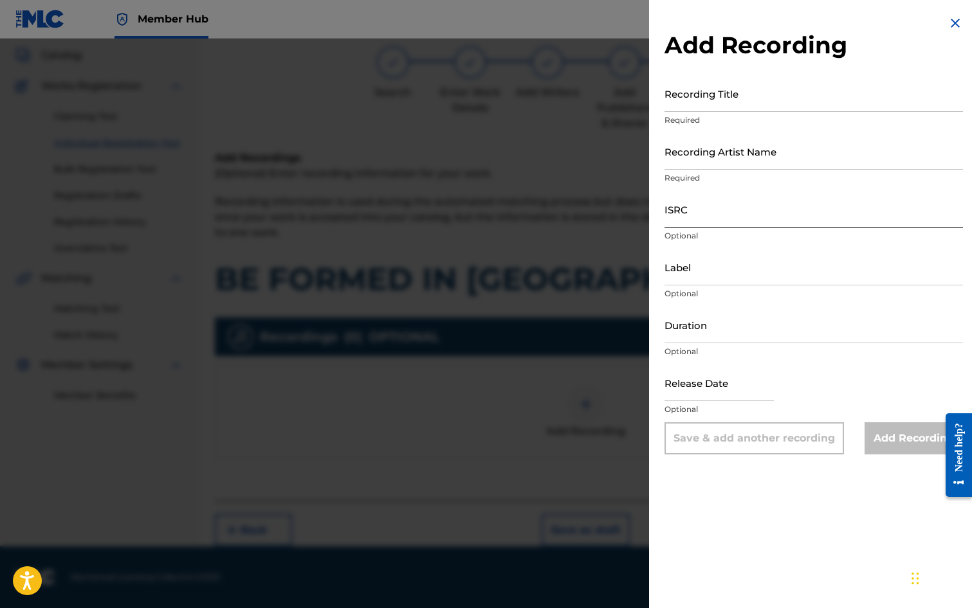
click at [683, 209] on input "ISRC" at bounding box center [813, 209] width 298 height 37
paste input "GB3YD1800003"
click at [697, 93] on input "Recording Title" at bounding box center [813, 93] width 298 height 37
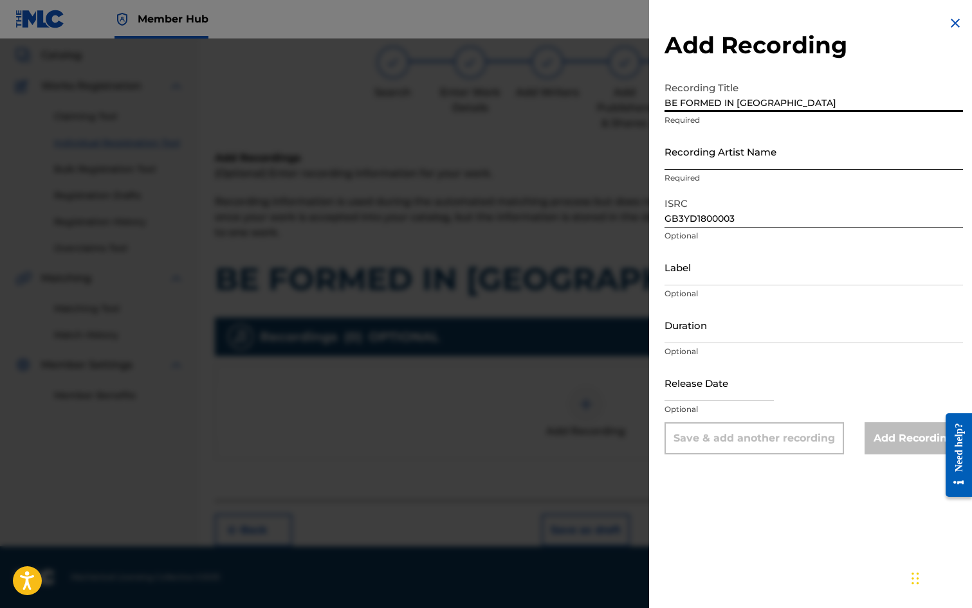
drag, startPoint x: 707, startPoint y: 151, endPoint x: 705, endPoint y: 160, distance: 8.7
click at [707, 151] on input "Recording Artist Name" at bounding box center [813, 151] width 298 height 37
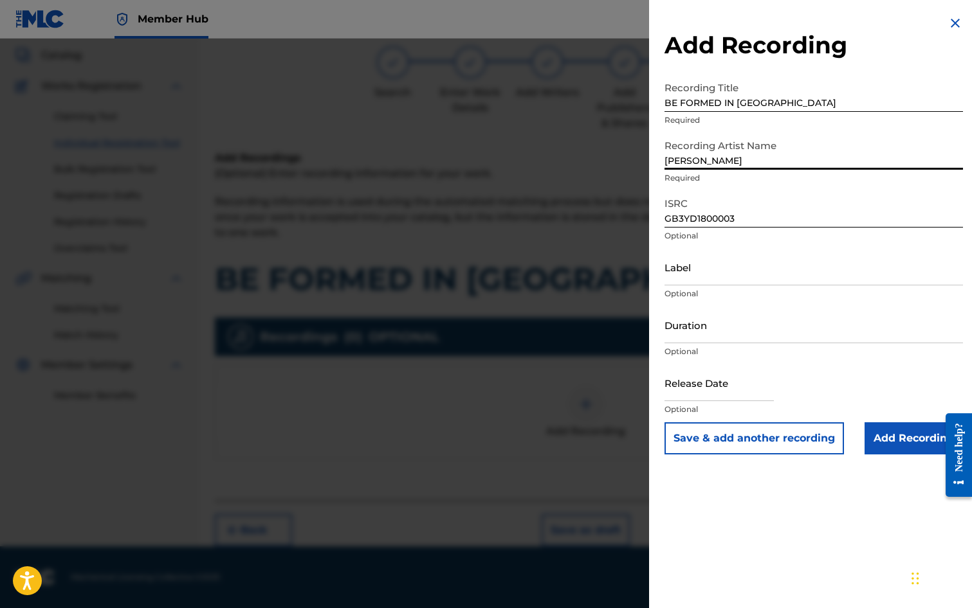
click at [650, 183] on div "Add Recording Recording Title BE FORMED IN [GEOGRAPHIC_DATA] Required Recording…" at bounding box center [813, 235] width 329 height 470
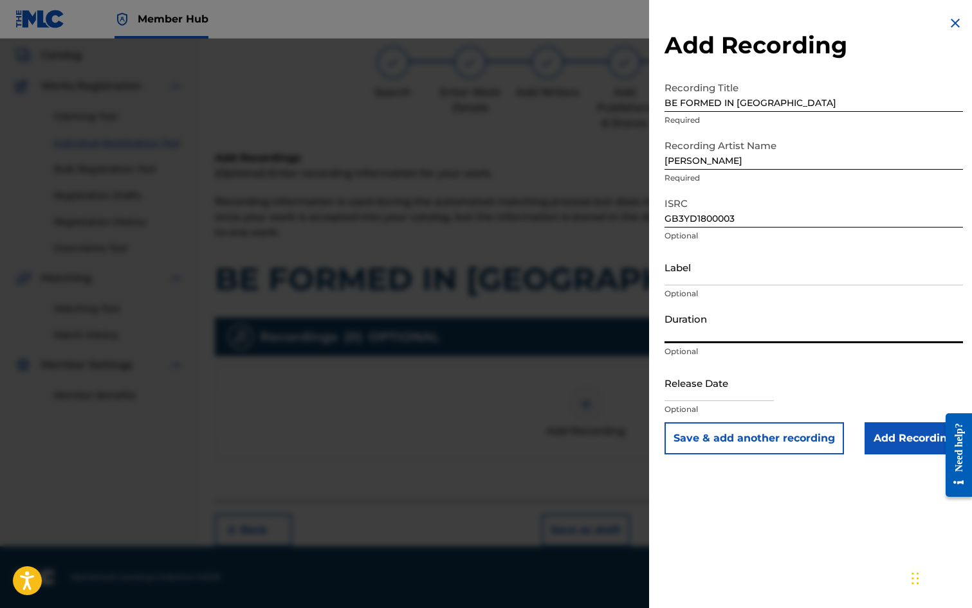
click at [697, 327] on input "Duration" at bounding box center [813, 325] width 298 height 37
click at [705, 385] on input "text" at bounding box center [718, 383] width 109 height 37
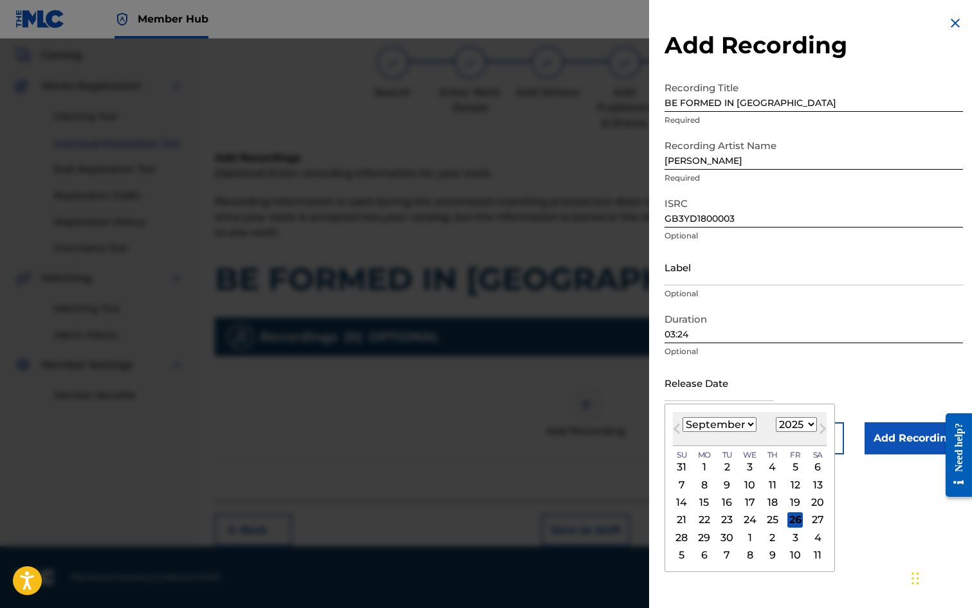
click at [665, 417] on div "Previous Month Next Month [DATE] January February March April May June July Aug…" at bounding box center [749, 488] width 170 height 169
click at [810, 424] on select "1900 1901 1902 1903 1904 1905 1906 1907 1908 1909 1910 1911 1912 1913 1914 1915…" at bounding box center [796, 424] width 41 height 15
click at [776, 417] on select "1900 1901 1902 1903 1904 1905 1906 1907 1908 1909 1910 1911 1912 1913 1914 1915…" at bounding box center [796, 424] width 41 height 15
click at [747, 424] on select "January February March April May June July August September October November De…" at bounding box center [719, 424] width 74 height 15
click at [682, 417] on select "January February March April May June July August September October November De…" at bounding box center [719, 424] width 74 height 15
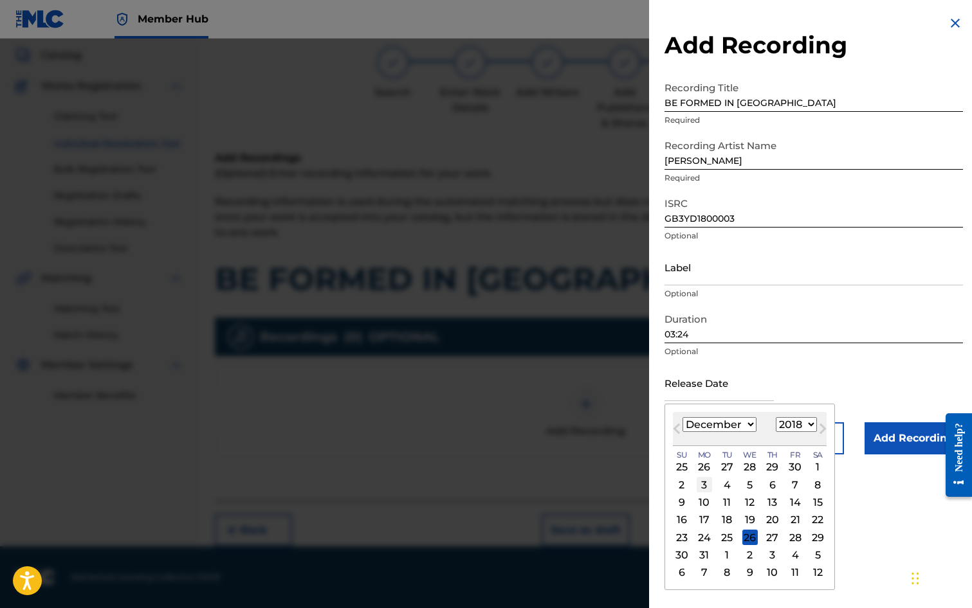
click at [706, 484] on div "3" at bounding box center [704, 484] width 15 height 15
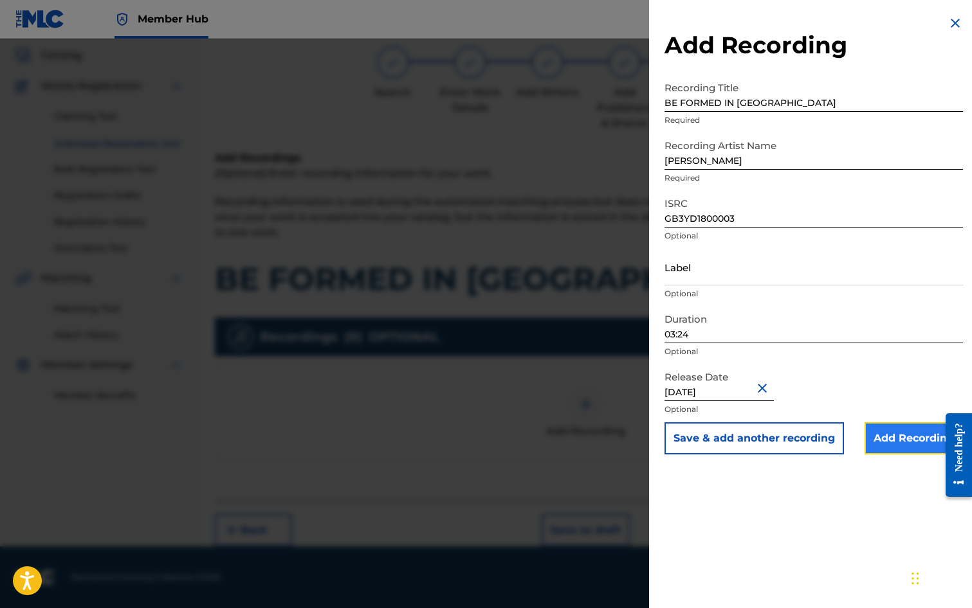
click at [888, 447] on input "Add Recording" at bounding box center [913, 439] width 98 height 32
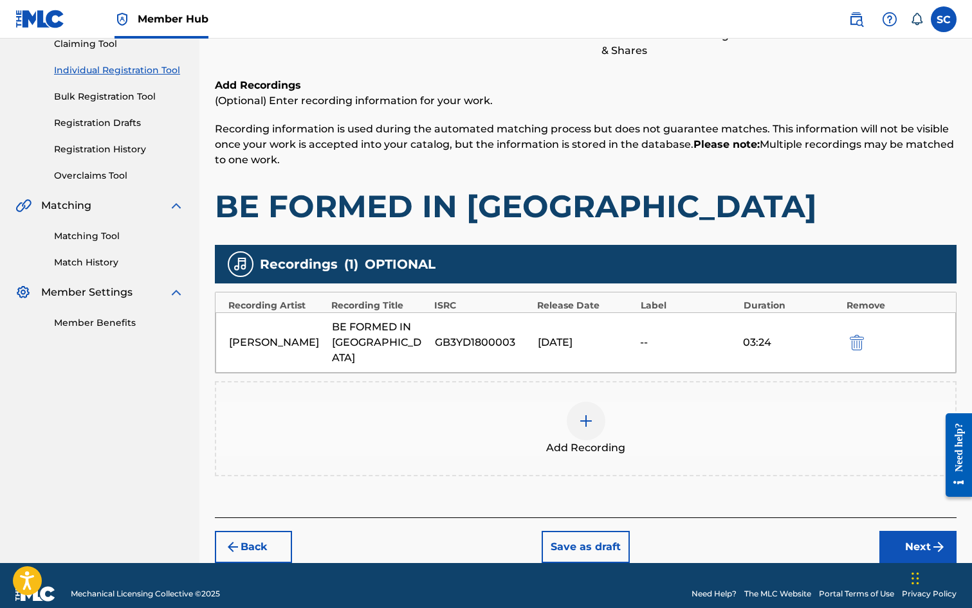
scroll to position [147, 0]
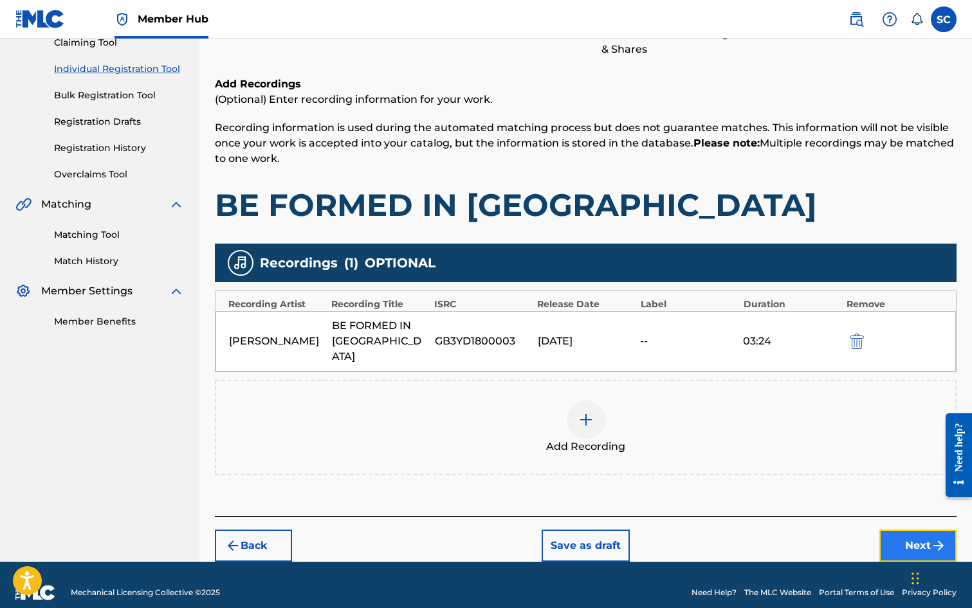
click at [925, 533] on button "Next" at bounding box center [917, 546] width 77 height 32
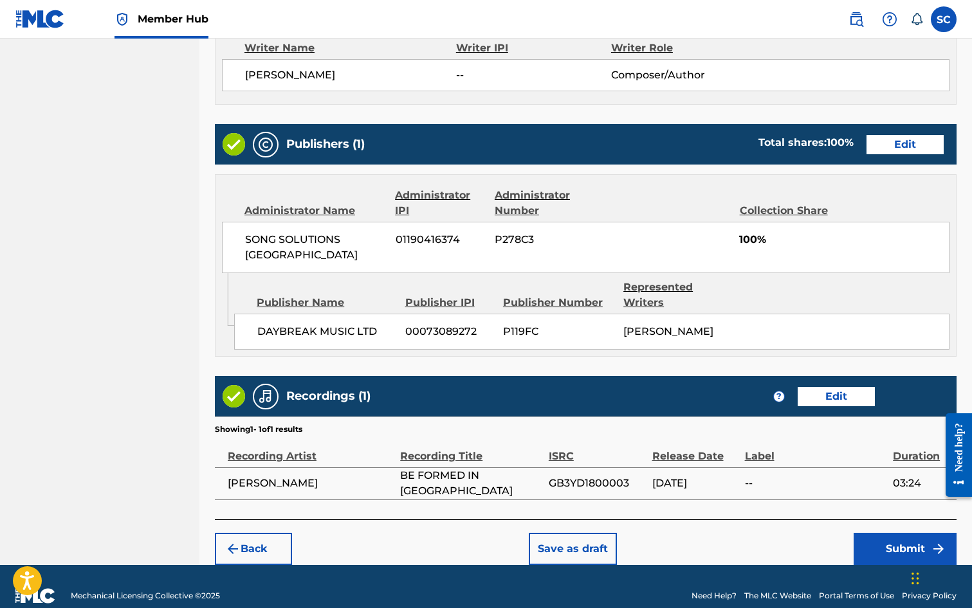
scroll to position [565, 0]
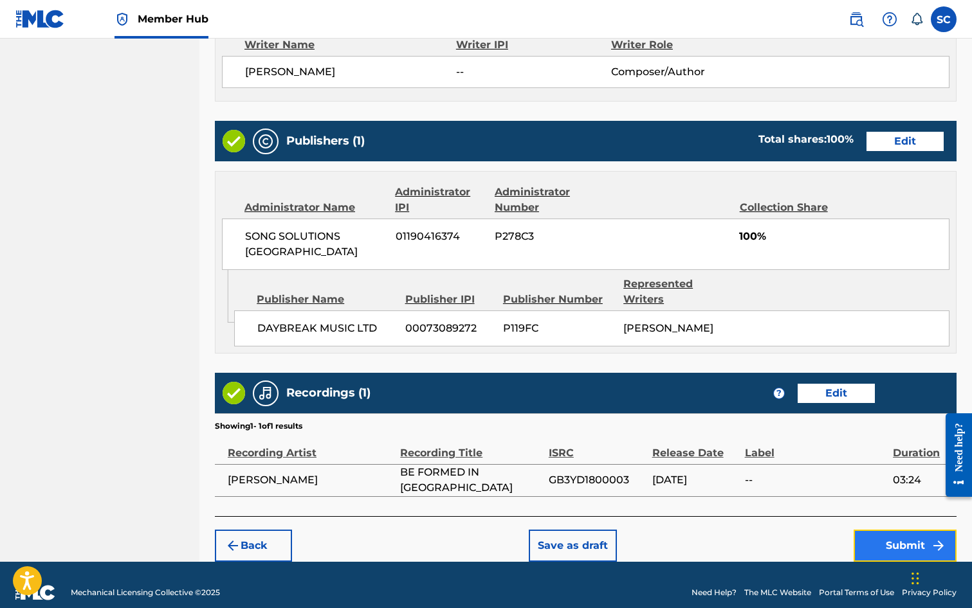
click at [883, 530] on button "Submit" at bounding box center [904, 546] width 103 height 32
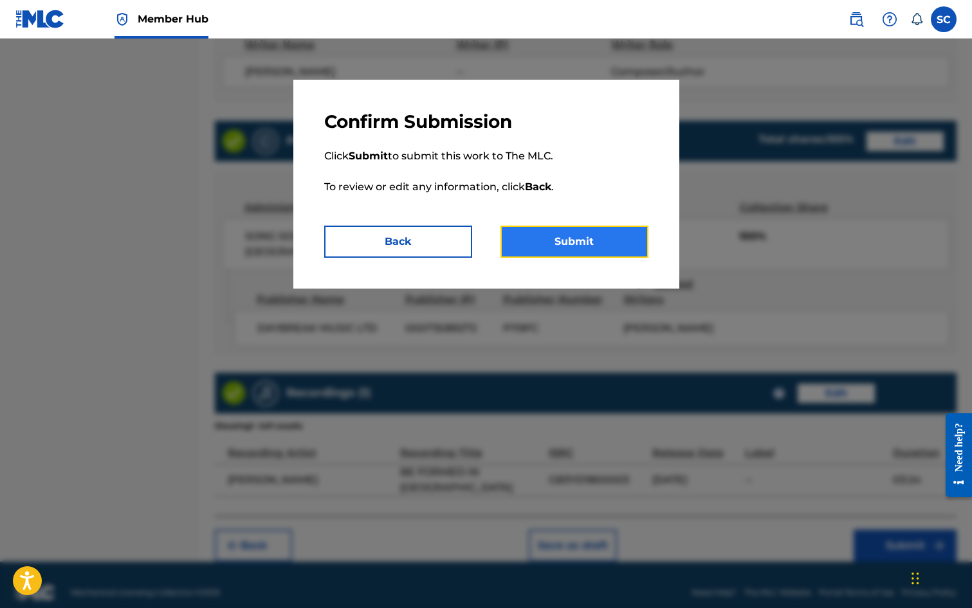
click at [581, 248] on button "Submit" at bounding box center [574, 242] width 148 height 32
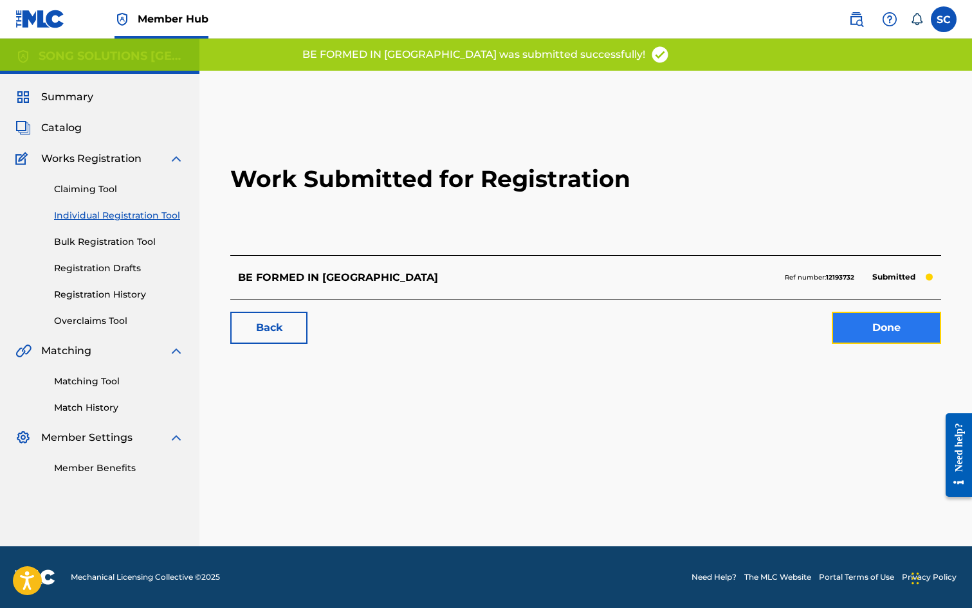
click at [857, 326] on link "Done" at bounding box center [886, 328] width 109 height 32
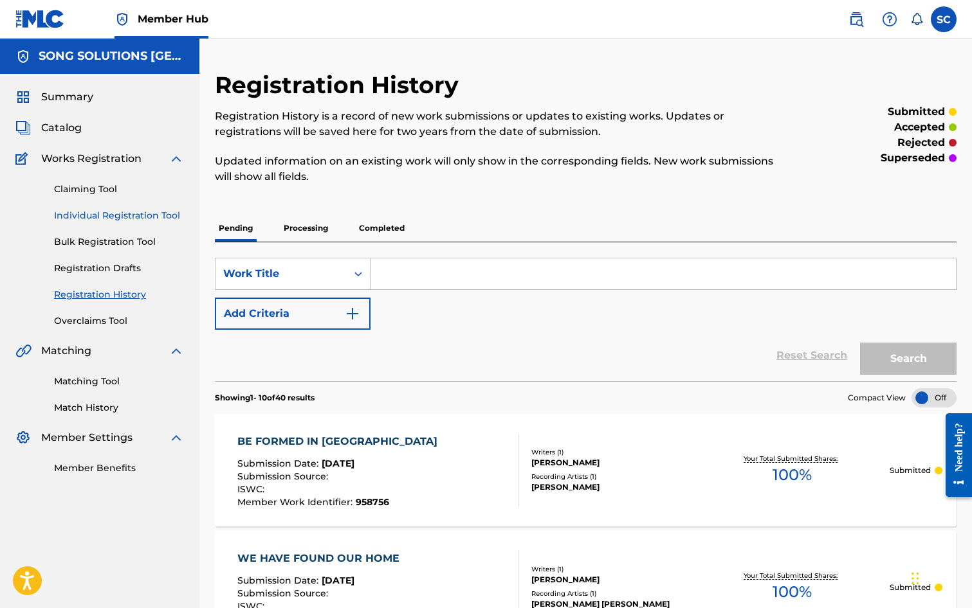
click at [95, 214] on link "Individual Registration Tool" at bounding box center [119, 216] width 130 height 14
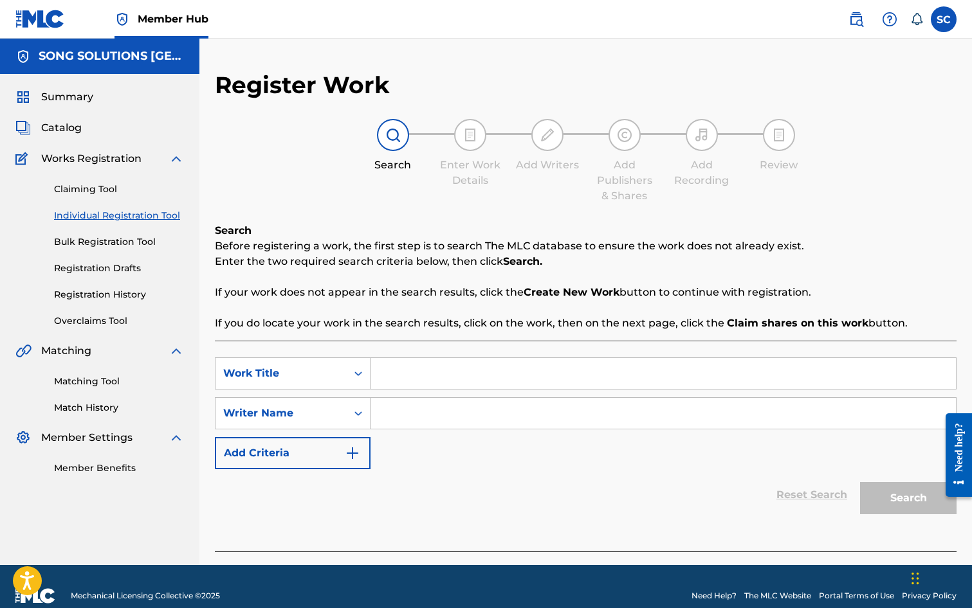
click at [433, 376] on input "Search Form" at bounding box center [662, 373] width 585 height 31
click at [470, 408] on input "Search Form" at bounding box center [662, 413] width 585 height 31
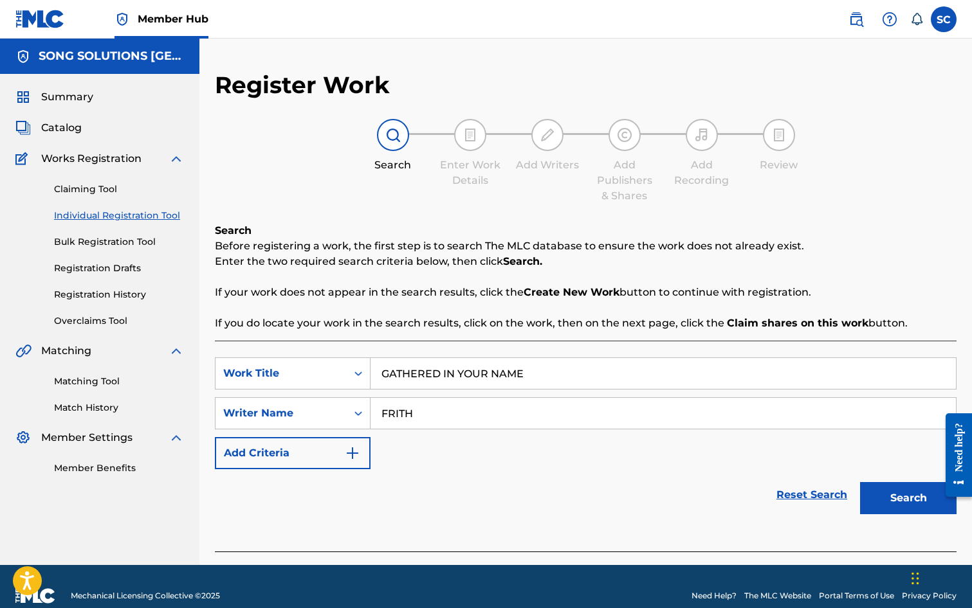
click at [860, 482] on button "Search" at bounding box center [908, 498] width 96 height 32
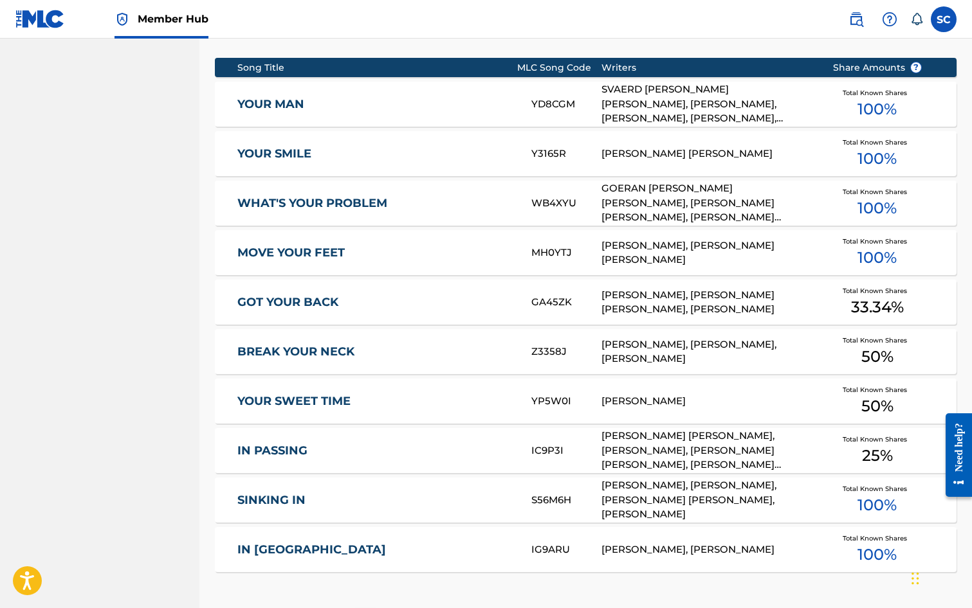
scroll to position [708, 0]
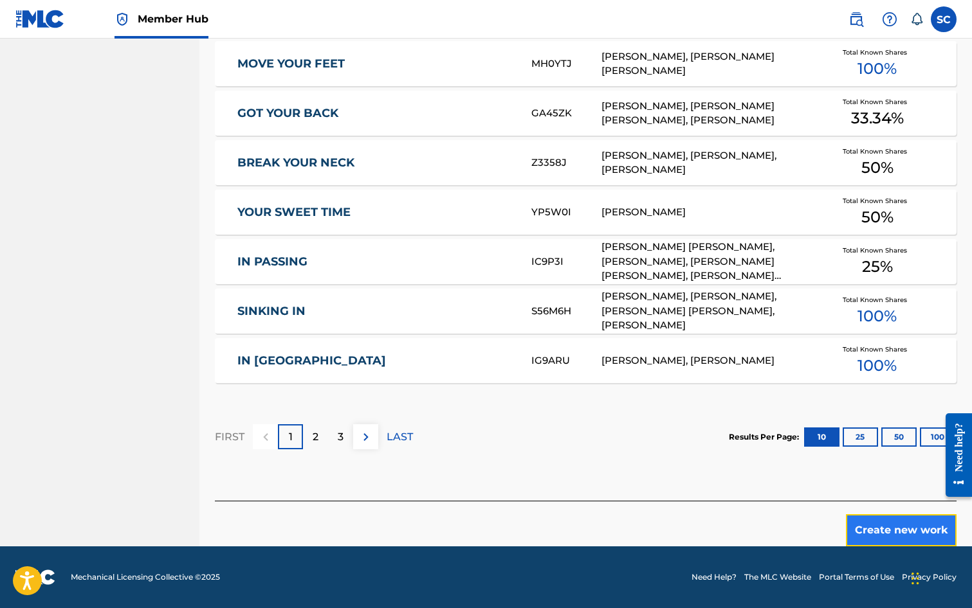
click at [880, 525] on button "Create new work" at bounding box center [901, 531] width 111 height 32
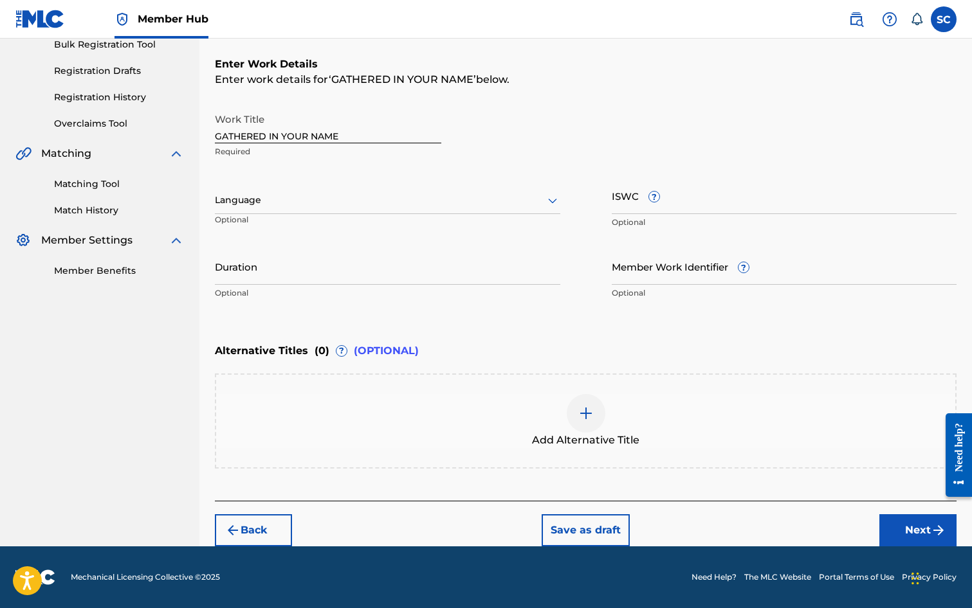
scroll to position [0, 0]
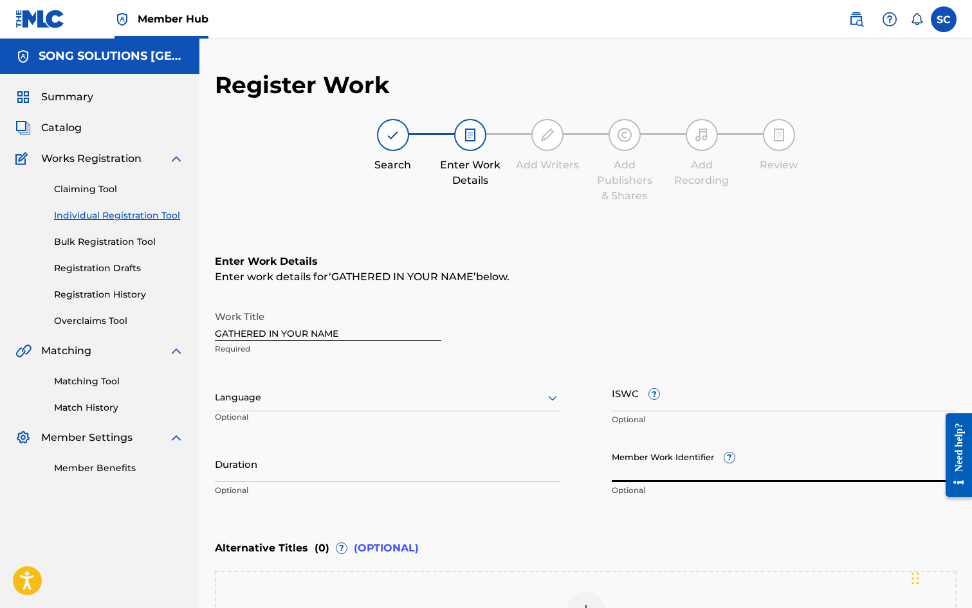
click at [644, 468] on input "Member Work Identifier ?" at bounding box center [784, 464] width 345 height 37
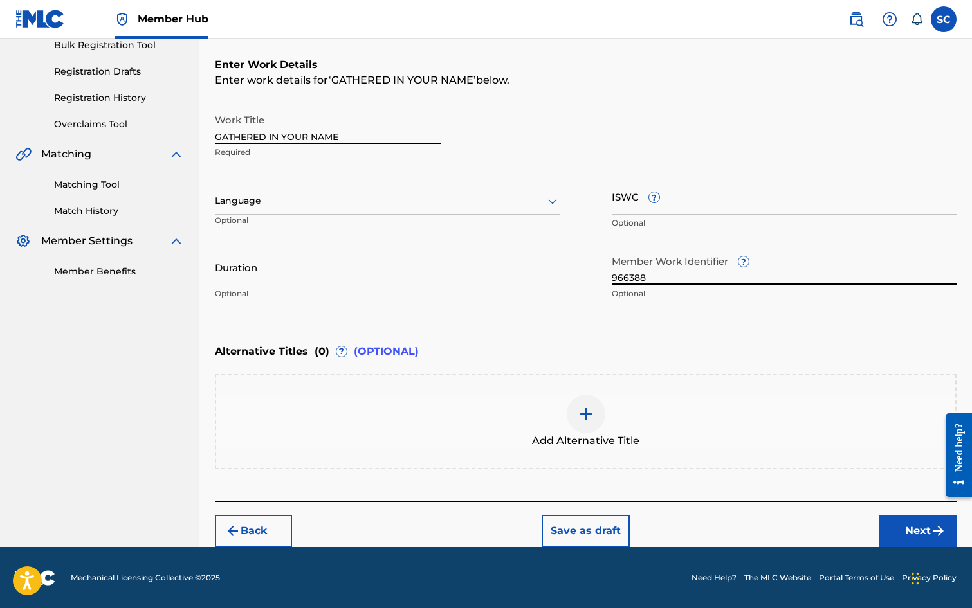
scroll to position [197, 0]
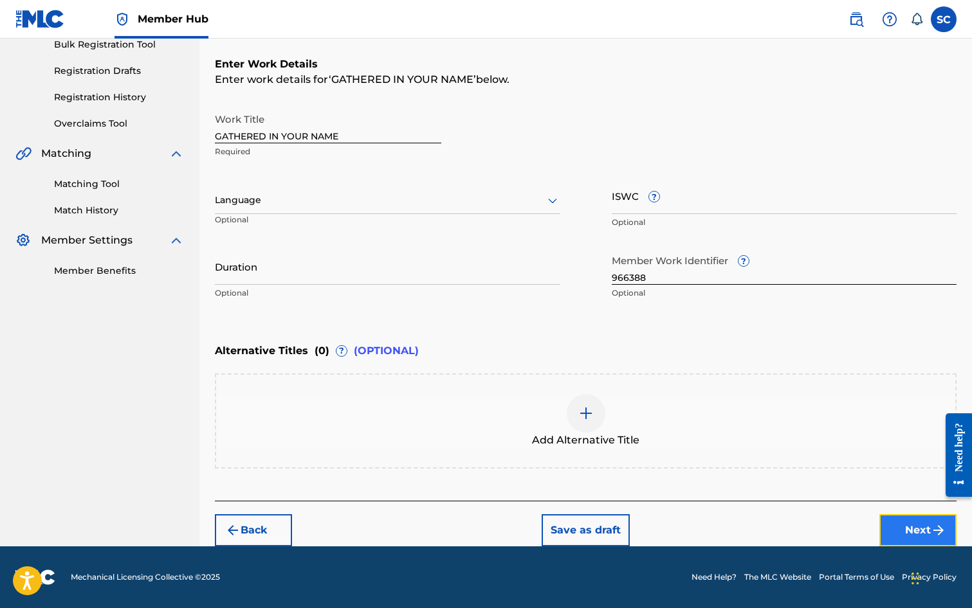
click at [908, 528] on button "Next" at bounding box center [917, 531] width 77 height 32
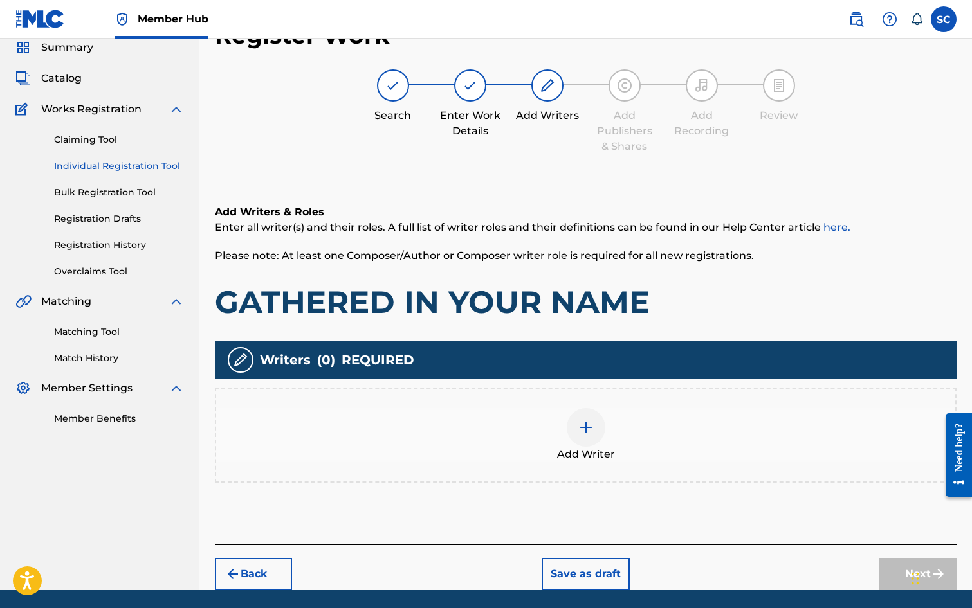
scroll to position [58, 0]
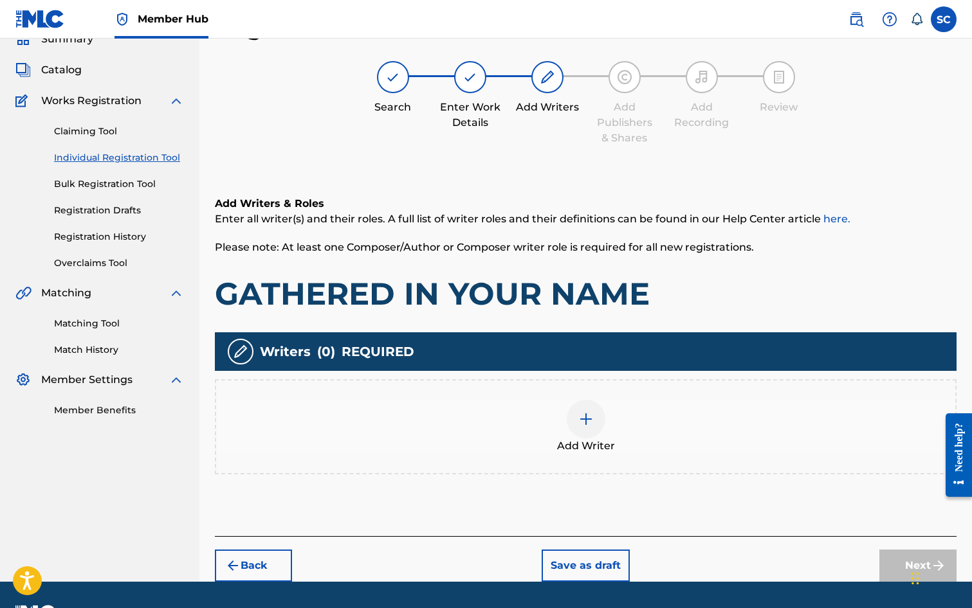
click at [581, 421] on img at bounding box center [585, 419] width 15 height 15
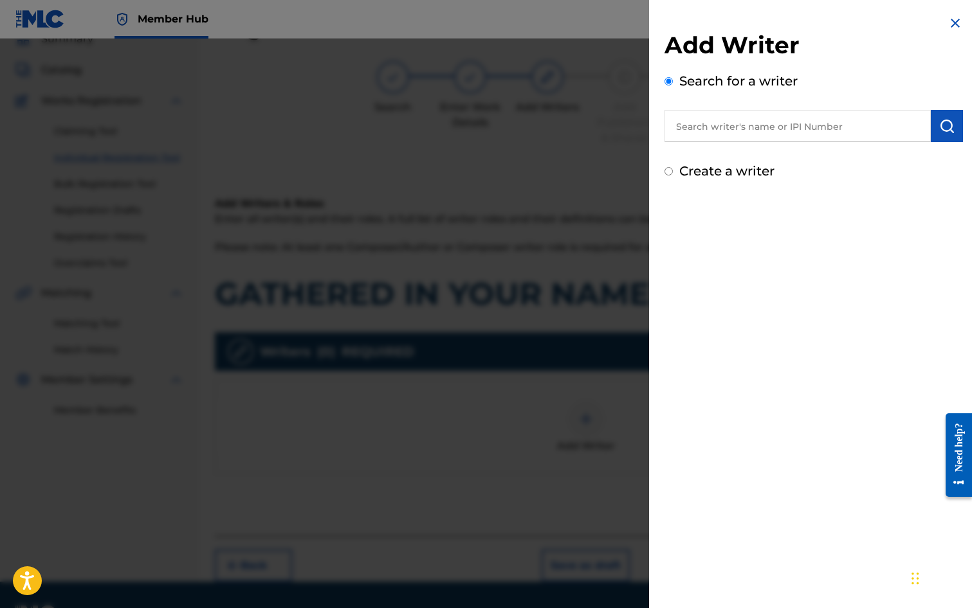
click at [708, 124] on input "text" at bounding box center [797, 126] width 266 height 32
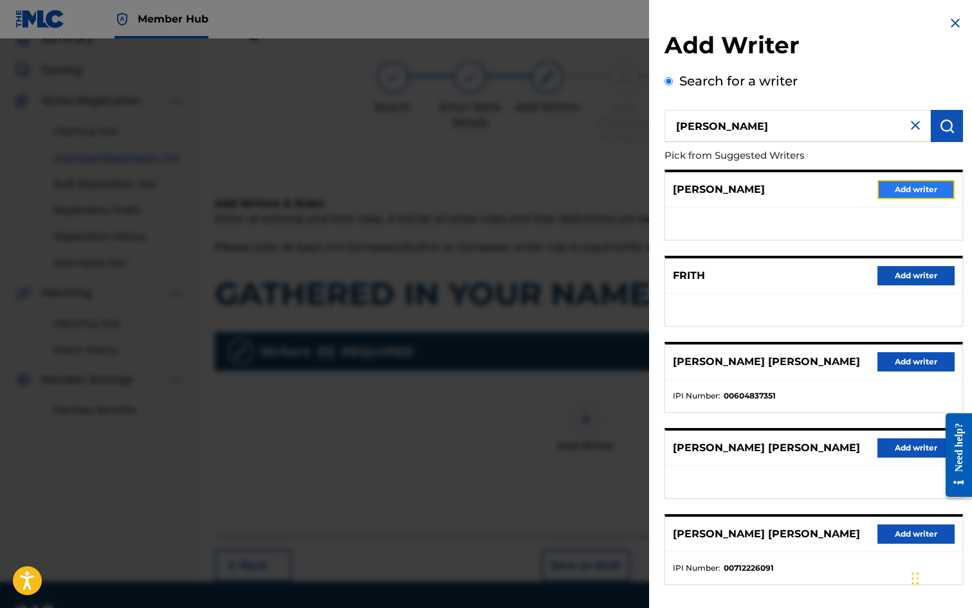
click at [909, 185] on button "Add writer" at bounding box center [915, 189] width 77 height 19
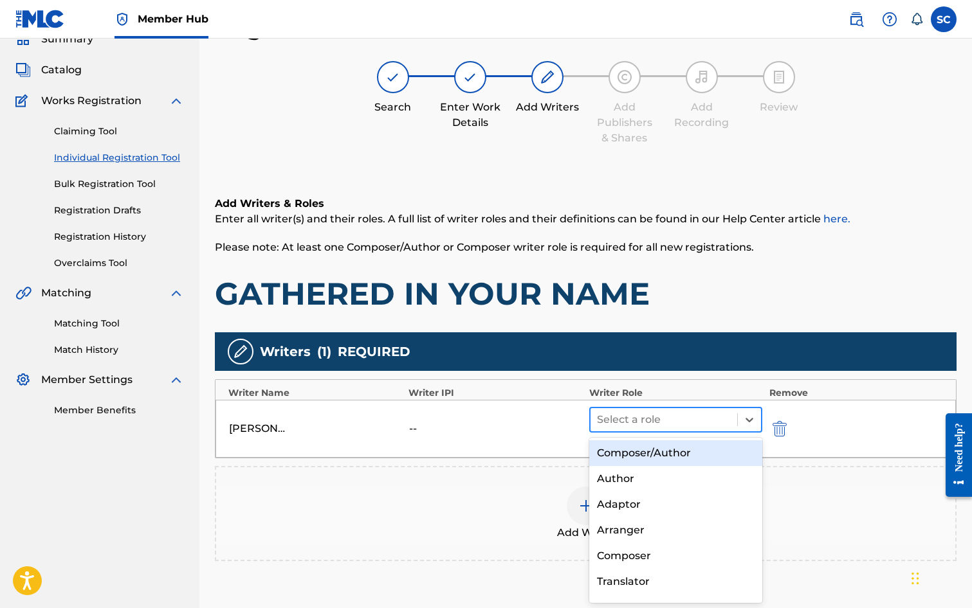
click at [641, 417] on div at bounding box center [664, 420] width 134 height 18
click at [638, 448] on div "Composer/Author" at bounding box center [676, 454] width 174 height 26
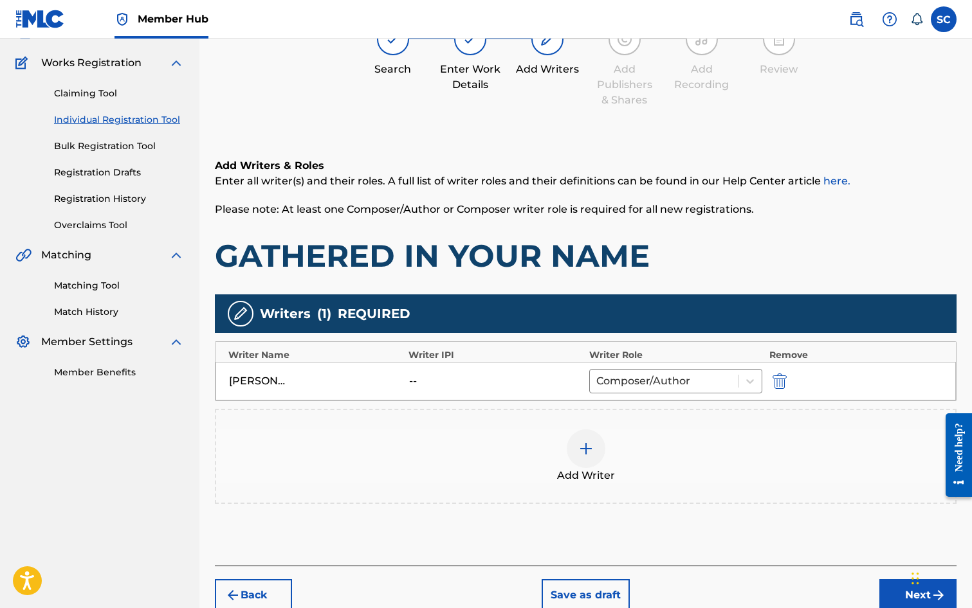
scroll to position [161, 0]
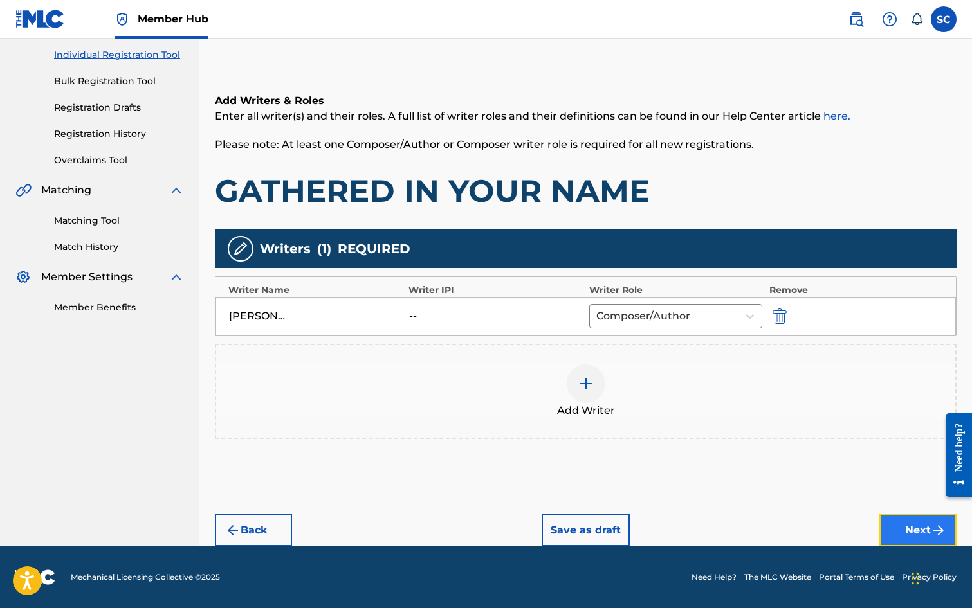
click at [884, 524] on button "Next" at bounding box center [917, 531] width 77 height 32
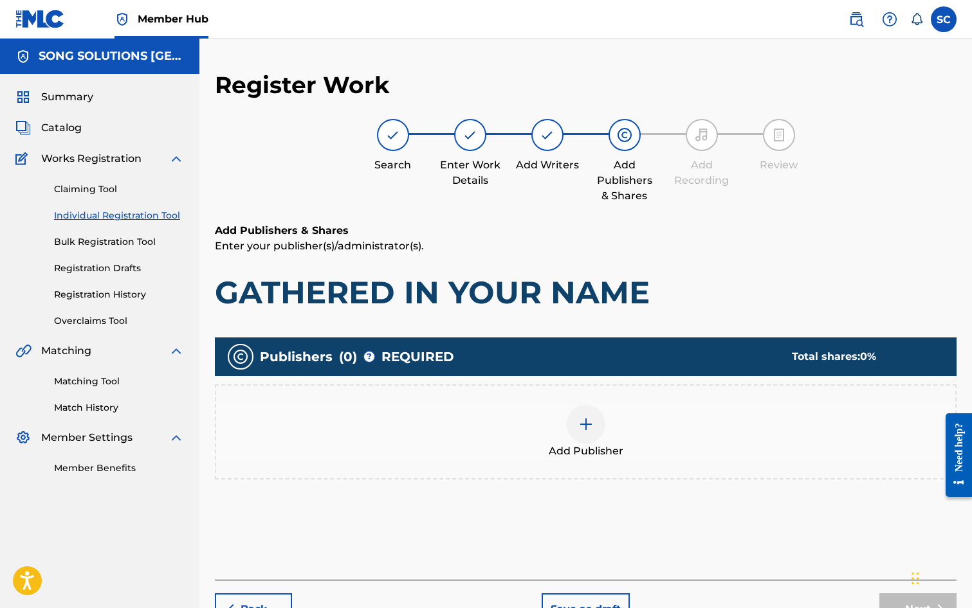
scroll to position [58, 0]
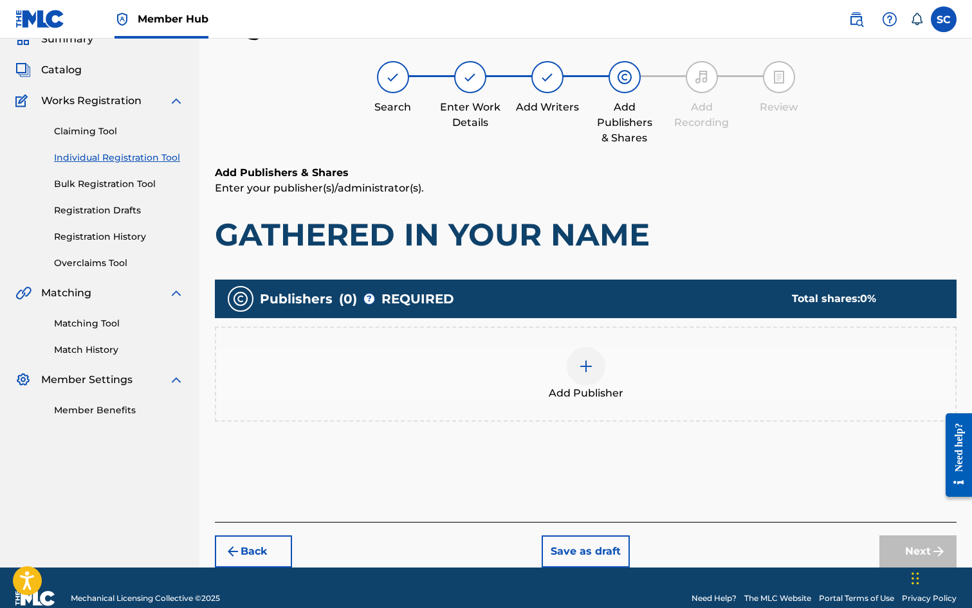
click at [585, 367] on img at bounding box center [585, 366] width 15 height 15
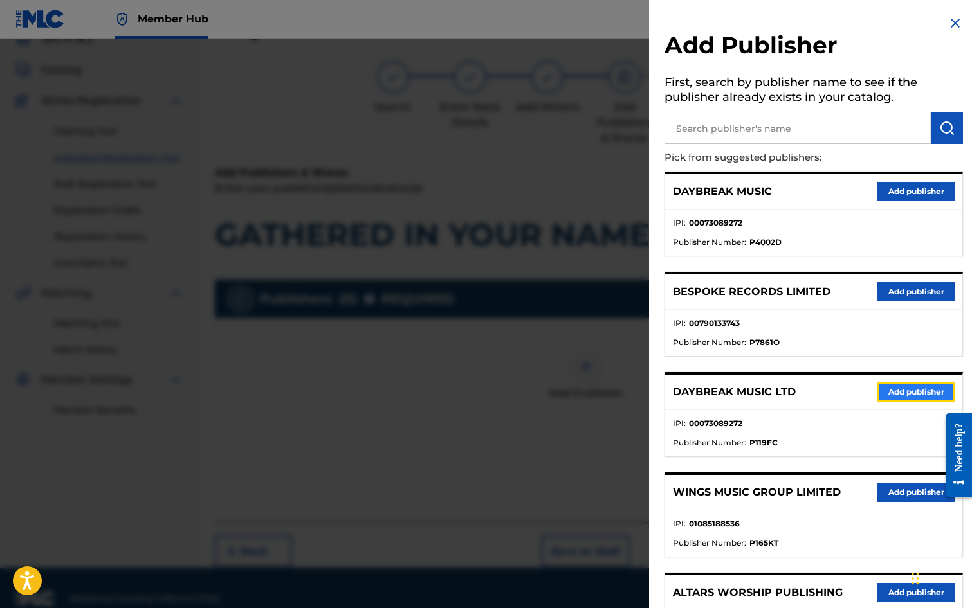
click at [897, 393] on button "Add publisher" at bounding box center [915, 392] width 77 height 19
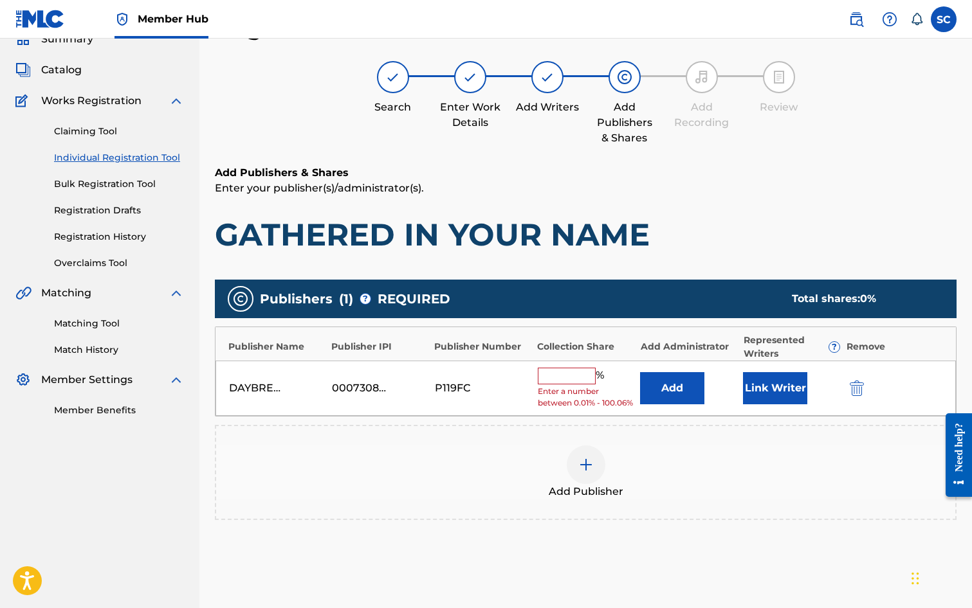
click at [576, 373] on input "text" at bounding box center [567, 376] width 58 height 17
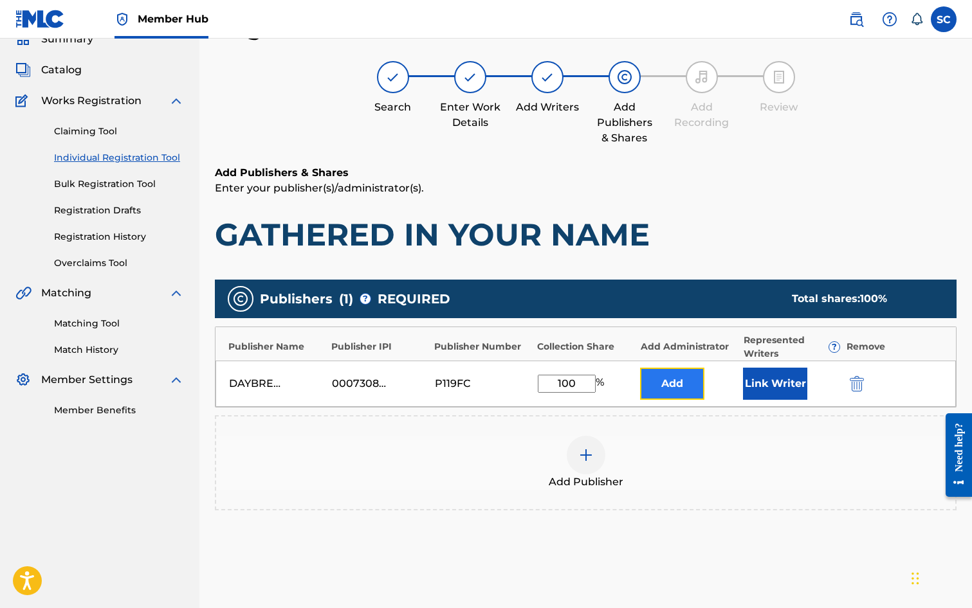
click at [656, 392] on button "Add" at bounding box center [672, 384] width 64 height 32
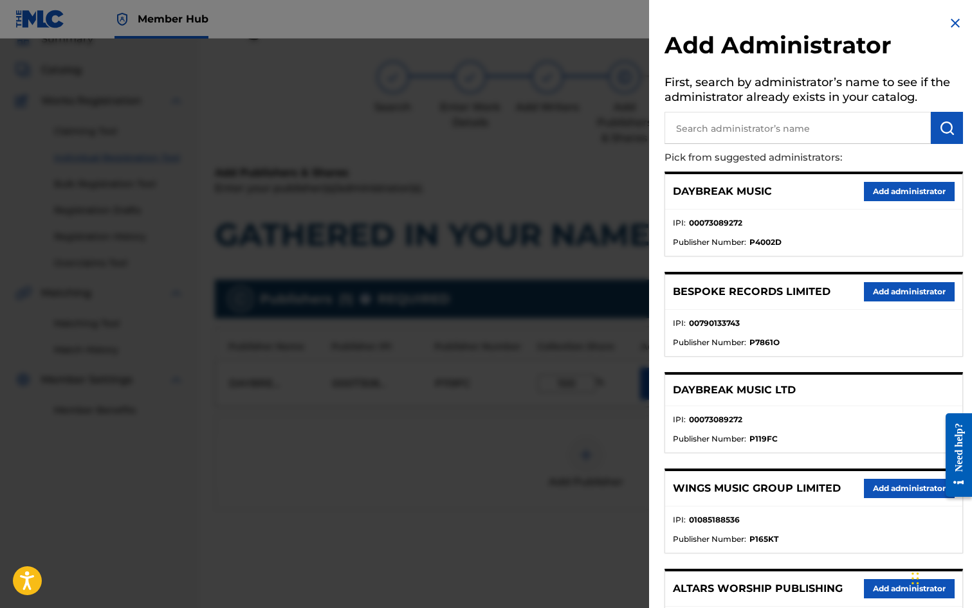
click at [709, 130] on input "text" at bounding box center [797, 128] width 266 height 32
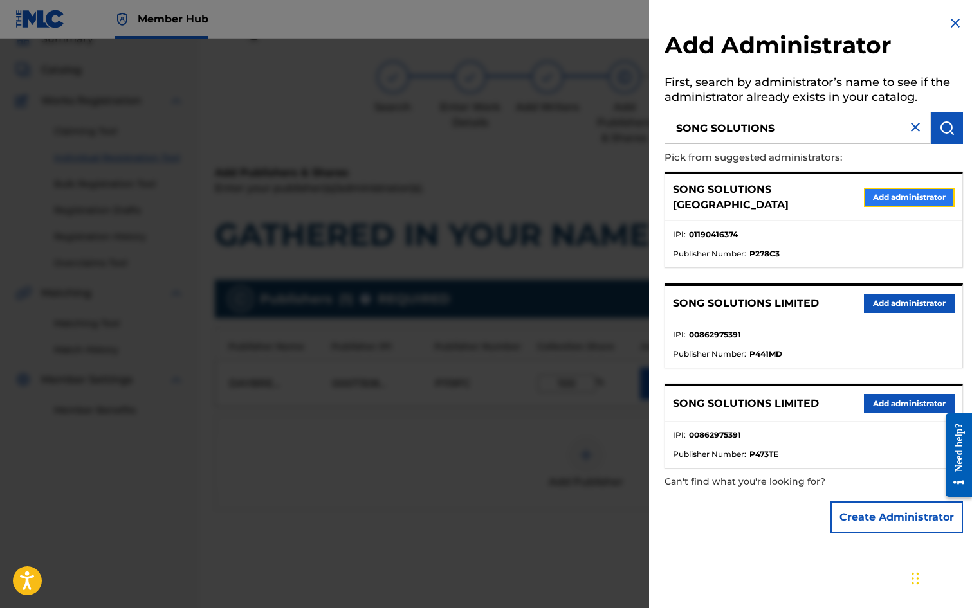
click at [886, 194] on button "Add administrator" at bounding box center [909, 197] width 91 height 19
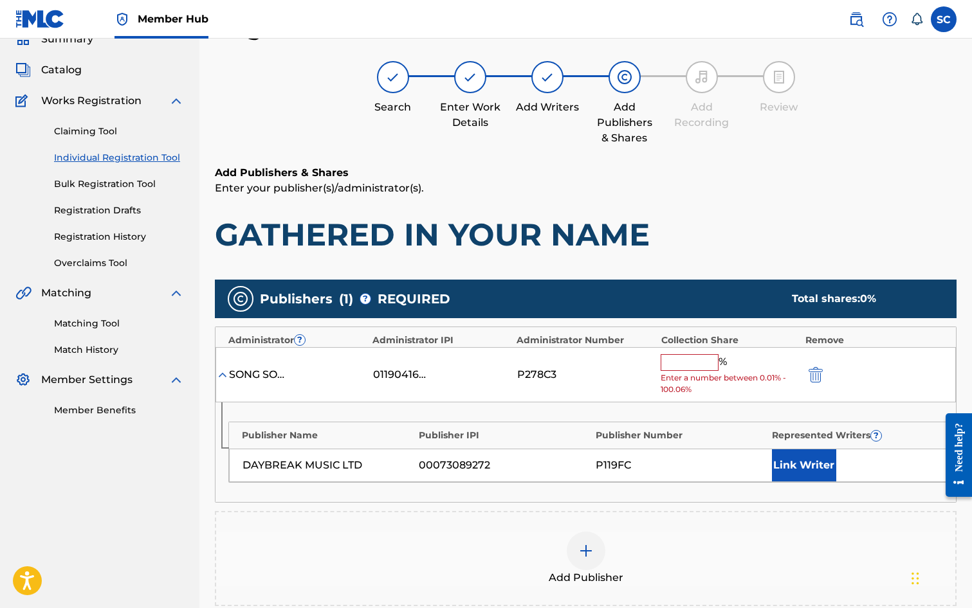
click at [677, 365] on input "text" at bounding box center [690, 362] width 58 height 17
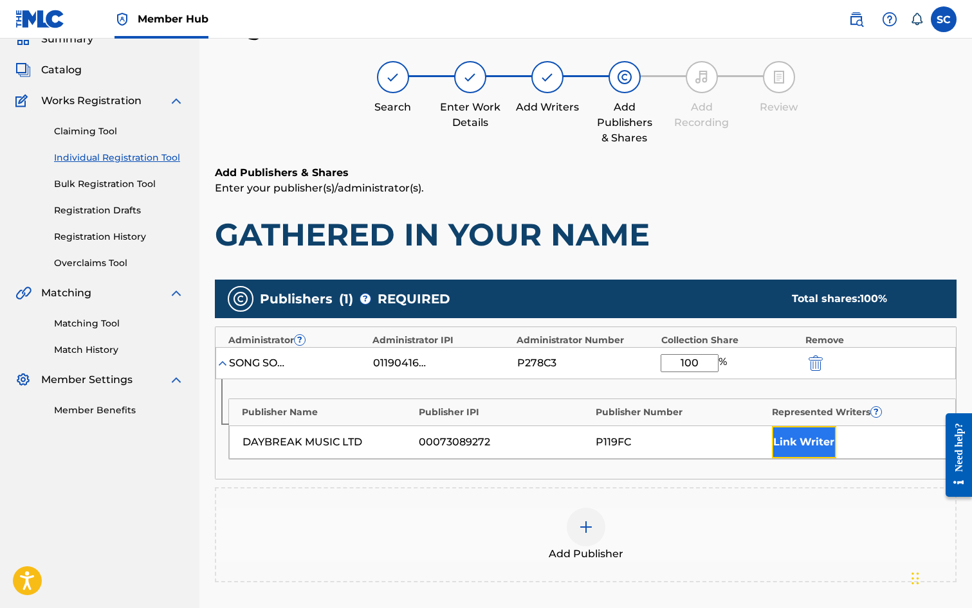
click at [808, 446] on button "Link Writer" at bounding box center [804, 442] width 64 height 32
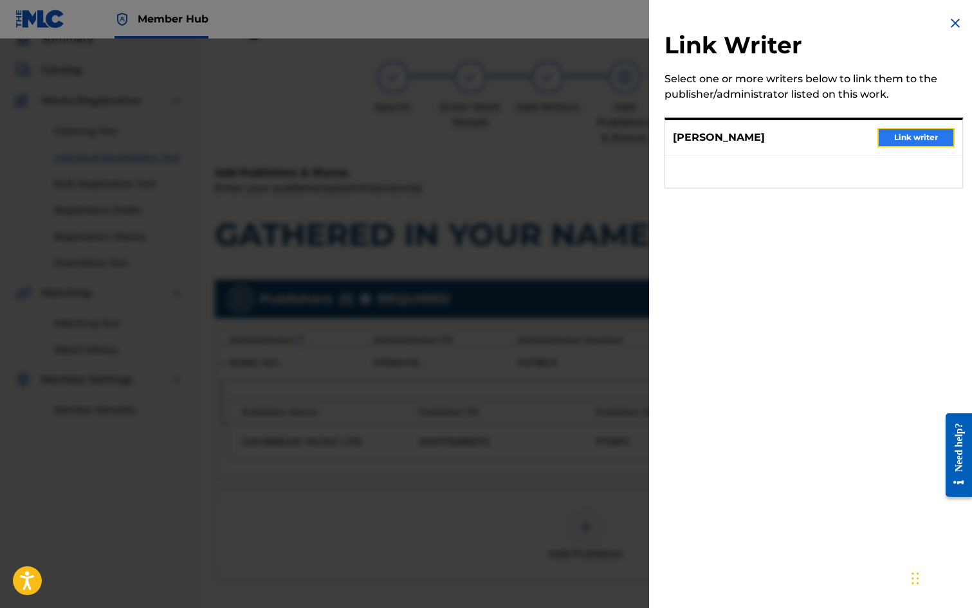
click at [923, 140] on button "Link writer" at bounding box center [915, 137] width 77 height 19
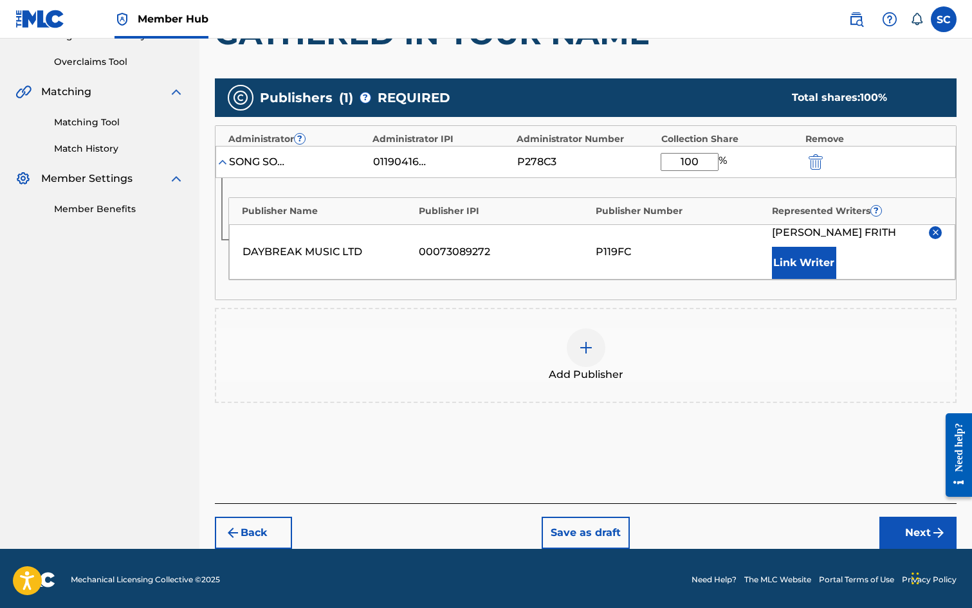
scroll to position [262, 0]
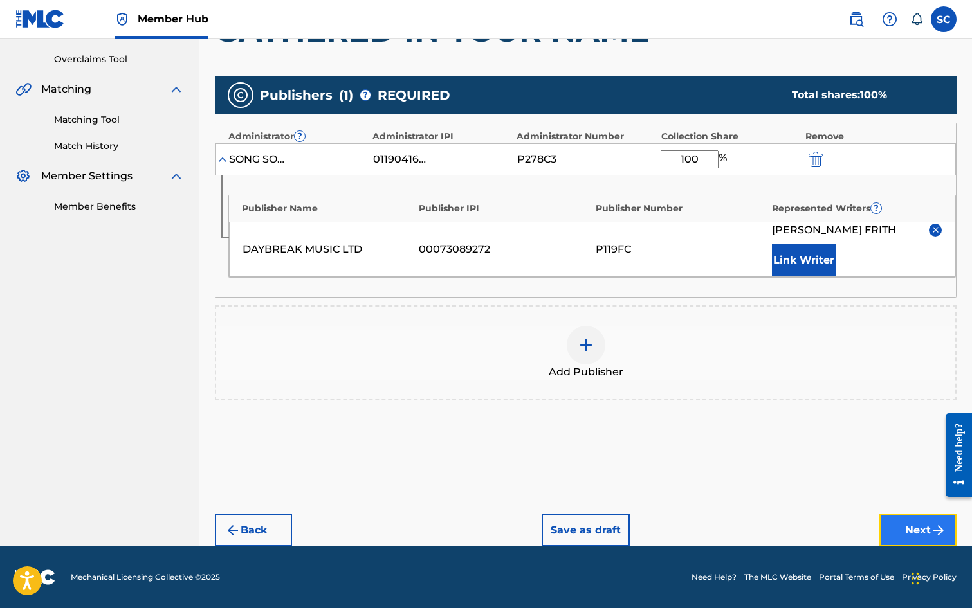
click at [906, 527] on button "Next" at bounding box center [917, 531] width 77 height 32
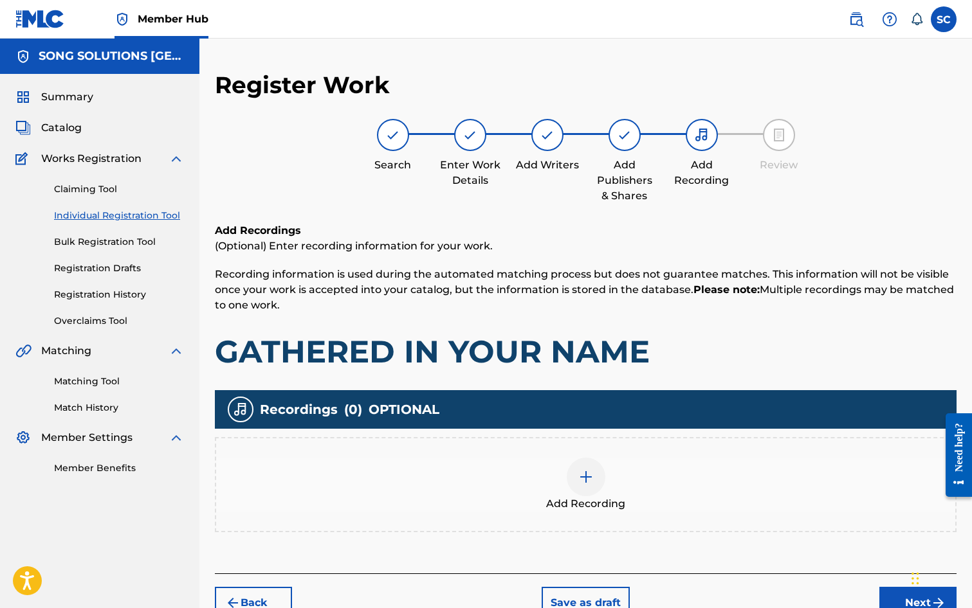
scroll to position [58, 0]
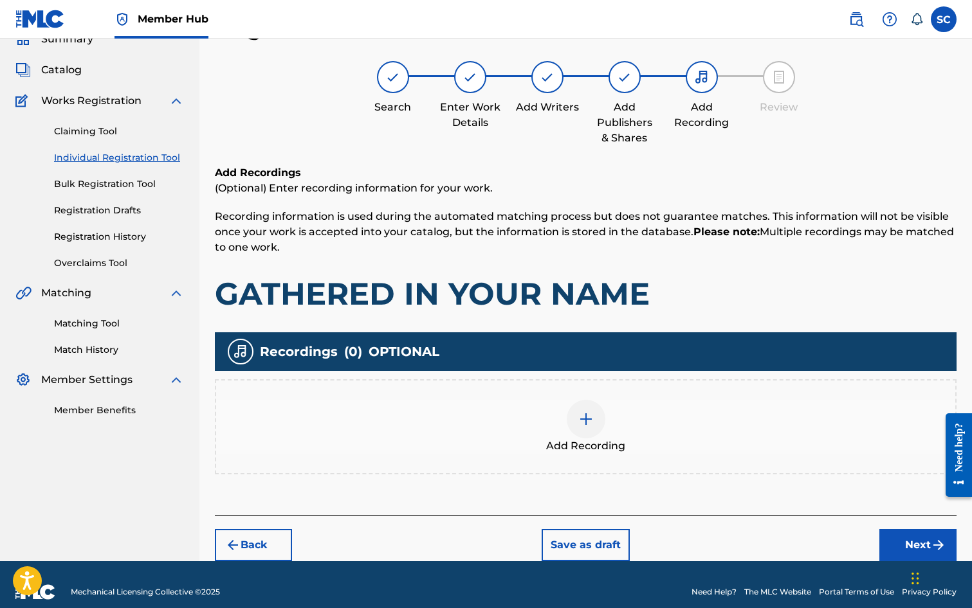
click at [586, 418] on img at bounding box center [585, 419] width 15 height 15
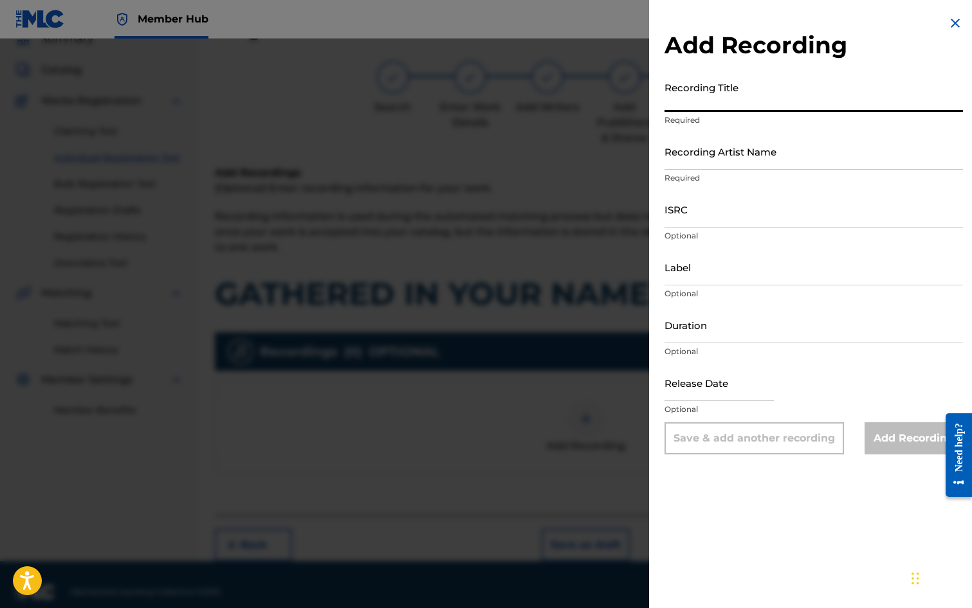
click at [688, 96] on input "Recording Title" at bounding box center [813, 93] width 298 height 37
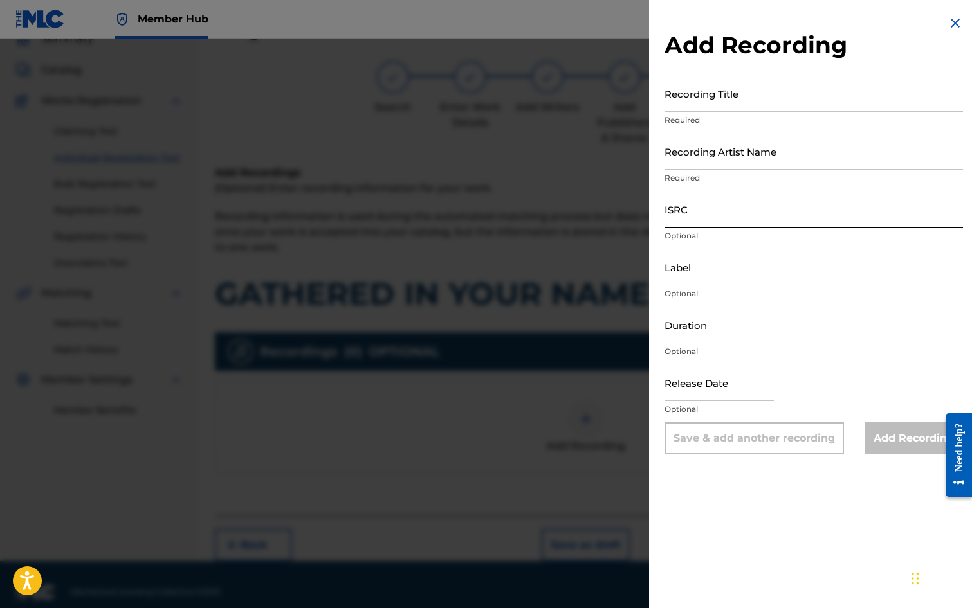
click at [691, 208] on input "ISRC" at bounding box center [813, 209] width 298 height 37
paste input "GB3YD1800004"
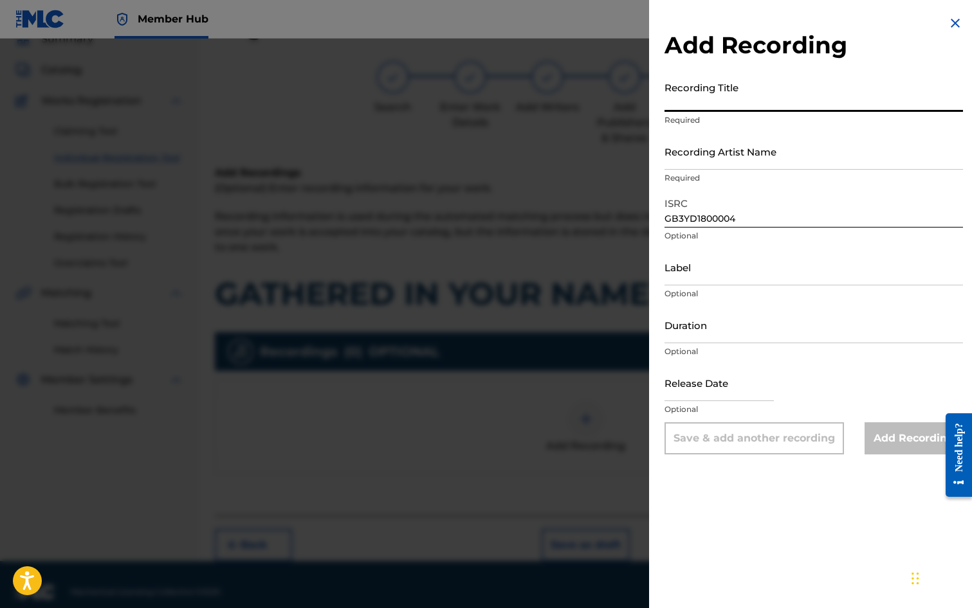
click at [696, 95] on input "Recording Title" at bounding box center [813, 93] width 298 height 37
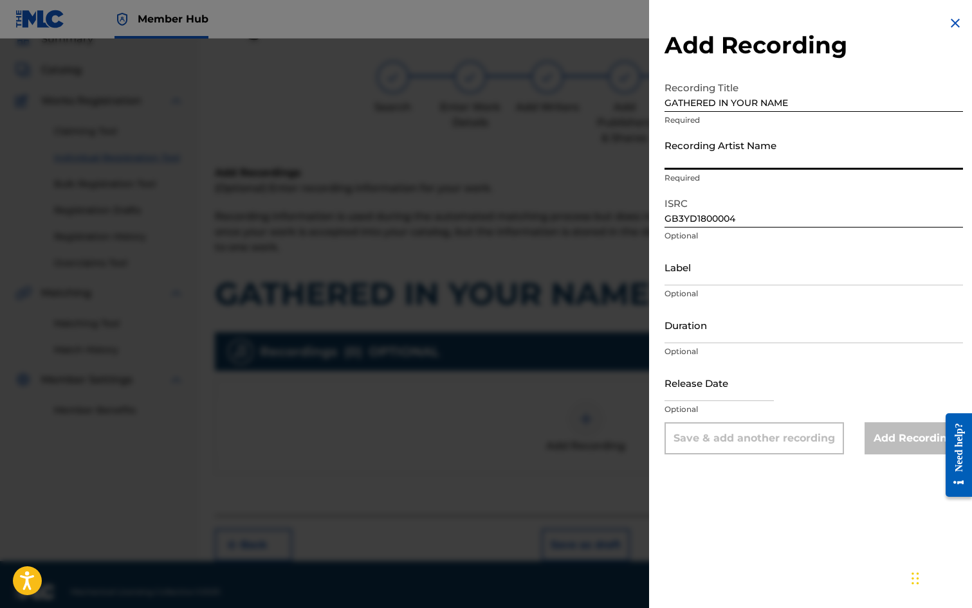
click at [718, 154] on input "Recording Artist Name" at bounding box center [813, 151] width 298 height 37
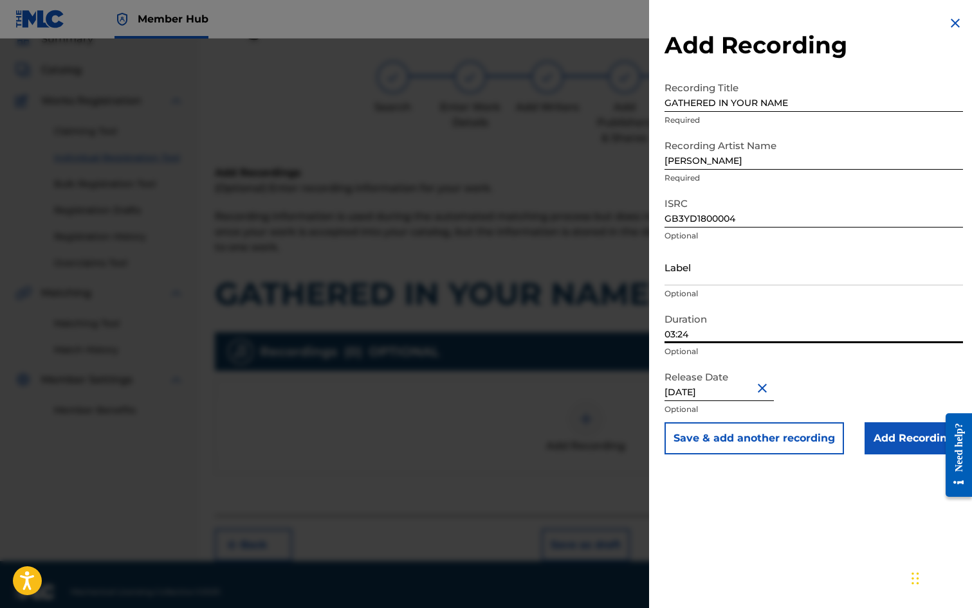
drag, startPoint x: 692, startPoint y: 336, endPoint x: 658, endPoint y: 332, distance: 34.3
click at [658, 332] on div "Add Recording Recording Title GATHERED IN YOUR NAME Required Recording Artist N…" at bounding box center [813, 235] width 329 height 470
drag, startPoint x: 754, startPoint y: 511, endPoint x: 837, endPoint y: 484, distance: 87.3
click at [755, 511] on div "Add Recording Recording Title GATHERED IN YOUR NAME Required Recording Artist N…" at bounding box center [813, 304] width 329 height 608
click at [884, 439] on input "Add Recording" at bounding box center [913, 439] width 98 height 32
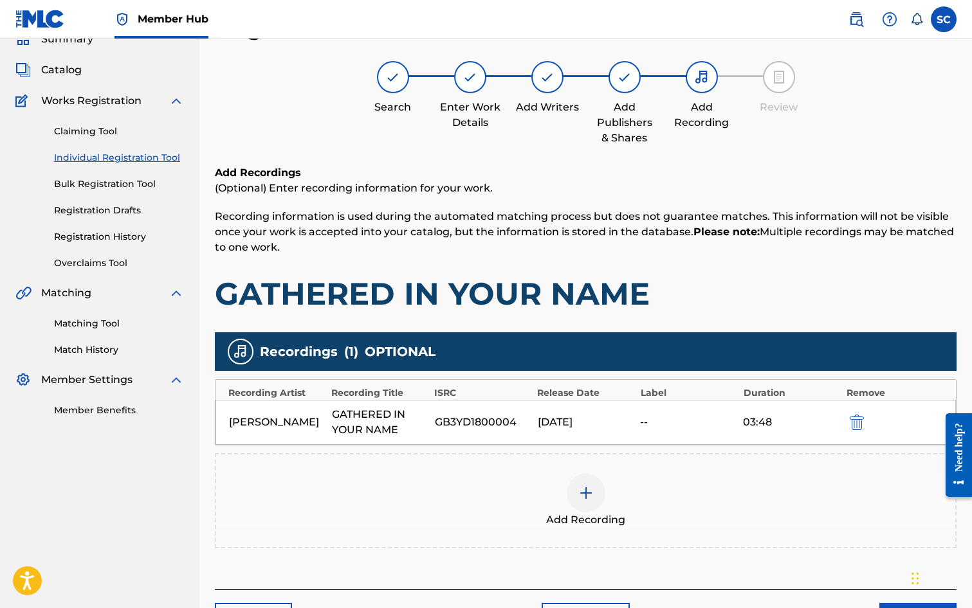
scroll to position [147, 0]
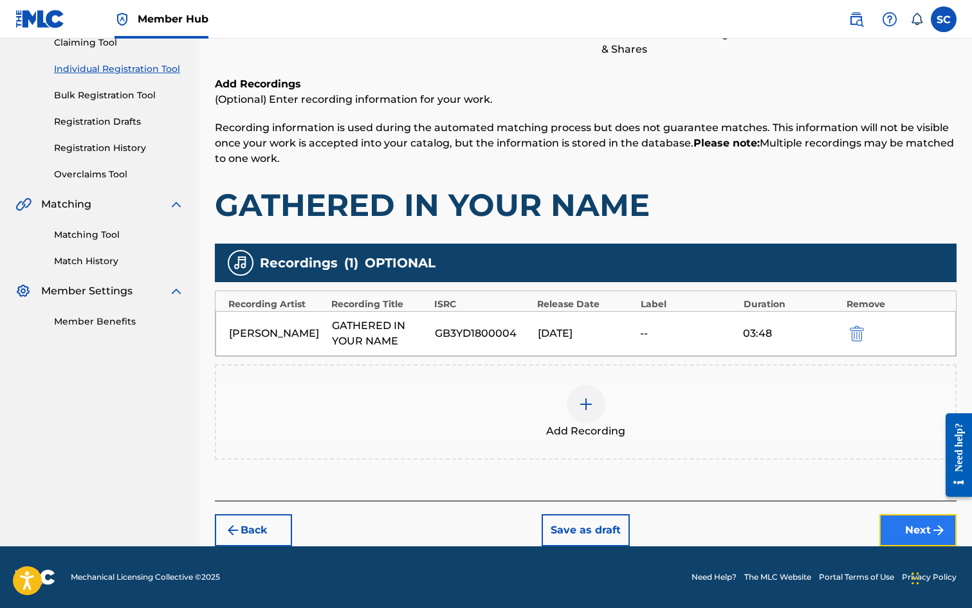
click at [908, 524] on button "Next" at bounding box center [917, 531] width 77 height 32
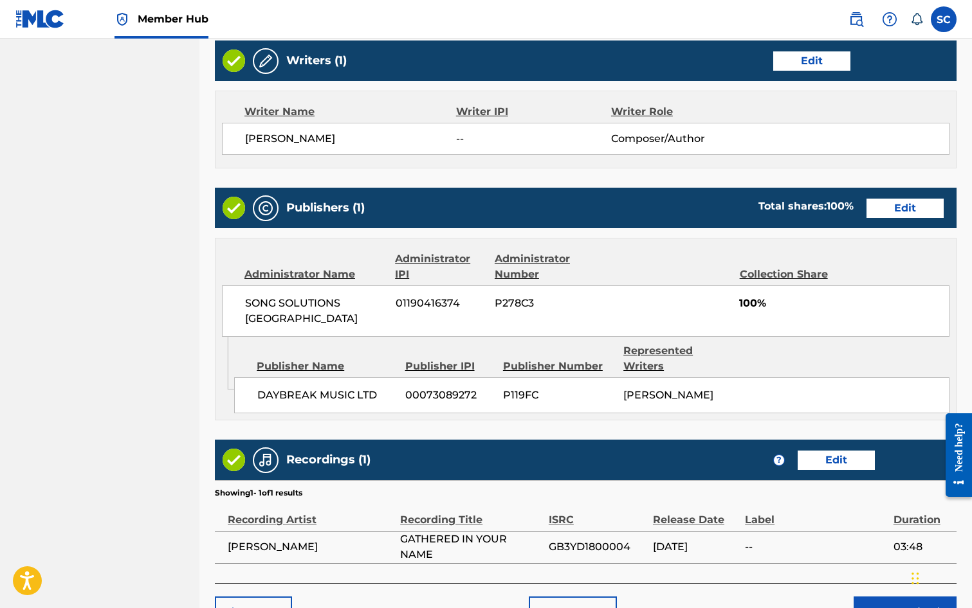
scroll to position [565, 0]
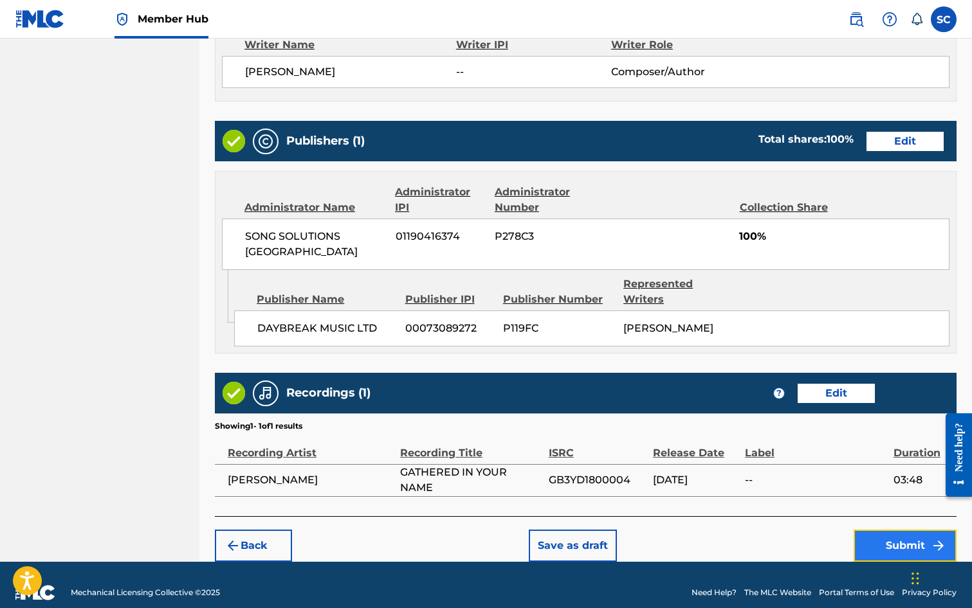
click at [902, 530] on button "Submit" at bounding box center [904, 546] width 103 height 32
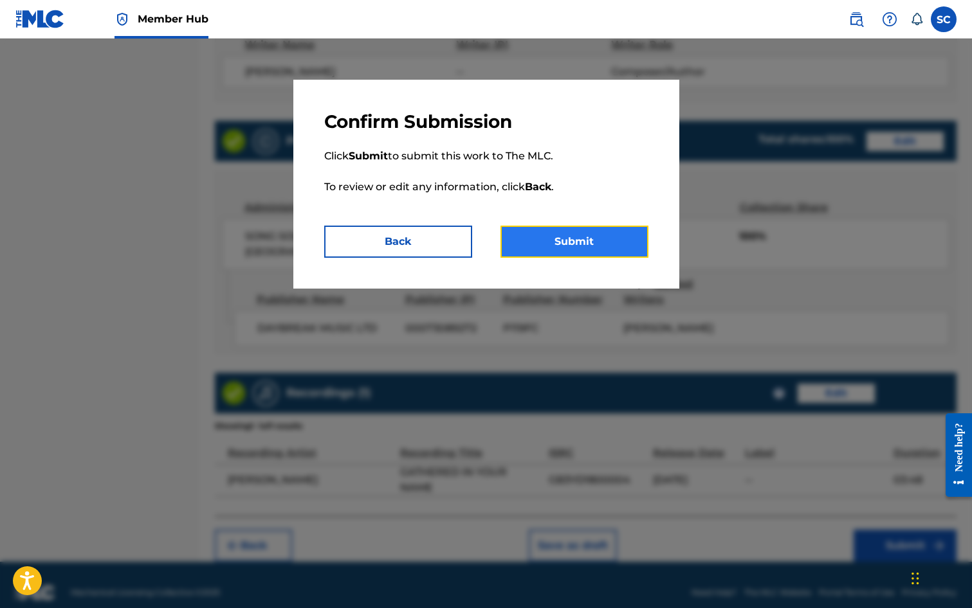
click at [583, 239] on button "Submit" at bounding box center [574, 242] width 148 height 32
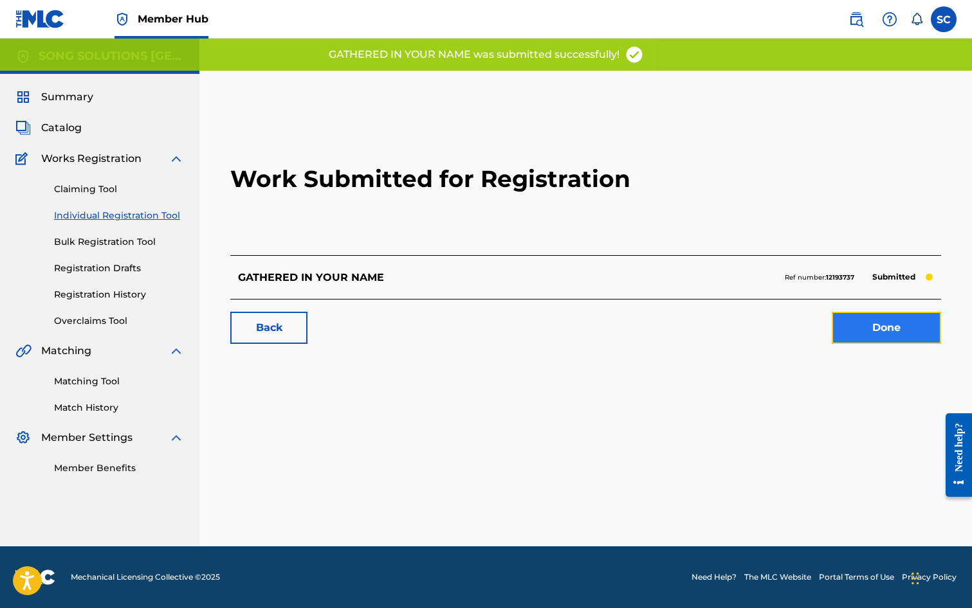
click at [892, 328] on link "Done" at bounding box center [886, 328] width 109 height 32
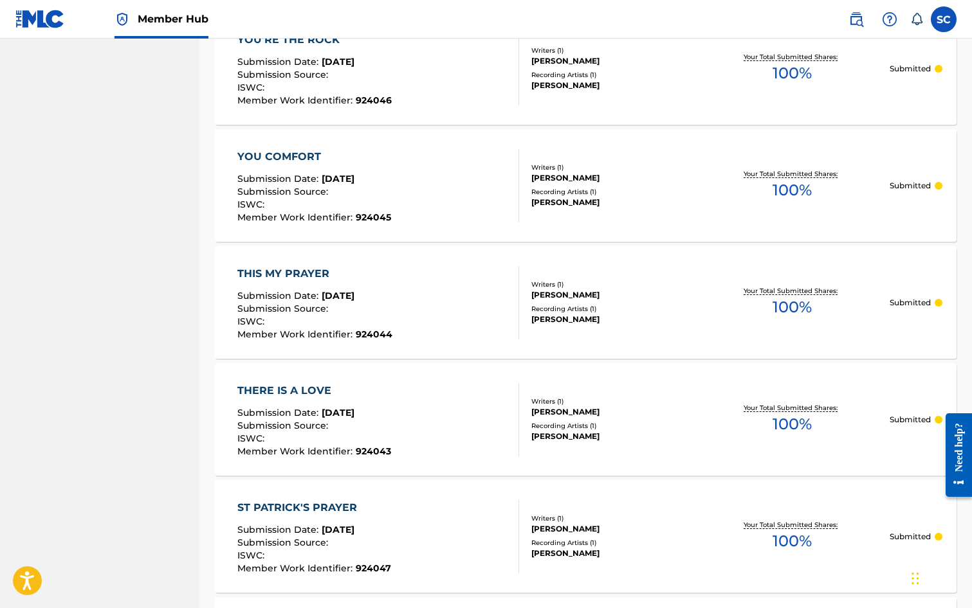
scroll to position [1120, 0]
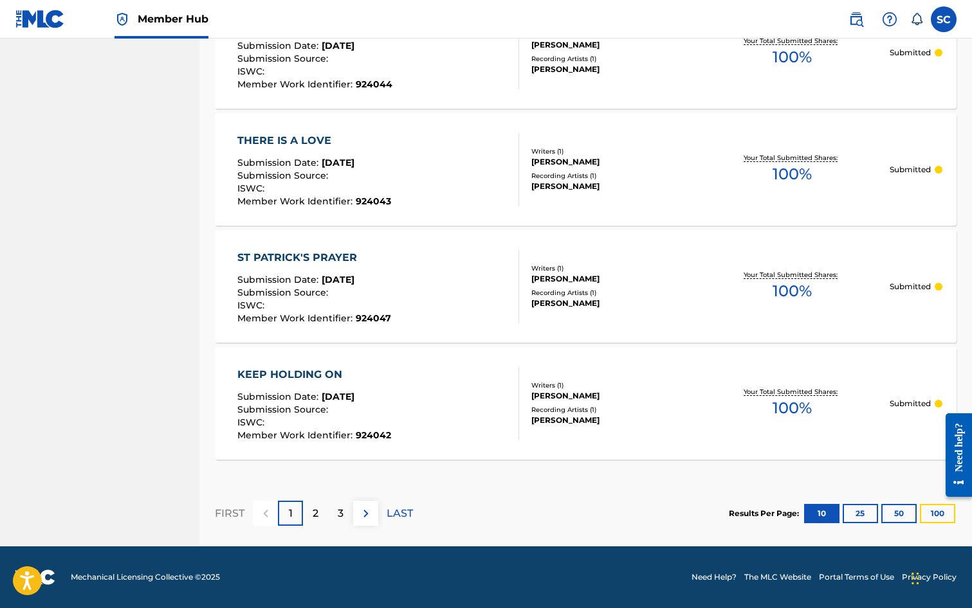
click at [925, 513] on button "100" at bounding box center [937, 513] width 35 height 19
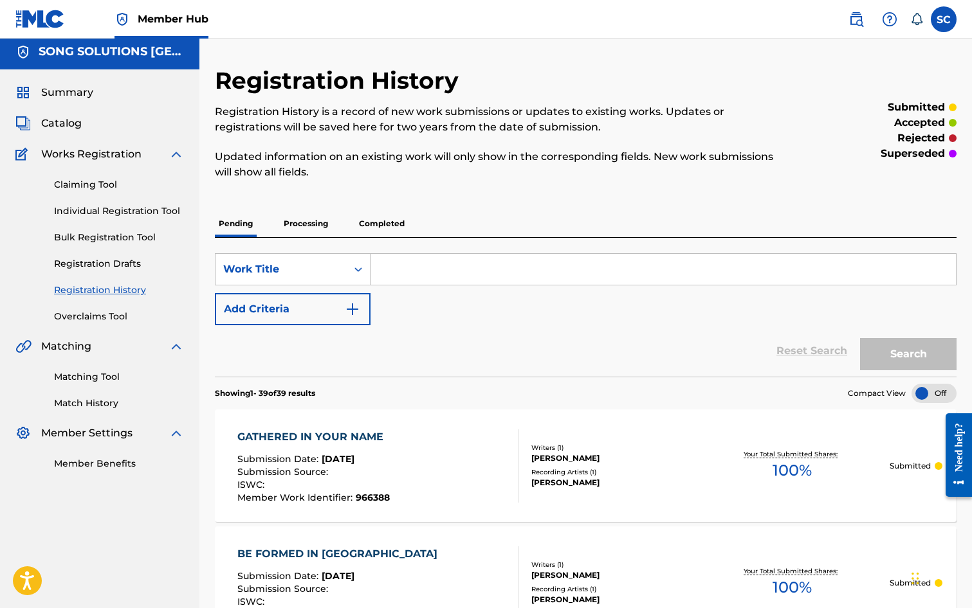
scroll to position [0, 0]
